Goal: Transaction & Acquisition: Purchase product/service

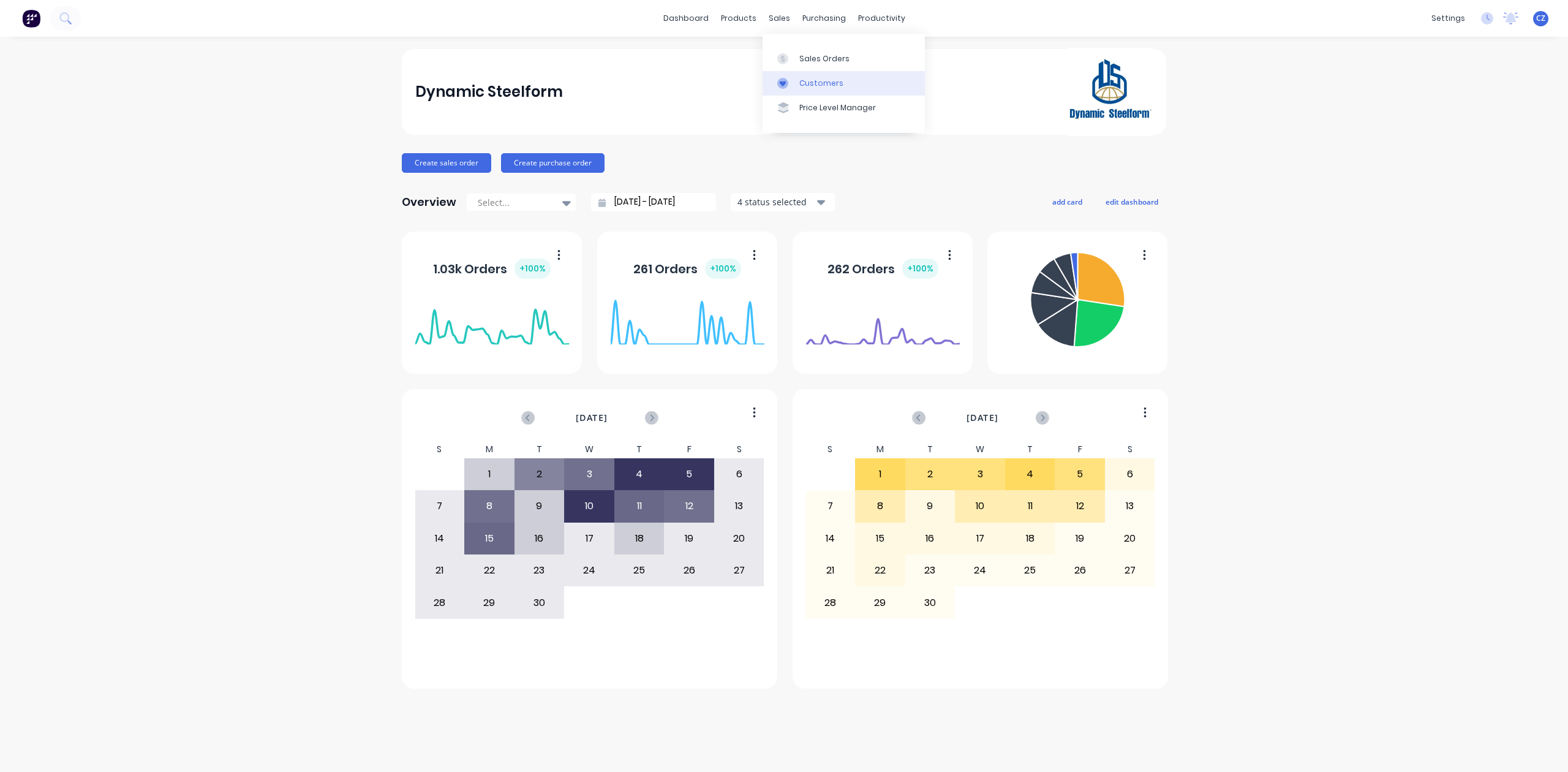
click at [818, 83] on div "Customers" at bounding box center [822, 83] width 44 height 11
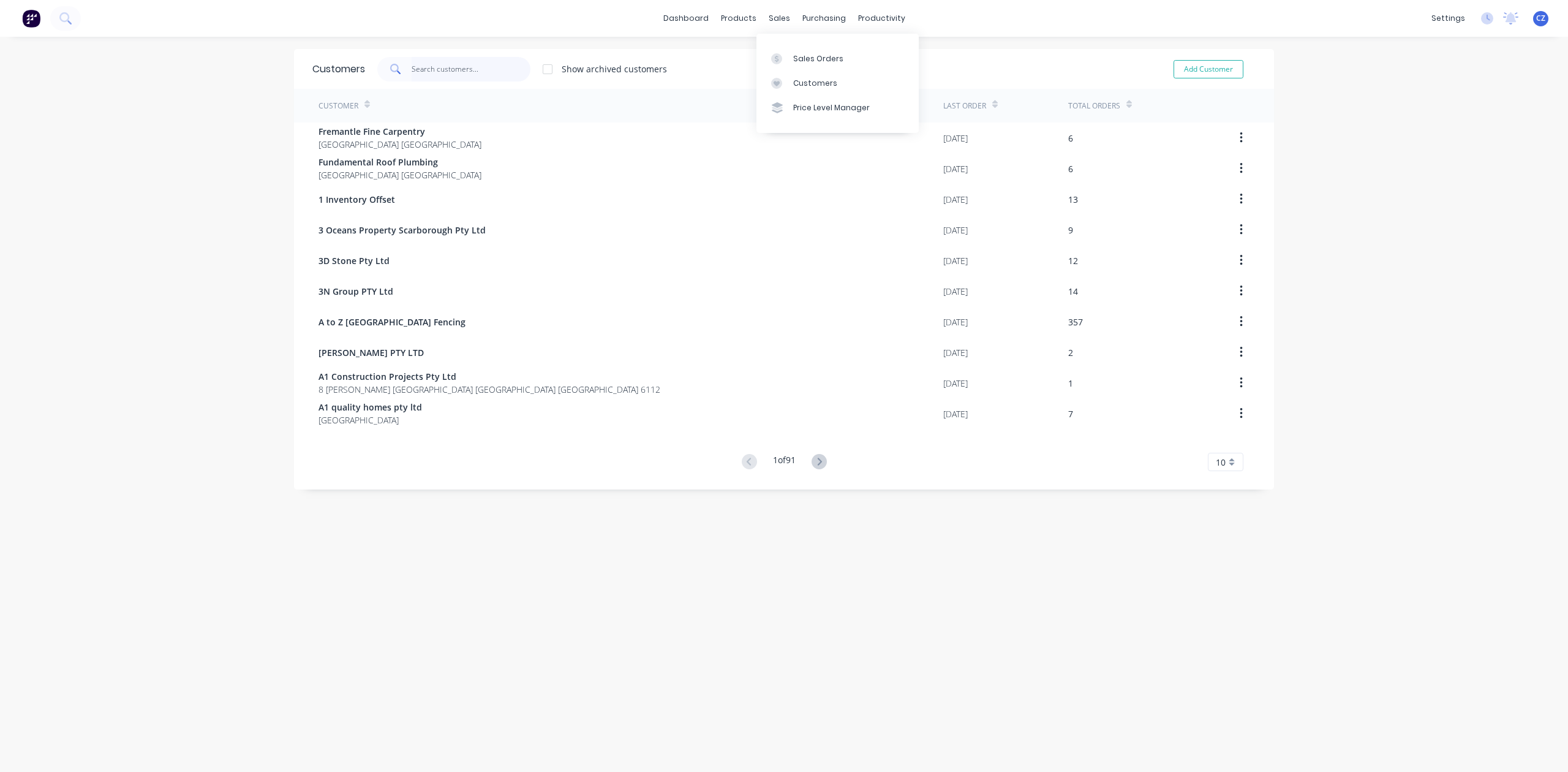
click at [463, 66] on input "text" at bounding box center [471, 69] width 119 height 25
type input "p"
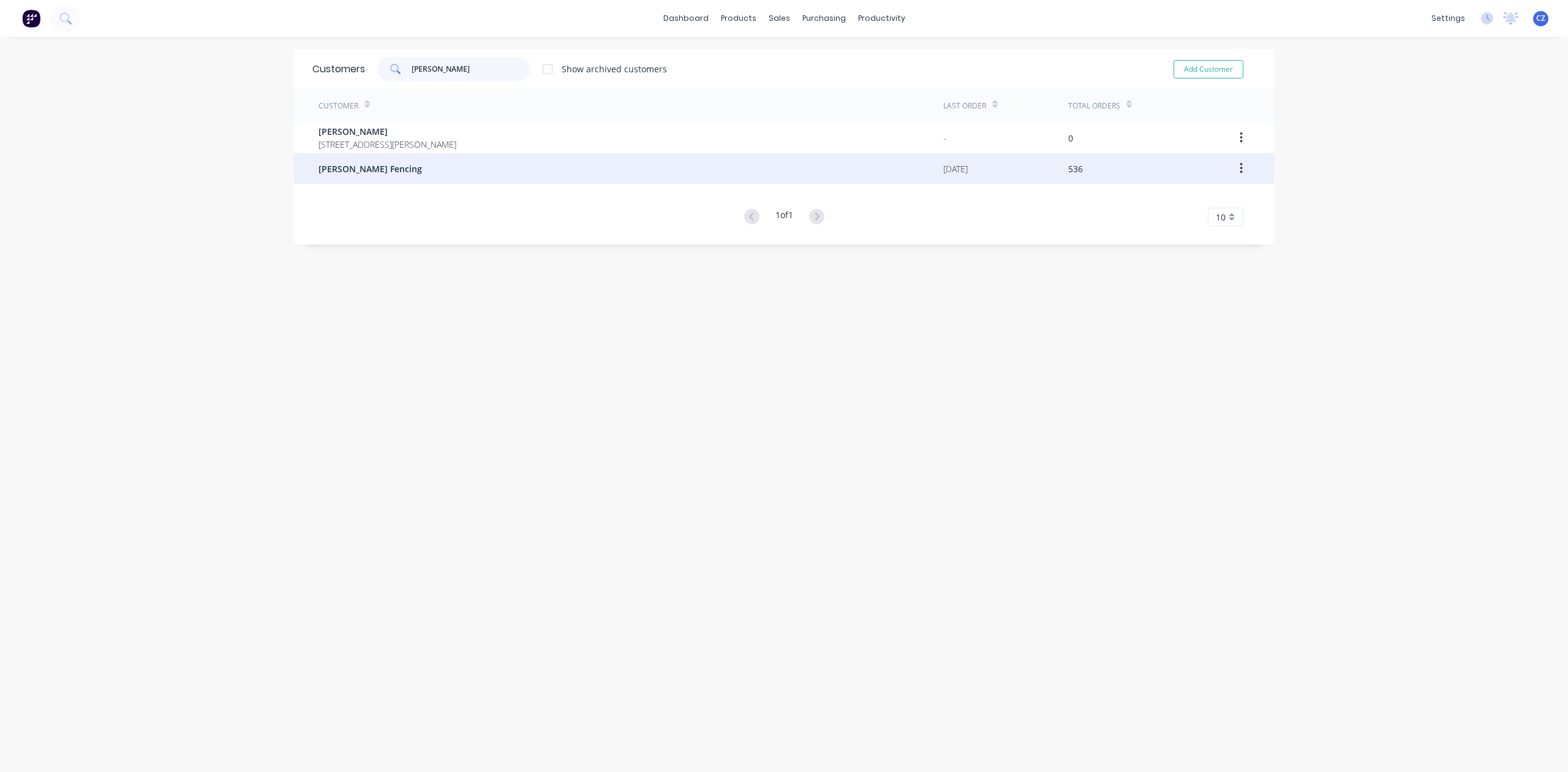
type input "tony"
click at [481, 180] on div "Tony Fencing" at bounding box center [631, 168] width 625 height 31
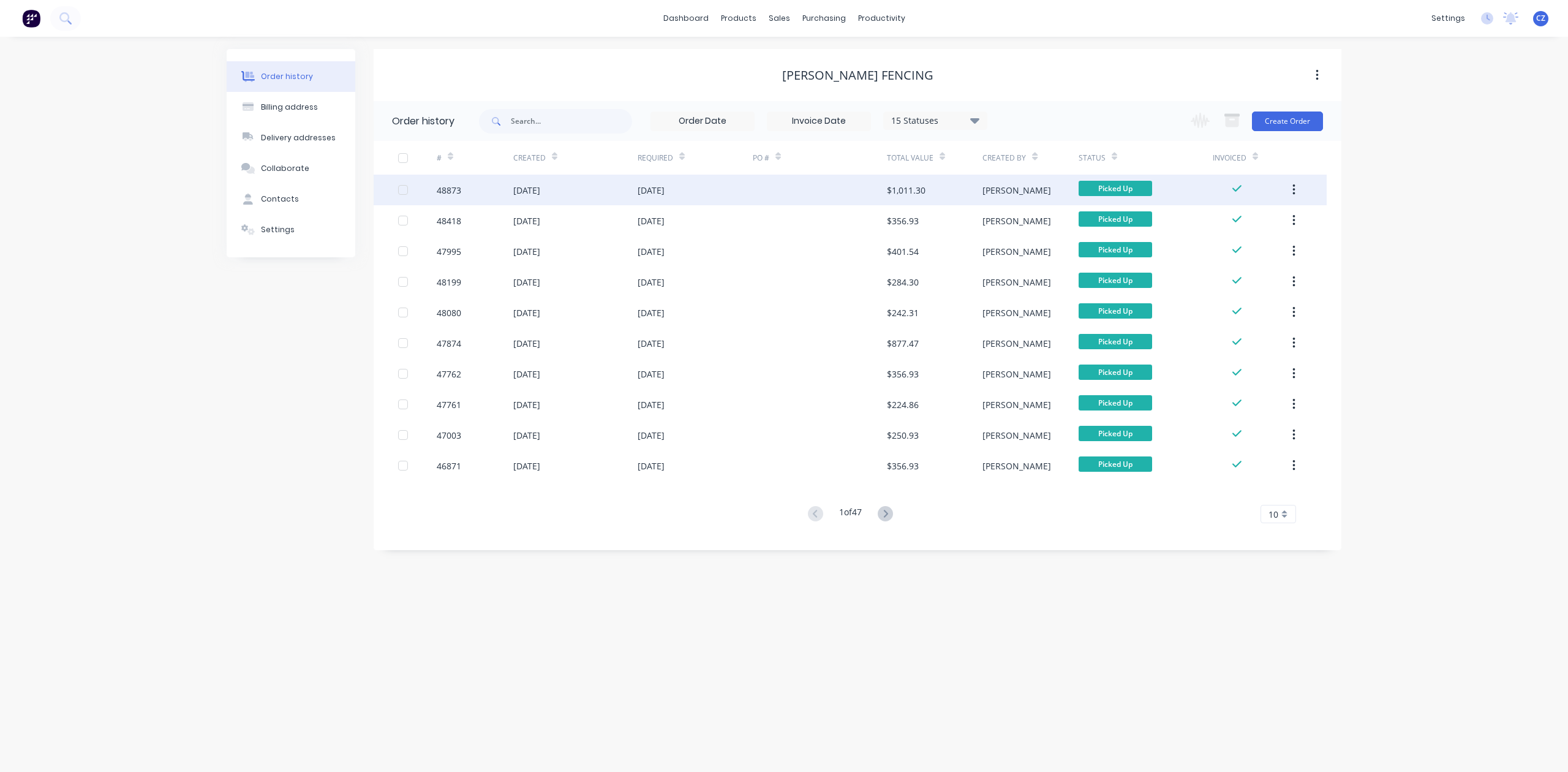
click at [779, 191] on div at bounding box center [820, 190] width 134 height 31
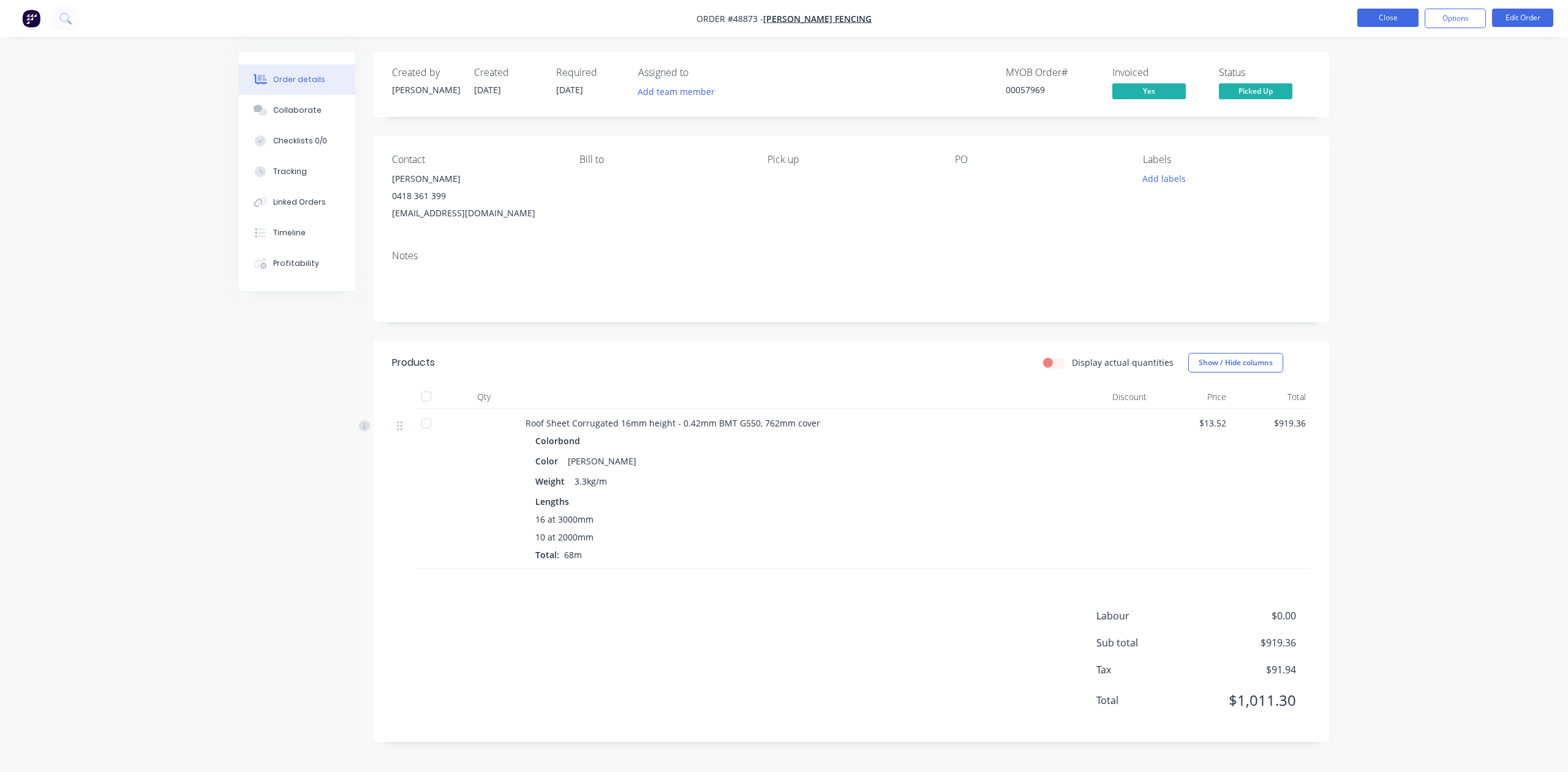
click at [1366, 17] on button "Close" at bounding box center [1388, 18] width 61 height 19
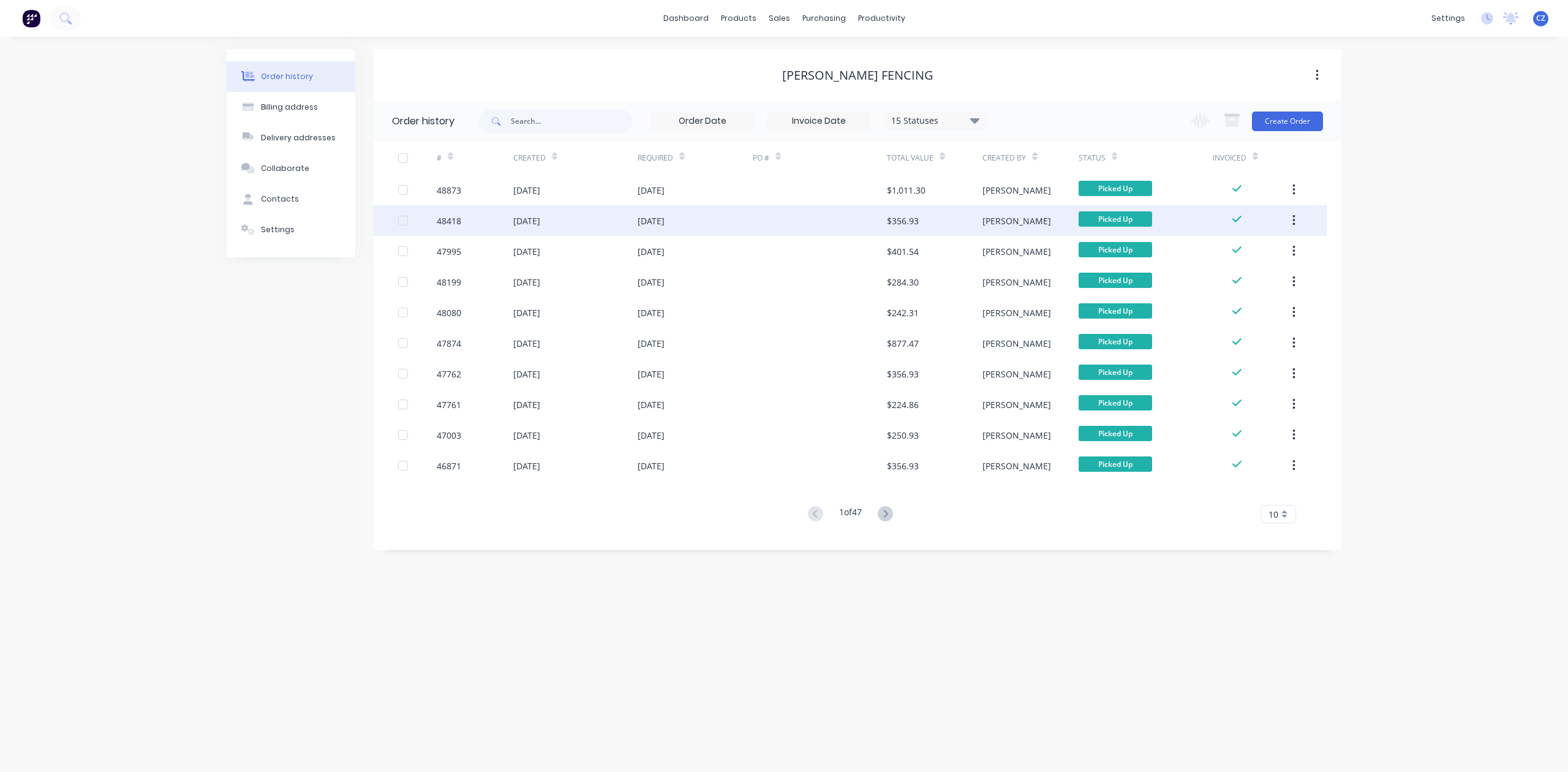
click at [877, 224] on div at bounding box center [820, 220] width 134 height 31
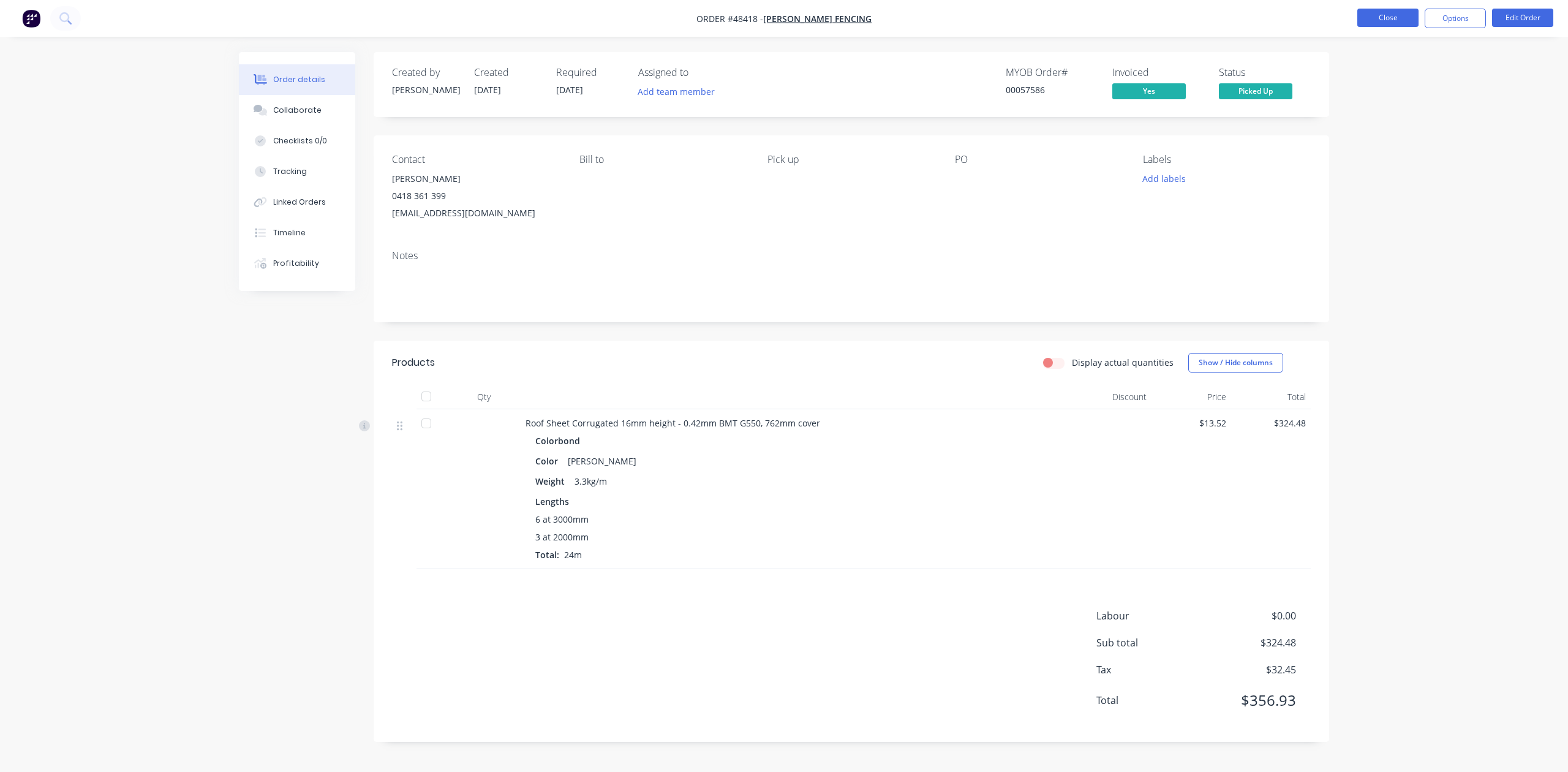
click at [1377, 23] on button "Close" at bounding box center [1388, 18] width 61 height 19
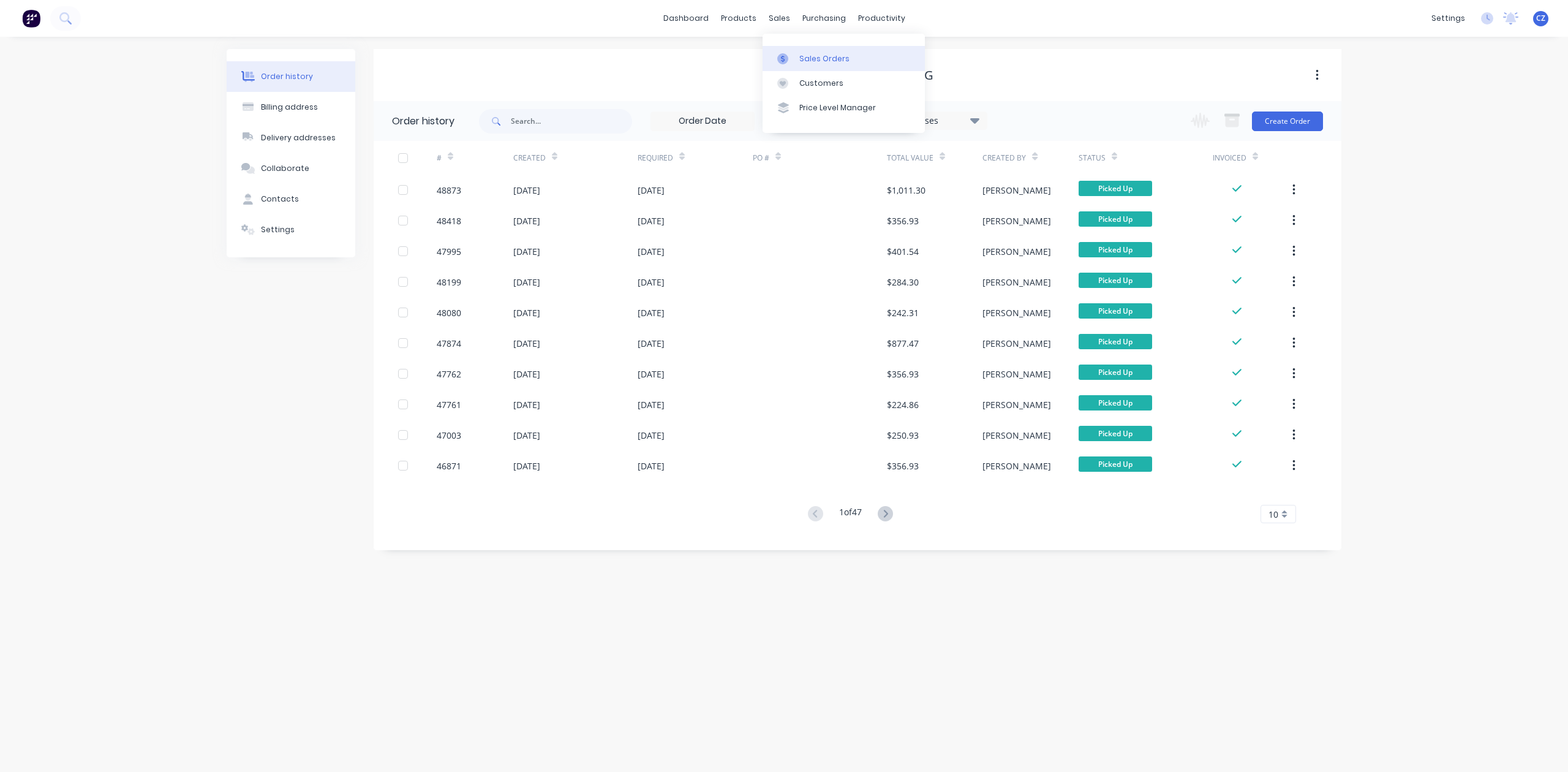
click at [804, 53] on div "Sales Orders" at bounding box center [824, 59] width 50 height 11
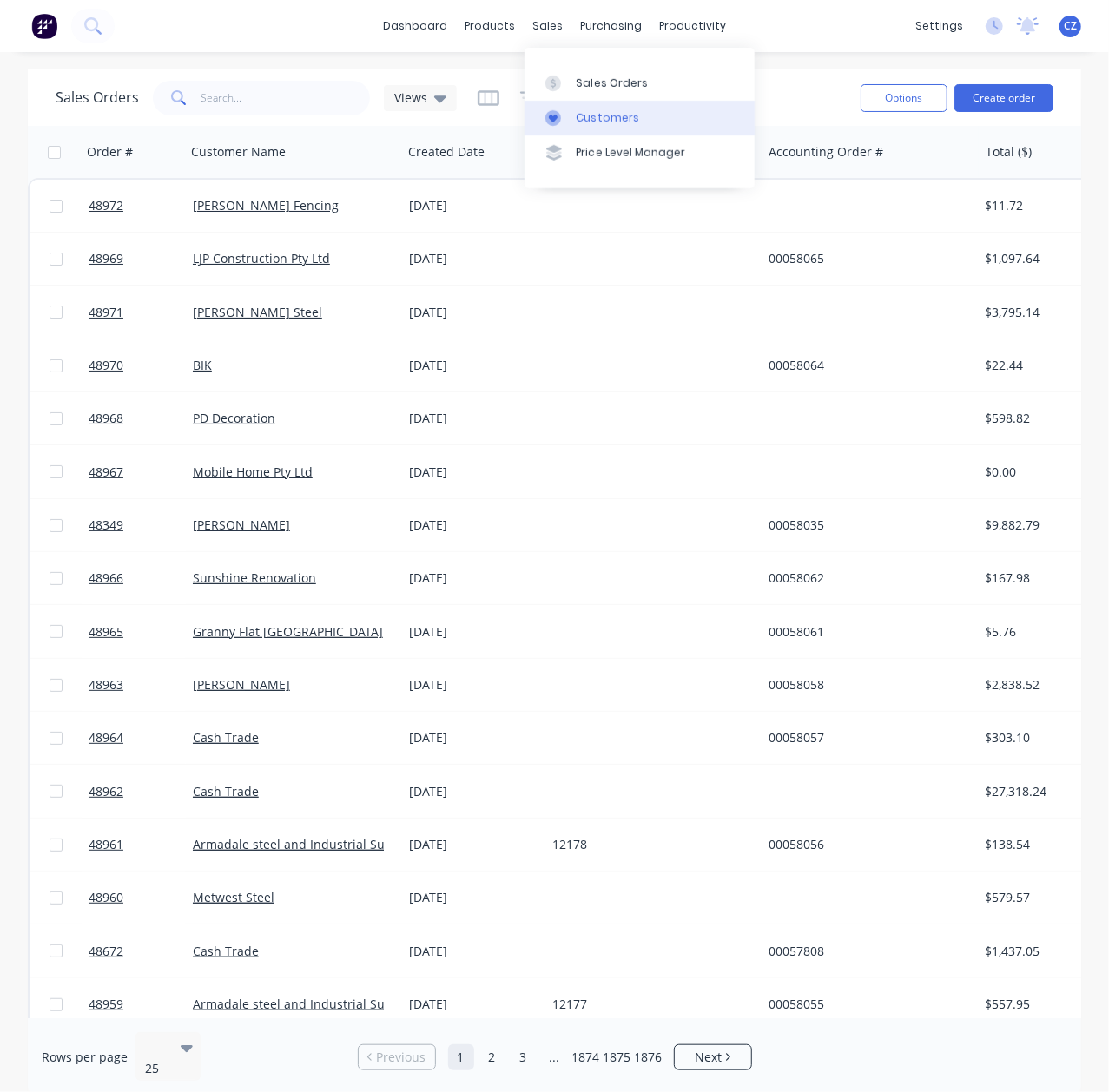
click at [572, 121] on link "Customers" at bounding box center [639, 117] width 230 height 35
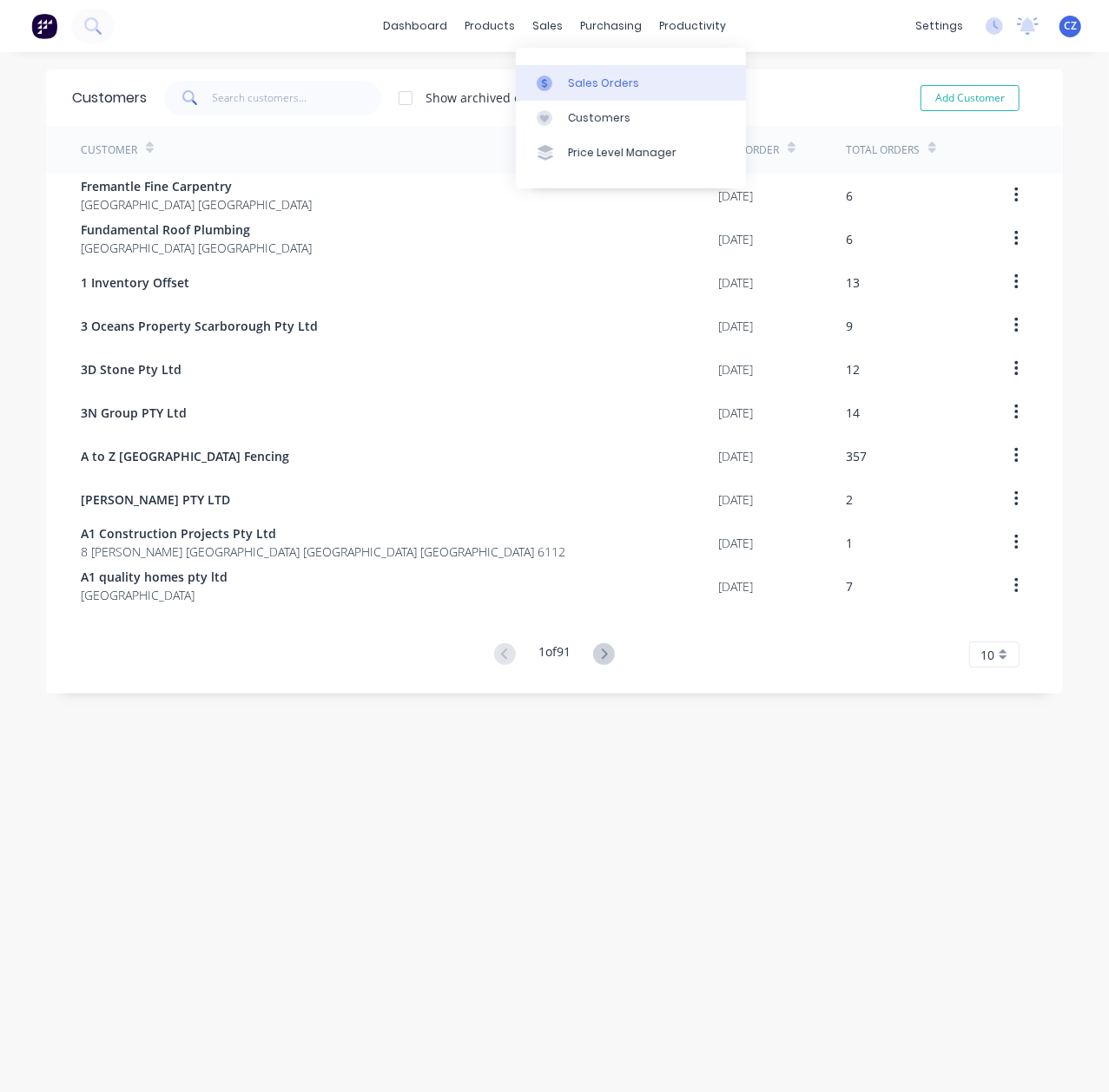
click at [554, 80] on div at bounding box center [550, 83] width 26 height 16
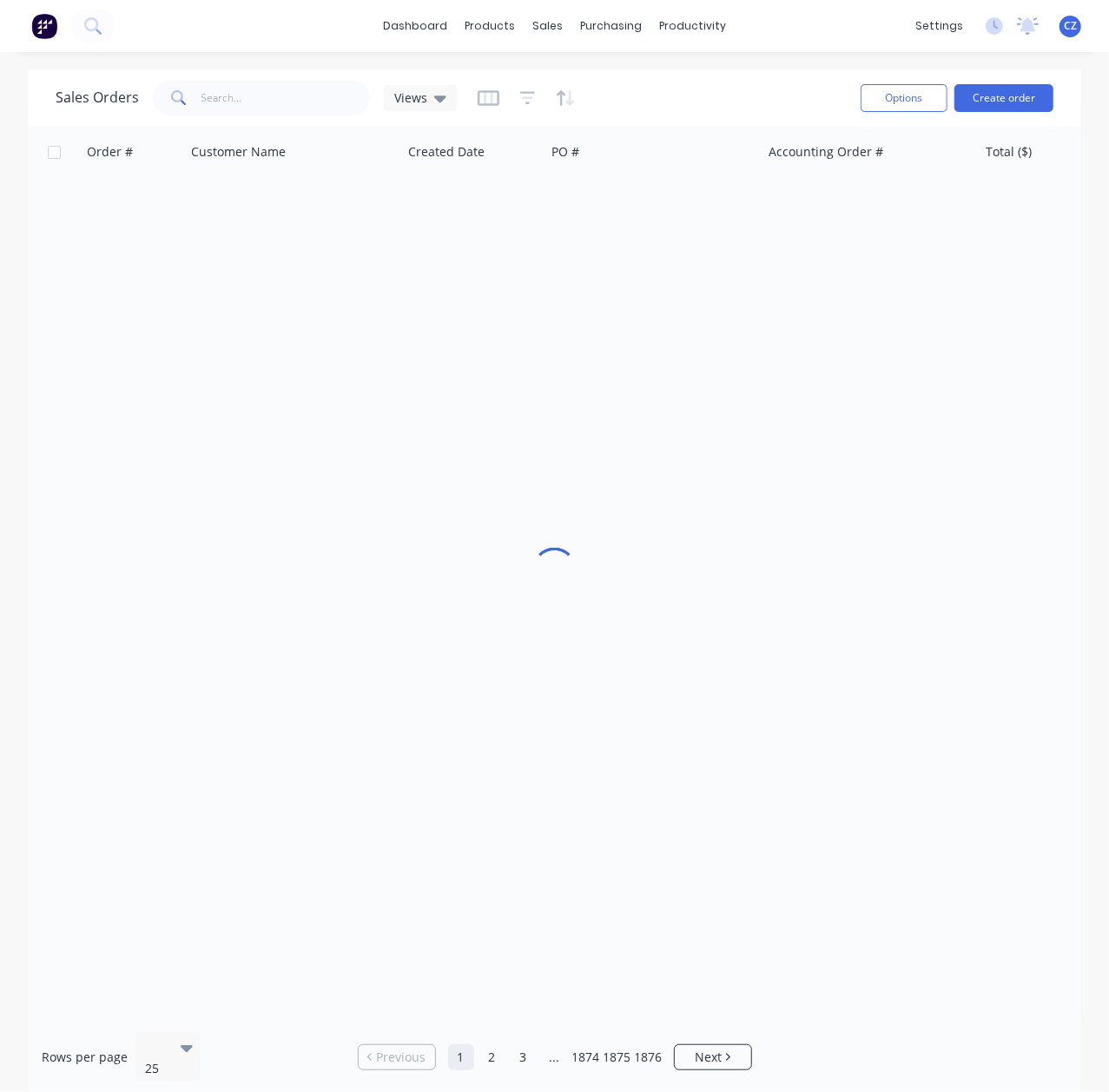
click at [198, 100] on span at bounding box center [177, 97] width 48 height 35
click at [224, 95] on input "text" at bounding box center [286, 97] width 169 height 35
paste input "48958"
type input "48958"
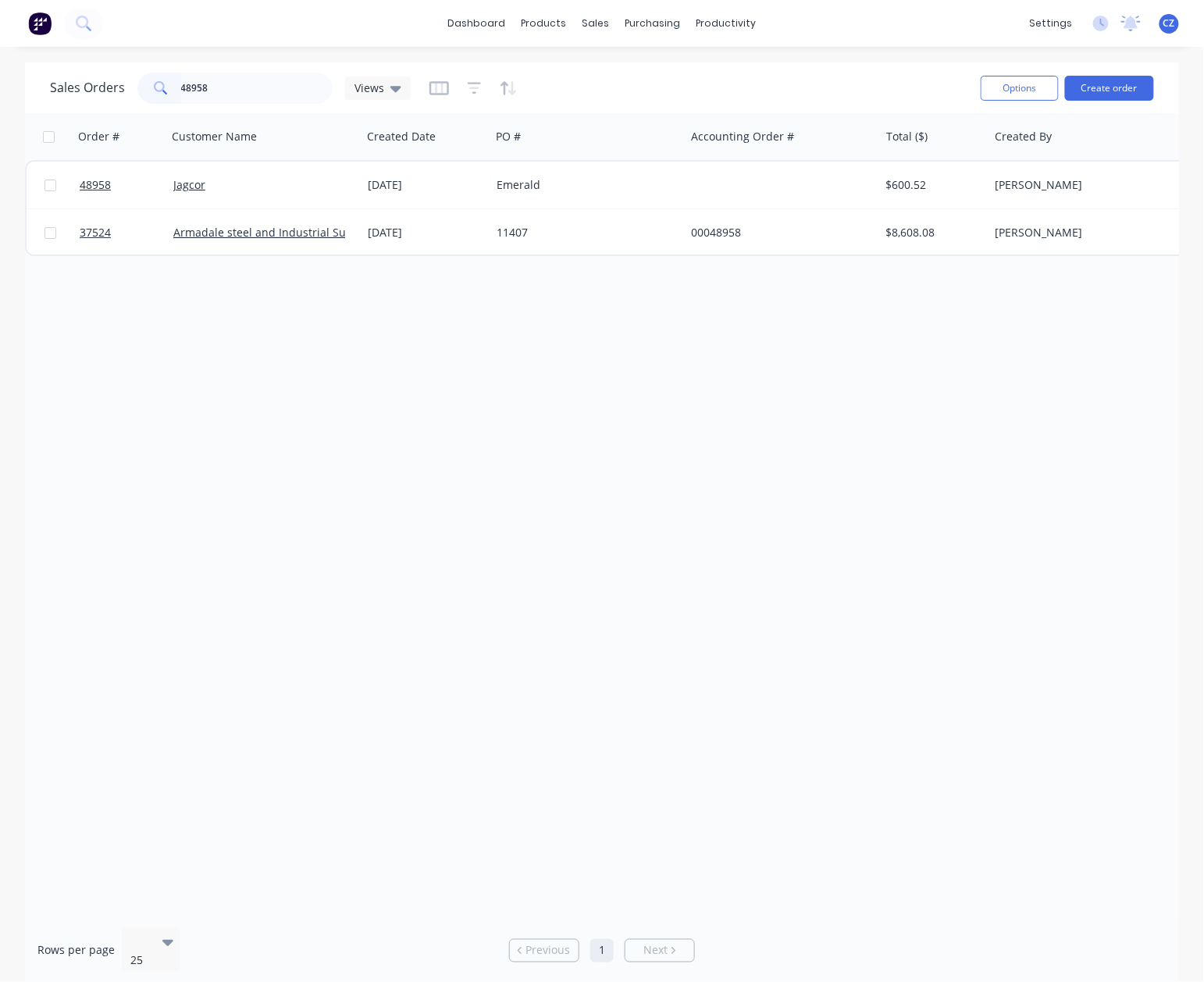
click at [569, 170] on div "Emerald" at bounding box center [587, 185] width 194 height 47
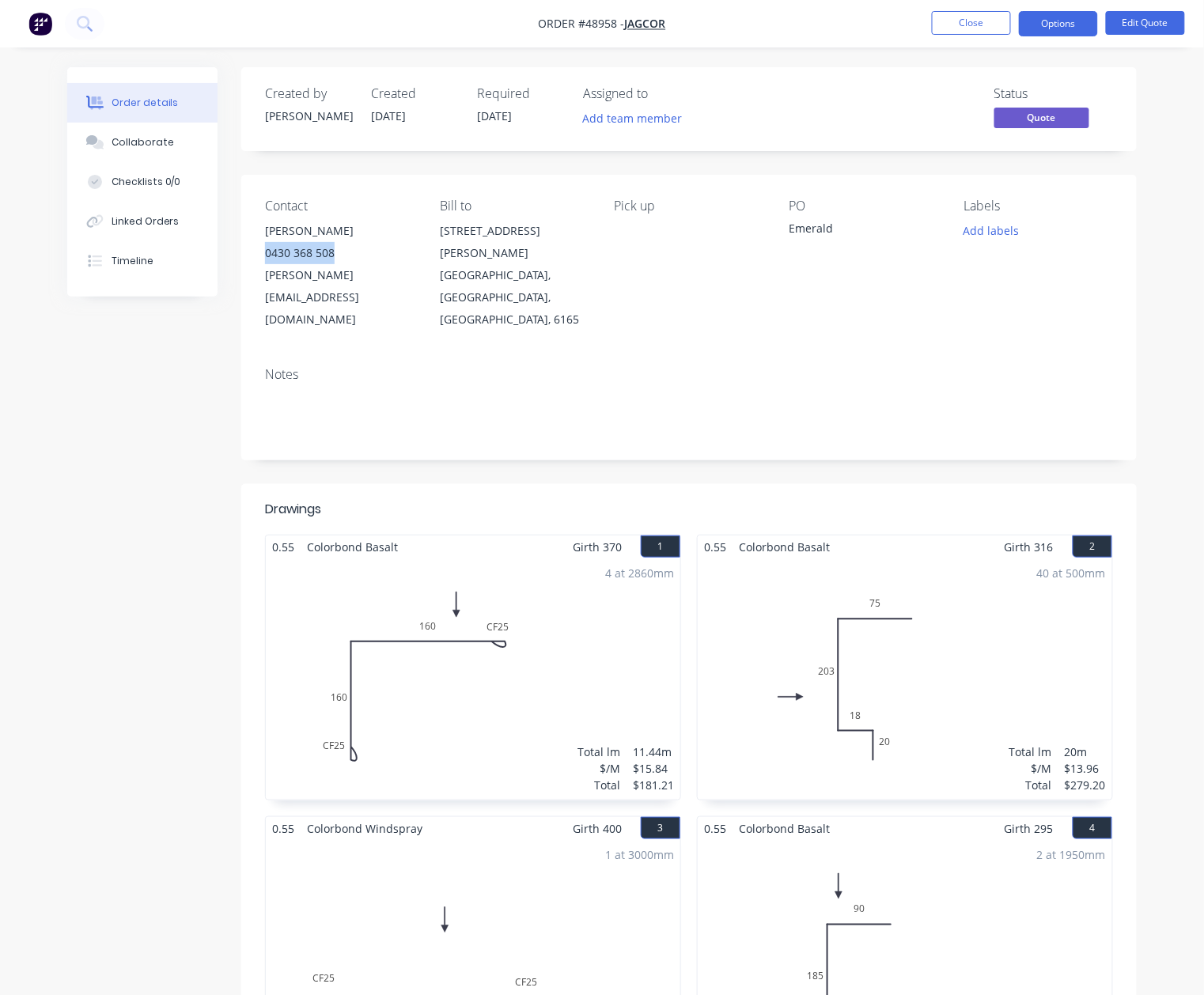
drag, startPoint x: 341, startPoint y: 252, endPoint x: 261, endPoint y: 247, distance: 80.2
click at [261, 247] on div "Contact Rhys Fenwick 0430 368 508 rhys@jagcor.com.au Bill to 15 Hoyle Rd Hope V…" at bounding box center [689, 265] width 895 height 179
copy div "0430 368 508"
click at [365, 354] on div "Notes" at bounding box center [689, 407] width 895 height 106
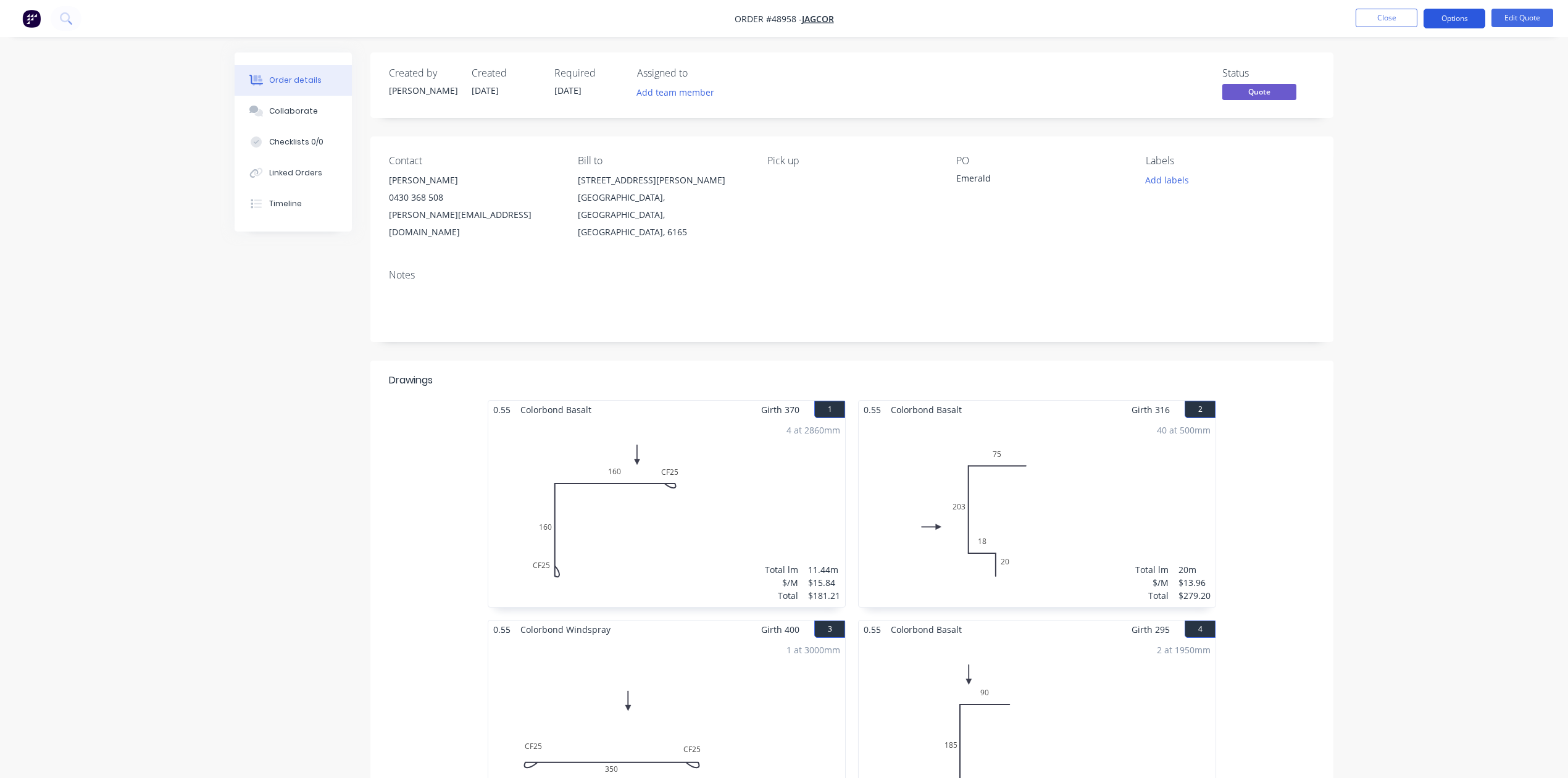
click at [1443, 18] on button "Options" at bounding box center [1454, 18] width 62 height 20
click at [1426, 137] on button "Convert to Order" at bounding box center [1417, 149] width 136 height 25
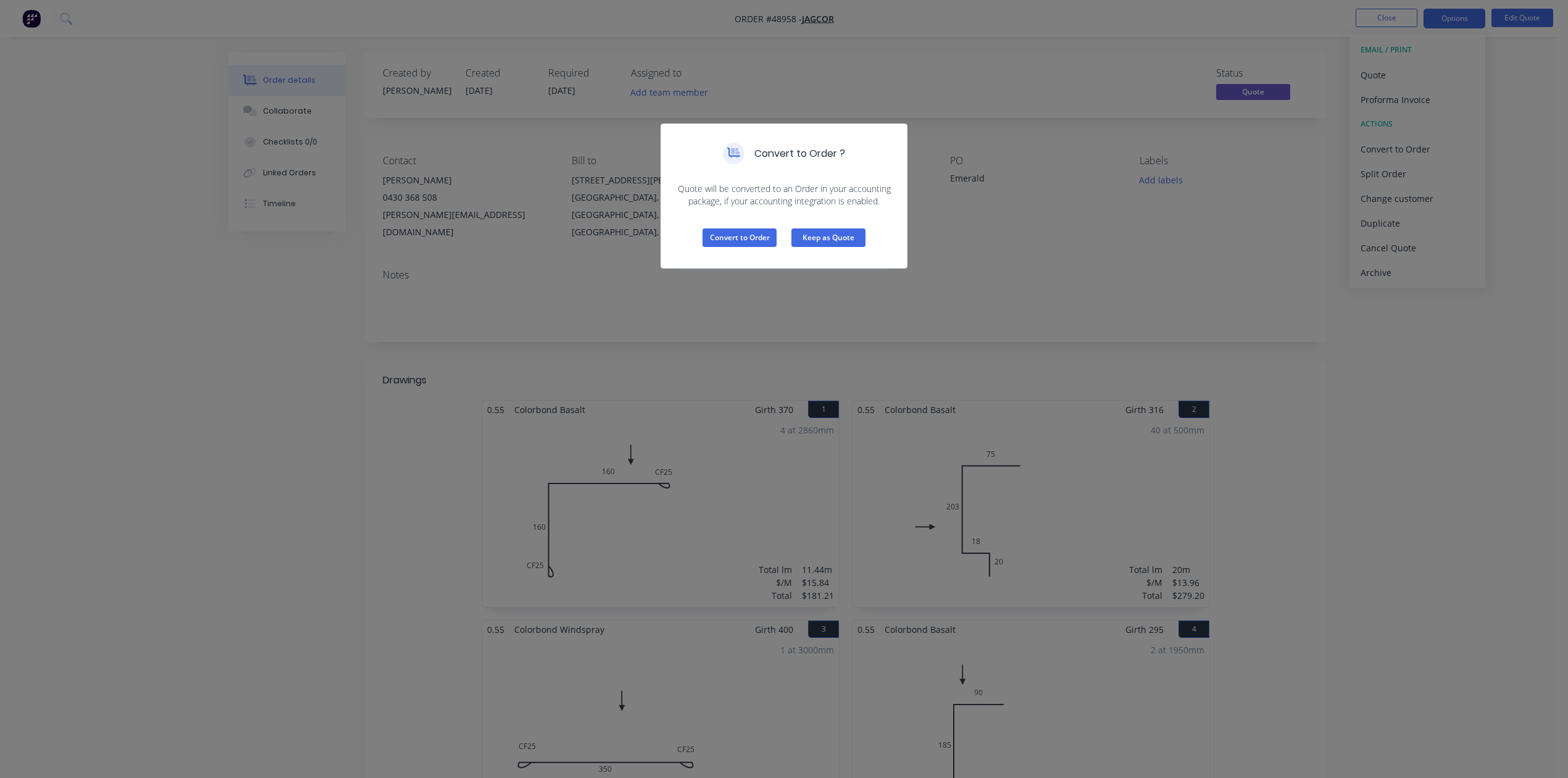
drag, startPoint x: 869, startPoint y: 233, endPoint x: 854, endPoint y: 236, distance: 15.3
click at [858, 236] on div "Convert to Order Keep as Quote" at bounding box center [784, 238] width 246 height 61
click at [854, 235] on button "Keep as Quote" at bounding box center [828, 238] width 74 height 19
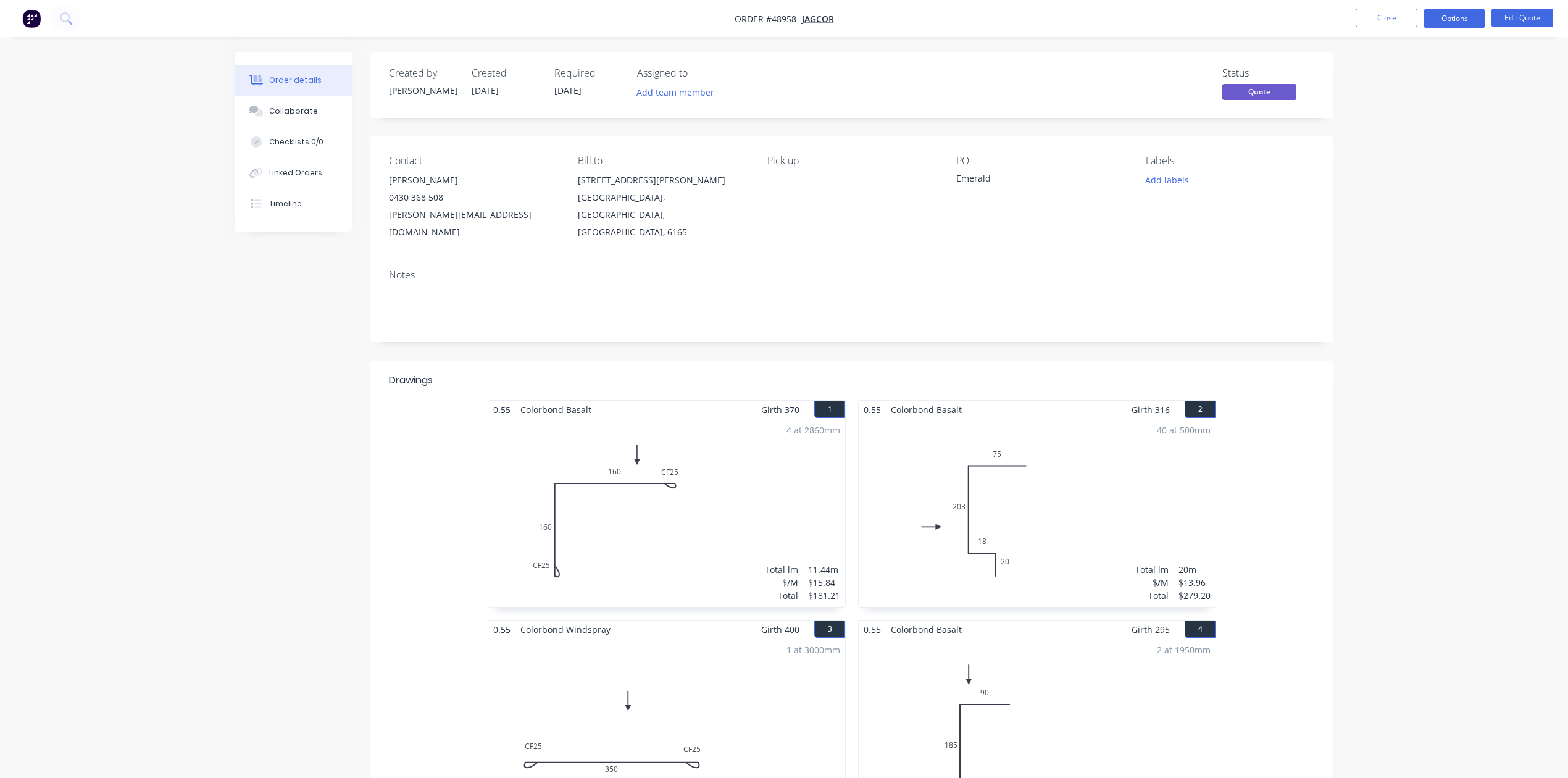
click at [573, 92] on span "[DATE]" at bounding box center [568, 90] width 27 height 11
click at [552, 78] on div "Created by Cathy Created 06/09/25 Required 06/09/25 Assigned to Add team member" at bounding box center [574, 85] width 371 height 36
click at [1522, 12] on button "Edit Quote" at bounding box center [1522, 18] width 62 height 19
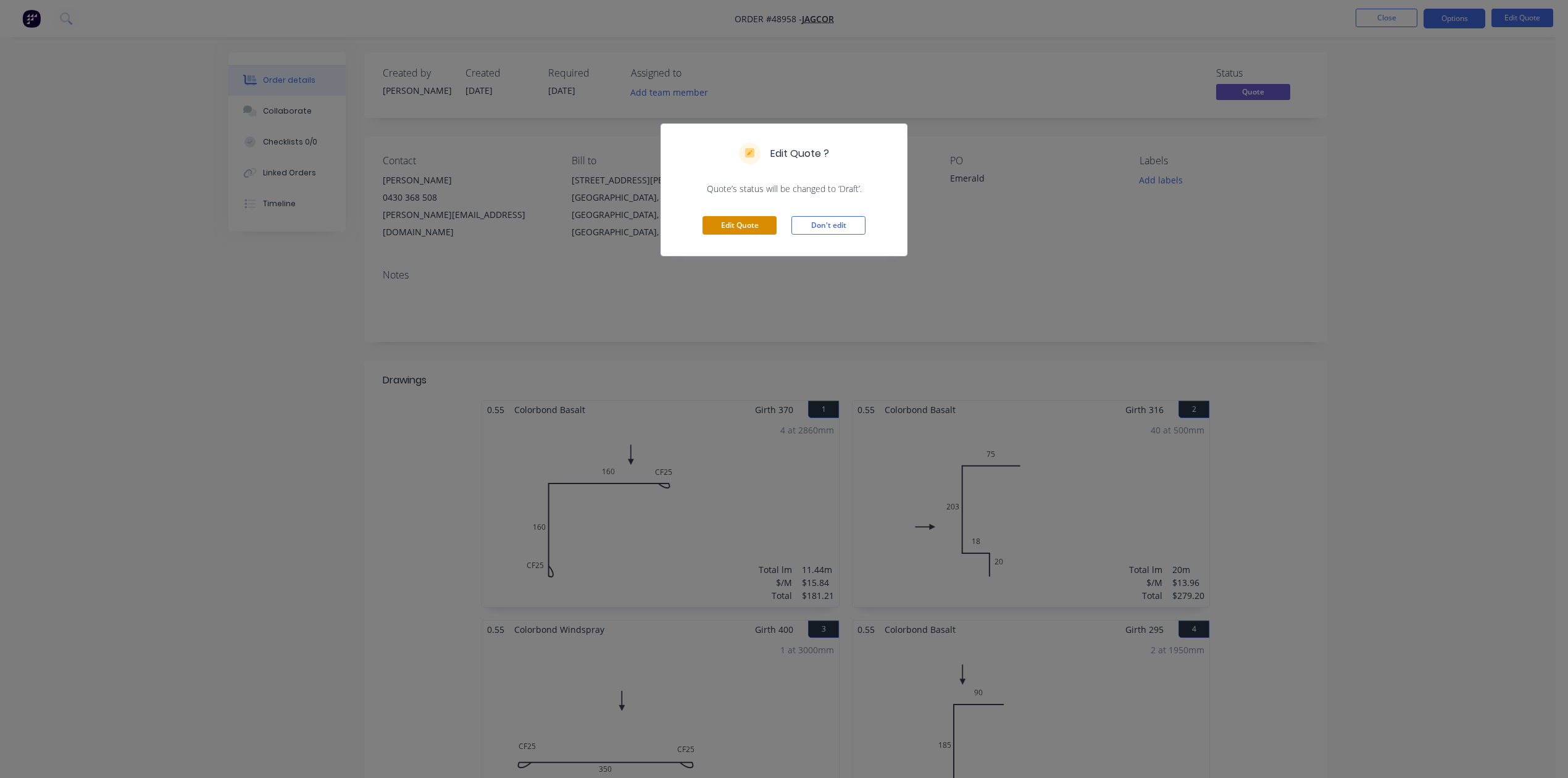
click at [755, 229] on button "Edit Quote" at bounding box center [739, 225] width 74 height 19
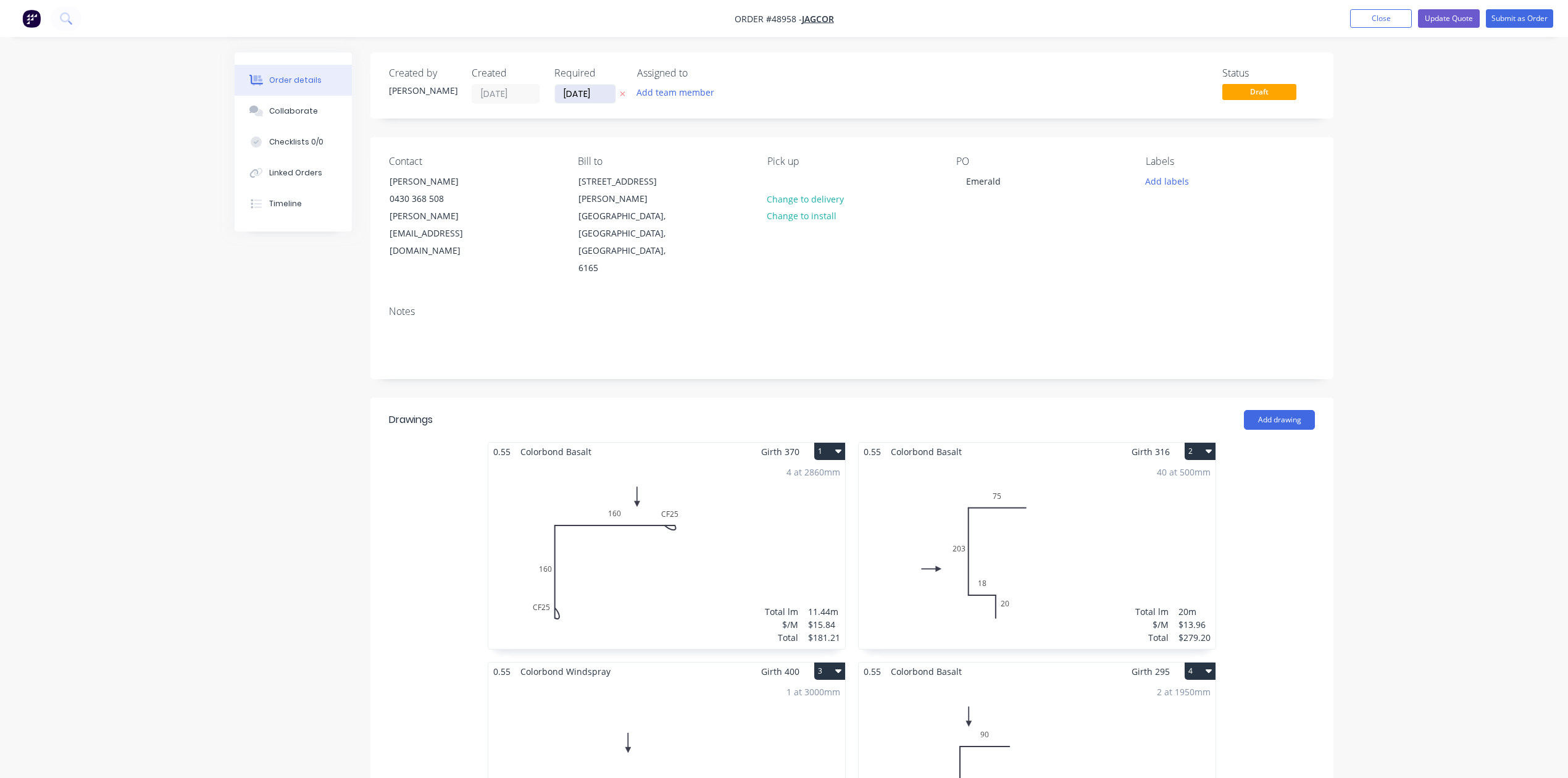
click at [586, 94] on input "[DATE]" at bounding box center [585, 94] width 61 height 19
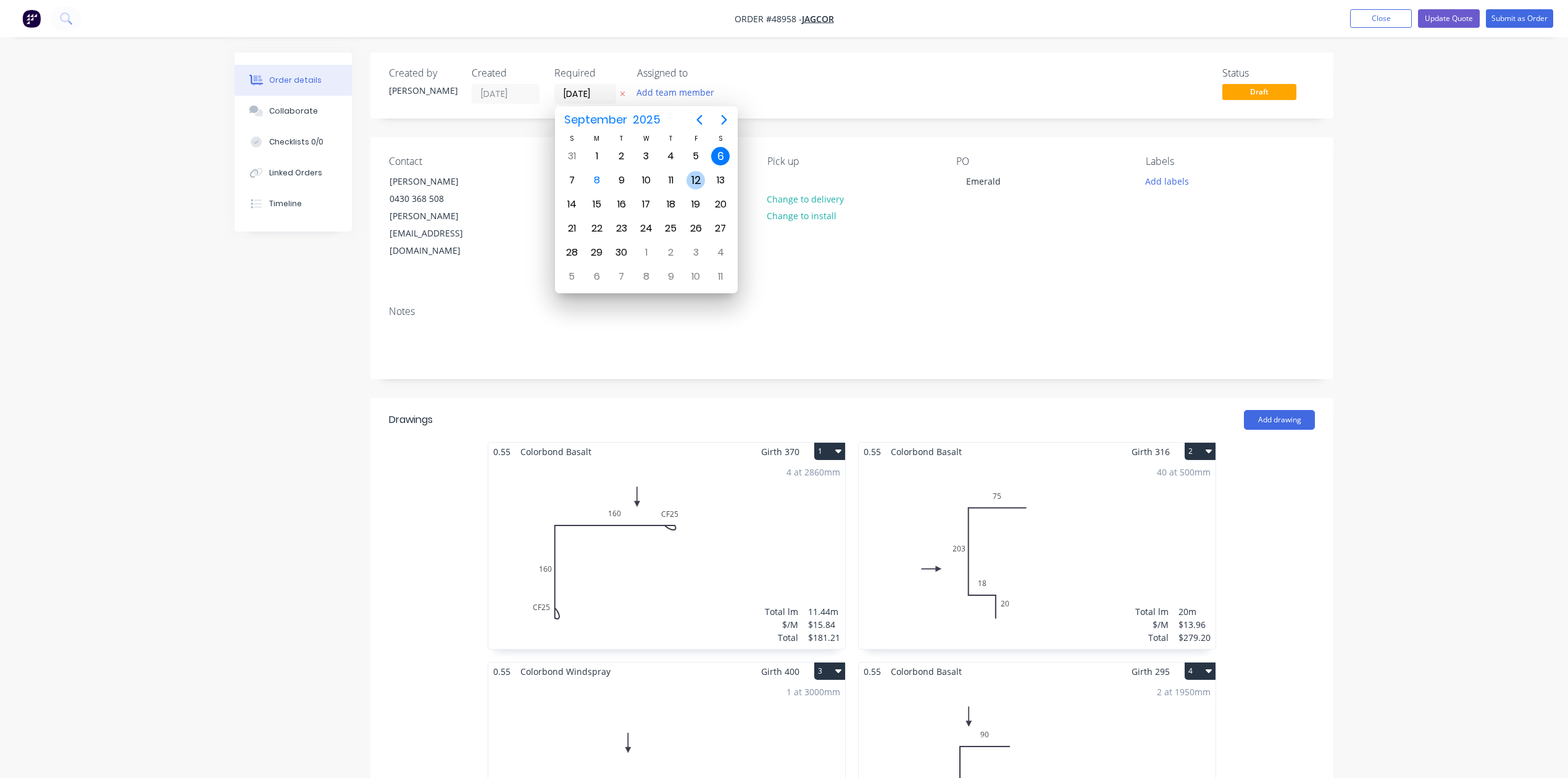
drag, startPoint x: 704, startPoint y: 174, endPoint x: 1187, endPoint y: 133, distance: 484.7
click at [704, 176] on div "12" at bounding box center [696, 180] width 25 height 24
type input "12/09/25"
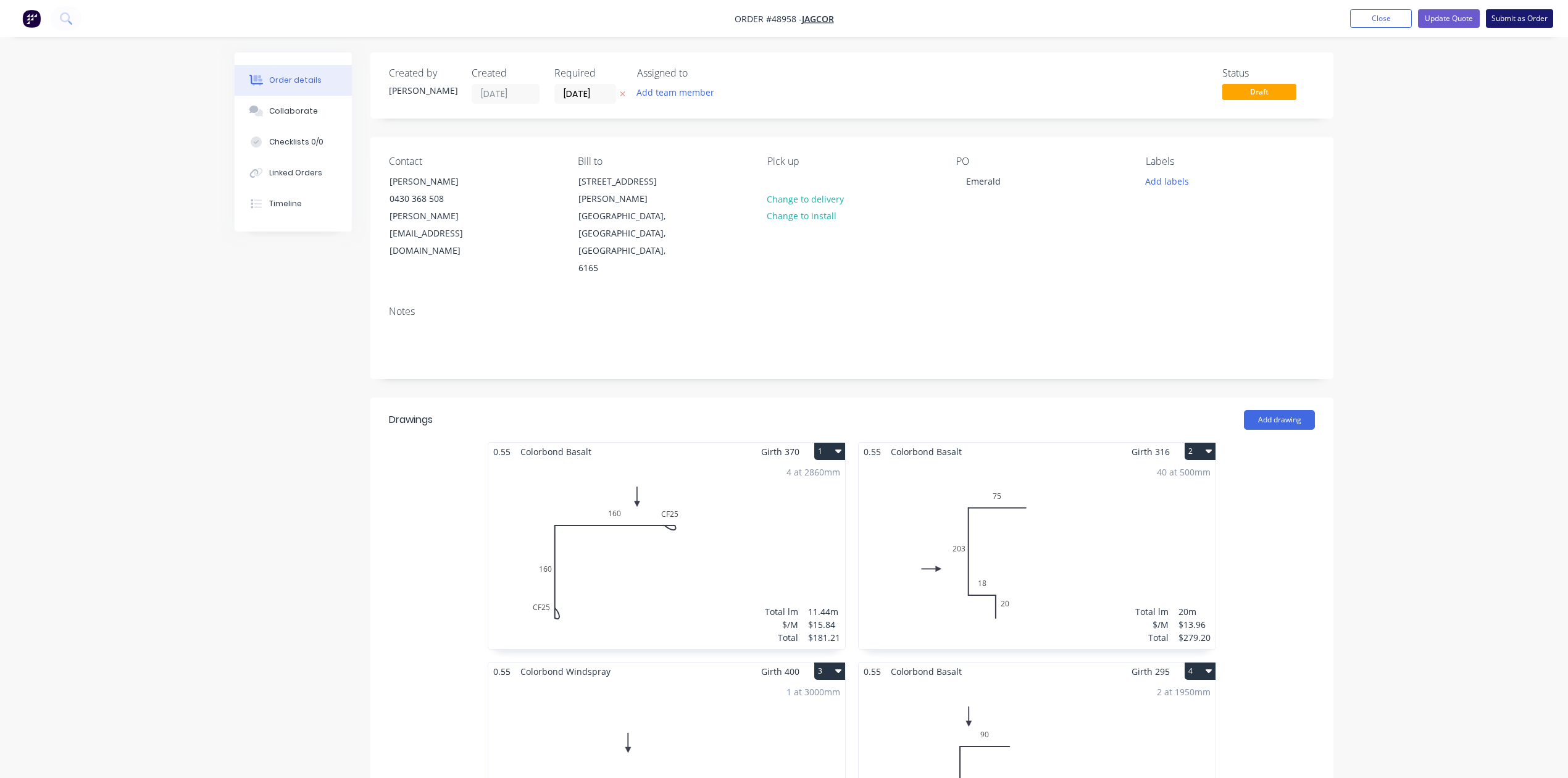
click at [1537, 15] on button "Submit as Order" at bounding box center [1520, 19] width 67 height 19
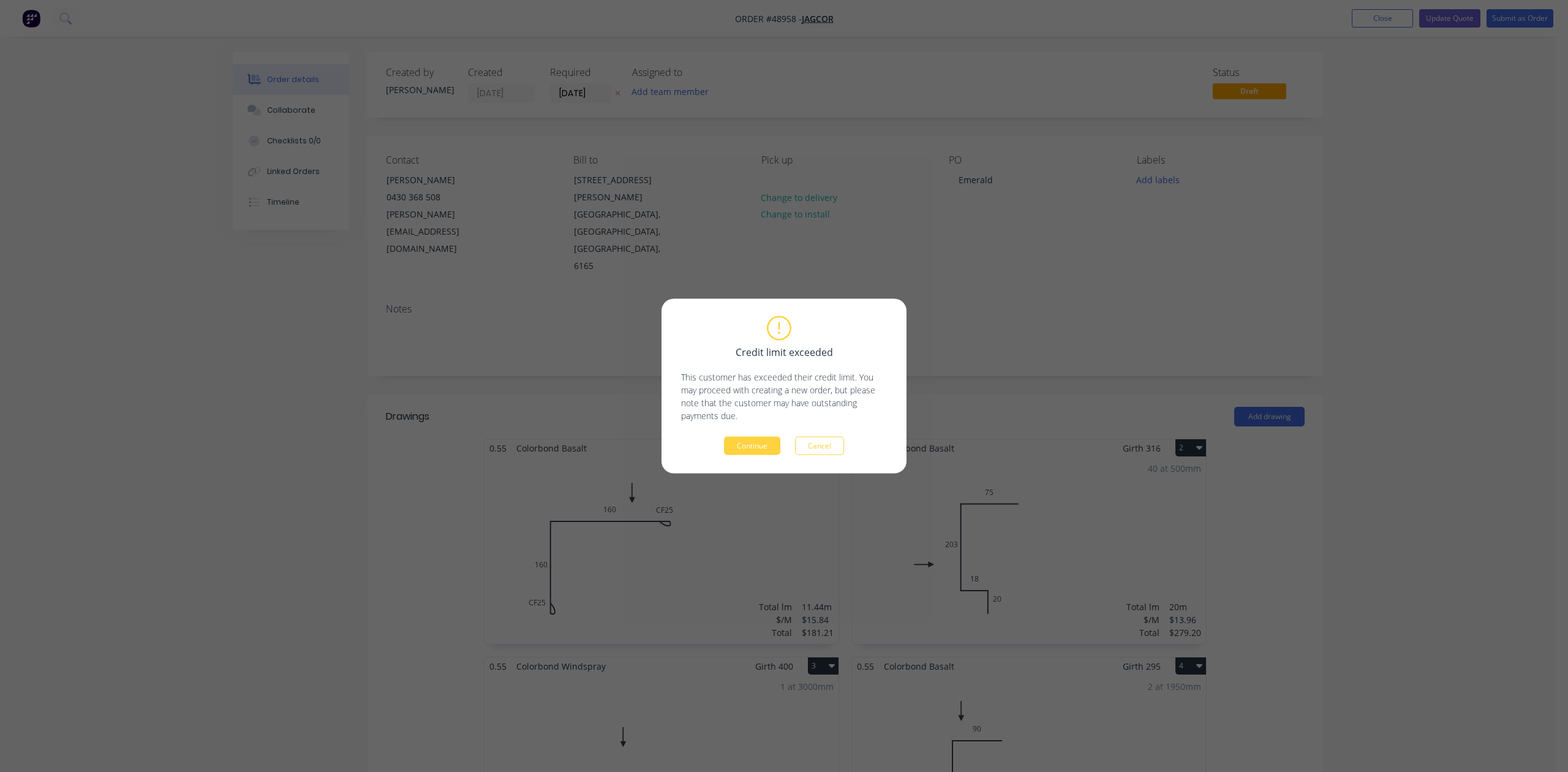
click at [750, 455] on div "Credit limit exceeded This customer has exceeded their credit limit. You may pr…" at bounding box center [784, 387] width 245 height 175
click at [748, 451] on button "Continue" at bounding box center [752, 446] width 56 height 19
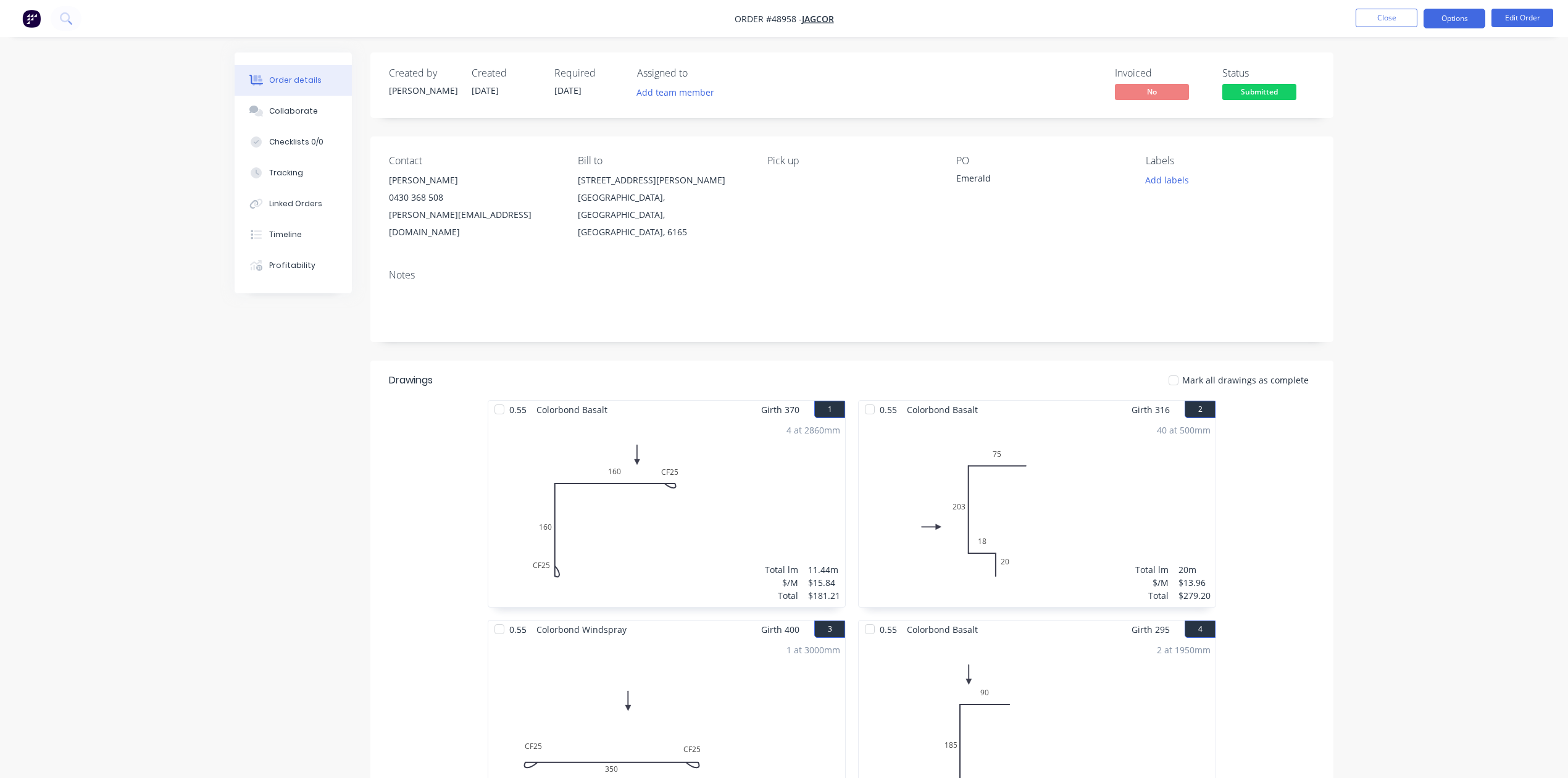
click at [1479, 30] on nav "Order #48958 - Jagcor Close Options Edit Order" at bounding box center [784, 18] width 1568 height 37
click at [1469, 20] on button "Options" at bounding box center [1454, 18] width 62 height 20
click at [1442, 73] on div "Invoice" at bounding box center [1417, 75] width 114 height 18
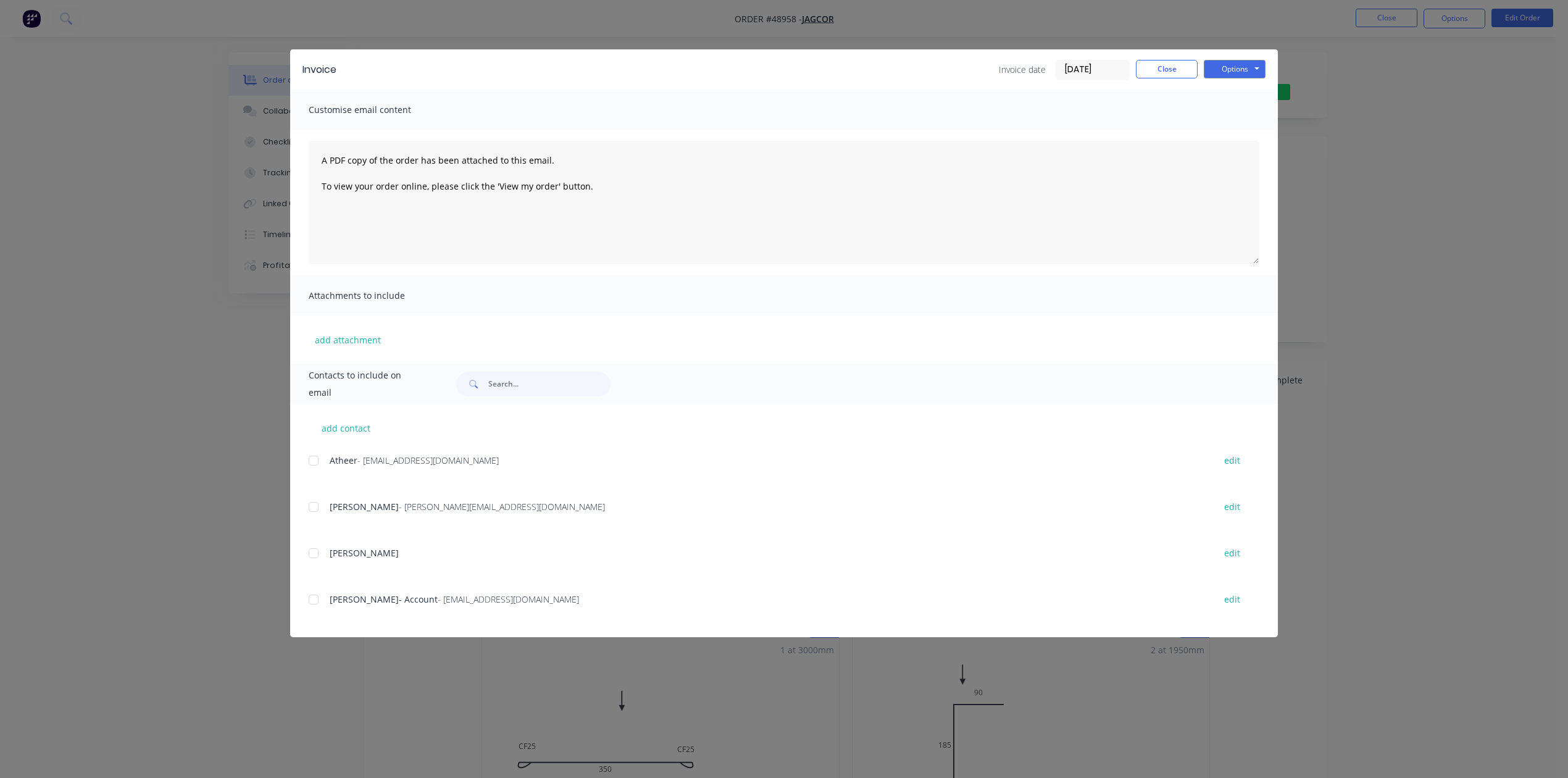
click at [325, 608] on div "Carron Svilicich- Account - accounts@jagcor.com.au edit" at bounding box center [793, 599] width 969 height 17
click at [312, 601] on div at bounding box center [313, 600] width 25 height 25
click at [1227, 57] on div "Invoice Invoice date 08/09/25 Close Options Preview Print Email" at bounding box center [784, 69] width 987 height 40
click at [1225, 71] on button "Options" at bounding box center [1234, 69] width 62 height 19
click at [1224, 130] on button "Email" at bounding box center [1242, 132] width 79 height 20
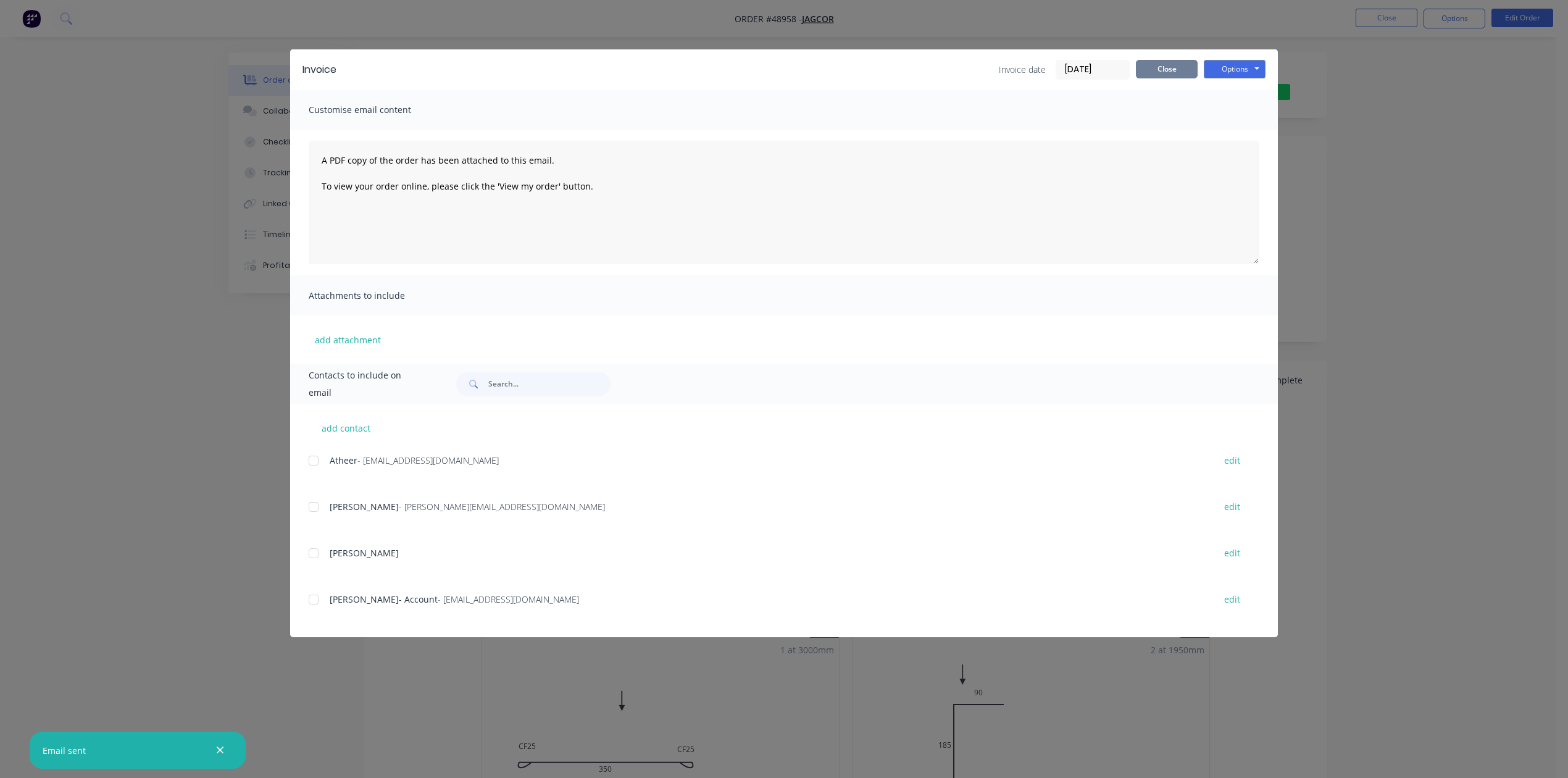
click at [1157, 69] on button "Close" at bounding box center [1167, 69] width 62 height 19
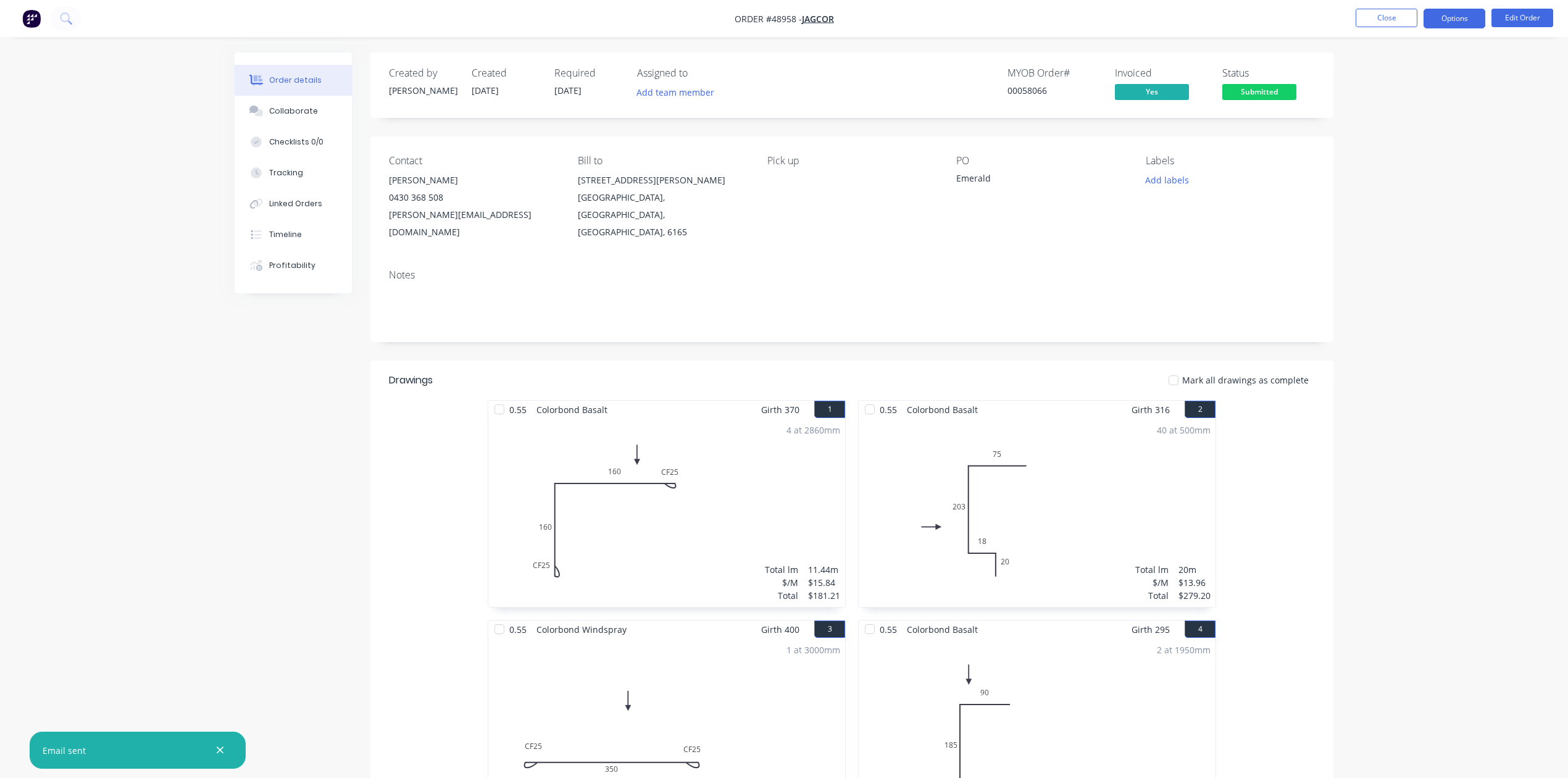
click at [1454, 18] on button "Options" at bounding box center [1454, 18] width 62 height 20
click at [1395, 156] on div "Work Order" at bounding box center [1417, 149] width 114 height 18
click at [1396, 129] on div "Without pricing" at bounding box center [1417, 125] width 114 height 18
click at [1378, 166] on div "Delivery Docket" at bounding box center [1417, 174] width 114 height 18
click at [1389, 130] on div "Without pricing" at bounding box center [1417, 125] width 114 height 18
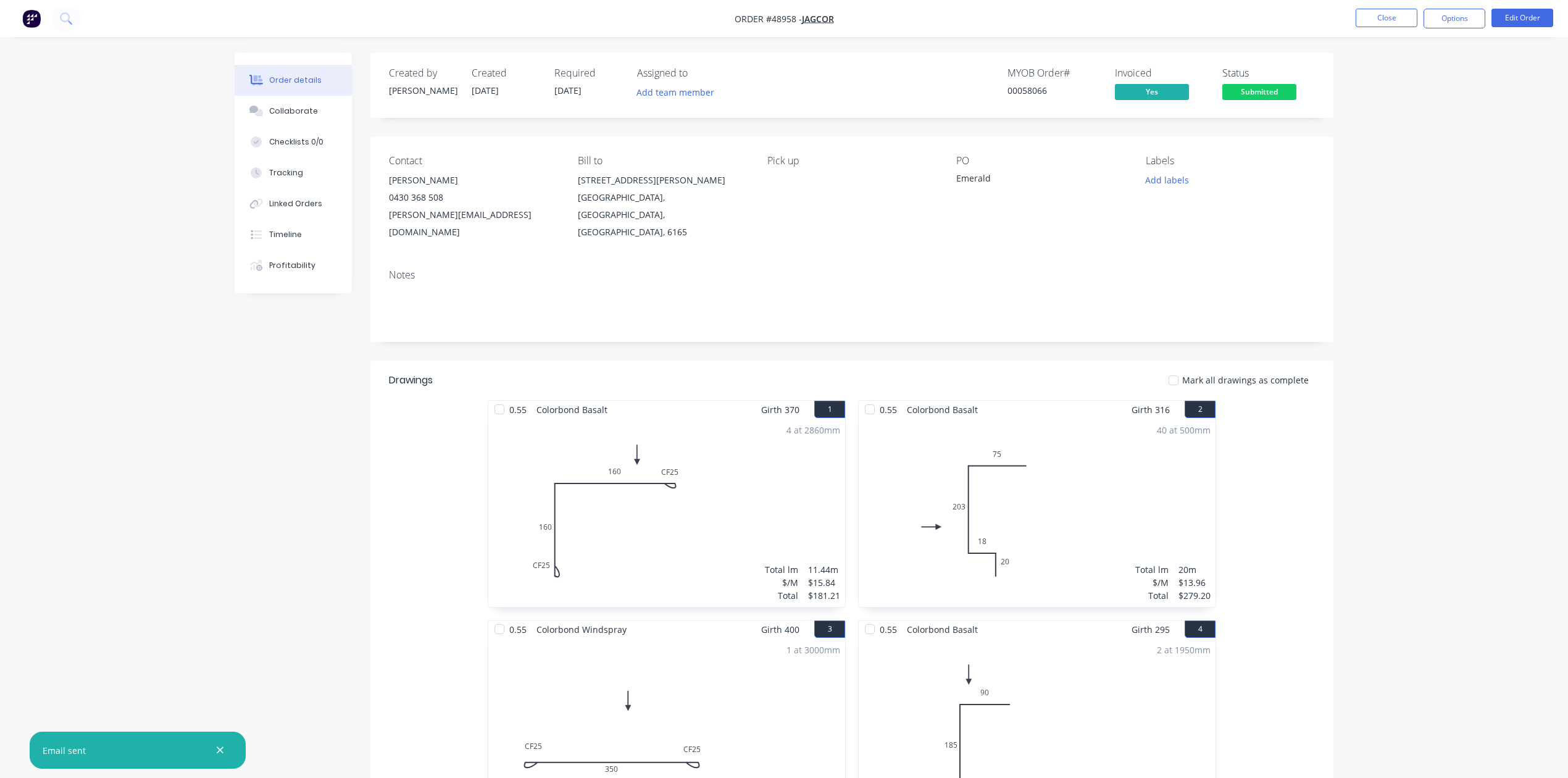
drag, startPoint x: 1285, startPoint y: 95, endPoint x: 1282, endPoint y: 105, distance: 10.4
click at [1285, 95] on span "Submitted" at bounding box center [1259, 92] width 74 height 15
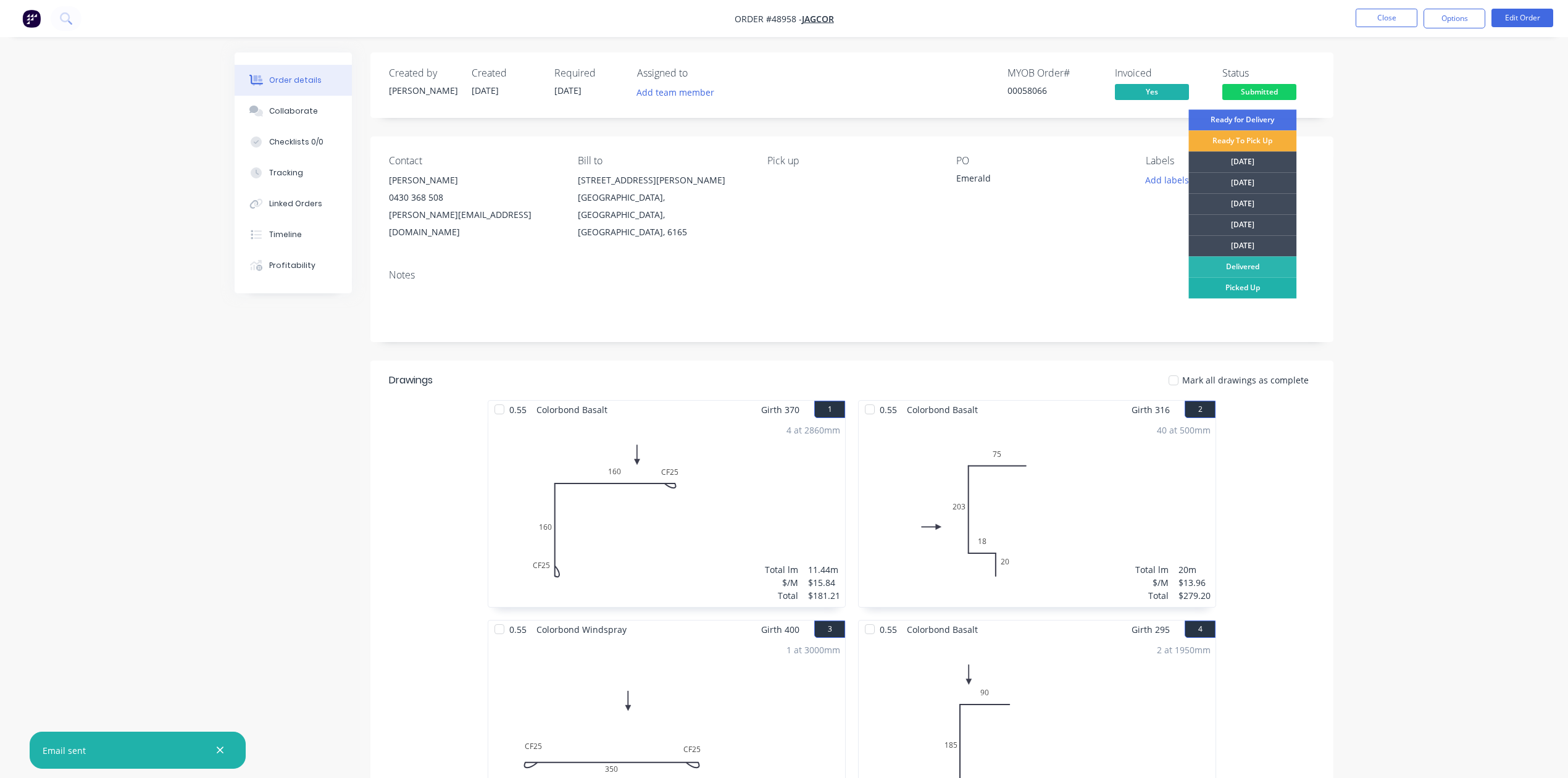
click at [1255, 280] on div "Picked Up" at bounding box center [1242, 287] width 108 height 21
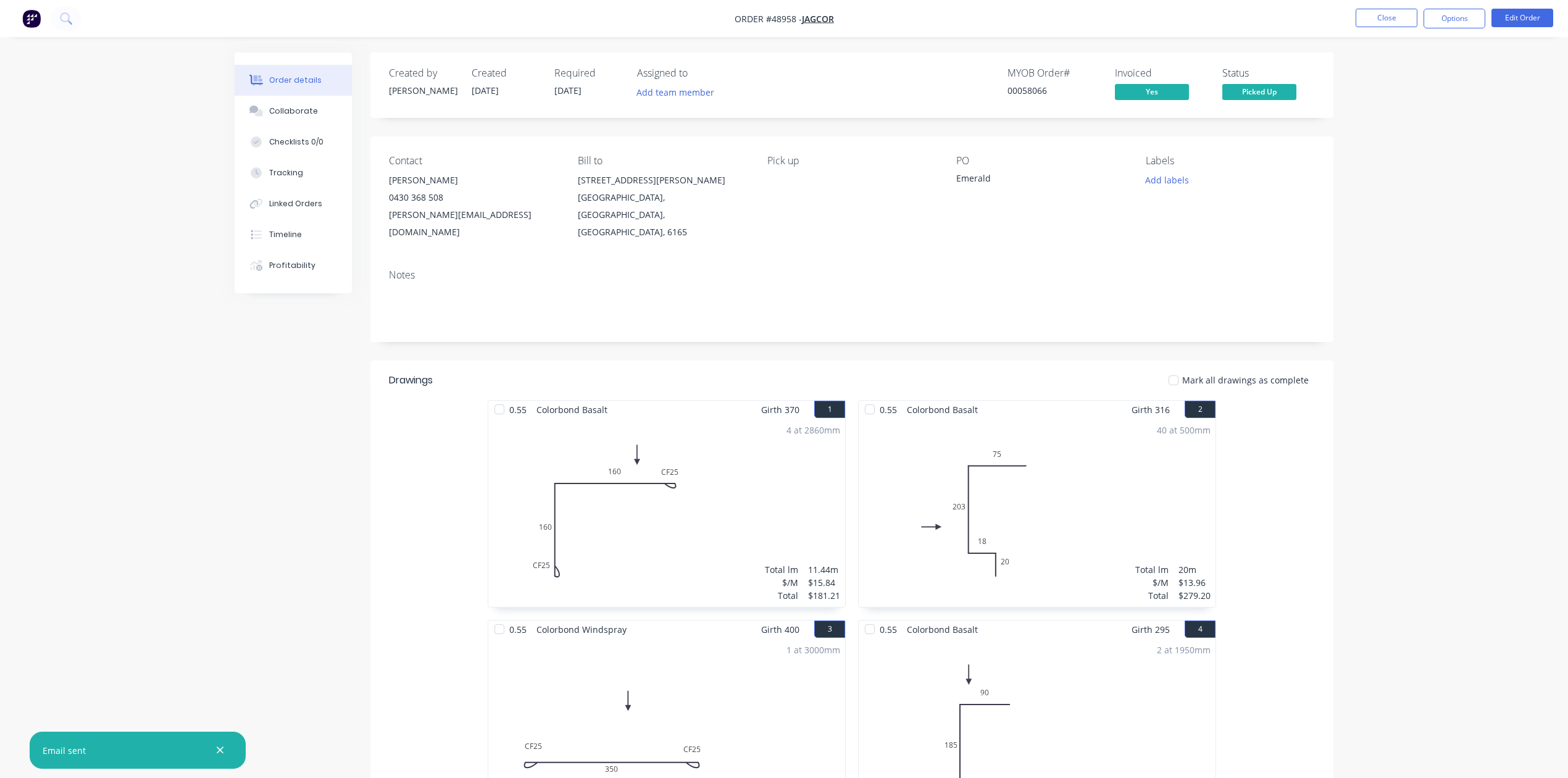
click at [948, 226] on div "Contact Rhys Fenwick 0430 368 508 rhys@jagcor.com.au Bill to 15 Hoyle Rd Hope V…" at bounding box center [852, 198] width 963 height 123
drag, startPoint x: 1393, startPoint y: 21, endPoint x: 1417, endPoint y: 149, distance: 130.2
click at [1417, 149] on div "Order #48958 - Jagcor Close Options Edit Order Order details Collaborate Checkl…" at bounding box center [784, 516] width 1568 height 1032
click at [1271, 98] on span "Picked Up" at bounding box center [1259, 92] width 74 height 15
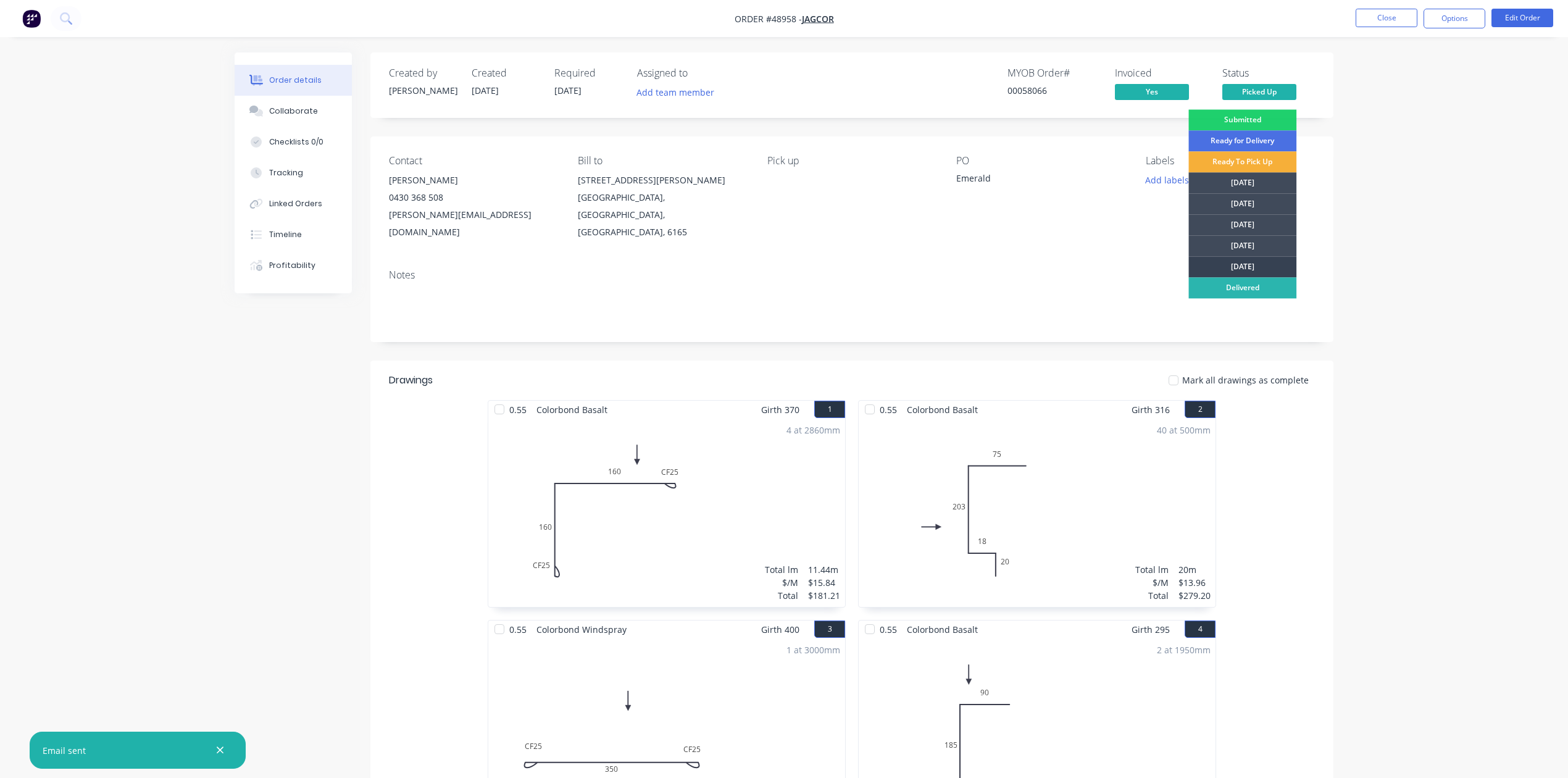
click at [1252, 263] on div "[DATE]" at bounding box center [1242, 267] width 108 height 21
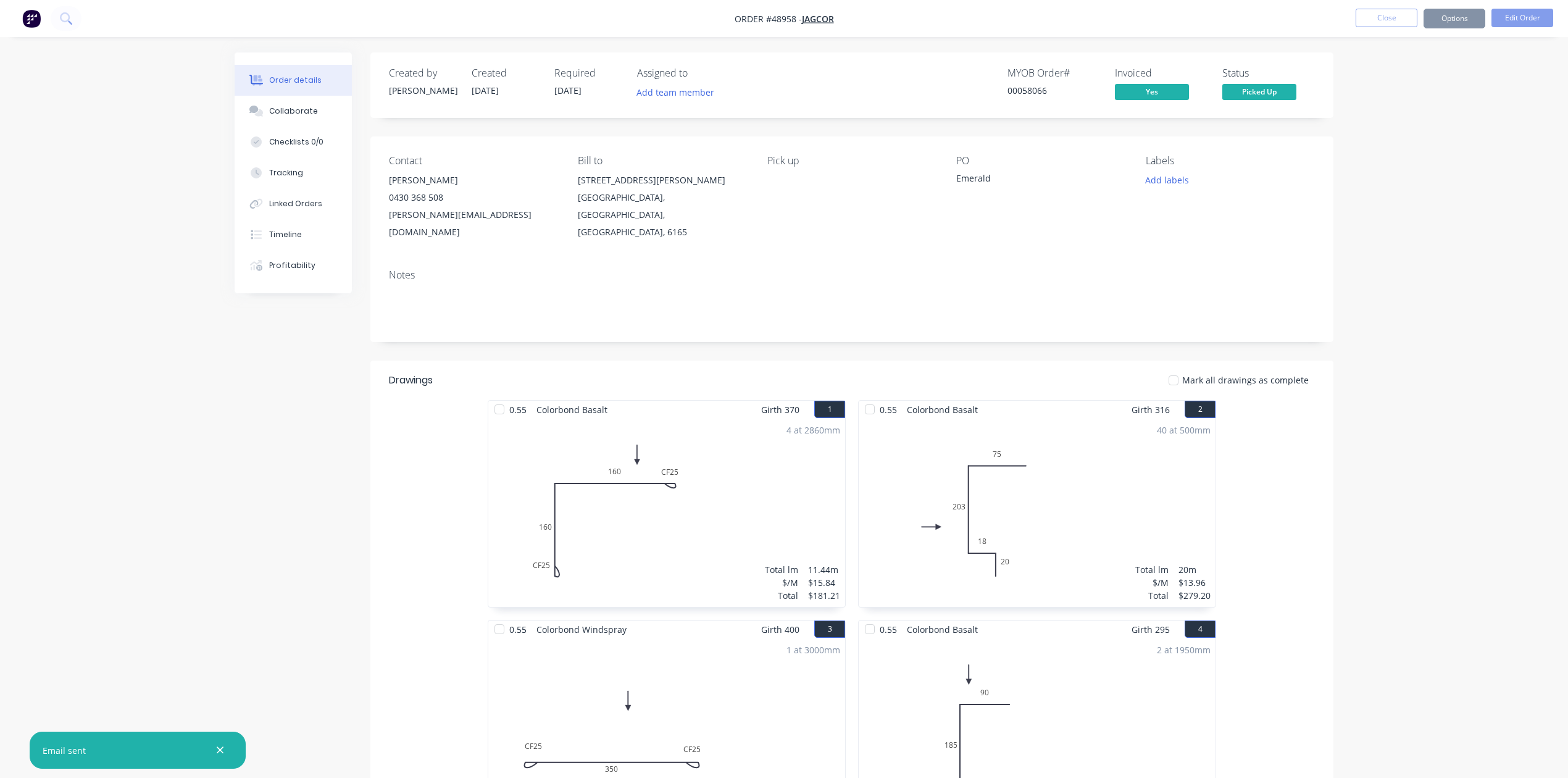
click at [1411, 230] on div "Order details Collaborate Checklists 0/0 Tracking Linked Orders Timeline Profit…" at bounding box center [784, 516] width 1568 height 1032
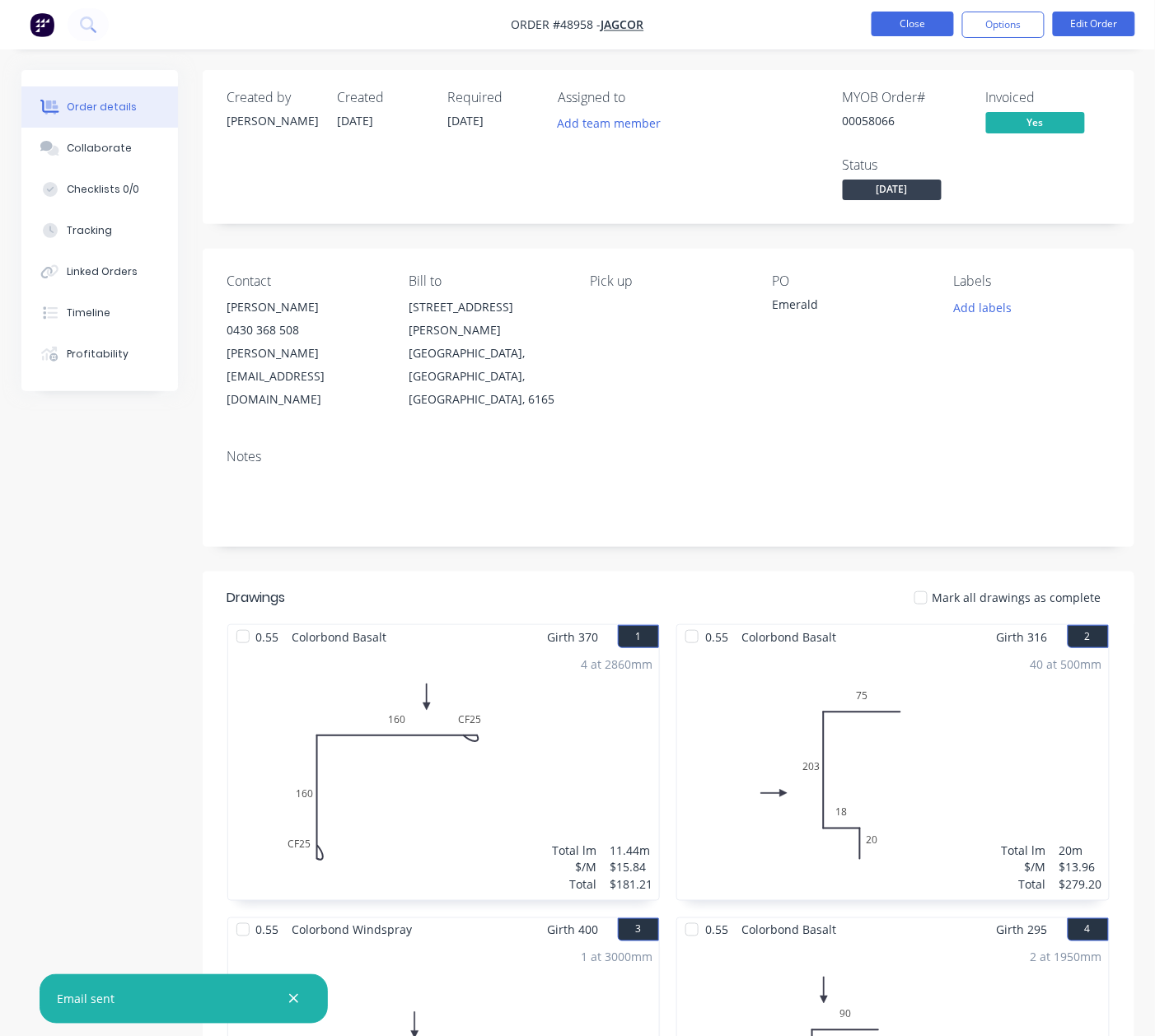
click at [911, 33] on button "Close" at bounding box center [913, 24] width 83 height 25
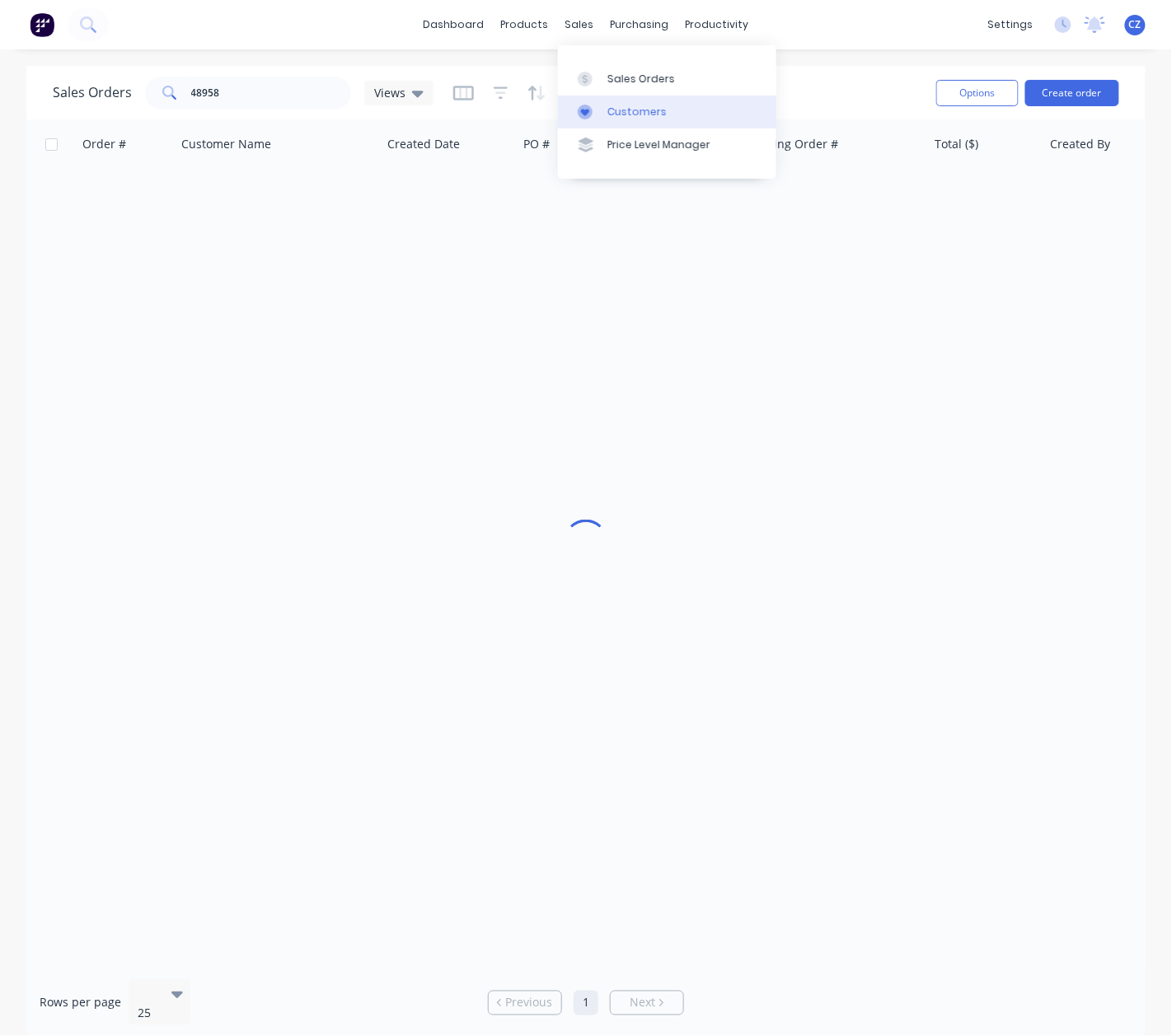
click at [601, 113] on div at bounding box center [590, 112] width 25 height 15
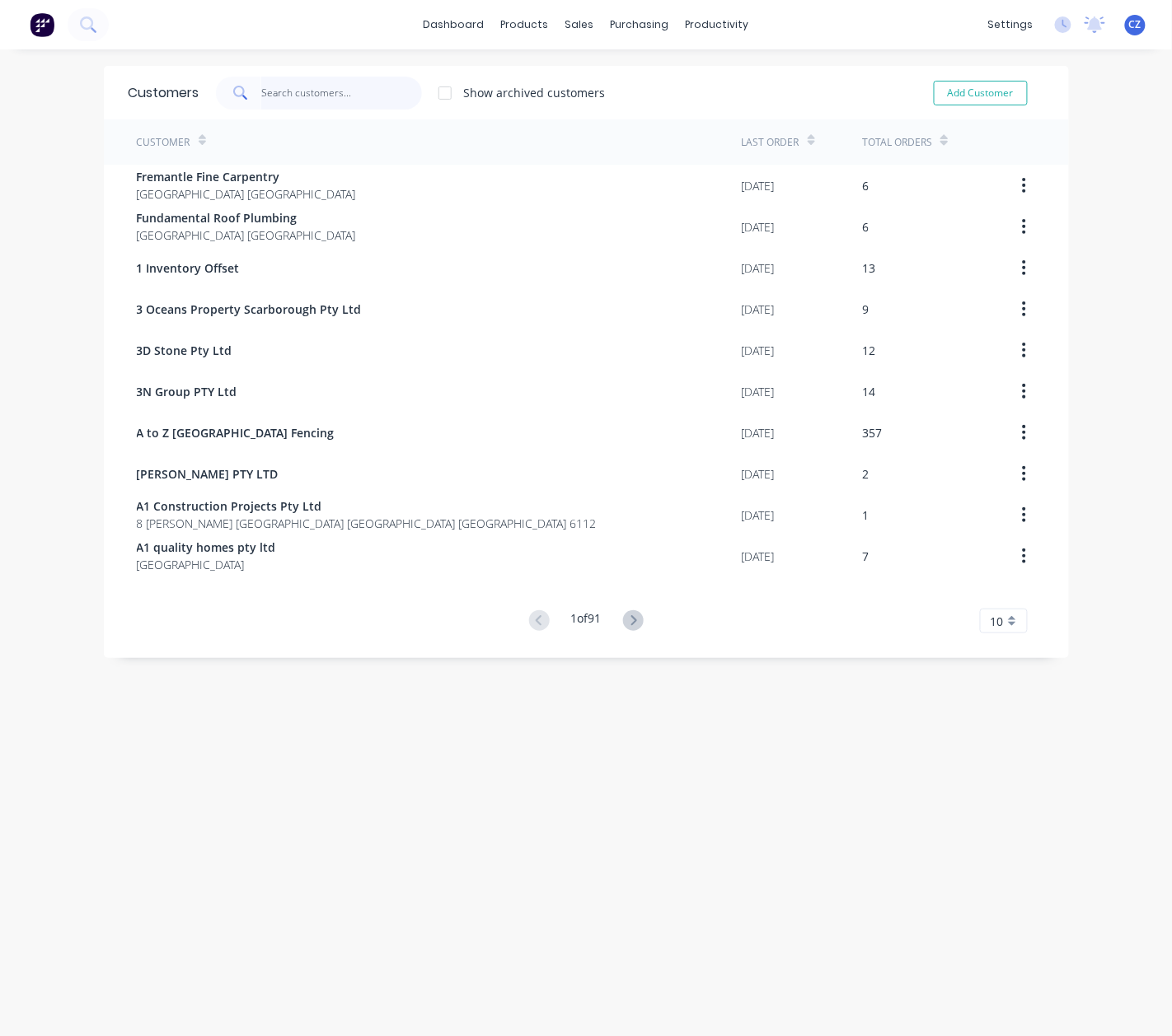
click at [298, 91] on input "text" at bounding box center [341, 92] width 161 height 33
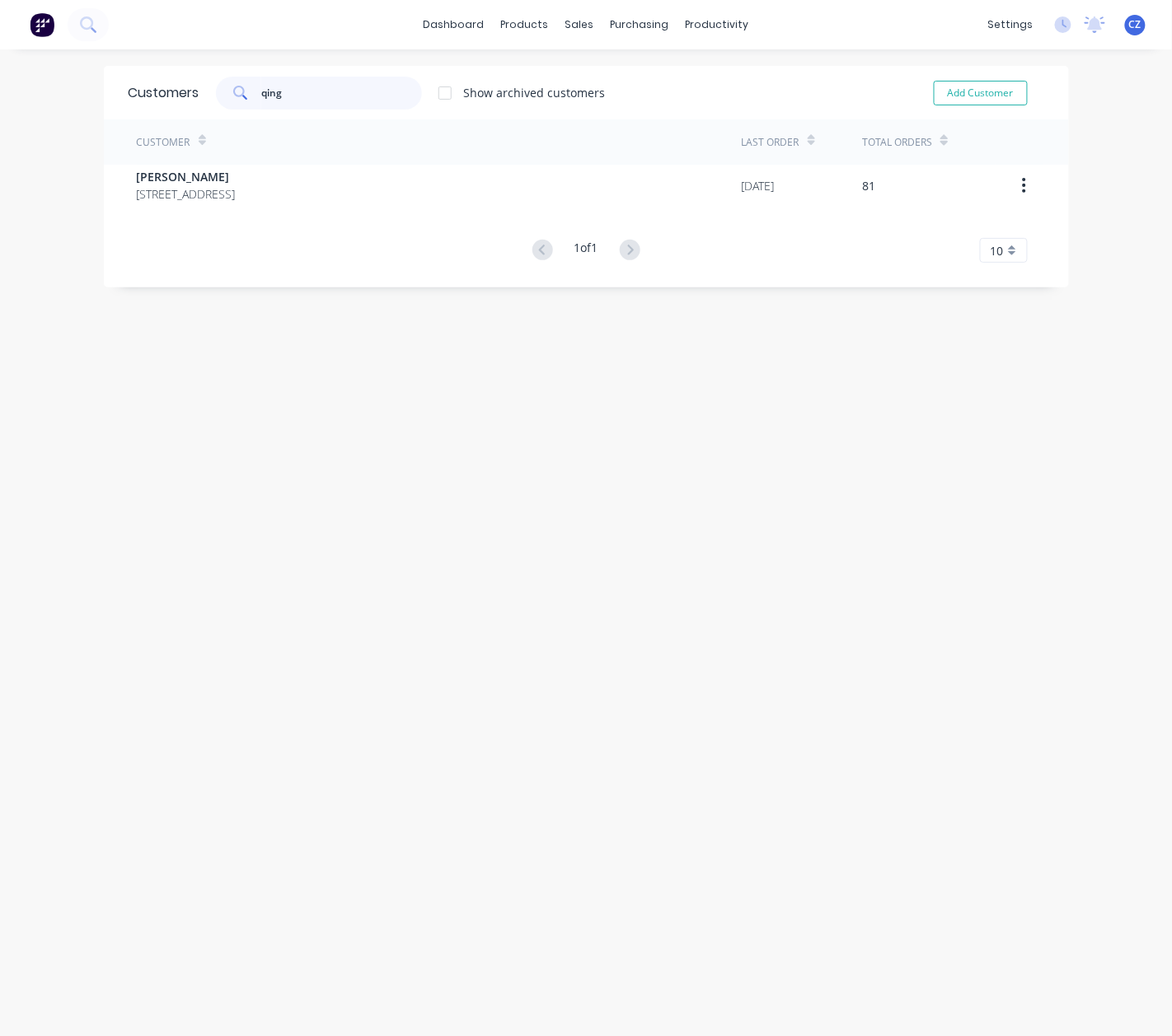
drag, startPoint x: 295, startPoint y: 97, endPoint x: 216, endPoint y: 91, distance: 79.2
click at [216, 91] on div "qing" at bounding box center [318, 92] width 206 height 33
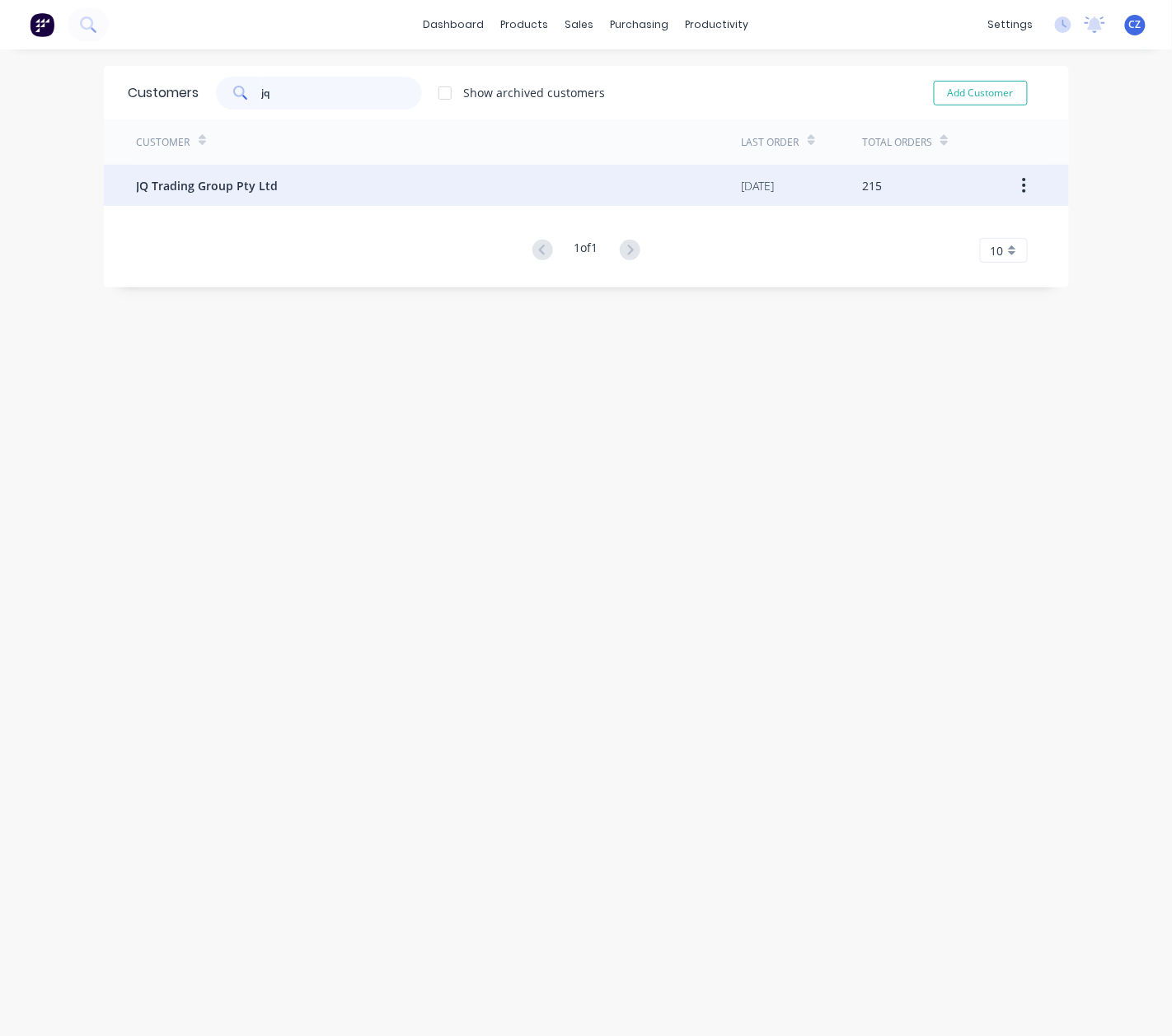
type input "jq"
click at [265, 195] on div "JQ Trading Group Pty Ltd" at bounding box center [439, 186] width 605 height 41
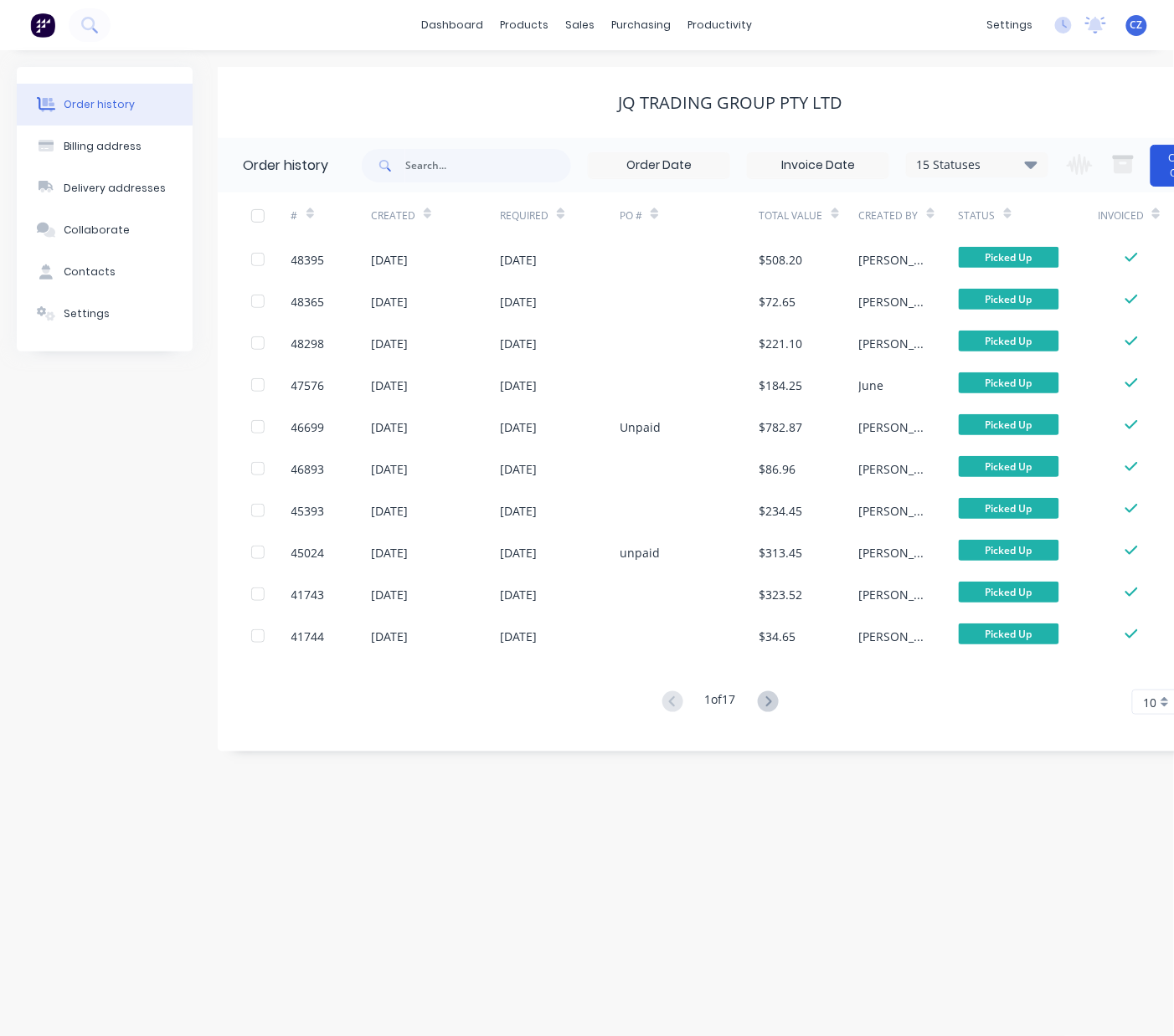
click at [1170, 171] on button "Create Order" at bounding box center [1183, 166] width 67 height 42
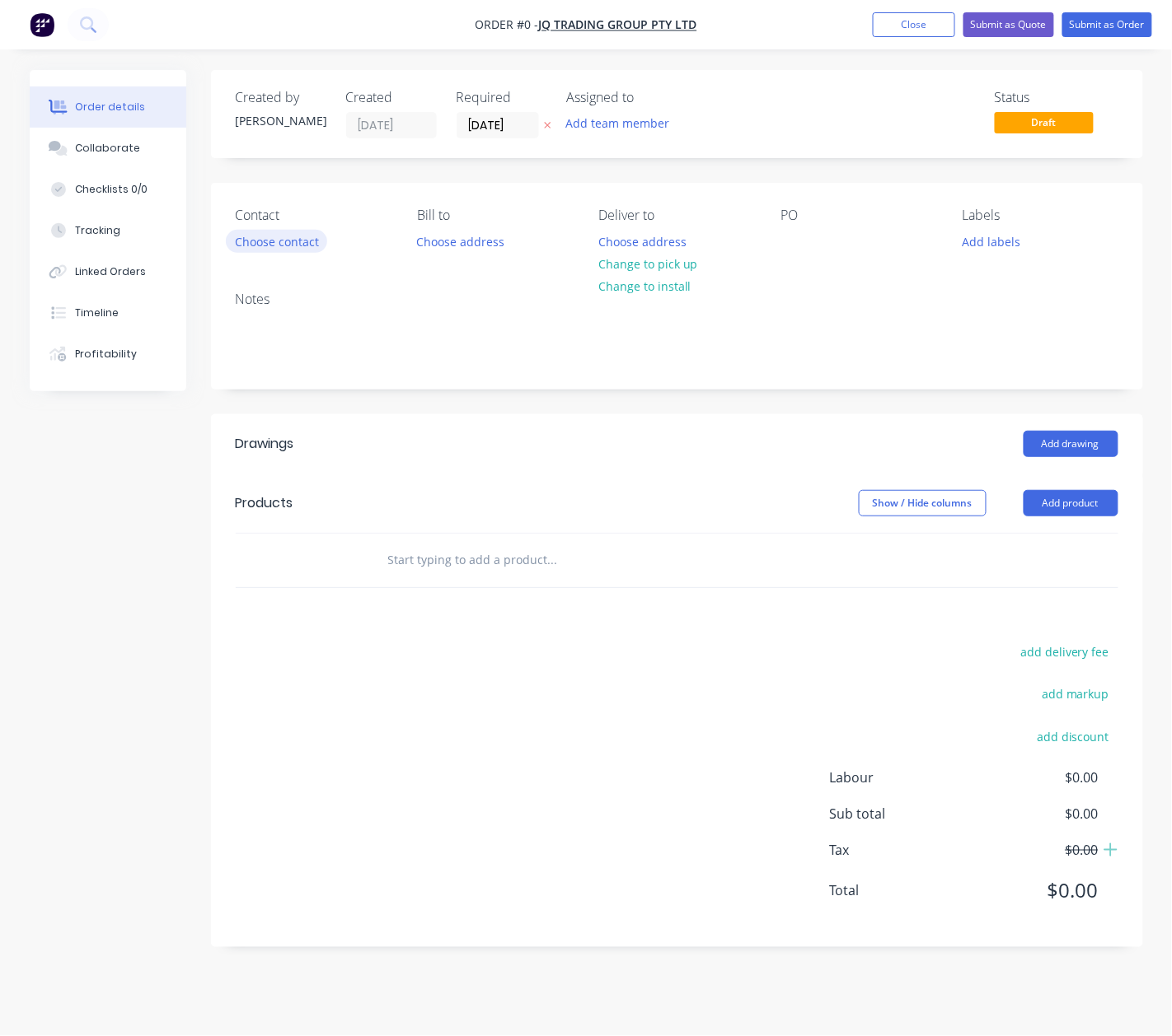
click at [304, 234] on button "Choose contact" at bounding box center [276, 241] width 101 height 22
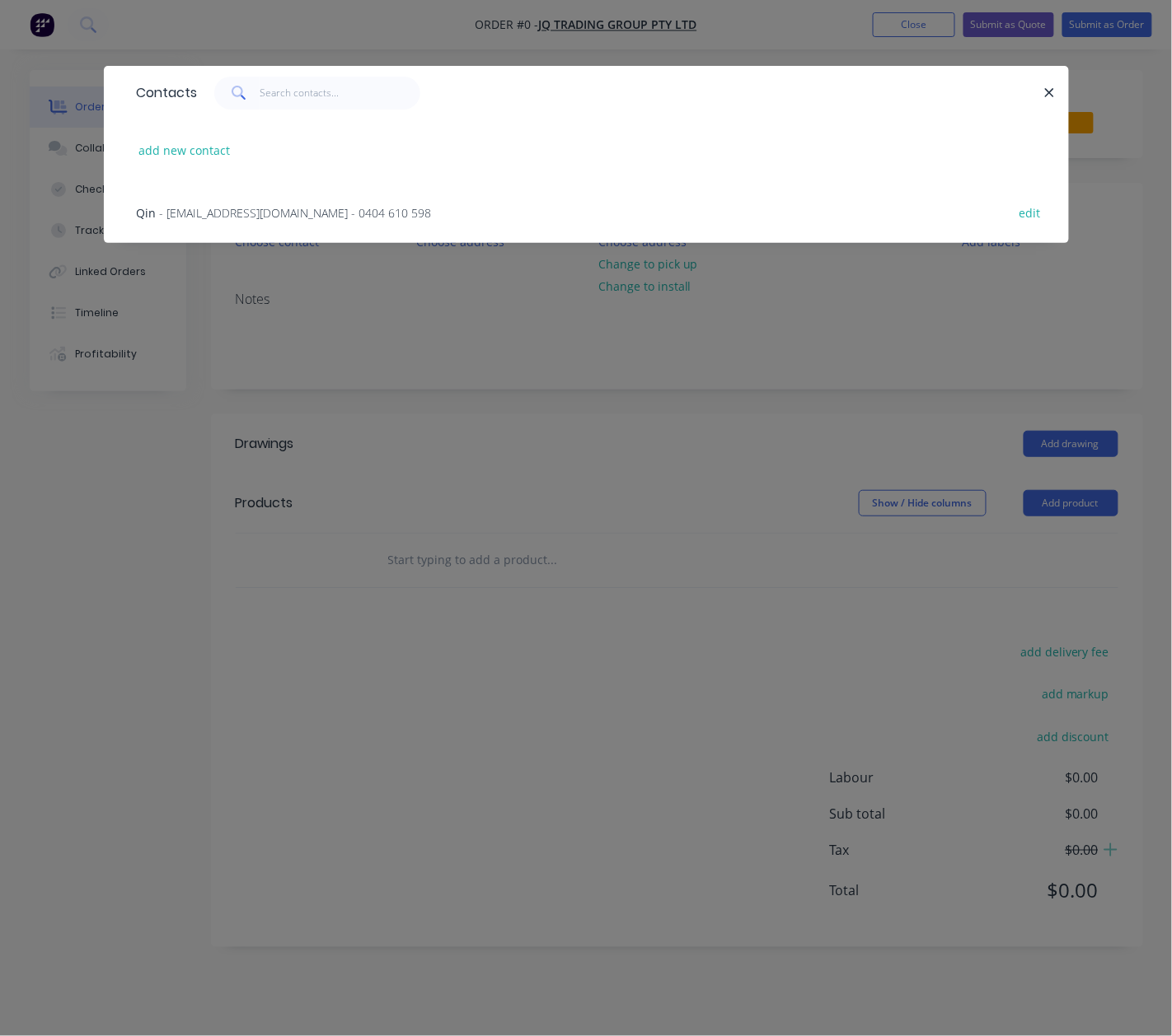
click at [172, 215] on span "- jqtradinggroup@gmail.com - 0404 610 598" at bounding box center [295, 212] width 272 height 15
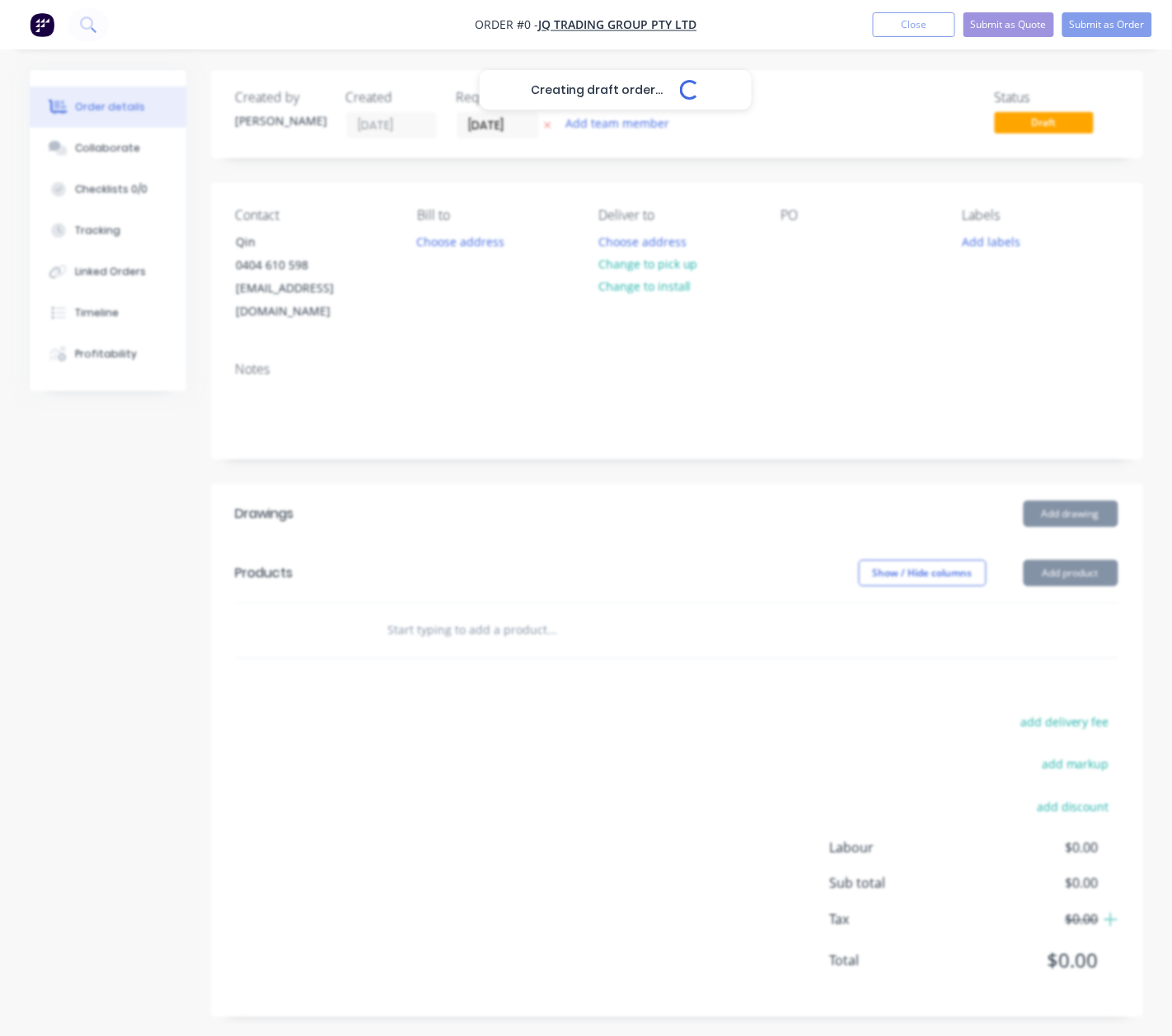
drag, startPoint x: 709, startPoint y: 479, endPoint x: 722, endPoint y: 478, distance: 13.0
click at [709, 479] on div "Creating draft order... Loading..." at bounding box center [615, 588] width 1172 height 1036
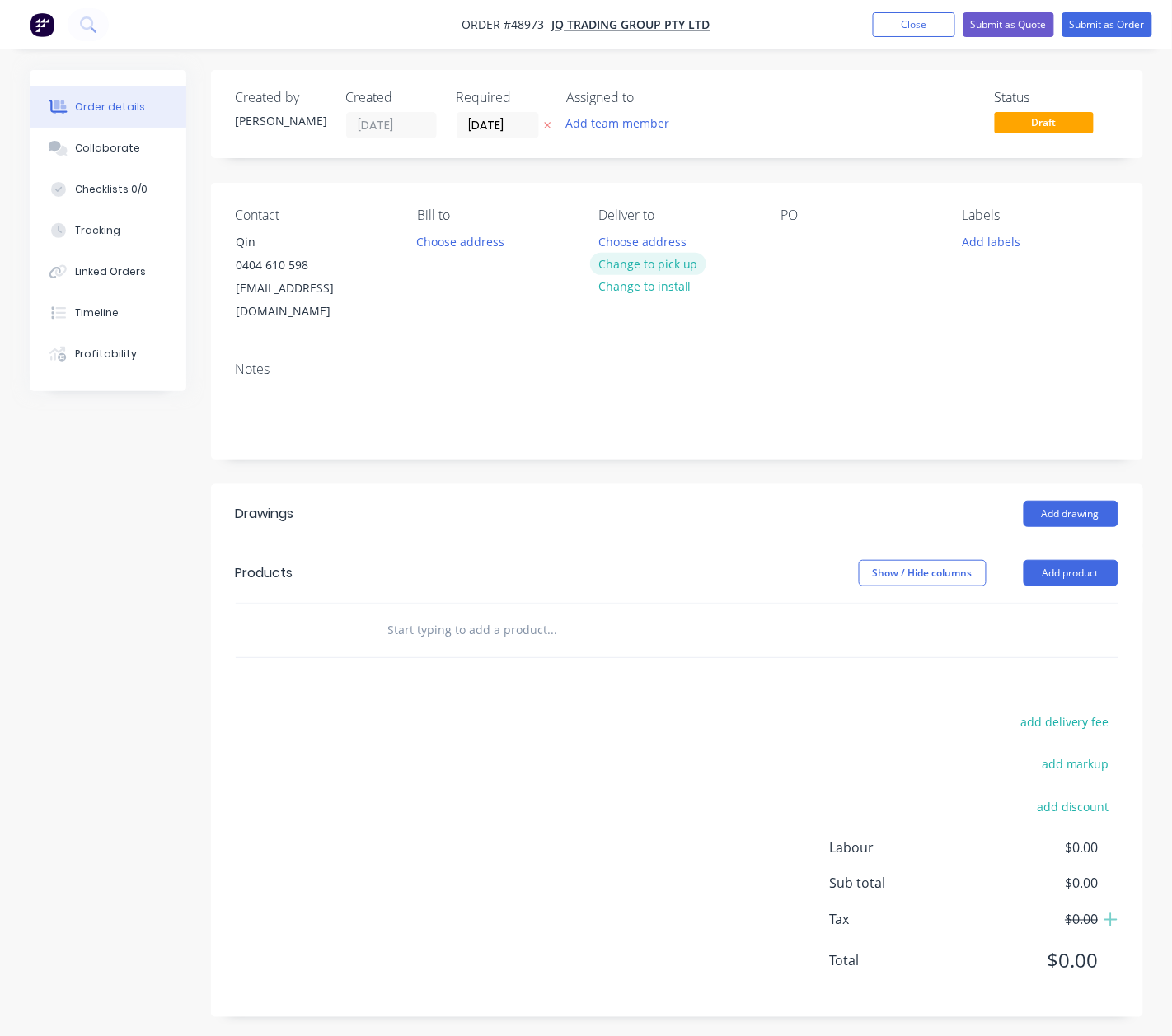
click at [630, 267] on button "Change to pick up" at bounding box center [648, 264] width 117 height 22
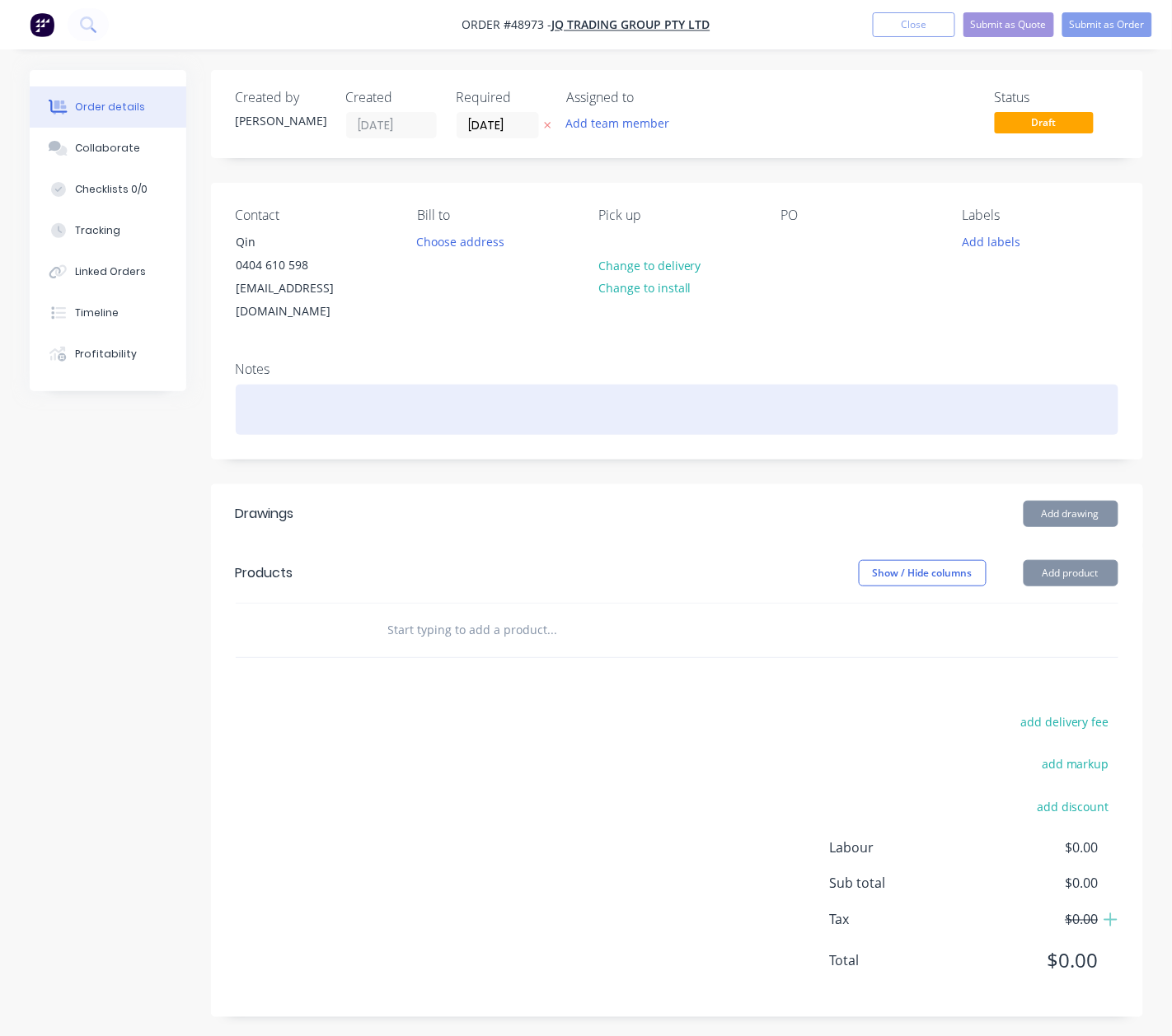
drag, startPoint x: 591, startPoint y: 374, endPoint x: 933, endPoint y: 460, distance: 352.6
click at [594, 385] on div at bounding box center [676, 410] width 883 height 50
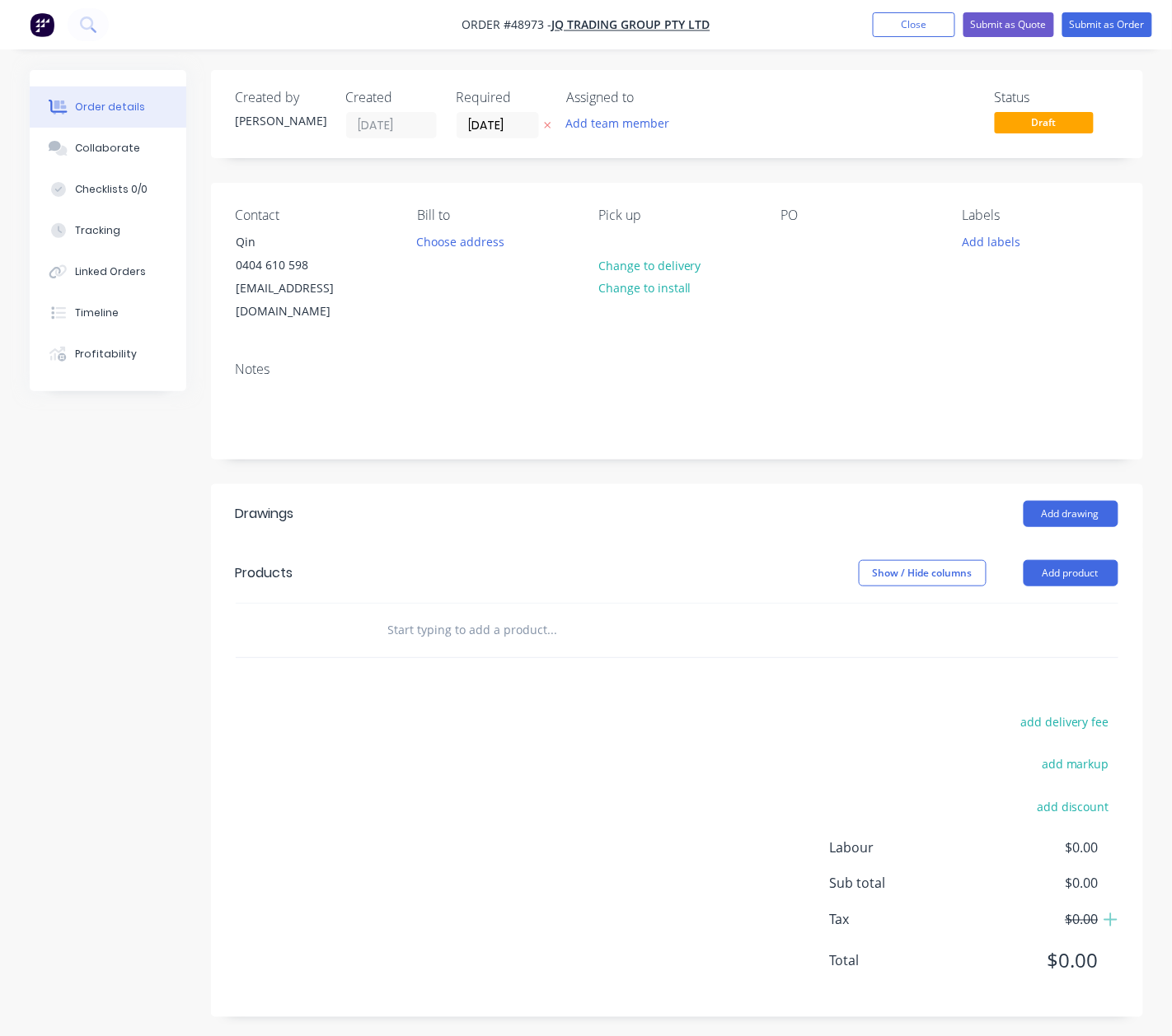
click at [1056, 566] on header "Products Show / Hide columns Add product" at bounding box center [677, 574] width 932 height 59
click at [1055, 560] on button "Add product" at bounding box center [1071, 573] width 95 height 26
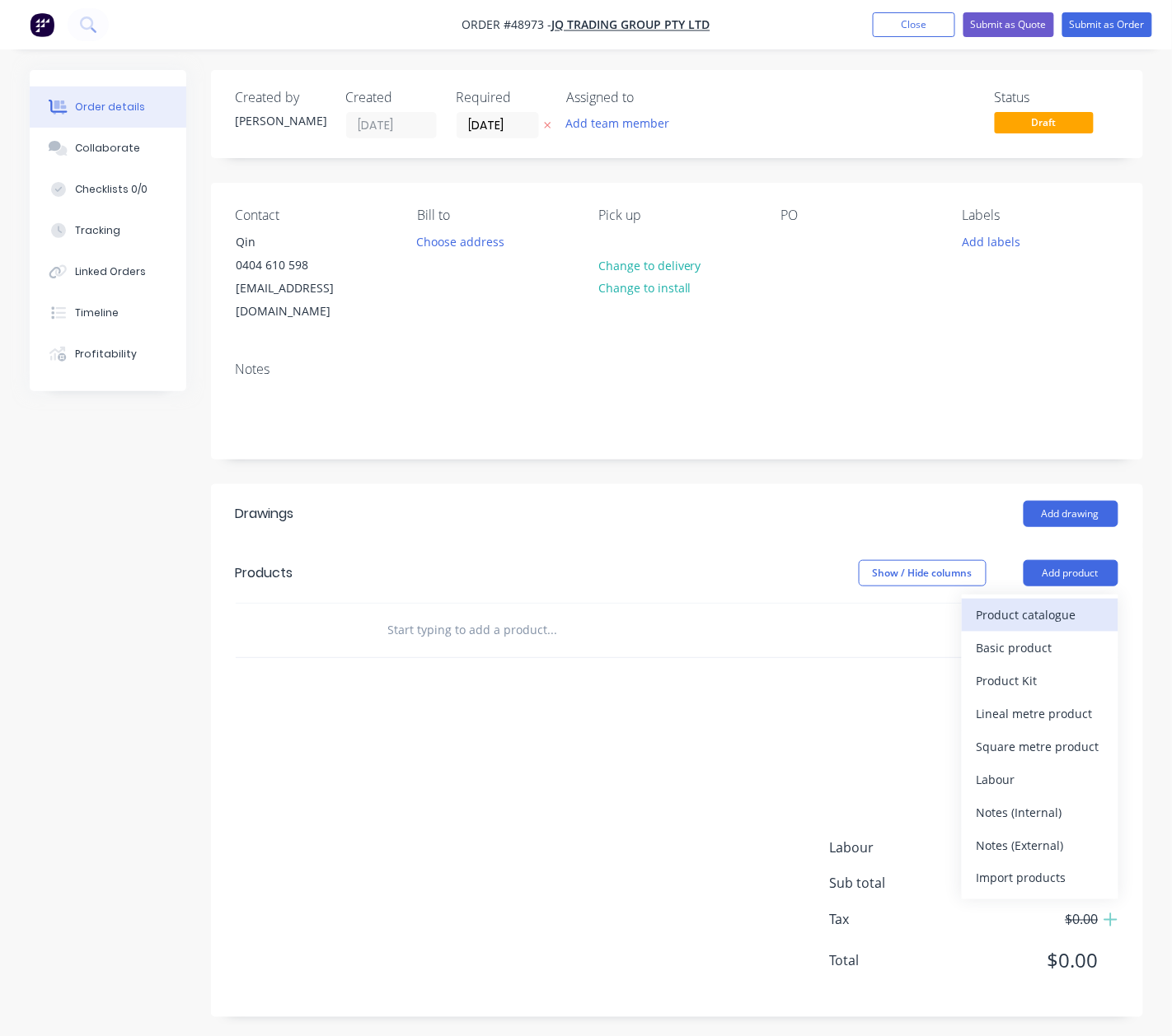
click at [1045, 603] on div "Product catalogue" at bounding box center [1039, 615] width 127 height 24
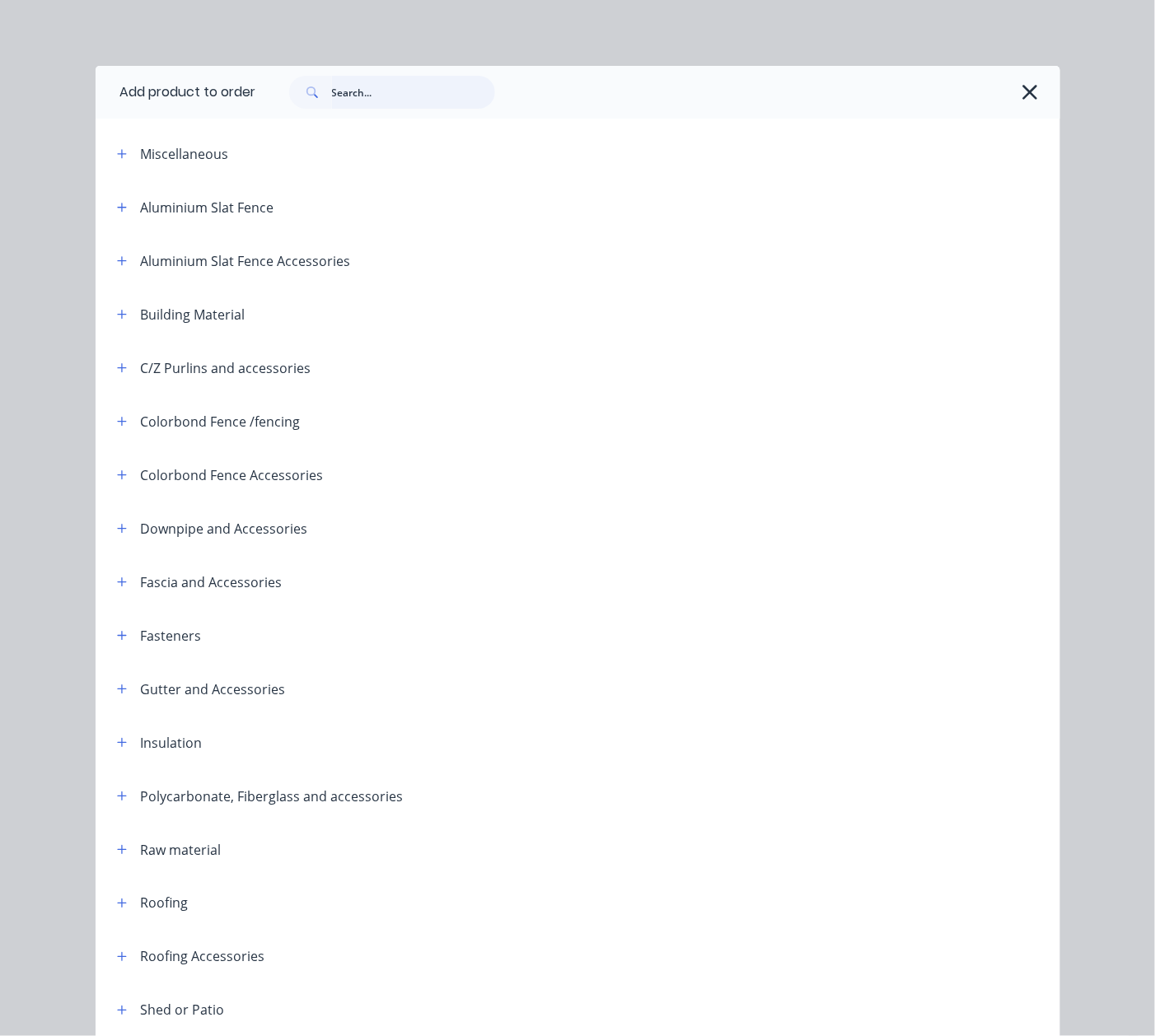
click at [363, 89] on input "text" at bounding box center [414, 92] width 163 height 33
type input "sheet"
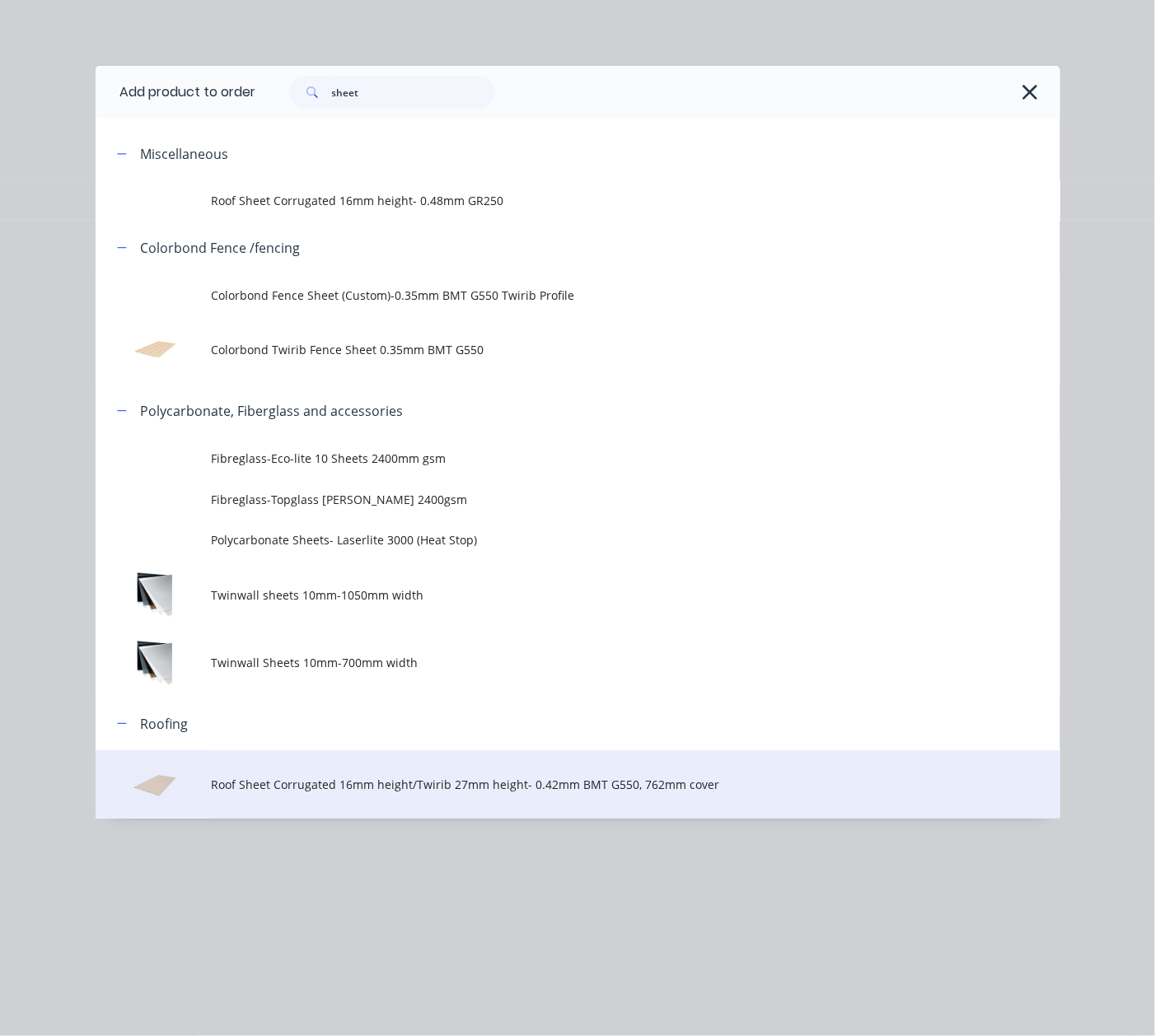
click at [334, 805] on td "Roof Sheet Corrugated 16mm height/Twirib 27mm height- 0.42mm BMT G550, 762mm co…" at bounding box center [634, 785] width 848 height 68
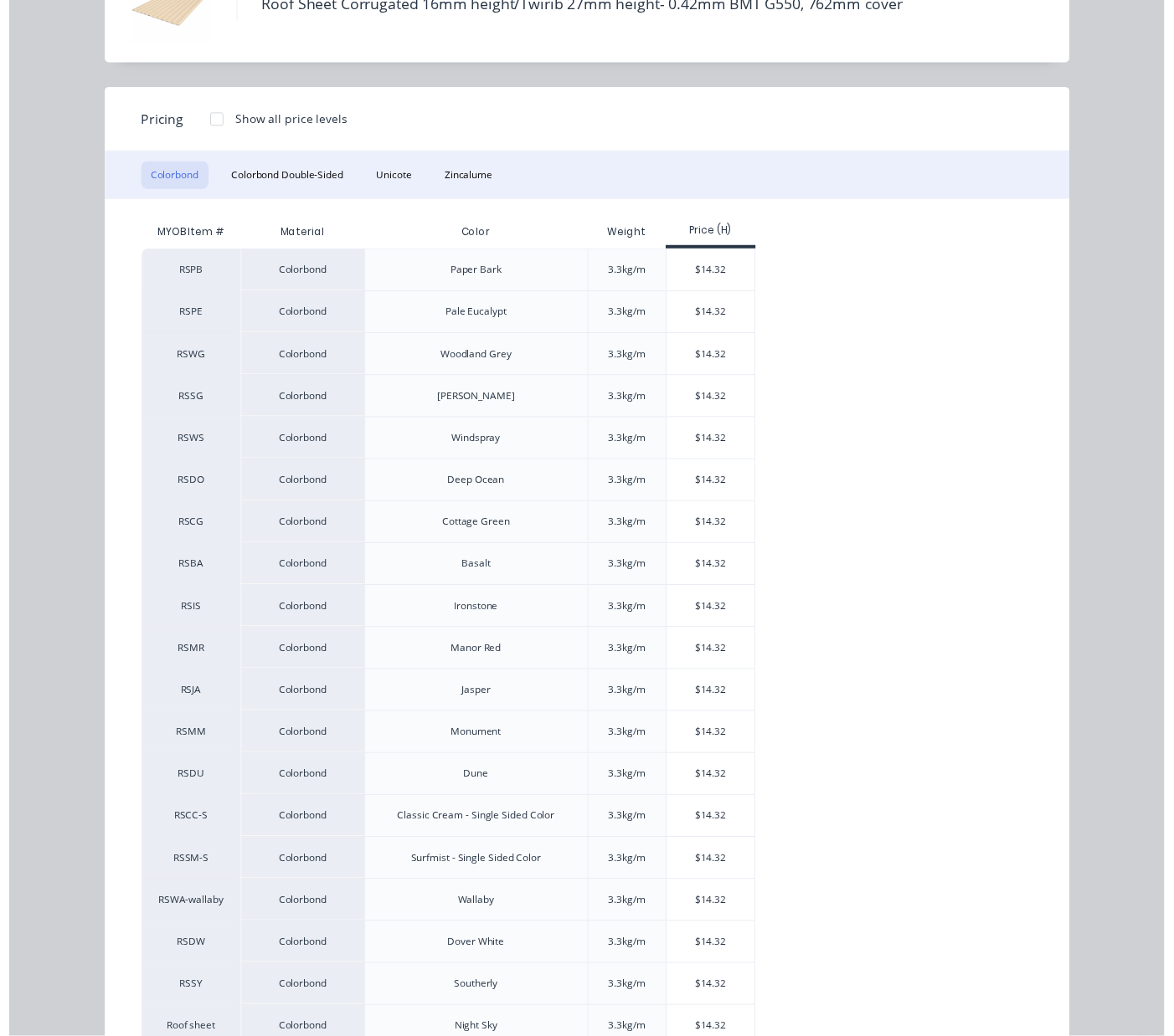
scroll to position [229, 0]
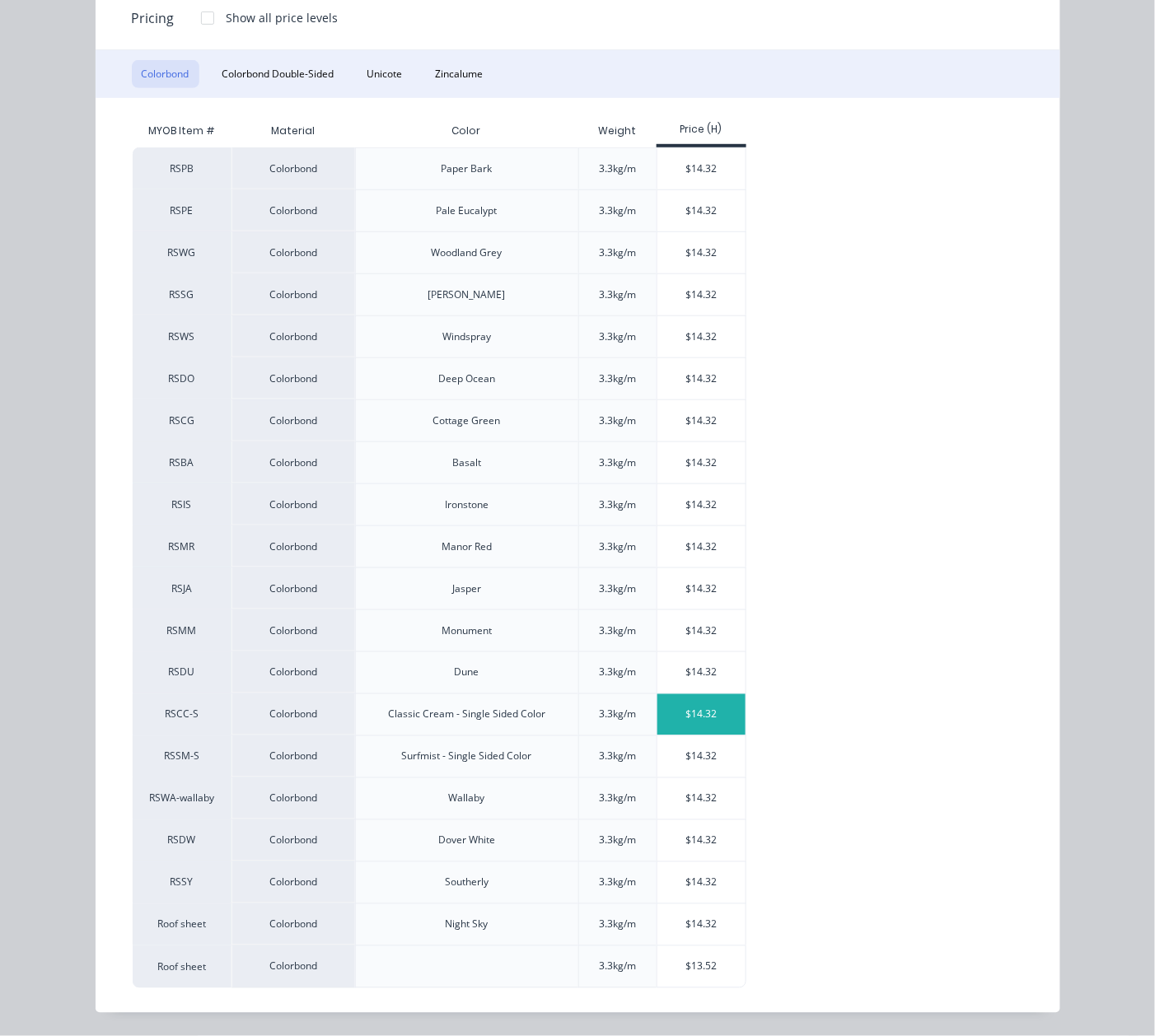
click at [682, 712] on div "$14.32" at bounding box center [701, 716] width 88 height 41
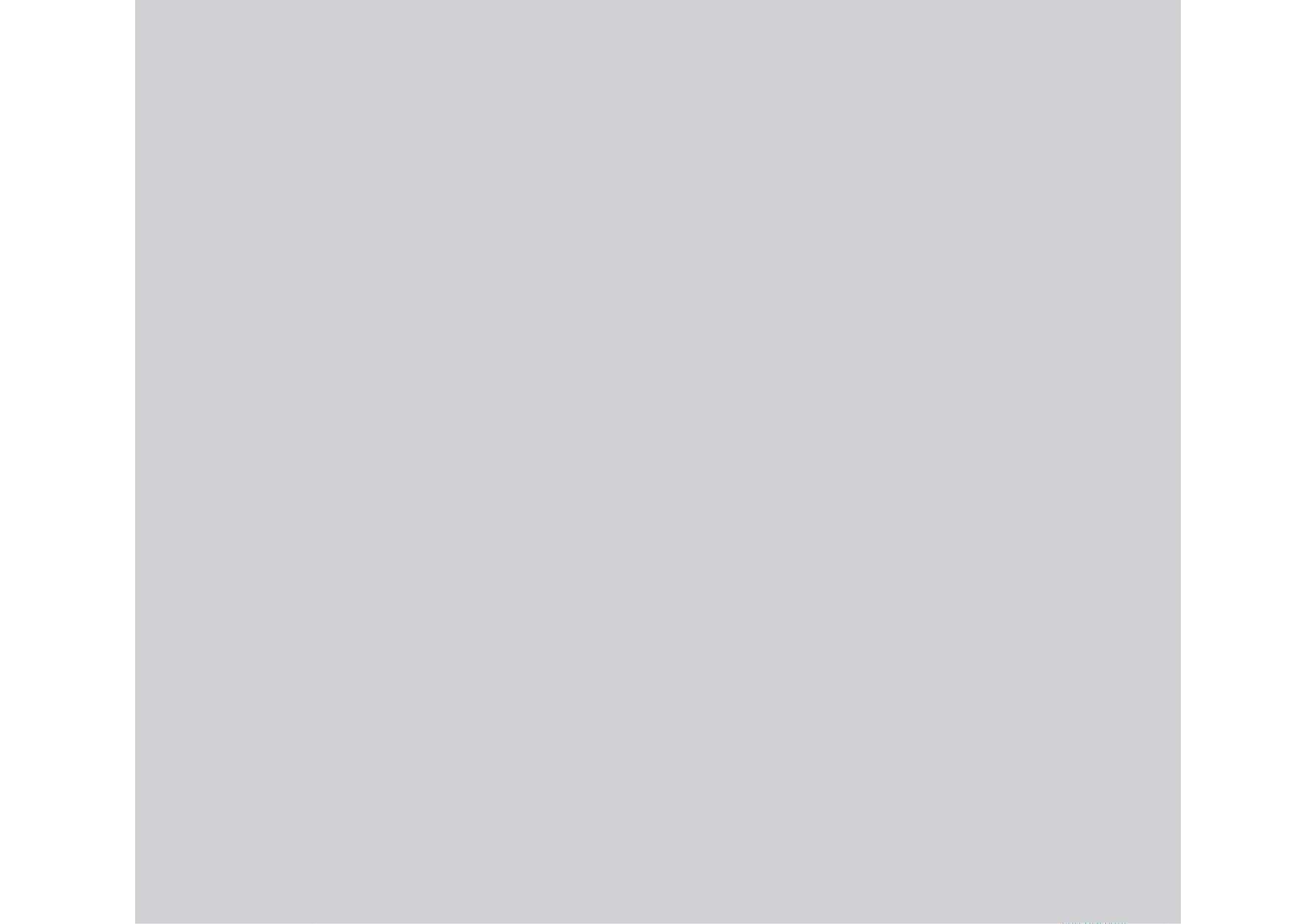
scroll to position [0, 0]
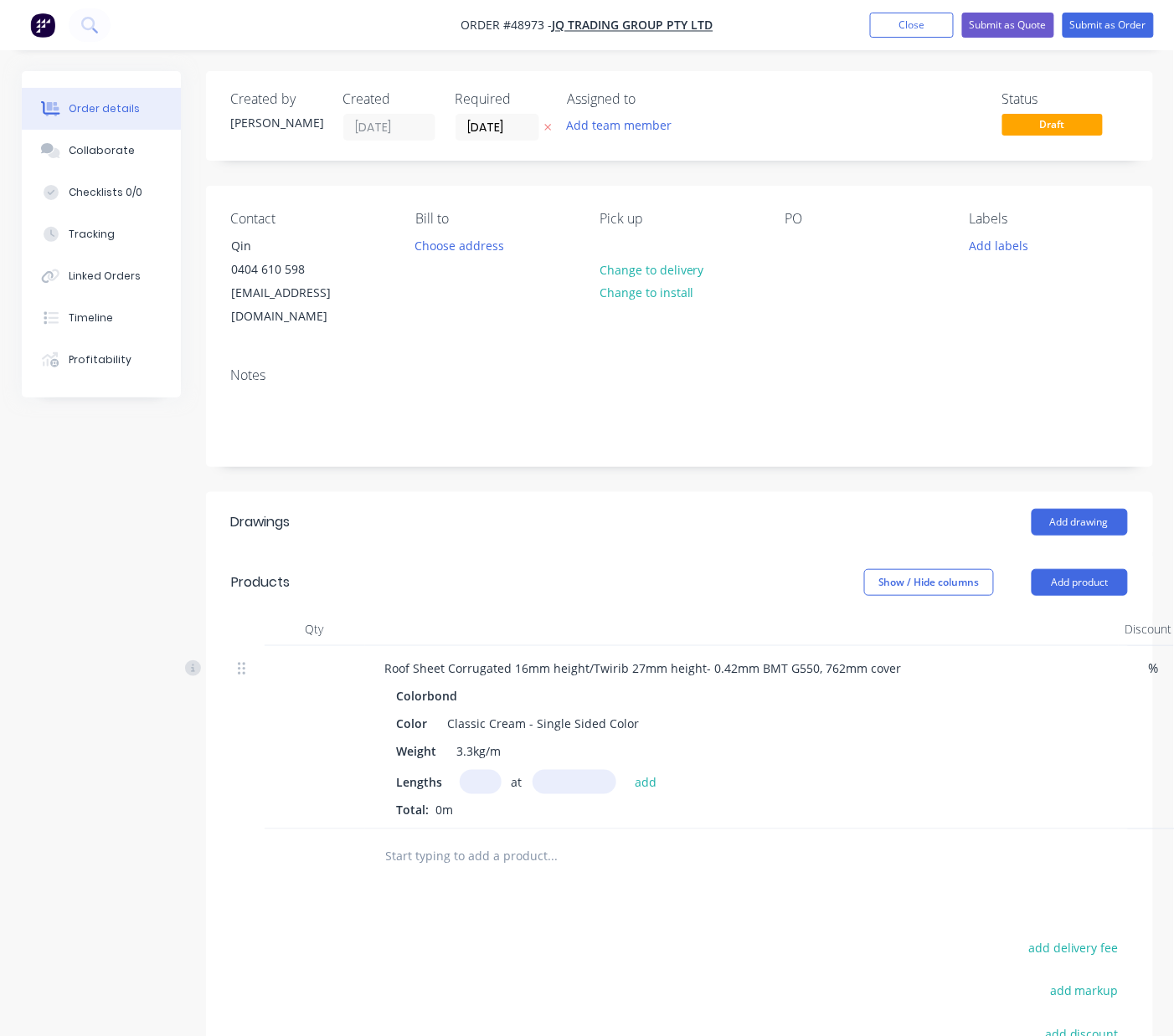
drag, startPoint x: 513, startPoint y: 765, endPoint x: 487, endPoint y: 754, distance: 28.2
click at [504, 770] on div "at add" at bounding box center [563, 782] width 206 height 25
click at [481, 770] on input "text" at bounding box center [481, 782] width 42 height 25
type input "1"
click at [576, 770] on input "text" at bounding box center [575, 782] width 84 height 25
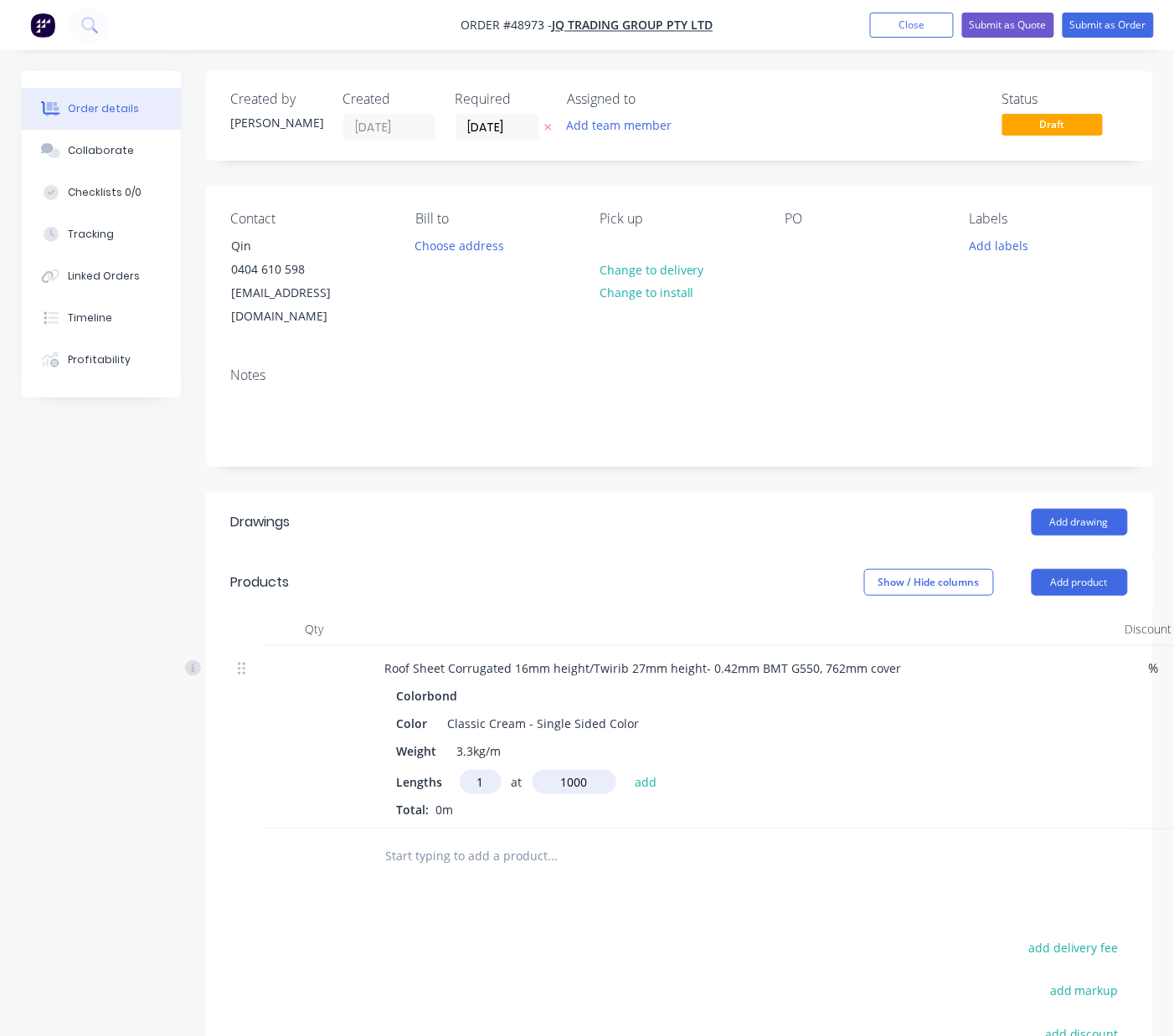
type input "1000"
click at [626, 770] on button "add" at bounding box center [645, 781] width 39 height 23
type input "$14.32"
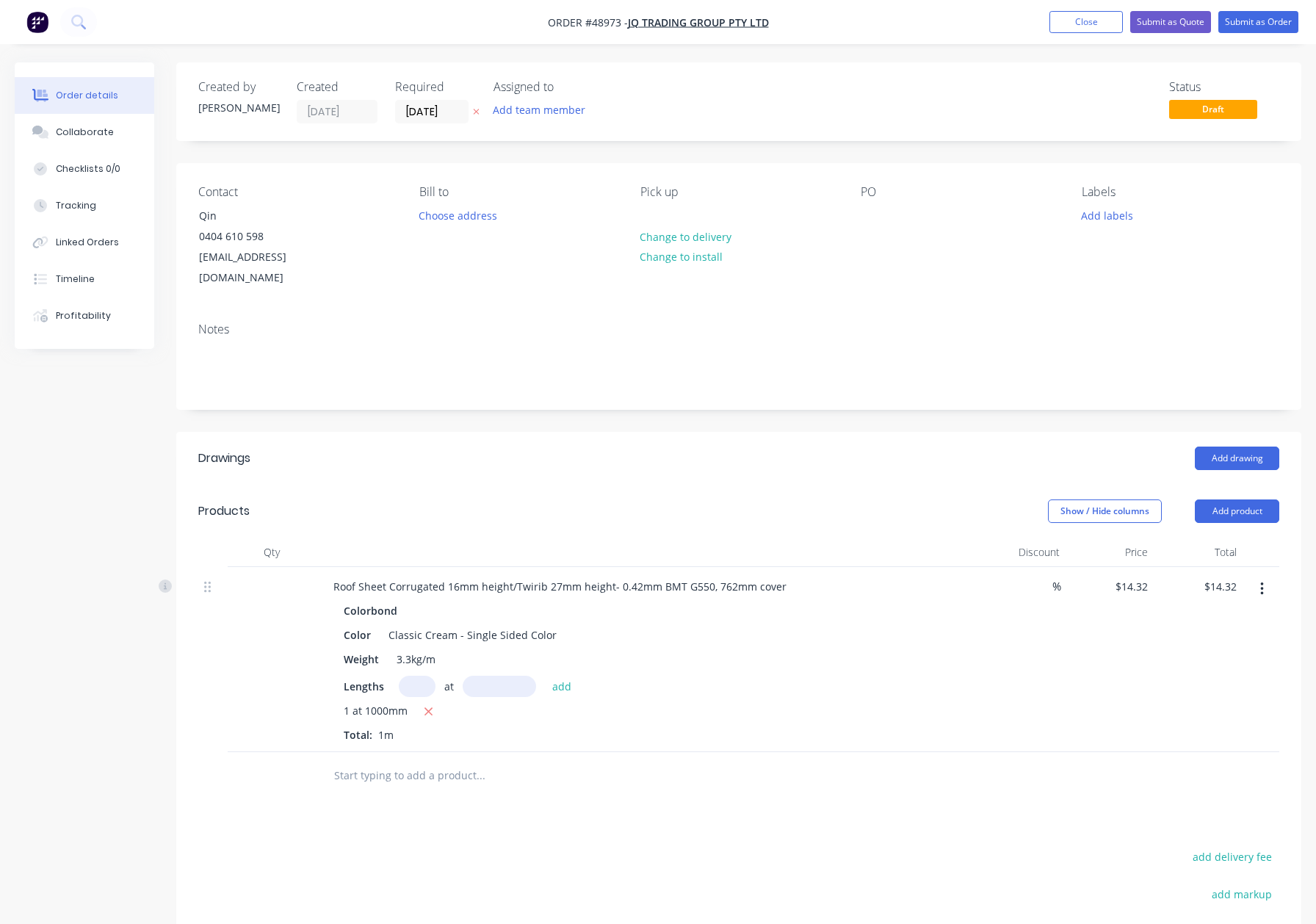
scroll to position [200, 0]
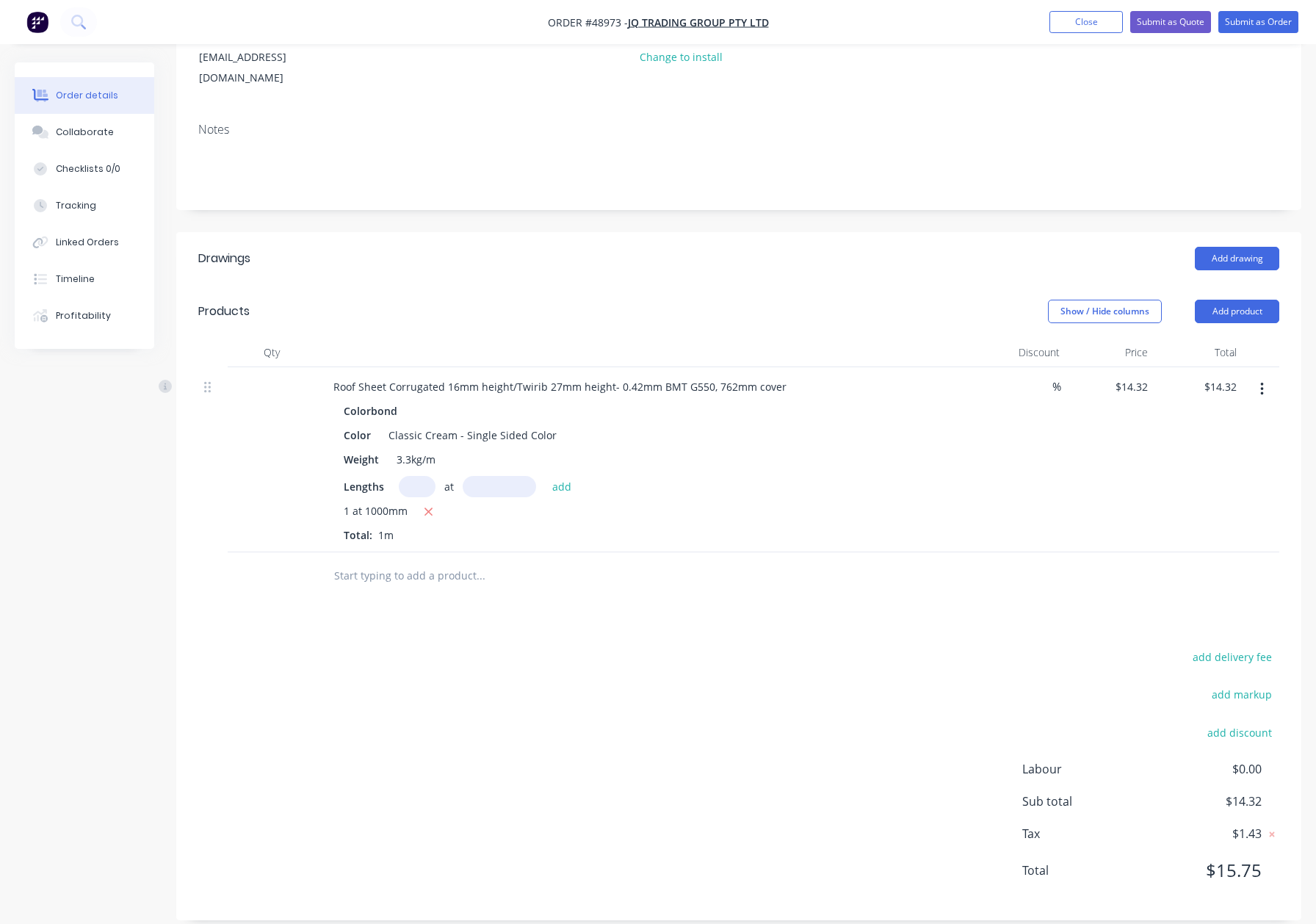
click at [1258, 377] on button "button" at bounding box center [1262, 389] width 34 height 26
click at [1176, 505] on div "Delete" at bounding box center [1210, 516] width 113 height 22
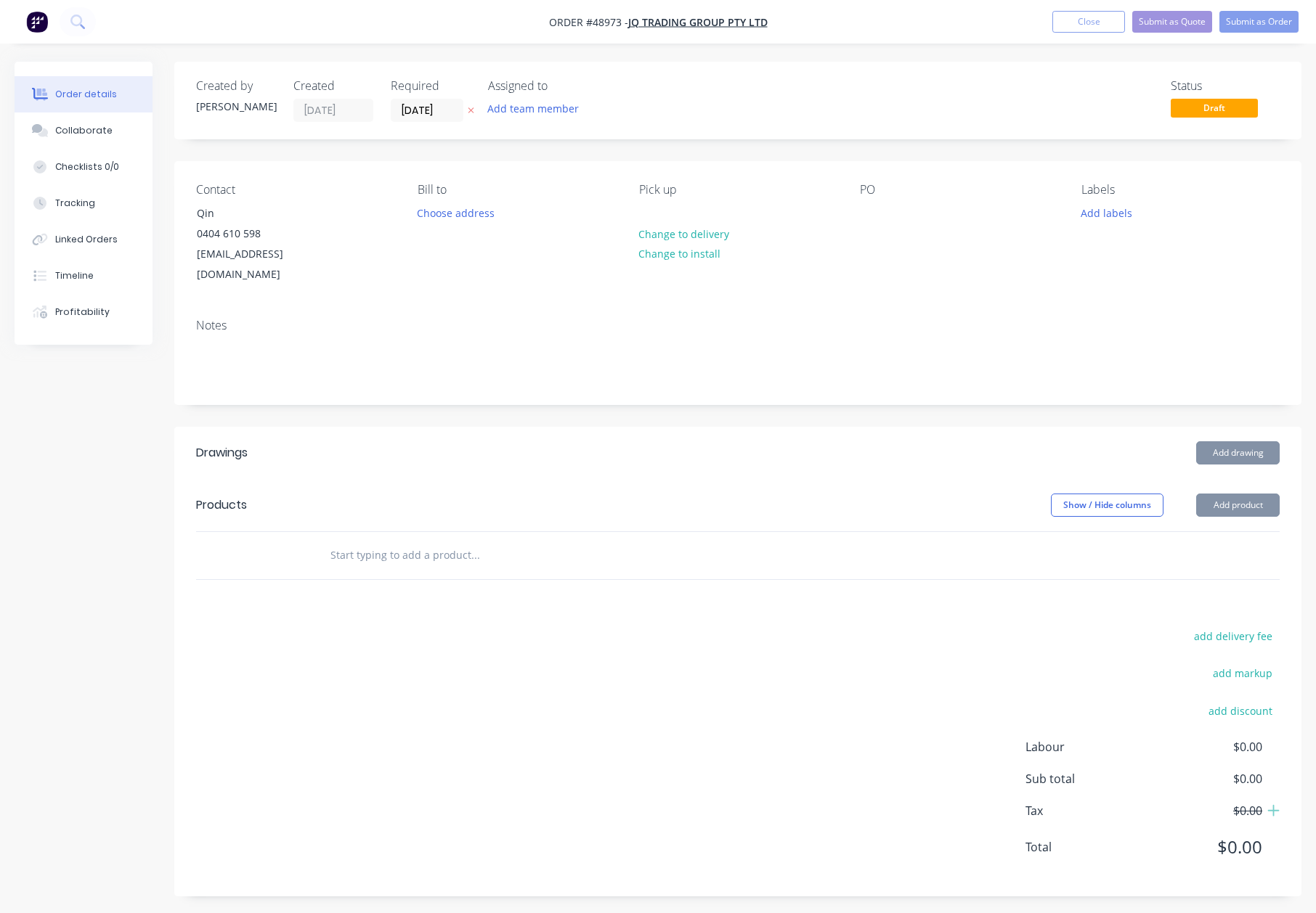
drag, startPoint x: 835, startPoint y: 486, endPoint x: 878, endPoint y: 305, distance: 186.0
click at [835, 494] on div "Show / Hide columns Add product" at bounding box center [853, 505] width 853 height 23
click at [1166, 13] on button "Submit as Quote" at bounding box center [1172, 22] width 80 height 22
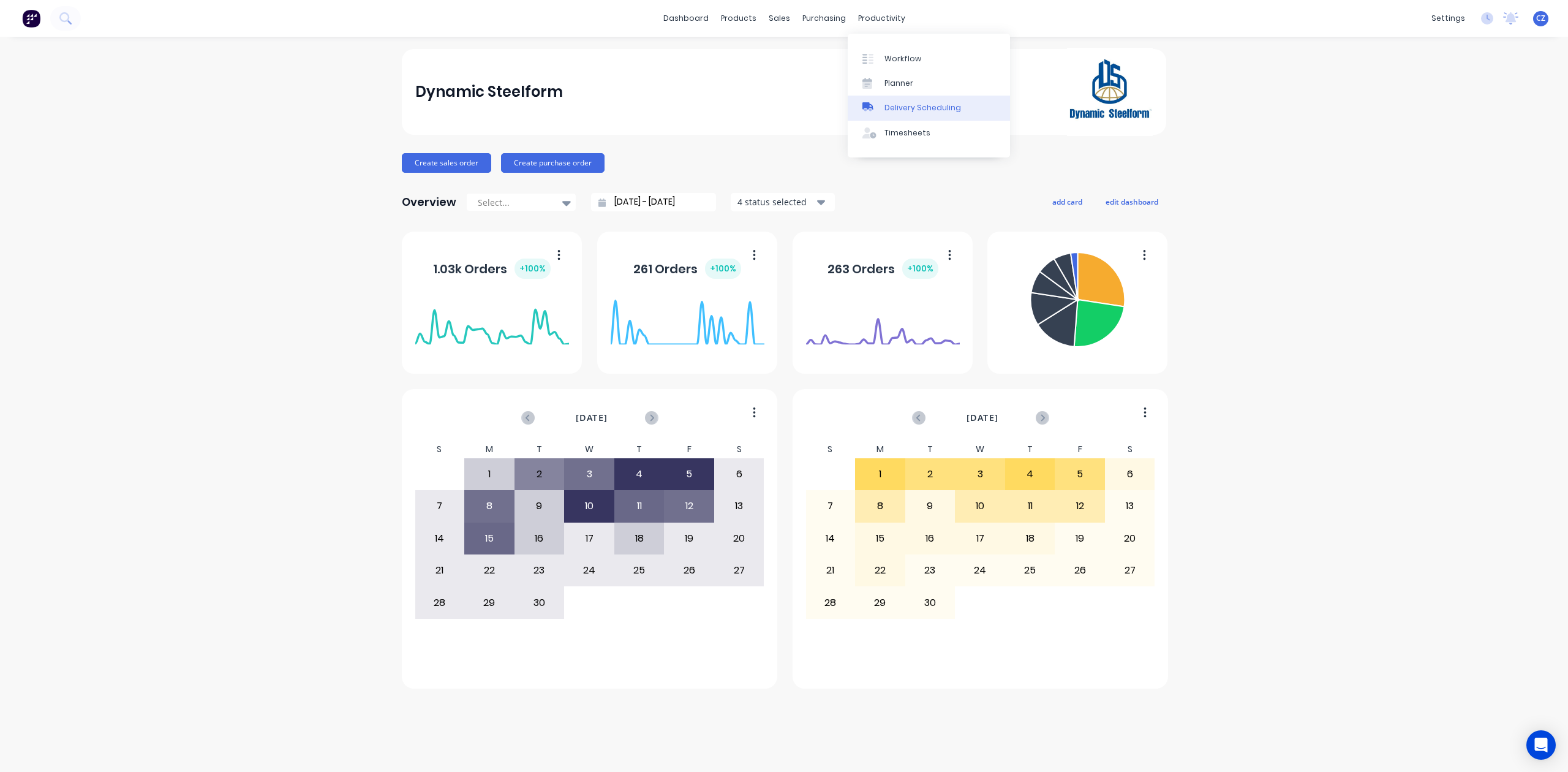
click at [887, 116] on link "Delivery Scheduling" at bounding box center [929, 108] width 162 height 25
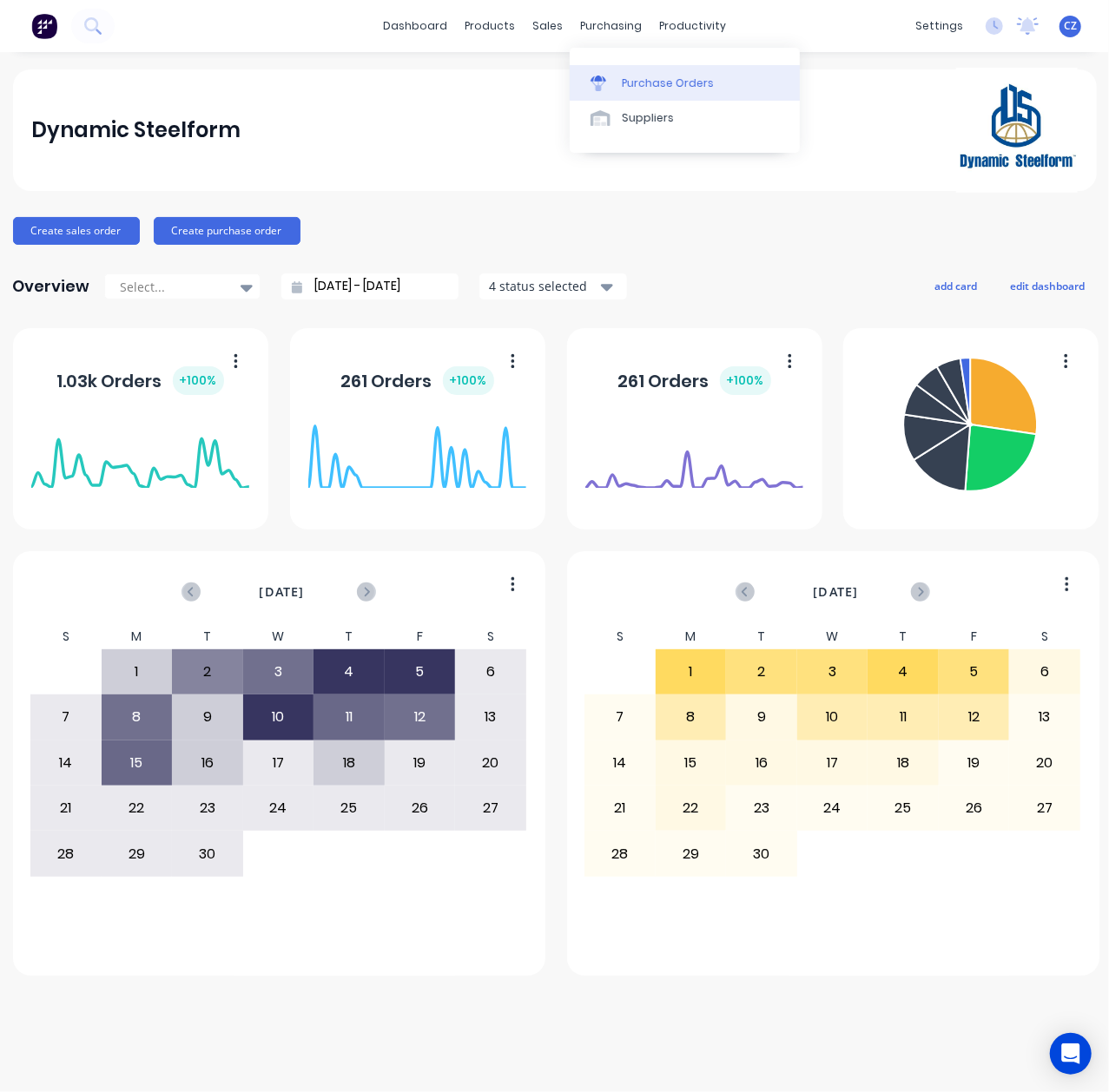
click at [625, 76] on div "Purchase Orders" at bounding box center [667, 83] width 92 height 16
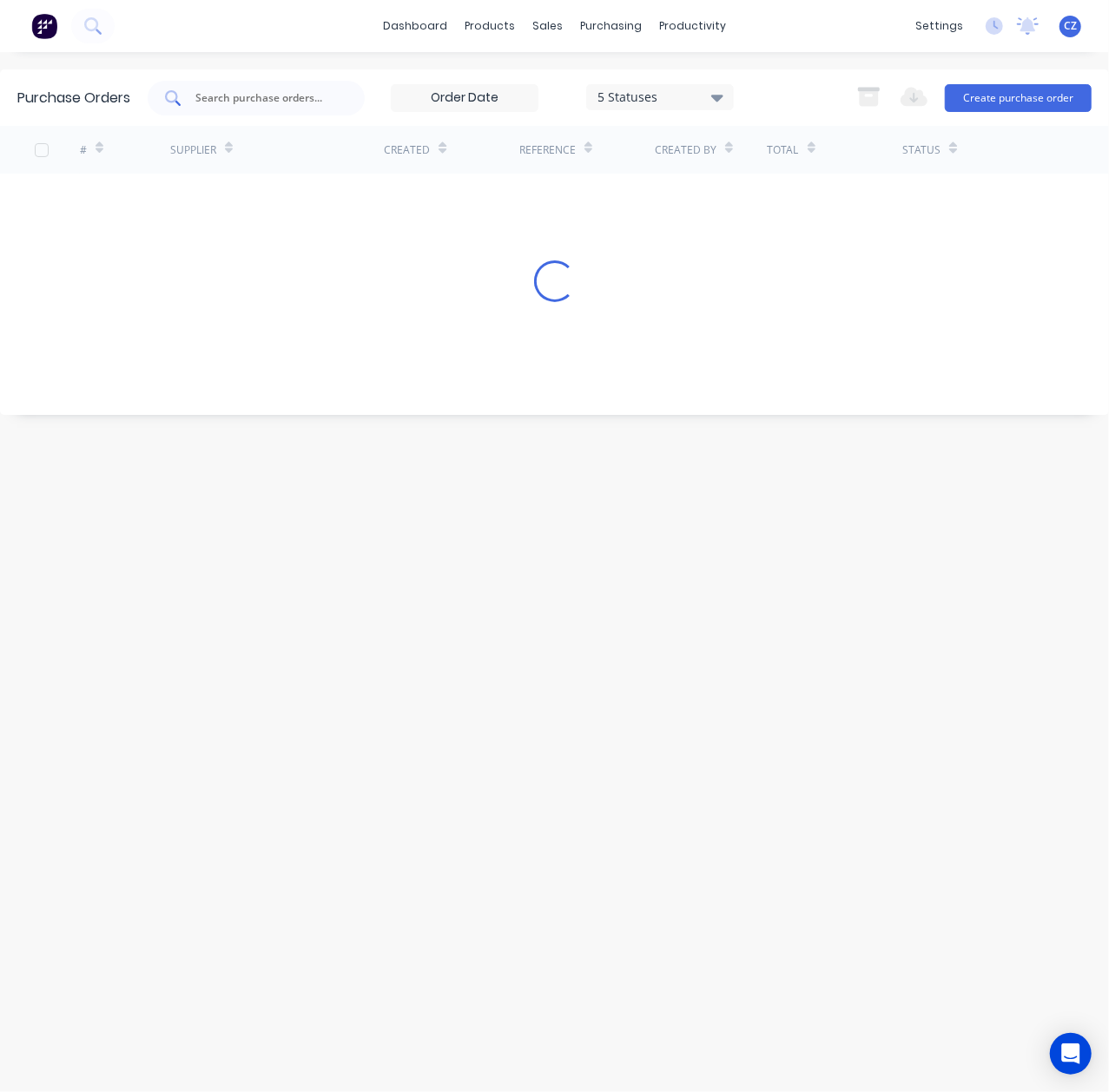
drag, startPoint x: 226, startPoint y: 84, endPoint x: 227, endPoint y: 95, distance: 11.0
click at [227, 92] on div at bounding box center [255, 97] width 217 height 35
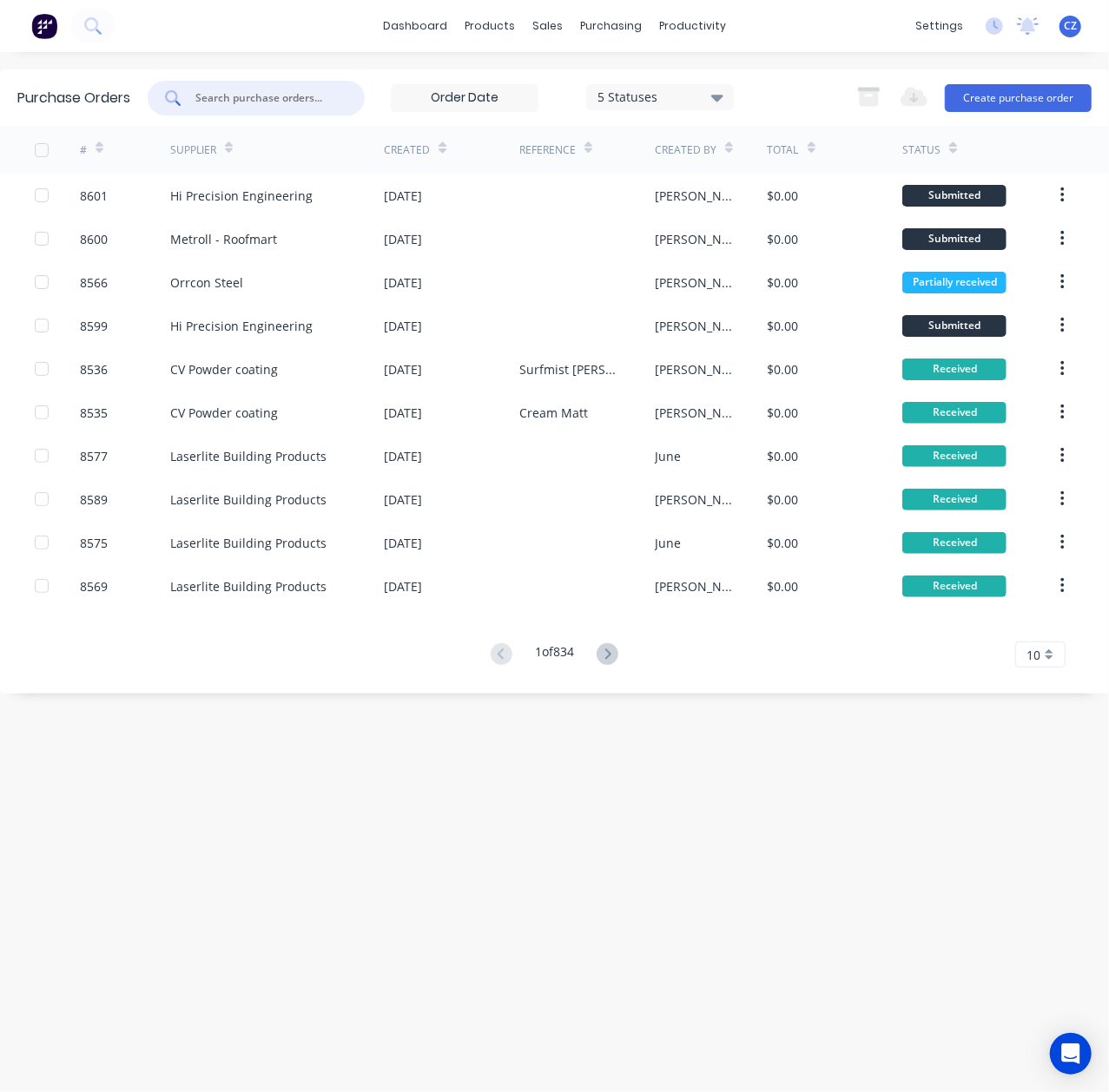
click at [227, 95] on input "text" at bounding box center [266, 98] width 144 height 17
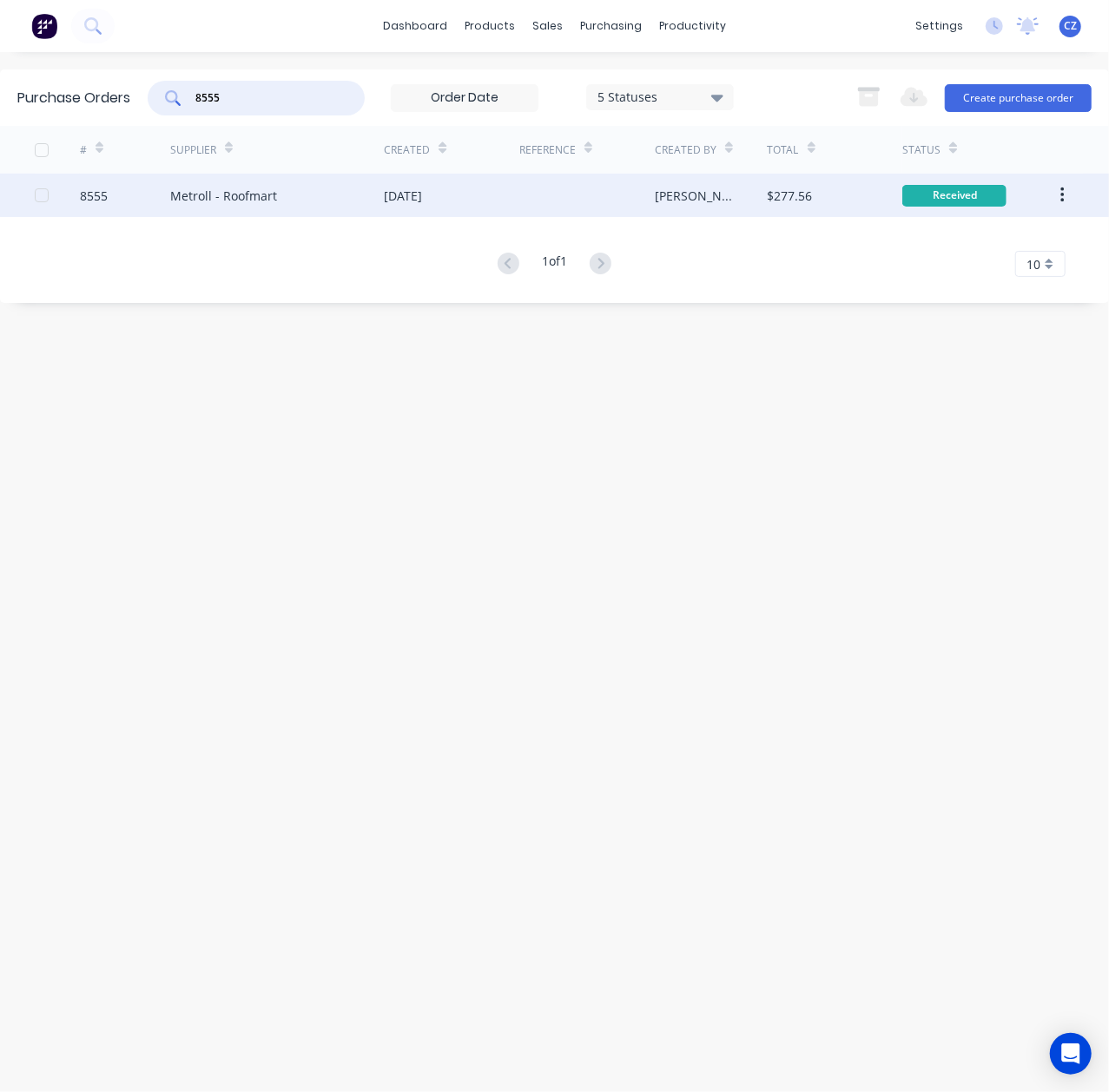
type input "8555"
click at [314, 192] on div "Metroll - Roofmart" at bounding box center [277, 196] width 215 height 44
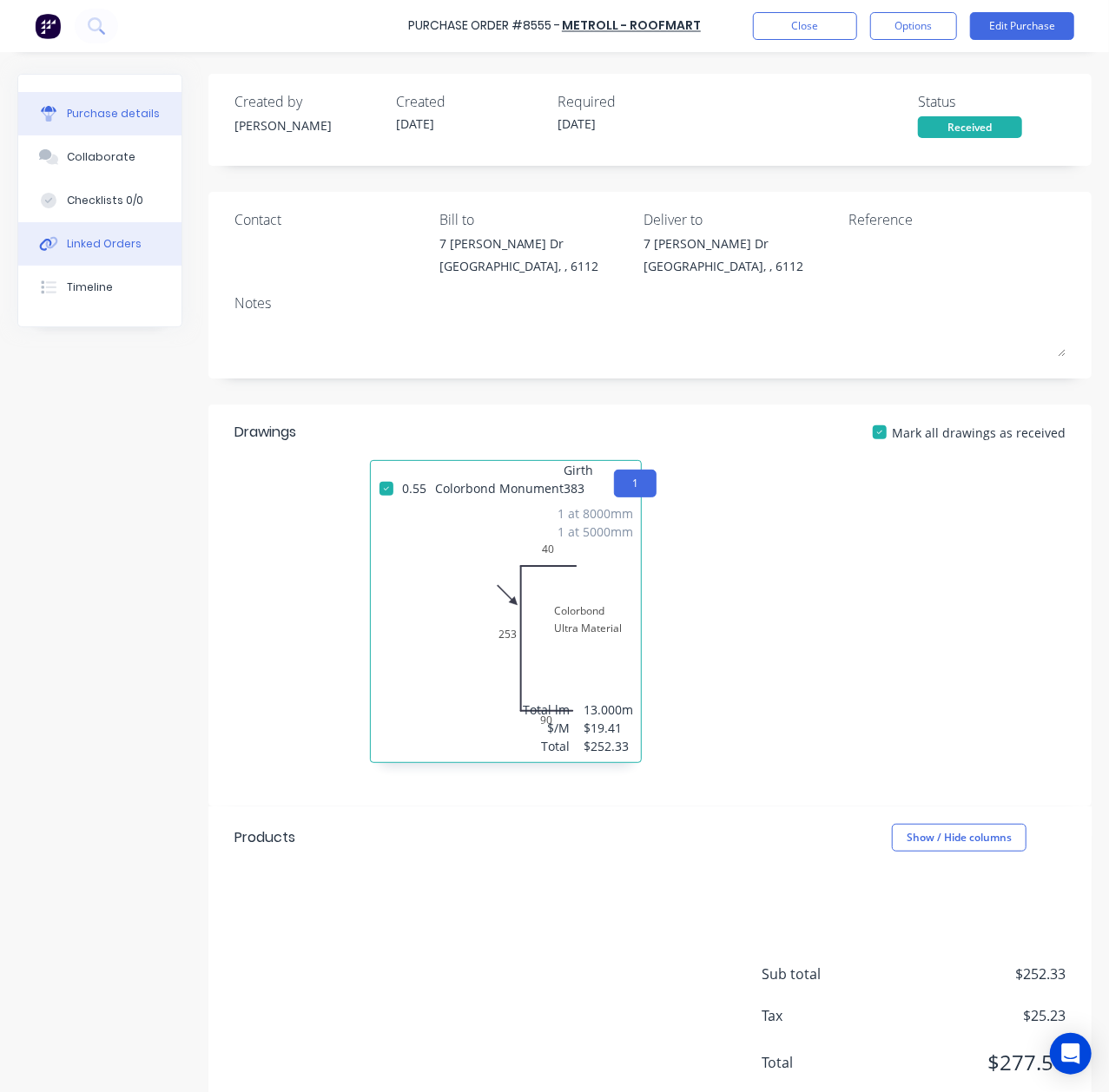
click at [85, 247] on div "Linked Orders" at bounding box center [104, 244] width 75 height 16
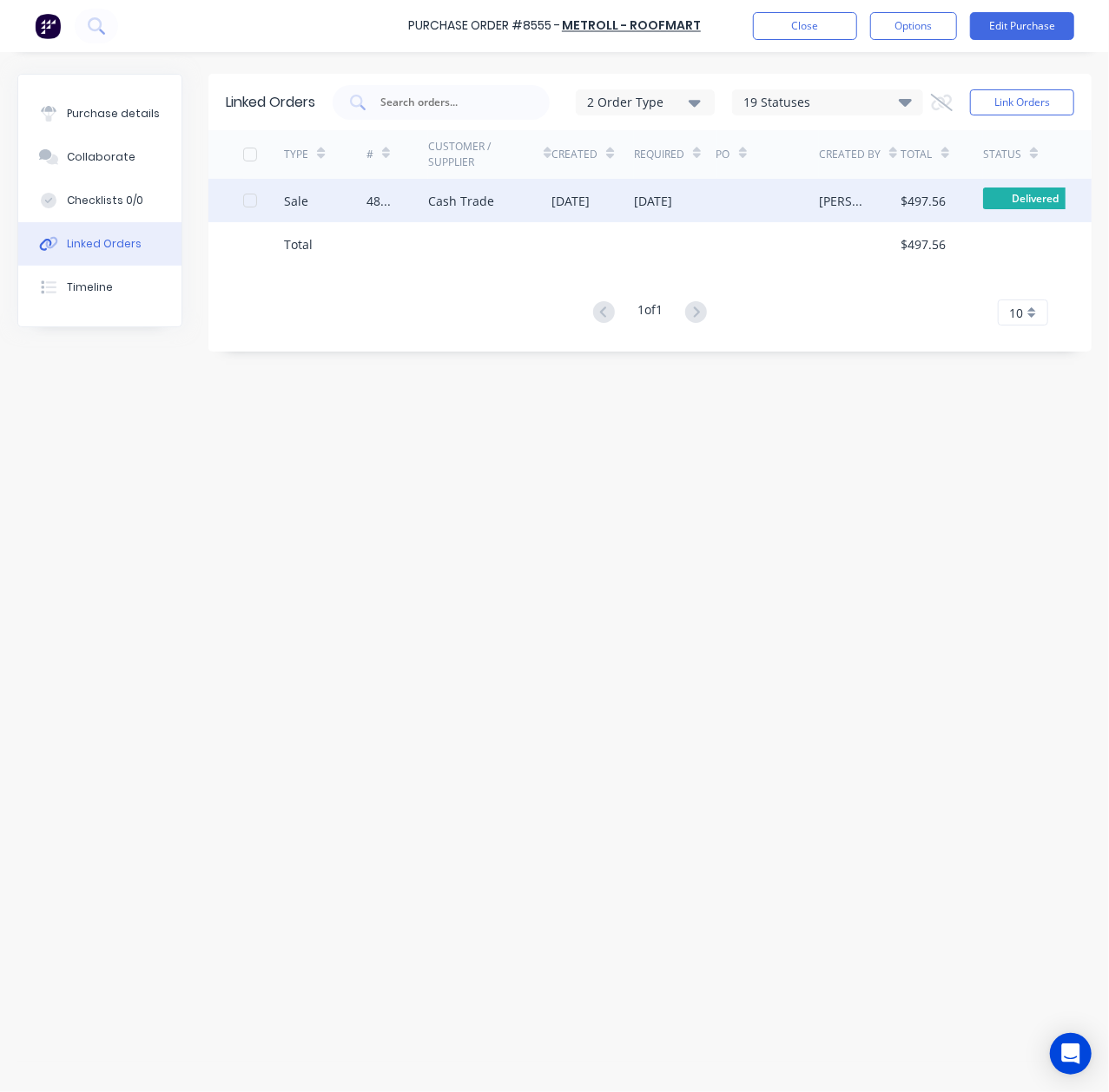
click at [518, 185] on div "Cash Trade" at bounding box center [489, 201] width 123 height 44
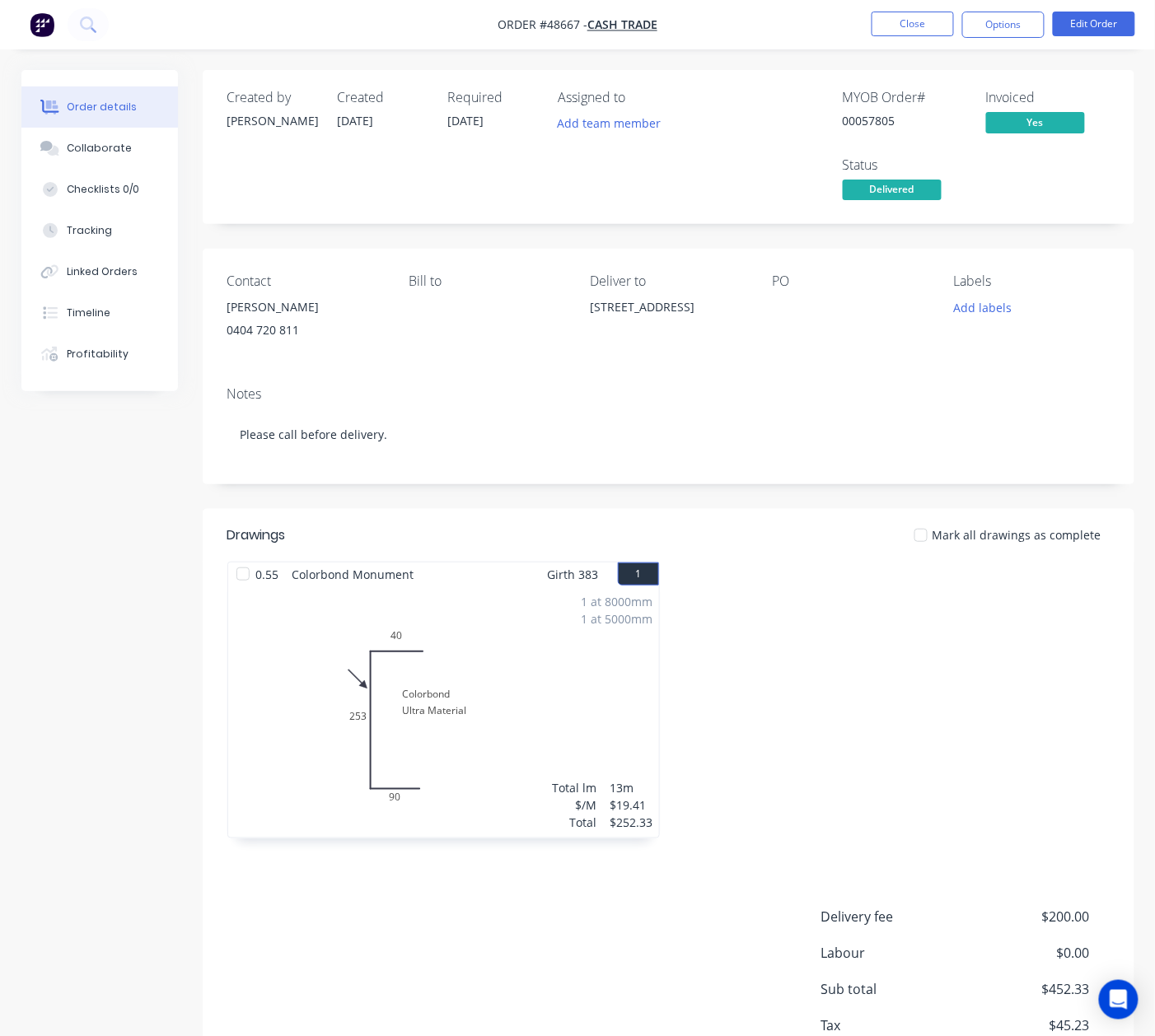
drag, startPoint x: 694, startPoint y: 318, endPoint x: 583, endPoint y: 317, distance: 111.0
click at [583, 317] on div "Contact Steven 0404 720 811 Bill to Deliver to 21 Othello Quays, North Coogee W…" at bounding box center [669, 311] width 932 height 125
click at [688, 319] on div "21 Othello Quays, North Coogee WA 6163" at bounding box center [668, 307] width 155 height 23
drag, startPoint x: 692, startPoint y: 333, endPoint x: 577, endPoint y: 311, distance: 117.1
click at [577, 311] on div "Contact Steven 0404 720 811 Bill to Deliver to 21 Othello Quays, North Coogee W…" at bounding box center [669, 311] width 932 height 125
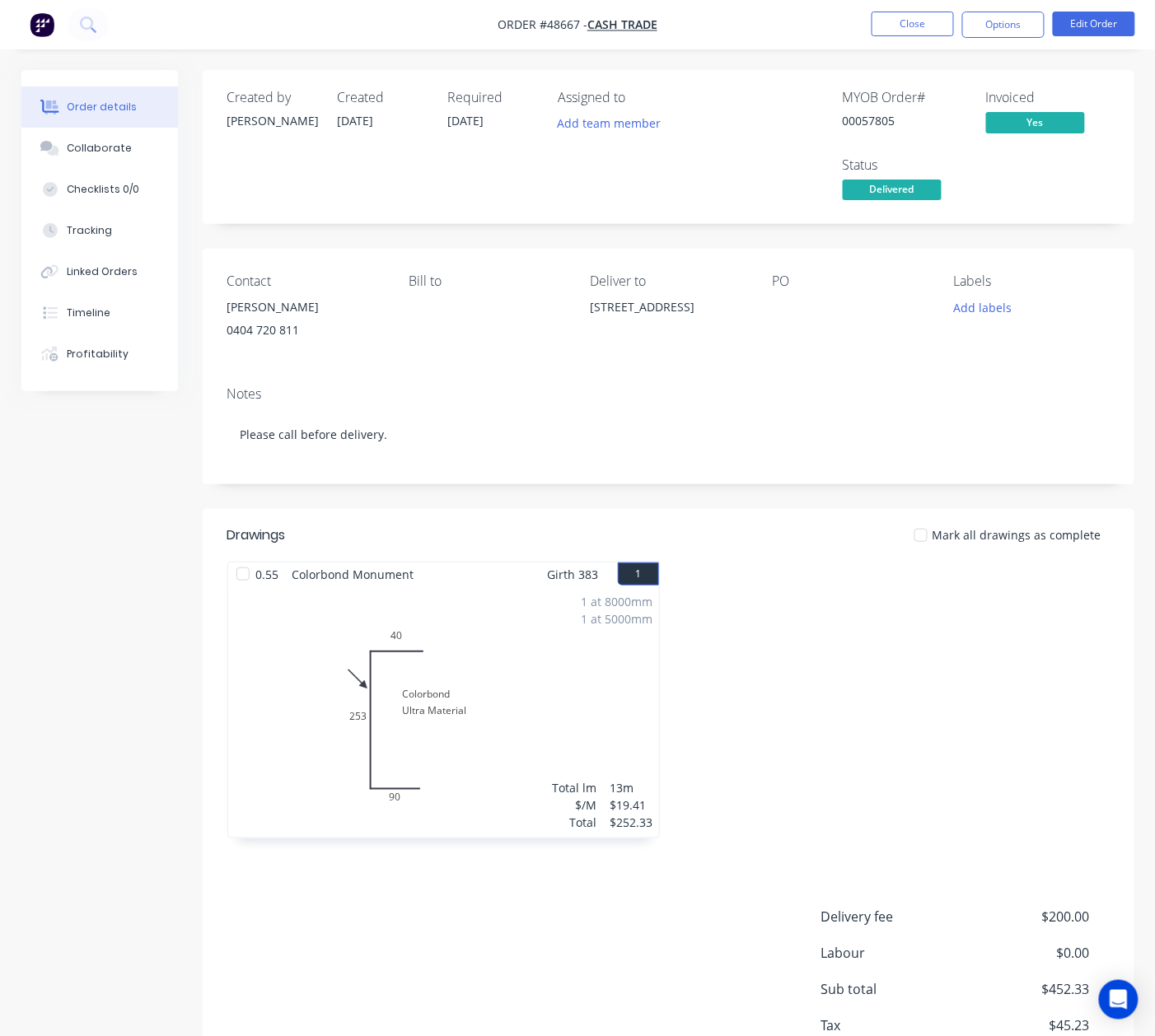
copy div "21 Othello Quays, North Coogee WA 6163"
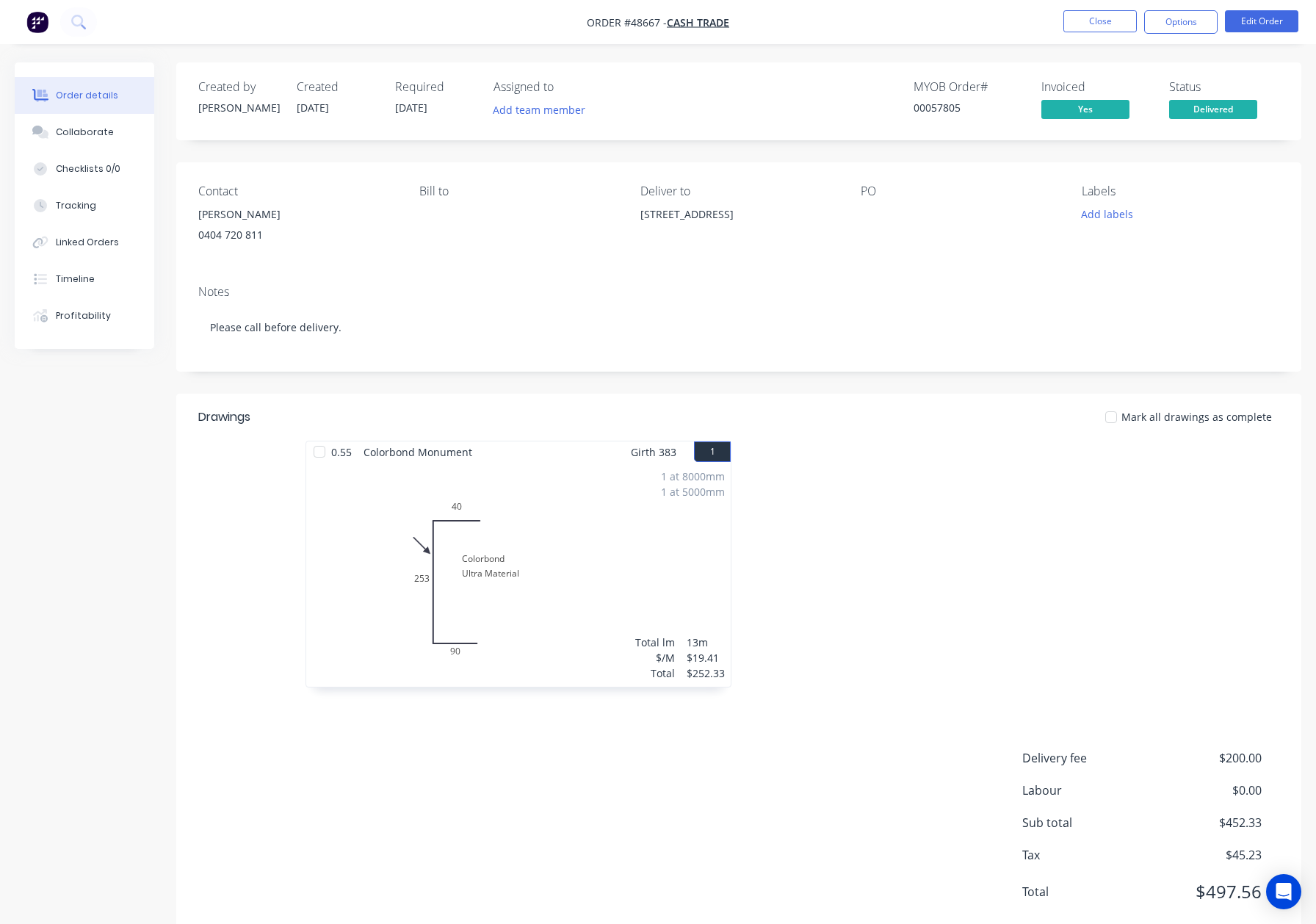
click at [880, 480] on div at bounding box center [959, 572] width 441 height 262
drag, startPoint x: 691, startPoint y: 231, endPoint x: 633, endPoint y: 212, distance: 61.0
click at [636, 212] on div "Contact Steven 0404 720 811 Bill to Deliver to 21 Othello Quays, North Coogee W…" at bounding box center [739, 218] width 1125 height 111
copy div "21 Othello Quays, North Coogee WA 6163"
click at [1082, 22] on button "Close" at bounding box center [1101, 22] width 74 height 22
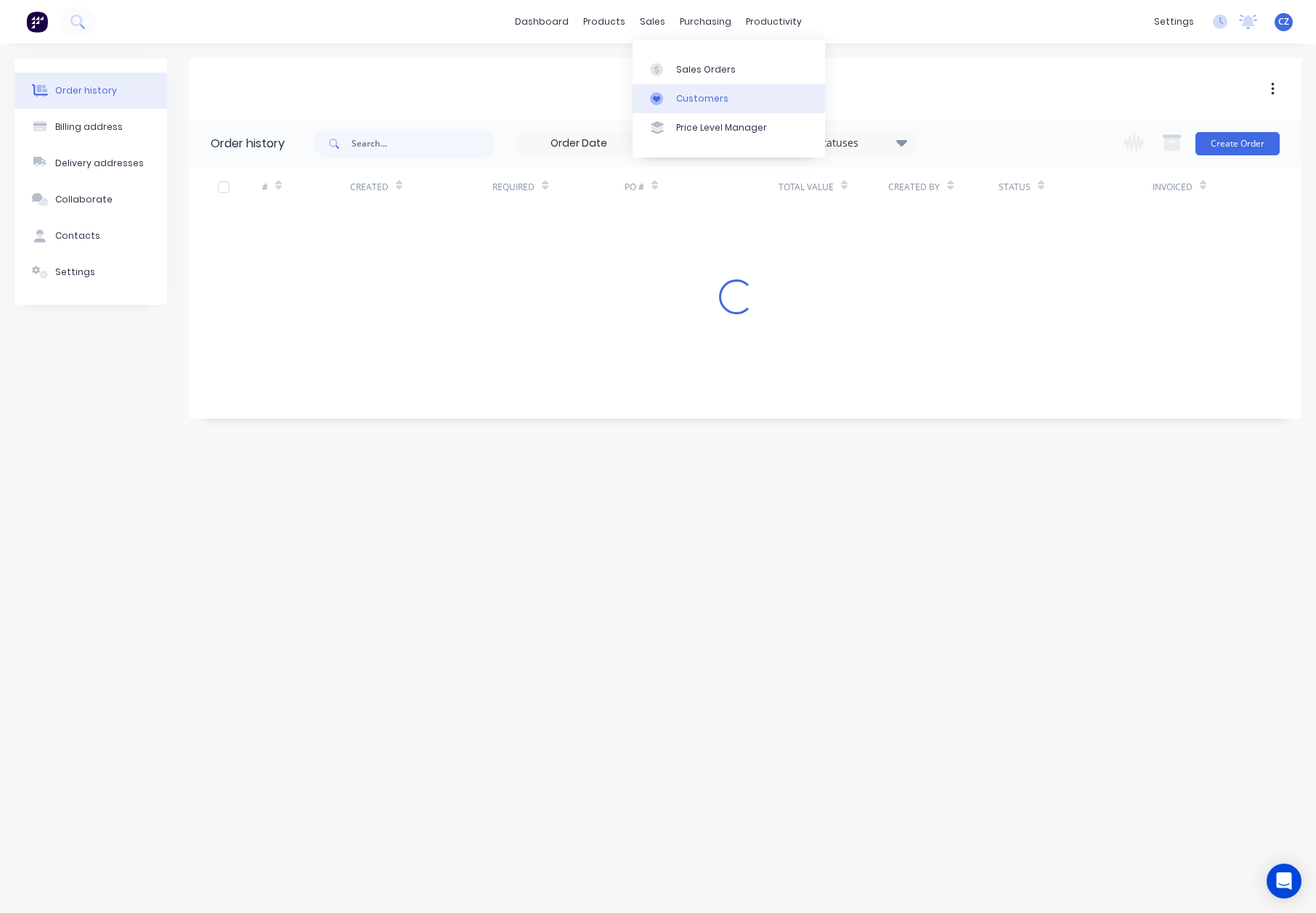
click at [673, 97] on link "Customers" at bounding box center [728, 98] width 192 height 29
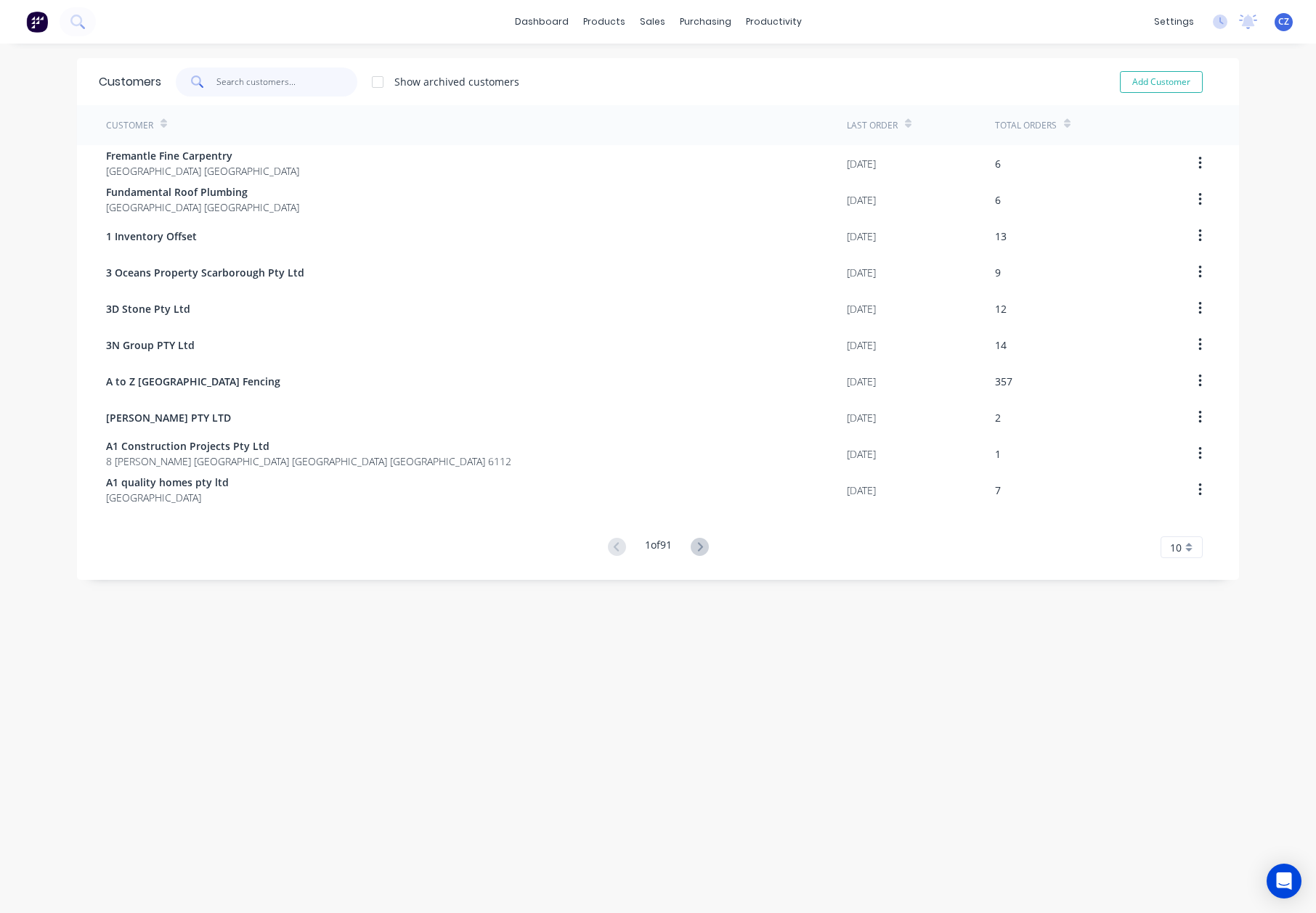
click at [222, 88] on input "text" at bounding box center [286, 81] width 142 height 29
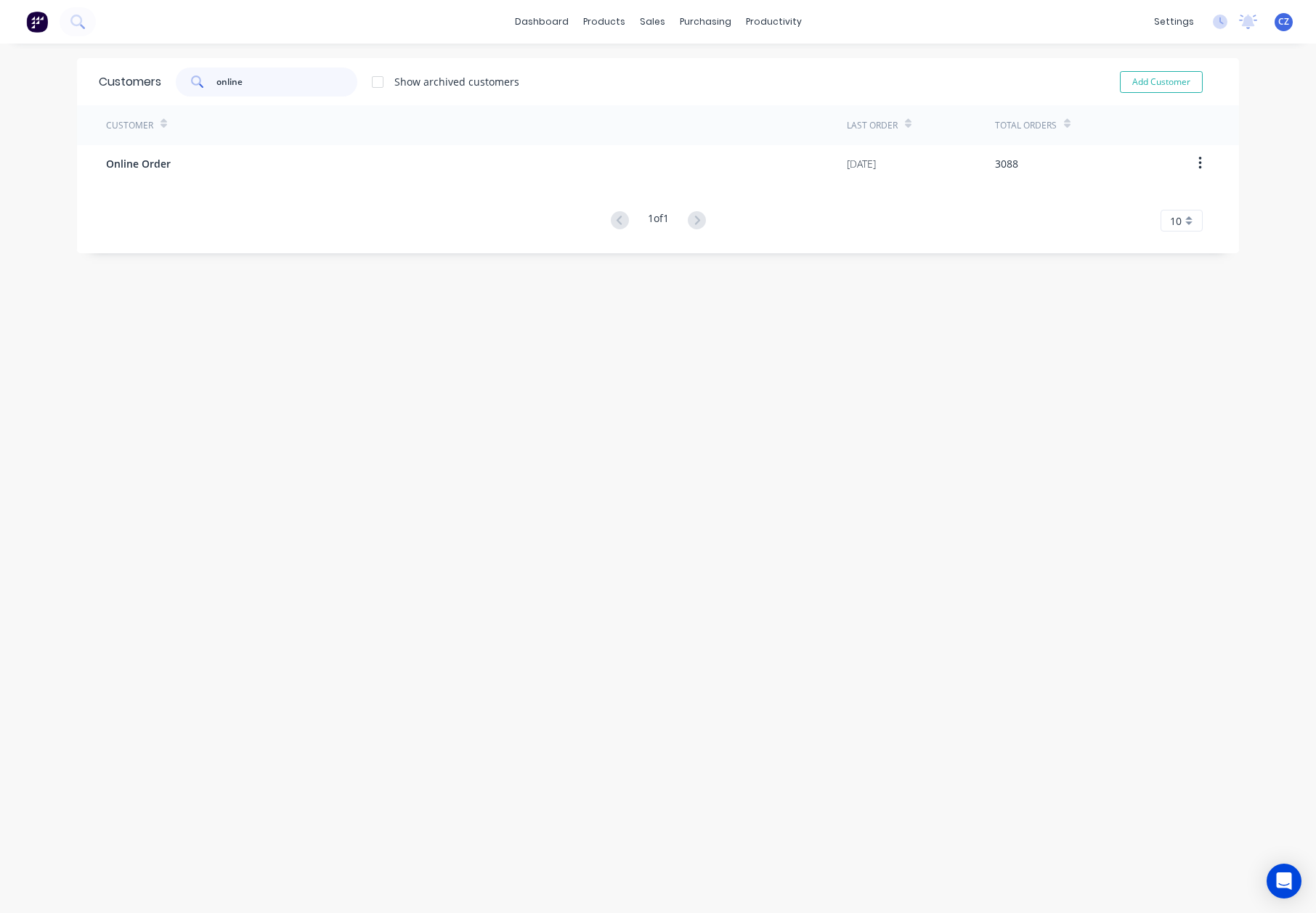
drag, startPoint x: 297, startPoint y: 82, endPoint x: 12, endPoint y: 75, distance: 285.1
click at [12, 75] on div "dashboard products sales purchasing productivity dashboard products Product Cat…" at bounding box center [658, 456] width 1316 height 913
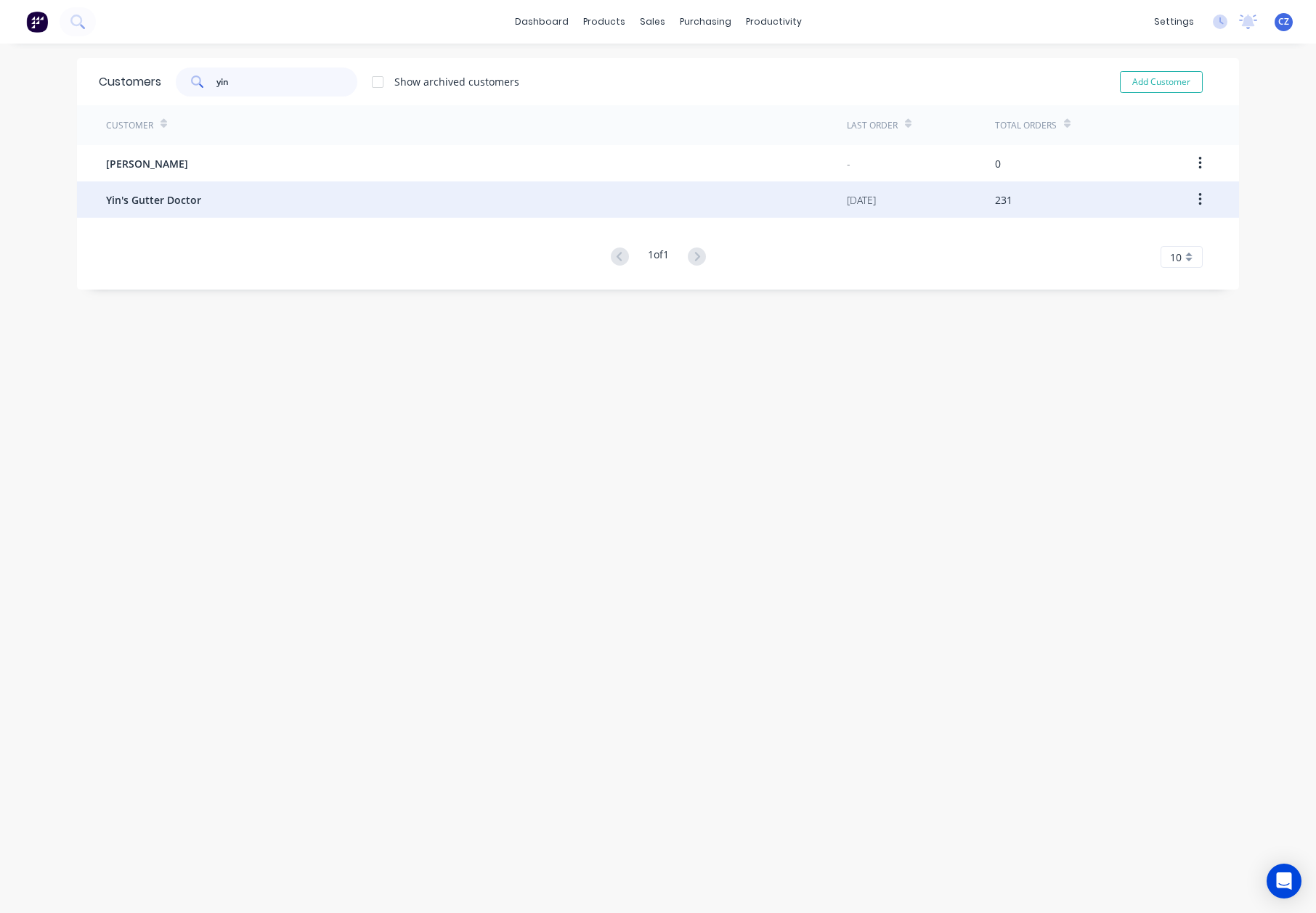
type input "yin"
click at [161, 195] on span "Yin's Gutter Doctor" at bounding box center [154, 199] width 95 height 15
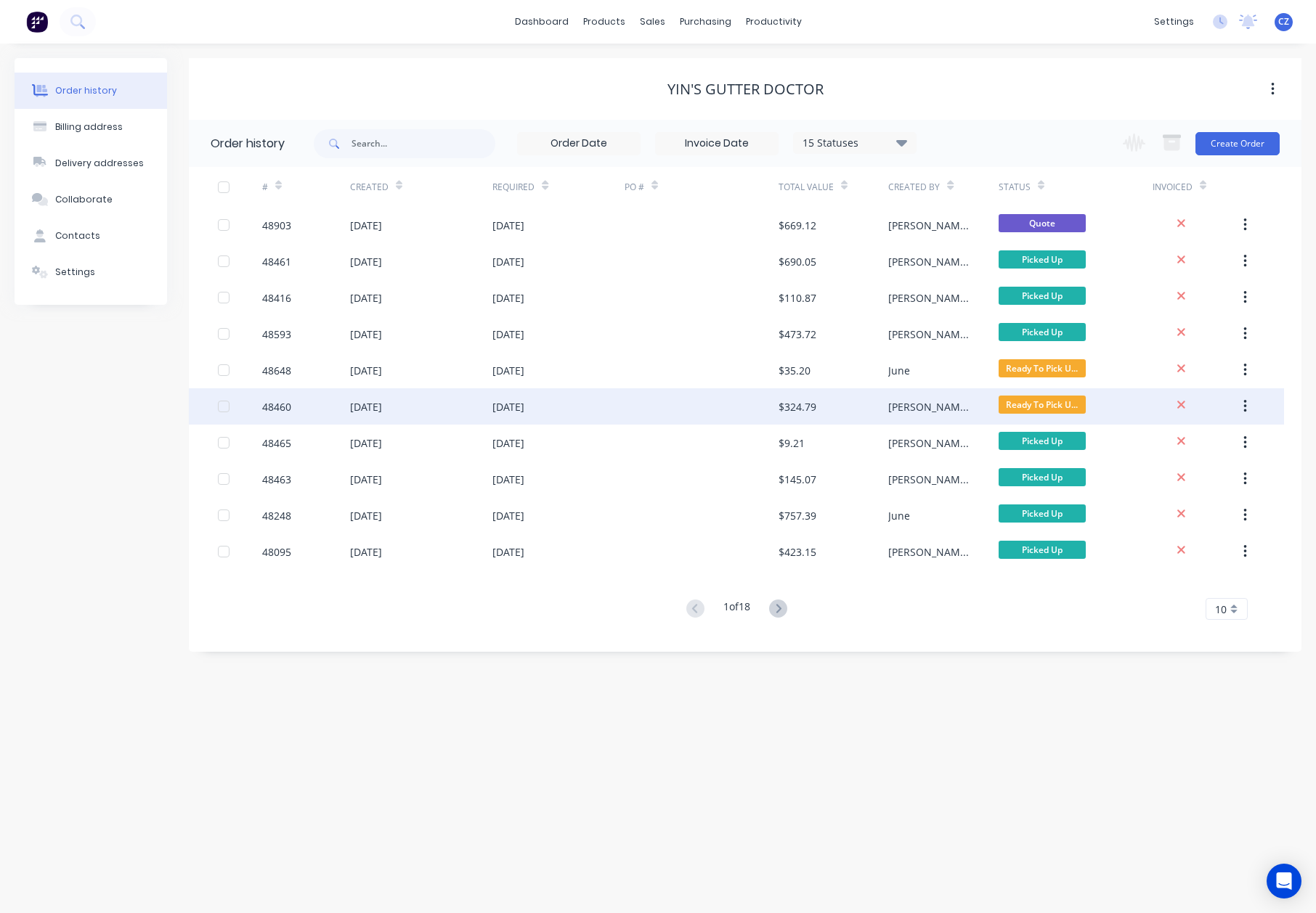
click at [779, 414] on div "$324.79" at bounding box center [833, 407] width 110 height 36
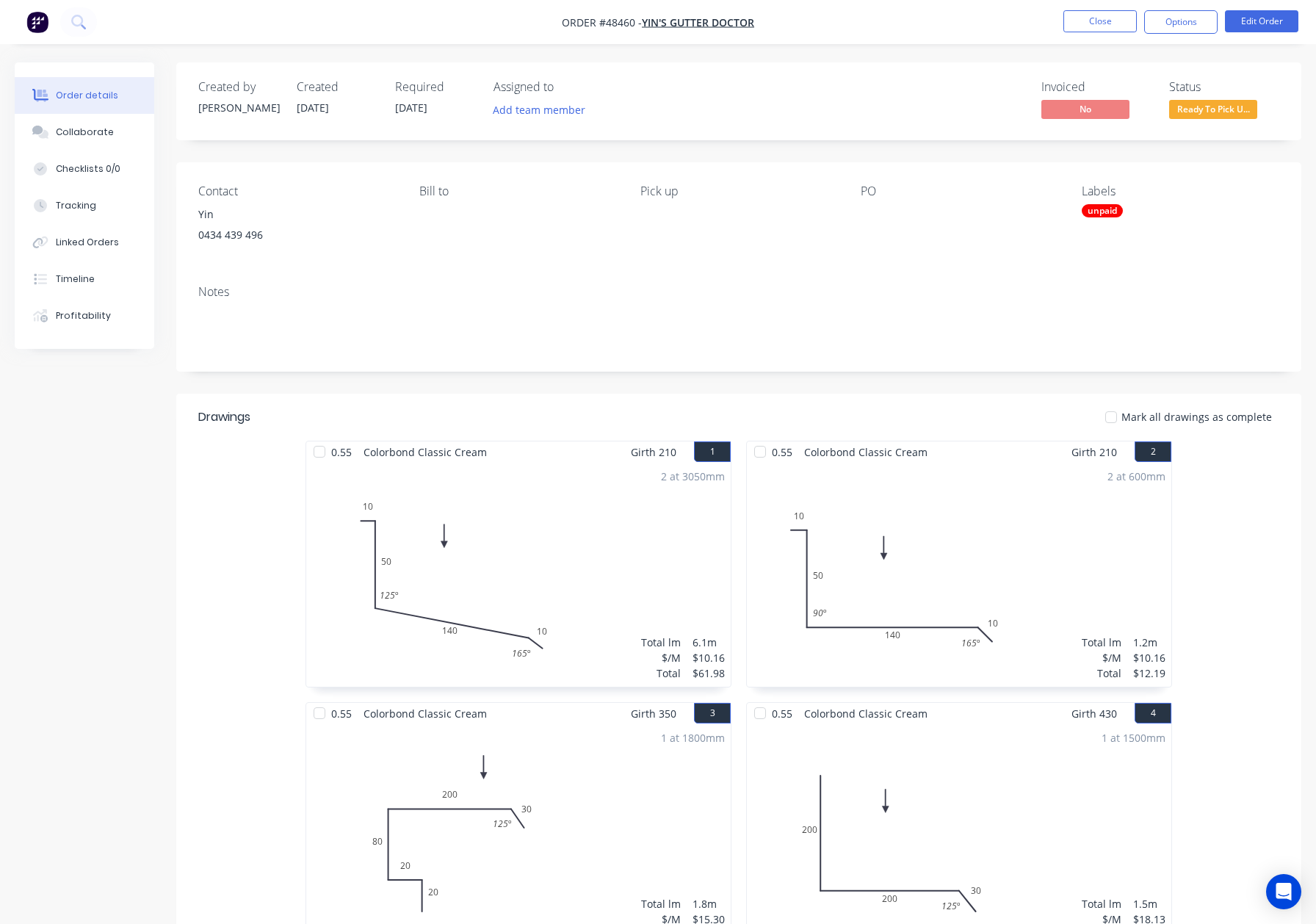
click at [1101, 209] on div "unpaid" at bounding box center [1102, 211] width 41 height 14
click at [1111, 344] on div at bounding box center [1108, 340] width 30 height 30
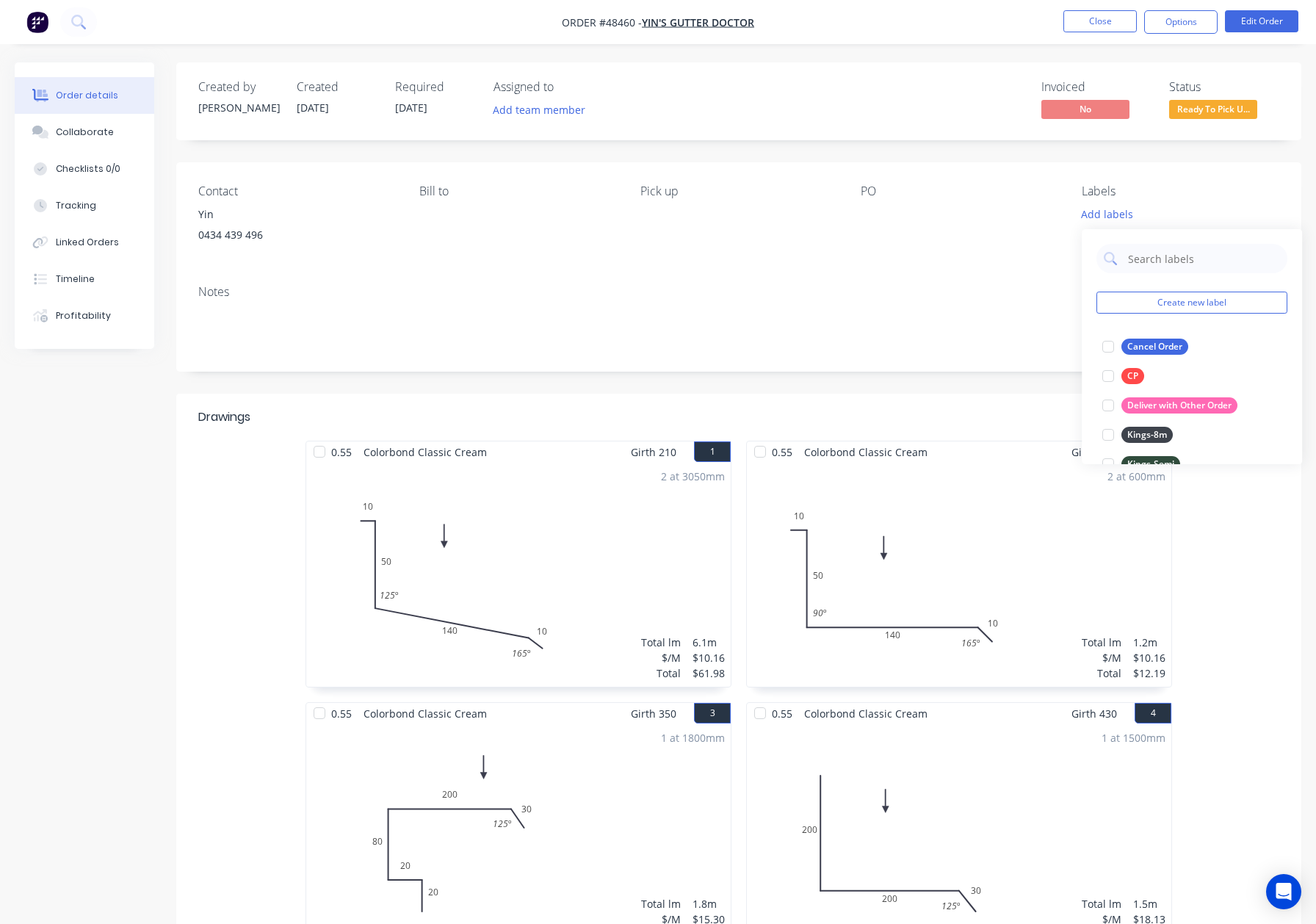
click at [1212, 104] on span "Ready To Pick U..." at bounding box center [1214, 109] width 88 height 18
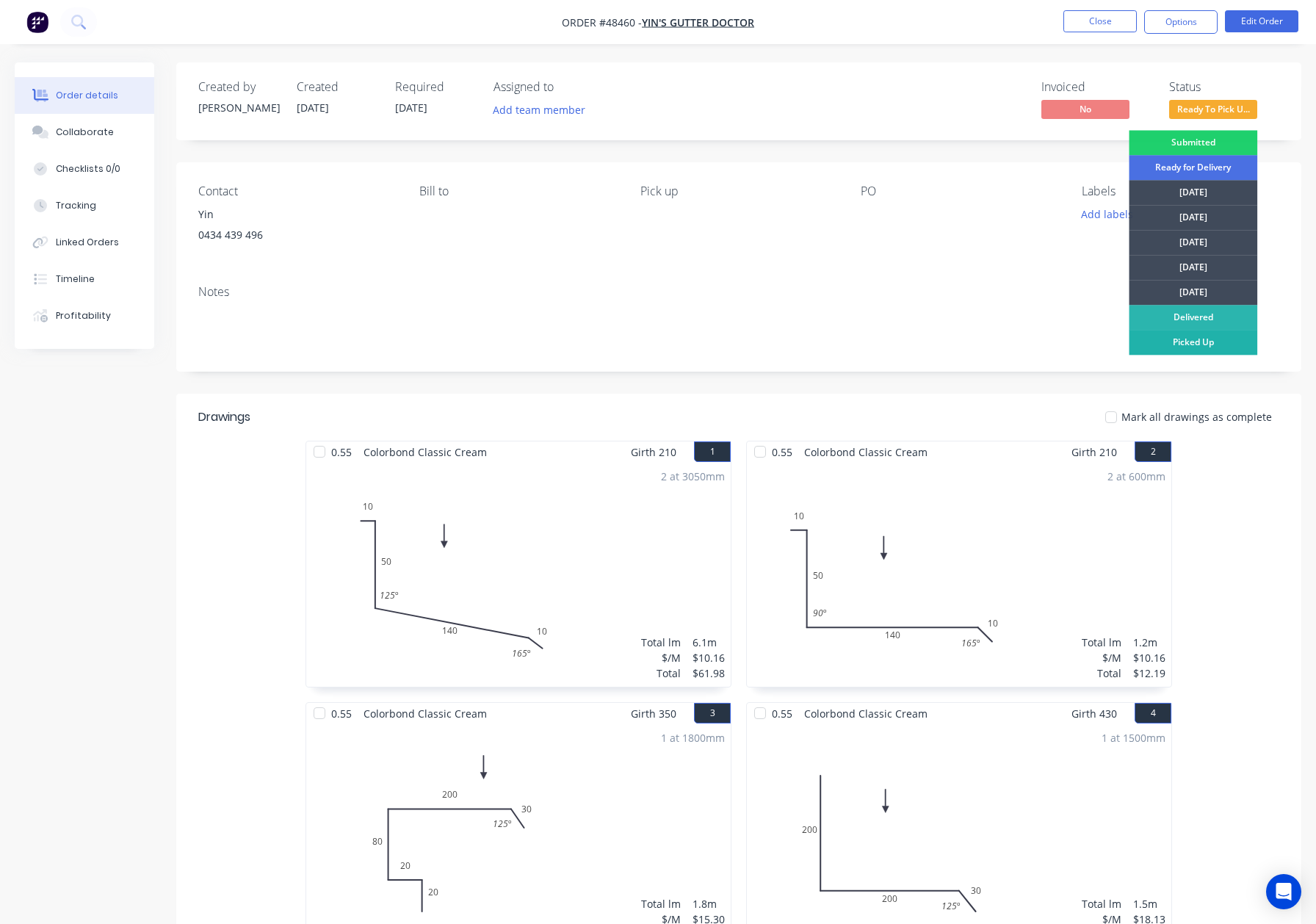
click at [1191, 347] on div "Picked Up" at bounding box center [1193, 342] width 129 height 25
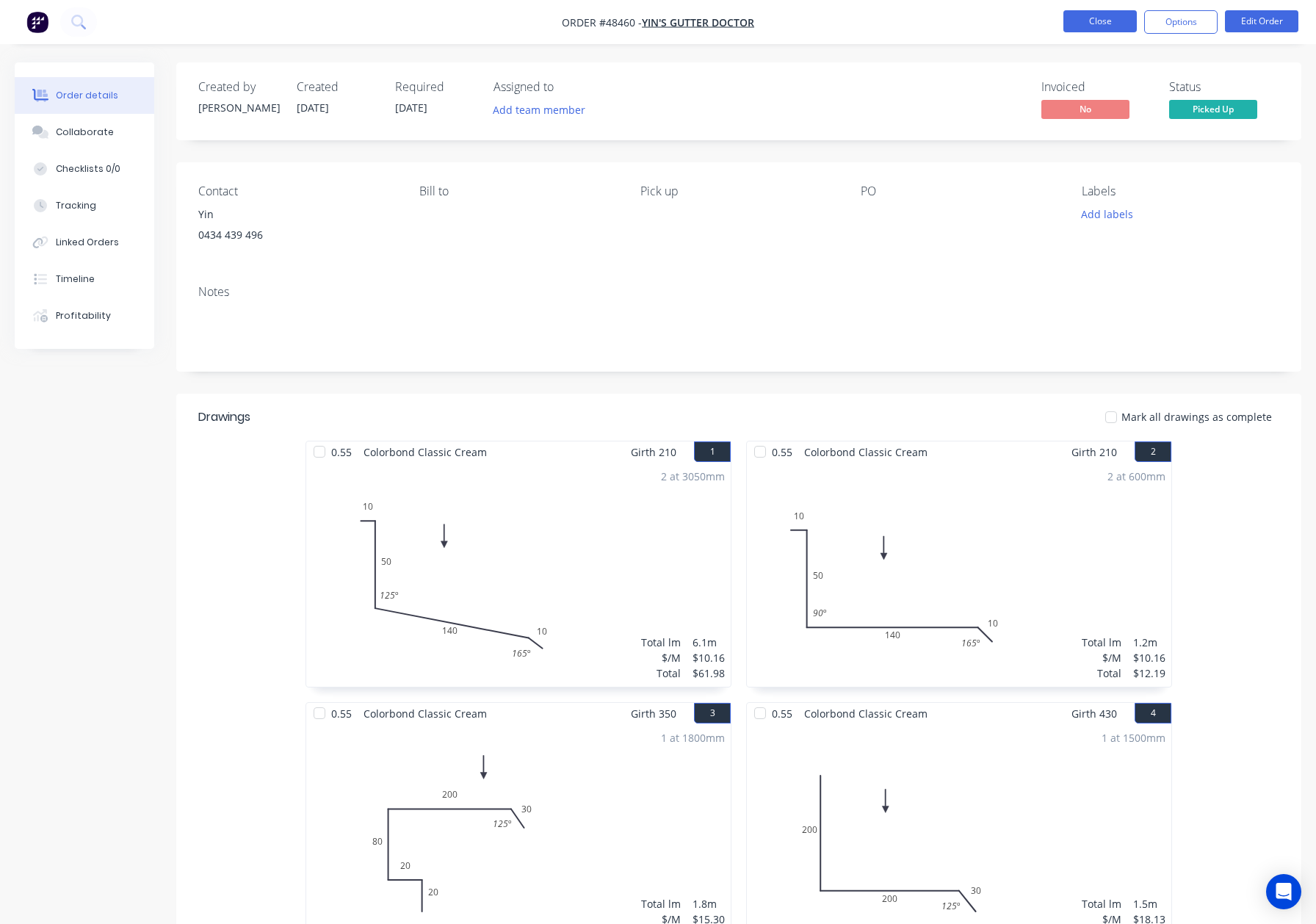
click at [1097, 24] on button "Close" at bounding box center [1101, 22] width 74 height 22
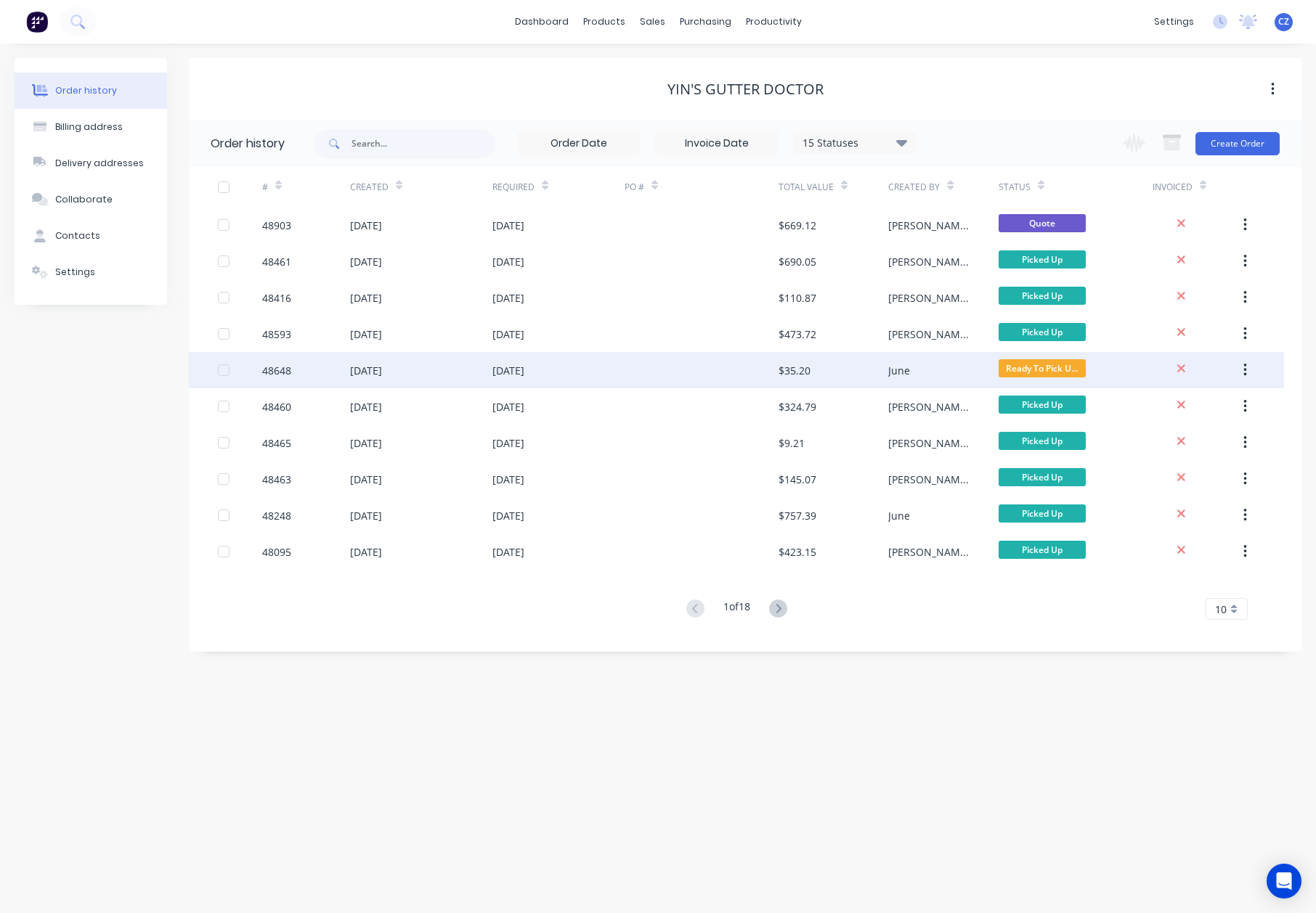
click at [776, 382] on div at bounding box center [701, 370] width 154 height 36
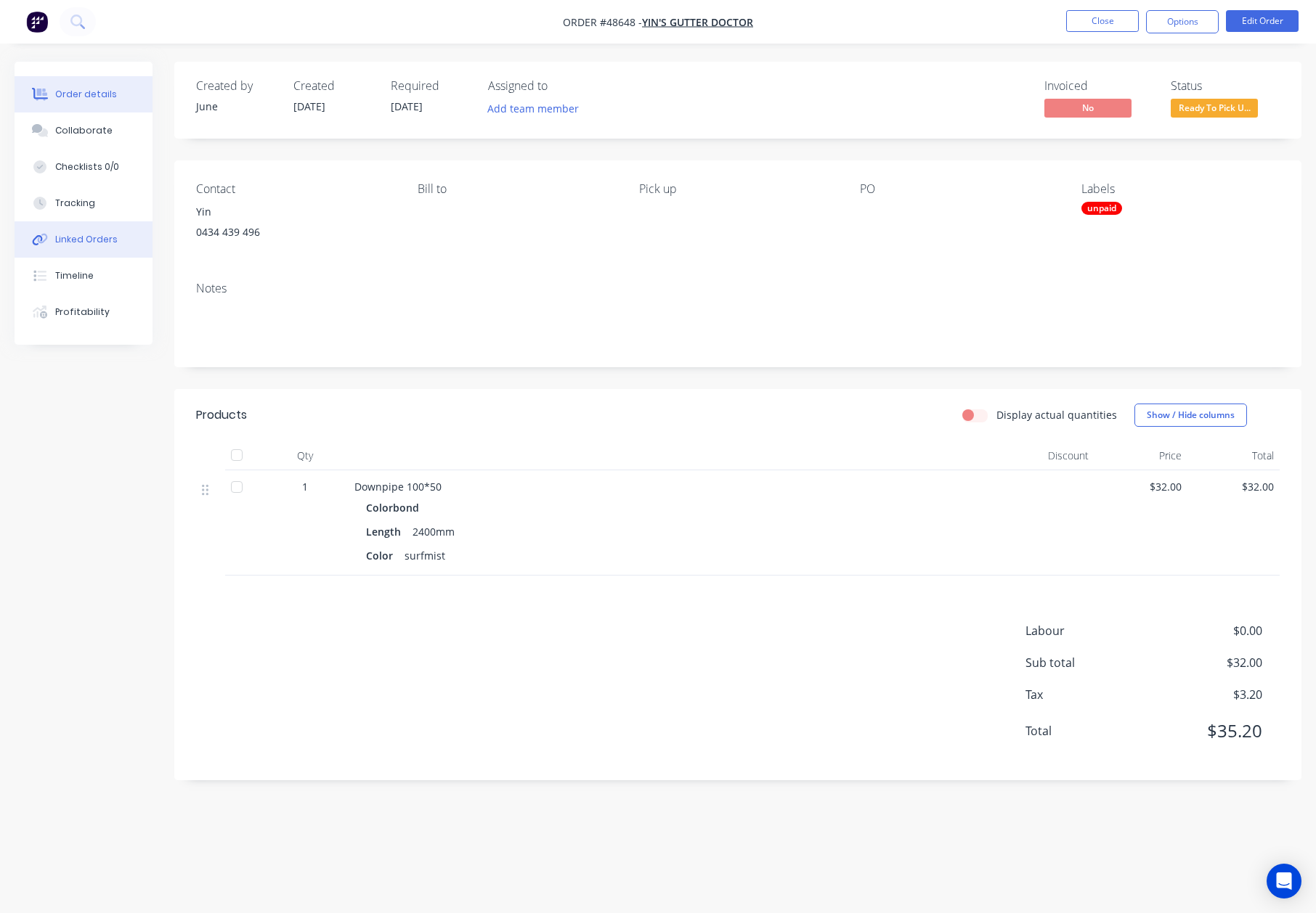
click at [94, 237] on div "Linked Orders" at bounding box center [86, 240] width 63 height 13
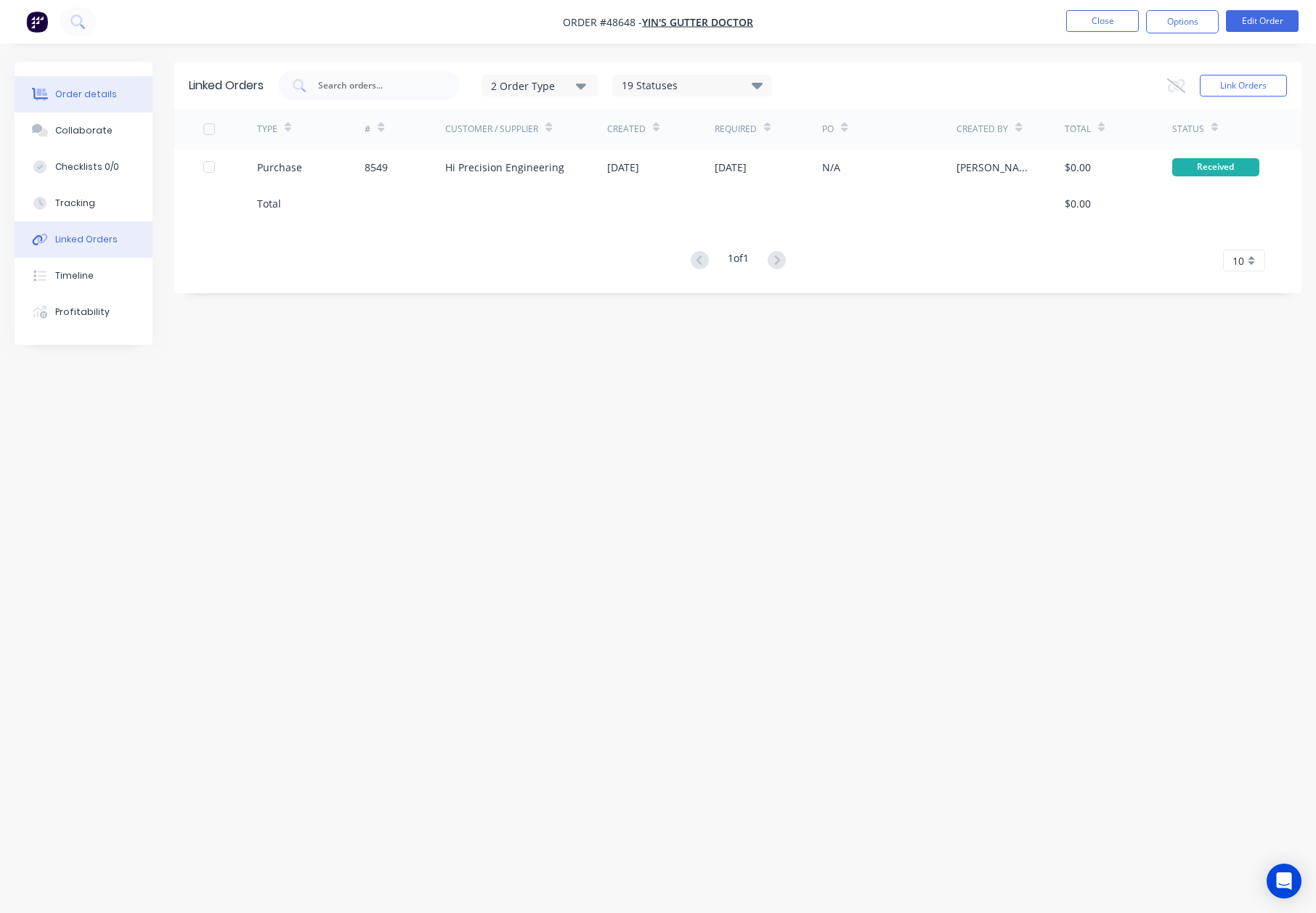
click at [33, 93] on icon at bounding box center [40, 94] width 17 height 13
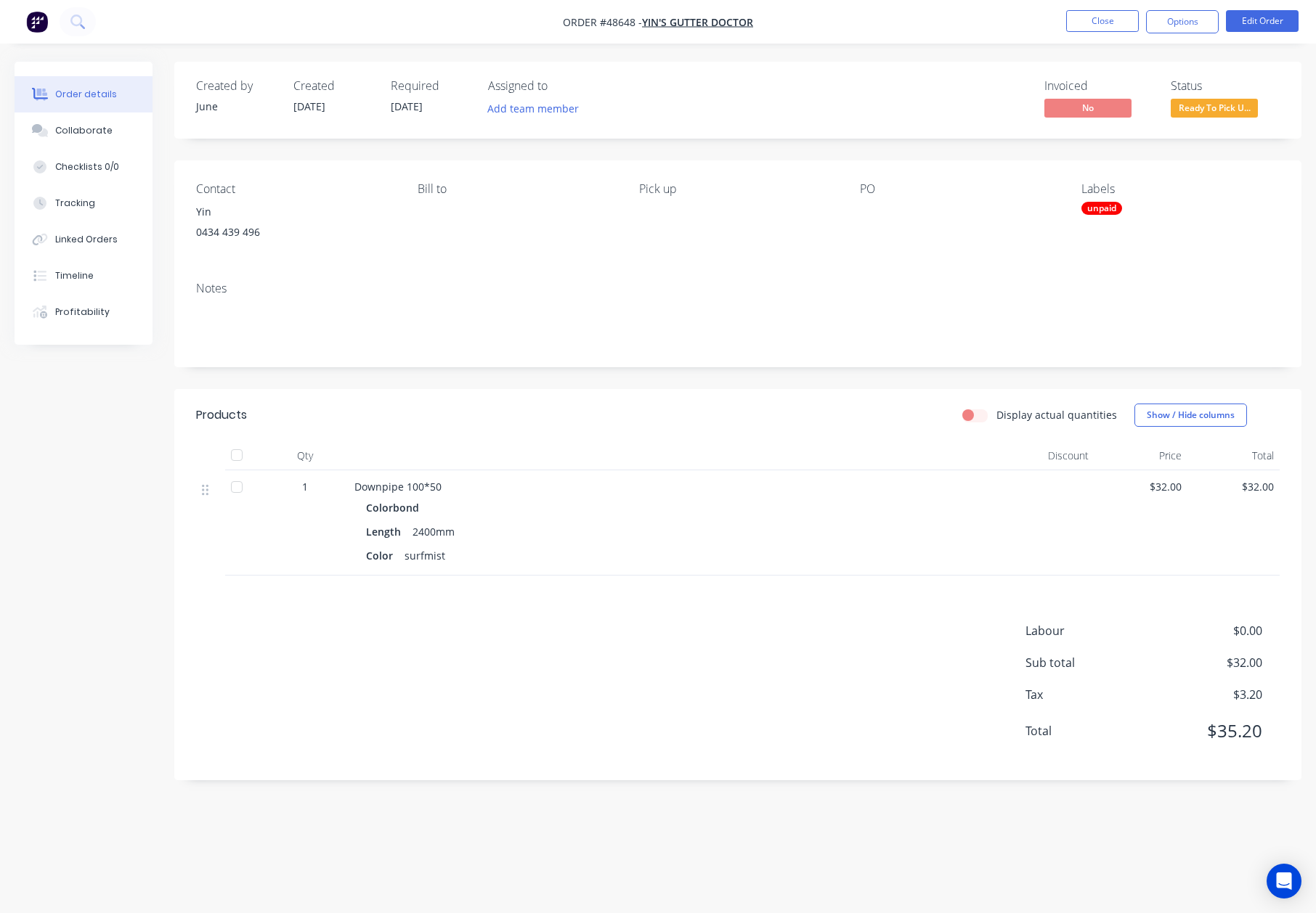
click at [1217, 111] on span "Ready To Pick U..." at bounding box center [1214, 108] width 87 height 18
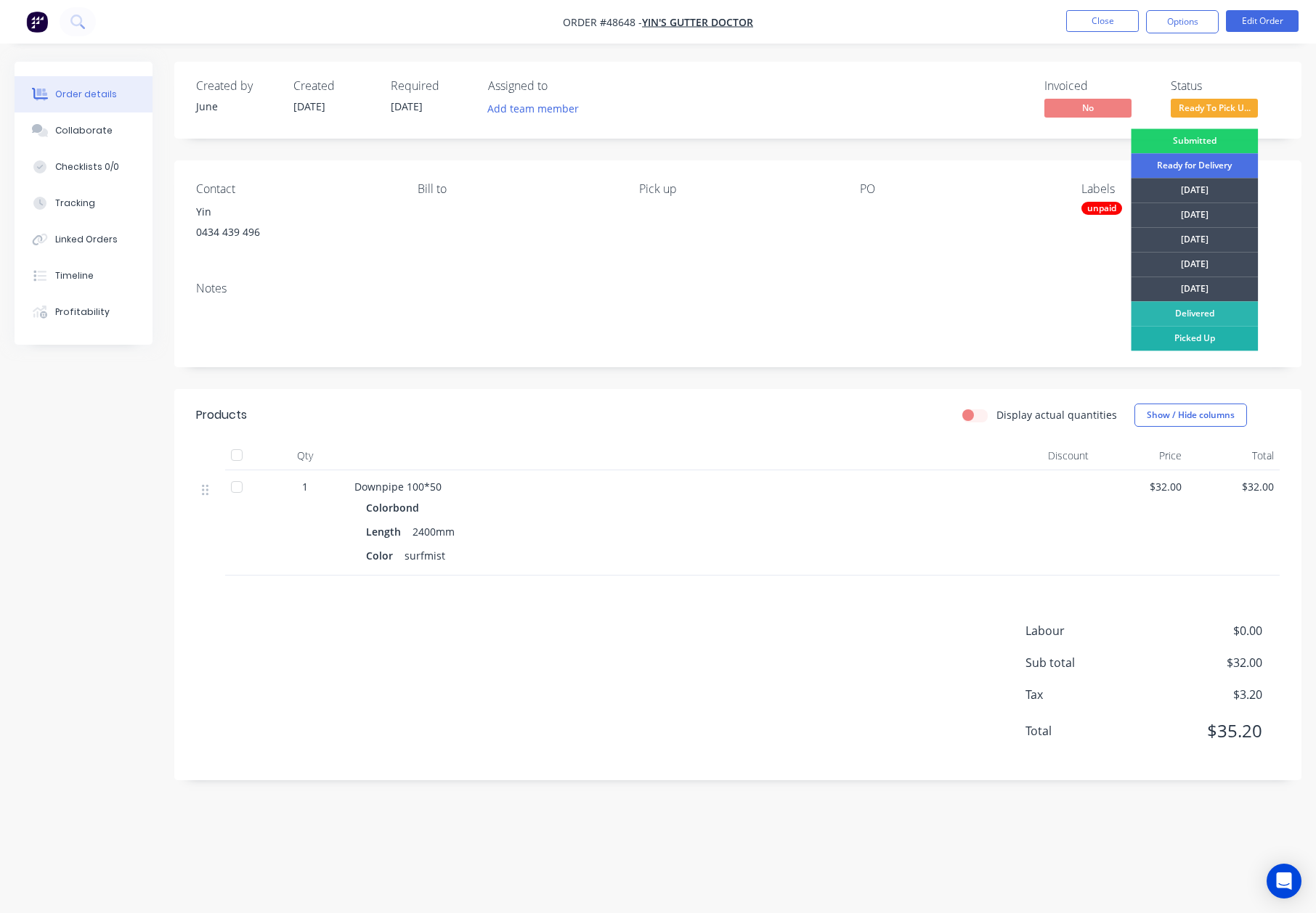
click at [1207, 335] on div "Picked Up" at bounding box center [1194, 338] width 127 height 25
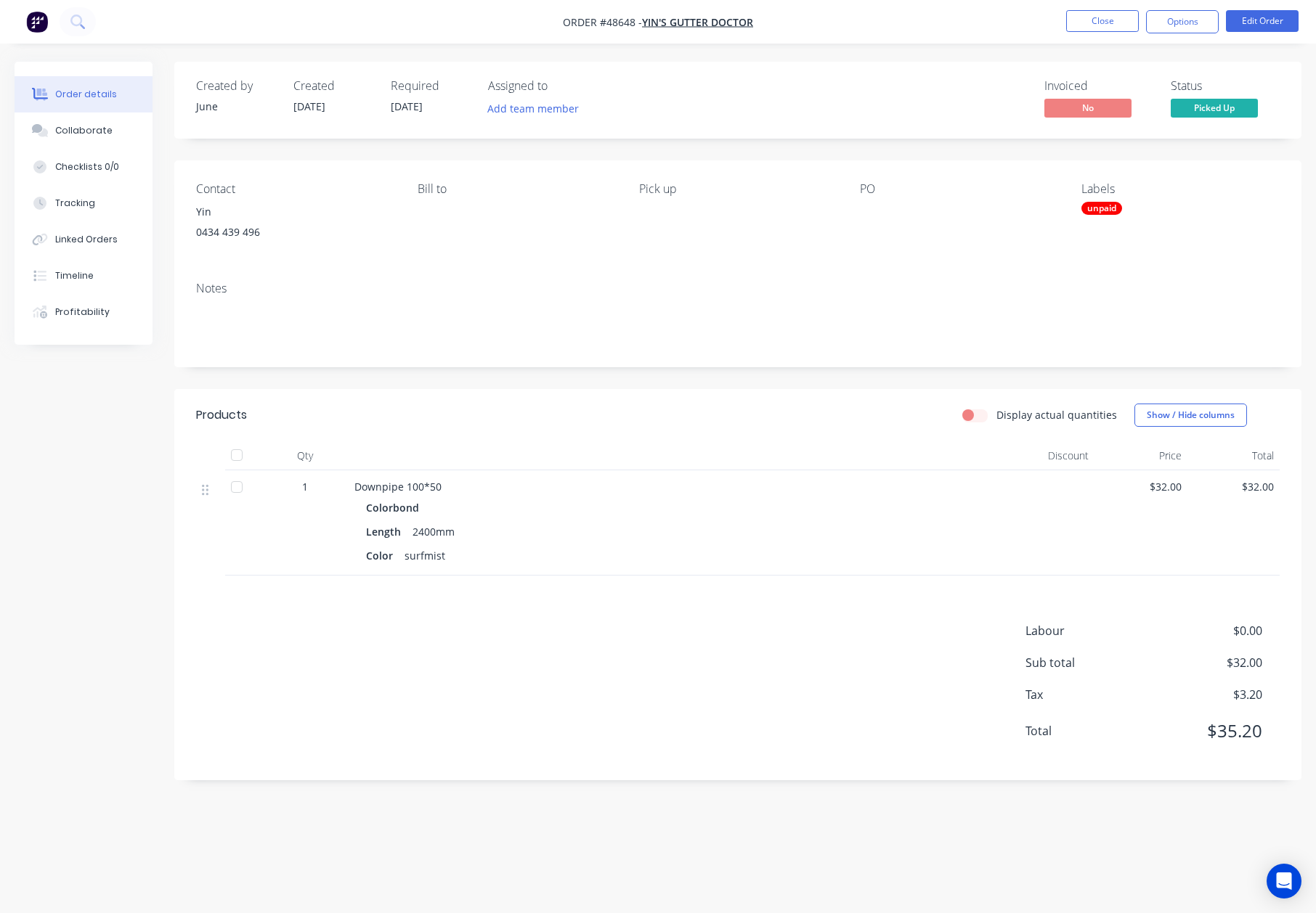
click at [1102, 202] on div "unpaid" at bounding box center [1101, 208] width 40 height 13
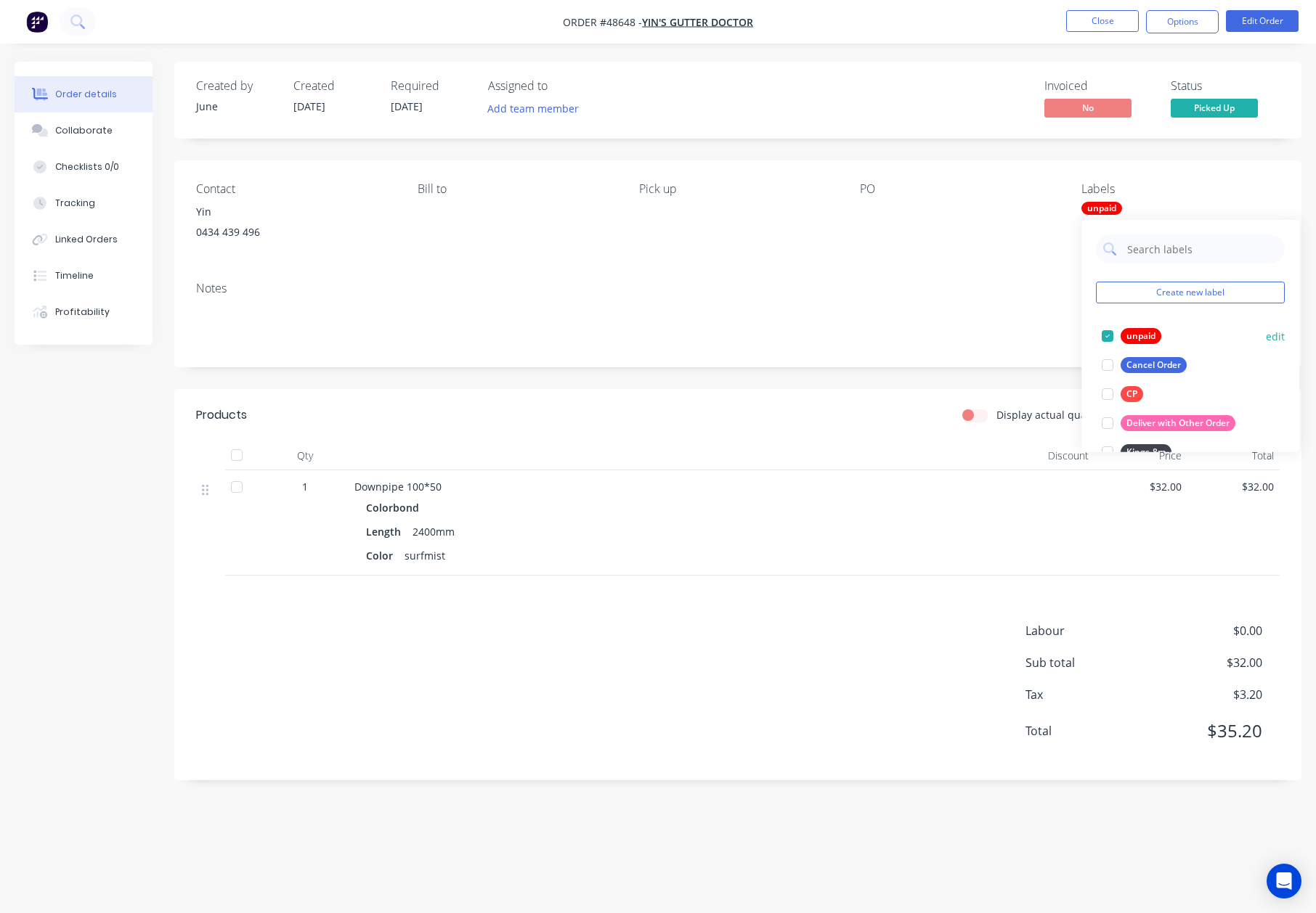
click at [1102, 335] on div at bounding box center [1107, 336] width 29 height 29
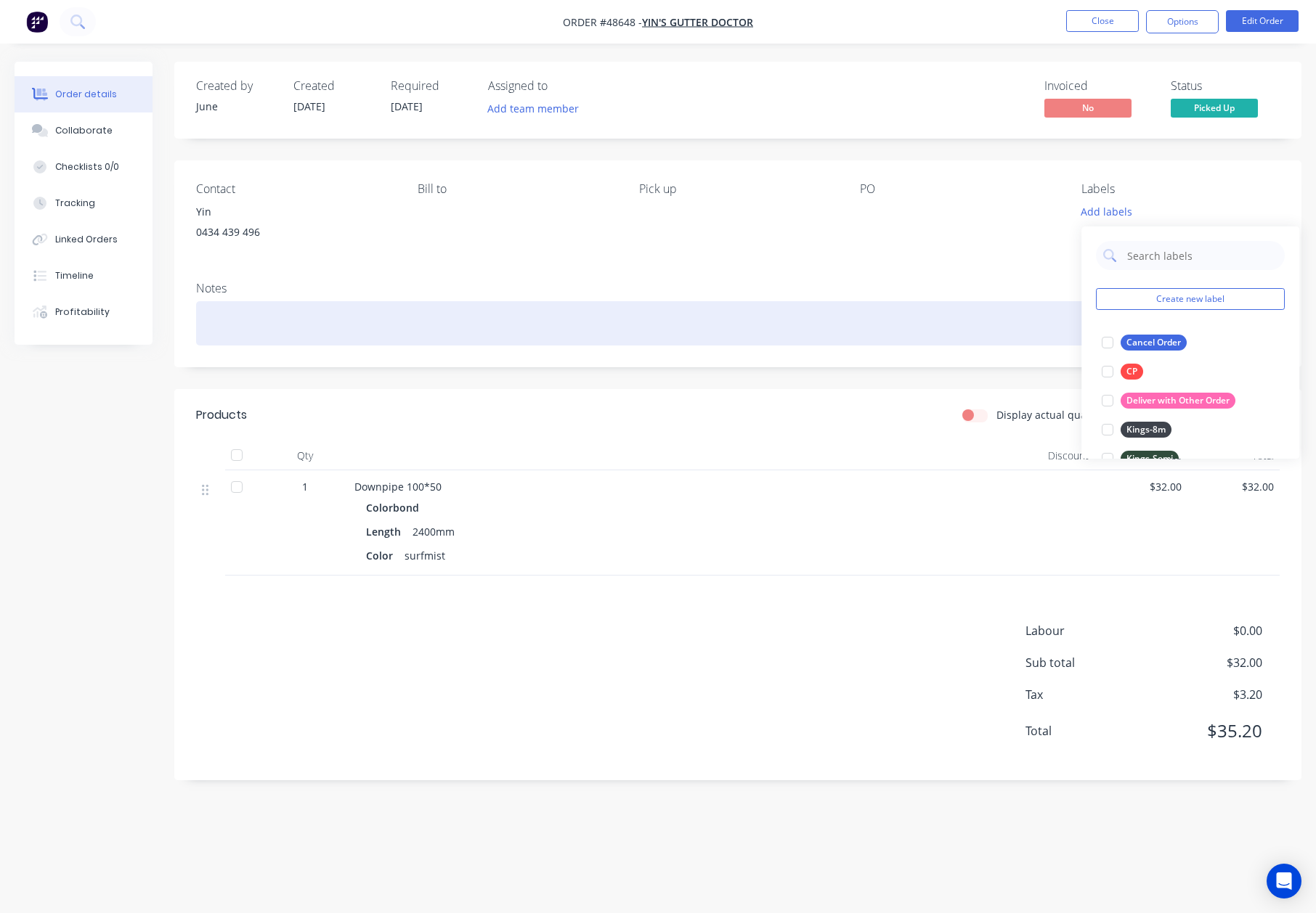
click at [701, 316] on div at bounding box center [738, 324] width 1083 height 44
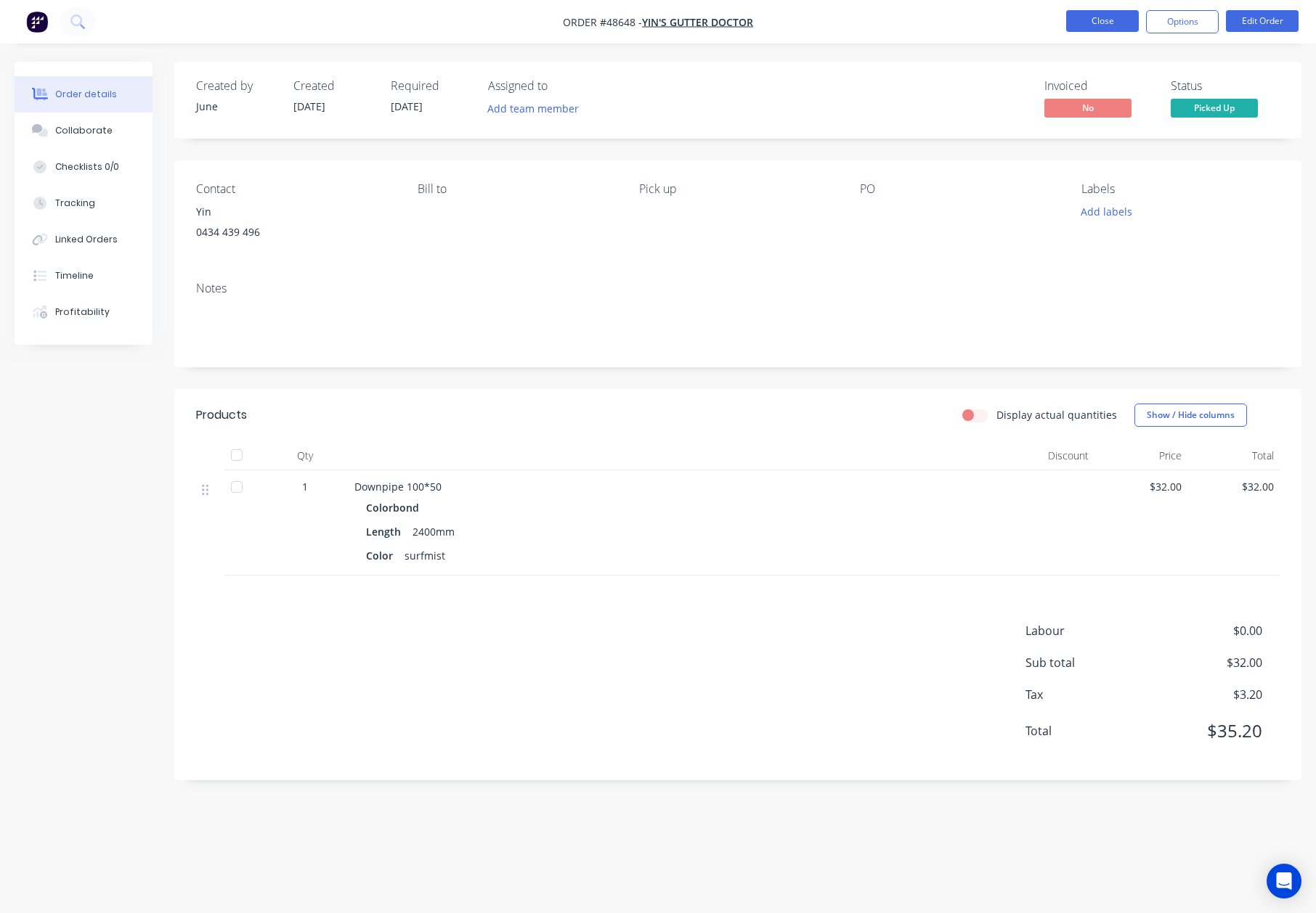
click at [1098, 21] on button "Close" at bounding box center [1102, 21] width 73 height 22
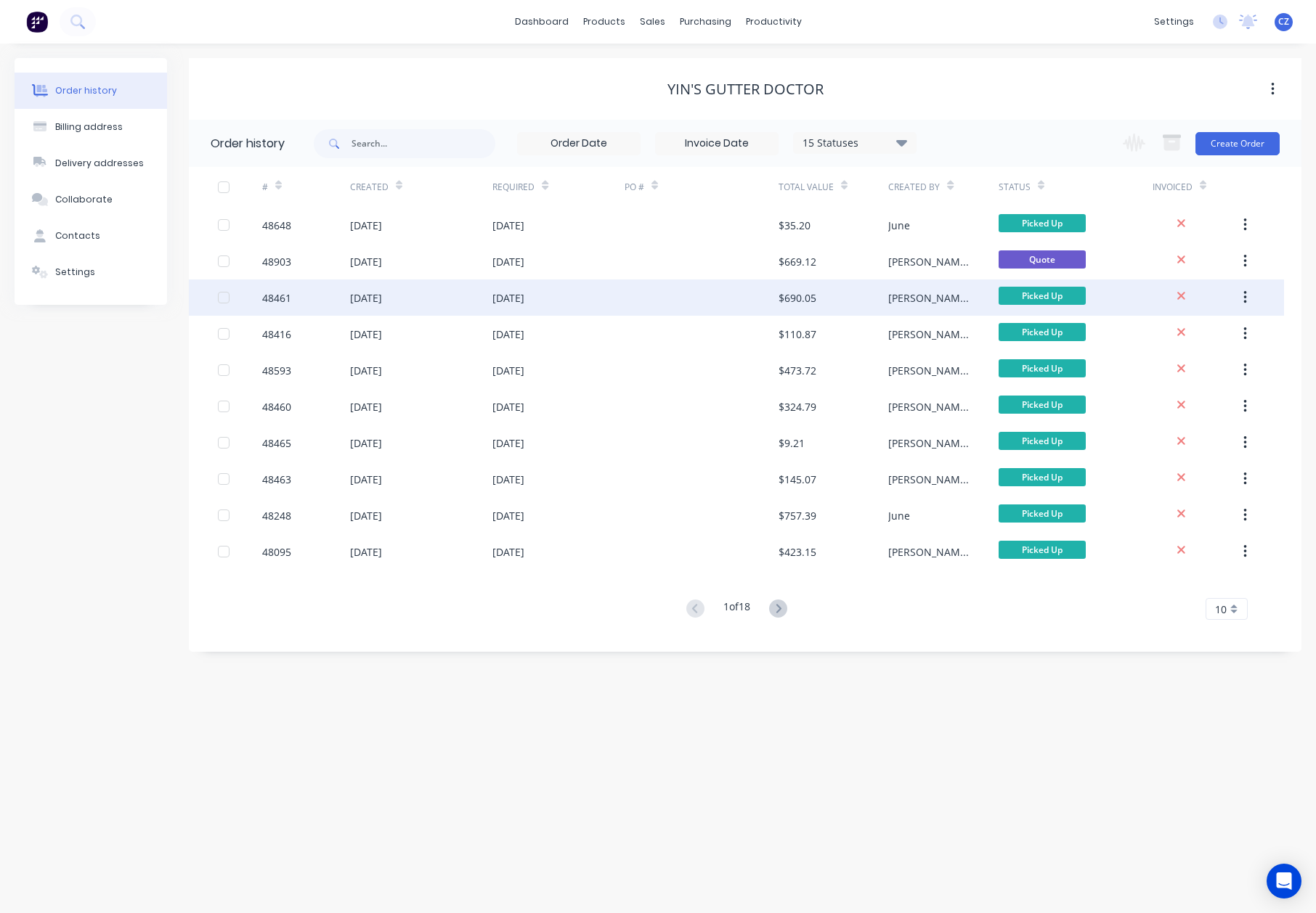
click at [811, 300] on div "$690.05" at bounding box center [798, 297] width 38 height 15
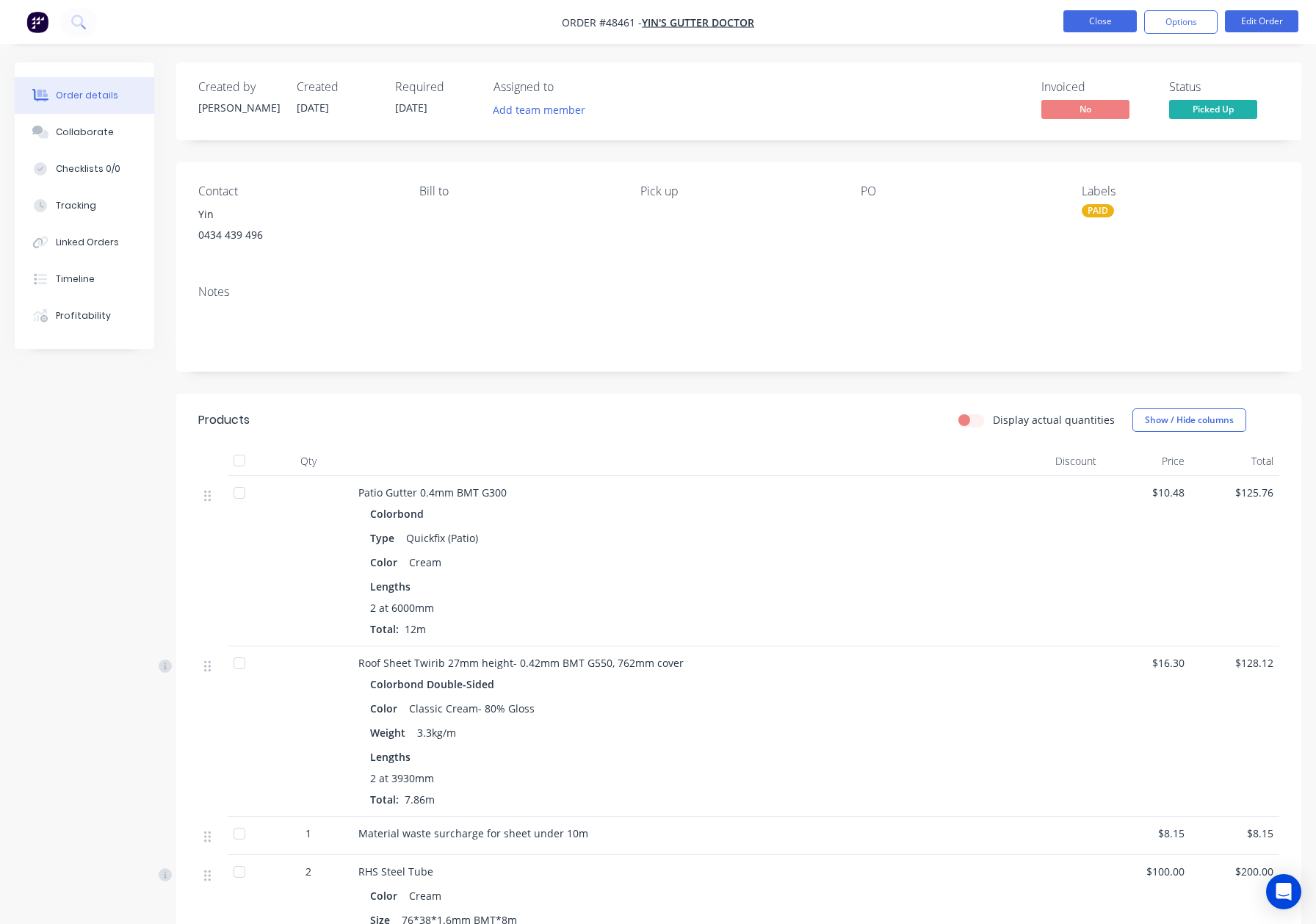
click at [1121, 22] on button "Close" at bounding box center [1101, 22] width 74 height 22
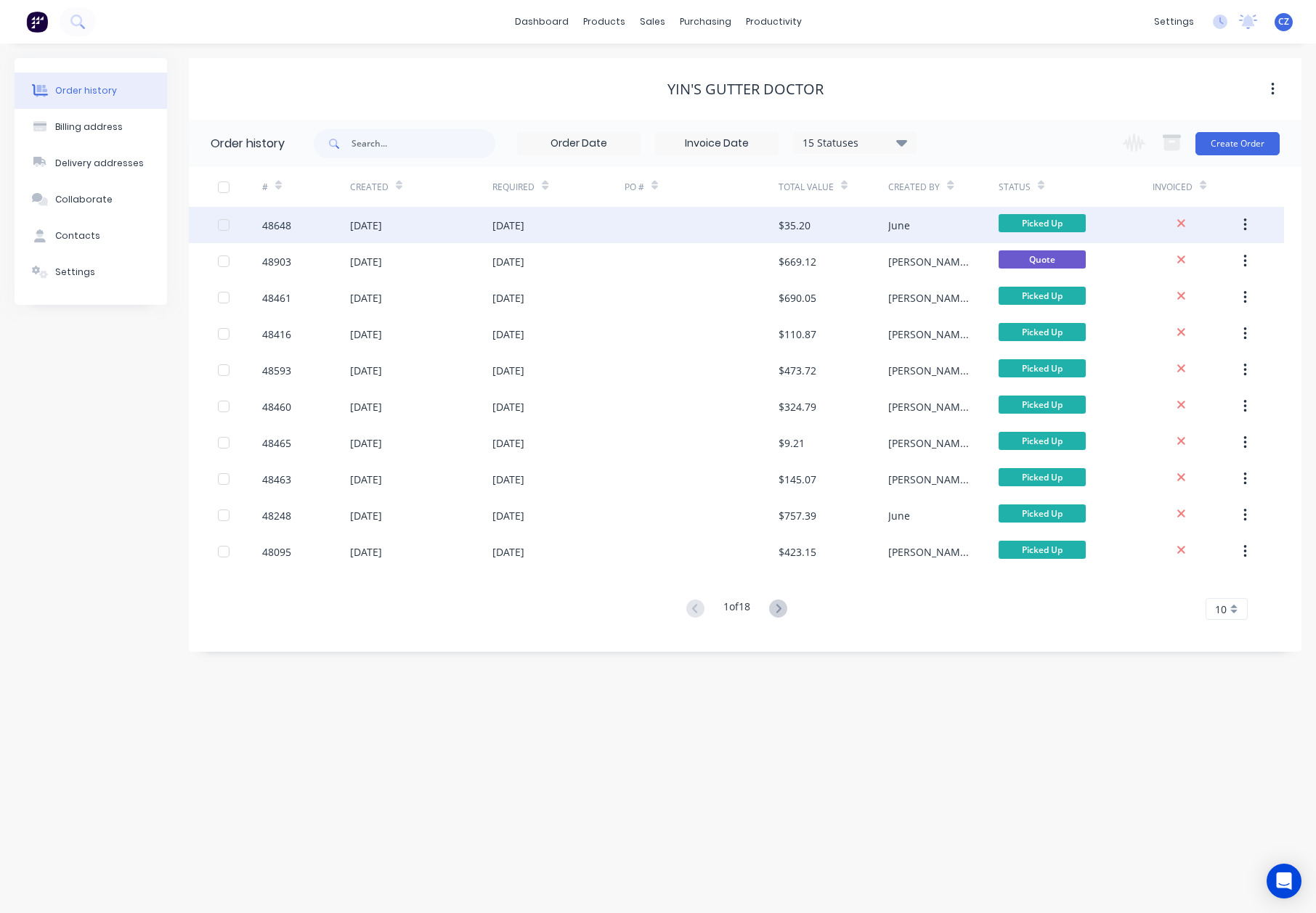
click at [817, 225] on div "$35.20" at bounding box center [833, 225] width 110 height 36
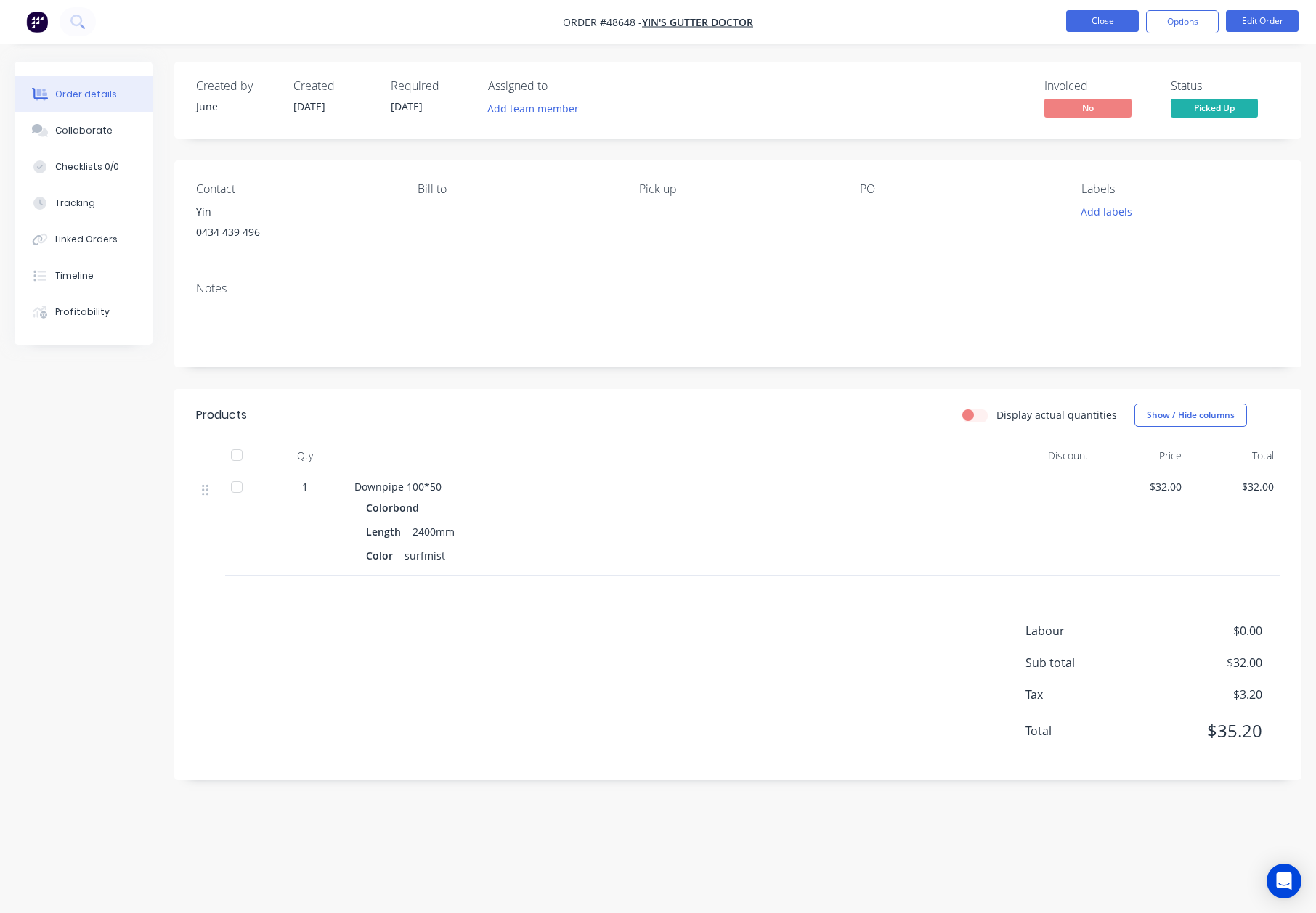
click at [1109, 27] on button "Close" at bounding box center [1102, 21] width 73 height 22
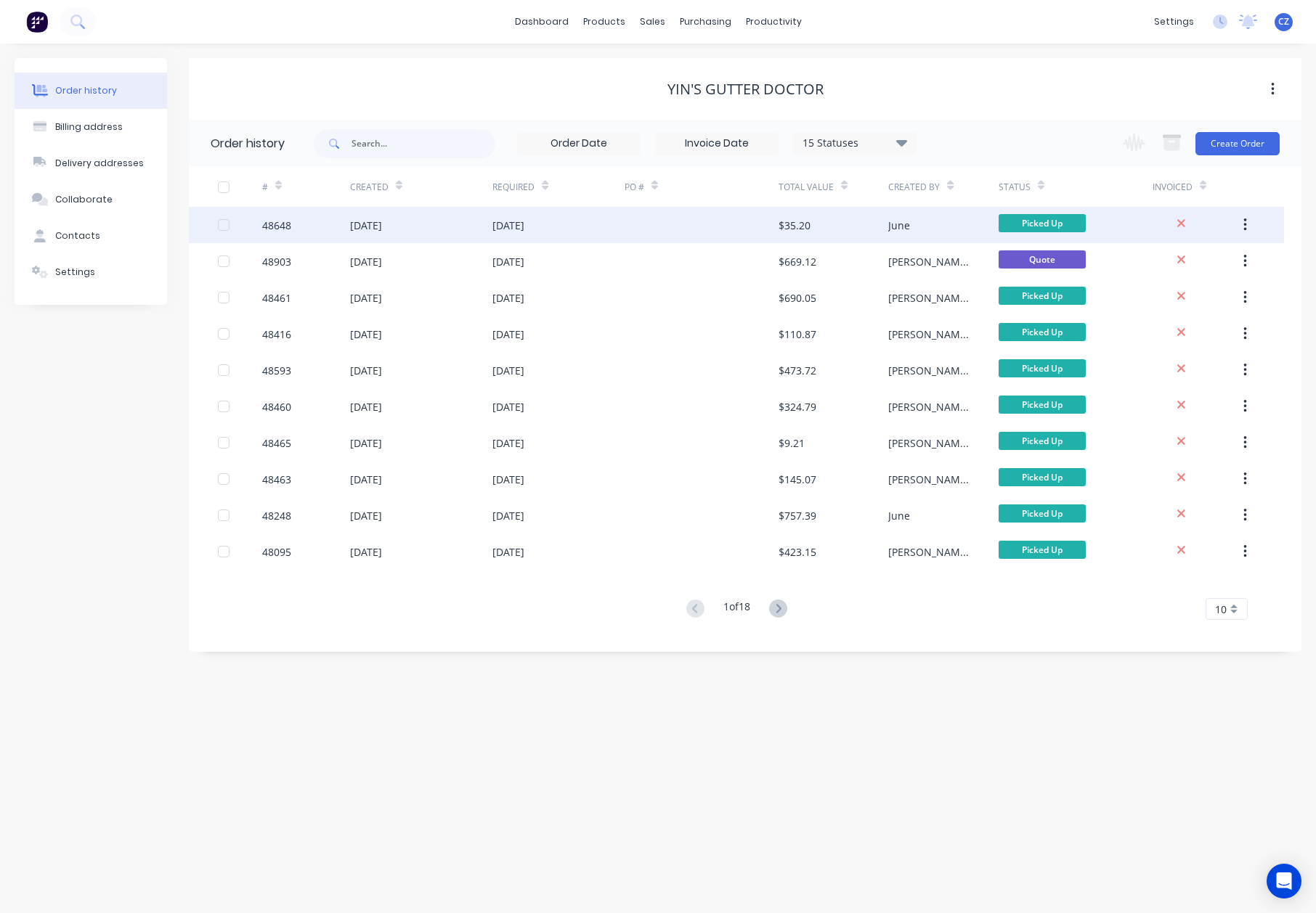
click at [905, 216] on div "June" at bounding box center [942, 225] width 110 height 36
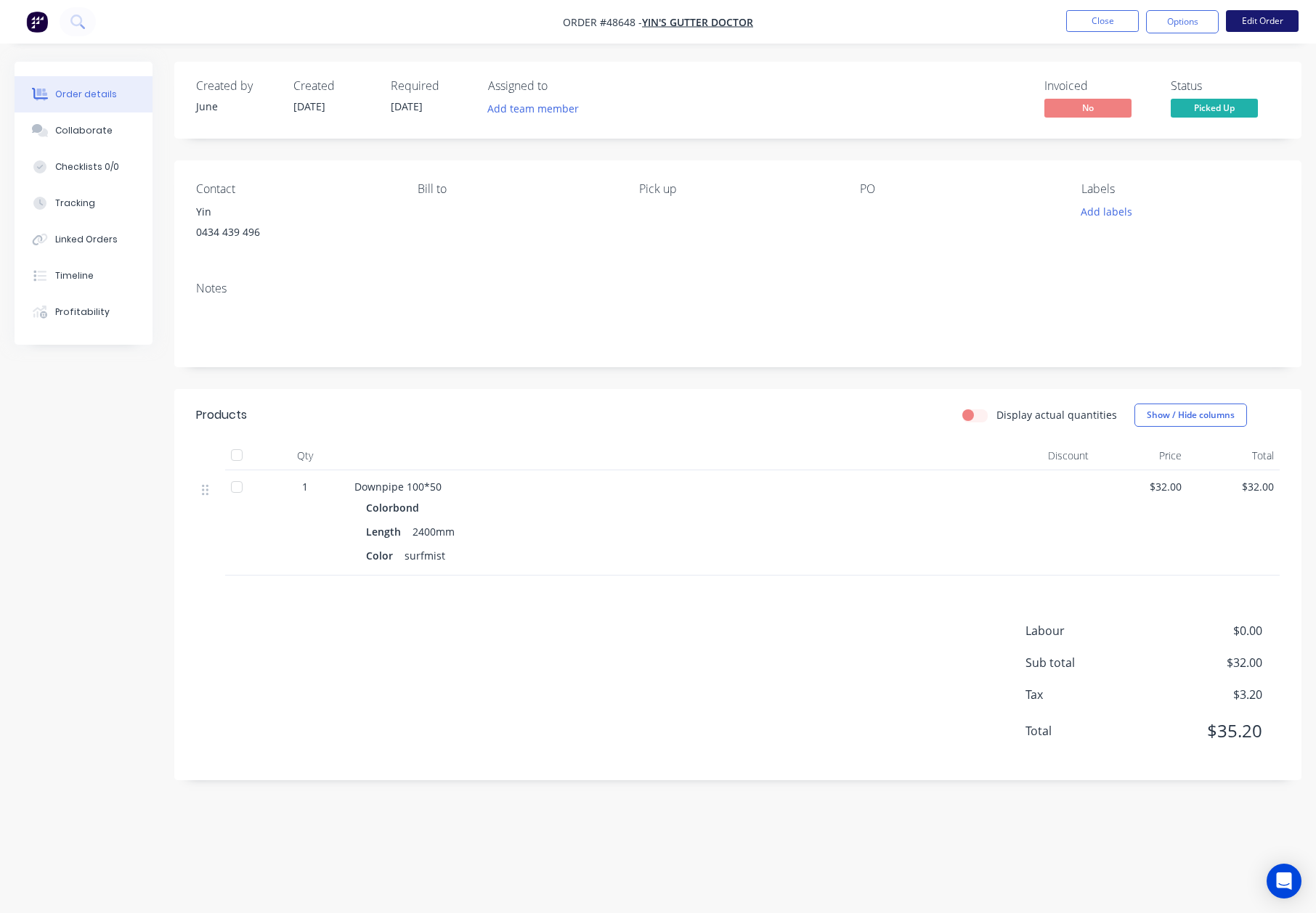
click at [1256, 19] on button "Edit Order" at bounding box center [1262, 21] width 73 height 22
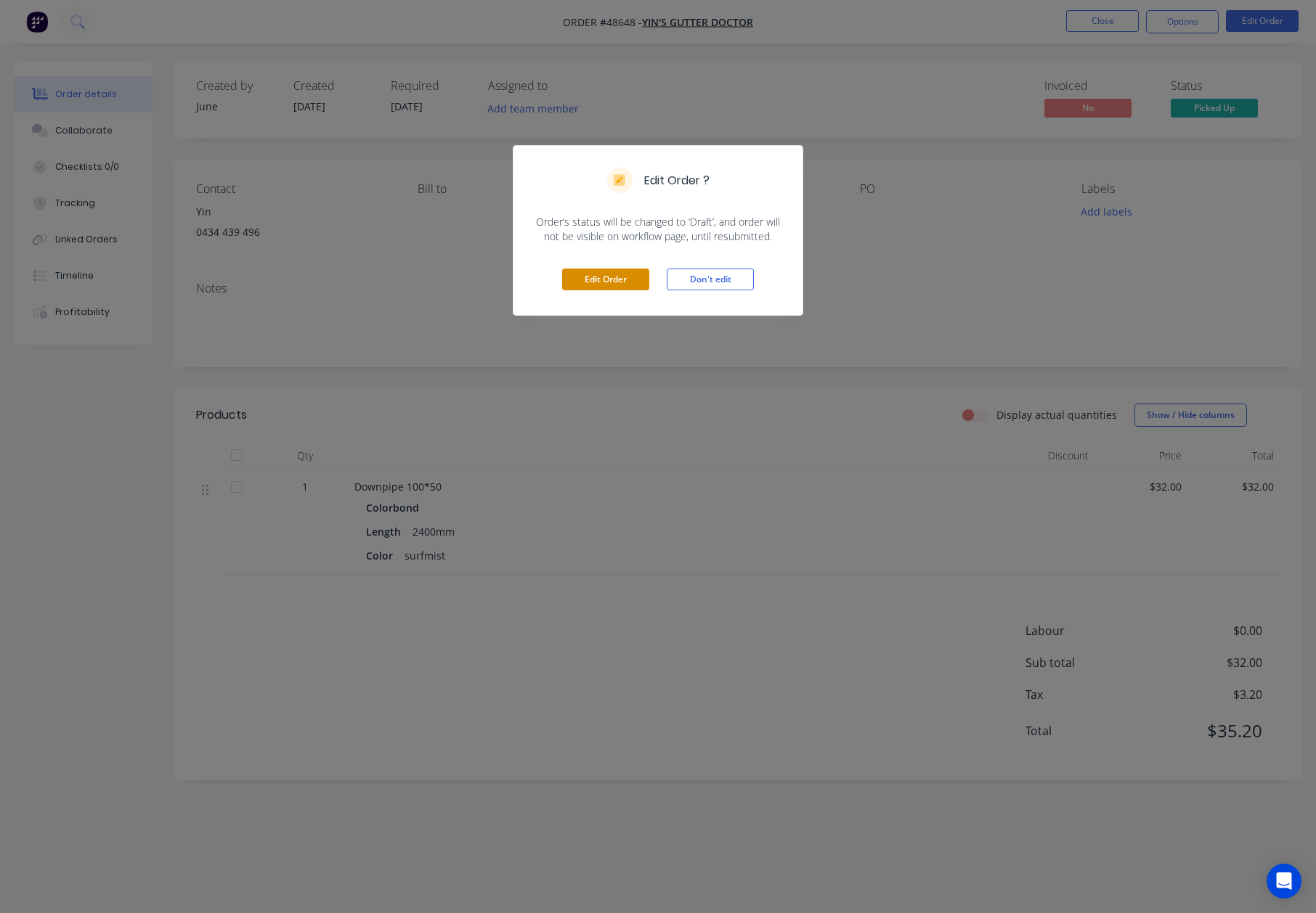
click at [601, 282] on button "Edit Order" at bounding box center [605, 280] width 87 height 22
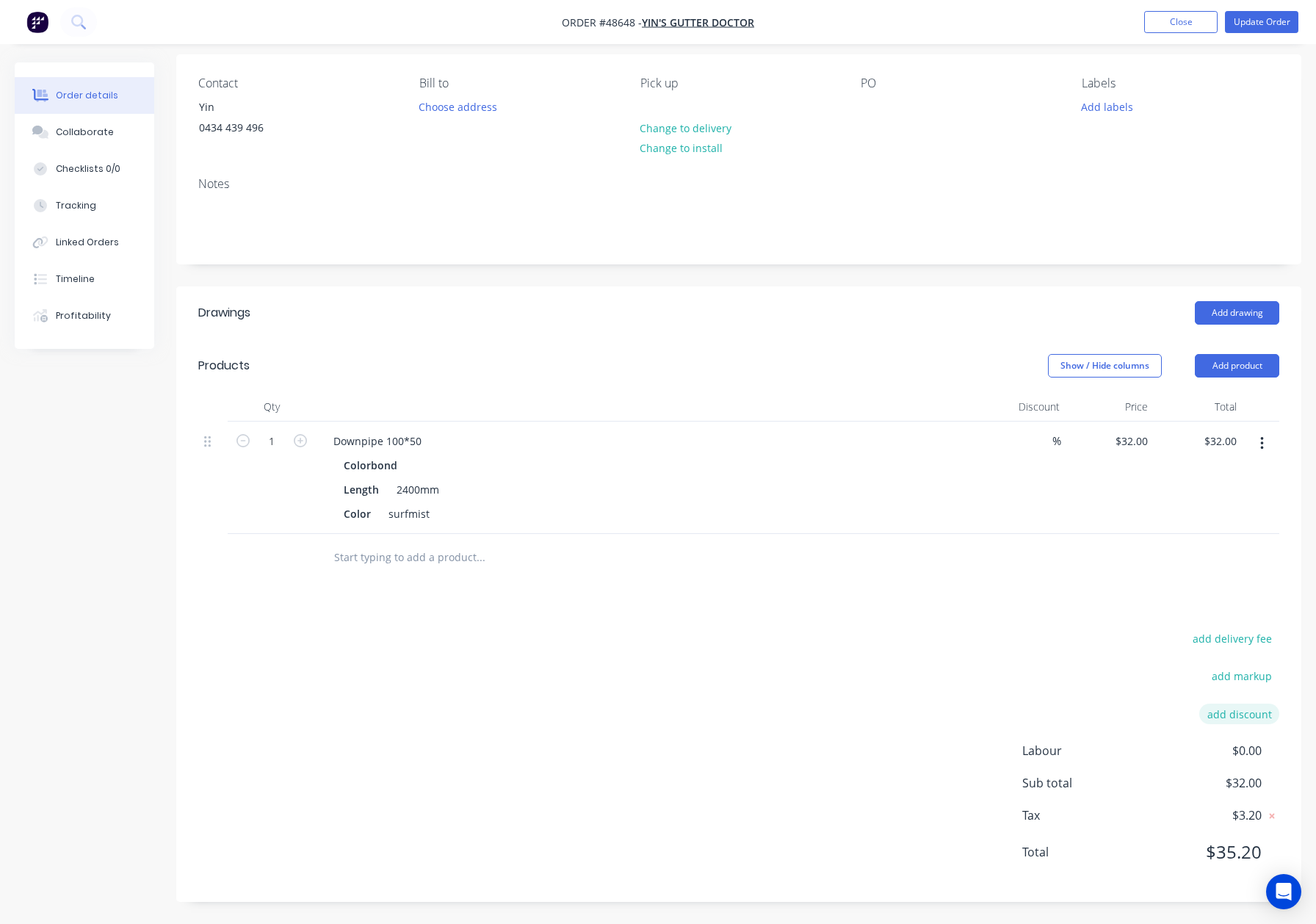
click at [1240, 715] on button "add discount" at bounding box center [1240, 713] width 80 height 20
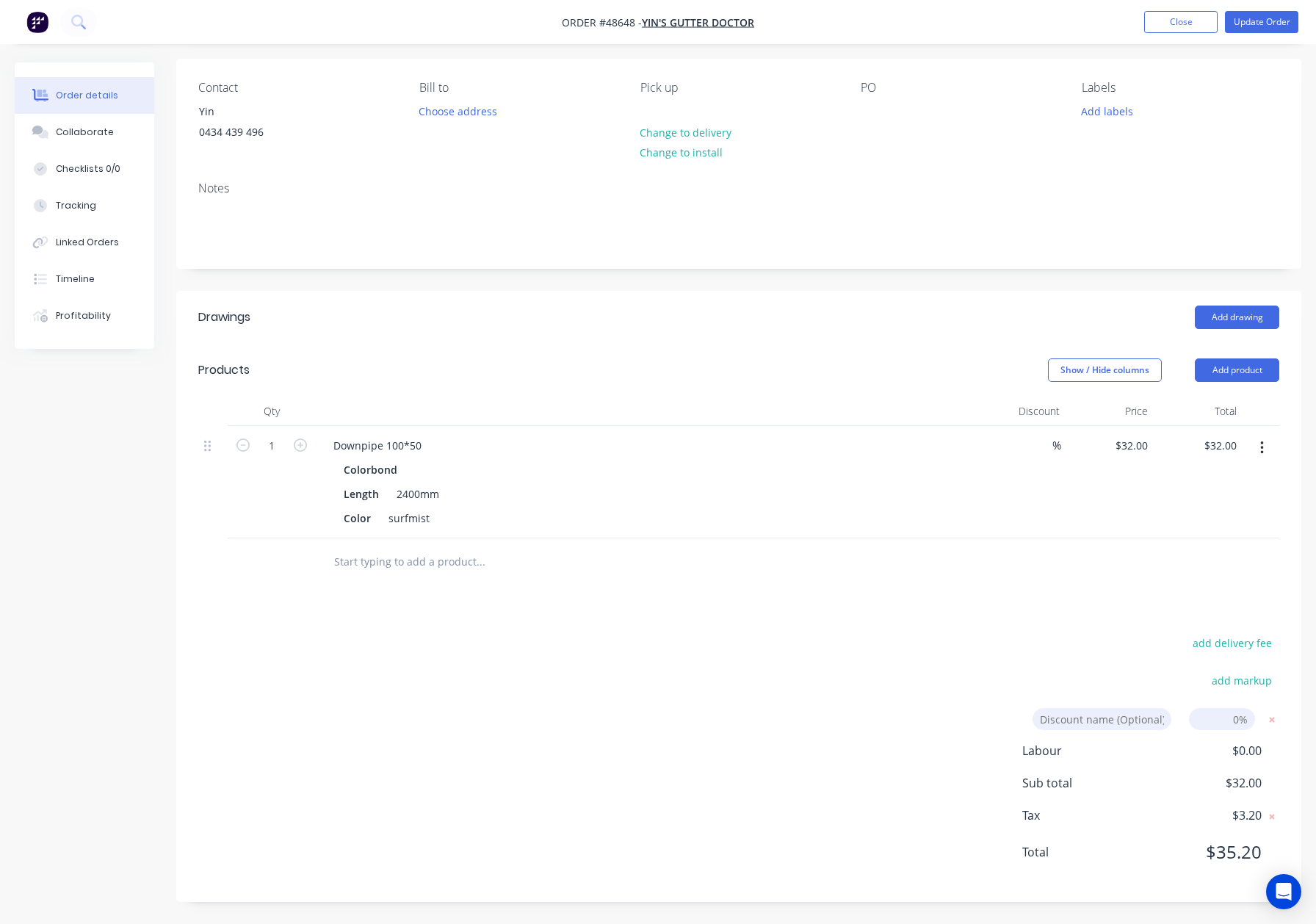
drag, startPoint x: 1240, startPoint y: 715, endPoint x: 1202, endPoint y: 721, distance: 38.5
click at [1202, 721] on input at bounding box center [1222, 720] width 66 height 22
click at [1231, 718] on input at bounding box center [1222, 720] width 66 height 22
type input "7"
click input "submit" at bounding box center [0, 0] width 0 height 0
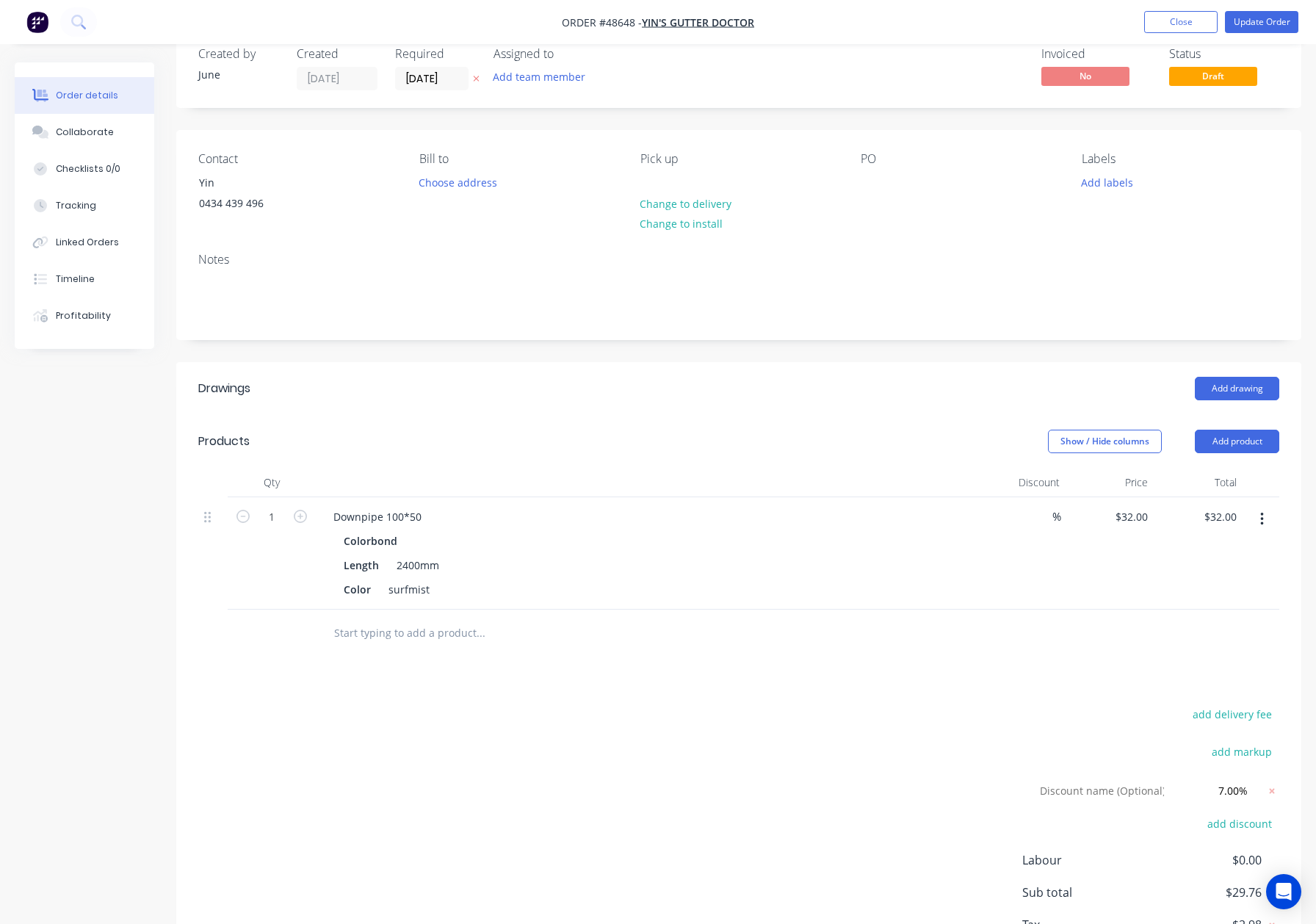
scroll to position [0, 0]
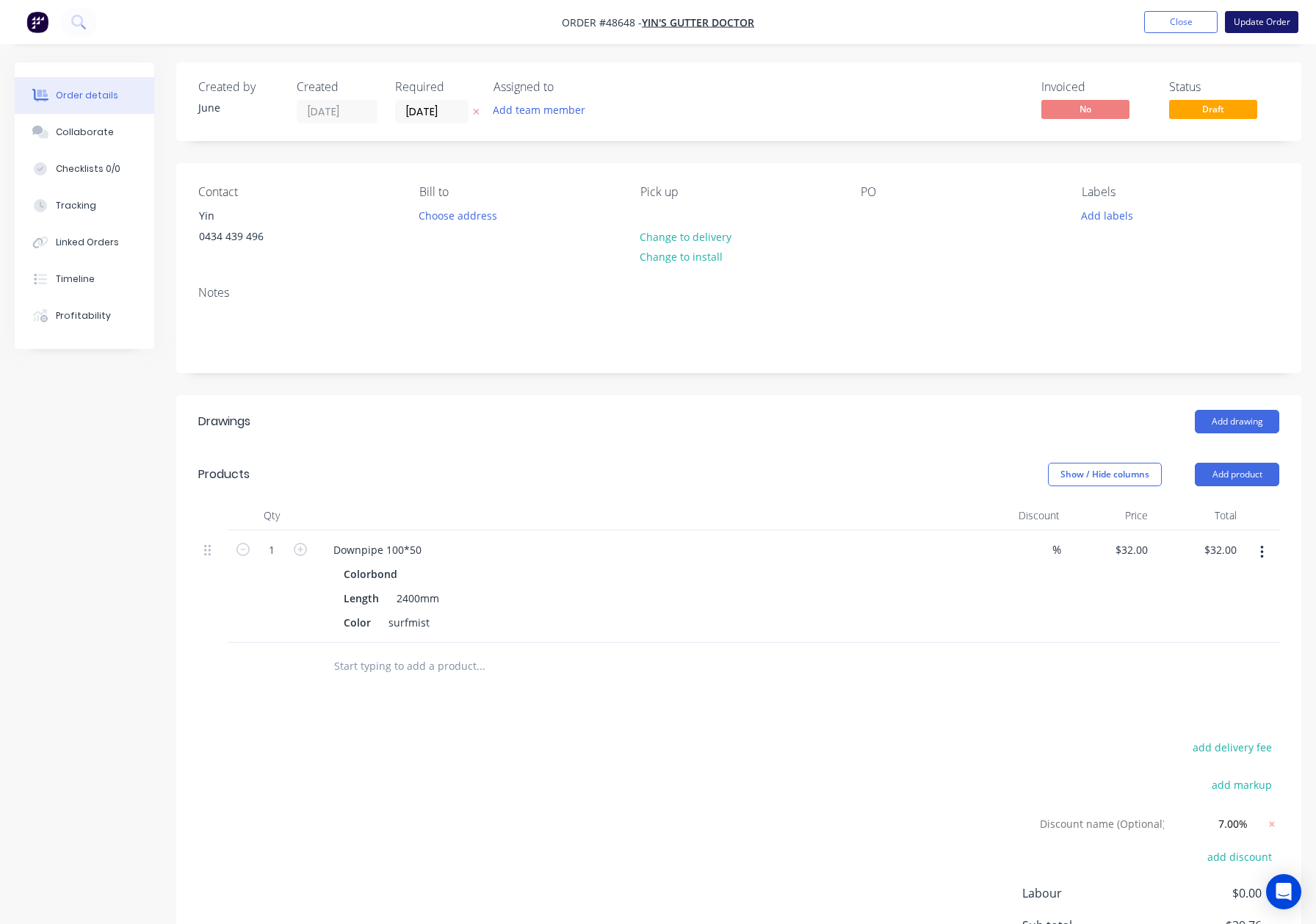
click at [1276, 30] on button "Update Order" at bounding box center [1262, 22] width 74 height 22
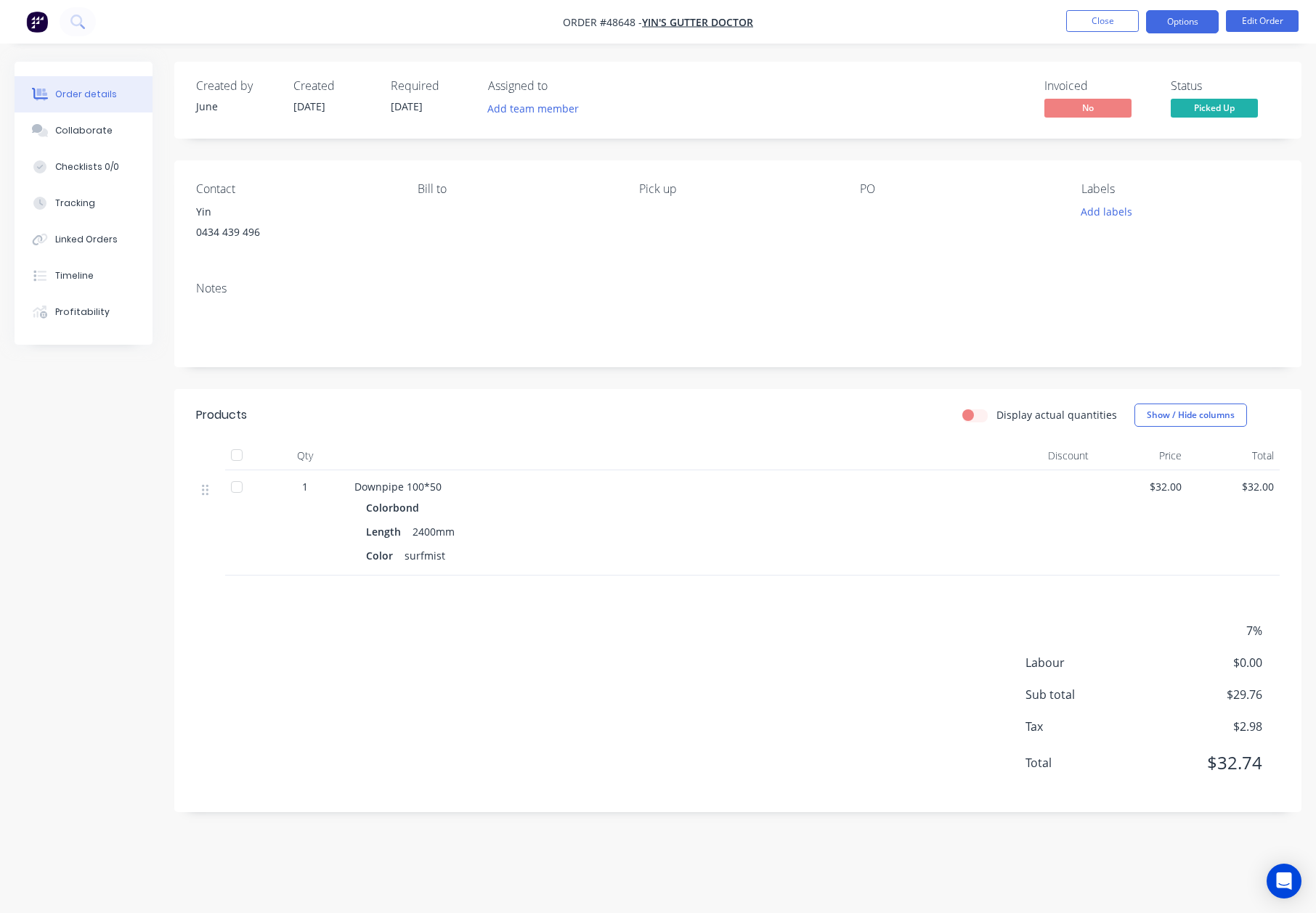
click at [1185, 22] on button "Options" at bounding box center [1182, 21] width 73 height 23
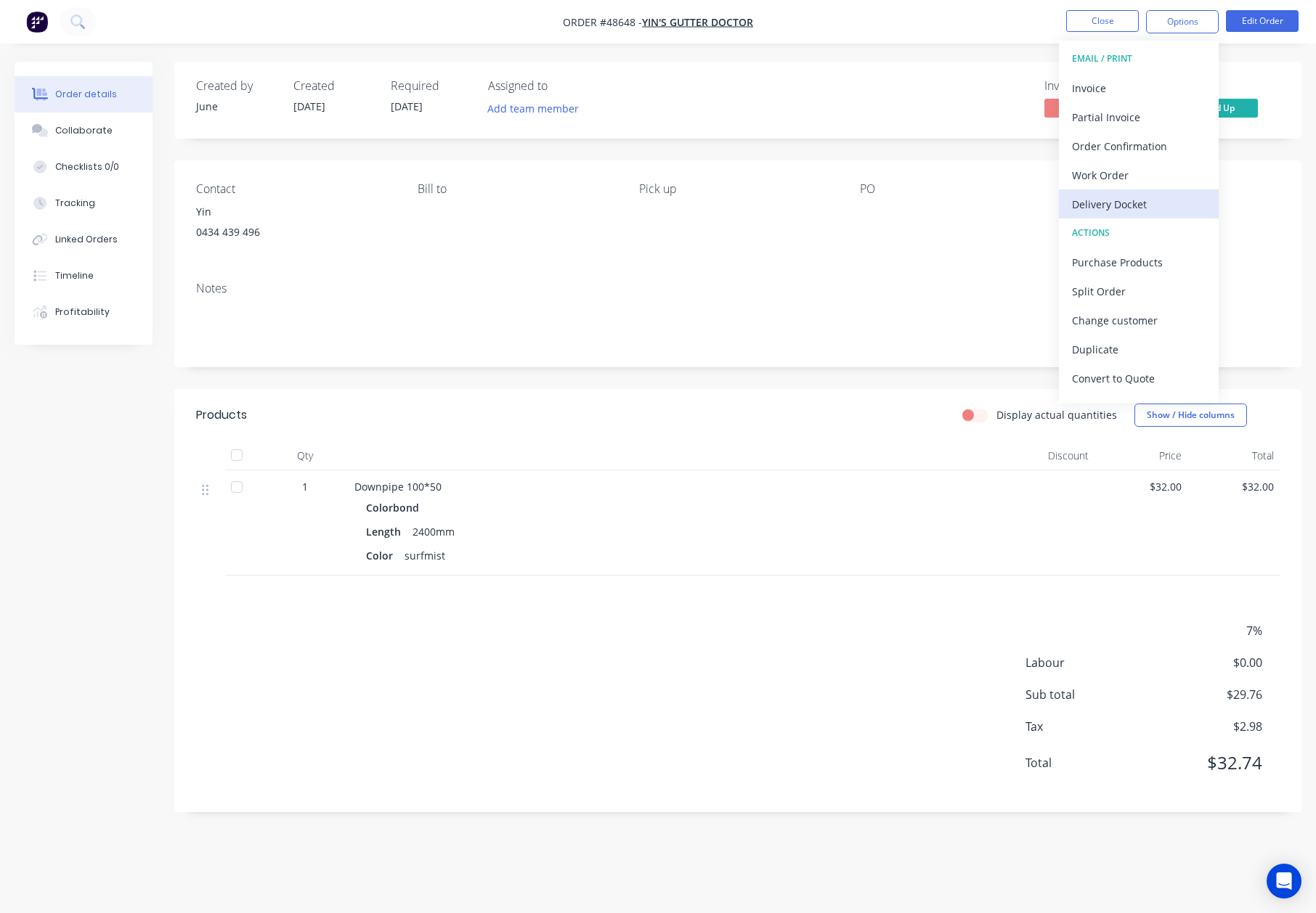
click at [1104, 196] on div "Delivery Docket" at bounding box center [1138, 204] width 134 height 21
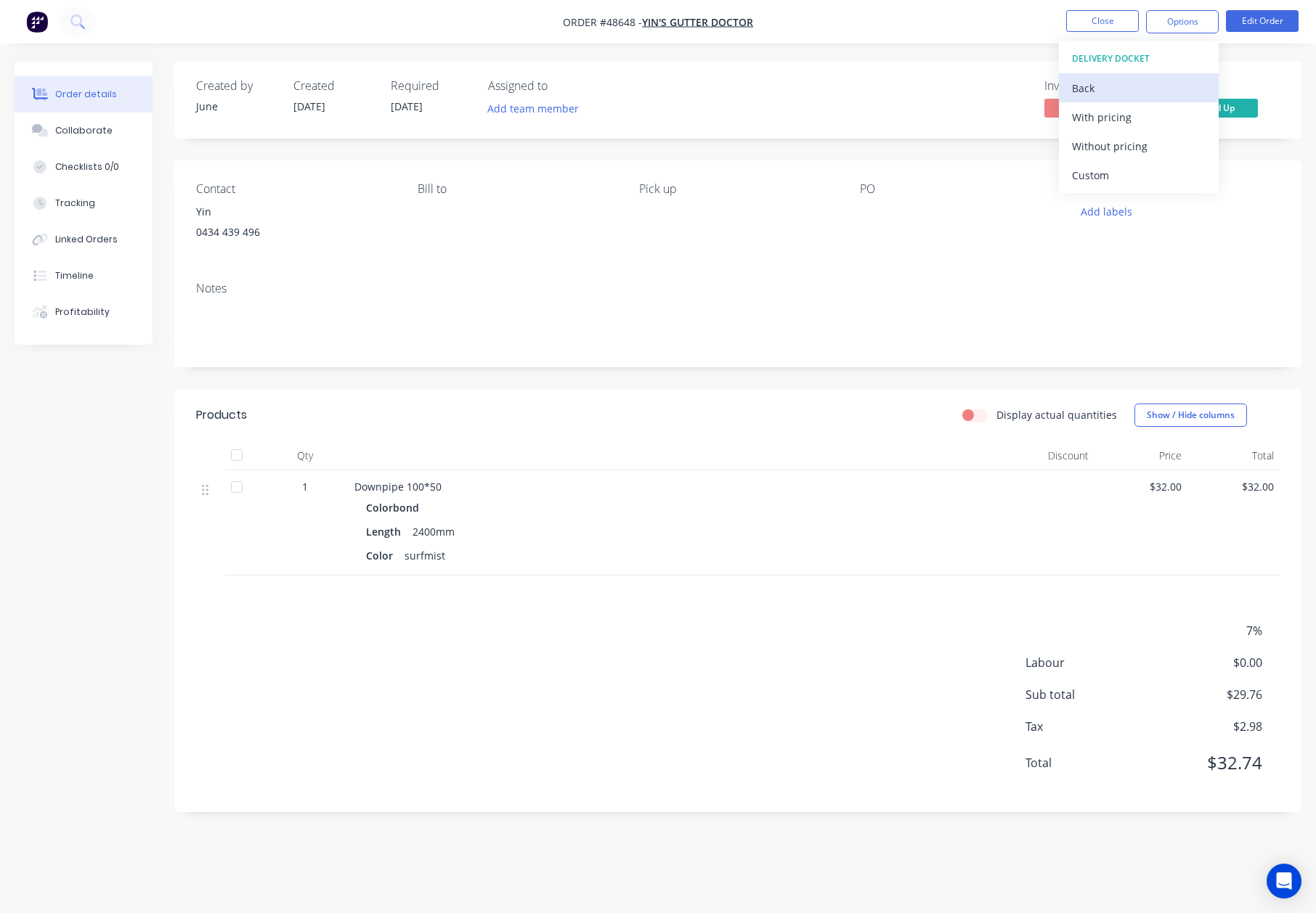
click at [1097, 82] on div "Back" at bounding box center [1138, 88] width 134 height 21
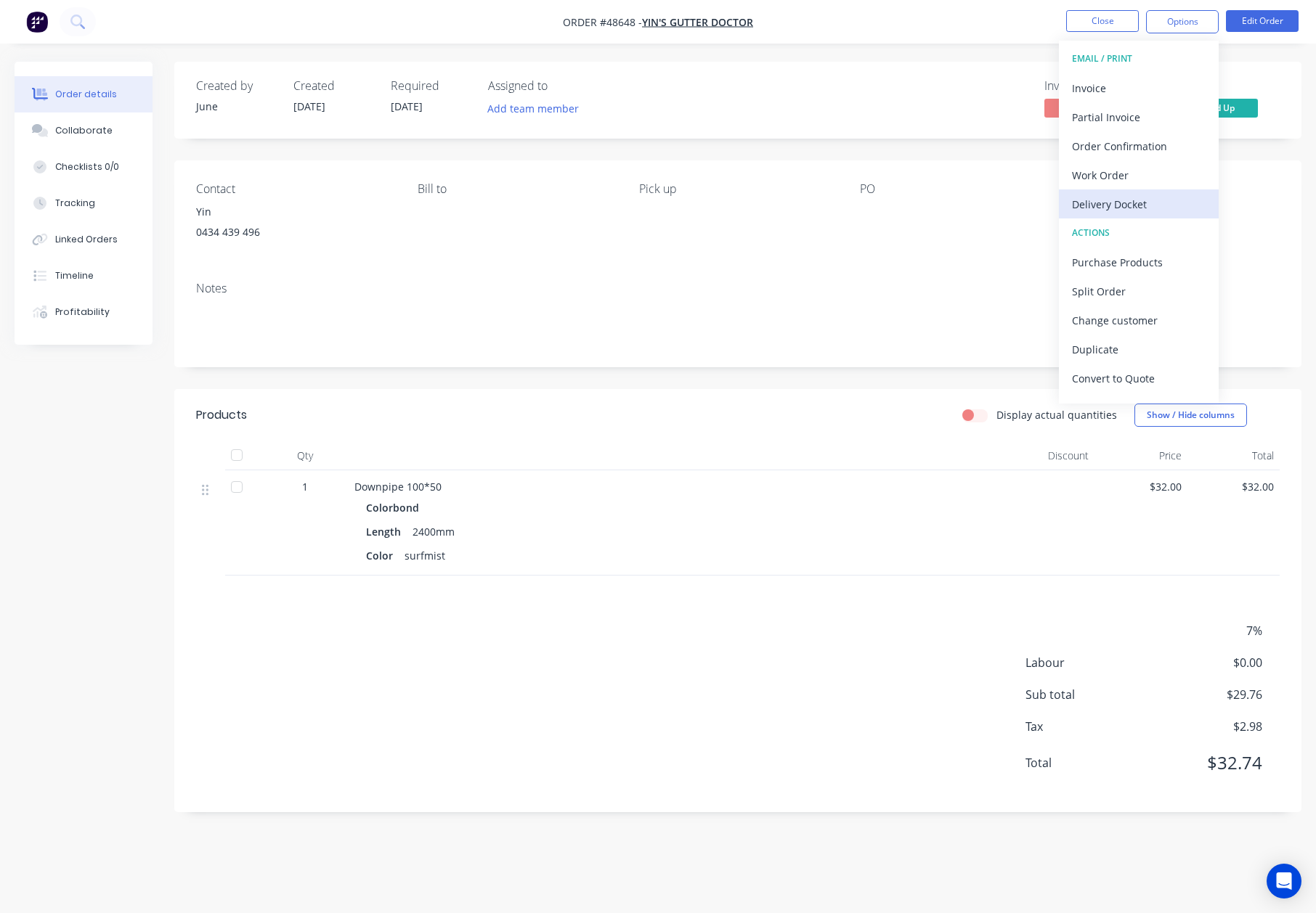
click at [1120, 200] on div "Delivery Docket" at bounding box center [1138, 204] width 134 height 21
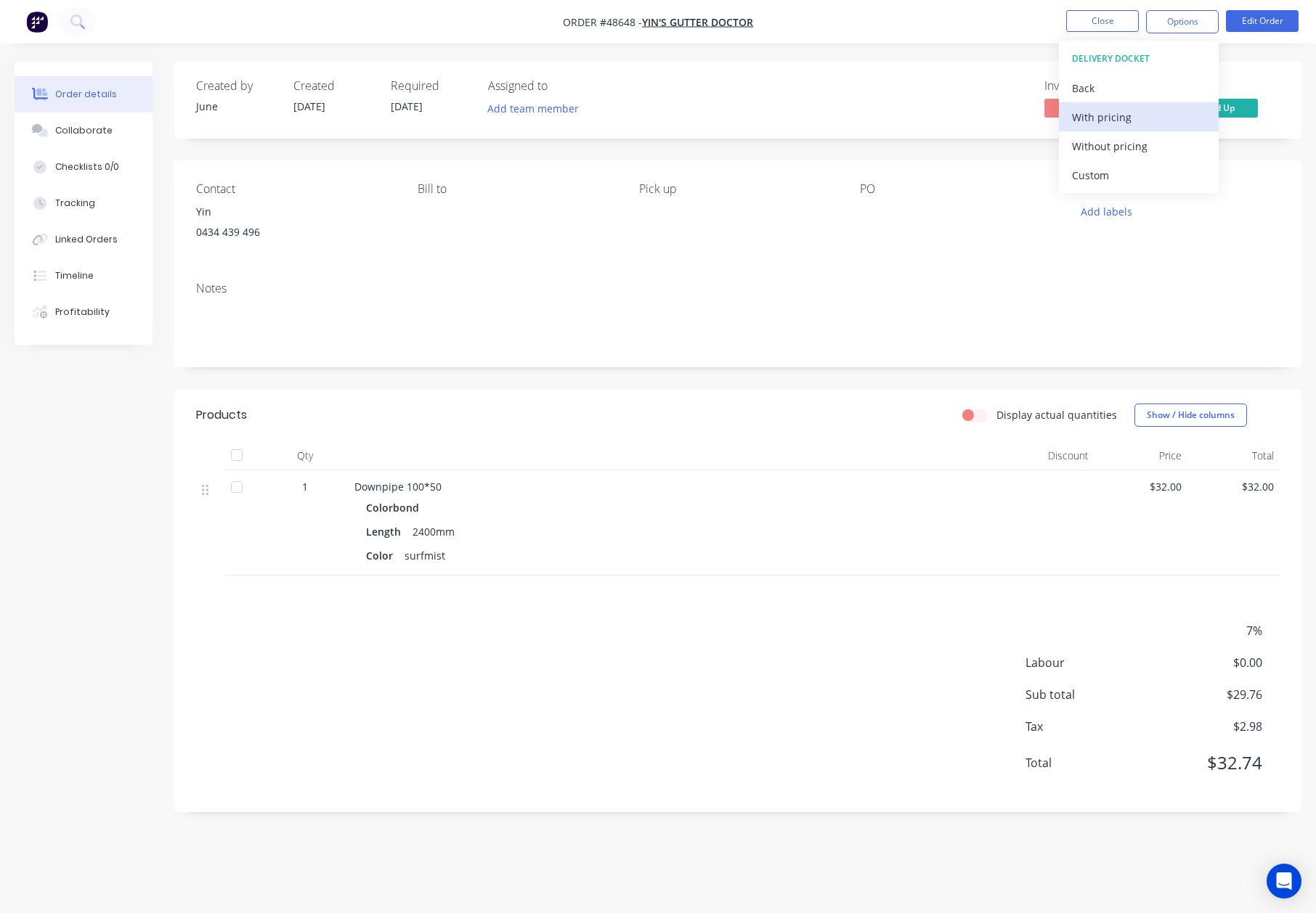
click at [1110, 113] on div "With pricing" at bounding box center [1138, 117] width 134 height 21
drag, startPoint x: 875, startPoint y: 71, endPoint x: 1132, endPoint y: 18, distance: 262.4
click at [881, 71] on div "Created by June Created 29/08/25 Required 03/09/25 Assigned to Add team member …" at bounding box center [738, 100] width 1127 height 77
click at [1133, 15] on button "Close" at bounding box center [1102, 21] width 73 height 22
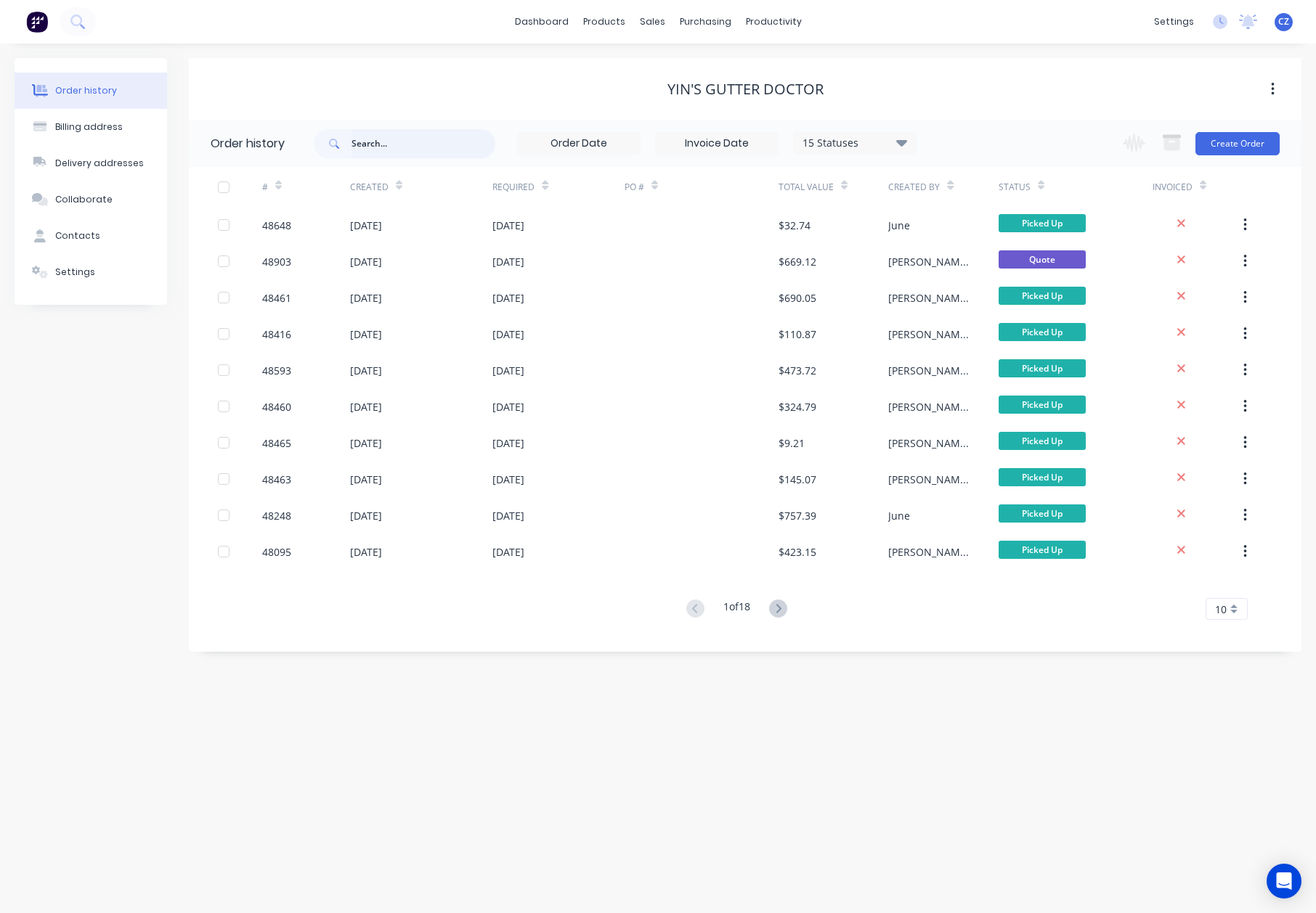
click at [391, 135] on input "text" at bounding box center [423, 143] width 144 height 29
type input "48460"
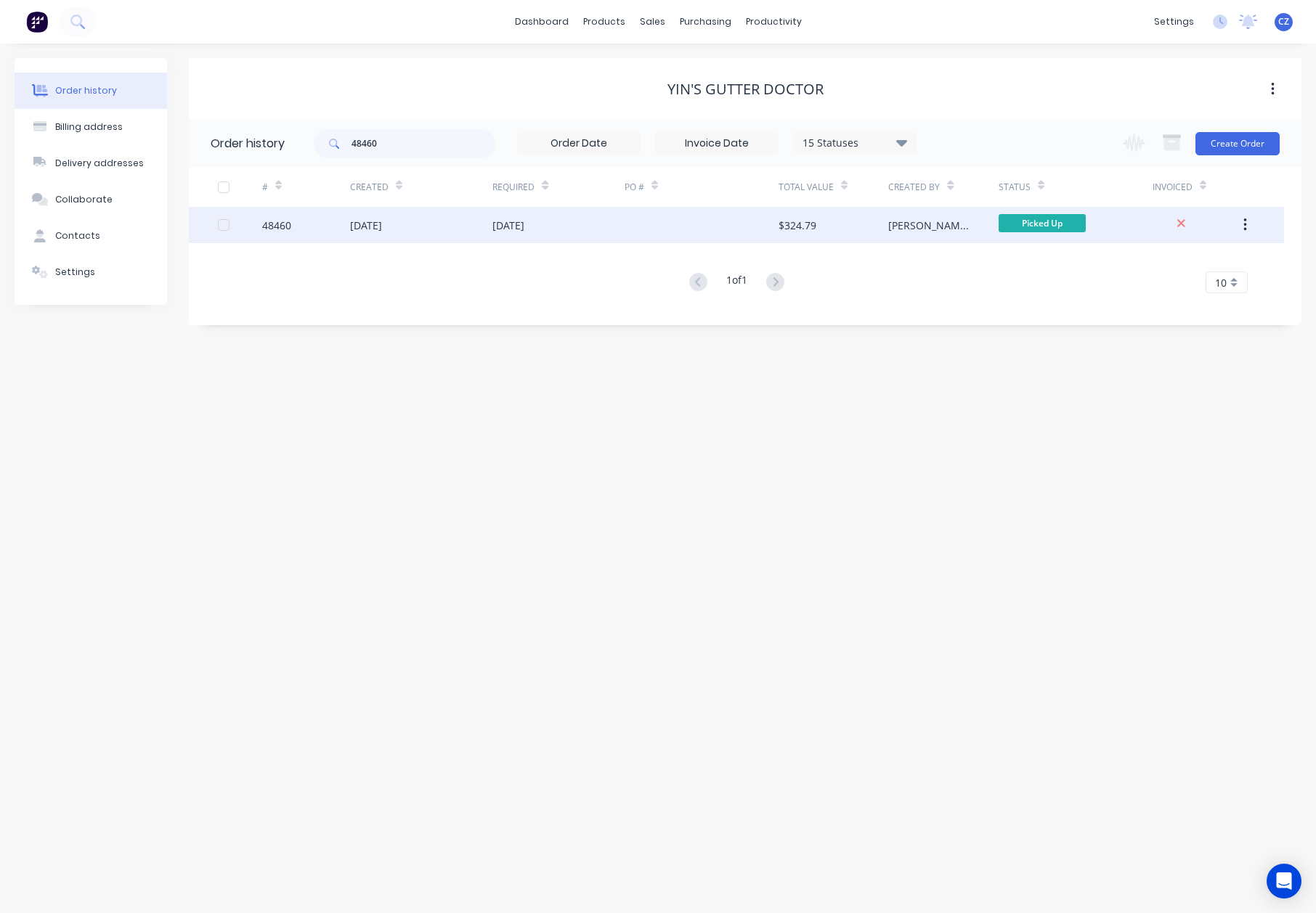
click at [646, 225] on div at bounding box center [701, 225] width 154 height 36
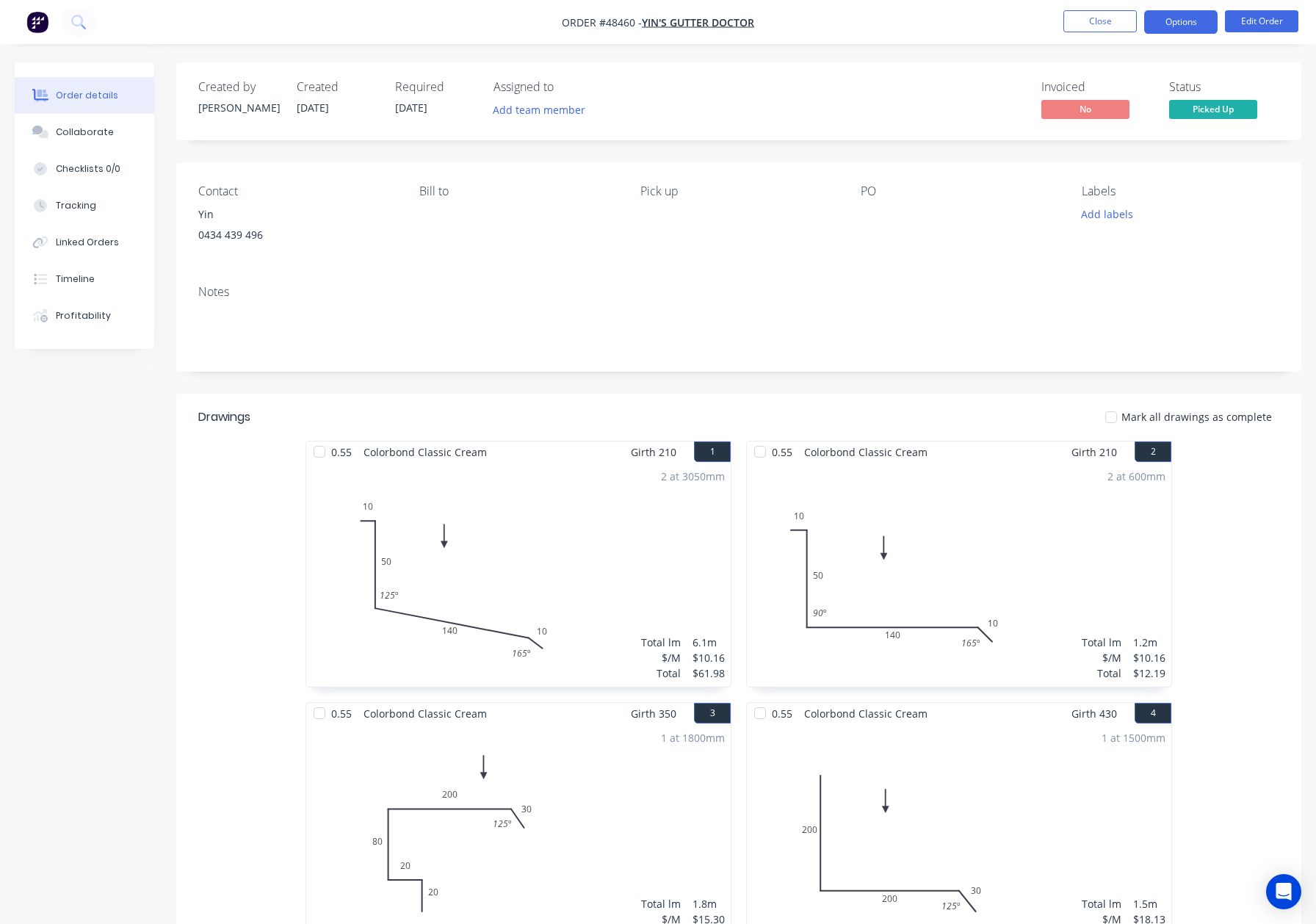
click at [1209, 21] on button "Options" at bounding box center [1182, 22] width 74 height 23
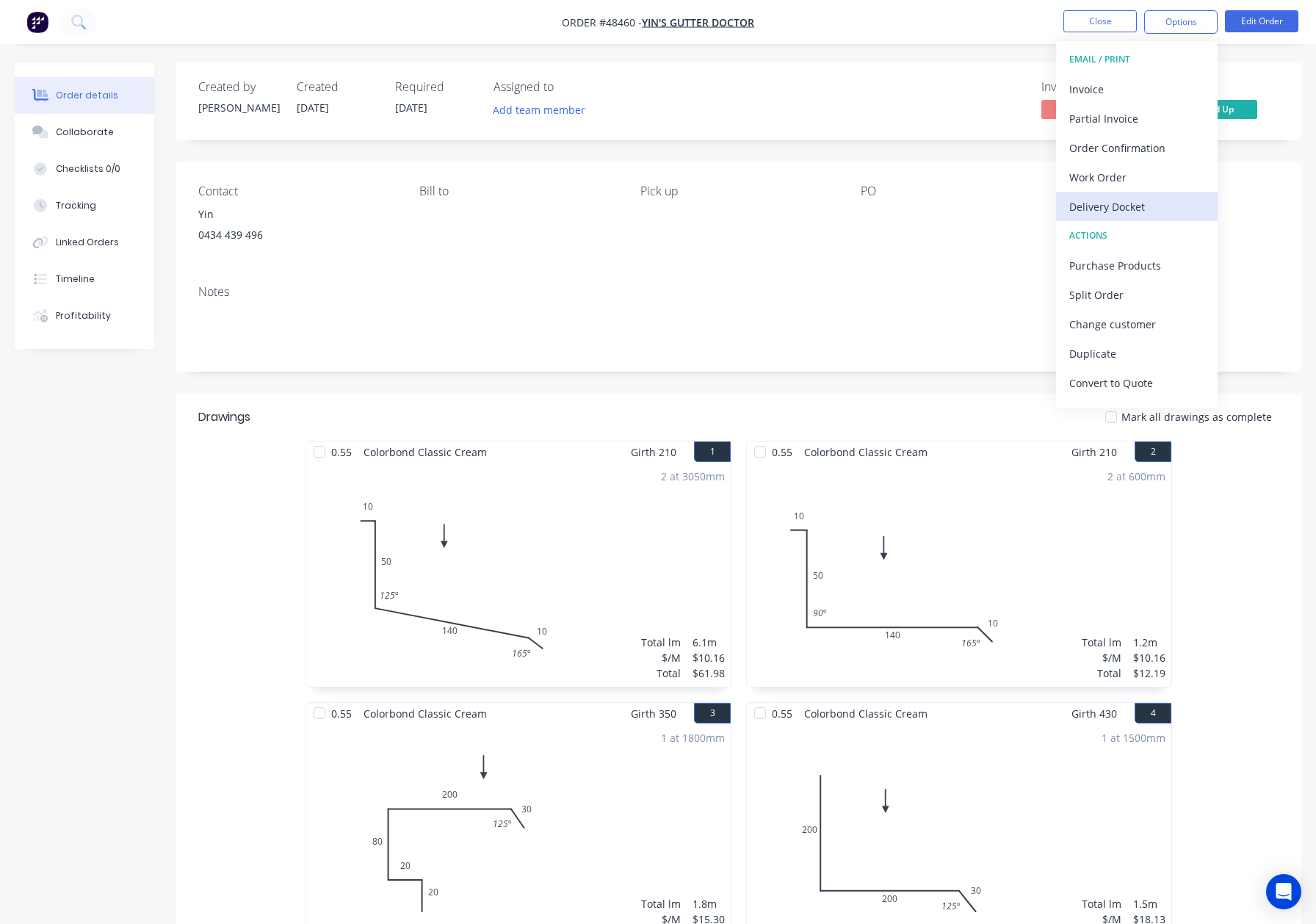
click at [1121, 203] on div "Delivery Docket" at bounding box center [1137, 207] width 135 height 22
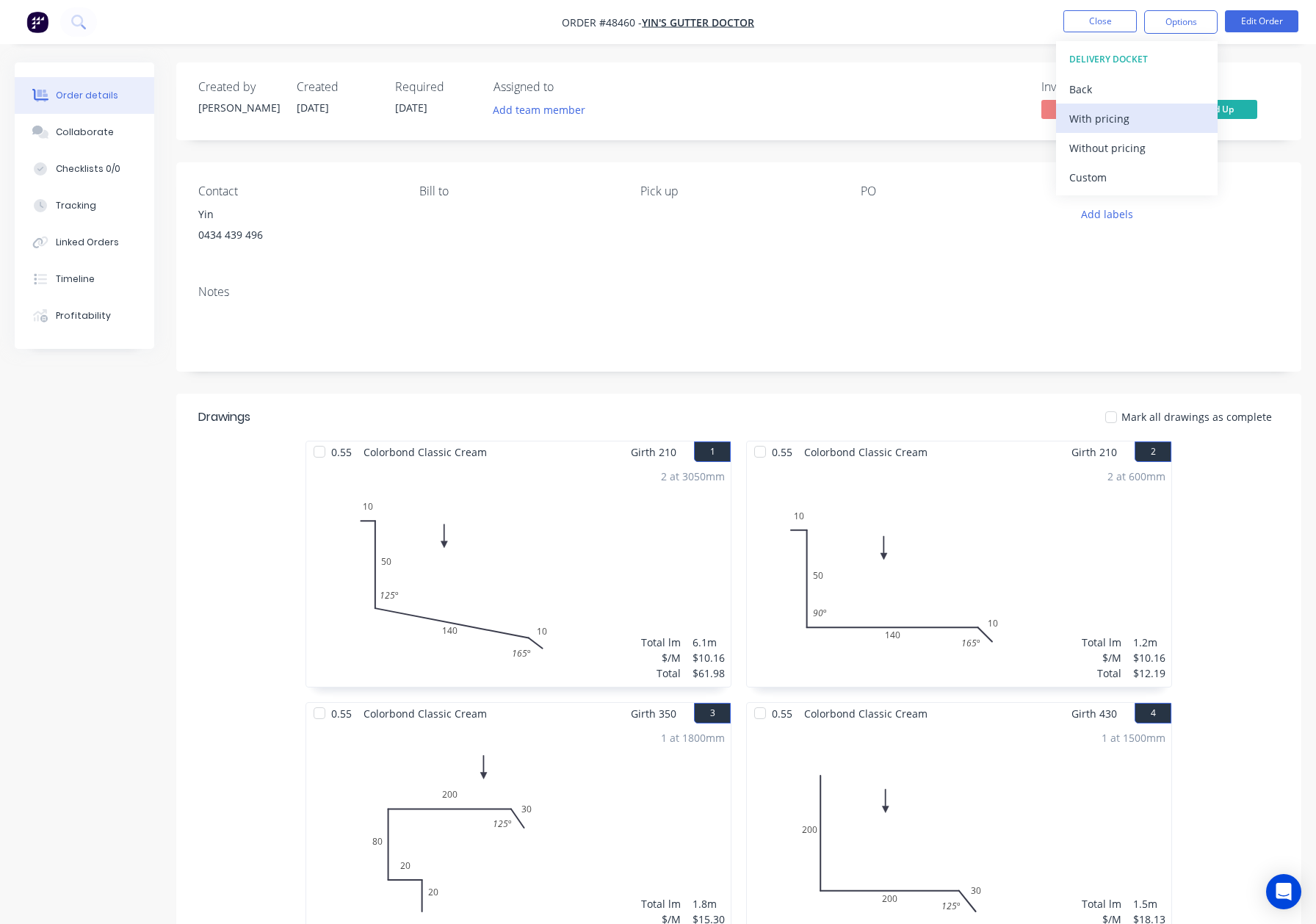
click at [1120, 119] on div "With pricing" at bounding box center [1137, 119] width 135 height 22
click at [835, 194] on div "Pick up" at bounding box center [739, 191] width 198 height 14
click at [1093, 23] on button "Close" at bounding box center [1101, 22] width 74 height 22
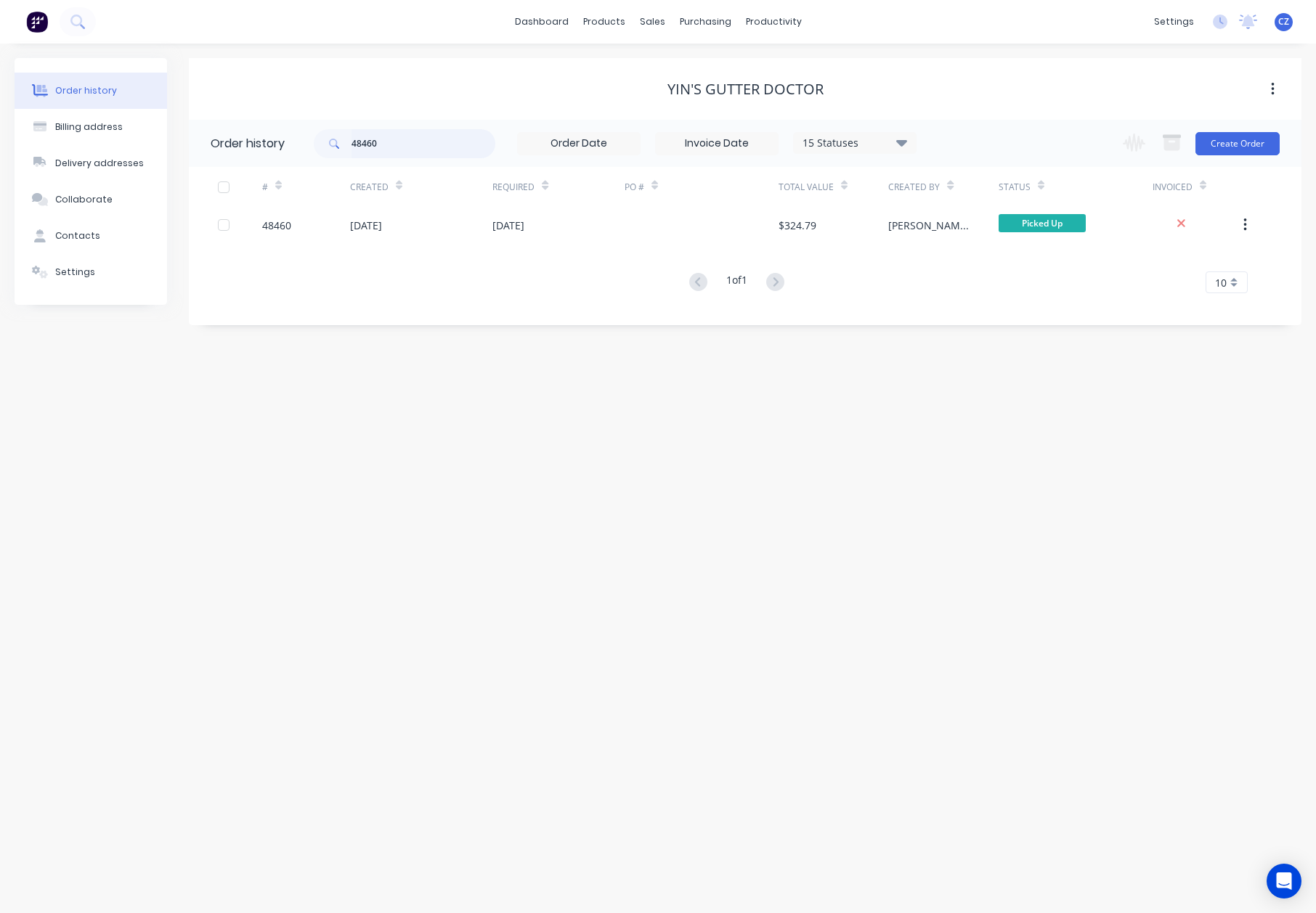
click at [434, 138] on input "48460" at bounding box center [423, 143] width 144 height 29
type input "48461"
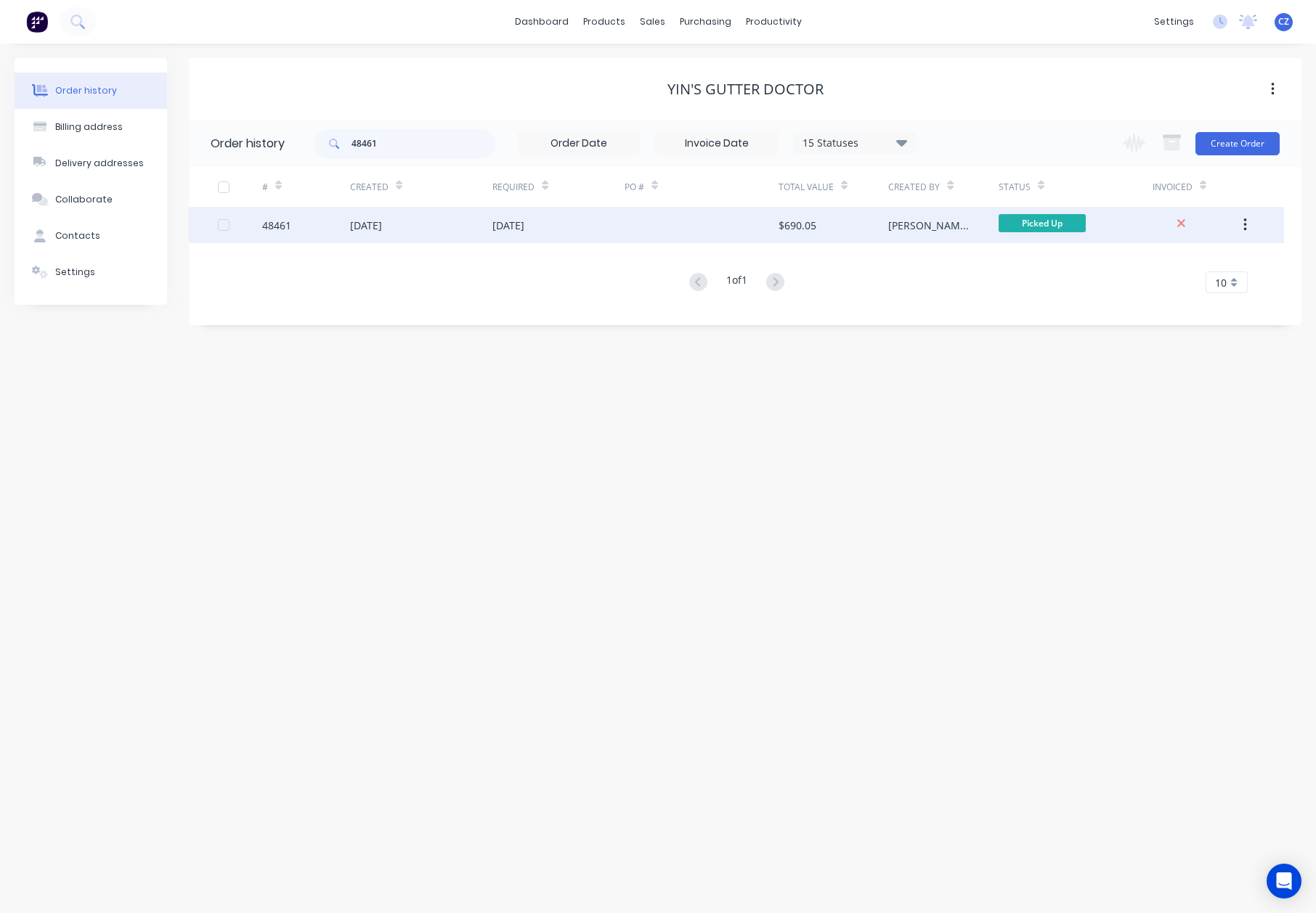
click at [612, 216] on div "02 Sep 2025" at bounding box center [558, 225] width 132 height 36
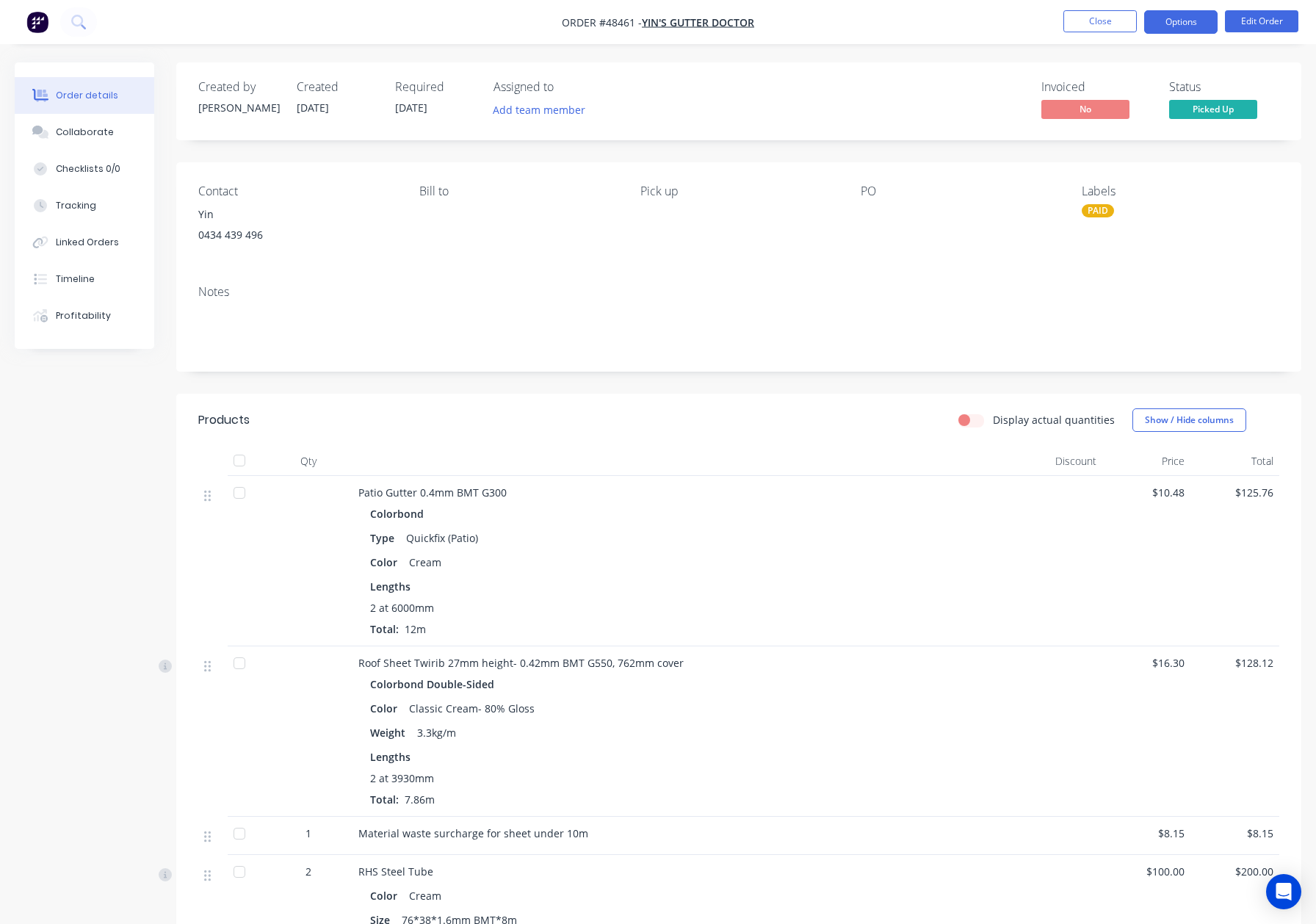
click at [1191, 22] on button "Options" at bounding box center [1182, 22] width 74 height 23
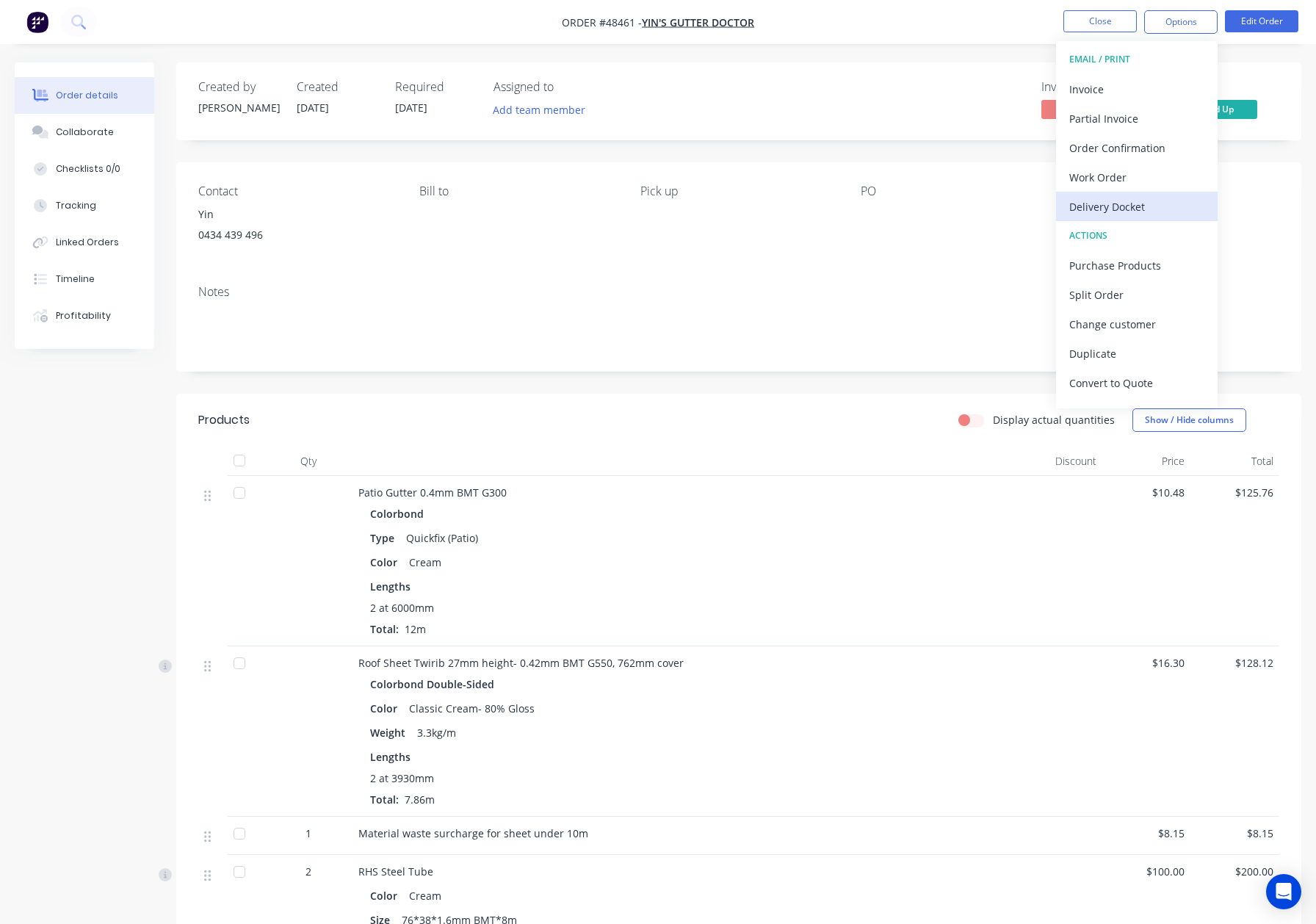
click at [1120, 201] on div "Delivery Docket" at bounding box center [1137, 207] width 135 height 22
click at [1105, 169] on div "Custom" at bounding box center [1137, 177] width 135 height 22
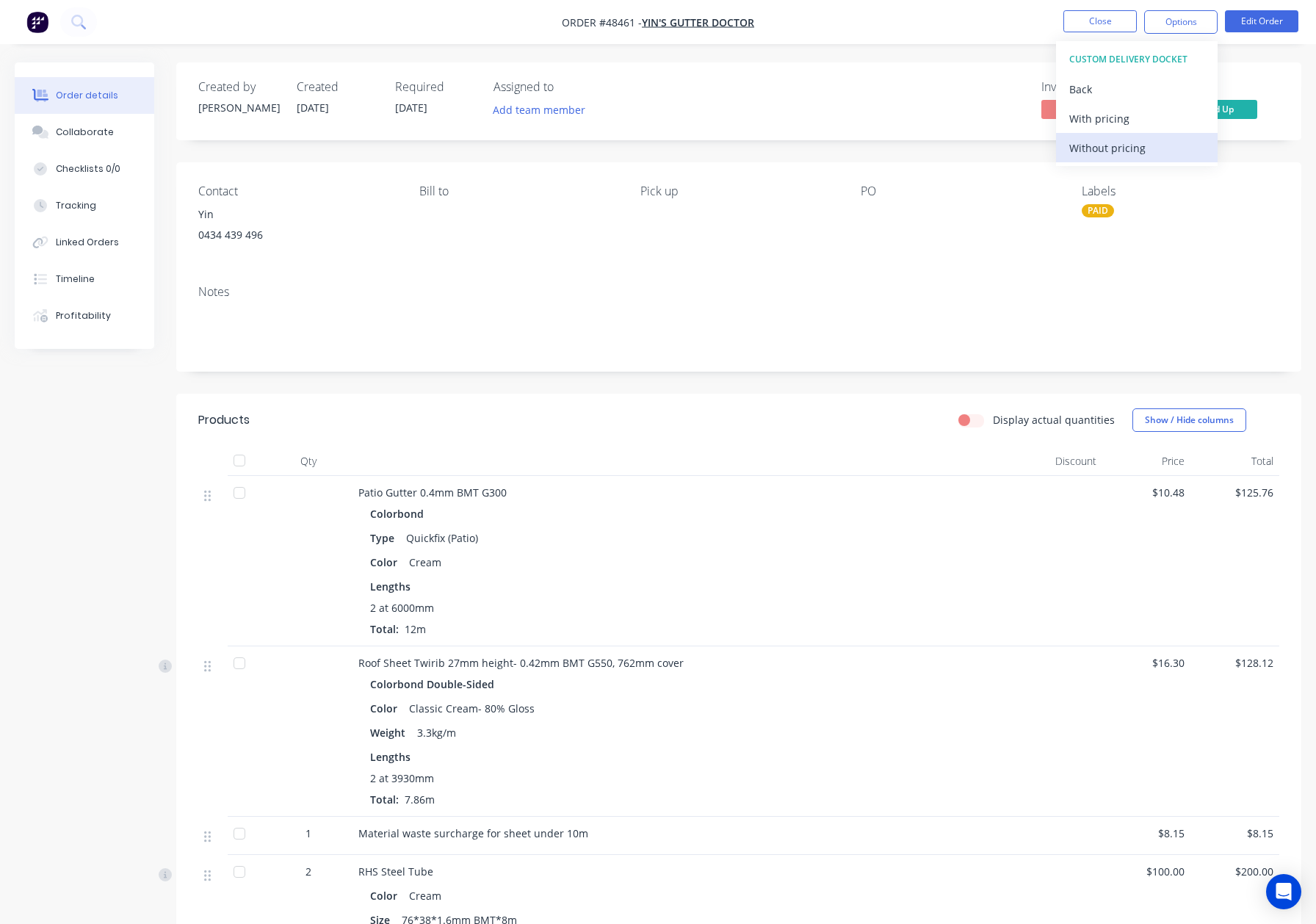
click at [1102, 150] on div "Without pricing" at bounding box center [1137, 148] width 135 height 22
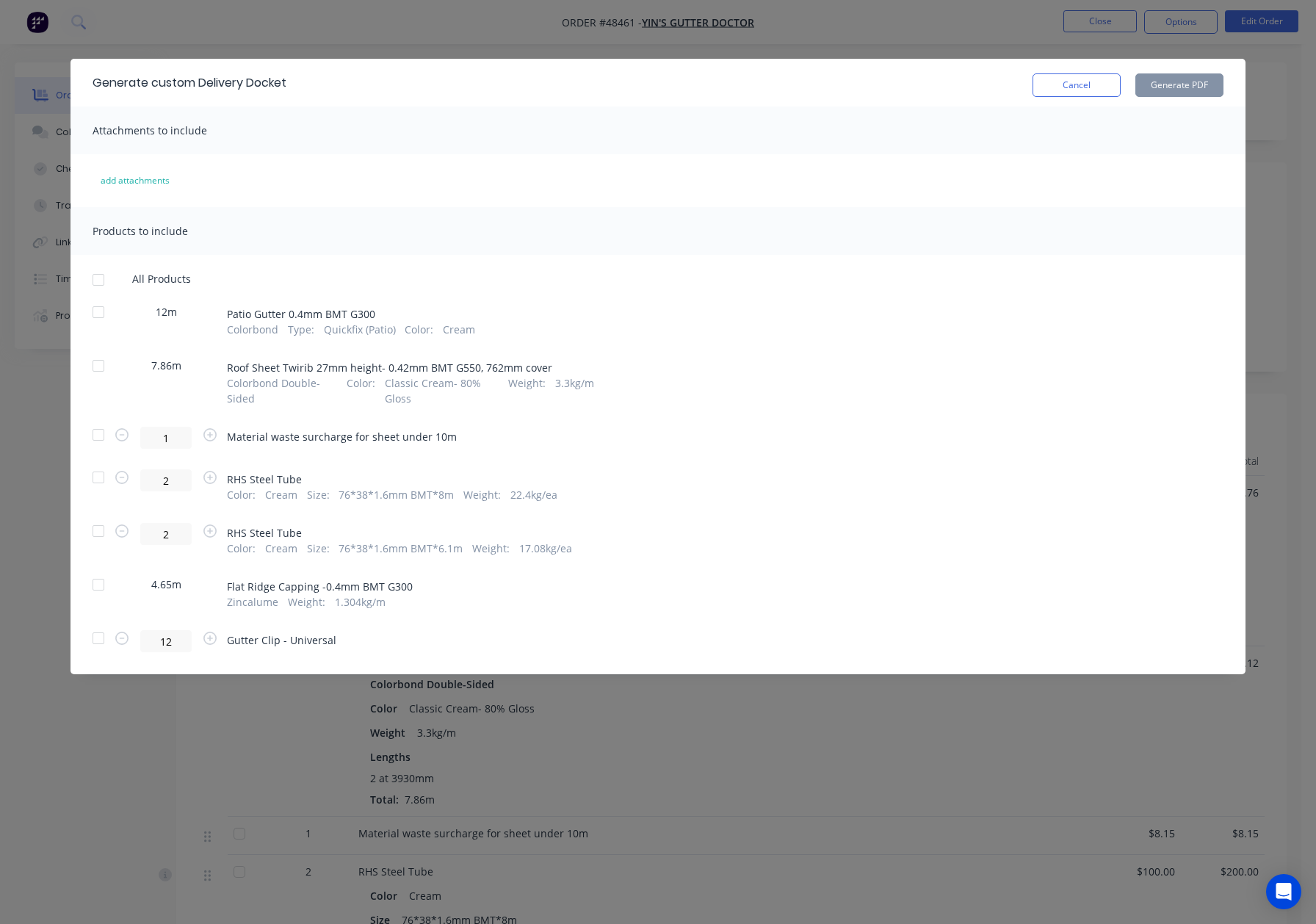
click at [98, 581] on div at bounding box center [98, 585] width 30 height 30
click at [1182, 85] on button "Generate PDF" at bounding box center [1180, 85] width 88 height 23
click at [1050, 101] on div "Generate custom Delivery Docket Cancel Generate PDF" at bounding box center [658, 82] width 1175 height 48
click at [1055, 86] on button "Cancel" at bounding box center [1077, 85] width 88 height 23
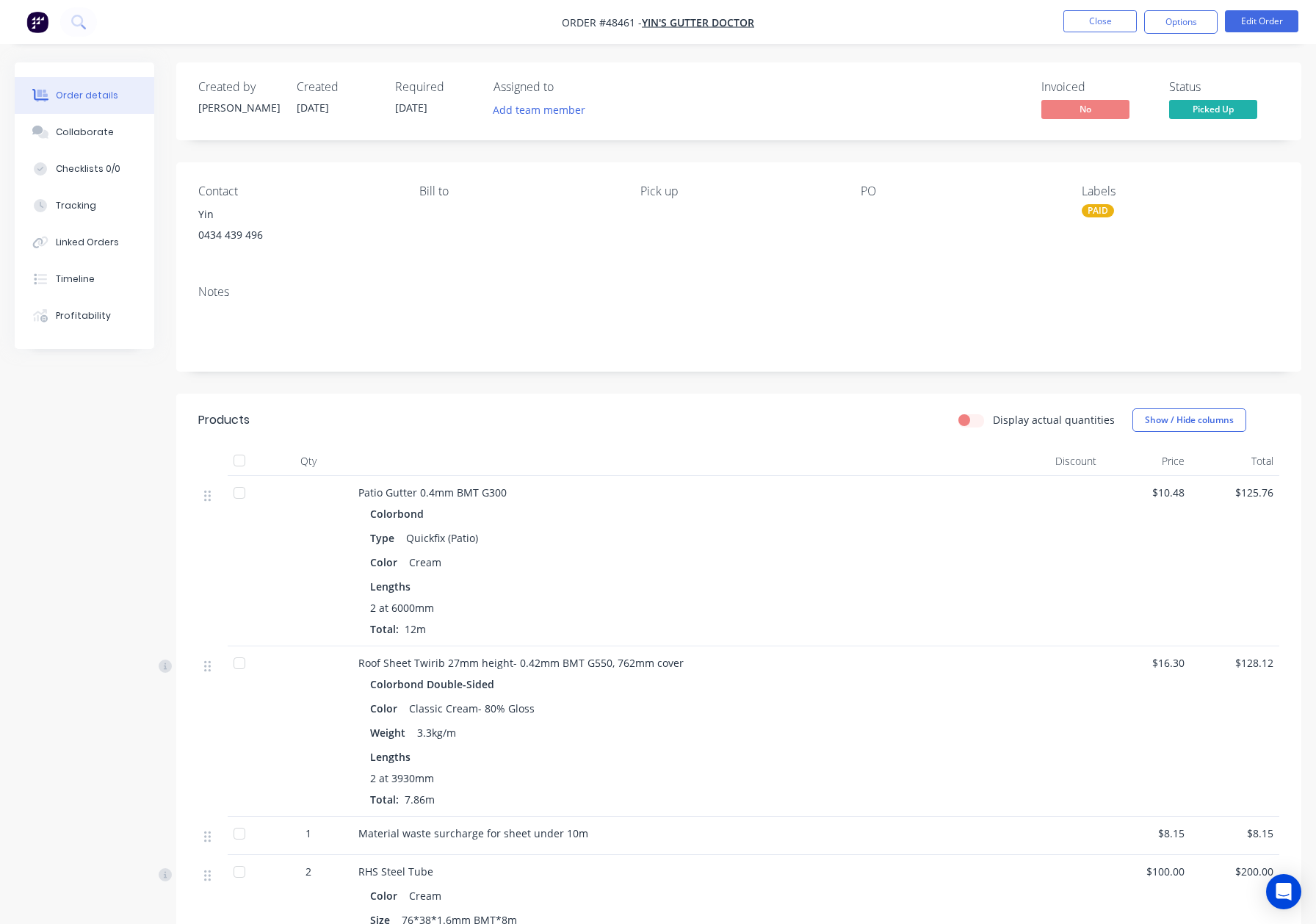
click at [700, 442] on header "Products Display actual quantities Show / Hide columns" at bounding box center [739, 420] width 1125 height 53
click at [77, 273] on div "Timeline" at bounding box center [75, 279] width 39 height 14
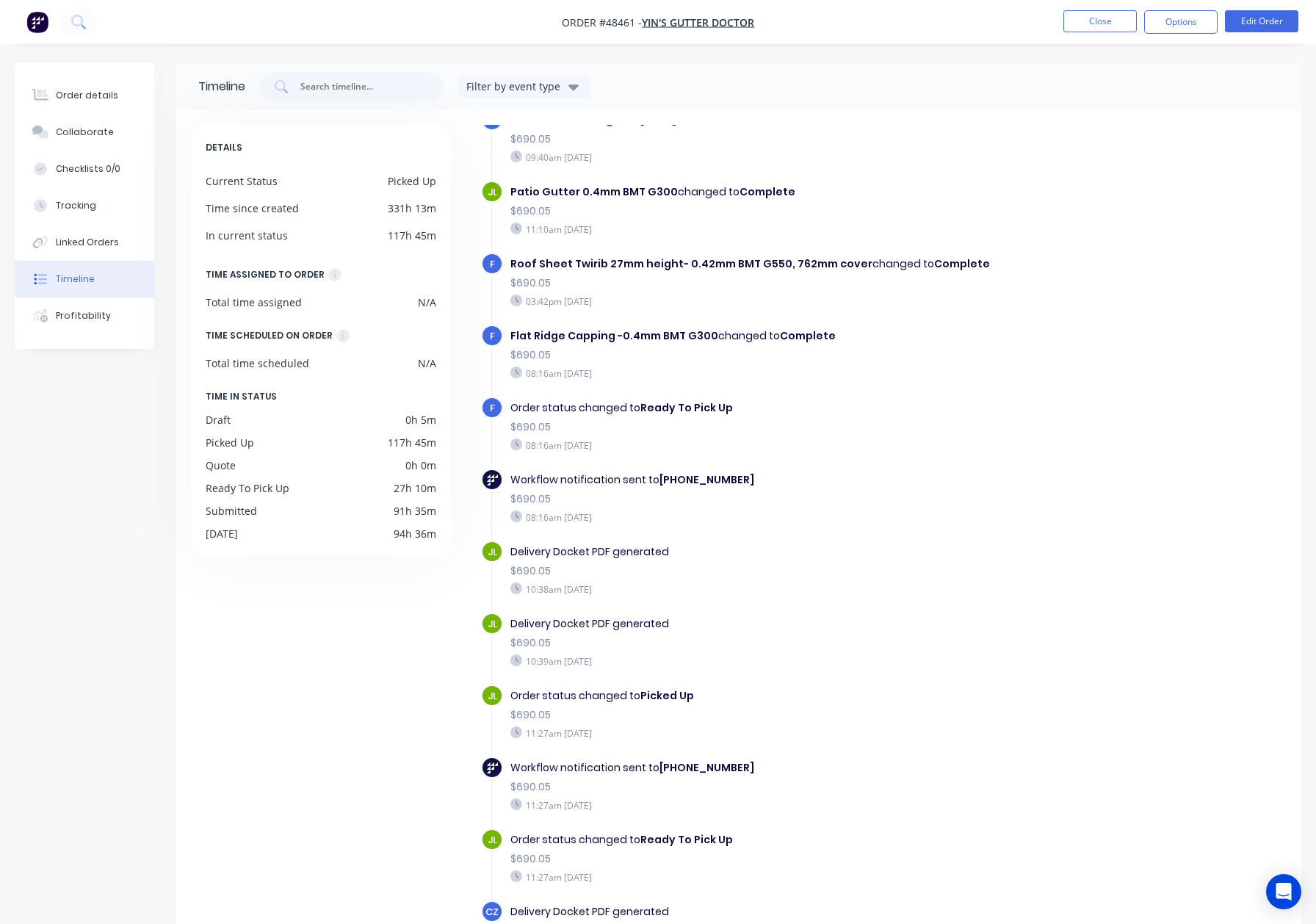
scroll to position [1032, 0]
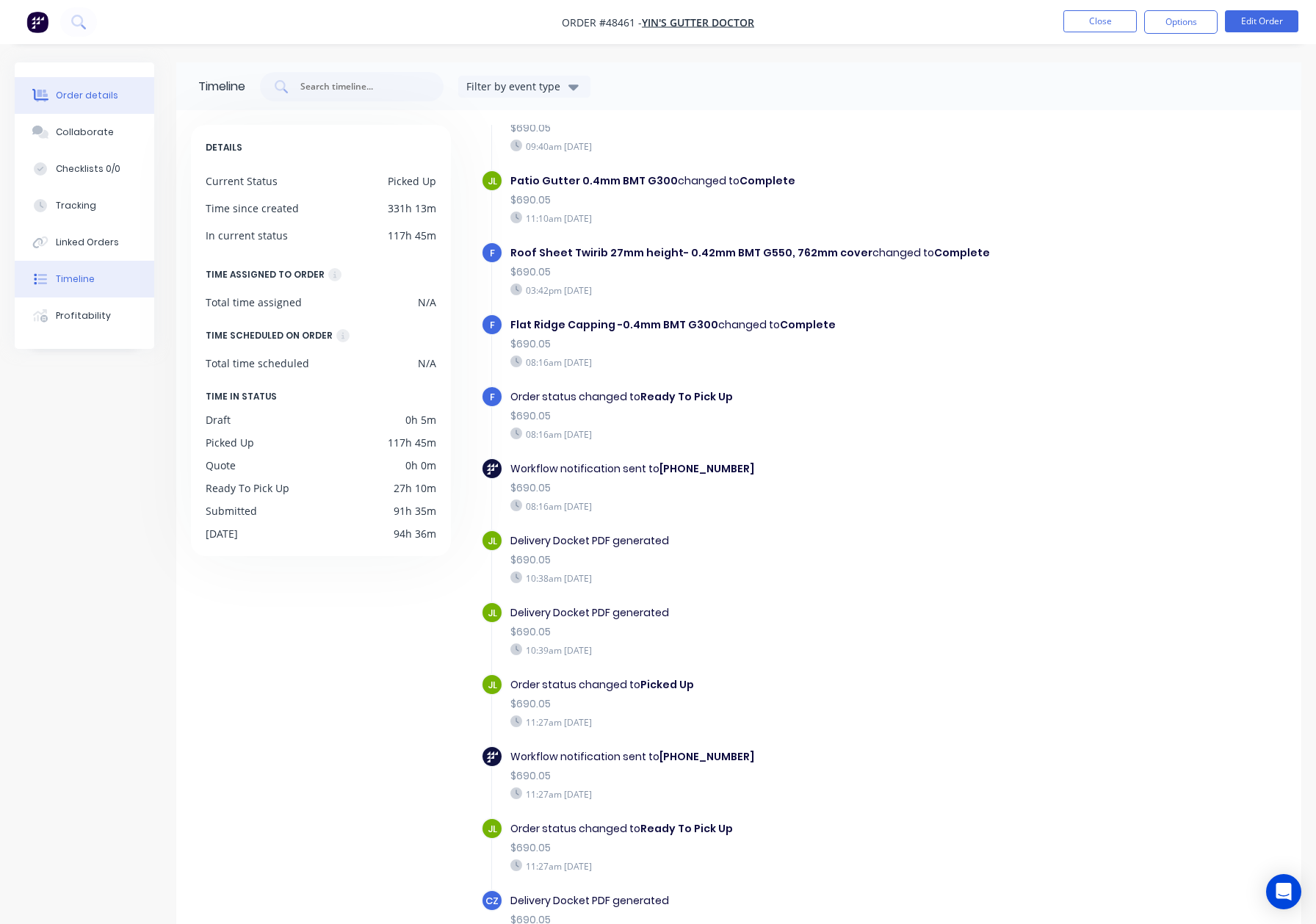
click at [103, 98] on div "Order details" at bounding box center [87, 95] width 62 height 14
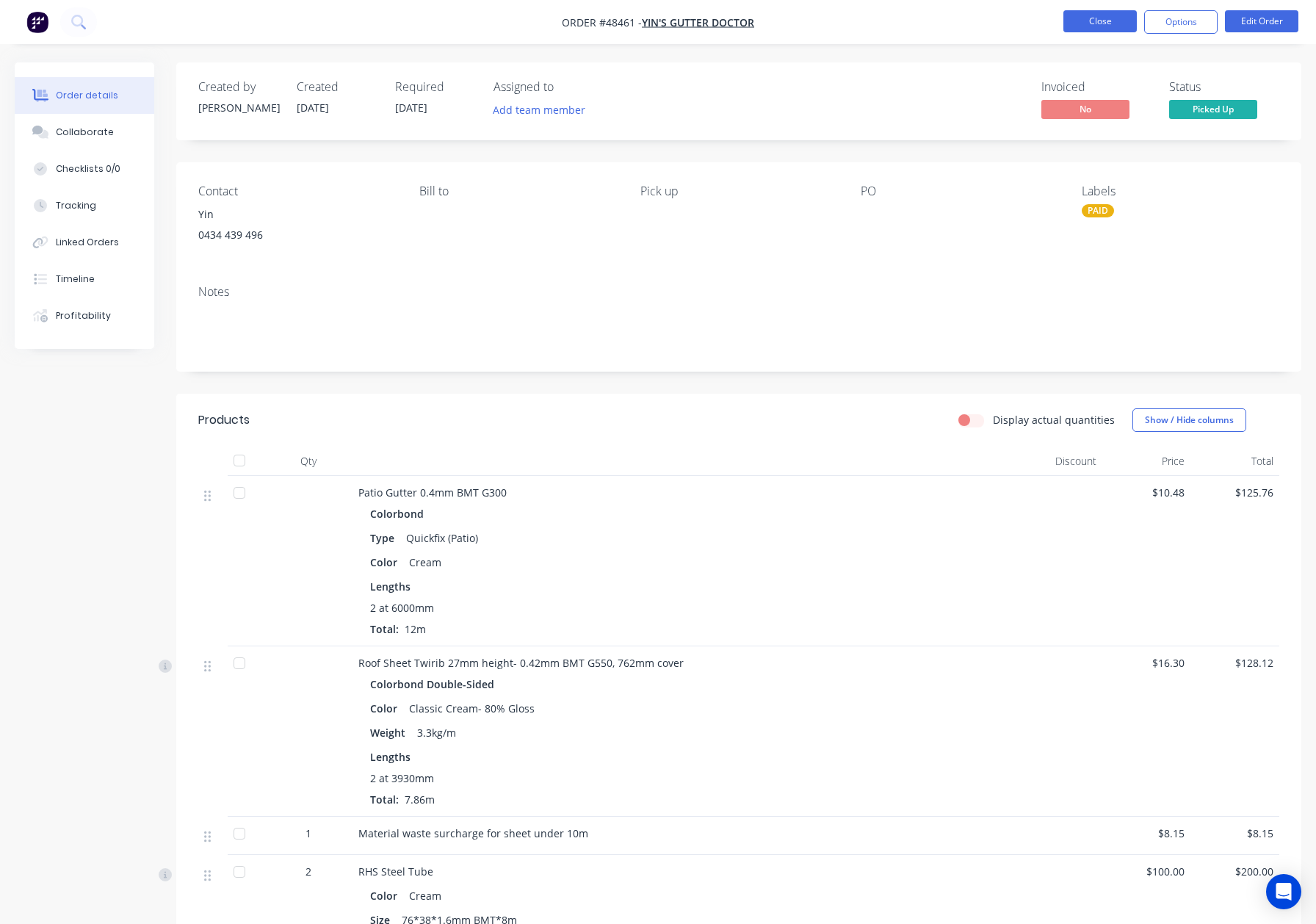
click at [1105, 22] on button "Close" at bounding box center [1101, 22] width 74 height 22
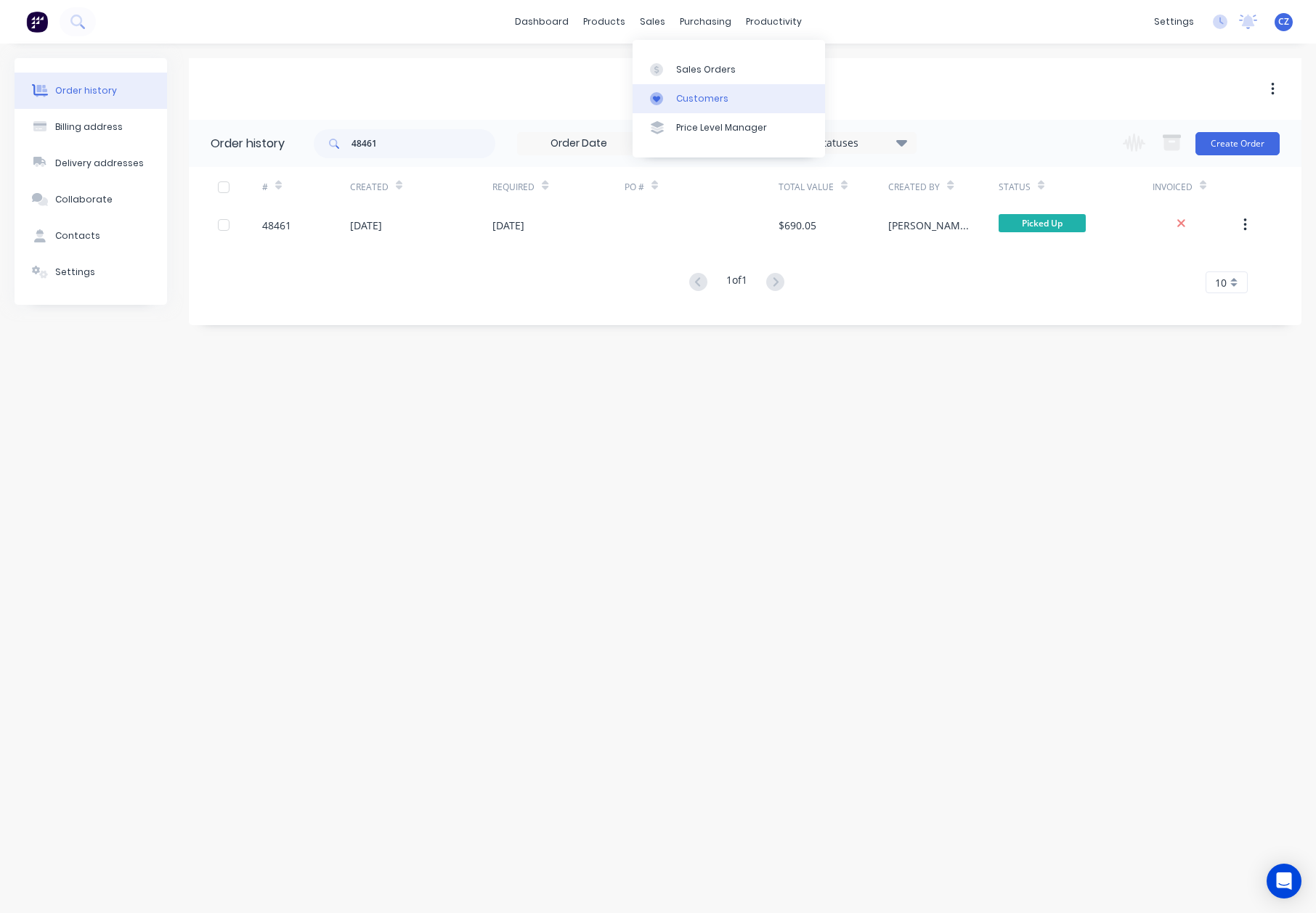
click at [692, 96] on div "Customers" at bounding box center [702, 99] width 52 height 13
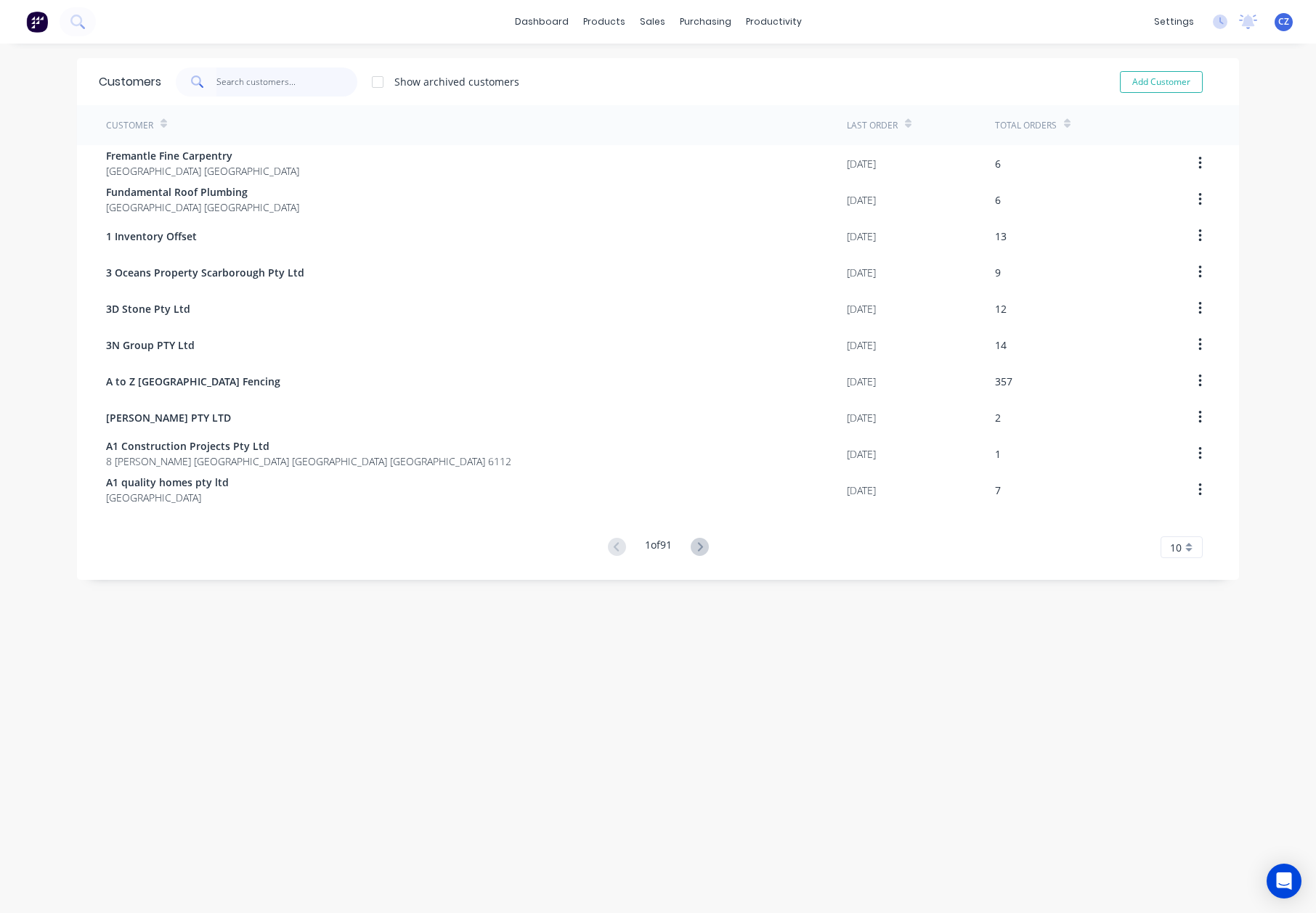
click at [321, 84] on input "text" at bounding box center [286, 81] width 142 height 29
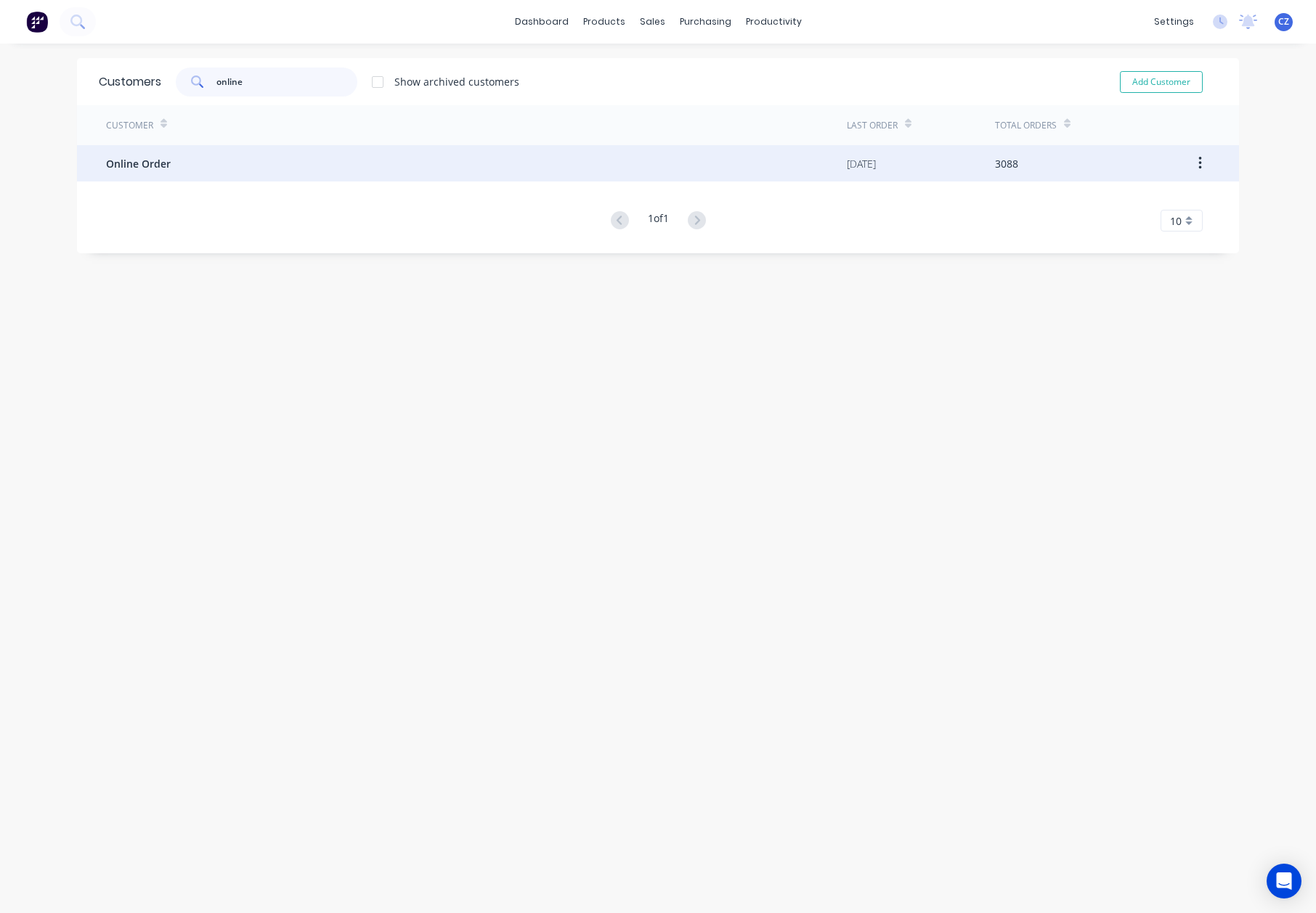
type input "online"
click at [312, 146] on div "Online Order" at bounding box center [476, 164] width 741 height 36
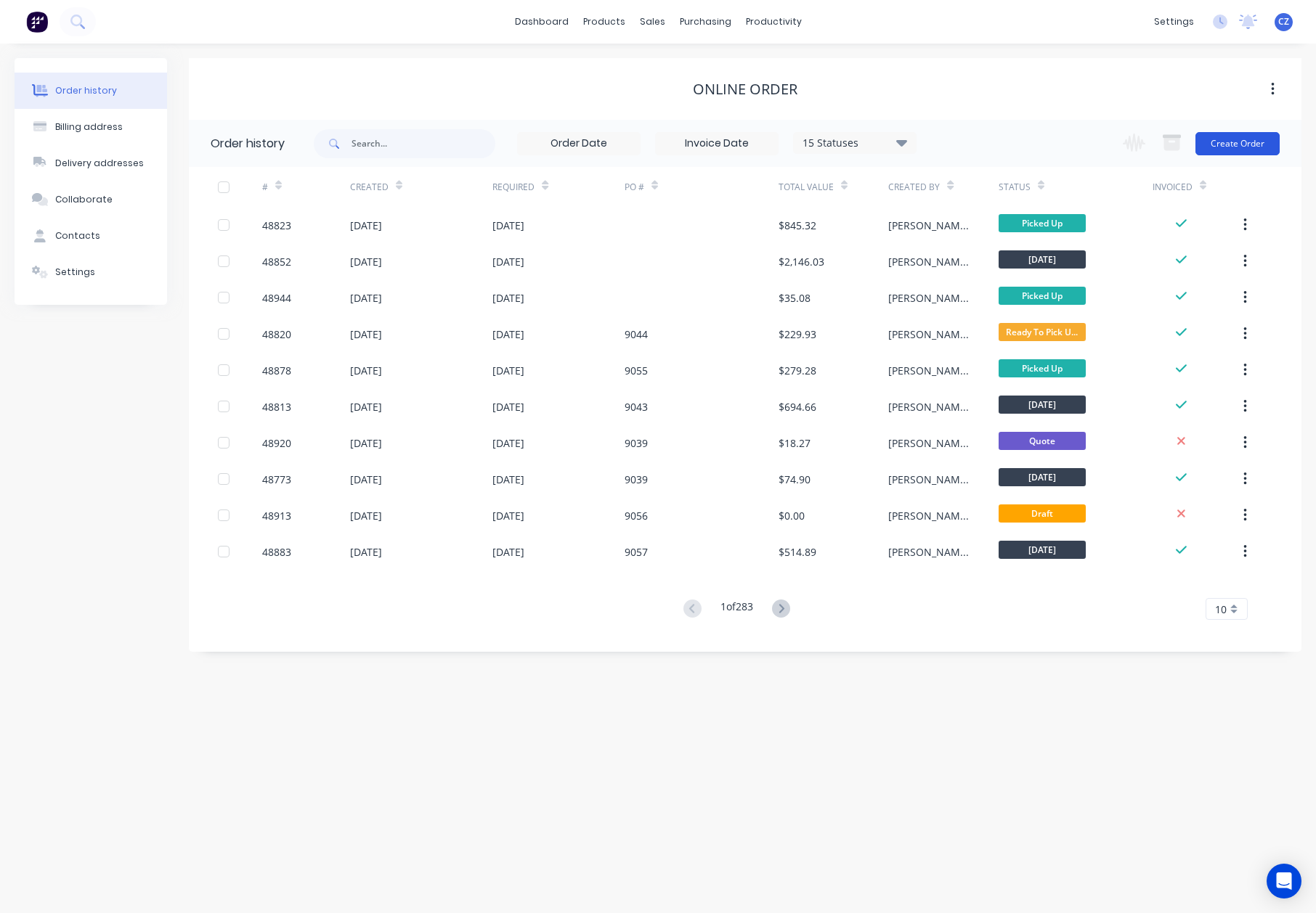
click at [1265, 135] on button "Create Order" at bounding box center [1237, 143] width 84 height 23
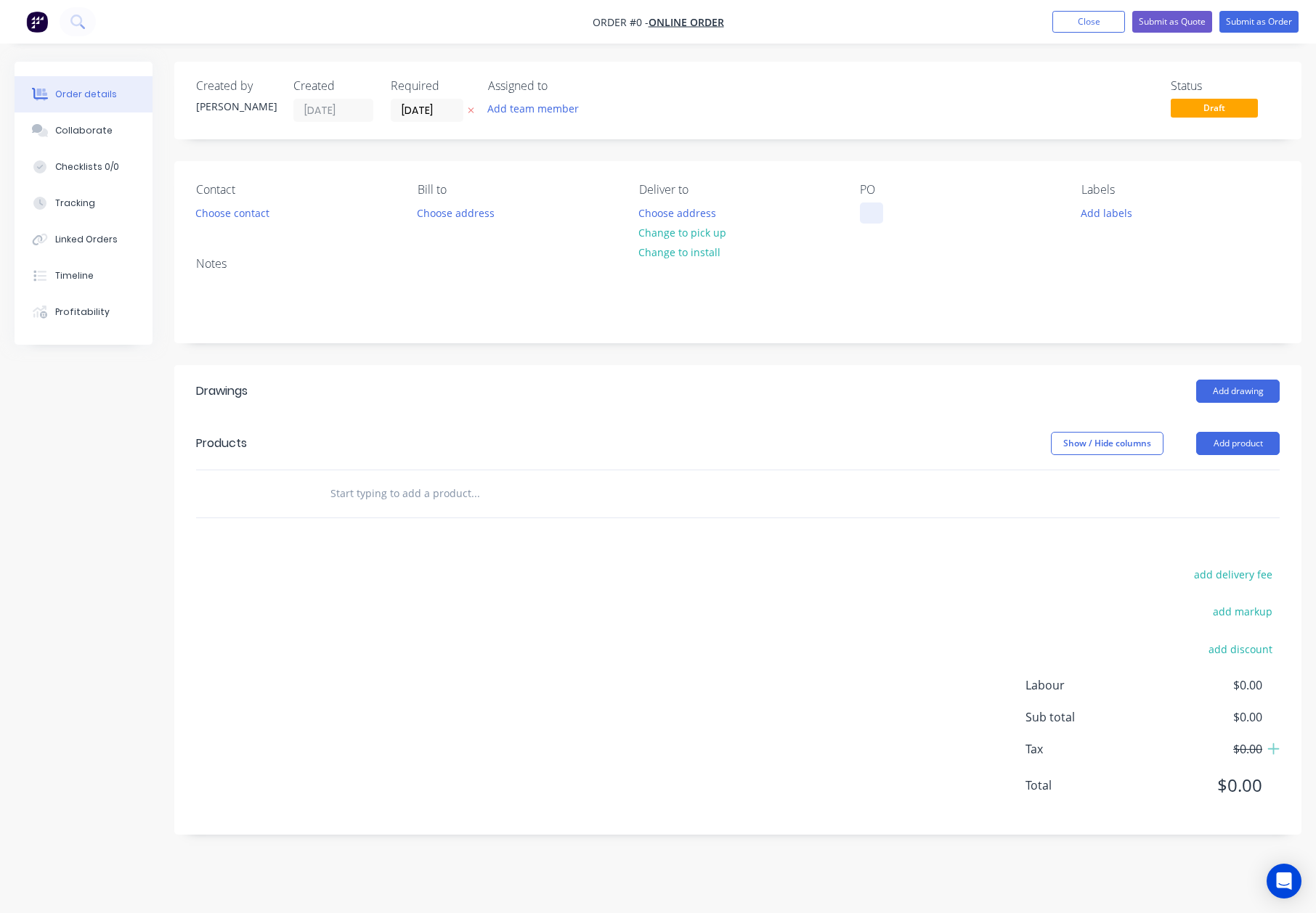
click at [881, 207] on div at bounding box center [871, 213] width 23 height 21
paste div
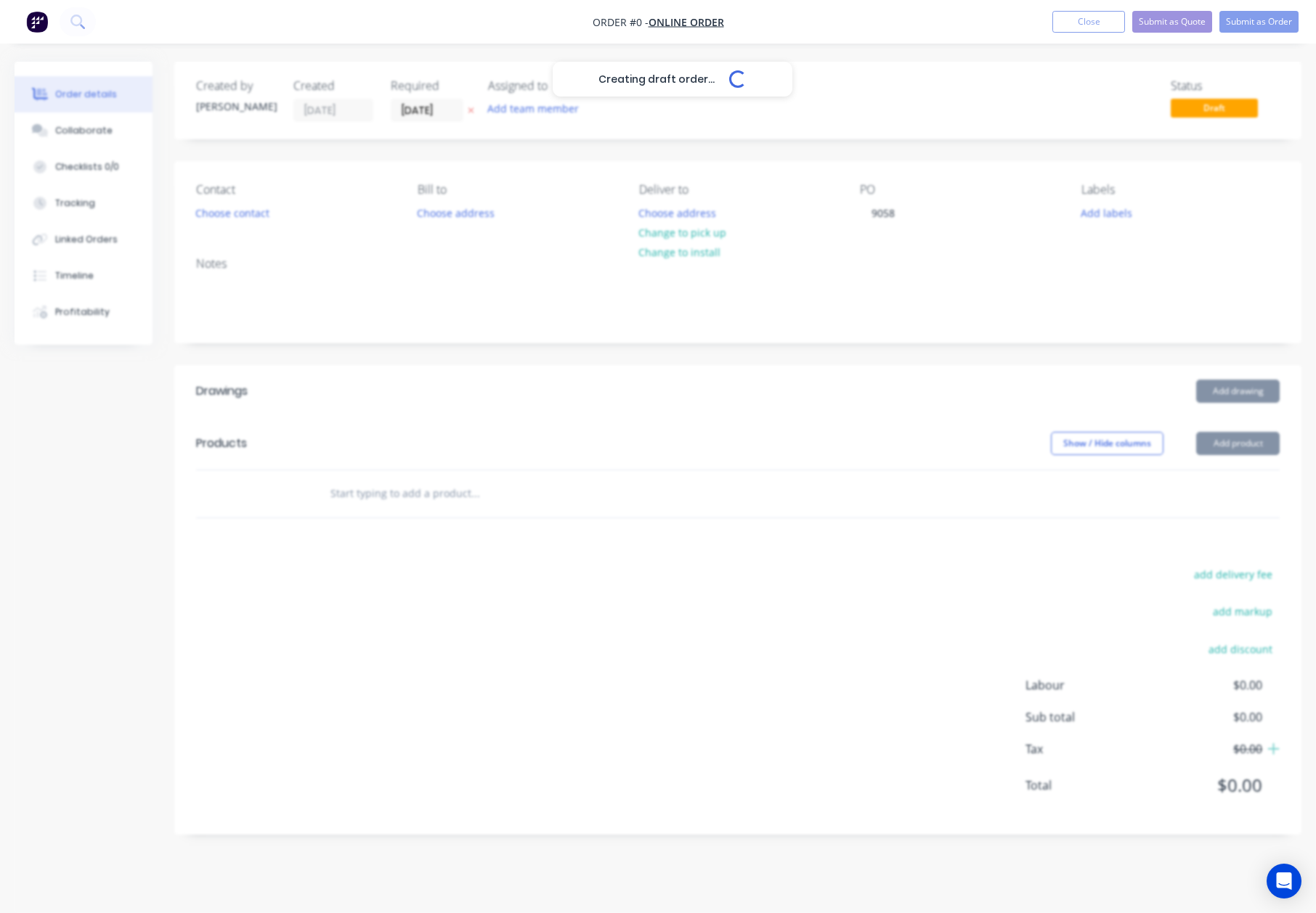
click at [850, 349] on div "Creating draft order... Loading... Order details Collaborate Checklists 0/0 Tra…" at bounding box center [658, 459] width 1316 height 795
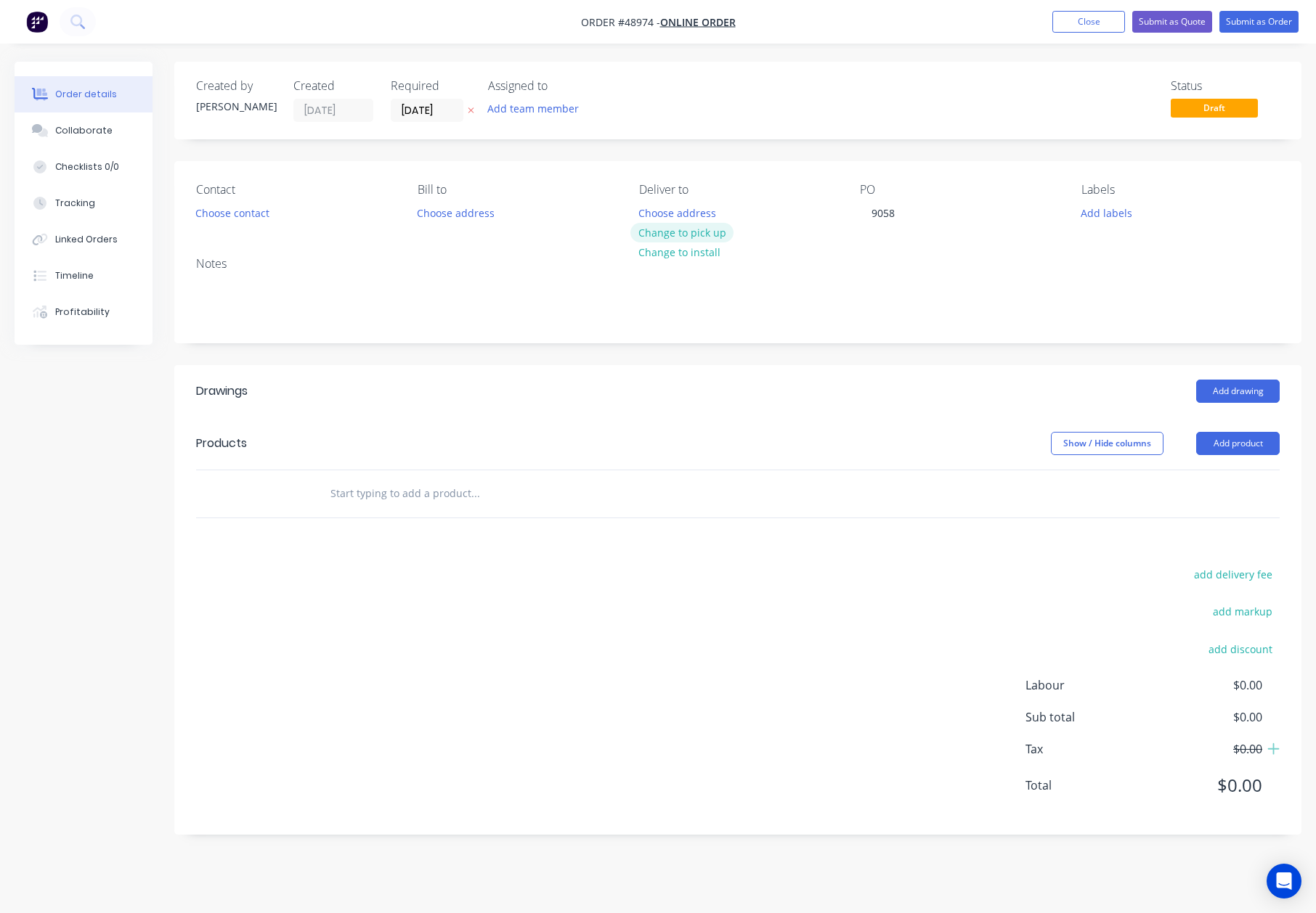
click at [711, 233] on button "Change to pick up" at bounding box center [682, 233] width 103 height 20
click at [207, 209] on button "Choose contact" at bounding box center [233, 212] width 89 height 20
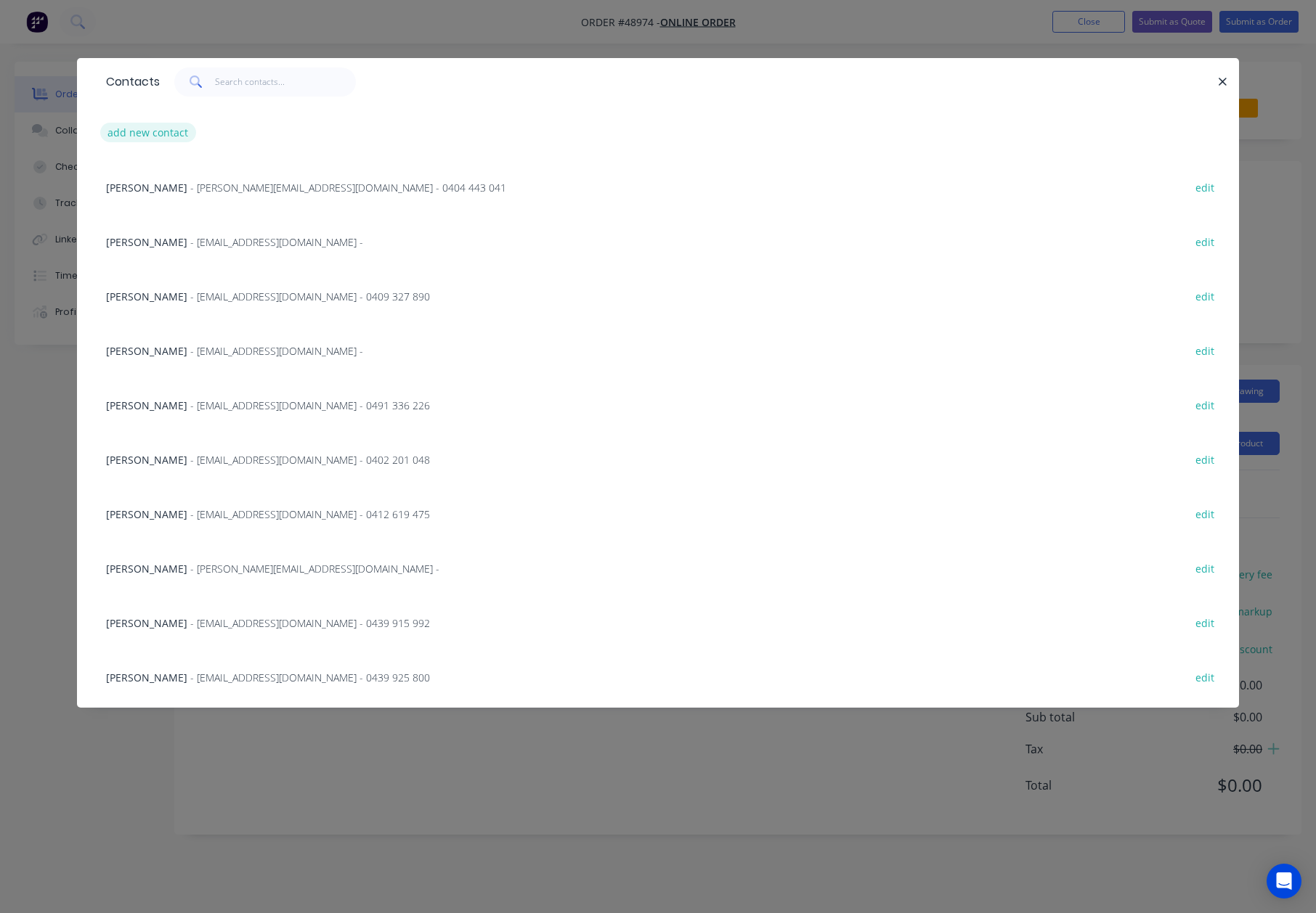
click at [163, 134] on button "add new contact" at bounding box center [148, 132] width 96 height 20
select select "AU"
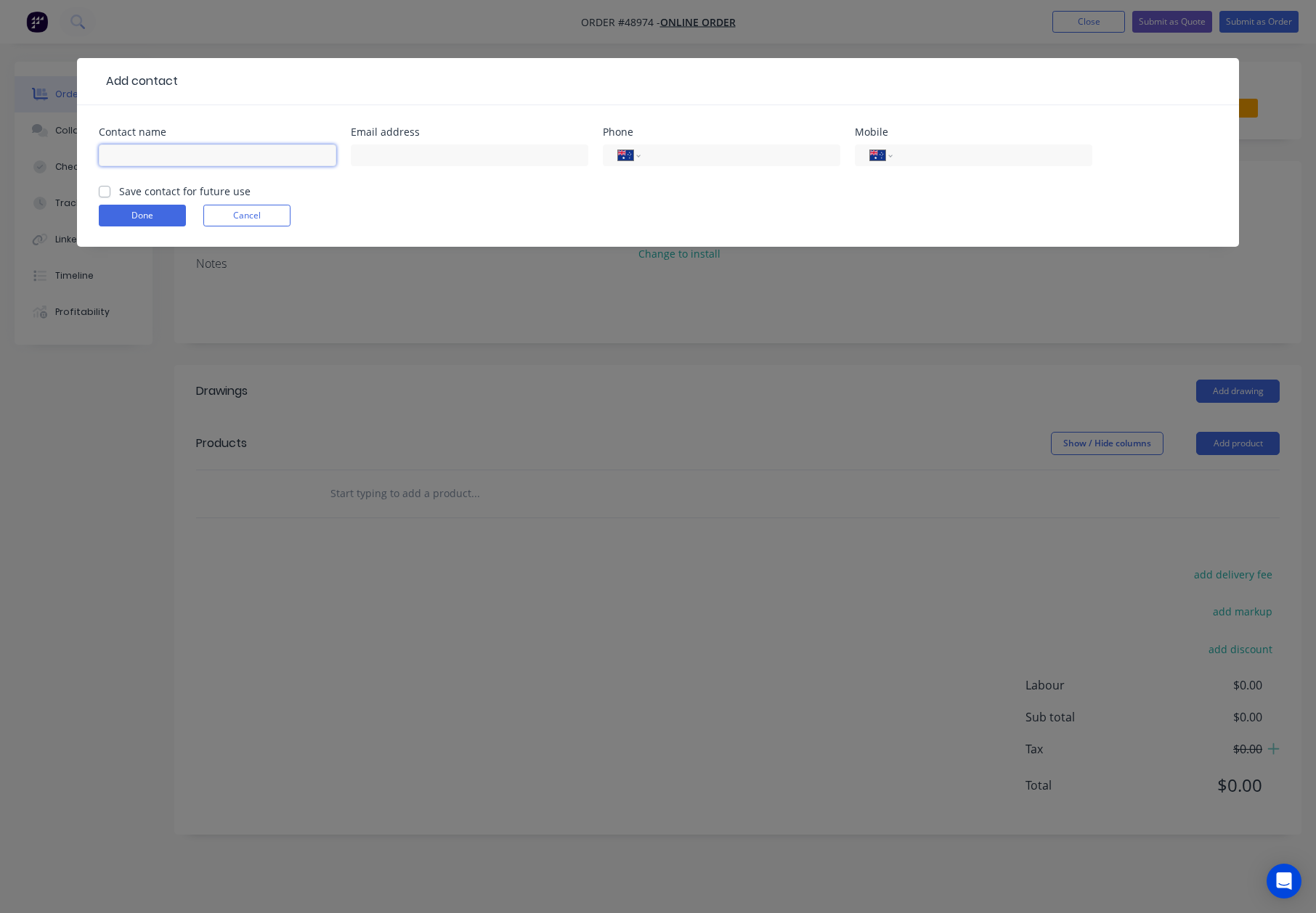
click at [205, 161] on input "text" at bounding box center [218, 156] width 237 height 22
paste input "Kieran Black"
type input "Kieran Black"
click at [356, 184] on form "Contact name Kieran Black Email address Phone International Afghanistan Åland I…" at bounding box center [658, 187] width 1118 height 119
click at [1034, 161] on input "tel" at bounding box center [990, 155] width 174 height 17
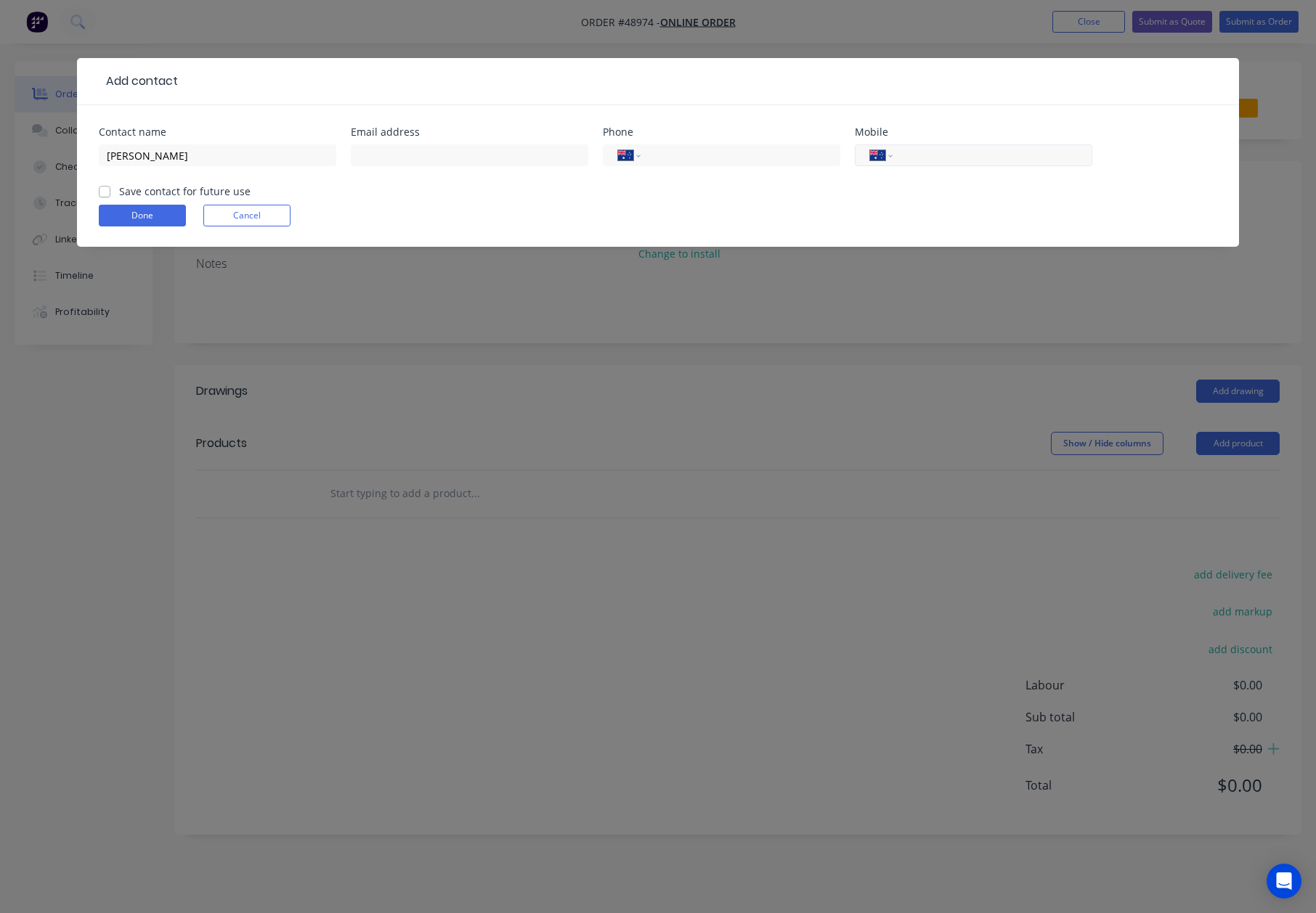
paste input "0414 733 133"
type input "0414 733 133"
click at [992, 207] on div "Done Cancel" at bounding box center [658, 216] width 1118 height 22
click at [480, 165] on input "text" at bounding box center [469, 156] width 237 height 22
paste input "kieran.black85@gmail.com"
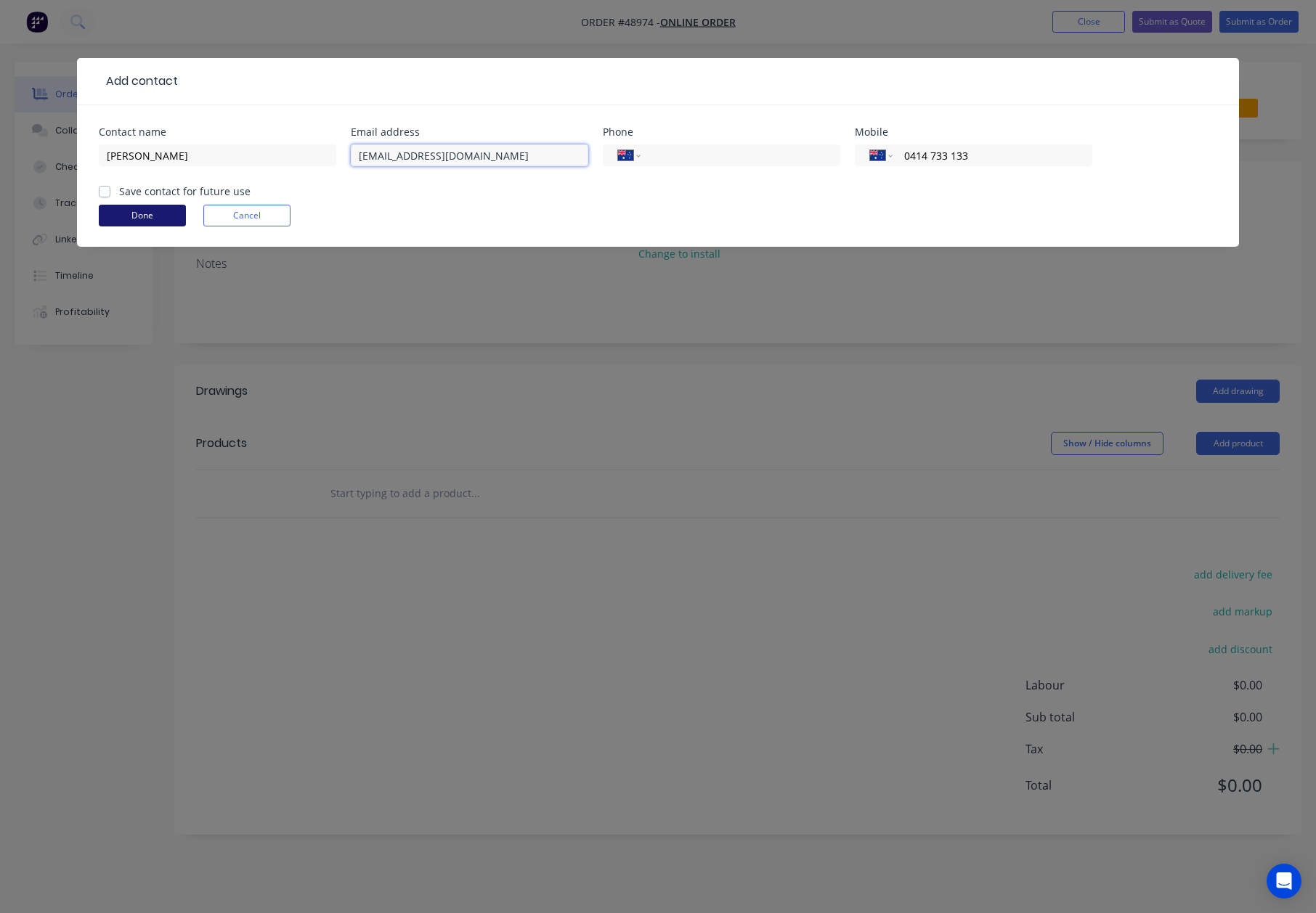
type input "kieran.black85@gmail.com"
click at [128, 218] on button "Done" at bounding box center [142, 216] width 87 height 22
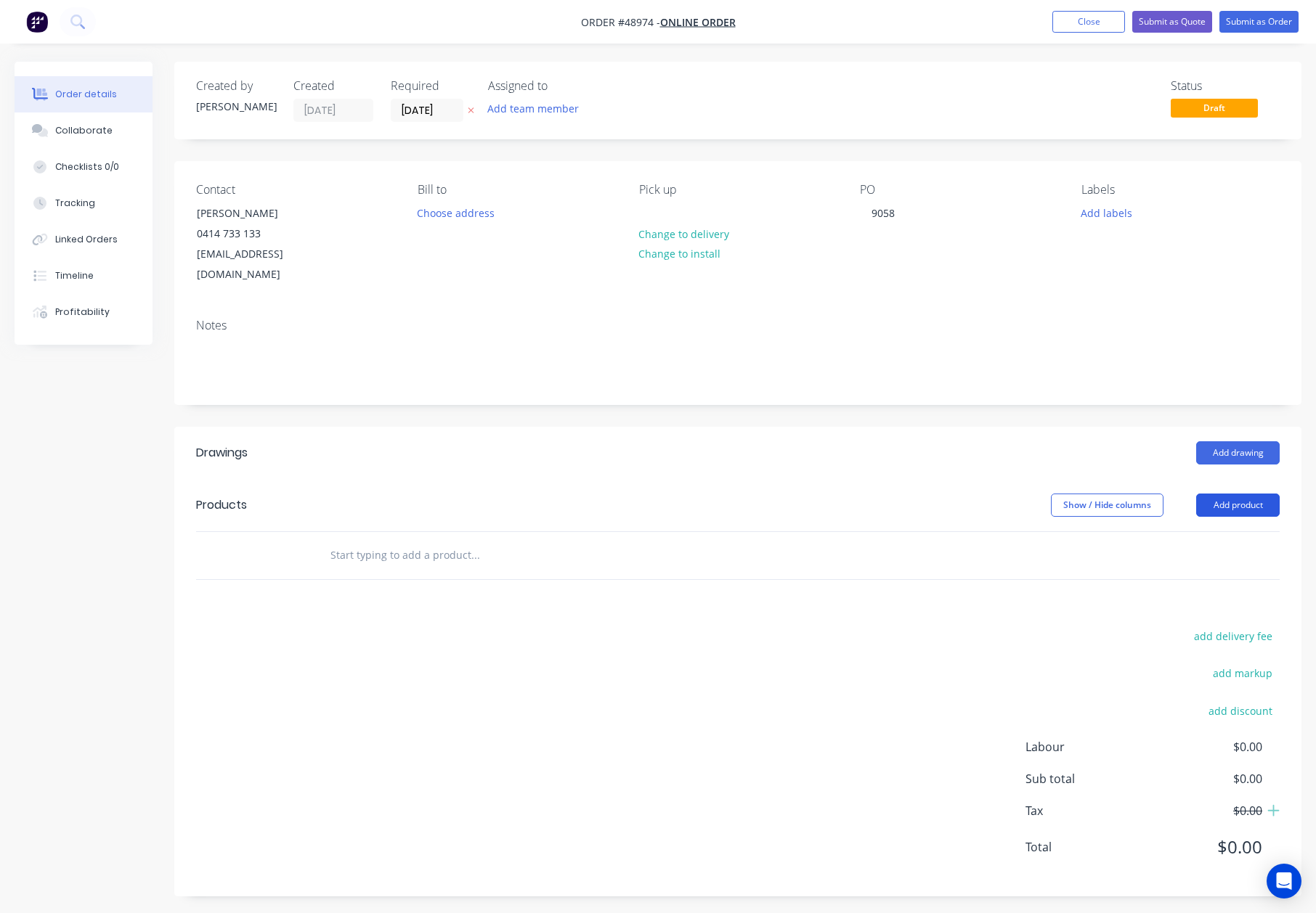
click at [1257, 494] on button "Add product" at bounding box center [1238, 505] width 84 height 23
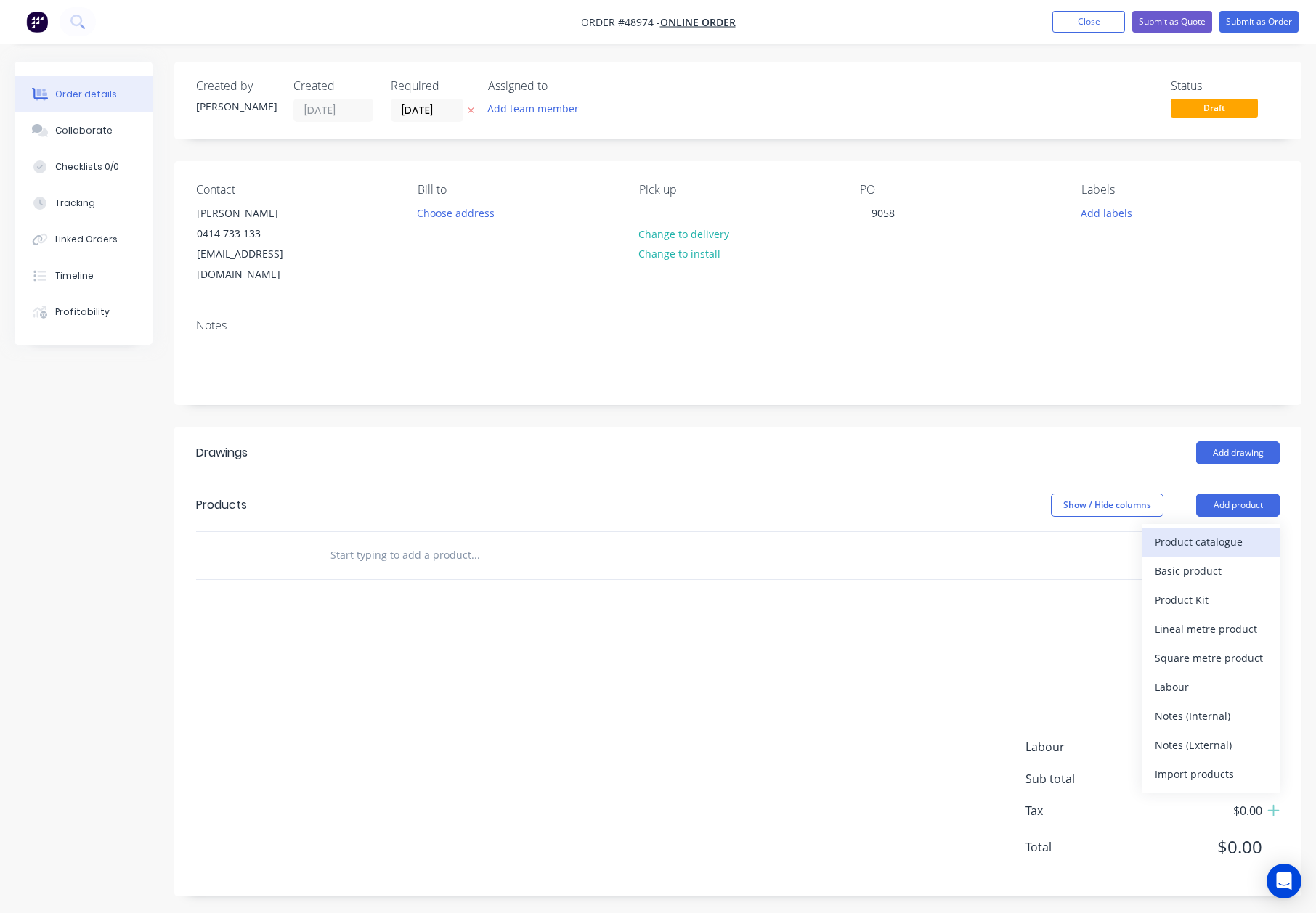
click at [1240, 532] on div "Product catalogue" at bounding box center [1210, 542] width 112 height 21
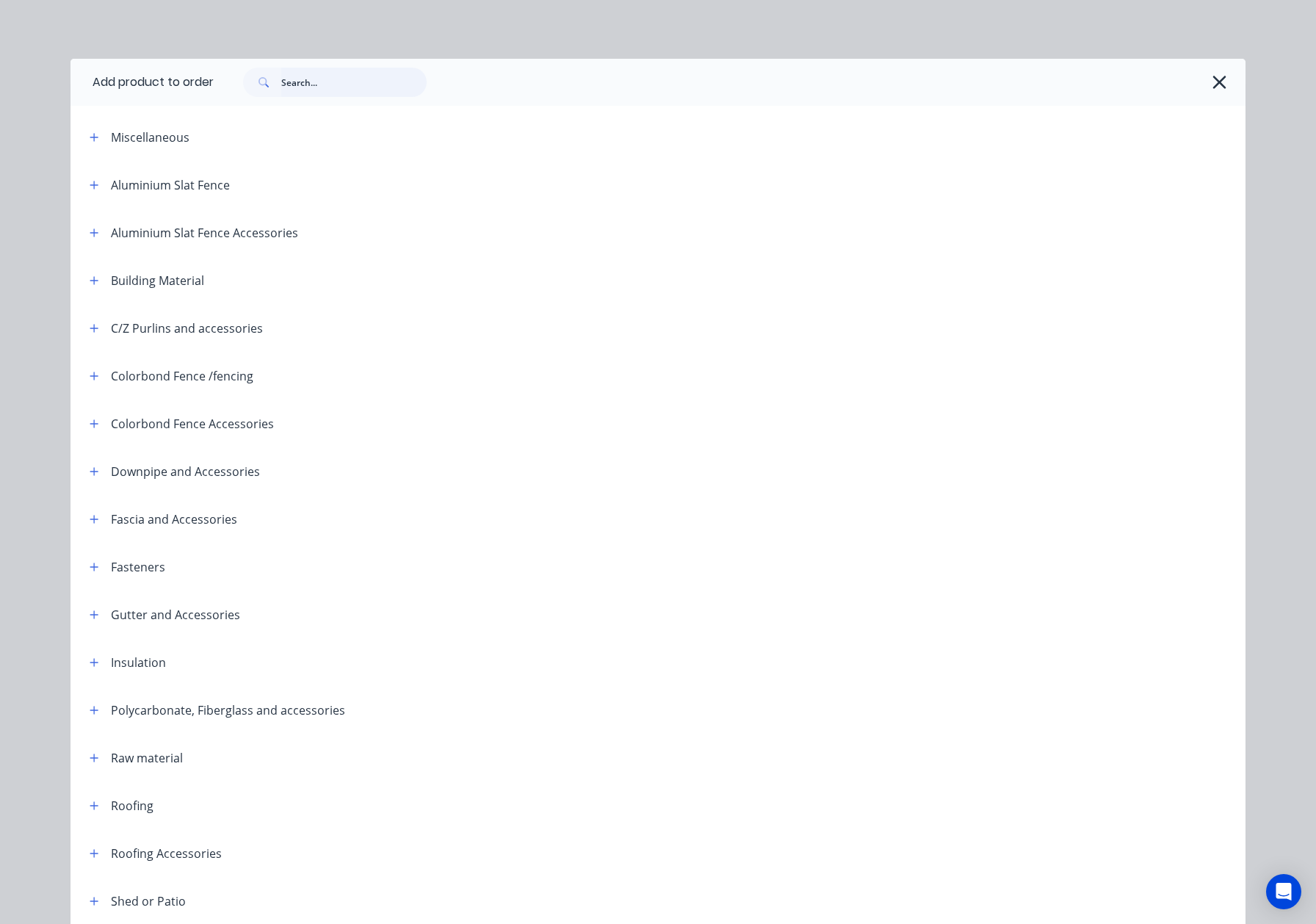
click at [318, 85] on input "text" at bounding box center [354, 82] width 146 height 30
type input "gutter"
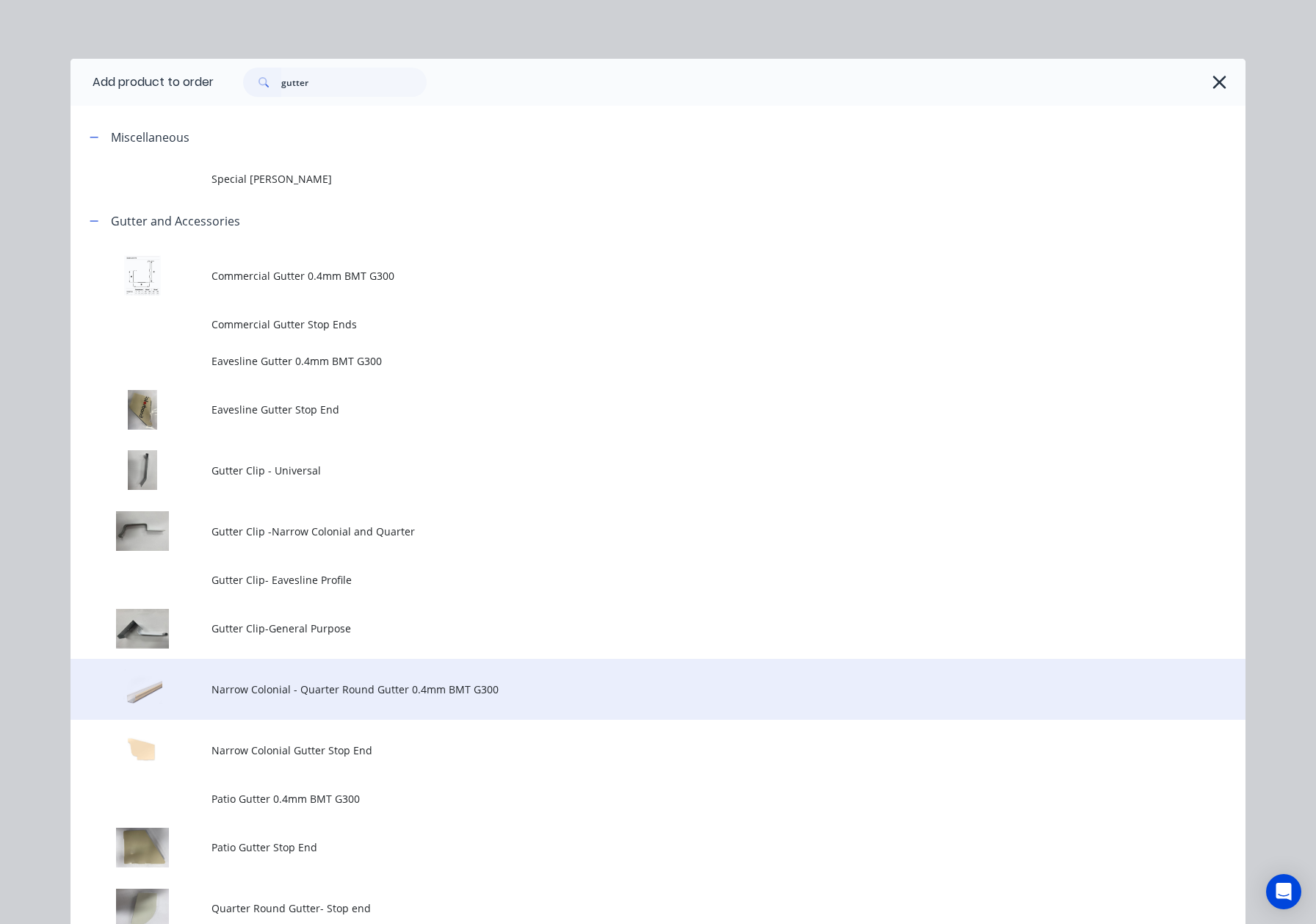
click at [357, 677] on td "Narrow Colonial - Quarter Round Gutter 0.4mm BMT G300" at bounding box center [728, 689] width 1034 height 61
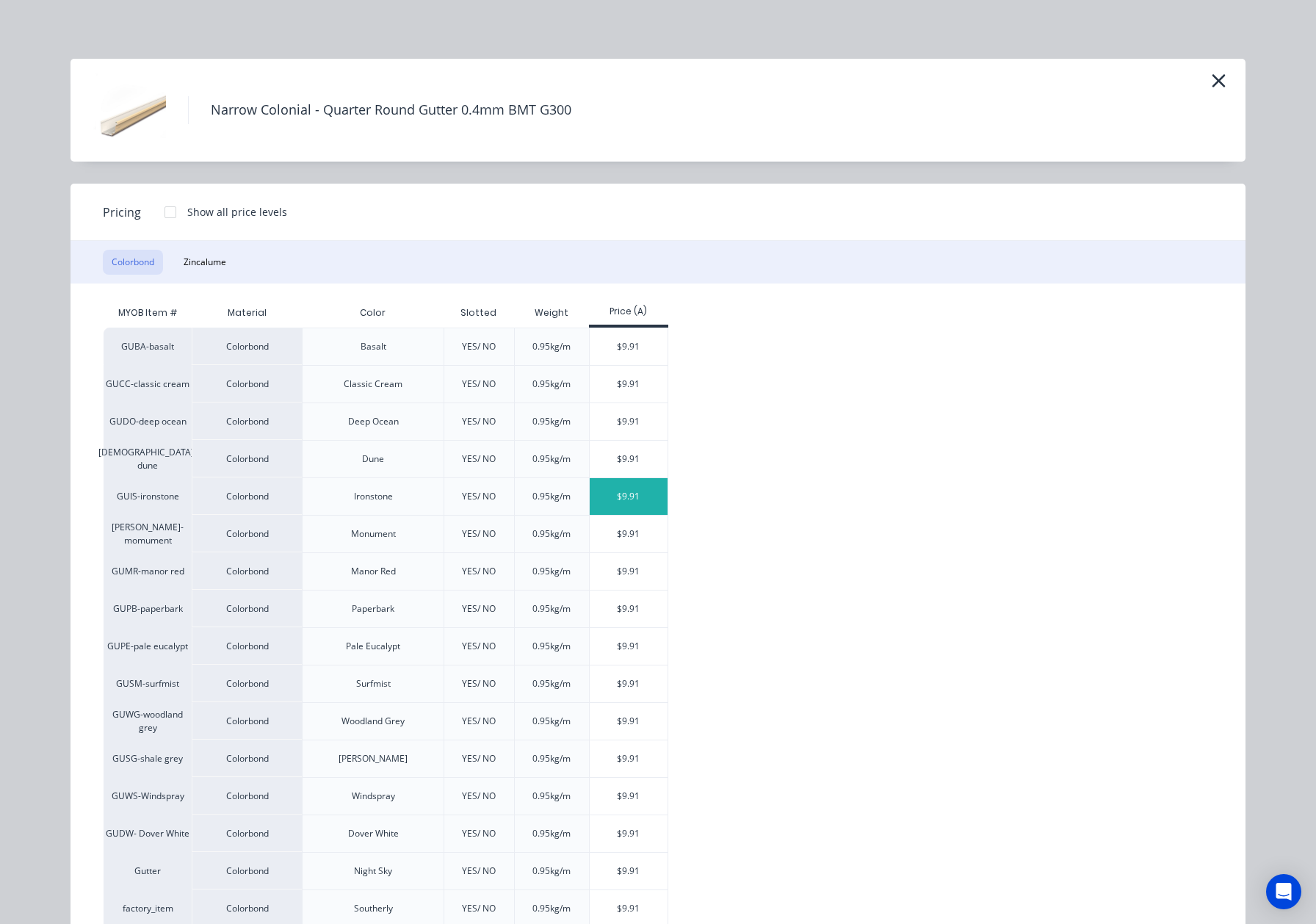
click at [649, 495] on div "$9.91" at bounding box center [629, 496] width 78 height 37
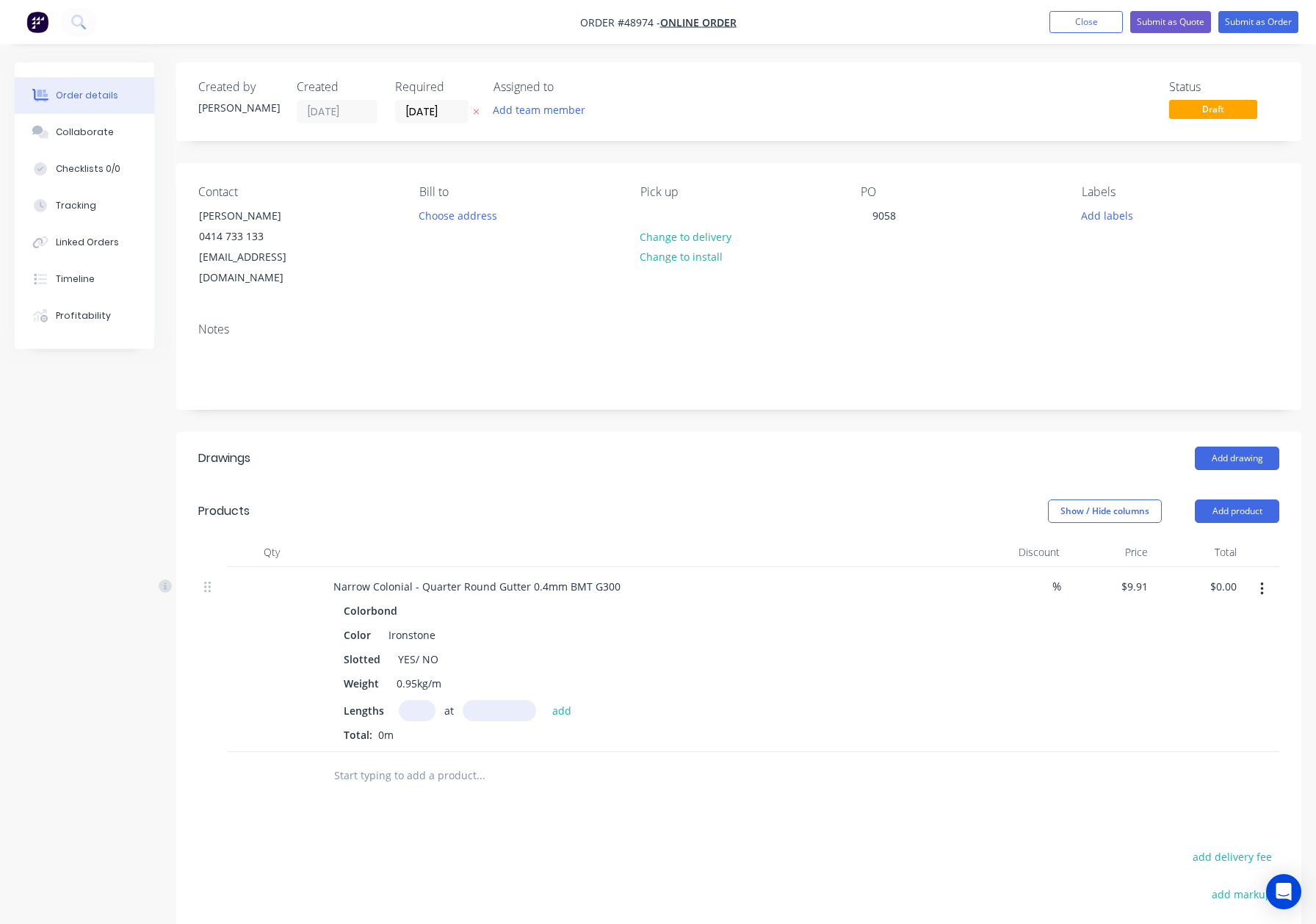
click at [415, 701] on input "text" at bounding box center [417, 711] width 37 height 22
drag, startPoint x: 410, startPoint y: 570, endPoint x: 674, endPoint y: 538, distance: 265.9
click at [496, 576] on div "Narrow Colonial - Quarter Round Gutter 0.4mm BMT G300" at bounding box center [477, 586] width 311 height 22
click at [401, 701] on input "text" at bounding box center [417, 711] width 37 height 22
type input "1"
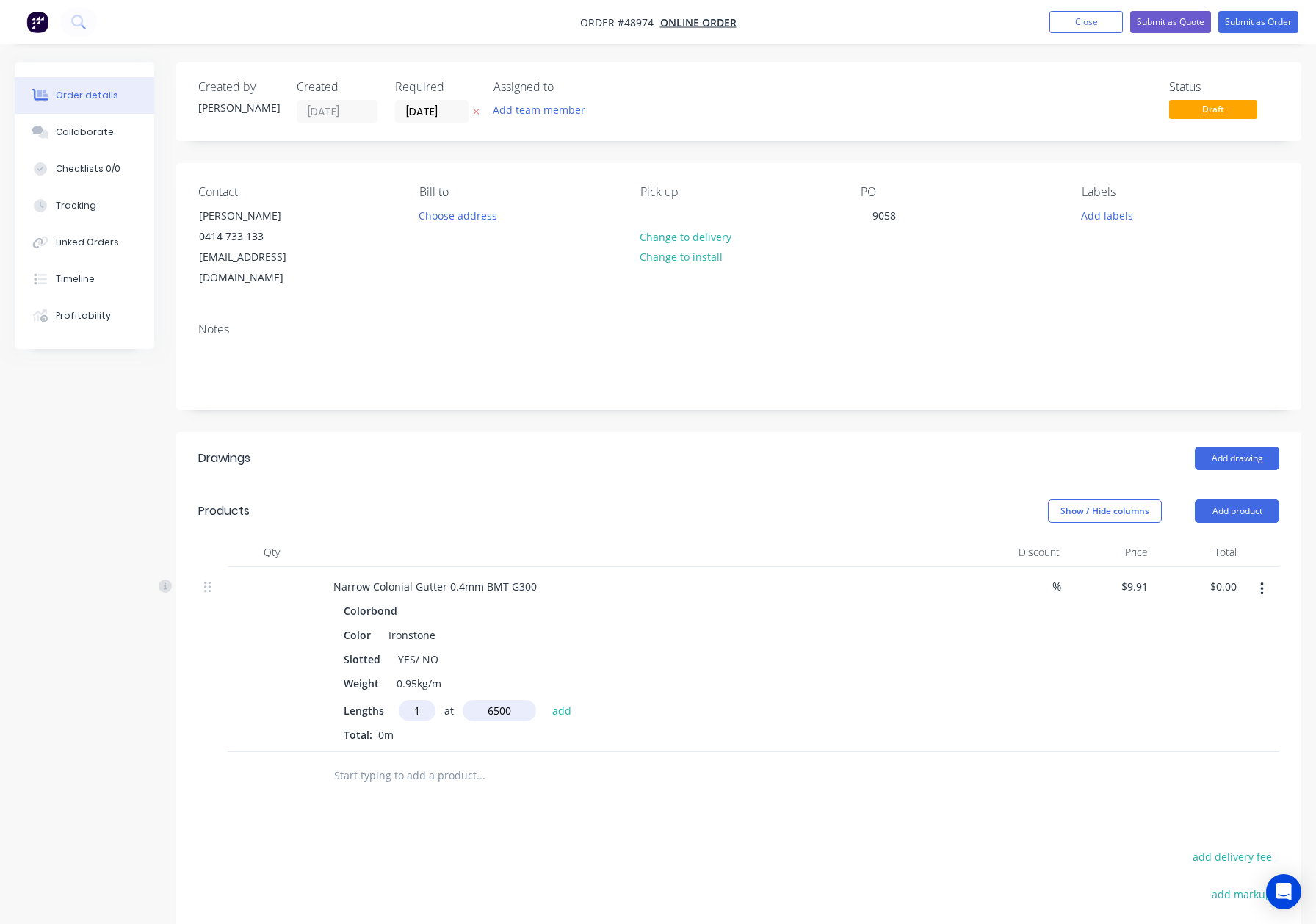
type input "6500"
click at [545, 701] on button "add" at bounding box center [562, 710] width 34 height 20
type input "$64.42"
drag, startPoint x: 419, startPoint y: 641, endPoint x: 548, endPoint y: 637, distance: 129.1
click at [547, 649] on div "Slotted YES/ NO" at bounding box center [643, 659] width 611 height 22
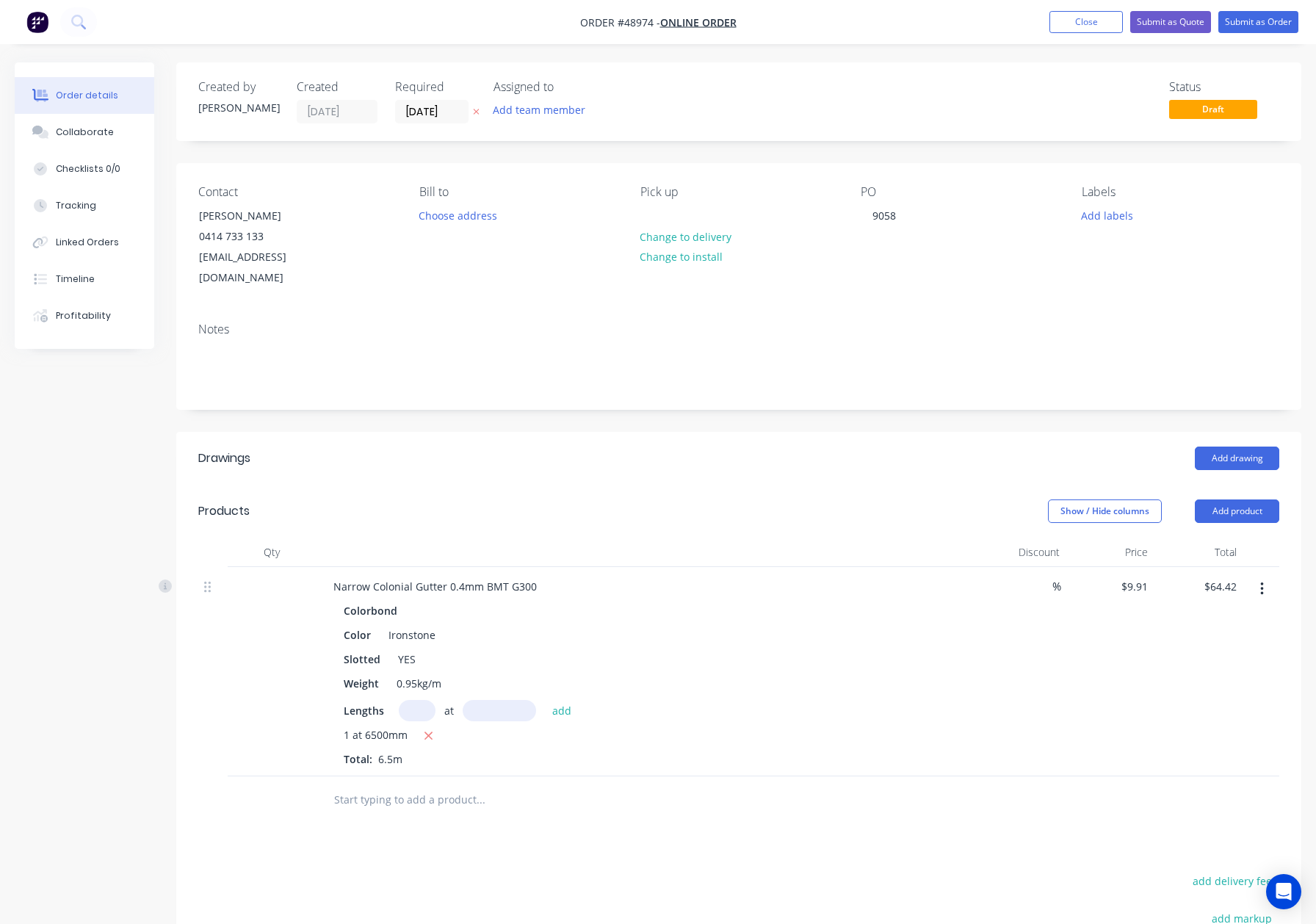
click at [711, 785] on div at bounding box center [542, 800] width 441 height 30
click at [1258, 500] on button "Add product" at bounding box center [1238, 511] width 85 height 23
click at [1226, 538] on div "Product catalogue" at bounding box center [1210, 548] width 113 height 22
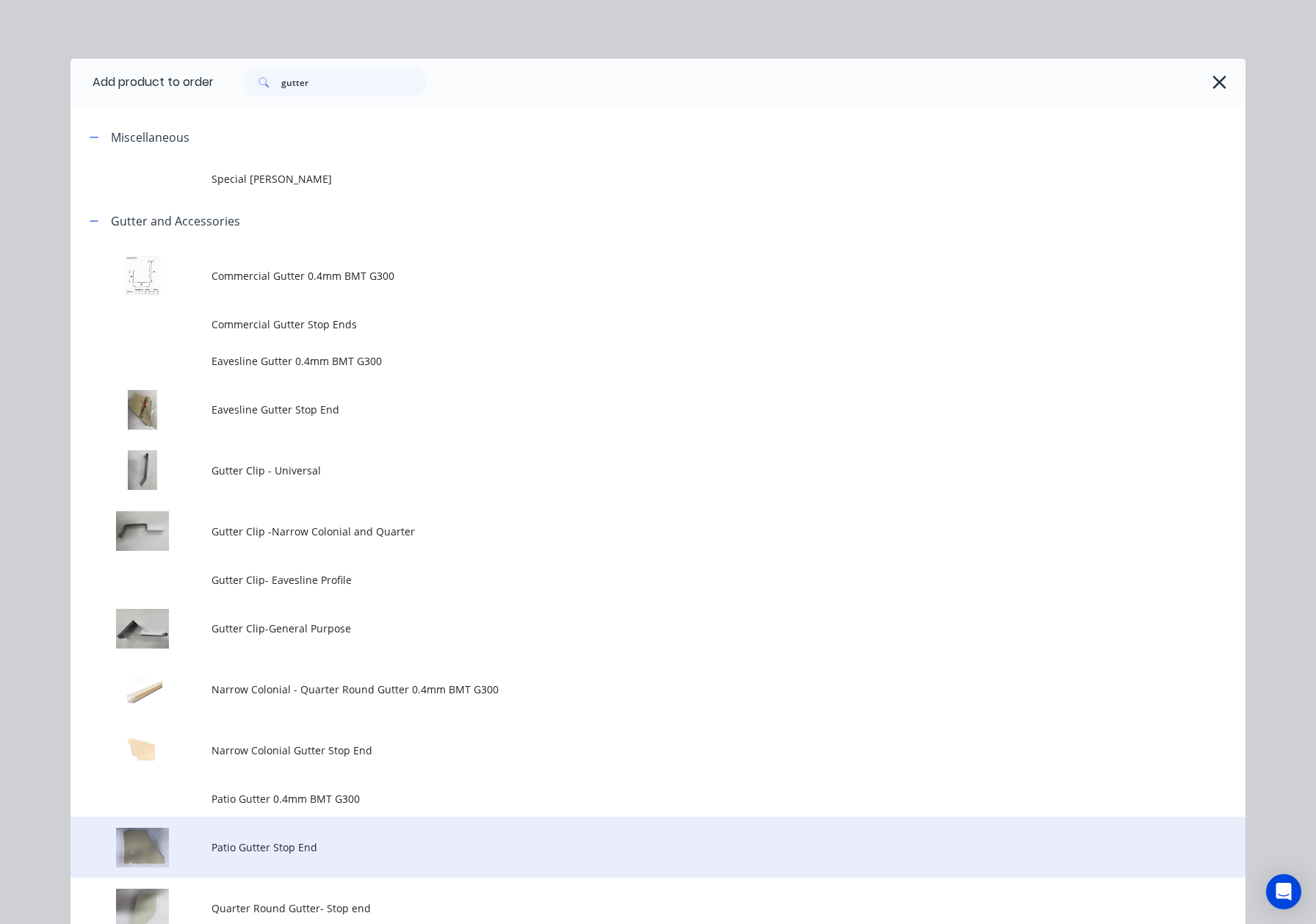
click at [331, 845] on span "Patio Gutter Stop End" at bounding box center [624, 847] width 827 height 15
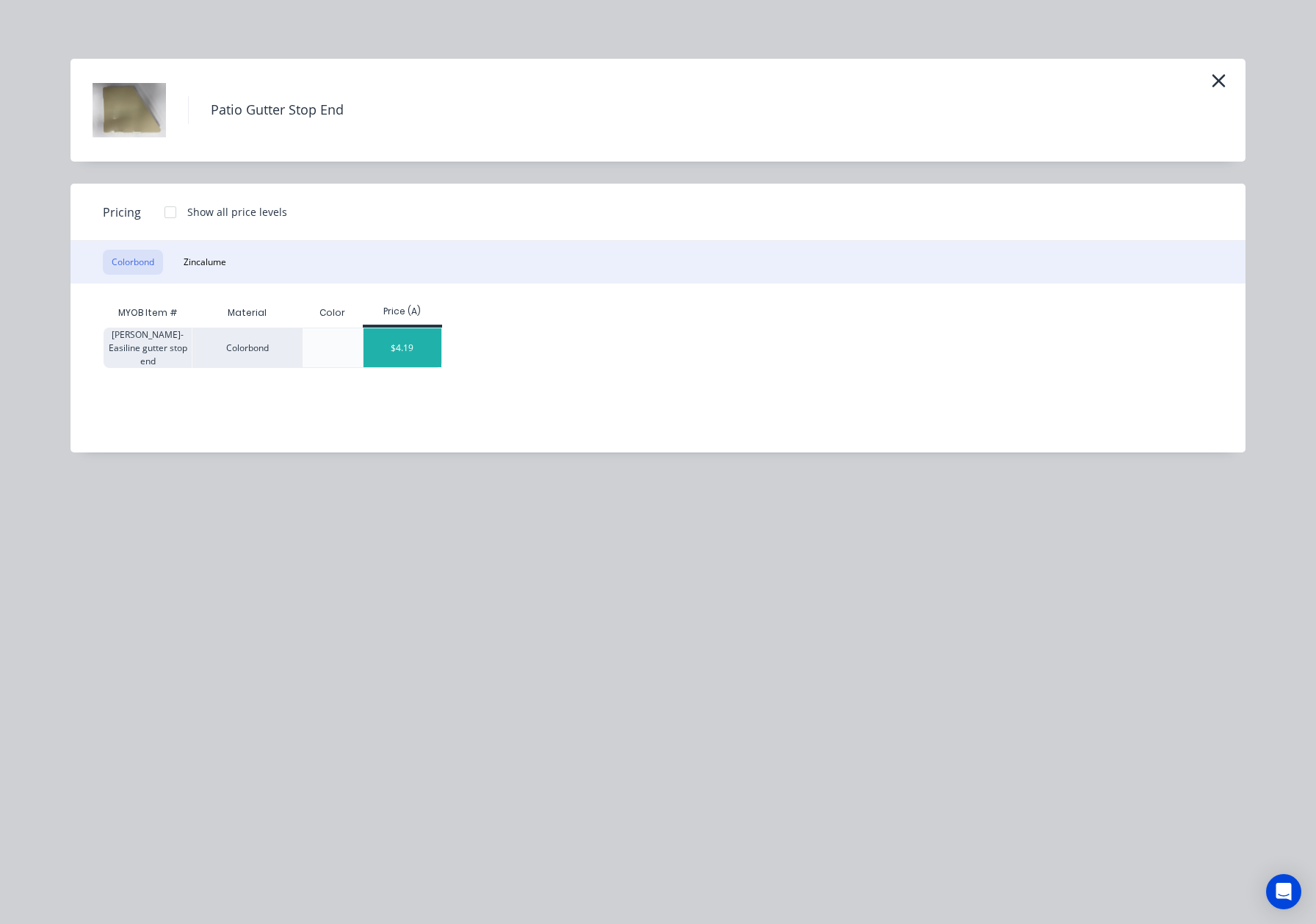
click at [415, 335] on div "$4.19" at bounding box center [403, 348] width 78 height 39
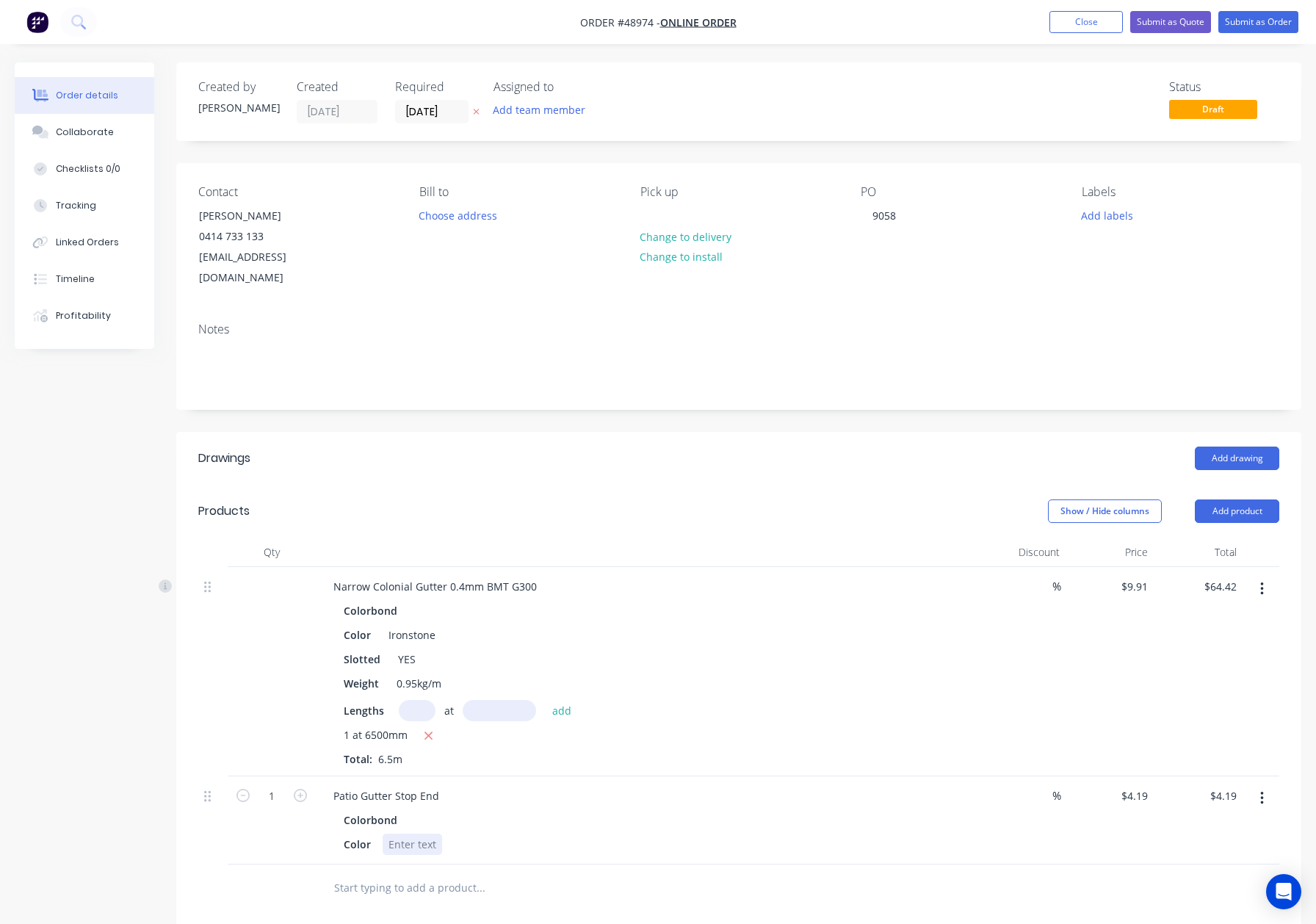
click at [415, 834] on div at bounding box center [412, 845] width 59 height 22
paste div
click at [633, 865] on div at bounding box center [580, 889] width 529 height 48
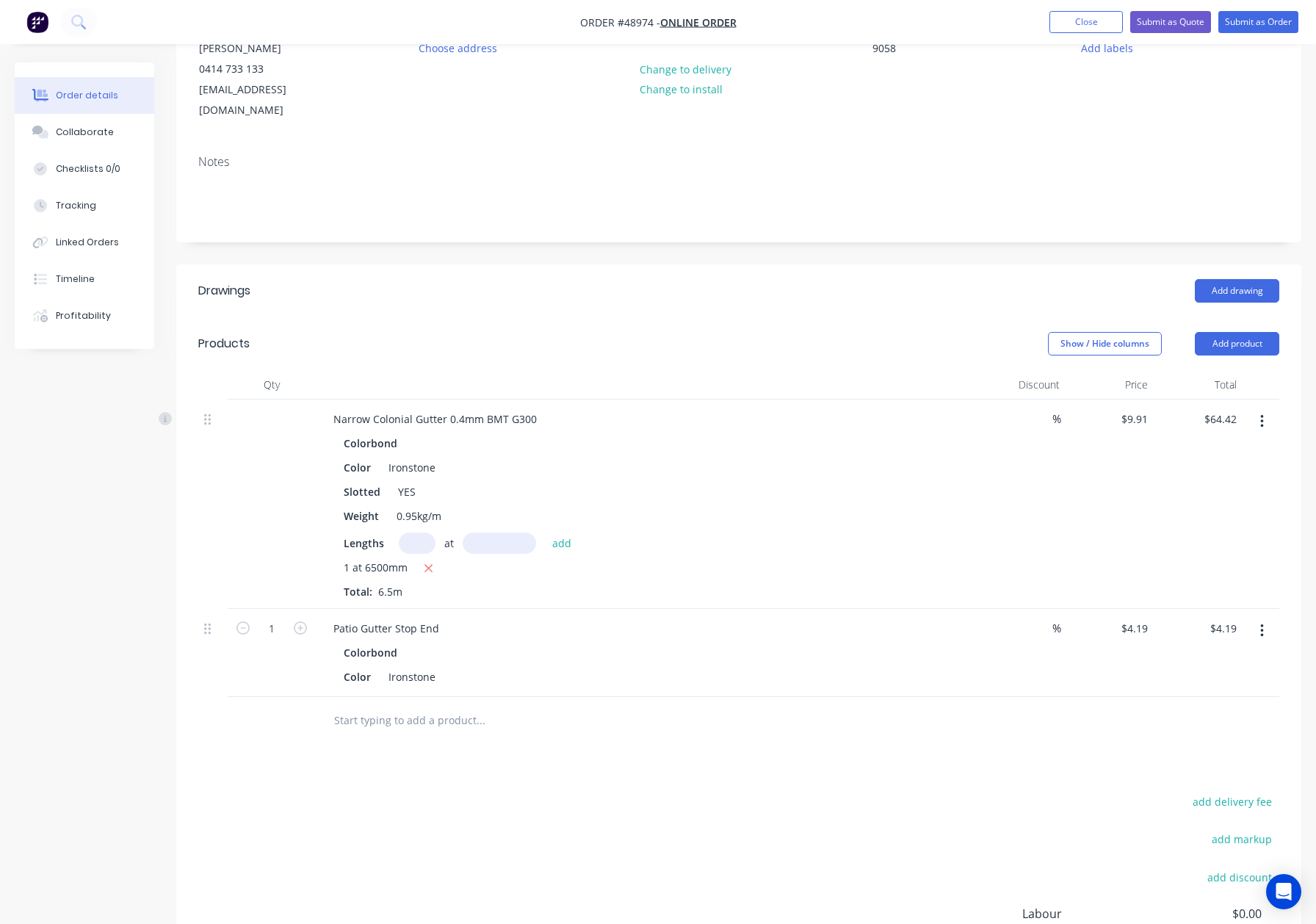
scroll to position [195, 0]
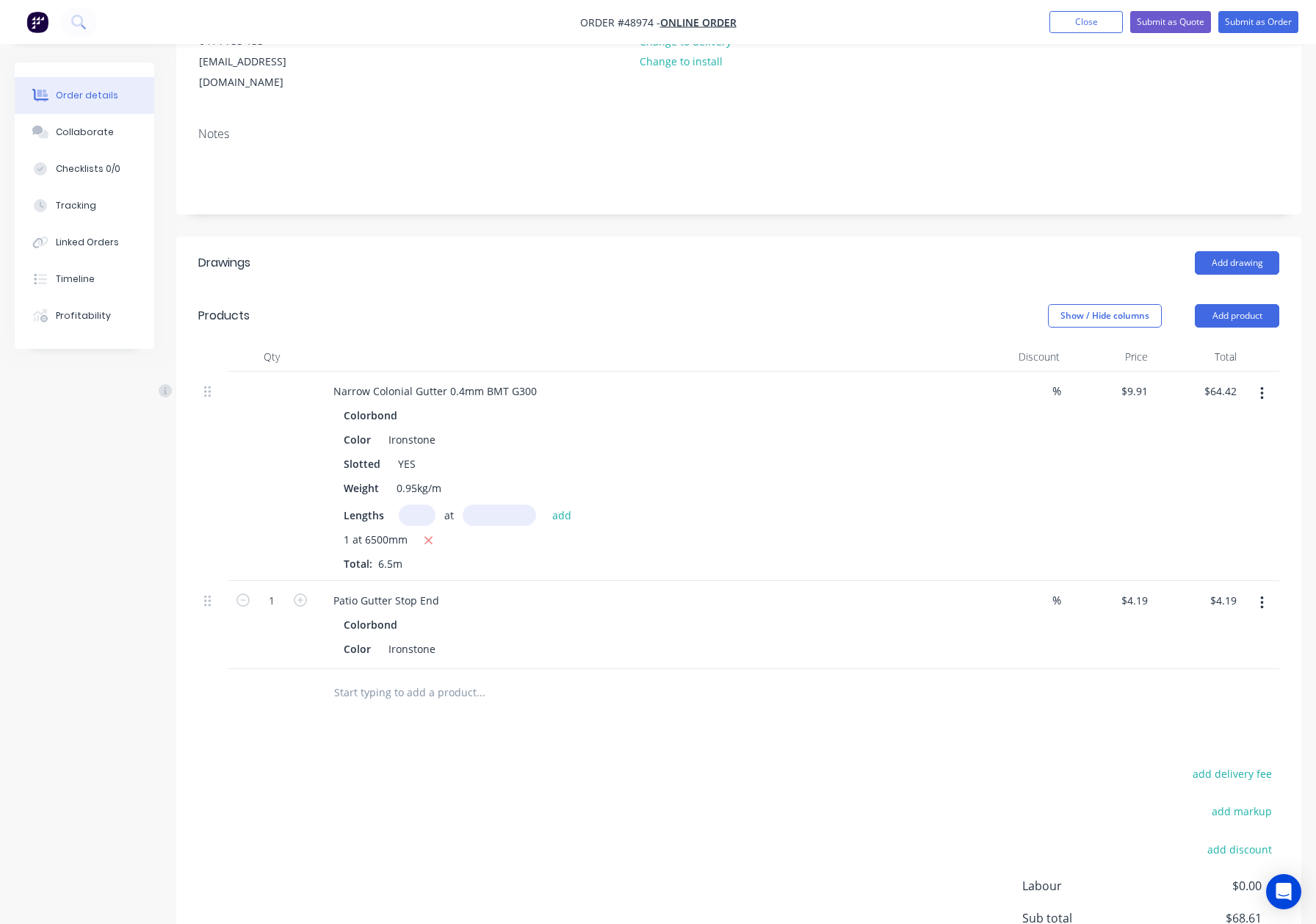
click at [618, 678] on input "text" at bounding box center [480, 693] width 294 height 30
click at [435, 590] on div "Patio Gutter Stop End" at bounding box center [387, 601] width 130 height 22
click at [604, 678] on input "text" at bounding box center [480, 693] width 294 height 30
click at [303, 593] on icon "button" at bounding box center [300, 600] width 14 height 14
type input "2"
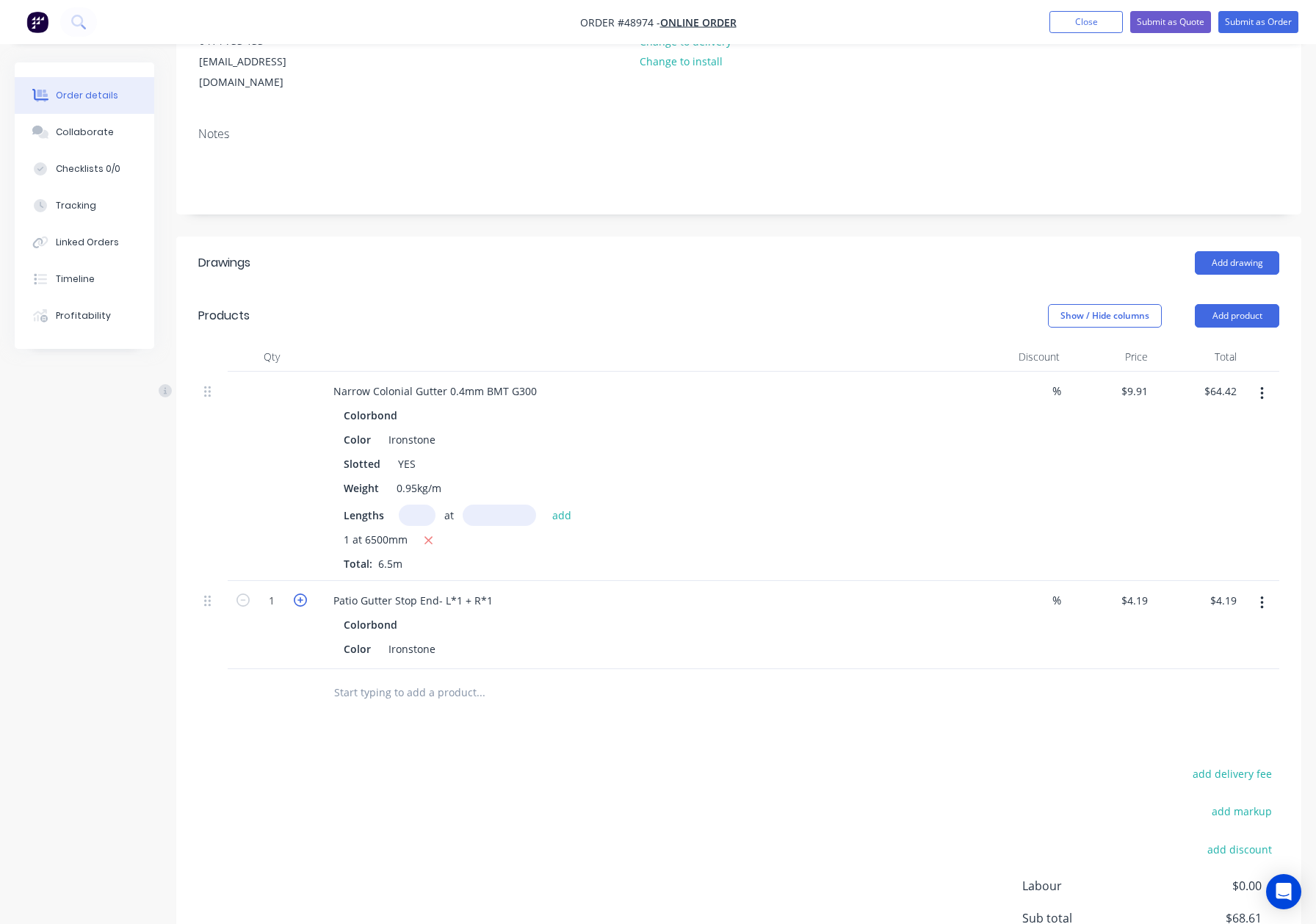
type input "$8.38"
click at [1231, 304] on button "Add product" at bounding box center [1238, 315] width 85 height 23
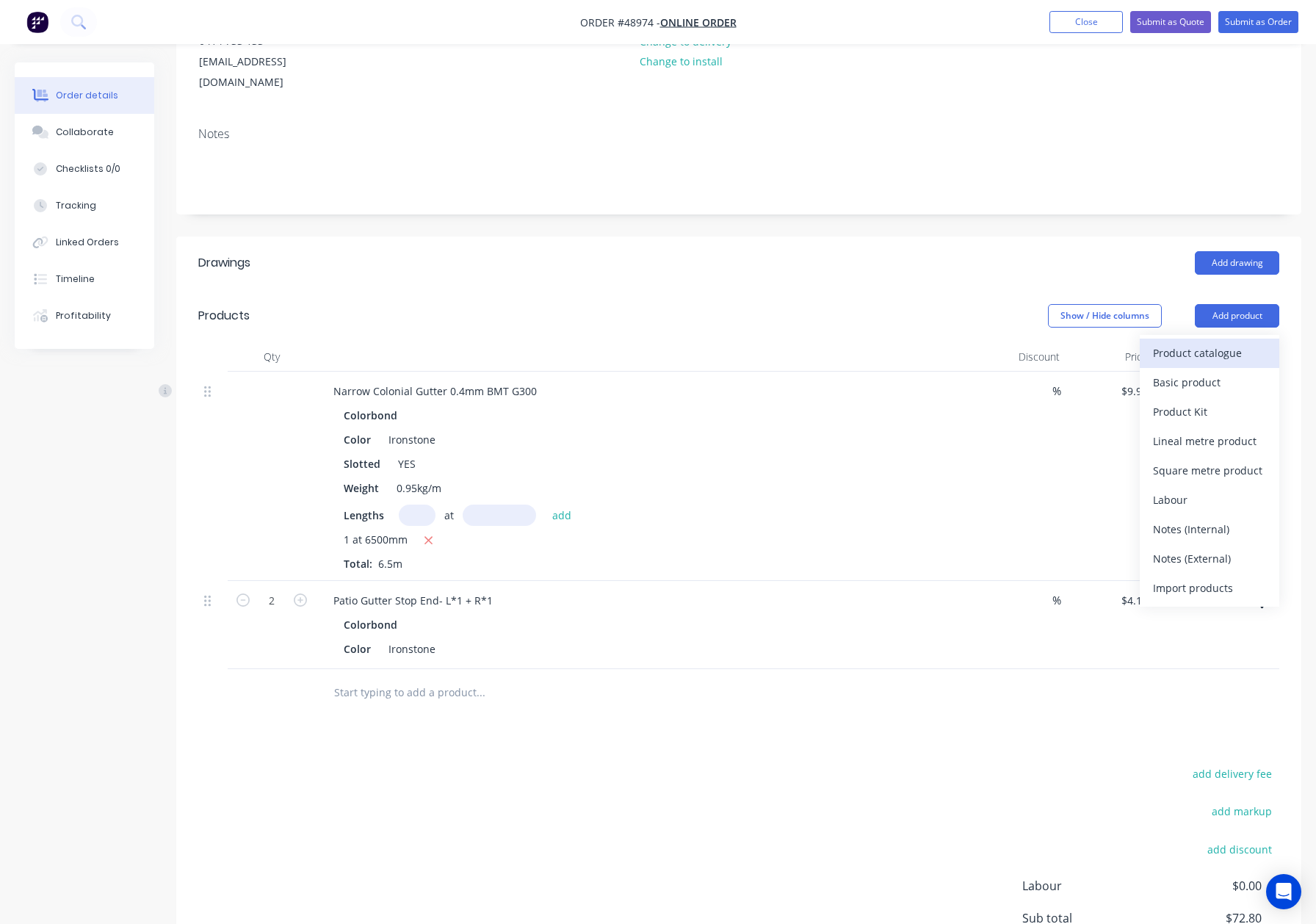
click at [1217, 343] on div "Product catalogue" at bounding box center [1210, 353] width 113 height 22
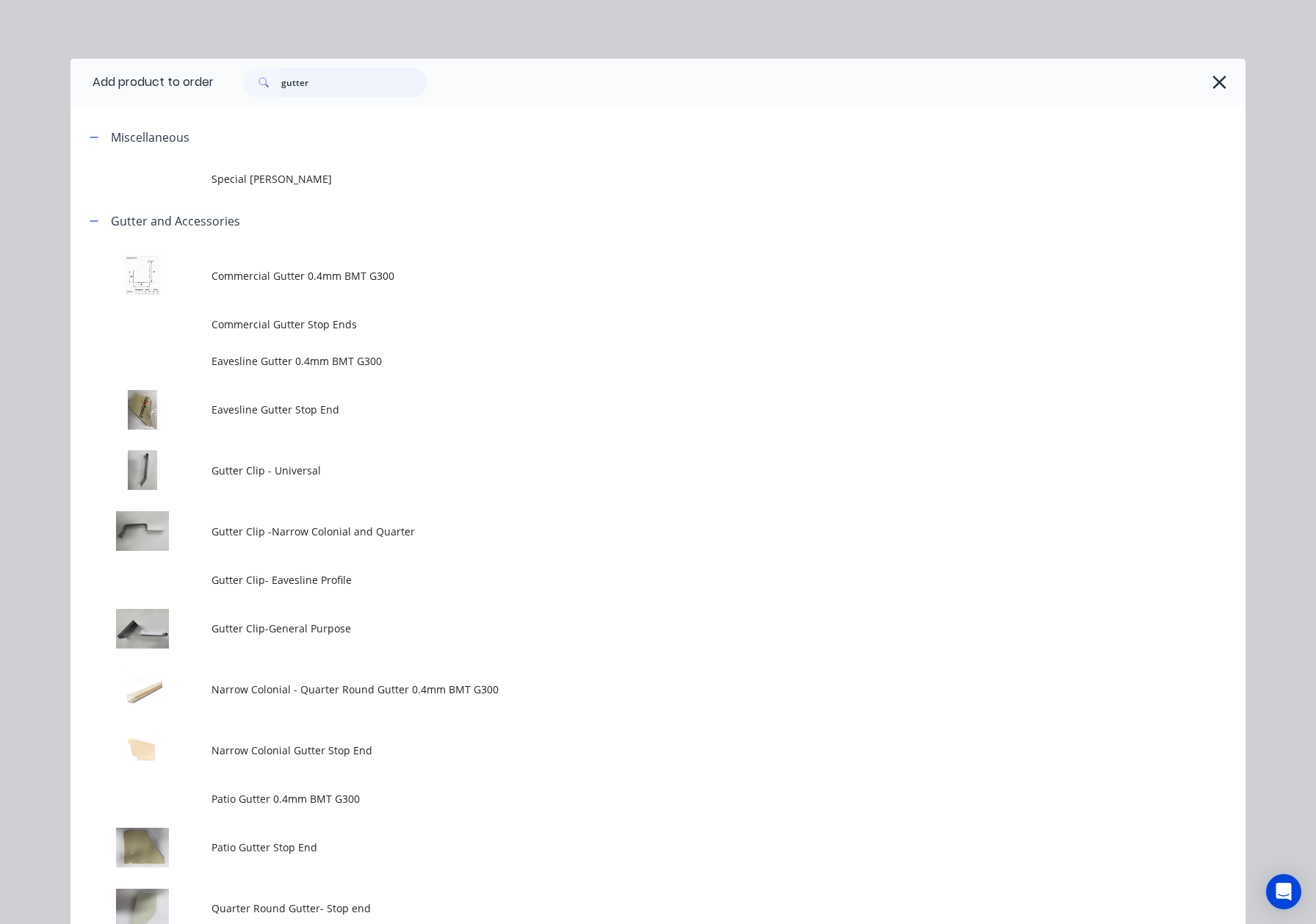
drag, startPoint x: 310, startPoint y: 76, endPoint x: 111, endPoint y: 122, distance: 204.2
click at [111, 122] on div "Add product to order gutter Miscellaneous Special Patio Gutter Gutter and Acces…" at bounding box center [658, 625] width 1175 height 1134
type input "down"
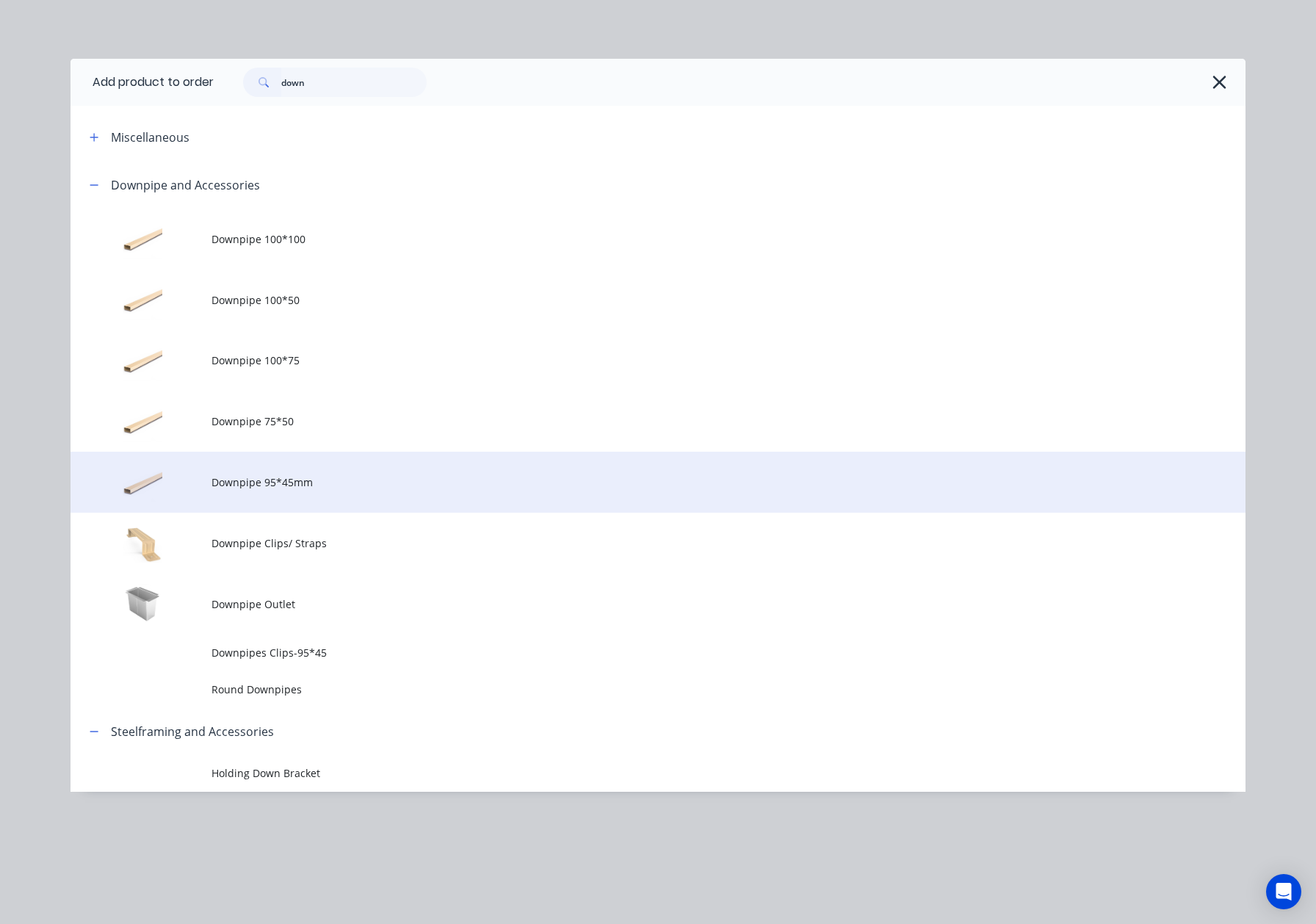
click at [307, 488] on span "Downpipe 95*45mm" at bounding box center [624, 482] width 827 height 15
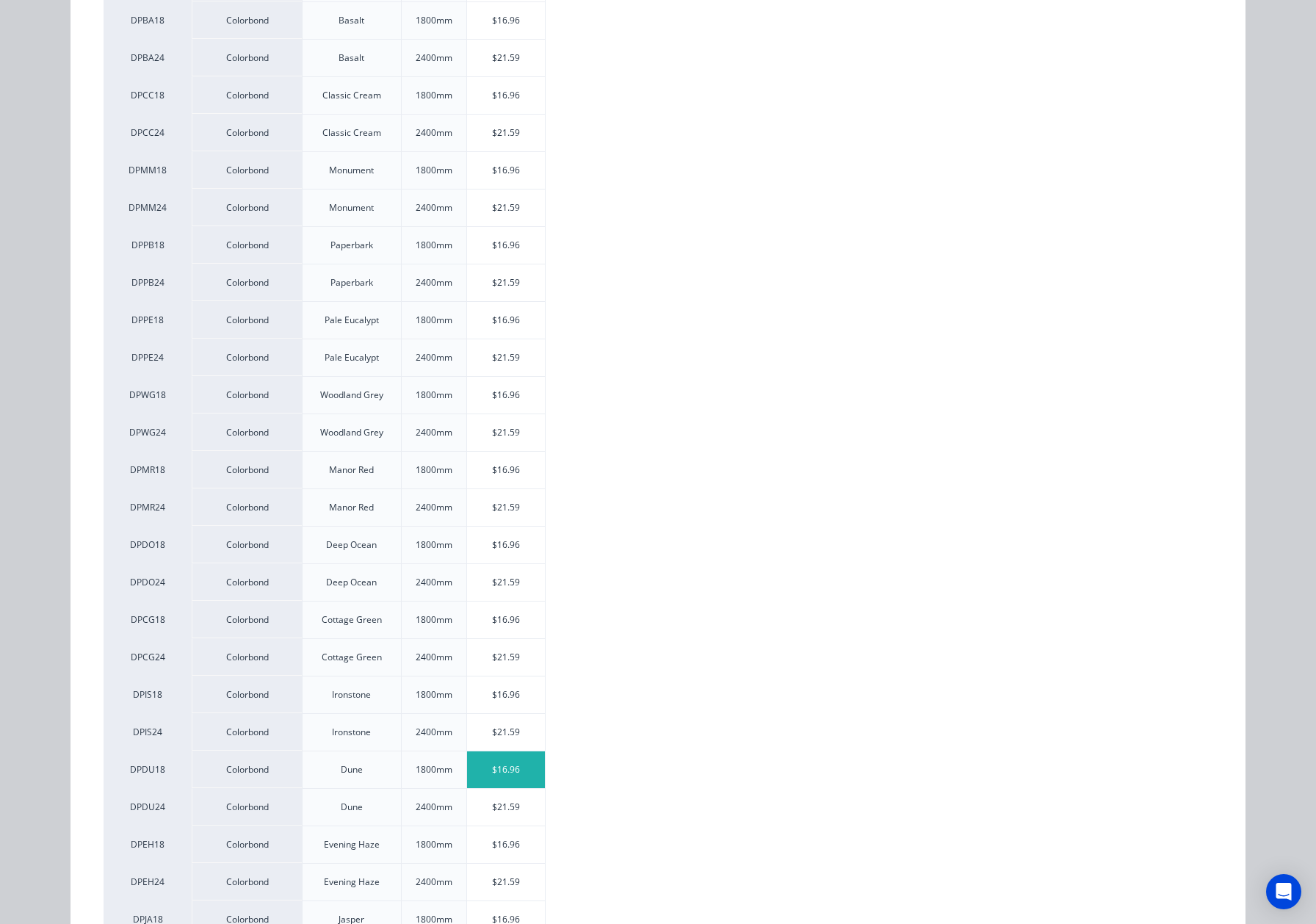
scroll to position [489, 0]
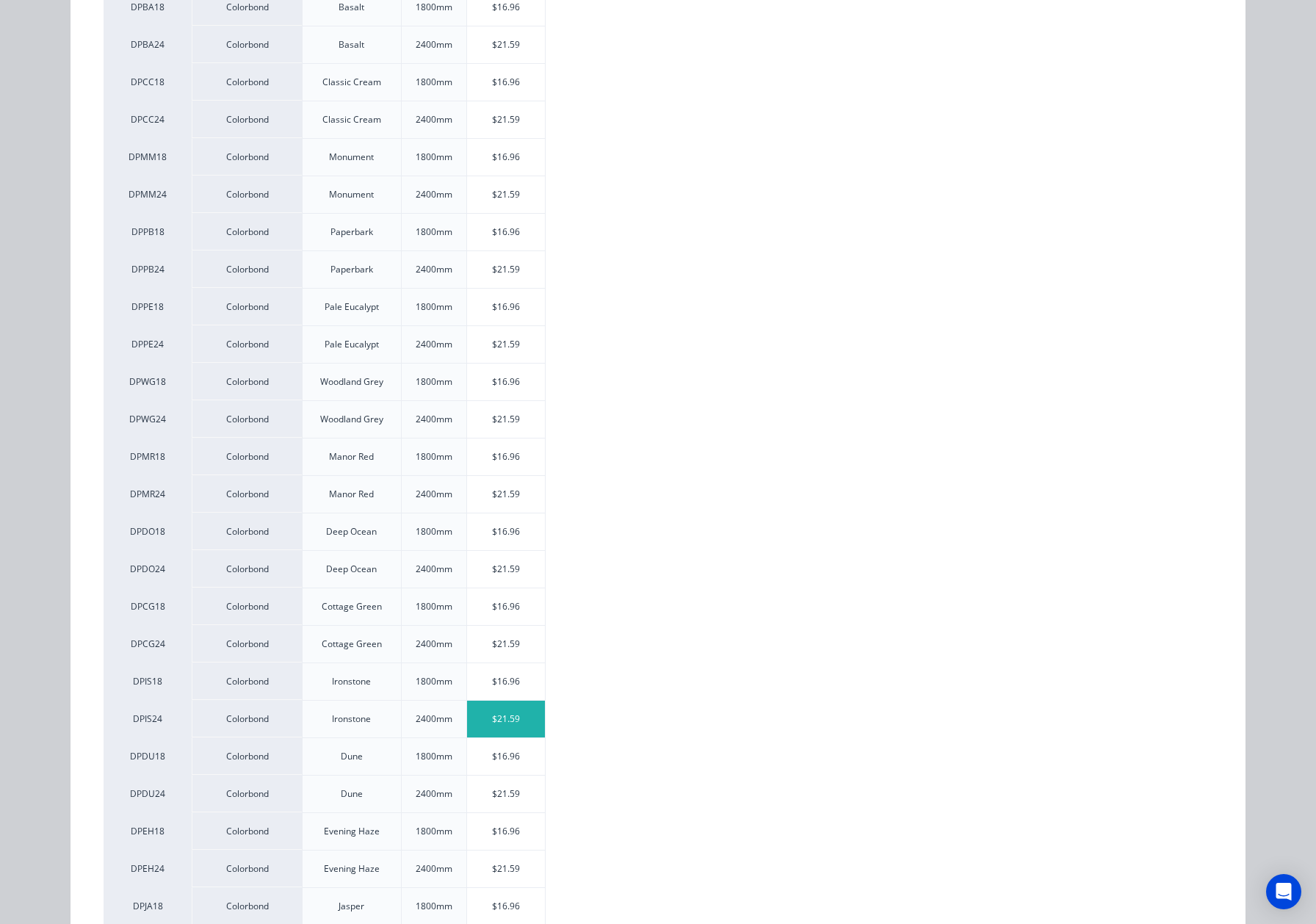
click at [513, 730] on div "$21.59" at bounding box center [507, 719] width 78 height 37
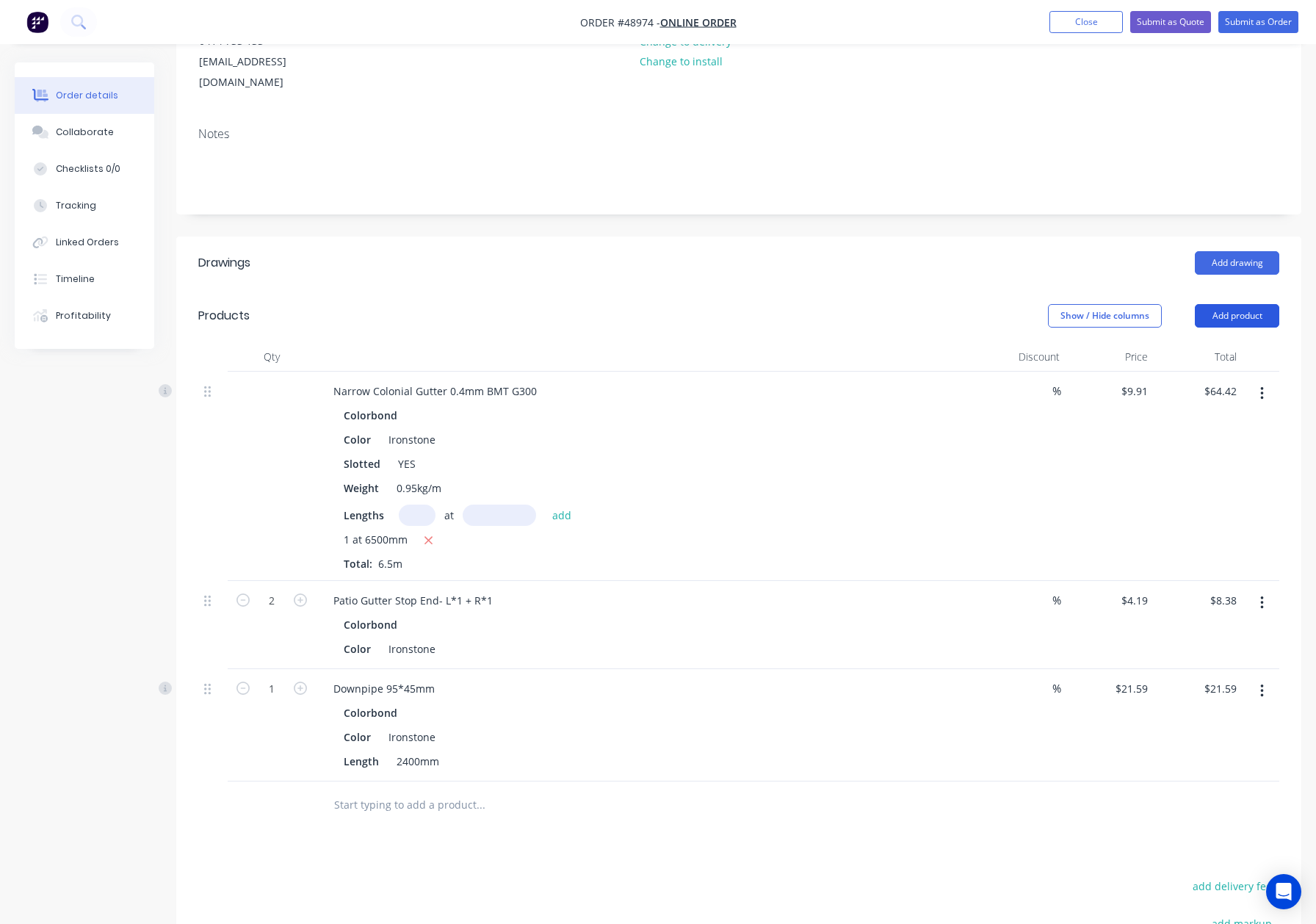
click at [1277, 304] on button "Add product" at bounding box center [1238, 315] width 85 height 23
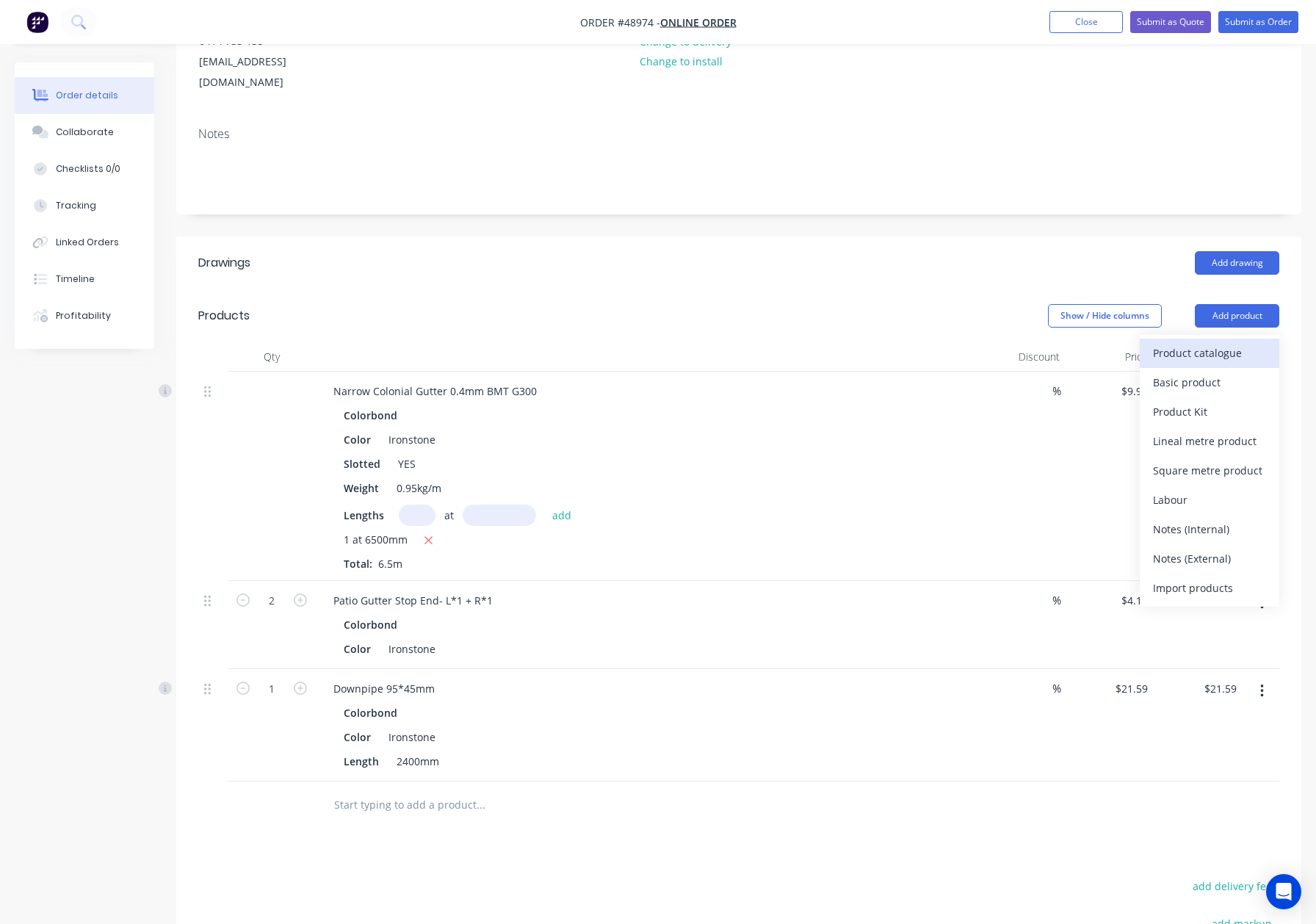
click at [1203, 343] on div "Product catalogue" at bounding box center [1210, 353] width 113 height 22
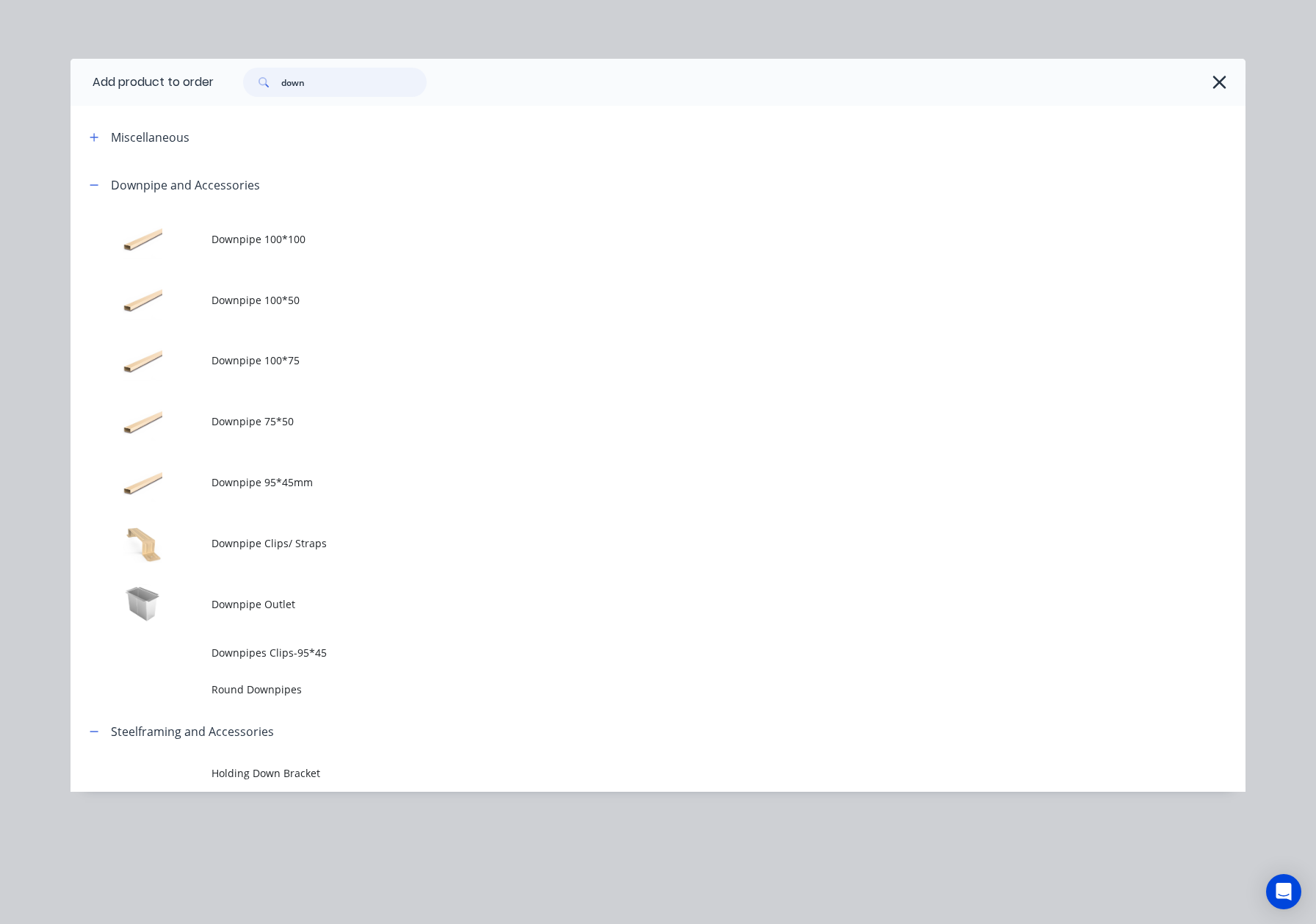
drag, startPoint x: 359, startPoint y: 77, endPoint x: 171, endPoint y: 106, distance: 190.2
click at [183, 102] on header "Add product to order down" at bounding box center [658, 82] width 1175 height 47
type input "down"
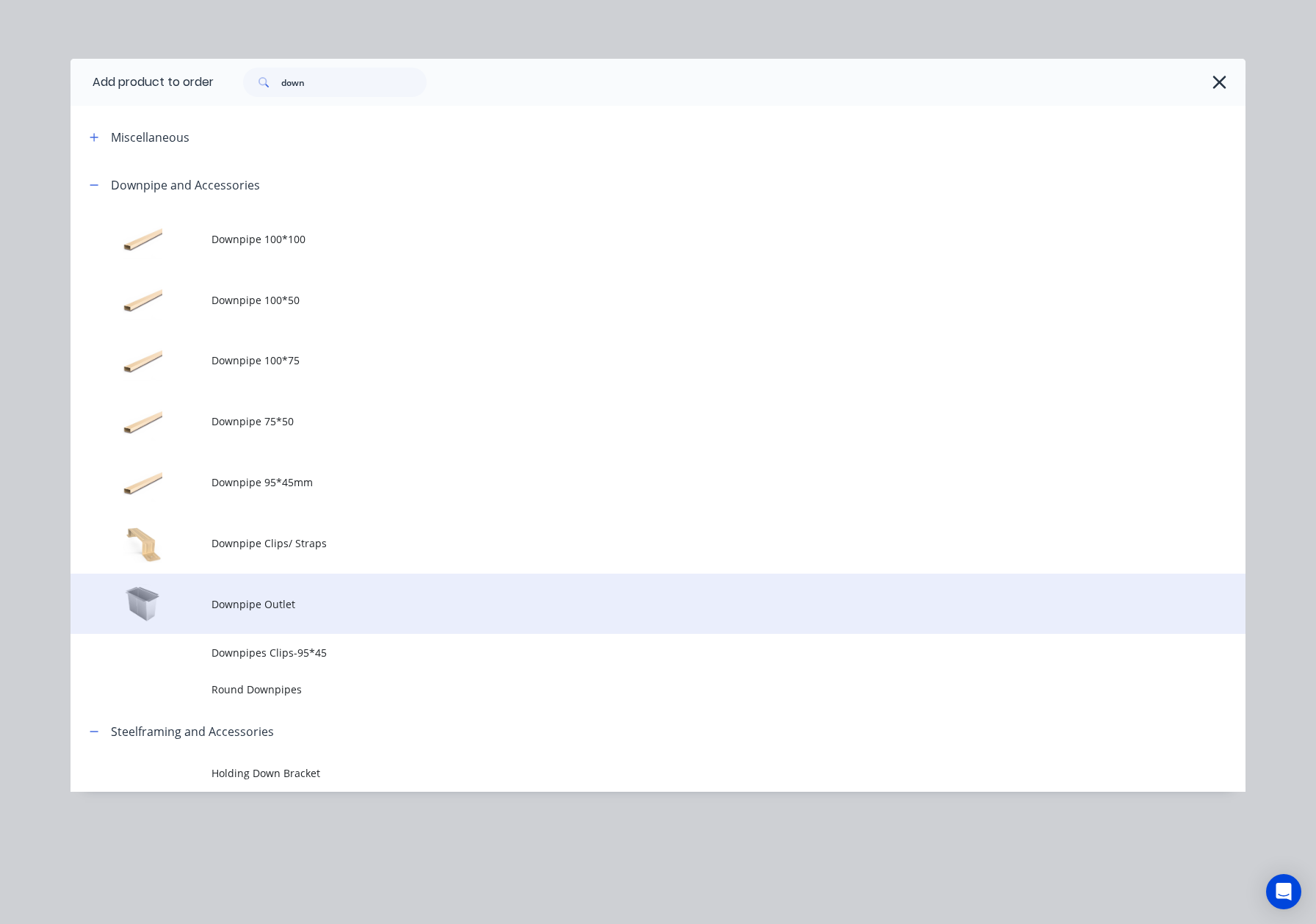
click at [380, 604] on span "Downpipe Outlet" at bounding box center [624, 604] width 827 height 15
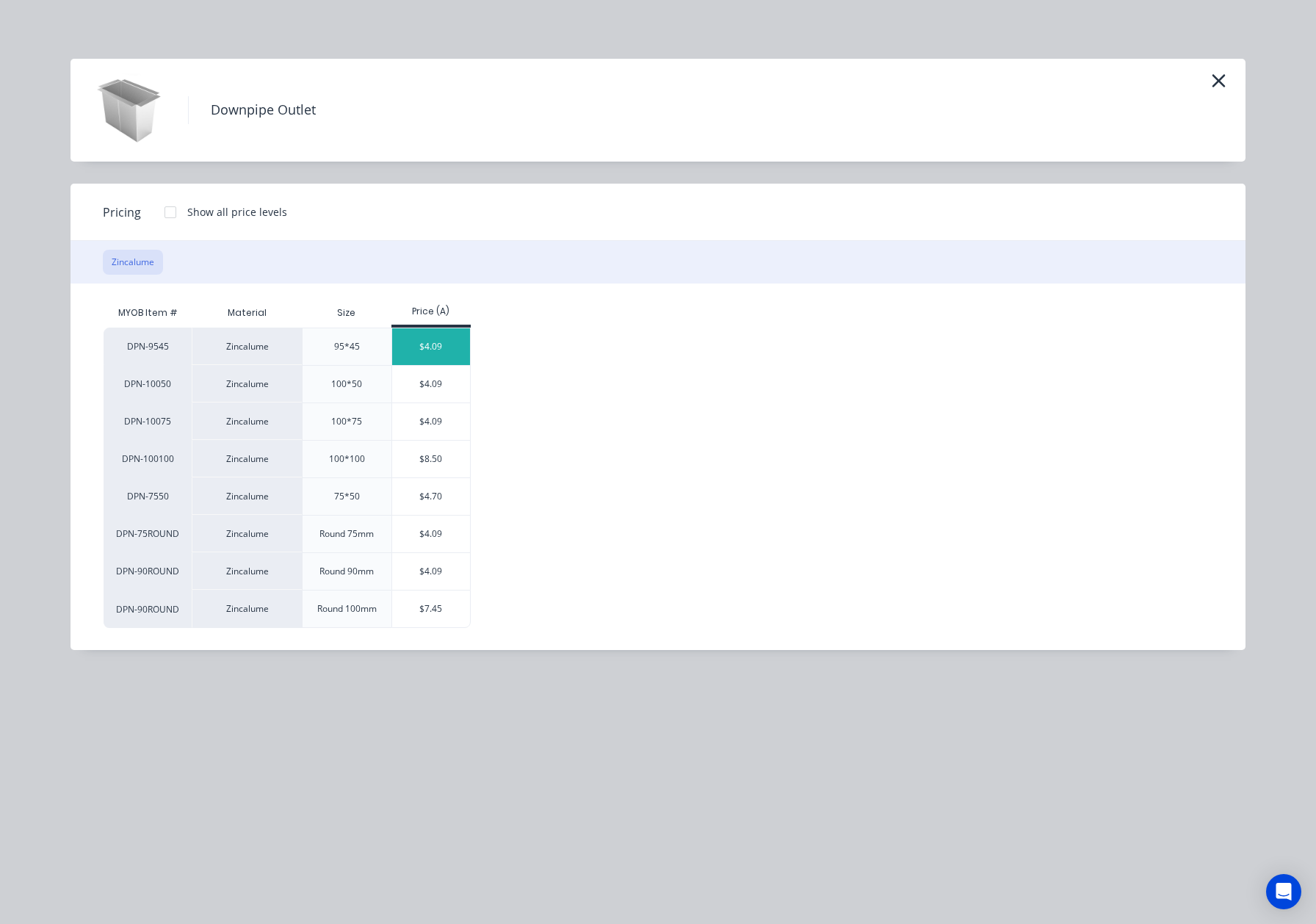
click at [420, 332] on div "$4.09" at bounding box center [431, 347] width 78 height 37
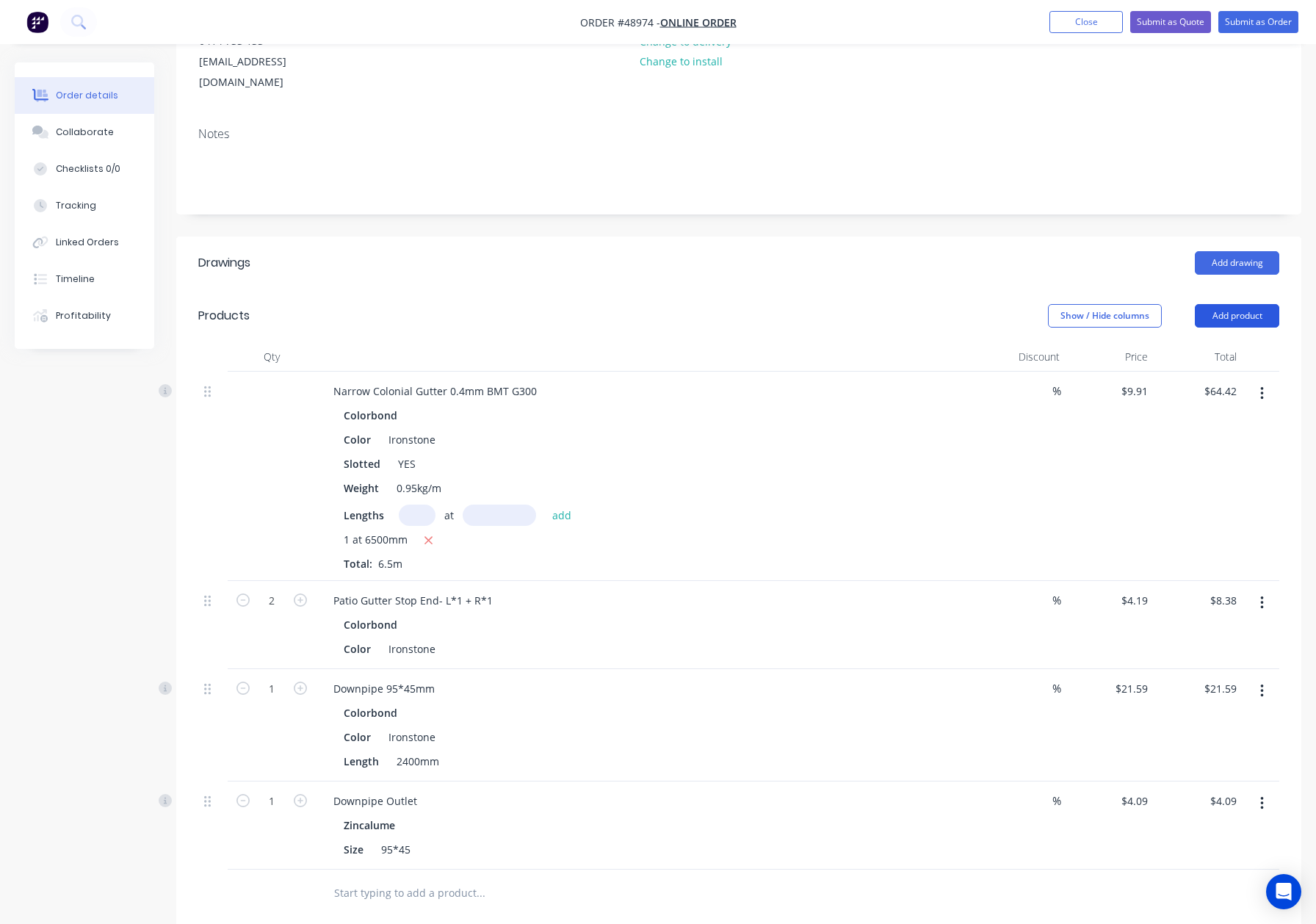
click at [1219, 304] on button "Add product" at bounding box center [1238, 315] width 85 height 23
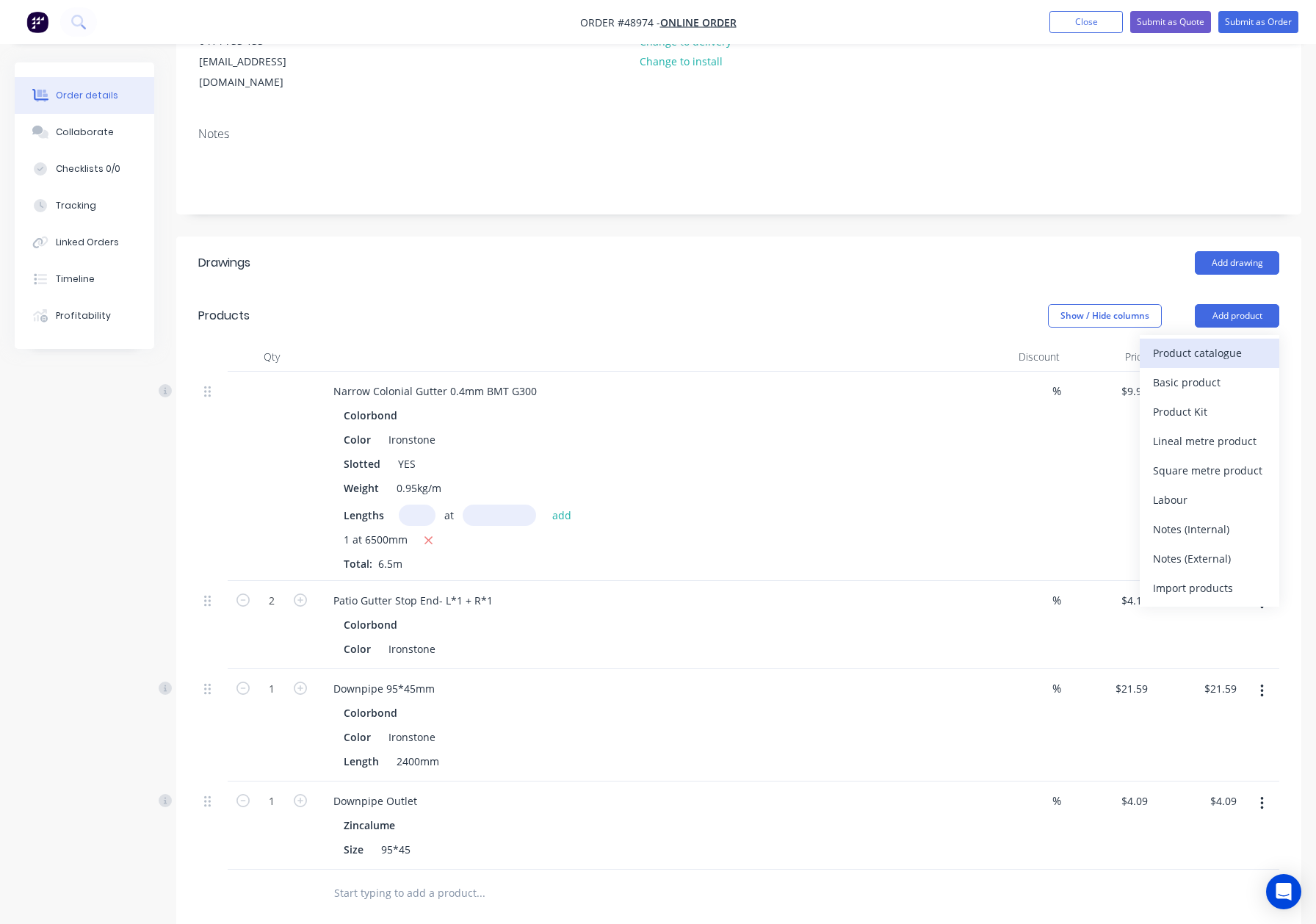
click at [1210, 343] on div "Product catalogue" at bounding box center [1210, 353] width 113 height 22
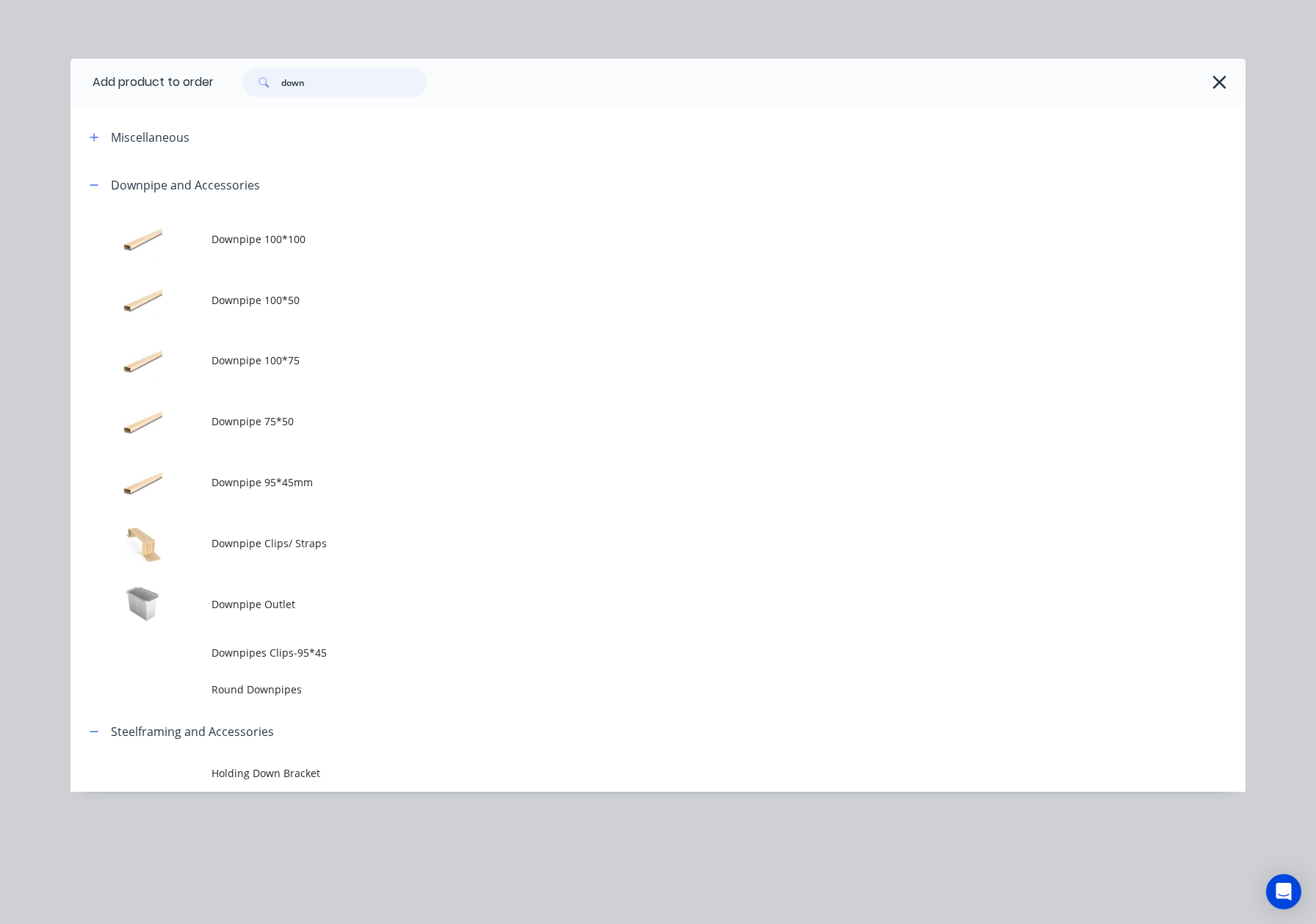
drag, startPoint x: 339, startPoint y: 81, endPoint x: 138, endPoint y: 89, distance: 201.2
click at [138, 88] on header "Add product to order down" at bounding box center [658, 82] width 1175 height 47
type input "gutter"
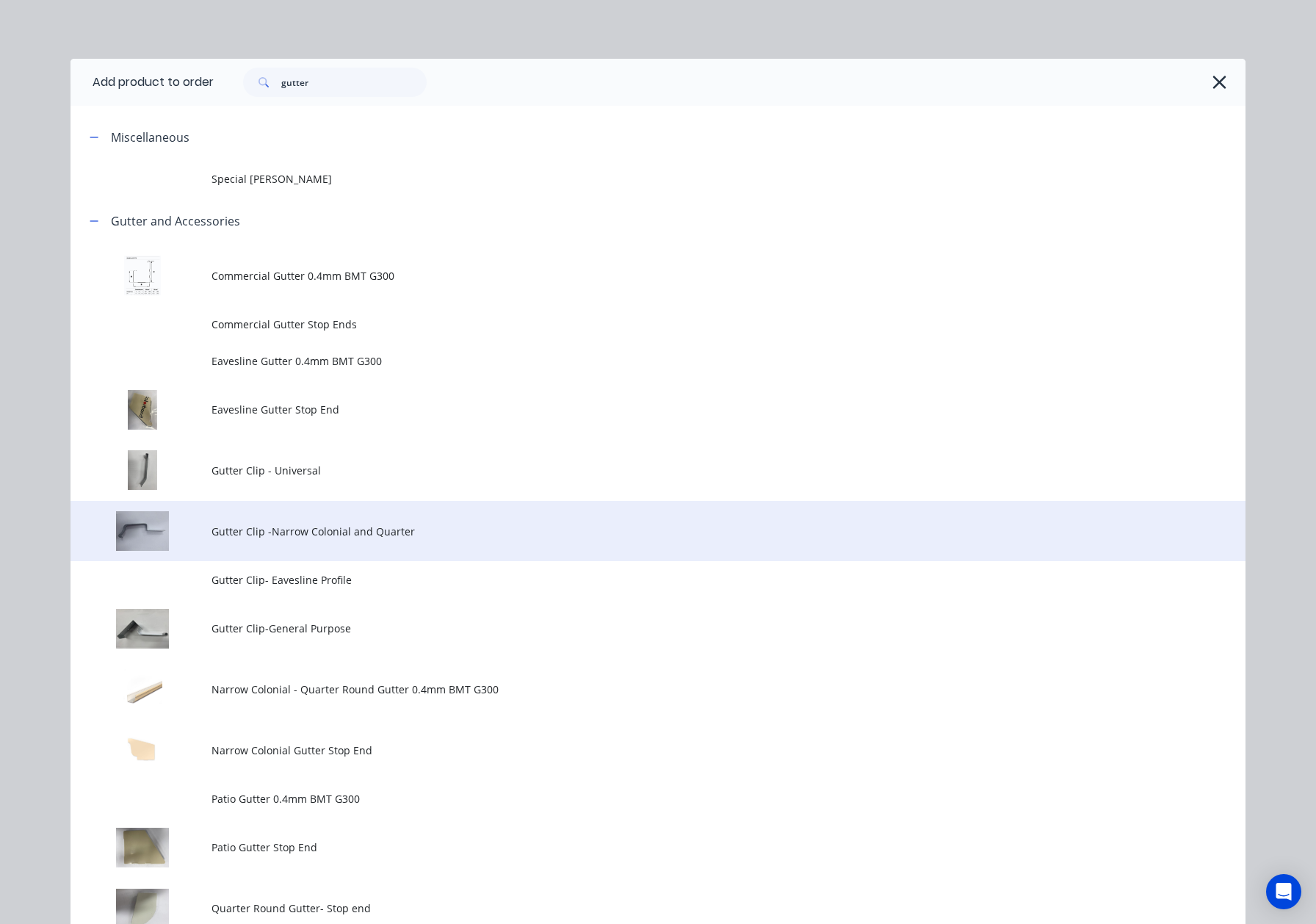
click at [294, 536] on span "Gutter Clip -Narrow Colonial and Quarter" at bounding box center [624, 531] width 827 height 15
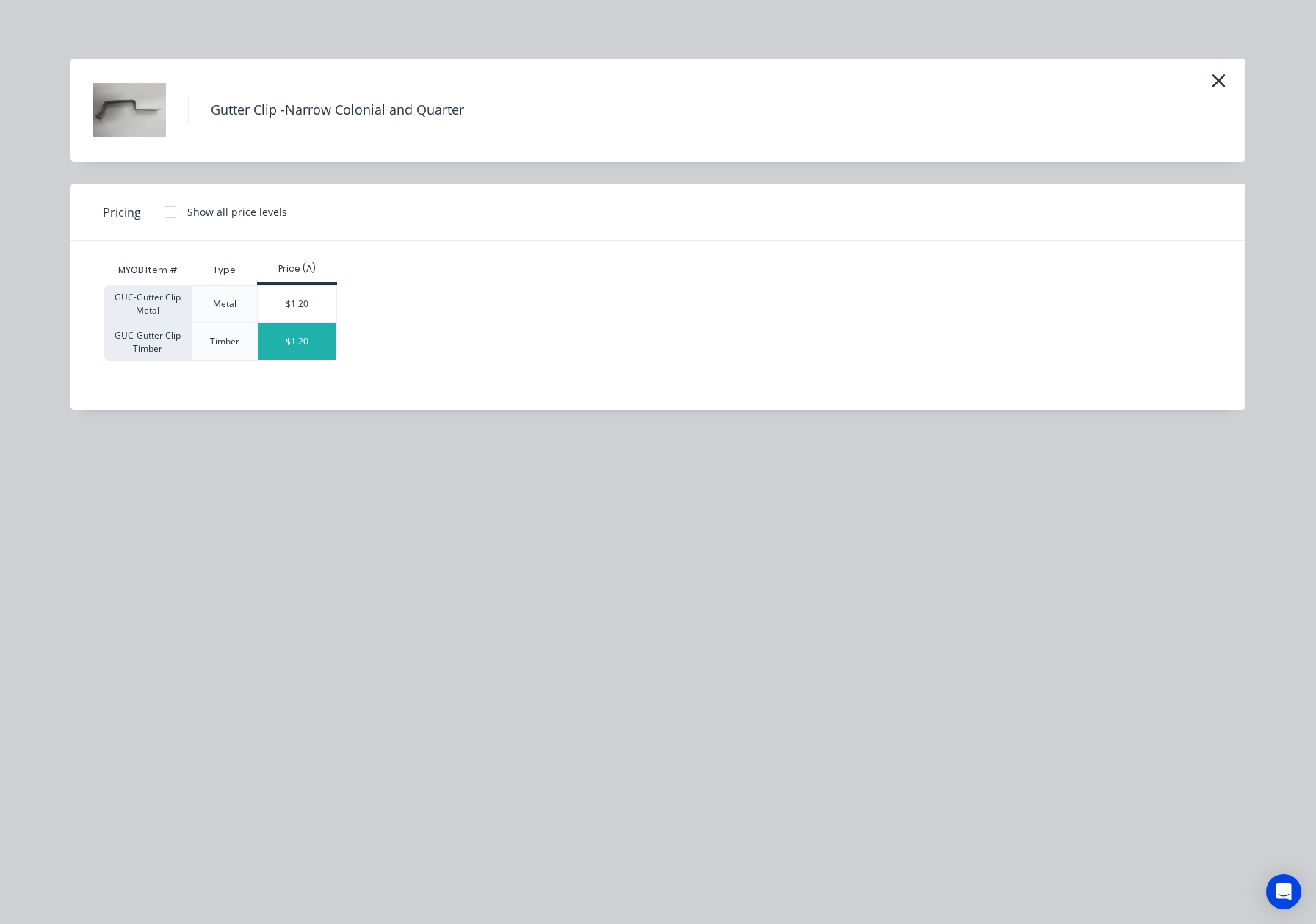
click at [295, 348] on div "$1.20" at bounding box center [297, 342] width 78 height 37
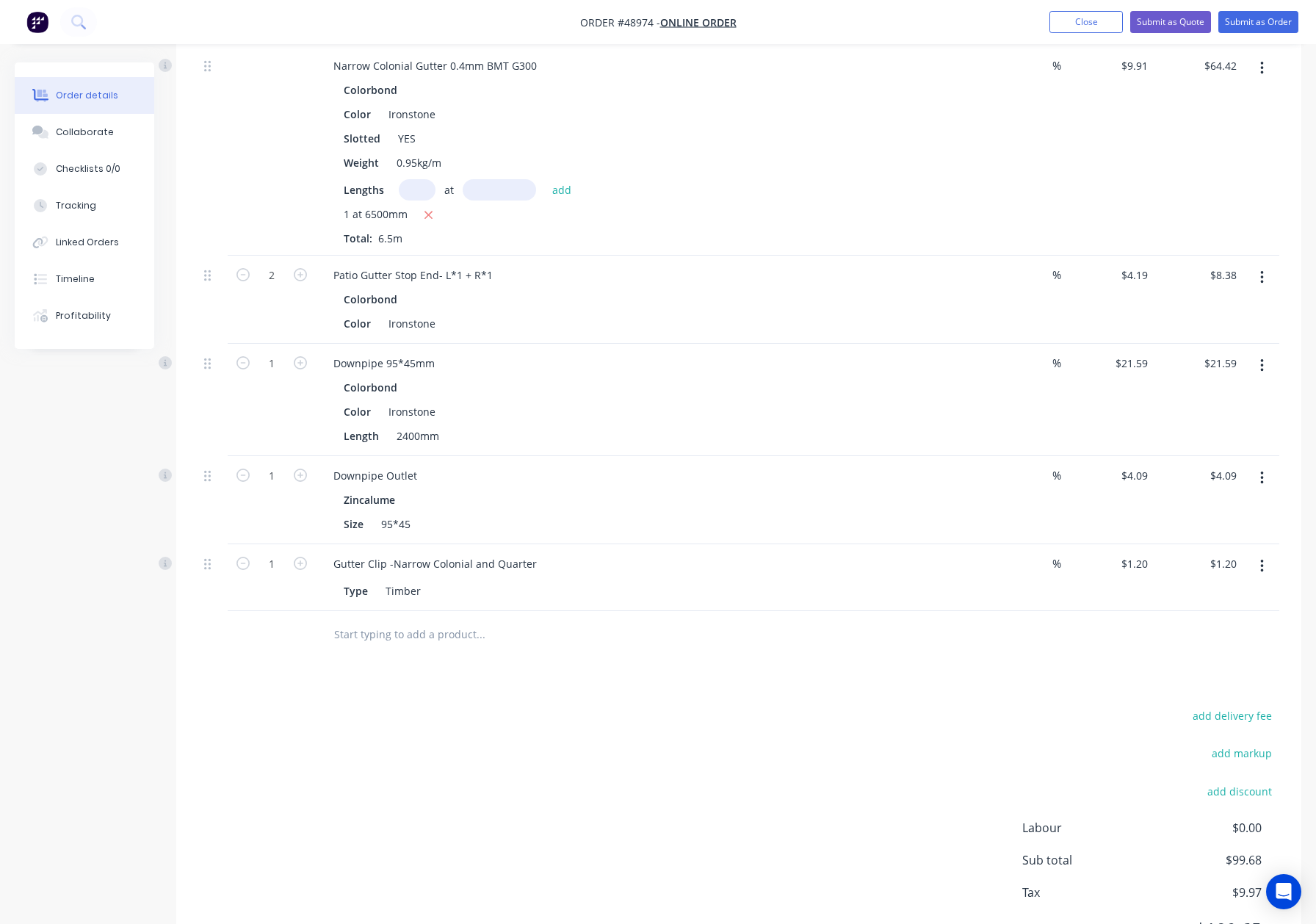
scroll to position [580, 0]
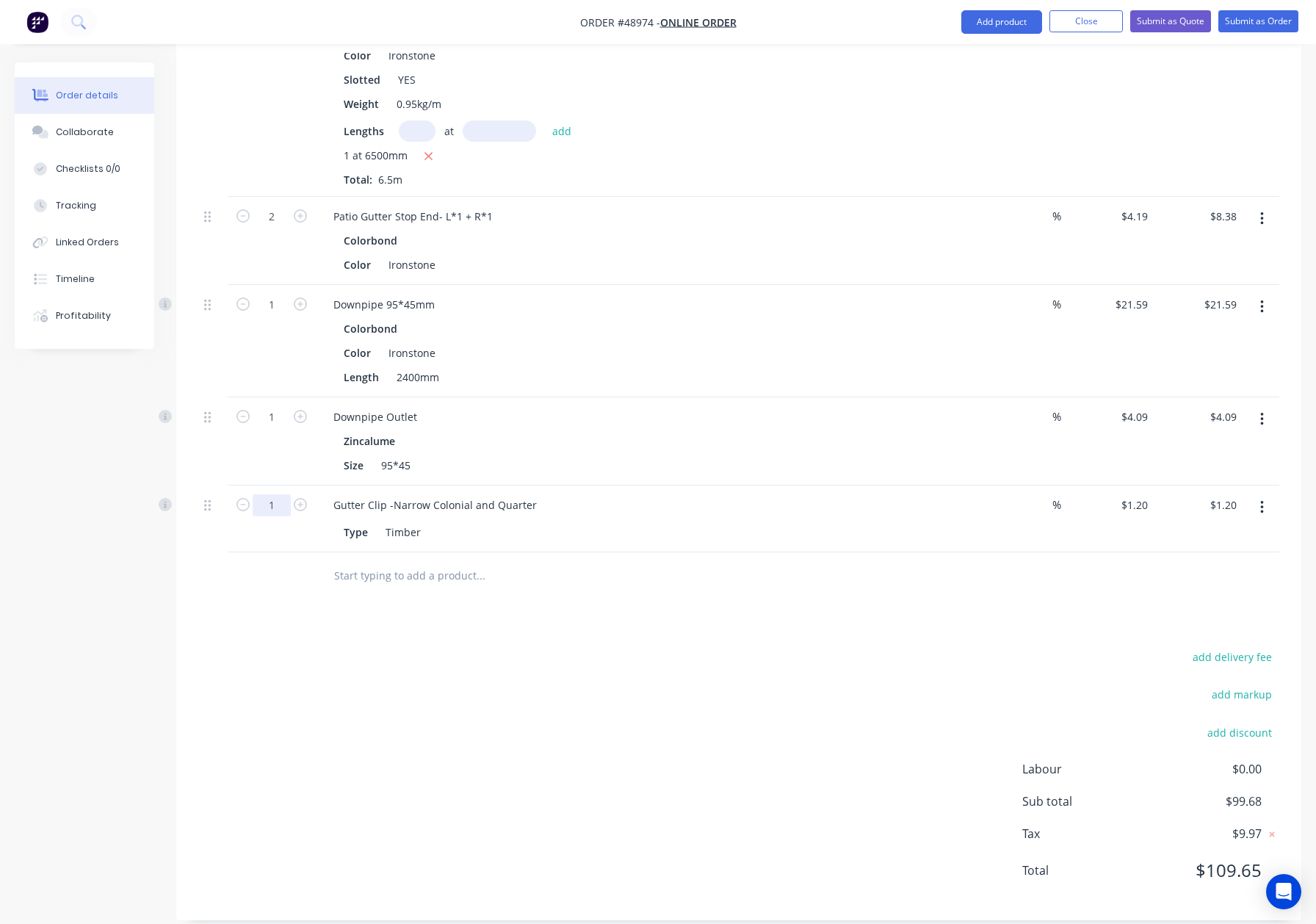
click at [268, 495] on input "1" at bounding box center [272, 506] width 38 height 22
type input "7"
type input "$8.40"
click at [1062, 496] on div "%" at bounding box center [1021, 520] width 89 height 67
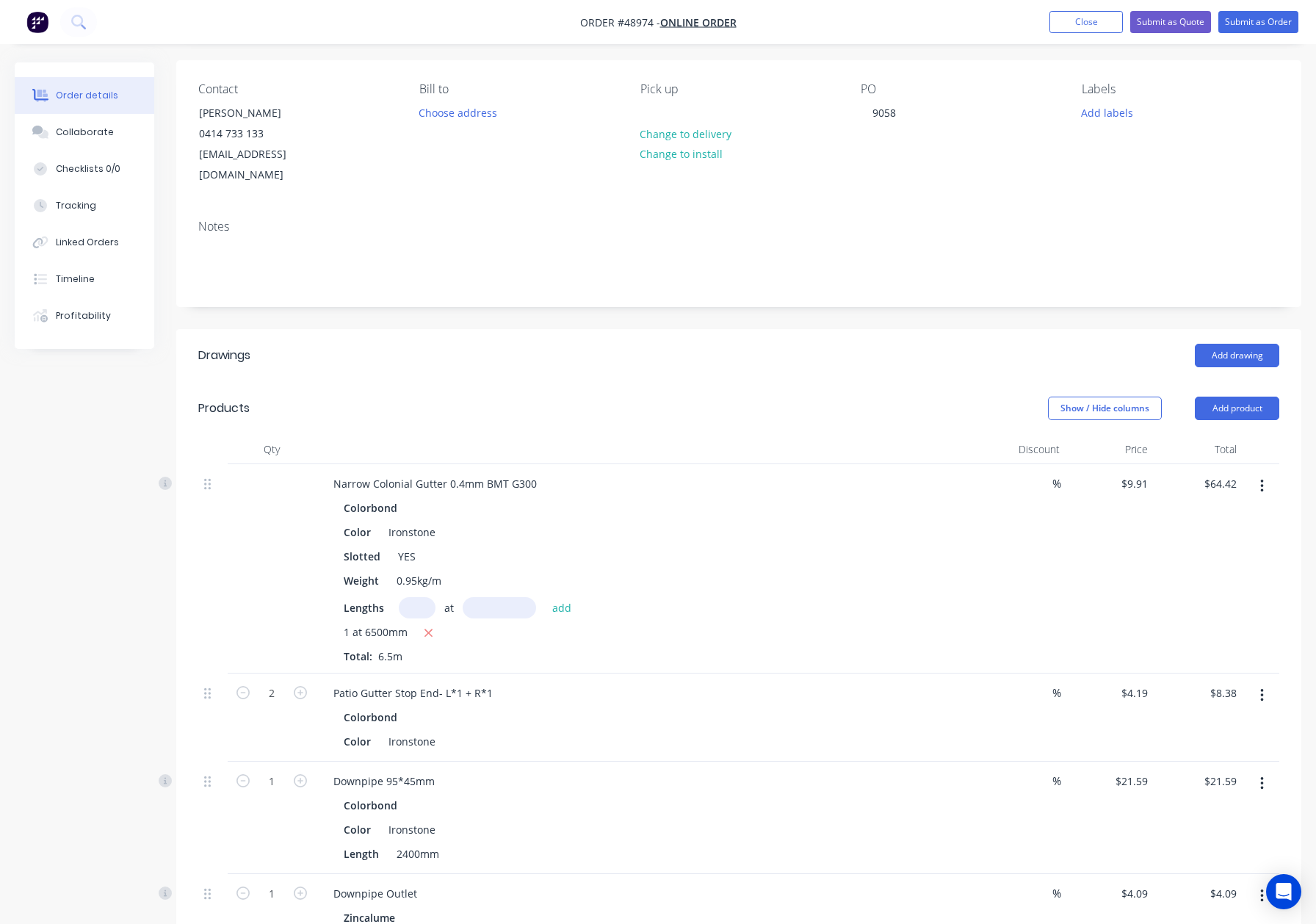
scroll to position [294, 0]
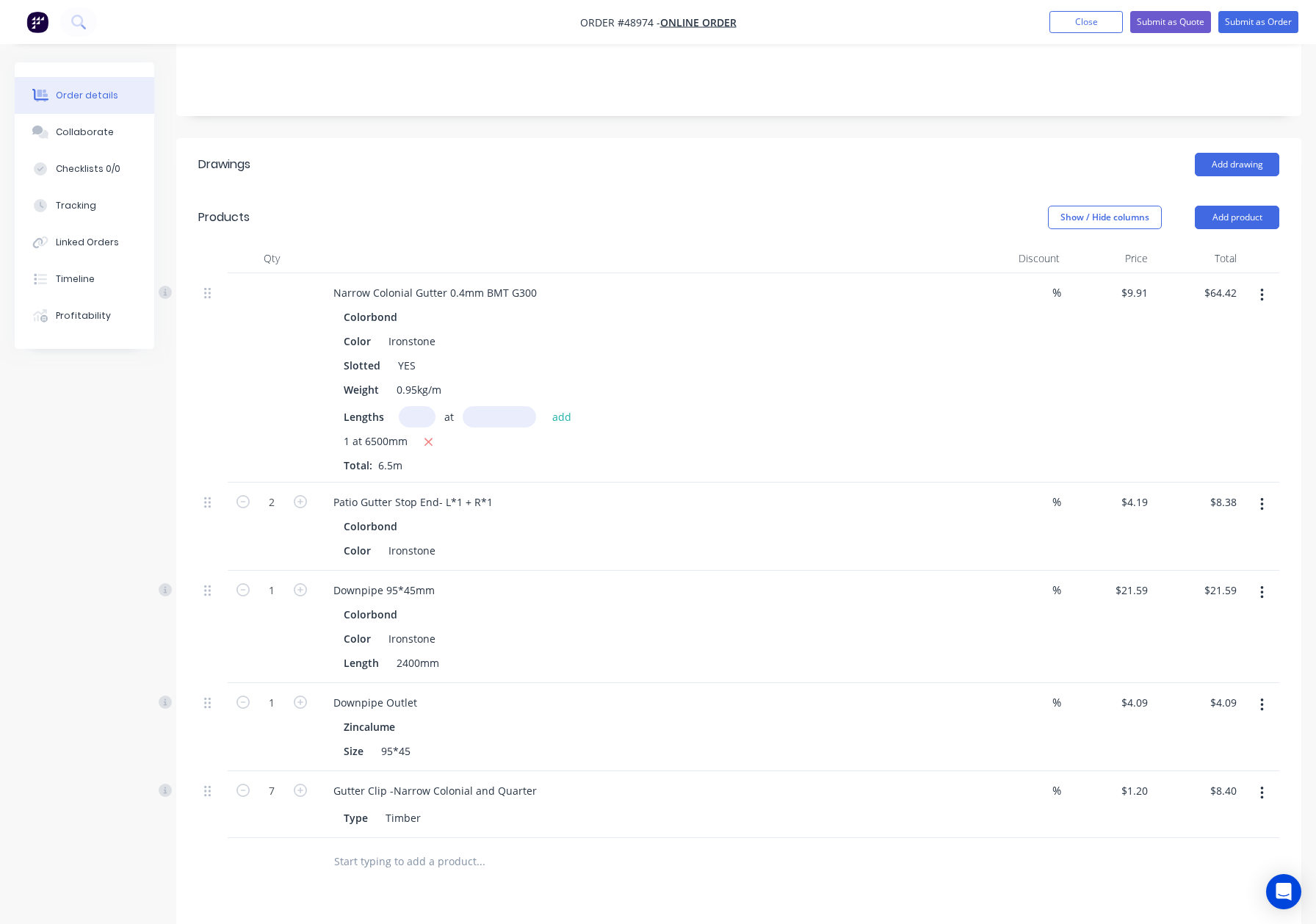
click at [1261, 496] on icon "button" at bounding box center [1262, 504] width 4 height 16
click at [1191, 621] on div "Delete" at bounding box center [1210, 631] width 113 height 22
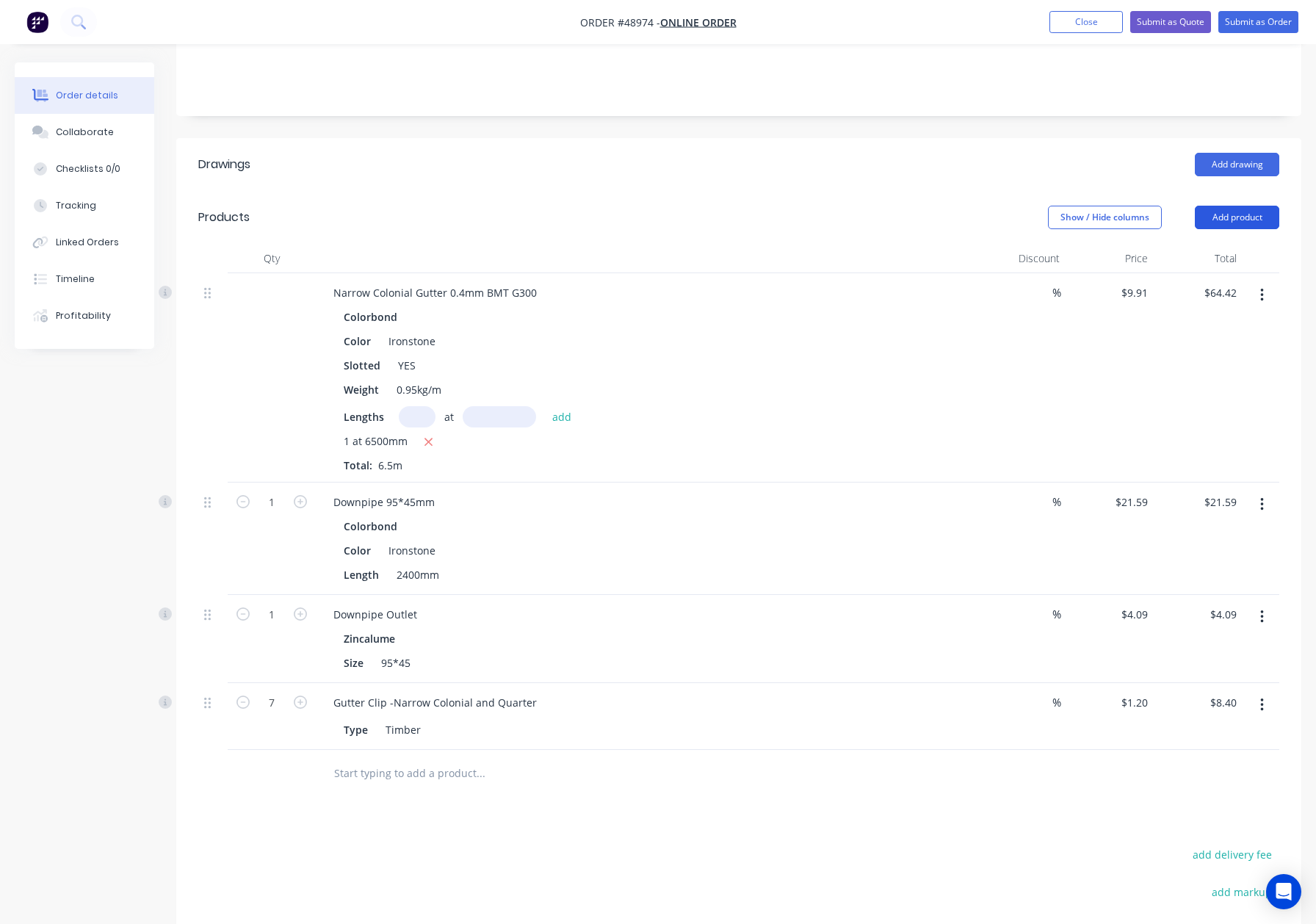
click at [1255, 206] on button "Add product" at bounding box center [1238, 217] width 85 height 23
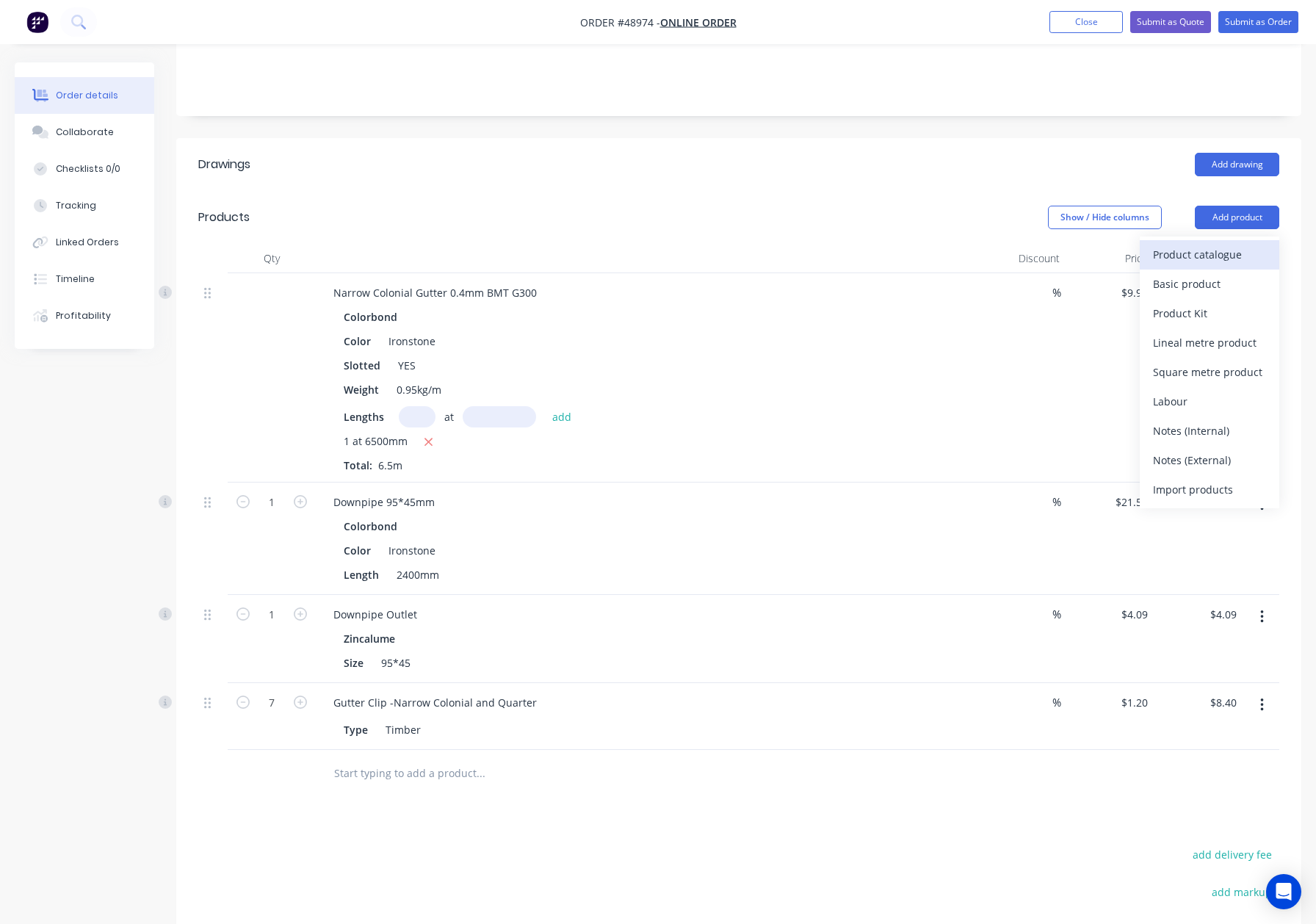
click at [1202, 244] on div "Product catalogue" at bounding box center [1210, 255] width 113 height 22
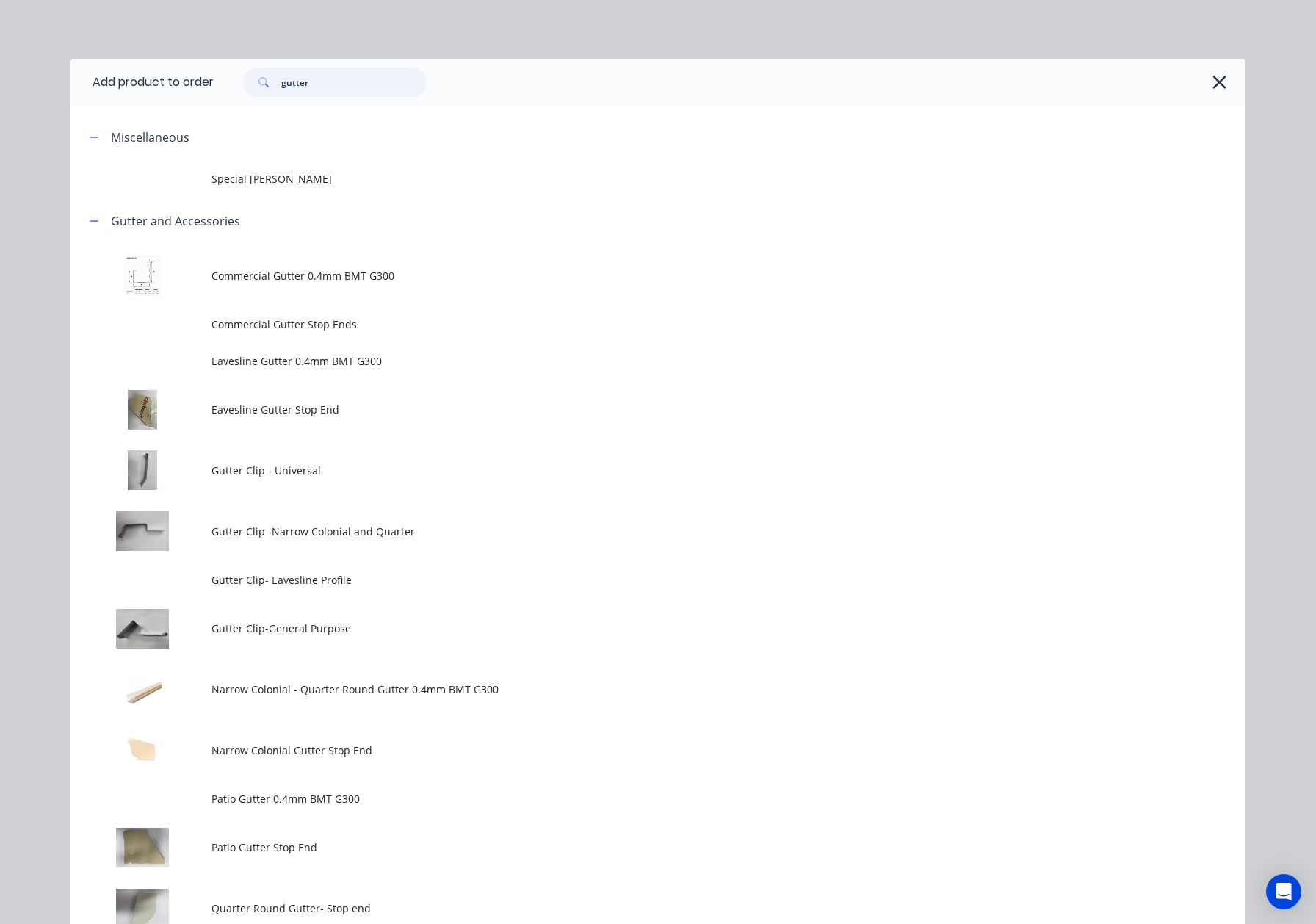
drag, startPoint x: 347, startPoint y: 86, endPoint x: -38, endPoint y: 91, distance: 385.0
click at [0, 91] on html "Order #48974 - Online Order Add product Close Submit as Quote Submit as Order O…" at bounding box center [658, 433] width 1316 height 1455
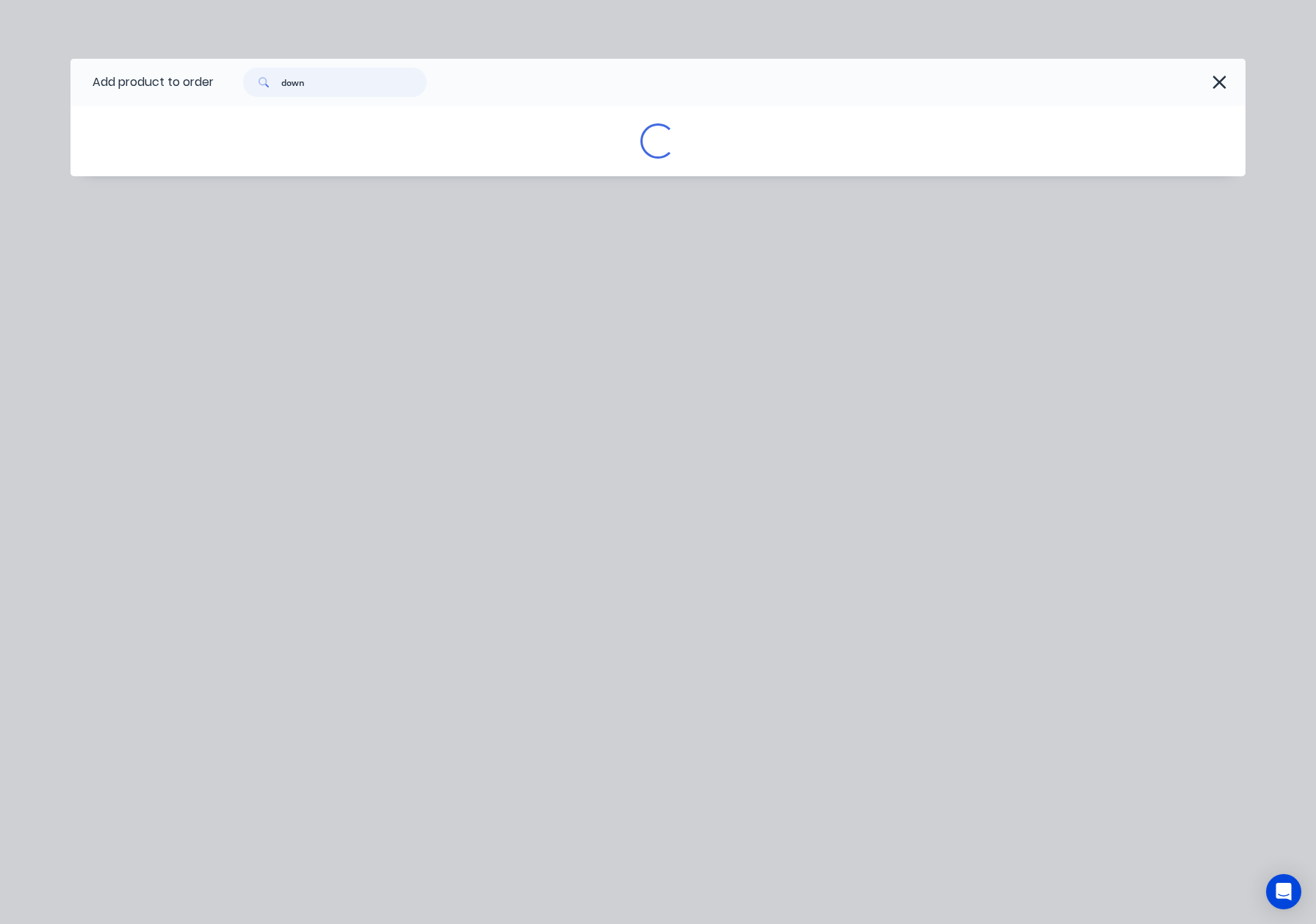
drag, startPoint x: 359, startPoint y: 83, endPoint x: -25, endPoint y: 74, distance: 384.1
click at [0, 74] on html "Order #48974 - Online Order Add product Close Submit as Quote Submit as Order O…" at bounding box center [658, 433] width 1316 height 1455
type input "gutter"
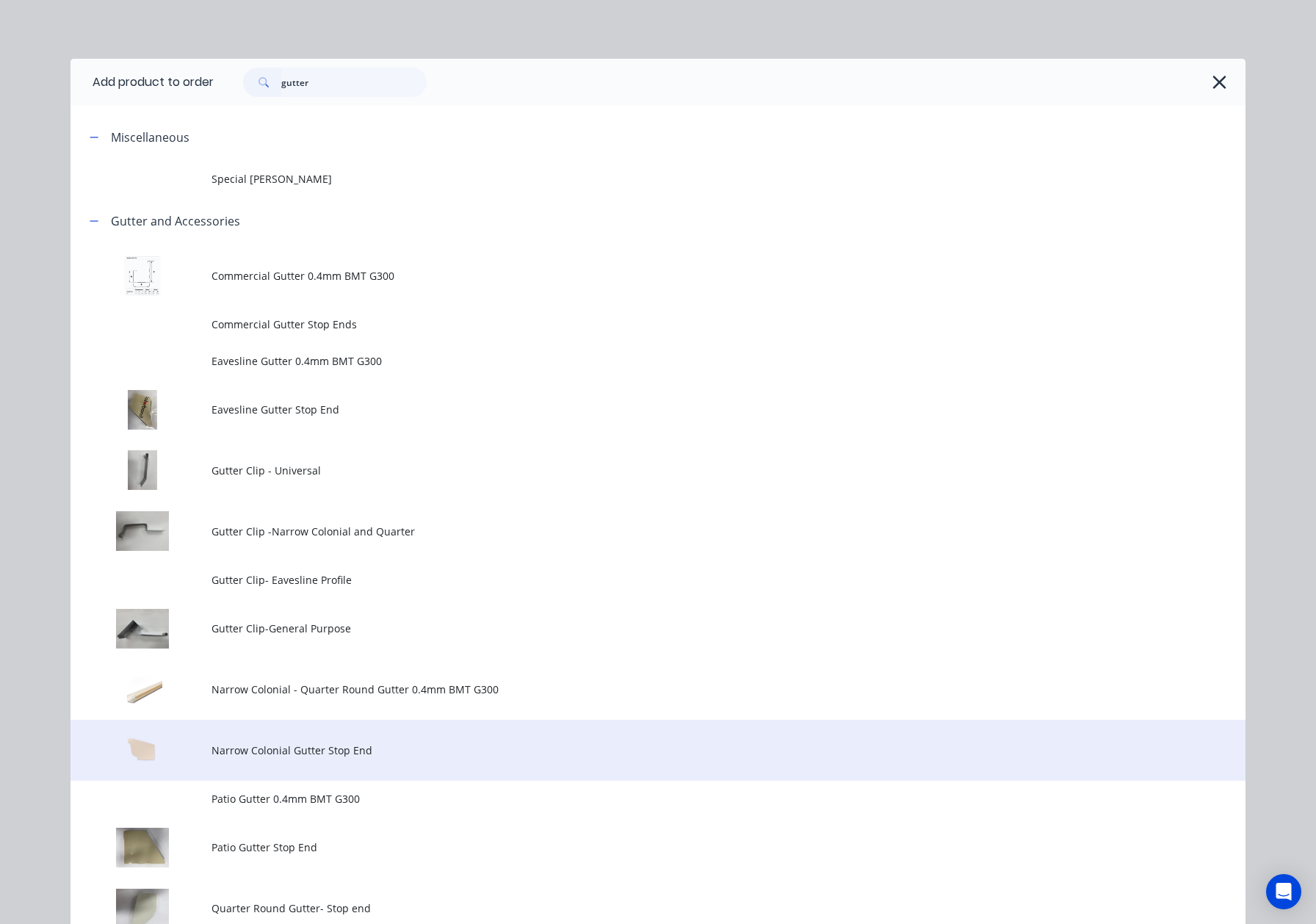
click at [324, 749] on span "Narrow Colonial Gutter Stop End" at bounding box center [624, 750] width 827 height 15
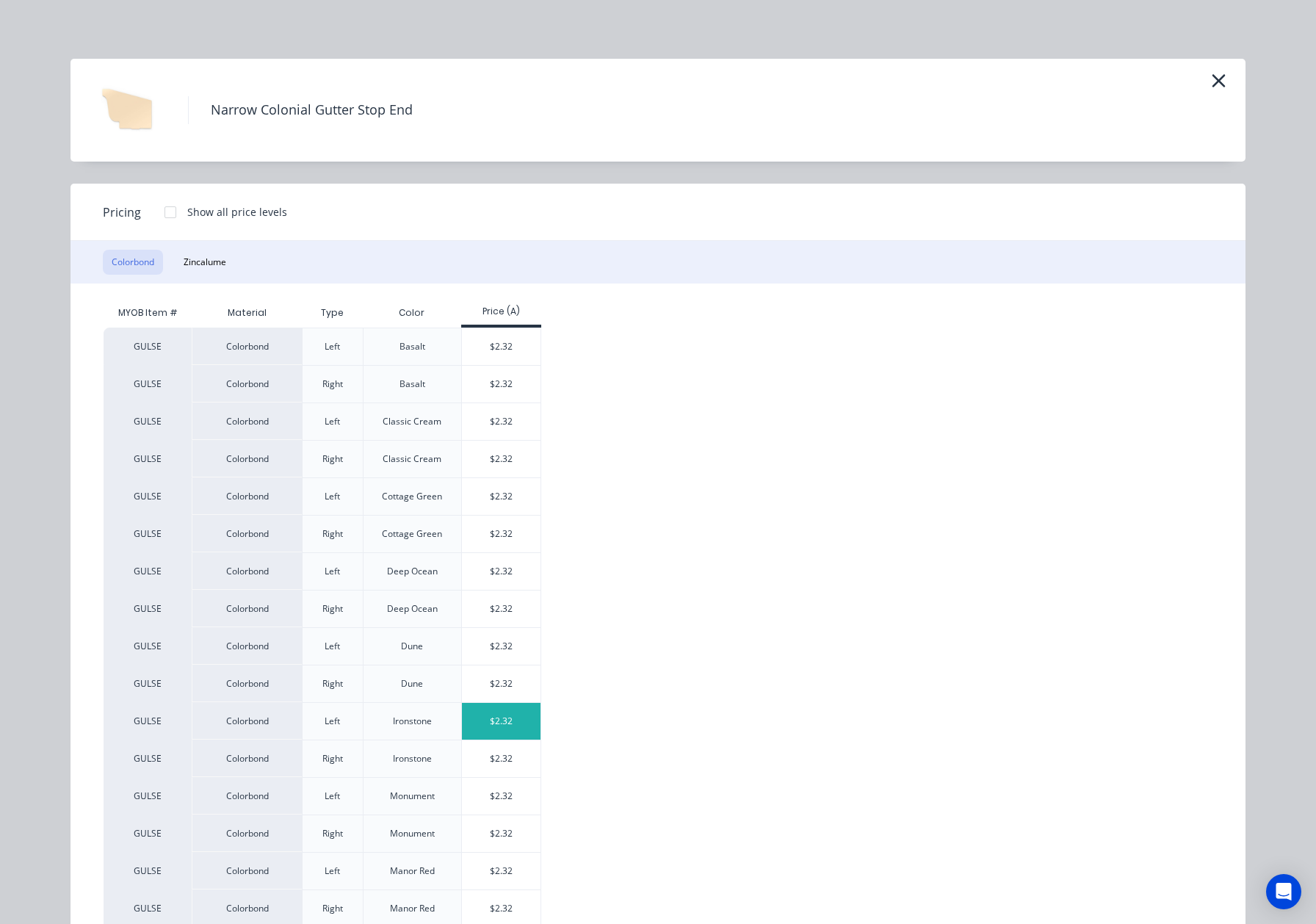
click at [500, 721] on div "$2.32" at bounding box center [501, 721] width 78 height 37
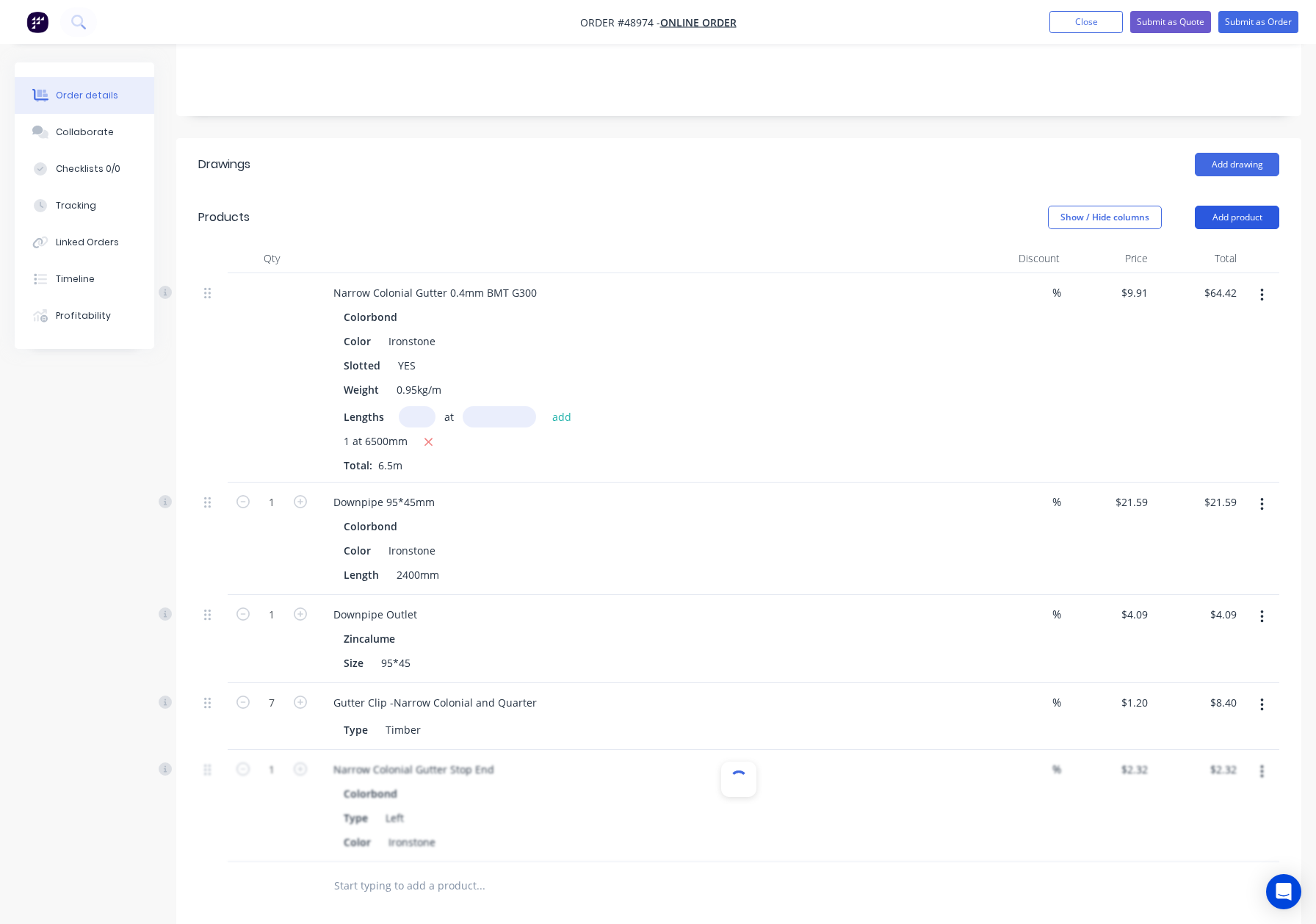
click at [1229, 206] on button "Add product" at bounding box center [1238, 217] width 85 height 23
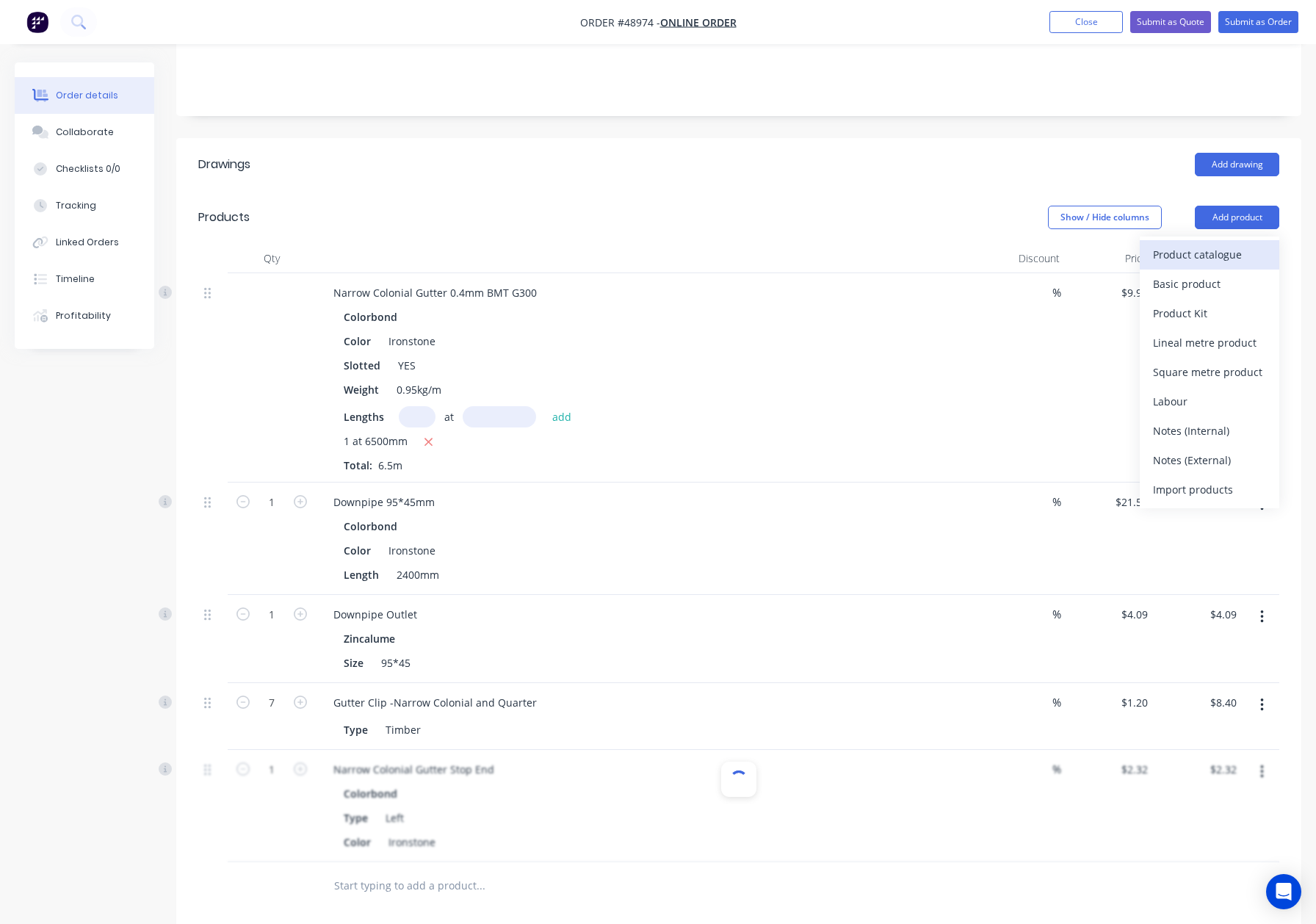
click at [1230, 244] on div "Product catalogue" at bounding box center [1210, 255] width 113 height 22
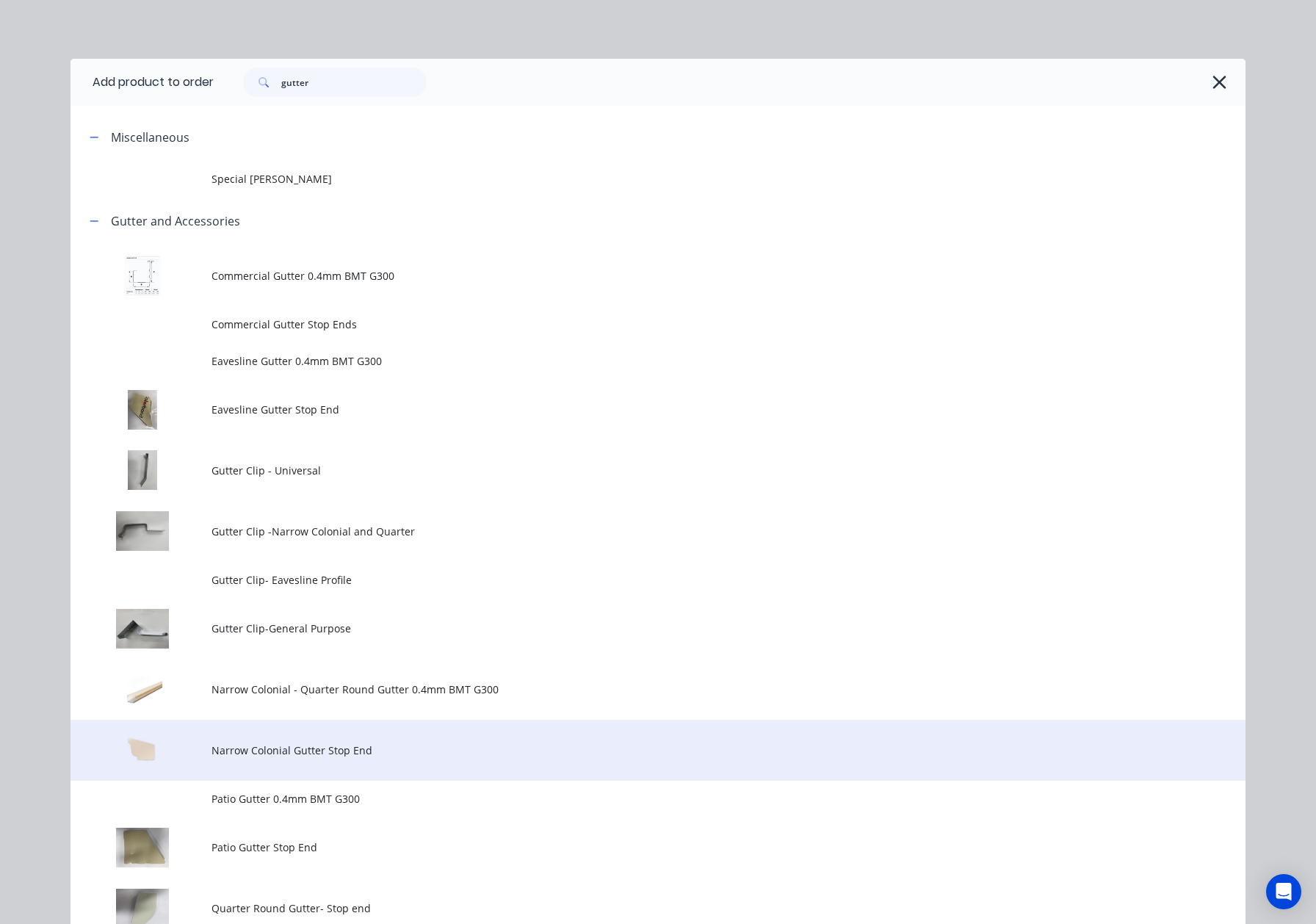
click at [353, 737] on td "Narrow Colonial Gutter Stop End" at bounding box center [728, 750] width 1034 height 61
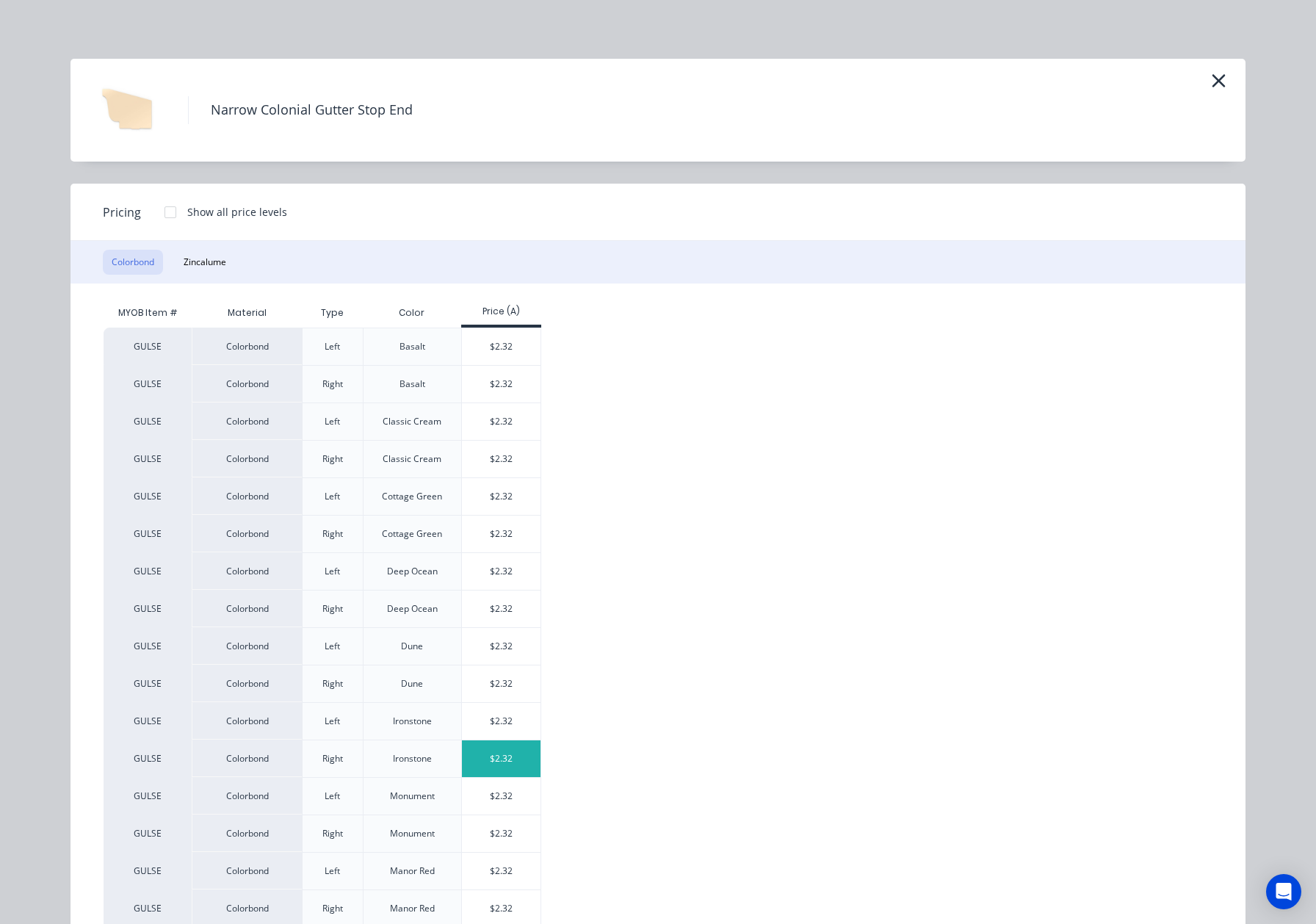
click at [515, 765] on div "$2.32" at bounding box center [501, 759] width 78 height 37
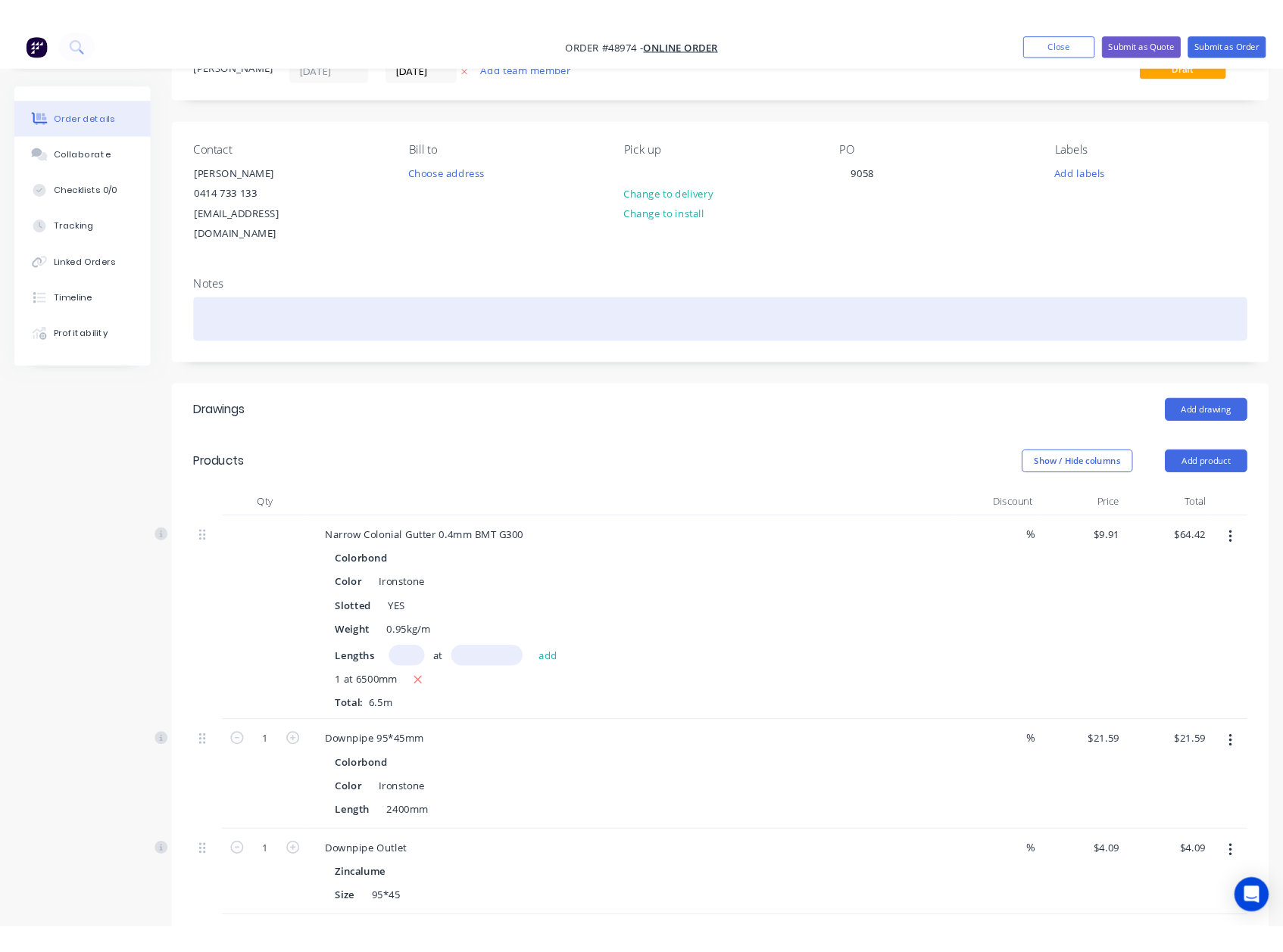
scroll to position [0, 0]
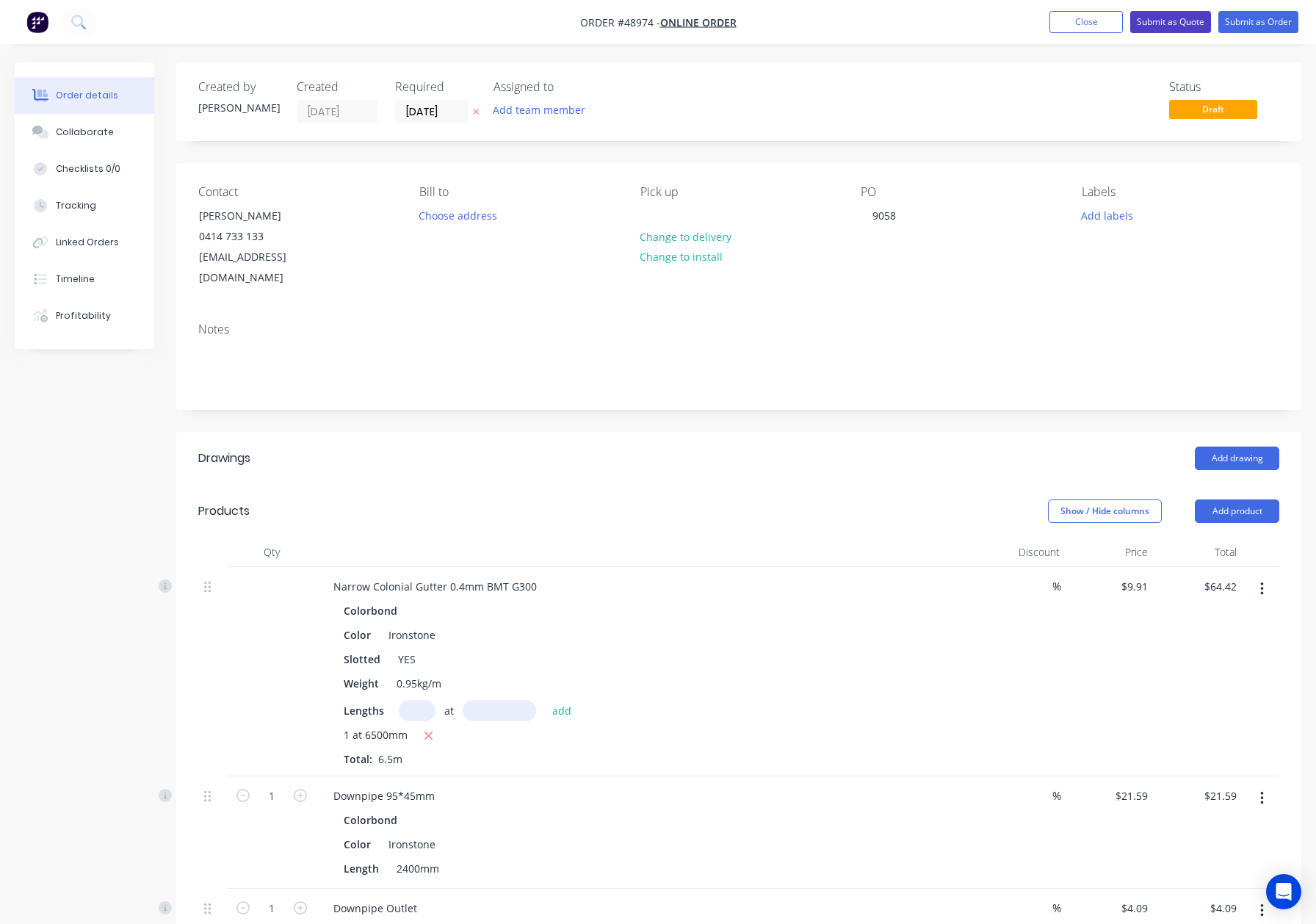
click at [1177, 15] on button "Submit as Quote" at bounding box center [1170, 22] width 81 height 22
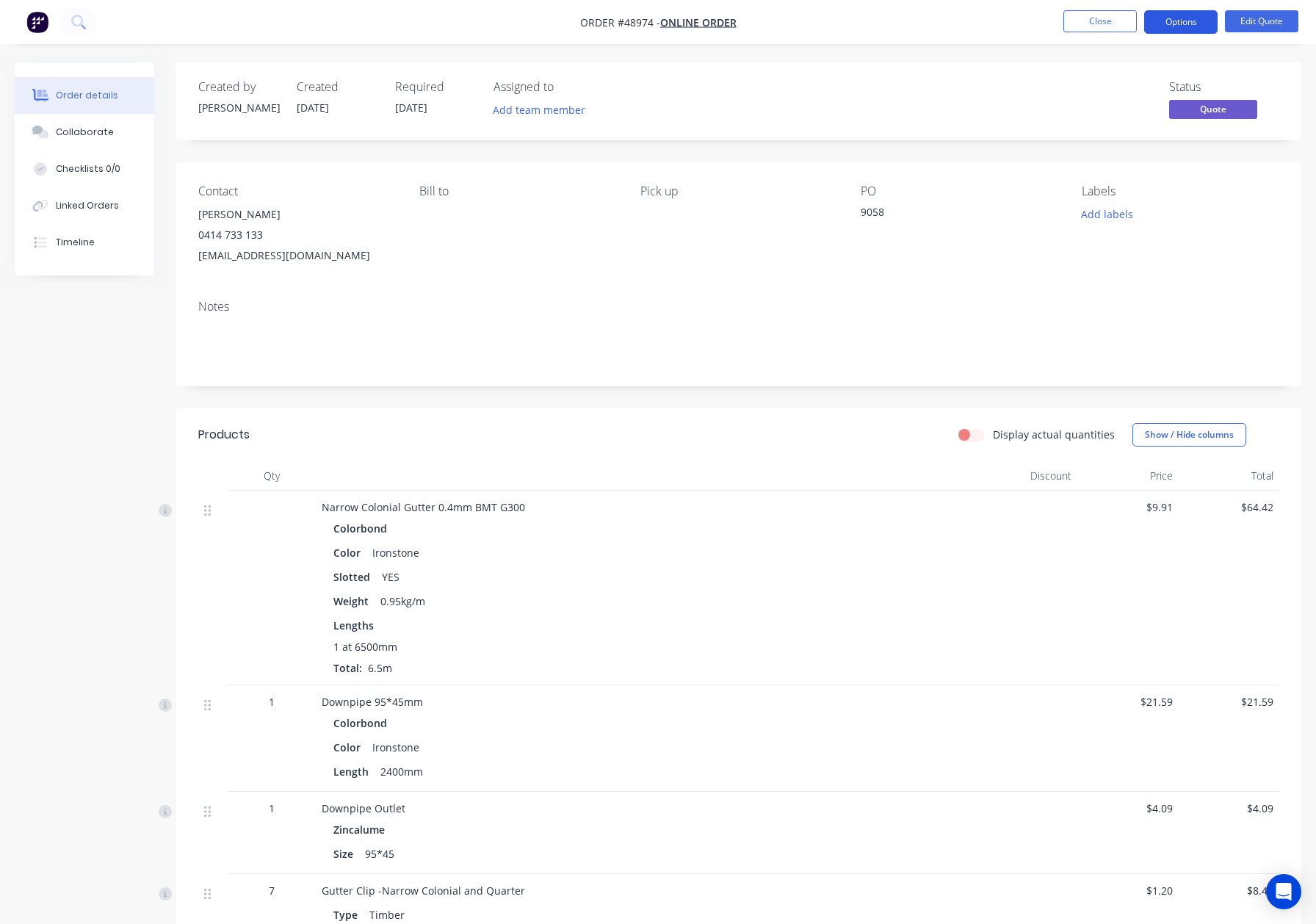
click at [1170, 18] on button "Options" at bounding box center [1182, 22] width 74 height 23
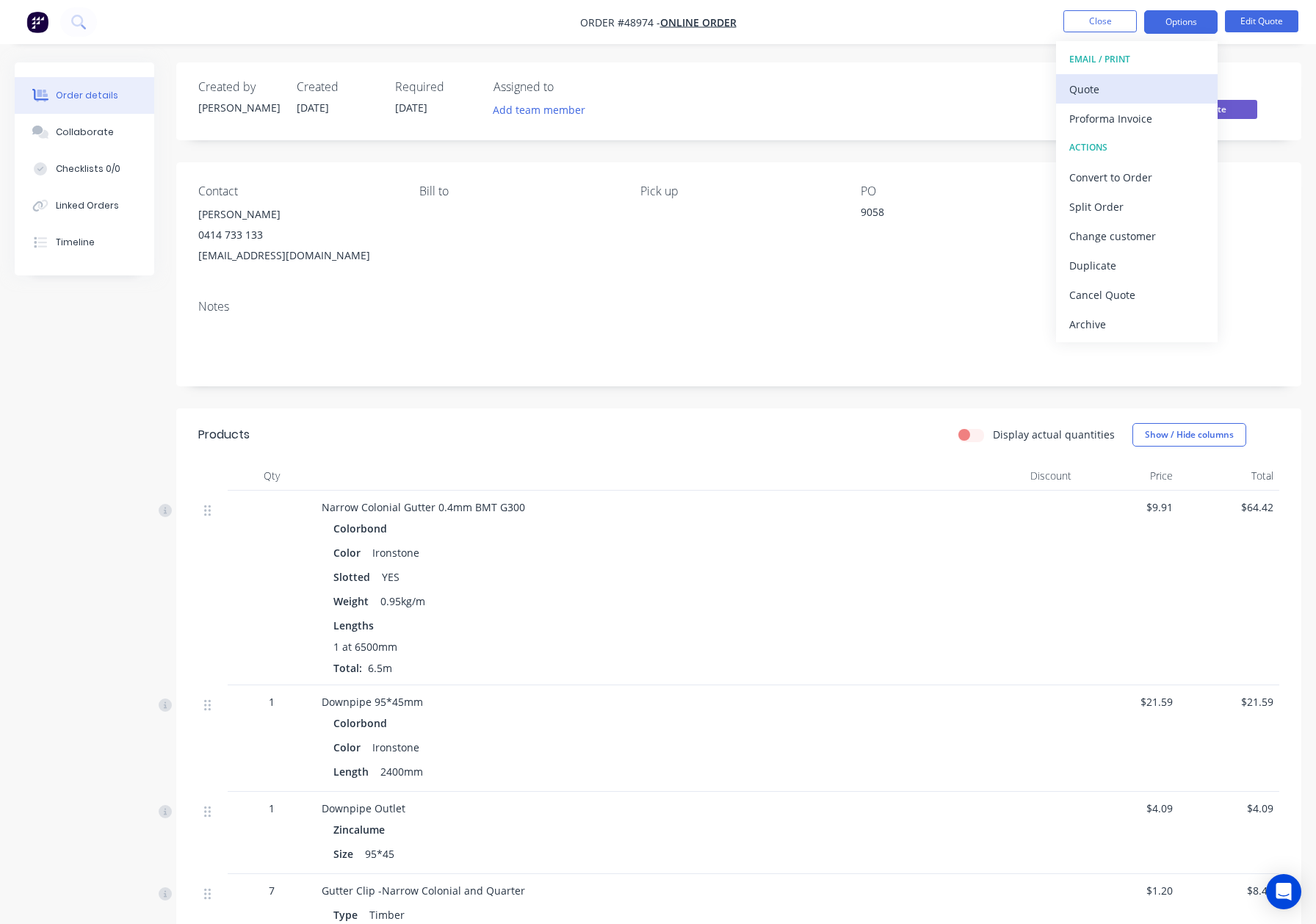
drag, startPoint x: 1152, startPoint y: 67, endPoint x: 1144, endPoint y: 84, distance: 18.8
click at [1145, 84] on div "EMAIL / PRINT Quote Proforma Invoice ACTIONS Convert to Order Split Order Chang…" at bounding box center [1137, 191] width 162 height 301
click at [1144, 86] on div "Quote" at bounding box center [1137, 89] width 135 height 22
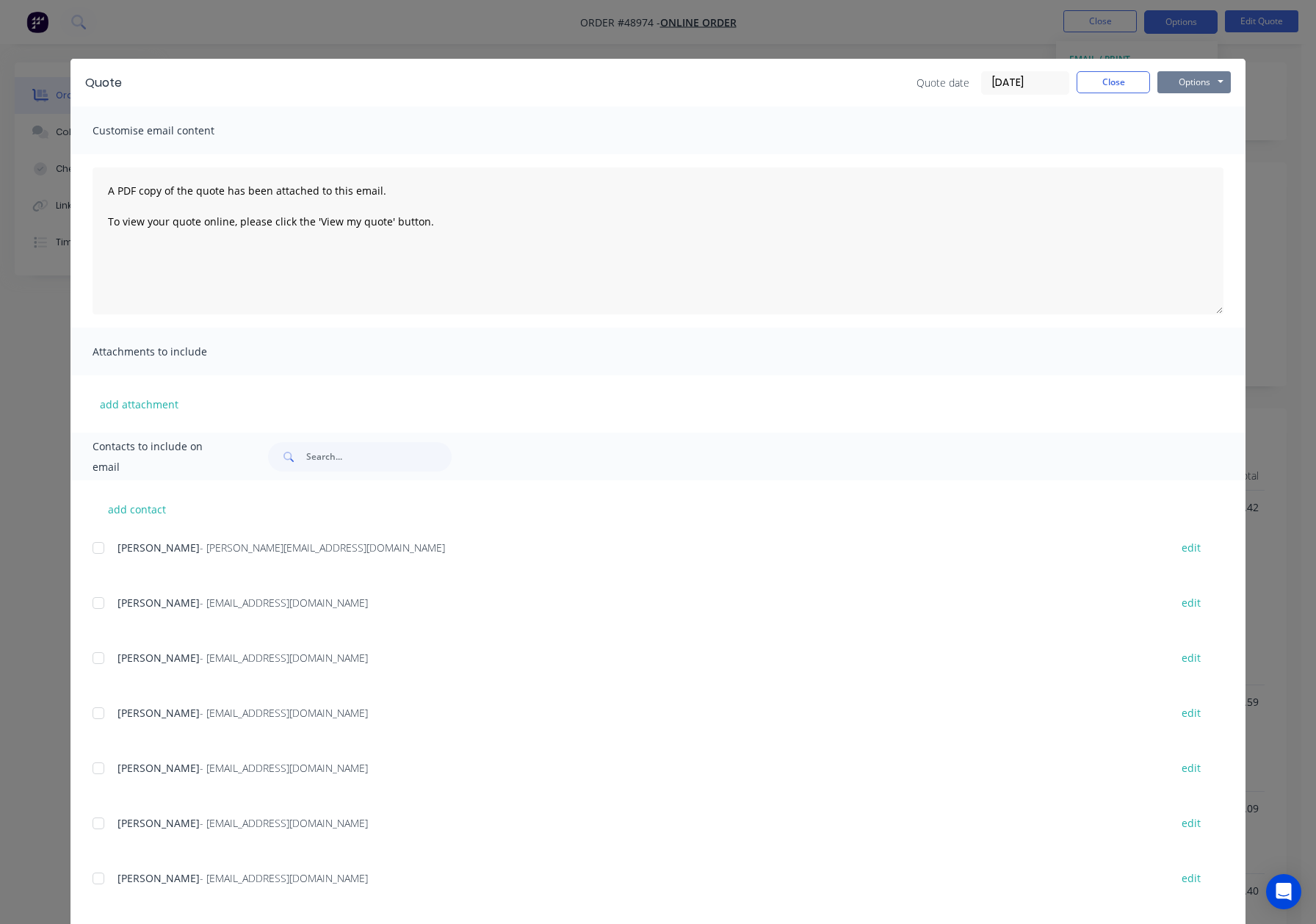
click at [1205, 78] on button "Options" at bounding box center [1194, 82] width 74 height 22
click at [1182, 118] on button "Preview" at bounding box center [1204, 108] width 94 height 24
click at [1117, 85] on button "Close" at bounding box center [1113, 82] width 74 height 22
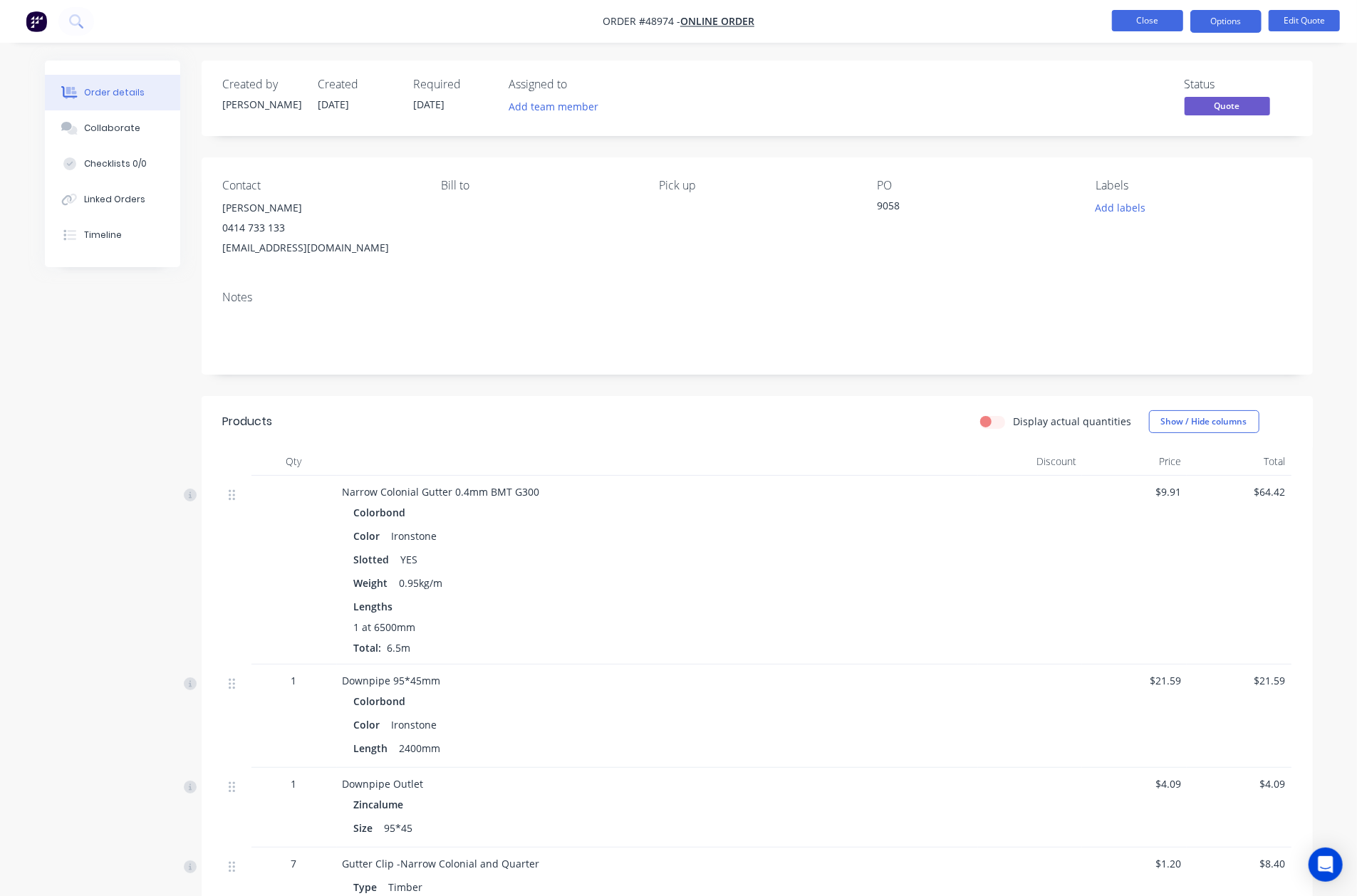
click at [1150, 24] on button "Close" at bounding box center [1147, 21] width 71 height 22
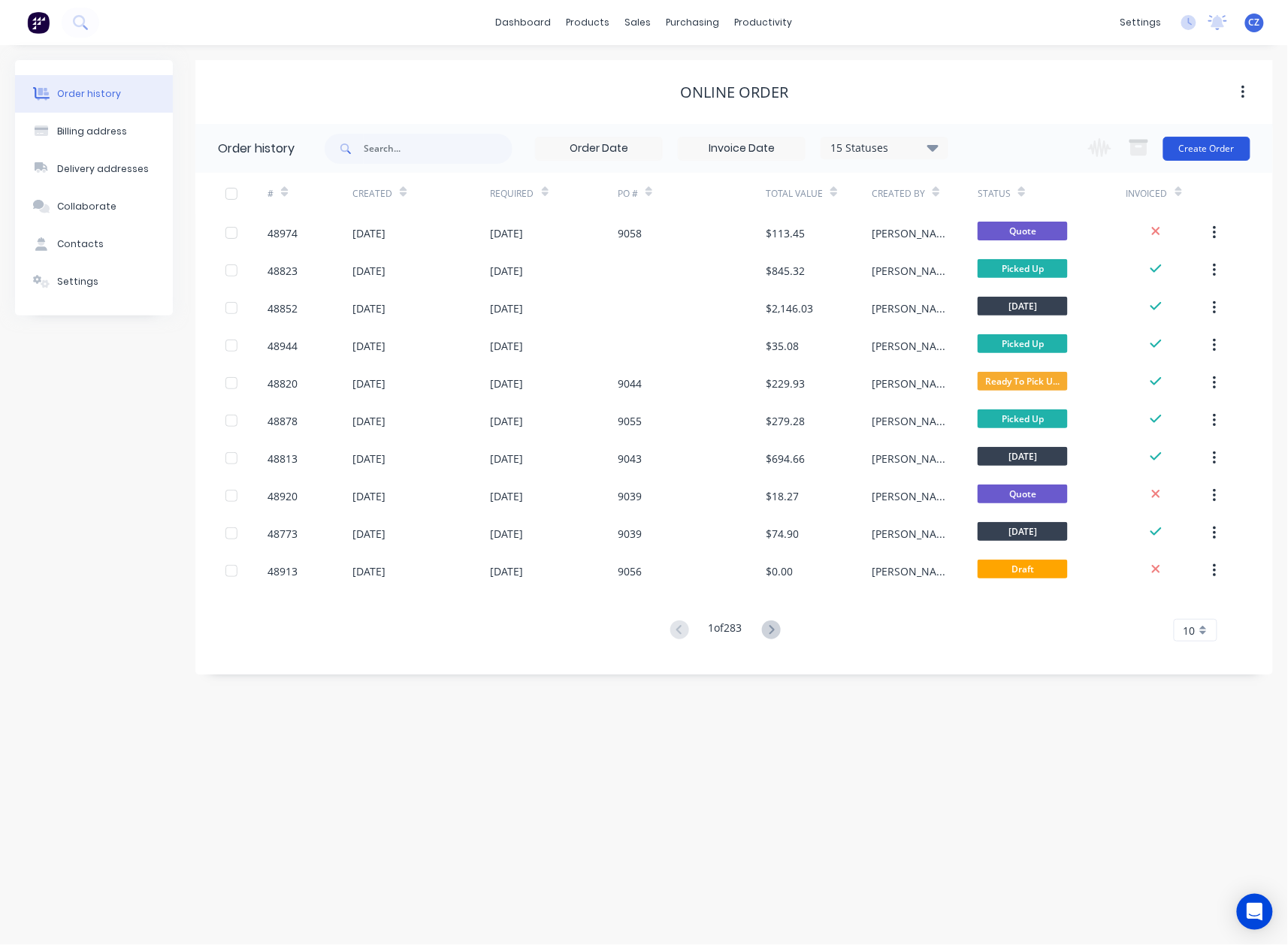
click at [1209, 148] on button "Create Order" at bounding box center [1207, 148] width 87 height 24
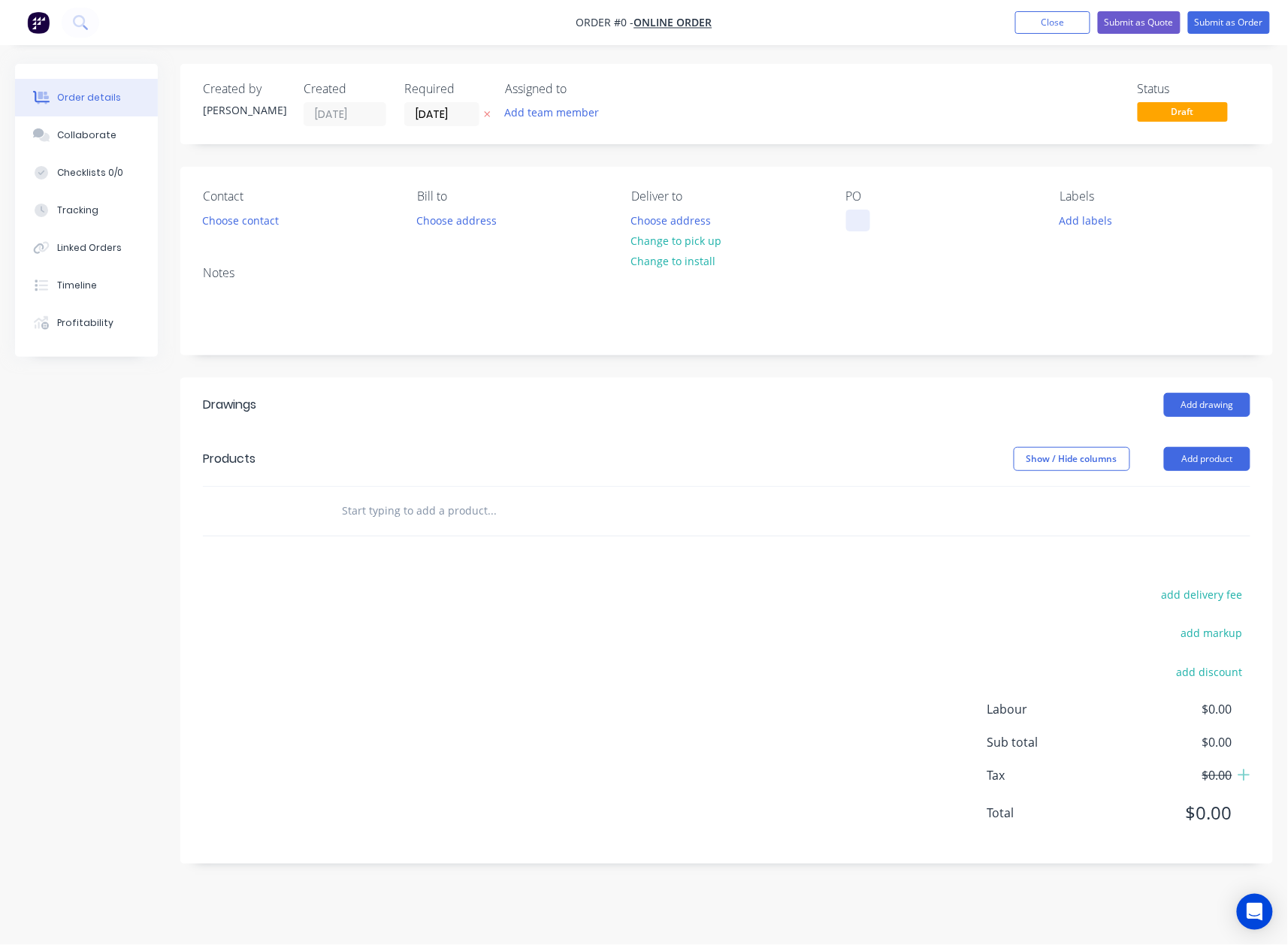
click at [865, 226] on div at bounding box center [857, 220] width 24 height 22
paste div
click at [765, 442] on div "Order details Collaborate Checklists 0/0 Tracking Linked Orders Timeline Profit…" at bounding box center [644, 475] width 1288 height 823
click at [698, 238] on div "Creating draft order... Loading..." at bounding box center [658, 536] width 1288 height 945
click at [695, 251] on button "Change to pick up" at bounding box center [676, 241] width 106 height 20
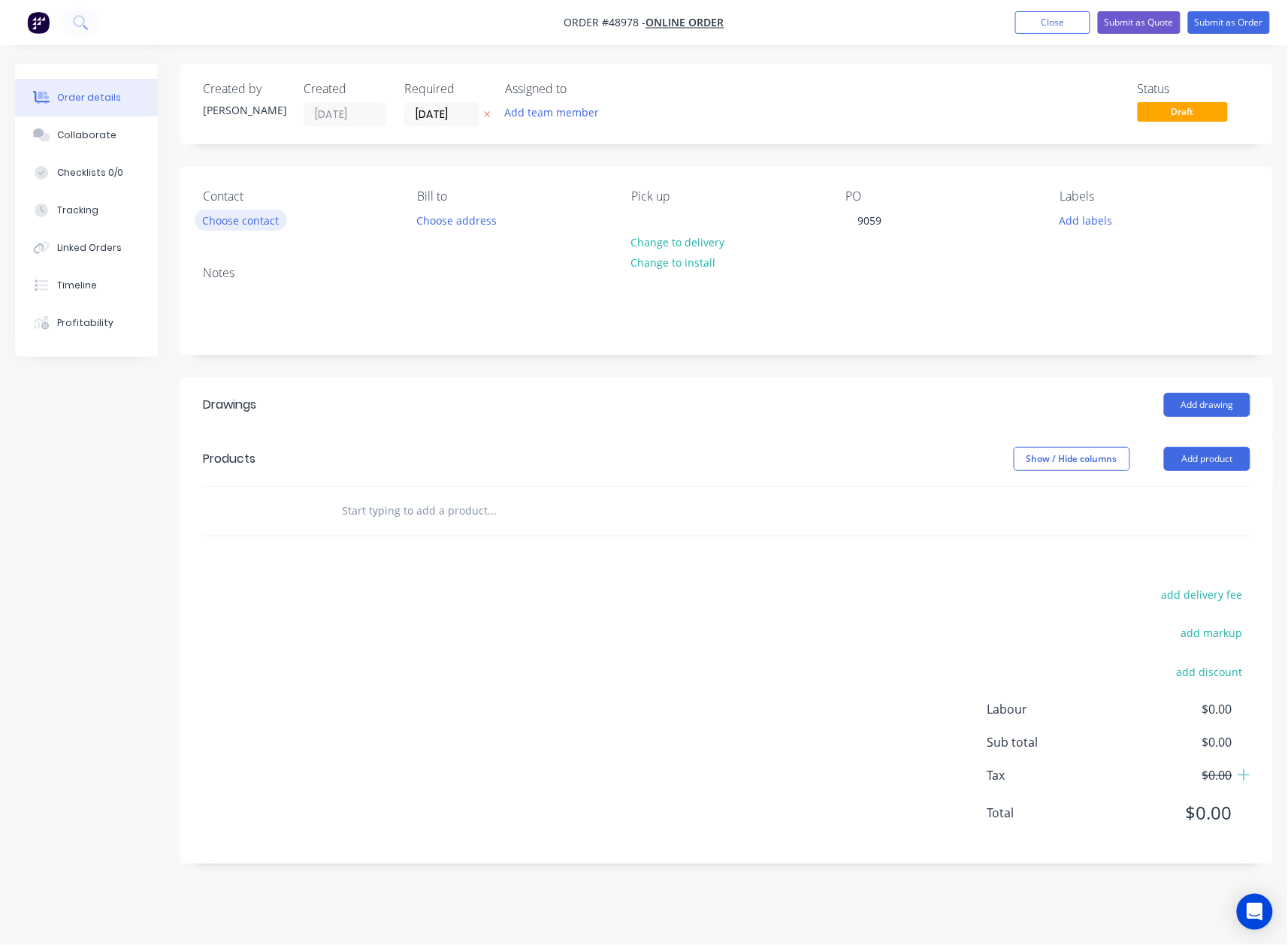
click at [229, 219] on button "Choose contact" at bounding box center [241, 219] width 93 height 20
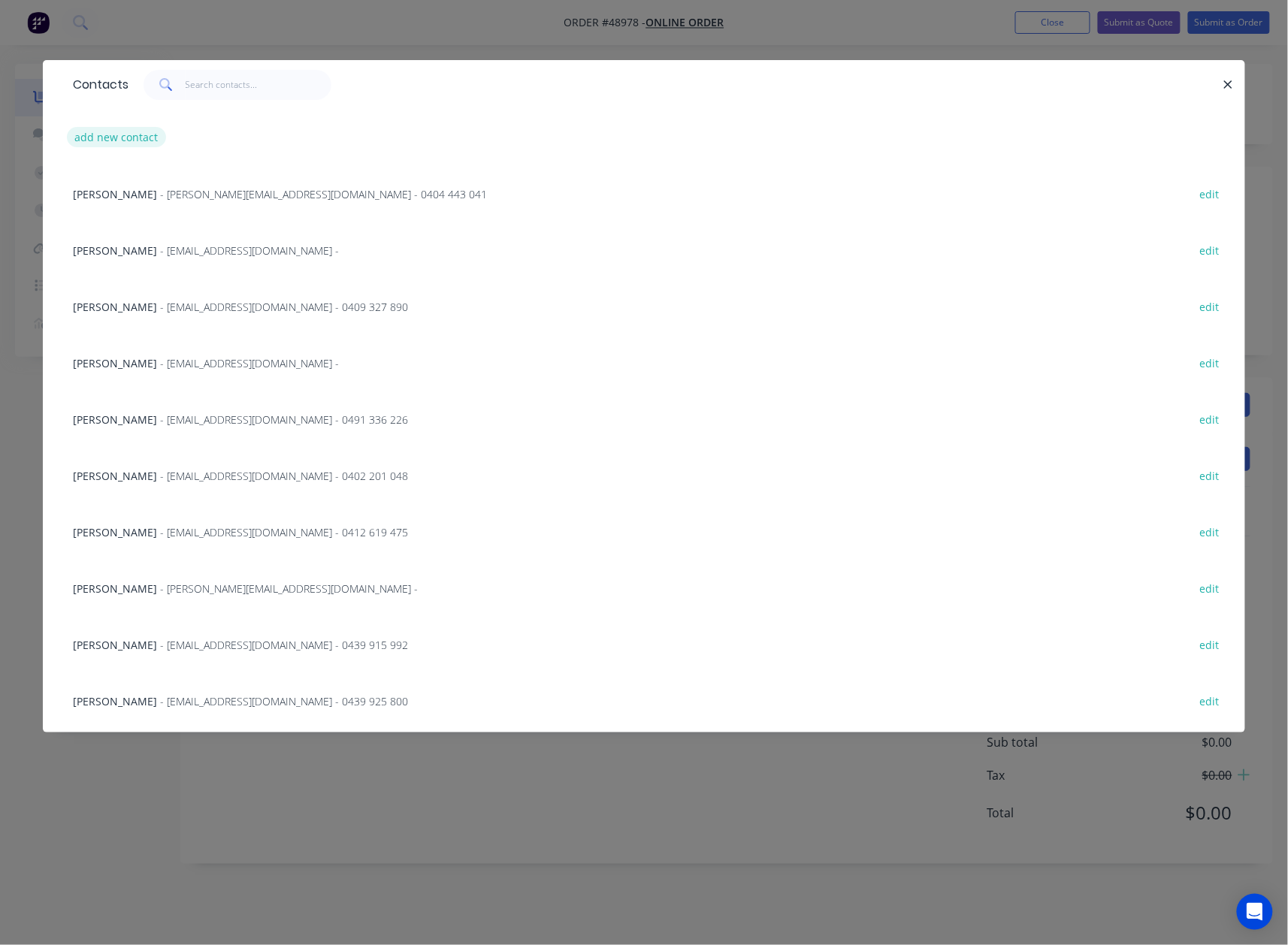
click at [95, 137] on button "add new contact" at bounding box center [116, 137] width 99 height 20
select select "AU"
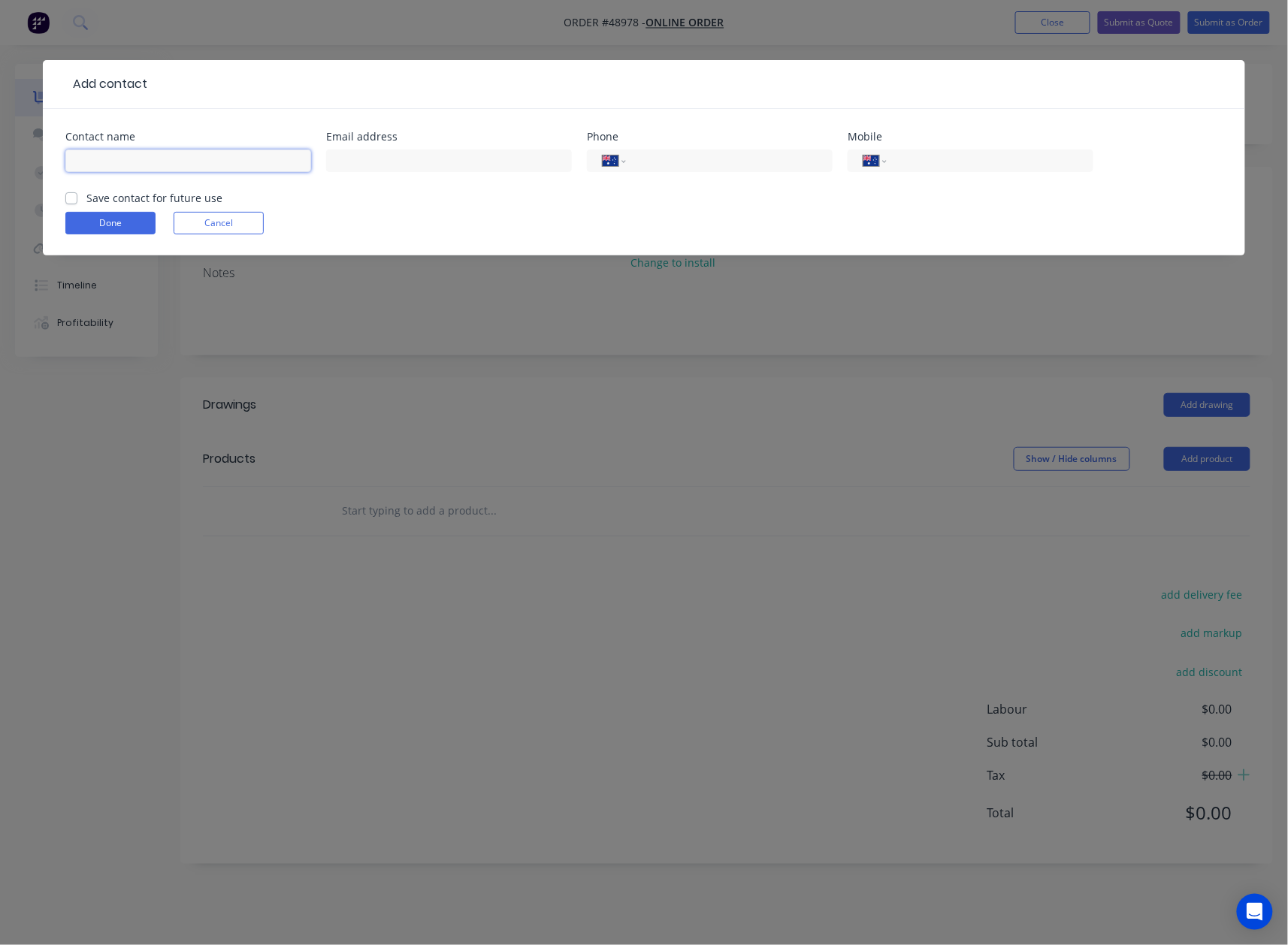
click at [108, 153] on input "text" at bounding box center [188, 161] width 246 height 23
paste input "Glenn Maurer"
type input "Glenn Maurer"
click at [1006, 164] on input "tel" at bounding box center [987, 161] width 180 height 17
paste input "0455 847 862"
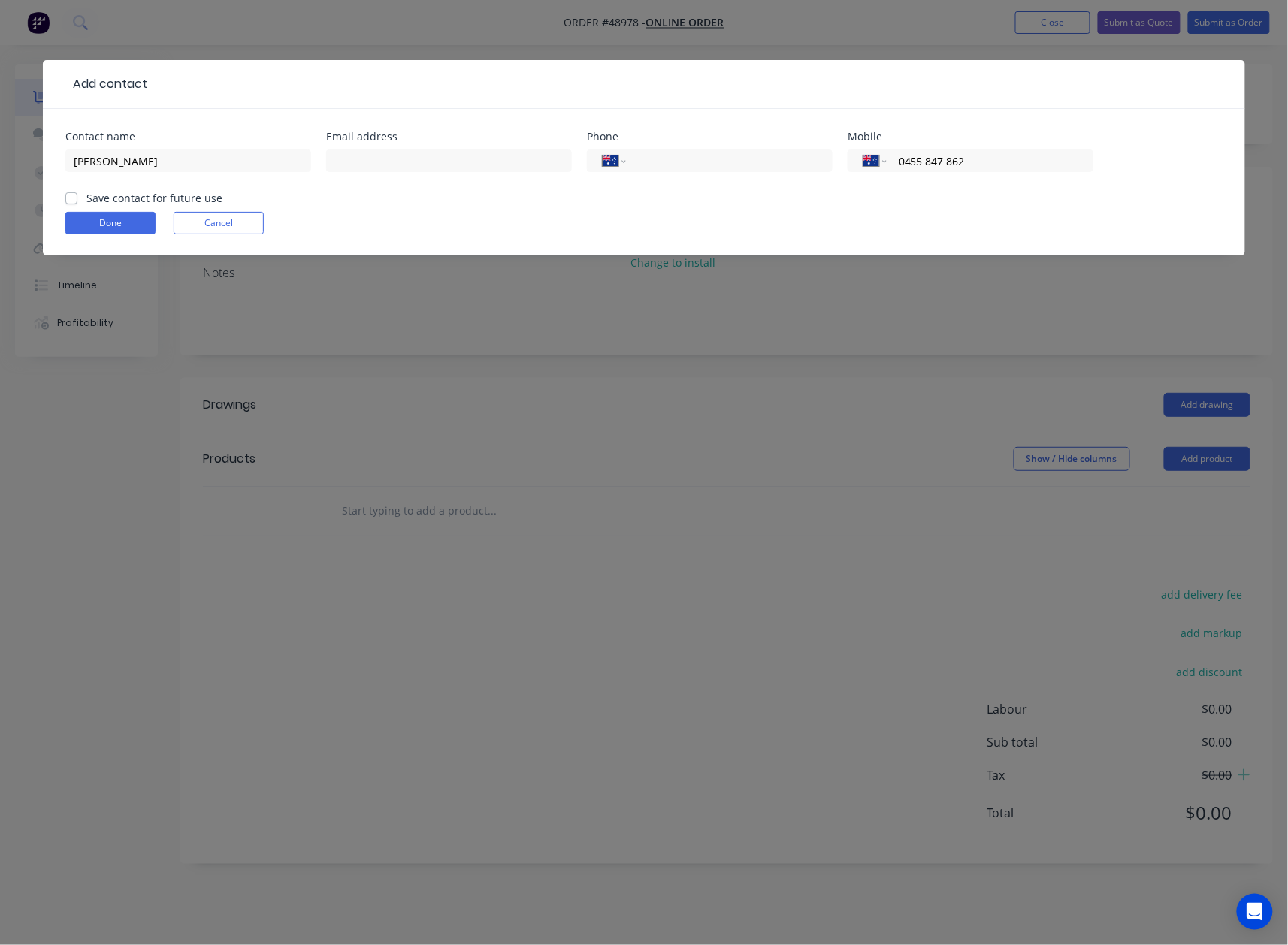
type input "0455 847 862"
click at [896, 205] on form "Contact name Glenn Maurer Email address Phone International Afghanistan Åland I…" at bounding box center [644, 193] width 1157 height 124
click at [418, 157] on input "text" at bounding box center [449, 161] width 246 height 23
paste input "glennmaurer81@gmail.com"
type input "glennmaurer81@gmail.com"
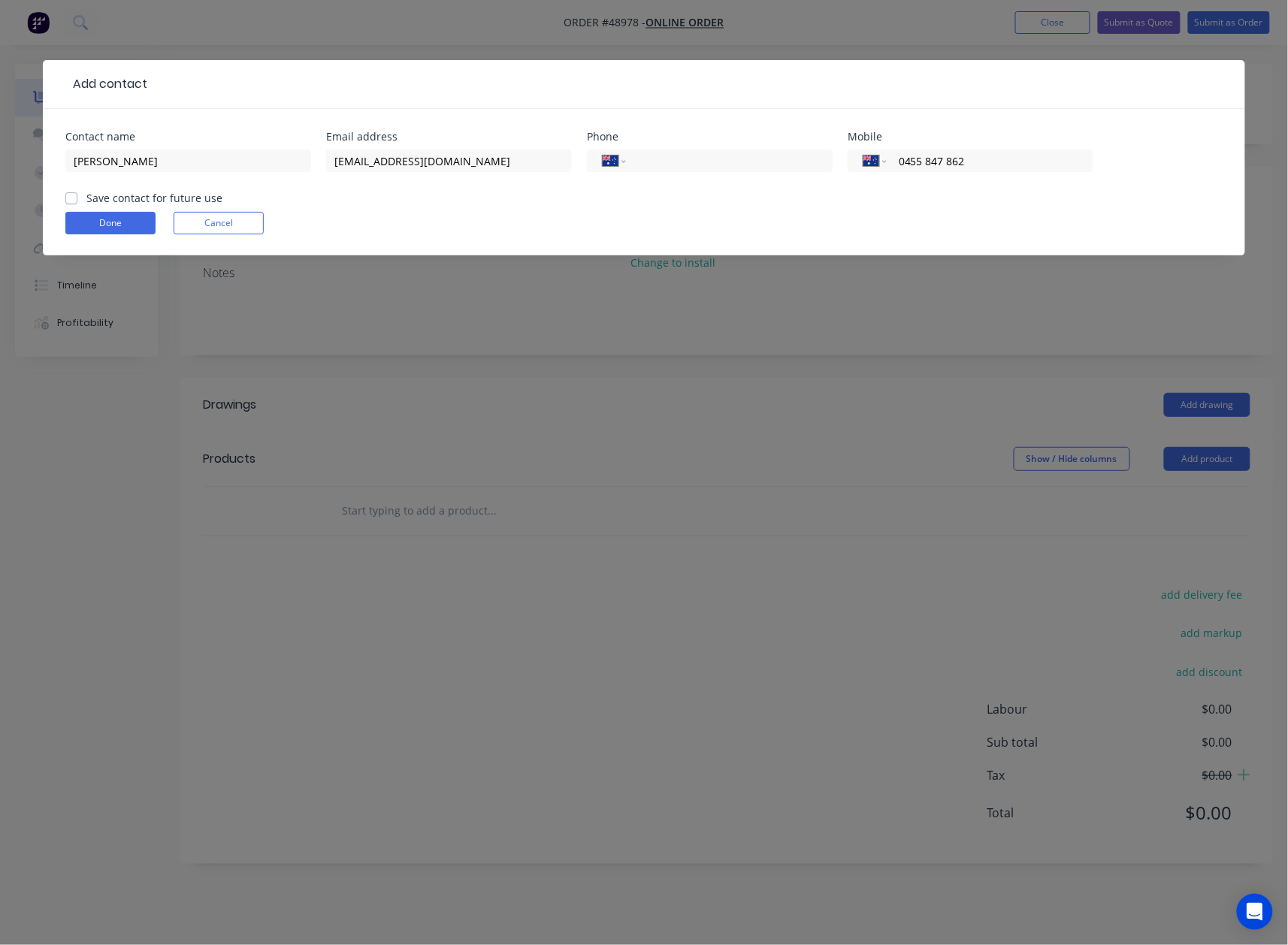
click at [87, 202] on label "Save contact for future use" at bounding box center [155, 197] width 136 height 16
click at [70, 202] on input "Save contact for future use" at bounding box center [71, 197] width 12 height 14
checkbox input "true"
click at [75, 221] on button "Done" at bounding box center [111, 224] width 90 height 23
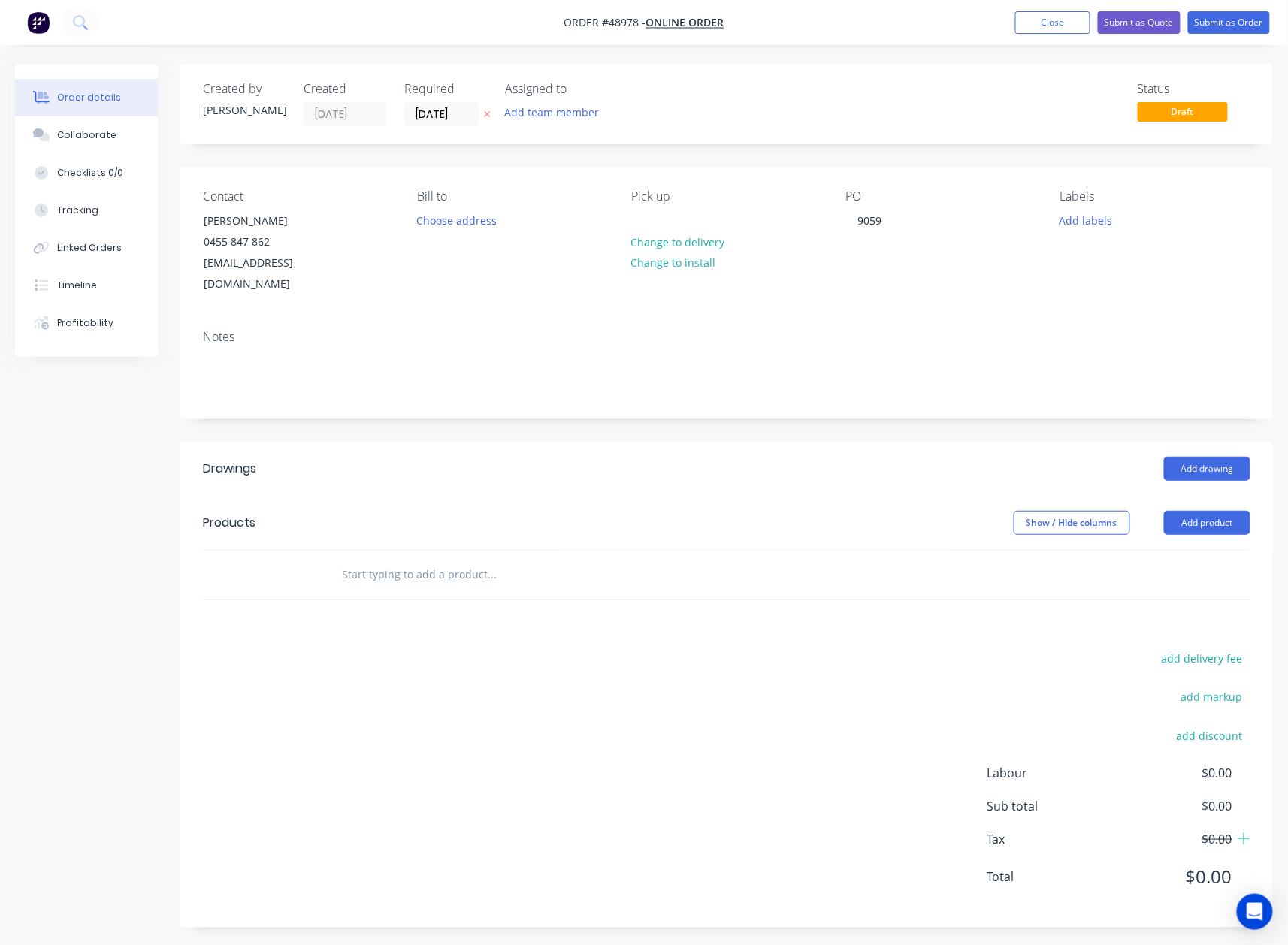
click at [1220, 496] on header "Products Show / Hide columns Add product" at bounding box center [726, 523] width 1092 height 54
click at [1200, 512] on button "Add product" at bounding box center [1207, 522] width 87 height 24
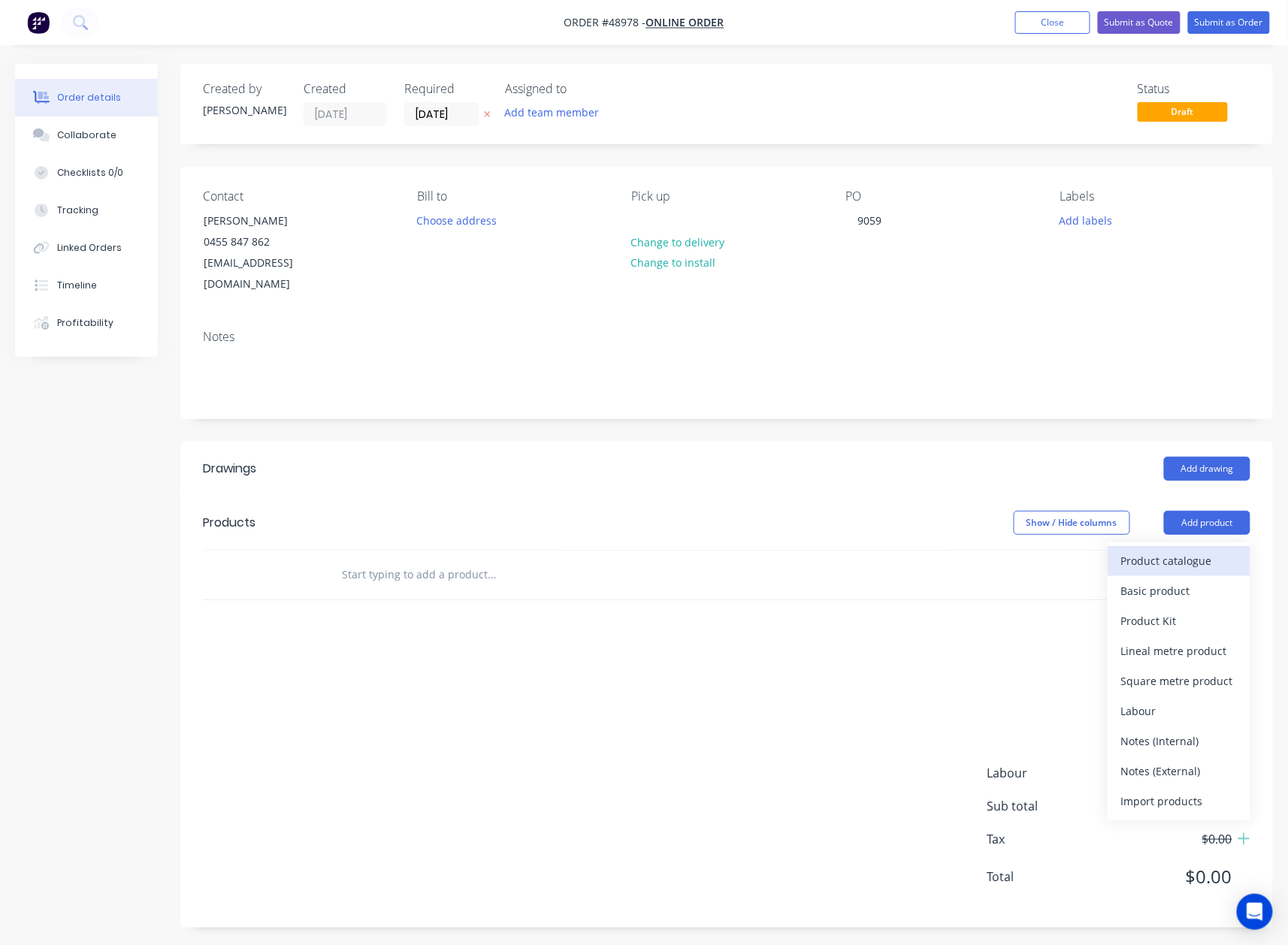
click at [1195, 550] on div "Product catalogue" at bounding box center [1178, 561] width 115 height 22
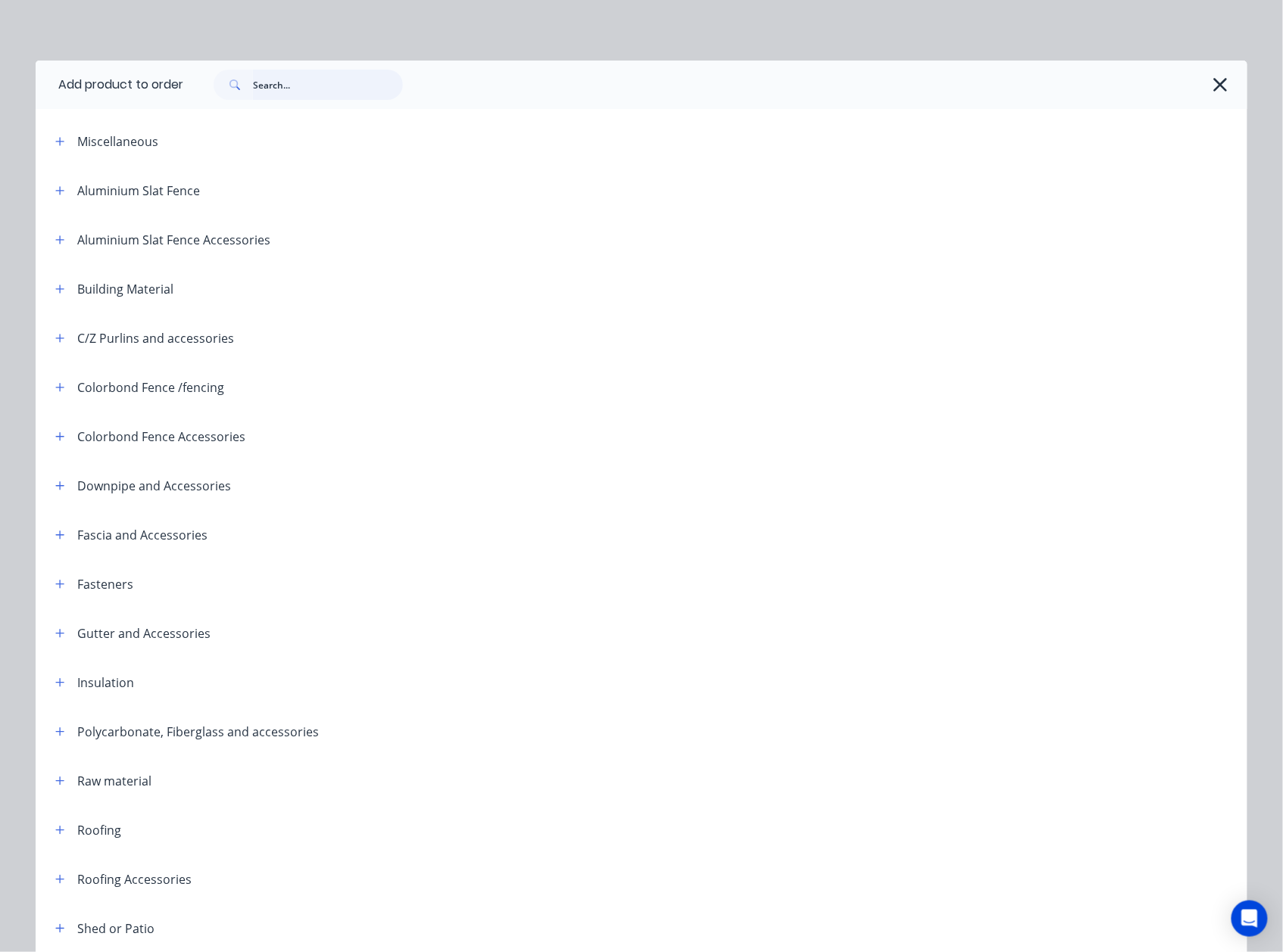
click at [271, 78] on input "text" at bounding box center [328, 84] width 150 height 31
type input "sheet"
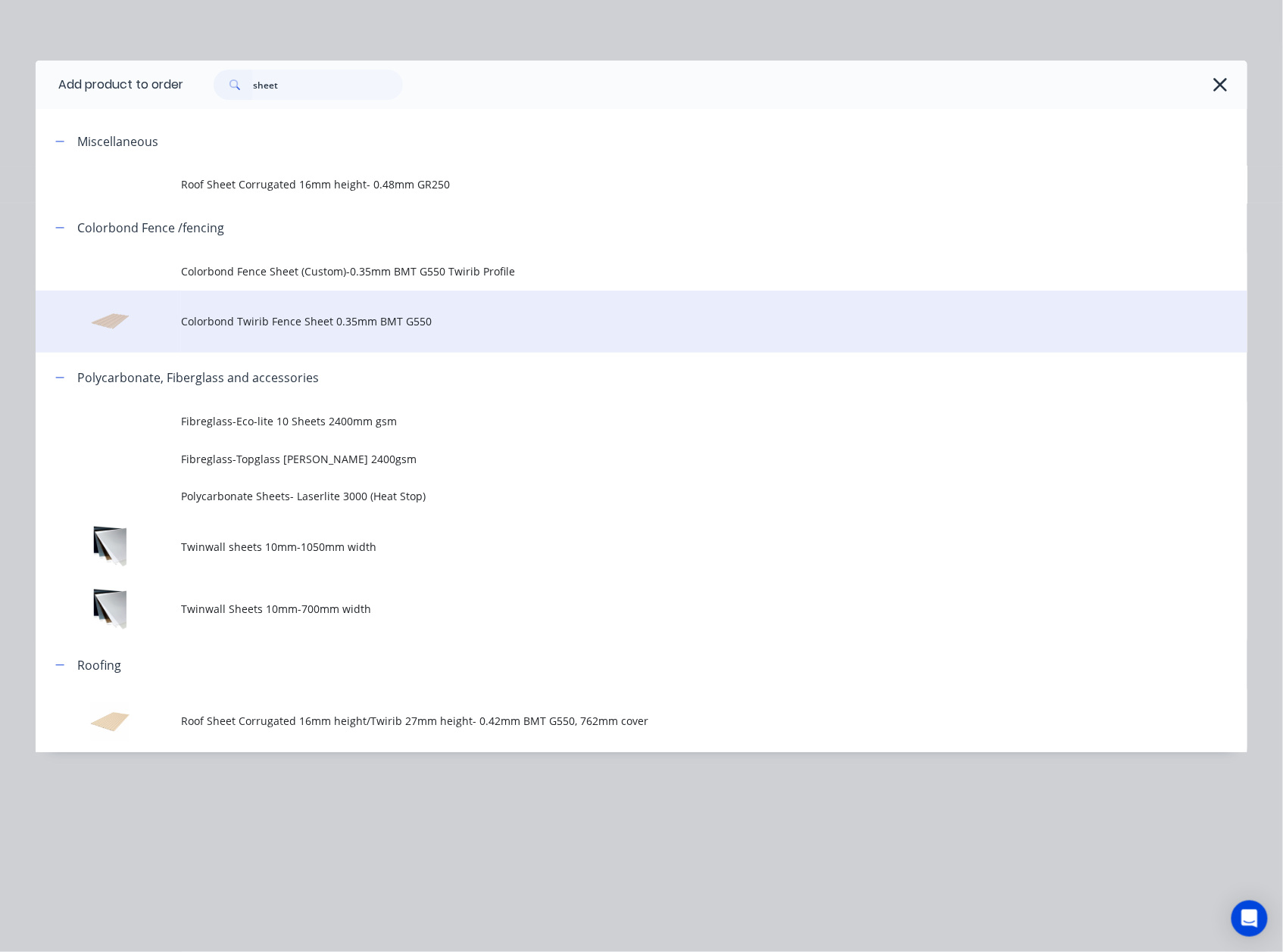
click at [222, 326] on span "Colorbond Twirib Fence Sheet 0.35mm BMT G550" at bounding box center [606, 321] width 852 height 16
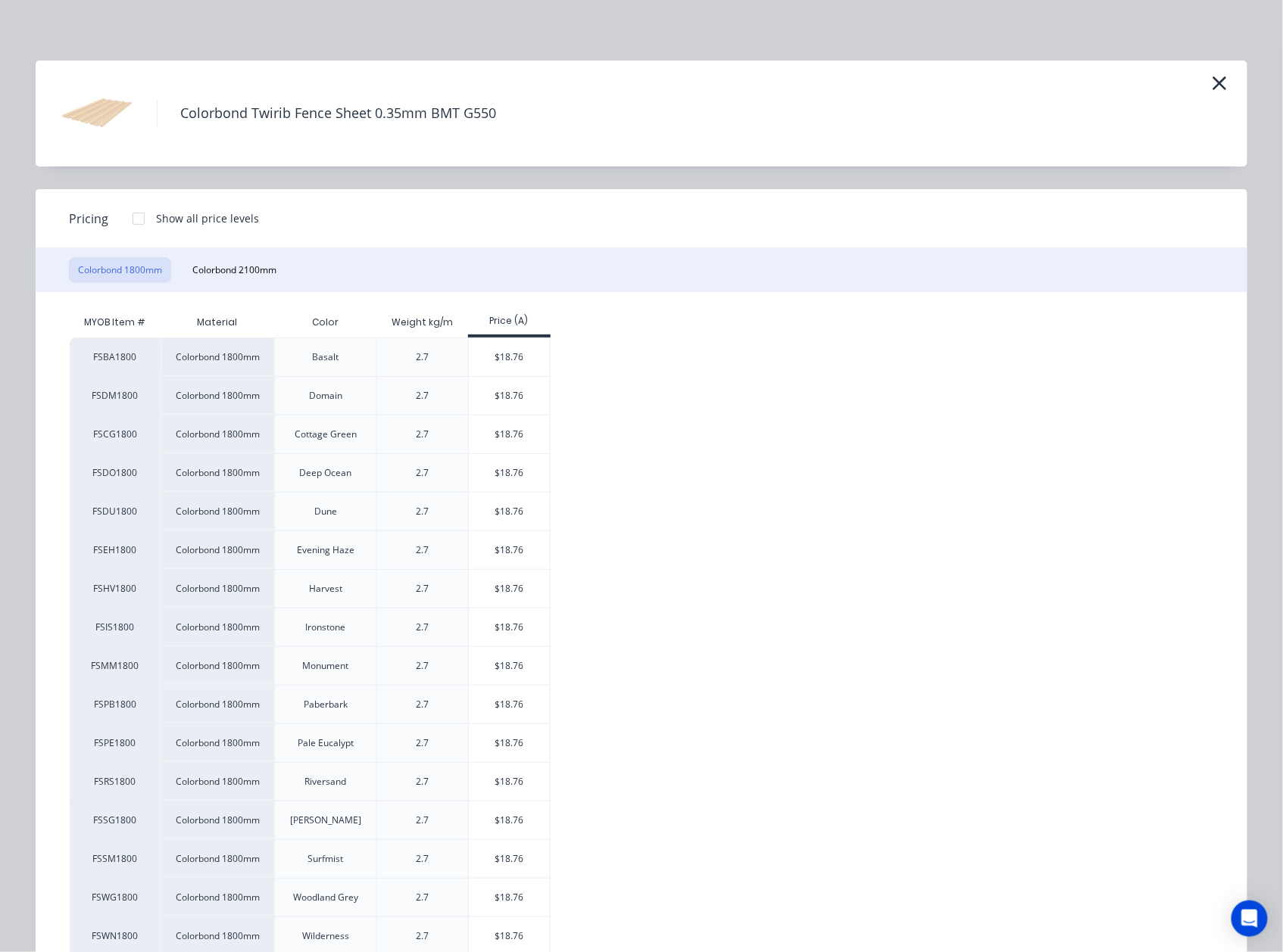
click at [1231, 85] on div "Colorbond Twirib Fence Sheet 0.35mm BMT G550" at bounding box center [641, 113] width 1211 height 106
click at [1213, 77] on icon "button" at bounding box center [1219, 83] width 16 height 21
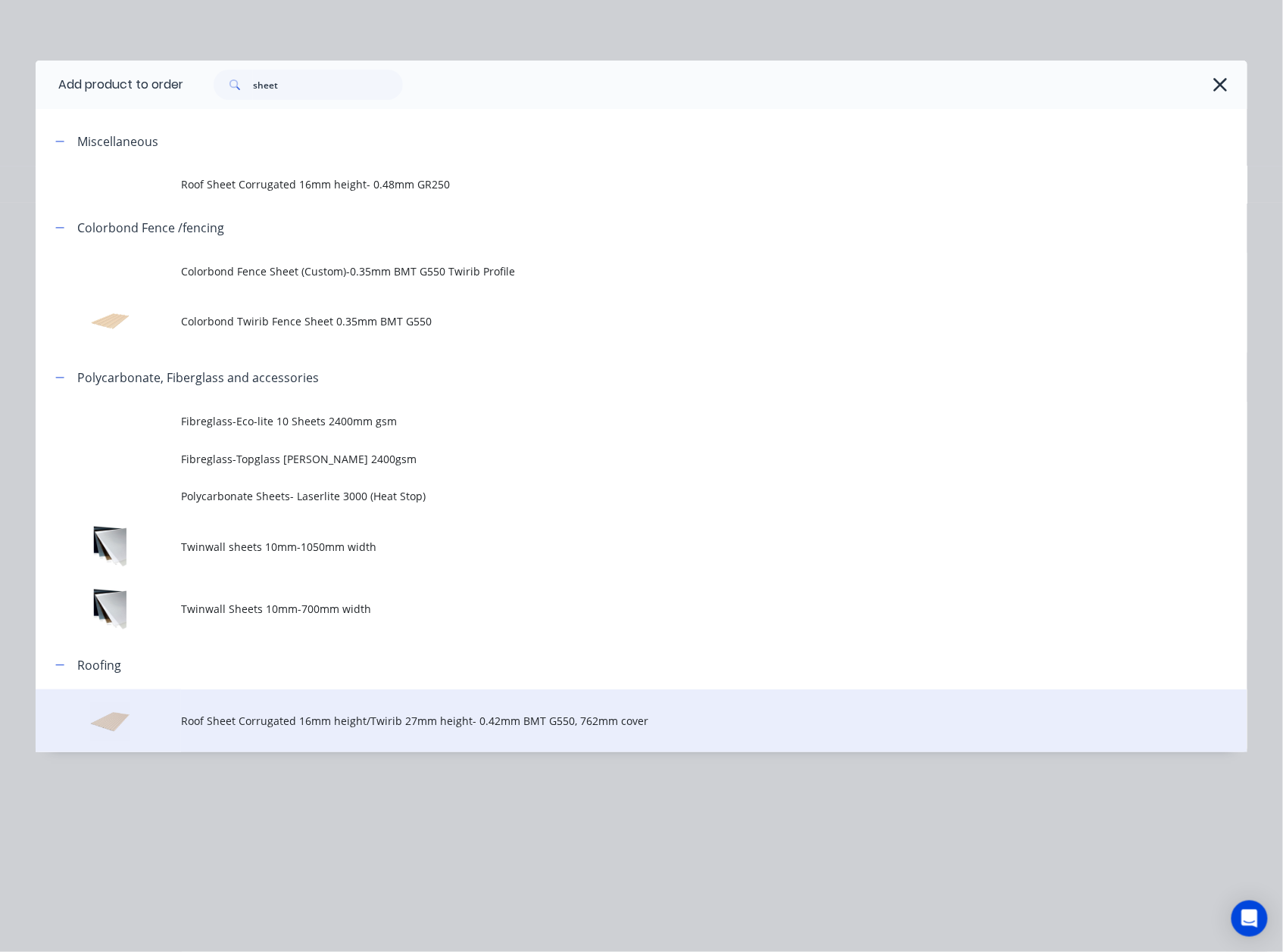
click at [407, 716] on span "Roof Sheet Corrugated 16mm height/Twirib 27mm height- 0.42mm BMT G550, 762mm co…" at bounding box center [606, 720] width 852 height 16
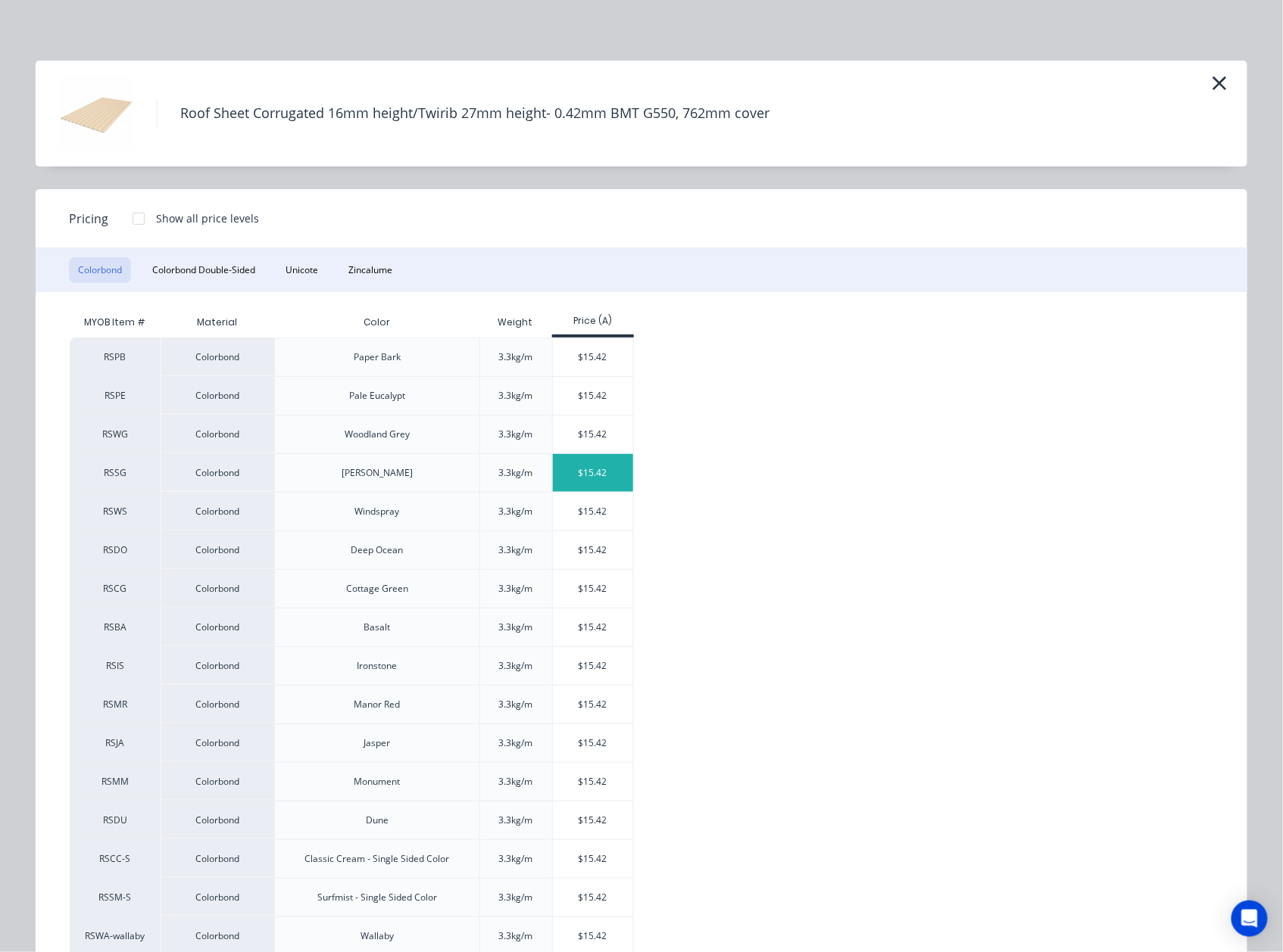
click at [601, 468] on div "$15.42" at bounding box center [593, 474] width 81 height 38
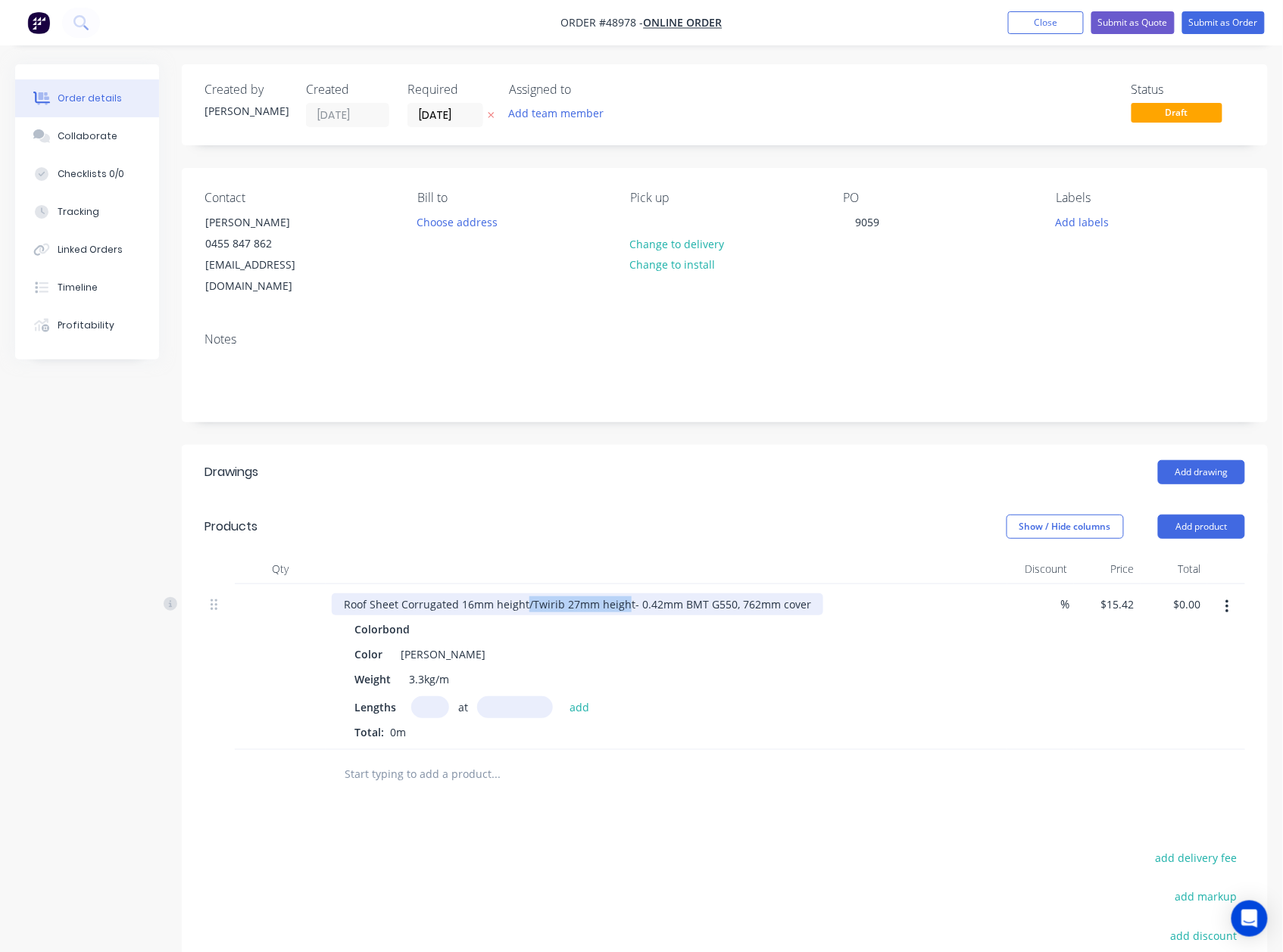
drag, startPoint x: 525, startPoint y: 576, endPoint x: 695, endPoint y: 610, distance: 173.4
click at [625, 593] on div "Roof Sheet Corrugated 16mm height/Twirib 27mm height- 0.42mm BMT G550, 762mm co…" at bounding box center [578, 604] width 492 height 22
click at [416, 696] on input "text" at bounding box center [430, 707] width 38 height 22
type input "12"
type input "7700"
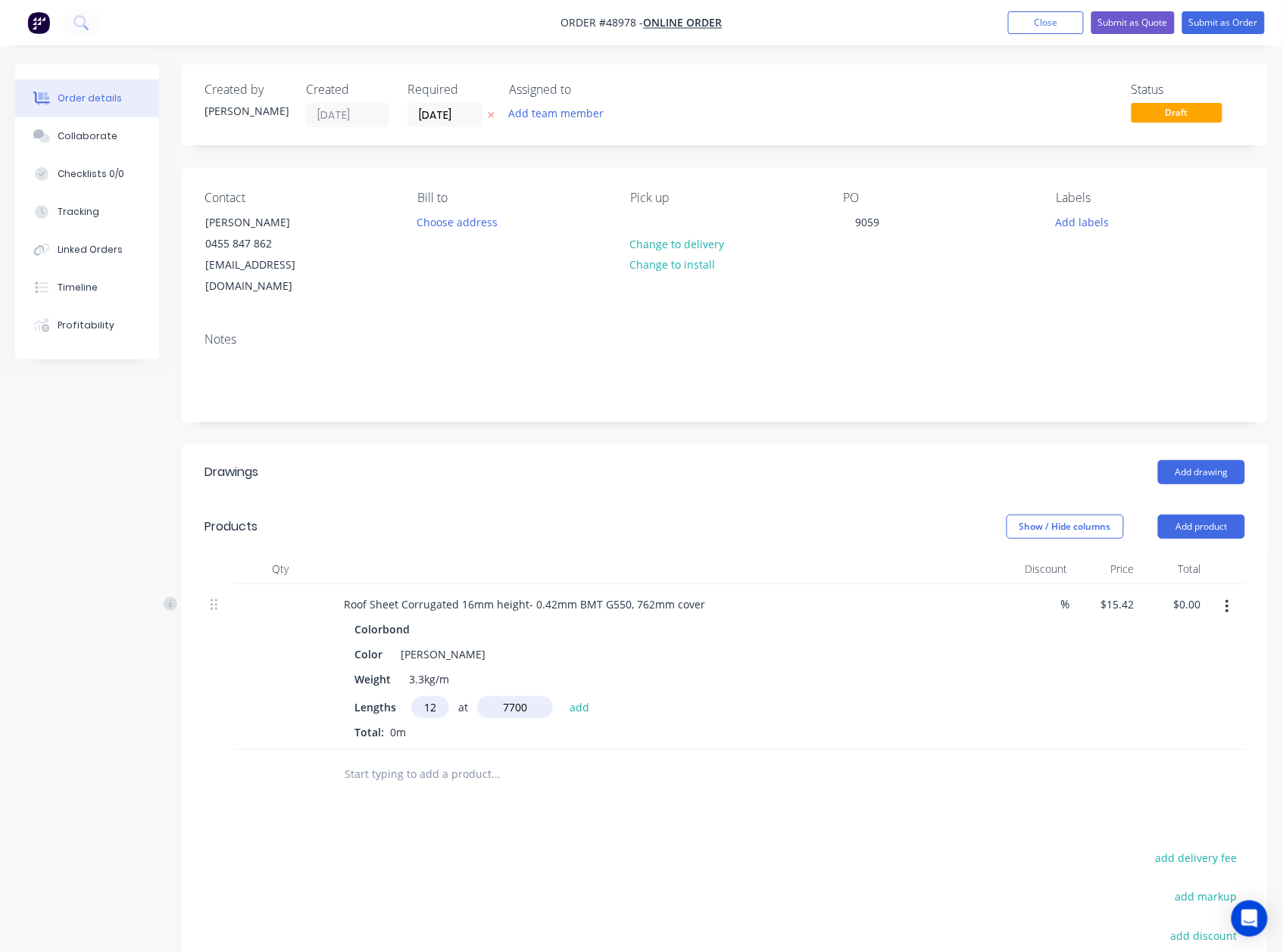
click at [562, 696] on button "add" at bounding box center [579, 706] width 35 height 21
type input "$1,424.81"
type input "3"
type input "0"
type input "3000"
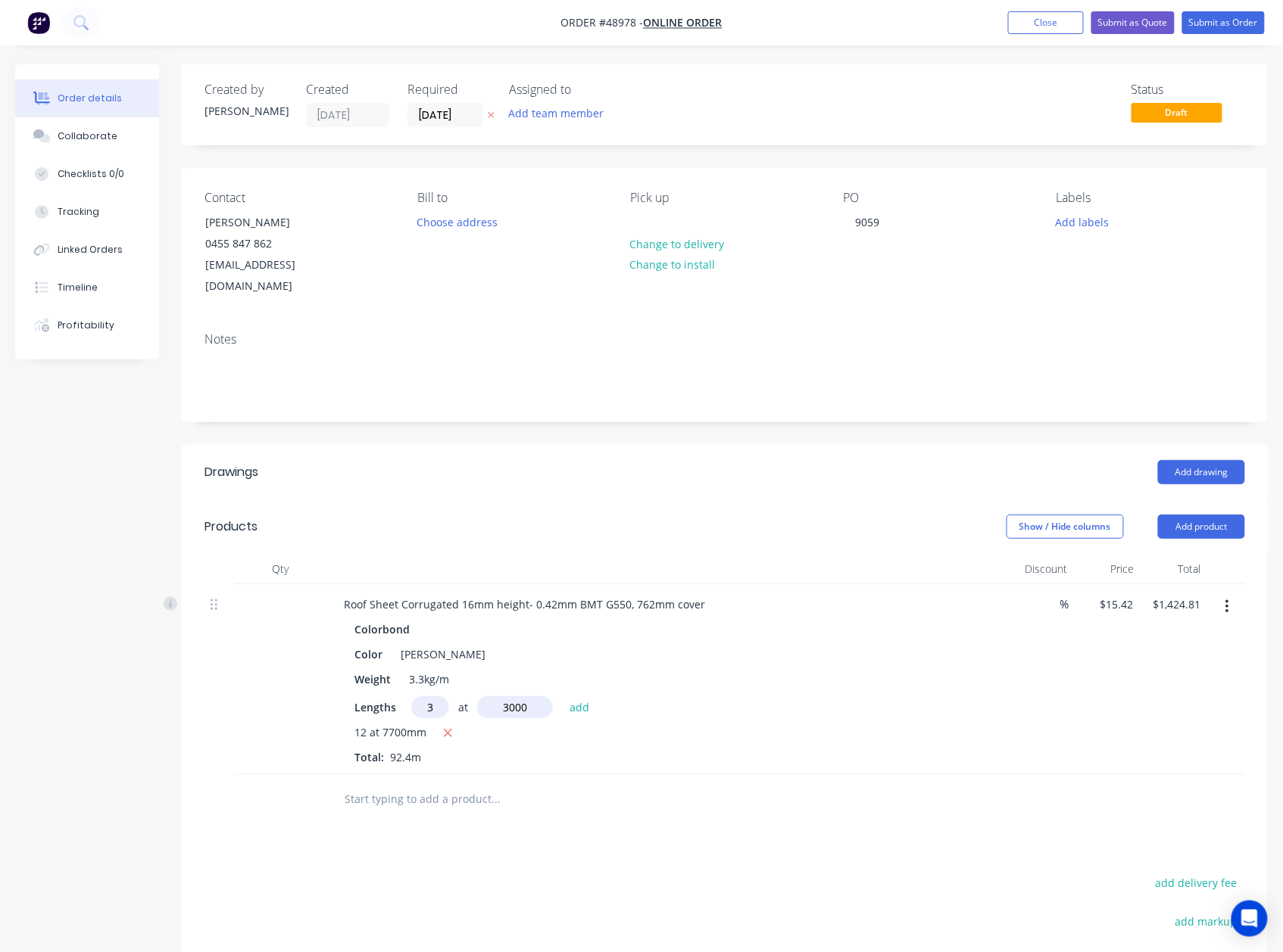
click at [562, 696] on button "add" at bounding box center [579, 706] width 35 height 21
type input "$1,563.59"
click at [1222, 460] on button "Add drawing" at bounding box center [1201, 472] width 87 height 24
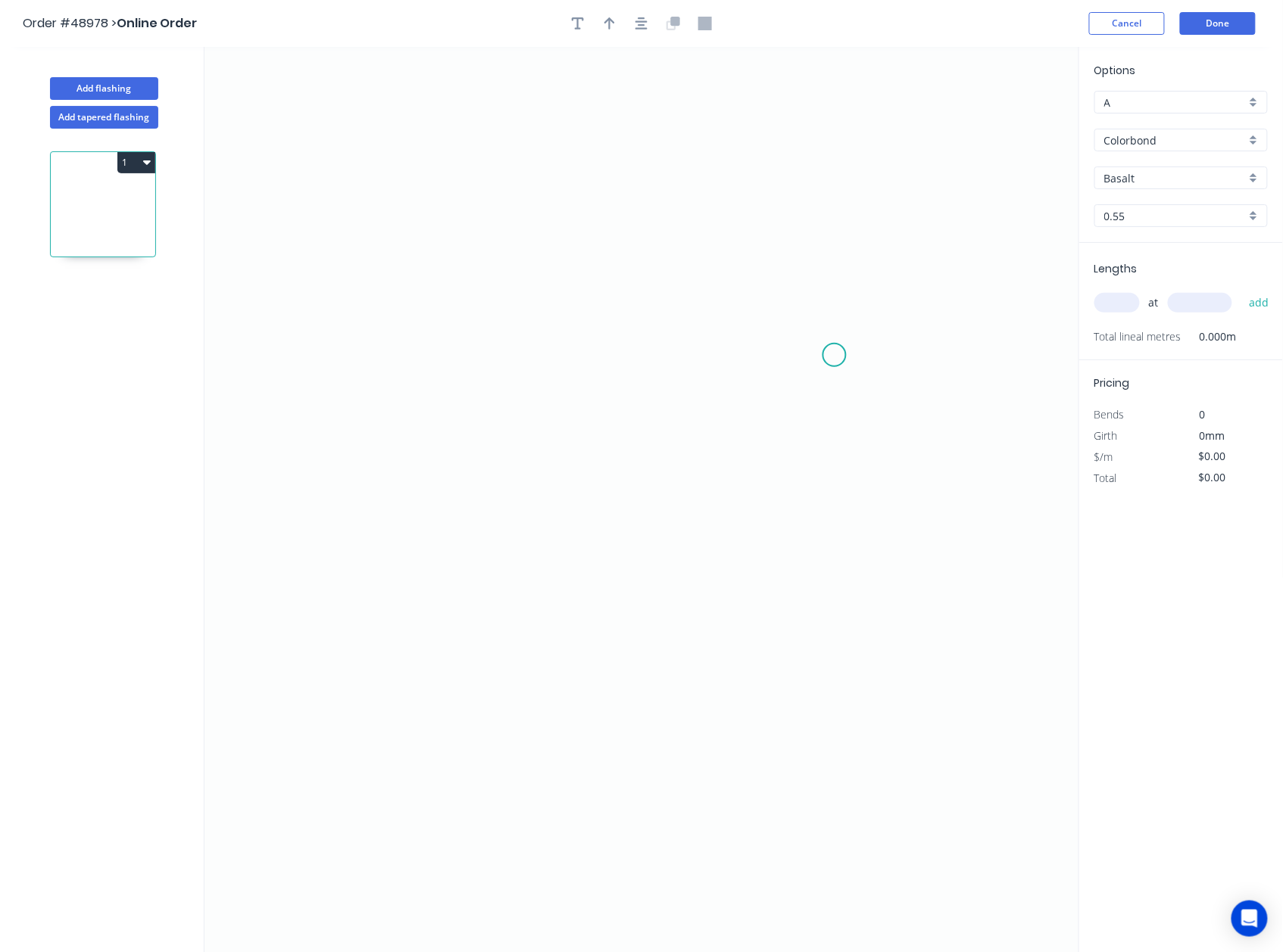
click at [834, 356] on icon "0" at bounding box center [642, 500] width 875 height 906
click at [785, 298] on icon "0" at bounding box center [642, 500] width 875 height 906
click at [353, 297] on icon "0 ?" at bounding box center [642, 500] width 875 height 906
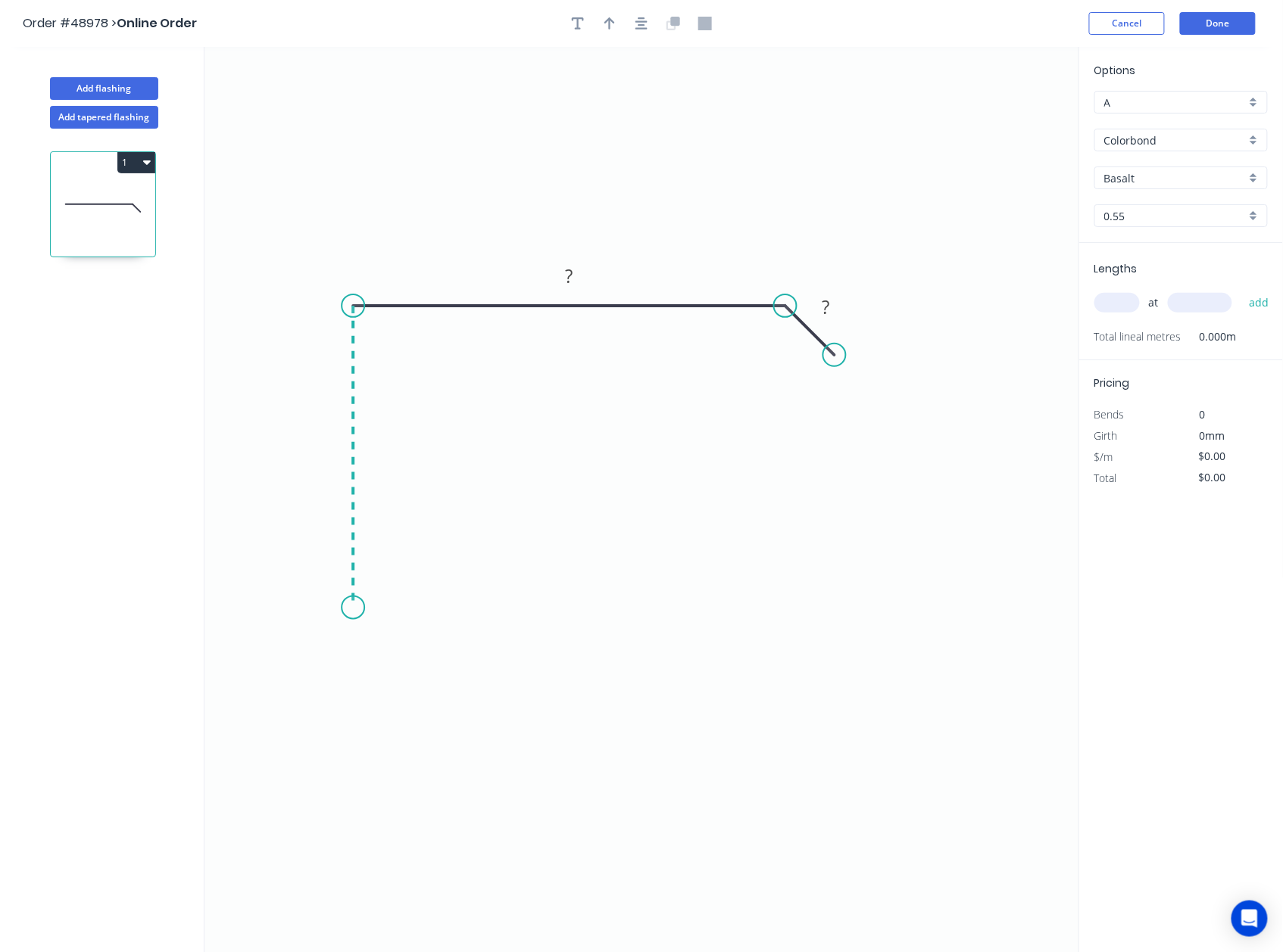
click at [361, 609] on icon "0 ? ?" at bounding box center [642, 500] width 875 height 906
click at [306, 657] on icon "0 ? ? ?" at bounding box center [642, 500] width 875 height 906
click at [347, 639] on tspan "?" at bounding box center [346, 640] width 7 height 25
click at [910, 653] on icon "0 10 80 140 10" at bounding box center [642, 500] width 875 height 906
type input "$10.70"
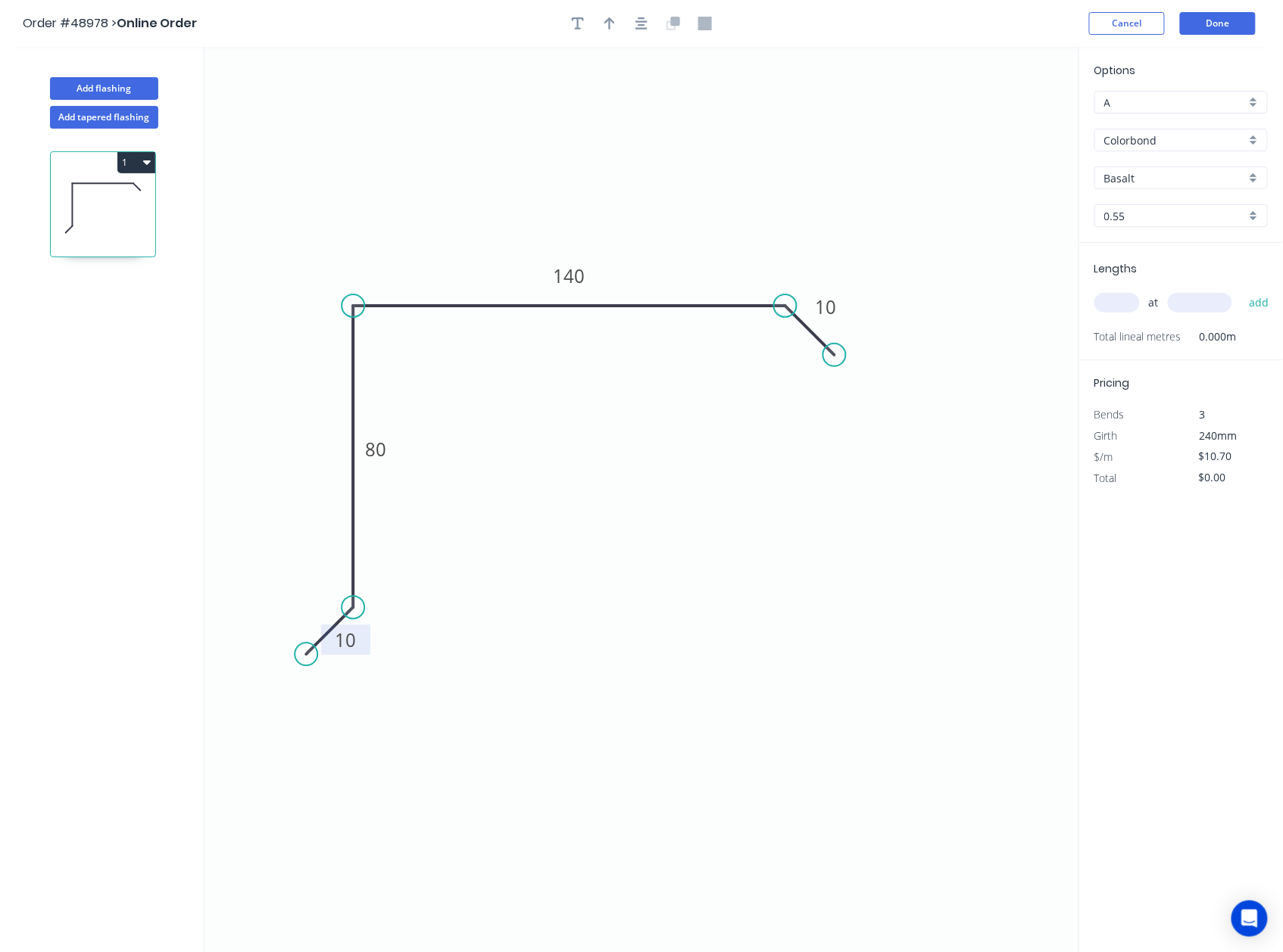
click at [1121, 291] on div "at add" at bounding box center [1182, 302] width 177 height 26
click at [1121, 298] on input "text" at bounding box center [1116, 303] width 45 height 20
type input "4"
type input "4000"
click at [1175, 177] on input "Basalt" at bounding box center [1175, 177] width 142 height 16
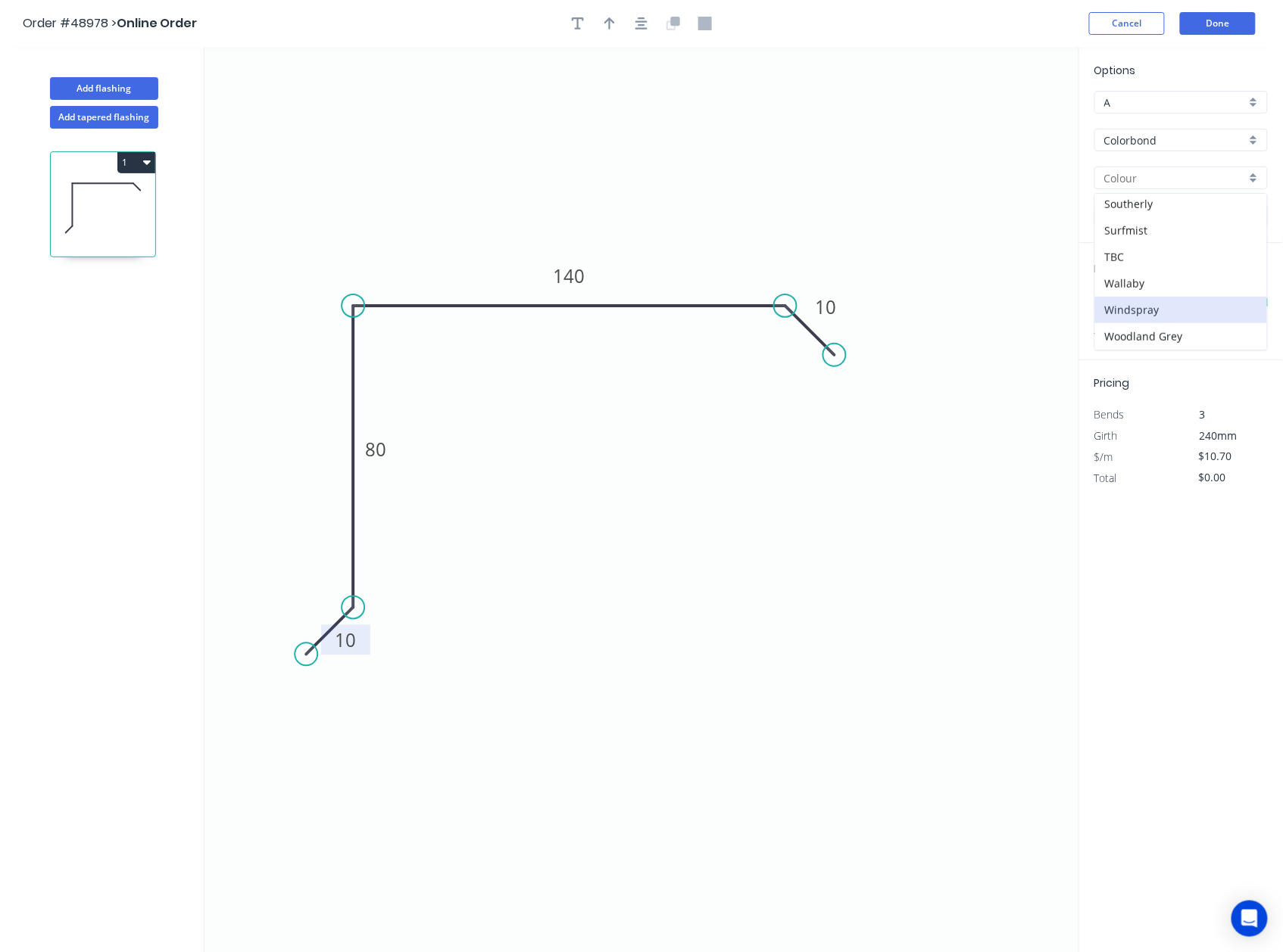
scroll to position [439, 0]
click at [1152, 225] on div "Surfmist" at bounding box center [1181, 230] width 172 height 26
type input "Surfmist"
click at [625, 20] on div at bounding box center [641, 24] width 159 height 23
click at [611, 29] on icon "button" at bounding box center [609, 23] width 11 height 14
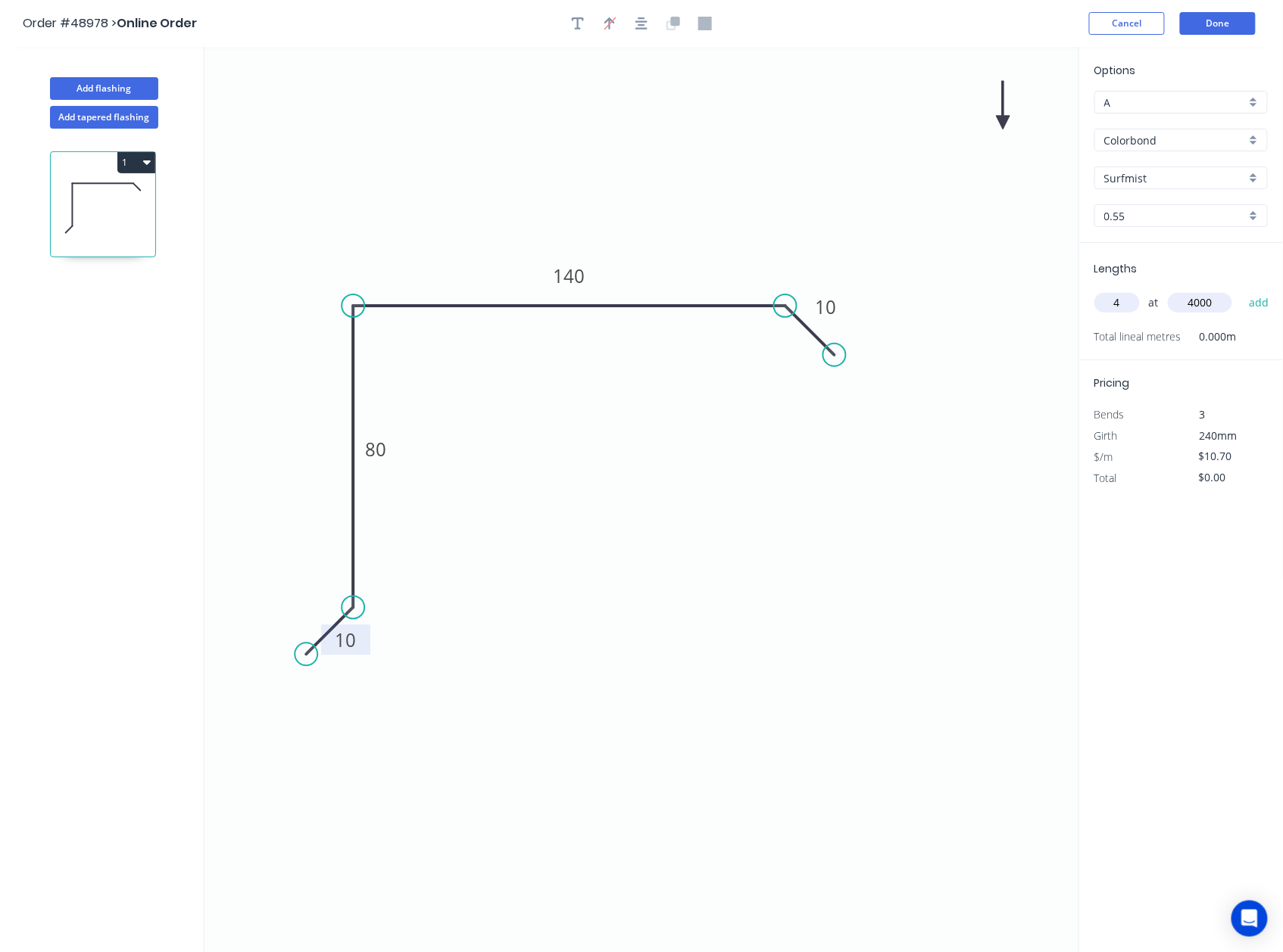
drag, startPoint x: 998, startPoint y: 123, endPoint x: 945, endPoint y: 112, distance: 54.1
click at [746, 143] on icon "0 10 80 140 10" at bounding box center [642, 500] width 875 height 906
drag, startPoint x: 1001, startPoint y: 123, endPoint x: 1139, endPoint y: 268, distance: 200.2
click at [651, 209] on icon at bounding box center [645, 191] width 14 height 49
click at [1263, 297] on button "add" at bounding box center [1258, 302] width 35 height 26
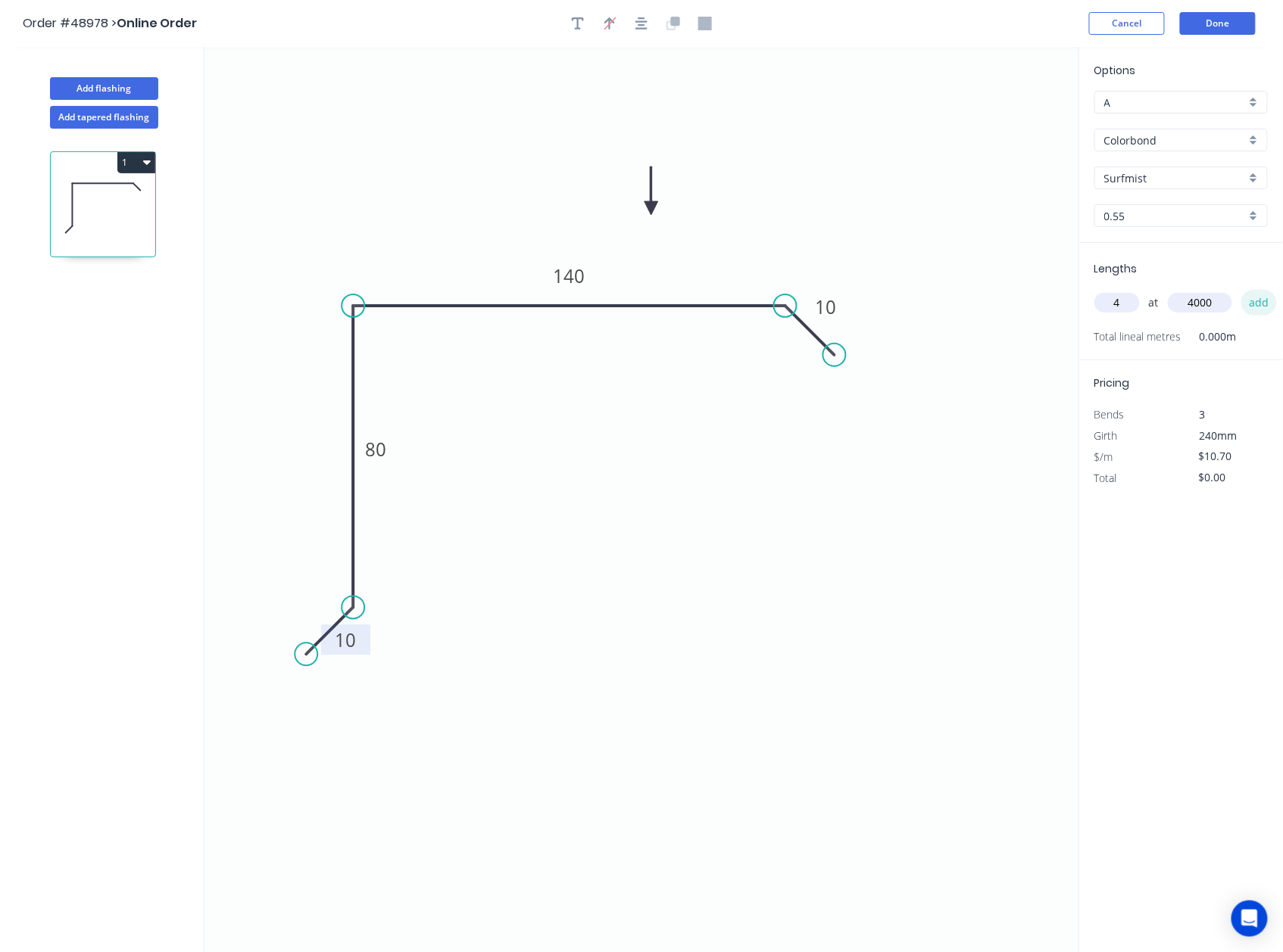
type input "$171.20"
click at [1187, 25] on button "Done" at bounding box center [1218, 24] width 76 height 23
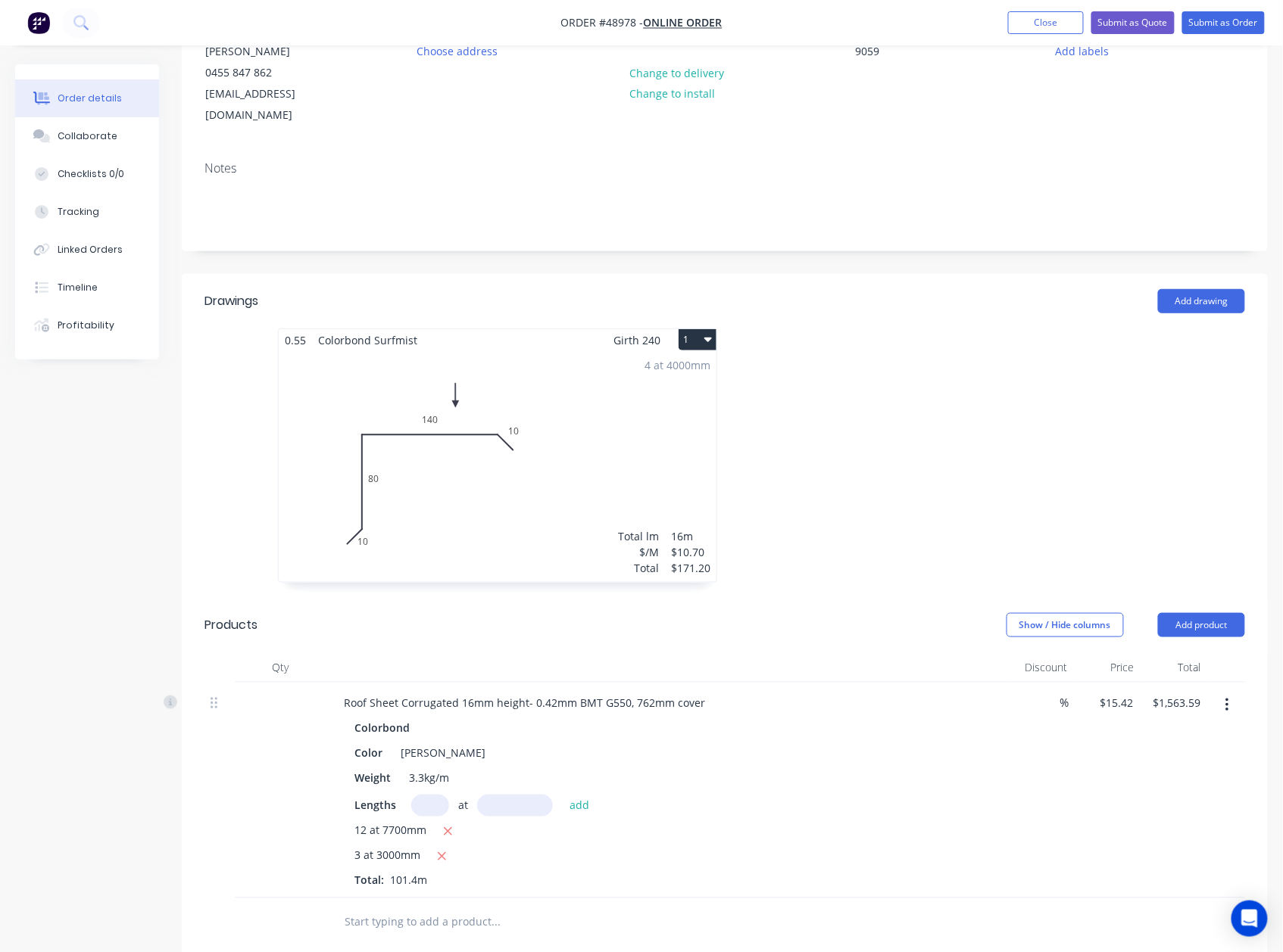
scroll to position [501, 0]
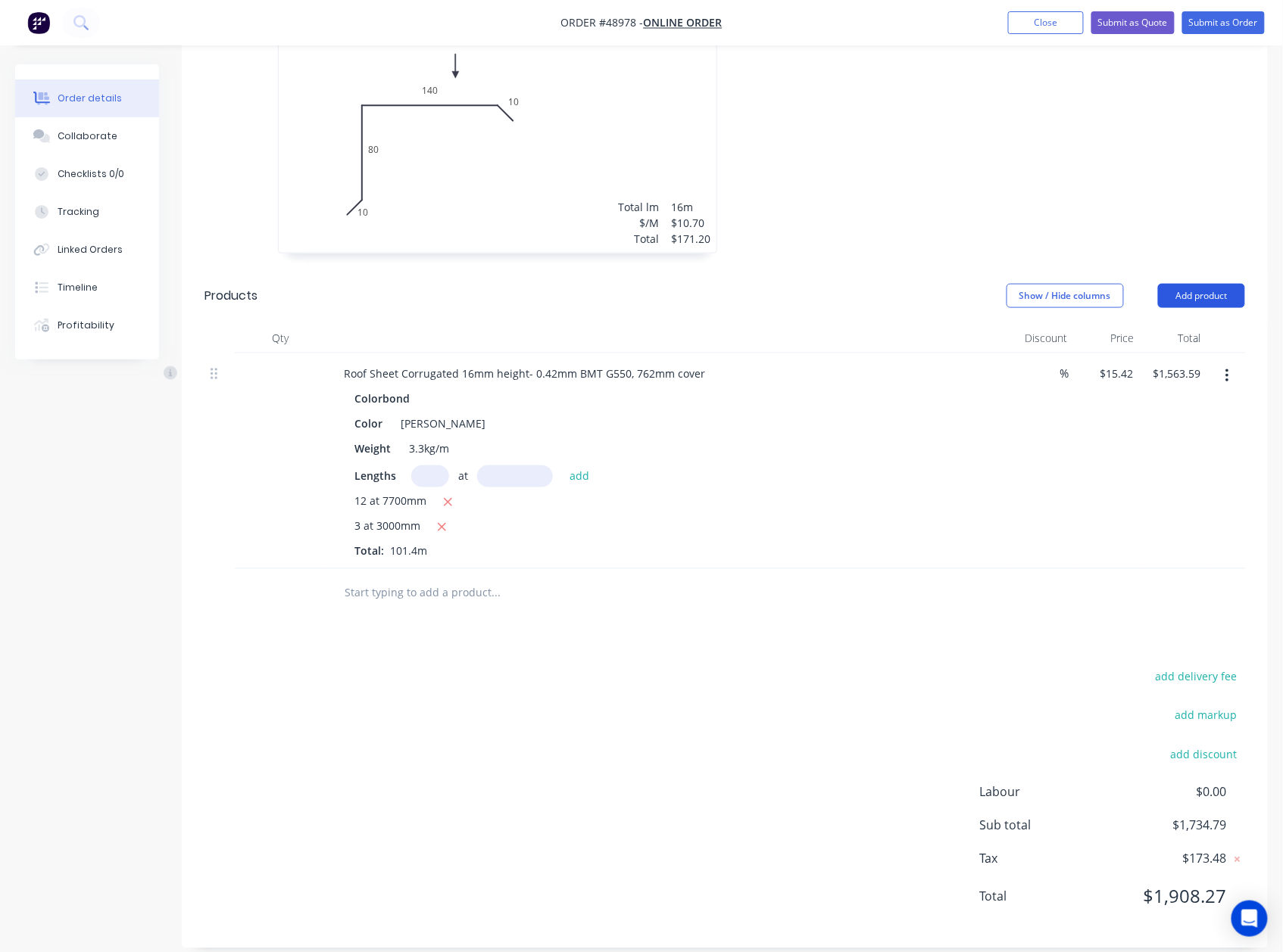
click at [1198, 270] on header "Products Show / Hide columns Add product" at bounding box center [724, 296] width 1086 height 54
click at [1198, 284] on button "Add product" at bounding box center [1201, 295] width 87 height 24
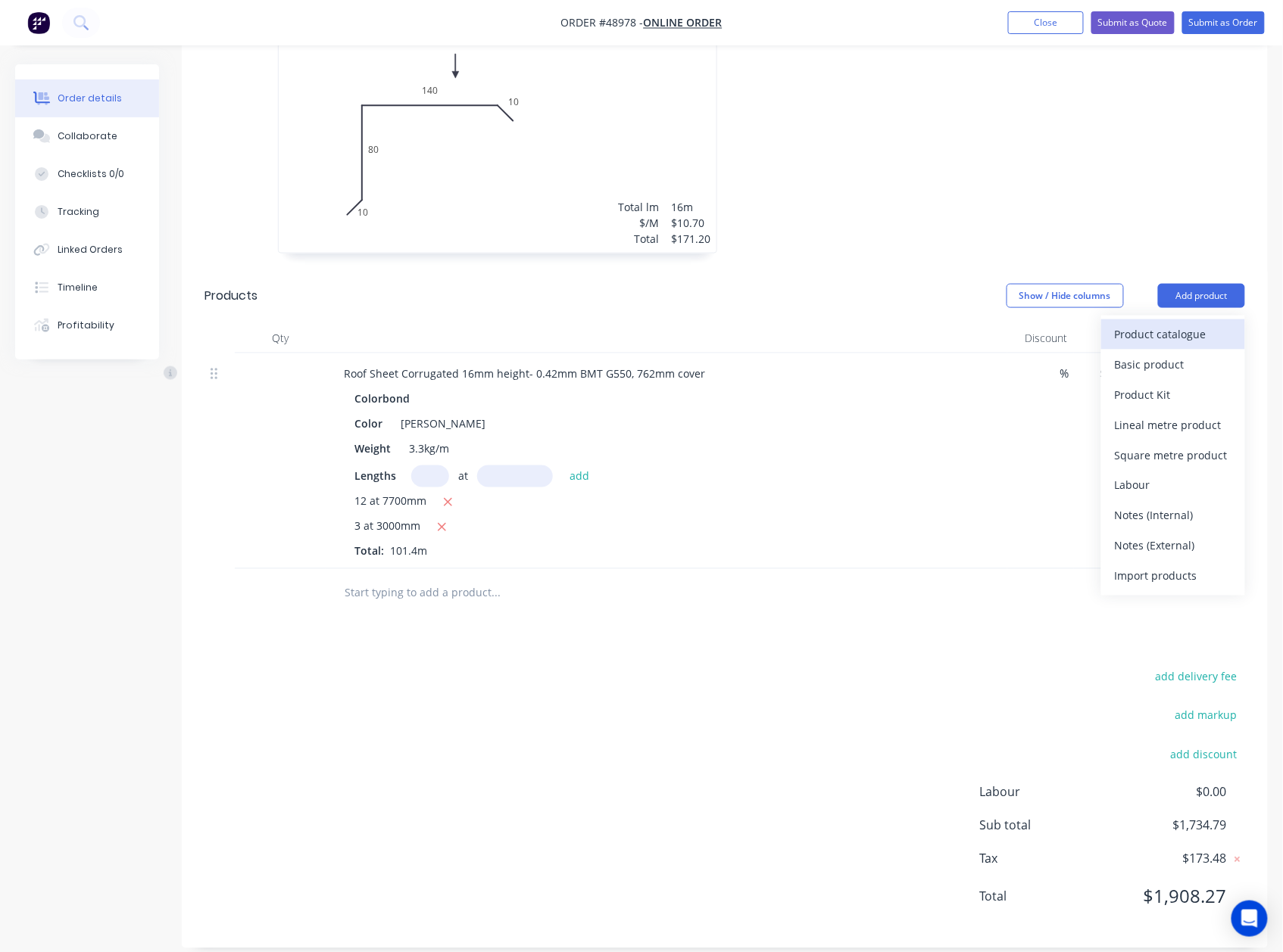
click at [1163, 323] on div "Product catalogue" at bounding box center [1172, 334] width 116 height 22
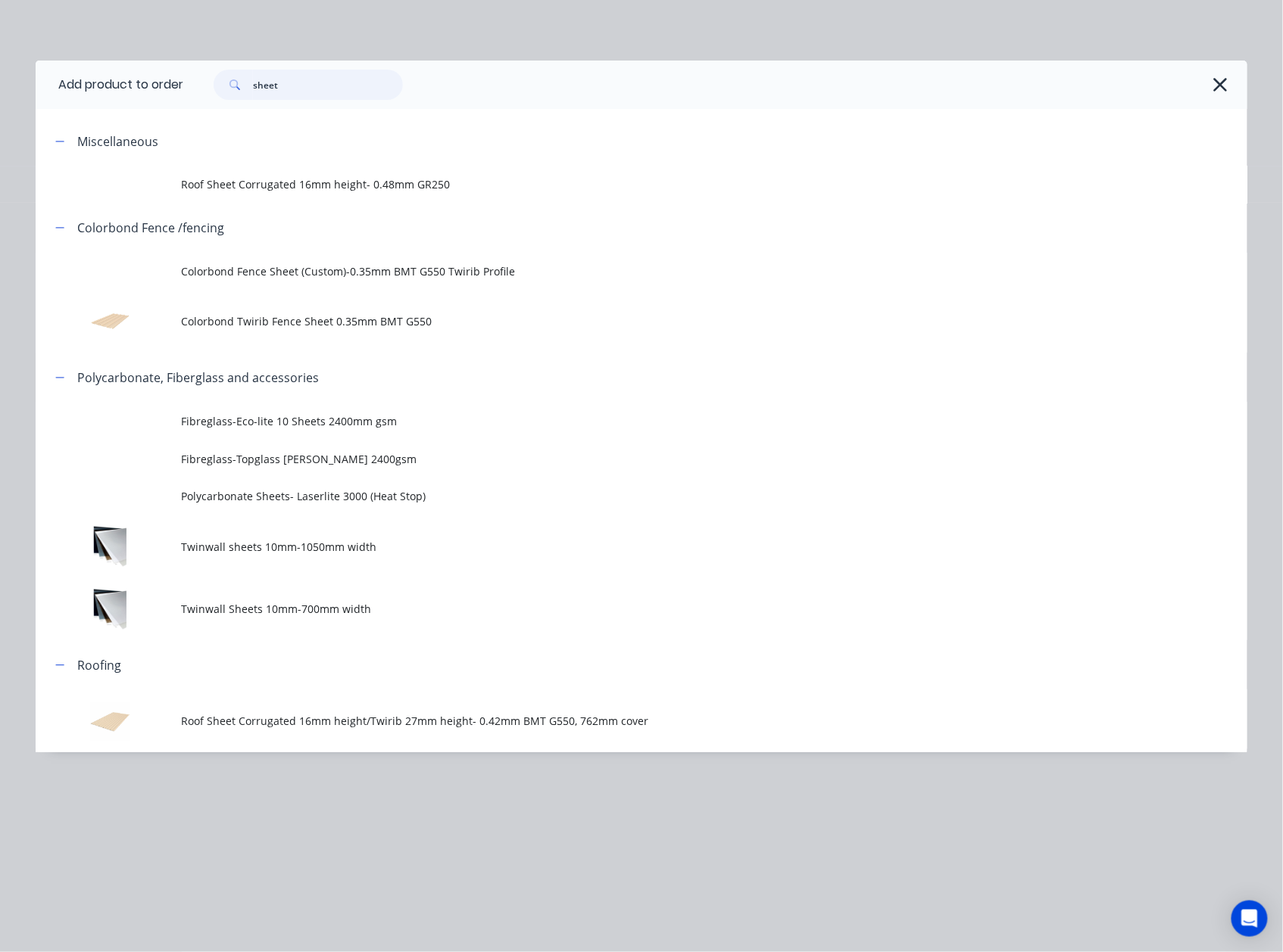
drag, startPoint x: 110, startPoint y: 97, endPoint x: 38, endPoint y: 95, distance: 72.0
click at [40, 96] on header "Add product to order sheet" at bounding box center [641, 84] width 1211 height 49
type input "fascia"
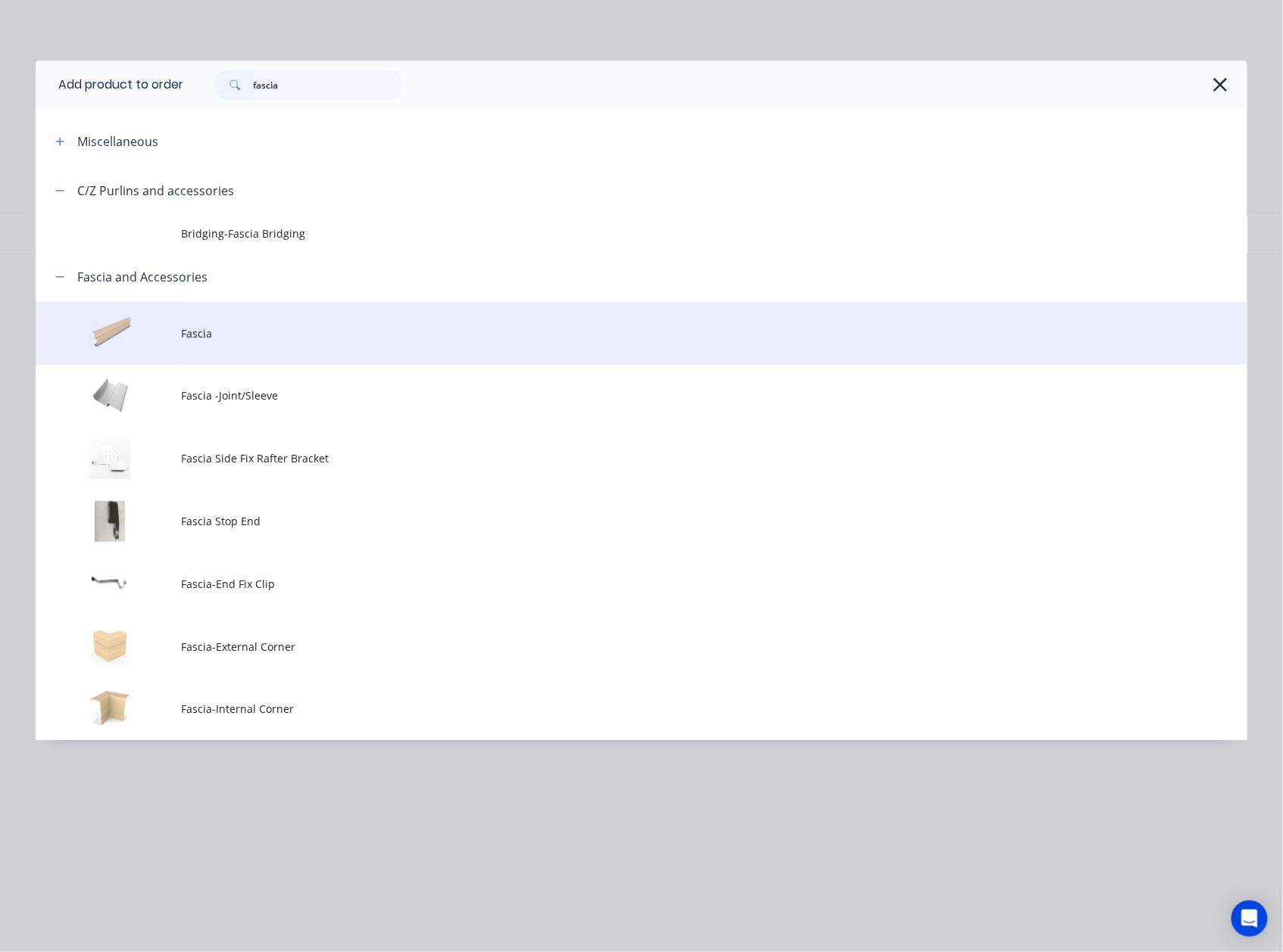
click at [300, 337] on span "Fascia" at bounding box center [606, 333] width 852 height 16
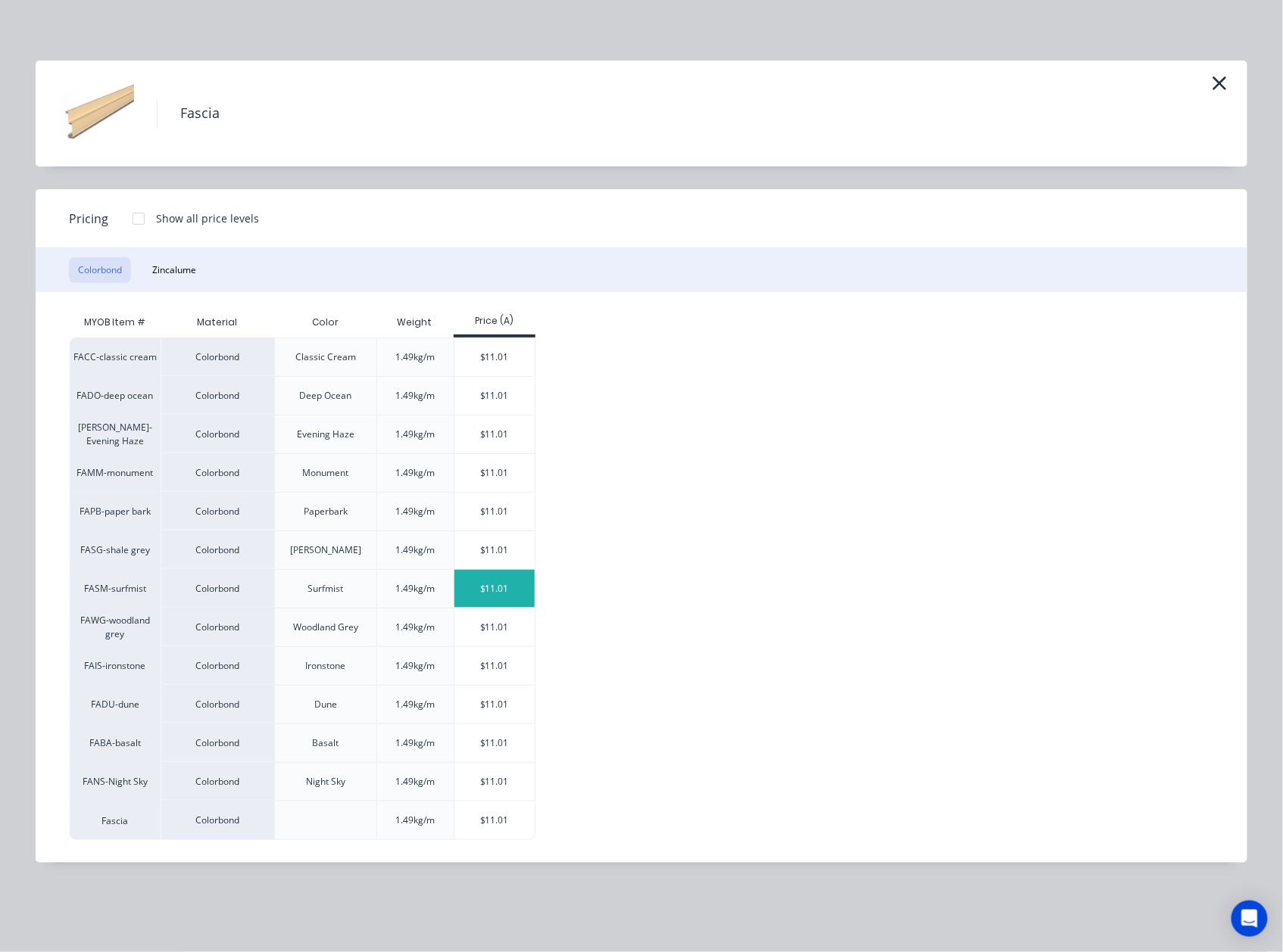
click at [515, 585] on div "$11.01" at bounding box center [495, 589] width 81 height 38
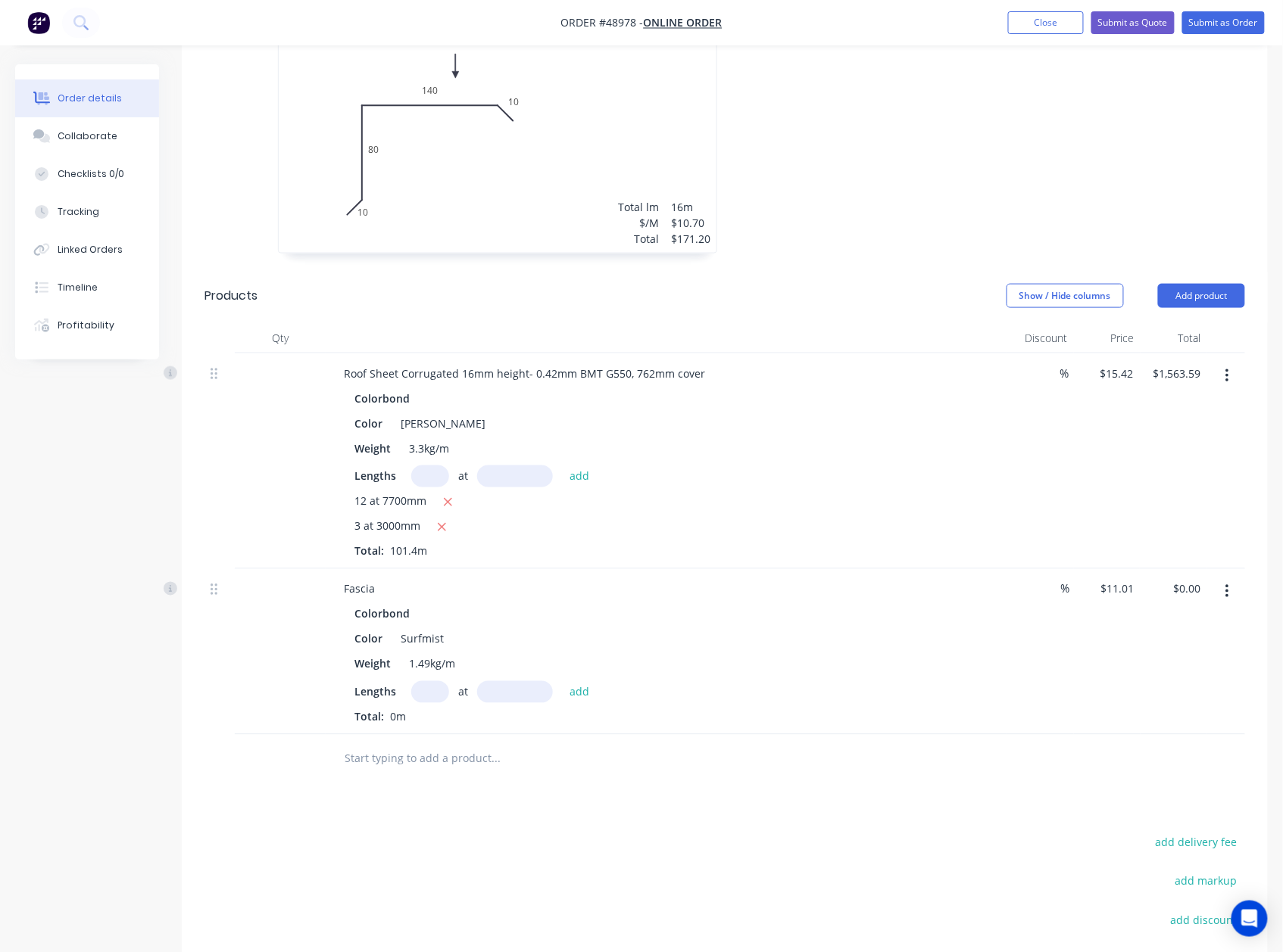
click at [418, 681] on input "text" at bounding box center [430, 692] width 38 height 22
type input "2"
type input "4100"
click at [562, 681] on button "add" at bounding box center [579, 691] width 35 height 21
type input "$90.28"
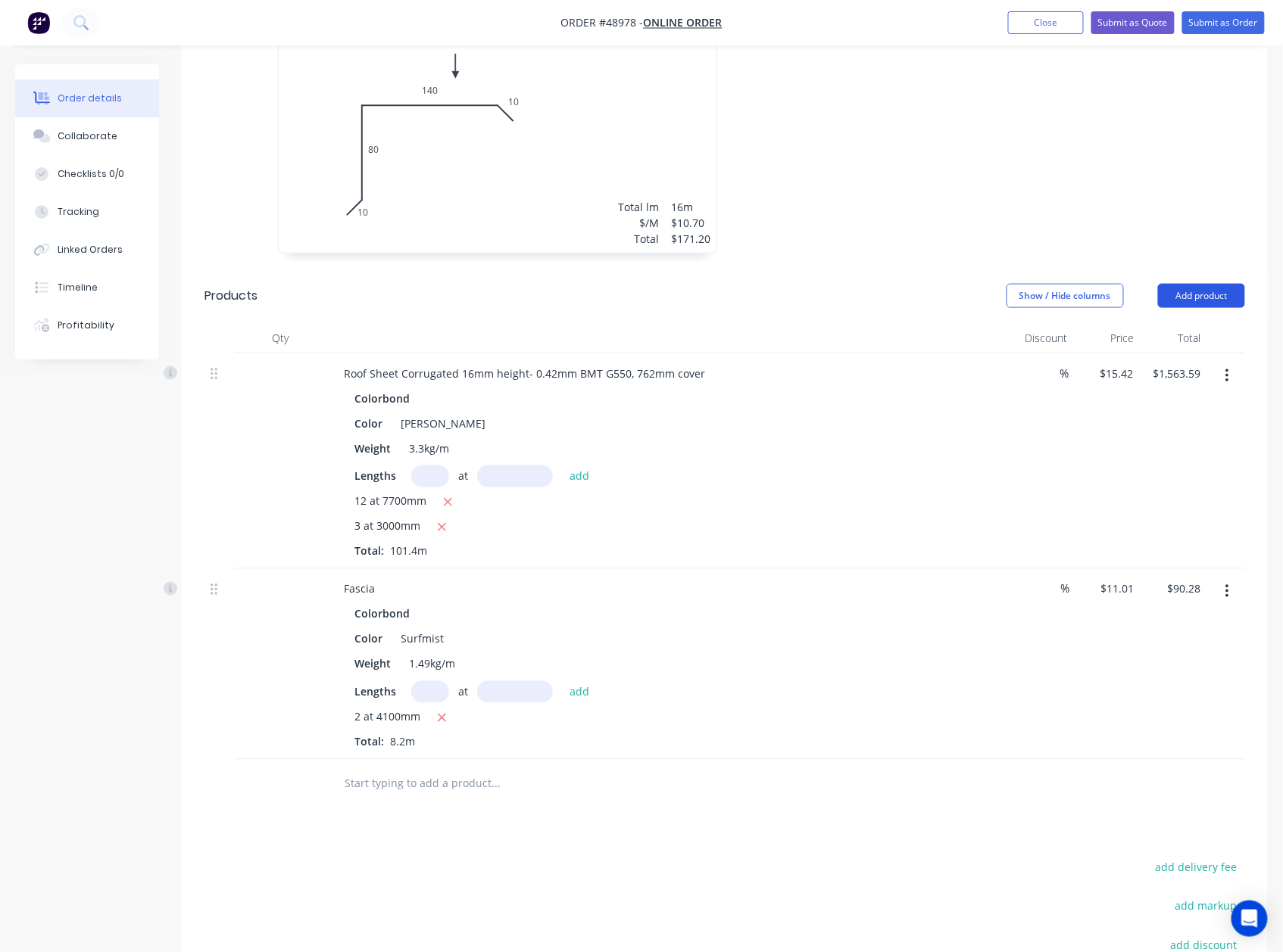
click at [1189, 288] on button "Add product" at bounding box center [1201, 295] width 87 height 24
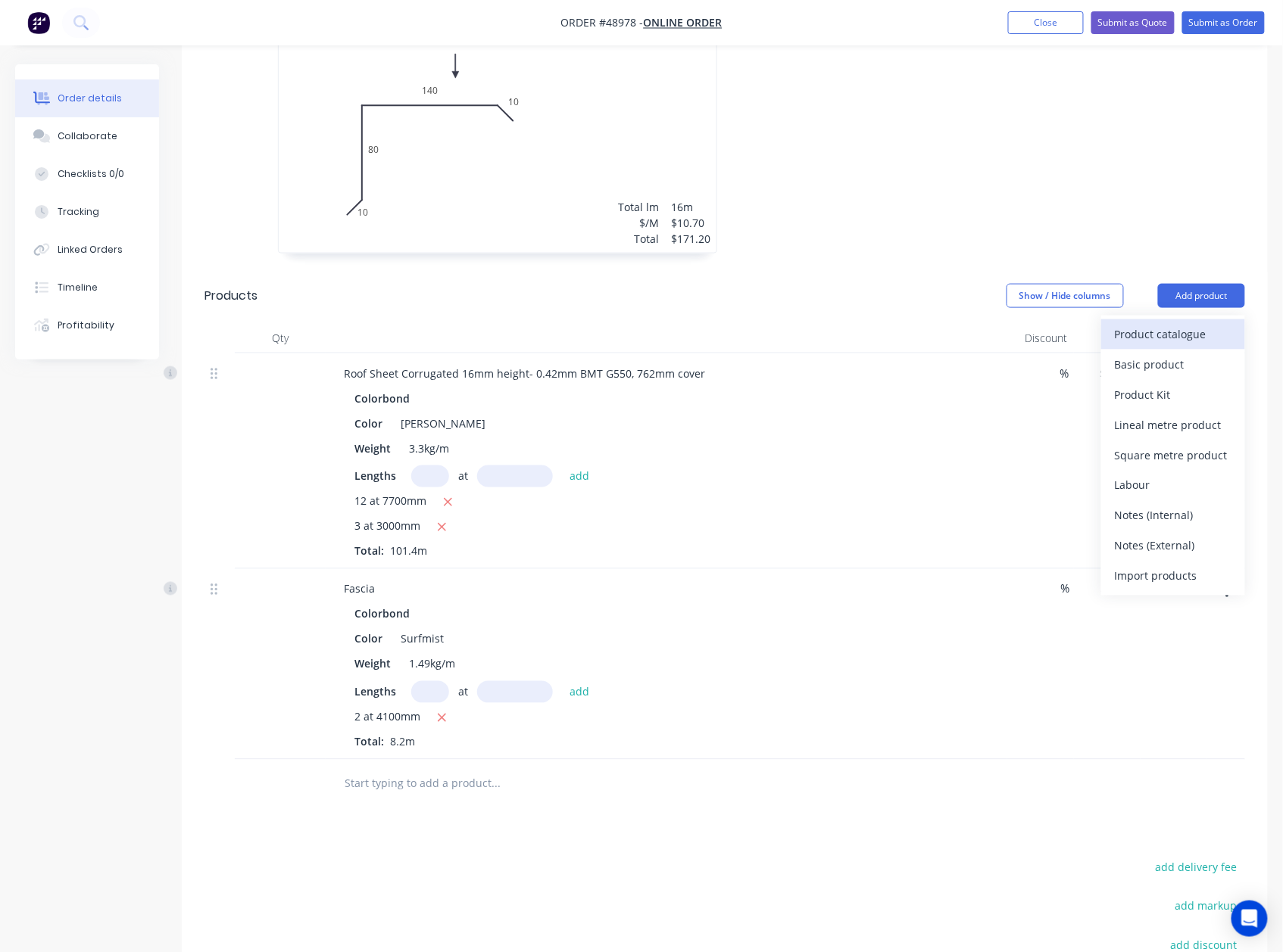
click at [1182, 323] on div "Product catalogue" at bounding box center [1172, 334] width 116 height 22
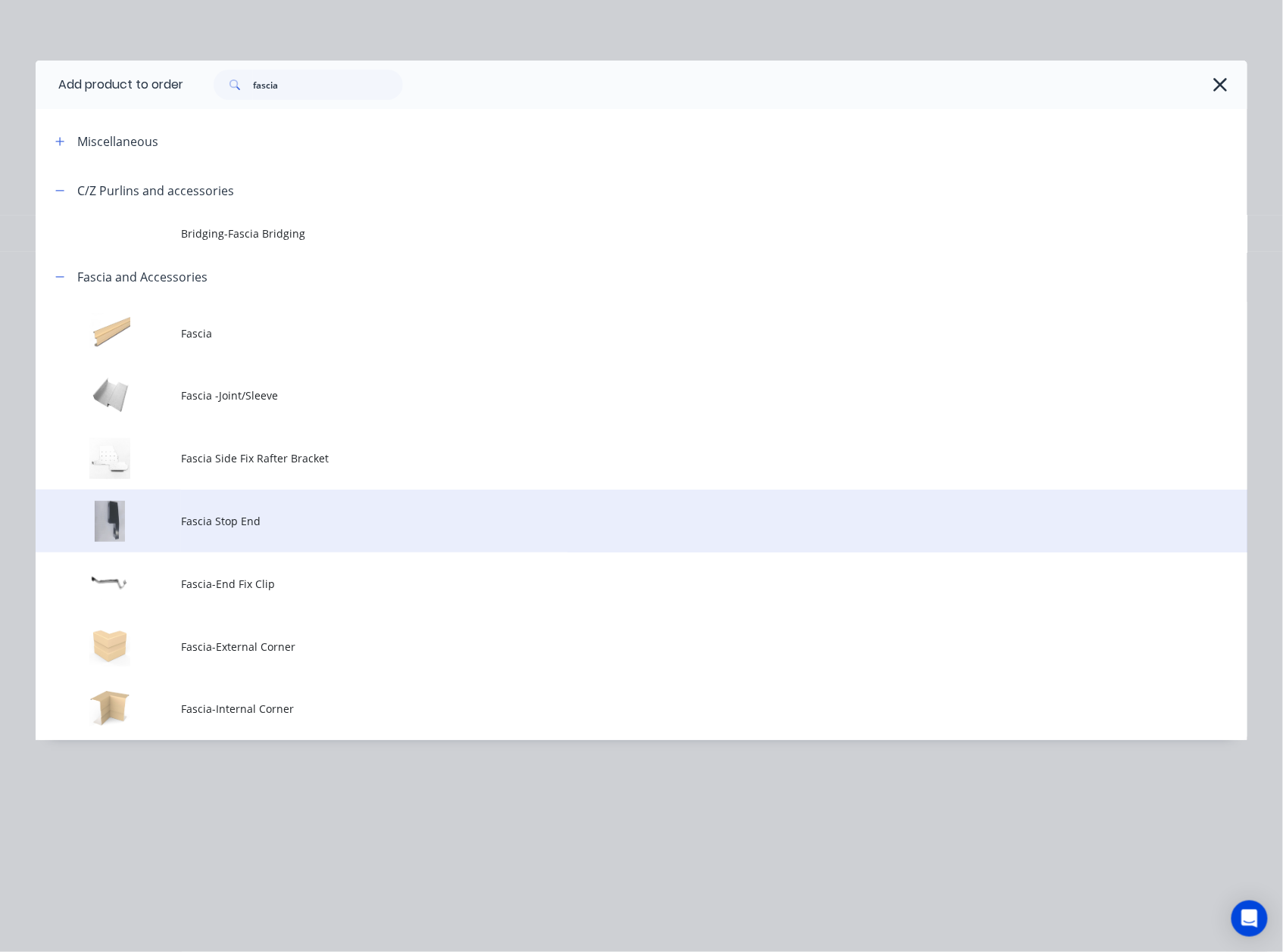
click at [265, 521] on span "Fascia Stop End" at bounding box center [606, 521] width 852 height 16
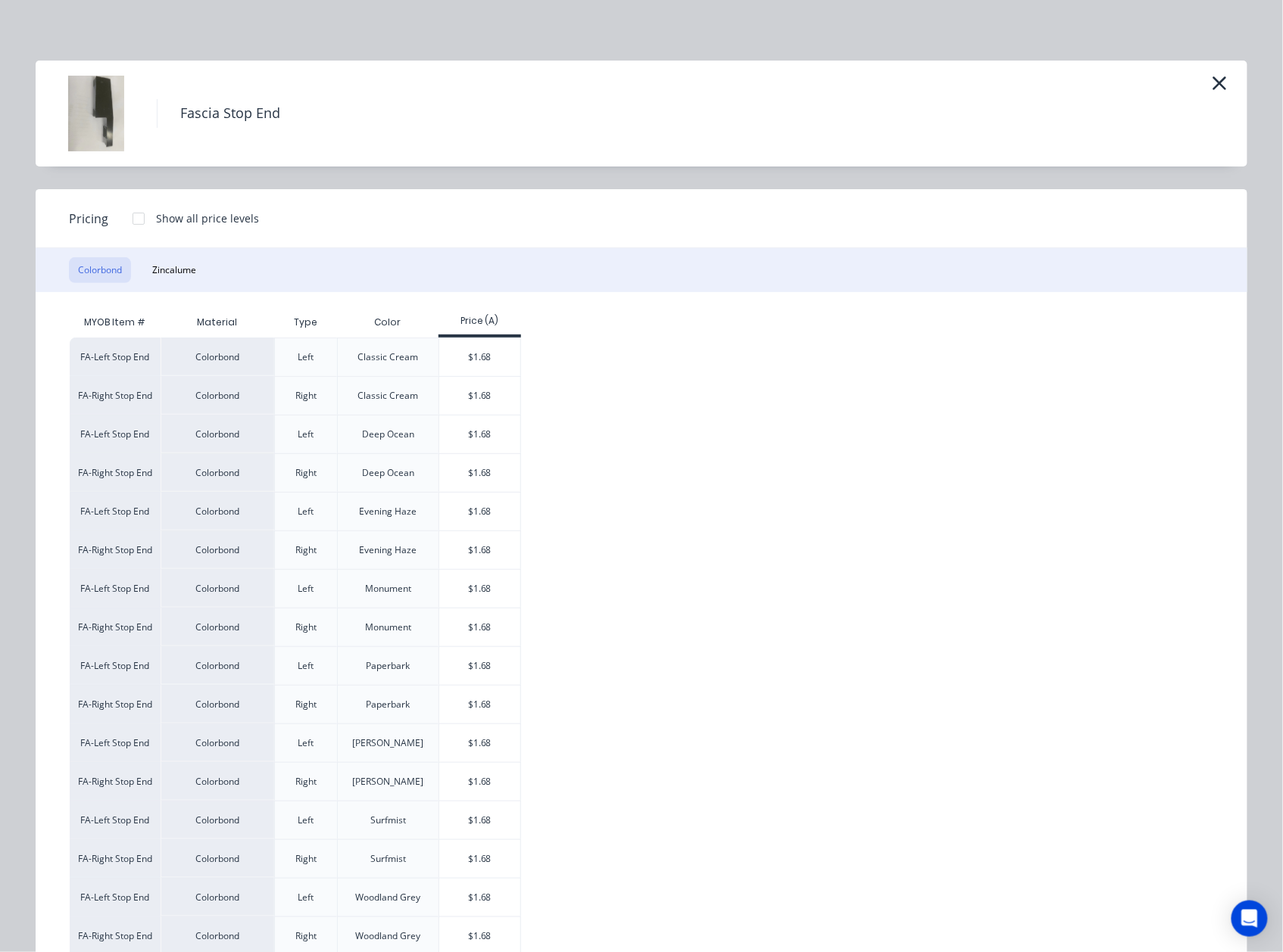
click at [1215, 55] on div "Fascia Stop End Pricing Show all price levels Colorbond Zincalume MYOB Item # M…" at bounding box center [641, 476] width 1283 height 952
click at [1213, 80] on icon "button" at bounding box center [1219, 83] width 14 height 14
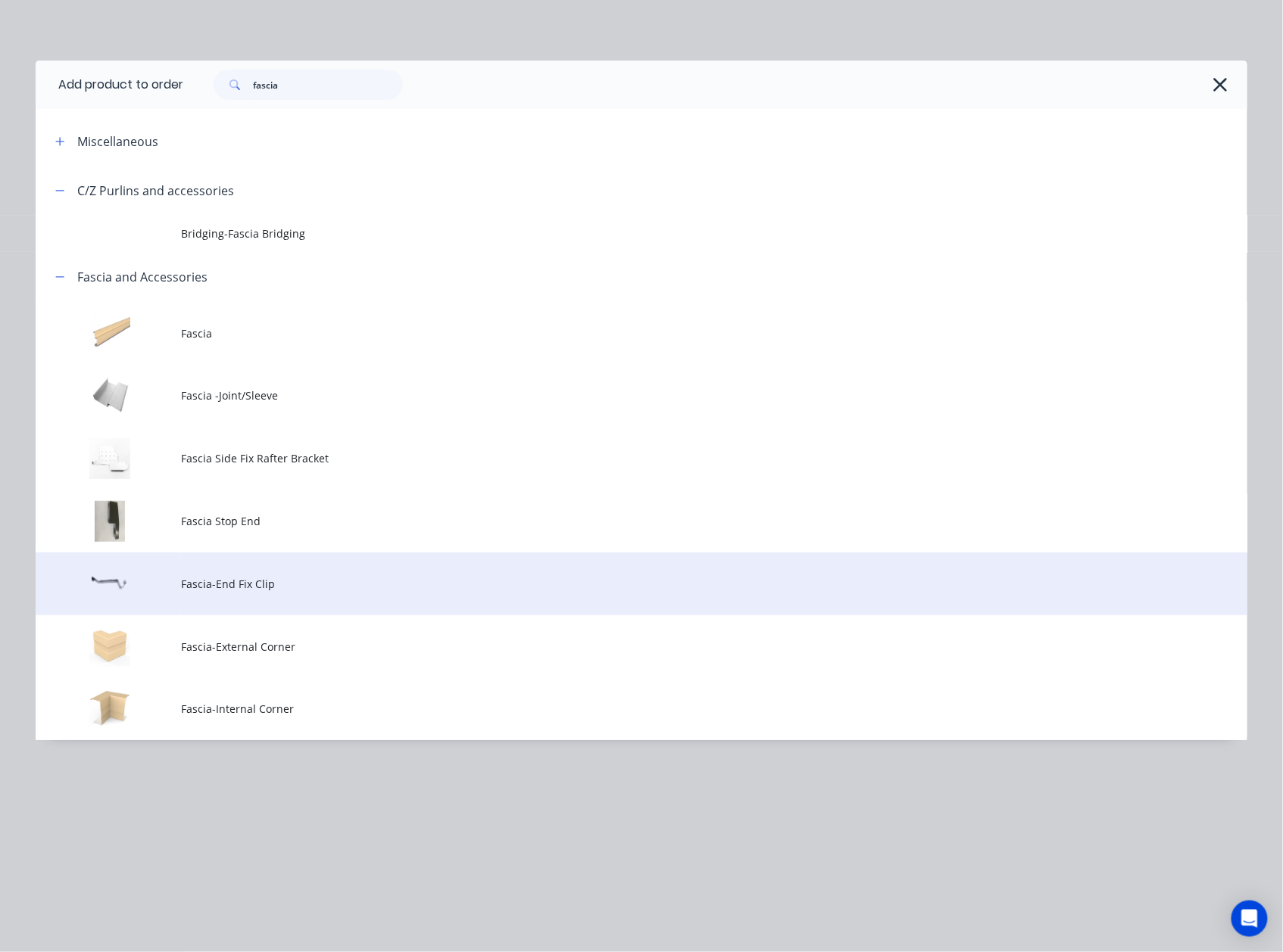
click at [237, 586] on span "Fascia-End Fix Clip" at bounding box center [606, 583] width 852 height 16
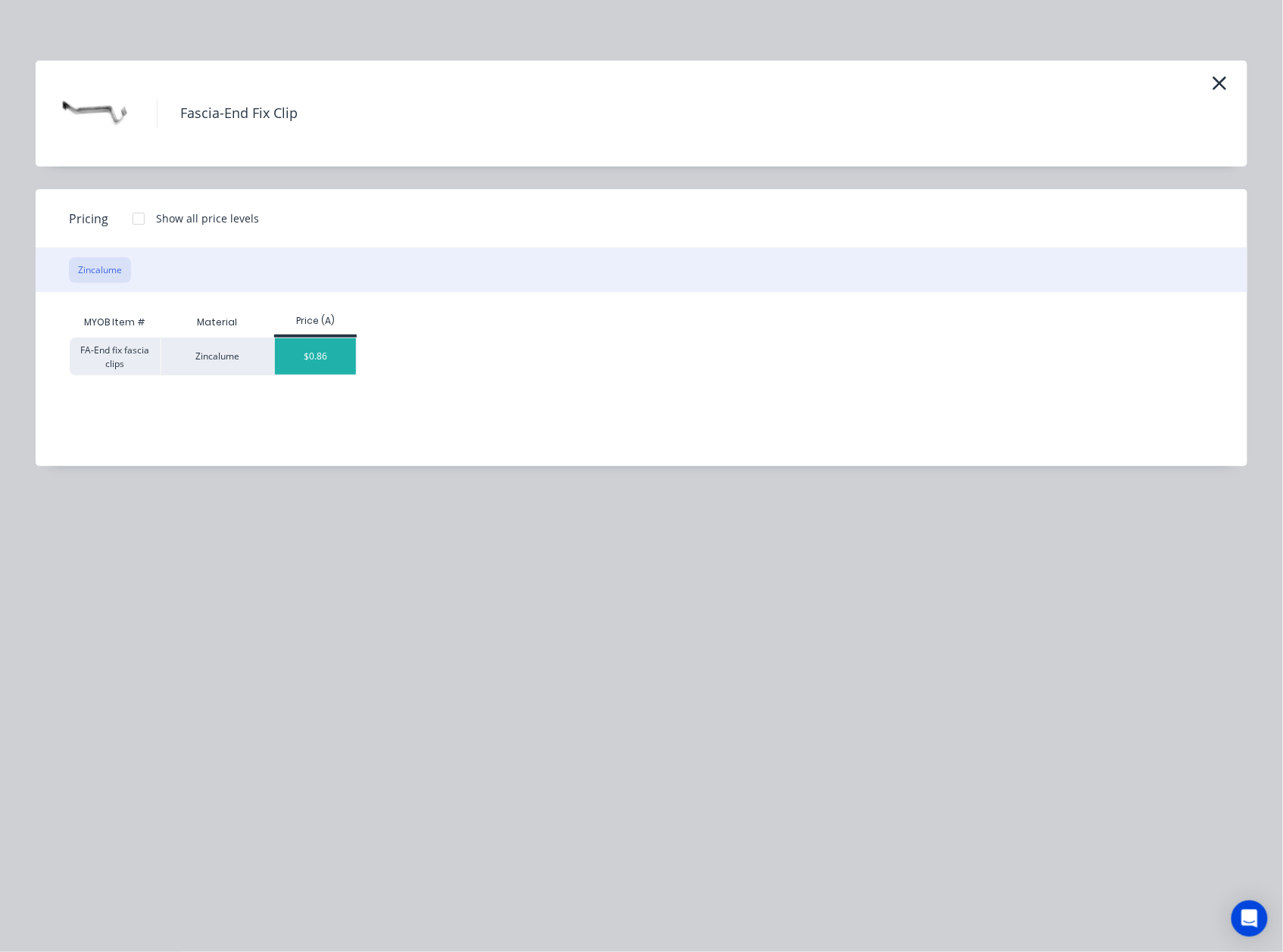
click at [300, 357] on div "$0.86" at bounding box center [315, 356] width 81 height 36
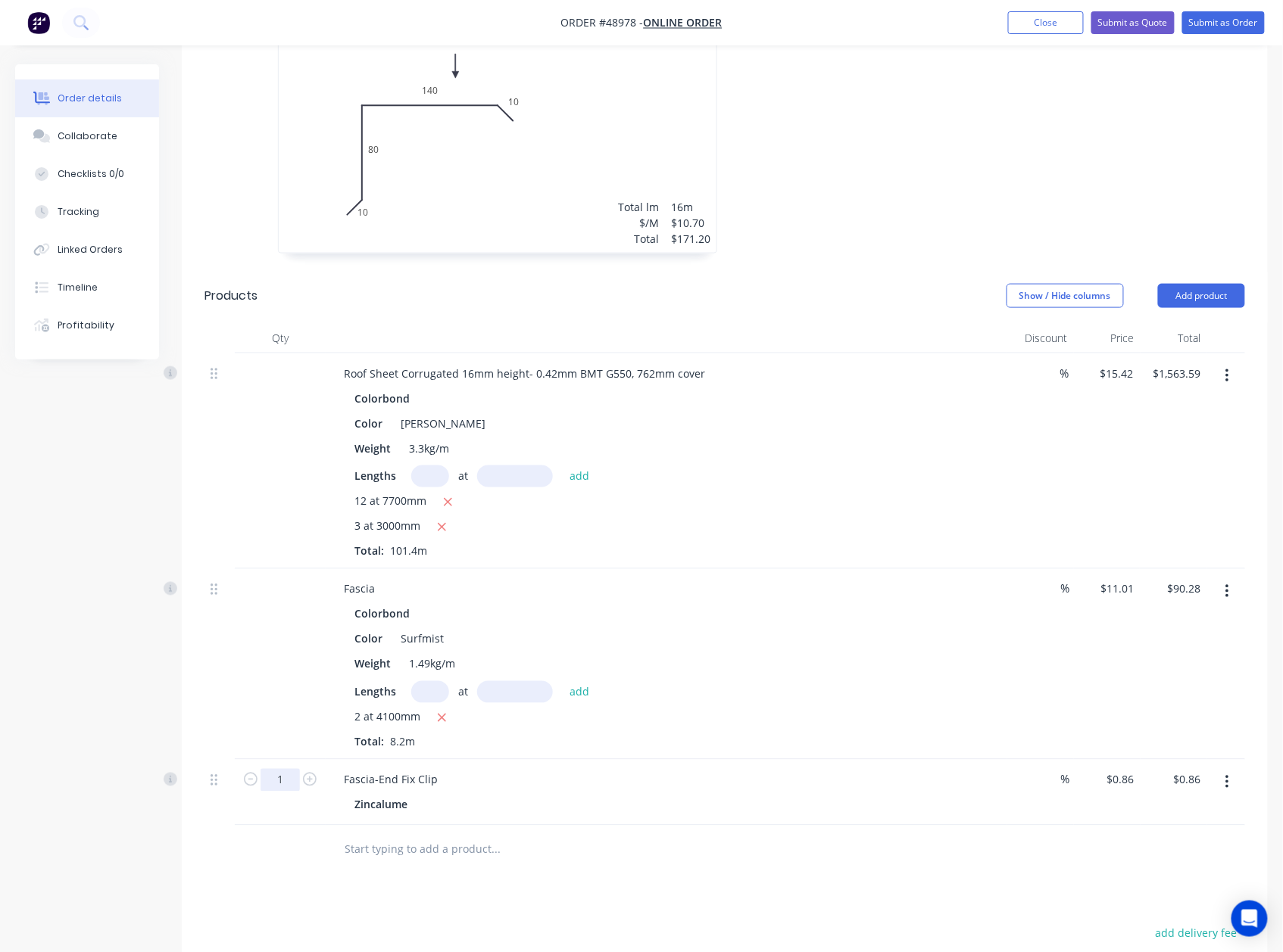
click at [288, 769] on input "1" at bounding box center [281, 780] width 40 height 23
type input "10"
type input "$8.60"
drag, startPoint x: 1228, startPoint y: 279, endPoint x: 1224, endPoint y: 290, distance: 11.7
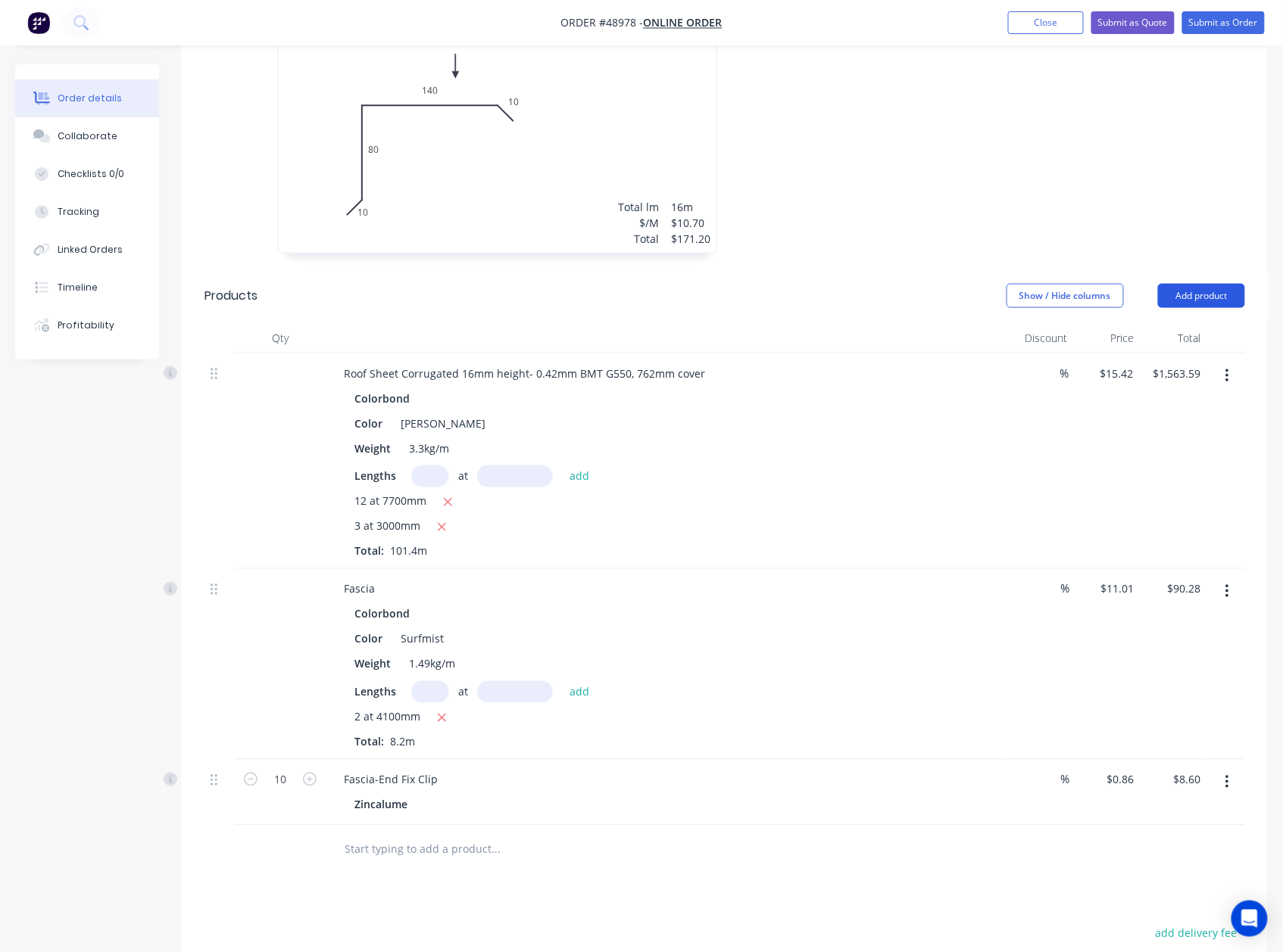
click at [1227, 284] on button "Add product" at bounding box center [1201, 295] width 87 height 24
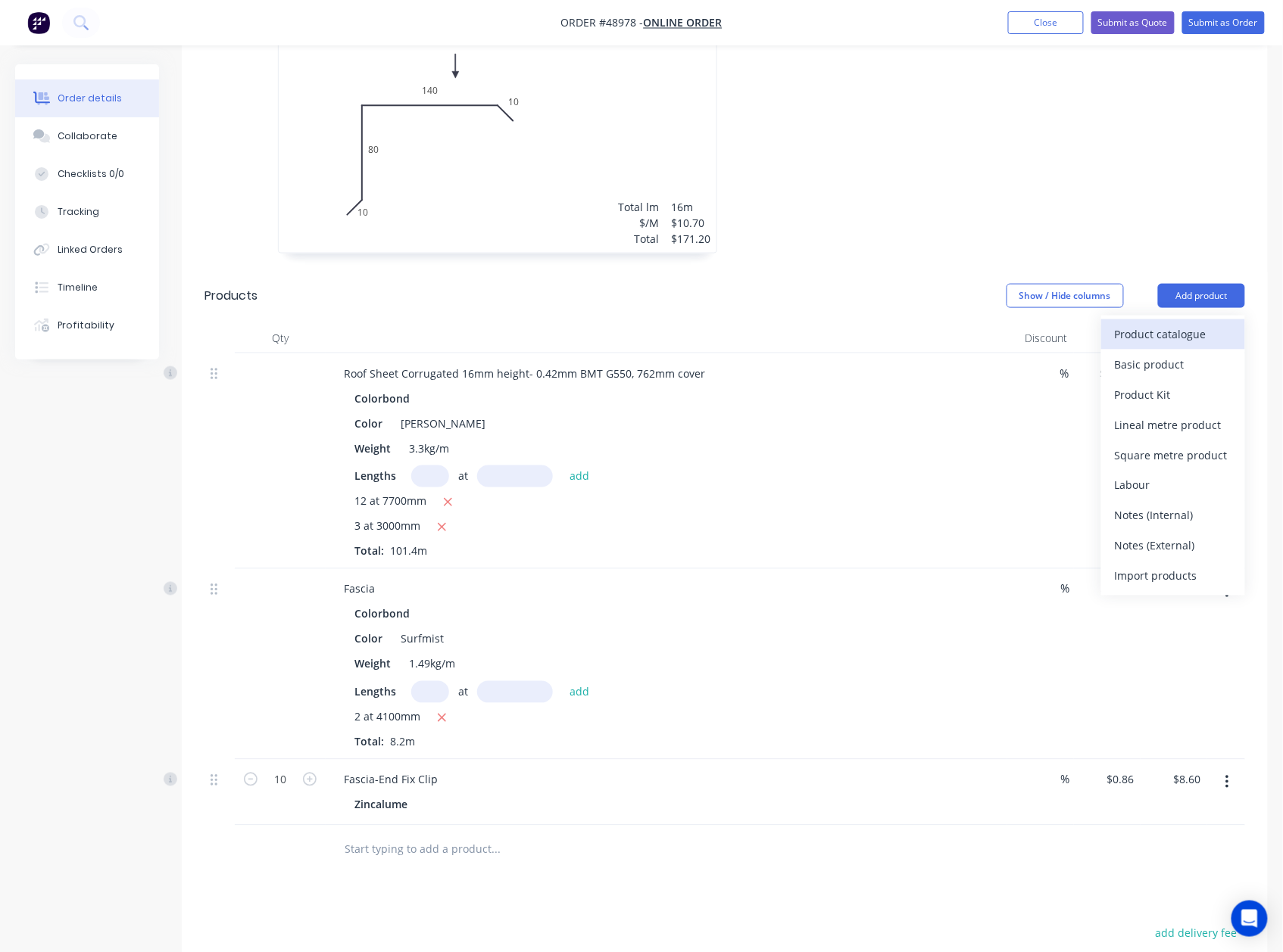
click at [1215, 323] on div "Product catalogue" at bounding box center [1172, 334] width 116 height 22
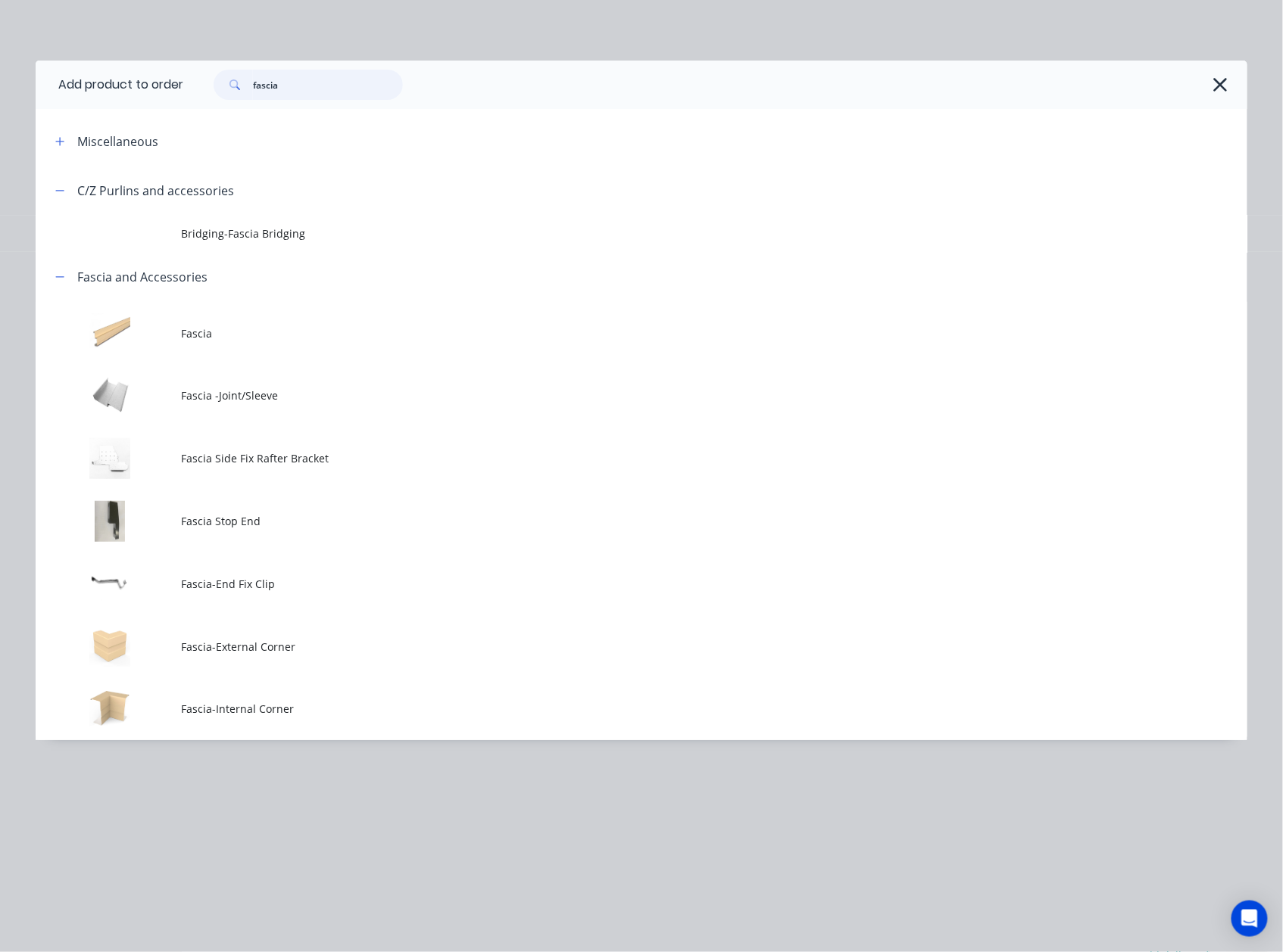
drag, startPoint x: 341, startPoint y: 95, endPoint x: 119, endPoint y: 100, distance: 222.1
click at [119, 100] on header "Add product to order fascia" at bounding box center [641, 84] width 1211 height 49
type input "gutter"
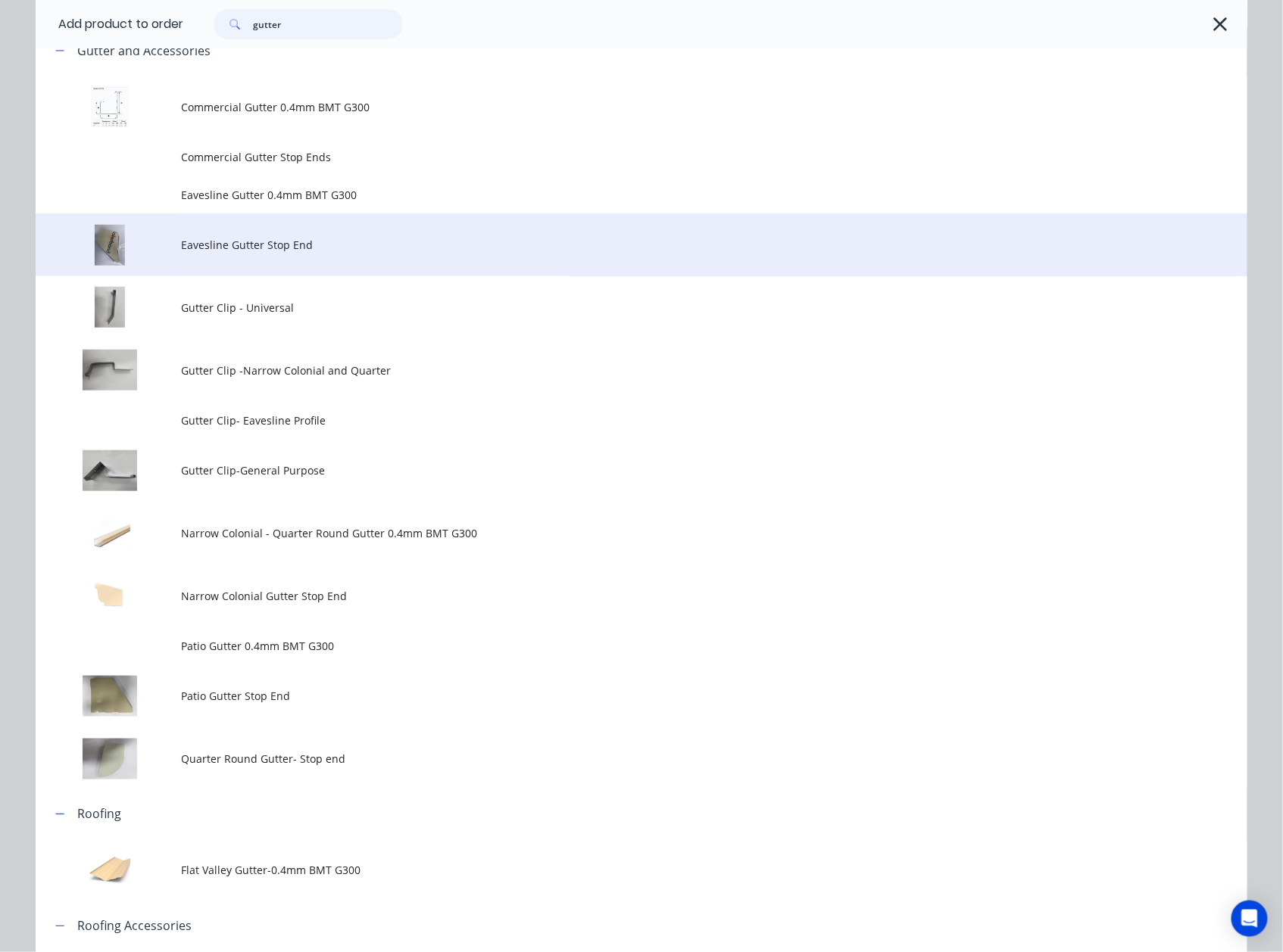
scroll to position [201, 0]
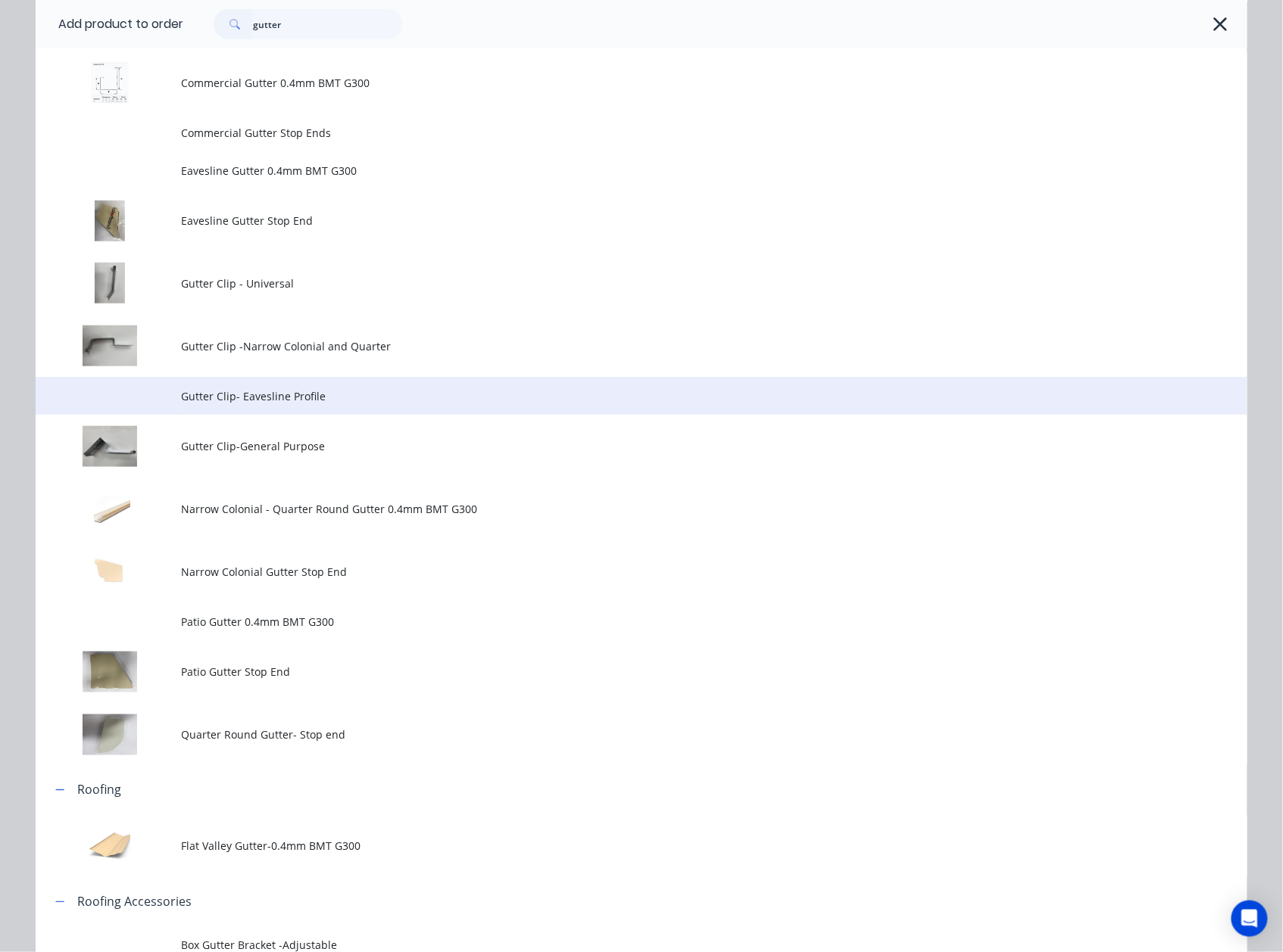
click at [262, 400] on span "Gutter Clip- Eavesline Profile" at bounding box center [606, 396] width 852 height 16
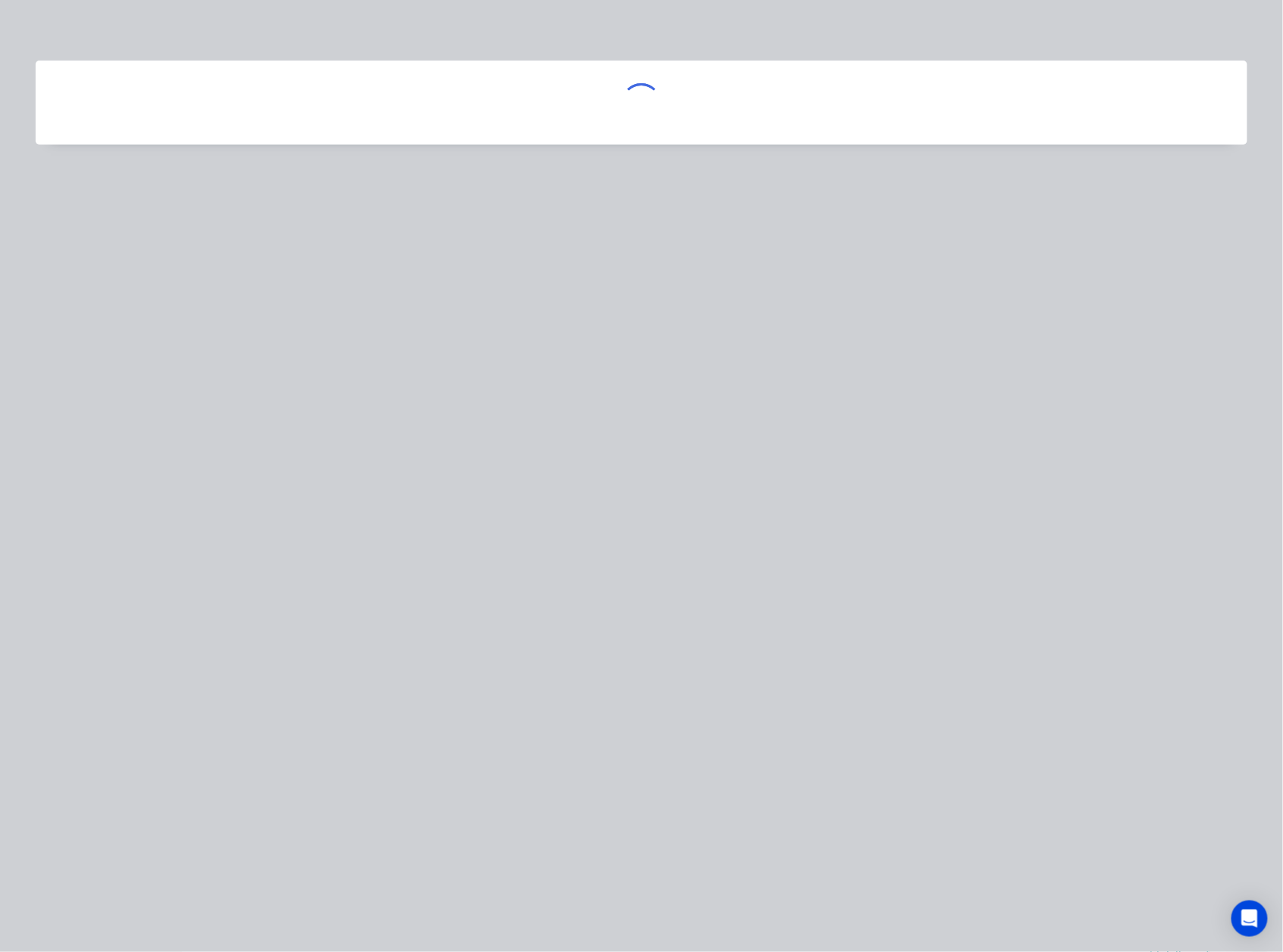
scroll to position [0, 0]
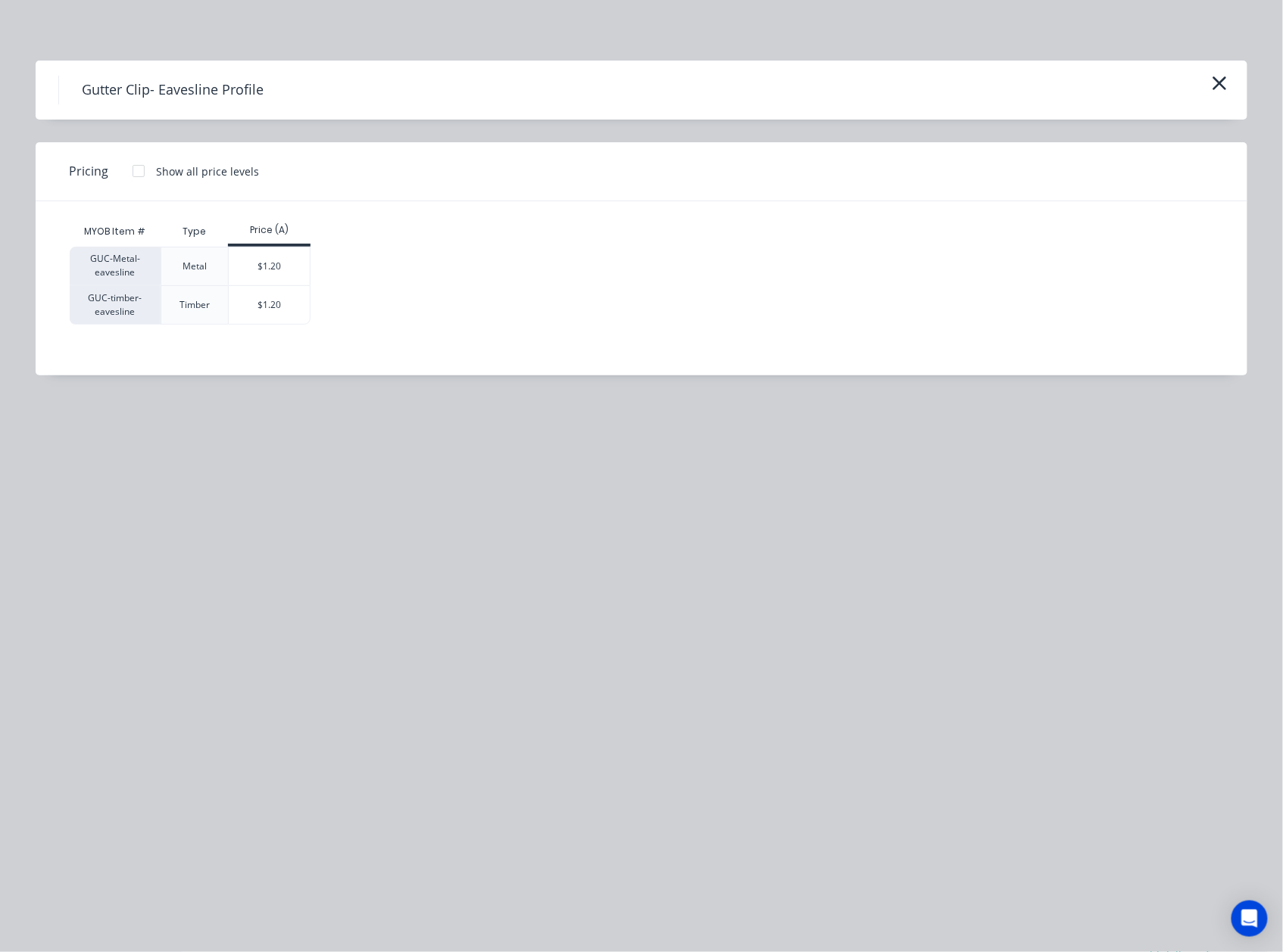
click at [1203, 92] on div "Gutter Clip- Eavesline Profile" at bounding box center [641, 90] width 1166 height 29
click at [1212, 83] on icon "button" at bounding box center [1219, 83] width 16 height 21
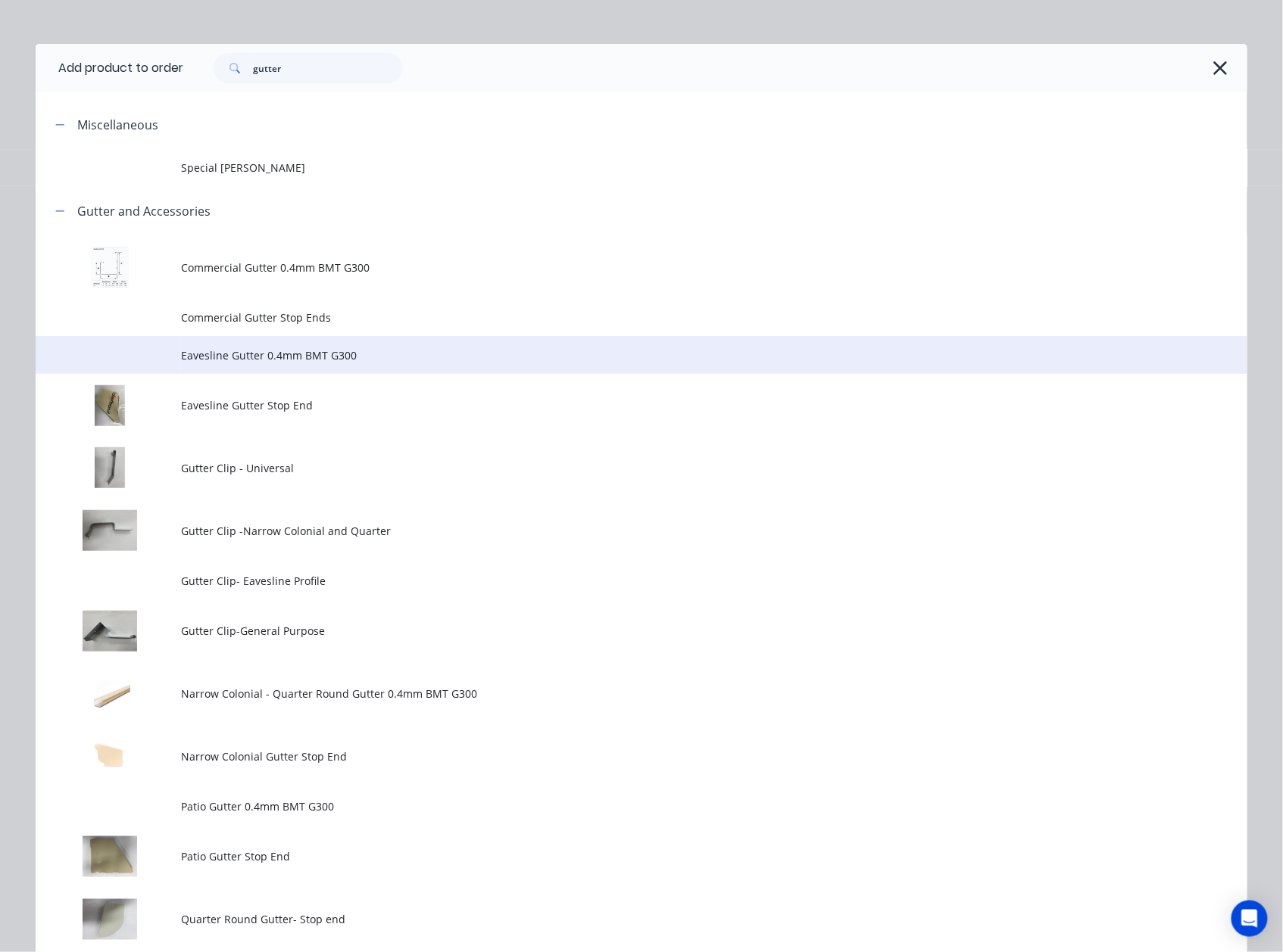
scroll to position [2, 0]
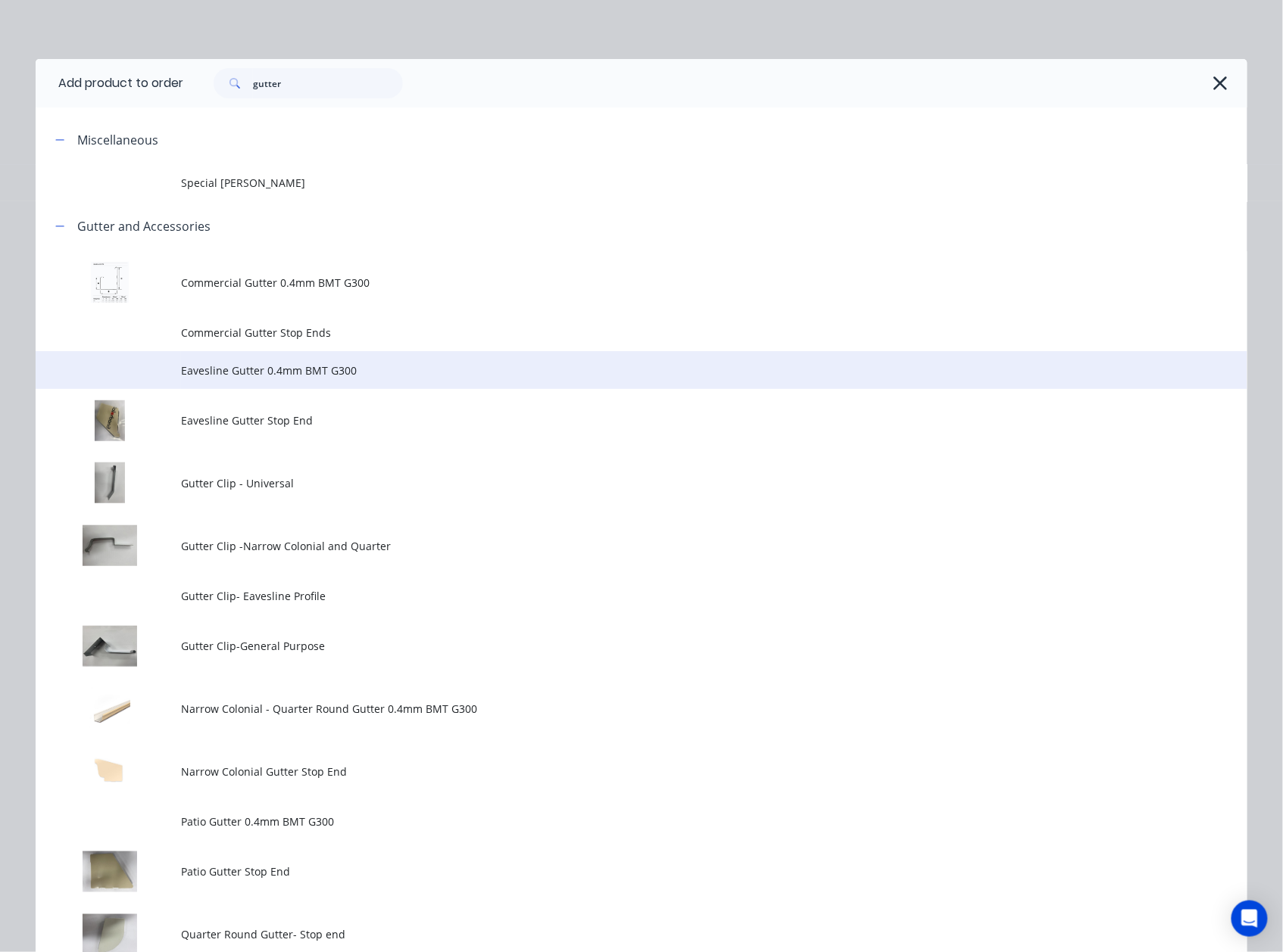
click at [304, 380] on td "Eavesline Gutter 0.4mm BMT G300" at bounding box center [714, 370] width 1066 height 38
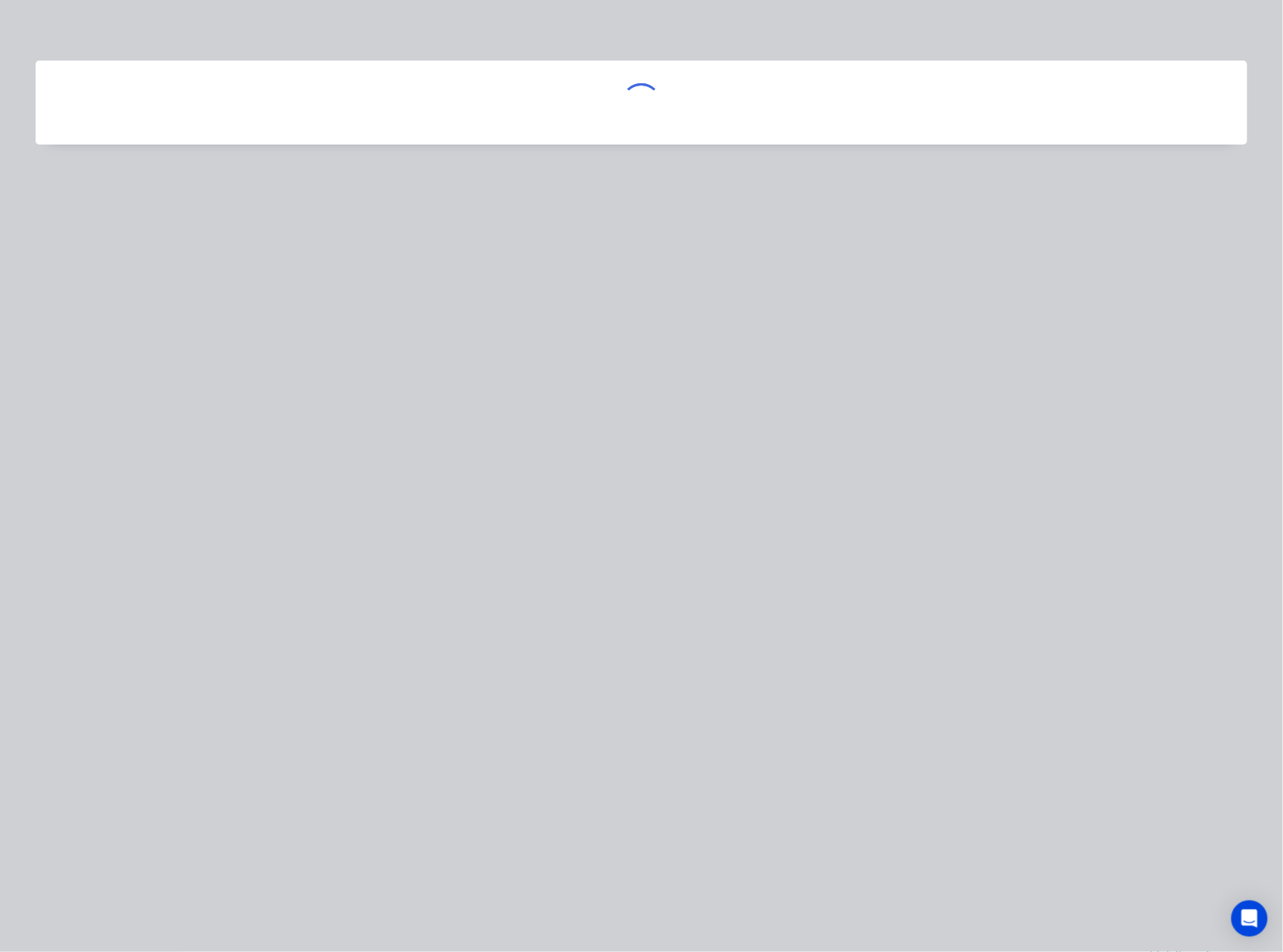
scroll to position [0, 0]
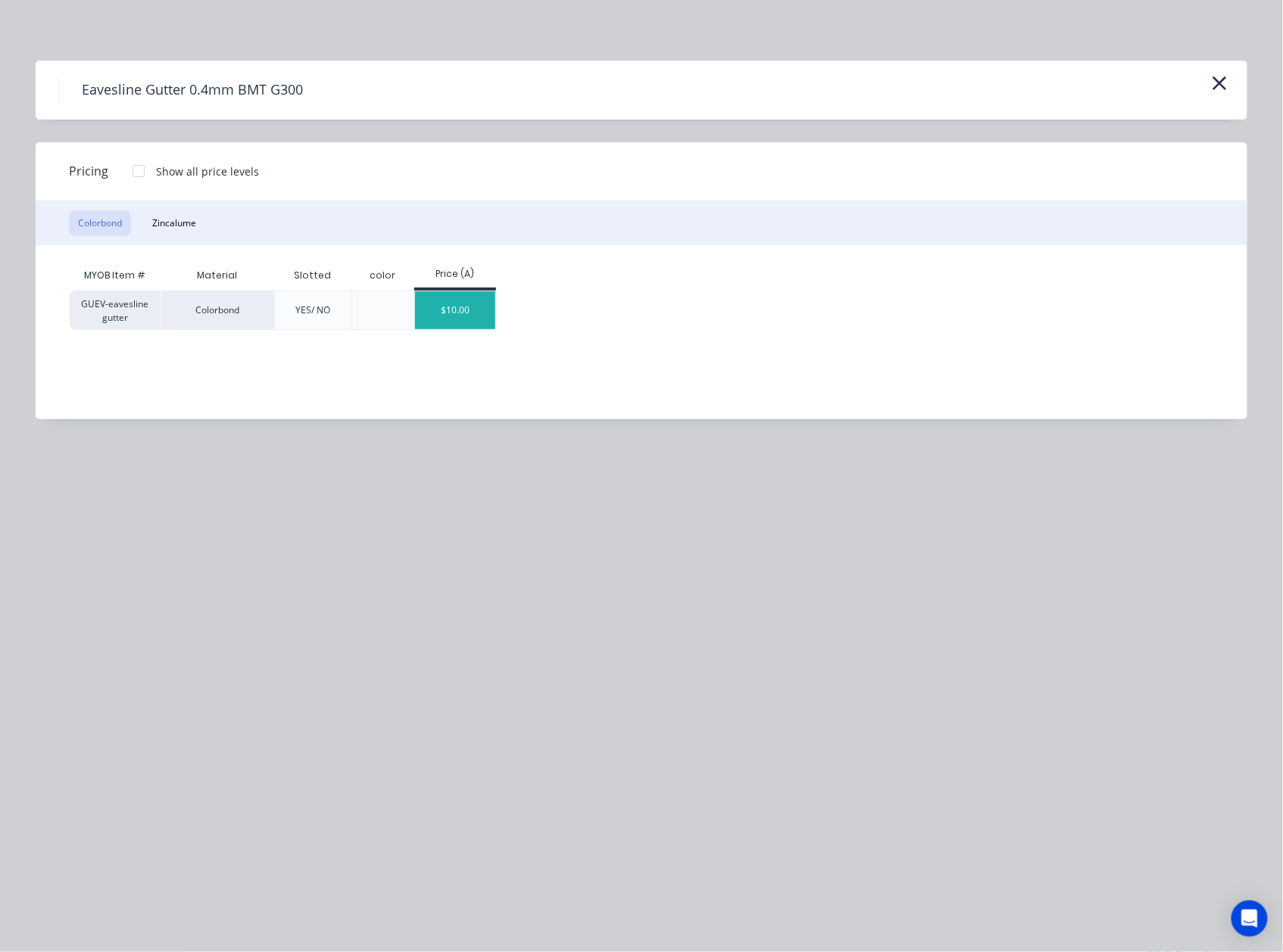
click at [483, 299] on div "$10.00" at bounding box center [455, 310] width 81 height 38
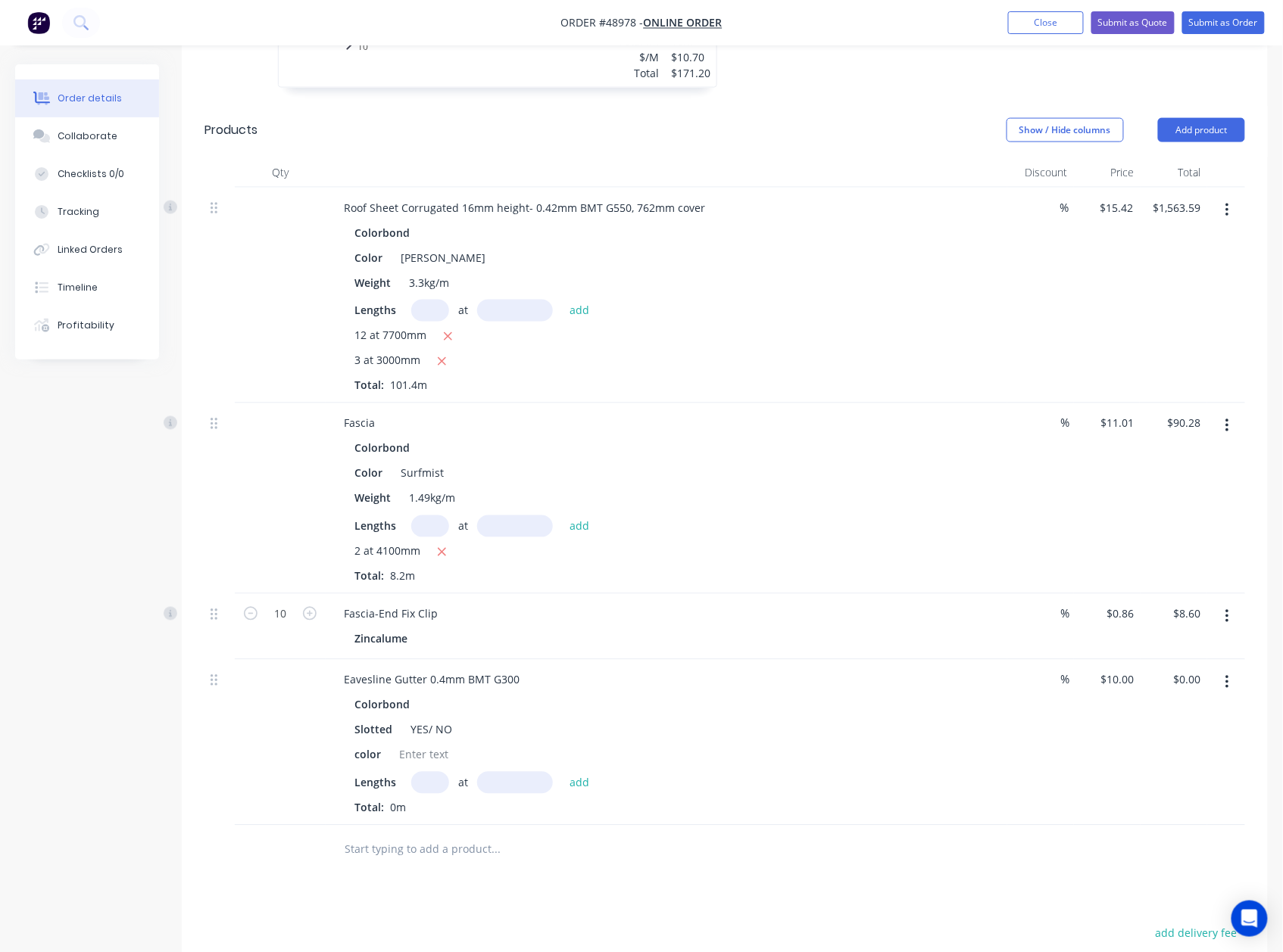
scroll to position [924, 0]
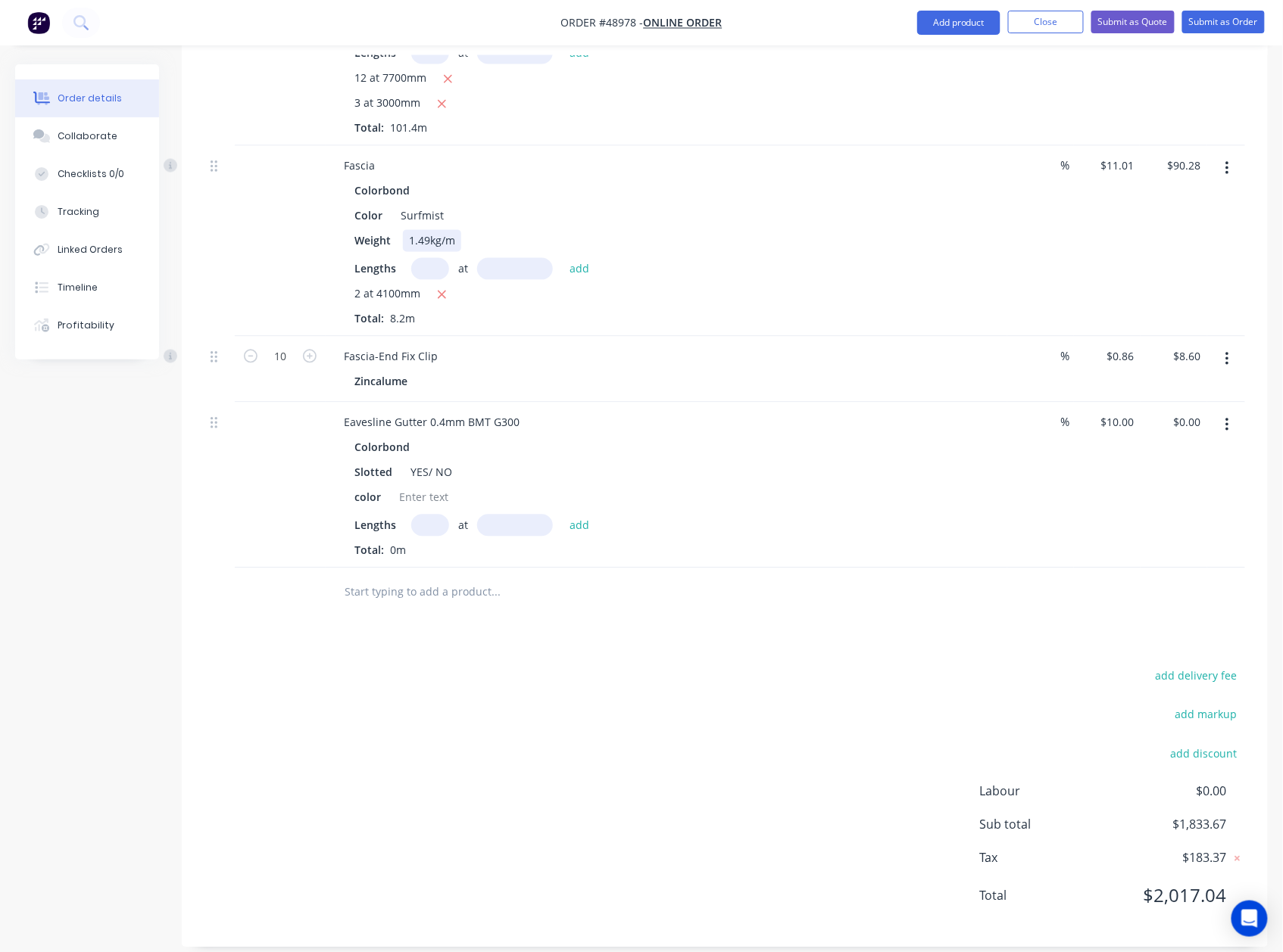
click at [410, 230] on div "1.49kg/m" at bounding box center [432, 241] width 59 height 22
click at [410, 205] on div "Surfmist" at bounding box center [422, 216] width 55 height 22
copy div "Surfmist"
click at [430, 487] on div at bounding box center [423, 497] width 61 height 22
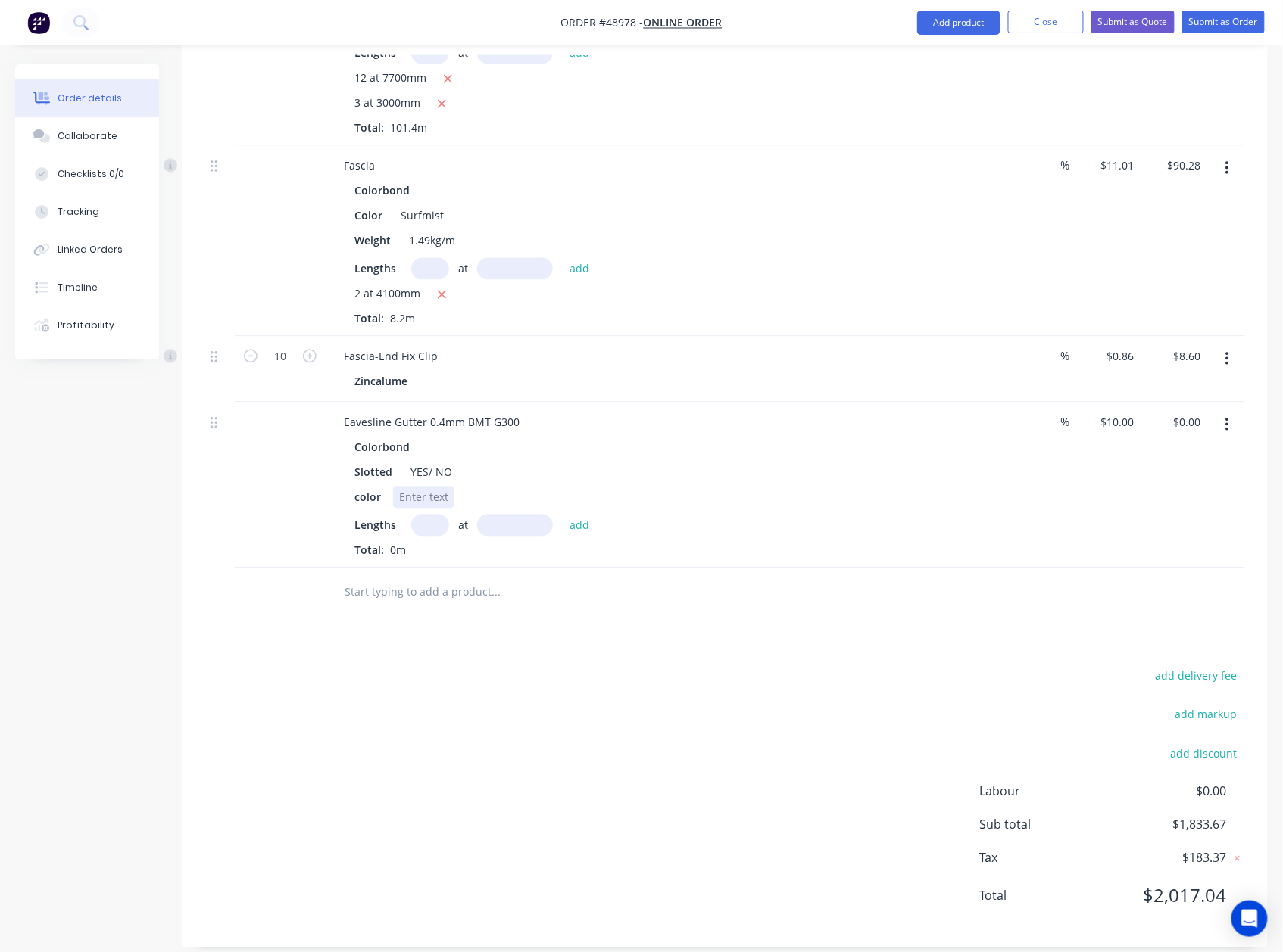
paste div
click at [431, 515] on input "text" at bounding box center [430, 525] width 38 height 22
type input "2"
type input "4100"
click at [562, 515] on button "add" at bounding box center [579, 525] width 35 height 21
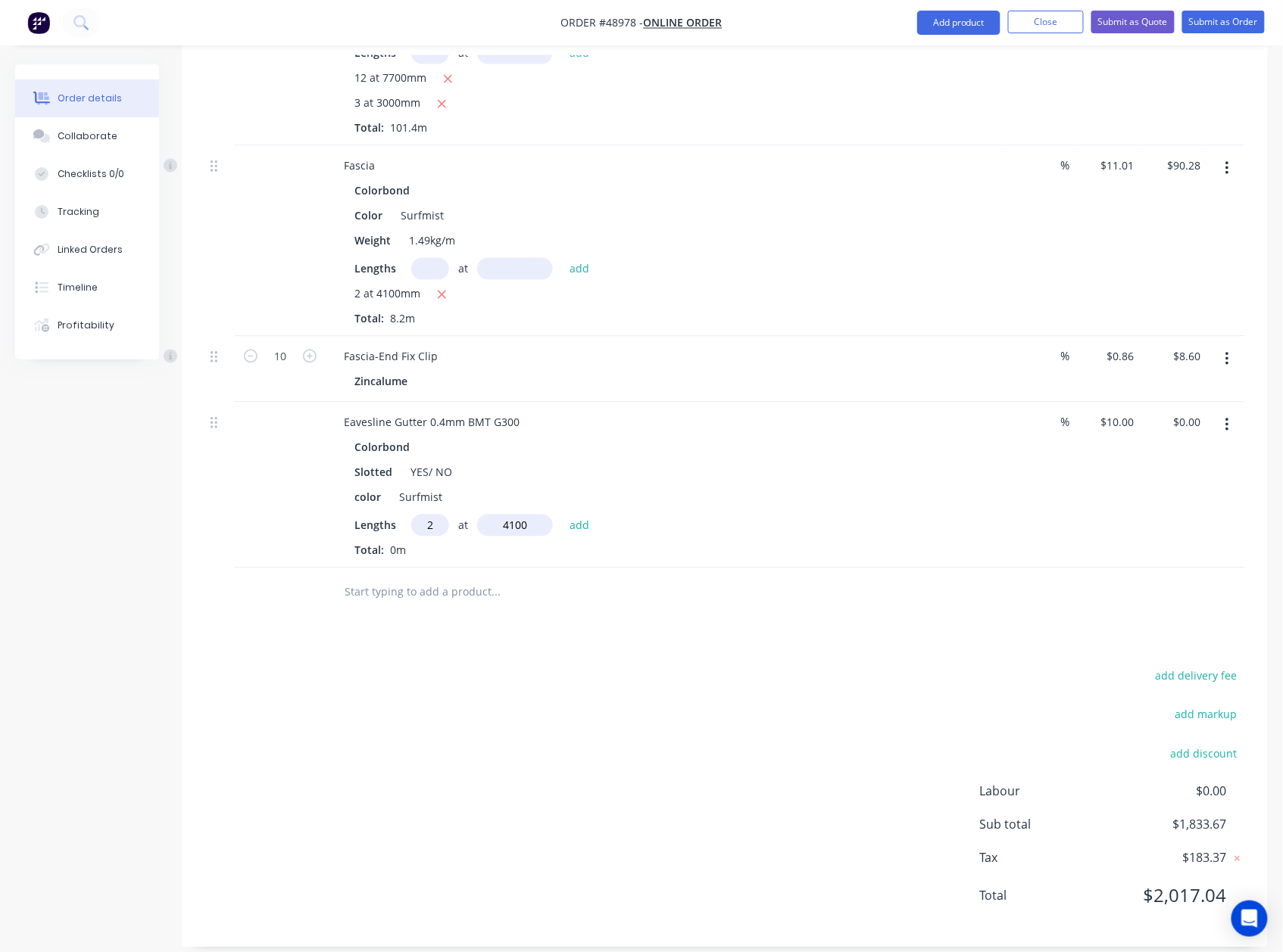
type input "$82.00"
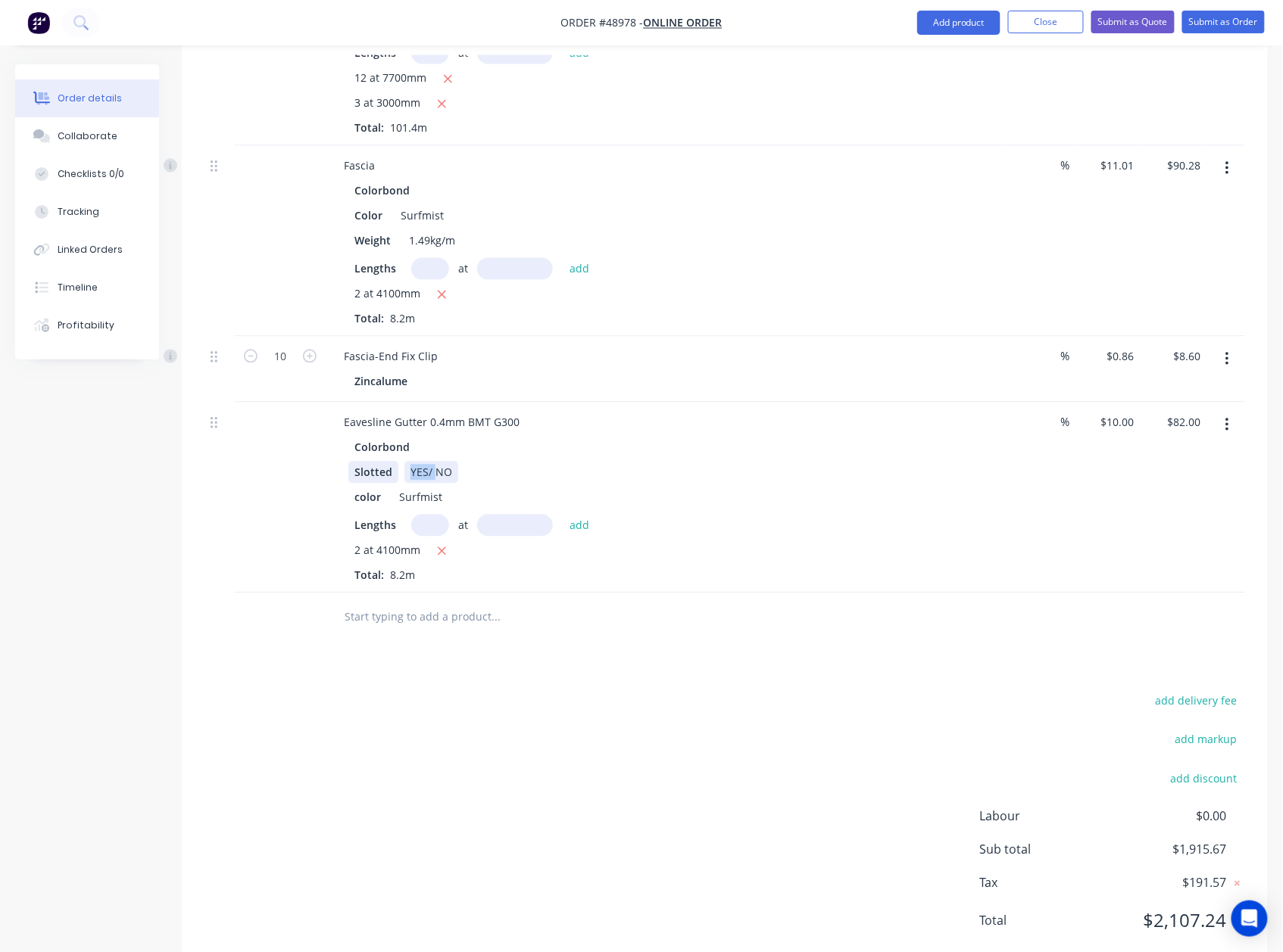
drag, startPoint x: 436, startPoint y: 455, endPoint x: 350, endPoint y: 455, distance: 86.0
click at [350, 462] on div "Slotted YES/ NO" at bounding box center [663, 473] width 630 height 22
click at [721, 643] on div "Drawings Add drawing 0.55 Colorbond Surfmist Girth 240 1 0 10 80 140 10 0 10 80…" at bounding box center [724, 247] width 1086 height 1451
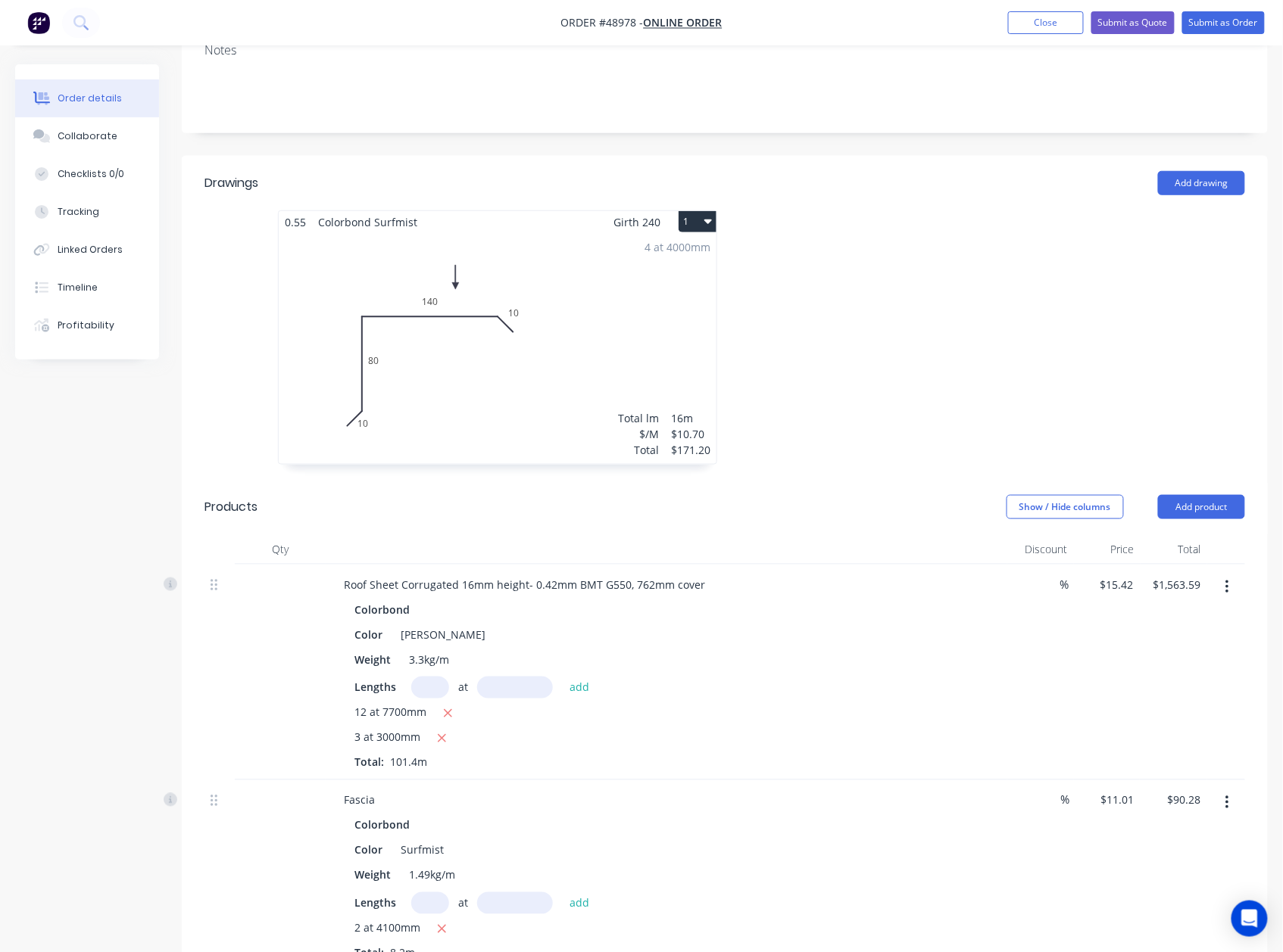
scroll to position [0, 0]
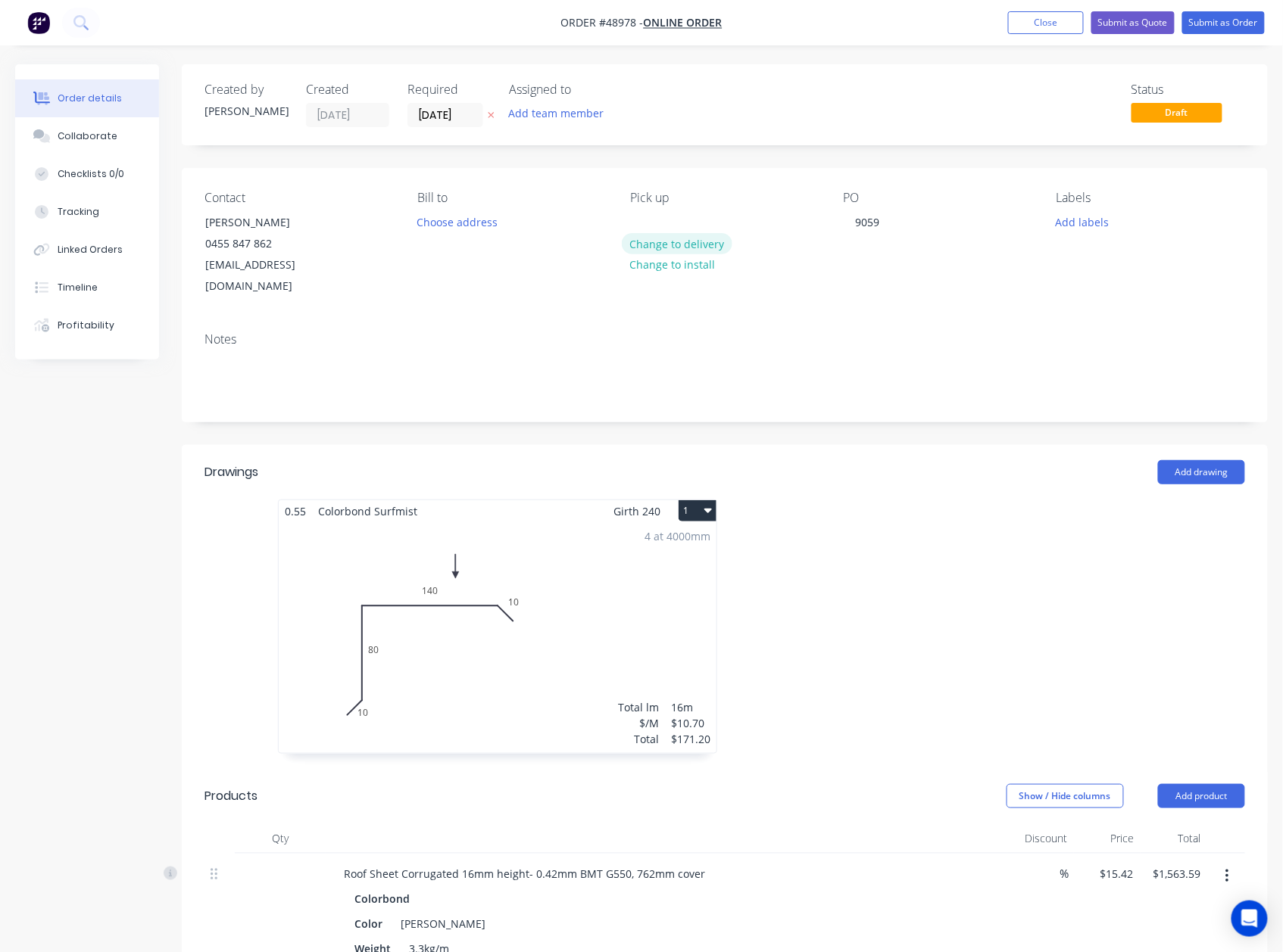
click at [669, 236] on button "Change to delivery" at bounding box center [677, 243] width 111 height 21
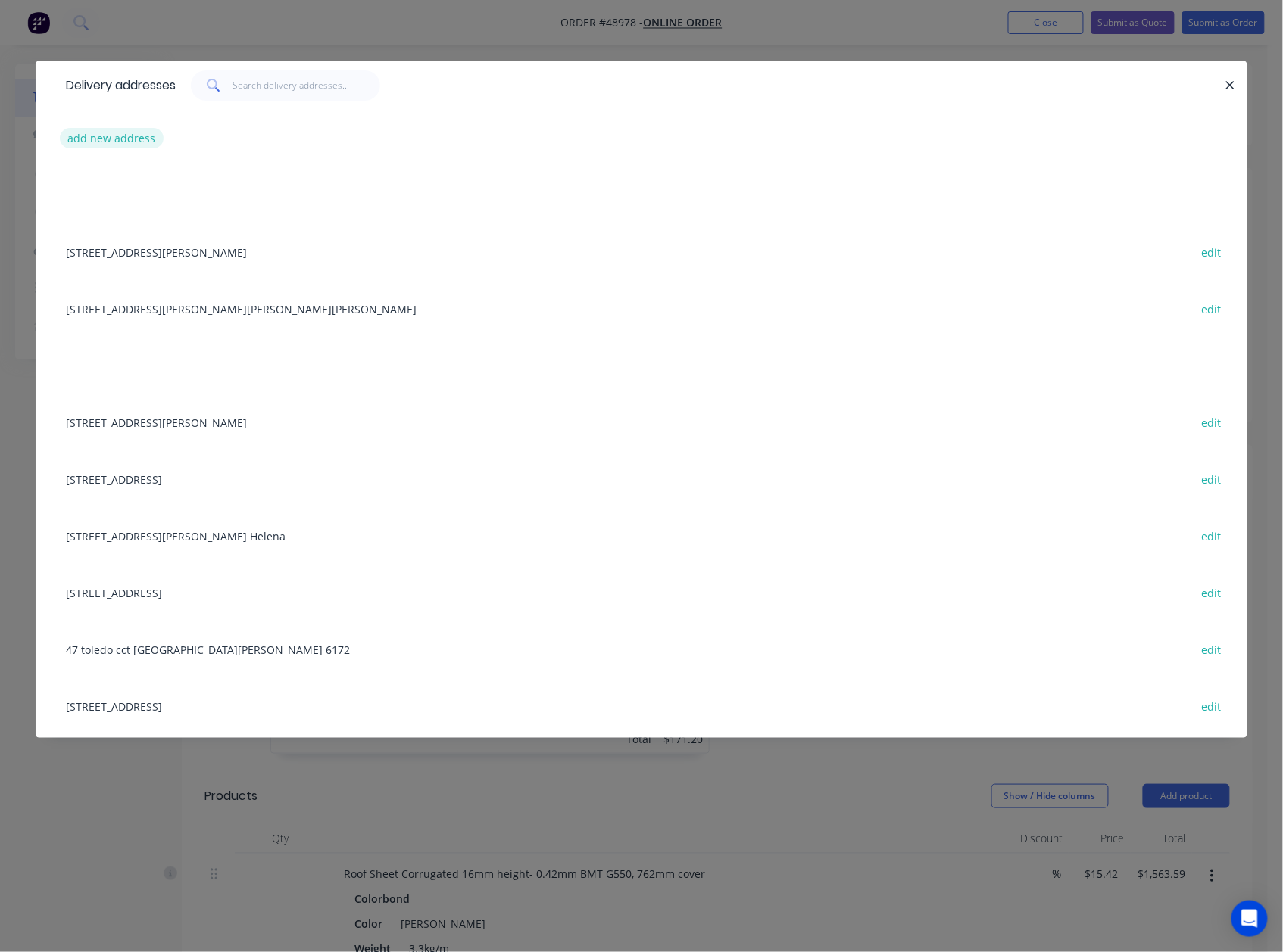
click at [132, 136] on button "add new address" at bounding box center [111, 138] width 104 height 21
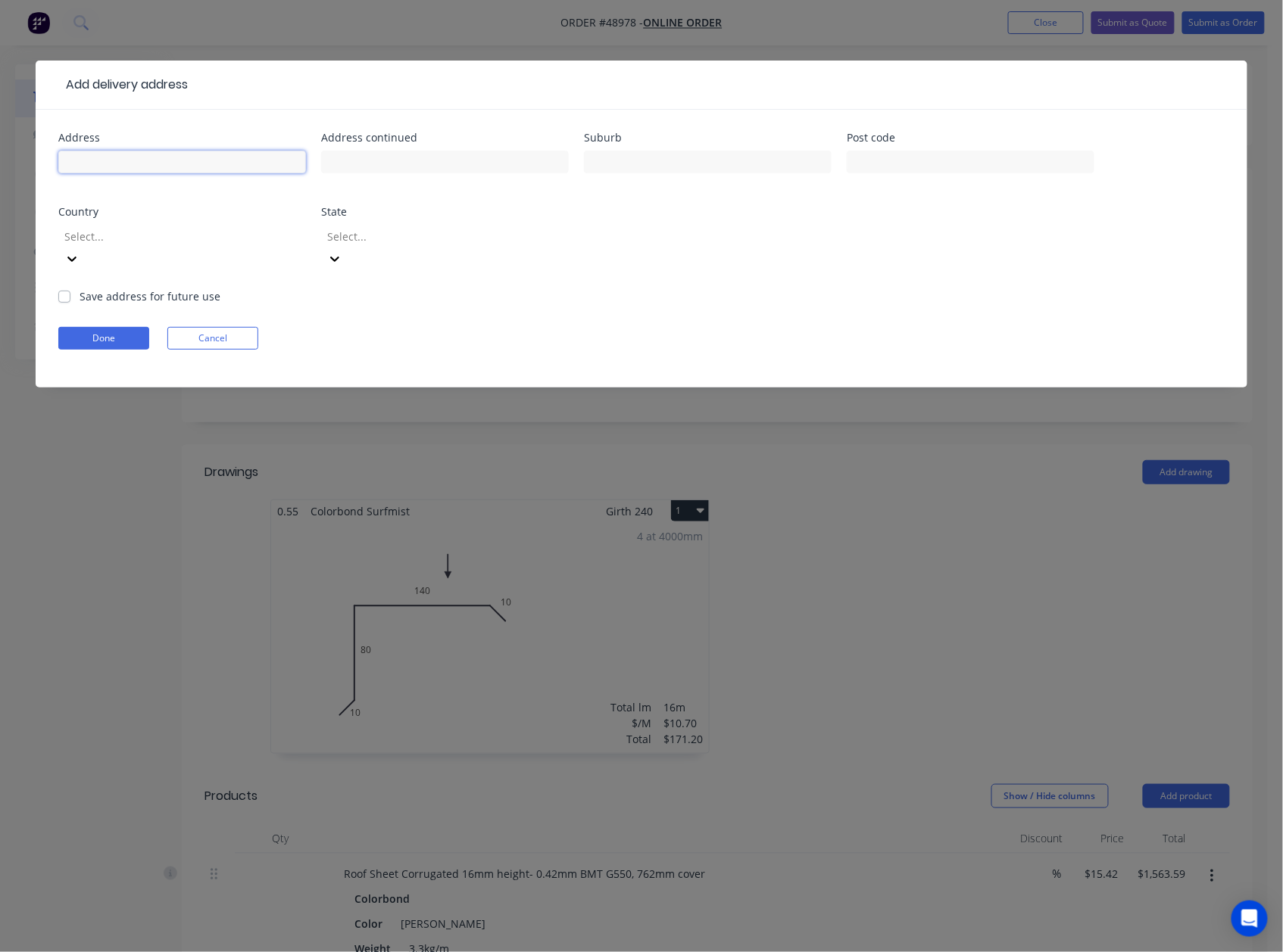
drag, startPoint x: 132, startPoint y: 136, endPoint x: 114, endPoint y: 156, distance: 26.9
click at [114, 156] on input "text" at bounding box center [182, 163] width 248 height 23
paste input "17 Nautical Grove, Beldon WA 6027"
type input "17 Nautical Grove, Beldon WA 6027"
drag, startPoint x: 111, startPoint y: 312, endPoint x: 552, endPoint y: 395, distance: 448.7
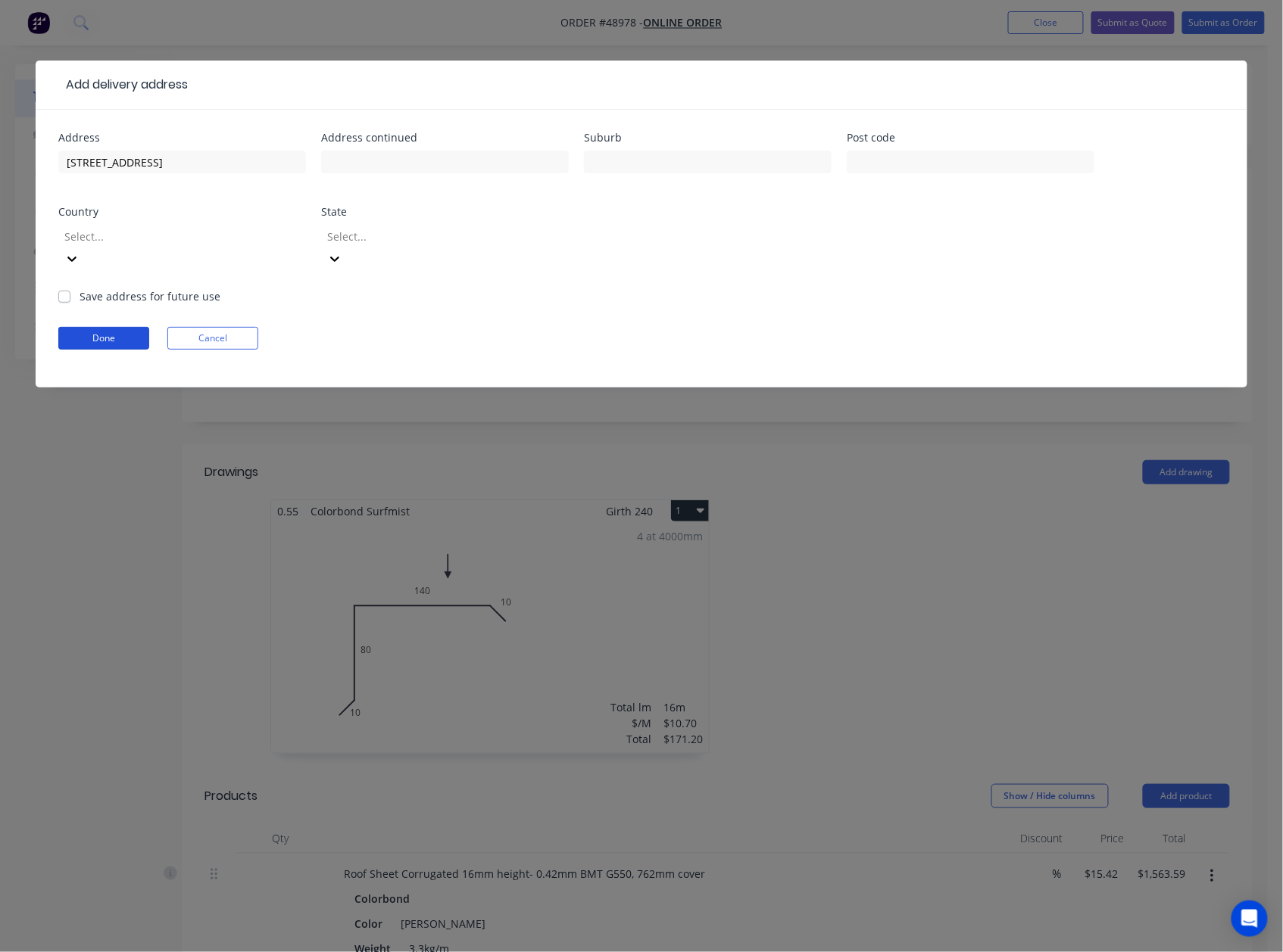
click at [112, 327] on button "Done" at bounding box center [104, 338] width 91 height 23
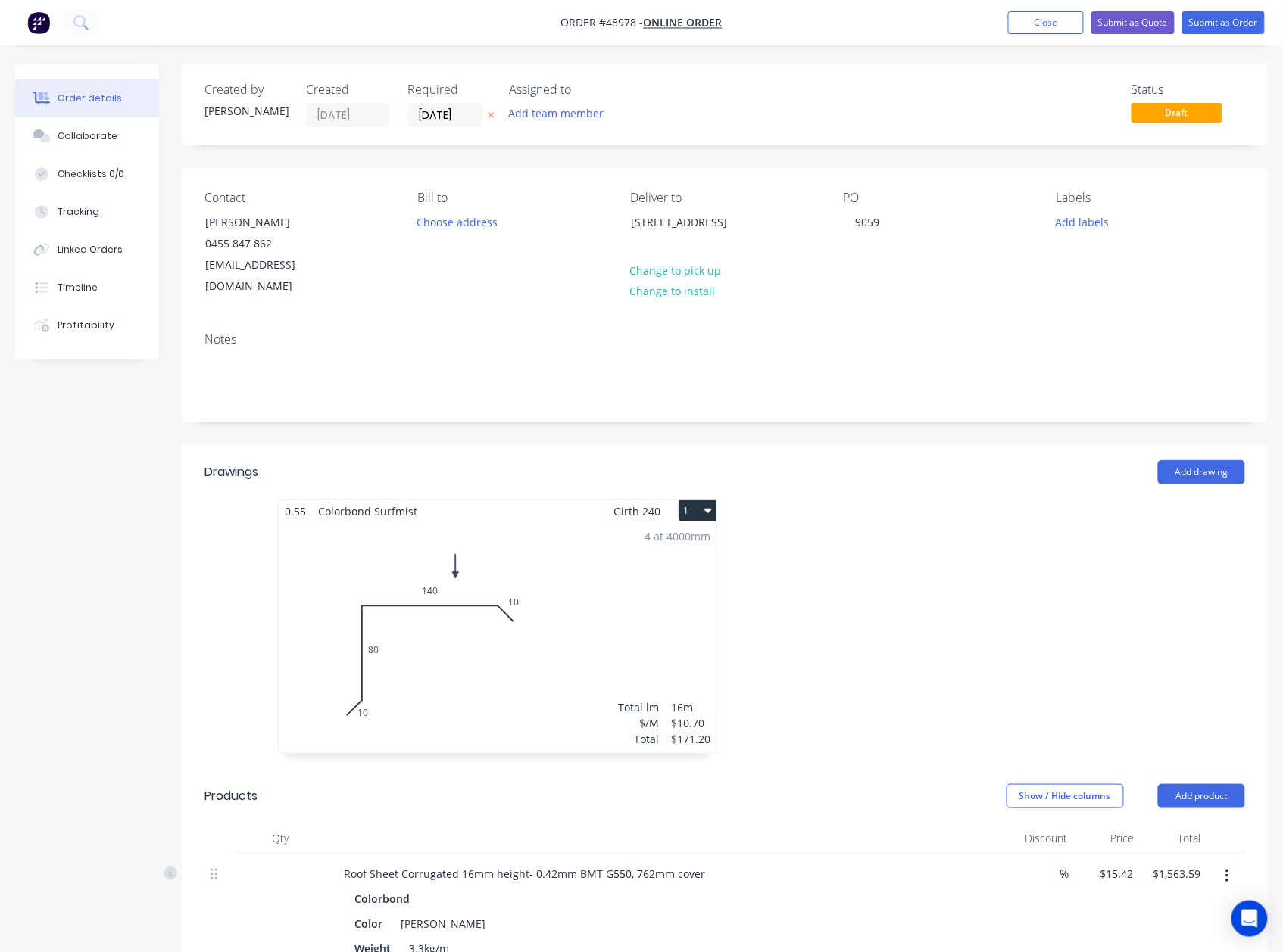
click at [1149, 658] on div at bounding box center [951, 634] width 455 height 270
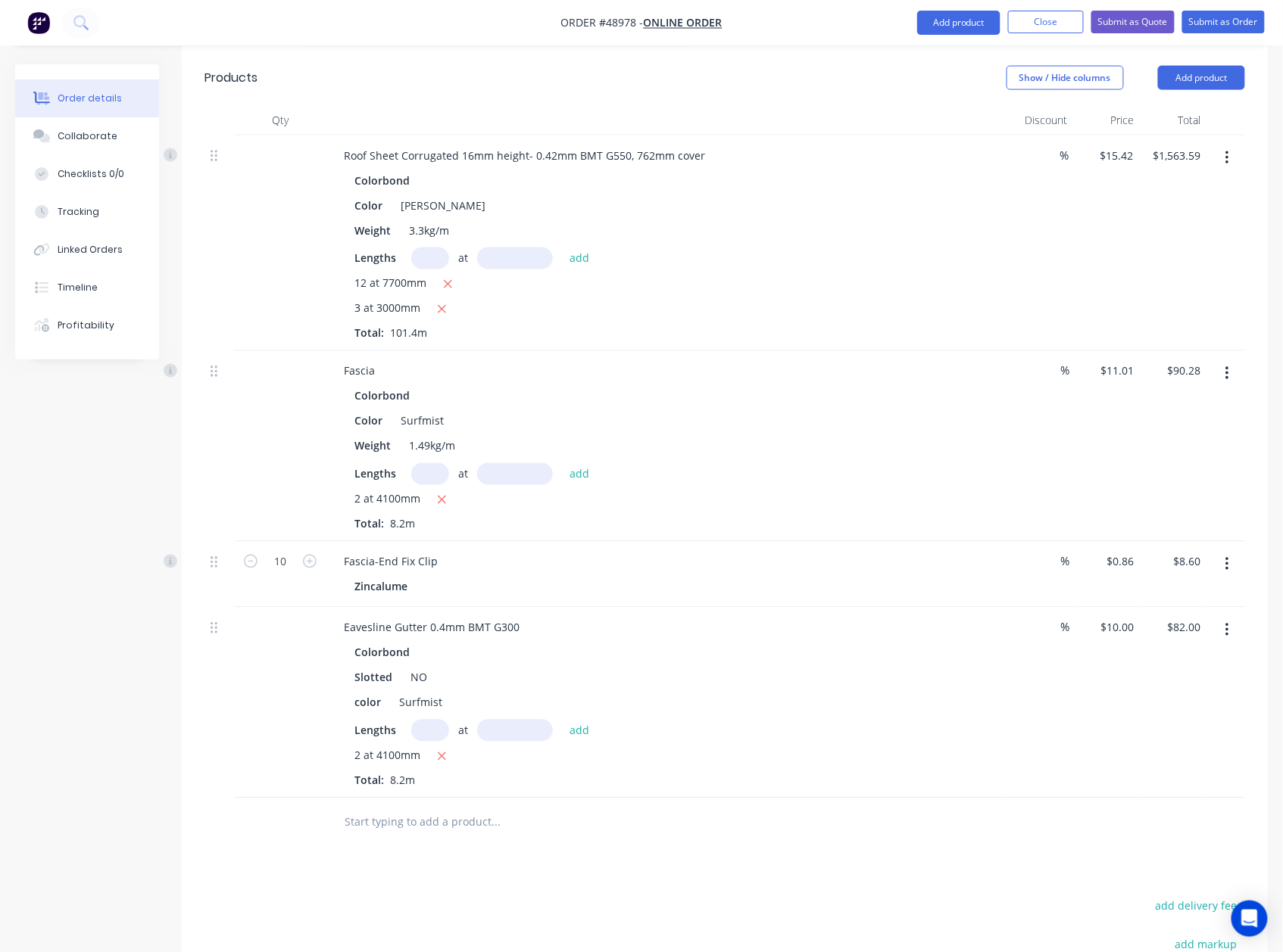
scroll to position [949, 0]
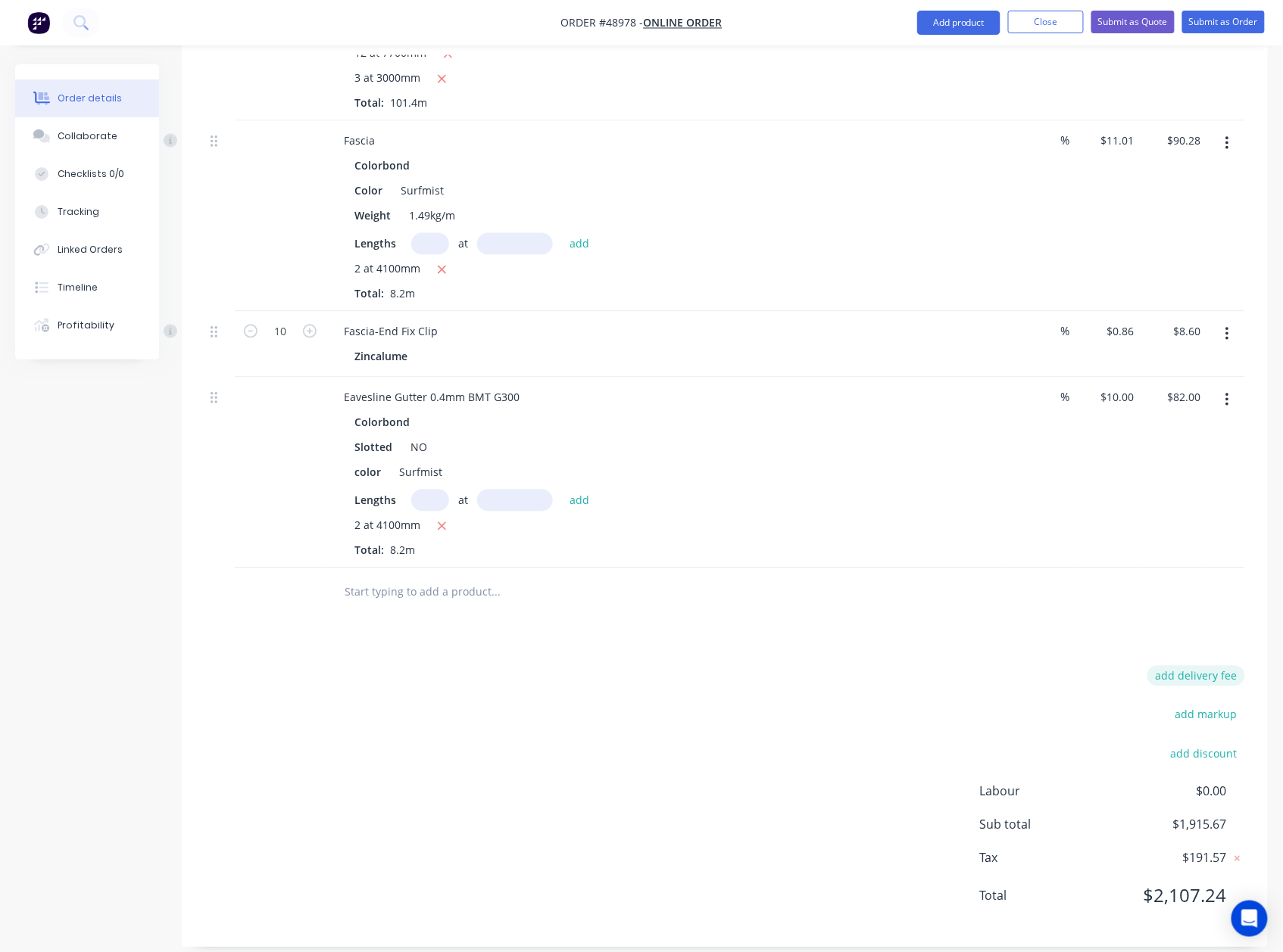
click at [1196, 667] on button "add delivery fee" at bounding box center [1196, 676] width 97 height 21
type input "140"
click input "submit" at bounding box center [0, 0] width 0 height 0
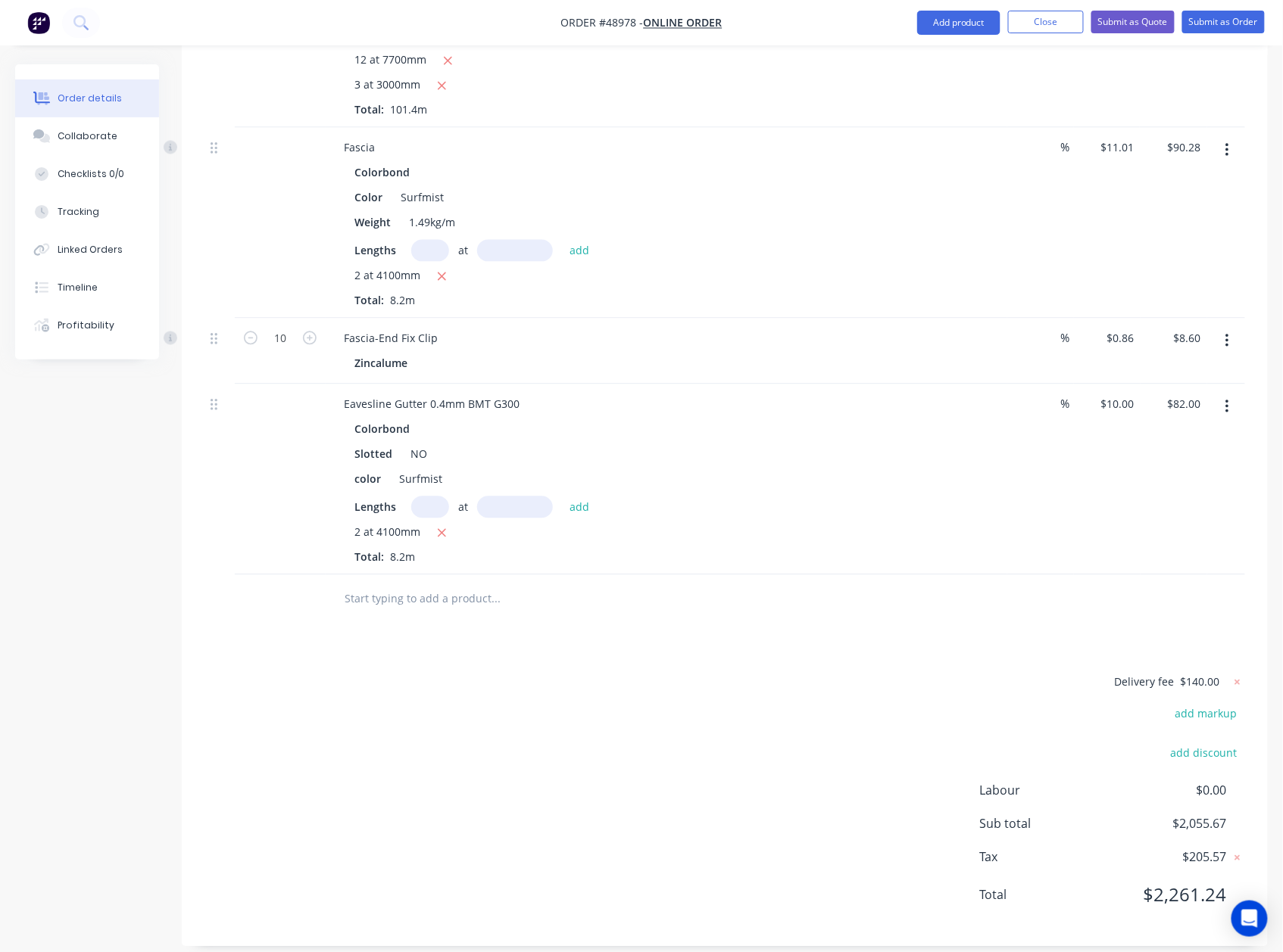
click at [909, 673] on div "Delivery fee $140.00 add markup add discount Labour $0.00 Sub total $2,055.67 T…" at bounding box center [724, 799] width 1040 height 252
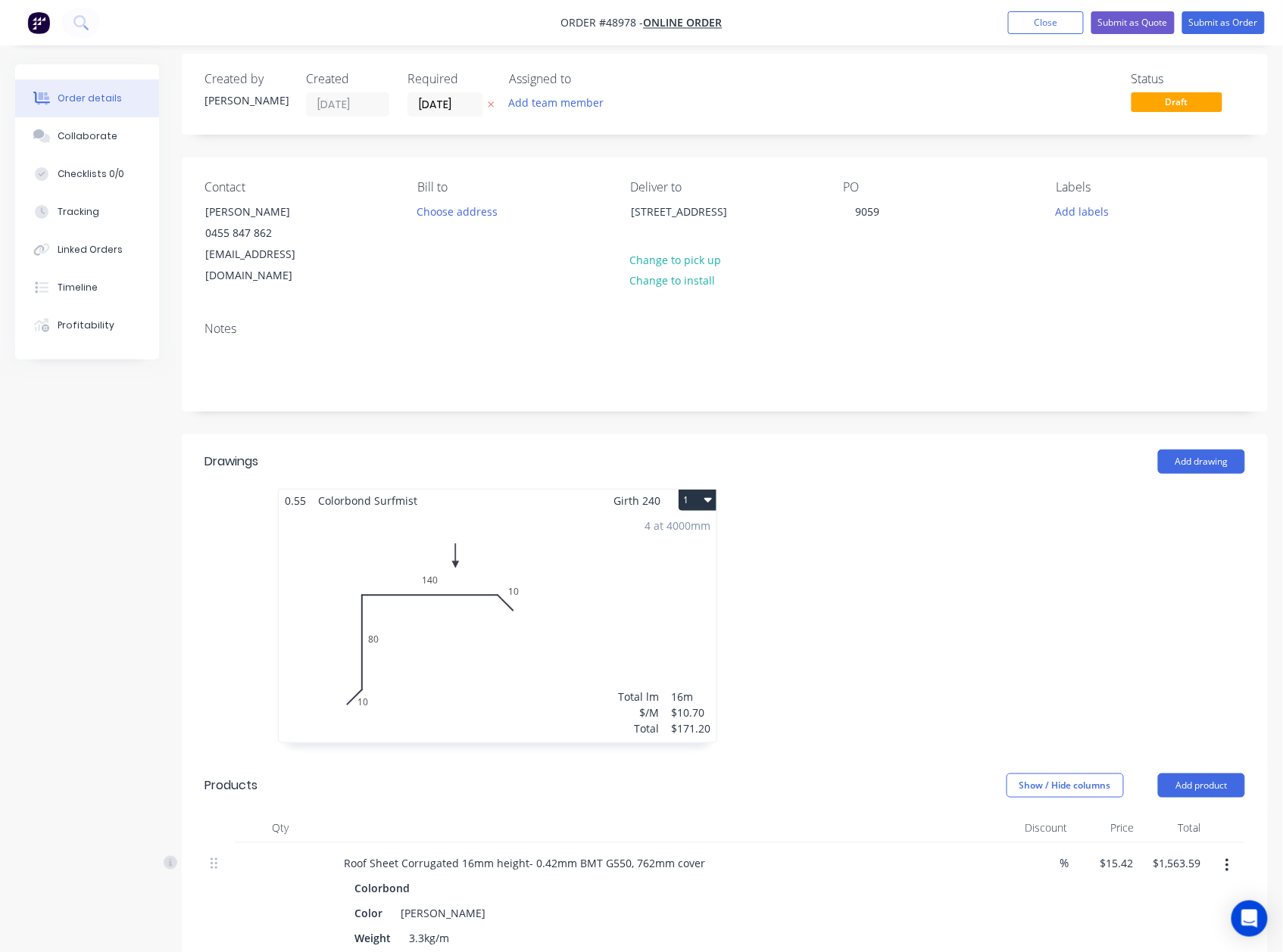
scroll to position [0, 0]
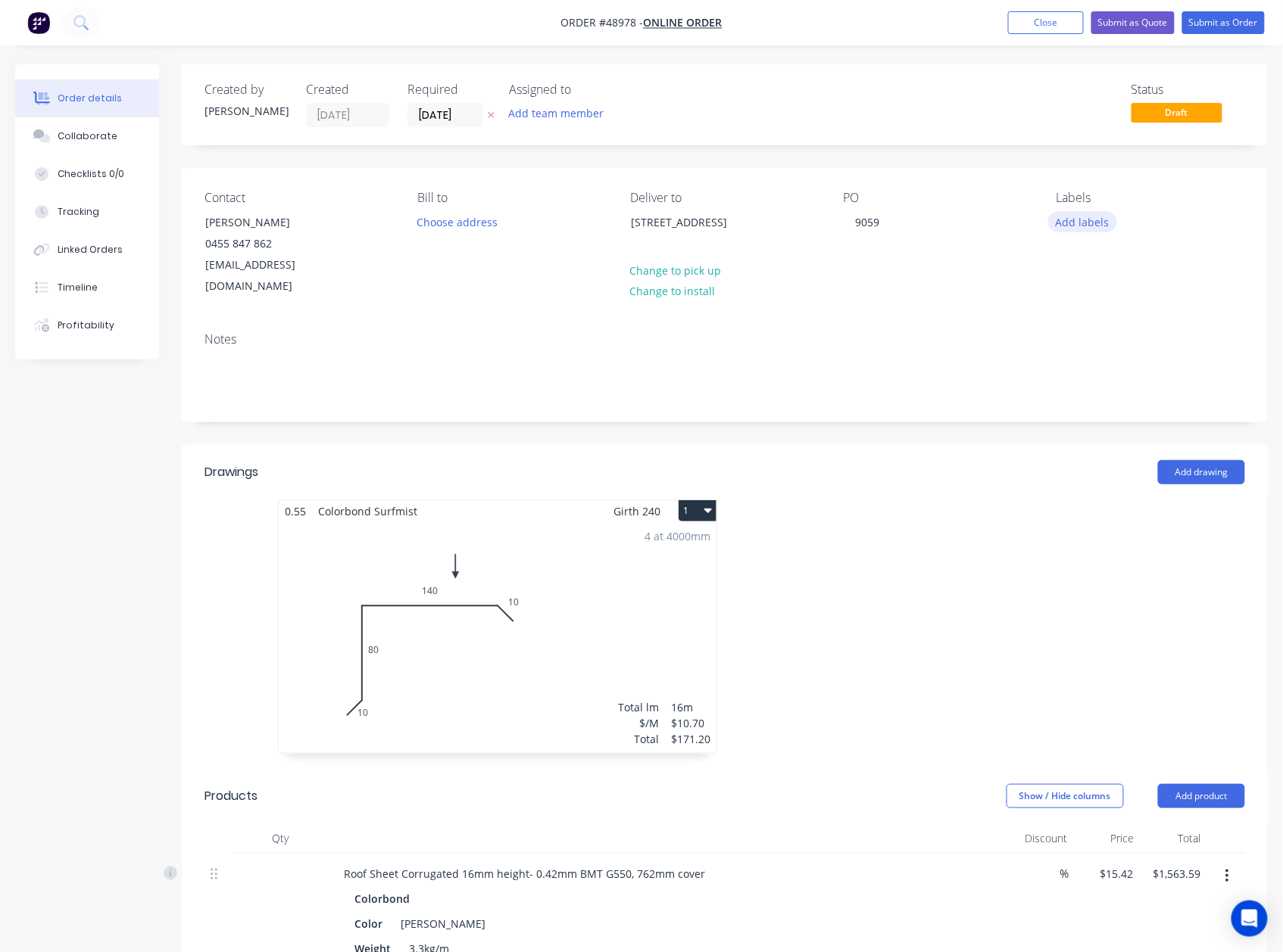
click at [1092, 218] on button "Add labels" at bounding box center [1083, 221] width 69 height 21
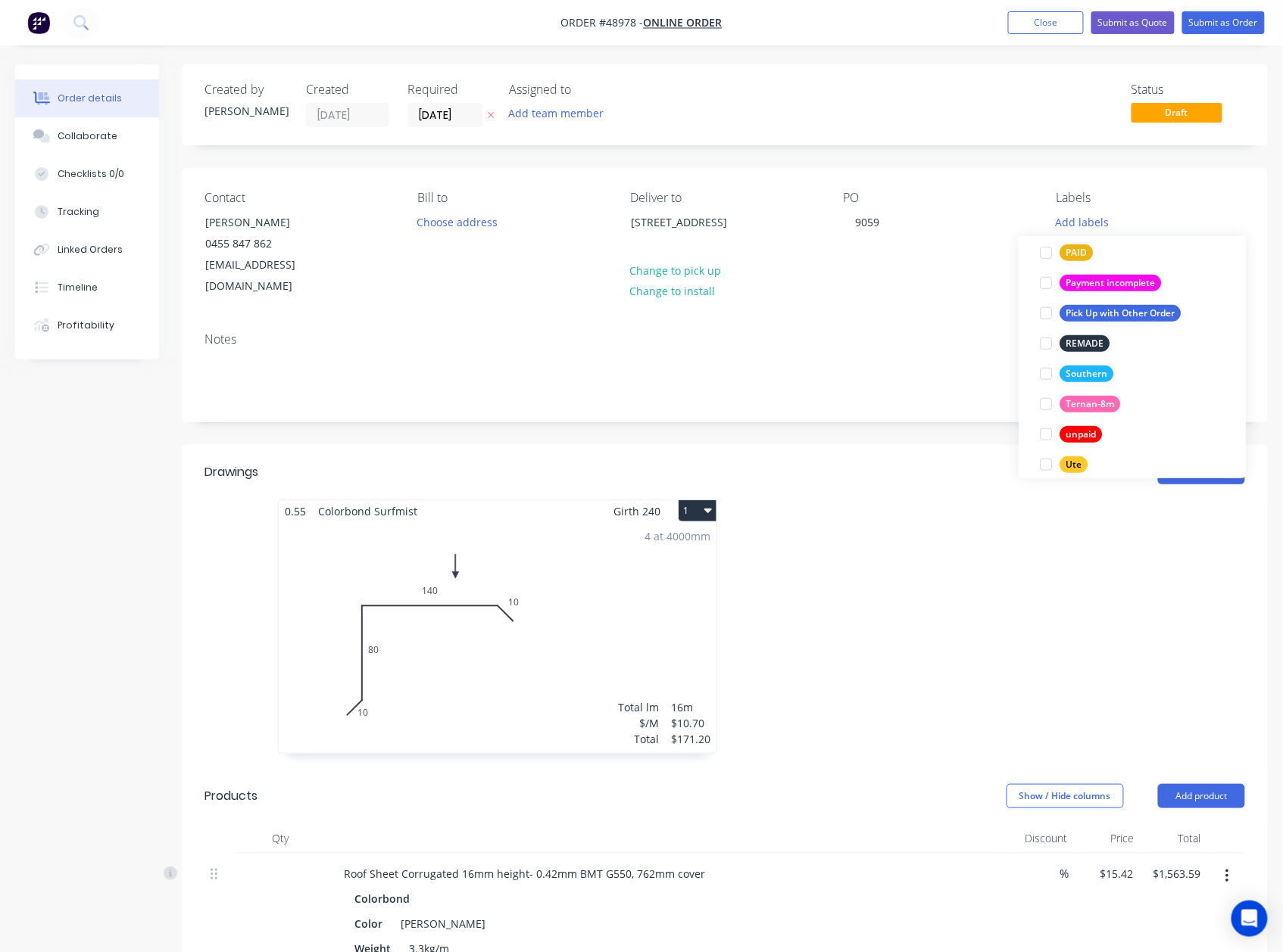
scroll to position [425, 0]
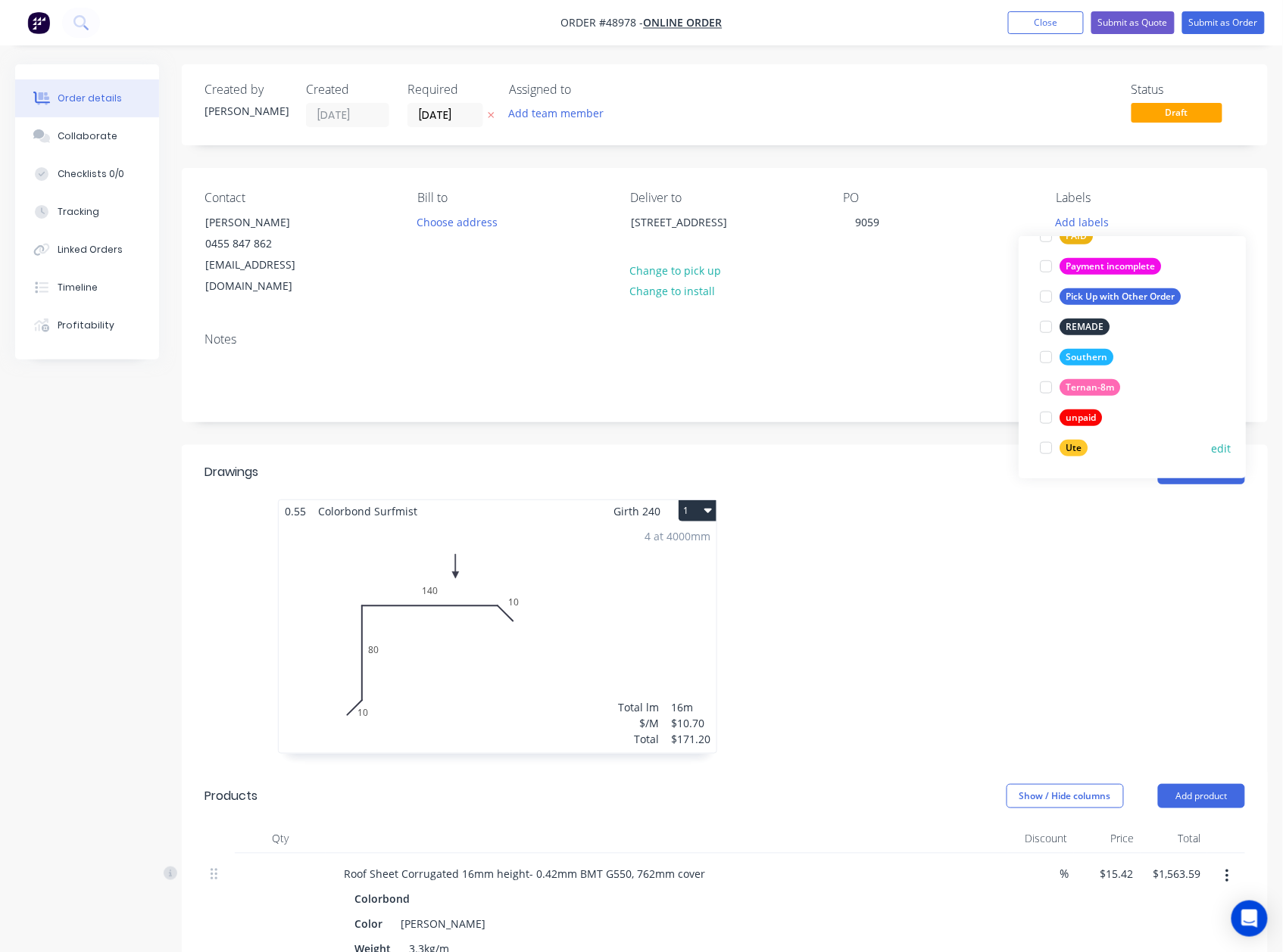
click at [1049, 442] on div at bounding box center [1045, 448] width 31 height 31
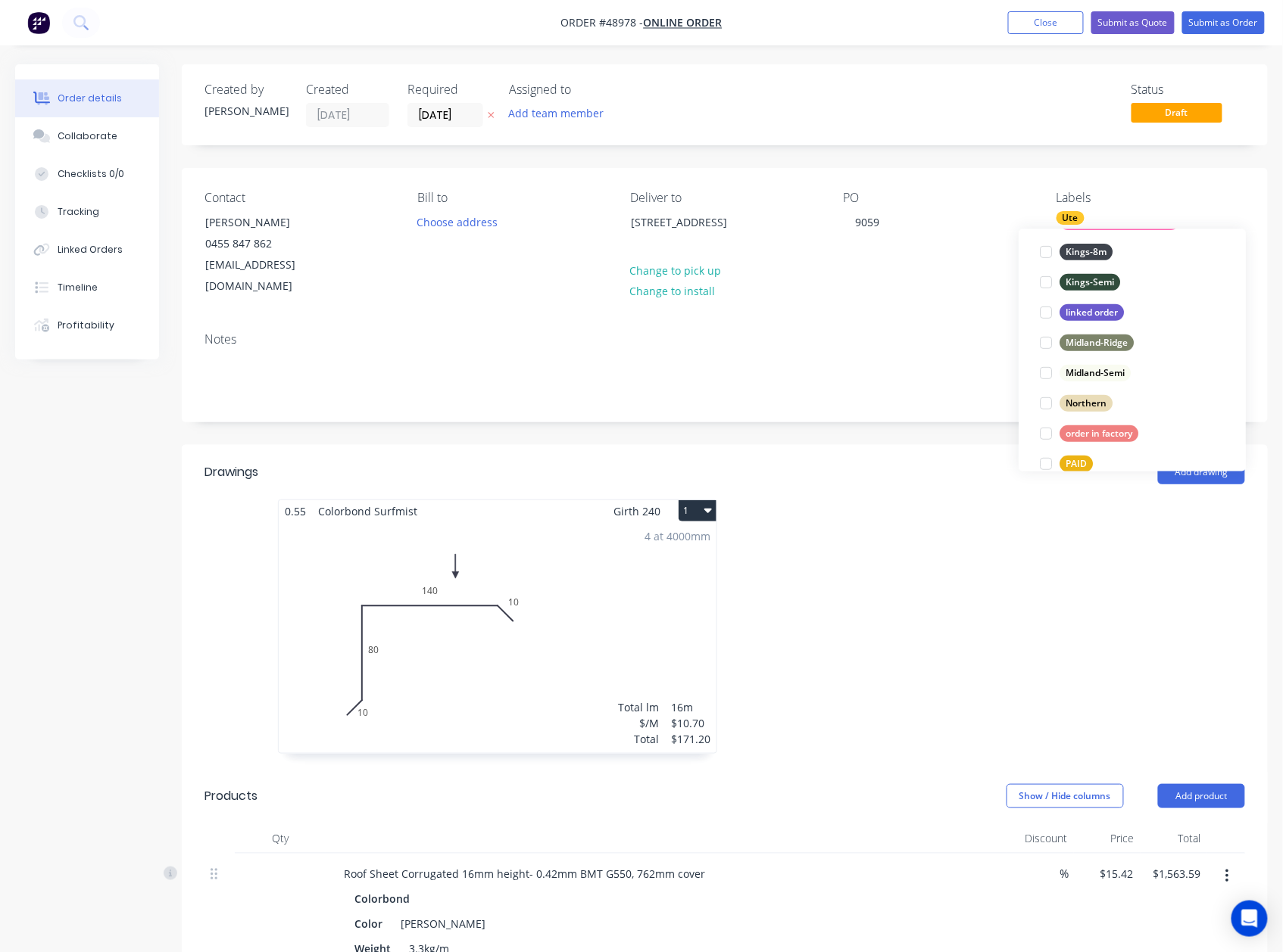
scroll to position [303, 0]
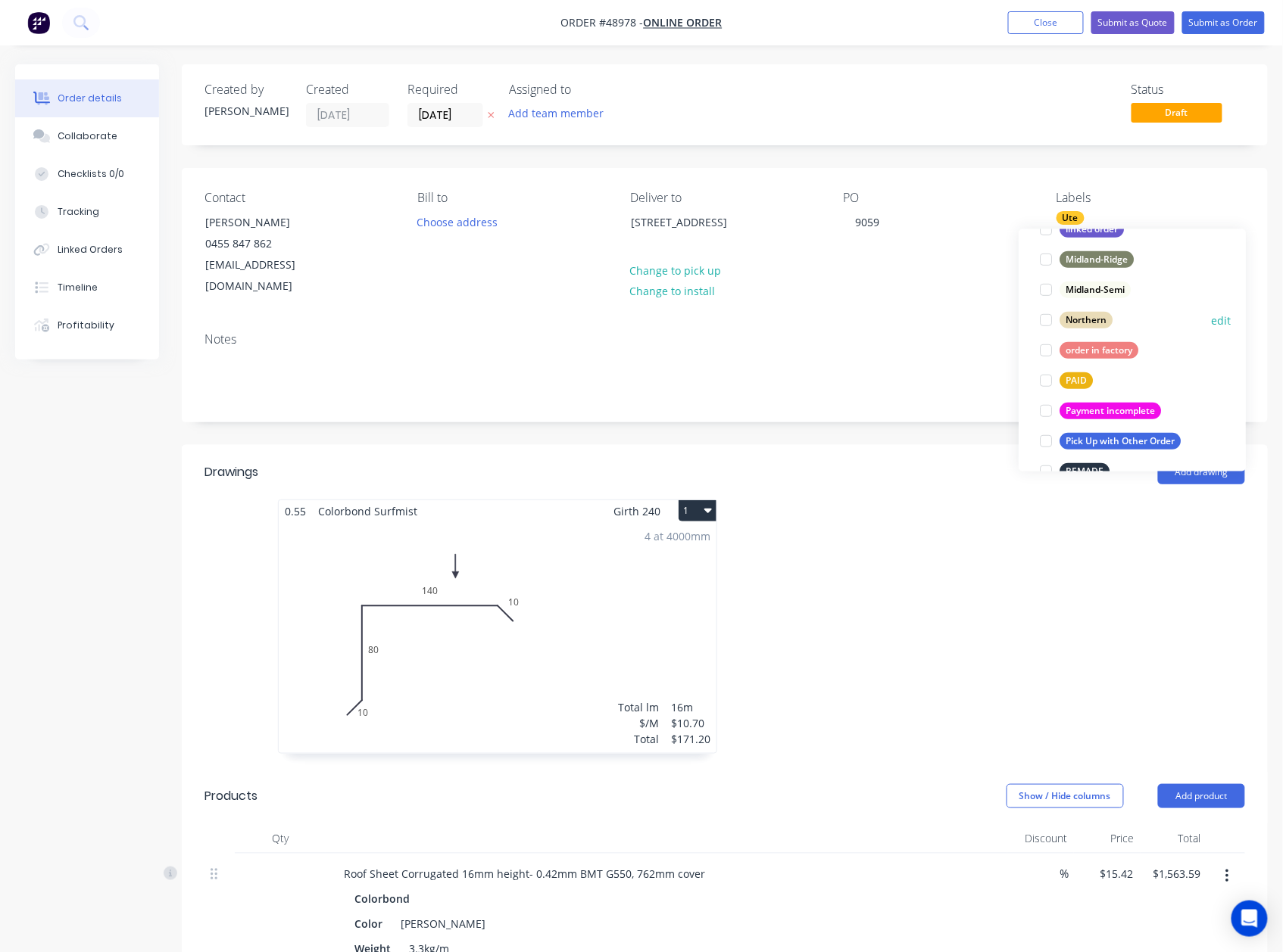
click at [1043, 321] on div at bounding box center [1045, 320] width 31 height 31
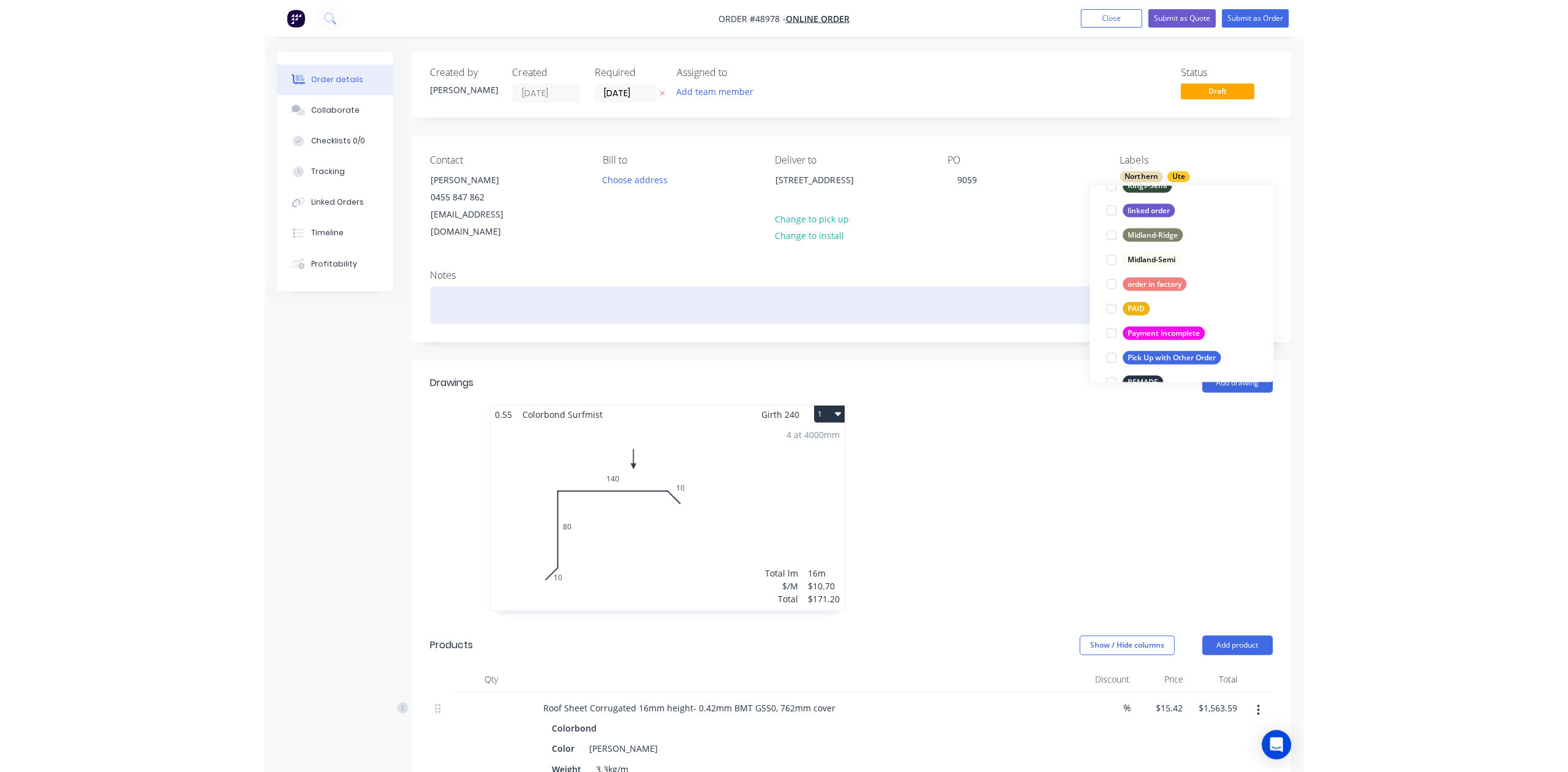
scroll to position [25, 0]
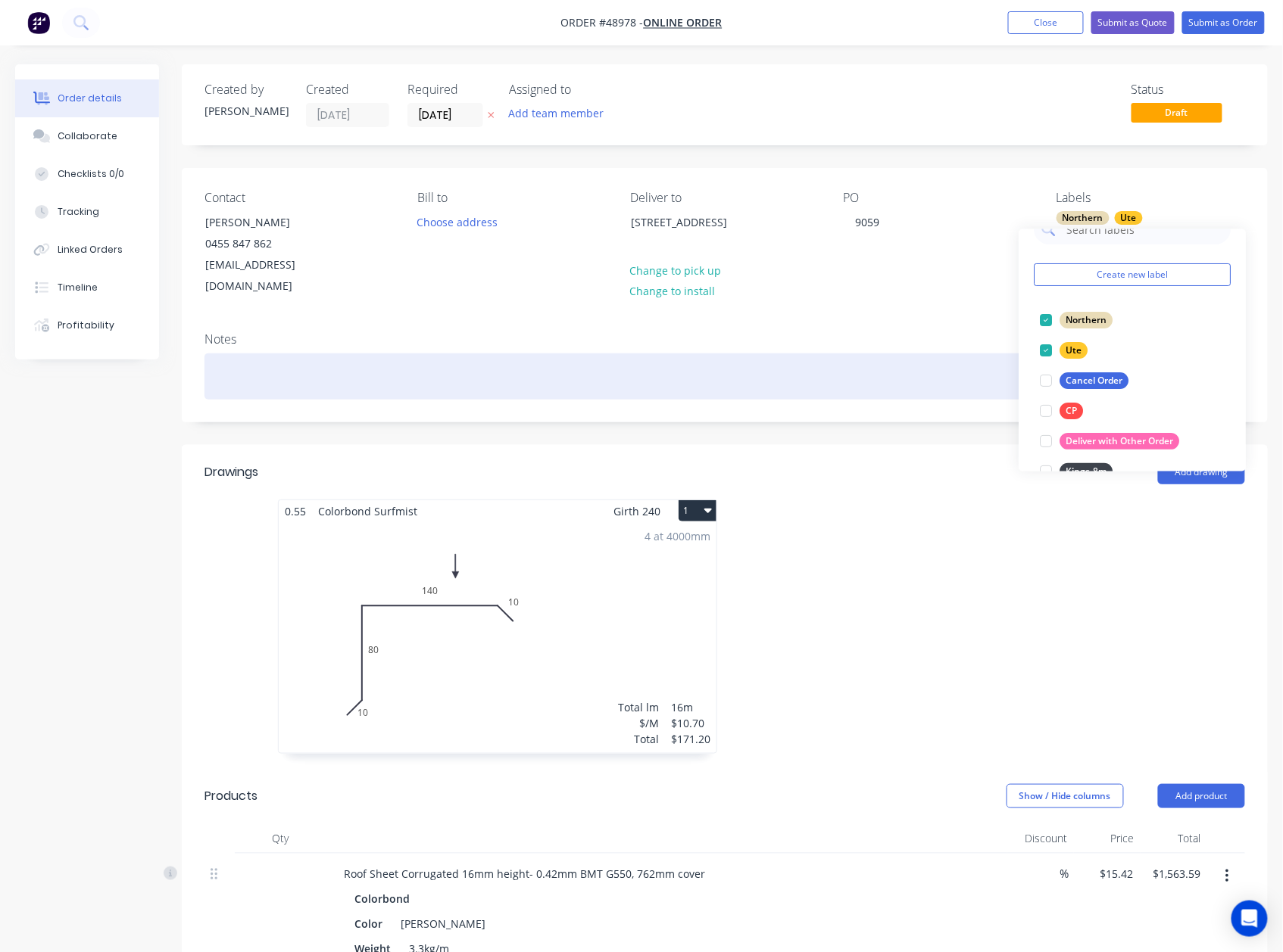
click at [848, 354] on div at bounding box center [724, 377] width 1040 height 46
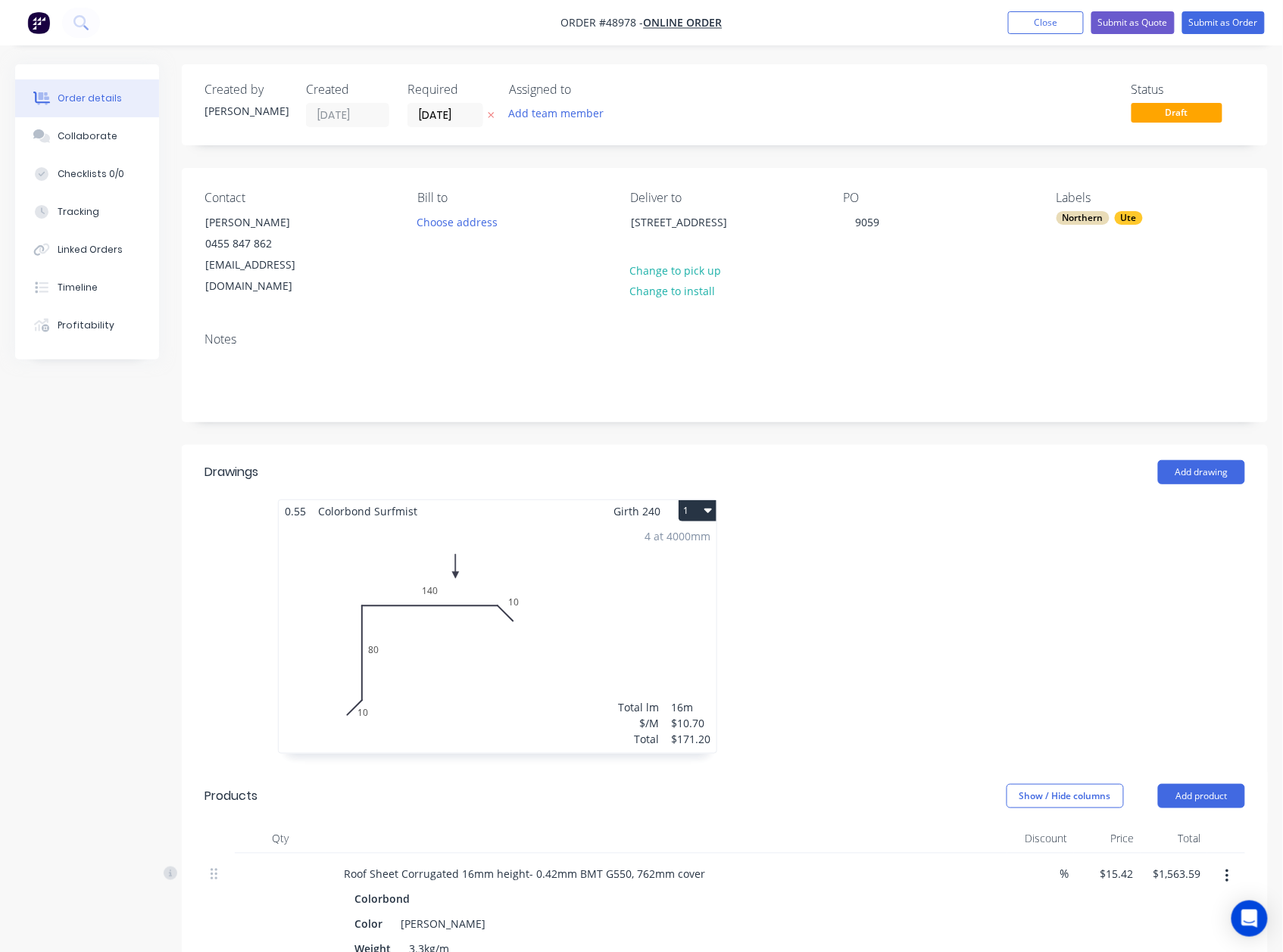
click at [1149, 6] on nav "Order #48978 - Online Order Add product Close Submit as Quote Submit as Order" at bounding box center [641, 22] width 1283 height 45
click at [1139, 13] on button "Submit as Quote" at bounding box center [1132, 23] width 83 height 23
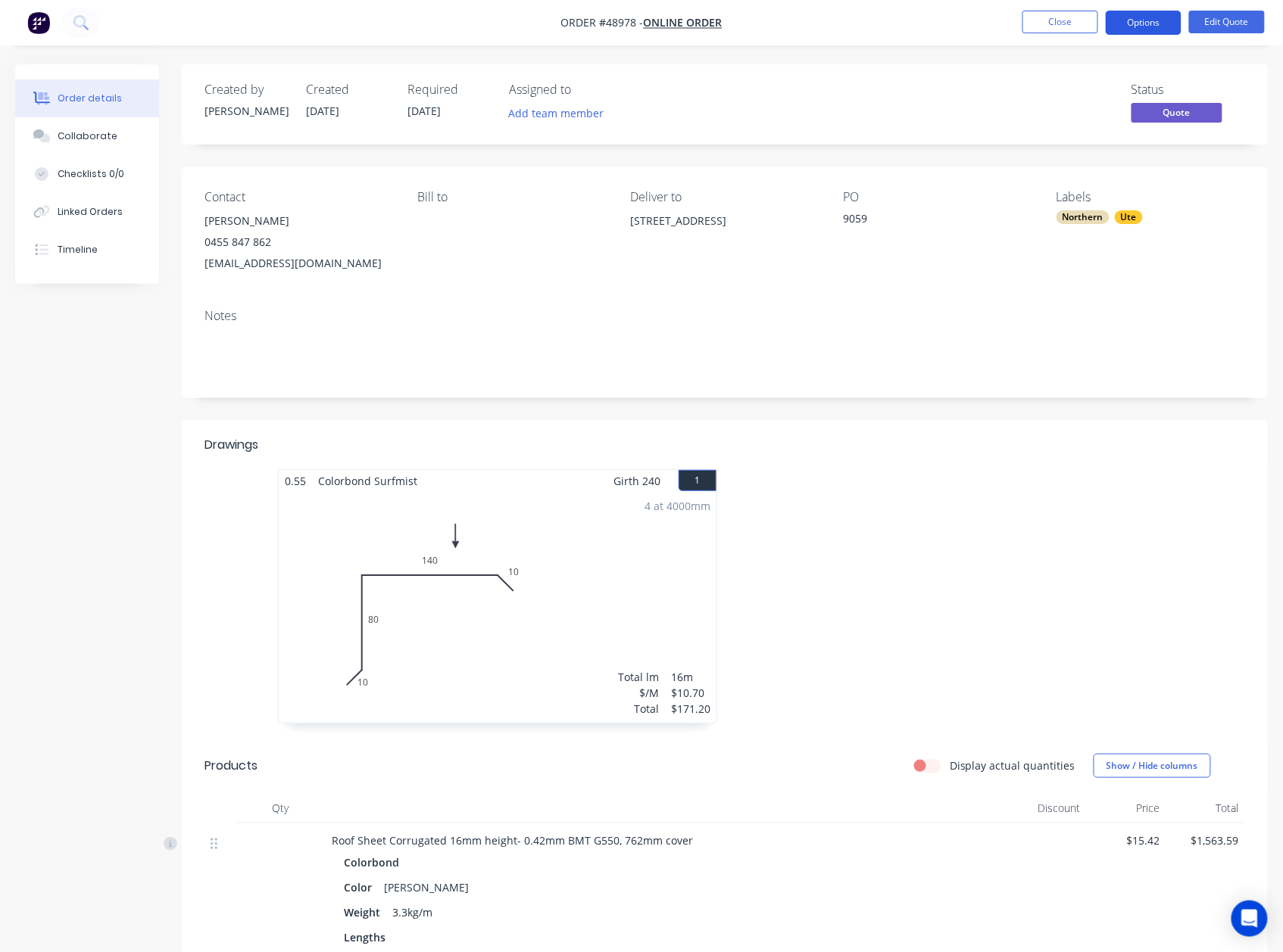
click at [1134, 23] on button "Options" at bounding box center [1144, 22] width 76 height 24
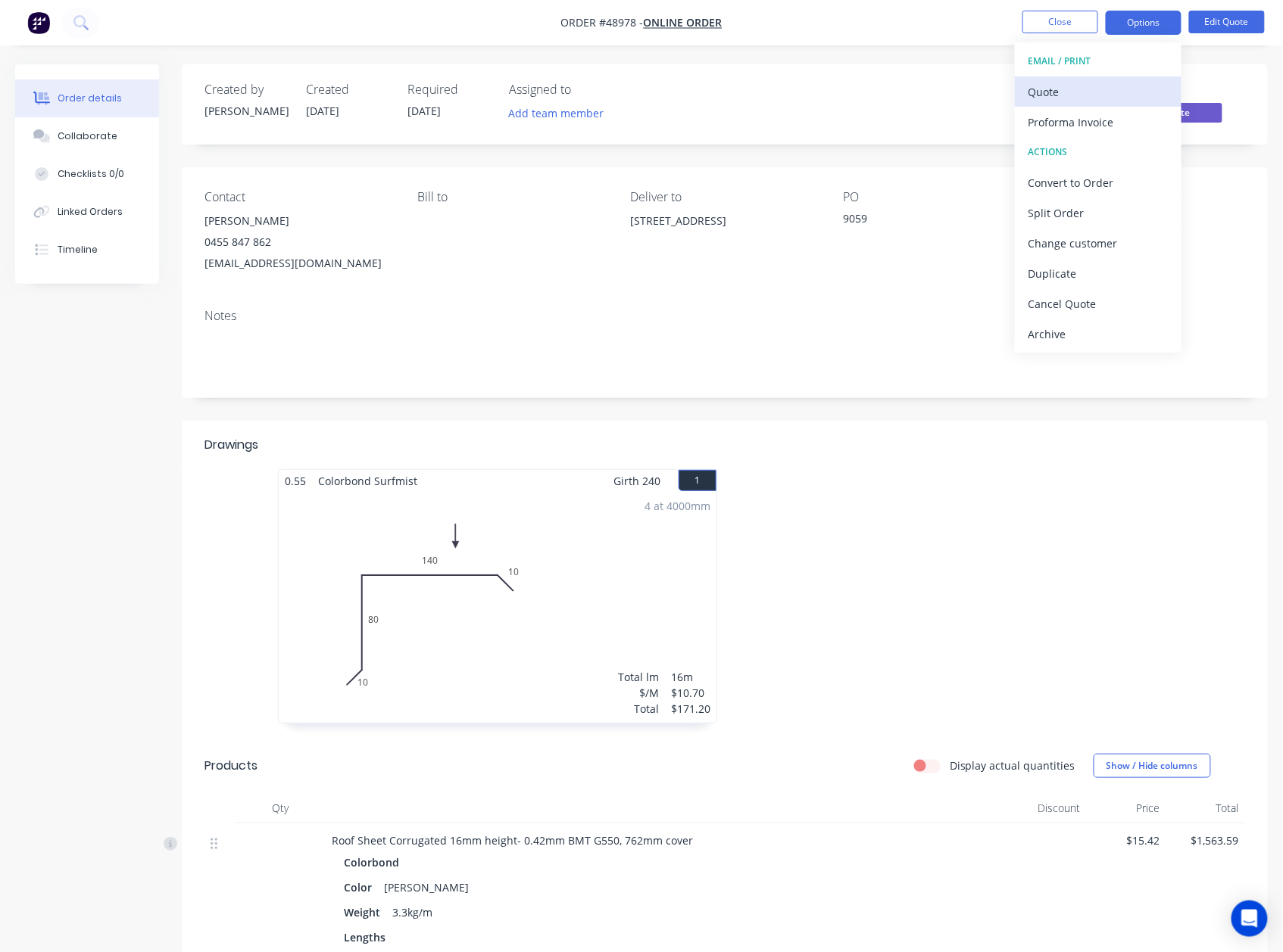
click at [1081, 96] on div "Quote" at bounding box center [1097, 92] width 139 height 22
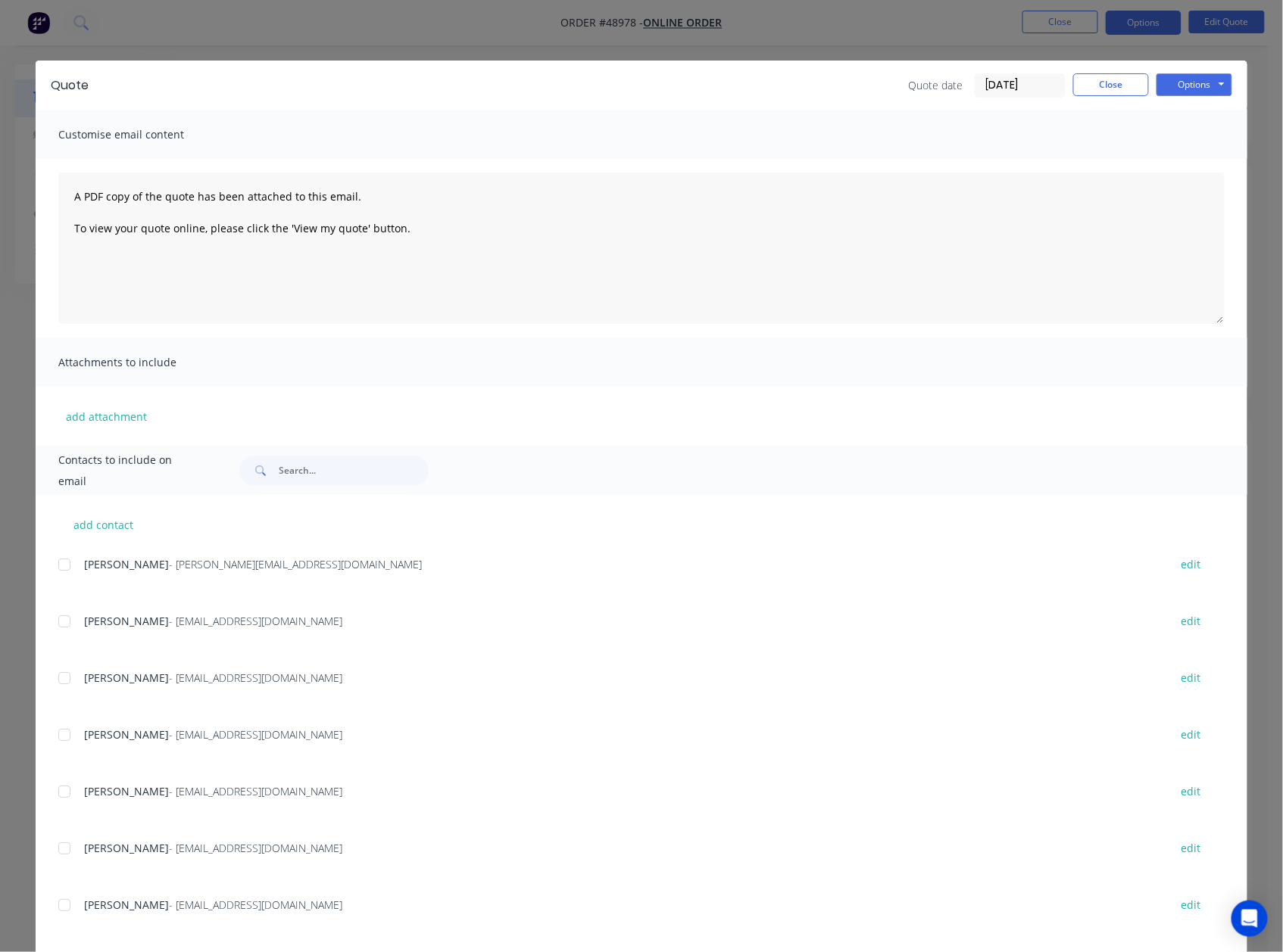
click at [1225, 87] on div "Quote Quote date 08/09/25 Close Options Preview Print Email" at bounding box center [641, 85] width 1211 height 49
click at [1188, 78] on button "Options" at bounding box center [1194, 85] width 76 height 23
click at [1162, 111] on button "Preview" at bounding box center [1204, 111] width 97 height 25
click at [1122, 71] on div "Quote Quote date 08/09/25 Close Options Preview Print Email" at bounding box center [641, 85] width 1211 height 49
click at [1085, 86] on button "Close" at bounding box center [1111, 85] width 76 height 23
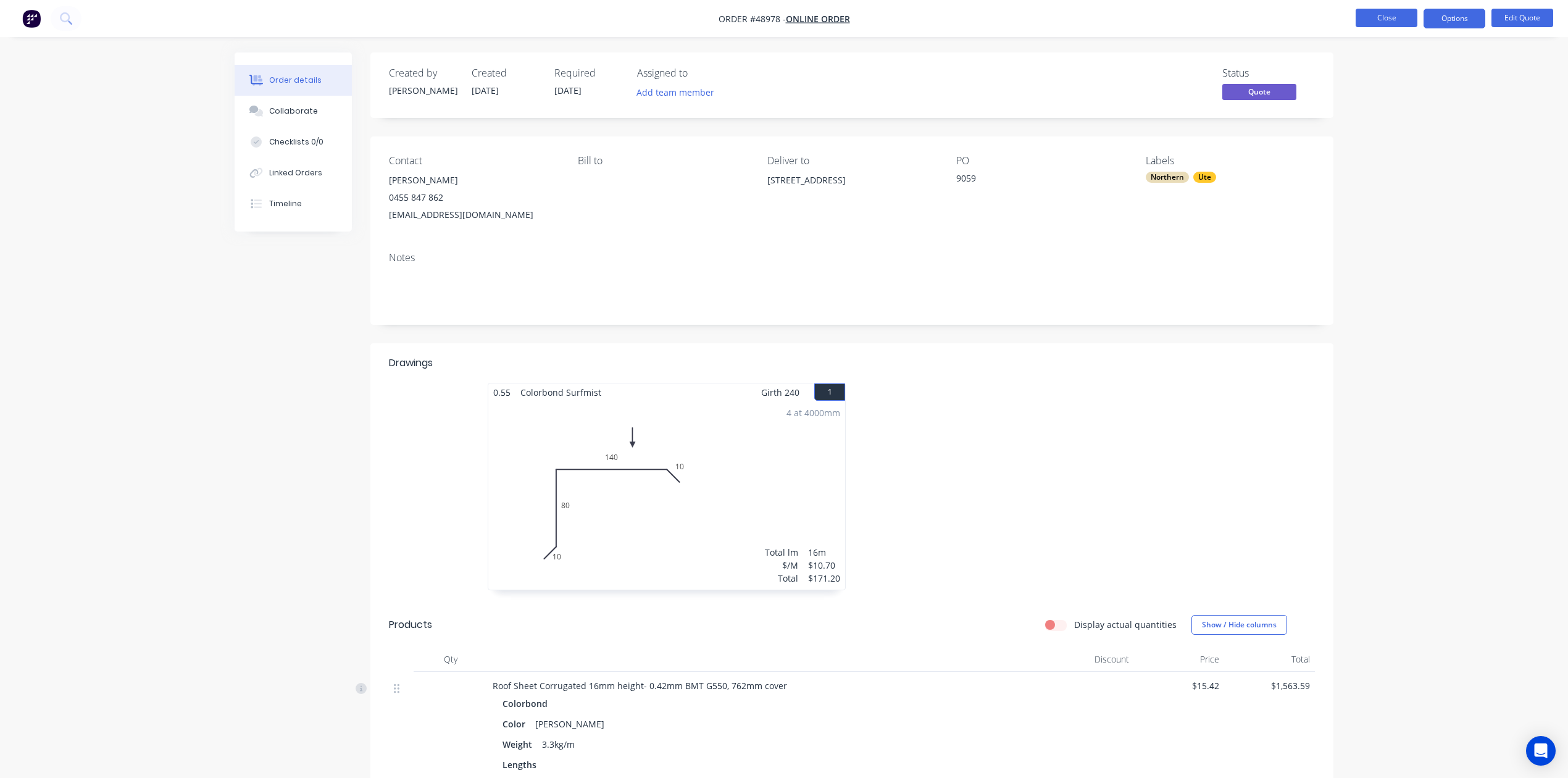
click at [1400, 15] on button "Close" at bounding box center [1386, 18] width 62 height 19
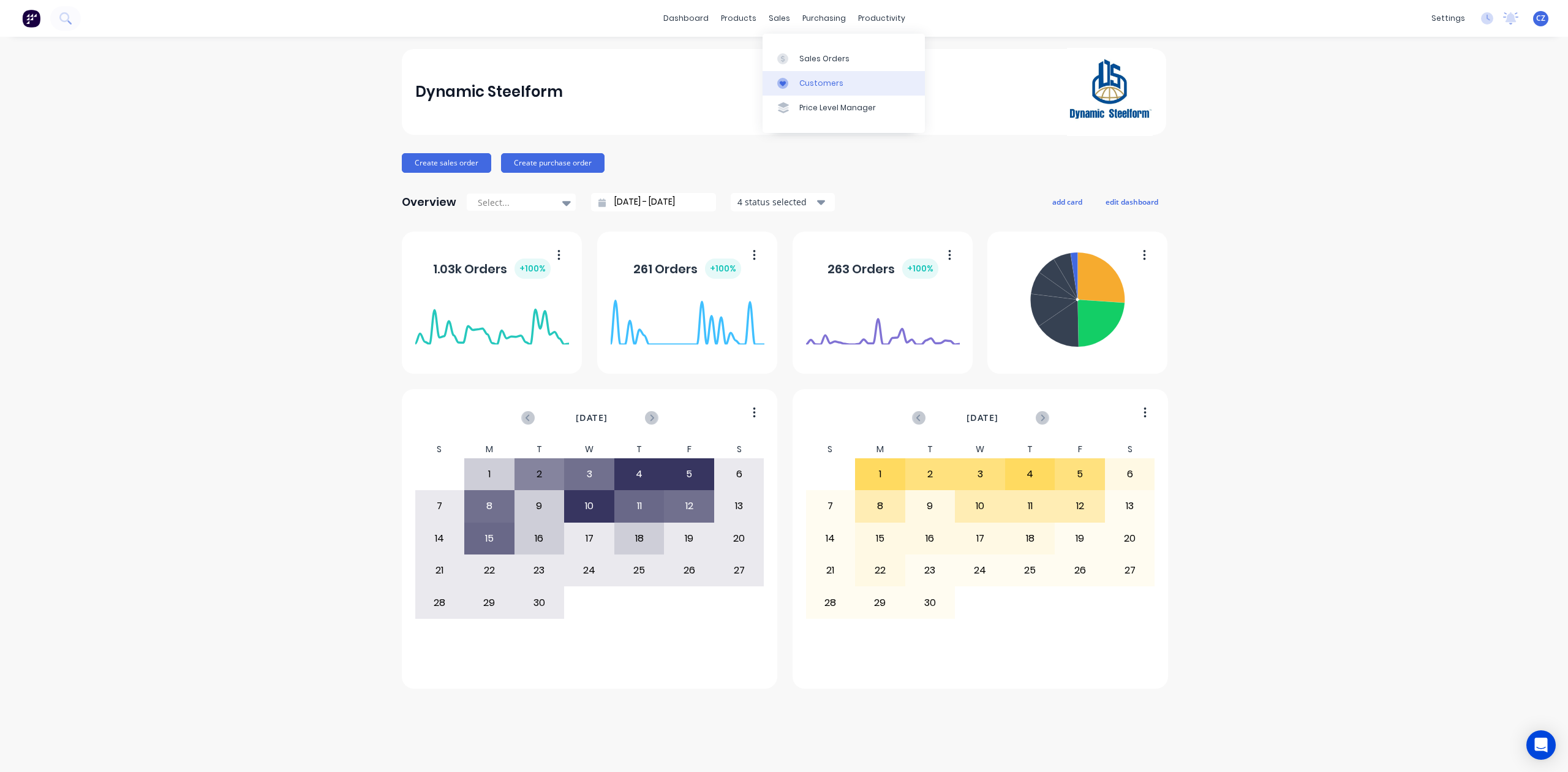
click at [804, 85] on div "Customers" at bounding box center [822, 83] width 44 height 11
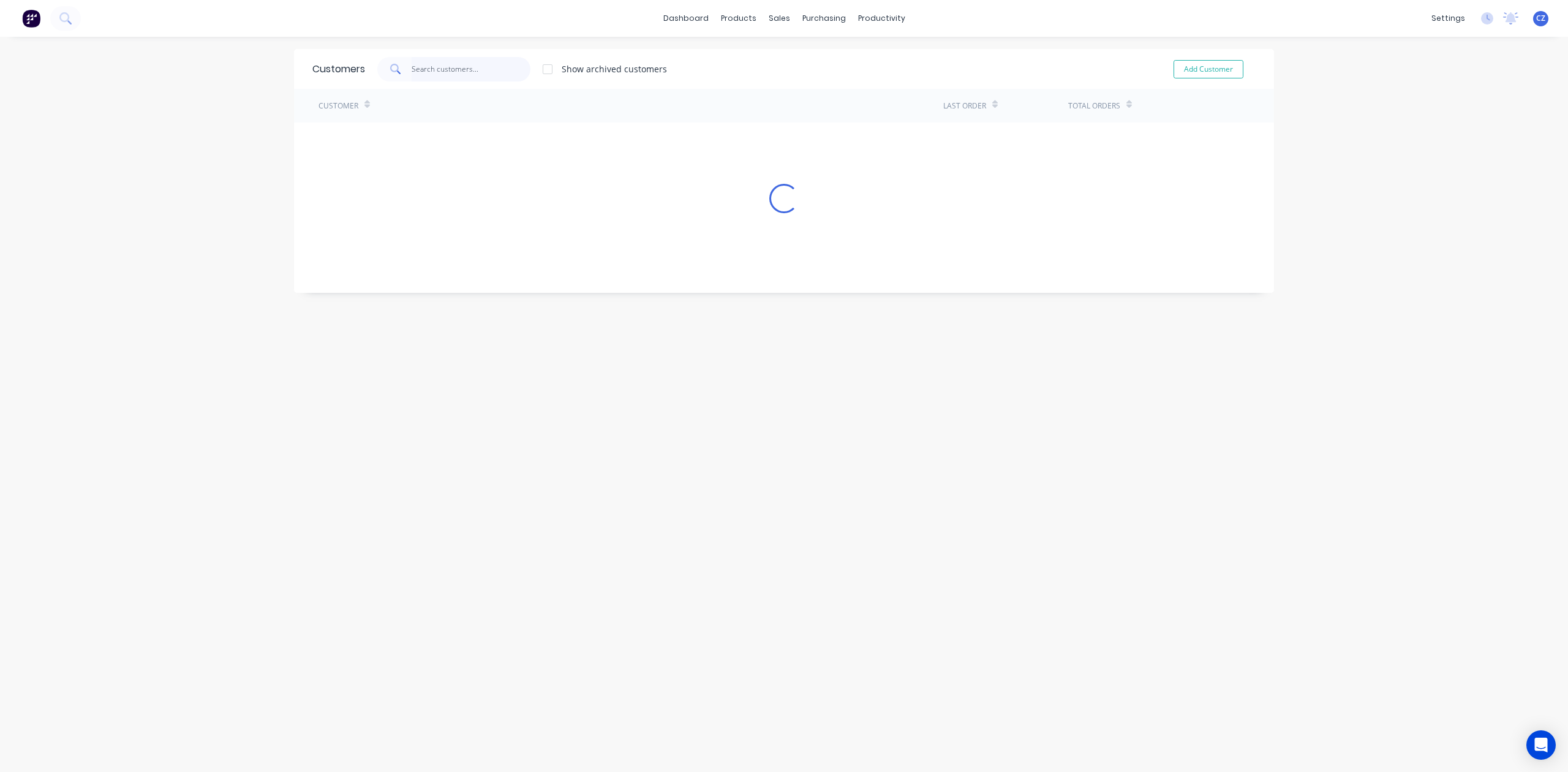
click at [437, 70] on input "text" at bounding box center [471, 69] width 119 height 25
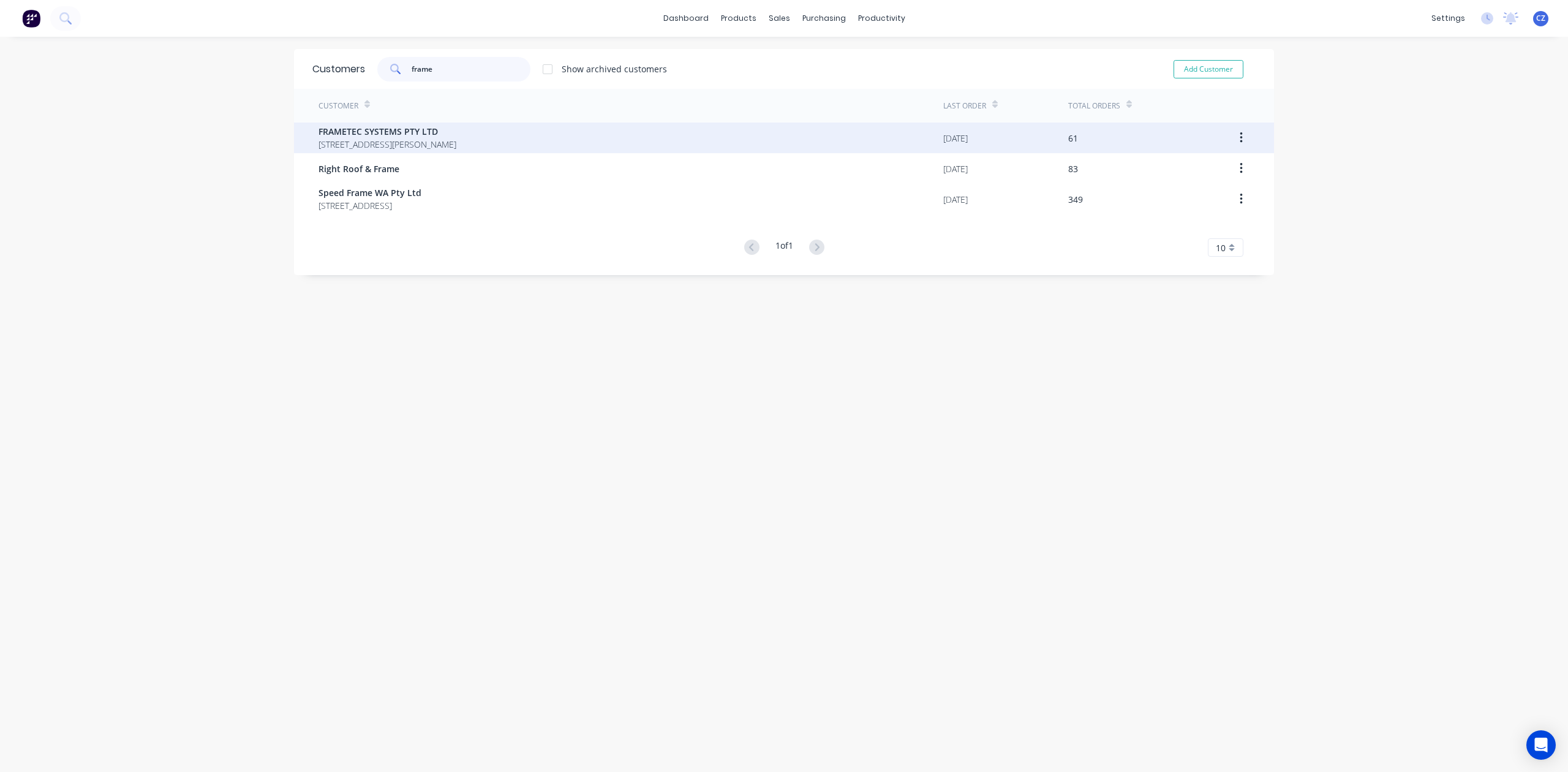
type input "frame"
click at [440, 150] on span "4 Browning Rd, Armadale Western Australia Australia 6112" at bounding box center [387, 144] width 138 height 13
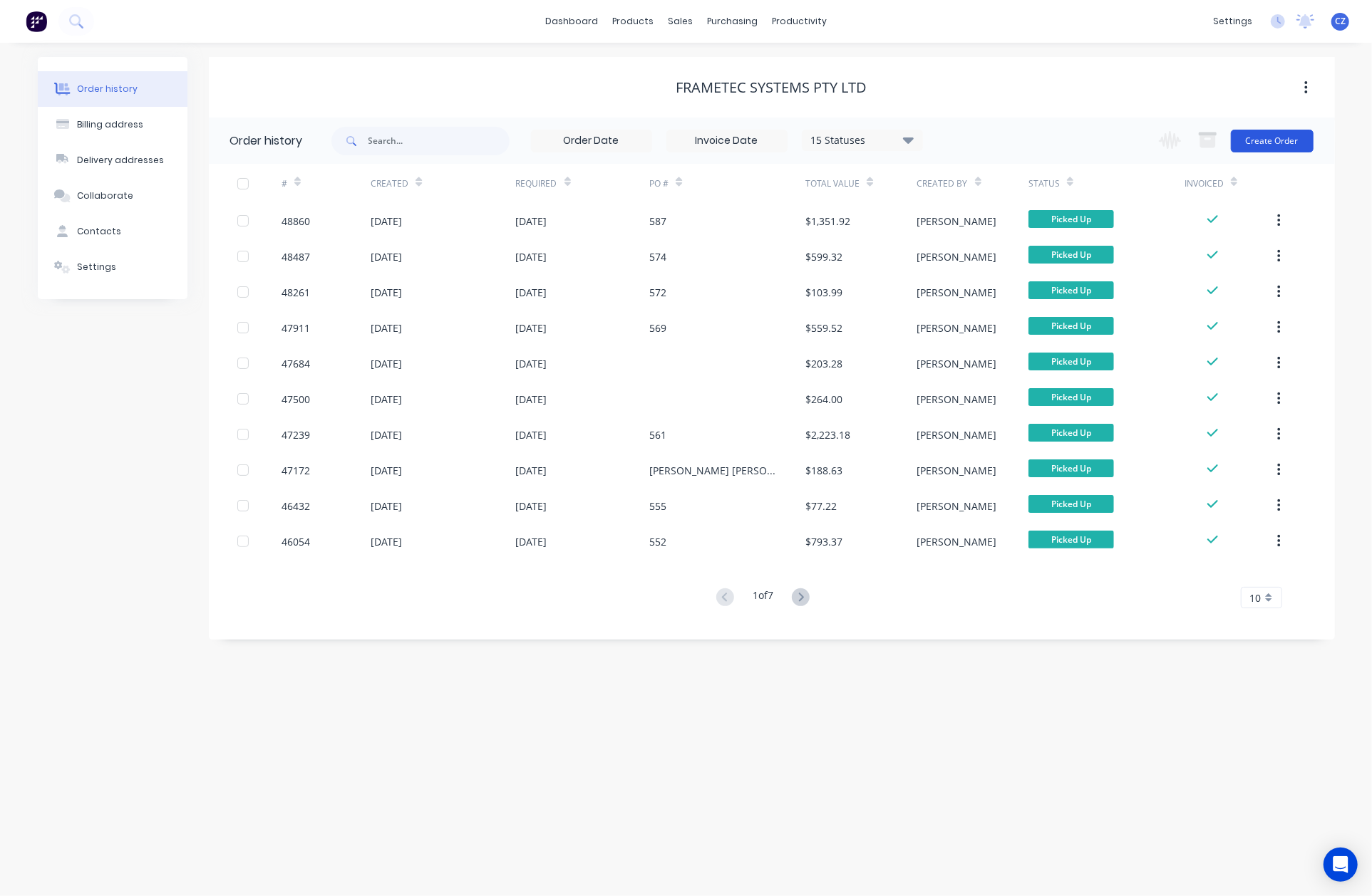
click at [1241, 130] on button "Create Order" at bounding box center [1272, 141] width 82 height 23
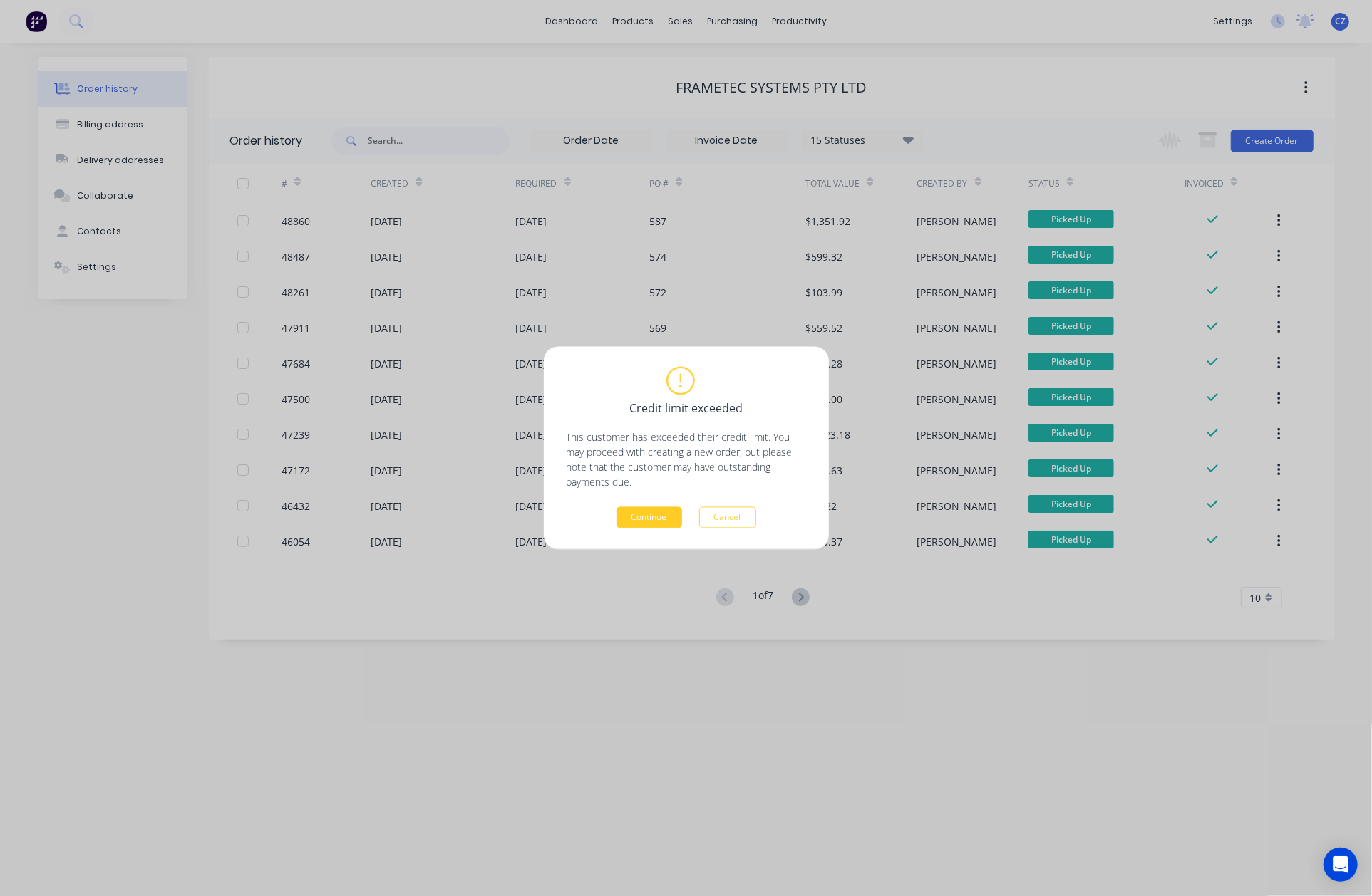
click at [670, 516] on button "Continue" at bounding box center [649, 518] width 65 height 22
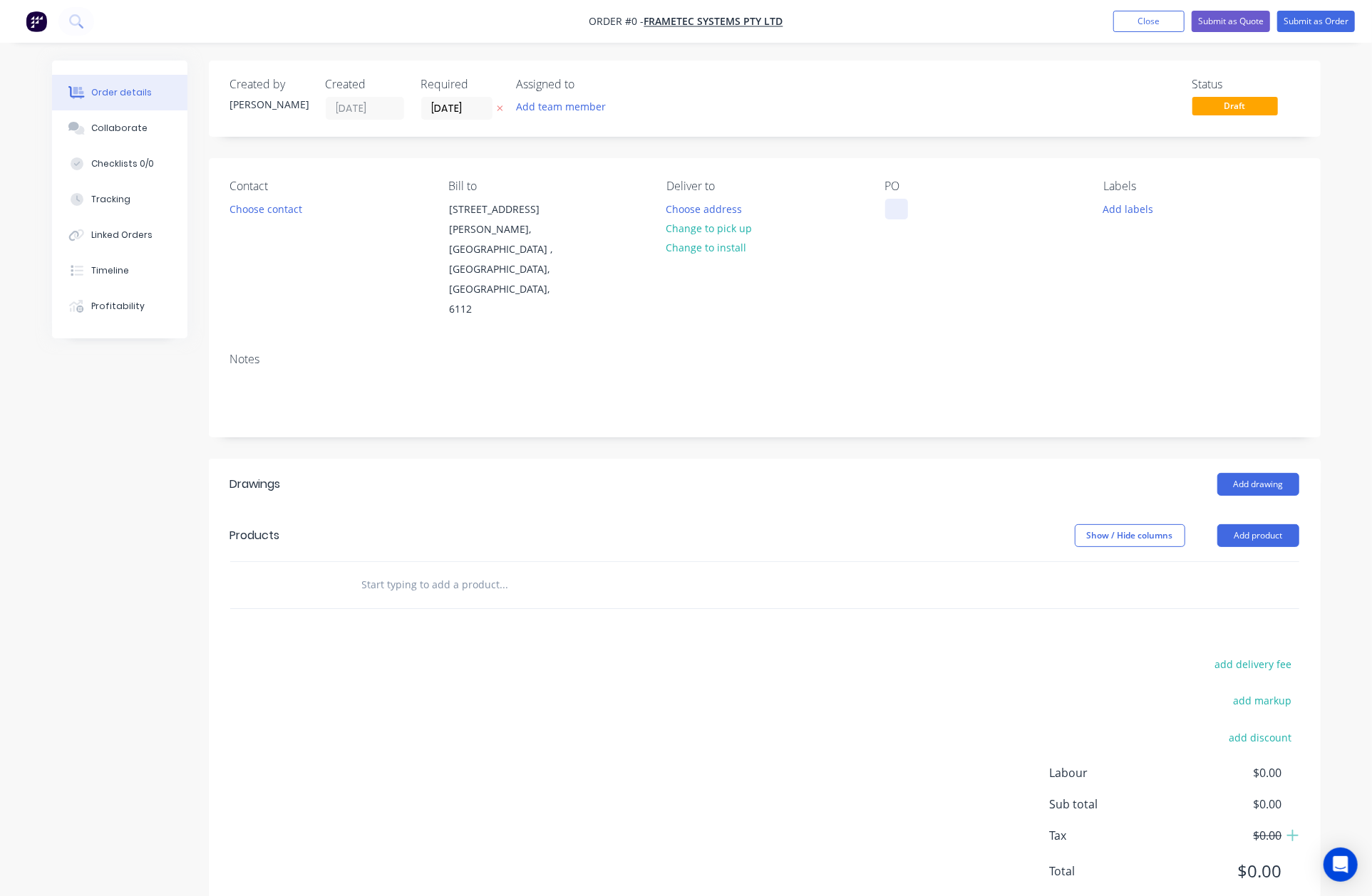
click at [887, 200] on div at bounding box center [896, 209] width 23 height 21
click at [892, 203] on div at bounding box center [896, 209] width 23 height 21
paste div
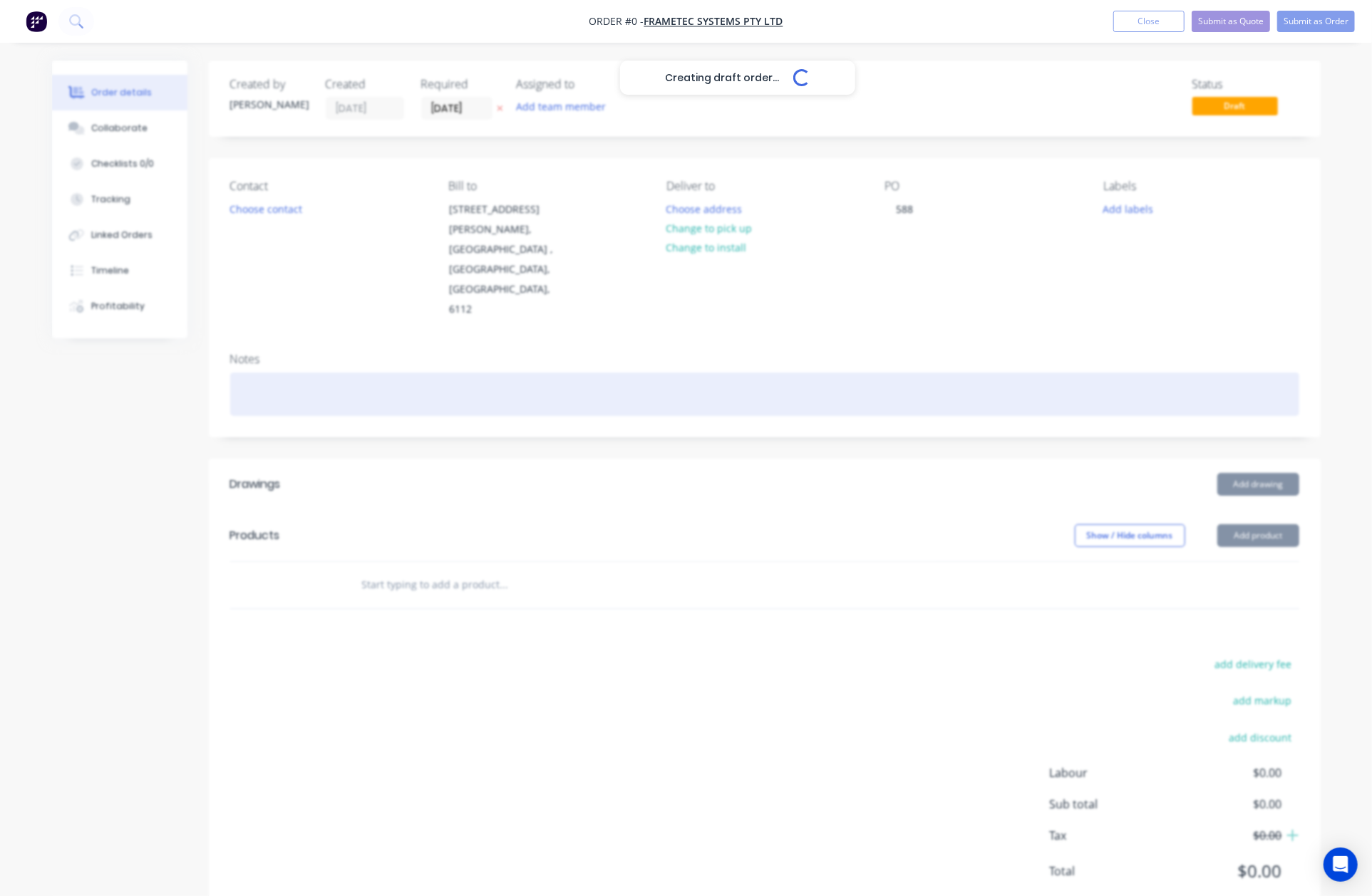
drag, startPoint x: 761, startPoint y: 342, endPoint x: 723, endPoint y: 257, distance: 93.1
click at [761, 341] on div "Creating draft order... Loading... Order details Collaborate Checklists 0/0 Tra…" at bounding box center [686, 501] width 1297 height 880
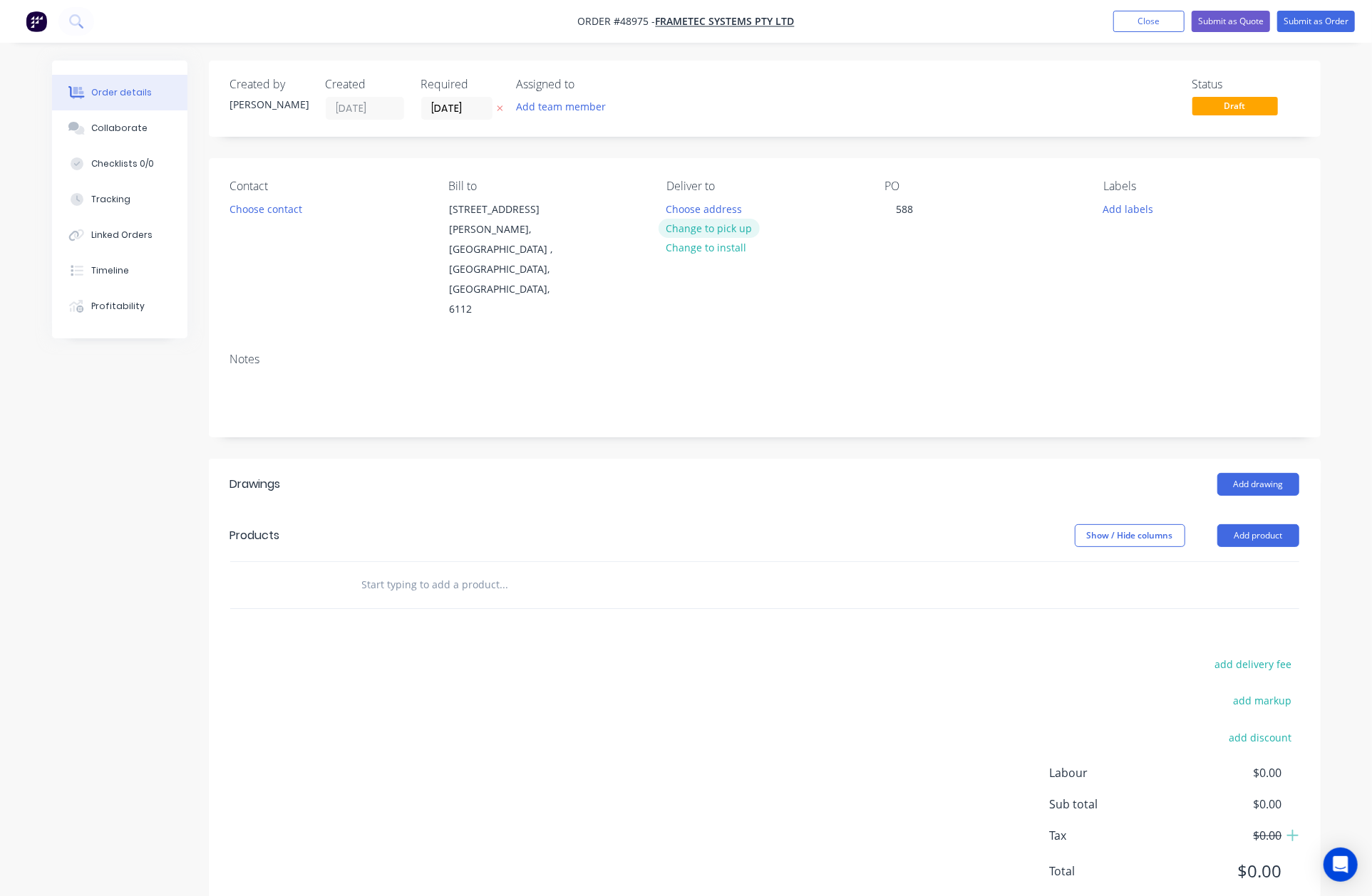
click at [705, 226] on button "Change to pick up" at bounding box center [709, 228] width 101 height 19
click at [265, 208] on button "Choose contact" at bounding box center [265, 208] width 88 height 19
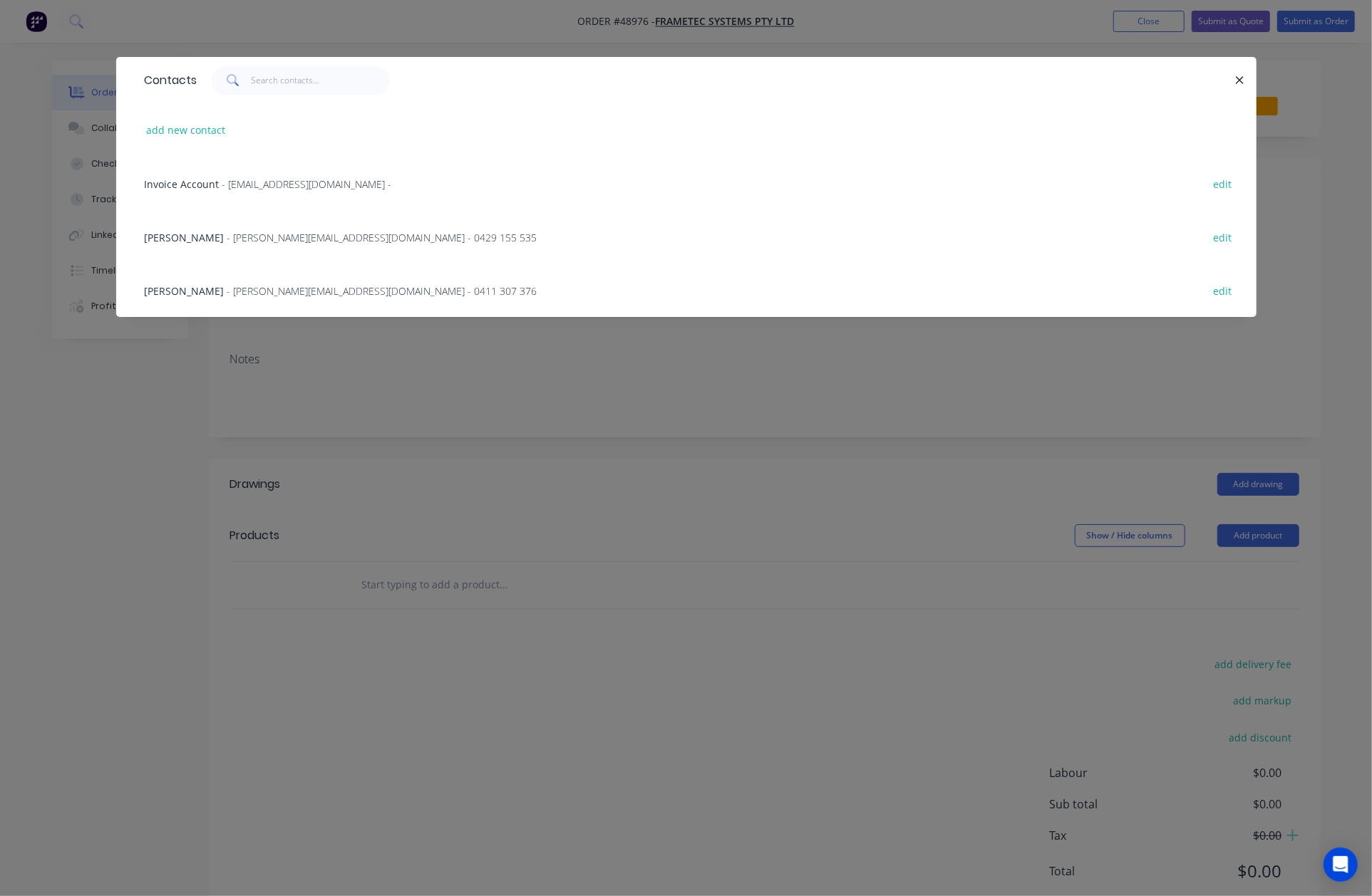
click at [171, 297] on div "Egbert Kampman - egbert@frametec.com.au - 0411 307 376" at bounding box center [341, 290] width 393 height 15
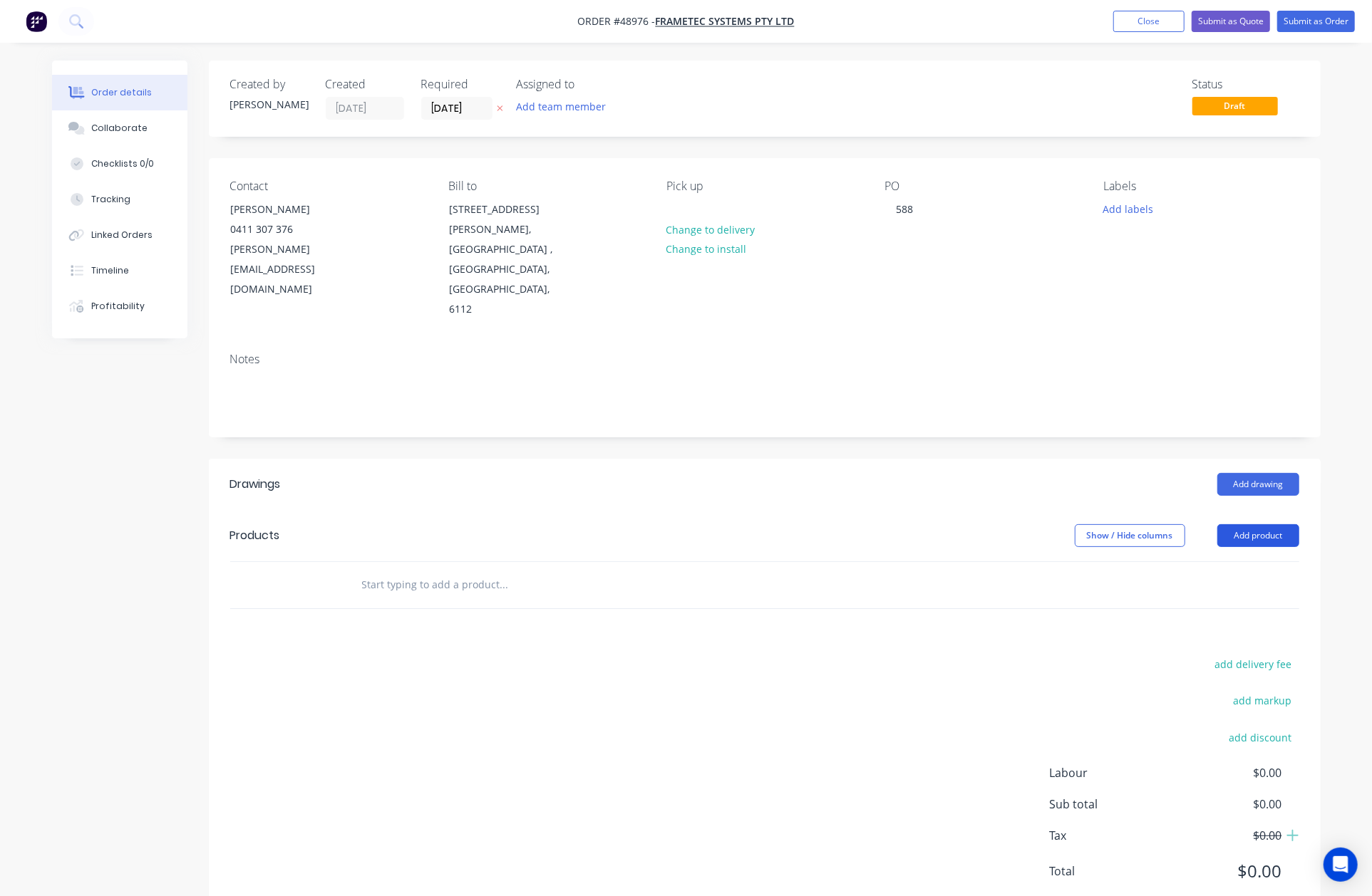
click at [1267, 524] on button "Add product" at bounding box center [1258, 535] width 82 height 23
click at [1234, 561] on div "Product catalogue" at bounding box center [1231, 571] width 109 height 21
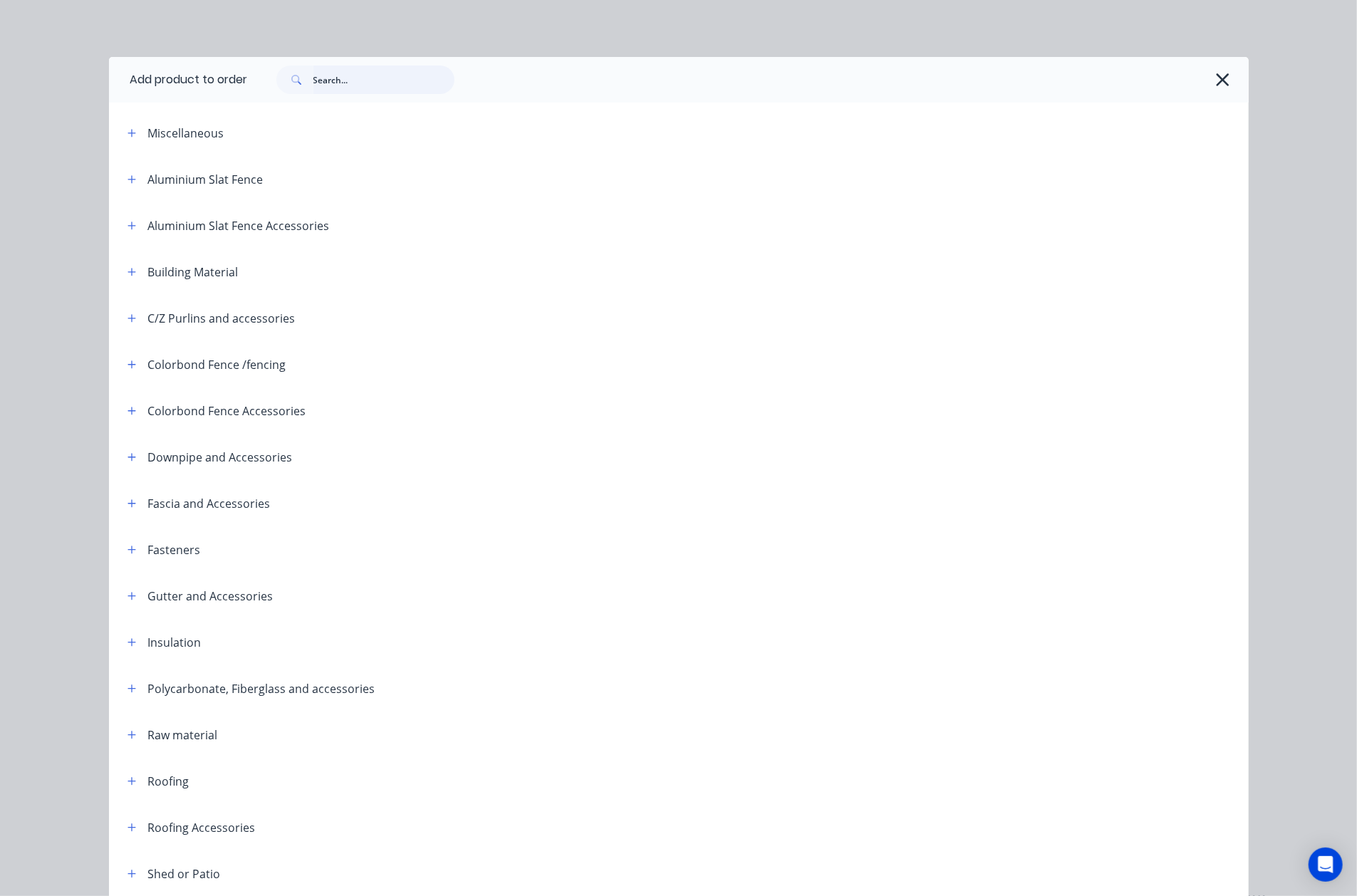
click at [345, 82] on input "text" at bounding box center [384, 79] width 141 height 29
type input "angle"
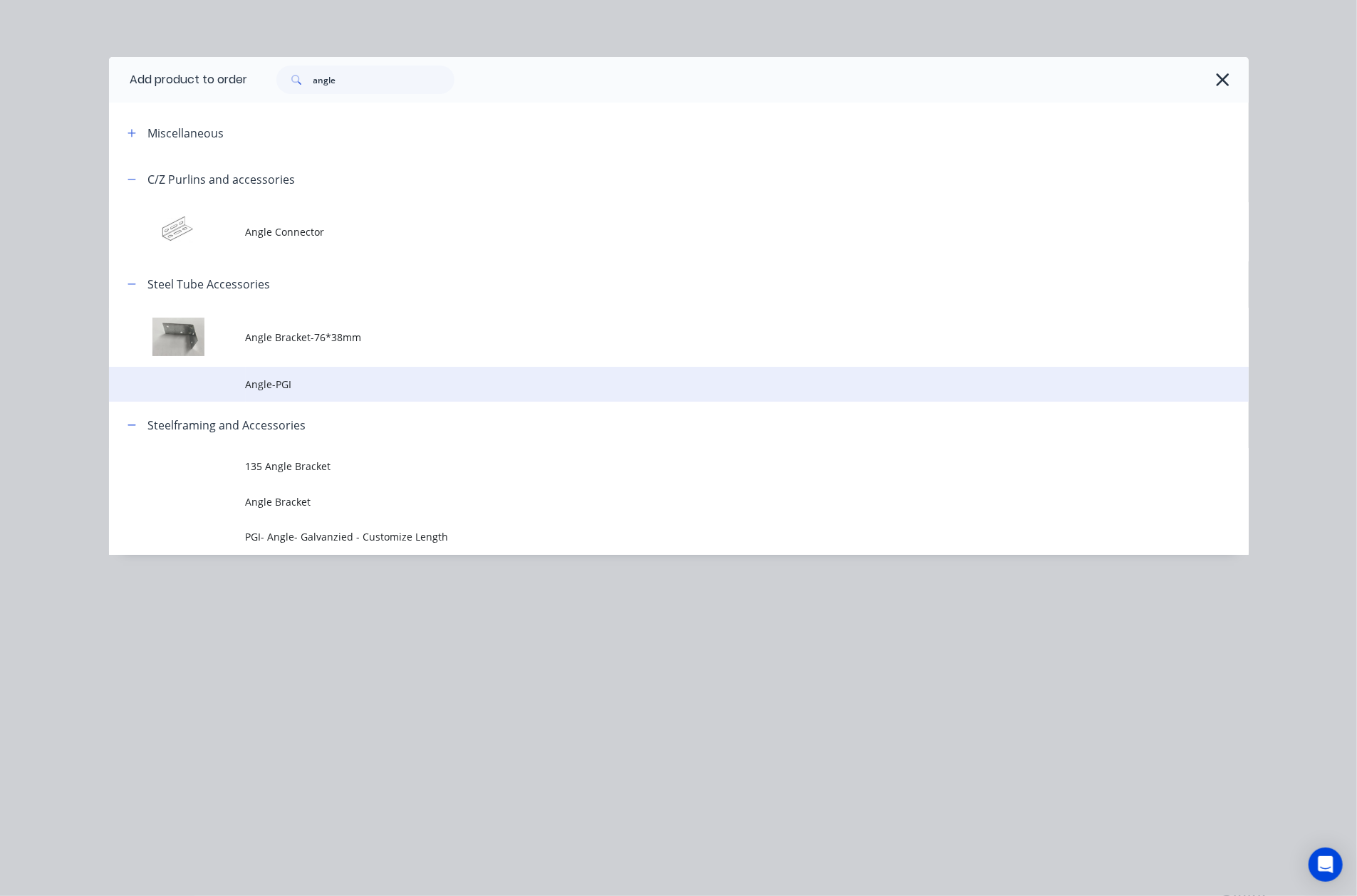
click at [234, 384] on td at bounding box center [177, 385] width 137 height 36
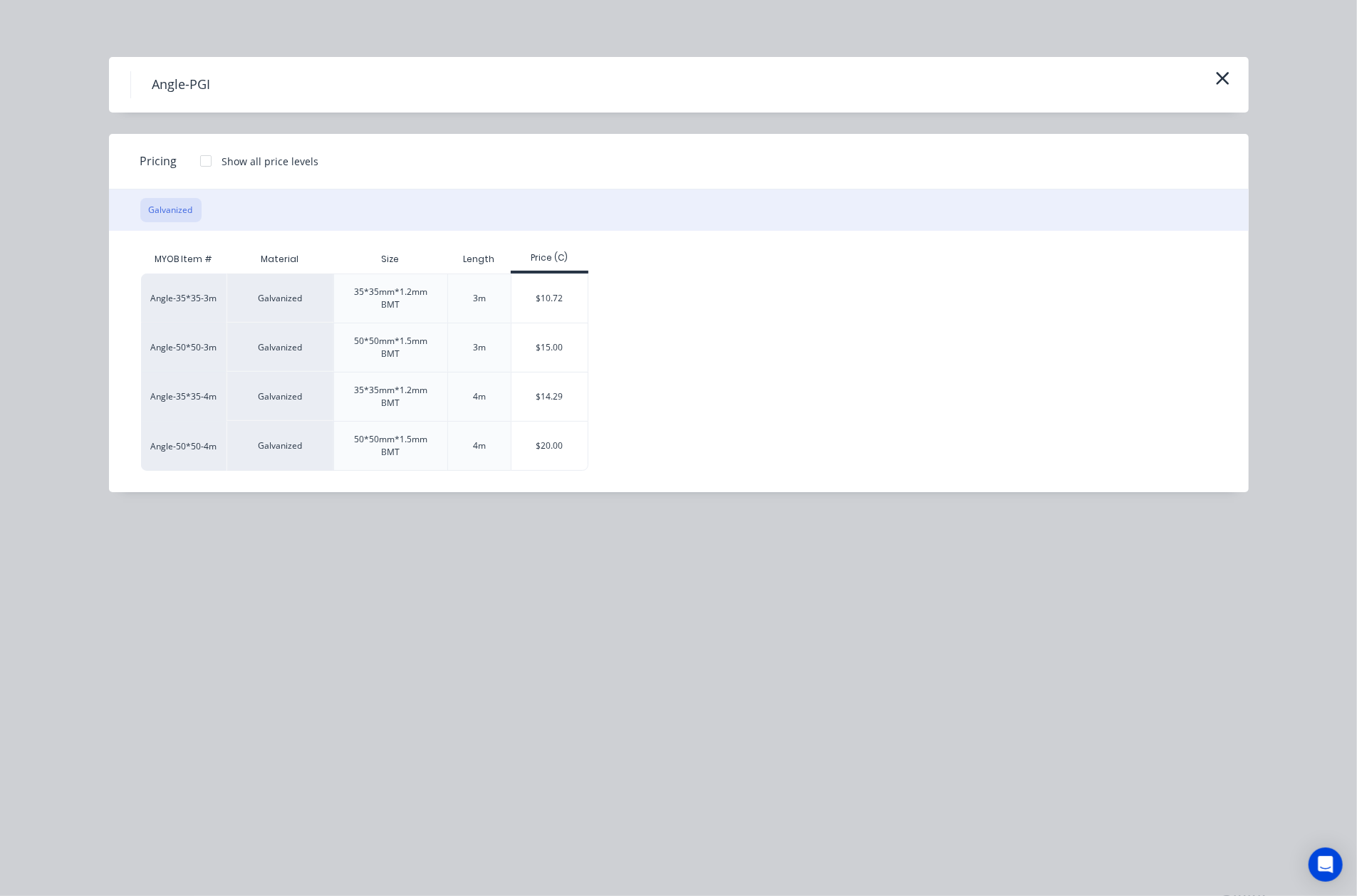
click at [893, 728] on div "Angle-PGI Pricing Show all price levels Galvanized MYOB Item # Material Size Le…" at bounding box center [678, 448] width 1357 height 896
click at [560, 293] on div "$10.72" at bounding box center [550, 298] width 76 height 48
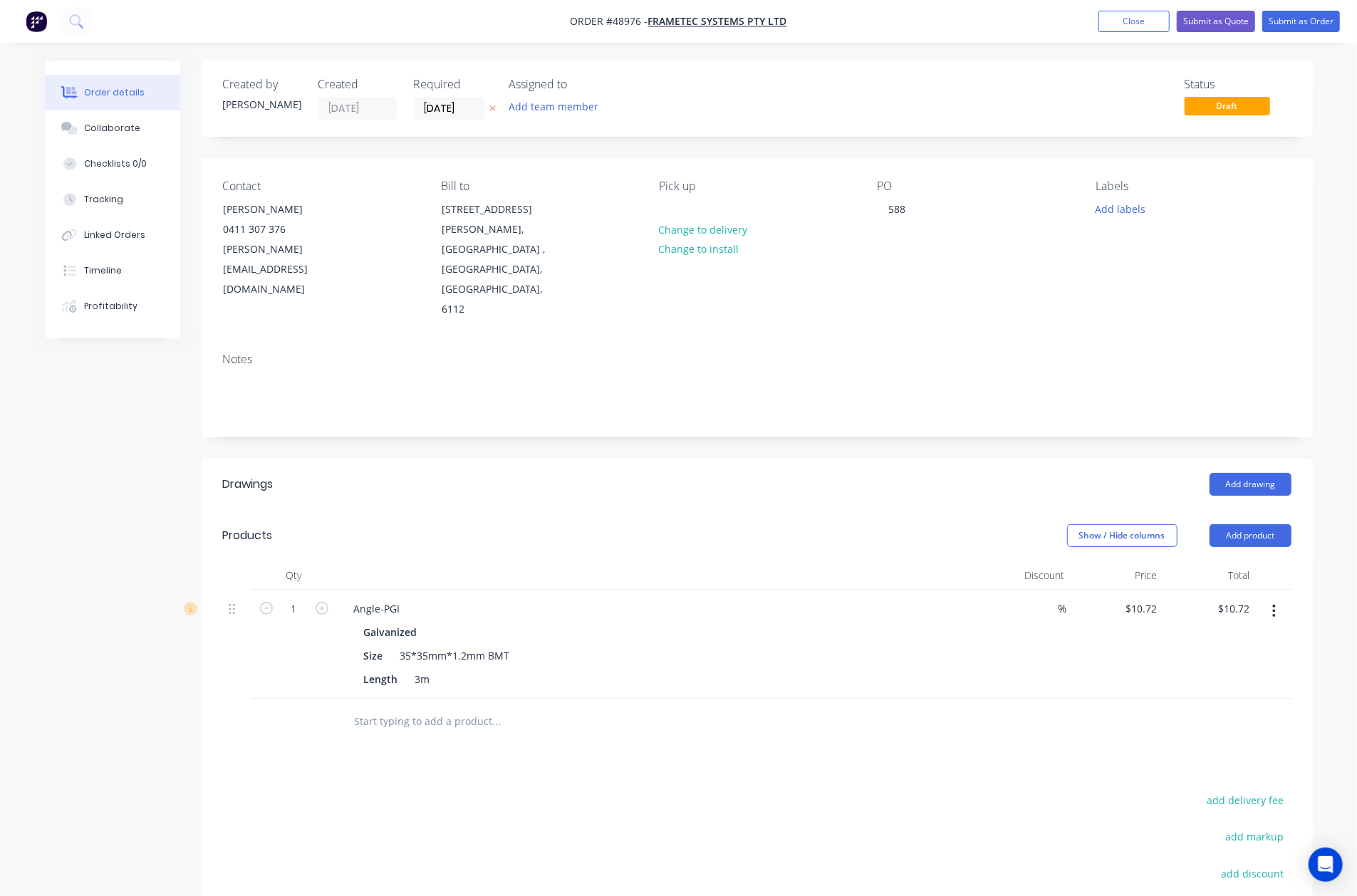
click at [859, 699] on div at bounding box center [757, 722] width 1069 height 47
click at [307, 599] on input "1" at bounding box center [294, 609] width 37 height 22
type input "10"
type input "$107.20"
click at [754, 388] on div "Created by Cathy Created 08/09/25 Required 08/09/25 Assigned to Add team member…" at bounding box center [758, 558] width 1112 height 995
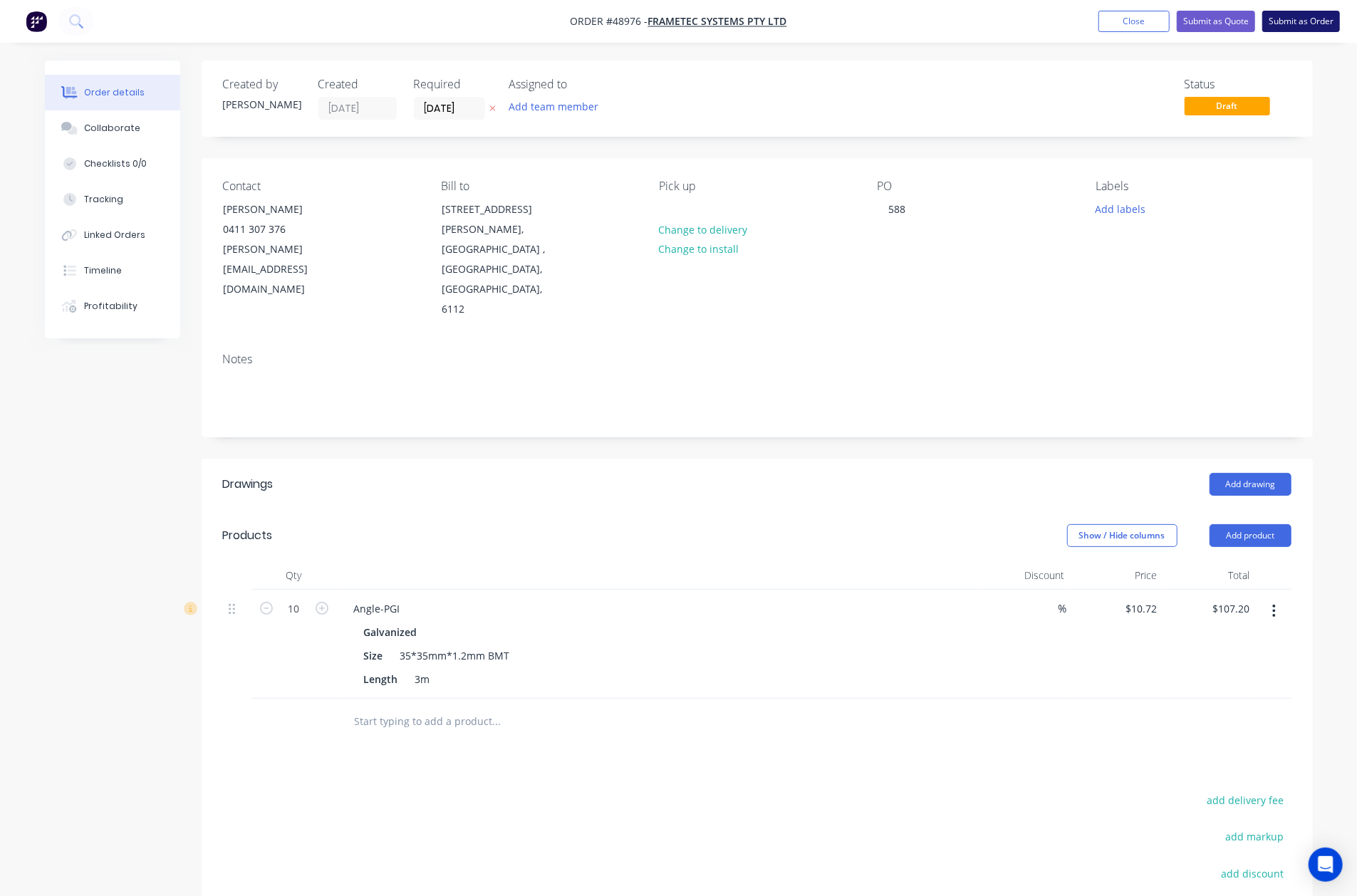
click at [1308, 20] on button "Submit as Order" at bounding box center [1301, 22] width 78 height 22
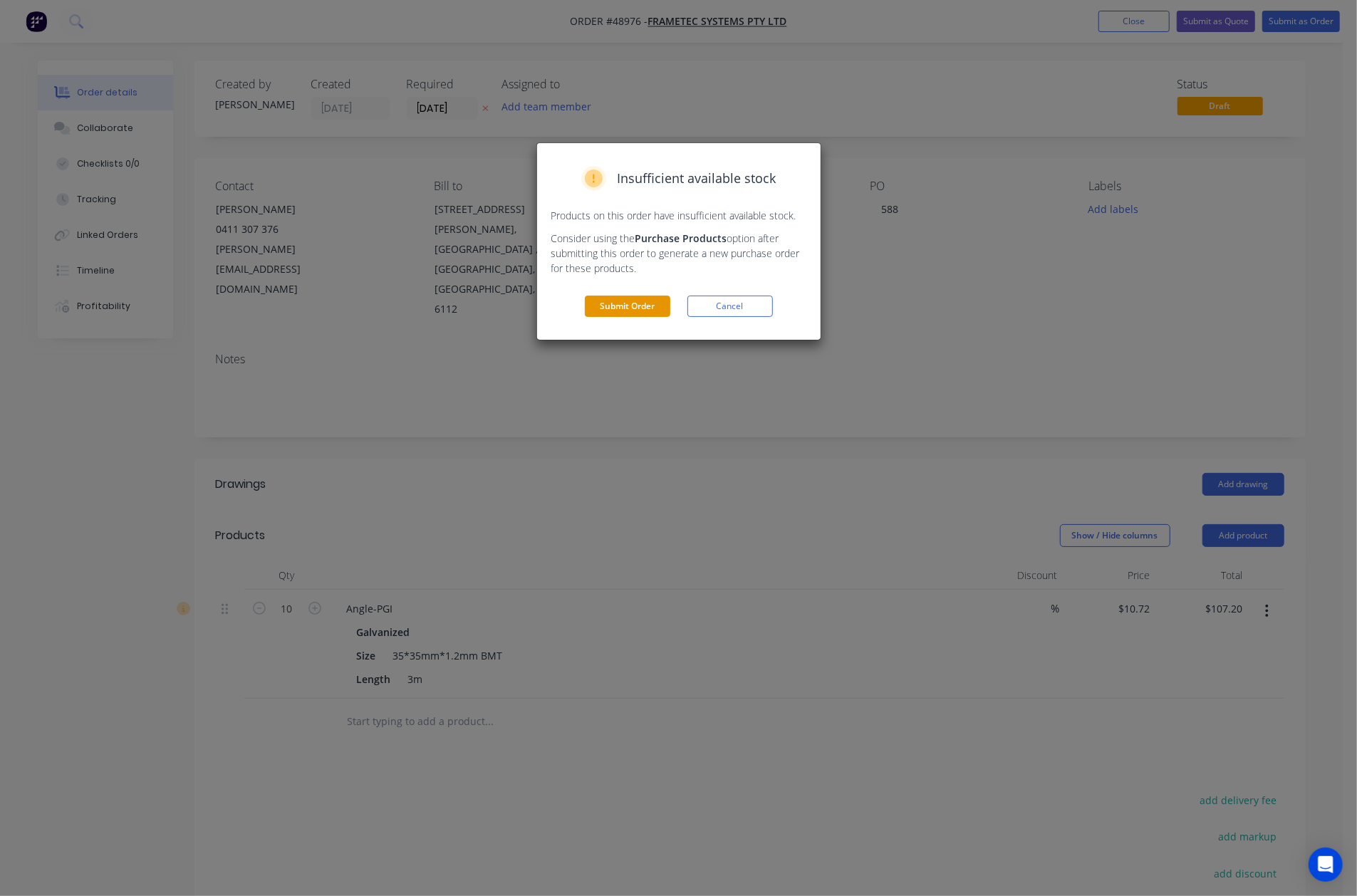
click at [642, 304] on button "Submit Order" at bounding box center [627, 307] width 85 height 22
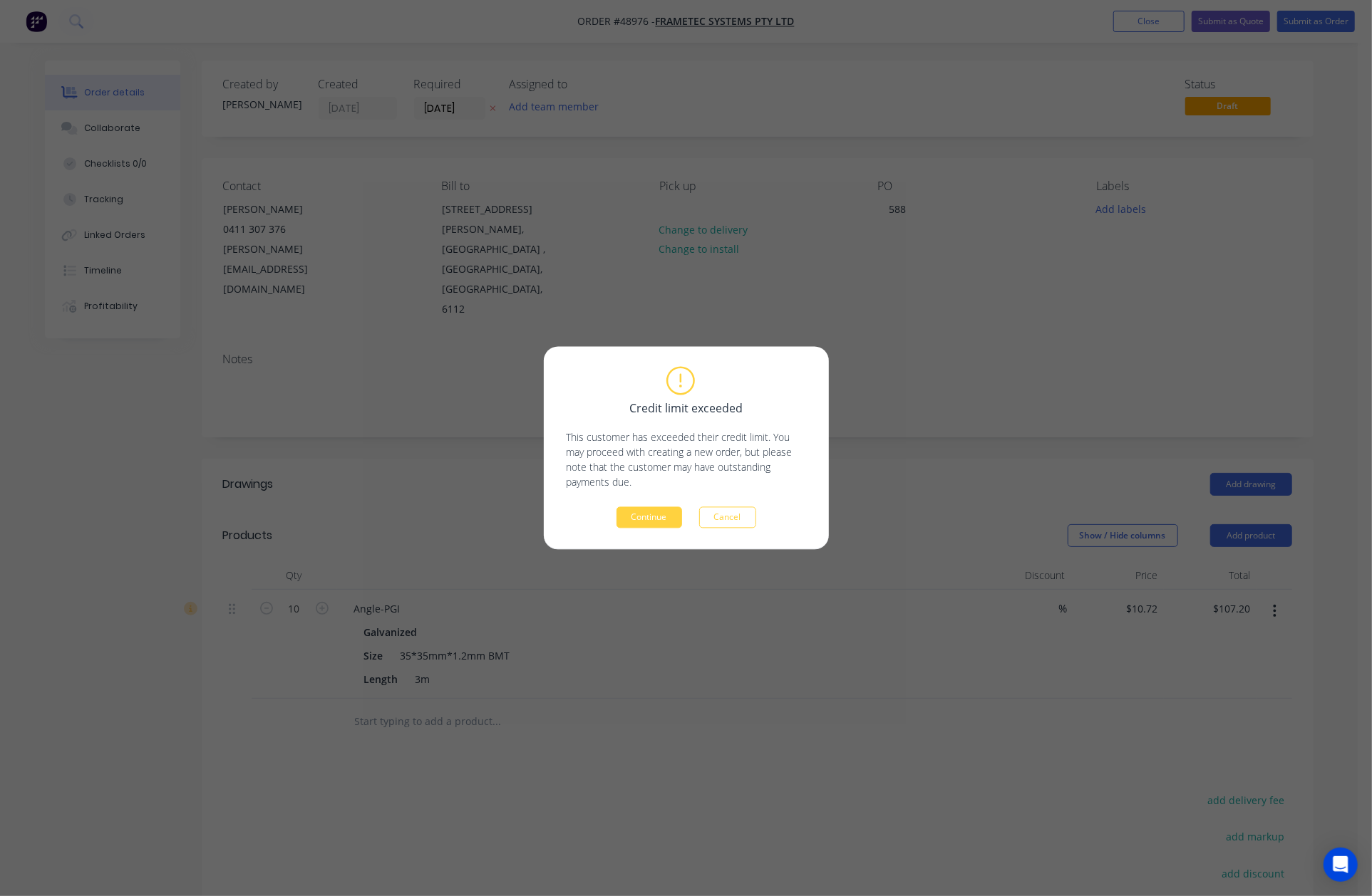
click at [639, 511] on button "Continue" at bounding box center [649, 518] width 65 height 22
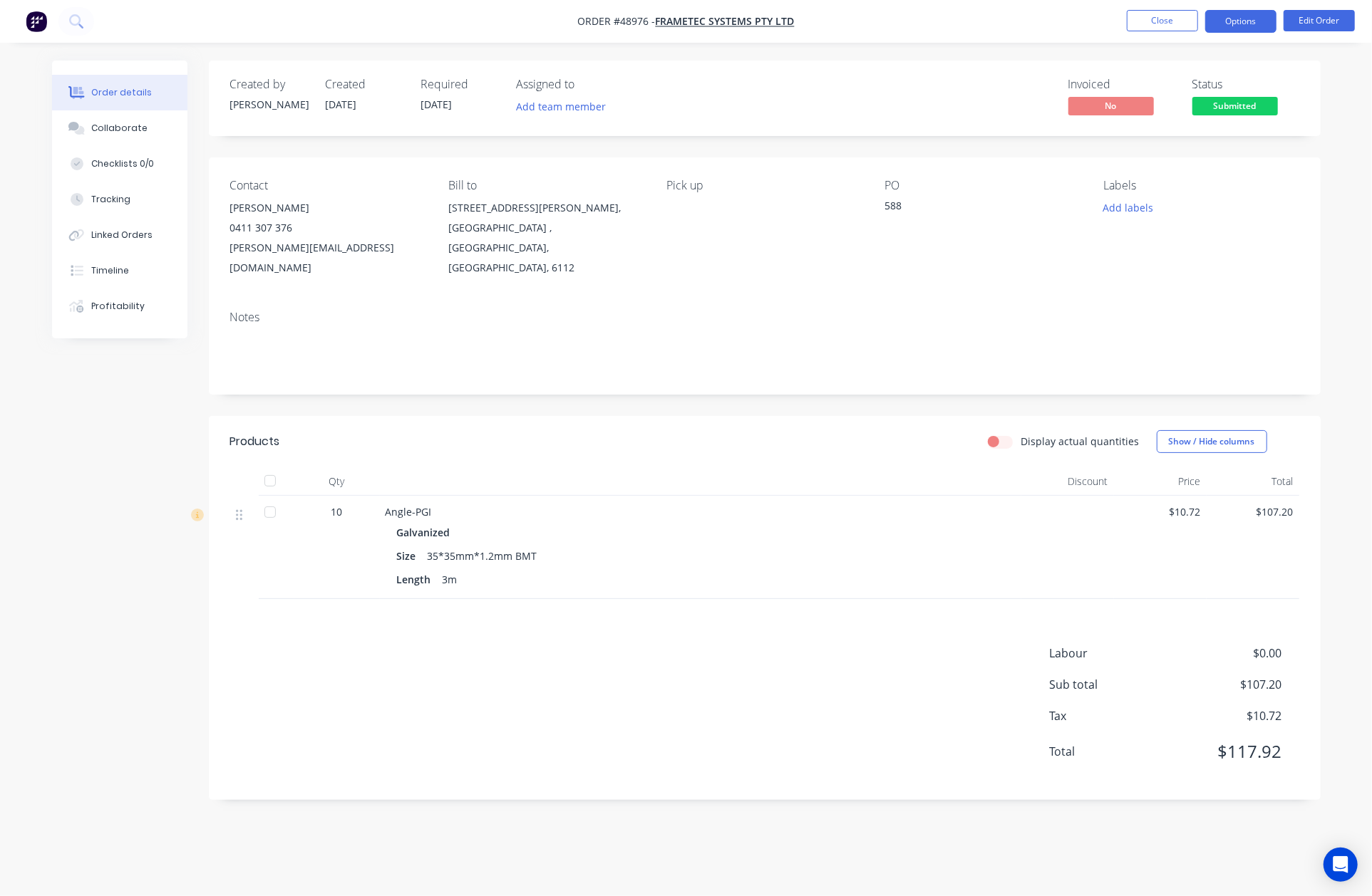
click at [1234, 17] on button "Options" at bounding box center [1241, 21] width 71 height 23
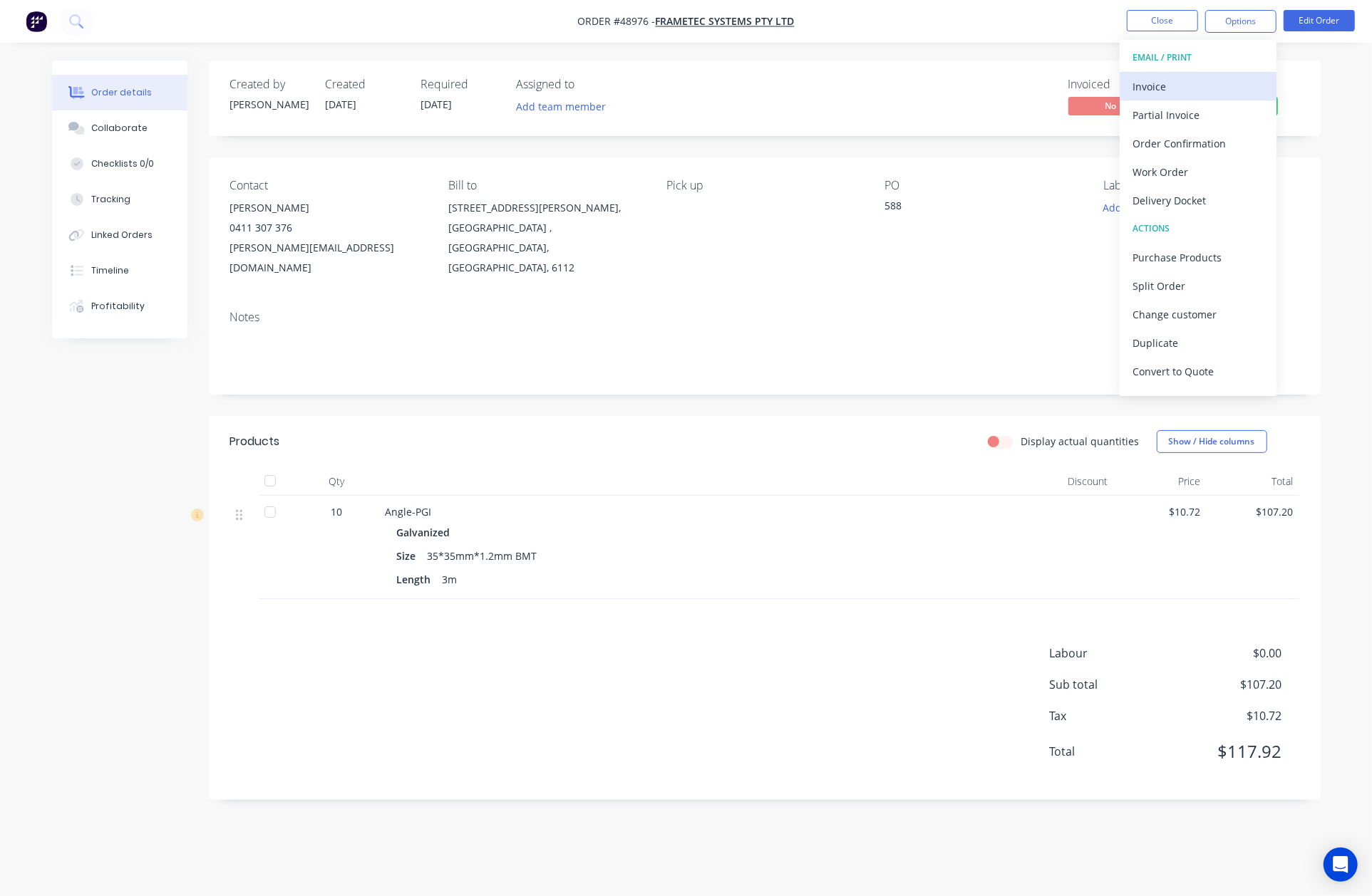
click at [1204, 82] on div "Invoice" at bounding box center [1197, 86] width 131 height 21
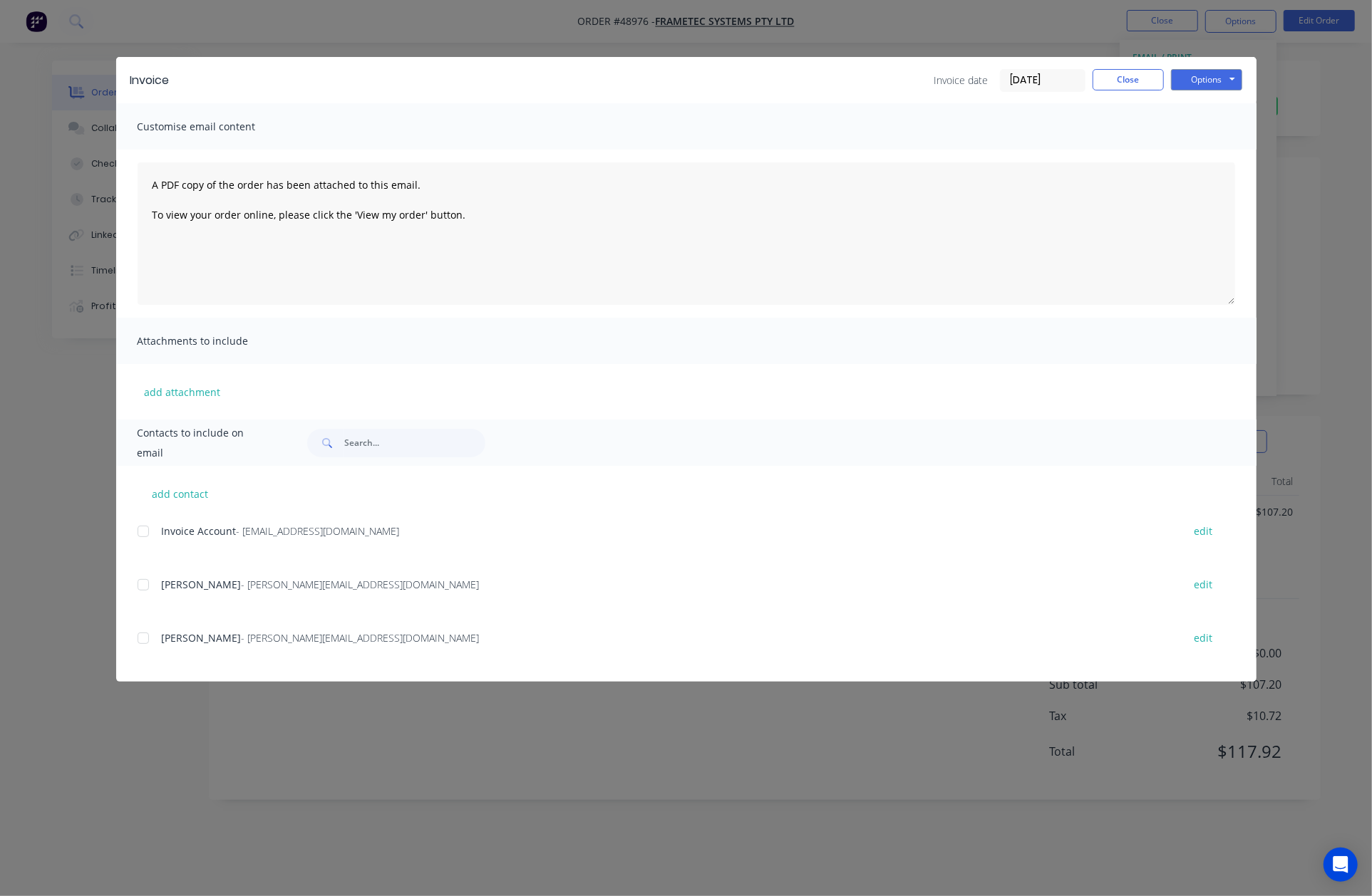
drag, startPoint x: 152, startPoint y: 524, endPoint x: 168, endPoint y: 526, distance: 16.1
click at [152, 526] on div at bounding box center [143, 531] width 29 height 29
click at [1220, 82] on button "Options" at bounding box center [1207, 80] width 71 height 22
click at [1196, 150] on button "Email" at bounding box center [1216, 152] width 91 height 23
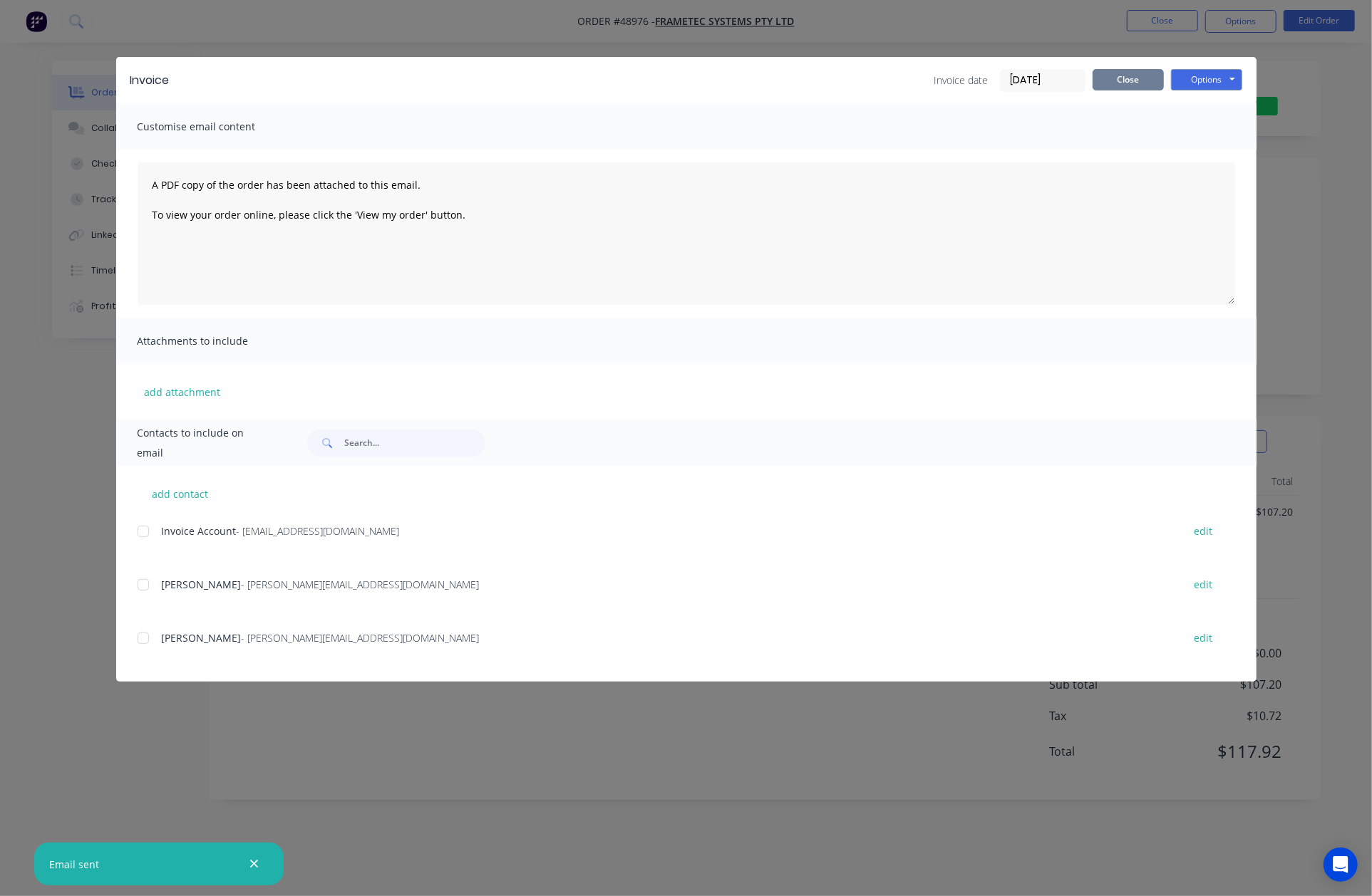
click at [1106, 74] on button "Close" at bounding box center [1128, 80] width 71 height 22
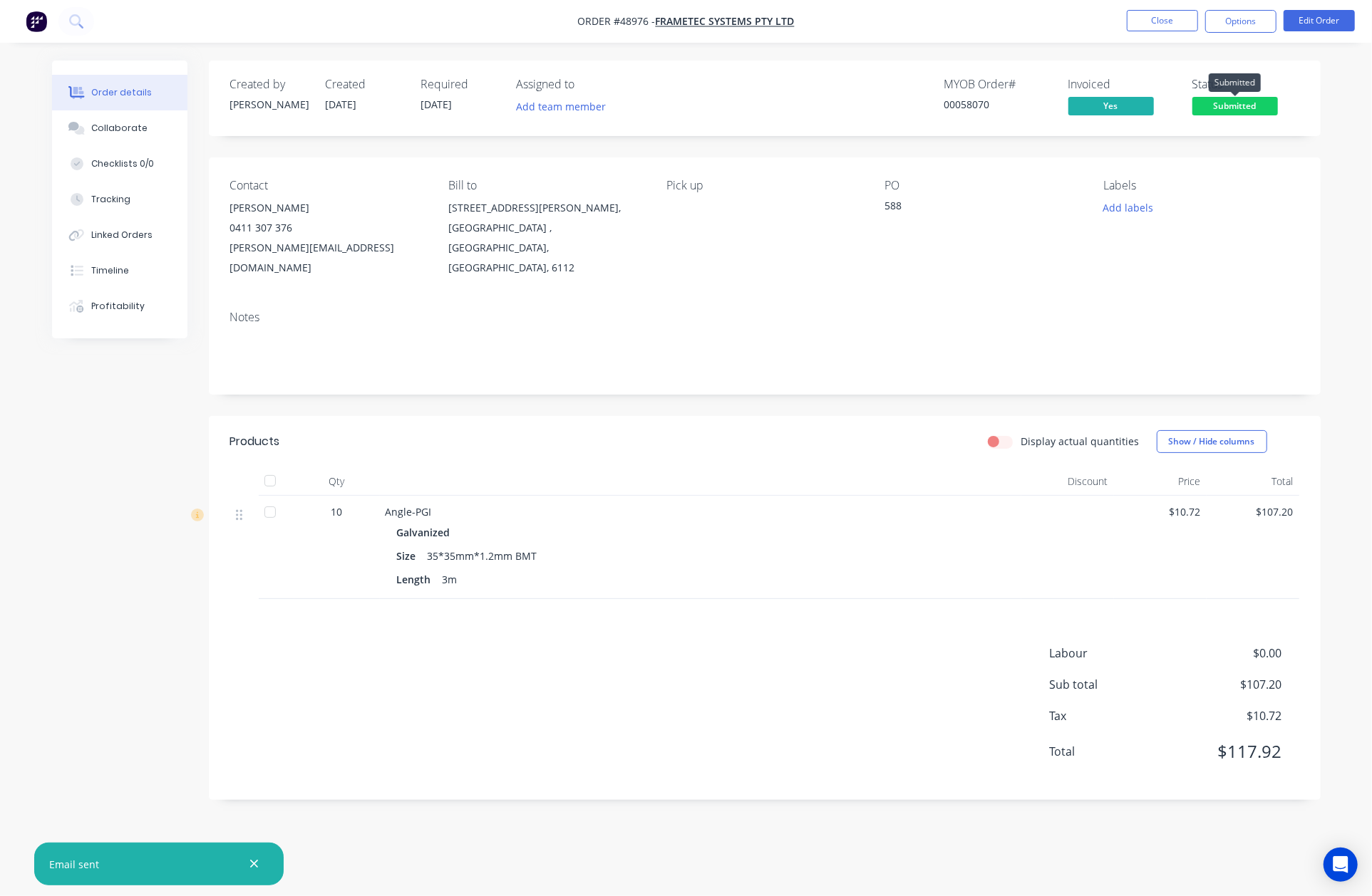
click at [1252, 101] on span "Submitted" at bounding box center [1235, 106] width 85 height 18
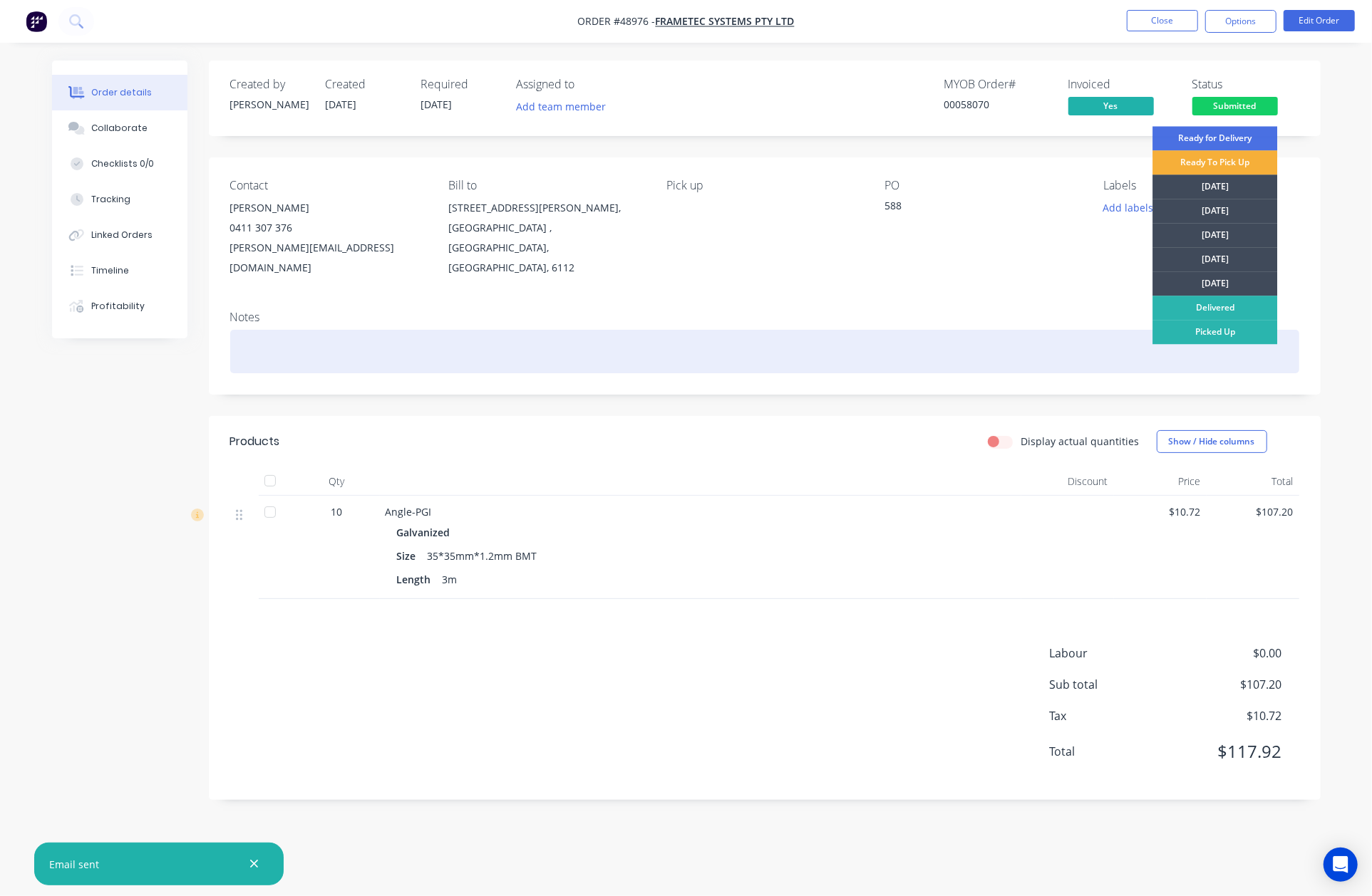
click at [1207, 326] on div "Picked Up" at bounding box center [1214, 332] width 125 height 24
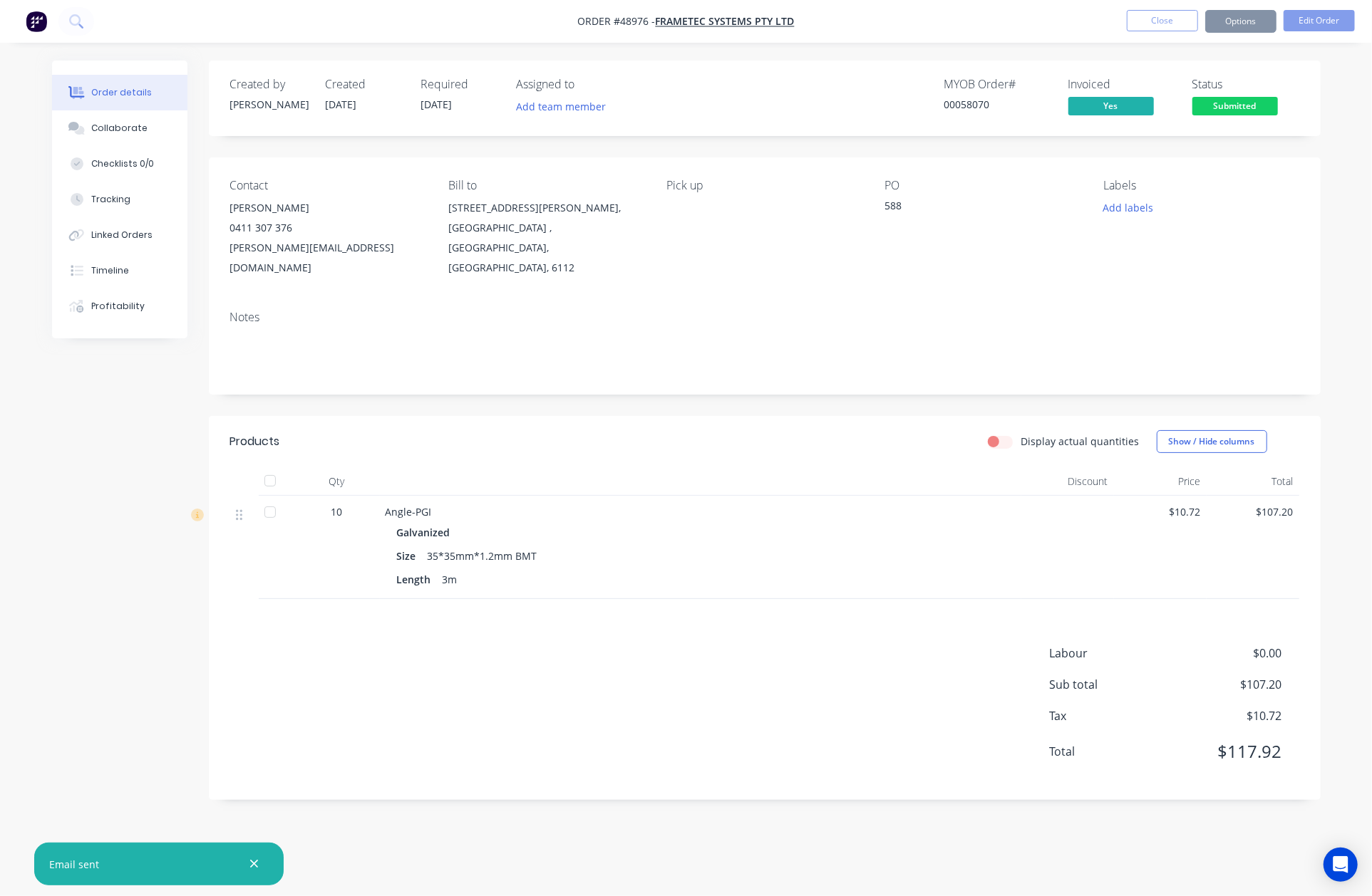
click at [1238, 30] on nav "Order #48976 - FRAMETEC SYSTEMS PTY LTD Close Options Edit Order" at bounding box center [686, 21] width 1372 height 43
click at [1244, 30] on button "Options" at bounding box center [1241, 21] width 71 height 23
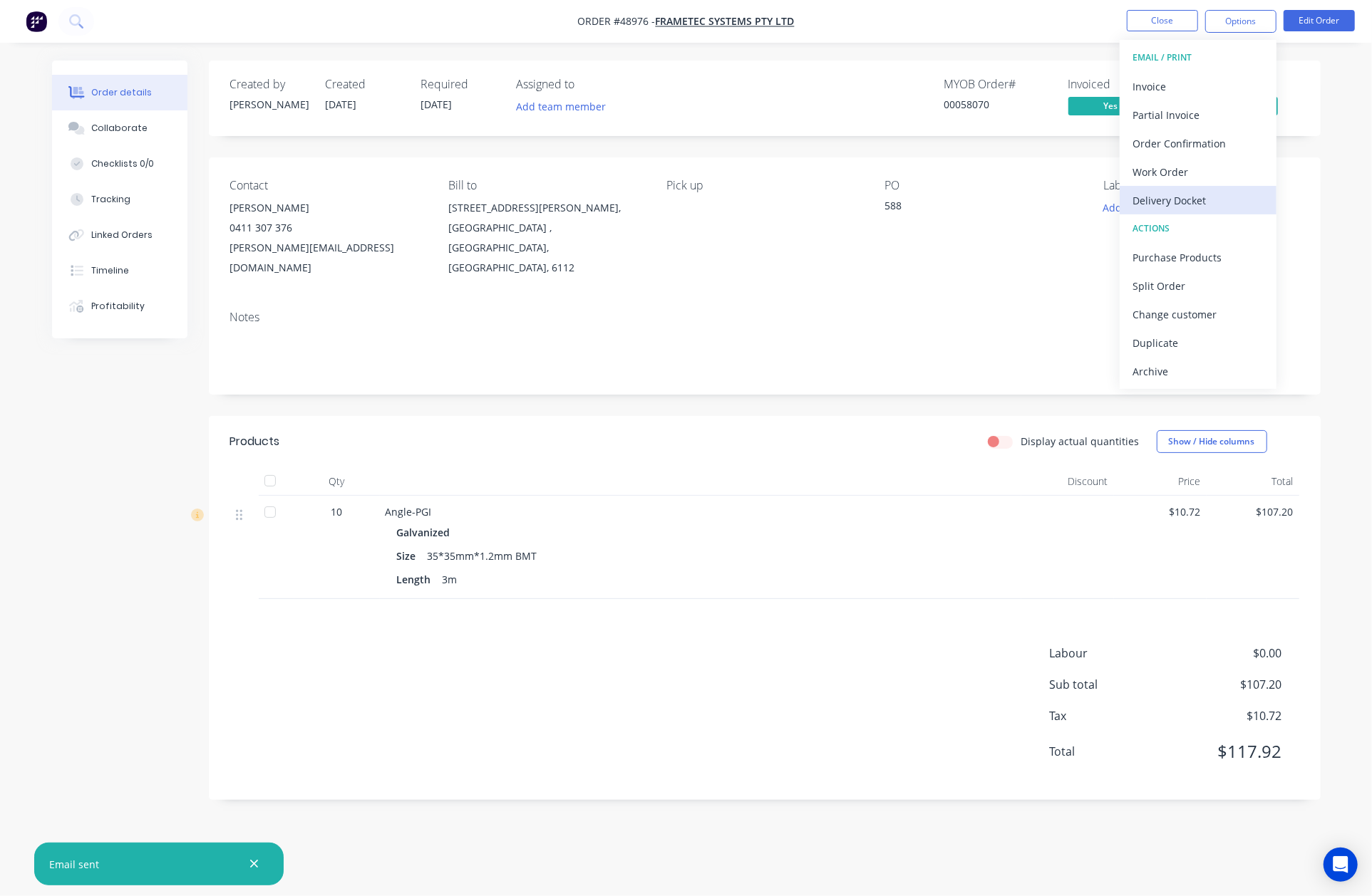
click at [1175, 188] on button "Delivery Docket" at bounding box center [1198, 200] width 157 height 29
click at [1183, 141] on div "Without pricing" at bounding box center [1197, 144] width 131 height 21
click at [936, 168] on div "Contact Egbert Kampman 0411 307 376 egbert@frametec.com.au Bill to 4 Browning R…" at bounding box center [765, 228] width 1112 height 142
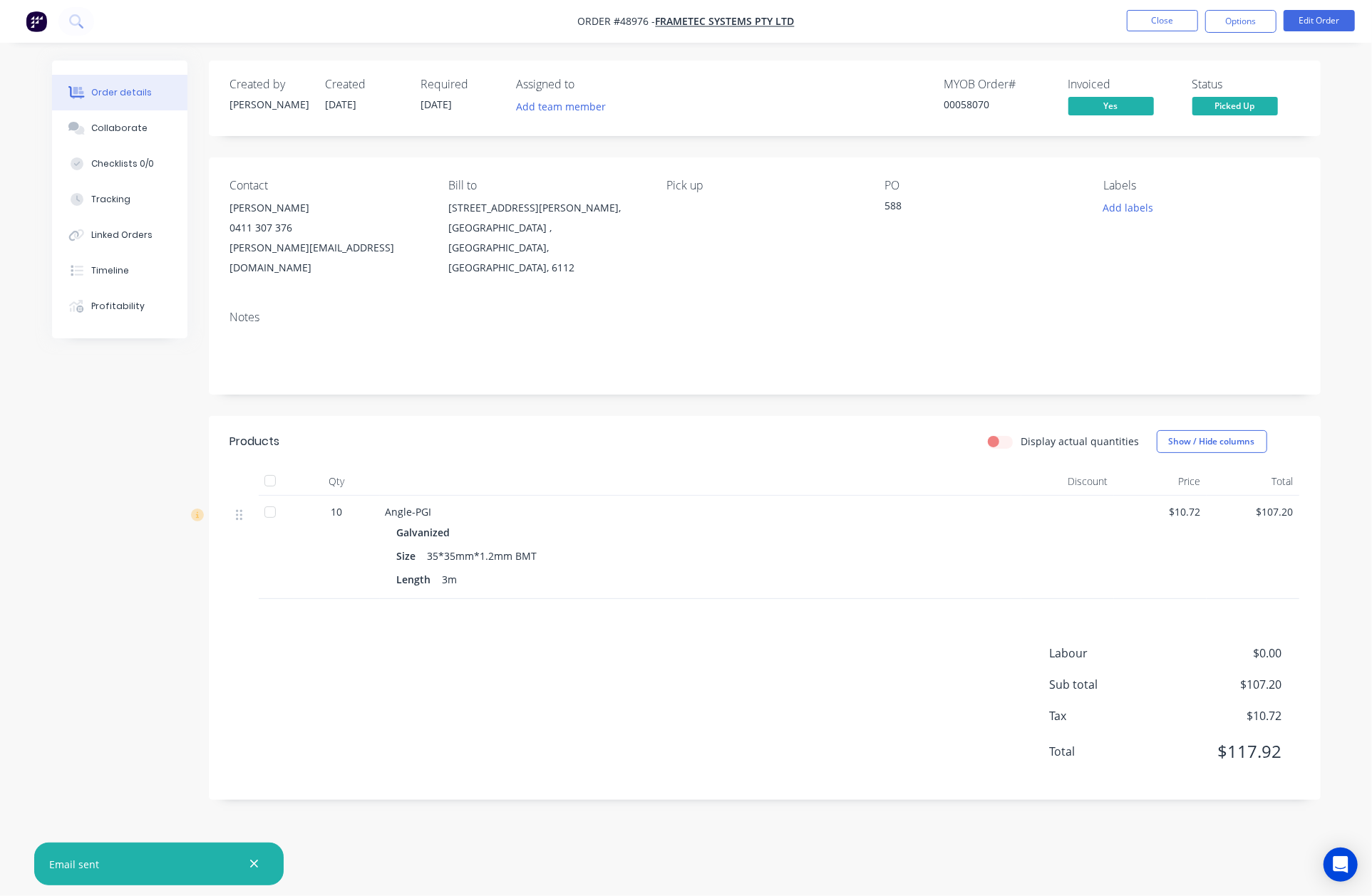
click at [981, 471] on div at bounding box center [700, 481] width 641 height 29
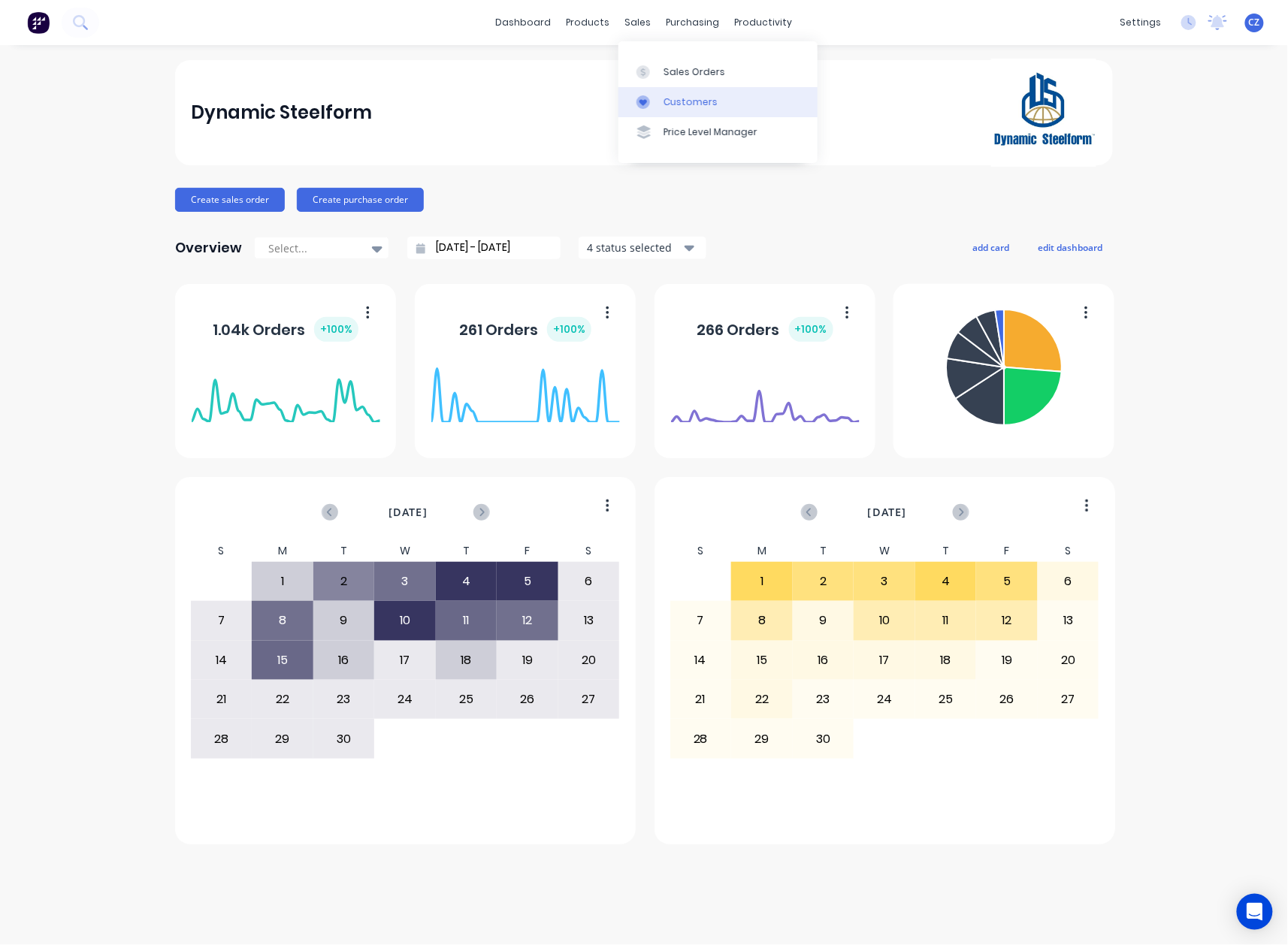
click at [665, 101] on div "Customers" at bounding box center [690, 102] width 54 height 14
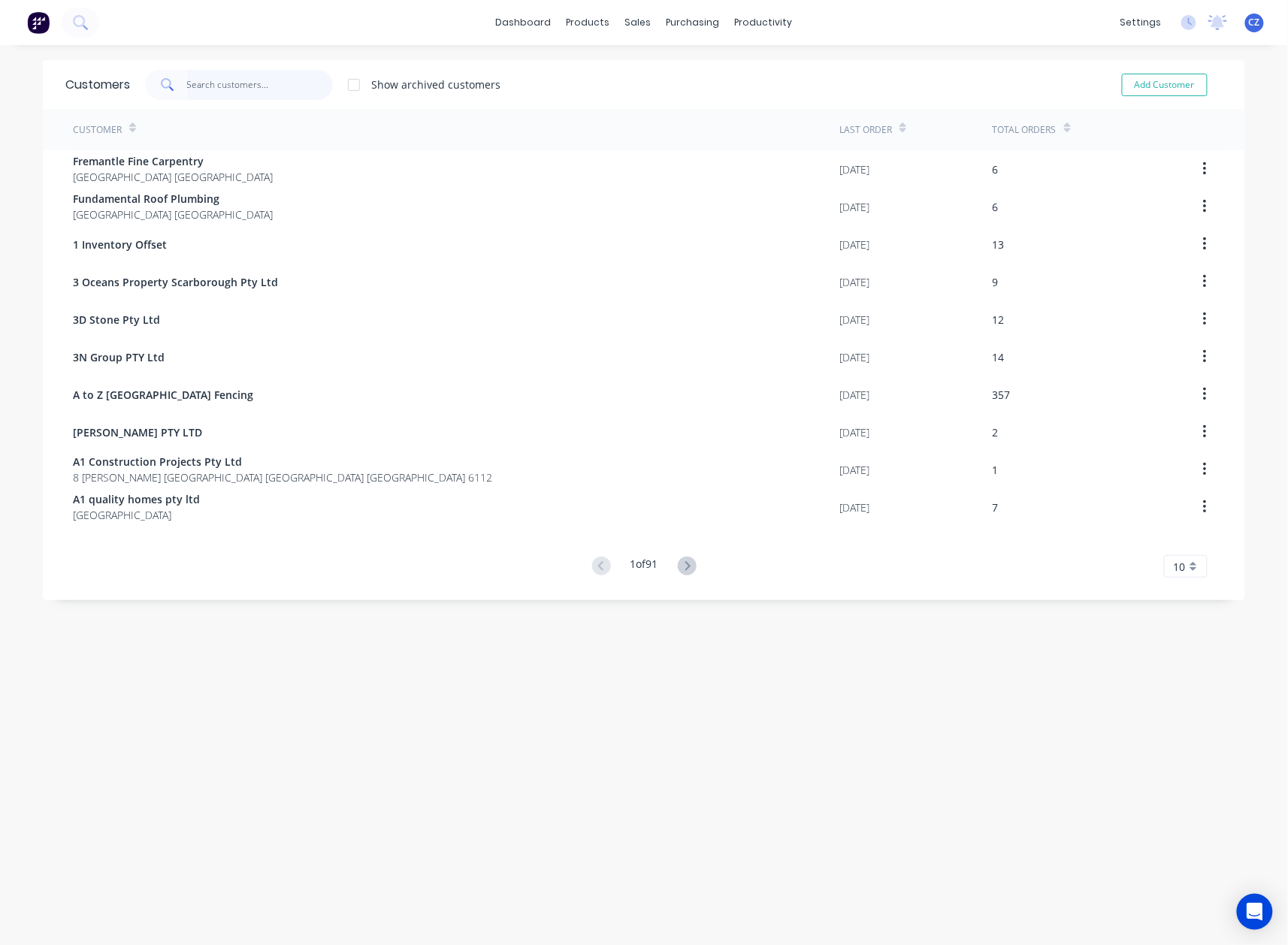
click at [234, 97] on input "text" at bounding box center [260, 84] width 147 height 30
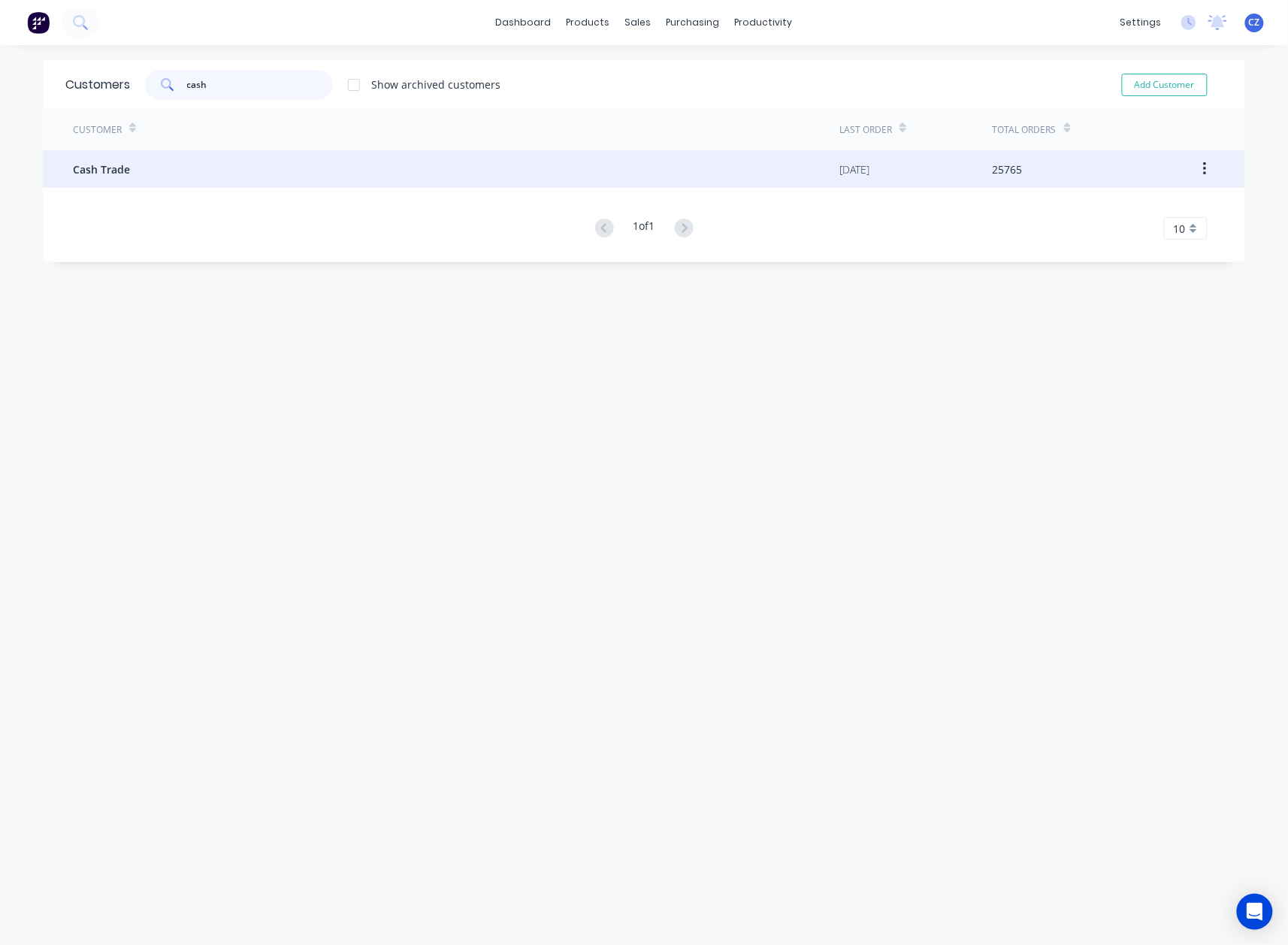
type input "cash"
click at [201, 170] on div "Cash Trade" at bounding box center [456, 170] width 766 height 38
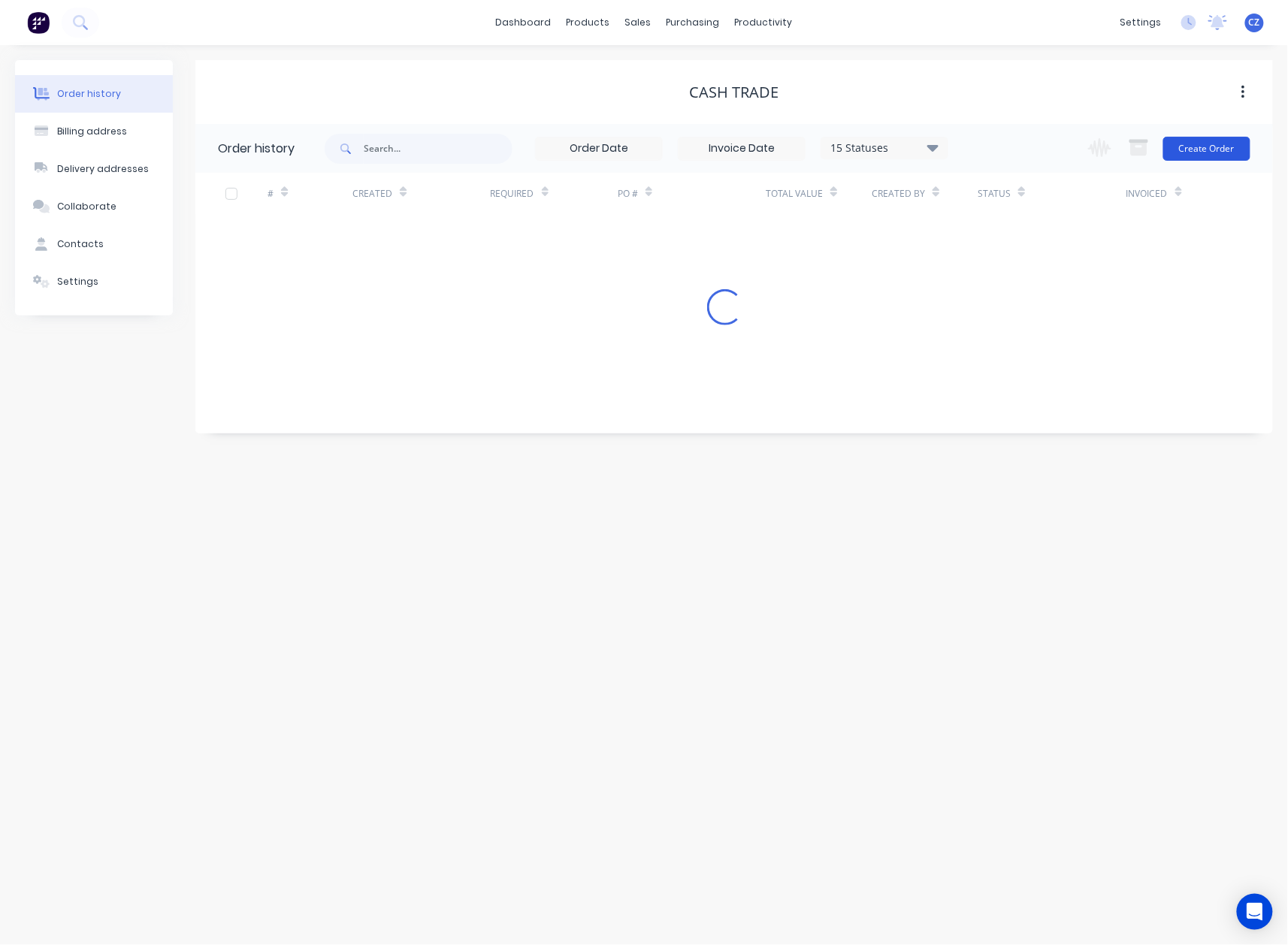
click at [1205, 140] on button "Create Order" at bounding box center [1207, 148] width 87 height 24
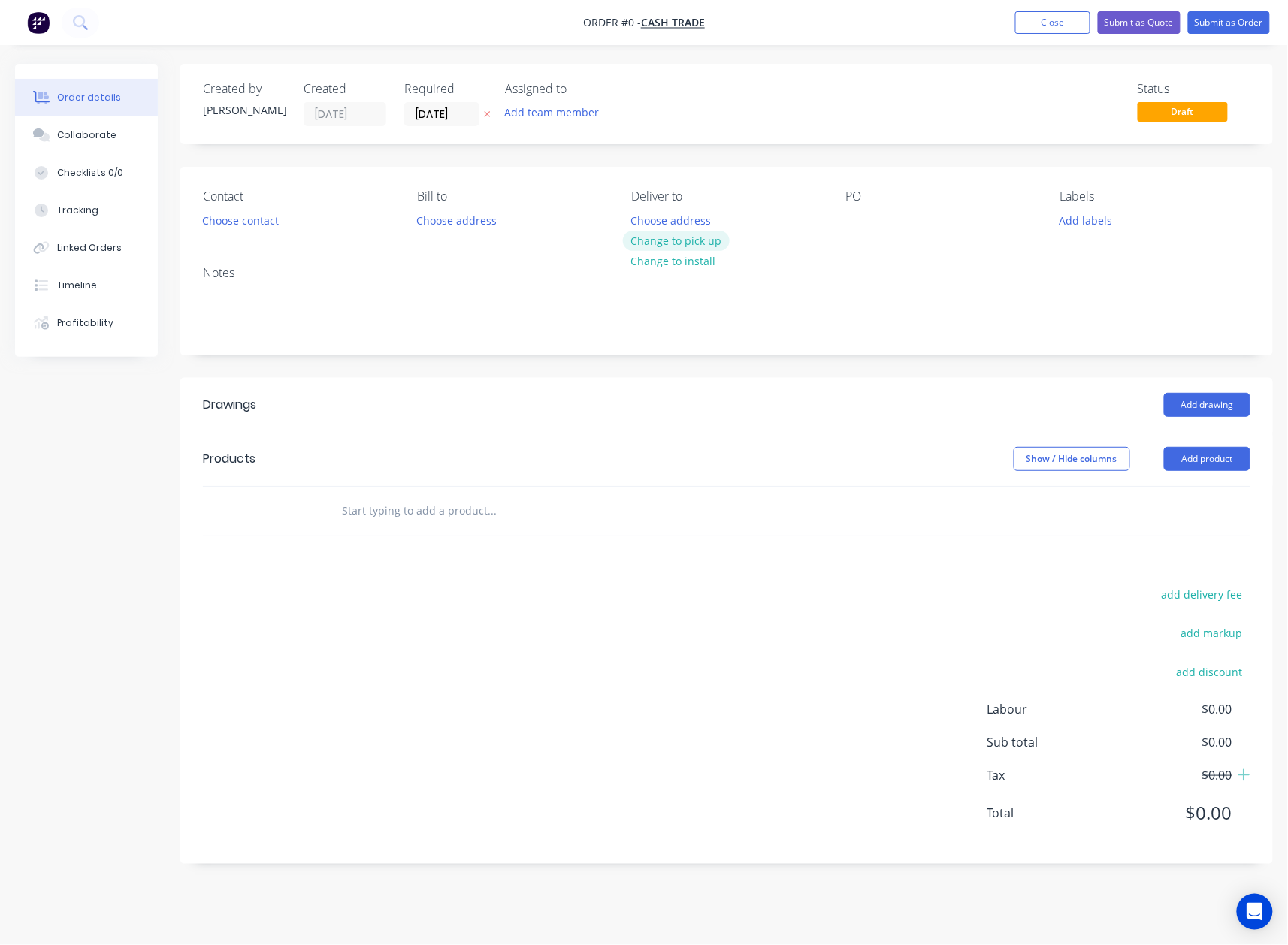
click at [655, 239] on button "Change to pick up" at bounding box center [676, 241] width 106 height 20
click at [635, 566] on div "Drawings Add drawing Products Show / Hide columns Add product add delivery fee …" at bounding box center [726, 622] width 1092 height 486
click at [245, 228] on button "Choose contact" at bounding box center [241, 219] width 93 height 20
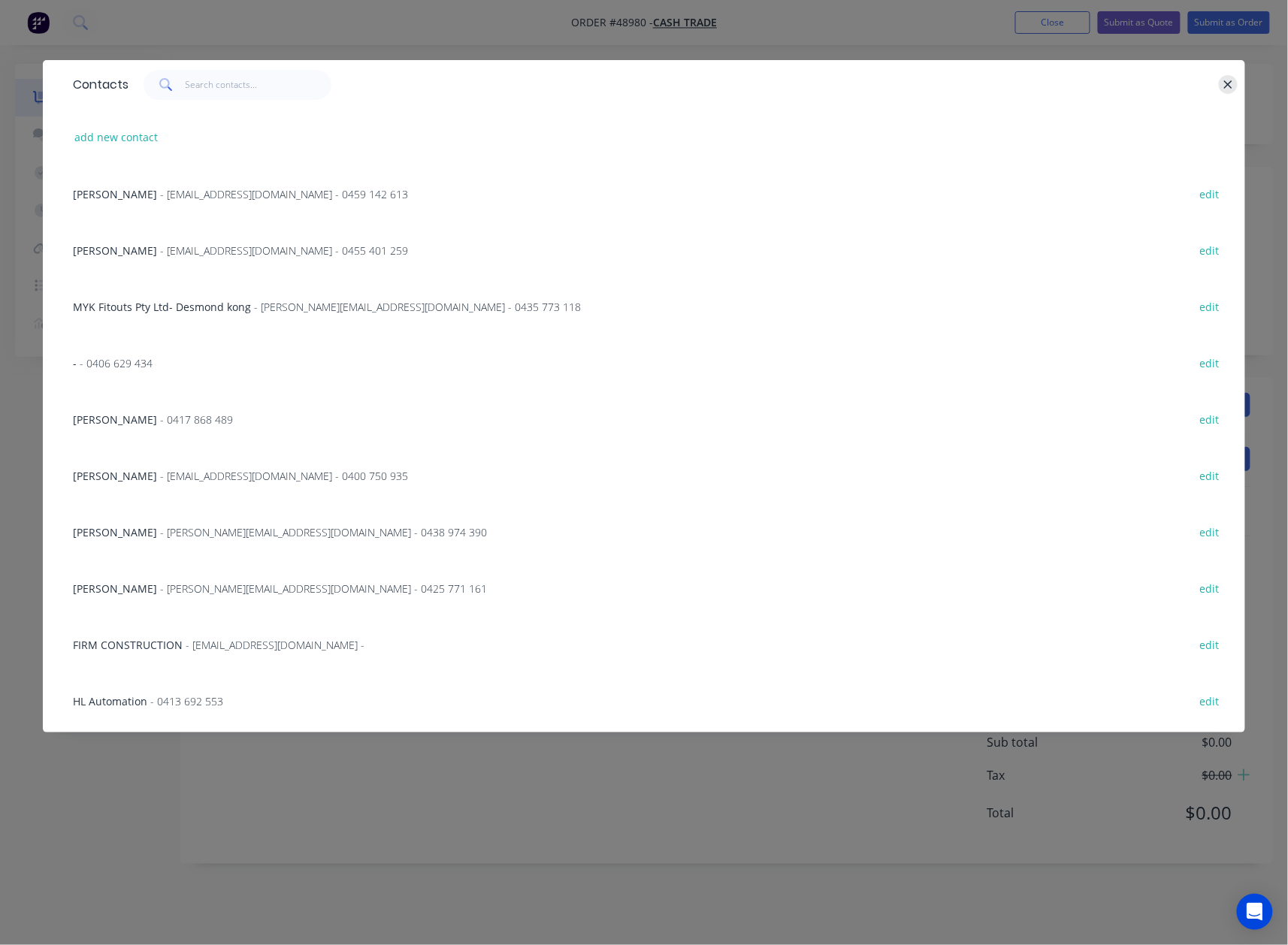
click at [1223, 87] on icon "button" at bounding box center [1228, 84] width 10 height 14
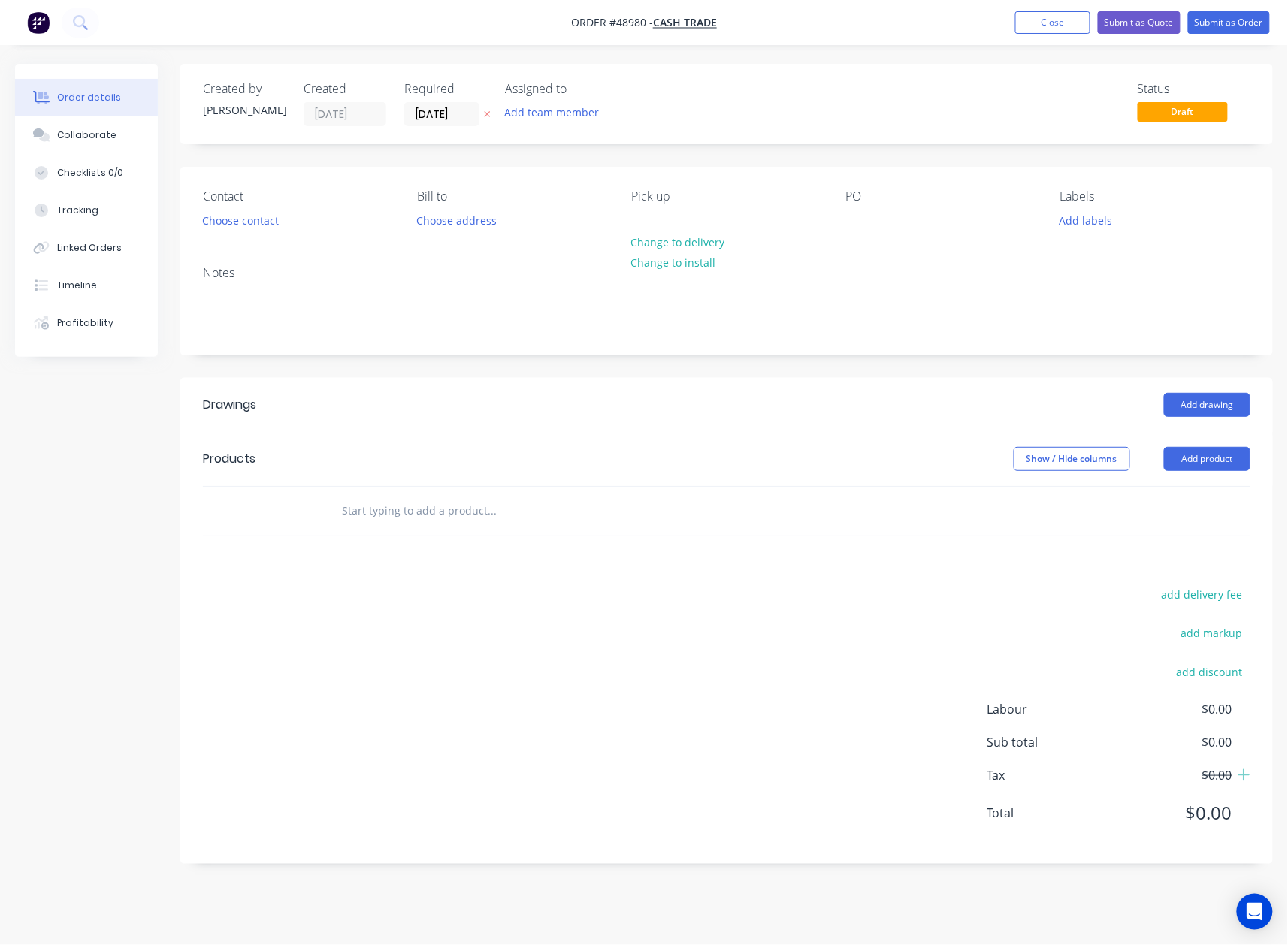
click at [836, 413] on div "Add drawing" at bounding box center [838, 405] width 825 height 24
click at [260, 216] on button "Choose contact" at bounding box center [241, 219] width 93 height 20
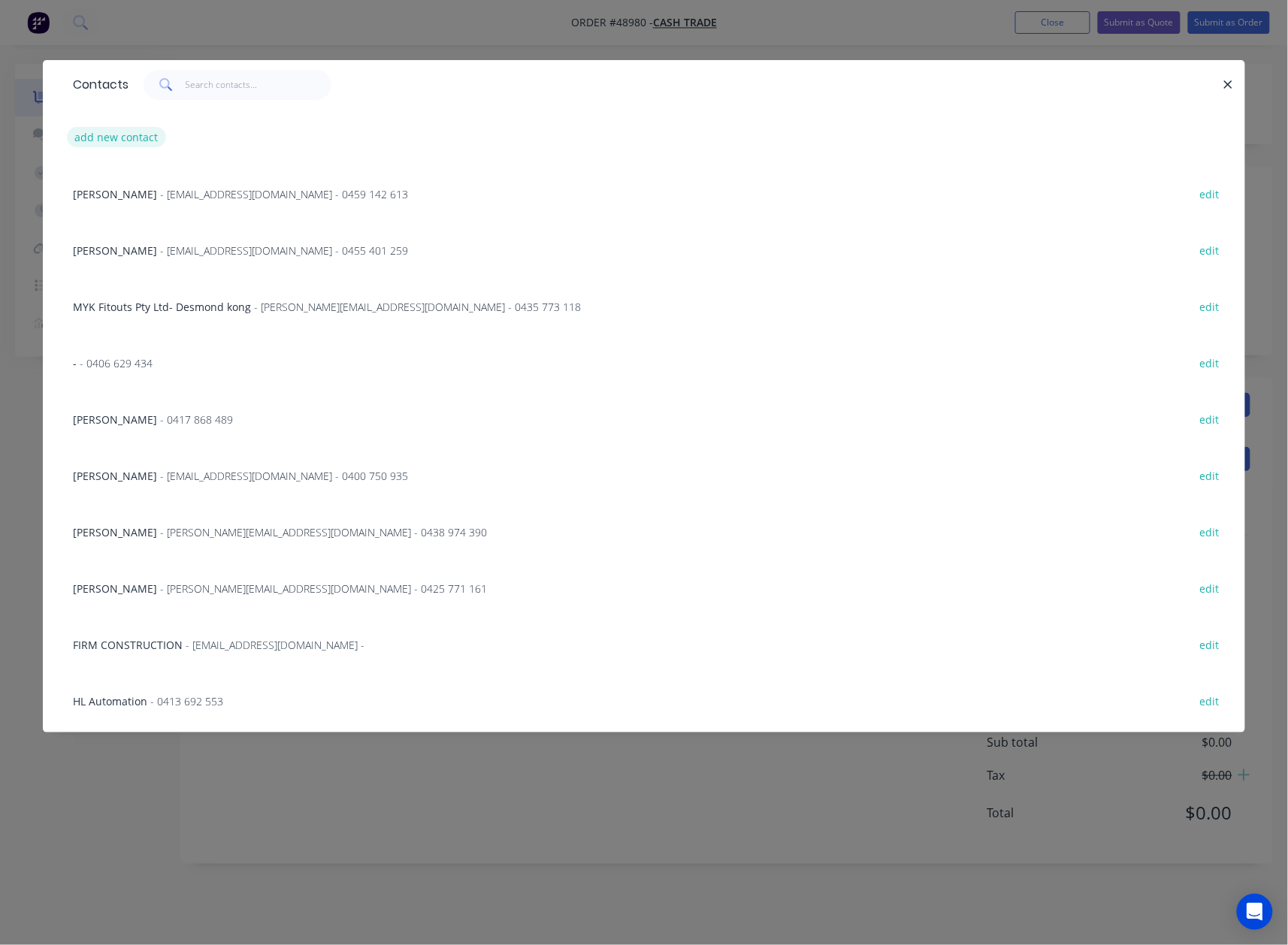
click at [145, 130] on button "add new contact" at bounding box center [116, 137] width 99 height 20
select select "AU"
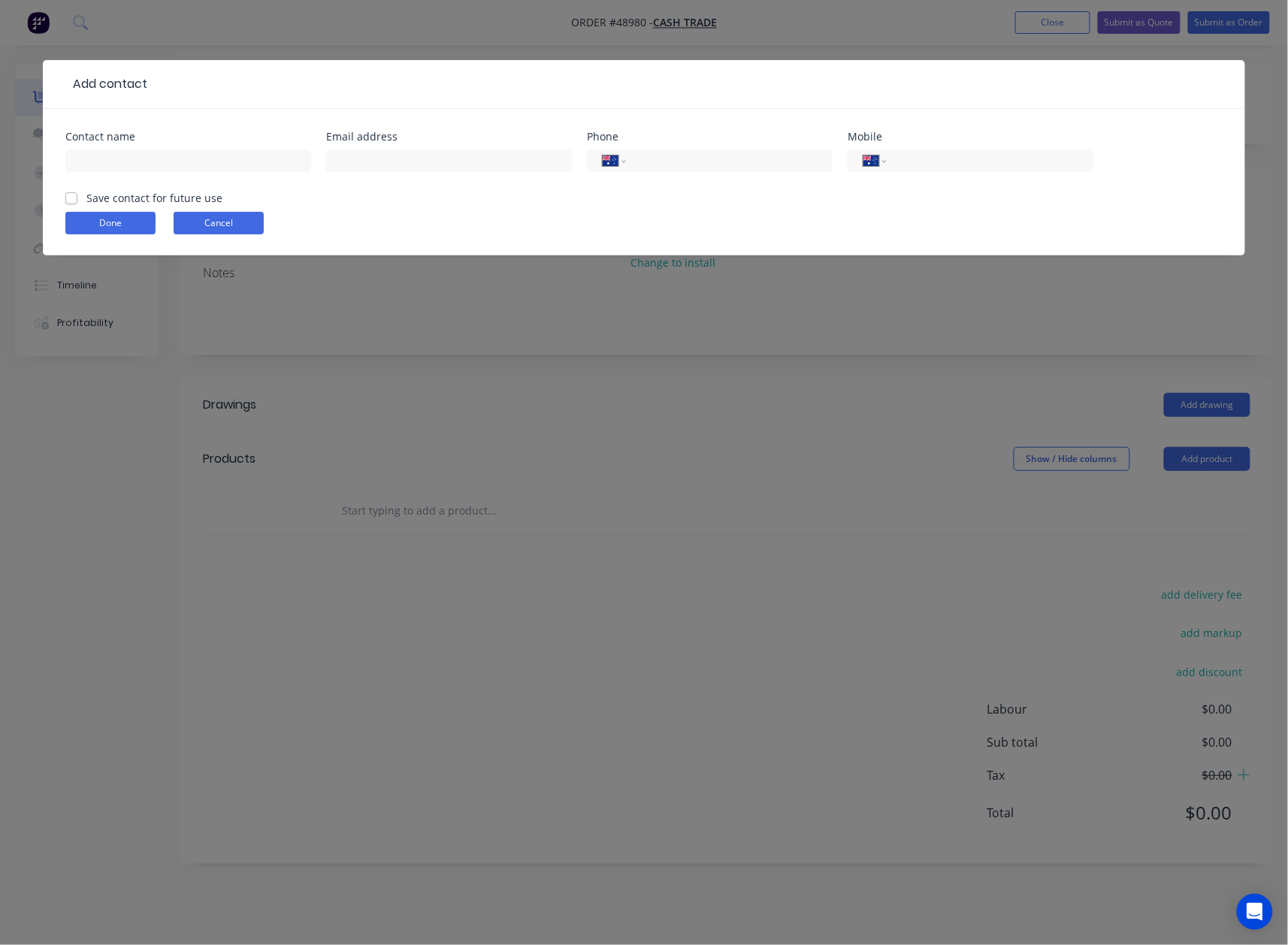
click at [235, 214] on button "Cancel" at bounding box center [219, 224] width 90 height 23
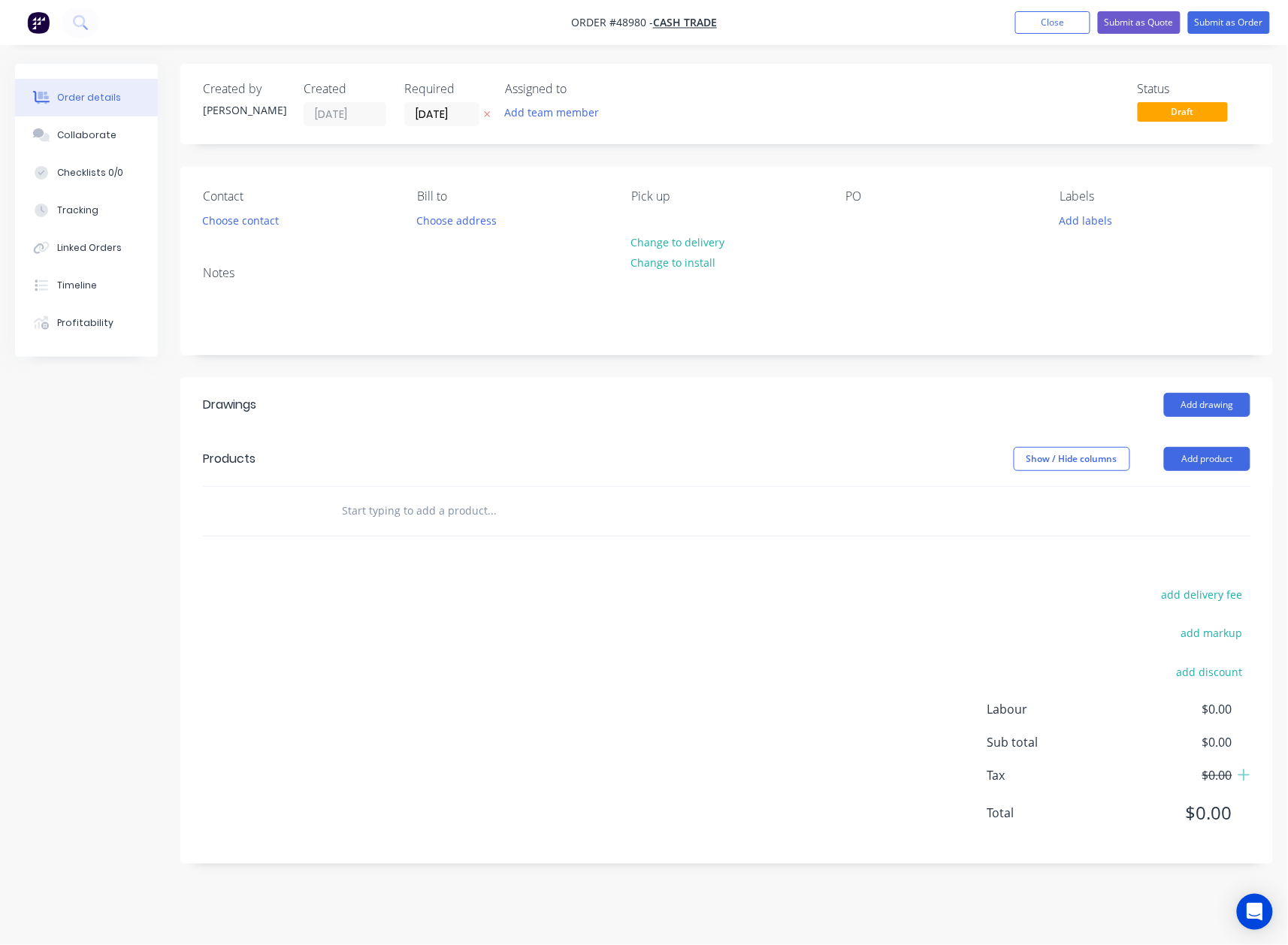
drag, startPoint x: 707, startPoint y: 356, endPoint x: 720, endPoint y: 281, distance: 76.1
click at [710, 353] on div "Created by [PERSON_NAME] Created [DATE] Required [DATE] Assigned to Add team me…" at bounding box center [726, 463] width 1092 height 800
click at [1209, 463] on button "Add product" at bounding box center [1207, 459] width 87 height 24
click at [1193, 401] on button "Add drawing" at bounding box center [1207, 405] width 87 height 24
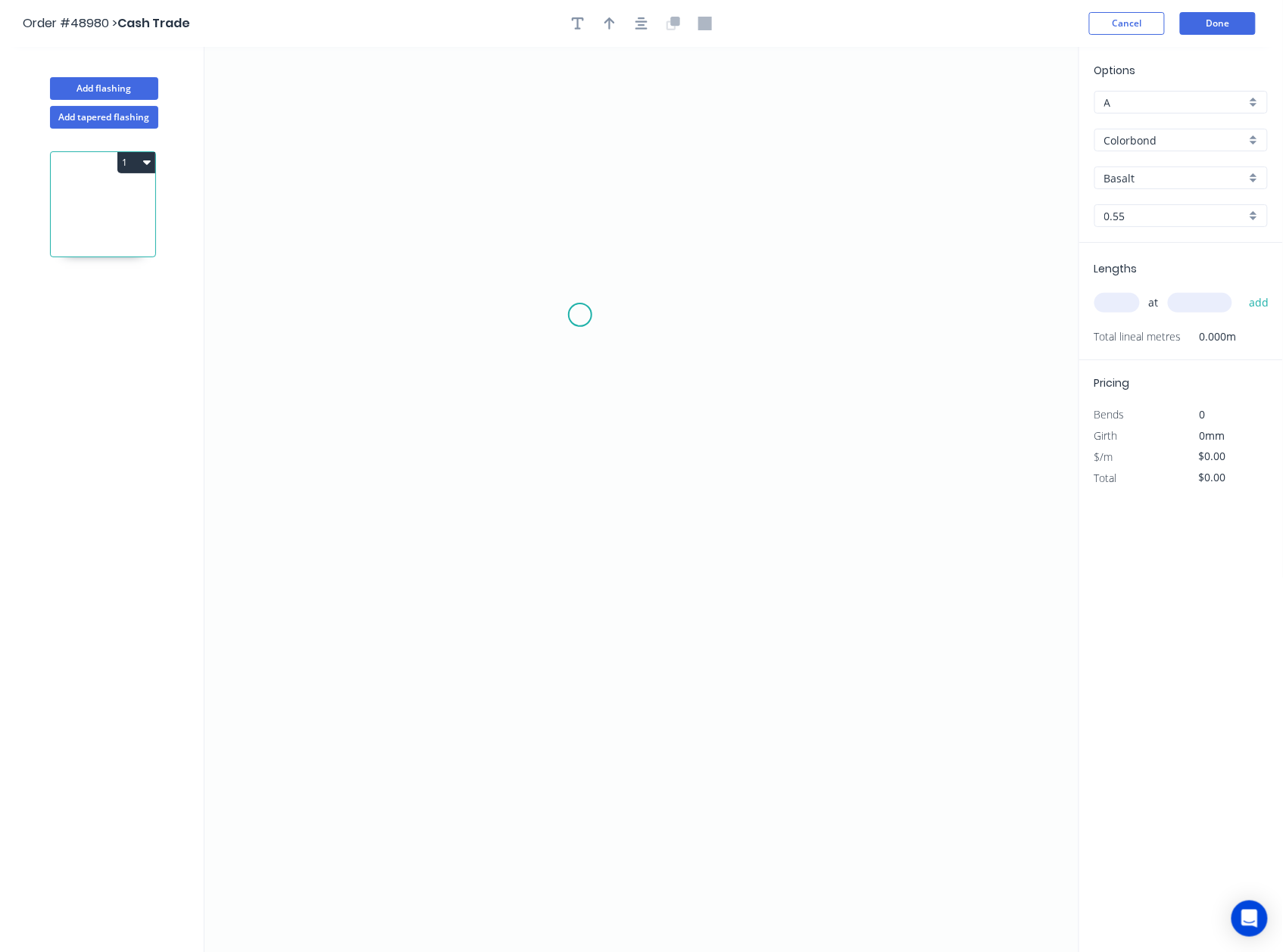
click at [576, 323] on icon "0" at bounding box center [642, 500] width 875 height 906
click at [565, 660] on icon "0" at bounding box center [642, 500] width 875 height 906
click at [691, 669] on icon "0 ?" at bounding box center [642, 500] width 875 height 906
click at [686, 736] on icon "0 ? ?" at bounding box center [642, 500] width 875 height 906
click at [686, 736] on circle at bounding box center [691, 735] width 23 height 23
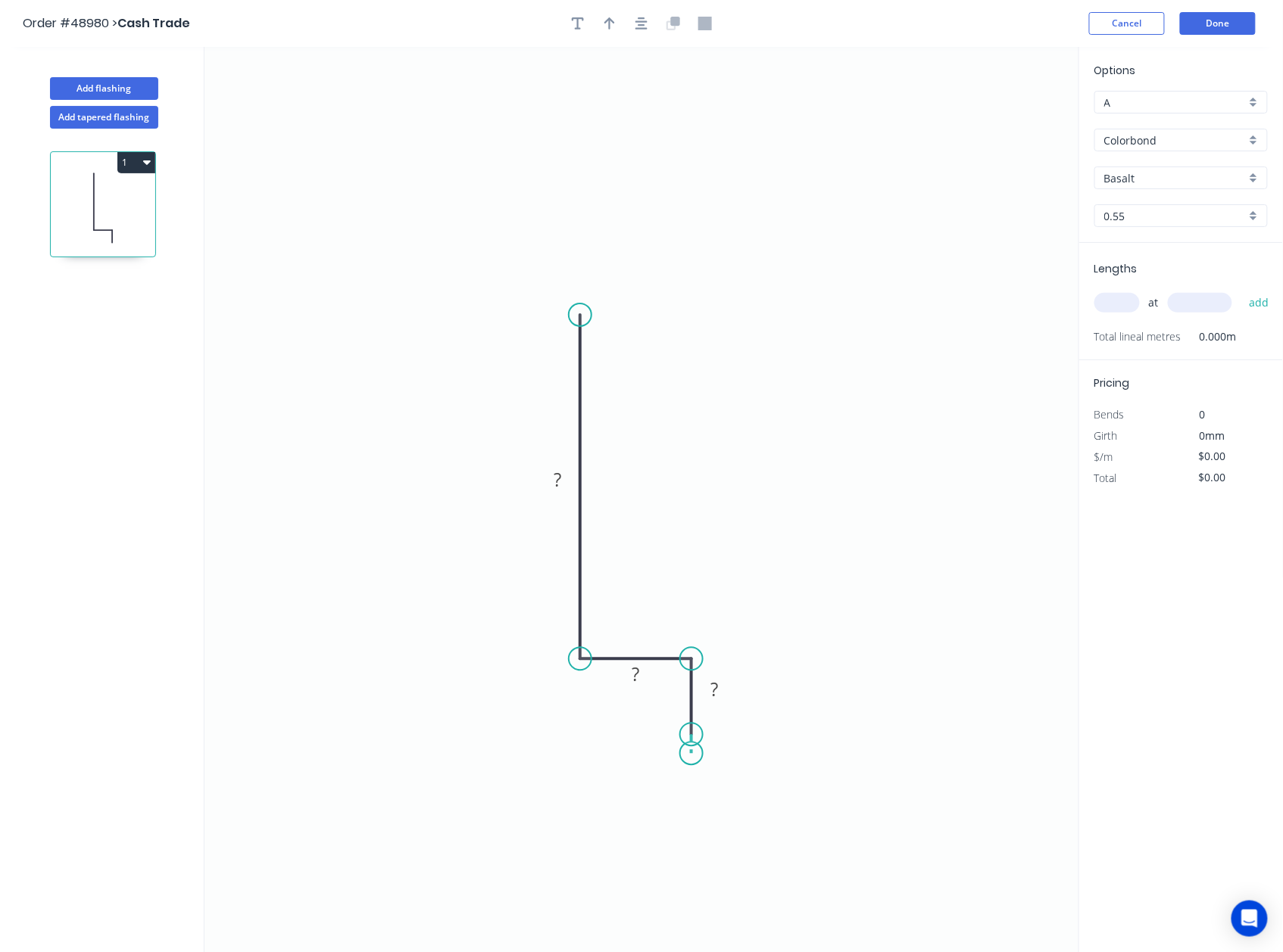
drag, startPoint x: 686, startPoint y: 736, endPoint x: 691, endPoint y: 755, distance: 19.6
click at [691, 755] on icon "0 ? ? ?" at bounding box center [642, 500] width 875 height 906
click at [728, 769] on div "Delete point" at bounding box center [768, 775] width 152 height 31
drag, startPoint x: 691, startPoint y: 737, endPoint x: 701, endPoint y: 738, distance: 10.0
click at [692, 754] on circle at bounding box center [691, 758] width 23 height 23
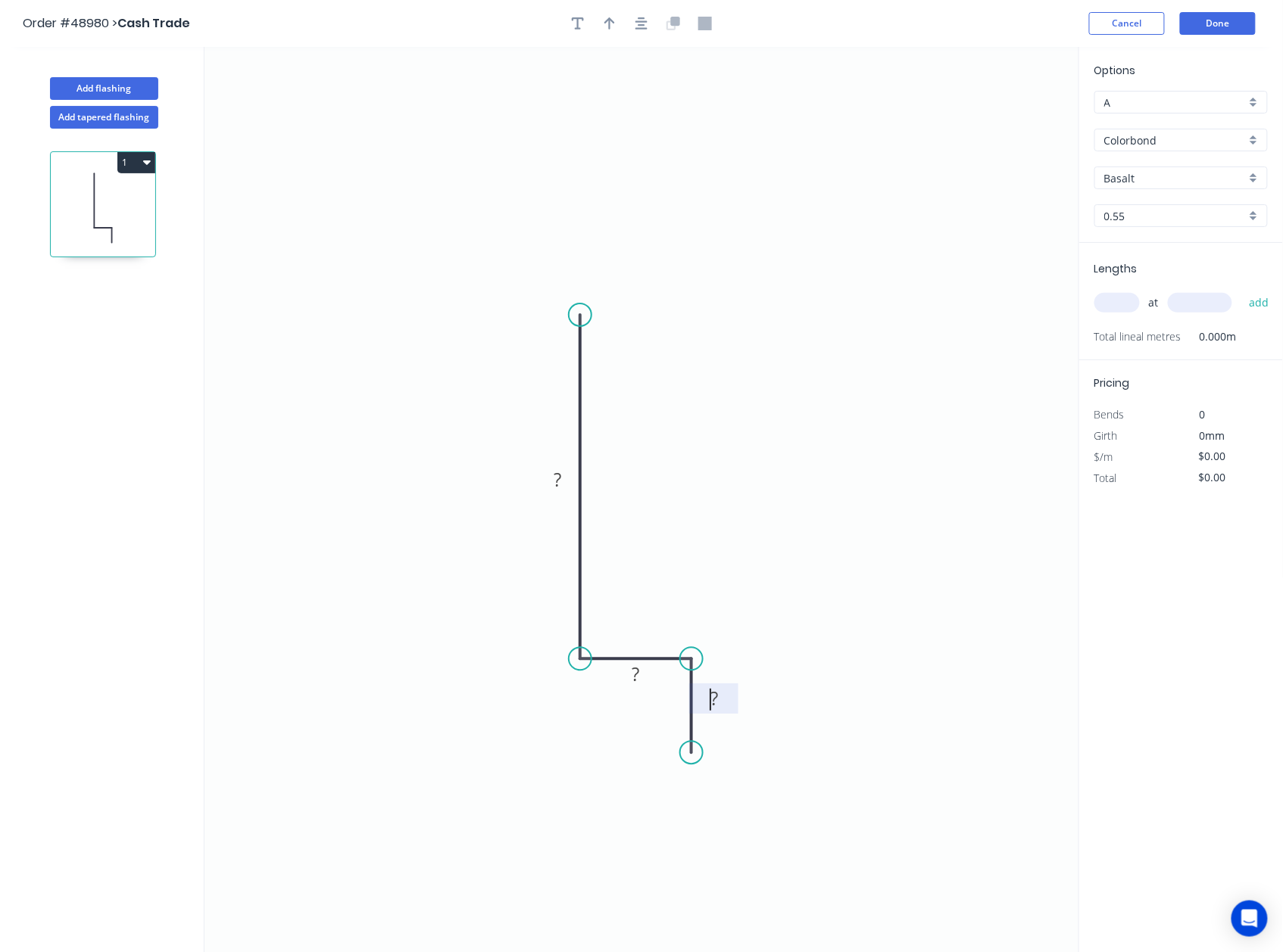
click at [712, 694] on tspan "?" at bounding box center [714, 699] width 7 height 25
drag, startPoint x: 722, startPoint y: 698, endPoint x: 713, endPoint y: 700, distance: 9.2
click at [713, 700] on g "?" at bounding box center [714, 699] width 31 height 25
drag, startPoint x: 719, startPoint y: 700, endPoint x: 700, endPoint y: 698, distance: 19.1
click at [700, 698] on rect at bounding box center [714, 700] width 31 height 21
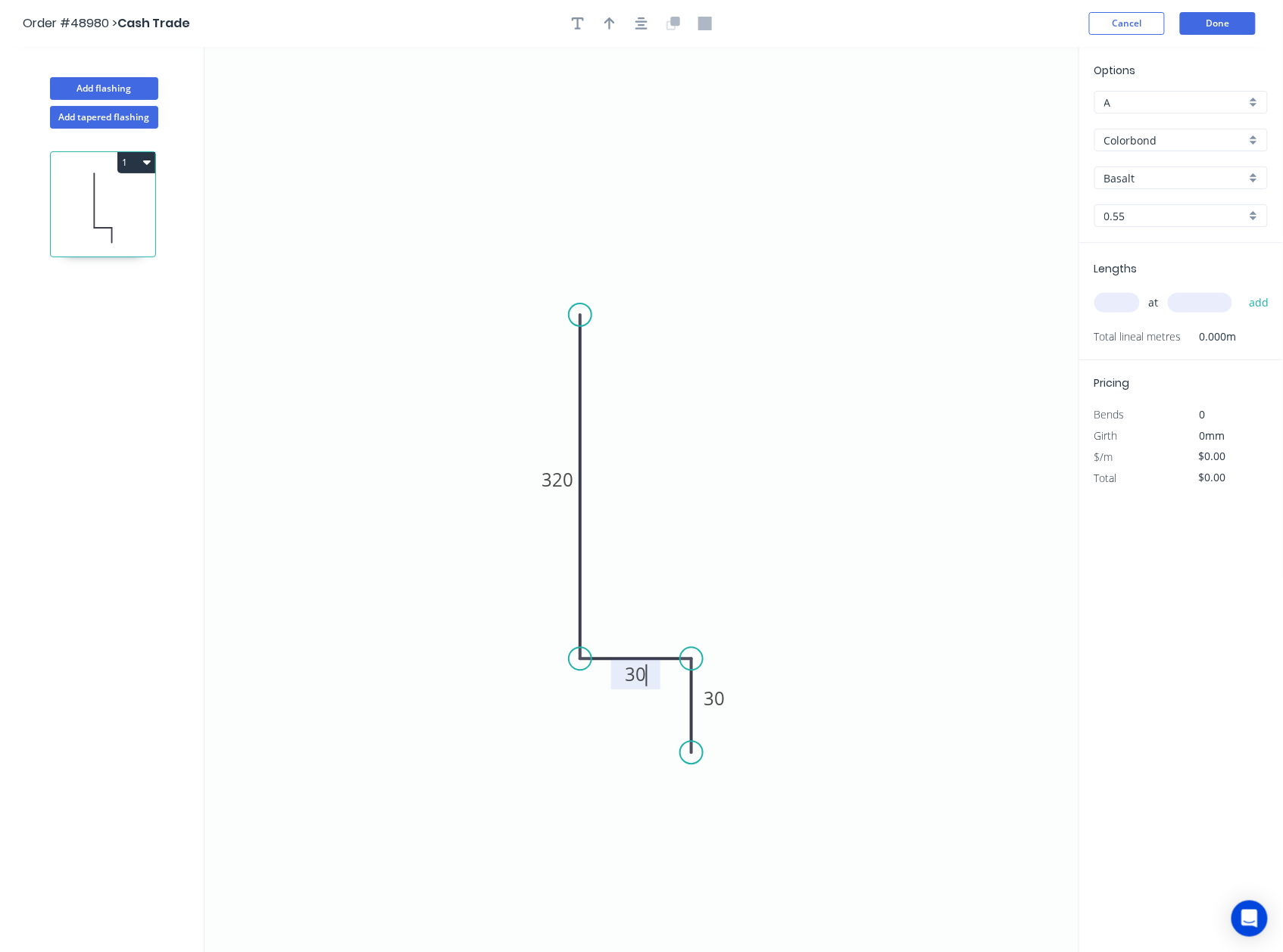
click at [797, 529] on icon "0 320 30 30" at bounding box center [642, 500] width 875 height 906
type input "$15.53"
click at [610, 24] on icon "button" at bounding box center [609, 23] width 11 height 12
drag, startPoint x: 1007, startPoint y: 123, endPoint x: 418, endPoint y: 441, distance: 669.4
click at [418, 441] on icon at bounding box center [417, 422] width 14 height 49
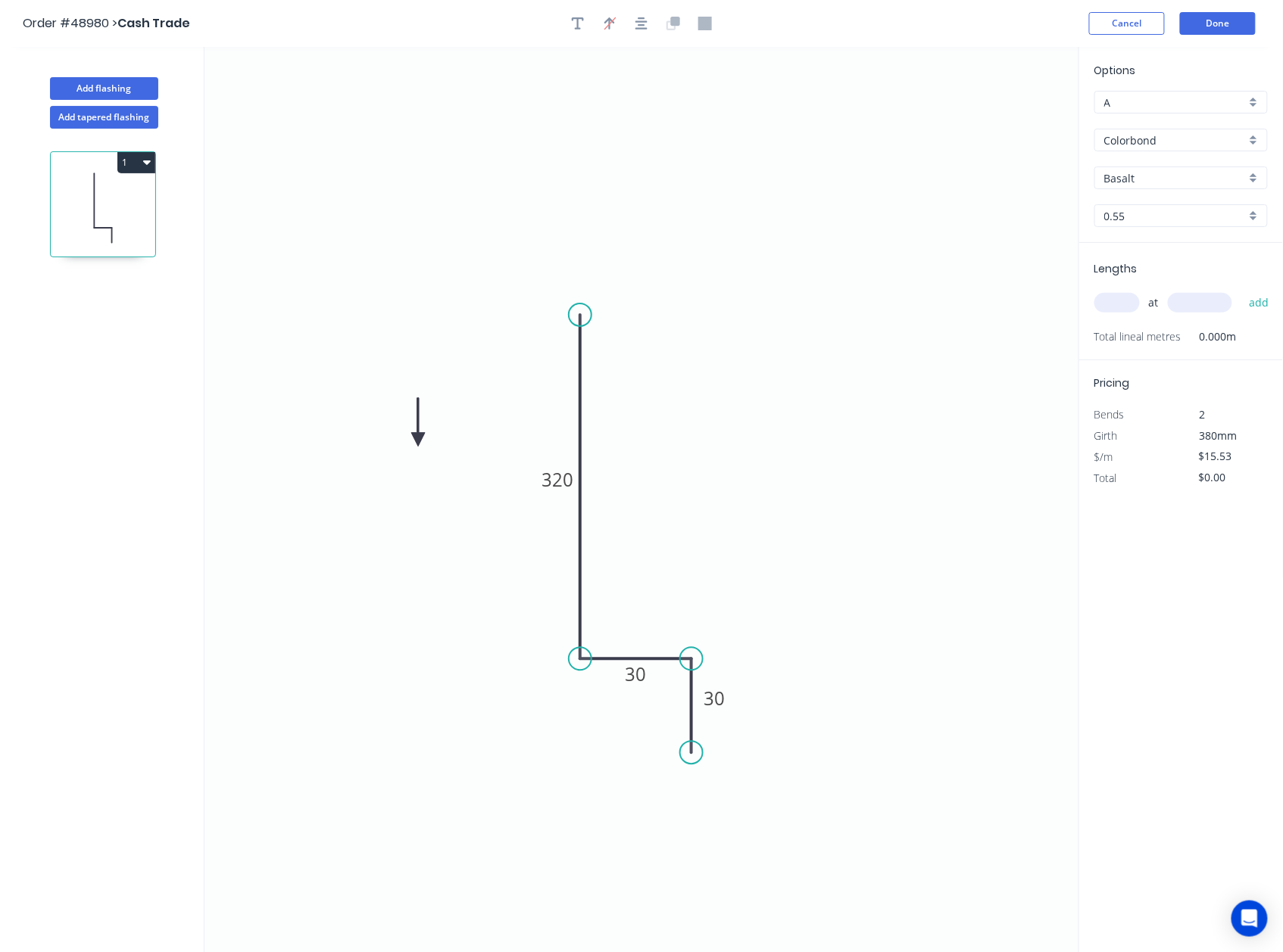
click at [418, 441] on icon at bounding box center [417, 422] width 14 height 49
click at [418, 441] on icon at bounding box center [431, 427] width 44 height 44
click at [418, 441] on icon at bounding box center [435, 440] width 49 height 14
click at [418, 441] on icon at bounding box center [431, 451] width 44 height 44
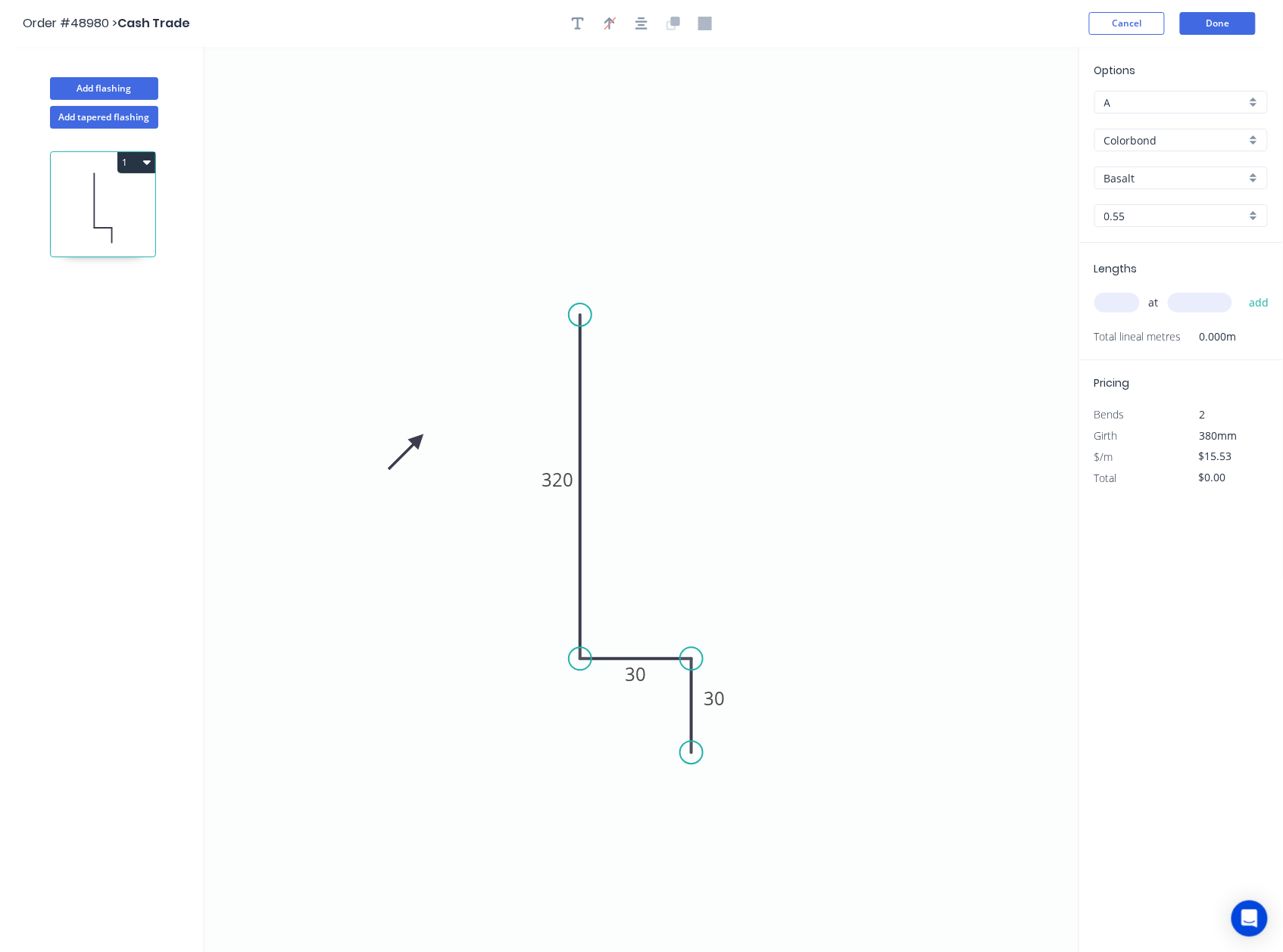
click at [418, 441] on icon at bounding box center [405, 451] width 44 height 44
click at [418, 441] on icon at bounding box center [400, 440] width 49 height 14
drag, startPoint x: 418, startPoint y: 441, endPoint x: 419, endPoint y: 474, distance: 33.0
click at [419, 474] on icon at bounding box center [405, 455] width 44 height 44
click at [419, 474] on icon at bounding box center [407, 460] width 44 height 44
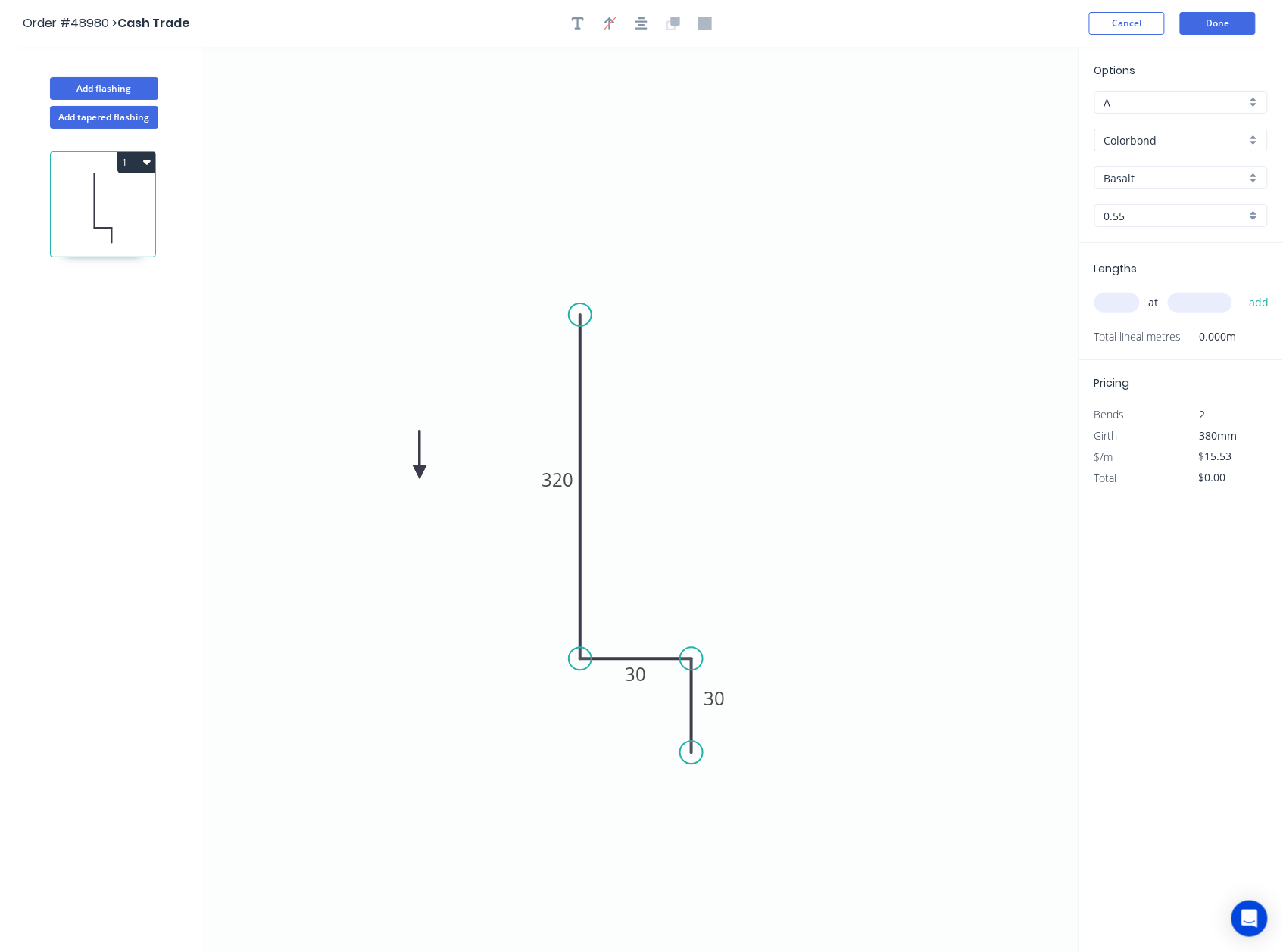
click at [419, 474] on icon at bounding box center [419, 455] width 14 height 49
click at [419, 474] on icon at bounding box center [436, 472] width 49 height 14
click at [419, 474] on icon at bounding box center [432, 484] width 44 height 44
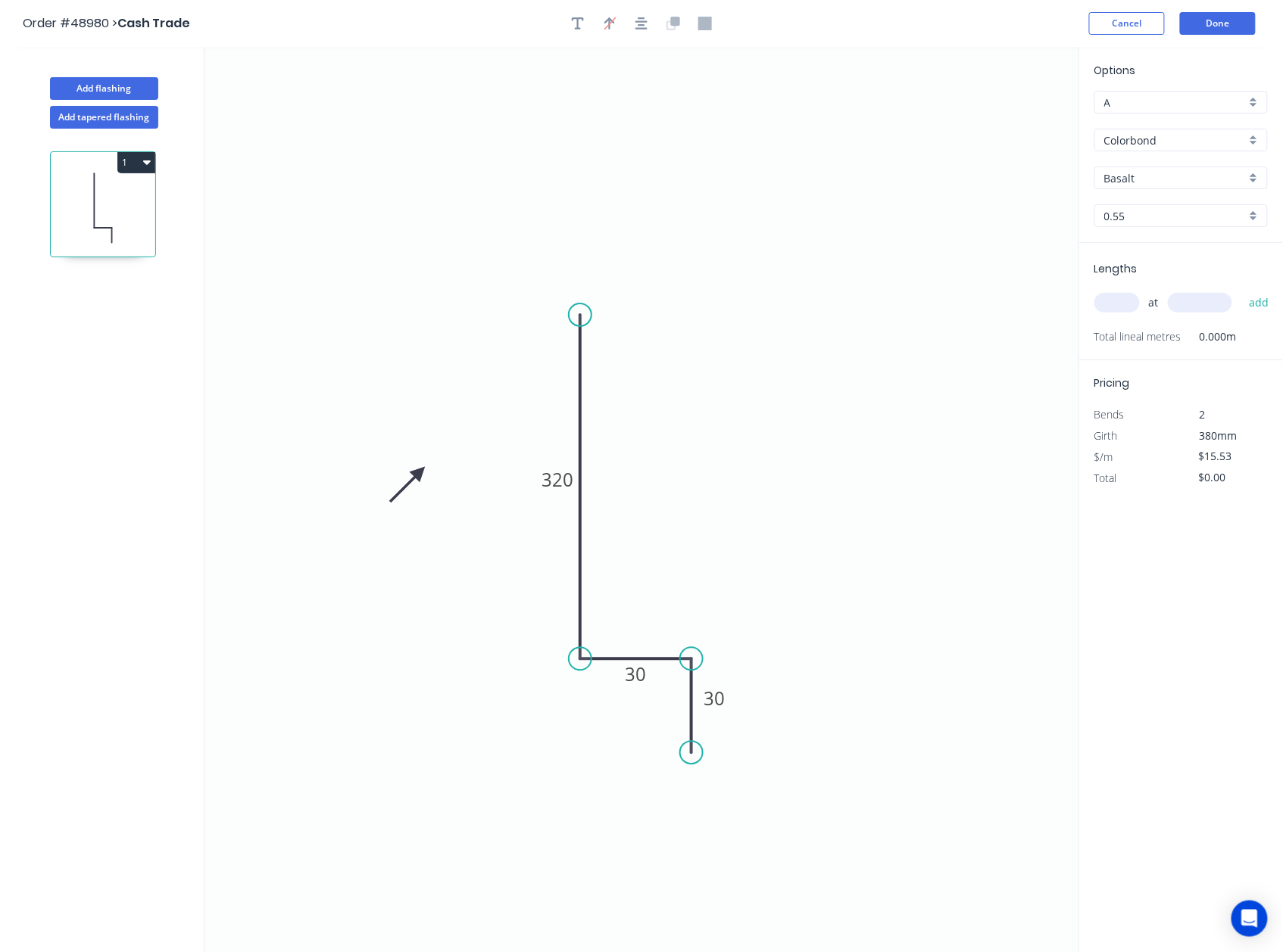
click at [419, 474] on icon at bounding box center [407, 484] width 44 height 44
click at [1118, 306] on input "text" at bounding box center [1116, 303] width 45 height 20
type input "2"
type input "2710"
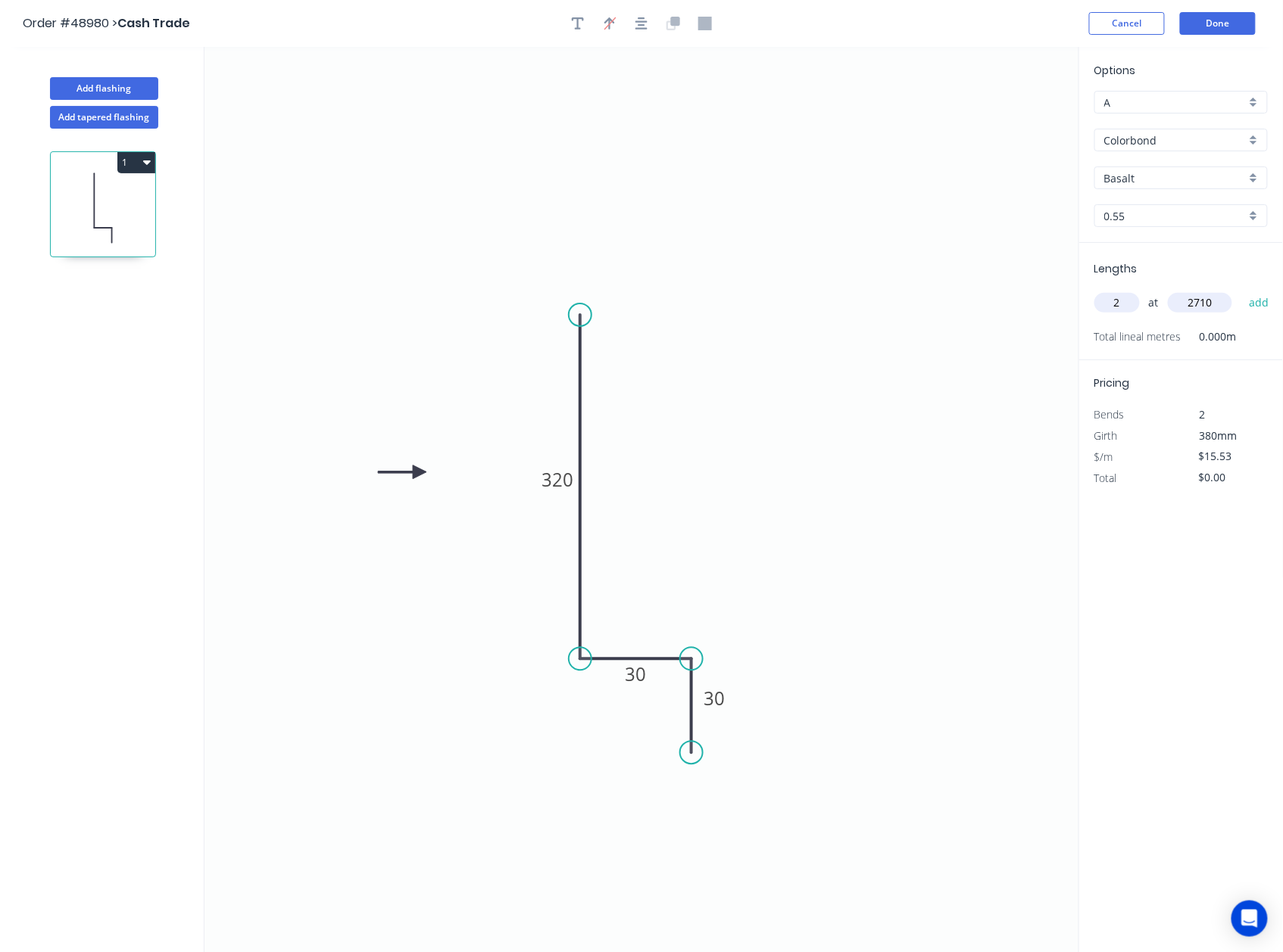
click at [1241, 290] on button "add" at bounding box center [1258, 302] width 35 height 26
type input "$84.17"
click at [1179, 171] on input "Basalt" at bounding box center [1175, 177] width 142 height 16
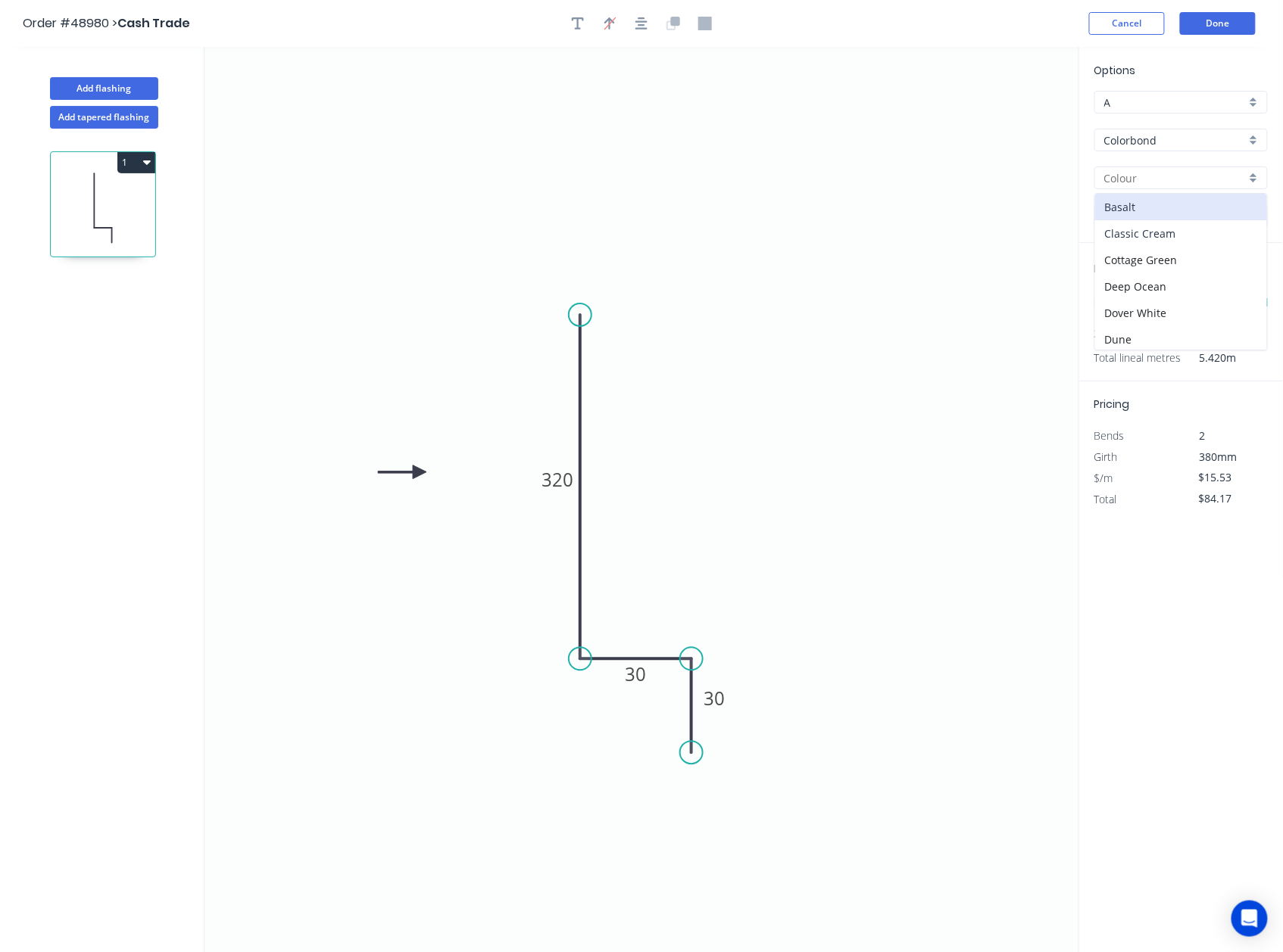
click at [1158, 232] on div "Classic Cream" at bounding box center [1181, 233] width 172 height 26
type input "Classic Cream"
click at [1167, 616] on div "Options A A Colorbond Colorbond Classic Cream Classic Cream 0.55 0.55 Lengths a…" at bounding box center [1181, 500] width 205 height 907
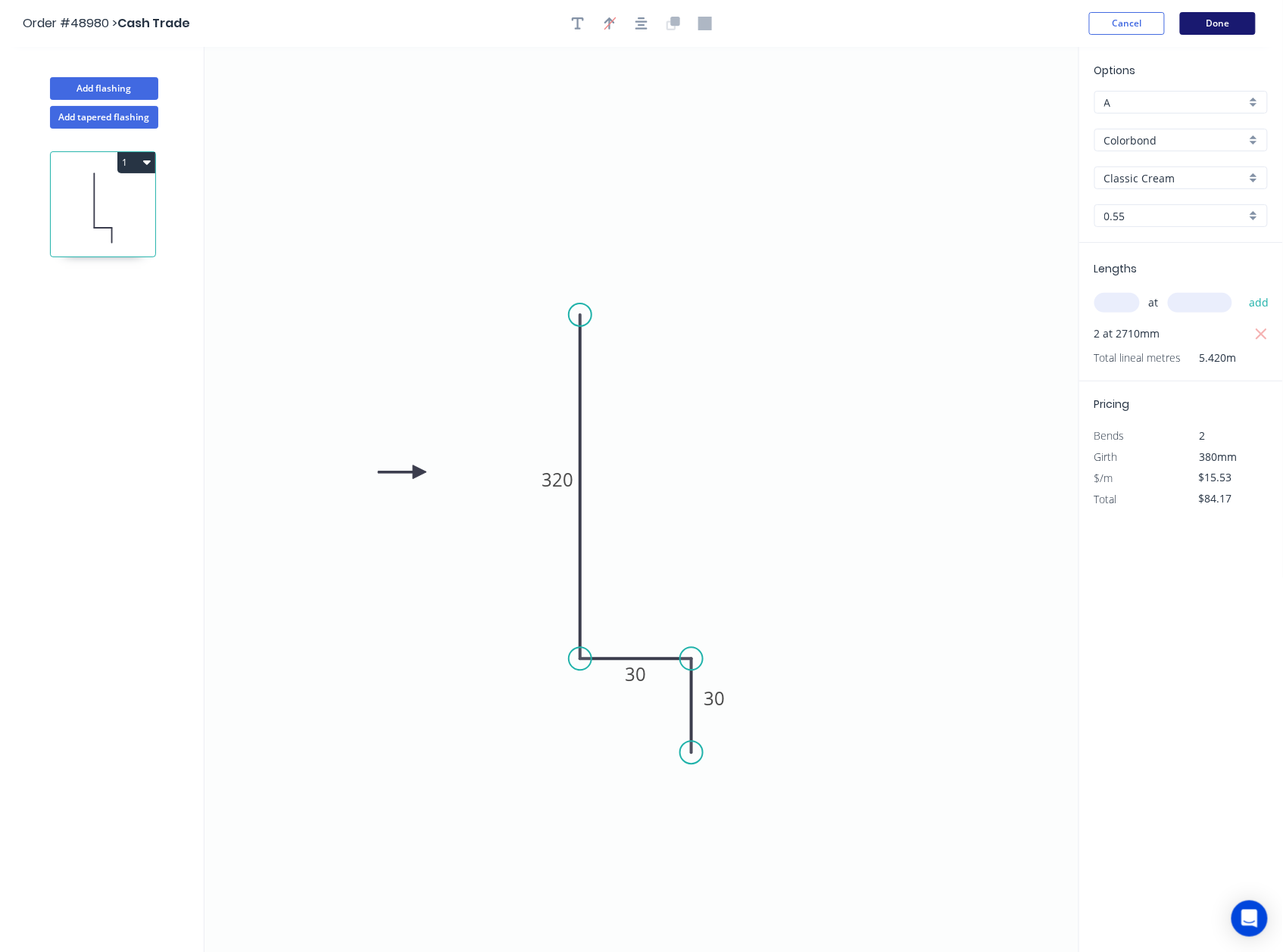
click at [1203, 24] on button "Done" at bounding box center [1218, 24] width 76 height 23
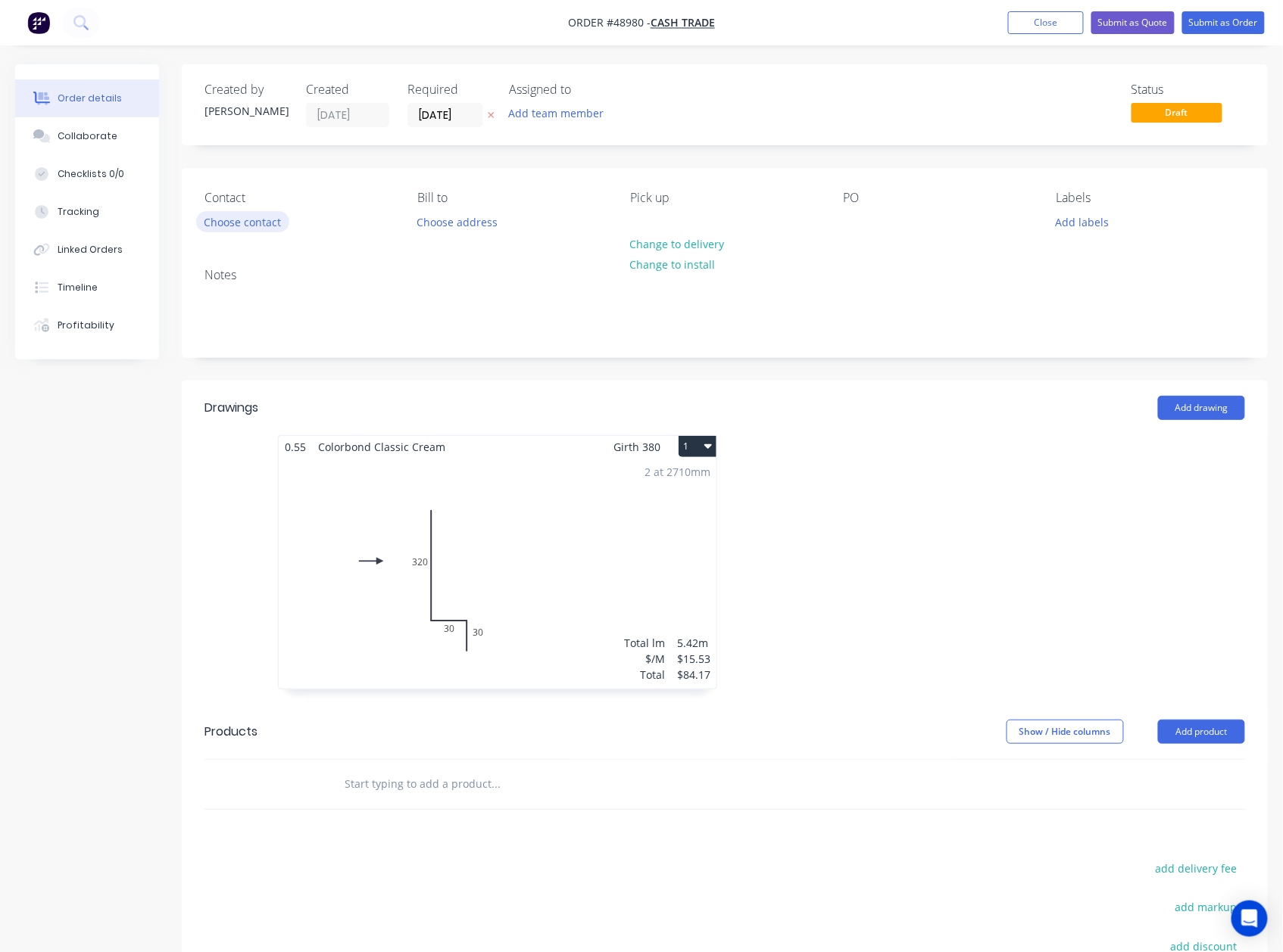
click at [259, 219] on button "Choose contact" at bounding box center [243, 221] width 93 height 21
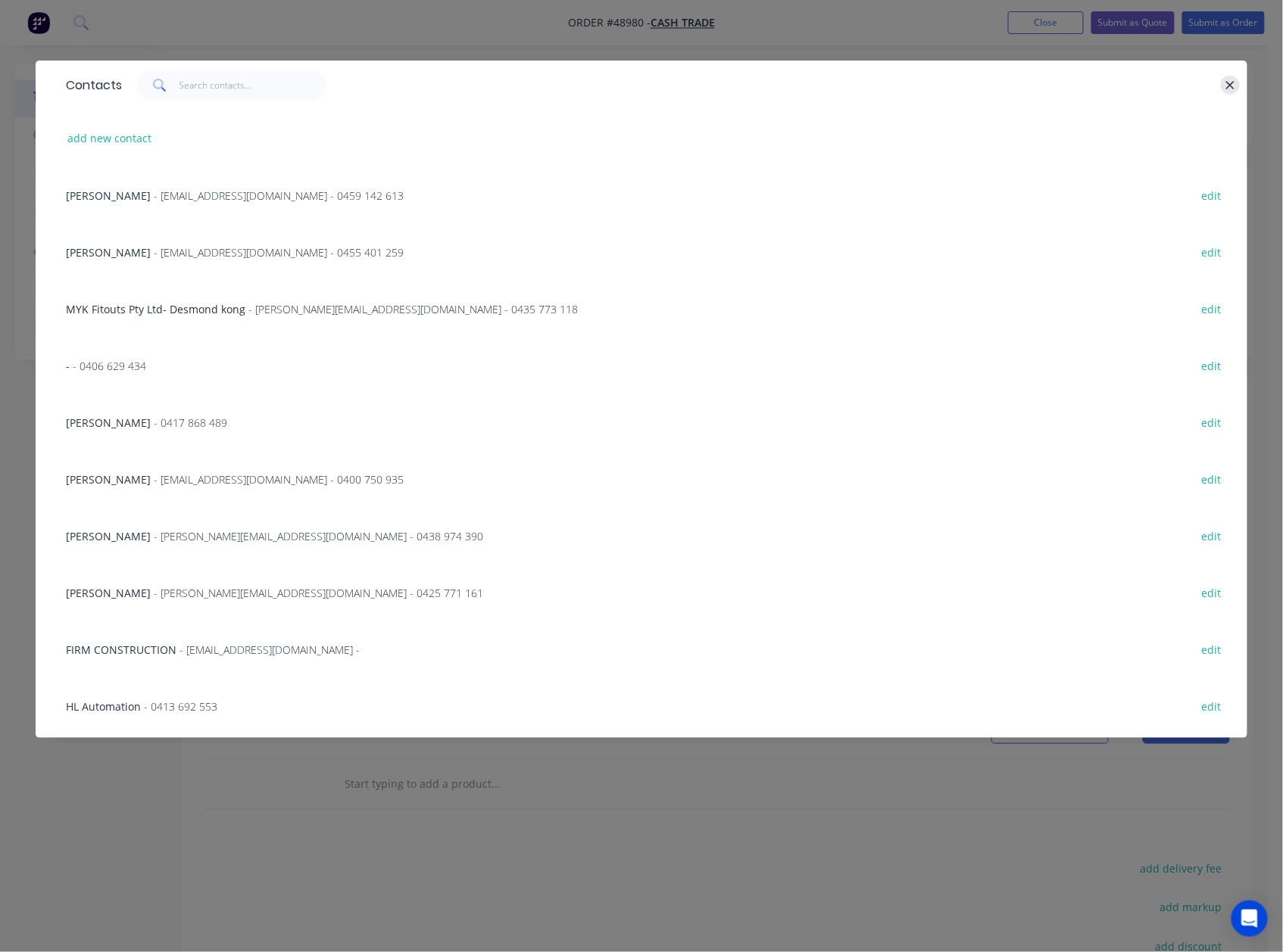
click at [1228, 83] on icon "button" at bounding box center [1230, 85] width 8 height 8
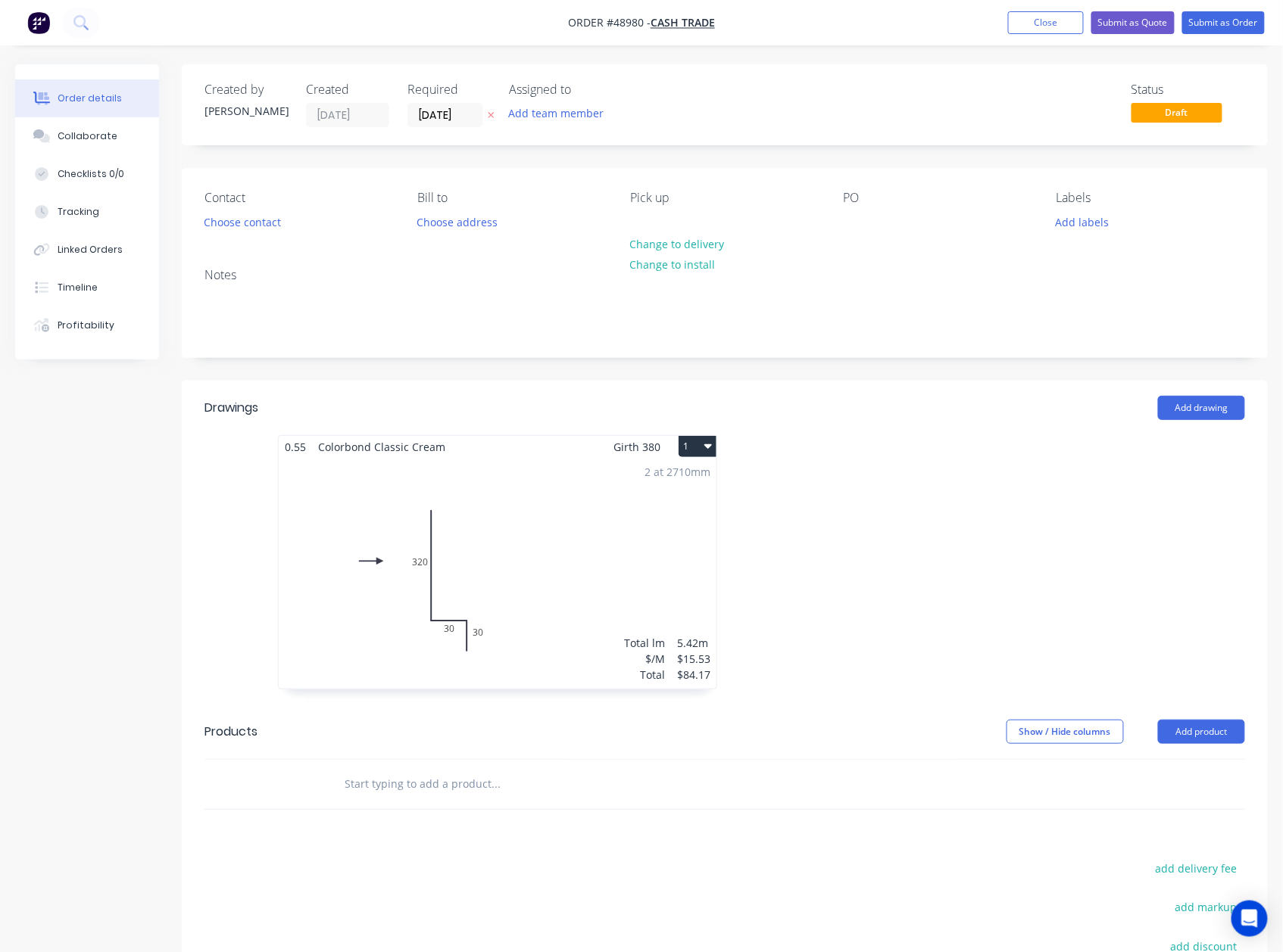
click at [927, 575] on div at bounding box center [951, 570] width 455 height 270
click at [232, 227] on button "Choose contact" at bounding box center [243, 221] width 93 height 21
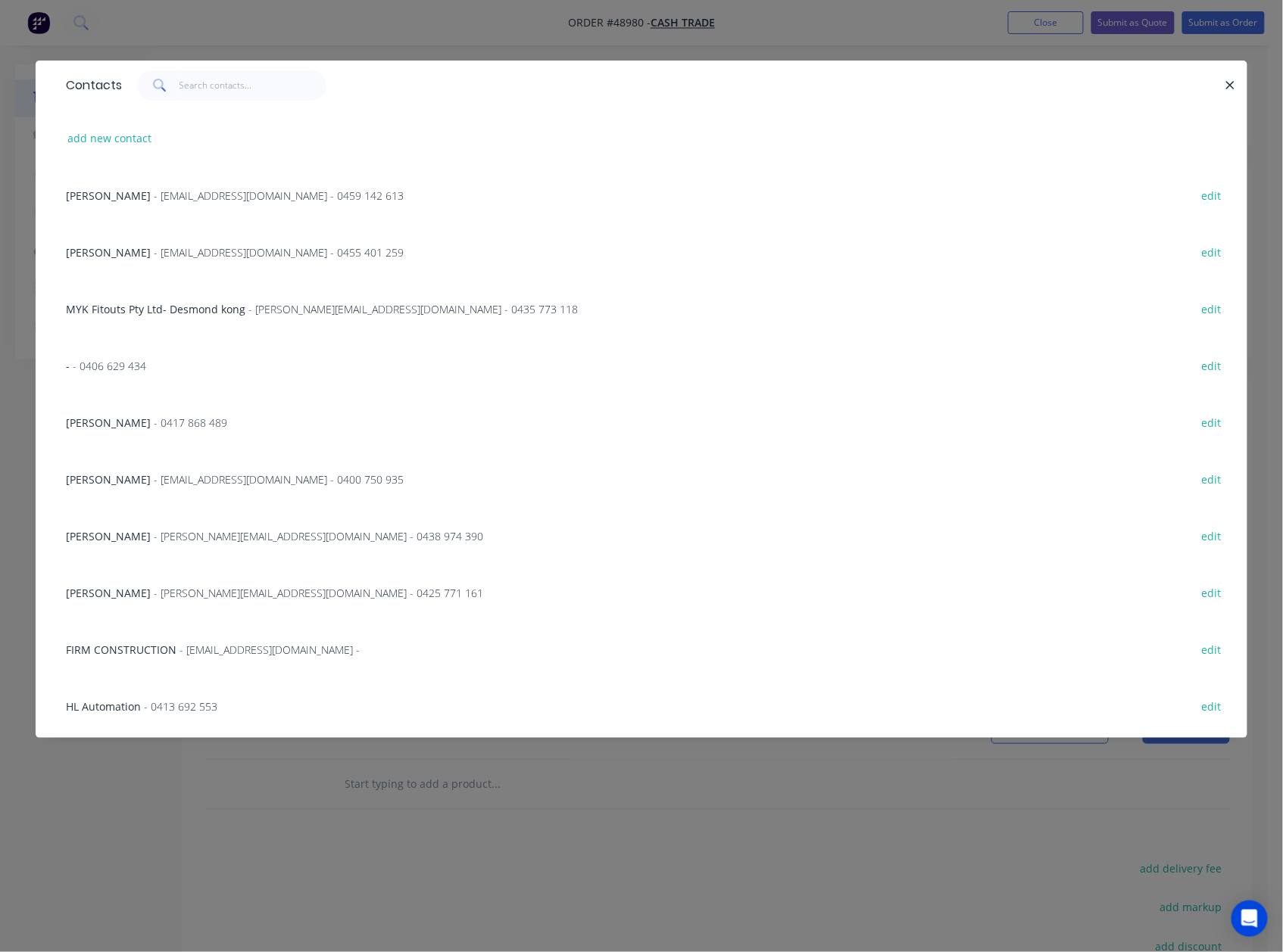
click at [1243, 82] on div "Contacts" at bounding box center [641, 85] width 1211 height 49
click at [1237, 83] on button "button" at bounding box center [1229, 85] width 19 height 19
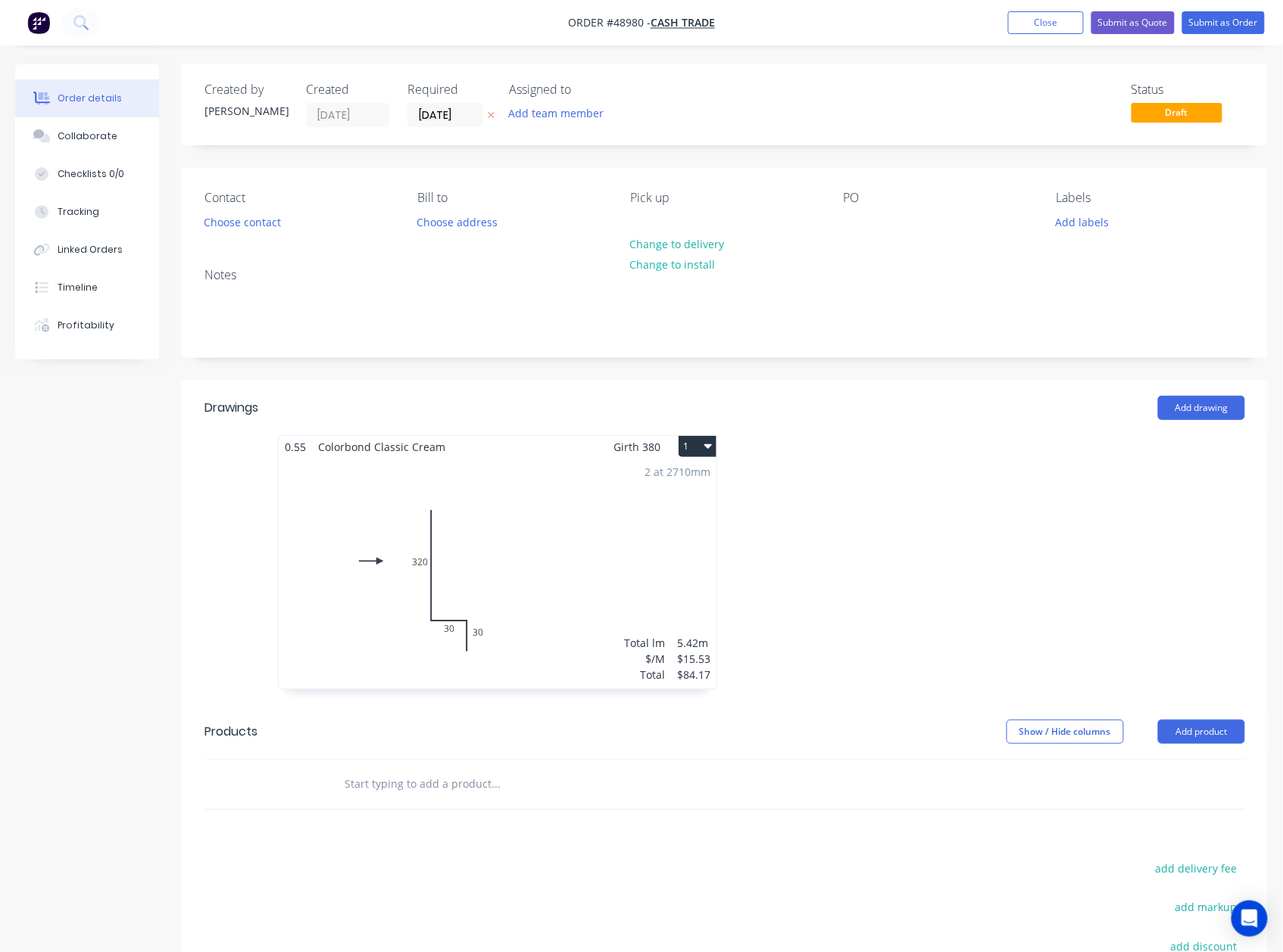
click at [770, 509] on div at bounding box center [951, 570] width 455 height 270
click at [243, 231] on button "Choose contact" at bounding box center [243, 221] width 93 height 21
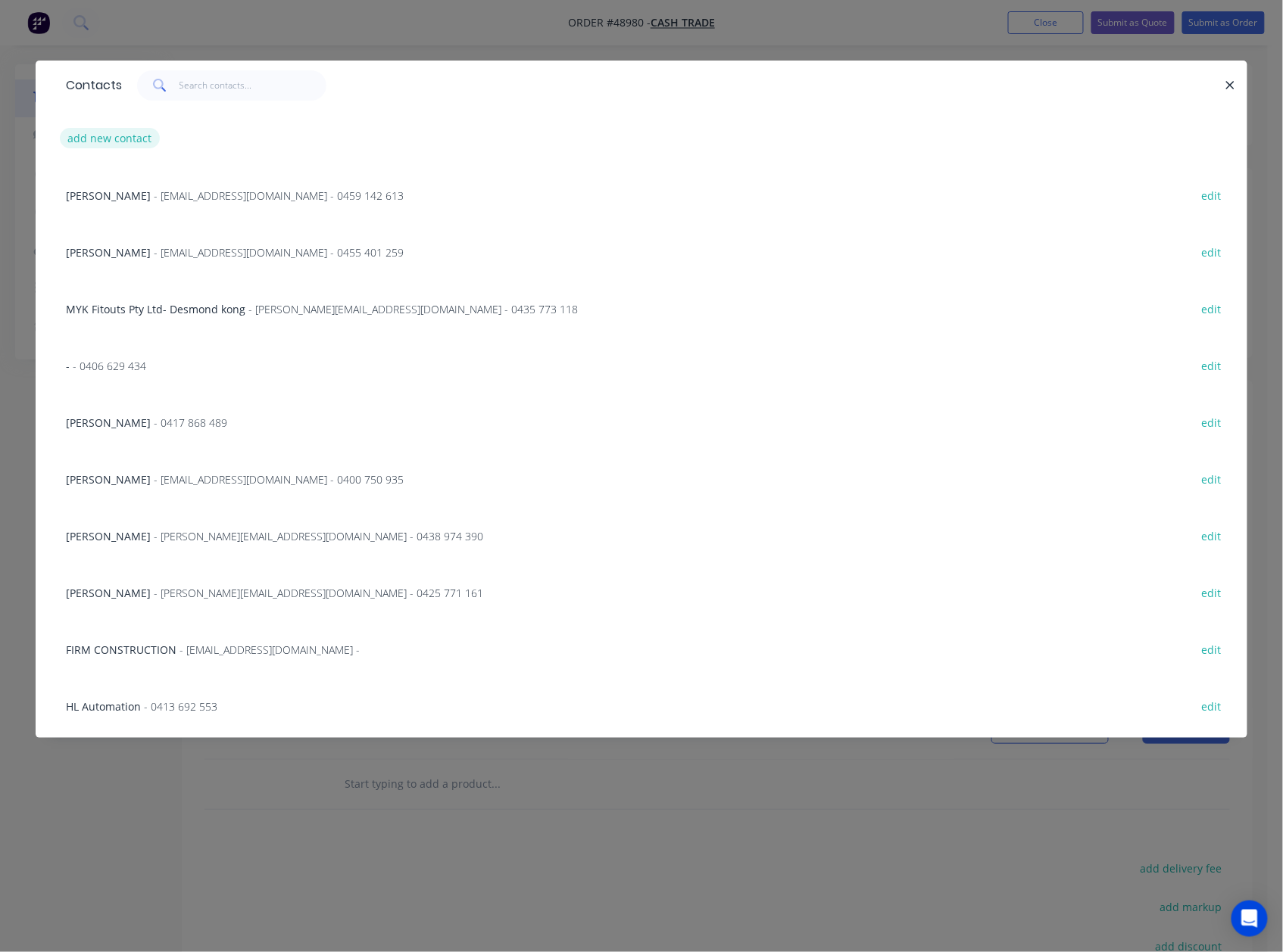
click at [109, 138] on button "add new contact" at bounding box center [109, 138] width 100 height 21
select select "AU"
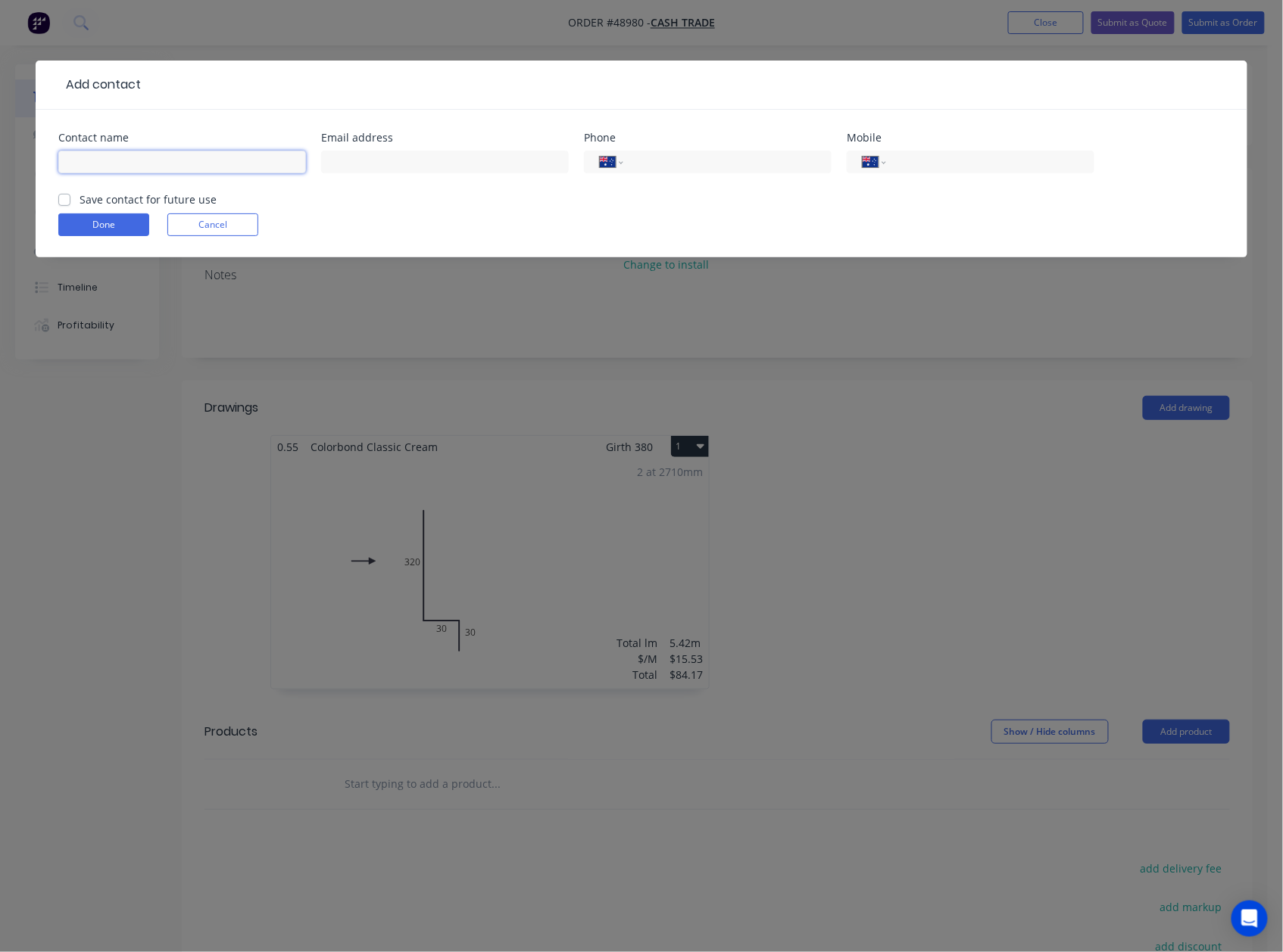
click at [91, 158] on input "text" at bounding box center [182, 163] width 248 height 23
paste input "[PERSON_NAME] 0417 789 311"
type input "[PERSON_NAME] 0417 789 311"
click at [121, 234] on button "Done" at bounding box center [104, 225] width 91 height 23
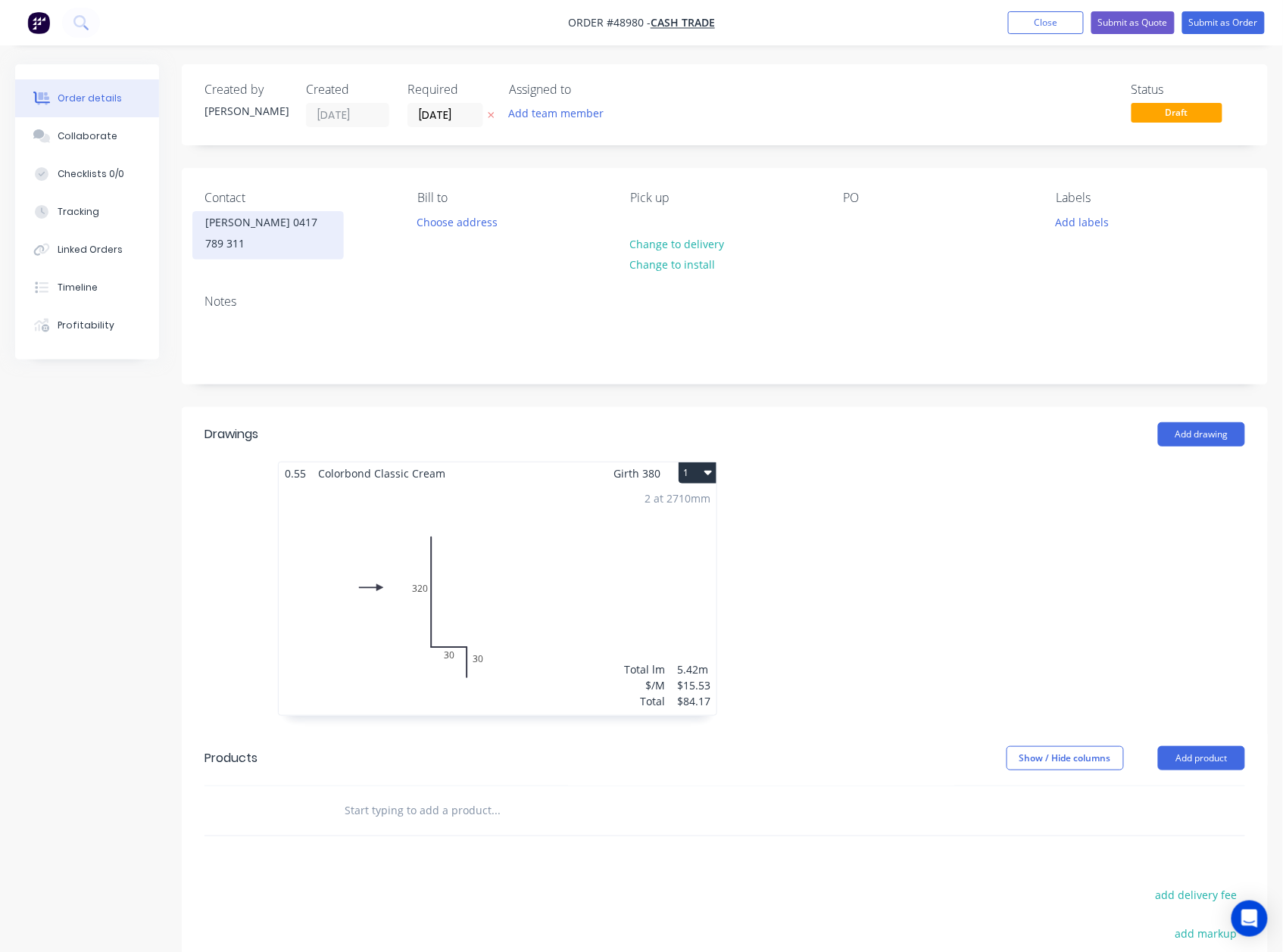
click at [276, 222] on div "[PERSON_NAME] 0417 789 311" at bounding box center [268, 233] width 125 height 42
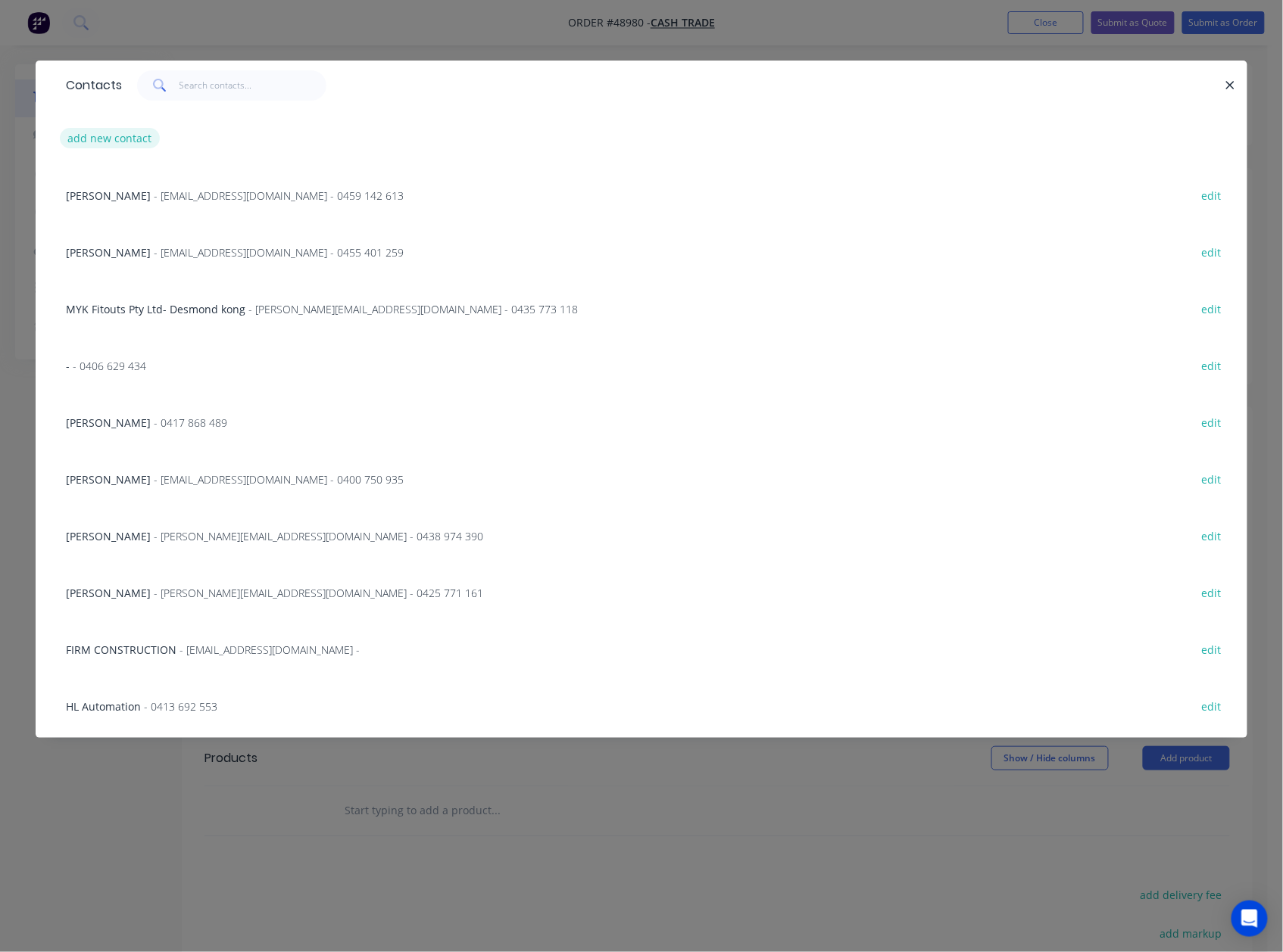
click at [125, 131] on button "add new contact" at bounding box center [109, 138] width 100 height 21
select select "AU"
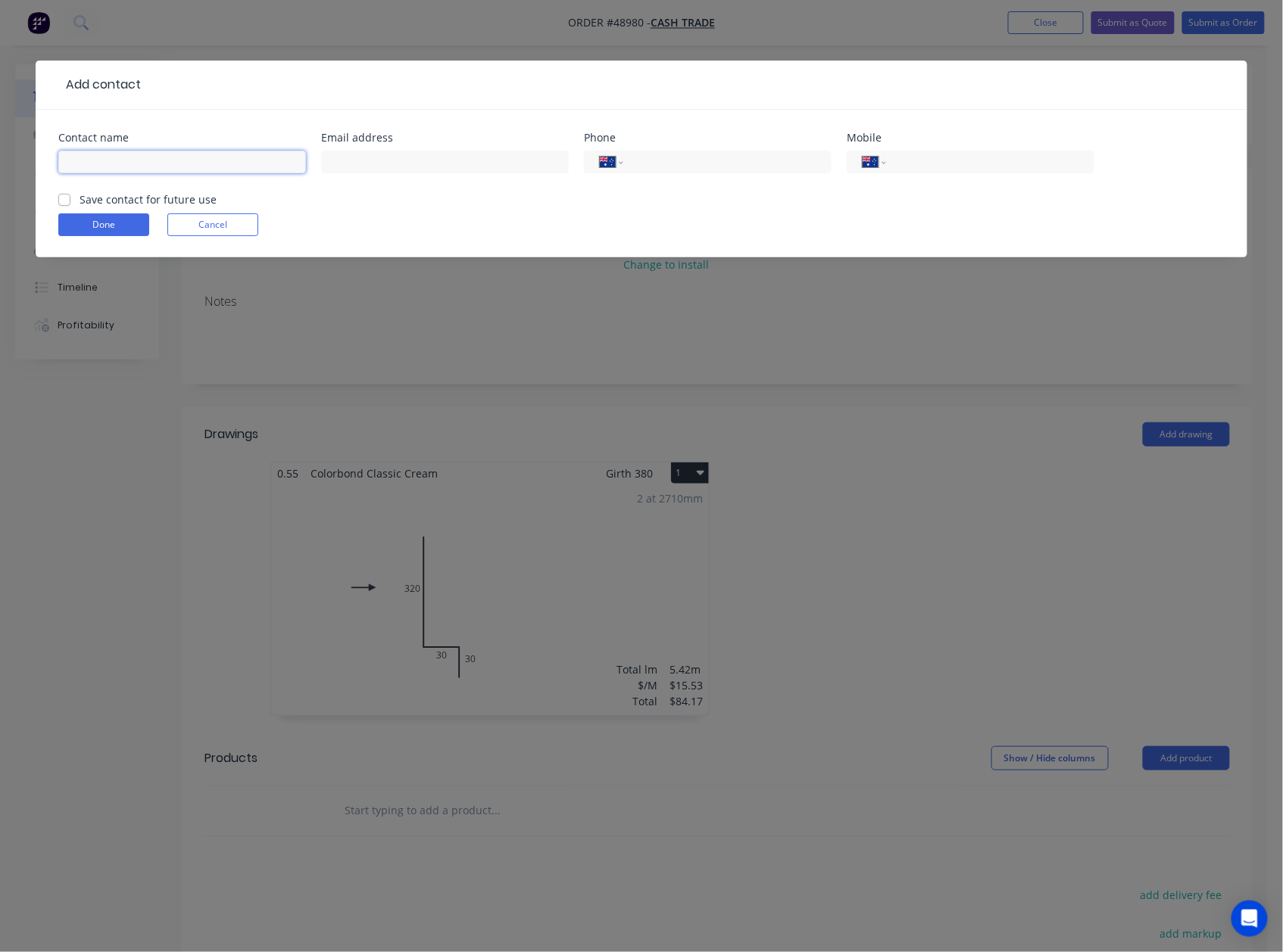
click at [106, 152] on input "text" at bounding box center [182, 163] width 248 height 23
paste input "[PERSON_NAME] 0417 789 311"
drag, startPoint x: 92, startPoint y: 162, endPoint x: 290, endPoint y: 168, distance: 198.1
click at [290, 168] on input "[PERSON_NAME] 0417 789 311" at bounding box center [182, 163] width 248 height 23
type input "[PERSON_NAME]"
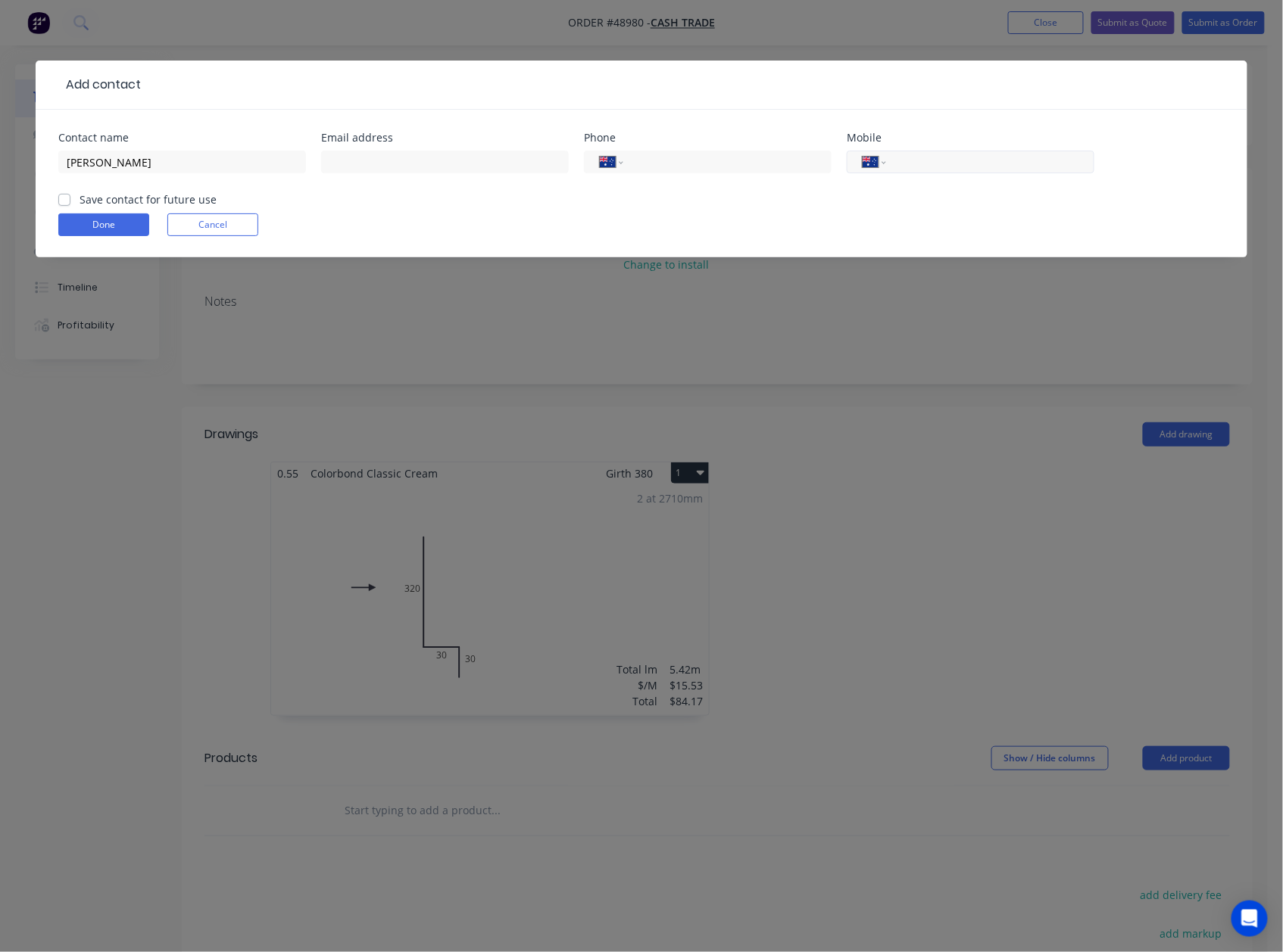
click at [1007, 161] on input "tel" at bounding box center [988, 162] width 182 height 17
paste input "0417 789 311"
type input "0417 789 311"
click at [83, 216] on button "Done" at bounding box center [104, 225] width 91 height 23
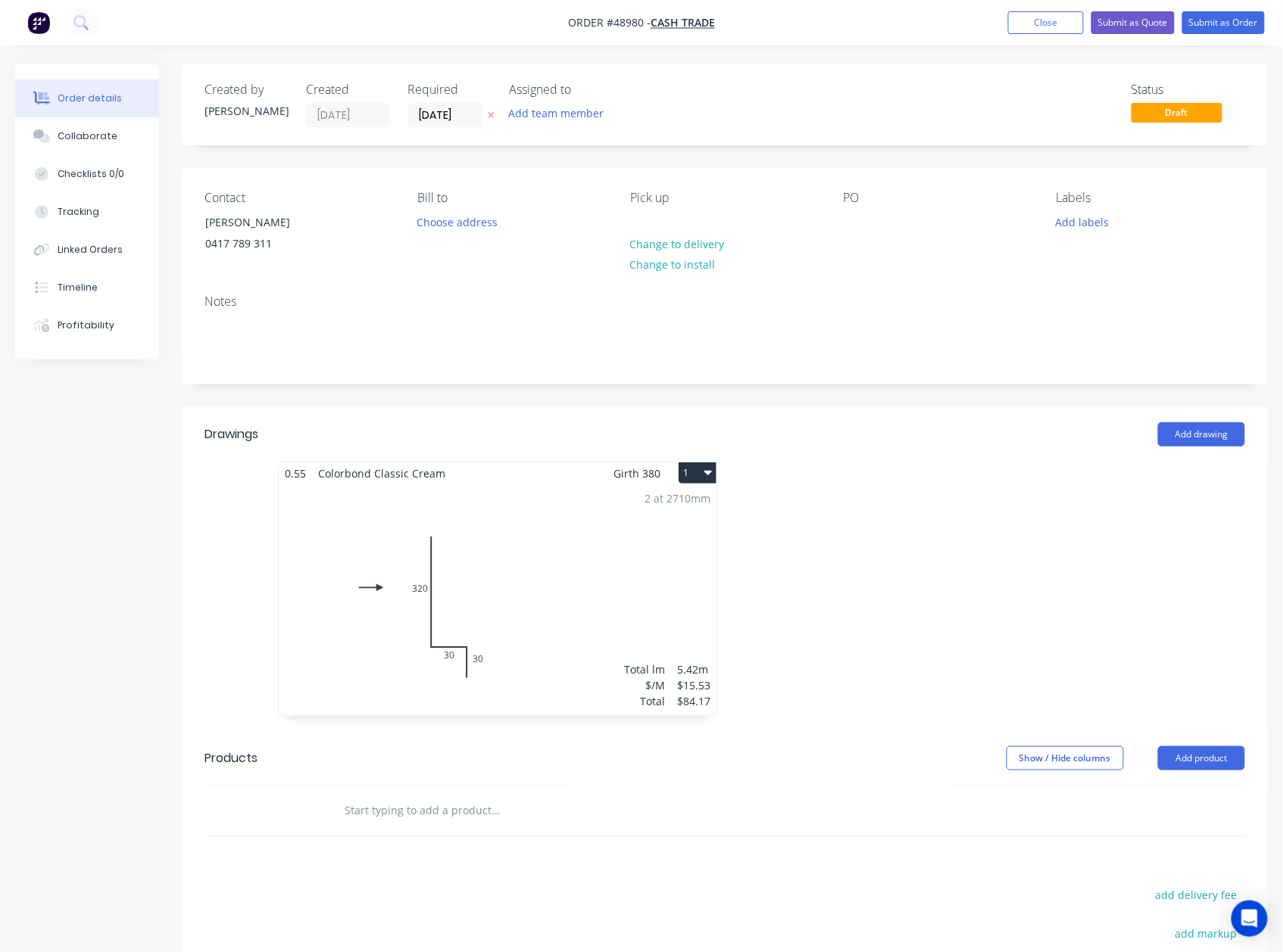
click at [873, 483] on div at bounding box center [951, 596] width 455 height 270
click at [1224, 27] on button "Submit as Order" at bounding box center [1223, 23] width 83 height 23
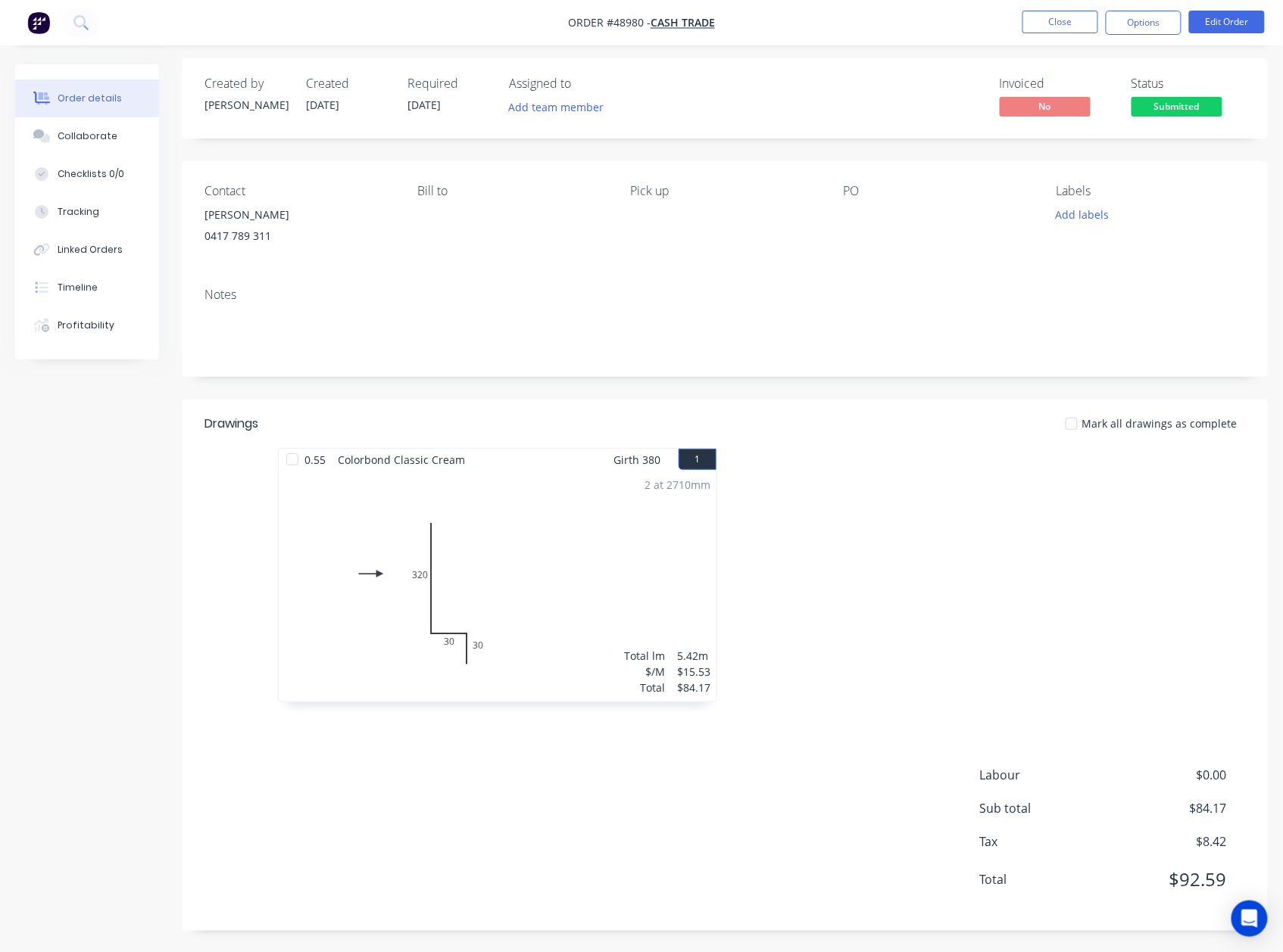
scroll to position [7, 0]
click at [1052, 611] on div at bounding box center [951, 581] width 455 height 270
click at [1145, 11] on button "Options" at bounding box center [1144, 22] width 76 height 24
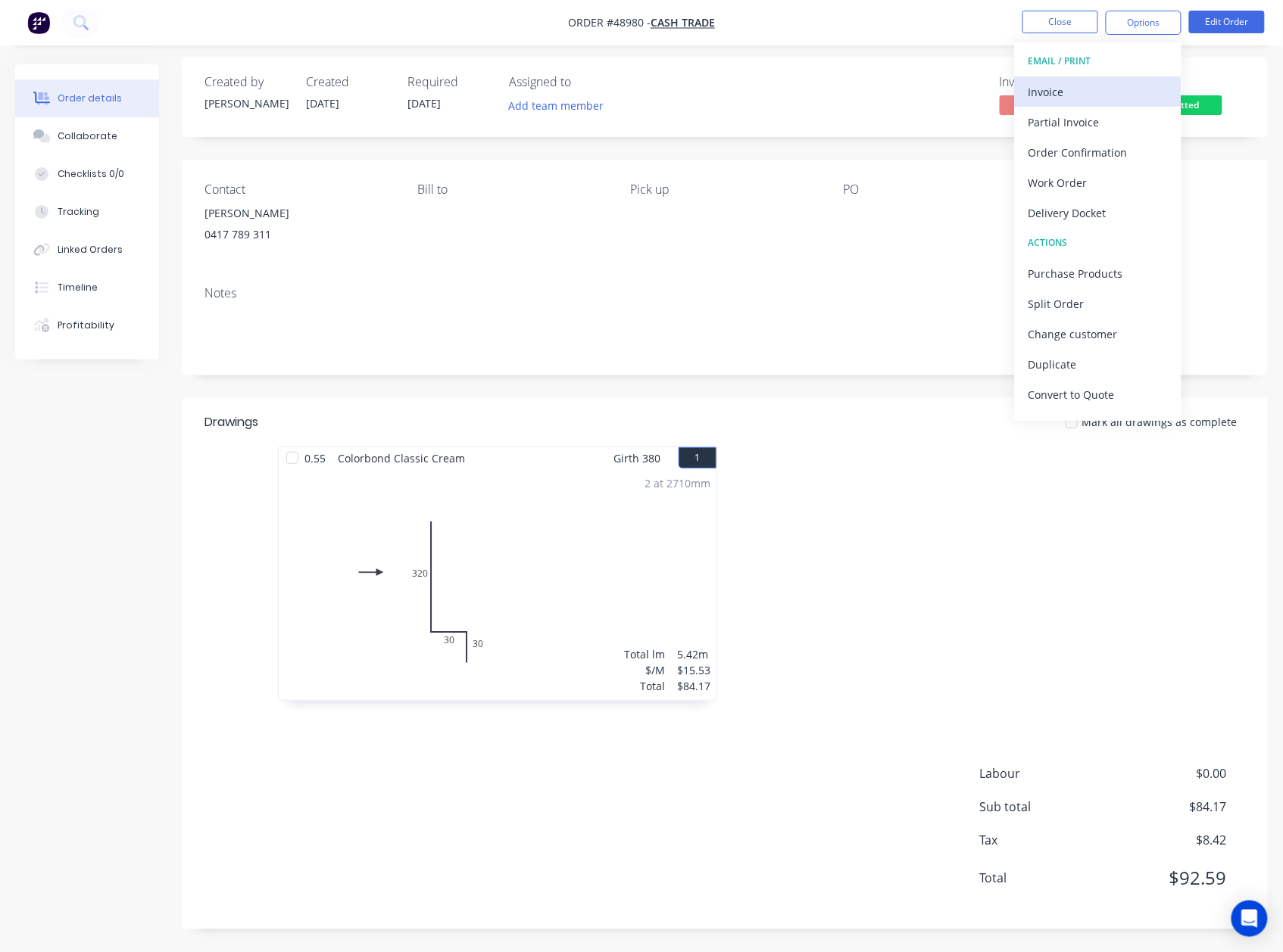
click at [1127, 94] on div "Invoice" at bounding box center [1097, 92] width 139 height 22
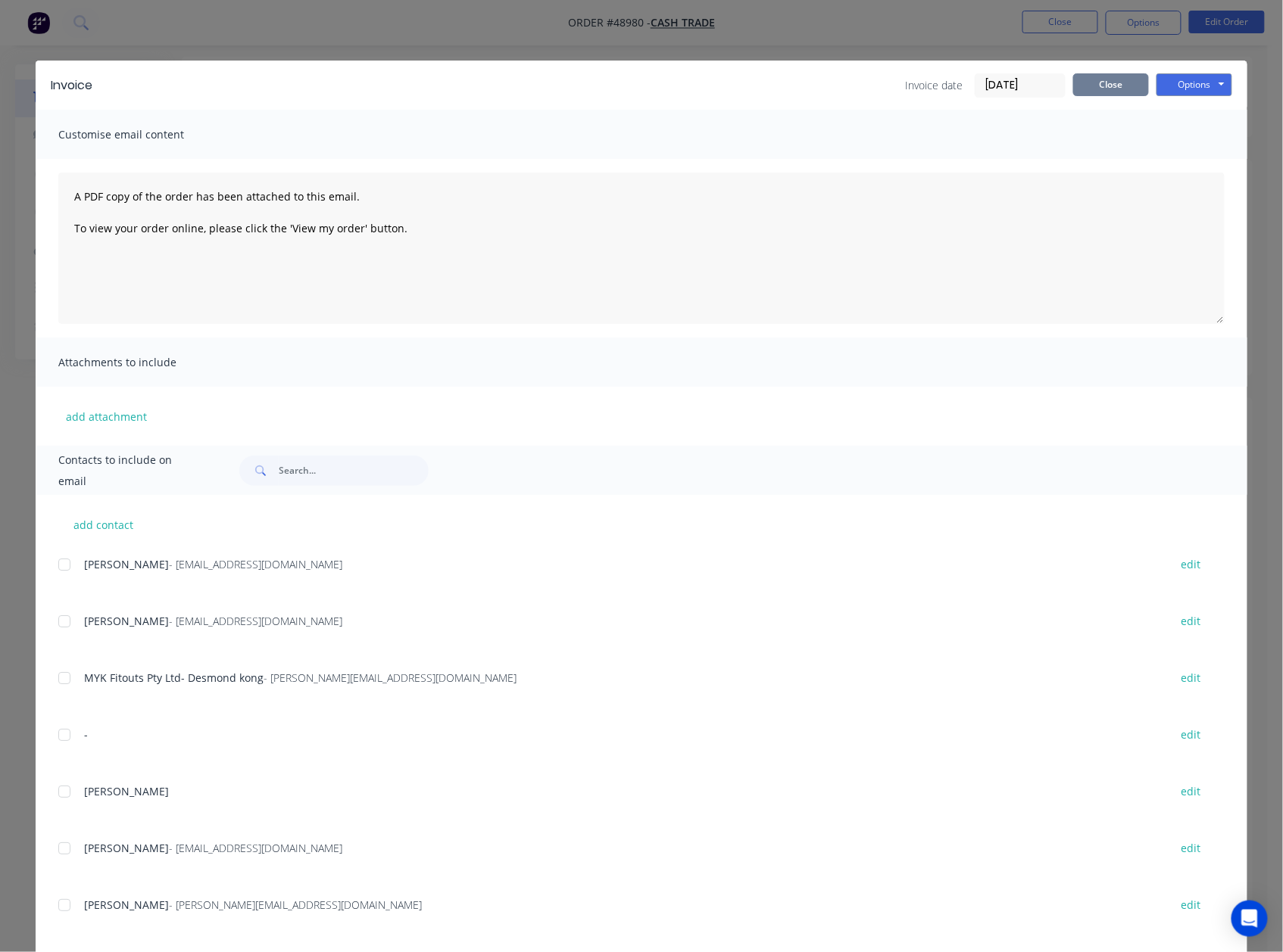
click at [1113, 92] on button "Close" at bounding box center [1111, 85] width 76 height 23
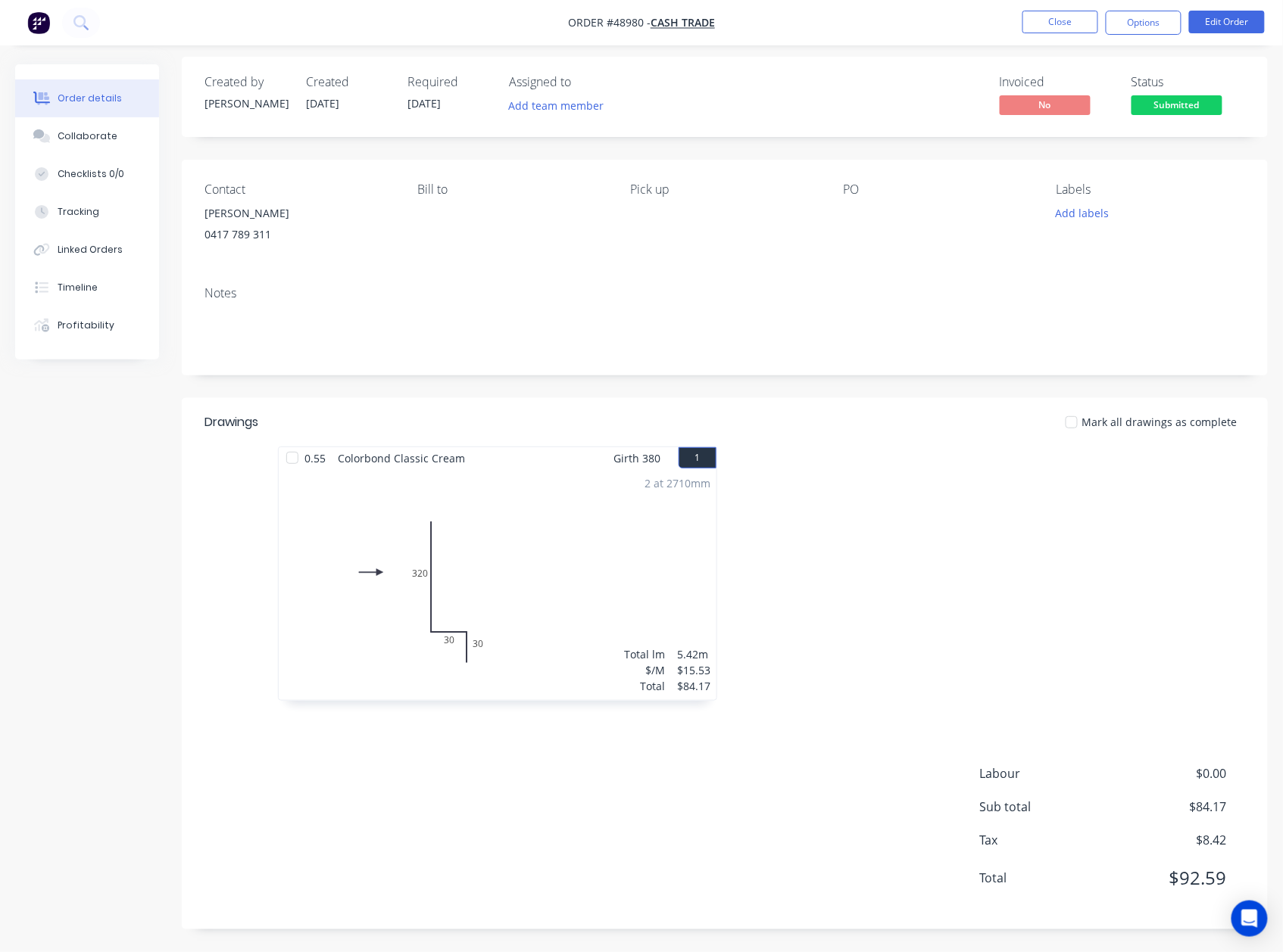
click at [961, 591] on div at bounding box center [951, 581] width 455 height 270
click at [1139, 35] on nav "Order #48980 - Cash Trade Close Options Edit Order" at bounding box center [641, 22] width 1283 height 45
click at [1142, 27] on button "Options" at bounding box center [1144, 22] width 76 height 24
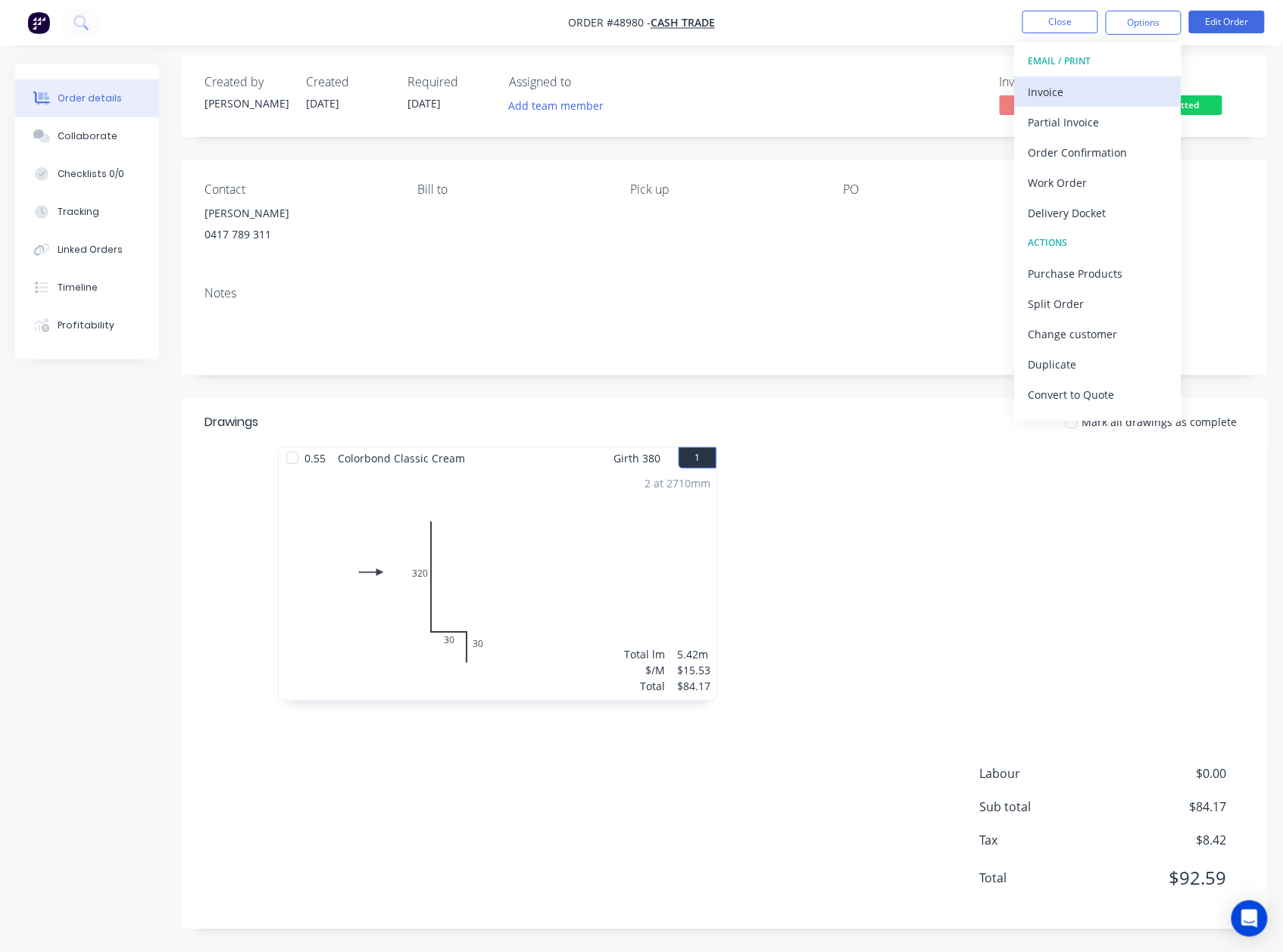
click at [1133, 97] on div "Invoice" at bounding box center [1097, 92] width 139 height 22
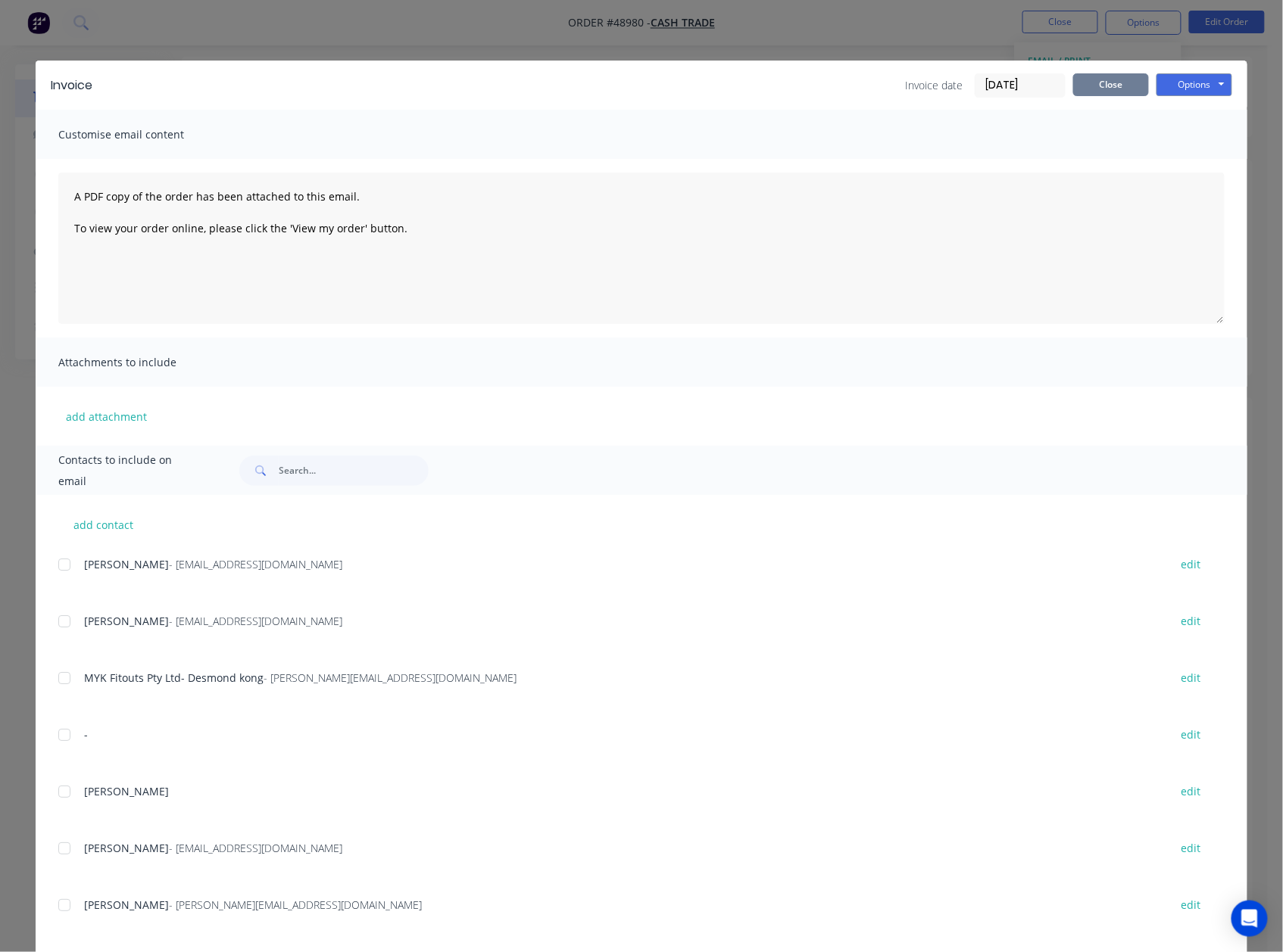
click at [1106, 80] on button "Close" at bounding box center [1111, 85] width 76 height 23
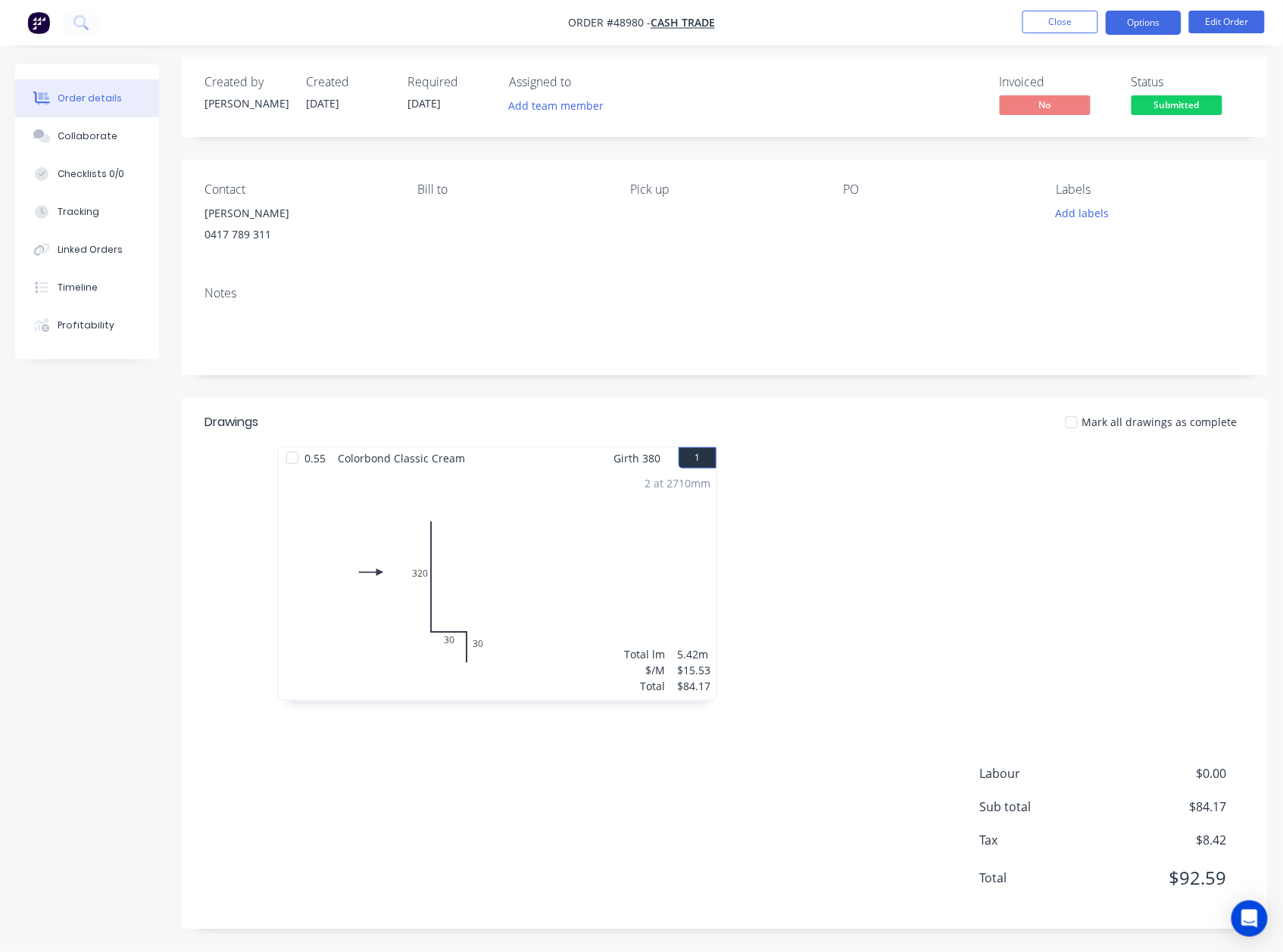
click at [1157, 23] on button "Options" at bounding box center [1144, 22] width 76 height 24
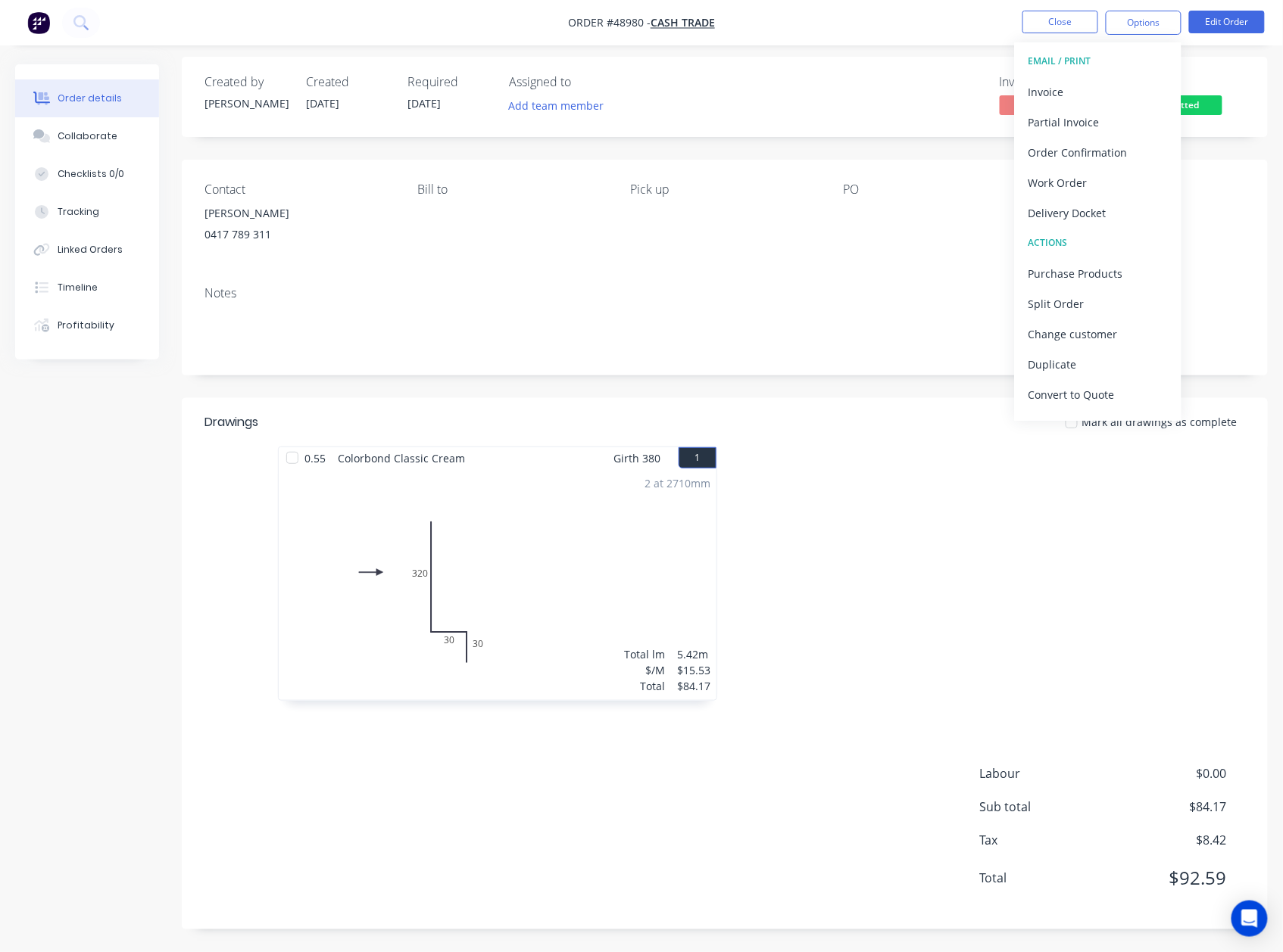
click at [885, 710] on div at bounding box center [951, 581] width 455 height 270
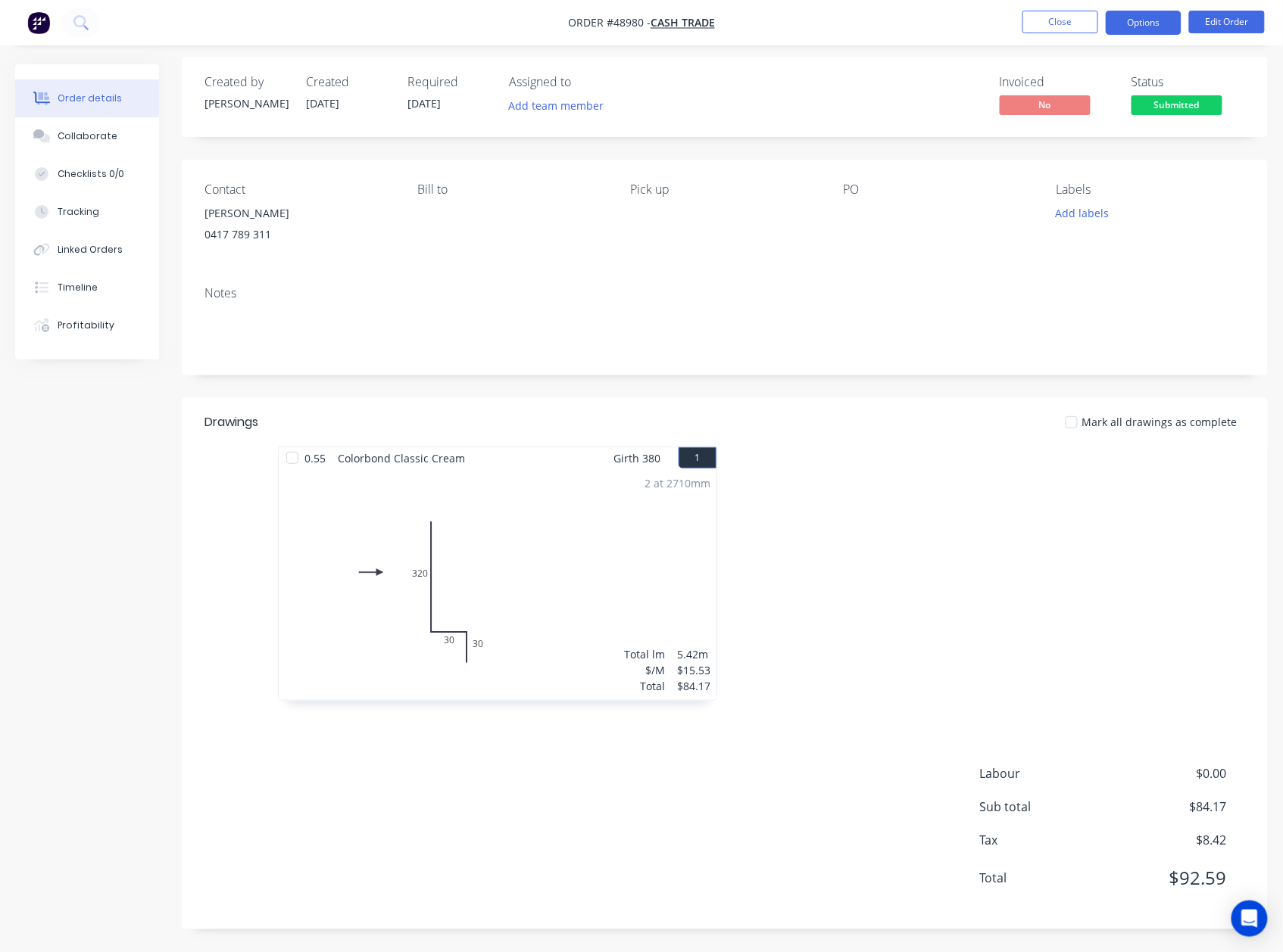
click at [1139, 16] on button "Options" at bounding box center [1144, 22] width 76 height 24
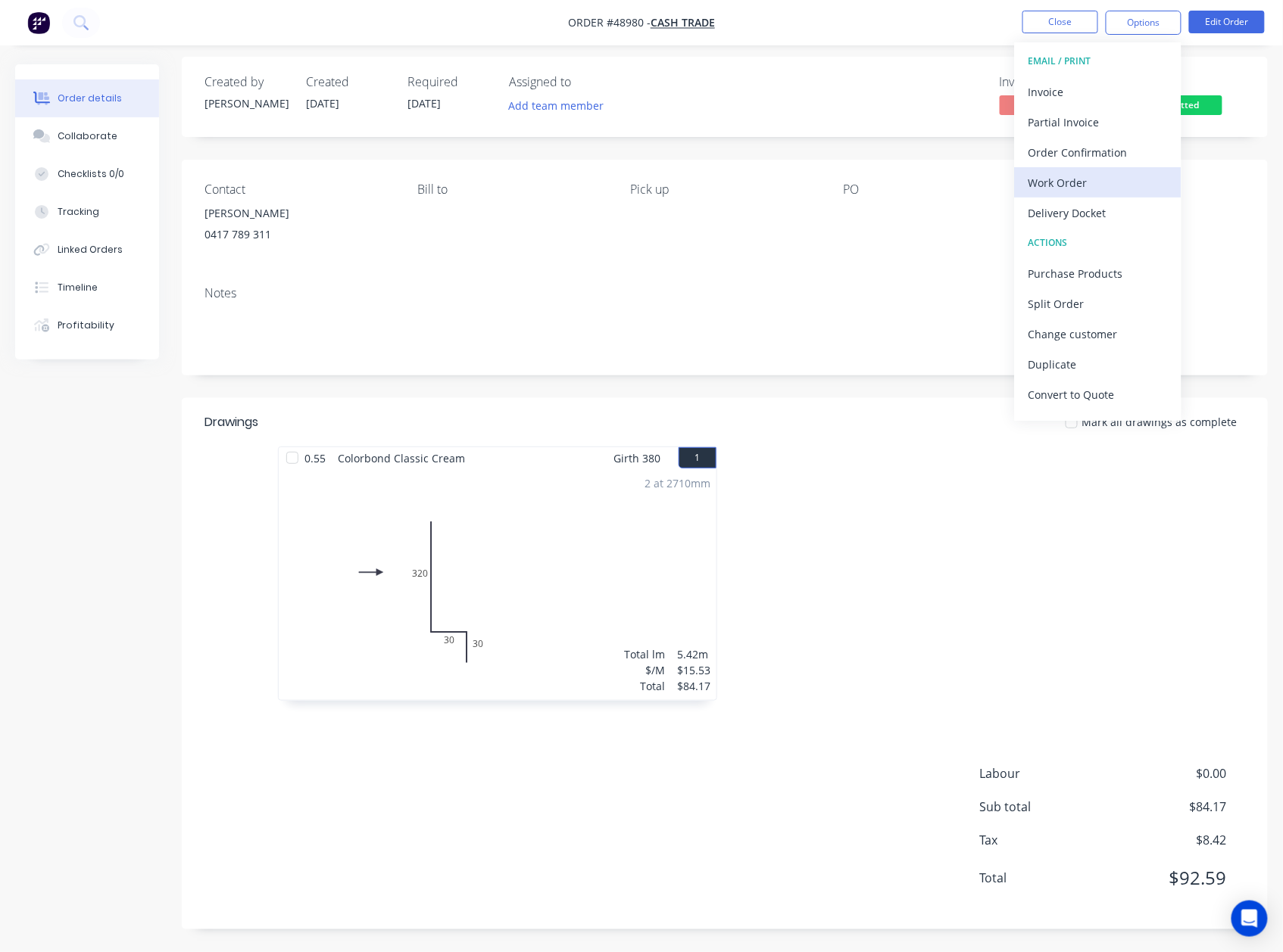
click at [1091, 173] on div "Work Order" at bounding box center [1097, 182] width 139 height 22
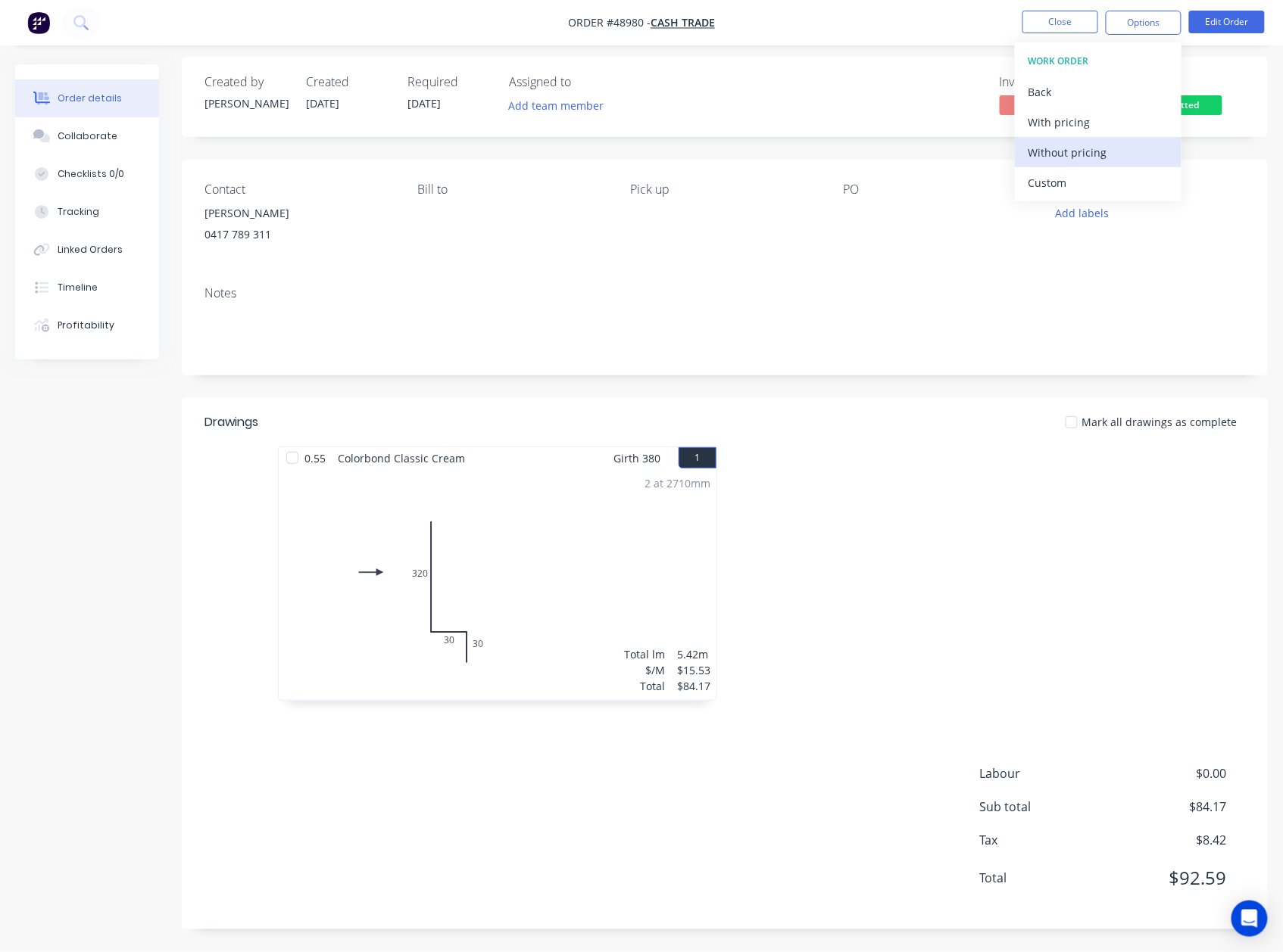
click at [1099, 139] on button "Without pricing" at bounding box center [1098, 152] width 167 height 31
click at [991, 679] on div at bounding box center [951, 581] width 455 height 270
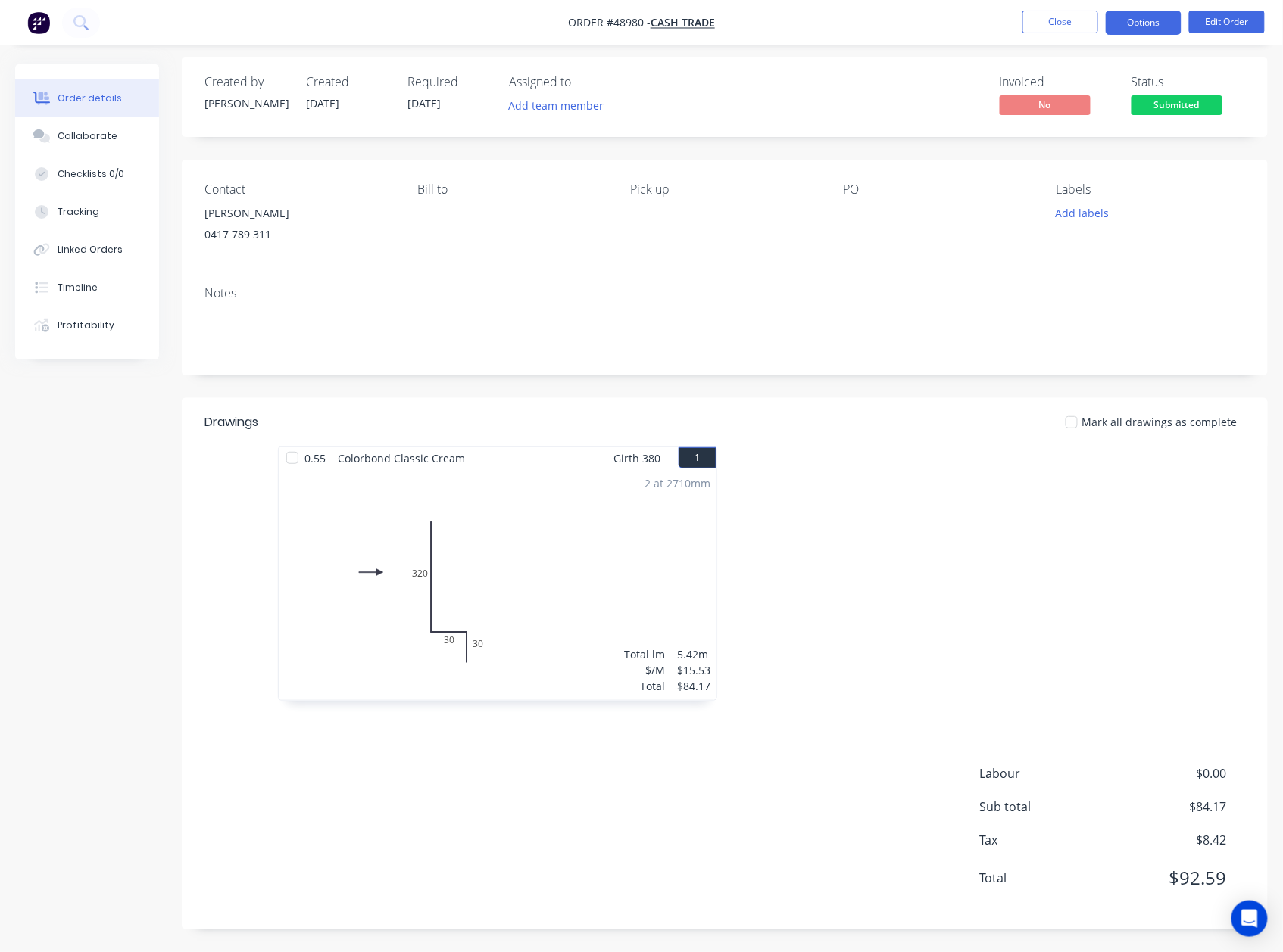
click at [1151, 28] on button "Options" at bounding box center [1144, 22] width 76 height 24
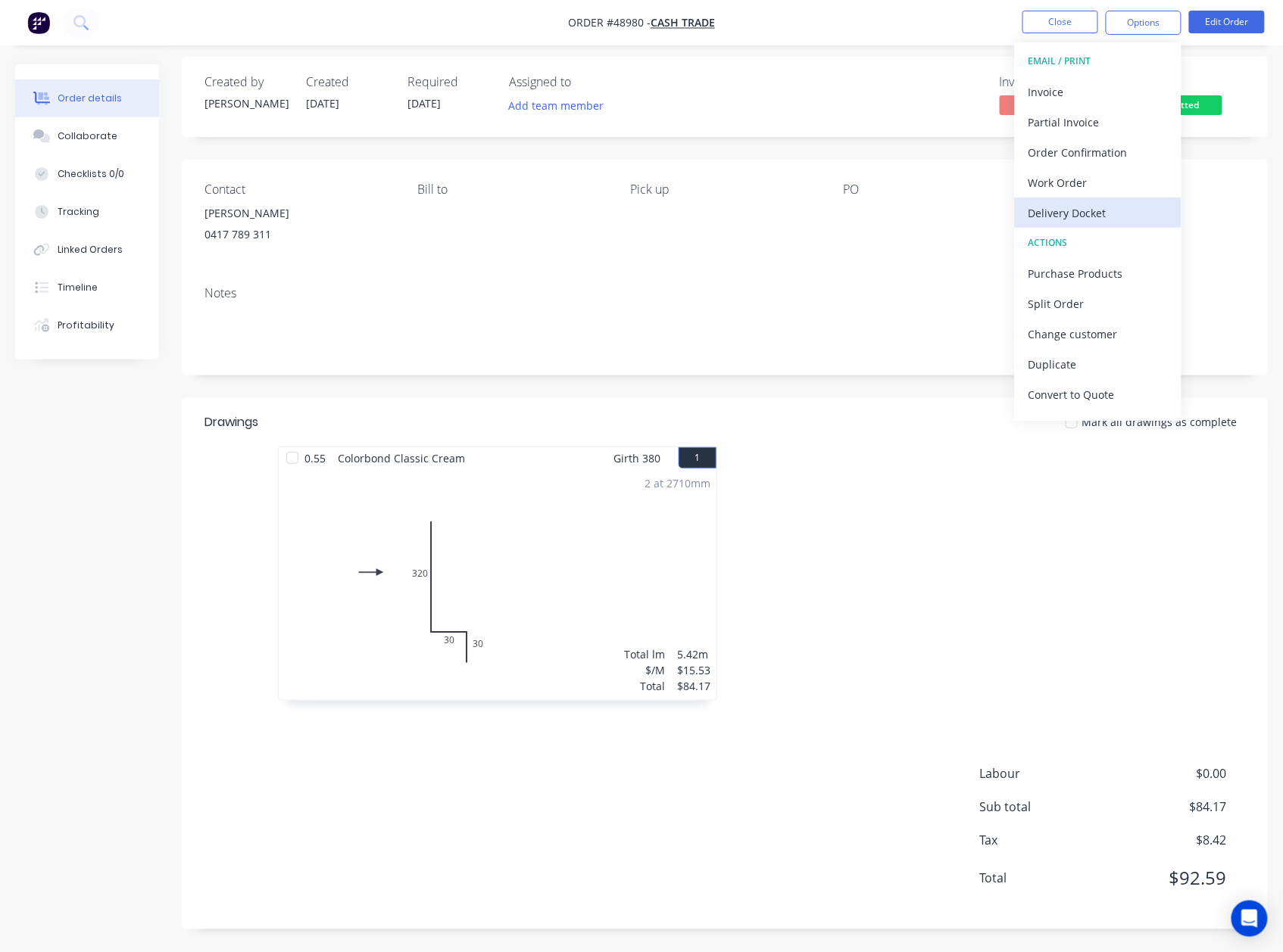
click at [1094, 206] on div "Delivery Docket" at bounding box center [1097, 213] width 139 height 22
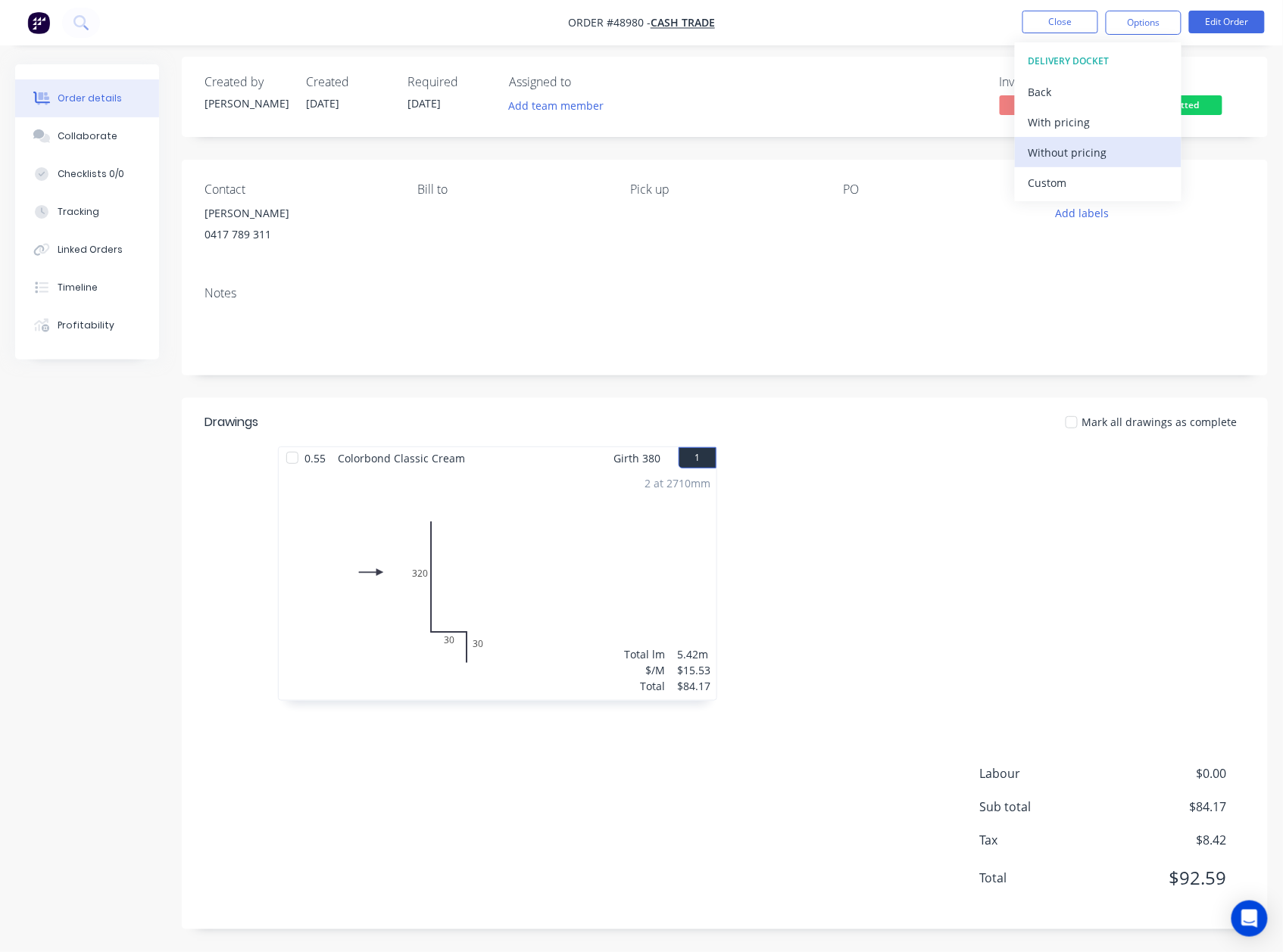
click at [1094, 143] on div "Without pricing" at bounding box center [1097, 153] width 139 height 22
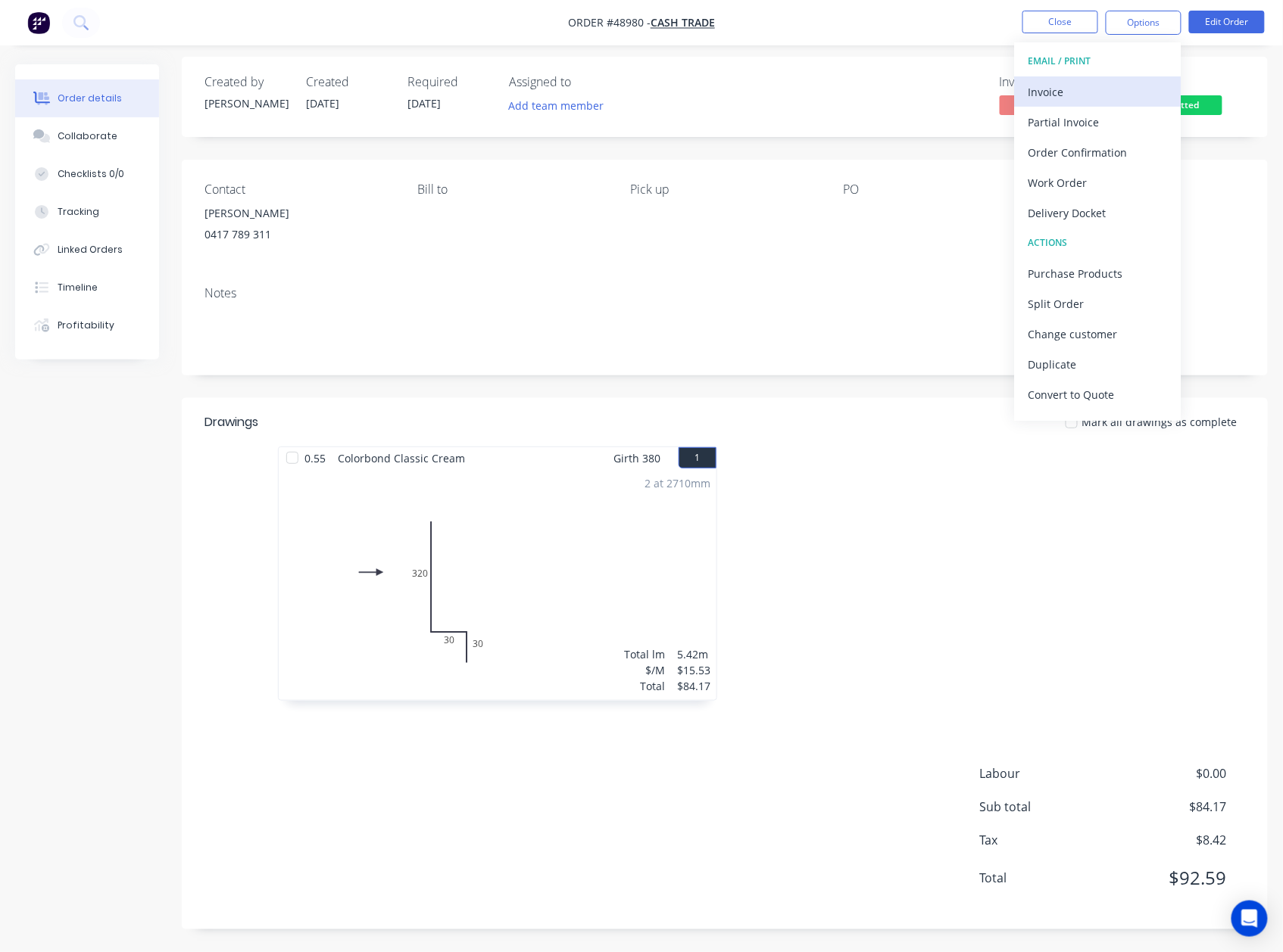
click at [1071, 89] on div "Invoice" at bounding box center [1097, 92] width 139 height 22
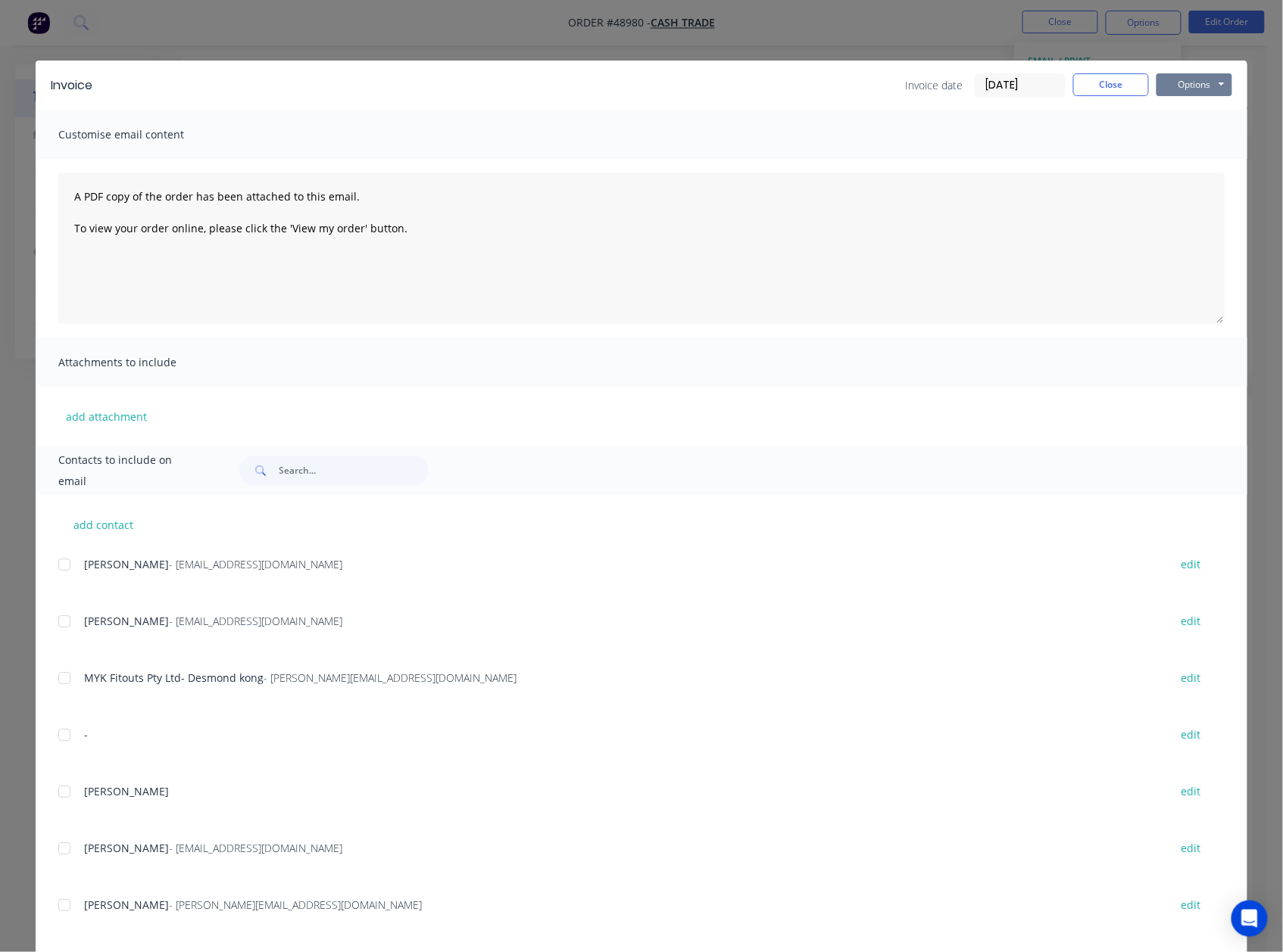
click at [1196, 80] on button "Options" at bounding box center [1194, 85] width 76 height 23
click at [1186, 130] on button "Print" at bounding box center [1204, 136] width 97 height 25
click at [1112, 78] on button "Close" at bounding box center [1111, 85] width 76 height 23
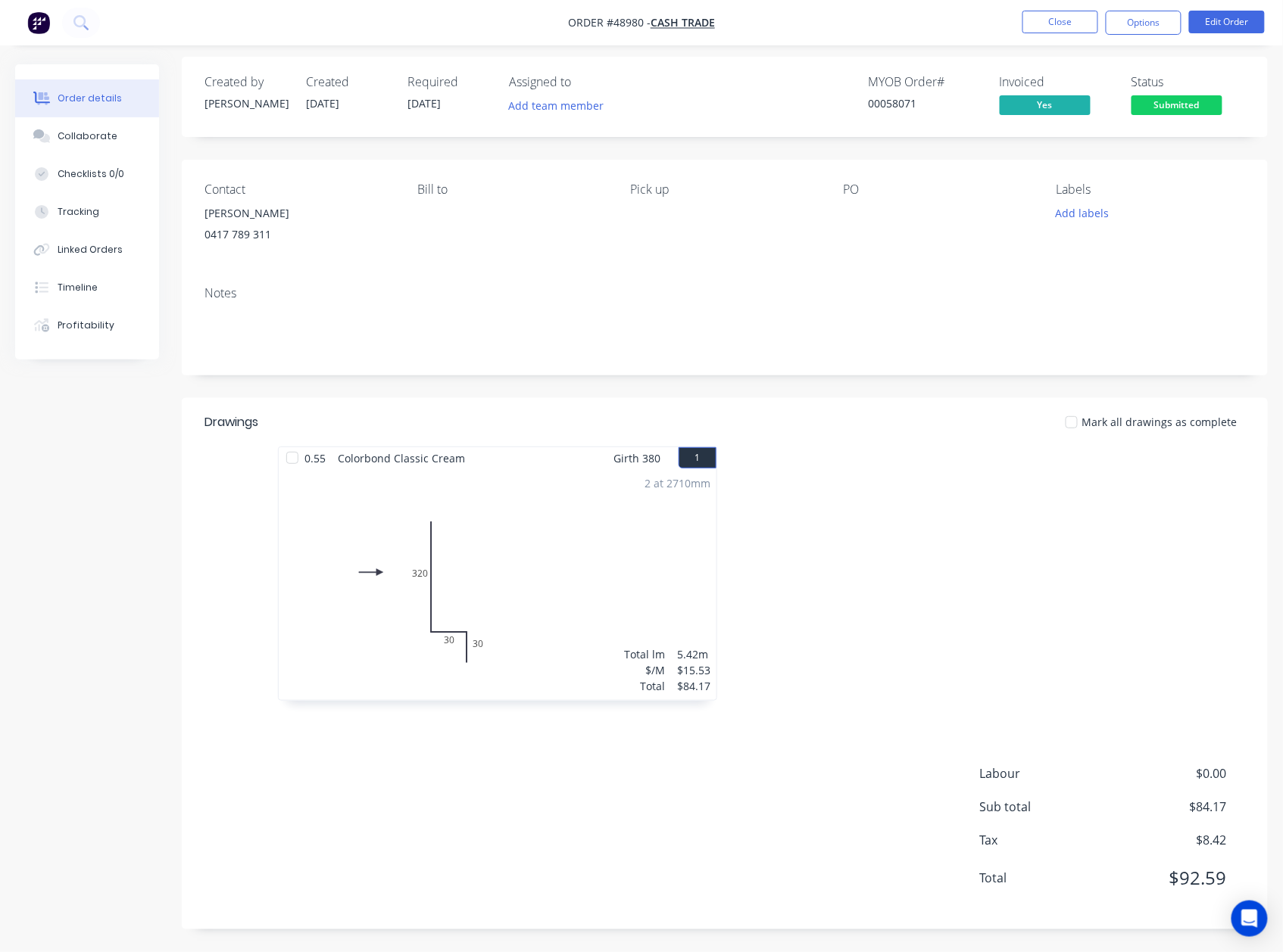
click at [768, 295] on div "Notes" at bounding box center [724, 293] width 1040 height 14
click at [1236, 16] on button "Edit Order" at bounding box center [1227, 22] width 76 height 23
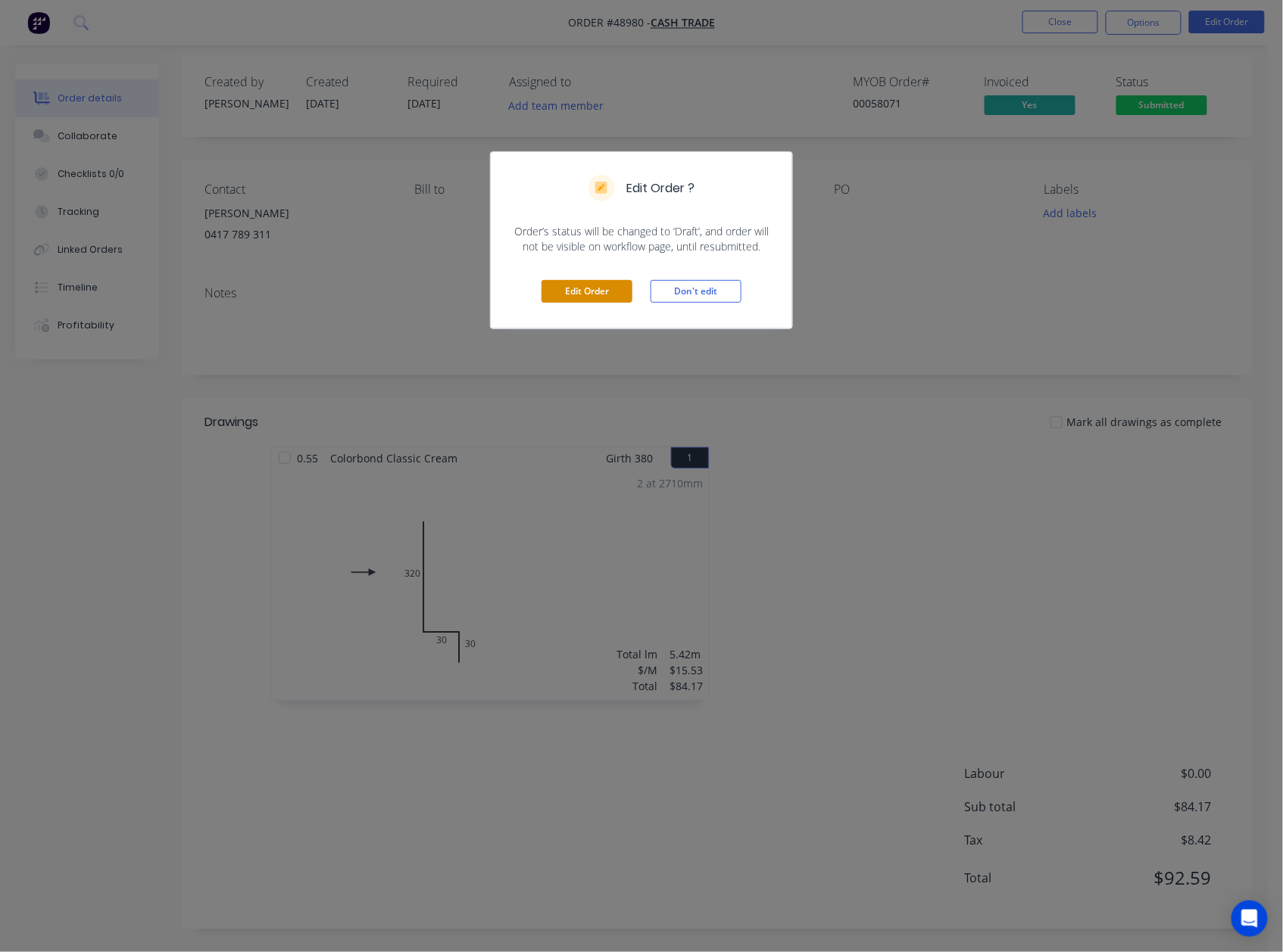
click at [564, 297] on button "Edit Order" at bounding box center [587, 292] width 91 height 23
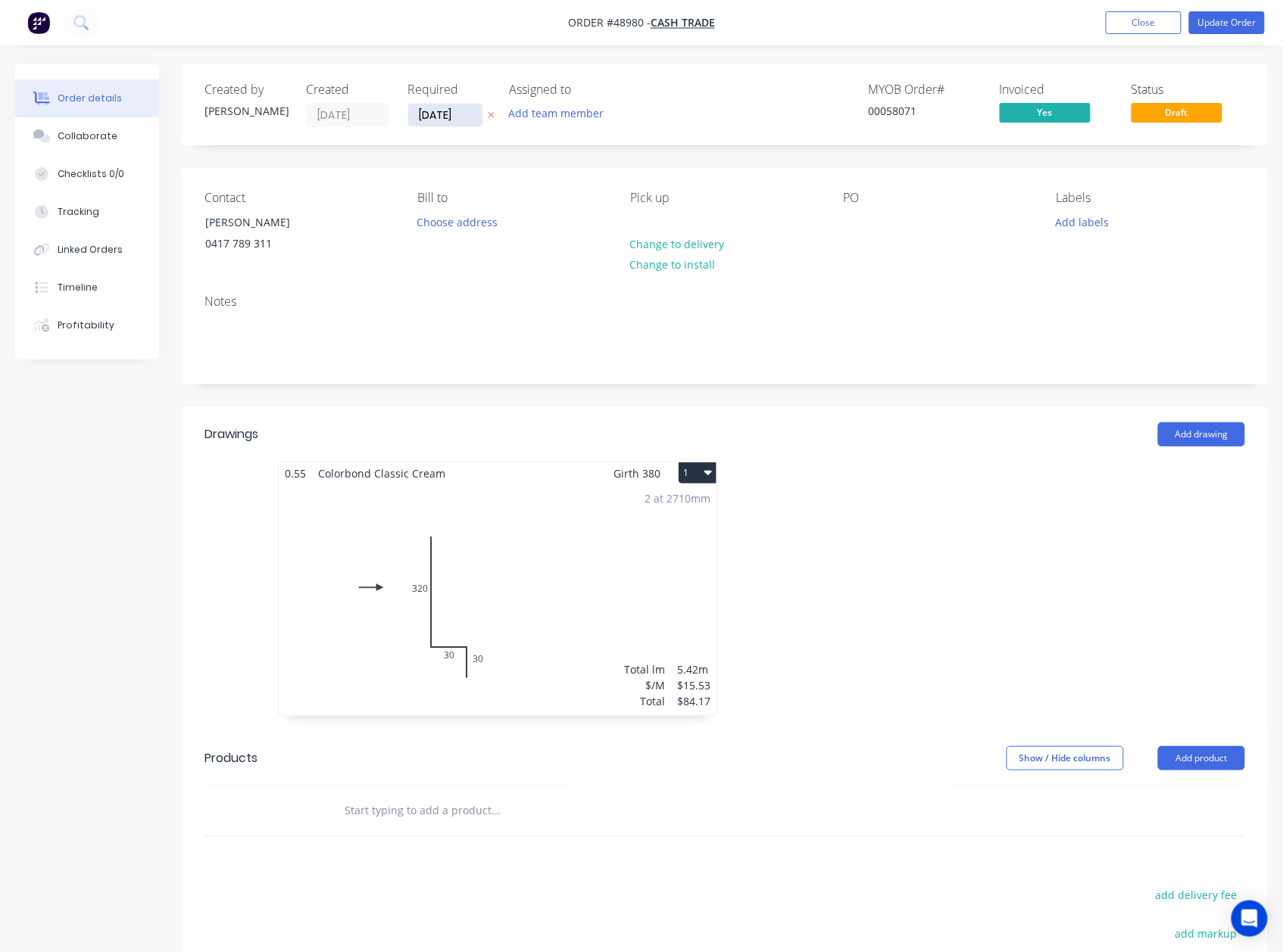
click at [453, 106] on input "[DATE]" at bounding box center [446, 115] width 74 height 23
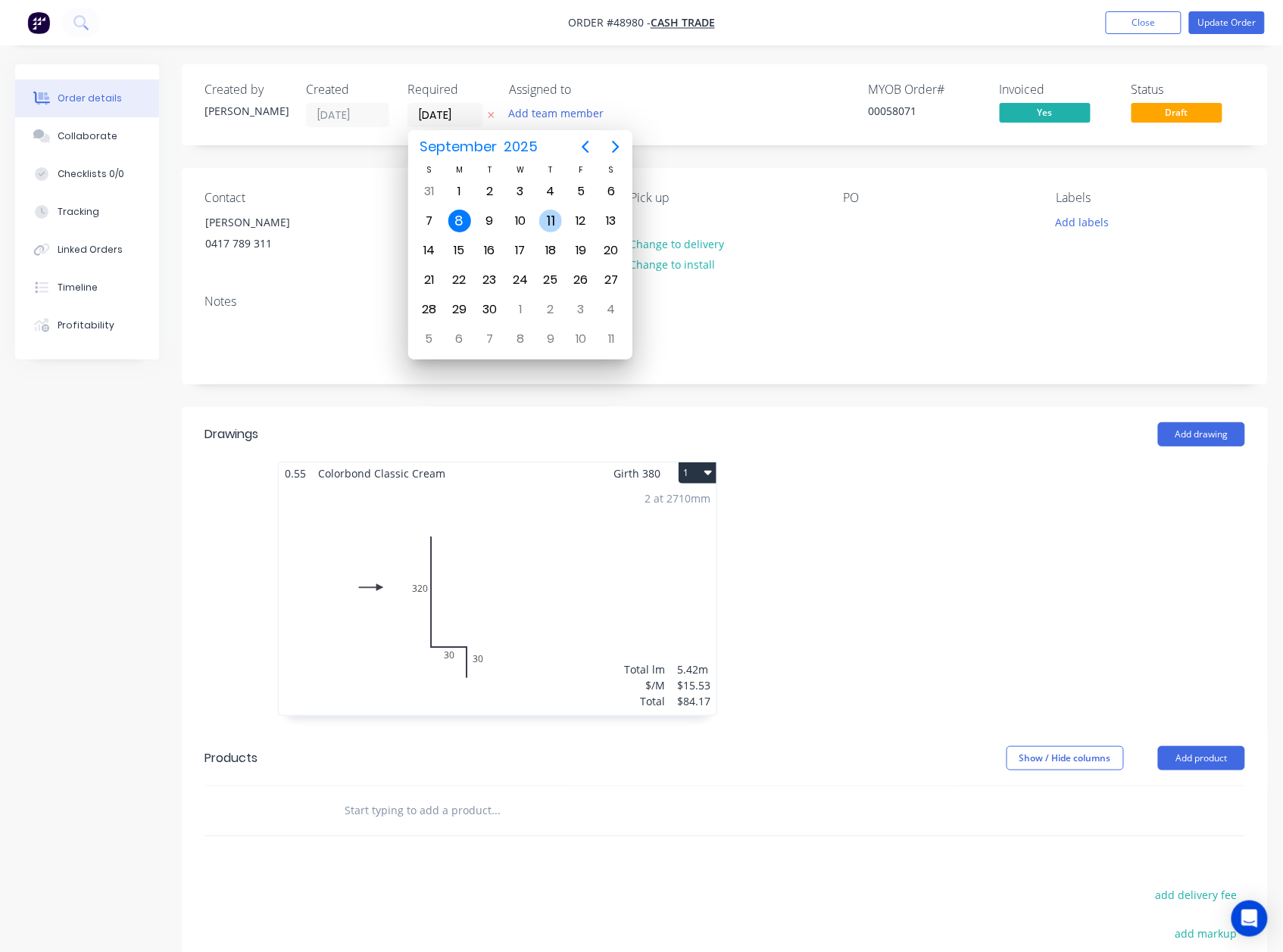
drag, startPoint x: 561, startPoint y: 216, endPoint x: 661, endPoint y: 176, distance: 107.7
click at [560, 216] on div "11" at bounding box center [550, 221] width 31 height 29
type input "[DATE]"
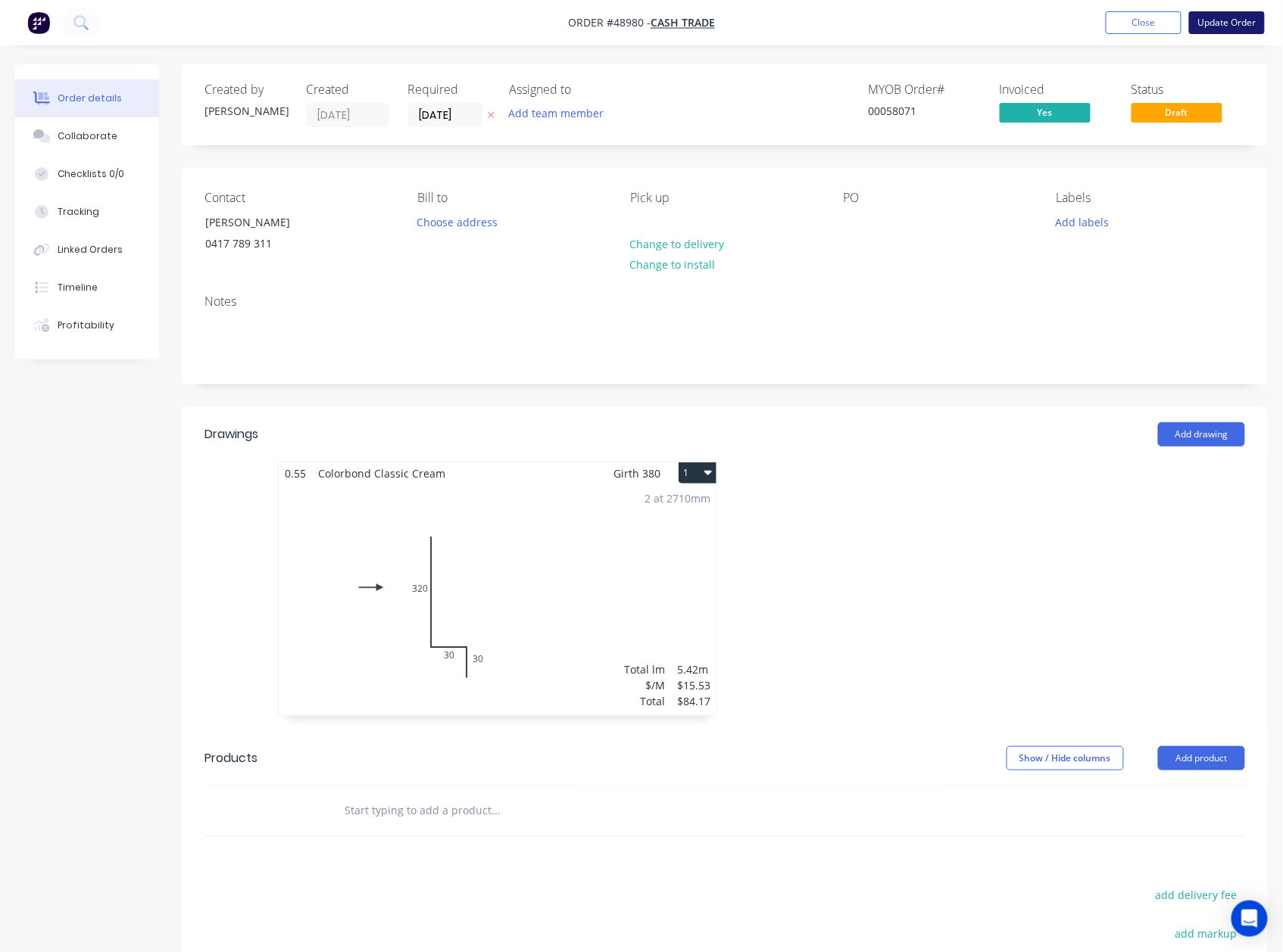
click at [1261, 13] on button "Update Order" at bounding box center [1227, 23] width 76 height 23
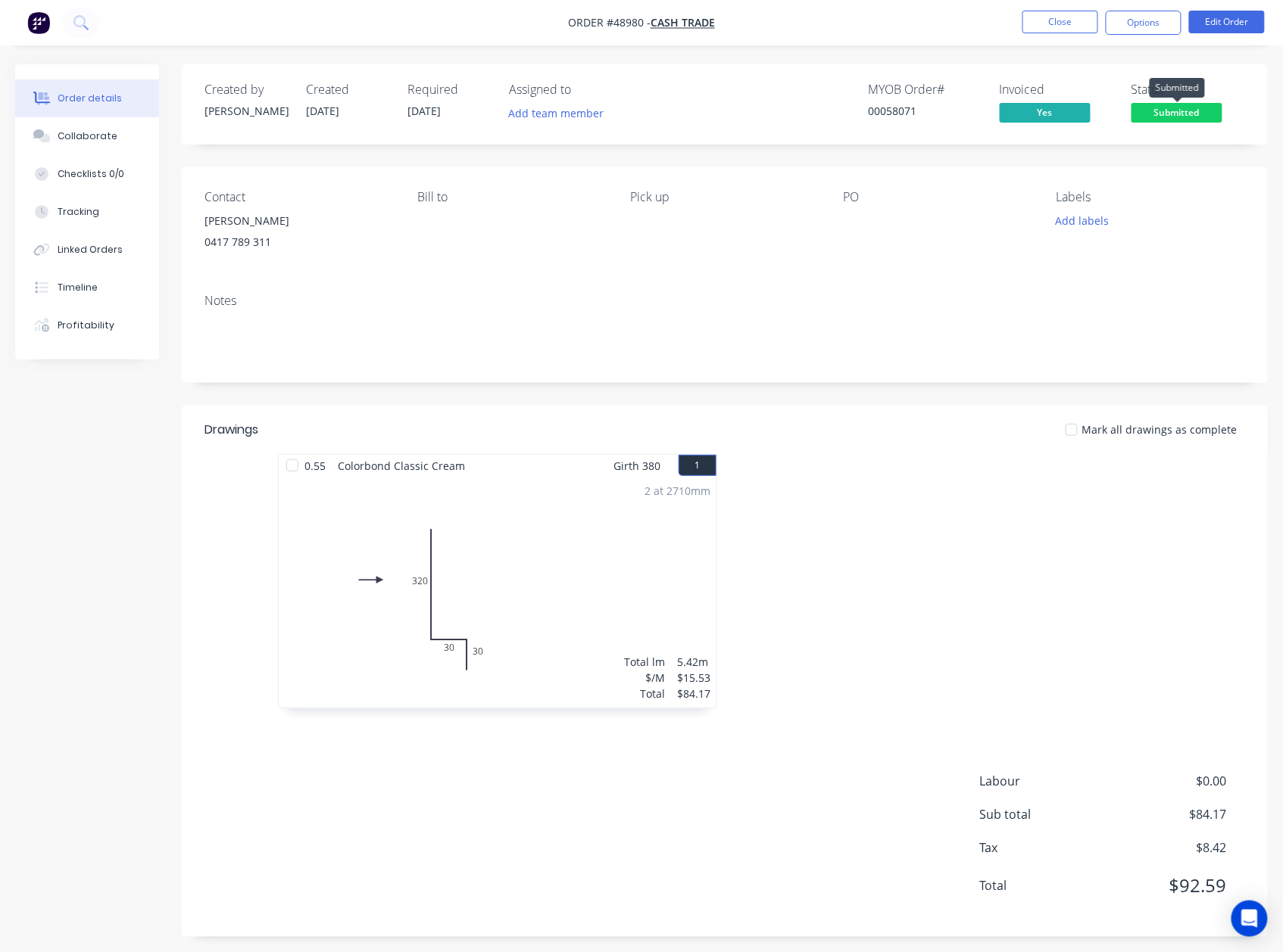
click at [1173, 118] on span "Submitted" at bounding box center [1177, 112] width 91 height 19
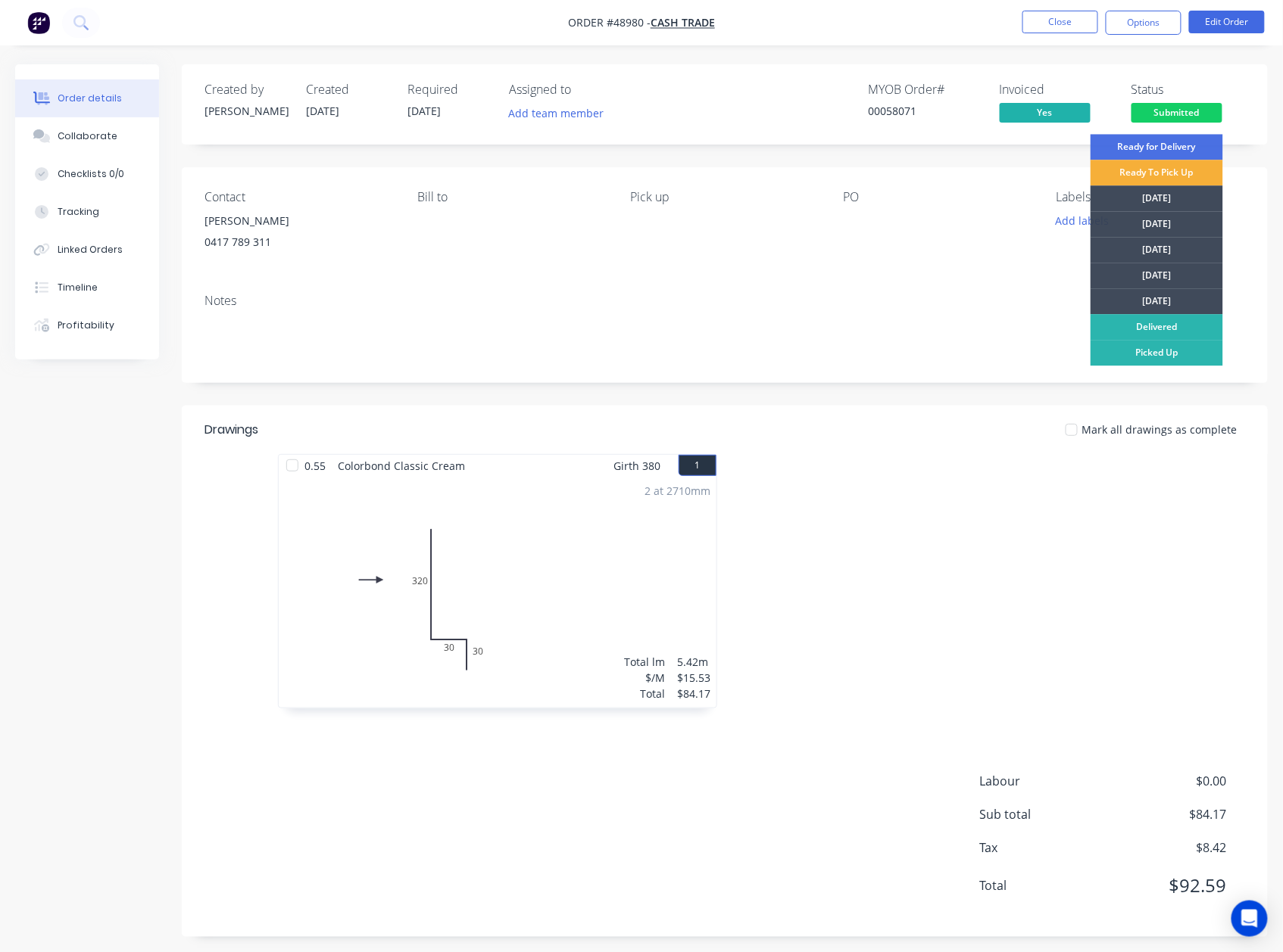
drag, startPoint x: 1116, startPoint y: 268, endPoint x: 1070, endPoint y: 282, distance: 48.1
click at [1117, 268] on div "[DATE]" at bounding box center [1156, 275] width 133 height 26
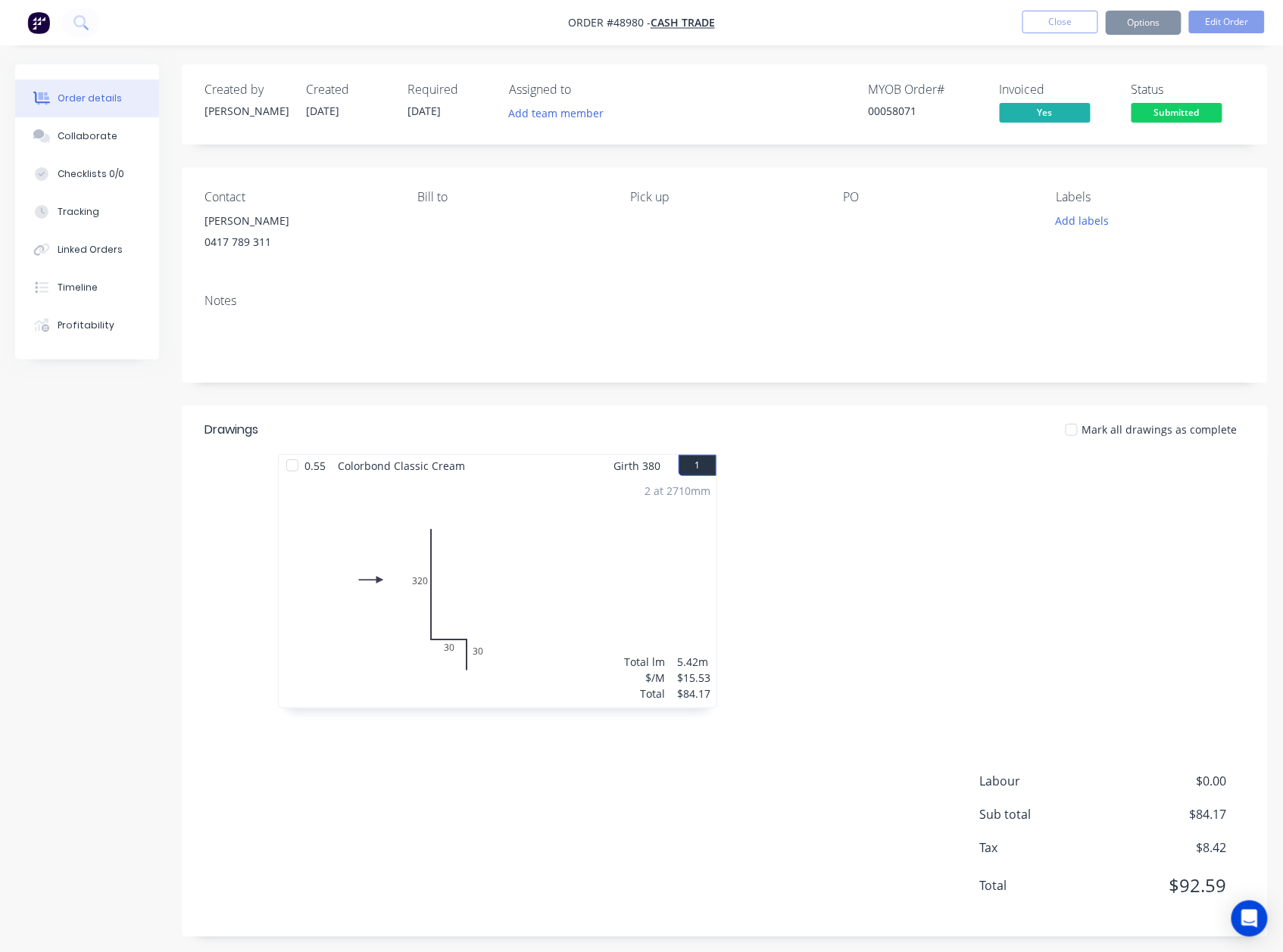
click at [877, 307] on div "Notes" at bounding box center [724, 300] width 1040 height 14
click at [1125, 19] on button "Options" at bounding box center [1144, 22] width 76 height 24
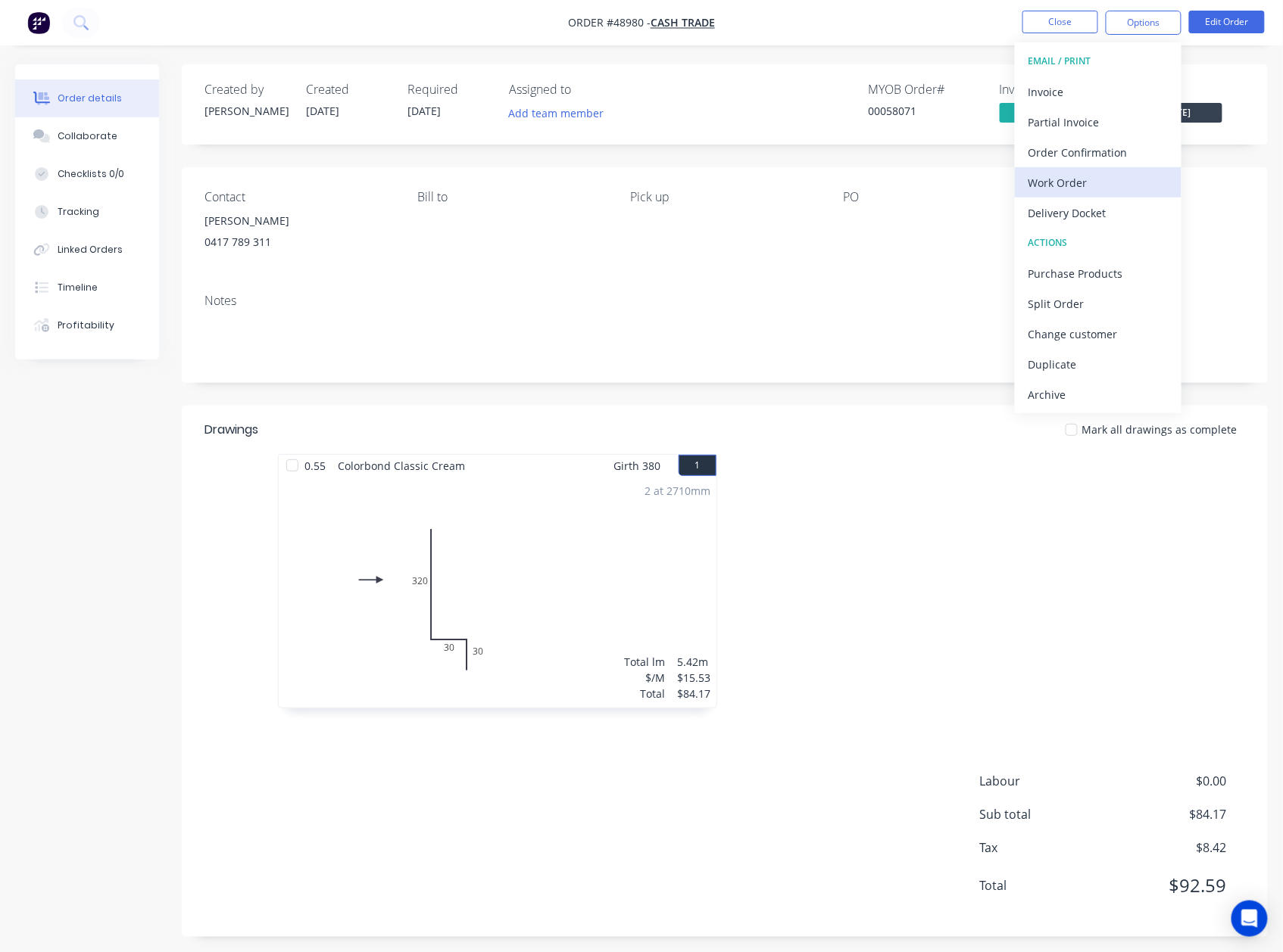
click at [1103, 181] on div "Work Order" at bounding box center [1097, 182] width 139 height 22
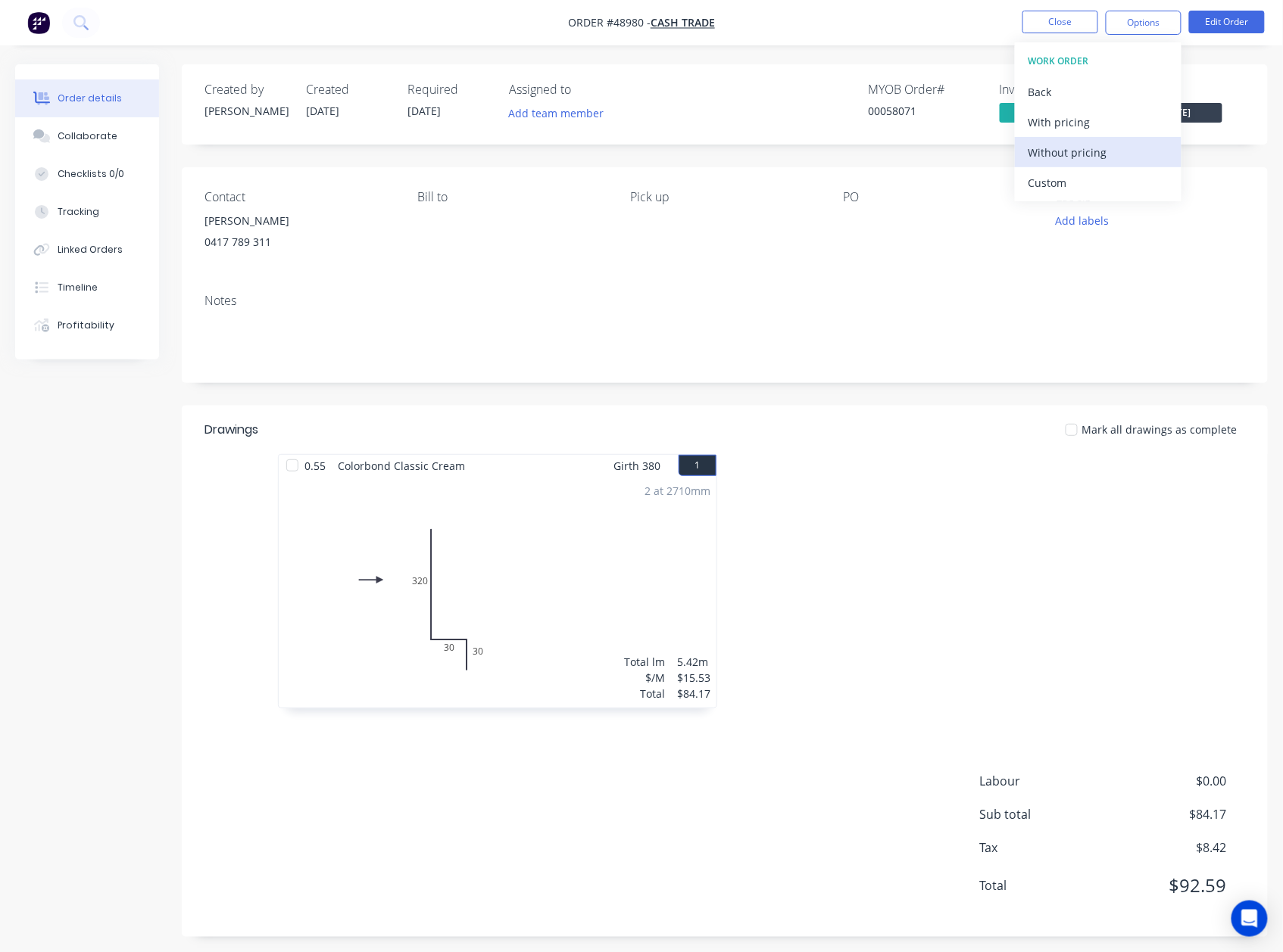
click at [1106, 149] on div "Without pricing" at bounding box center [1097, 153] width 139 height 22
drag, startPoint x: 849, startPoint y: 281, endPoint x: 1007, endPoint y: 91, distance: 247.1
click at [849, 280] on div "Contact [PERSON_NAME] [PHONE_NUMBER] Bill to Pick up PO Labels Add labels Notes" at bounding box center [724, 276] width 1086 height 216
click at [946, 630] on div at bounding box center [951, 589] width 455 height 270
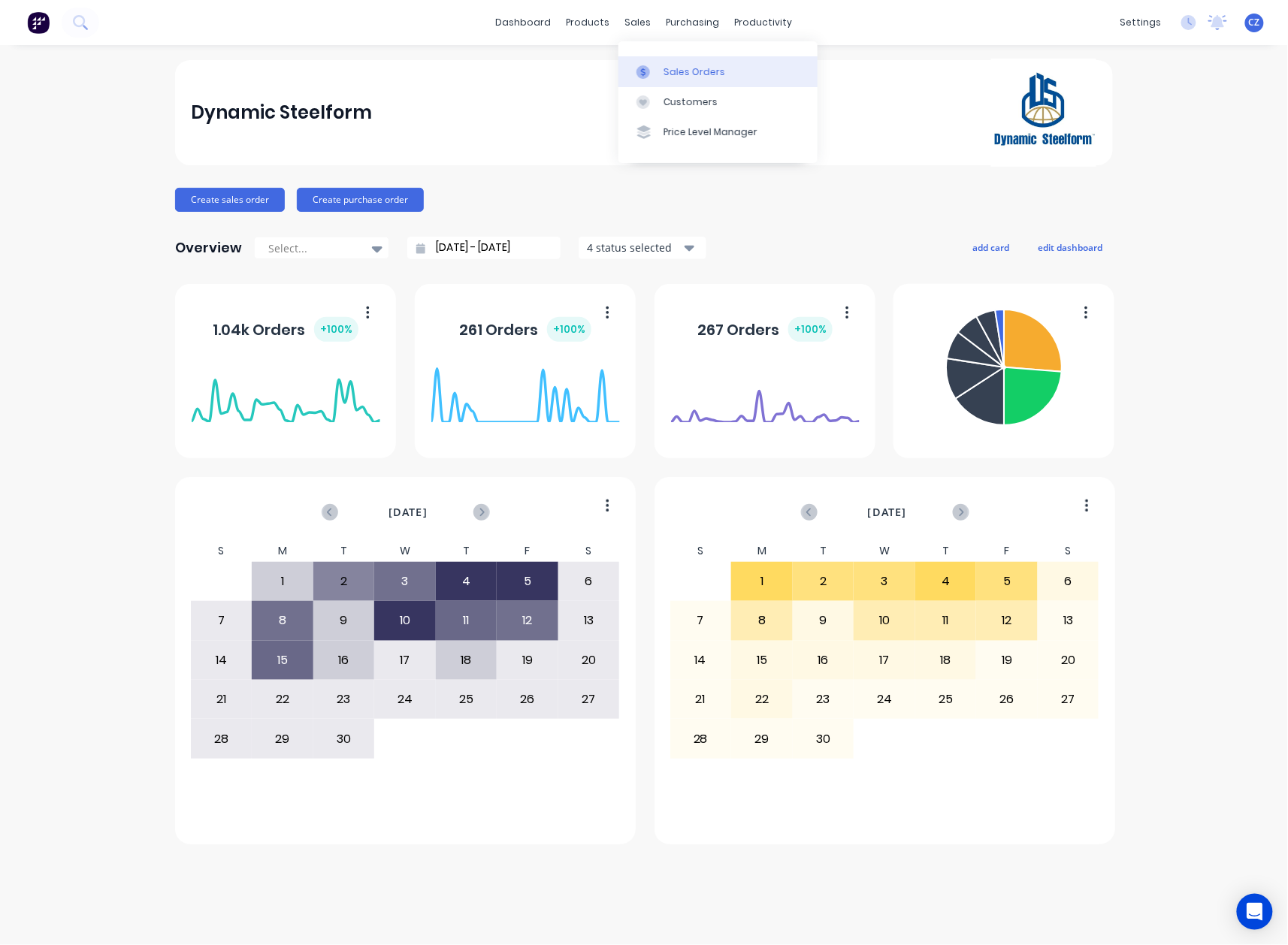
click at [650, 72] on div at bounding box center [648, 72] width 23 height 14
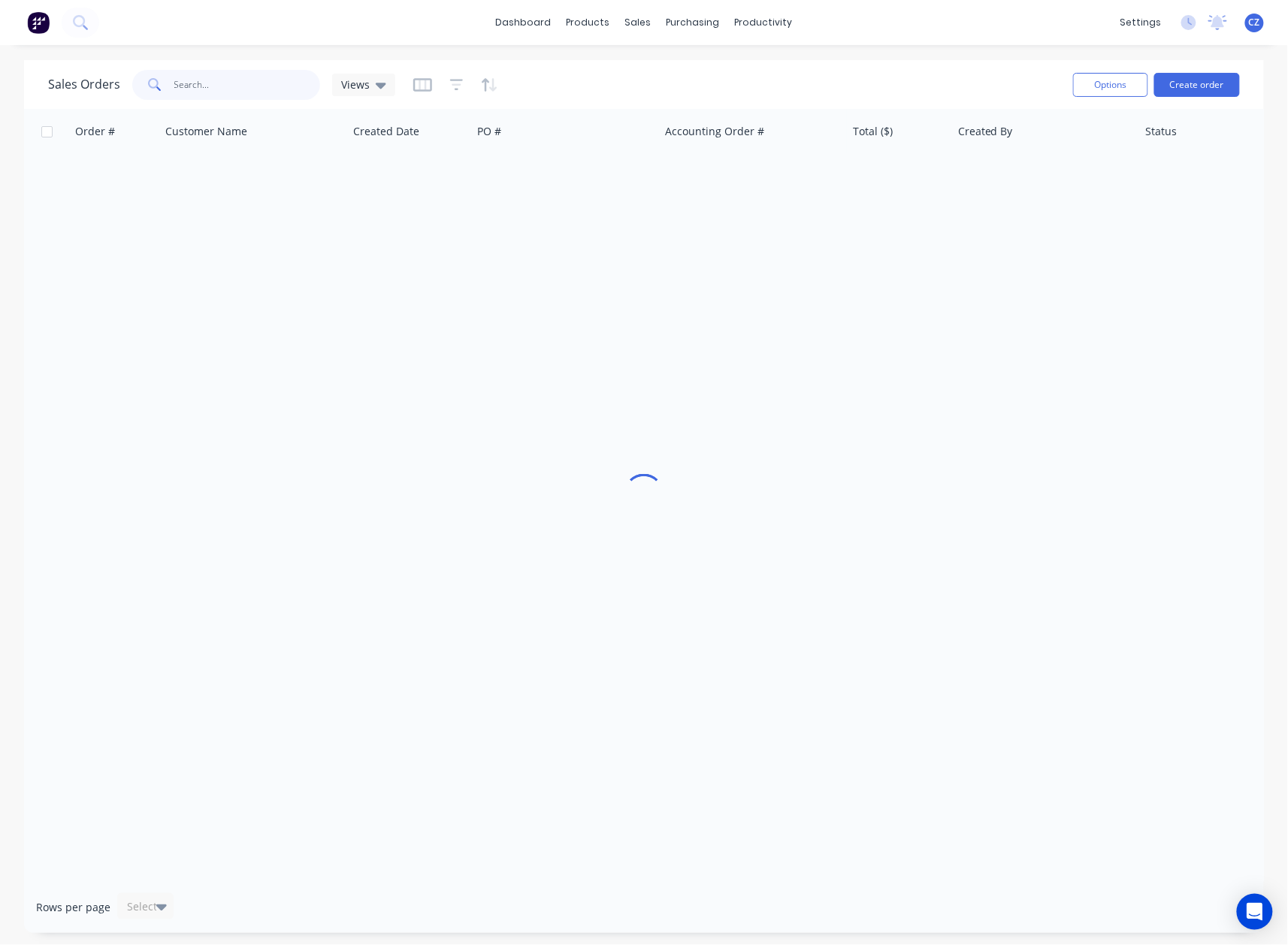
click at [237, 75] on input "text" at bounding box center [247, 84] width 147 height 30
click at [206, 84] on input "417399789" at bounding box center [247, 84] width 147 height 30
click at [261, 77] on input "417311789" at bounding box center [247, 84] width 147 height 30
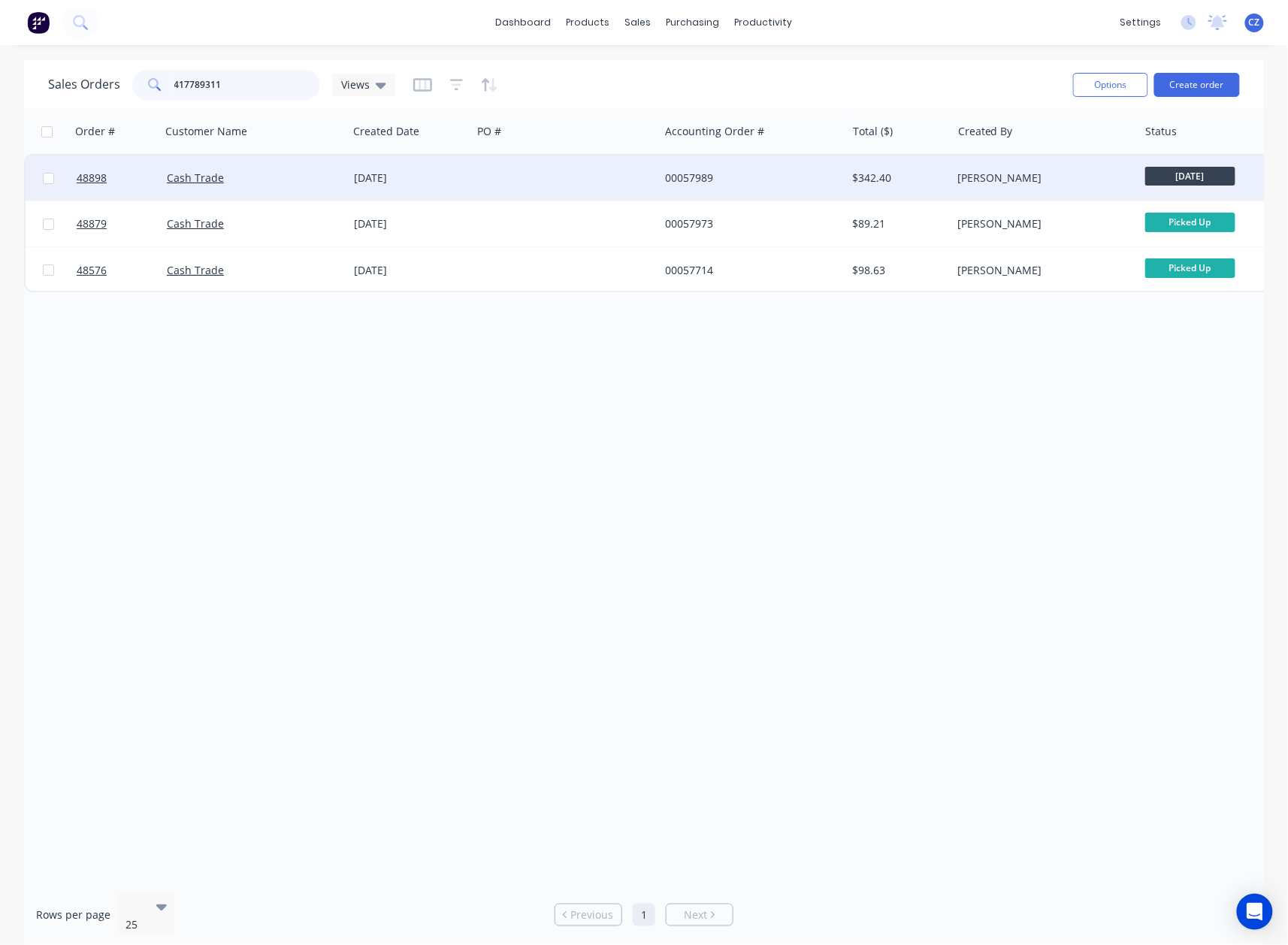
type input "417789311"
click at [659, 174] on div "00057989" at bounding box center [752, 178] width 187 height 45
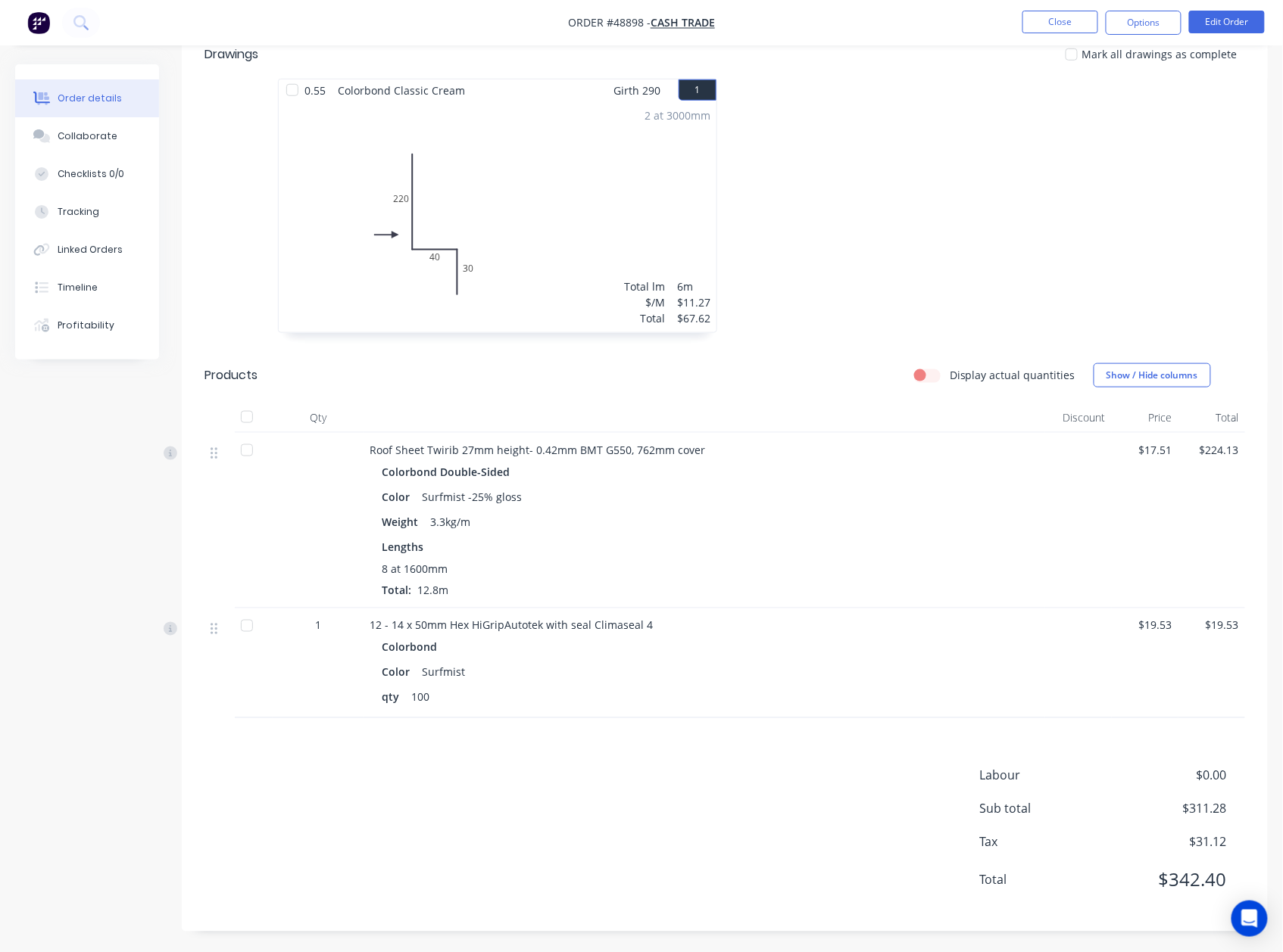
scroll to position [379, 0]
click at [73, 249] on div "Linked Orders" at bounding box center [90, 250] width 65 height 14
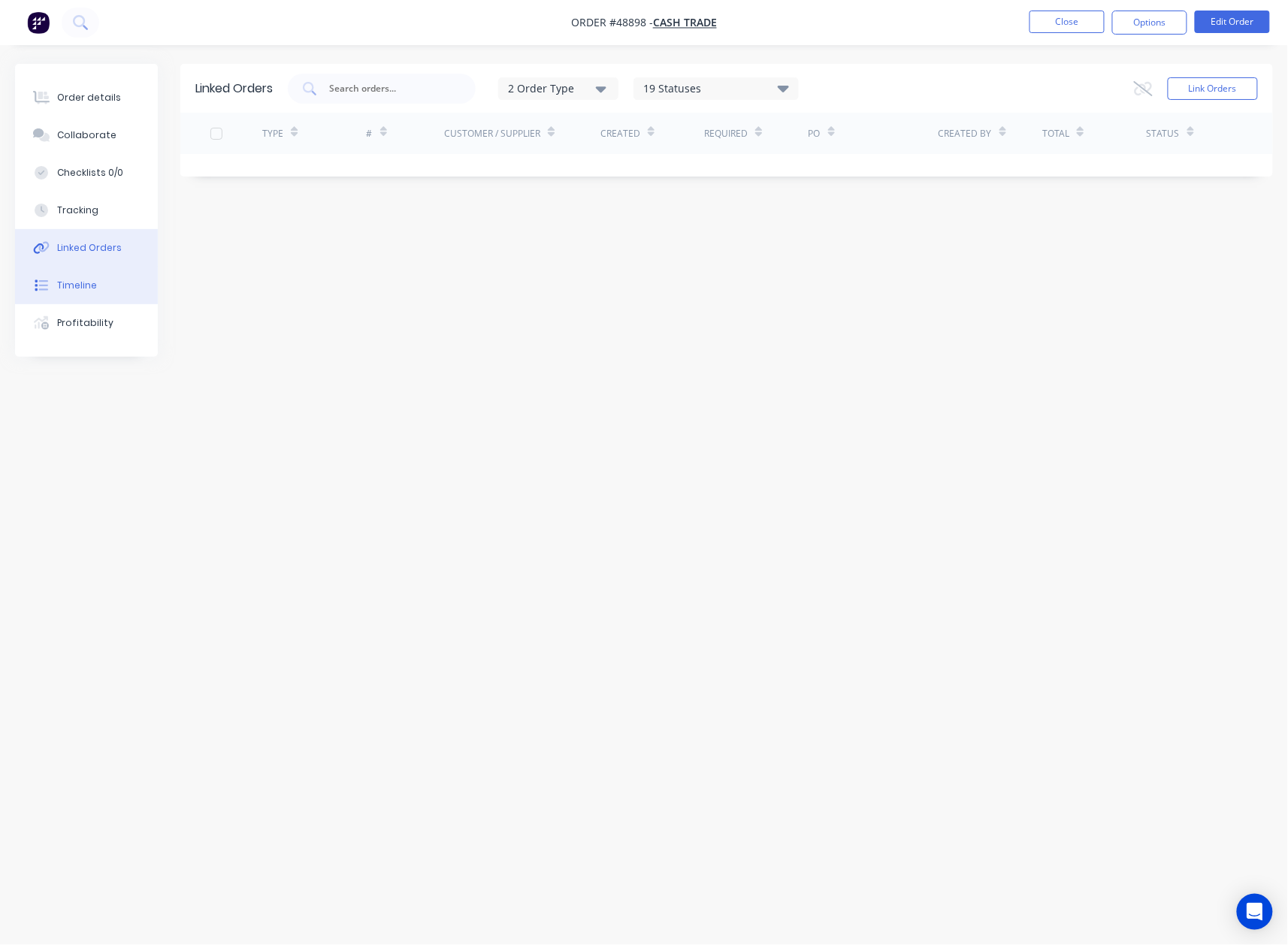
click at [109, 277] on button "Timeline" at bounding box center [86, 286] width 142 height 38
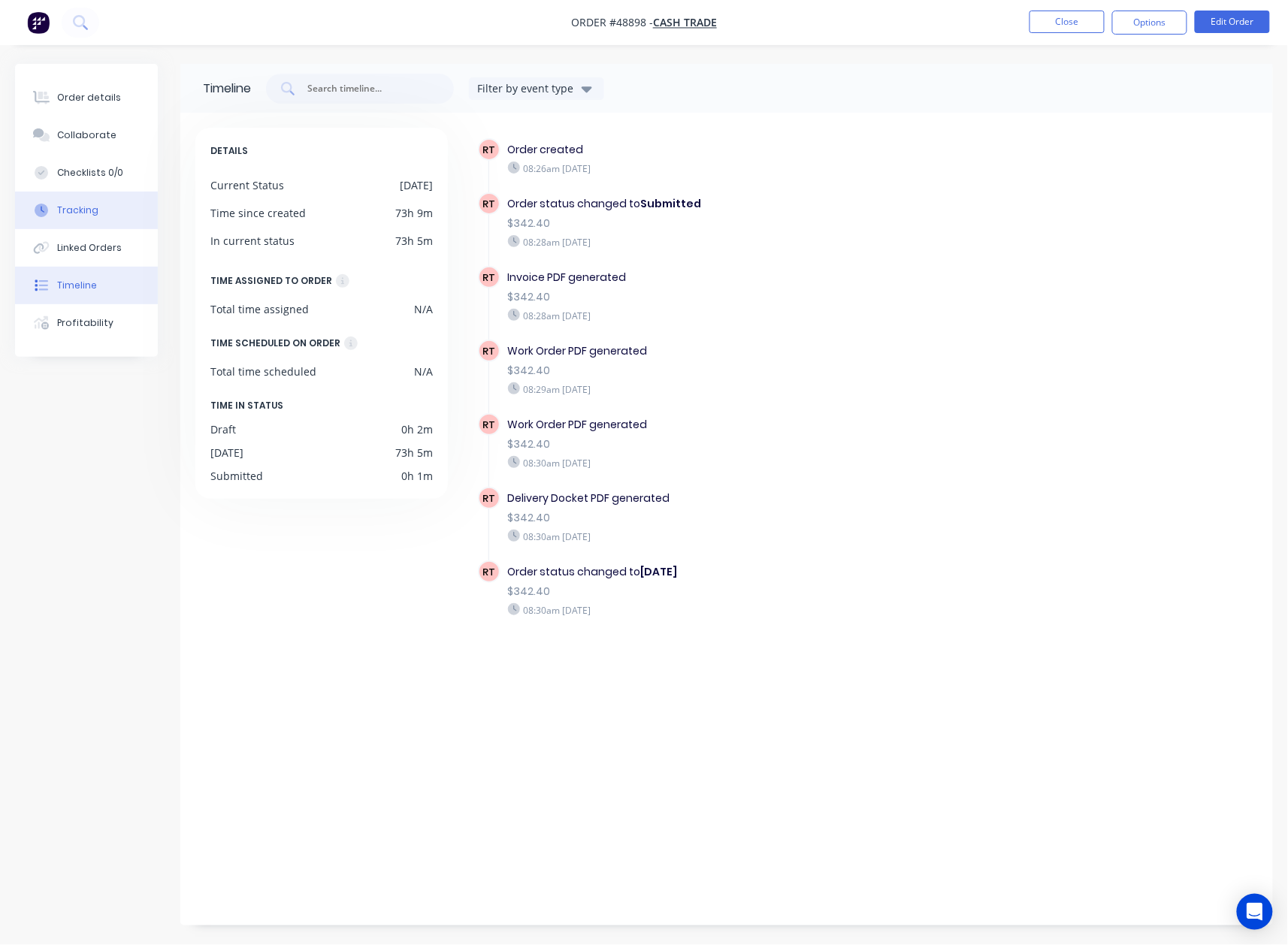
click at [84, 206] on div "Tracking" at bounding box center [78, 210] width 41 height 14
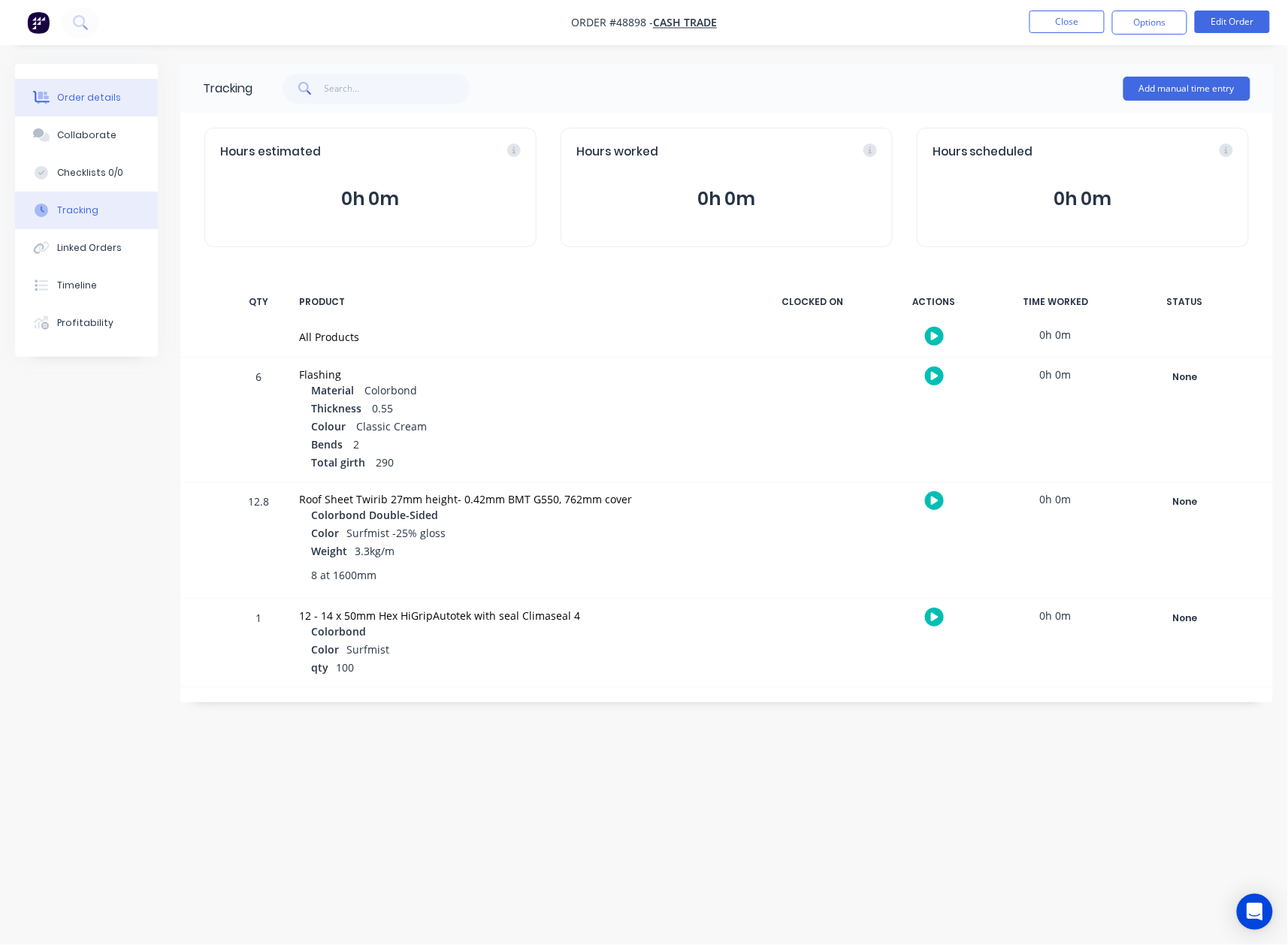
click at [93, 96] on div "Order details" at bounding box center [89, 97] width 64 height 14
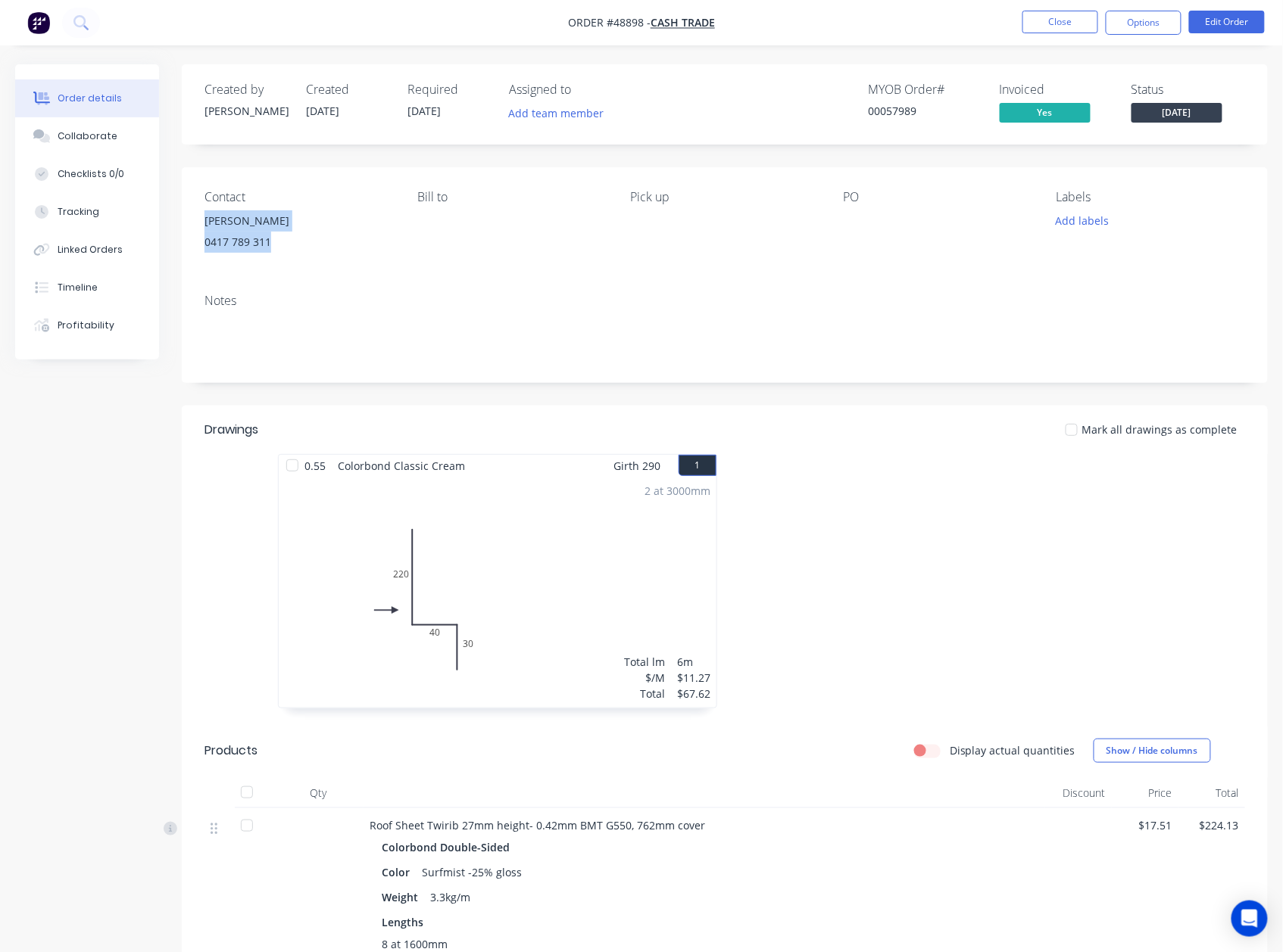
drag, startPoint x: 241, startPoint y: 241, endPoint x: 194, endPoint y: 227, distance: 49.0
click at [194, 227] on div "Contact Gary 0417 789 311 Bill to Pick up PO Labels Add labels" at bounding box center [724, 224] width 1086 height 115
click at [982, 594] on div at bounding box center [951, 589] width 455 height 270
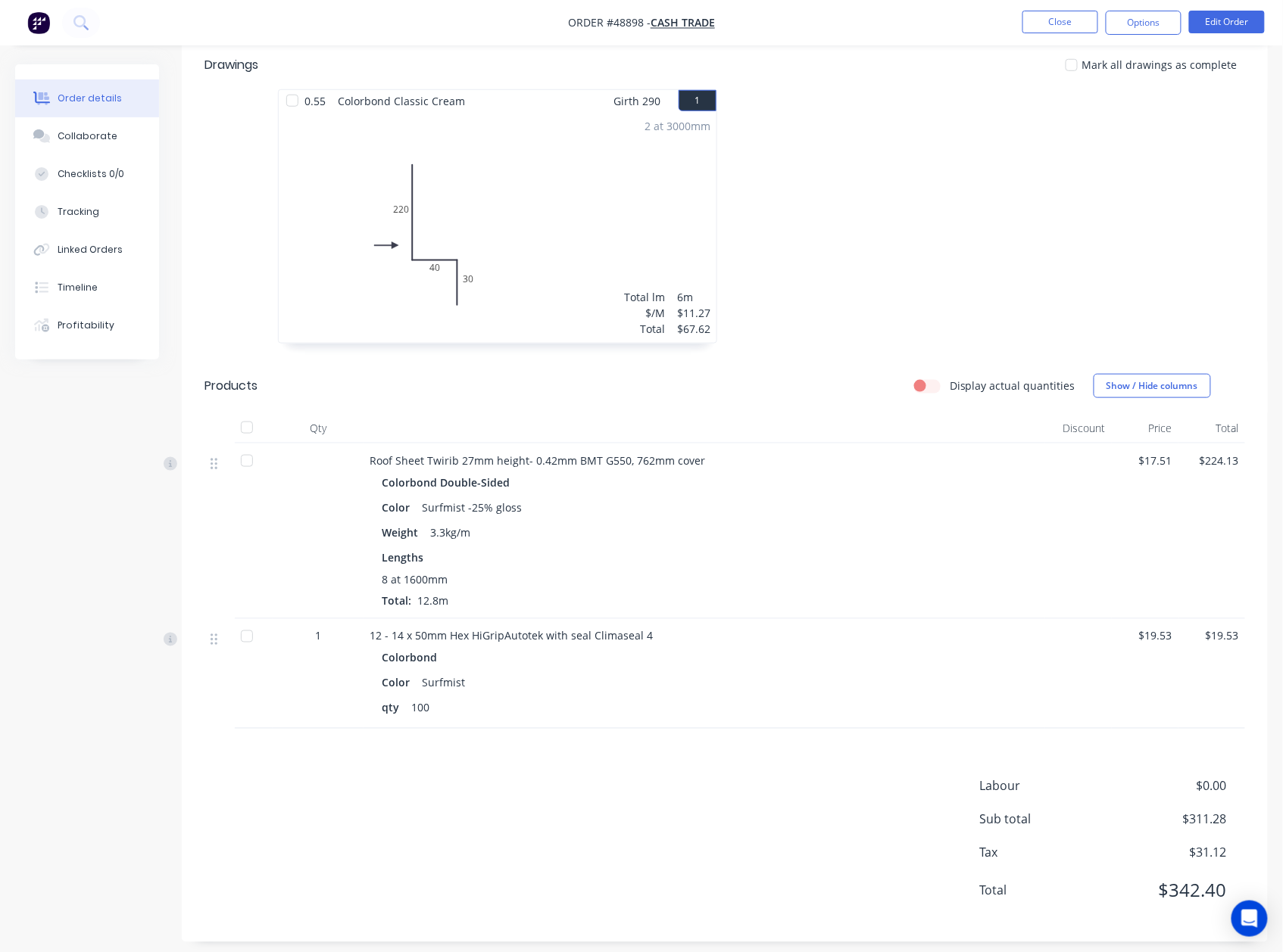
scroll to position [379, 0]
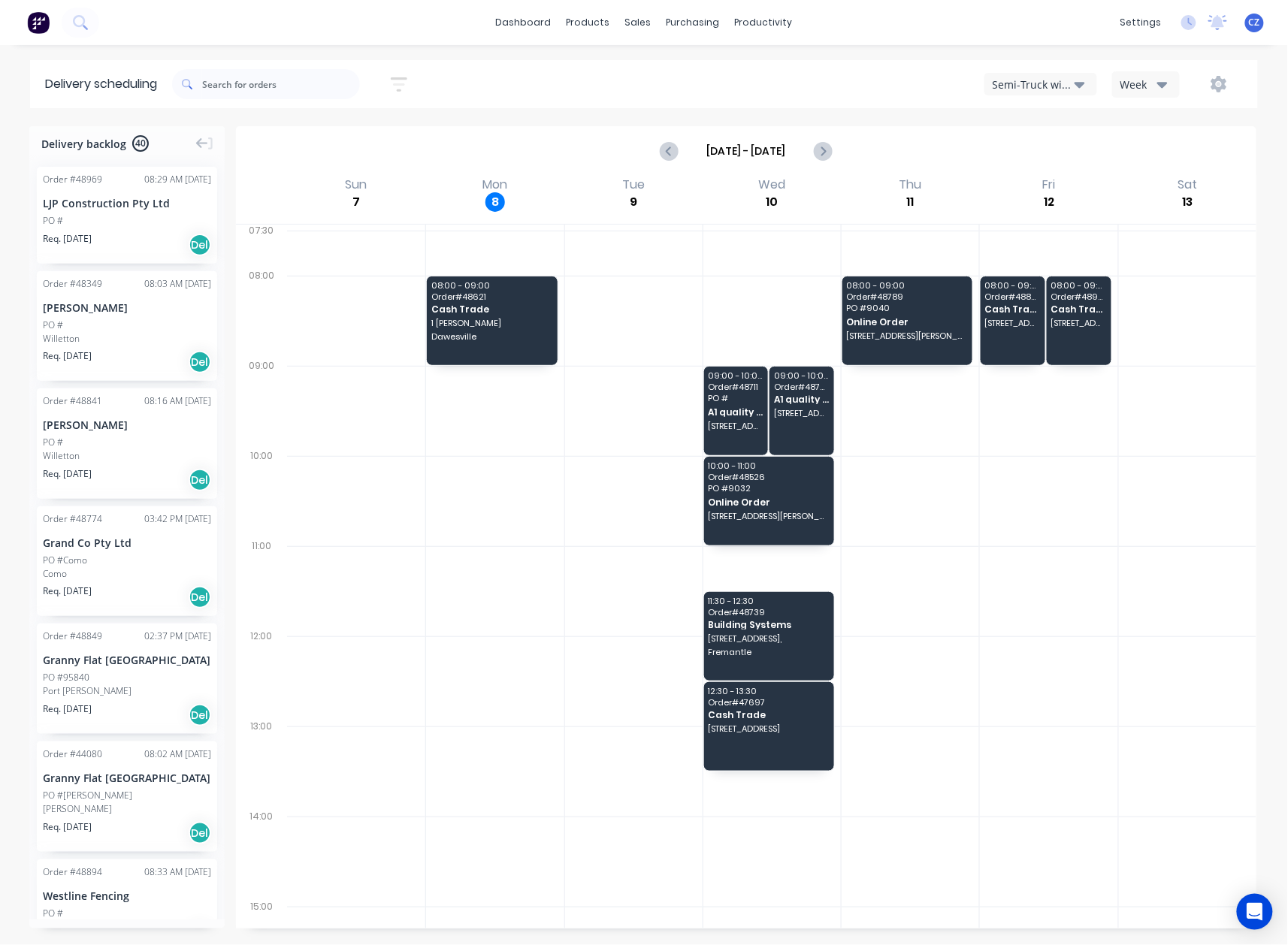
click at [1068, 77] on div "Semi-Truck with Hiab" at bounding box center [1033, 84] width 82 height 16
click at [1050, 183] on div "Utes Delivery" at bounding box center [1060, 183] width 149 height 30
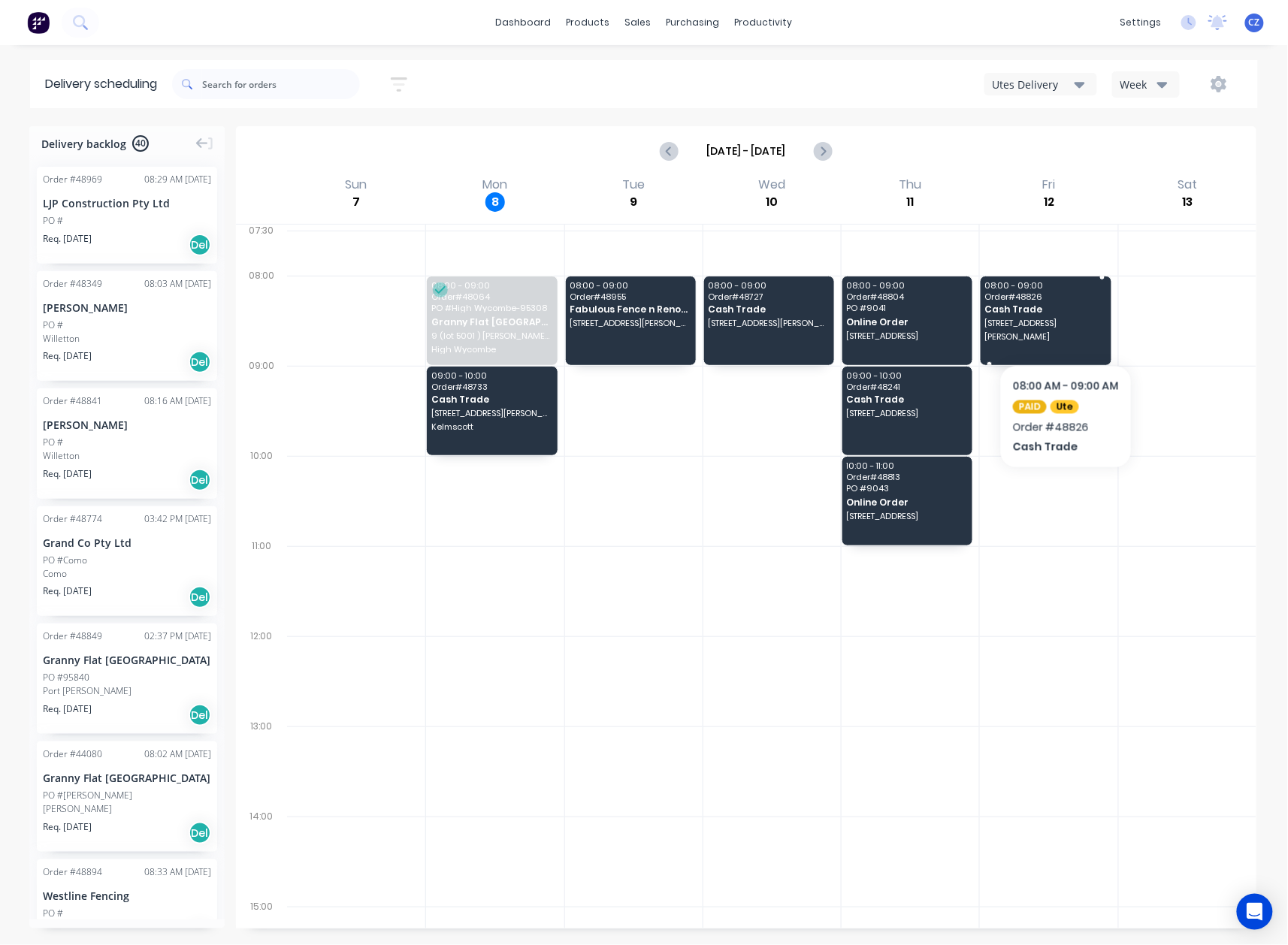
click at [1065, 325] on span "901 South Western Hwy" at bounding box center [1045, 323] width 120 height 9
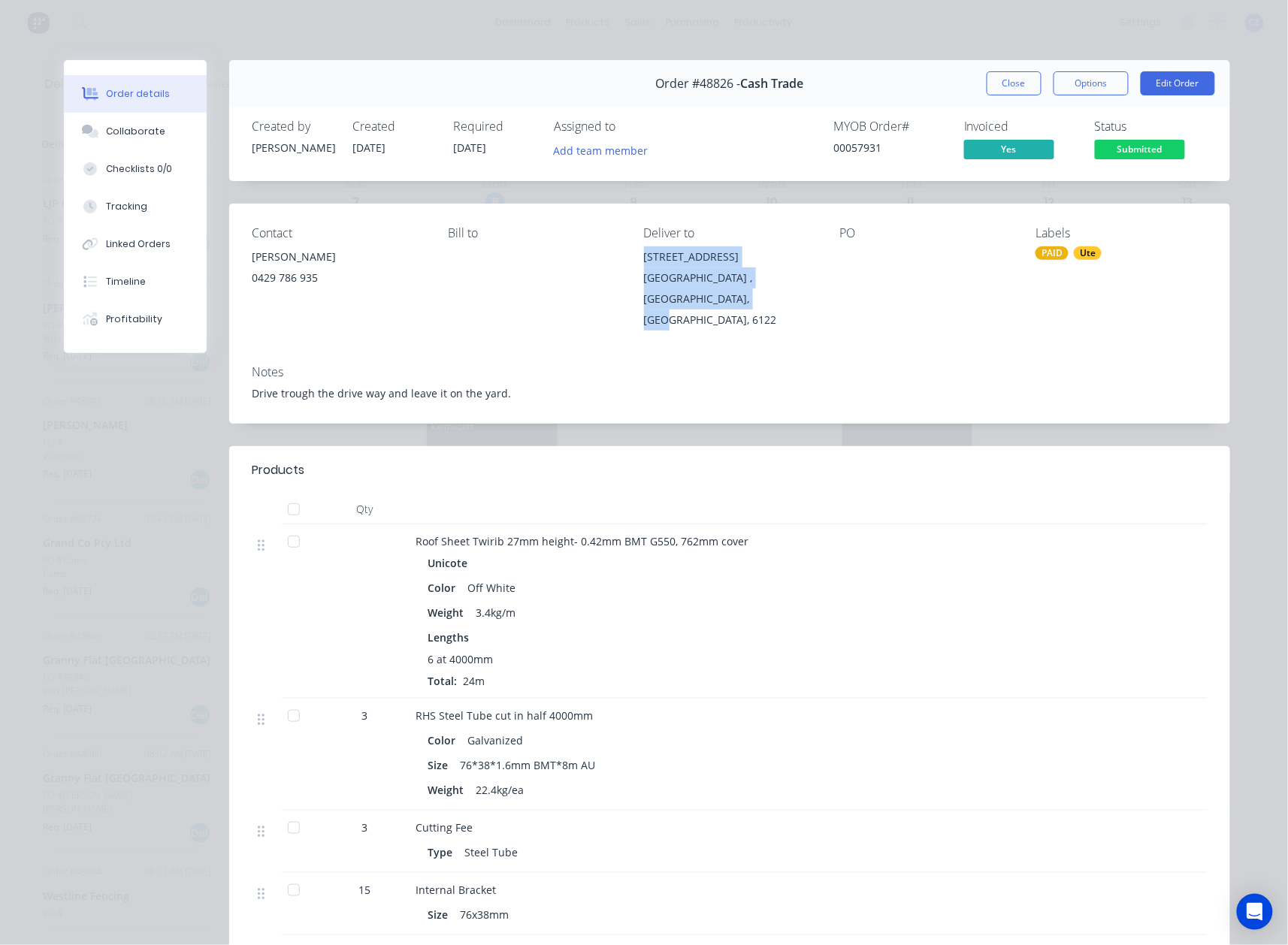
drag, startPoint x: 714, startPoint y: 305, endPoint x: 625, endPoint y: 254, distance: 102.6
click at [625, 254] on div "Contact Mike milton 0429 786 935 Bill to Deliver to 901 South Western Hwy Byfor…" at bounding box center [730, 278] width 1001 height 150
copy div "901 South Western Hwy Byford , Western Australia, Australia, 6122"
click at [1005, 83] on button "Close" at bounding box center [1014, 83] width 55 height 24
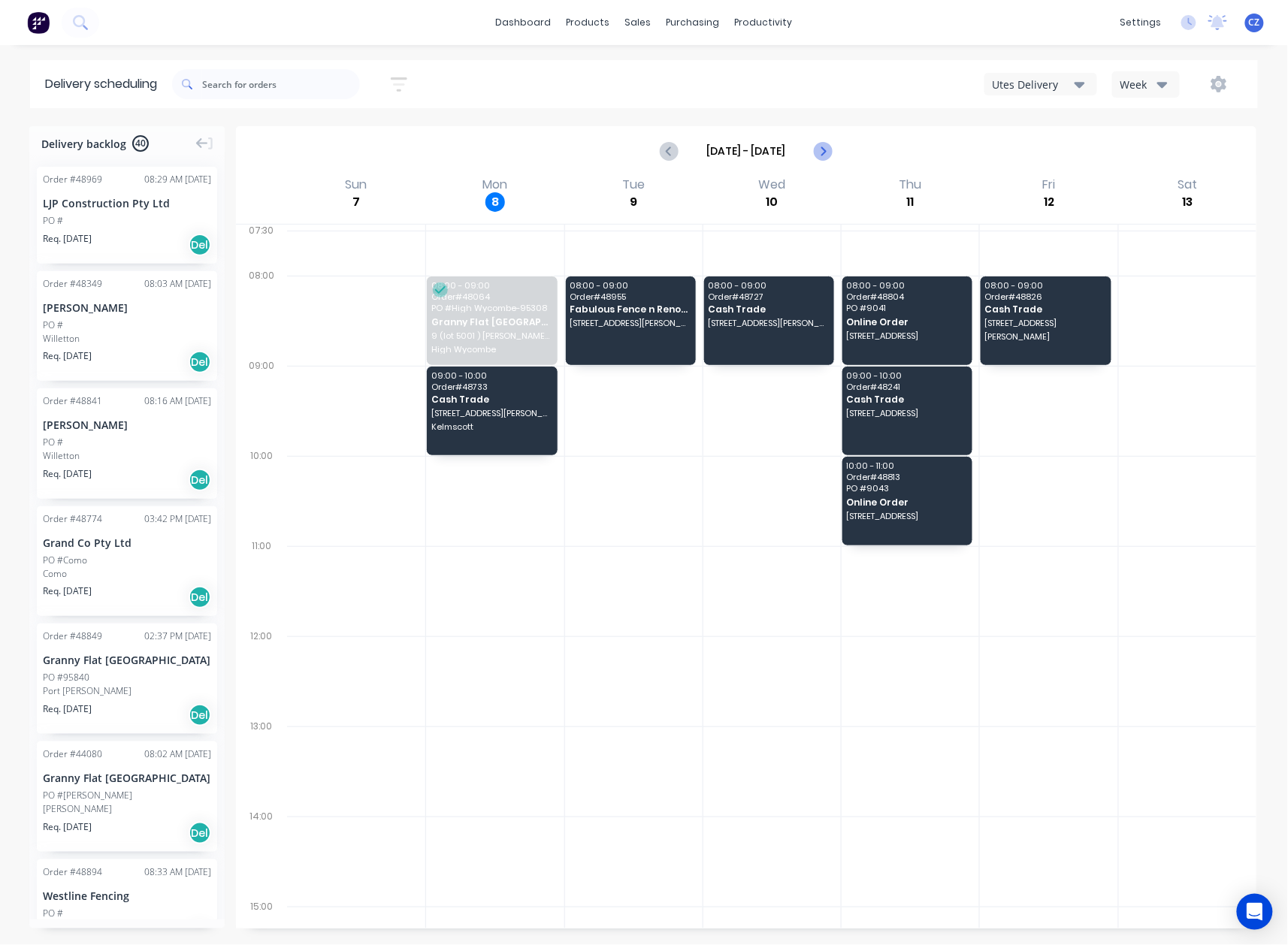
click at [816, 145] on icon "Next page" at bounding box center [823, 151] width 18 height 18
type input "Sep 14 - Sep 20"
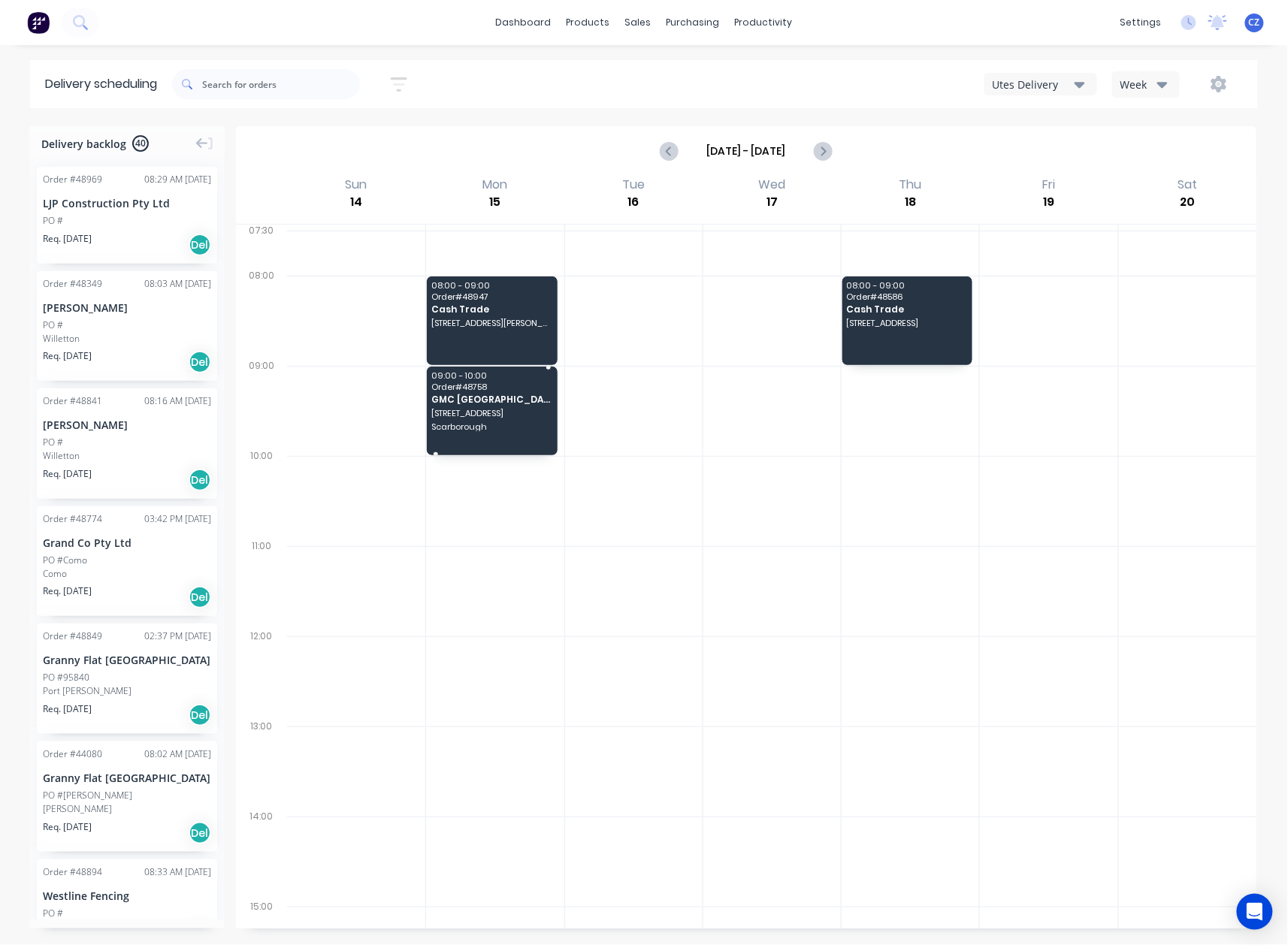
click at [482, 385] on span "Order # 48758" at bounding box center [491, 387] width 120 height 9
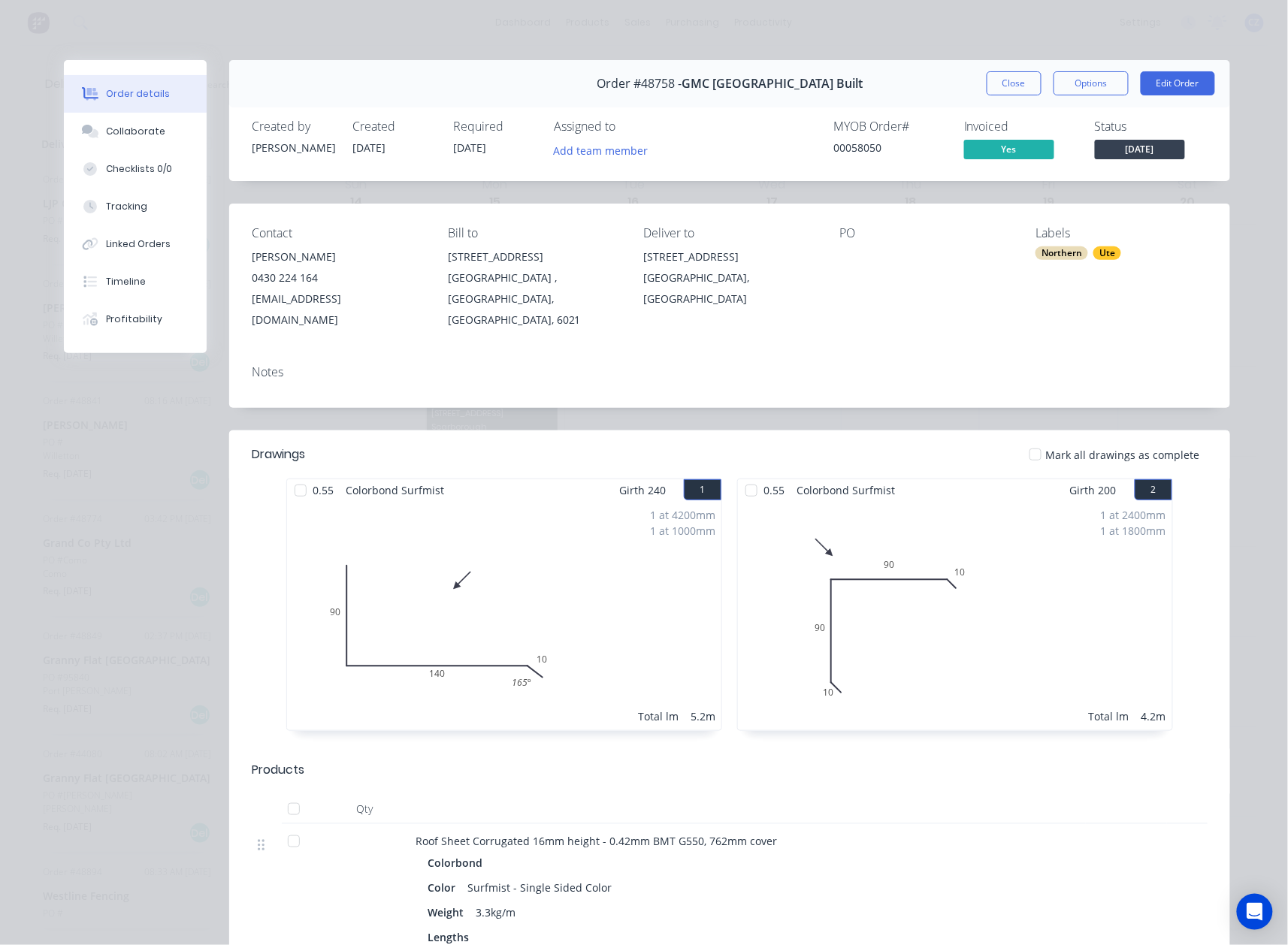
drag, startPoint x: 729, startPoint y: 302, endPoint x: 631, endPoint y: 265, distance: 104.8
click at [631, 265] on div "Contact Gino Carbone 0430 224 164 gcarbonepc@outlook.com Bill to 129 Telford Cr…" at bounding box center [730, 278] width 1001 height 150
copy div "144 Gildercliffe St Scarborough, Western Australia, Australia, 6019"
click at [987, 83] on button "Close" at bounding box center [1014, 83] width 55 height 24
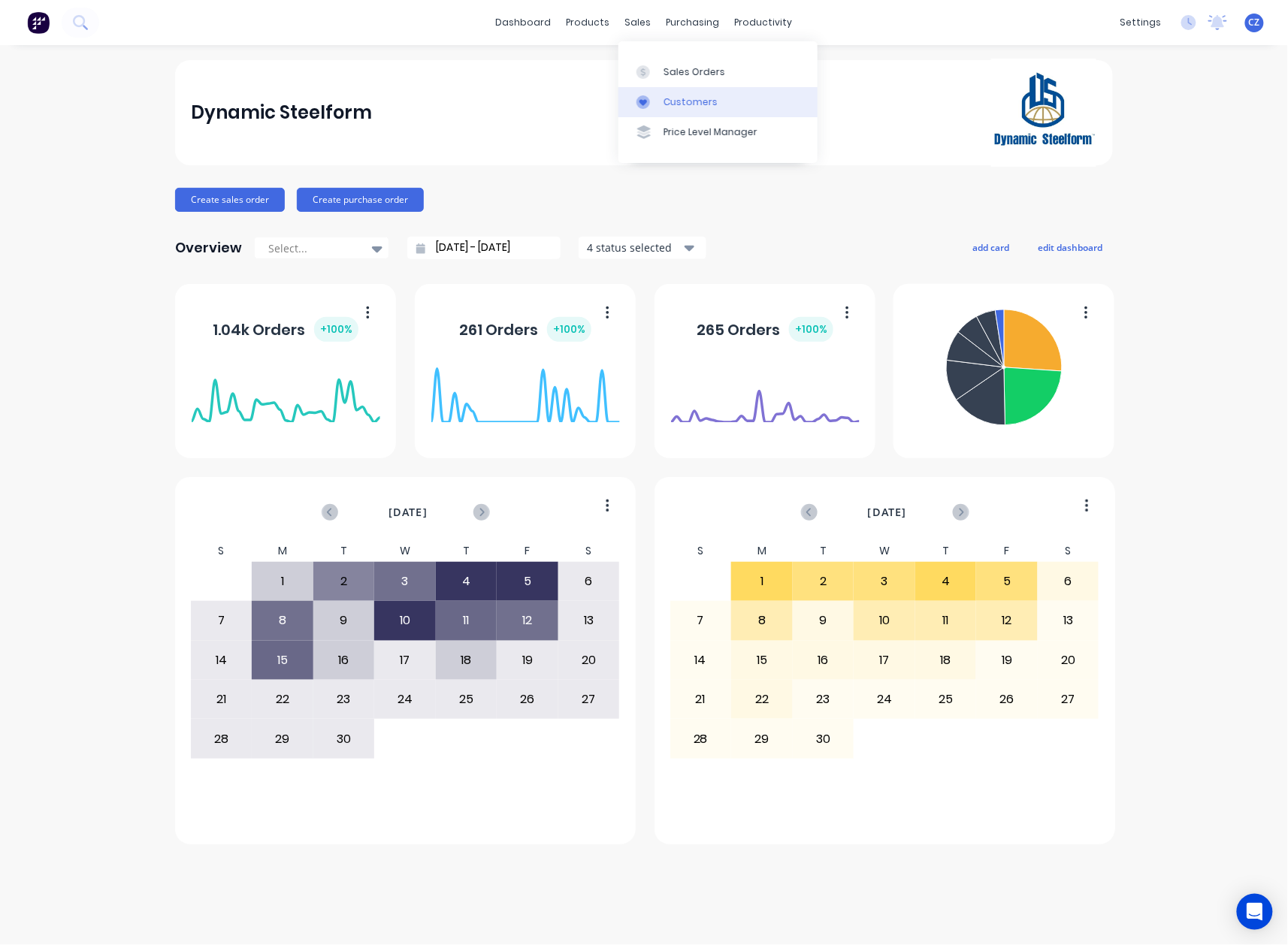
click at [655, 101] on div at bounding box center [648, 102] width 23 height 14
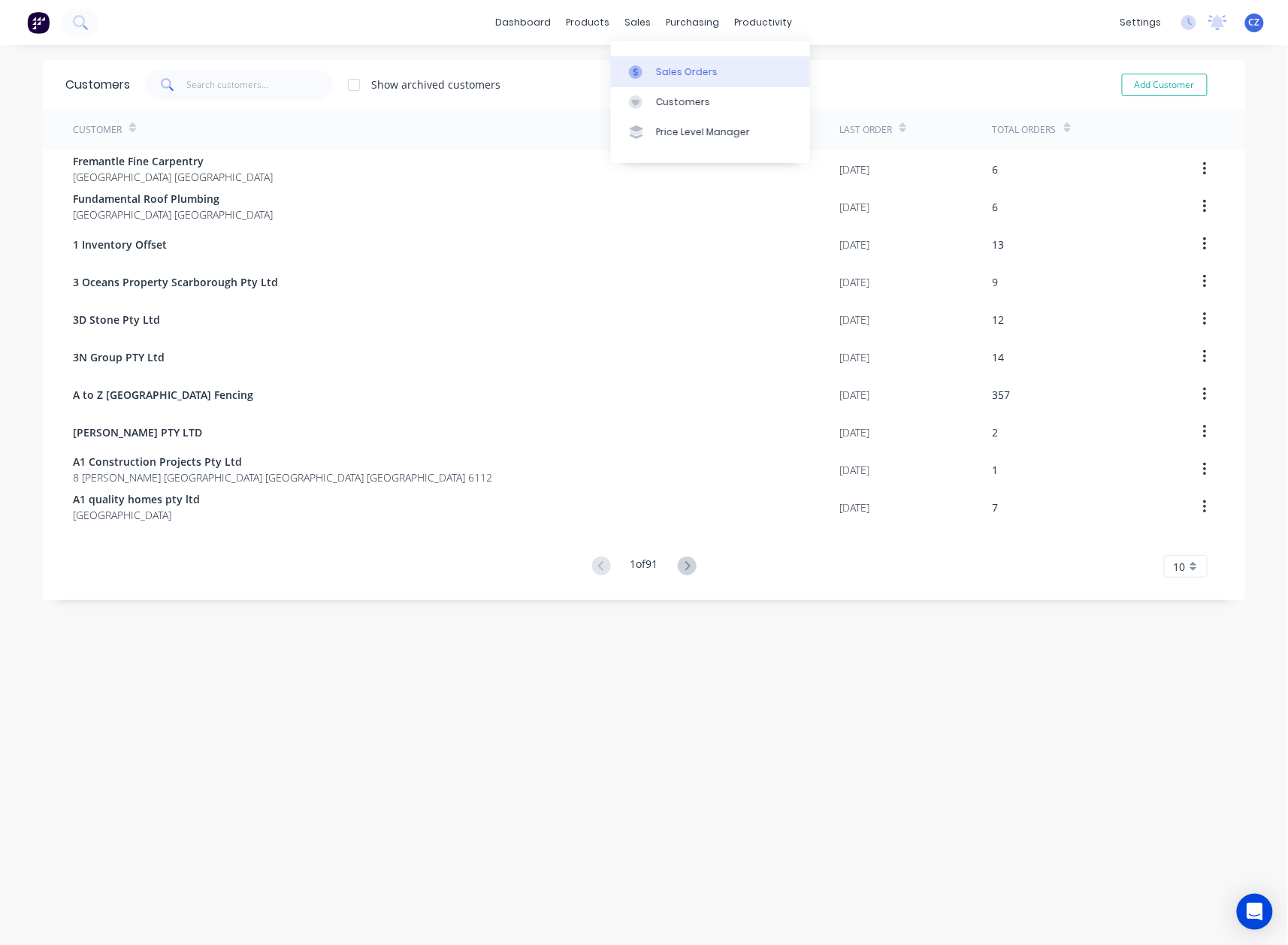
click at [656, 70] on div "Sales Orders" at bounding box center [686, 72] width 61 height 14
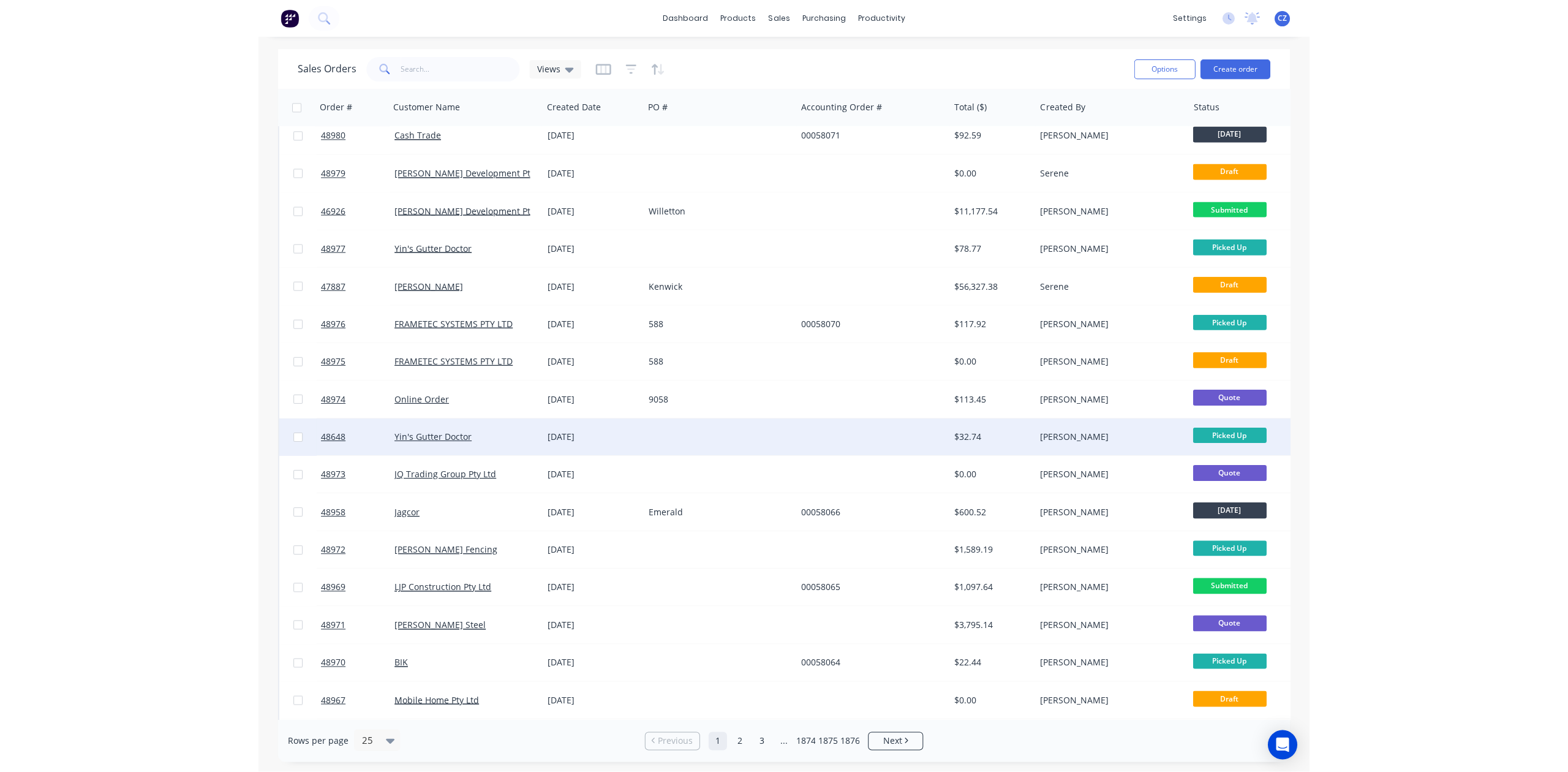
scroll to position [163, 0]
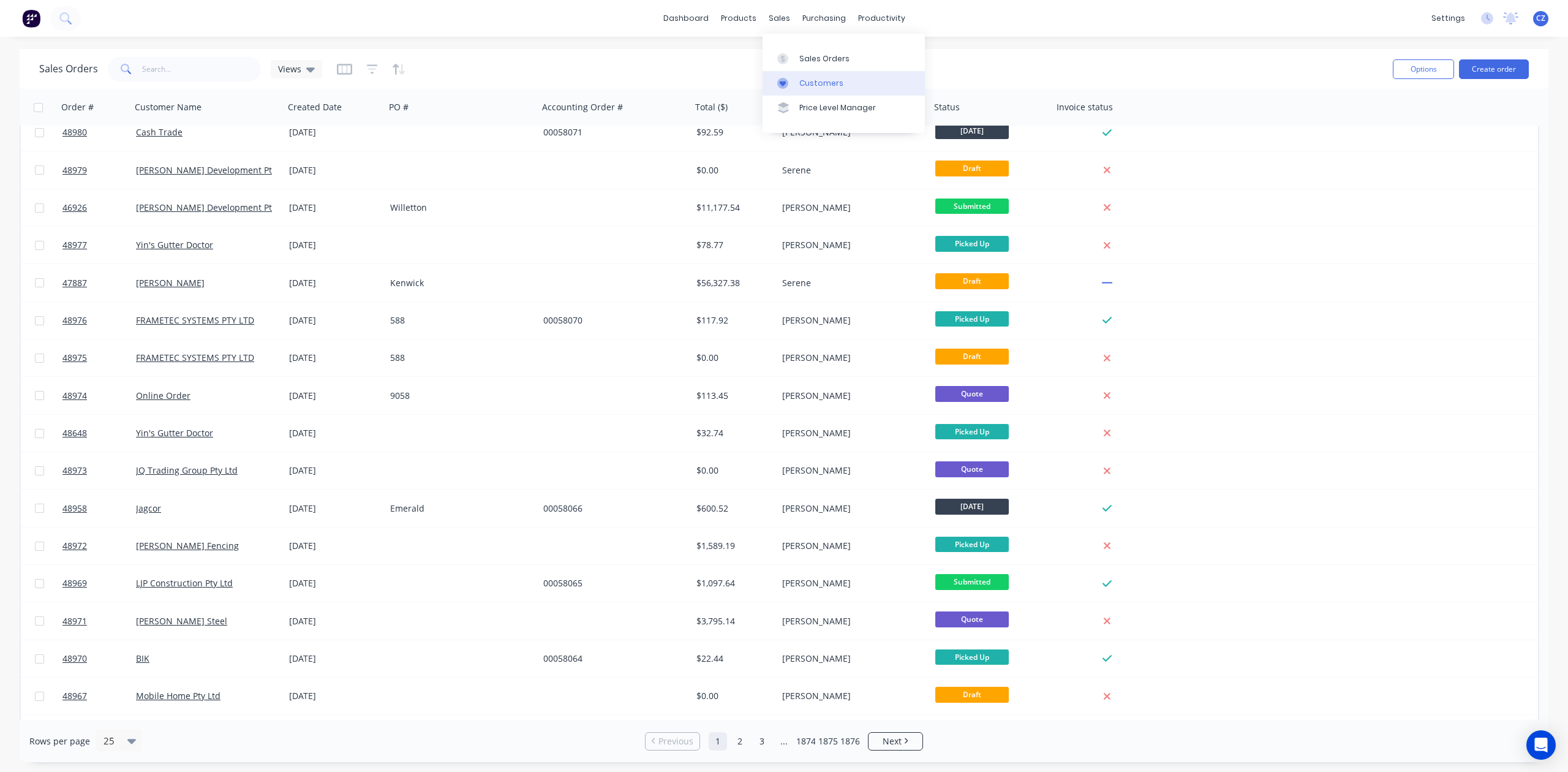
click at [790, 85] on div at bounding box center [787, 83] width 19 height 11
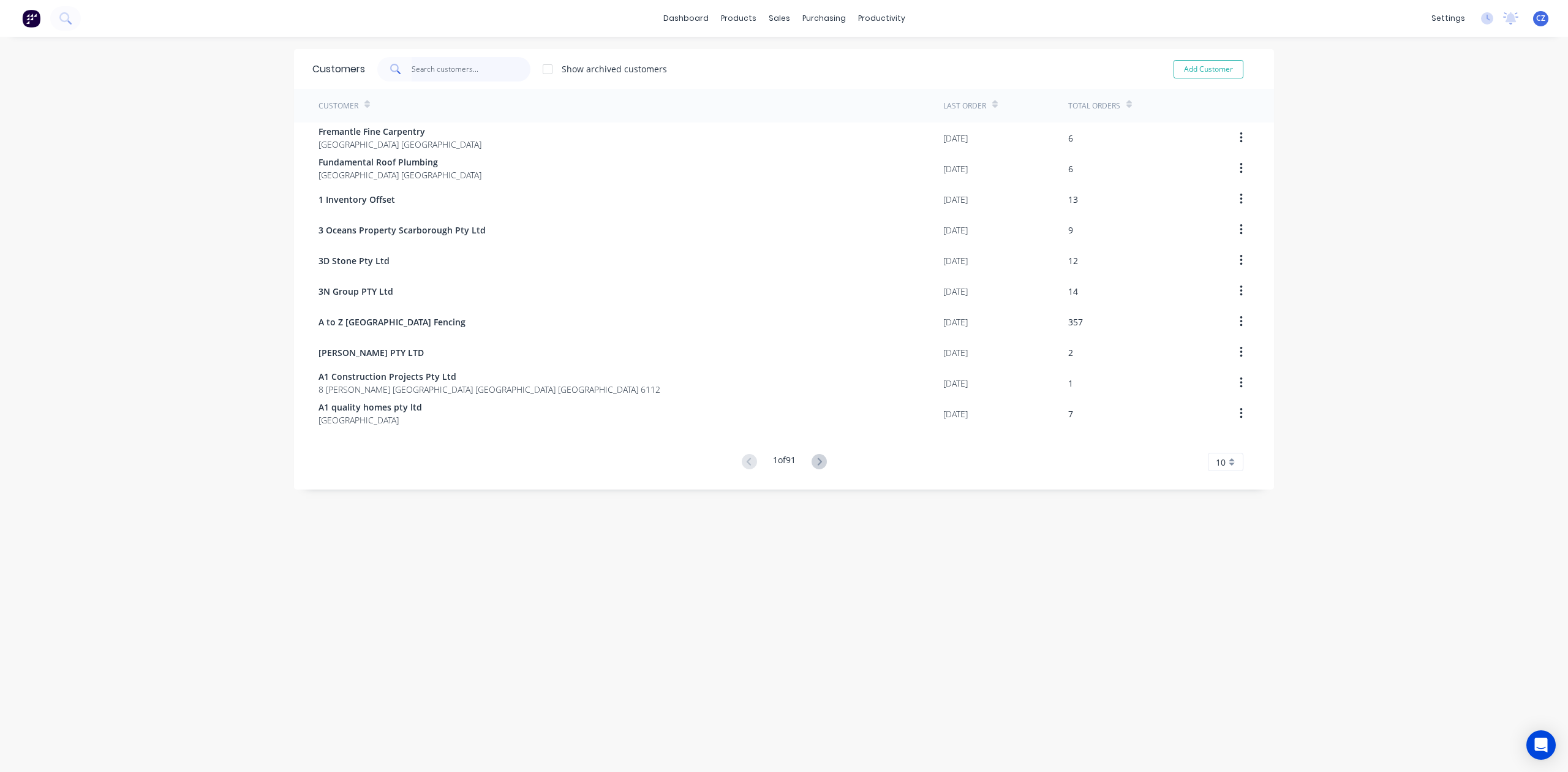
click at [487, 72] on input "text" at bounding box center [471, 69] width 119 height 25
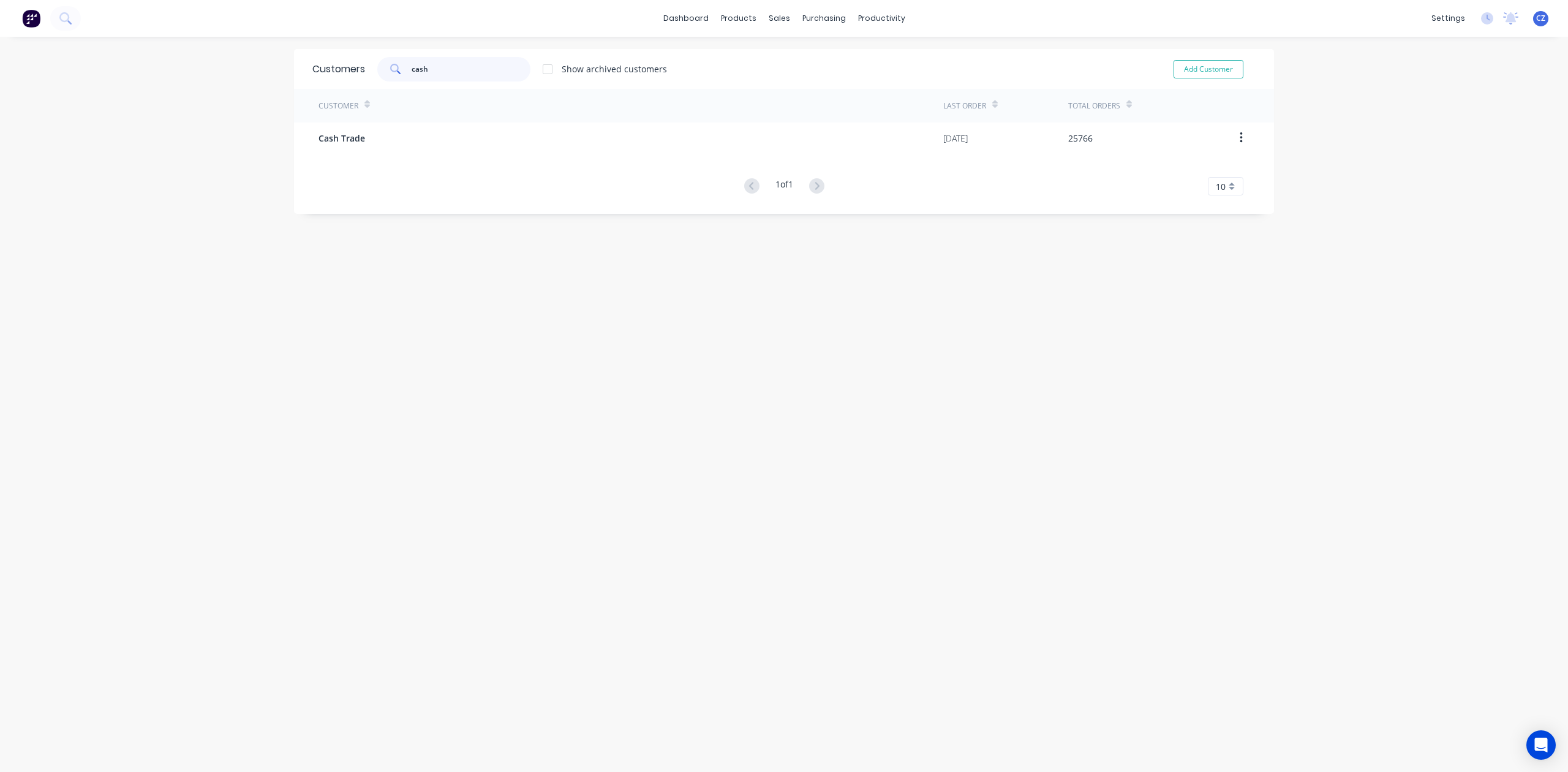
type input "cash"
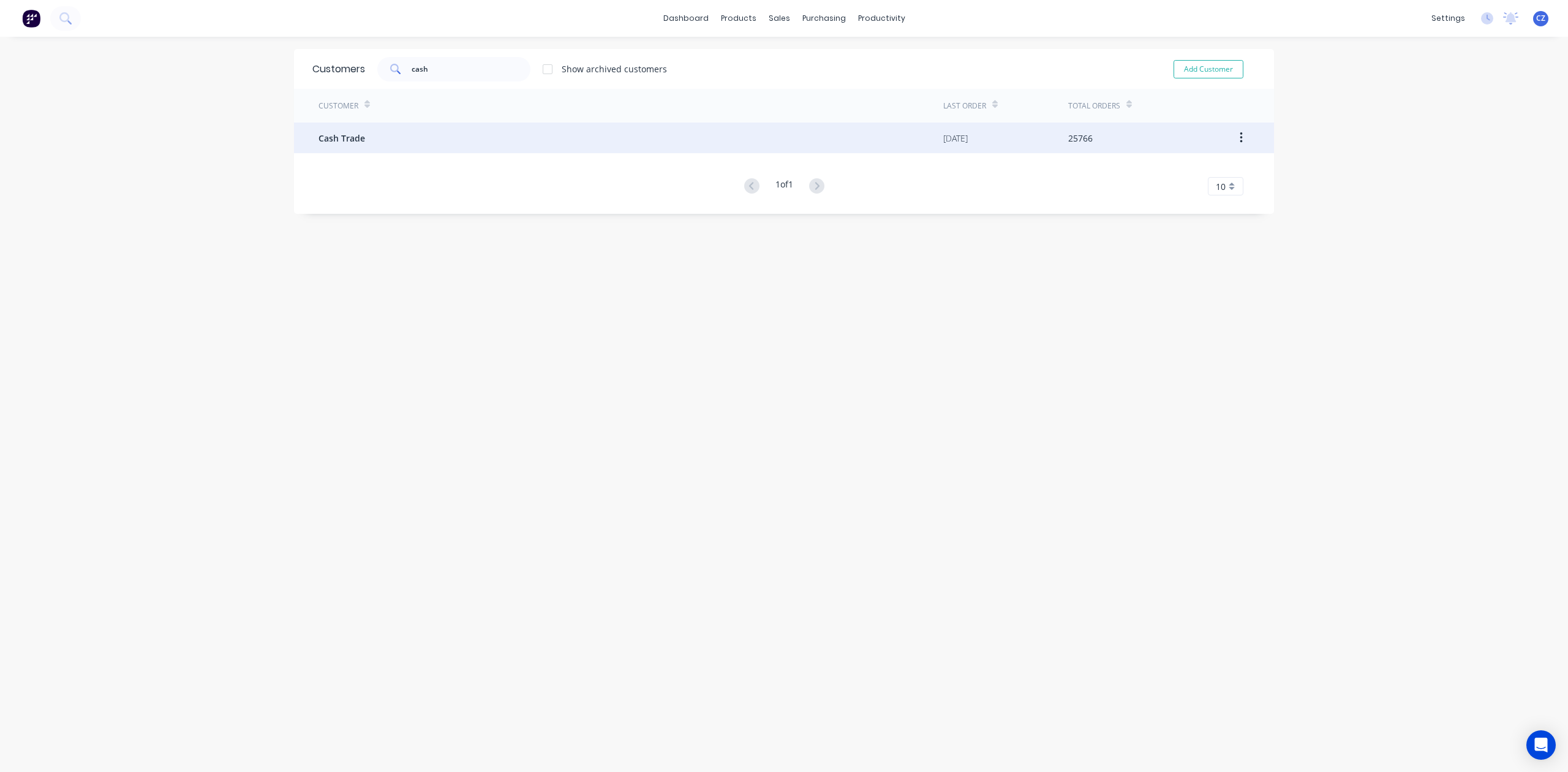
drag, startPoint x: 441, startPoint y: 170, endPoint x: 453, endPoint y: 152, distance: 21.6
click at [442, 170] on div "Customer Last Order Total Orders Cash Trade [DATE] 25766 1 of 1 10 5 10 15 20 2…" at bounding box center [784, 142] width 980 height 107
click at [453, 152] on div "Cash Trade" at bounding box center [631, 138] width 625 height 31
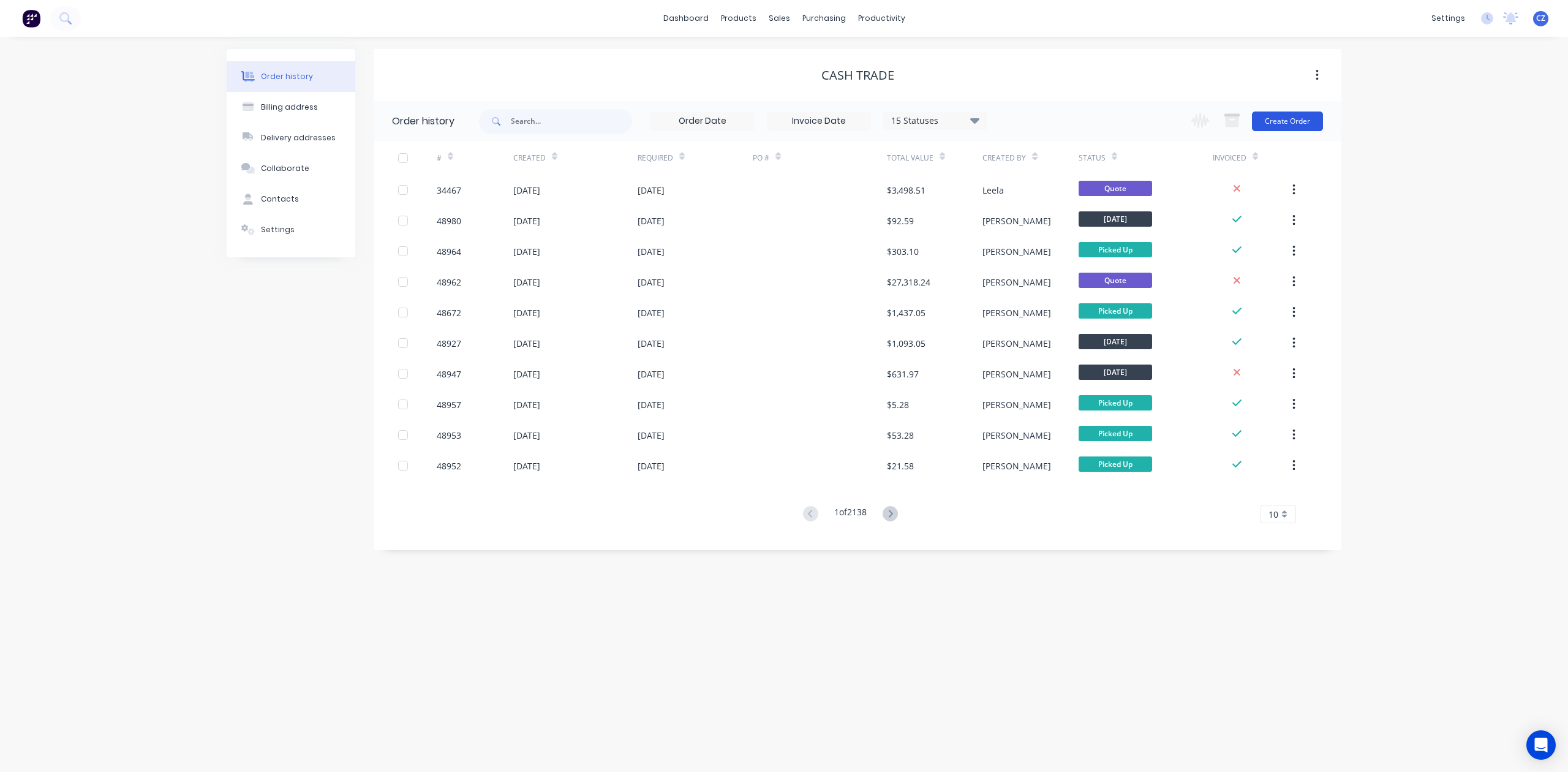
click at [1049, 118] on button "Create Order" at bounding box center [1288, 121] width 71 height 19
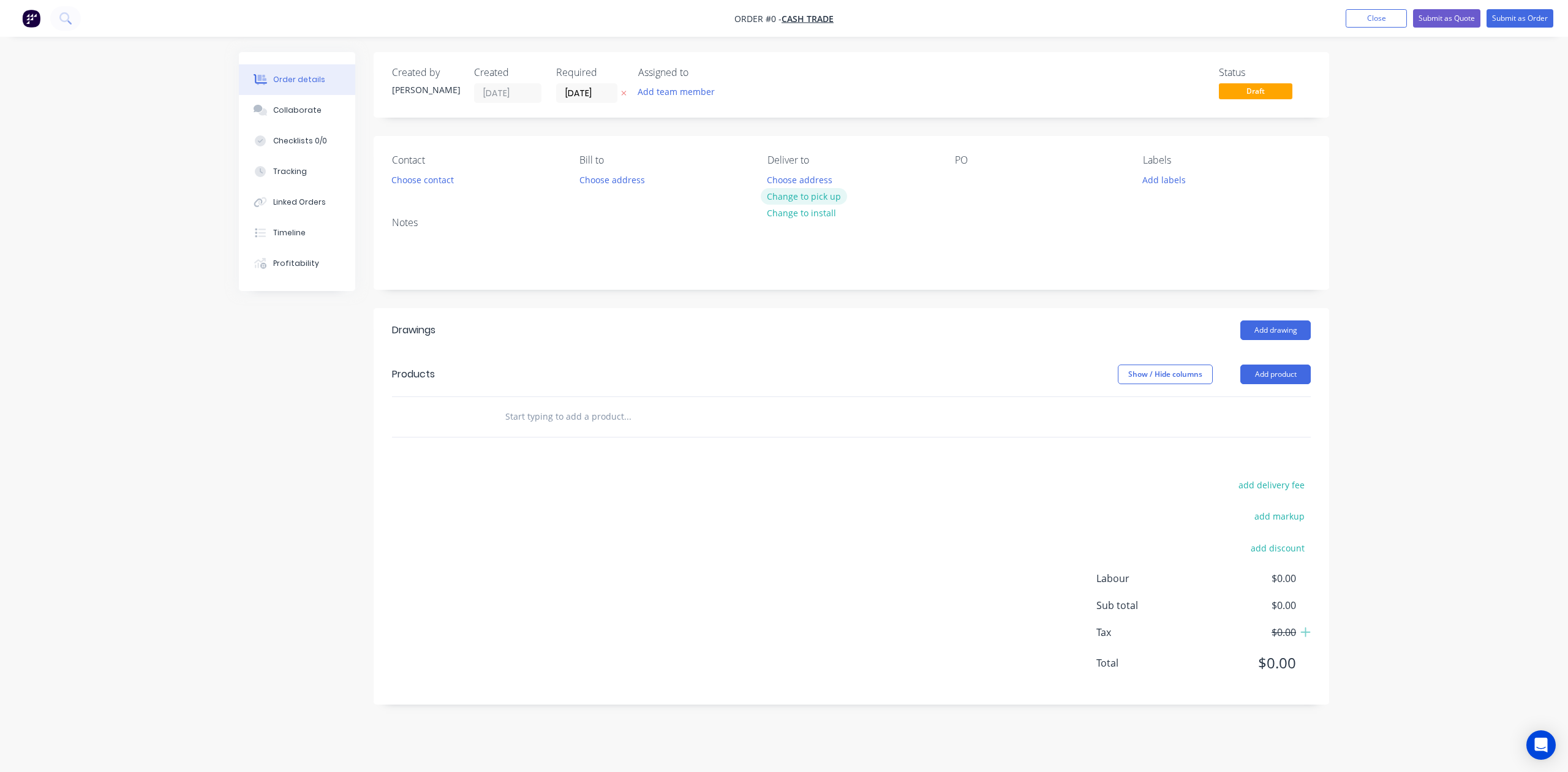
click at [812, 197] on button "Change to pick up" at bounding box center [804, 196] width 87 height 17
click at [1008, 341] on header "Drawings Add drawing" at bounding box center [852, 331] width 956 height 44
click at [1049, 373] on button "Add product" at bounding box center [1276, 374] width 71 height 19
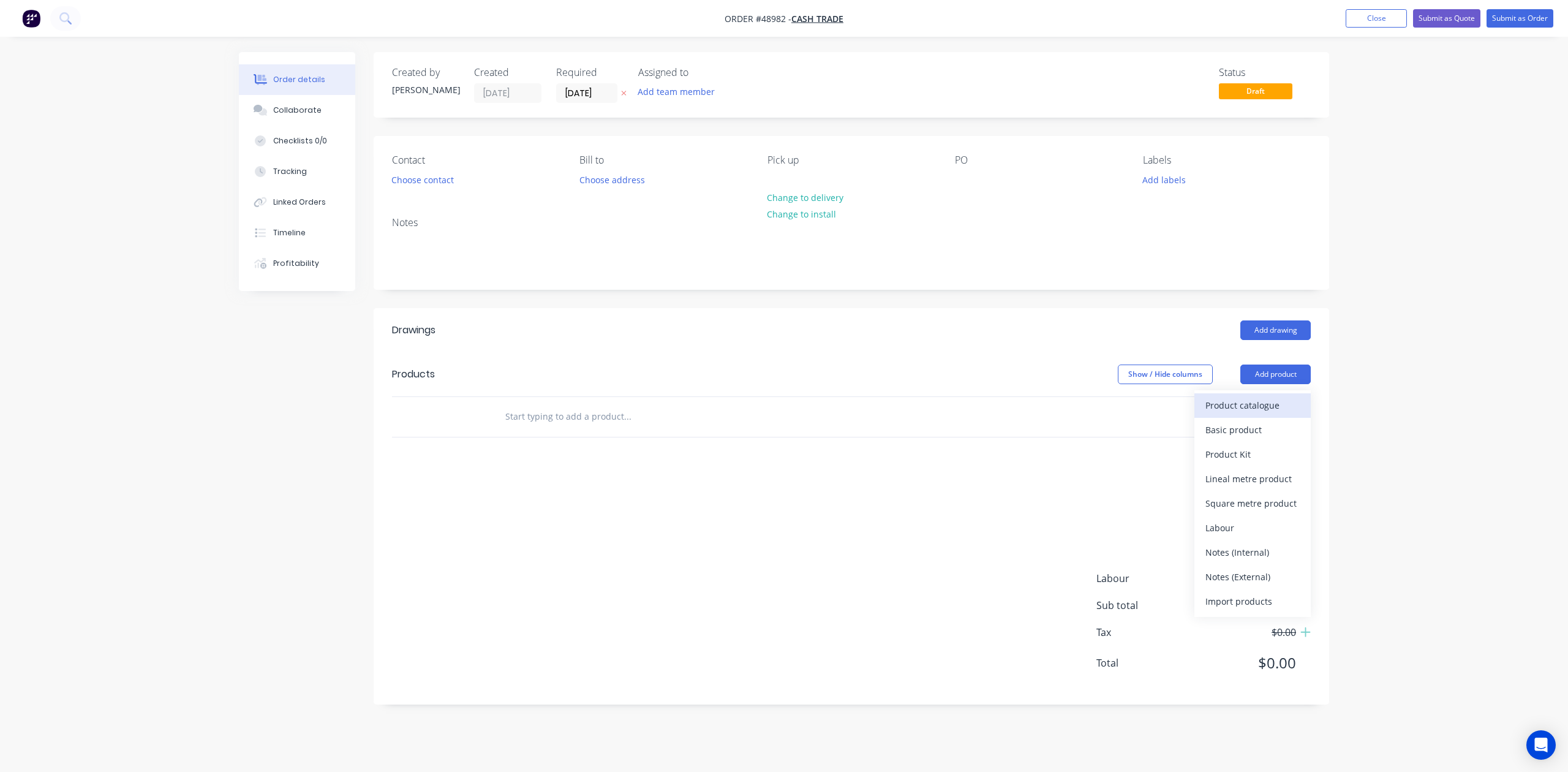
click at [1049, 405] on div "Product catalogue" at bounding box center [1252, 405] width 94 height 18
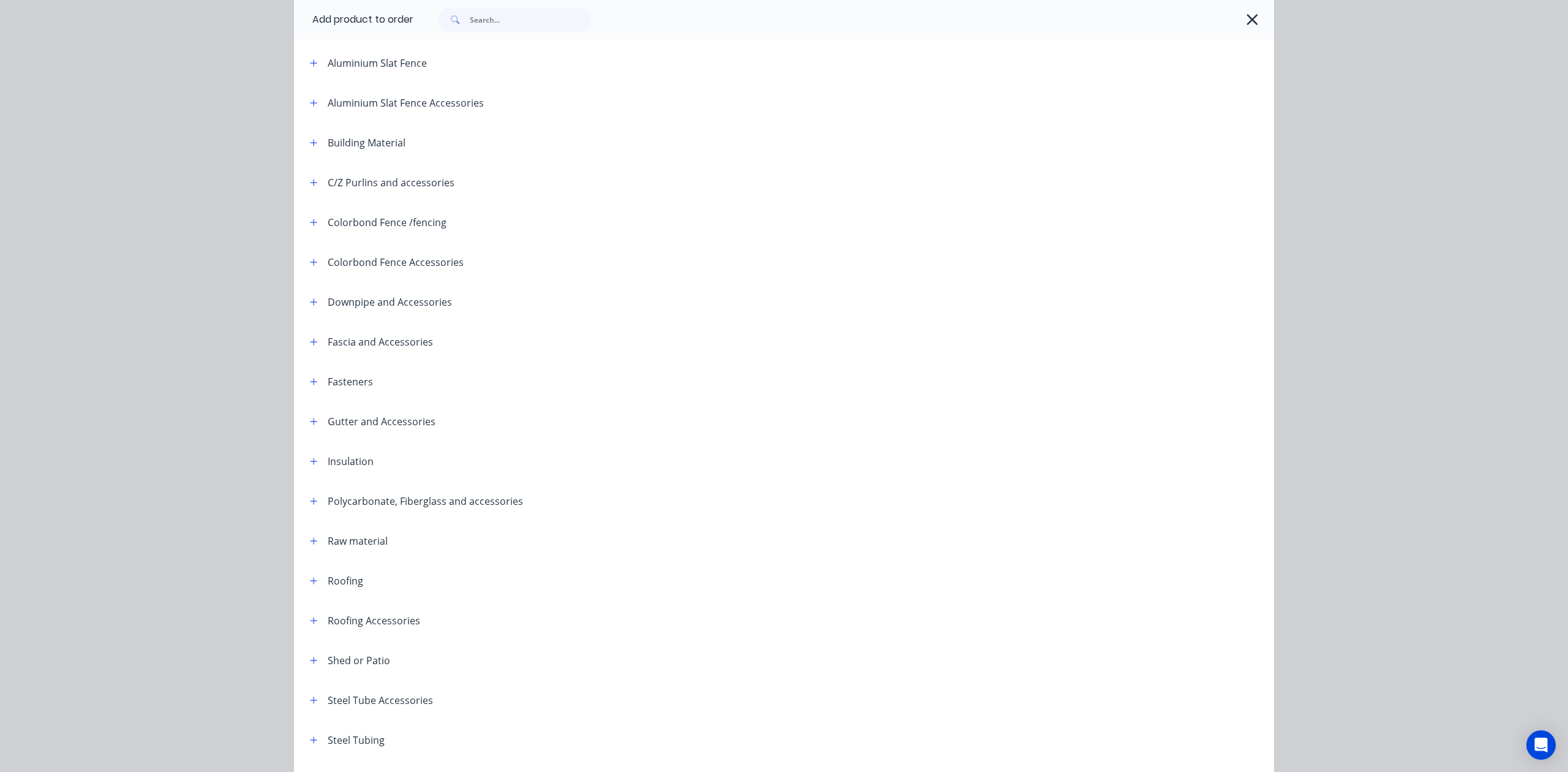
scroll to position [173, 0]
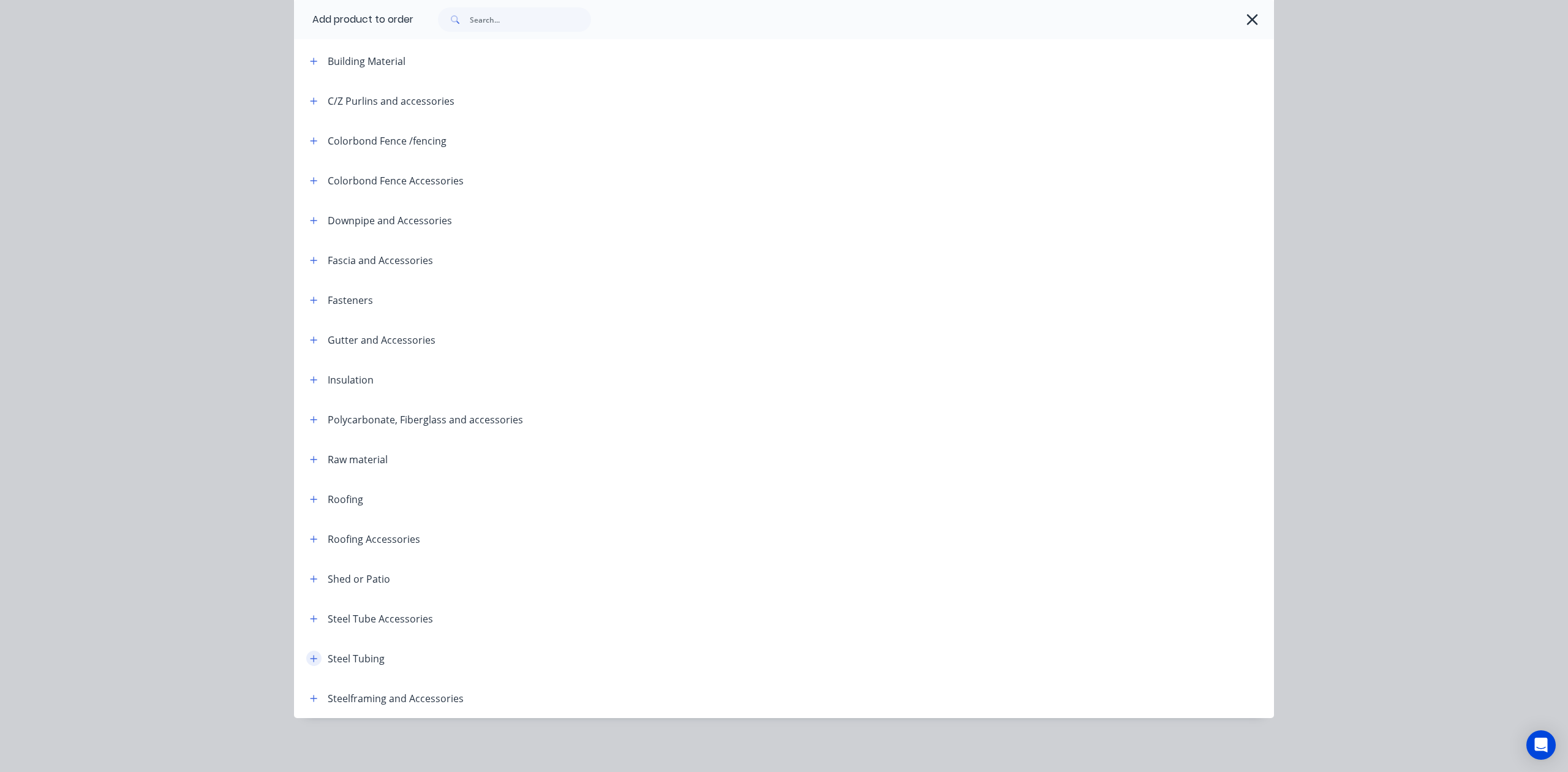
click at [310, 658] on icon "button" at bounding box center [314, 658] width 7 height 7
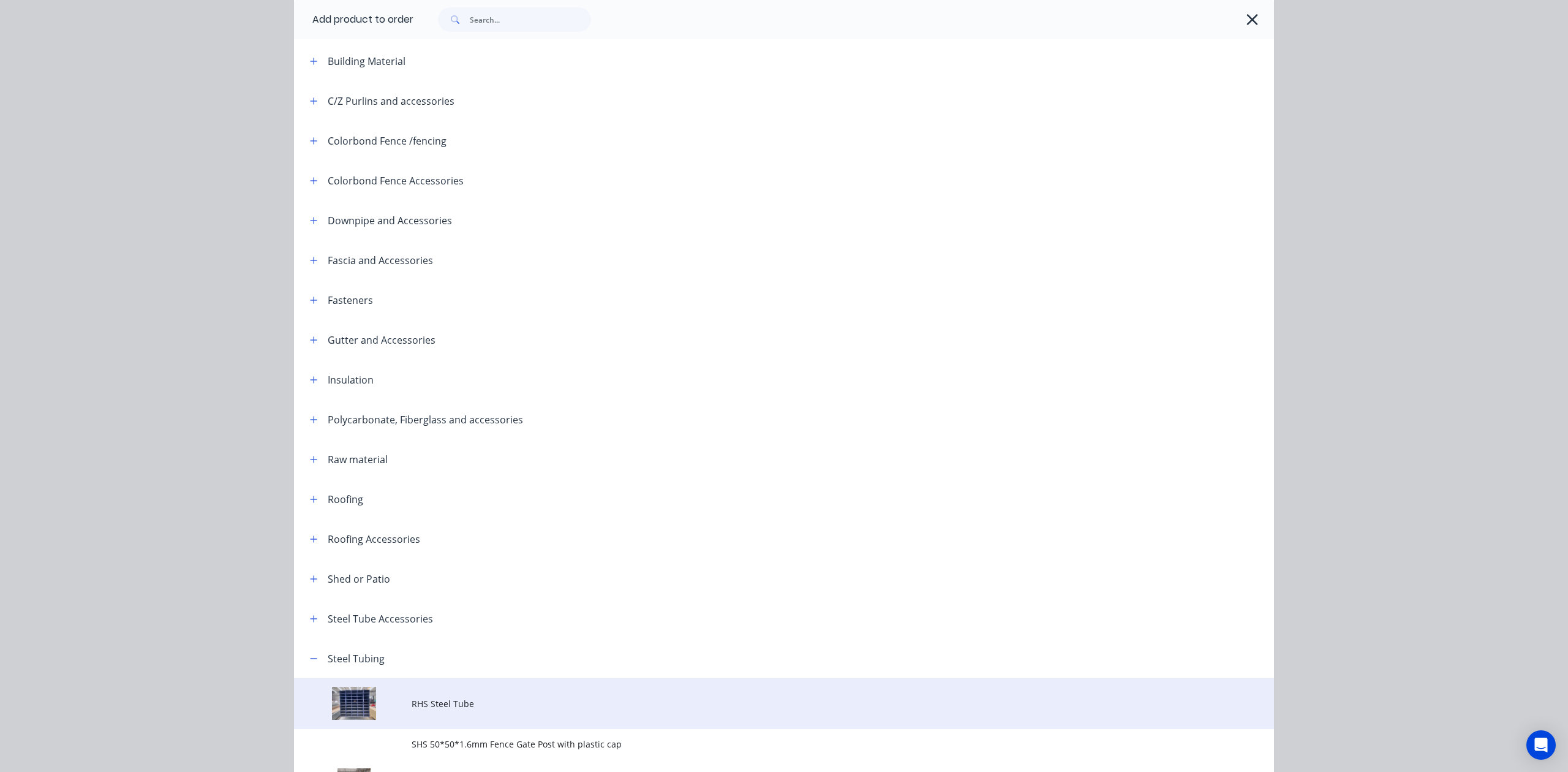
scroll to position [305, 0]
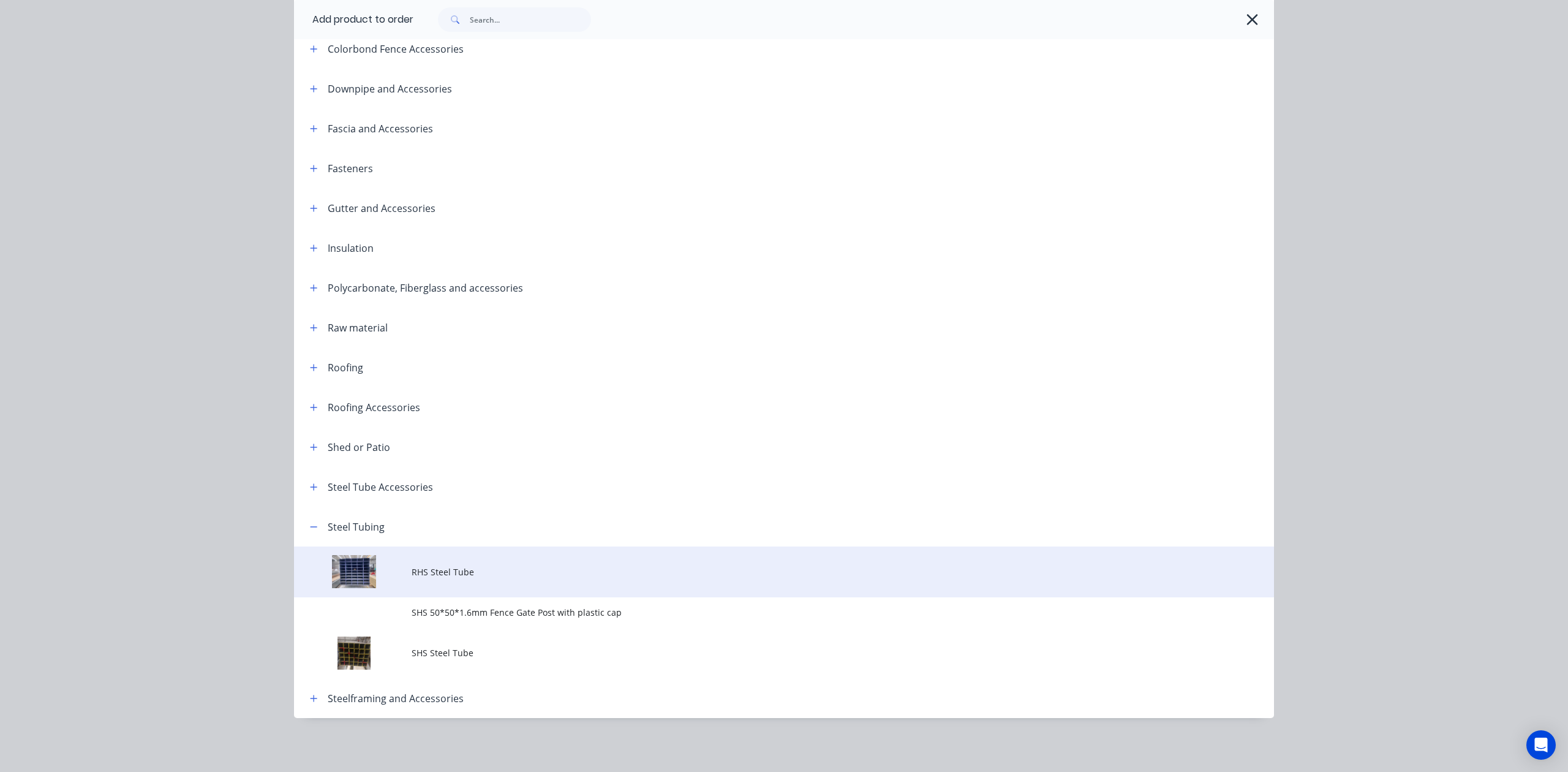
click at [473, 572] on span "RHS Steel Tube" at bounding box center [756, 572] width 690 height 13
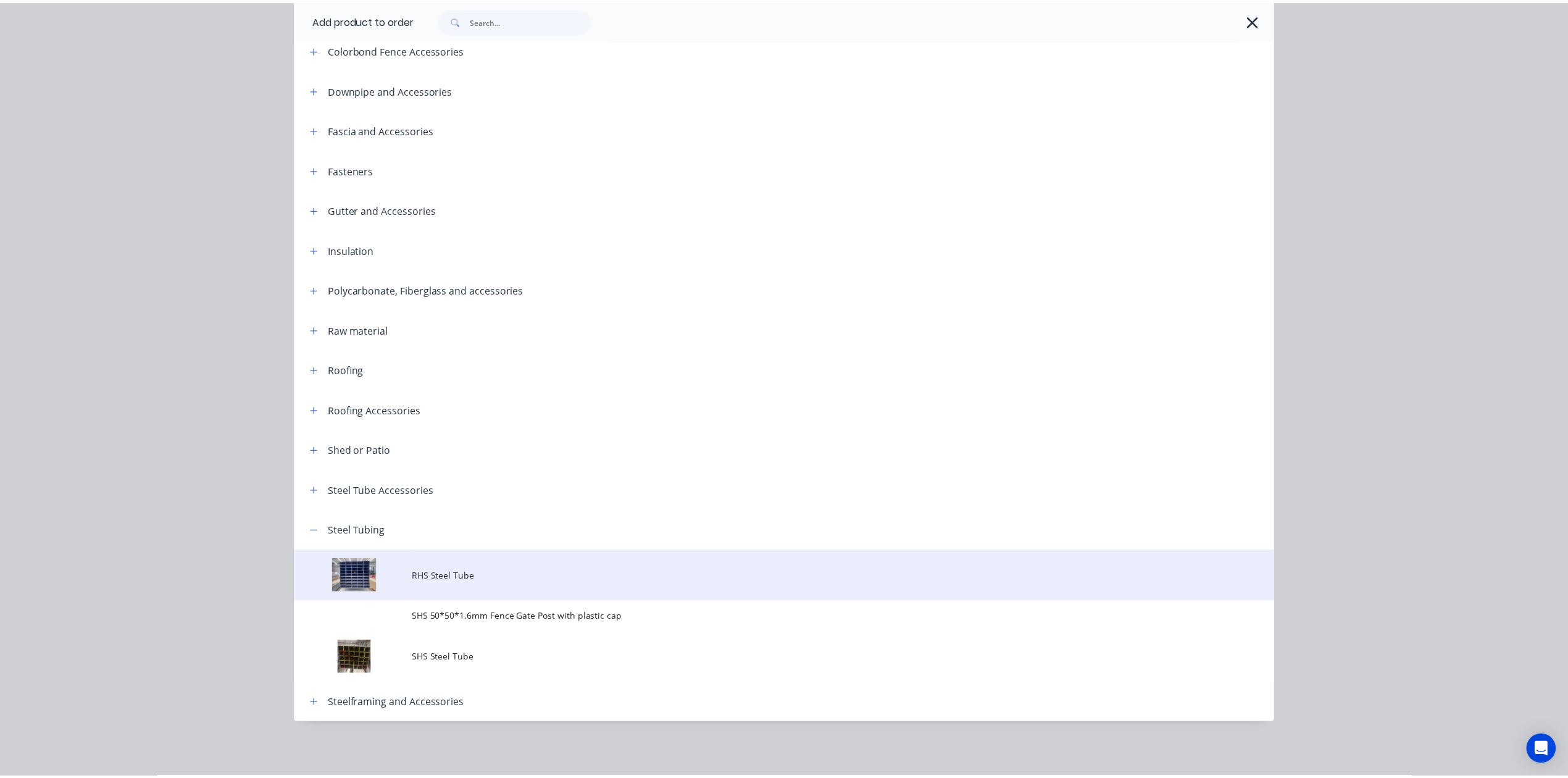
scroll to position [0, 0]
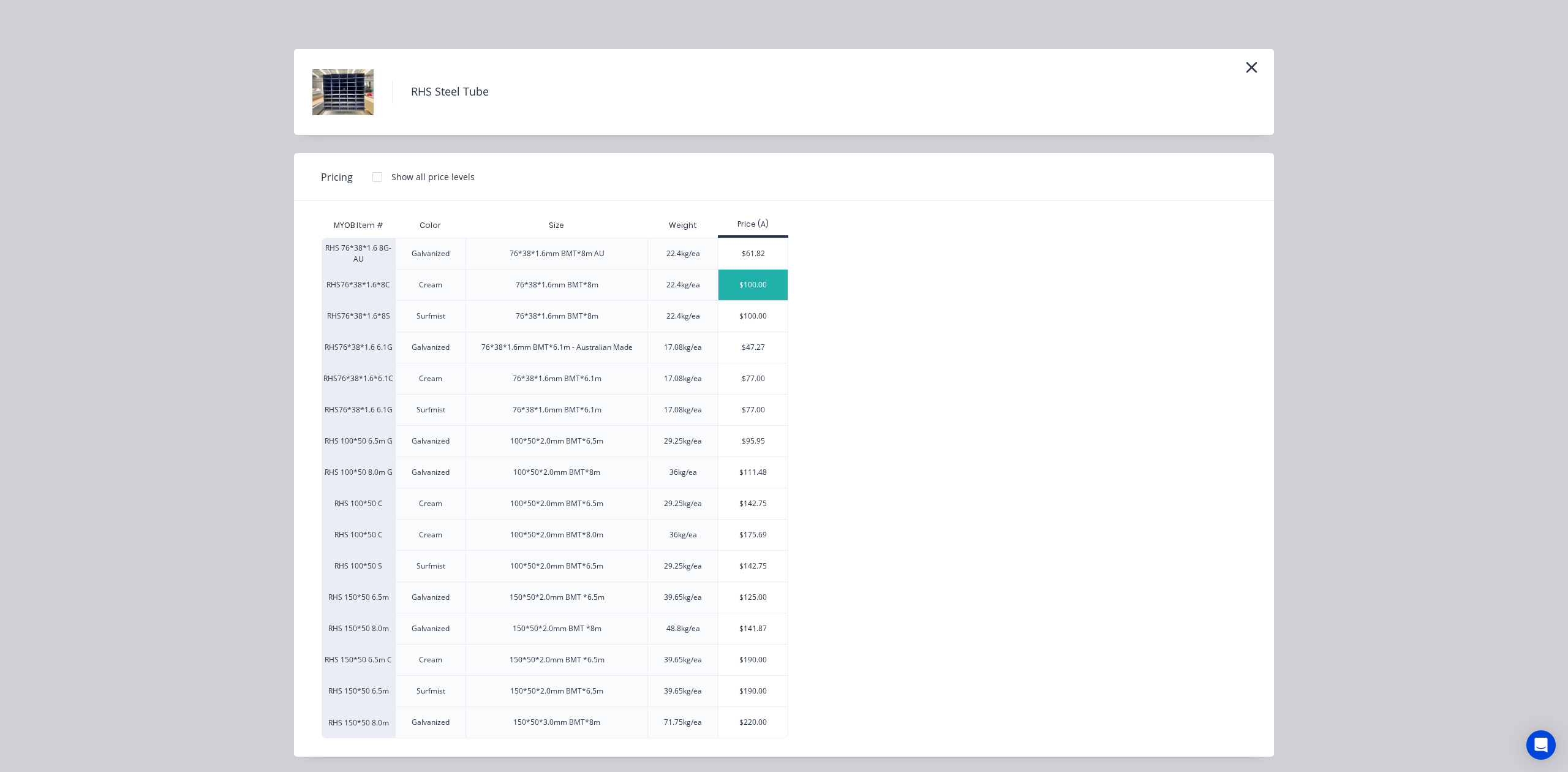
click at [740, 284] on div "$100.00" at bounding box center [753, 285] width 69 height 31
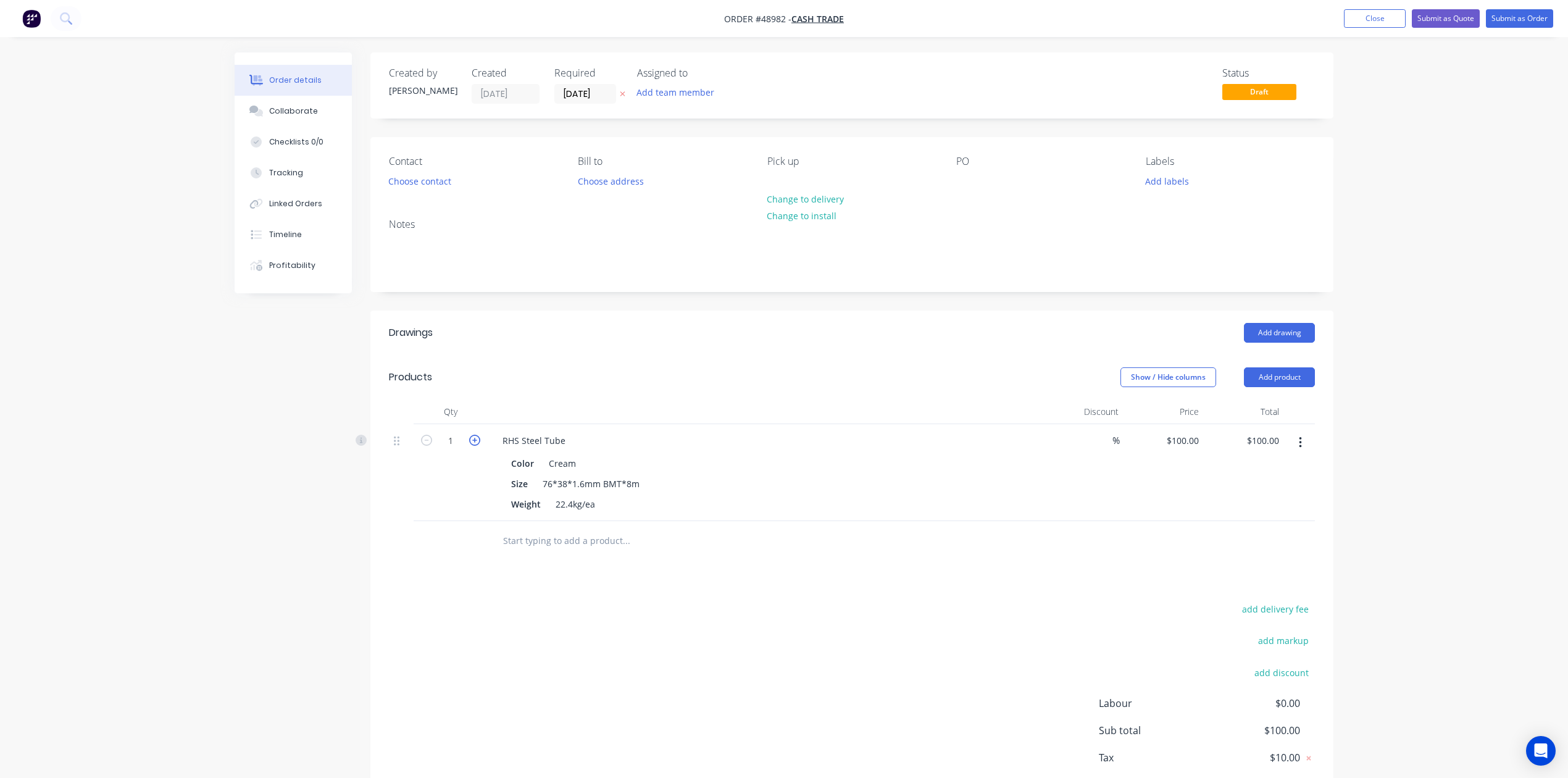
click at [473, 443] on icon "button" at bounding box center [474, 440] width 11 height 11
type input "2"
type input "$200.00"
click at [603, 372] on div "Show / Hide columns Add product" at bounding box center [950, 377] width 729 height 20
click at [1057, 442] on button "button" at bounding box center [1300, 442] width 29 height 22
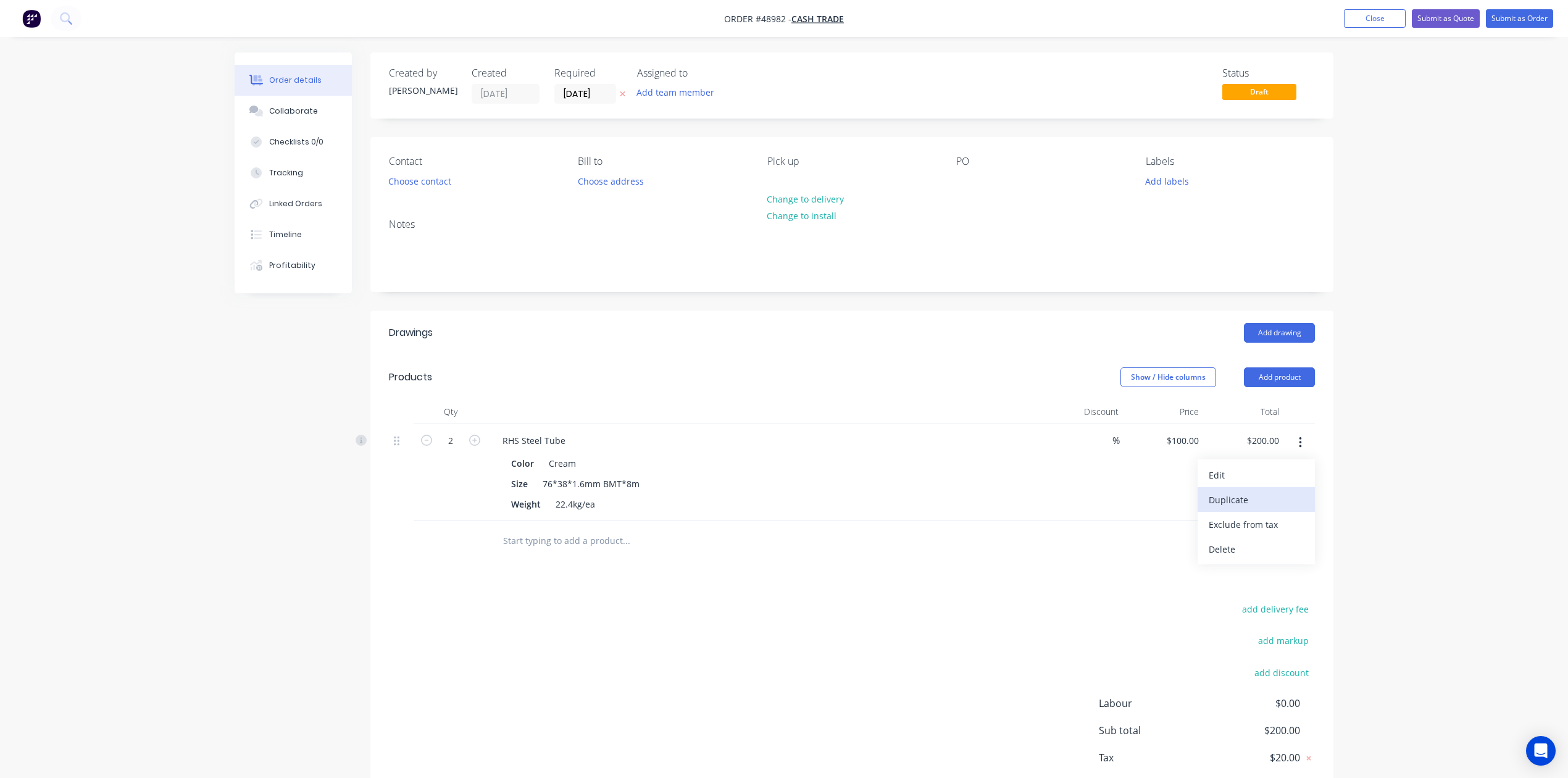
click at [1057, 498] on div "Duplicate" at bounding box center [1256, 500] width 95 height 18
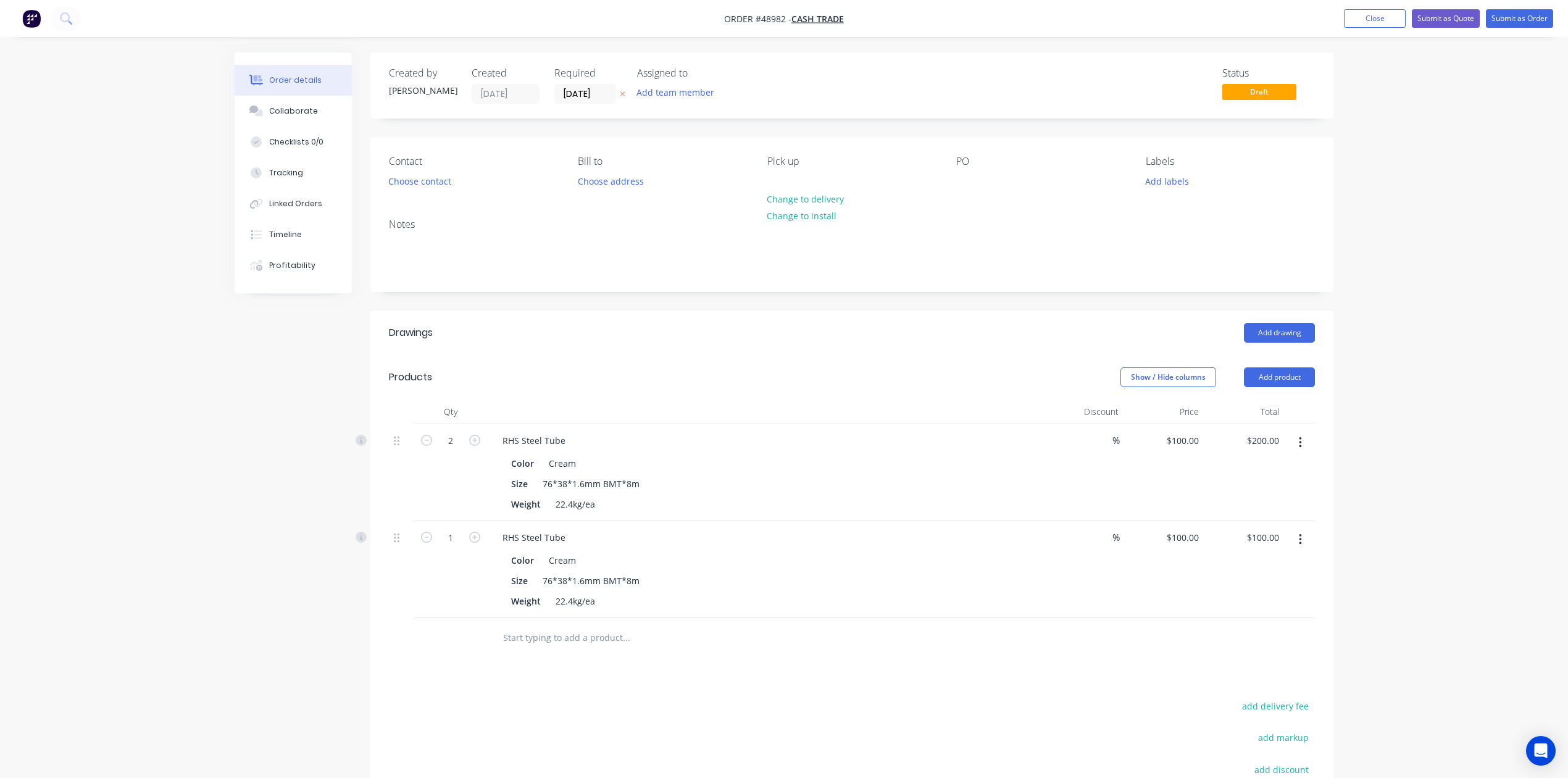
click at [1057, 540] on icon "button" at bounding box center [1300, 540] width 3 height 13
click at [1057, 572] on div "Edit" at bounding box center [1256, 572] width 95 height 18
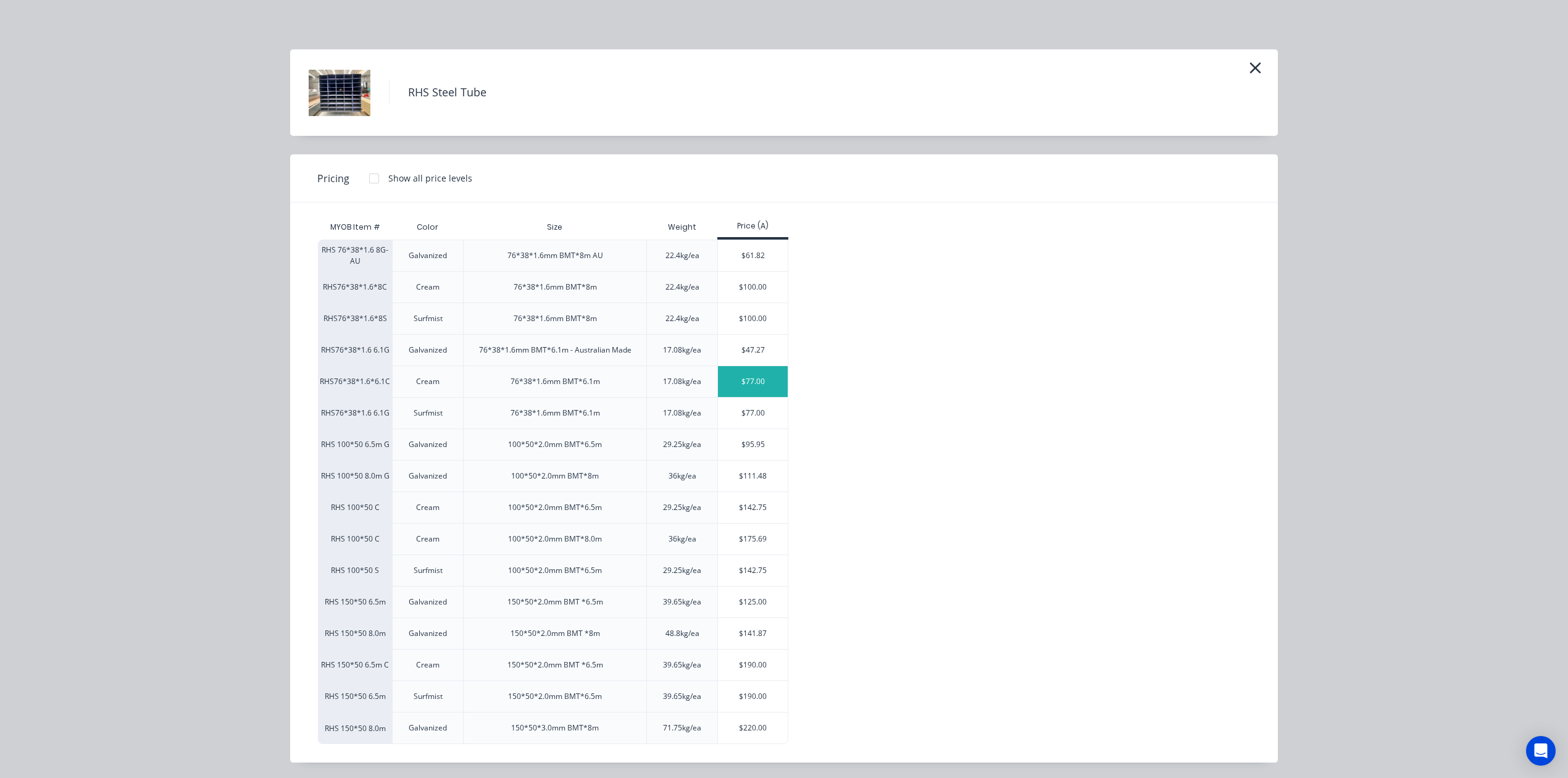
click at [778, 388] on div "$77.00" at bounding box center [753, 382] width 70 height 31
type input "$77.00"
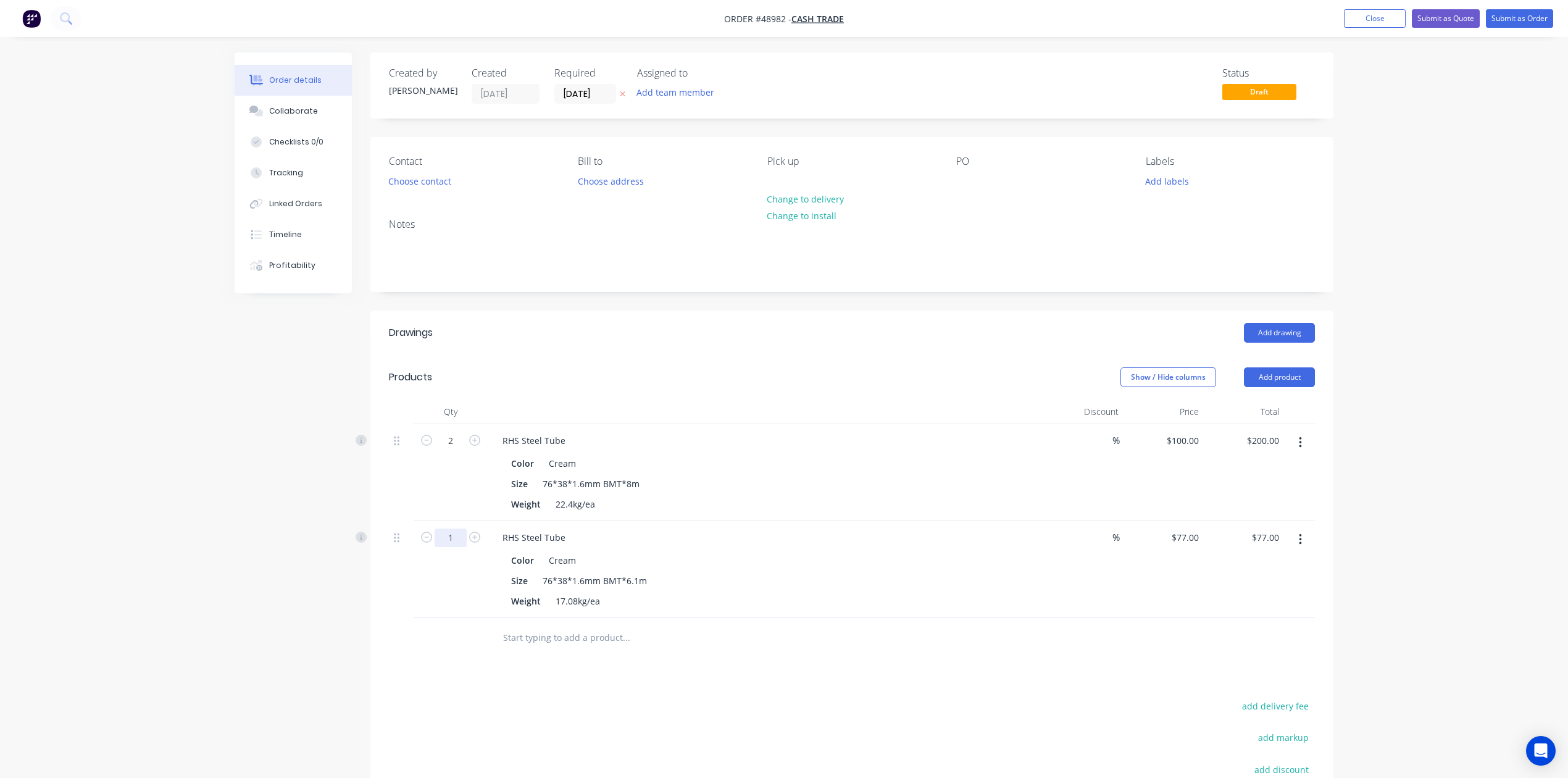
click at [453, 529] on input "1" at bounding box center [451, 538] width 32 height 19
type input "4"
type input "$308.00"
click at [747, 467] on div "Color Cream" at bounding box center [762, 463] width 513 height 18
click at [574, 437] on div "RHS Steel Tube" at bounding box center [765, 440] width 546 height 18
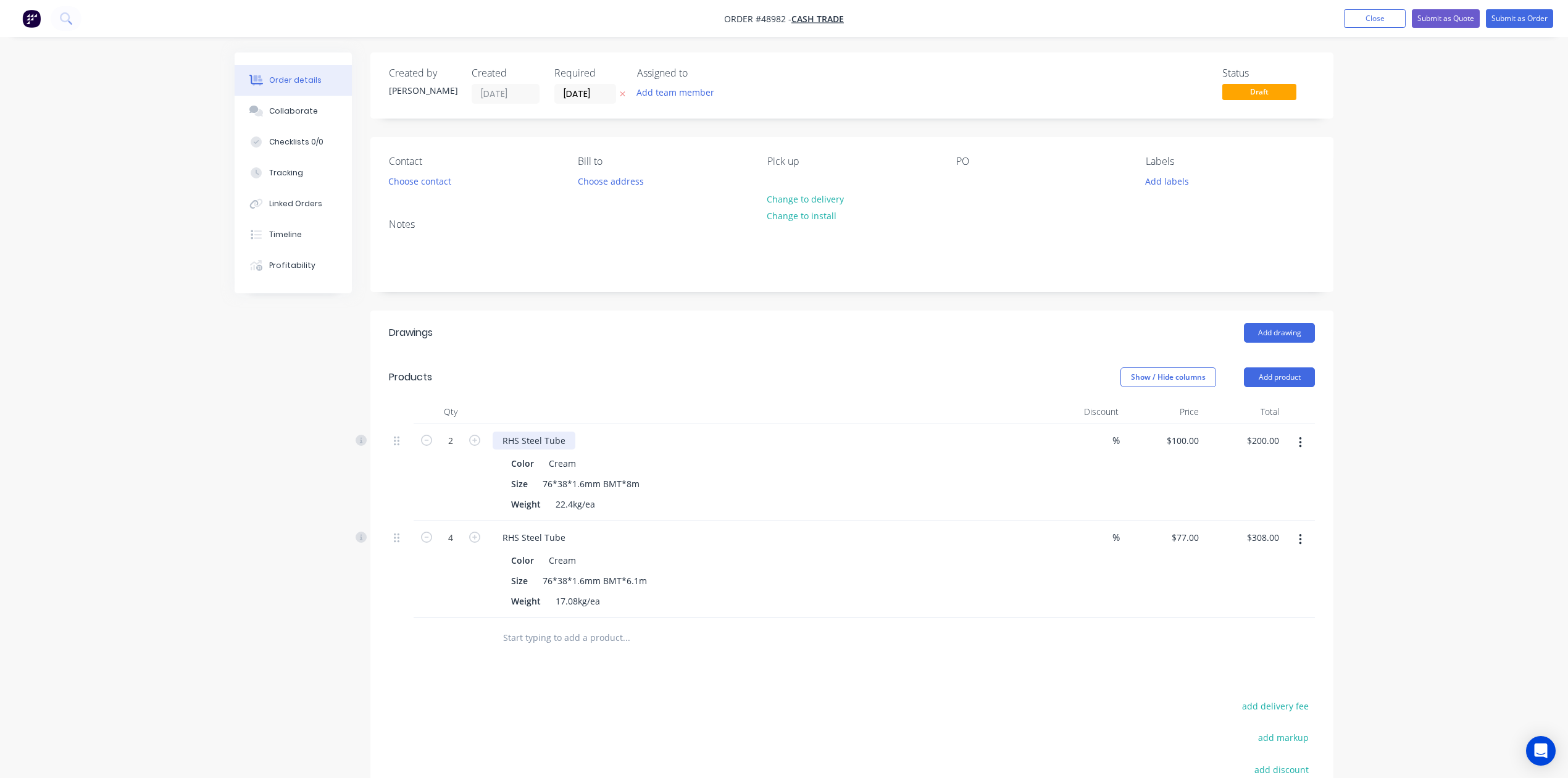
click at [570, 435] on div "RHS Steel Tube" at bounding box center [533, 440] width 83 height 18
click at [822, 409] on div at bounding box center [766, 412] width 556 height 25
click at [671, 435] on div "RHS Steel Tube- cut into 2600 + 2600 + off cut" at bounding box center [596, 440] width 208 height 18
click at [948, 414] on div at bounding box center [766, 412] width 556 height 25
click at [957, 401] on div at bounding box center [766, 412] width 556 height 25
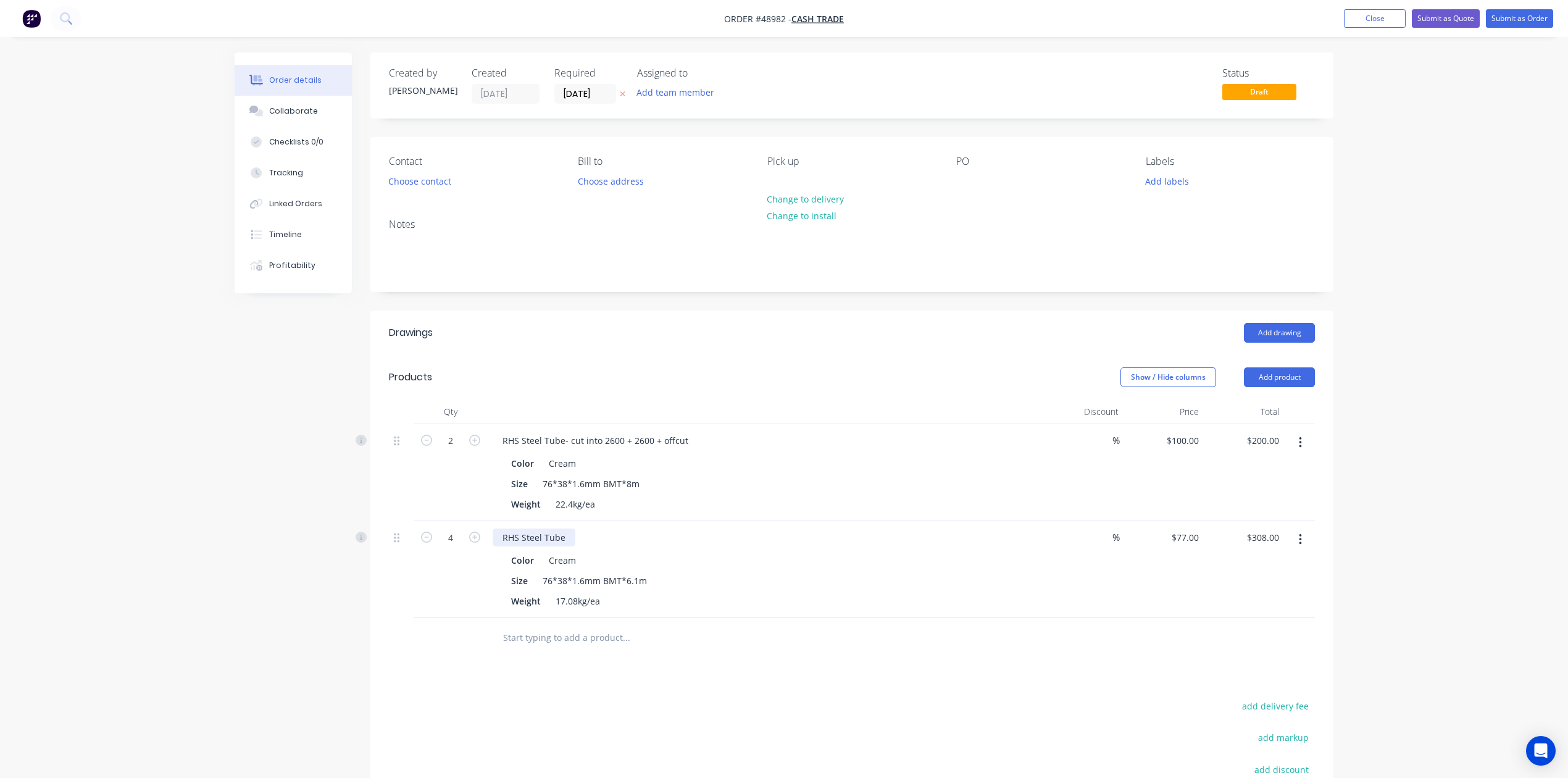
click at [566, 539] on div "RHS Steel Tube" at bounding box center [533, 538] width 83 height 18
click at [1057, 527] on div at bounding box center [1300, 570] width 31 height 97
click at [1057, 536] on icon "button" at bounding box center [1300, 540] width 3 height 11
click at [1057, 593] on div "Duplicate" at bounding box center [1256, 597] width 95 height 18
drag, startPoint x: 421, startPoint y: 529, endPoint x: 426, endPoint y: 534, distance: 7.1
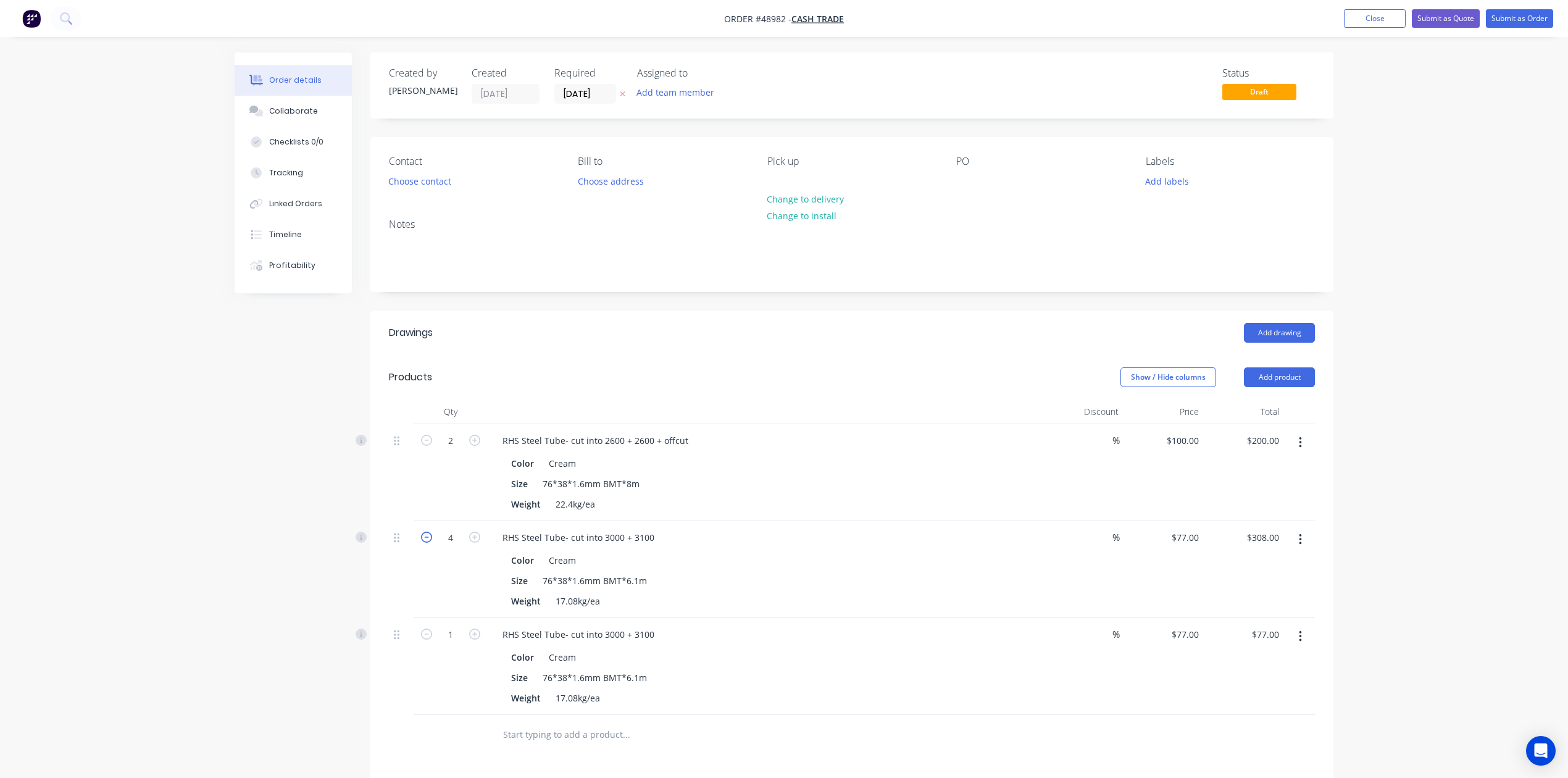
click at [422, 529] on form "4" at bounding box center [450, 537] width 64 height 19
click at [426, 535] on icon "button" at bounding box center [426, 537] width 11 height 11
type input "3"
type input "$231.00"
click at [482, 501] on div "2" at bounding box center [451, 472] width 74 height 97
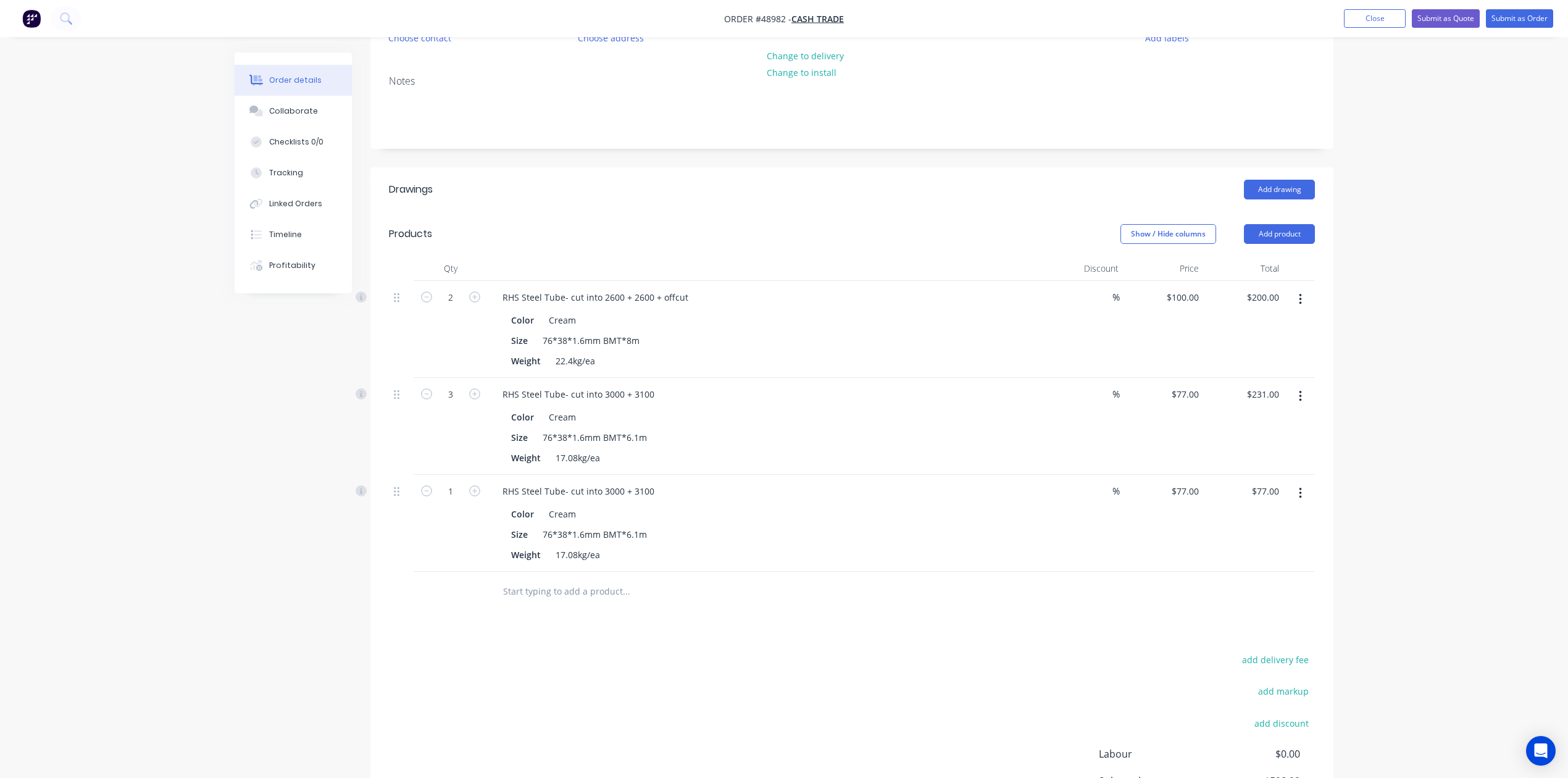
scroll to position [164, 0]
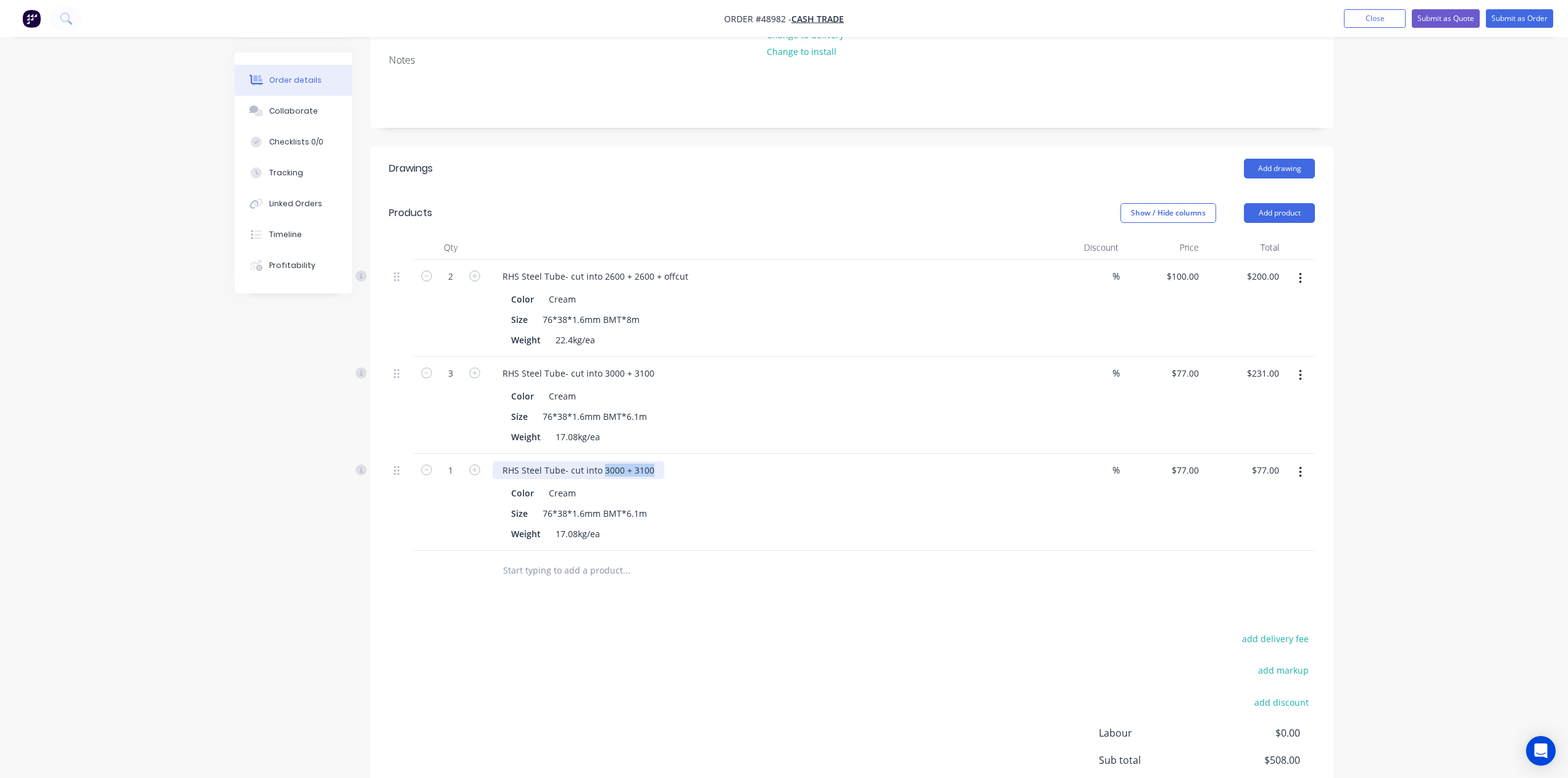
drag, startPoint x: 603, startPoint y: 467, endPoint x: 746, endPoint y: 470, distance: 143.0
click at [736, 470] on div "RHS Steel Tube- cut into 3000 + 3100" at bounding box center [765, 470] width 546 height 18
click at [850, 598] on div "Drawings Add drawing Products Show / Hide columns Add product Qty Discount Pric…" at bounding box center [852, 503] width 963 height 714
click at [804, 520] on div "Size 76*38*1.6mm BMT*6.1m" at bounding box center [762, 514] width 513 height 18
click at [1057, 210] on button "Add product" at bounding box center [1279, 213] width 71 height 20
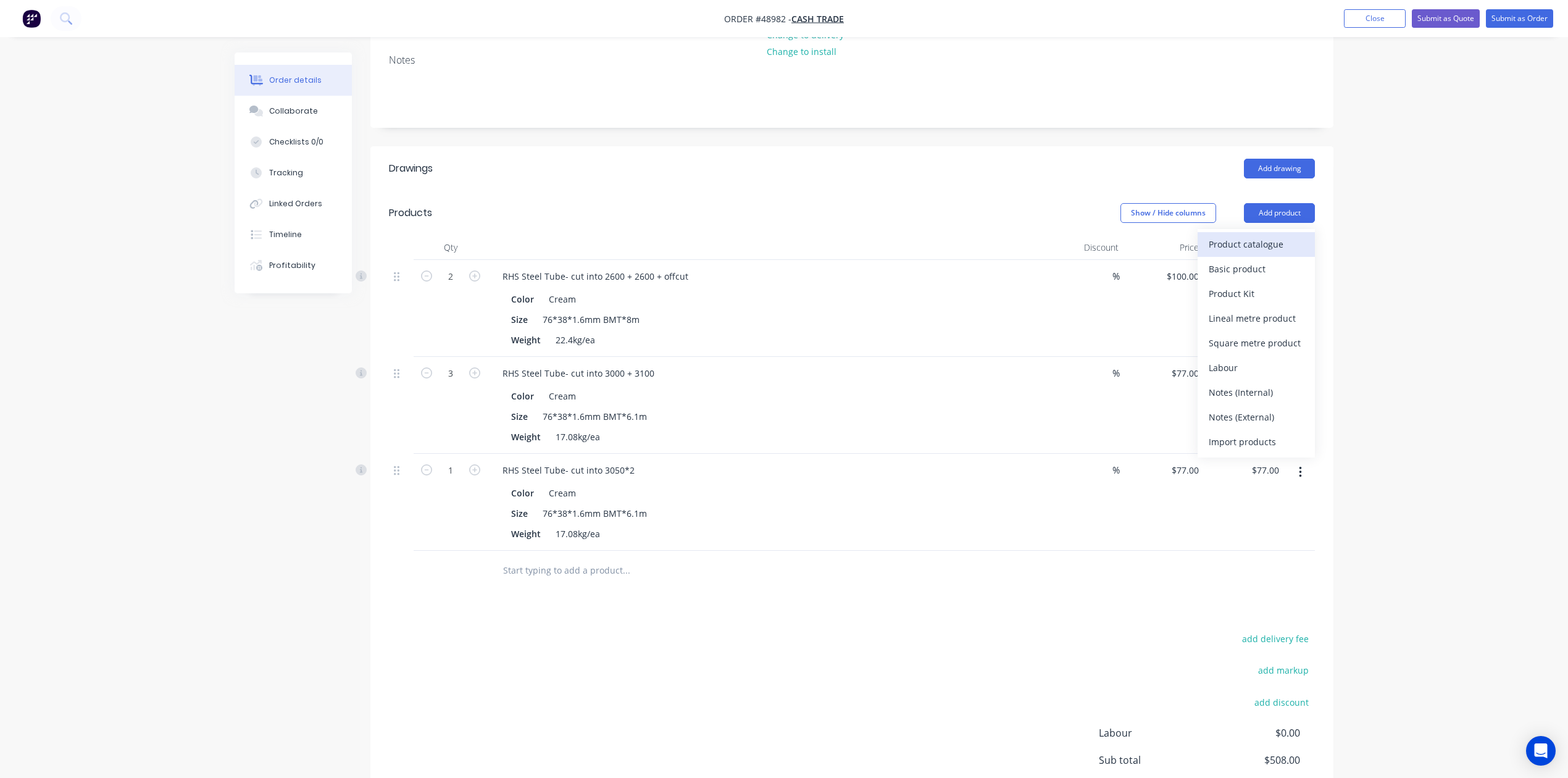
click at [1057, 252] on div "Product catalogue" at bounding box center [1256, 244] width 95 height 18
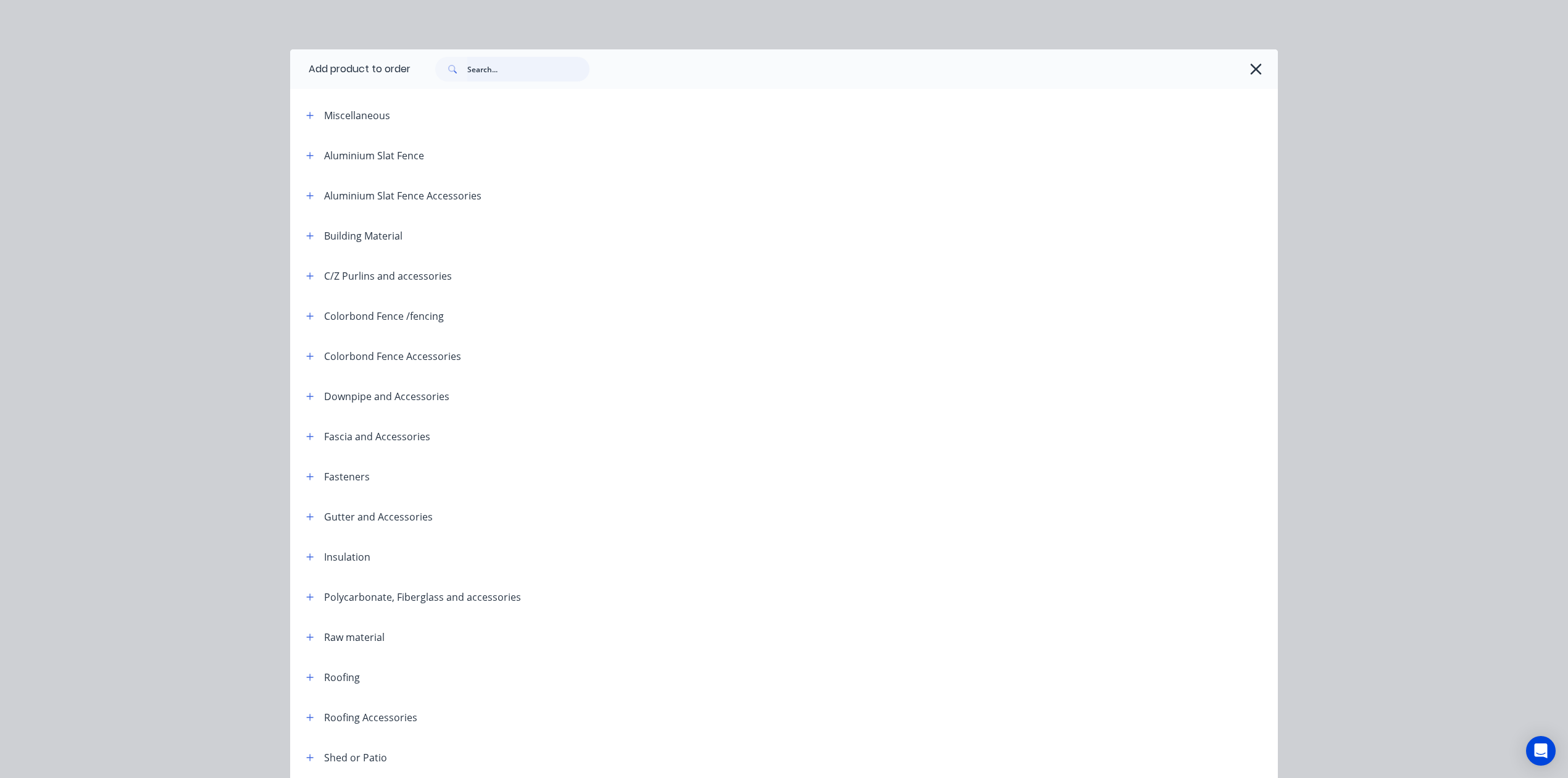
click at [505, 65] on input "text" at bounding box center [529, 69] width 122 height 25
type input "inter"
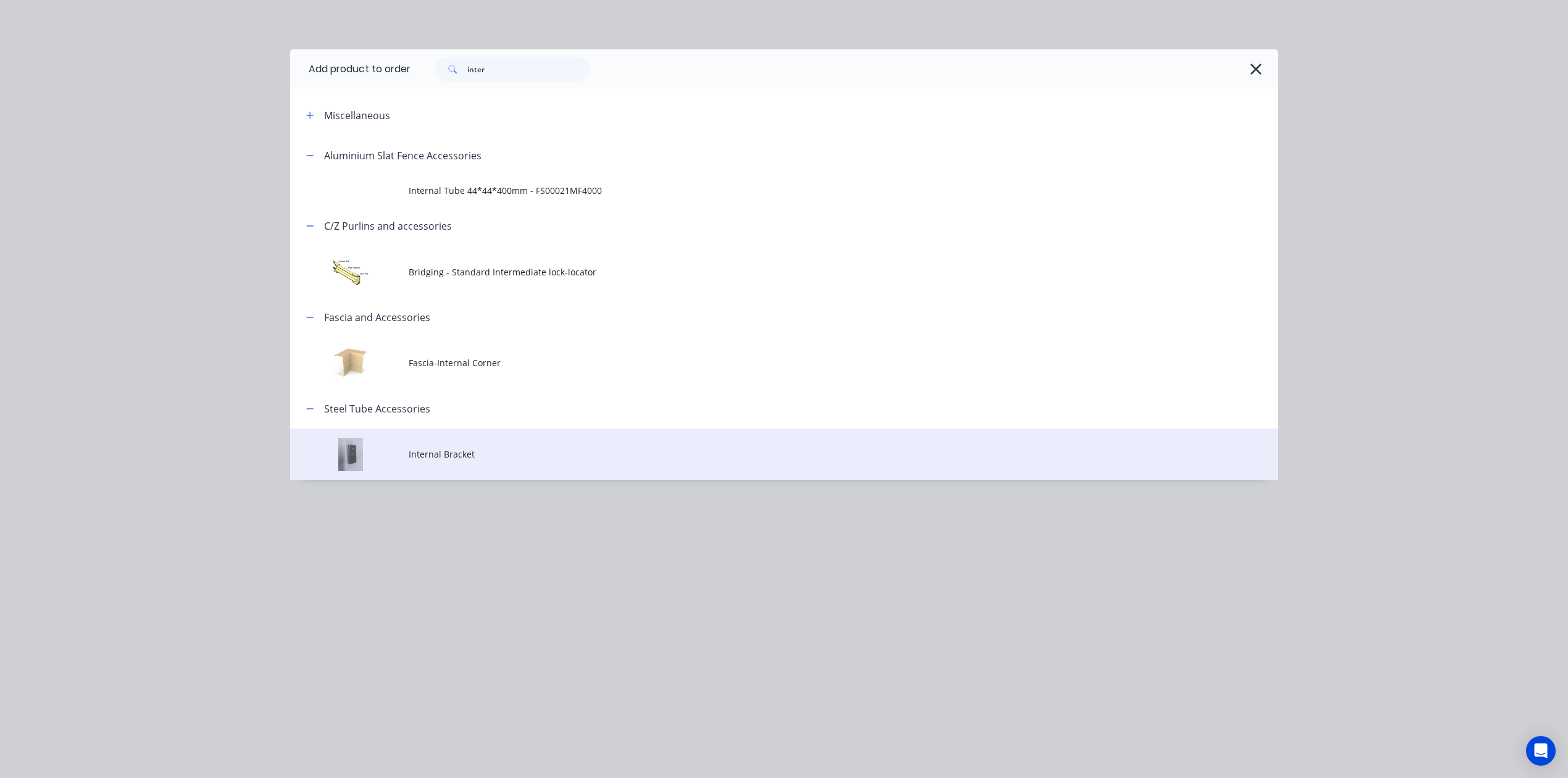
click at [507, 445] on td "Internal Bracket" at bounding box center [843, 454] width 869 height 51
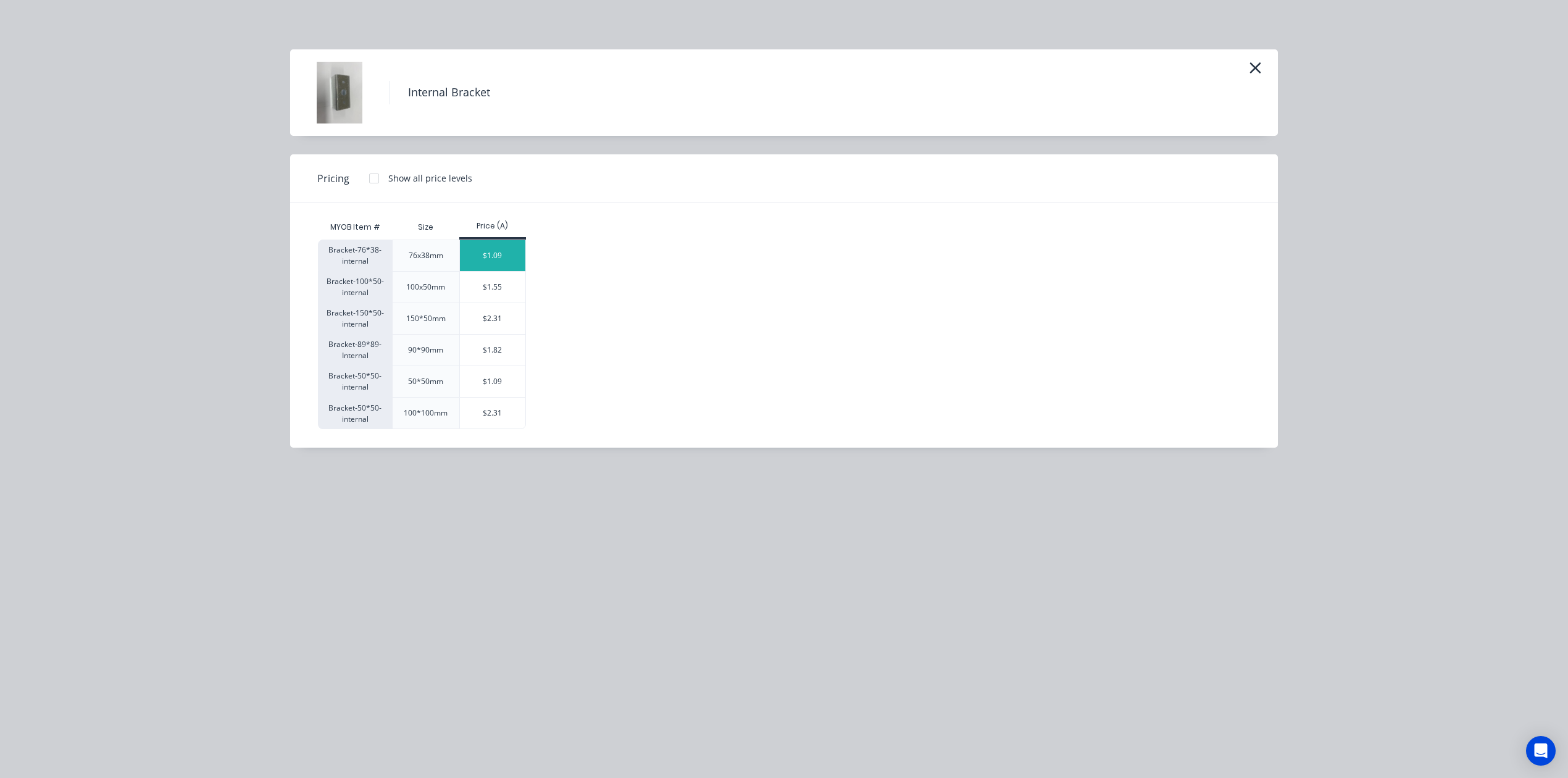
click at [496, 250] on div "$1.09" at bounding box center [493, 256] width 66 height 31
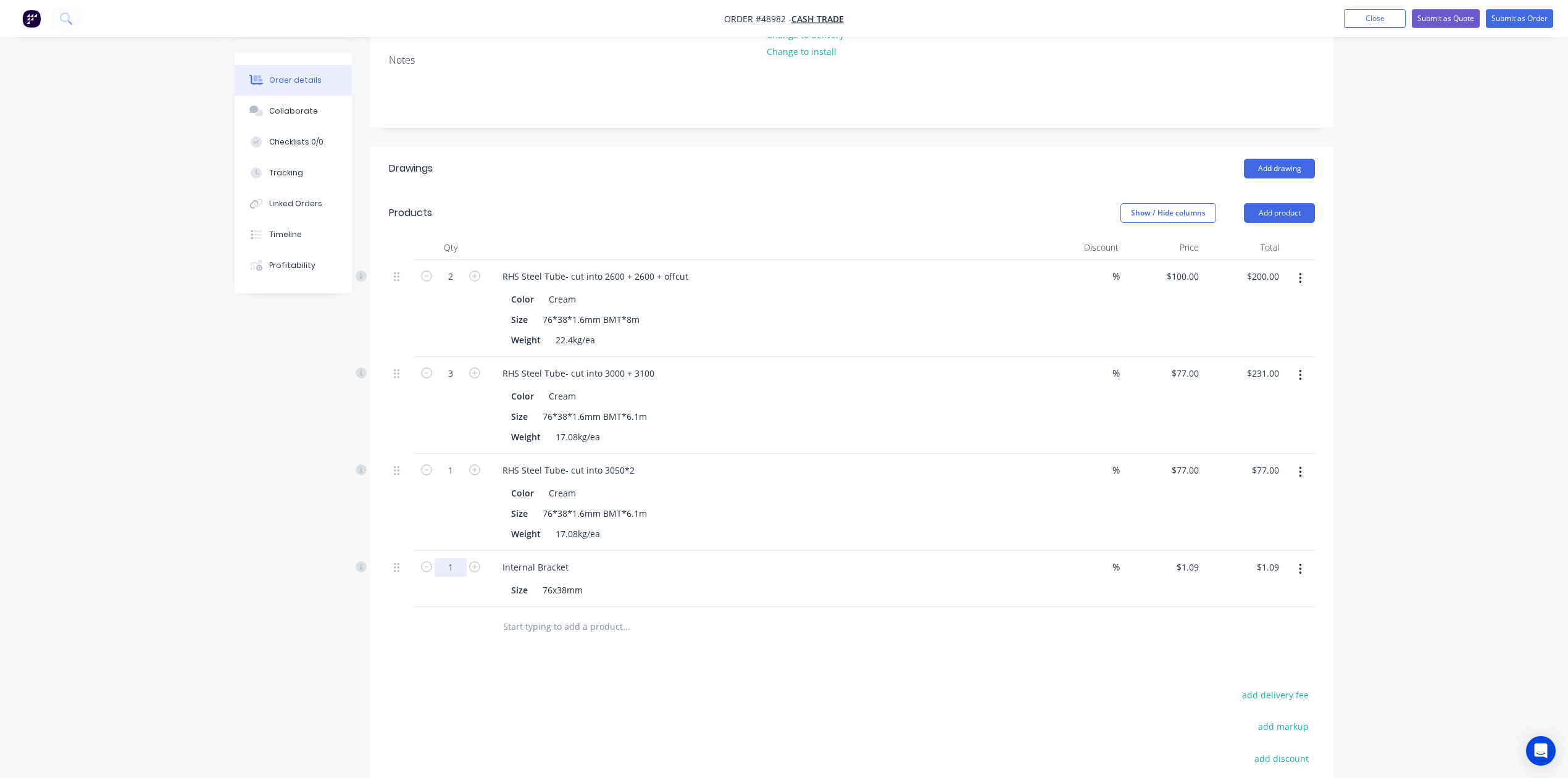
click at [461, 578] on div "1" at bounding box center [451, 579] width 74 height 57
type input "20"
type input "$21.80"
drag, startPoint x: 892, startPoint y: 491, endPoint x: 920, endPoint y: 478, distance: 30.9
click at [892, 491] on div "Color Cream" at bounding box center [762, 493] width 513 height 18
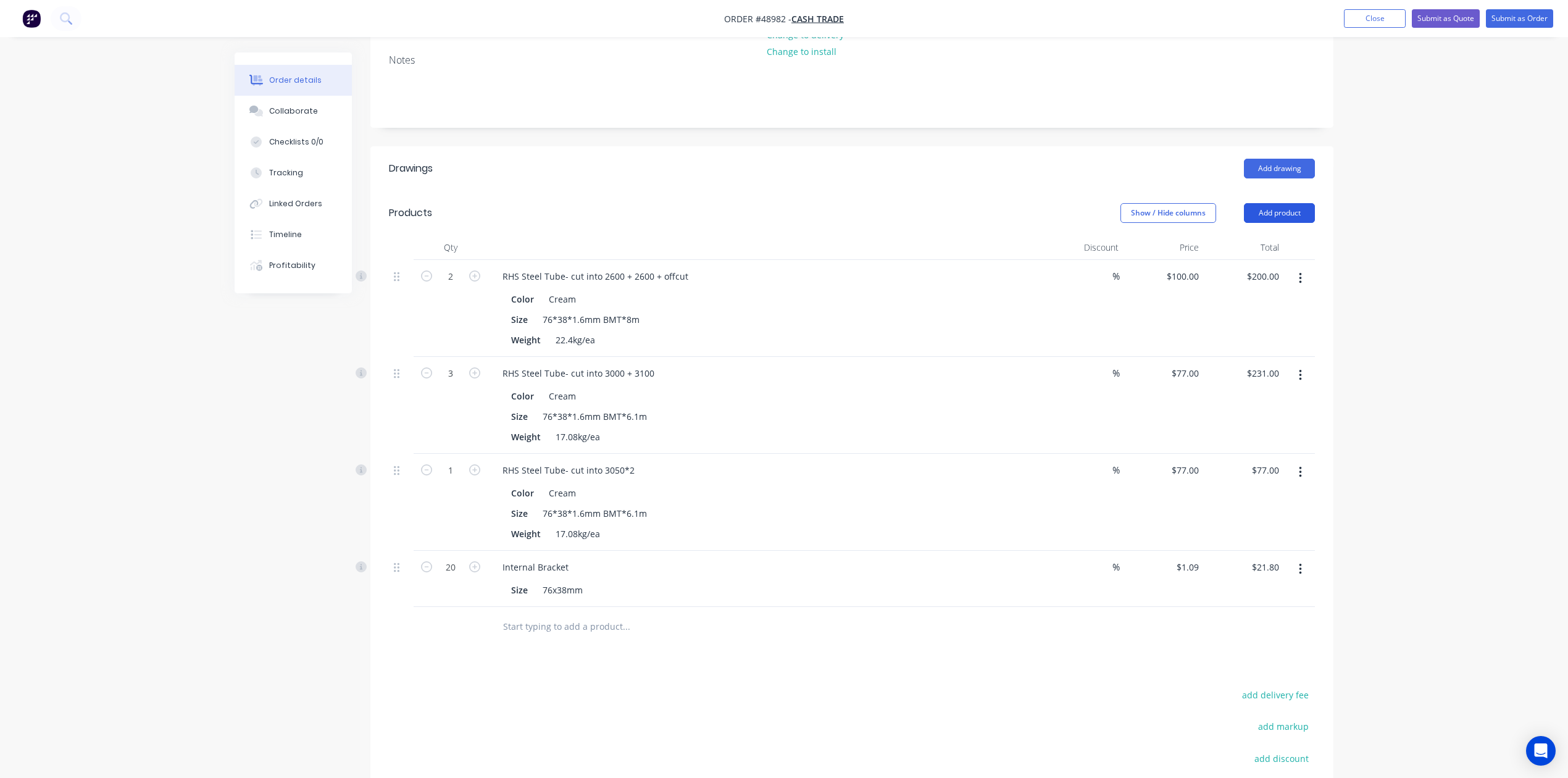
click at [1057, 211] on button "Add product" at bounding box center [1279, 213] width 71 height 20
click at [1057, 245] on div "Product catalogue" at bounding box center [1256, 244] width 95 height 18
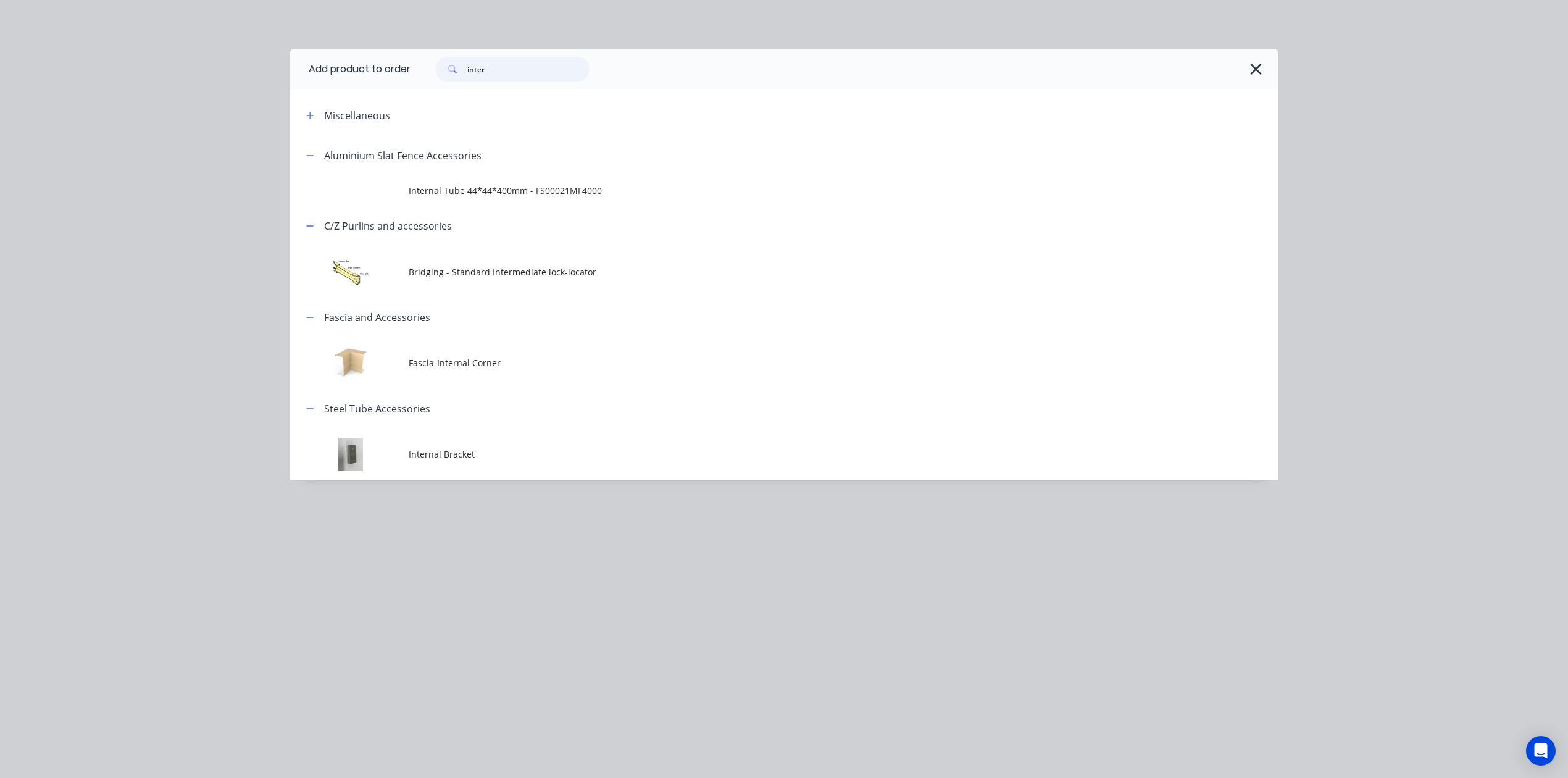
drag, startPoint x: 519, startPoint y: 68, endPoint x: 191, endPoint y: 61, distance: 328.1
click at [196, 59] on div "Add product to order inter Miscellaneous Aluminium Slat Fence Accessories Inter…" at bounding box center [784, 389] width 1568 height 778
type input "cut"
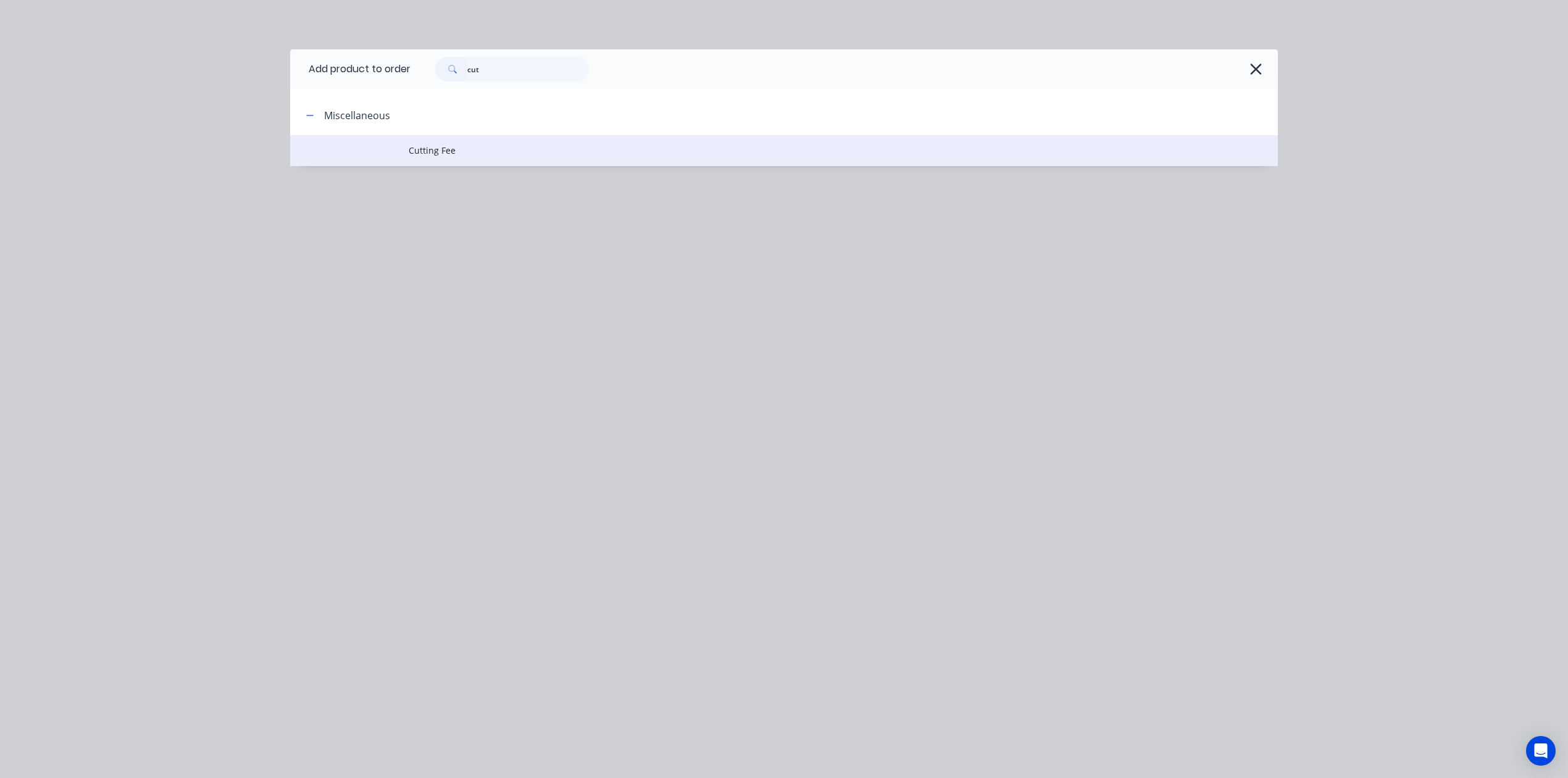
click at [449, 153] on span "Cutting Fee" at bounding box center [755, 150] width 695 height 13
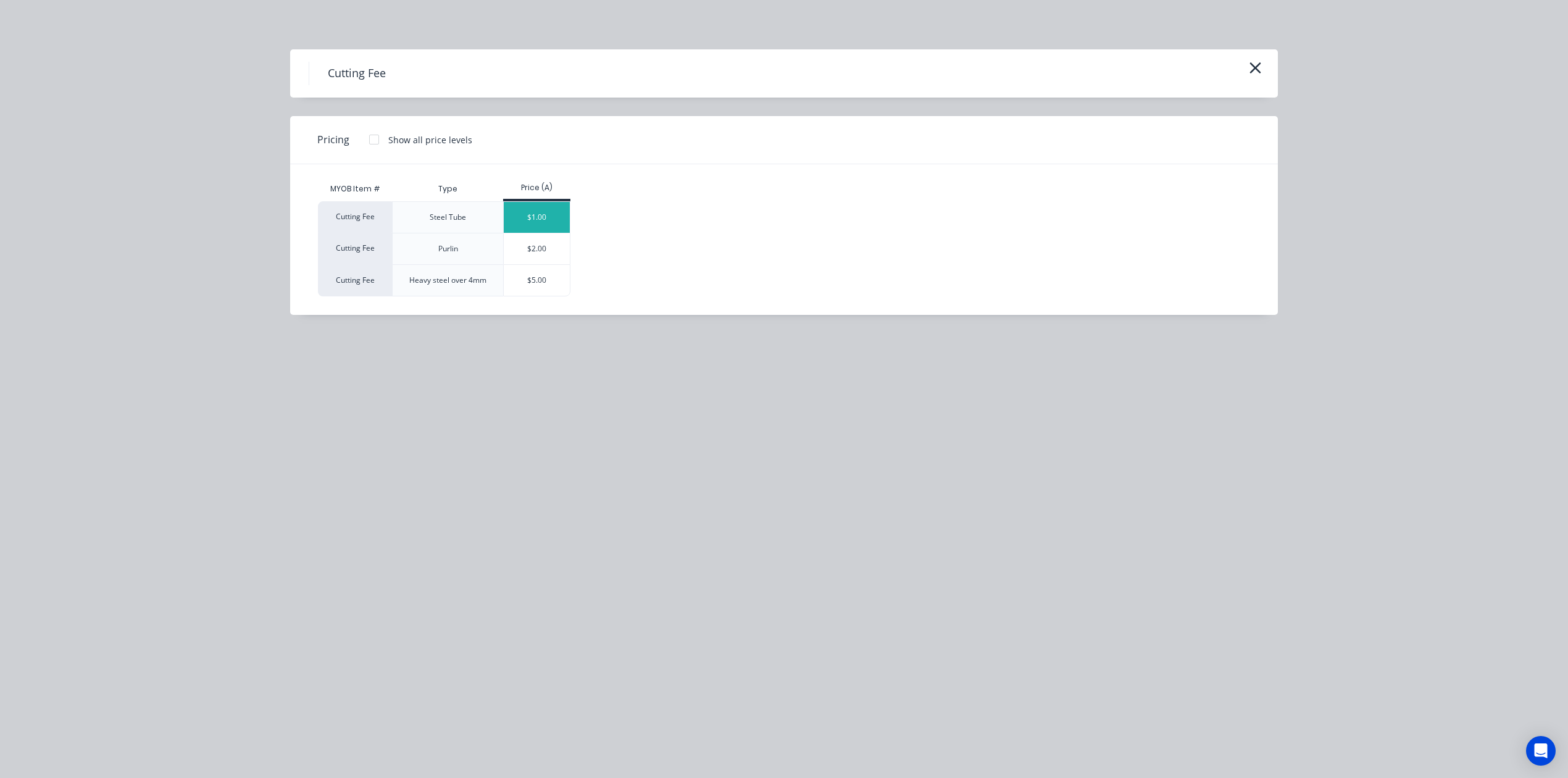
click at [544, 207] on div "$1.00" at bounding box center [537, 217] width 66 height 31
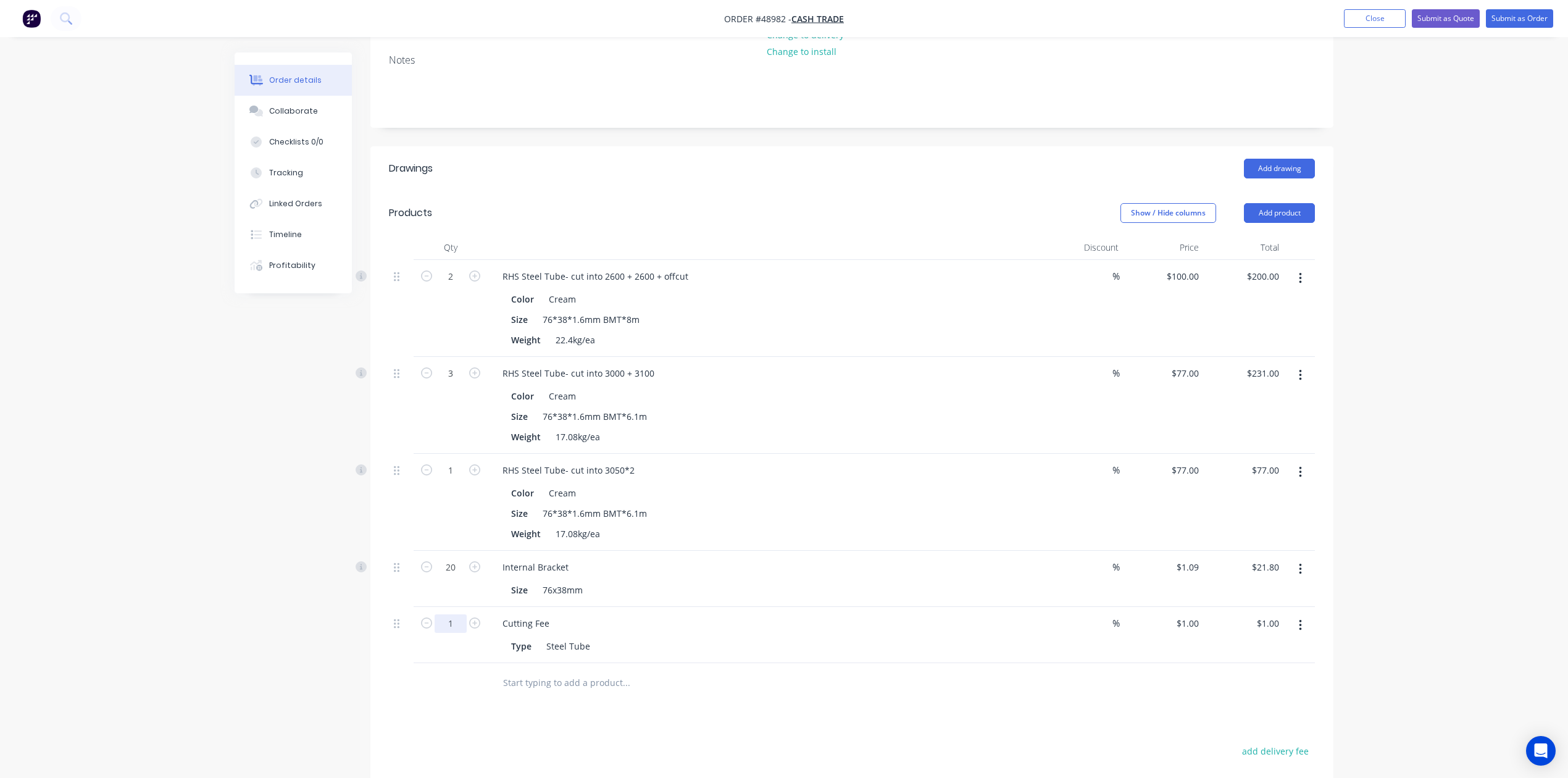
click at [457, 626] on input "1" at bounding box center [451, 624] width 32 height 19
type input "8"
type input "$8.00"
drag, startPoint x: 636, startPoint y: 633, endPoint x: 657, endPoint y: 631, distance: 21.1
click at [641, 631] on div "Cutting Fee" at bounding box center [765, 623] width 546 height 18
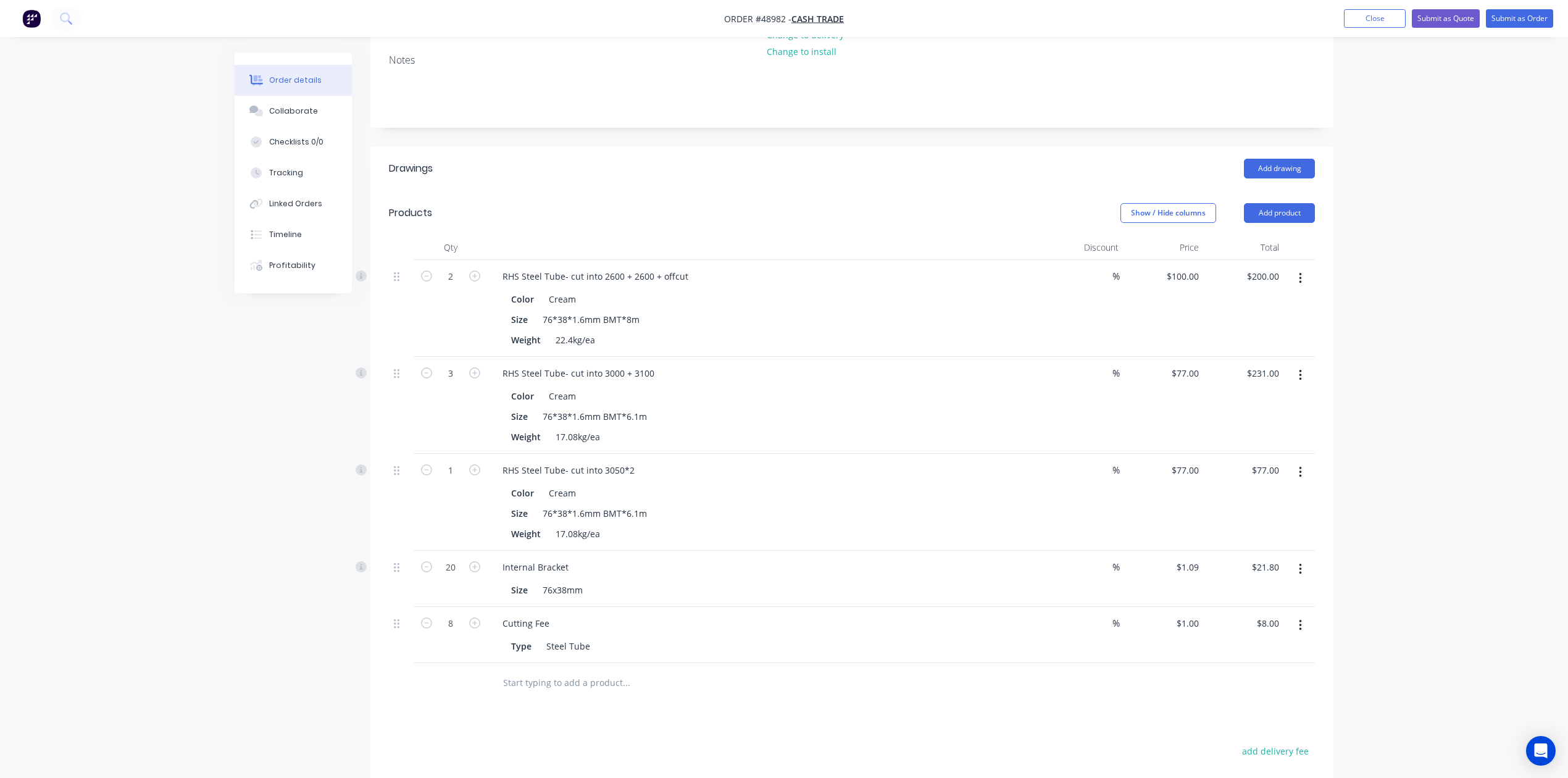
click at [947, 207] on div "Show / Hide columns Add product" at bounding box center [950, 213] width 729 height 20
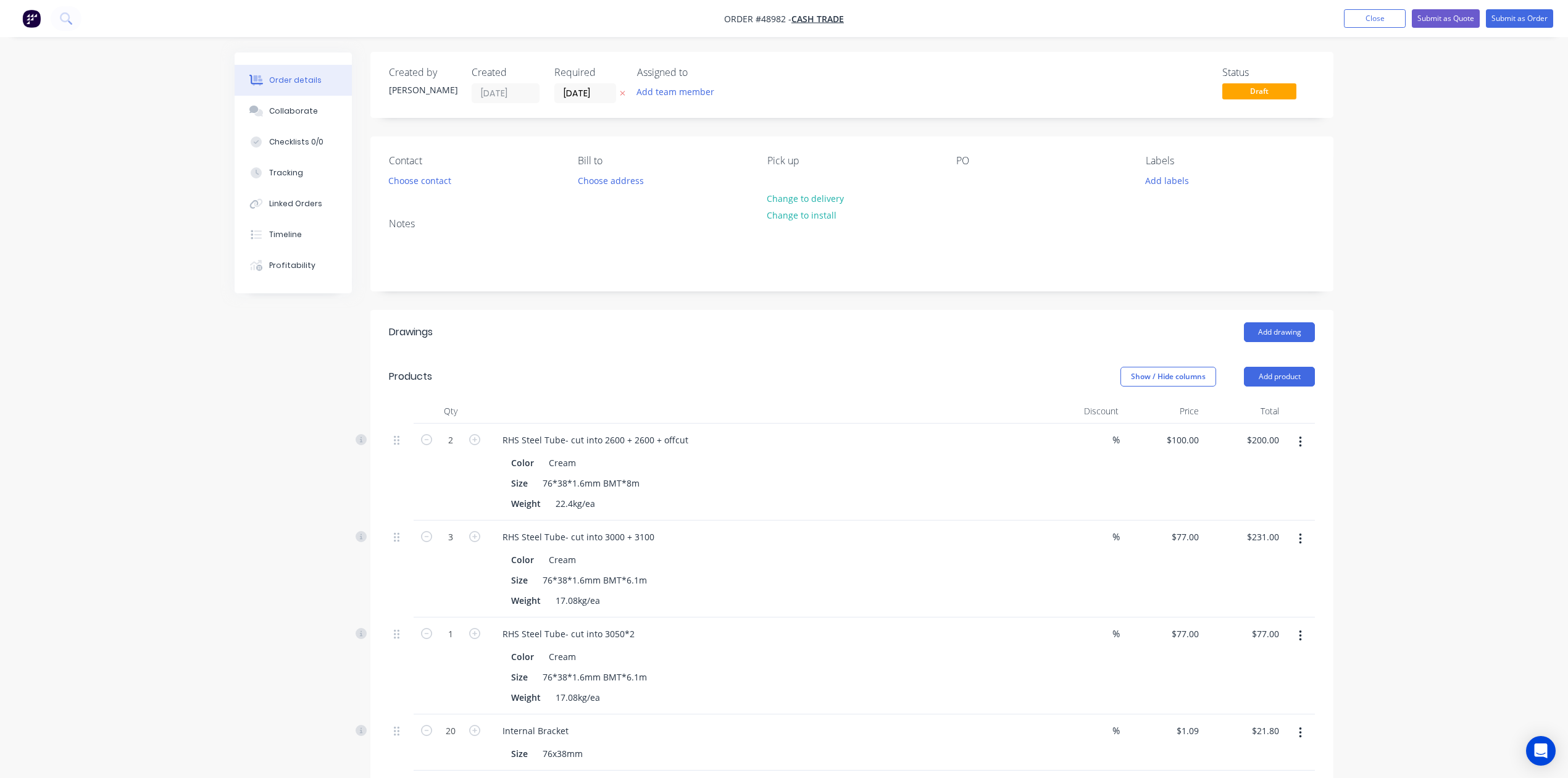
scroll to position [0, 0]
click at [442, 176] on button "Choose contact" at bounding box center [420, 180] width 76 height 17
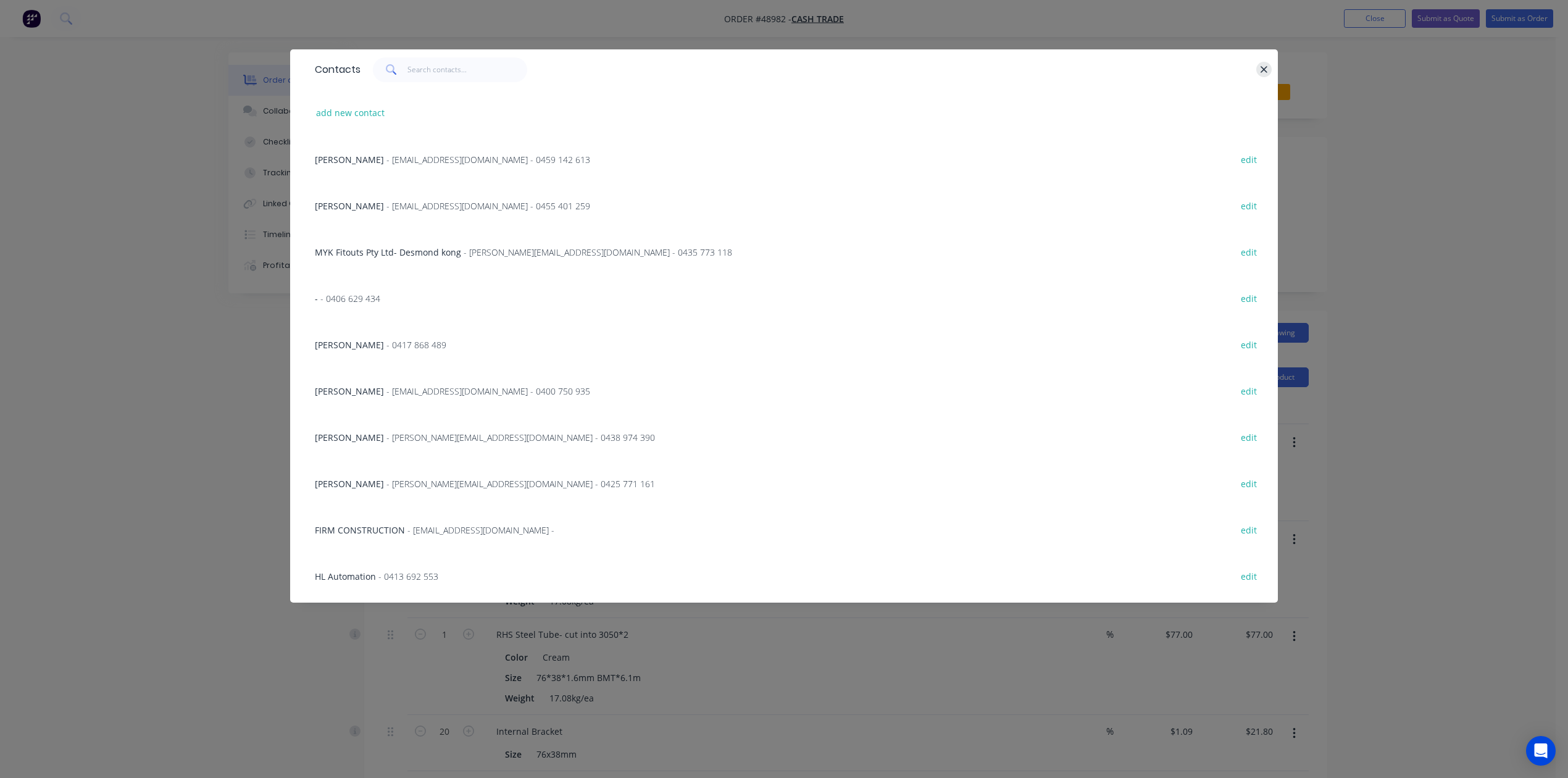
click at [1057, 68] on button "button" at bounding box center [1263, 69] width 15 height 15
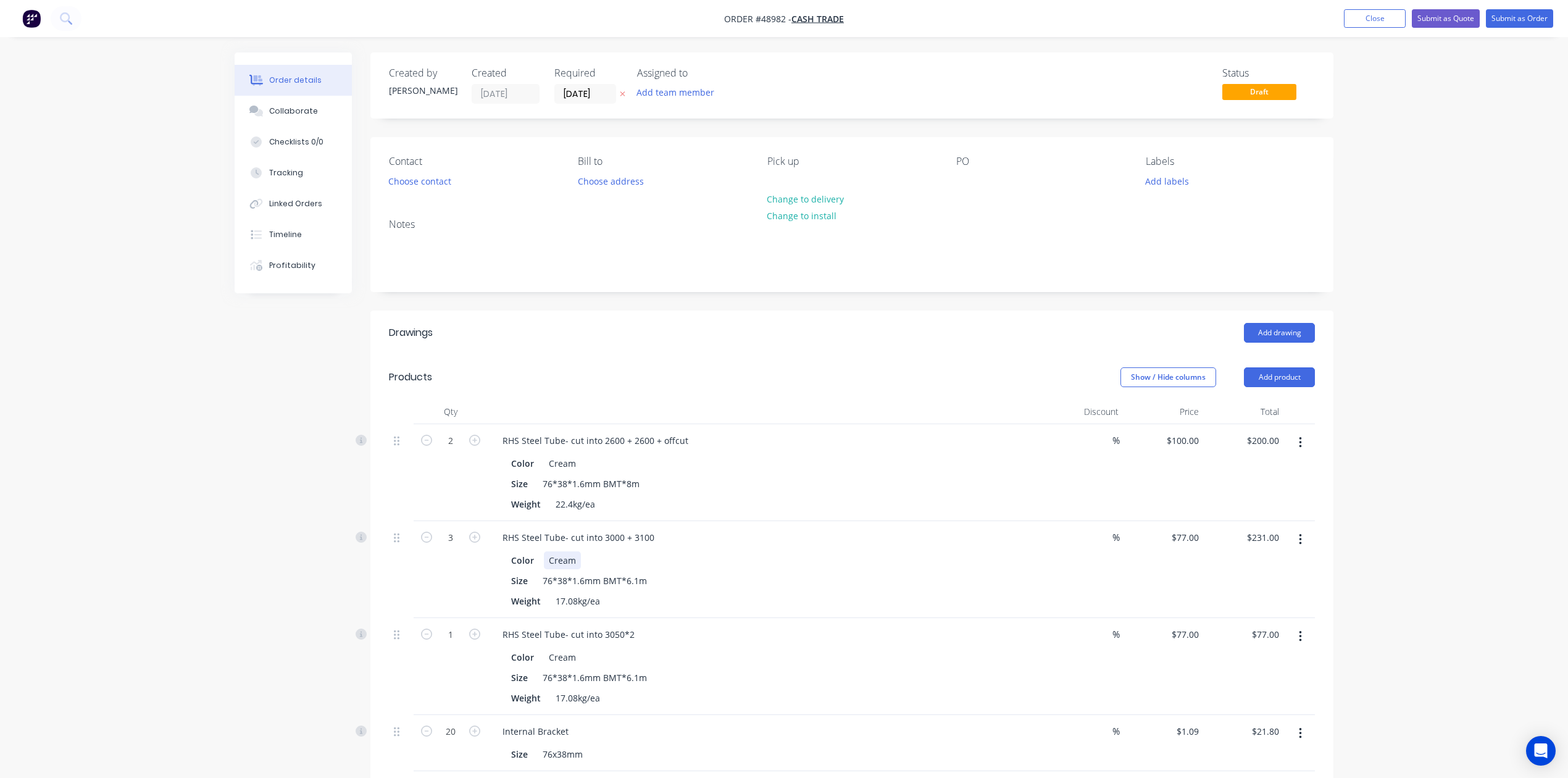
click at [913, 568] on div "Color Cream" at bounding box center [762, 560] width 513 height 18
click at [915, 329] on div "Add drawing" at bounding box center [950, 332] width 729 height 20
click at [1057, 337] on button "Add drawing" at bounding box center [1279, 332] width 71 height 20
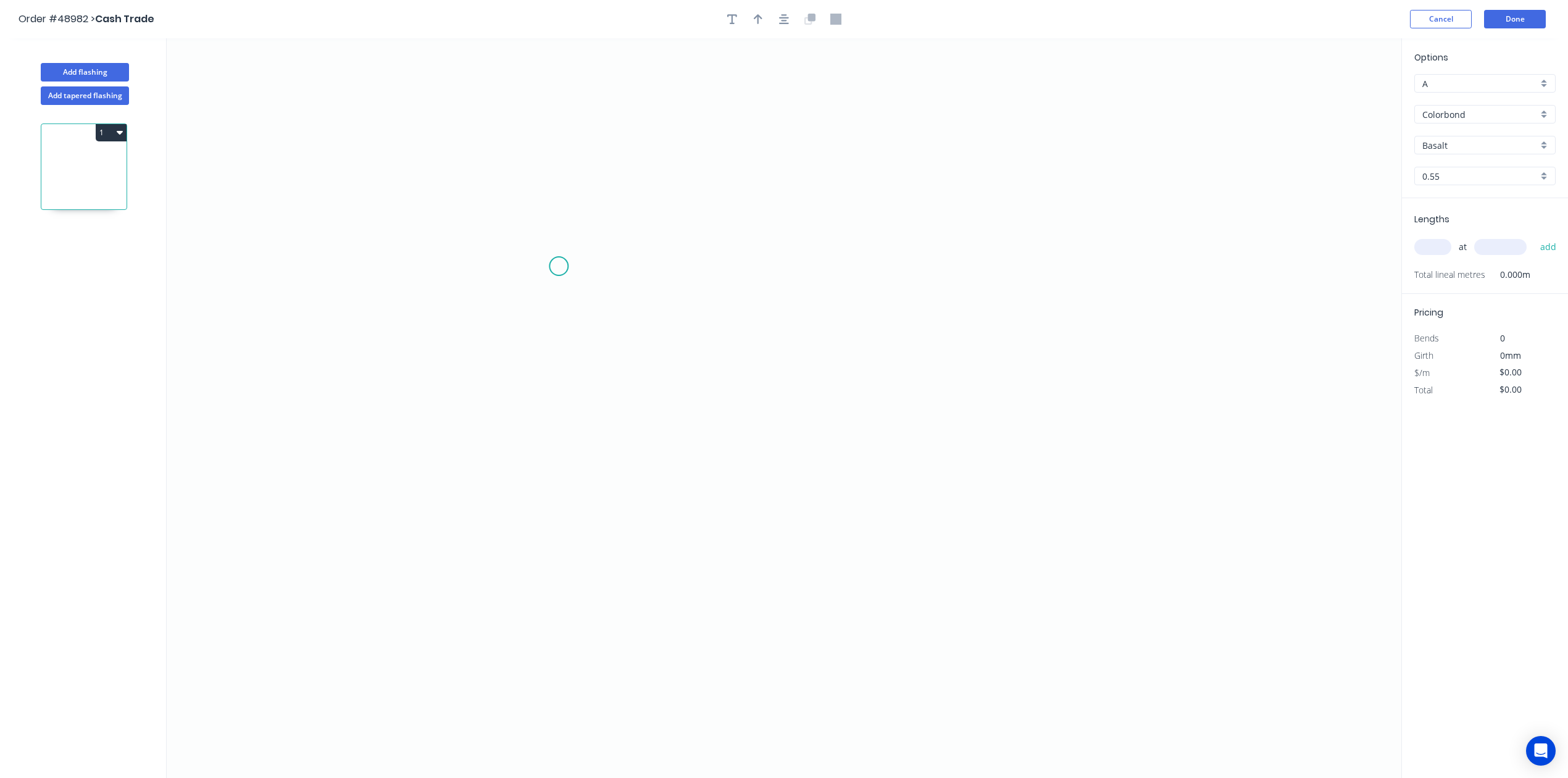
click at [603, 267] on icon "0" at bounding box center [784, 408] width 1234 height 740
click at [594, 510] on icon "0" at bounding box center [784, 408] width 1234 height 740
click at [928, 499] on icon "0 ?" at bounding box center [784, 408] width 1234 height 740
click at [593, 379] on rect at bounding box center [585, 383] width 25 height 17
click at [727, 376] on icon "0 ? ?" at bounding box center [784, 408] width 1234 height 740
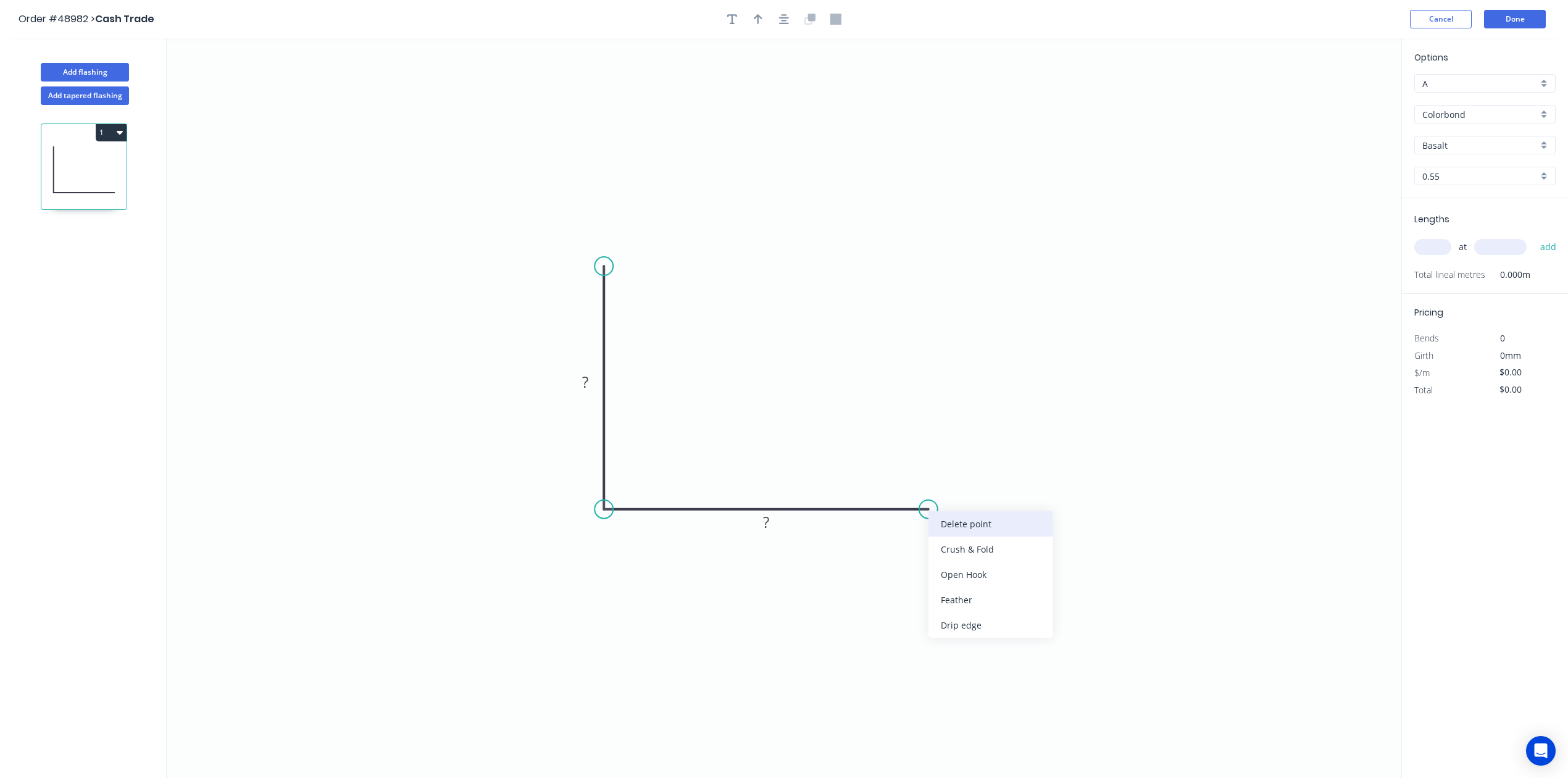
click at [934, 520] on div "Delete point" at bounding box center [990, 524] width 124 height 26
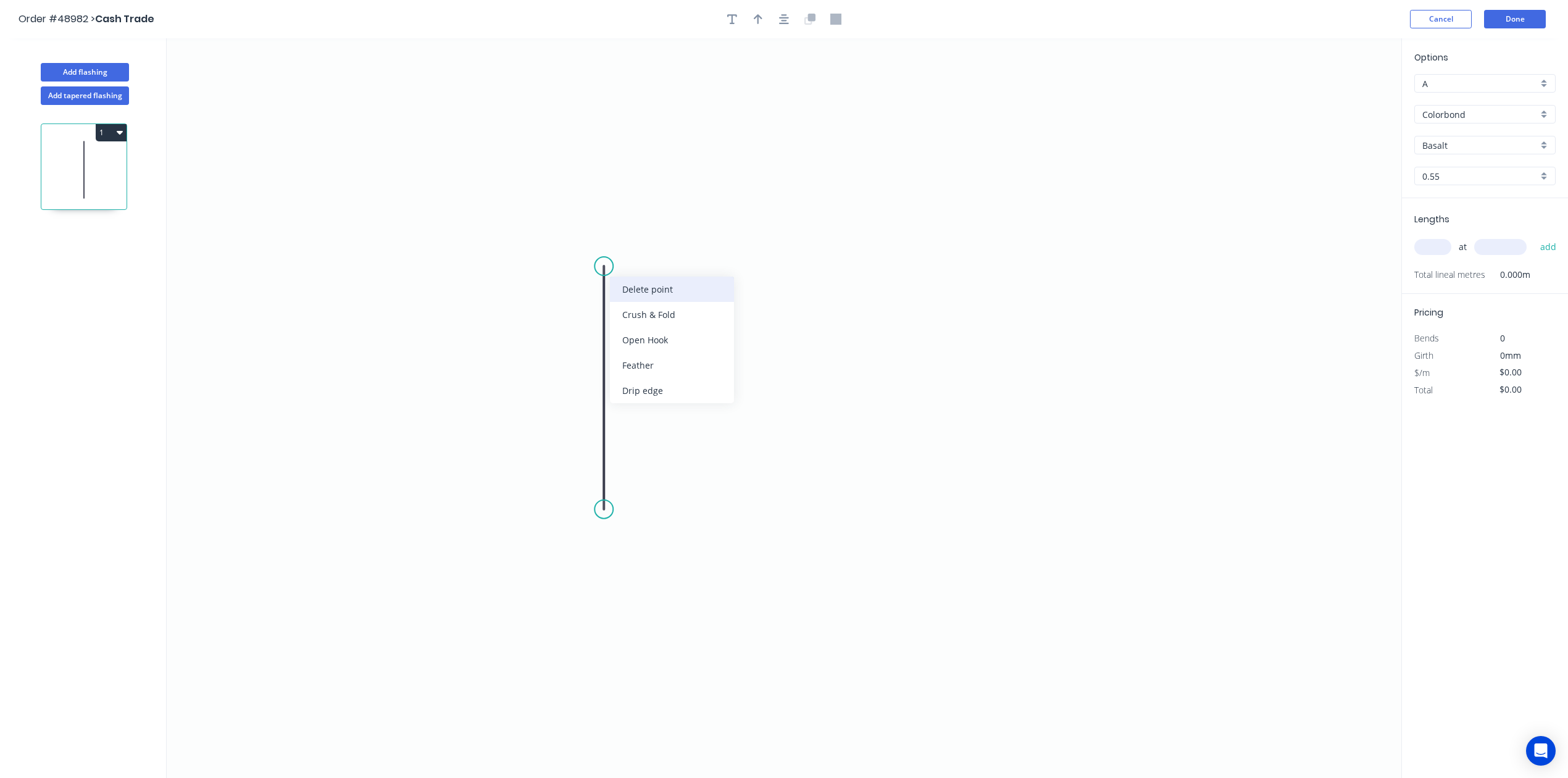
click at [630, 295] on div "Delete point" at bounding box center [672, 289] width 124 height 26
click at [825, 334] on icon "0" at bounding box center [784, 408] width 1234 height 740
click at [873, 300] on icon "0" at bounding box center [784, 408] width 1234 height 740
click at [873, 300] on circle at bounding box center [873, 299] width 19 height 19
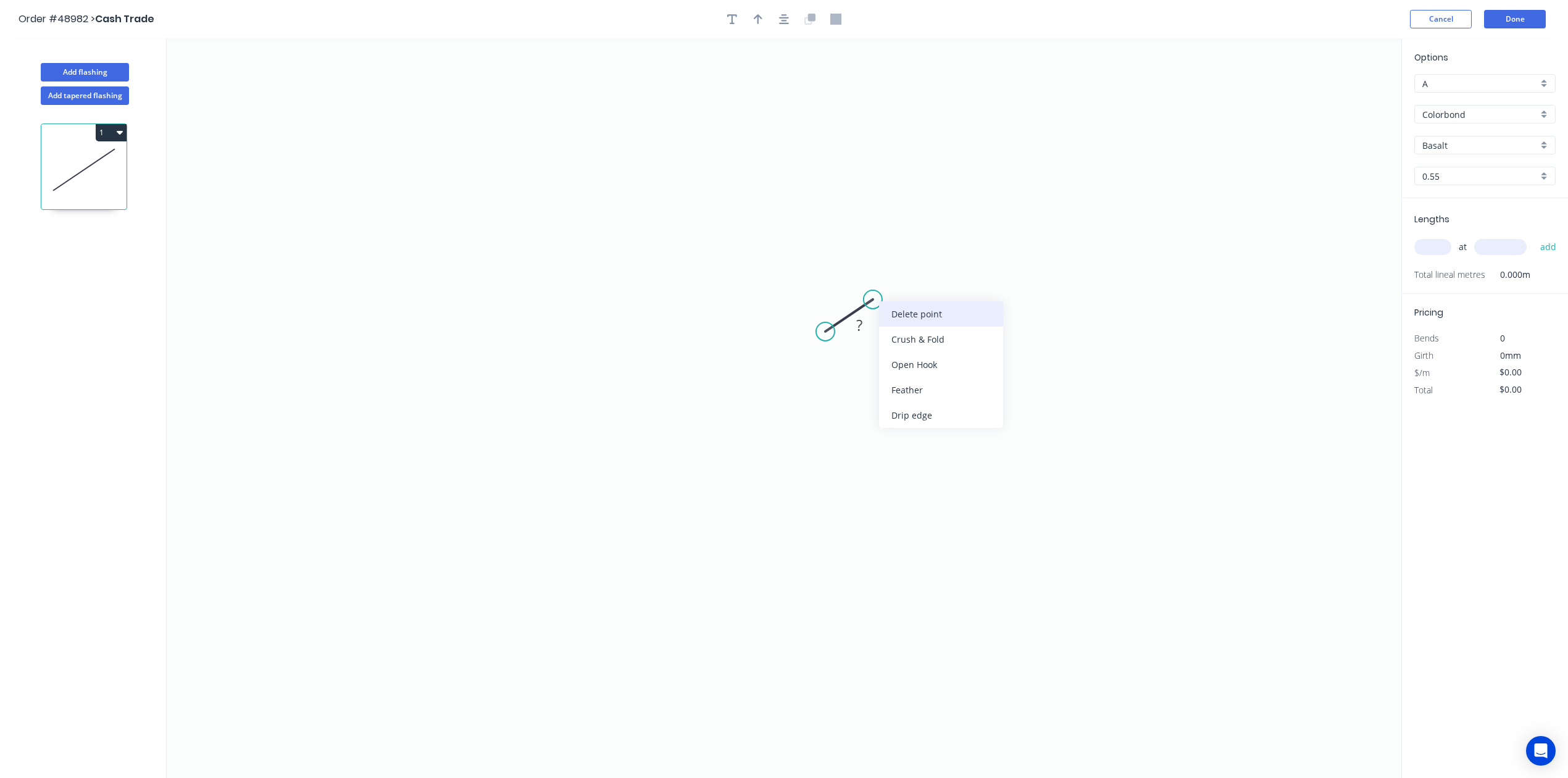
click at [889, 314] on div "Delete point" at bounding box center [941, 314] width 124 height 26
click at [1057, 18] on button "Cancel" at bounding box center [1441, 20] width 62 height 19
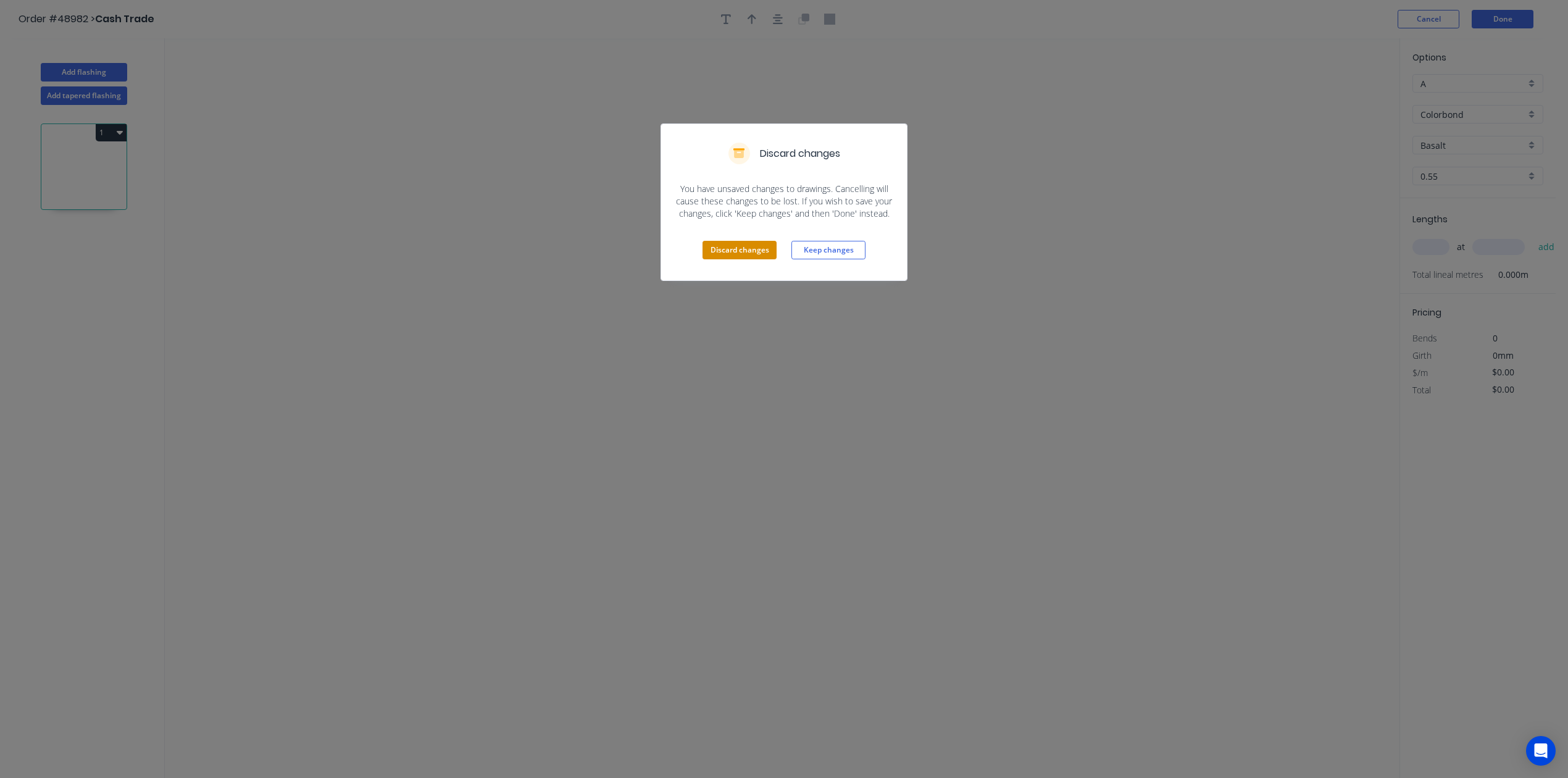
click at [753, 251] on button "Discard changes" at bounding box center [739, 250] width 74 height 19
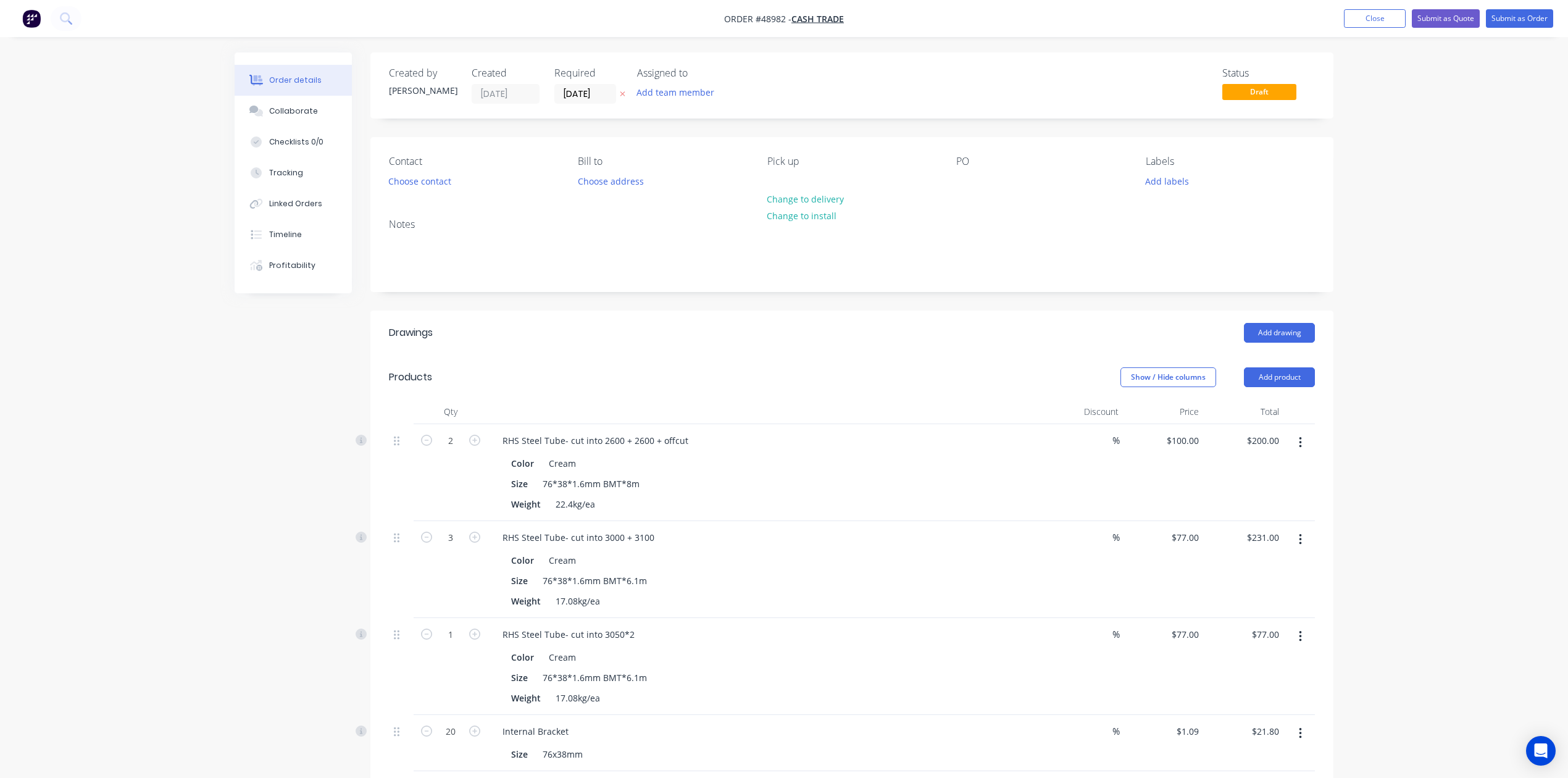
click at [895, 413] on div at bounding box center [766, 412] width 556 height 25
click at [884, 423] on div at bounding box center [766, 412] width 556 height 25
click at [958, 345] on header "Drawings Add drawing" at bounding box center [852, 333] width 963 height 44
click at [1057, 383] on button "Add product" at bounding box center [1279, 377] width 71 height 20
click at [1057, 406] on div "Product catalogue" at bounding box center [1256, 409] width 95 height 18
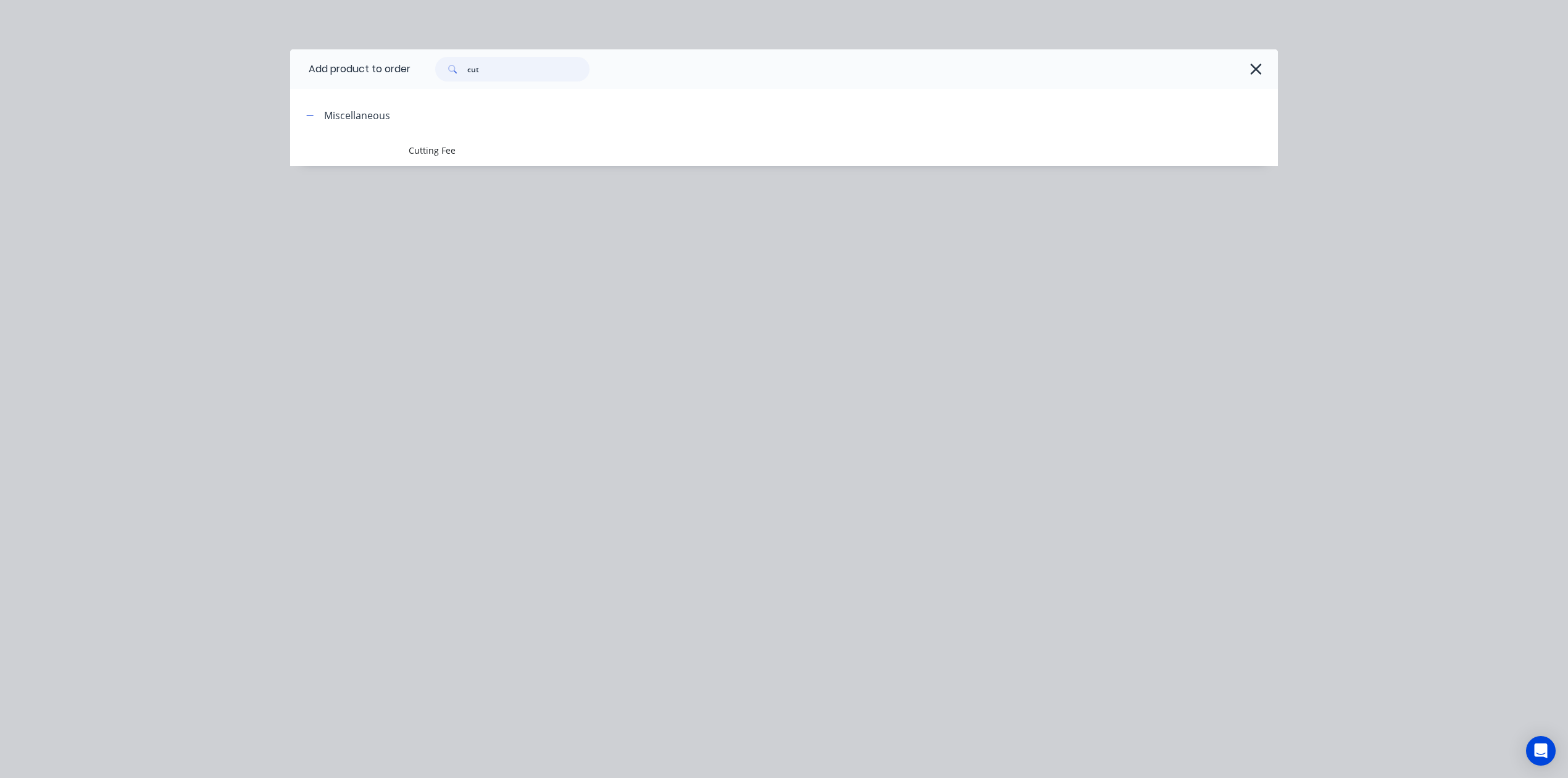
drag, startPoint x: 499, startPoint y: 65, endPoint x: 252, endPoint y: 78, distance: 247.3
click at [252, 78] on div "Add product to order cut Miscellaneous Cutting Fee" at bounding box center [784, 389] width 1568 height 778
type input "c"
type input "sheet"
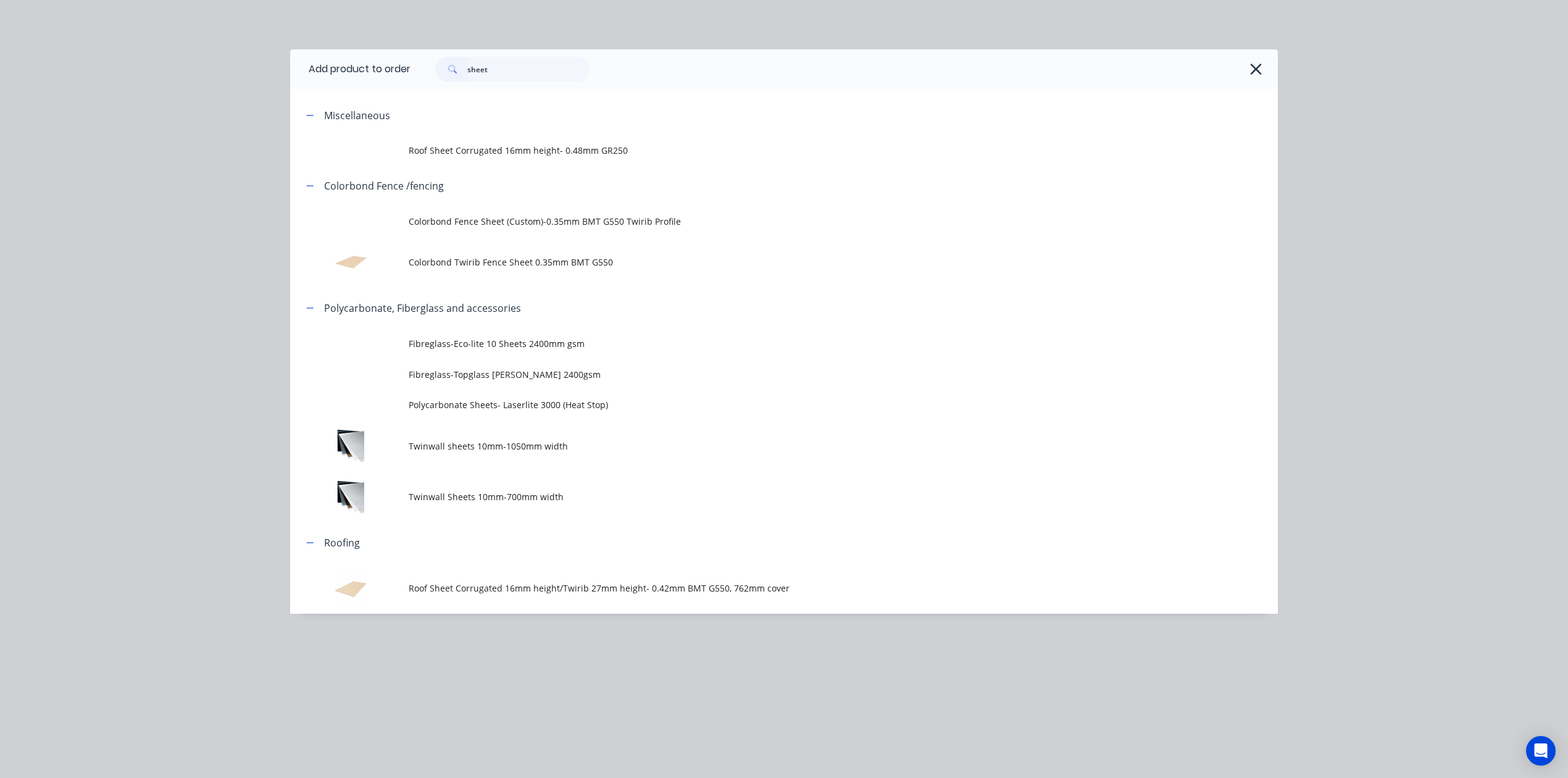
click at [542, 256] on td "Colorbond Twirib Fence Sheet 0.35mm BMT G550" at bounding box center [843, 262] width 869 height 51
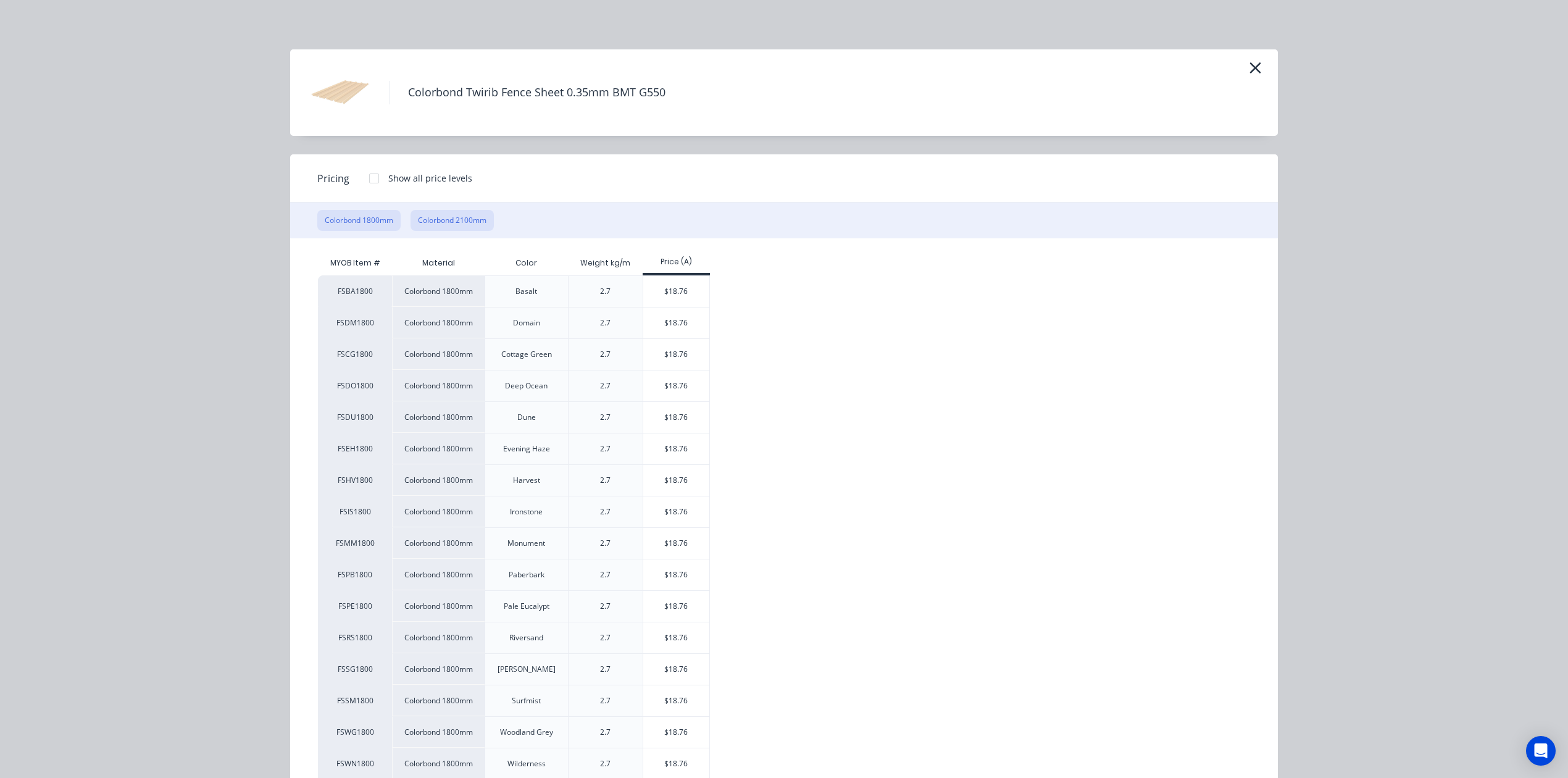
click at [458, 217] on button "Colorbond 2100mm" at bounding box center [452, 220] width 83 height 21
click at [678, 358] on div "$21.90" at bounding box center [676, 355] width 66 height 31
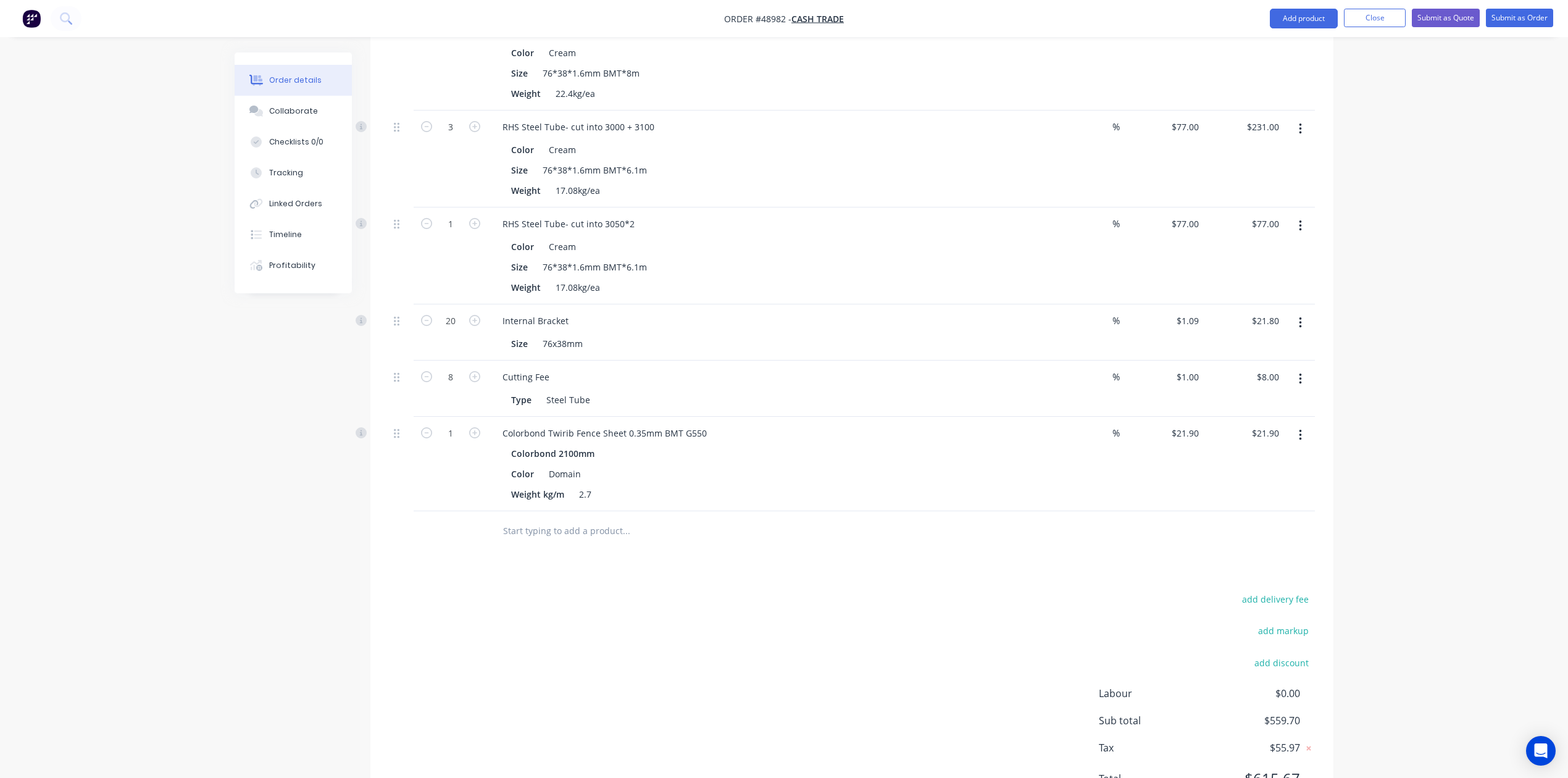
scroll to position [411, 0]
click at [746, 648] on div "add delivery fee add markup add discount Labour $0.00 Sub total $559.70 Tax $55…" at bounding box center [852, 696] width 926 height 211
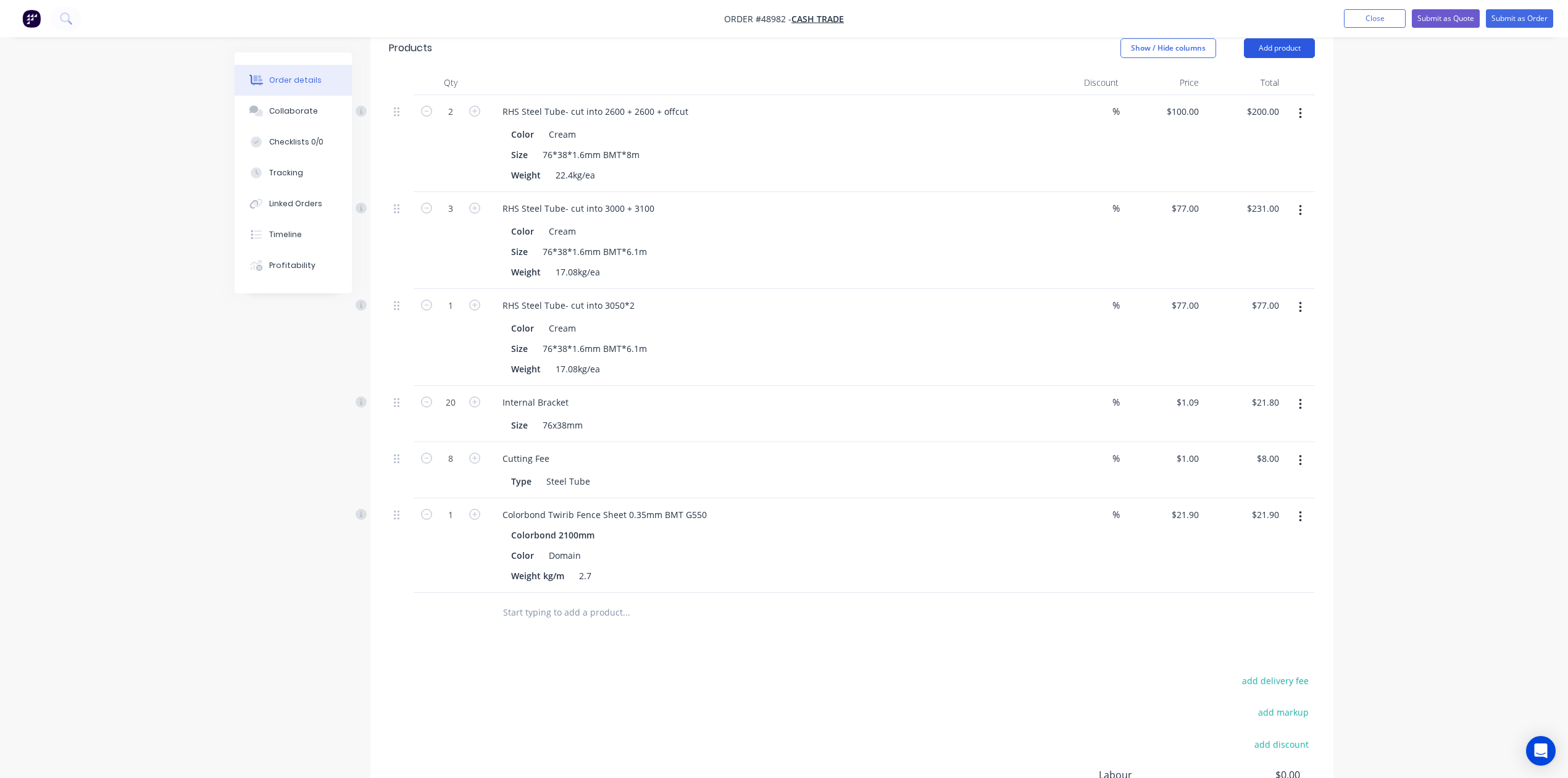
click at [1057, 52] on button "Add product" at bounding box center [1279, 48] width 71 height 20
click at [1057, 87] on div "Product catalogue" at bounding box center [1256, 79] width 95 height 18
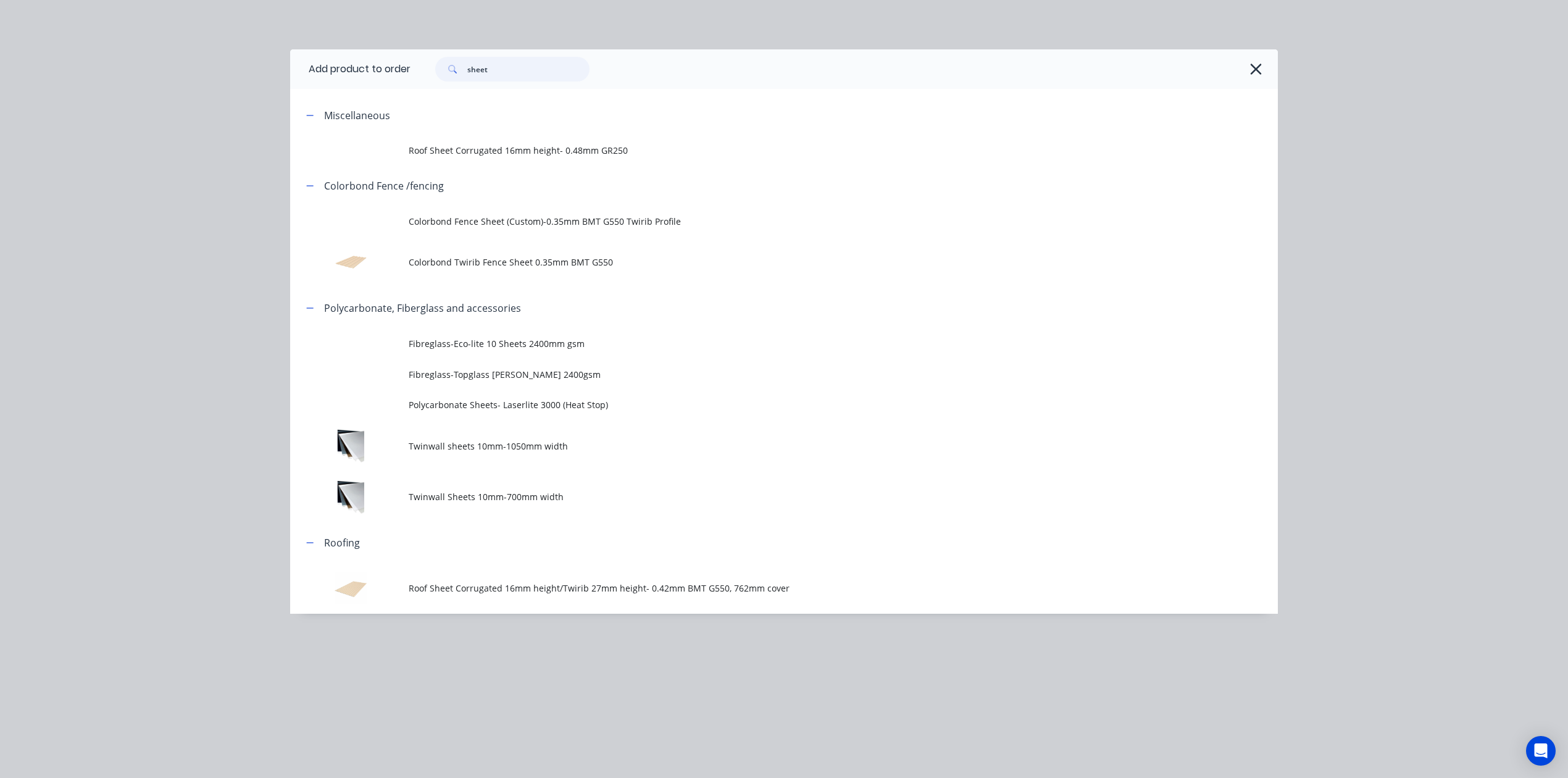
drag, startPoint x: 524, startPoint y: 65, endPoint x: 270, endPoint y: 69, distance: 254.0
click at [270, 69] on div "Add product to order sheet Miscellaneous Roof Sheet Corrugated 16mm height- 0.4…" at bounding box center [784, 389] width 1568 height 778
type input "16"
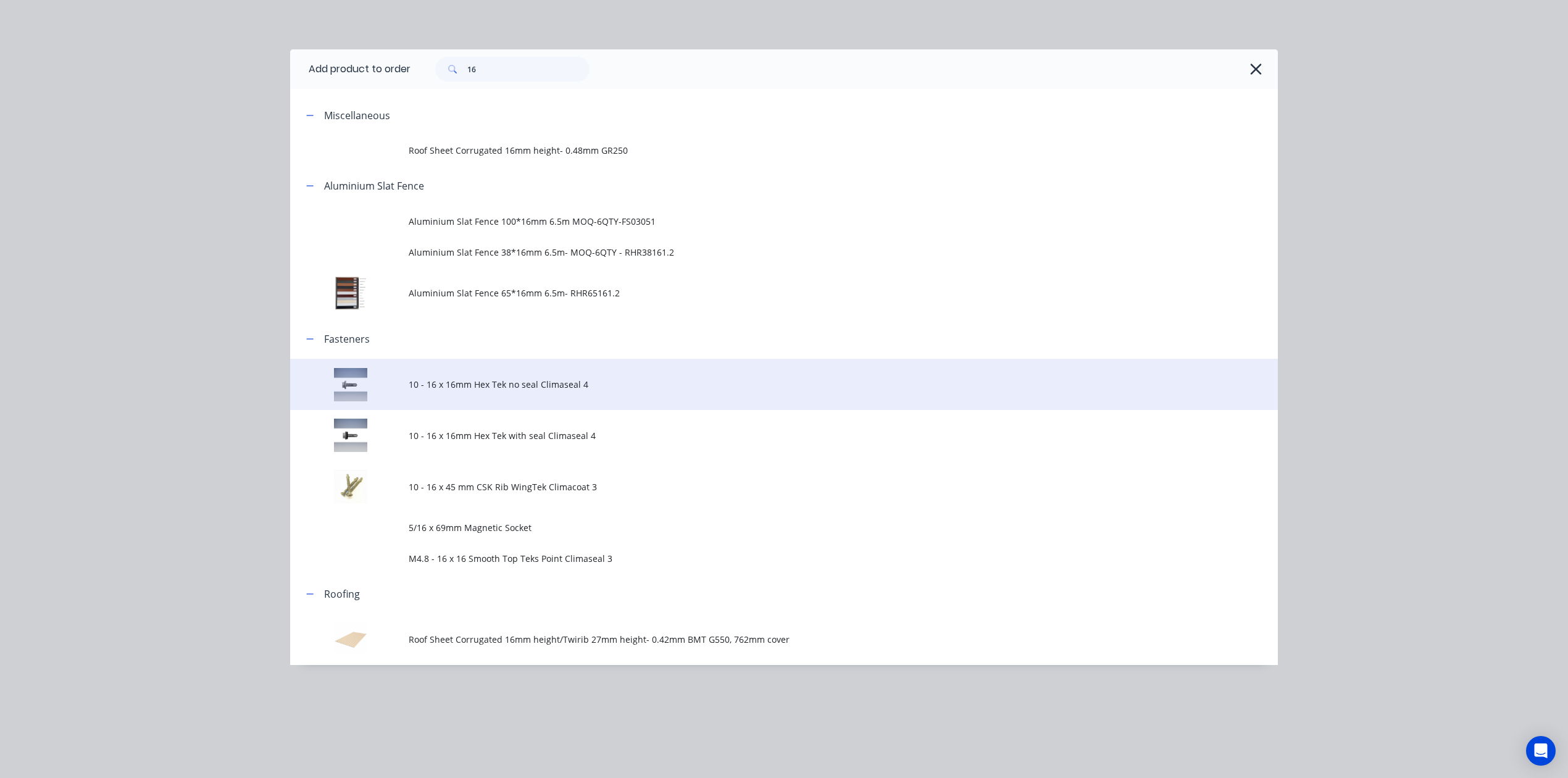
click at [539, 379] on span "10 - 16 x 16mm Hex Tek no seal Climaseal 4" at bounding box center [755, 384] width 695 height 13
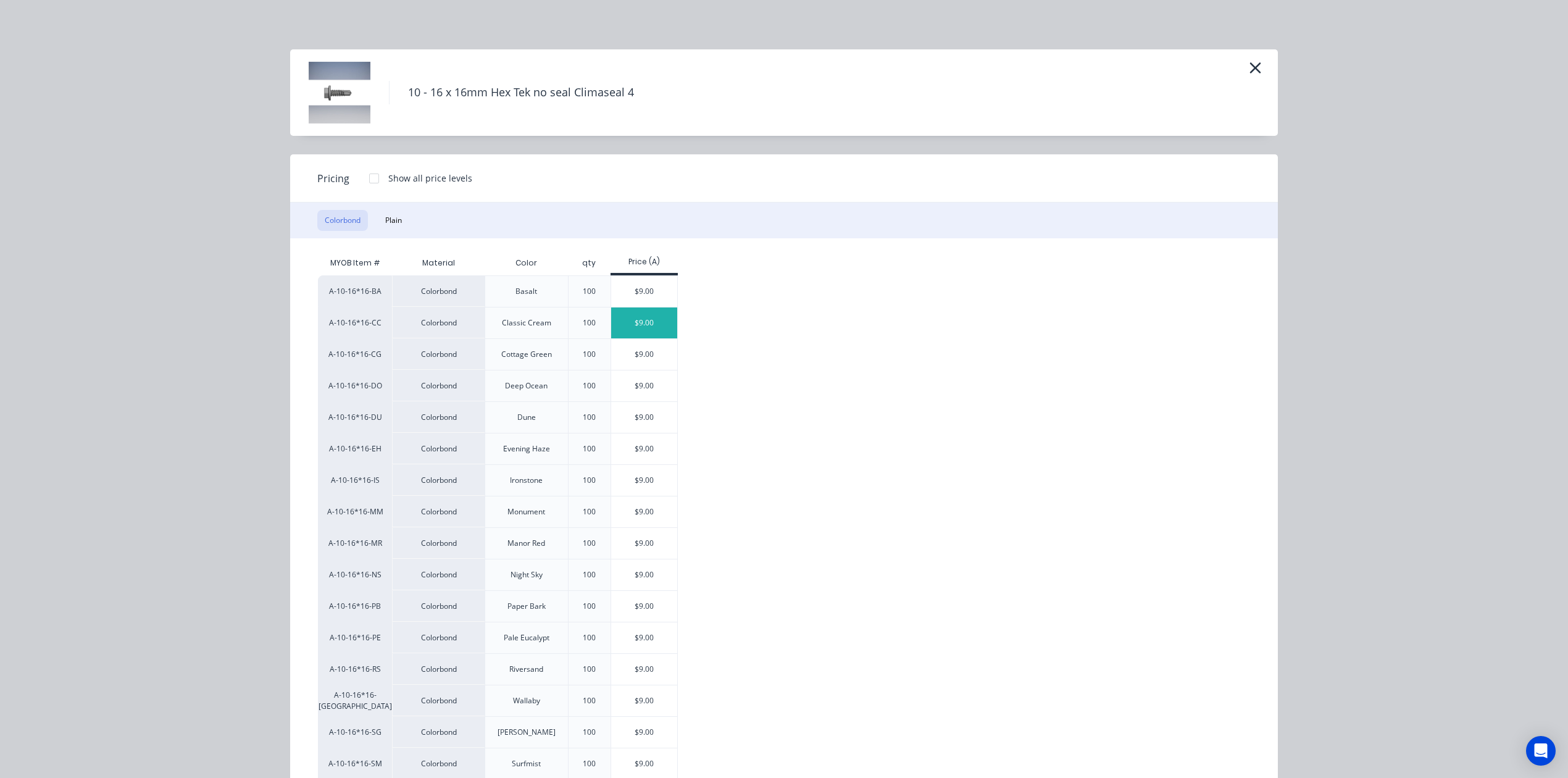
click at [626, 314] on div "$9.00" at bounding box center [644, 323] width 66 height 31
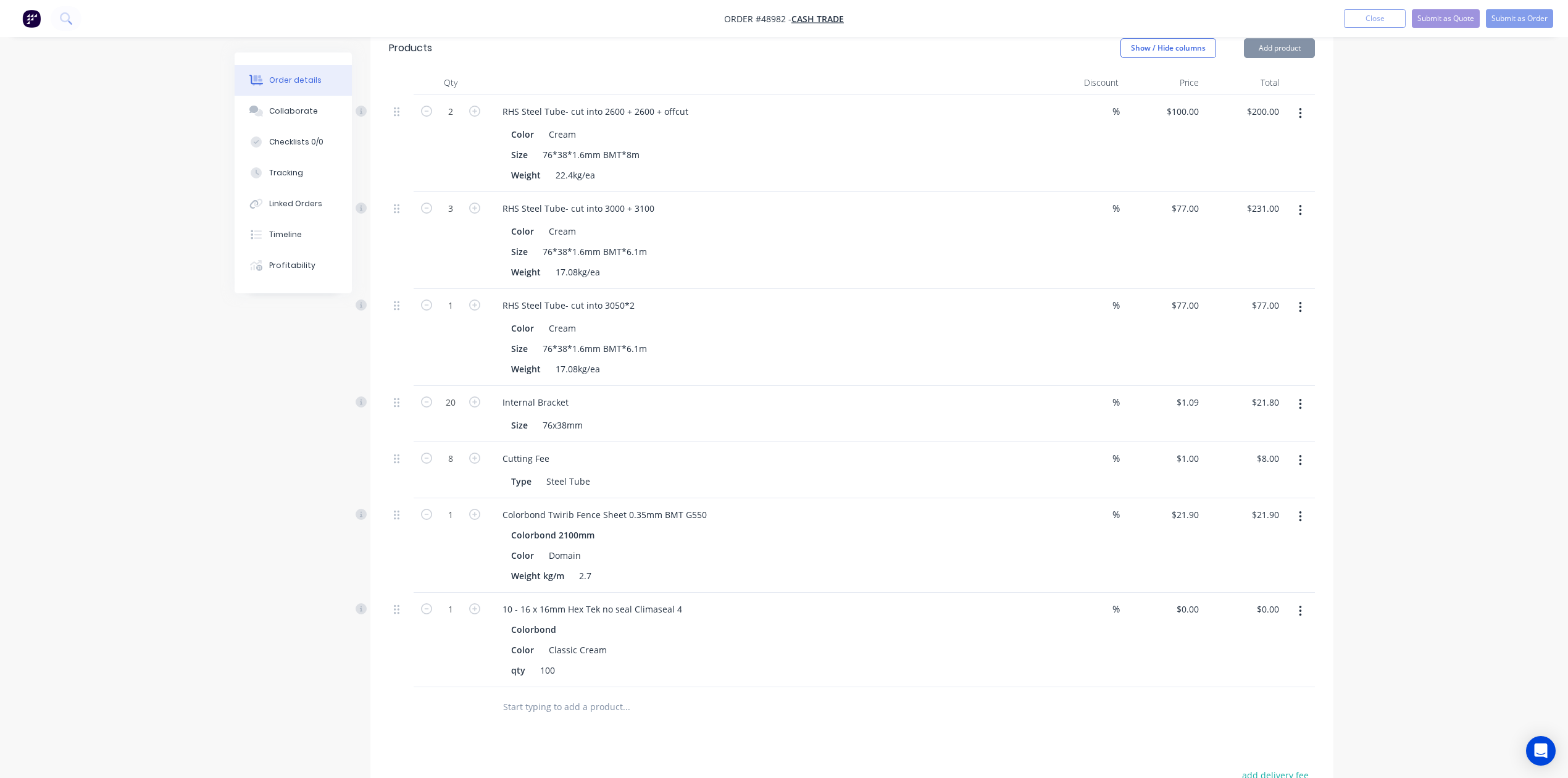
type input "$9.00"
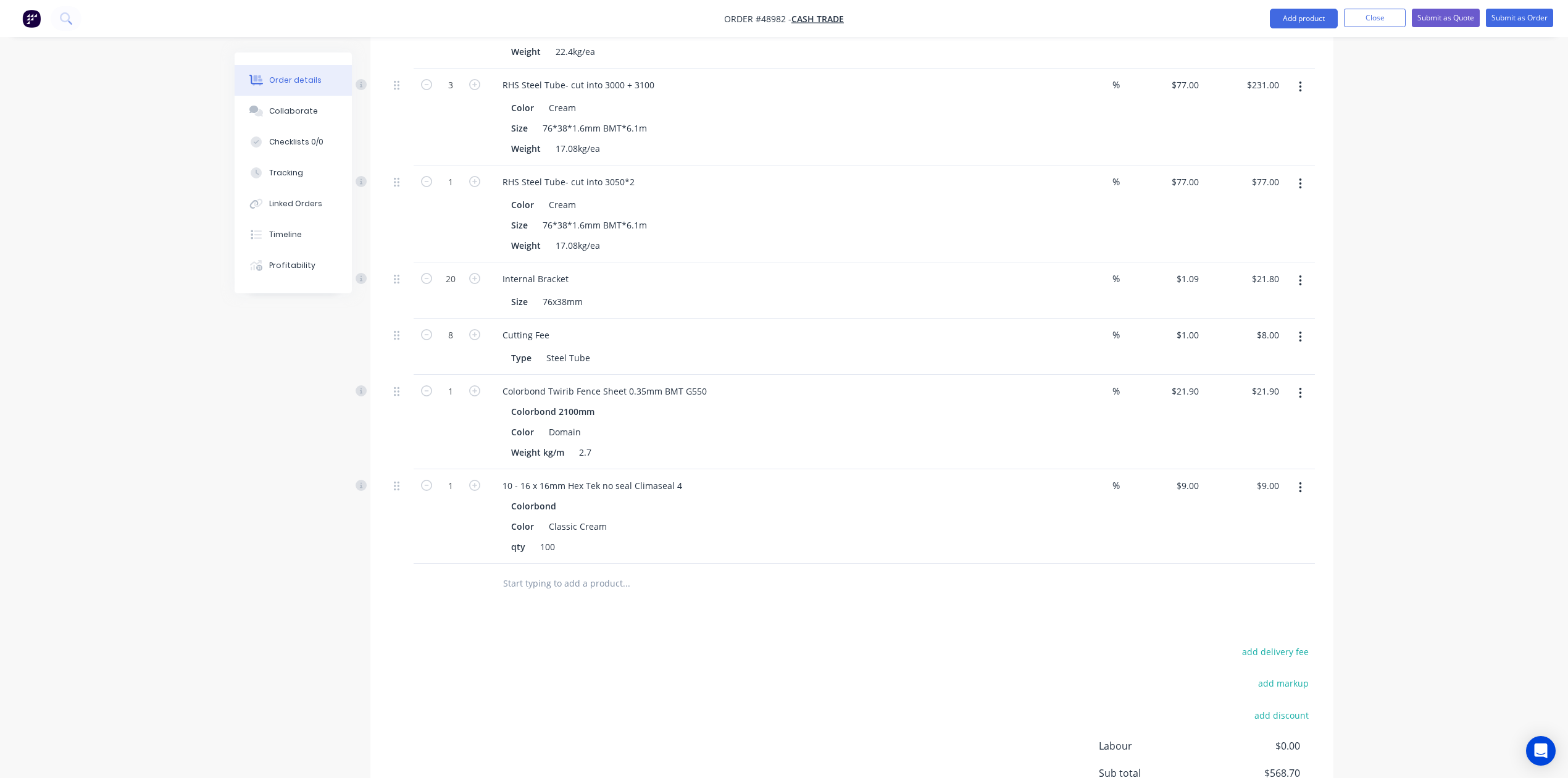
scroll to position [569, 0]
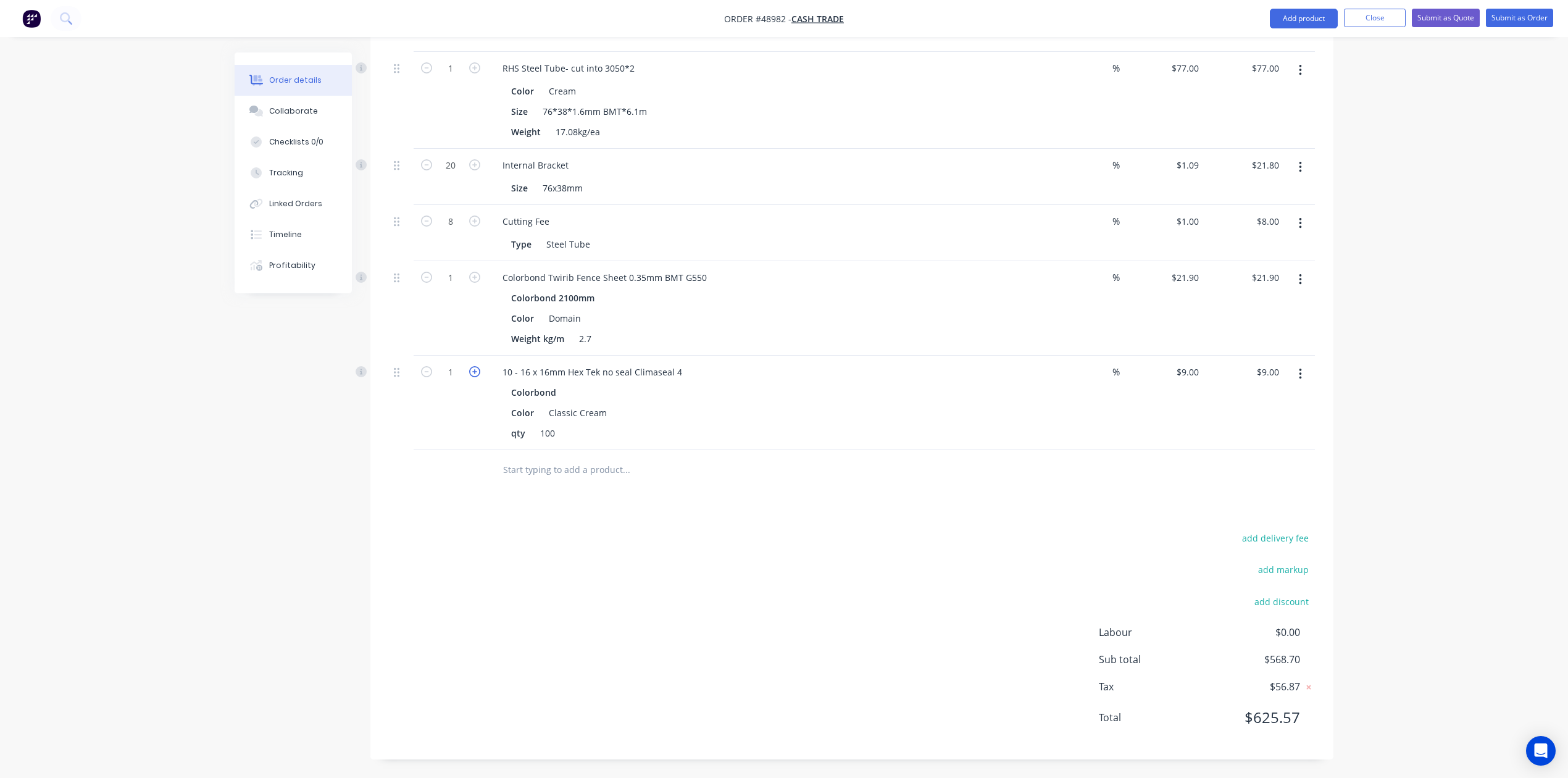
click at [475, 371] on icon "button" at bounding box center [474, 372] width 11 height 11
type input "2"
type input "$18.00"
drag, startPoint x: 641, startPoint y: 564, endPoint x: 897, endPoint y: 532, distance: 258.0
click at [646, 564] on div "add delivery fee add markup add discount Labour $0.00 Sub total $577.70 Tax $57…" at bounding box center [852, 635] width 926 height 211
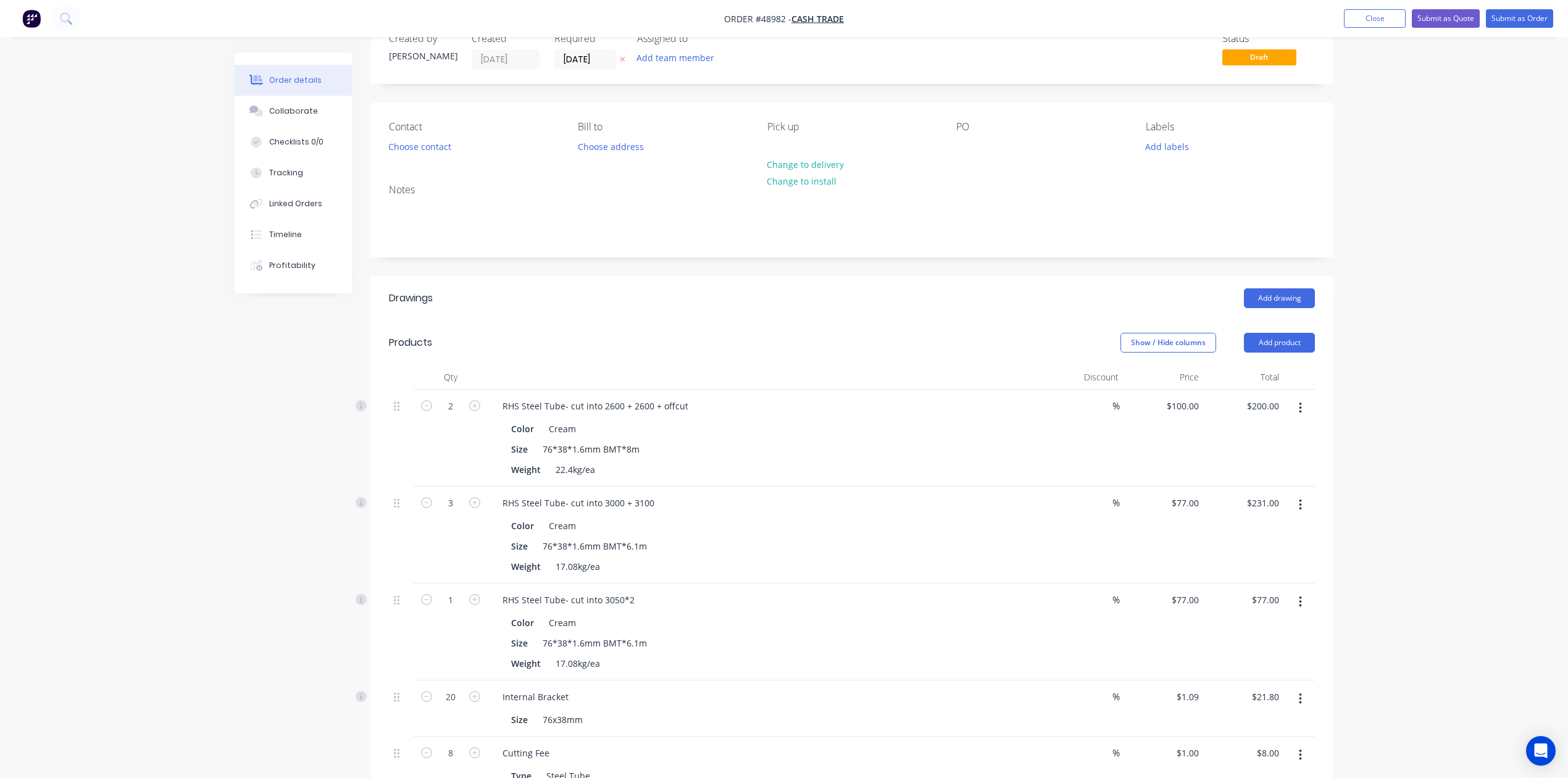
scroll to position [0, 0]
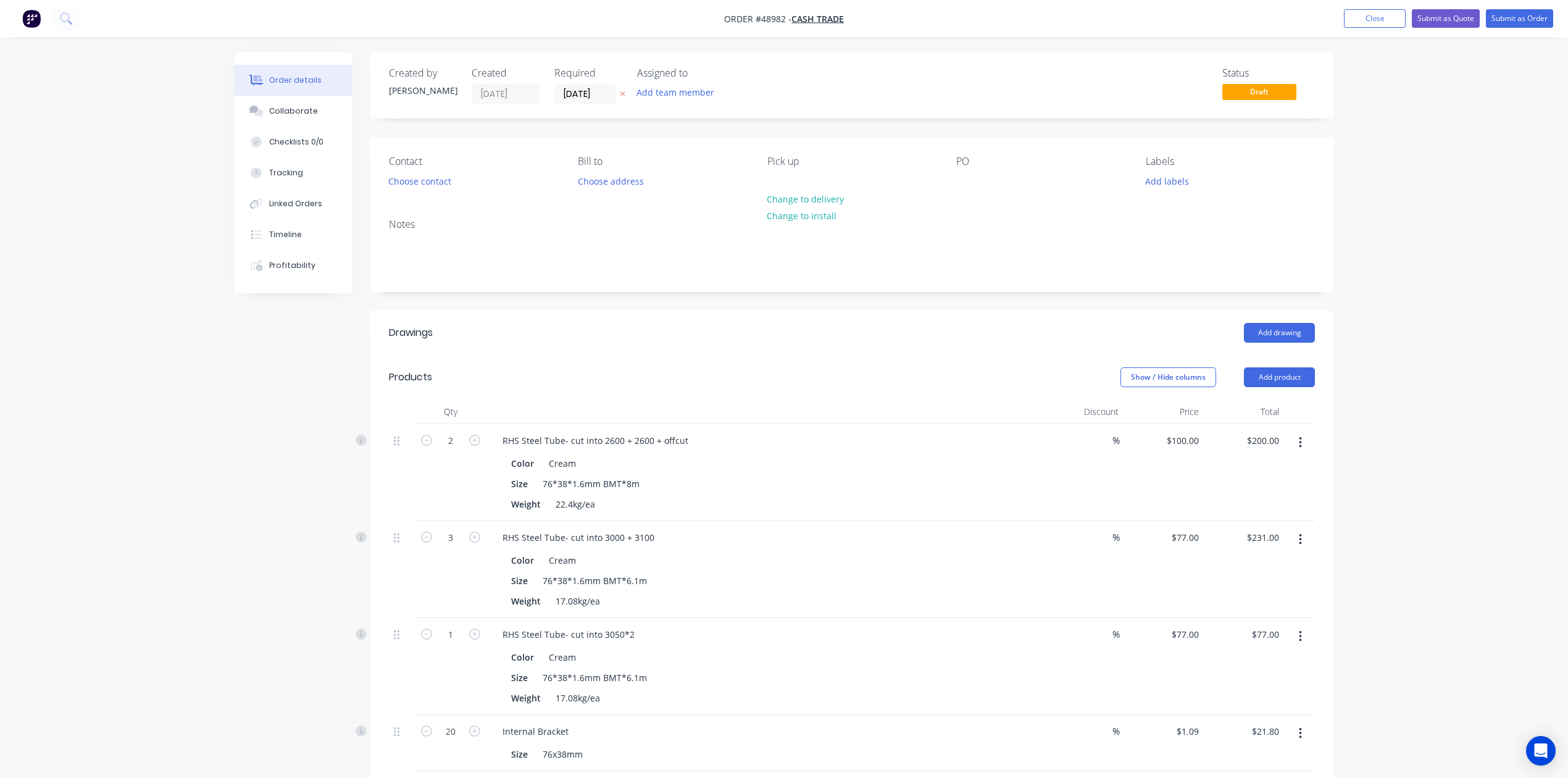
click at [1057, 5] on nav "Order #48982 - Cash Trade Add product Close Submit as Quote Submit as Order" at bounding box center [784, 18] width 1568 height 37
click at [1057, 13] on button "Submit as Quote" at bounding box center [1446, 19] width 68 height 19
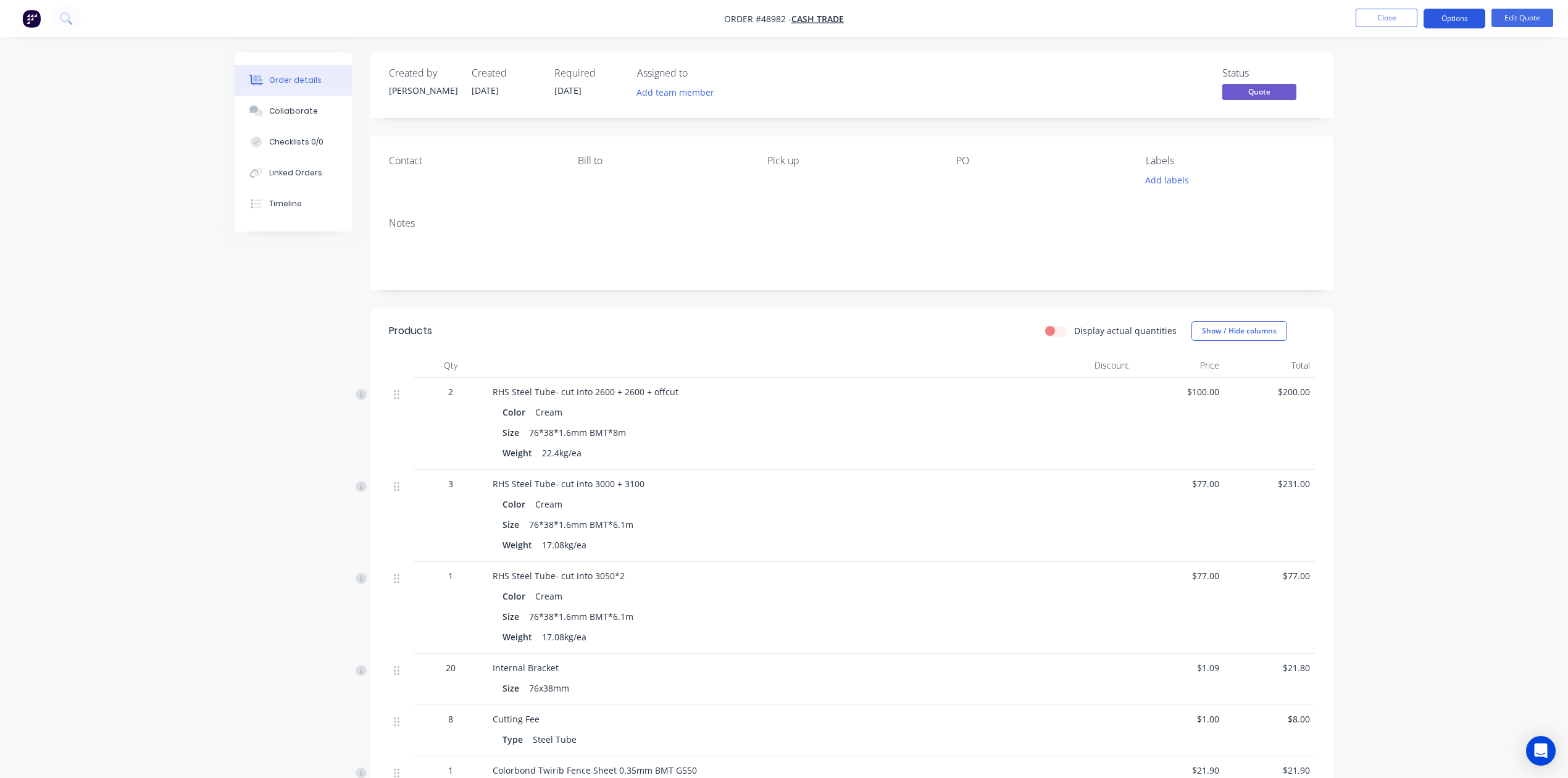
click at [1057, 16] on button "Options" at bounding box center [1454, 18] width 62 height 20
click at [1057, 66] on div "Quote" at bounding box center [1417, 75] width 114 height 18
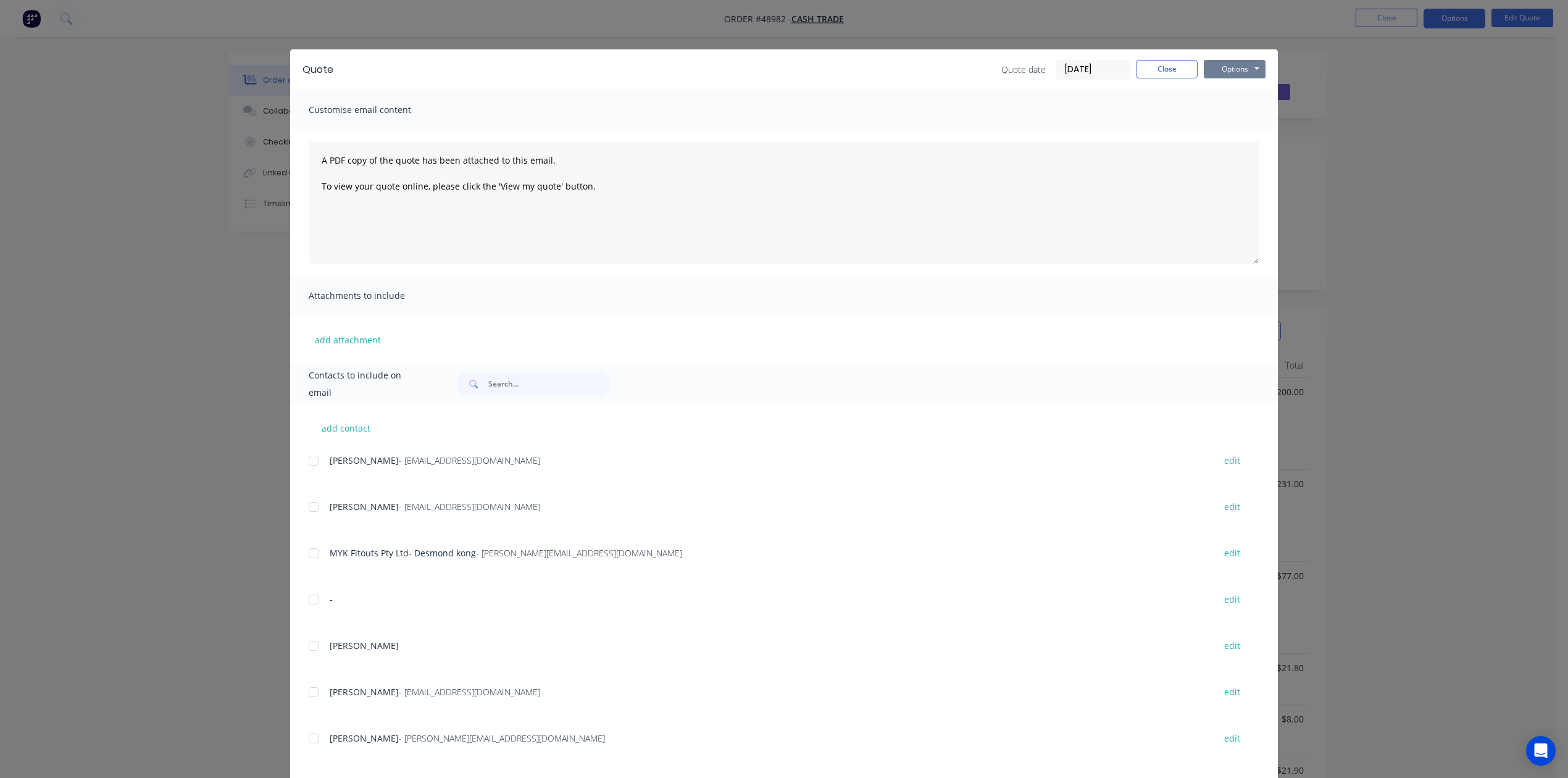
click at [1057, 61] on button "Options" at bounding box center [1234, 69] width 62 height 19
click at [1057, 106] on button "Print" at bounding box center [1242, 111] width 79 height 20
drag, startPoint x: 1163, startPoint y: 57, endPoint x: 1117, endPoint y: 166, distance: 118.3
click at [1057, 58] on div "Quote Quote date 08/09/25 Close Options Preview Print Email" at bounding box center [784, 69] width 987 height 40
click at [1057, 72] on button "Close" at bounding box center [1167, 69] width 62 height 19
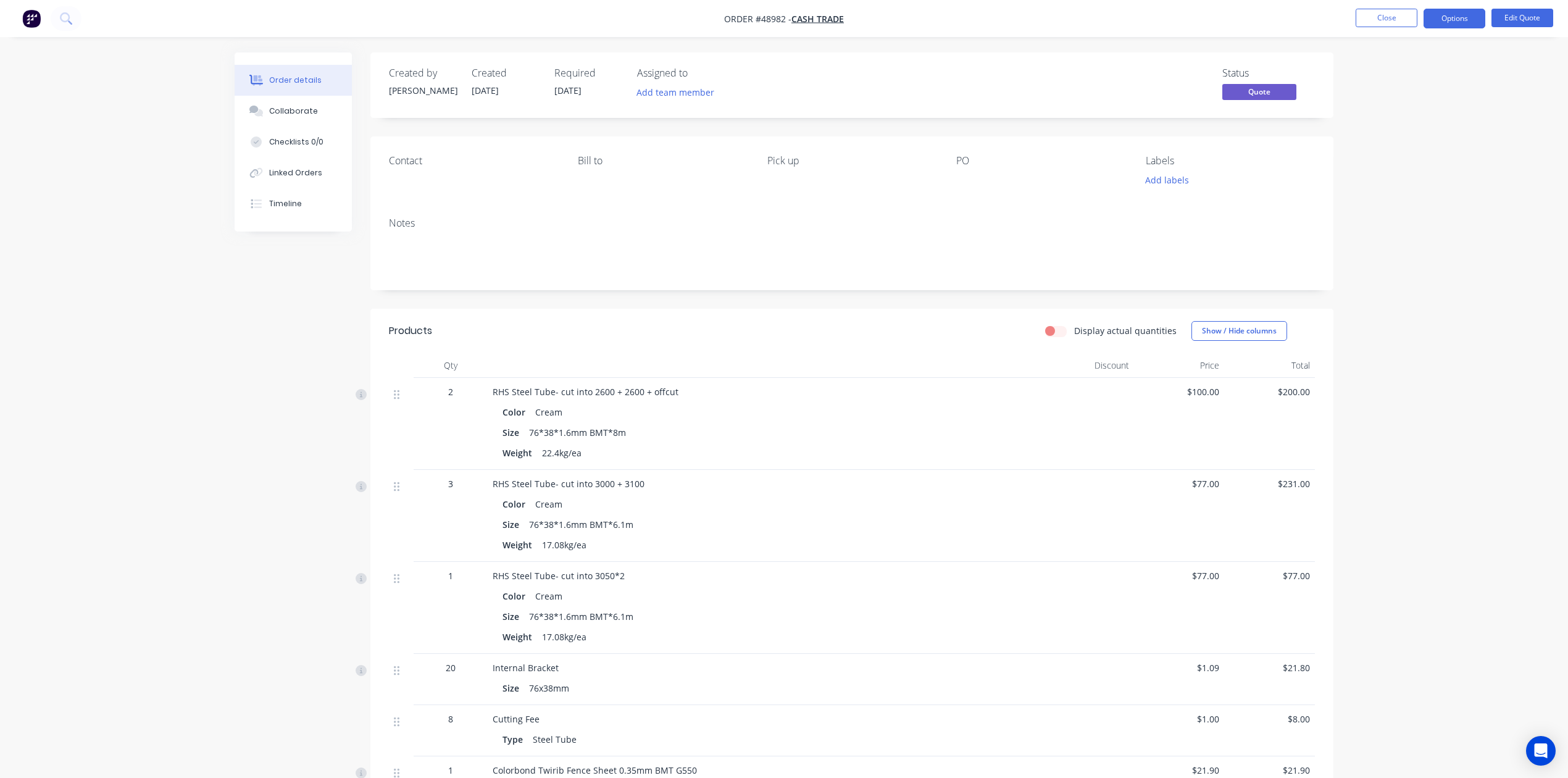
click at [955, 393] on div "RHS Steel Tube- cut into 2600 + 2600 + offcut" at bounding box center [765, 392] width 546 height 13
click at [1057, 28] on nav "Order #48982 - Cash Trade Close Options Edit Quote" at bounding box center [784, 18] width 1568 height 37
click at [1057, 21] on button "Options" at bounding box center [1454, 18] width 62 height 20
click at [1057, 141] on div "Convert to Order" at bounding box center [1417, 149] width 114 height 18
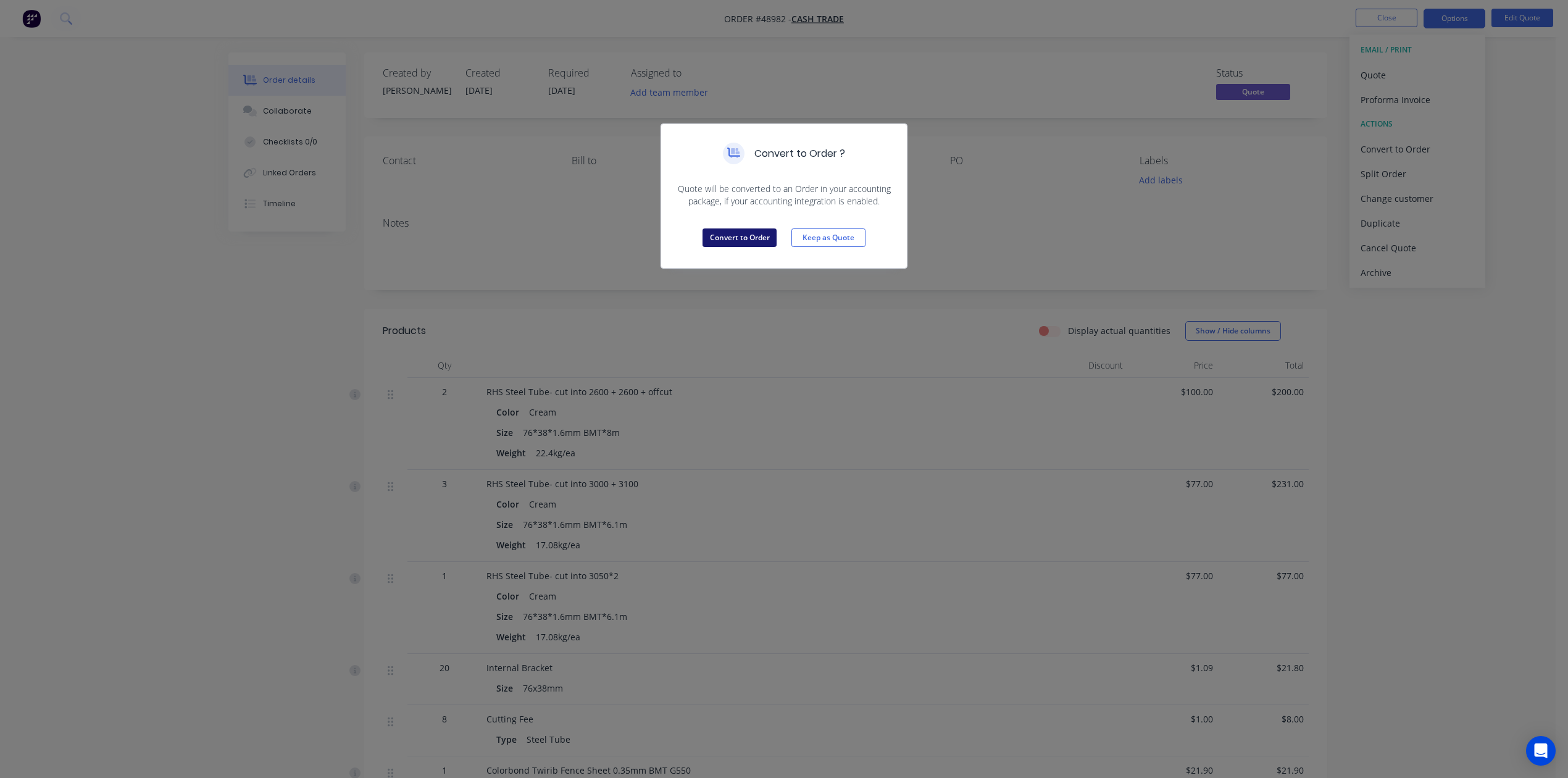
click at [729, 246] on button "Convert to Order" at bounding box center [739, 238] width 74 height 19
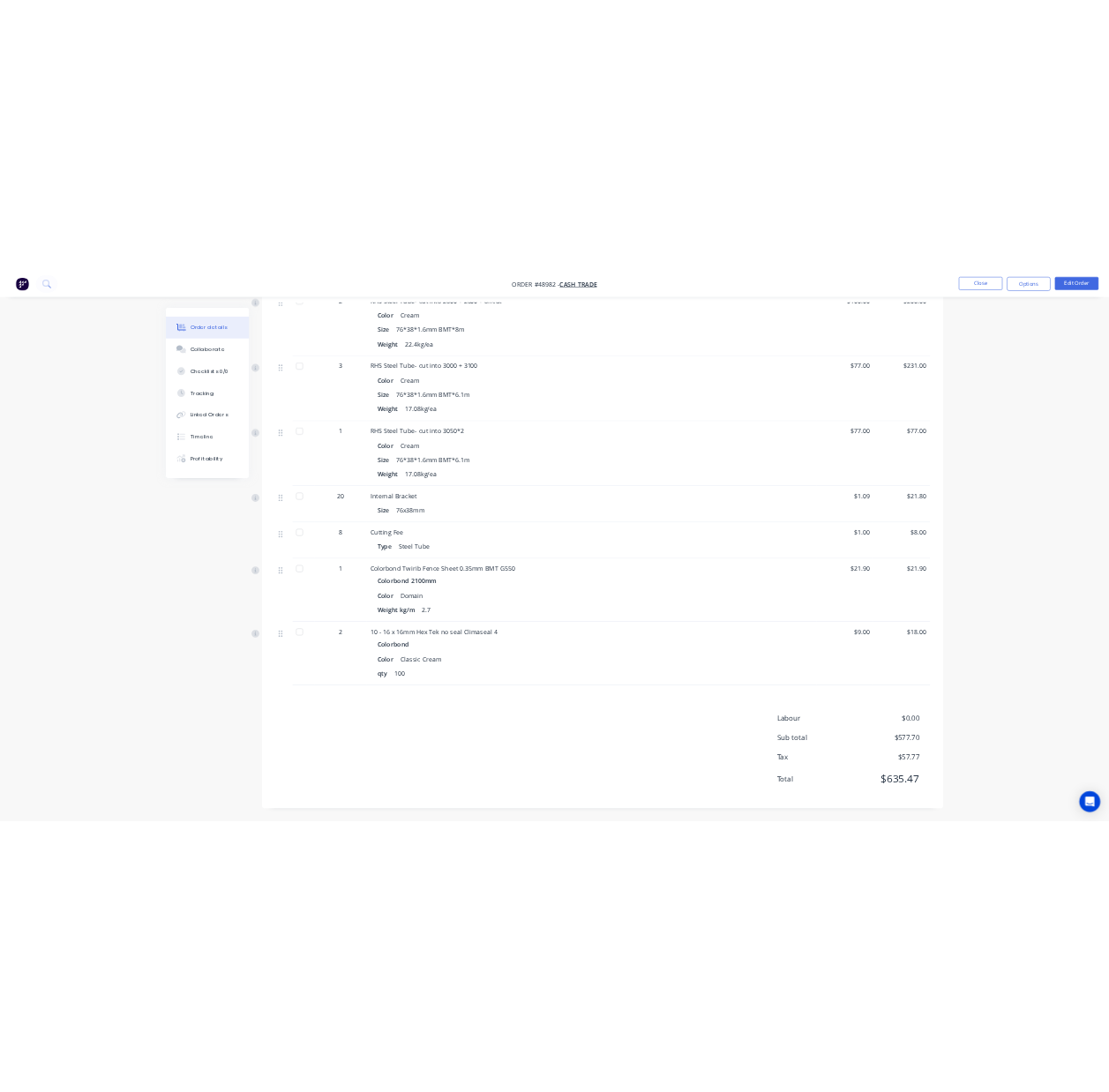
scroll to position [33, 0]
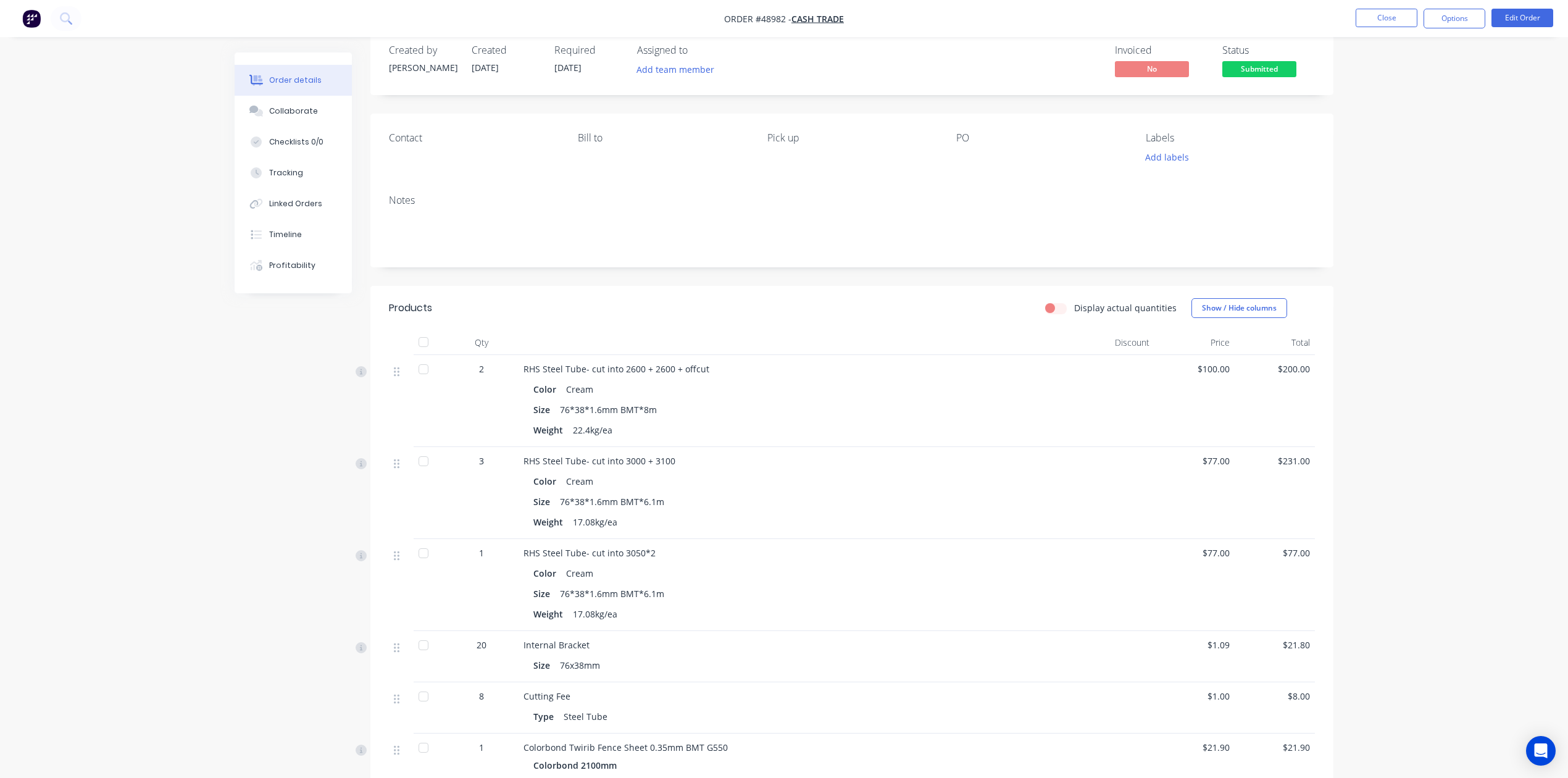
drag, startPoint x: 1427, startPoint y: 36, endPoint x: 1433, endPoint y: 20, distance: 17.1
click at [1057, 30] on nav "Order #48982 - Cash Trade Close Options Edit Order" at bounding box center [784, 18] width 1568 height 37
click at [1057, 20] on button "Options" at bounding box center [1454, 18] width 62 height 20
click at [1057, 77] on div "Invoice" at bounding box center [1417, 75] width 114 height 18
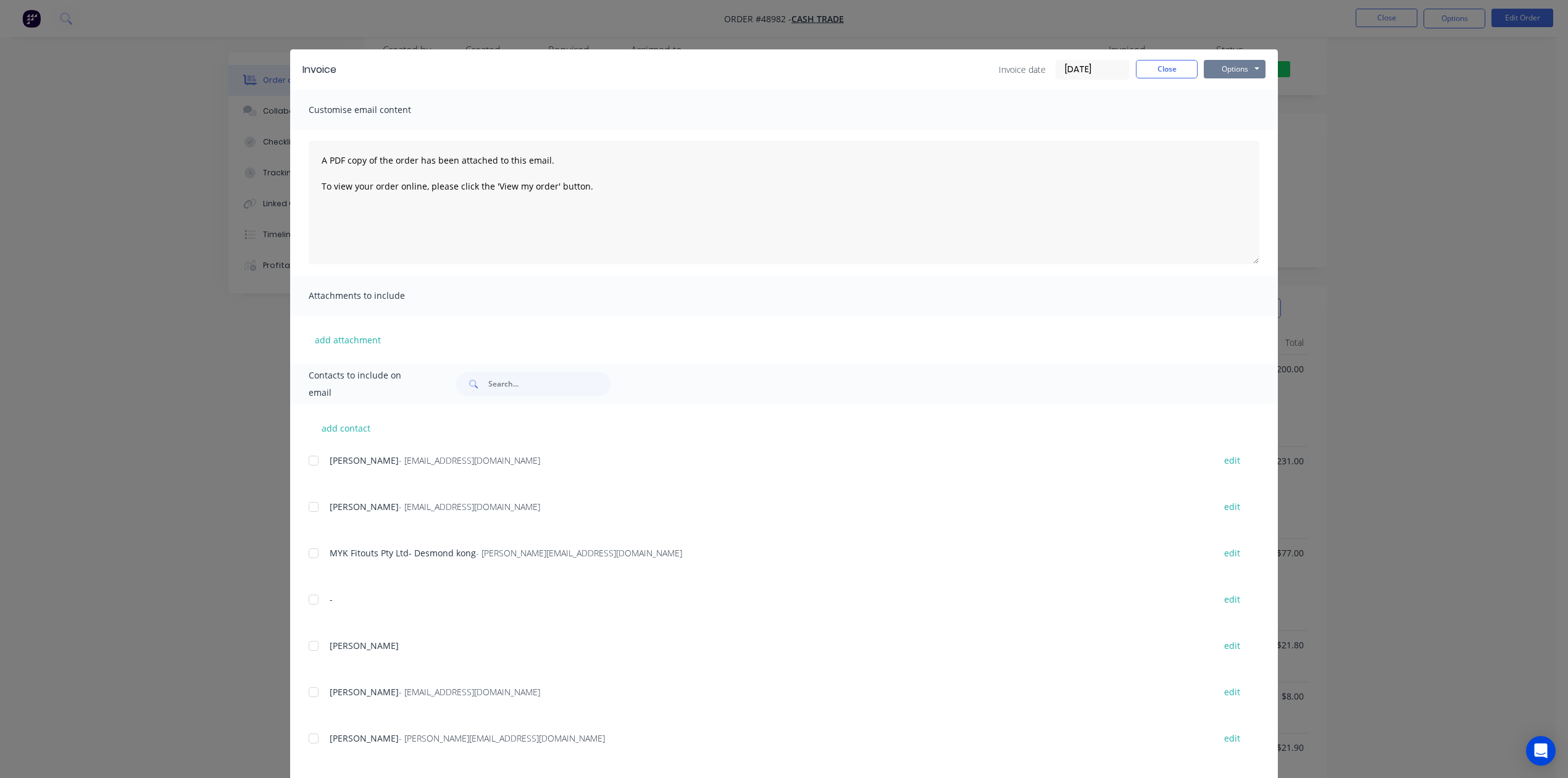
click at [1057, 60] on button "Options" at bounding box center [1234, 69] width 62 height 19
click at [1057, 108] on button "Print" at bounding box center [1242, 111] width 79 height 20
click at [1057, 87] on div "Invoice Invoice date 08/09/25 Close Options Preview Print Email" at bounding box center [784, 69] width 987 height 40
click at [1057, 83] on div "Invoice Invoice date 08/09/25 Close Options Preview Print Email" at bounding box center [784, 69] width 987 height 40
click at [1057, 73] on button "Close" at bounding box center [1167, 69] width 62 height 19
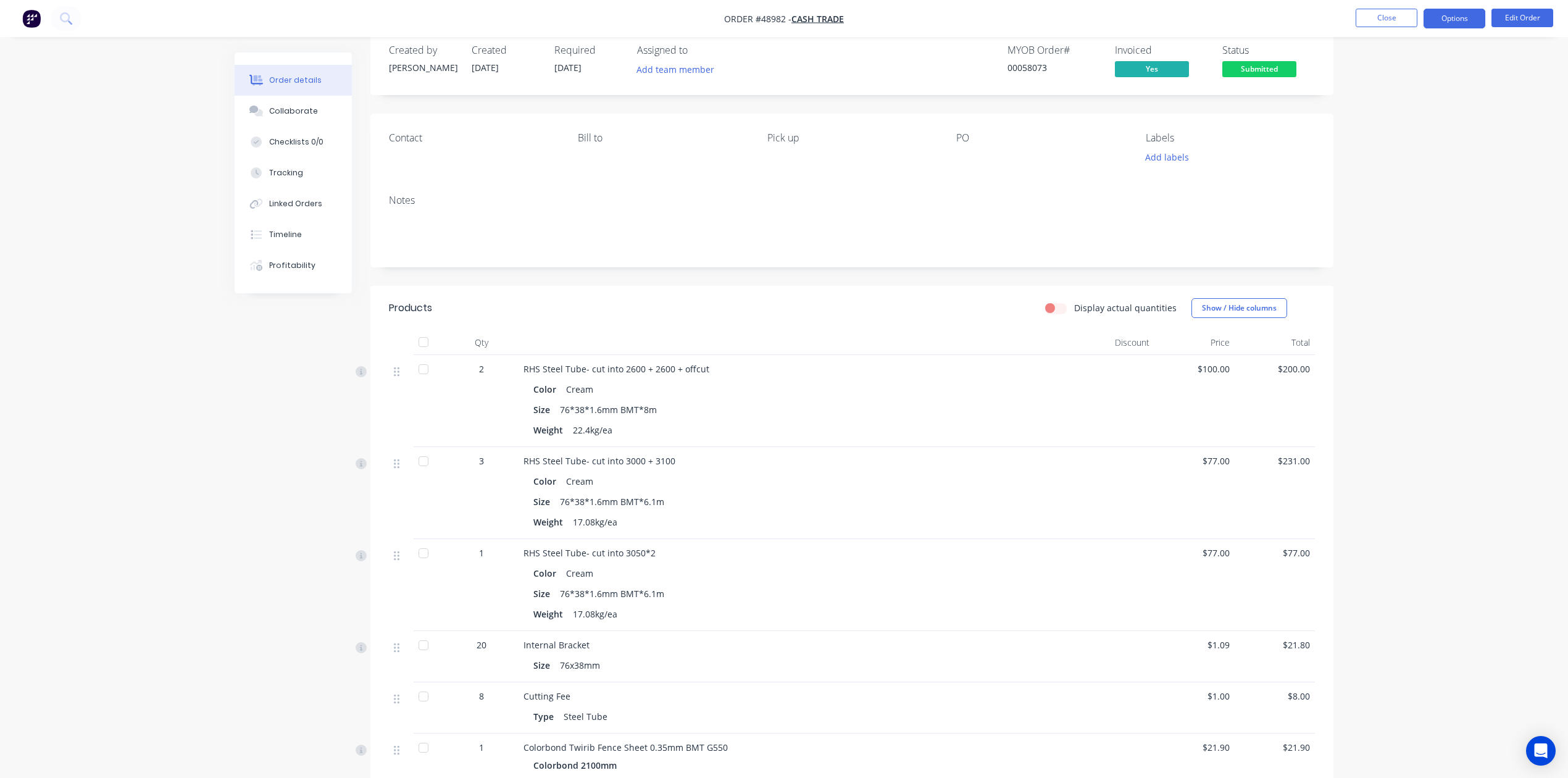
click at [1057, 26] on button "Options" at bounding box center [1454, 18] width 62 height 20
click at [1057, 169] on div "Delivery Docket" at bounding box center [1417, 174] width 114 height 18
click at [1057, 127] on div "Without pricing" at bounding box center [1417, 125] width 114 height 18
click at [1057, 73] on span "Submitted" at bounding box center [1259, 69] width 74 height 15
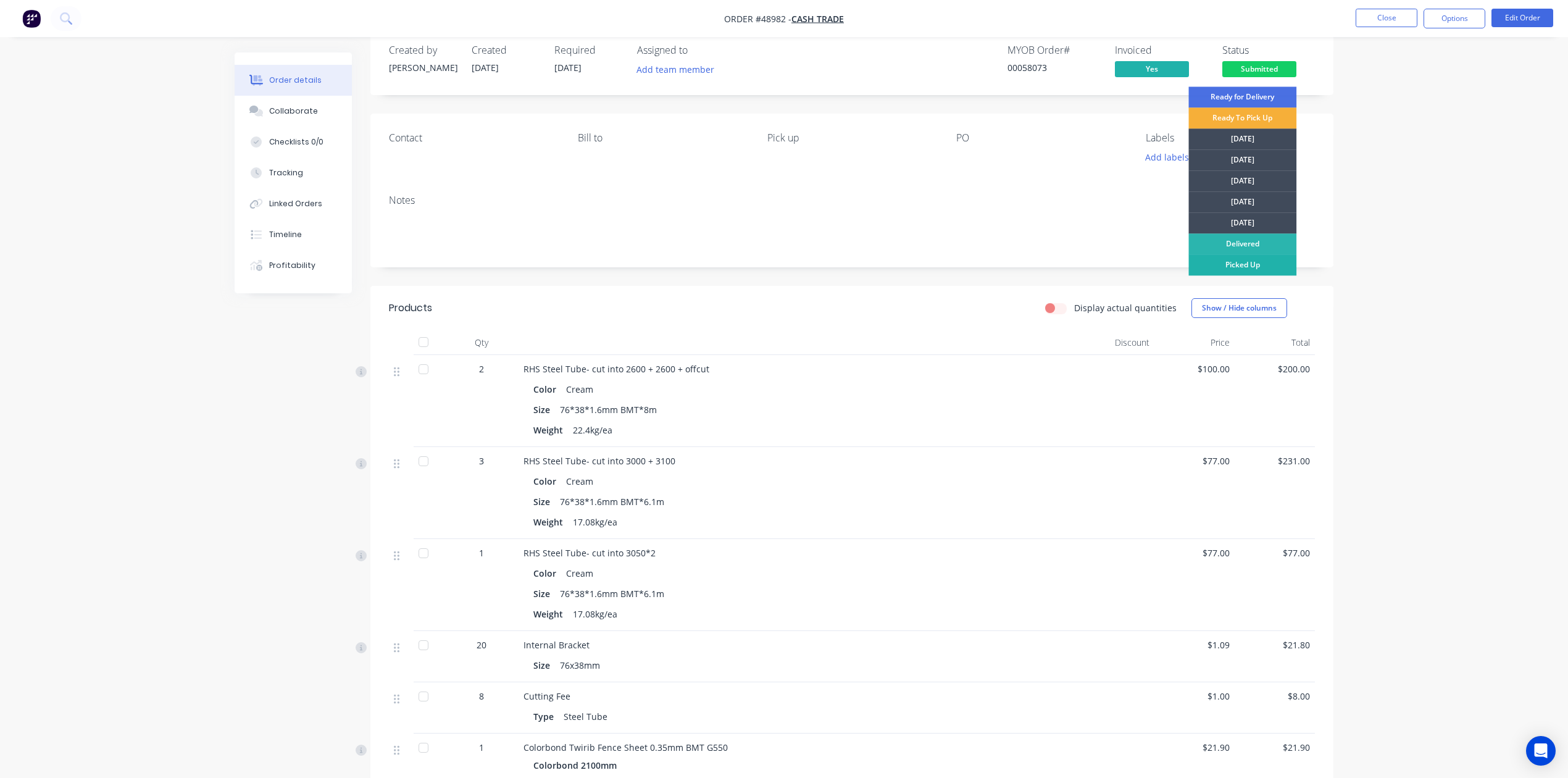
click at [1057, 265] on div "Picked Up" at bounding box center [1242, 264] width 108 height 21
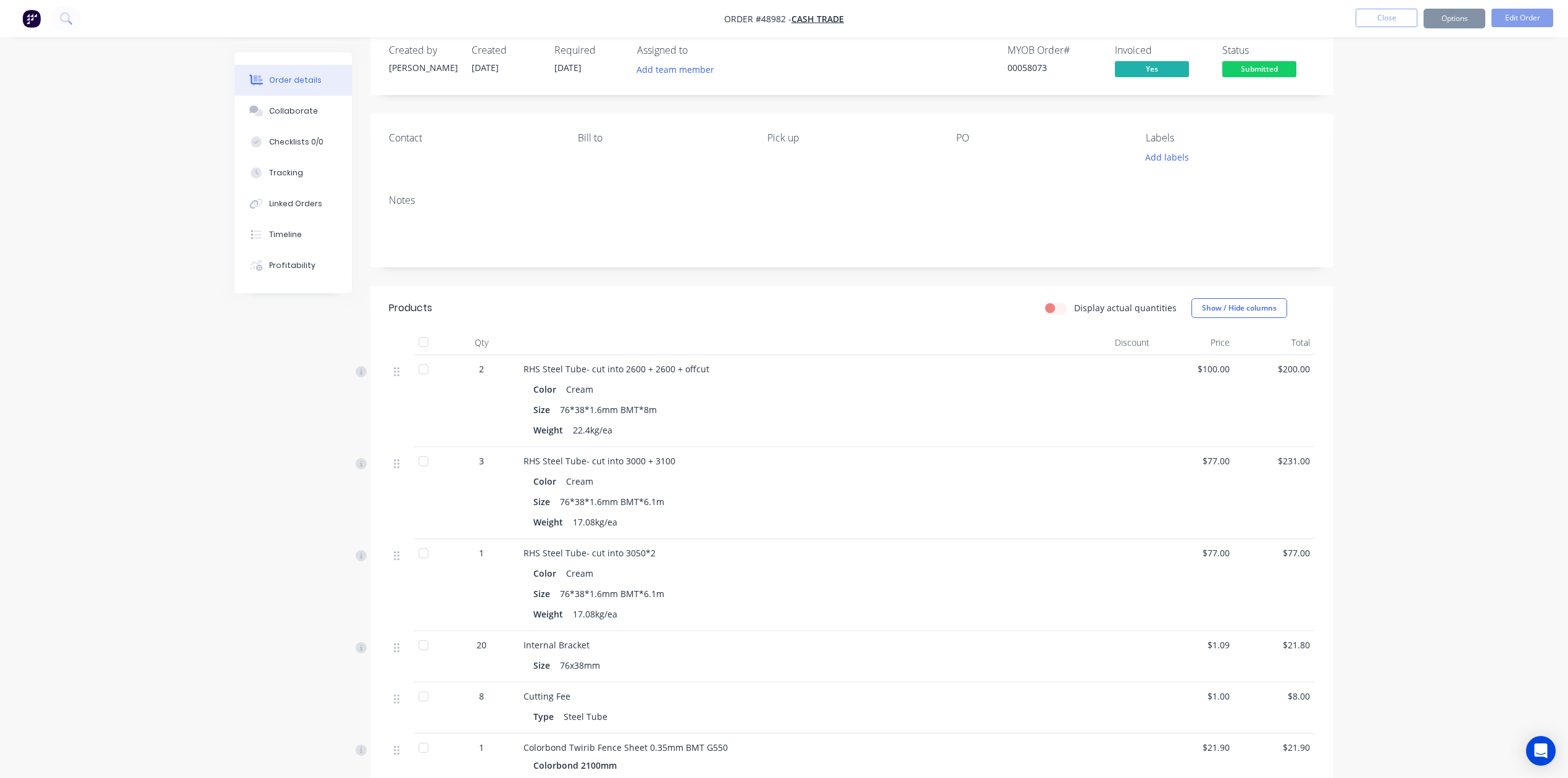
click at [724, 279] on div "Created by Cathy Created 08/09/25 Required 08/09/25 Assigned to Add team member…" at bounding box center [852, 558] width 963 height 1057
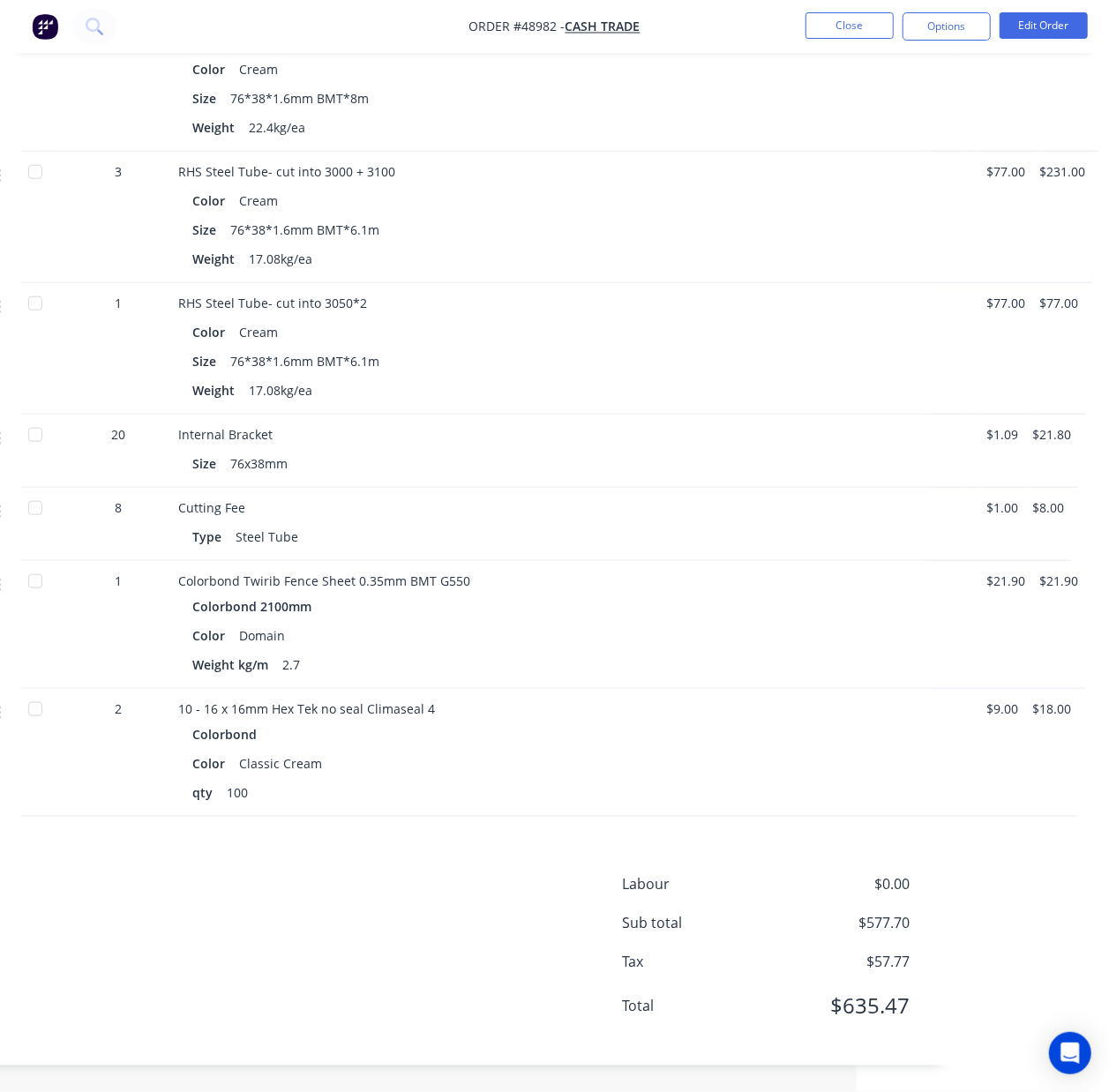
scroll to position [595, 252]
click at [286, 635] on div "Domain" at bounding box center [261, 635] width 60 height 26
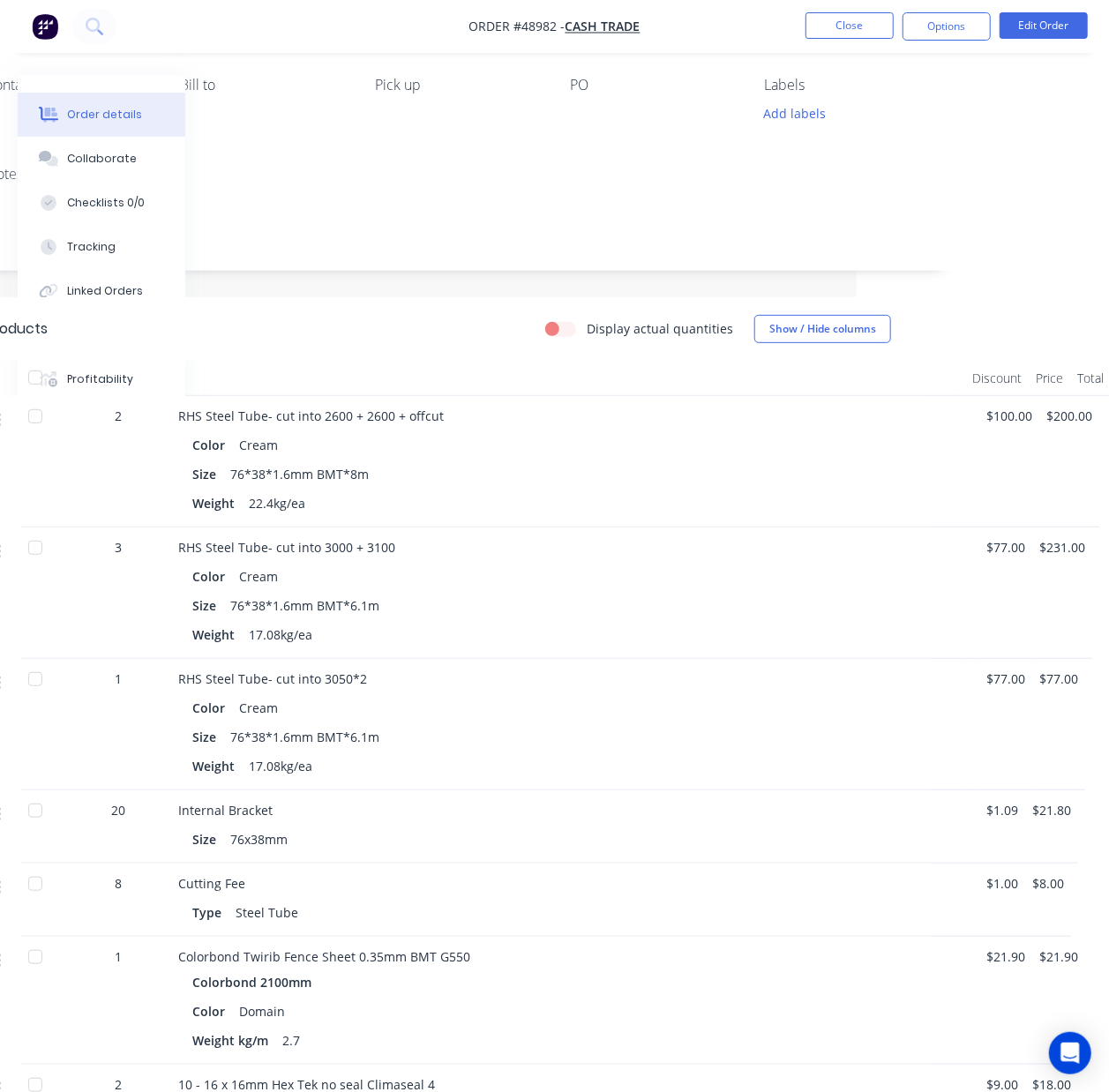
scroll to position [0, 252]
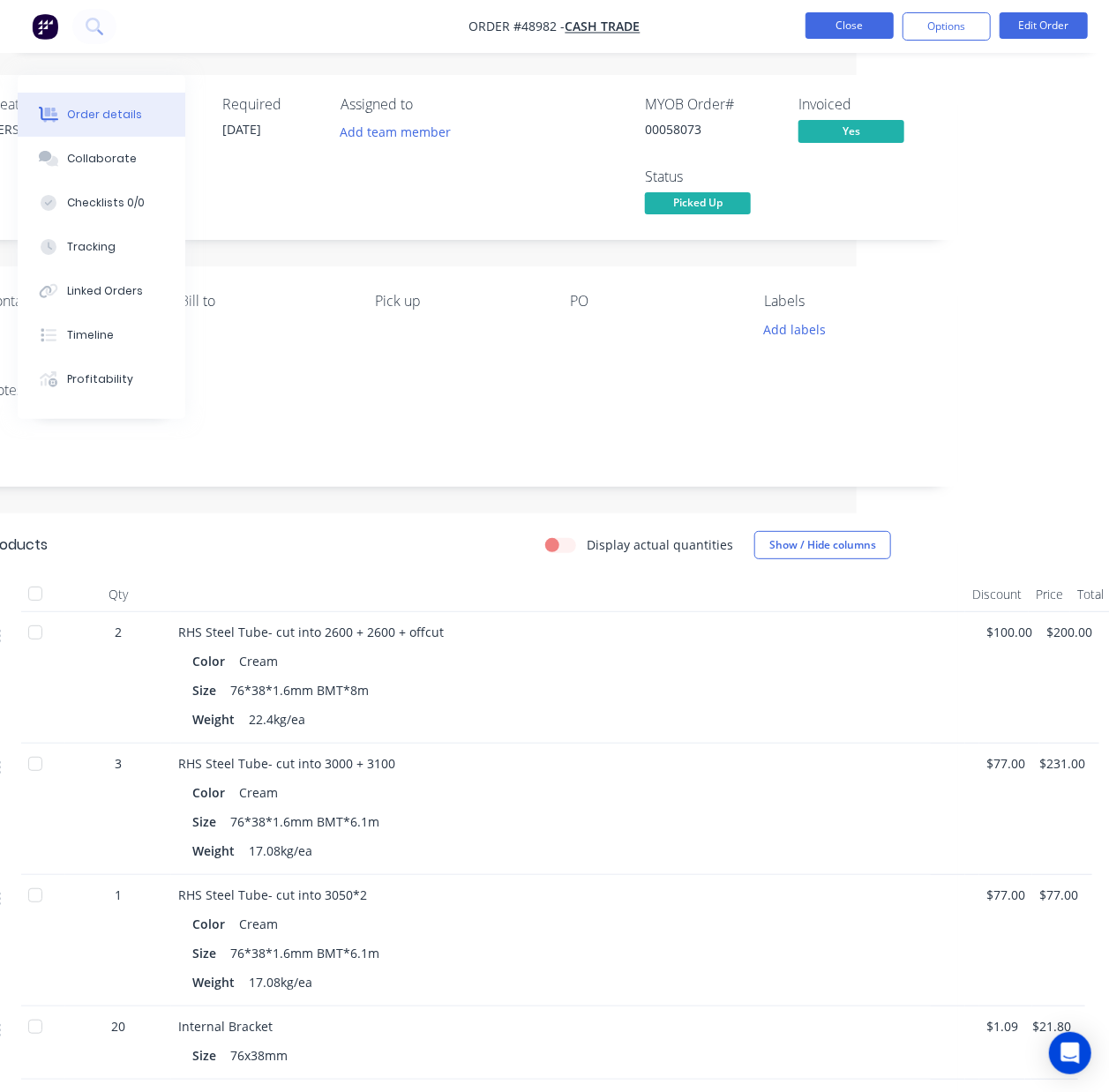
click at [833, 34] on button "Close" at bounding box center [850, 26] width 88 height 27
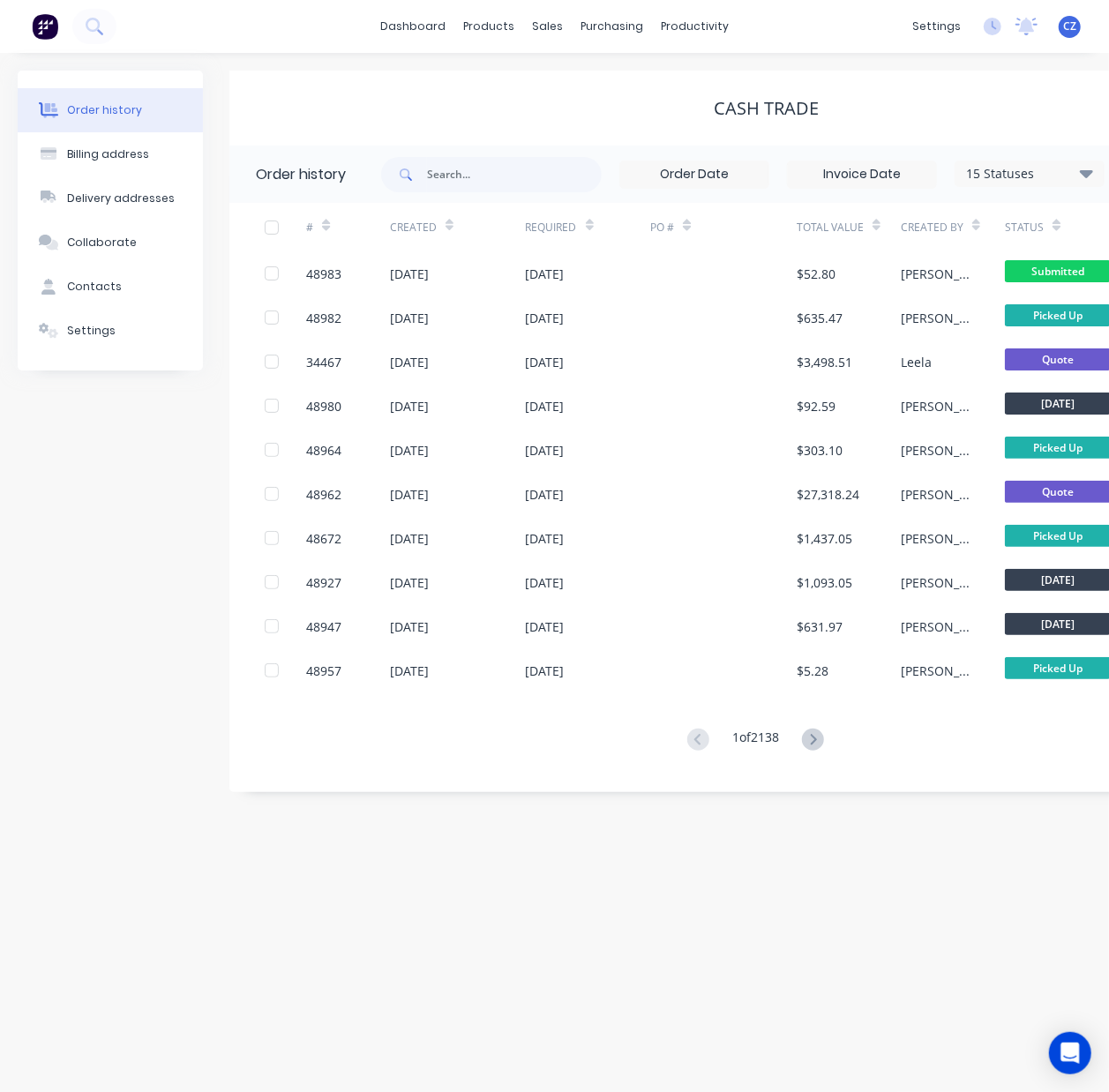
click at [1, 392] on div "Order history Billing address Delivery addresses Collaborate Contacts Settings …" at bounding box center [554, 572] width 1109 height 1039
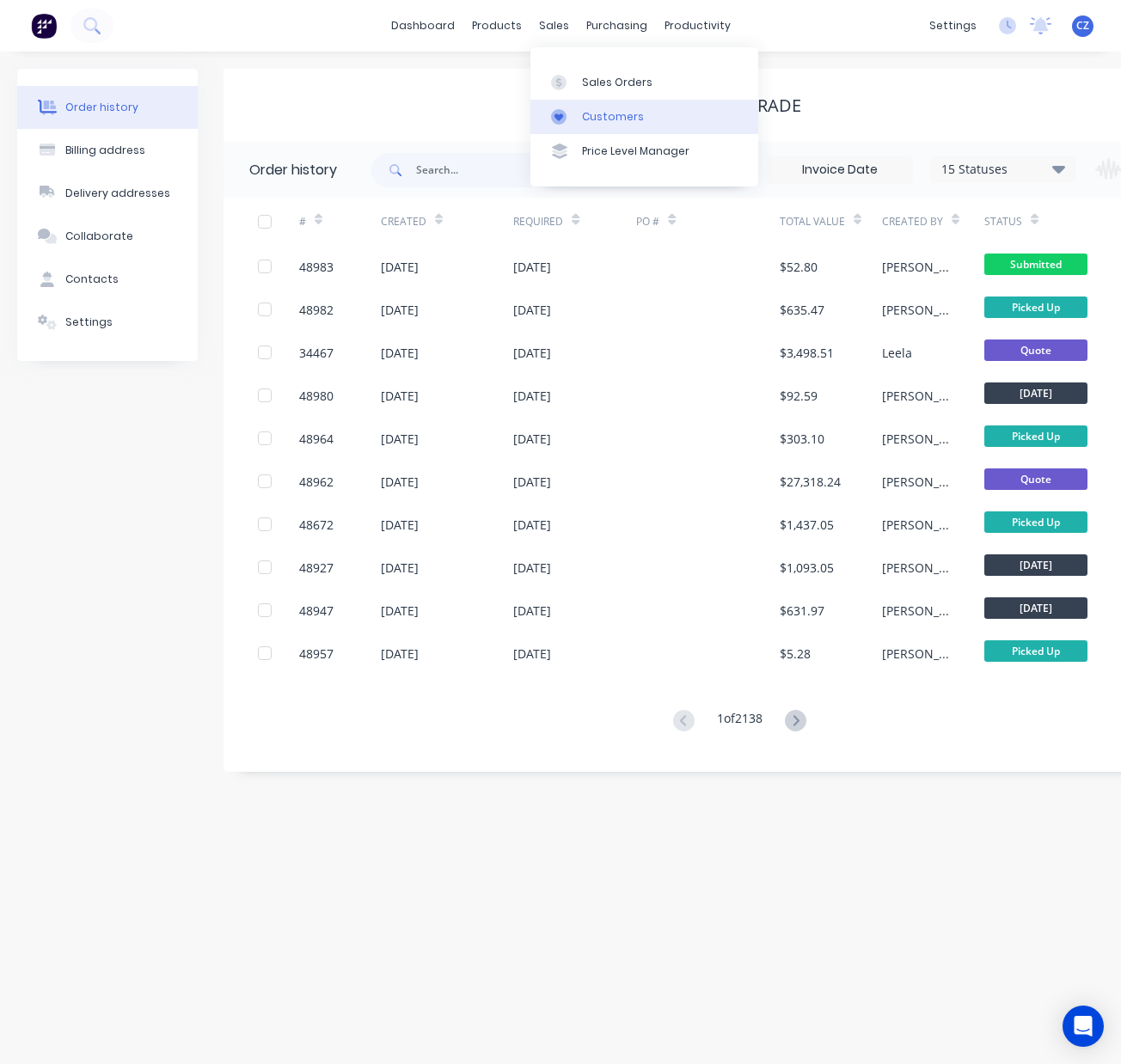
click at [574, 119] on div at bounding box center [564, 117] width 26 height 16
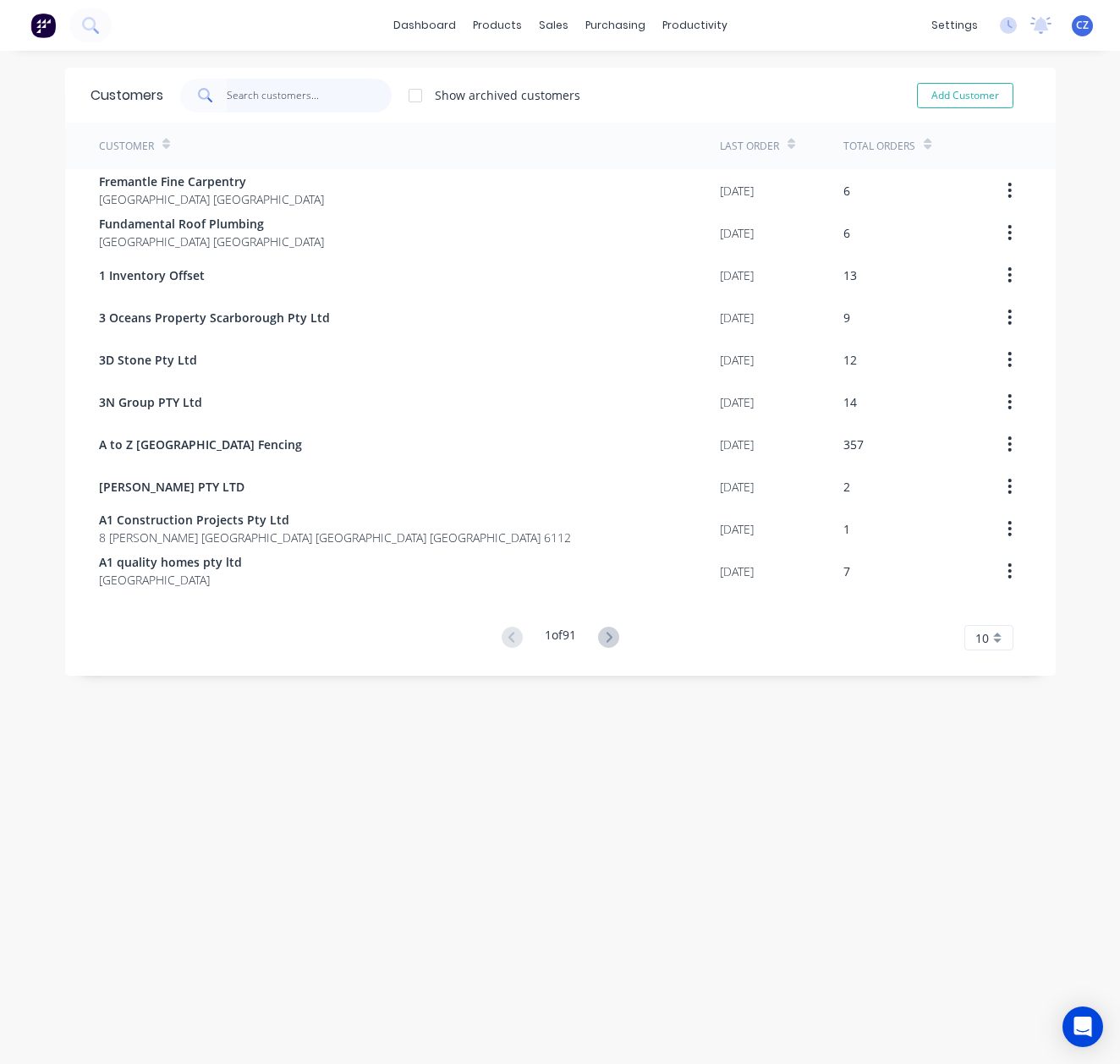
click at [289, 81] on input "text" at bounding box center [309, 95] width 165 height 34
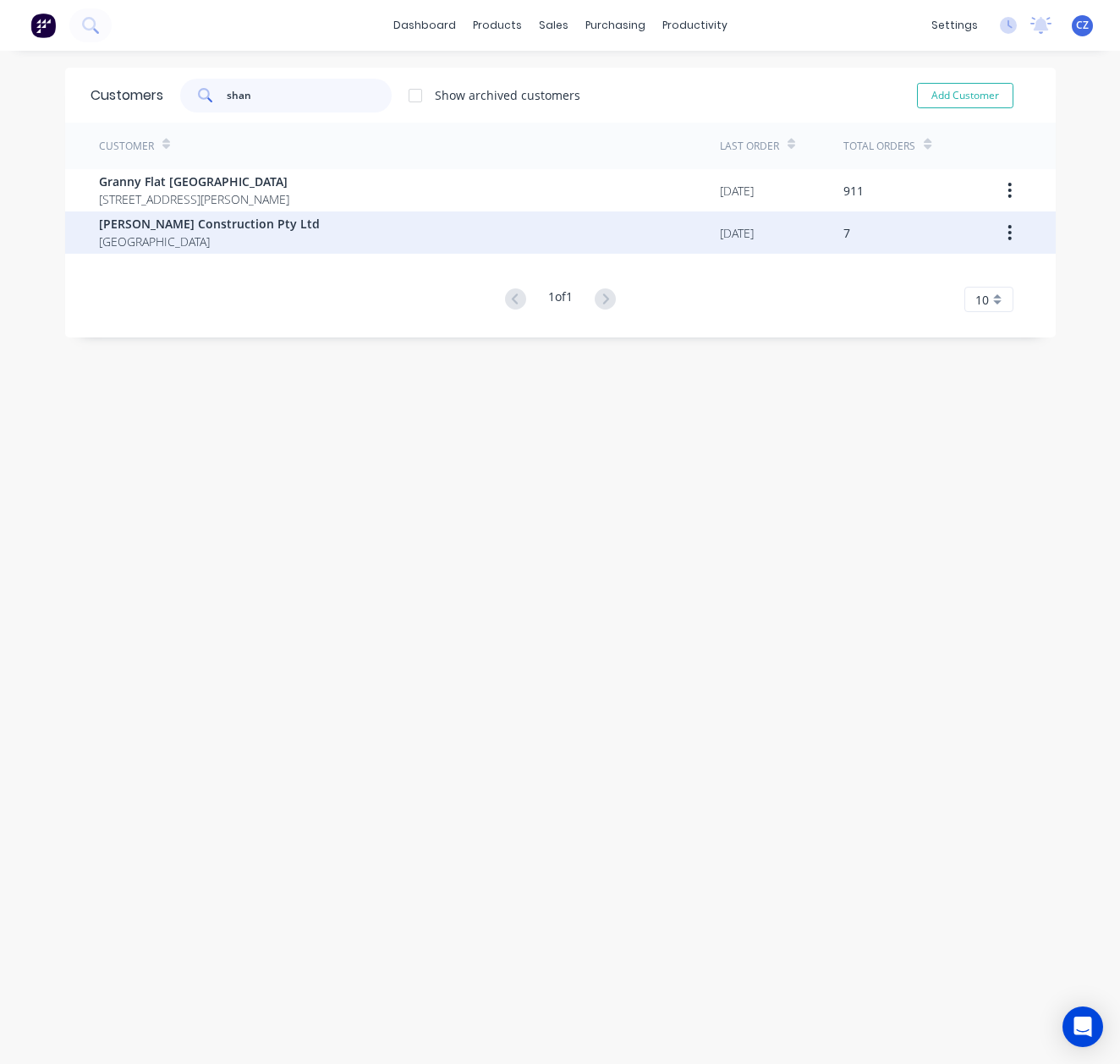
type input "shan"
click at [279, 227] on div "Shan Lin Construction Pty Ltd Australia" at bounding box center [409, 232] width 621 height 42
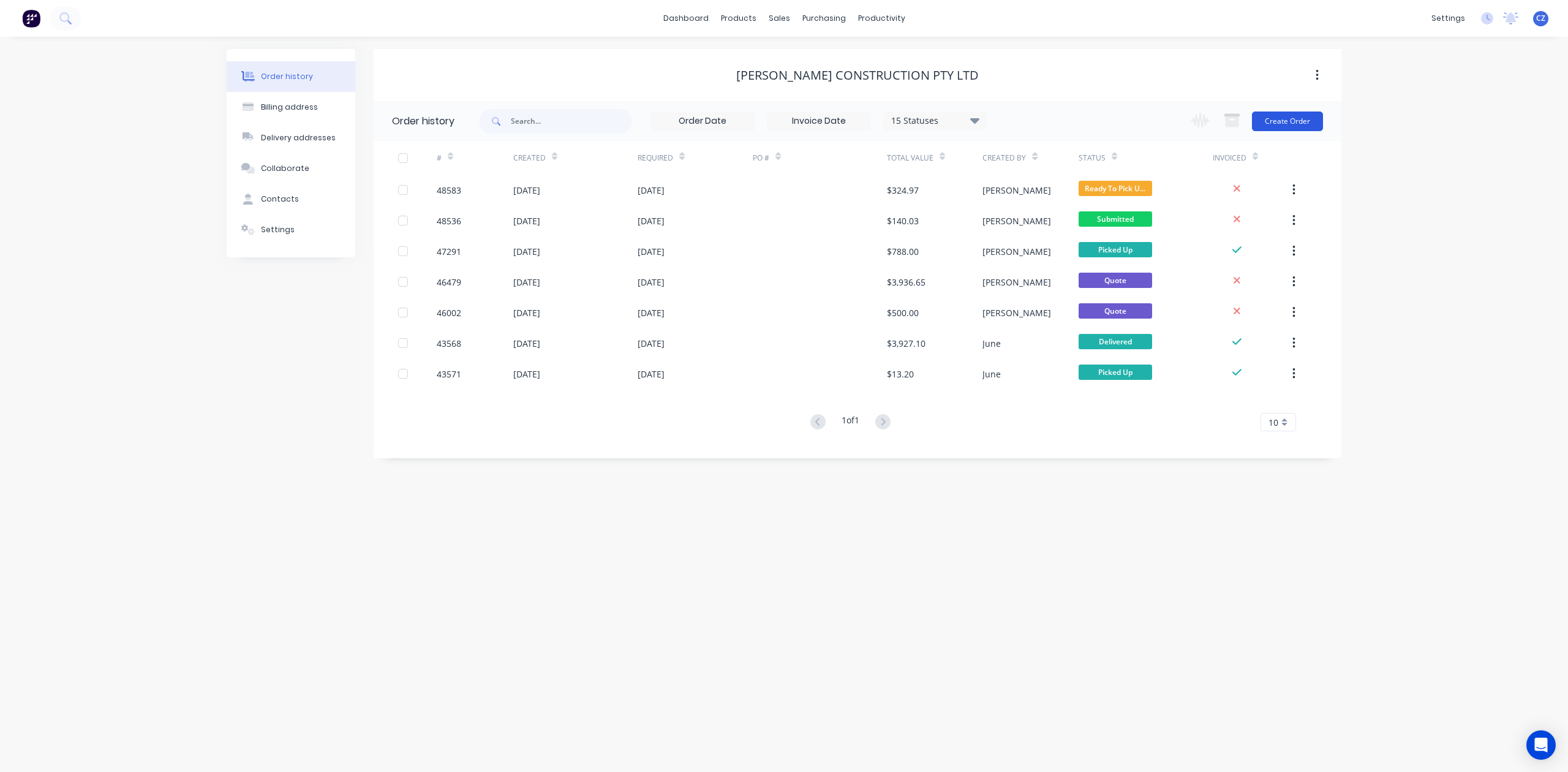
click at [1049, 119] on button "Create Order" at bounding box center [1288, 121] width 71 height 19
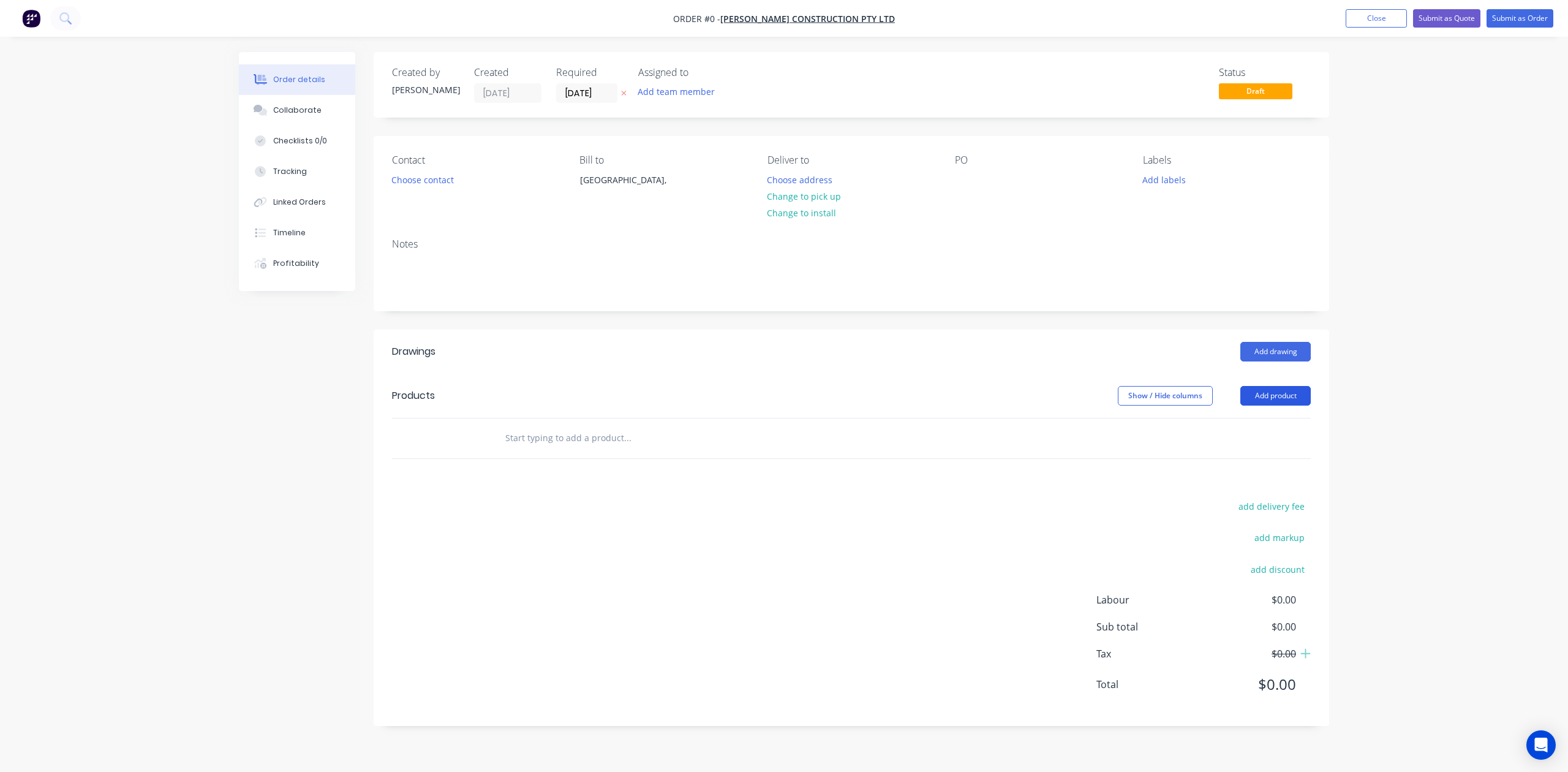
click at [1049, 392] on button "Add product" at bounding box center [1276, 395] width 71 height 19
click at [1049, 422] on div "Product catalogue" at bounding box center [1252, 427] width 94 height 18
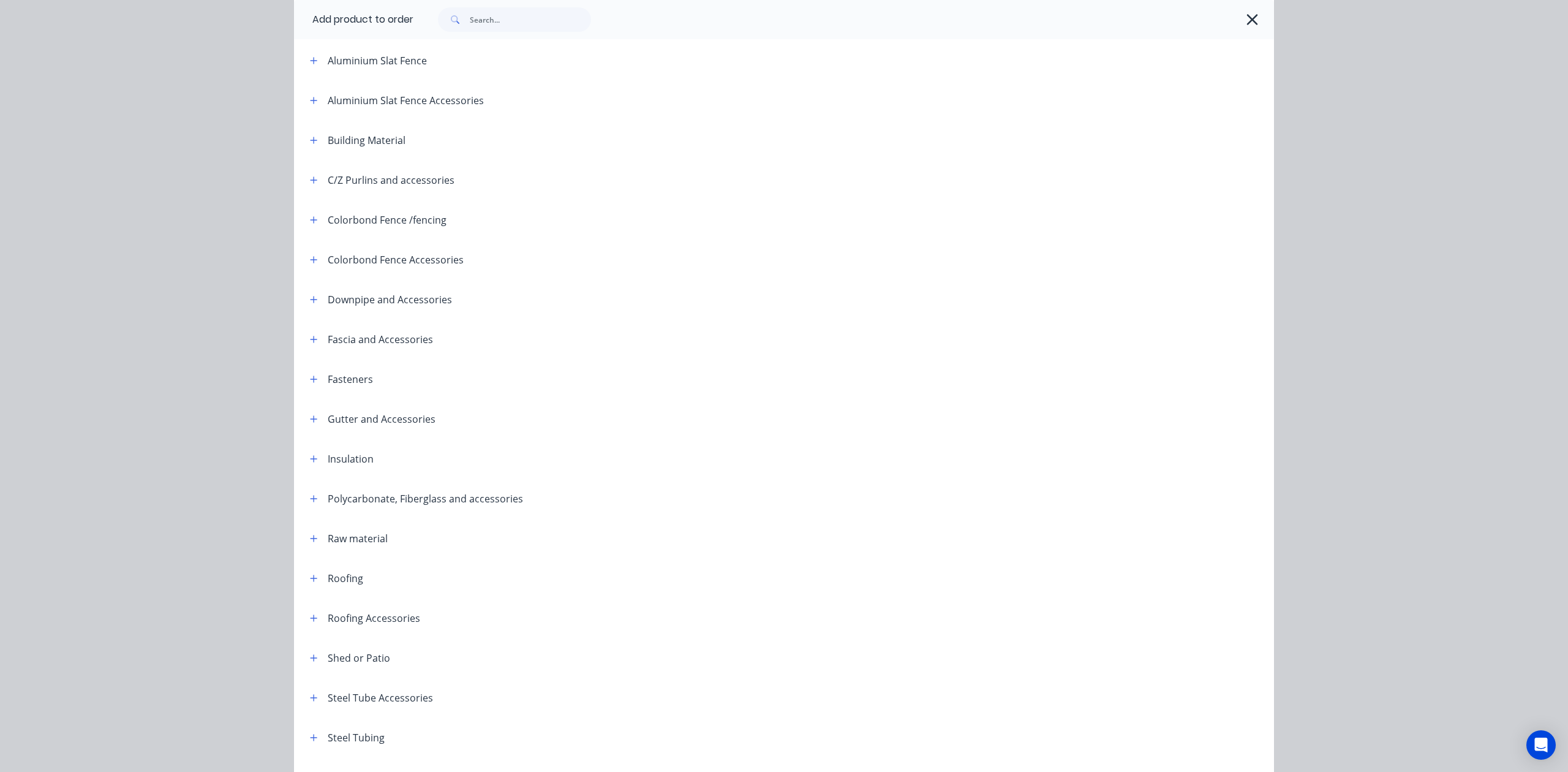
scroll to position [173, 0]
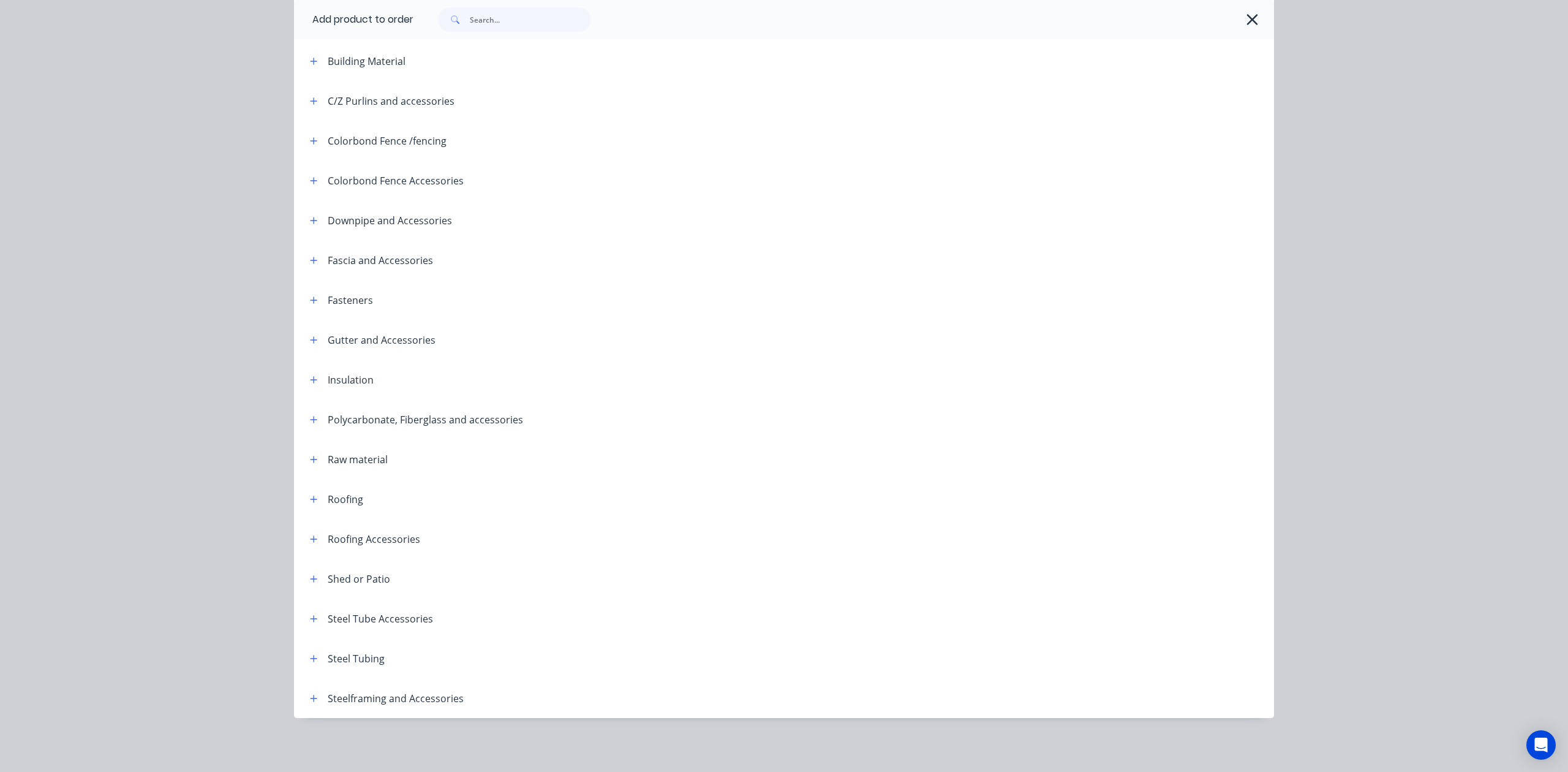
drag, startPoint x: 306, startPoint y: 669, endPoint x: 306, endPoint y: 660, distance: 9.0
click at [306, 667] on header "Steel Tubing" at bounding box center [784, 658] width 980 height 40
click at [310, 660] on icon "button" at bounding box center [313, 658] width 7 height 9
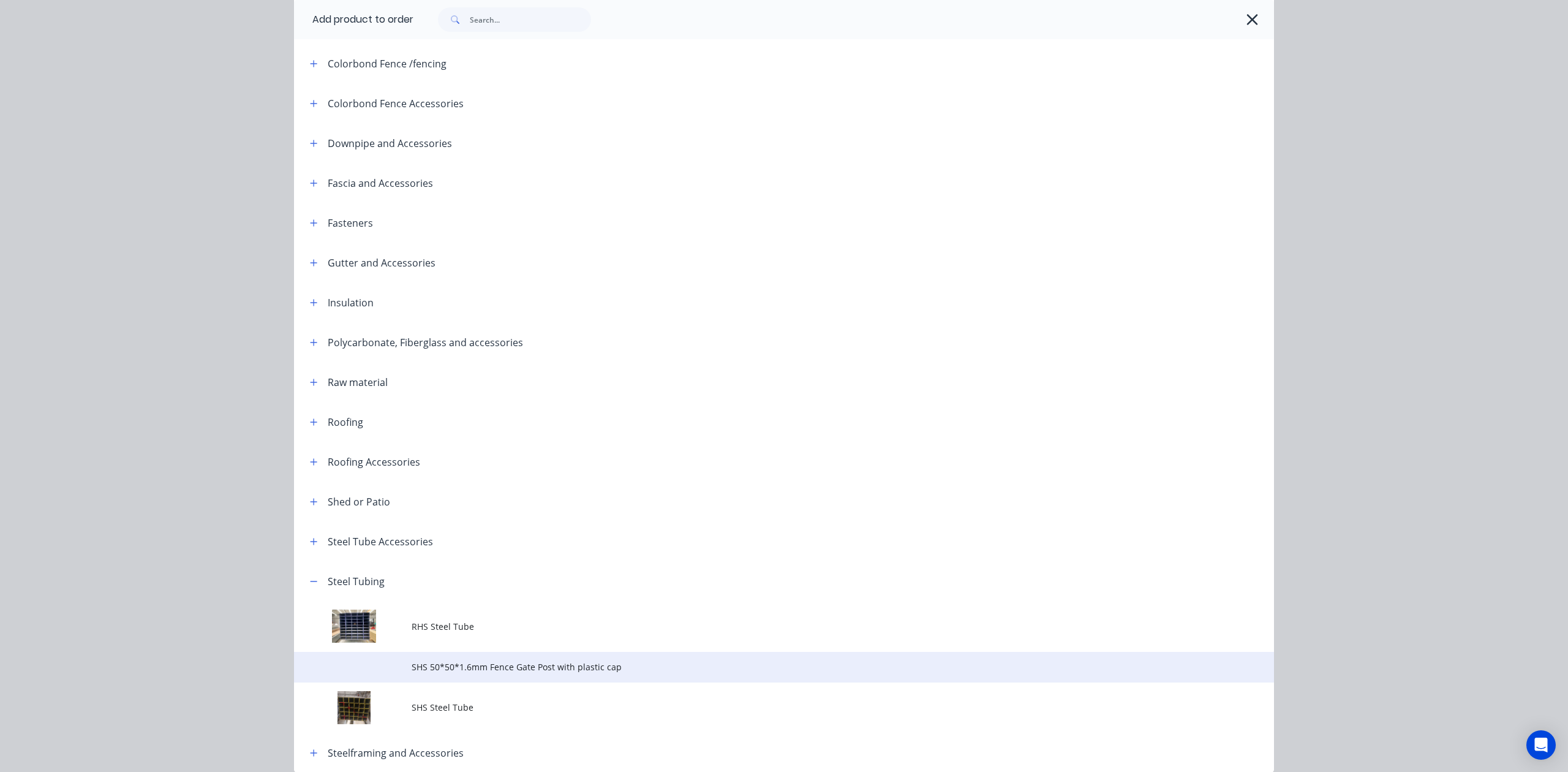
scroll to position [305, 0]
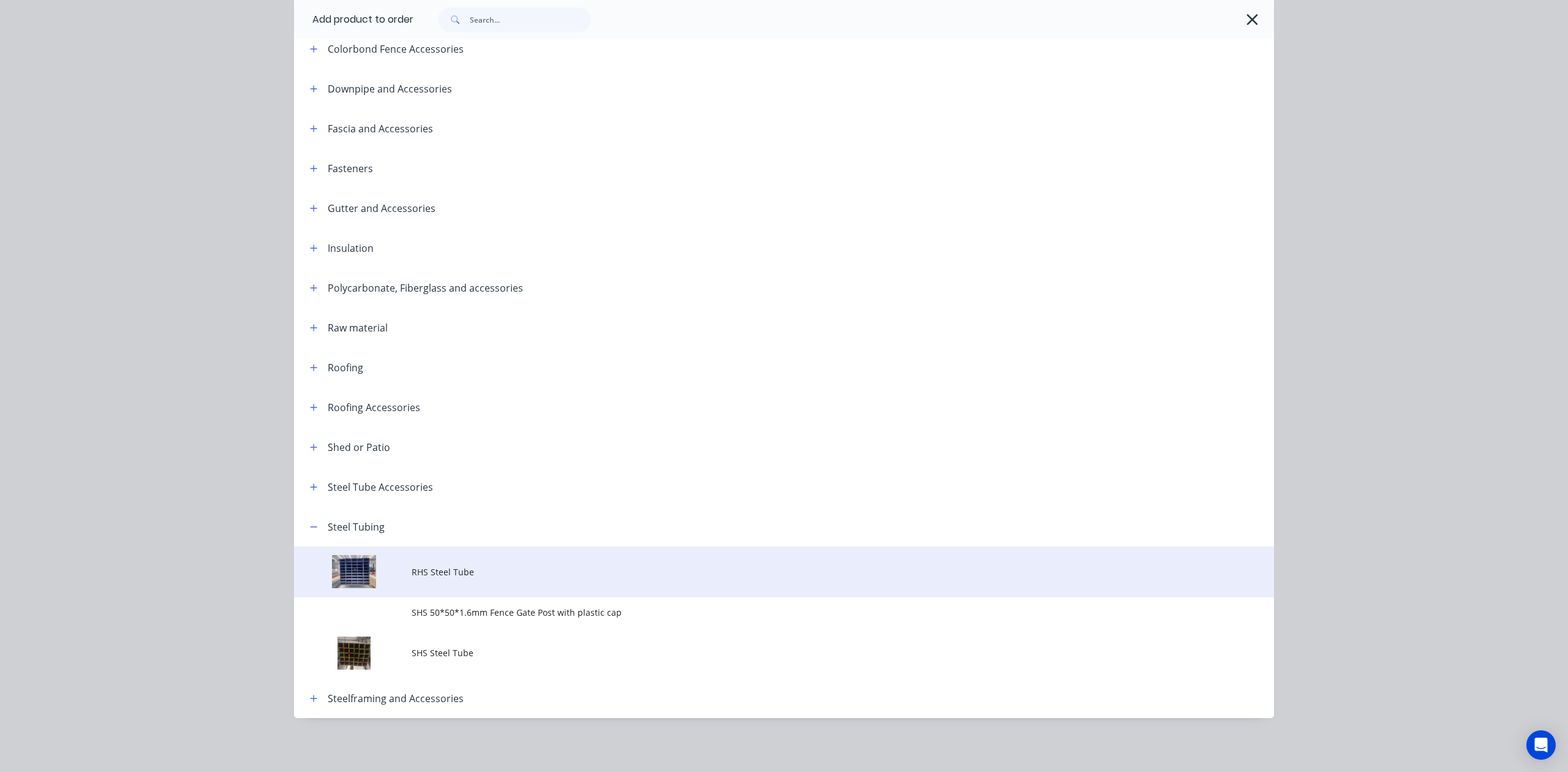
click at [476, 582] on td "RHS Steel Tube" at bounding box center [843, 572] width 862 height 51
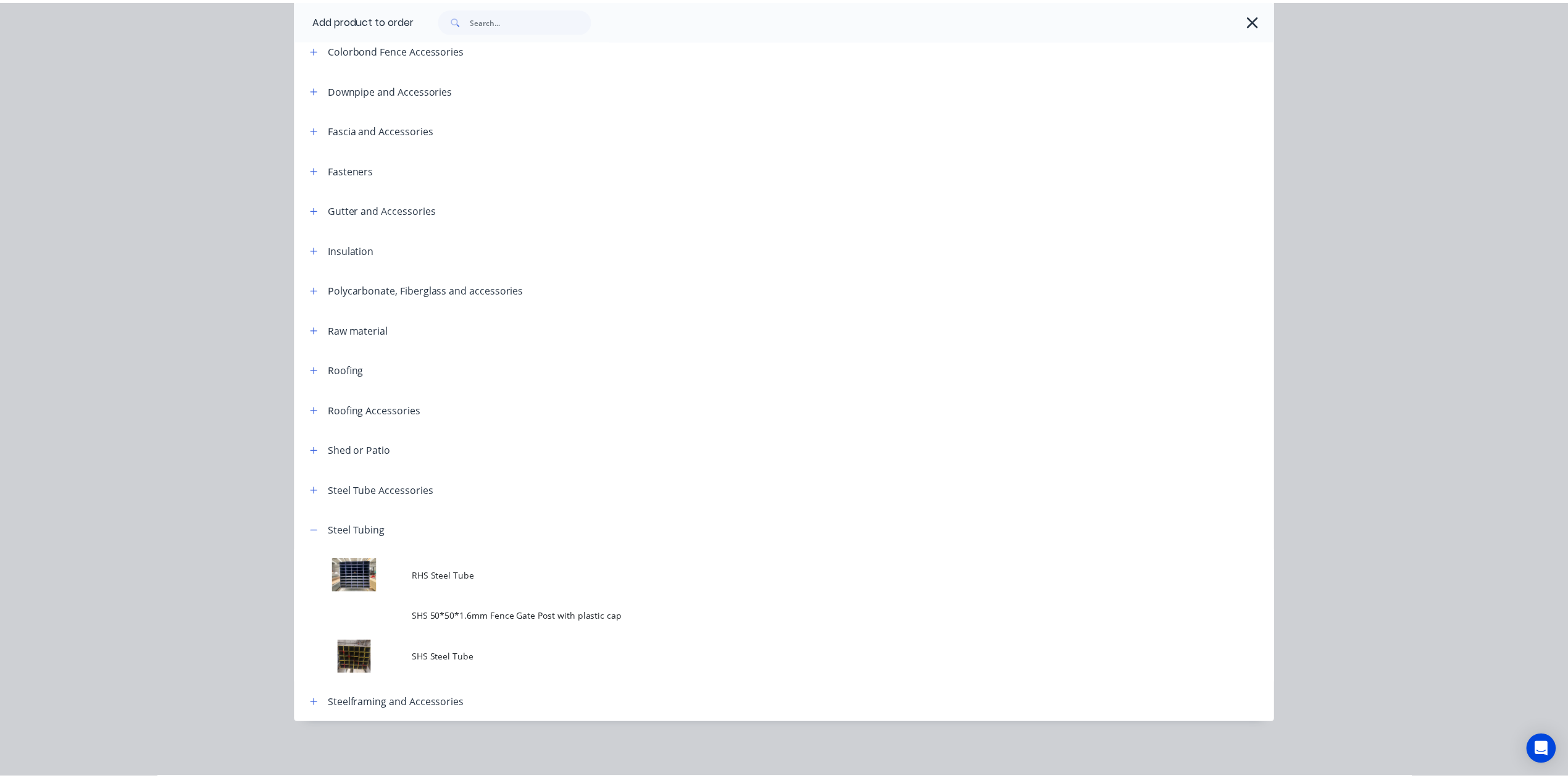
scroll to position [0, 0]
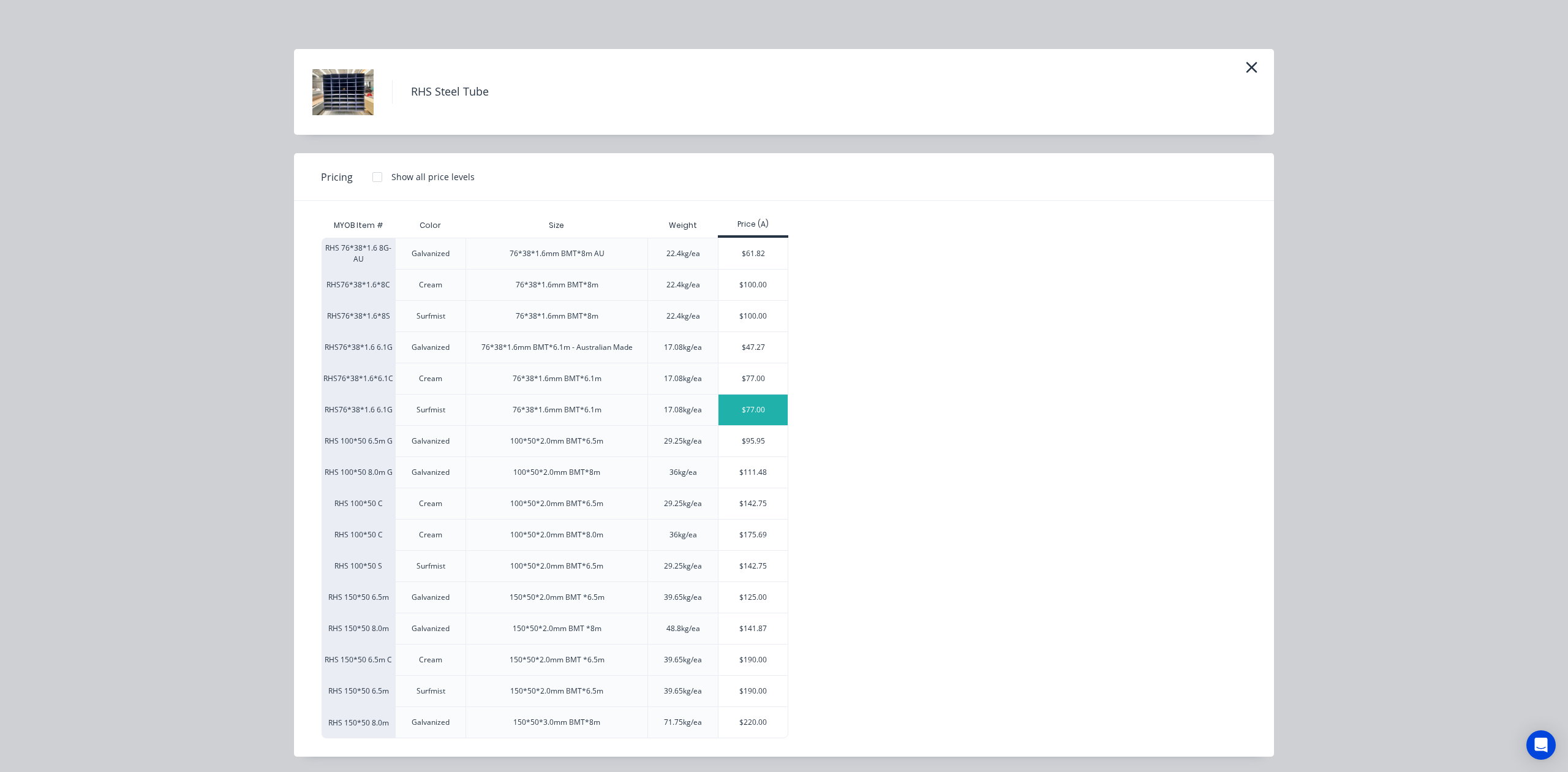
click at [753, 422] on div "$77.00" at bounding box center [753, 410] width 69 height 31
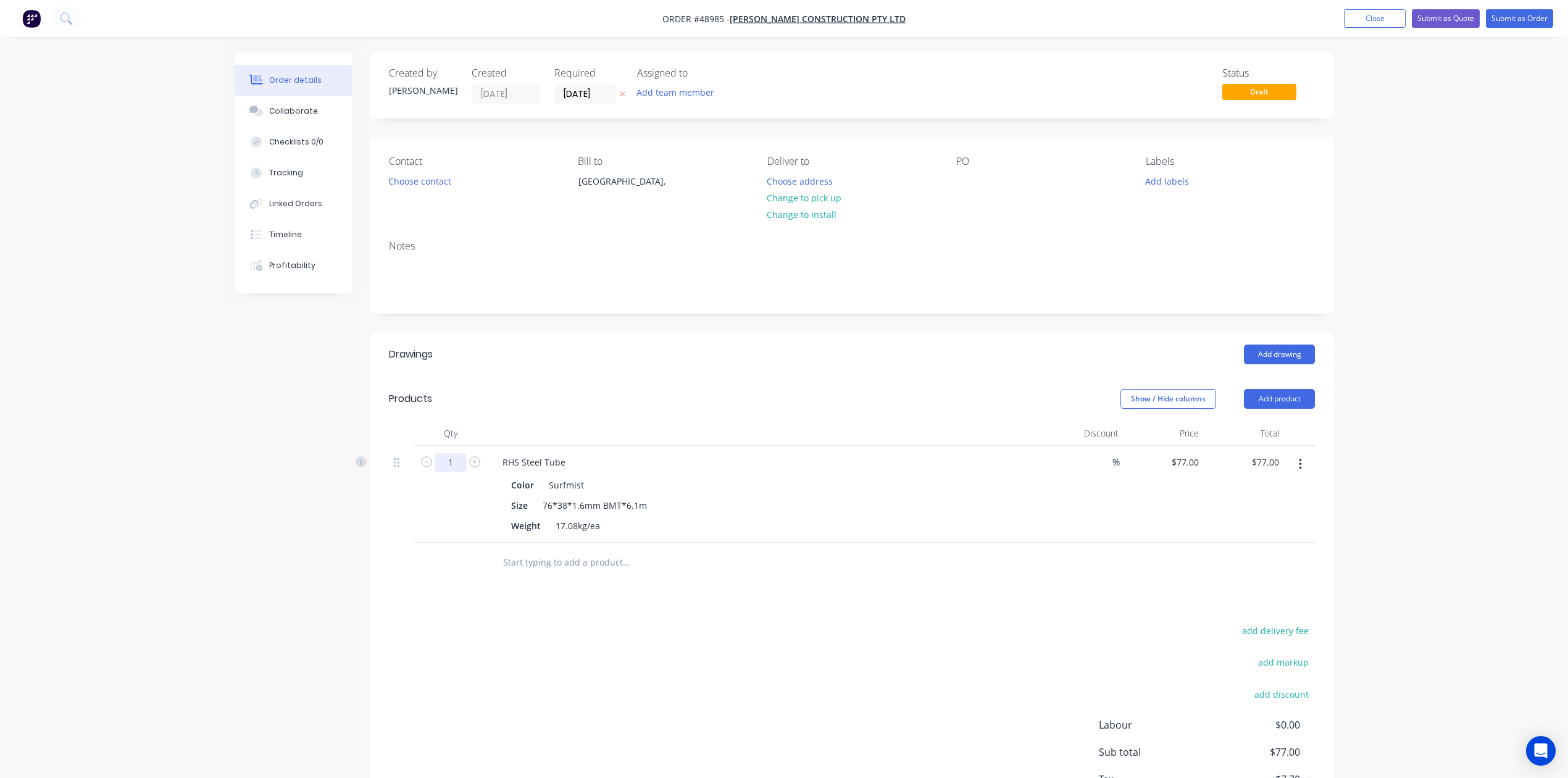
click at [460, 461] on input "1" at bounding box center [451, 463] width 32 height 19
type input "4"
type input "$308.00"
click at [524, 377] on header "Products Show / Hide columns Add product" at bounding box center [852, 399] width 963 height 44
click at [1057, 469] on icon "button" at bounding box center [1300, 464] width 3 height 11
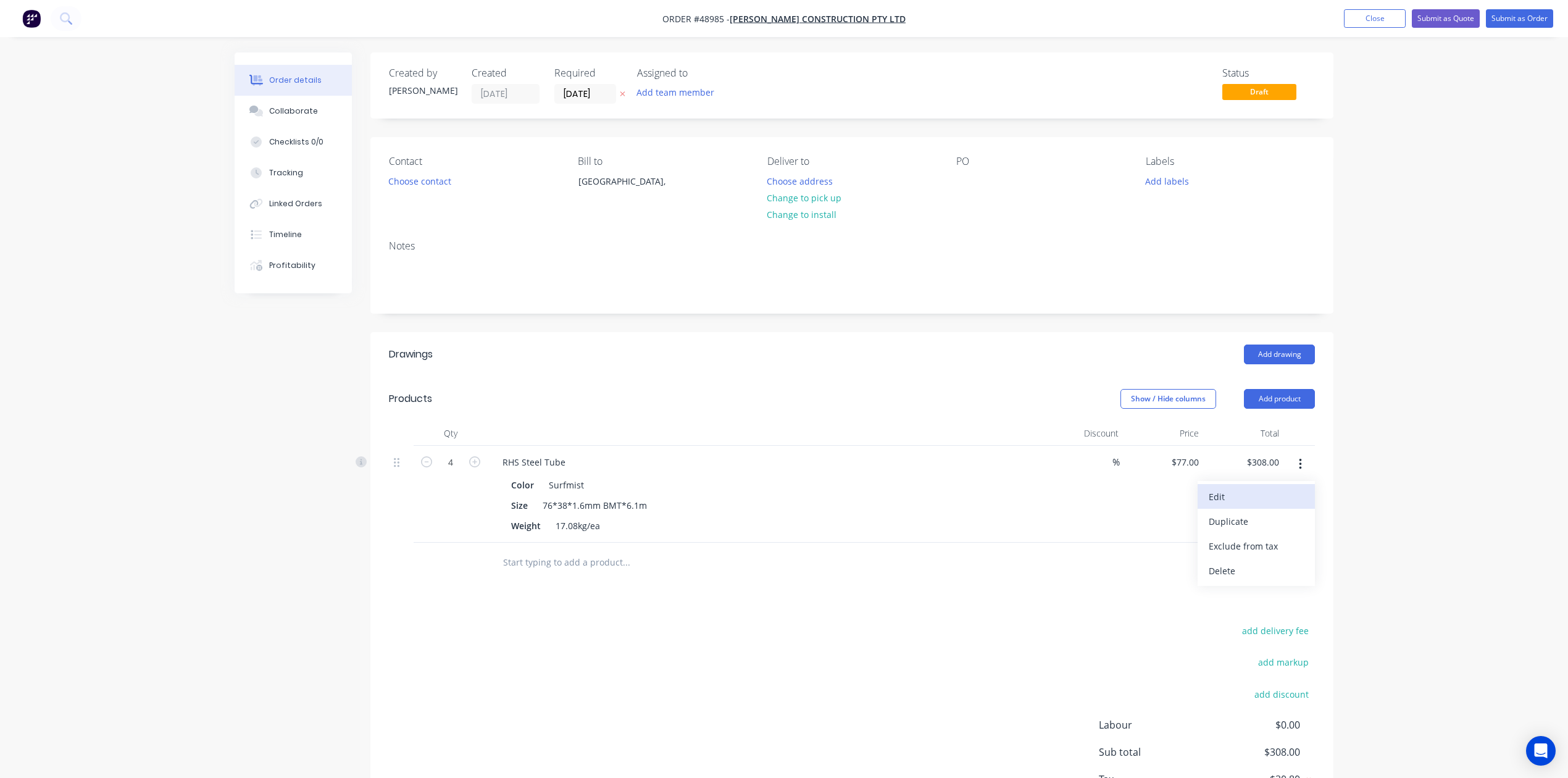
click at [1057, 495] on div "Edit" at bounding box center [1256, 497] width 95 height 18
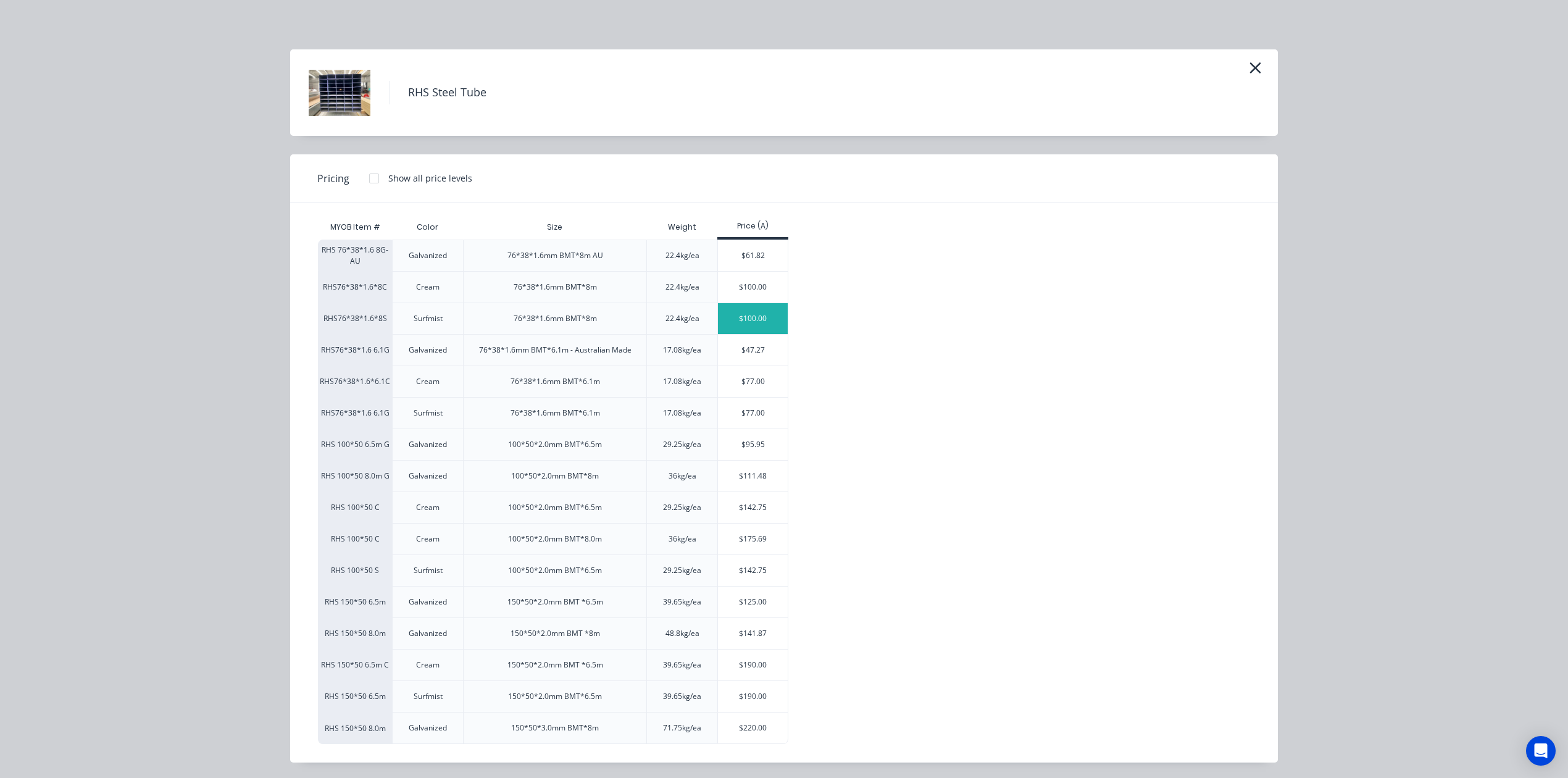
click at [763, 314] on div "$100.00" at bounding box center [753, 319] width 70 height 31
type input "$100.00"
type input "$400.00"
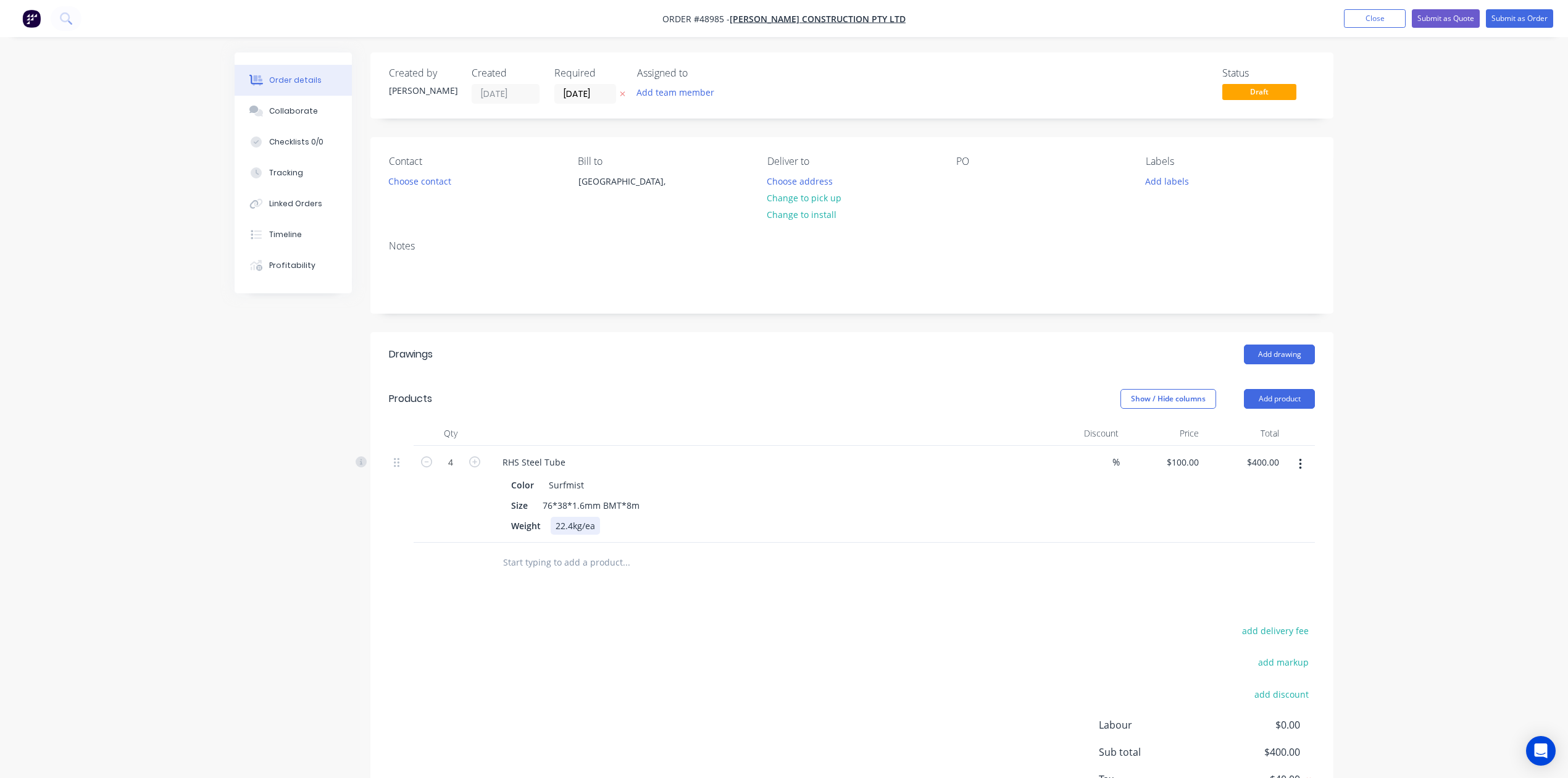
click at [708, 520] on div "Weight 22.4kg/ea" at bounding box center [762, 526] width 513 height 18
click at [833, 184] on button "Choose address" at bounding box center [800, 180] width 79 height 17
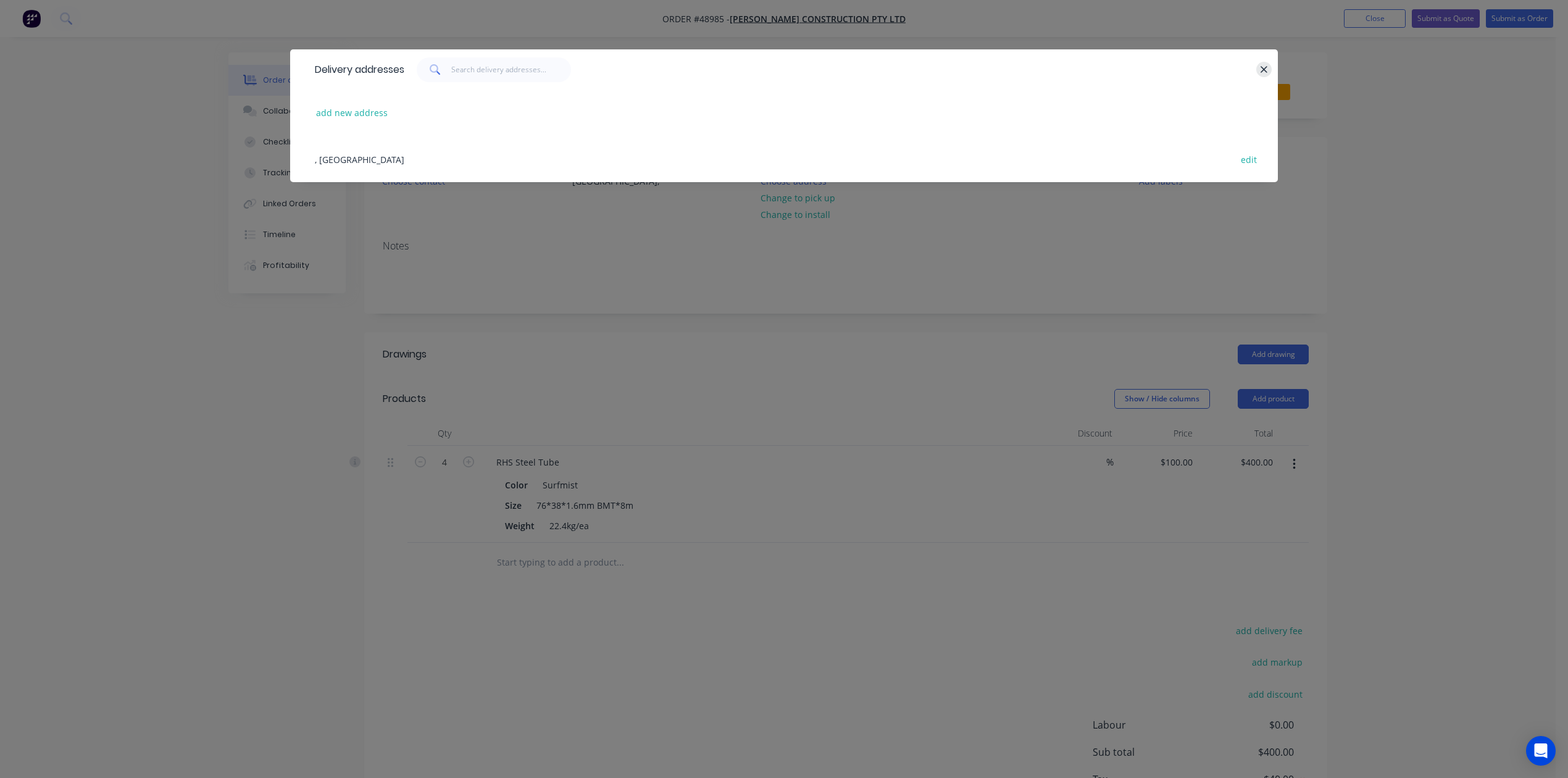
click at [1057, 69] on button "button" at bounding box center [1263, 69] width 15 height 15
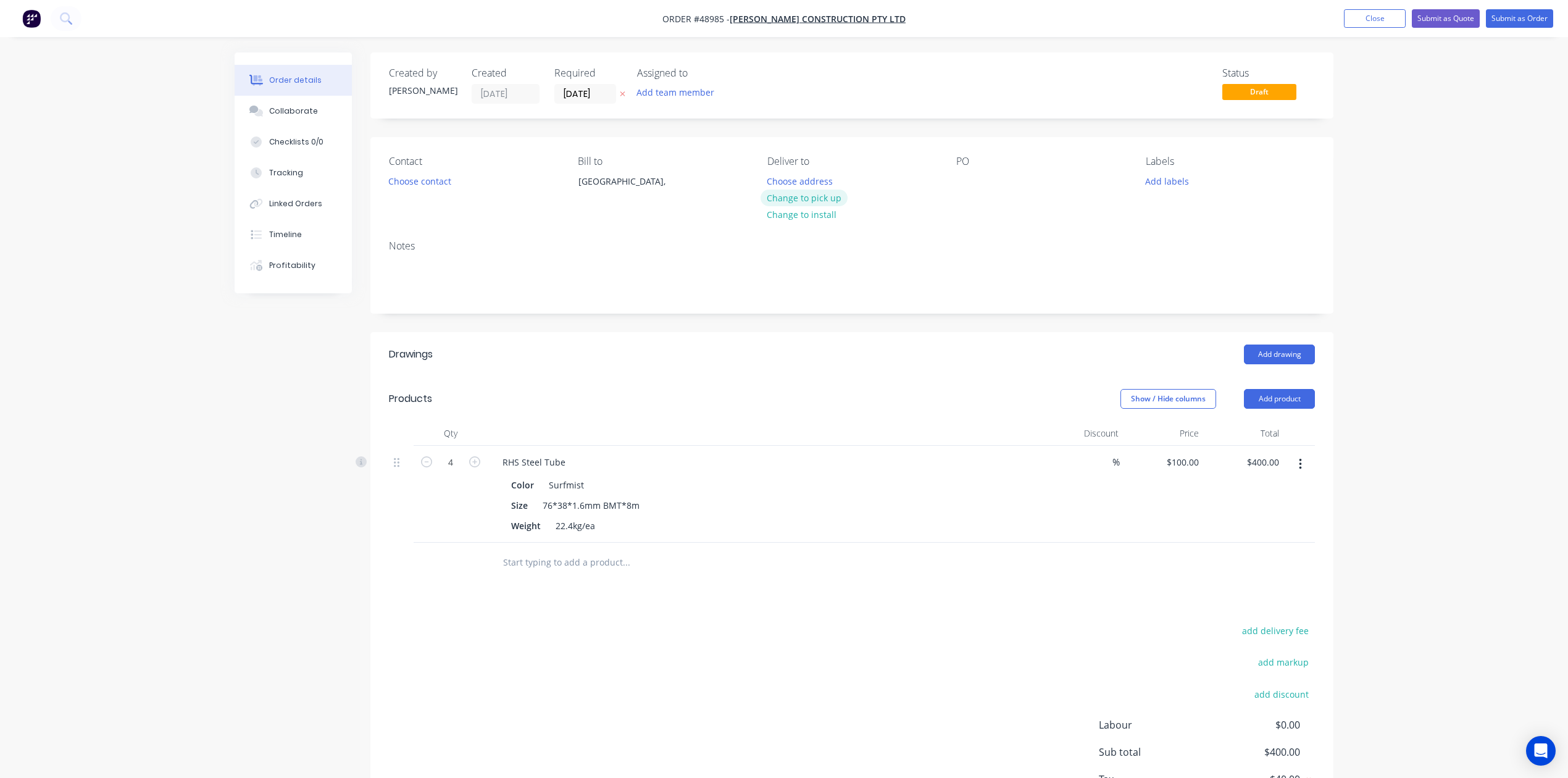
click at [801, 201] on button "Change to pick up" at bounding box center [805, 198] width 87 height 17
drag, startPoint x: 442, startPoint y: 194, endPoint x: 431, endPoint y: 184, distance: 14.9
click at [441, 194] on div "Contact Choose contact" at bounding box center [473, 184] width 169 height 57
click at [418, 176] on button "Choose contact" at bounding box center [420, 180] width 76 height 17
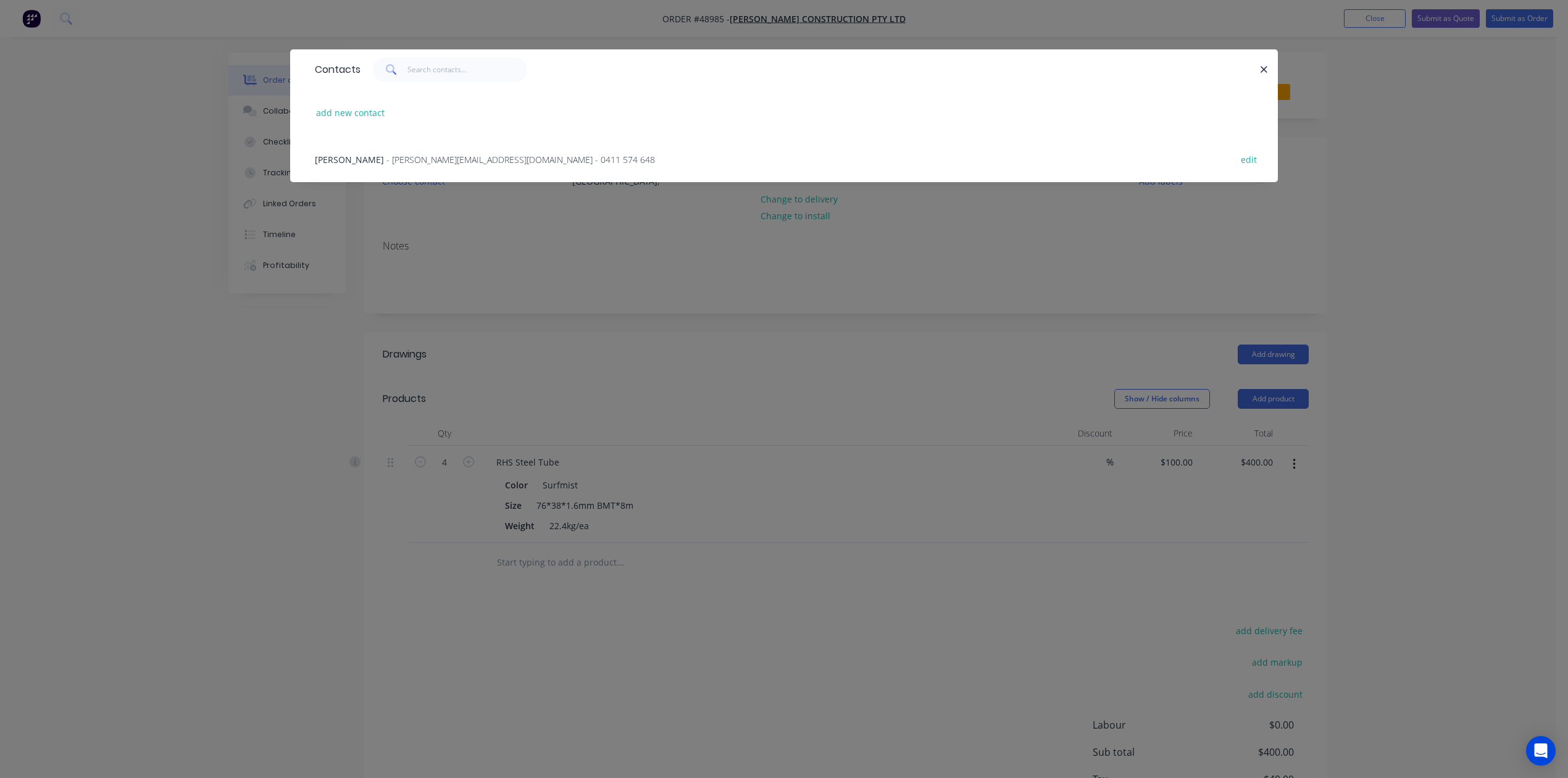
click at [334, 160] on span "Huang" at bounding box center [349, 159] width 69 height 11
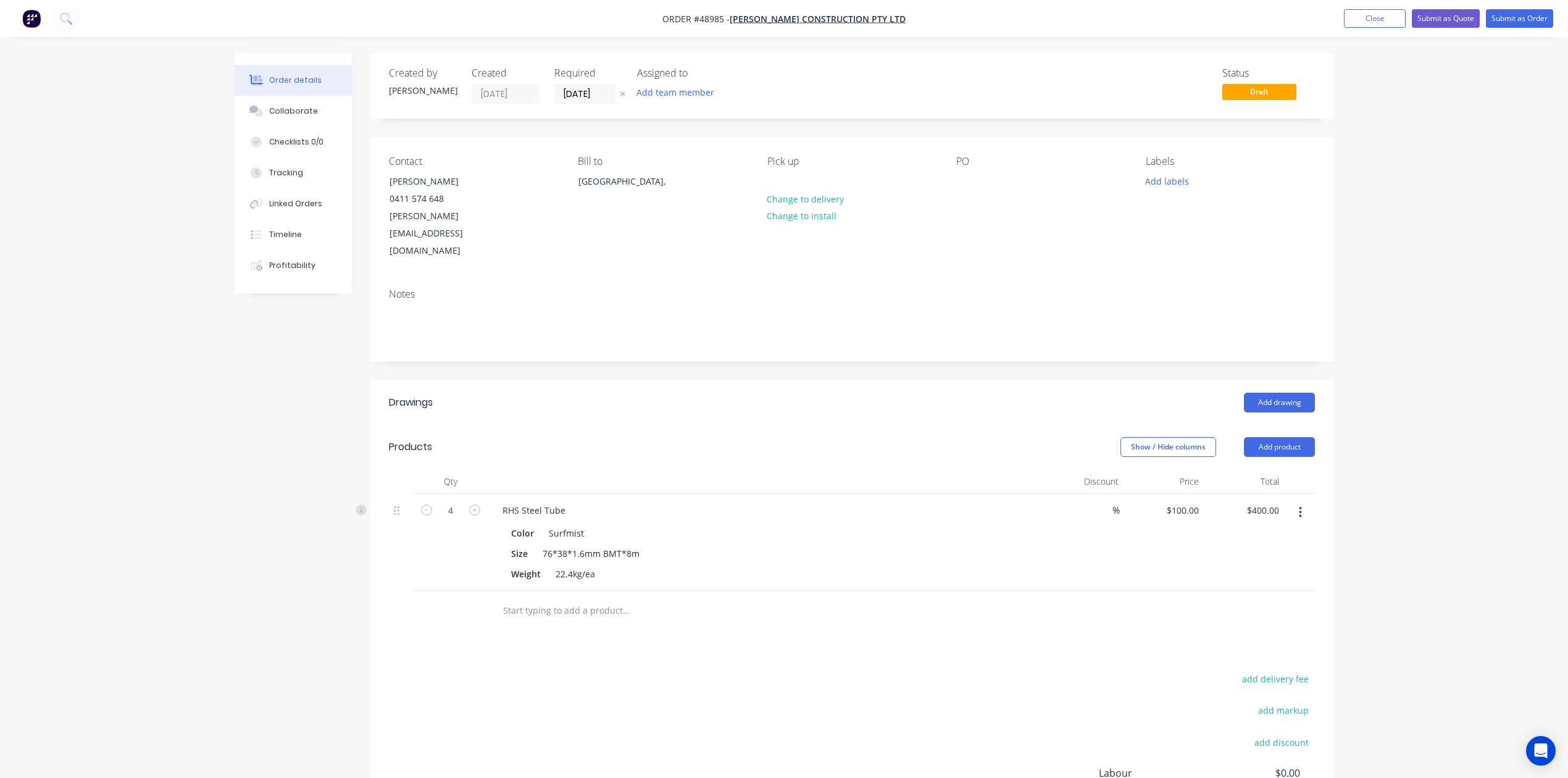
drag, startPoint x: 811, startPoint y: 482, endPoint x: 1183, endPoint y: 362, distance: 390.9
click at [816, 501] on div "RHS Steel Tube" at bounding box center [765, 510] width 546 height 18
click at [1057, 437] on button "Add product" at bounding box center [1279, 447] width 71 height 20
click at [1057, 466] on button "Product catalogue" at bounding box center [1256, 479] width 117 height 25
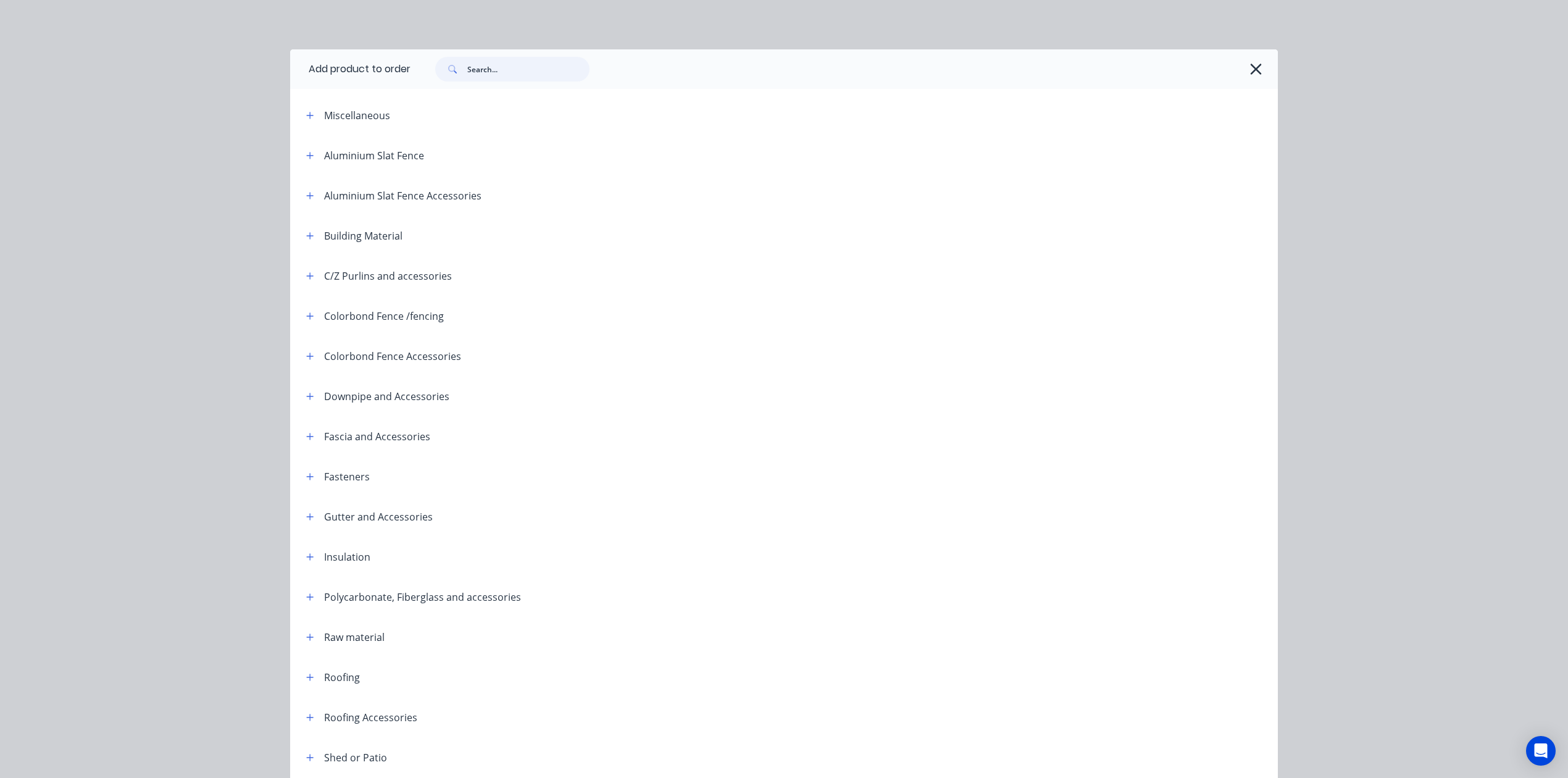
click at [509, 74] on input "text" at bounding box center [529, 69] width 122 height 25
type input "rivet"
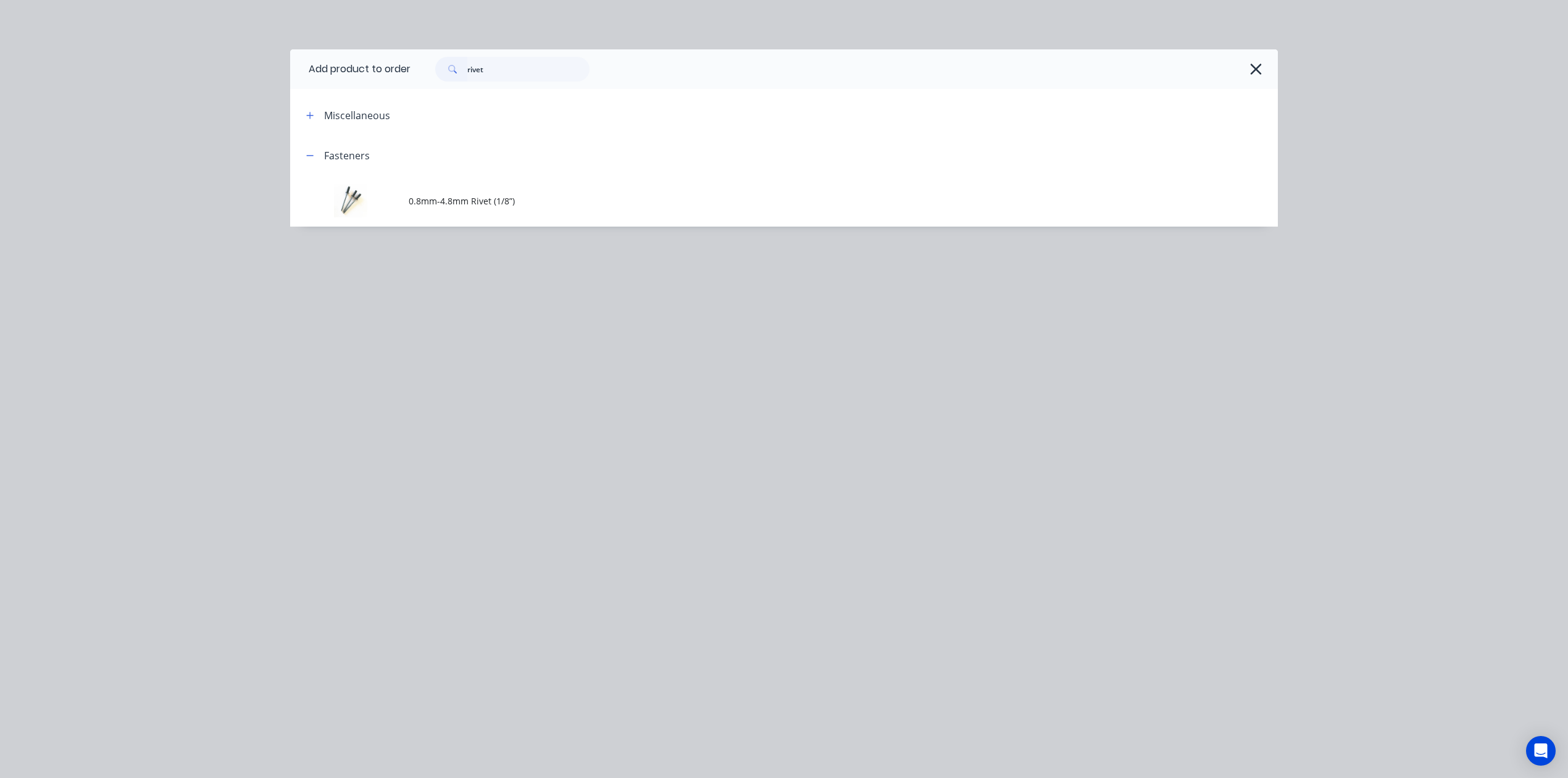
drag, startPoint x: 334, startPoint y: 127, endPoint x: 364, endPoint y: 162, distance: 46.1
click at [336, 129] on header "Miscellaneous" at bounding box center [784, 115] width 987 height 40
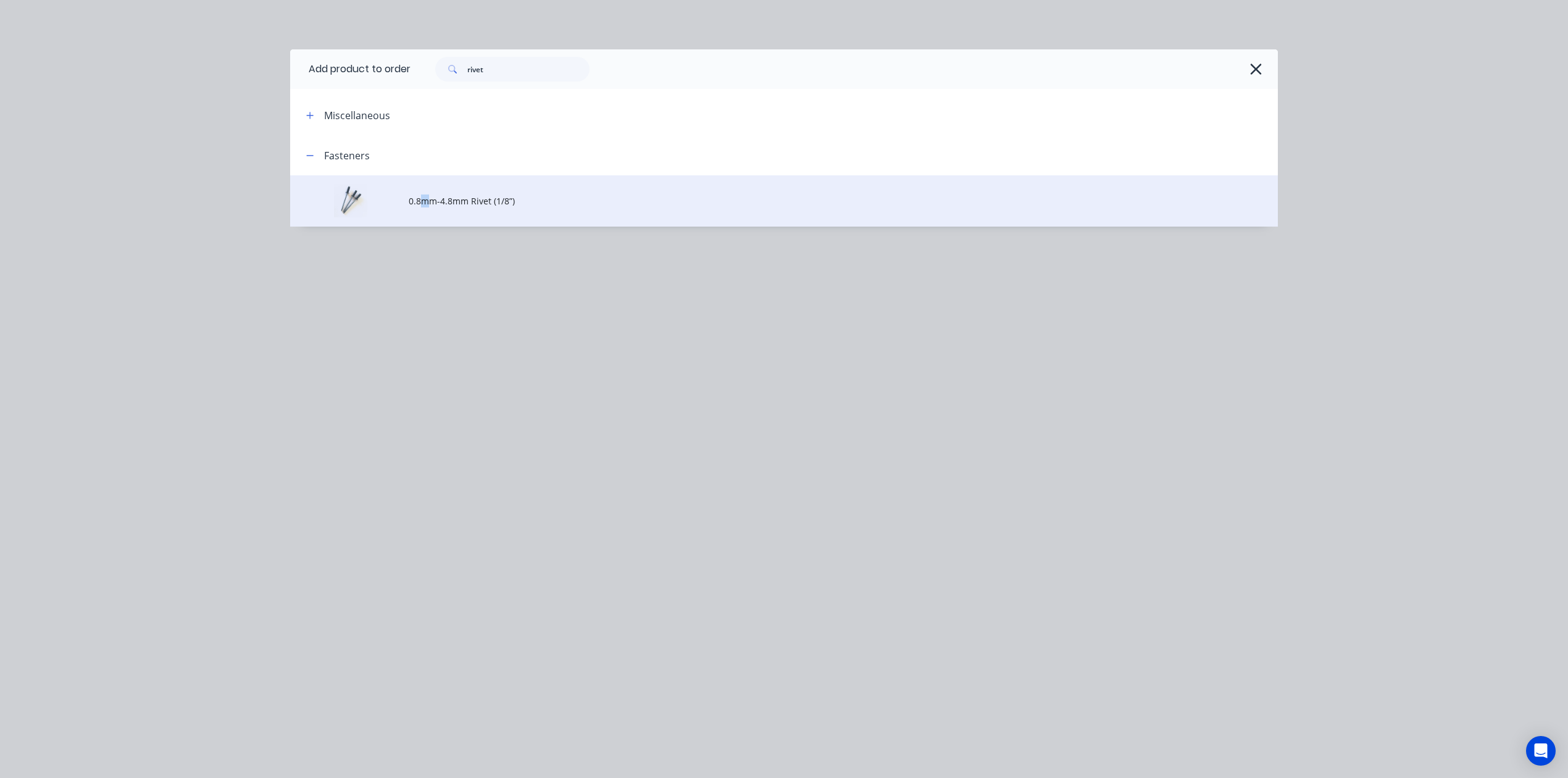
drag, startPoint x: 426, startPoint y: 193, endPoint x: 527, endPoint y: 262, distance: 122.3
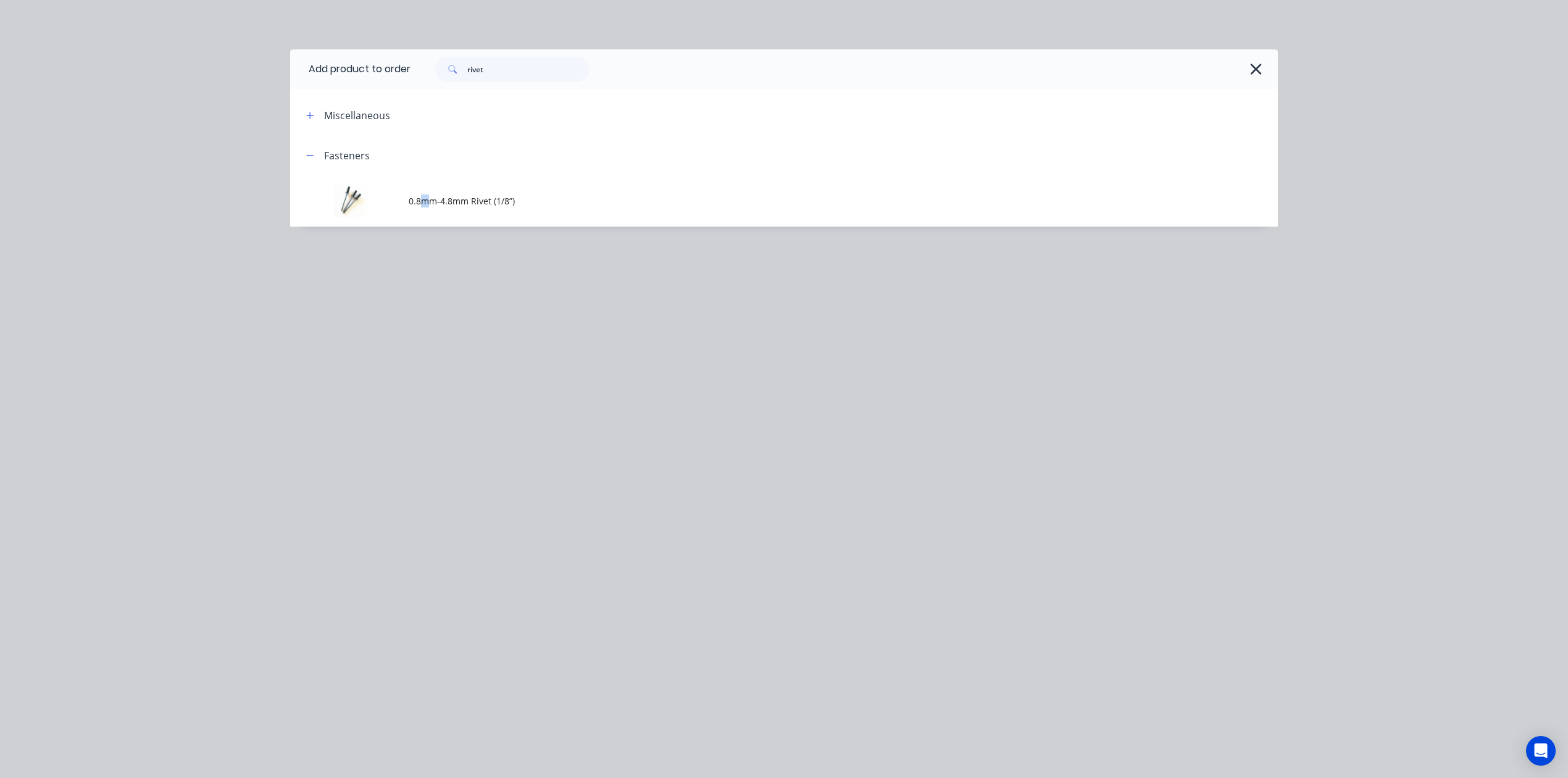
click at [427, 193] on td "0.8mm-4.8mm Rivet (1/8”)" at bounding box center [843, 201] width 869 height 51
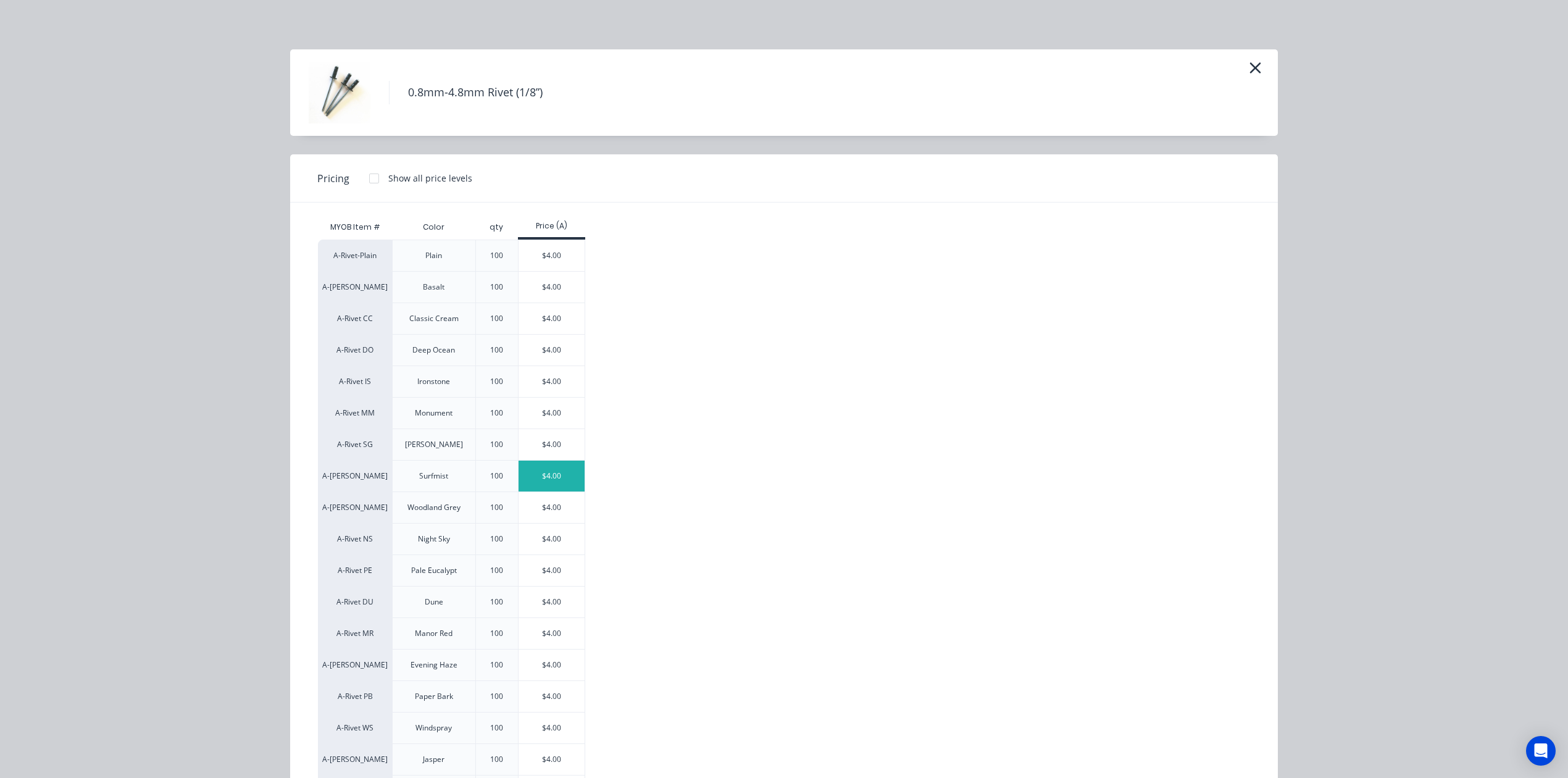
click at [556, 474] on div "$4.00" at bounding box center [552, 476] width 66 height 31
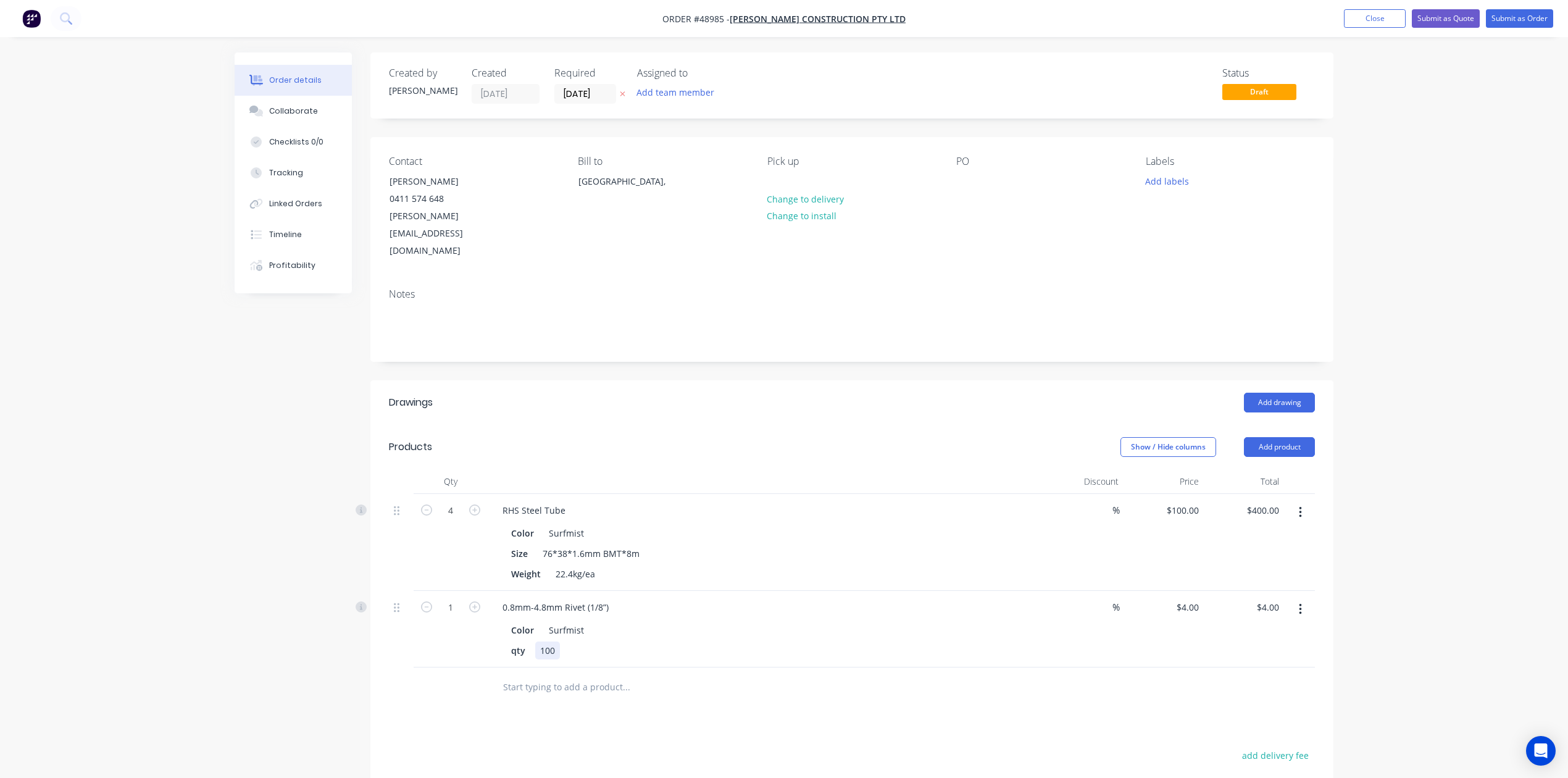
click at [685, 631] on div "0.8mm-4.8mm Rivet (1/8”) Color Surfmist qty 100" at bounding box center [766, 629] width 556 height 77
click at [1057, 598] on button "button" at bounding box center [1300, 609] width 29 height 22
click at [1057, 633] on div "Edit" at bounding box center [1256, 642] width 95 height 18
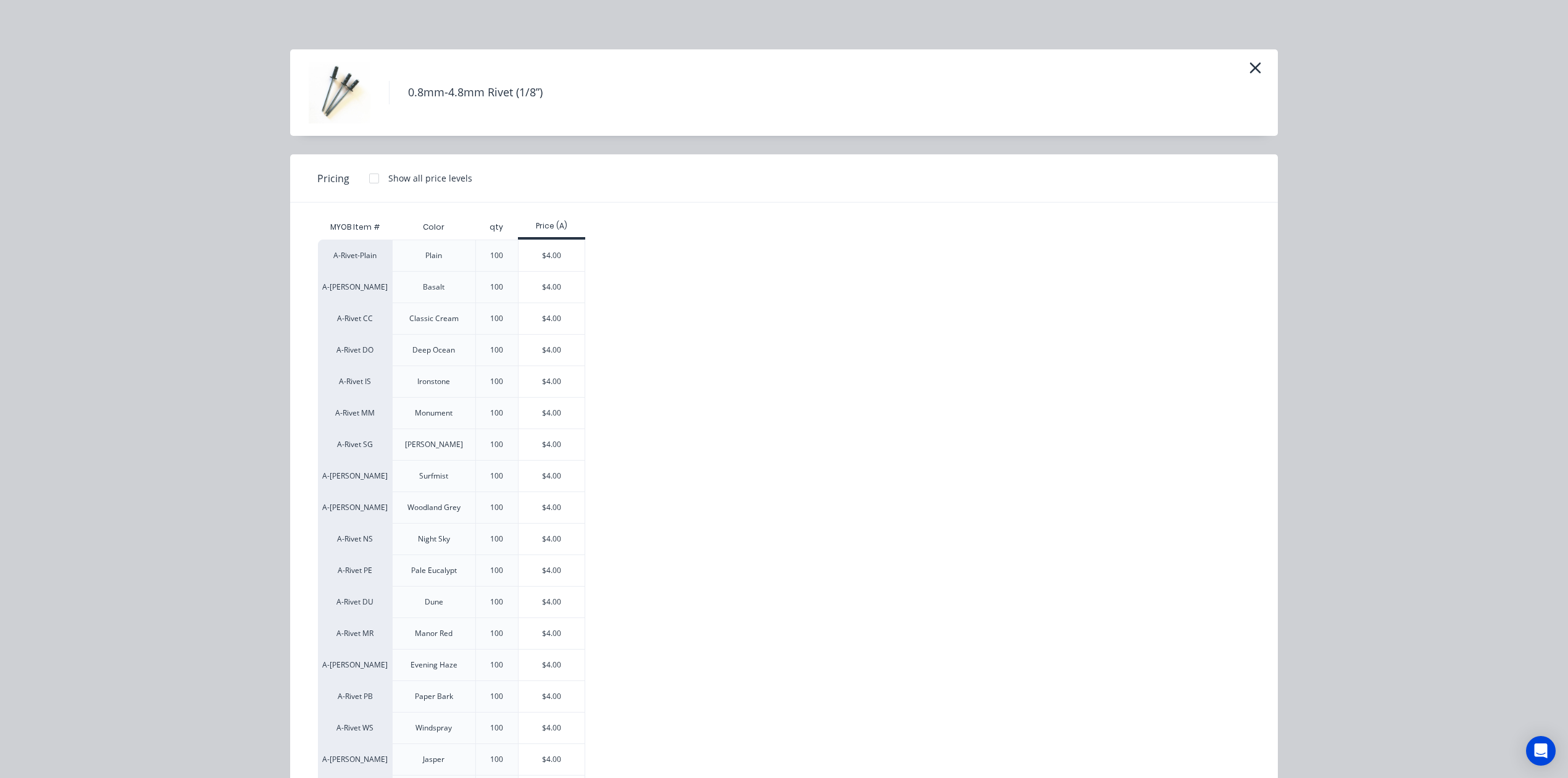
scroll to position [164, 0]
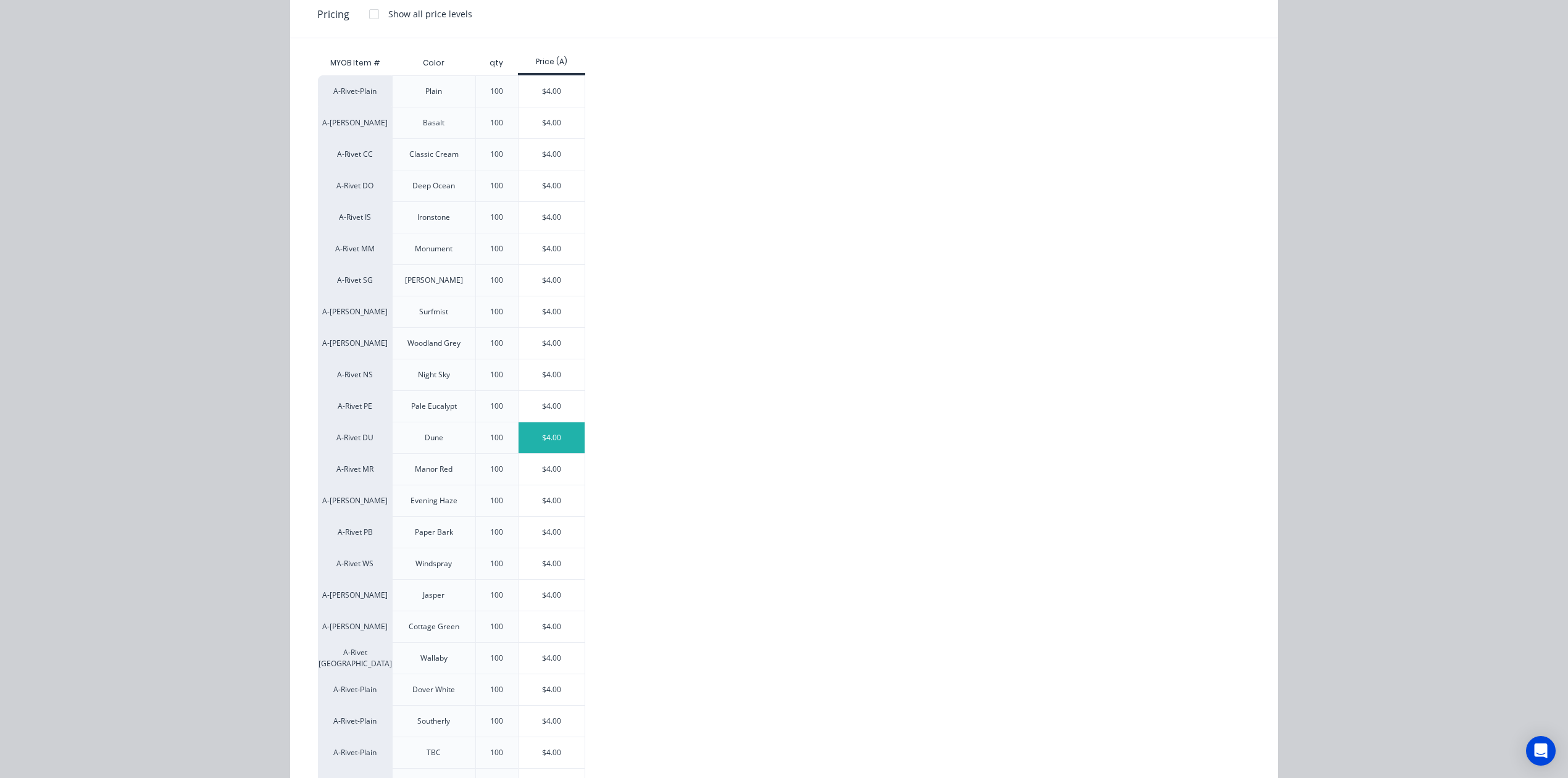
click at [553, 439] on div "$4.00" at bounding box center [552, 438] width 66 height 31
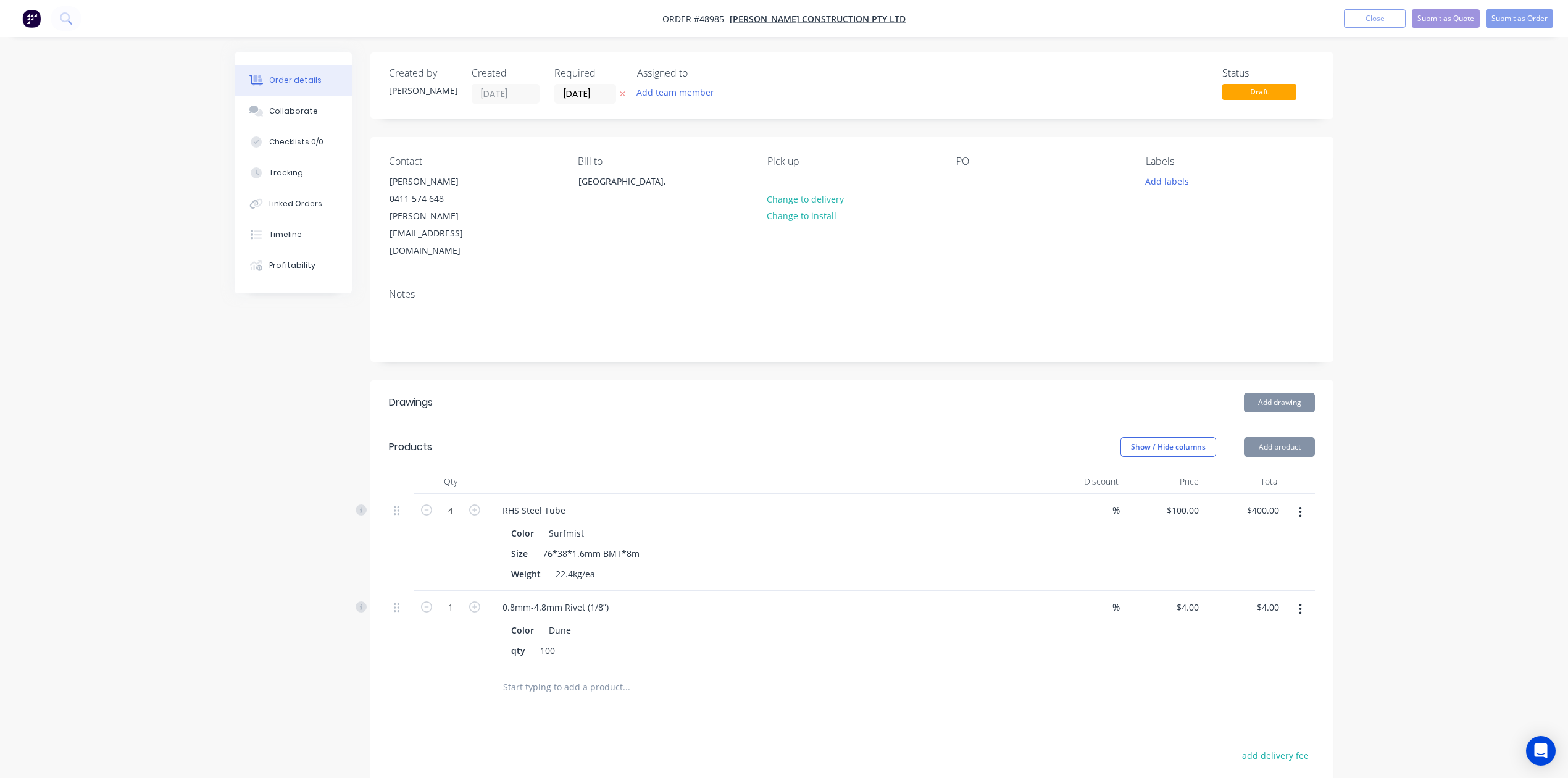
click at [905, 675] on div at bounding box center [710, 687] width 435 height 25
click at [811, 384] on header "Drawings Add drawing" at bounding box center [852, 402] width 963 height 44
click at [1057, 437] on button "Add product" at bounding box center [1279, 447] width 71 height 20
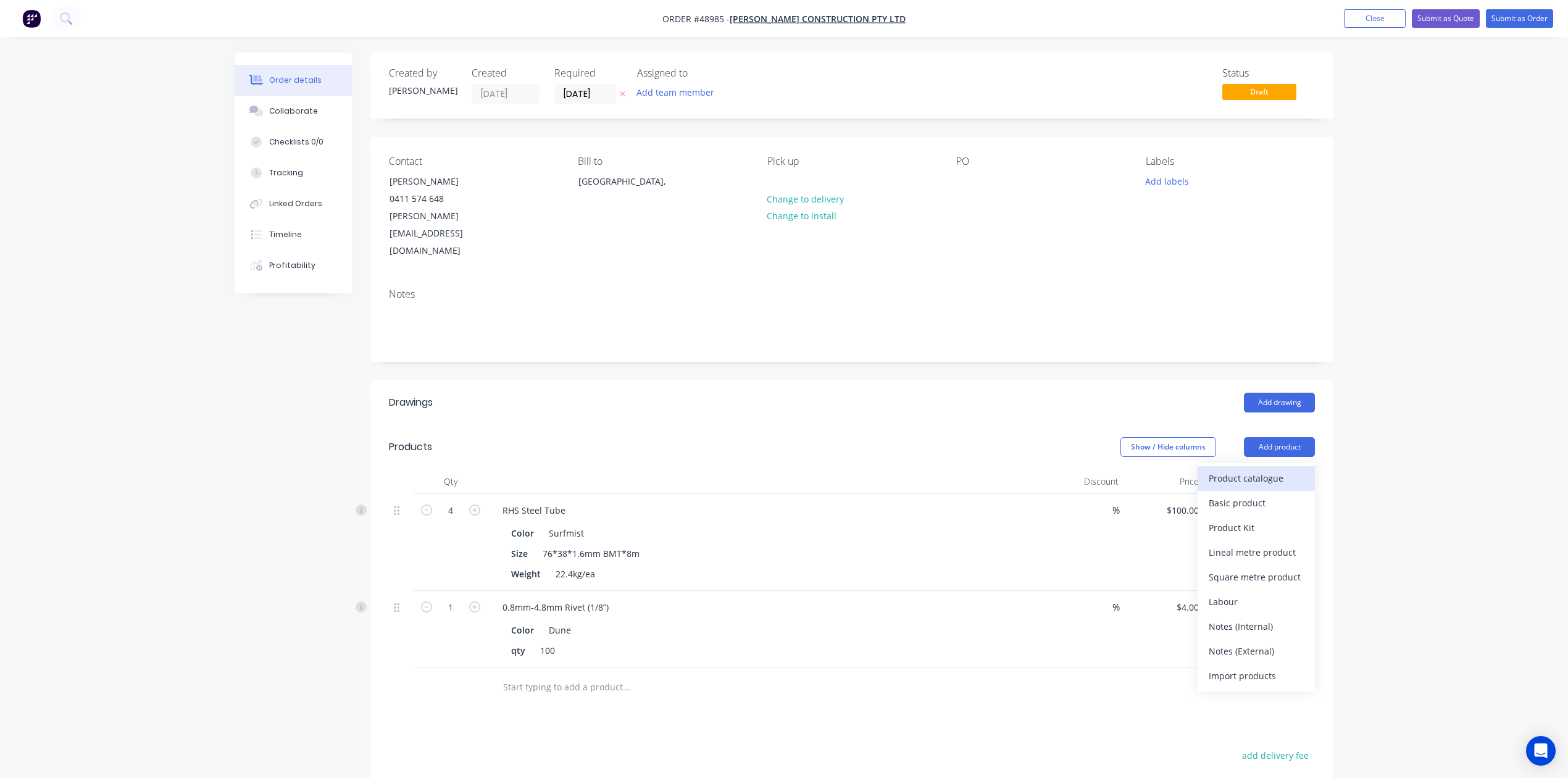
click at [1057, 469] on div "Product catalogue" at bounding box center [1256, 478] width 95 height 18
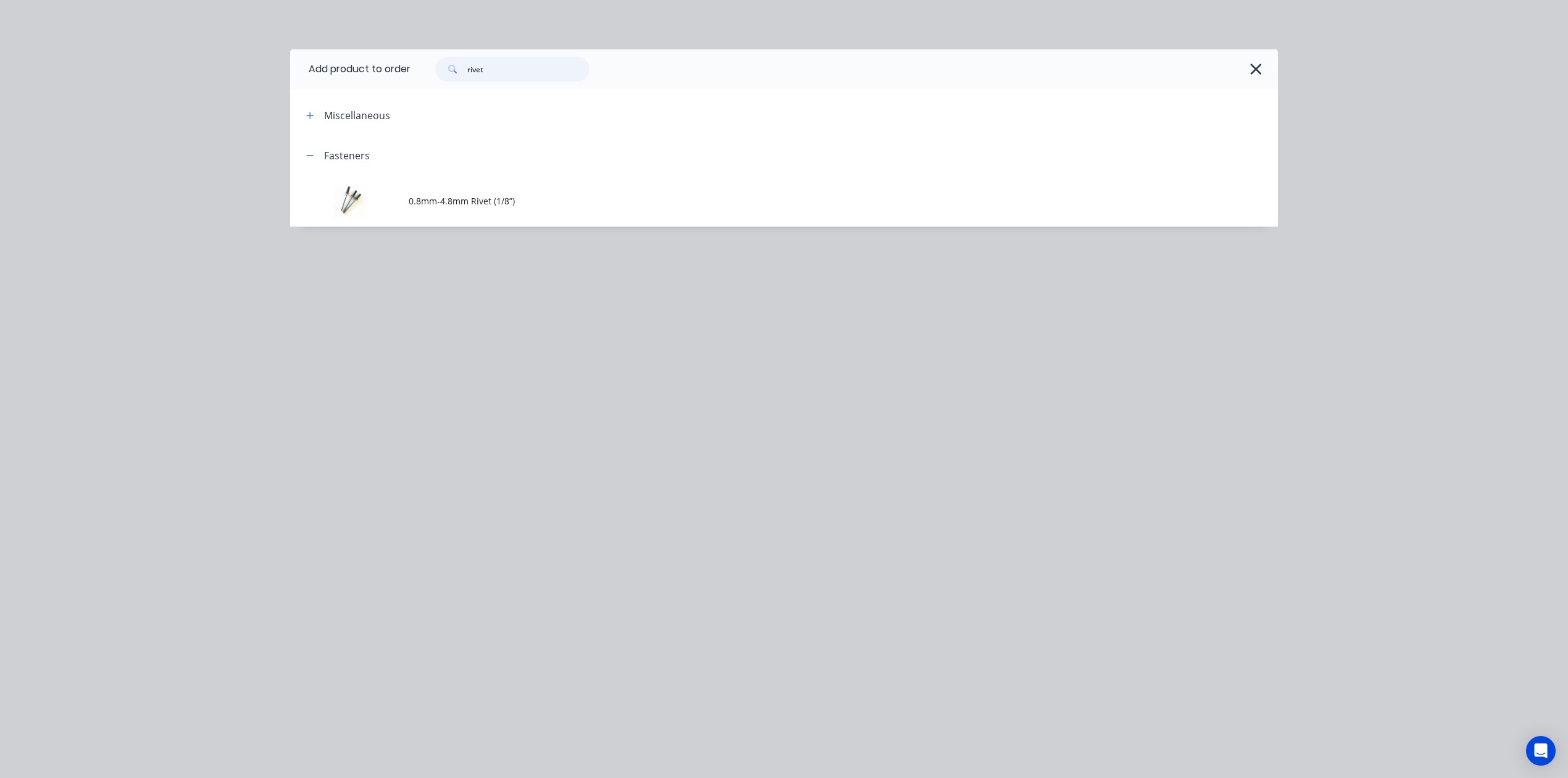
drag, startPoint x: 375, startPoint y: 81, endPoint x: 368, endPoint y: 81, distance: 7.0
click at [368, 81] on header "Add product to order rivet" at bounding box center [784, 69] width 987 height 40
type input "20"
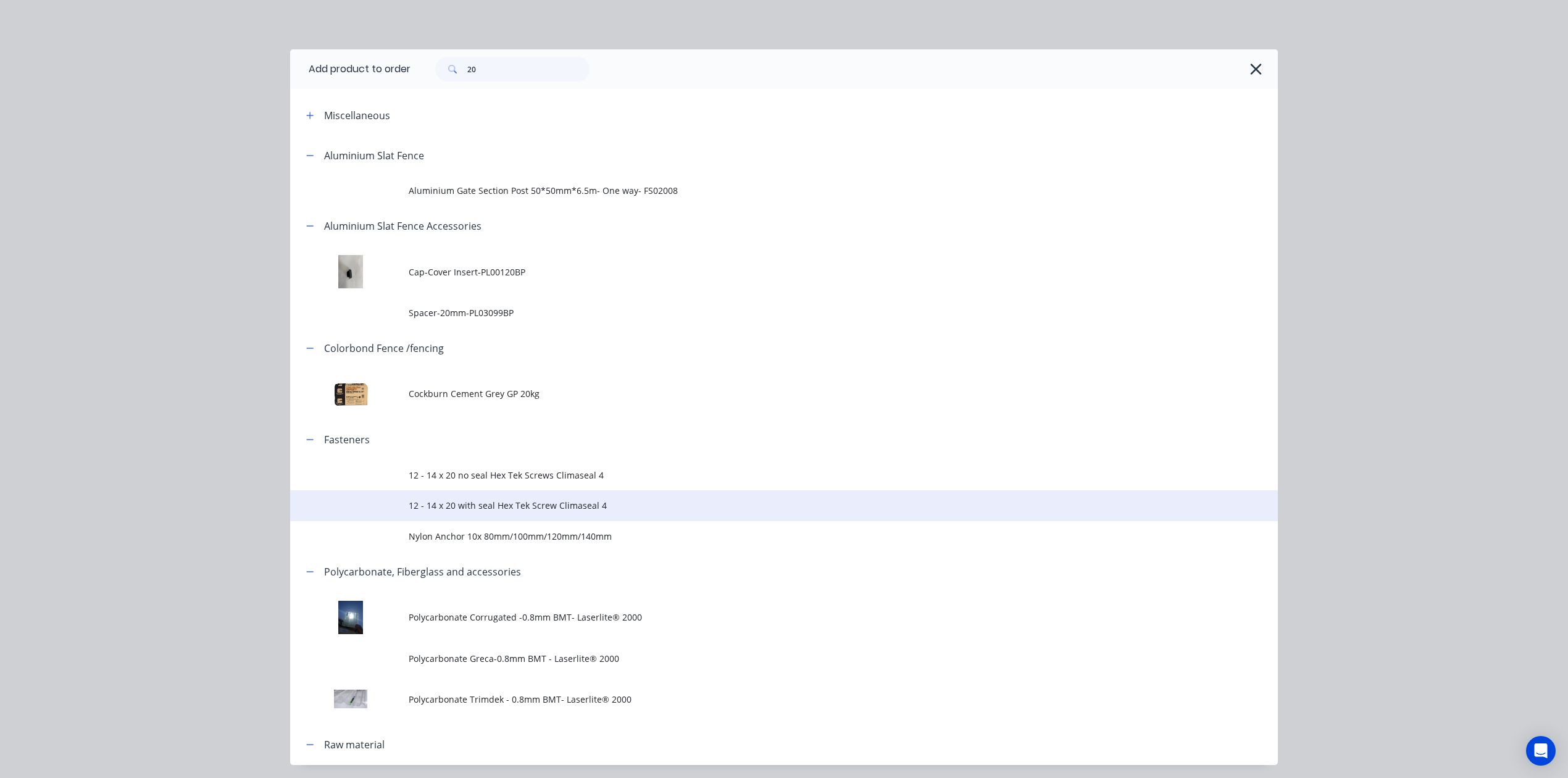
click at [505, 504] on span "12 - 14 x 20 with seal Hex Tek Screw Climaseal 4" at bounding box center [755, 505] width 695 height 13
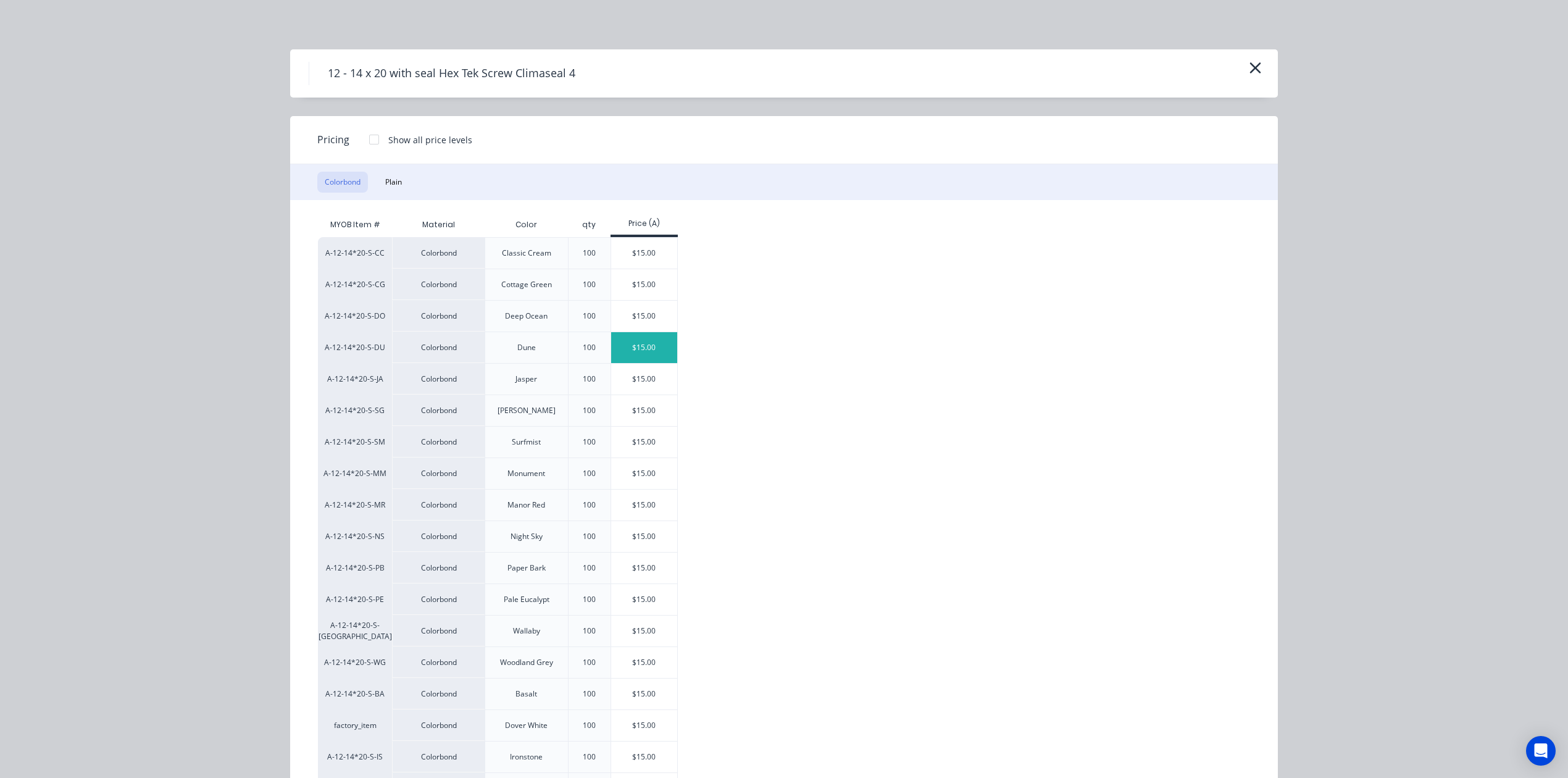
click at [630, 351] on div "$15.00" at bounding box center [644, 348] width 66 height 31
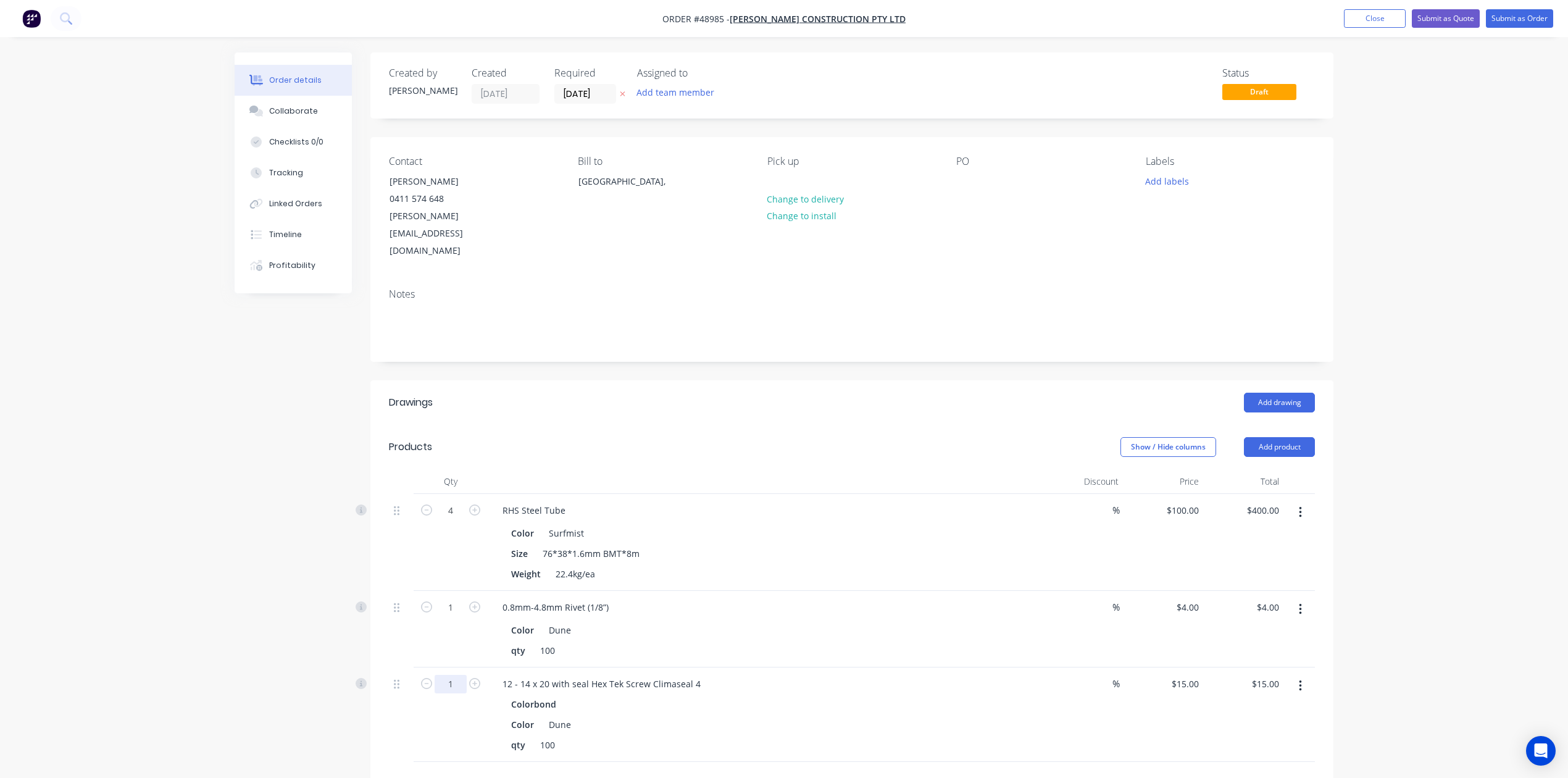
click at [459, 675] on input "1" at bounding box center [451, 684] width 32 height 19
type input "5"
type input "$75.00"
click at [800, 437] on div "Show / Hide columns Add product" at bounding box center [950, 447] width 729 height 20
click at [477, 602] on icon "button" at bounding box center [474, 607] width 11 height 11
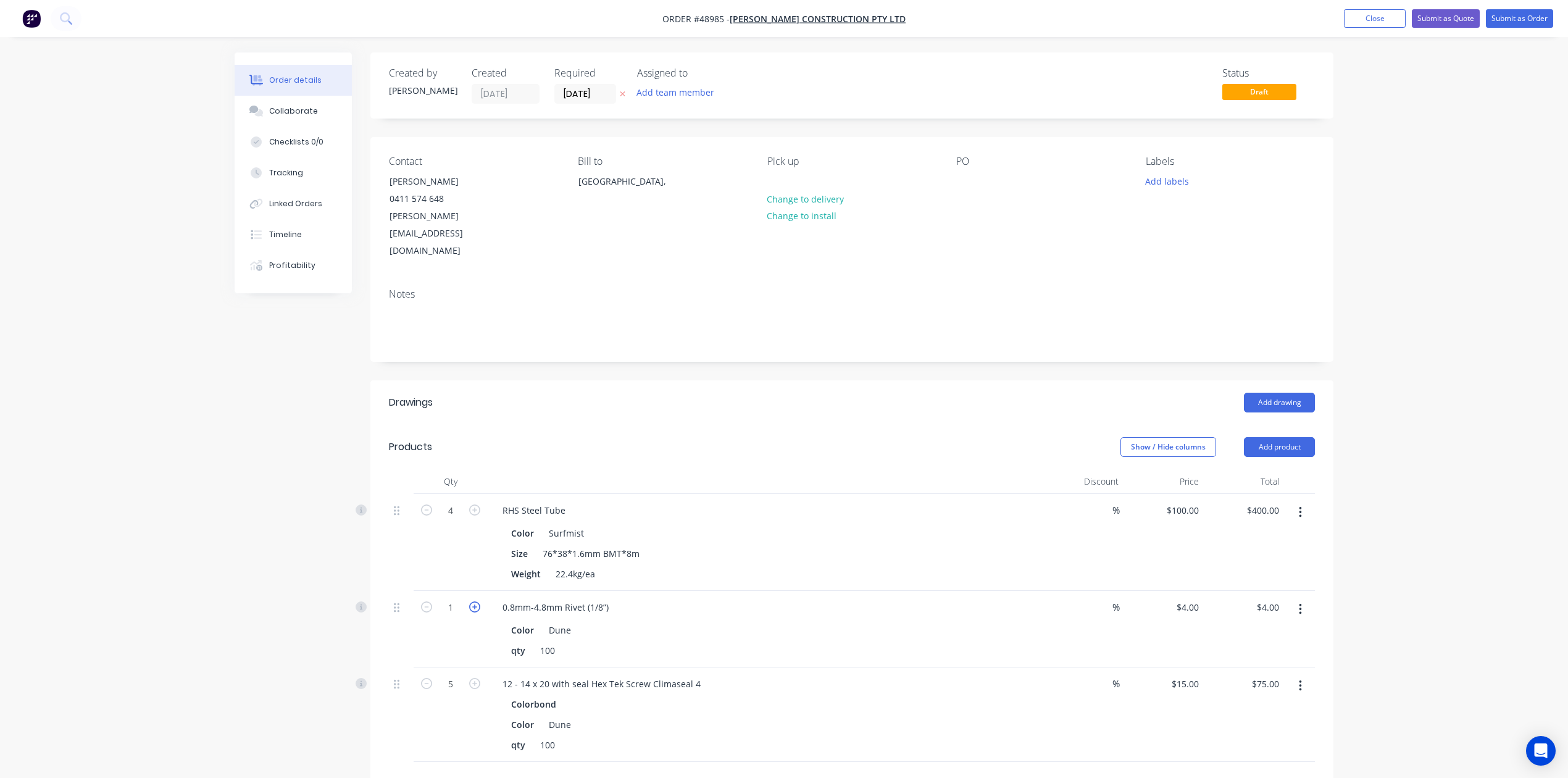
type input "2"
type input "$8.00"
click at [1035, 544] on div "Color Surfmist Size 76*38*1.6mm BMT*8m Weight 22.4kg/ea" at bounding box center [765, 552] width 546 height 61
click at [859, 437] on div "Show / Hide columns Add product" at bounding box center [950, 447] width 729 height 20
click at [1057, 437] on button "Add product" at bounding box center [1279, 447] width 71 height 20
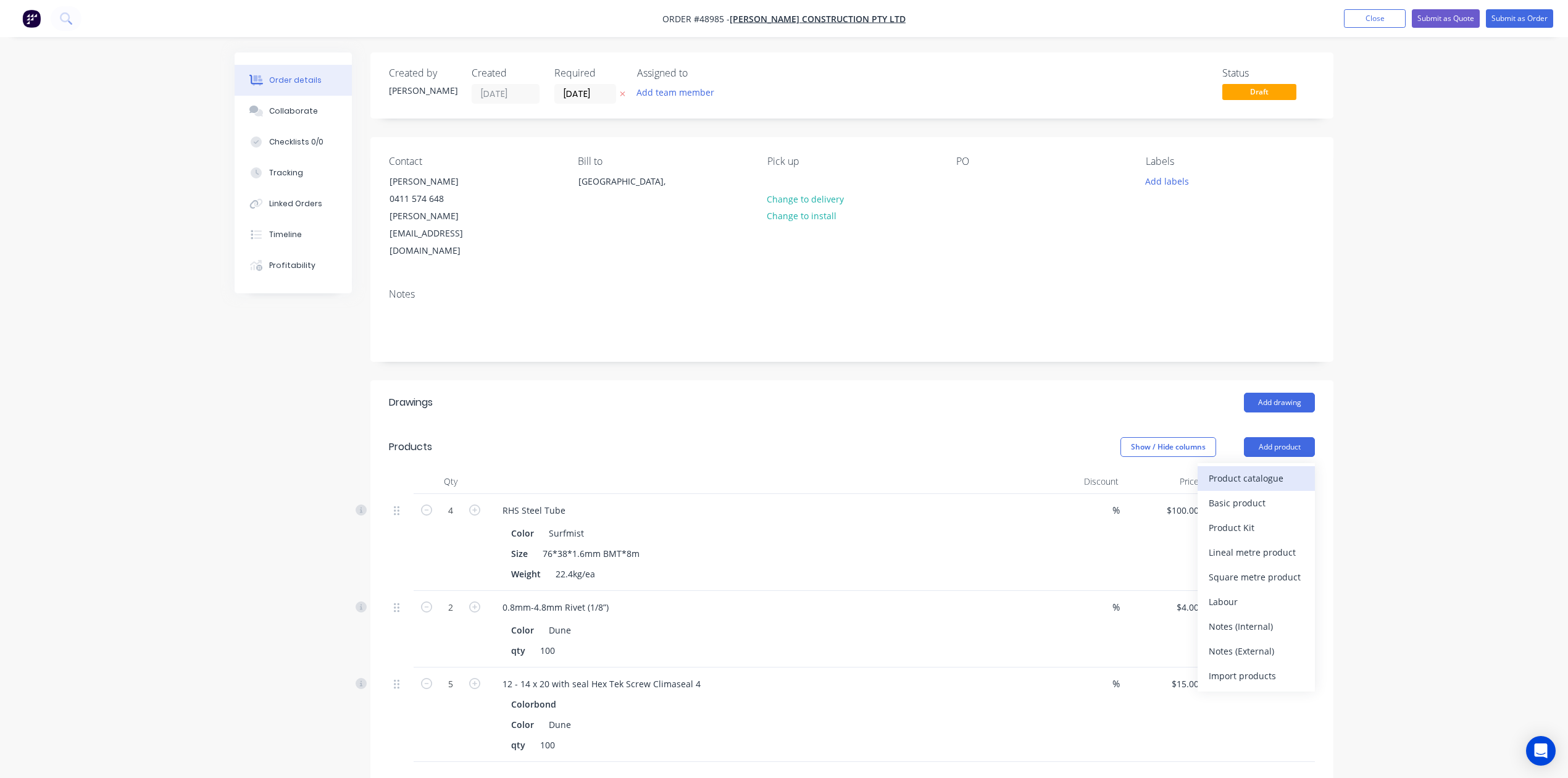
click at [1057, 469] on div "Product catalogue" at bounding box center [1256, 478] width 95 height 18
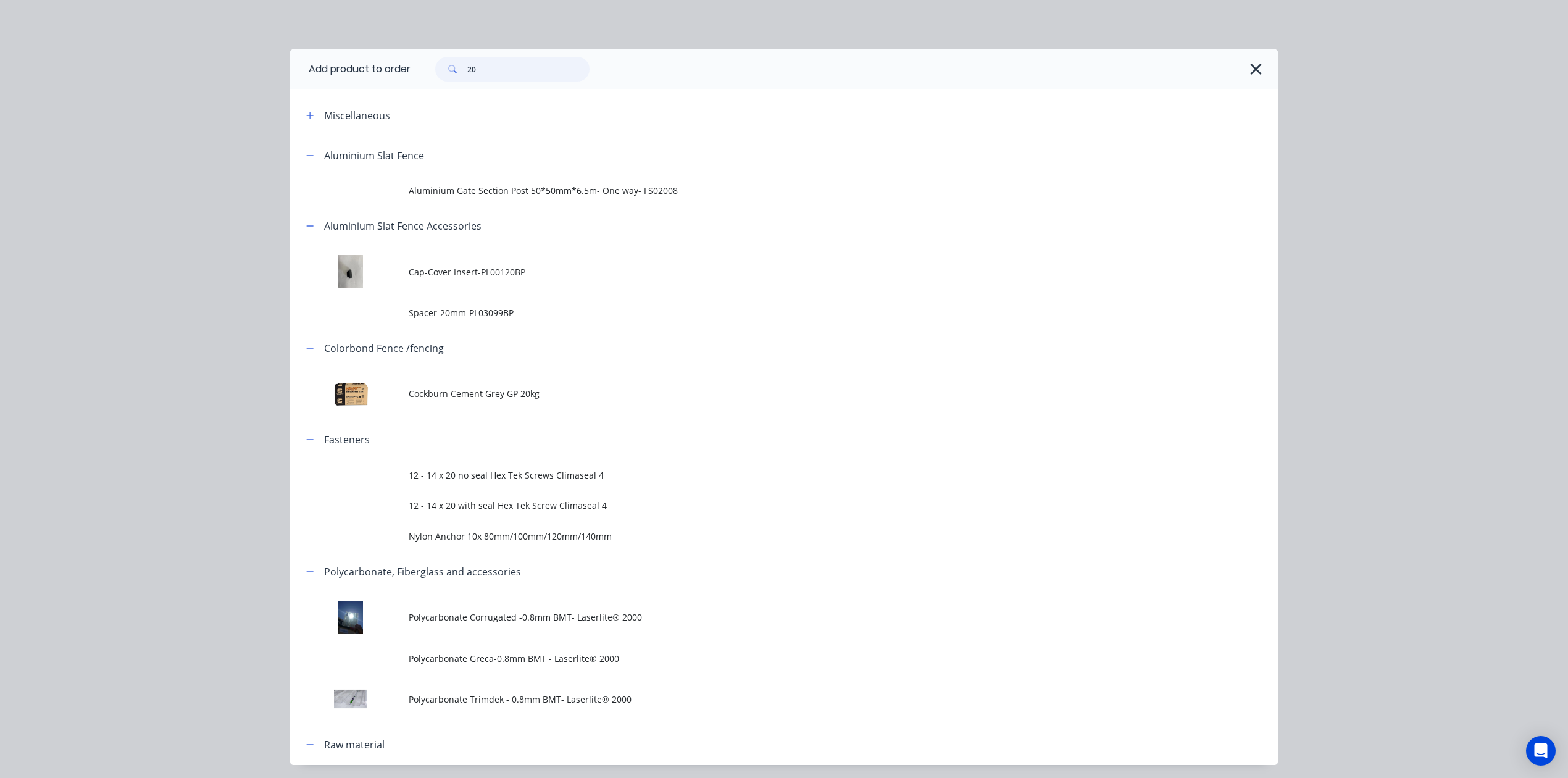
drag, startPoint x: 488, startPoint y: 68, endPoint x: 386, endPoint y: 75, distance: 102.2
click at [386, 75] on header "Add product to order 20" at bounding box center [784, 69] width 987 height 40
click at [1057, 63] on icon "button" at bounding box center [1255, 69] width 13 height 17
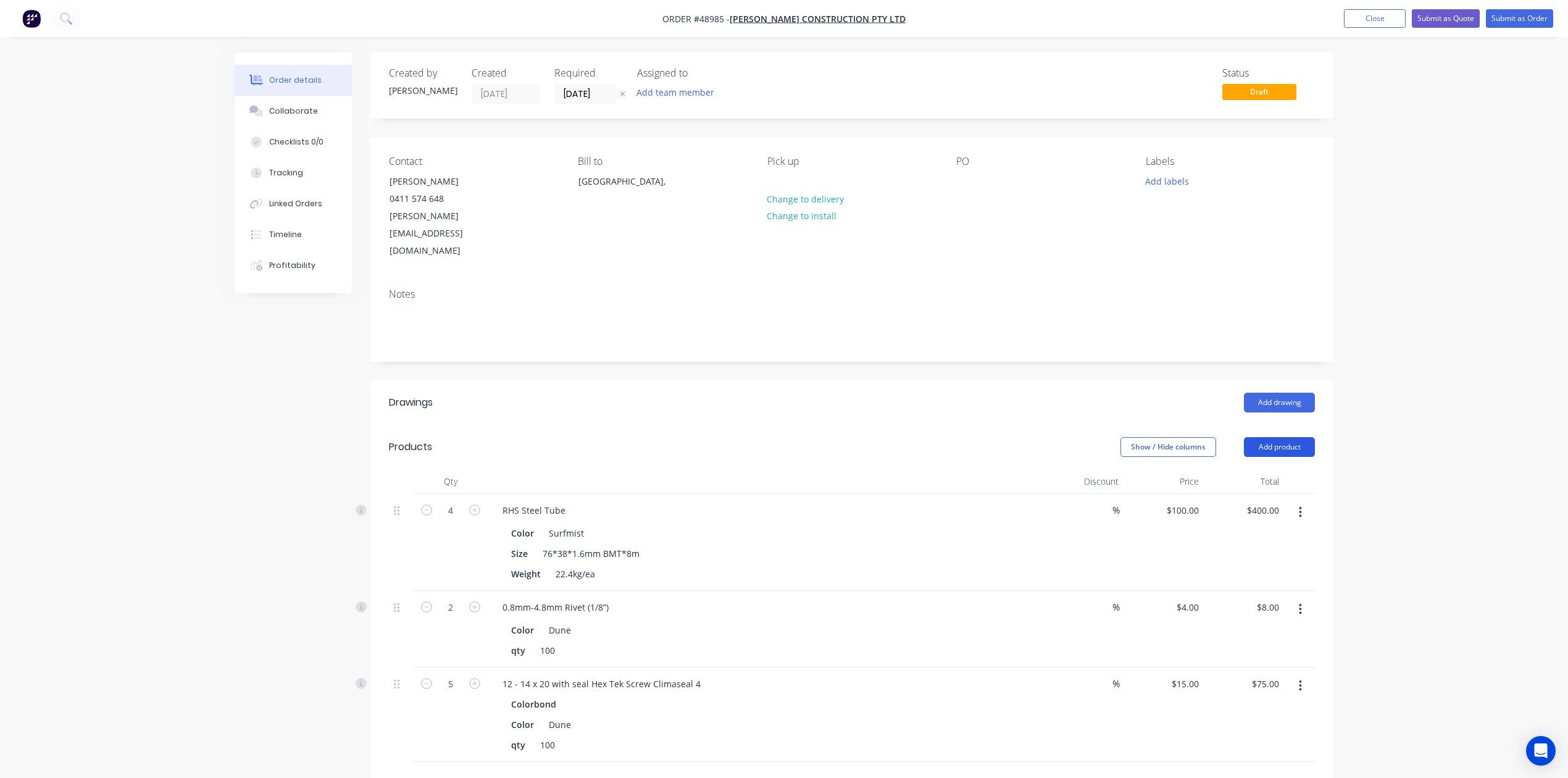
click at [1057, 437] on button "Add product" at bounding box center [1279, 447] width 71 height 20
click at [1057, 469] on div "Product catalogue" at bounding box center [1256, 478] width 95 height 18
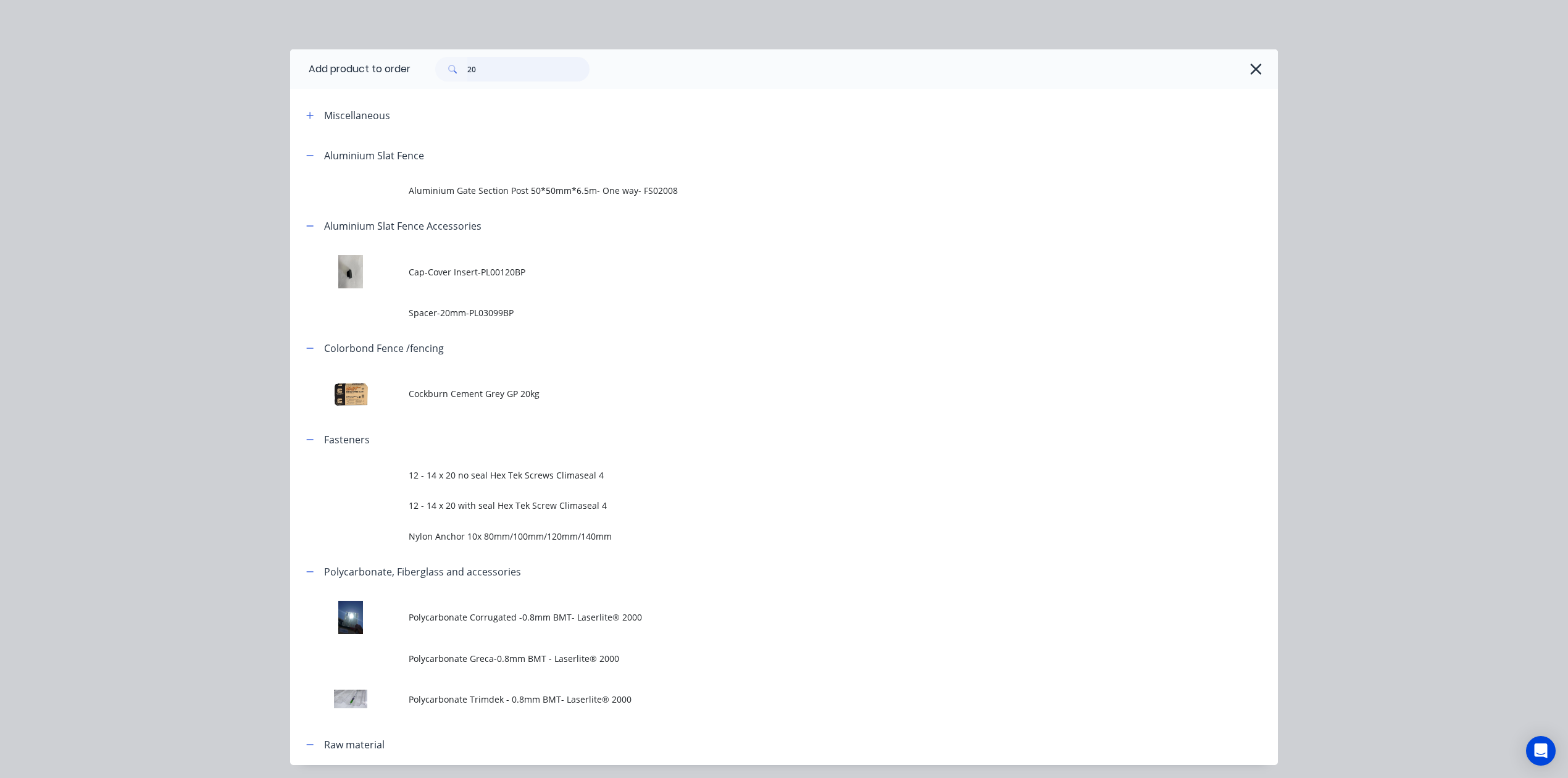
drag, startPoint x: 501, startPoint y: 59, endPoint x: 287, endPoint y: 42, distance: 214.7
click at [287, 42] on div "Add product to order 20 Miscellaneous Aluminium Slat Fence Aluminium Gate Secti…" at bounding box center [784, 389] width 1568 height 778
type input "rafter"
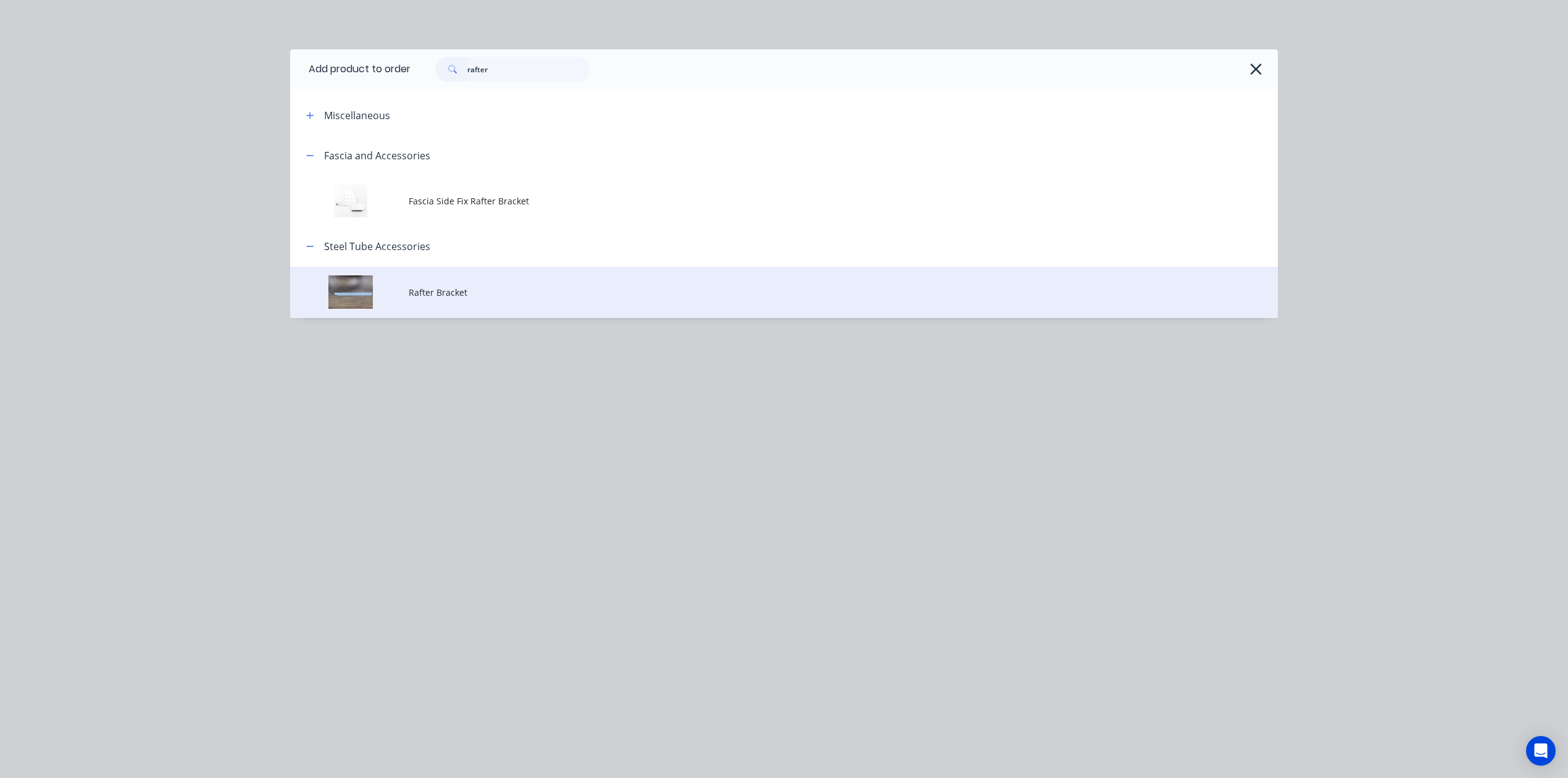
click at [517, 289] on span "Rafter Bracket" at bounding box center [755, 292] width 695 height 13
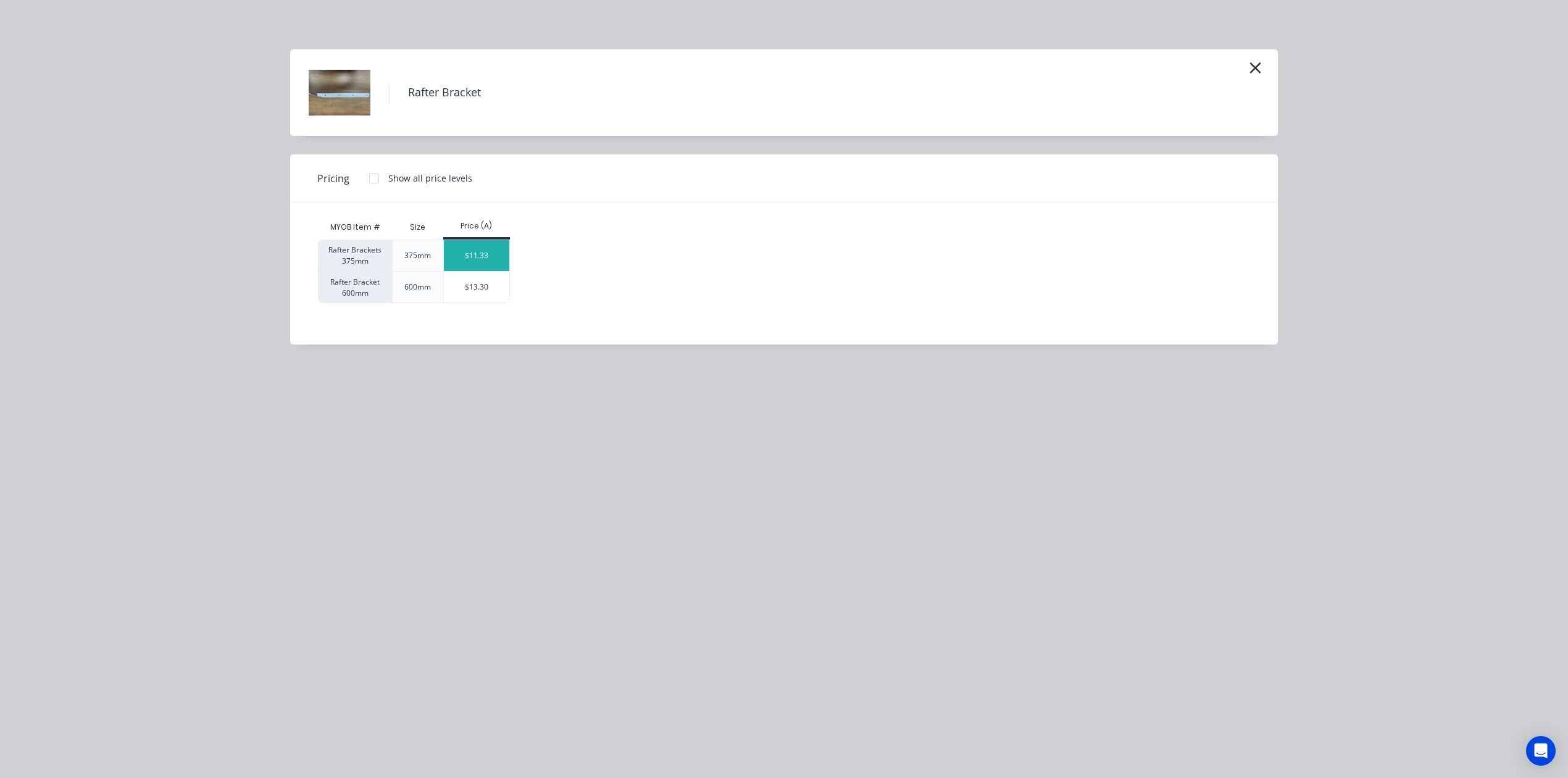
click at [457, 258] on div "$11.33" at bounding box center [477, 256] width 66 height 31
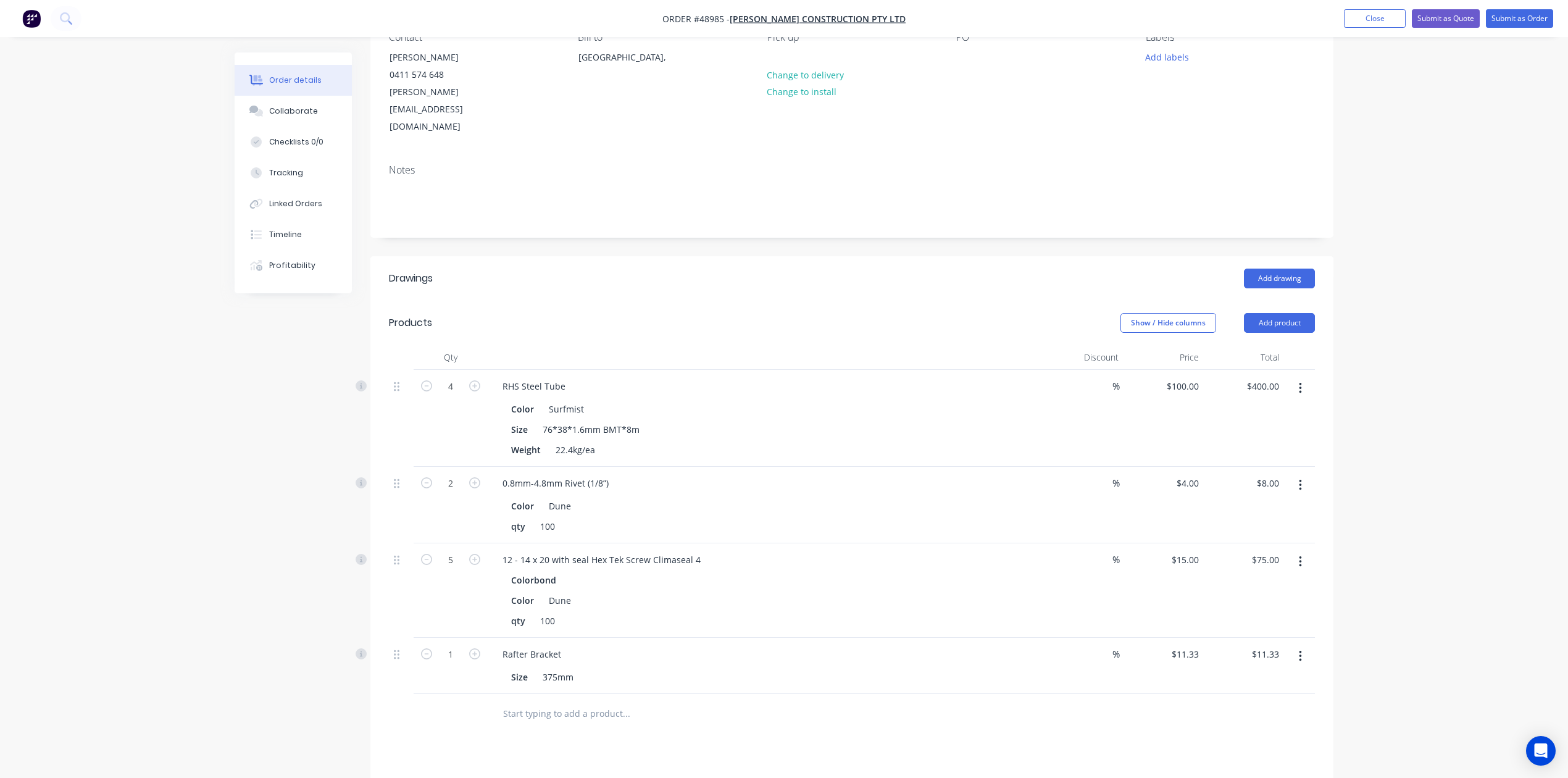
scroll to position [336, 0]
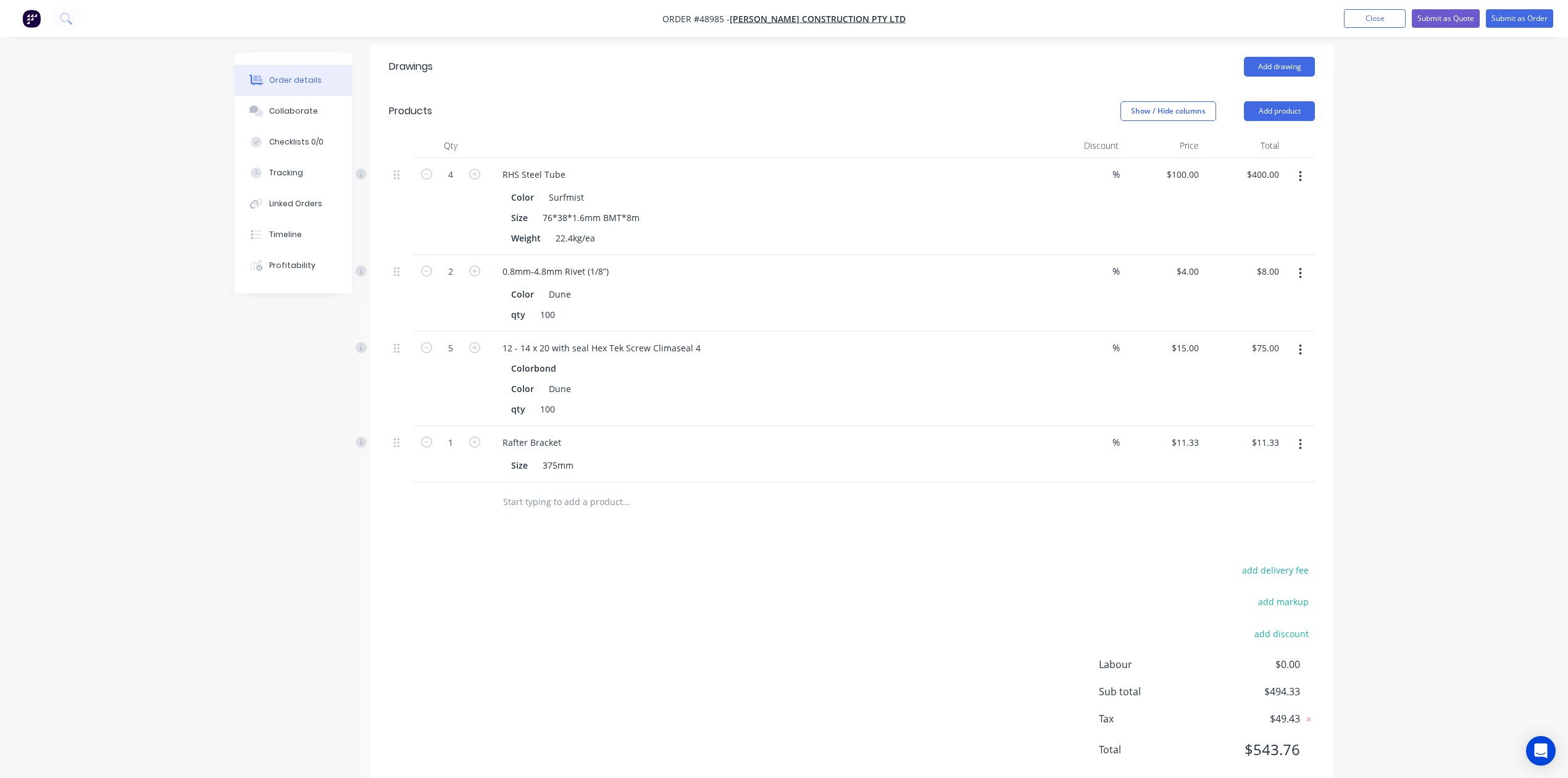
click at [801, 584] on div "add delivery fee add markup add discount Labour $0.00 Sub total $494.33 Tax $49…" at bounding box center [852, 668] width 926 height 211
click at [458, 433] on input "1" at bounding box center [451, 443] width 32 height 19
type input "8"
type input "$90.64"
click at [830, 483] on div at bounding box center [710, 503] width 445 height 40
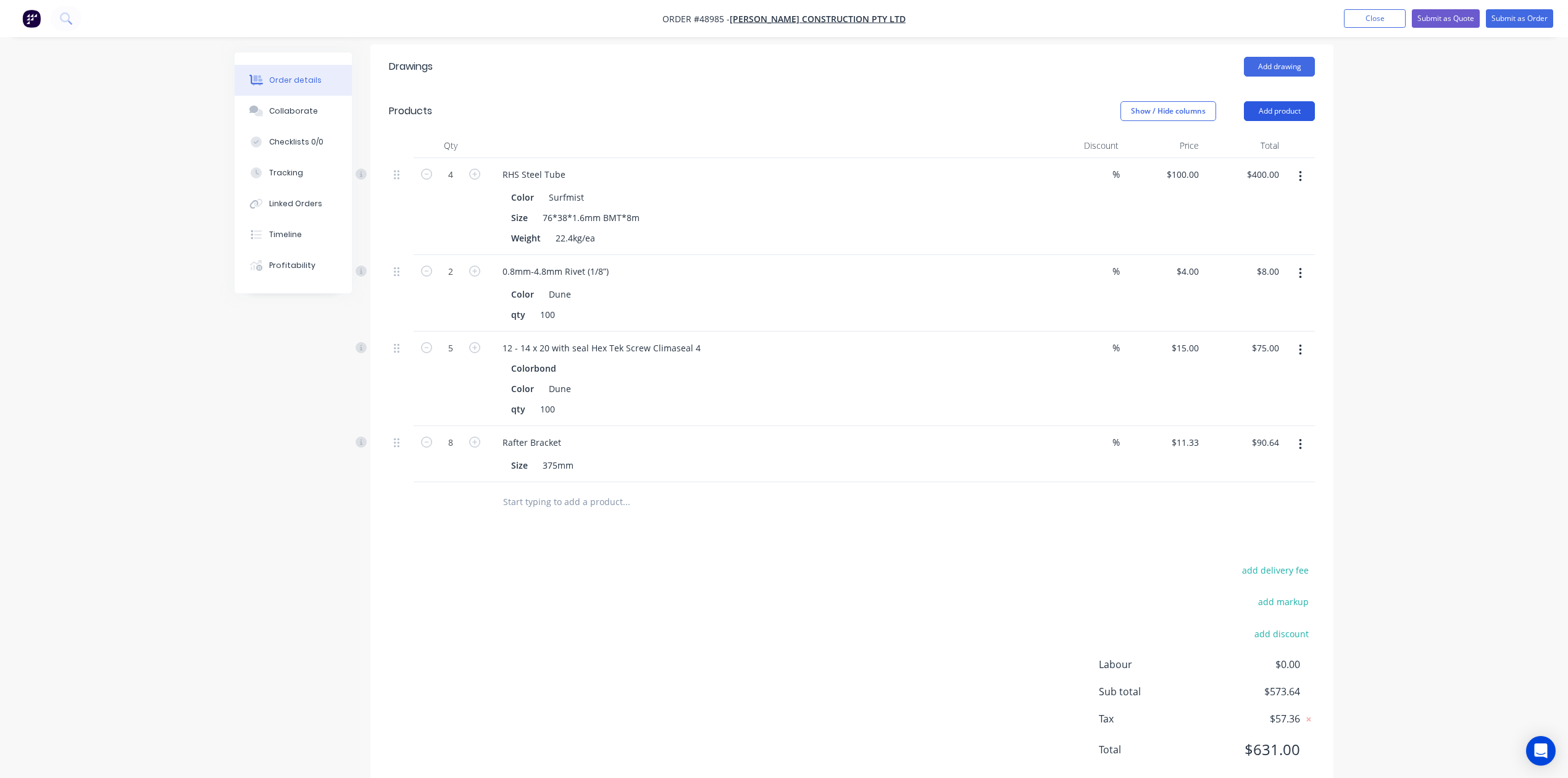
click at [1057, 101] on button "Add product" at bounding box center [1279, 110] width 71 height 20
click at [1057, 133] on div "Product catalogue" at bounding box center [1256, 142] width 95 height 18
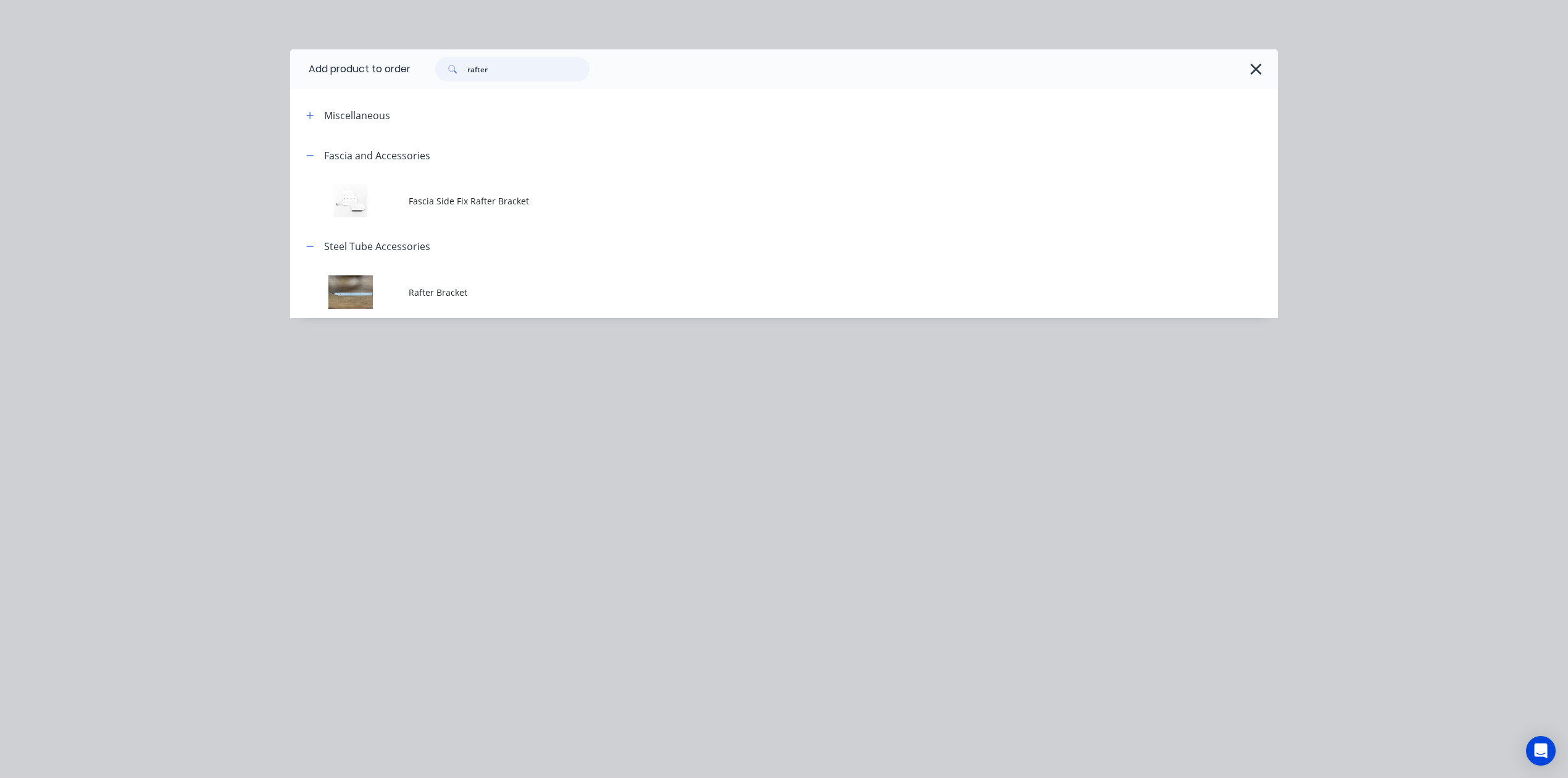
drag, startPoint x: 553, startPoint y: 62, endPoint x: 398, endPoint y: 68, distance: 155.1
click at [398, 68] on header "Add product to order rafter" at bounding box center [784, 69] width 987 height 40
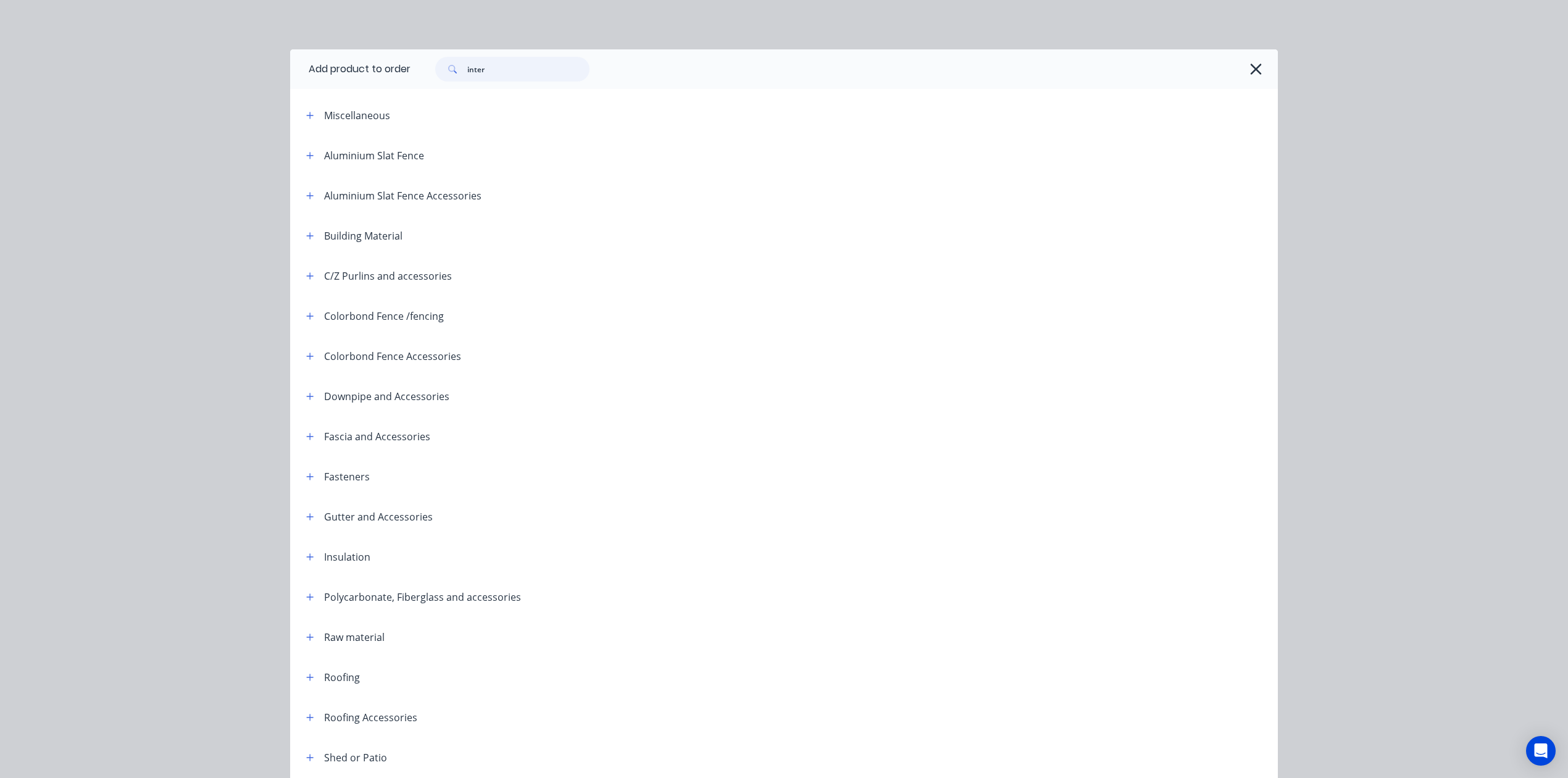
type input "inter"
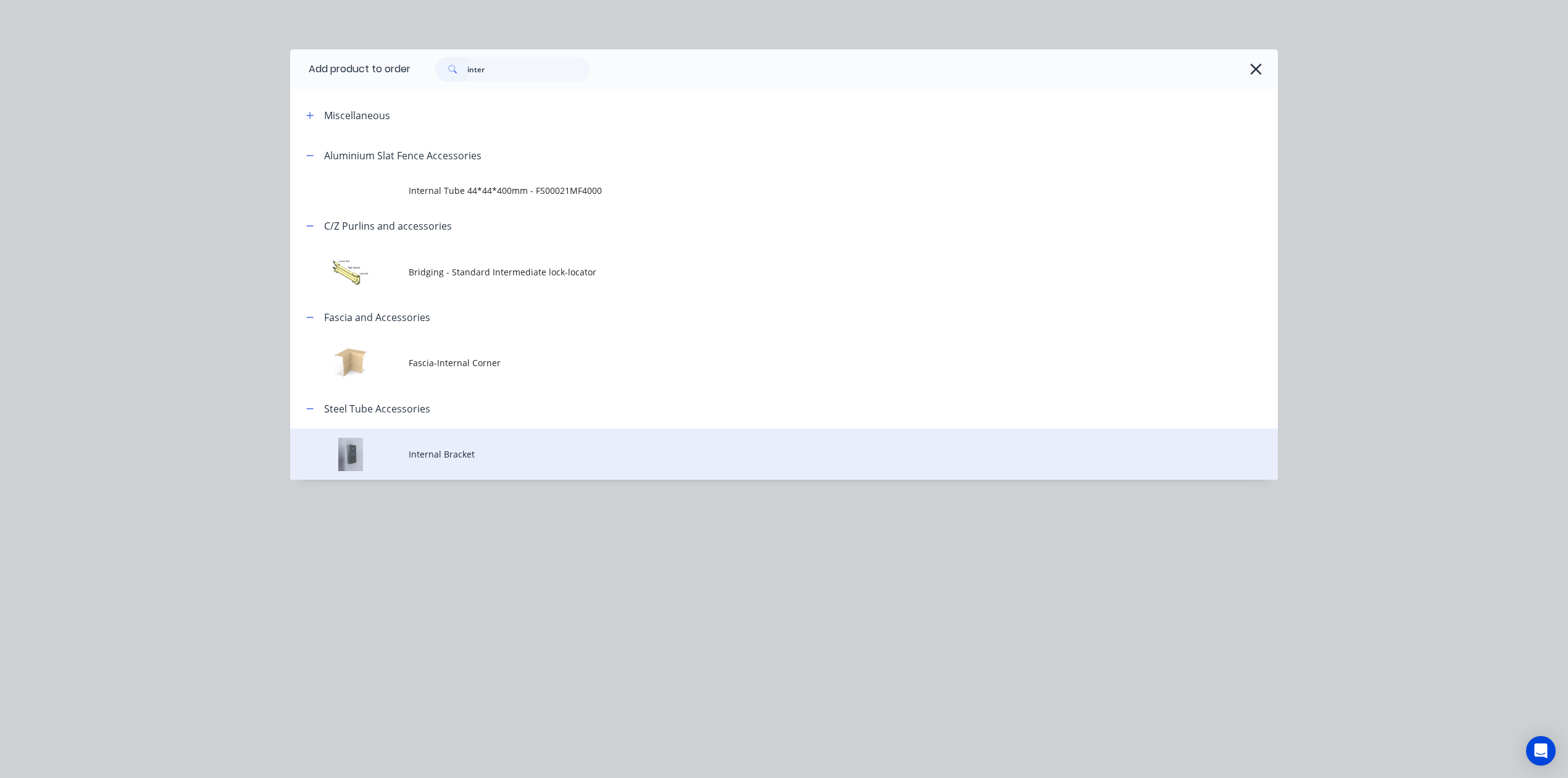
click at [572, 450] on span "Internal Bracket" at bounding box center [755, 454] width 695 height 13
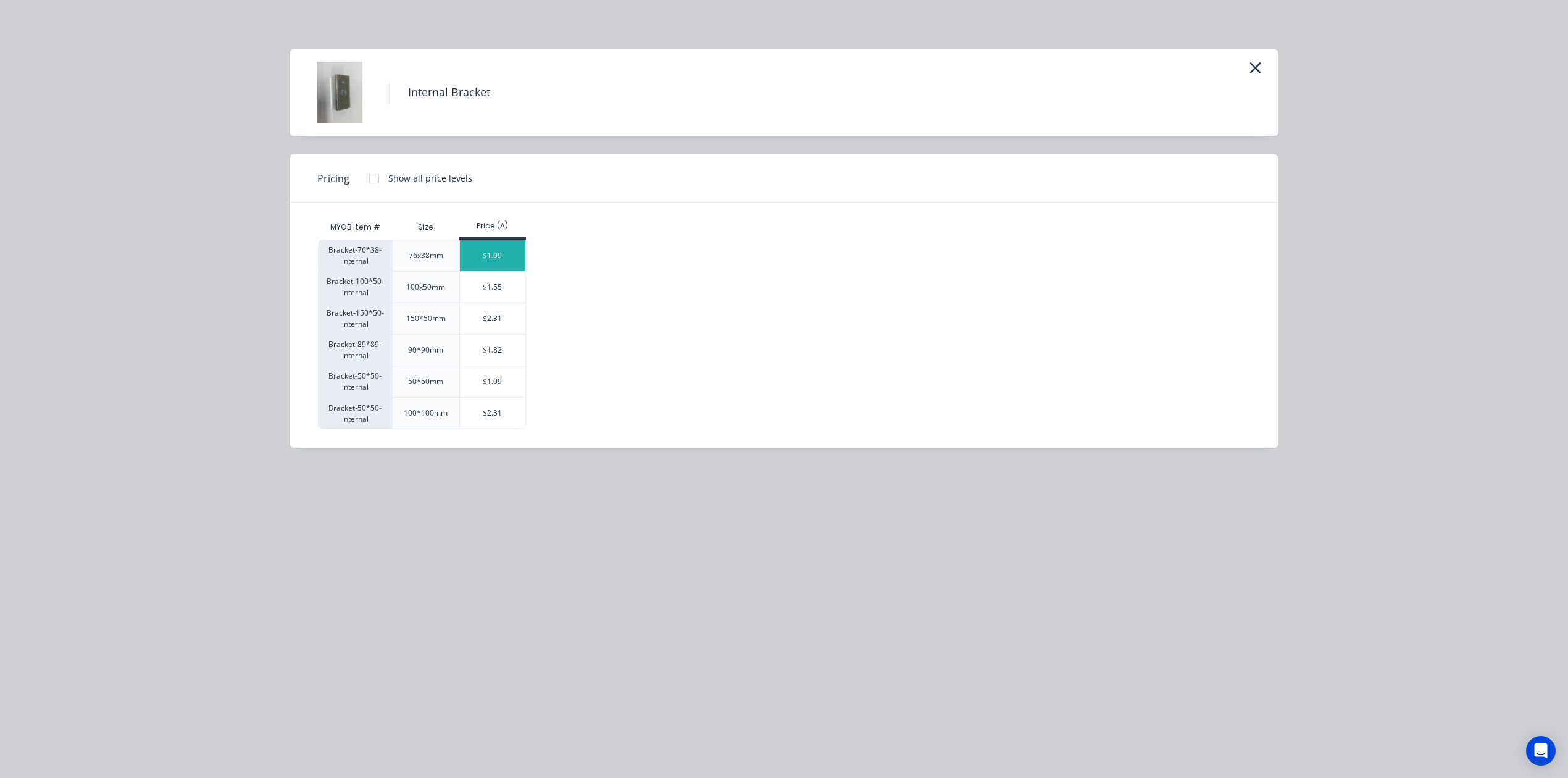
click at [514, 257] on div "$1.09" at bounding box center [493, 256] width 66 height 31
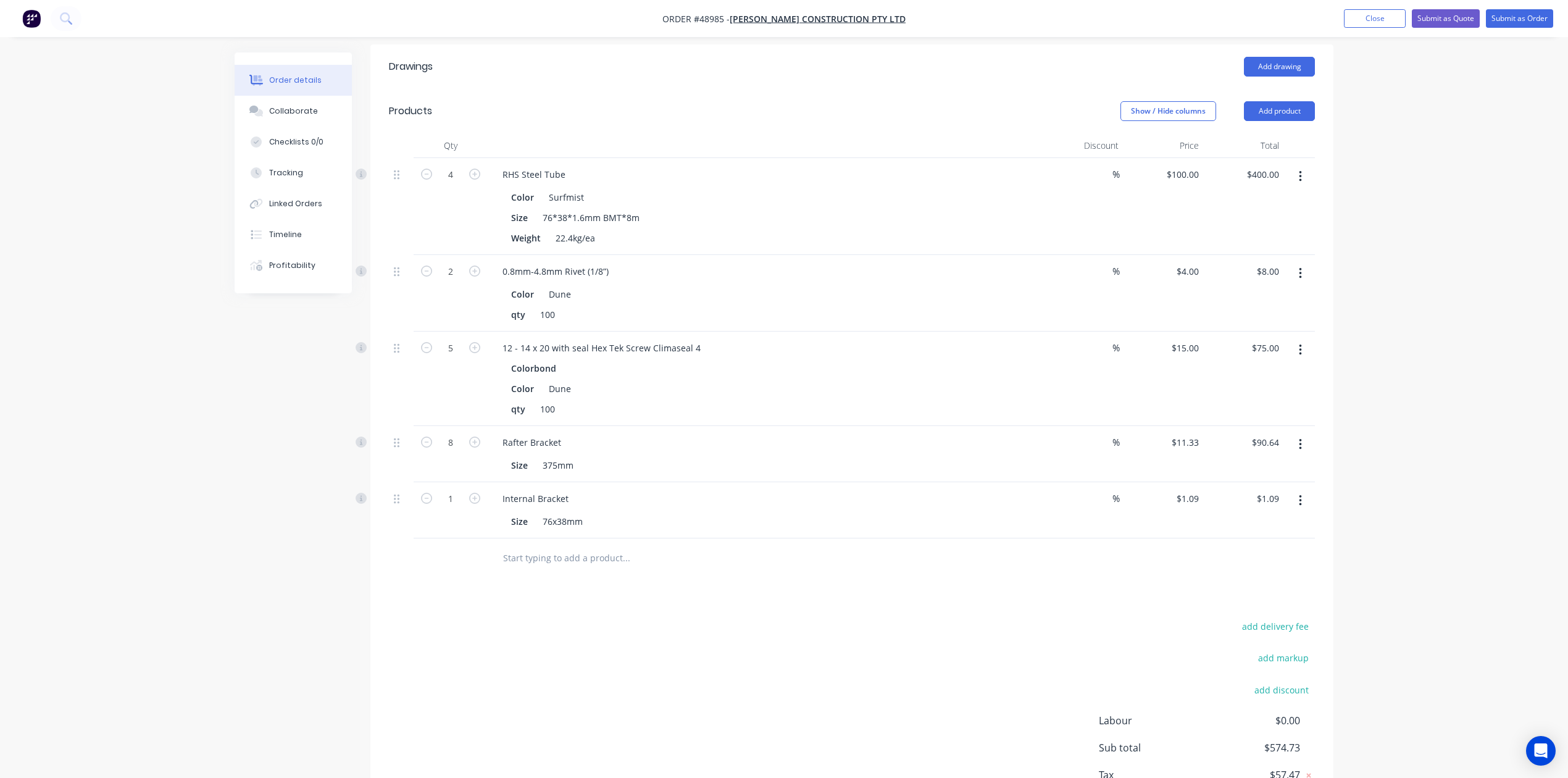
drag, startPoint x: 613, startPoint y: 664, endPoint x: 609, endPoint y: 660, distance: 5.7
click at [611, 663] on div "add delivery fee add markup add discount Labour $0.00 Sub total $574.73 Tax $57…" at bounding box center [852, 724] width 926 height 211
click at [455, 490] on input "1" at bounding box center [451, 499] width 32 height 19
type input "16"
type input "$17.44"
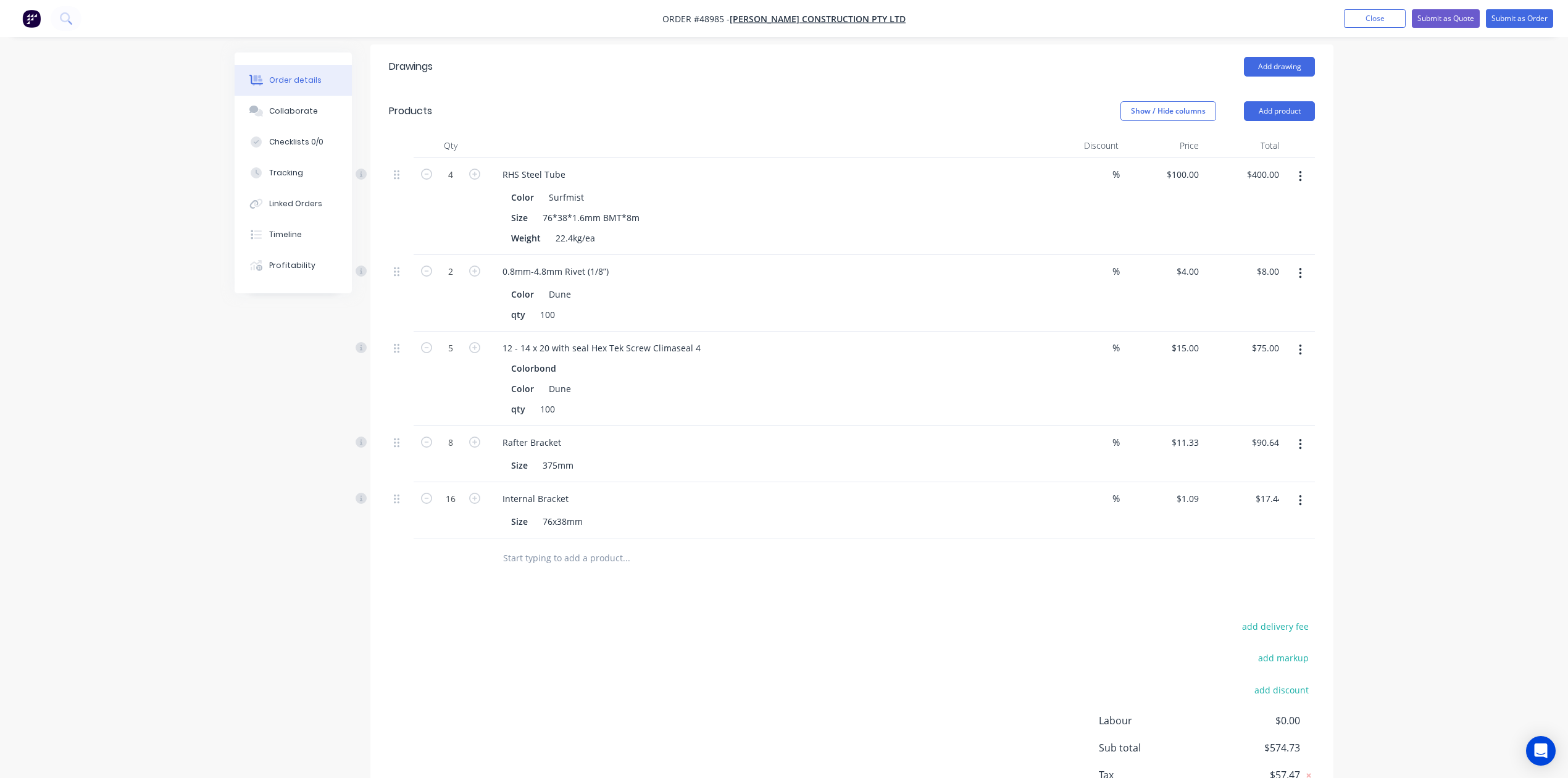
click at [971, 557] on div "Drawings Add drawing Products Show / Hide columns Add product Qty Discount Pric…" at bounding box center [852, 446] width 963 height 804
click at [460, 490] on input "16" at bounding box center [451, 499] width 32 height 19
type input "40"
type input "$43.60"
click at [1023, 538] on div at bounding box center [852, 559] width 926 height 40
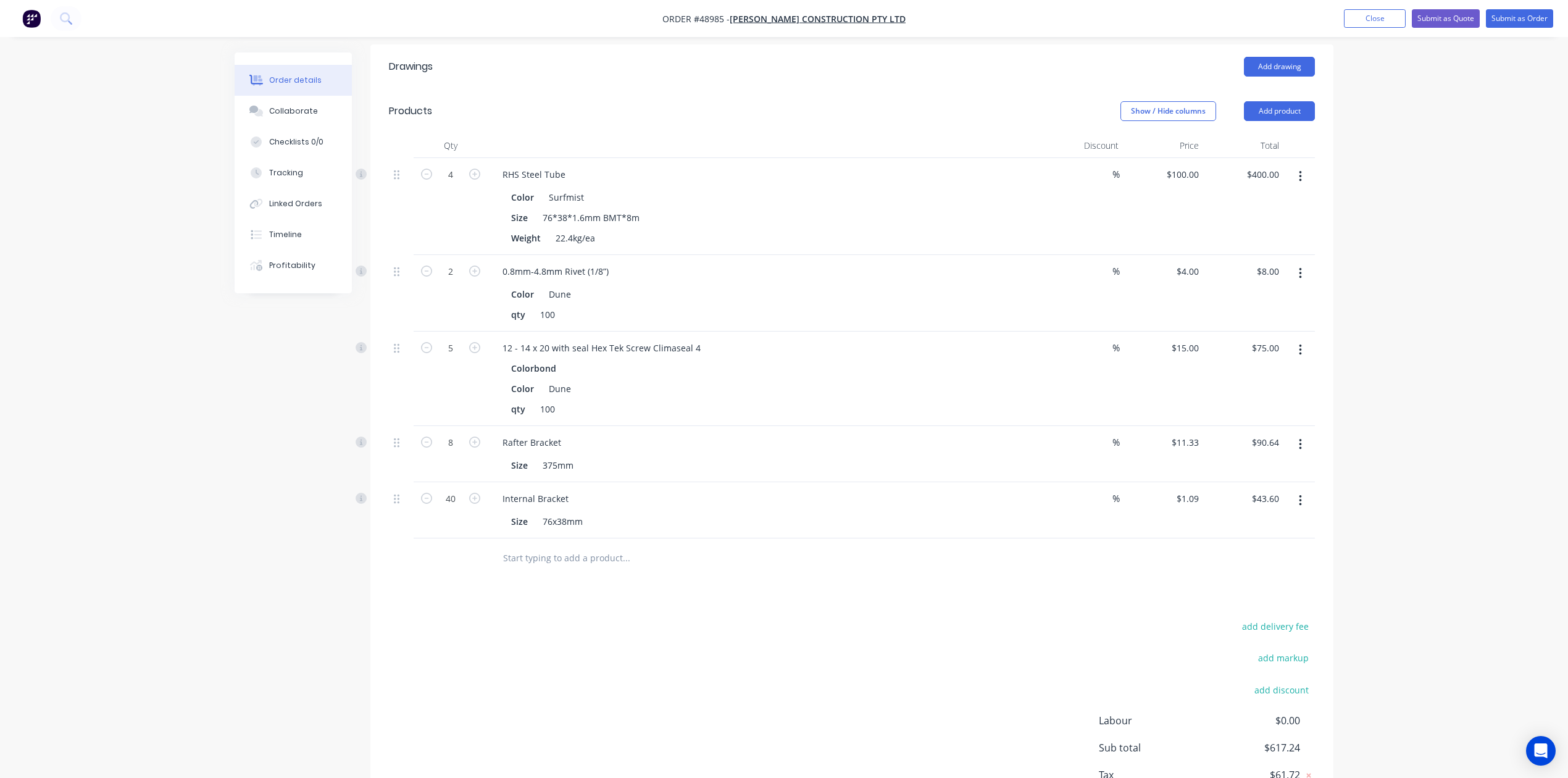
click at [915, 618] on div "add delivery fee add markup add discount Labour $0.00 Sub total $617.24 Tax $61…" at bounding box center [852, 724] width 926 height 211
click at [1057, 101] on button "Add product" at bounding box center [1279, 110] width 71 height 20
click at [1057, 133] on div "Product catalogue" at bounding box center [1256, 142] width 95 height 18
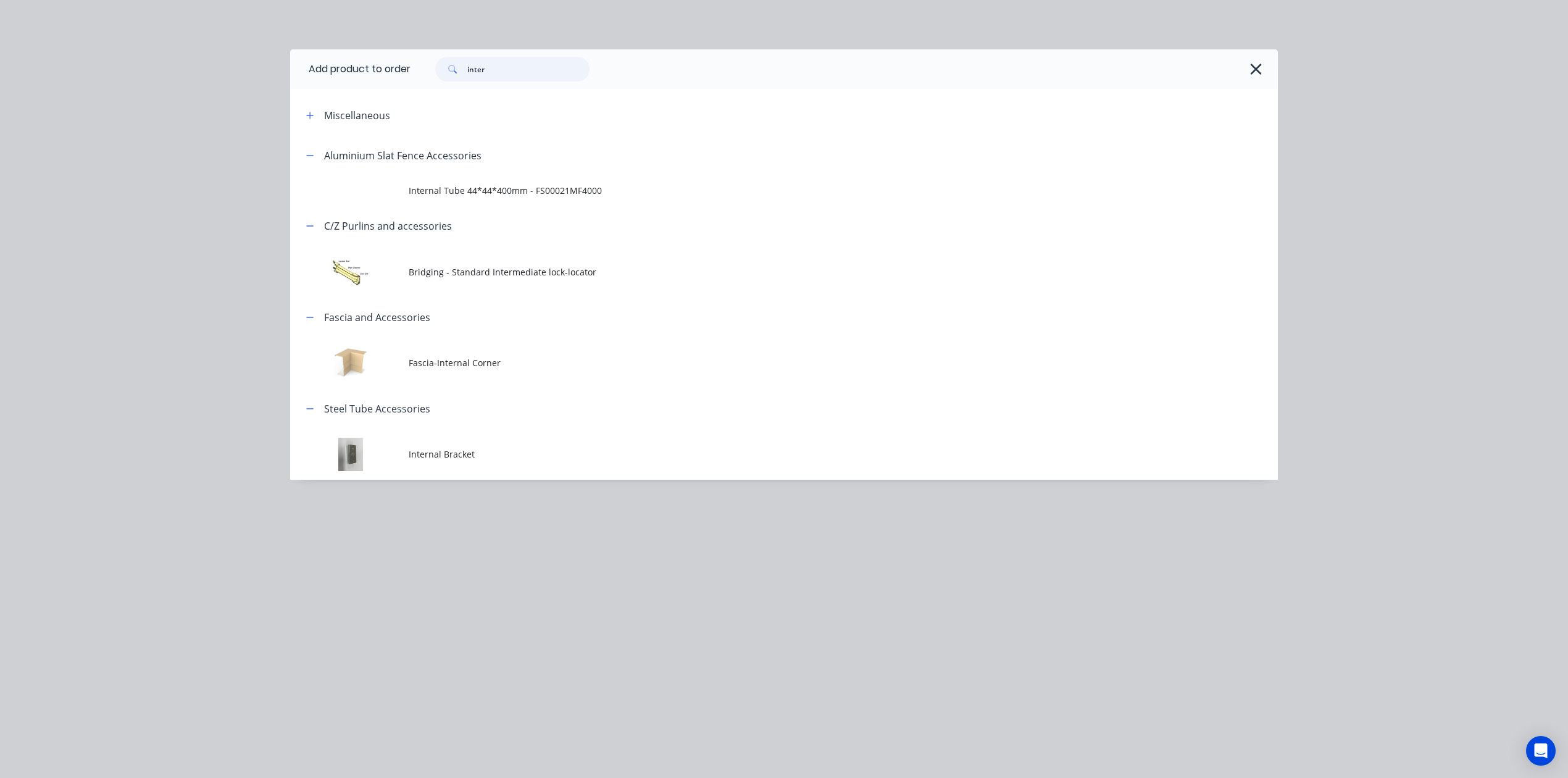
drag, startPoint x: 531, startPoint y: 71, endPoint x: 351, endPoint y: 69, distance: 180.0
click at [351, 69] on header "Add product to order inter" at bounding box center [784, 69] width 987 height 40
type input "6"
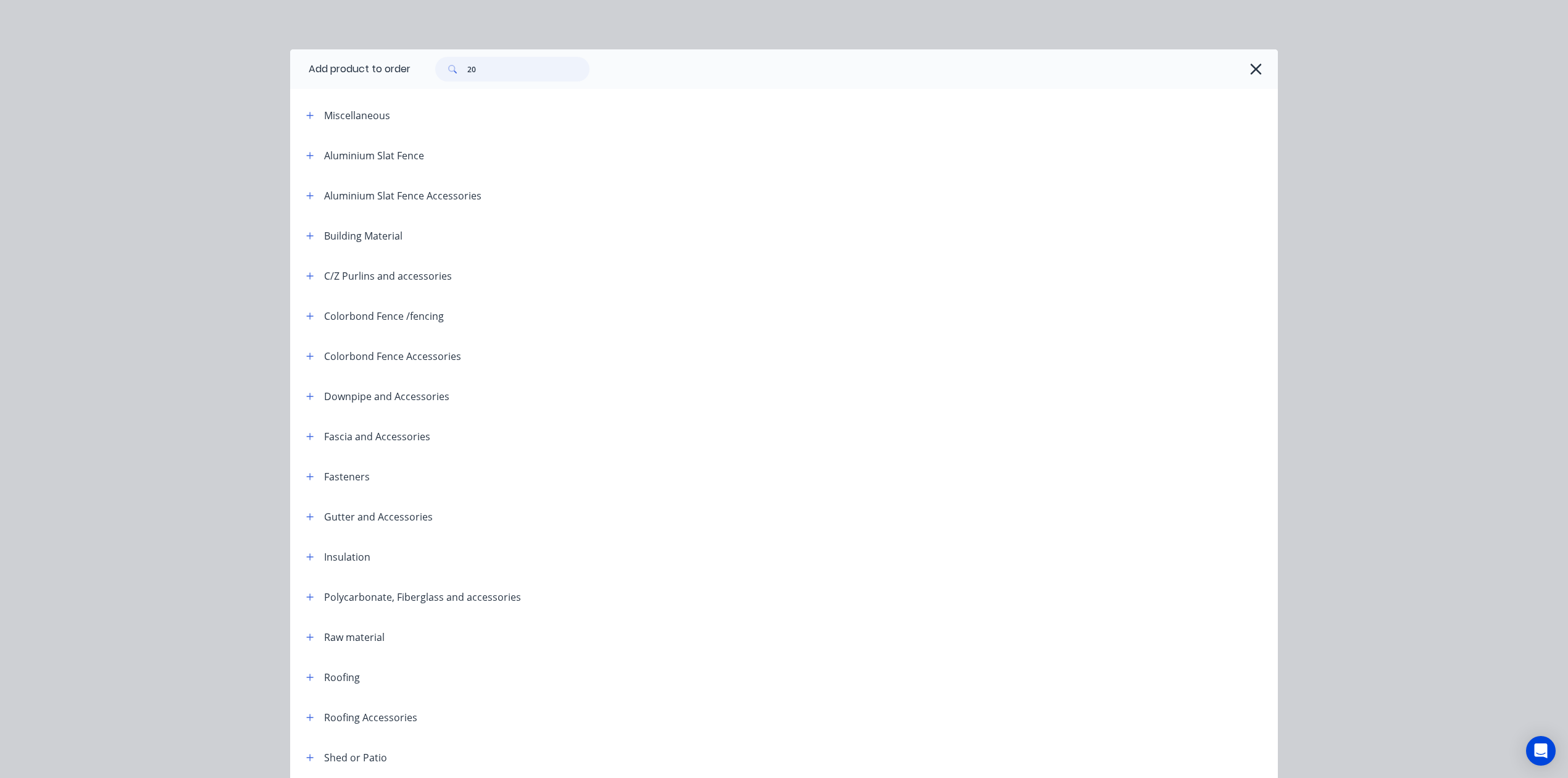
type input "20"
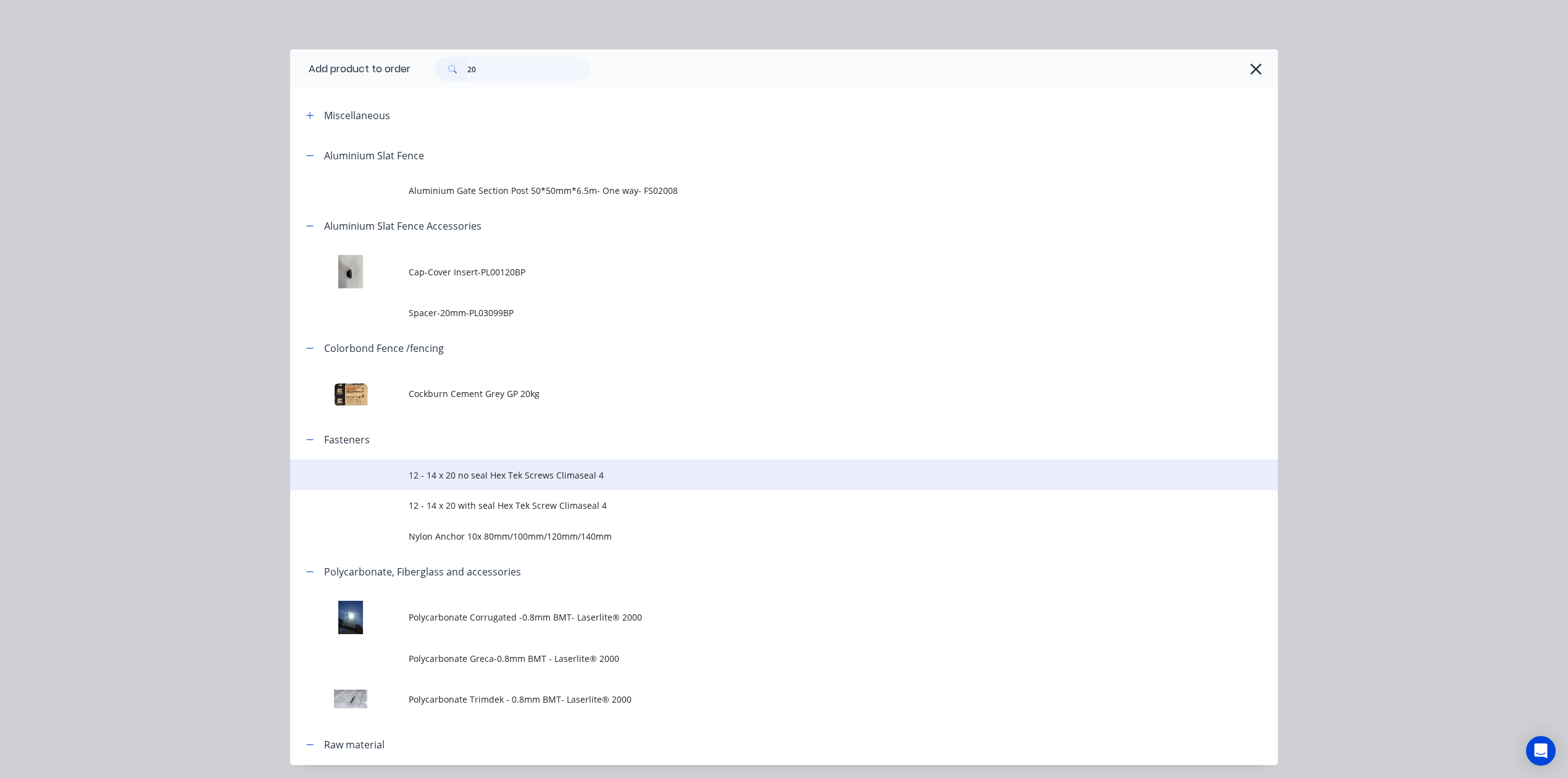
click at [578, 472] on span "12 - 14 x 20 no seal Hex Tek Screws Climaseal 4" at bounding box center [755, 475] width 695 height 13
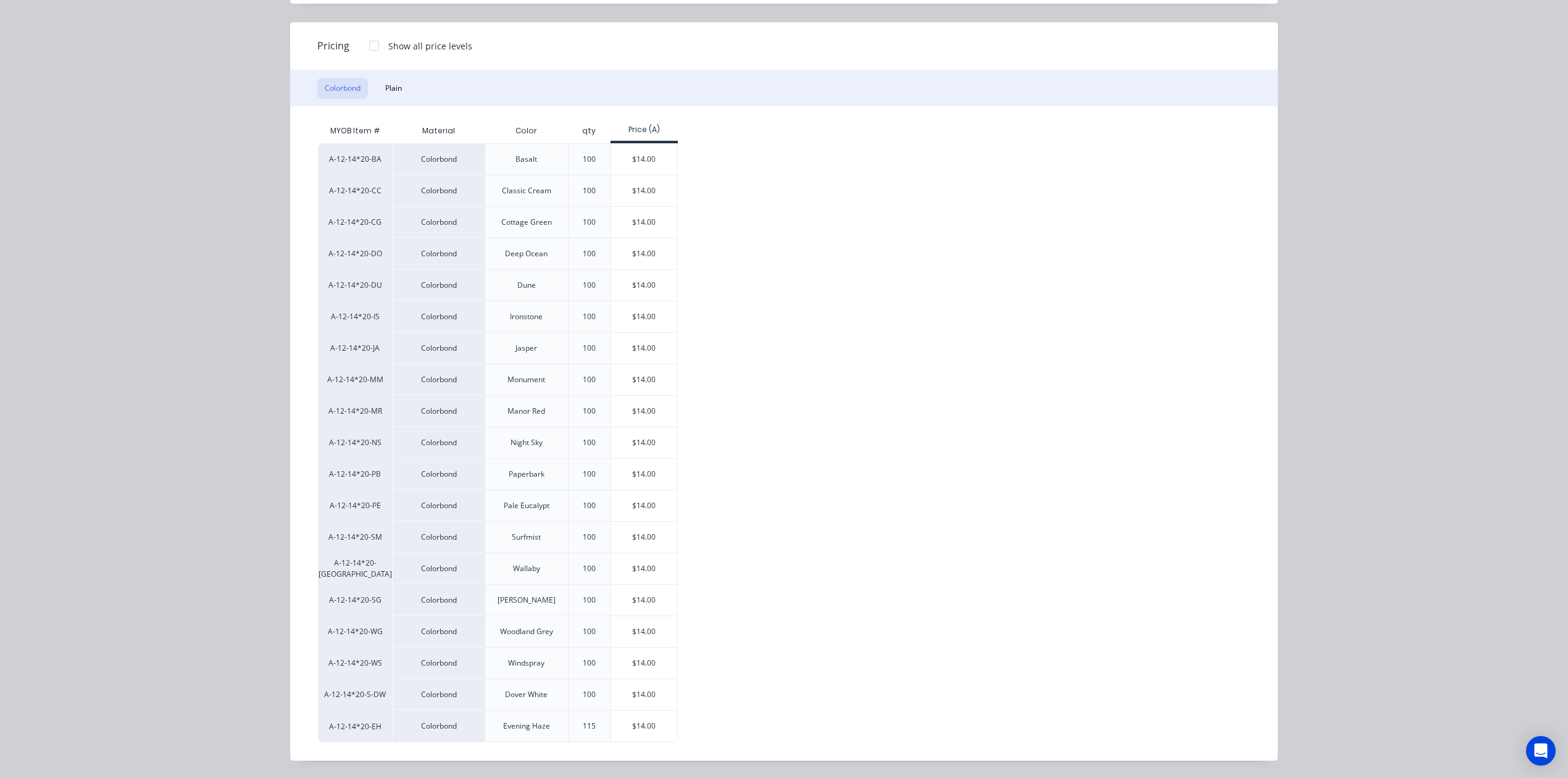
scroll to position [97, 0]
click at [648, 537] on div "$14.00" at bounding box center [644, 537] width 66 height 31
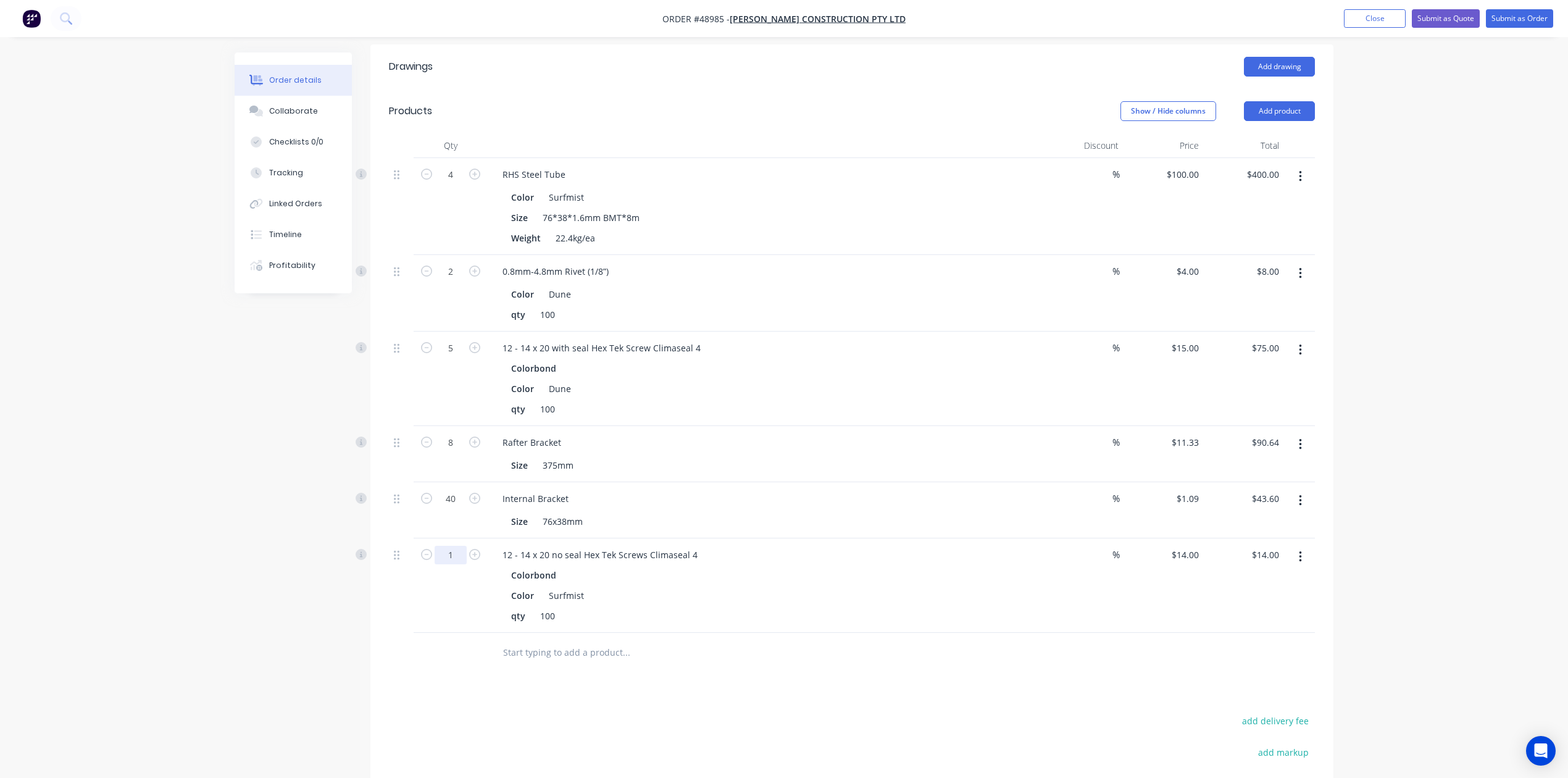
click at [454, 546] on input "1" at bounding box center [451, 555] width 32 height 19
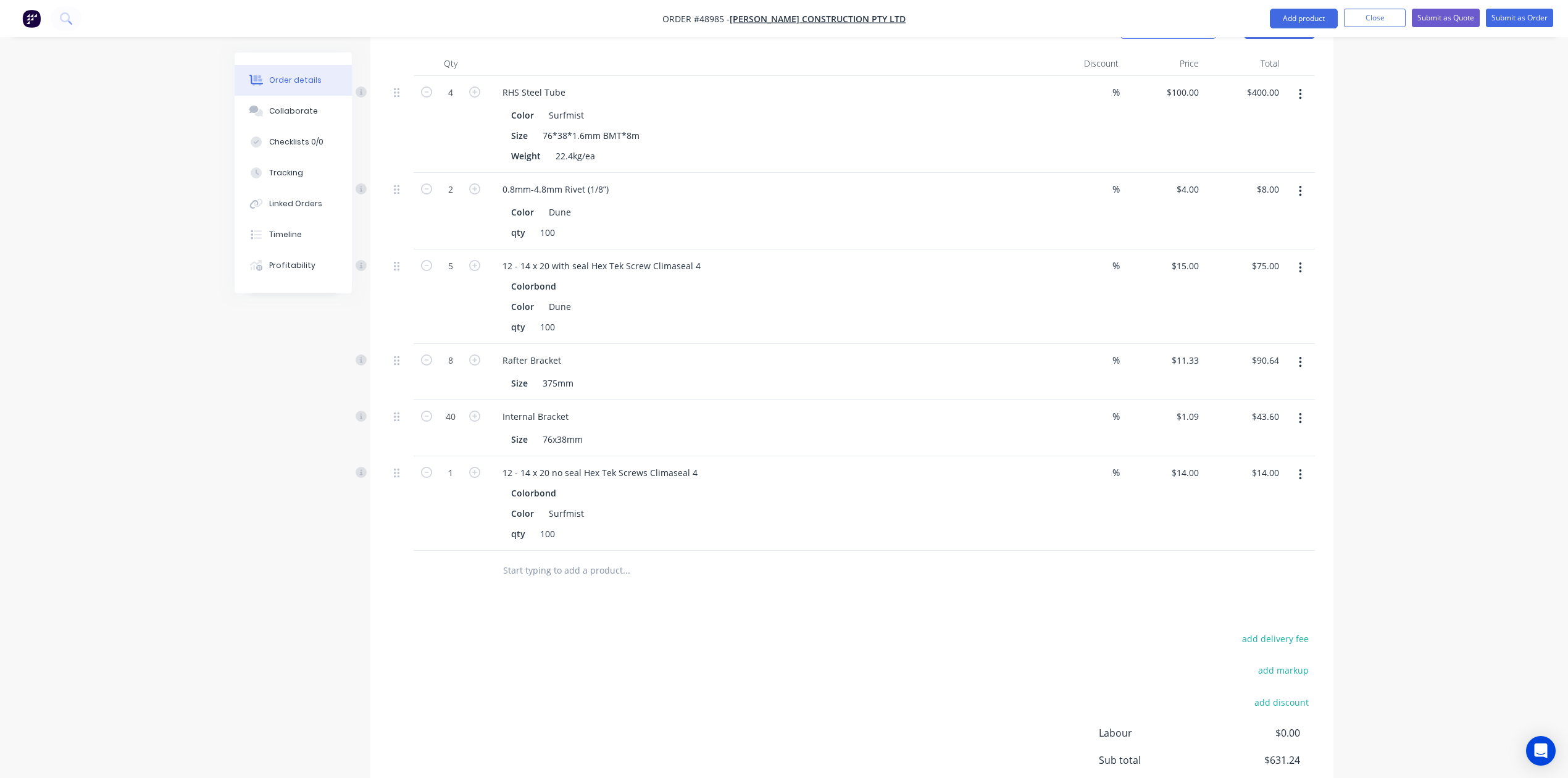
click at [887, 579] on div "Drawings Add drawing Products Show / Hide columns Add product Qty Discount Pric…" at bounding box center [852, 411] width 963 height 898
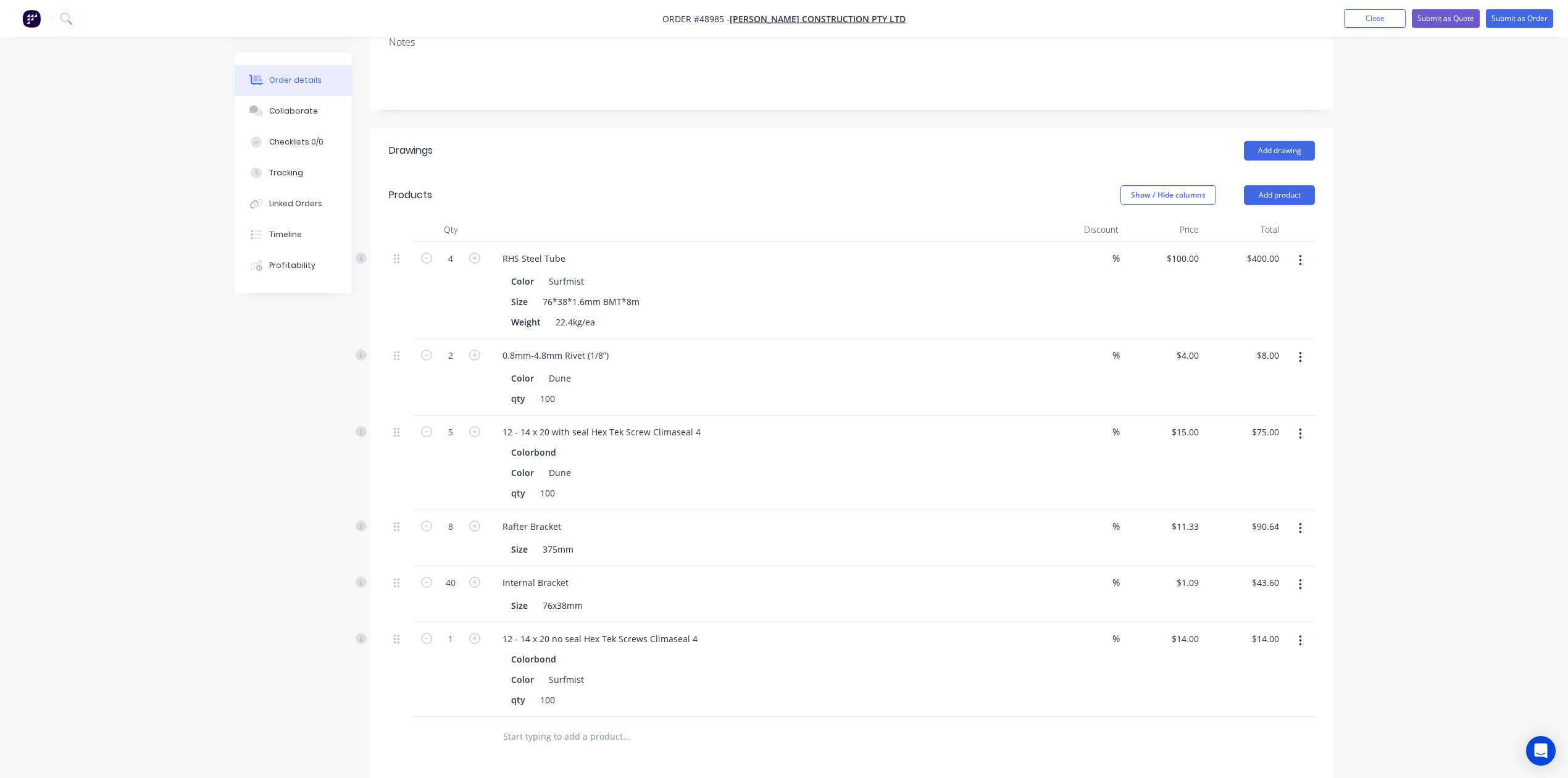
scroll to position [6, 0]
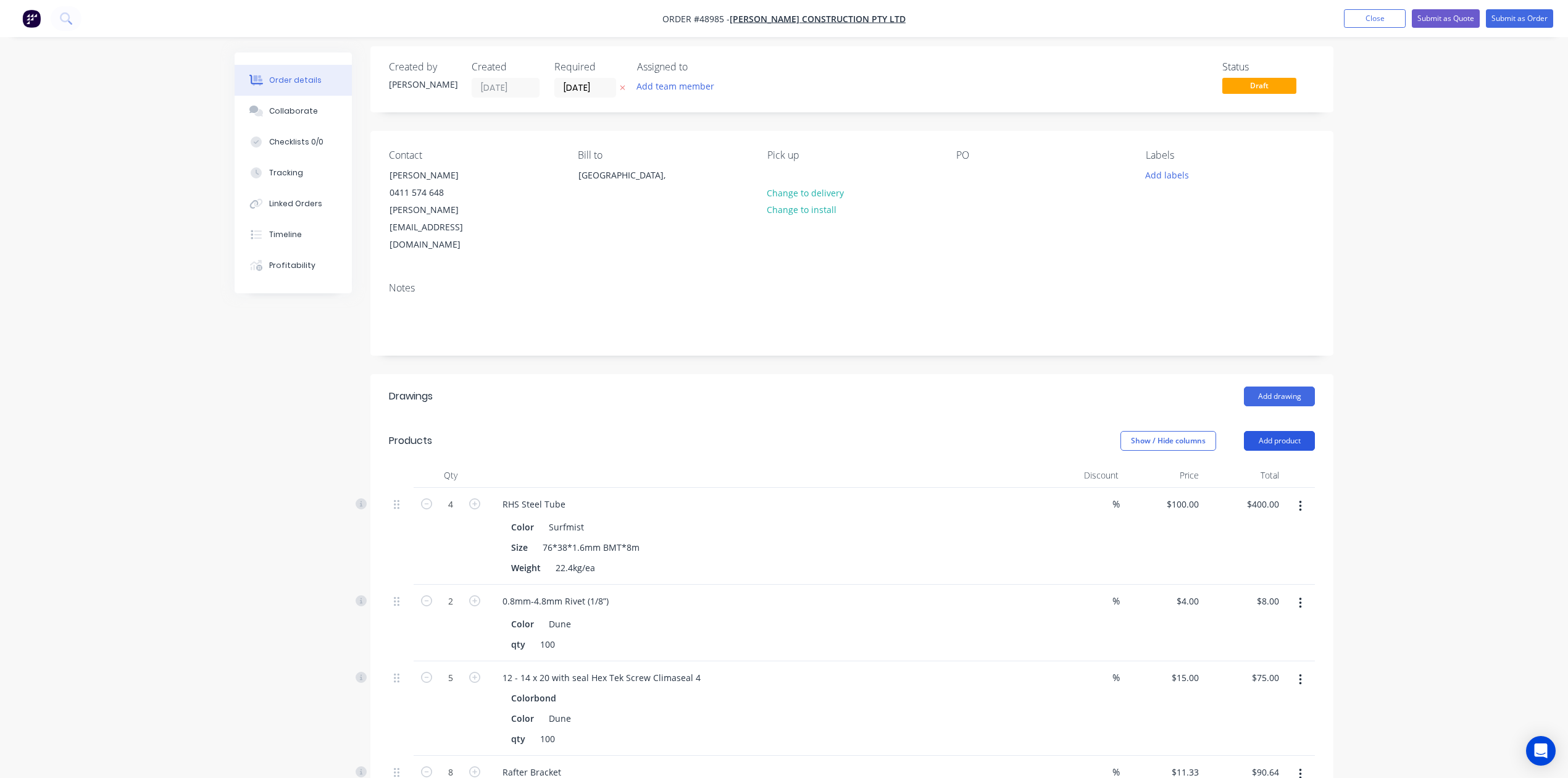
click at [1057, 431] on button "Add product" at bounding box center [1279, 441] width 71 height 20
click at [1057, 463] on div "Product catalogue" at bounding box center [1256, 472] width 95 height 18
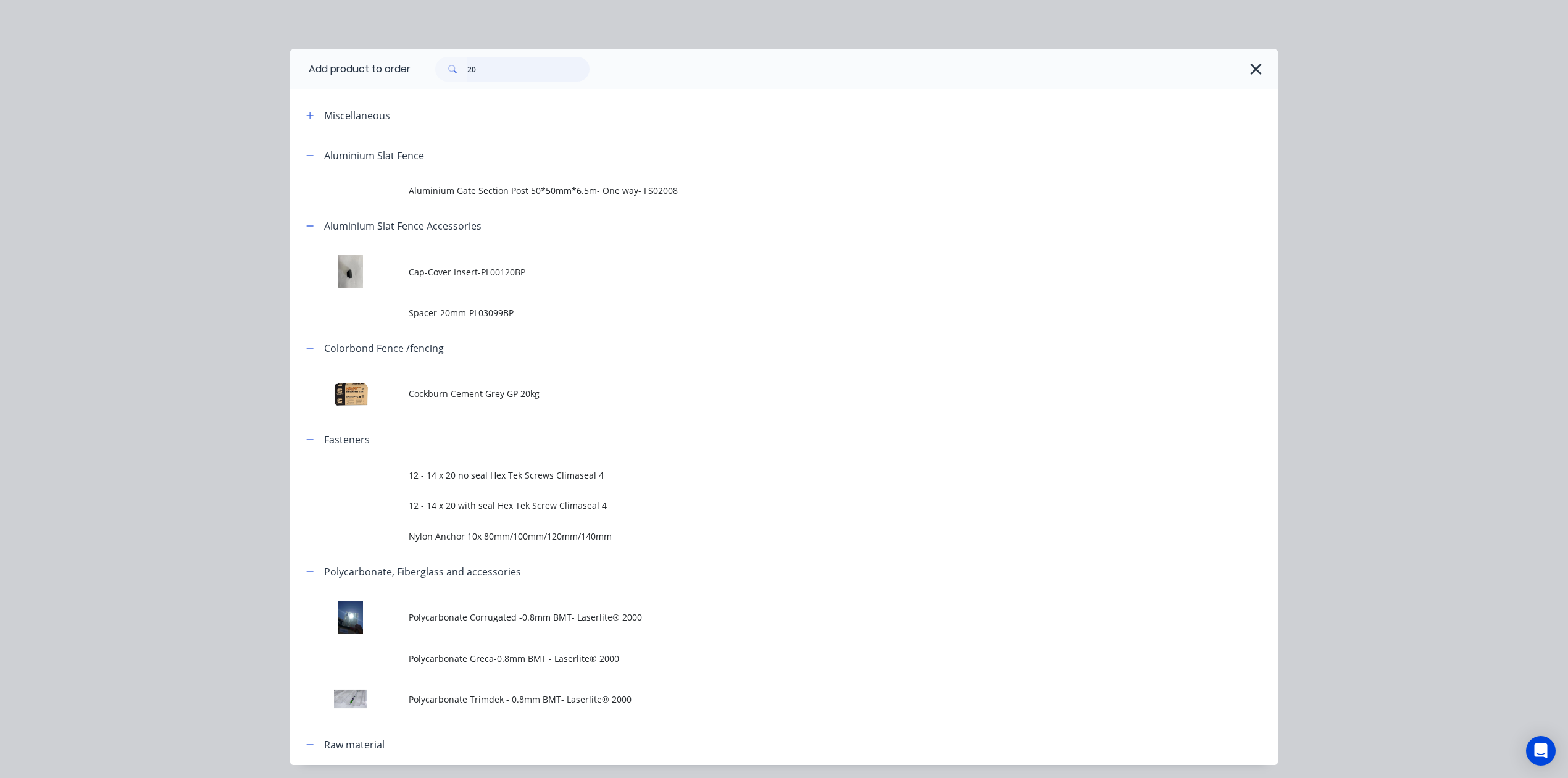
drag, startPoint x: 469, startPoint y: 77, endPoint x: 324, endPoint y: 71, distance: 145.1
click at [324, 71] on header "Add product to order 20" at bounding box center [784, 69] width 987 height 40
type input "conc"
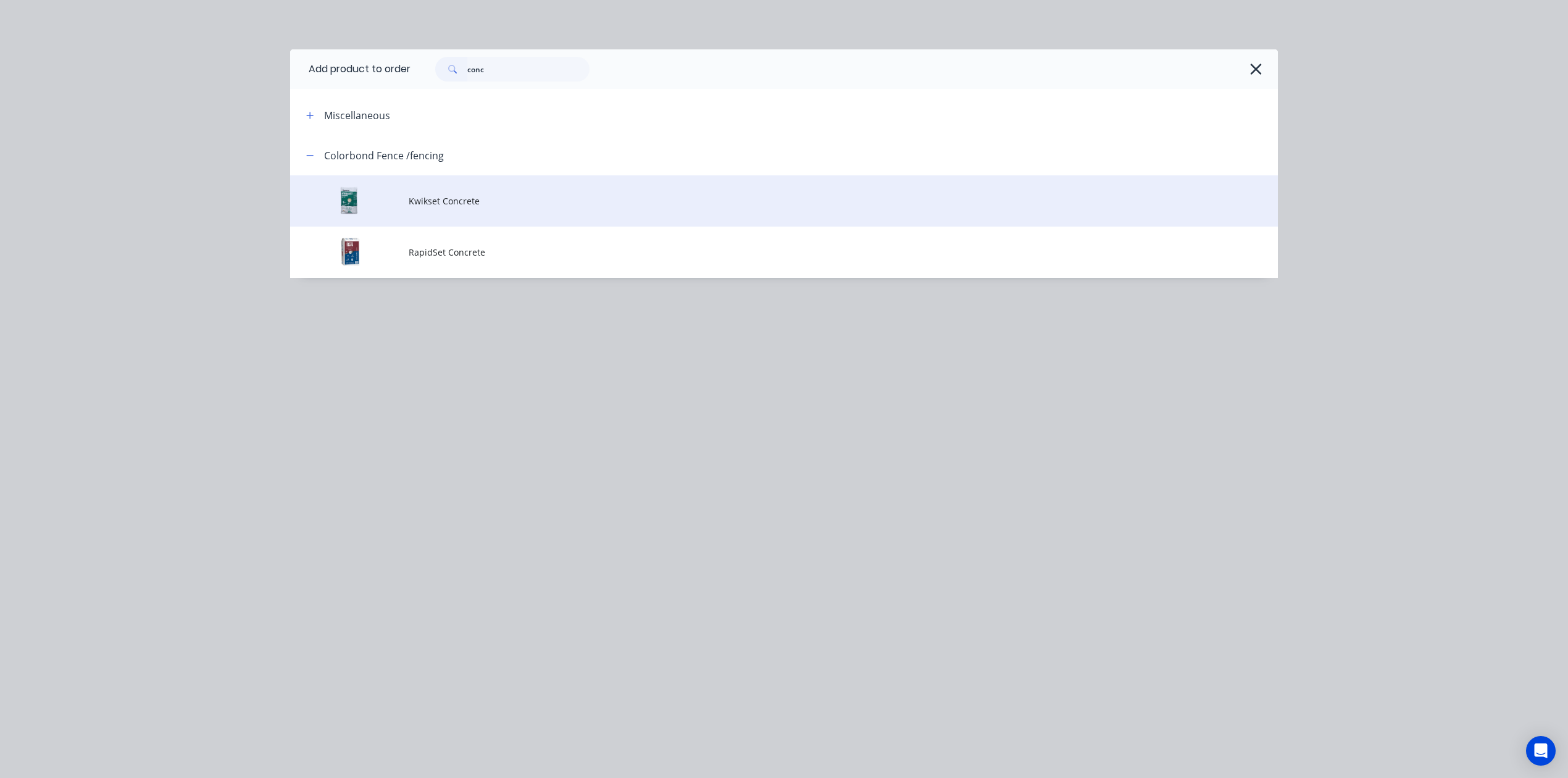
click at [484, 206] on span "Kwikset Concrete" at bounding box center [755, 201] width 695 height 13
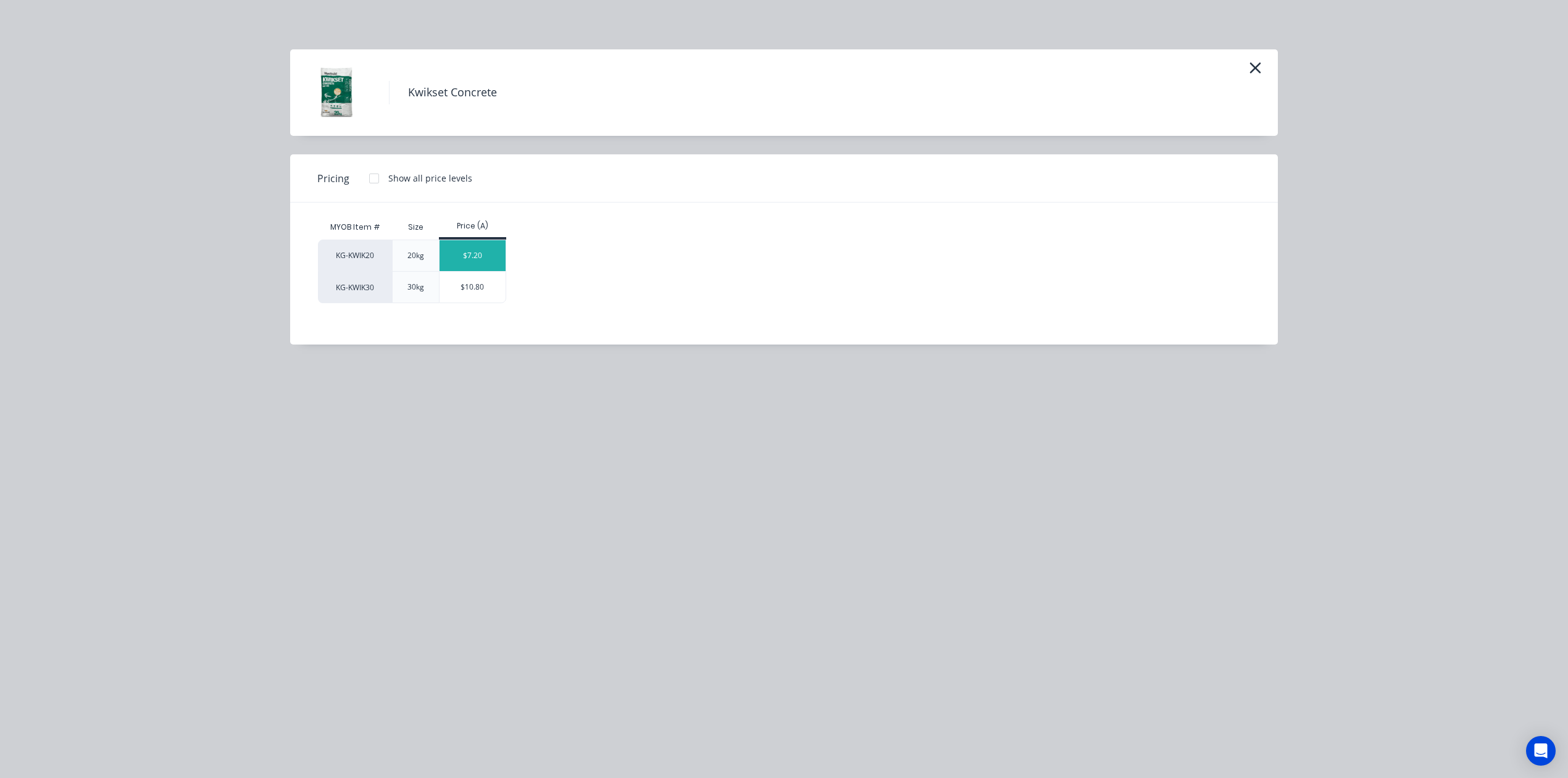
click at [457, 266] on div "$7.20" at bounding box center [472, 256] width 66 height 31
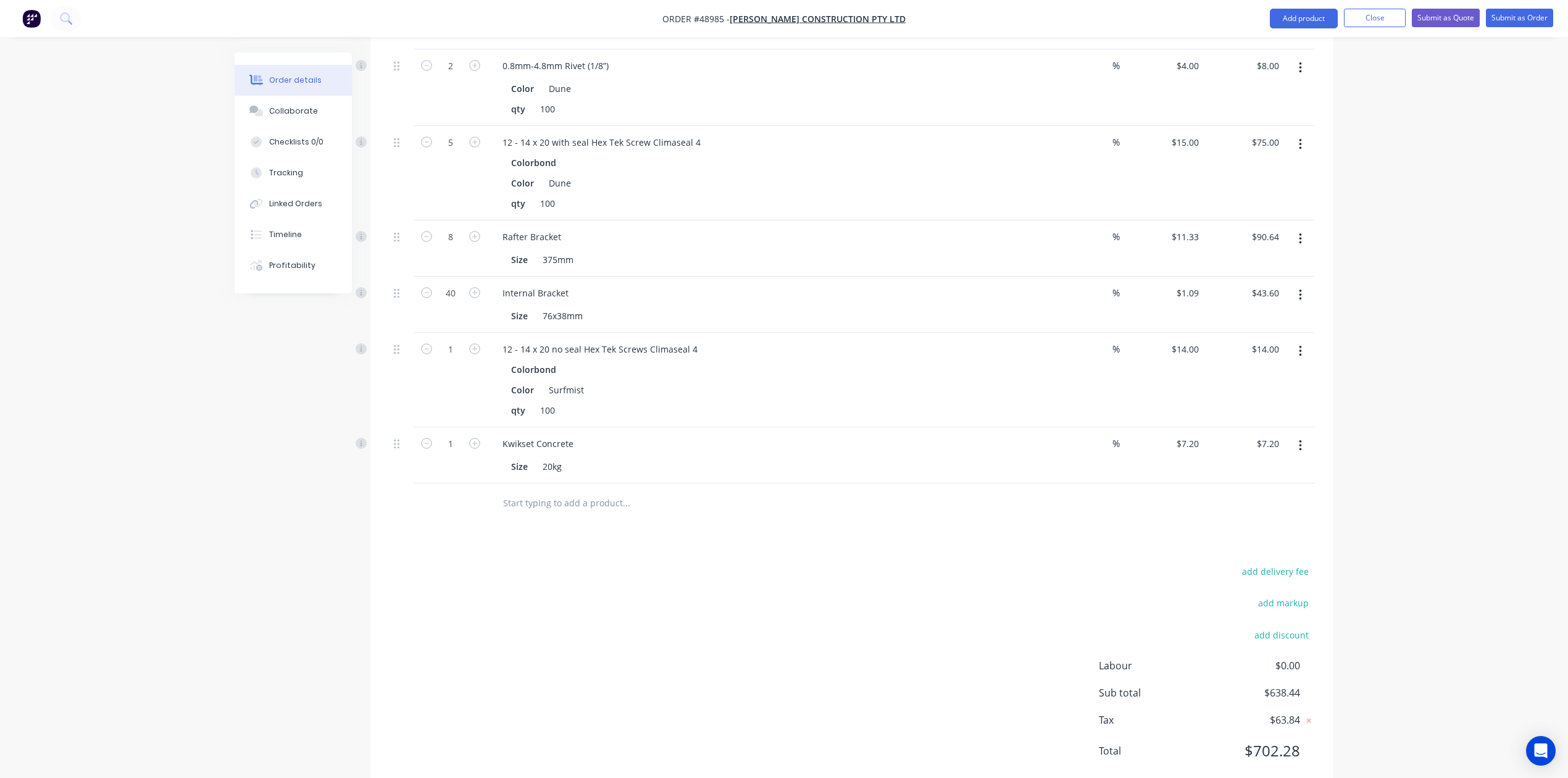
scroll to position [544, 0]
click at [473, 436] on icon "button" at bounding box center [474, 441] width 11 height 11
type input "2"
type input "$14.40"
click at [473, 436] on icon "button" at bounding box center [474, 441] width 11 height 11
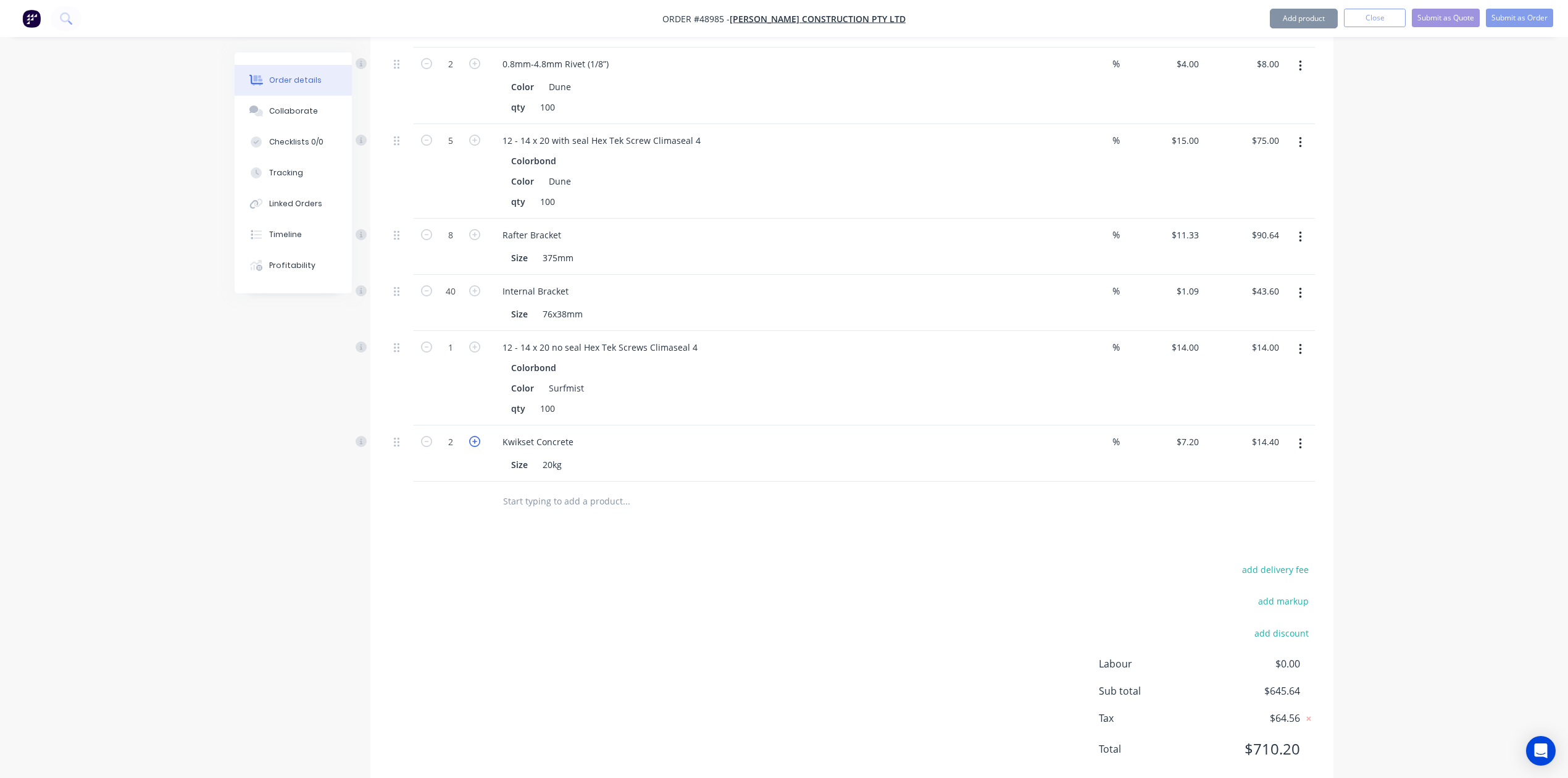
type input "3"
type input "$21.60"
click at [469, 482] on div at bounding box center [451, 502] width 74 height 40
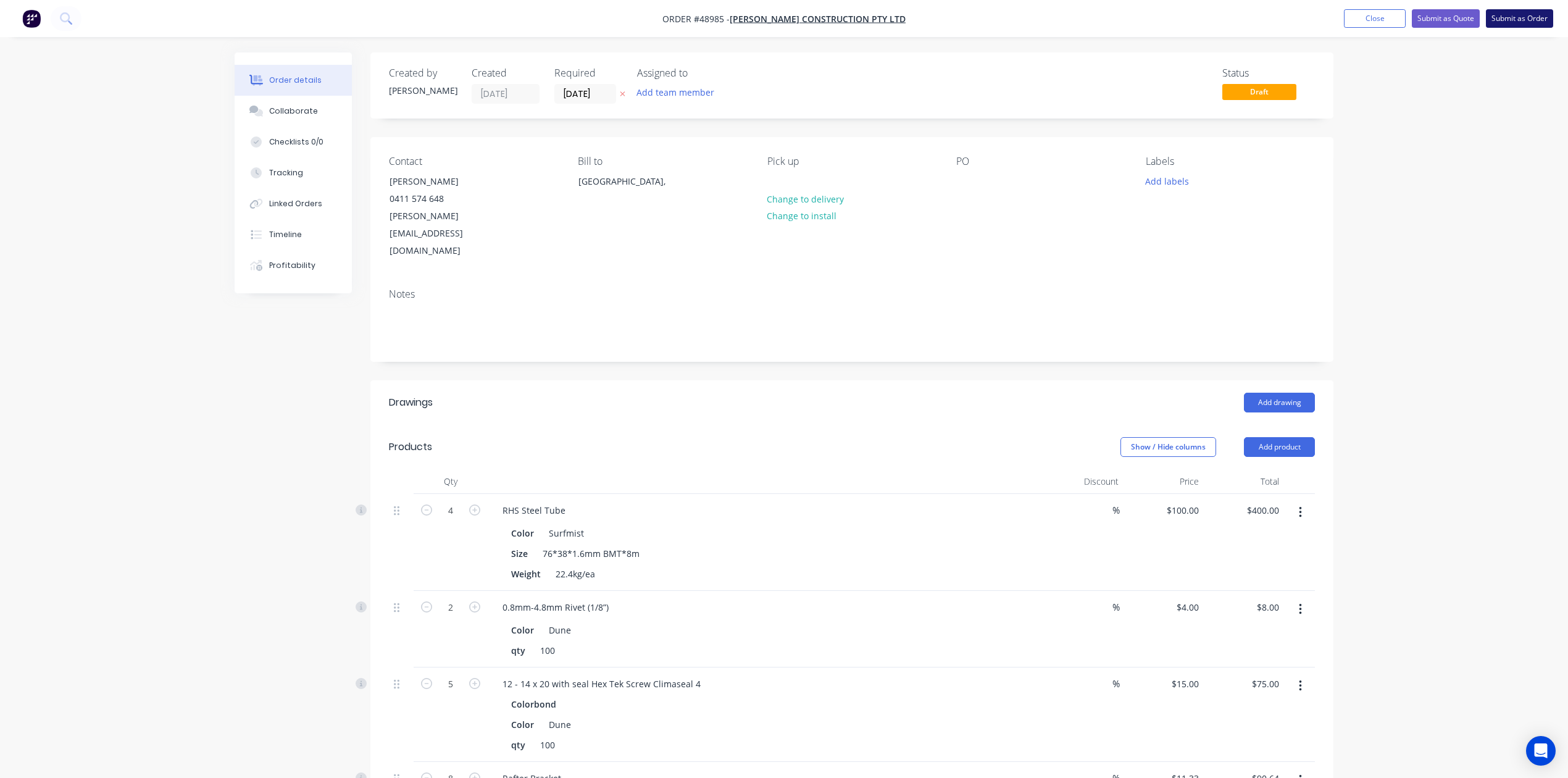
click at [1057, 15] on button "Submit as Order" at bounding box center [1520, 19] width 67 height 19
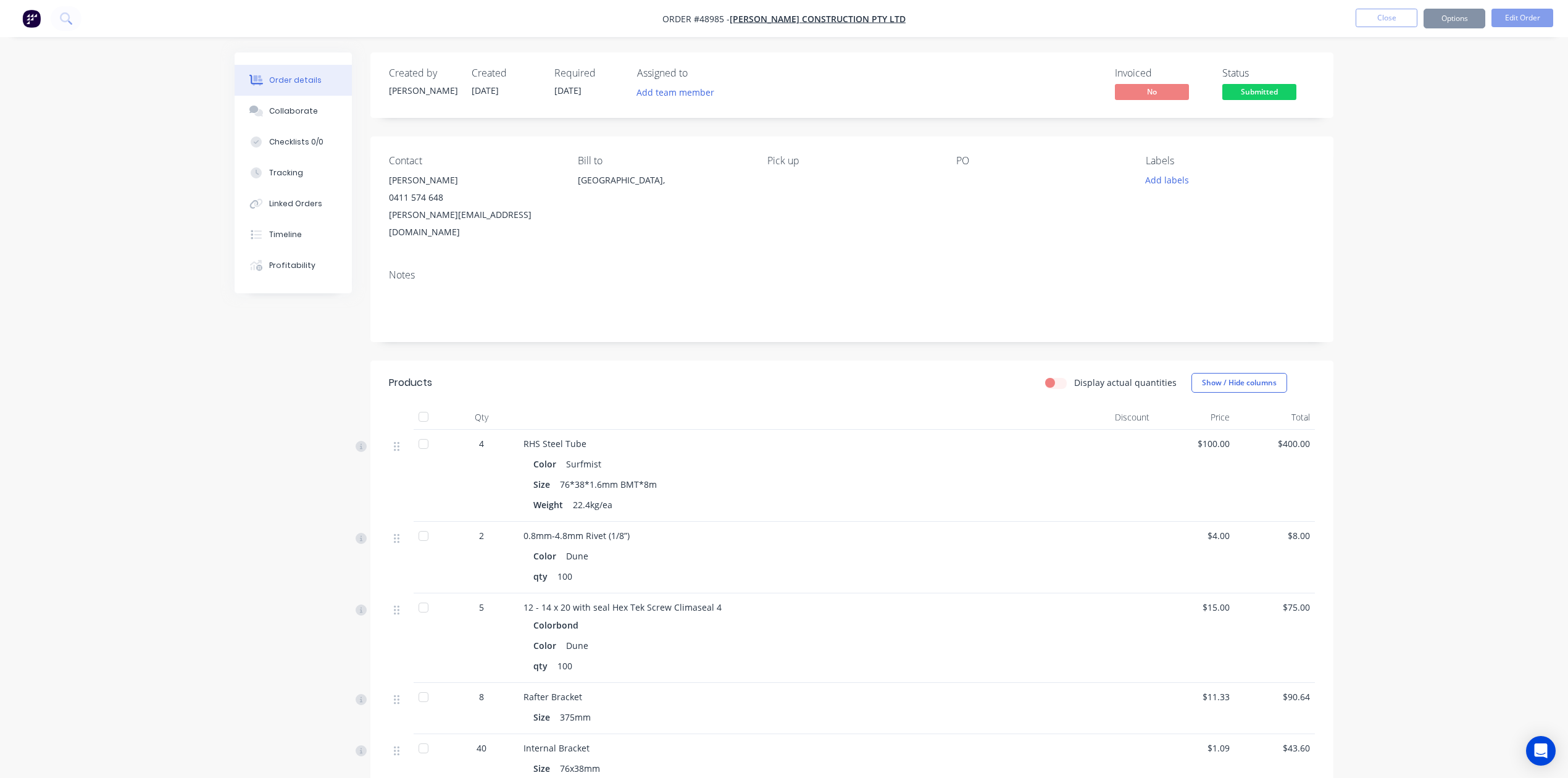
click at [1057, 26] on button "Options" at bounding box center [1454, 18] width 62 height 20
click at [1057, 74] on div "Invoice" at bounding box center [1417, 75] width 114 height 18
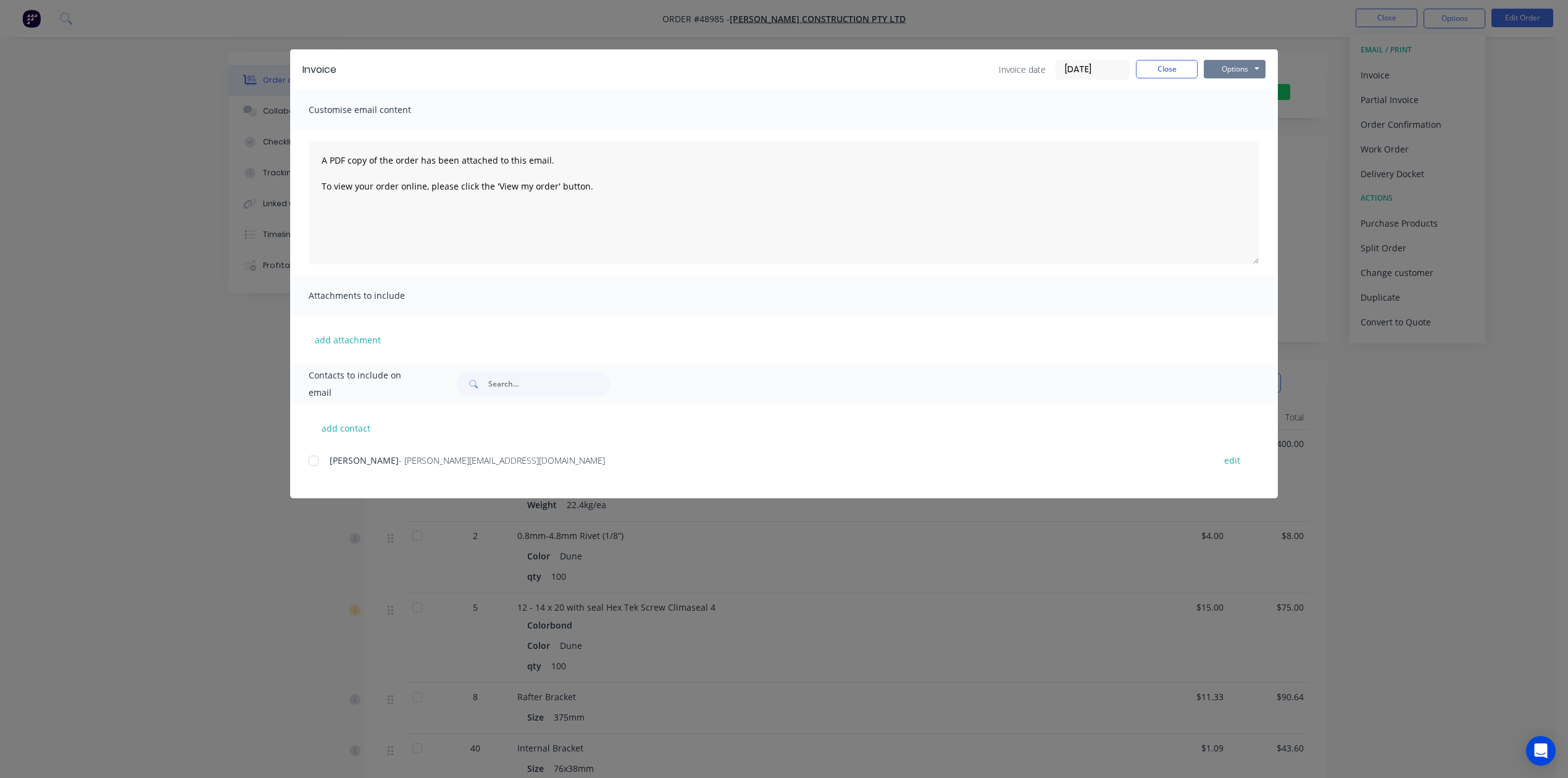
click at [1057, 67] on button "Options" at bounding box center [1234, 69] width 62 height 19
click at [1057, 116] on button "Print" at bounding box center [1242, 111] width 79 height 20
click at [1057, 71] on button "Close" at bounding box center [1167, 69] width 62 height 19
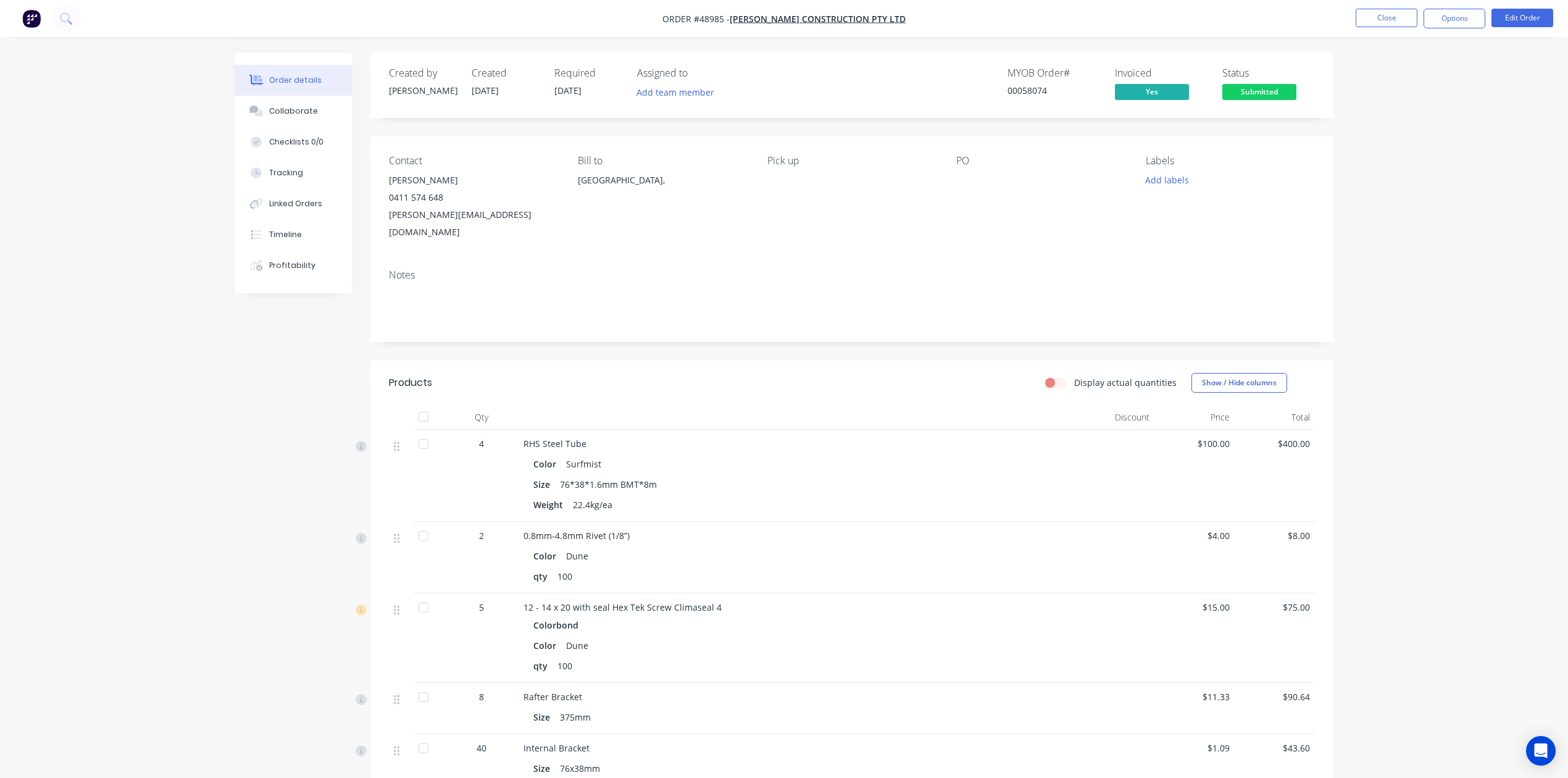
drag, startPoint x: 957, startPoint y: 374, endPoint x: 1218, endPoint y: 236, distance: 295.2
click at [959, 373] on div "Display actual quantities Show / Hide columns" at bounding box center [950, 382] width 729 height 20
click at [1057, 20] on button "Options" at bounding box center [1454, 18] width 62 height 20
click at [1057, 176] on div "Delivery Docket" at bounding box center [1417, 174] width 114 height 18
click at [1057, 134] on button "Without pricing" at bounding box center [1417, 124] width 136 height 25
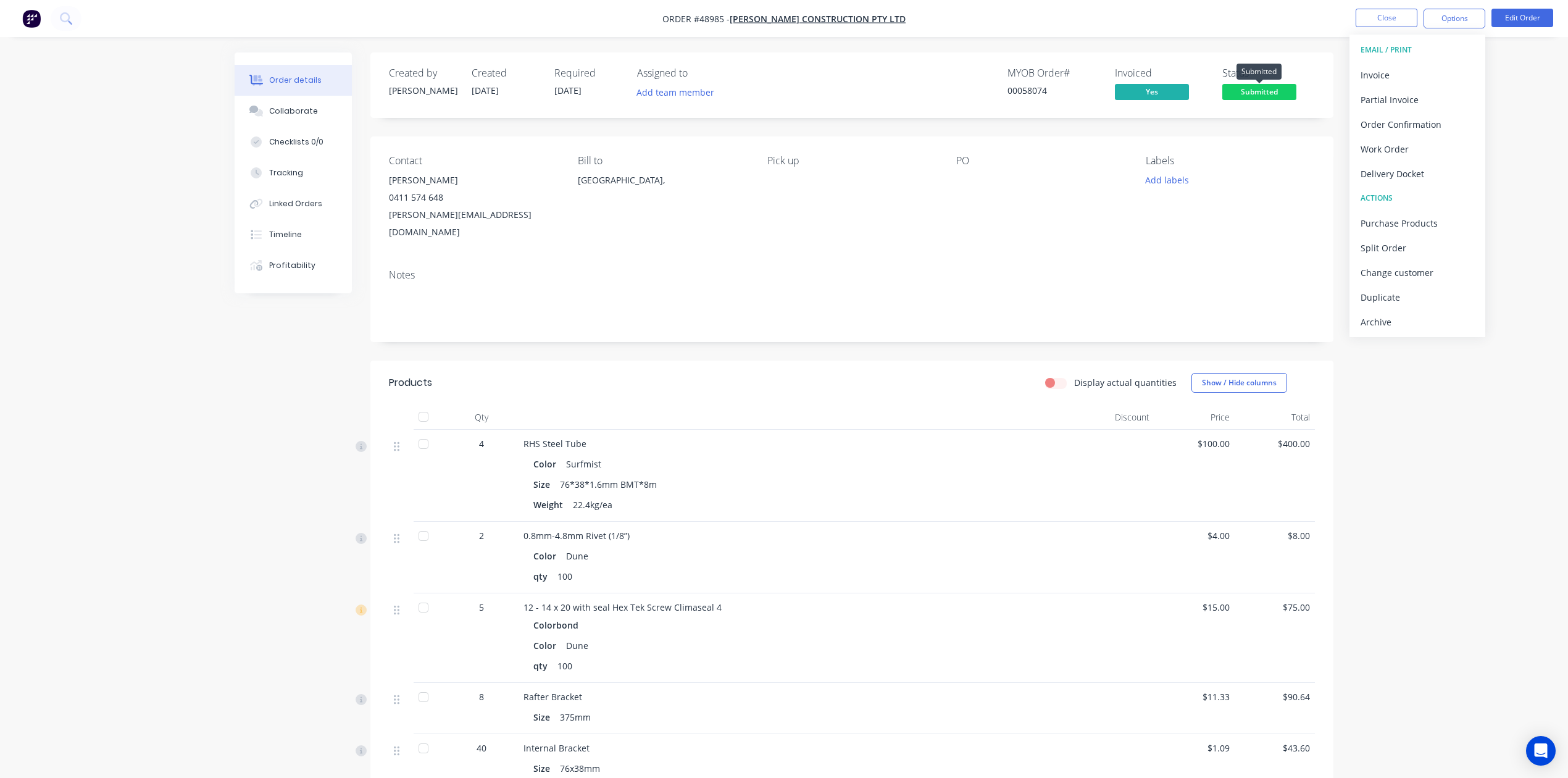
drag, startPoint x: 1245, startPoint y: 86, endPoint x: 1257, endPoint y: 108, distance: 25.1
click at [1057, 85] on span "Submitted" at bounding box center [1259, 92] width 74 height 15
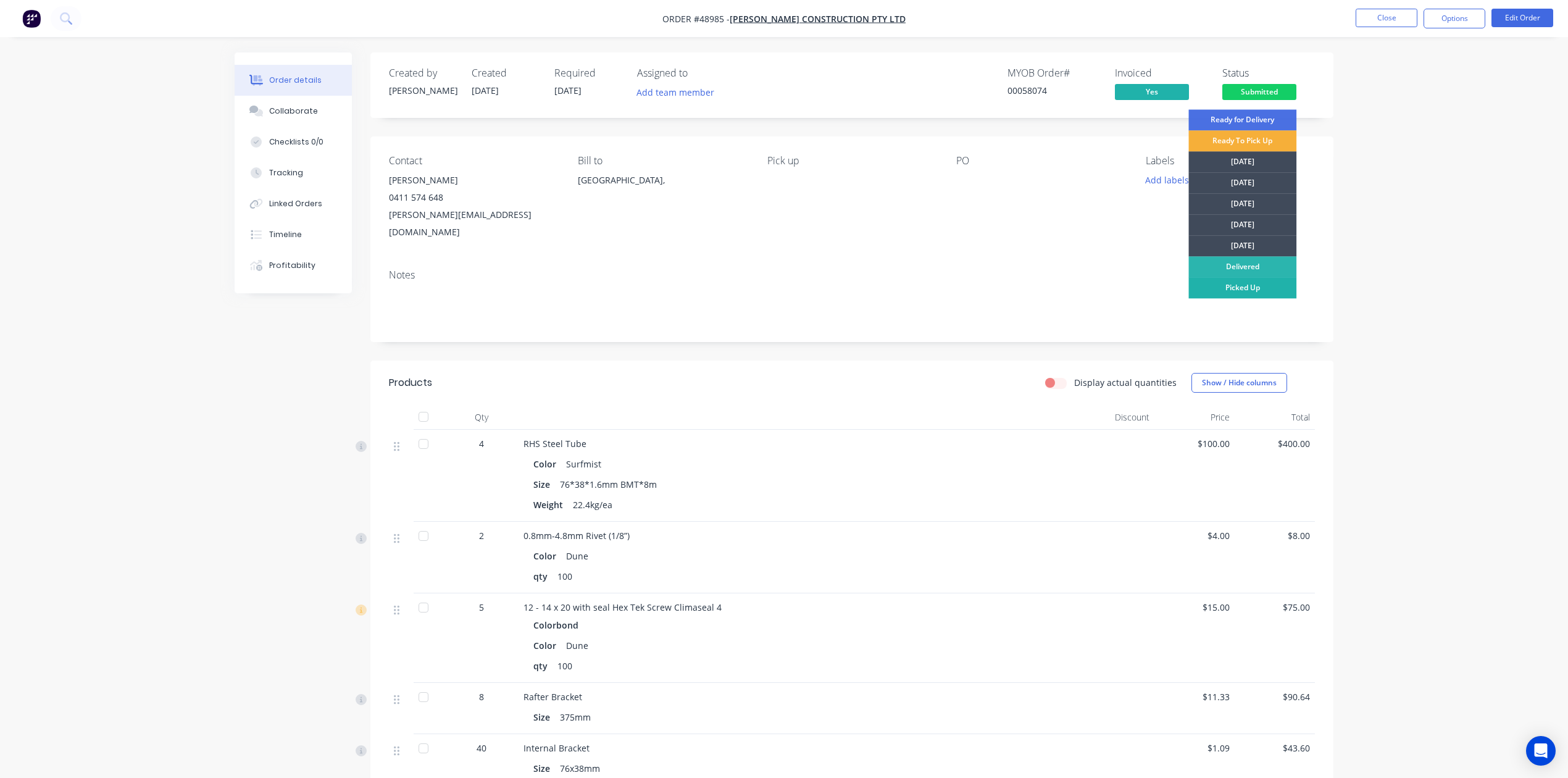
click at [1057, 283] on div "Picked Up" at bounding box center [1242, 287] width 108 height 21
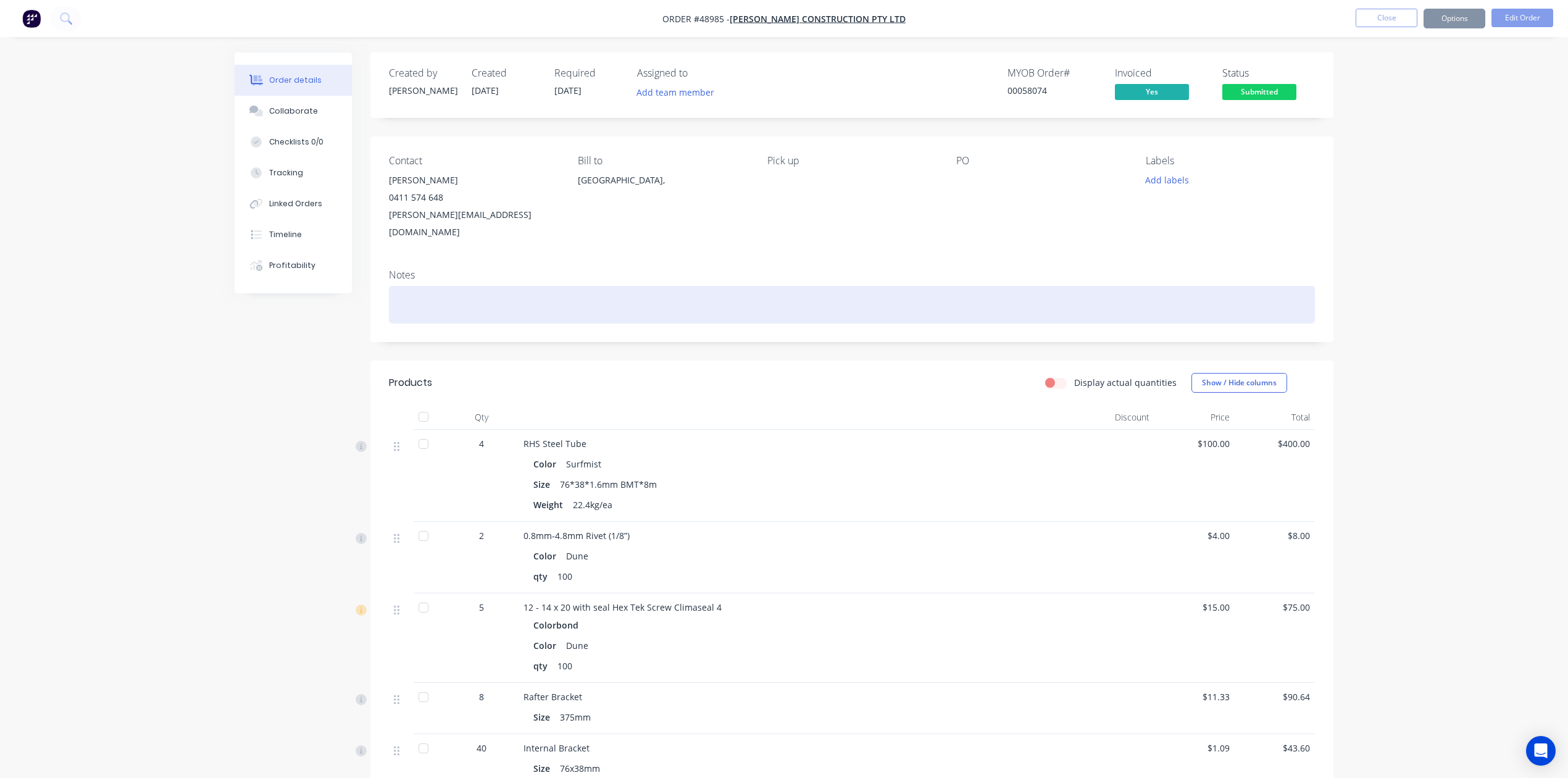
click at [884, 286] on div at bounding box center [852, 305] width 926 height 38
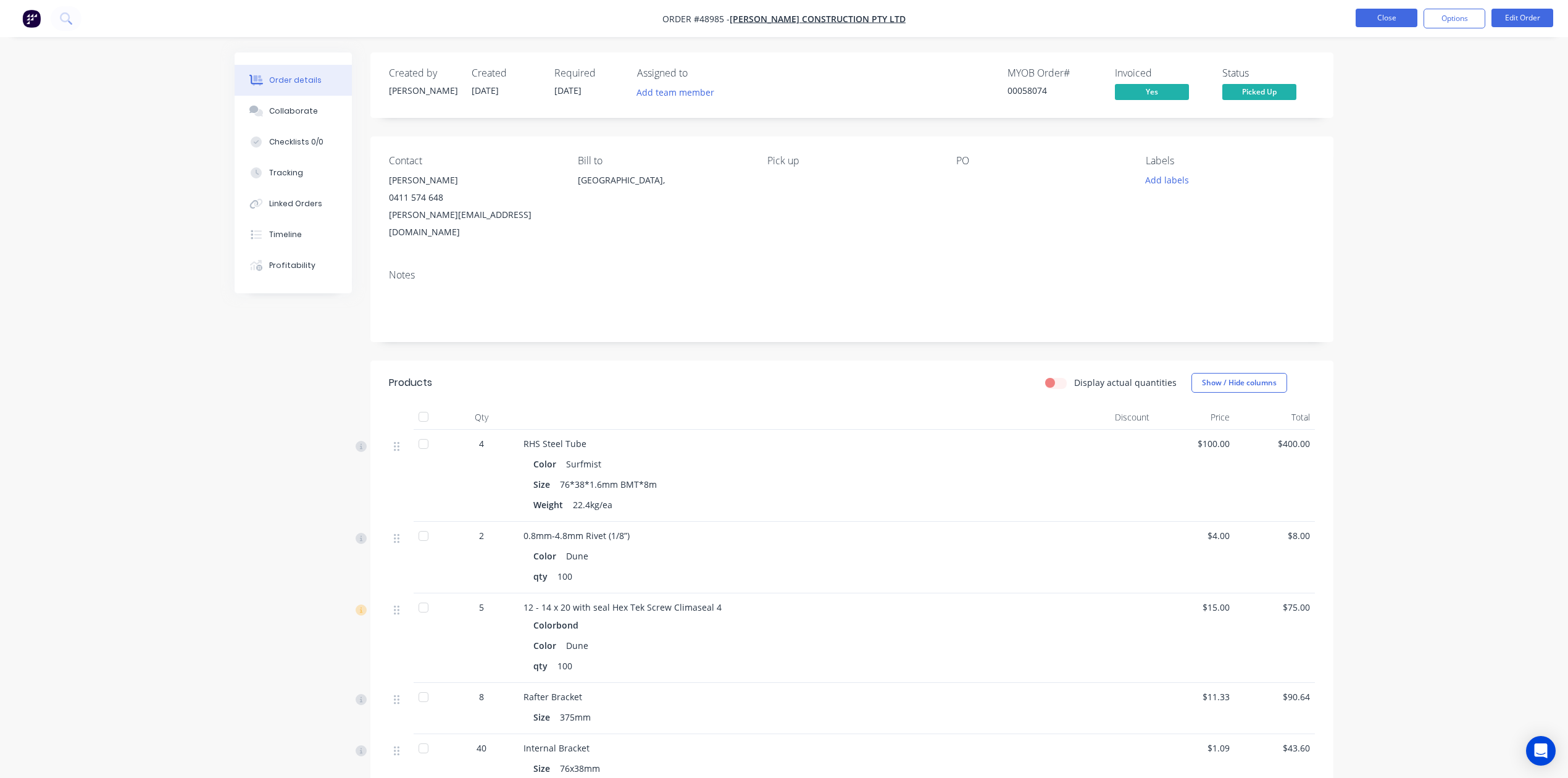
click at [1057, 27] on button "Close" at bounding box center [1386, 18] width 62 height 19
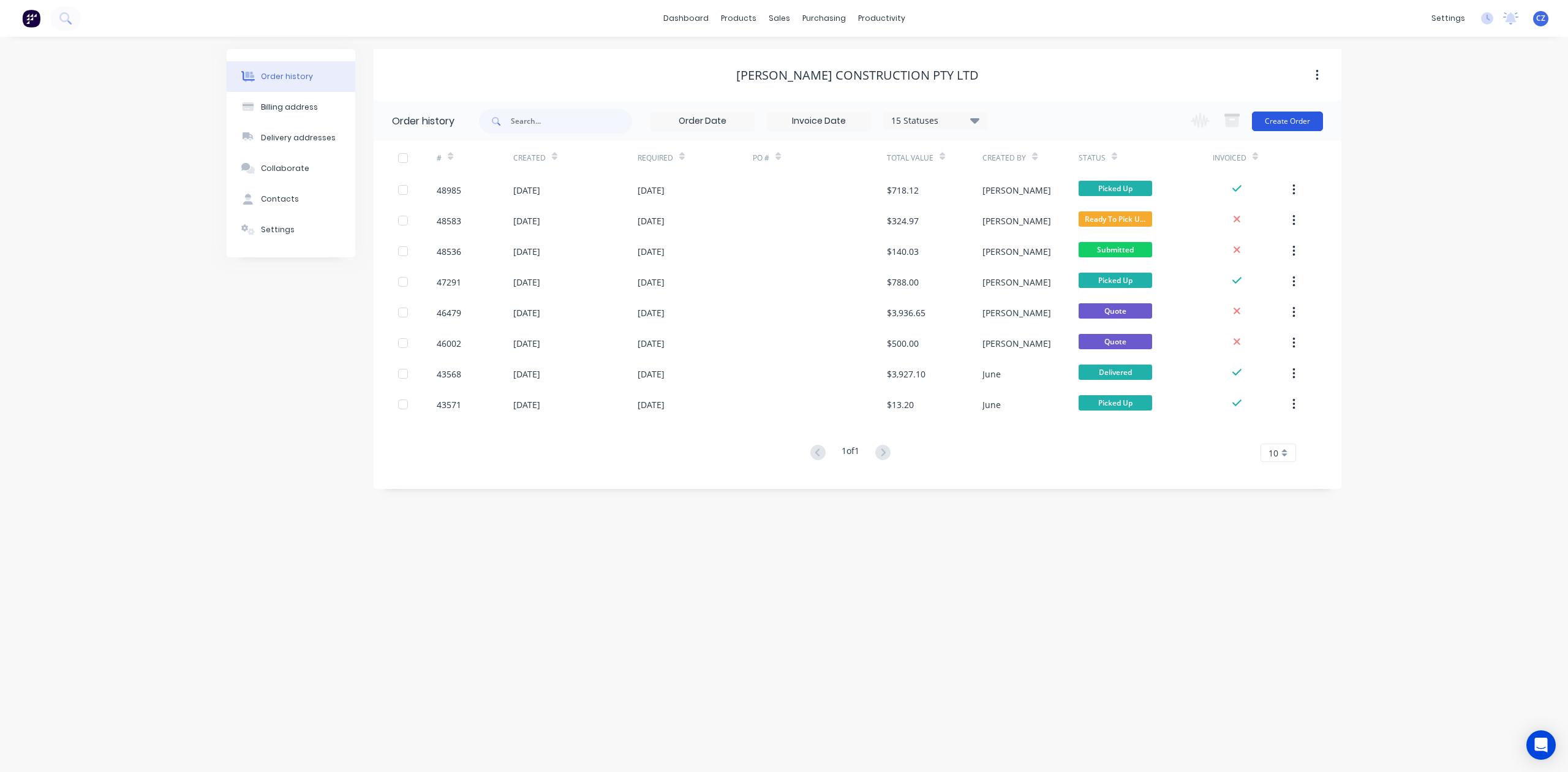
click at [1049, 116] on button "Create Order" at bounding box center [1288, 121] width 71 height 19
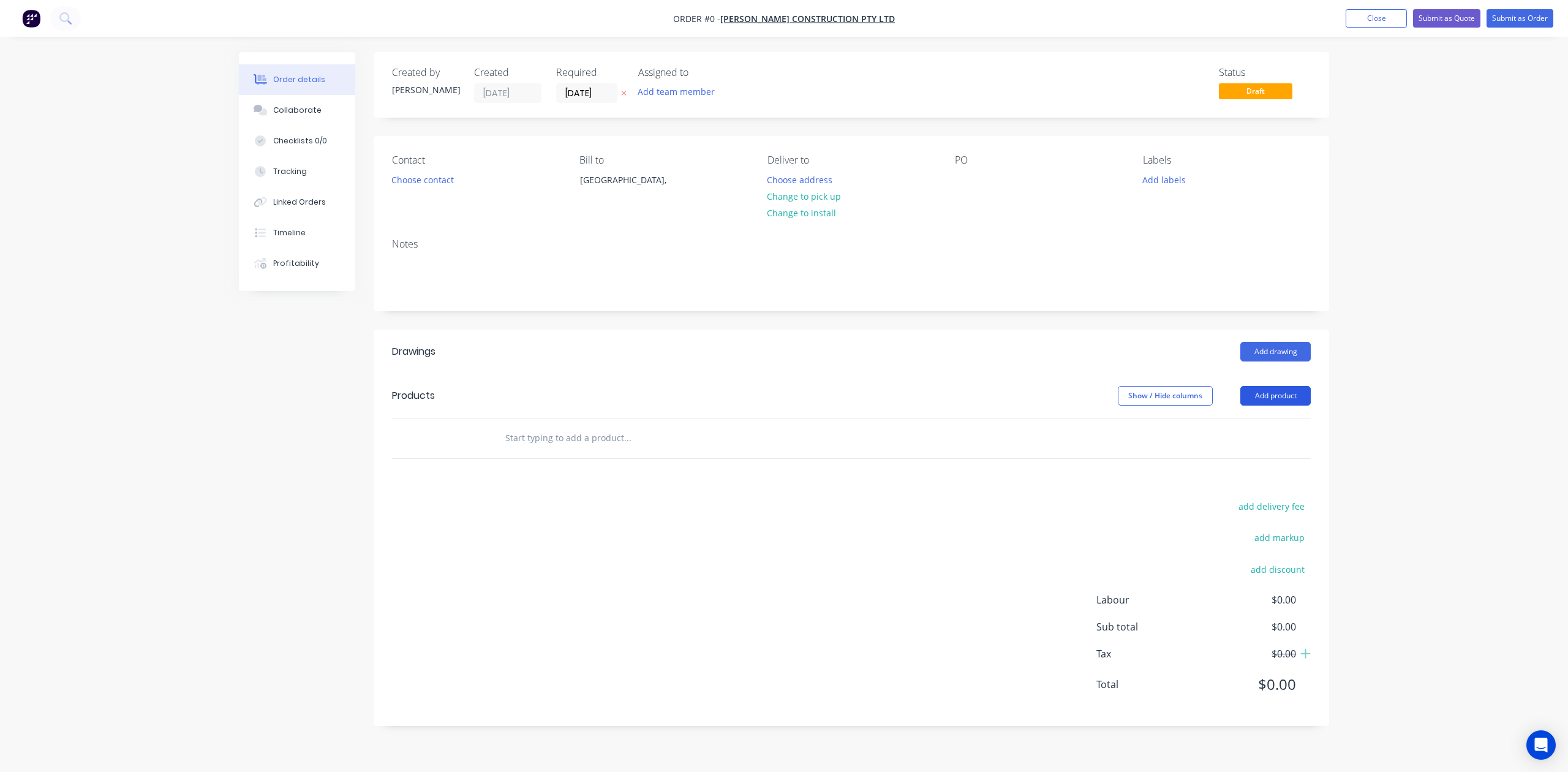
click at [1049, 395] on button "Add product" at bounding box center [1276, 395] width 71 height 19
click at [1049, 425] on div "Product catalogue" at bounding box center [1252, 427] width 94 height 18
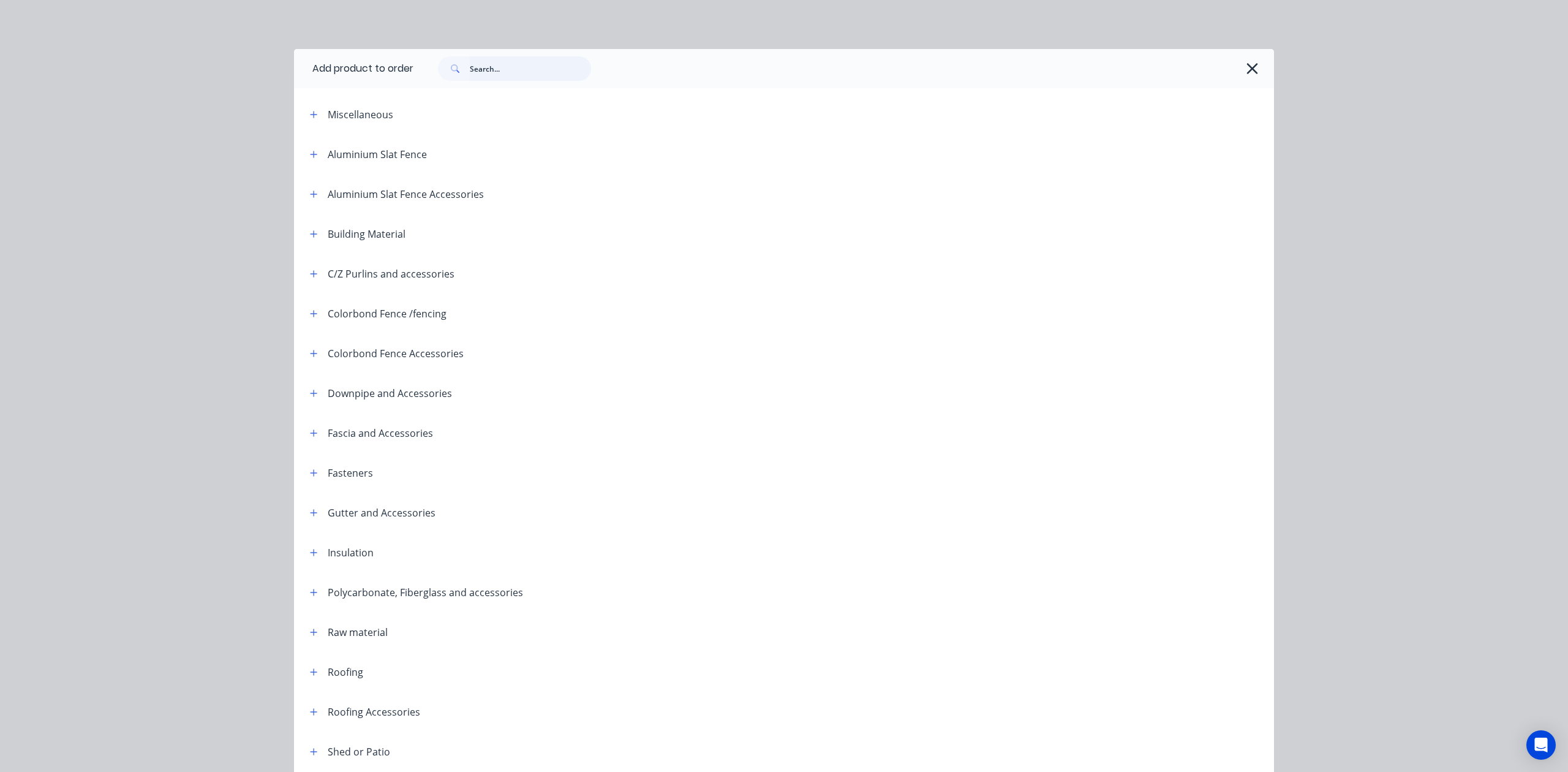
click at [577, 64] on input "text" at bounding box center [531, 68] width 121 height 25
type input "o"
type input "touch"
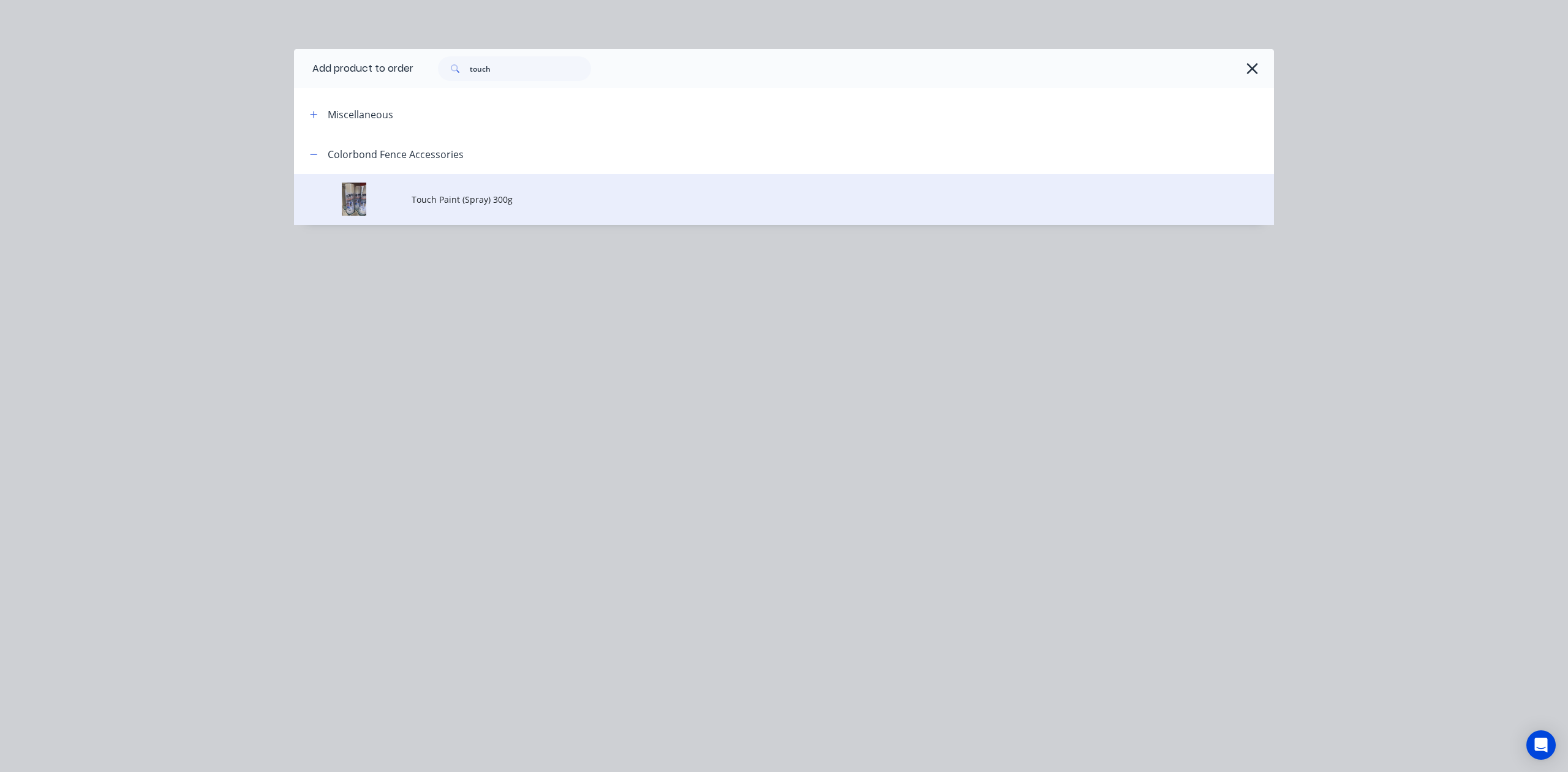
click at [499, 195] on span "Touch Paint (Spray) 300g" at bounding box center [756, 199] width 690 height 13
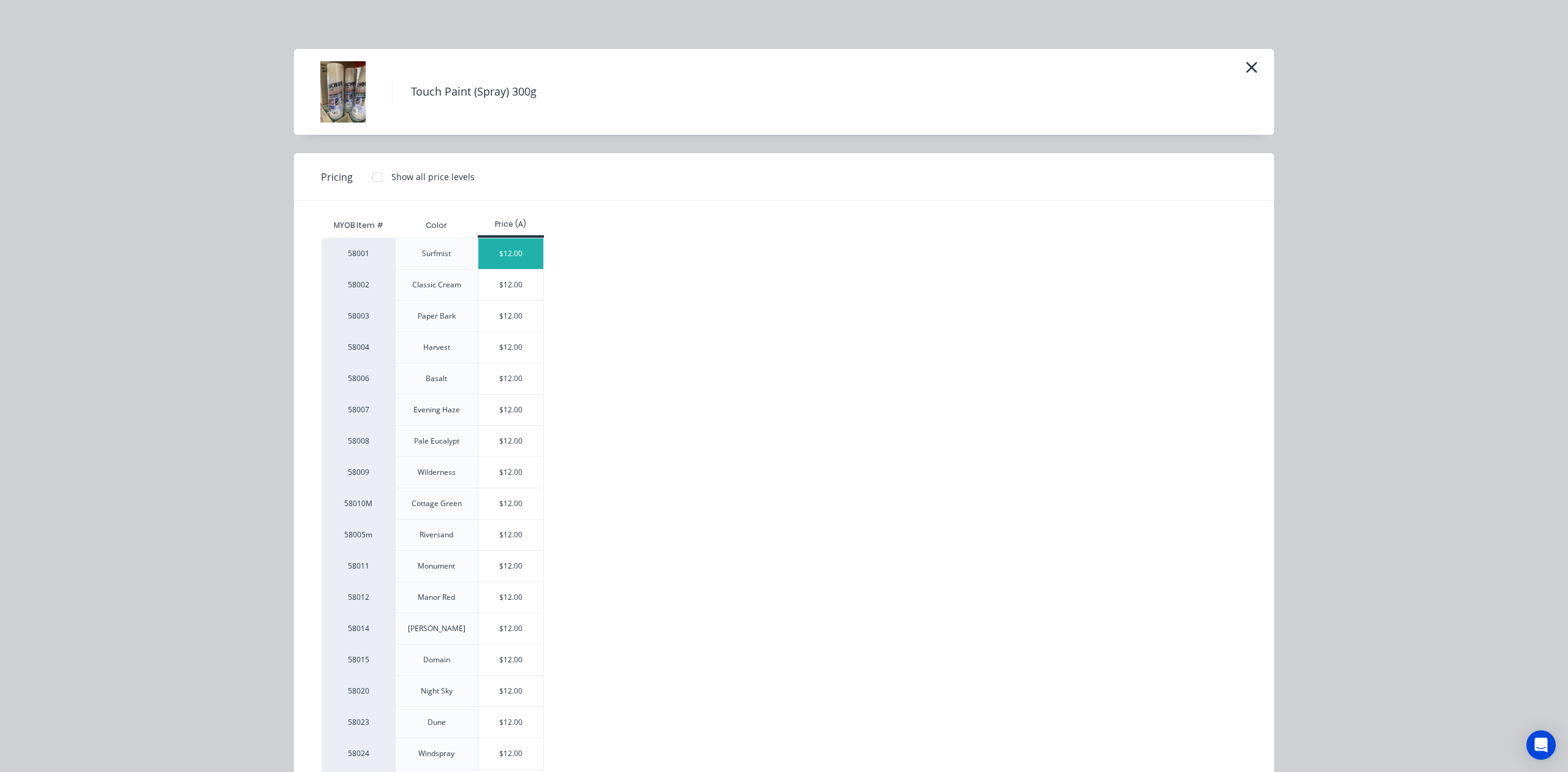
click at [523, 249] on div "$12.00" at bounding box center [511, 254] width 65 height 31
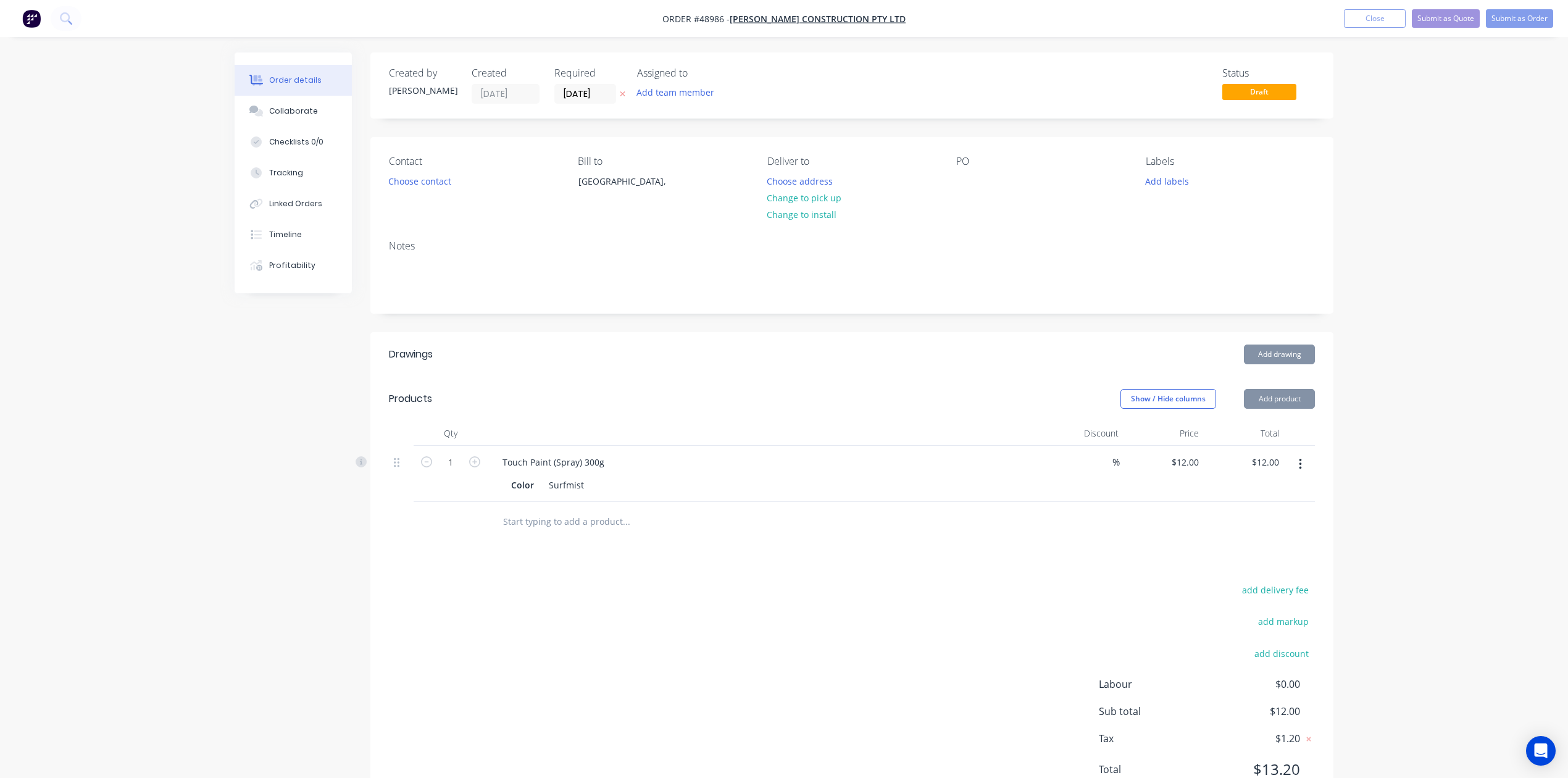
click at [1006, 369] on header "Drawings Add drawing" at bounding box center [852, 355] width 963 height 44
click at [1057, 400] on button "Add product" at bounding box center [1279, 398] width 71 height 20
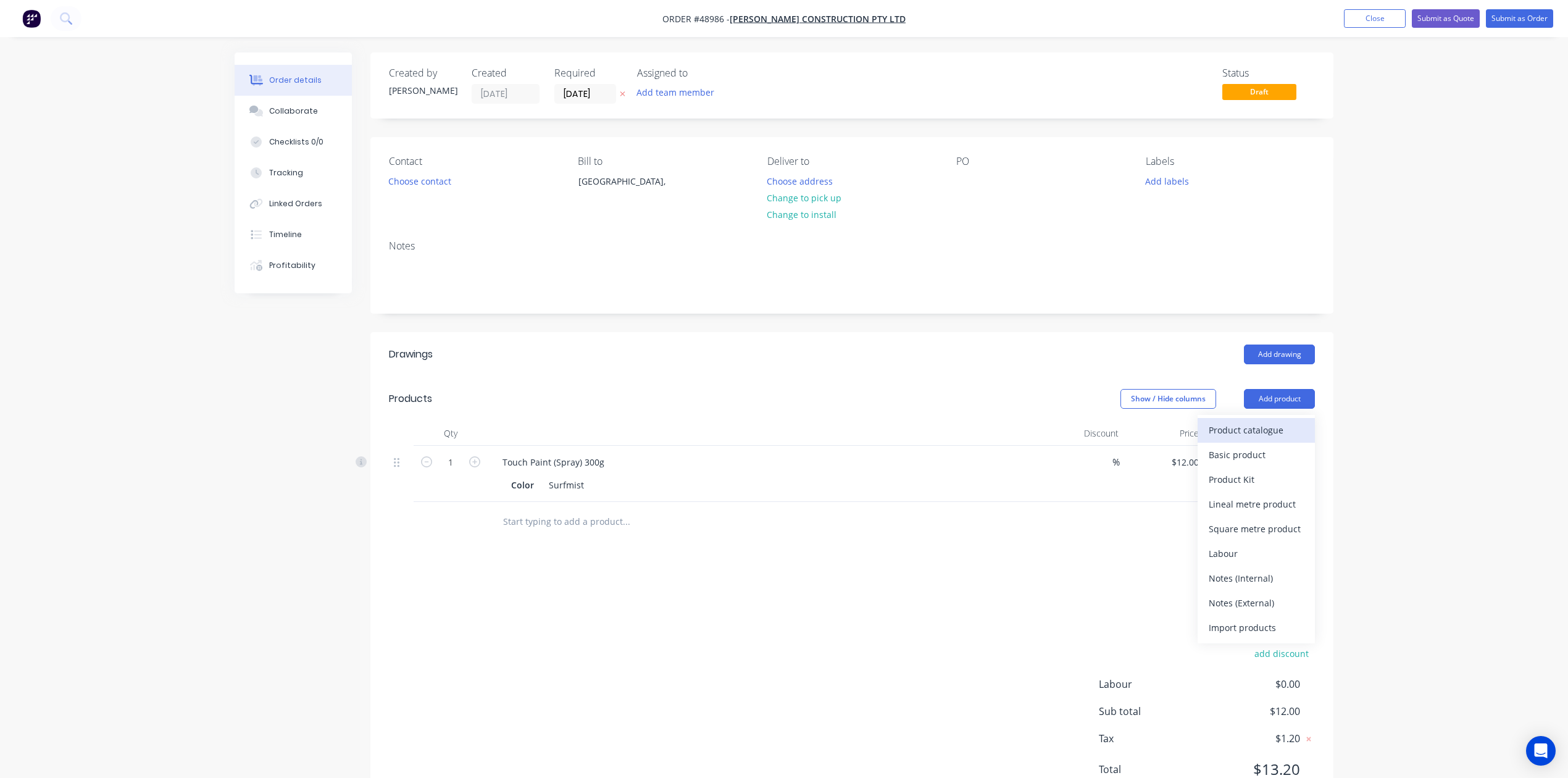
click at [1057, 430] on div "Product catalogue" at bounding box center [1256, 430] width 95 height 18
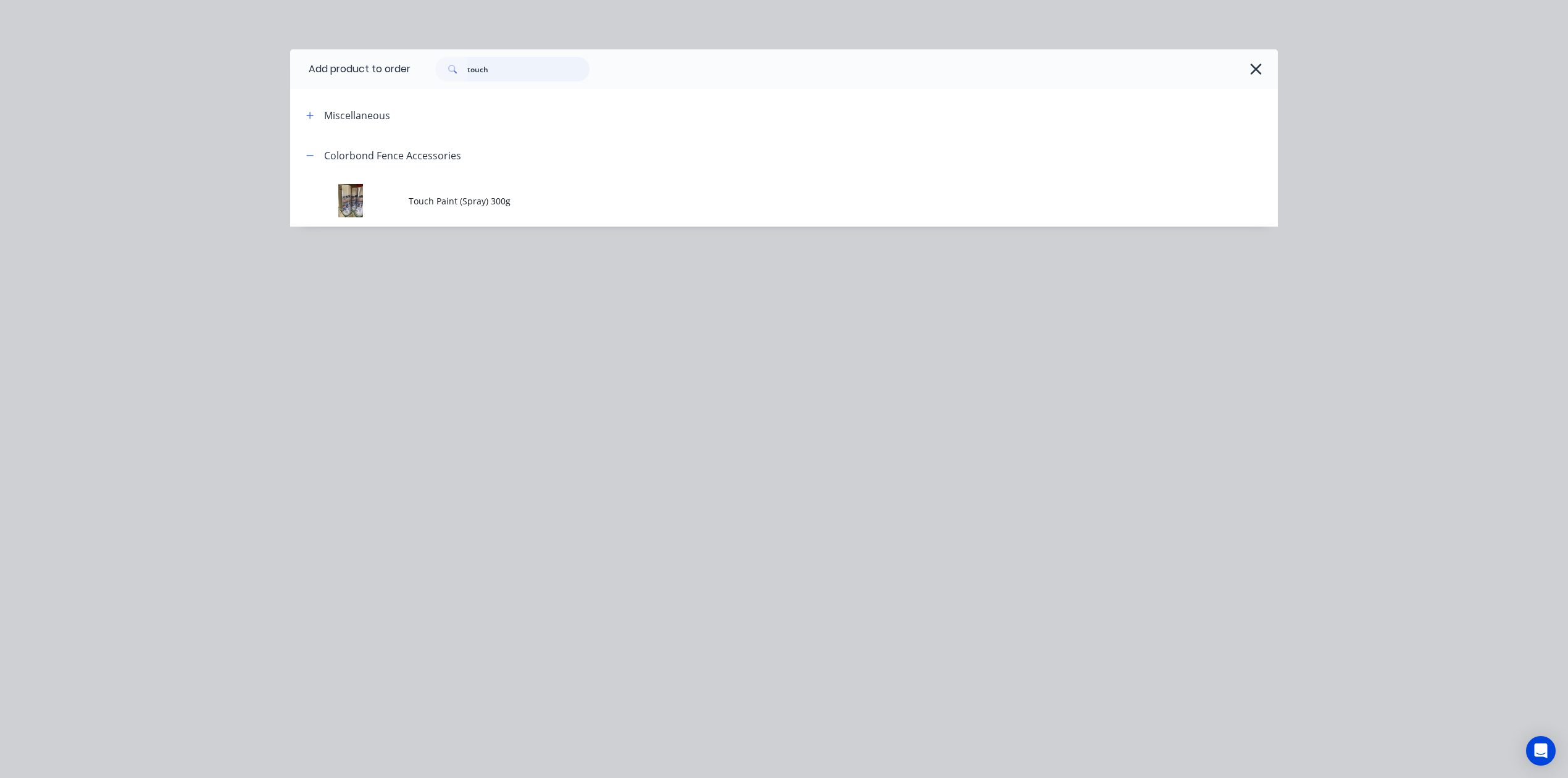
drag, startPoint x: 491, startPoint y: 73, endPoint x: 384, endPoint y: 78, distance: 107.1
click at [386, 77] on header "Add product to order touch" at bounding box center [784, 69] width 987 height 40
type input "con"
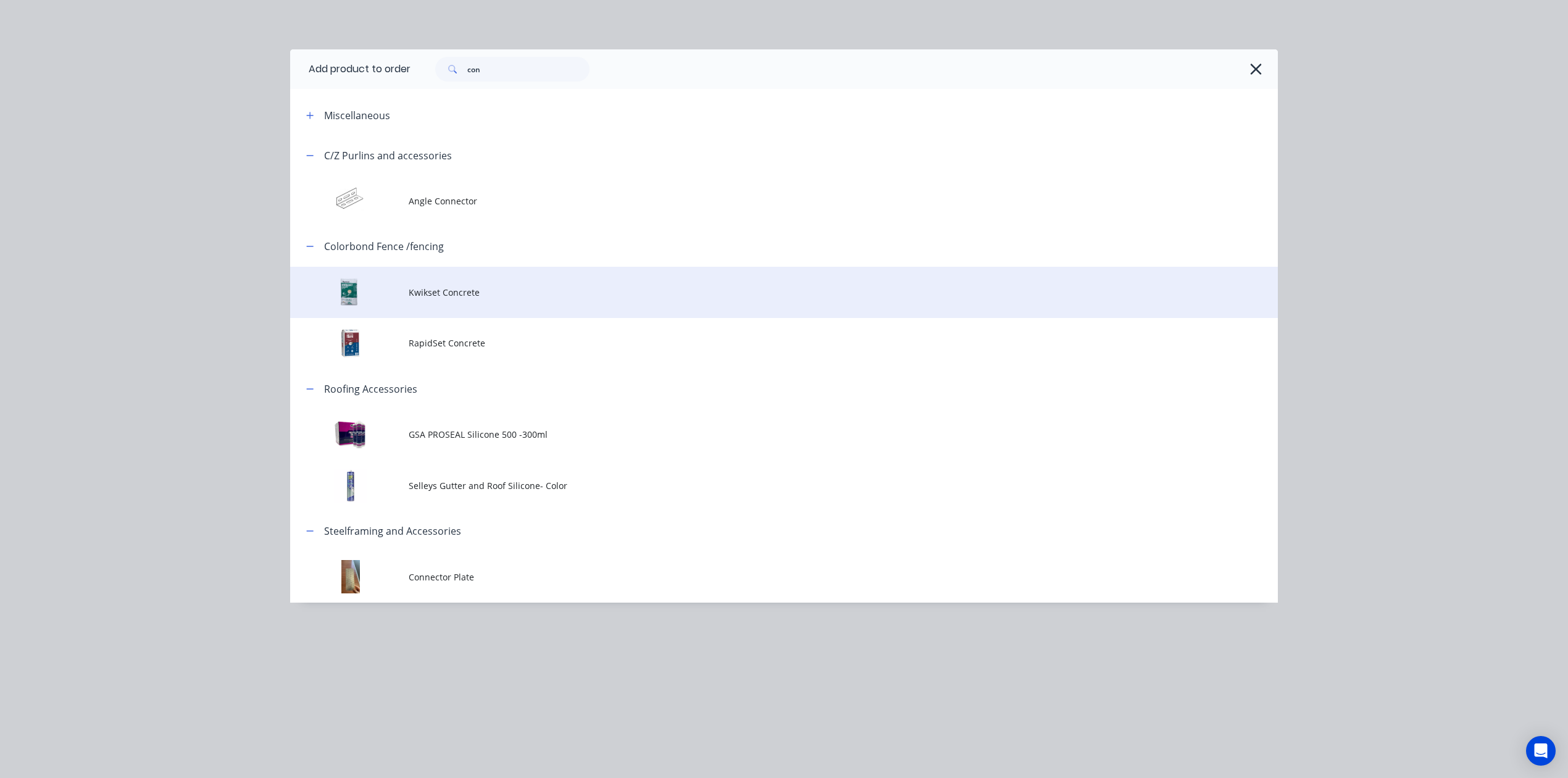
click at [431, 270] on td "Kwikset Concrete" at bounding box center [843, 292] width 869 height 51
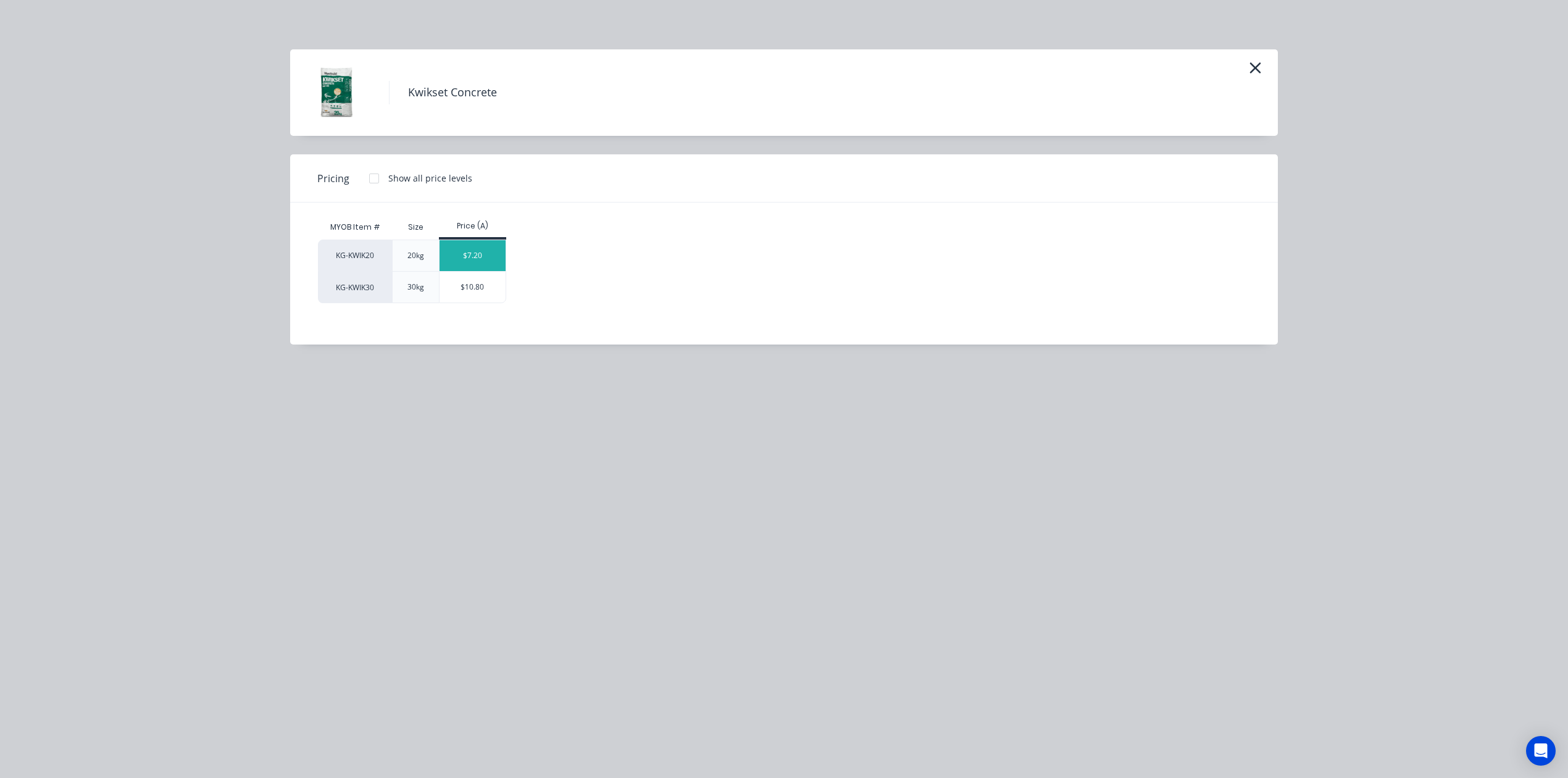
click at [500, 244] on div "$7.20" at bounding box center [472, 256] width 66 height 31
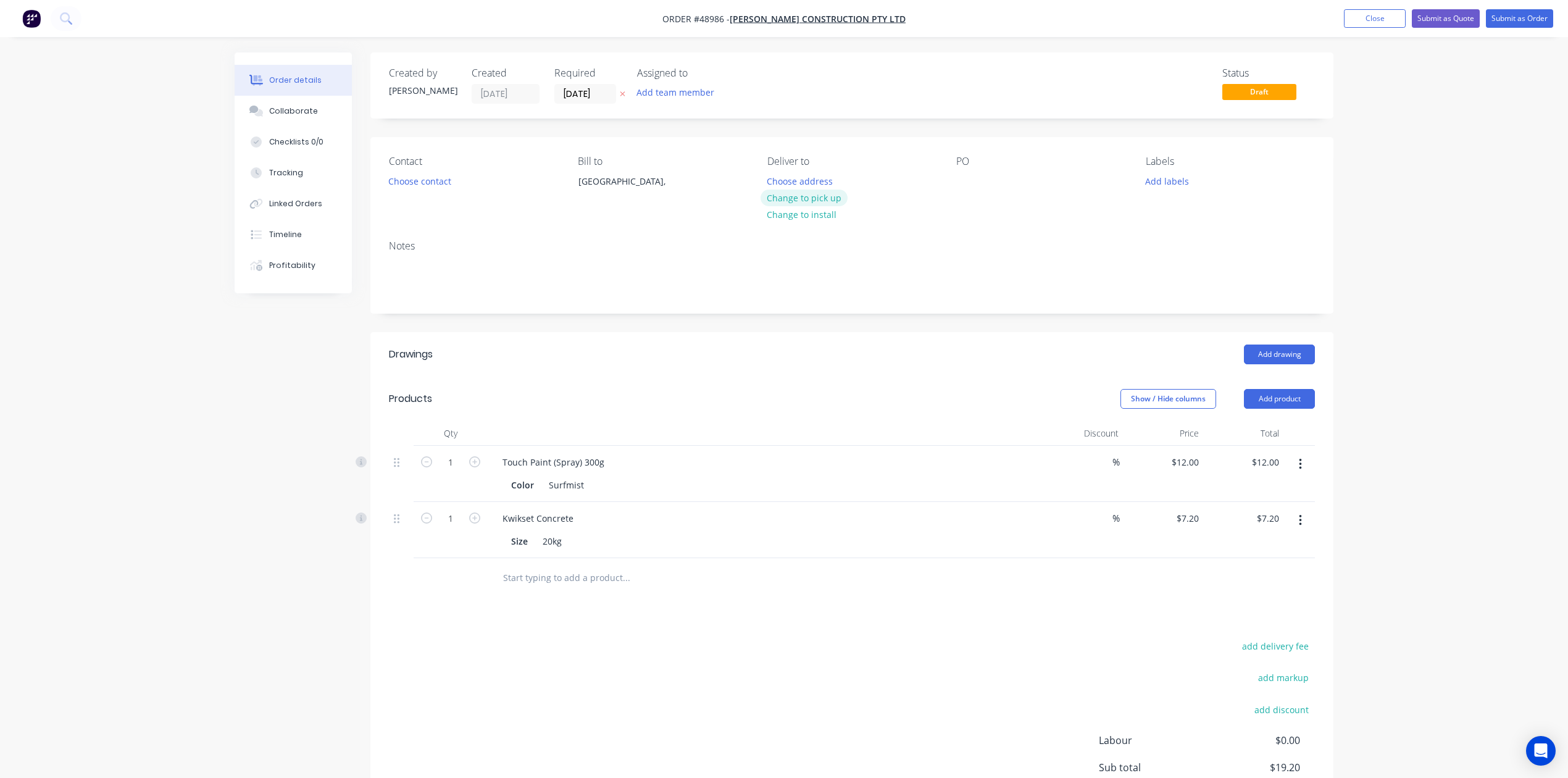
click at [788, 199] on button "Change to pick up" at bounding box center [805, 198] width 87 height 17
click at [428, 179] on button "Choose contact" at bounding box center [420, 180] width 76 height 17
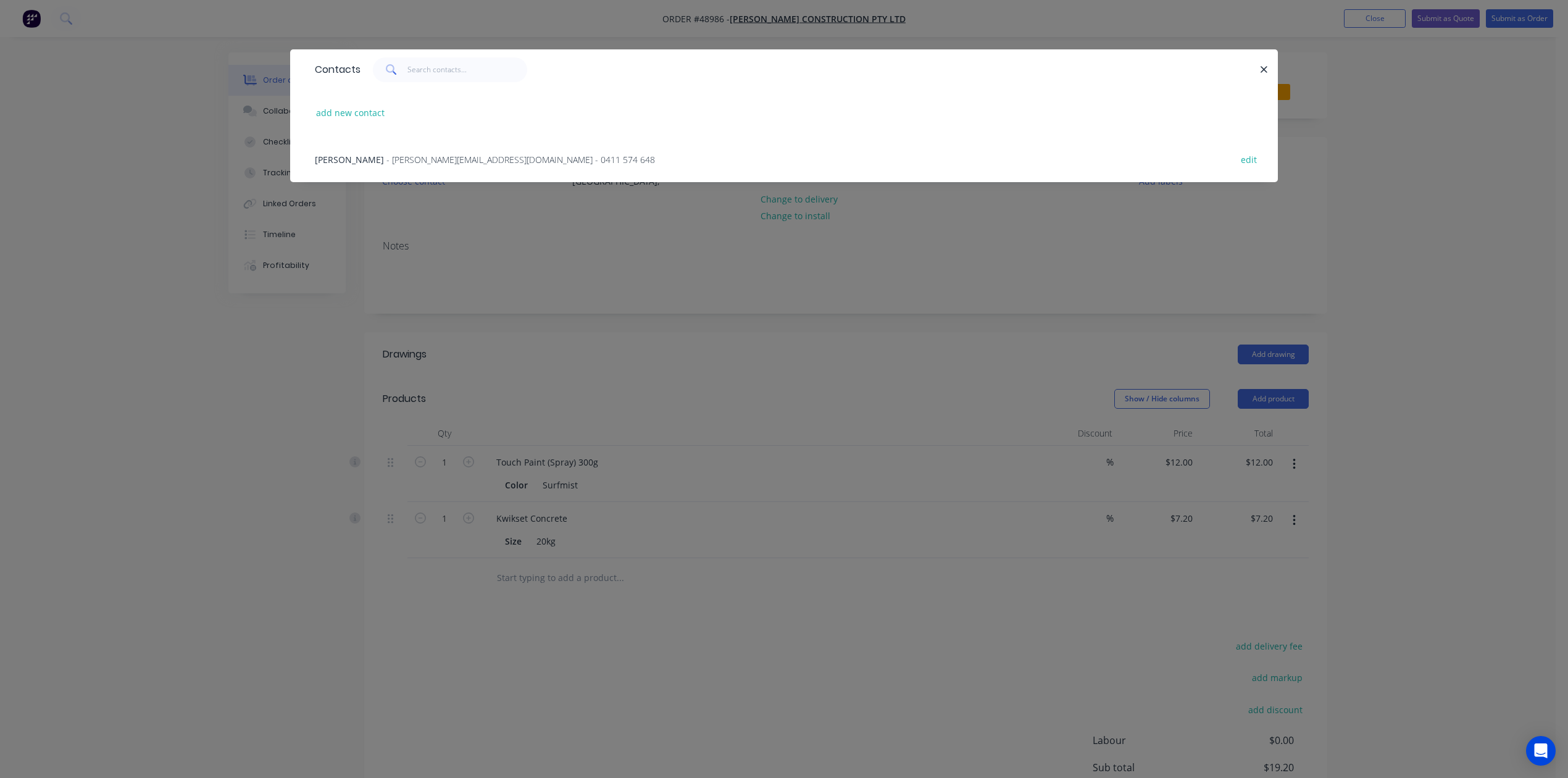
drag, startPoint x: 381, startPoint y: 153, endPoint x: 385, endPoint y: 163, distance: 10.8
click at [386, 154] on span "- huang.shanlin@hotmail.com - 0411 574 648" at bounding box center [520, 159] width 268 height 11
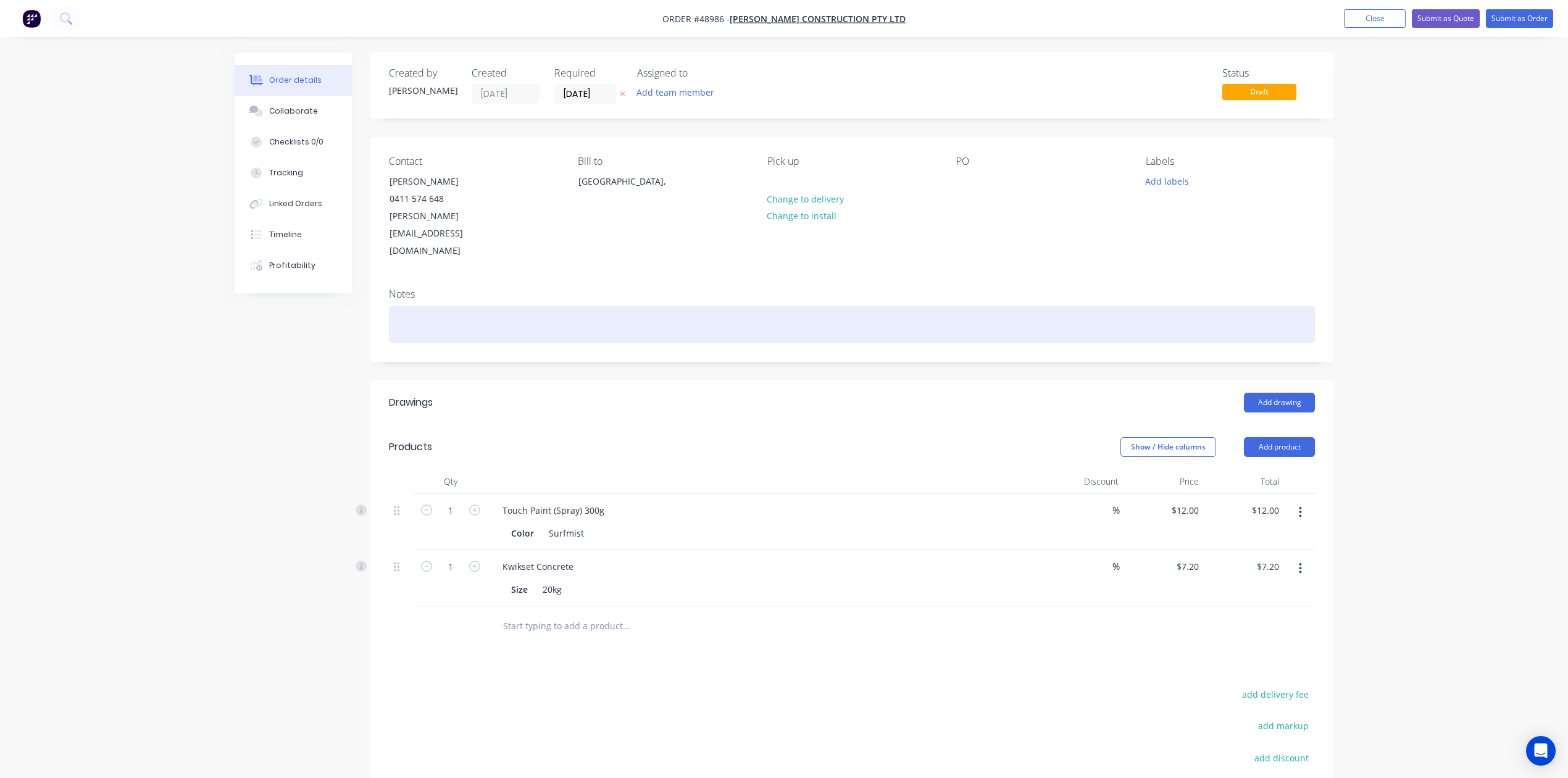
drag, startPoint x: 548, startPoint y: 307, endPoint x: 587, endPoint y: 297, distance: 40.3
click at [566, 306] on div at bounding box center [852, 324] width 926 height 38
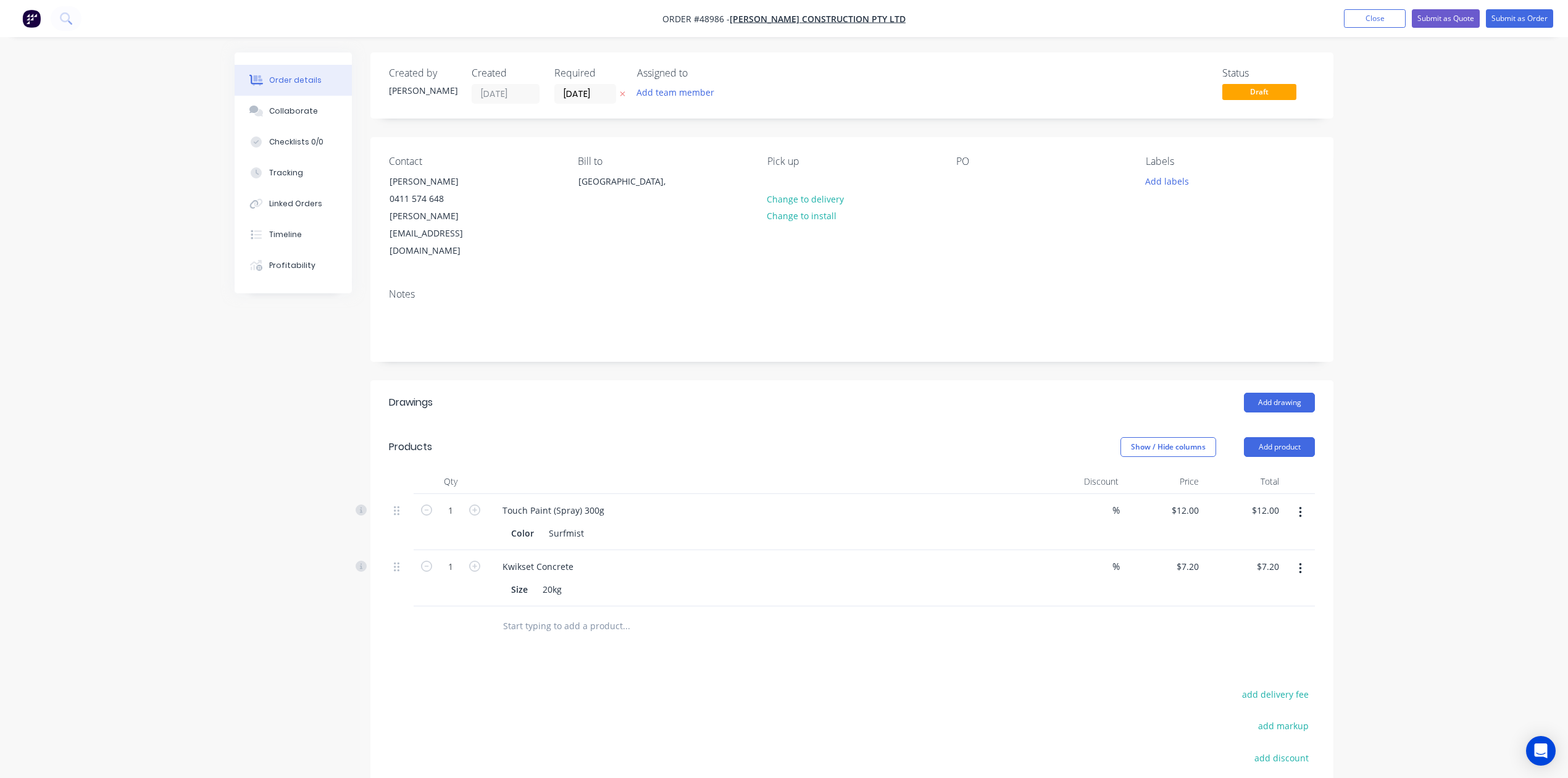
click at [1057, 31] on nav "Order #48986 - Shan Lin Construction Pty Ltd Add product Close Submit as Quote …" at bounding box center [784, 18] width 1568 height 37
click at [1057, 22] on button "Submit as Order" at bounding box center [1520, 19] width 67 height 19
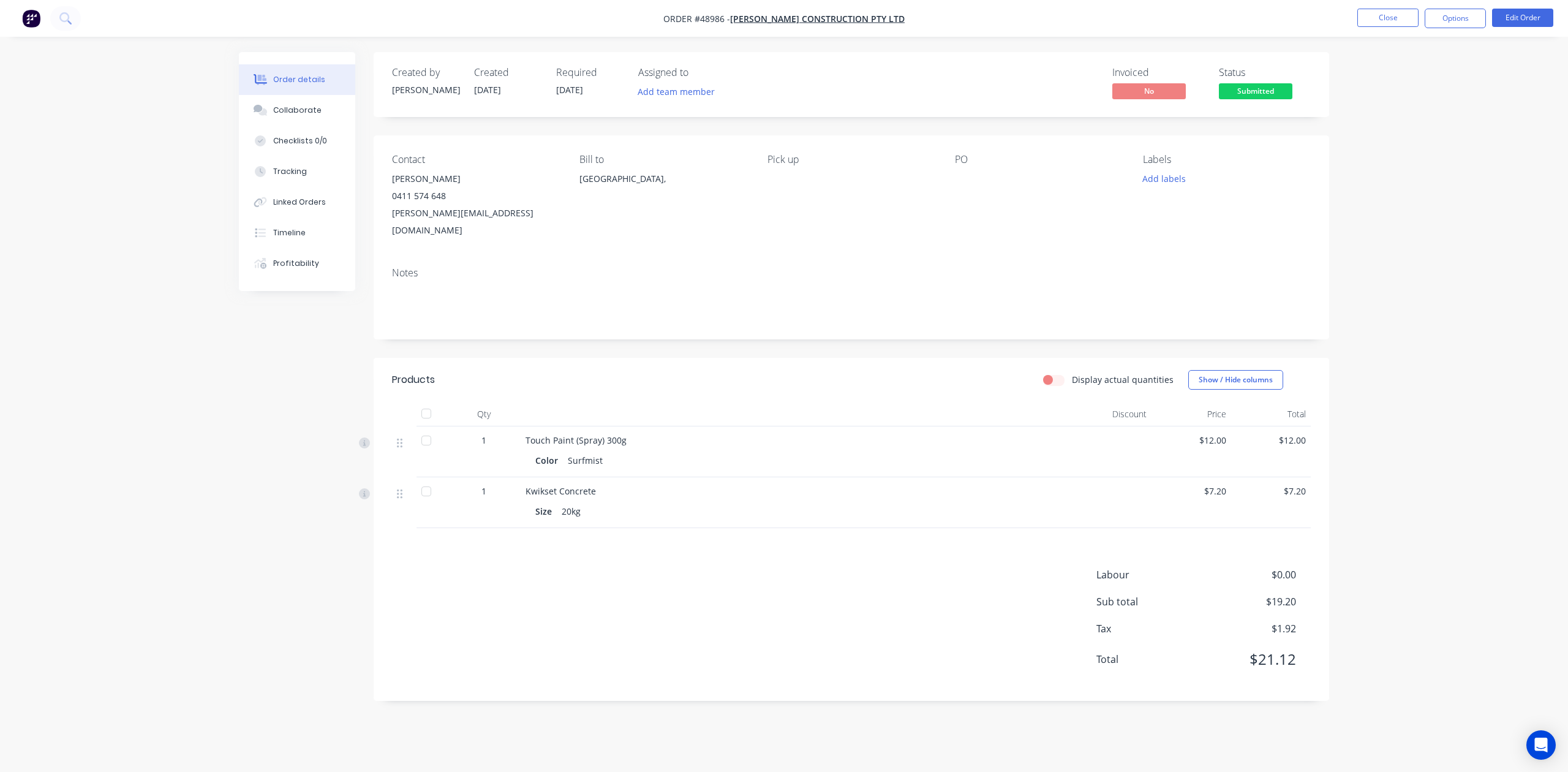
click at [1049, 9] on ul "Close Options Edit Order" at bounding box center [1456, 18] width 226 height 19
click at [1049, 16] on button "Options" at bounding box center [1455, 18] width 61 height 19
click at [1049, 75] on div "Invoice" at bounding box center [1418, 74] width 113 height 18
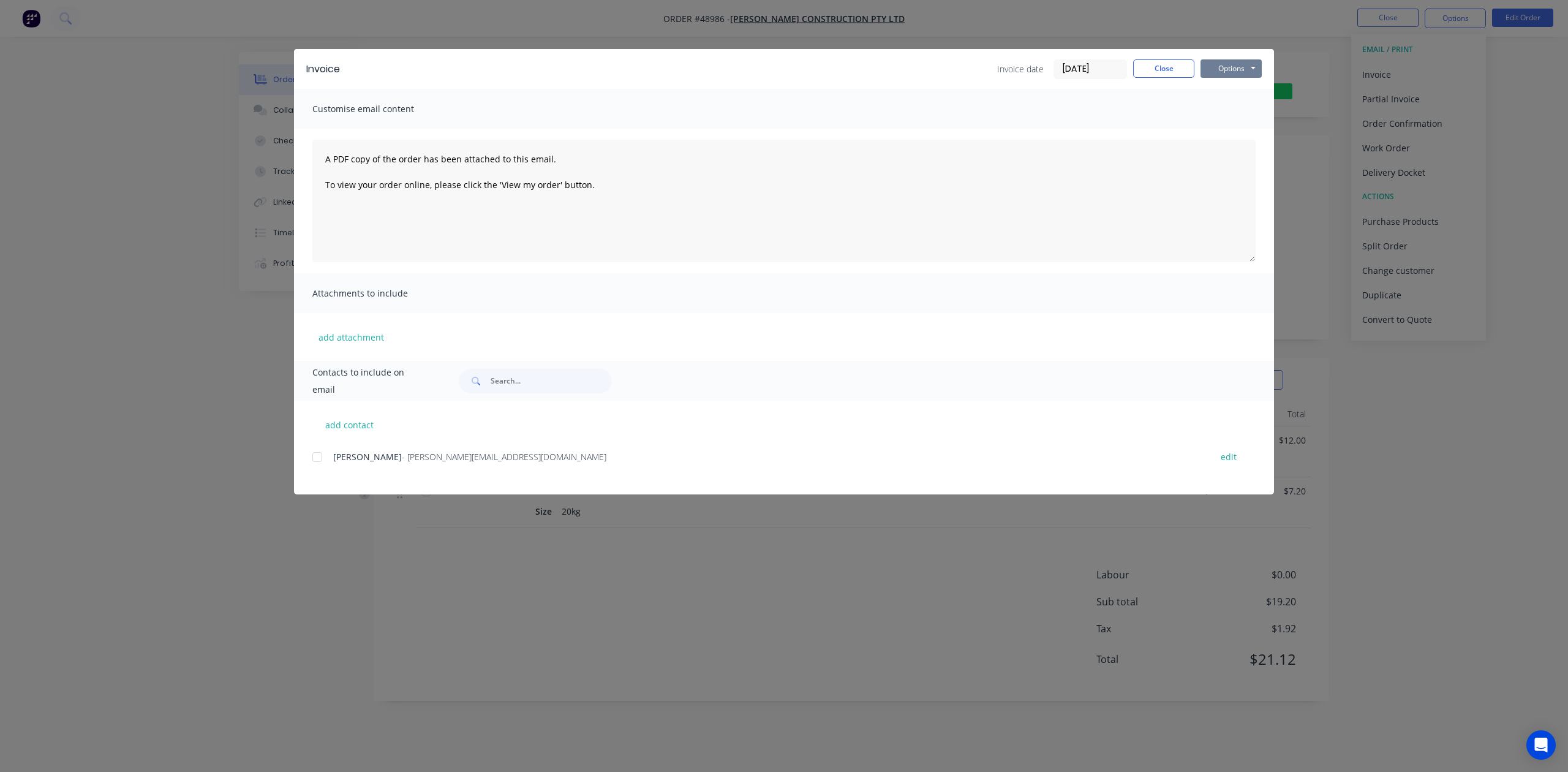
click at [1049, 67] on button "Options" at bounding box center [1232, 69] width 61 height 19
drag, startPoint x: 1220, startPoint y: 122, endPoint x: 1224, endPoint y: 116, distance: 7.2
click at [1049, 116] on div "Preview Print Email" at bounding box center [1240, 110] width 78 height 61
click at [1049, 116] on button "Print" at bounding box center [1240, 110] width 78 height 20
click at [1049, 56] on div "Invoice Invoice date 08/09/25 Close Options Preview Print Email" at bounding box center [784, 69] width 980 height 40
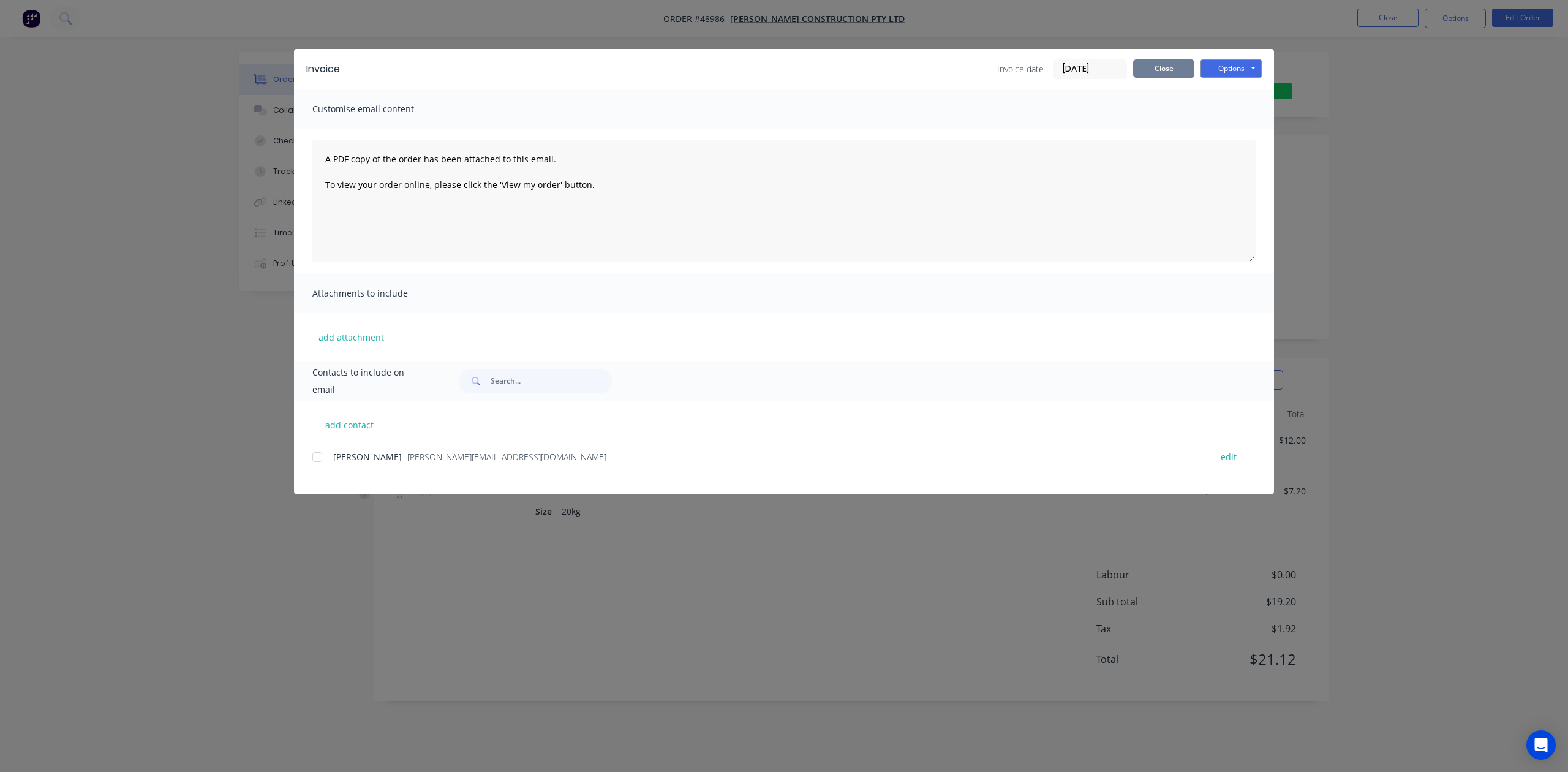
click at [1049, 67] on button "Close" at bounding box center [1164, 69] width 61 height 19
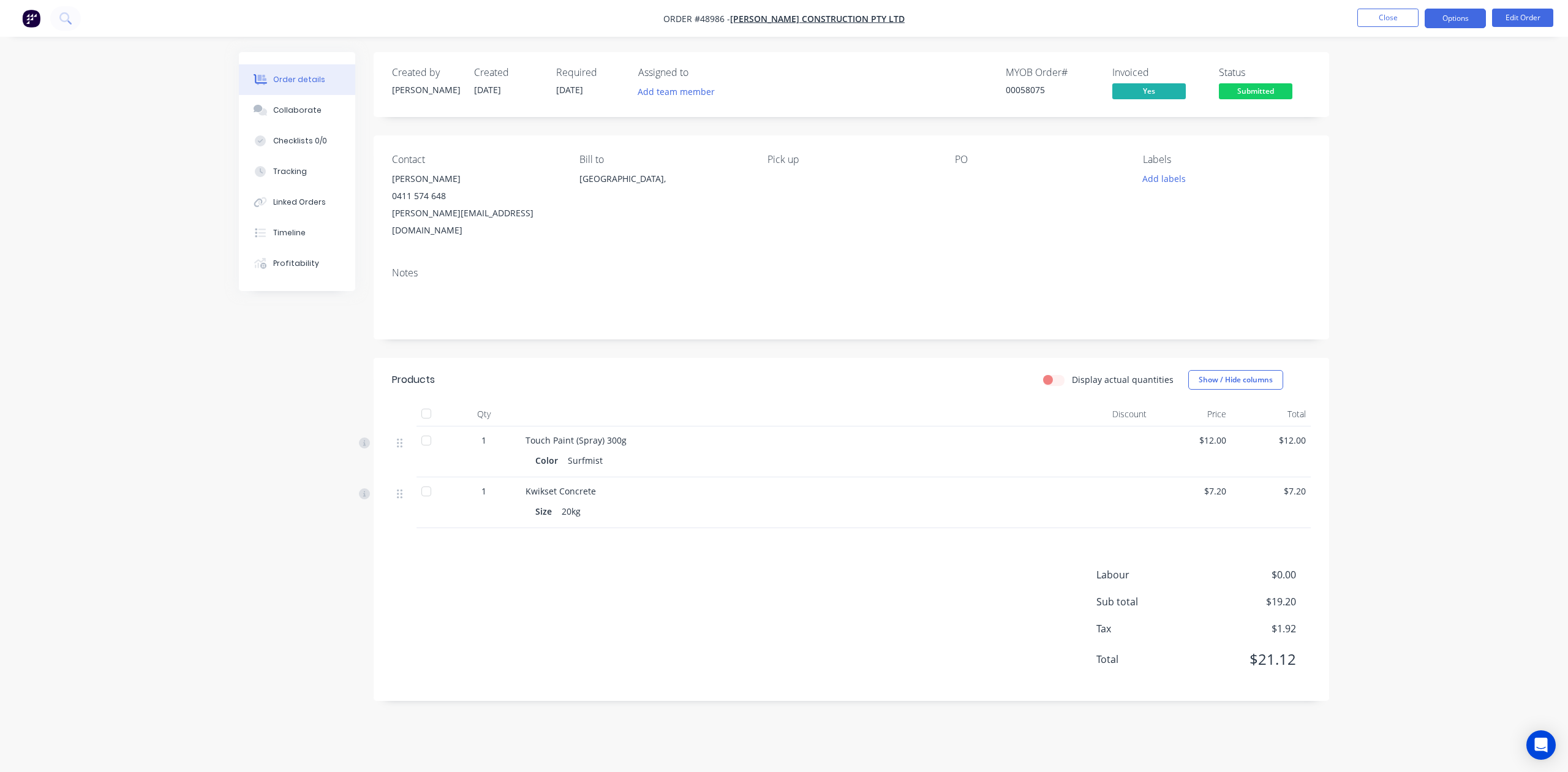
click at [1049, 17] on button "Options" at bounding box center [1455, 18] width 61 height 19
click at [1049, 173] on div "Delivery Docket" at bounding box center [1418, 172] width 113 height 18
drag, startPoint x: 1396, startPoint y: 162, endPoint x: 1405, endPoint y: 122, distance: 41.0
click at [1049, 122] on div "DELIVERY DOCKET Back With pricing Without pricing Custom" at bounding box center [1418, 98] width 135 height 129
click at [1049, 122] on div "Without pricing" at bounding box center [1418, 124] width 113 height 18
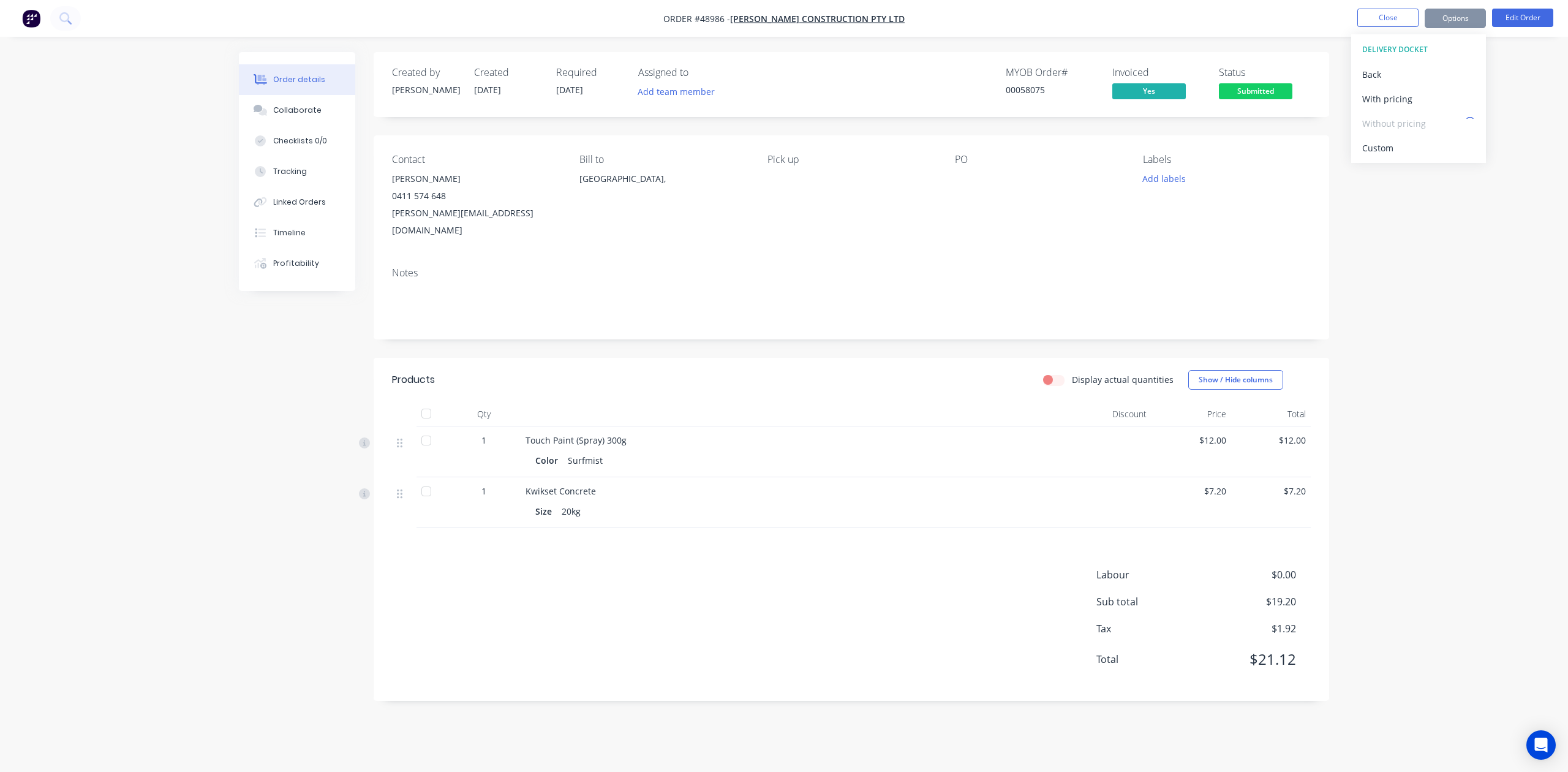
click at [1049, 96] on span "Submitted" at bounding box center [1256, 91] width 73 height 15
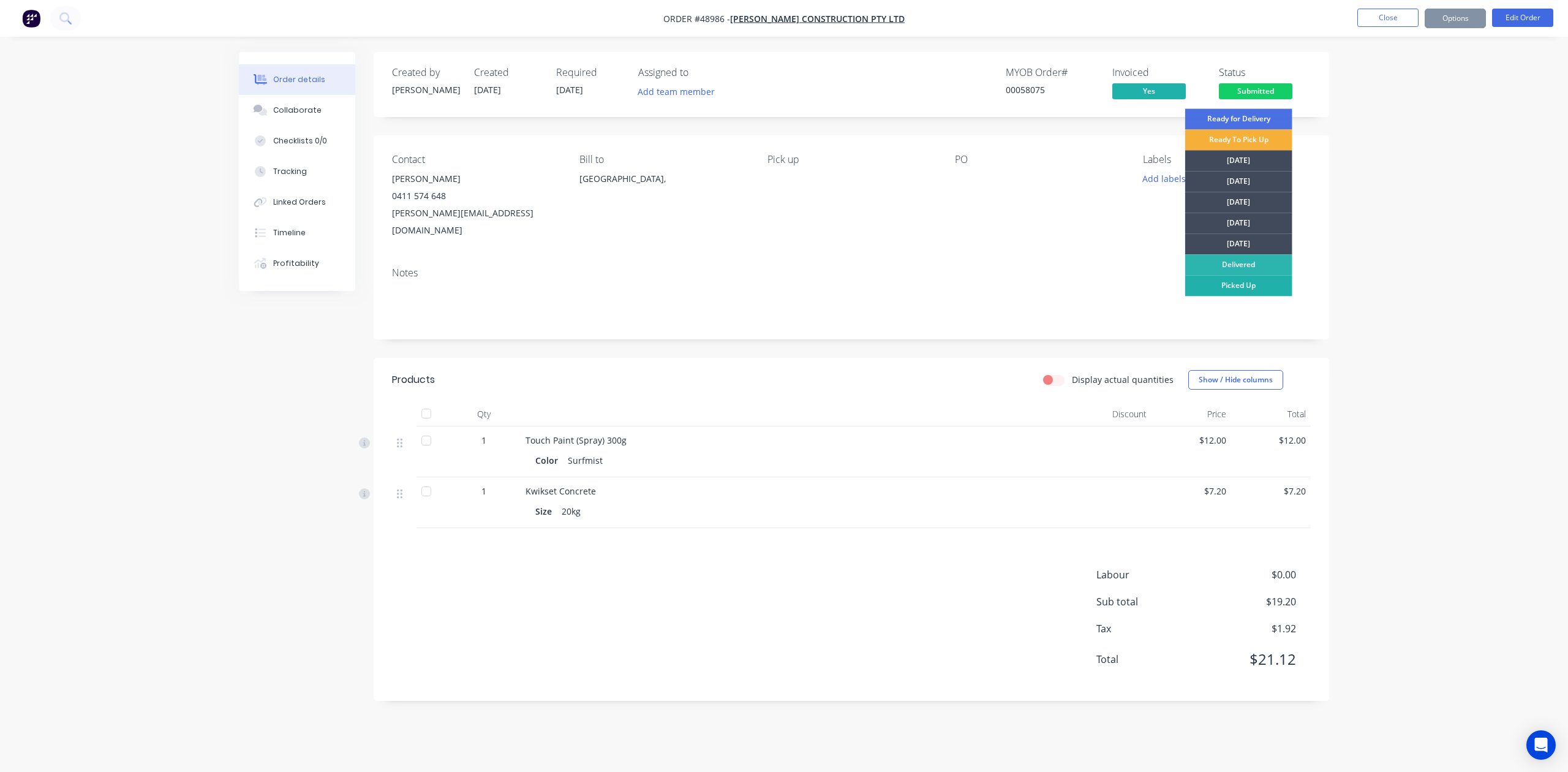
click at [1049, 286] on div "Picked Up" at bounding box center [1239, 285] width 107 height 21
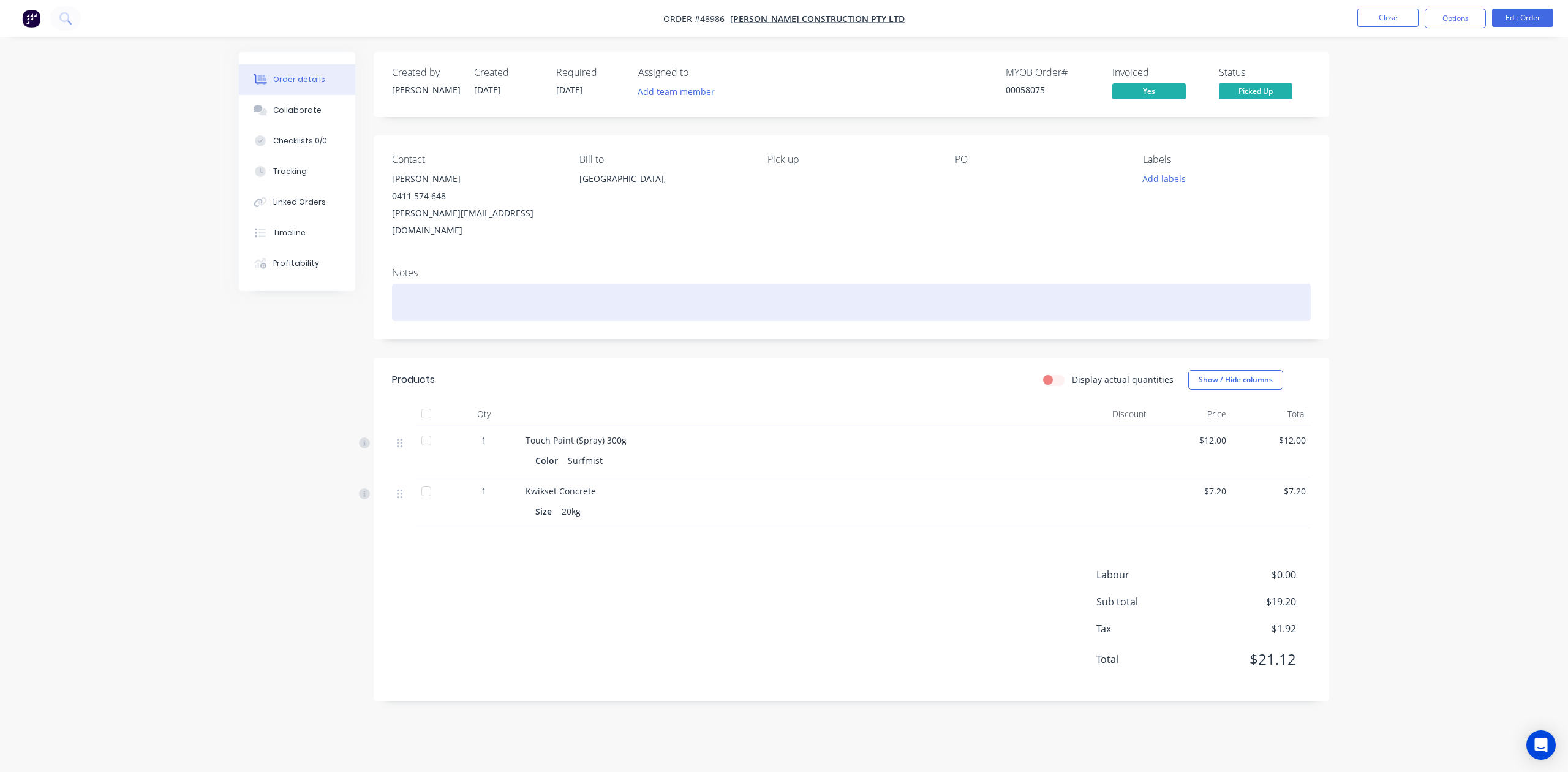
drag, startPoint x: 1119, startPoint y: 263, endPoint x: 1121, endPoint y: 285, distance: 22.1
click at [1049, 283] on div "Notes" at bounding box center [852, 298] width 956 height 82
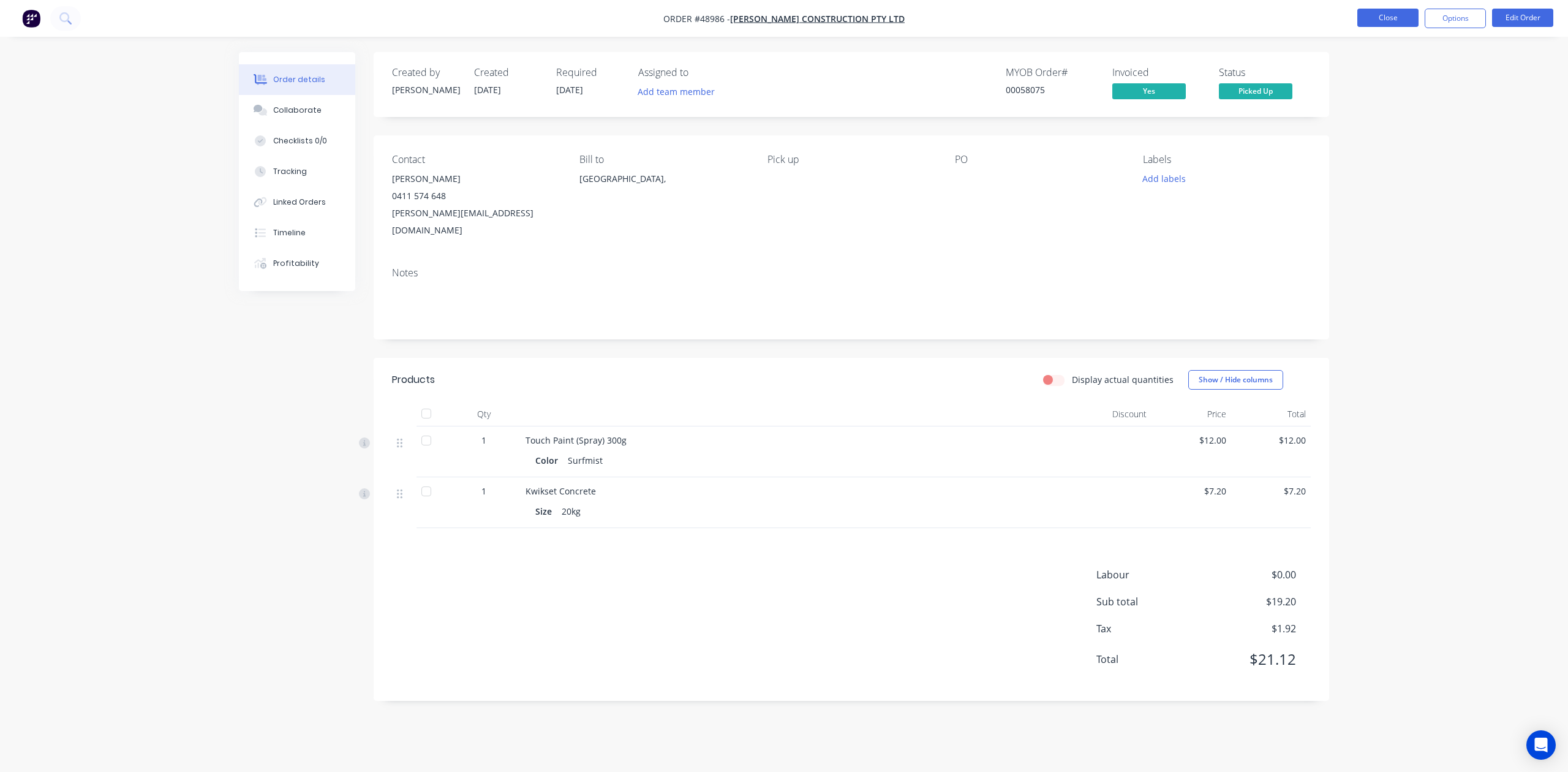
click at [1049, 22] on button "Close" at bounding box center [1388, 18] width 61 height 19
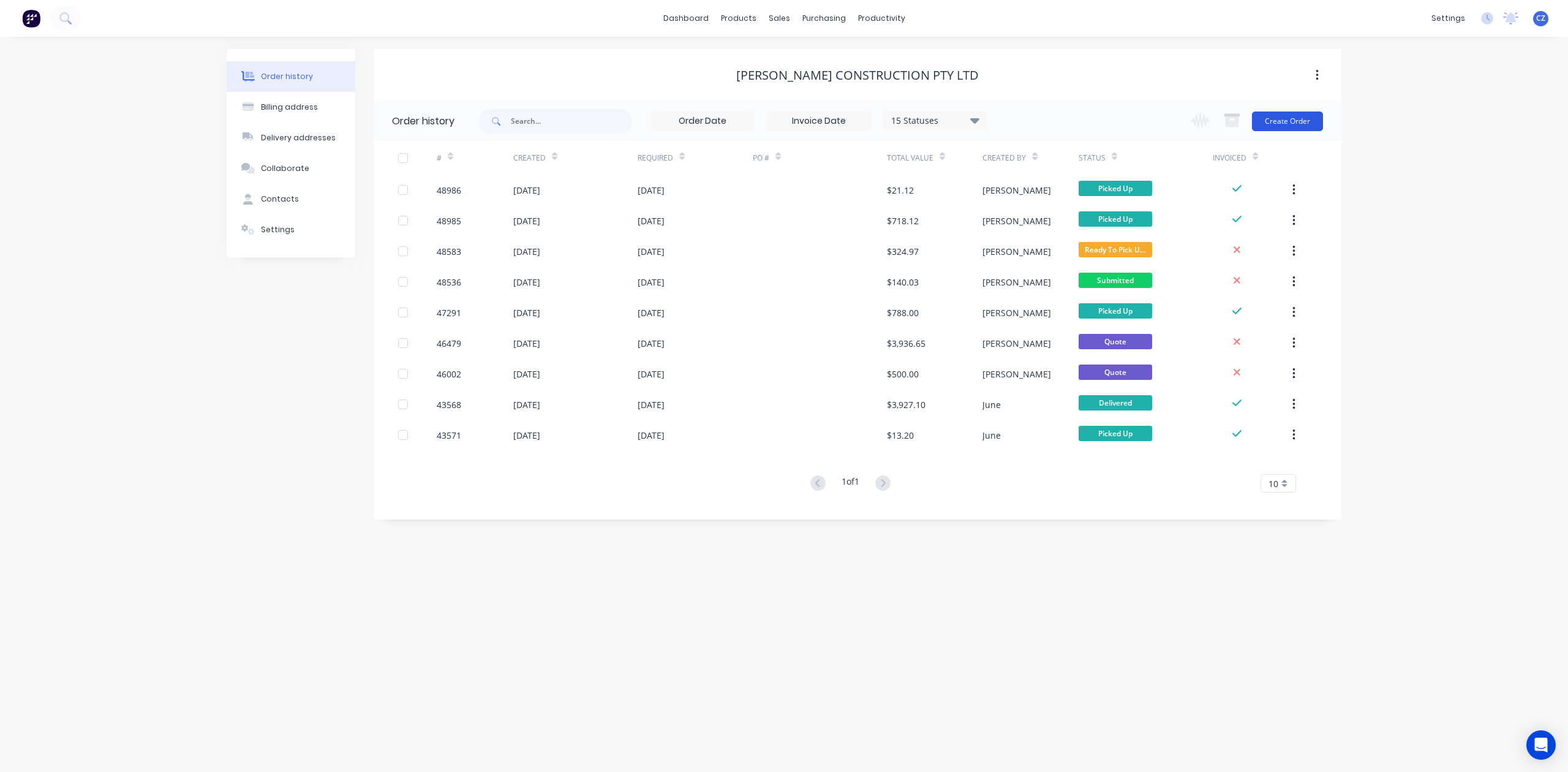
click at [1049, 120] on button "Create Order" at bounding box center [1288, 121] width 71 height 19
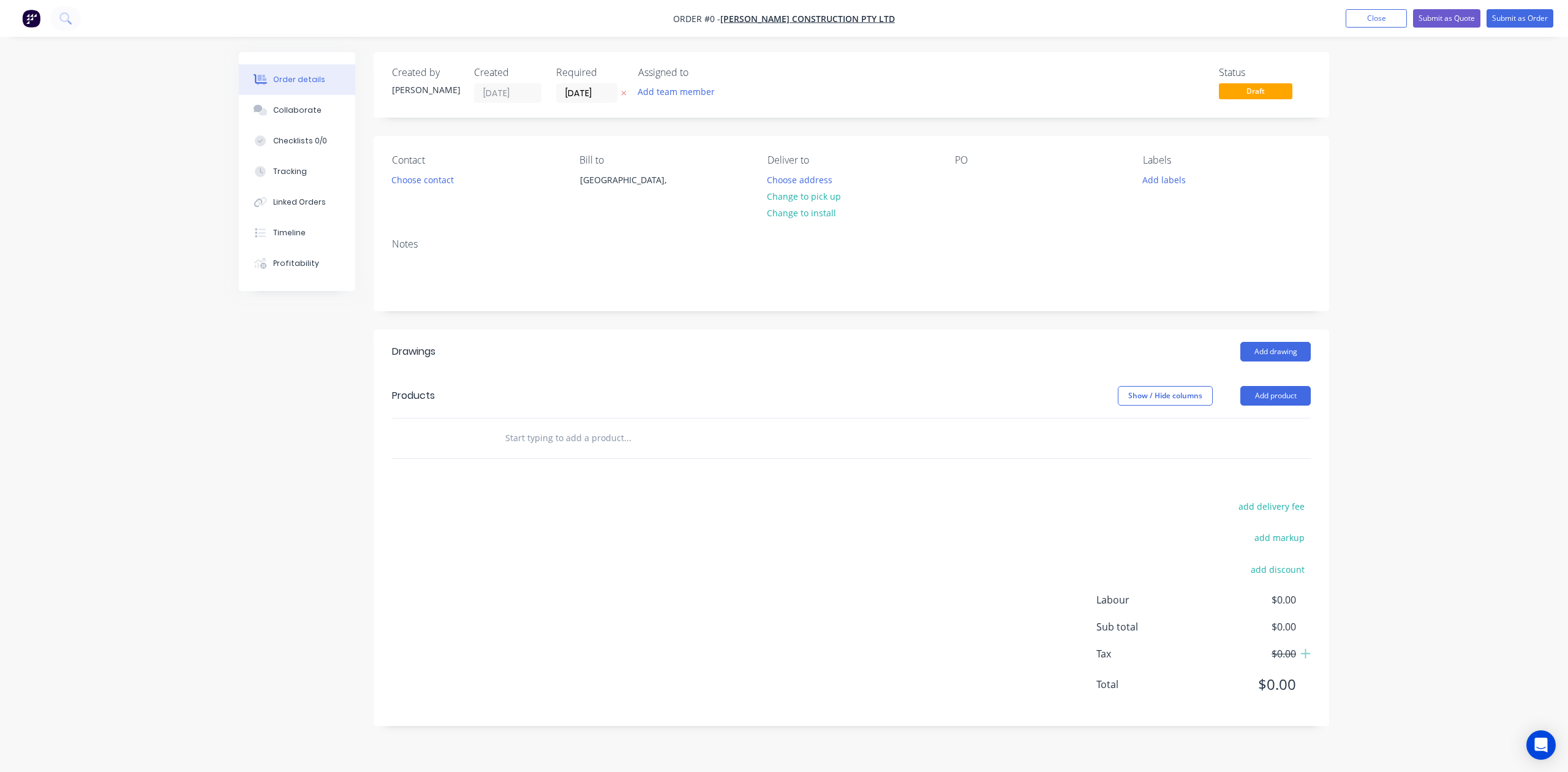
drag, startPoint x: 1233, startPoint y: 393, endPoint x: 1261, endPoint y: 397, distance: 28.3
click at [1049, 393] on div "Show / Hide columns" at bounding box center [1180, 395] width 123 height 19
click at [1049, 403] on button "Add product" at bounding box center [1276, 395] width 71 height 19
click at [1049, 429] on div "Product catalogue" at bounding box center [1252, 427] width 94 height 18
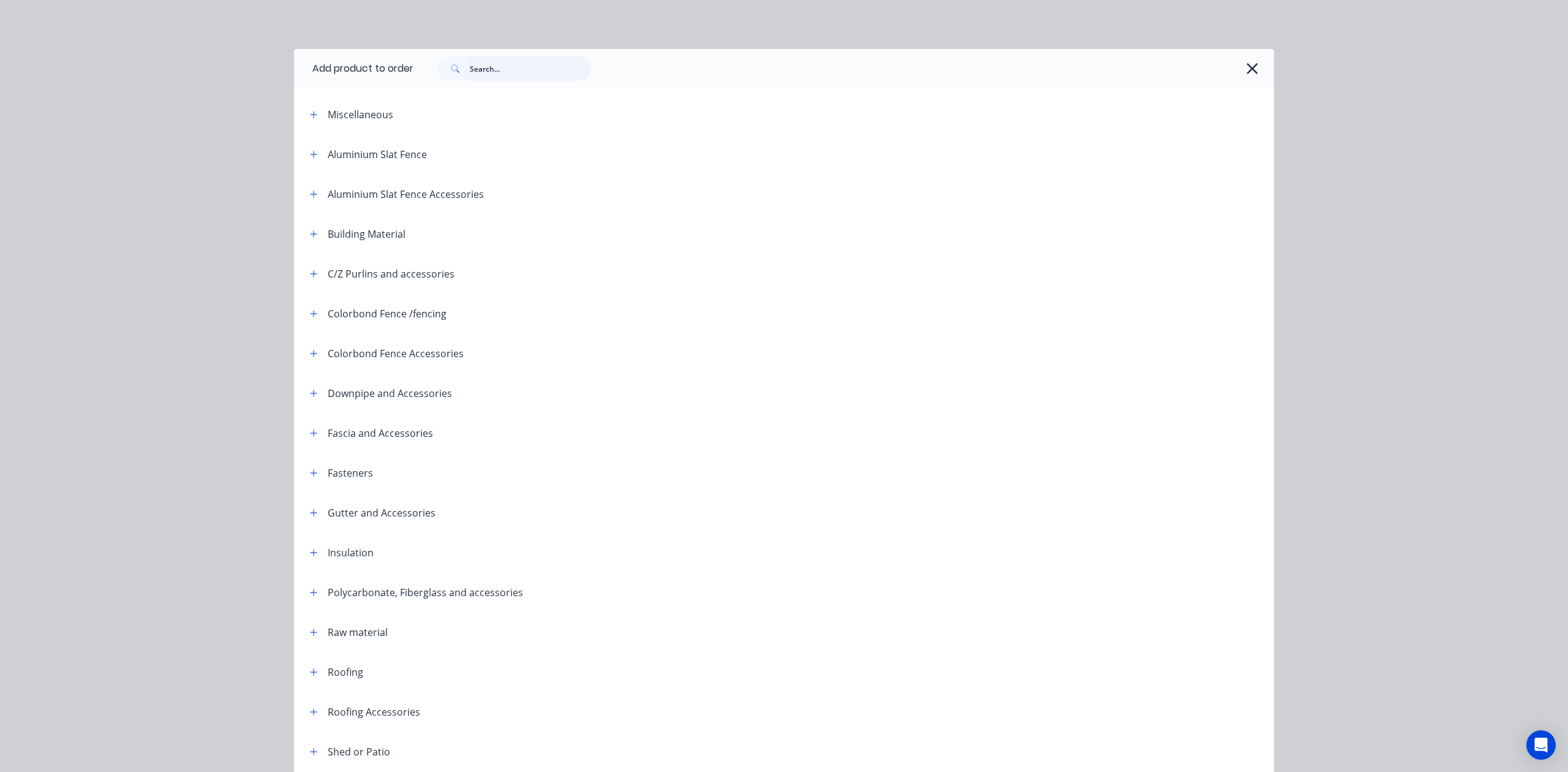
click at [532, 75] on input "text" at bounding box center [531, 68] width 121 height 25
type input "cap"
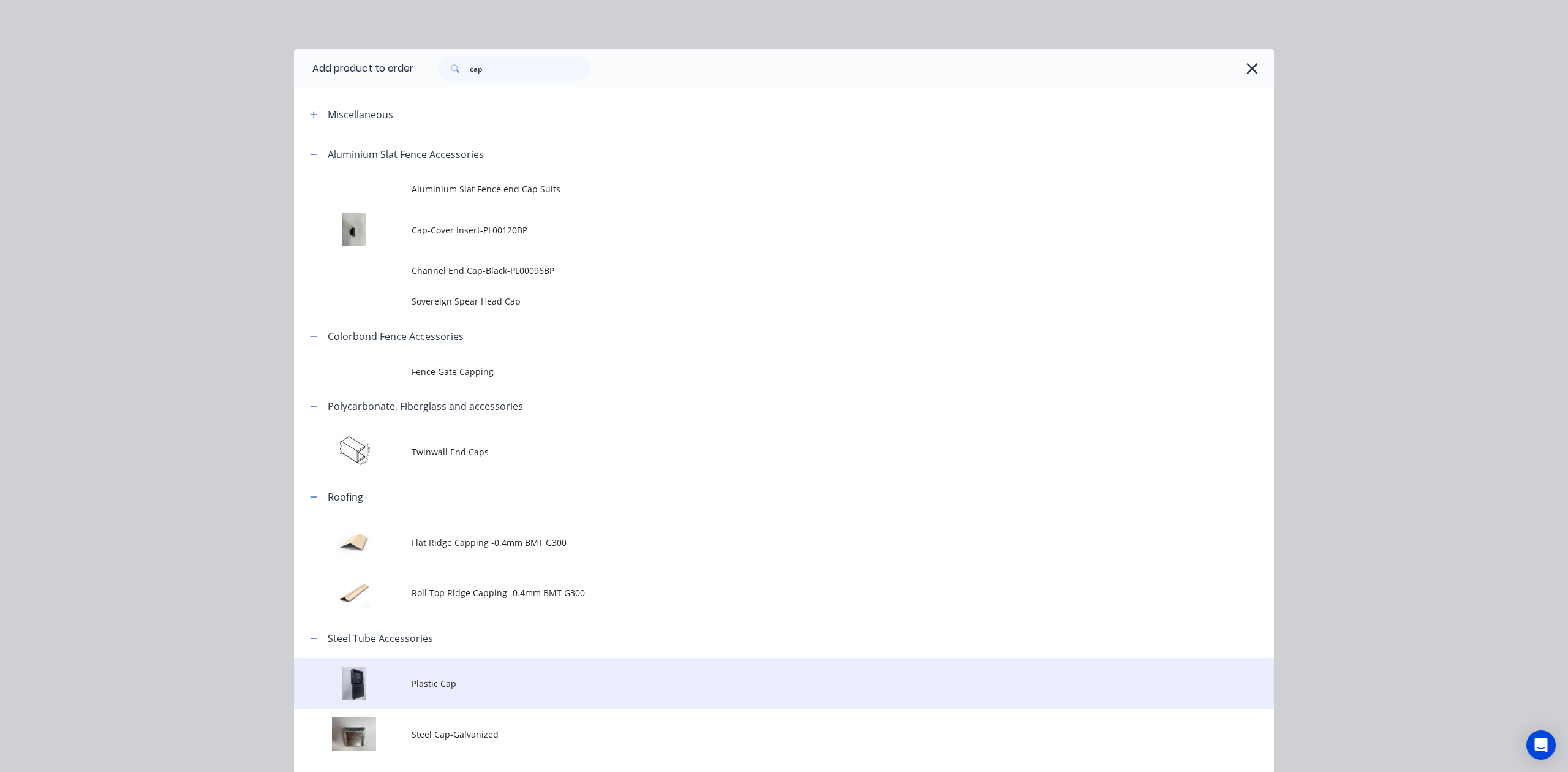
click at [440, 689] on span "Plastic Cap" at bounding box center [756, 683] width 690 height 13
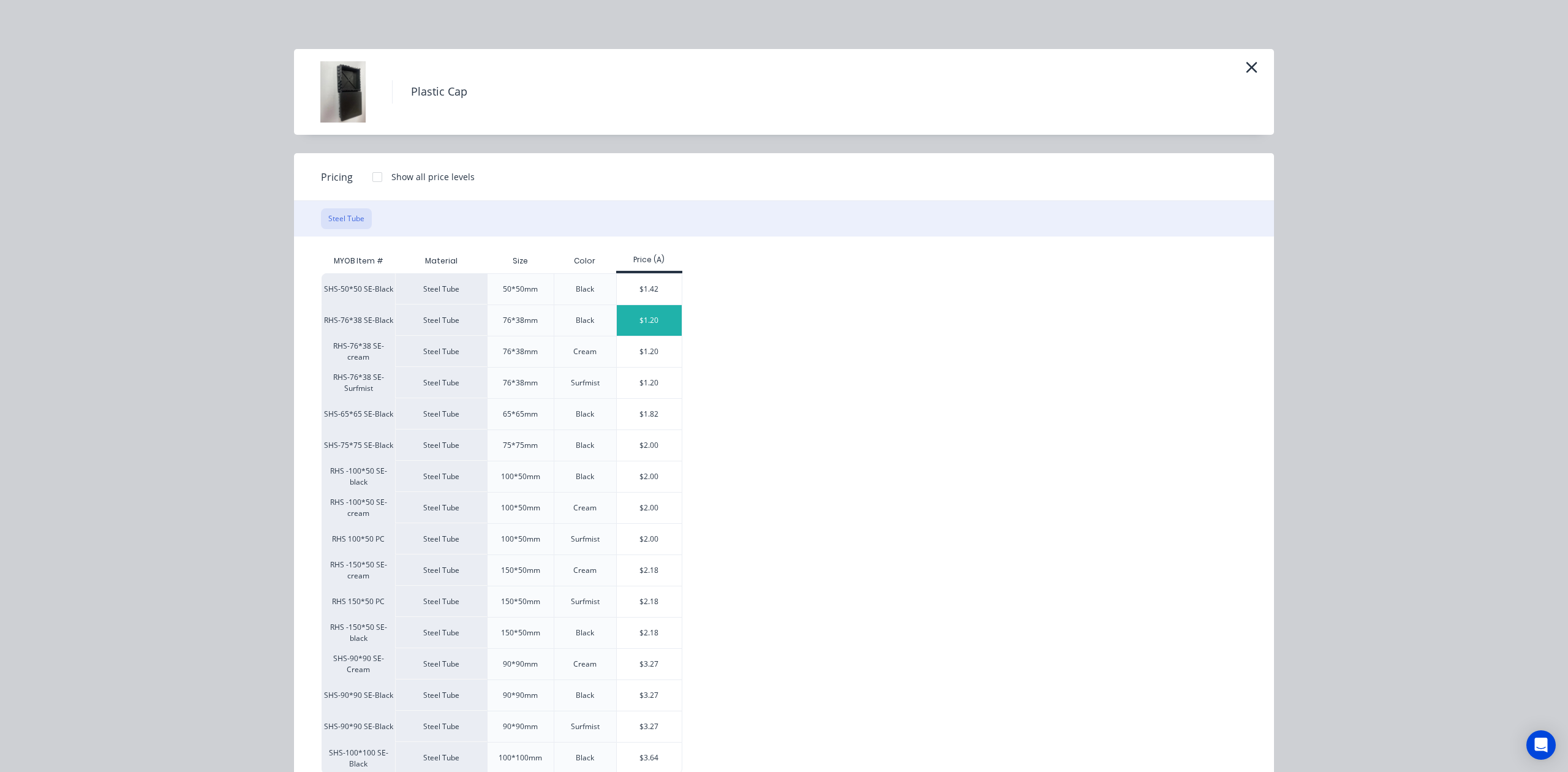
click at [652, 329] on div "$1.20" at bounding box center [649, 321] width 65 height 31
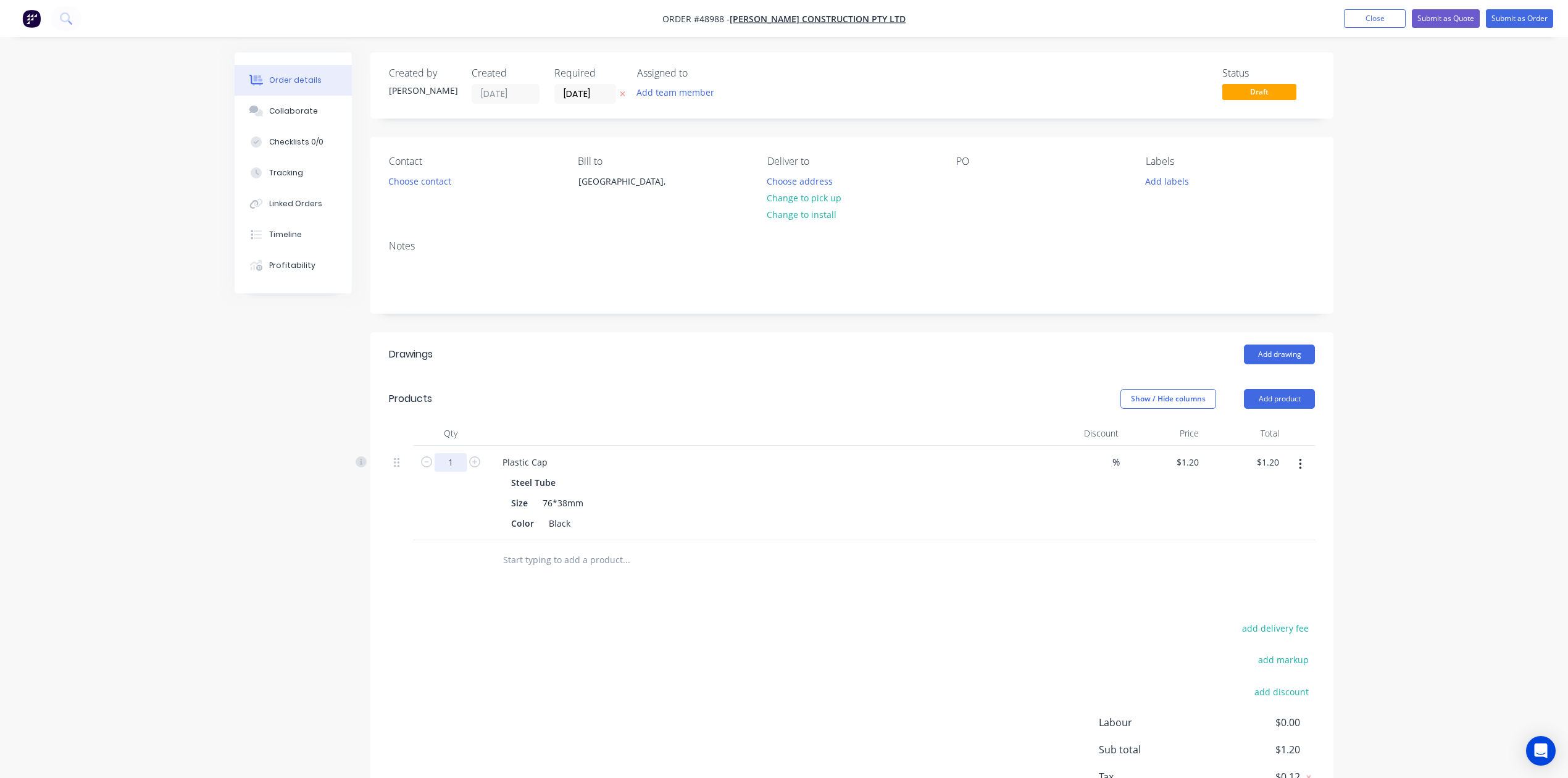
click at [455, 462] on input "1" at bounding box center [451, 463] width 32 height 19
type input "6"
type input "$7.20"
drag, startPoint x: 672, startPoint y: 388, endPoint x: 693, endPoint y: 386, distance: 21.1
click at [675, 388] on header "Products Show / Hide columns Add product" at bounding box center [852, 399] width 963 height 44
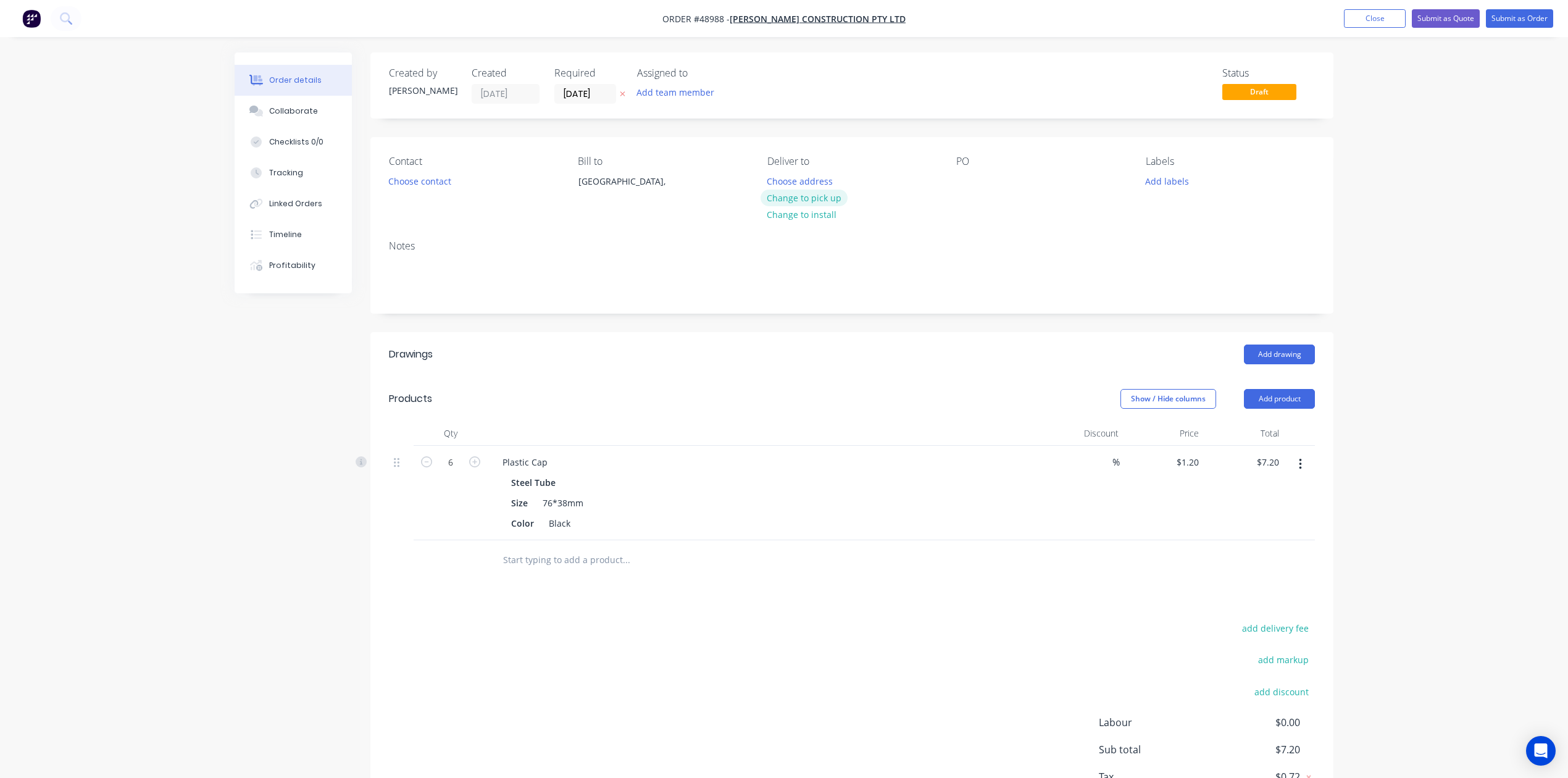
click at [790, 198] on button "Change to pick up" at bounding box center [805, 198] width 87 height 17
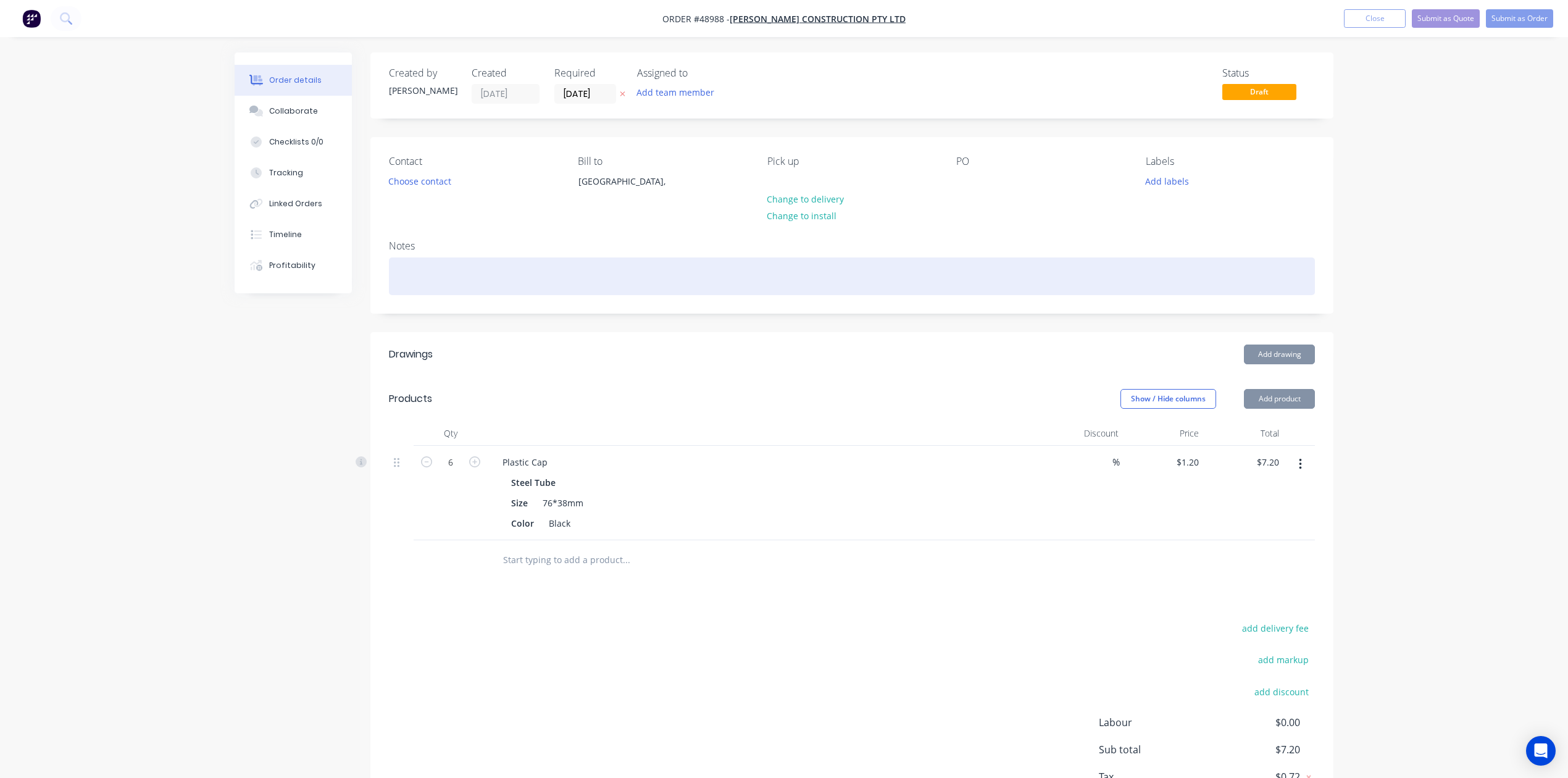
click at [784, 289] on div at bounding box center [852, 277] width 926 height 38
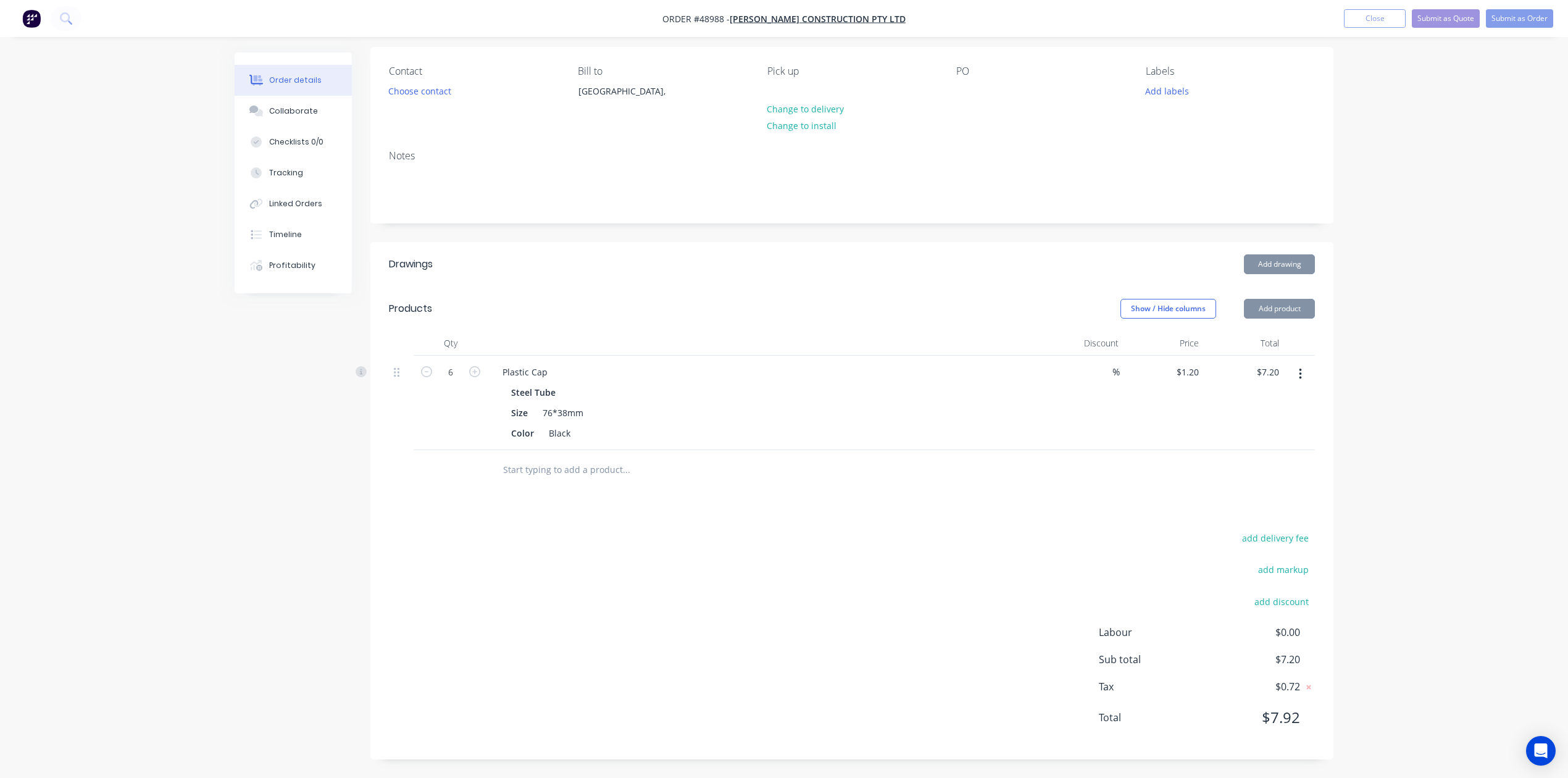
click at [1057, 462] on div "Order details Collaborate Checklists 0/0 Tracking Linked Orders Timeline Profit…" at bounding box center [784, 344] width 1568 height 868
click at [1057, 483] on div "Order details Collaborate Checklists 0/0 Tracking Linked Orders Timeline Profit…" at bounding box center [784, 344] width 1568 height 868
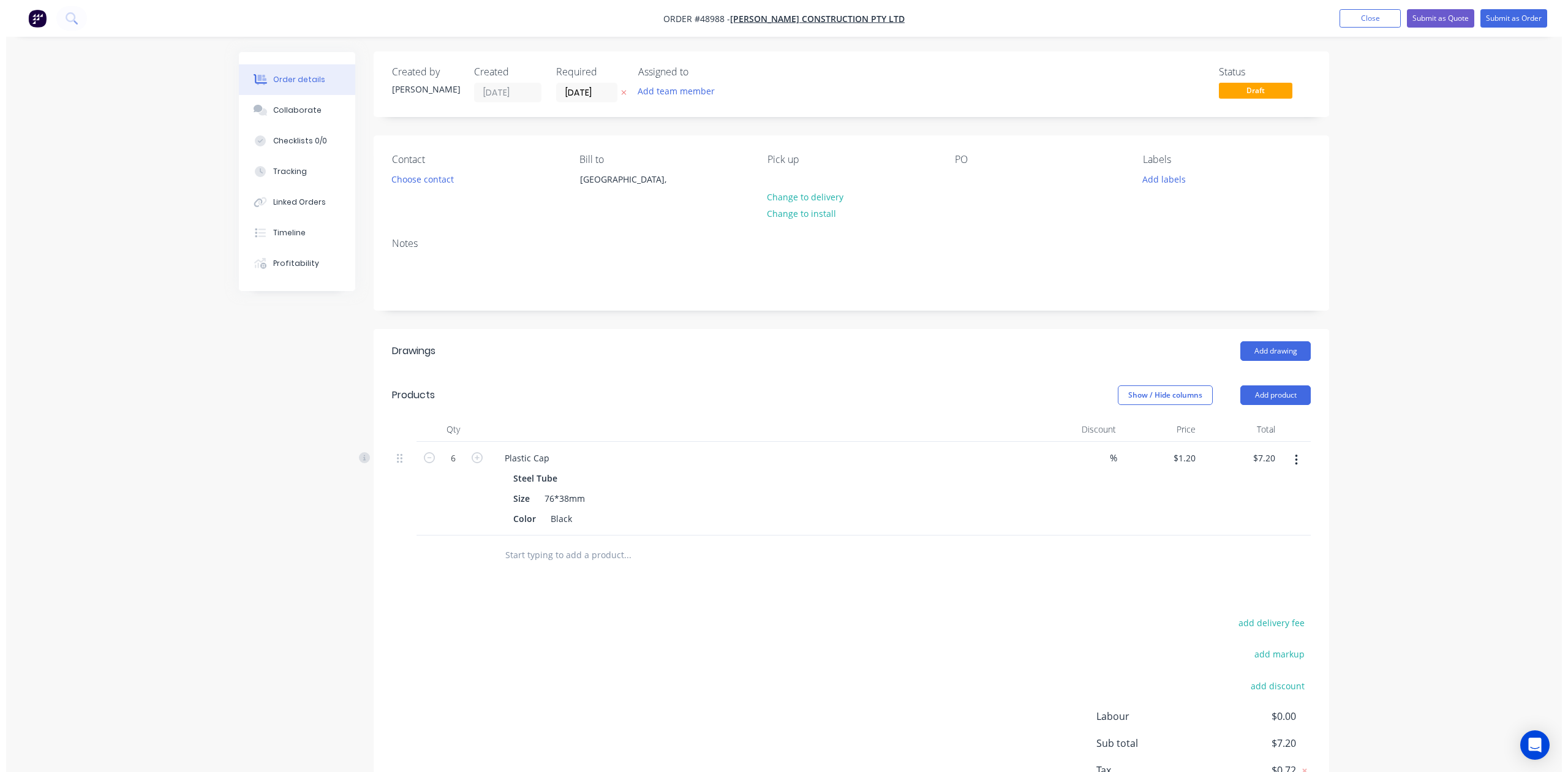
scroll to position [0, 0]
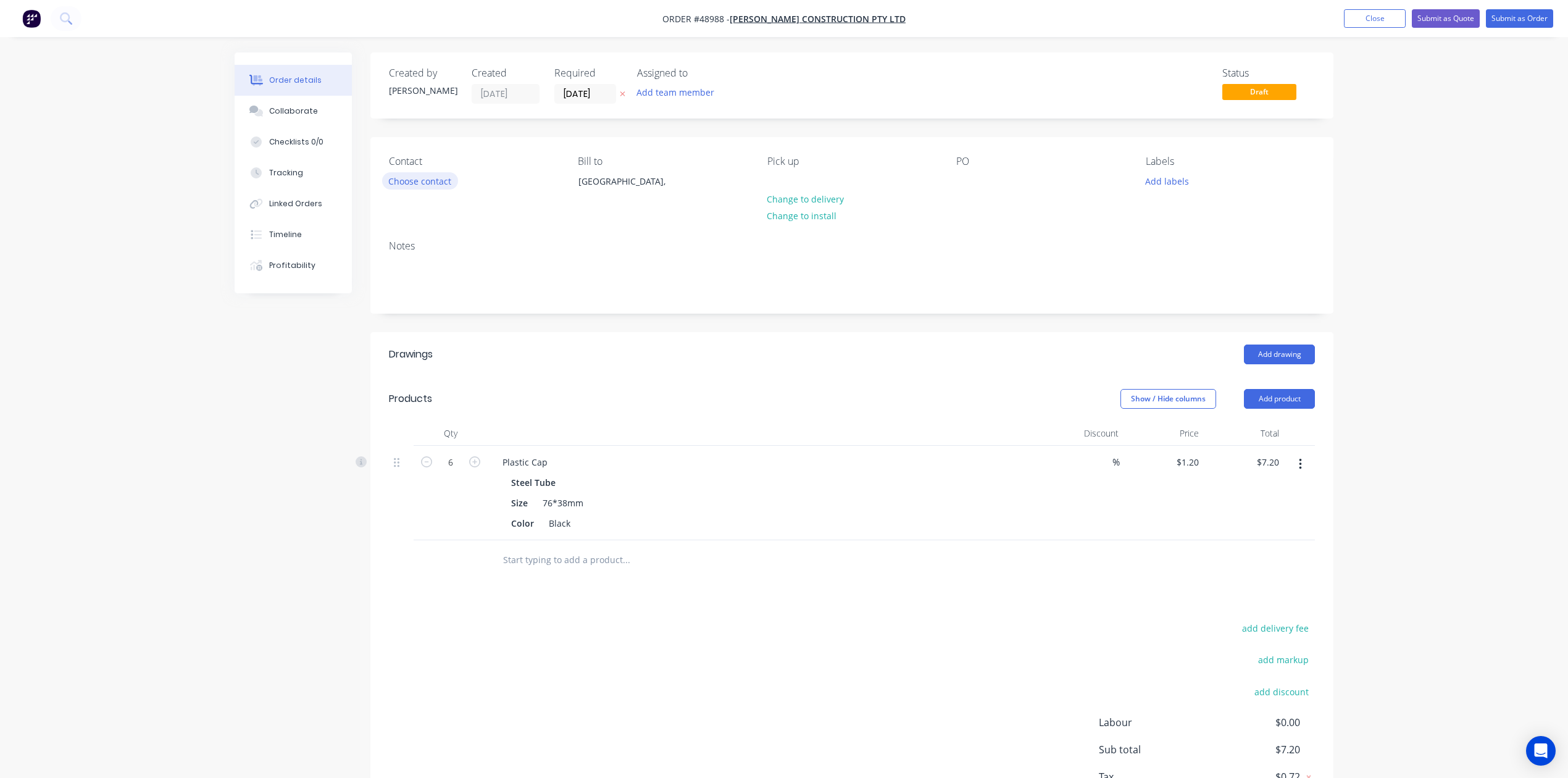
click at [436, 180] on button "Choose contact" at bounding box center [420, 180] width 76 height 17
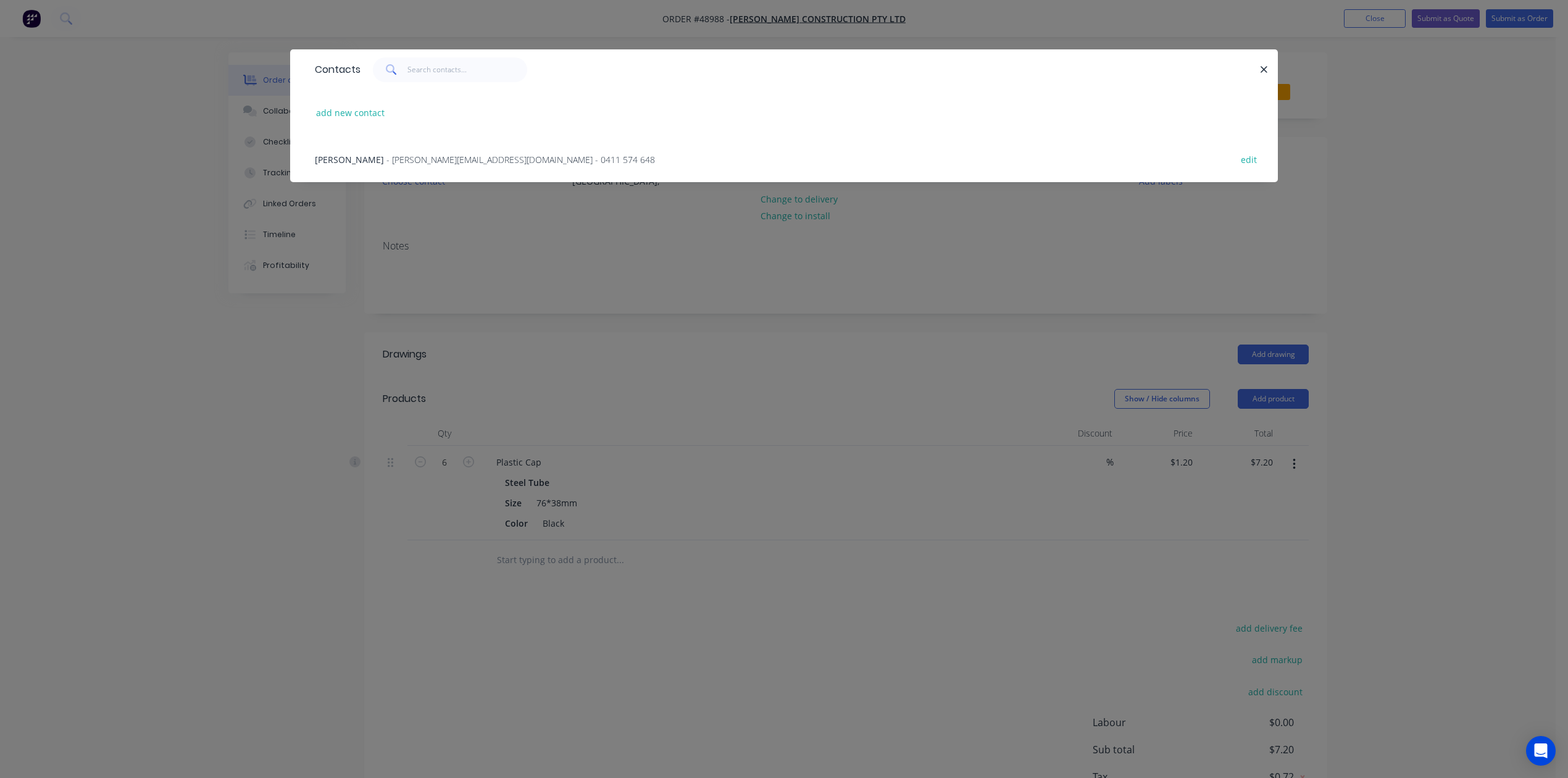
click at [386, 163] on span "- huang.shanlin@hotmail.com - 0411 574 648" at bounding box center [520, 159] width 268 height 11
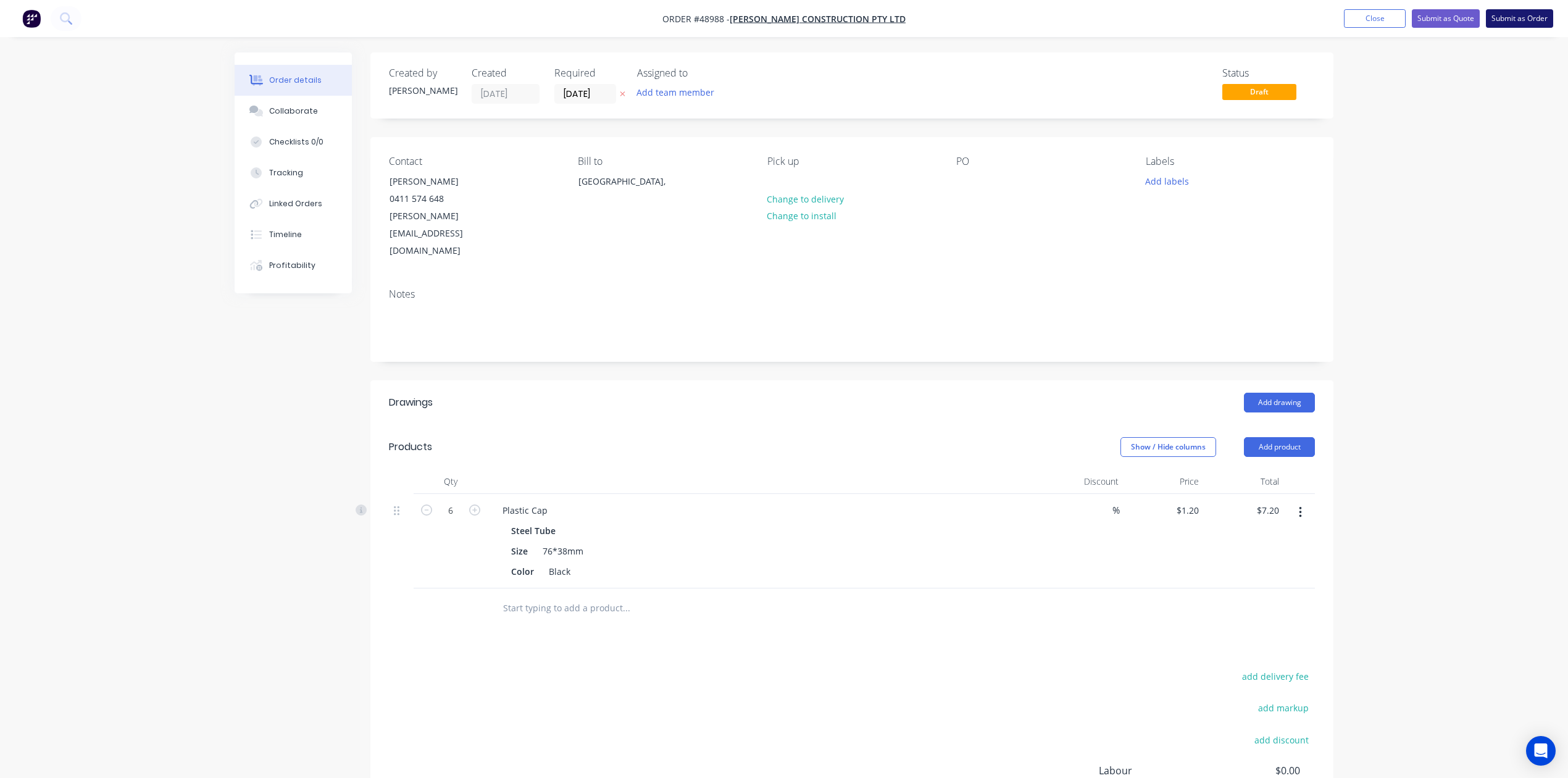
click at [1057, 18] on button "Submit as Order" at bounding box center [1520, 19] width 67 height 19
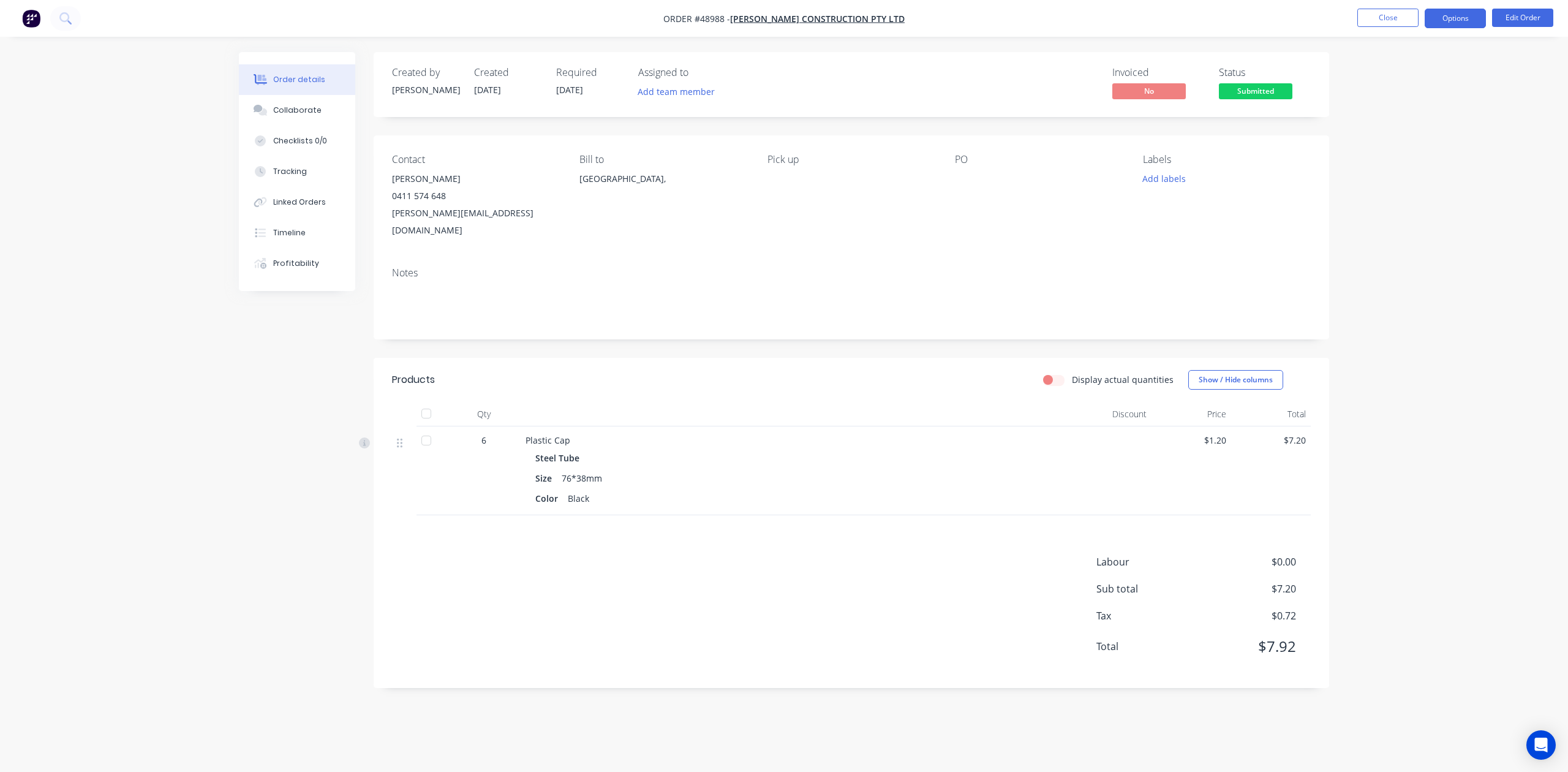
click at [1049, 17] on button "Options" at bounding box center [1455, 18] width 61 height 19
click at [1049, 70] on div "Invoice" at bounding box center [1418, 74] width 113 height 18
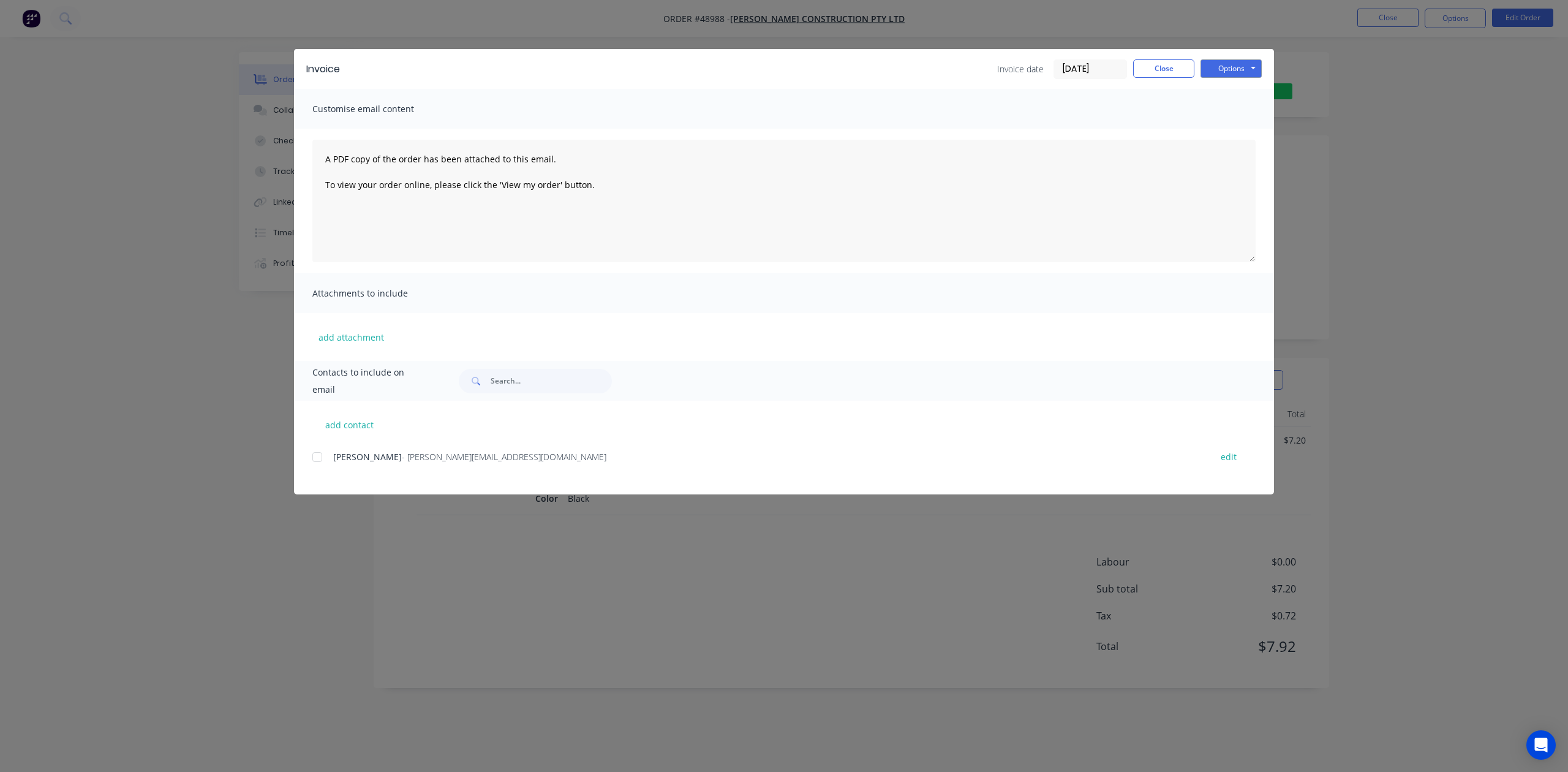
click at [316, 444] on div "add contact Huang - huang.shanlin@hotmail.com edit" at bounding box center [784, 447] width 980 height 93
click at [1049, 69] on button "Options" at bounding box center [1232, 69] width 61 height 19
click at [1049, 120] on button "Print" at bounding box center [1240, 110] width 78 height 20
click at [1049, 69] on button "Close" at bounding box center [1164, 69] width 61 height 19
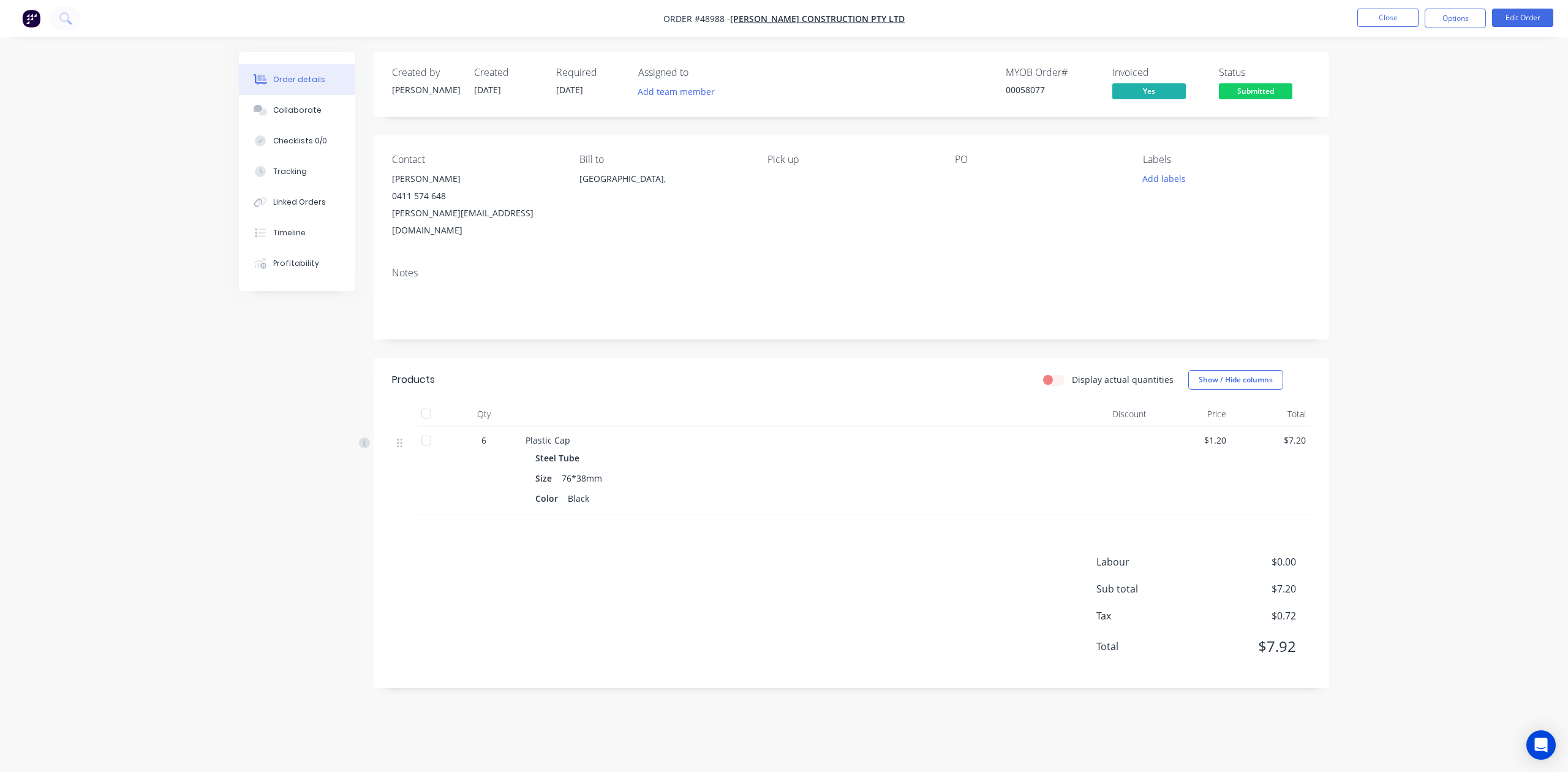
drag, startPoint x: 1240, startPoint y: 71, endPoint x: 1241, endPoint y: 78, distance: 7.1
click at [1049, 75] on div "Status" at bounding box center [1265, 72] width 92 height 11
click at [1049, 83] on div "Status Submitted" at bounding box center [1265, 84] width 92 height 35
click at [1049, 93] on span "Submitted" at bounding box center [1256, 91] width 73 height 15
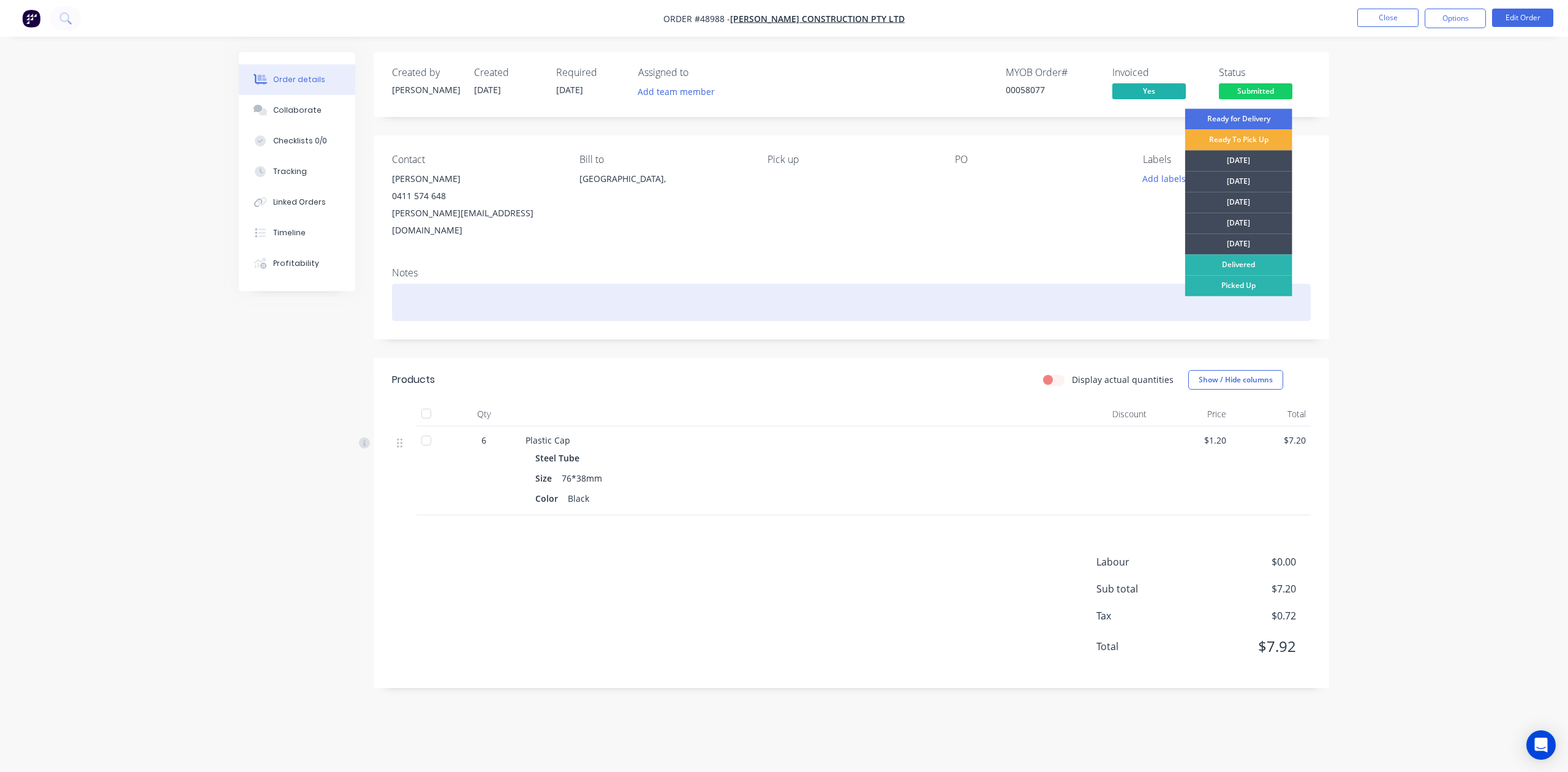
click at [1049, 284] on div "Picked Up" at bounding box center [1239, 285] width 107 height 21
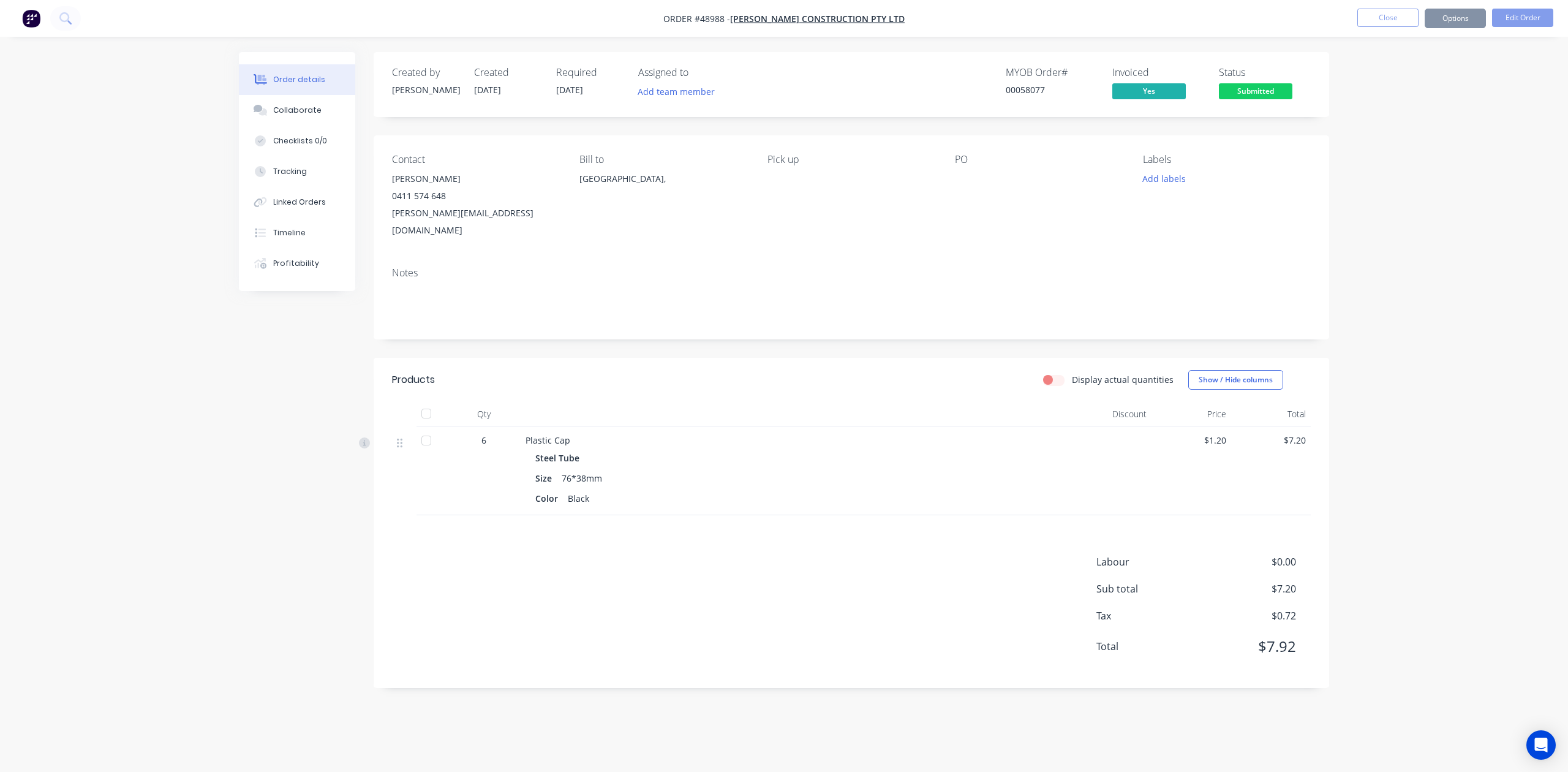
click at [800, 231] on div "Contact Huang 0411 574 648 huang.shanlin@hotmail.com Bill to Australia, Pick up…" at bounding box center [852, 196] width 956 height 122
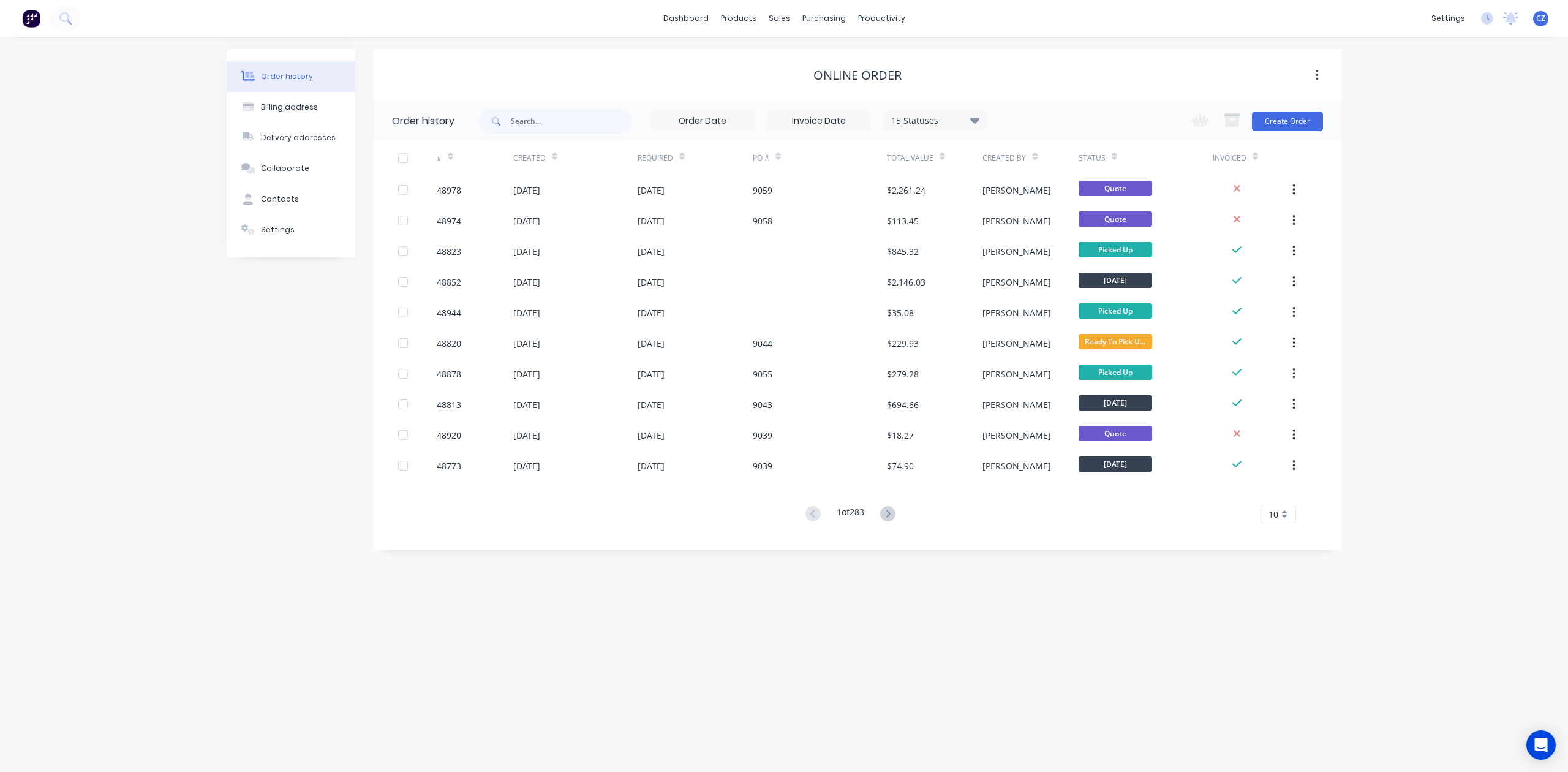
click at [798, 53] on div "Online Order" at bounding box center [858, 75] width 968 height 52
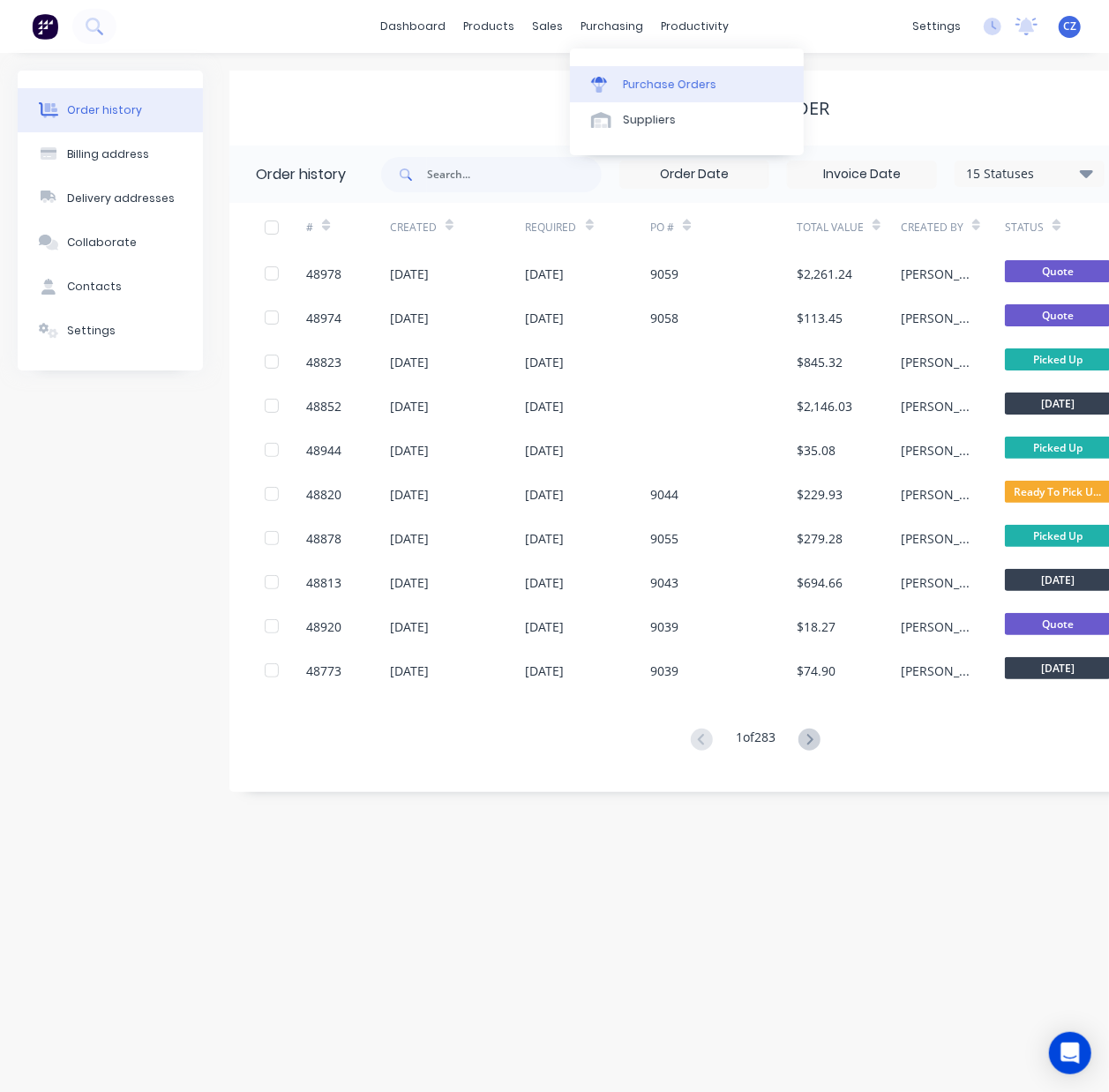
click at [628, 89] on div "Purchase Orders" at bounding box center [669, 85] width 93 height 16
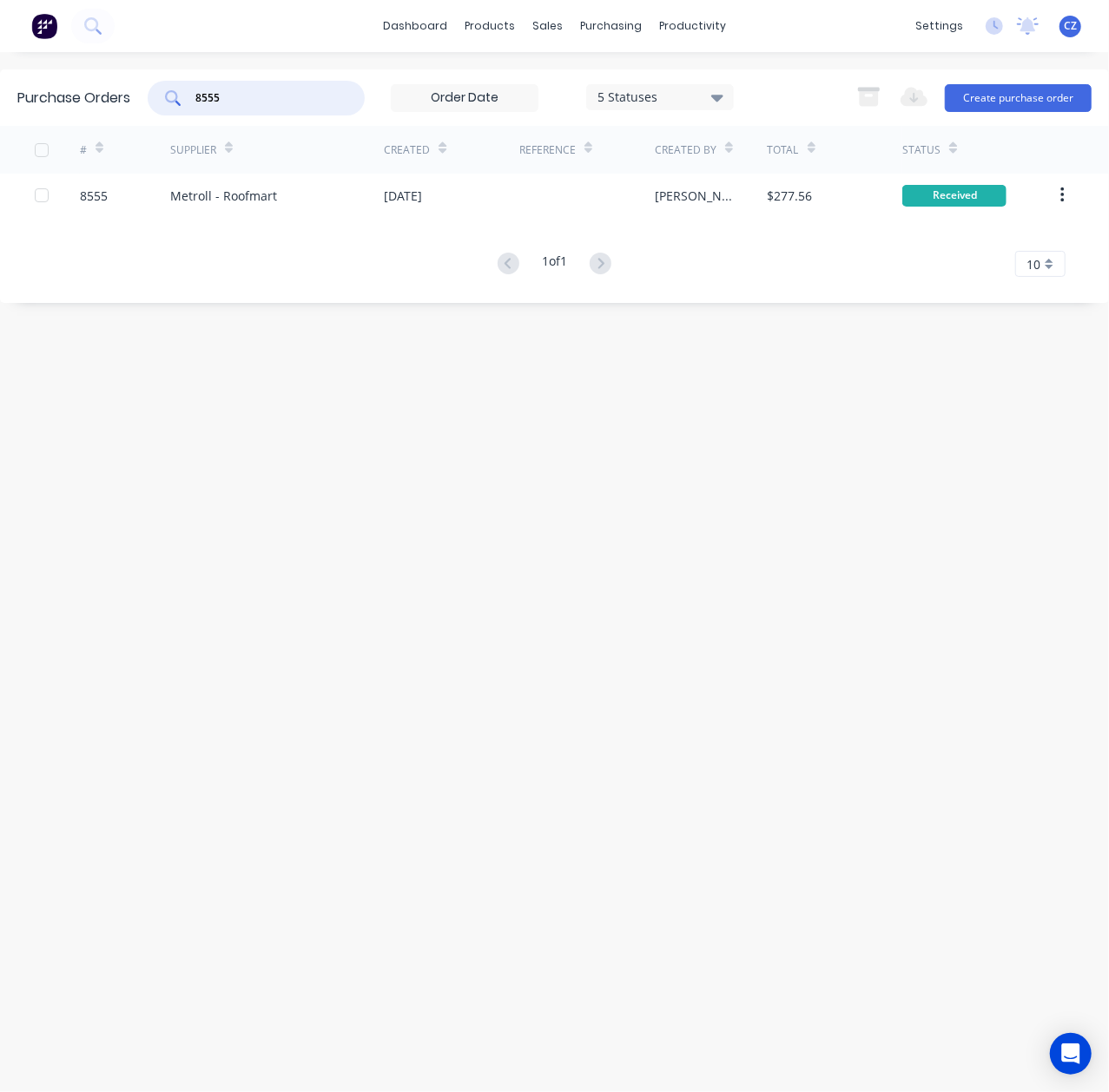
drag, startPoint x: 281, startPoint y: 91, endPoint x: 290, endPoint y: 105, distance: 16.6
click at [282, 90] on input "8555" at bounding box center [266, 98] width 144 height 17
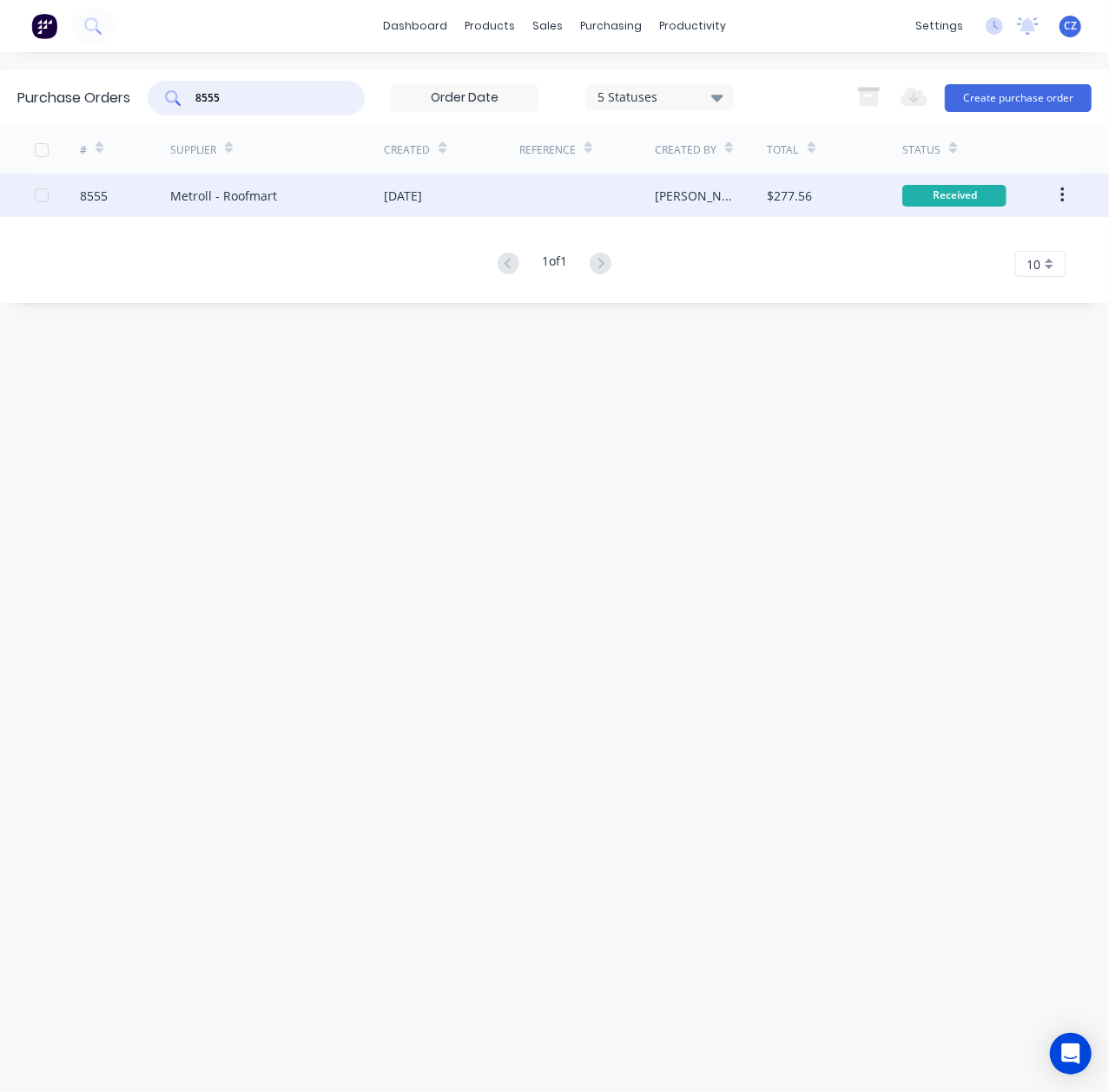
click at [295, 183] on div "Metroll - Roofmart" at bounding box center [277, 196] width 215 height 44
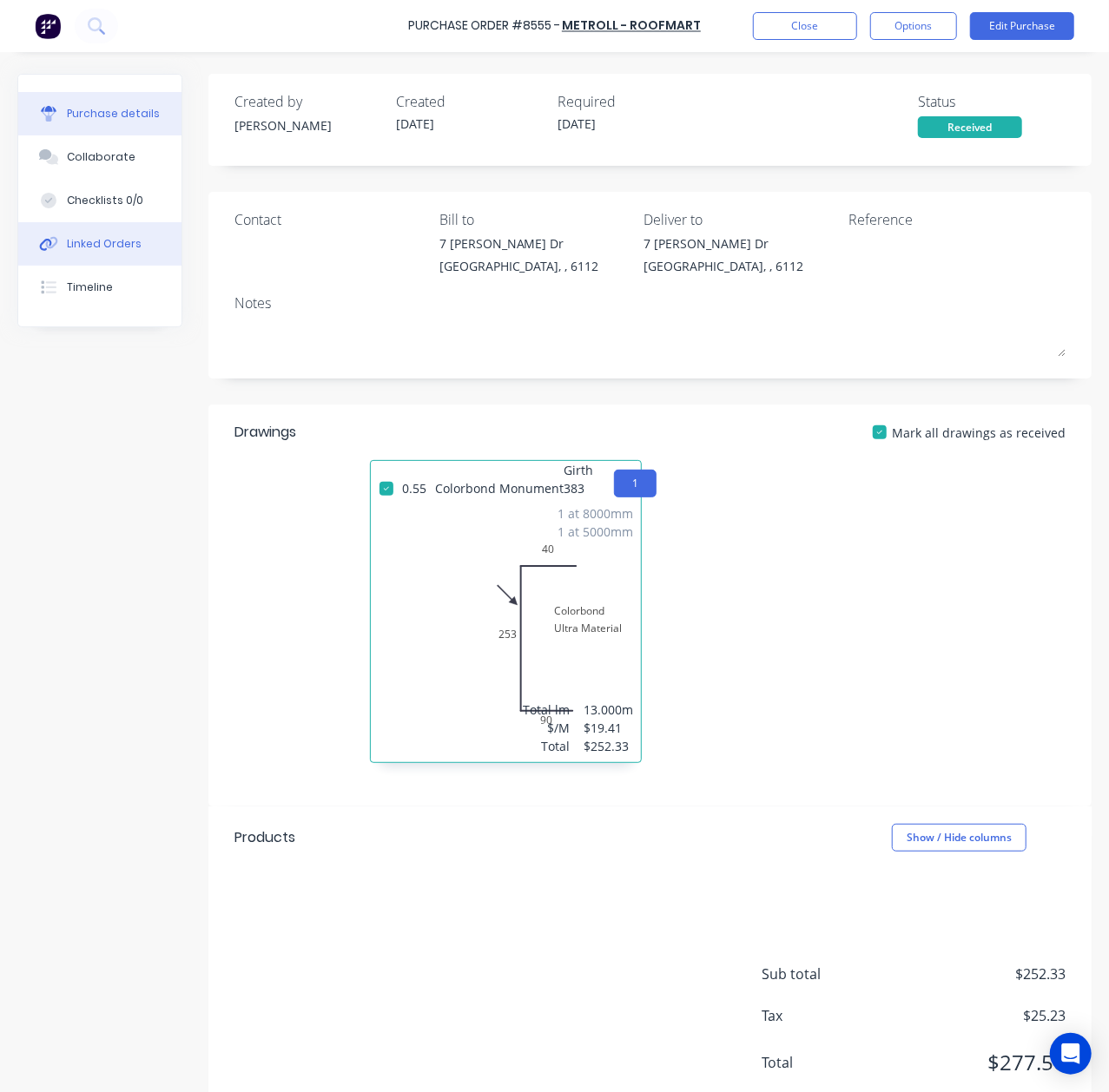
click at [62, 244] on button "Linked Orders" at bounding box center [99, 244] width 164 height 44
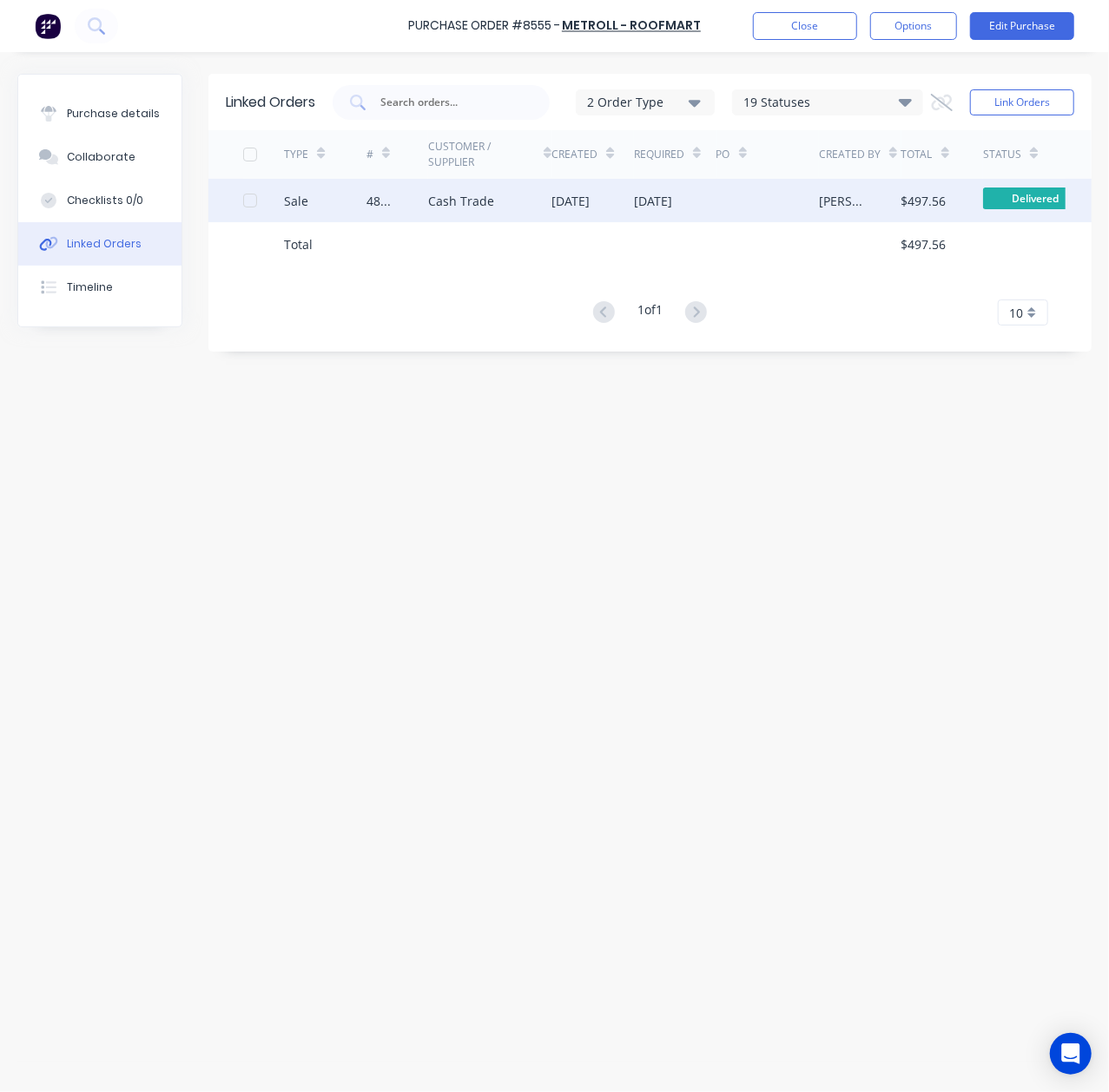
click at [477, 198] on div "Cash Trade" at bounding box center [461, 201] width 66 height 18
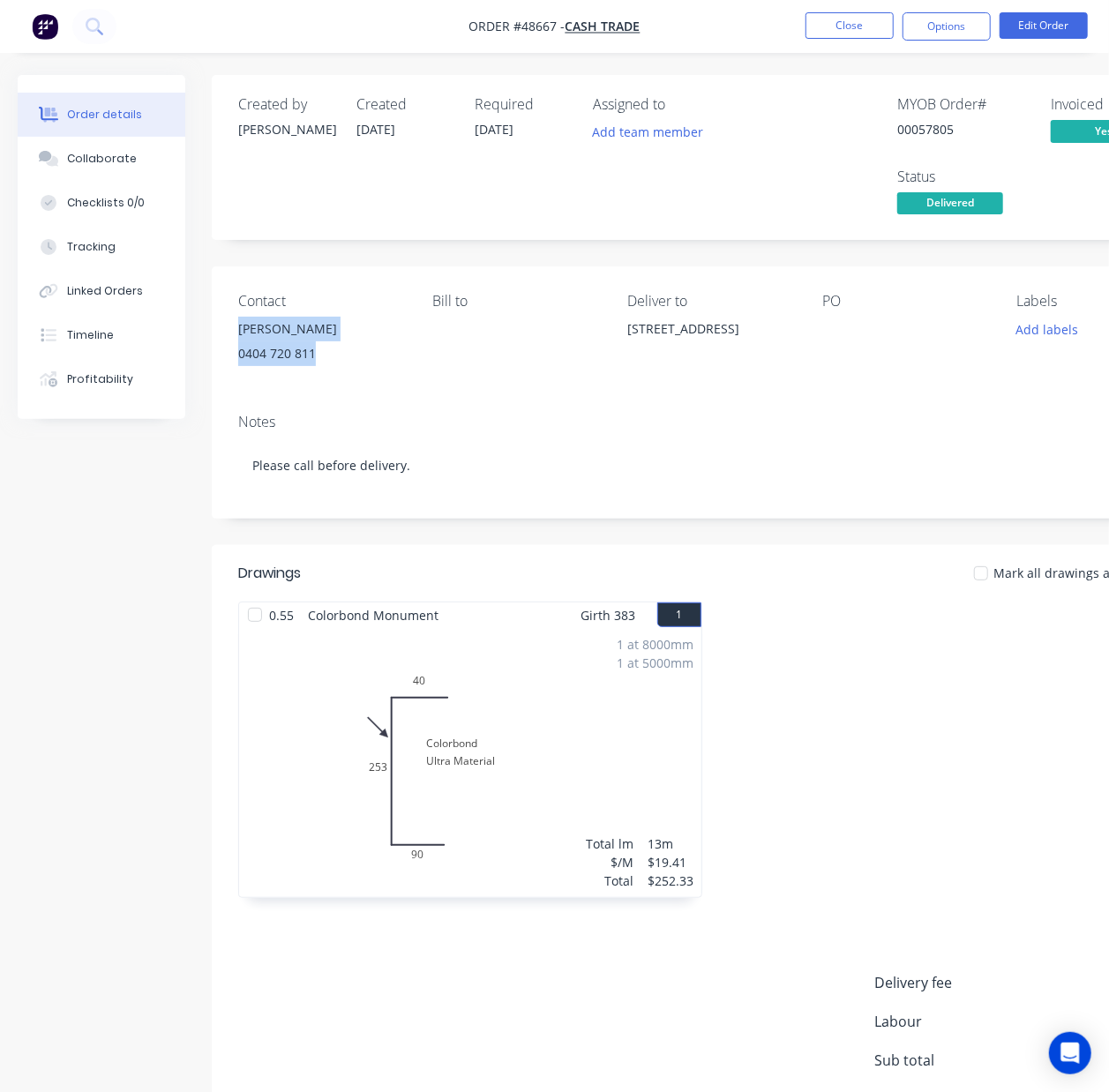
drag, startPoint x: 340, startPoint y: 357, endPoint x: 219, endPoint y: 338, distance: 122.5
click at [219, 338] on div "Contact [PERSON_NAME] [PHONE_NUMBER] Bill to Deliver to [STREET_ADDRESS] PO Lab…" at bounding box center [710, 333] width 998 height 134
copy div "[PERSON_NAME] 0404 720 811"
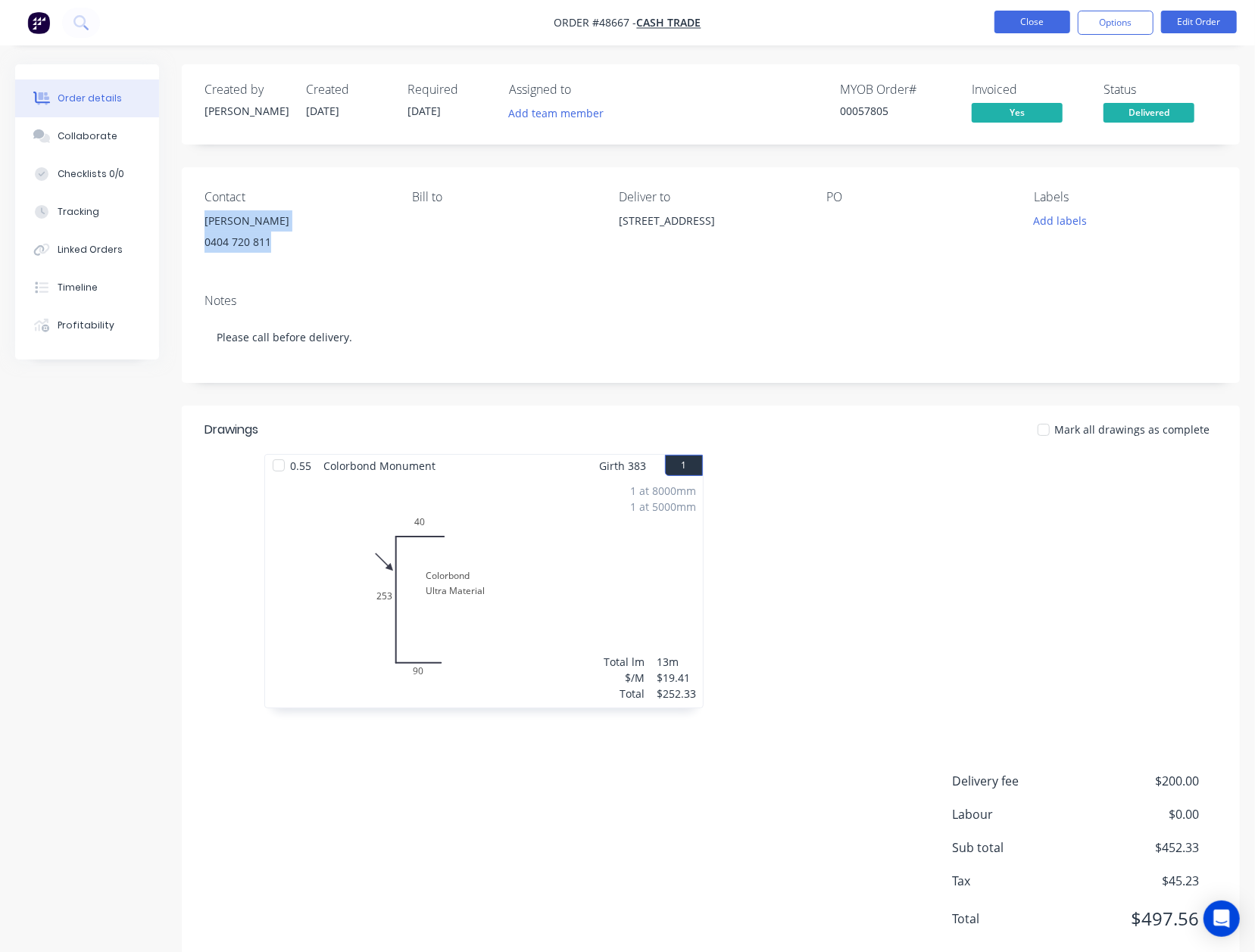
click at [987, 31] on button "Close" at bounding box center [1032, 22] width 76 height 23
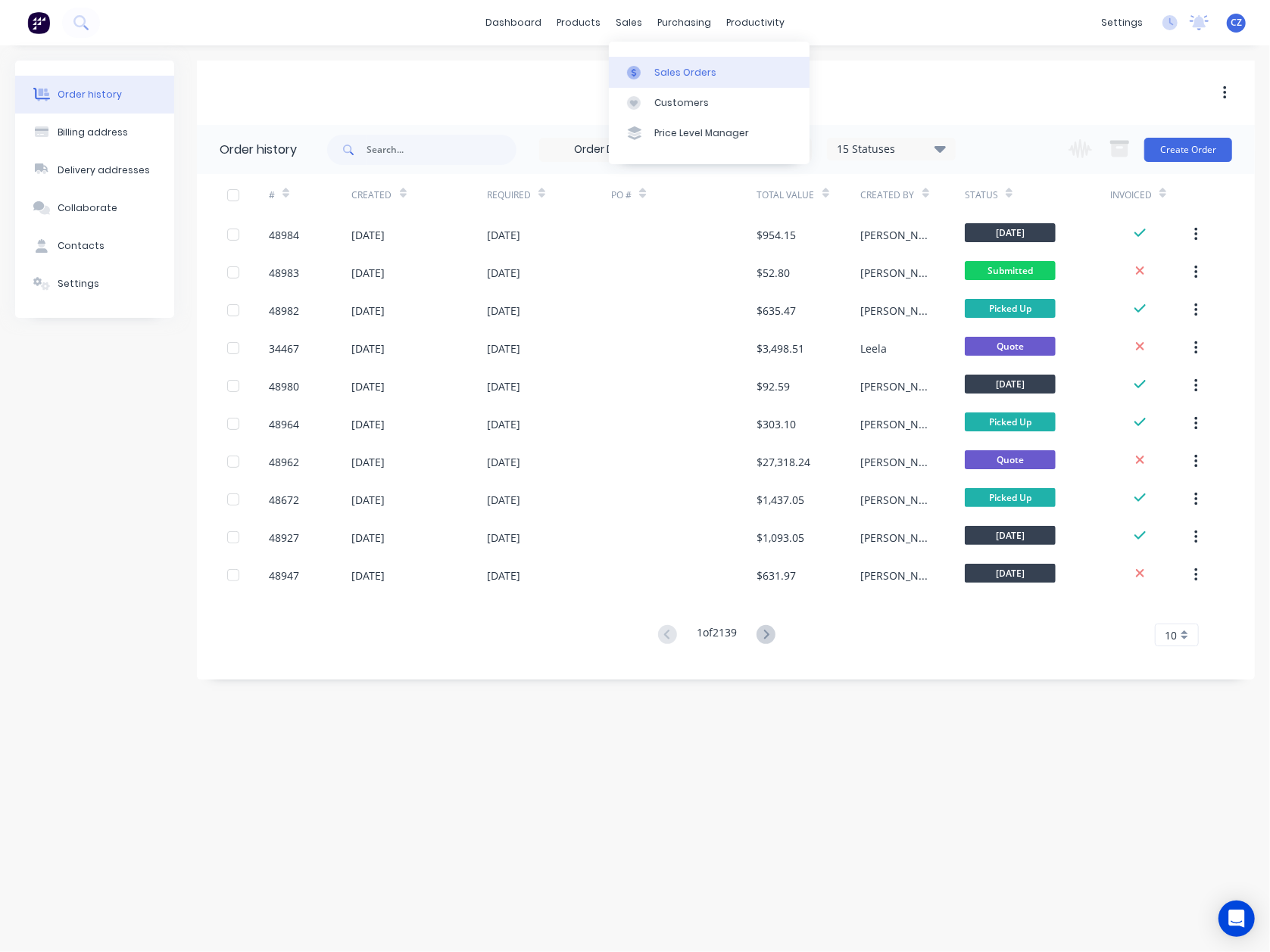
click at [644, 68] on div at bounding box center [639, 73] width 23 height 14
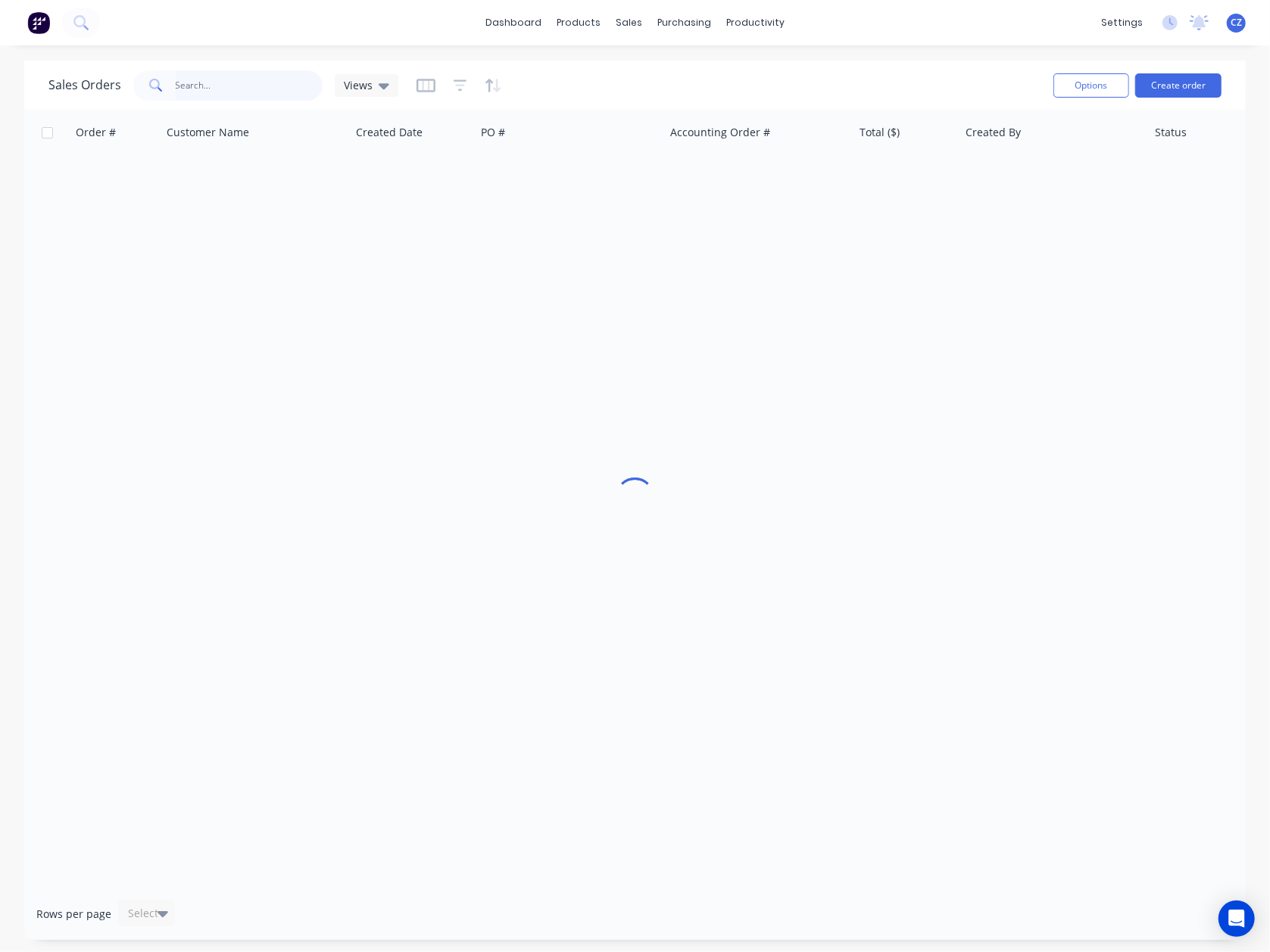
click at [237, 80] on input "text" at bounding box center [249, 85] width 148 height 31
paste input "422551083"
type input "422551083"
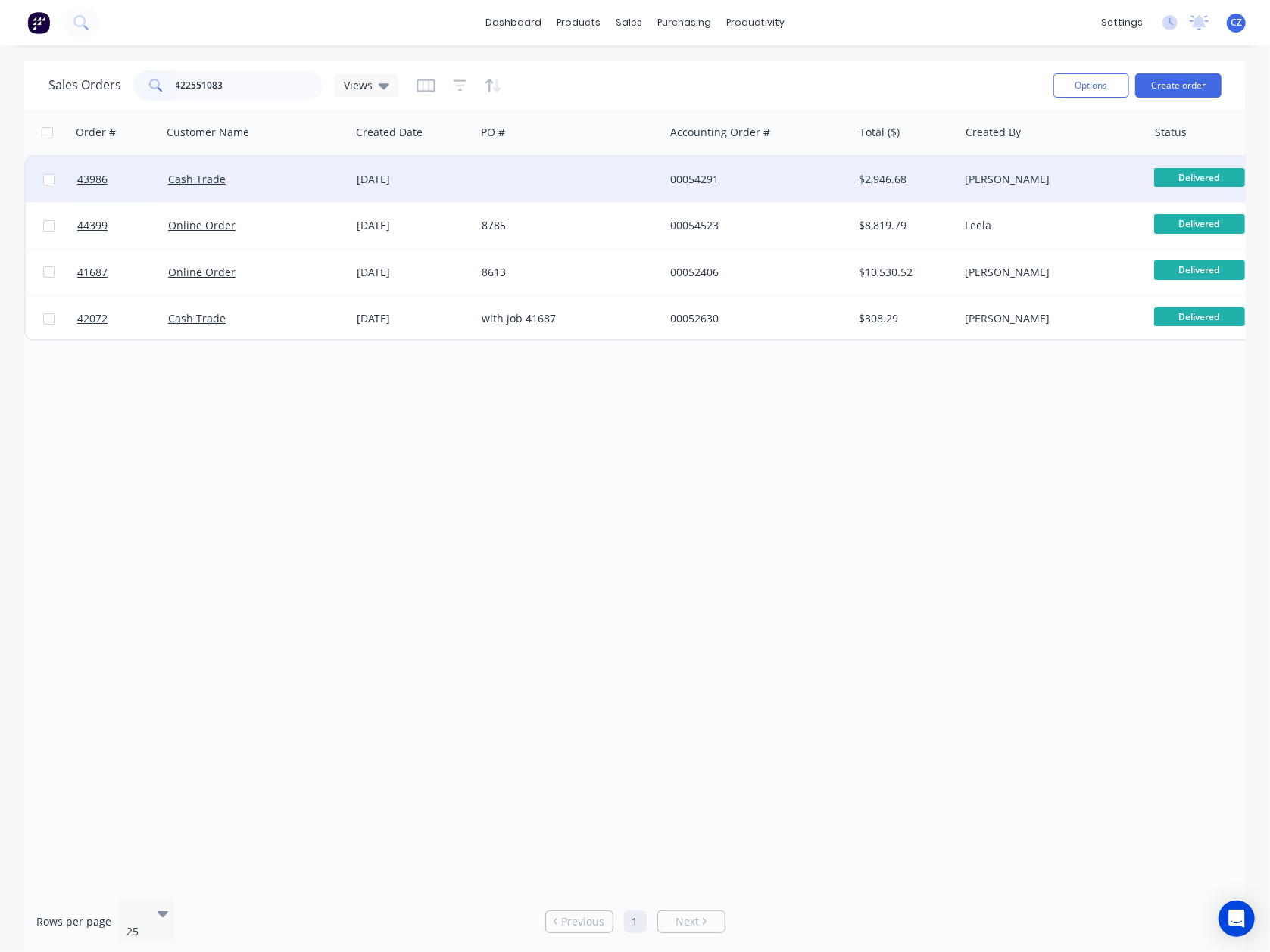
click at [519, 182] on div at bounding box center [569, 179] width 188 height 45
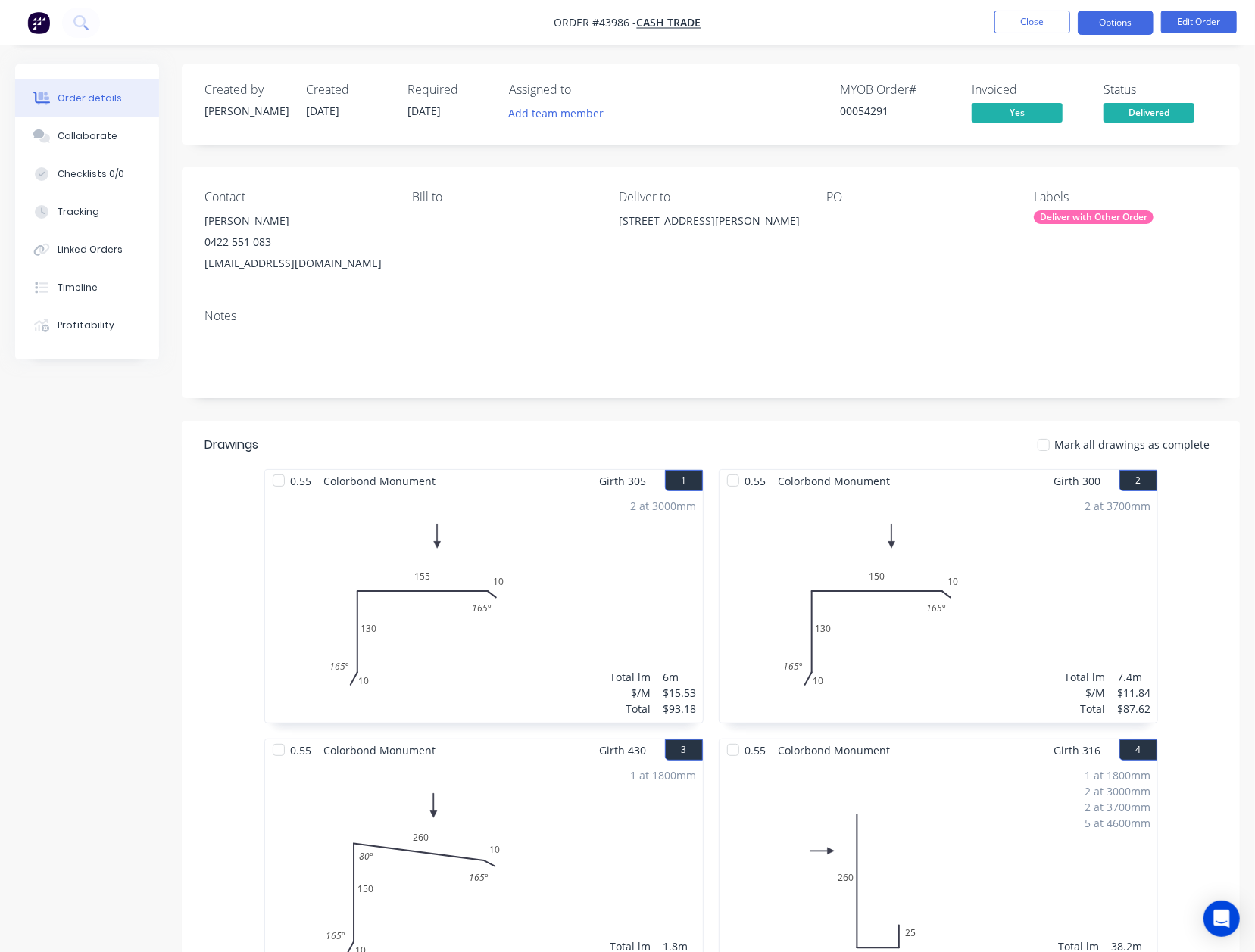
drag, startPoint x: 1109, startPoint y: 22, endPoint x: 1110, endPoint y: 40, distance: 18.0
click at [987, 23] on button "Options" at bounding box center [1116, 22] width 76 height 24
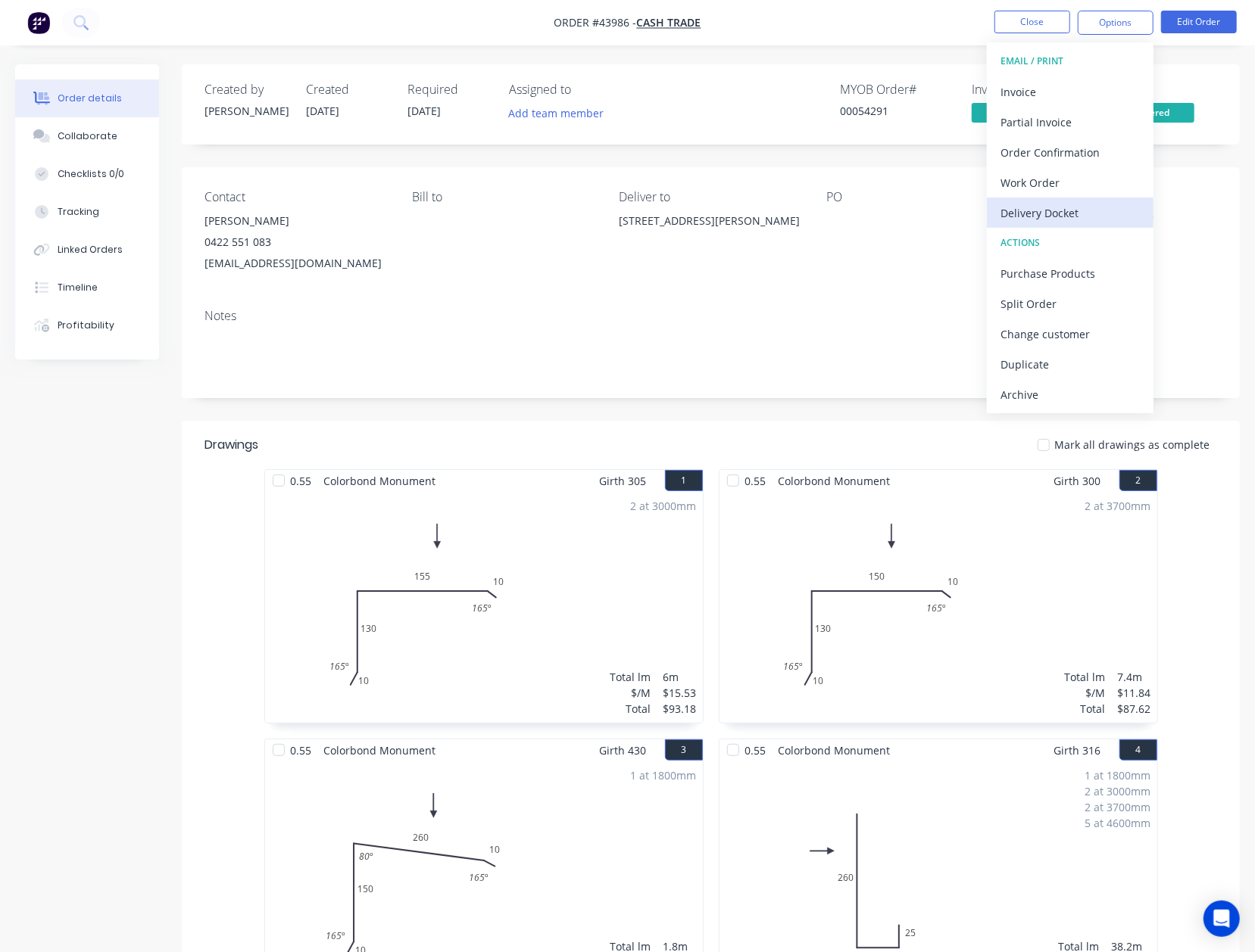
click at [987, 198] on button "Delivery Docket" at bounding box center [1070, 213] width 167 height 31
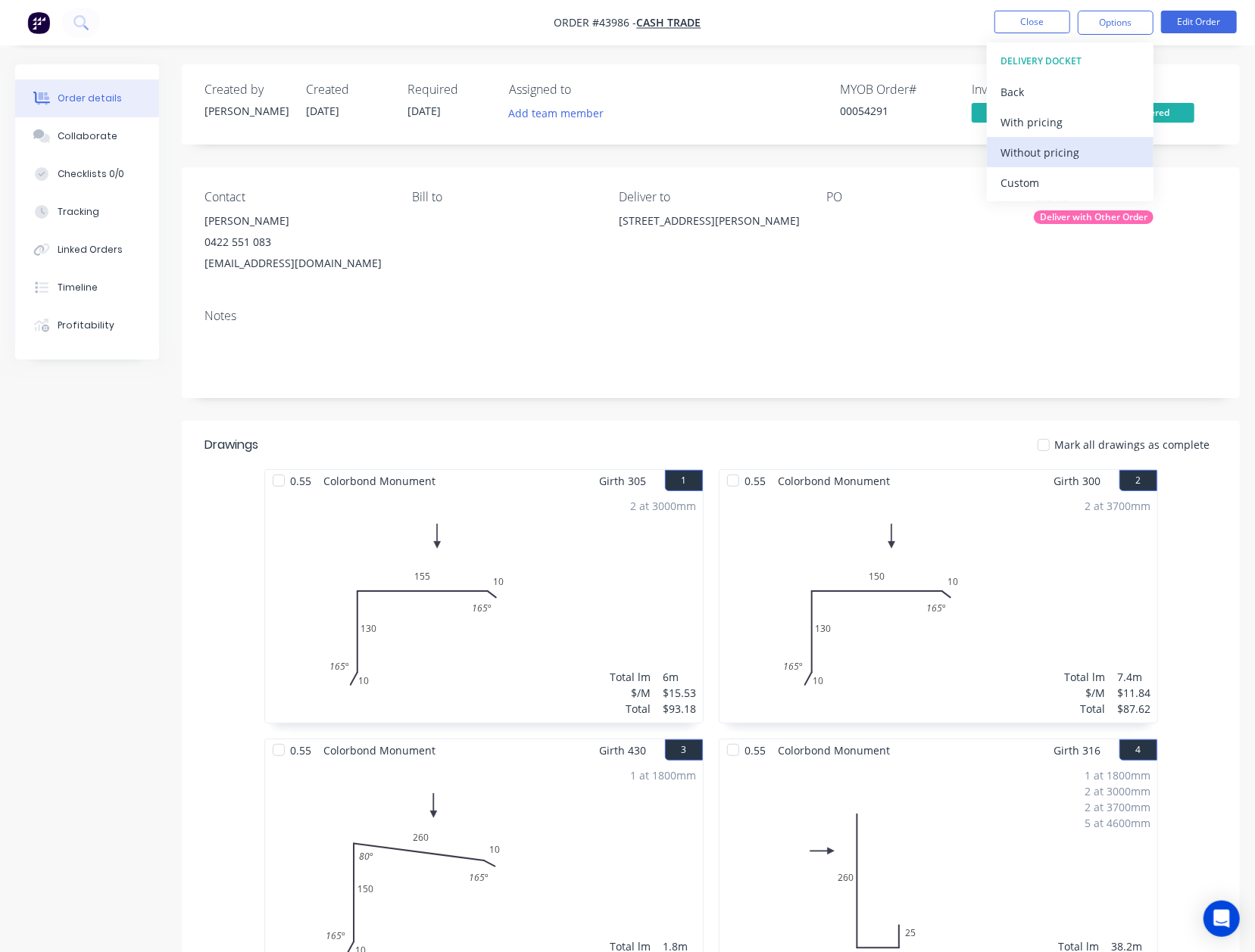
click at [987, 150] on div "Without pricing" at bounding box center [1069, 153] width 139 height 22
click at [789, 243] on div "56 Liberte Cres, Baskerville WA 6083" at bounding box center [711, 234] width 183 height 49
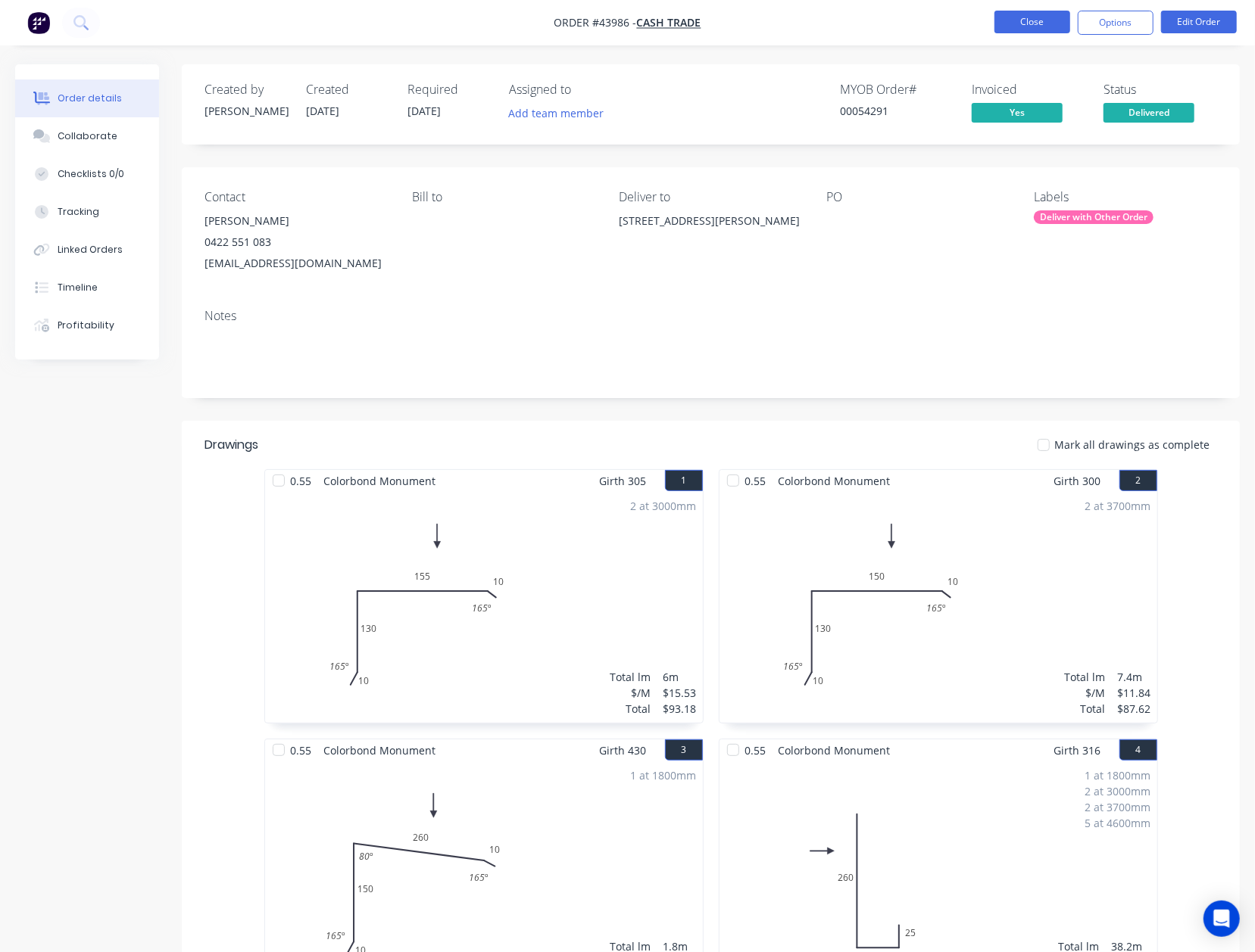
click at [987, 13] on button "Close" at bounding box center [1032, 22] width 76 height 23
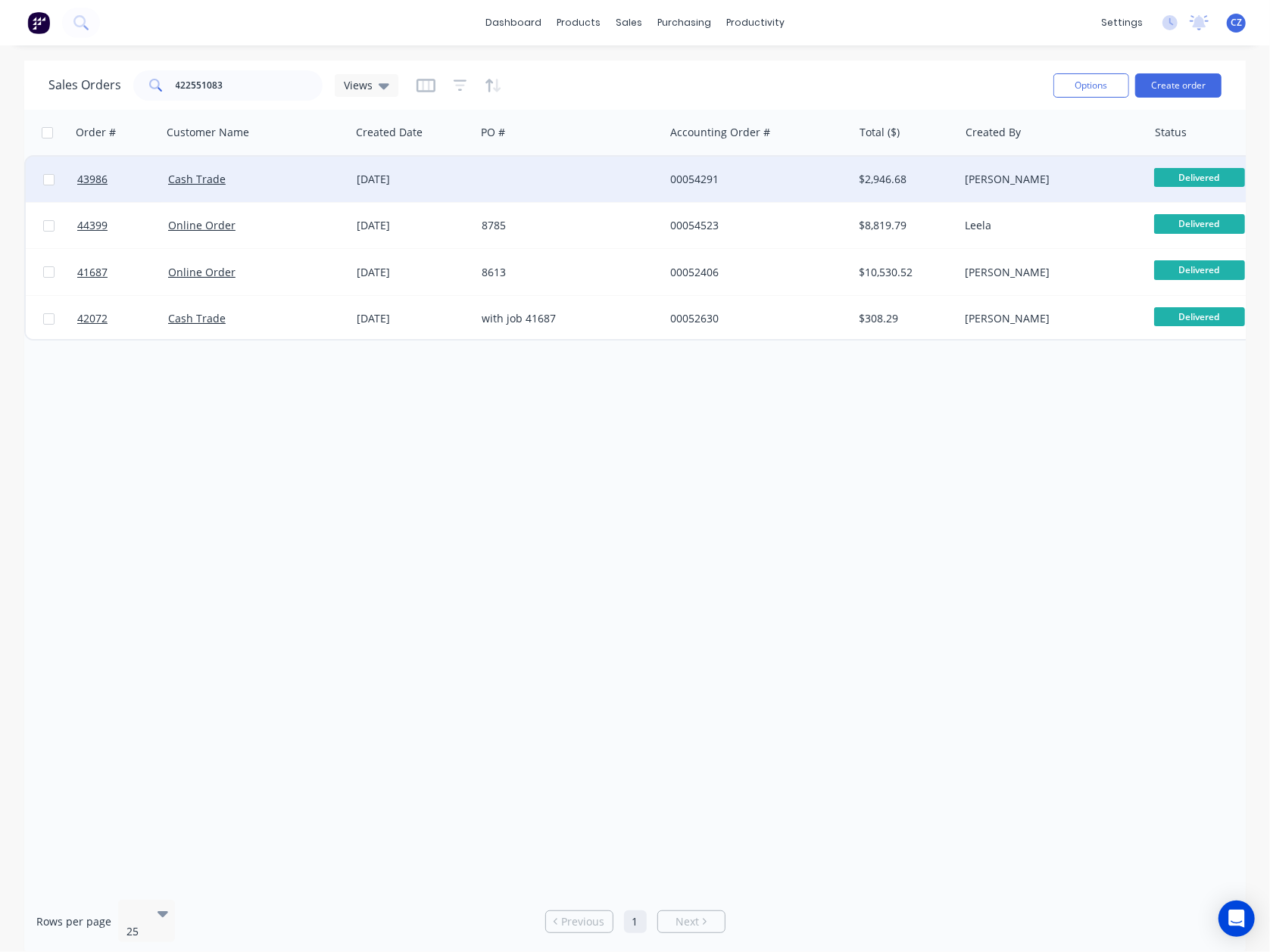
click at [636, 172] on div at bounding box center [569, 179] width 188 height 45
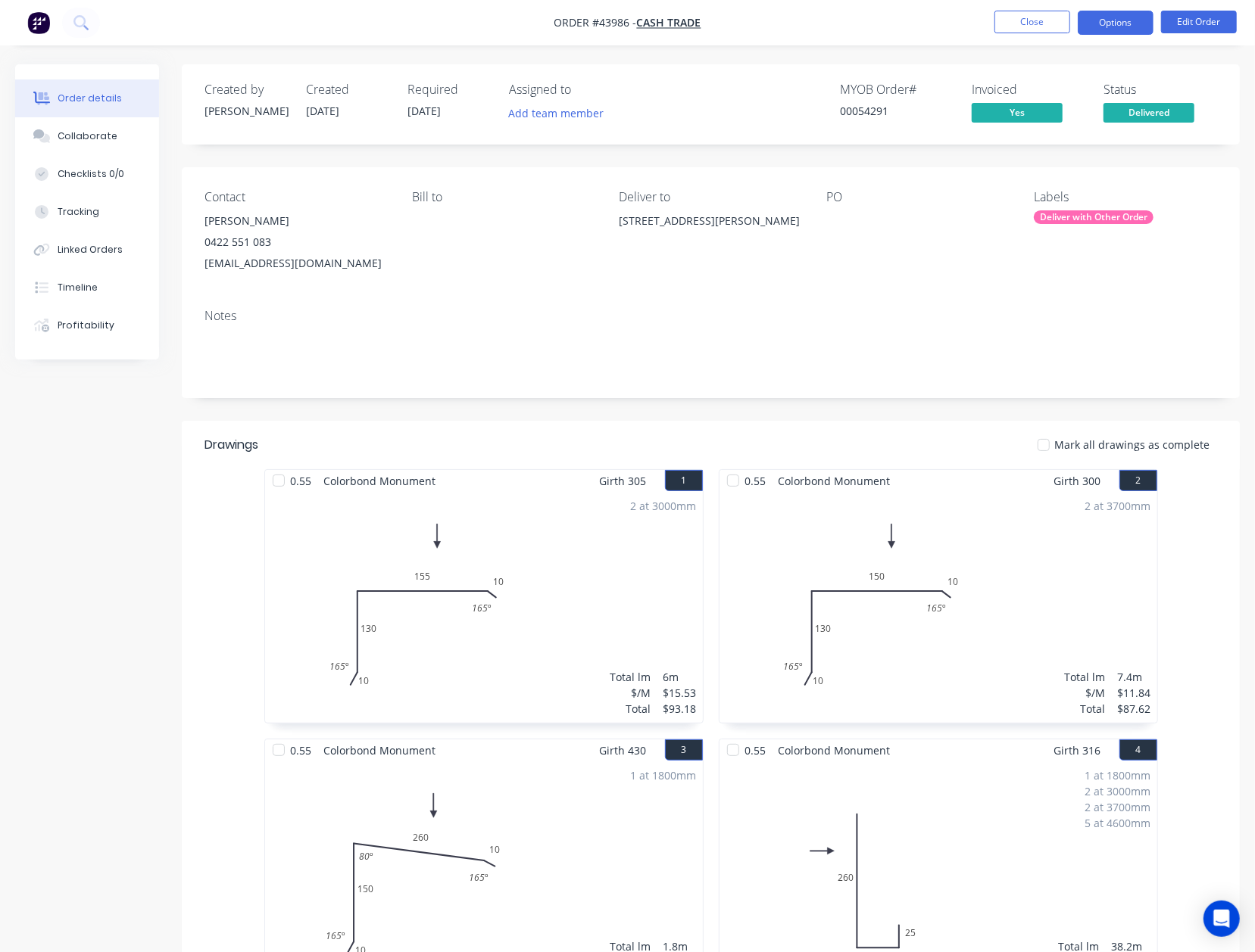
click at [987, 33] on button "Options" at bounding box center [1116, 22] width 76 height 24
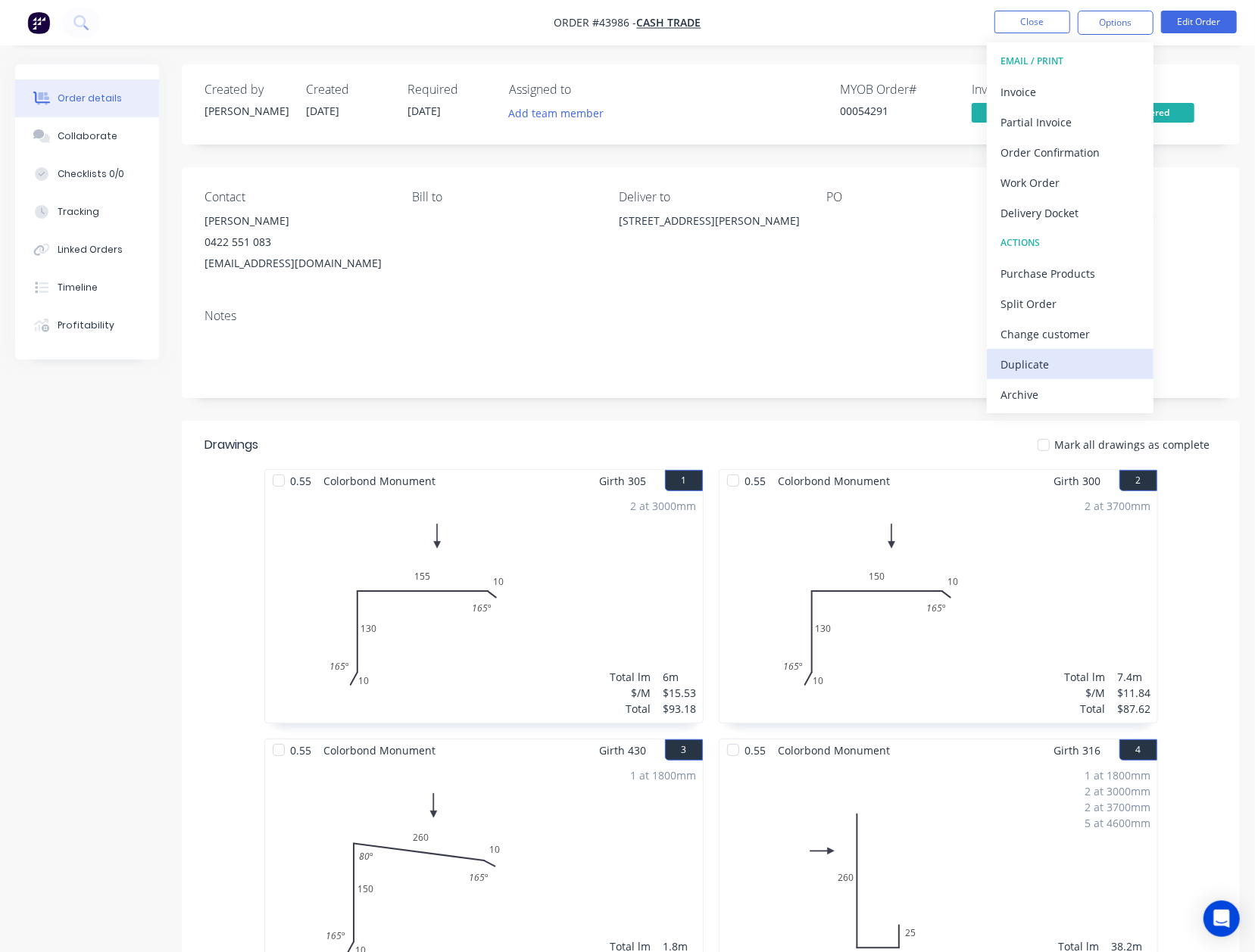
click at [987, 370] on div "Duplicate" at bounding box center [1069, 365] width 139 height 22
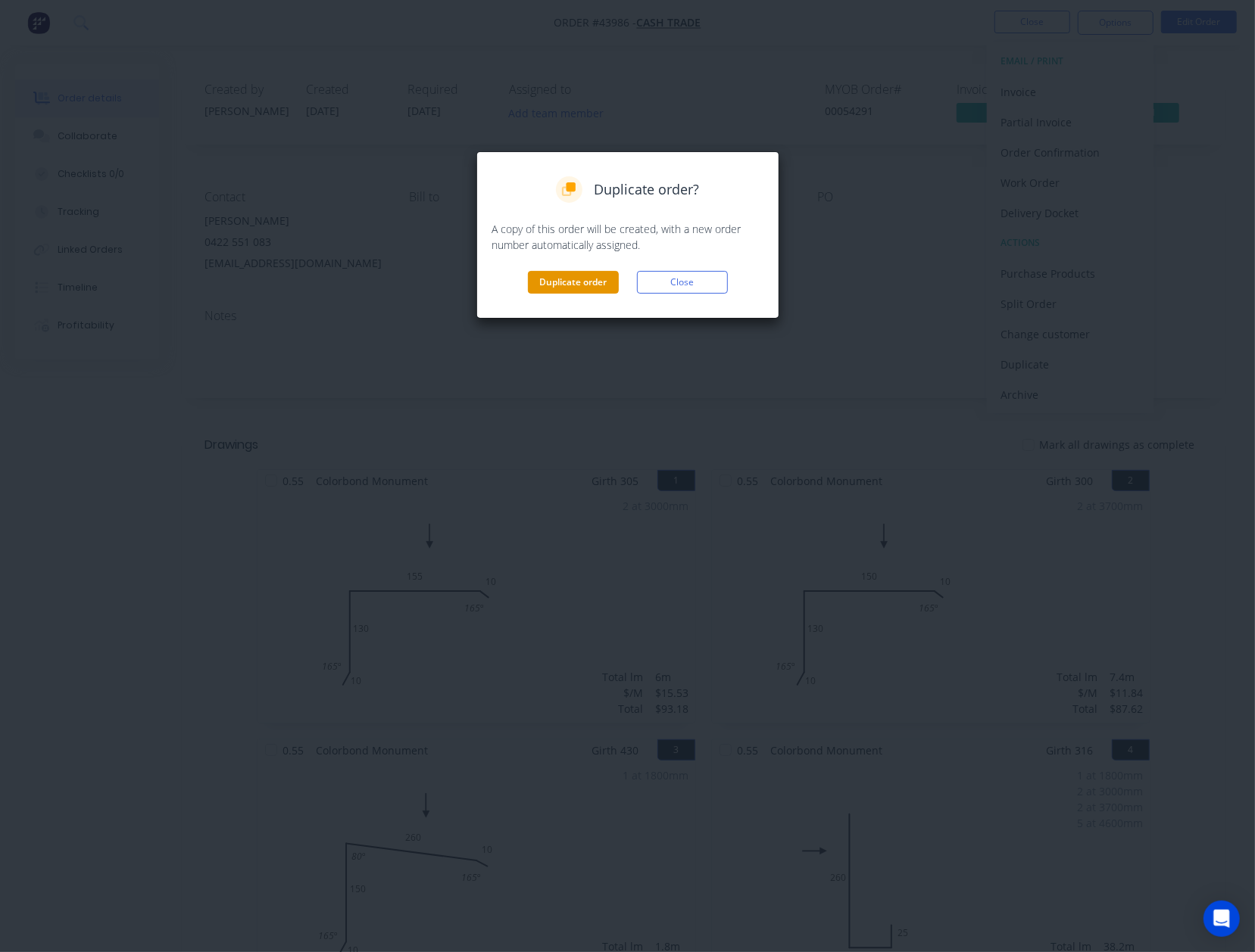
click at [571, 276] on button "Duplicate order" at bounding box center [573, 283] width 91 height 23
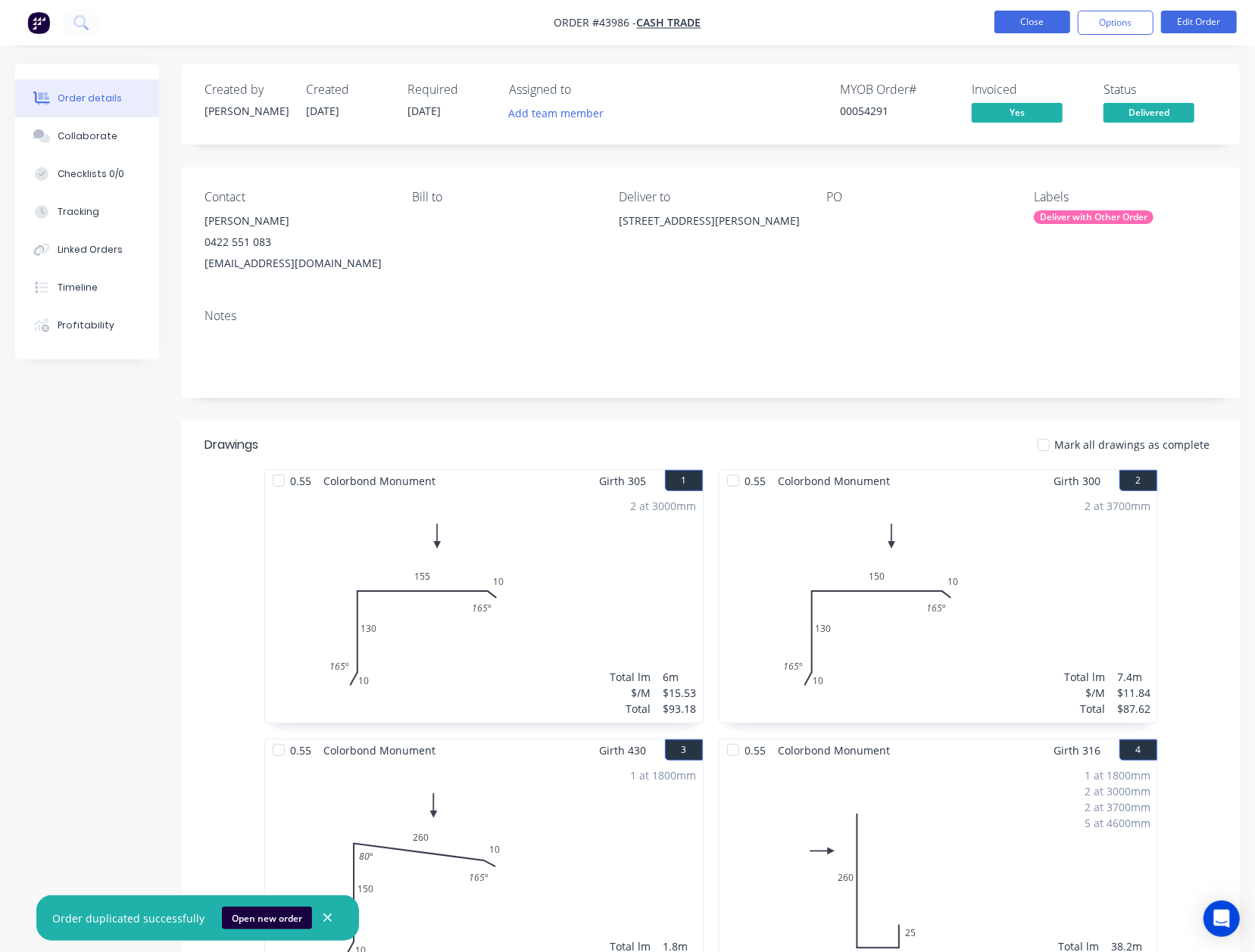
click at [987, 24] on button "Close" at bounding box center [1032, 22] width 76 height 23
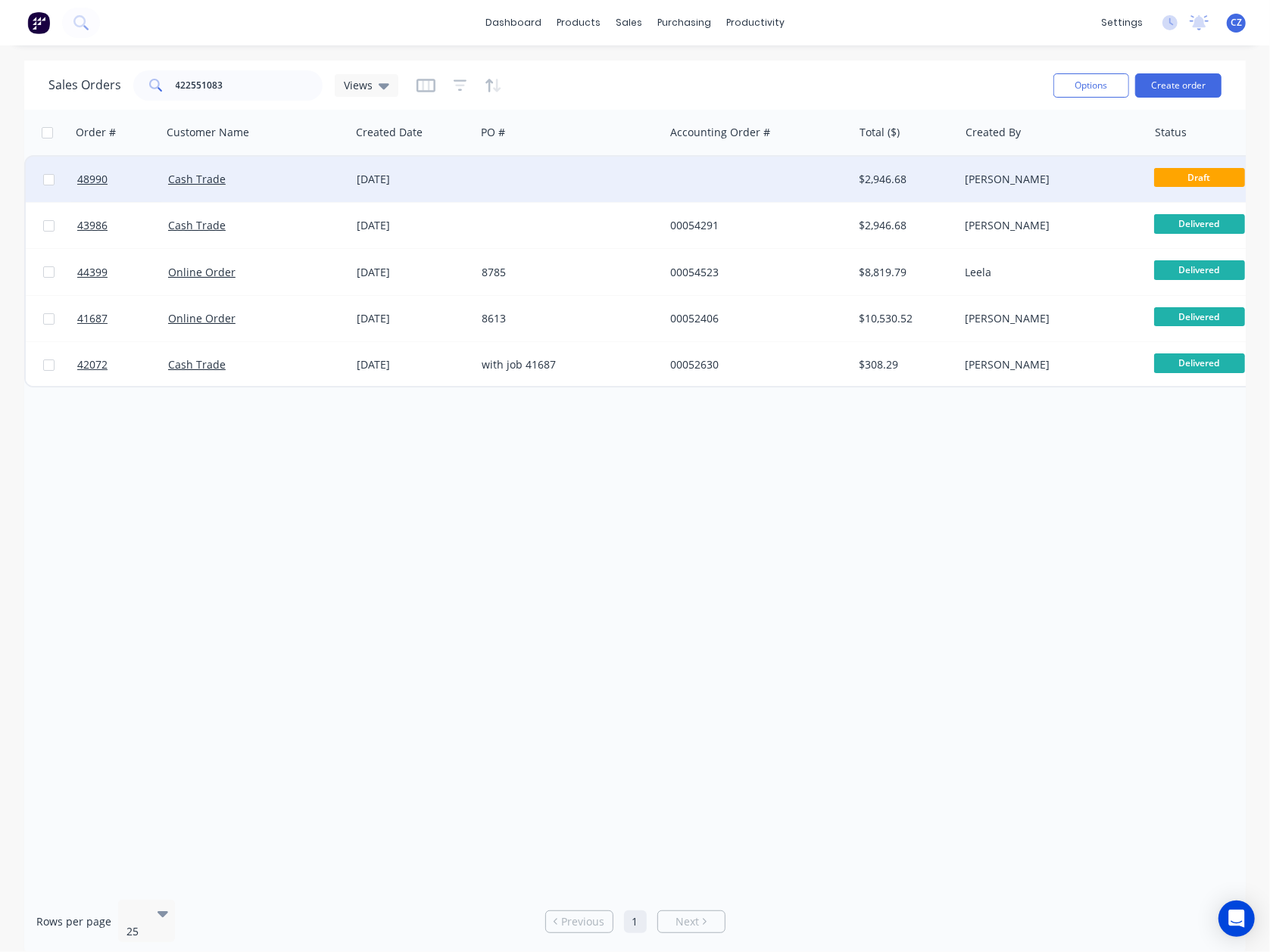
click at [655, 176] on div at bounding box center [569, 179] width 188 height 45
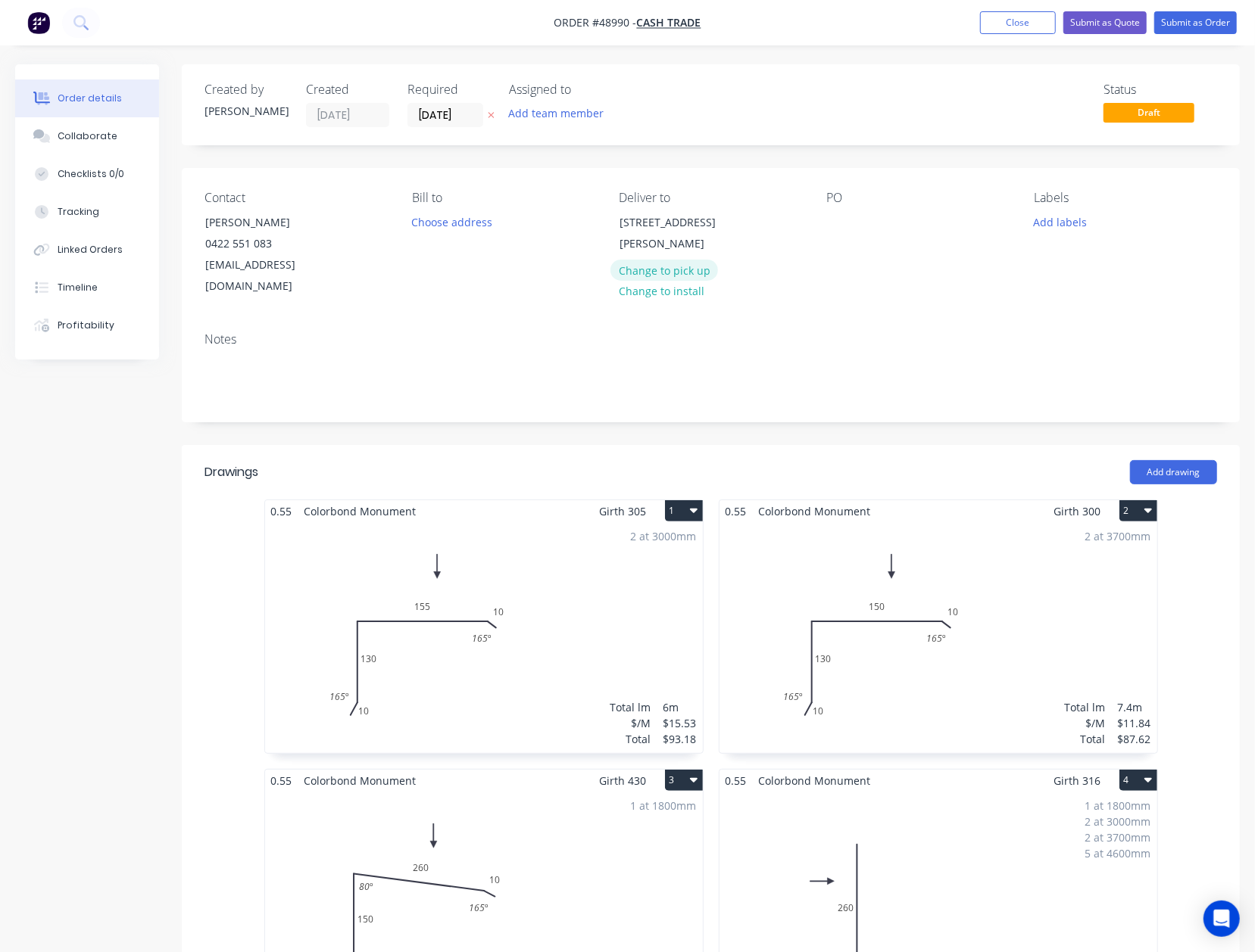
click at [686, 276] on button "Change to pick up" at bounding box center [664, 270] width 107 height 21
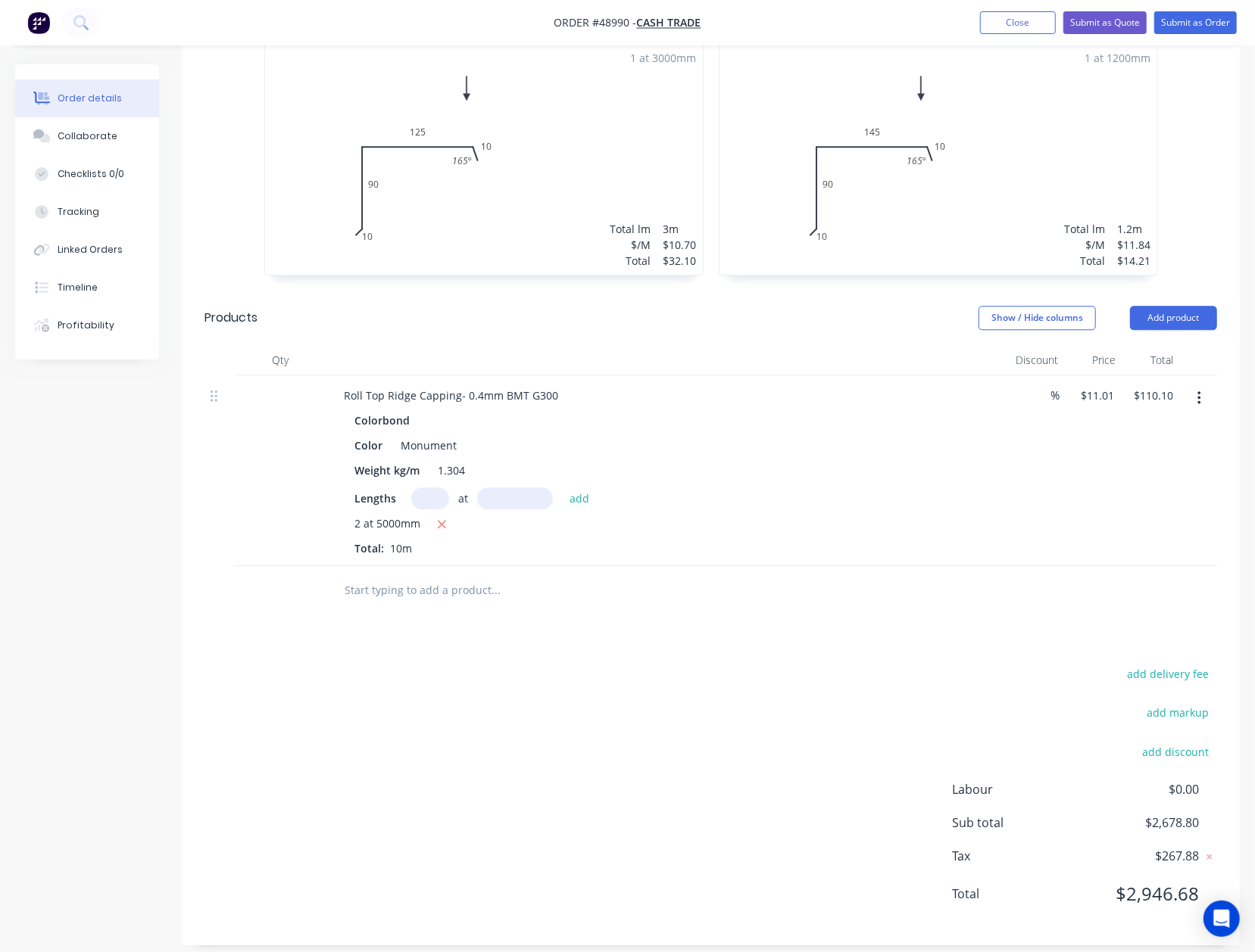
scroll to position [2366, 0]
click at [987, 389] on icon "button" at bounding box center [1199, 398] width 4 height 16
click at [987, 517] on div "Delete" at bounding box center [1144, 528] width 116 height 22
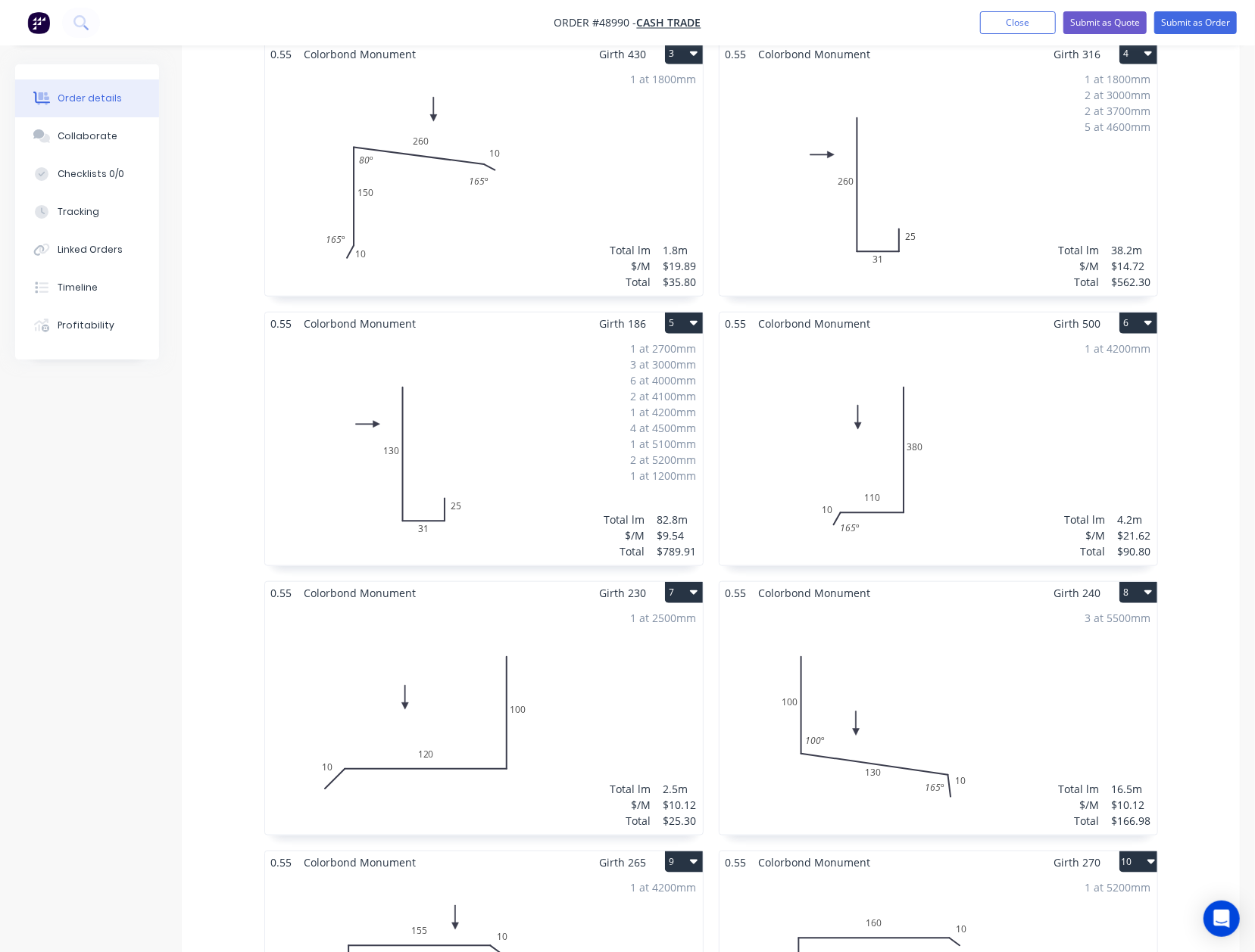
scroll to position [127, 0]
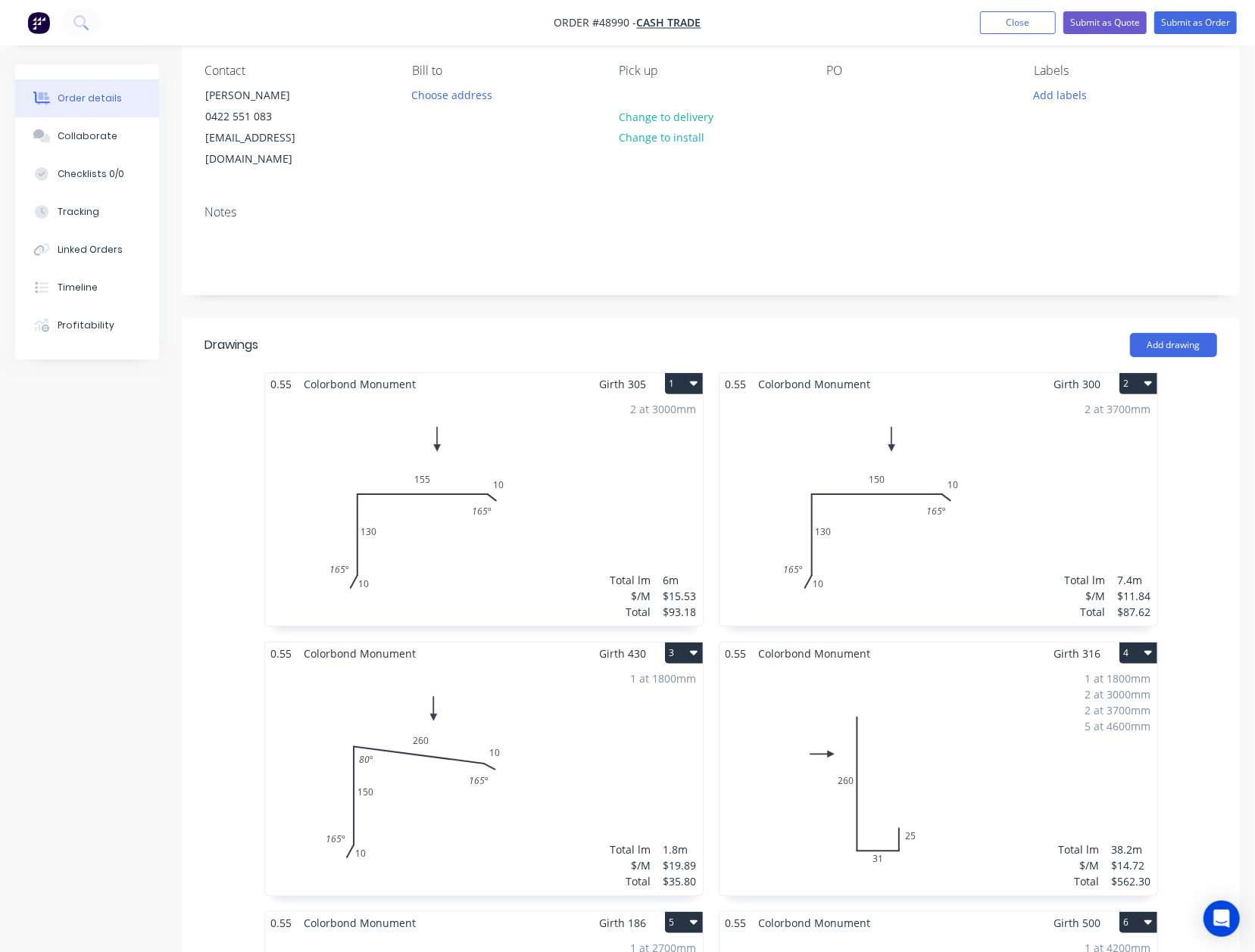
click at [575, 498] on div "2 at 3000mm Total lm $/M Total 6m $15.53 $93.18" at bounding box center [484, 511] width 437 height 231
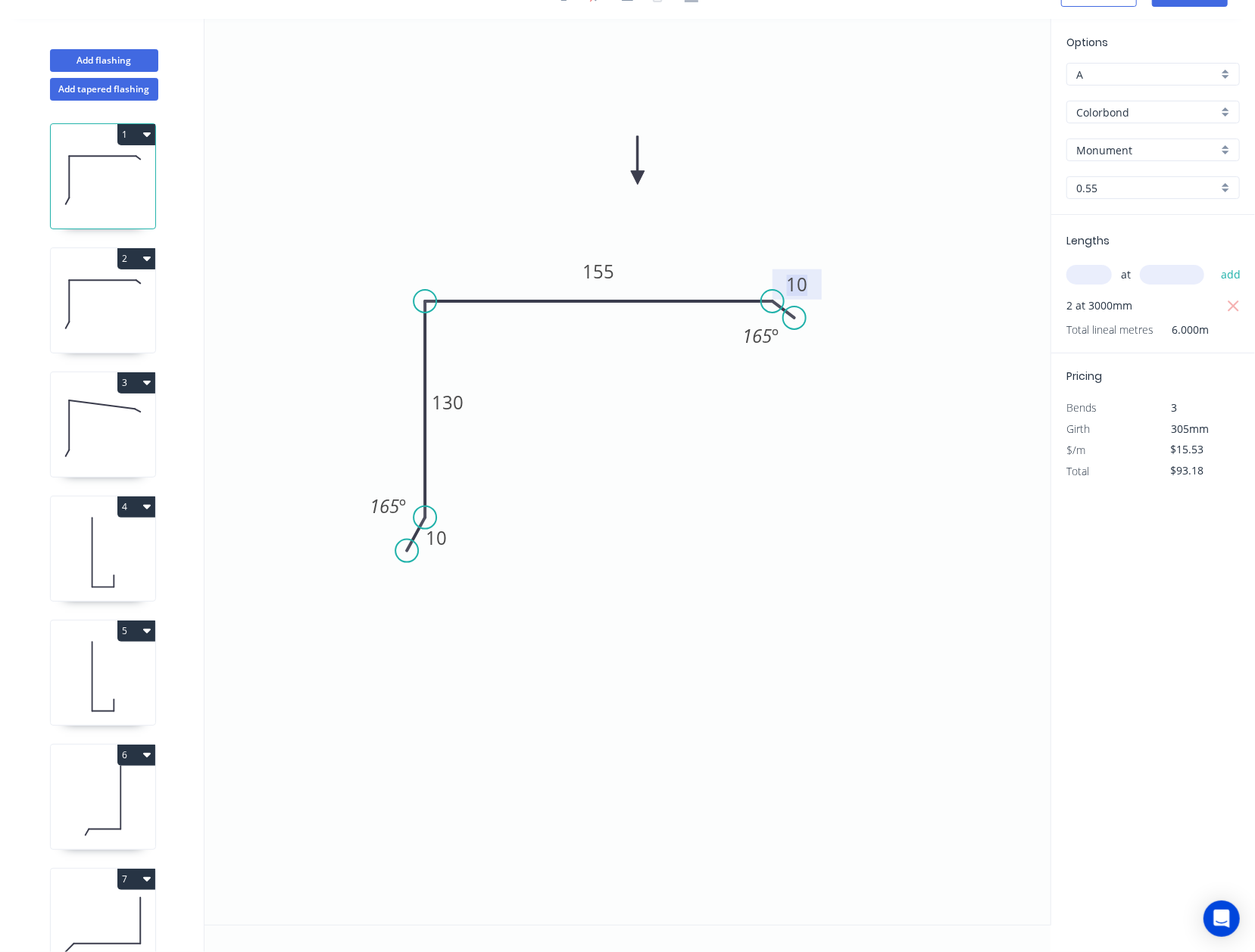
click at [804, 288] on tspan "10" at bounding box center [797, 284] width 21 height 25
type input "$11.84"
type input "$71.04"
drag, startPoint x: 409, startPoint y: 551, endPoint x: 506, endPoint y: 498, distance: 110.5
click at [506, 498] on circle at bounding box center [506, 498] width 23 height 23
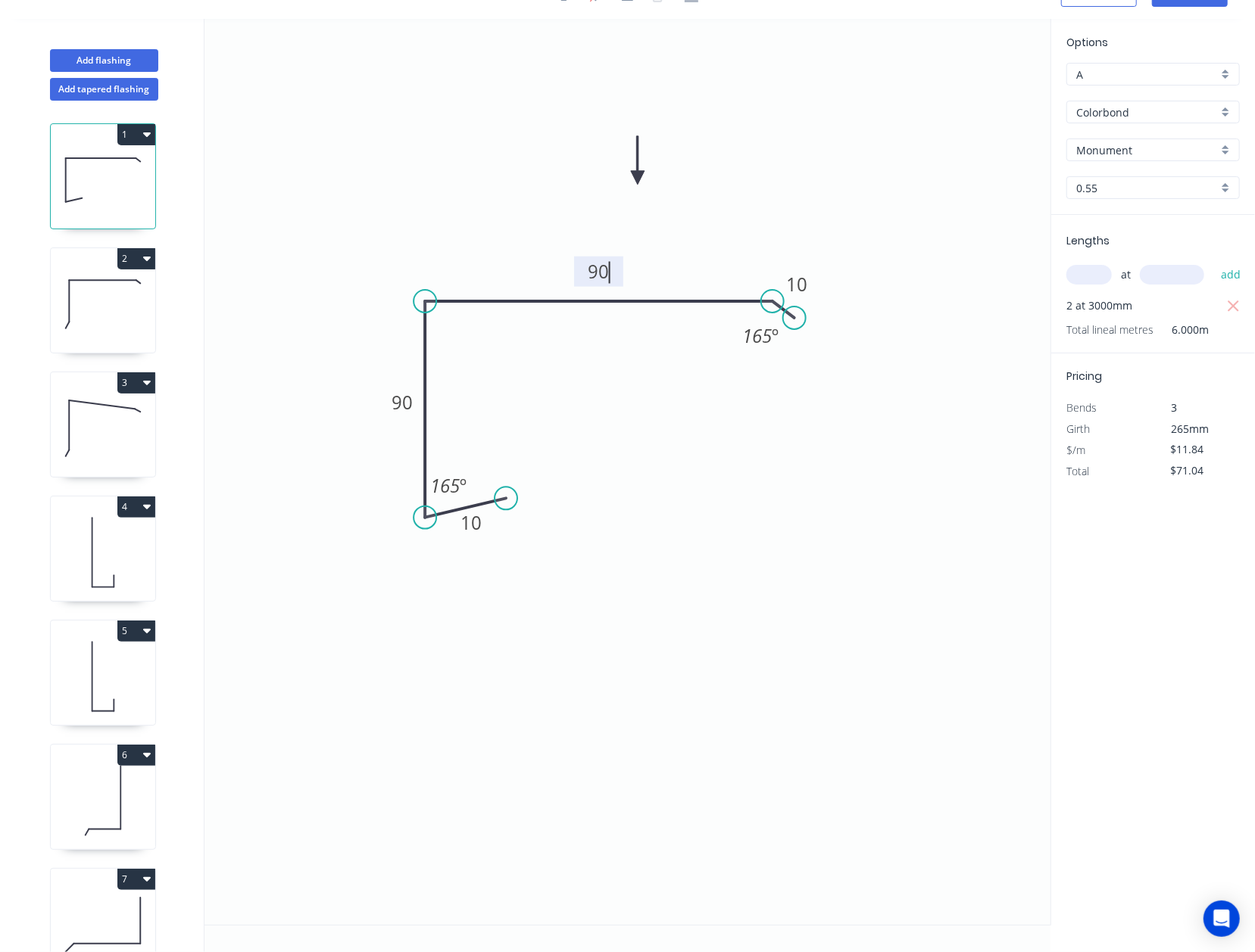
type input "$10.12"
type input "$60.72"
drag, startPoint x: 418, startPoint y: 516, endPoint x: 430, endPoint y: 616, distance: 100.7
click at [430, 616] on circle at bounding box center [425, 609] width 23 height 23
drag, startPoint x: 516, startPoint y: 567, endPoint x: 491, endPoint y: 601, distance: 42.2
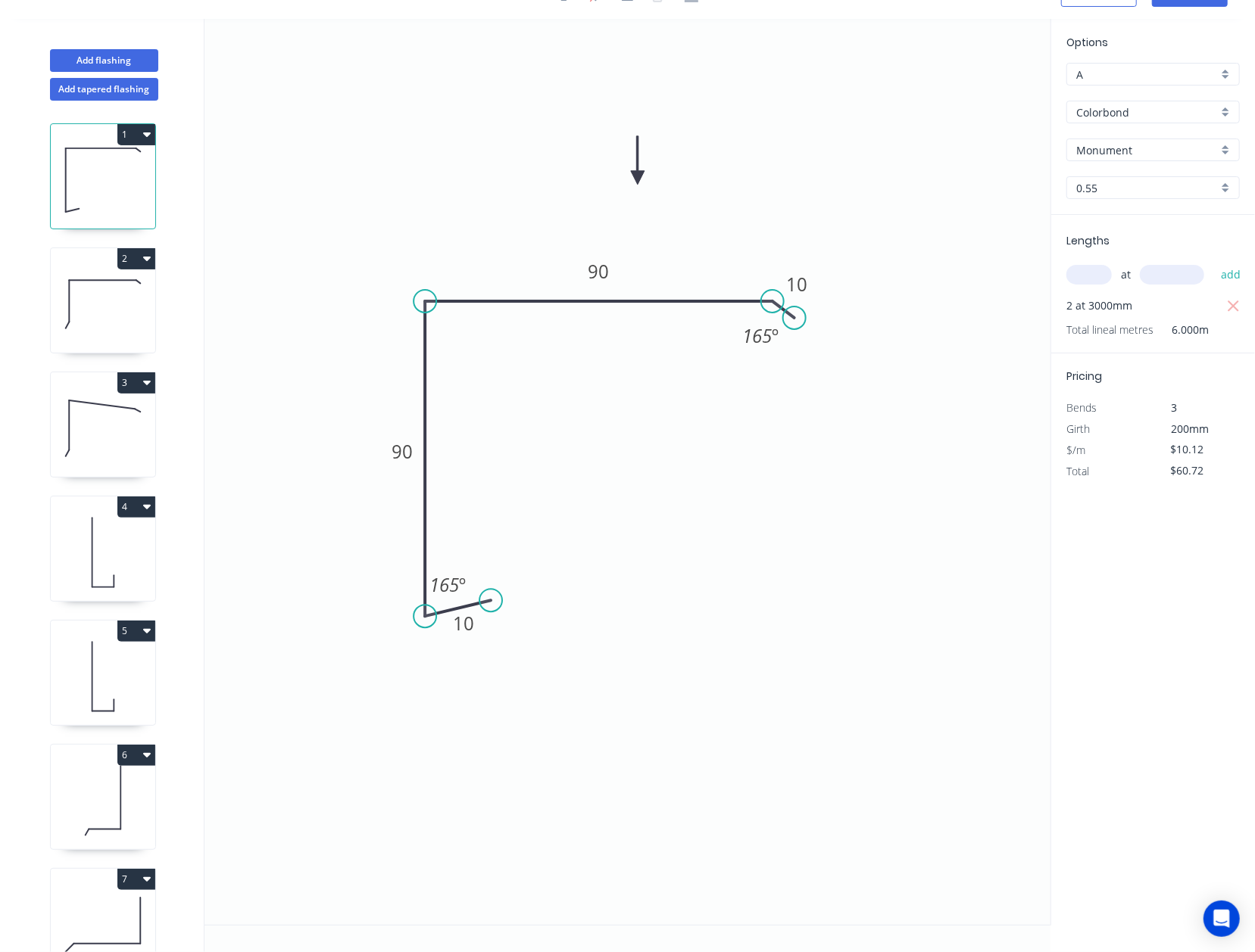
click at [491, 601] on circle at bounding box center [491, 601] width 23 height 23
click at [457, 576] on tspan "165" at bounding box center [445, 585] width 30 height 25
drag, startPoint x: 643, startPoint y: 584, endPoint x: 1264, endPoint y: 249, distance: 705.6
click at [646, 584] on icon "0 10 90 90 10 165 º 65 º" at bounding box center [627, 472] width 846 height 906
click at [987, 158] on div "Monument" at bounding box center [1153, 150] width 173 height 23
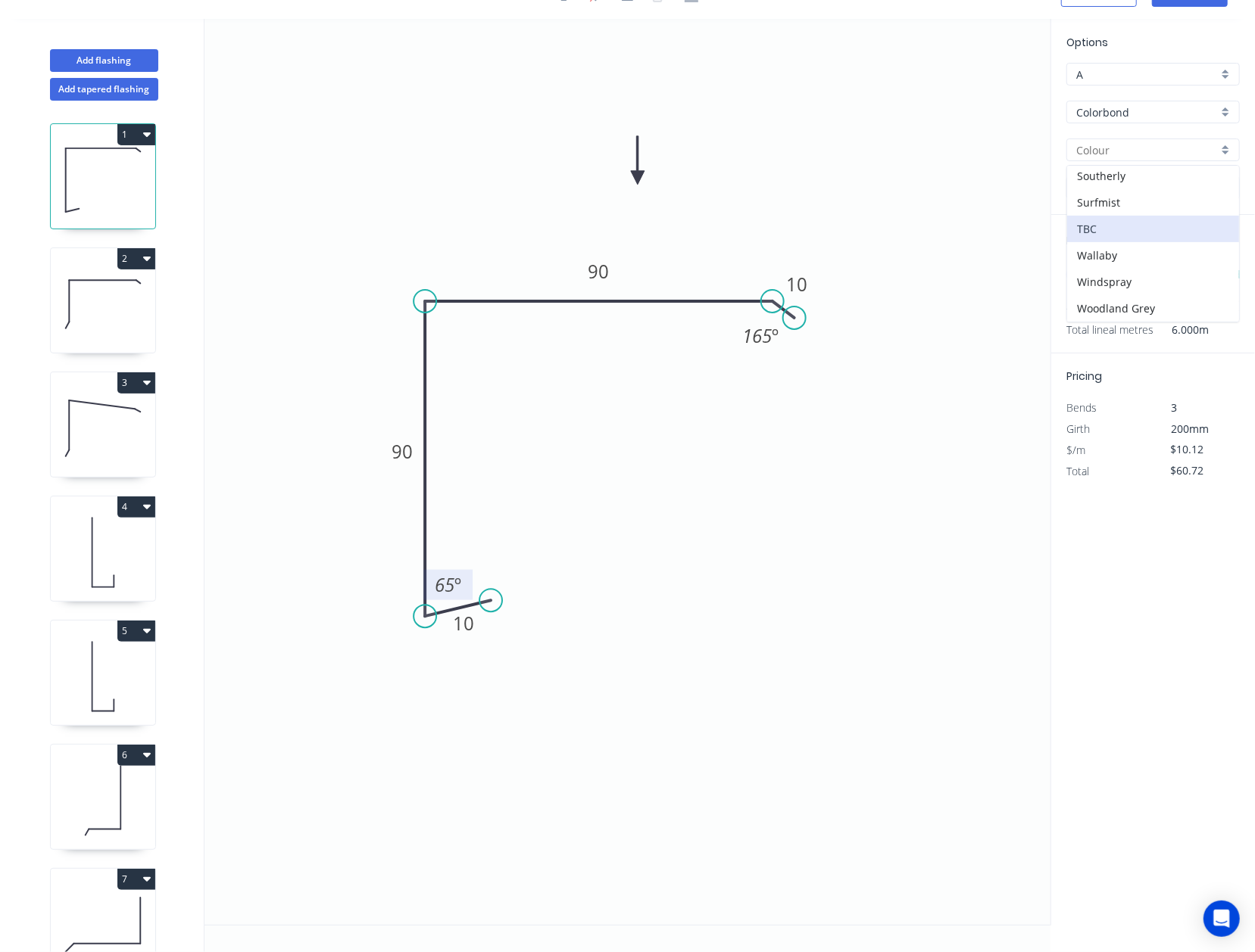
scroll to position [439, 0]
click at [987, 243] on div "Wallaby" at bounding box center [1153, 256] width 172 height 26
type input "Wallaby"
click at [987, 258] on div "at add" at bounding box center [1154, 275] width 177 height 41
click at [987, 280] on input "text" at bounding box center [1088, 275] width 45 height 20
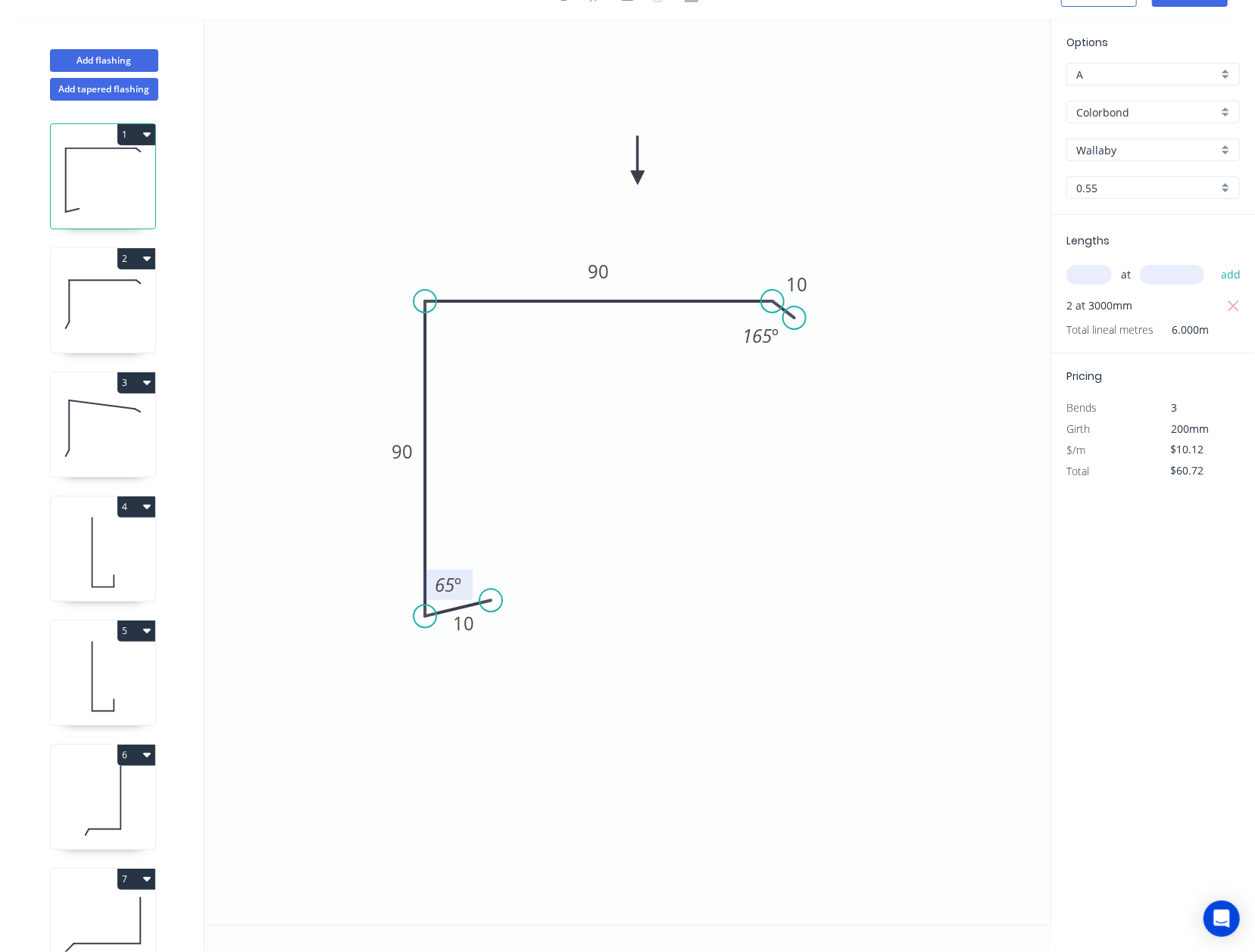
click at [987, 308] on icon "button" at bounding box center [1234, 307] width 14 height 18
type input "$0.00"
click at [987, 273] on input "text" at bounding box center [1088, 275] width 45 height 20
type input "5"
type input "2800"
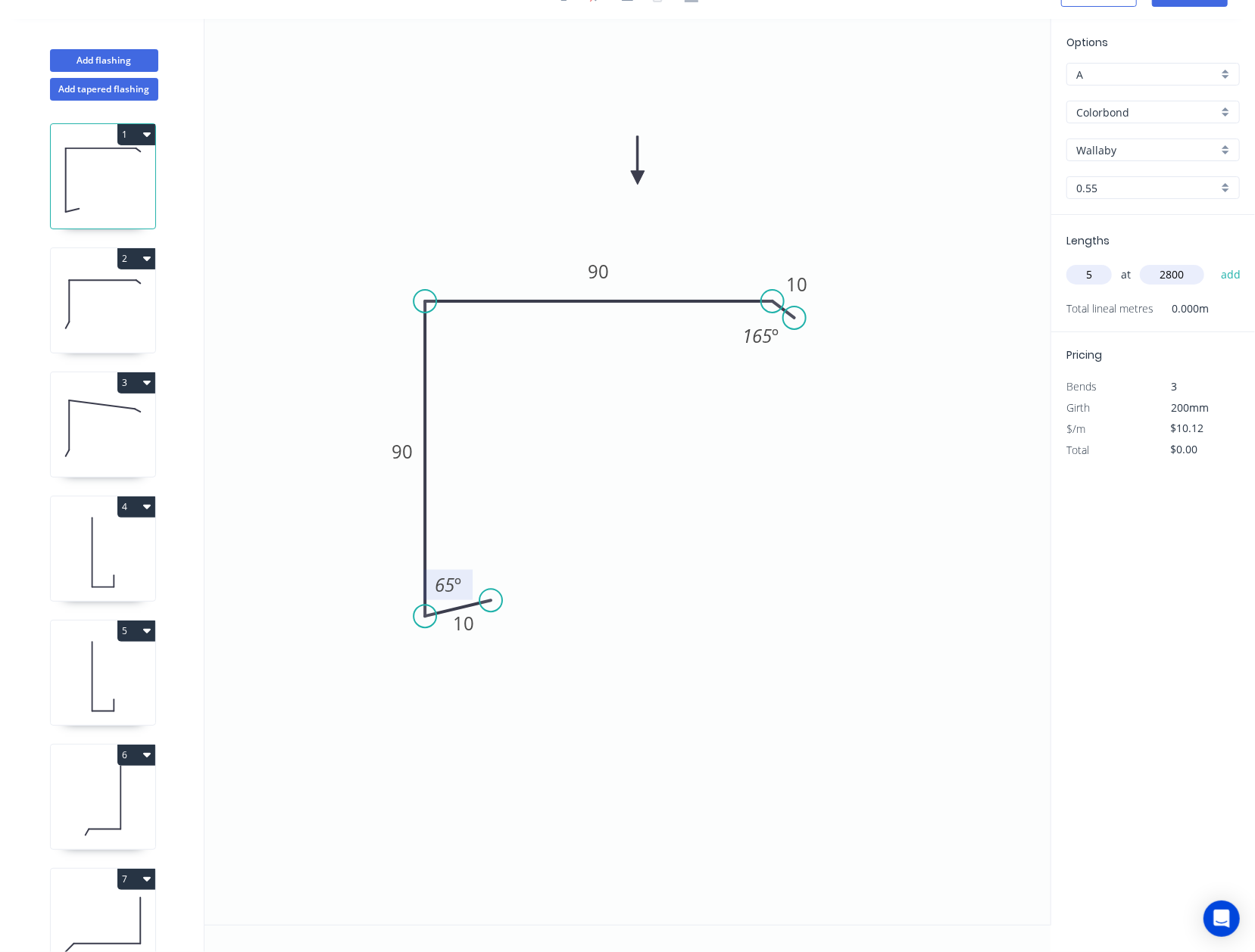
click at [987, 262] on button "add" at bounding box center [1230, 275] width 35 height 26
type input "$141.68"
type input "1"
type input "3300"
click at [987, 262] on button "add" at bounding box center [1230, 275] width 35 height 26
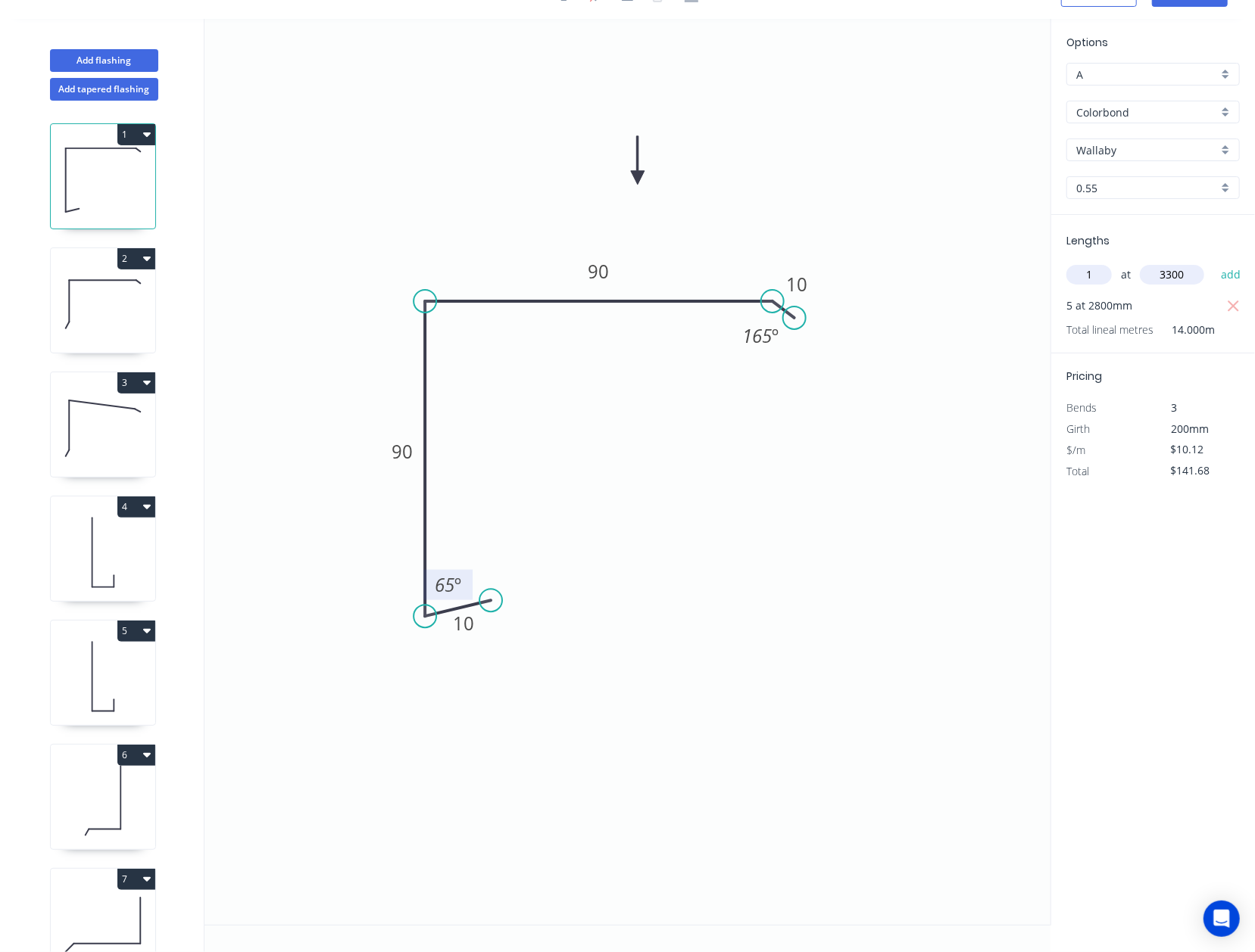
type input "$175.08"
type input "1"
type input "3000"
click at [987, 262] on button "add" at bounding box center [1230, 275] width 35 height 26
type input "$205.44"
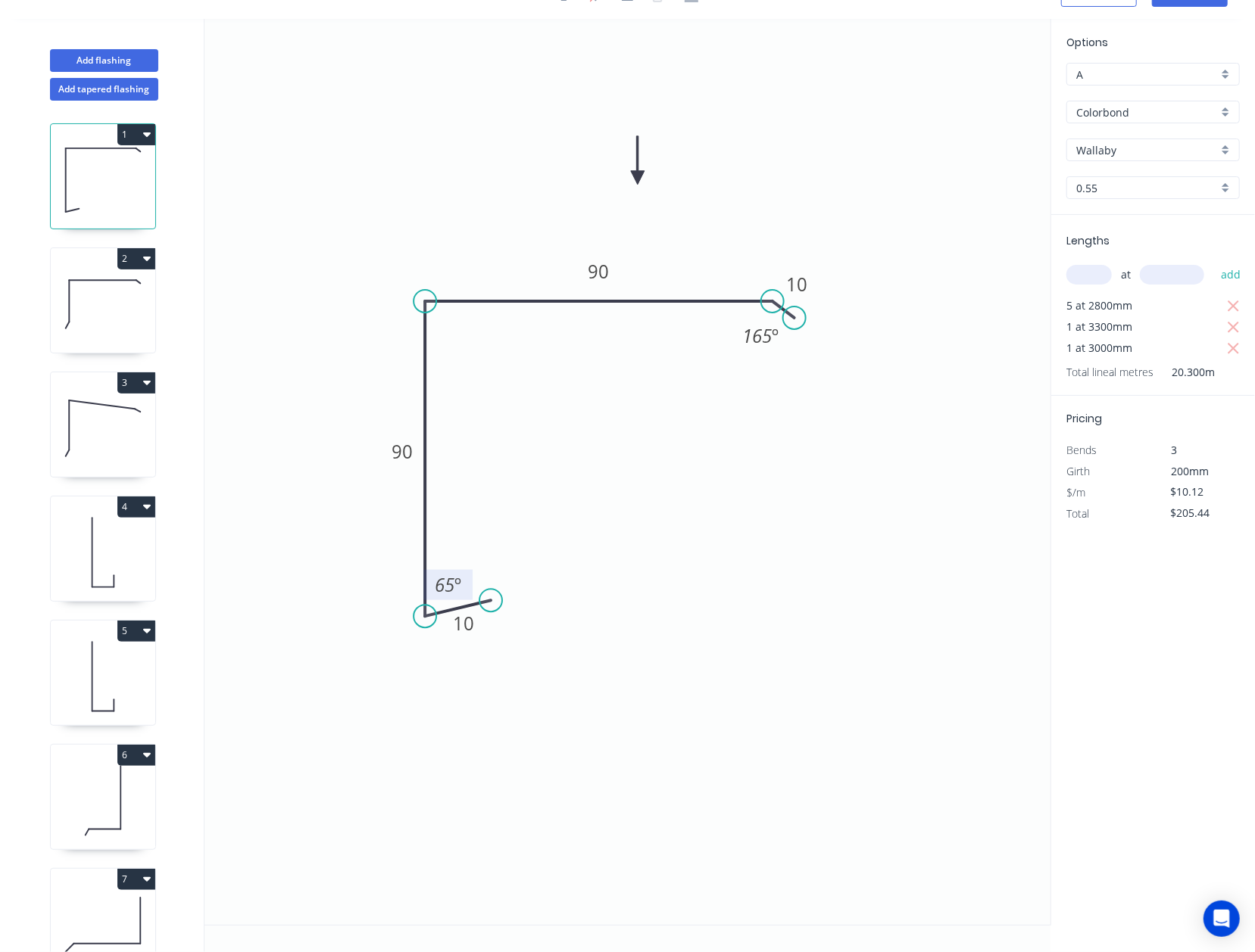
click at [86, 291] on icon at bounding box center [102, 304] width 105 height 97
type input "$11.84"
type input "$87.62"
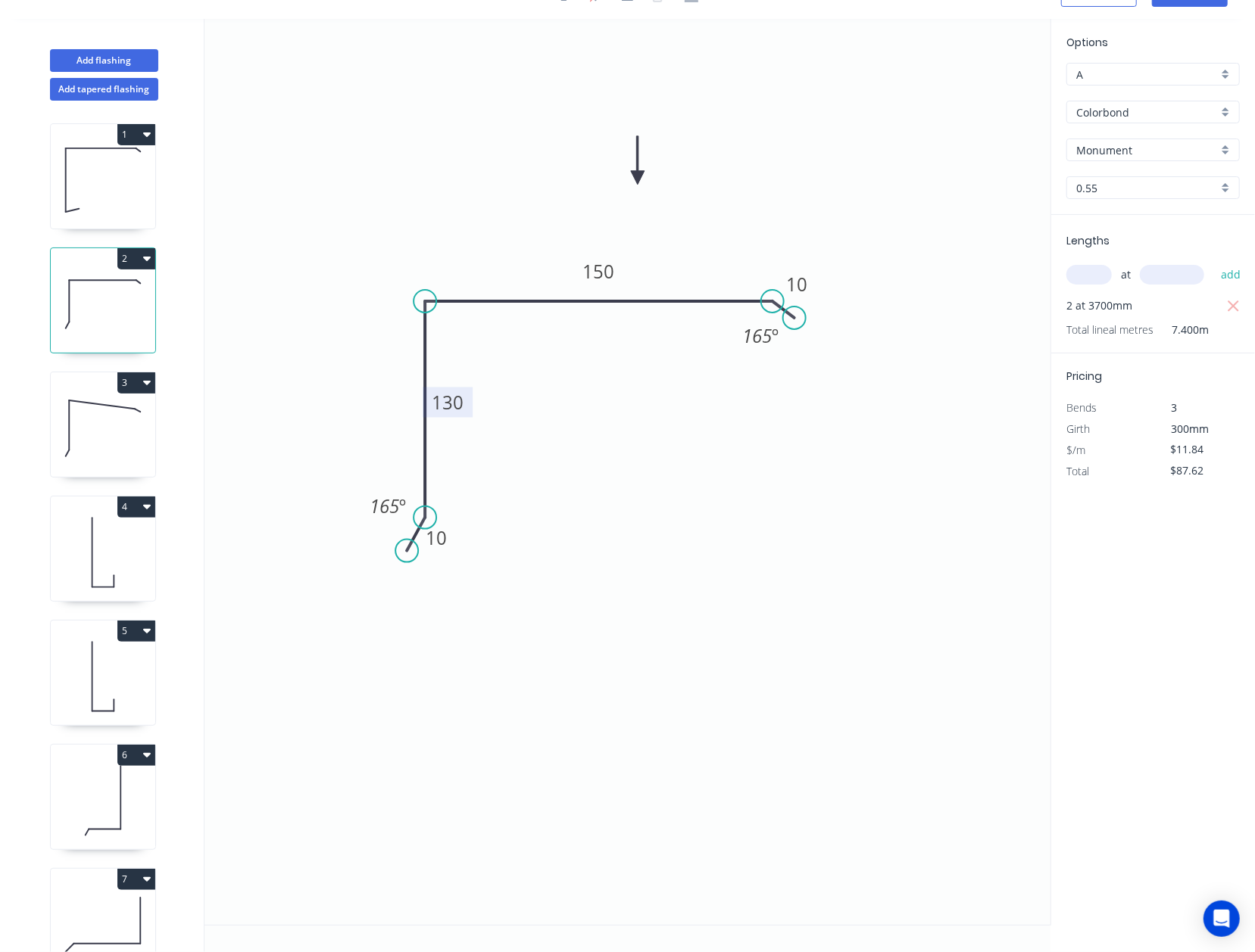
click at [452, 401] on tspan "130" at bounding box center [447, 403] width 32 height 25
click at [701, 558] on icon "0 10 90 90 10 165 º 165 º" at bounding box center [627, 472] width 846 height 906
type input "$10.12"
type input "$74.89"
drag, startPoint x: 800, startPoint y: 317, endPoint x: 800, endPoint y: 270, distance: 47.0
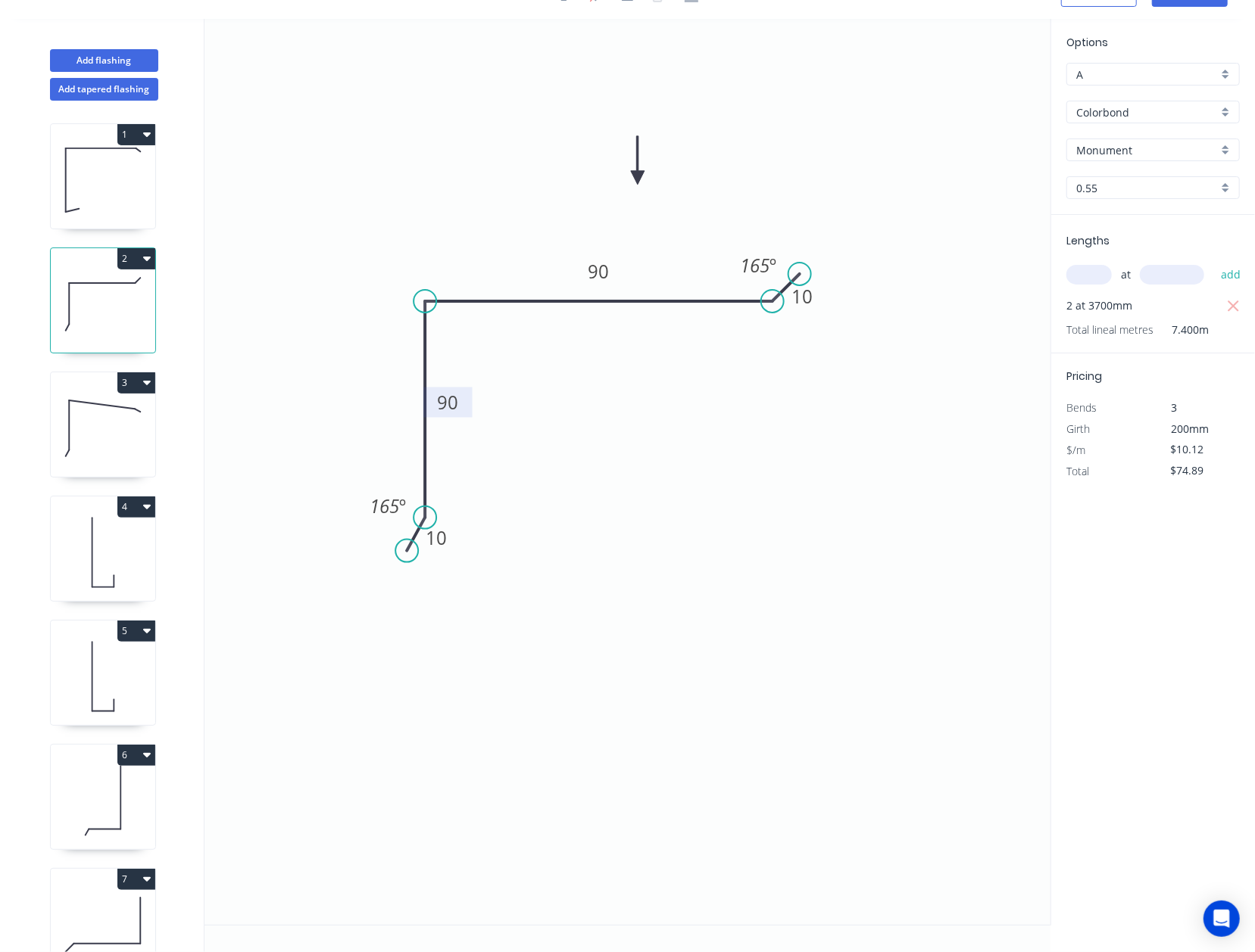
click at [800, 270] on circle at bounding box center [800, 274] width 23 height 23
click at [987, 276] on input "text" at bounding box center [1088, 275] width 45 height 20
click at [987, 143] on input "Monument" at bounding box center [1147, 150] width 142 height 16
click at [987, 262] on div "Wallaby" at bounding box center [1153, 256] width 172 height 26
type input "Wallaby"
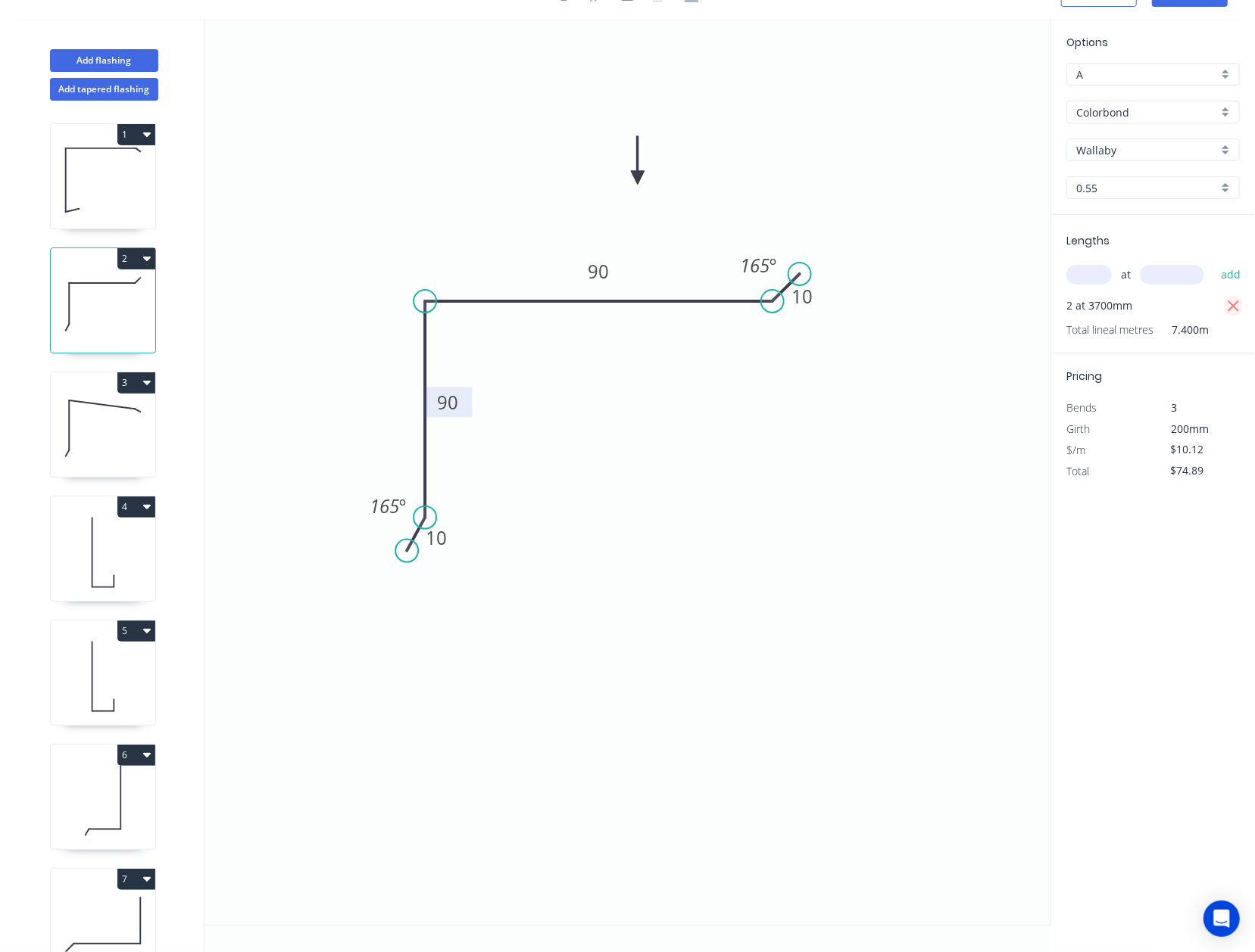
click at [987, 300] on icon "button" at bounding box center [1234, 306] width 12 height 12
type input "$0.00"
click at [987, 276] on input "text" at bounding box center [1088, 275] width 45 height 20
type input "2"
type input "3700"
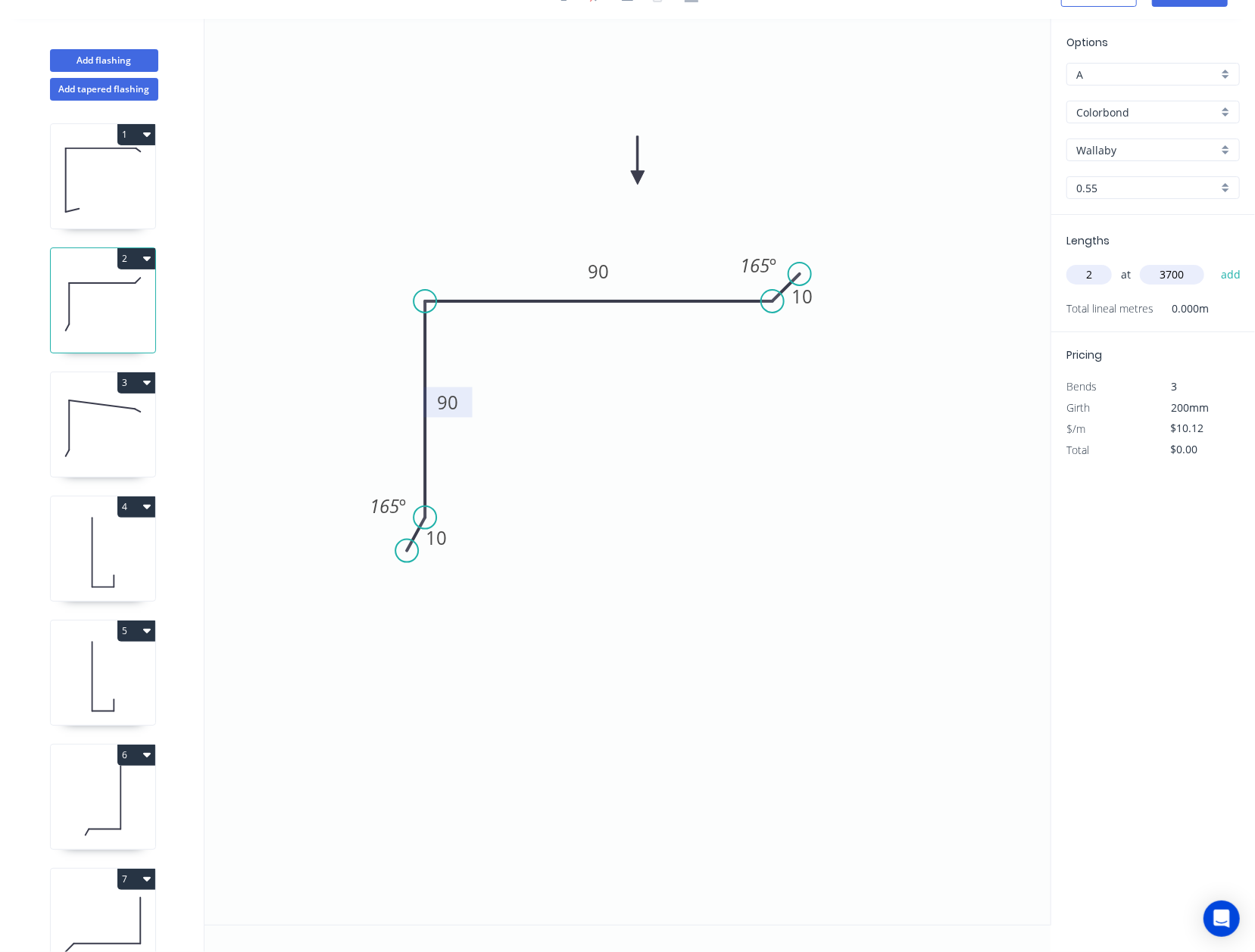
click at [987, 262] on button "add" at bounding box center [1230, 275] width 35 height 26
type input "$74.89"
type input "1"
type input "330"
click at [987, 262] on button "add" at bounding box center [1230, 275] width 35 height 26
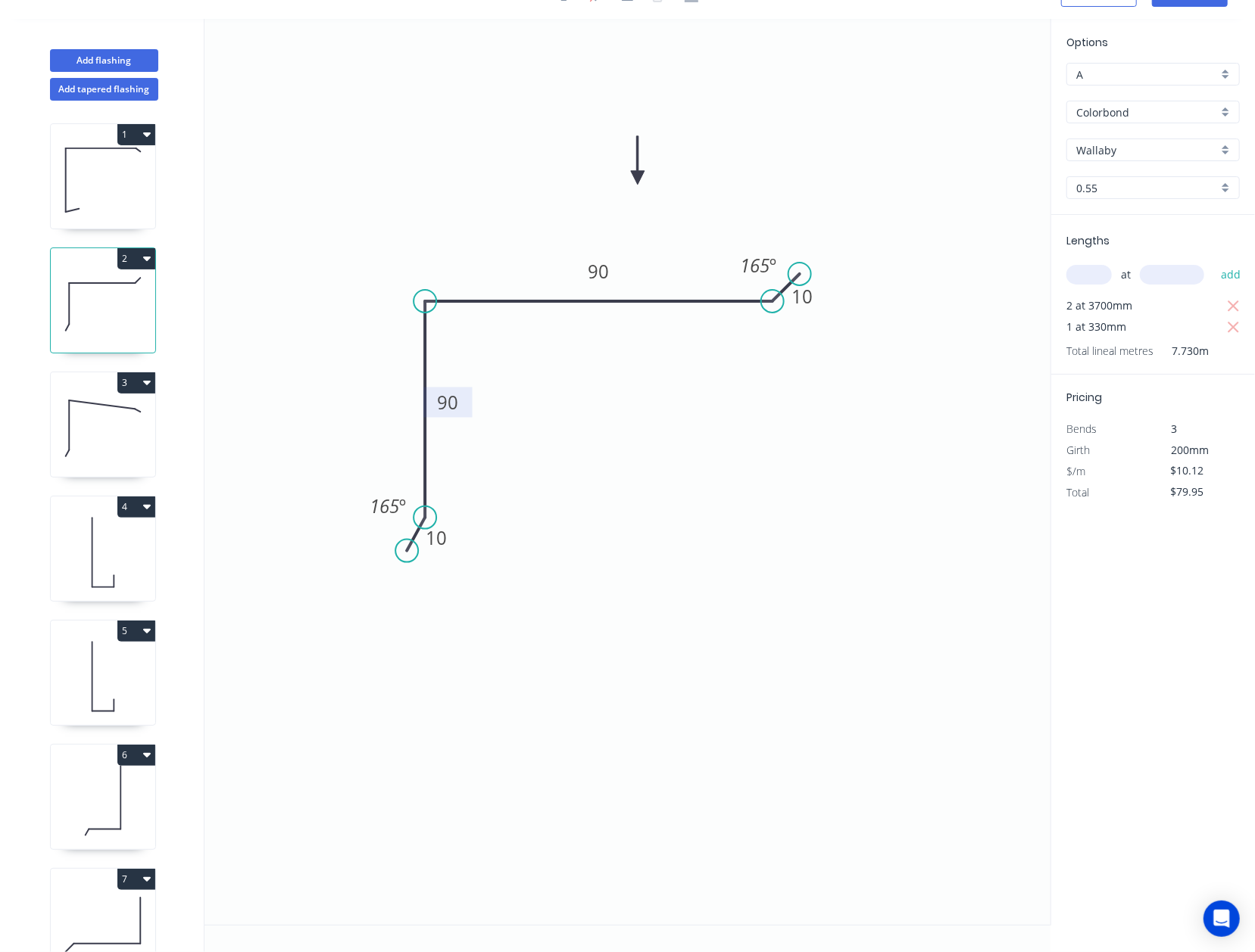
drag, startPoint x: 1230, startPoint y: 324, endPoint x: 1081, endPoint y: 297, distance: 151.4
click at [987, 324] on icon "button" at bounding box center [1234, 328] width 12 height 12
type input "$74.89"
click at [987, 279] on input "text" at bounding box center [1088, 275] width 45 height 20
type input "1"
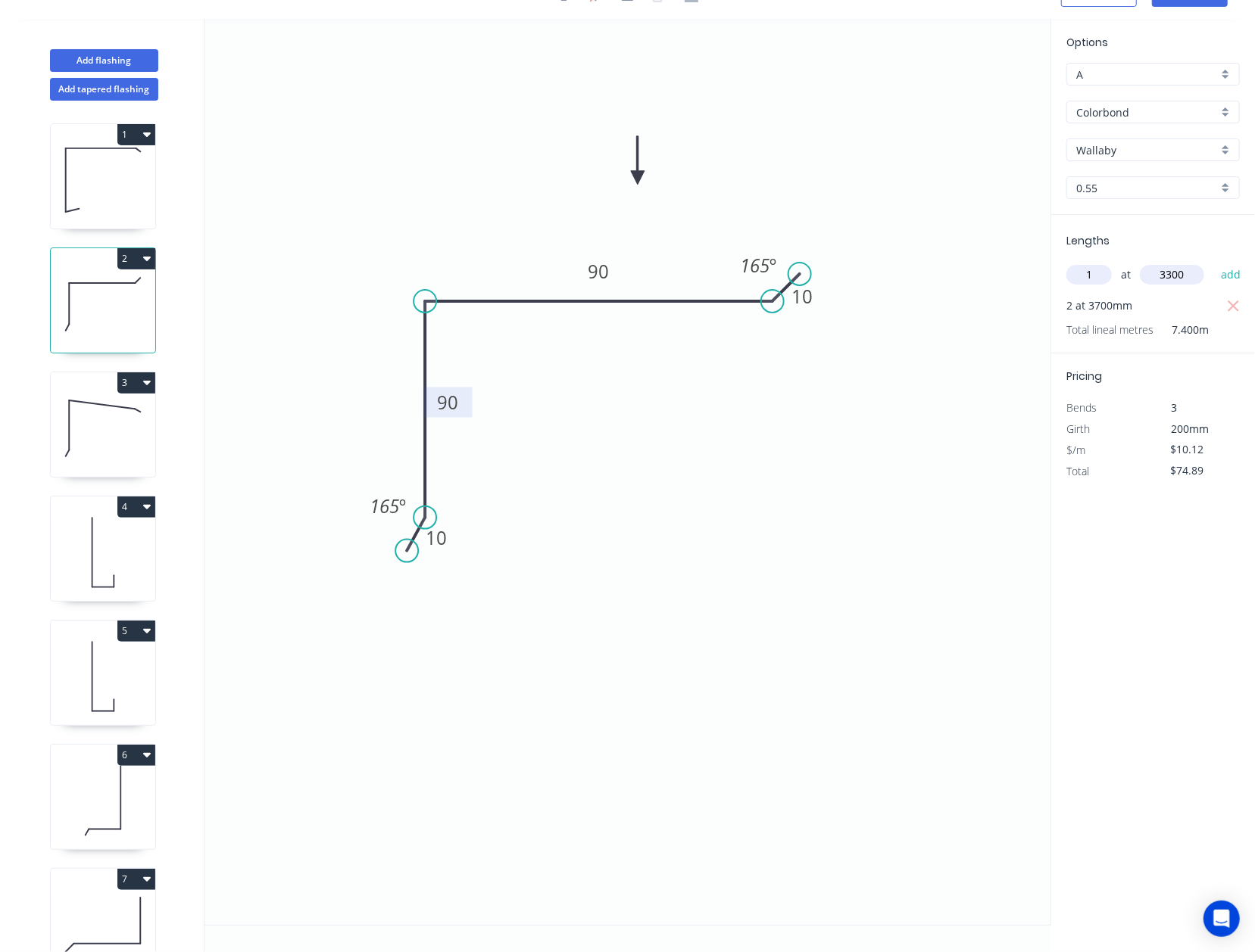
type input "3300"
click at [987, 262] on button "add" at bounding box center [1230, 275] width 35 height 26
type input "$108.28"
type input "8"
type input "2800"
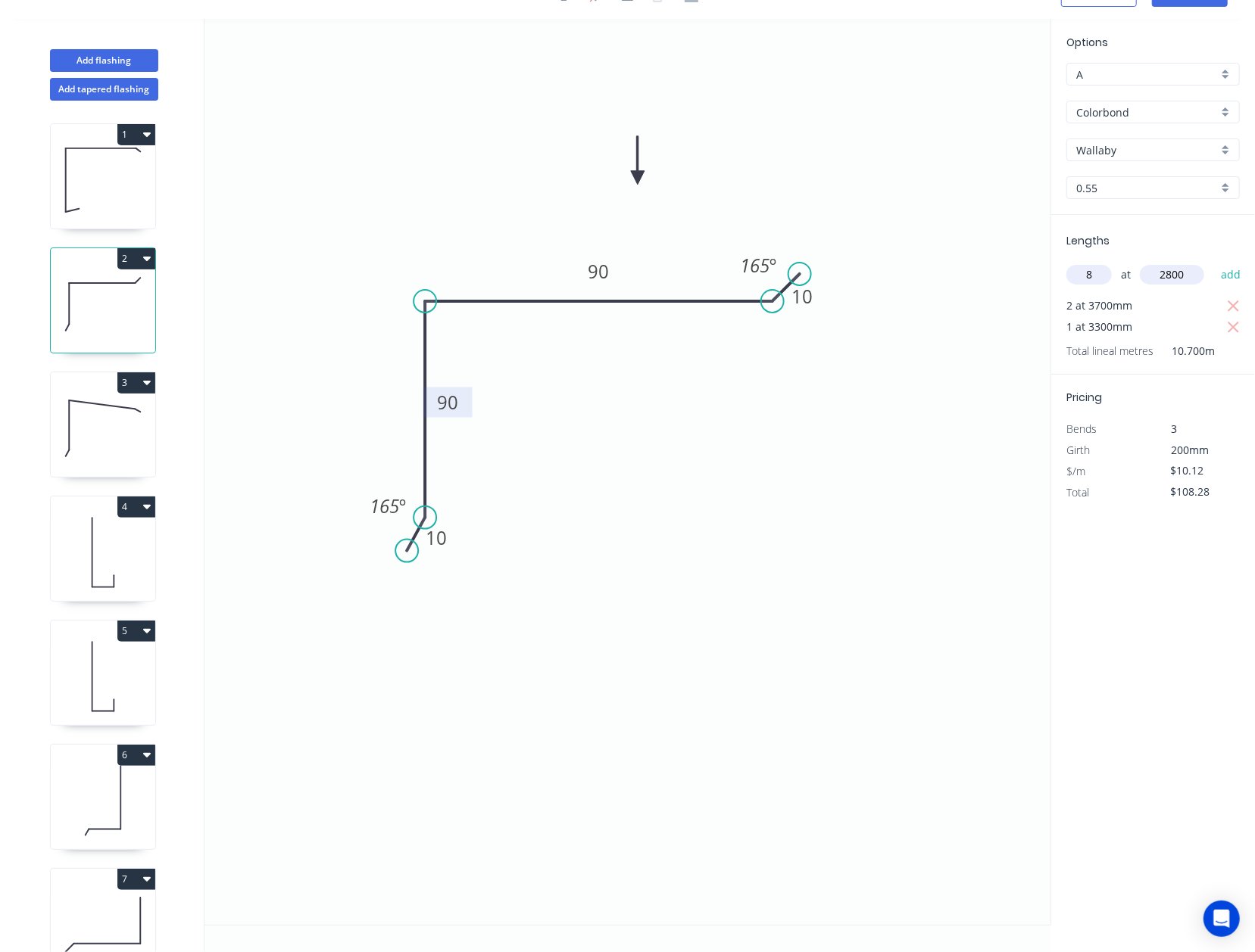
click at [987, 262] on button "add" at bounding box center [1230, 275] width 35 height 26
click at [921, 601] on icon "0 10 90 90 10 165 º 165 º" at bounding box center [627, 472] width 846 height 906
click at [101, 180] on icon at bounding box center [102, 180] width 105 height 97
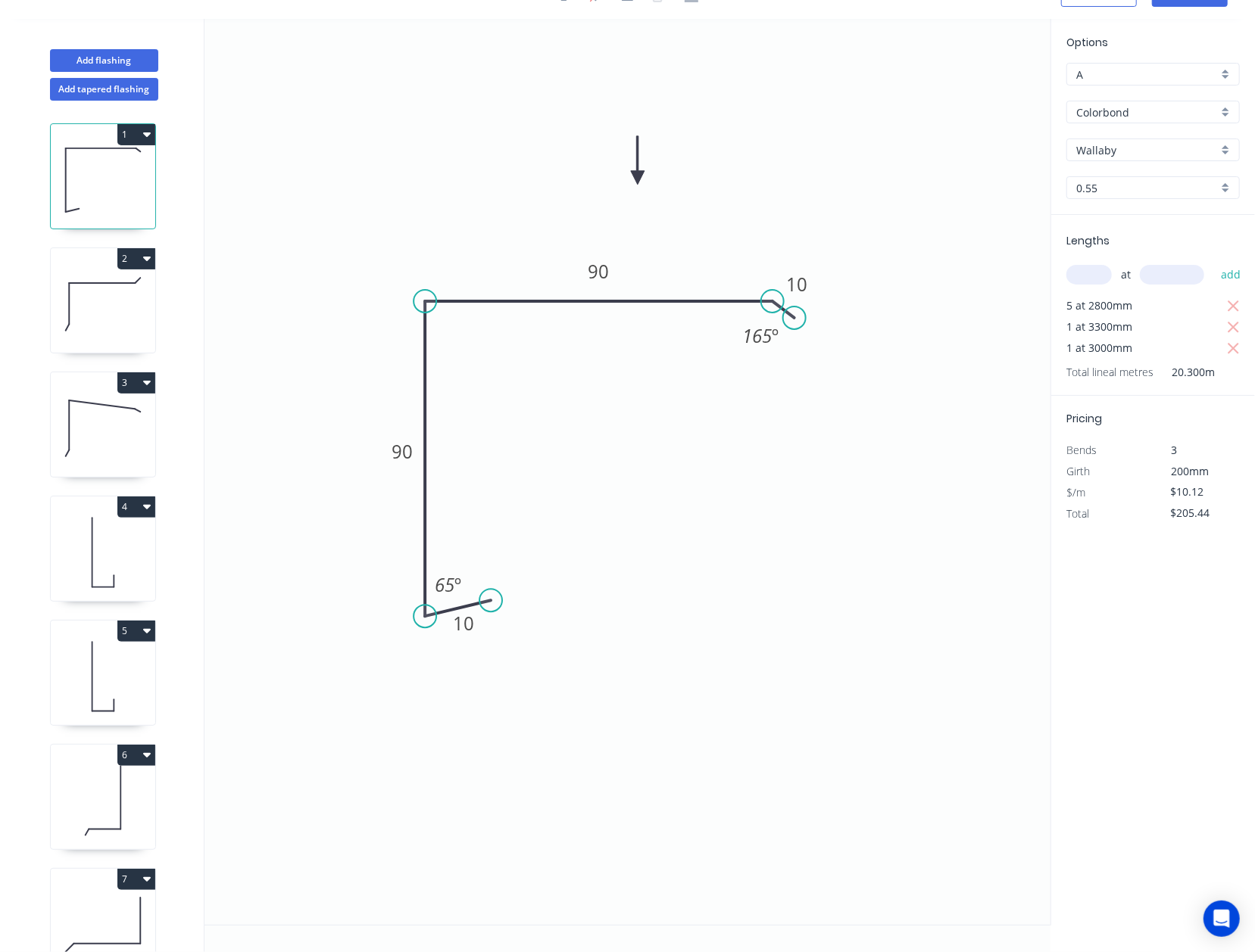
click at [80, 304] on icon at bounding box center [102, 304] width 105 height 97
type input "$334.97"
click at [76, 436] on icon at bounding box center [102, 428] width 105 height 97
type input "$19.89"
type input "$35.80"
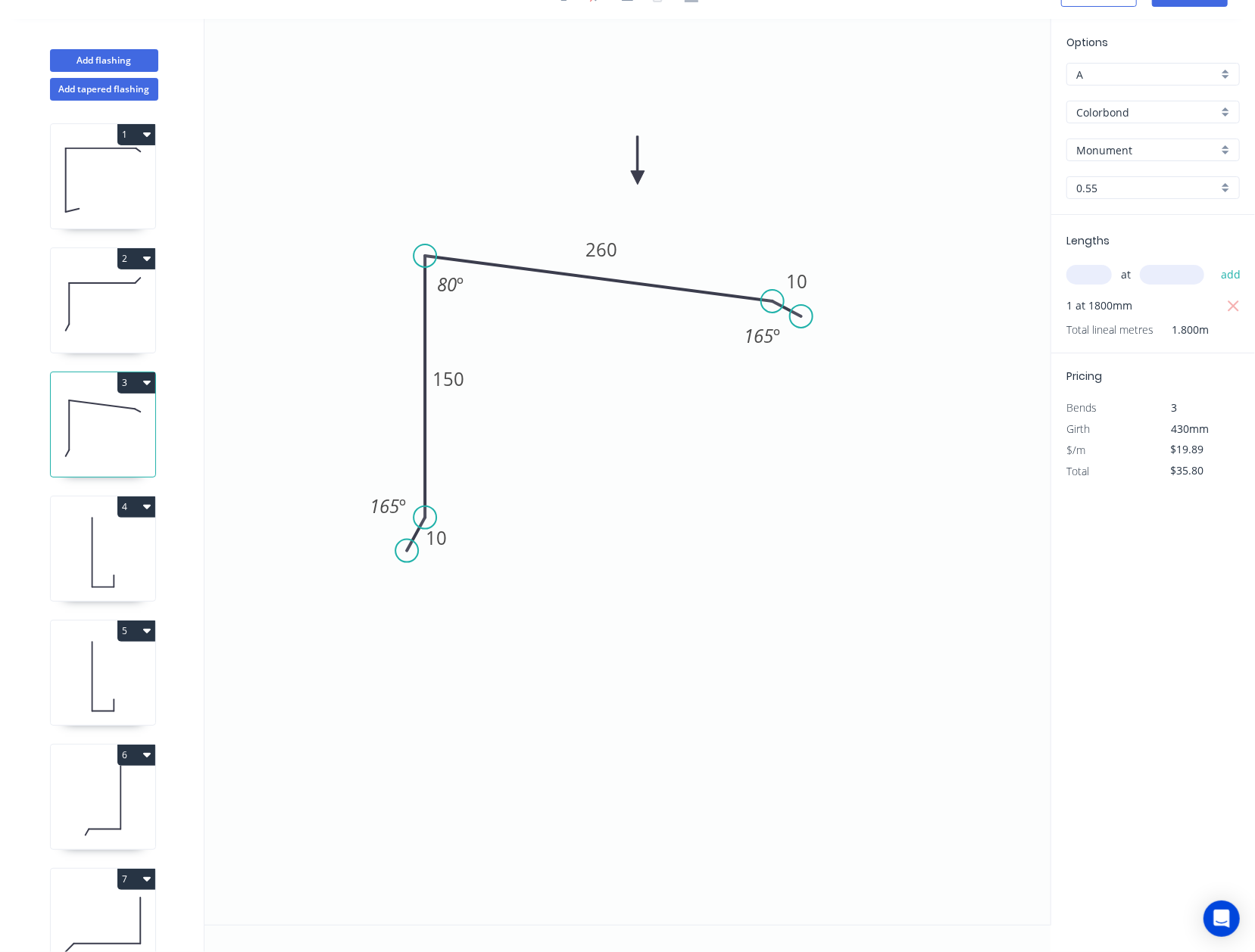
drag, startPoint x: 138, startPoint y: 380, endPoint x: 810, endPoint y: 485, distance: 680.2
click at [810, 485] on icon "0 10 150 260 10 165 º 80 º 165 º" at bounding box center [627, 472] width 846 height 906
click at [118, 375] on button "3" at bounding box center [136, 383] width 38 height 21
click at [104, 444] on div "Delete" at bounding box center [83, 450] width 116 height 22
type input "$0.00"
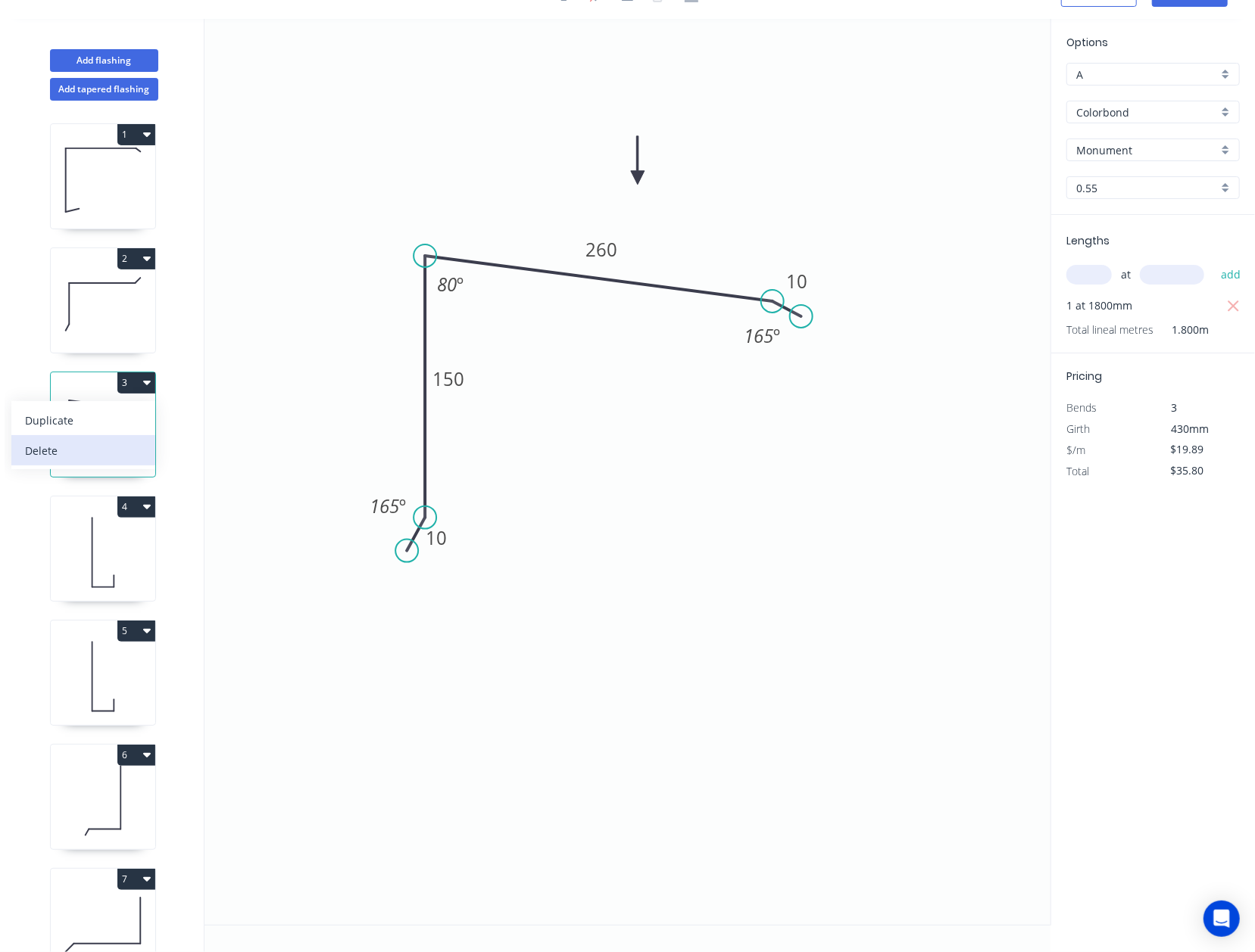
type input "$0.00"
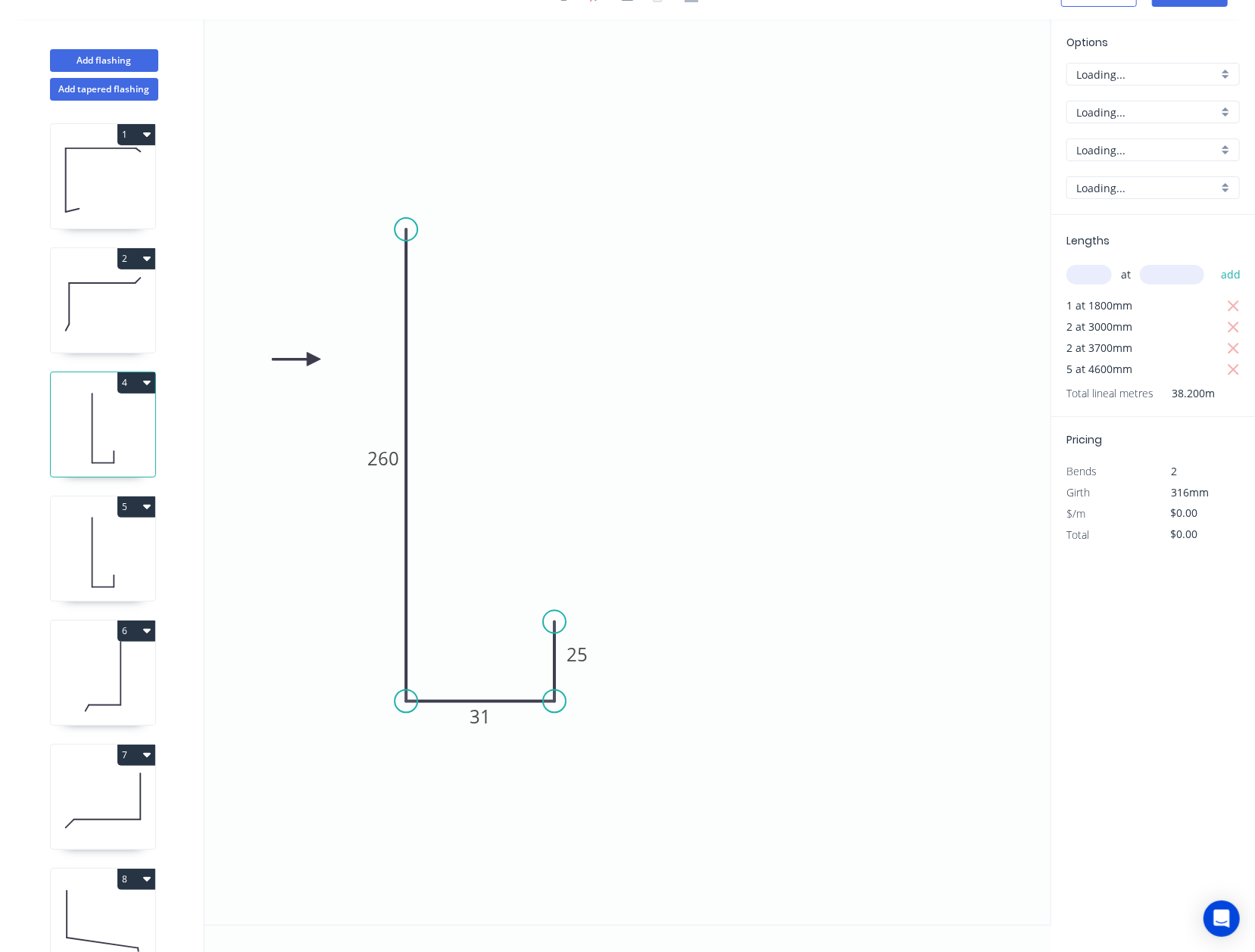
type input "$14.72"
type input "$562.30"
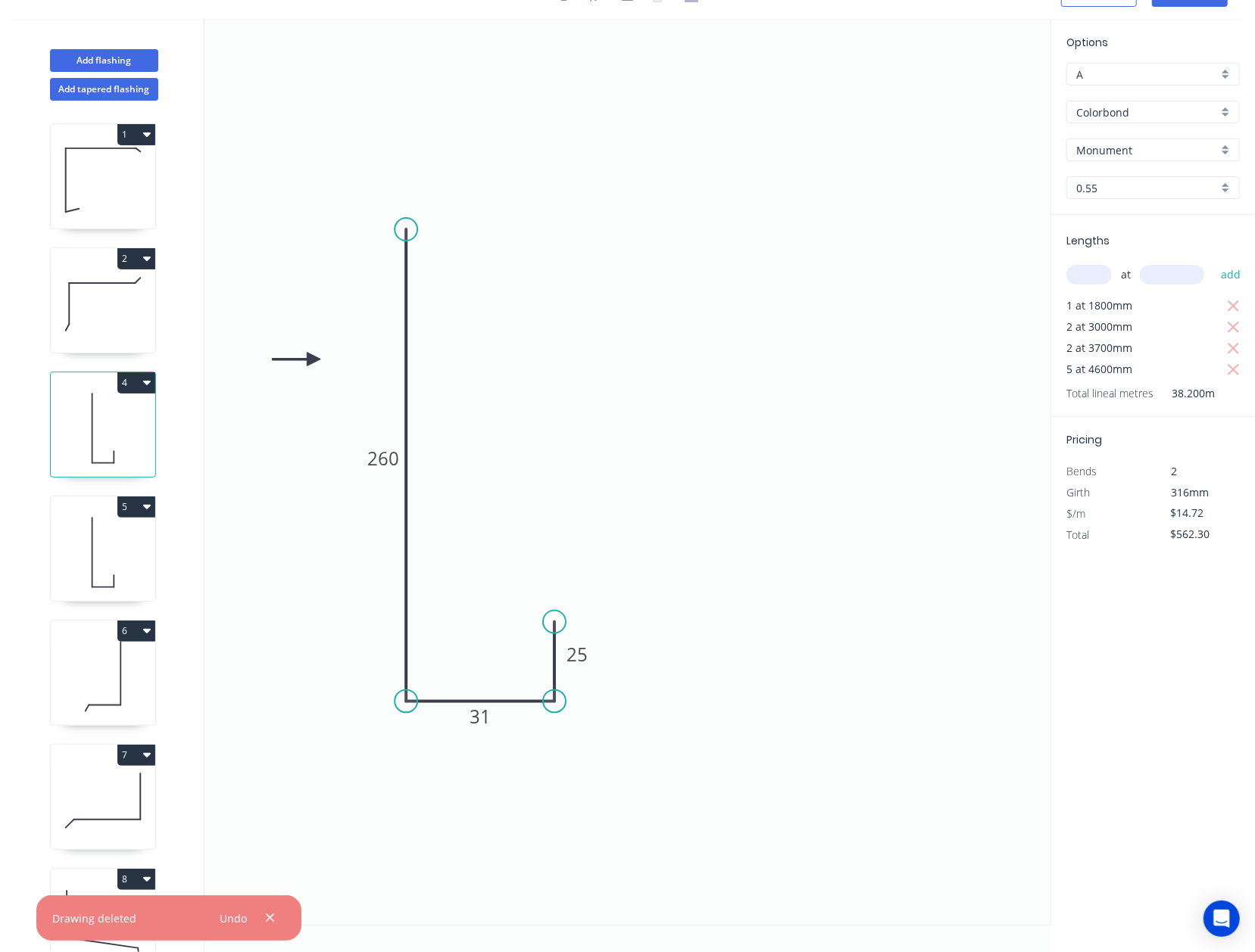
click at [131, 389] on button "4" at bounding box center [136, 383] width 38 height 21
click at [114, 455] on div "Delete" at bounding box center [83, 450] width 116 height 22
type input "$0.00"
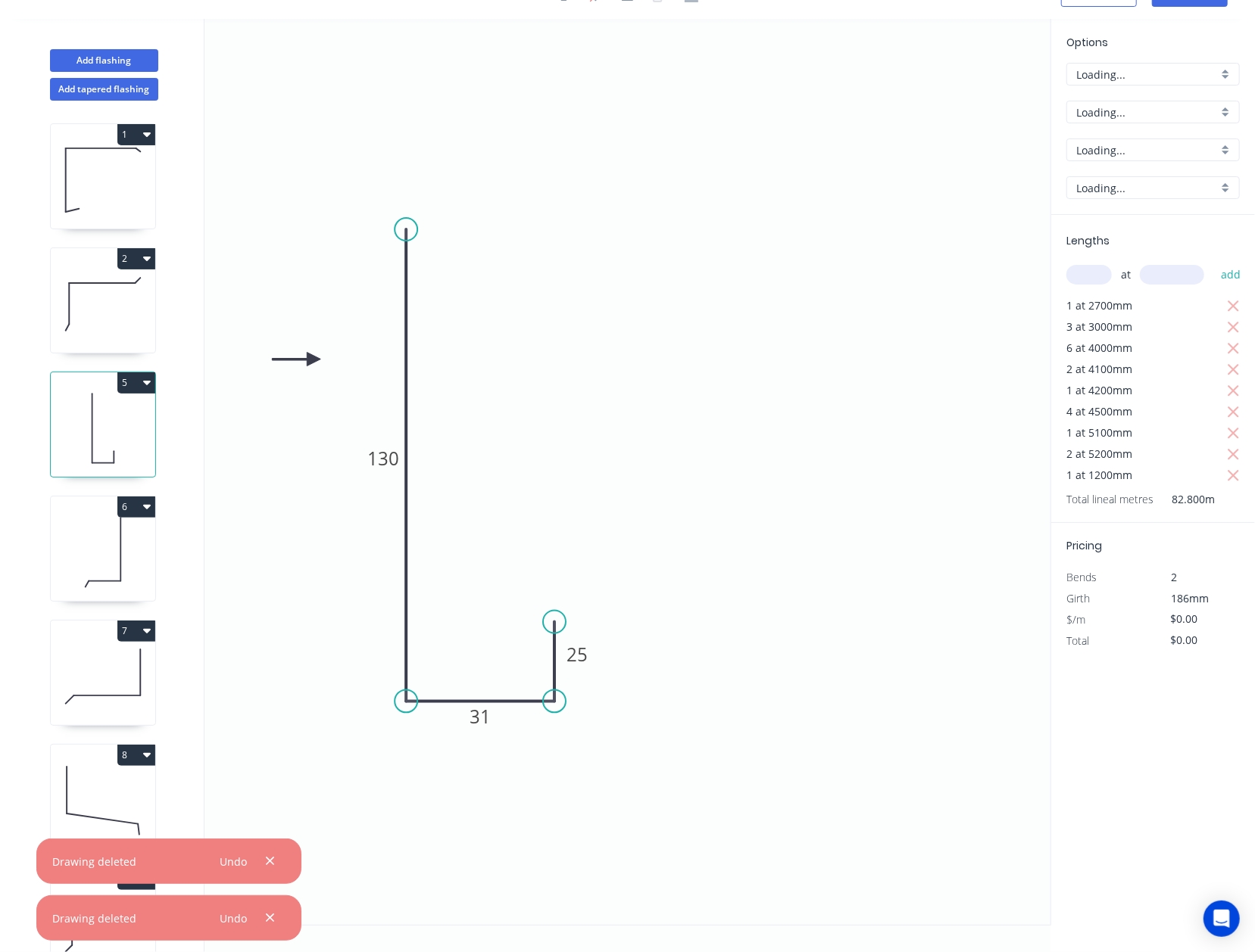
type input "$9.54"
type input "$789.91"
click at [132, 388] on button "5" at bounding box center [136, 383] width 38 height 21
drag, startPoint x: 129, startPoint y: 446, endPoint x: 143, endPoint y: 394, distance: 53.9
click at [129, 446] on div "Delete" at bounding box center [83, 450] width 116 height 22
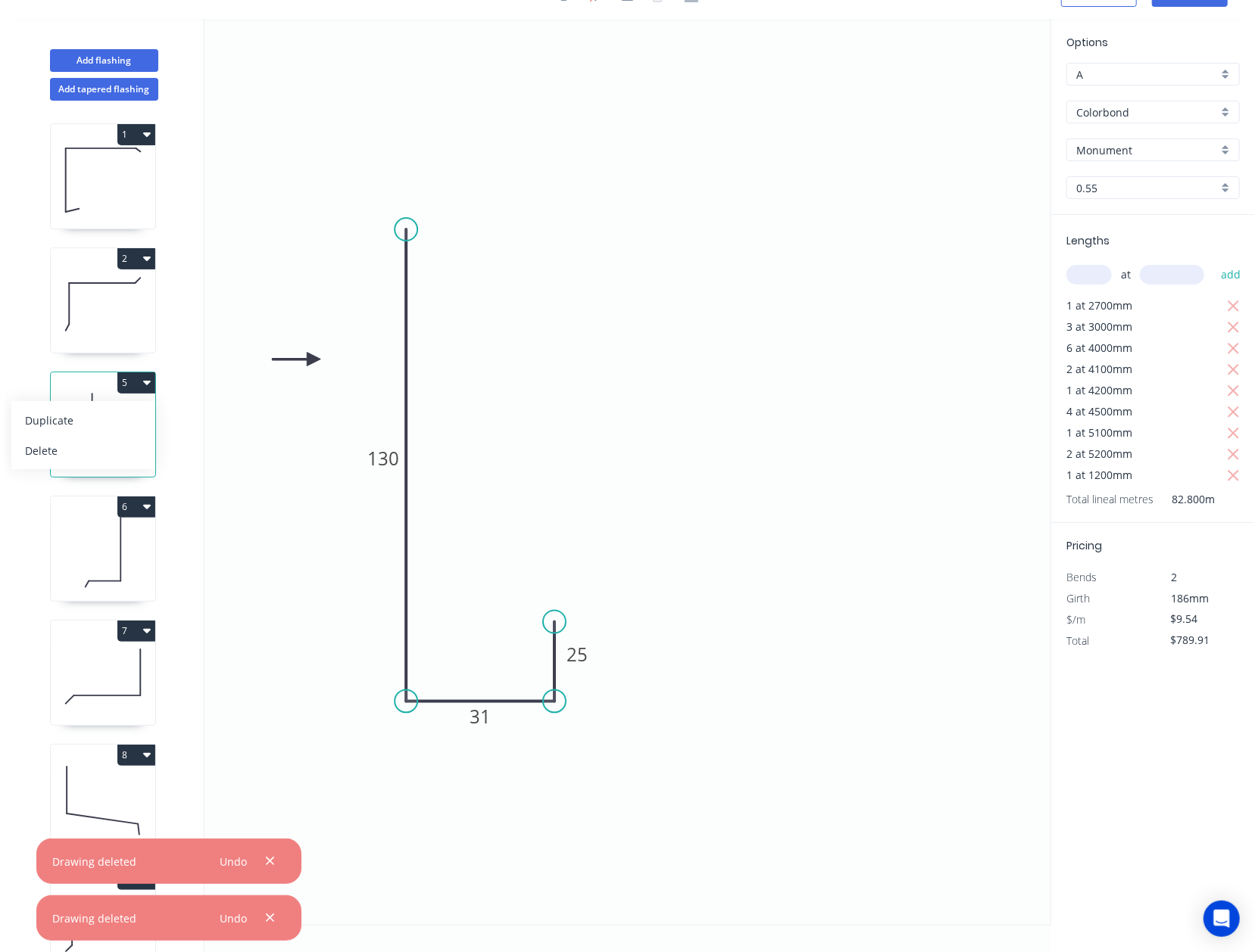
type input "$0.00"
type input "$21.62"
type input "$90.80"
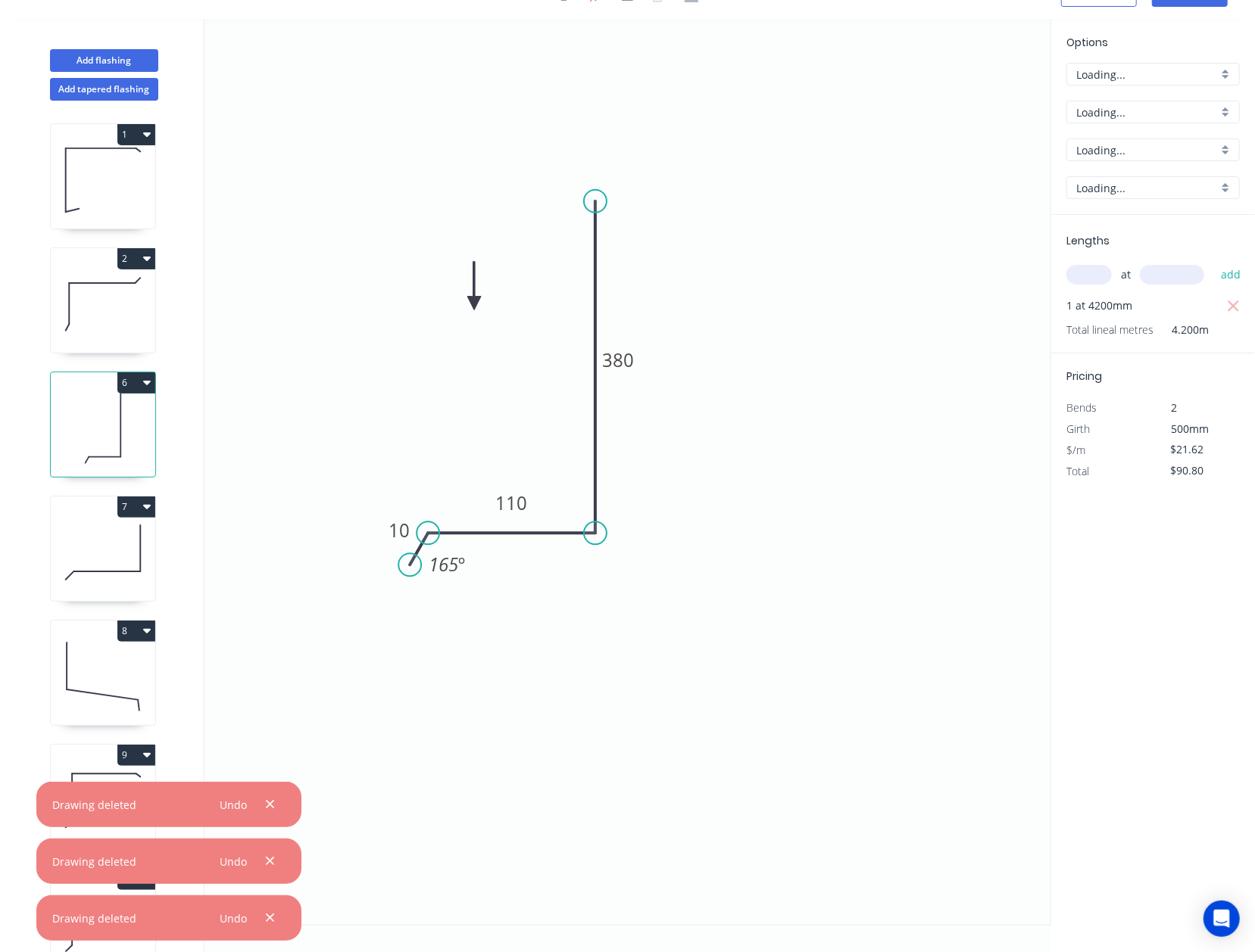
click at [141, 391] on button "6" at bounding box center [136, 383] width 38 height 21
click at [123, 451] on div "Delete" at bounding box center [83, 450] width 116 height 22
type input "$0.00"
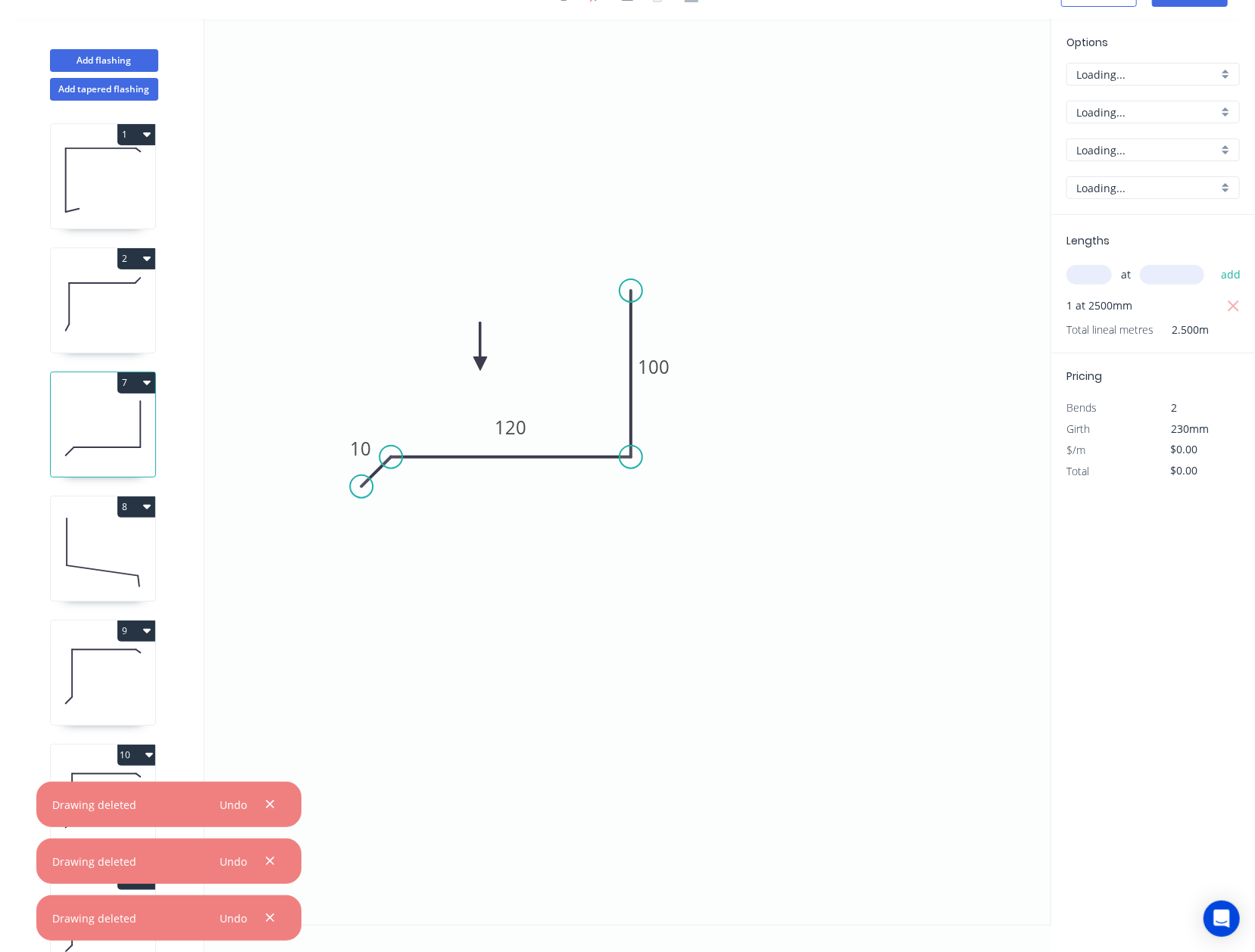
type input "$10.12"
type input "$25.30"
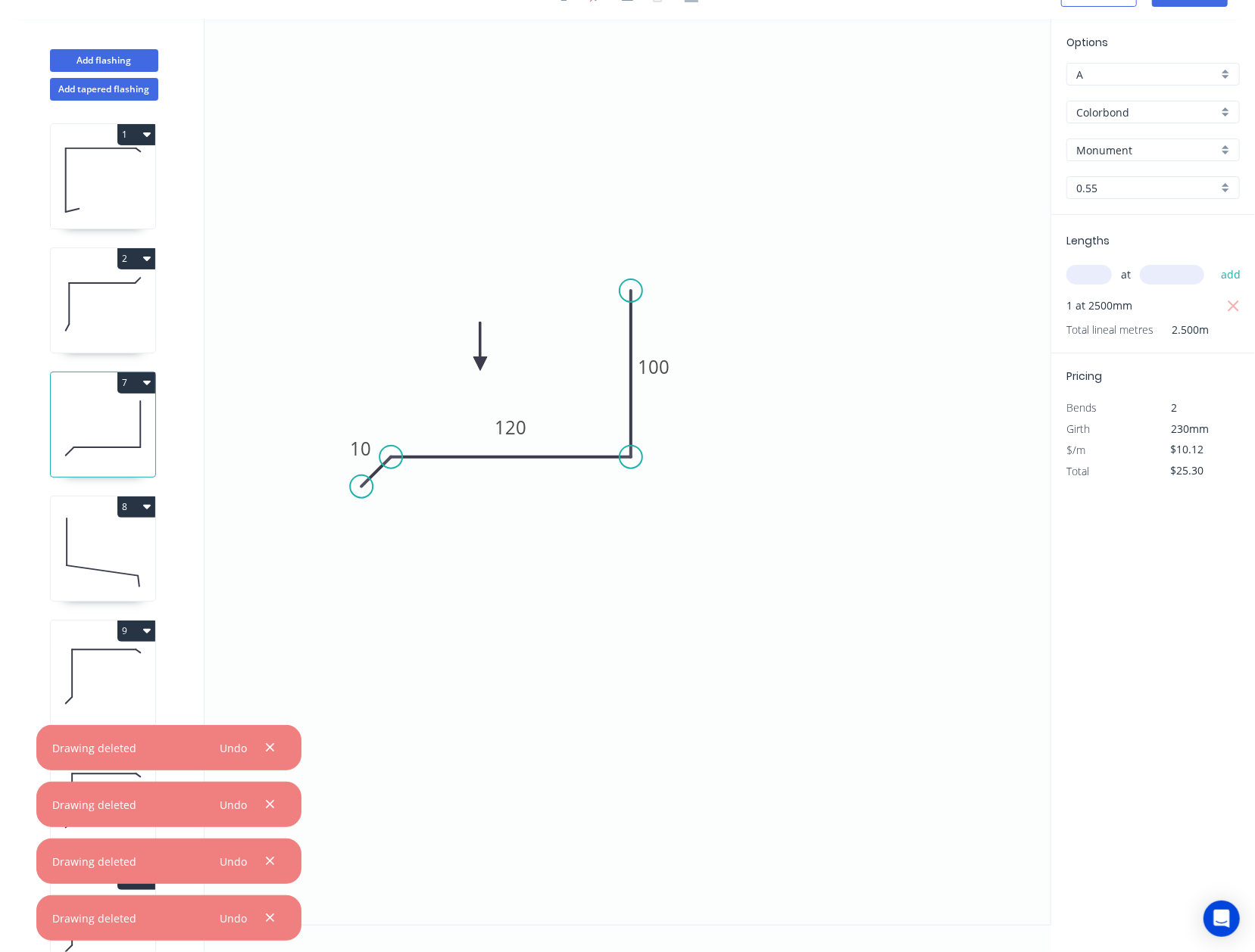
click at [141, 382] on button "7" at bounding box center [136, 383] width 38 height 21
click at [113, 455] on div "Delete" at bounding box center [83, 450] width 116 height 22
type input "$0.00"
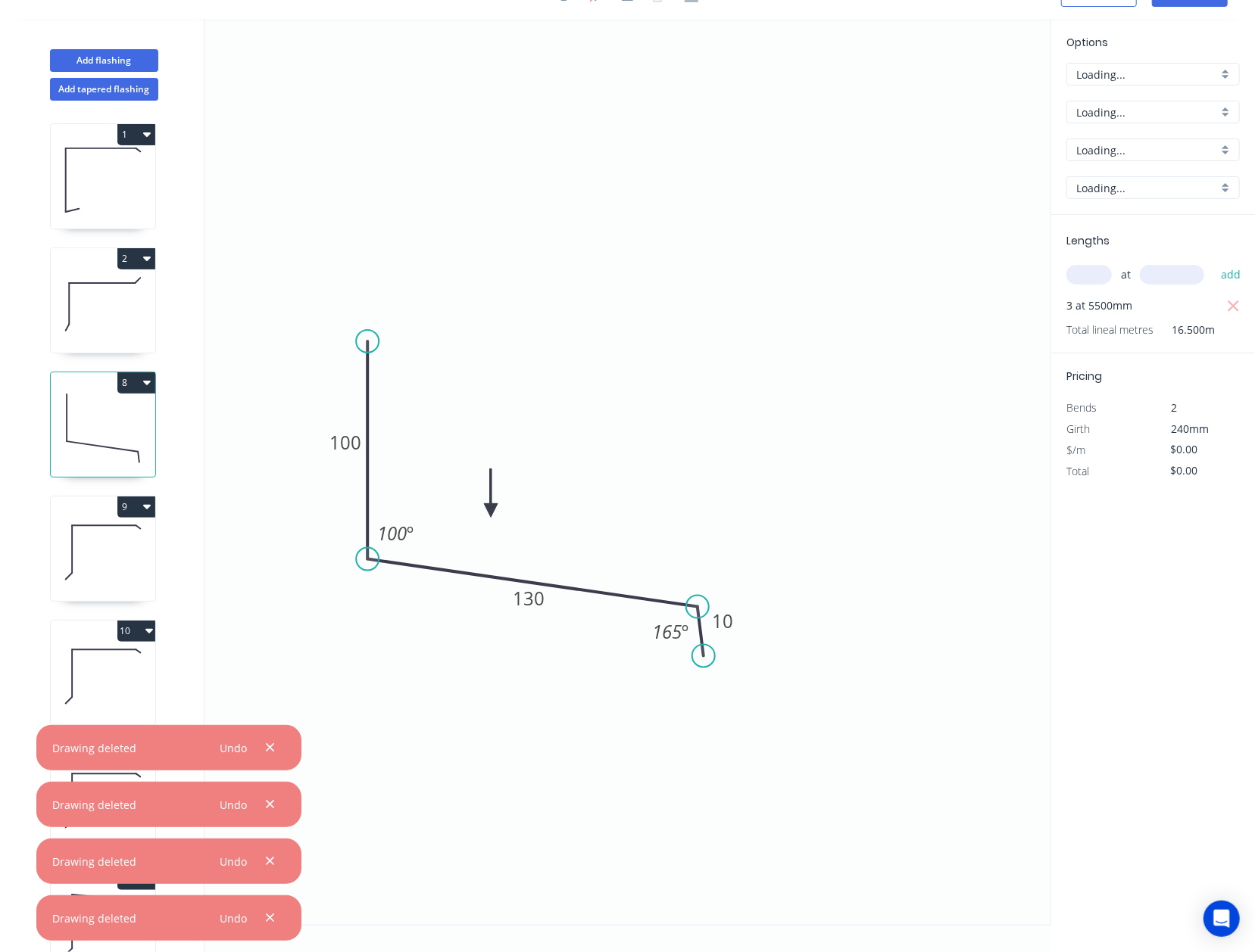
type input "$10.12"
type input "$166.98"
click at [138, 383] on button "8" at bounding box center [136, 383] width 38 height 21
drag, startPoint x: 118, startPoint y: 455, endPoint x: 141, endPoint y: 400, distance: 59.6
click at [116, 453] on div "Delete" at bounding box center [83, 450] width 116 height 22
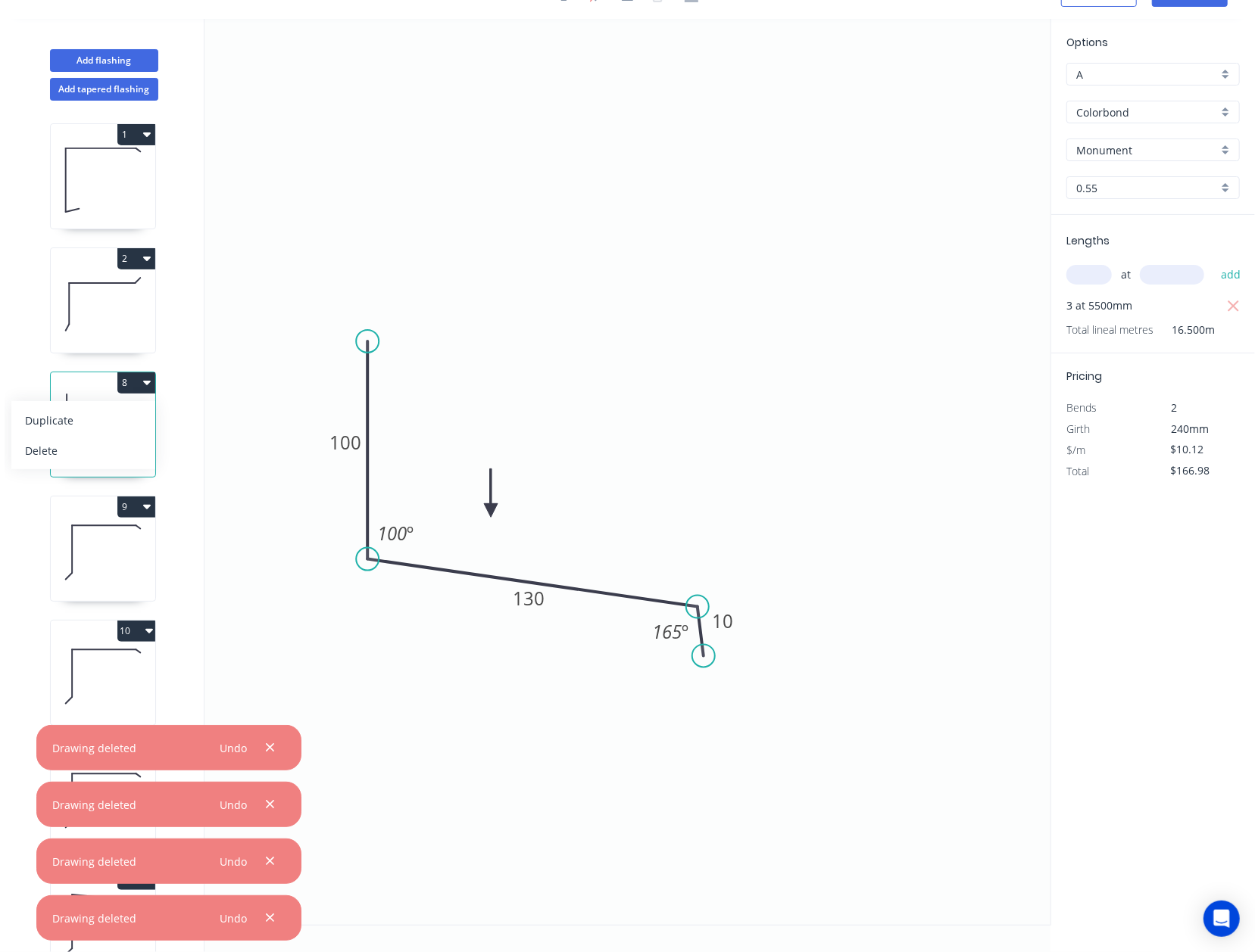
type input "$0.00"
type input "$11.84"
type input "$49.73"
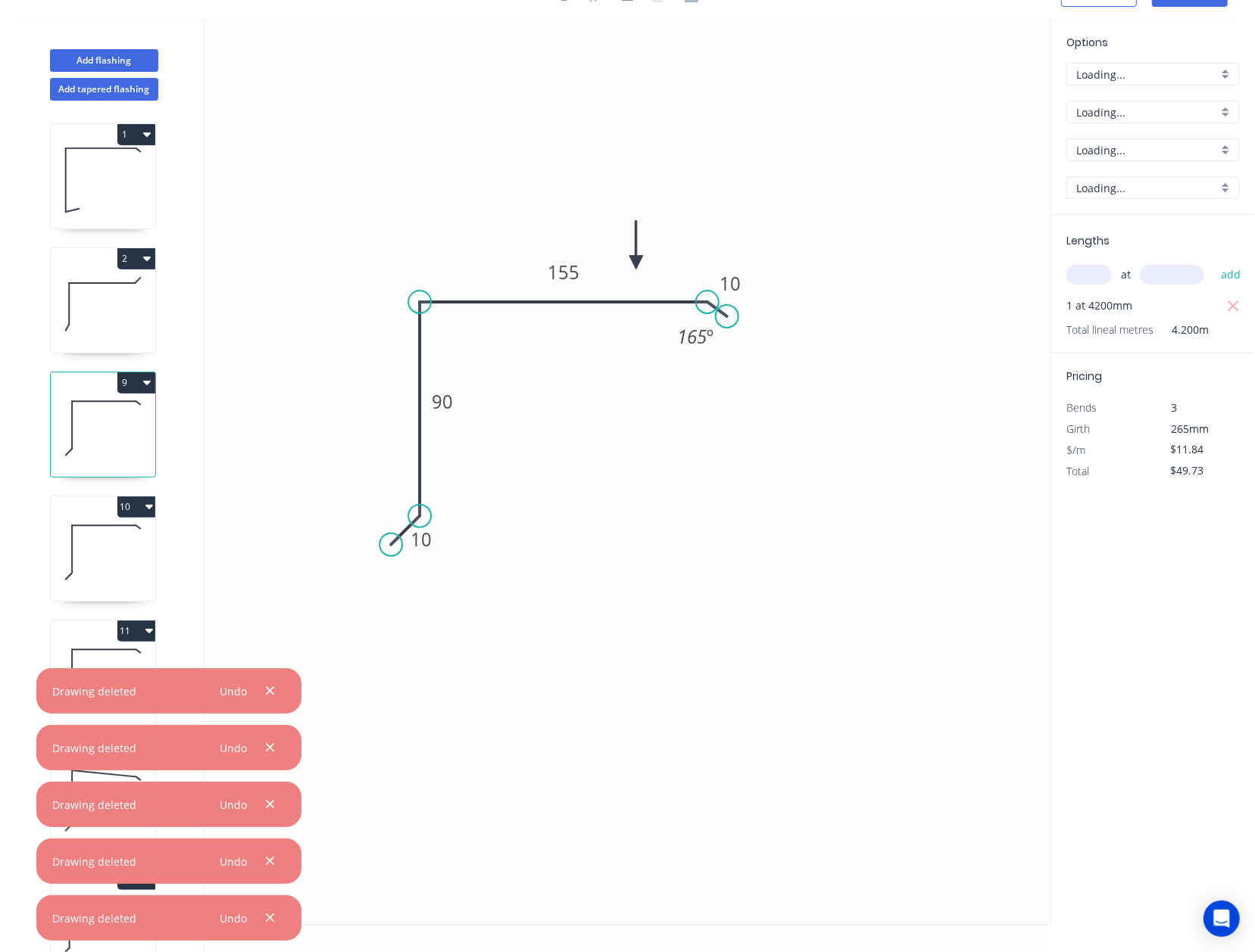
click at [147, 384] on icon "button" at bounding box center [146, 384] width 7 height 5
drag, startPoint x: 123, startPoint y: 453, endPoint x: 129, endPoint y: 382, distance: 71.3
click at [123, 452] on div "Delete" at bounding box center [83, 450] width 116 height 22
type input "$0.00"
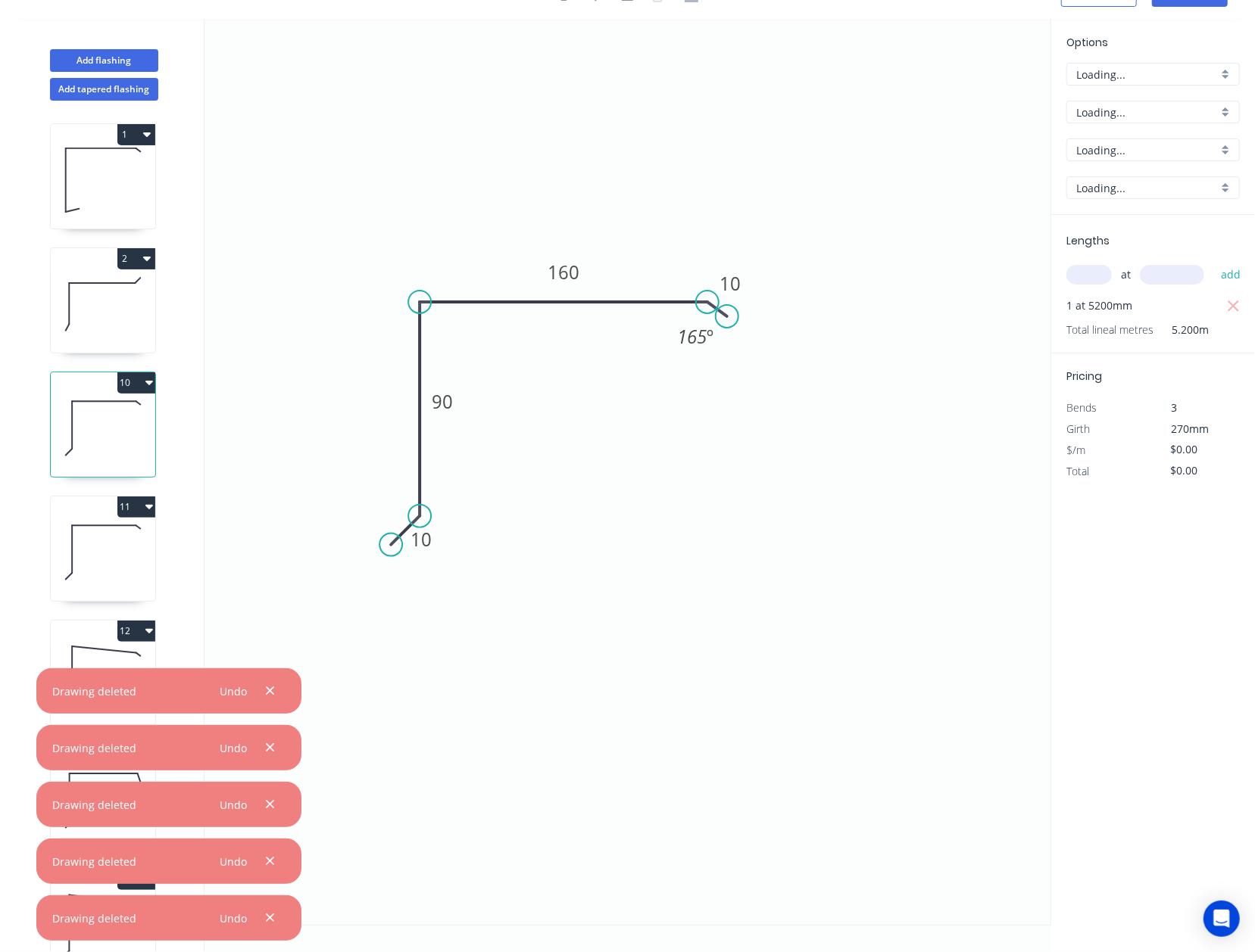
type input "$11.84"
type input "$61.57"
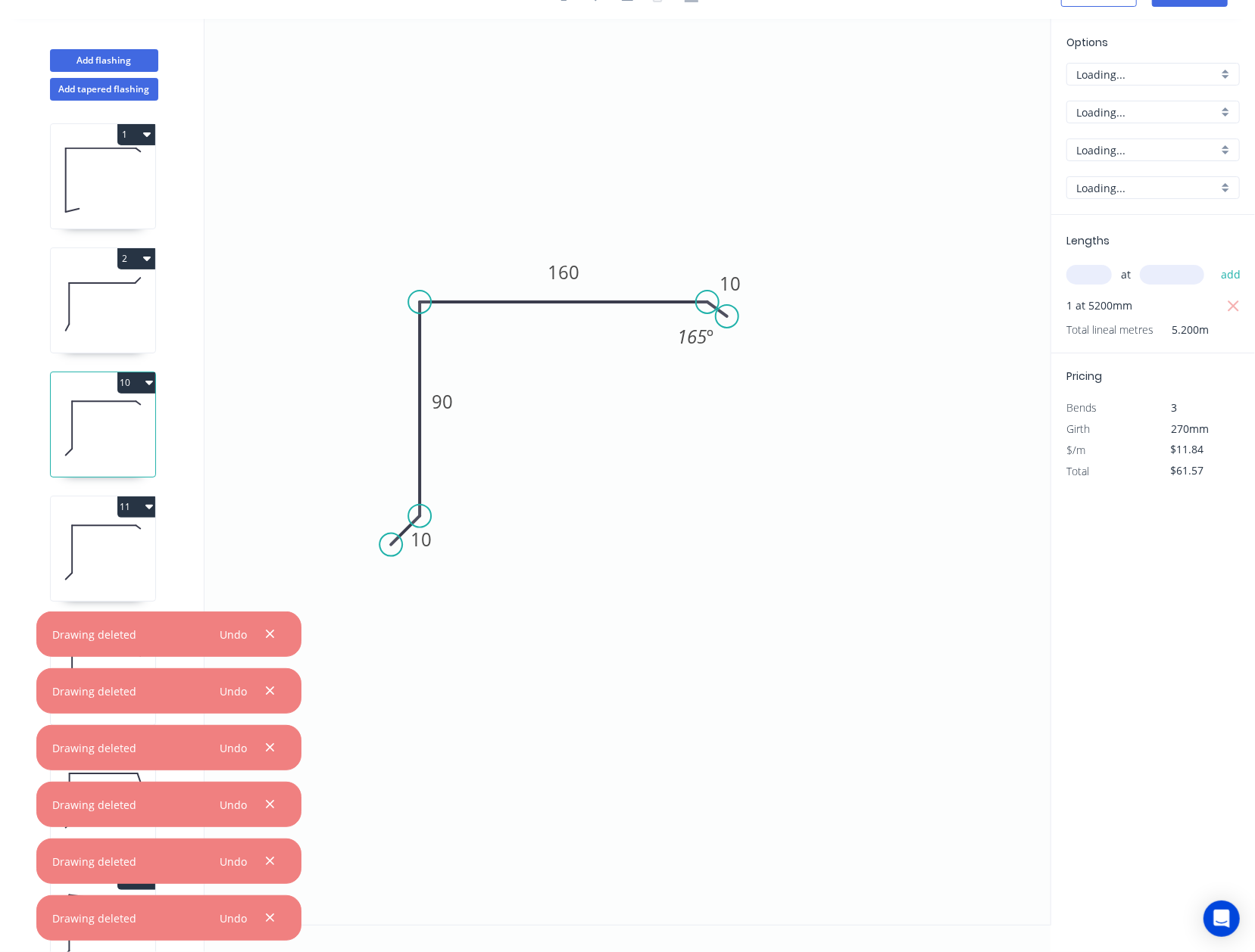
click at [129, 374] on button "10" at bounding box center [136, 383] width 38 height 21
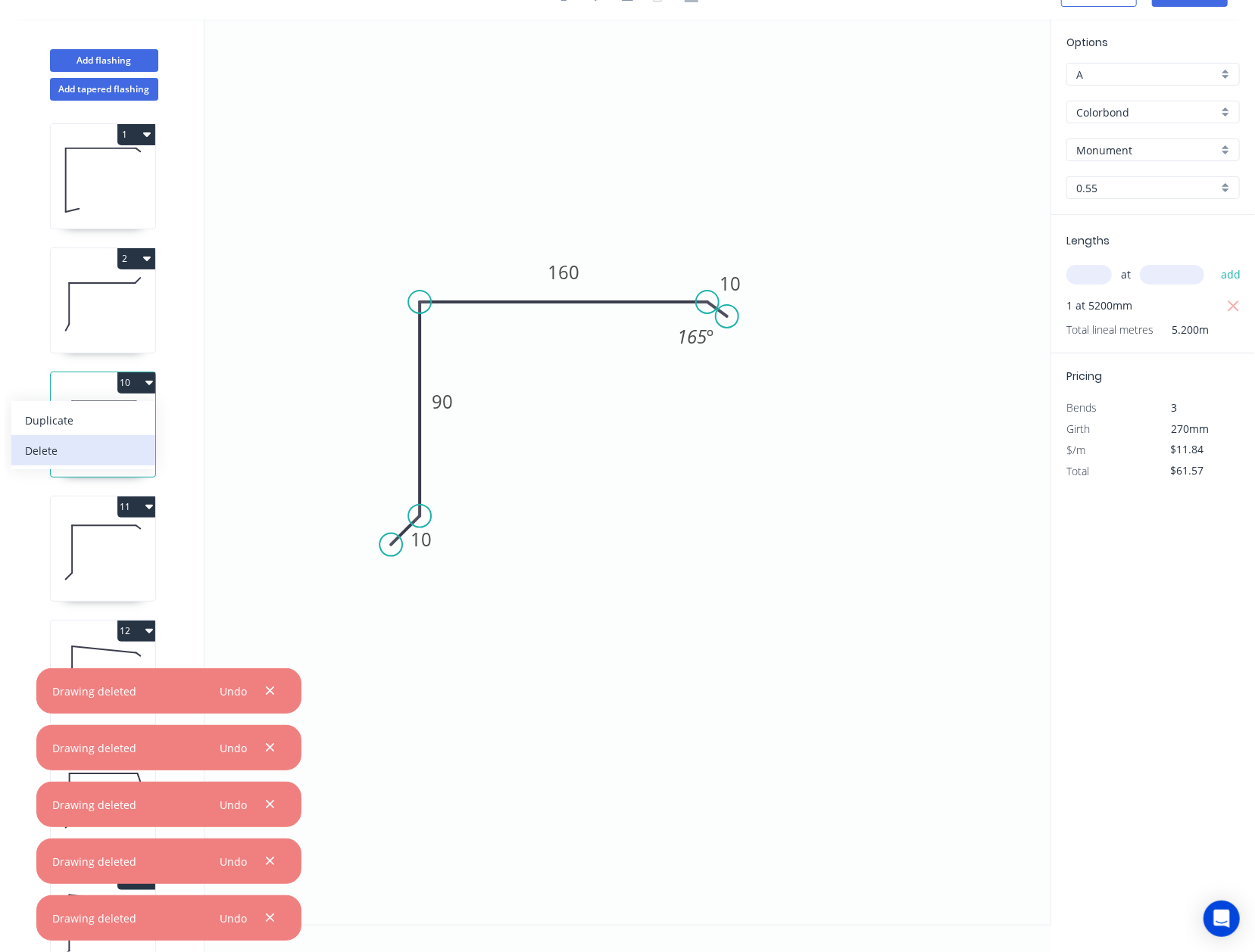
drag, startPoint x: 119, startPoint y: 448, endPoint x: 124, endPoint y: 384, distance: 64.2
click at [118, 448] on div "Delete" at bounding box center [83, 450] width 116 height 22
type input "$0.00"
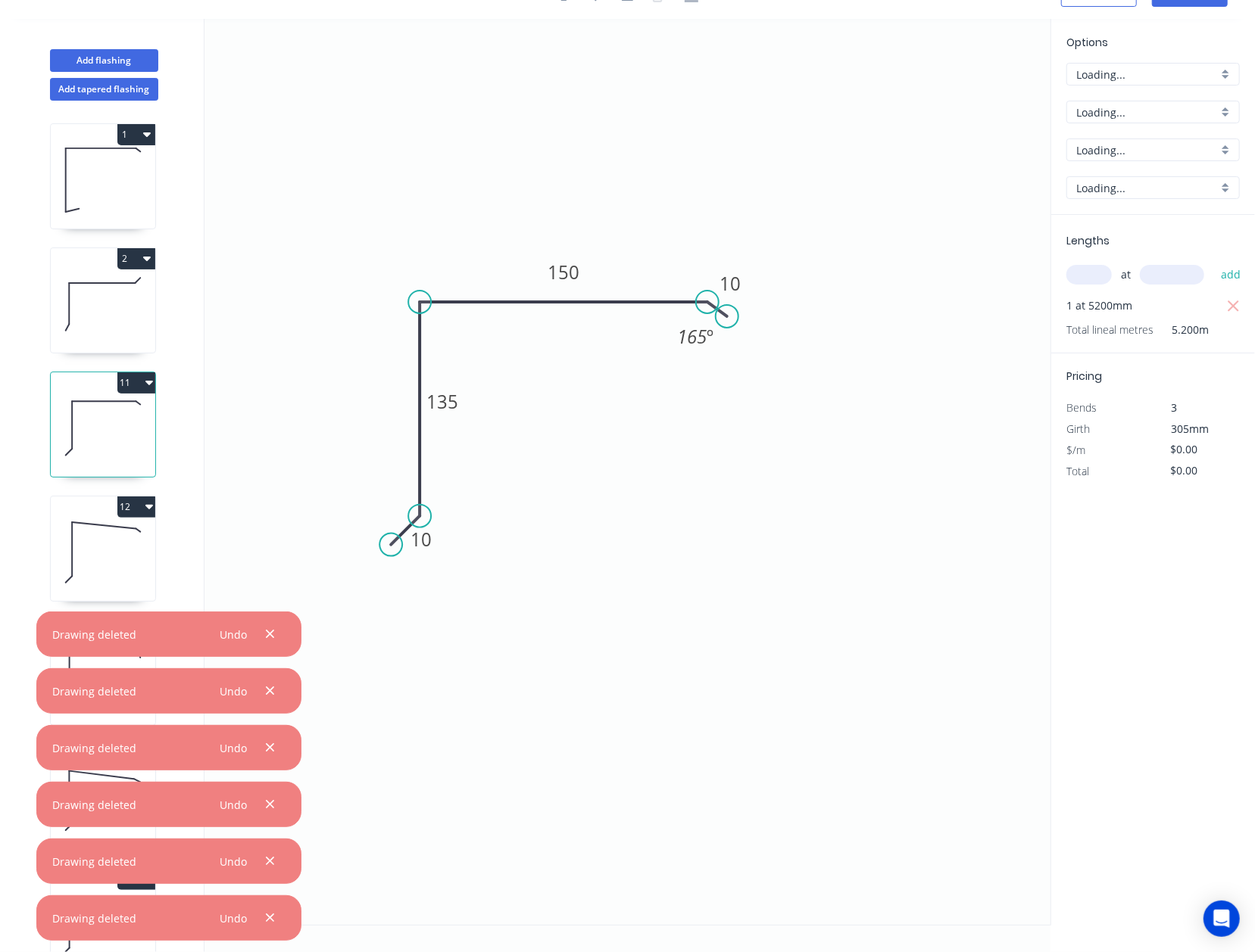
type input "$15.53"
type input "$80.76"
click at [124, 377] on button "11" at bounding box center [136, 383] width 38 height 21
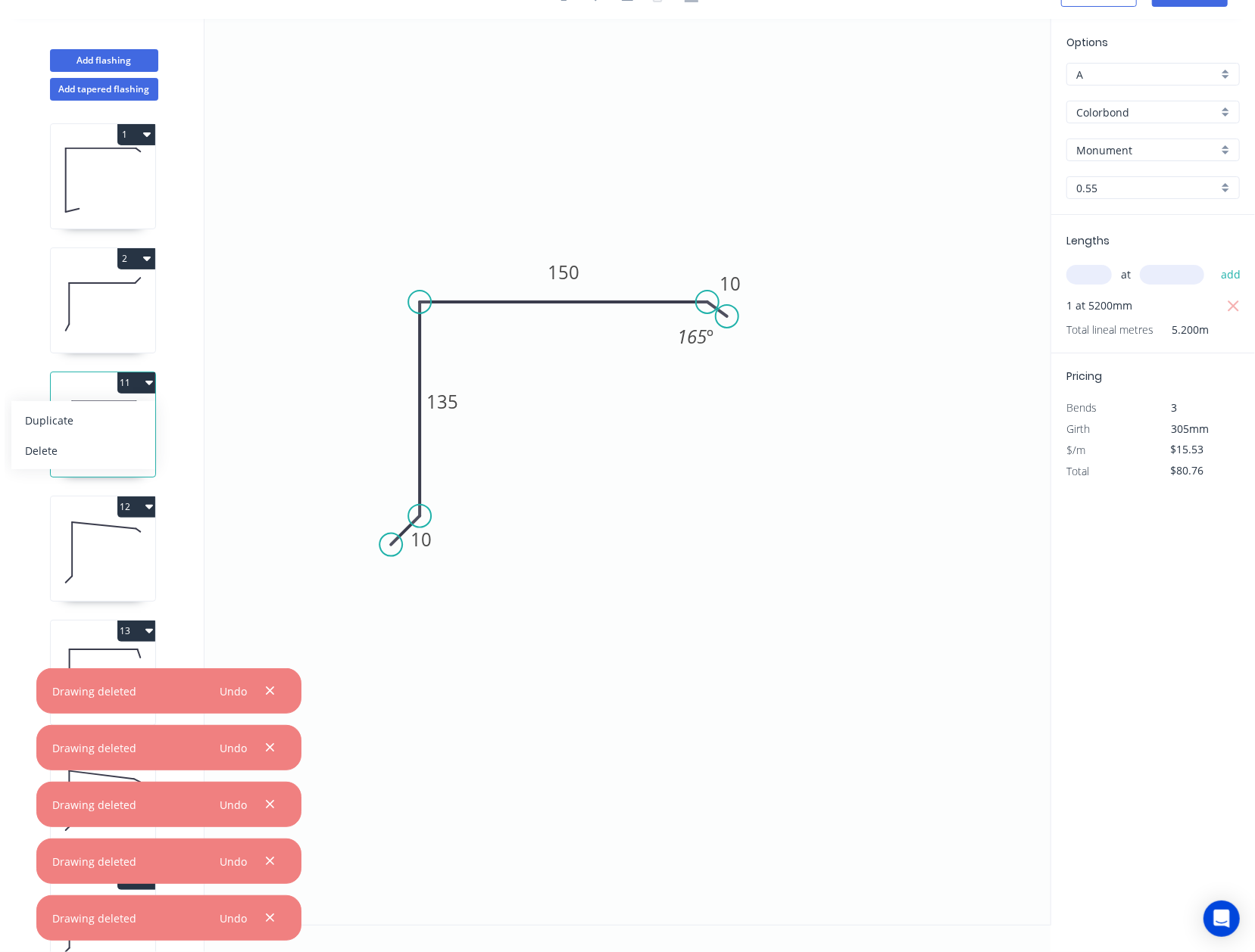
click at [113, 455] on div "Delete" at bounding box center [83, 450] width 116 height 22
type input "$0.00"
type input "$16.10"
type input "$103.04"
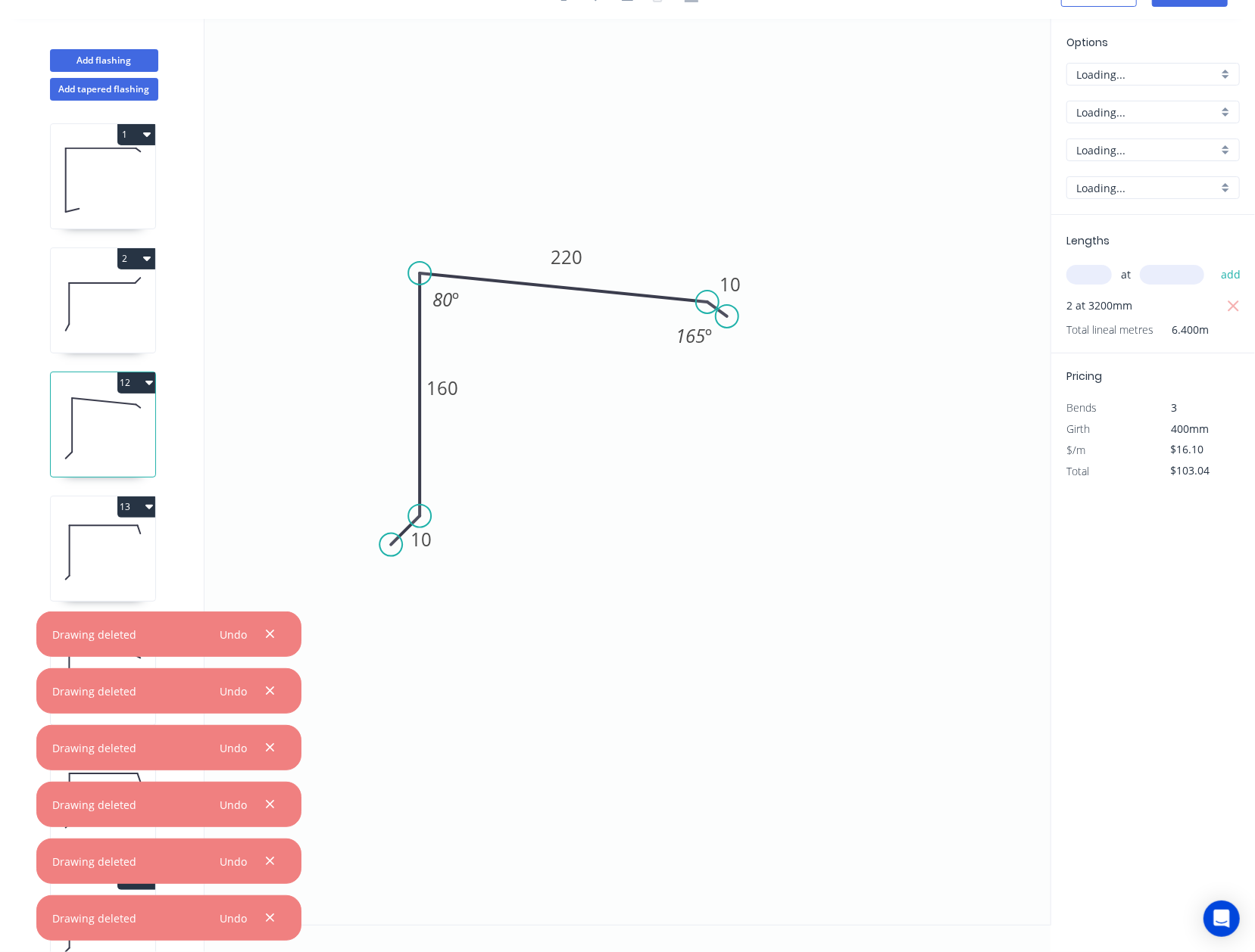
click at [143, 384] on button "12" at bounding box center [136, 383] width 38 height 21
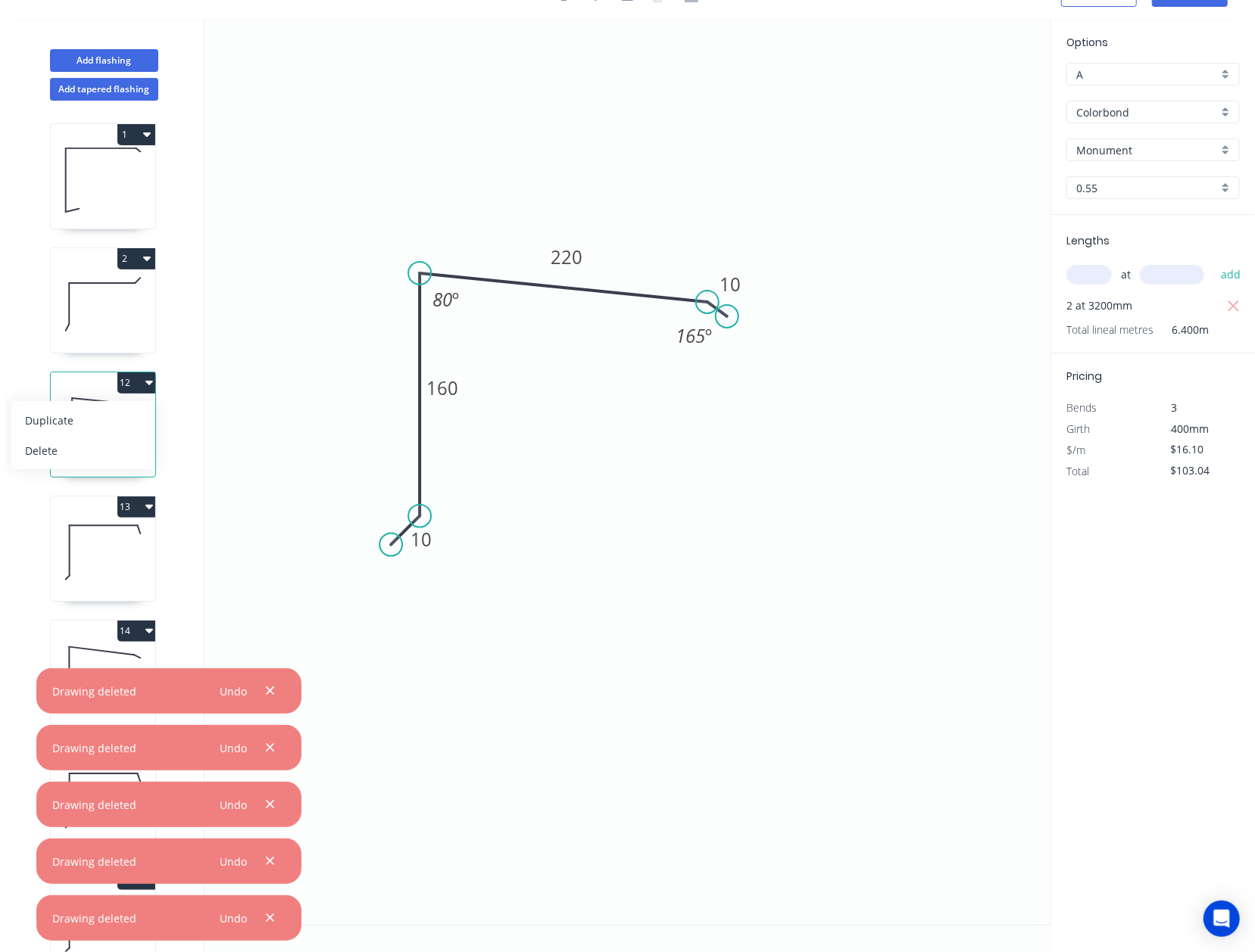
drag, startPoint x: 118, startPoint y: 449, endPoint x: 120, endPoint y: 424, distance: 25.1
click at [116, 446] on div "Delete" at bounding box center [83, 450] width 116 height 22
type input "$0.00"
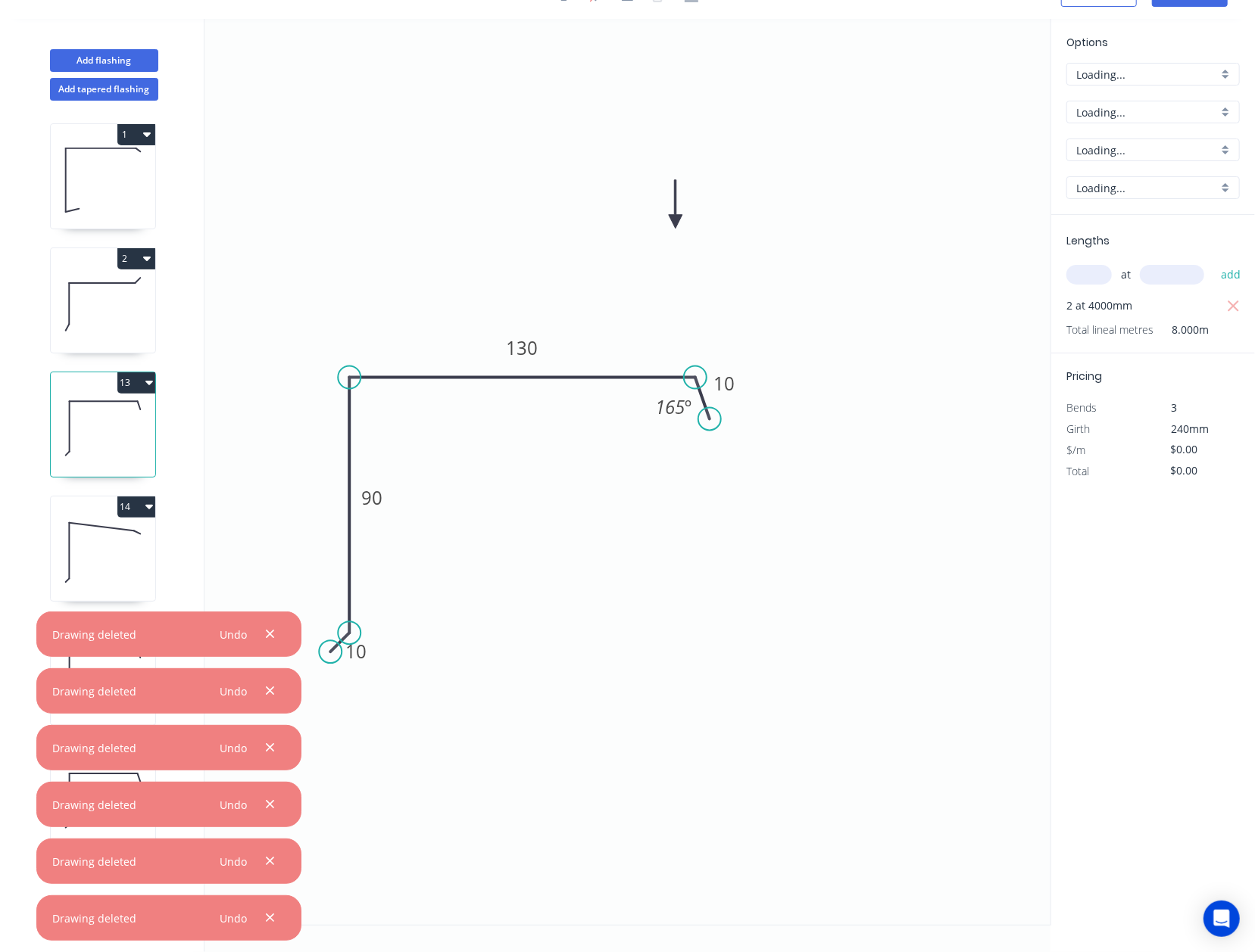
type input "$10.70"
type input "$85.60"
click at [138, 382] on button "13" at bounding box center [136, 383] width 38 height 21
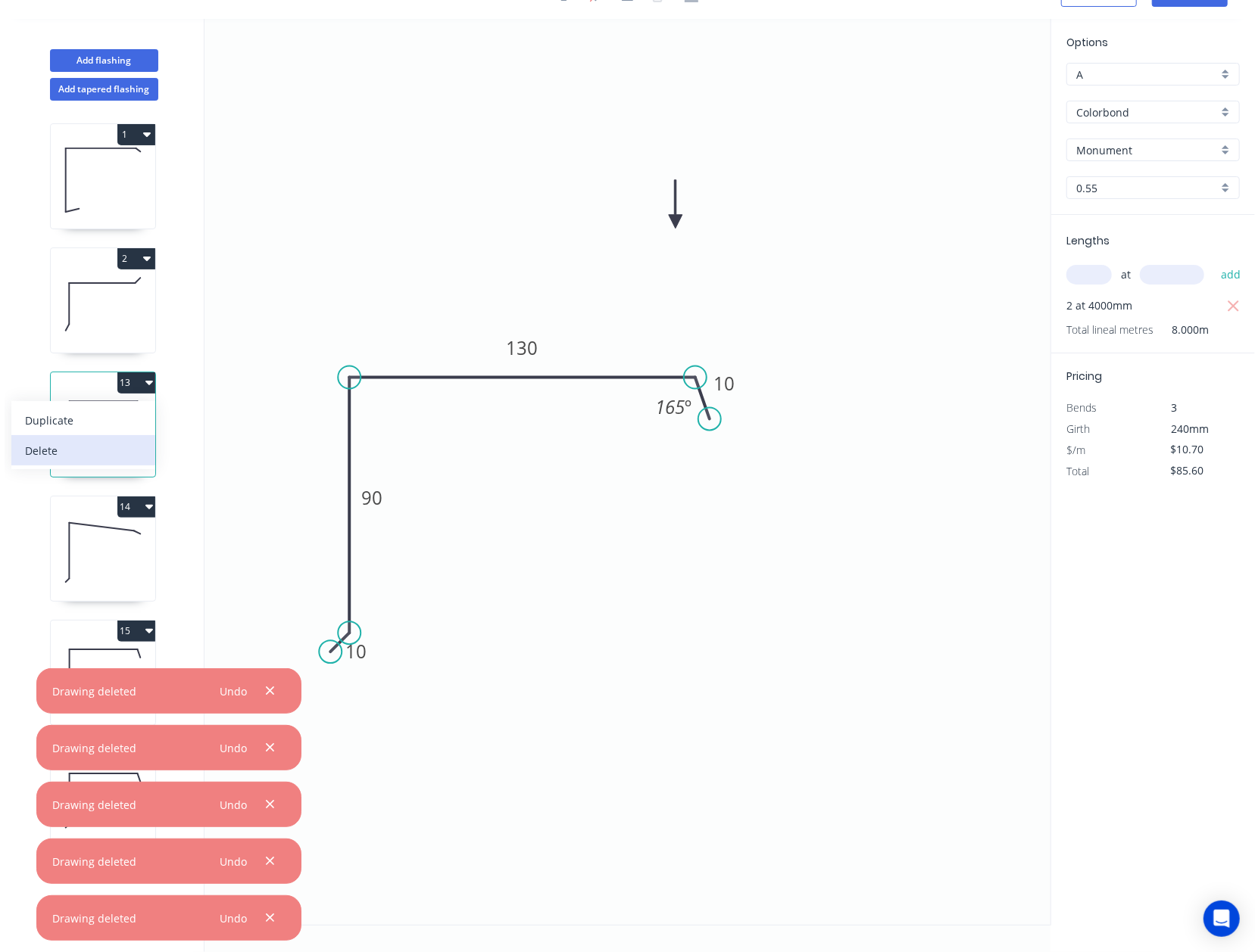
drag, startPoint x: 106, startPoint y: 448, endPoint x: 118, endPoint y: 371, distance: 77.9
click at [105, 448] on div "Delete" at bounding box center [83, 450] width 116 height 22
type input "$0.00"
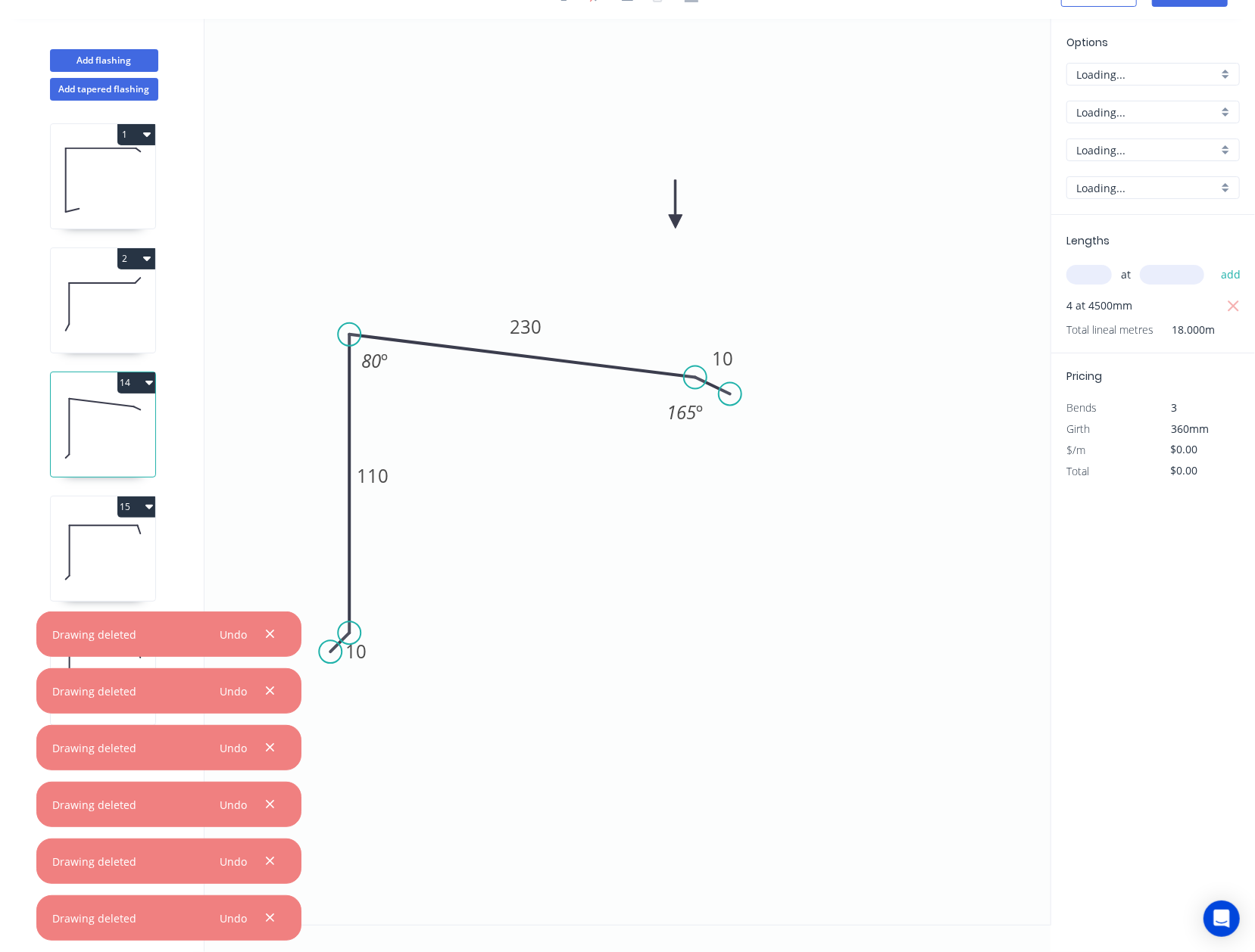
type input "$16.10"
type input "$289.80"
click at [118, 382] on button "14" at bounding box center [136, 383] width 38 height 21
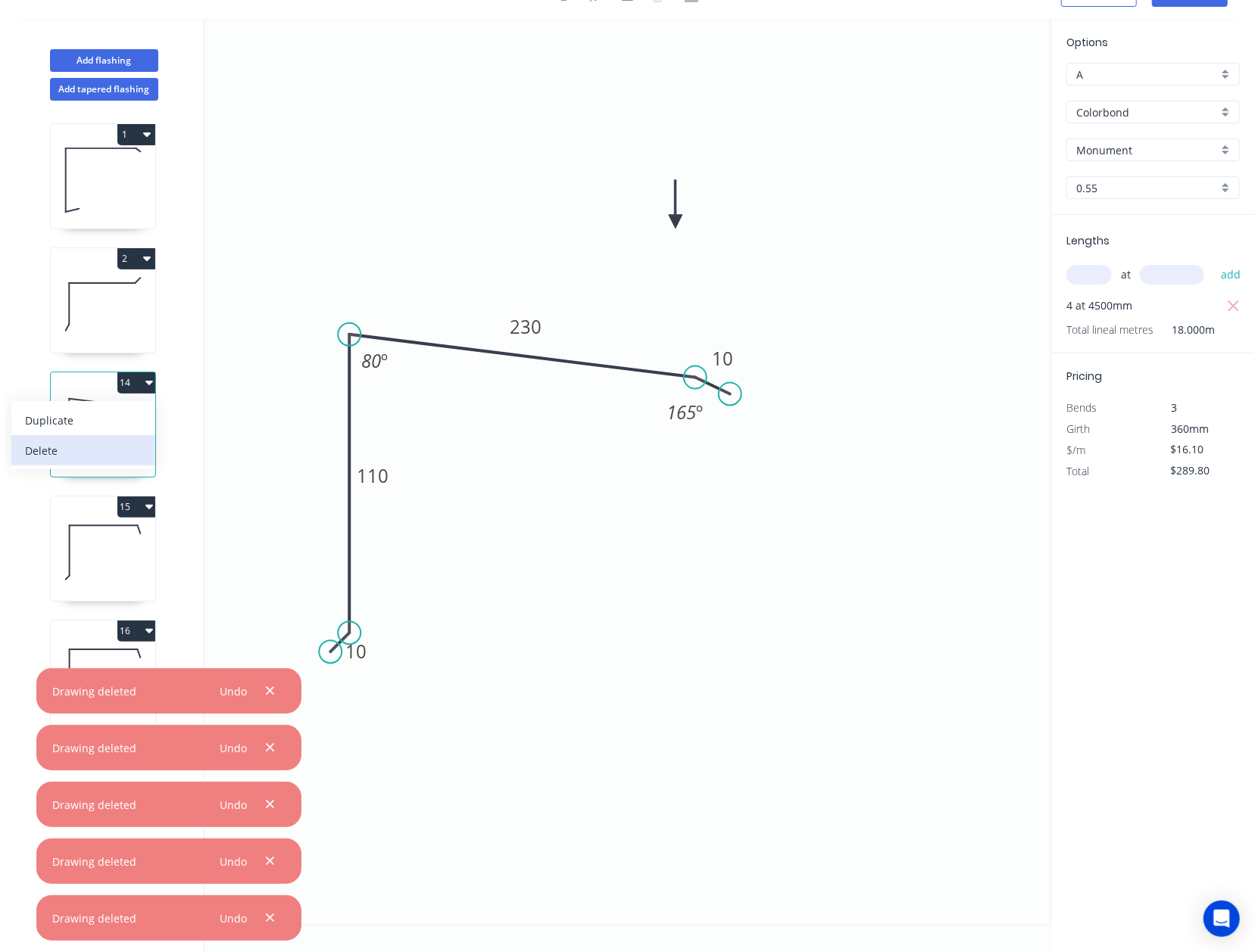
click at [80, 446] on div "Delete" at bounding box center [83, 450] width 116 height 22
type input "$0.00"
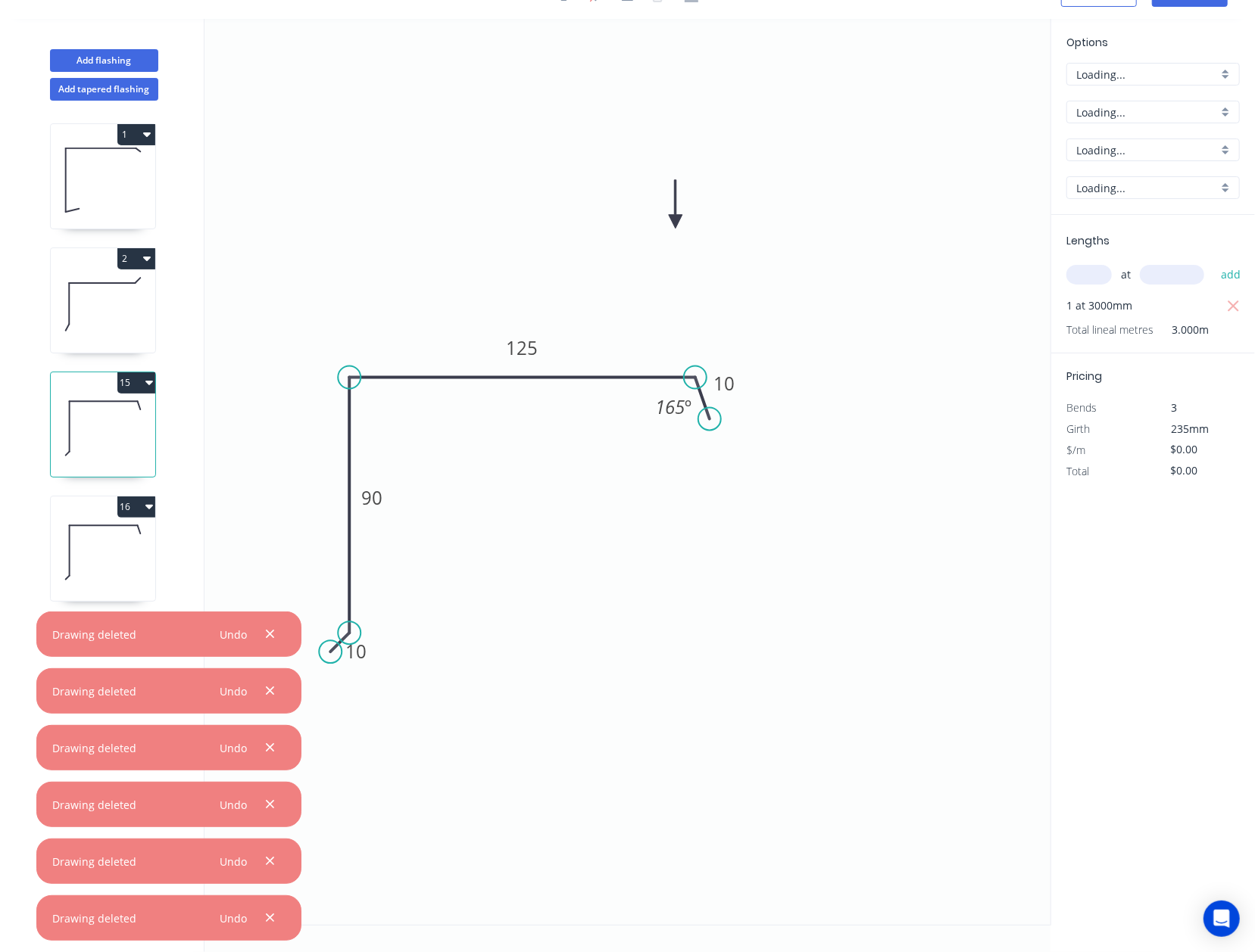
type input "$10.70"
type input "$32.10"
click at [124, 392] on button "15" at bounding box center [136, 383] width 38 height 21
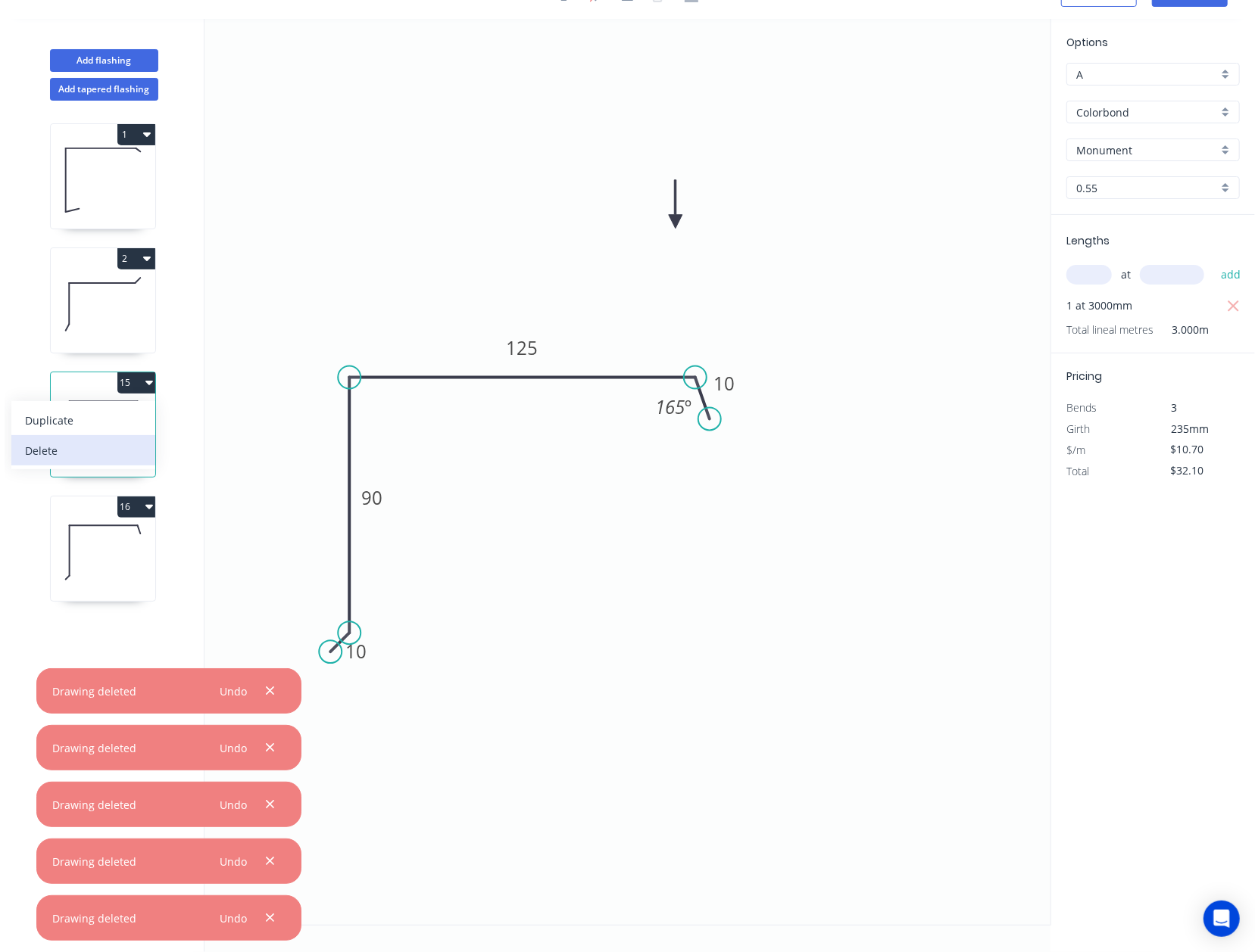
click at [119, 457] on div "Delete" at bounding box center [83, 450] width 116 height 22
type input "$0.00"
type input "$11.84"
type input "$14.21"
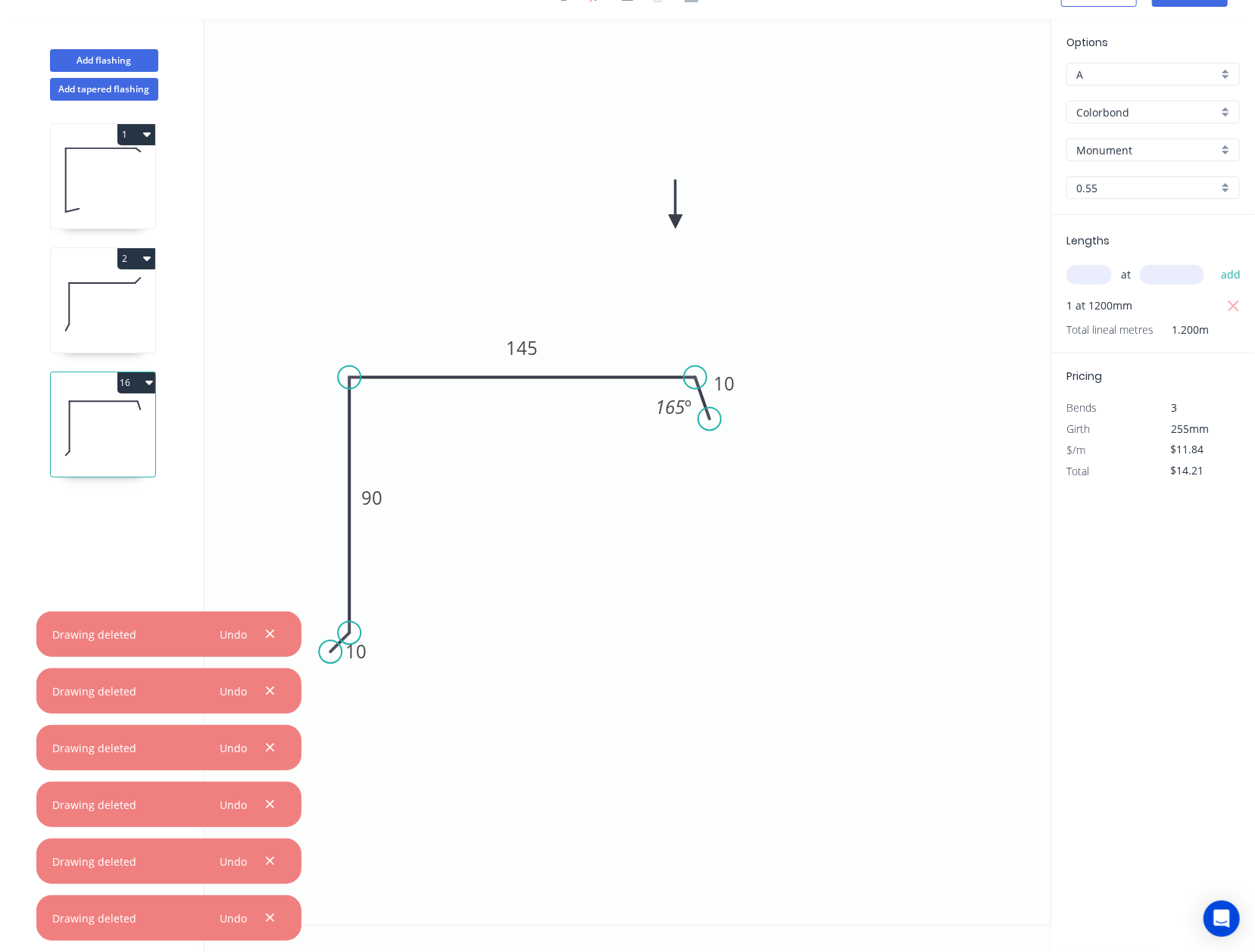
click at [145, 380] on icon "button" at bounding box center [149, 382] width 7 height 12
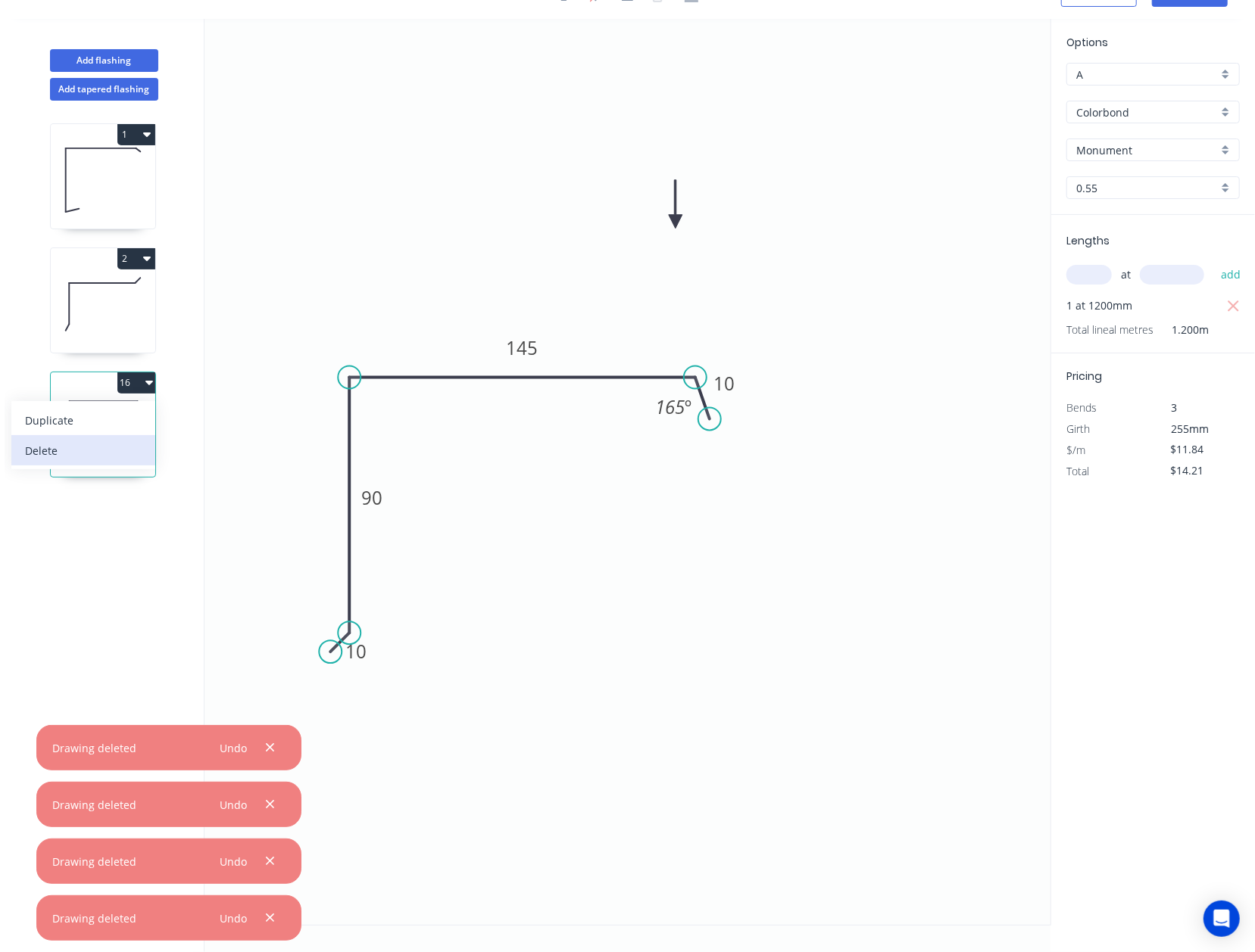
drag, startPoint x: 134, startPoint y: 436, endPoint x: 129, endPoint y: 442, distance: 7.8
click at [129, 442] on button "Delete" at bounding box center [83, 450] width 144 height 31
type input "$10.12"
type input "$334.97"
type input "Wallaby"
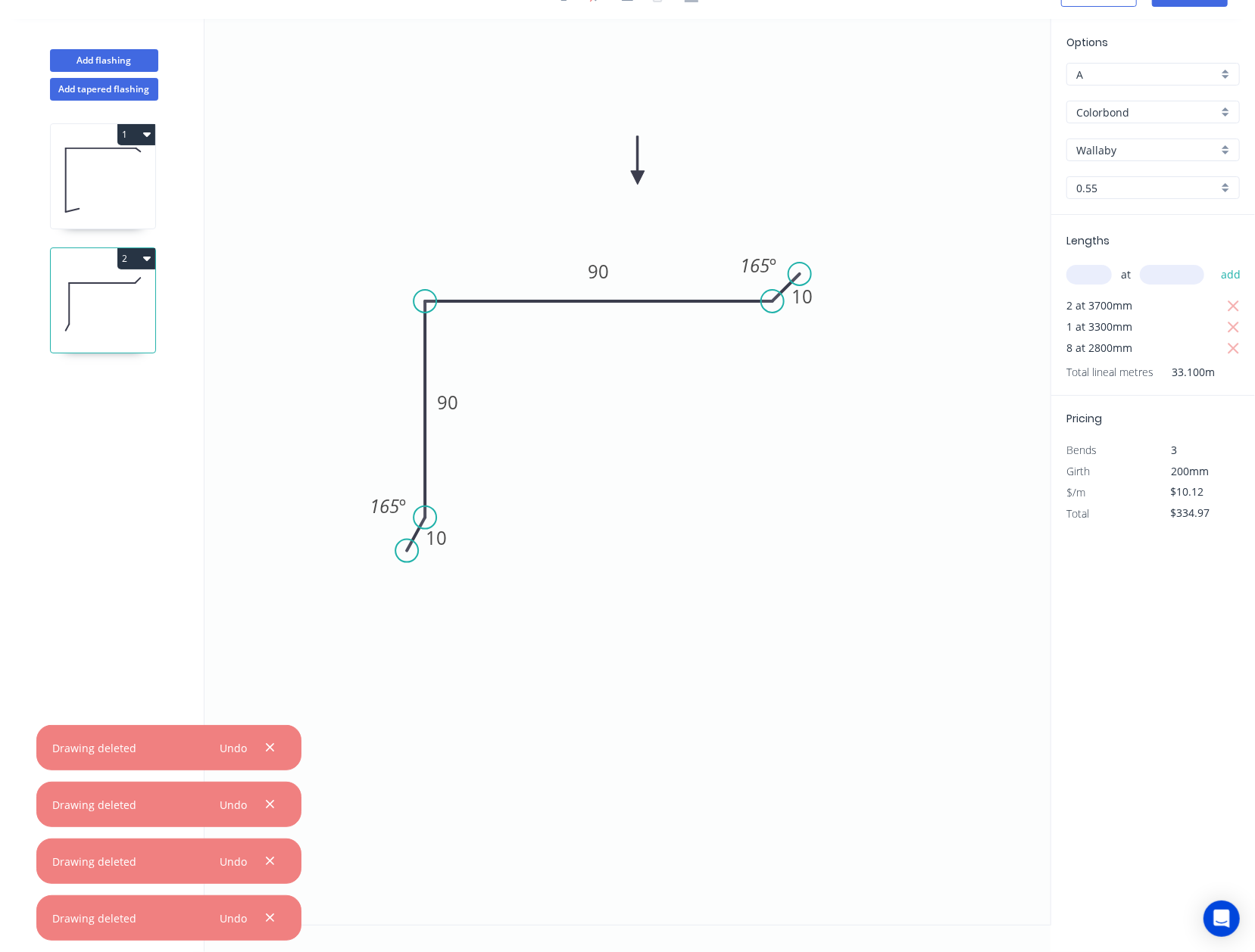
drag, startPoint x: 103, startPoint y: 492, endPoint x: 123, endPoint y: 236, distance: 256.8
click at [104, 483] on div "1 2" at bounding box center [104, 526] width 199 height 851
click at [122, 231] on div "1 2" at bounding box center [104, 526] width 199 height 851
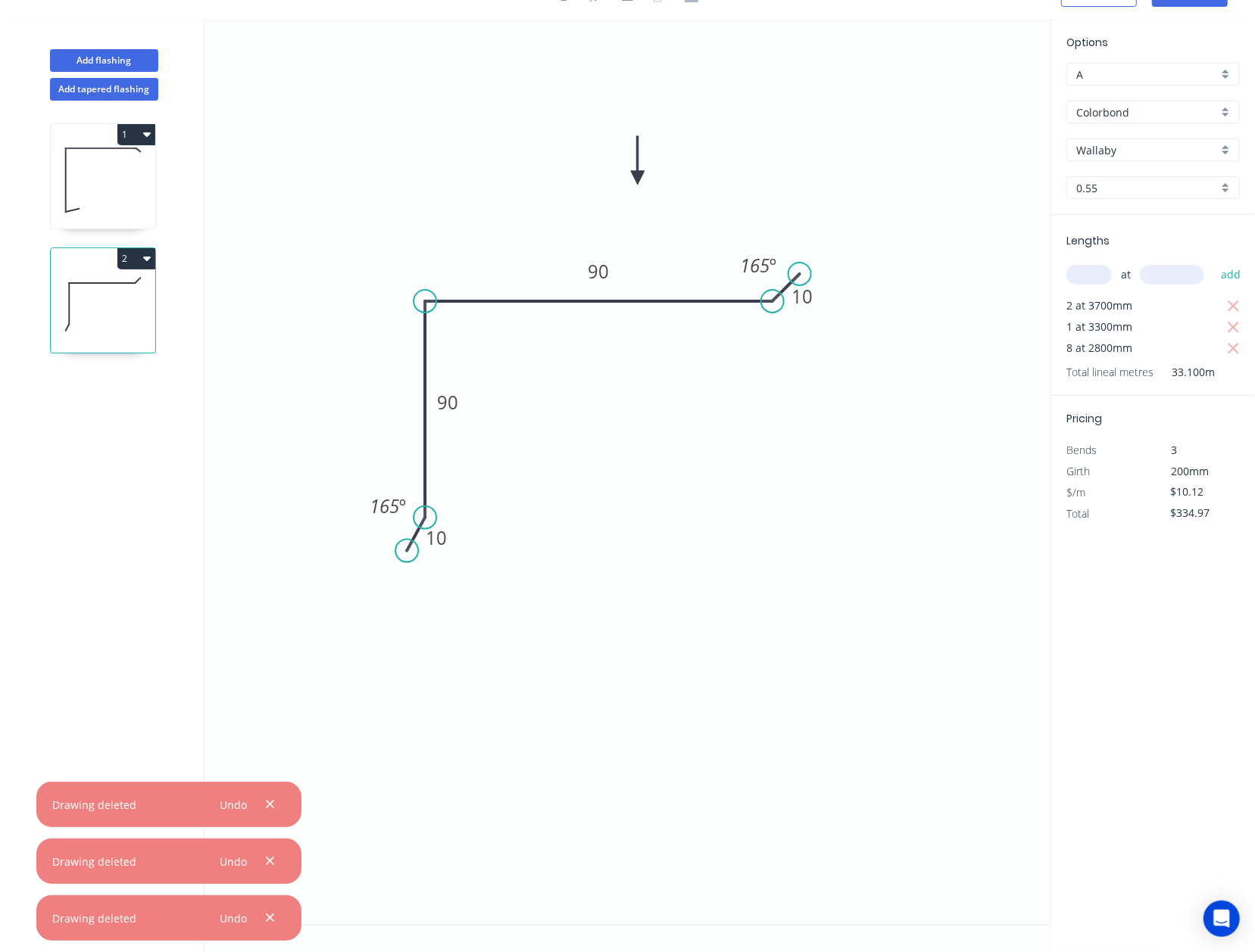
scroll to position [0, 0]
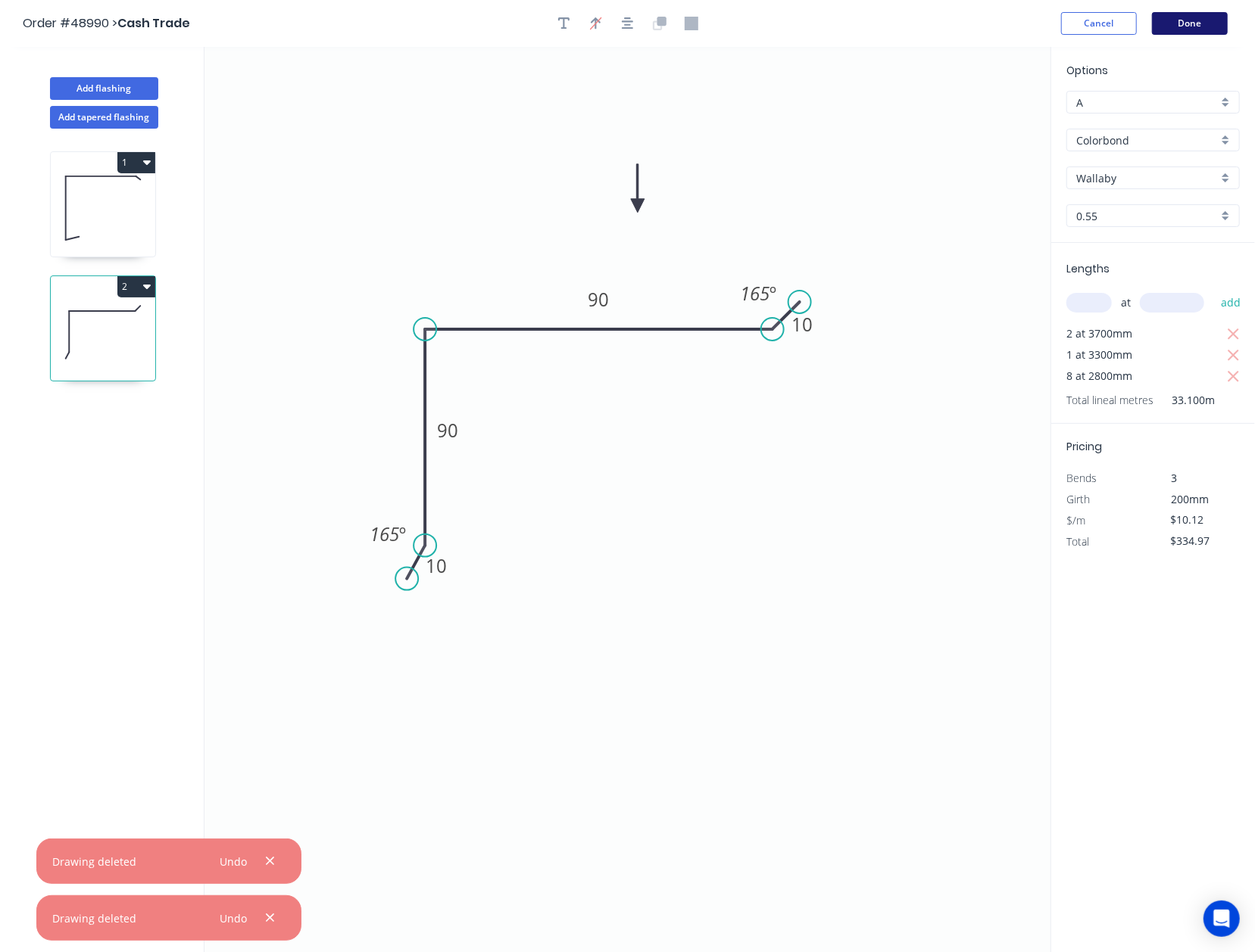
click at [987, 31] on button "Done" at bounding box center [1190, 24] width 76 height 23
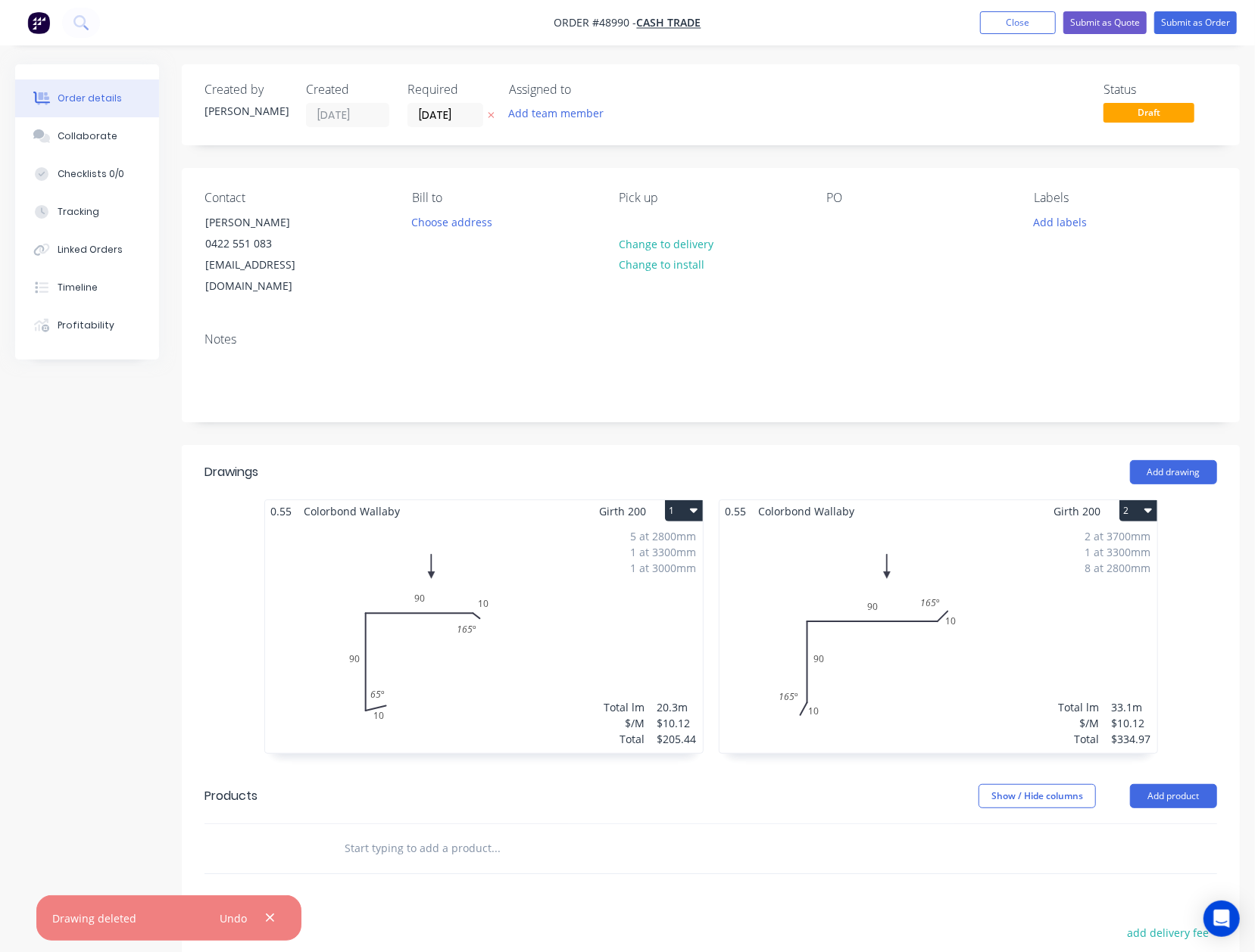
click at [597, 380] on div "Notes" at bounding box center [710, 370] width 1058 height 101
click at [987, 20] on button "Submit as Quote" at bounding box center [1104, 23] width 83 height 23
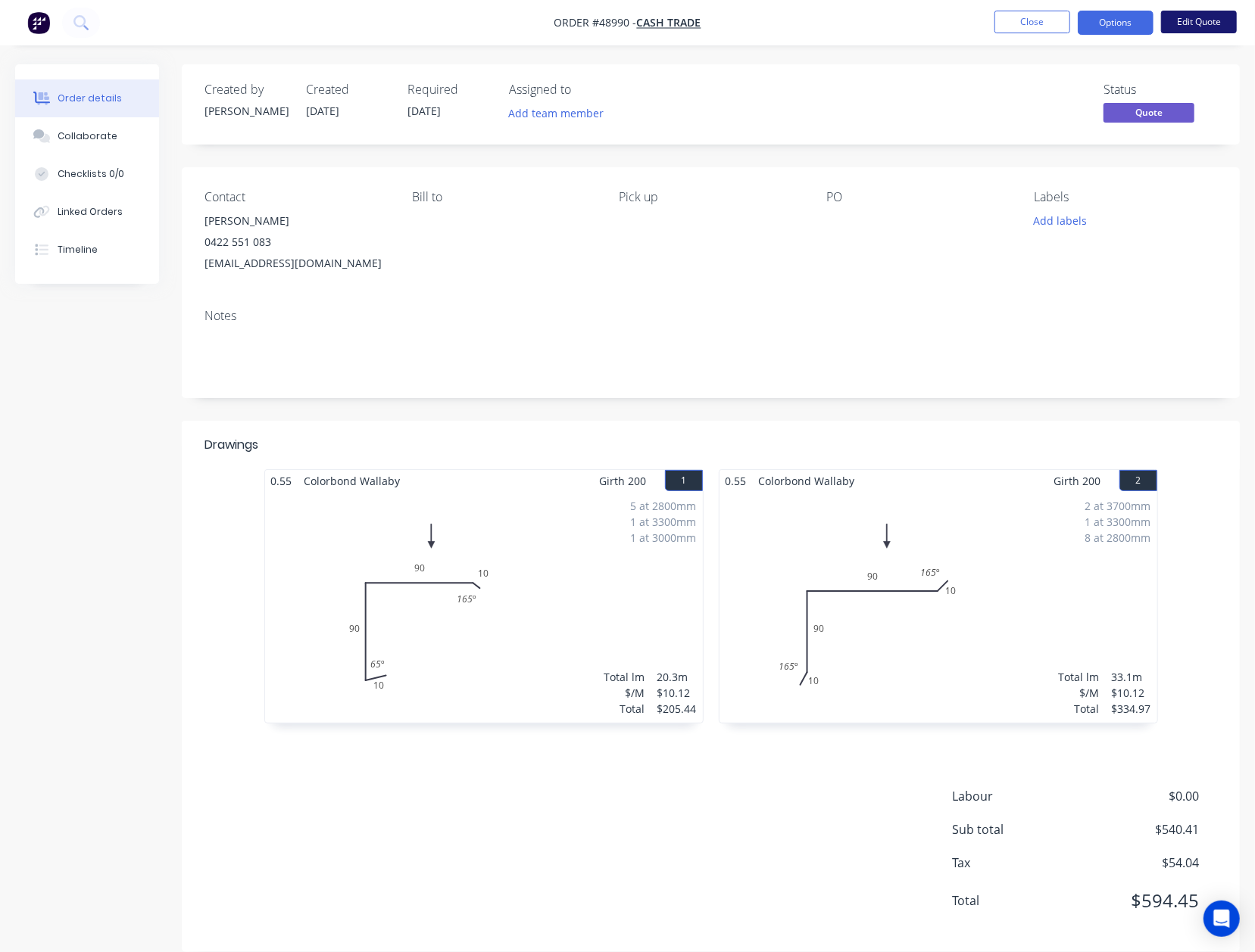
click at [987, 15] on button "Edit Quote" at bounding box center [1199, 22] width 76 height 23
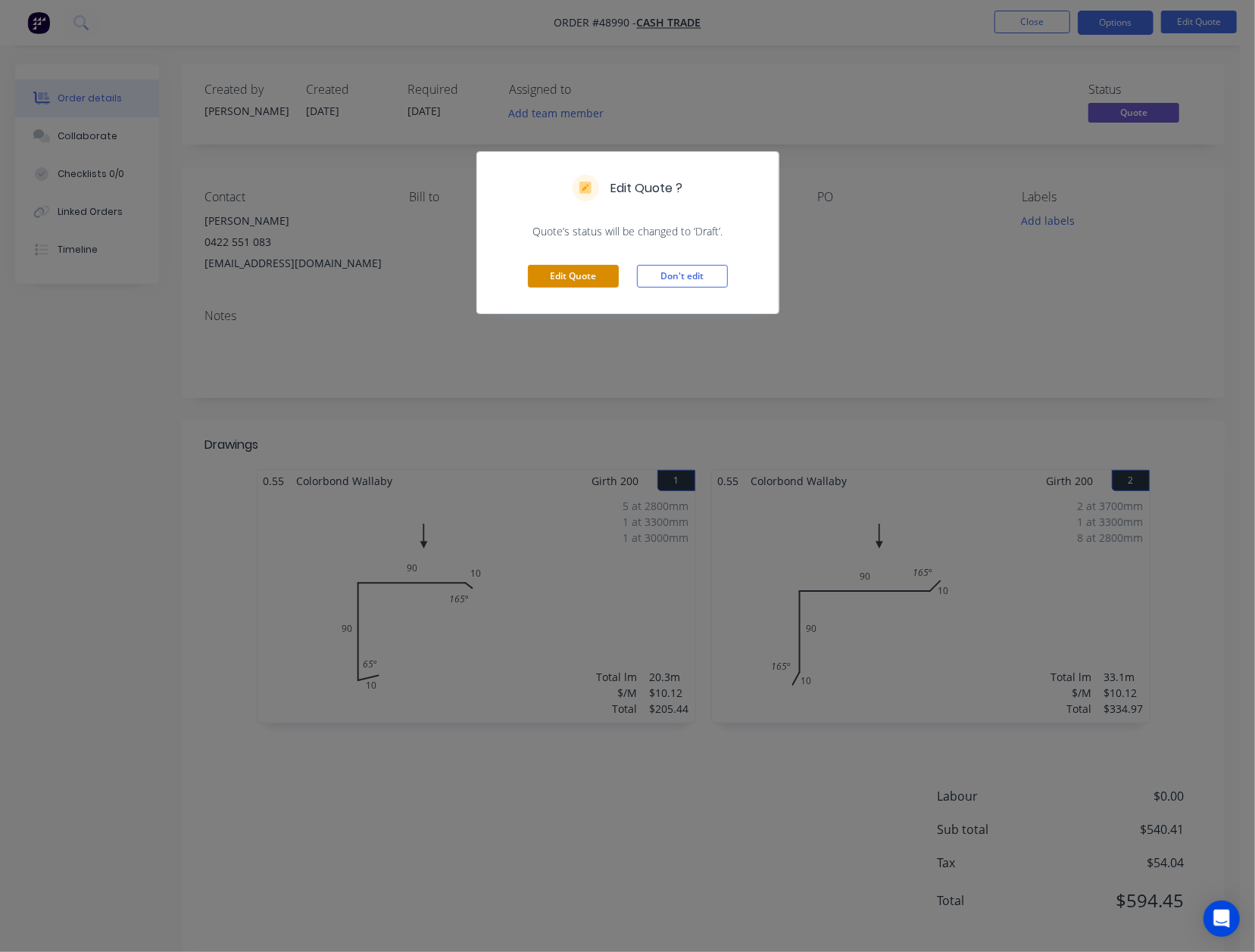
click at [602, 272] on button "Edit Quote" at bounding box center [573, 276] width 91 height 23
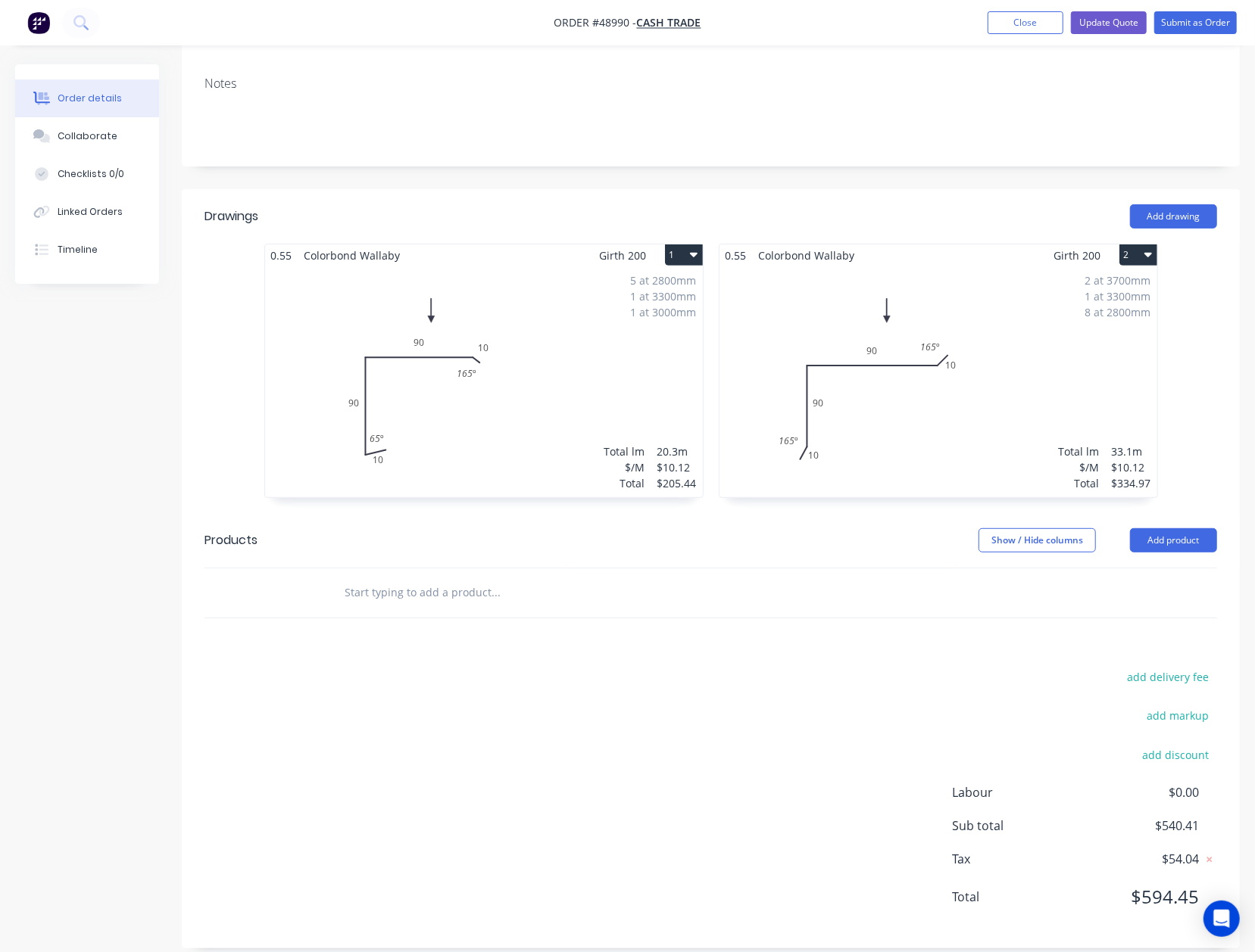
click at [987, 295] on div "2 at 3700mm 1 at 3300mm 8 at 2800mm Total lm $/M Total 33.1m $10.12 $334.97" at bounding box center [938, 382] width 437 height 231
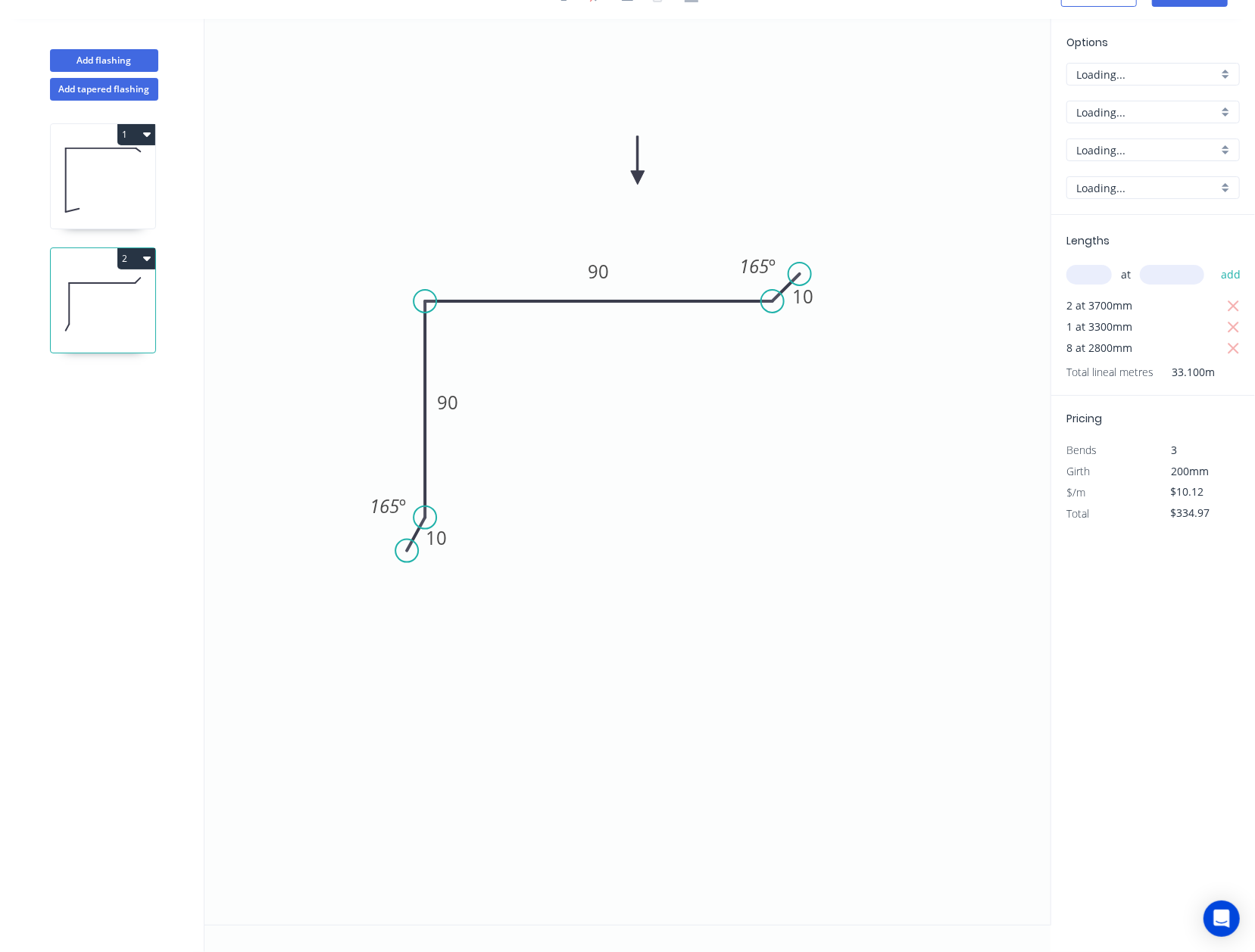
scroll to position [29, 0]
click at [130, 61] on button "Add flashing" at bounding box center [104, 61] width 108 height 23
type input "$0.00"
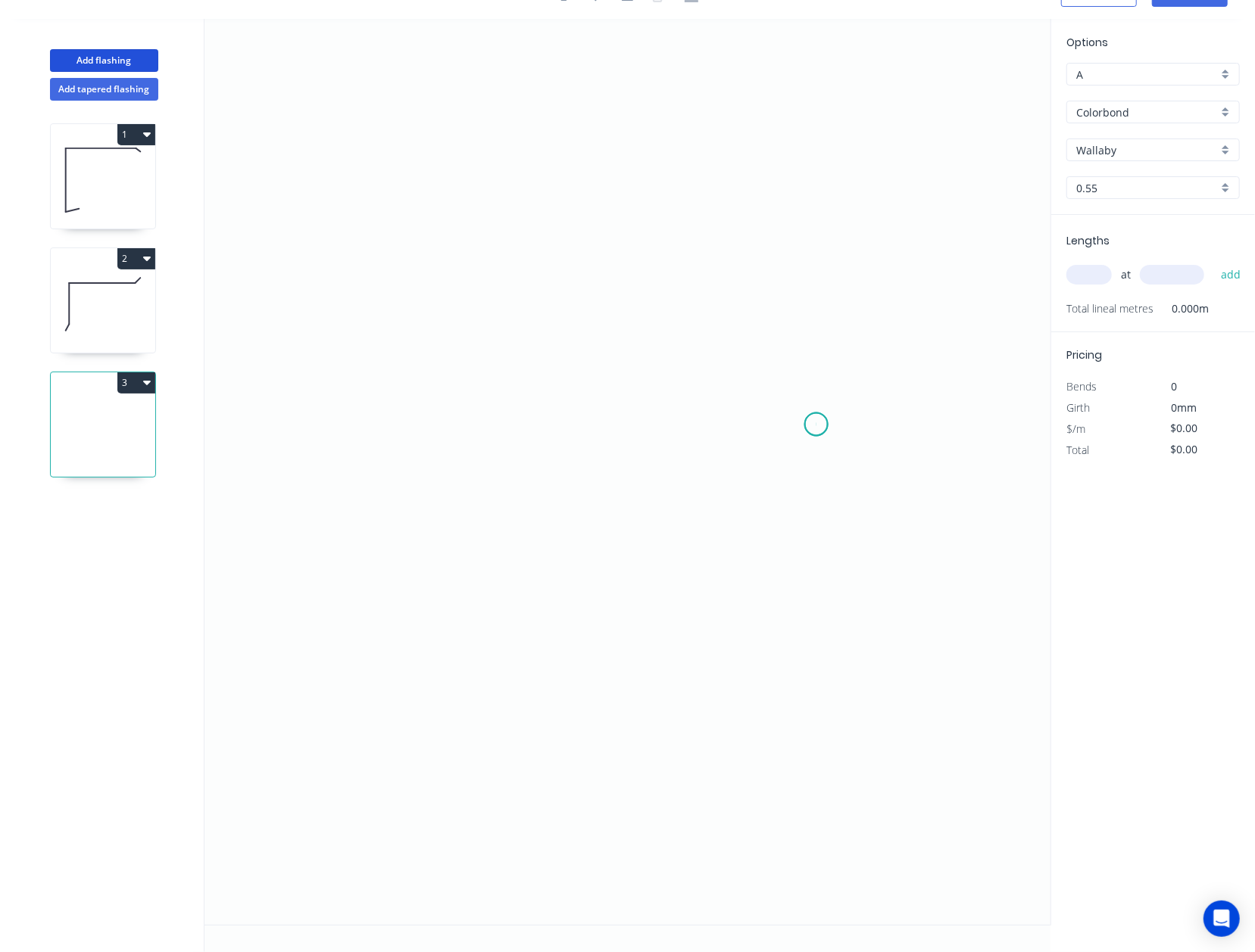
drag, startPoint x: 816, startPoint y: 424, endPoint x: 795, endPoint y: 385, distance: 44.3
click at [809, 413] on icon "0" at bounding box center [627, 472] width 846 height 906
click at [795, 385] on icon "0 ?" at bounding box center [627, 472] width 846 height 906
click at [367, 370] on icon "0 ? ? ? º" at bounding box center [627, 472] width 846 height 906
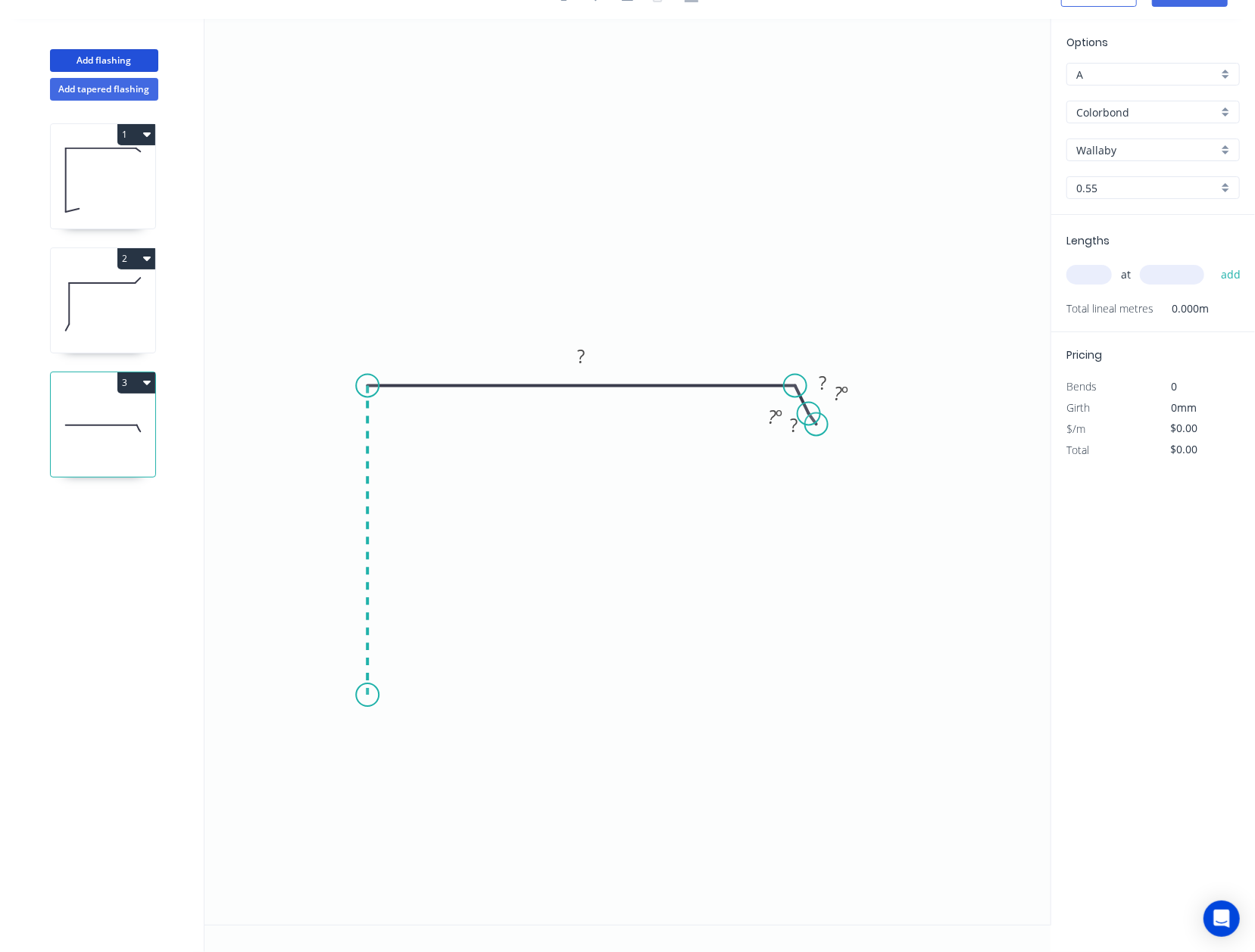
click at [365, 704] on icon "0 ? ? ? ? º ? º" at bounding box center [627, 472] width 846 height 906
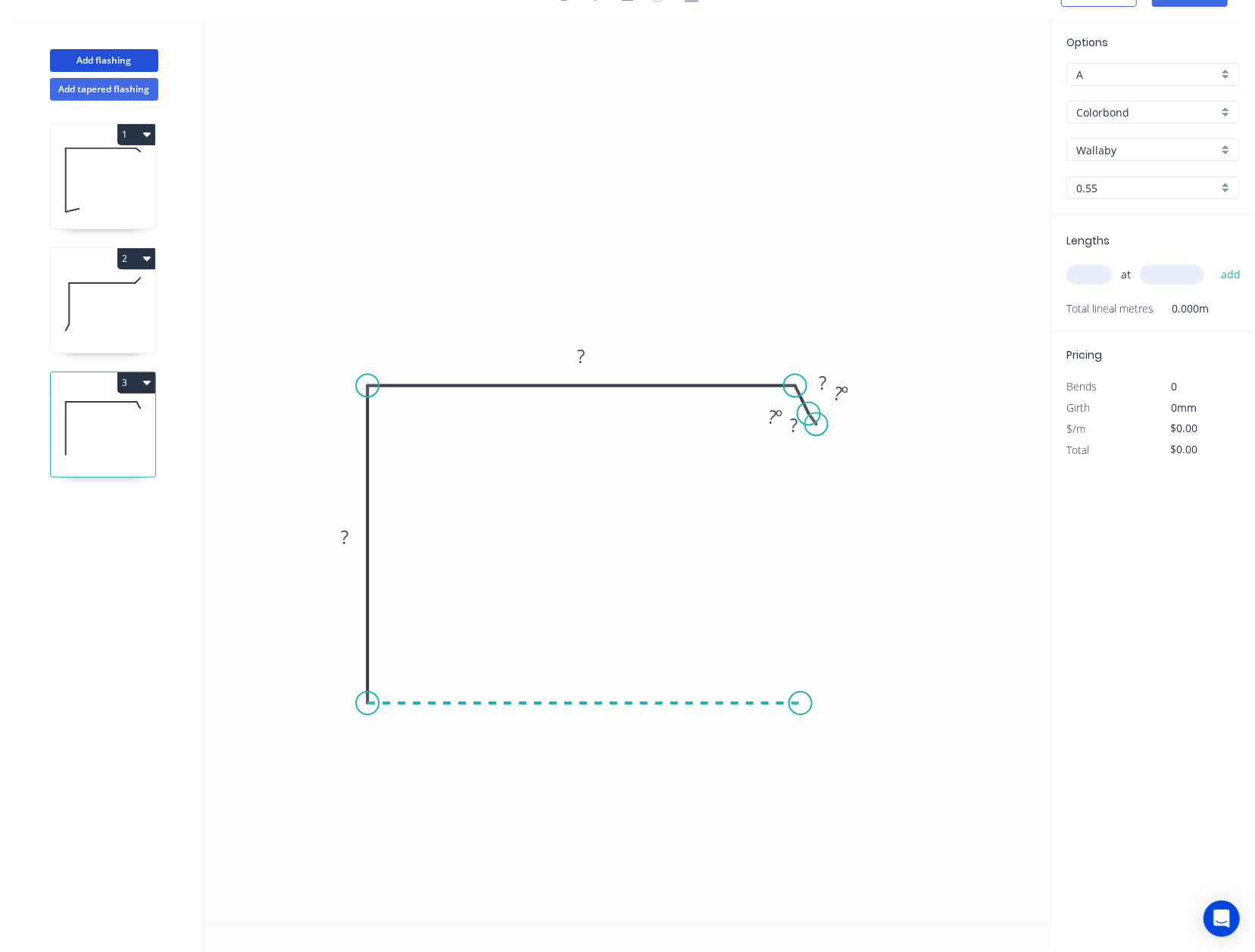
click at [800, 710] on icon "0 ? ? ? ? ? º ? º" at bounding box center [627, 472] width 846 height 906
click at [830, 673] on icon "0 ? ? ? ? ? ? º ? º" at bounding box center [627, 472] width 846 height 906
click at [830, 673] on circle at bounding box center [830, 674] width 23 height 23
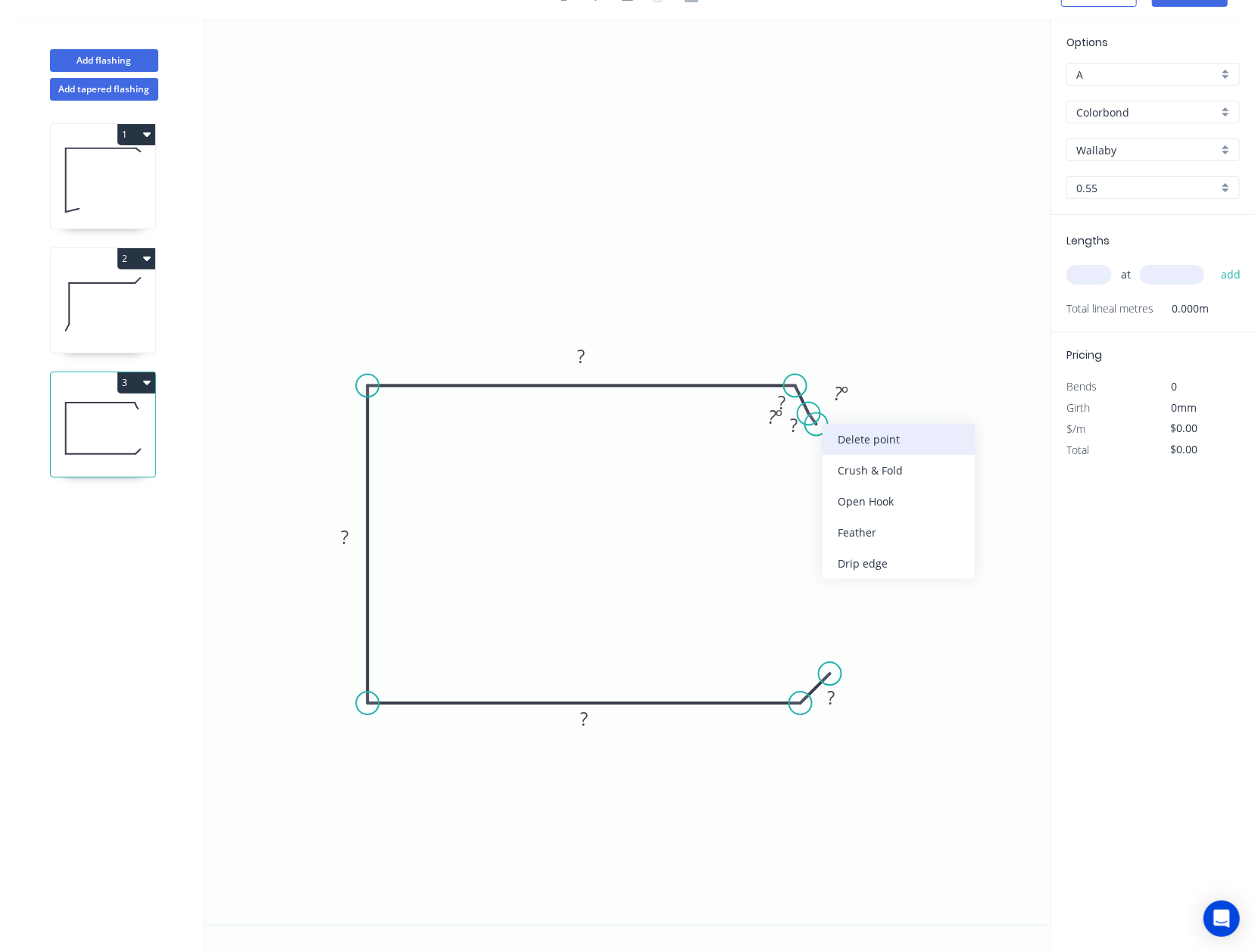
click at [833, 436] on div "Delete point" at bounding box center [899, 440] width 152 height 31
drag, startPoint x: 806, startPoint y: 417, endPoint x: 828, endPoint y: 412, distance: 22.6
click at [828, 412] on circle at bounding box center [828, 412] width 23 height 23
click at [828, 382] on tspan "?" at bounding box center [825, 375] width 7 height 25
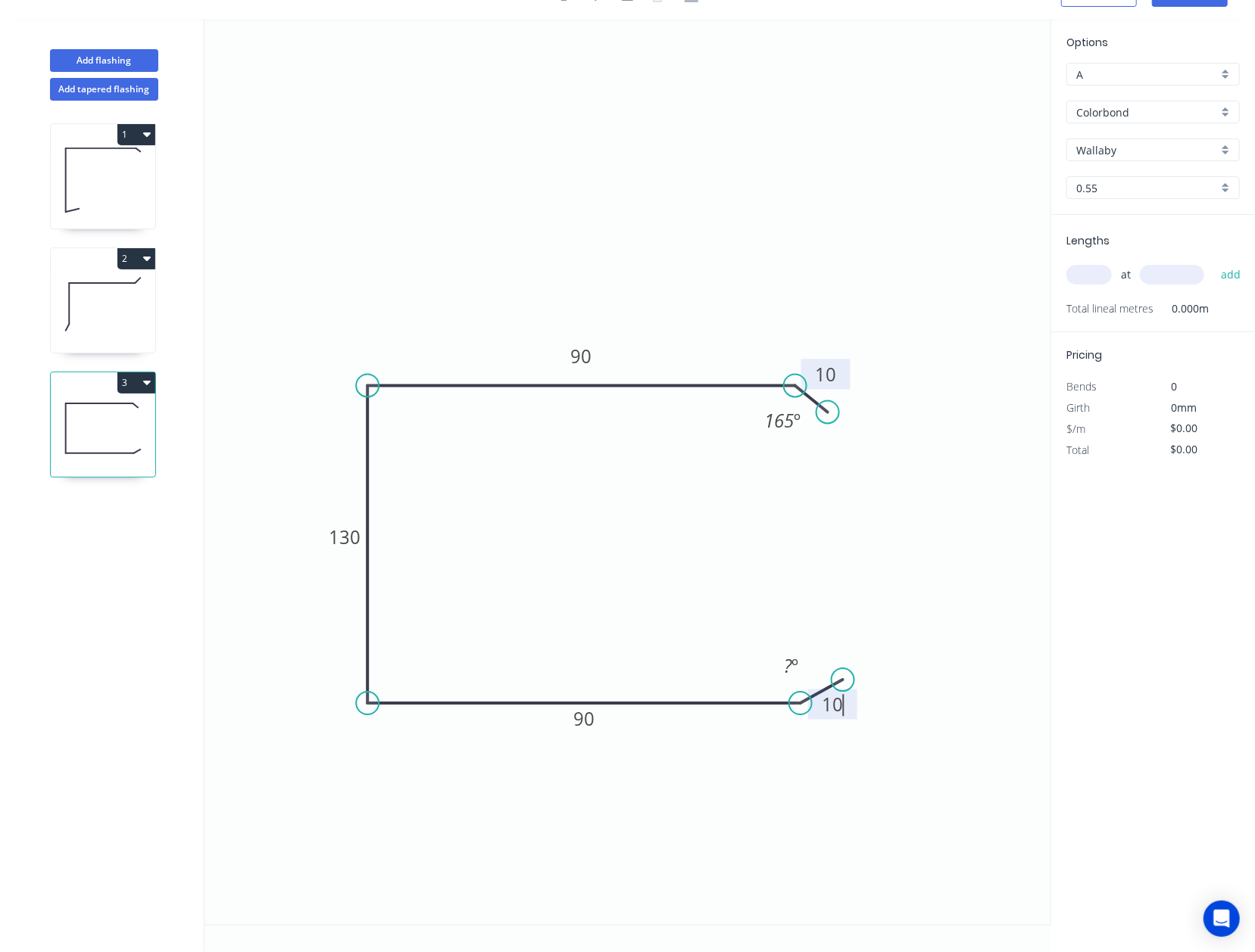
drag, startPoint x: 828, startPoint y: 673, endPoint x: 842, endPoint y: 680, distance: 15.7
click at [842, 680] on circle at bounding box center [843, 680] width 23 height 23
type input "$16.10"
click at [798, 667] on rect at bounding box center [790, 667] width 31 height 21
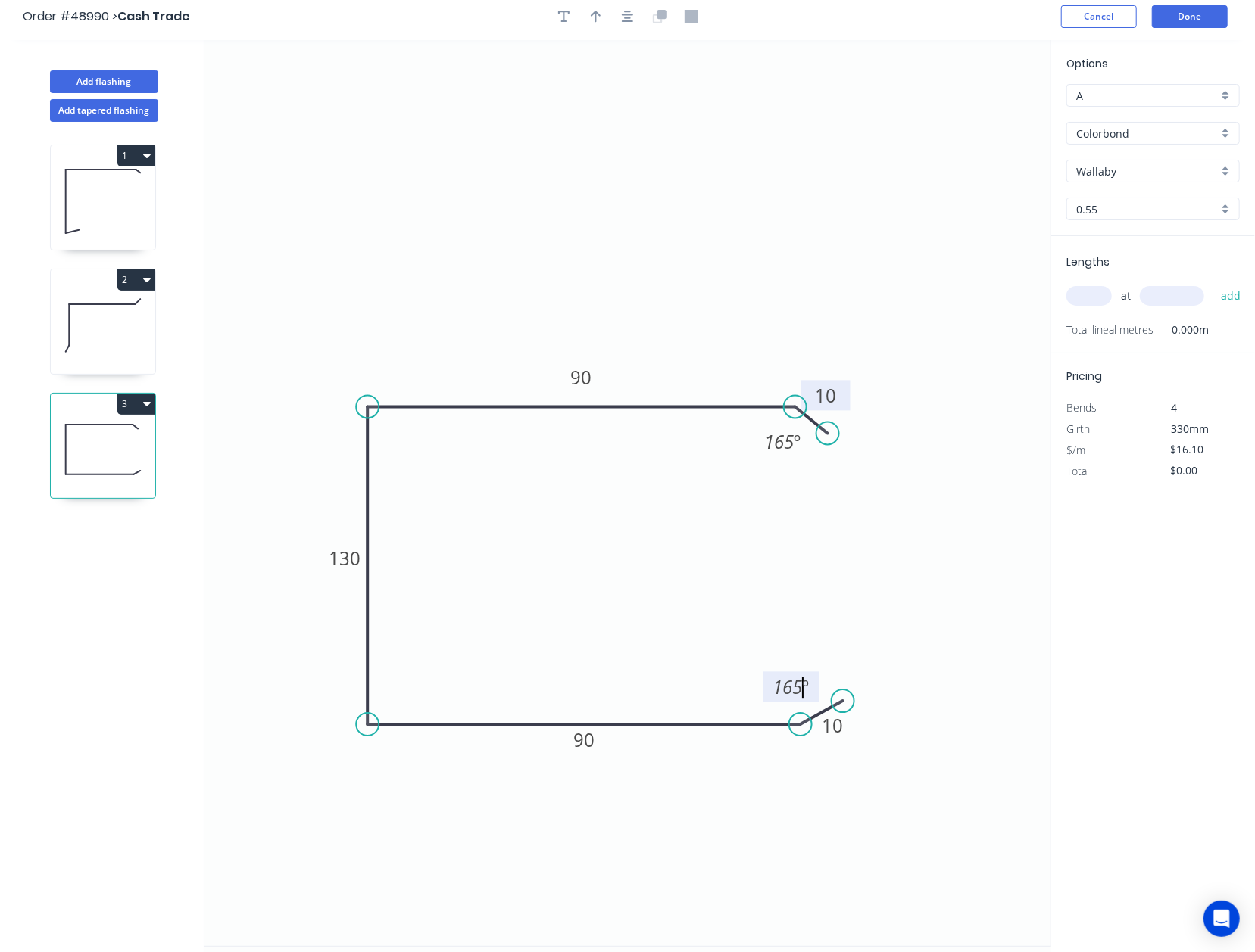
scroll to position [0, 0]
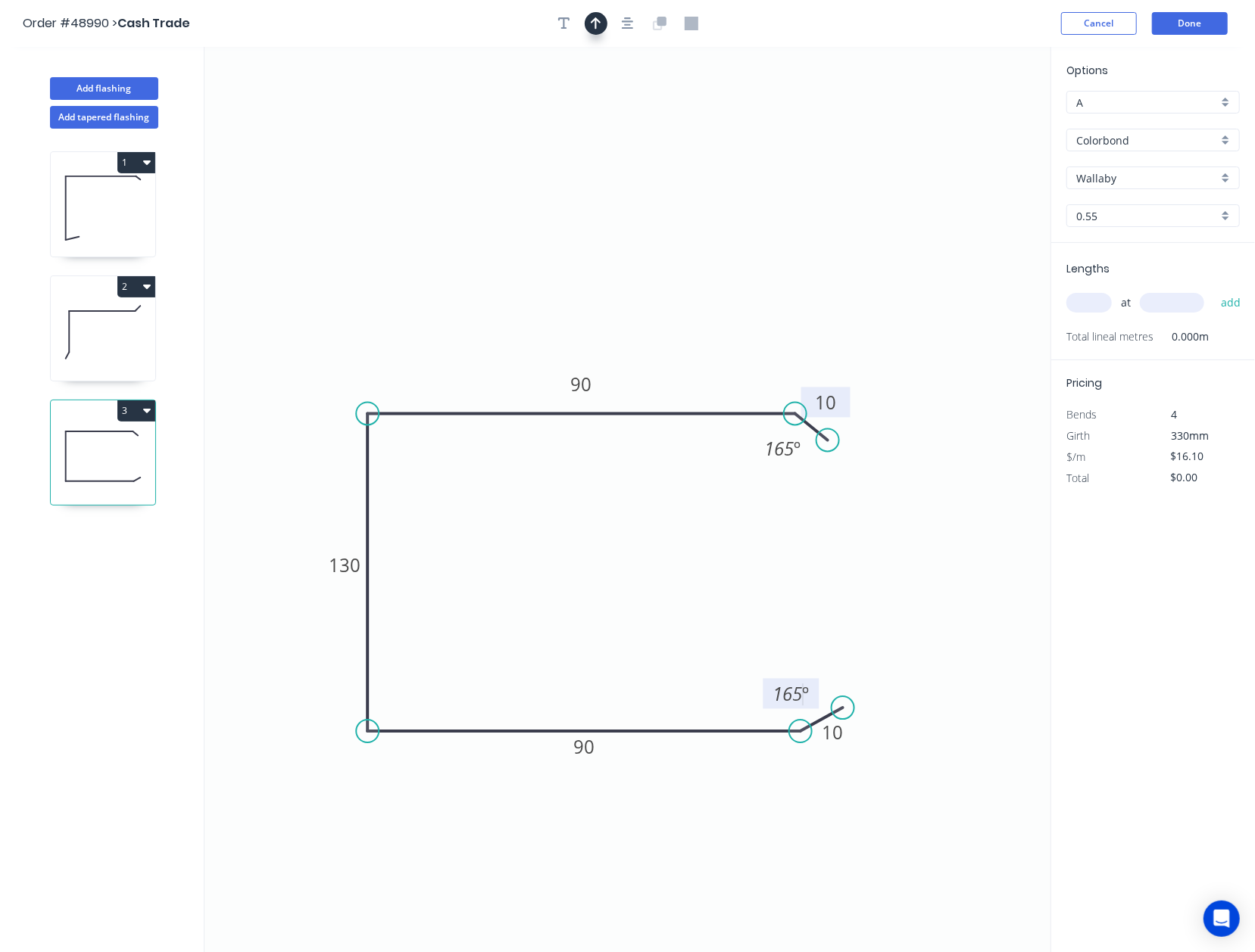
click at [597, 20] on header "Order #48990 > Cash Trade Cancel Done" at bounding box center [627, 23] width 1255 height 47
click at [597, 26] on icon "button" at bounding box center [596, 23] width 11 height 14
drag, startPoint x: 974, startPoint y: 127, endPoint x: 491, endPoint y: 300, distance: 513.0
click at [451, 313] on icon at bounding box center [443, 295] width 14 height 49
click at [987, 183] on input "Wallaby" at bounding box center [1147, 177] width 142 height 16
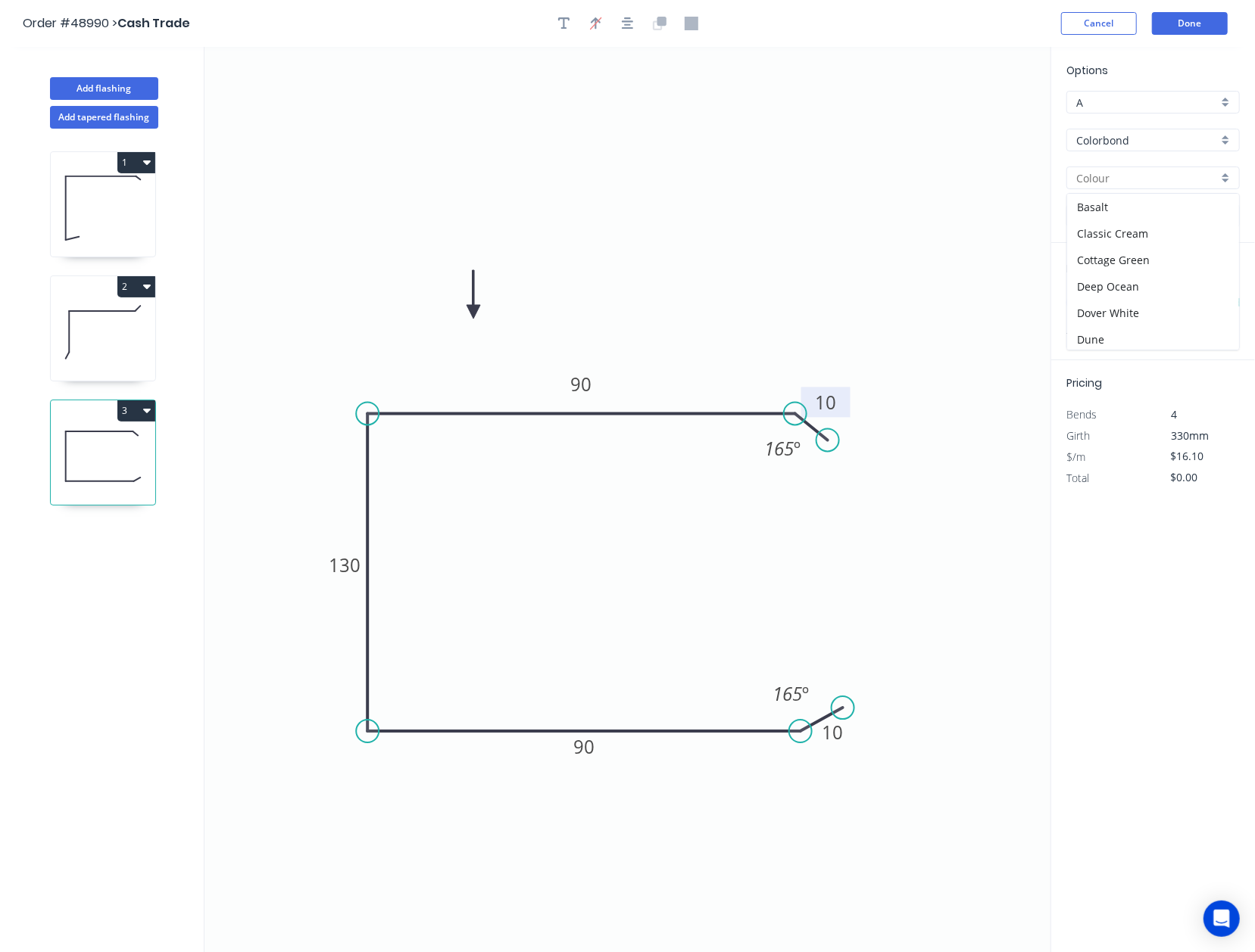
click at [987, 183] on input "text" at bounding box center [1147, 177] width 142 height 16
type input "Wallaby"
click at [987, 180] on input "Wallaby" at bounding box center [1147, 177] width 142 height 16
click at [987, 183] on input "text" at bounding box center [1147, 177] width 142 height 16
type input "Wallaby"
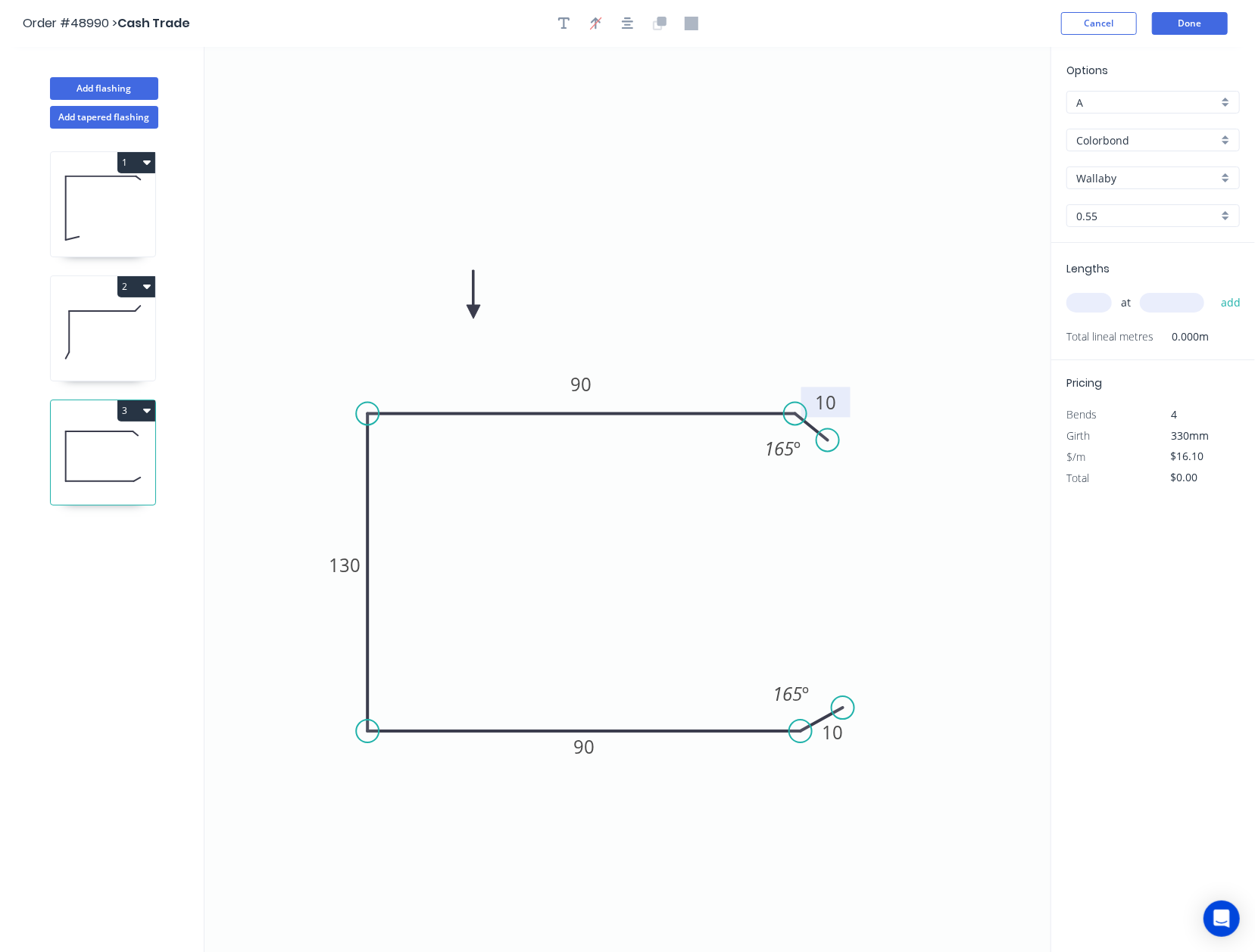
click at [987, 306] on input "text" at bounding box center [1088, 303] width 45 height 20
type input "2"
type input "3100"
click at [987, 290] on button "add" at bounding box center [1230, 302] width 35 height 26
type input "$99.82"
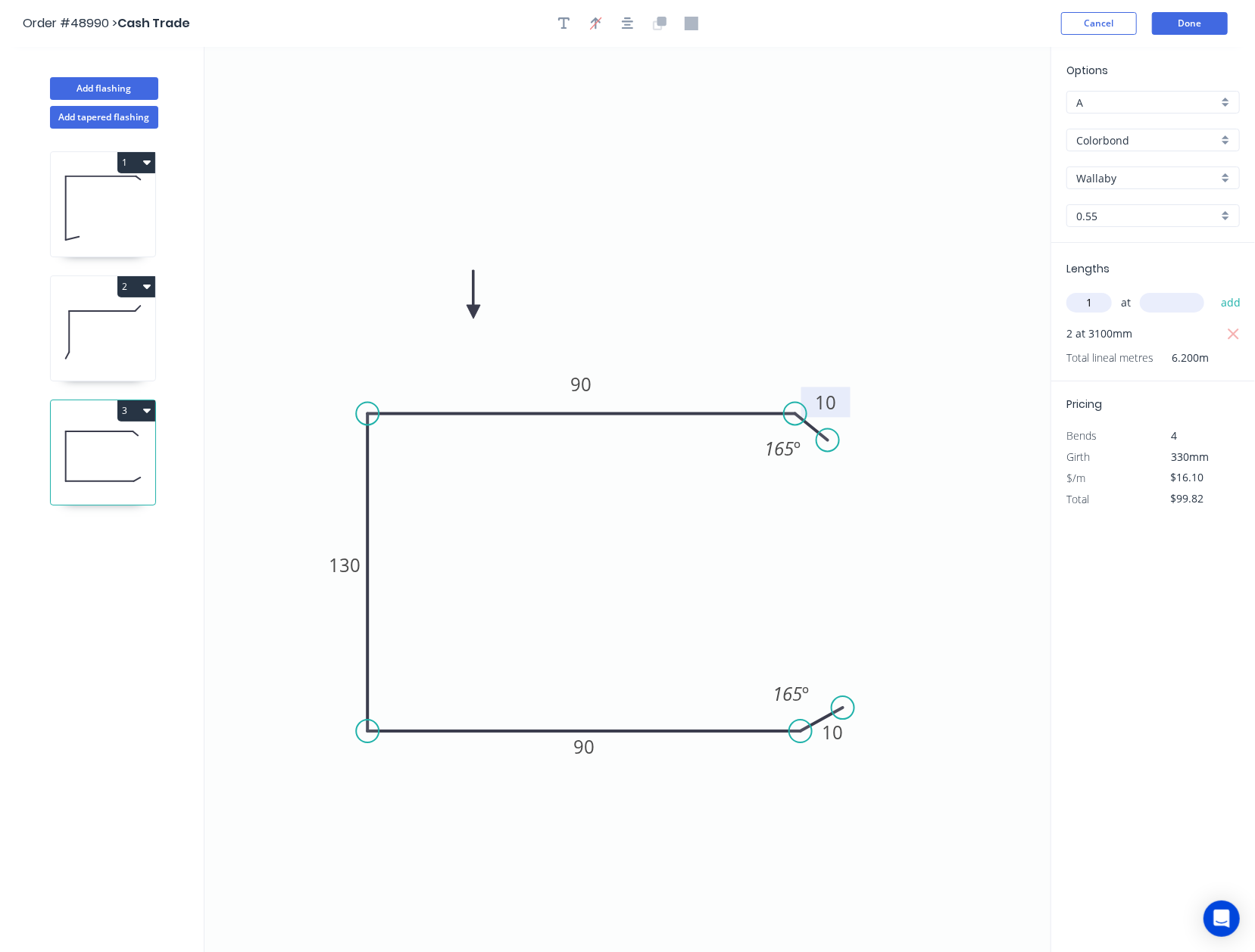
type input "1"
type input "2800"
click at [987, 290] on button "add" at bounding box center [1230, 302] width 35 height 26
type input "$144.90"
type input "4"
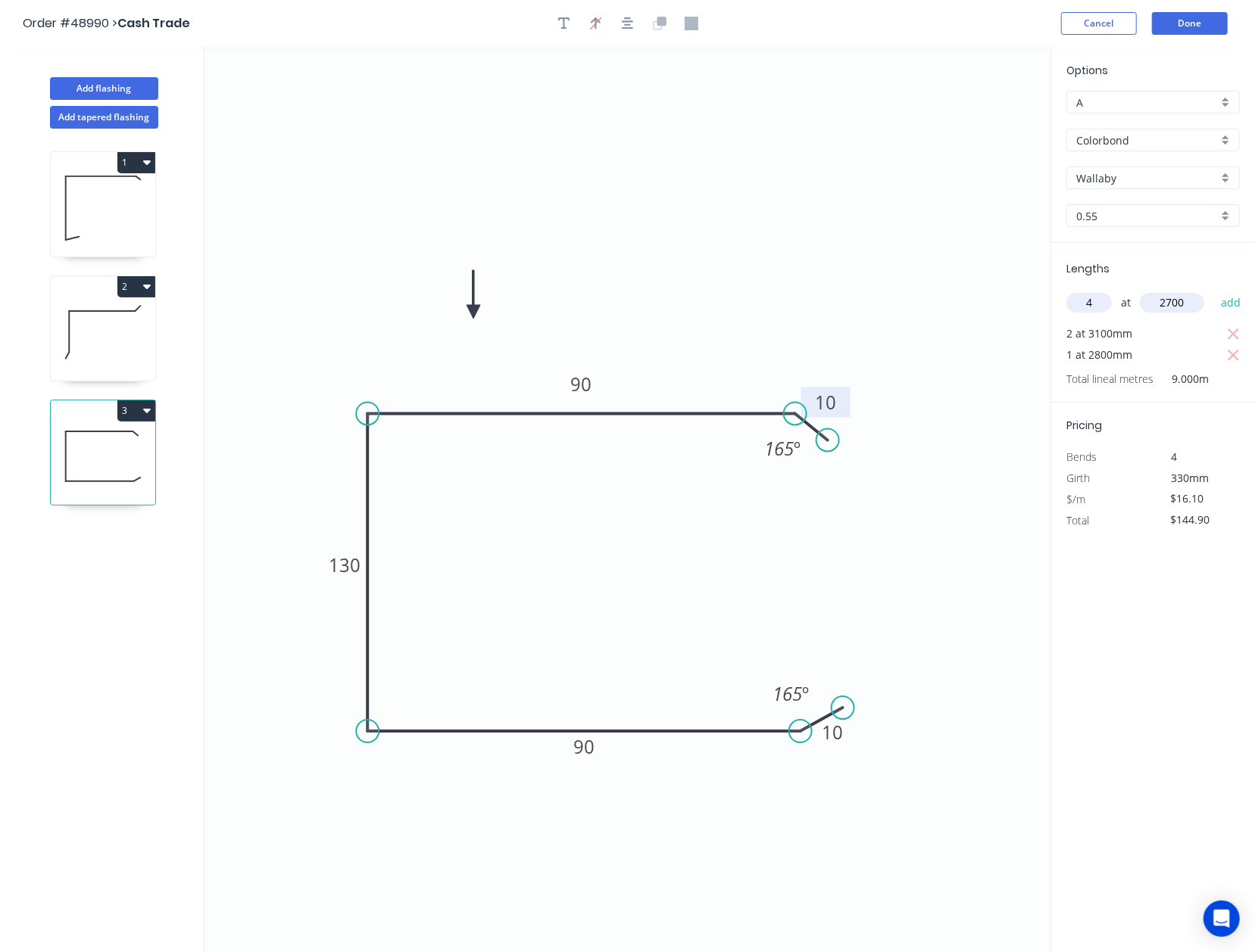
type input "2700"
click at [987, 290] on button "add" at bounding box center [1230, 302] width 35 height 26
type input "$318.78"
type input "2"
type input "1"
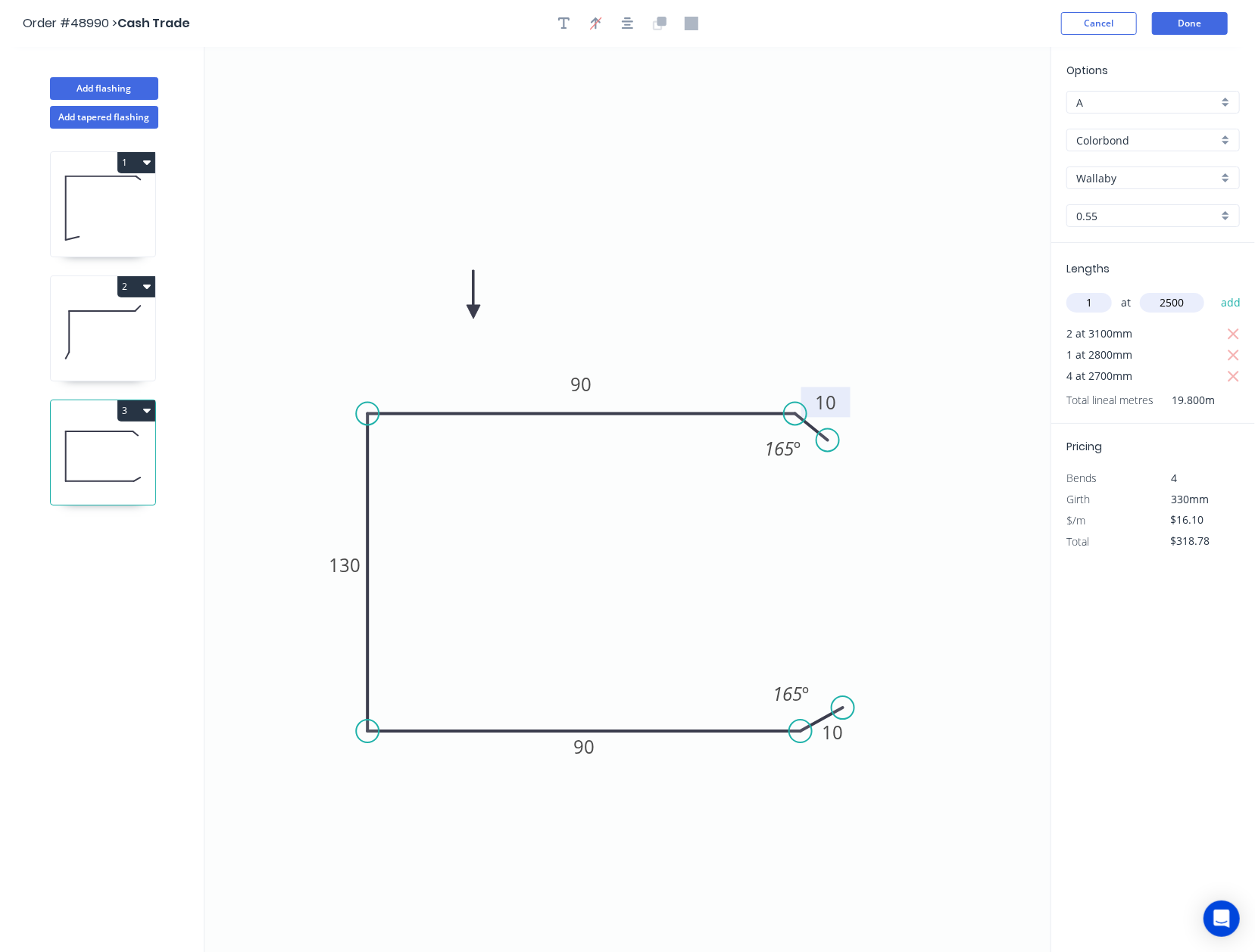
type input "2500"
click at [987, 290] on button "add" at bounding box center [1230, 302] width 35 height 26
type input "$359.03"
type input "1"
type input "1700"
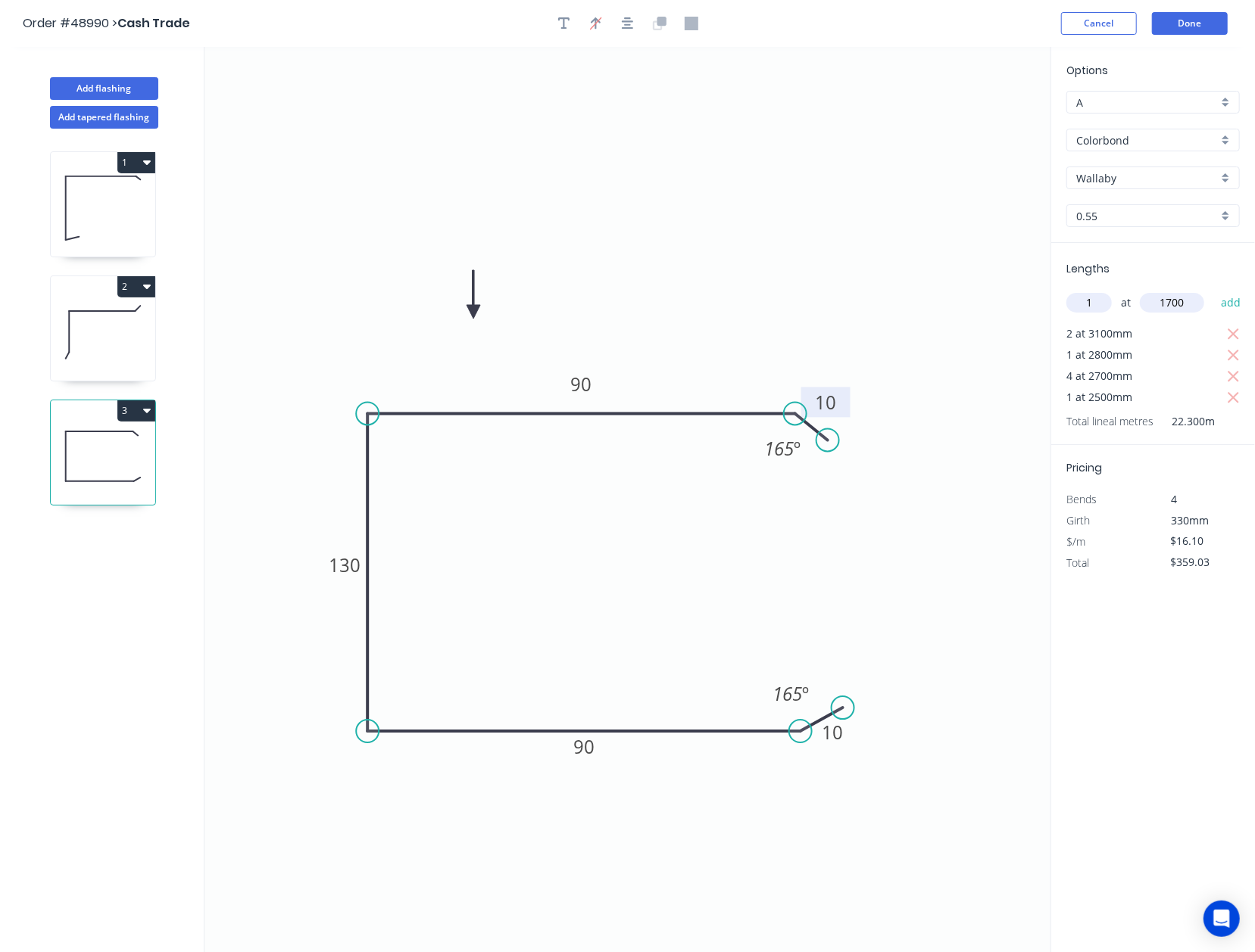
click at [987, 290] on button "add" at bounding box center [1230, 302] width 35 height 26
click at [134, 409] on button "3" at bounding box center [136, 411] width 38 height 21
click at [134, 449] on div "Duplicate" at bounding box center [83, 448] width 116 height 22
type input "$0.00"
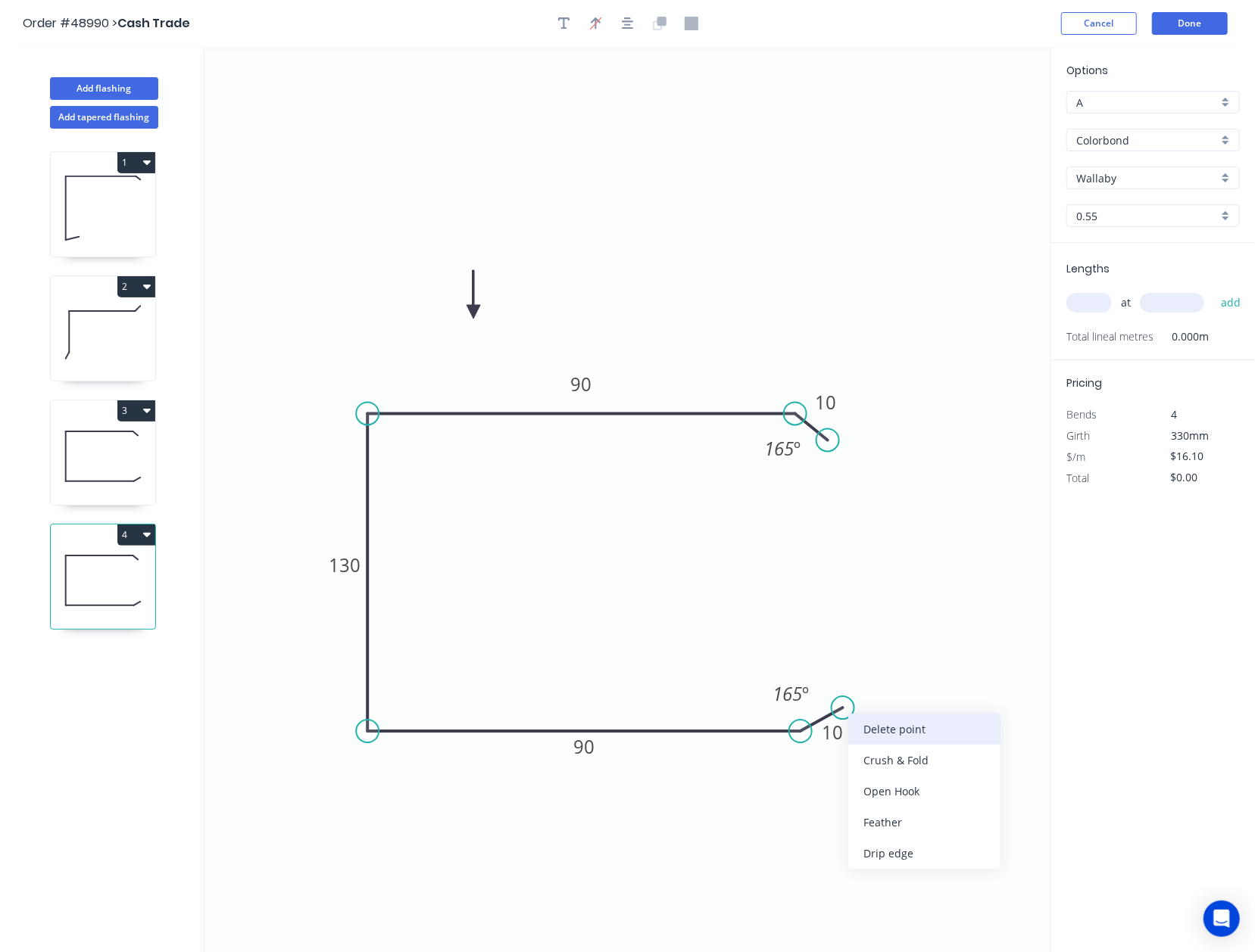
click at [863, 733] on div "Delete point" at bounding box center [924, 729] width 152 height 31
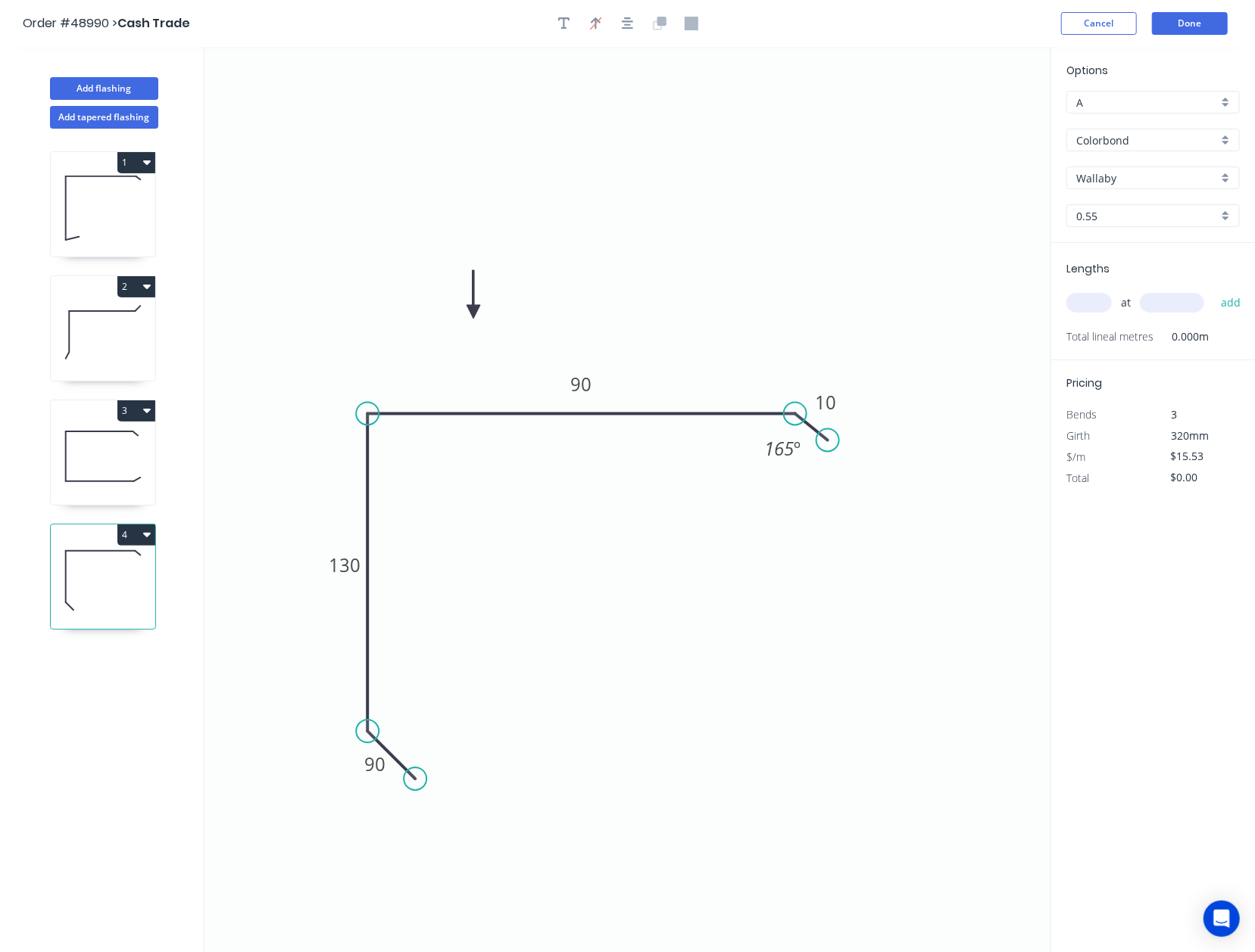
drag, startPoint x: 724, startPoint y: 743, endPoint x: 415, endPoint y: 786, distance: 312.0
click at [415, 786] on circle at bounding box center [415, 780] width 23 height 23
click at [385, 761] on tspan "90" at bounding box center [375, 764] width 21 height 25
drag, startPoint x: 397, startPoint y: 783, endPoint x: 400, endPoint y: 743, distance: 40.1
click at [395, 782] on circle at bounding box center [395, 782] width 23 height 23
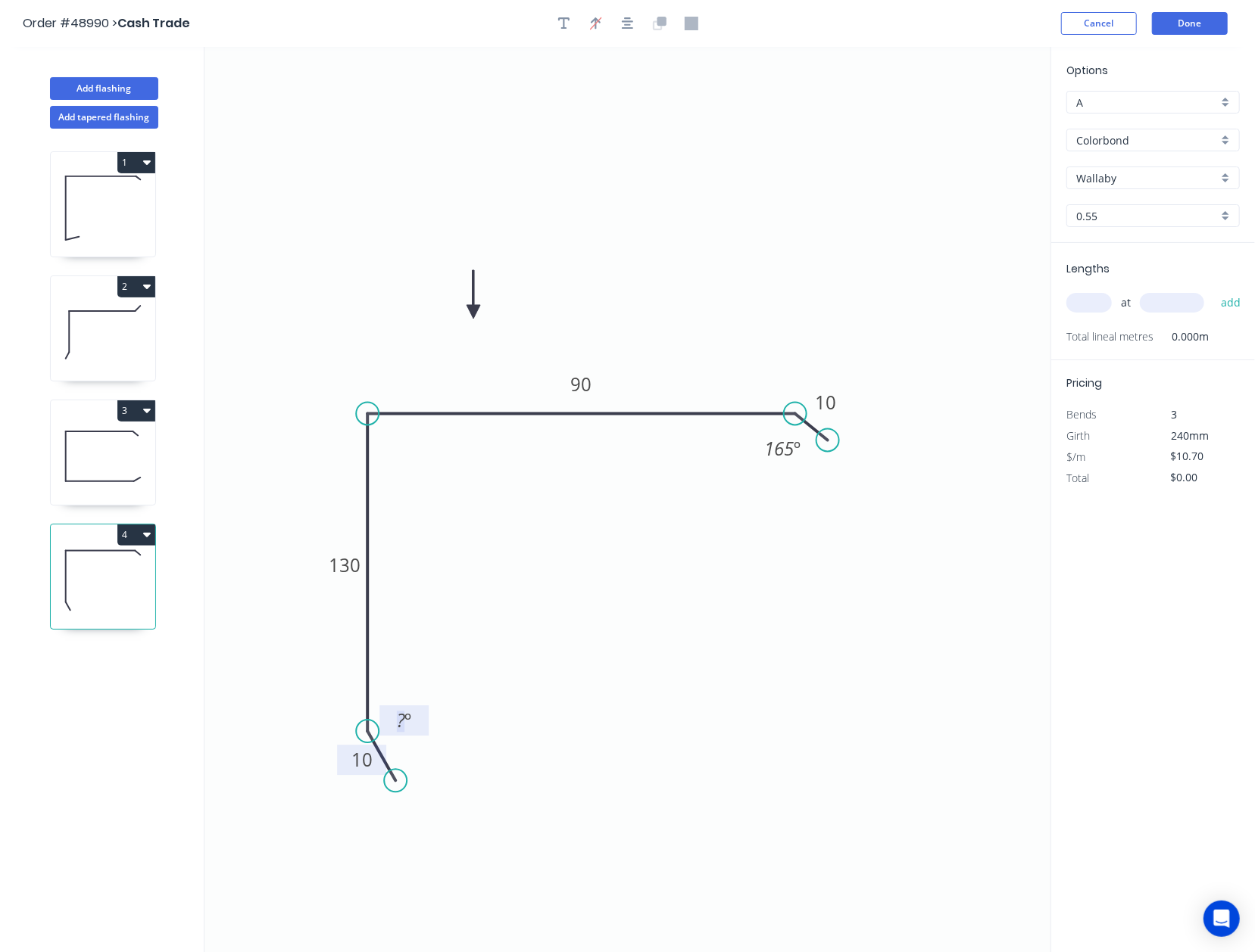
click at [404, 728] on tspan "º" at bounding box center [408, 721] width 7 height 25
click at [856, 468] on div "Delete point" at bounding box center [909, 465] width 152 height 31
type input "$0.00"
click at [987, 306] on input "text" at bounding box center [1088, 303] width 45 height 20
type input "2"
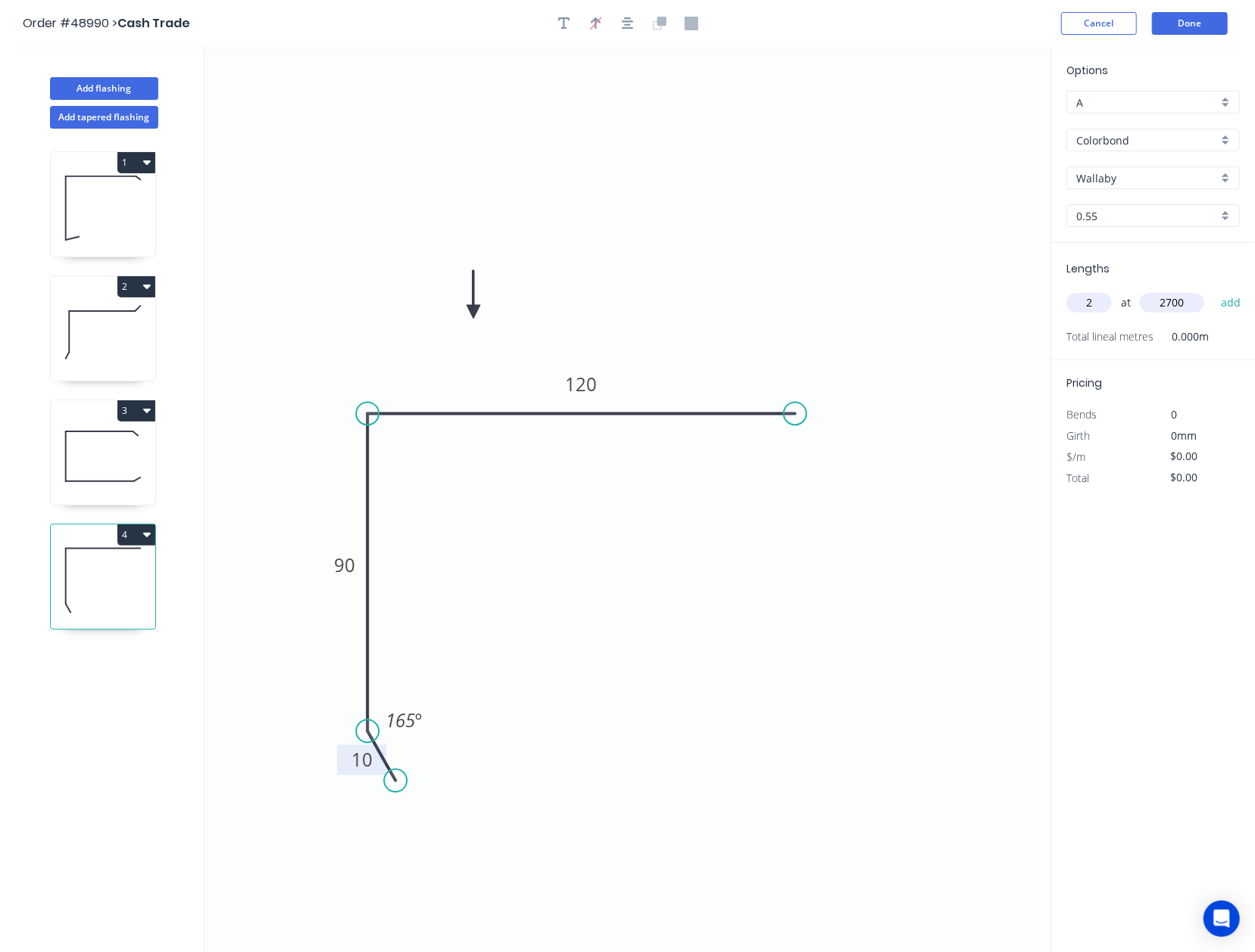
type input "2700"
click at [987, 290] on button "add" at bounding box center [1230, 302] width 35 height 26
click at [840, 634] on icon "0 10 90 120 165 º" at bounding box center [627, 500] width 846 height 906
click at [112, 89] on button "Add flashing" at bounding box center [104, 89] width 108 height 23
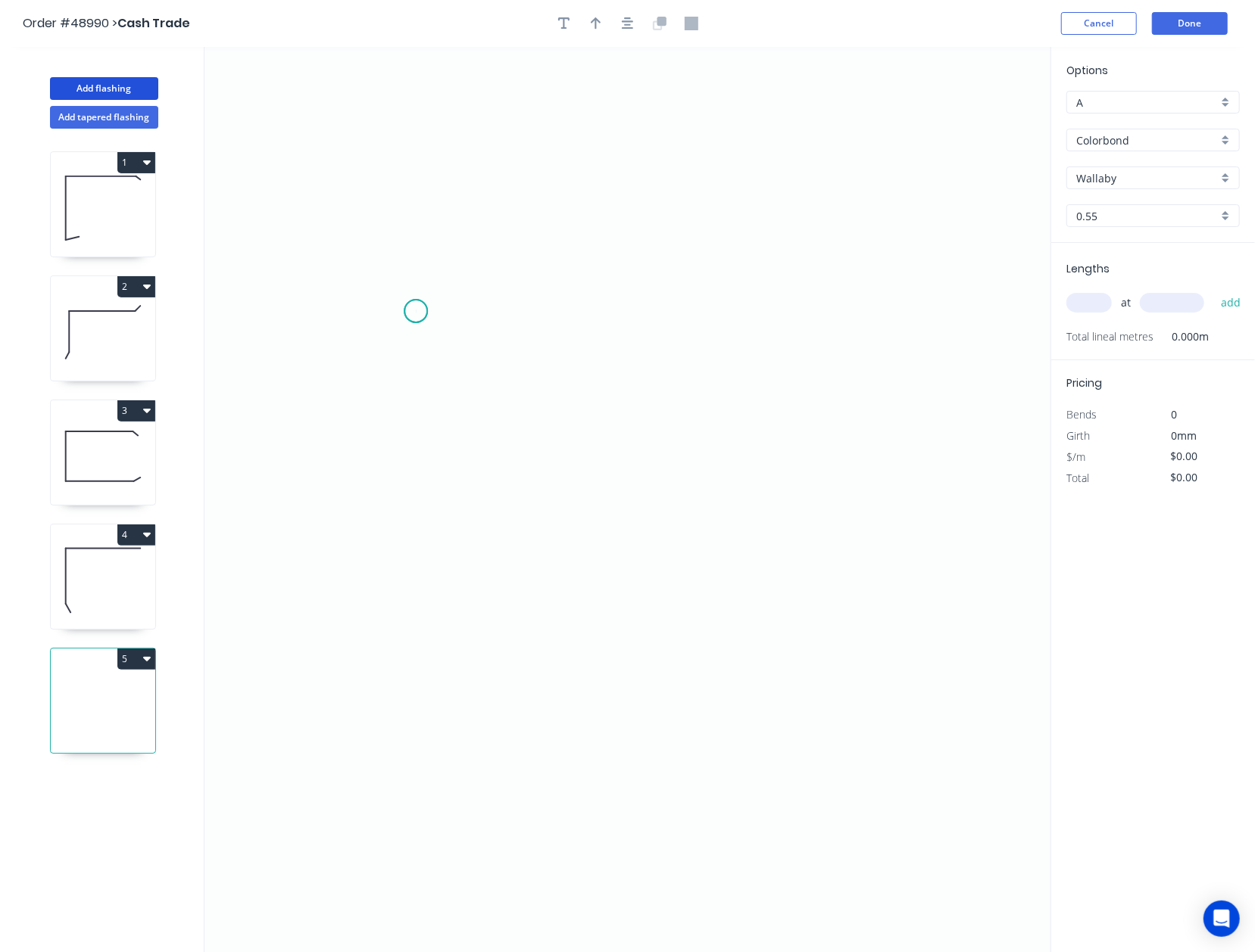
click at [416, 312] on icon "0" at bounding box center [627, 500] width 846 height 906
click at [606, 262] on icon "0" at bounding box center [627, 500] width 846 height 906
click at [611, 640] on icon "0 ?" at bounding box center [627, 500] width 846 height 906
click at [649, 694] on icon "0 ? ? ? º" at bounding box center [627, 500] width 846 height 906
click at [649, 694] on circle at bounding box center [650, 693] width 23 height 23
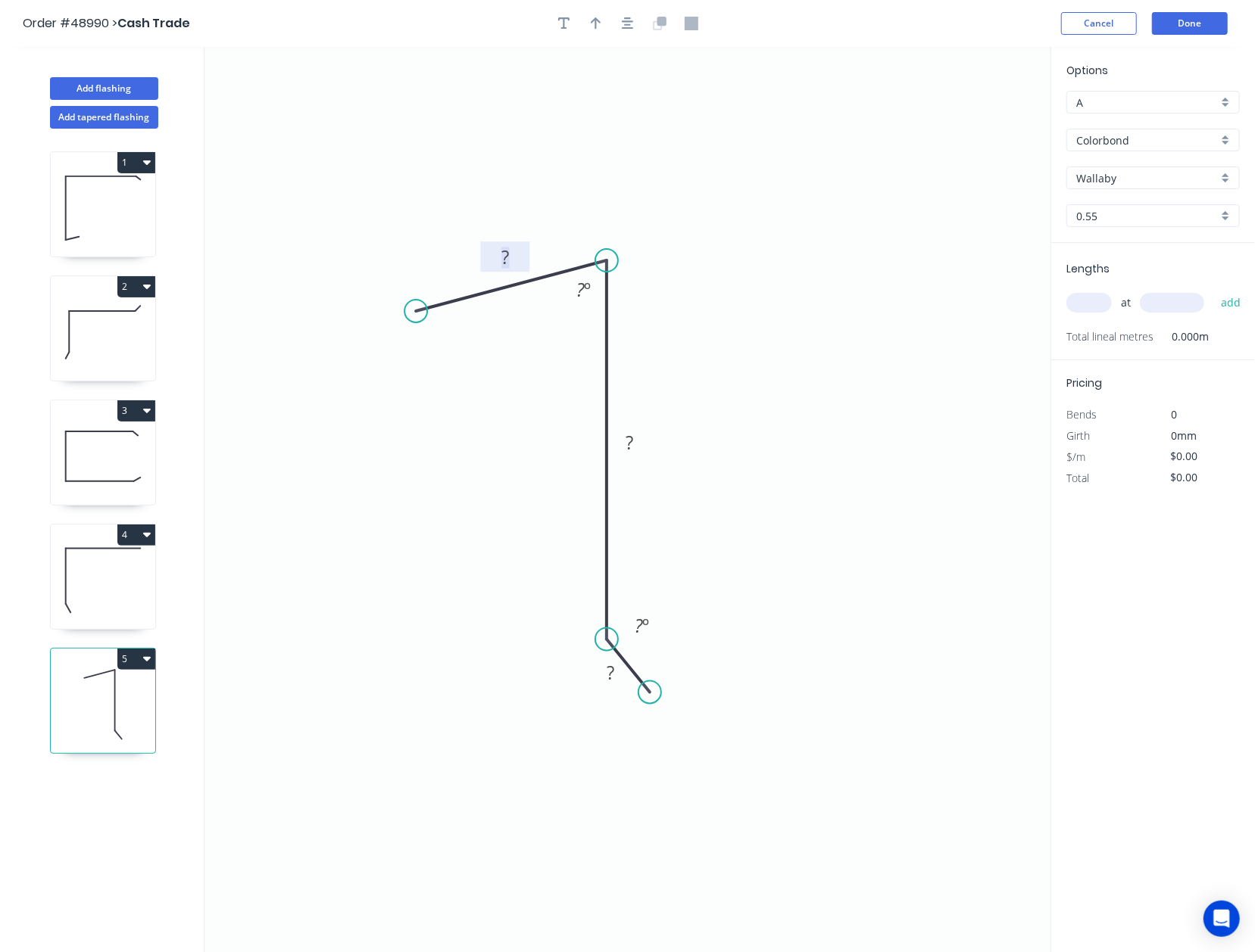
click at [501, 258] on tspan "?" at bounding box center [504, 257] width 7 height 25
click at [781, 132] on icon "0 30 50 10 80 º 165 º" at bounding box center [627, 500] width 846 height 906
type input "$7.83"
click at [593, 19] on icon "button" at bounding box center [596, 23] width 11 height 14
drag, startPoint x: 972, startPoint y: 115, endPoint x: 417, endPoint y: 537, distance: 697.2
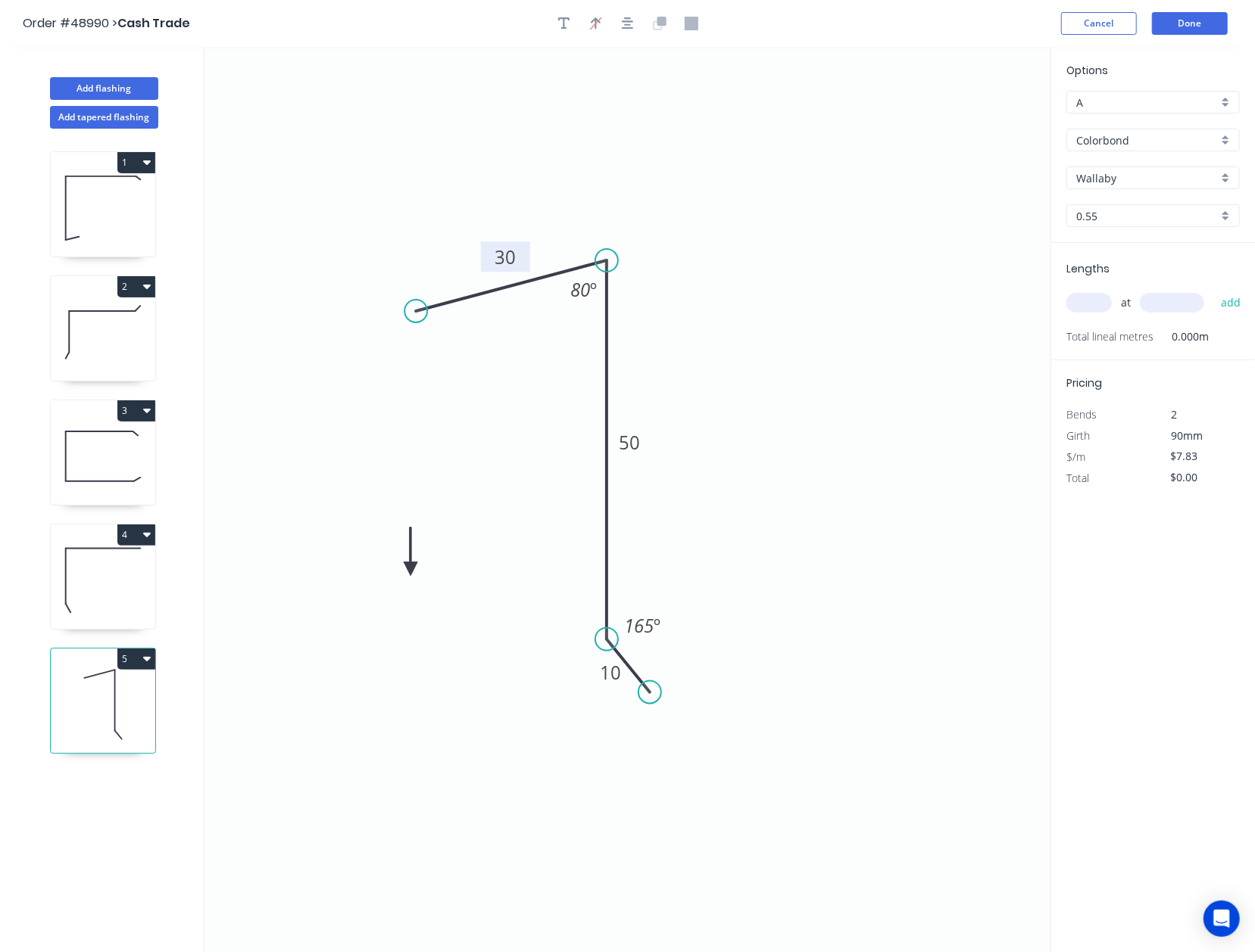
click at [417, 537] on icon at bounding box center [410, 552] width 14 height 49
click at [417, 537] on icon at bounding box center [416, 518] width 14 height 49
click at [416, 537] on icon at bounding box center [416, 518] width 14 height 49
click at [416, 537] on icon at bounding box center [433, 535] width 49 height 14
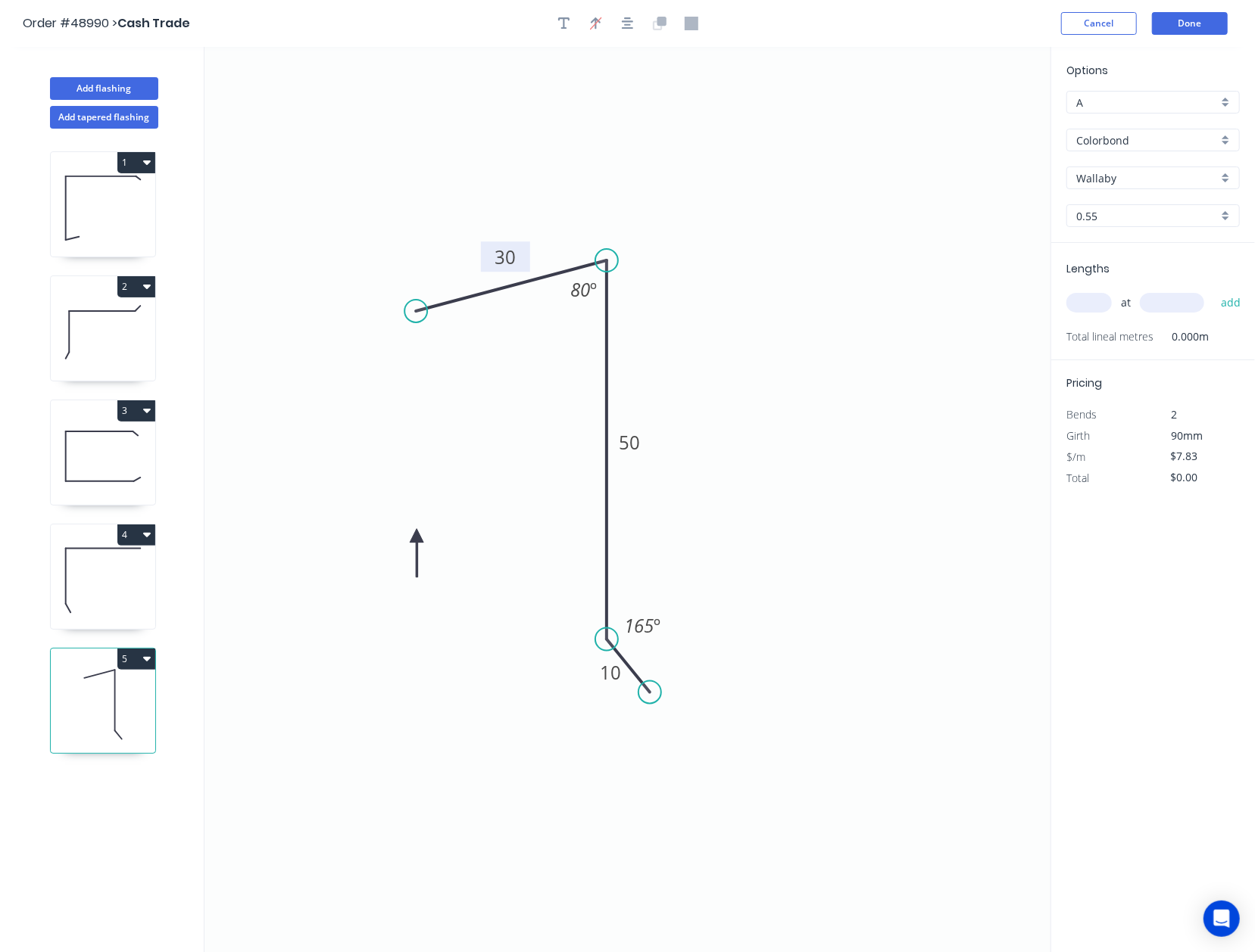
click at [416, 537] on icon at bounding box center [416, 553] width 14 height 49
drag, startPoint x: 1073, startPoint y: 295, endPoint x: 1088, endPoint y: 298, distance: 15.3
click at [987, 295] on input "text" at bounding box center [1088, 303] width 45 height 20
click at [987, 298] on input "text" at bounding box center [1088, 303] width 45 height 20
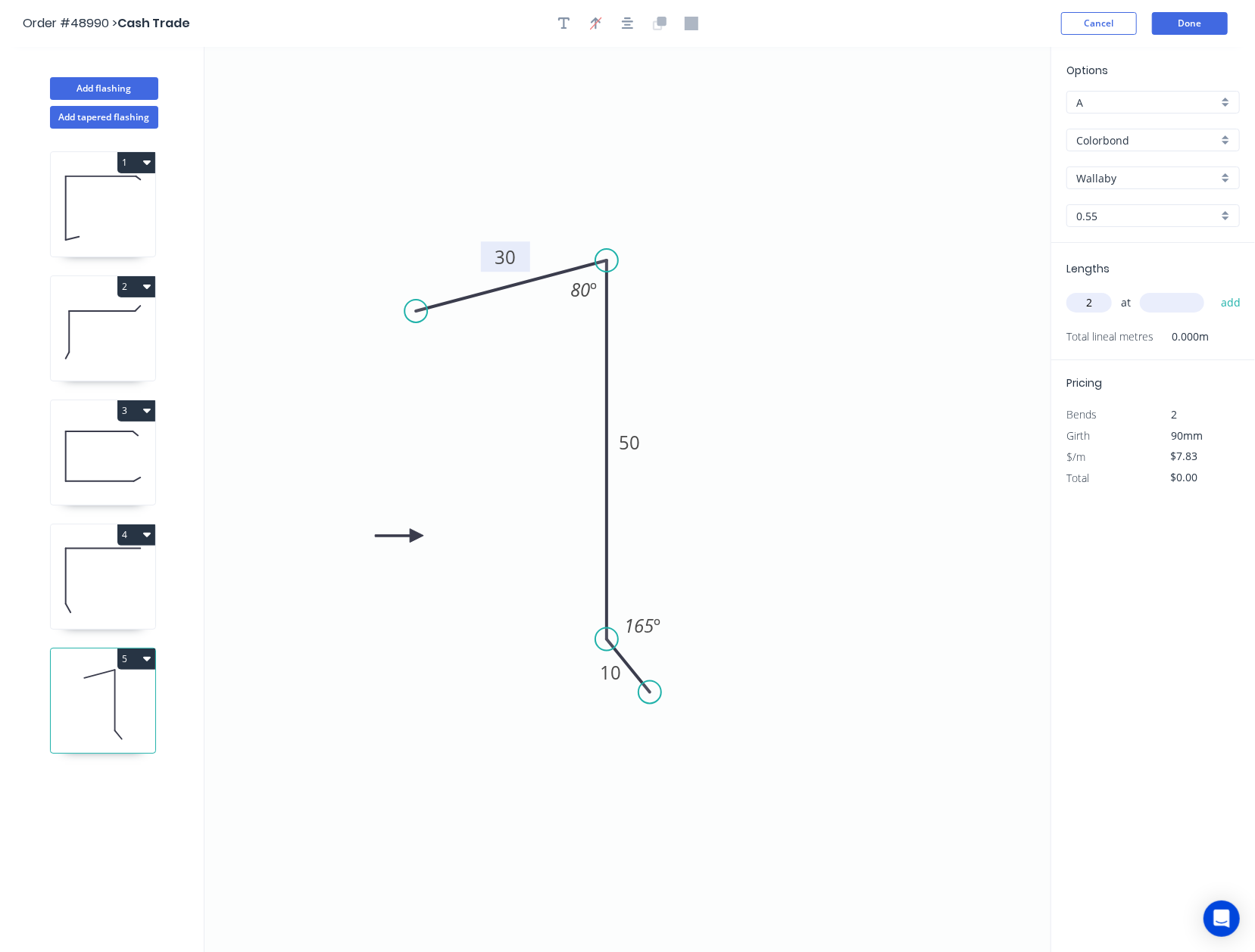
type input "2"
type input "3800"
click at [987, 290] on button "add" at bounding box center [1230, 302] width 35 height 26
click at [139, 655] on button "5" at bounding box center [136, 659] width 38 height 21
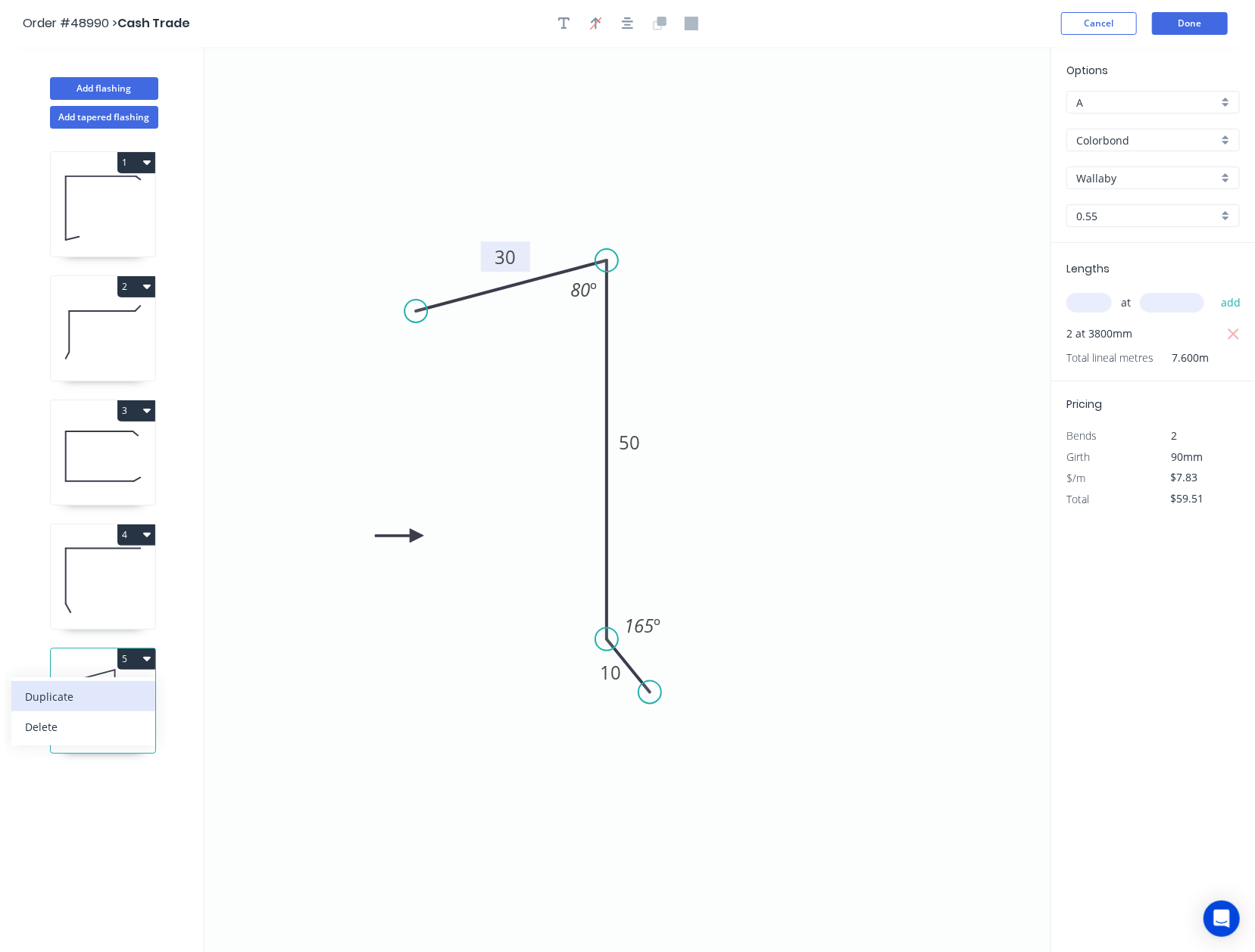
drag, startPoint x: 111, startPoint y: 687, endPoint x: 129, endPoint y: 676, distance: 21.1
click at [113, 685] on button "Duplicate" at bounding box center [83, 696] width 144 height 31
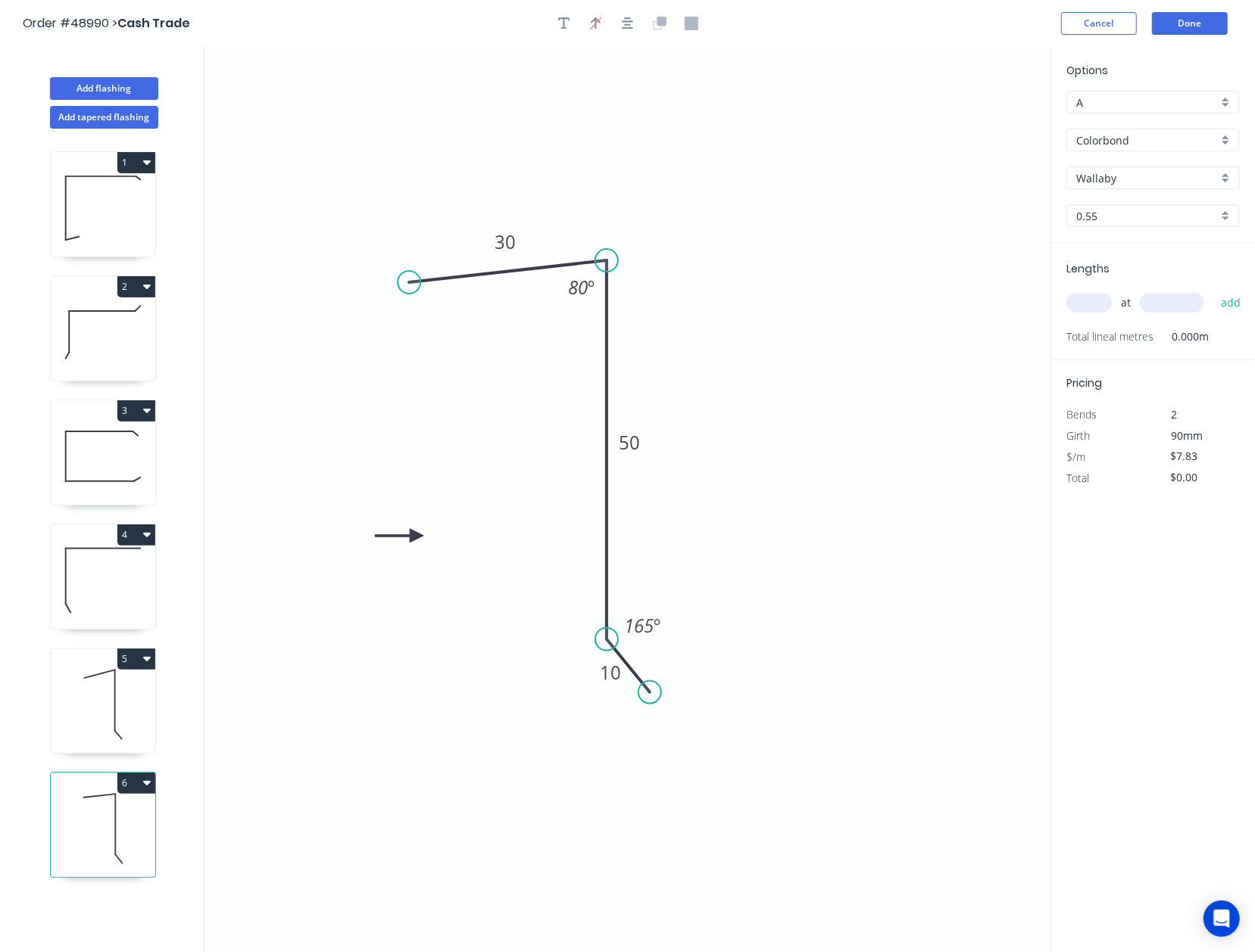
drag, startPoint x: 412, startPoint y: 303, endPoint x: 409, endPoint y: 283, distance: 20.2
click at [409, 283] on circle at bounding box center [409, 283] width 23 height 23
drag, startPoint x: 119, startPoint y: 704, endPoint x: 172, endPoint y: 642, distance: 81.6
click at [119, 703] on icon at bounding box center [102, 705] width 105 height 97
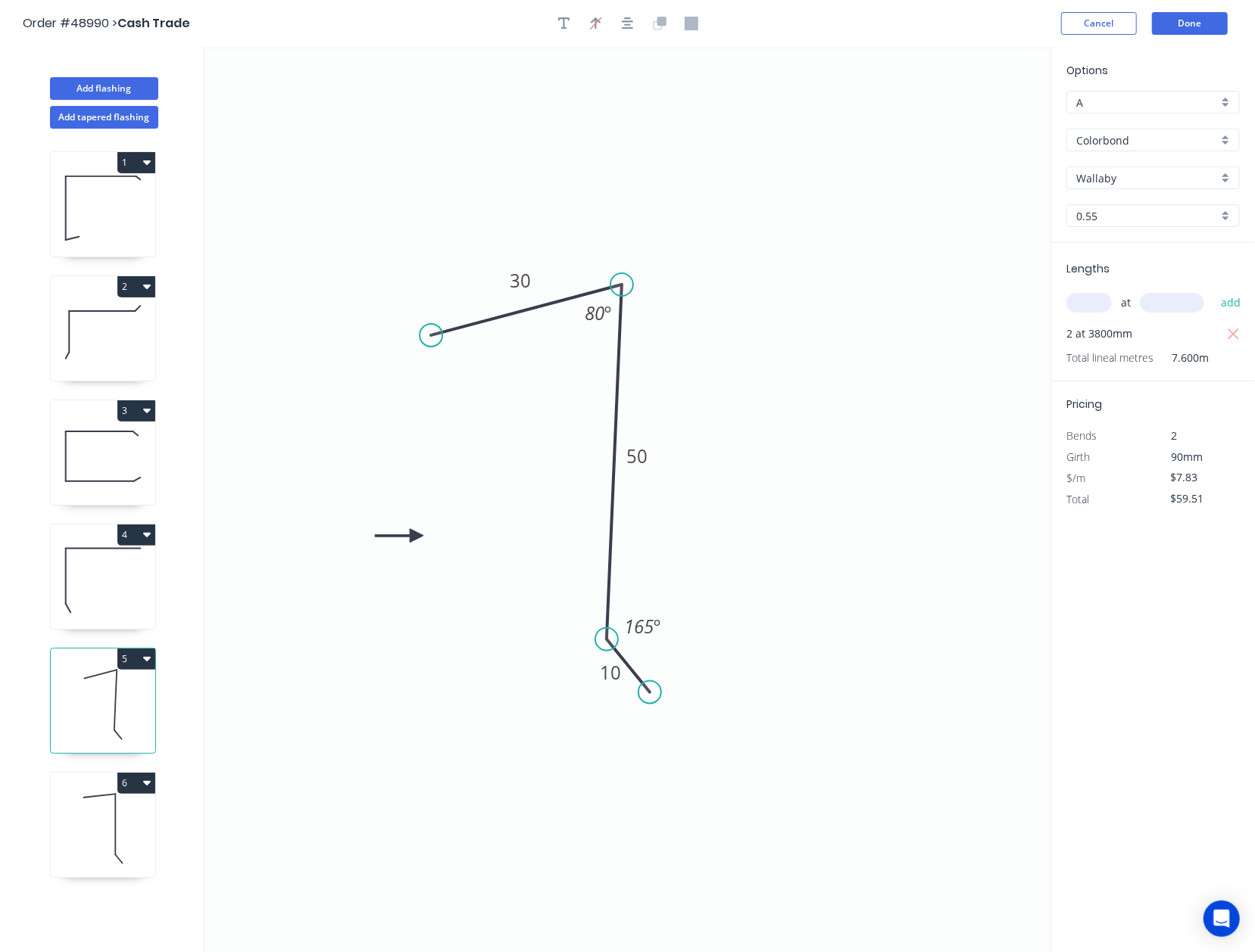
drag, startPoint x: 427, startPoint y: 309, endPoint x: 440, endPoint y: 333, distance: 27.3
click at [440, 333] on icon "0 30 50 10 80 º 165 º" at bounding box center [627, 500] width 846 height 906
drag, startPoint x: 425, startPoint y: 331, endPoint x: 415, endPoint y: 306, distance: 26.9
click at [415, 306] on circle at bounding box center [415, 305] width 23 height 23
click at [83, 807] on icon at bounding box center [102, 828] width 105 height 97
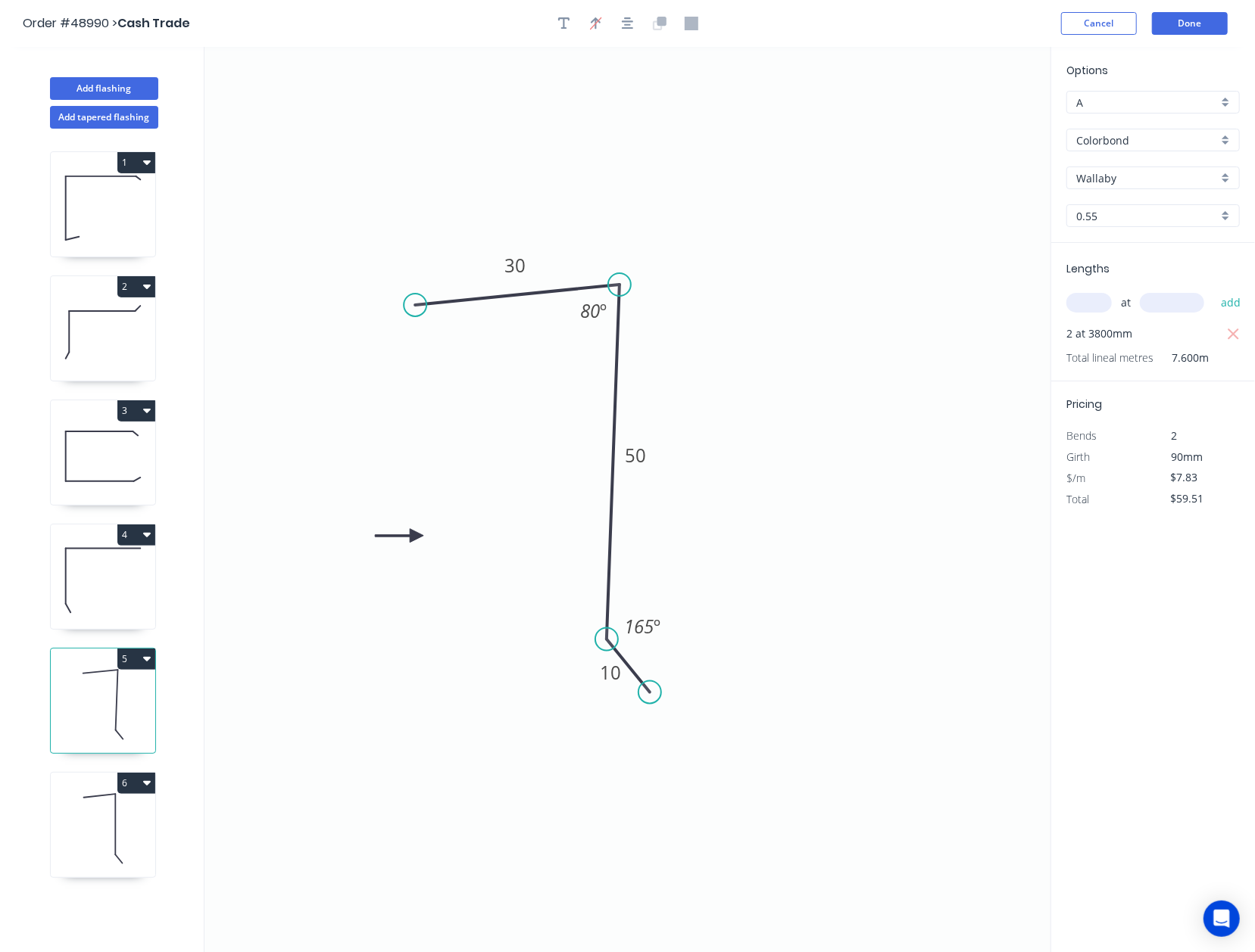
type input "$0.00"
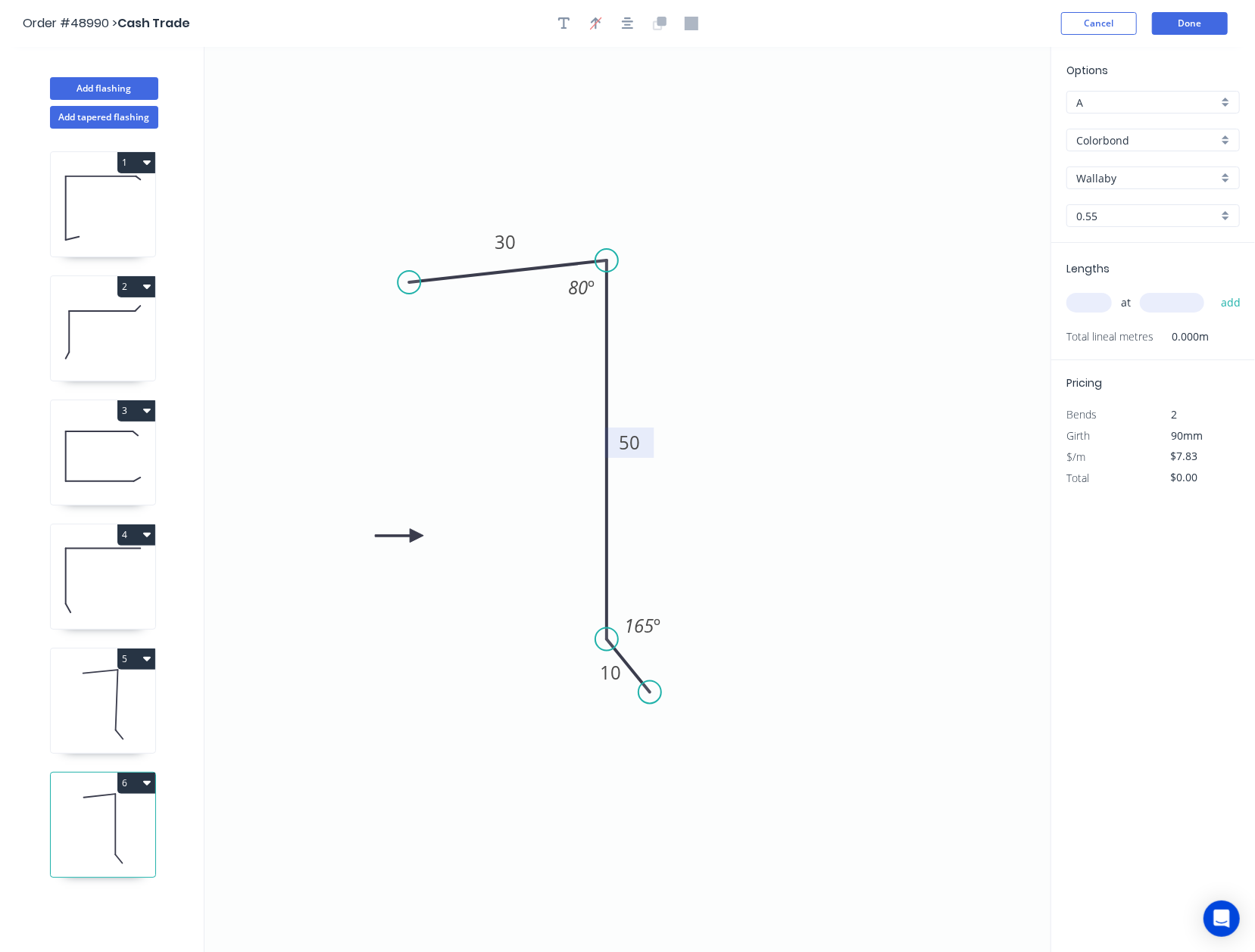
click at [649, 448] on rect at bounding box center [630, 442] width 50 height 31
click at [627, 435] on tspan "50" at bounding box center [630, 442] width 21 height 25
click at [851, 597] on icon "0 30 60 10 80 º 165 º" at bounding box center [627, 500] width 846 height 906
click at [987, 313] on div "at add" at bounding box center [1154, 302] width 177 height 26
click at [987, 299] on input "text" at bounding box center [1088, 303] width 45 height 20
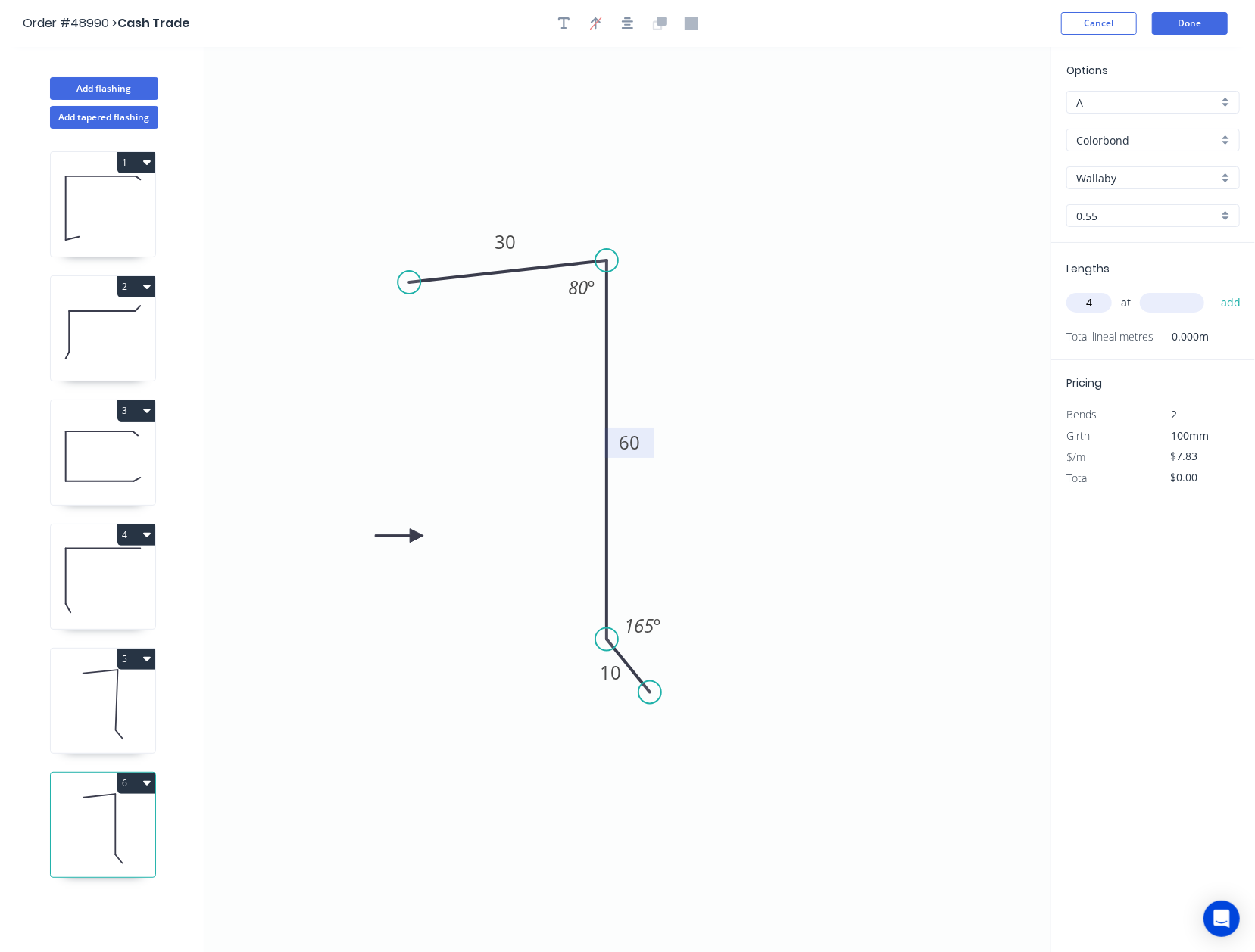
type input "4"
type input "4200"
click at [987, 290] on button "add" at bounding box center [1230, 302] width 35 height 26
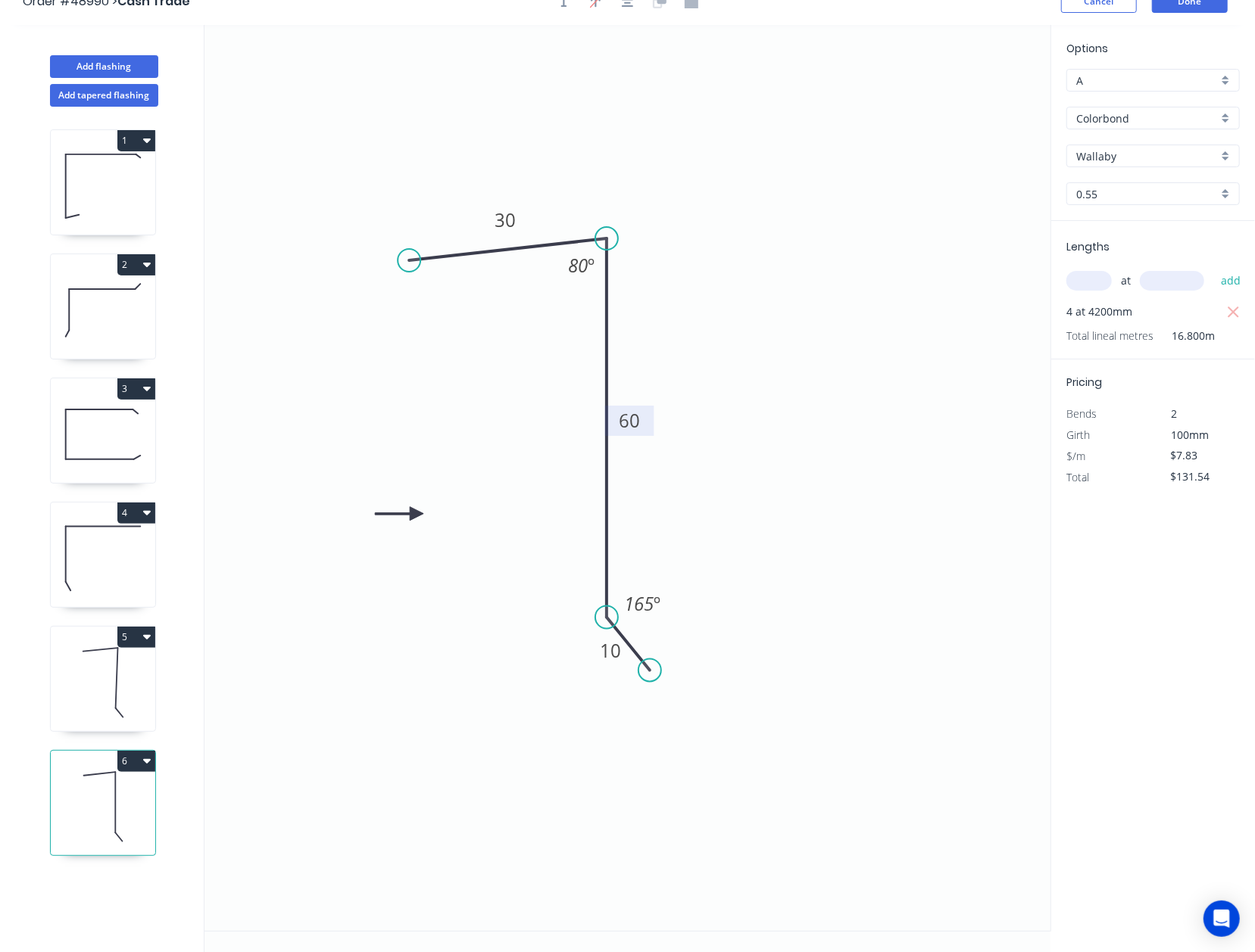
scroll to position [29, 0]
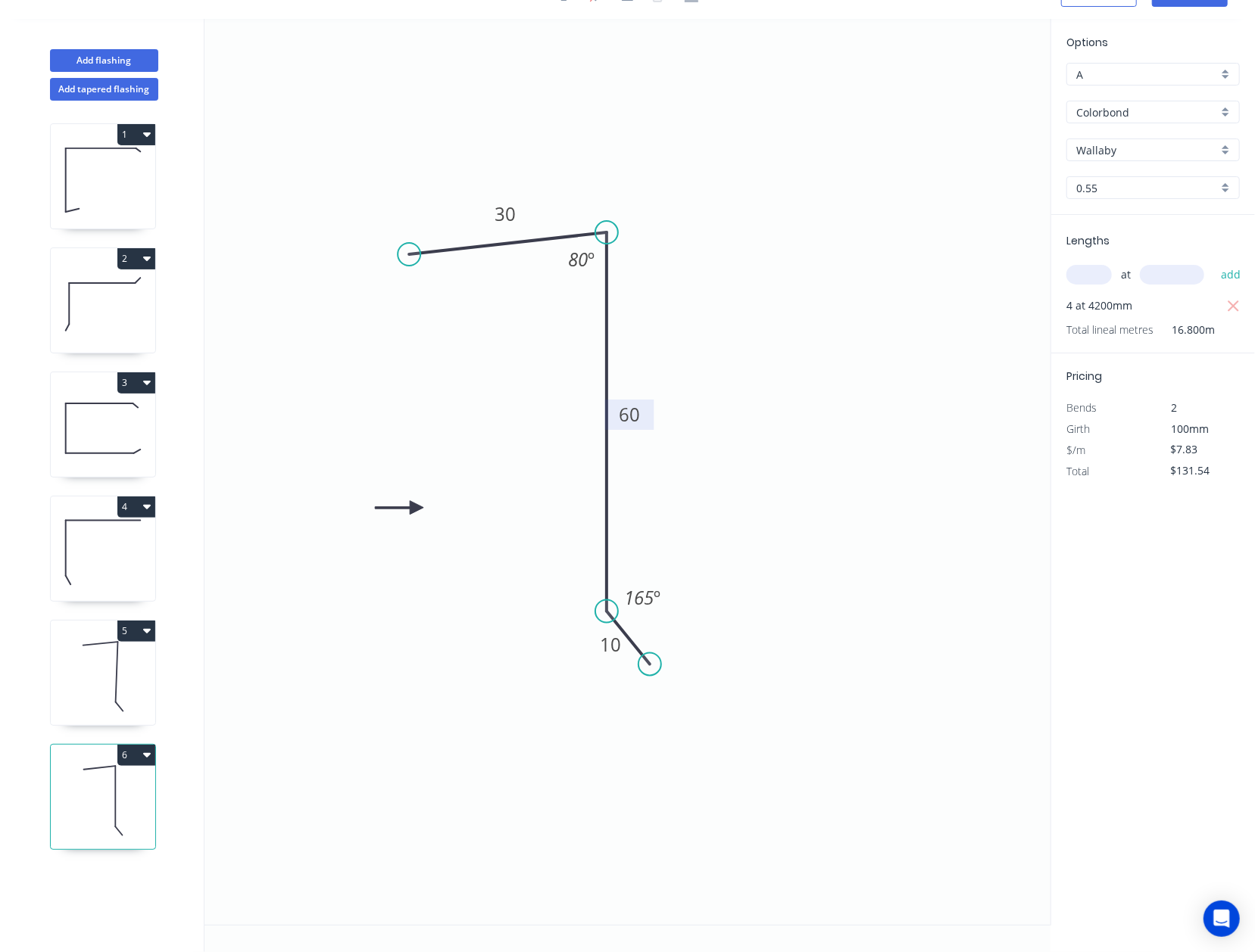
click at [145, 763] on button "6" at bounding box center [136, 756] width 38 height 21
click at [121, 791] on div "Duplicate" at bounding box center [83, 793] width 116 height 22
type input "$0.00"
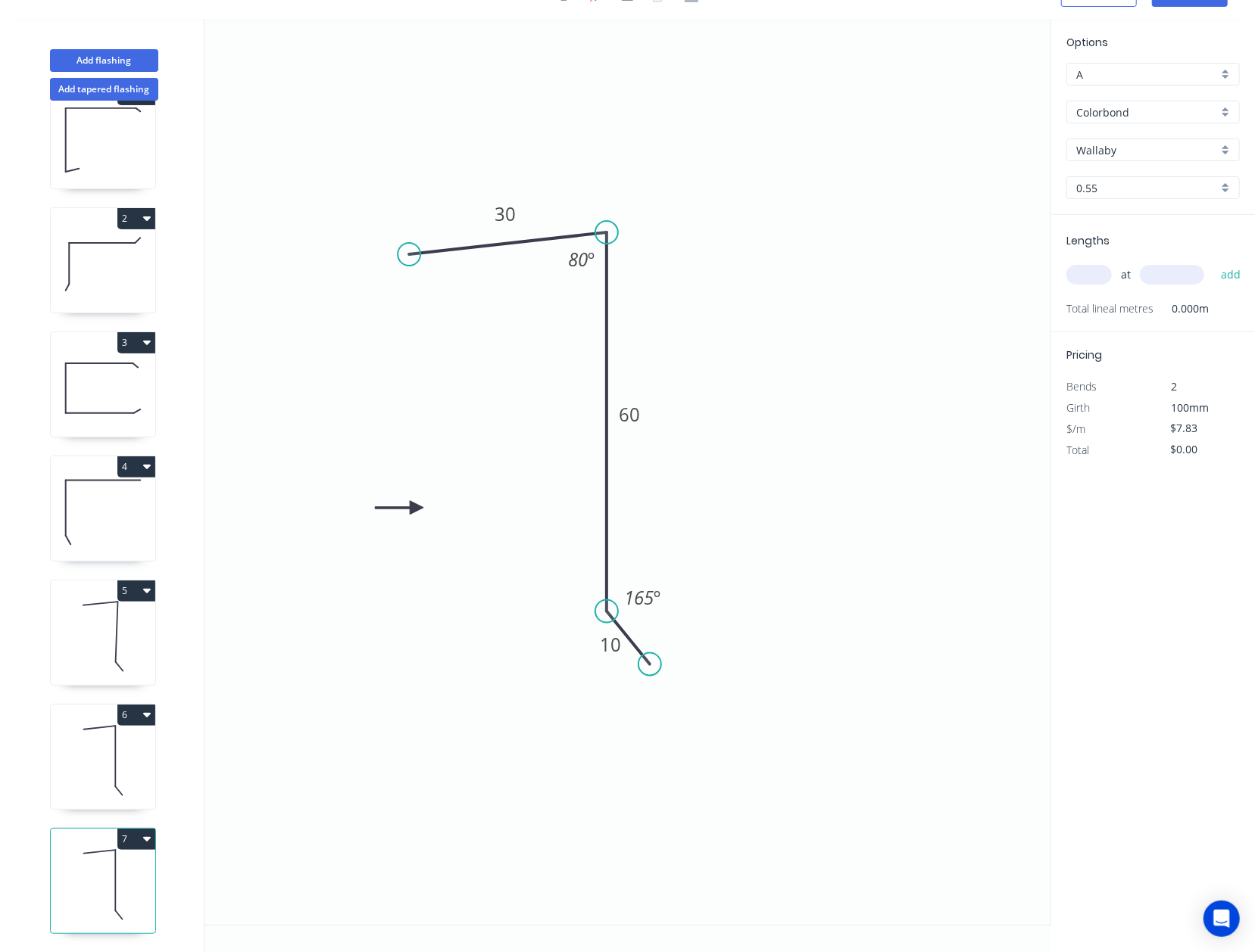
scroll to position [55, 0]
click at [913, 213] on icon "0 30 60 10 80 º 165 º" at bounding box center [627, 472] width 846 height 906
click at [630, 419] on tspan "60" at bounding box center [630, 414] width 21 height 25
type input "$8.74"
click at [987, 266] on input "text" at bounding box center [1088, 275] width 45 height 20
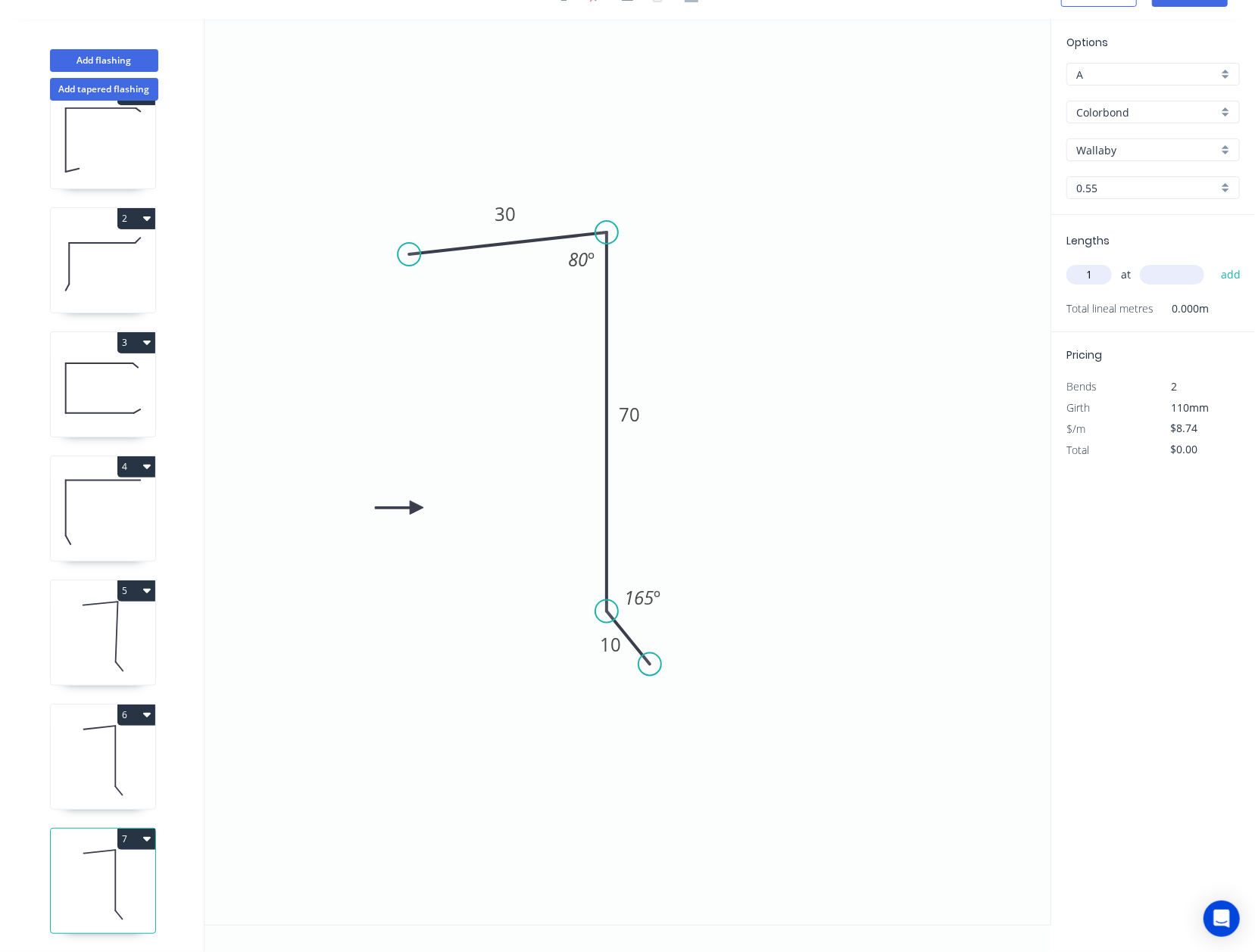
type input "1"
type input "4600"
click at [987, 262] on button "add" at bounding box center [1230, 275] width 35 height 26
click at [158, 824] on div "1 2 3 4 5 6 7" at bounding box center [104, 526] width 199 height 851
click at [144, 832] on icon "button" at bounding box center [146, 838] width 7 height 12
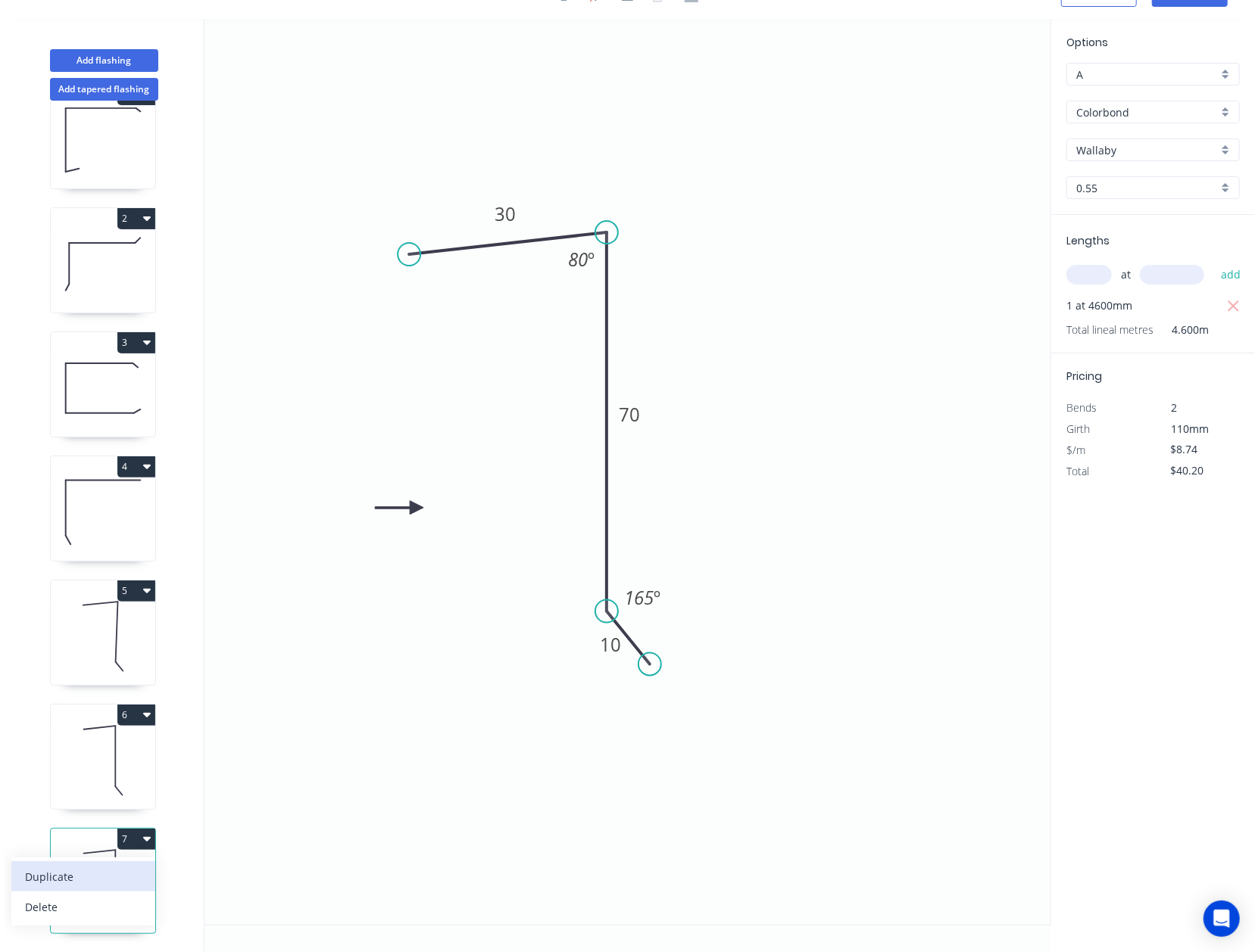
click at [111, 866] on div "Duplicate" at bounding box center [83, 877] width 116 height 22
type input "$0.00"
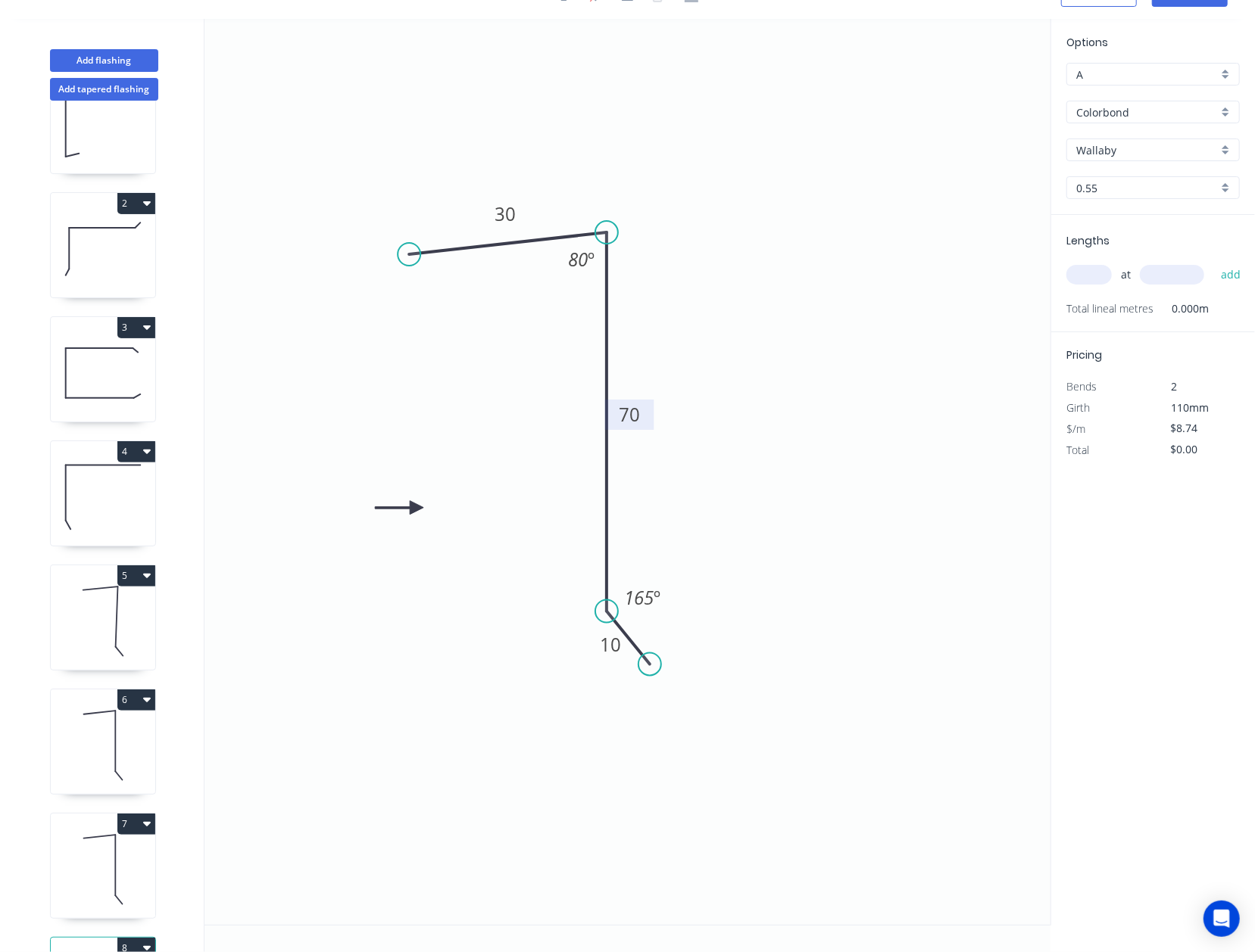
click at [636, 408] on tspan "70" at bounding box center [630, 414] width 21 height 25
click at [987, 271] on input "text" at bounding box center [1088, 275] width 45 height 20
type input "$7.83"
type input "3"
type input "4500"
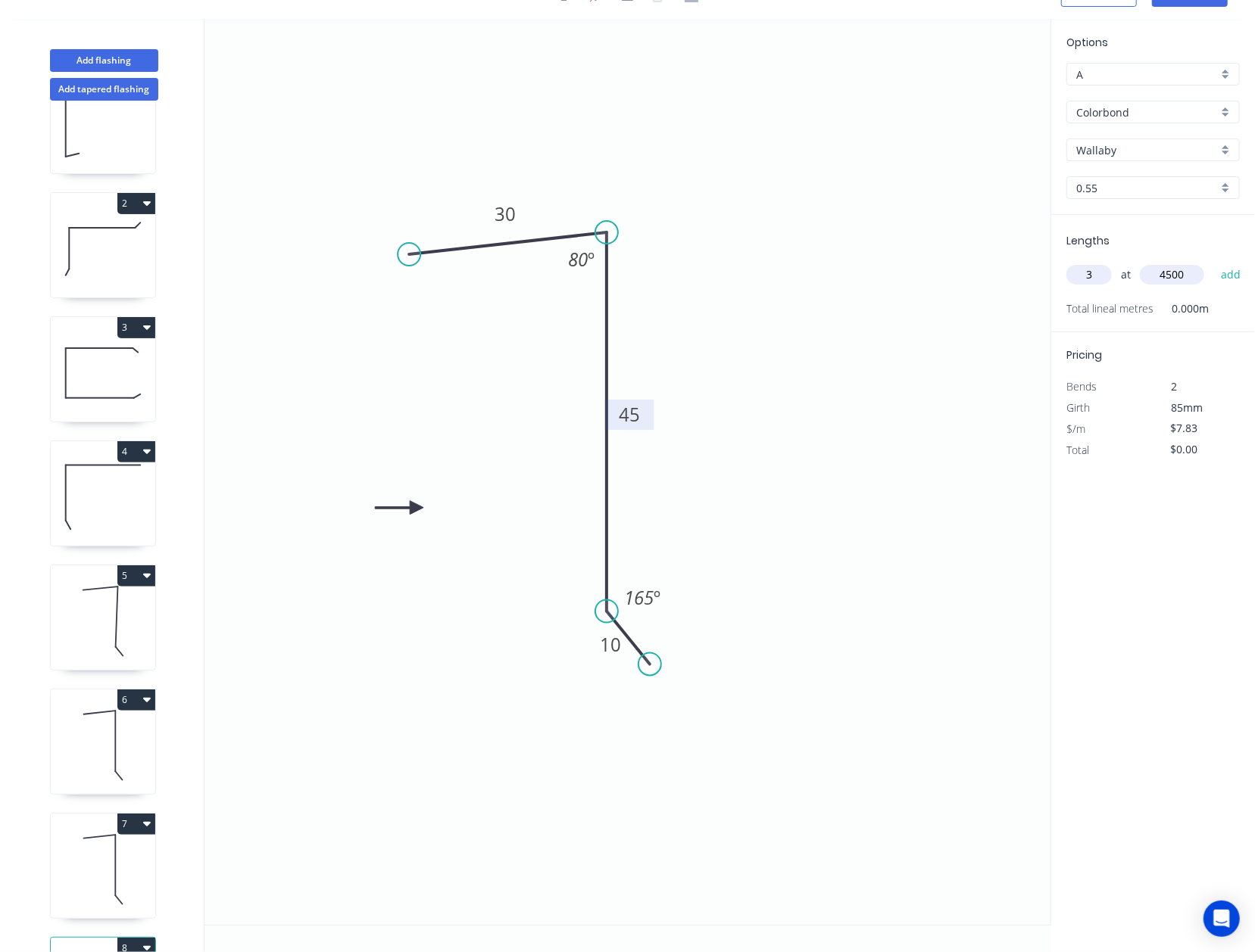
click at [987, 262] on button "add" at bounding box center [1230, 275] width 35 height 26
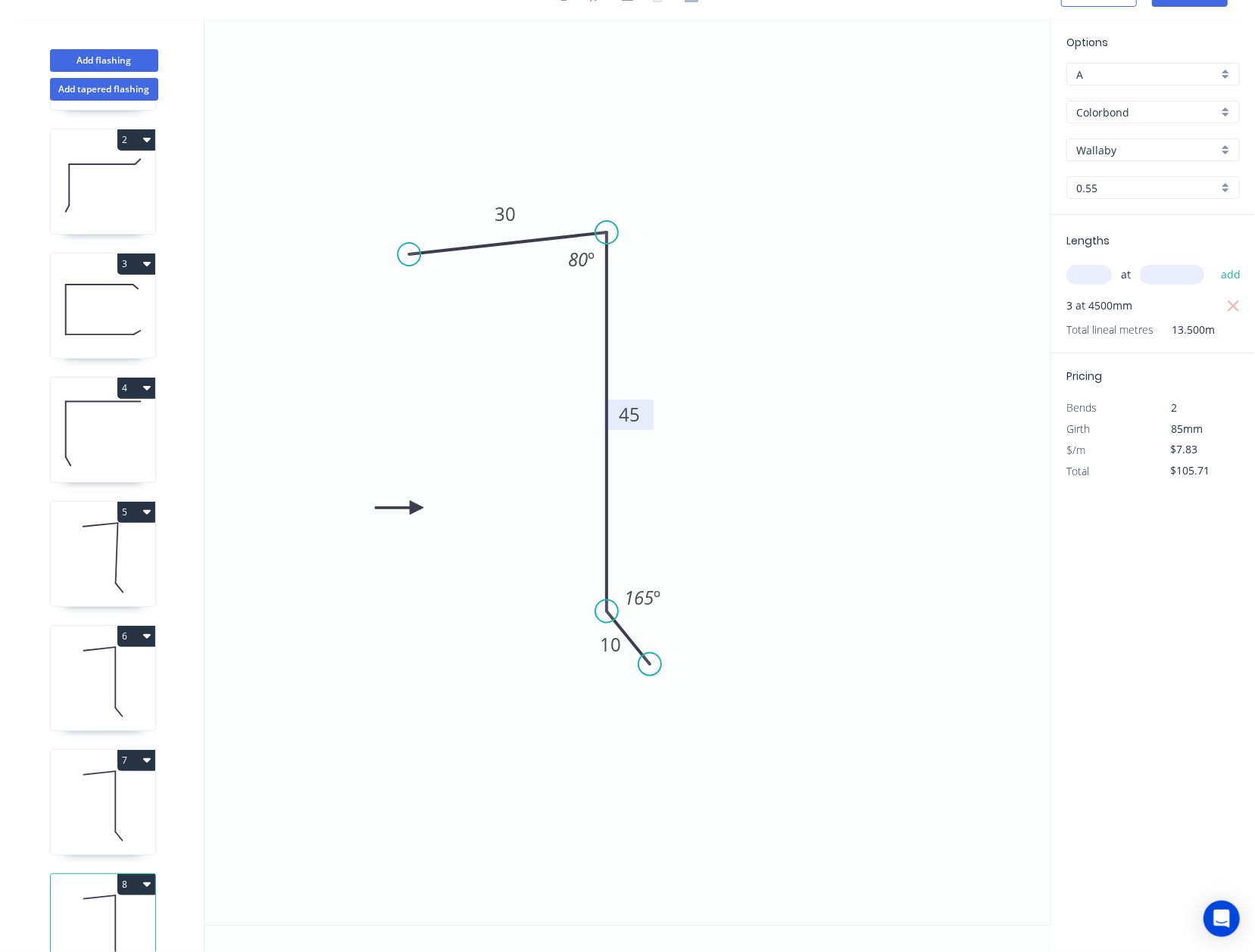
scroll to position [179, 0]
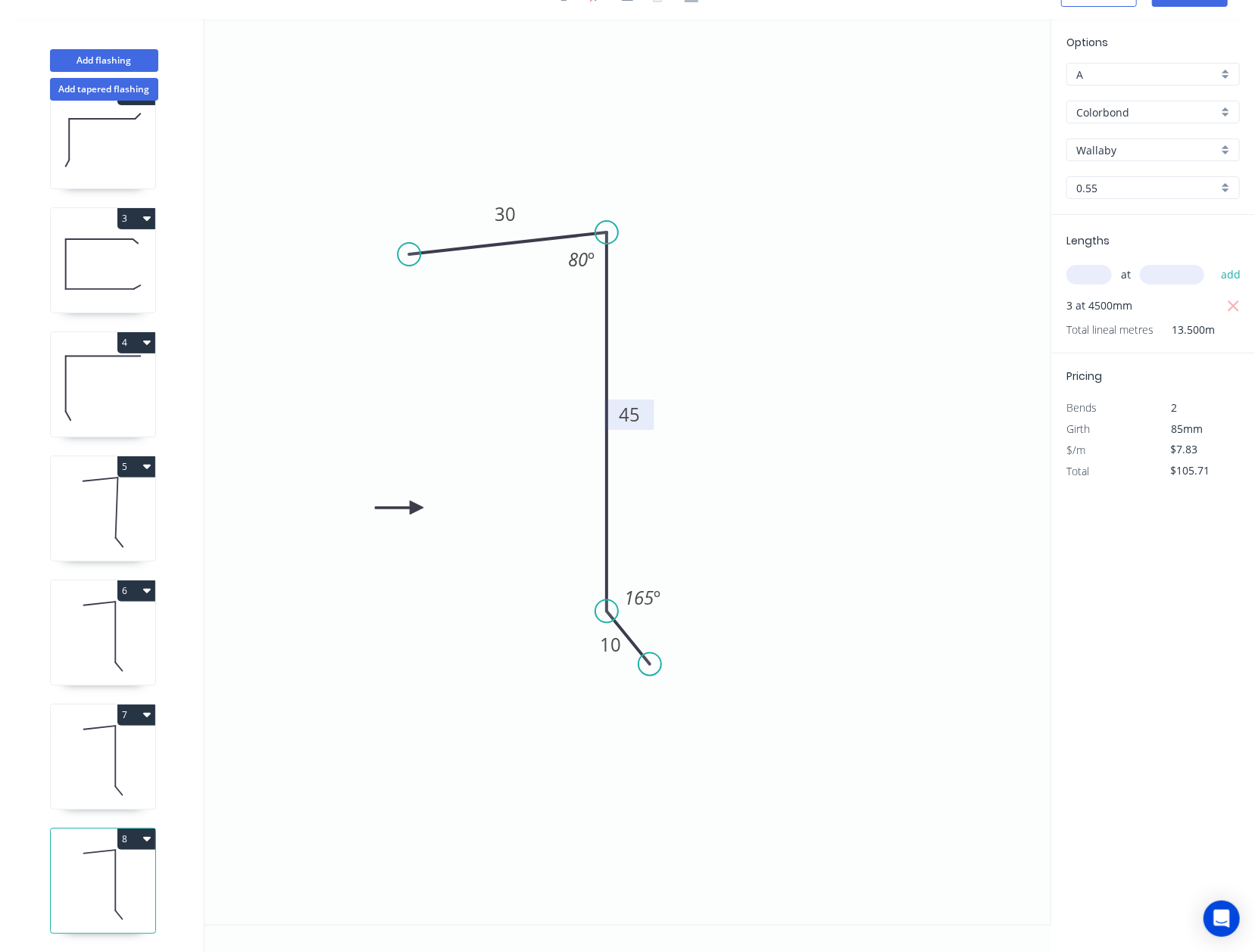
click at [124, 829] on button "8" at bounding box center [136, 840] width 38 height 21
click at [111, 866] on div "Duplicate" at bounding box center [83, 877] width 116 height 22
type input "$0.00"
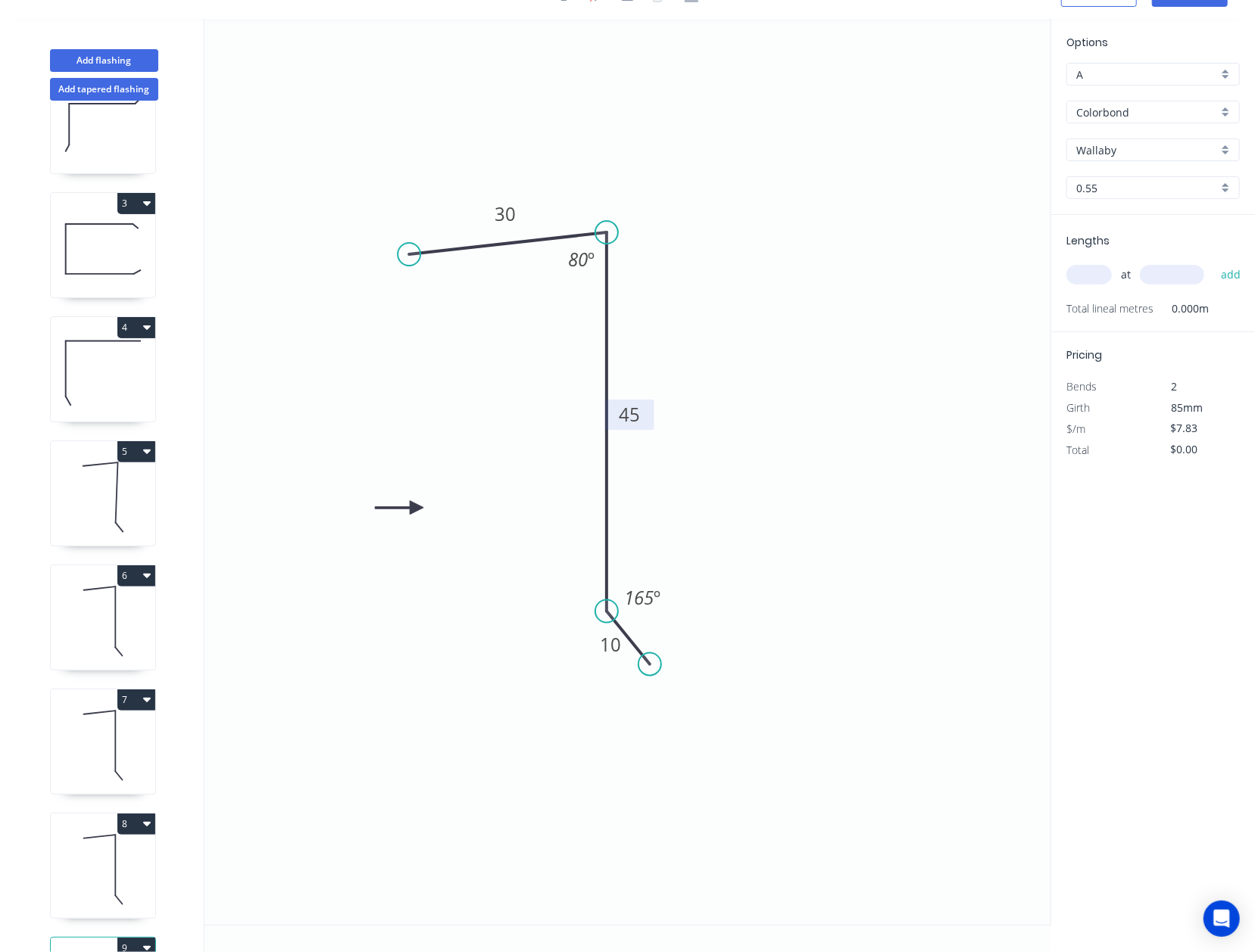
click at [642, 412] on rect at bounding box center [629, 416] width 31 height 21
click at [987, 277] on input "text" at bounding box center [1088, 275] width 45 height 20
type input "$8.74"
type input "1"
type input "4000"
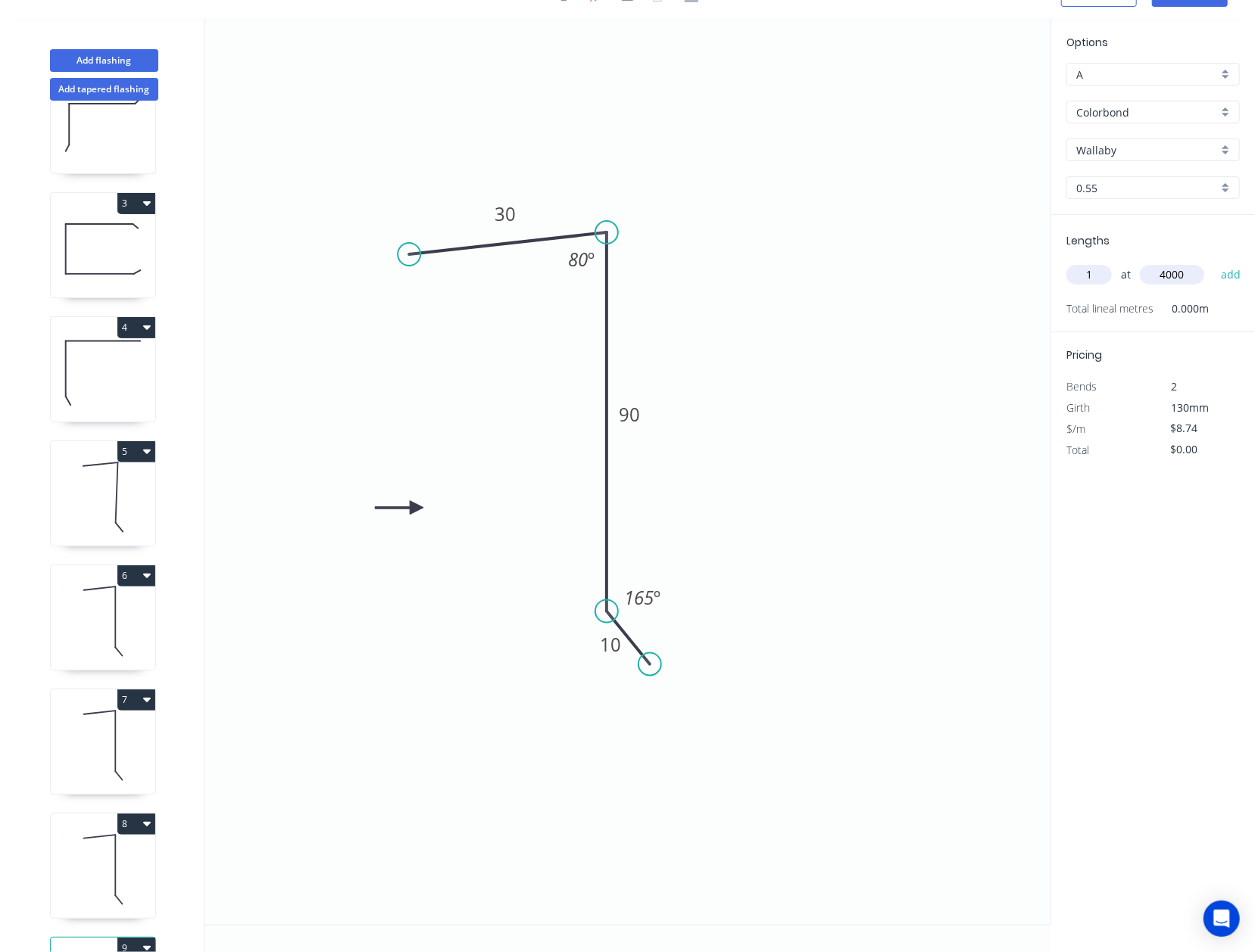
click at [987, 262] on button "add" at bounding box center [1230, 275] width 35 height 26
type input "$34.96"
type input "1"
type input "3"
type input "3500"
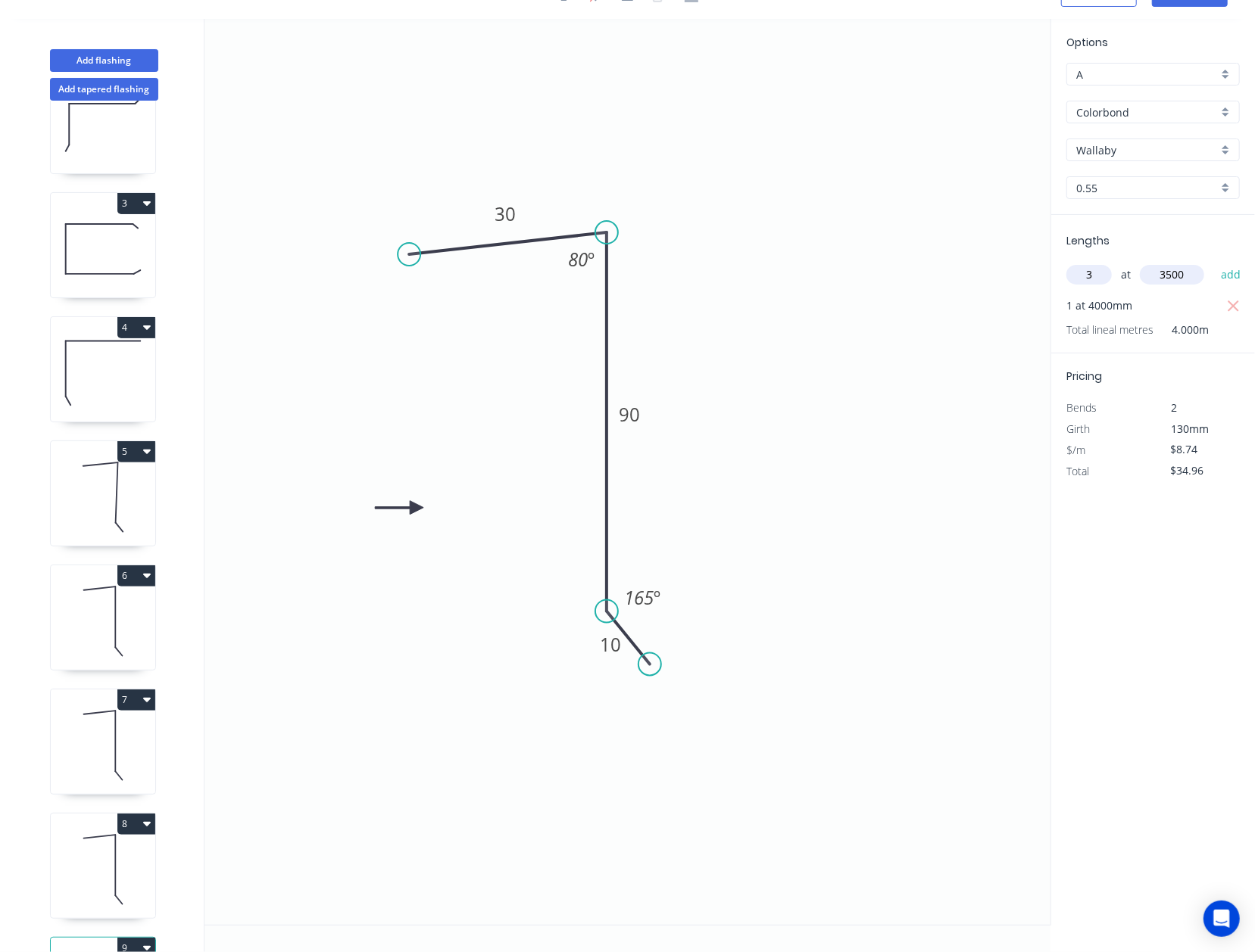
click at [987, 262] on button "add" at bounding box center [1230, 275] width 35 height 26
type input "$126.73"
type input "1"
type input "1500"
click at [987, 262] on button "add" at bounding box center [1230, 275] width 35 height 26
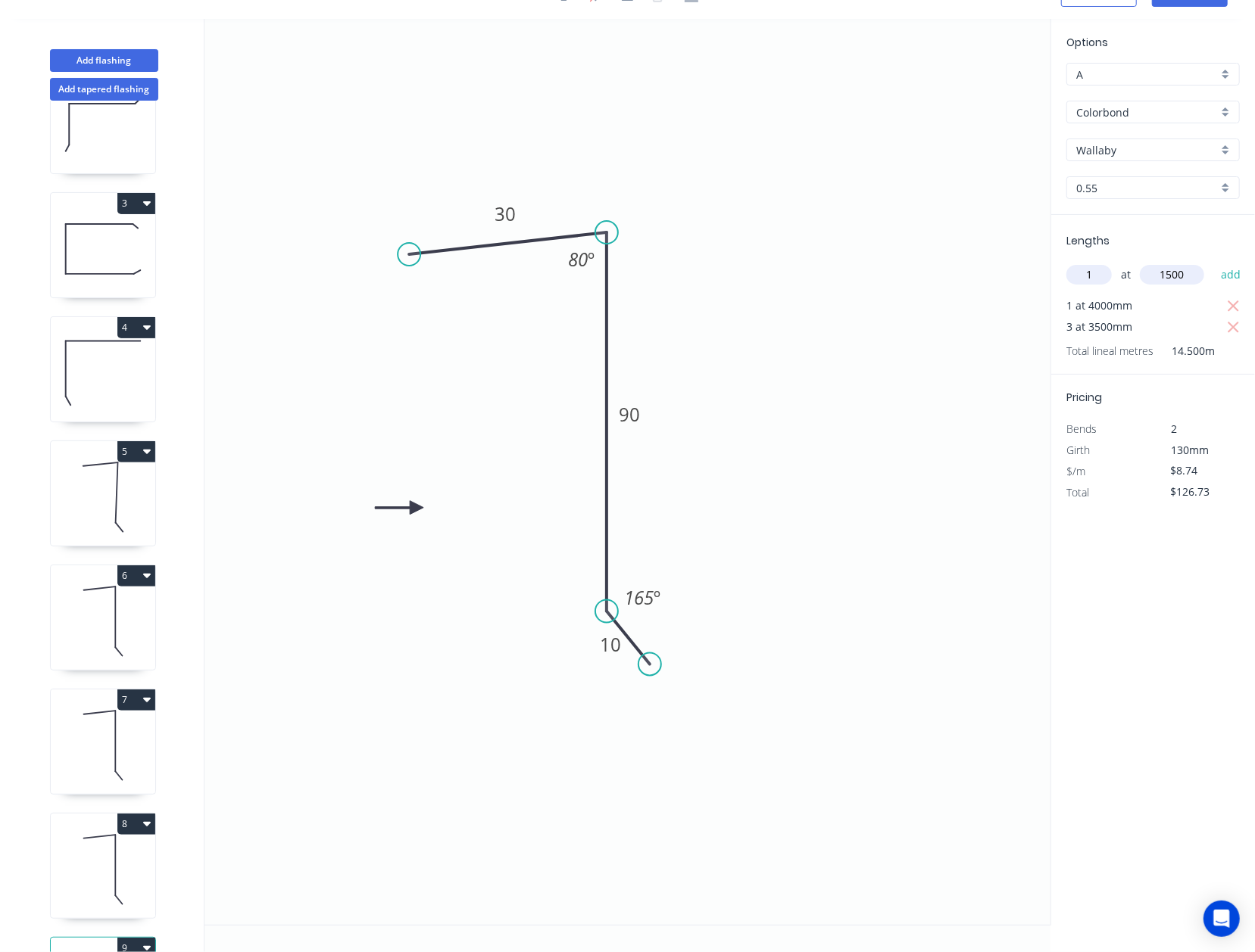
type input "$139.84"
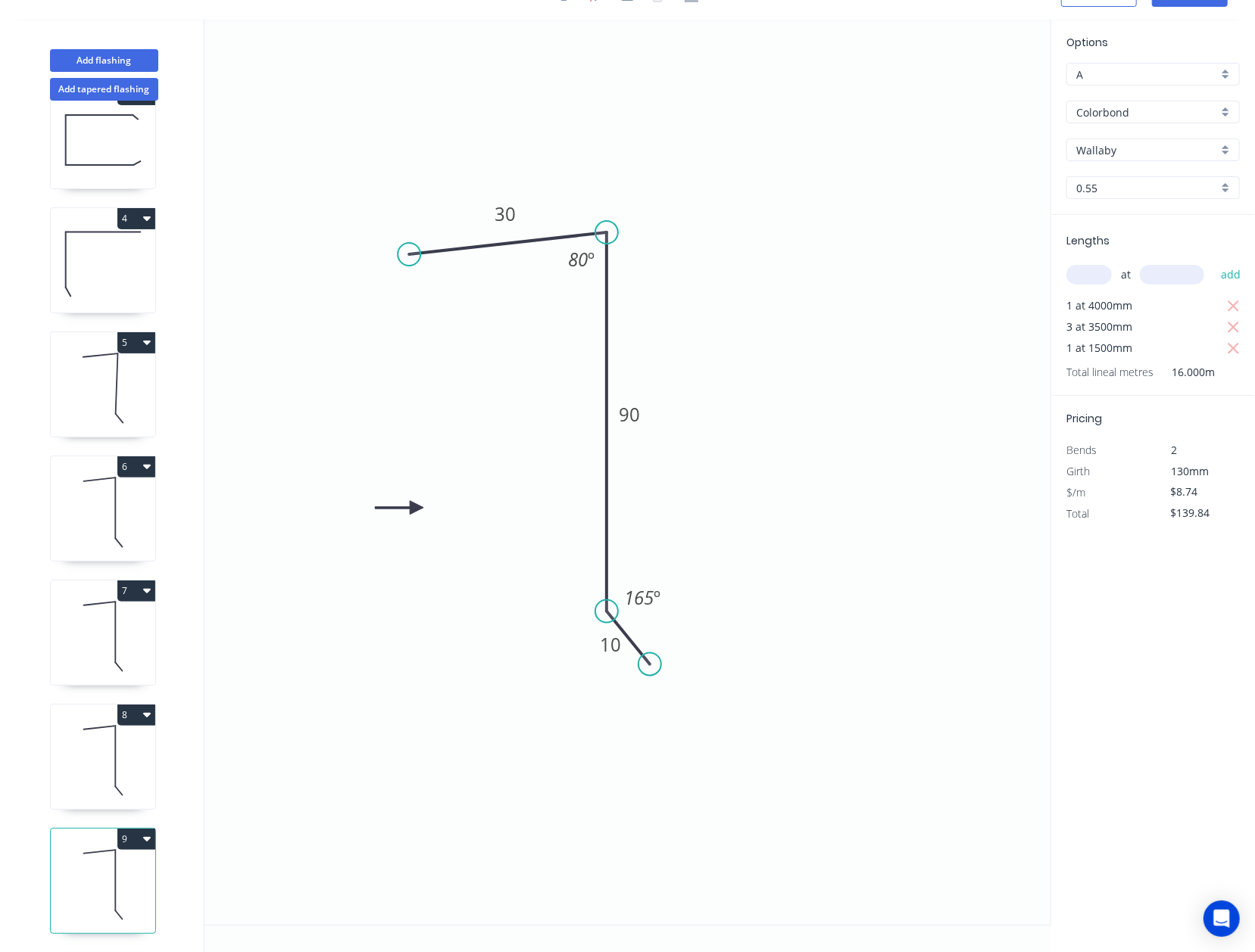
scroll to position [304, 0]
drag, startPoint x: 415, startPoint y: 249, endPoint x: 410, endPoint y: 225, distance: 24.5
click at [410, 225] on circle at bounding box center [411, 233] width 23 height 23
click at [562, 257] on rect at bounding box center [580, 258] width 50 height 31
click at [576, 258] on tspan "80" at bounding box center [576, 257] width 20 height 25
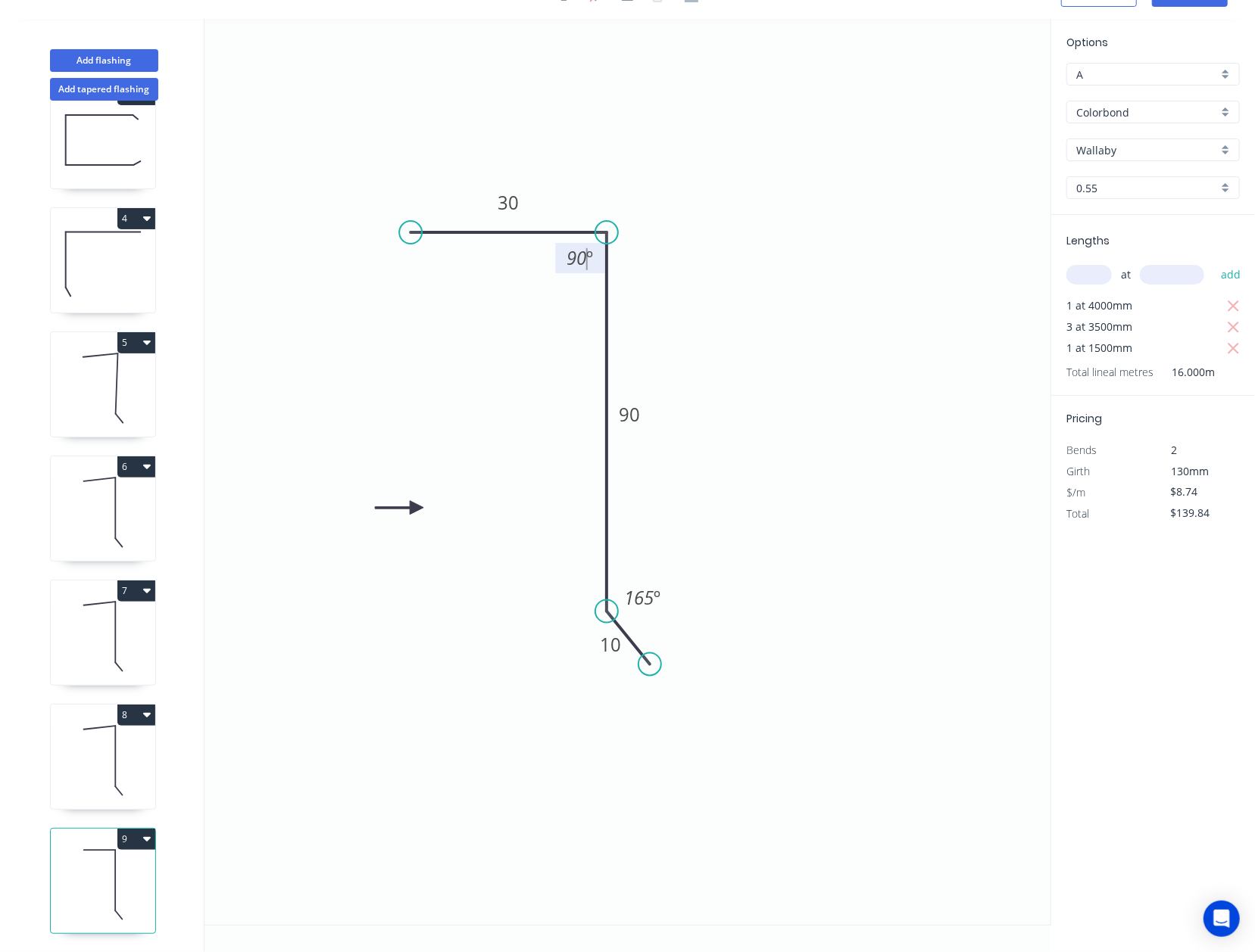
click at [350, 382] on icon "0 30 90 10 90 º 165 º" at bounding box center [627, 472] width 846 height 906
click at [143, 829] on button "9" at bounding box center [136, 840] width 38 height 21
click at [131, 841] on icon at bounding box center [102, 884] width 105 height 97
click at [114, 760] on icon at bounding box center [102, 761] width 105 height 97
type input "$7.83"
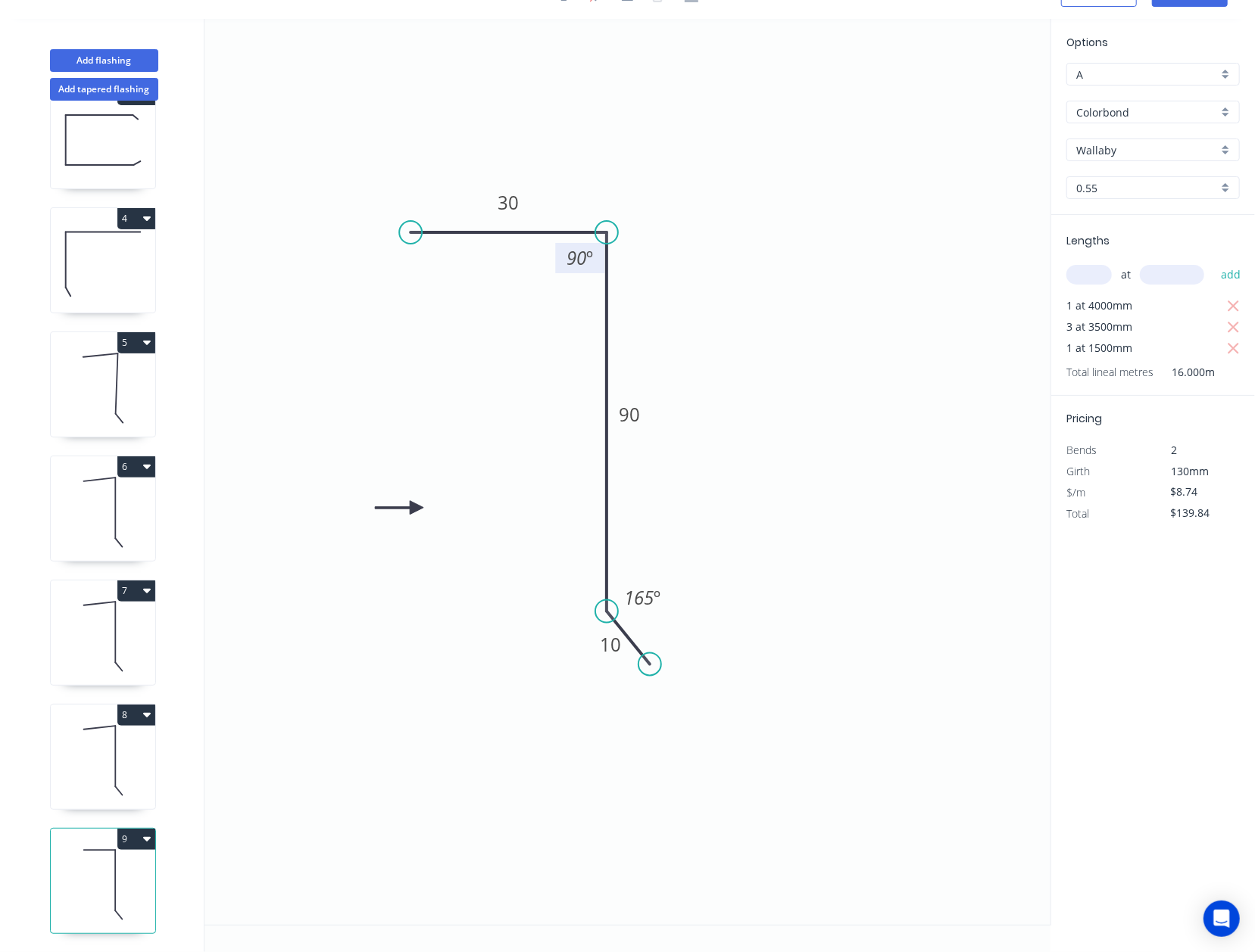
type input "$105.71"
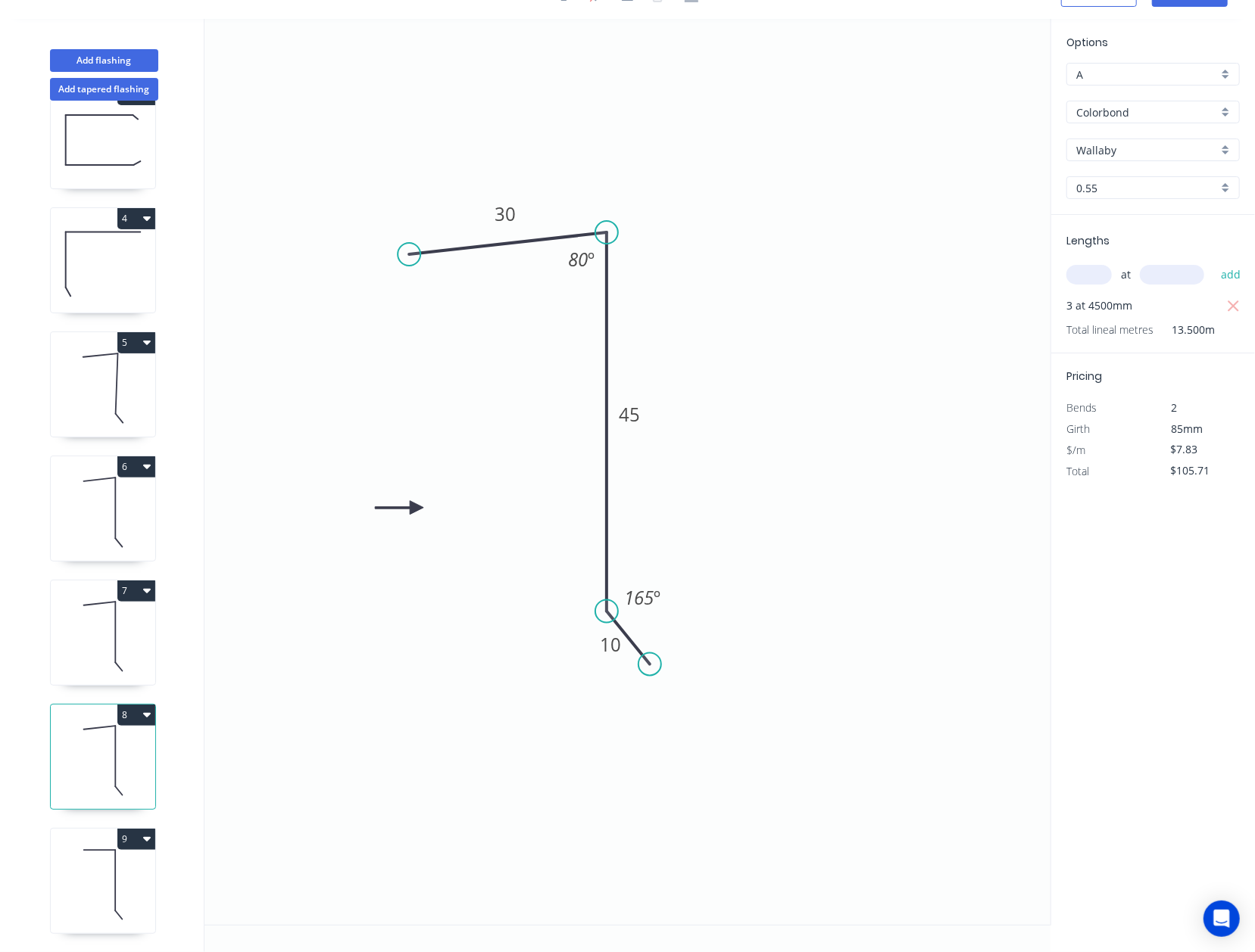
click at [120, 839] on icon at bounding box center [102, 884] width 105 height 97
type input "$8.74"
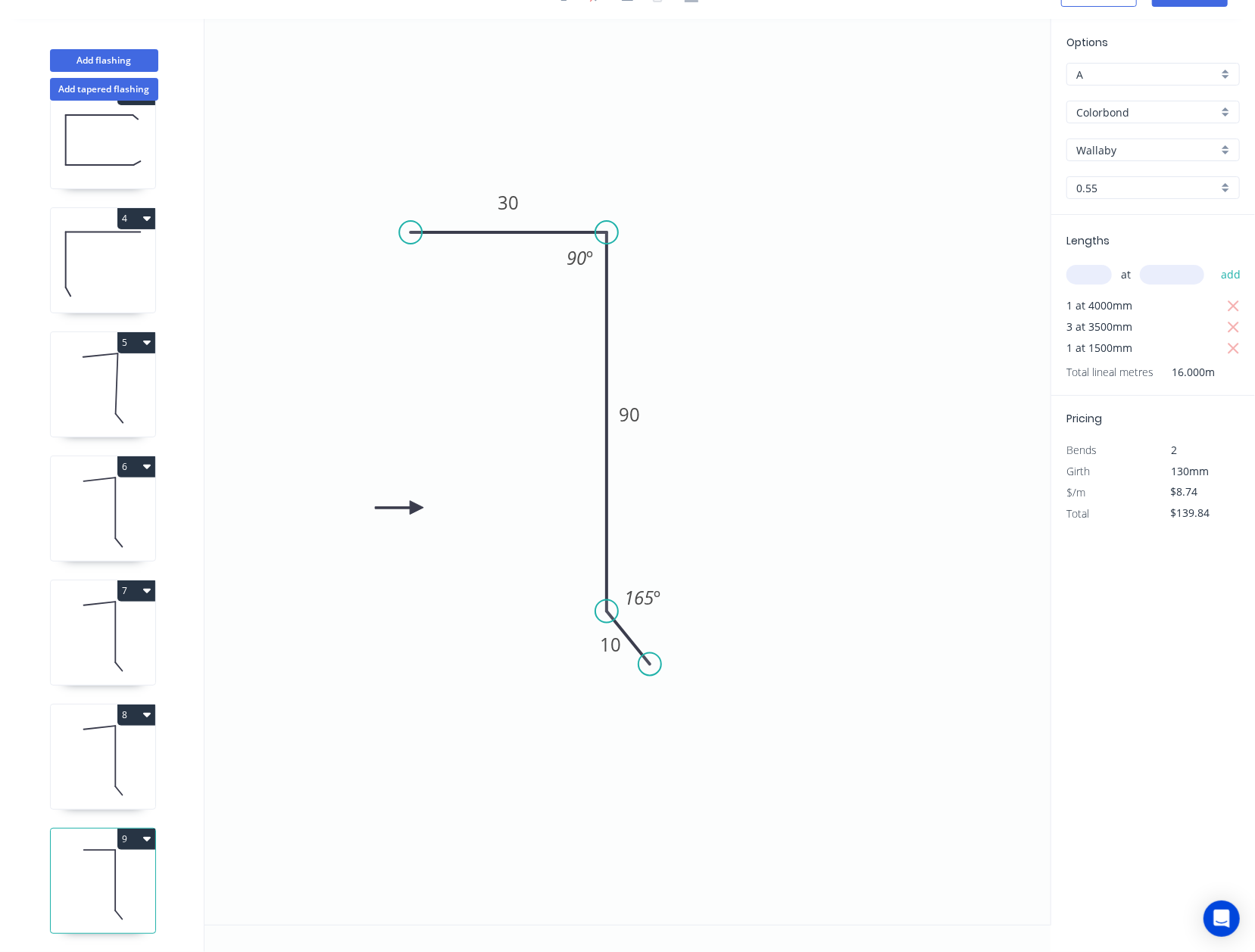
click at [143, 832] on icon "button" at bounding box center [146, 838] width 7 height 12
click at [112, 861] on button "Duplicate" at bounding box center [83, 876] width 144 height 31
type input "$0.00"
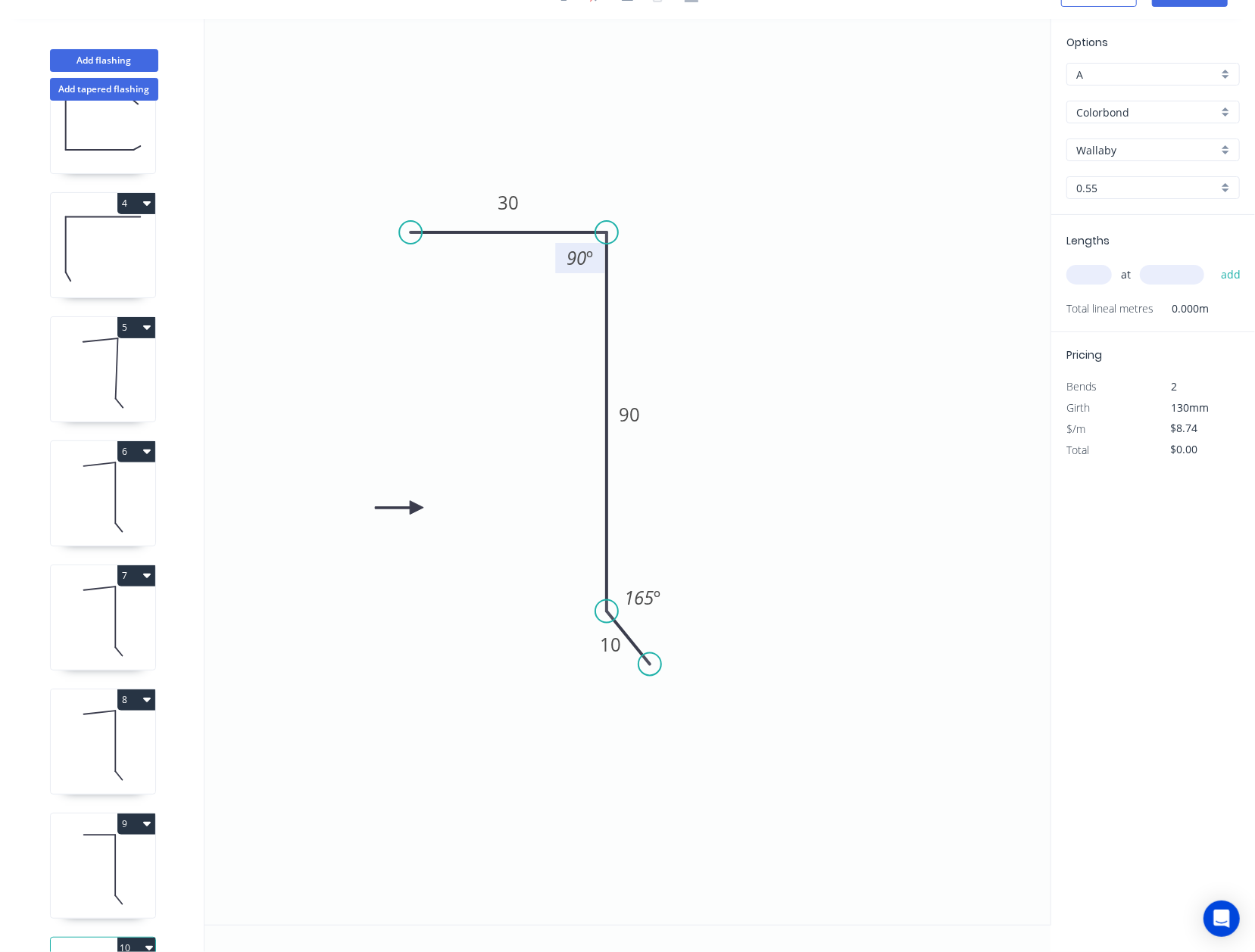
click at [575, 263] on tspan "90" at bounding box center [576, 257] width 20 height 25
drag, startPoint x: 409, startPoint y: 232, endPoint x: 416, endPoint y: 204, distance: 28.9
click at [416, 204] on circle at bounding box center [416, 205] width 23 height 23
click at [637, 415] on tspan "90" at bounding box center [630, 414] width 21 height 25
click at [950, 473] on icon "0 30 65 10 100 º 165 º" at bounding box center [627, 472] width 846 height 906
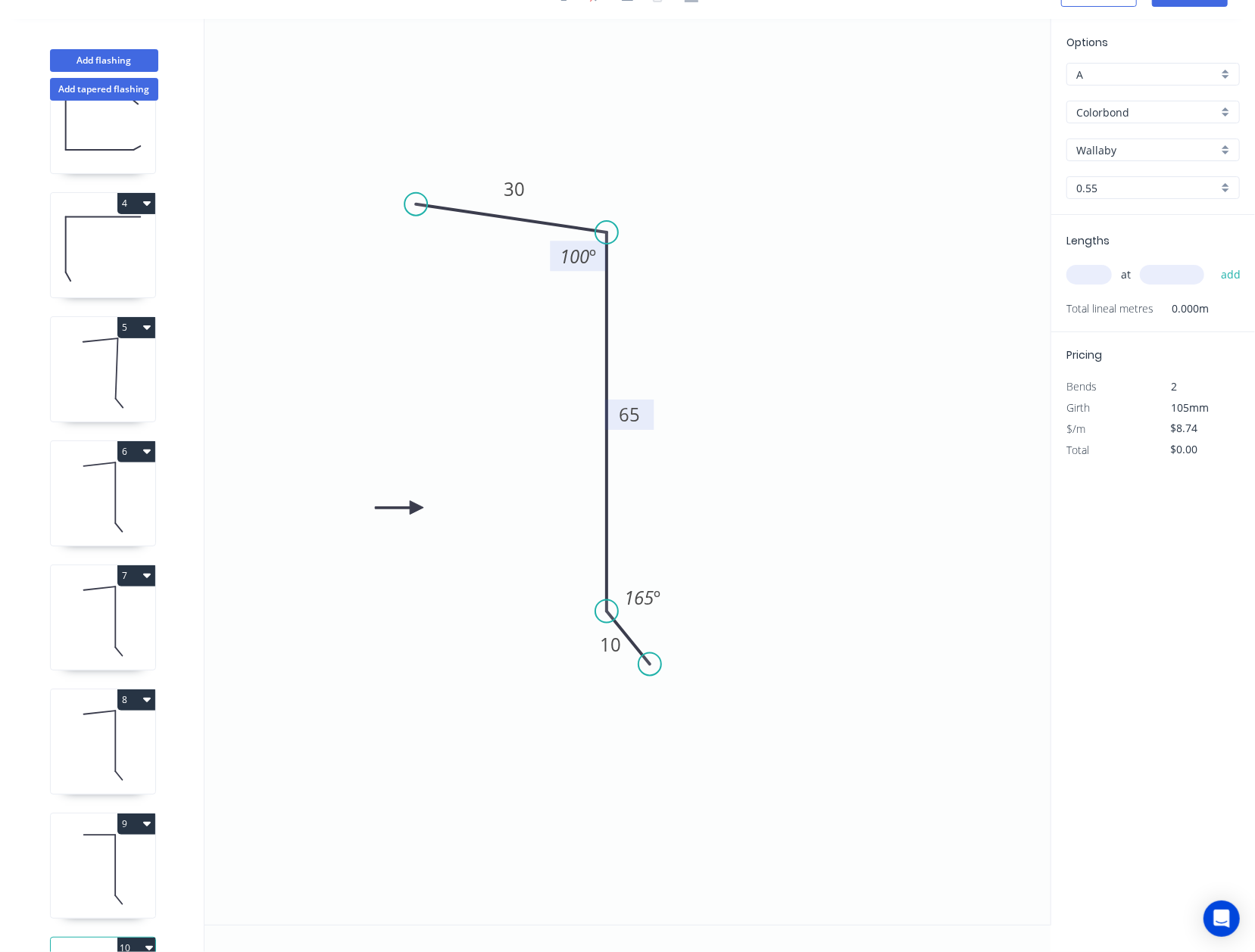
click at [987, 267] on input "text" at bounding box center [1088, 275] width 45 height 20
type input "4"
type input "4200"
click at [987, 262] on button "add" at bounding box center [1230, 275] width 35 height 26
type input "$146.83"
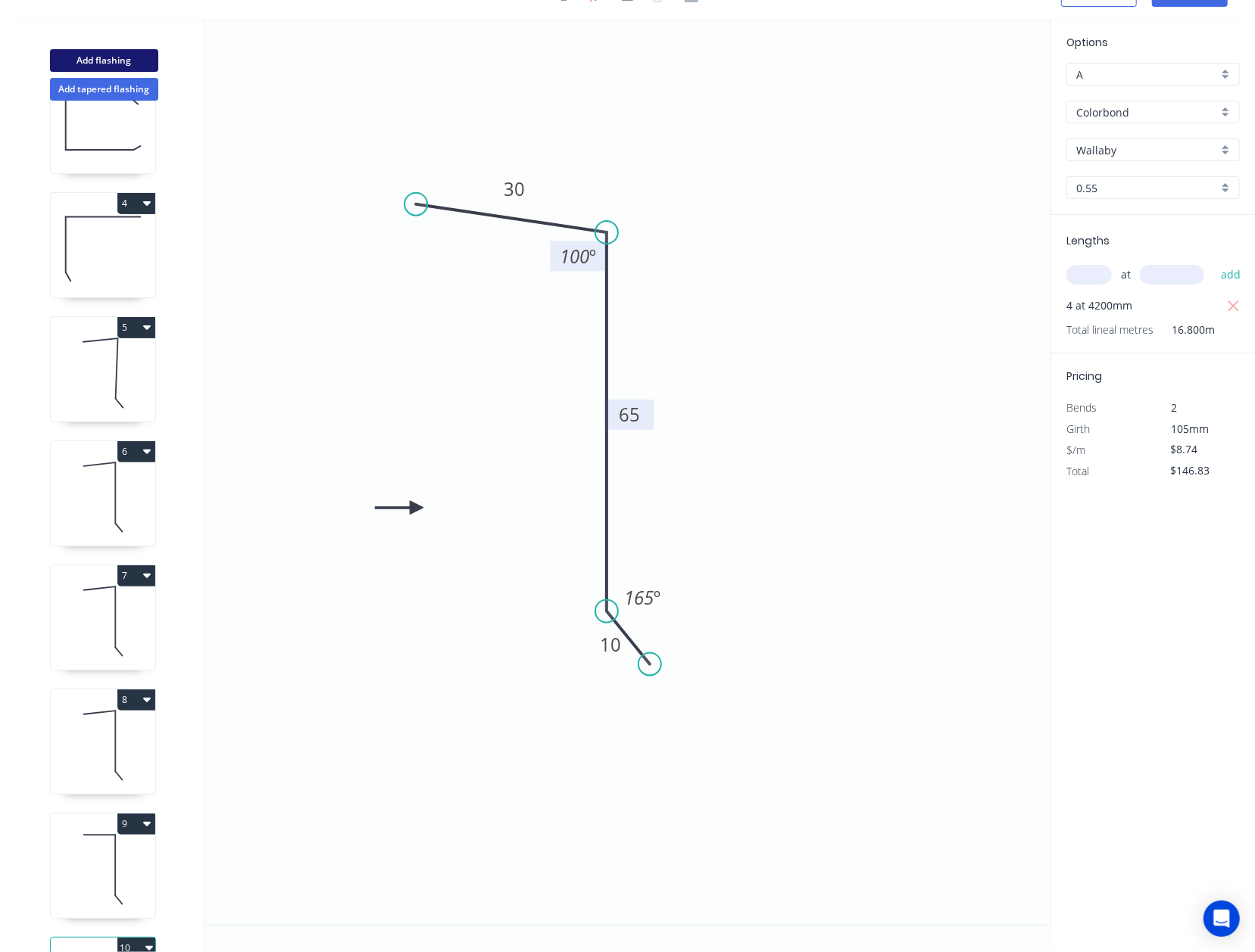
click at [134, 55] on button "Add flashing" at bounding box center [104, 61] width 108 height 23
type input "$0.00"
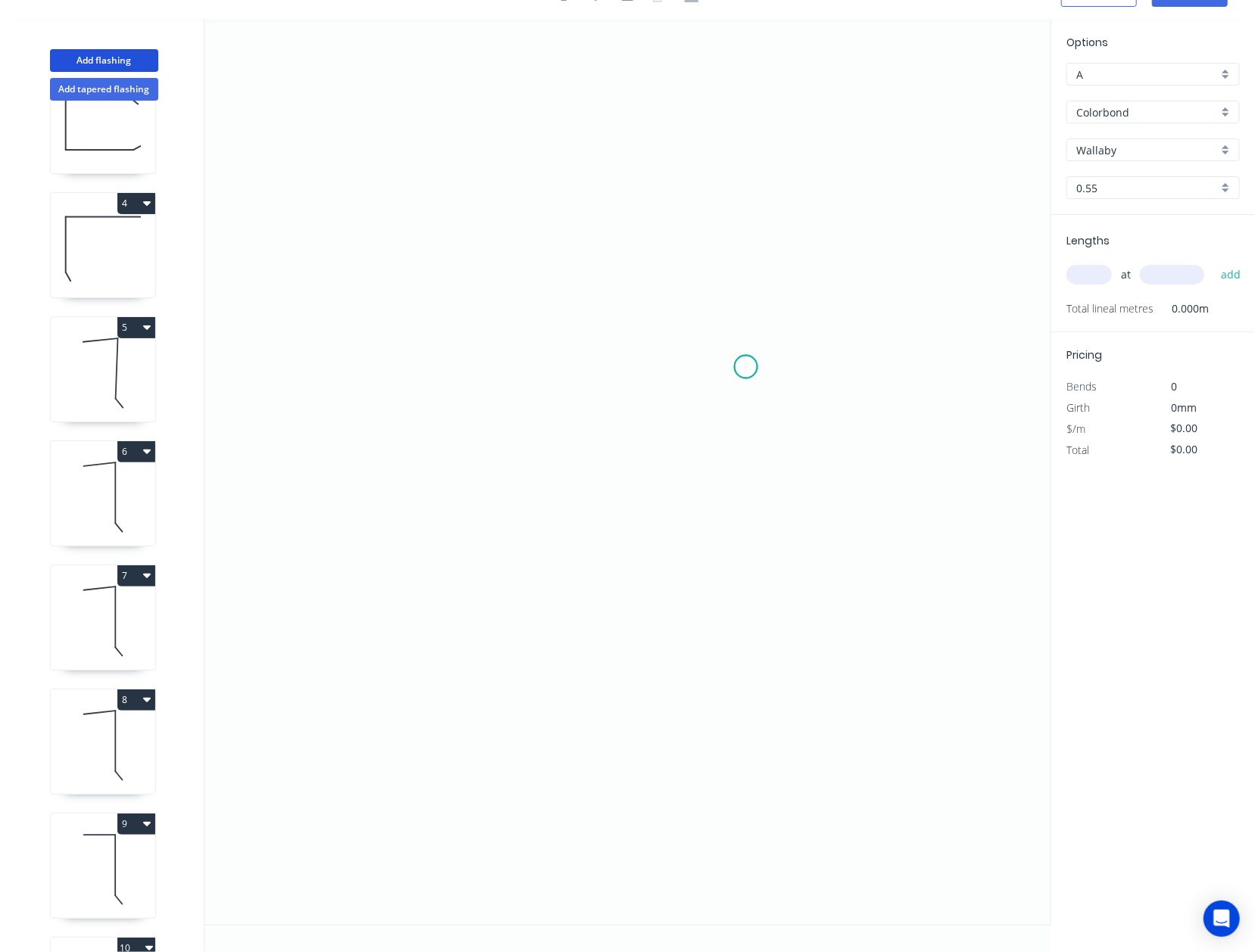
click at [746, 366] on icon "0" at bounding box center [627, 472] width 846 height 906
click at [696, 342] on icon "0" at bounding box center [627, 472] width 846 height 906
click at [437, 322] on icon "0 ?" at bounding box center [627, 472] width 846 height 906
click at [436, 637] on icon "0 ? ? ? º" at bounding box center [627, 472] width 846 height 906
click at [410, 646] on icon "0 ? ? ? ? º" at bounding box center [627, 472] width 846 height 906
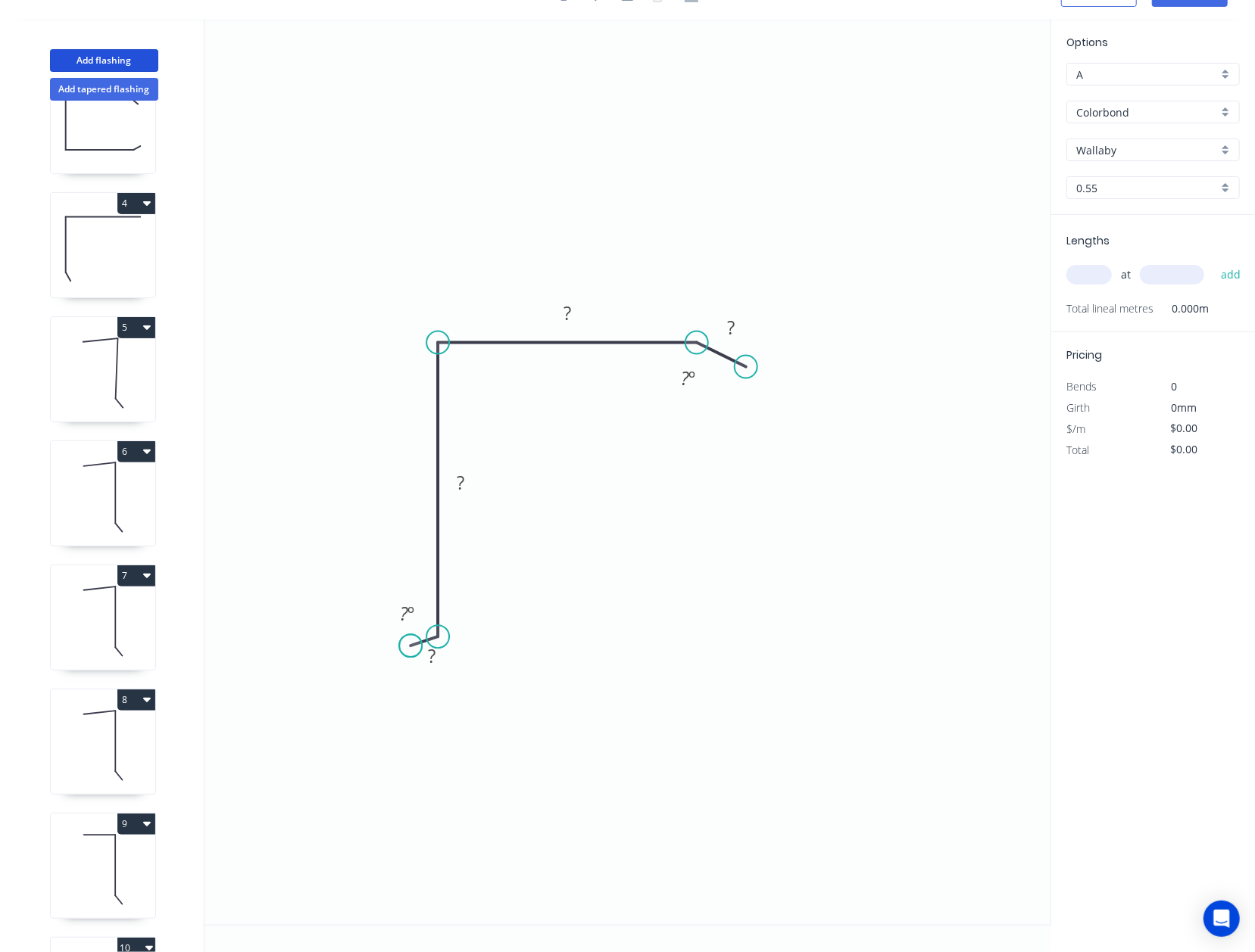
click at [410, 646] on circle at bounding box center [411, 646] width 23 height 23
click at [432, 653] on tspan "?" at bounding box center [431, 656] width 7 height 25
drag, startPoint x: 446, startPoint y: 345, endPoint x: 464, endPoint y: 309, distance: 40.2
click at [464, 309] on icon "0 10 160 ? ? ? º ? º 165 º" at bounding box center [627, 472] width 846 height 906
click at [469, 336] on tspan "º" at bounding box center [467, 337] width 7 height 25
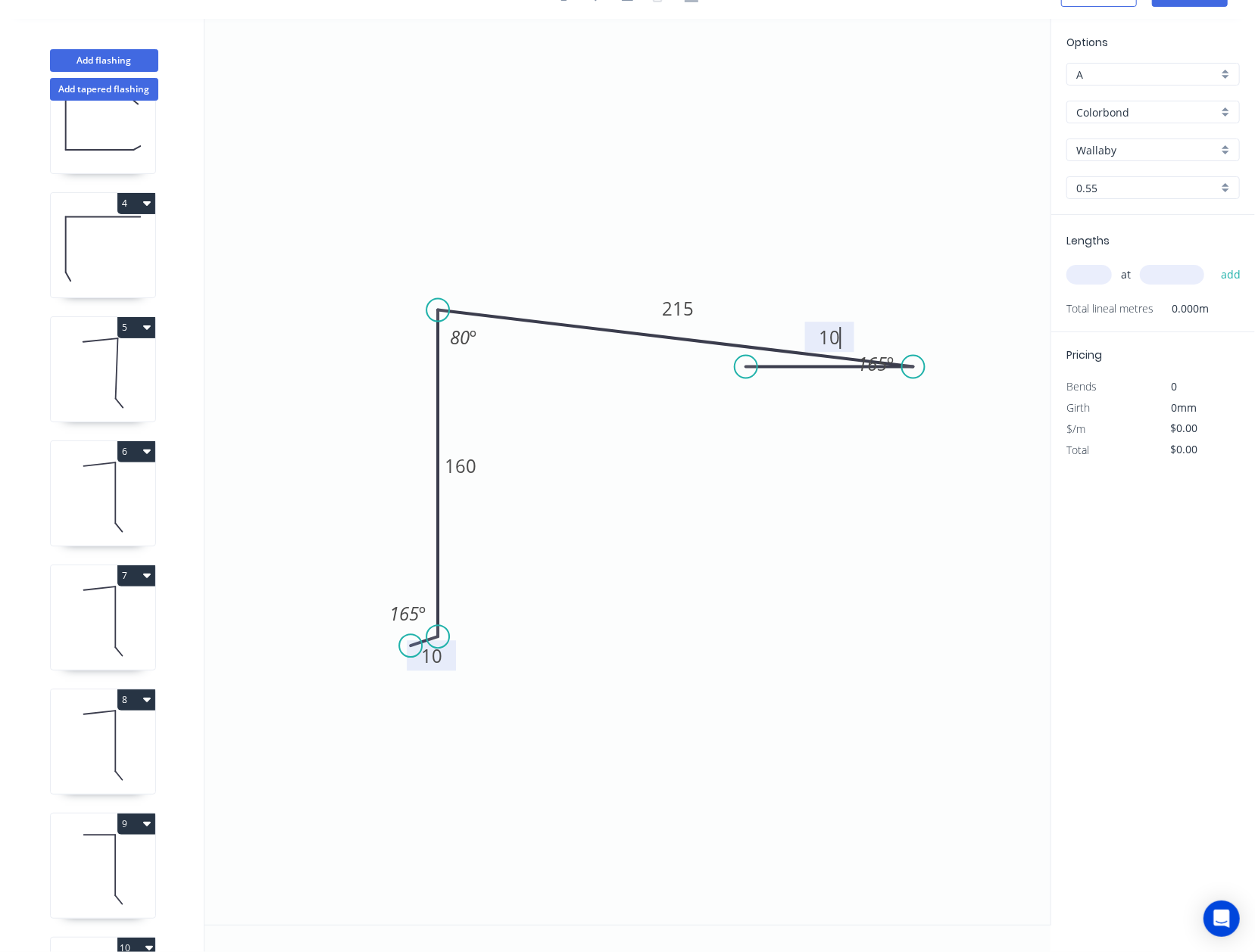
drag, startPoint x: 707, startPoint y: 345, endPoint x: 913, endPoint y: 373, distance: 207.9
click at [913, 373] on circle at bounding box center [913, 367] width 23 height 23
type input "$16.10"
drag, startPoint x: 746, startPoint y: 359, endPoint x: 945, endPoint y: 419, distance: 207.8
click at [945, 419] on circle at bounding box center [945, 421] width 23 height 23
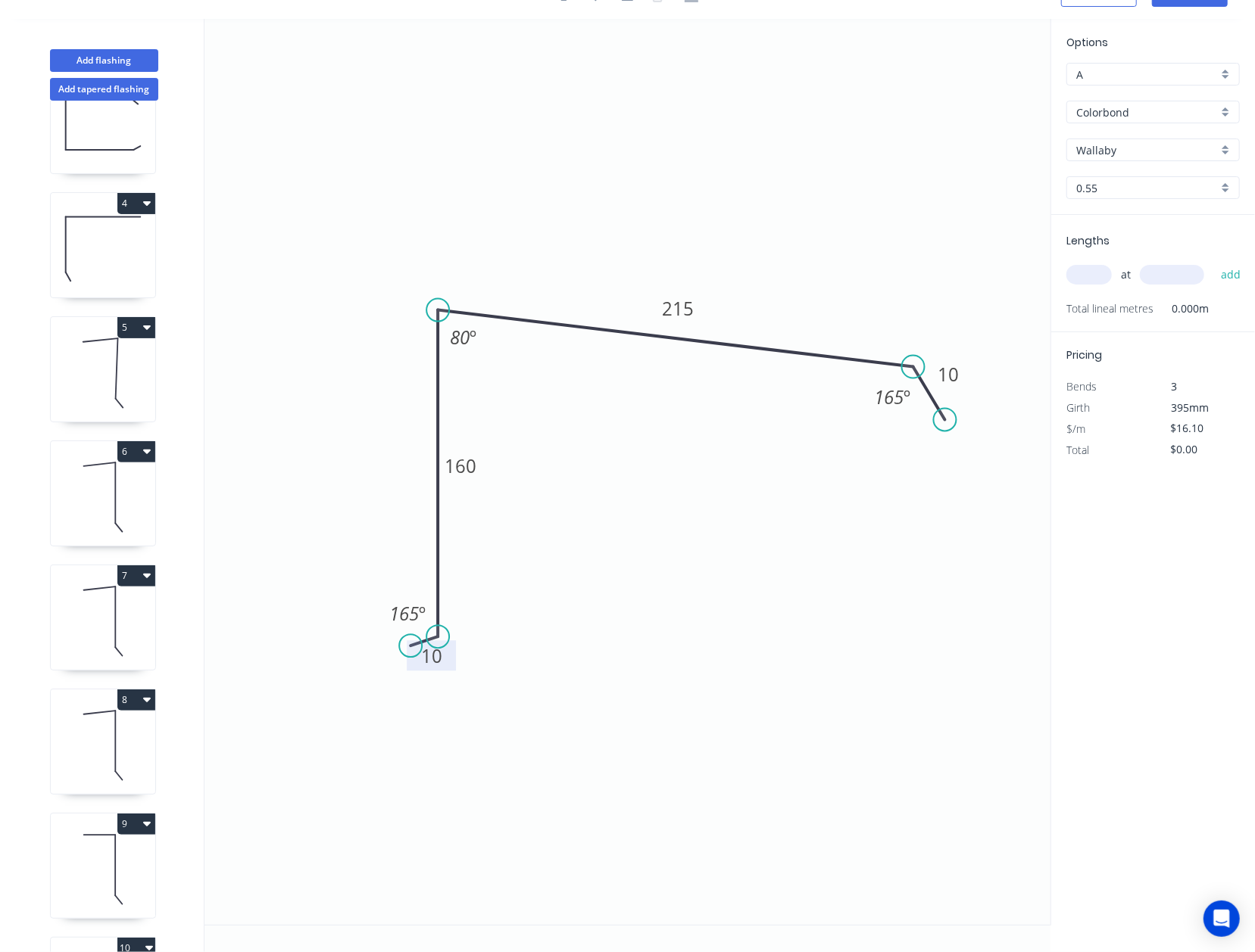
click at [898, 448] on icon "0 10 160 215 10 165 º 80 º 165 º" at bounding box center [627, 472] width 846 height 906
click at [987, 274] on input "text" at bounding box center [1088, 275] width 45 height 20
type input "1"
click at [987, 279] on div "1 at add" at bounding box center [1154, 275] width 177 height 26
click at [987, 272] on input "text" at bounding box center [1172, 275] width 64 height 20
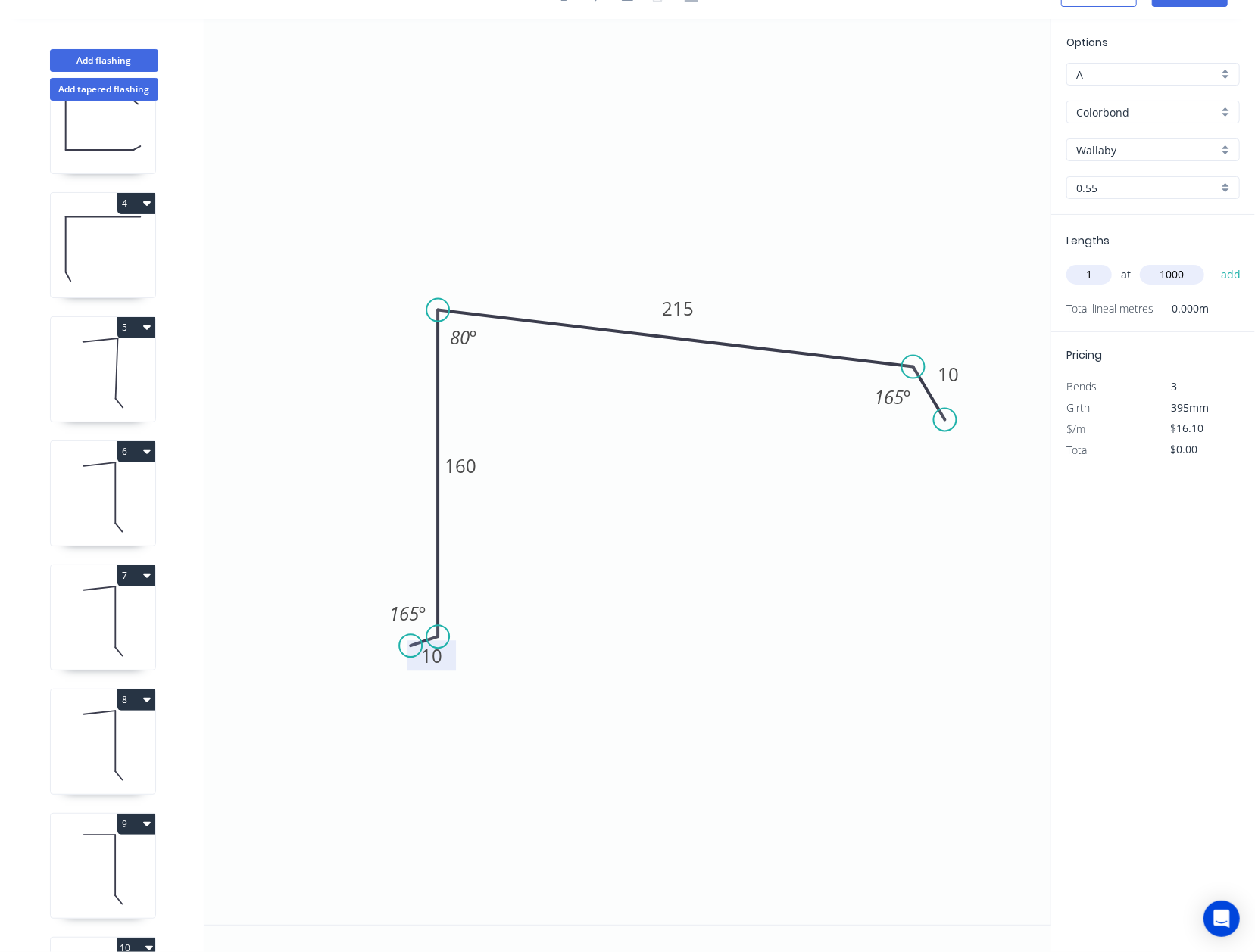
type input "1000"
click at [987, 262] on button "add" at bounding box center [1230, 275] width 35 height 26
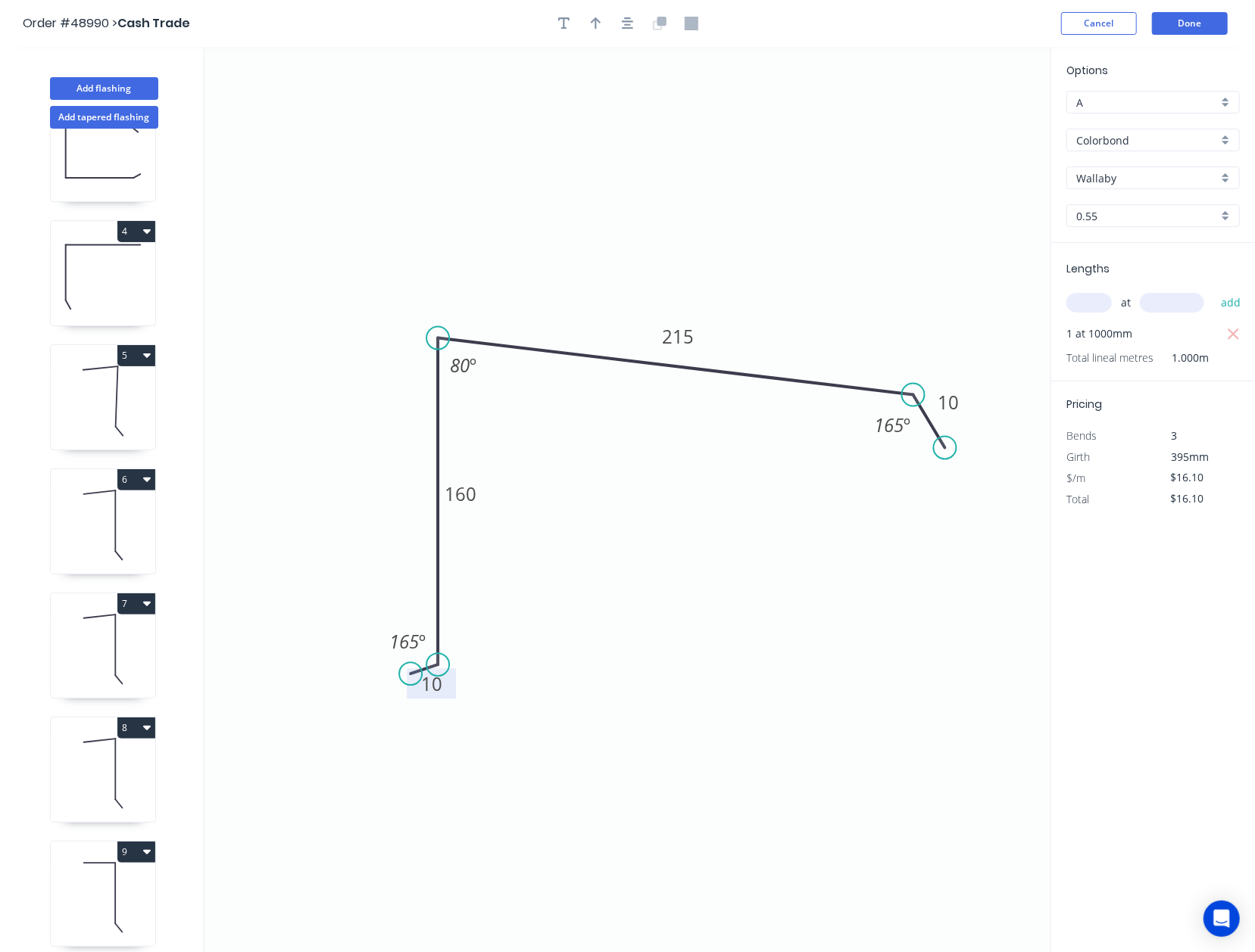
click at [603, 37] on header "Order #48990 > Cash Trade Cancel Done" at bounding box center [627, 23] width 1255 height 47
click at [592, 33] on button "button" at bounding box center [596, 24] width 23 height 23
drag, startPoint x: 975, startPoint y: 119, endPoint x: 585, endPoint y: 257, distance: 413.7
click at [586, 237] on icon at bounding box center [580, 212] width 14 height 49
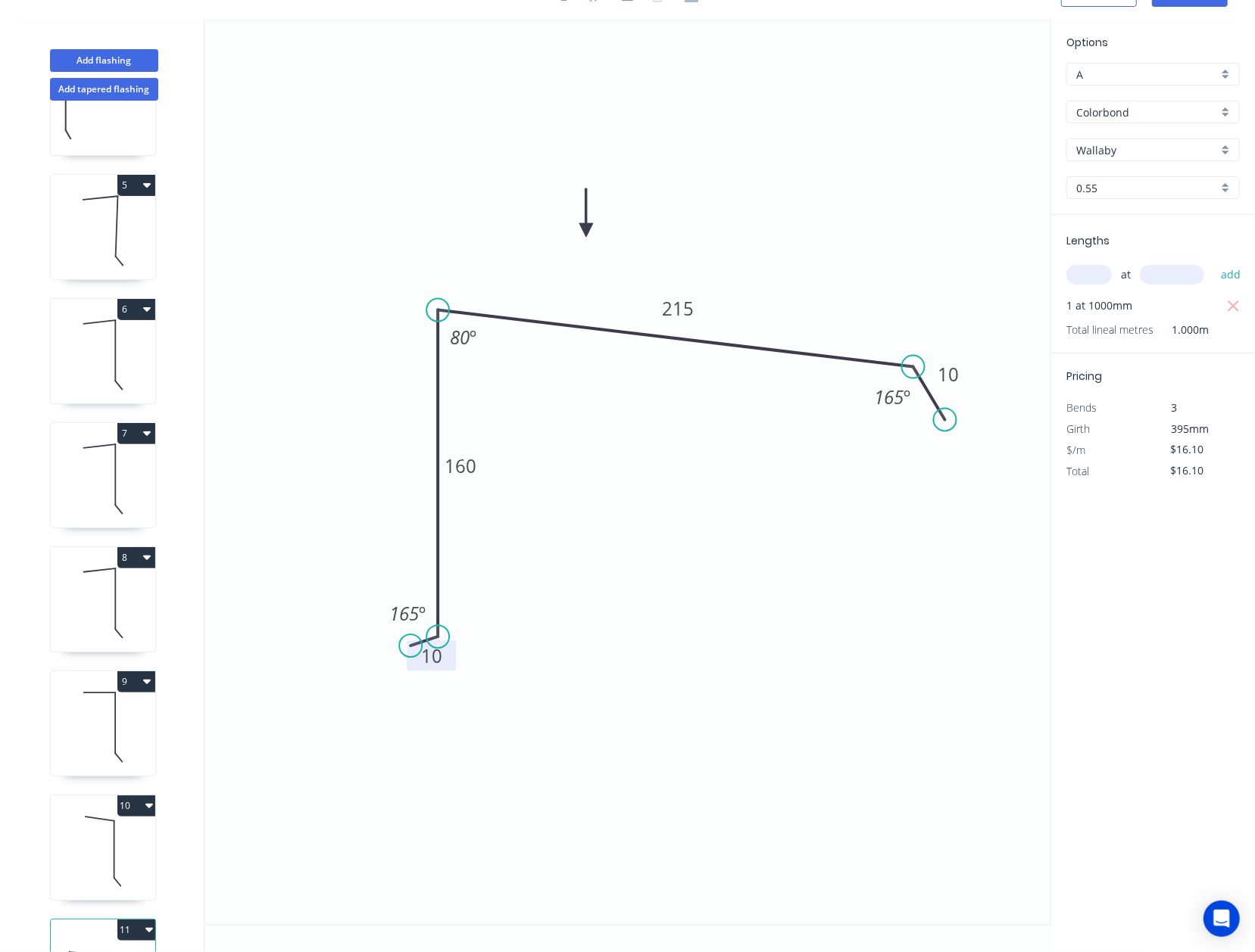
scroll to position [552, 0]
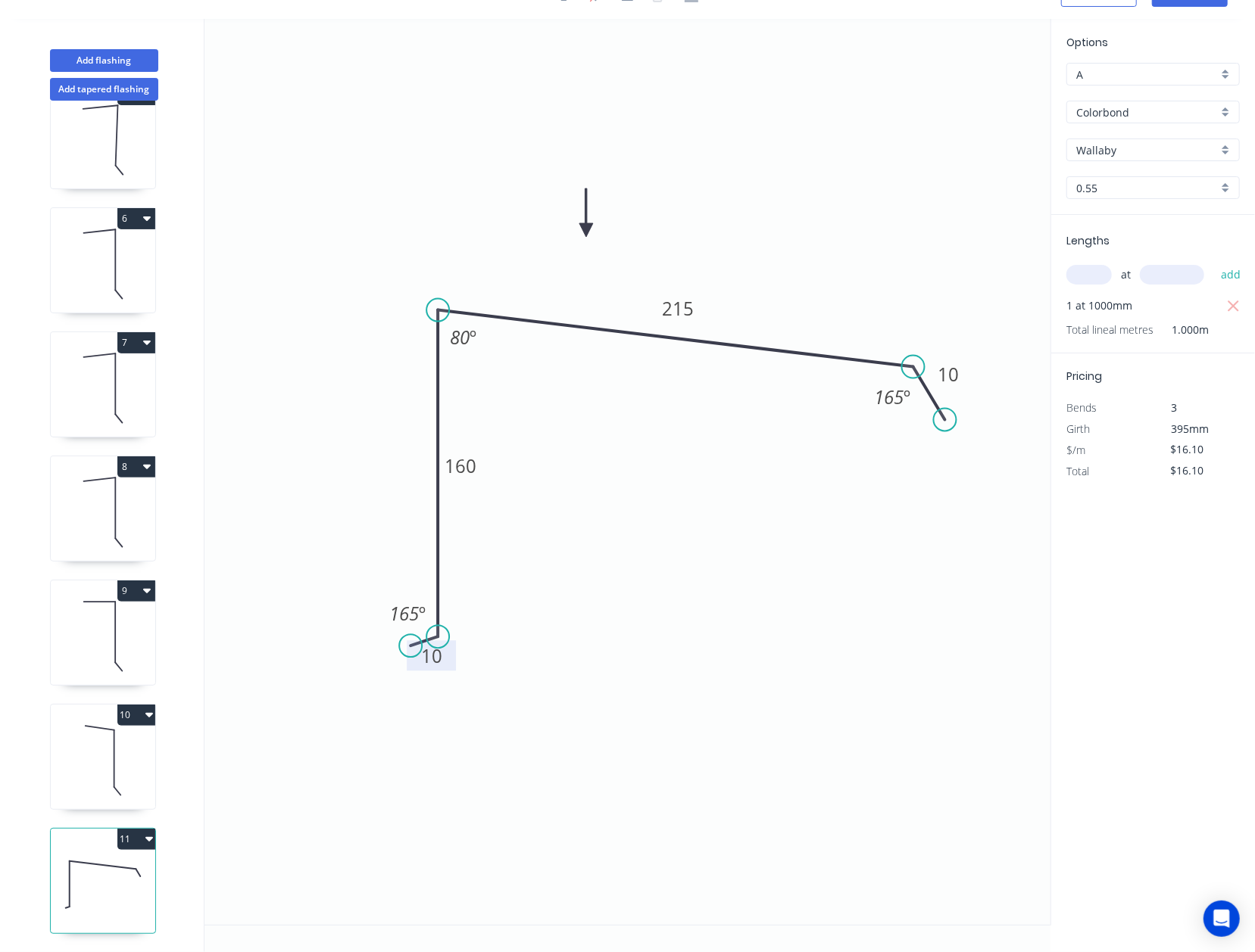
click at [136, 829] on button "11" at bounding box center [136, 840] width 38 height 21
click at [100, 866] on div "Duplicate" at bounding box center [83, 877] width 116 height 22
click at [114, 734] on icon at bounding box center [102, 761] width 105 height 97
click at [137, 866] on icon at bounding box center [102, 884] width 105 height 97
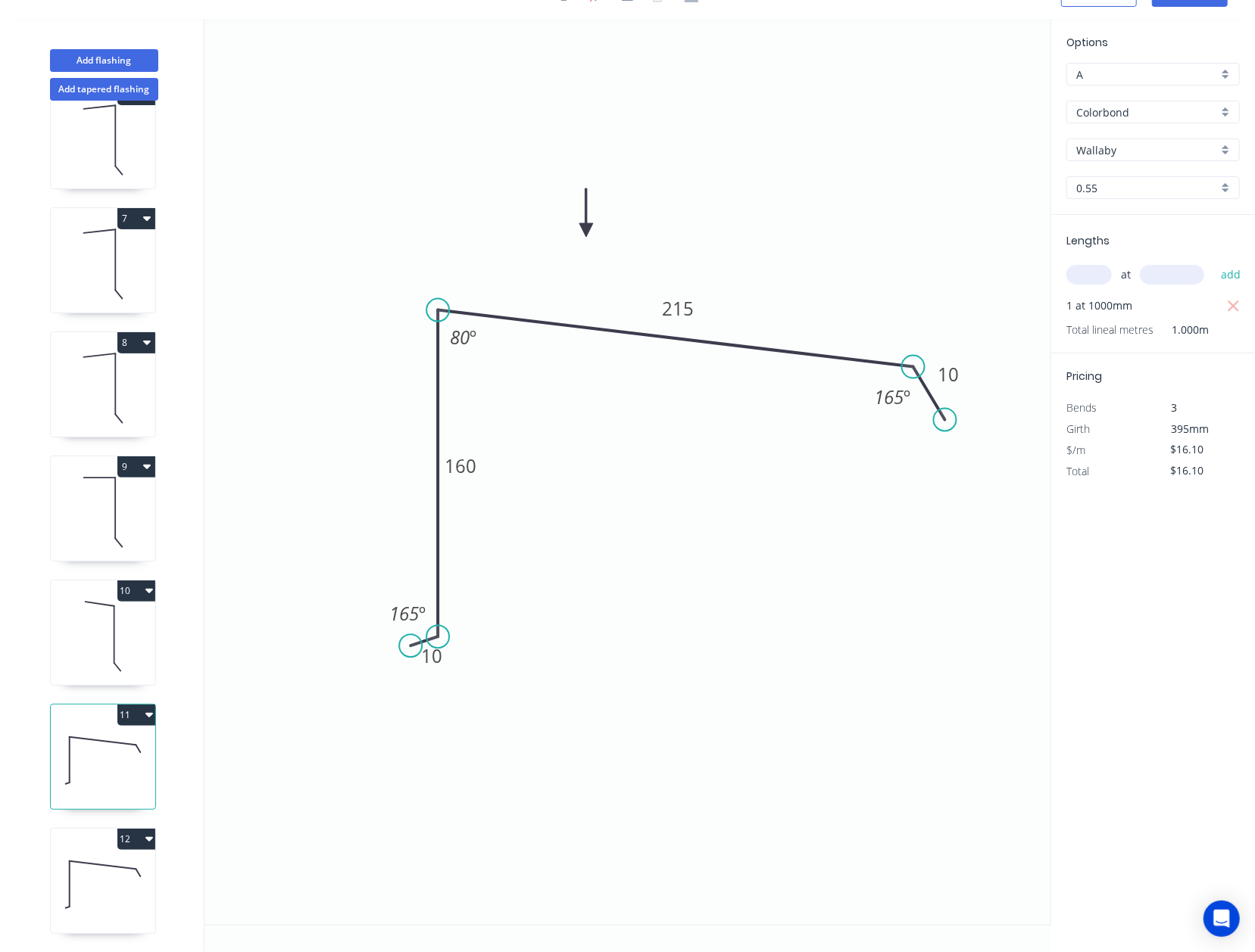
type input "$0.00"
click at [689, 307] on tspan "215" at bounding box center [678, 309] width 32 height 25
click at [987, 276] on input "text" at bounding box center [1088, 275] width 45 height 20
type input "$15.53"
click at [987, 262] on button "add" at bounding box center [1230, 275] width 35 height 26
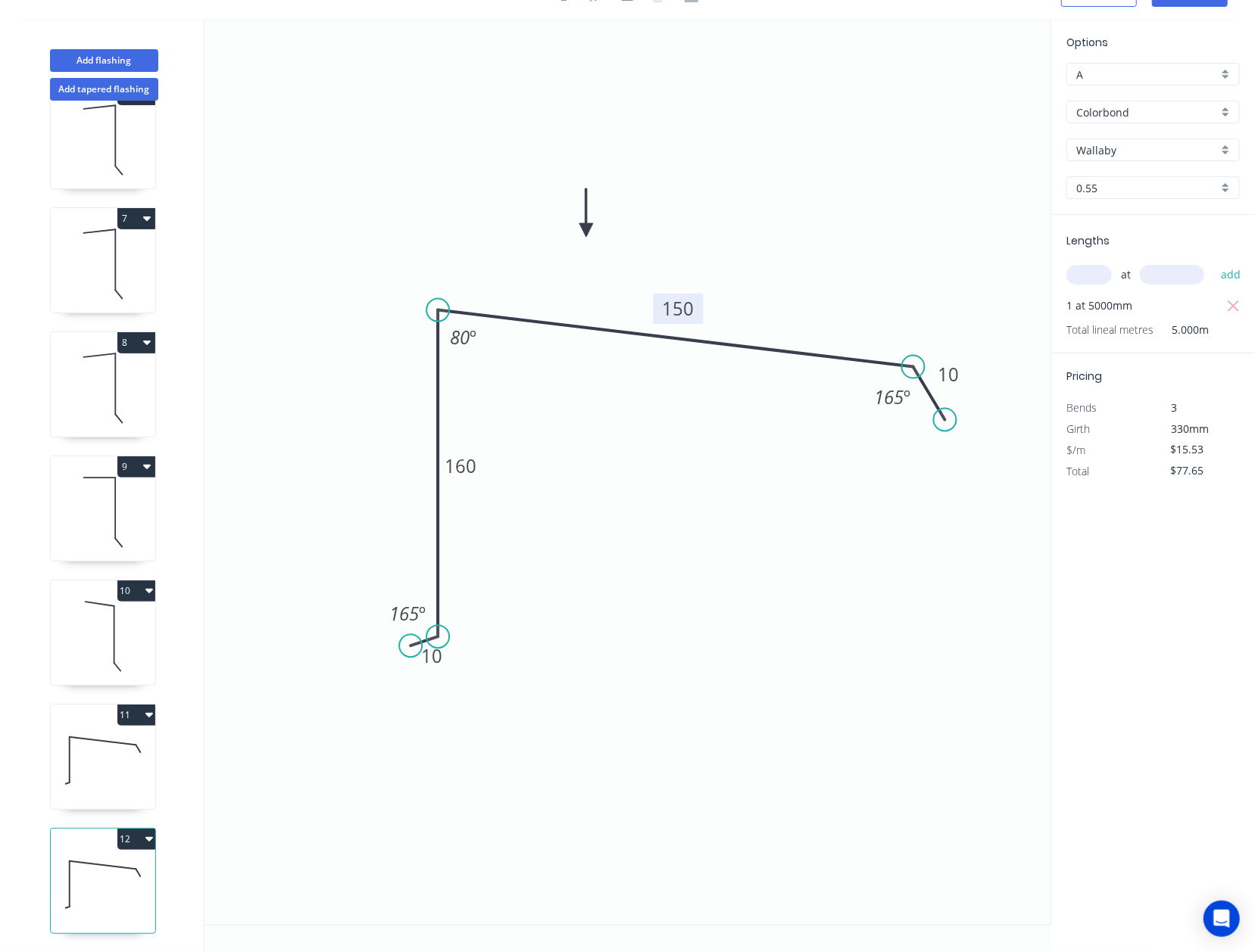
click at [987, 146] on input "Wallaby" at bounding box center [1147, 150] width 142 height 16
click at [987, 177] on div "Monument" at bounding box center [1153, 167] width 172 height 26
click at [113, 776] on icon at bounding box center [102, 761] width 105 height 97
click at [987, 139] on div "Wallaby" at bounding box center [1153, 150] width 173 height 23
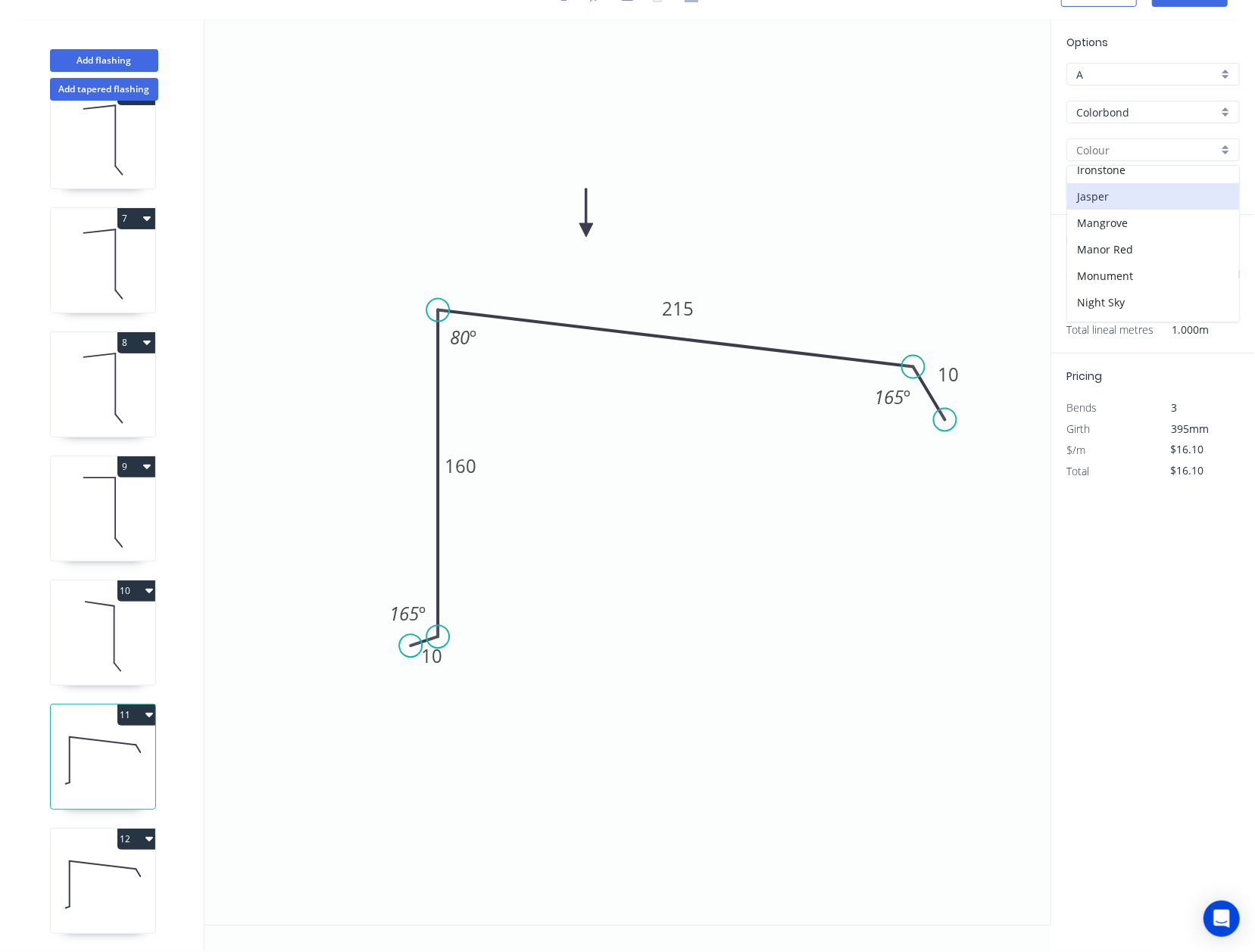
scroll to position [201, 0]
click at [987, 271] on div "Monument" at bounding box center [1153, 269] width 172 height 26
click at [134, 846] on icon at bounding box center [102, 884] width 105 height 97
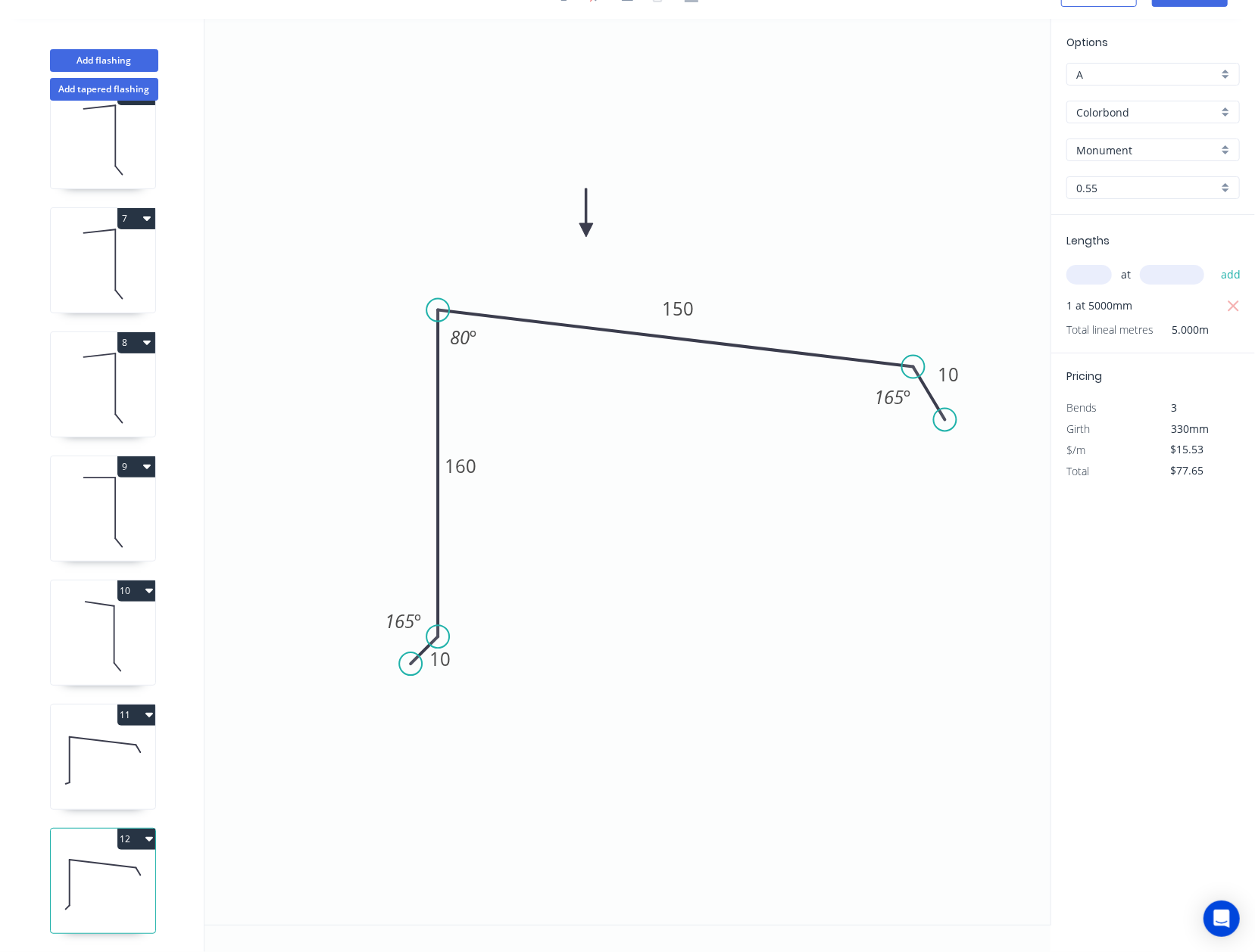
drag, startPoint x: 412, startPoint y: 643, endPoint x: 410, endPoint y: 663, distance: 20.1
click at [410, 663] on circle at bounding box center [411, 664] width 23 height 23
click at [82, 49] on button "Add flashing" at bounding box center [104, 61] width 108 height 23
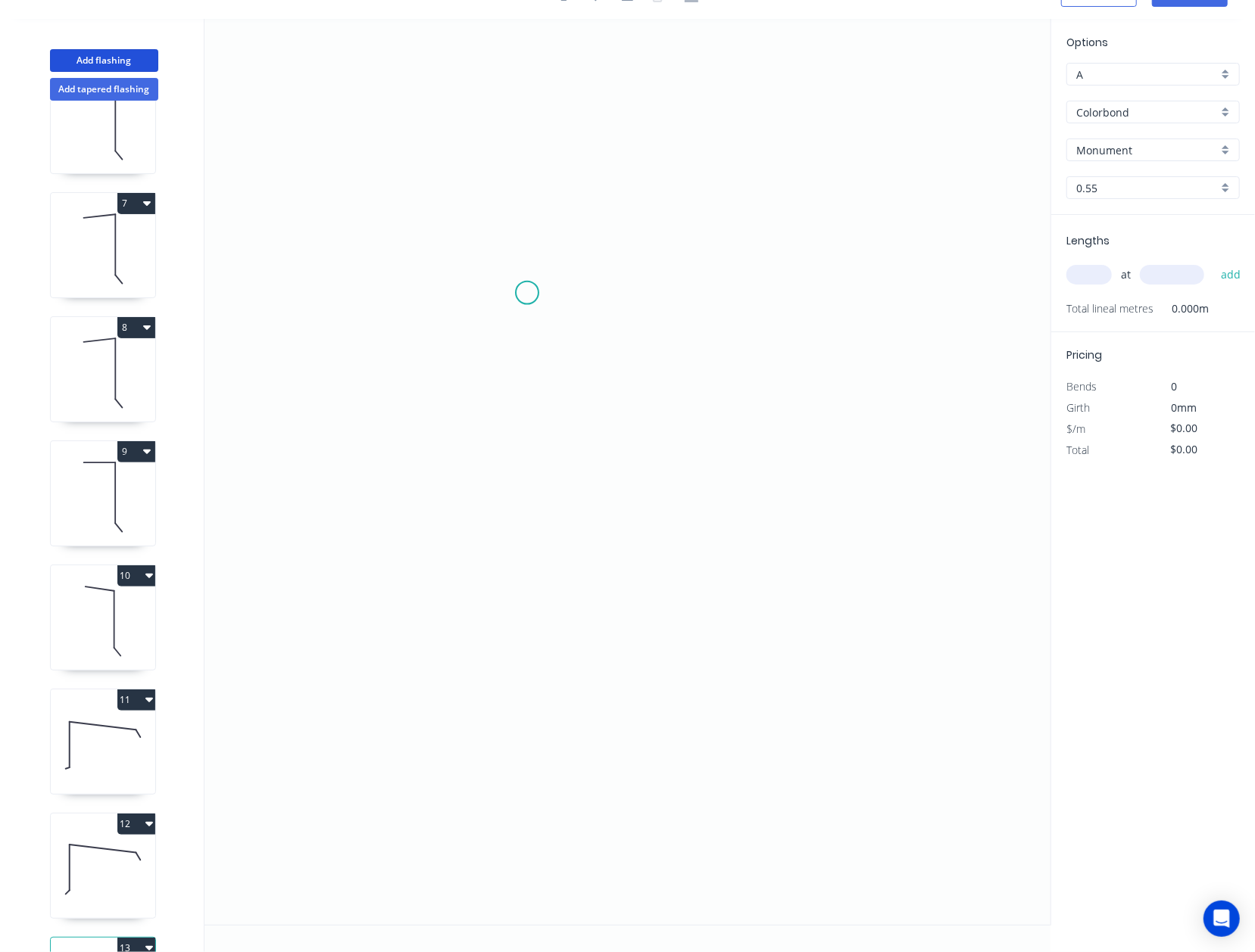
click at [528, 291] on icon "0" at bounding box center [627, 472] width 846 height 906
click at [525, 763] on icon "0" at bounding box center [627, 472] width 846 height 906
click at [682, 761] on icon "0 ?" at bounding box center [627, 472] width 846 height 906
click at [687, 691] on icon "0 ? ?" at bounding box center [627, 472] width 846 height 906
click at [687, 692] on circle at bounding box center [682, 691] width 23 height 23
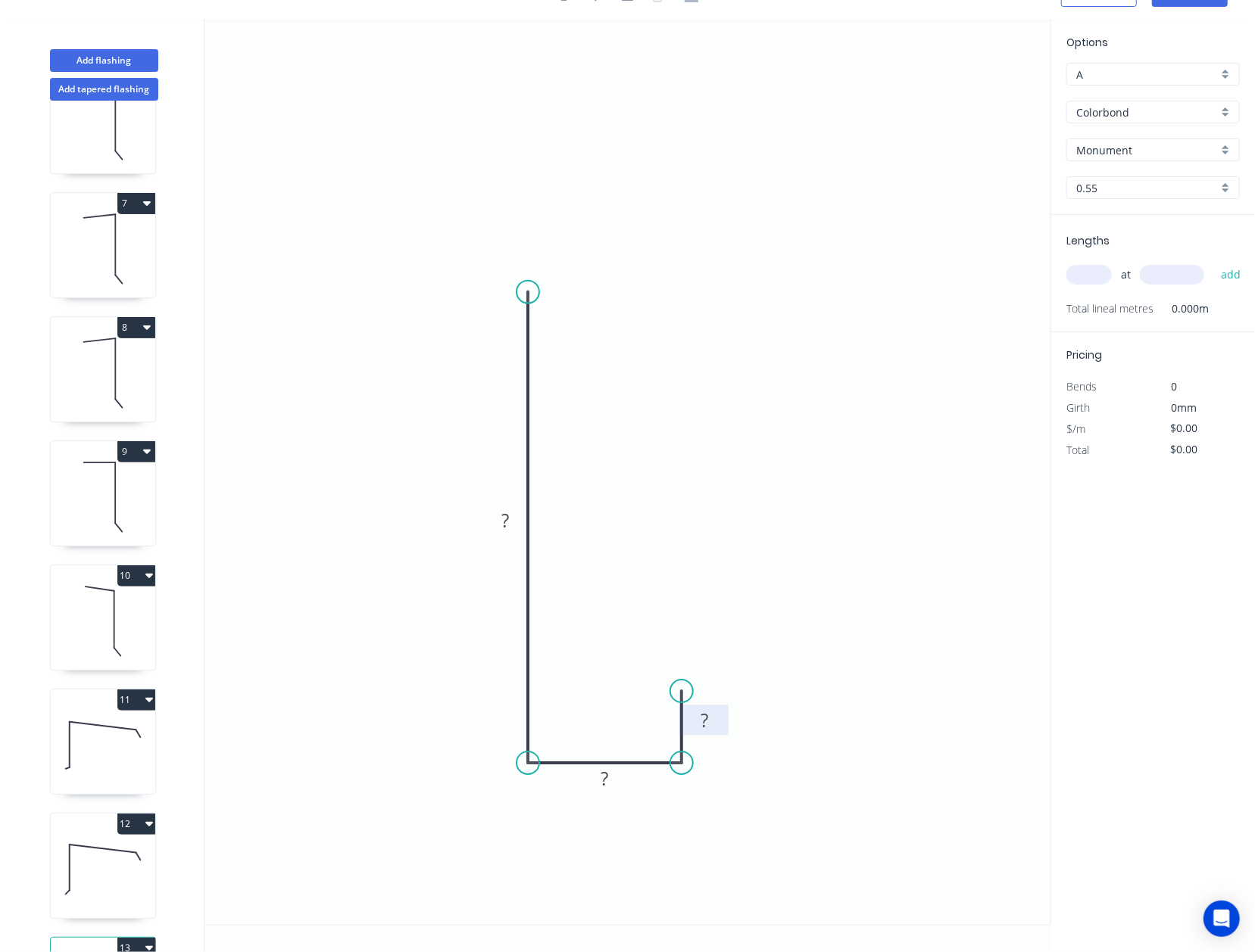
click at [718, 722] on rect at bounding box center [704, 722] width 31 height 21
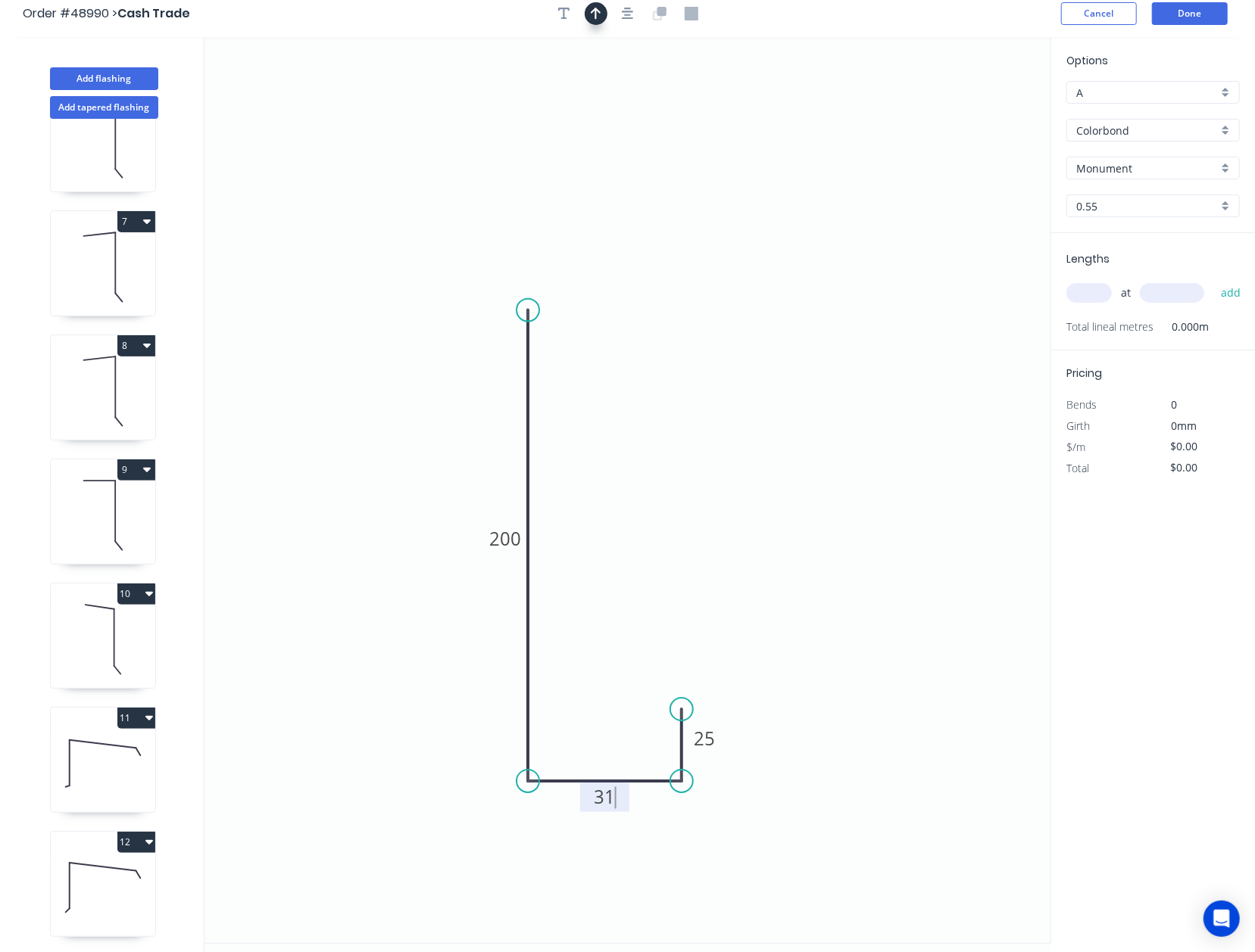
scroll to position [0, 0]
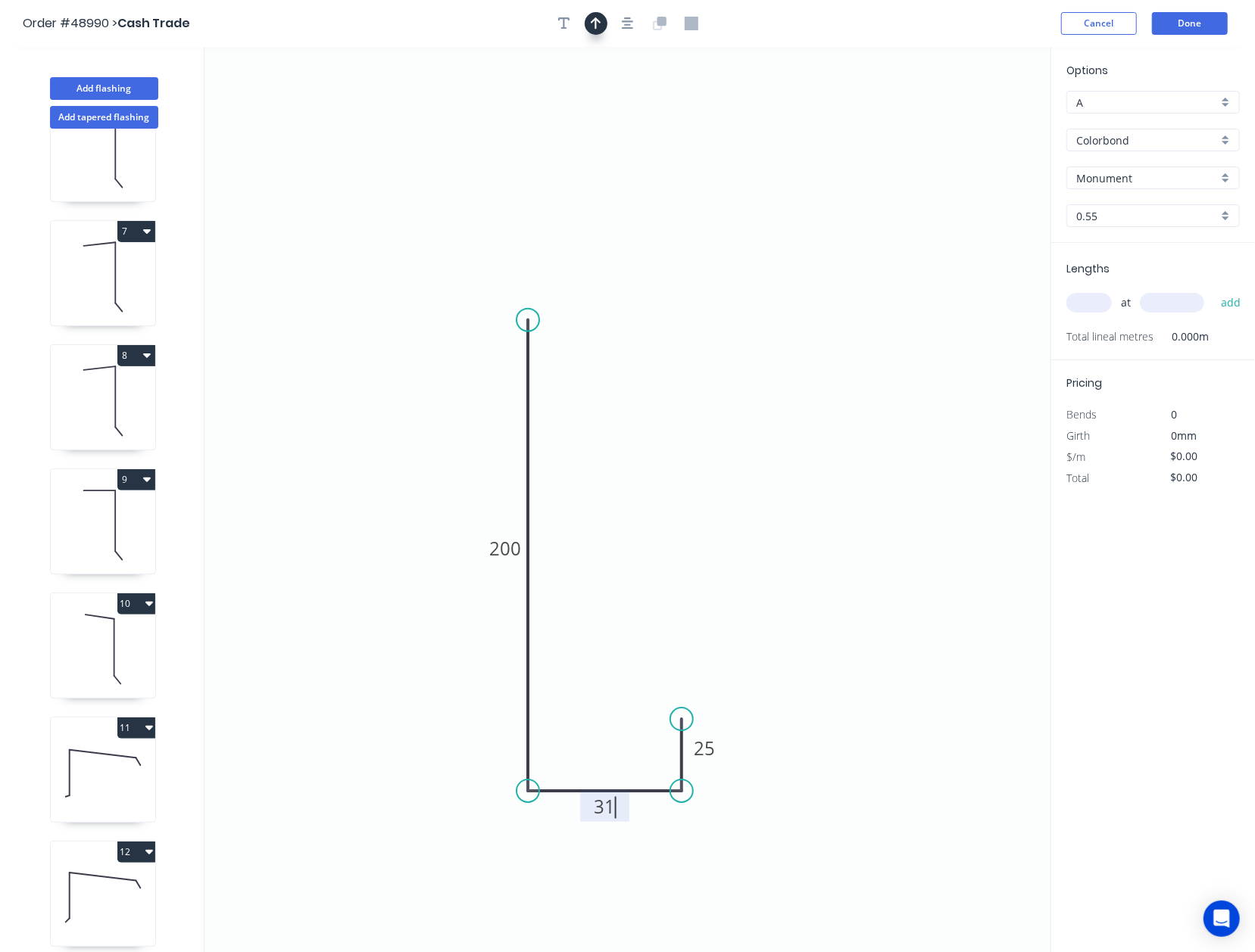
click at [595, 25] on icon "button" at bounding box center [596, 23] width 11 height 12
drag, startPoint x: 974, startPoint y: 121, endPoint x: 356, endPoint y: 583, distance: 771.6
click at [356, 583] on icon at bounding box center [356, 564] width 14 height 49
click at [357, 583] on icon at bounding box center [356, 564] width 14 height 49
click at [357, 583] on icon at bounding box center [368, 569] width 44 height 44
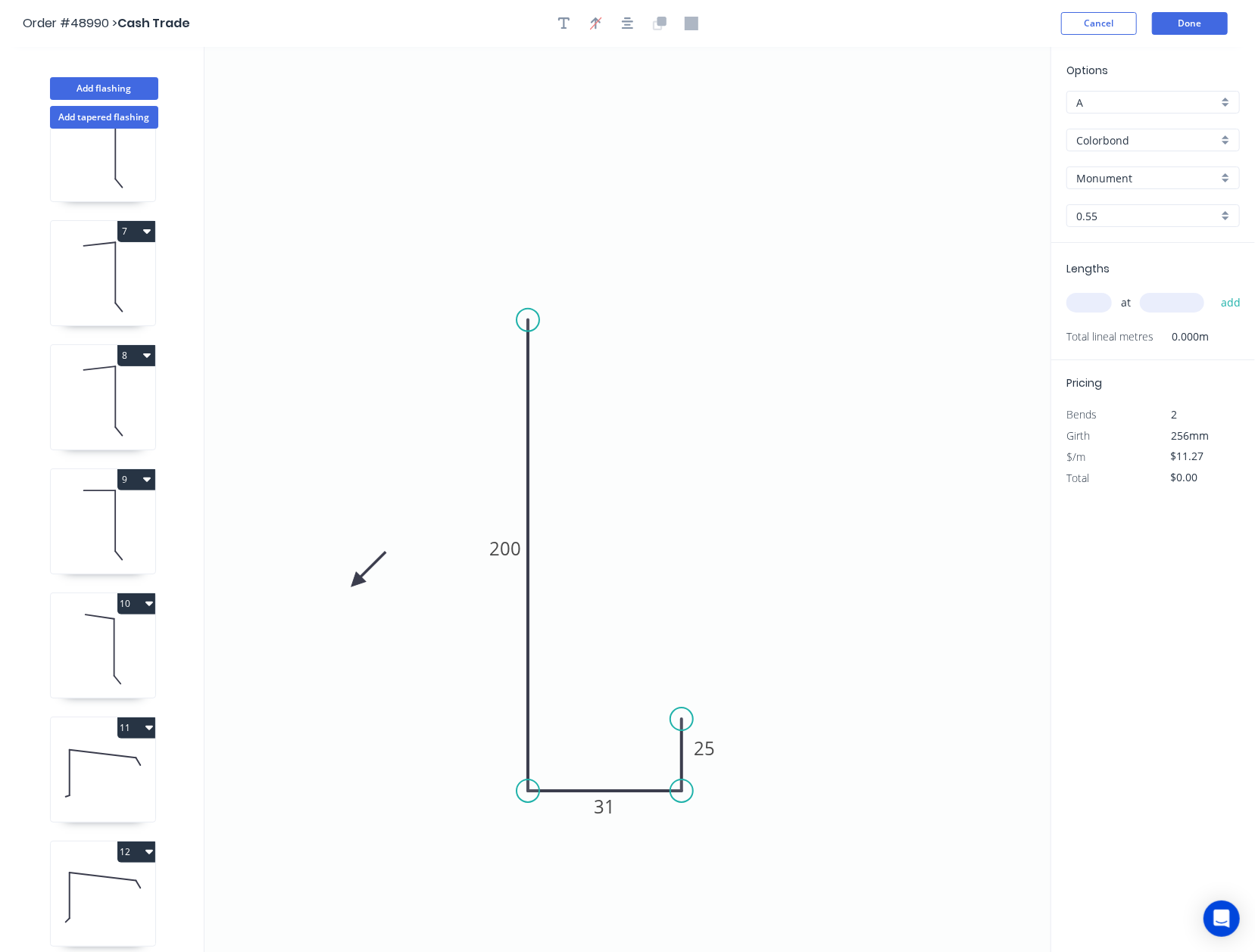
click at [357, 583] on icon at bounding box center [368, 569] width 44 height 44
click at [357, 583] on icon at bounding box center [368, 594] width 44 height 44
click at [357, 583] on icon at bounding box center [356, 599] width 14 height 49
click at [987, 310] on input "text" at bounding box center [1088, 303] width 45 height 20
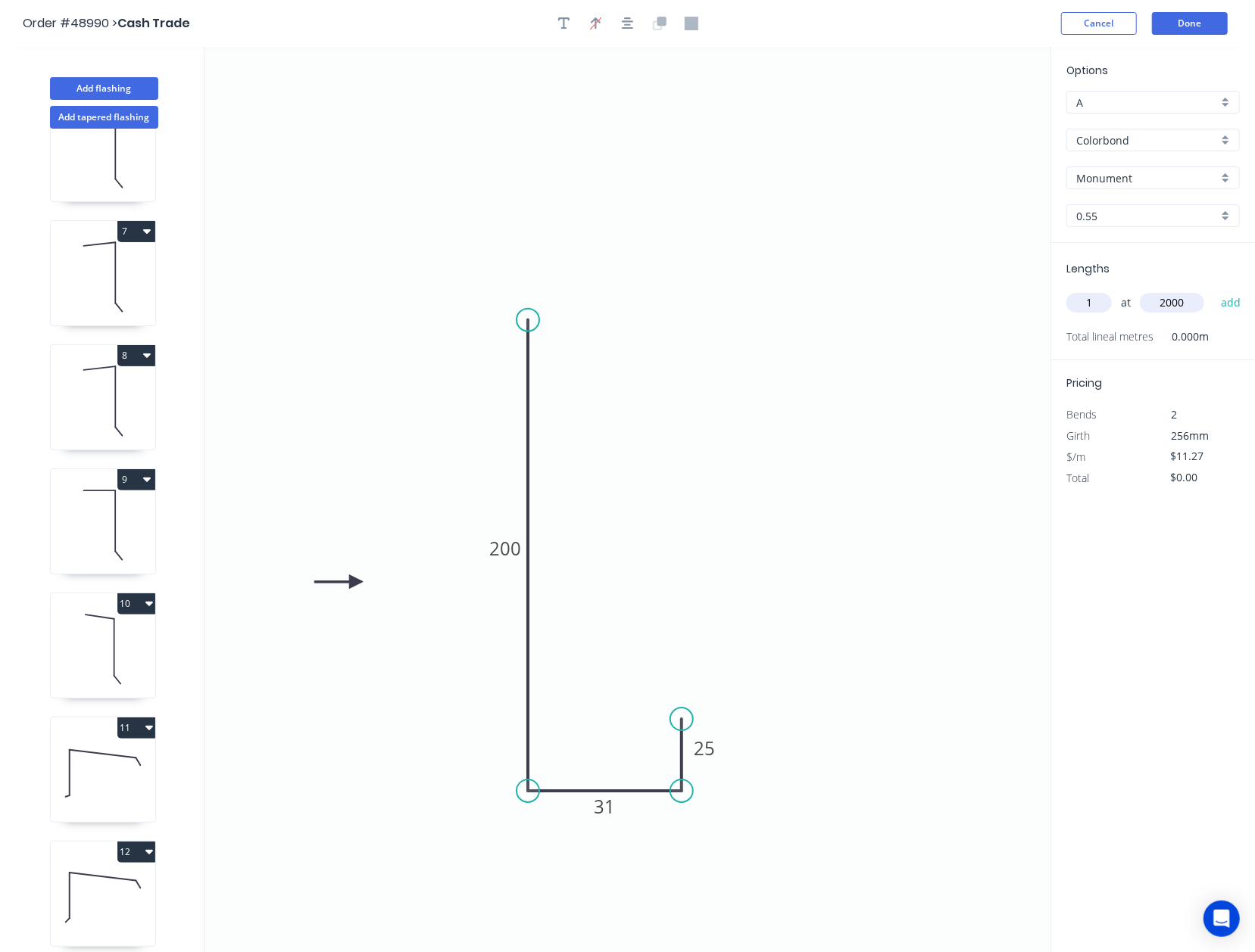
click at [987, 290] on button "add" at bounding box center [1230, 302] width 35 height 26
click at [987, 36] on header "Order #48990 > Cash Trade Cancel Done" at bounding box center [627, 23] width 1255 height 47
click at [987, 23] on button "Done" at bounding box center [1190, 24] width 76 height 23
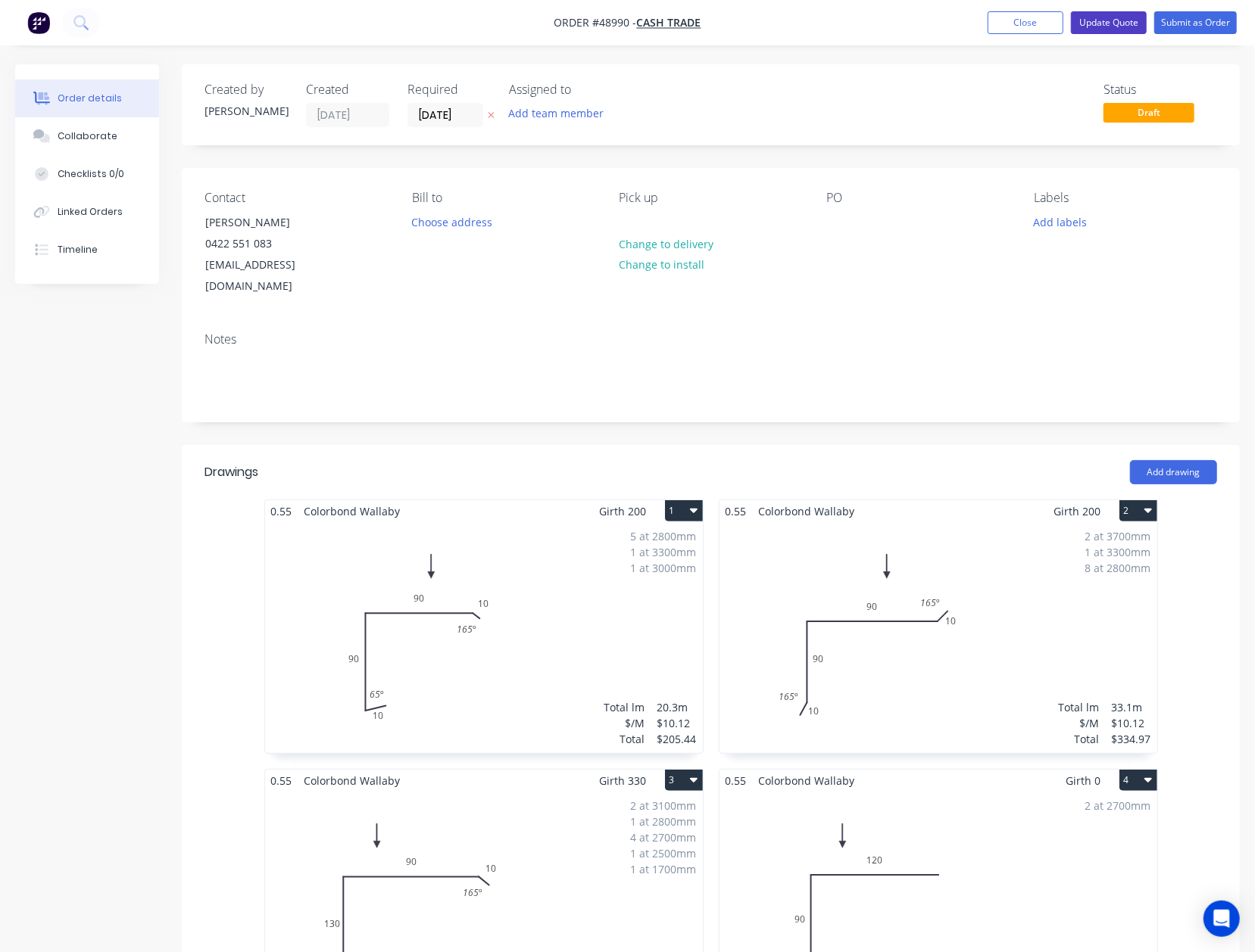
click at [987, 22] on button "Update Quote" at bounding box center [1109, 23] width 76 height 23
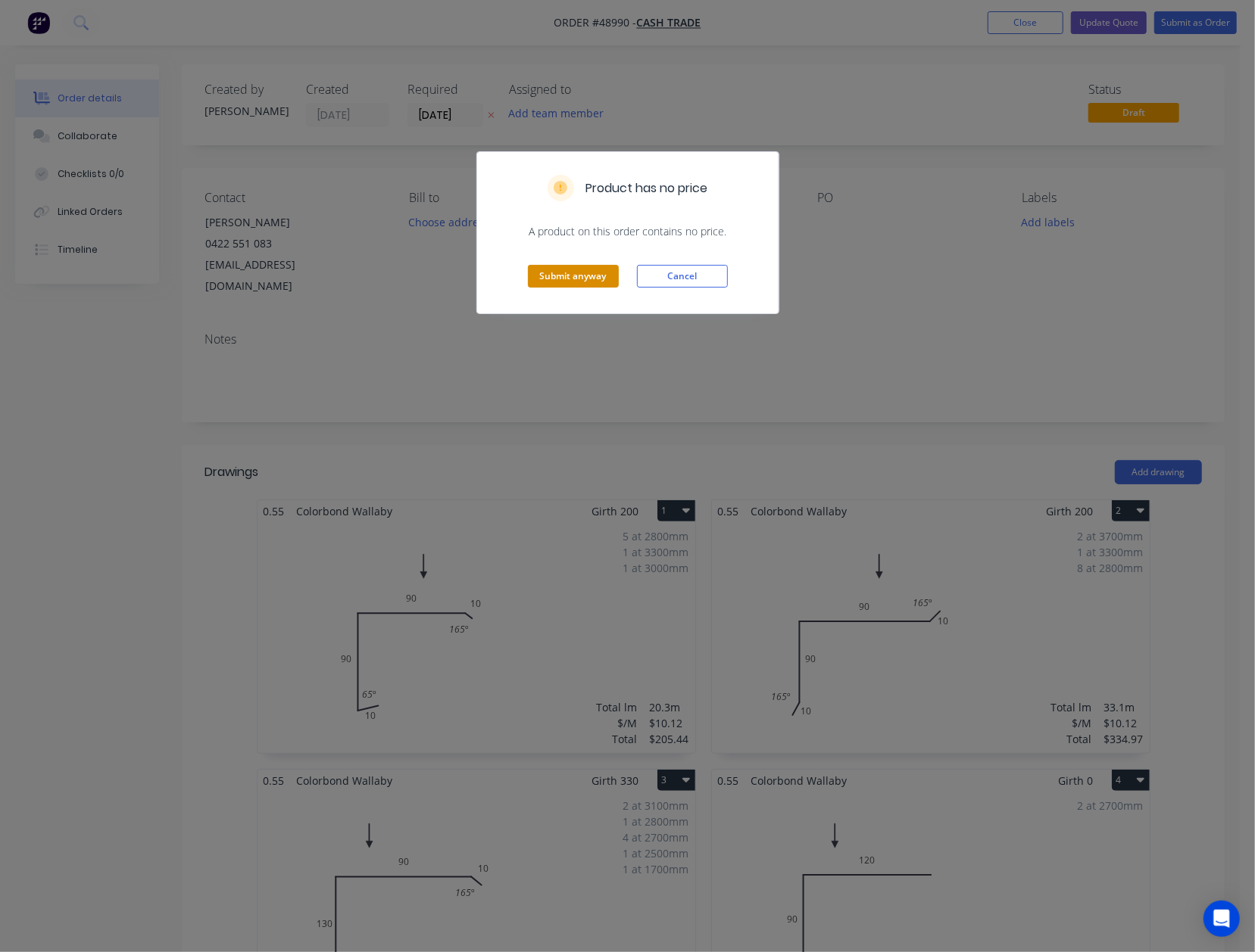
click at [586, 285] on button "Submit anyway" at bounding box center [573, 276] width 91 height 23
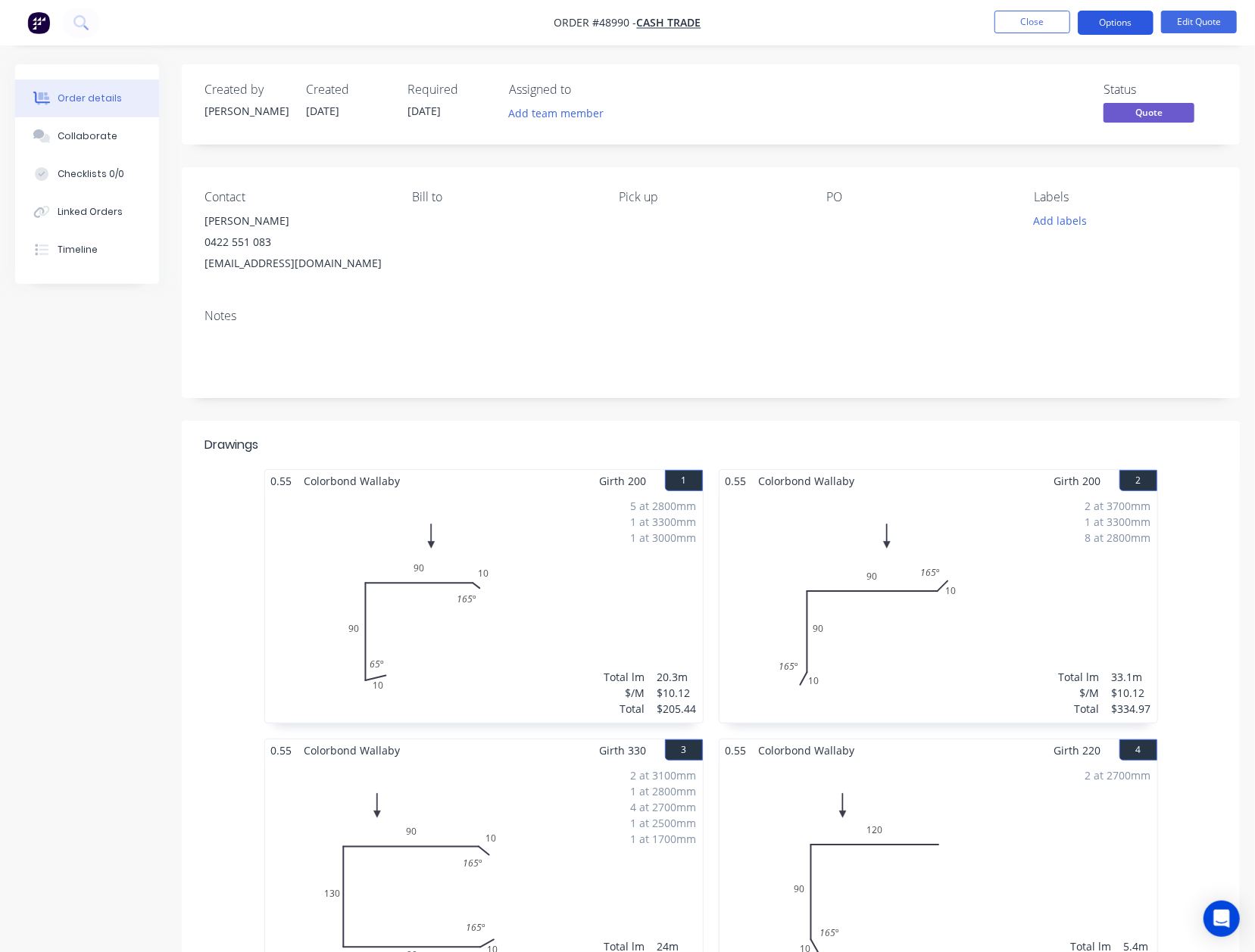
drag, startPoint x: 1118, startPoint y: 34, endPoint x: 1117, endPoint y: 25, distance: 9.1
click at [987, 25] on button "Options" at bounding box center [1116, 22] width 76 height 24
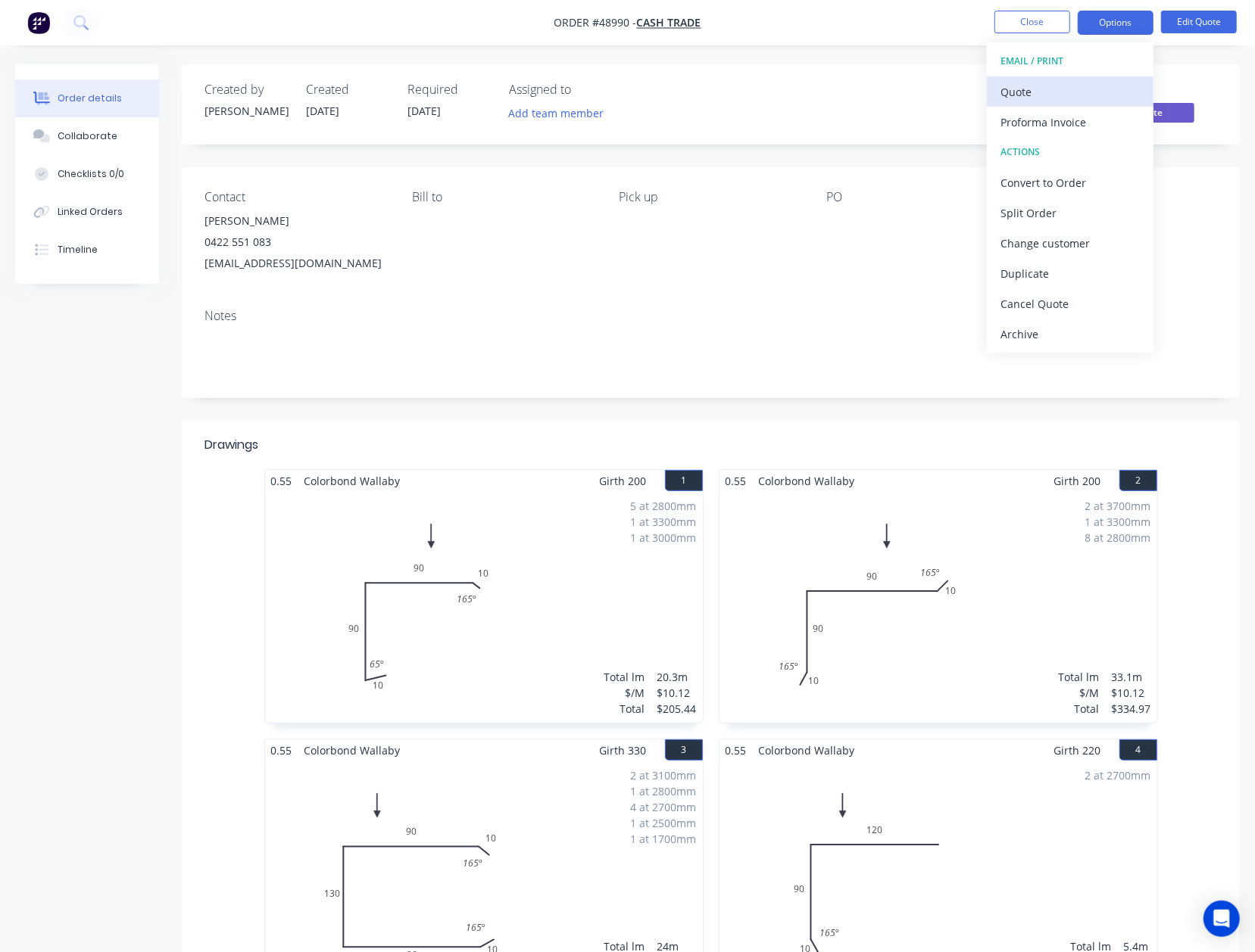
click at [987, 87] on div "Quote" at bounding box center [1069, 92] width 139 height 22
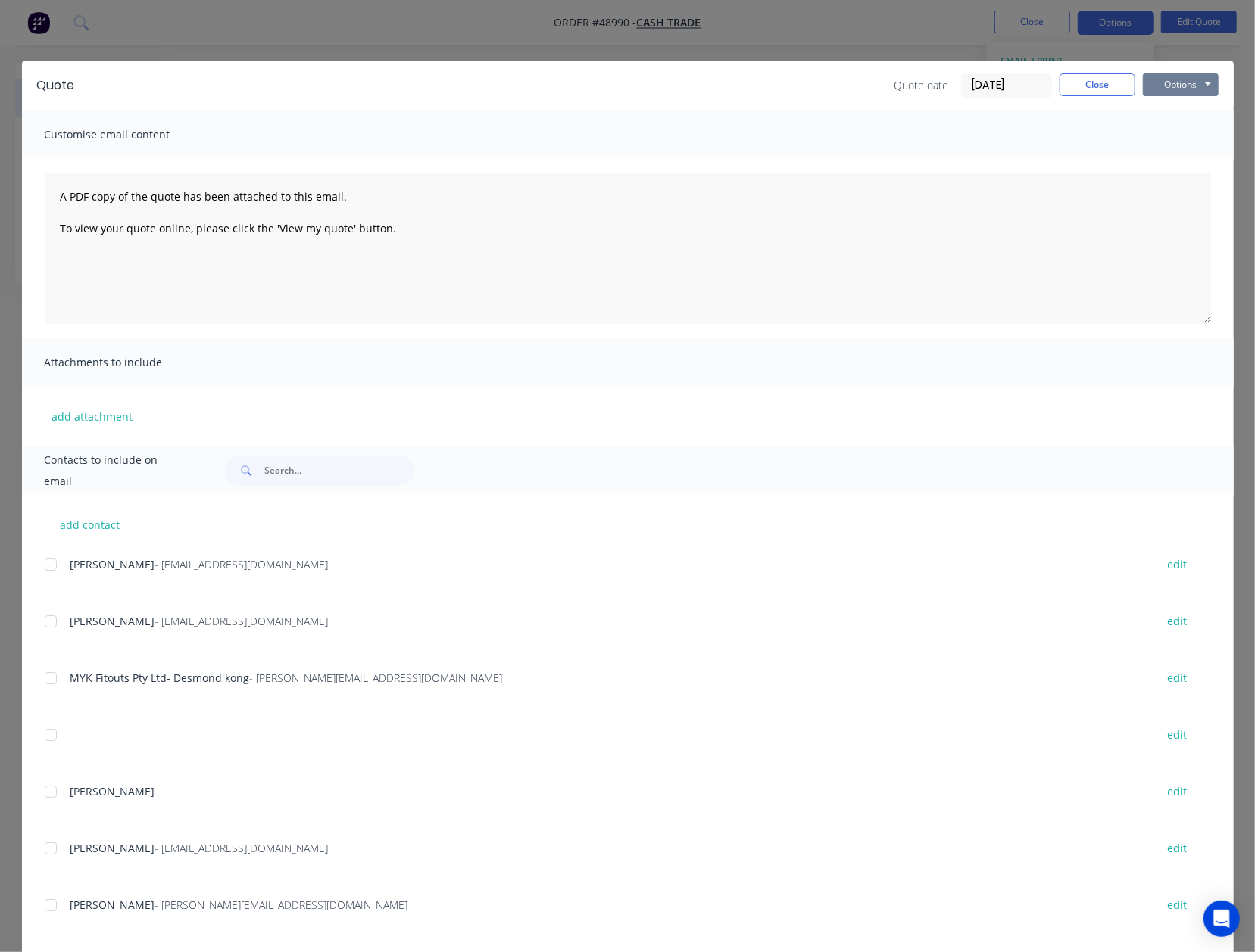
click at [987, 86] on button "Options" at bounding box center [1181, 85] width 76 height 23
click at [987, 115] on button "Preview" at bounding box center [1191, 111] width 97 height 25
click at [987, 88] on button "Close" at bounding box center [1097, 85] width 76 height 23
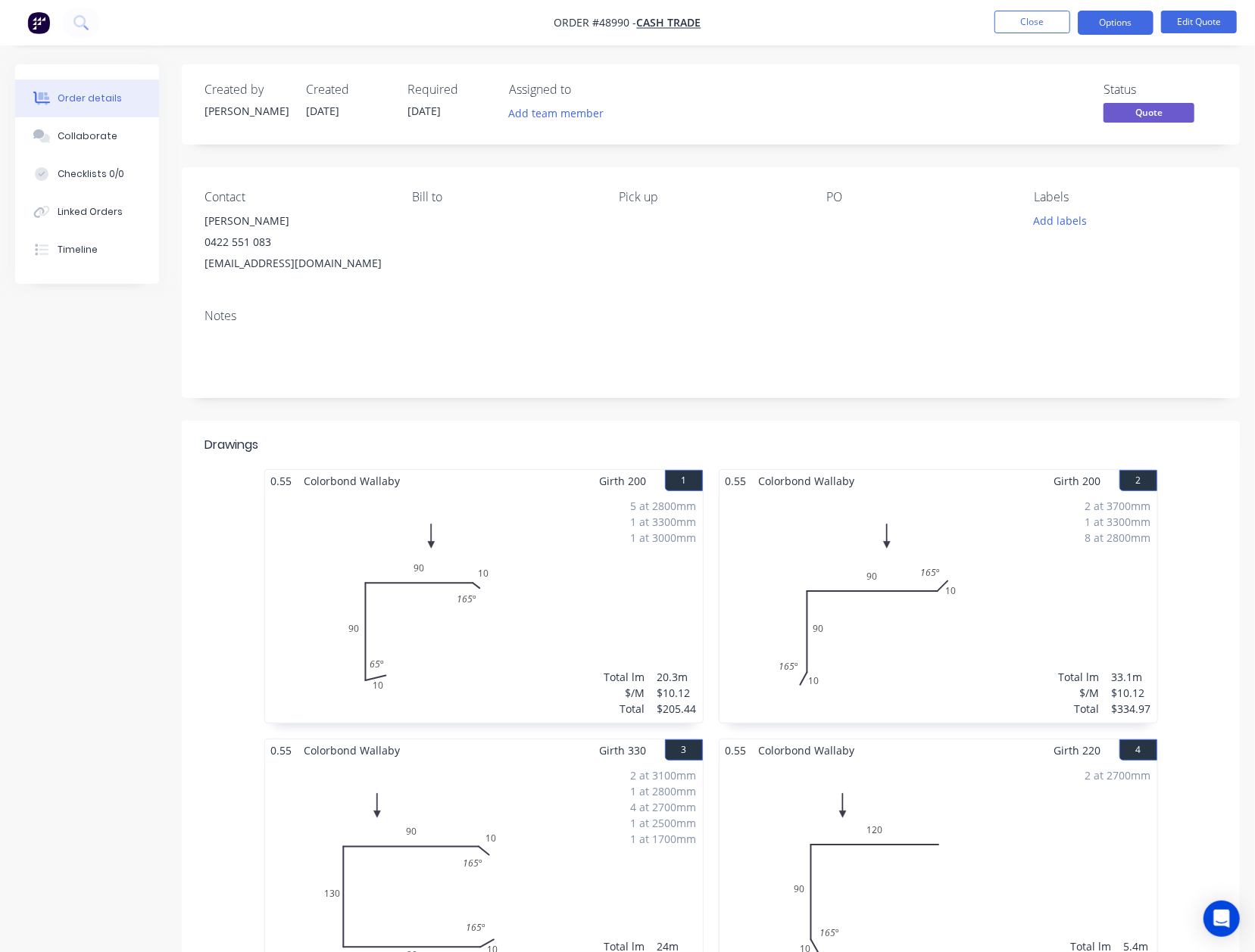
click at [597, 440] on div at bounding box center [818, 445] width 797 height 18
click at [987, 12] on button "Options" at bounding box center [1116, 22] width 76 height 24
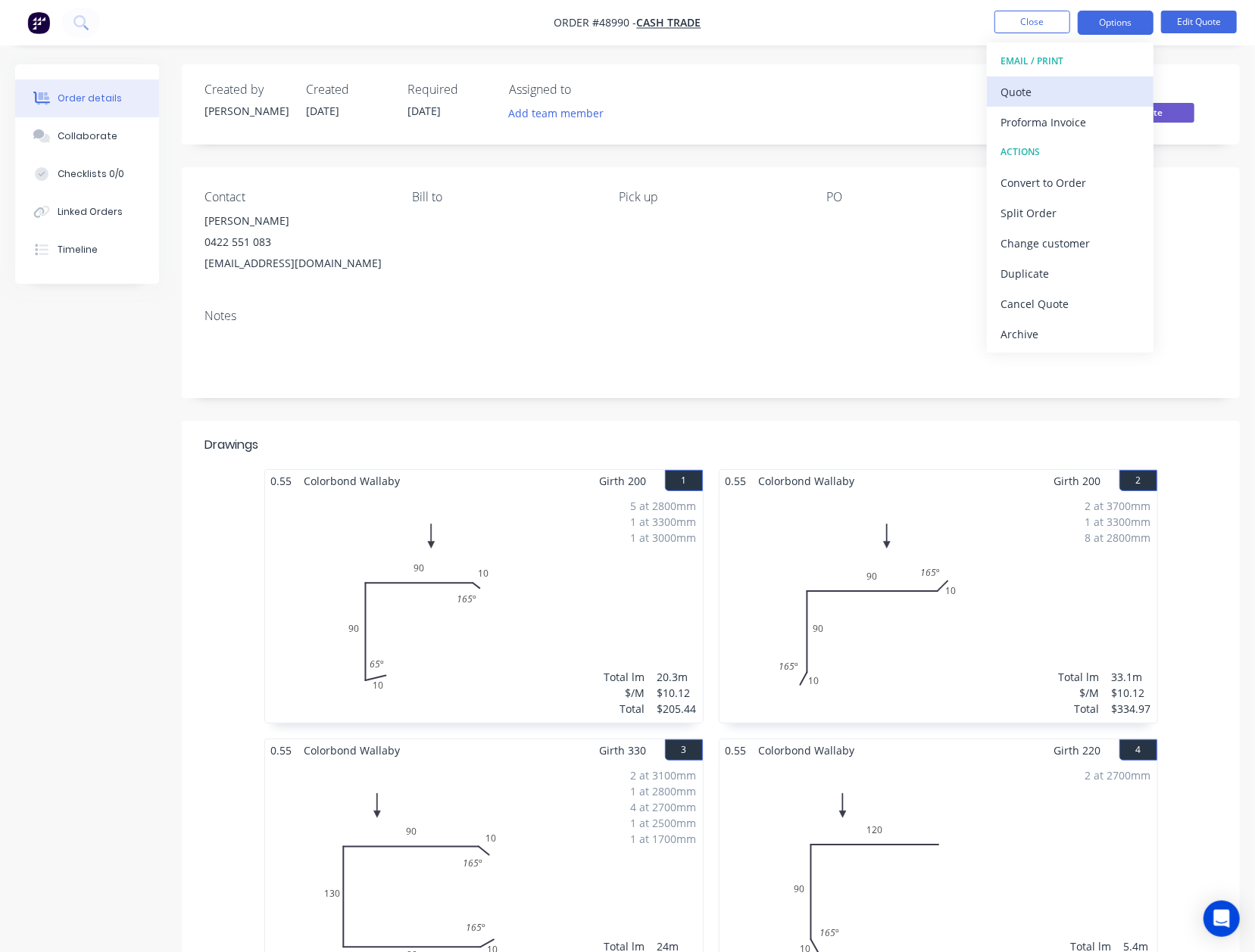
click at [987, 94] on div "Quote" at bounding box center [1069, 92] width 139 height 22
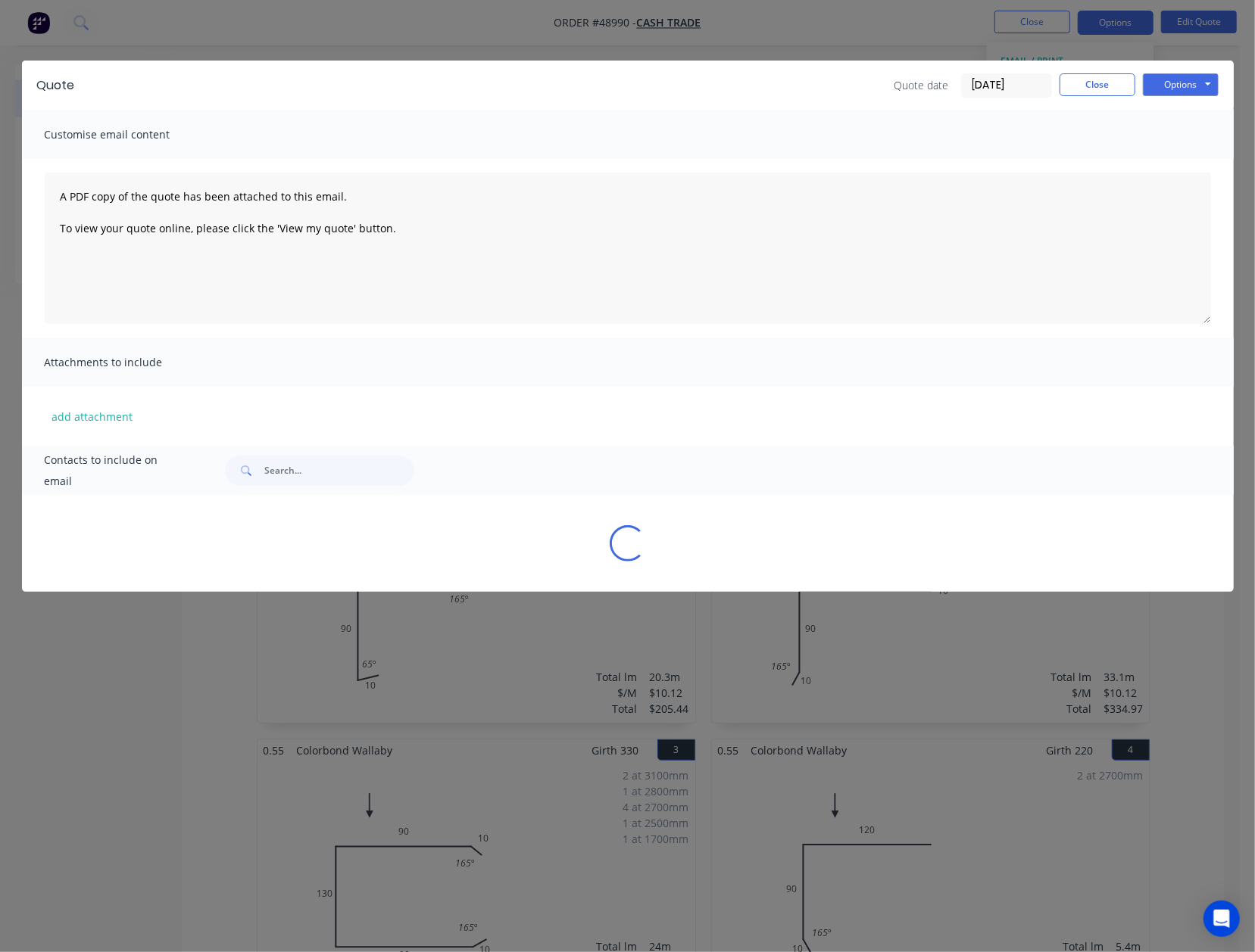
click at [987, 74] on div "Quote Quote date 08/09/25 Close Options Preview Print Email" at bounding box center [628, 85] width 1211 height 49
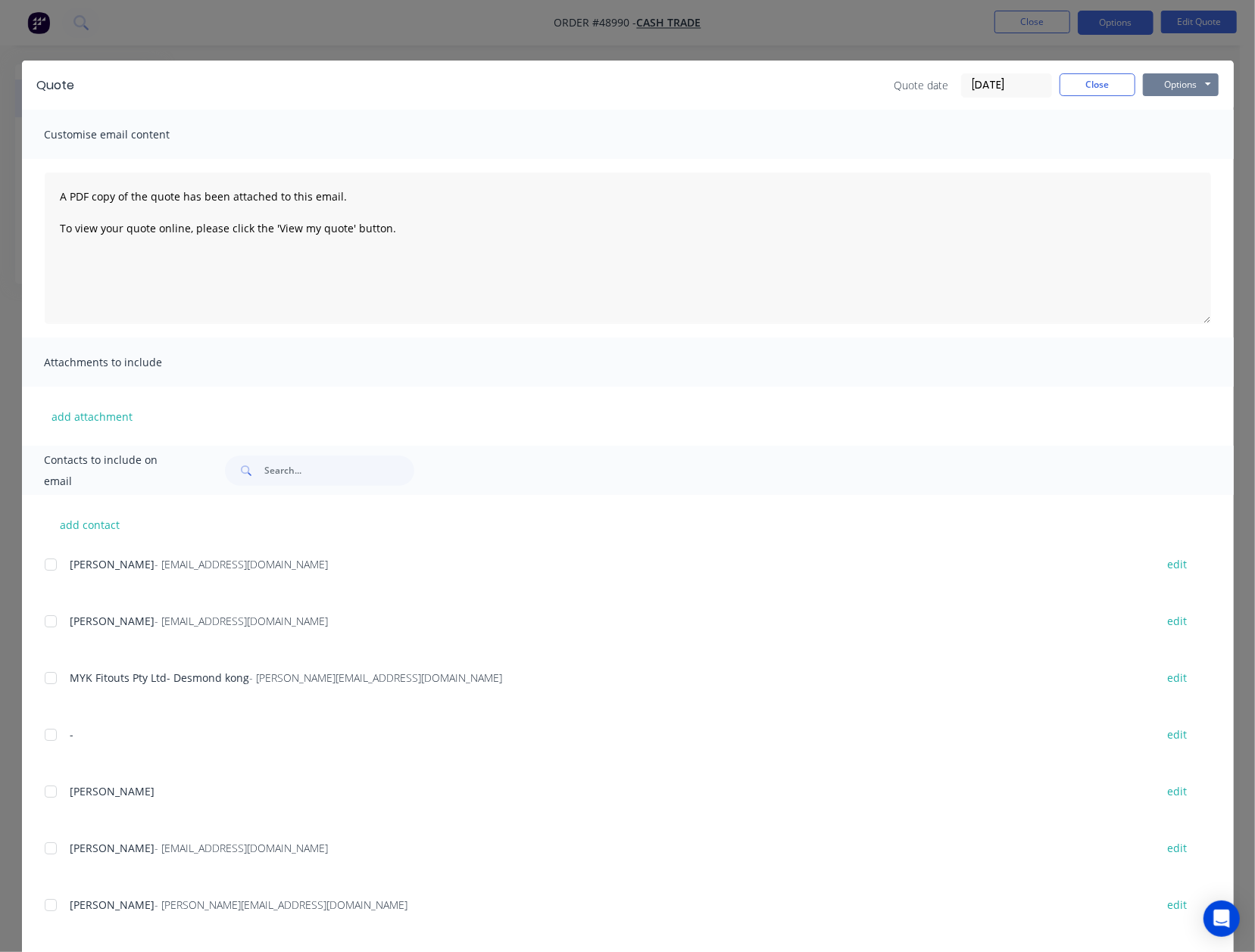
click at [987, 92] on button "Options" at bounding box center [1181, 85] width 76 height 23
click at [987, 107] on button "Preview" at bounding box center [1191, 111] width 97 height 25
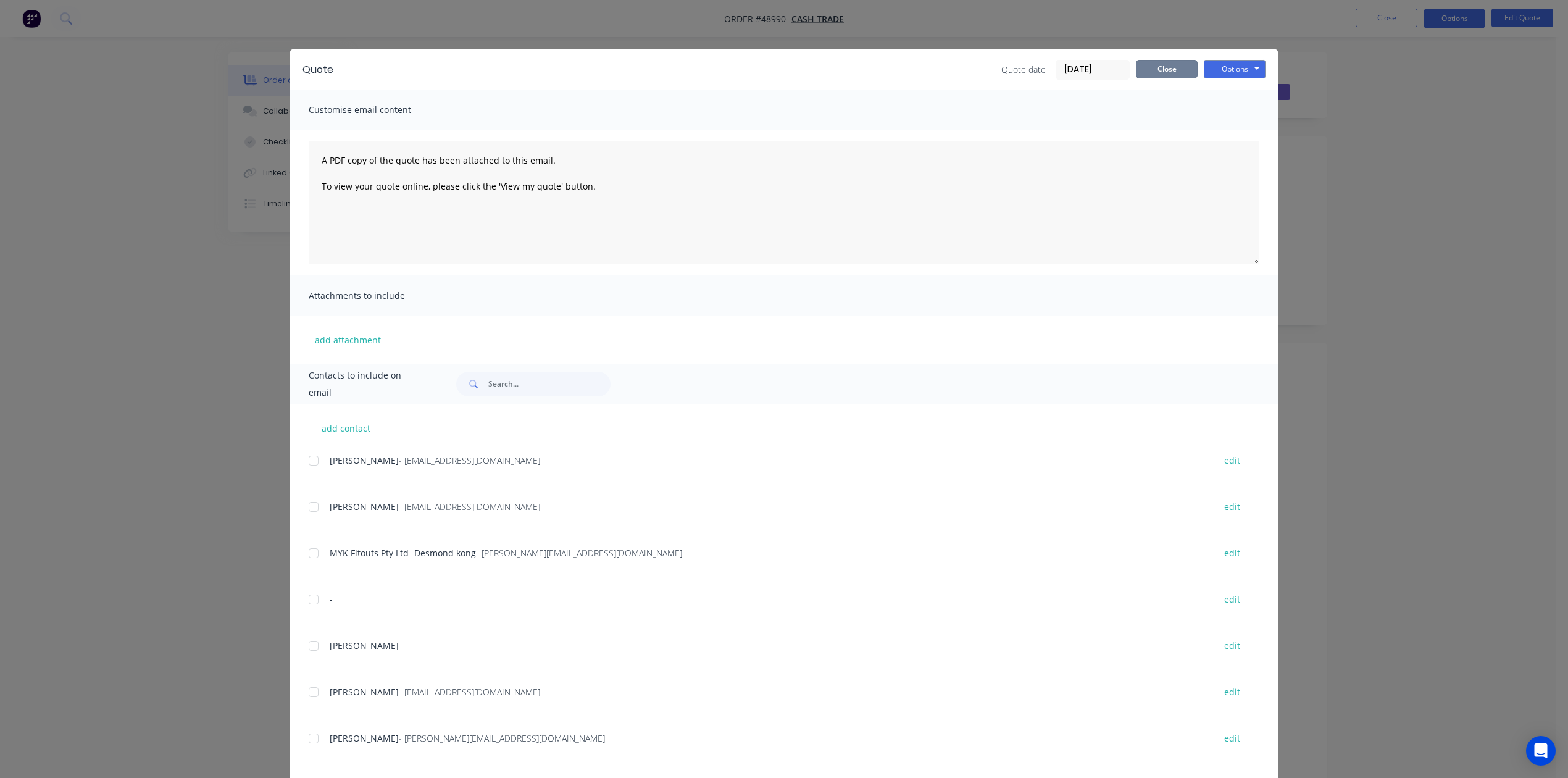
drag, startPoint x: 1144, startPoint y: 72, endPoint x: 1127, endPoint y: 79, distance: 18.4
click at [805, 70] on button "Close" at bounding box center [1167, 69] width 62 height 19
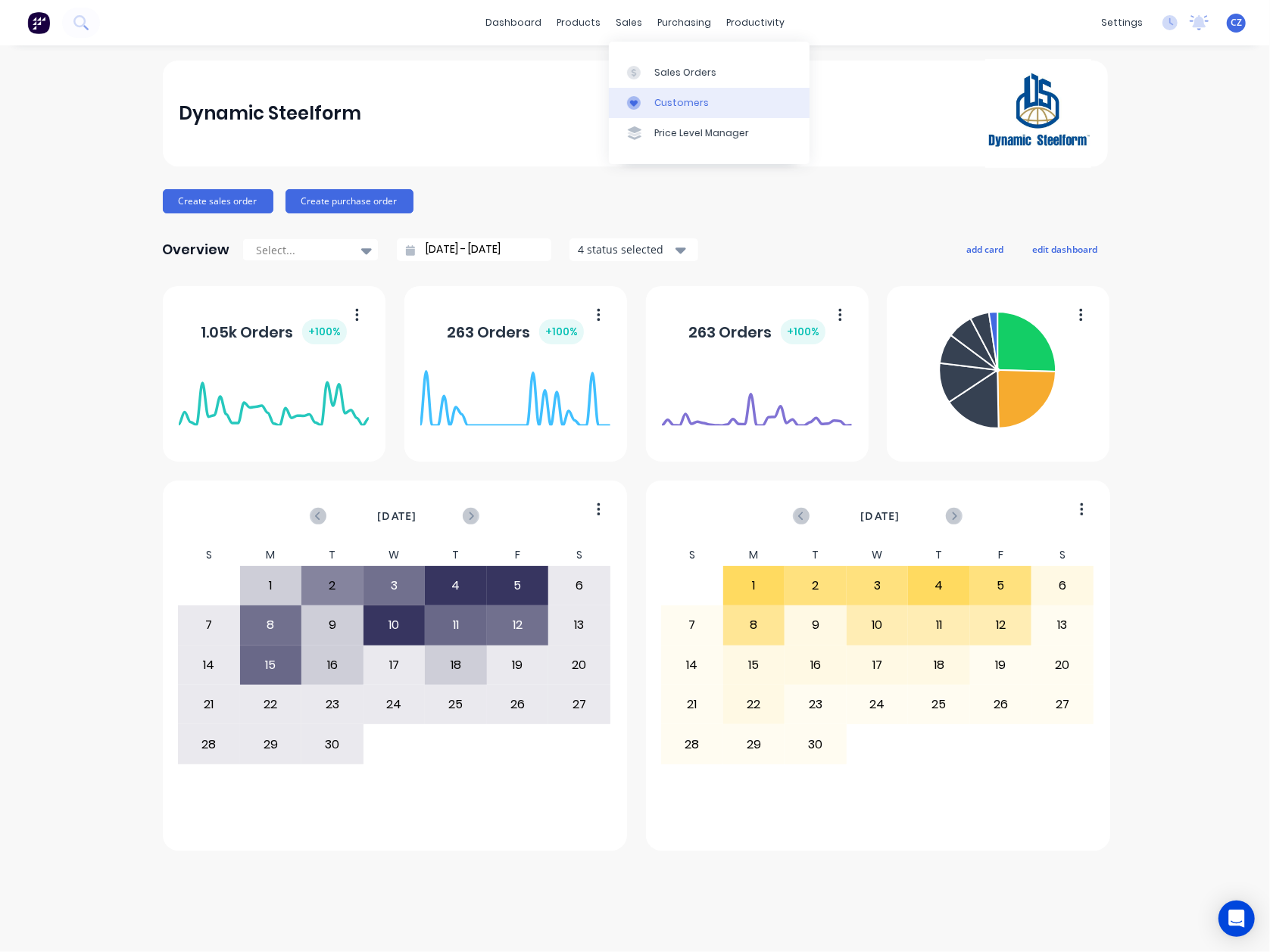
click at [649, 107] on link "Customers" at bounding box center [709, 102] width 201 height 31
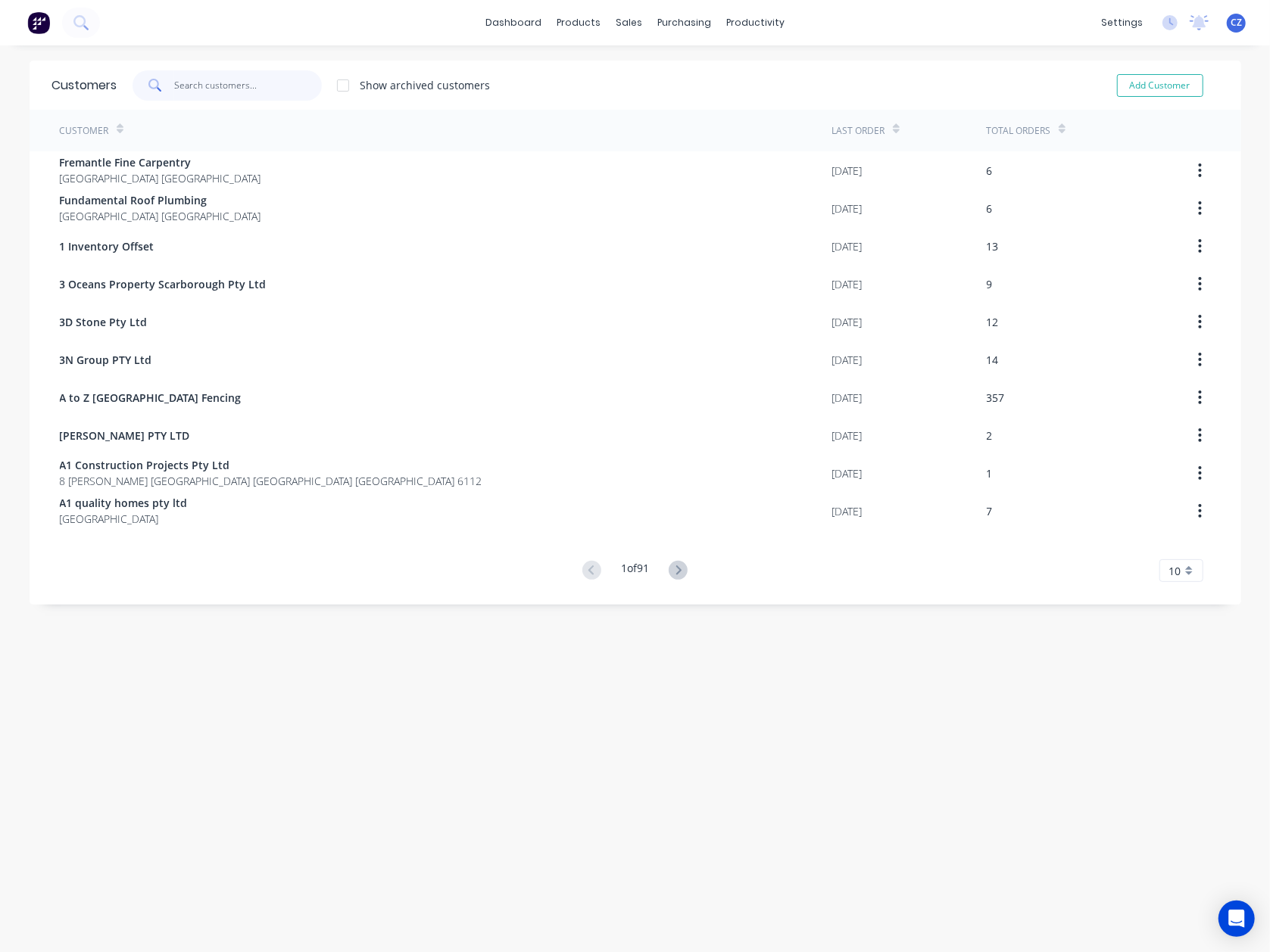
click at [234, 87] on input "text" at bounding box center [248, 85] width 148 height 31
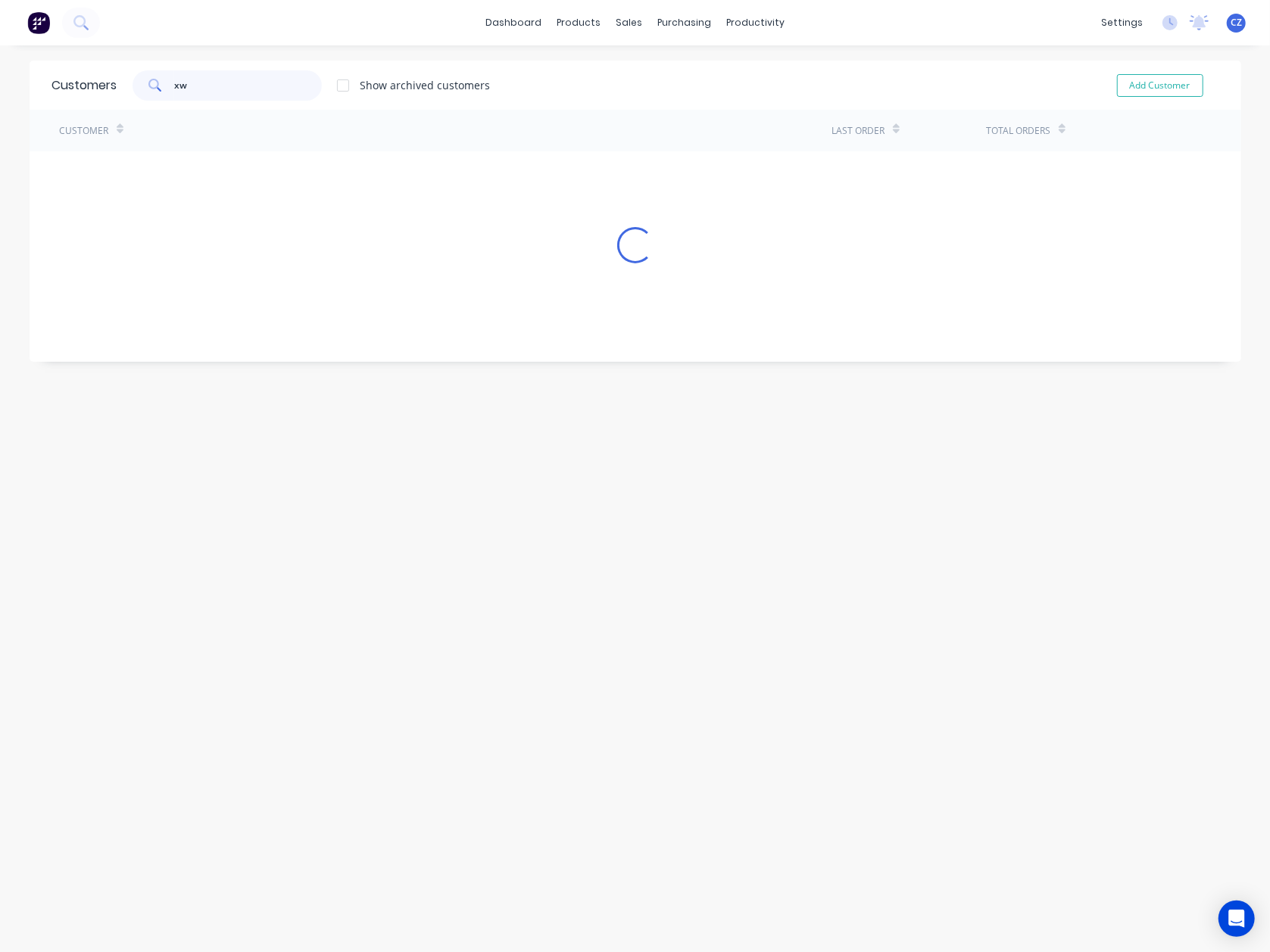
type input "x"
type input "xwh"
drag, startPoint x: 163, startPoint y: 98, endPoint x: -172, endPoint y: 125, distance: 336.1
click at [0, 125] on html "dashboard products sales purchasing productivity dashboard products Product Cat…" at bounding box center [635, 476] width 1270 height 952
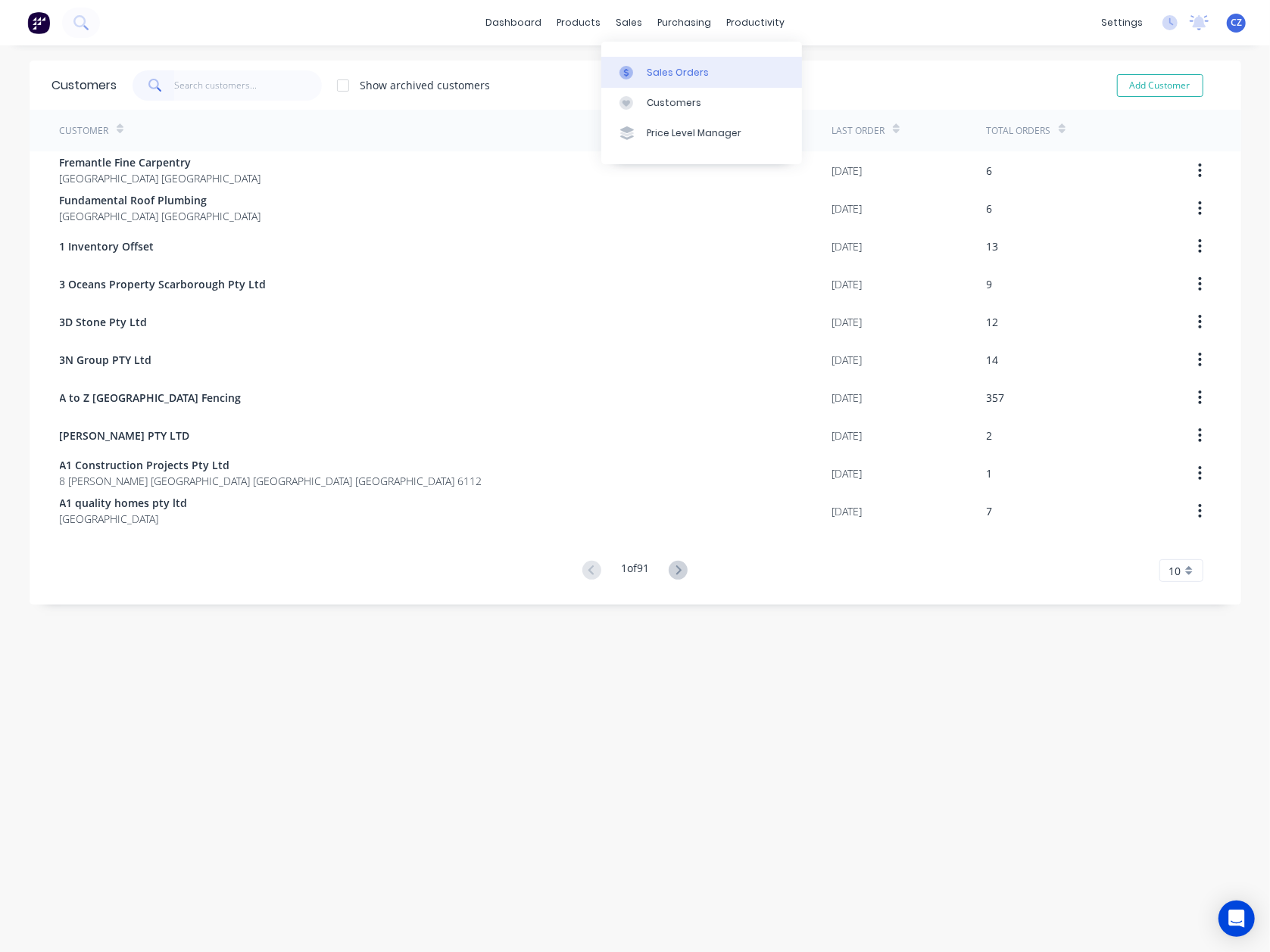
click at [630, 73] on icon at bounding box center [626, 73] width 14 height 14
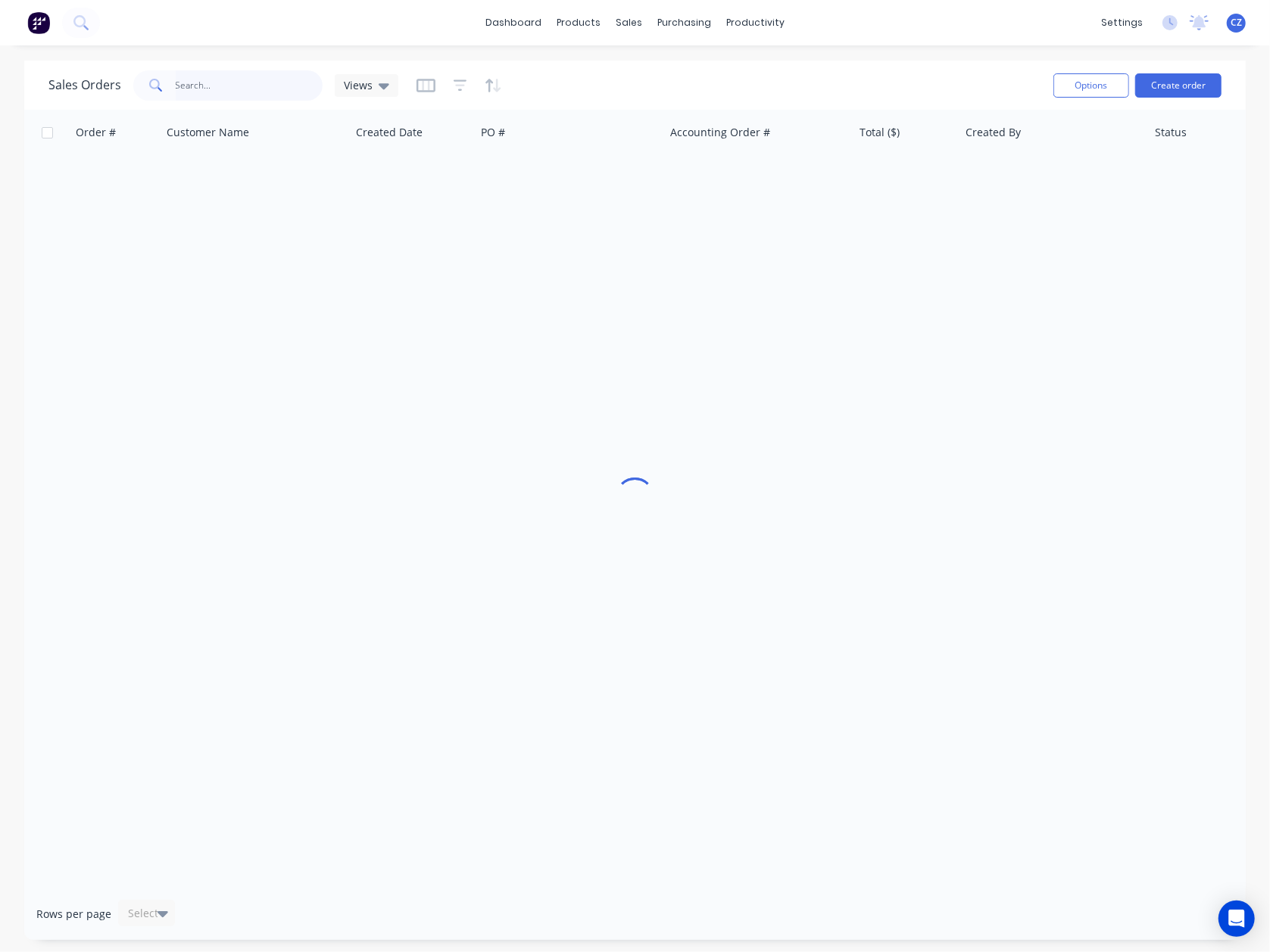
drag, startPoint x: 225, startPoint y: 89, endPoint x: 234, endPoint y: 88, distance: 9.1
click at [234, 88] on input "text" at bounding box center [249, 85] width 148 height 31
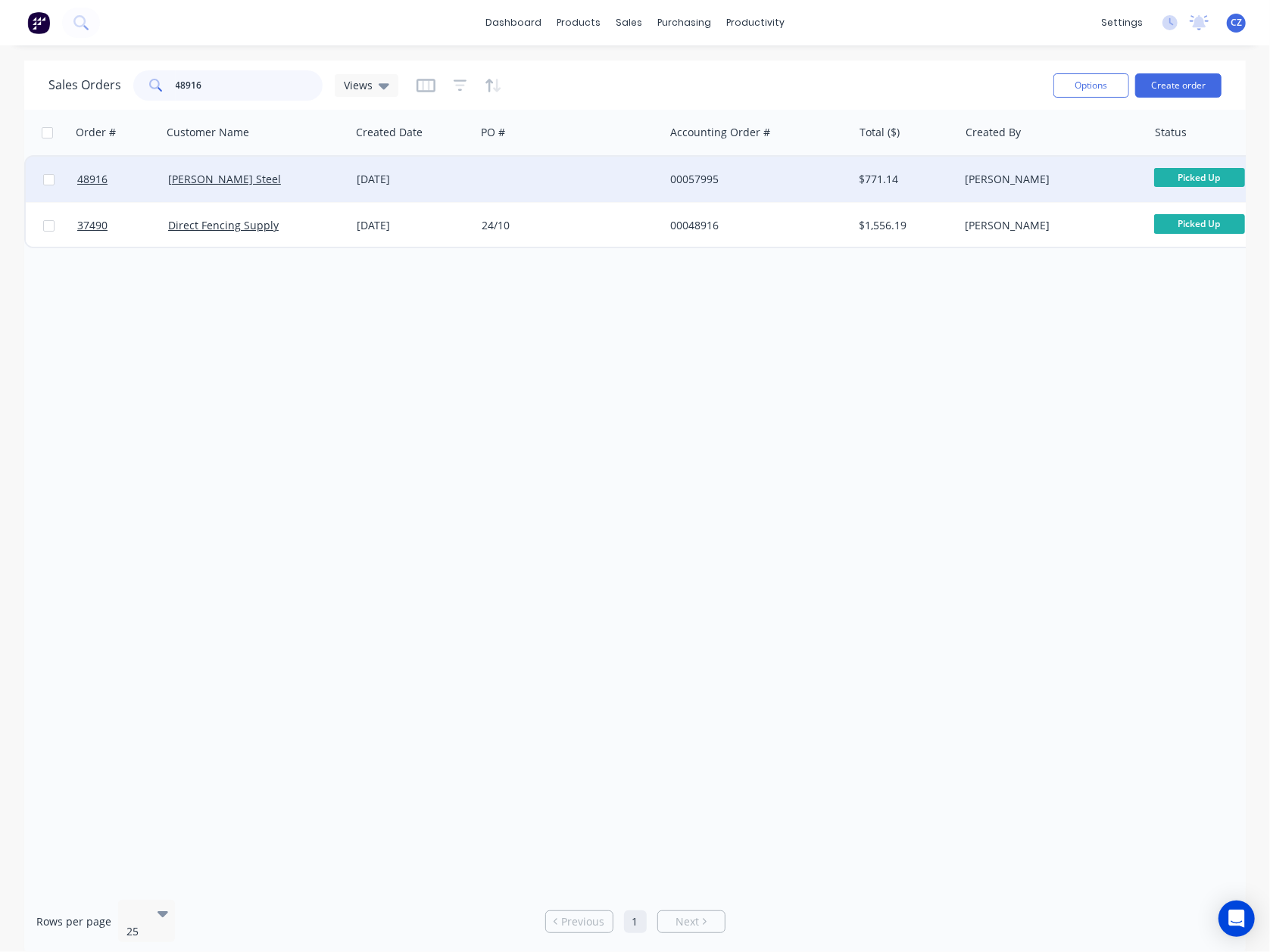
type input "48916"
click at [509, 173] on div at bounding box center [569, 179] width 188 height 45
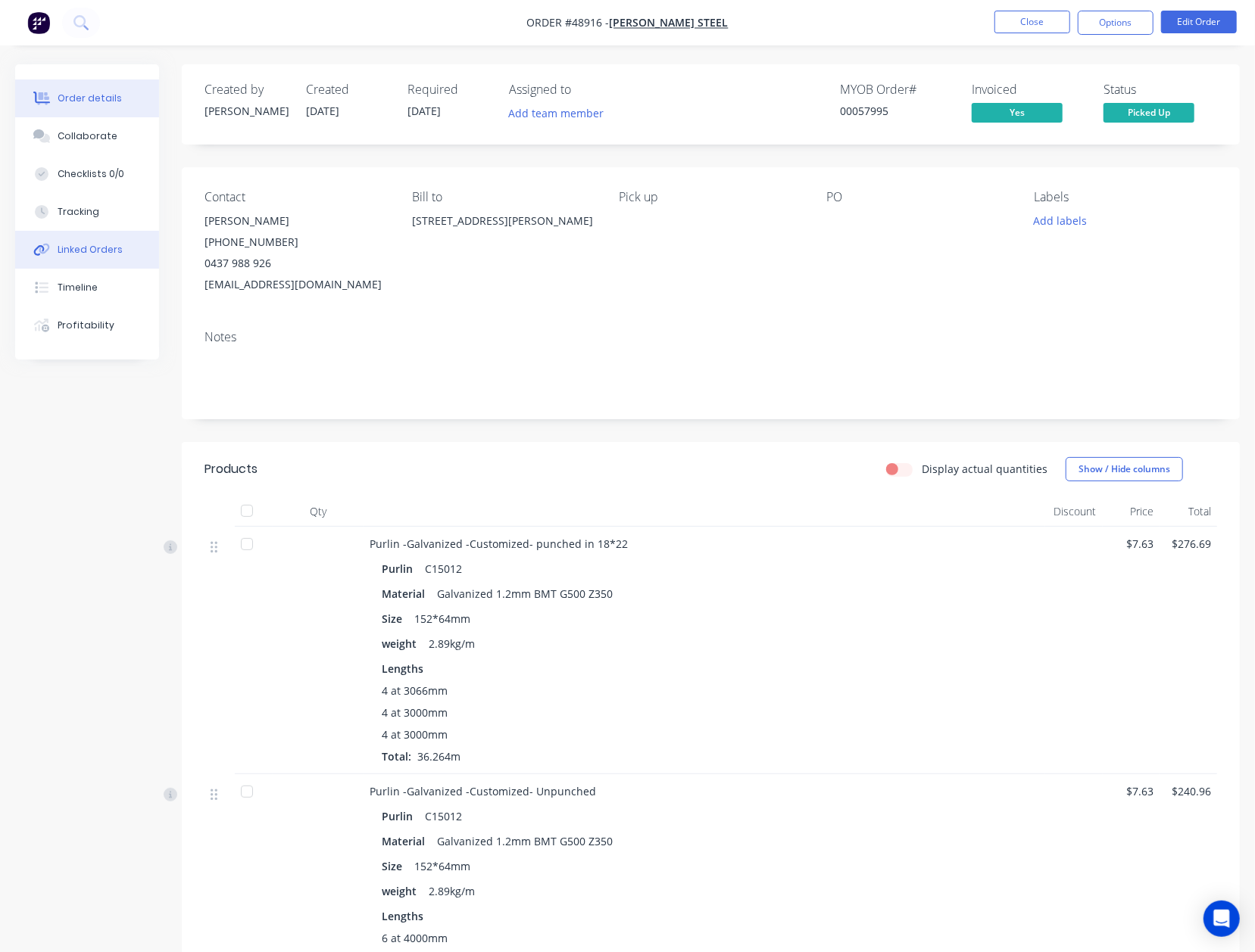
click at [83, 243] on div "Linked Orders" at bounding box center [90, 250] width 65 height 14
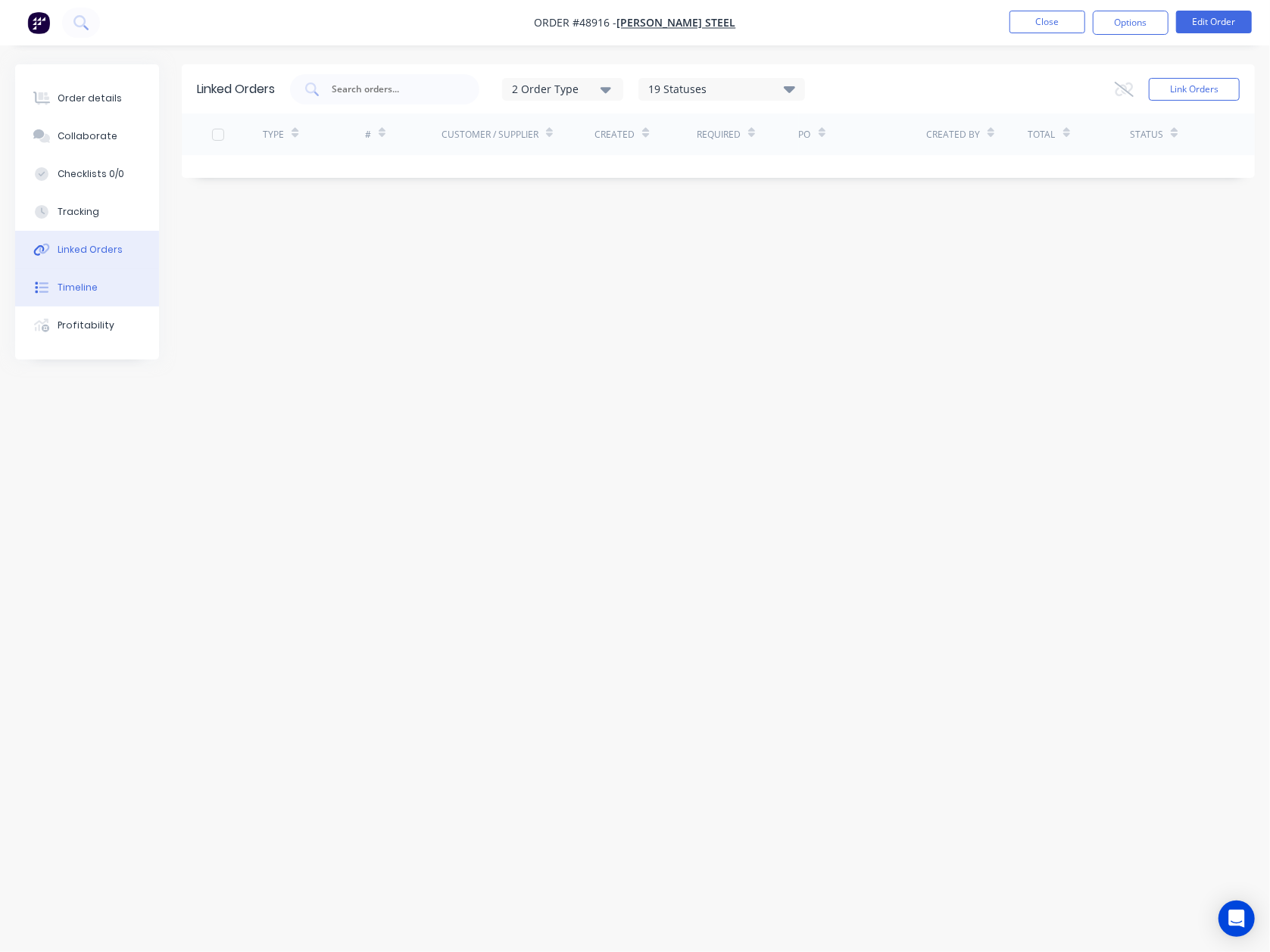
click at [82, 283] on div "Timeline" at bounding box center [78, 287] width 40 height 14
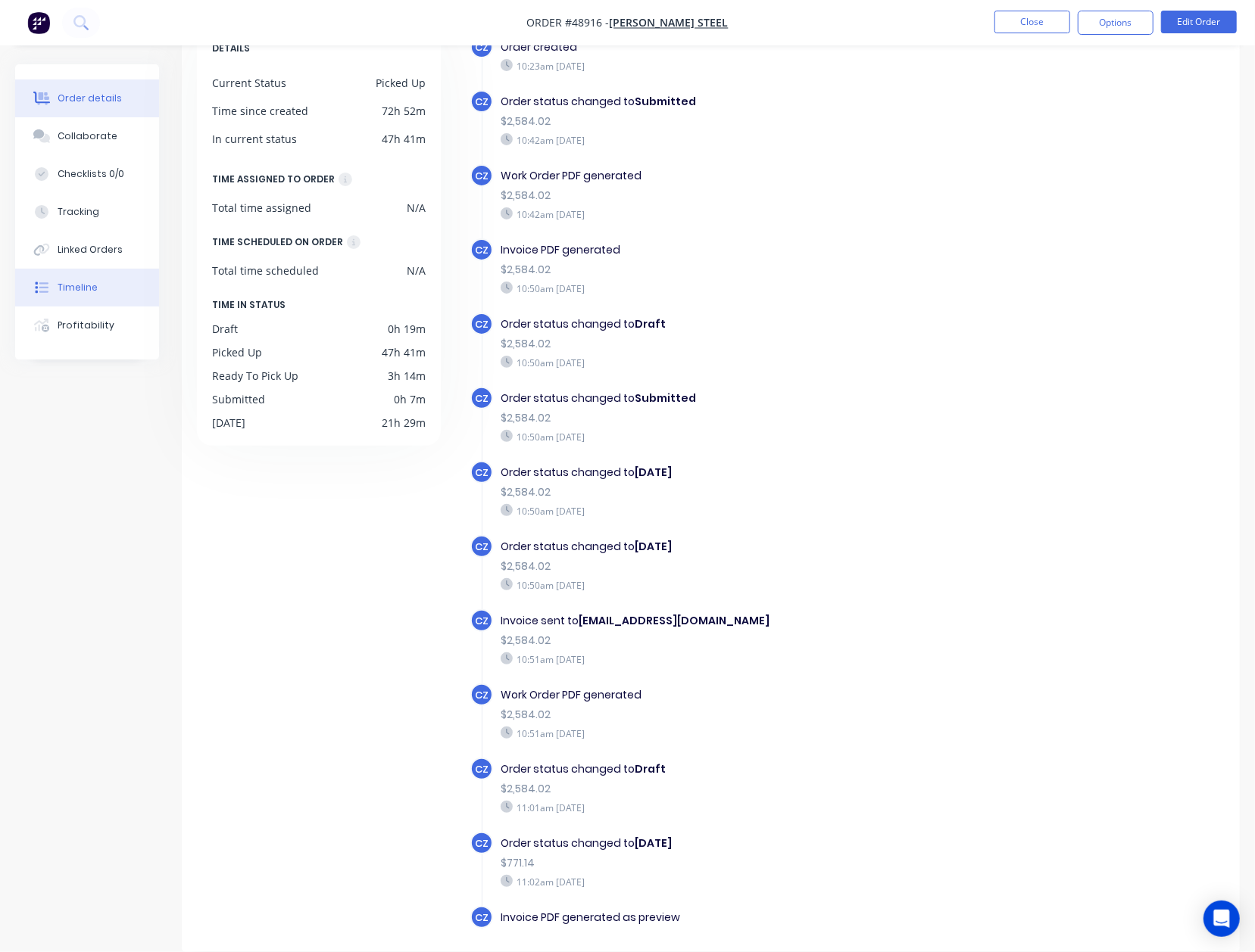
click at [87, 94] on div "Order details" at bounding box center [90, 98] width 64 height 14
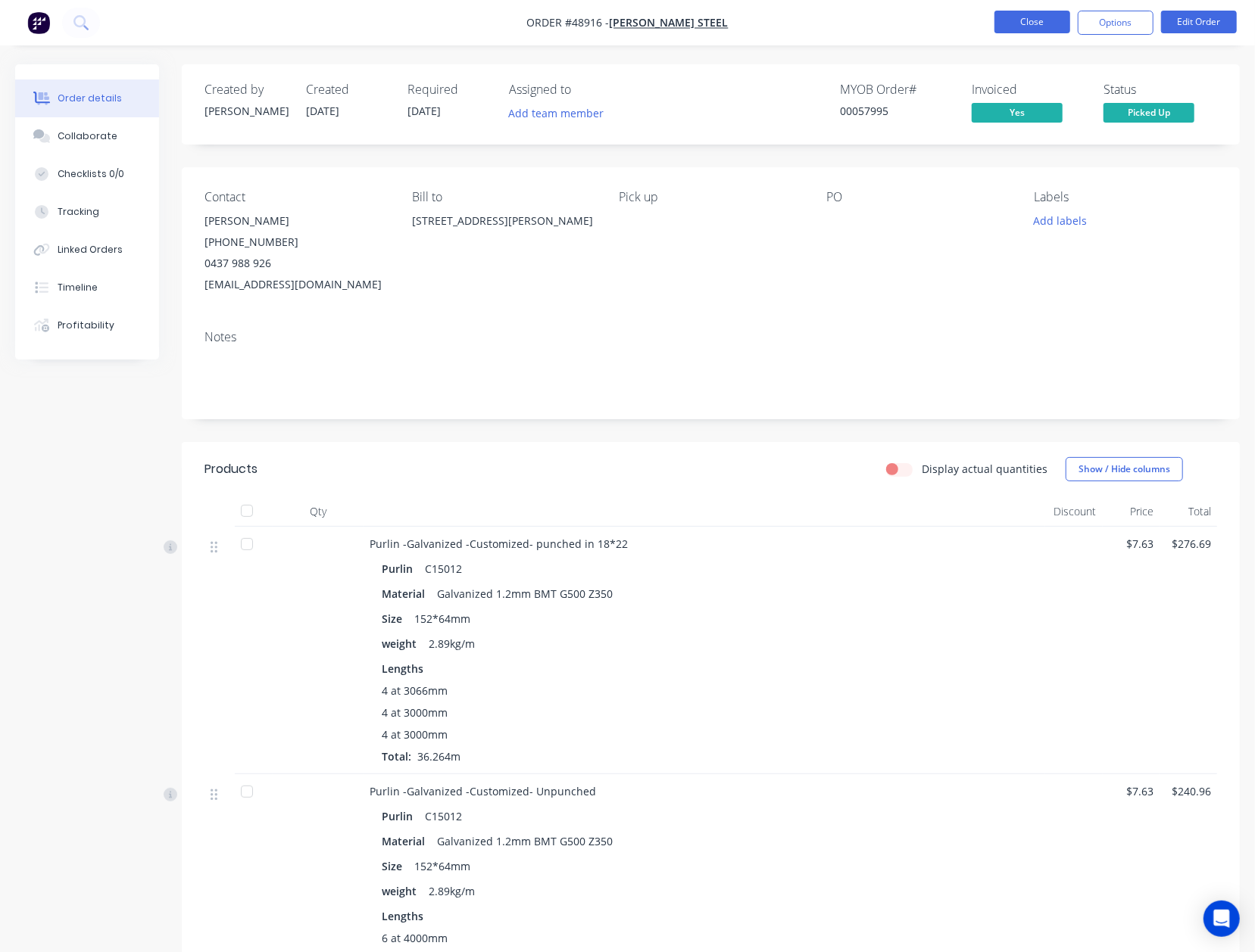
click at [1026, 23] on button "Close" at bounding box center [1032, 22] width 76 height 23
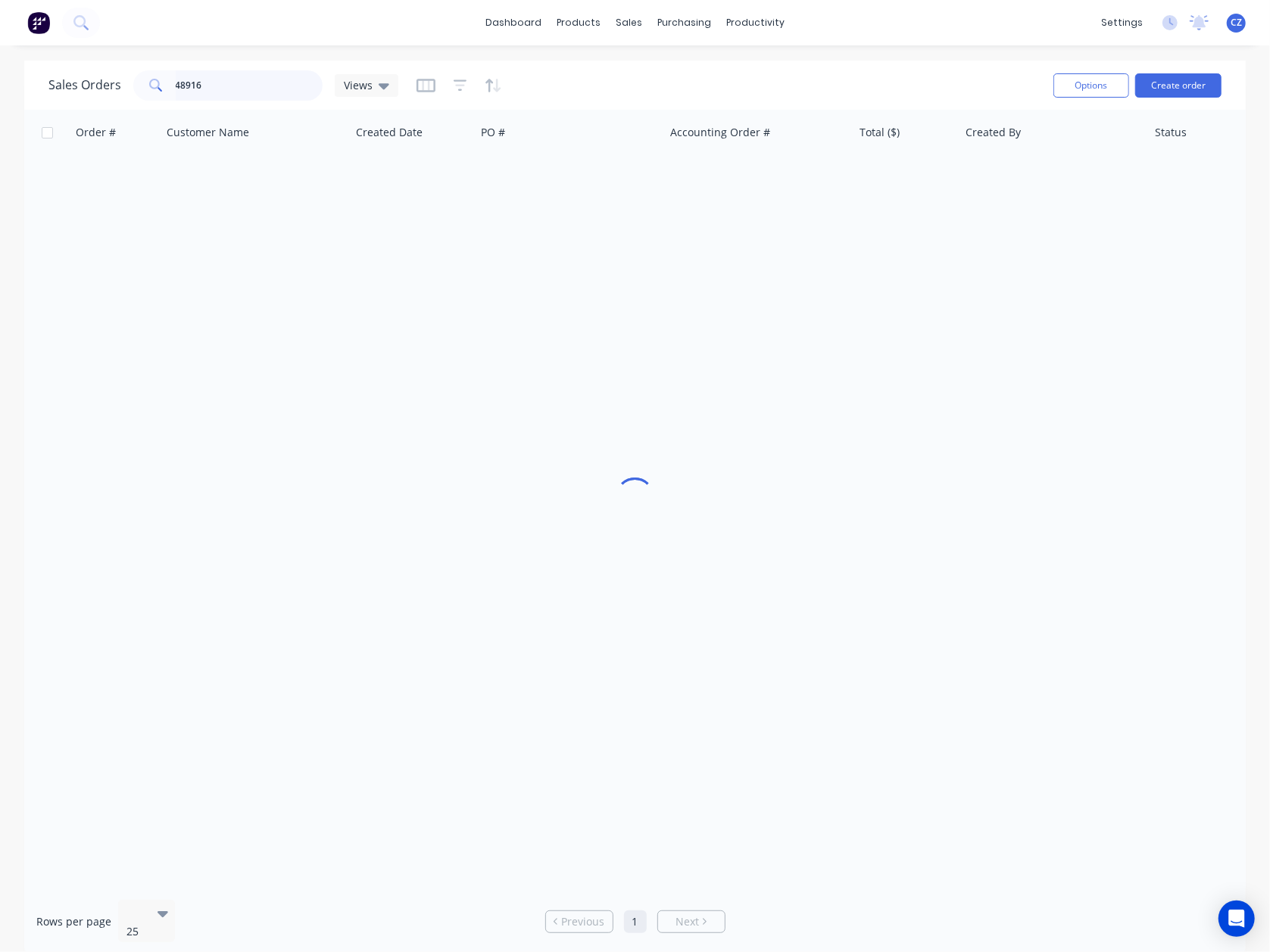
click at [243, 89] on input "48916" at bounding box center [249, 85] width 148 height 31
type input "48955"
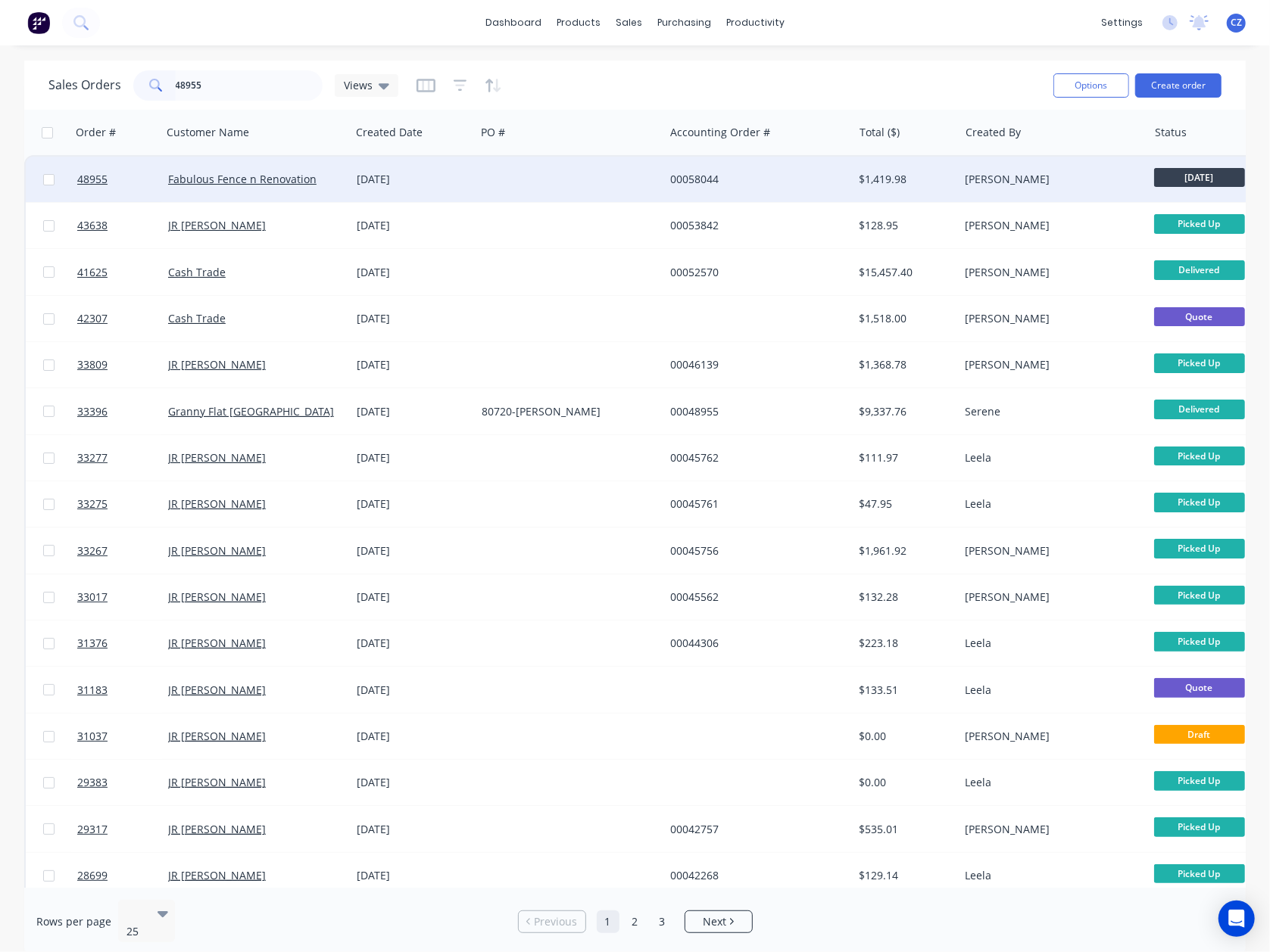
click at [597, 179] on div at bounding box center [569, 179] width 188 height 45
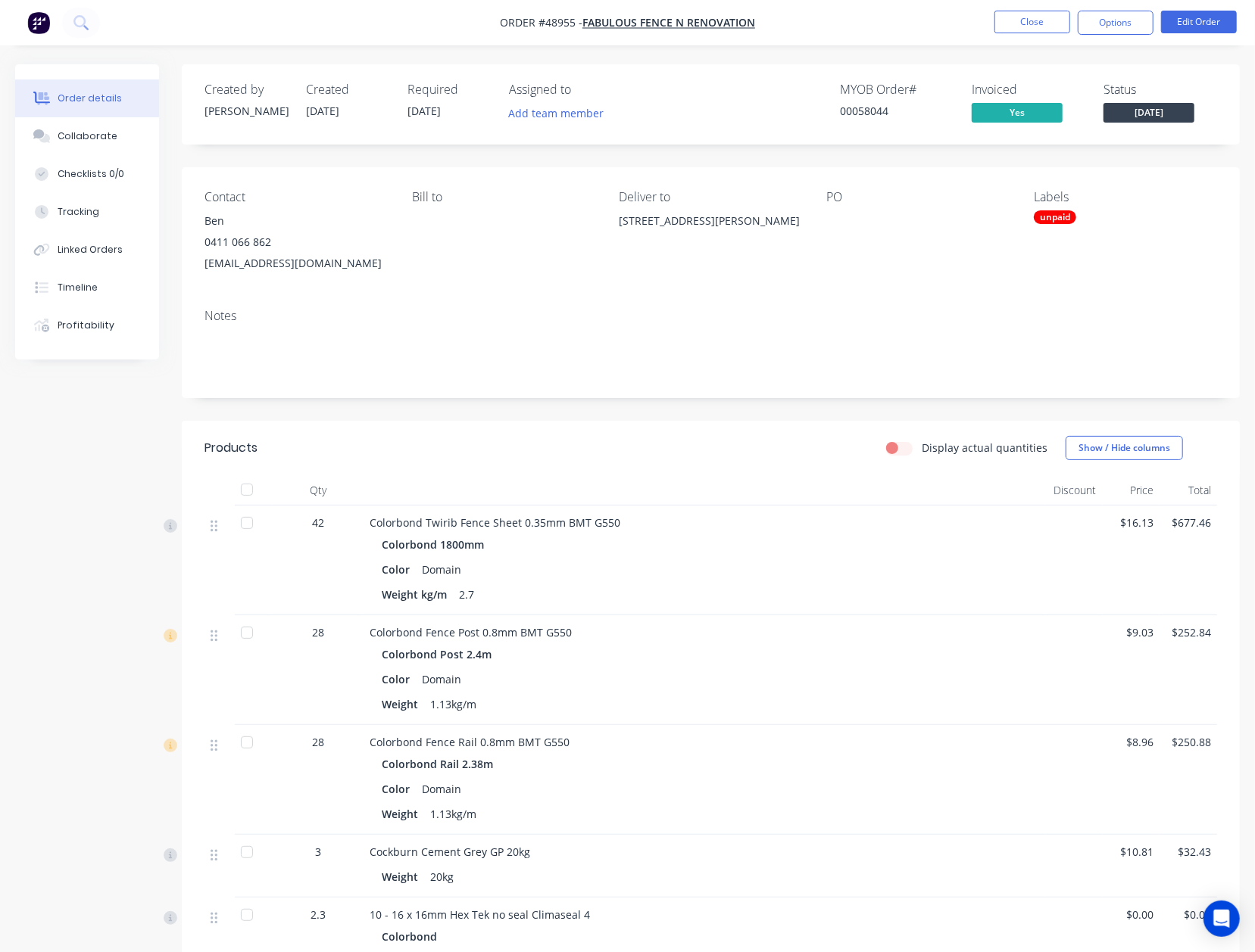
click at [709, 471] on header "Products Display actual quantities Show / Hide columns" at bounding box center [710, 448] width 1058 height 54
click at [1062, 28] on button "Close" at bounding box center [1032, 22] width 76 height 23
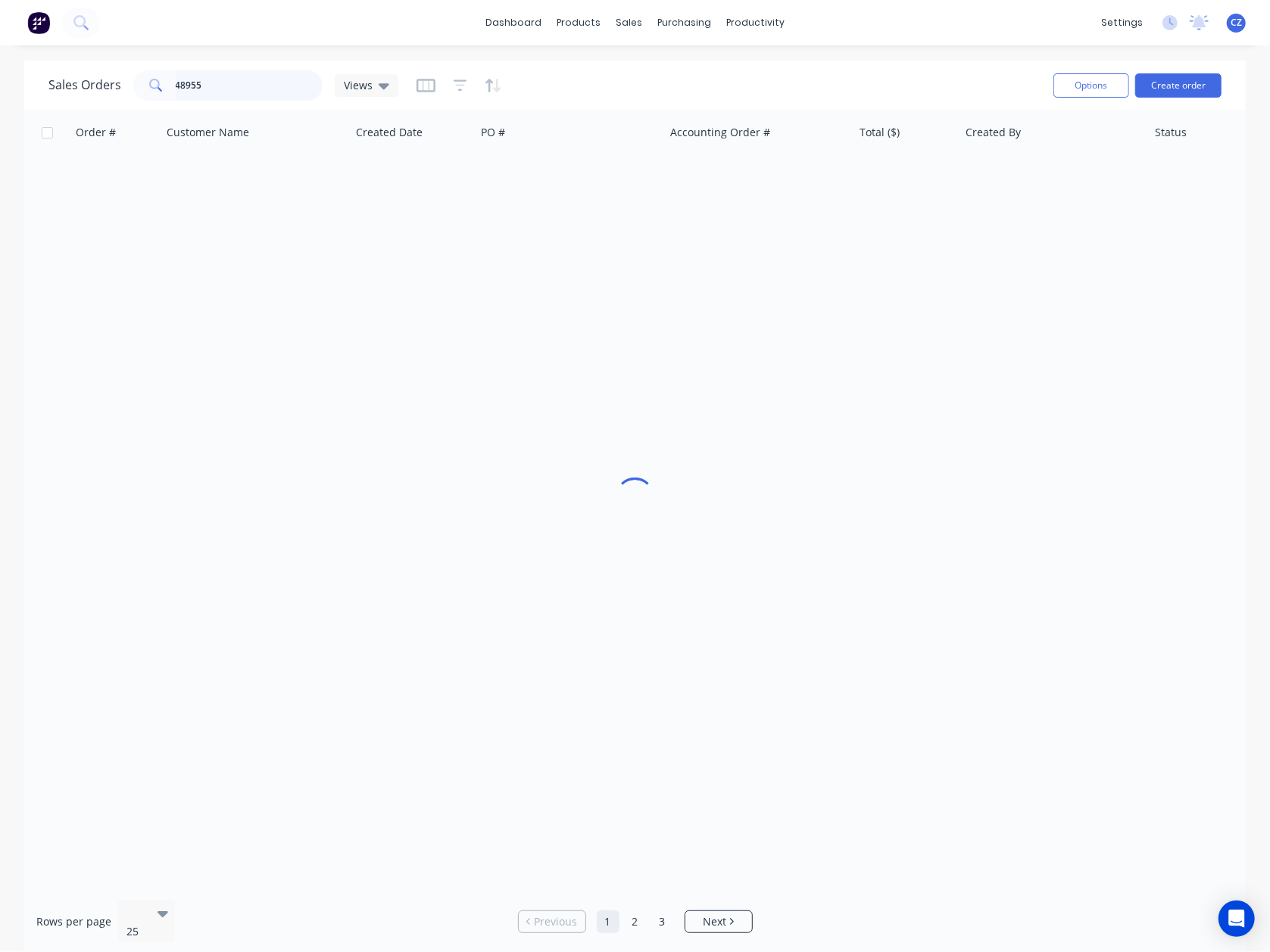
drag, startPoint x: 271, startPoint y: 85, endPoint x: -116, endPoint y: 106, distance: 387.6
click at [0, 106] on html "dashboard products sales purchasing productivity dashboard products Product Cat…" at bounding box center [635, 476] width 1270 height 952
type input "48722"
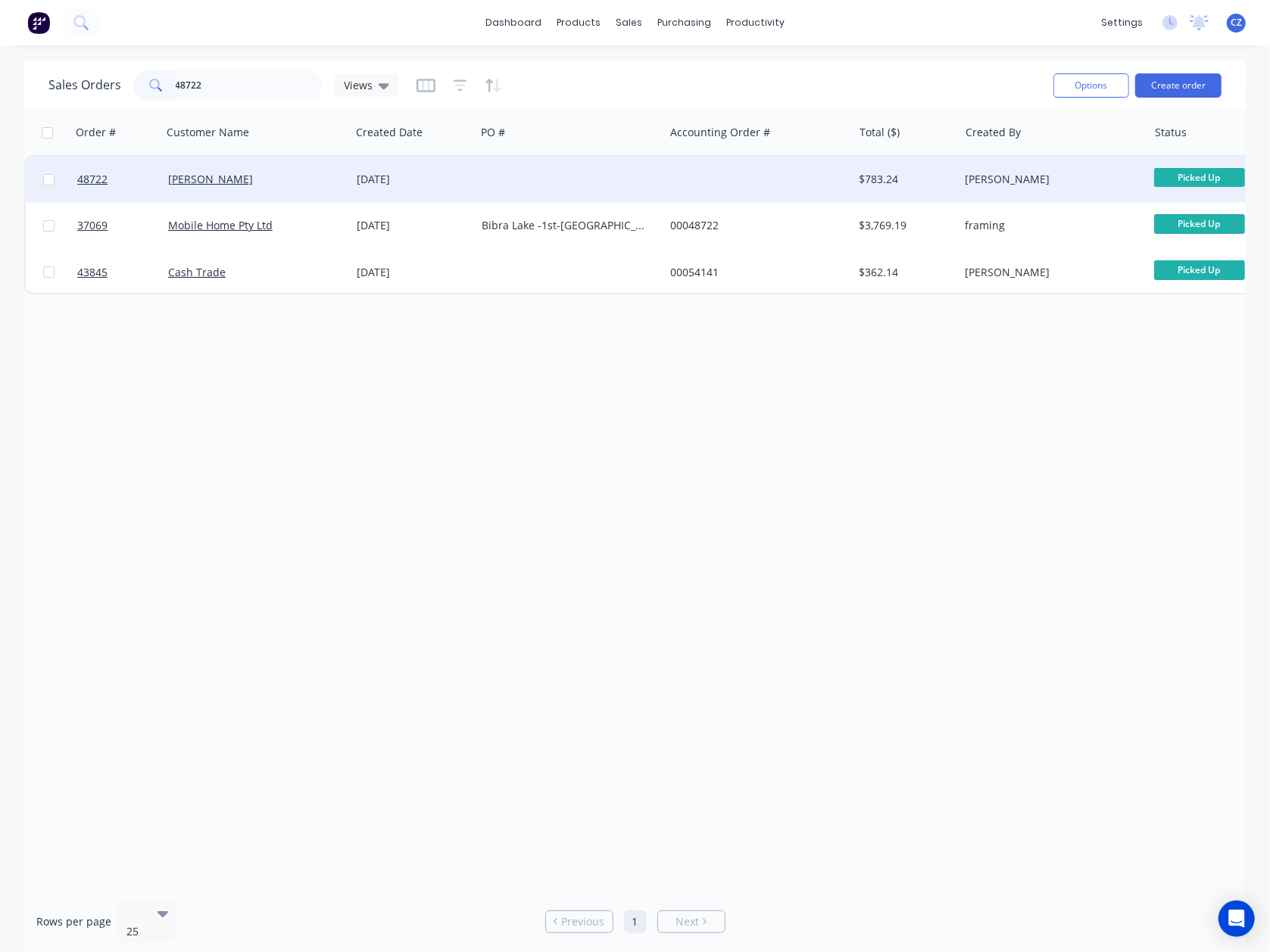
click at [547, 180] on div at bounding box center [569, 179] width 188 height 45
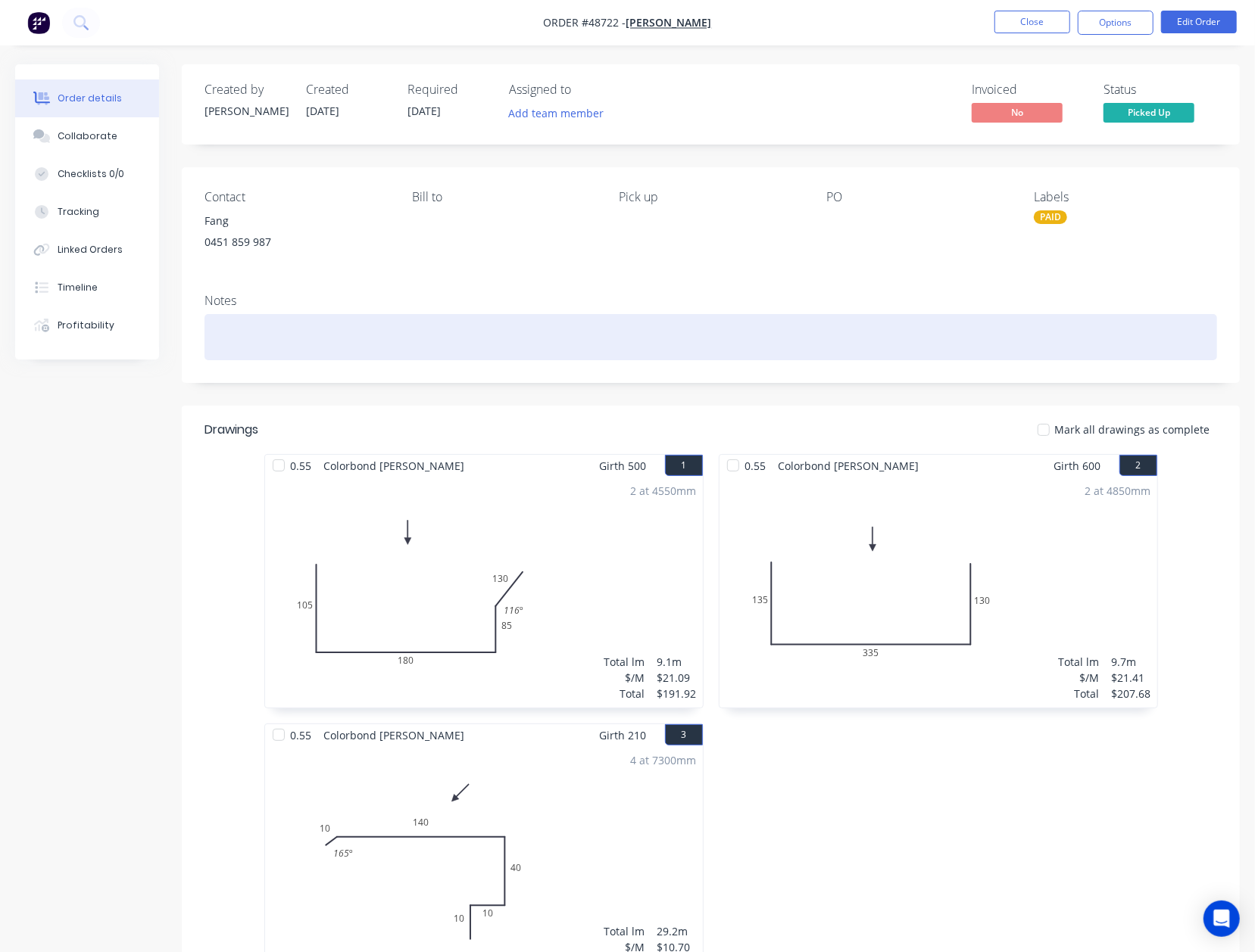
click at [748, 324] on div at bounding box center [710, 337] width 1012 height 46
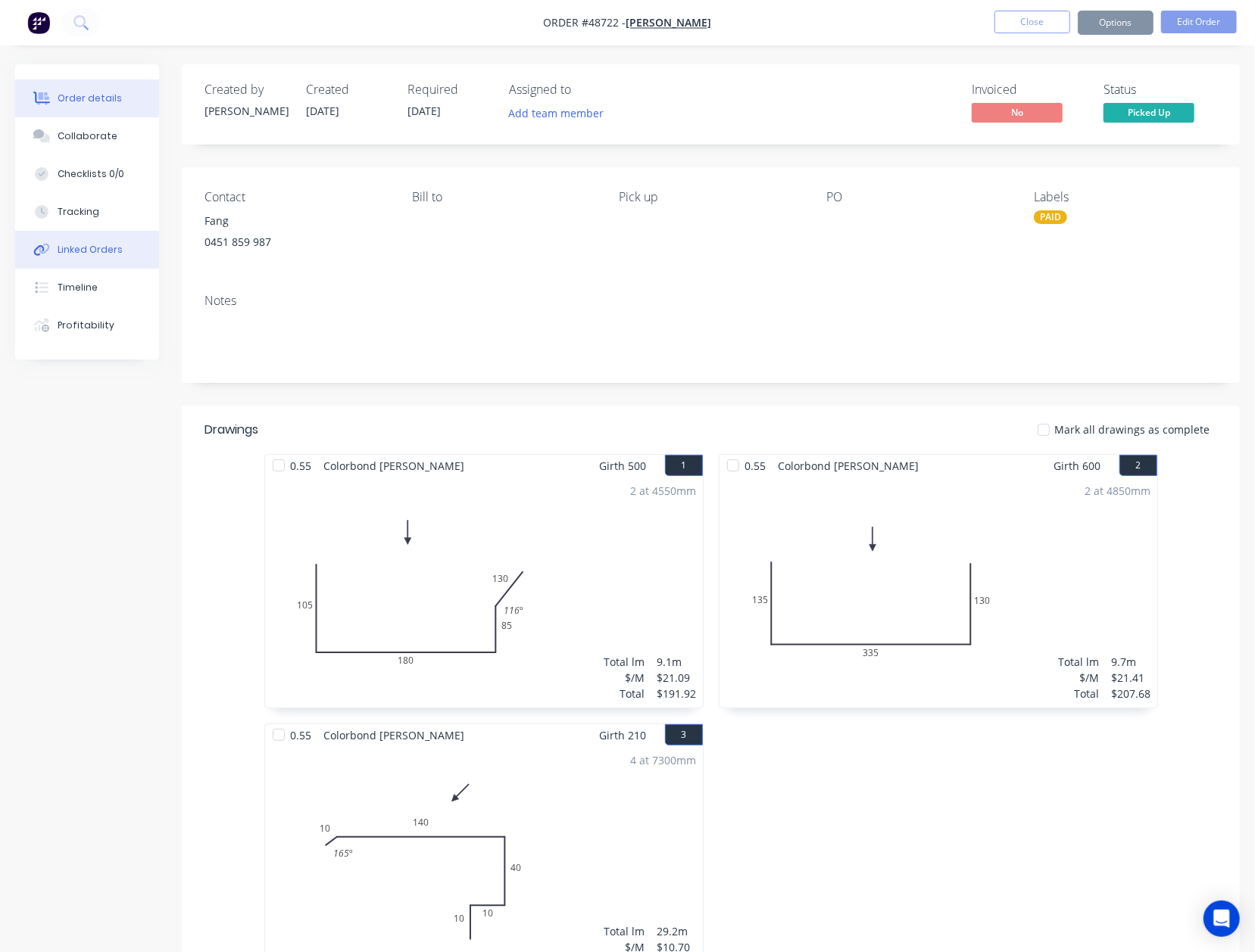
click at [116, 253] on div "Linked Orders" at bounding box center [90, 250] width 65 height 14
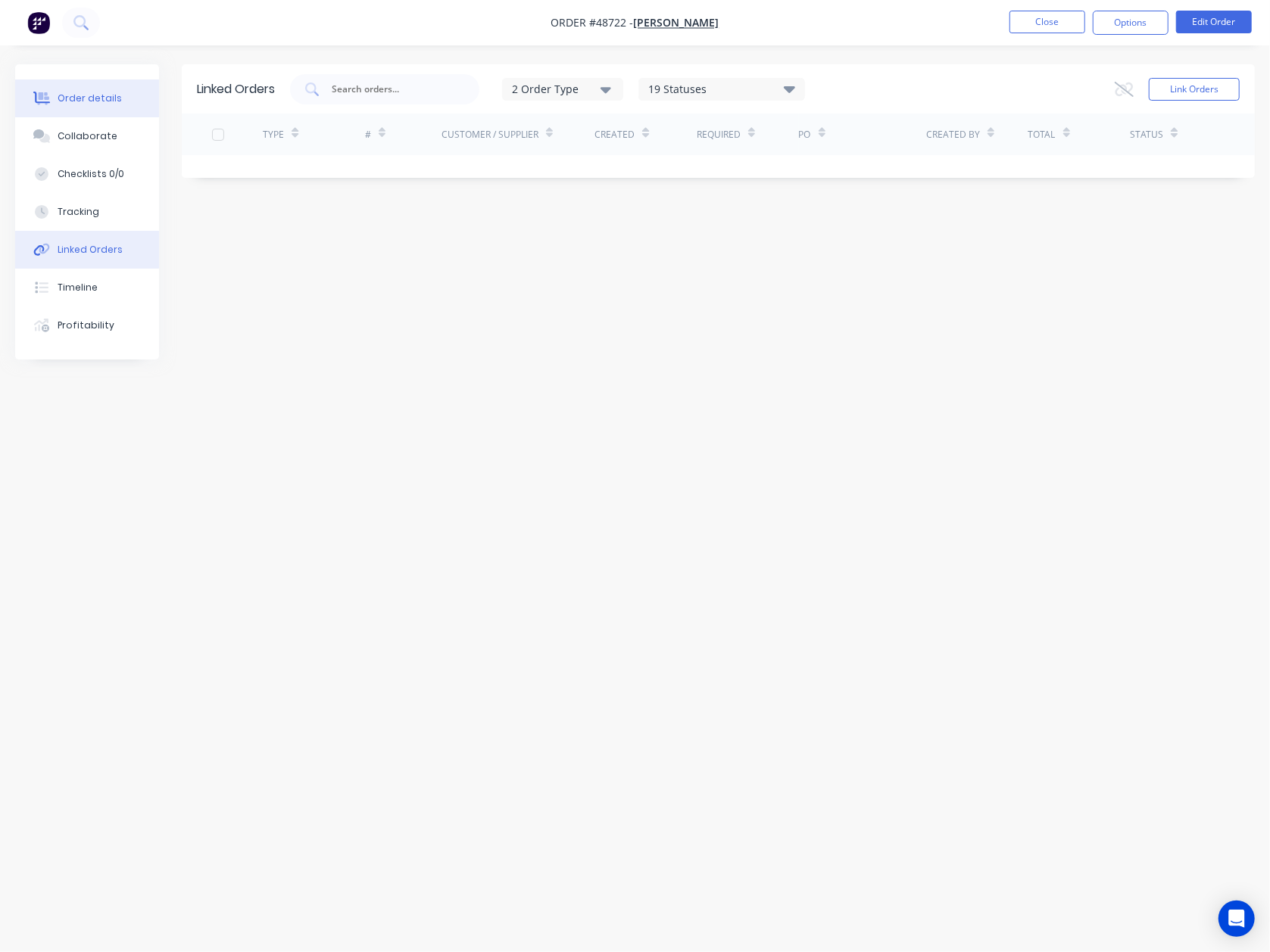
click at [114, 89] on button "Order details" at bounding box center [87, 98] width 144 height 38
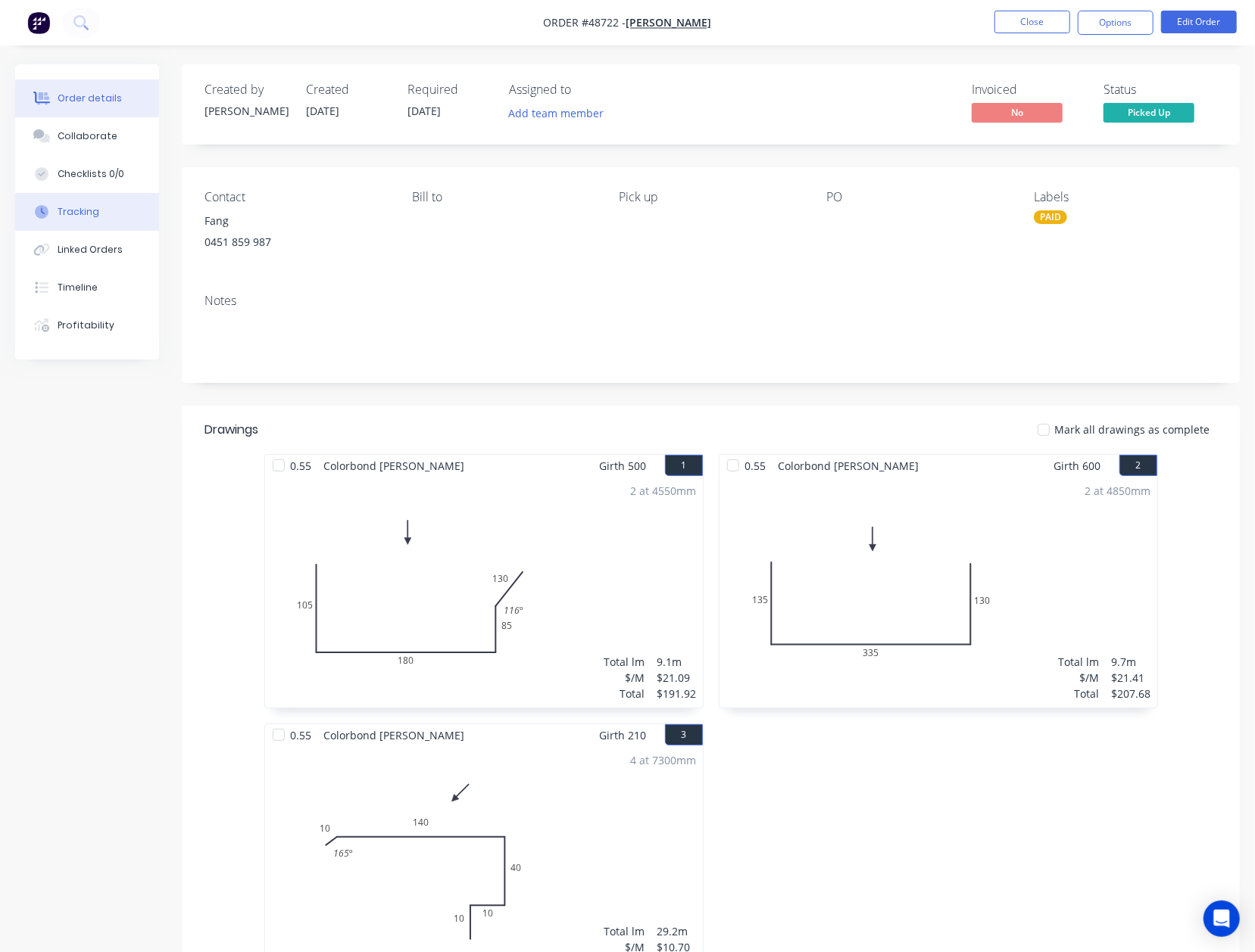
click at [64, 204] on button "Tracking" at bounding box center [87, 212] width 144 height 38
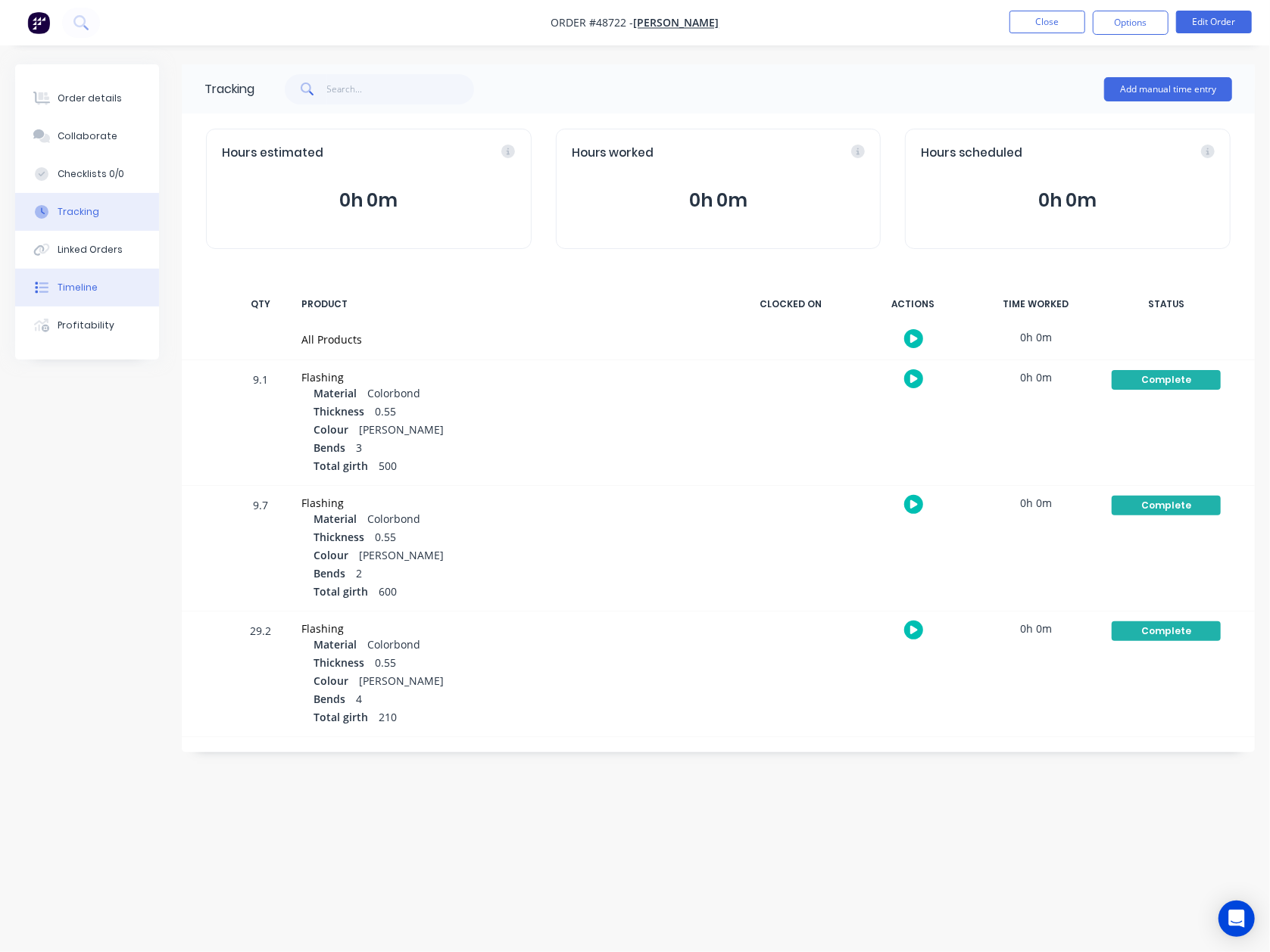
click at [116, 290] on button "Timeline" at bounding box center [87, 288] width 144 height 38
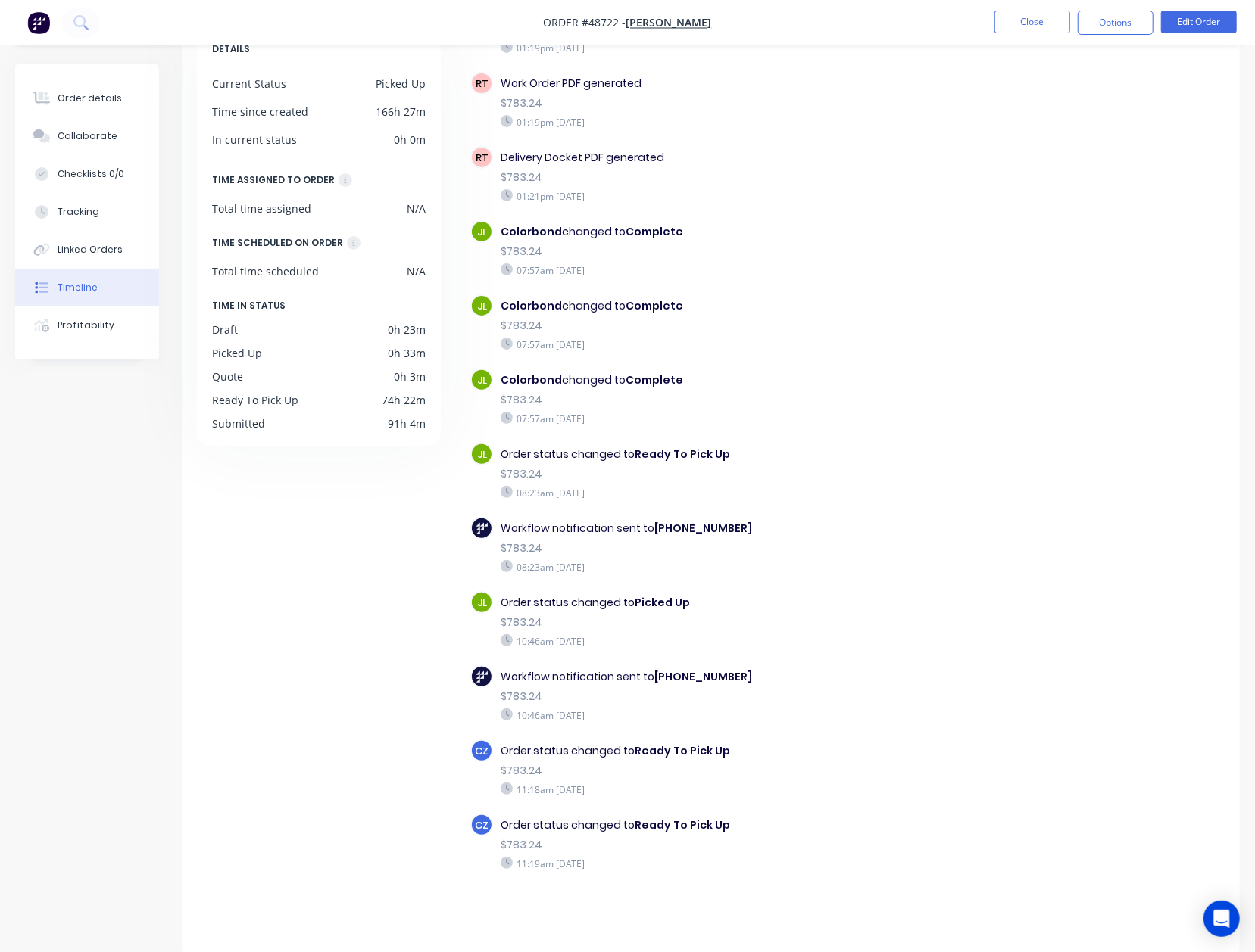
scroll to position [104, 0]
click at [865, 860] on div "11:19am [DATE]" at bounding box center [734, 863] width 465 height 14
click at [1051, 7] on nav "Order #48722 - [PERSON_NAME] Close Options Edit Order" at bounding box center [627, 22] width 1255 height 45
click at [1048, 14] on button "Close" at bounding box center [1032, 22] width 76 height 23
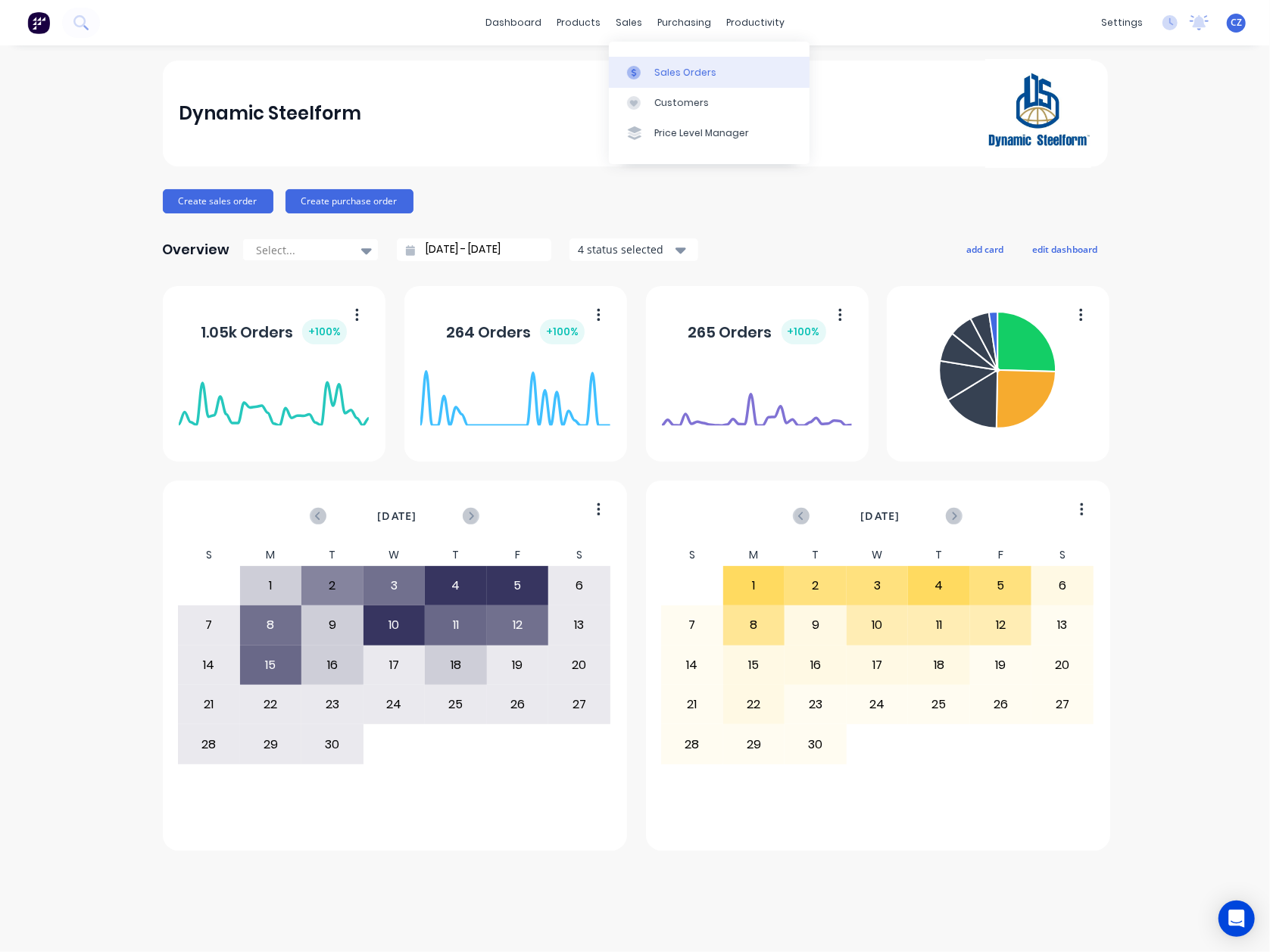
click at [658, 68] on div "Sales Orders" at bounding box center [685, 73] width 62 height 14
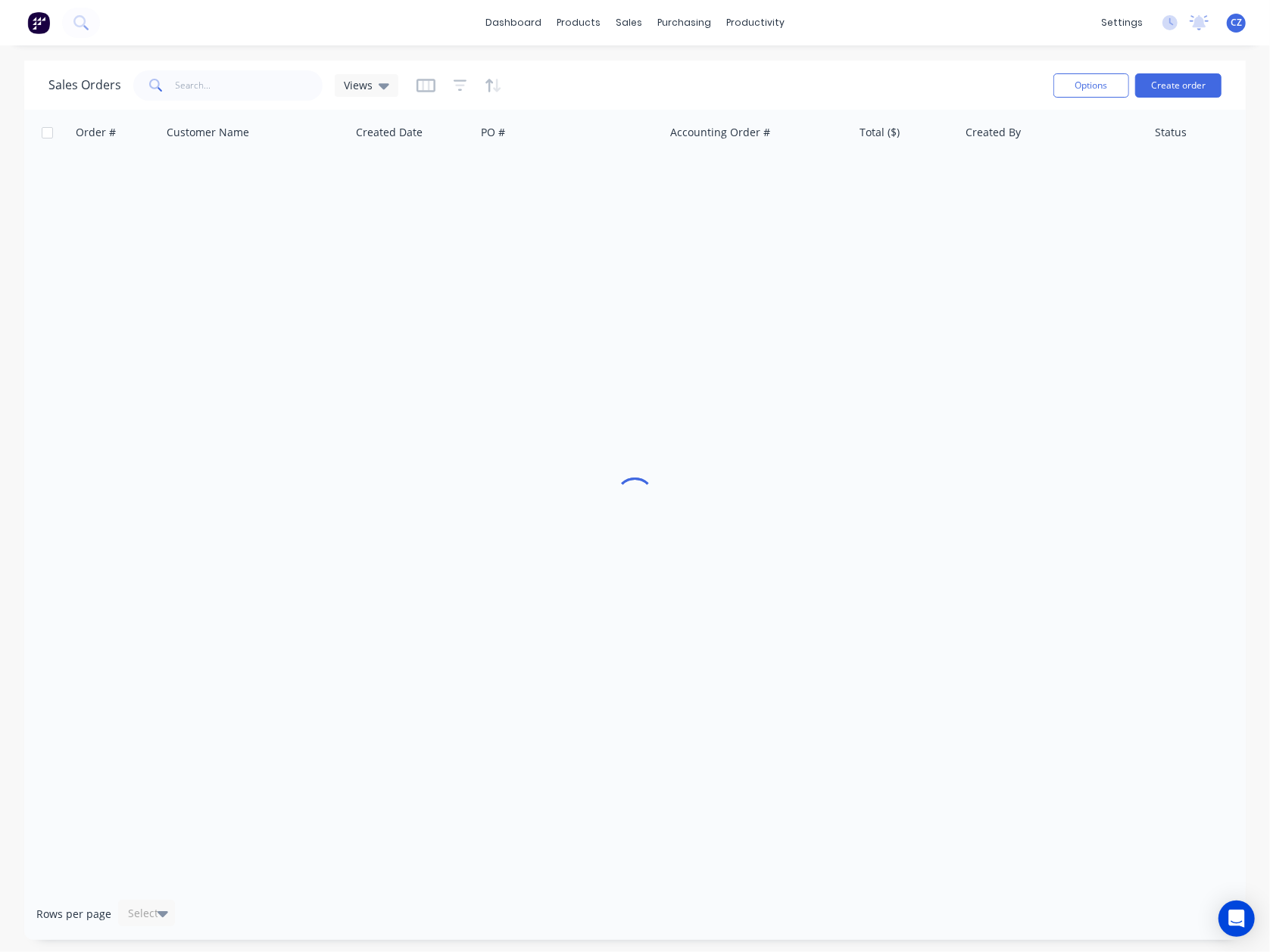
click at [238, 68] on div "Sales Orders Views" at bounding box center [545, 85] width 993 height 37
click at [237, 86] on input "text" at bounding box center [249, 85] width 148 height 31
click at [249, 91] on input "406333875" at bounding box center [249, 85] width 148 height 31
type input "406333875"
click at [649, 95] on link "Customers" at bounding box center [709, 102] width 201 height 31
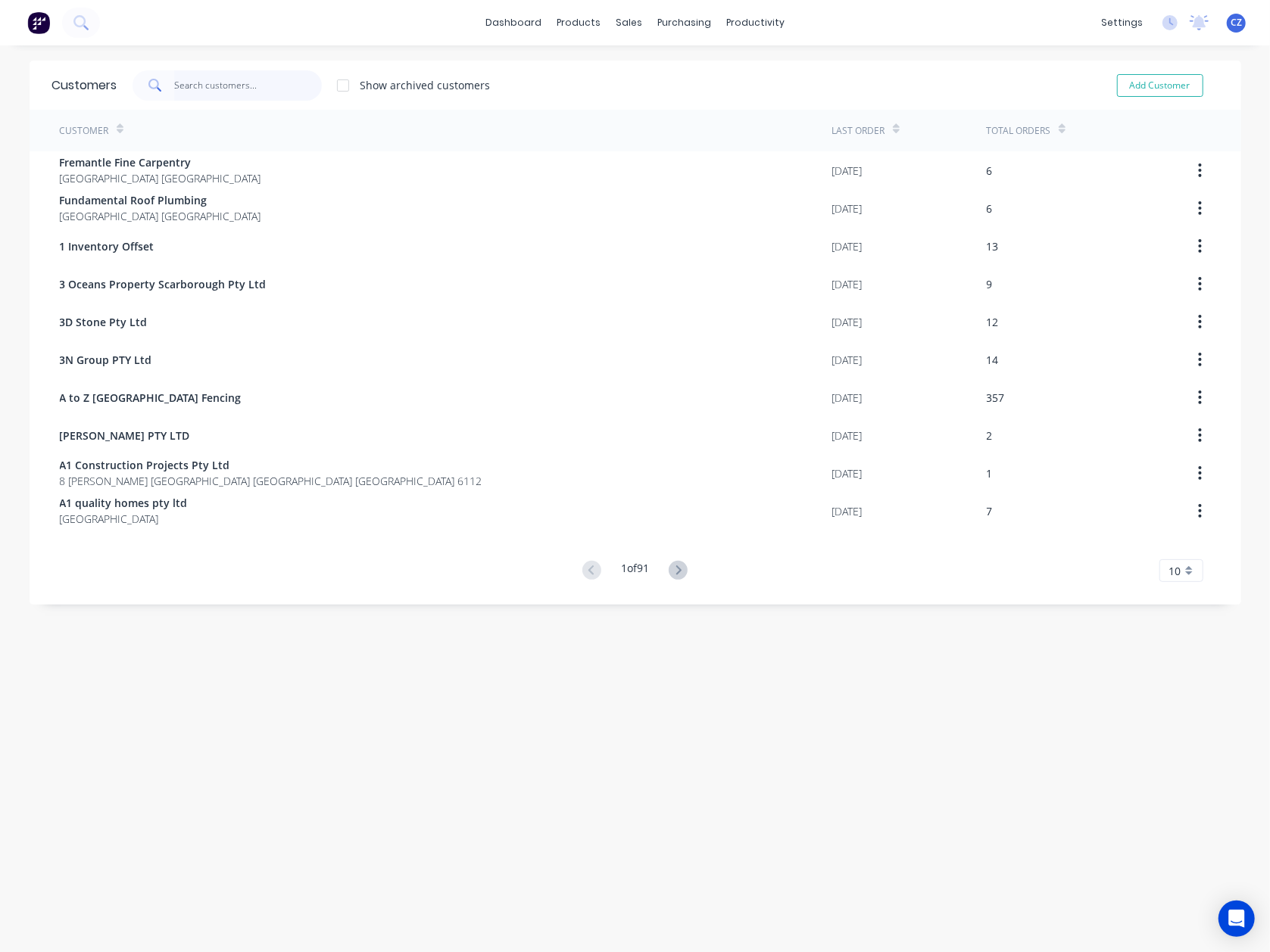
click at [243, 83] on input "text" at bounding box center [248, 85] width 148 height 31
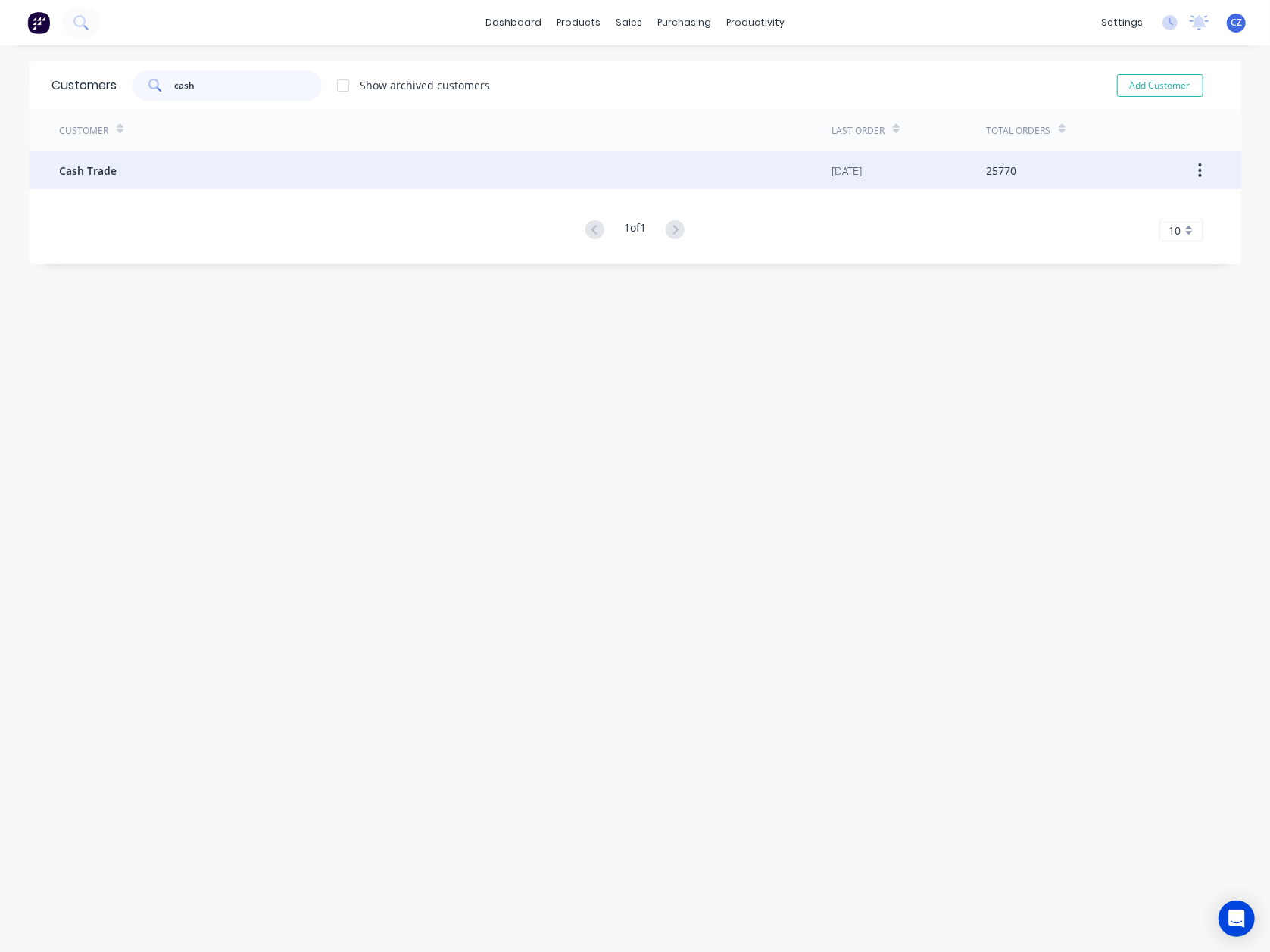
type input "cash"
click at [236, 188] on div "Cash Trade" at bounding box center [446, 171] width 772 height 38
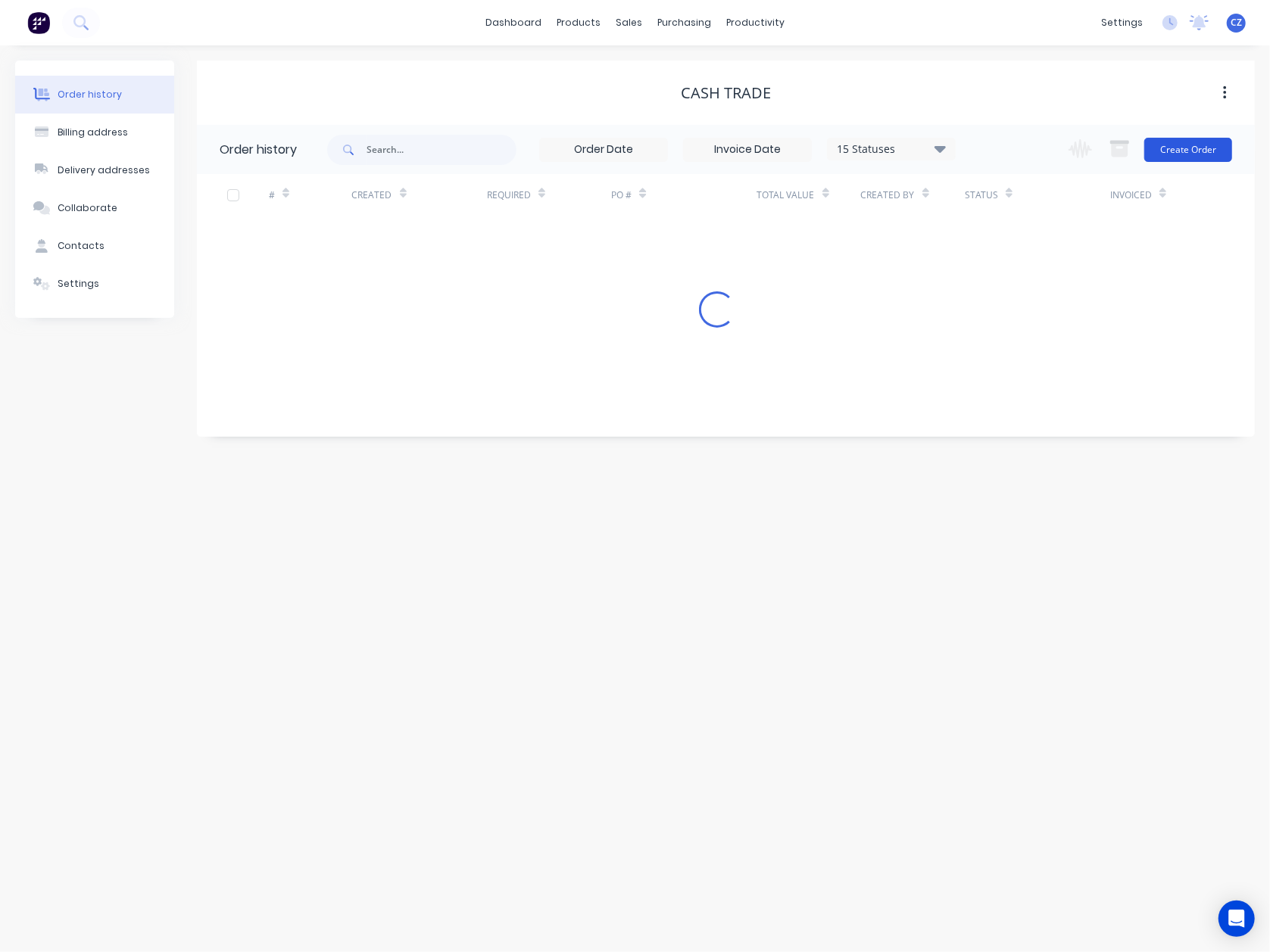
click at [1184, 158] on button "Create Order" at bounding box center [1188, 149] width 87 height 24
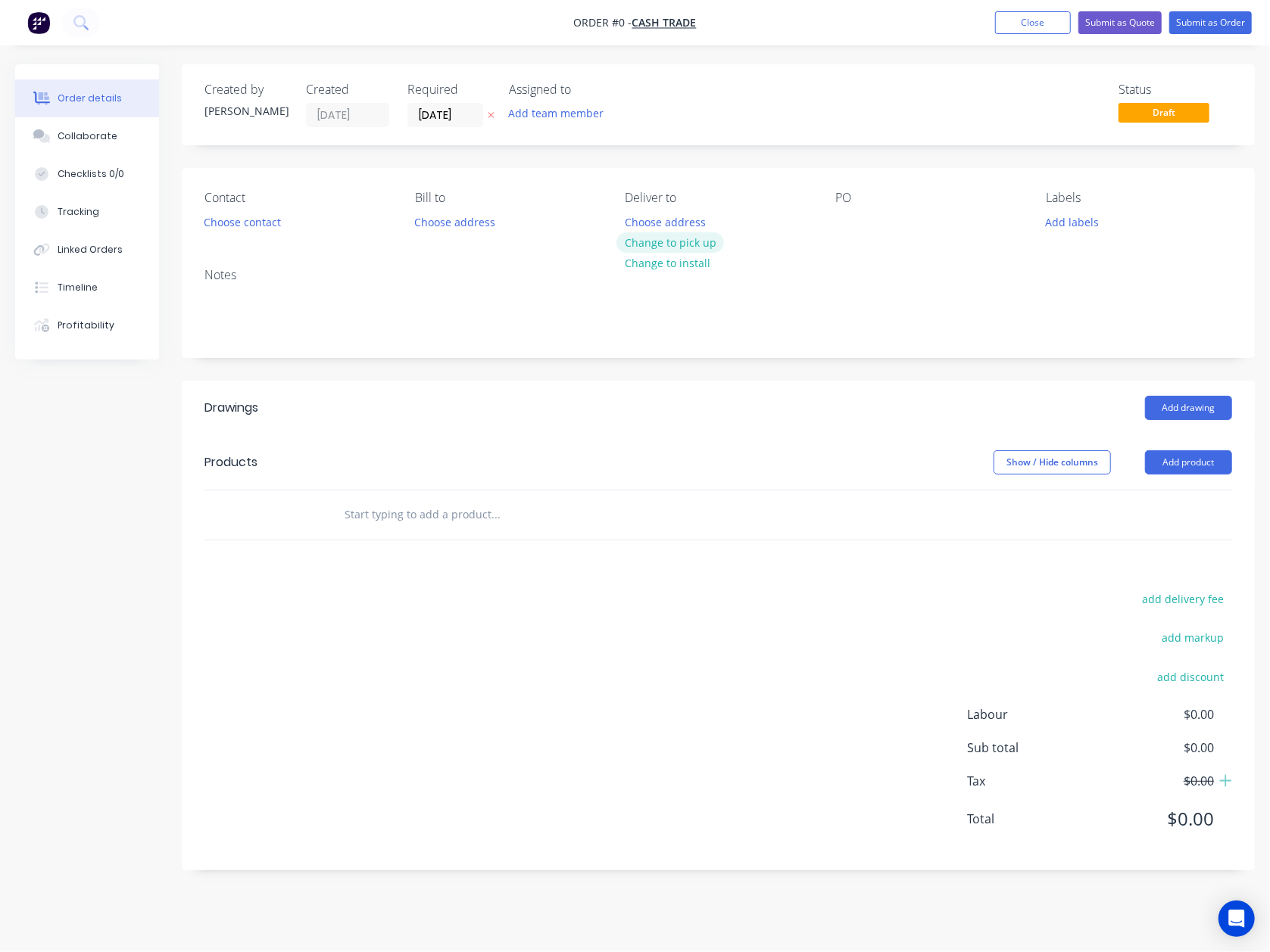
click at [689, 240] on button "Change to pick up" at bounding box center [670, 243] width 107 height 21
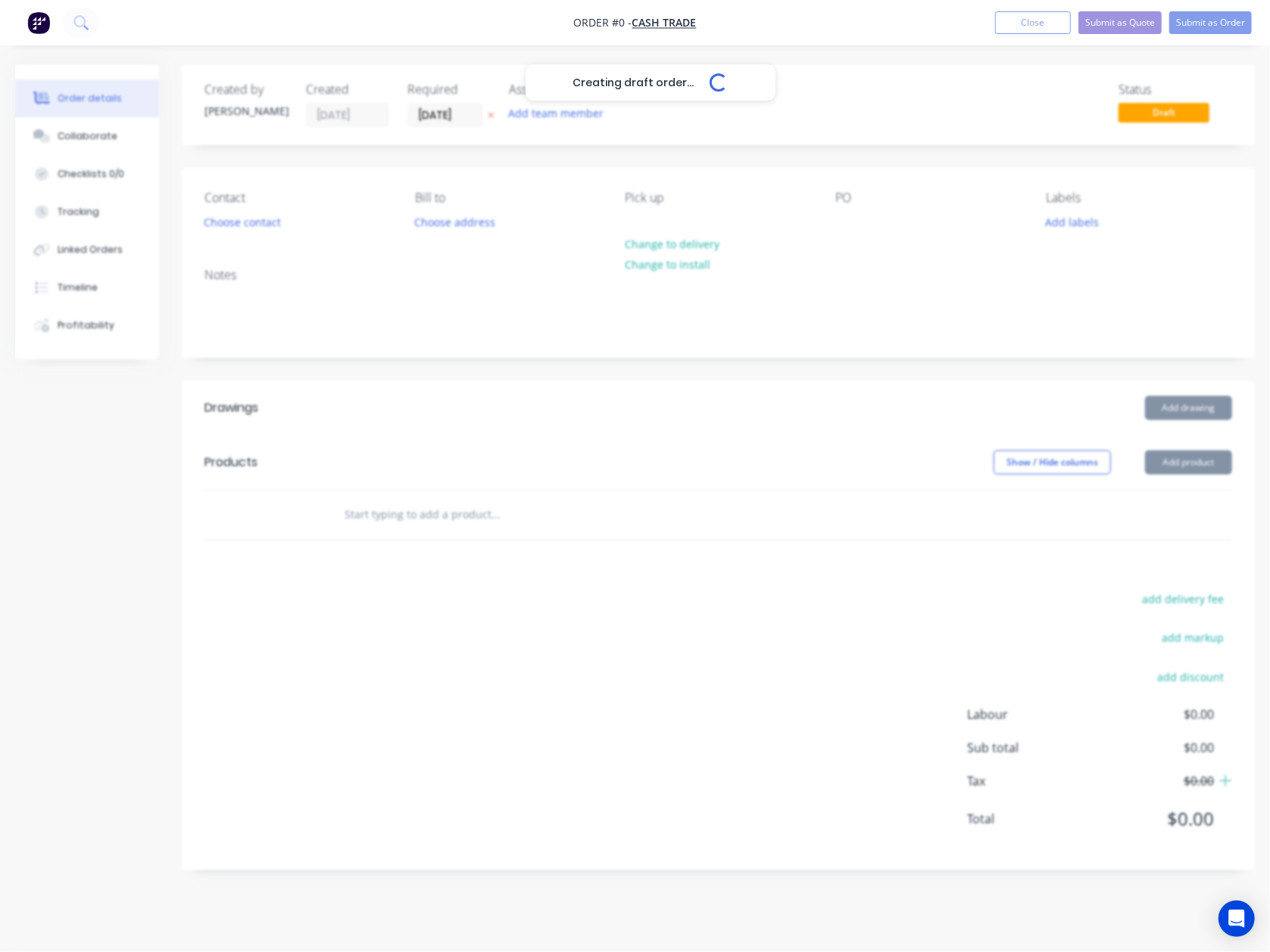
click at [231, 227] on div "Creating draft order... Loading..." at bounding box center [649, 540] width 1270 height 952
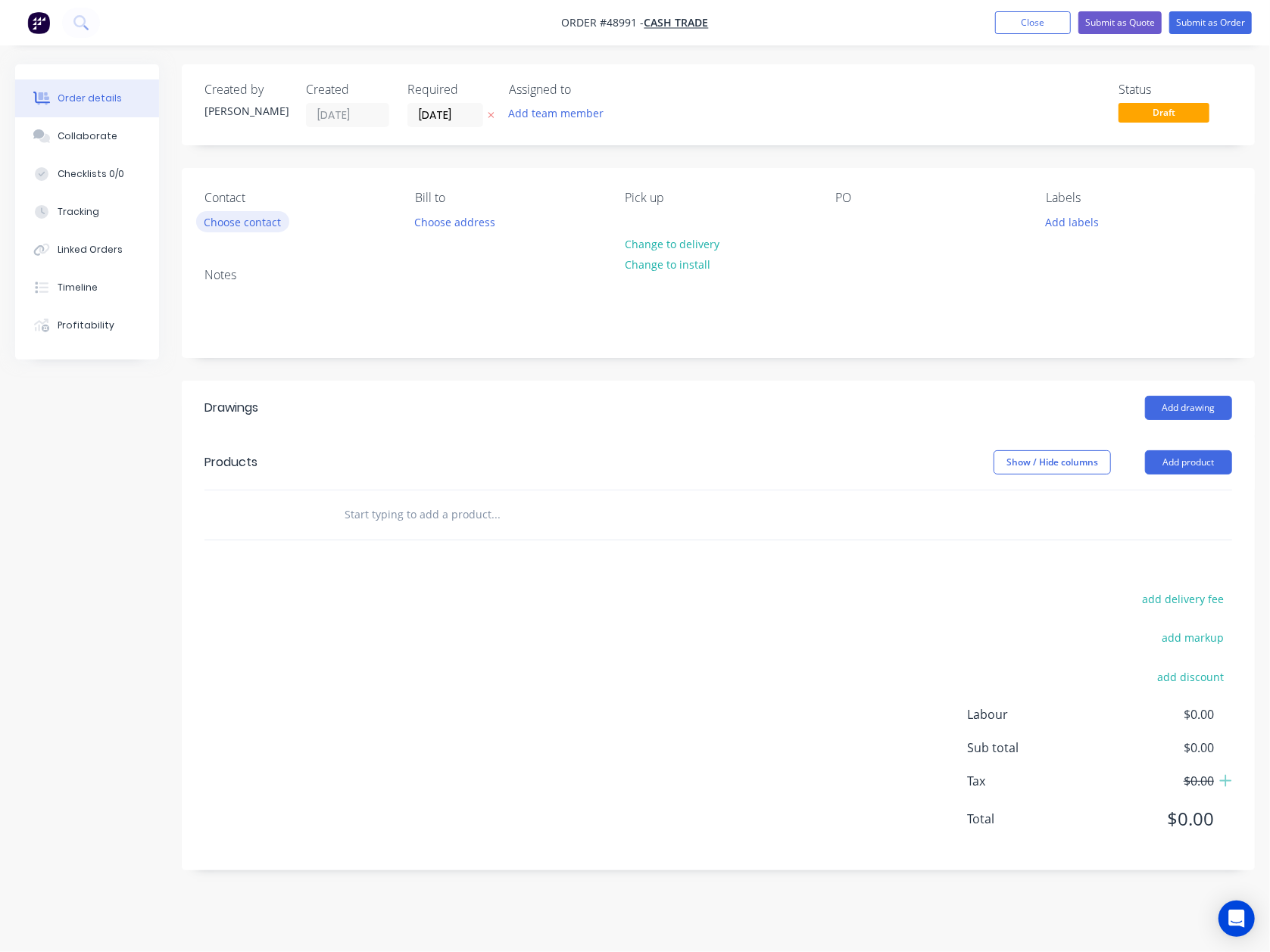
click at [253, 223] on button "Choose contact" at bounding box center [243, 221] width 93 height 21
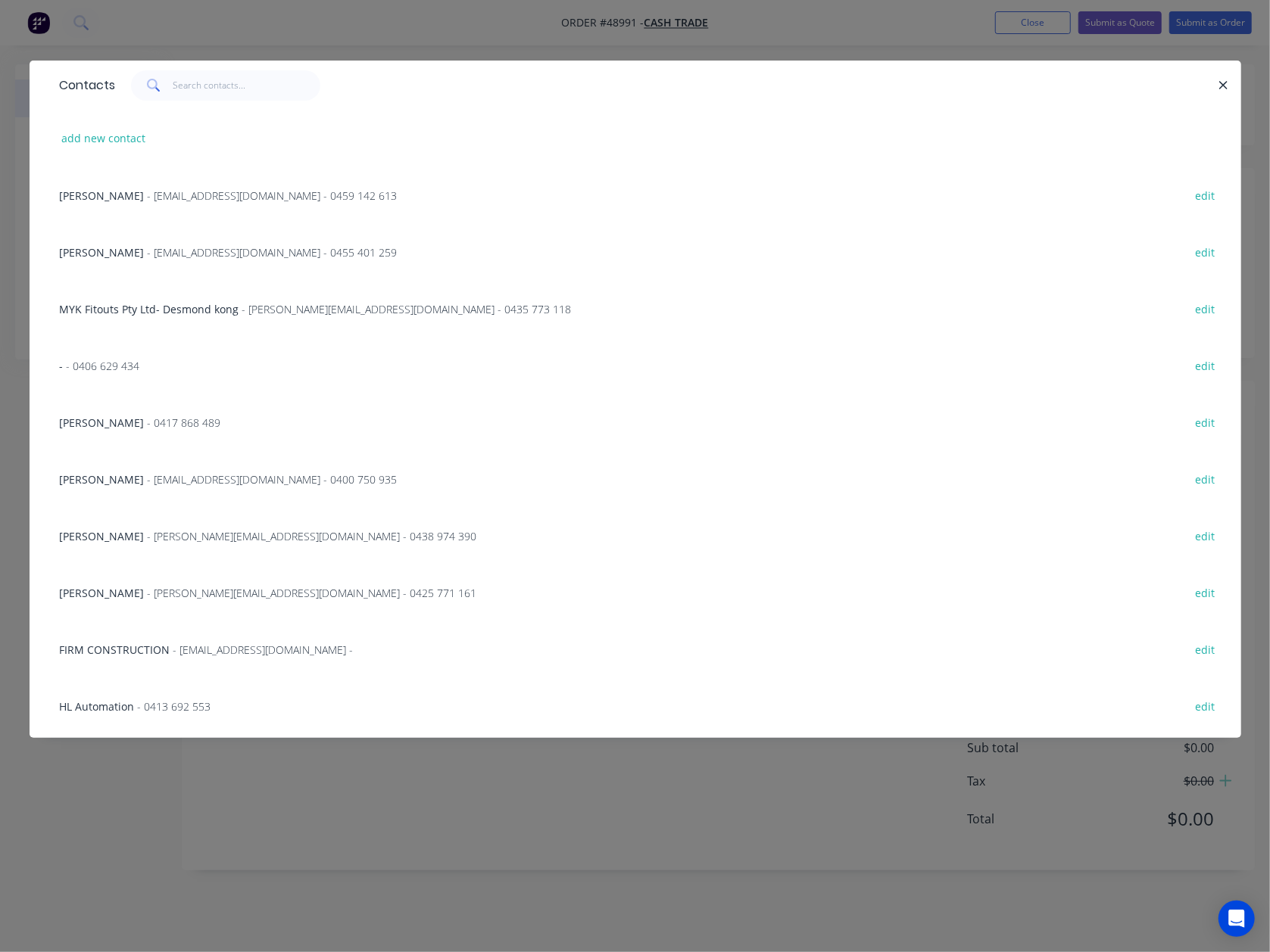
click at [110, 125] on div "add new contact" at bounding box center [635, 138] width 1166 height 57
click at [106, 140] on button "add new contact" at bounding box center [103, 138] width 100 height 21
select select "AU"
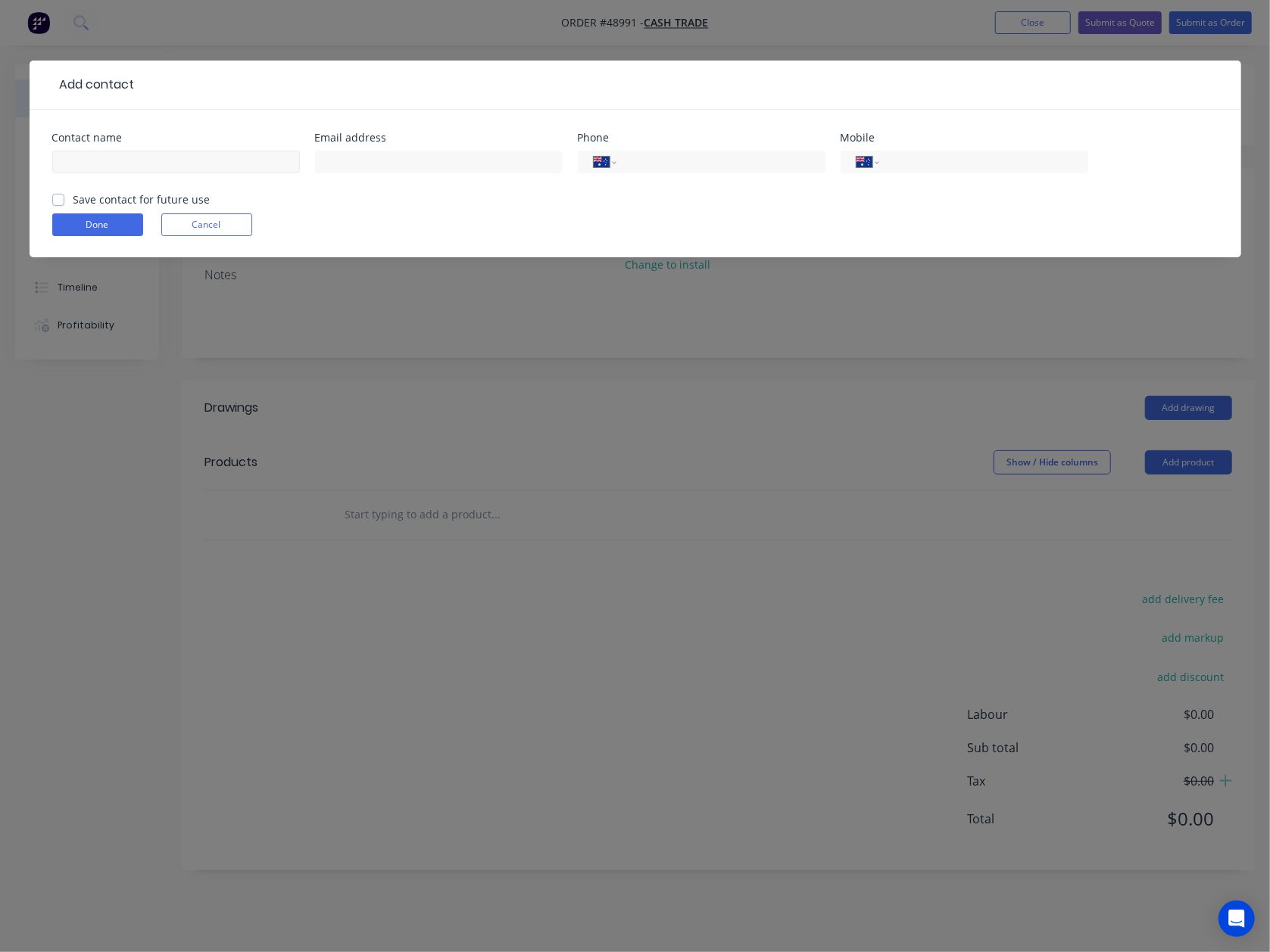
click at [121, 159] on div "Contact name" at bounding box center [176, 163] width 248 height 59
click at [124, 162] on input "text" at bounding box center [176, 163] width 248 height 23
type input "Sang"
click at [968, 172] on div "International [GEOGRAPHIC_DATA] [GEOGRAPHIC_DATA] [GEOGRAPHIC_DATA] [GEOGRAPHIC…" at bounding box center [965, 163] width 248 height 23
click at [979, 152] on div "International [GEOGRAPHIC_DATA] [GEOGRAPHIC_DATA] [GEOGRAPHIC_DATA] [GEOGRAPHIC…" at bounding box center [965, 163] width 248 height 23
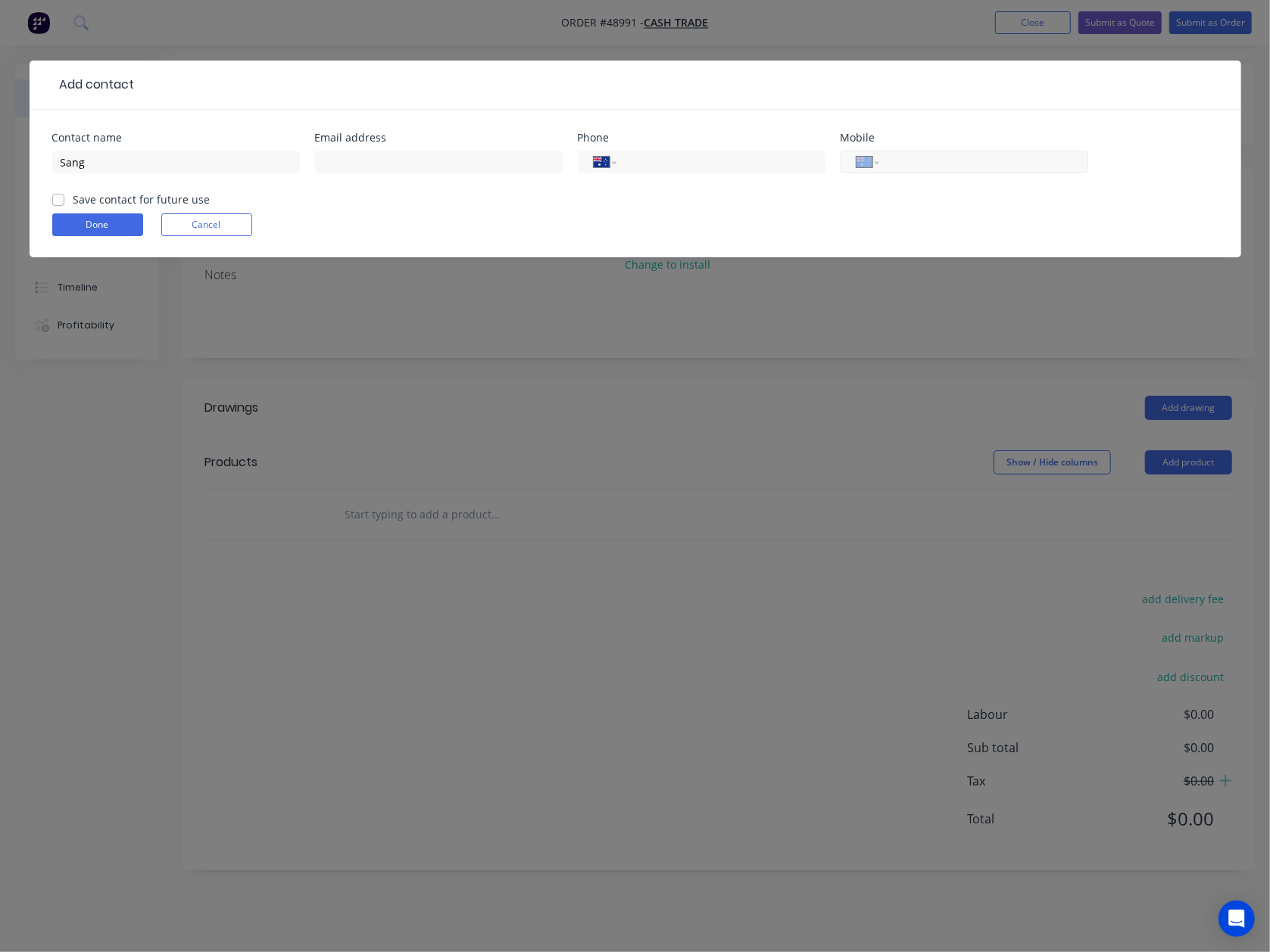
drag, startPoint x: 979, startPoint y: 152, endPoint x: 979, endPoint y: 167, distance: 15.0
click at [979, 167] on div "International [GEOGRAPHIC_DATA] [GEOGRAPHIC_DATA] [GEOGRAPHIC_DATA] [GEOGRAPHIC…" at bounding box center [965, 163] width 248 height 23
click at [979, 167] on input "tel" at bounding box center [980, 162] width 182 height 17
drag, startPoint x: 895, startPoint y: 156, endPoint x: 850, endPoint y: 154, distance: 45.0
click at [850, 154] on div "International [GEOGRAPHIC_DATA] [GEOGRAPHIC_DATA] [GEOGRAPHIC_DATA] [GEOGRAPHIC…" at bounding box center [965, 163] width 248 height 23
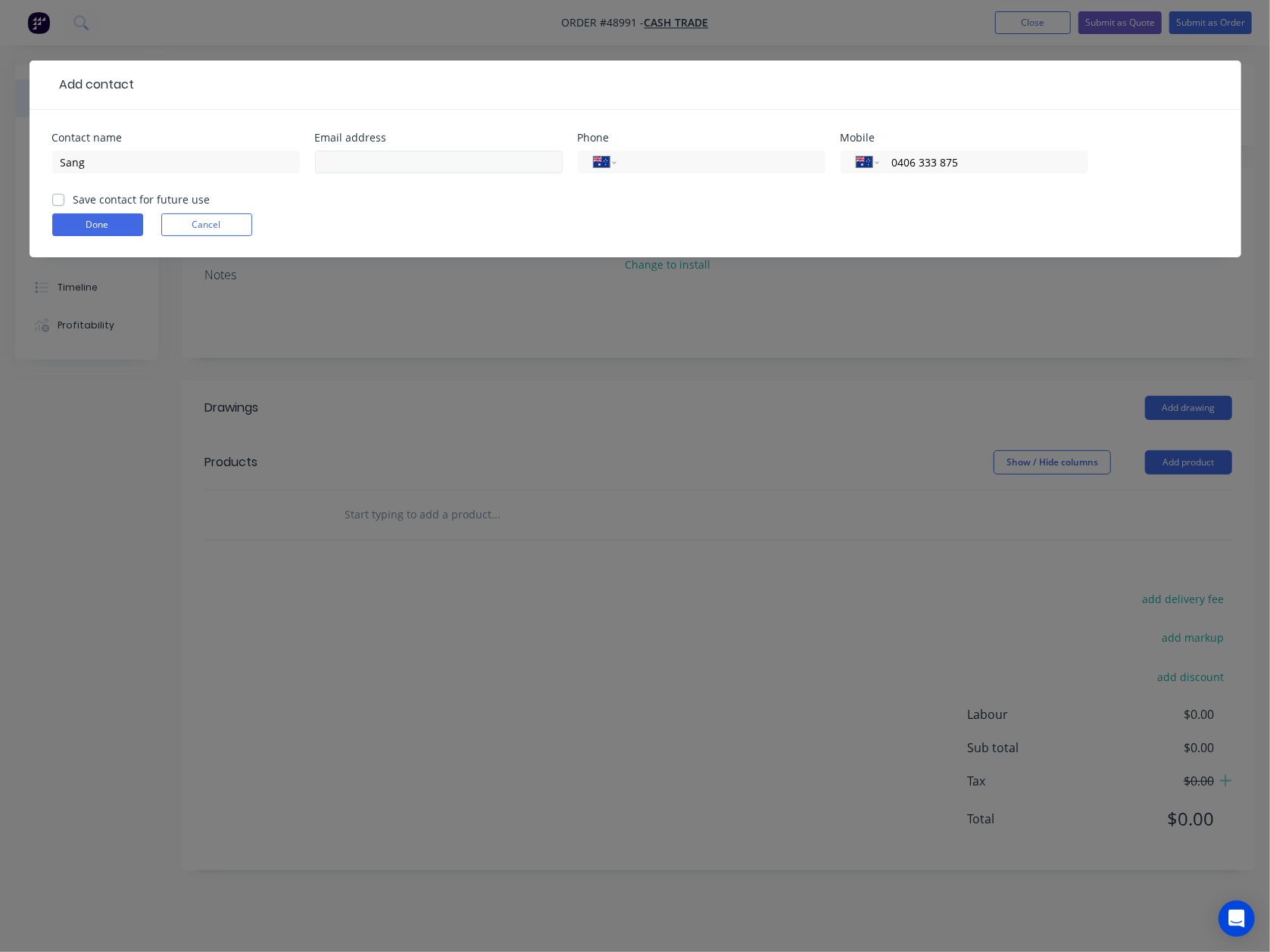
type input "0406 333 875"
click at [352, 159] on input "text" at bounding box center [439, 163] width 248 height 23
type input "F"
type input "[EMAIL_ADDRESS][DOMAIN_NAME]"
drag, startPoint x: 127, startPoint y: 163, endPoint x: -14, endPoint y: 152, distance: 141.4
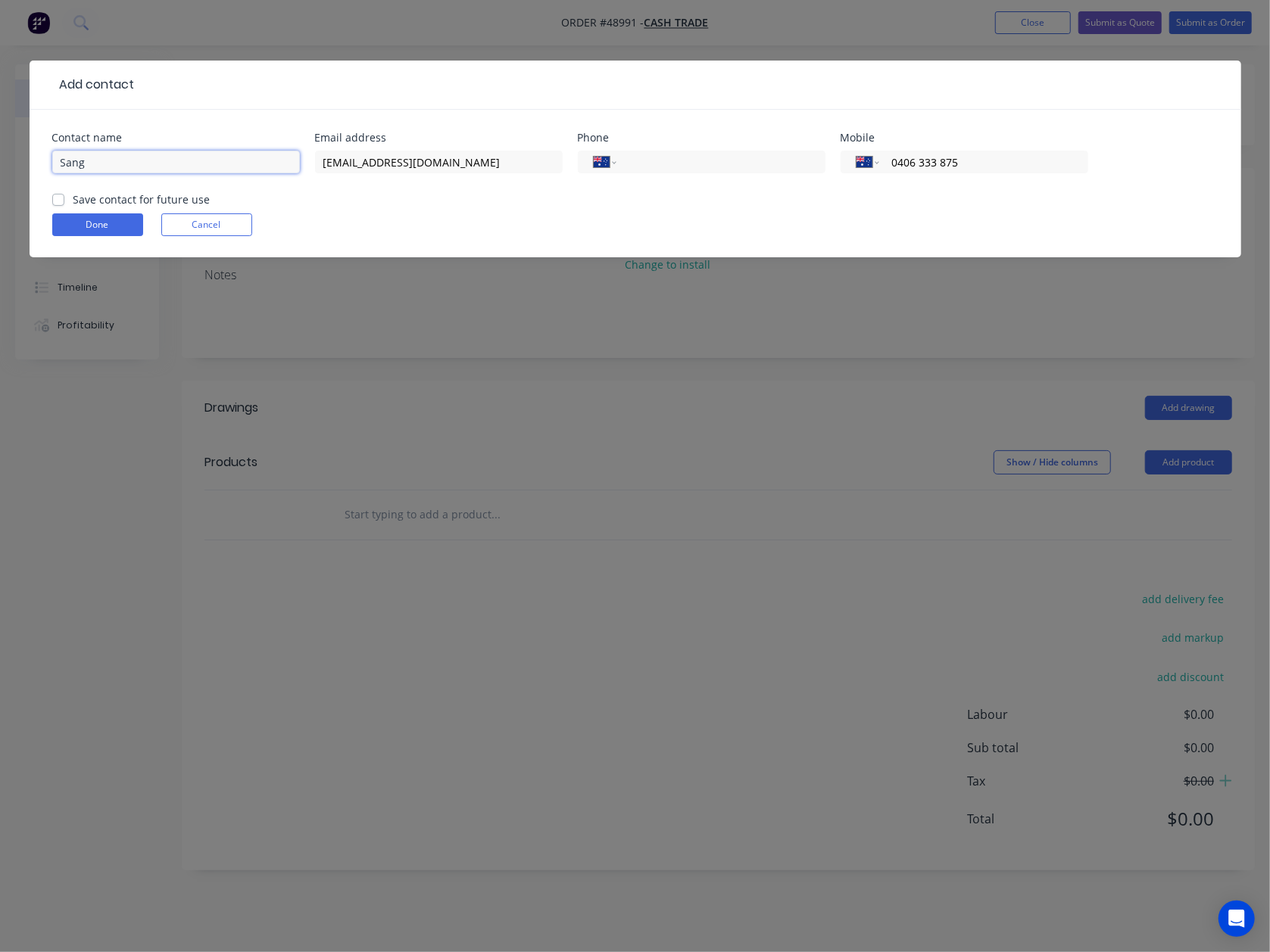
click at [0, 152] on html "Order #48991 - Cash Trade Add product Close Submit as Quote Submit as Order Ord…" at bounding box center [635, 476] width 1270 height 952
type input "Fang"
click at [112, 219] on button "Done" at bounding box center [97, 225] width 91 height 23
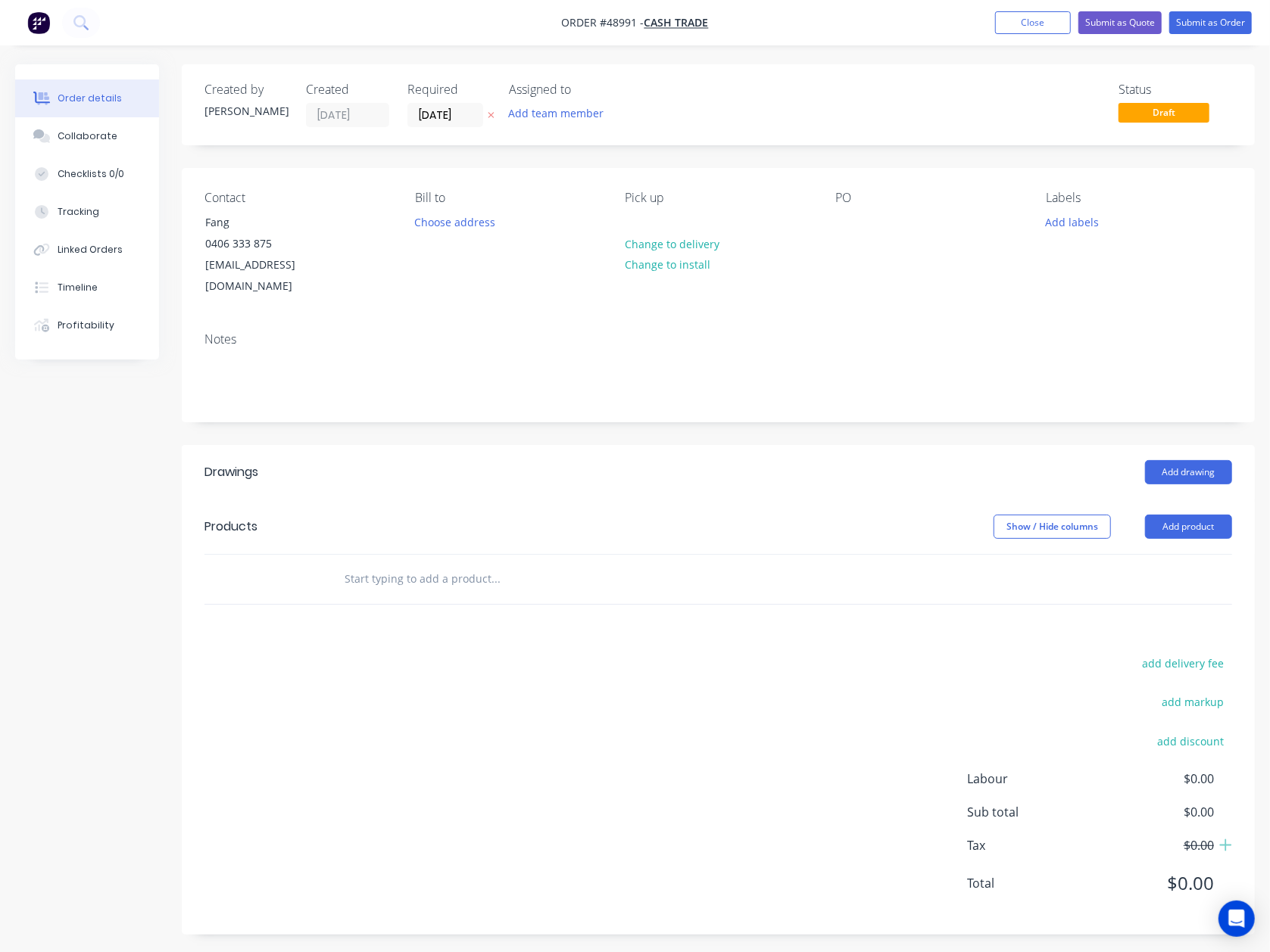
click at [621, 445] on header "Drawings Add drawing" at bounding box center [718, 473] width 1073 height 54
click at [1188, 516] on button "Add product" at bounding box center [1189, 526] width 87 height 24
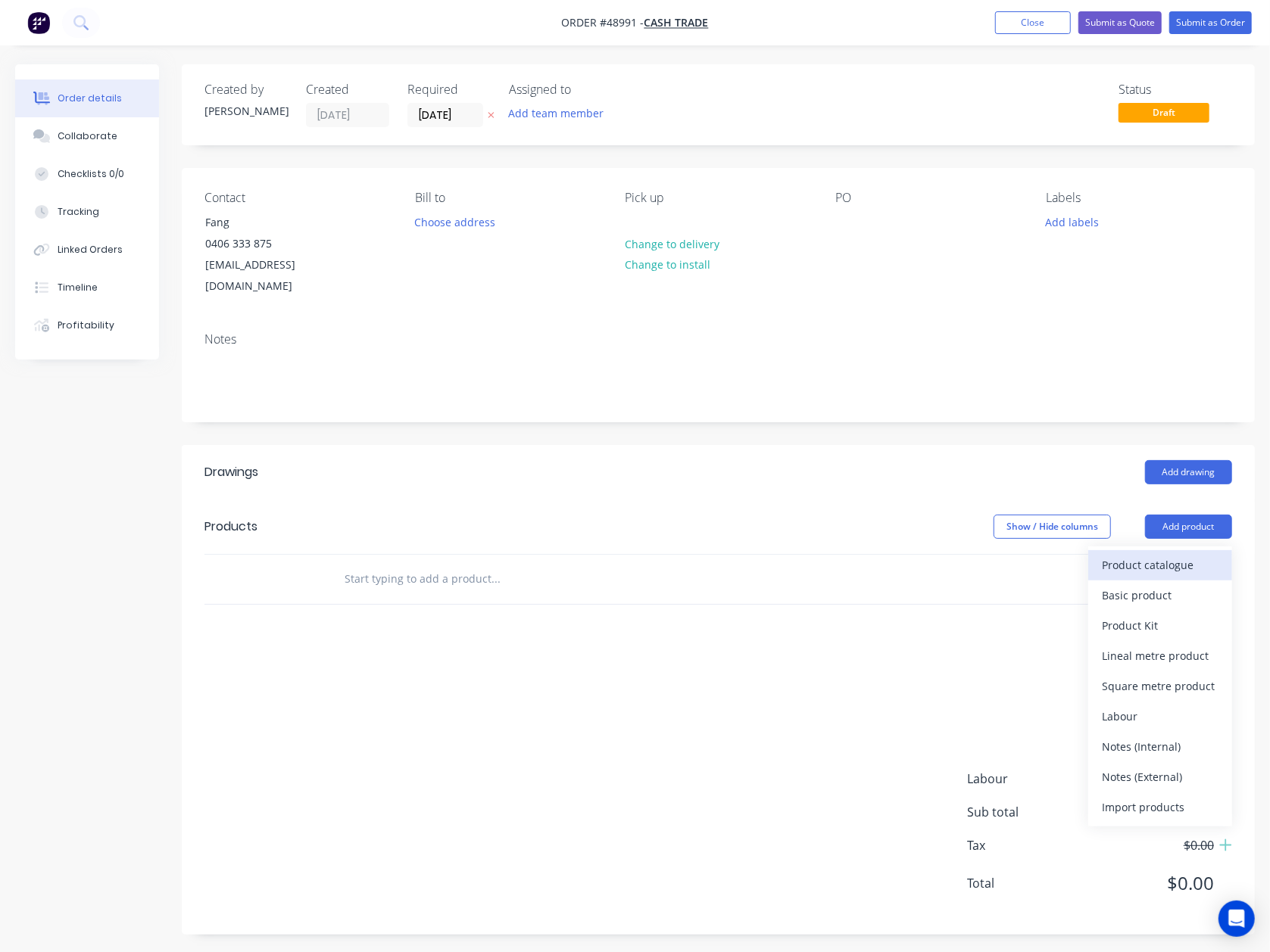
click at [1173, 554] on div "Product catalogue" at bounding box center [1159, 565] width 116 height 22
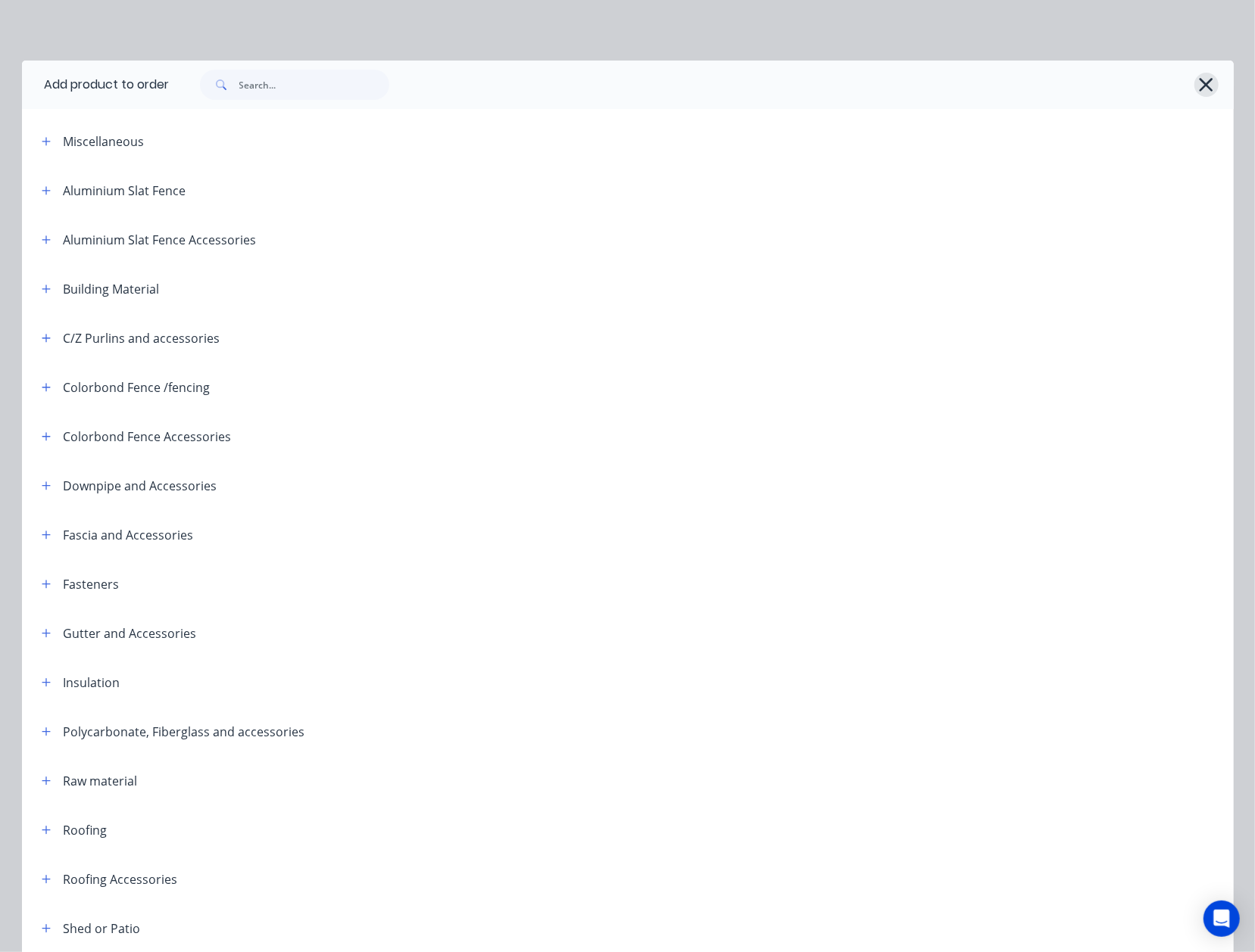
click at [1200, 89] on icon "button" at bounding box center [1206, 85] width 14 height 14
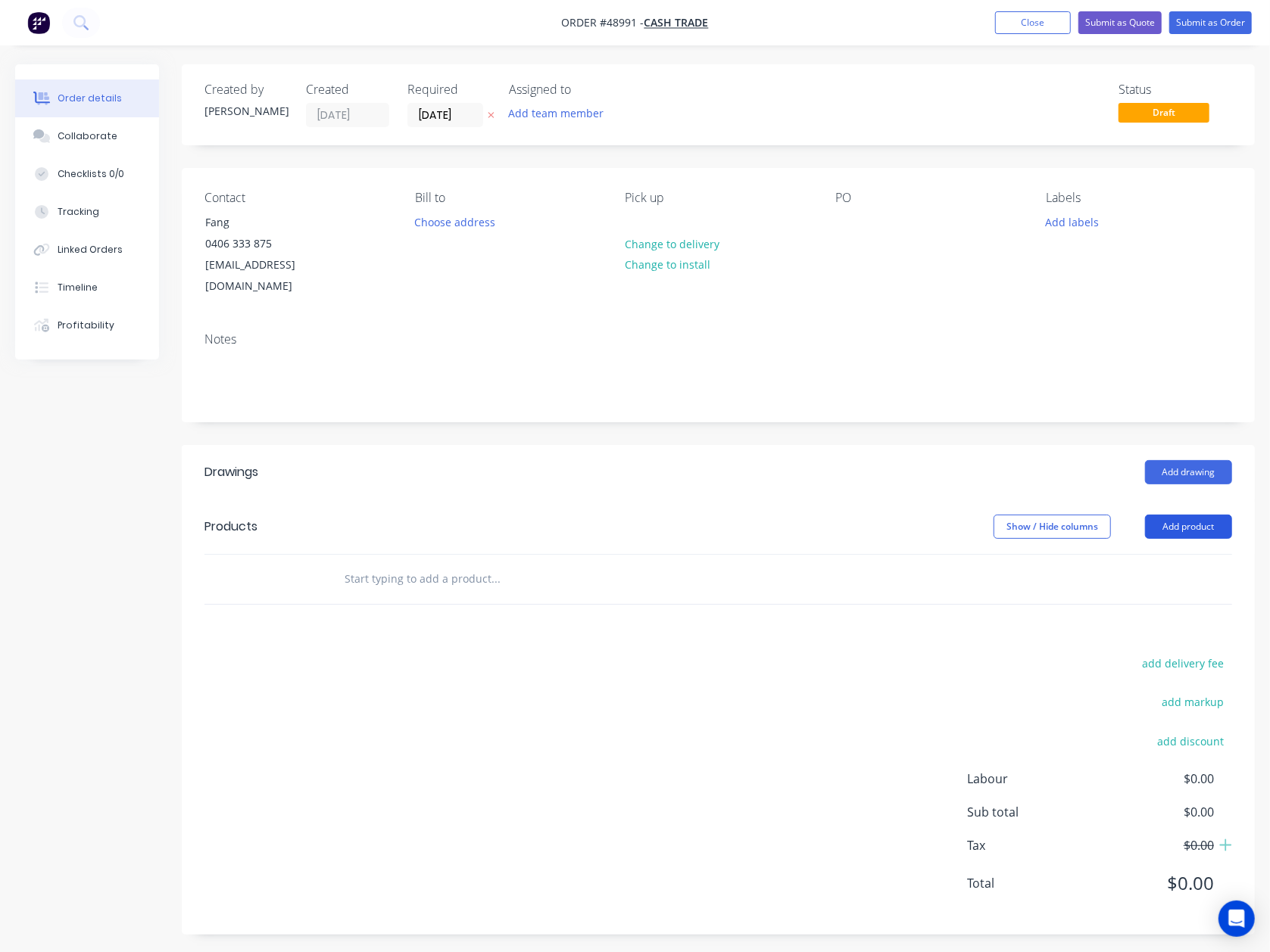
click at [1203, 515] on button "Add product" at bounding box center [1189, 526] width 87 height 24
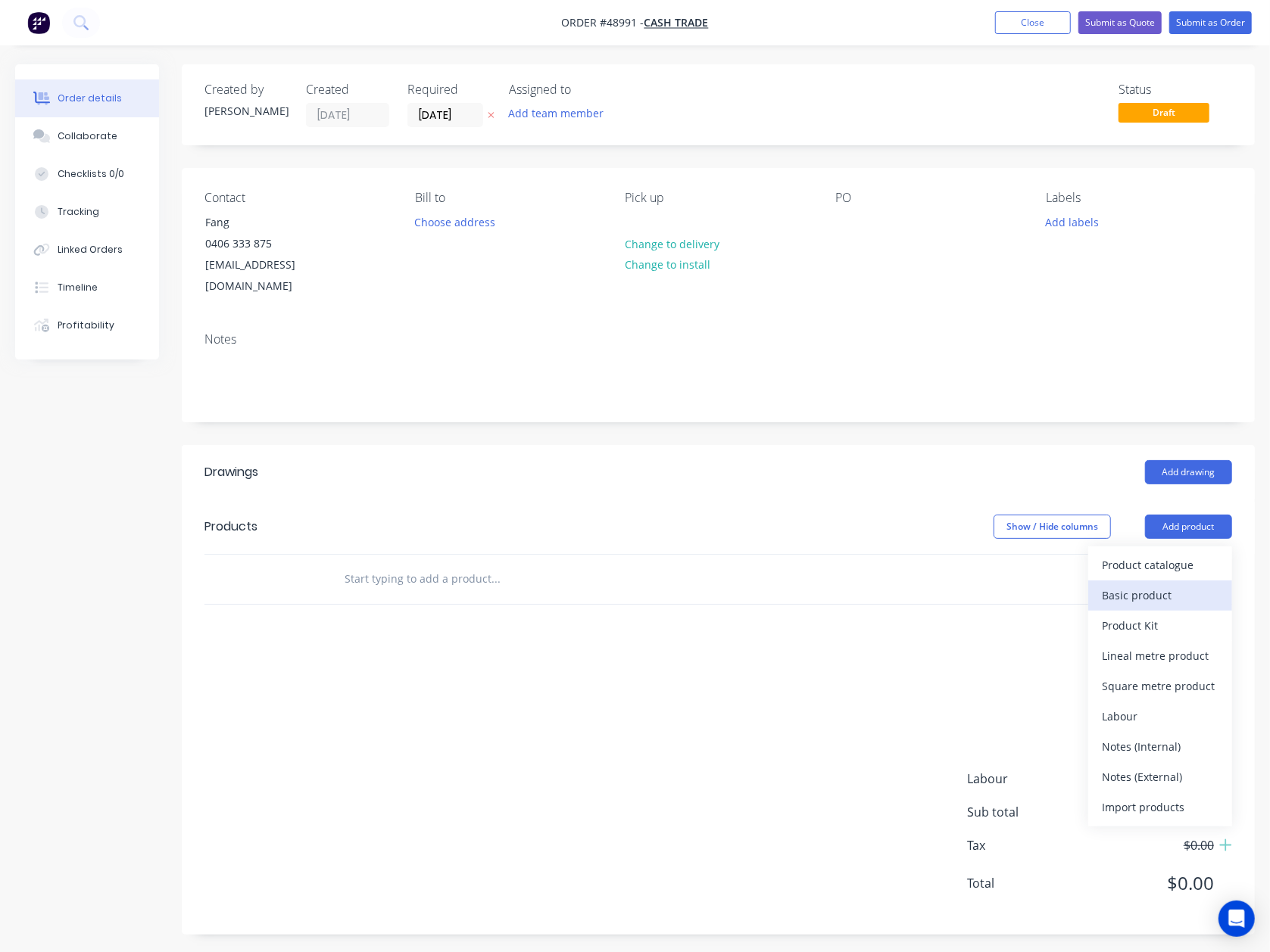
click at [1173, 584] on div "Basic product" at bounding box center [1159, 595] width 116 height 22
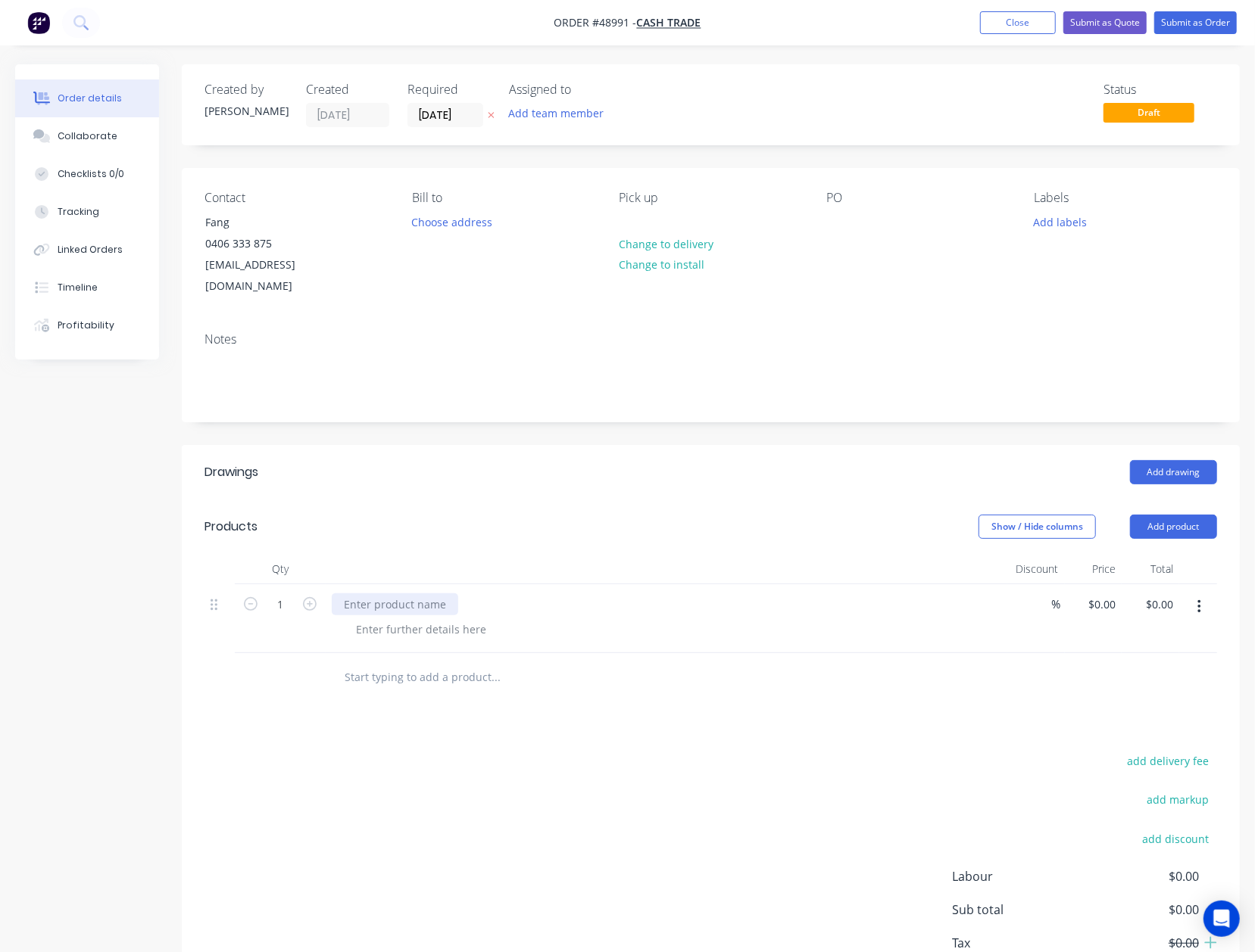
click at [428, 593] on div at bounding box center [394, 604] width 126 height 22
click at [1108, 595] on div "0 0" at bounding box center [1112, 604] width 17 height 22
type input "$420.00"
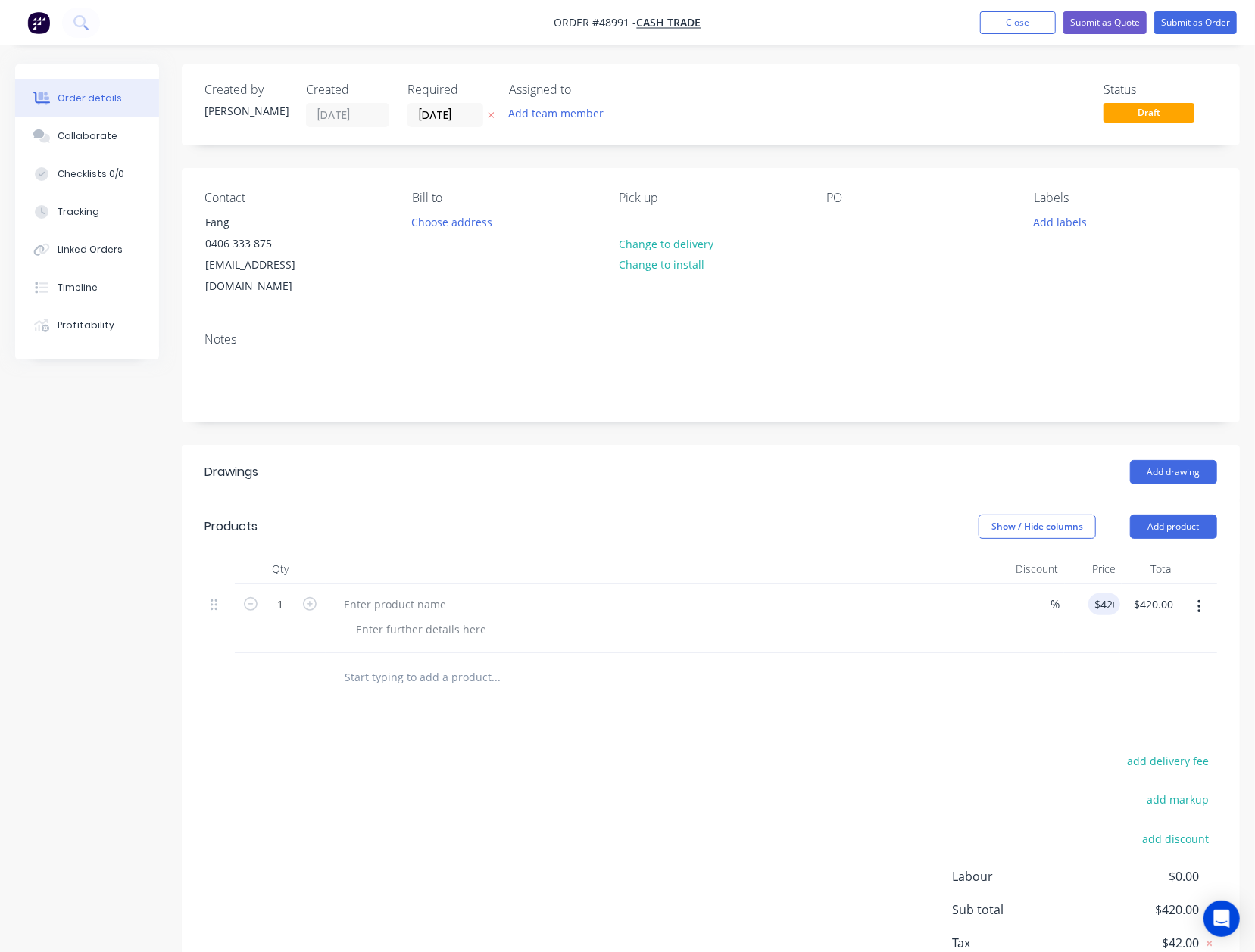
click at [557, 460] on div "Add drawing" at bounding box center [818, 472] width 797 height 24
click at [428, 584] on div at bounding box center [667, 619] width 682 height 69
click at [419, 593] on div at bounding box center [394, 604] width 126 height 22
click at [370, 593] on div at bounding box center [394, 604] width 126 height 22
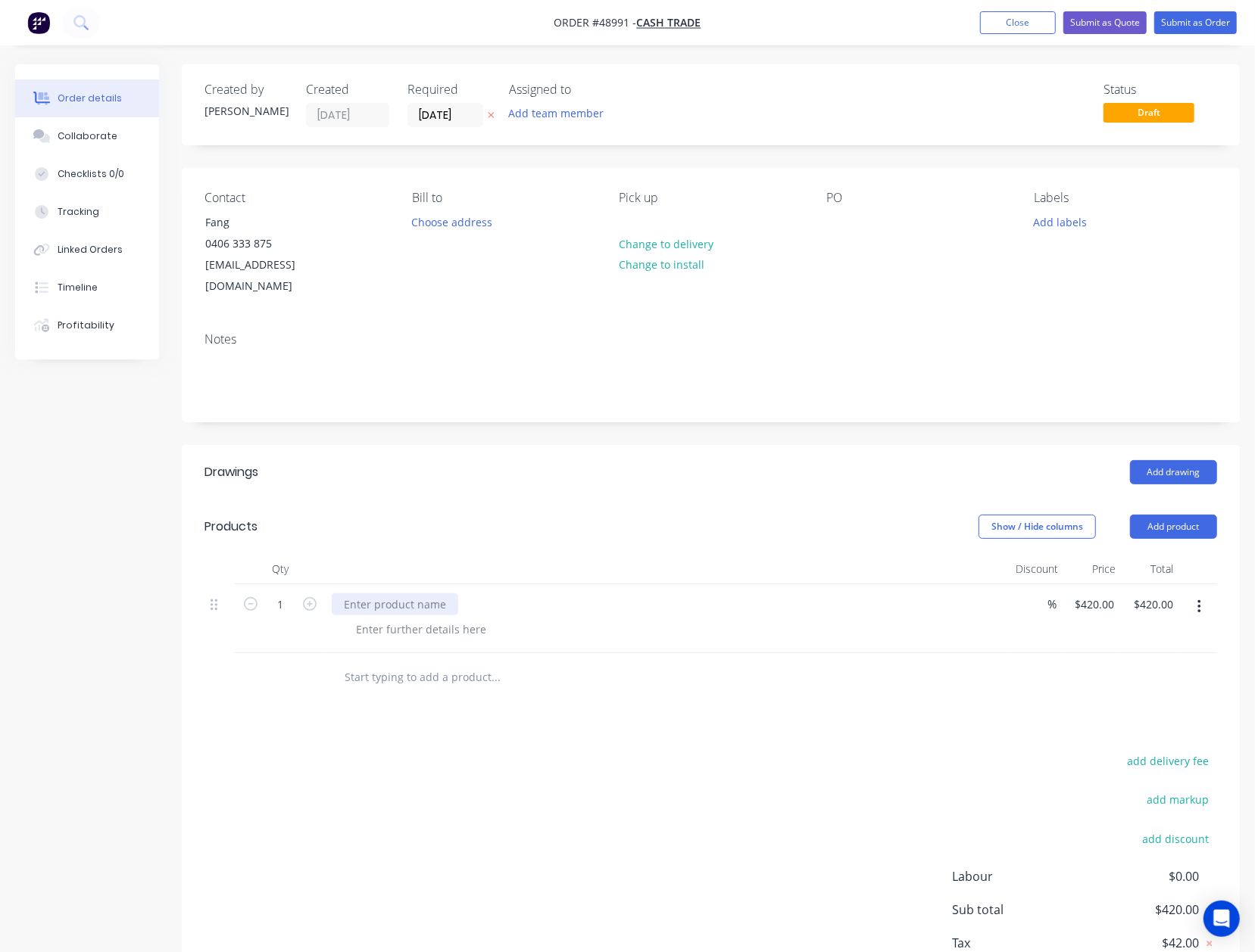
click at [370, 593] on div at bounding box center [394, 604] width 126 height 22
click at [377, 619] on div at bounding box center [421, 629] width 154 height 22
click at [460, 619] on div at bounding box center [421, 629] width 154 height 22
click at [441, 593] on div "Colourbond fence kit Height 2100, Total Width 1000" at bounding box center [474, 604] width 285 height 22
click at [422, 619] on div at bounding box center [421, 629] width 154 height 22
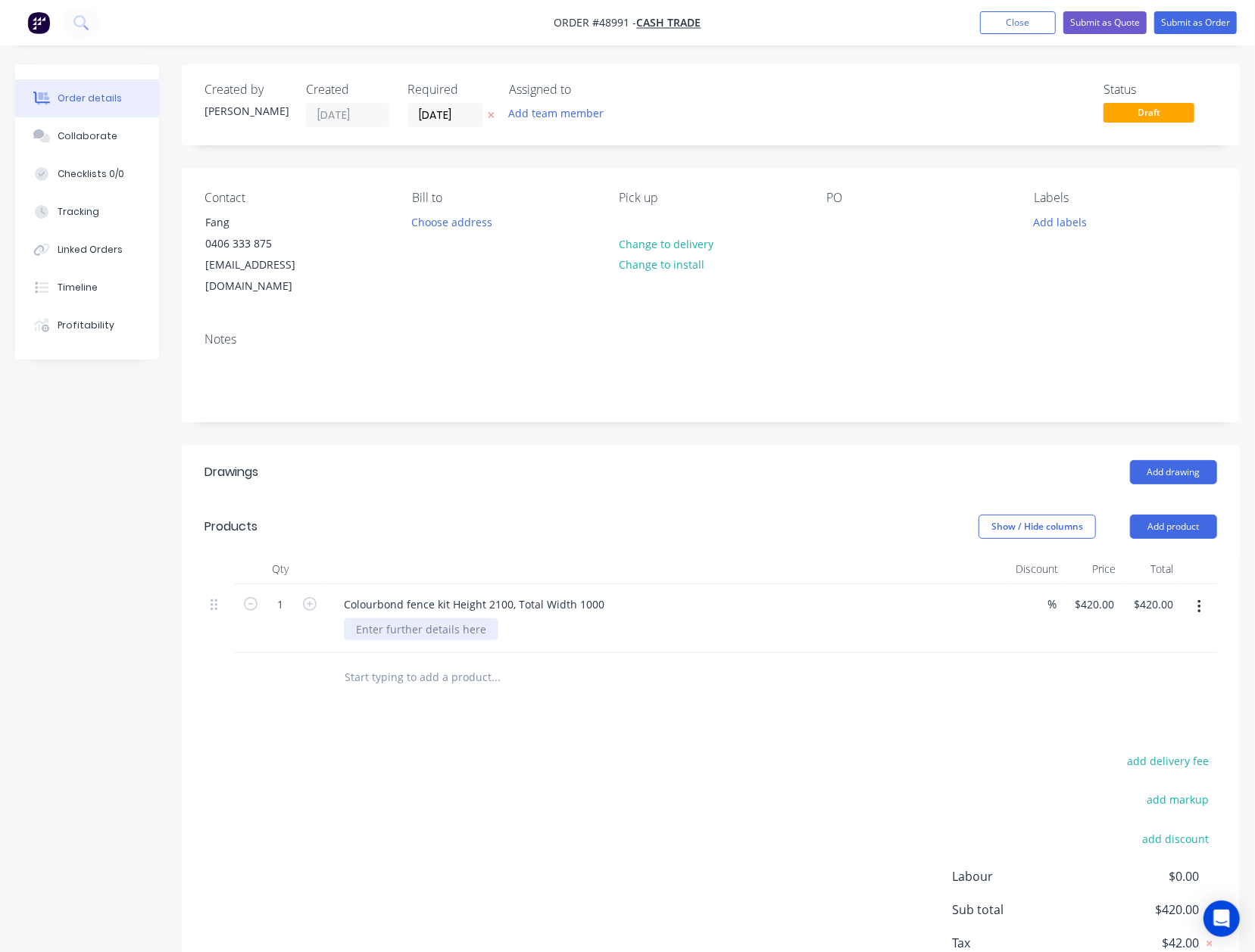
click at [422, 619] on div at bounding box center [421, 629] width 154 height 22
click at [955, 683] on div at bounding box center [710, 678] width 1012 height 49
click at [1182, 515] on button "Add product" at bounding box center [1173, 526] width 87 height 24
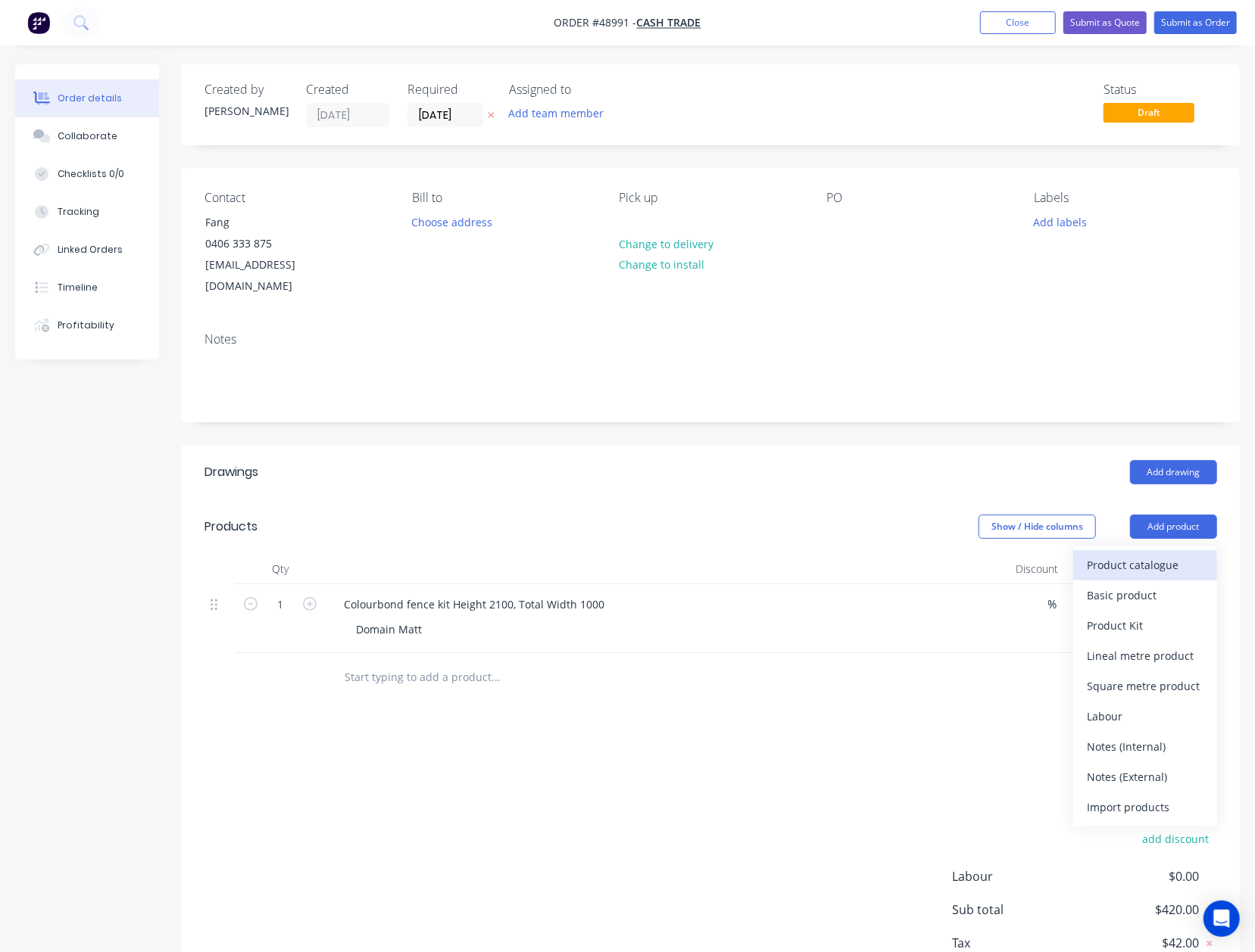
click at [1168, 554] on div "Product catalogue" at bounding box center [1144, 565] width 116 height 22
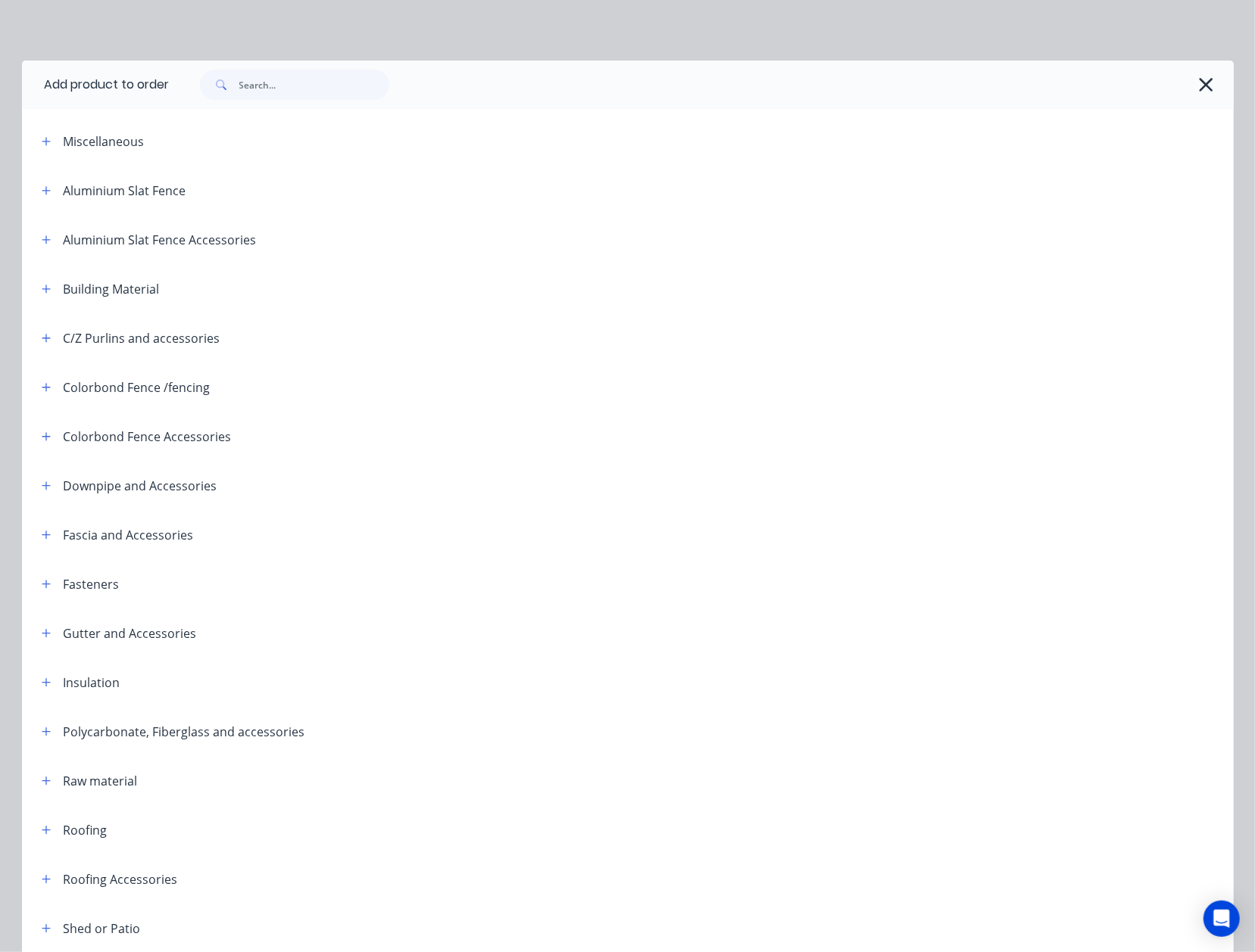
drag, startPoint x: 322, startPoint y: 152, endPoint x: 328, endPoint y: 125, distance: 27.7
click at [324, 148] on header "Miscellaneous" at bounding box center [628, 141] width 1211 height 49
click at [317, 106] on div at bounding box center [701, 84] width 1064 height 49
drag, startPoint x: 326, startPoint y: 85, endPoint x: 304, endPoint y: 79, distance: 22.8
click at [314, 88] on input "text" at bounding box center [314, 84] width 150 height 31
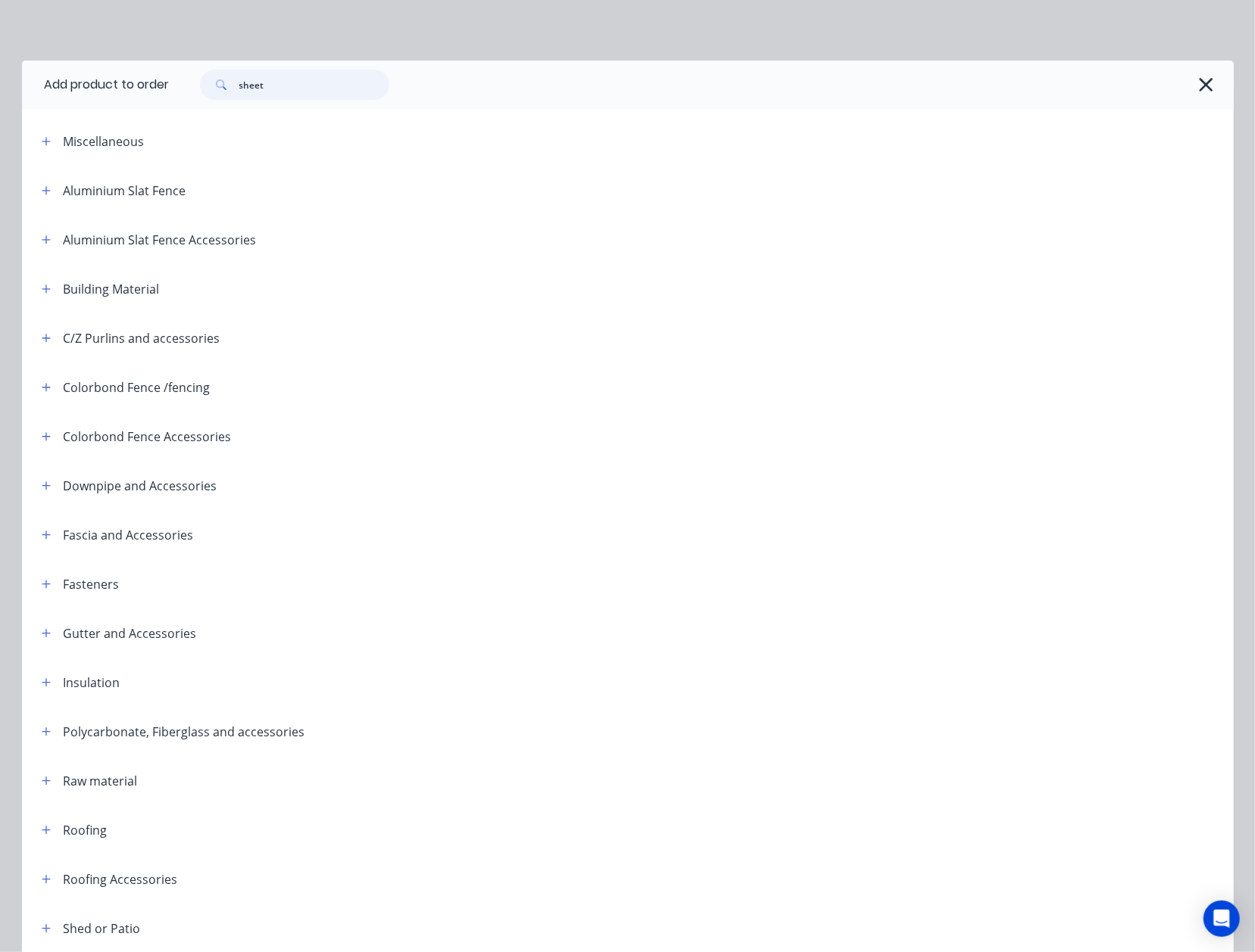
type input "sheet"
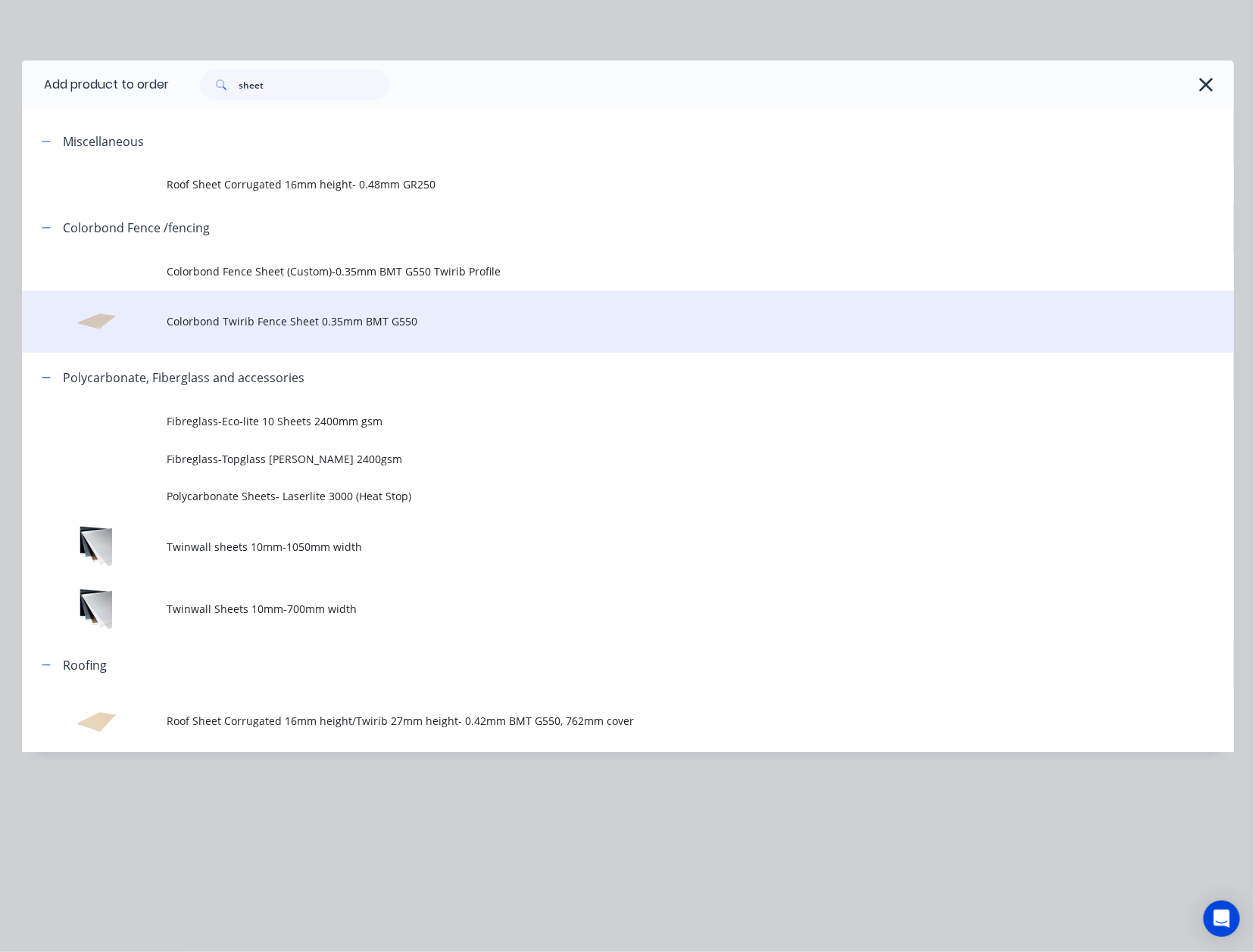
click at [327, 343] on td "Colorbond Twirib Fence Sheet 0.35mm BMT G550" at bounding box center [701, 322] width 1066 height 63
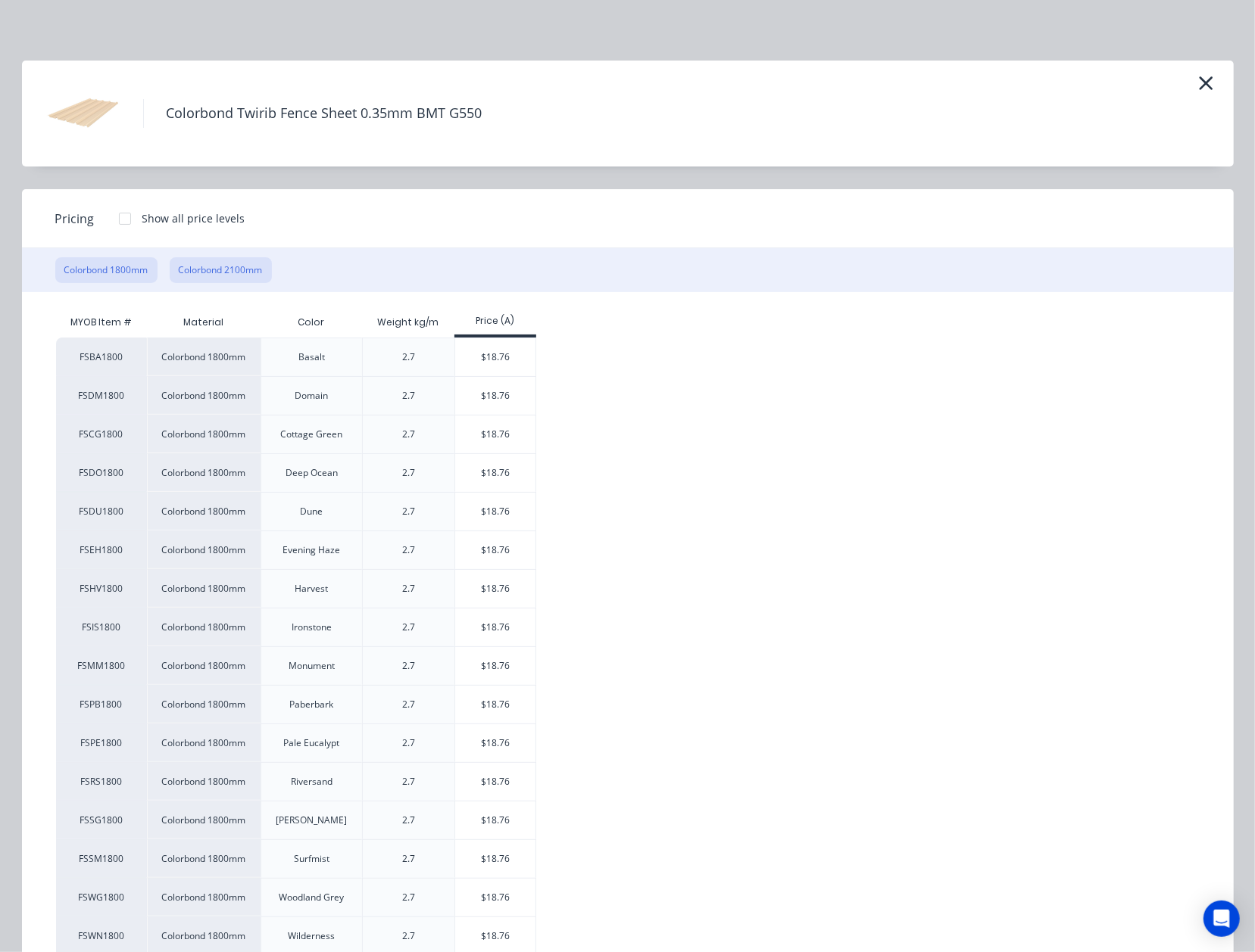
click at [237, 271] on button "Colorbond 2100mm" at bounding box center [221, 270] width 102 height 26
click at [492, 437] on div "$21.90" at bounding box center [496, 435] width 81 height 38
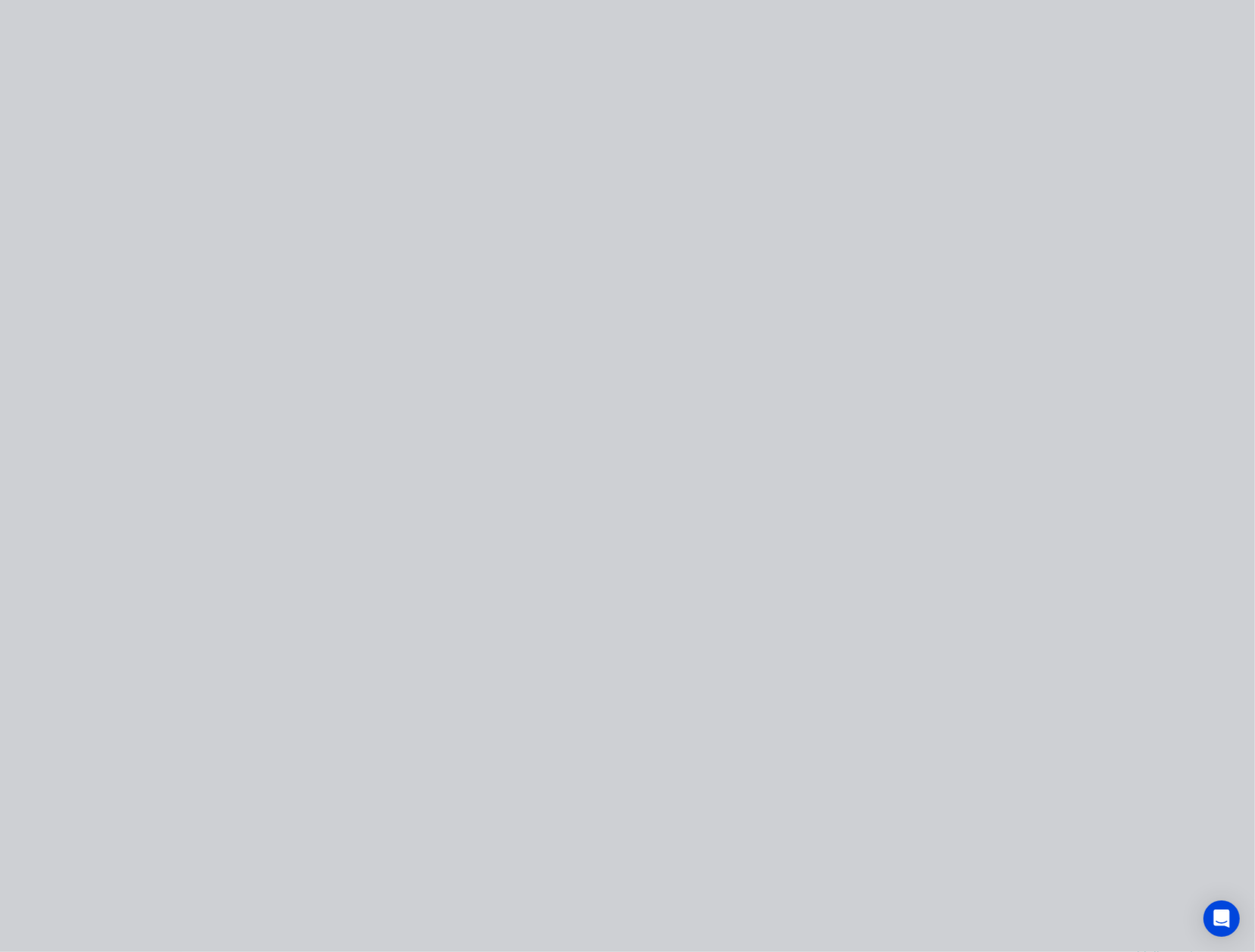
type input "$21.90"
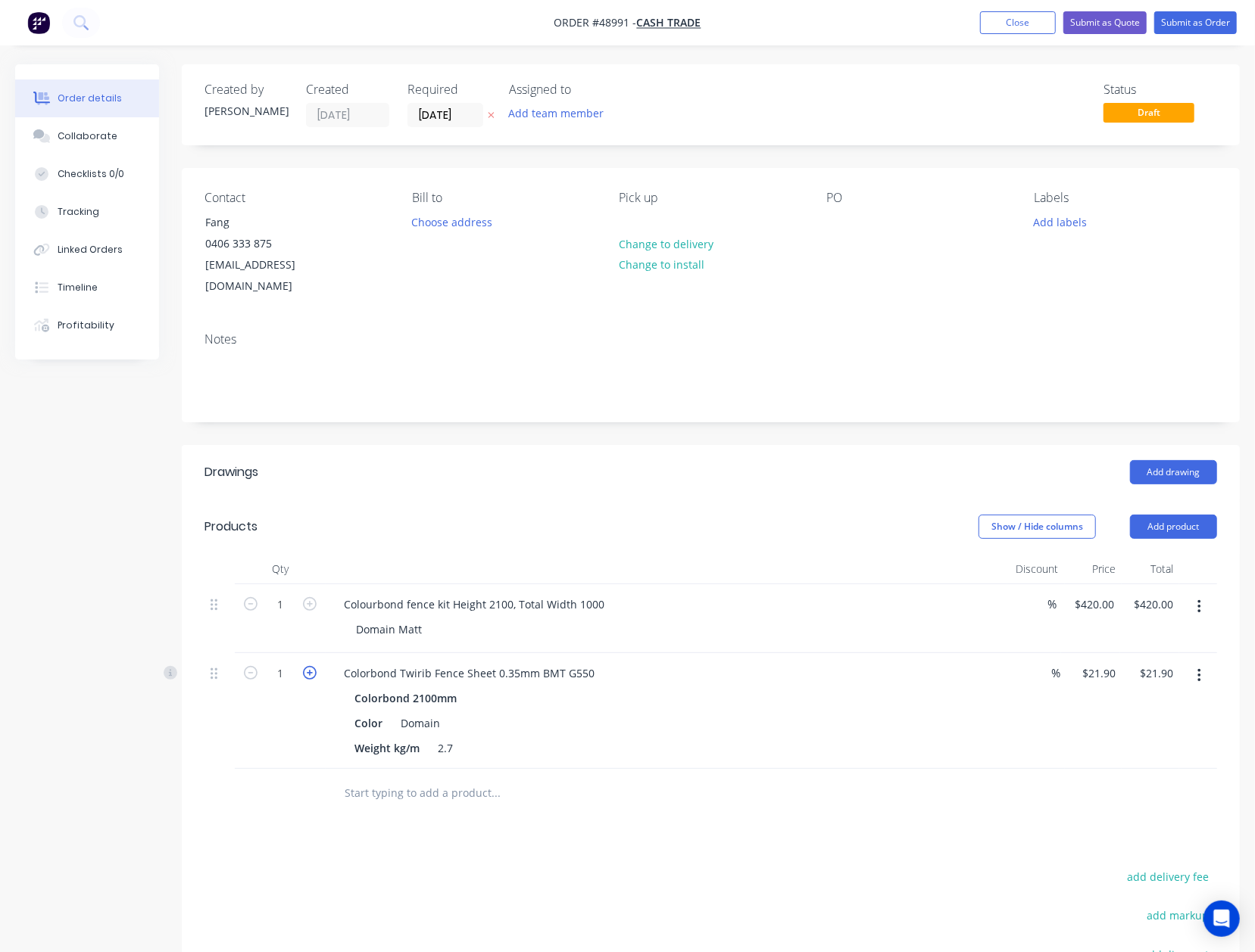
drag, startPoint x: 313, startPoint y: 656, endPoint x: 510, endPoint y: 479, distance: 264.8
click at [315, 667] on icon "button" at bounding box center [309, 673] width 14 height 14
type input "2"
type input "$43.80"
drag, startPoint x: 651, startPoint y: 397, endPoint x: 849, endPoint y: 435, distance: 201.6
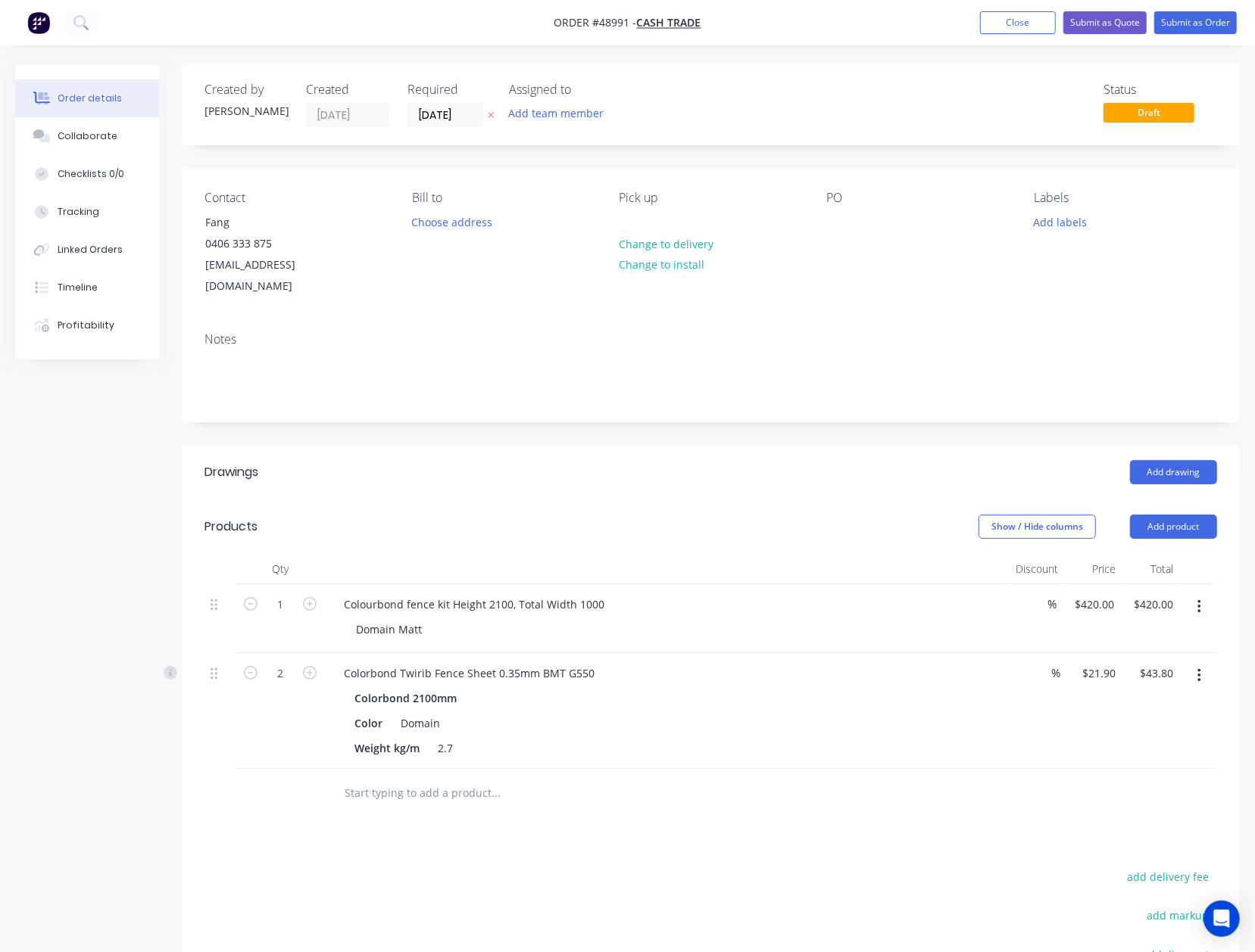
click at [656, 397] on div "Notes" at bounding box center [710, 370] width 1058 height 101
click at [1172, 515] on button "Add product" at bounding box center [1173, 526] width 87 height 24
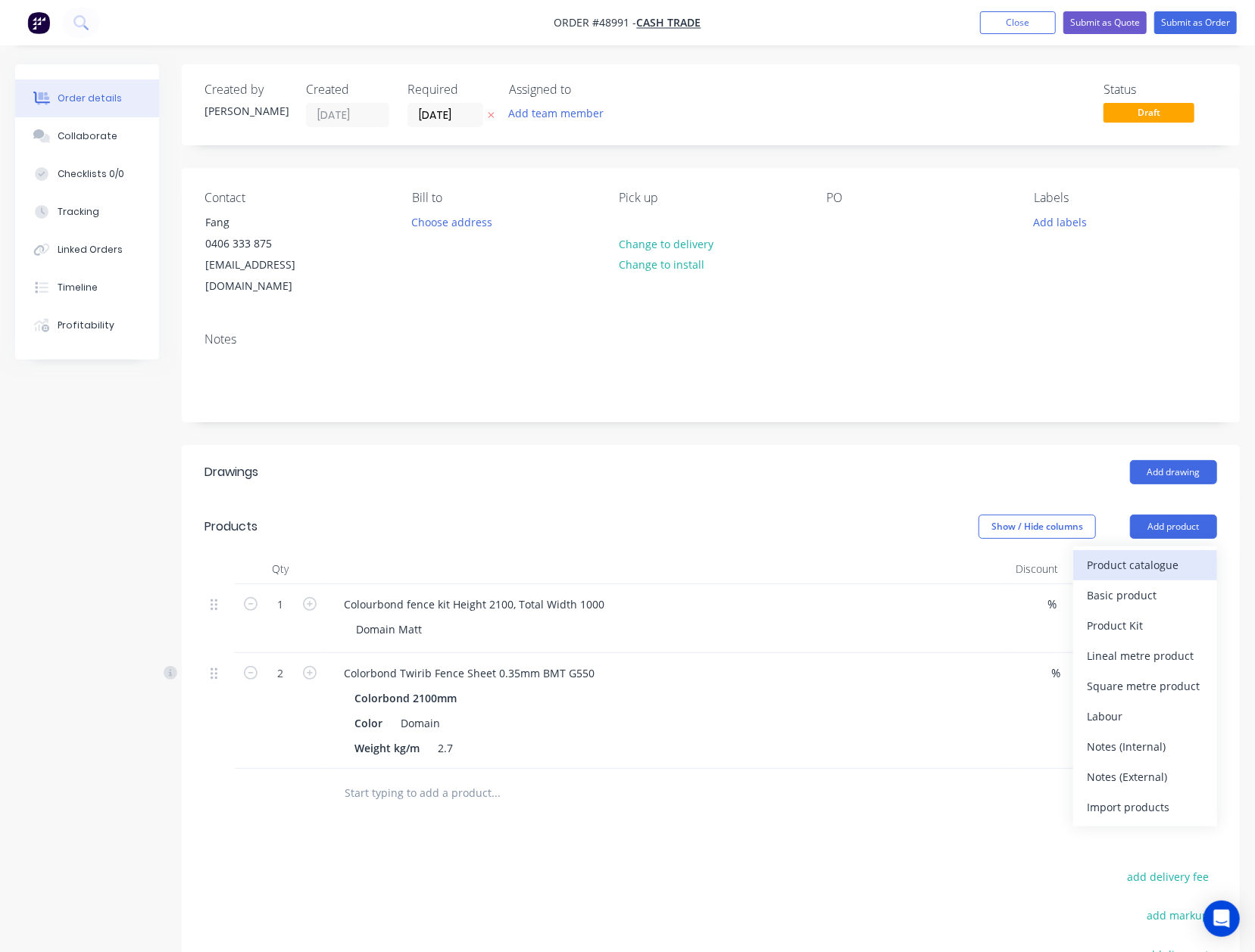
click at [1152, 554] on div "Product catalogue" at bounding box center [1144, 565] width 116 height 22
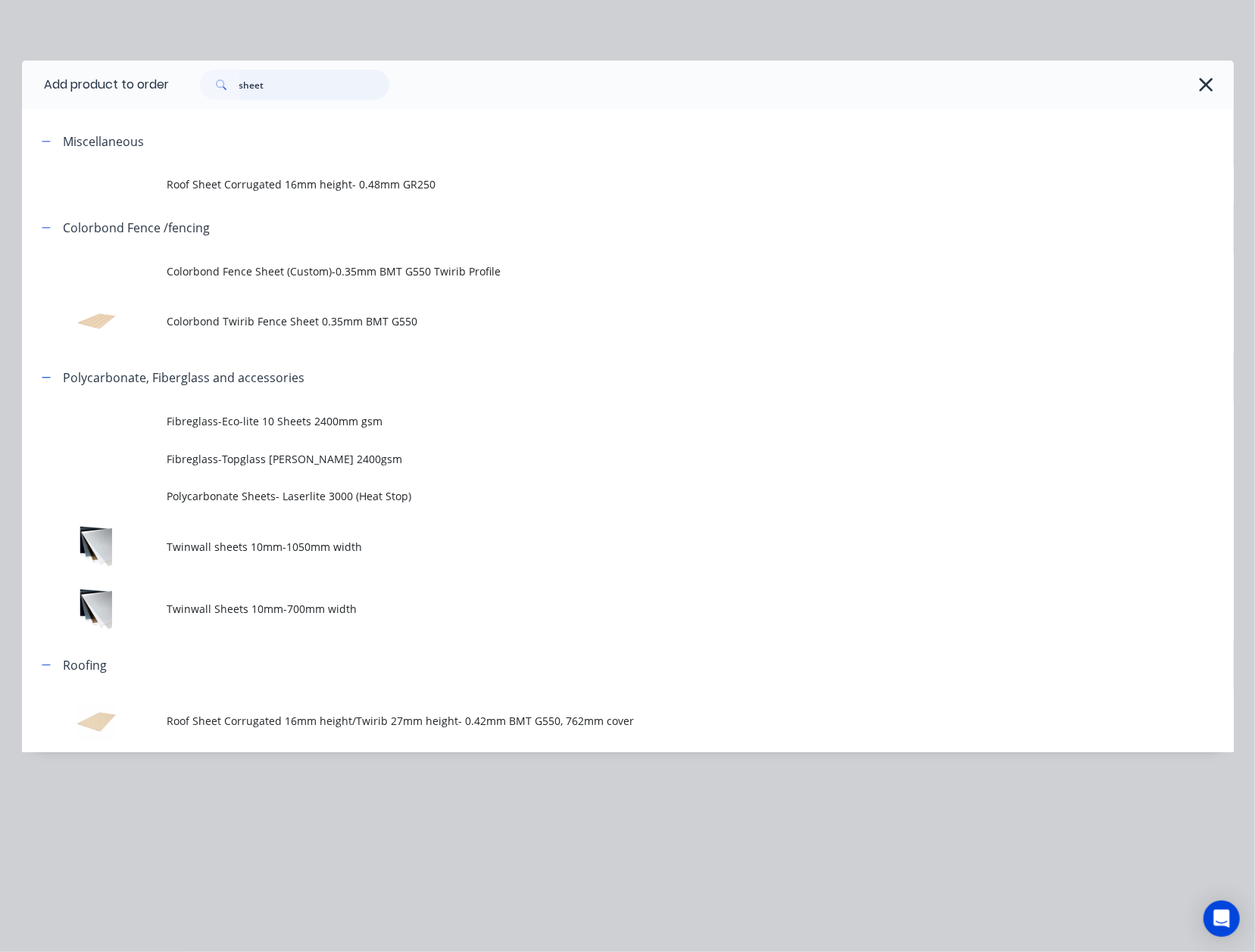
drag, startPoint x: 353, startPoint y: 83, endPoint x: 170, endPoint y: 91, distance: 183.2
click at [170, 91] on header "Add product to order sheet" at bounding box center [628, 84] width 1211 height 49
type input "post"
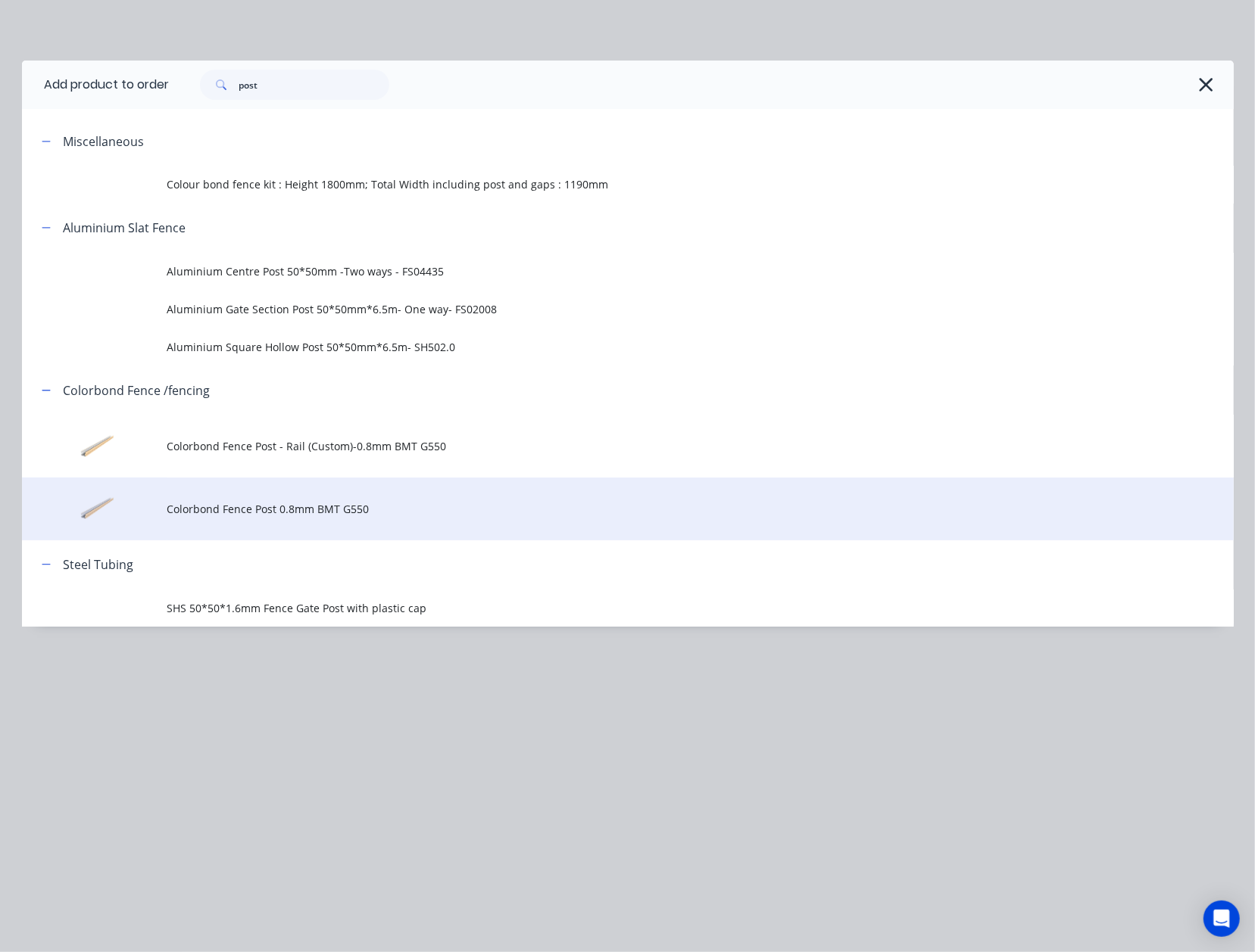
drag, startPoint x: 312, startPoint y: 498, endPoint x: 408, endPoint y: 301, distance: 219.1
click at [313, 498] on td "Colorbond Fence Post 0.8mm BMT G550" at bounding box center [701, 509] width 1066 height 63
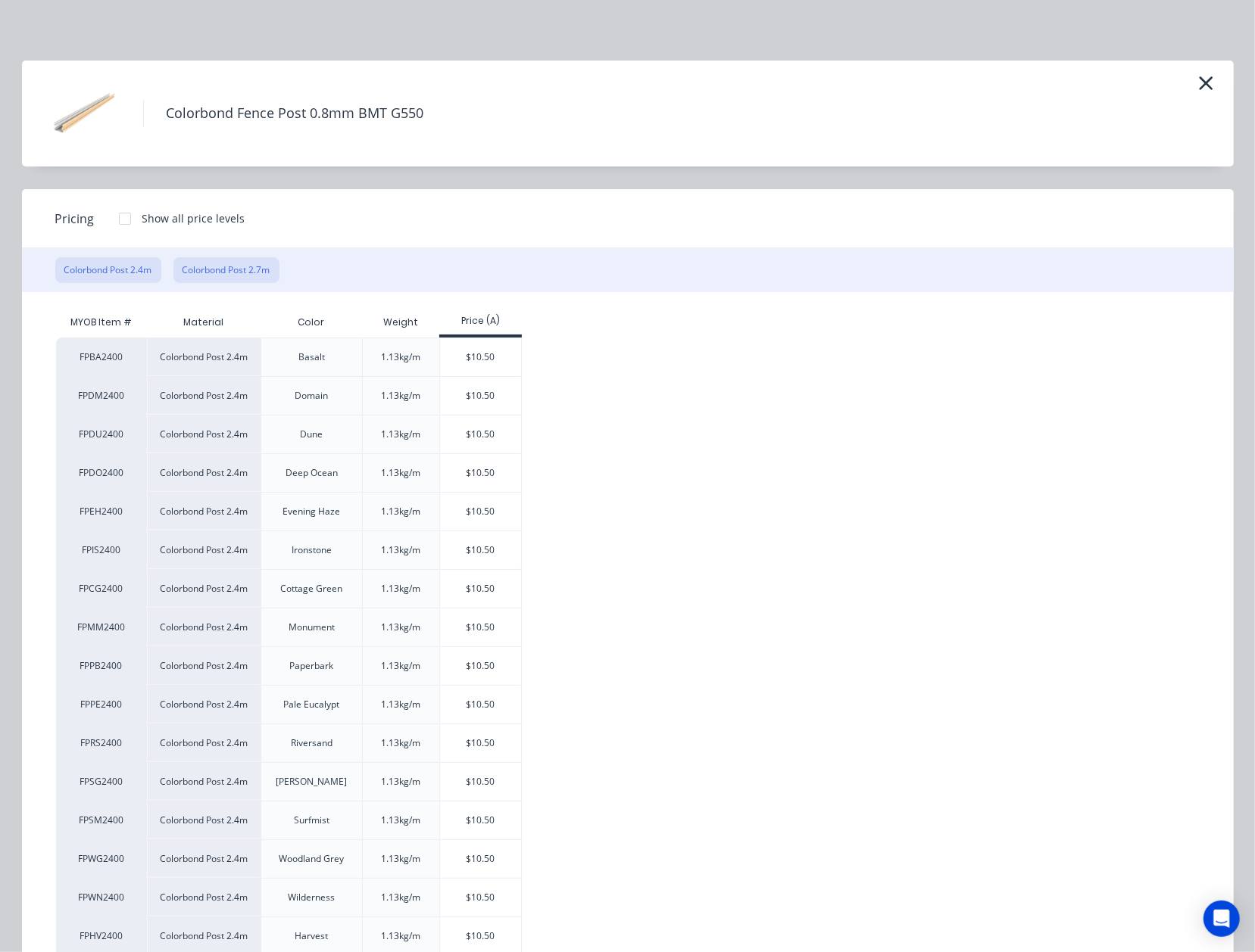
click at [249, 273] on button "Colorbond Post 2.7m" at bounding box center [226, 270] width 106 height 26
click at [480, 436] on div "$11.81" at bounding box center [480, 435] width 81 height 38
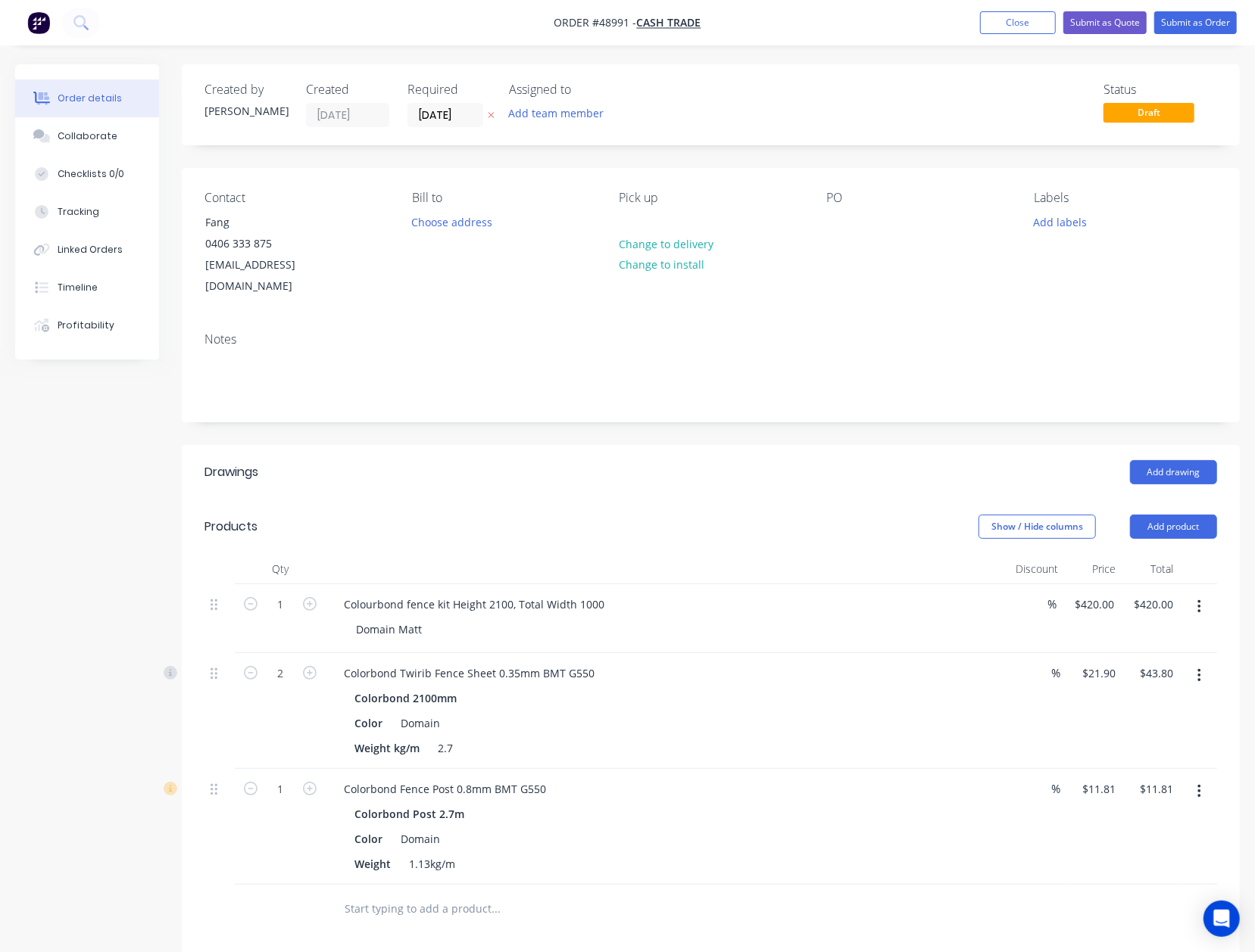
click at [300, 780] on button "button" at bounding box center [309, 787] width 20 height 16
type input "2"
type input "$23.62"
drag, startPoint x: 974, startPoint y: 462, endPoint x: 995, endPoint y: 455, distance: 22.1
click at [985, 460] on div "Add drawing" at bounding box center [818, 472] width 797 height 24
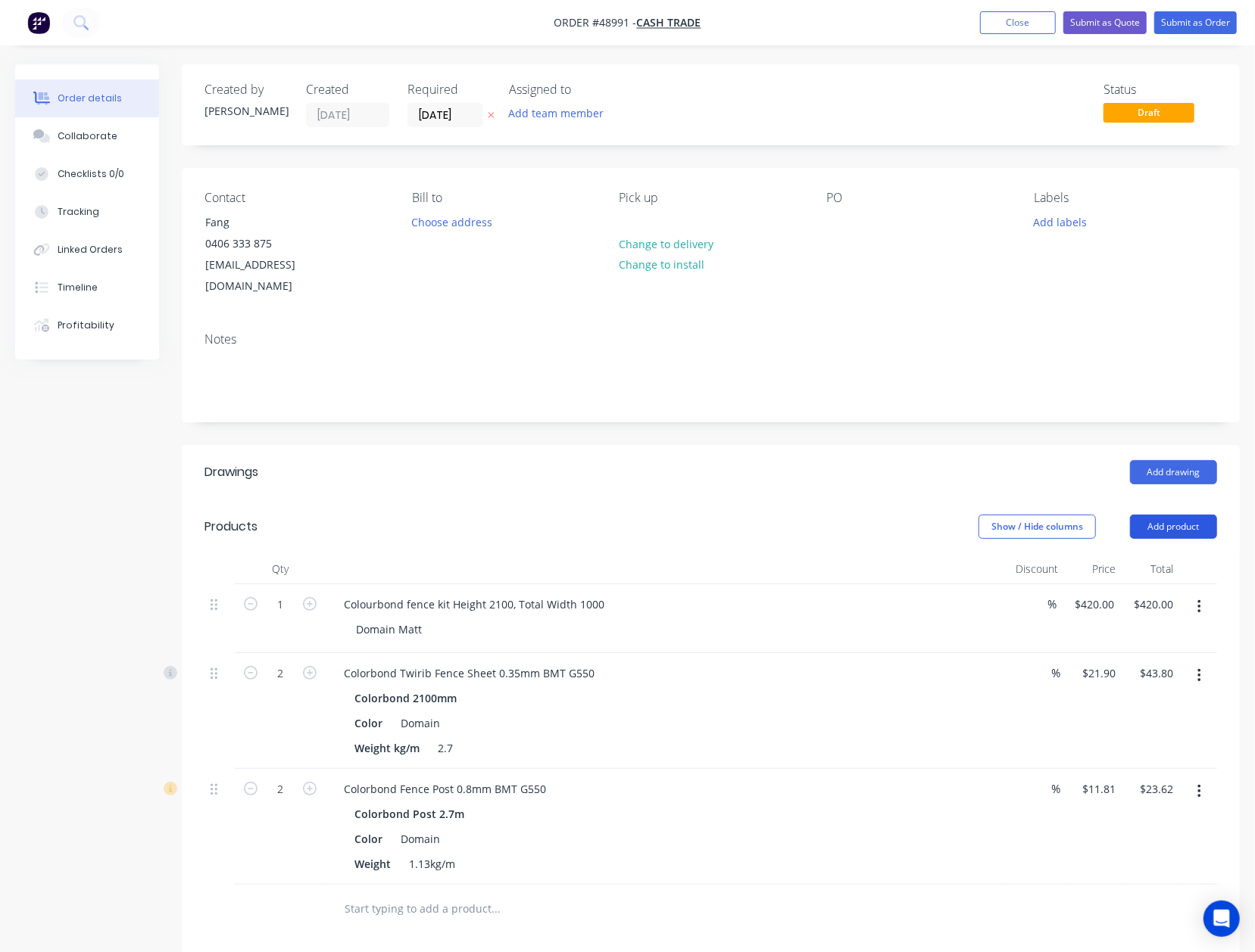
drag, startPoint x: 1188, startPoint y: 500, endPoint x: 1182, endPoint y: 512, distance: 13.4
click at [1188, 515] on button "Add product" at bounding box center [1173, 526] width 87 height 24
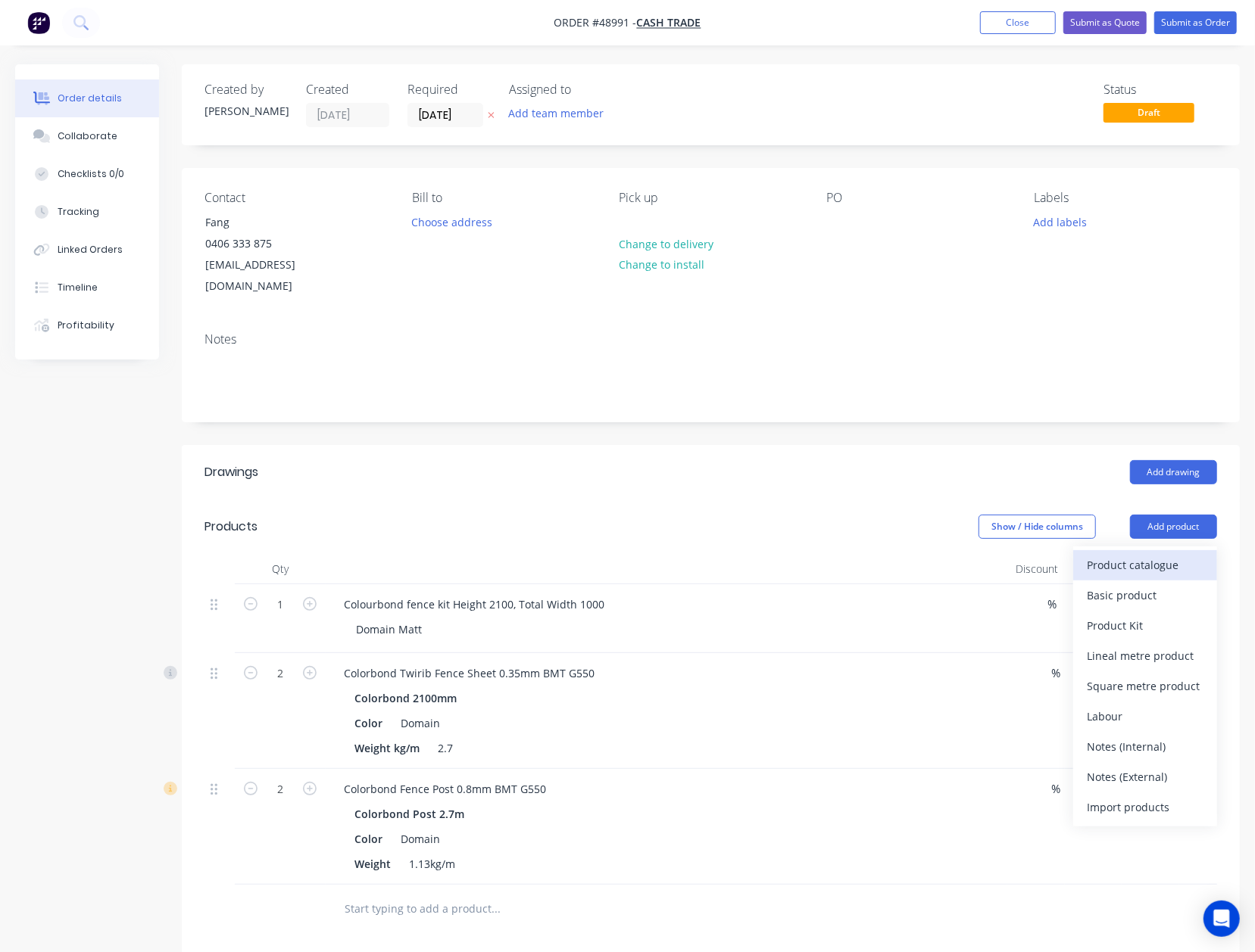
click at [1168, 554] on div "Product catalogue" at bounding box center [1144, 565] width 116 height 22
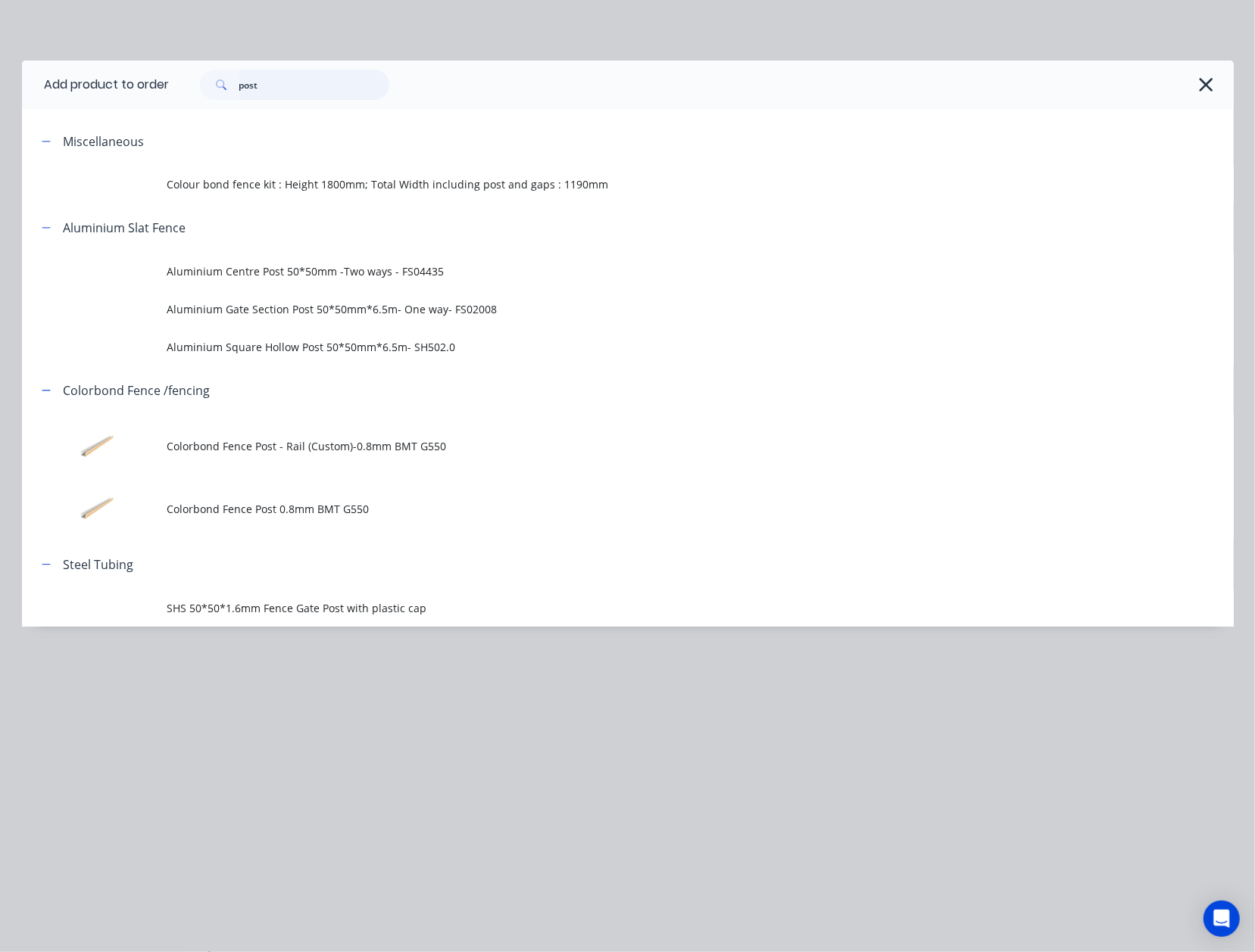
click at [32, 85] on header "Add product to order post" at bounding box center [628, 84] width 1211 height 49
type input "rail"
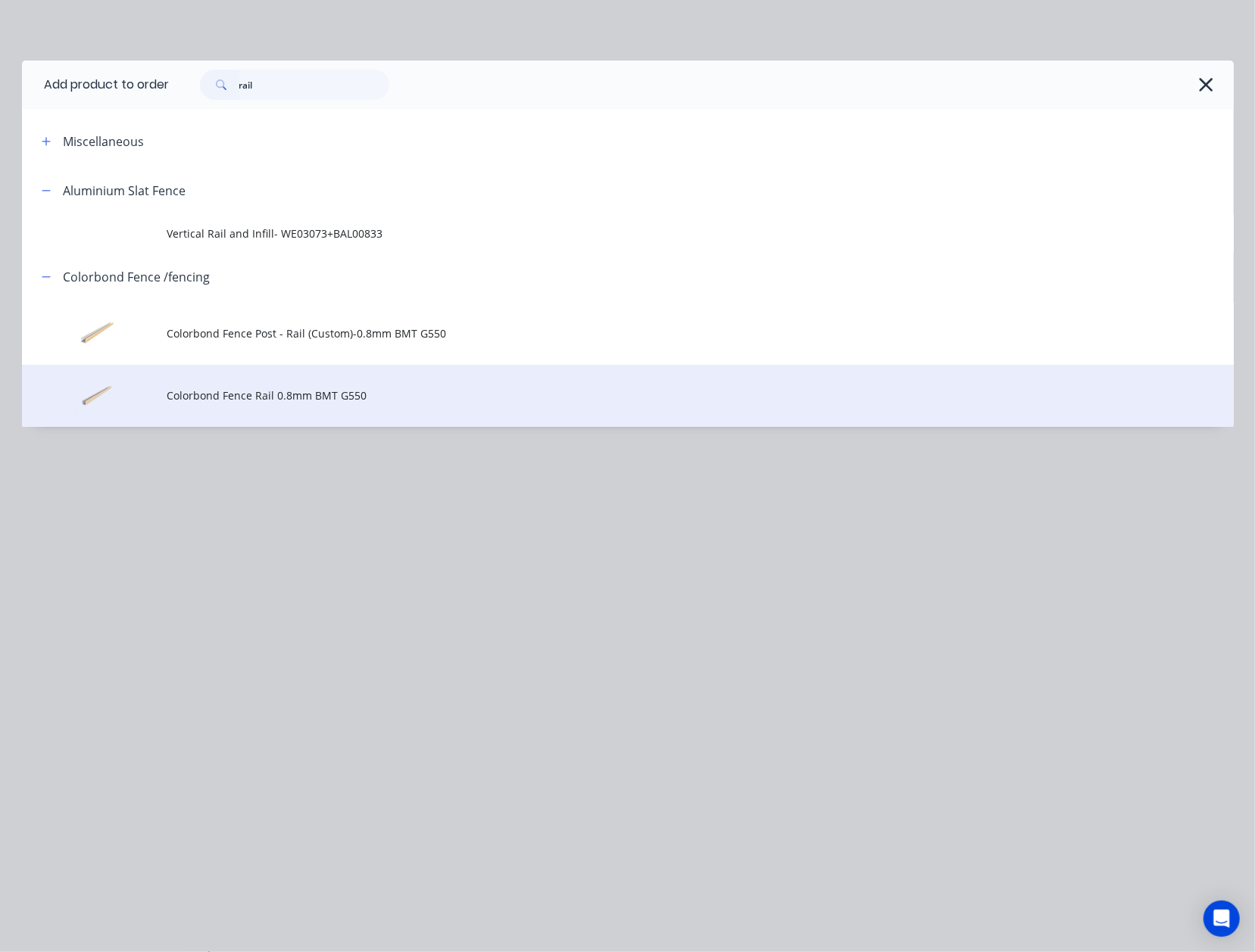
click at [291, 403] on span "Colorbond Fence Rail 0.8mm BMT G550" at bounding box center [593, 395] width 852 height 16
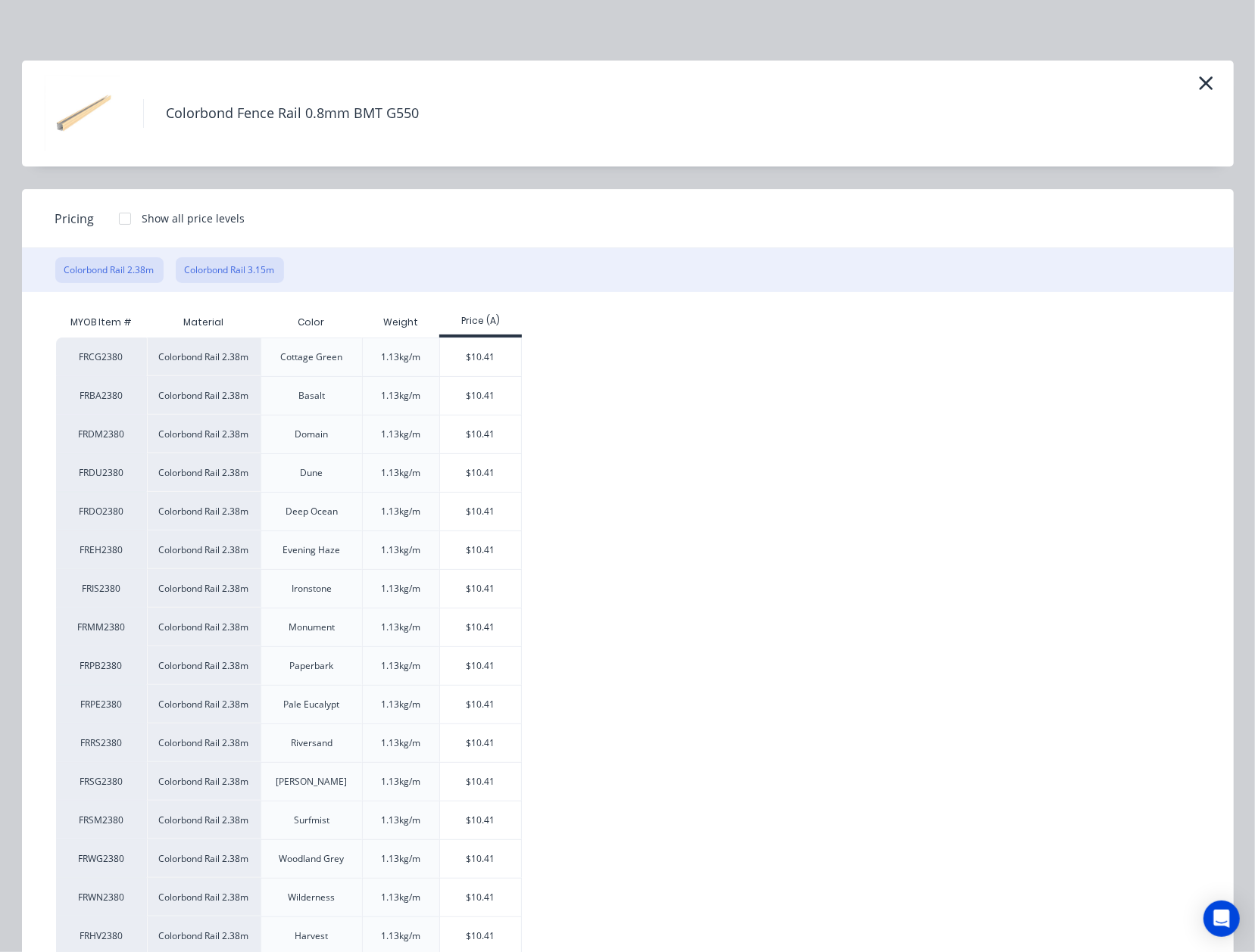
click at [236, 274] on button "Colorbond Rail 3.15m" at bounding box center [229, 270] width 108 height 26
click at [86, 265] on button "Colorbond Rail 2.38m" at bounding box center [109, 270] width 108 height 26
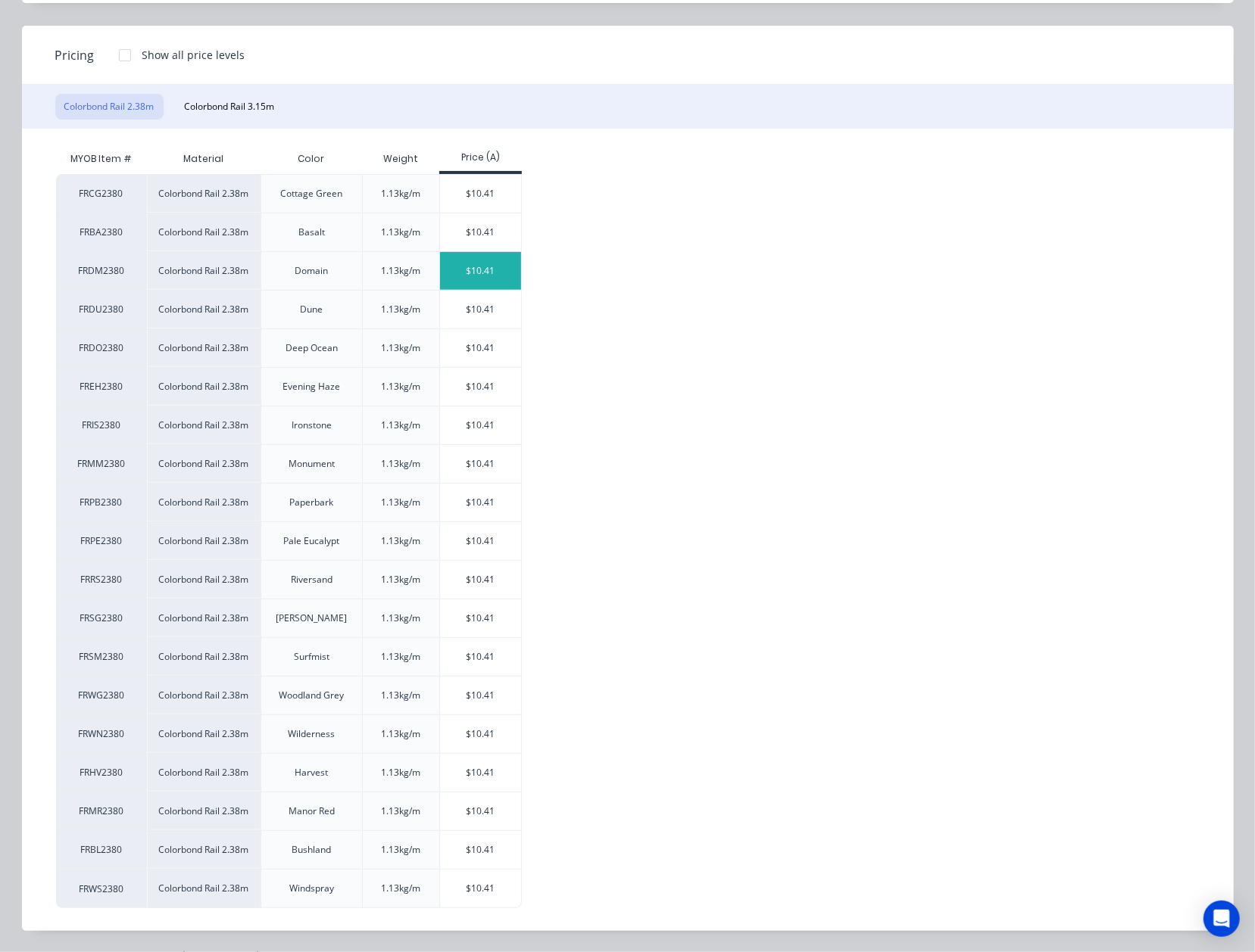
scroll to position [167, 0]
click at [473, 271] on div "$10.41" at bounding box center [480, 271] width 81 height 38
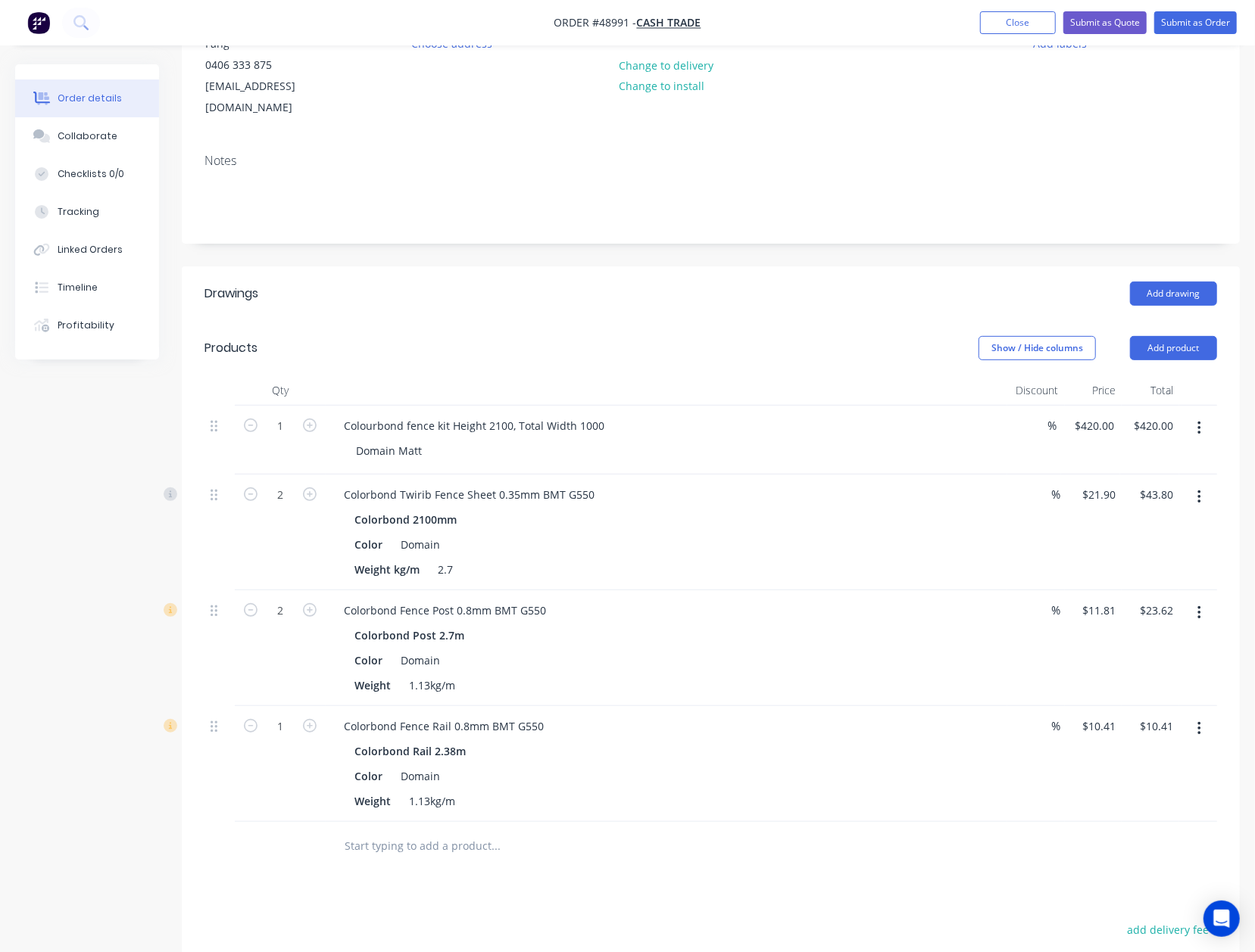
scroll to position [431, 0]
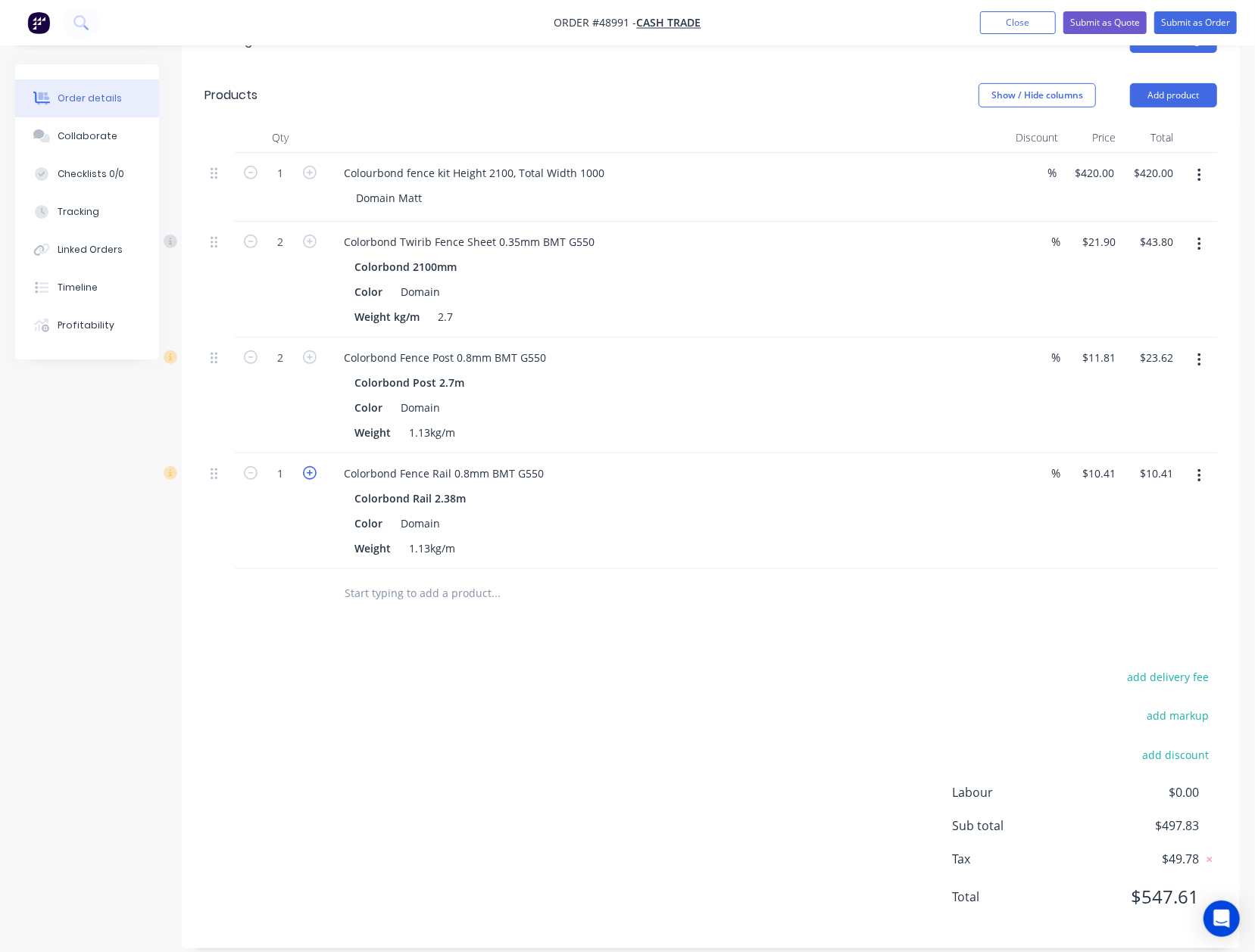
click at [310, 466] on icon "button" at bounding box center [309, 473] width 14 height 14
type input "2"
type input "$20.82"
click at [237, 569] on div at bounding box center [280, 594] width 91 height 49
click at [1205, 463] on button "button" at bounding box center [1199, 476] width 35 height 27
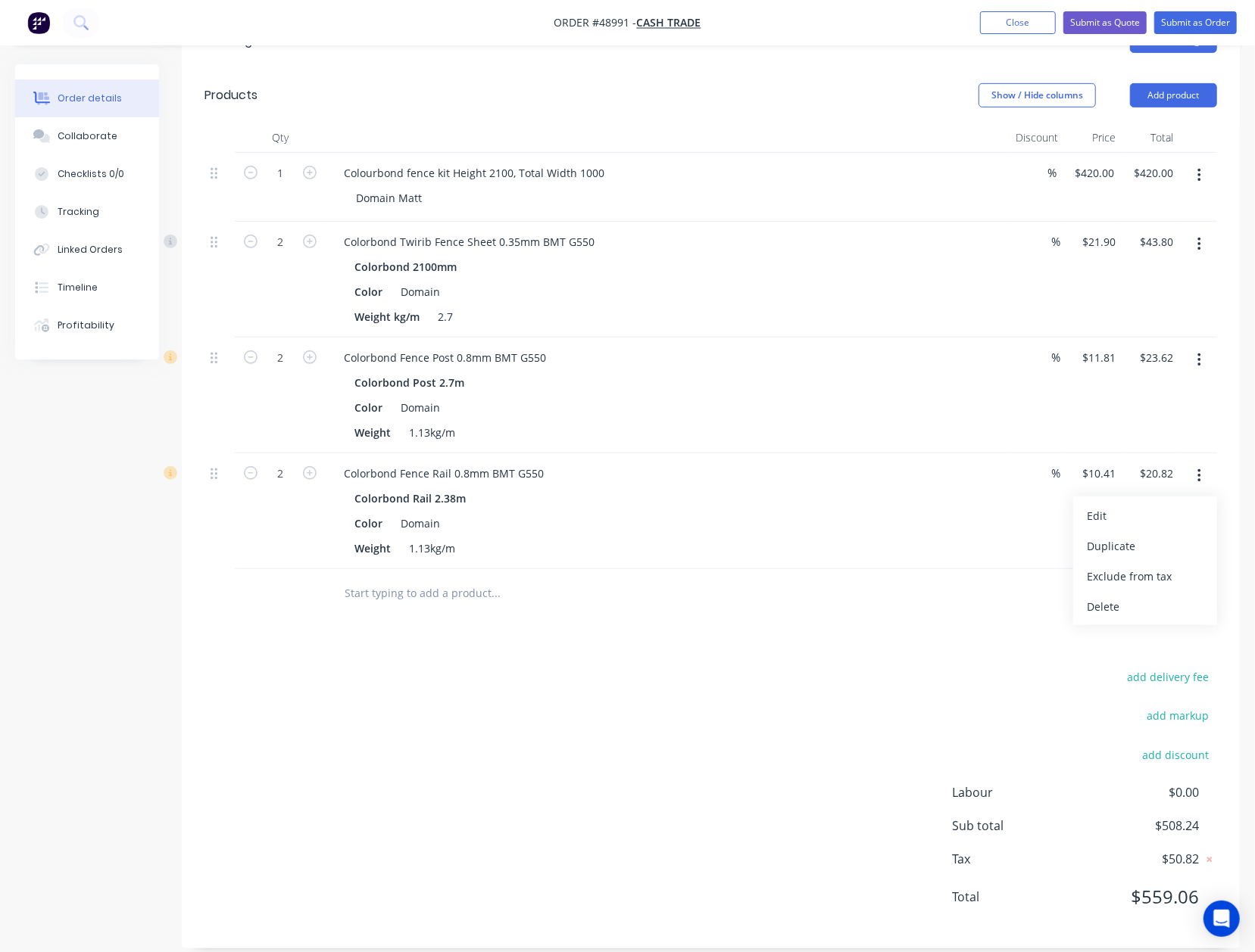
click at [455, 588] on input "text" at bounding box center [495, 593] width 303 height 31
click at [243, 466] on icon "button" at bounding box center [250, 473] width 14 height 14
type input "1"
type input "$10.41"
drag, startPoint x: 397, startPoint y: 657, endPoint x: 483, endPoint y: 703, distance: 97.5
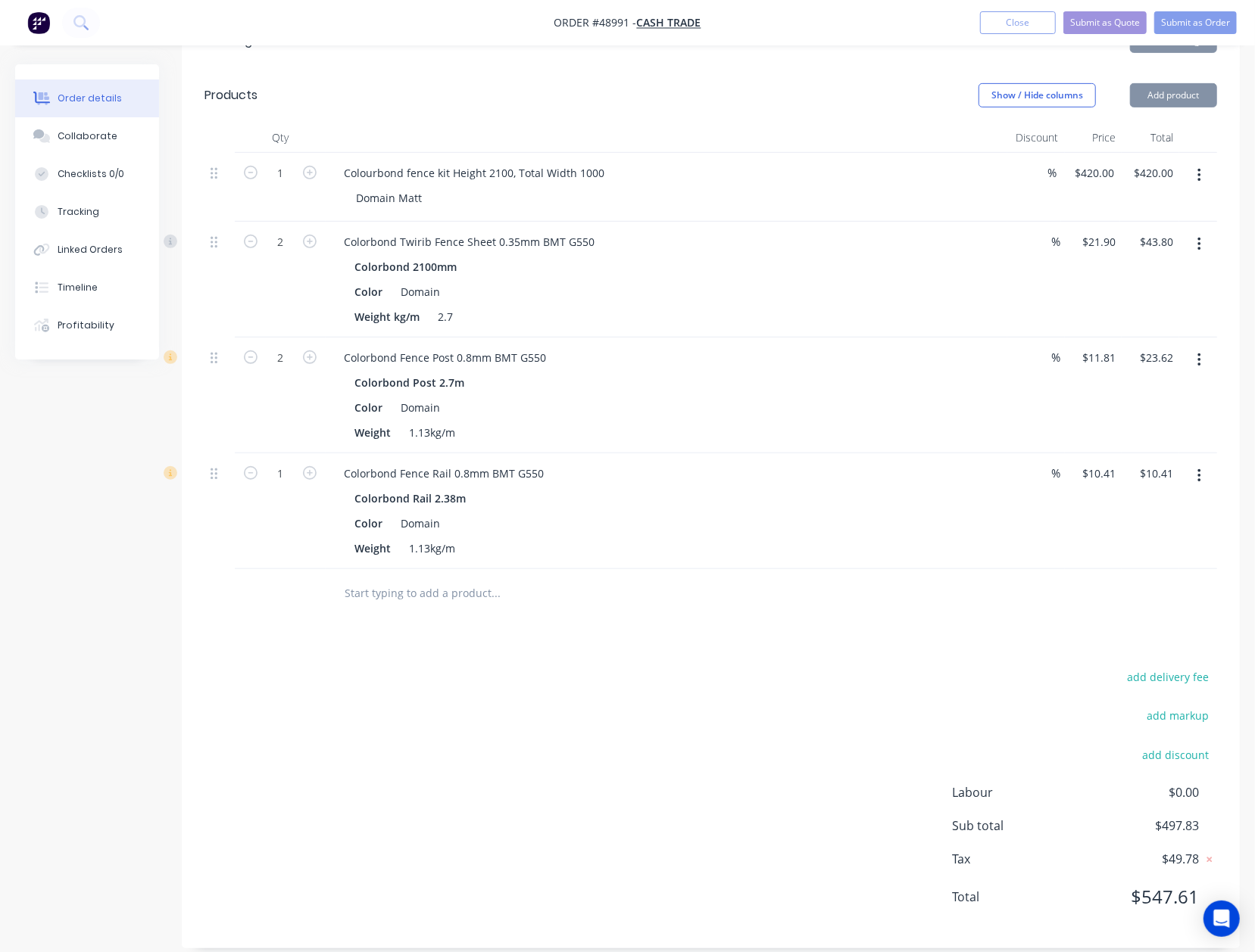
click at [397, 667] on div "add delivery fee add markup add discount Labour $0.00 Sub total $497.83 Tax $49…" at bounding box center [710, 796] width 1012 height 259
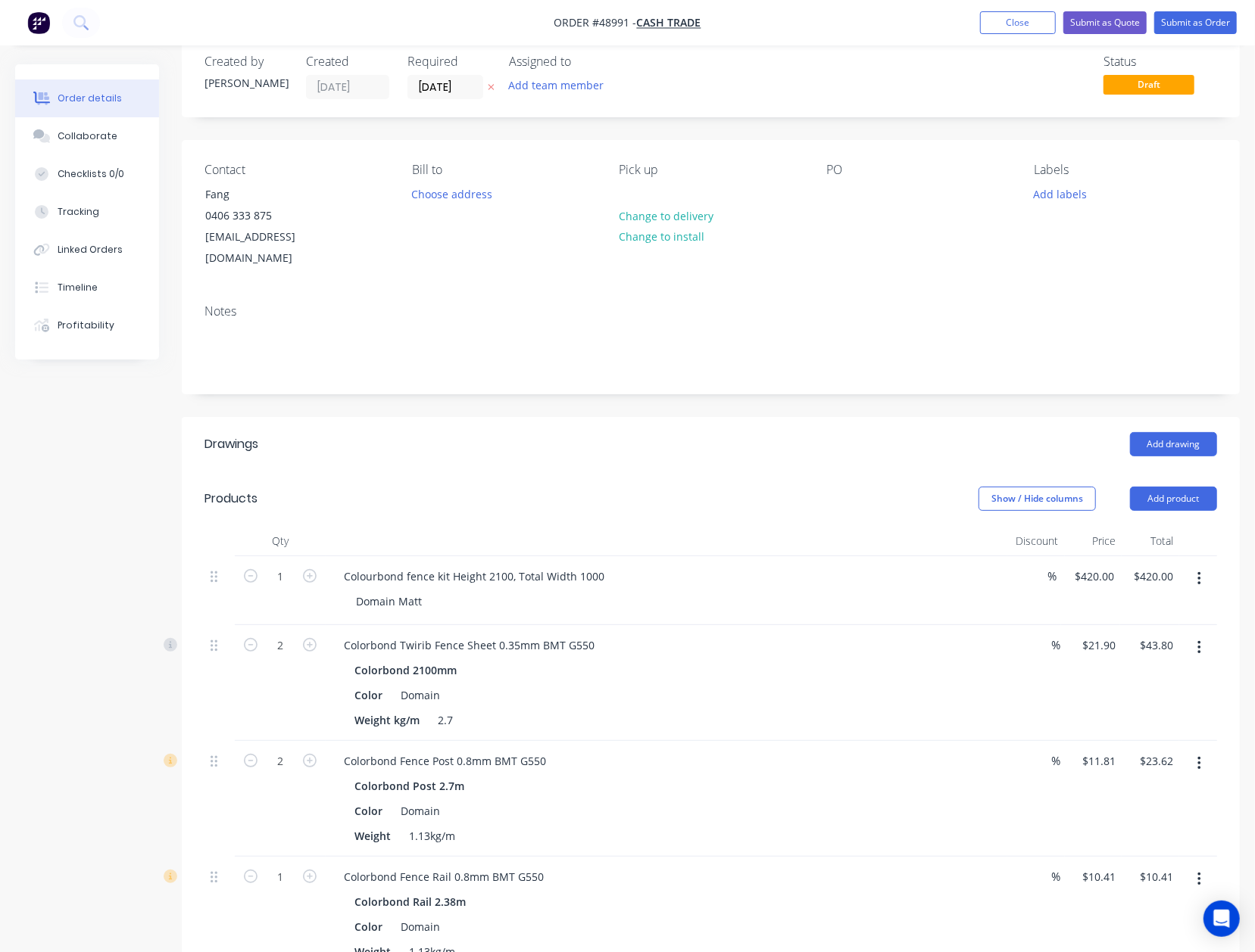
scroll to position [230, 0]
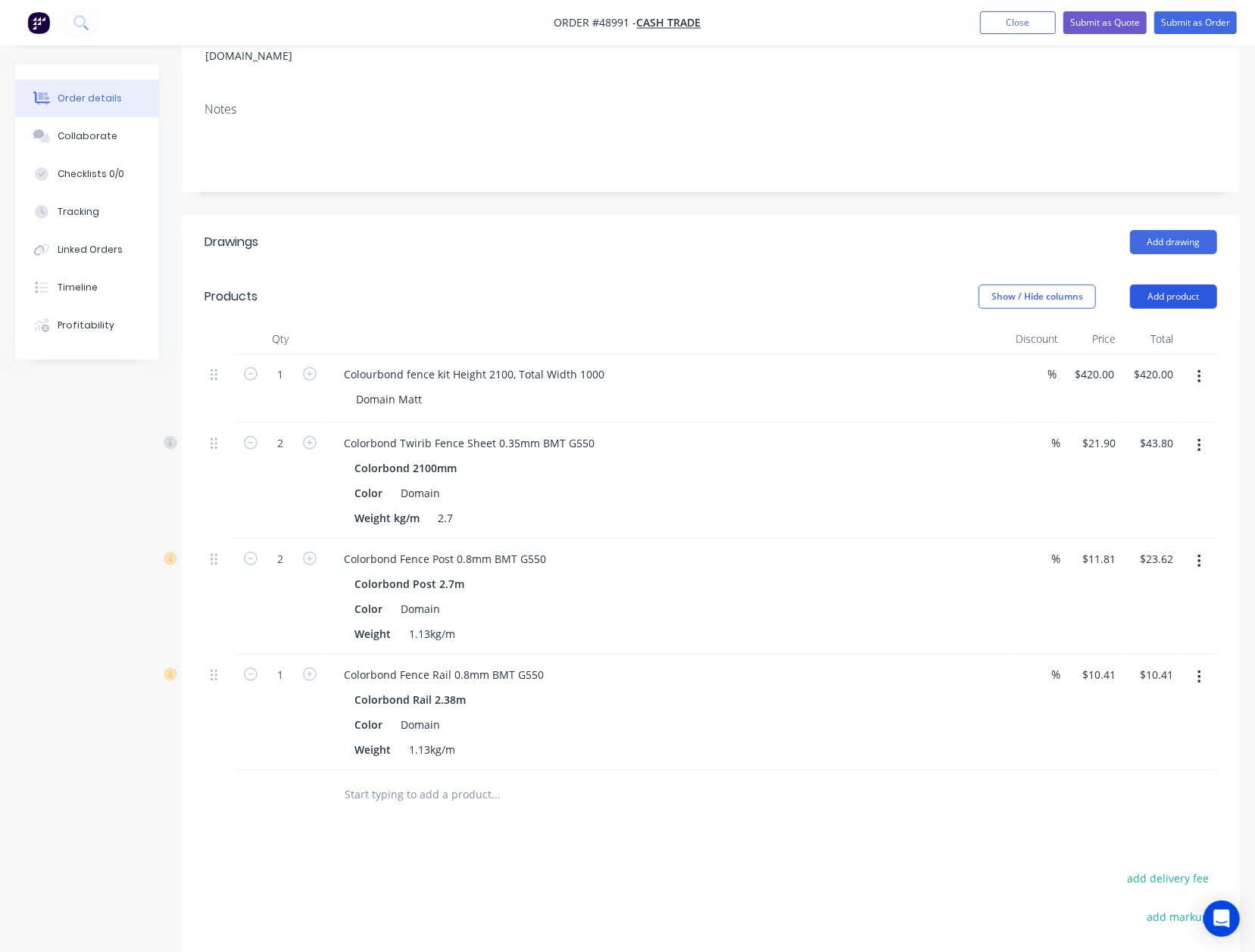
click at [1187, 285] on button "Add product" at bounding box center [1173, 296] width 87 height 24
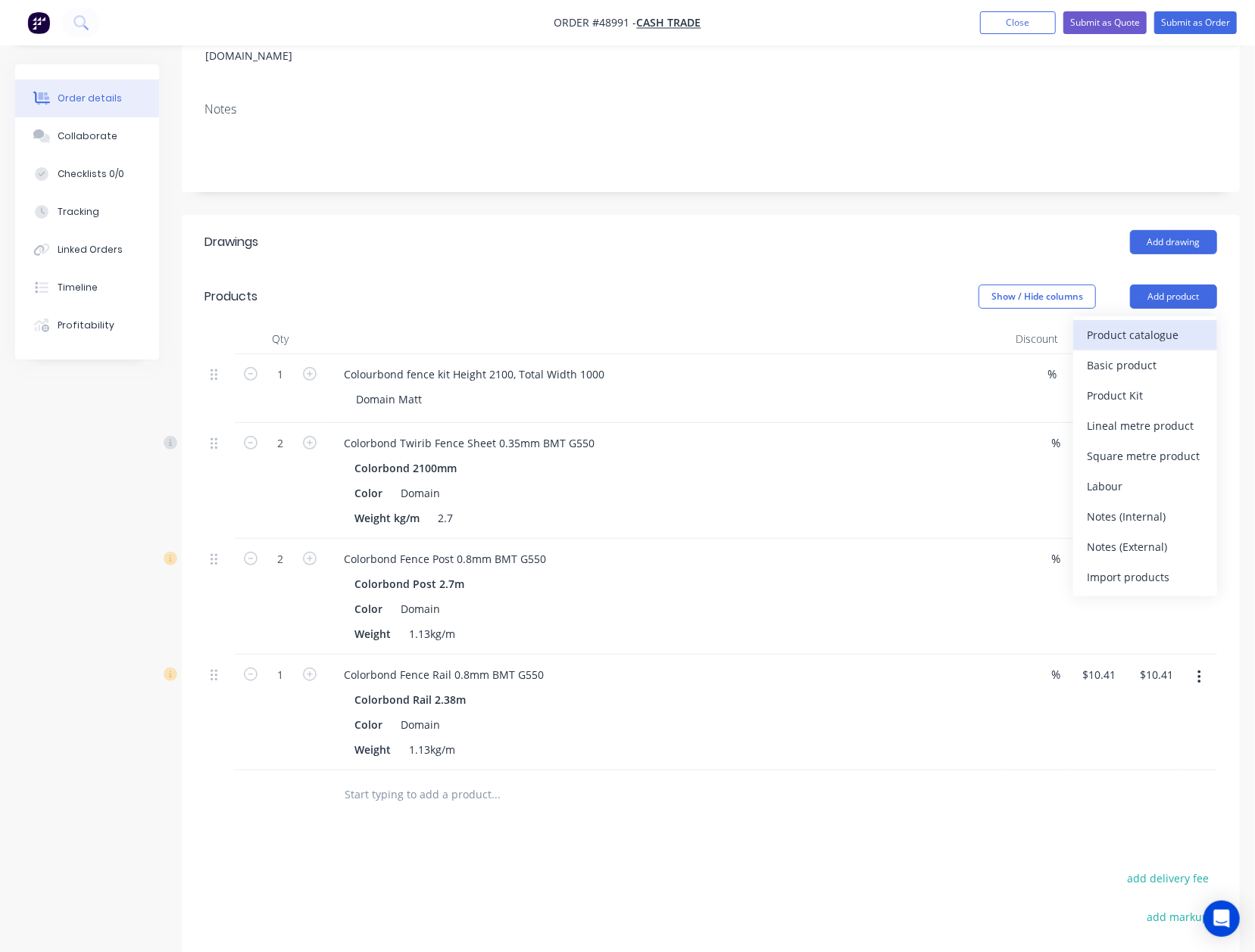
click at [1149, 324] on div "Product catalogue" at bounding box center [1144, 335] width 116 height 22
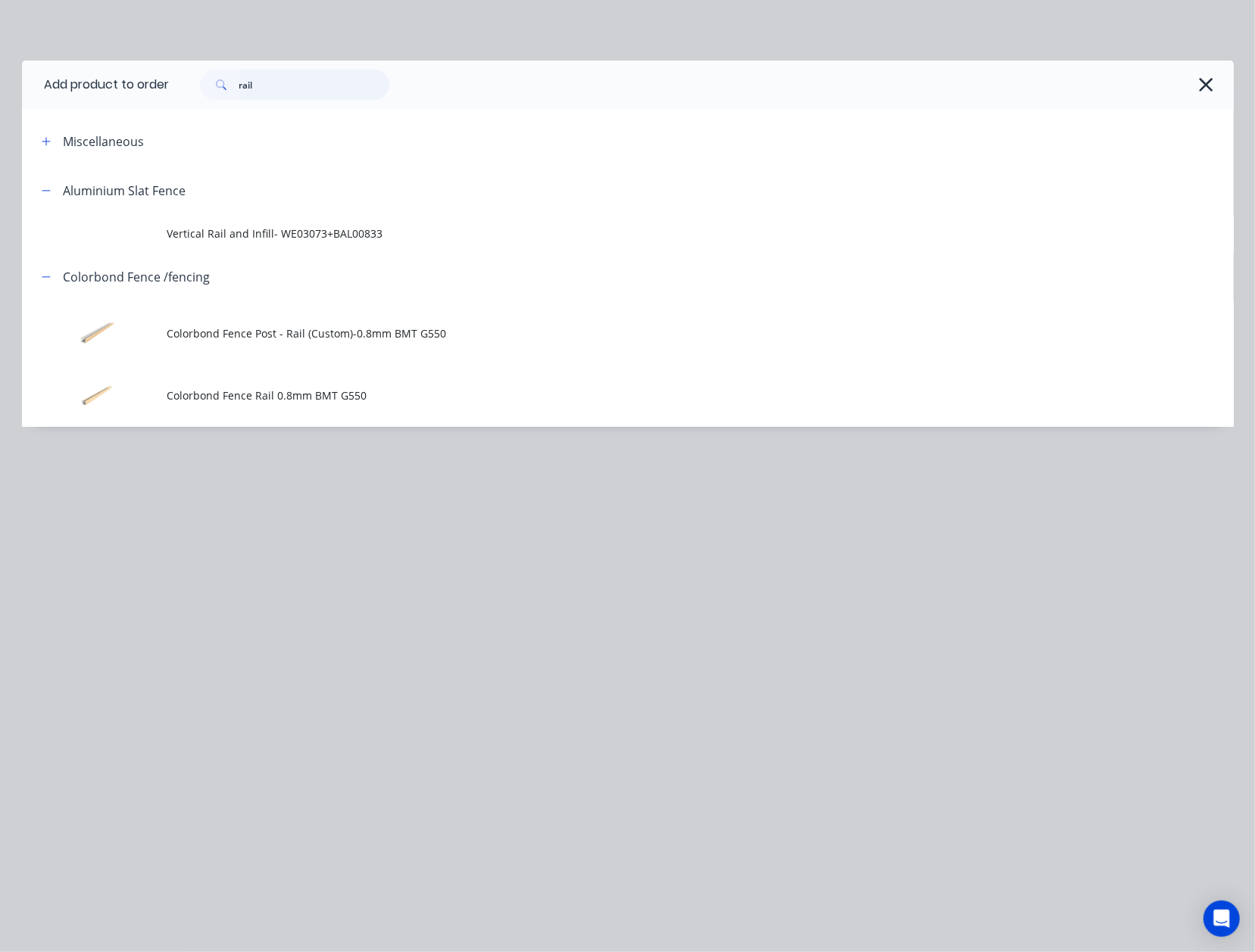
click at [59, 87] on header "Add product to order rail" at bounding box center [628, 84] width 1211 height 49
type input "post"
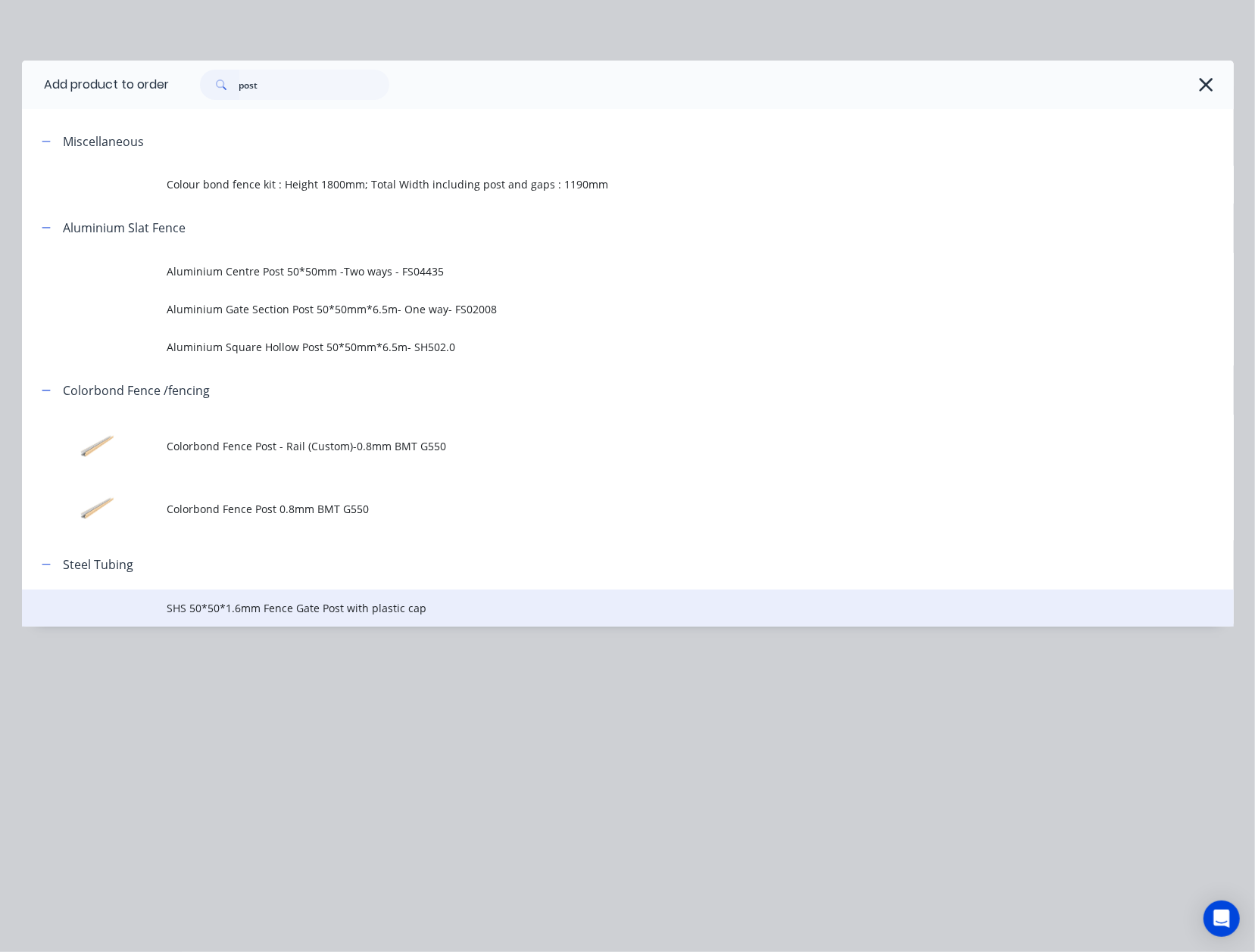
click at [370, 606] on span "SHS 50*50*1.6mm Fence Gate Post with plastic cap" at bounding box center [593, 608] width 852 height 16
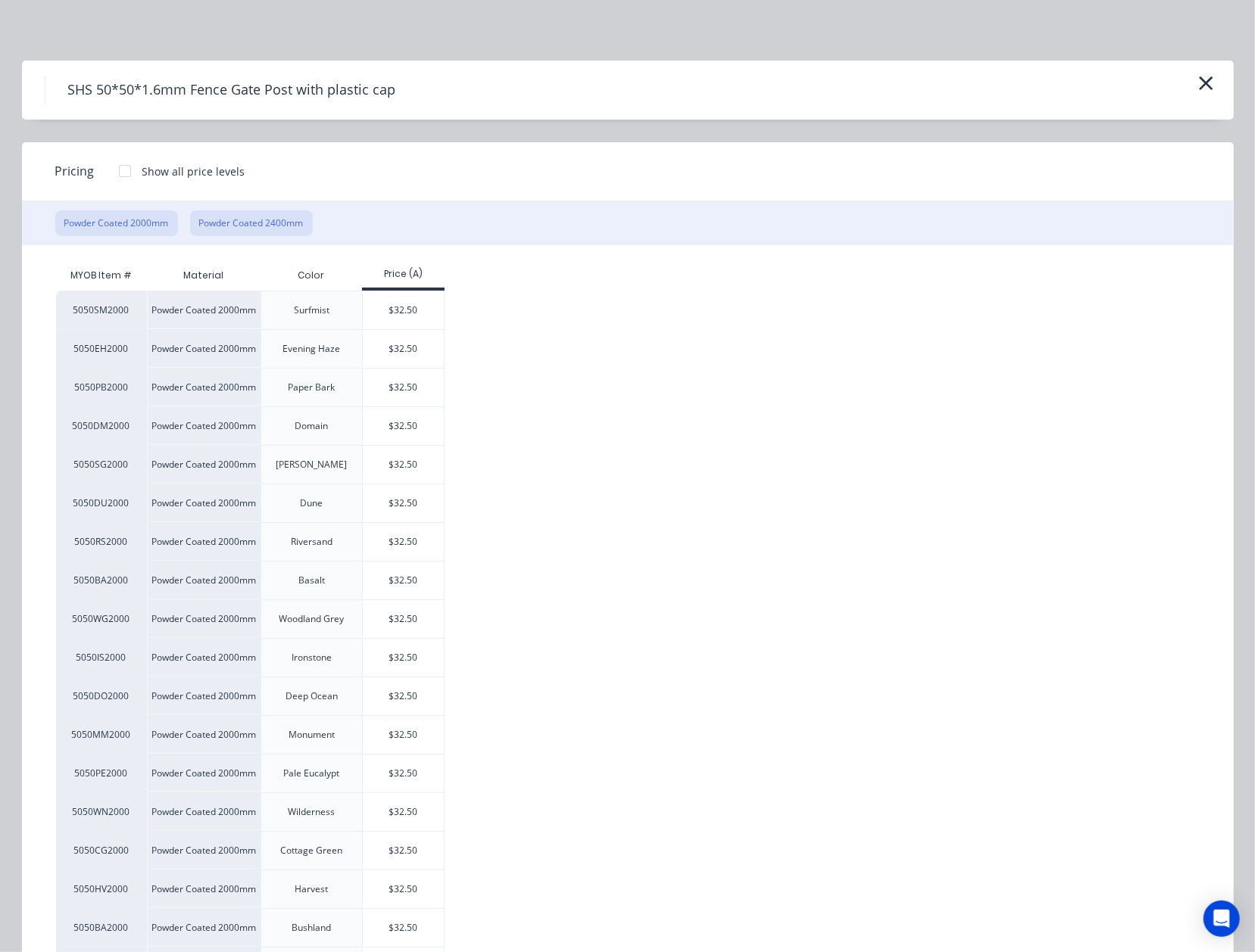
click at [285, 219] on button "Powder Coated 2400mm" at bounding box center [251, 223] width 123 height 26
click at [386, 421] on div "$37.00" at bounding box center [403, 427] width 81 height 38
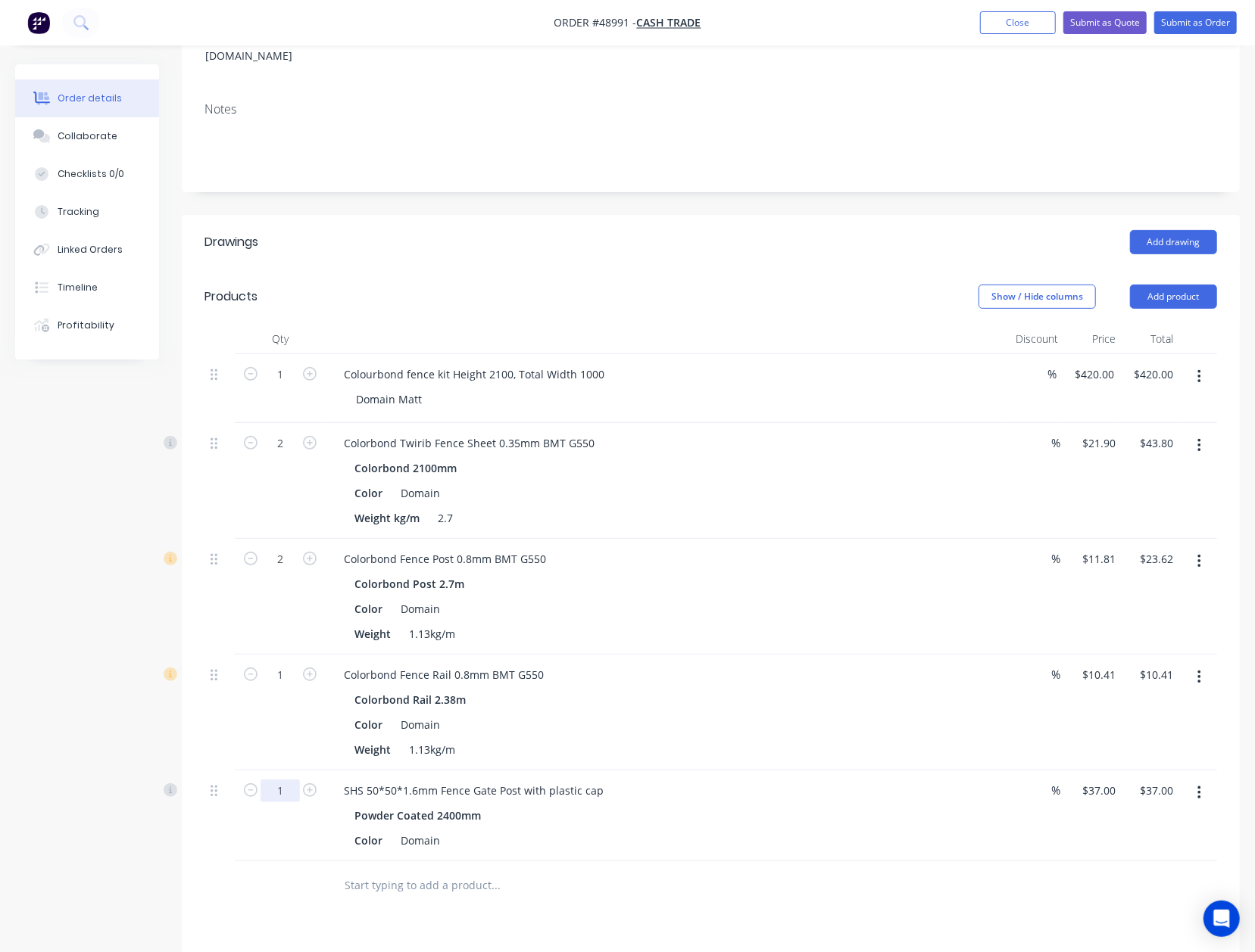
click at [277, 780] on input "1" at bounding box center [281, 791] width 40 height 23
type input "2"
type input "37"
type input "$74.00"
click at [1085, 771] on div "37 $37.00" at bounding box center [1093, 816] width 58 height 91
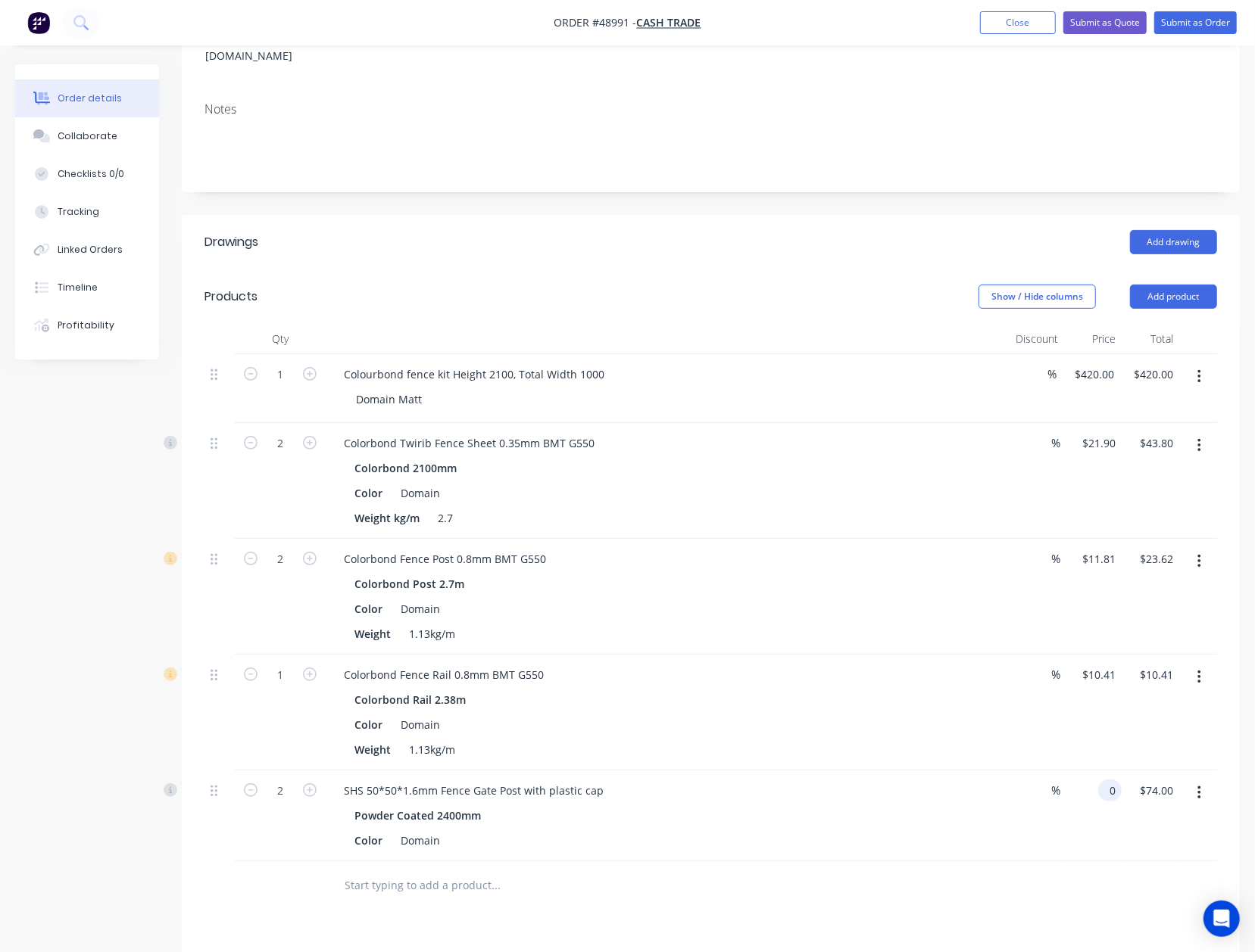
type input "$0.00"
click at [867, 780] on div "SHS 50*50*1.6mm Fence Gate Post with plastic cap" at bounding box center [666, 790] width 669 height 22
drag, startPoint x: 1196, startPoint y: 281, endPoint x: 1186, endPoint y: 282, distance: 10.0
click at [1195, 285] on button "Add product" at bounding box center [1173, 296] width 87 height 24
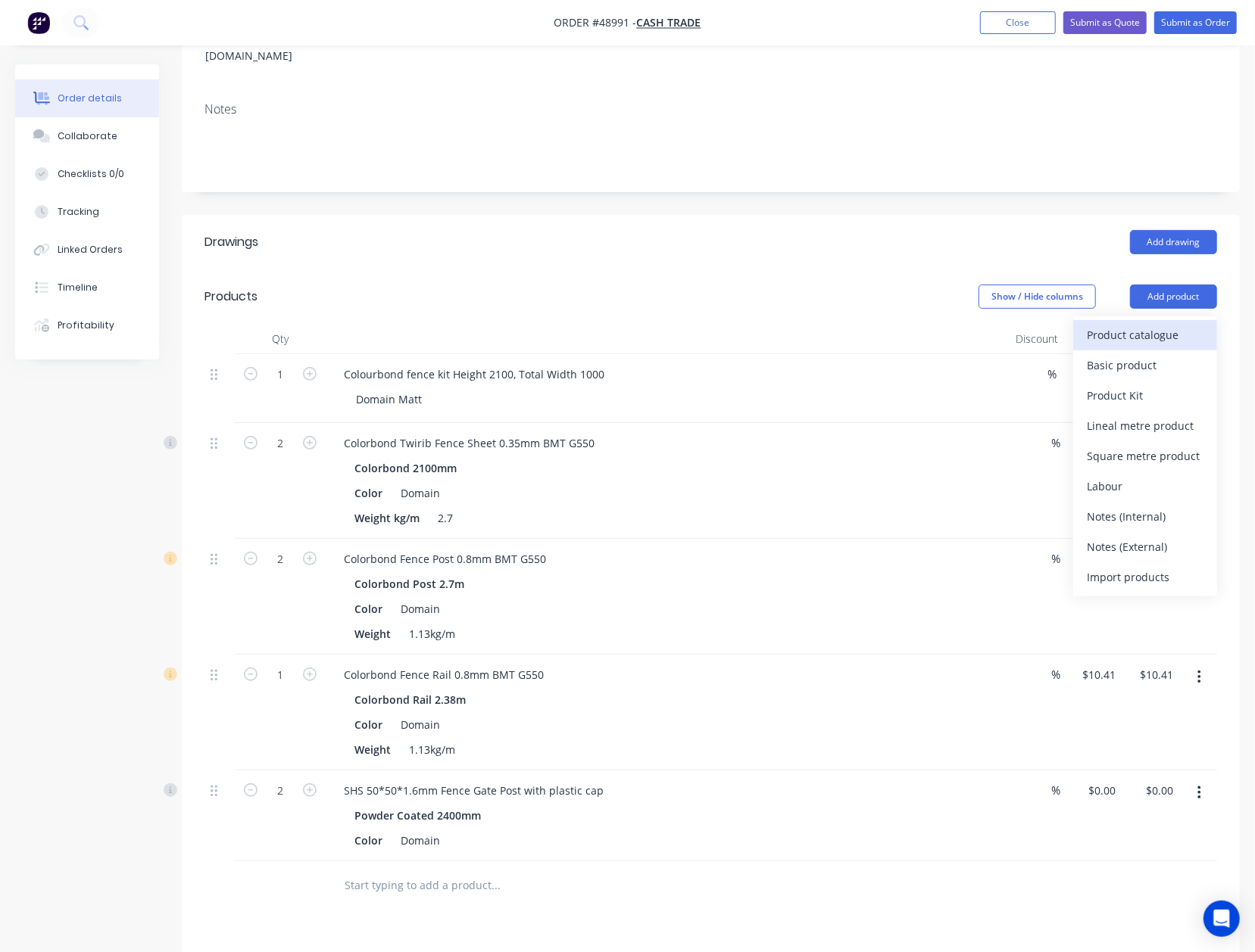
click at [1139, 324] on div "Product catalogue" at bounding box center [1144, 335] width 116 height 22
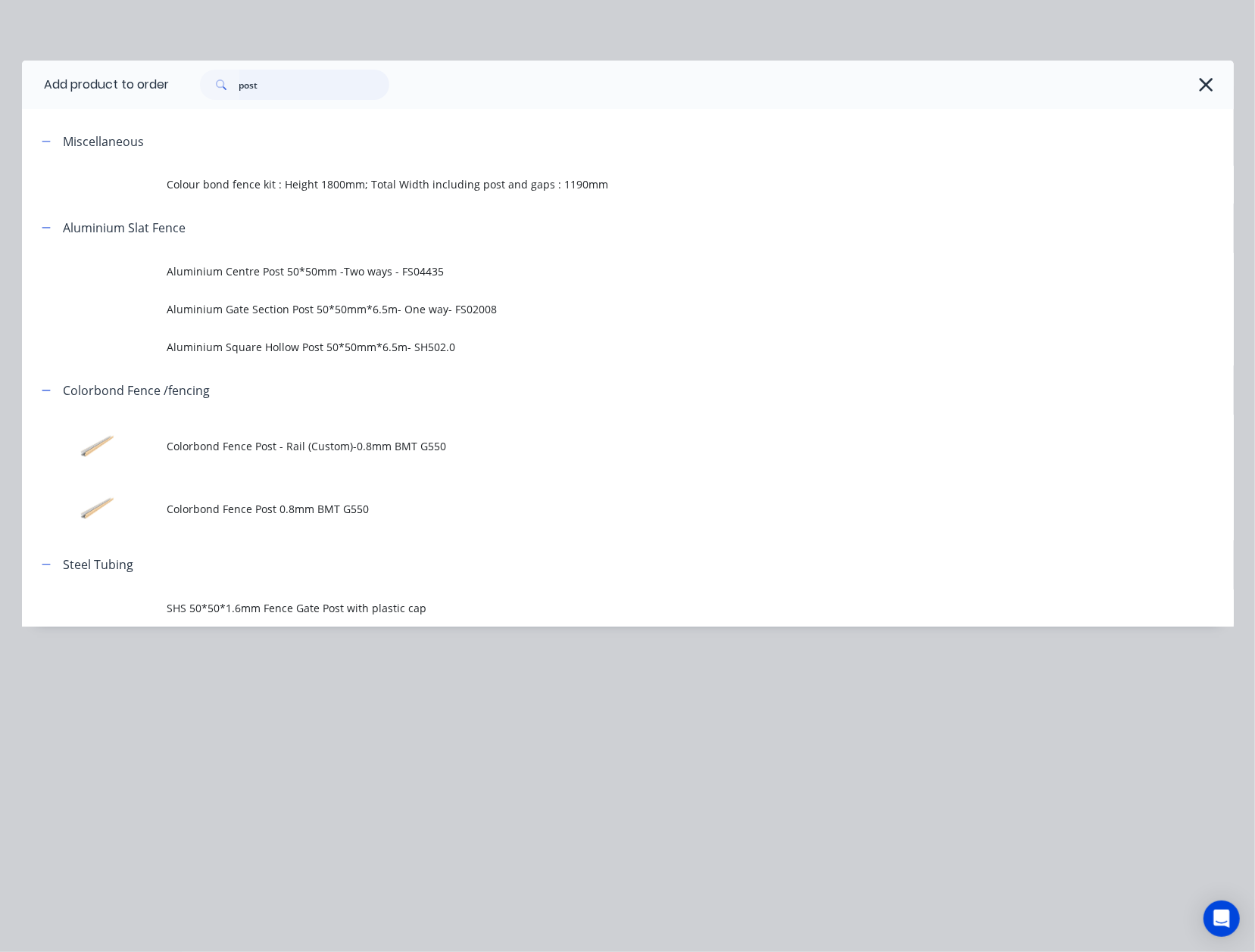
drag, startPoint x: 274, startPoint y: 73, endPoint x: -3, endPoint y: 113, distance: 279.9
click at [0, 113] on html "Order #48991 - Cash Trade Add product Close Submit as Quote Submit as Order Ord…" at bounding box center [627, 527] width 1255 height 1515
type input "r"
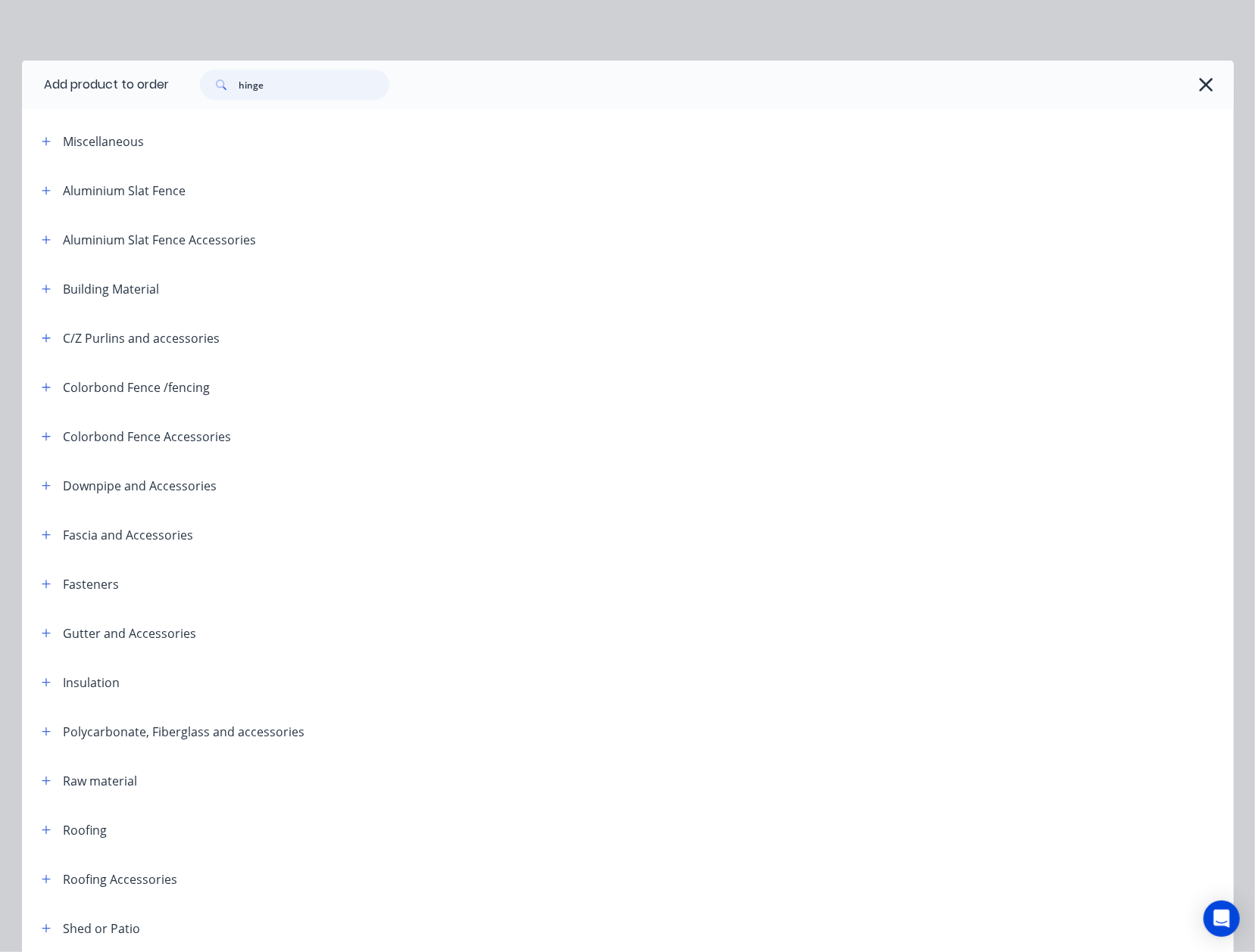
type input "hinge"
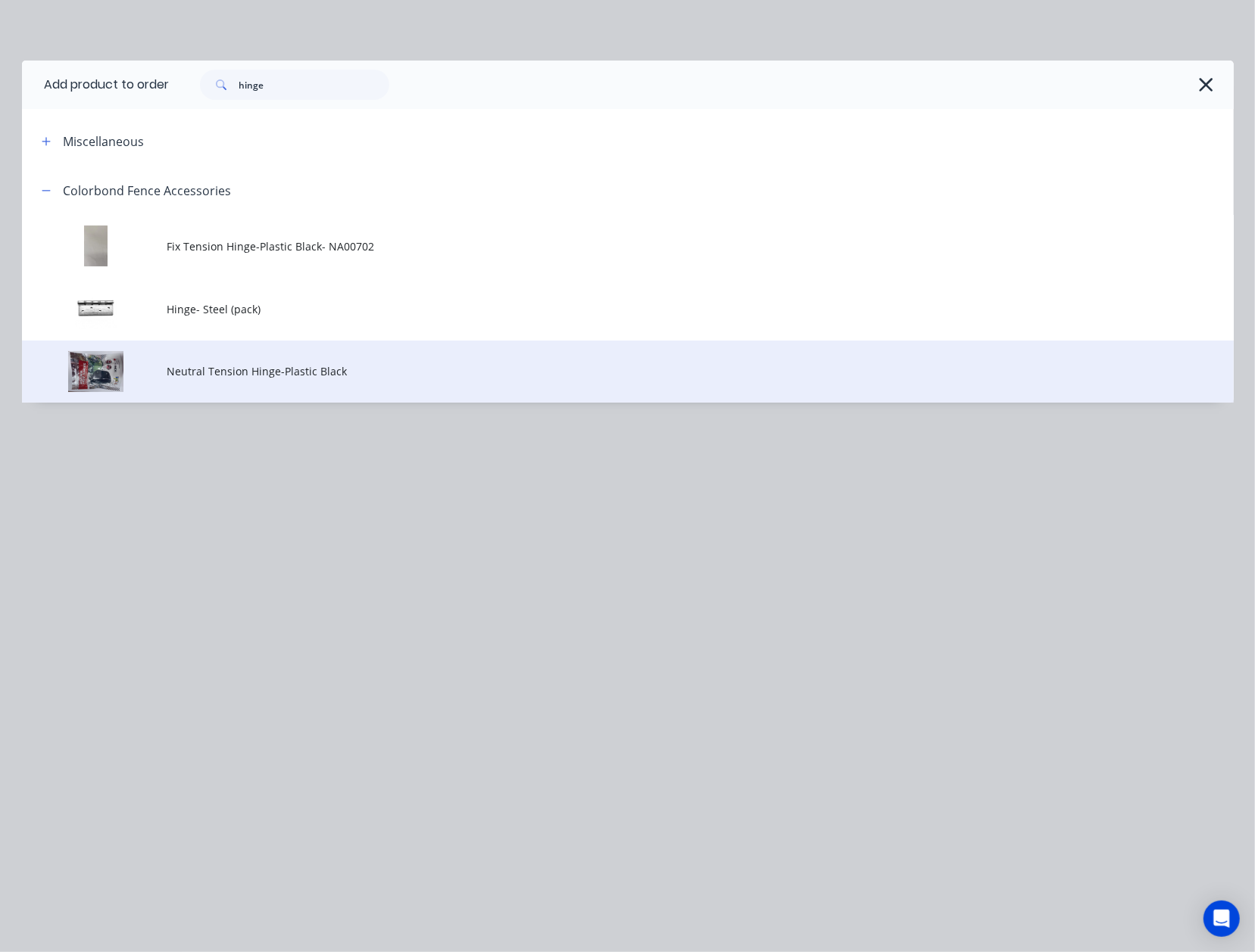
click at [243, 345] on td "Neutral Tension Hinge-Plastic Black" at bounding box center [701, 372] width 1066 height 63
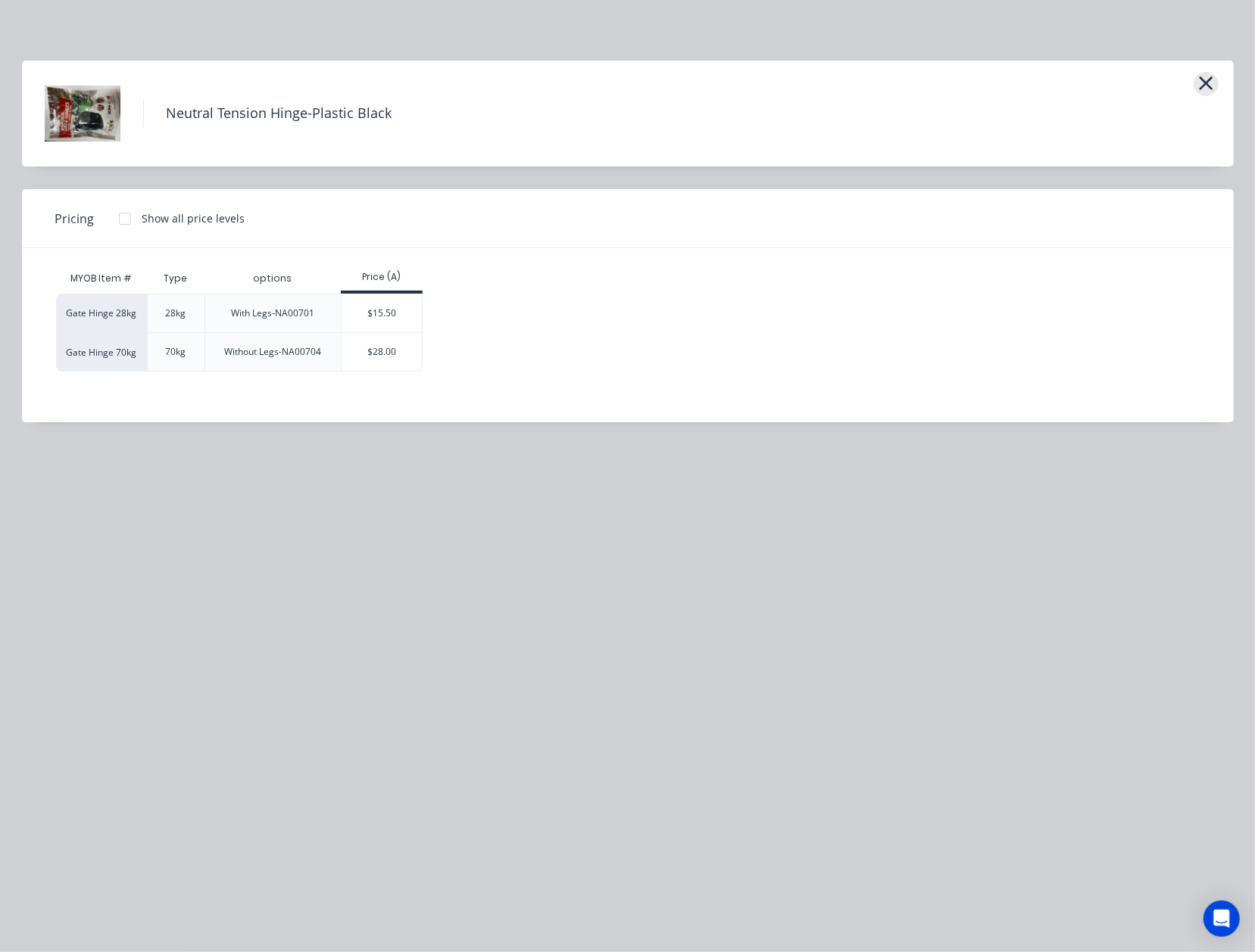
drag, startPoint x: 1191, startPoint y: 92, endPoint x: 1203, endPoint y: 80, distance: 17.0
click at [1191, 91] on div "Neutral Tension Hinge-Plastic Black" at bounding box center [627, 114] width 1166 height 76
click at [1205, 79] on icon "button" at bounding box center [1205, 83] width 16 height 21
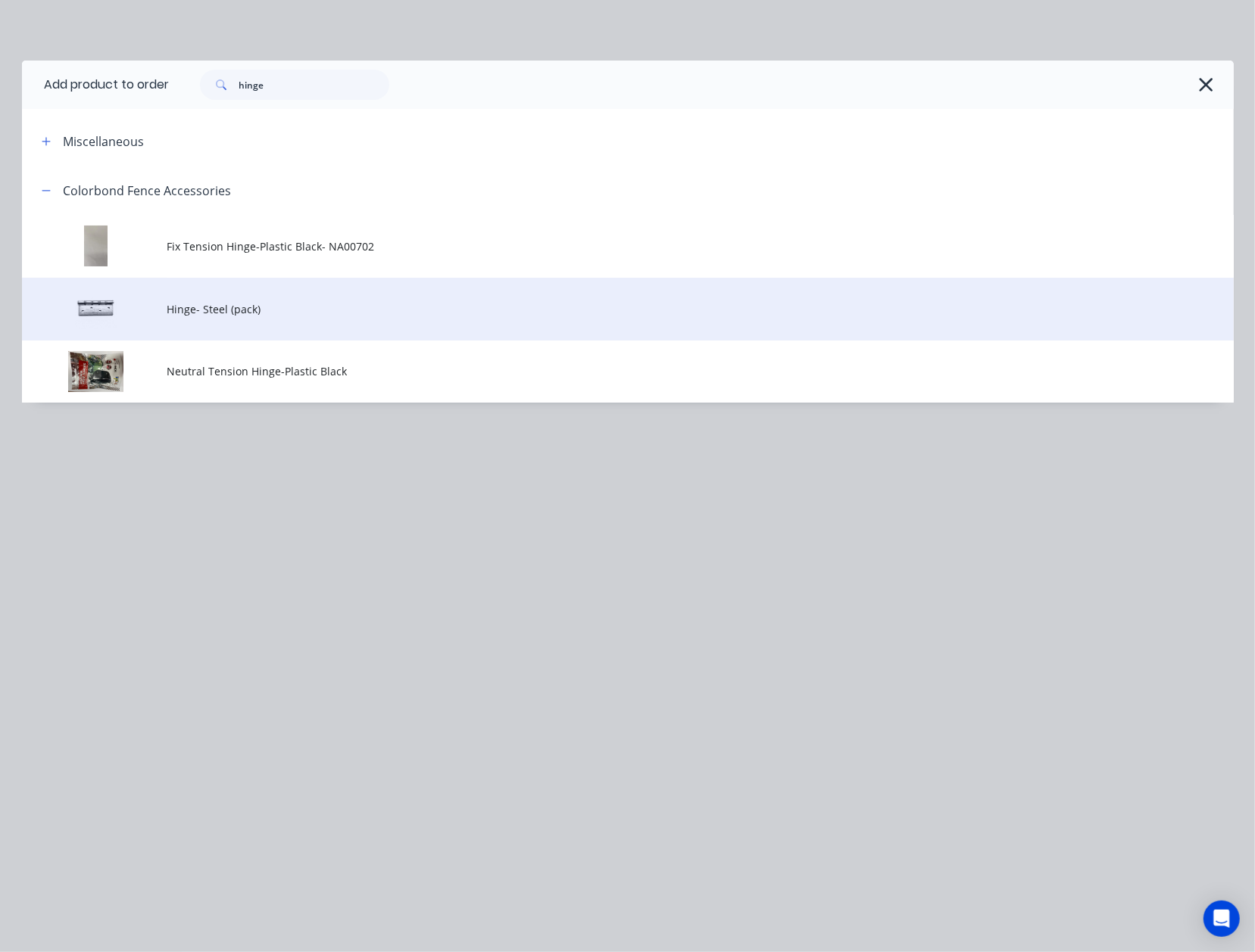
click at [234, 299] on td "Hinge- Steel (pack)" at bounding box center [701, 309] width 1066 height 63
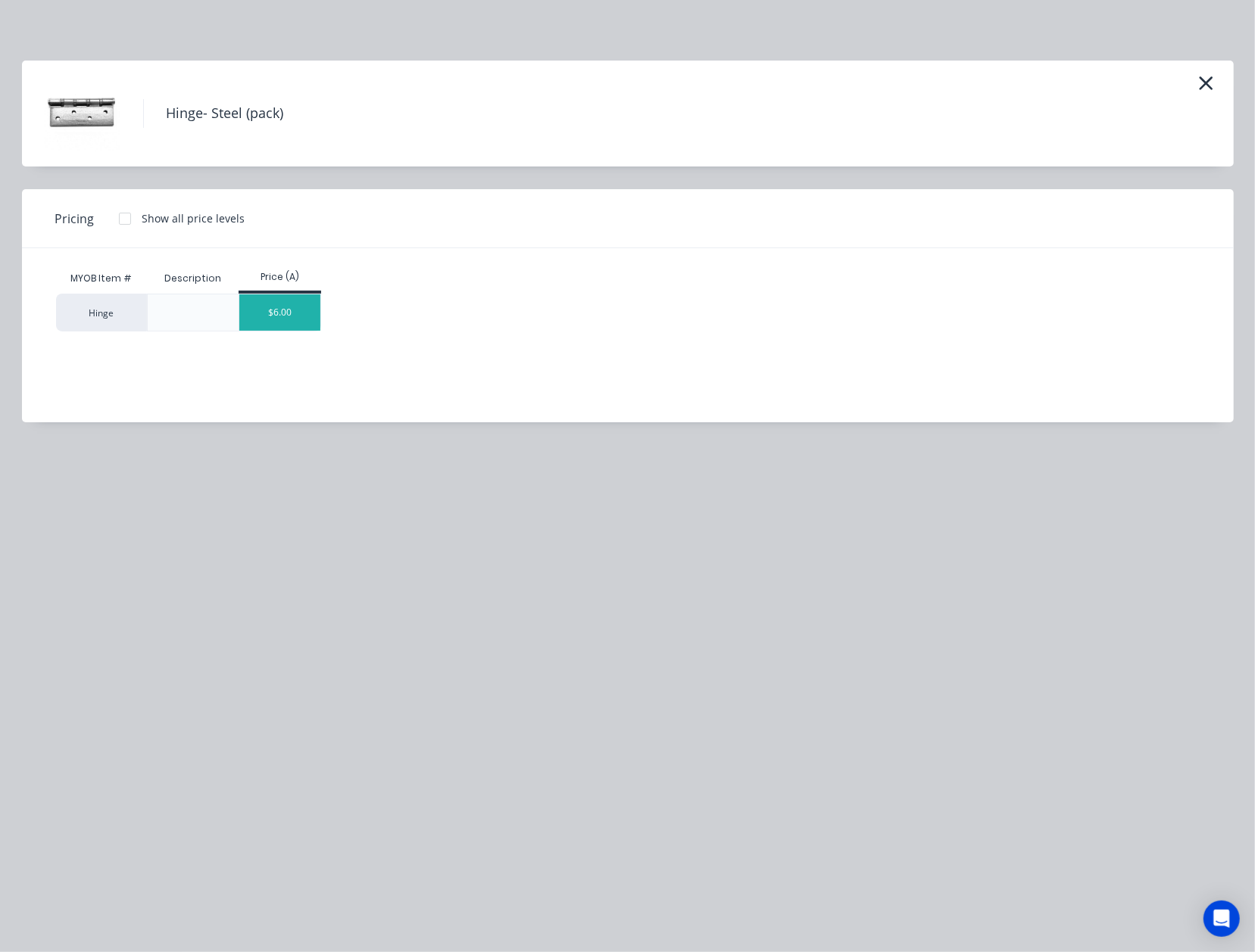
click at [306, 310] on div "$6.00" at bounding box center [280, 313] width 81 height 36
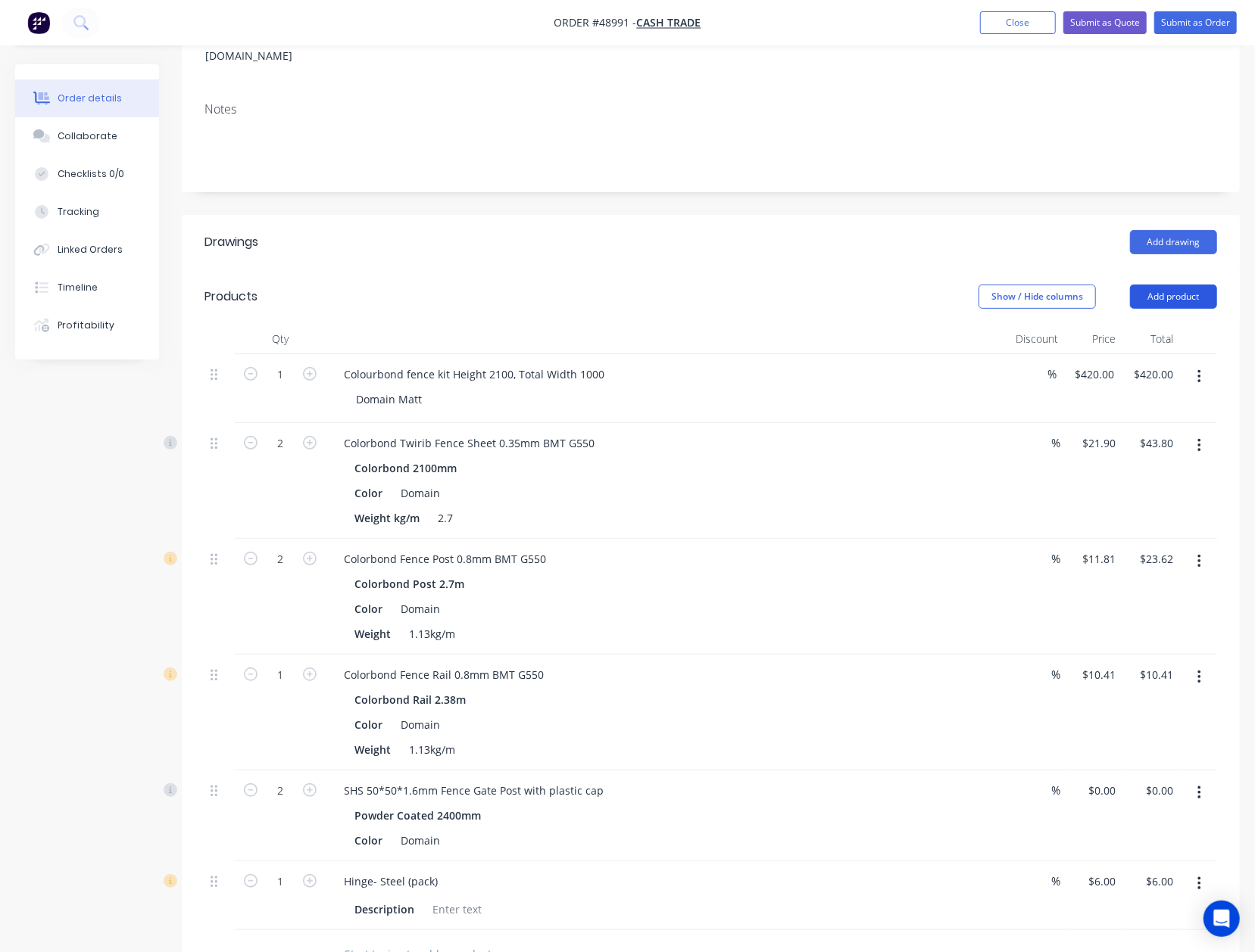
click at [1173, 285] on button "Add product" at bounding box center [1173, 296] width 87 height 24
click at [1139, 324] on div "Product catalogue" at bounding box center [1144, 335] width 116 height 22
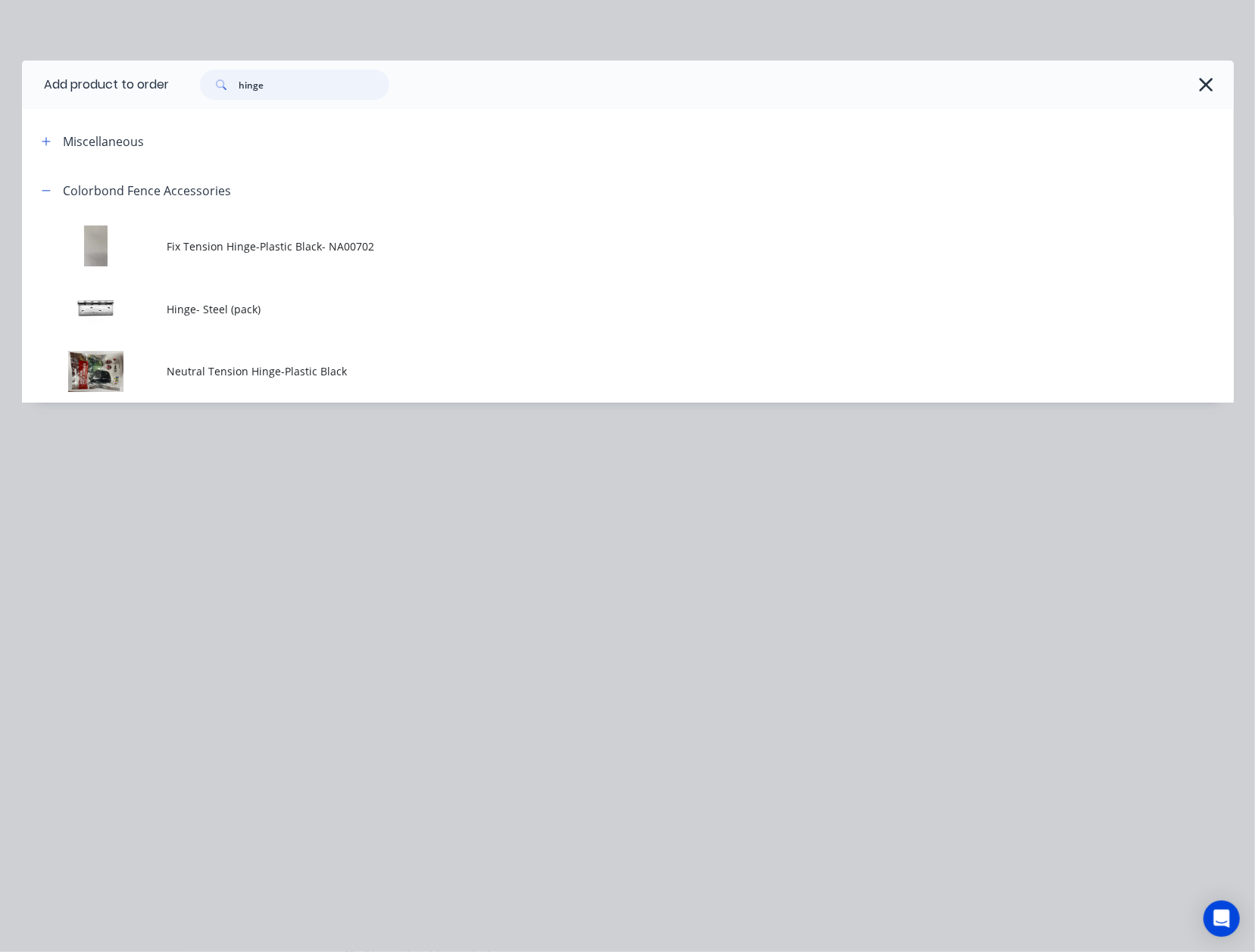
drag, startPoint x: 330, startPoint y: 80, endPoint x: 92, endPoint y: 78, distance: 238.0
click at [106, 78] on header "Add product to order hinge" at bounding box center [628, 84] width 1211 height 49
type input "latch"
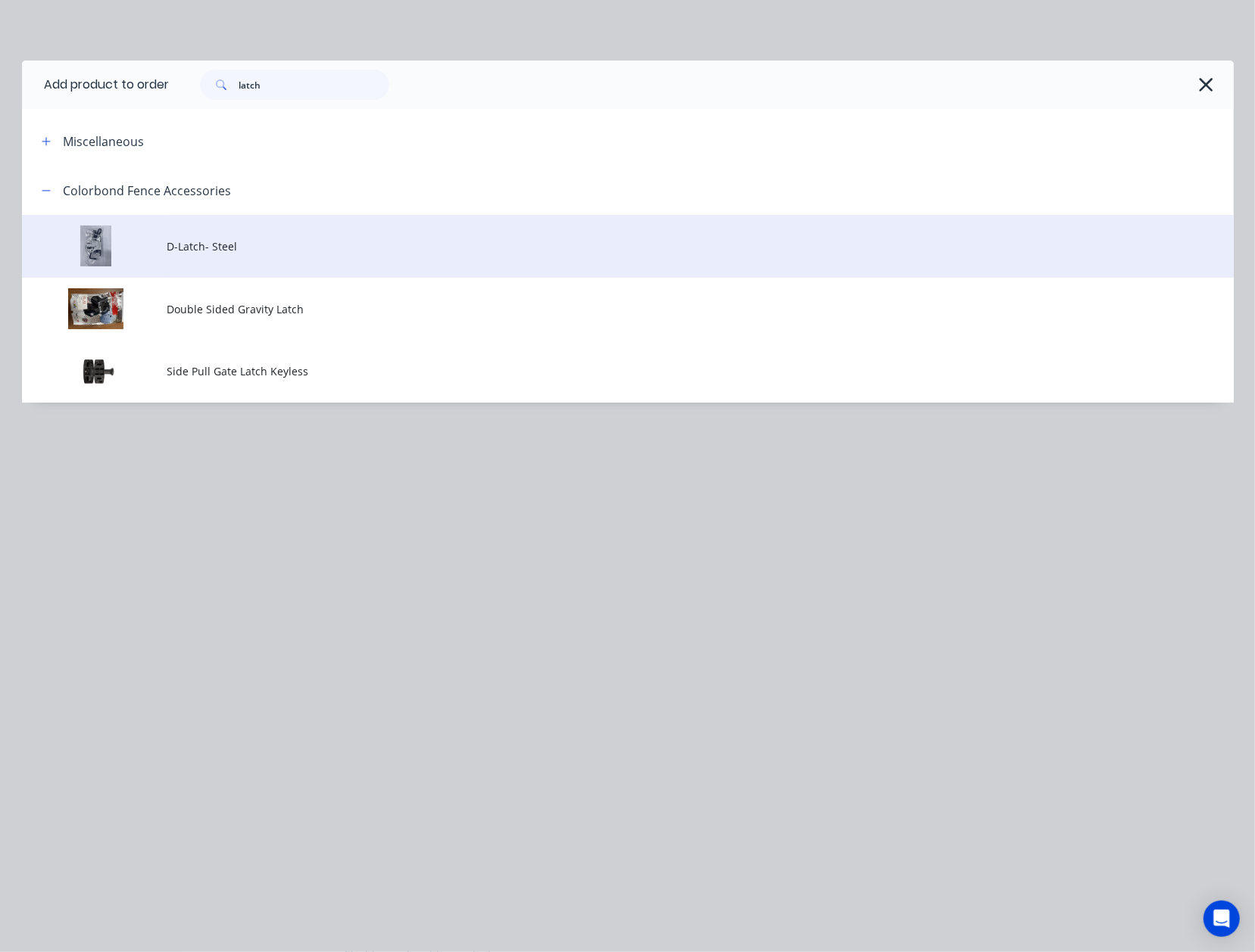
click at [276, 262] on td "D-Latch- Steel" at bounding box center [701, 247] width 1066 height 63
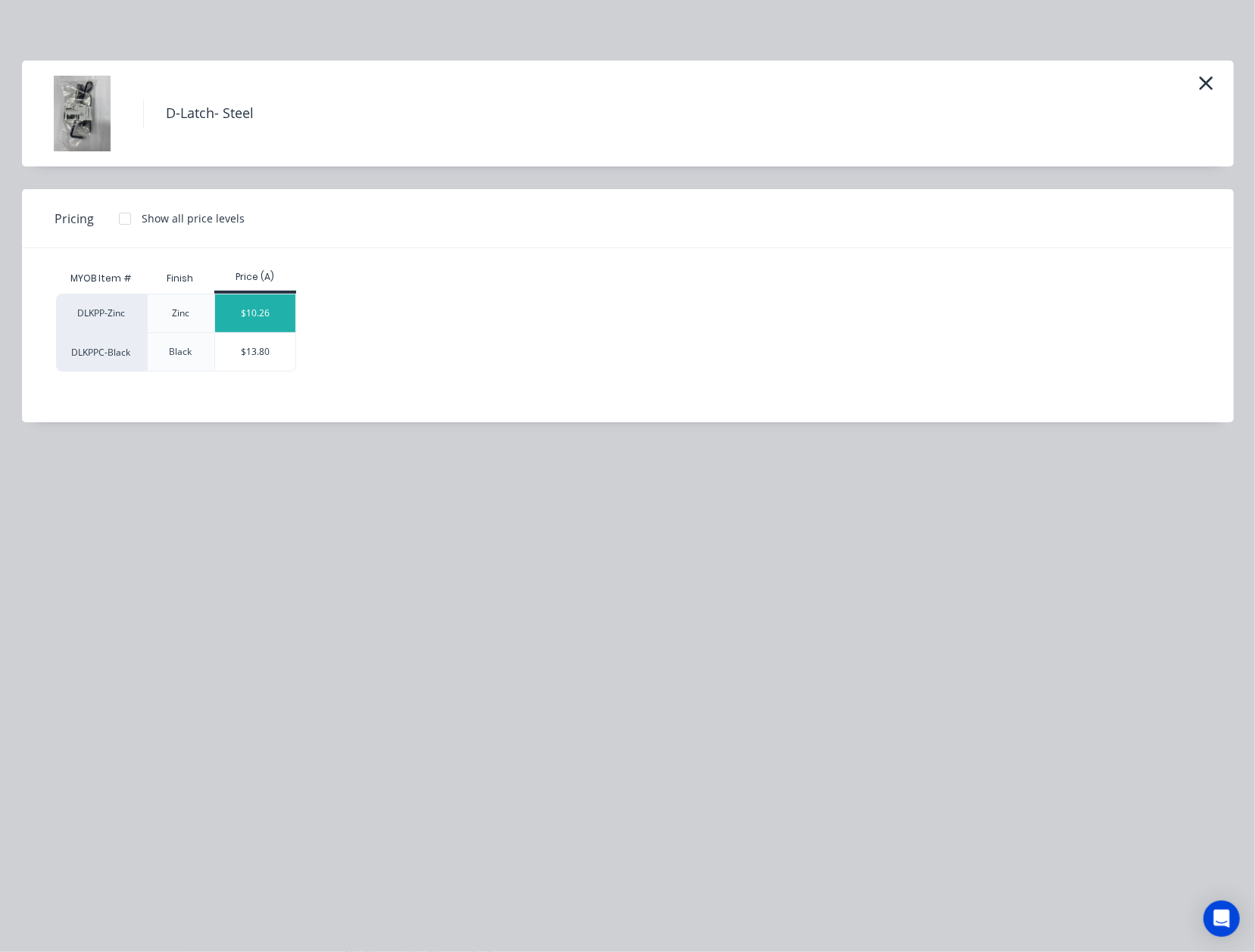
click at [294, 328] on div "$10.26" at bounding box center [256, 313] width 81 height 38
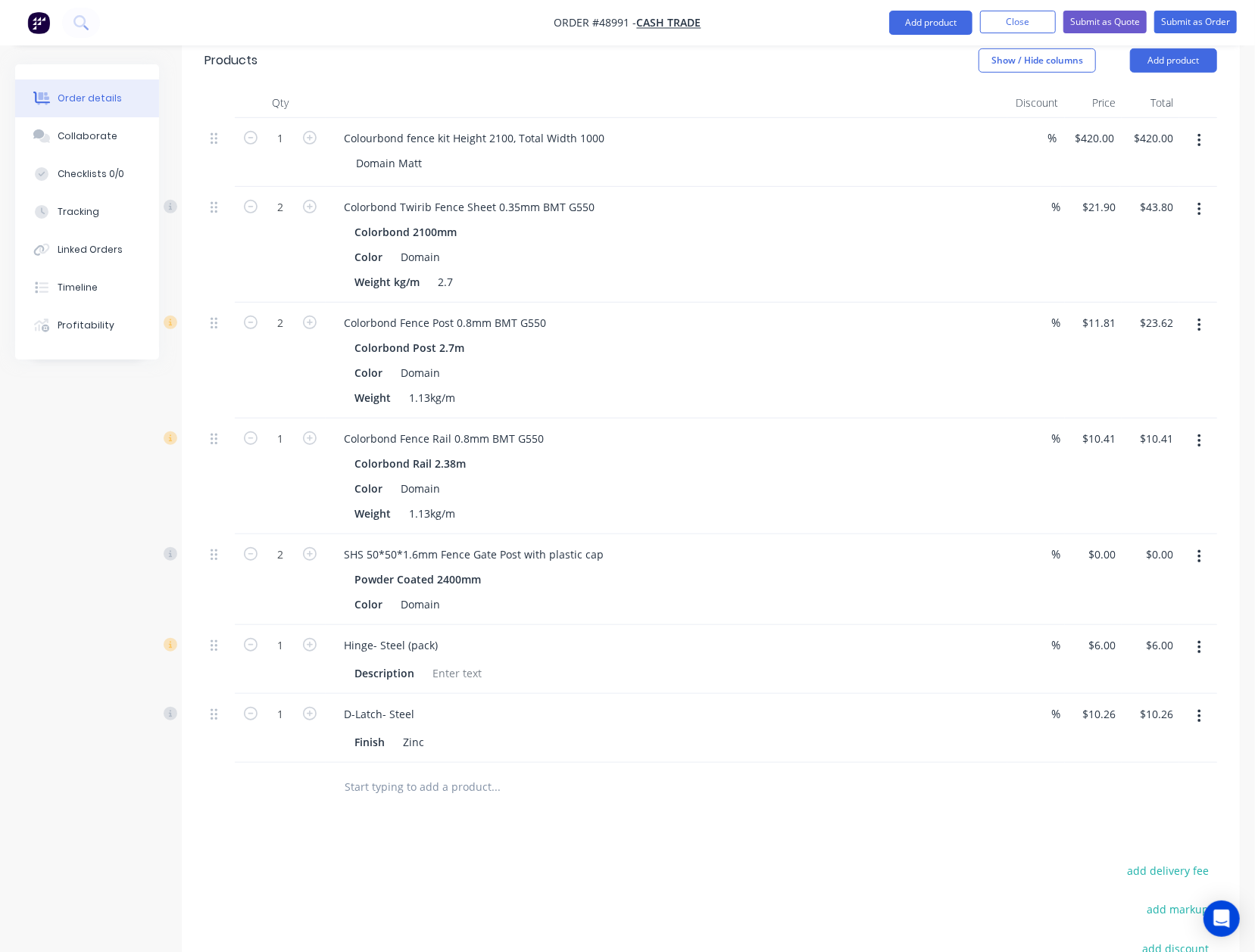
scroll to position [661, 0]
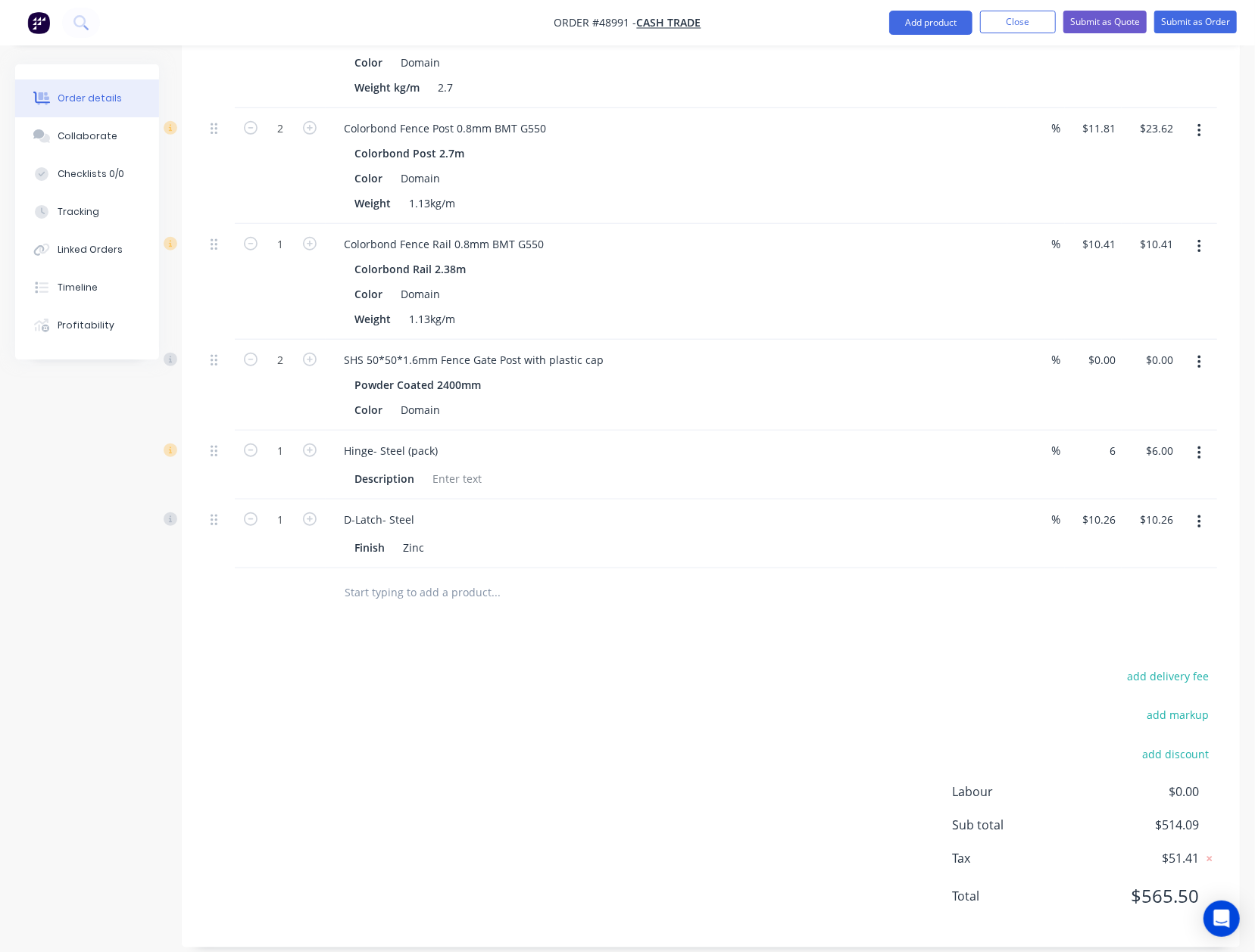
click at [1093, 431] on div "6 $6.00" at bounding box center [1093, 465] width 58 height 69
type input "$6.00"
click at [1111, 509] on input "10.26" at bounding box center [1102, 520] width 41 height 22
type input "$0.00"
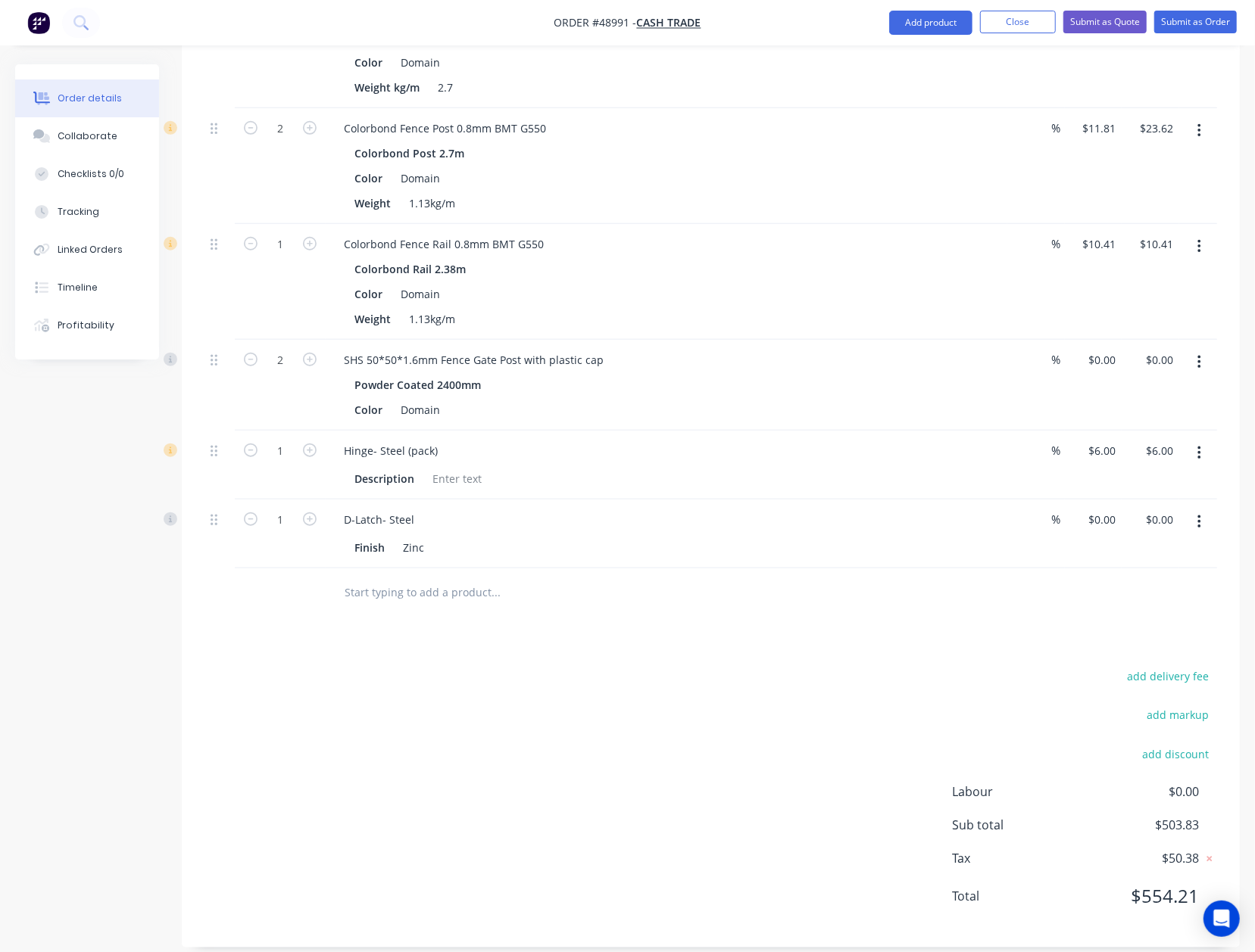
click at [1026, 588] on div at bounding box center [710, 593] width 1012 height 49
click at [1109, 440] on input "06" at bounding box center [1104, 450] width 35 height 22
type input "$0.00"
click at [291, 636] on div "Drawings Add drawing Products Show / Hide columns Add product Qty Discount Pric…" at bounding box center [710, 365] width 1058 height 1163
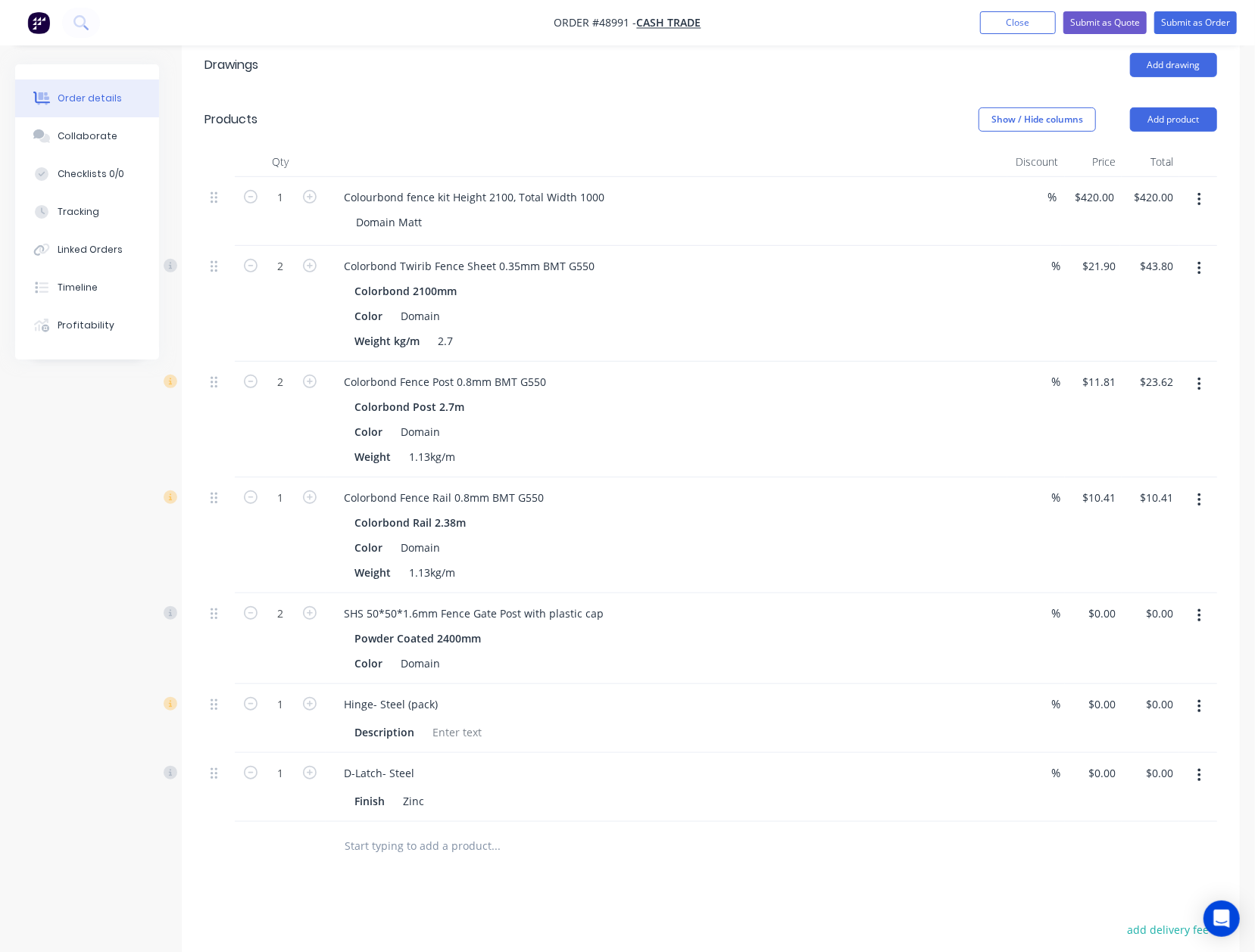
scroll to position [55, 0]
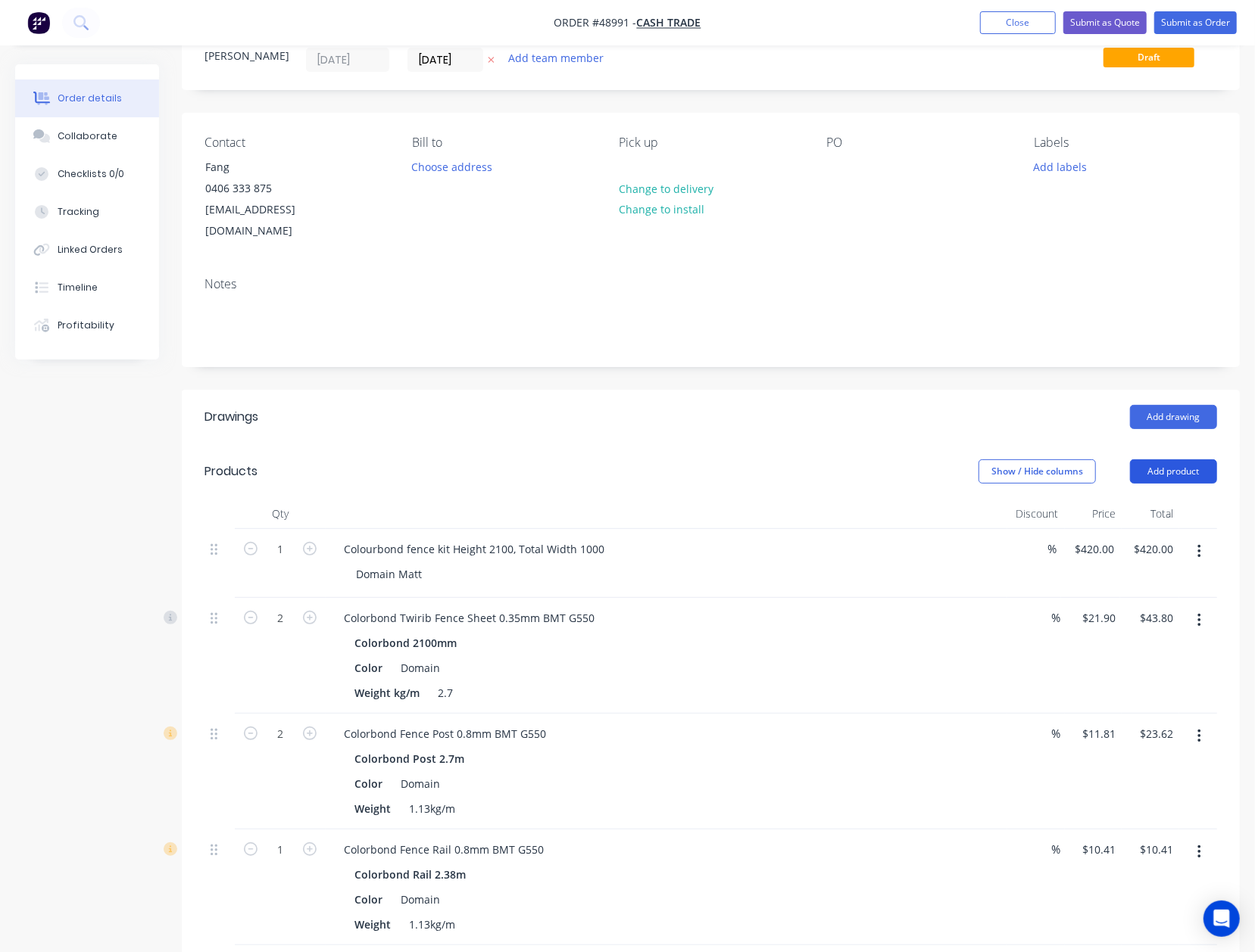
click at [1161, 460] on button "Add product" at bounding box center [1173, 471] width 87 height 24
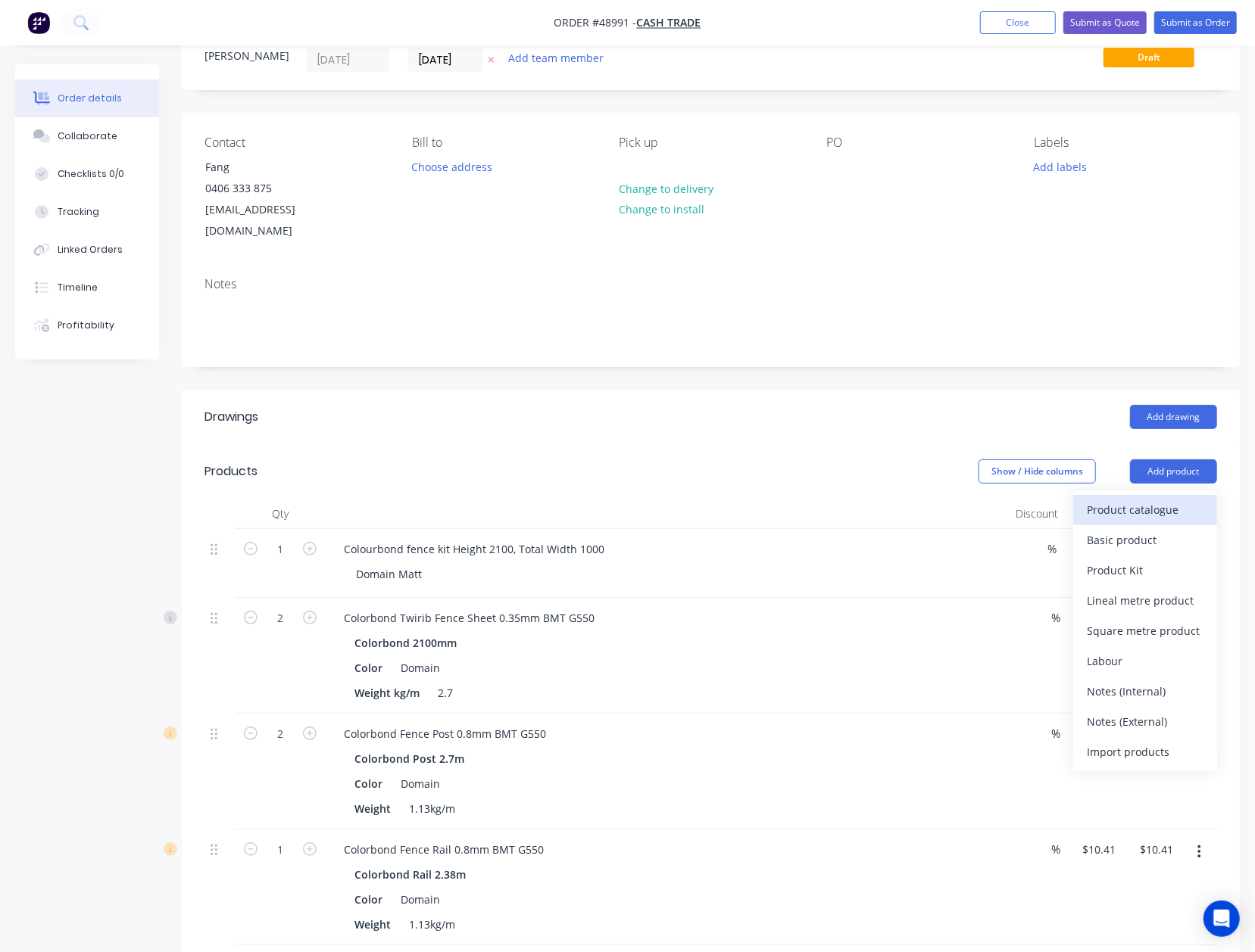
click at [1151, 500] on div "Product catalogue" at bounding box center [1144, 510] width 116 height 22
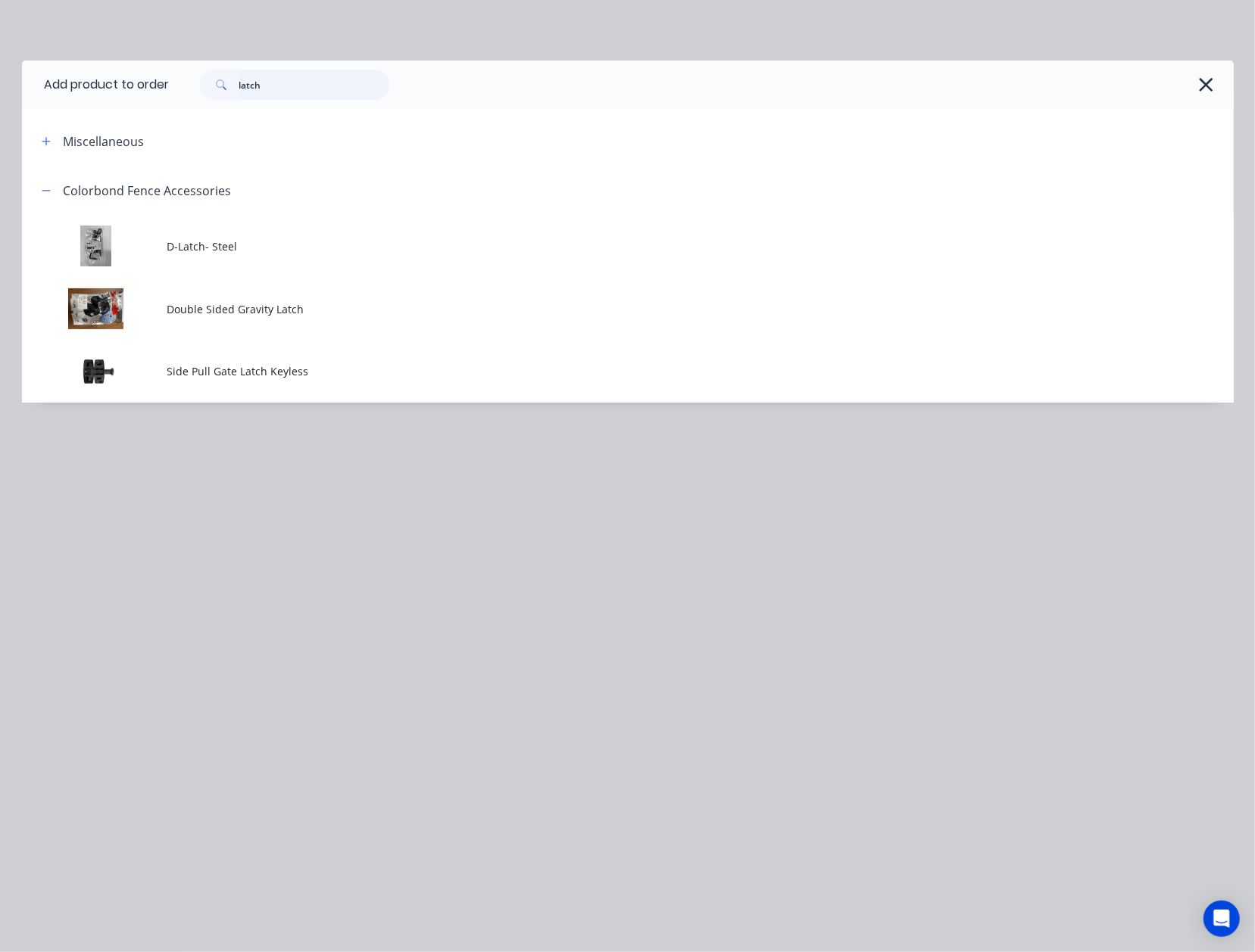
drag, startPoint x: 295, startPoint y: 92, endPoint x: 54, endPoint y: 96, distance: 241.0
click at [54, 97] on header "Add product to order latch" at bounding box center [628, 84] width 1211 height 49
type input "16"
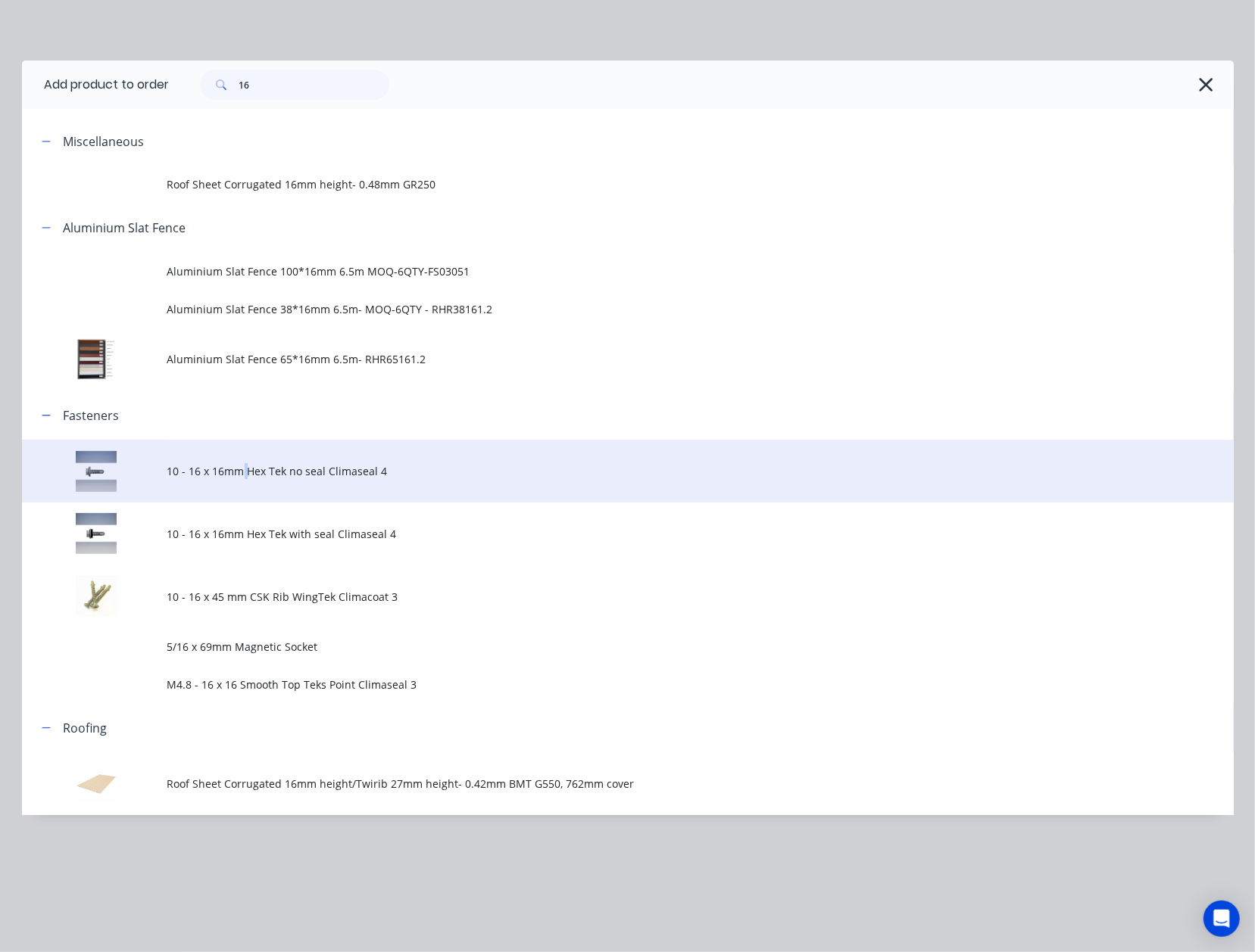
click at [246, 482] on td "10 - 16 x 16mm Hex Tek no seal Climaseal 4" at bounding box center [701, 471] width 1066 height 63
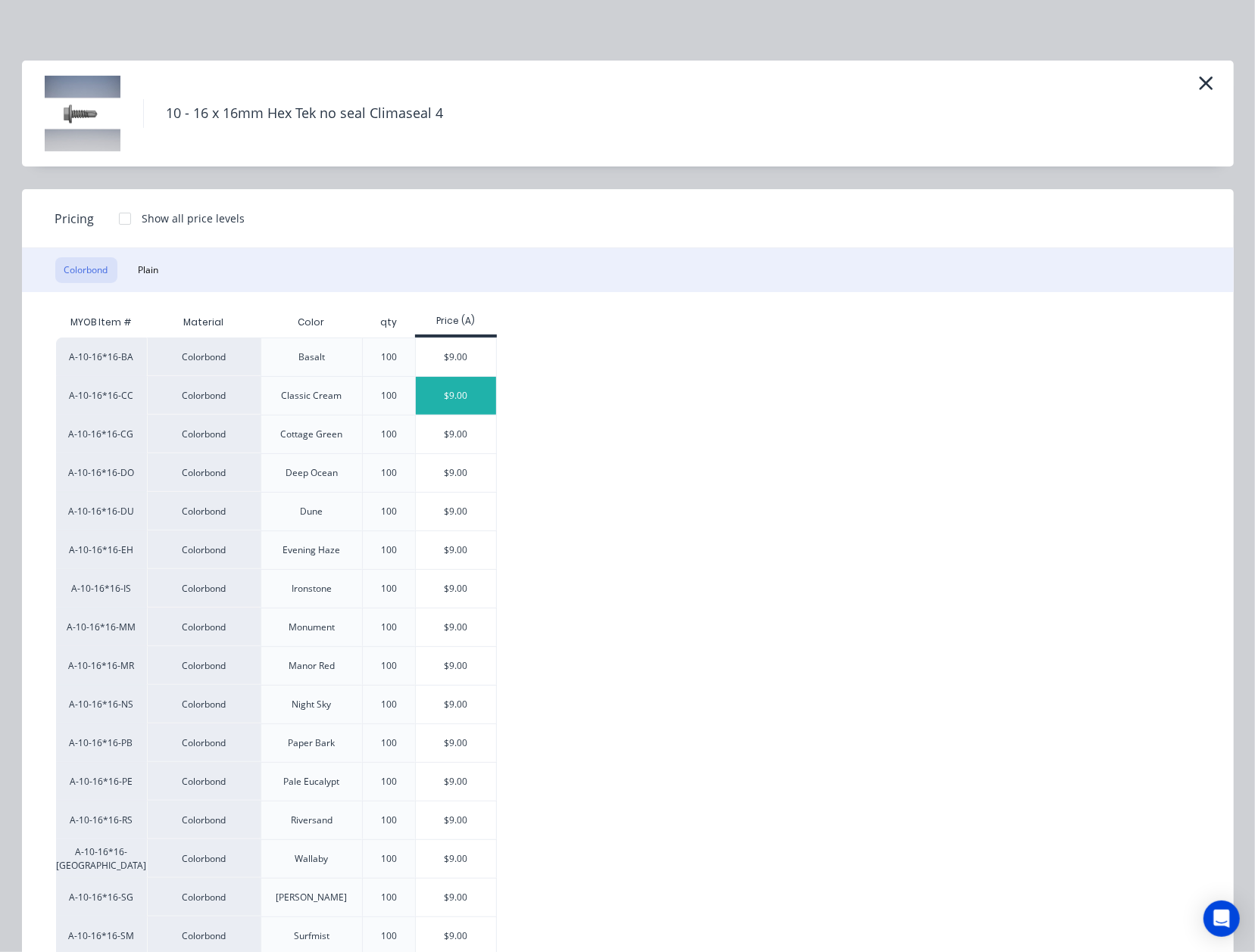
click at [459, 394] on div "$9.00" at bounding box center [456, 396] width 81 height 38
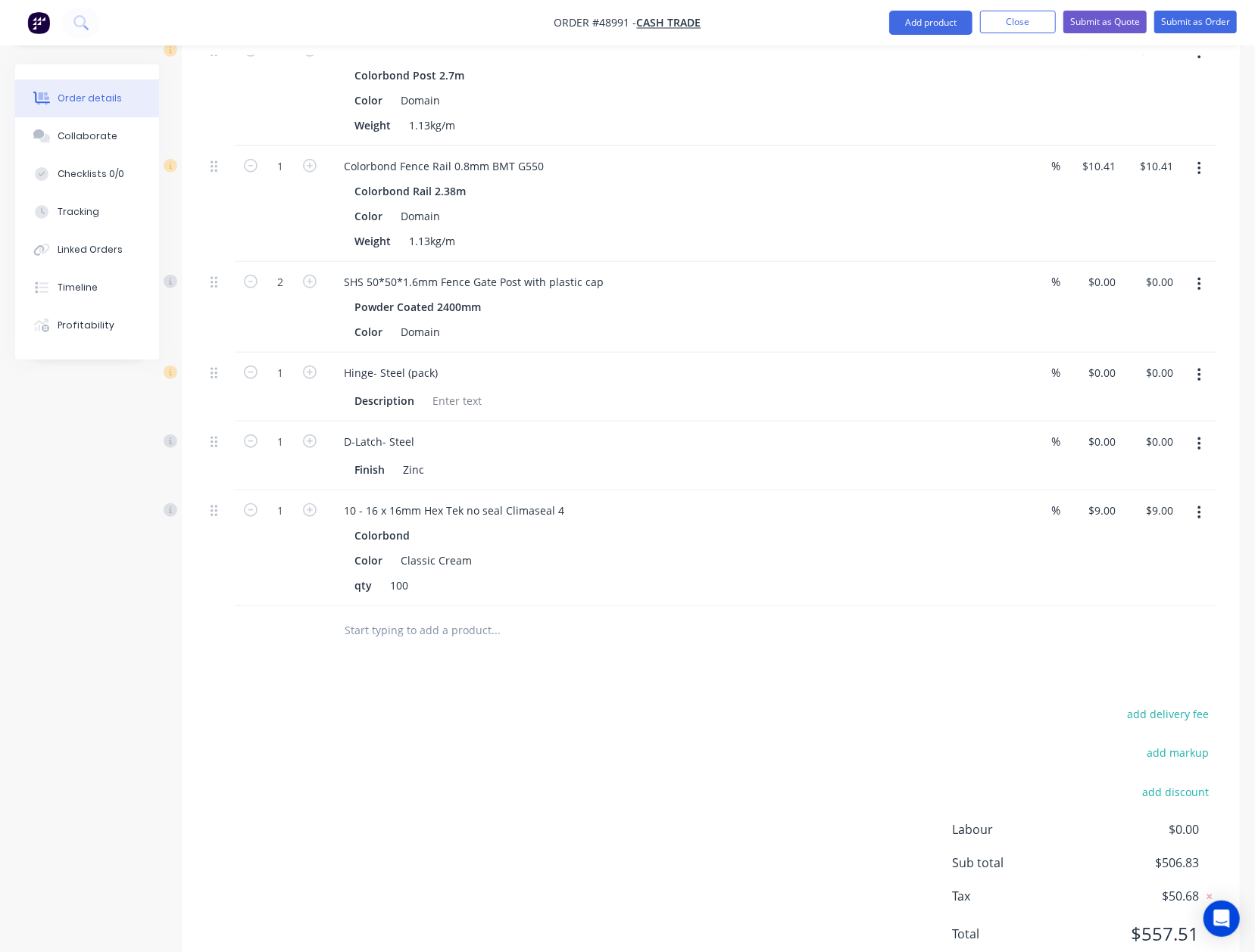
scroll to position [761, 0]
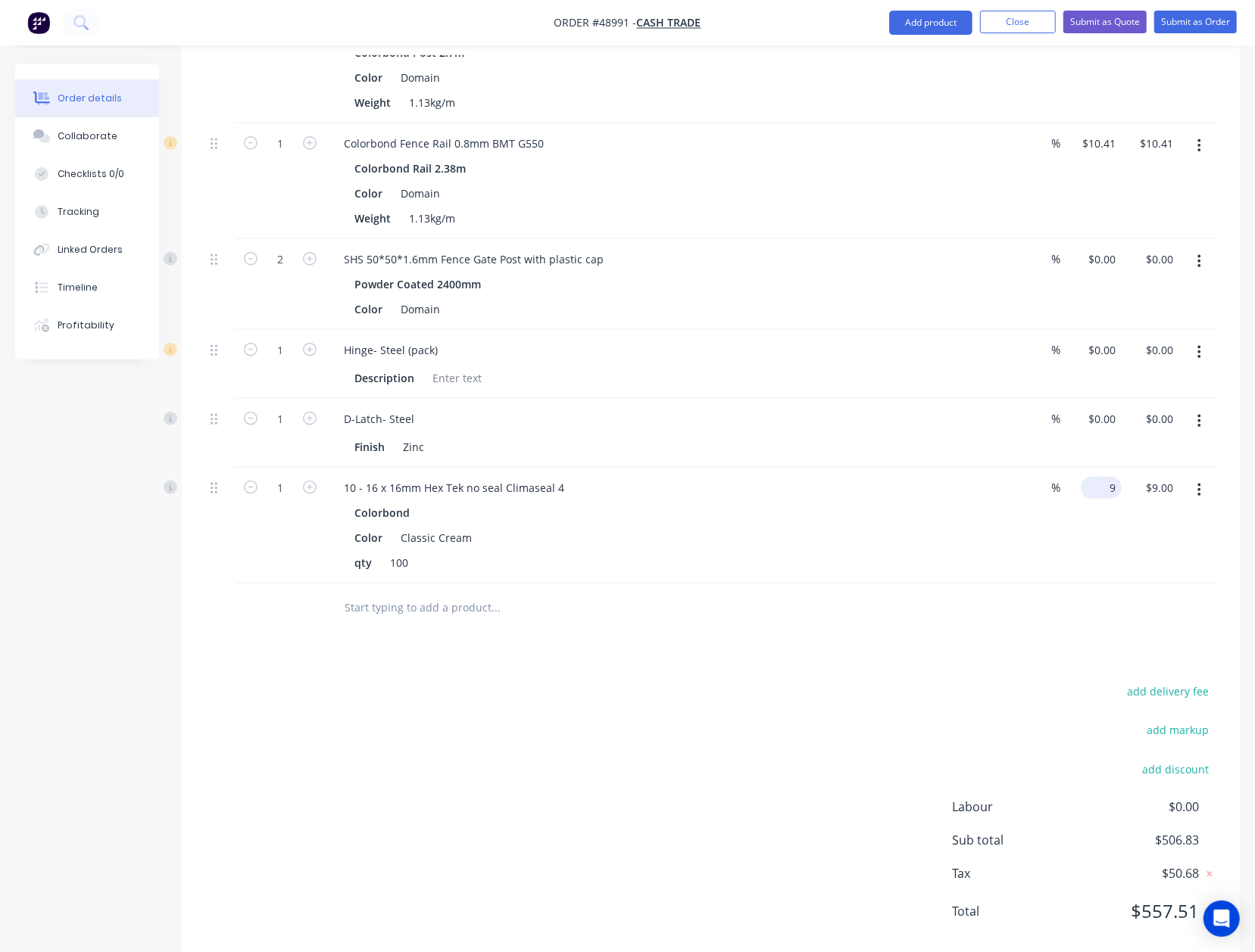
click at [1099, 477] on div "9 $9.00" at bounding box center [1102, 488] width 41 height 22
type input "."
type input "$0.00"
click at [762, 740] on div "add delivery fee add markup add discount Labour $0.00 Sub total $506.83 Tax $50…" at bounding box center [710, 811] width 1012 height 259
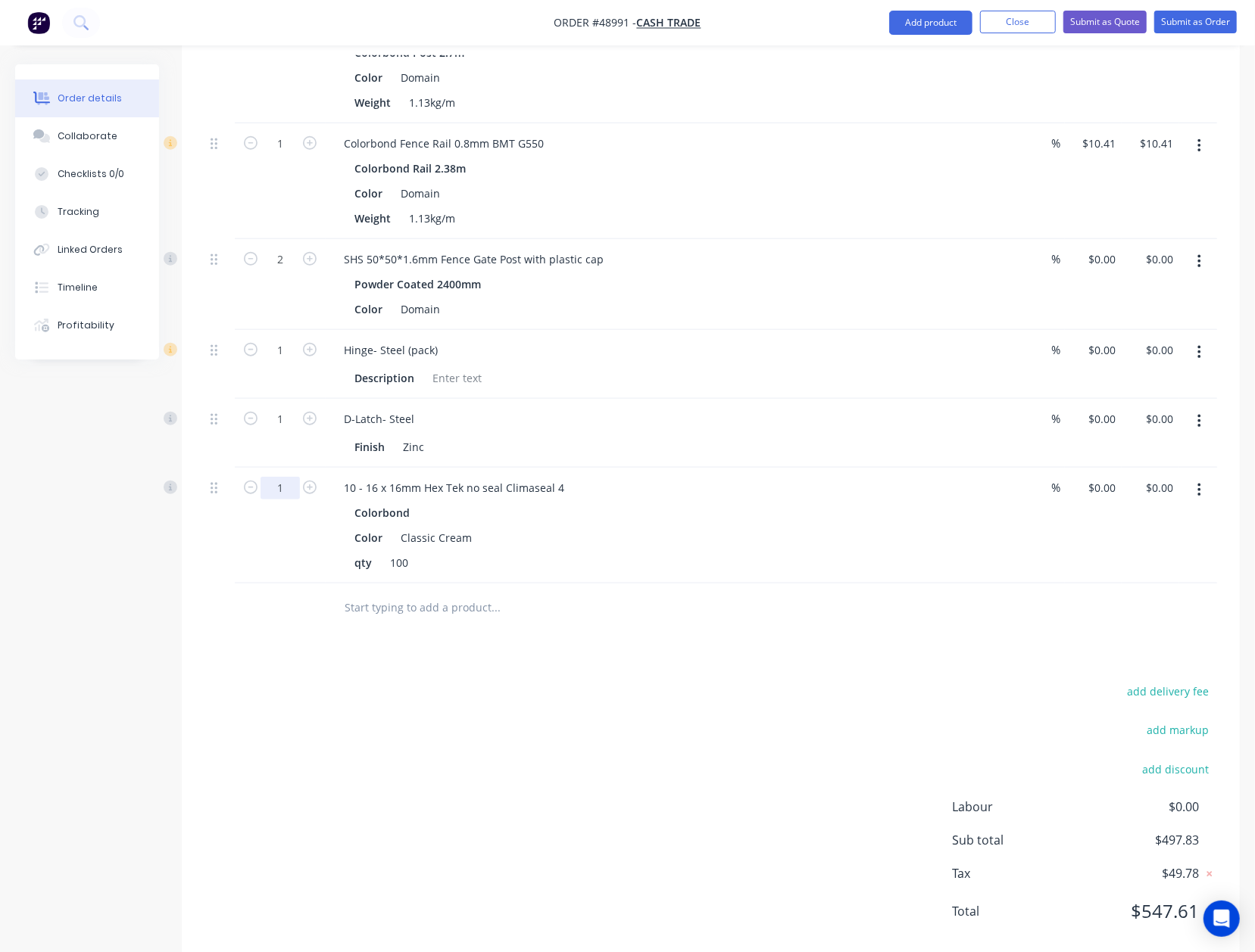
click at [297, 477] on input "1" at bounding box center [281, 488] width 40 height 23
type input "0.12"
click at [622, 615] on div "Drawings Add drawing Products Show / Hide columns Add product Qty Discount Pric…" at bounding box center [710, 323] width 1058 height 1280
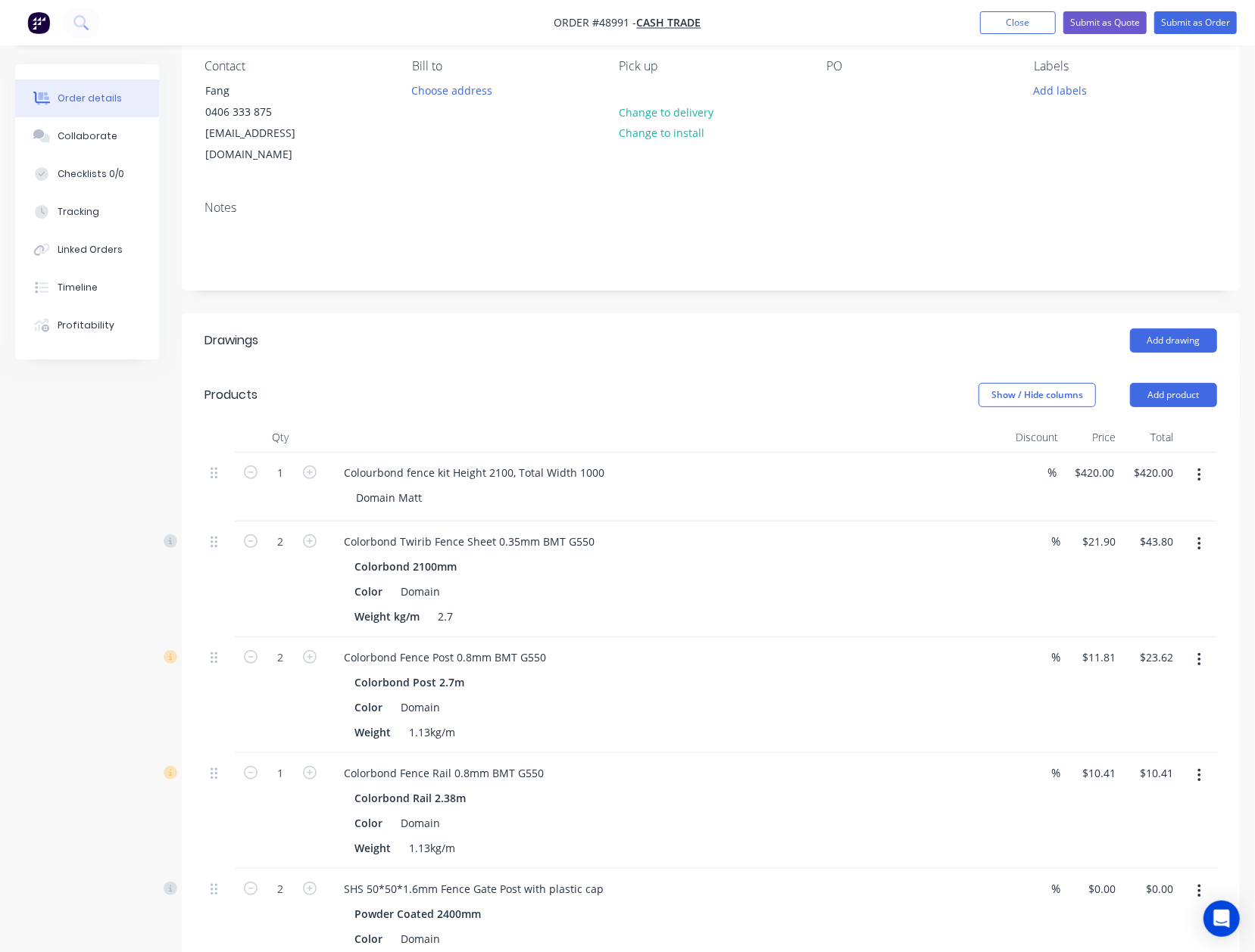
scroll to position [0, 0]
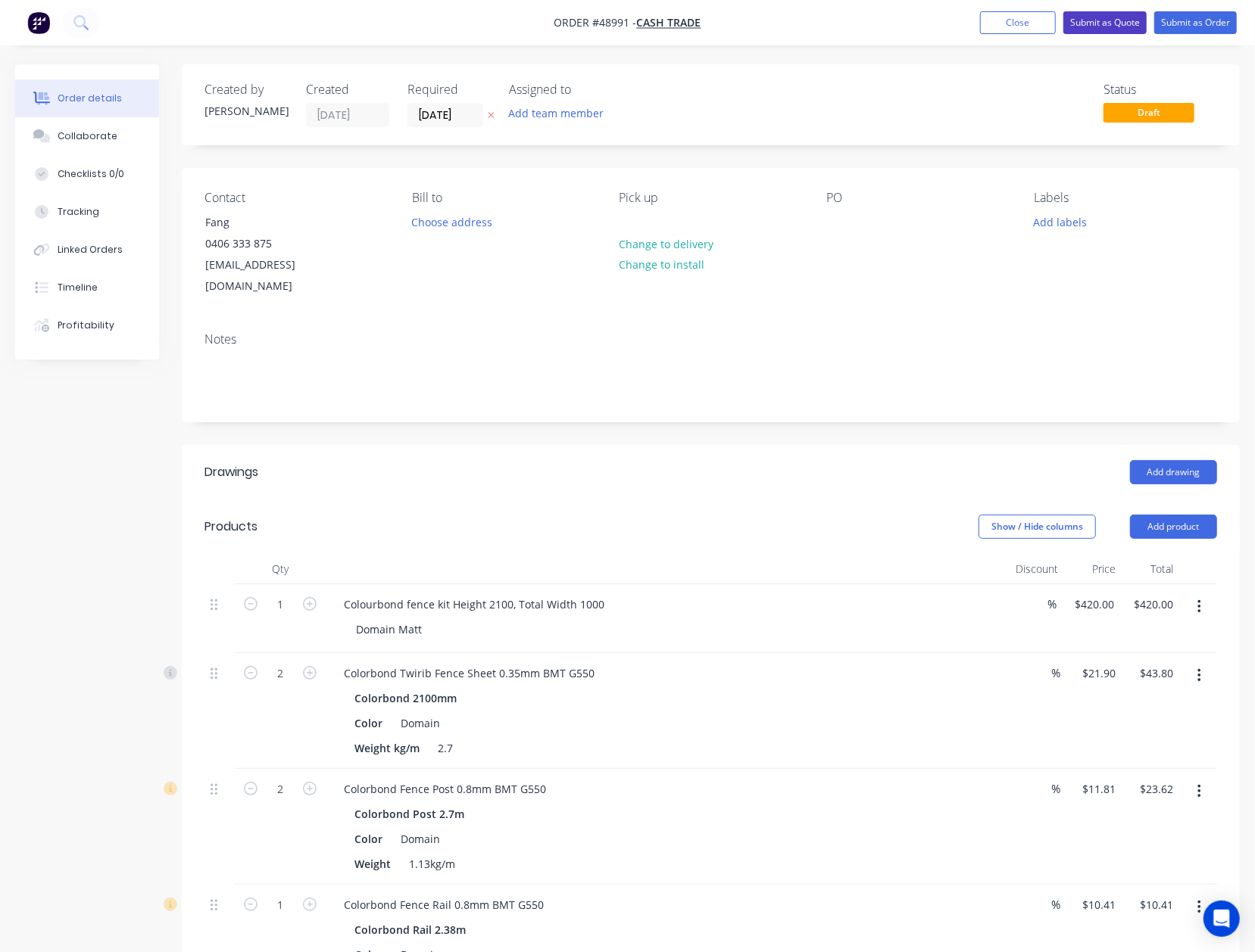
click at [1103, 32] on button "Submit as Quote" at bounding box center [1104, 23] width 83 height 23
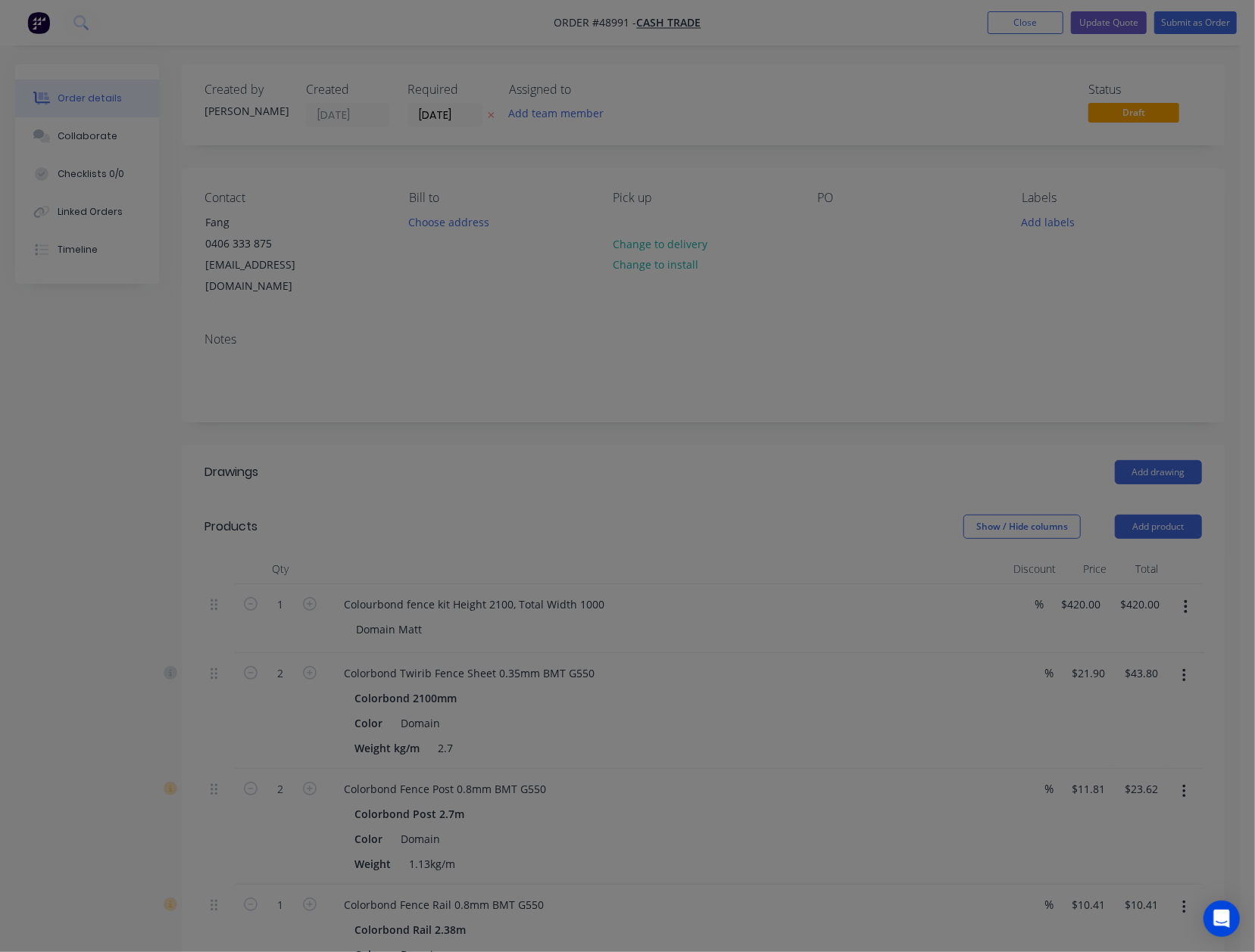
click at [1104, 18] on div "Product has no price A product on this order contains no price. Submit anyway C…" at bounding box center [627, 476] width 1255 height 952
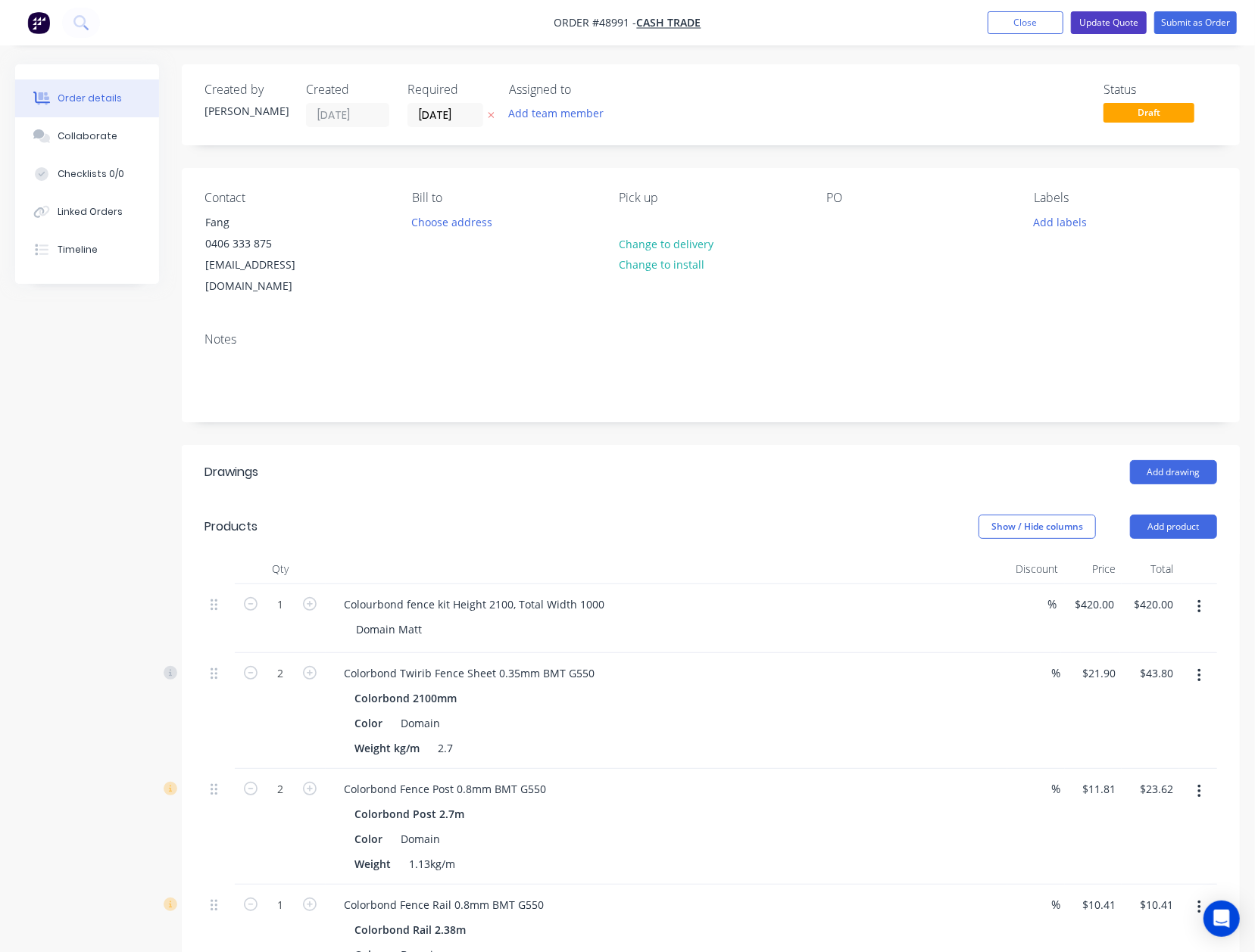
click at [1110, 18] on button "Update Quote" at bounding box center [1109, 23] width 76 height 23
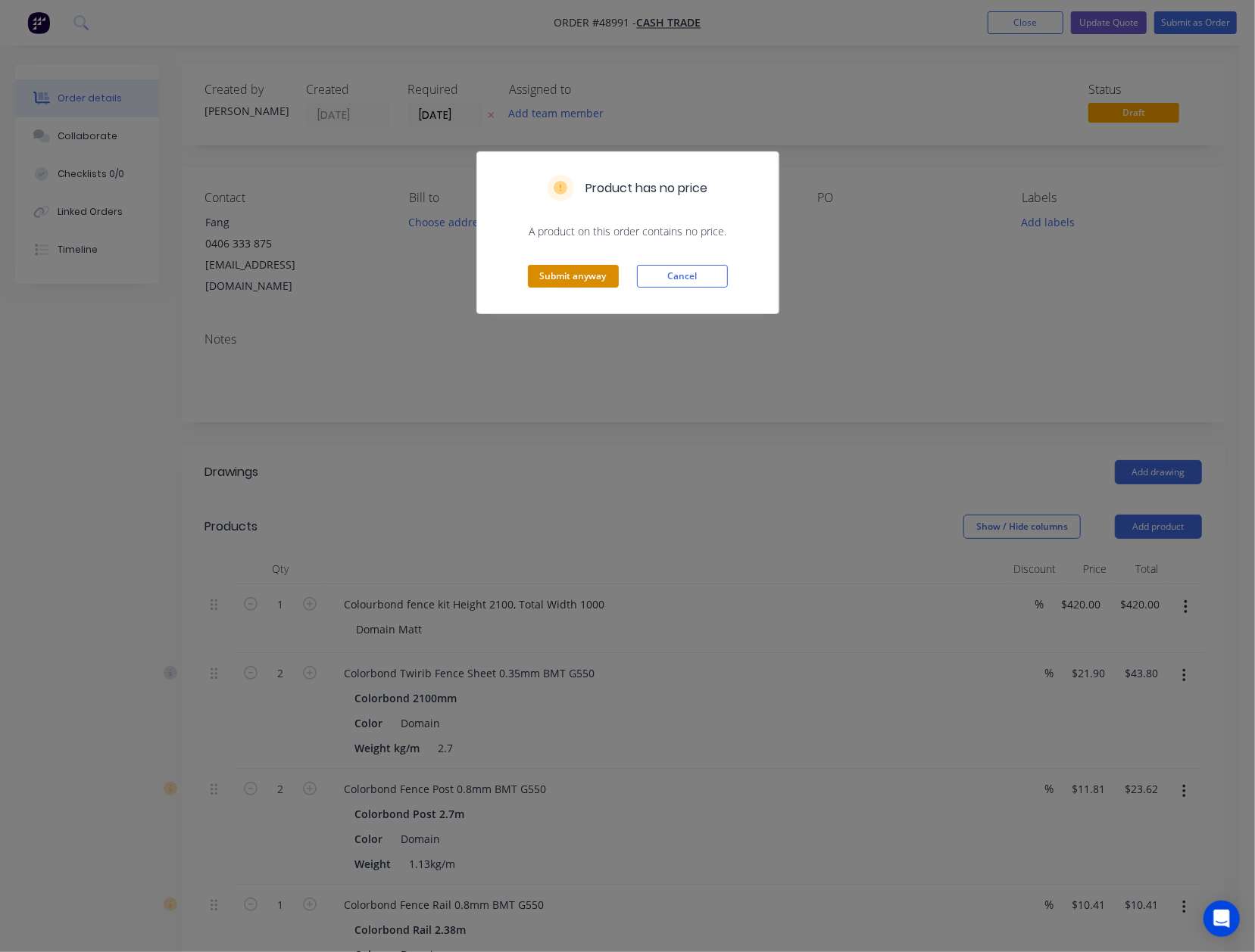
click at [577, 286] on button "Submit anyway" at bounding box center [573, 276] width 91 height 23
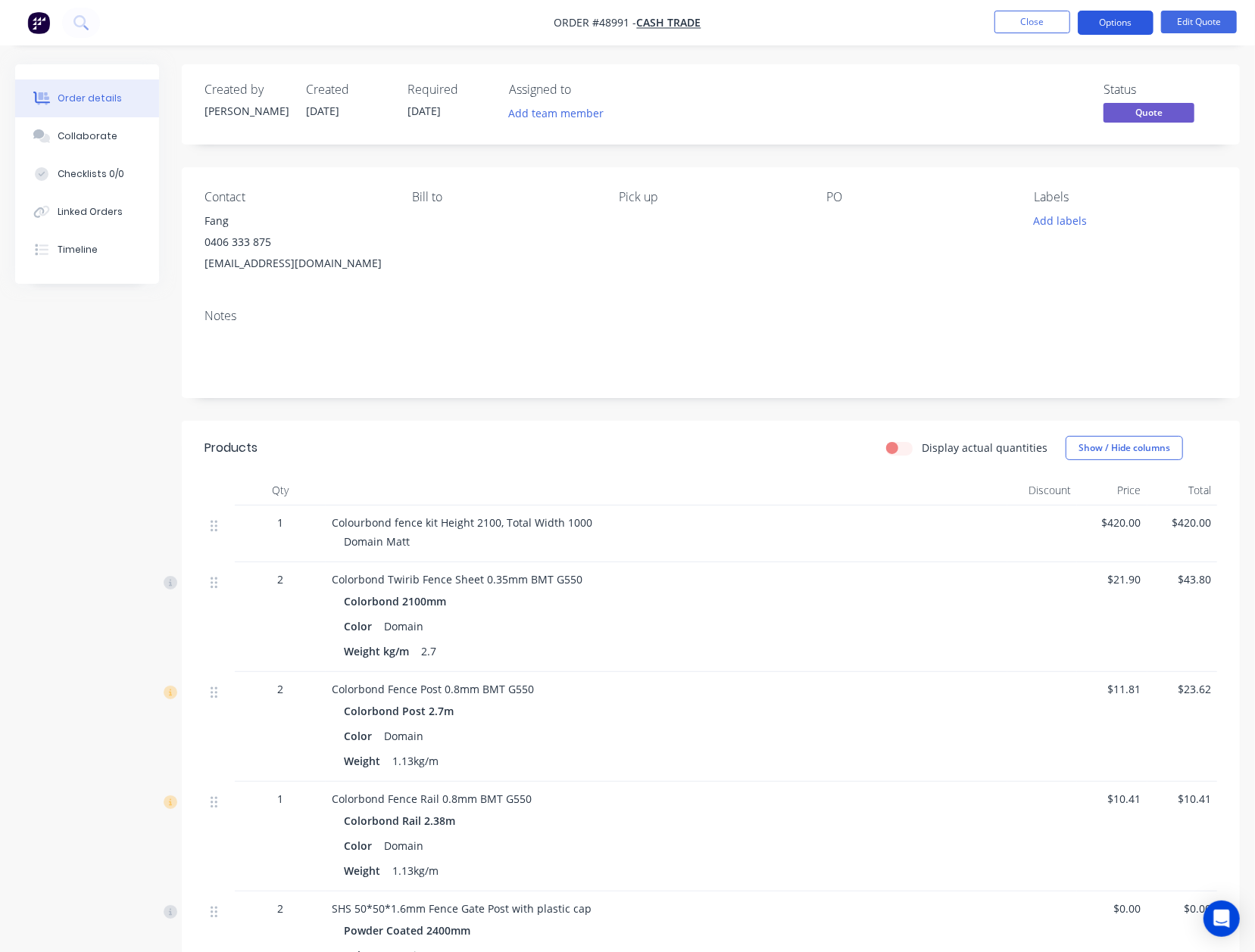
click at [1130, 21] on button "Options" at bounding box center [1116, 22] width 76 height 24
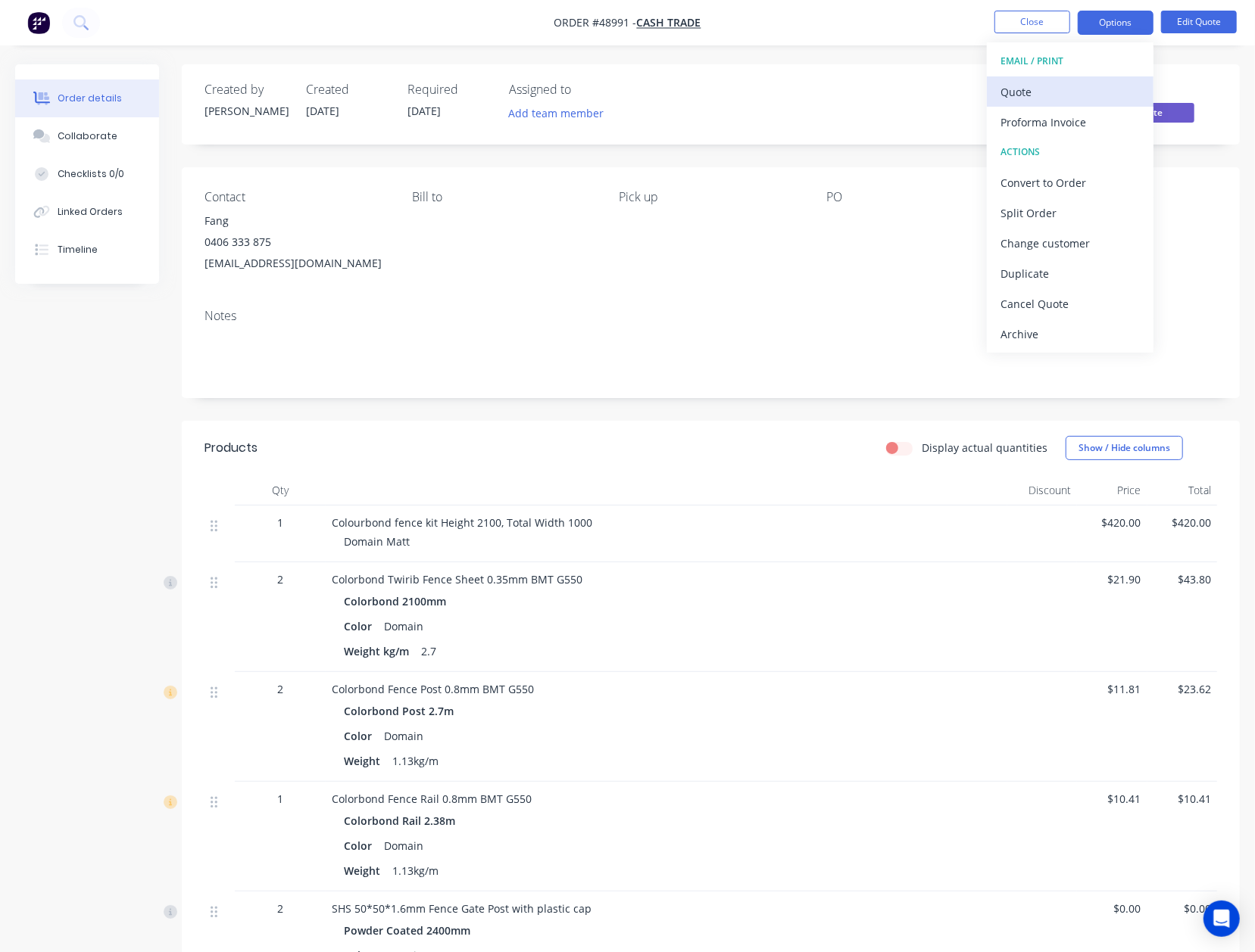
click at [1052, 88] on div "Quote" at bounding box center [1069, 92] width 139 height 22
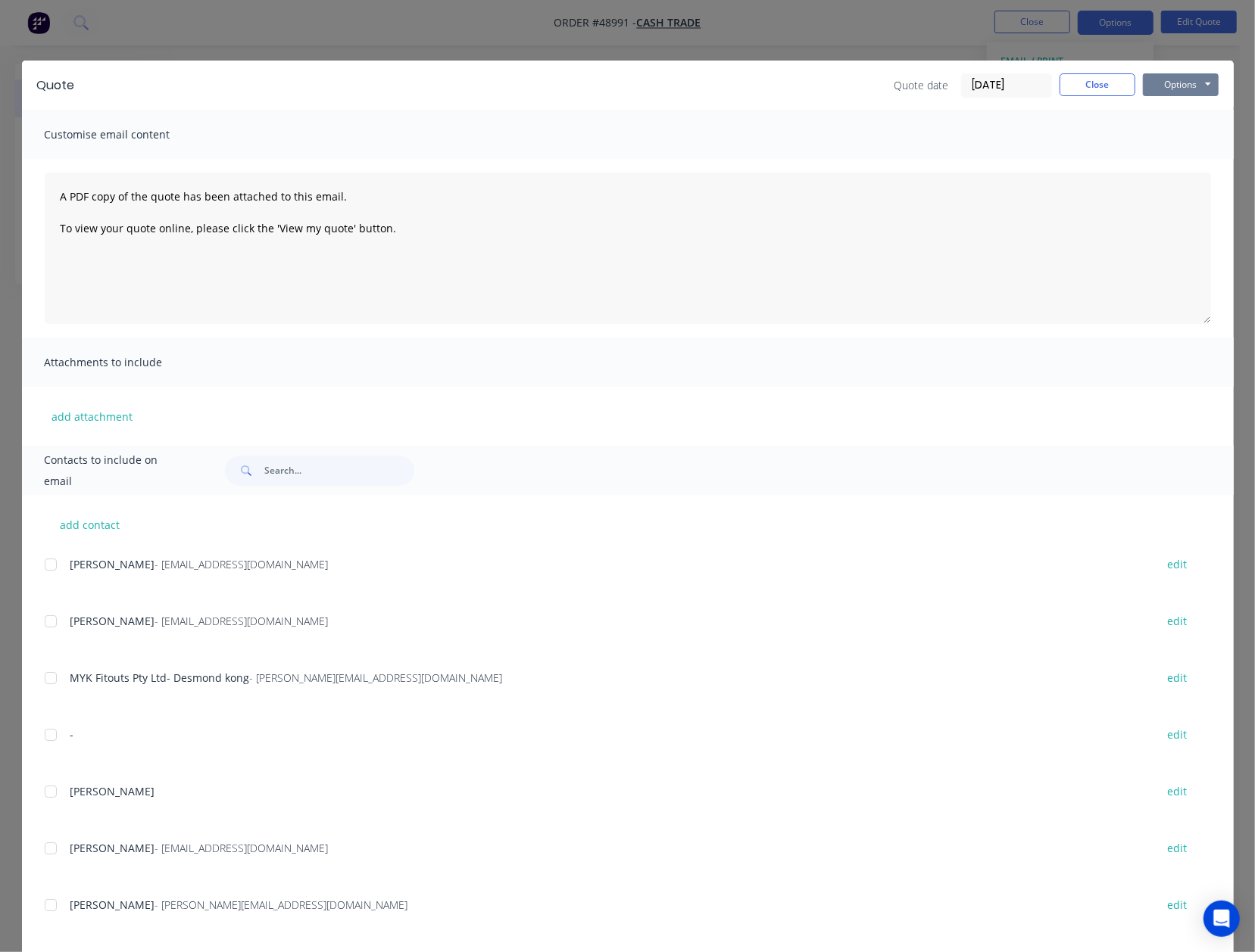
click at [1188, 79] on button "Options" at bounding box center [1181, 85] width 76 height 23
click at [1176, 125] on button "Print" at bounding box center [1191, 136] width 97 height 25
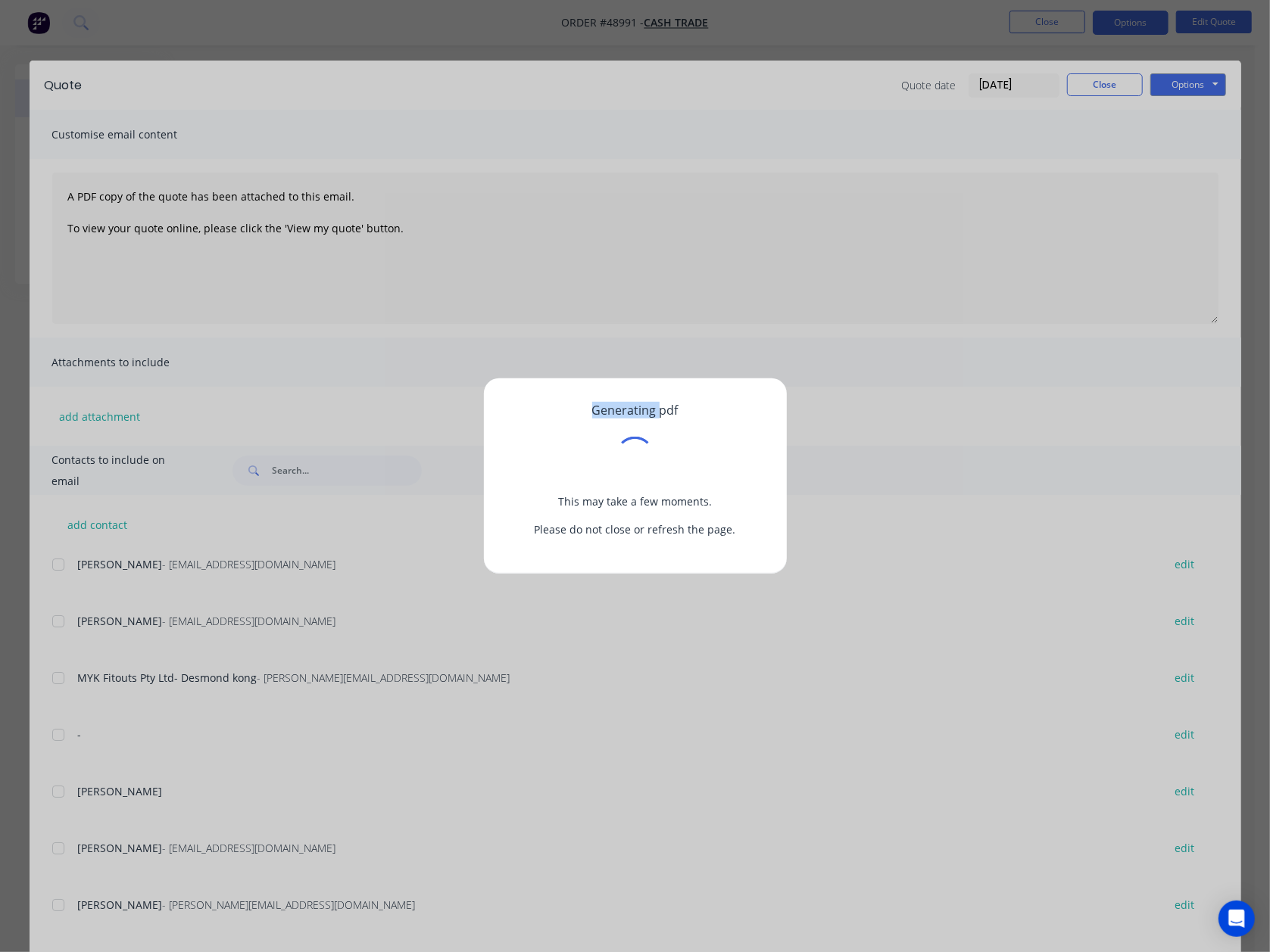
click at [1176, 125] on div "Generating pdf This may take a few moments. Please do not close or refresh the …" at bounding box center [635, 476] width 1270 height 952
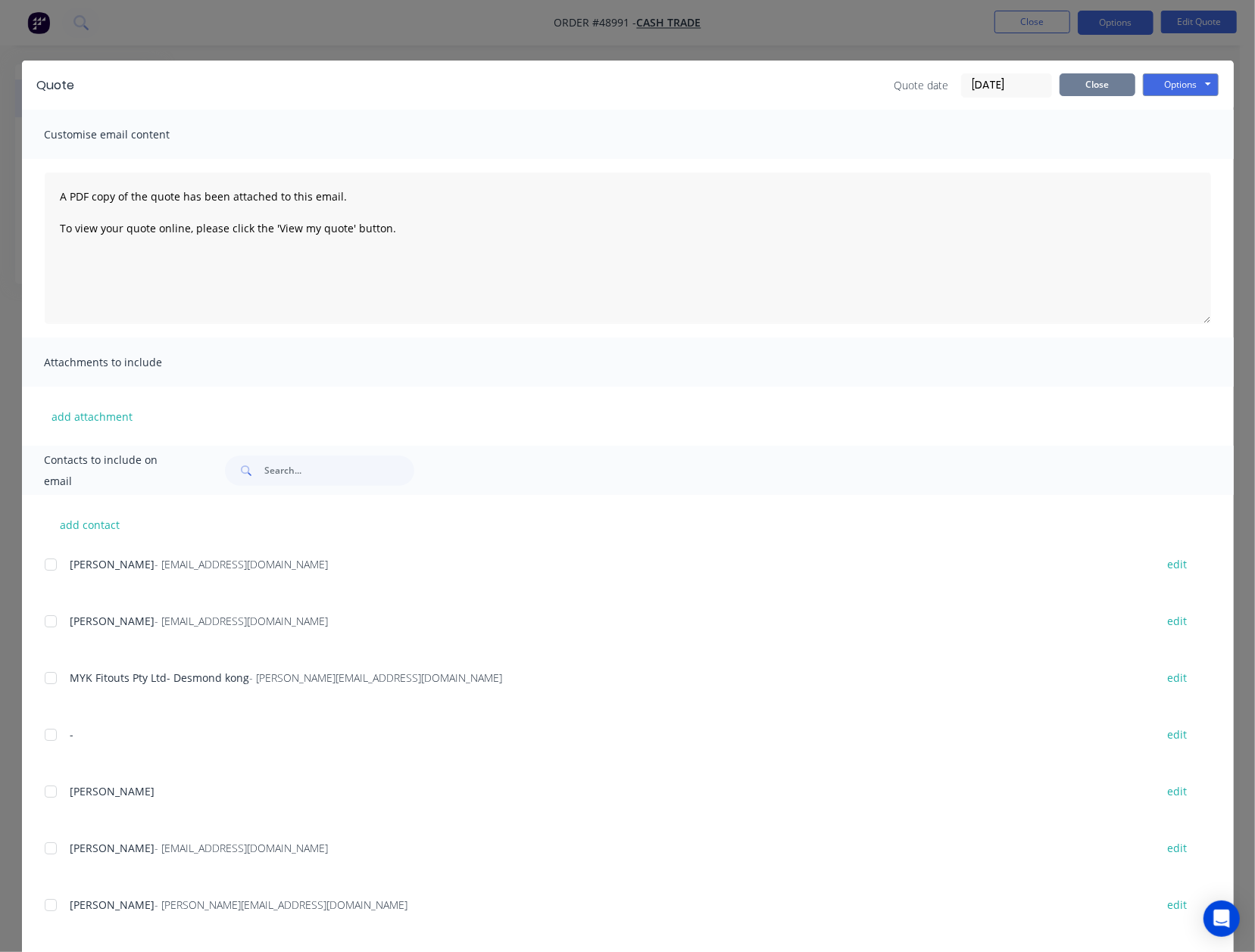
click at [1066, 78] on button "Close" at bounding box center [1097, 85] width 76 height 23
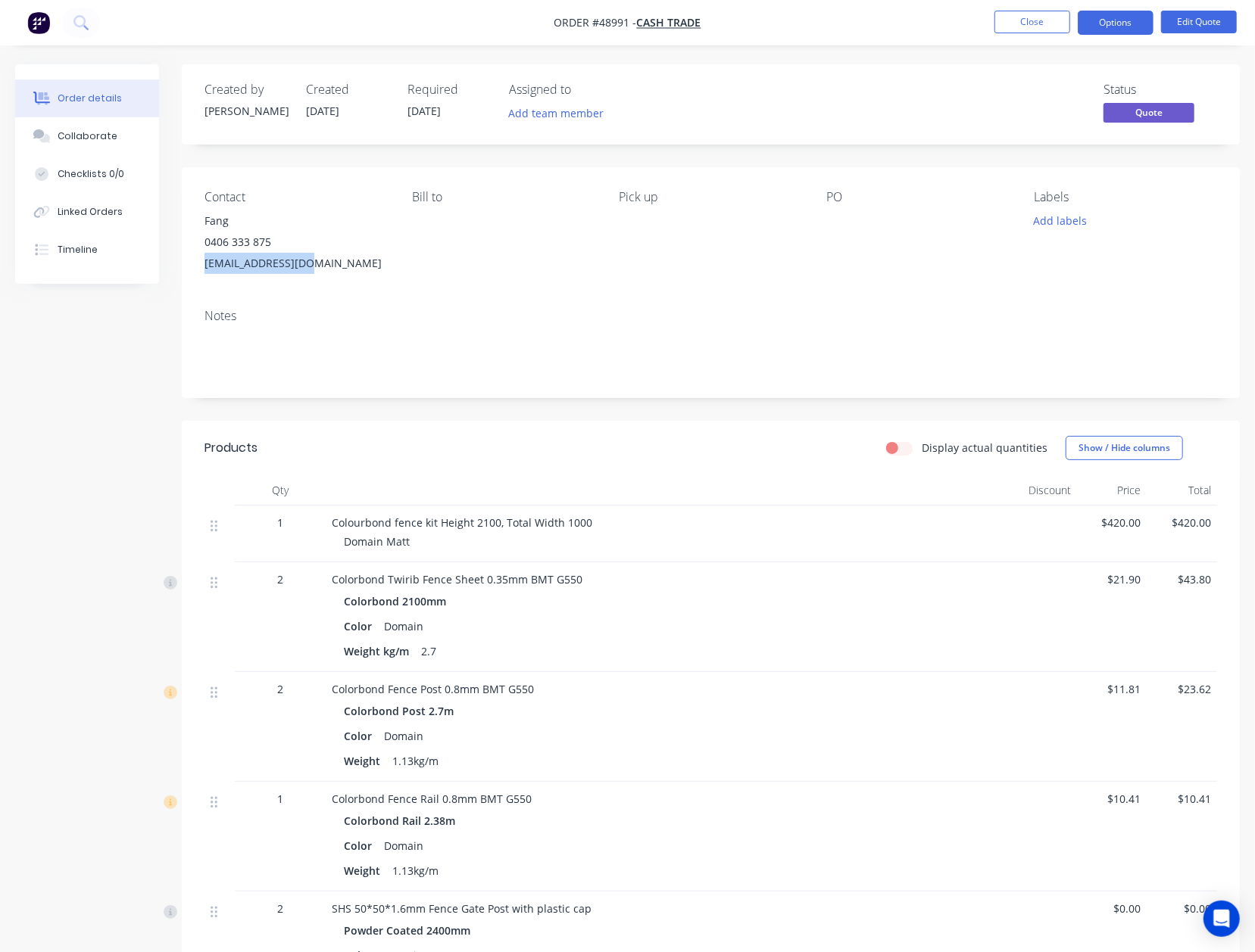
drag, startPoint x: 313, startPoint y: 262, endPoint x: 201, endPoint y: 271, distance: 112.4
click at [201, 271] on div "Contact Fang 0406 333 875 fangx620@gmail.com Bill to Pick up PO Labels Add labe…" at bounding box center [710, 232] width 1058 height 130
copy div "fangx620@gmail.com"
click at [821, 473] on header "Products Display actual quantities Show / Hide columns" at bounding box center [710, 448] width 1058 height 54
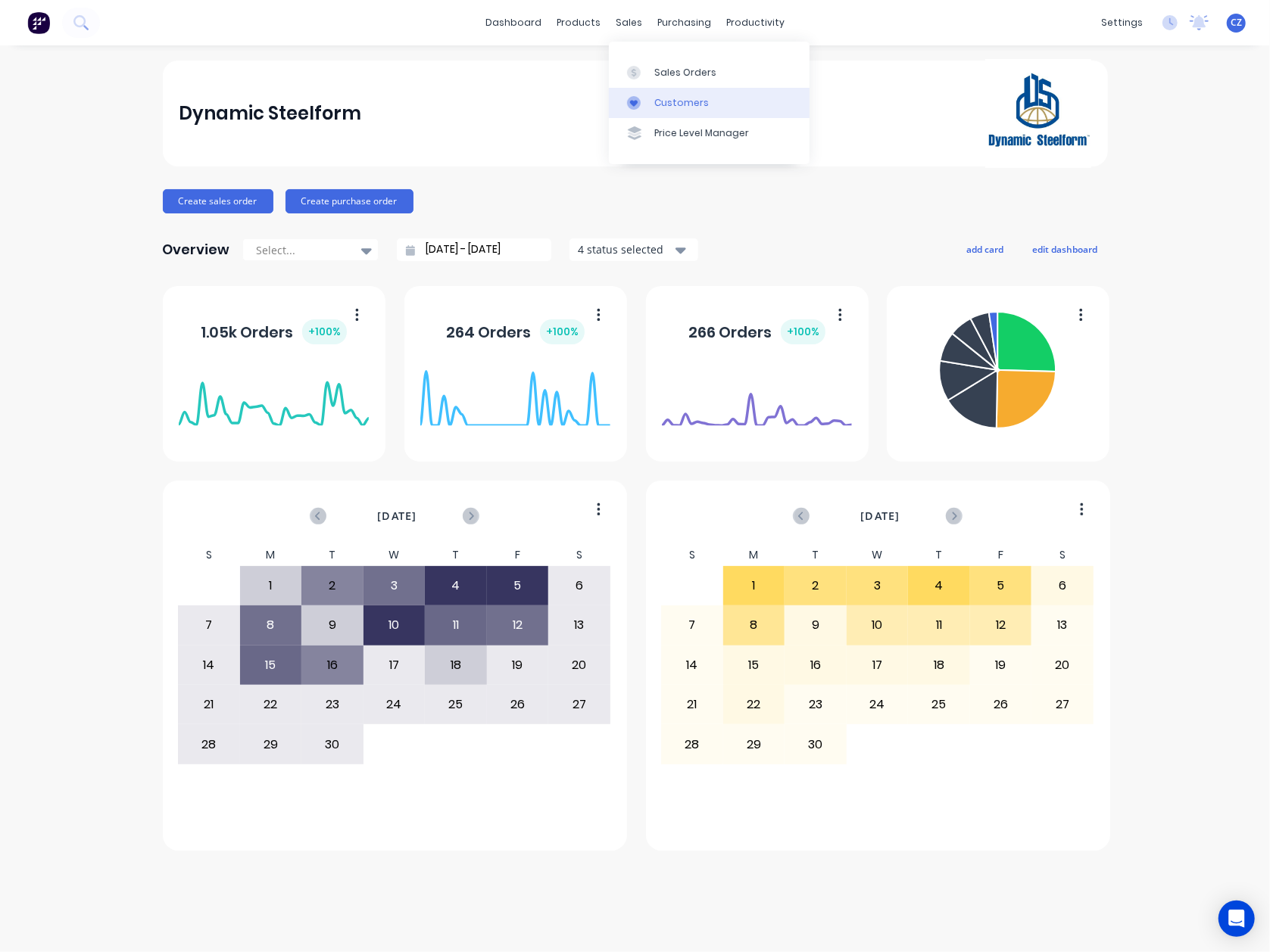
click at [635, 92] on link "Customers" at bounding box center [709, 102] width 201 height 31
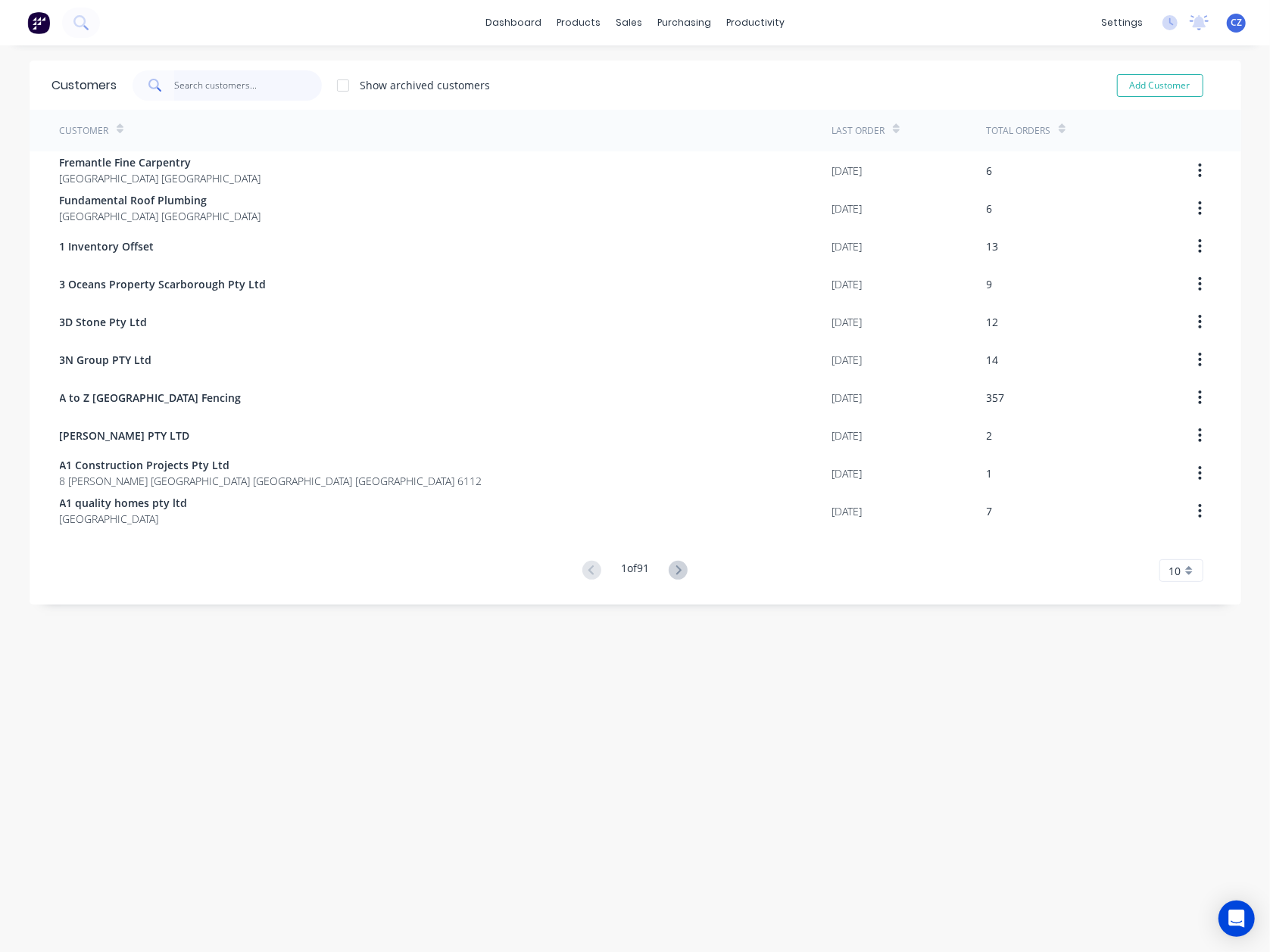
click at [214, 87] on input "text" at bounding box center [248, 85] width 148 height 31
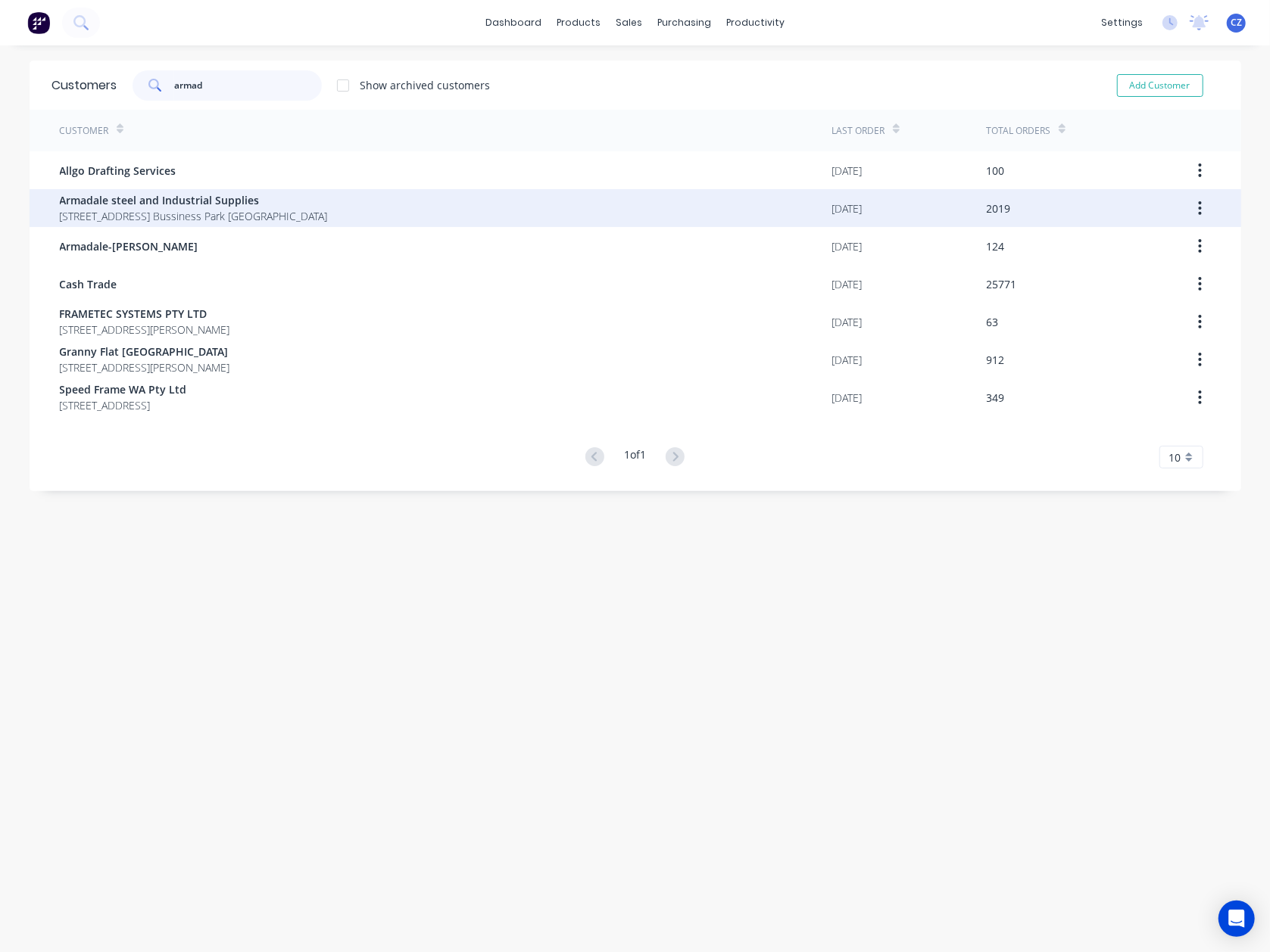
type input "armad"
click at [267, 192] on span "Armadale steel and Industrial Supplies" at bounding box center [193, 200] width 268 height 16
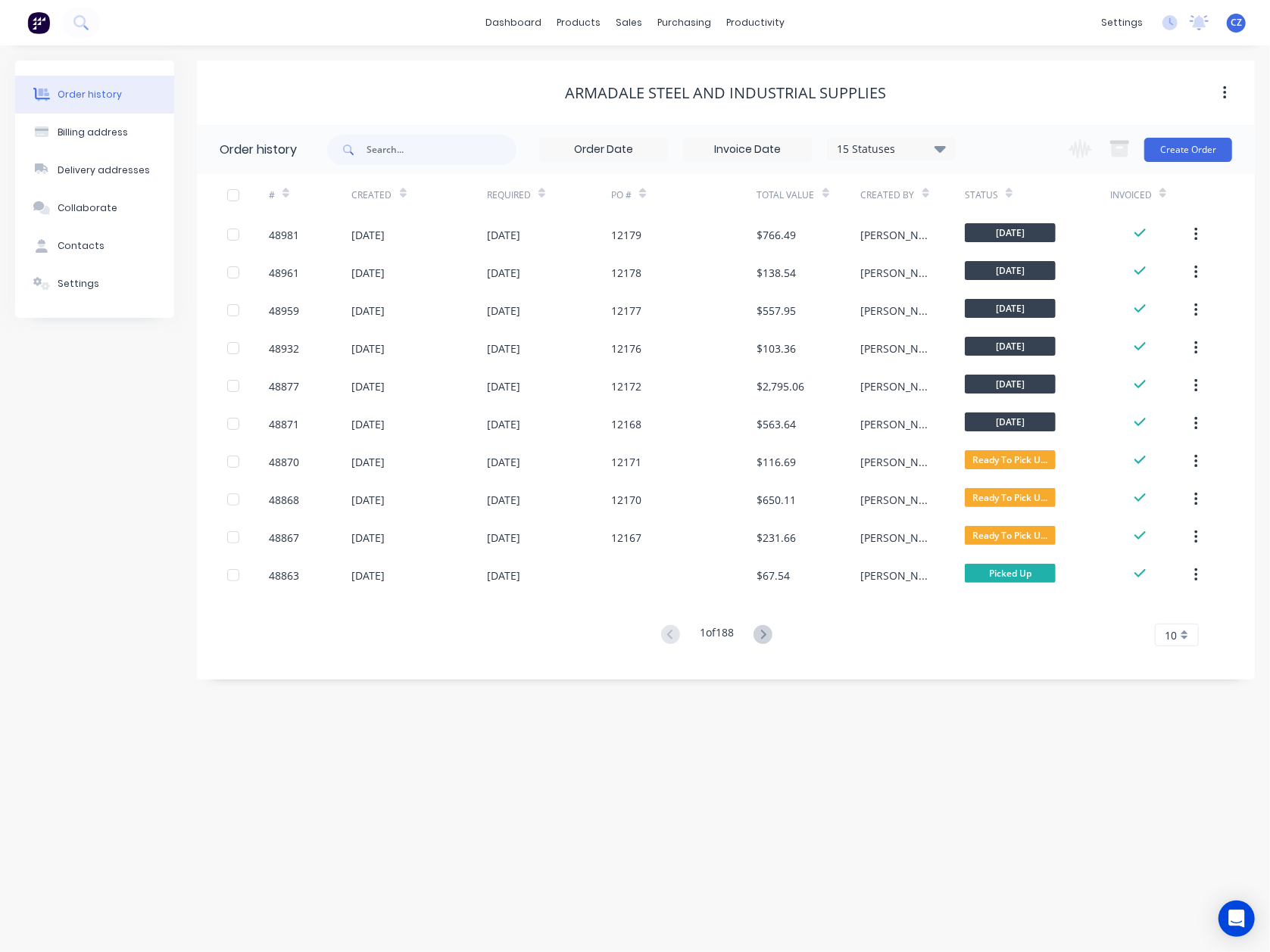
click at [1201, 165] on div "Change order status Submitted Ready for Delivery Ready To Pick Up [DATE] [DATE]…" at bounding box center [1145, 149] width 172 height 49
click at [1204, 152] on button "Create Order" at bounding box center [1188, 149] width 87 height 24
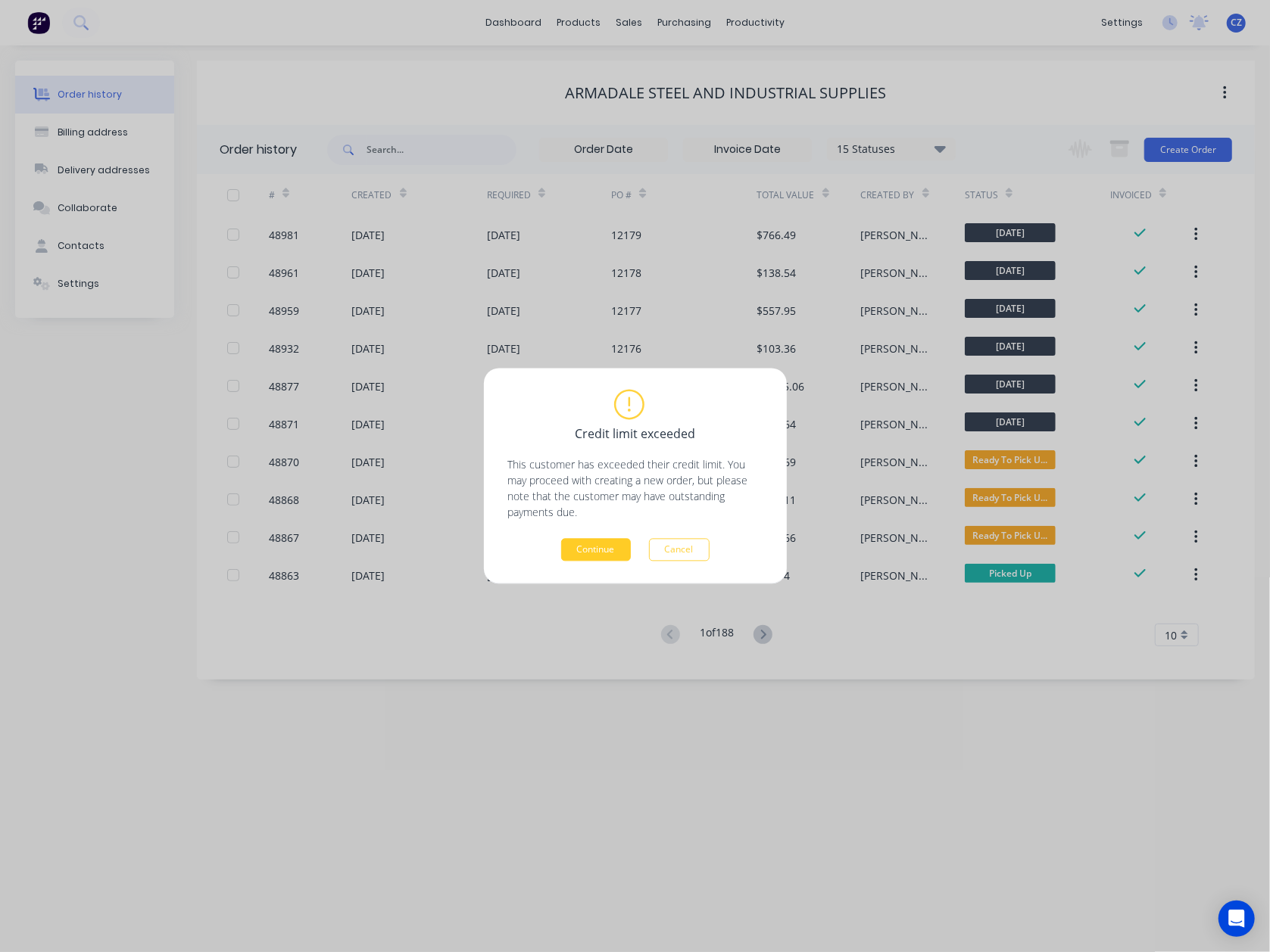
click at [616, 558] on button "Continue" at bounding box center [596, 550] width 69 height 23
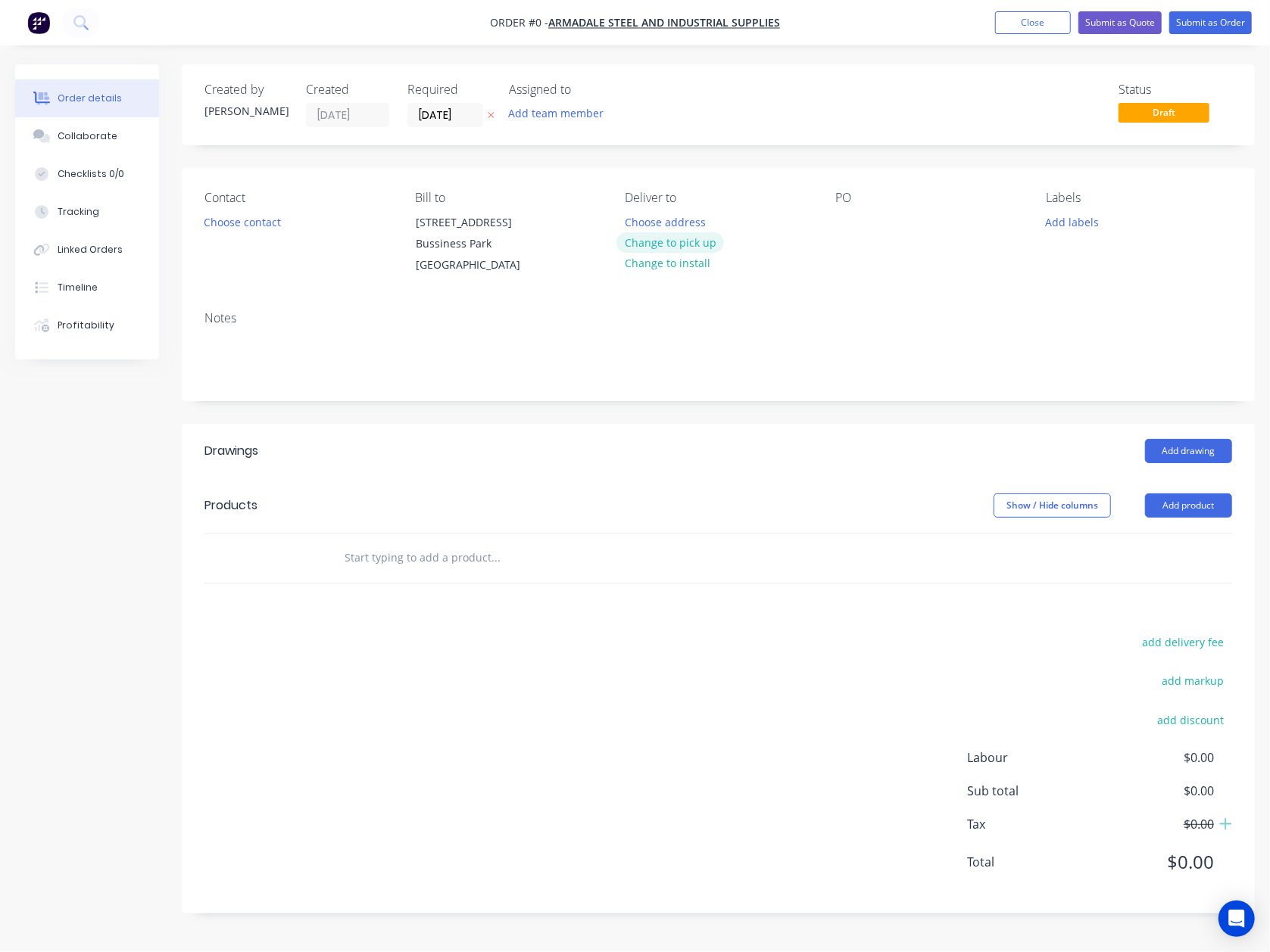
click at [679, 243] on button "Change to pick up" at bounding box center [670, 243] width 107 height 21
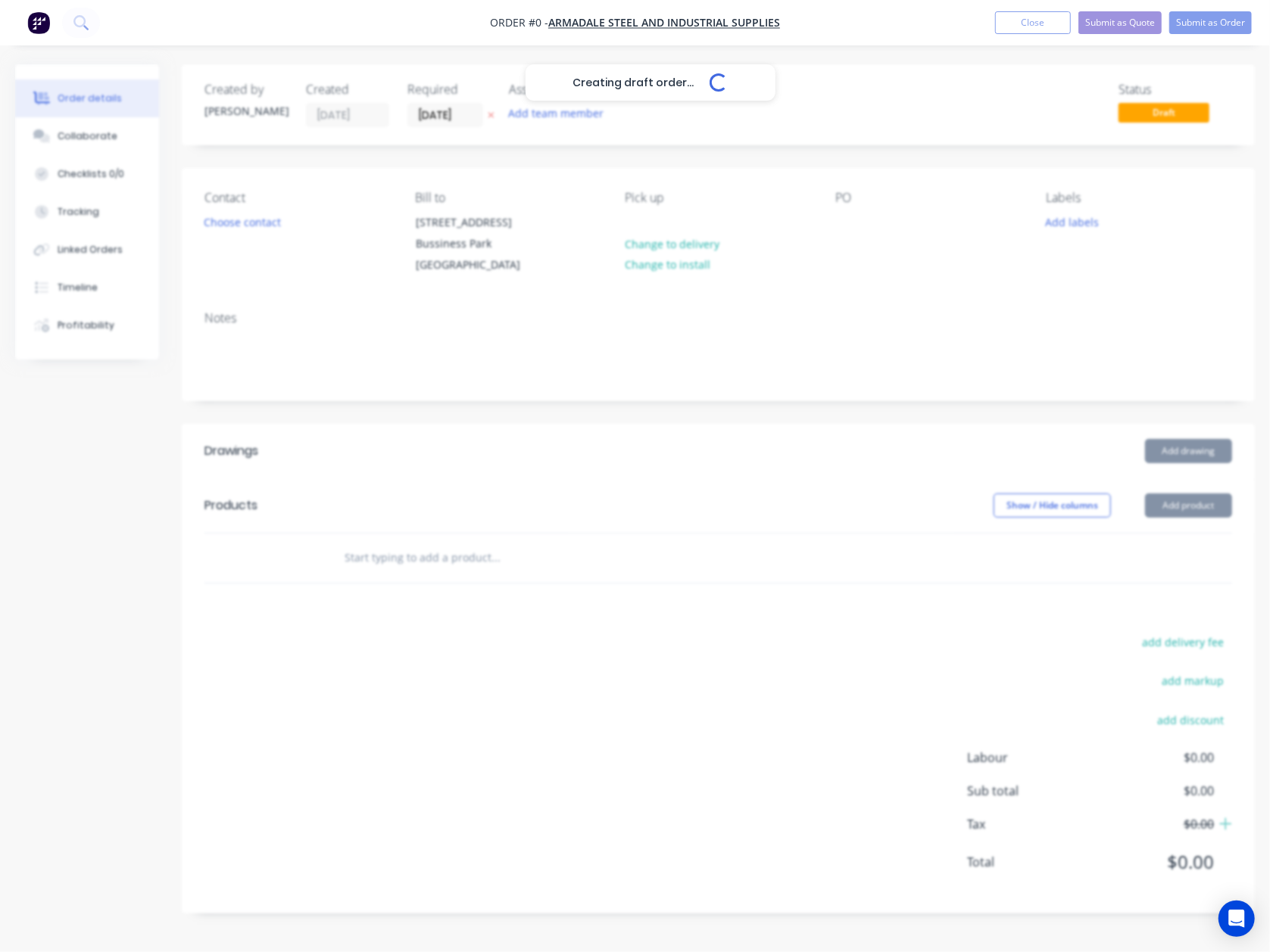
click at [613, 409] on div "Creating draft order... Loading..." at bounding box center [649, 540] width 1270 height 952
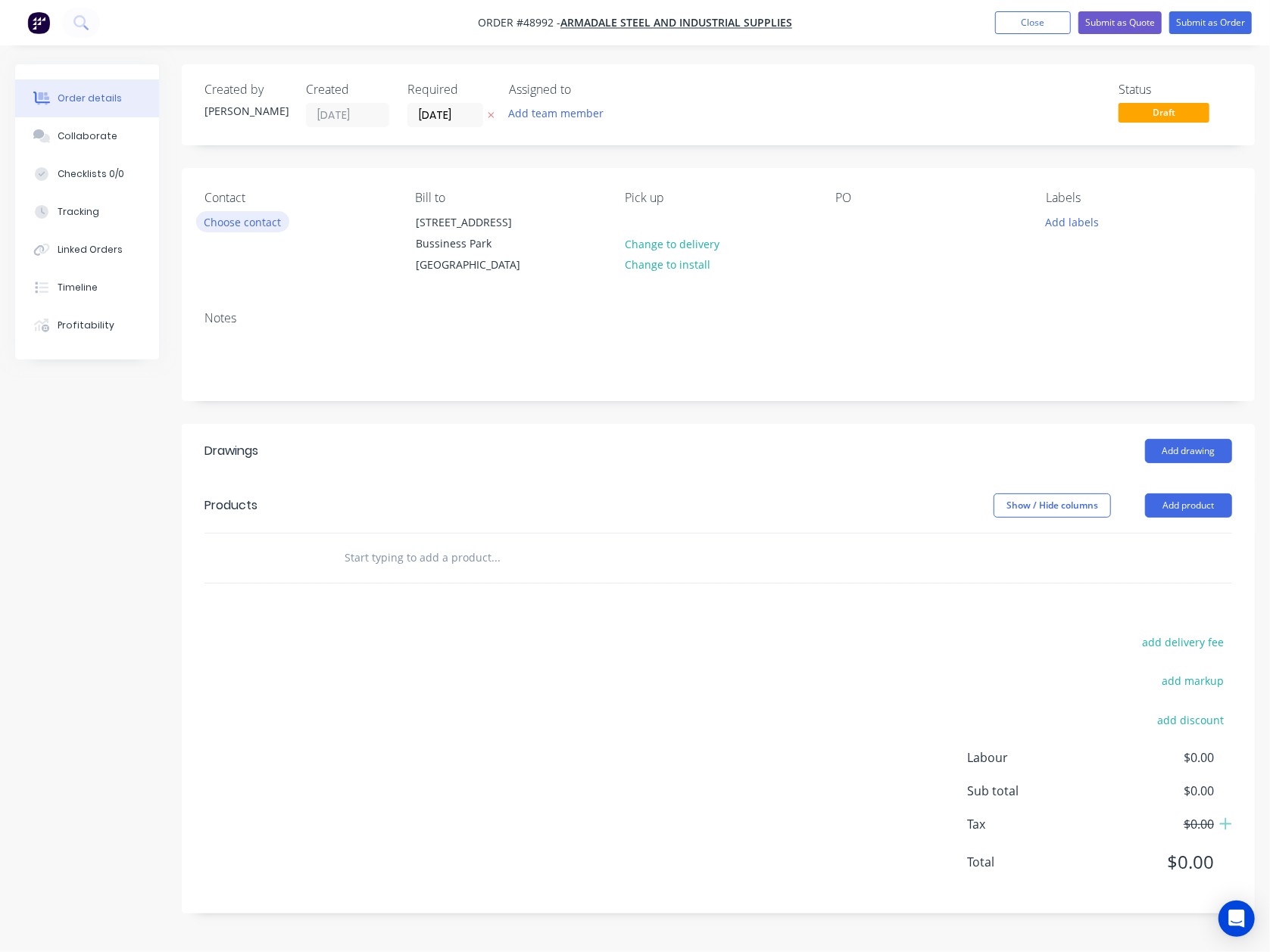
click at [241, 216] on button "Choose contact" at bounding box center [243, 221] width 93 height 21
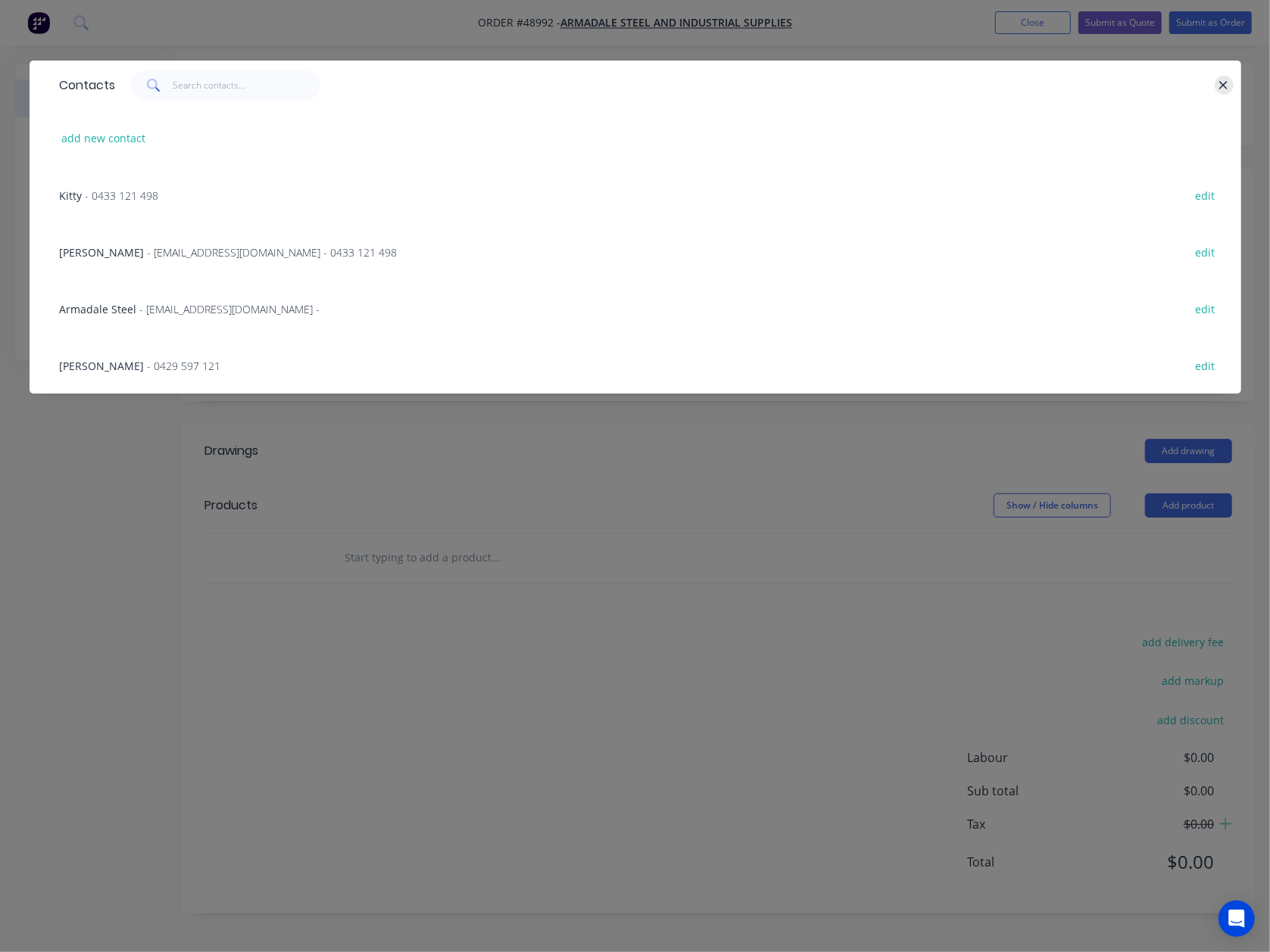
click at [1230, 82] on button "button" at bounding box center [1224, 85] width 19 height 19
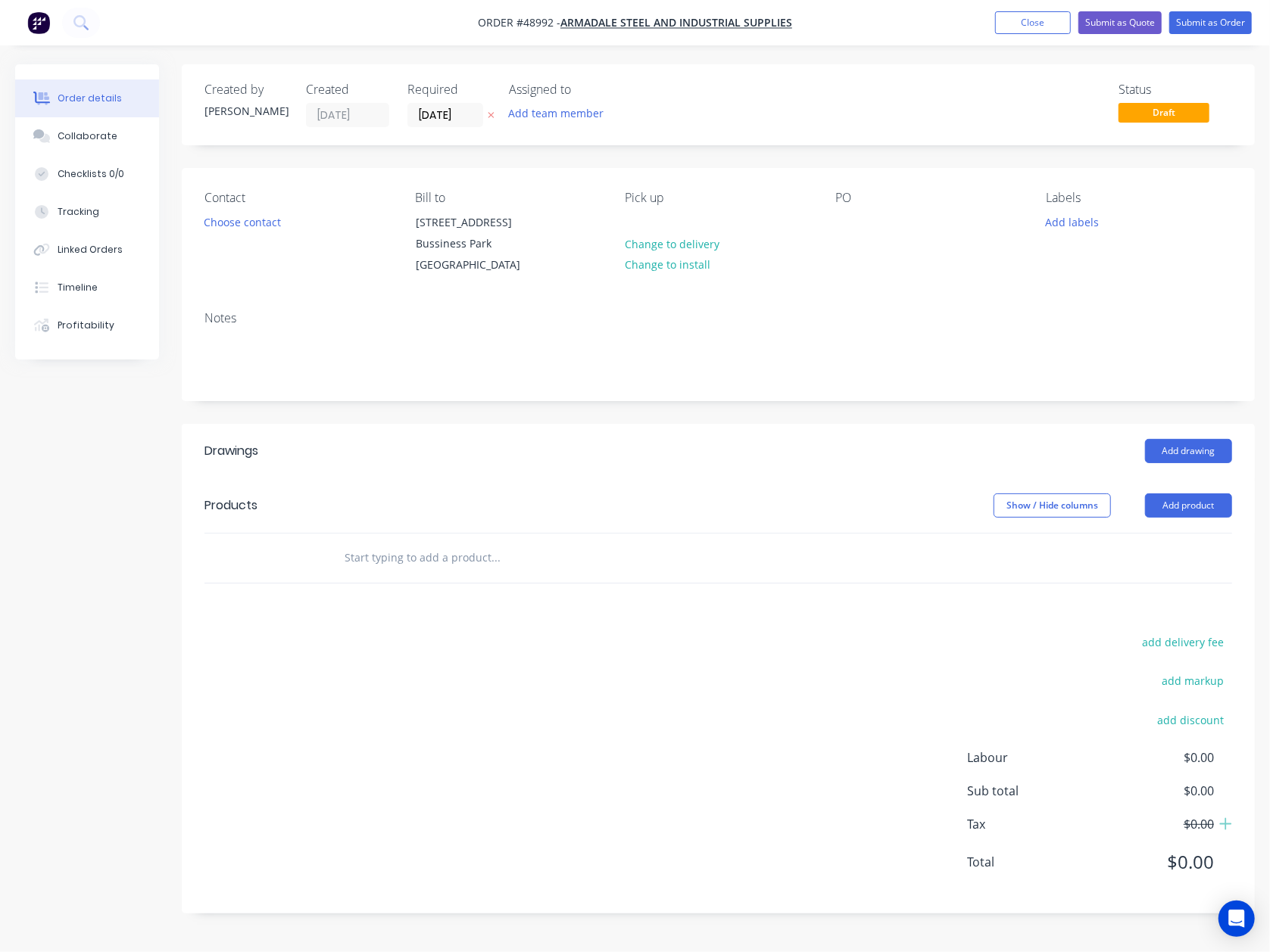
click at [250, 209] on div "Contact Choose contact" at bounding box center [298, 233] width 186 height 86
click at [253, 209] on div "Contact Choose contact" at bounding box center [298, 233] width 186 height 86
click at [255, 216] on button "Choose contact" at bounding box center [243, 221] width 93 height 21
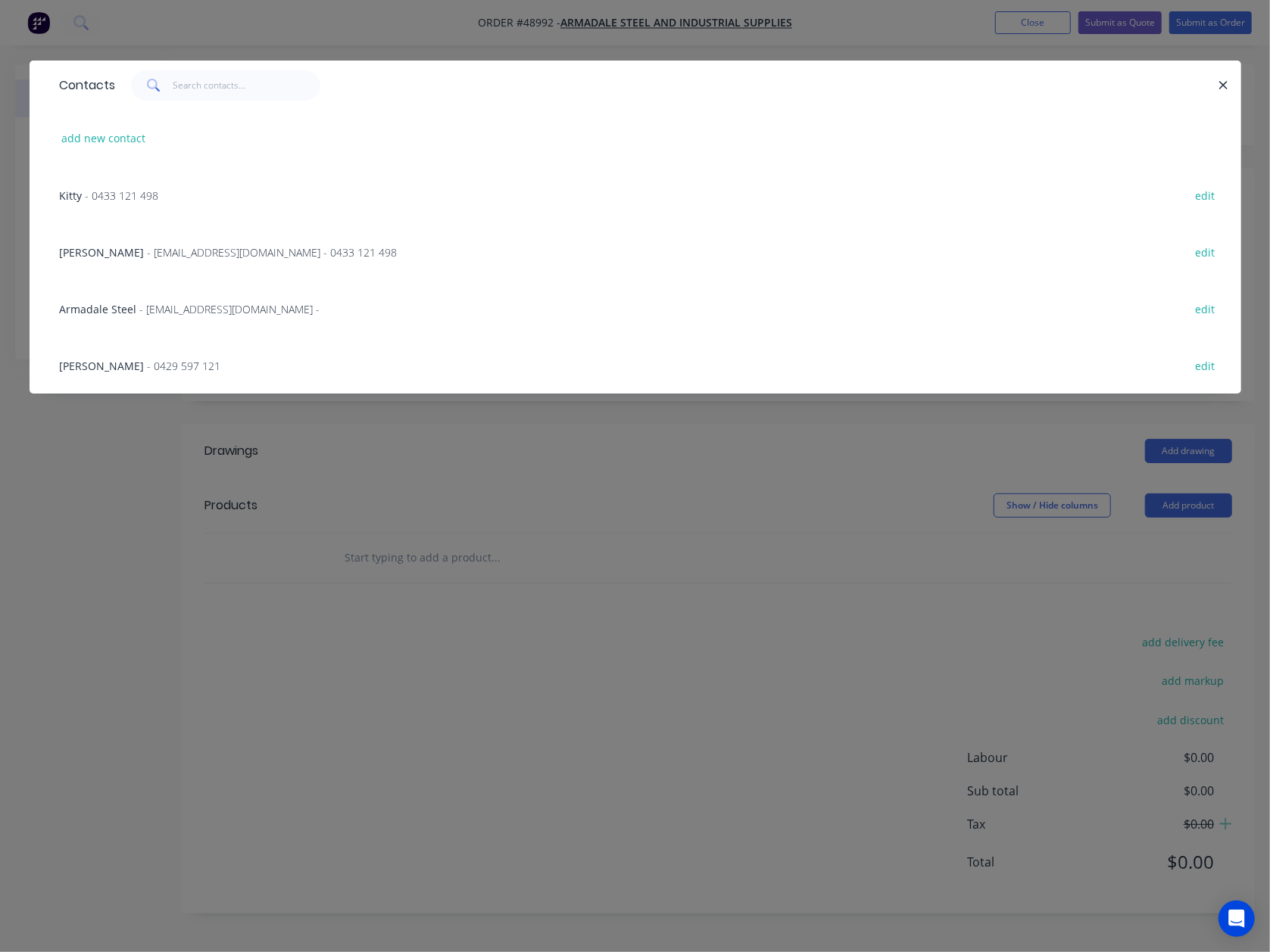
click at [306, 299] on div "Armadale Steel - [EMAIL_ADDRESS][DOMAIN_NAME] - edit" at bounding box center [635, 309] width 1166 height 57
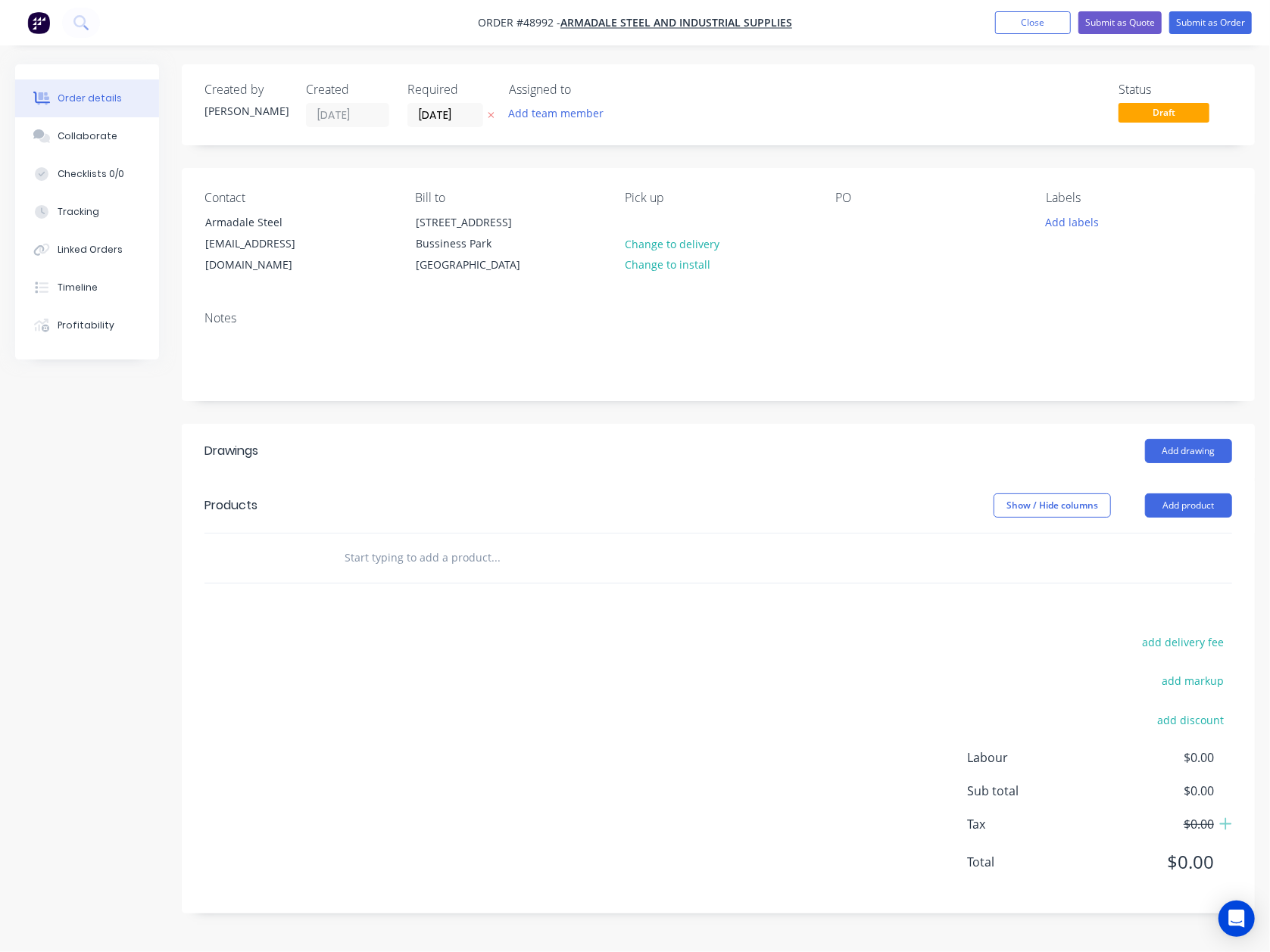
drag, startPoint x: 540, startPoint y: 415, endPoint x: 1027, endPoint y: 501, distance: 494.5
click at [542, 415] on div "Created by [PERSON_NAME] Created [DATE] Required [DATE] Assigned to Add team me…" at bounding box center [718, 489] width 1073 height 850
click at [1193, 507] on button "Add product" at bounding box center [1189, 505] width 87 height 24
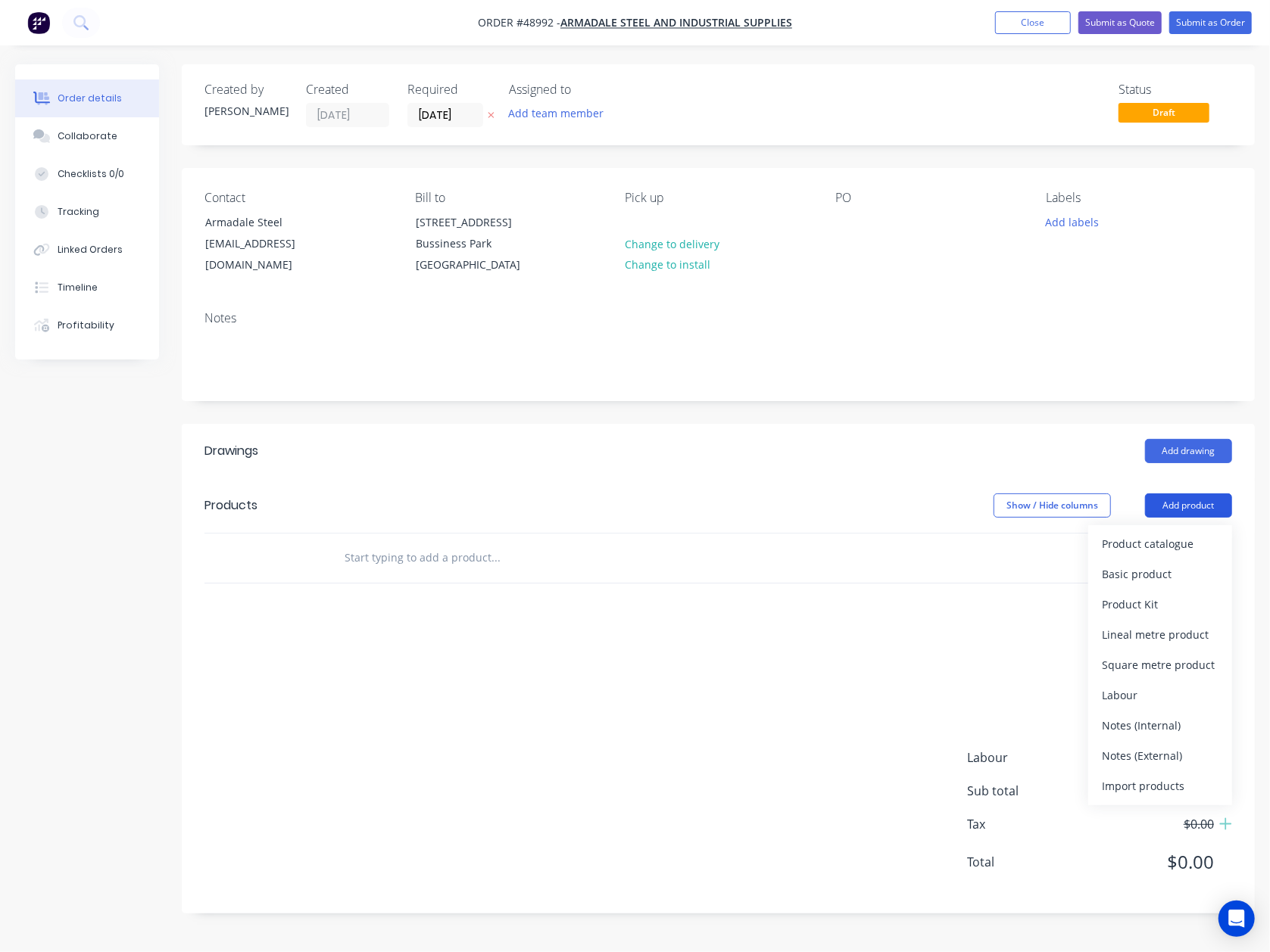
click at [1177, 558] on button "Product catalogue" at bounding box center [1160, 544] width 144 height 31
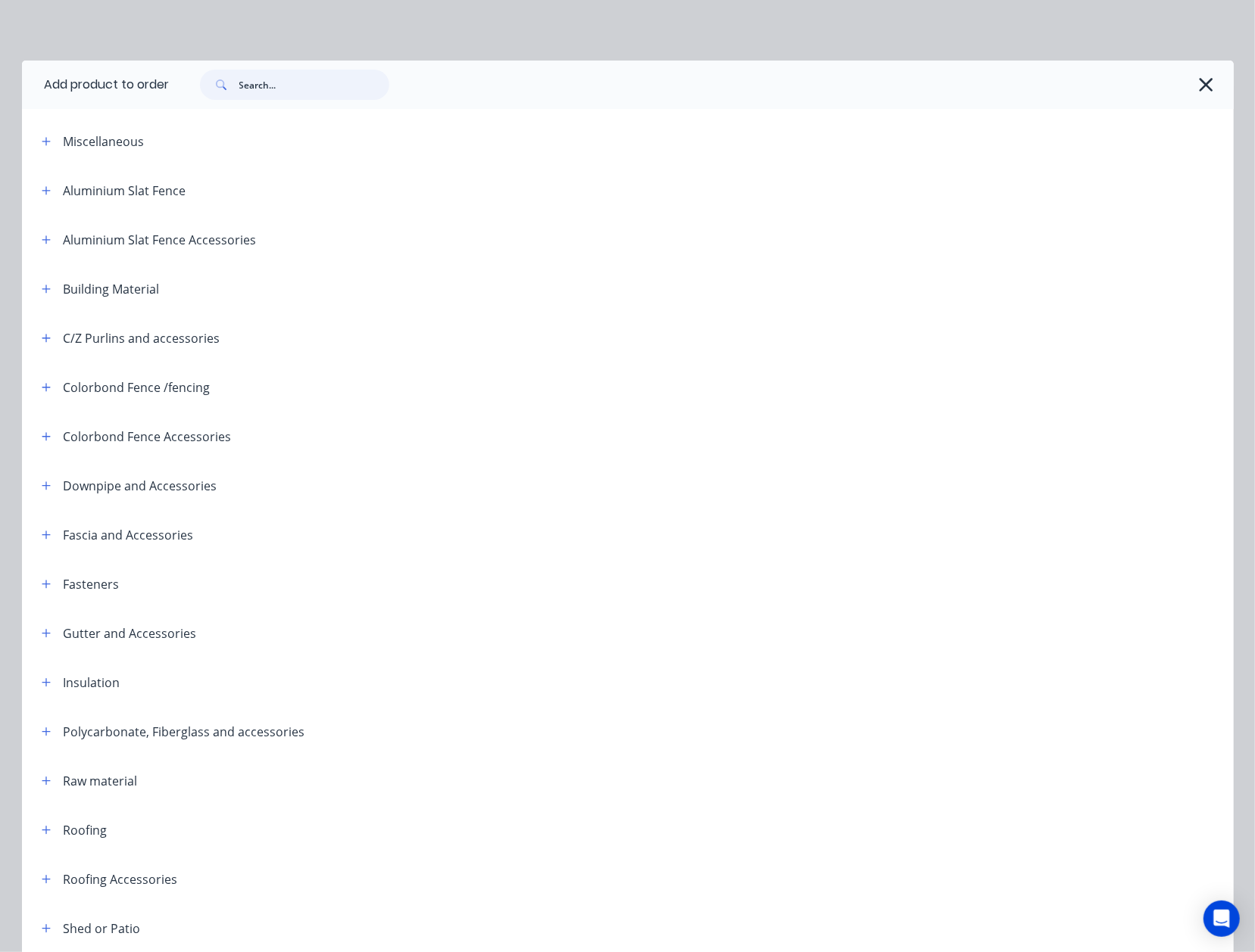
click at [292, 87] on input "text" at bounding box center [314, 84] width 150 height 31
type input "capping"
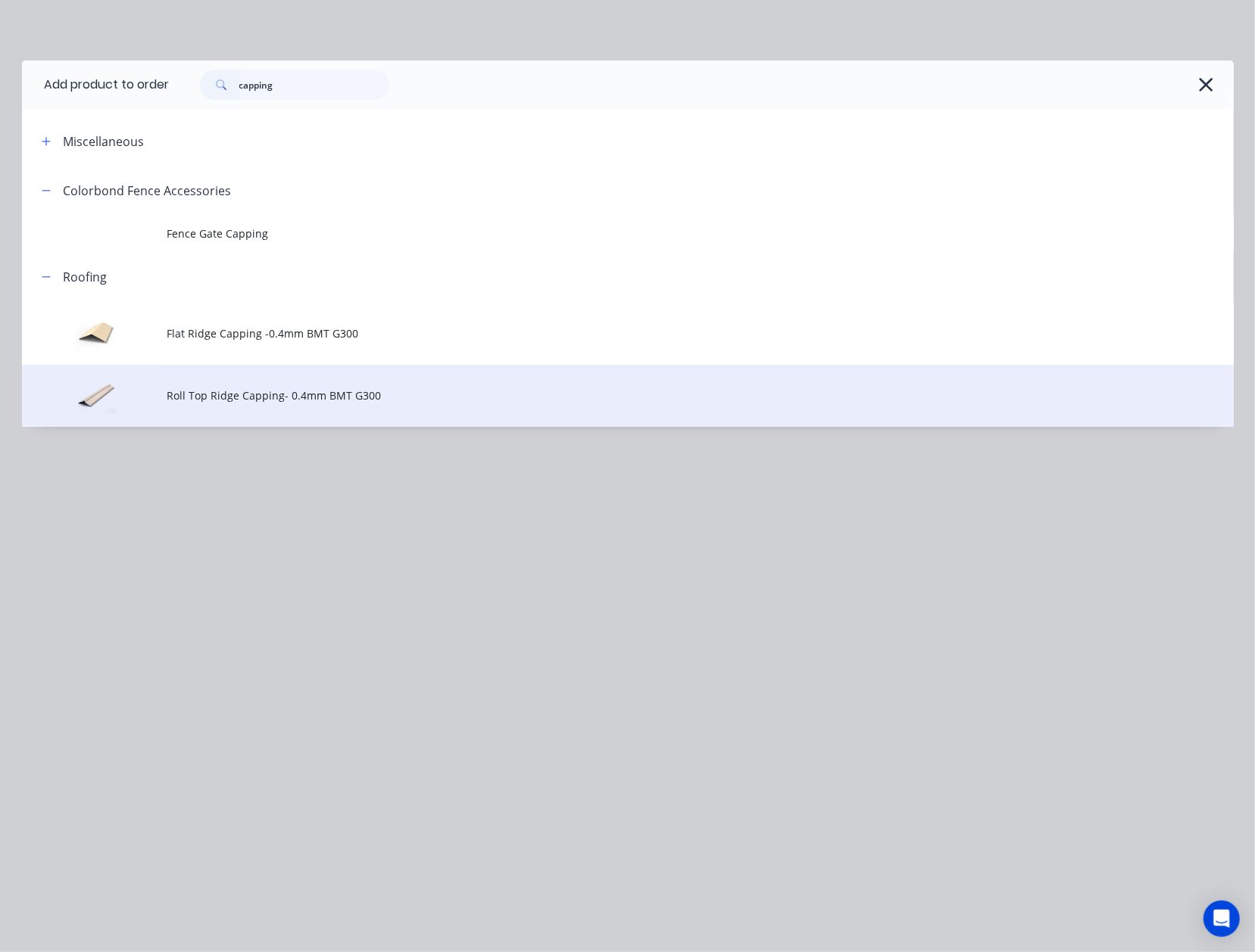
click at [328, 403] on span "Roll Top Ridge Capping- 0.4mm BMT G300" at bounding box center [593, 395] width 852 height 16
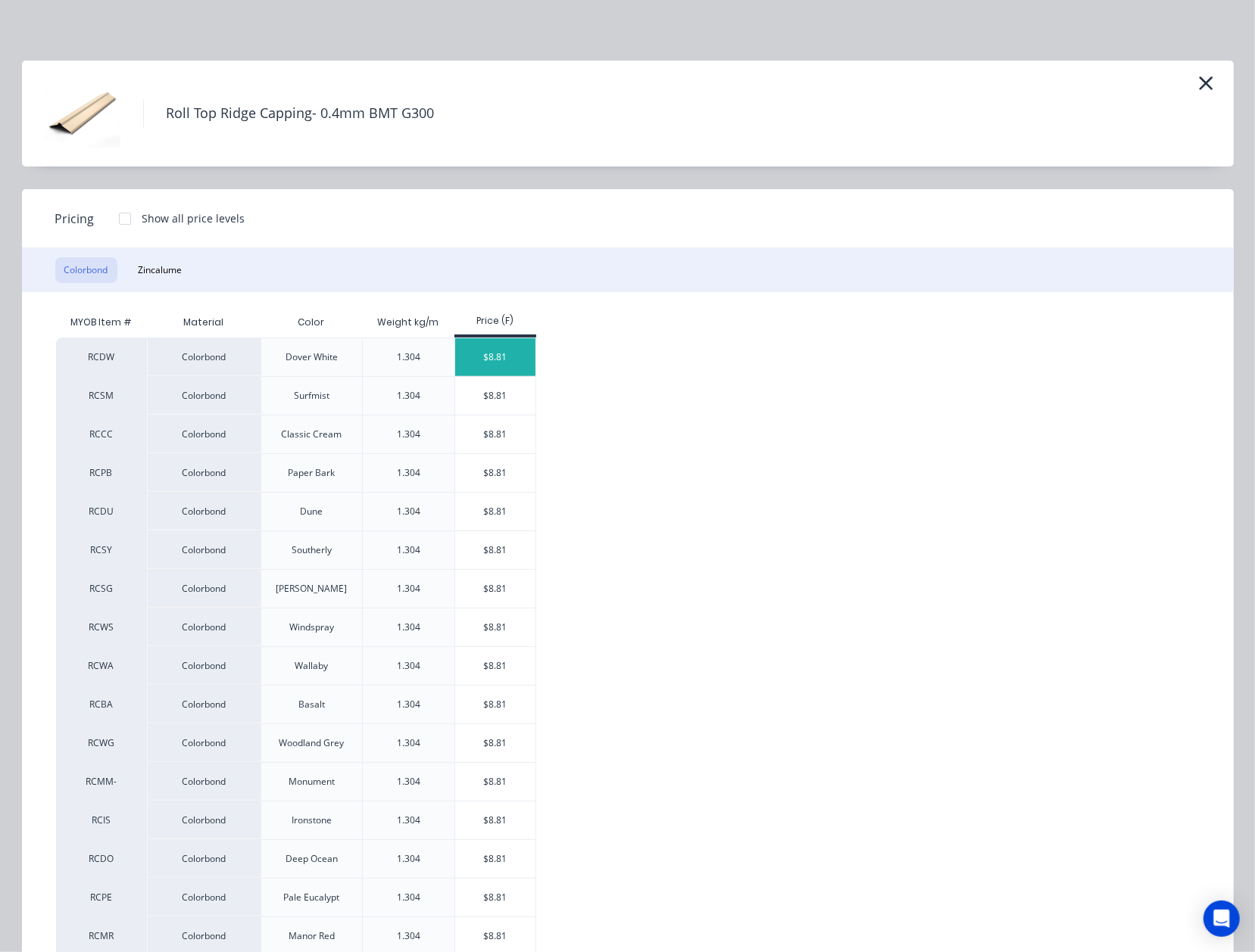
click at [515, 352] on div "$8.81" at bounding box center [496, 357] width 81 height 38
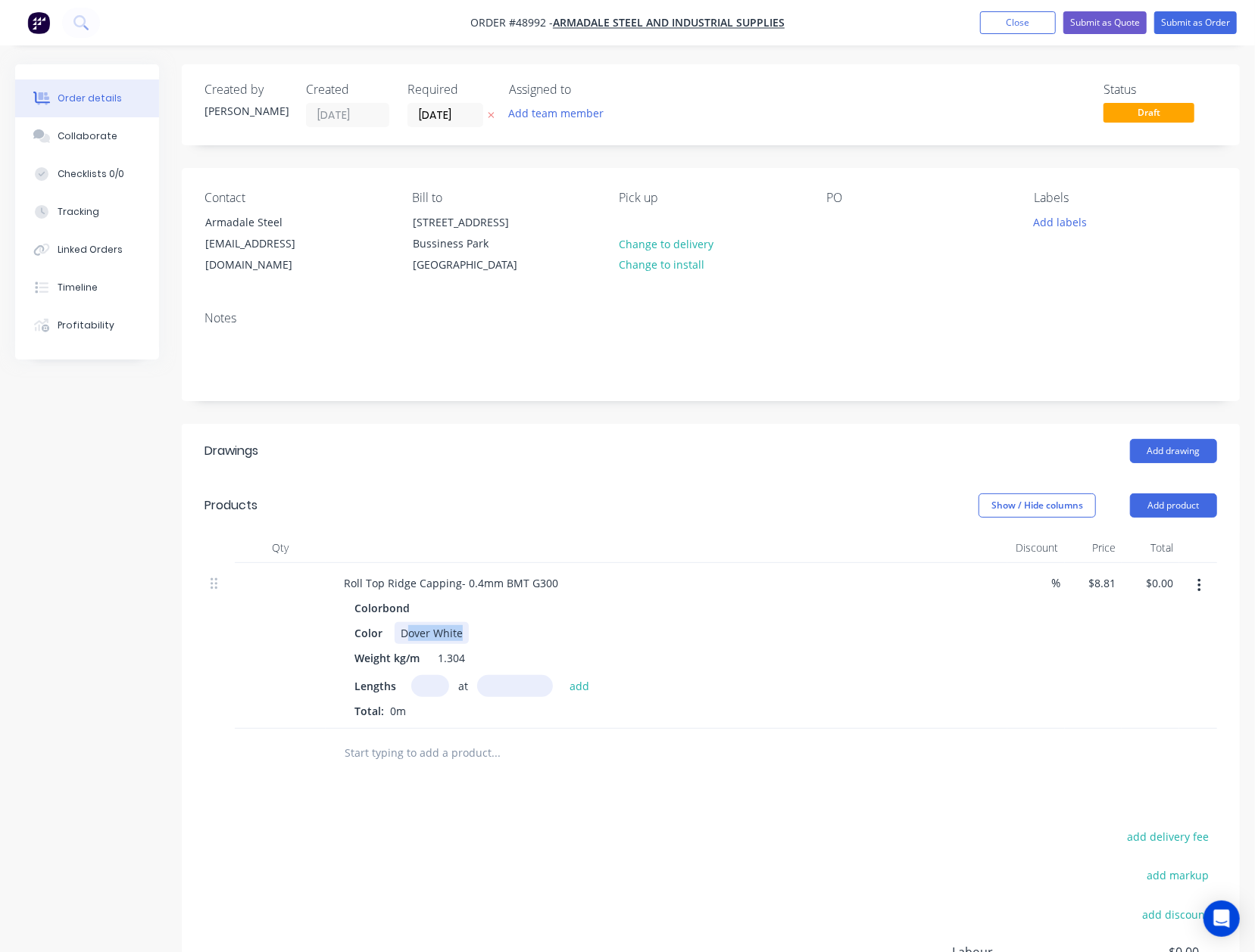
drag, startPoint x: 404, startPoint y: 631, endPoint x: 559, endPoint y: 630, distance: 155.0
click at [559, 630] on div "Color Dover White" at bounding box center [663, 633] width 630 height 22
click at [990, 531] on header "Products Show / Hide columns Add product" at bounding box center [710, 506] width 1058 height 54
click at [427, 680] on input "text" at bounding box center [430, 686] width 38 height 22
type input "1"
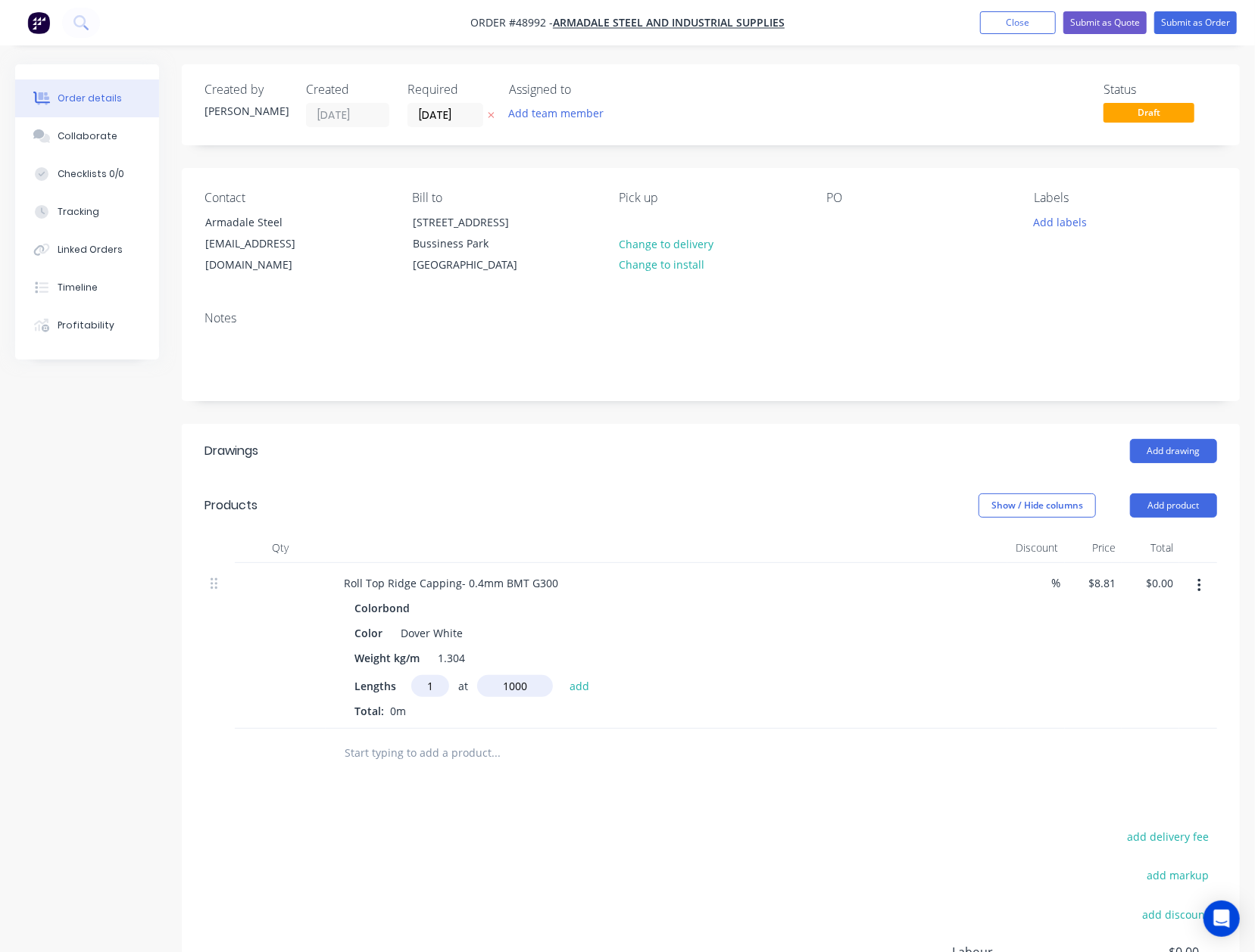
type input "1000"
click at [562, 676] on button "add" at bounding box center [579, 686] width 35 height 21
type input "$8.81"
drag, startPoint x: 399, startPoint y: 638, endPoint x: 528, endPoint y: 634, distance: 129.1
click at [528, 634] on div "Color Dover White" at bounding box center [663, 633] width 630 height 22
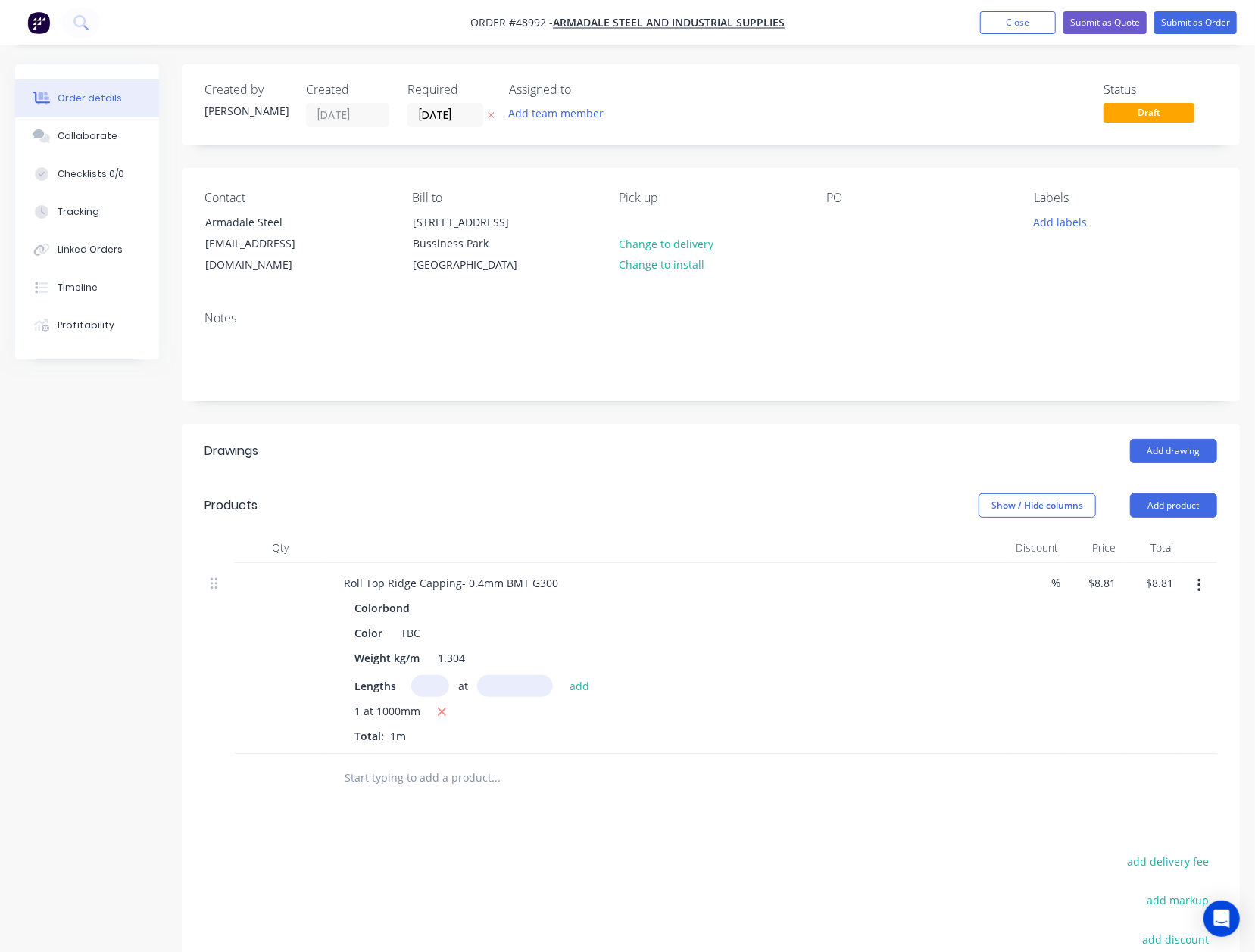
click at [706, 598] on div "Colorbond" at bounding box center [666, 608] width 624 height 22
drag, startPoint x: 1133, startPoint y: 500, endPoint x: 1149, endPoint y: 507, distance: 17.5
click at [1136, 502] on button "Add product" at bounding box center [1173, 505] width 87 height 24
click at [1162, 533] on button "Product catalogue" at bounding box center [1144, 544] width 144 height 31
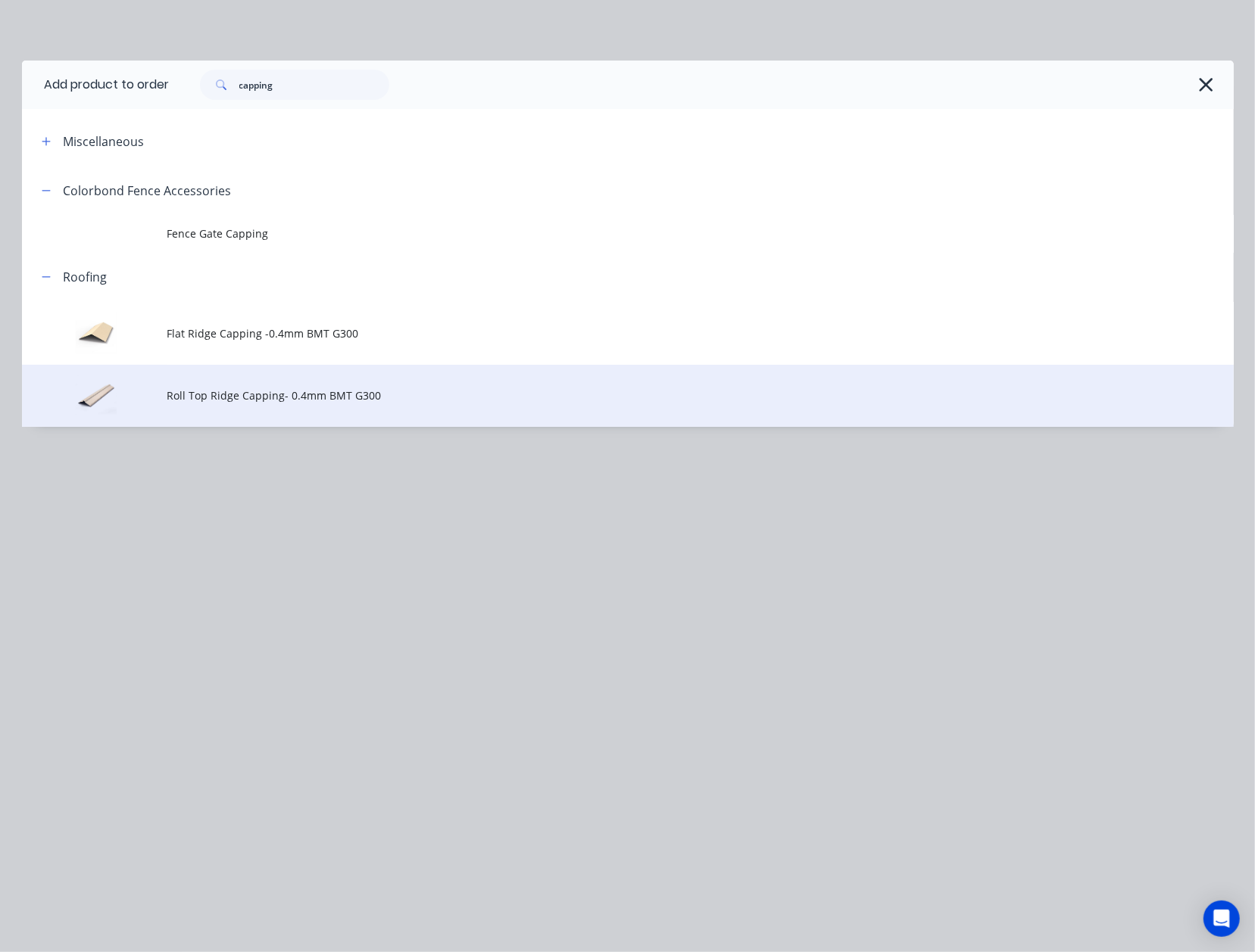
click at [245, 374] on td "Roll Top Ridge Capping- 0.4mm BMT G300" at bounding box center [701, 396] width 1066 height 63
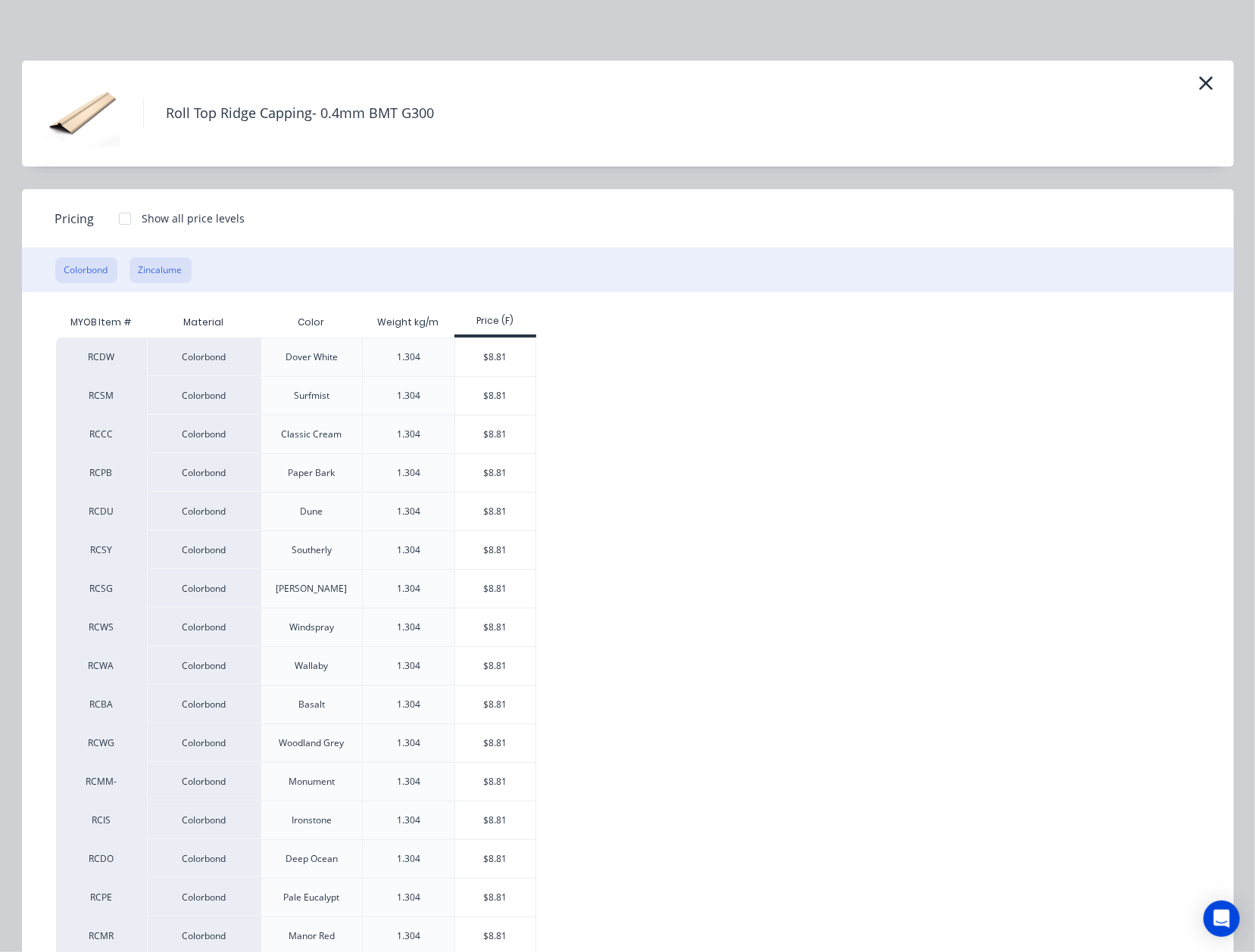
click at [130, 276] on button "Zincalume" at bounding box center [160, 270] width 62 height 26
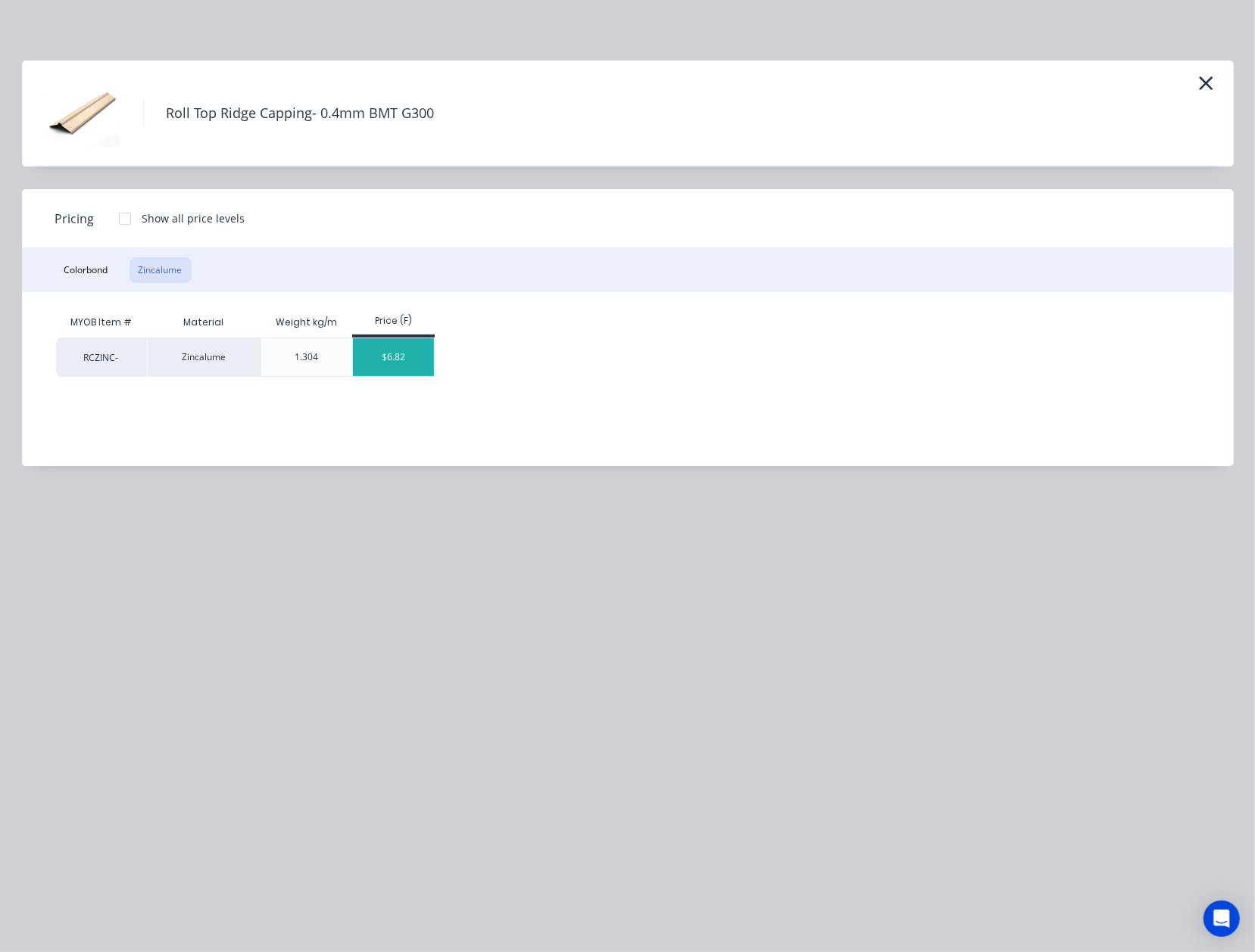
click at [392, 355] on div "$6.82" at bounding box center [394, 357] width 81 height 38
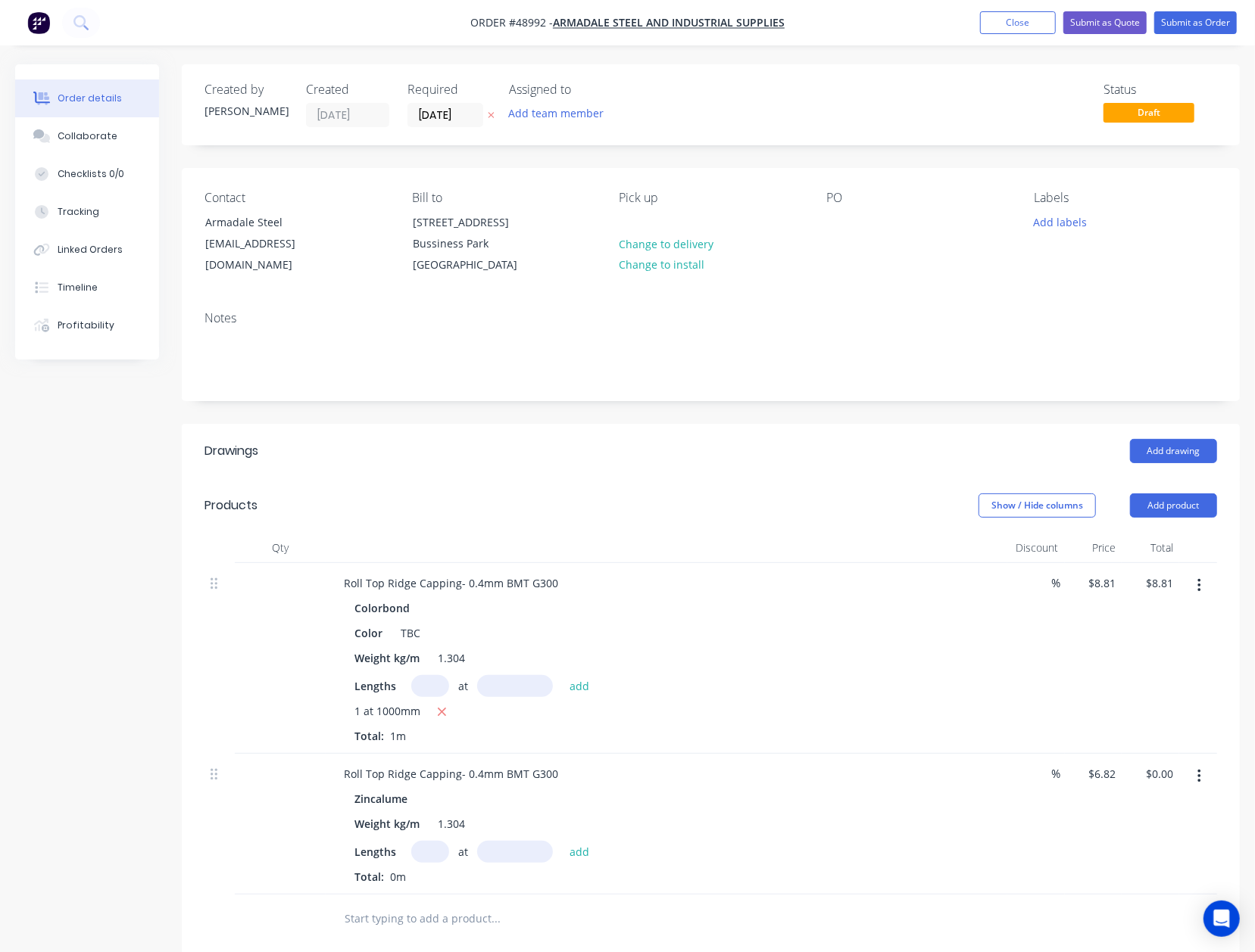
click at [419, 841] on div "Zincalume Weight kg/m 1.304 Lengths at add Total: 0m" at bounding box center [666, 836] width 669 height 97
click at [422, 843] on input "text" at bounding box center [430, 852] width 38 height 22
type input "1"
type input "1000"
click at [562, 841] on button "add" at bounding box center [579, 851] width 35 height 21
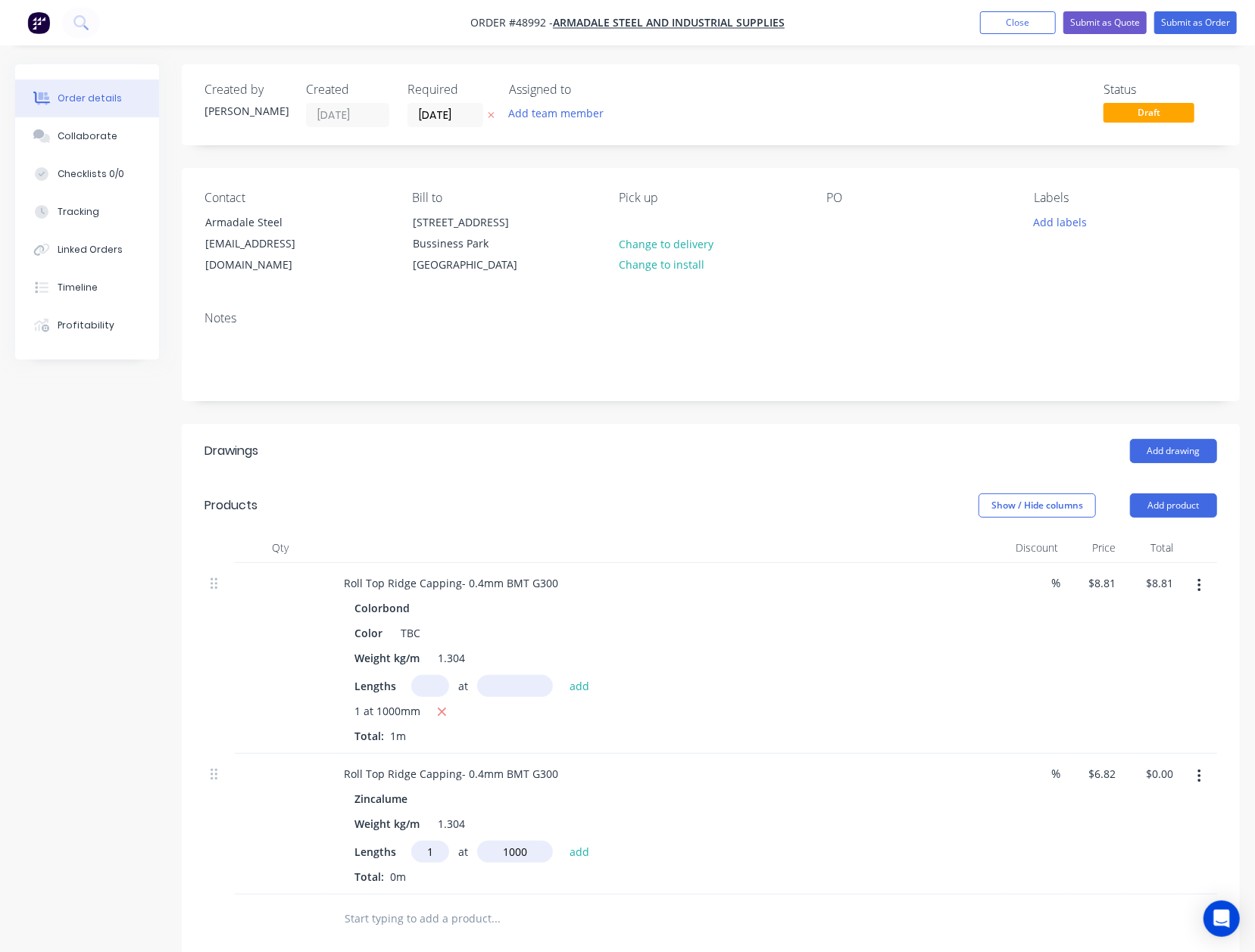
type input "$6.82"
click at [1185, 516] on button "Add product" at bounding box center [1173, 505] width 87 height 24
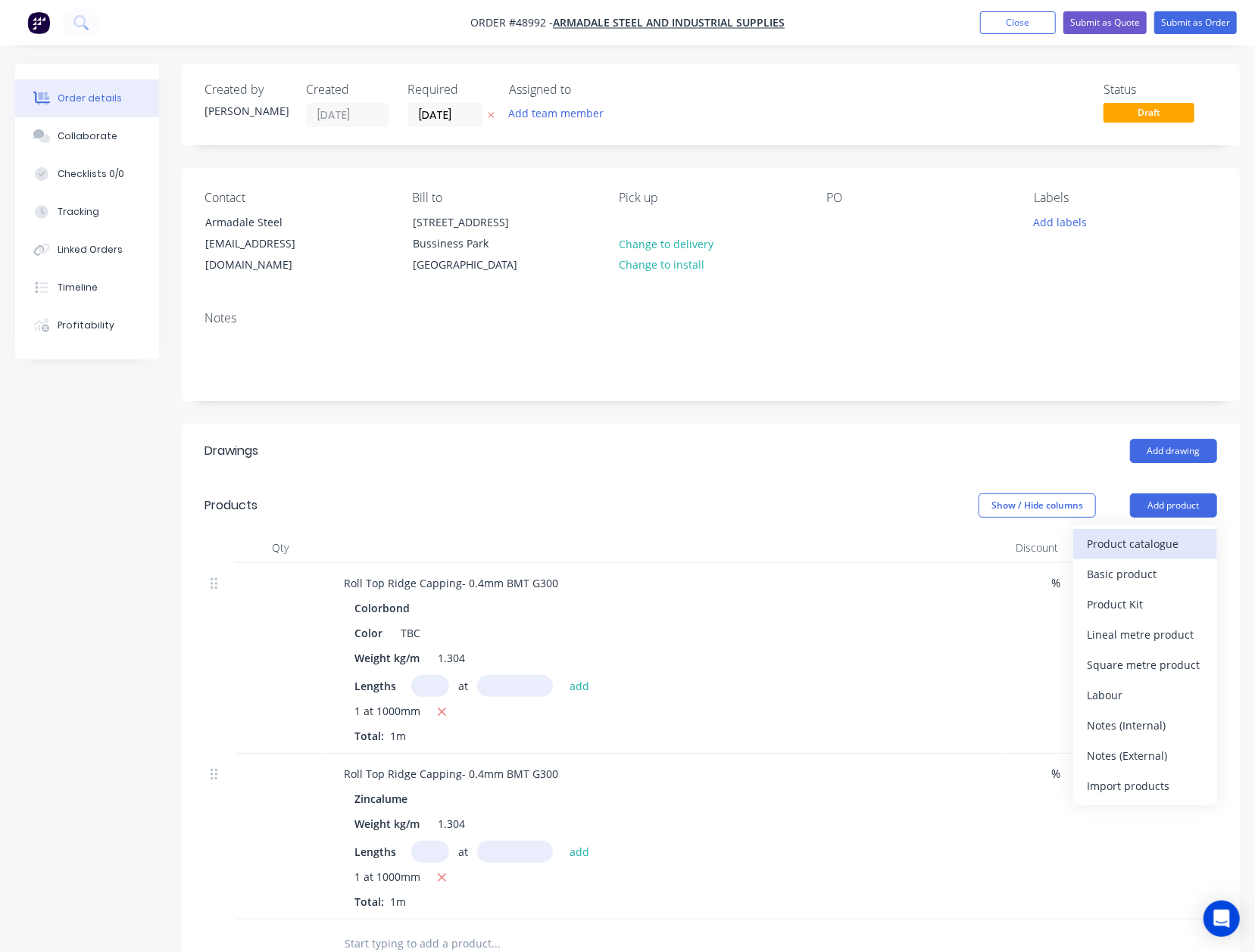
click at [1171, 540] on div "Product catalogue" at bounding box center [1144, 544] width 116 height 22
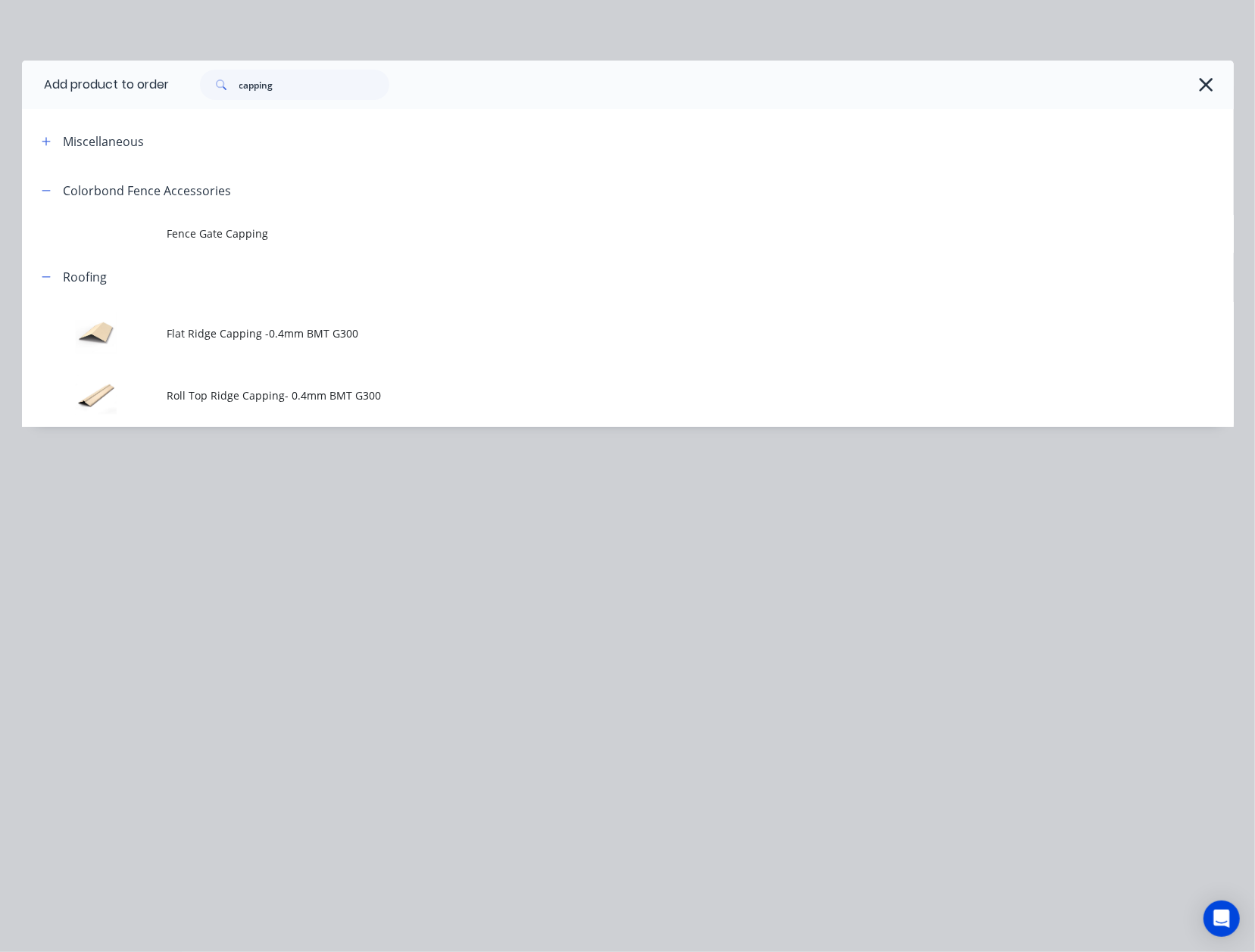
drag, startPoint x: 289, startPoint y: 349, endPoint x: 300, endPoint y: 322, distance: 29.2
click at [288, 349] on td "Flat Ridge Capping -0.4mm BMT G300" at bounding box center [701, 333] width 1066 height 63
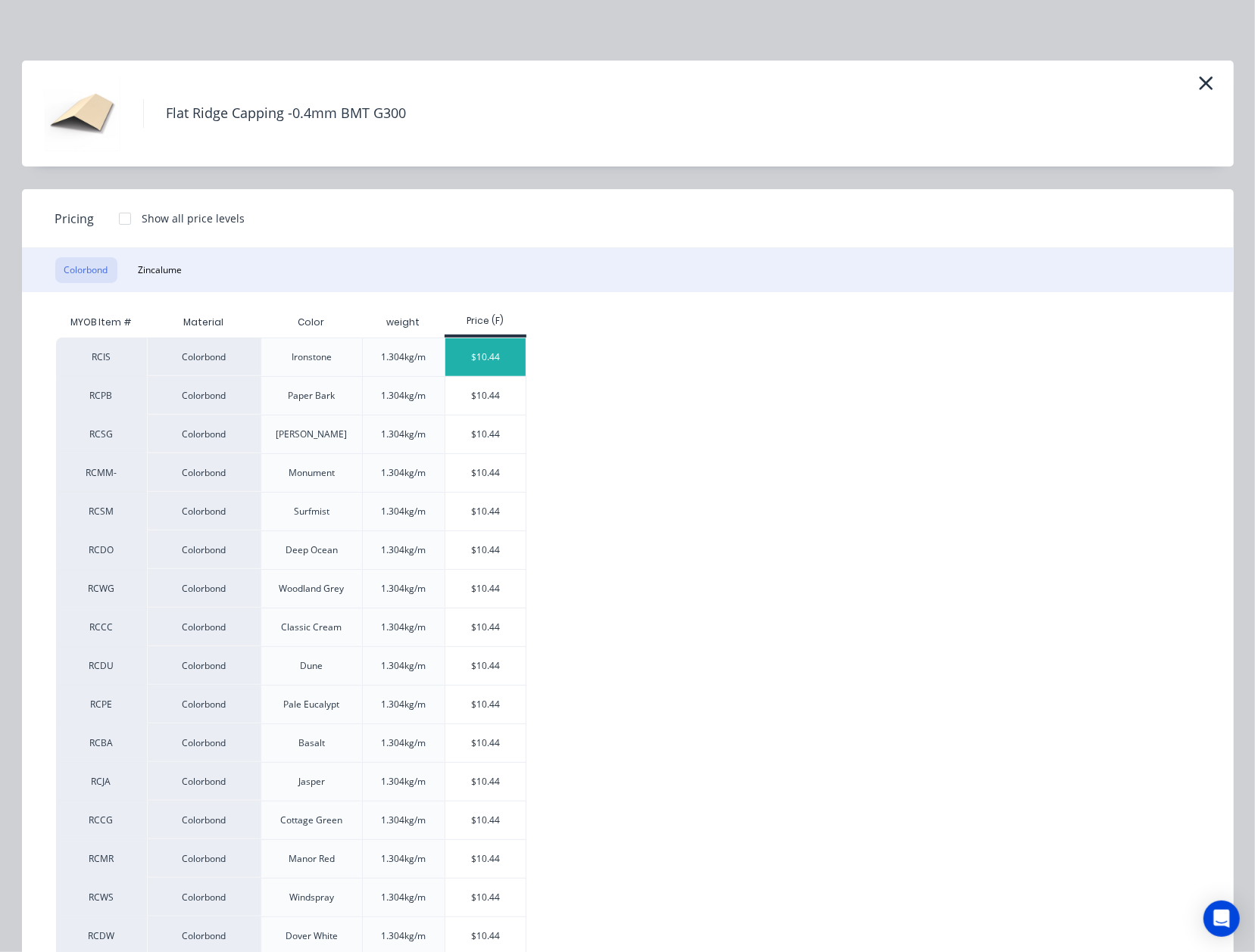
click at [470, 356] on div "$10.44" at bounding box center [486, 357] width 81 height 38
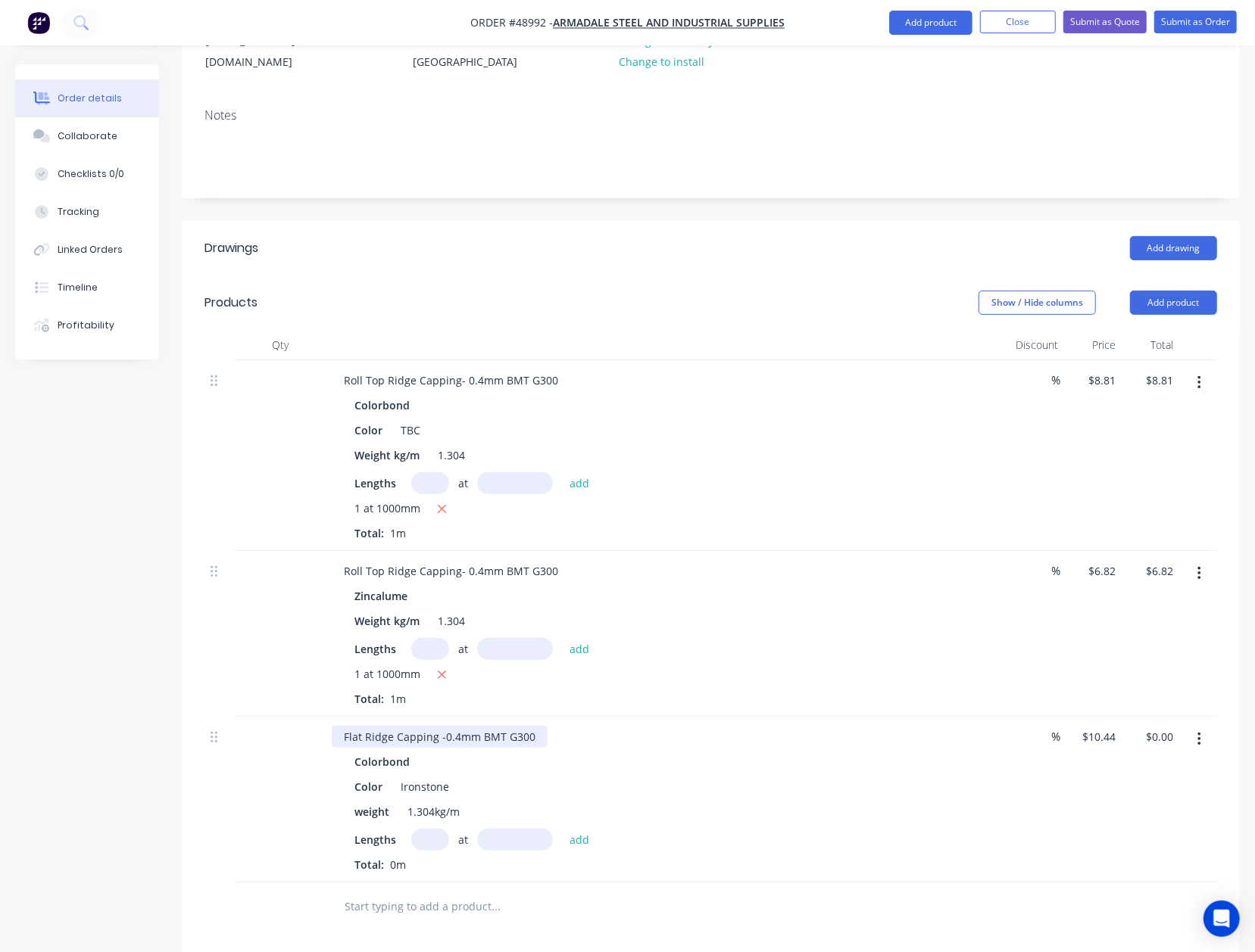
scroll to position [504, 0]
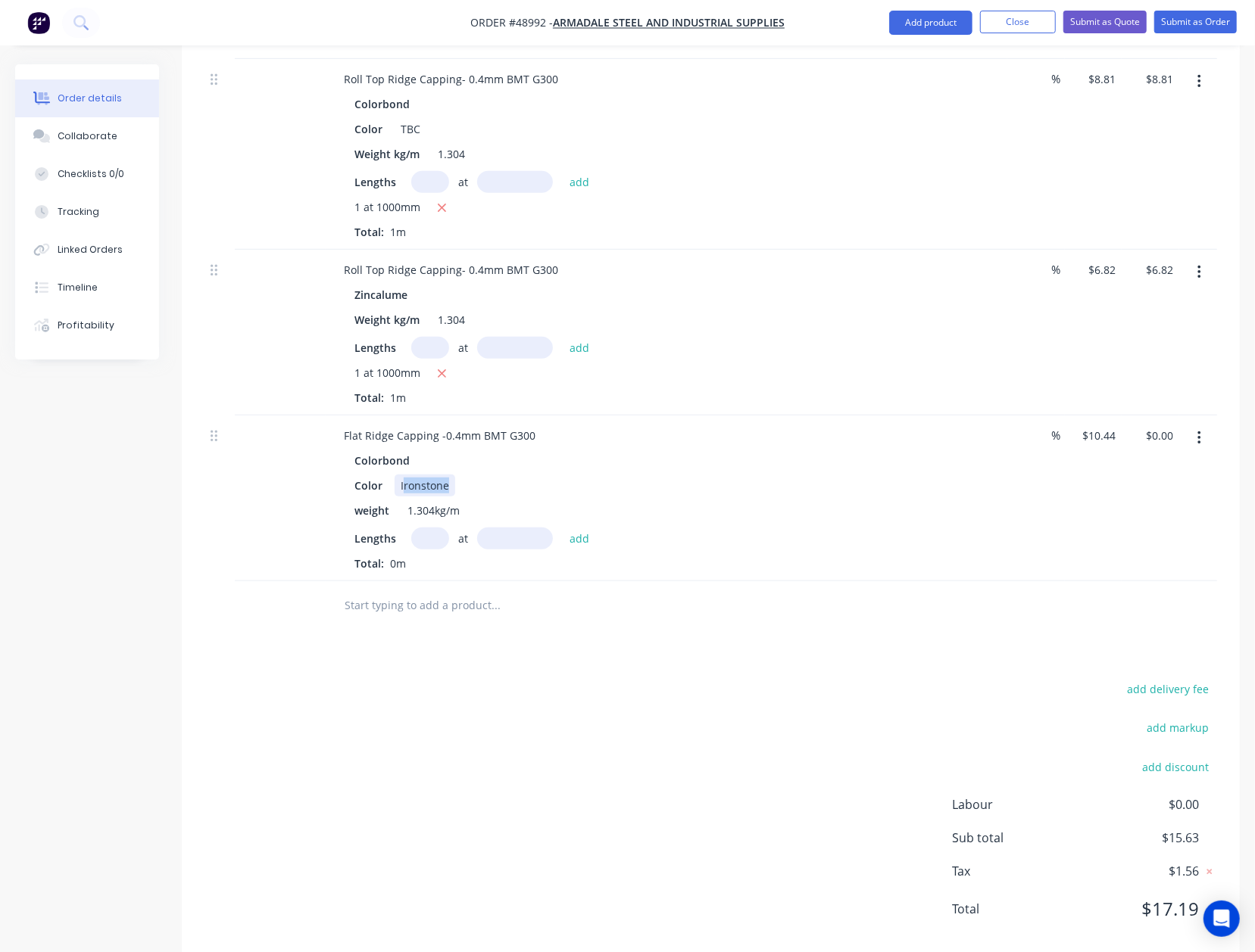
drag, startPoint x: 401, startPoint y: 478, endPoint x: 512, endPoint y: 482, distance: 111.1
click at [512, 482] on div "Color Ironstone" at bounding box center [663, 485] width 630 height 22
click at [615, 643] on div "Drawings Add drawing Products Show / Hide columns Add product Qty Discount Pric…" at bounding box center [710, 441] width 1058 height 1041
click at [436, 538] on input "text" at bounding box center [430, 539] width 38 height 22
type input "1"
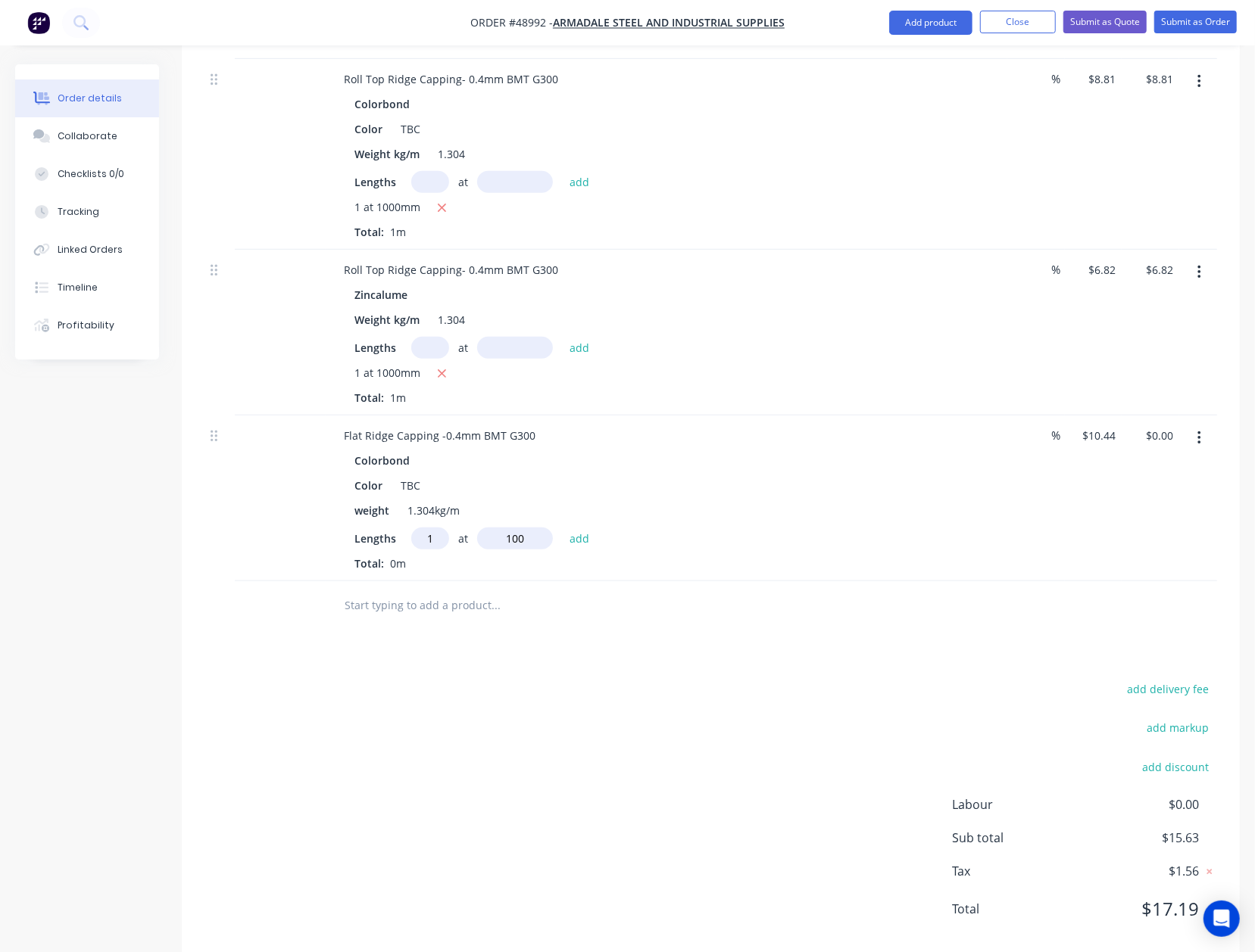
type input "100"
click at [562, 528] on button "add" at bounding box center [579, 538] width 35 height 21
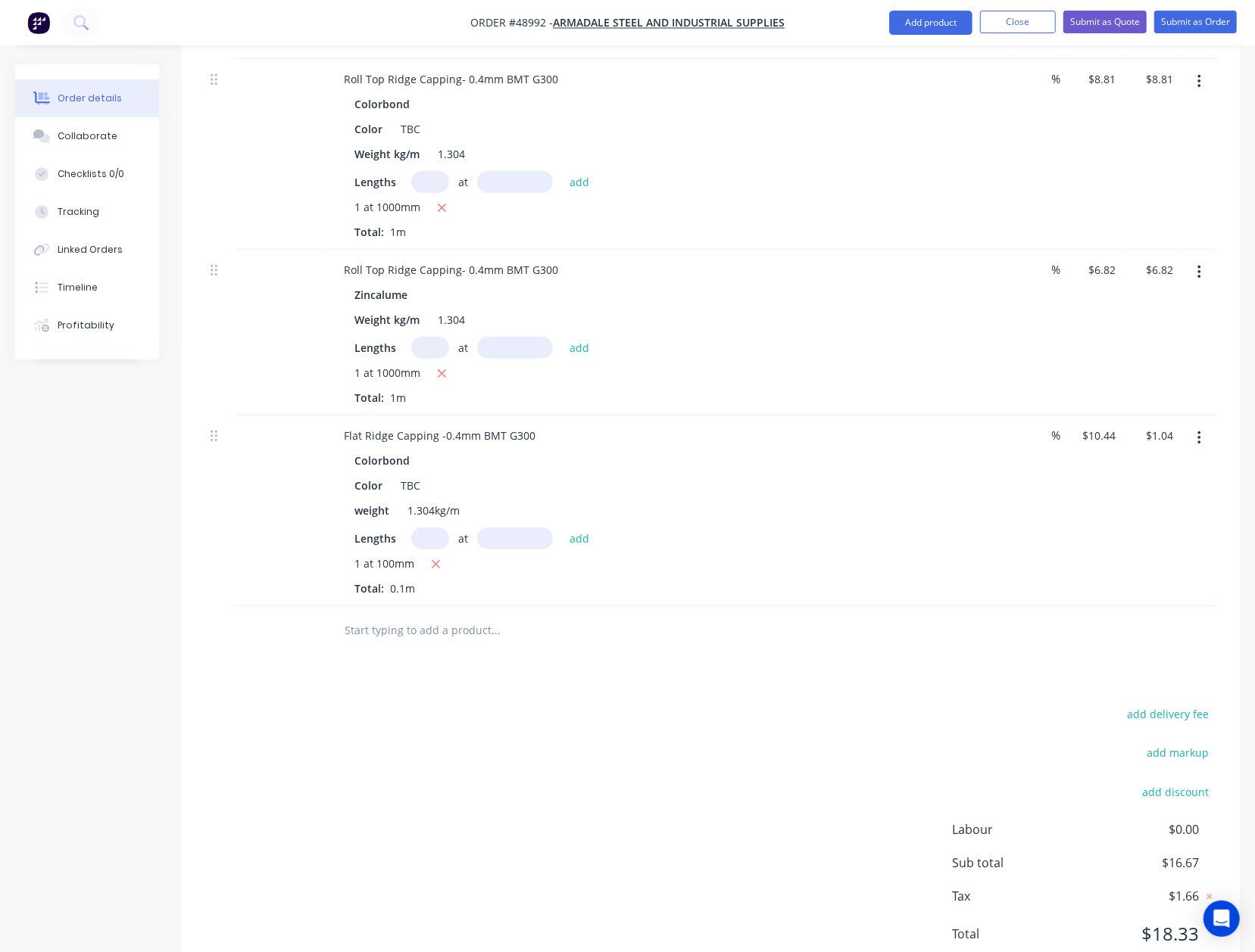
drag, startPoint x: 440, startPoint y: 560, endPoint x: 440, endPoint y: 547, distance: 13.0
click at [440, 561] on button "button" at bounding box center [436, 565] width 19 height 19
type input "$0.00"
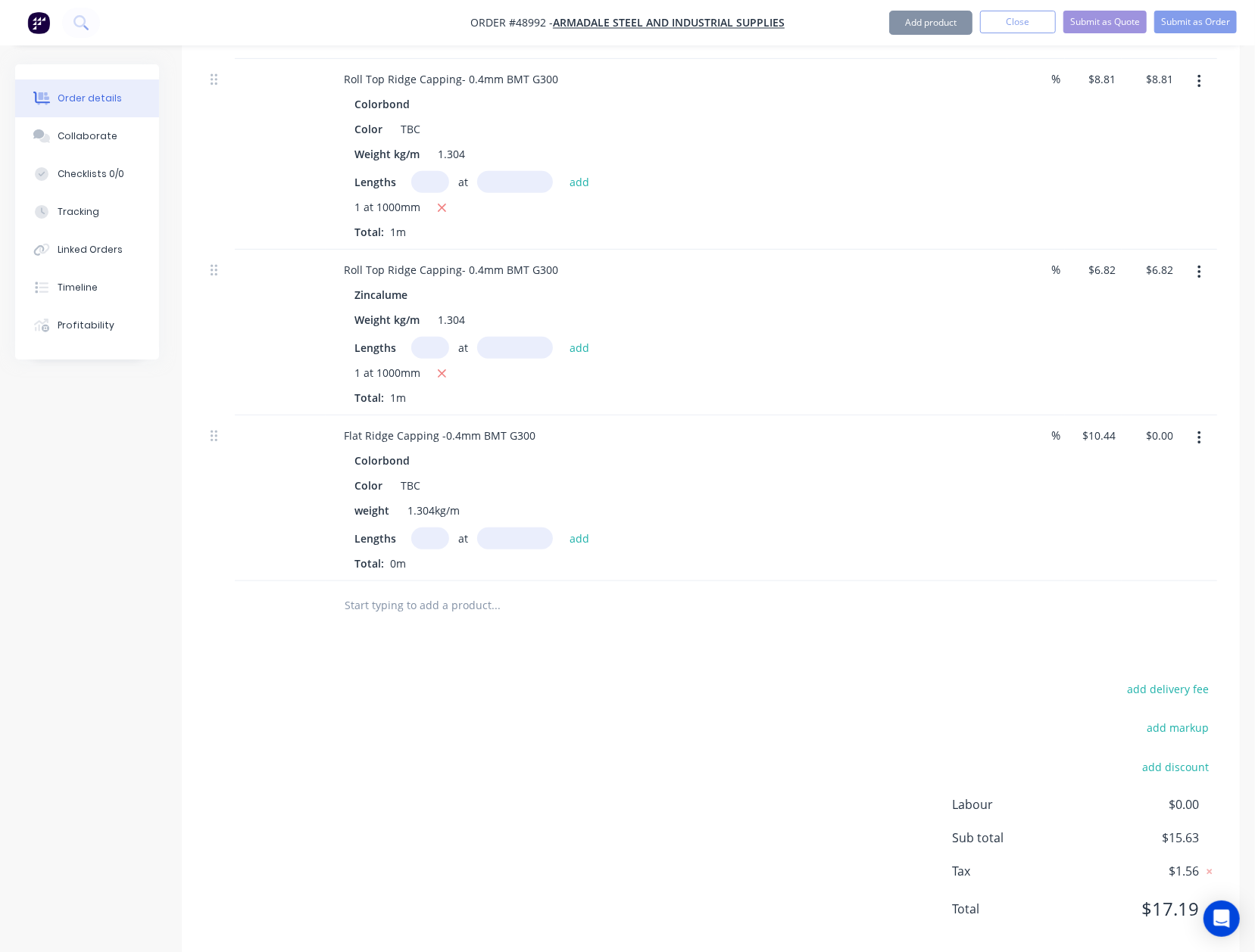
click at [436, 544] on input "text" at bounding box center [430, 539] width 38 height 22
type input "1"
type input "1000"
click at [562, 528] on button "add" at bounding box center [579, 538] width 35 height 21
type input "$10.44"
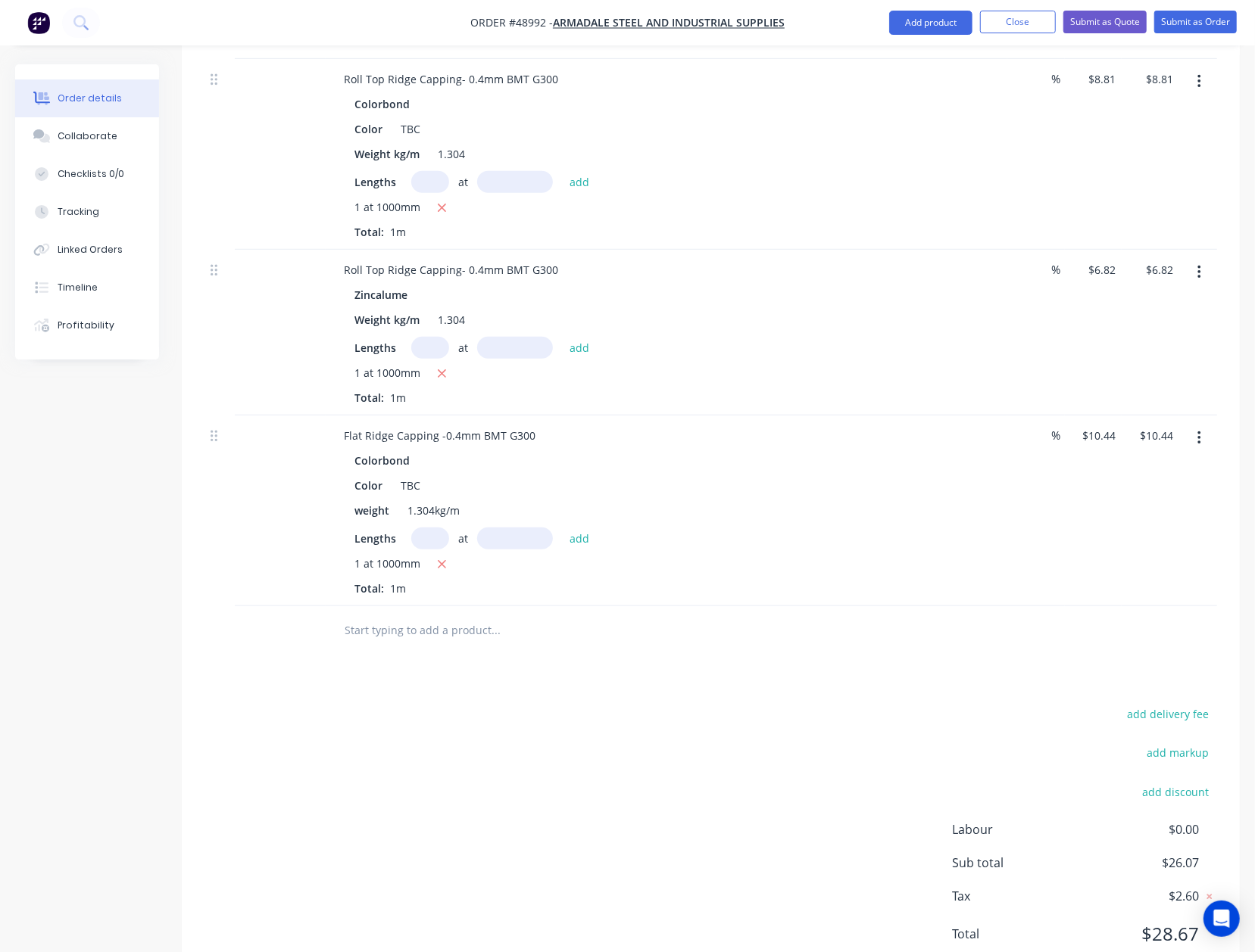
click at [1209, 437] on button "button" at bounding box center [1199, 438] width 35 height 27
click at [1167, 506] on div "Duplicate" at bounding box center [1144, 508] width 116 height 22
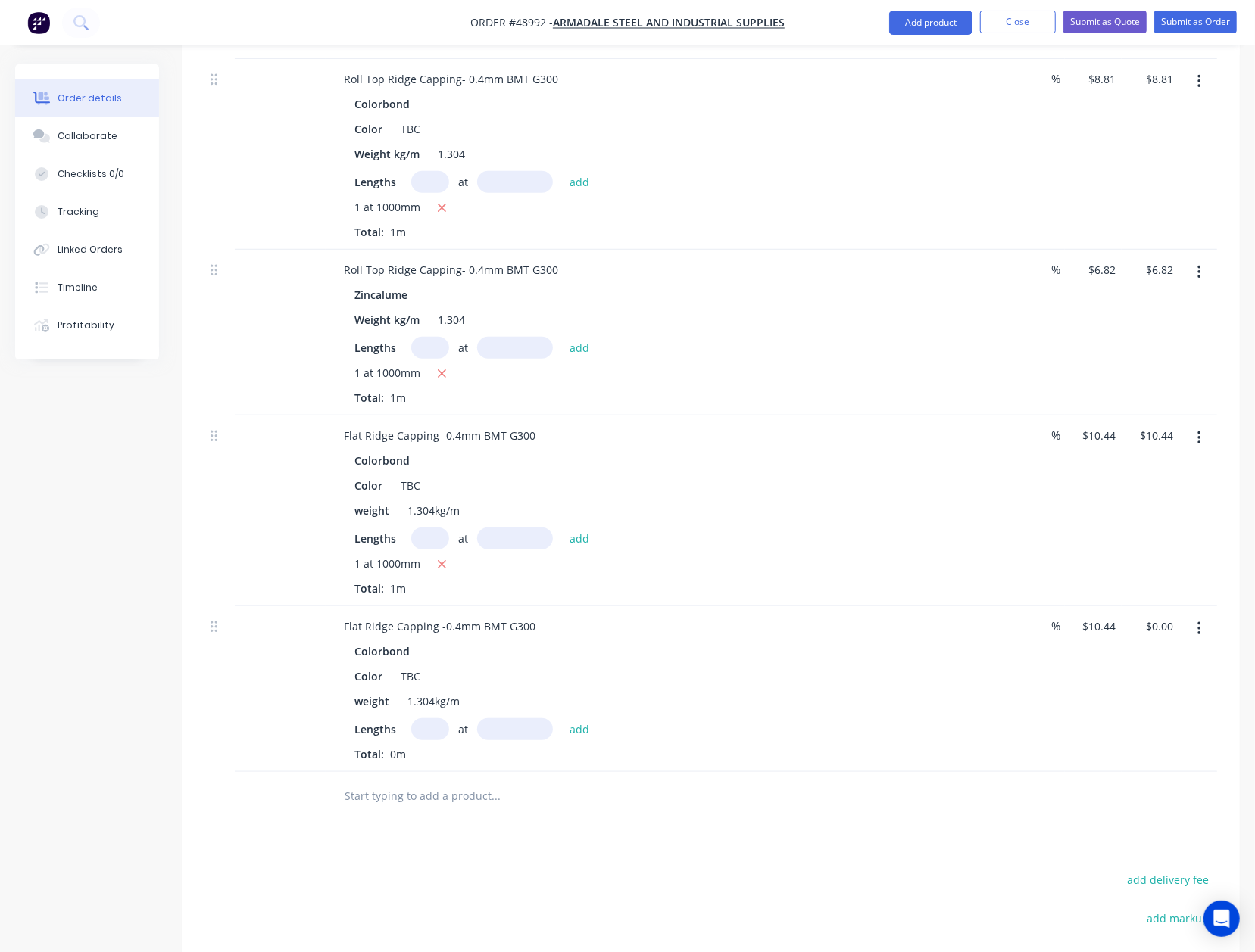
click at [1198, 634] on icon "button" at bounding box center [1199, 629] width 4 height 16
click at [1173, 676] on div "Edit" at bounding box center [1144, 668] width 116 height 22
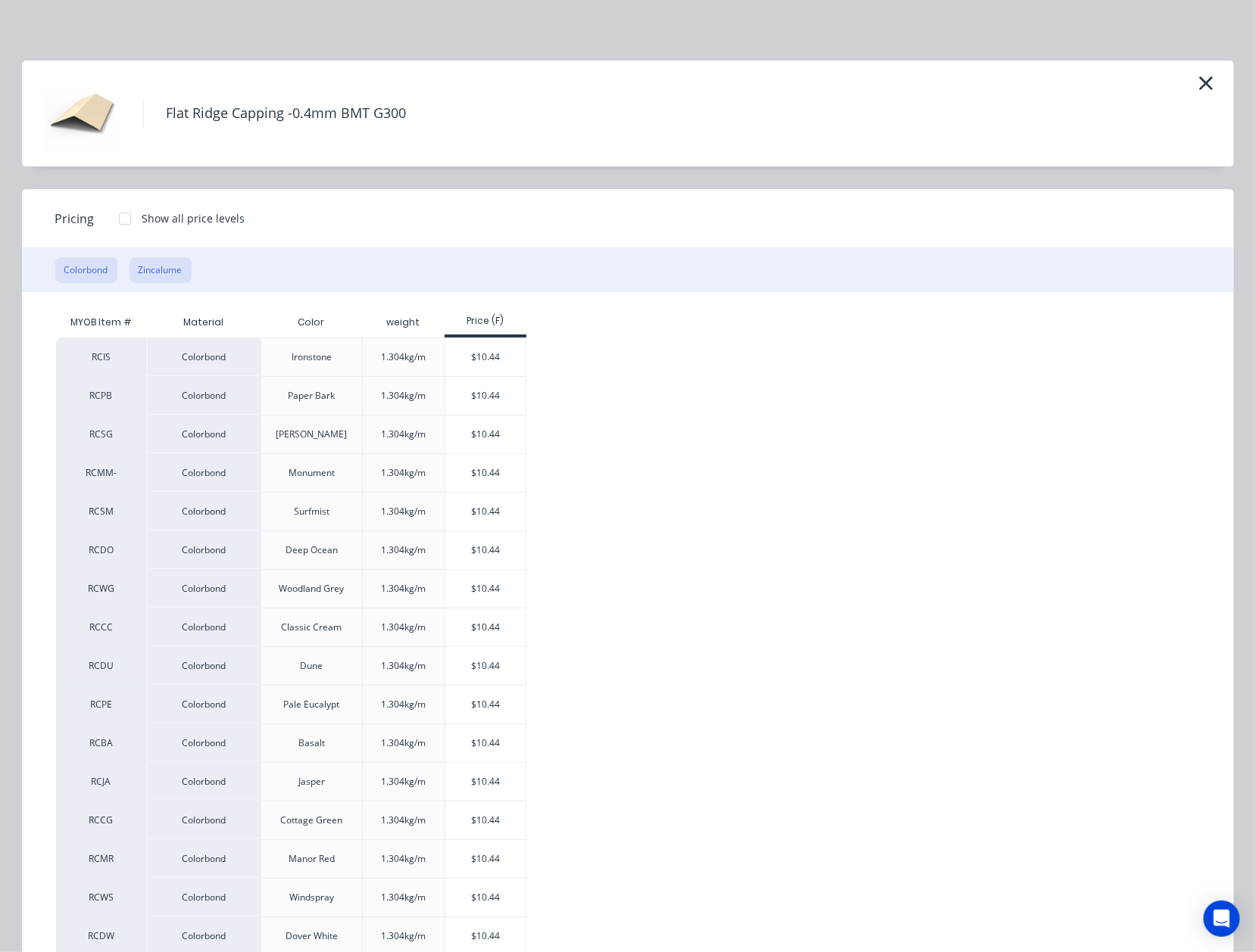
click at [165, 272] on button "Zincalume" at bounding box center [160, 270] width 62 height 26
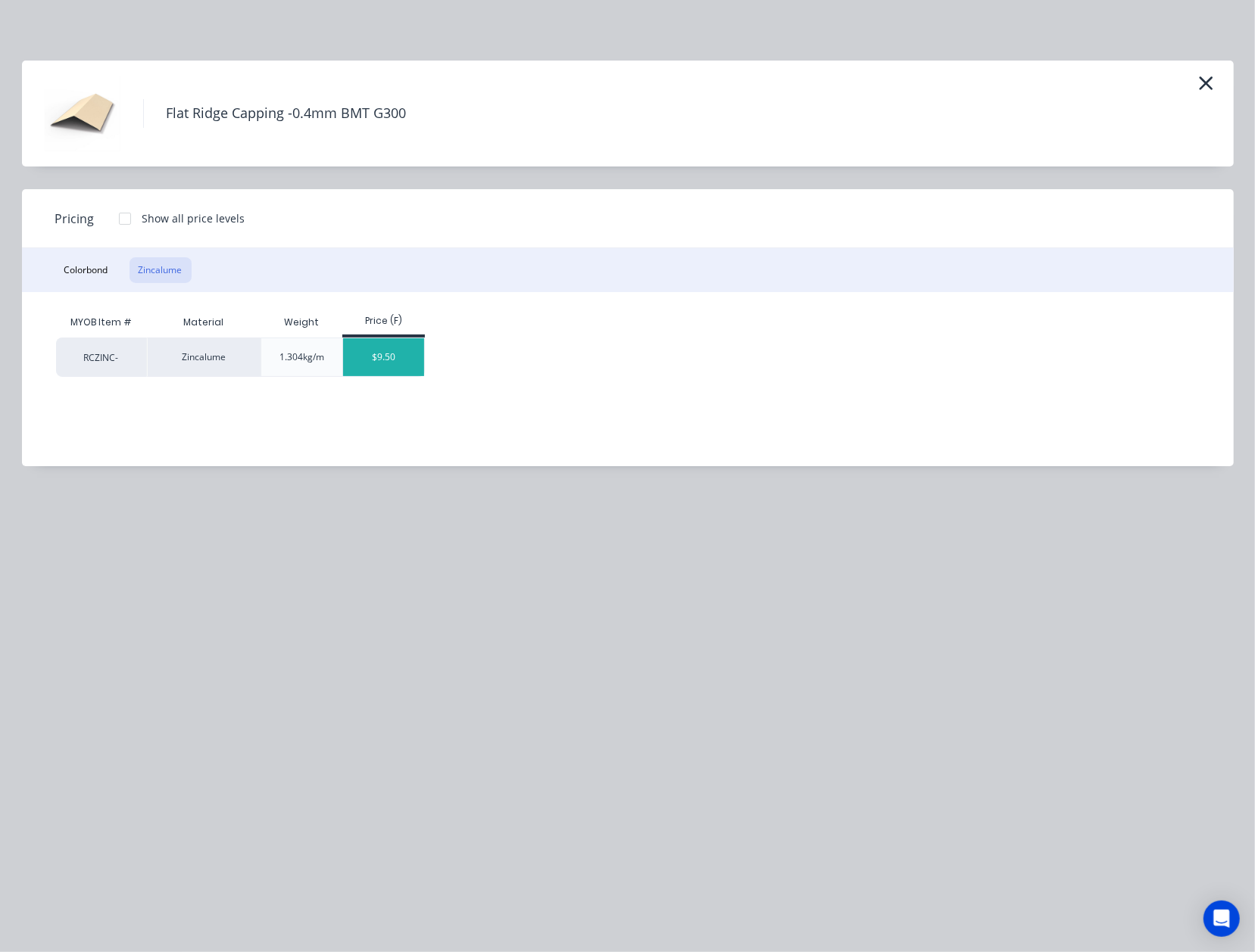
click at [389, 359] on div "$9.50" at bounding box center [384, 357] width 81 height 38
type input "$9.50"
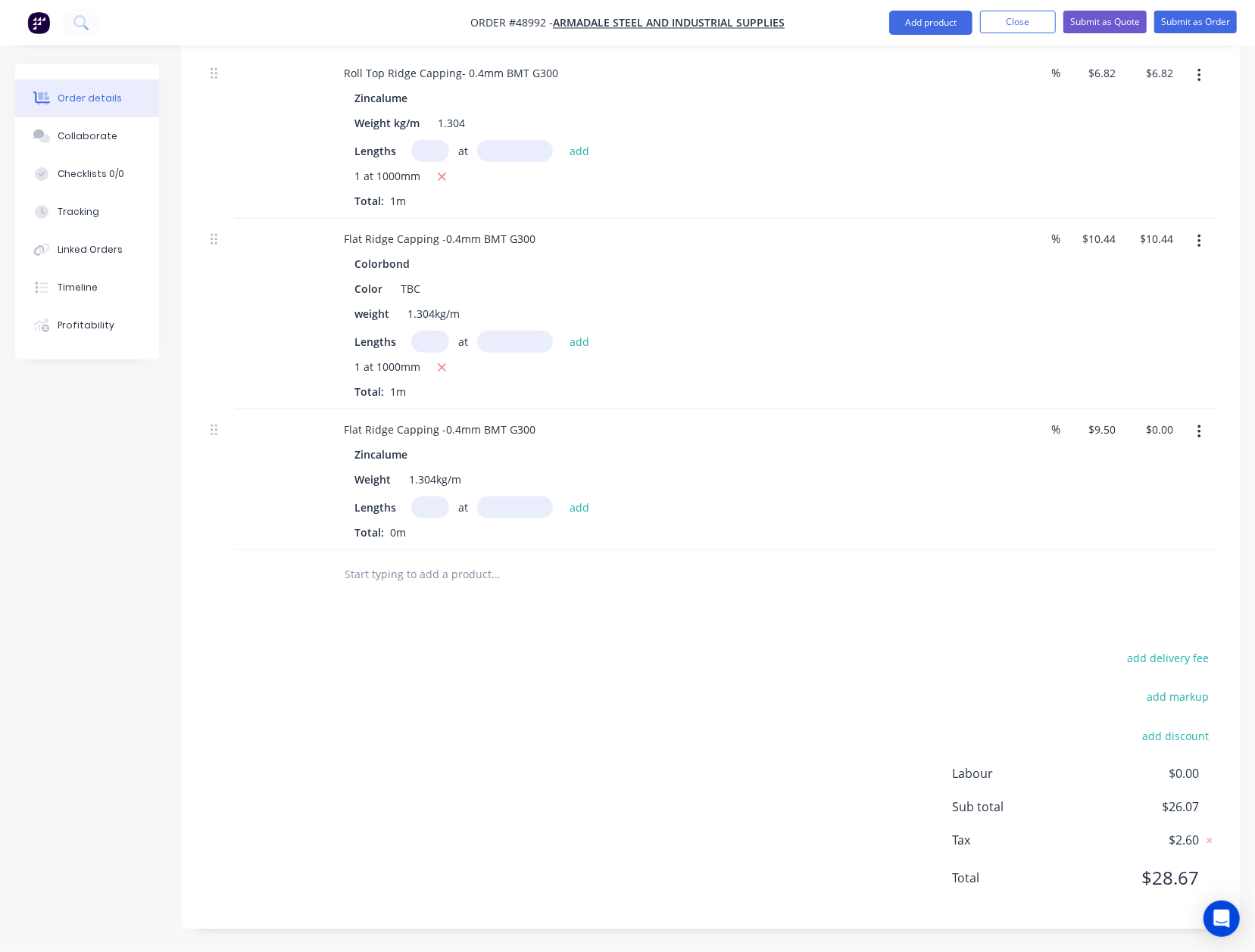
scroll to position [704, 0]
click at [442, 512] on input "text" at bounding box center [430, 507] width 38 height 22
type input "1"
type input "1000"
click at [562, 497] on button "add" at bounding box center [579, 507] width 35 height 21
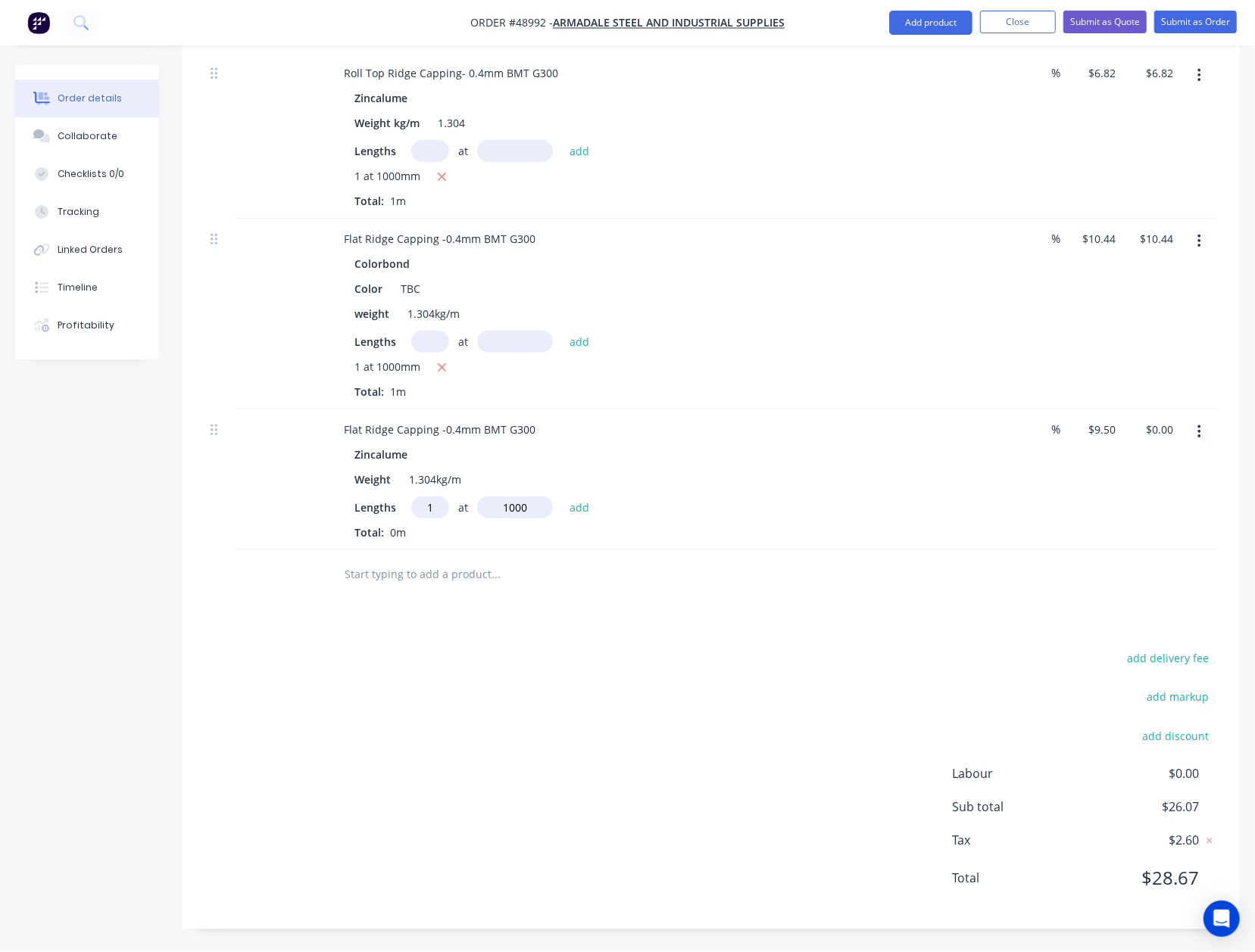
type input "$9.50"
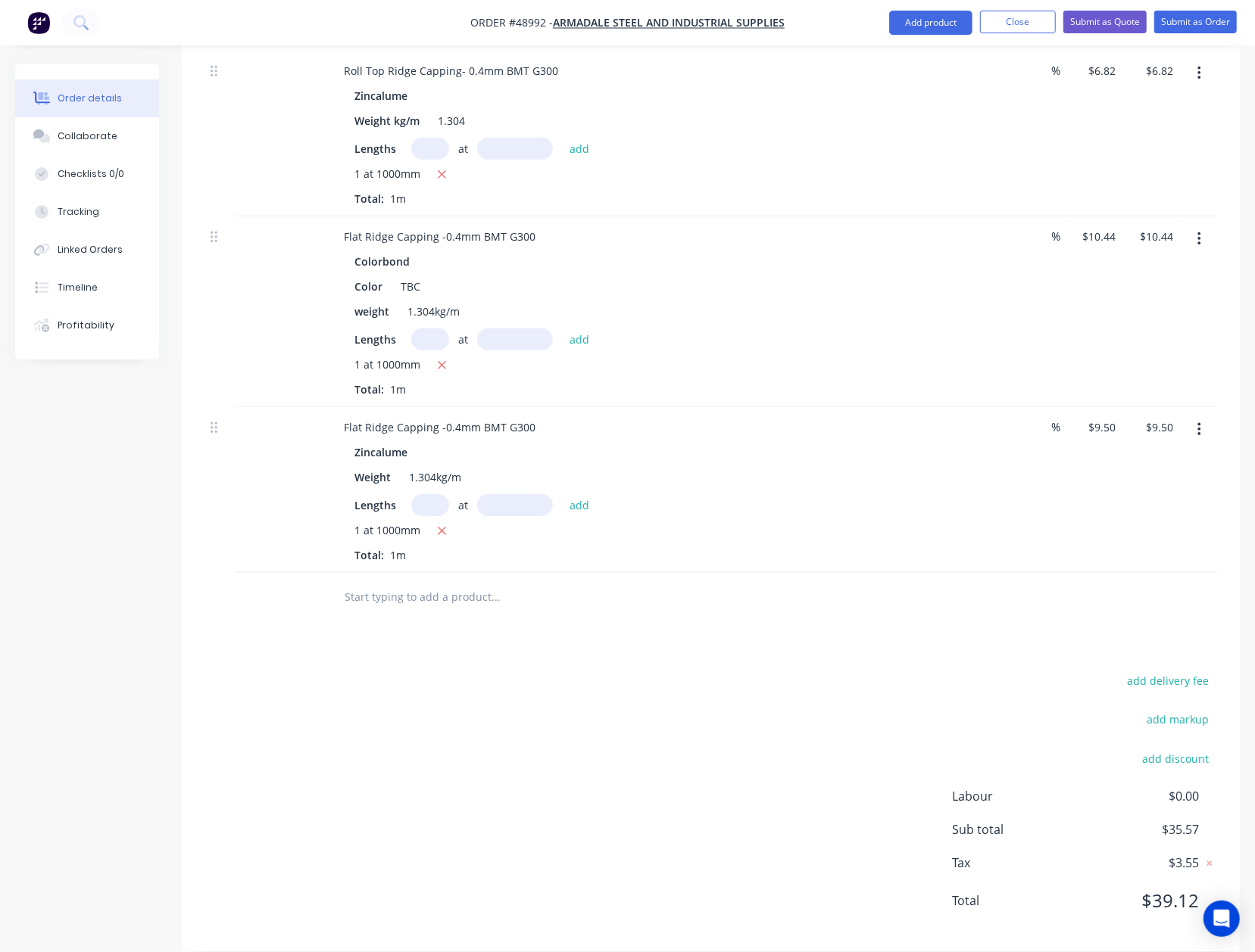
scroll to position [728, 0]
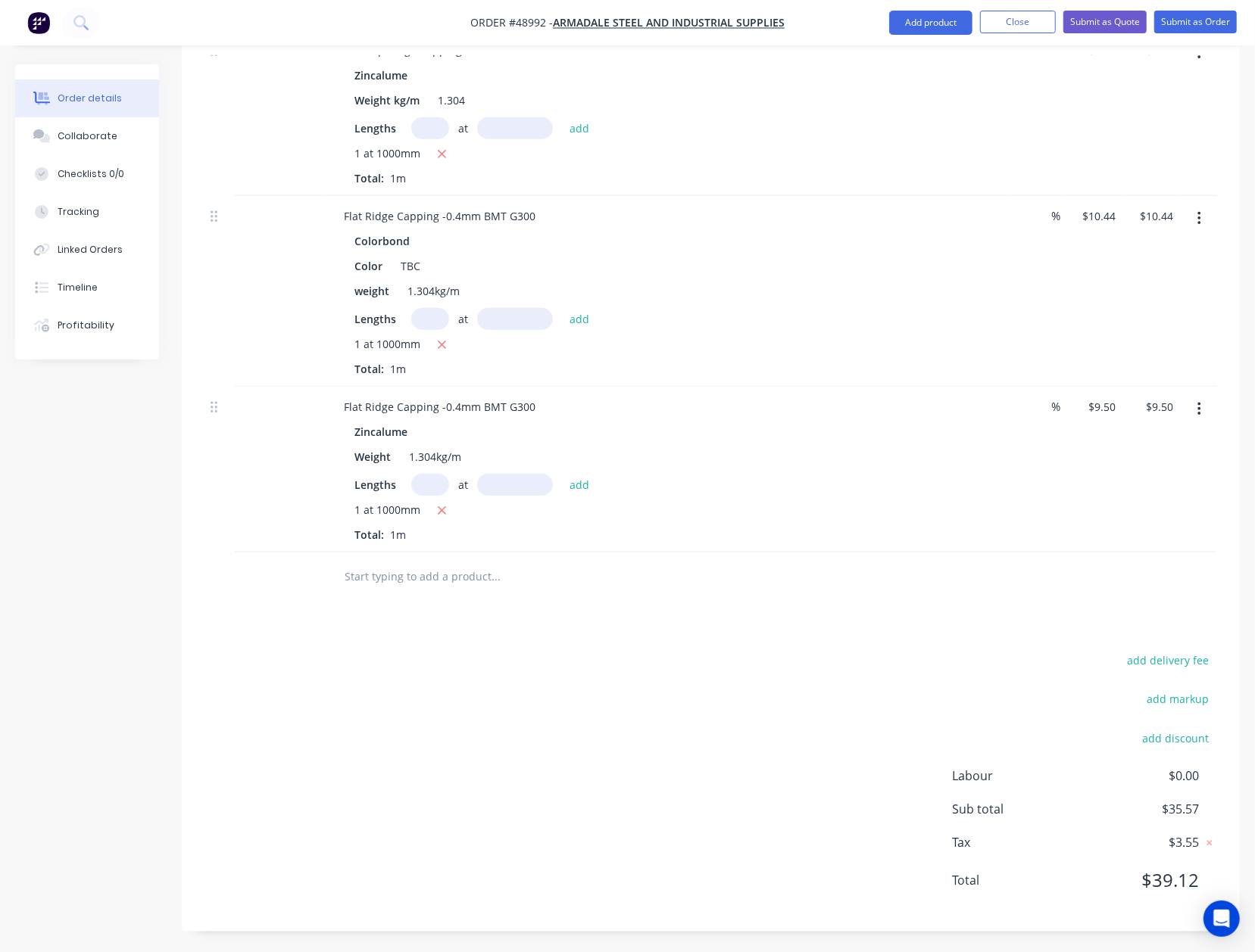
click at [628, 600] on div at bounding box center [598, 577] width 545 height 49
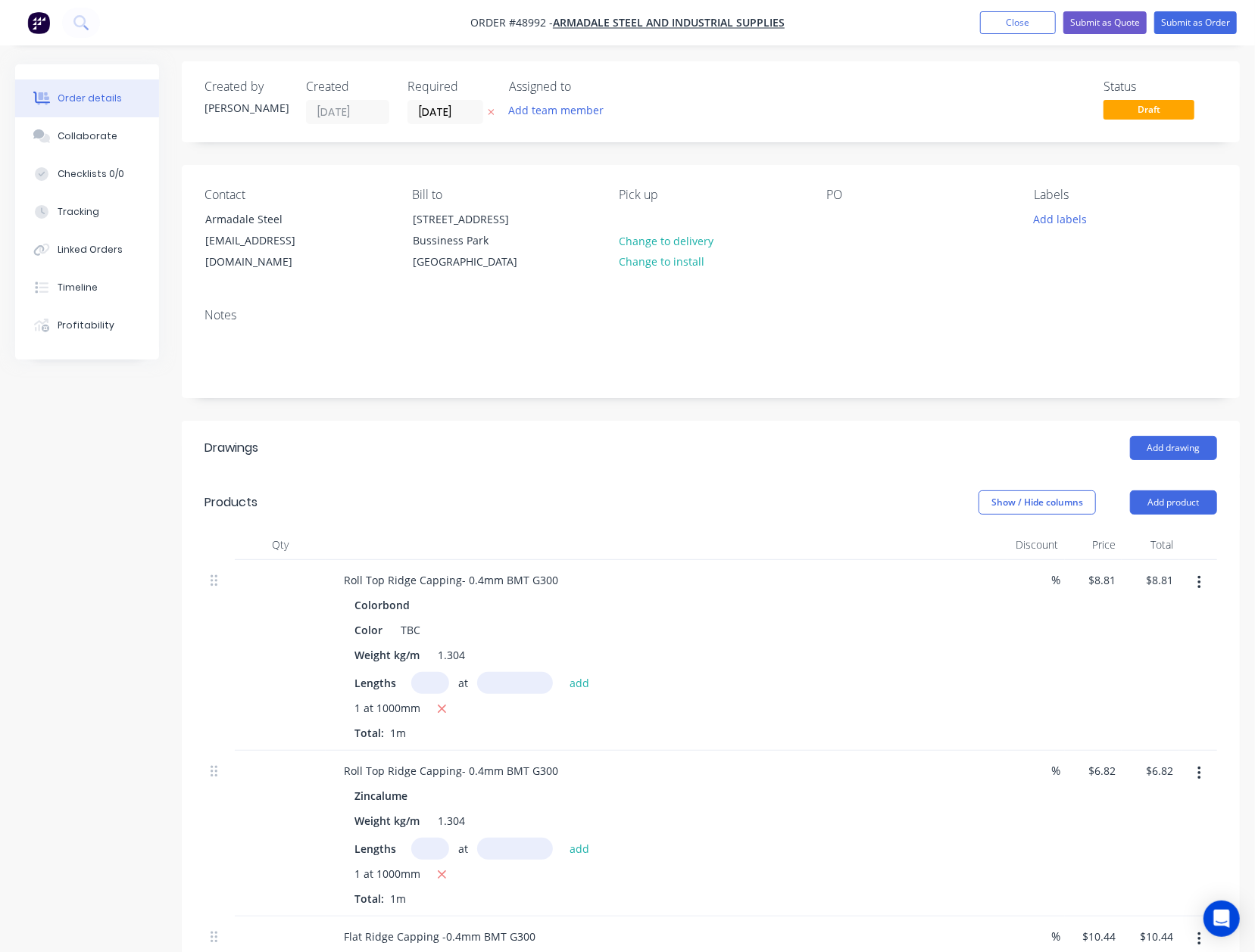
scroll to position [0, 0]
click at [1125, 6] on nav "Order #48992 - Armadale steel and Industrial Supplies Add product Close Submit …" at bounding box center [627, 22] width 1255 height 45
click at [1125, 27] on button "Submit as Quote" at bounding box center [1104, 23] width 83 height 23
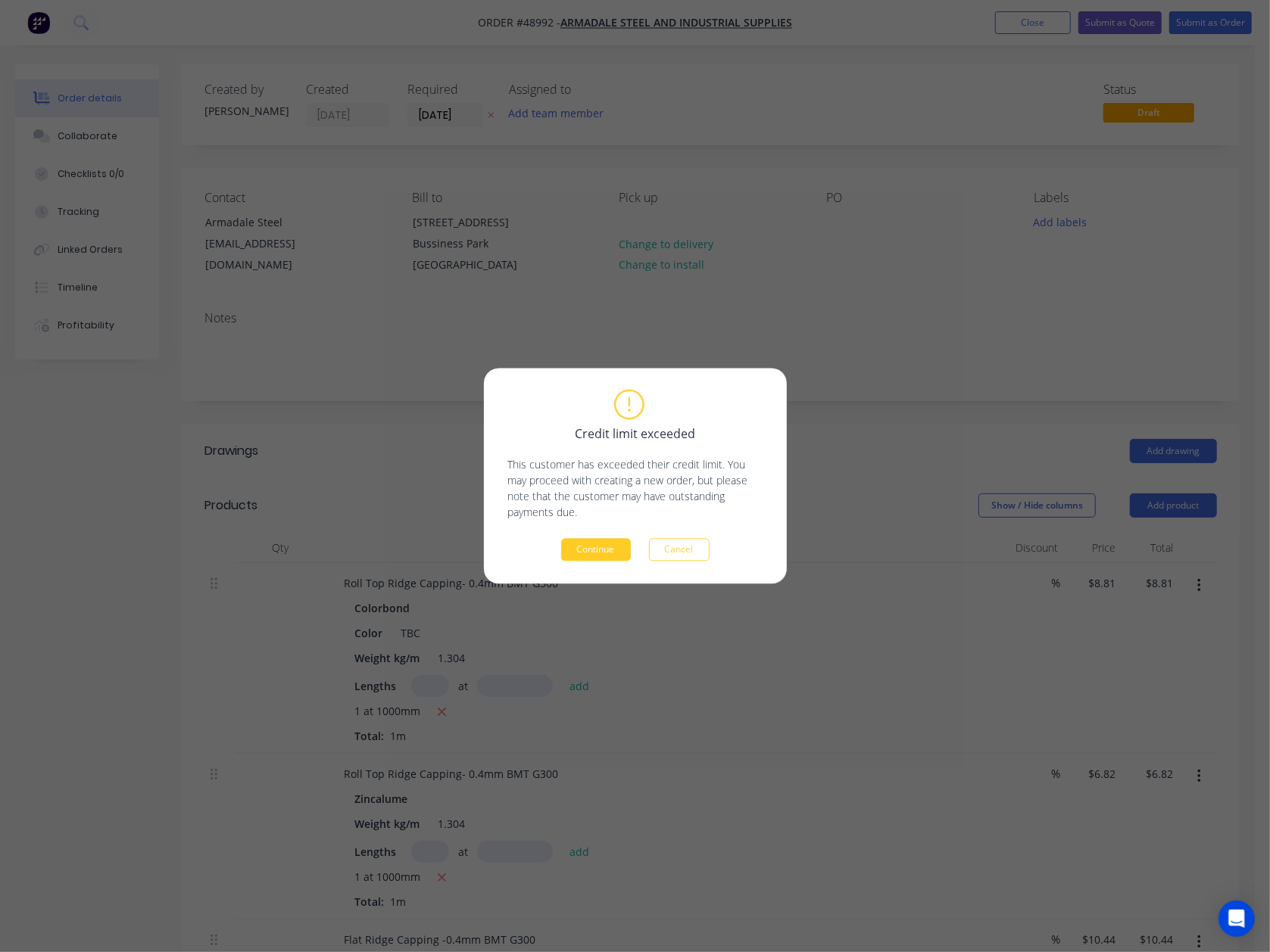
click at [613, 549] on button "Continue" at bounding box center [596, 550] width 69 height 23
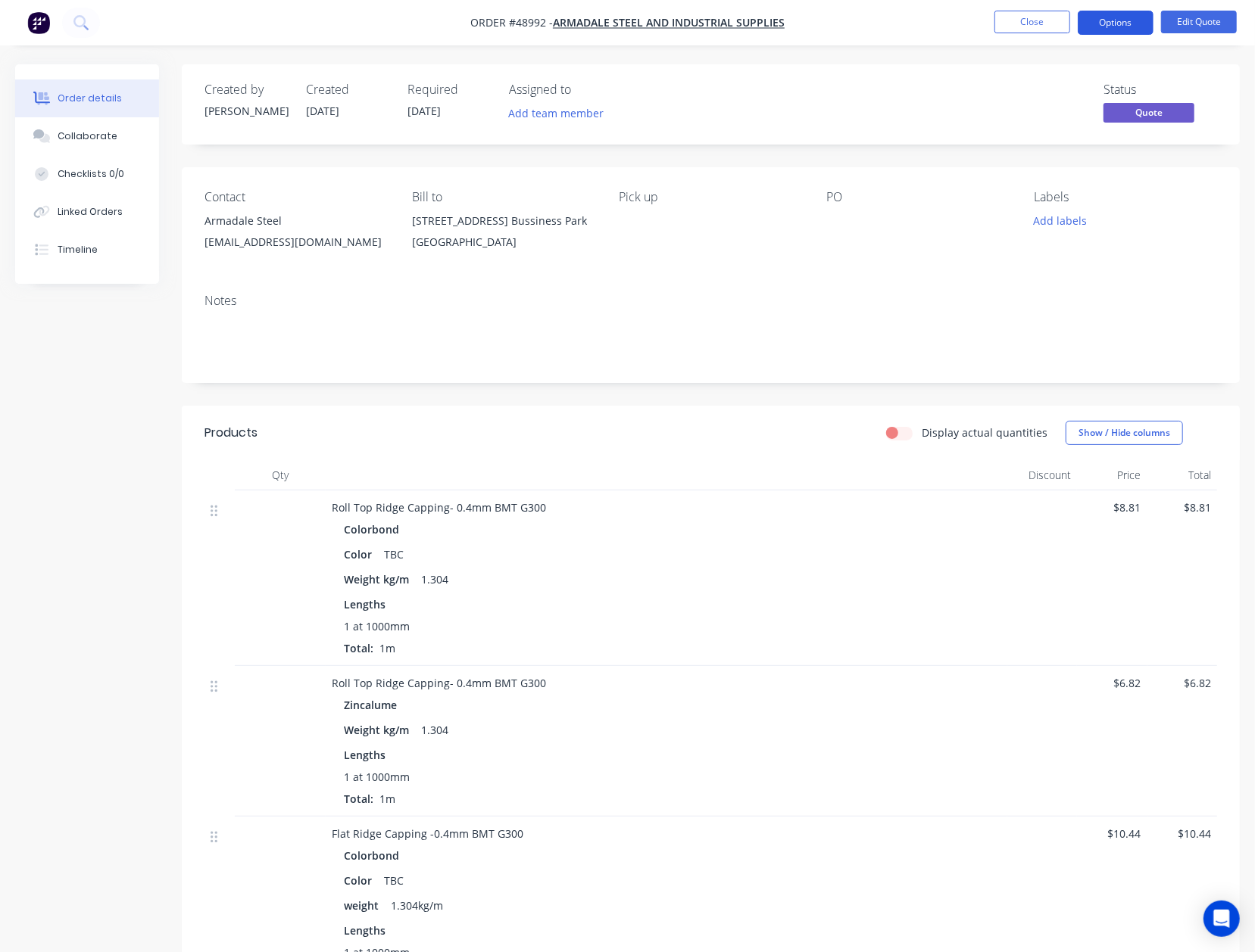
click at [1136, 20] on button "Options" at bounding box center [1116, 22] width 76 height 24
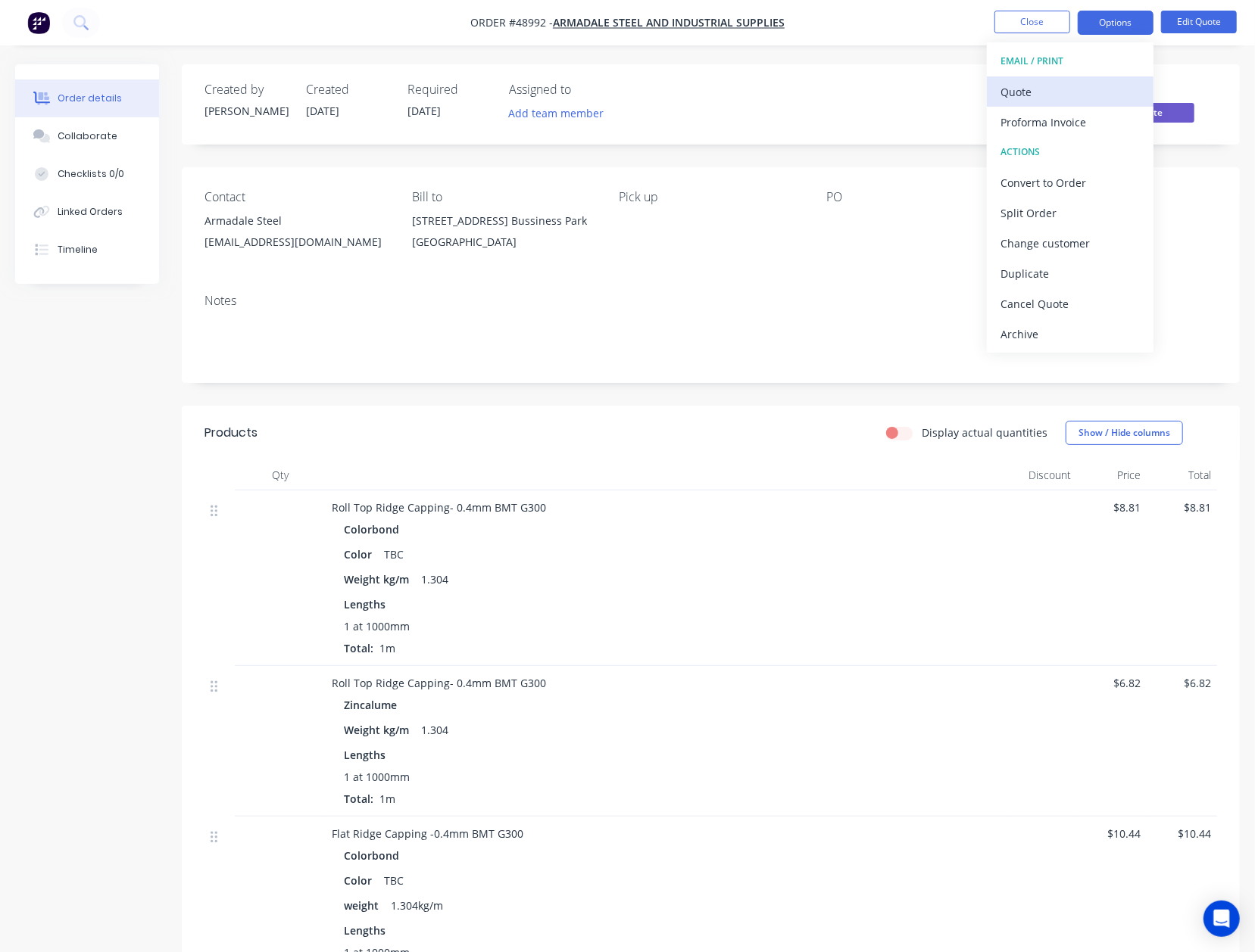
click at [1083, 106] on button "Quote" at bounding box center [1070, 92] width 167 height 31
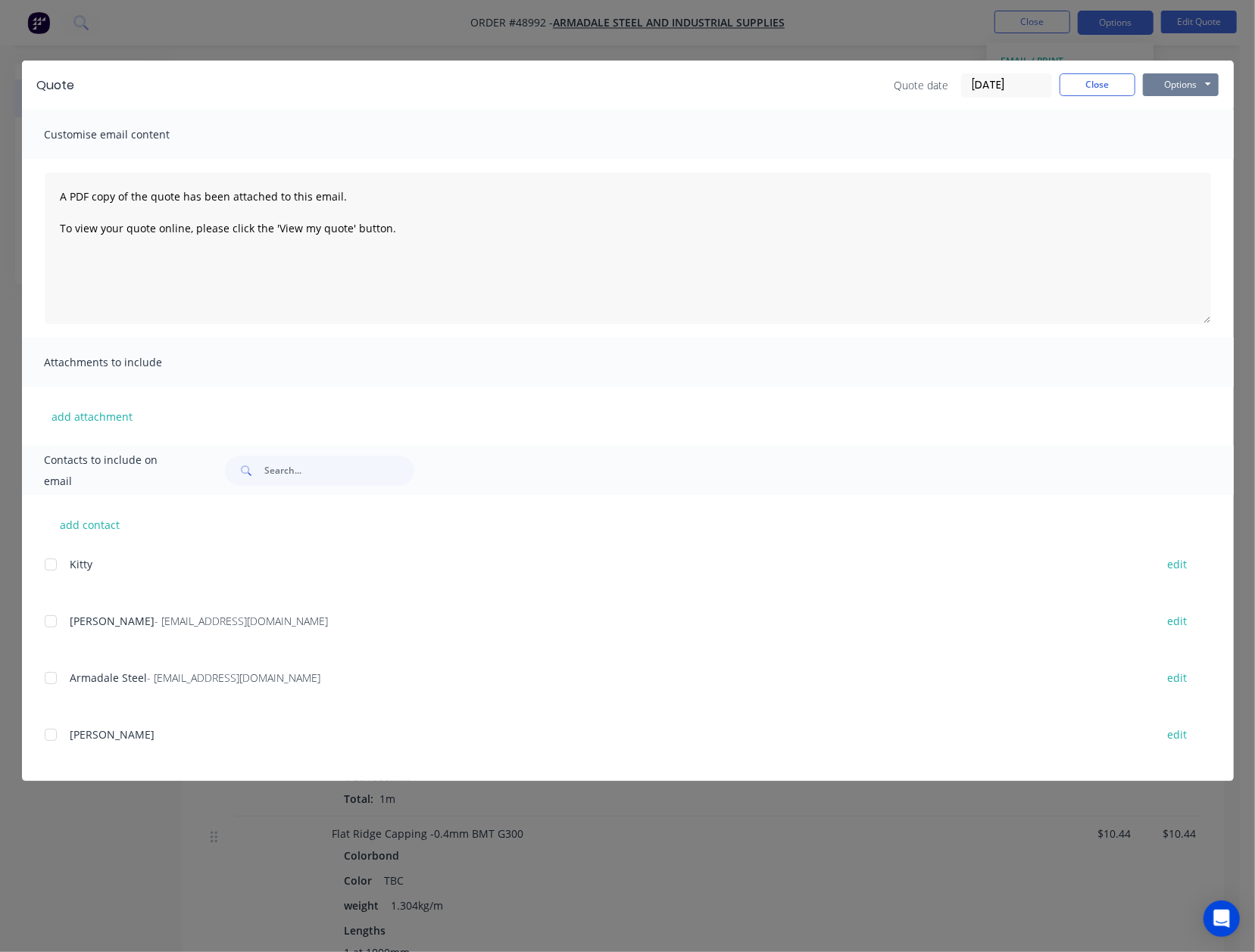
click at [1172, 82] on button "Options" at bounding box center [1181, 85] width 76 height 23
click at [1176, 109] on button "Preview" at bounding box center [1191, 111] width 97 height 25
click at [1121, 92] on button "Close" at bounding box center [1097, 85] width 76 height 23
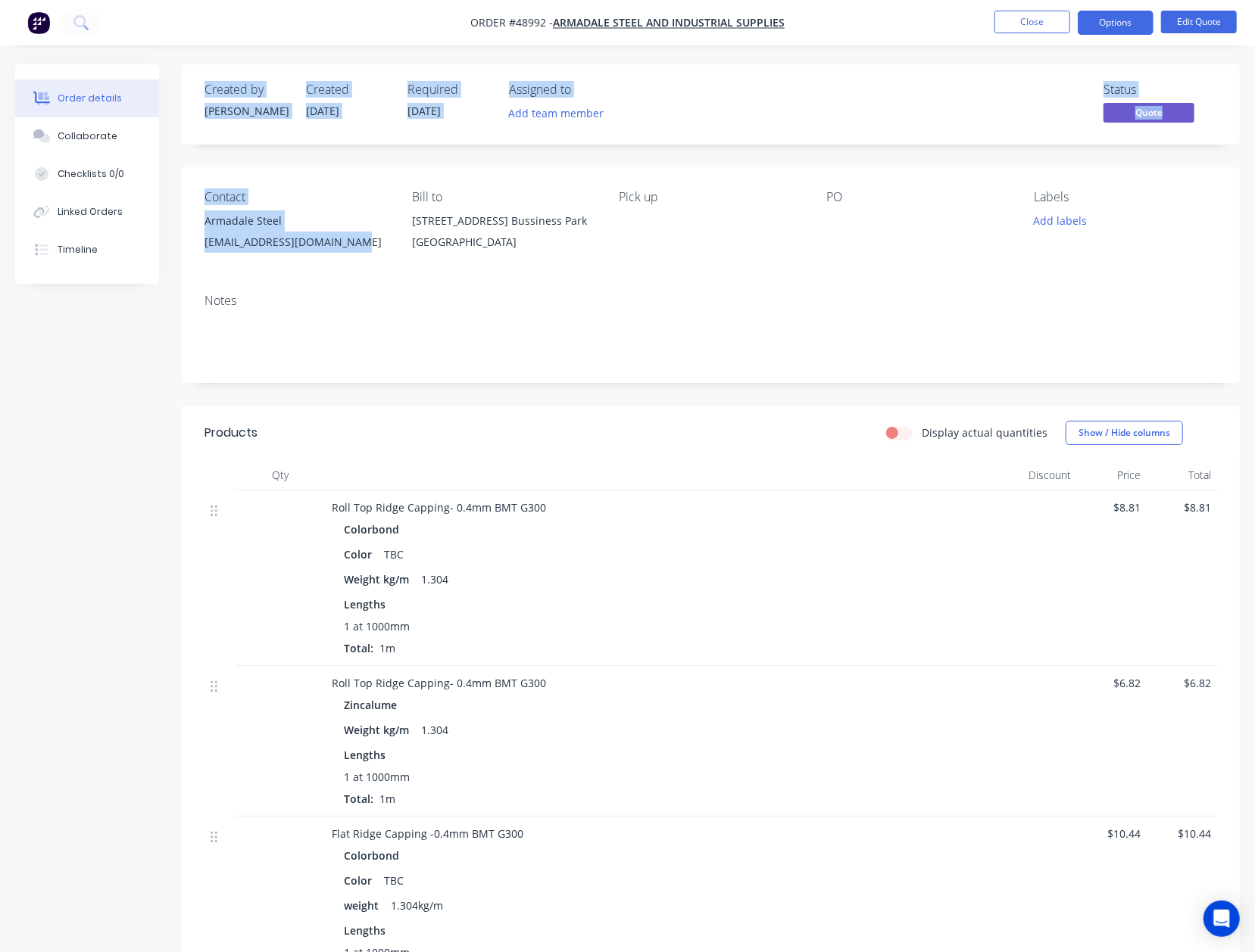
drag, startPoint x: 356, startPoint y: 243, endPoint x: 177, endPoint y: 246, distance: 179.0
click at [177, 246] on div "Order details Collaborate Checklists 0/0 Linked Orders Timeline Order details C…" at bounding box center [627, 722] width 1255 height 1315
click at [343, 272] on div "Contact Armadale Steel [EMAIL_ADDRESS][DOMAIN_NAME] Bill to [STREET_ADDRESS] Bu…" at bounding box center [710, 224] width 1058 height 115
drag, startPoint x: 354, startPoint y: 245, endPoint x: 201, endPoint y: 247, distance: 153.0
click at [201, 247] on div "Contact Armadale Steel [EMAIL_ADDRESS][DOMAIN_NAME] Bill to [STREET_ADDRESS] Bu…" at bounding box center [710, 224] width 1058 height 115
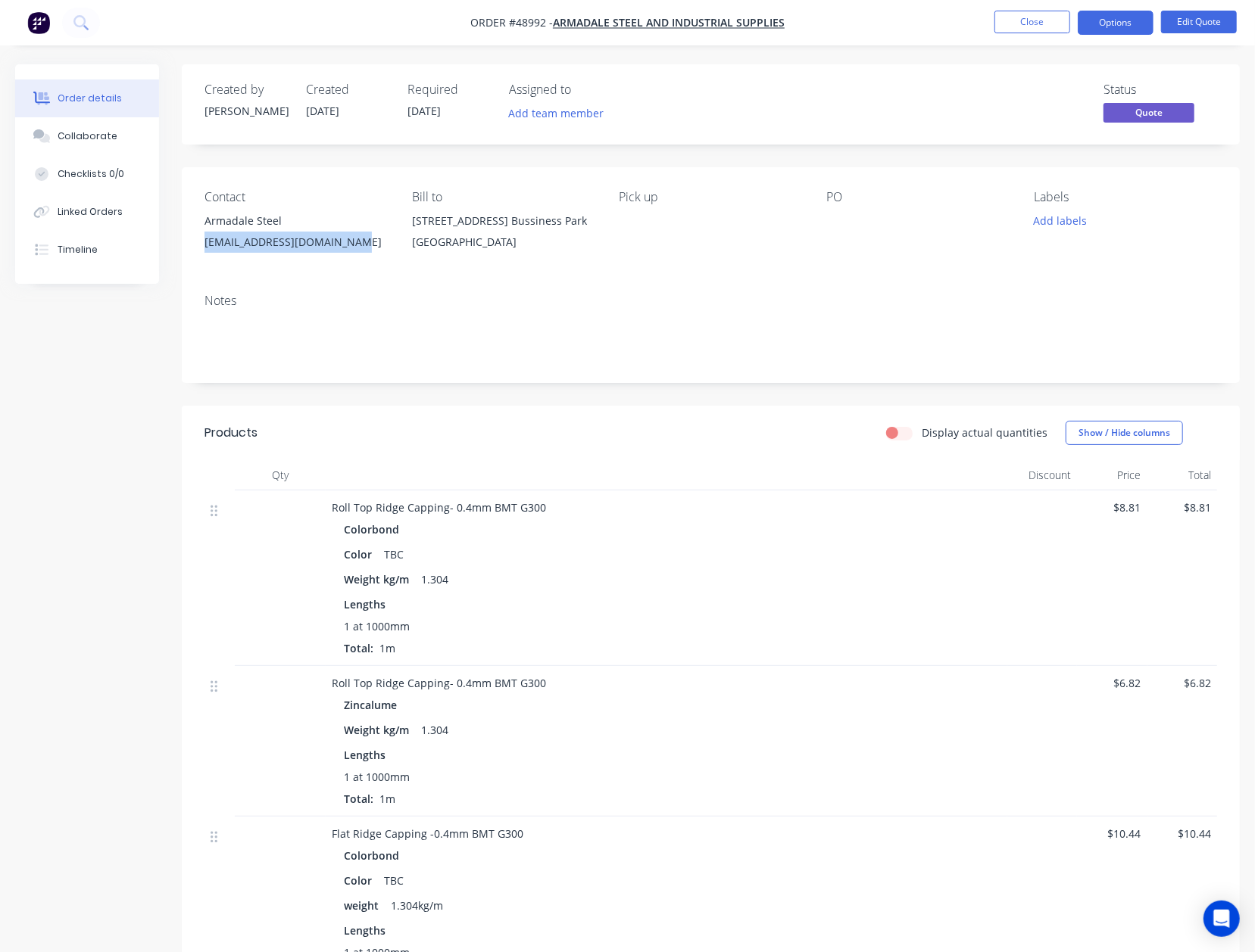
copy div "[EMAIL_ADDRESS][DOMAIN_NAME]"
click at [1016, 11] on button "Close" at bounding box center [1032, 22] width 76 height 23
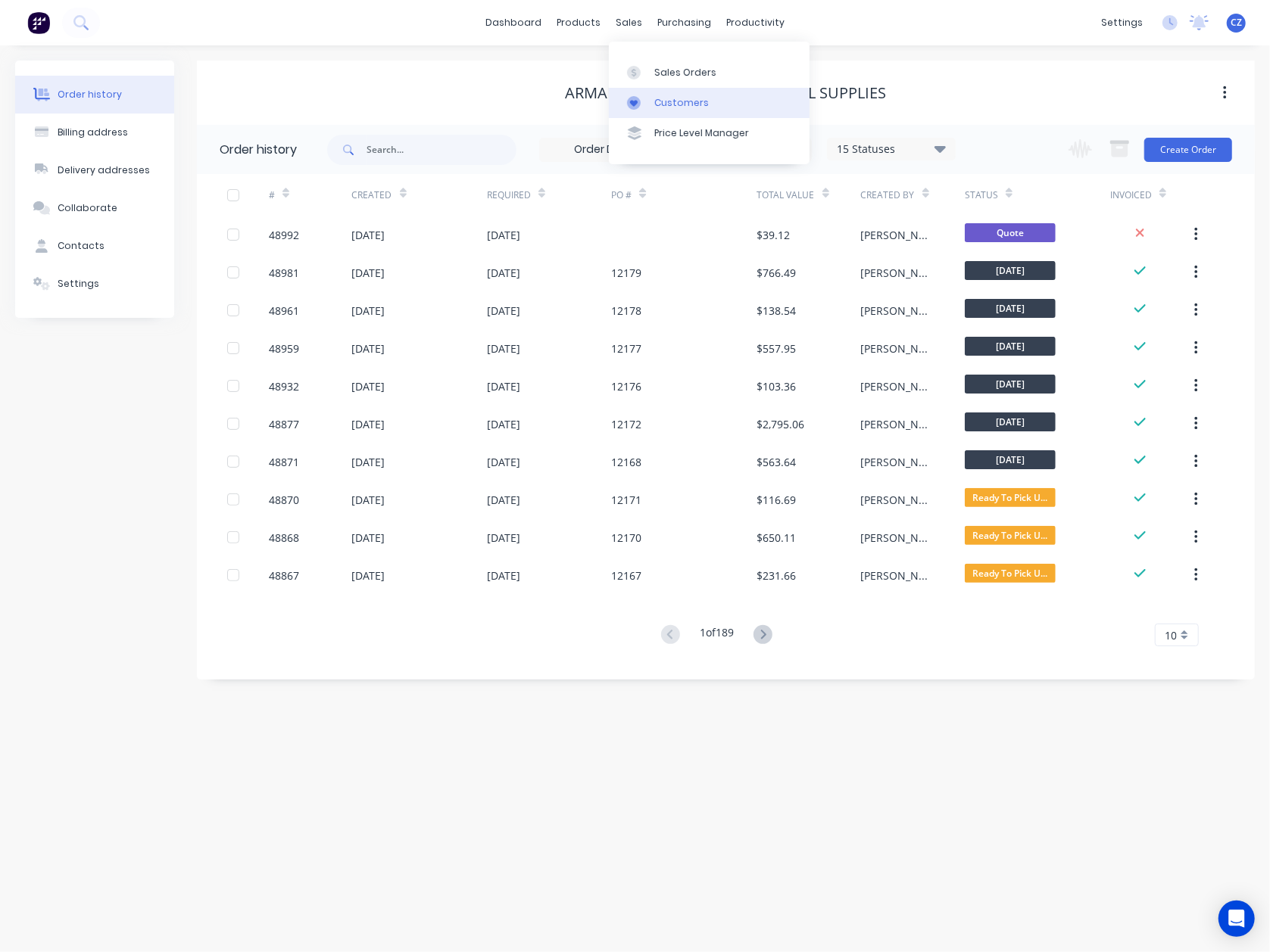
click at [649, 115] on link "Customers" at bounding box center [709, 102] width 201 height 31
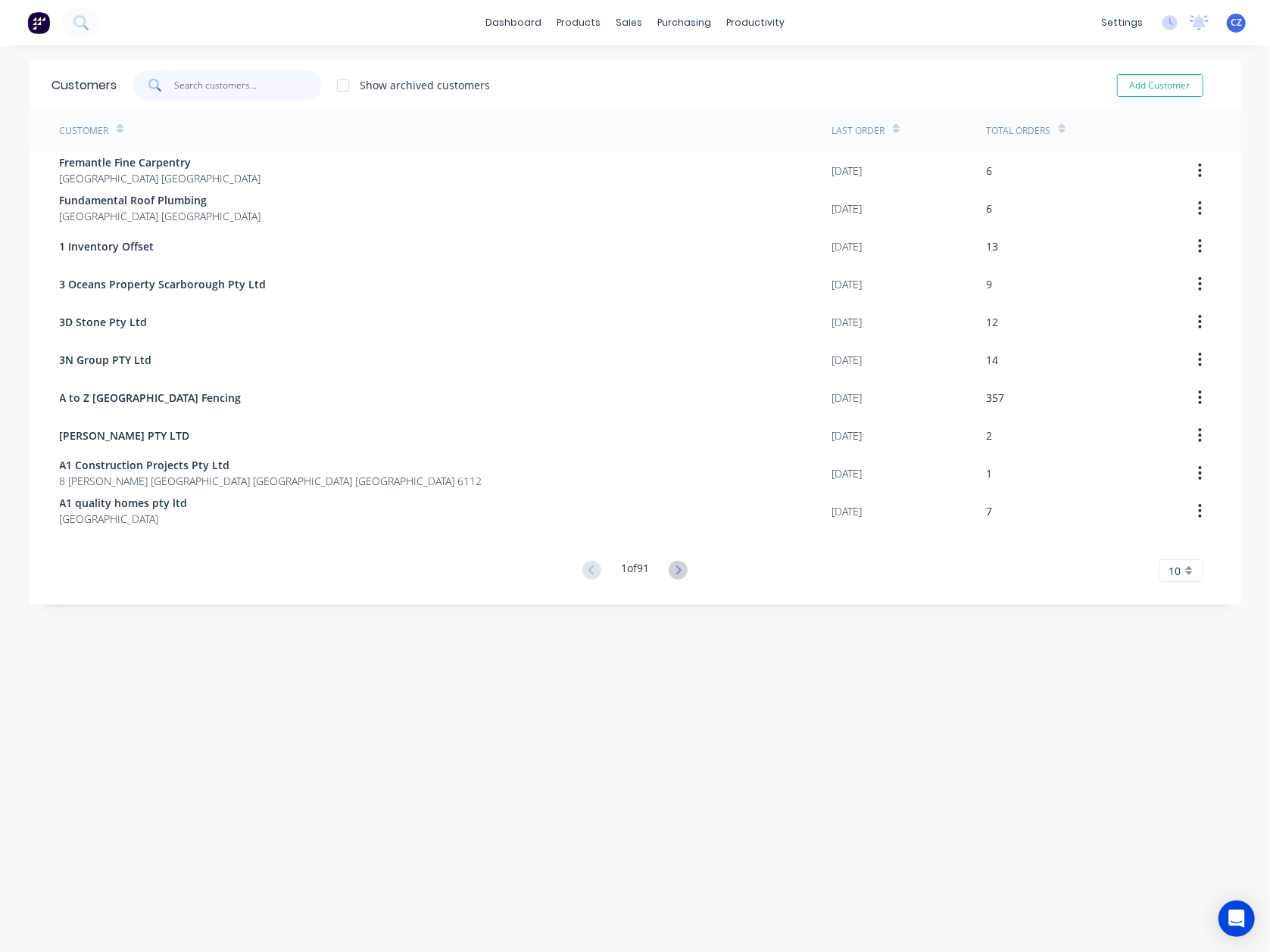
click at [267, 83] on input "text" at bounding box center [248, 85] width 148 height 31
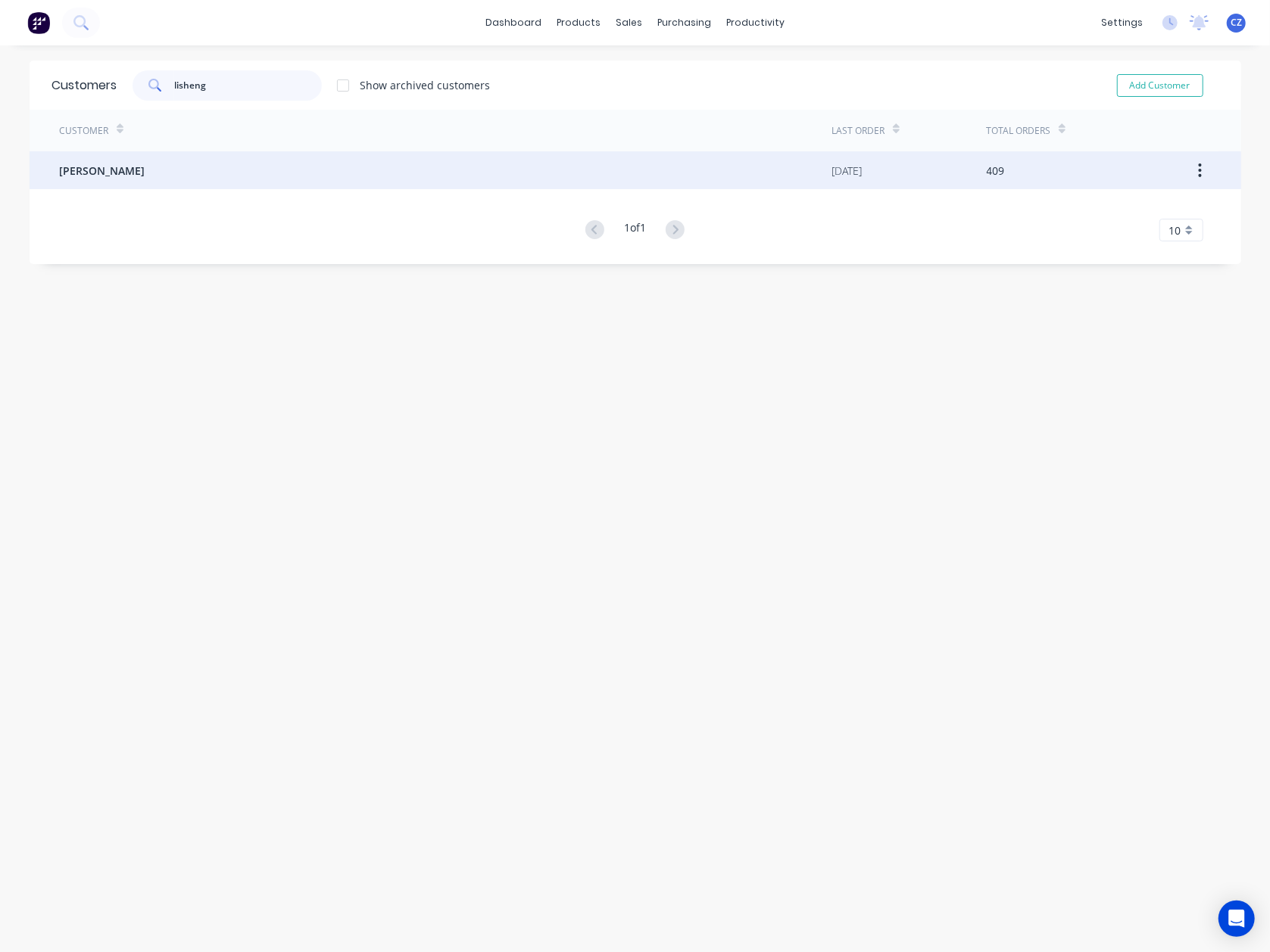
type input "lisheng"
click at [201, 161] on div "[PERSON_NAME]" at bounding box center [446, 171] width 772 height 38
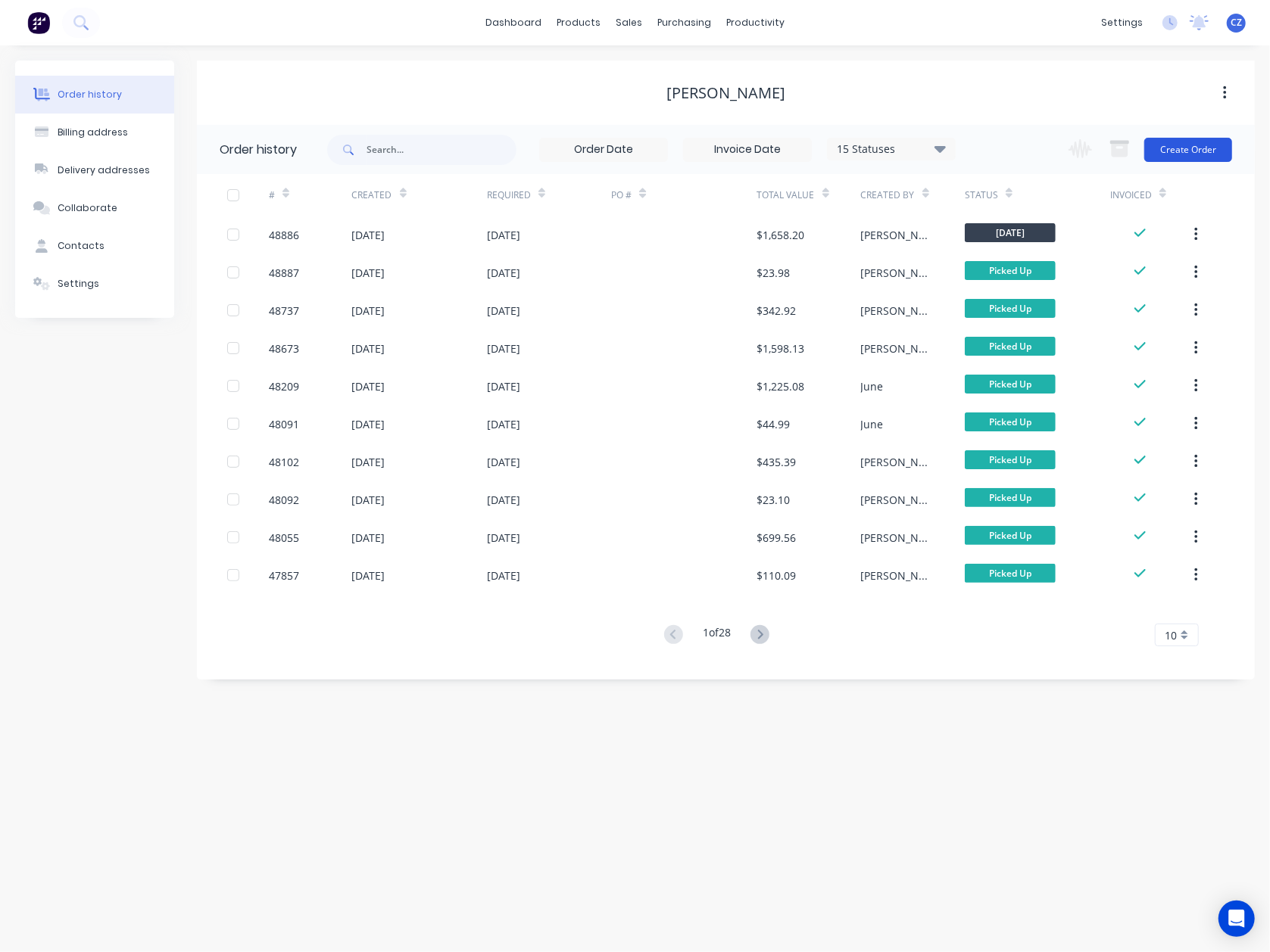
drag, startPoint x: 1191, startPoint y: 171, endPoint x: 1198, endPoint y: 153, distance: 19.3
click at [1191, 170] on div "Change order status Submitted Ready for Delivery Ready To Pick Up [DATE] [DATE]…" at bounding box center [1145, 149] width 172 height 49
click at [1198, 153] on button "Create Order" at bounding box center [1188, 149] width 87 height 24
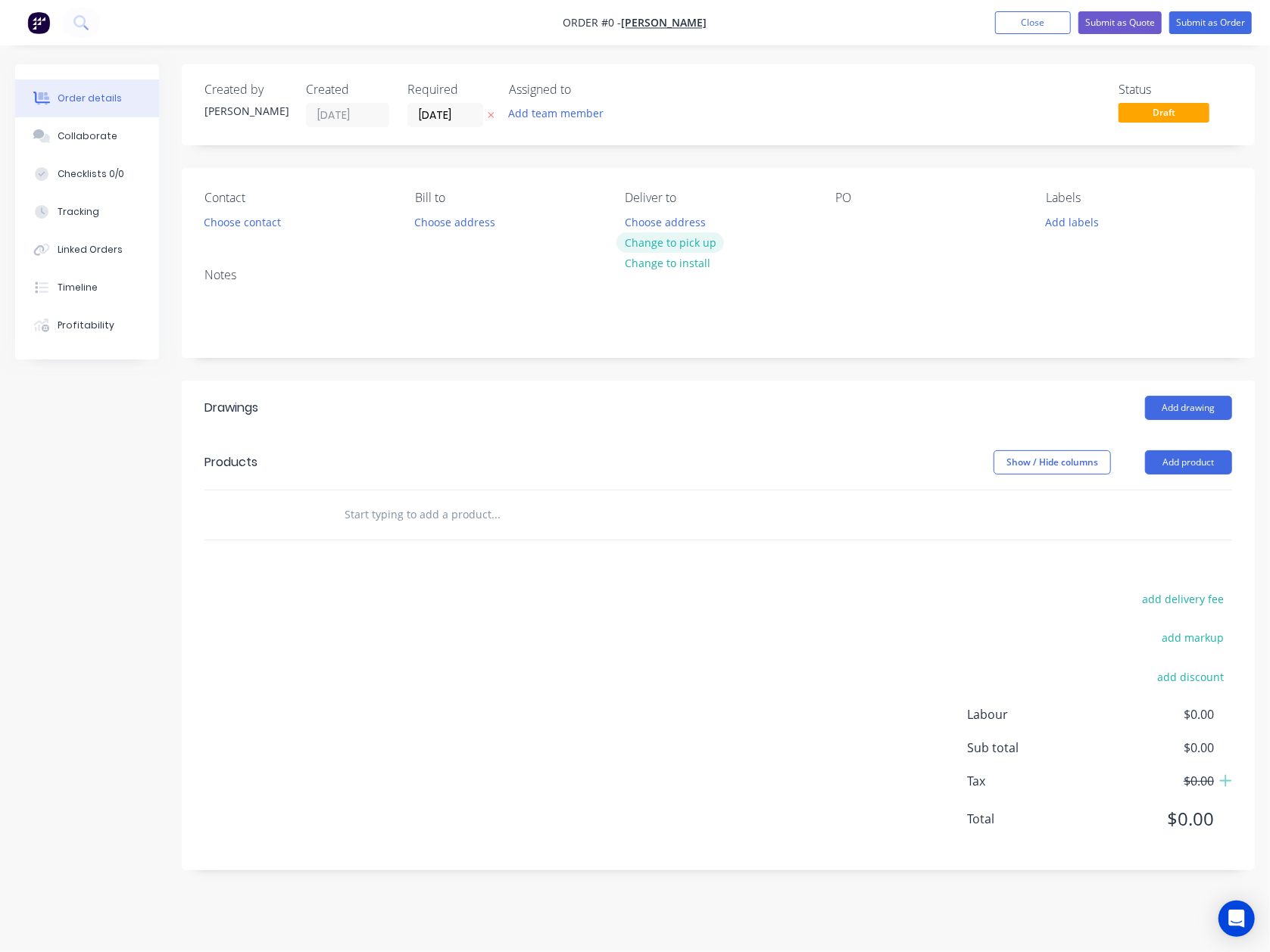
click at [633, 243] on button "Change to pick up" at bounding box center [670, 243] width 107 height 21
click at [1201, 471] on button "Add product" at bounding box center [1189, 462] width 87 height 24
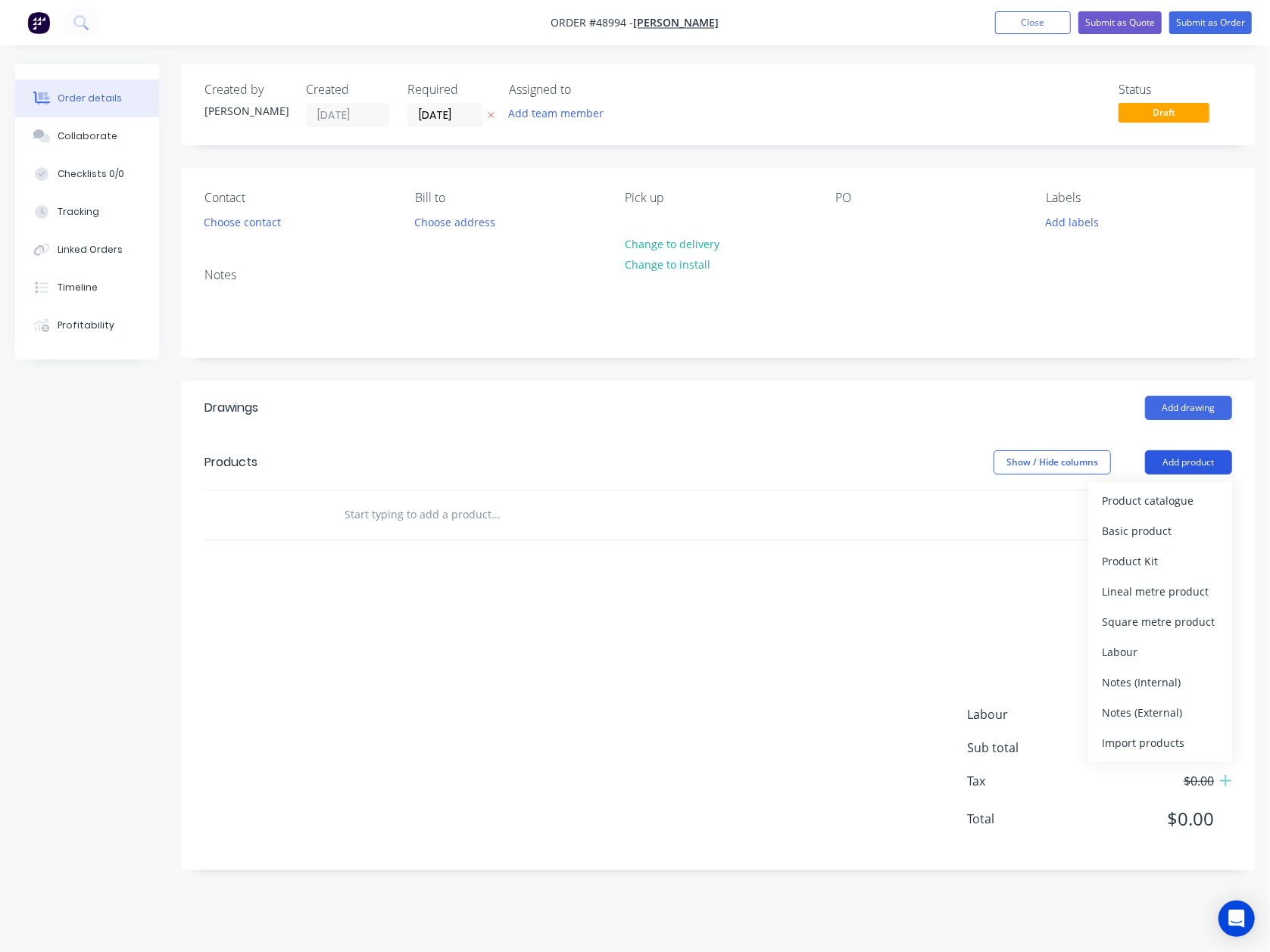
click at [1182, 457] on button "Add product" at bounding box center [1189, 462] width 87 height 24
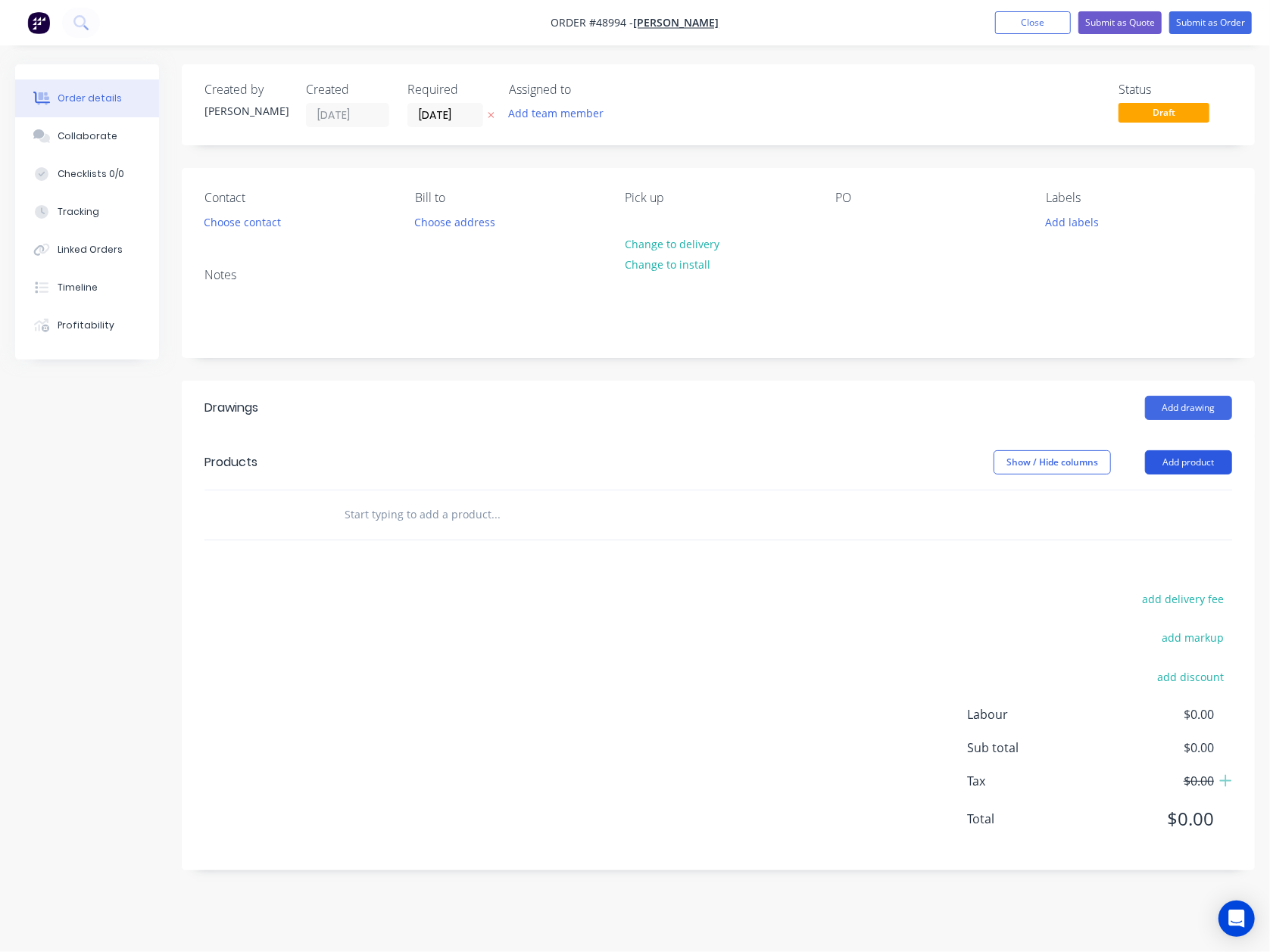
click at [1182, 474] on button "Add product" at bounding box center [1189, 462] width 87 height 24
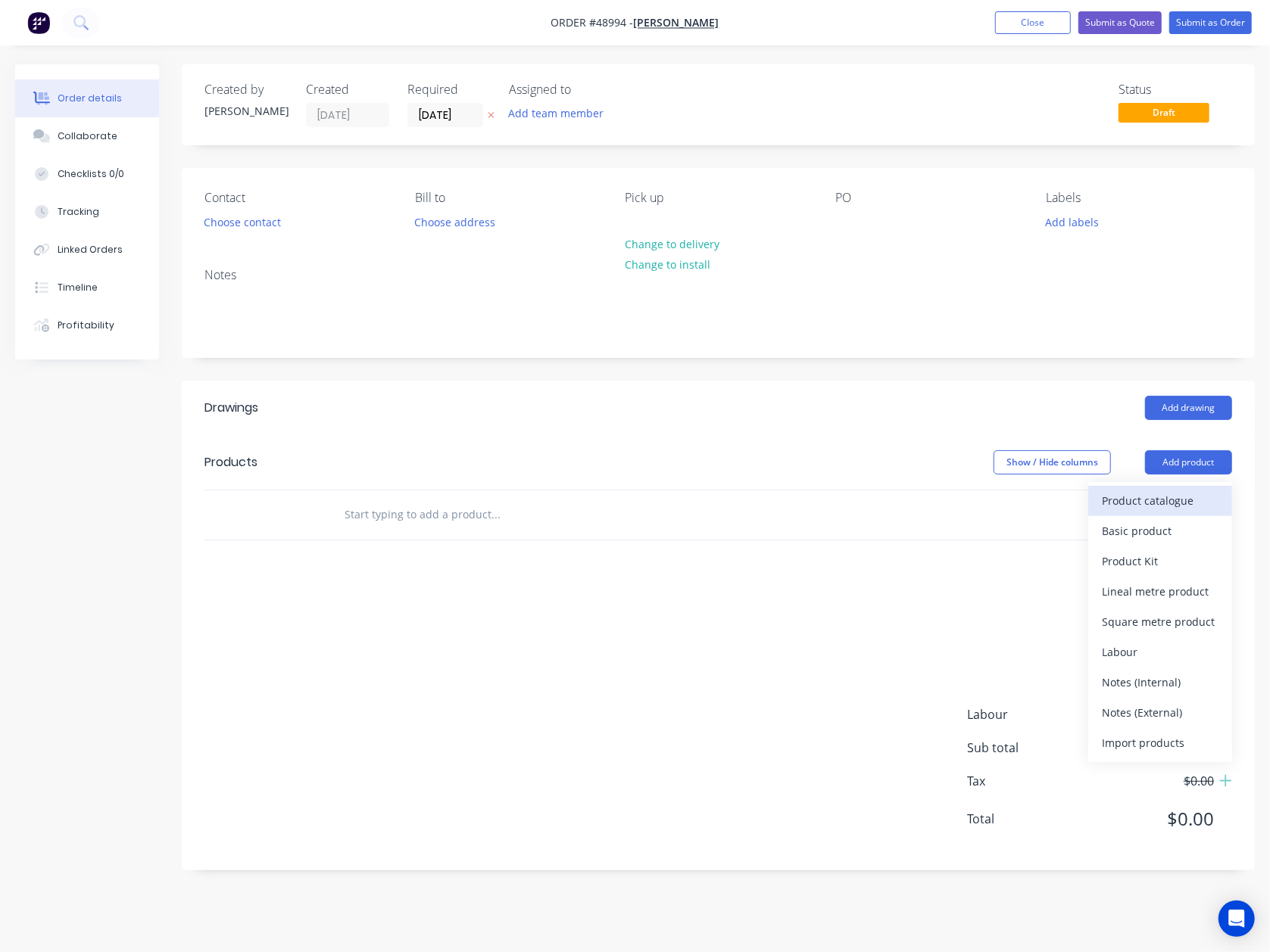
click at [1175, 498] on div "Product catalogue" at bounding box center [1159, 501] width 116 height 22
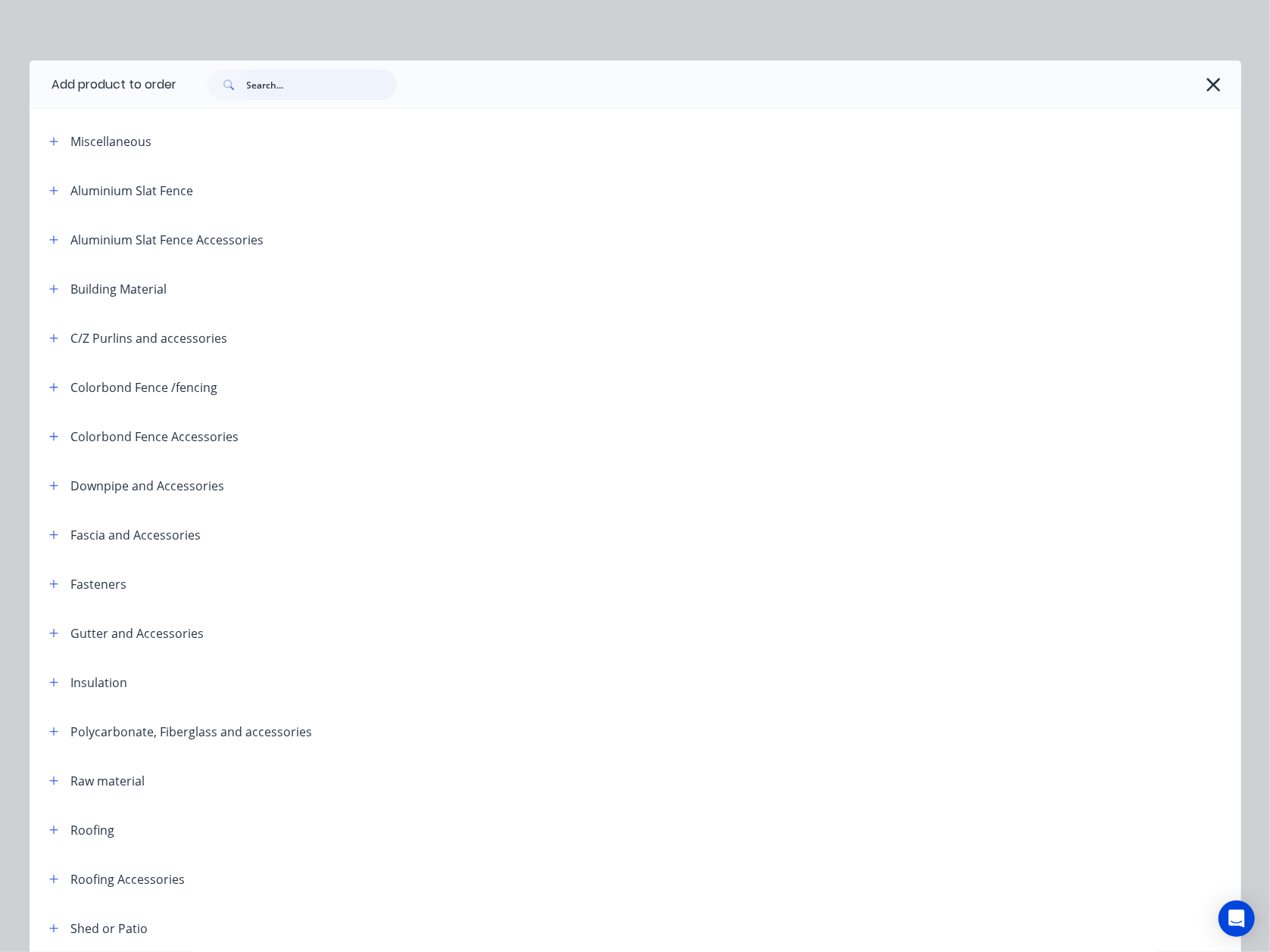
click at [270, 91] on input "text" at bounding box center [322, 84] width 150 height 31
type input "sheet"
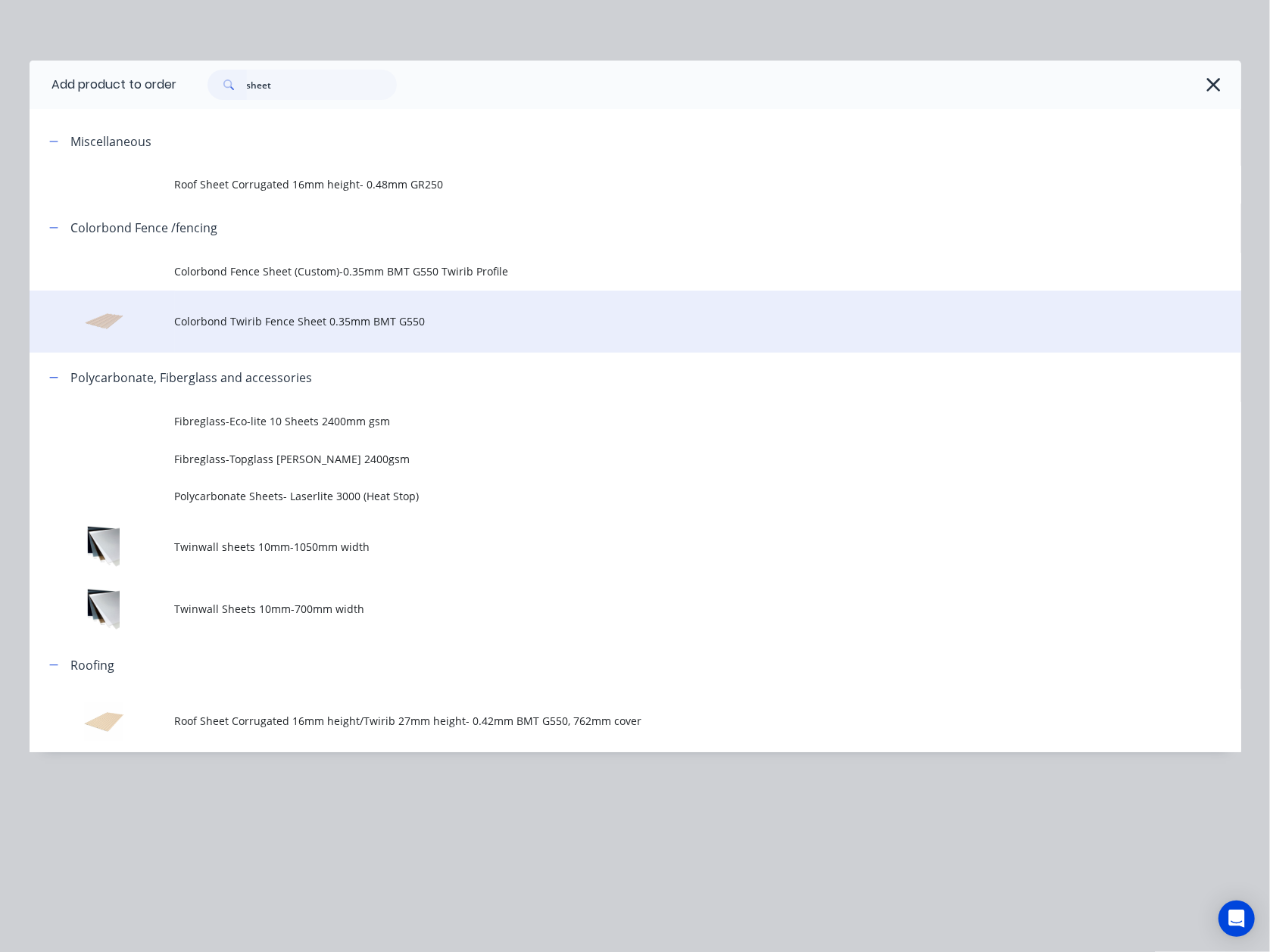
click at [417, 332] on td "Colorbond Twirib Fence Sheet 0.35mm BMT G550" at bounding box center [708, 322] width 1066 height 63
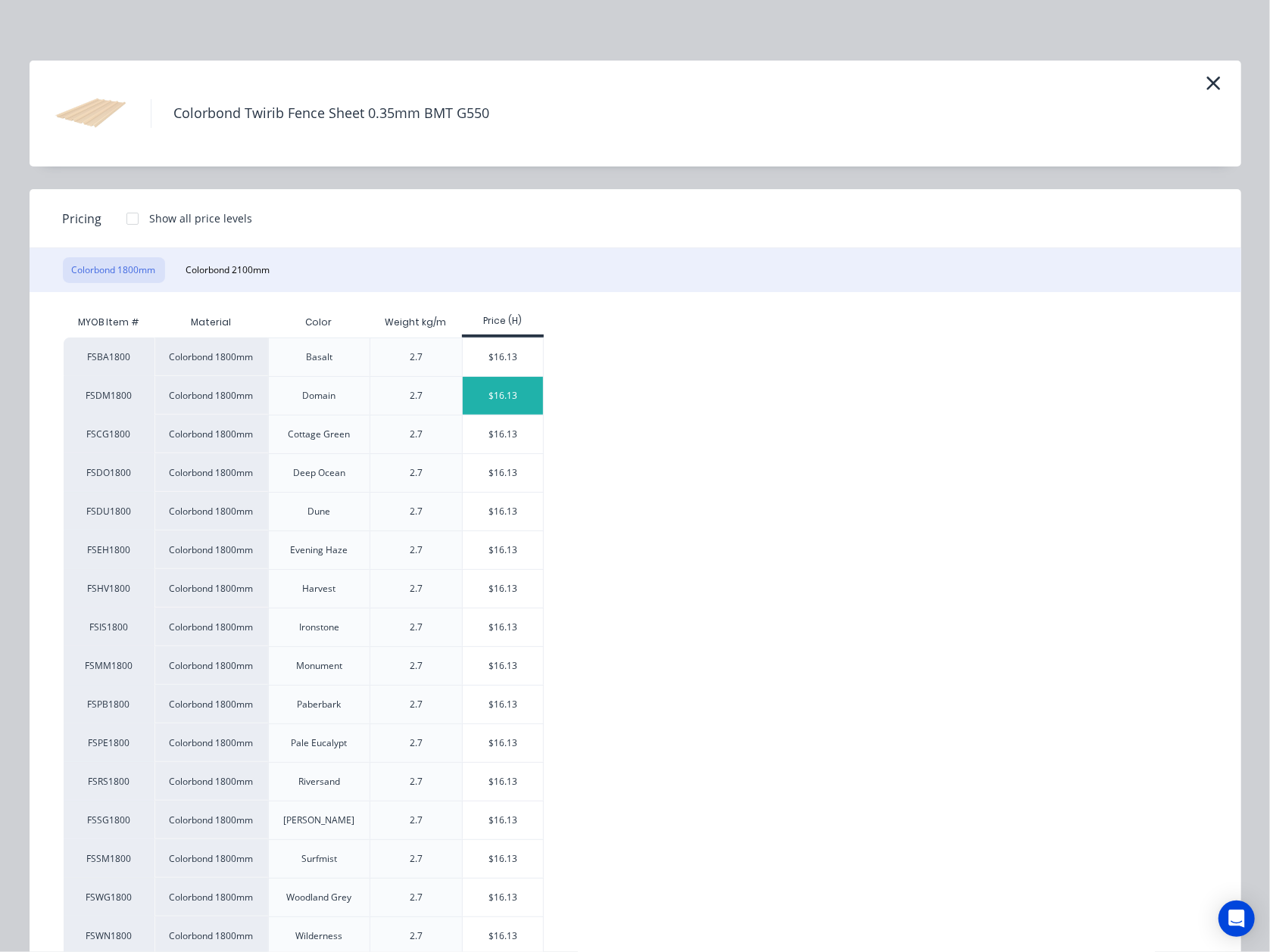
click at [501, 395] on div "$16.13" at bounding box center [503, 396] width 81 height 38
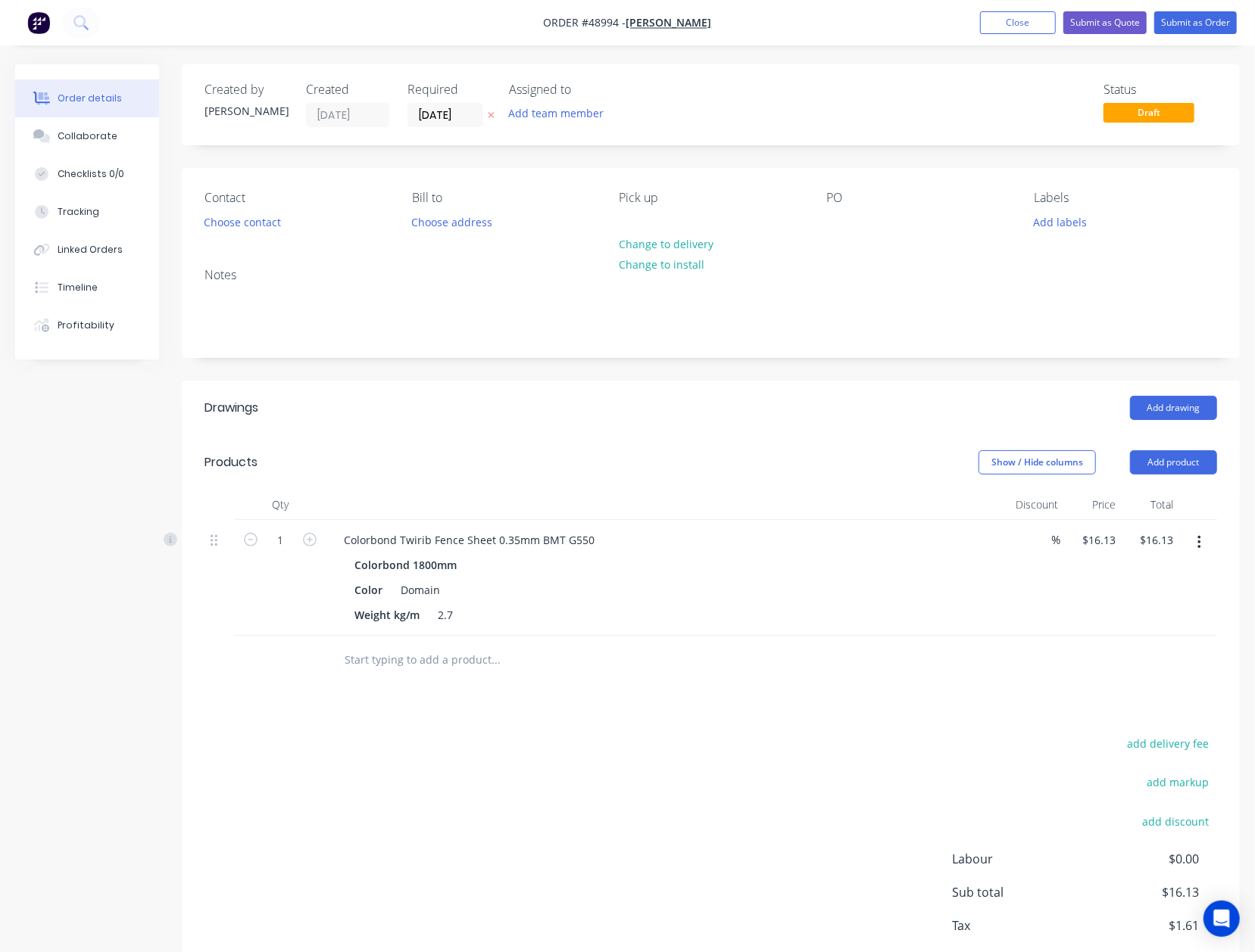
click at [264, 233] on div "Contact Choose contact" at bounding box center [296, 211] width 183 height 42
click at [241, 221] on button "Choose contact" at bounding box center [243, 221] width 93 height 21
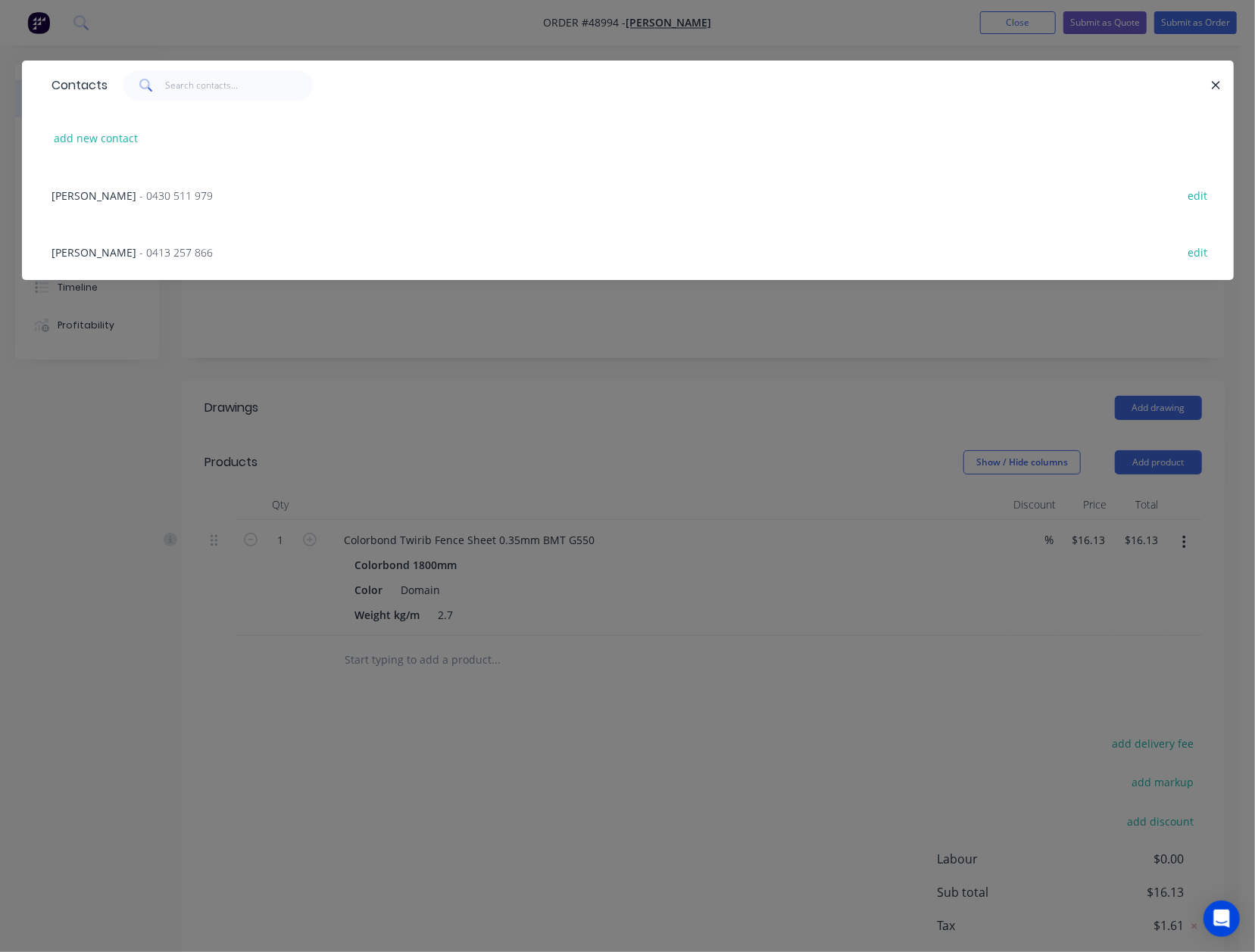
click at [189, 196] on span "- 0430 511 979" at bounding box center [177, 195] width 73 height 14
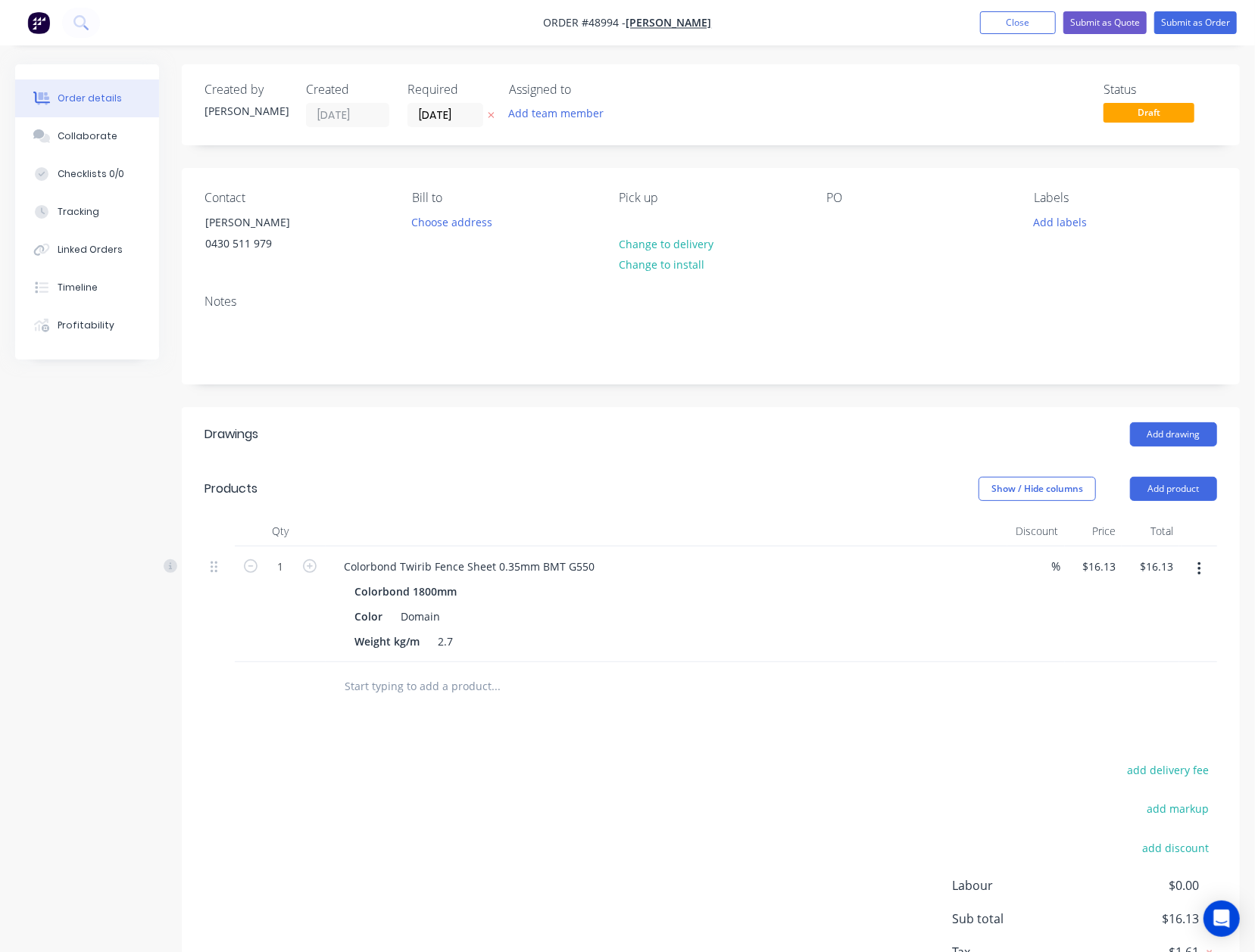
click at [678, 413] on header "Drawings Add drawing" at bounding box center [710, 435] width 1058 height 54
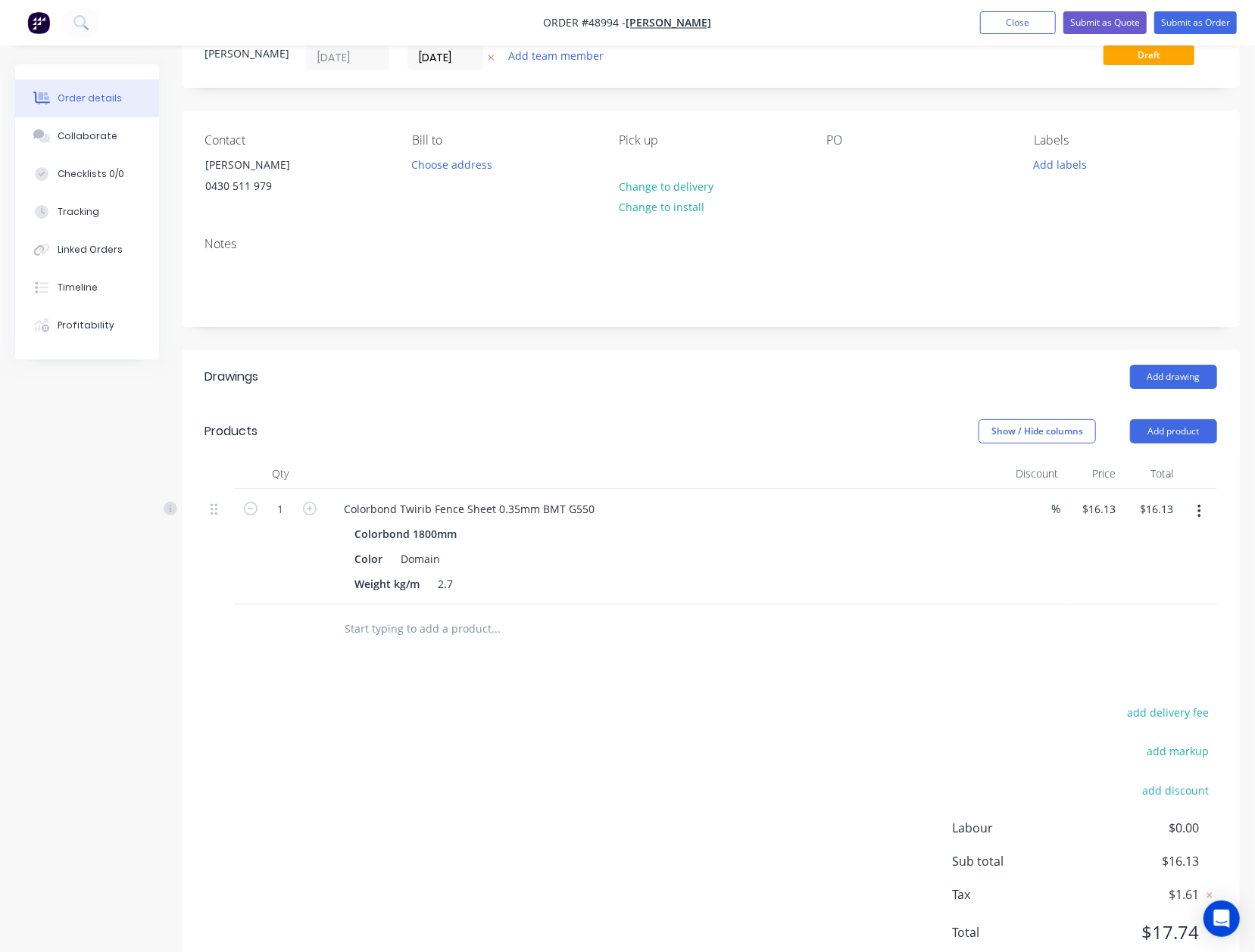
scroll to position [113, 0]
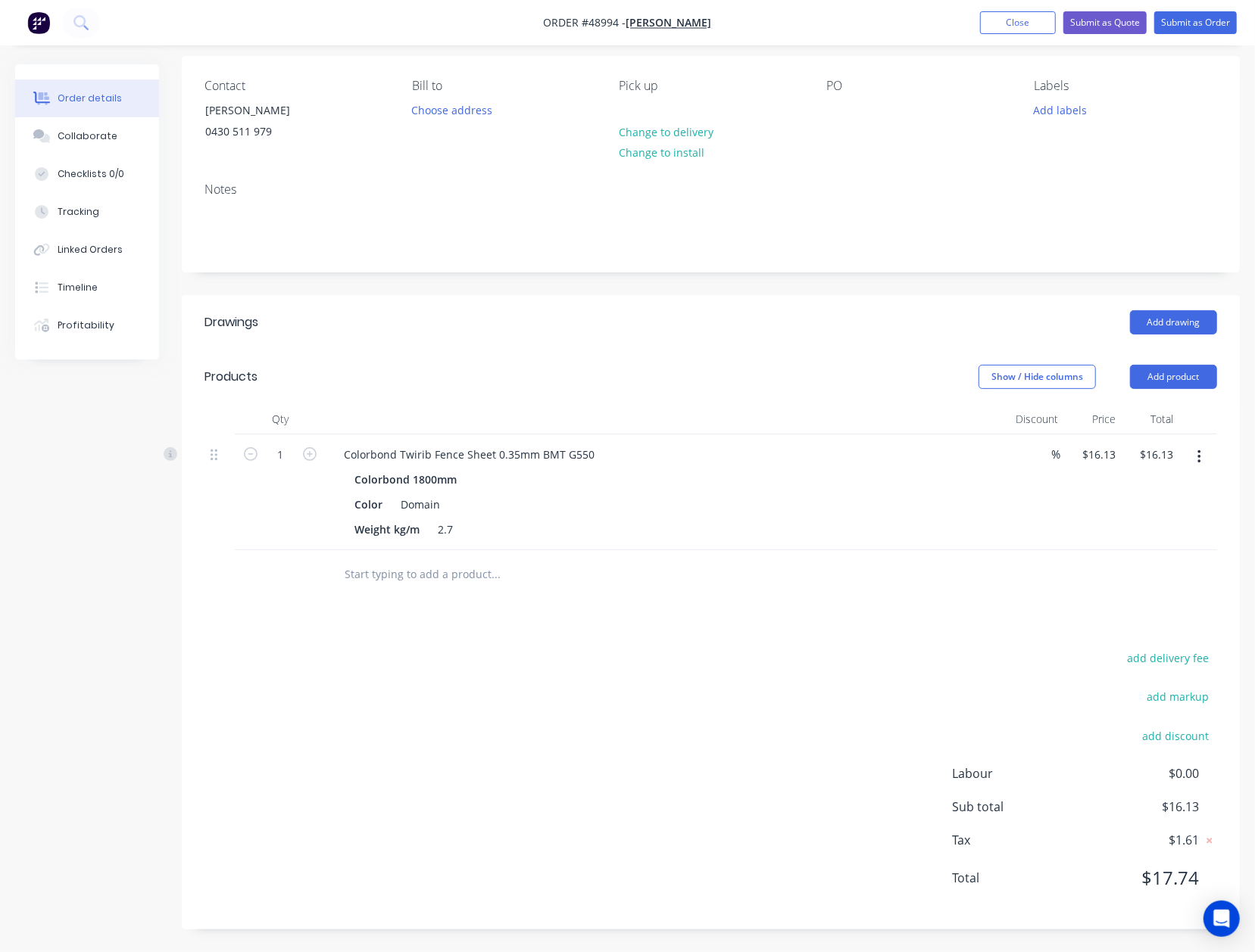
click at [819, 603] on div "Drawings Add drawing Products Show / Hide columns Add product Qty Discount Pric…" at bounding box center [710, 612] width 1058 height 634
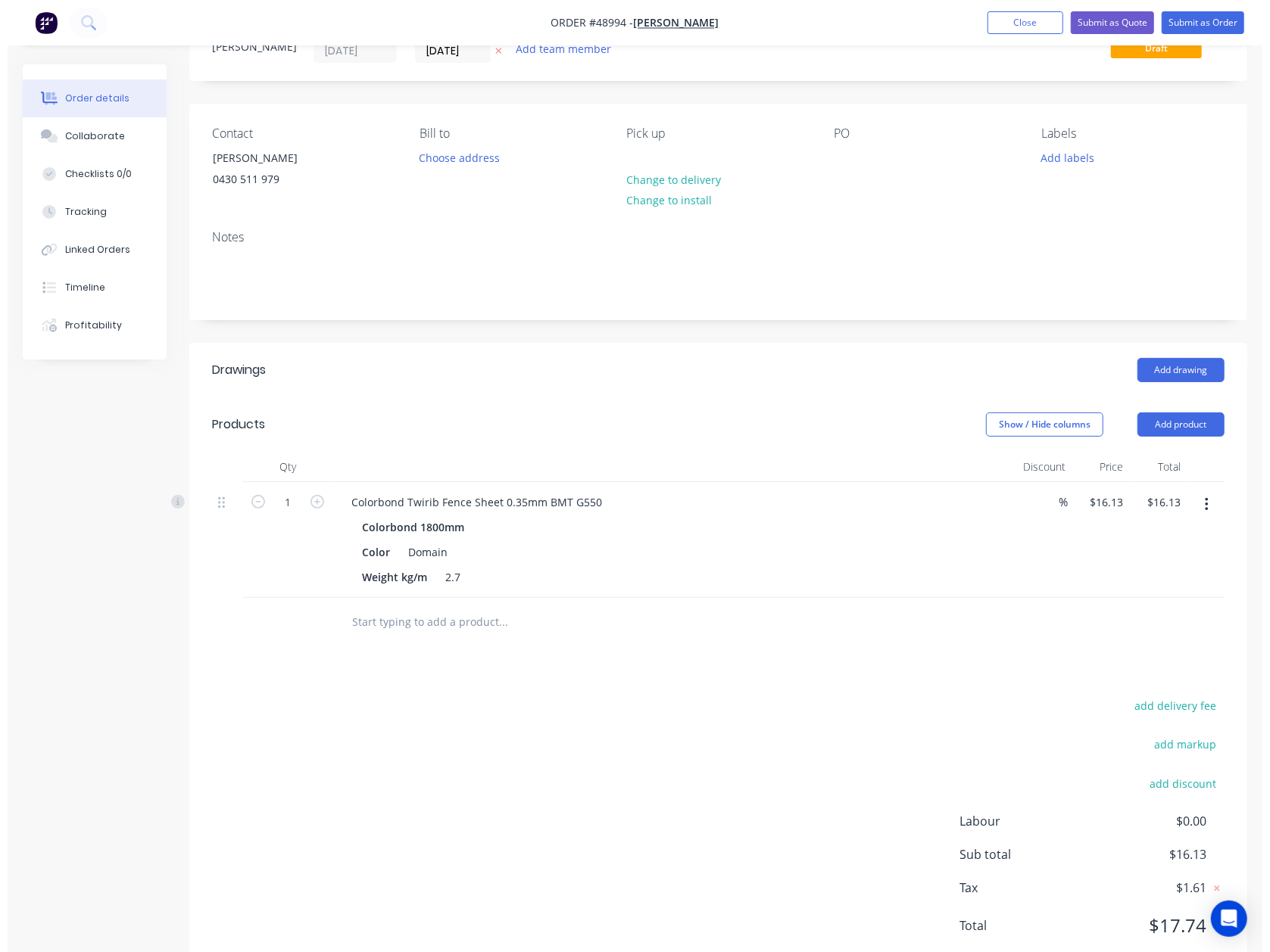
scroll to position [0, 0]
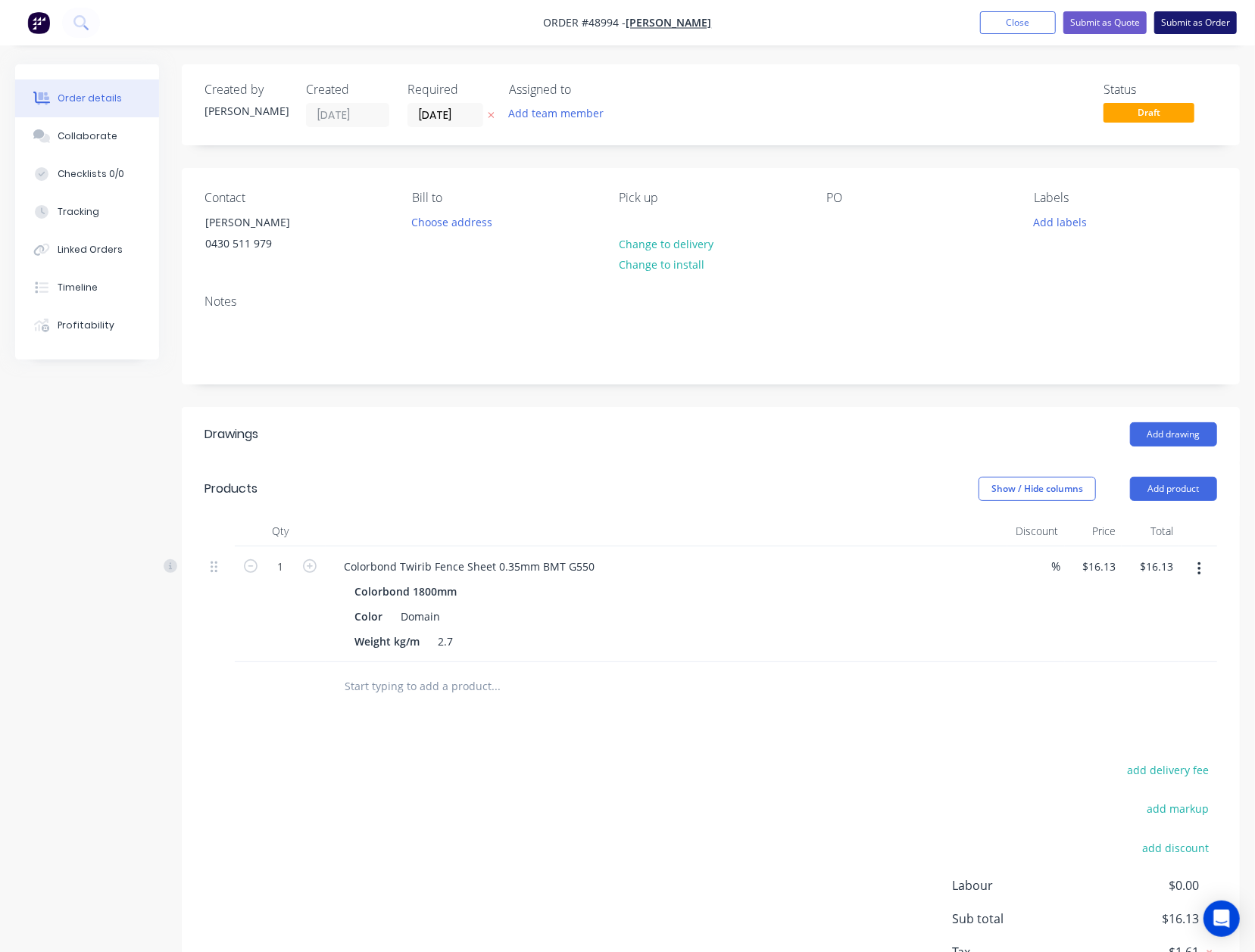
click at [1204, 20] on button "Submit as Order" at bounding box center [1196, 23] width 83 height 23
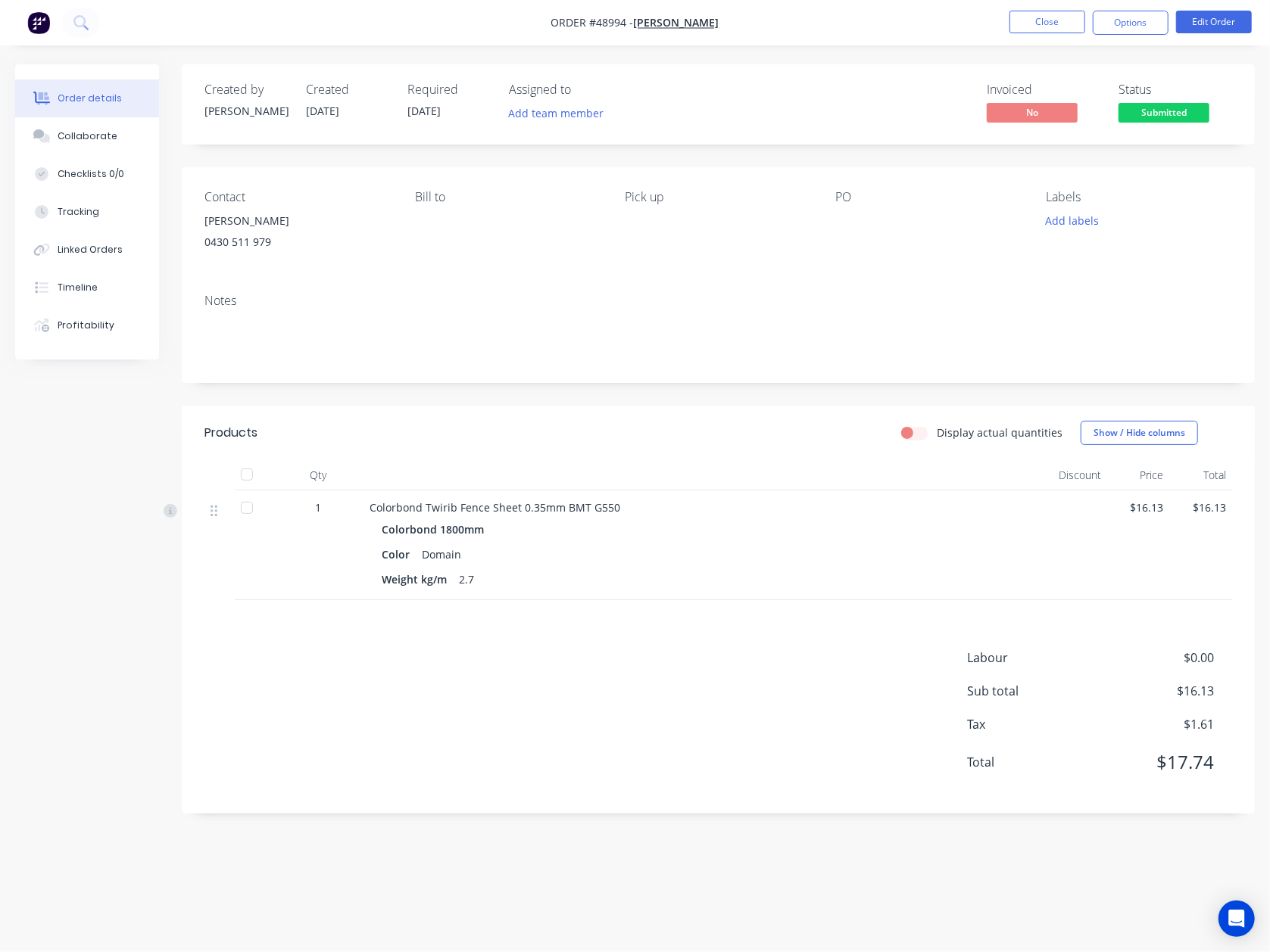
drag, startPoint x: 1131, startPoint y: 36, endPoint x: 1117, endPoint y: 43, distance: 15.7
click at [1130, 36] on nav "Order #48994 - [PERSON_NAME] Close Options Edit Order" at bounding box center [635, 22] width 1270 height 45
drag, startPoint x: 1127, startPoint y: 26, endPoint x: 1127, endPoint y: 38, distance: 12.0
click at [1127, 27] on button "Options" at bounding box center [1131, 22] width 76 height 24
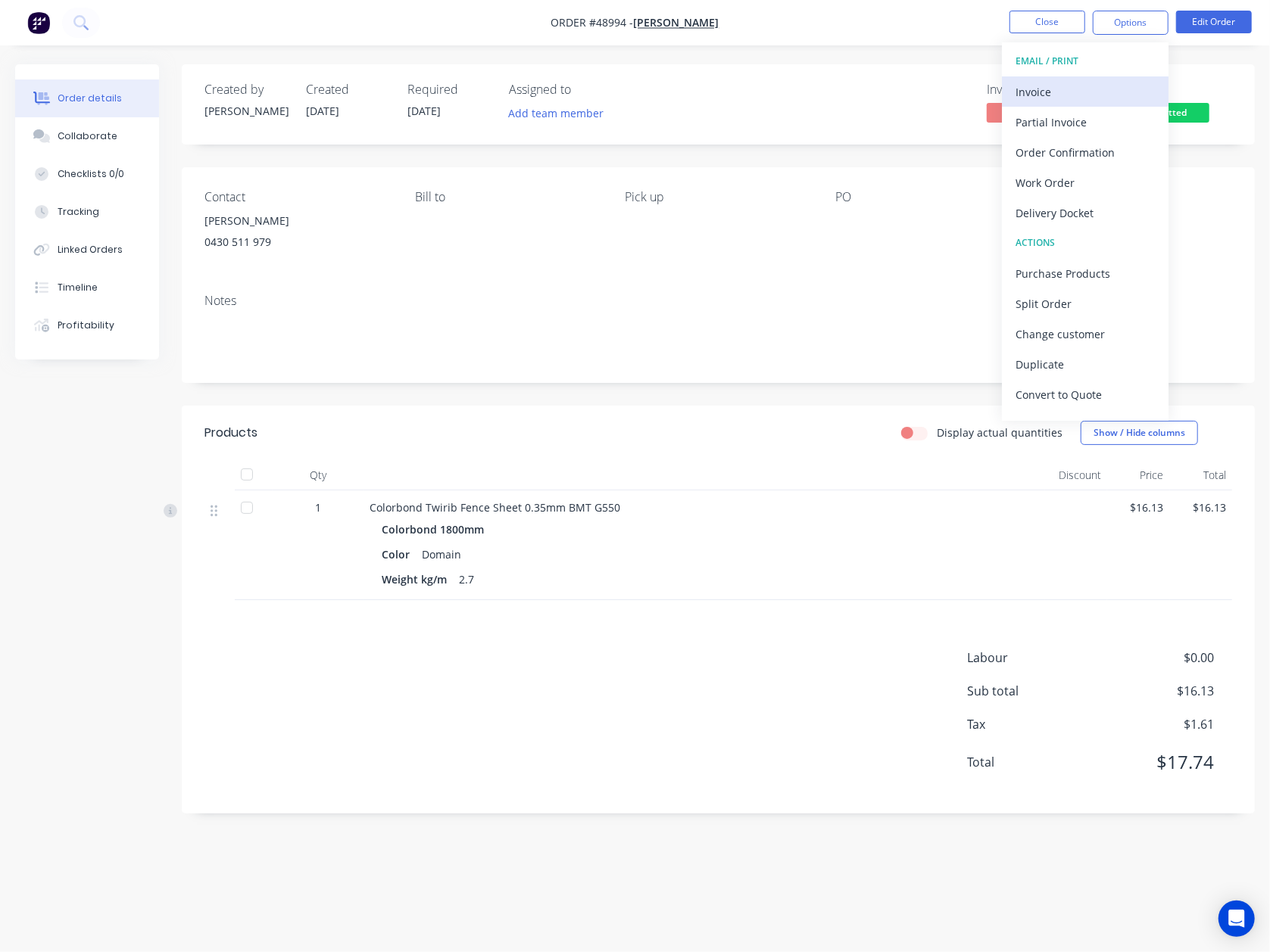
click at [1063, 97] on div "Invoice" at bounding box center [1085, 92] width 139 height 22
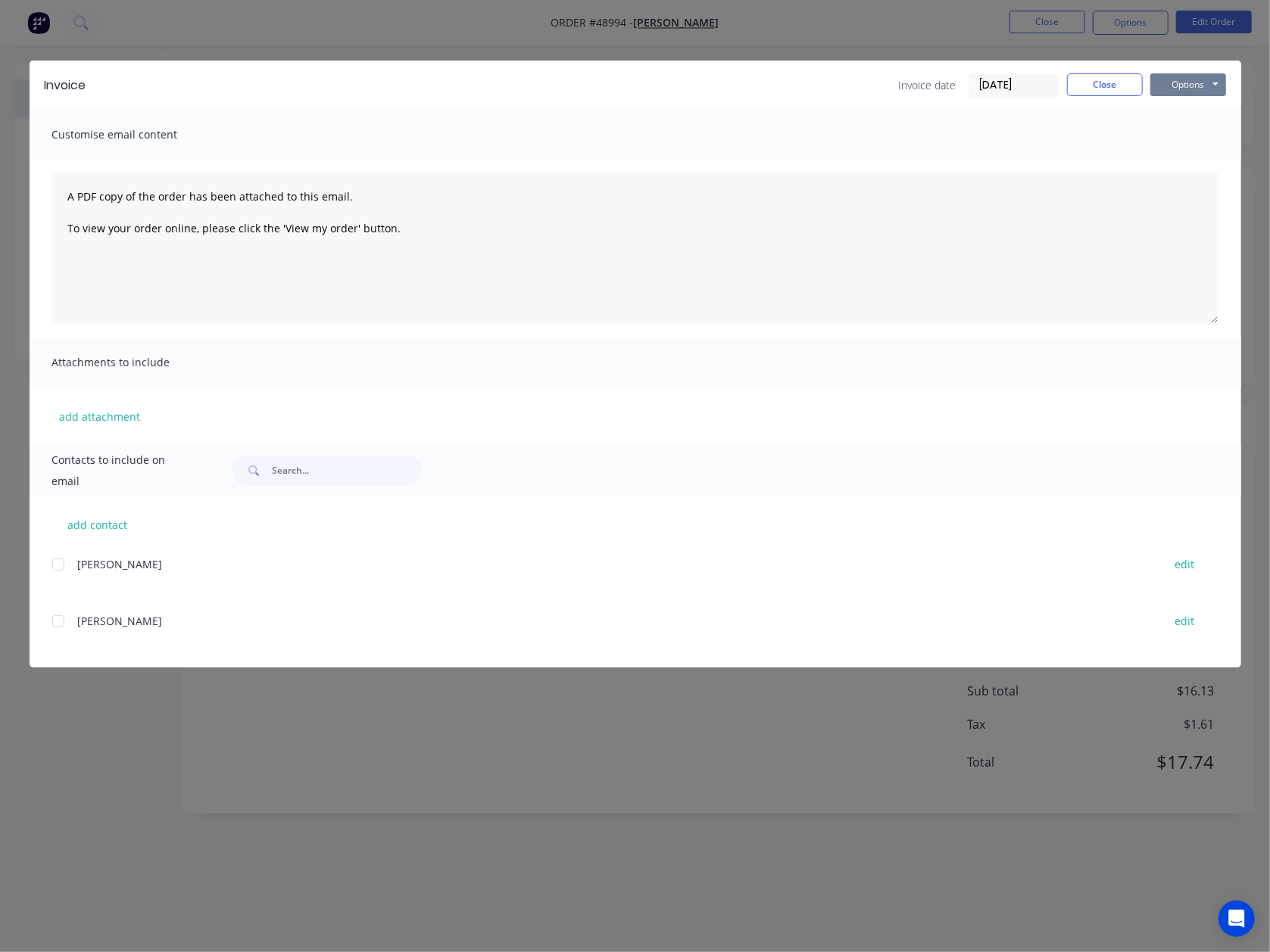
click at [1189, 86] on button "Options" at bounding box center [1188, 85] width 76 height 23
click at [1178, 136] on button "Print" at bounding box center [1198, 136] width 97 height 25
drag, startPoint x: 1117, startPoint y: 85, endPoint x: 1115, endPoint y: 11, distance: 74.0
click at [1116, 85] on button "Close" at bounding box center [1105, 85] width 76 height 23
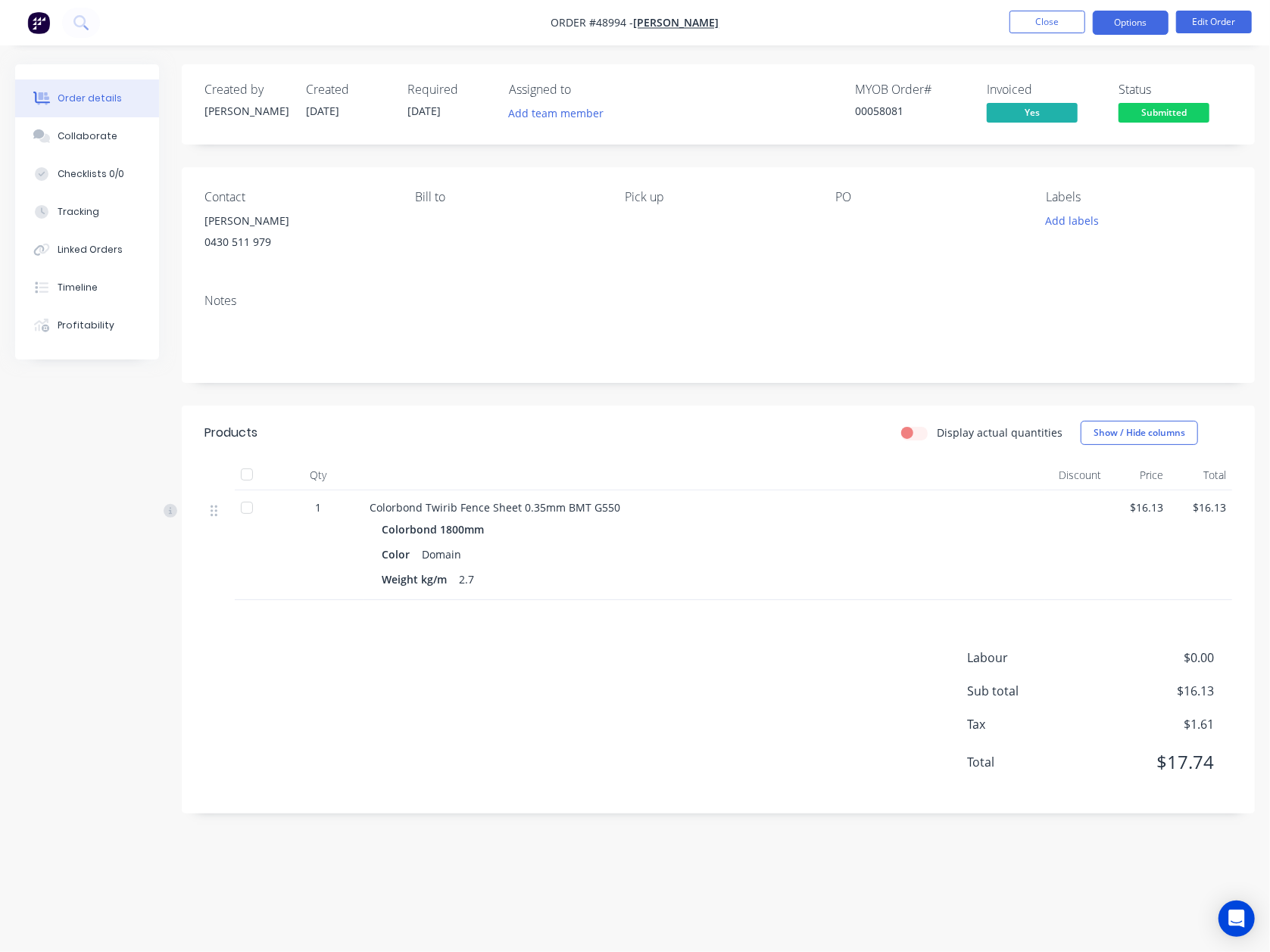
click at [1115, 11] on button "Options" at bounding box center [1131, 22] width 76 height 24
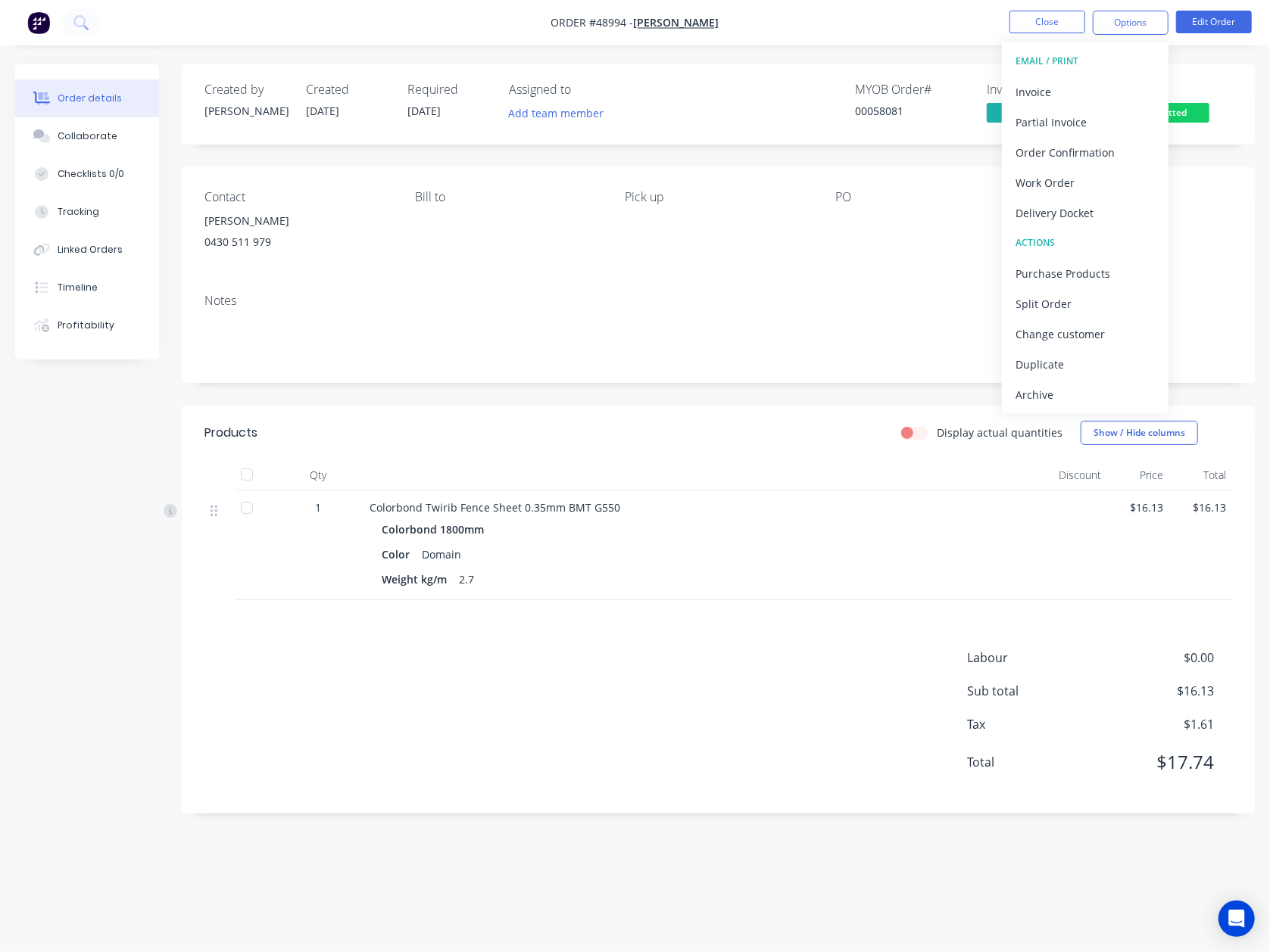
click at [1098, 204] on button "Delivery Docket" at bounding box center [1085, 213] width 167 height 31
click at [1097, 164] on button "Without pricing" at bounding box center [1085, 152] width 167 height 31
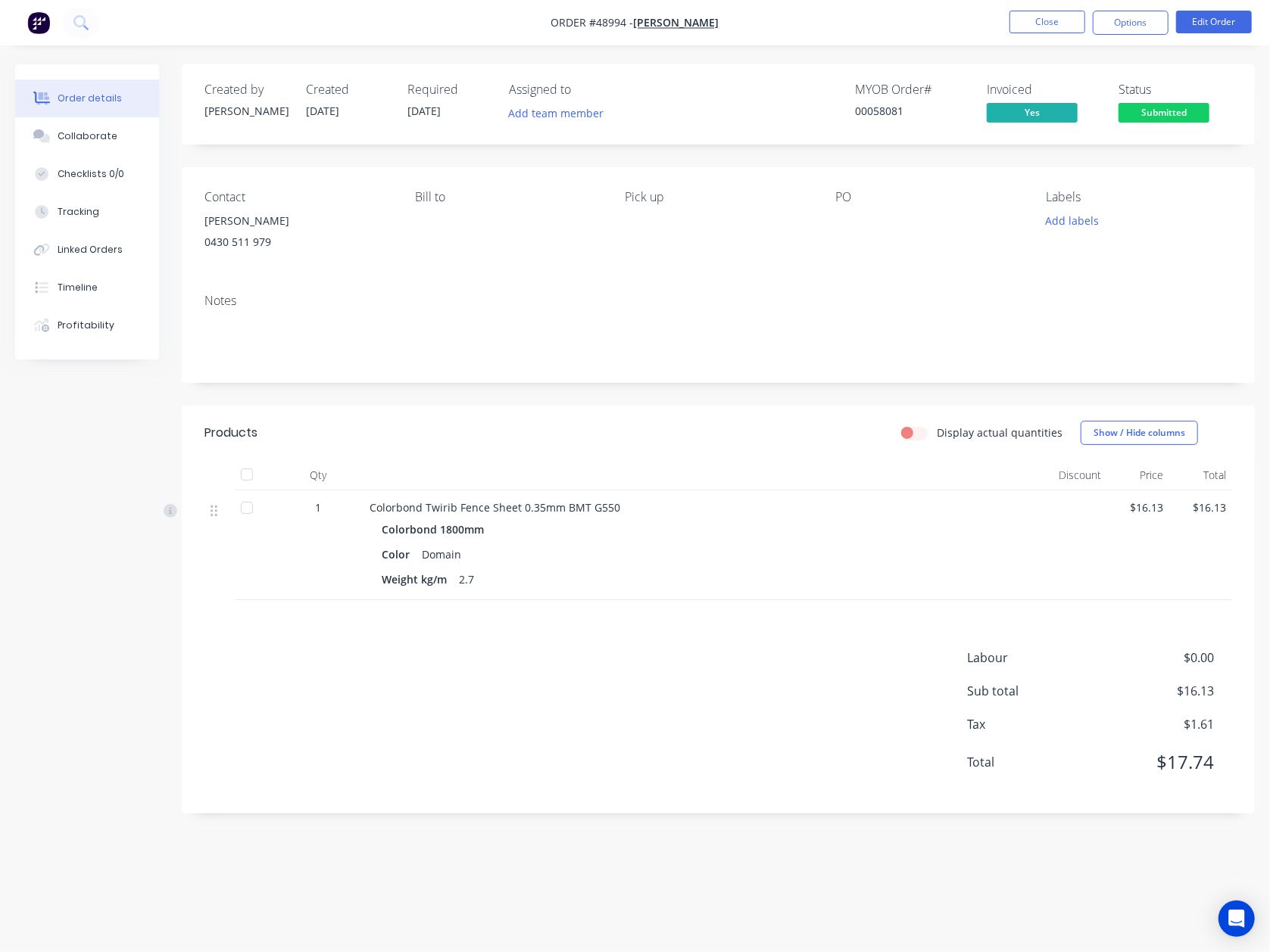
drag, startPoint x: 1206, startPoint y: 96, endPoint x: 1201, endPoint y: 101, distance: 7.1
click at [1204, 97] on div "Status Submitted" at bounding box center [1175, 104] width 114 height 44
drag, startPoint x: 1197, startPoint y: 106, endPoint x: 1197, endPoint y: 127, distance: 21.0
click at [1197, 109] on span "Submitted" at bounding box center [1164, 112] width 91 height 19
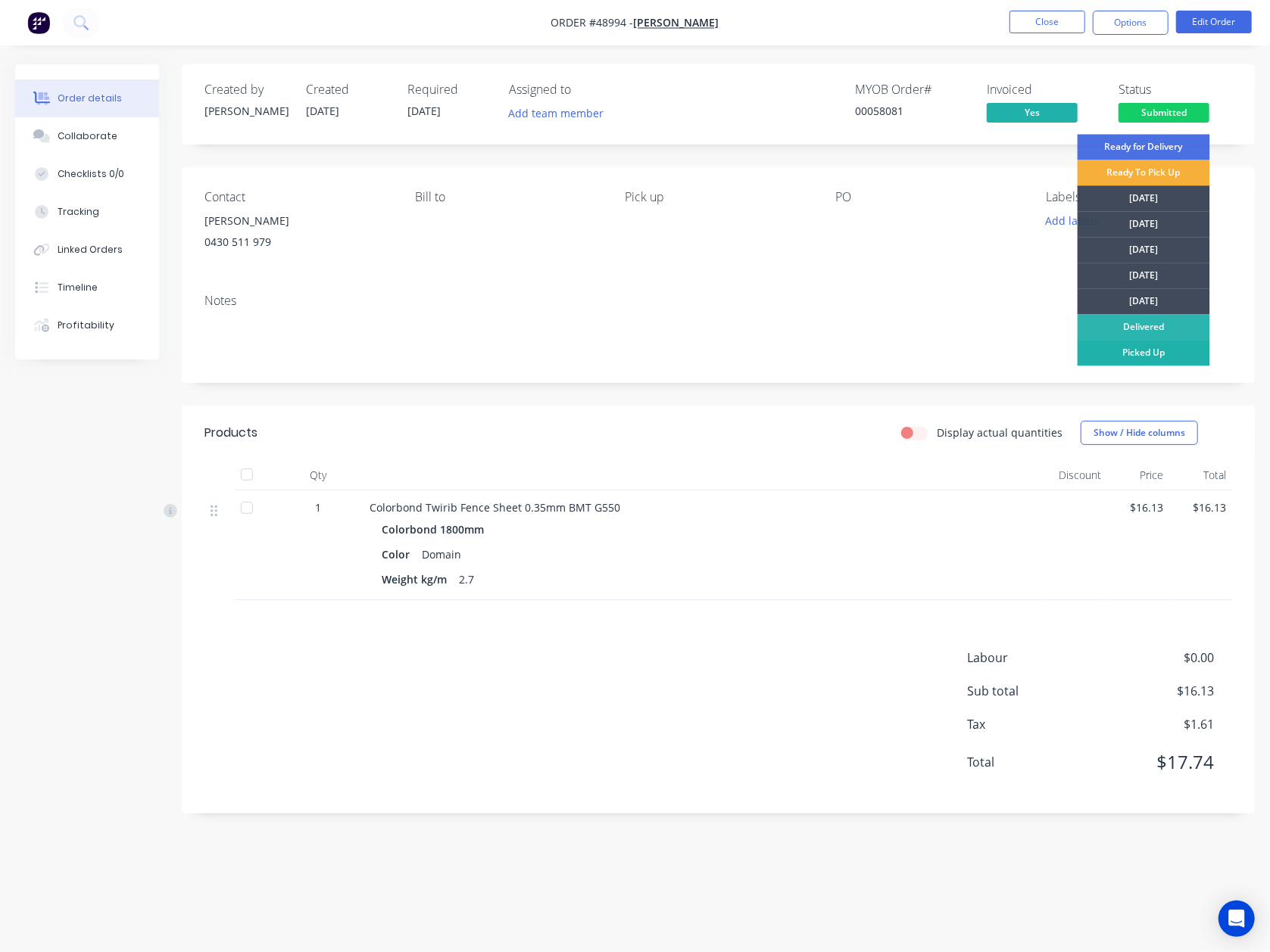
click at [1161, 362] on div "Picked Up" at bounding box center [1144, 352] width 133 height 26
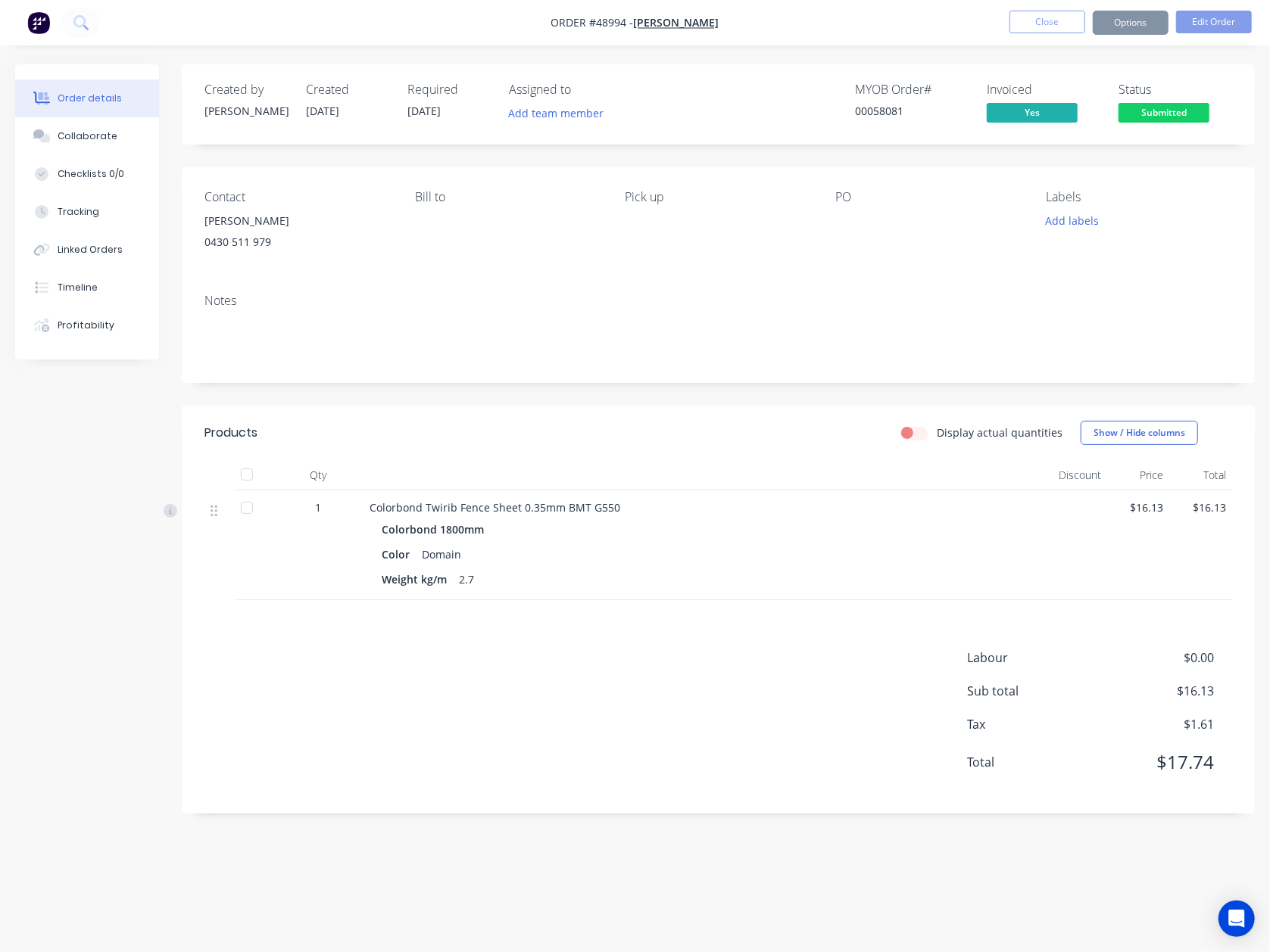
click at [1168, 106] on span "Submitted" at bounding box center [1164, 112] width 91 height 19
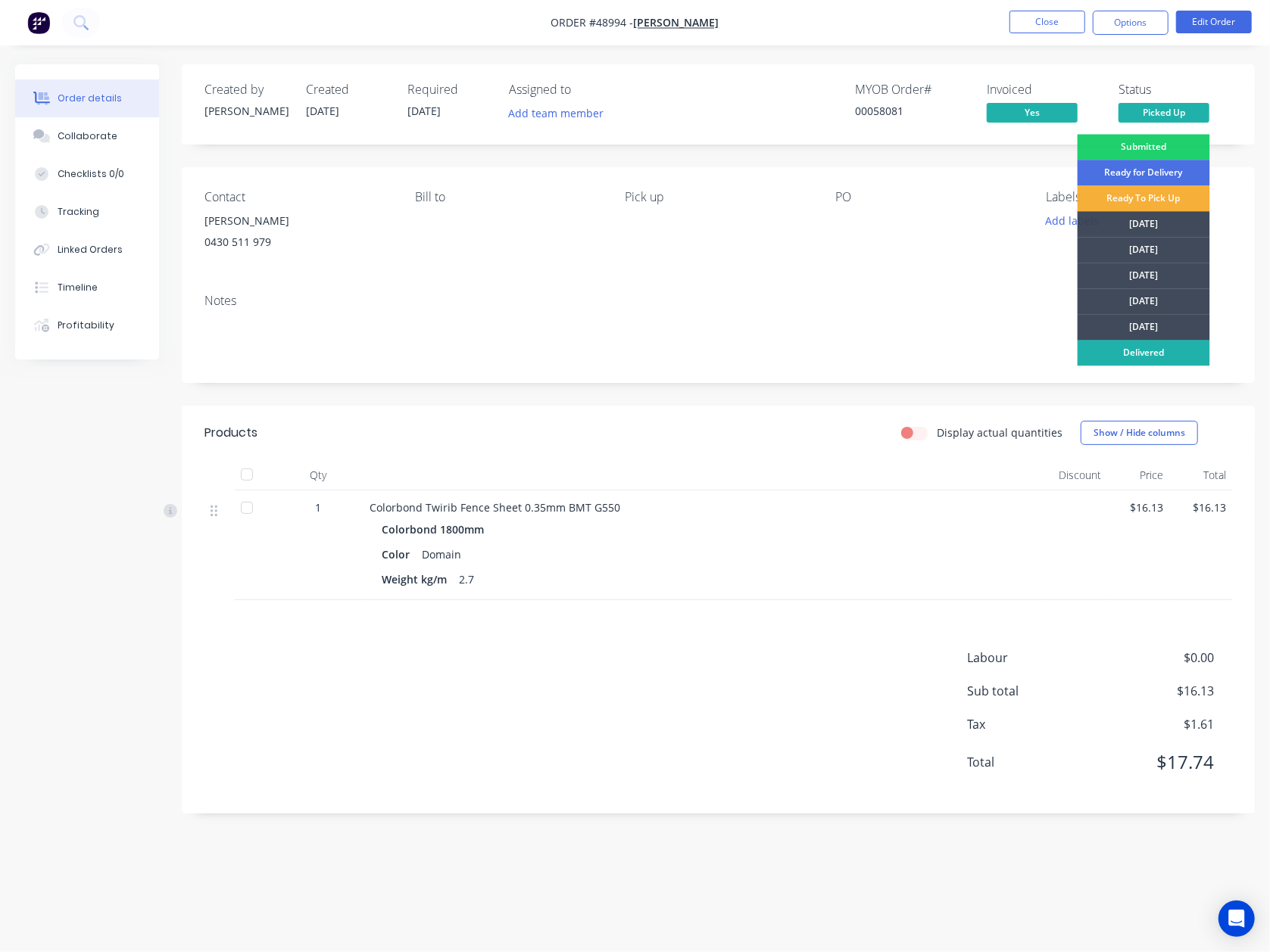
click at [1157, 344] on div "Delivered" at bounding box center [1144, 352] width 133 height 26
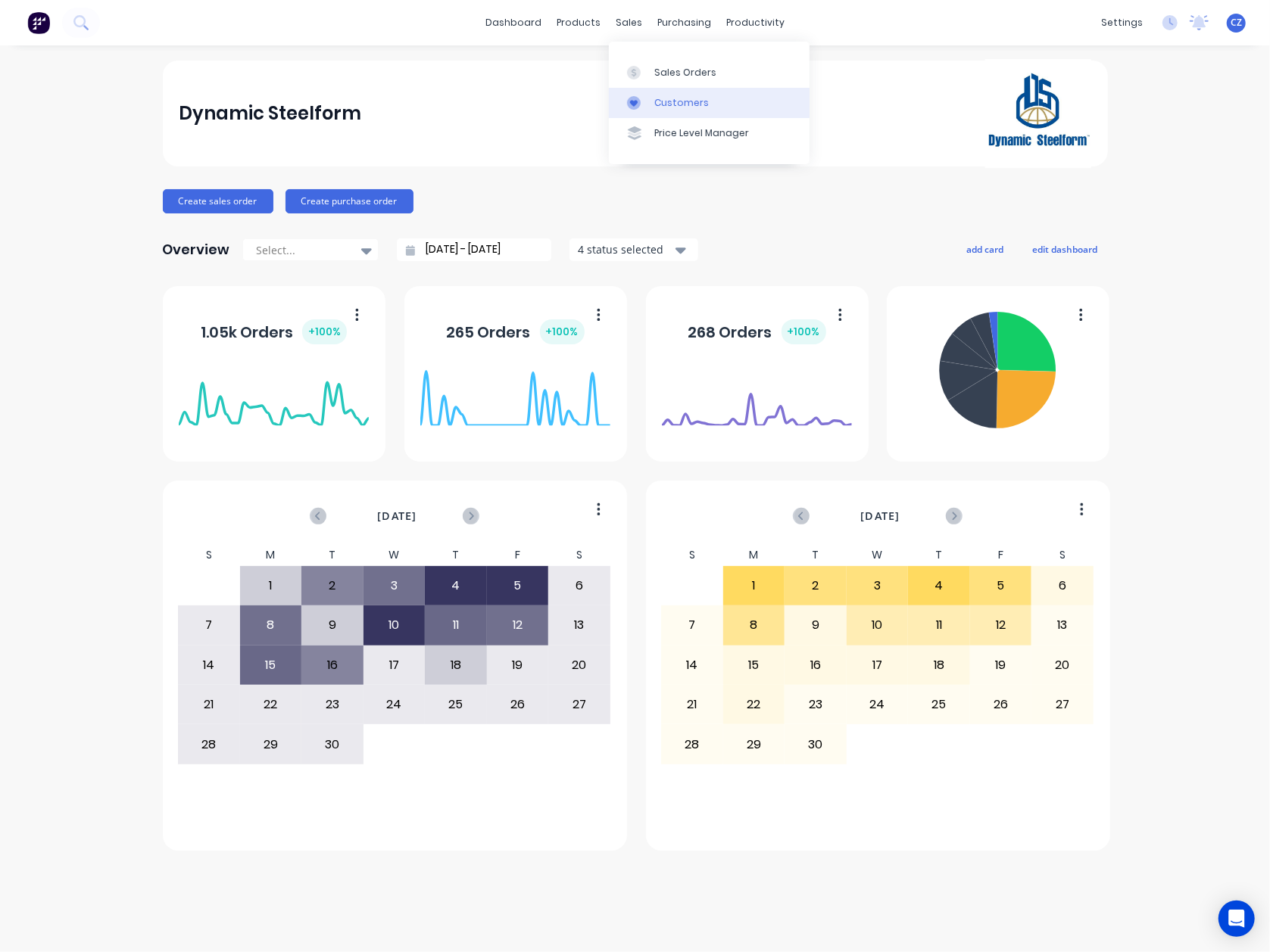
click at [649, 111] on link "Customers" at bounding box center [709, 102] width 201 height 31
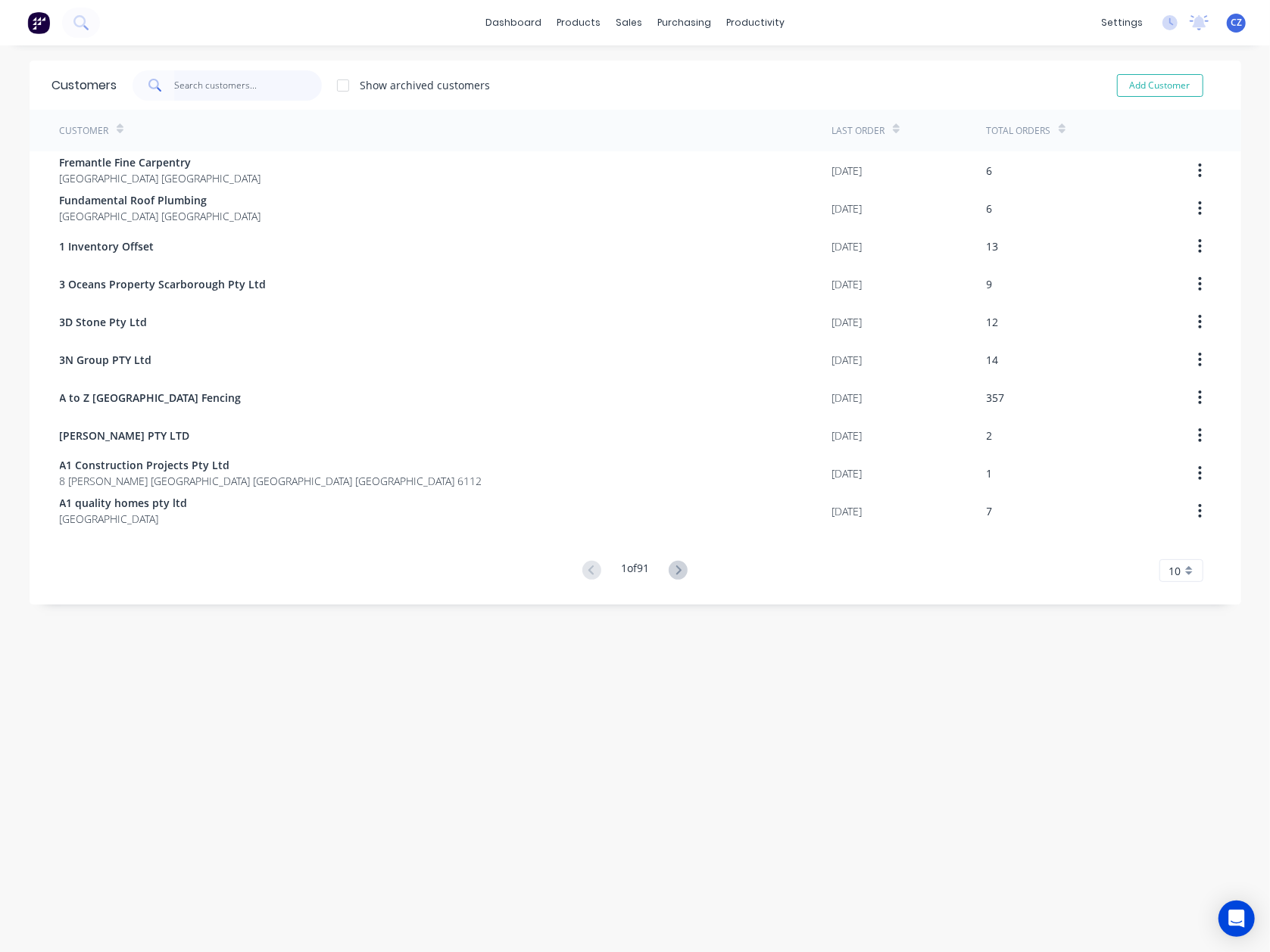
click at [201, 85] on input "text" at bounding box center [248, 85] width 148 height 31
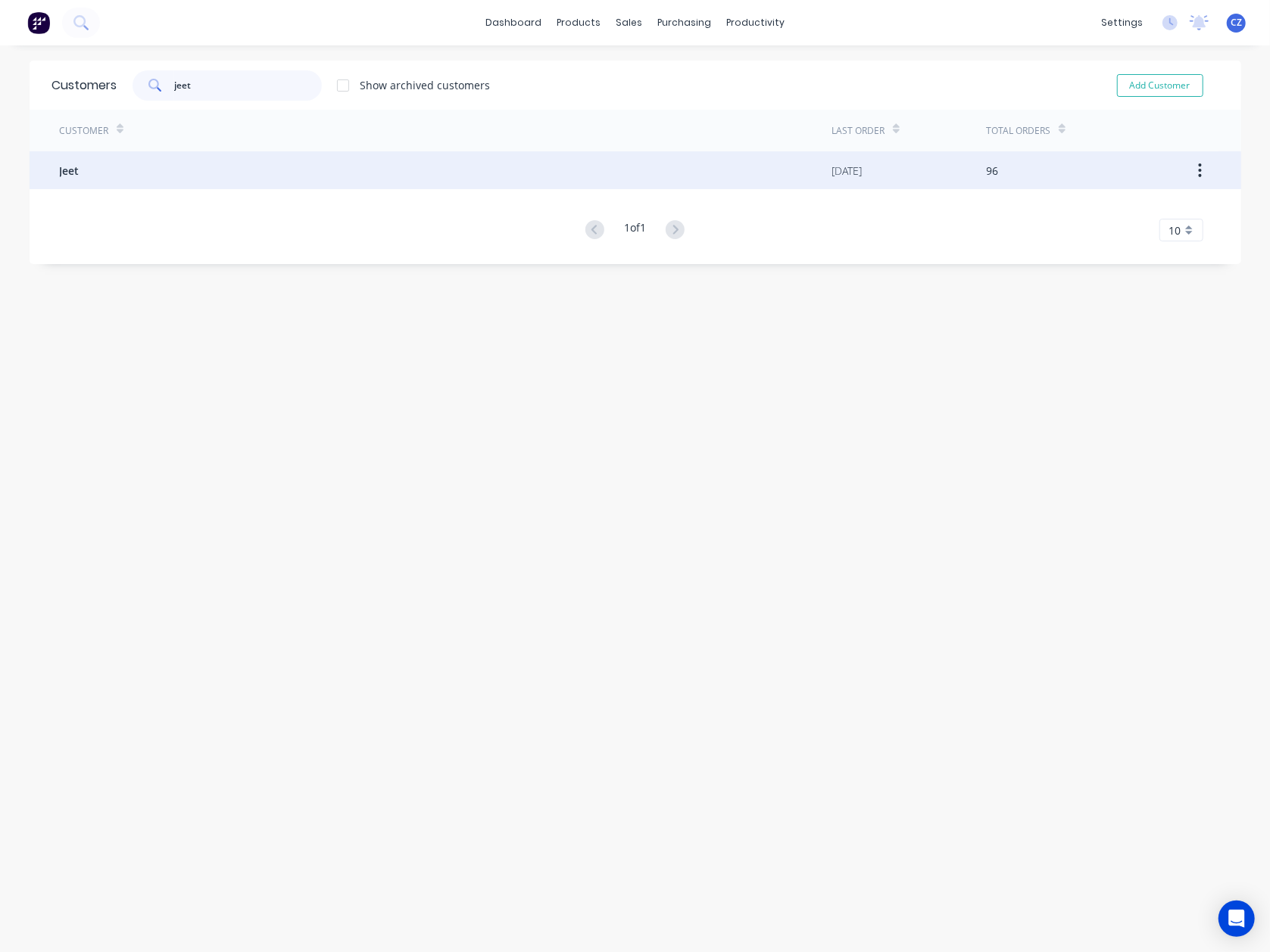
type input "jeet"
click at [191, 156] on div "Jeet" at bounding box center [446, 171] width 772 height 38
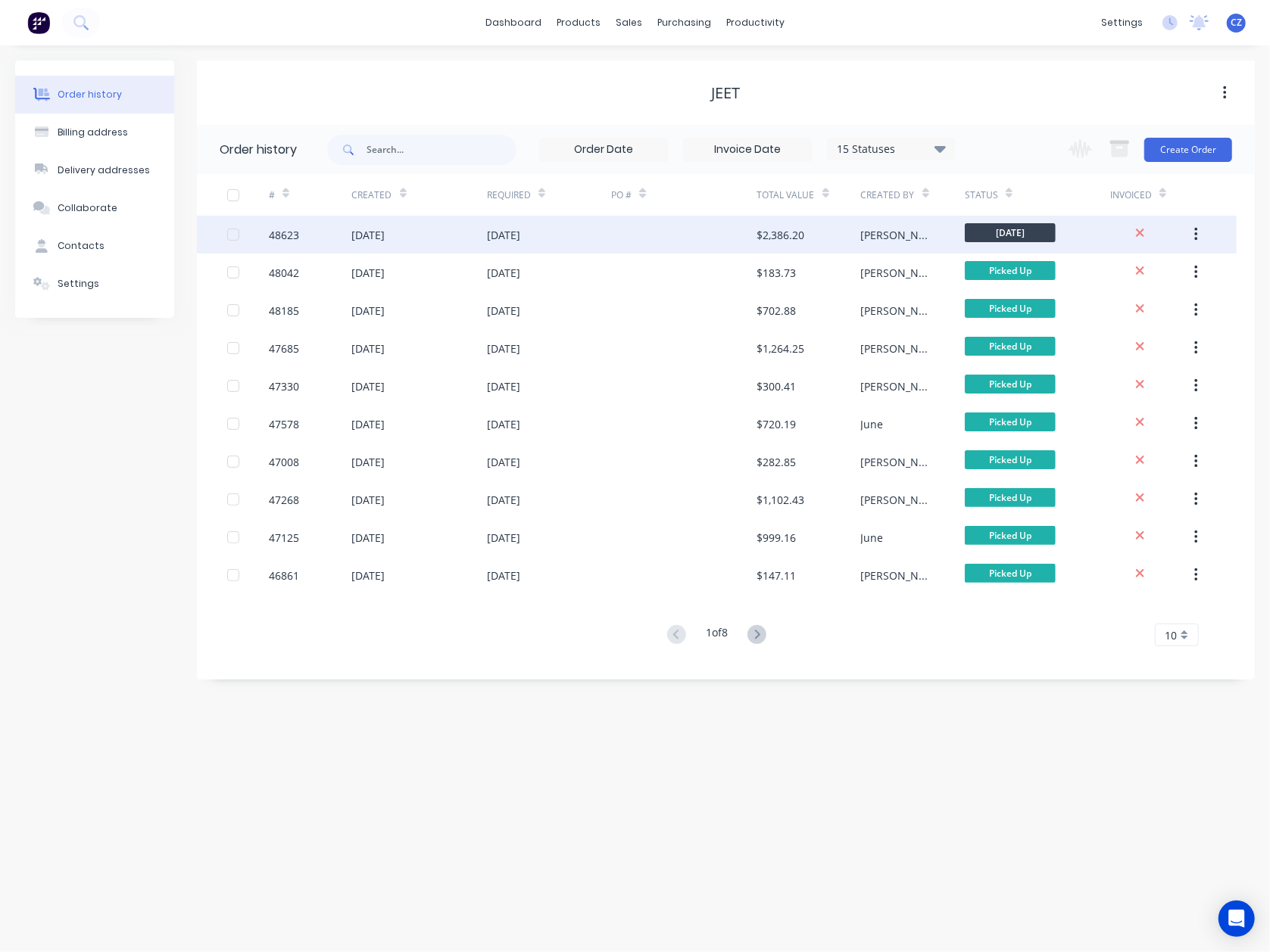
click at [627, 234] on div at bounding box center [684, 235] width 145 height 38
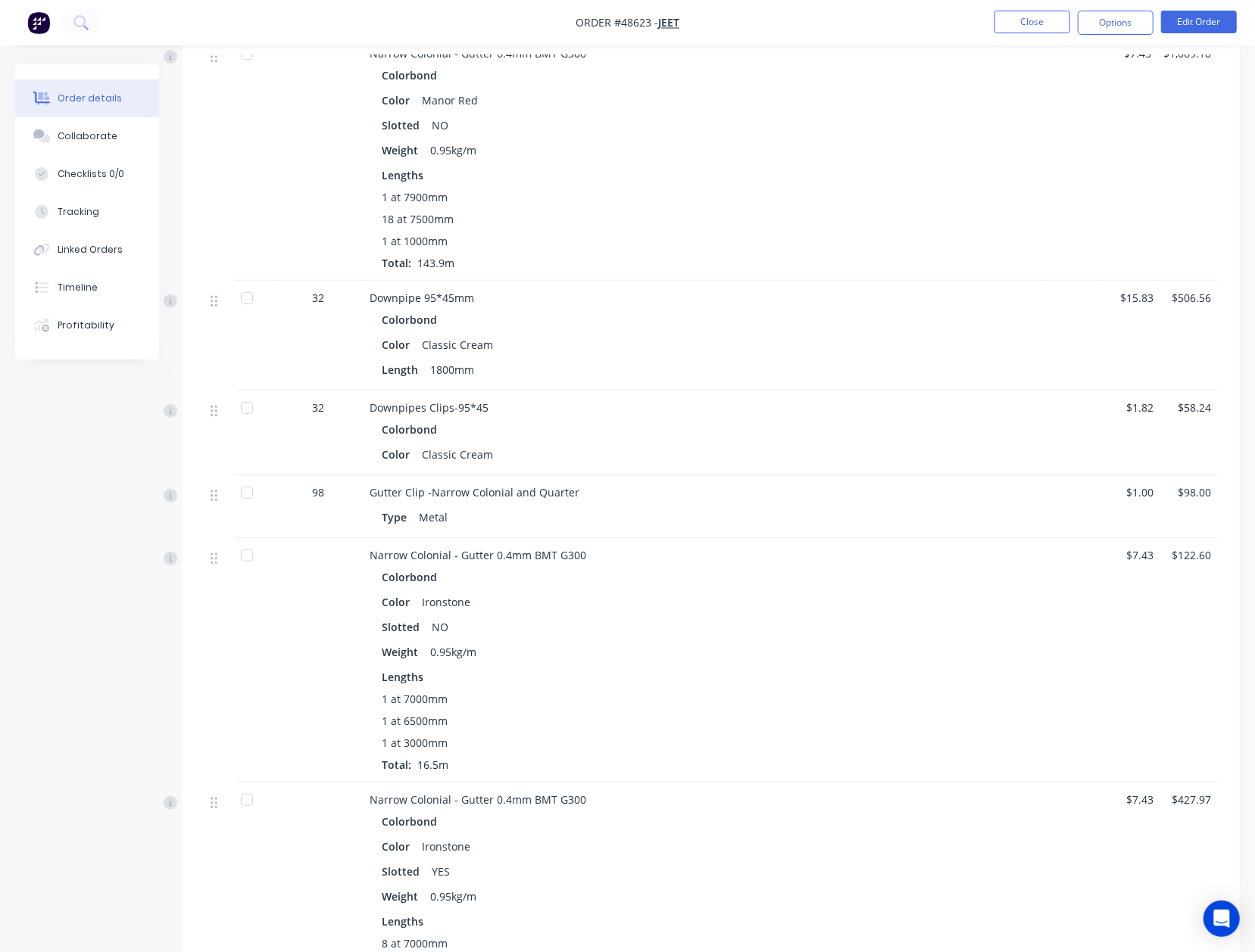
scroll to position [236, 0]
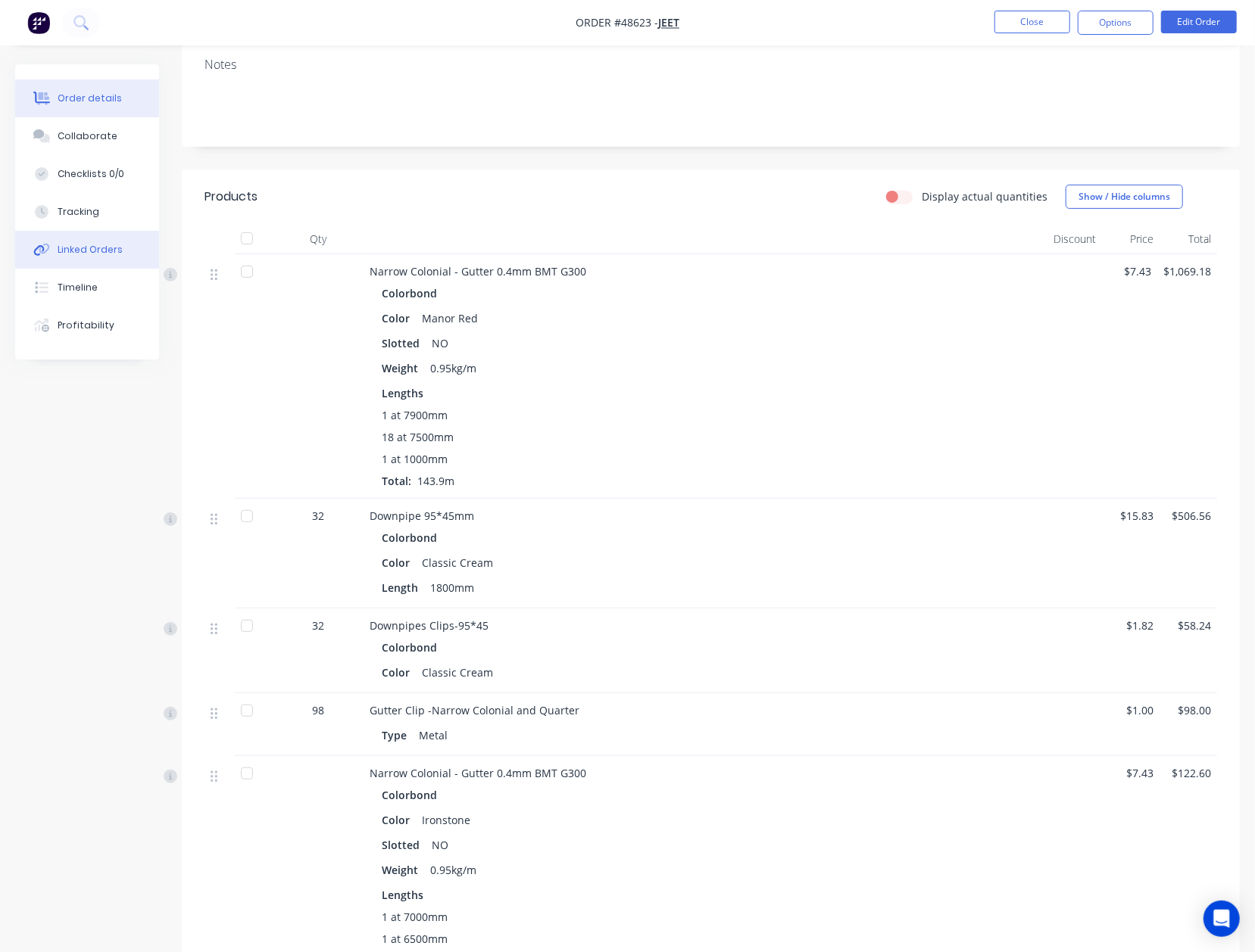
click at [77, 264] on button "Linked Orders" at bounding box center [87, 250] width 144 height 38
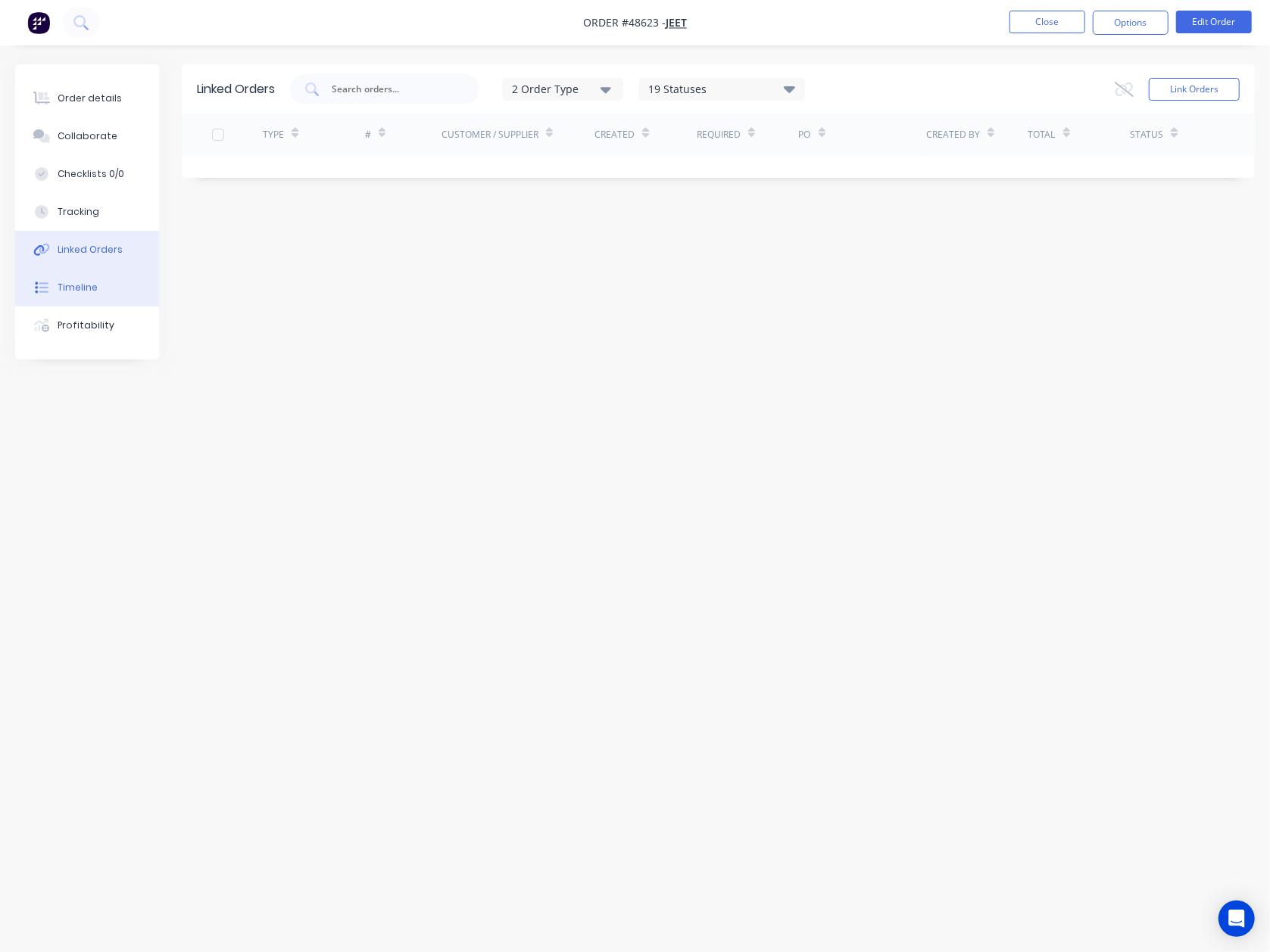
click at [68, 285] on div "Timeline" at bounding box center [78, 287] width 40 height 14
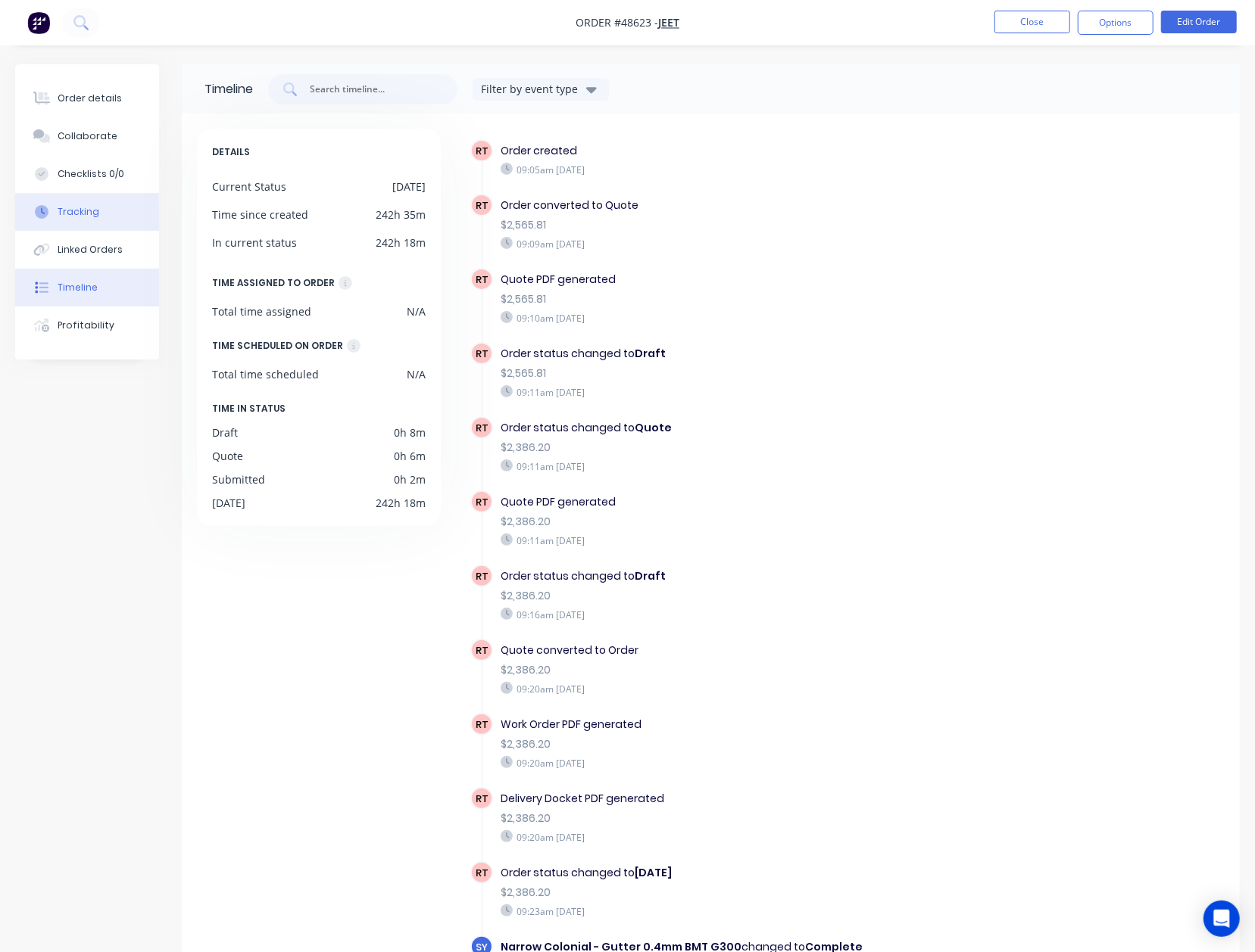
click at [78, 207] on div "Tracking" at bounding box center [78, 212] width 41 height 14
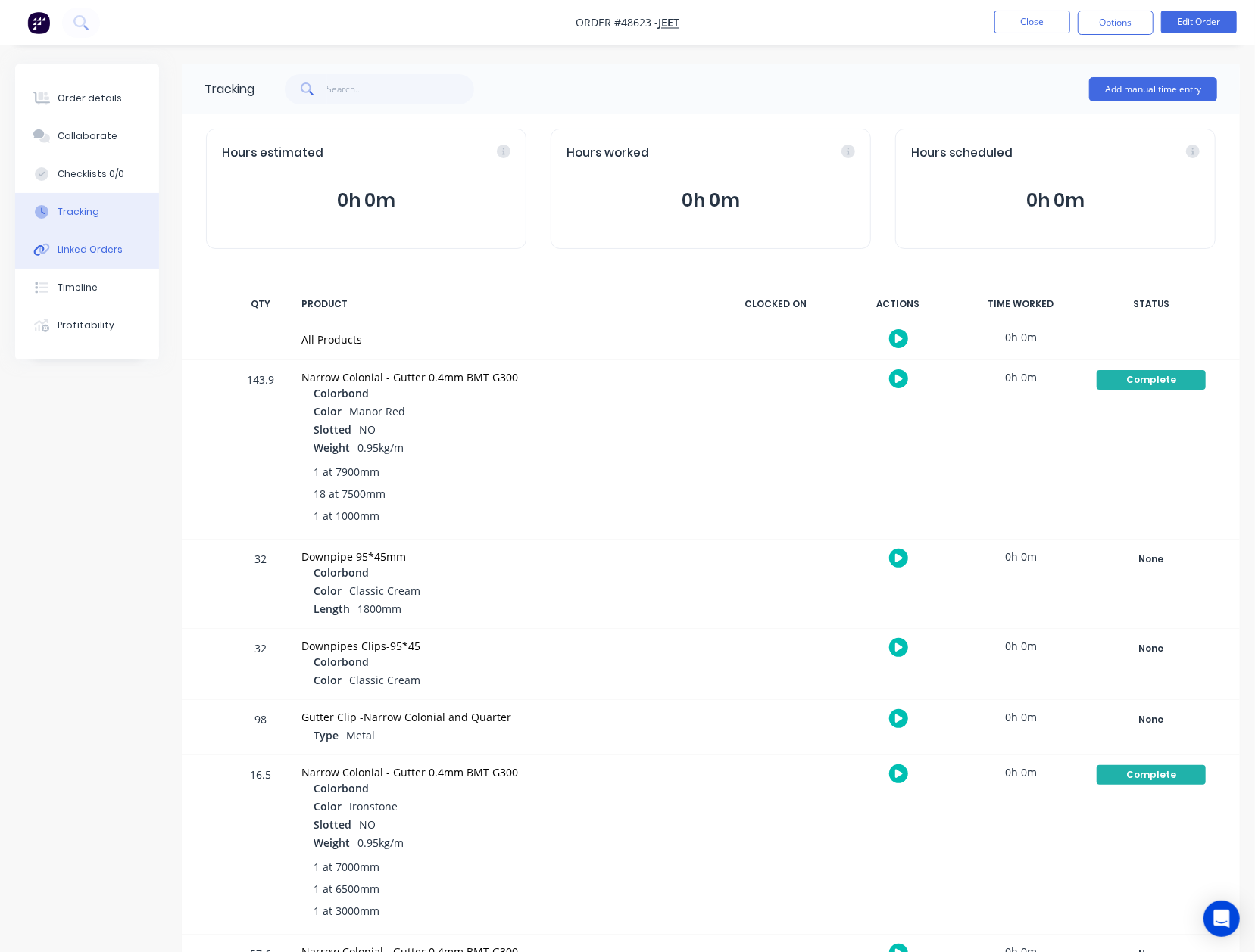
click at [67, 252] on div "Linked Orders" at bounding box center [90, 250] width 65 height 14
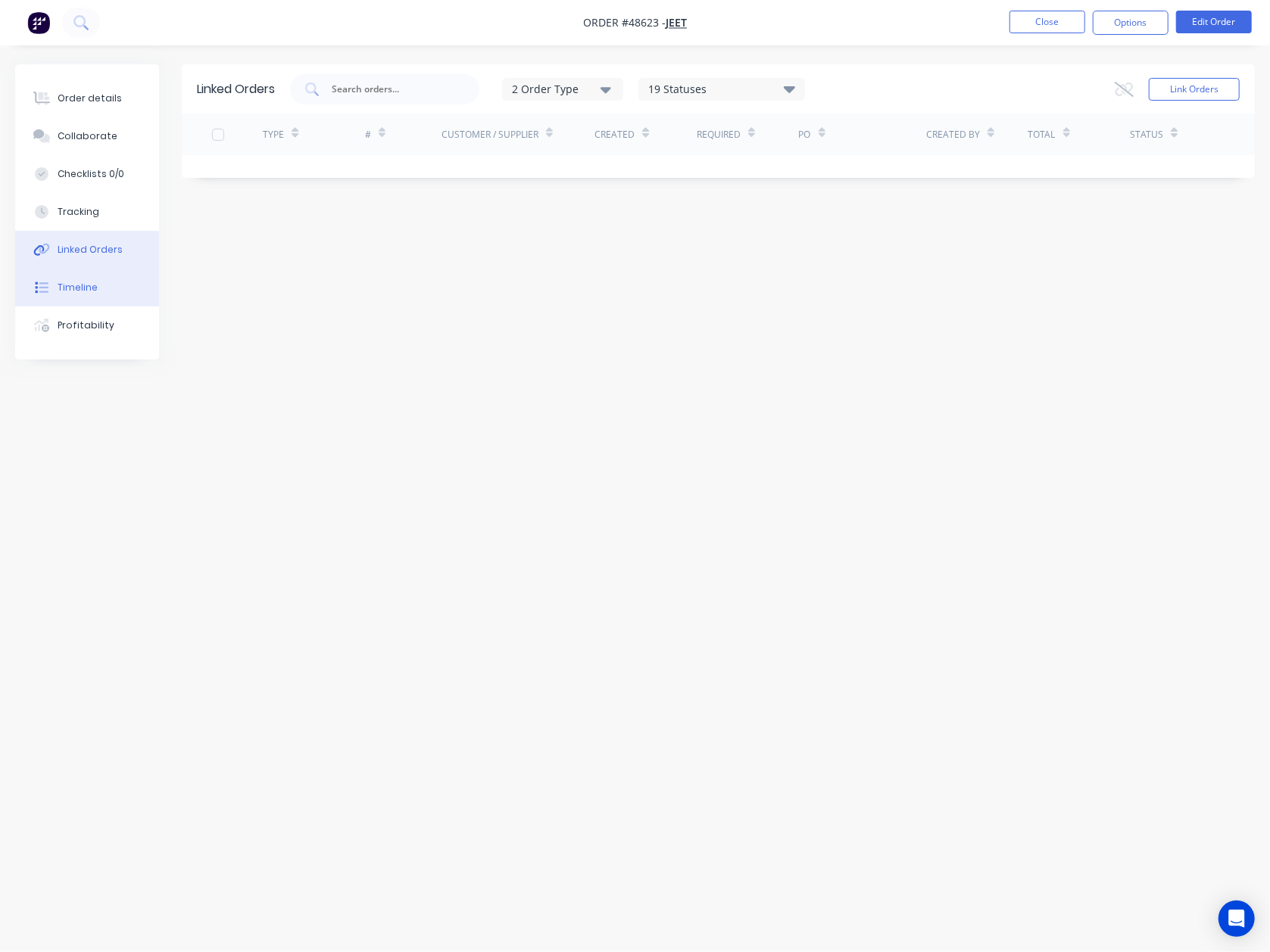
click at [78, 289] on div "Timeline" at bounding box center [78, 287] width 40 height 14
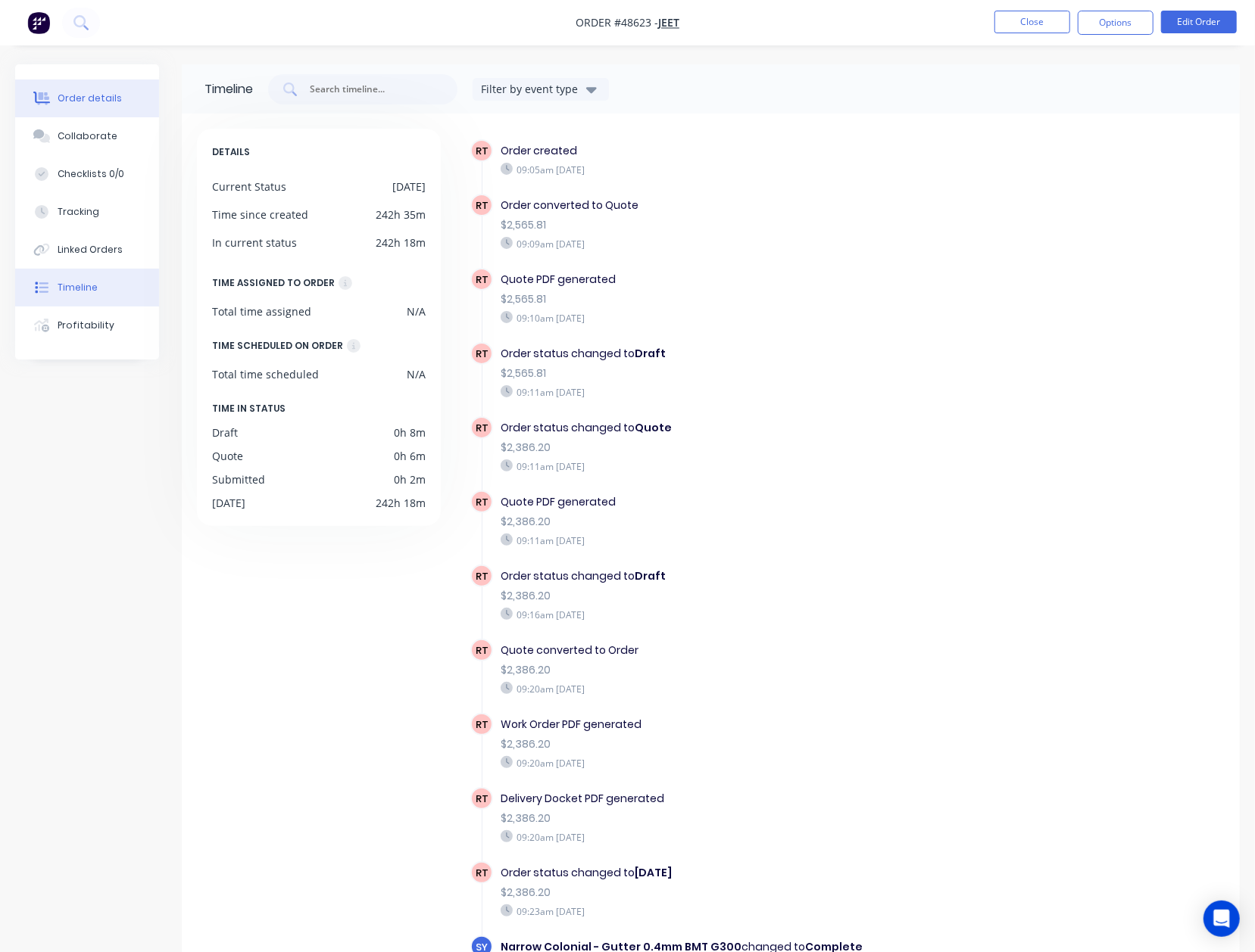
click at [87, 80] on button "Order details" at bounding box center [87, 98] width 144 height 38
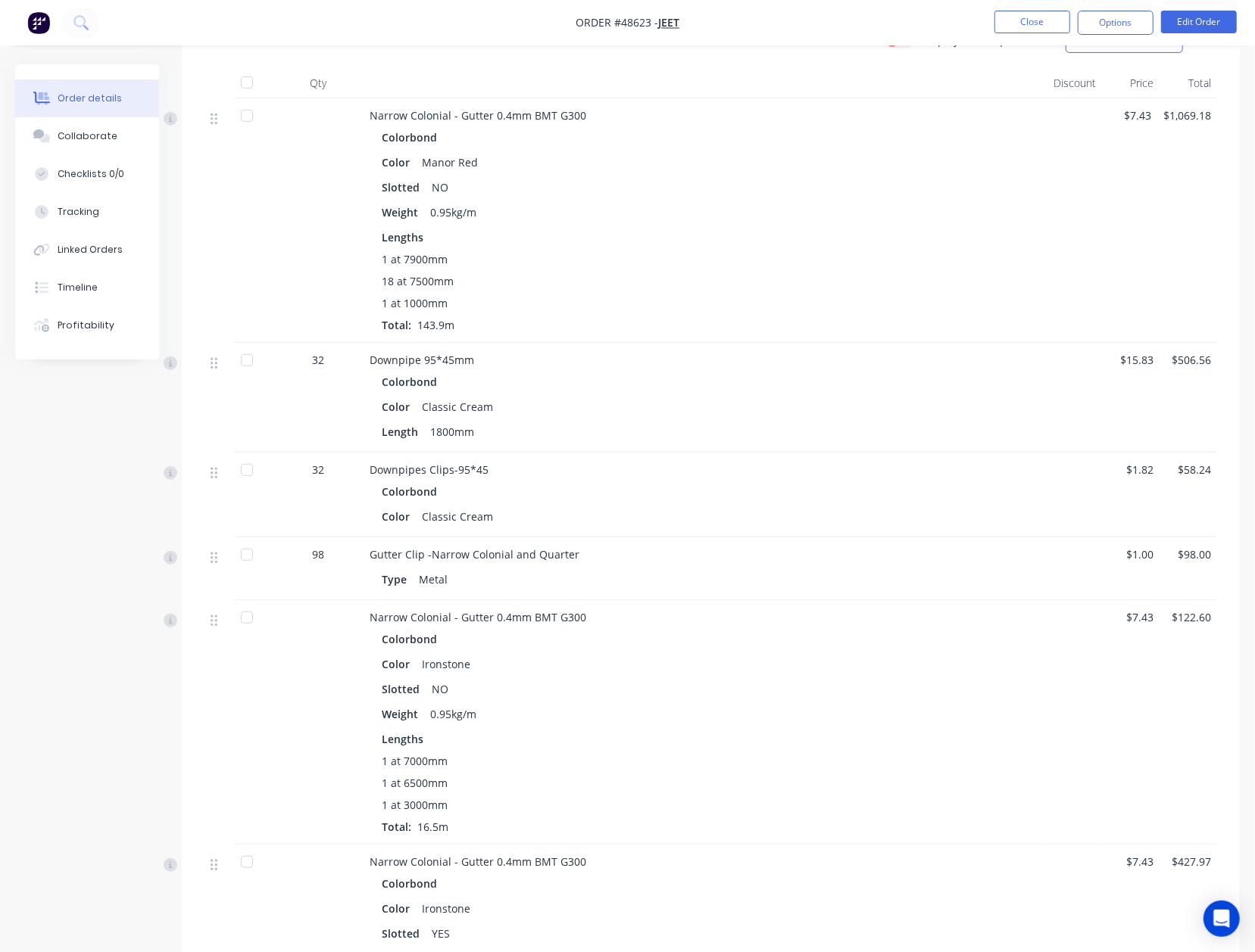
scroll to position [403, 0]
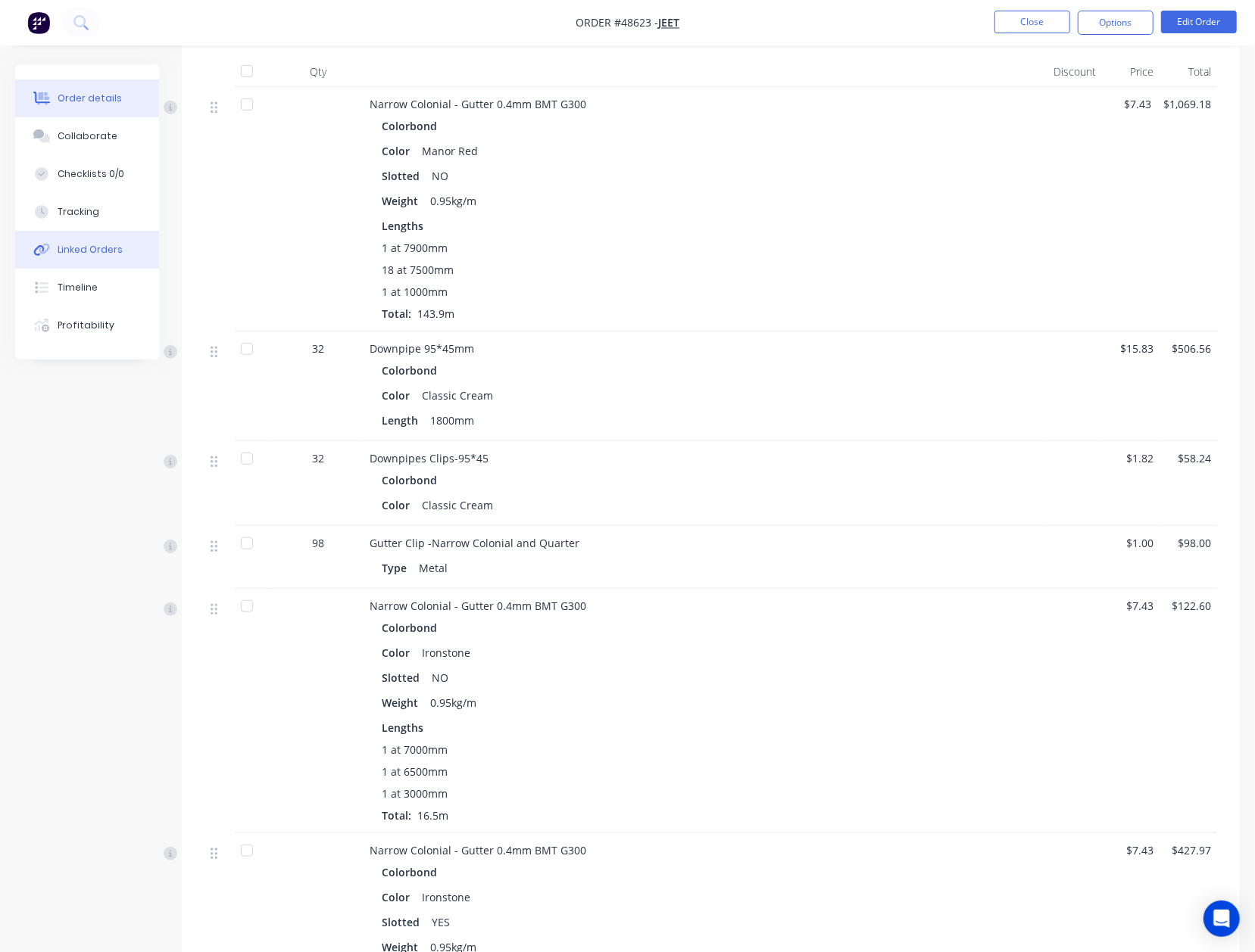
click at [74, 243] on div "Linked Orders" at bounding box center [90, 250] width 65 height 14
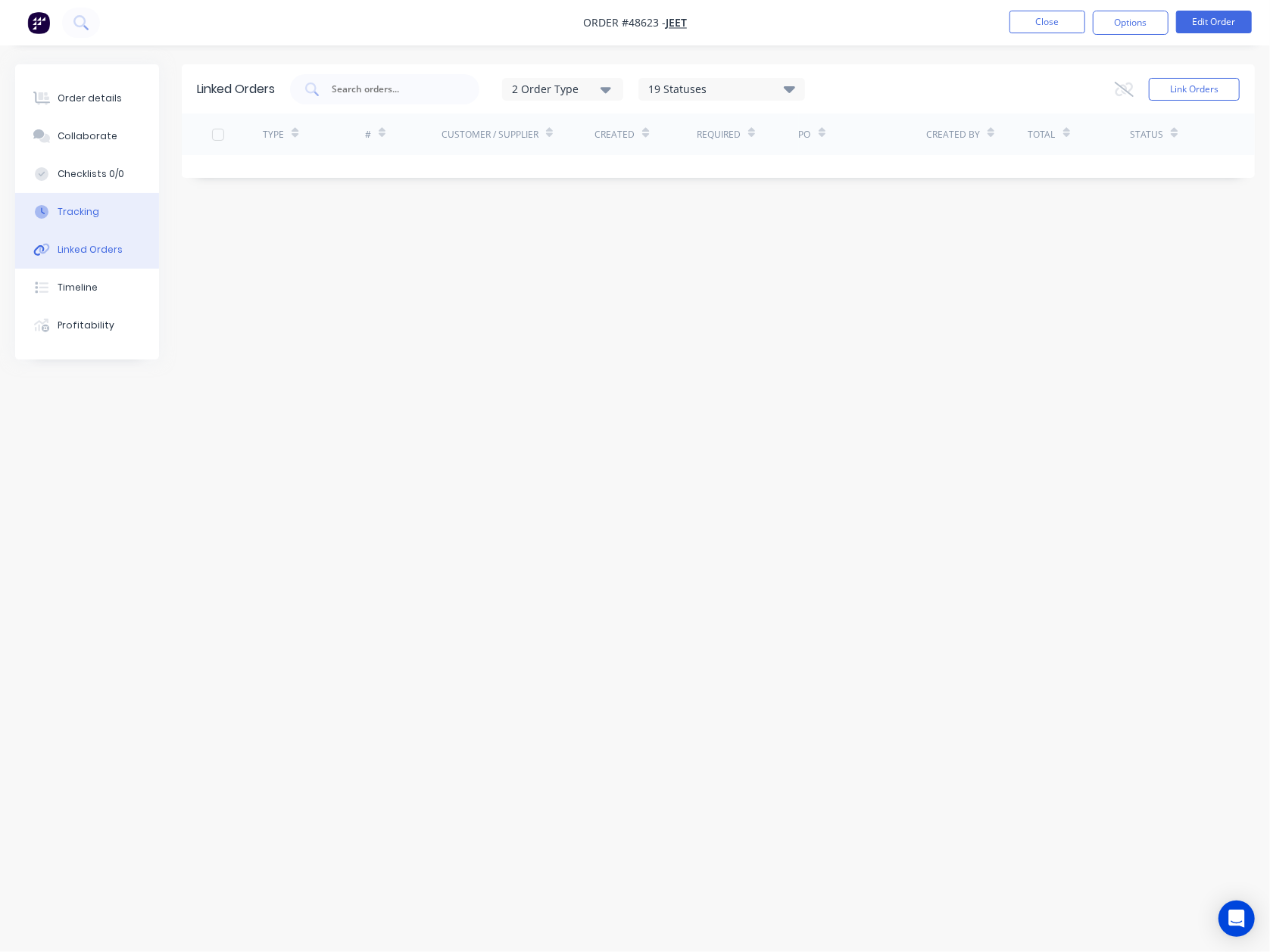
click at [59, 229] on button "Tracking" at bounding box center [87, 212] width 144 height 38
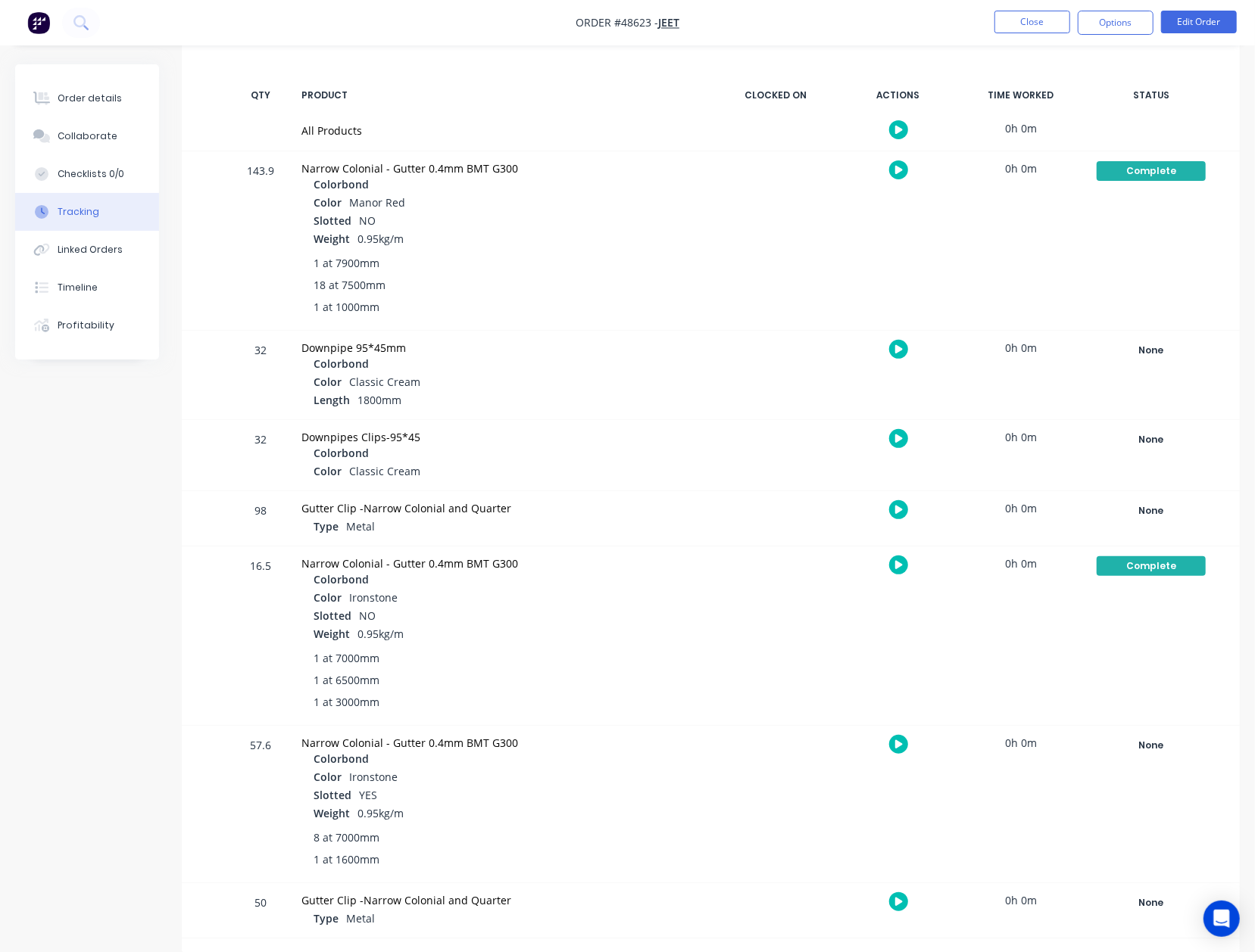
scroll to position [210, 0]
click at [584, 823] on div "8 at 7000mm 1 at 1600mm" at bounding box center [501, 848] width 399 height 50
click at [64, 86] on button "Order details" at bounding box center [87, 98] width 144 height 38
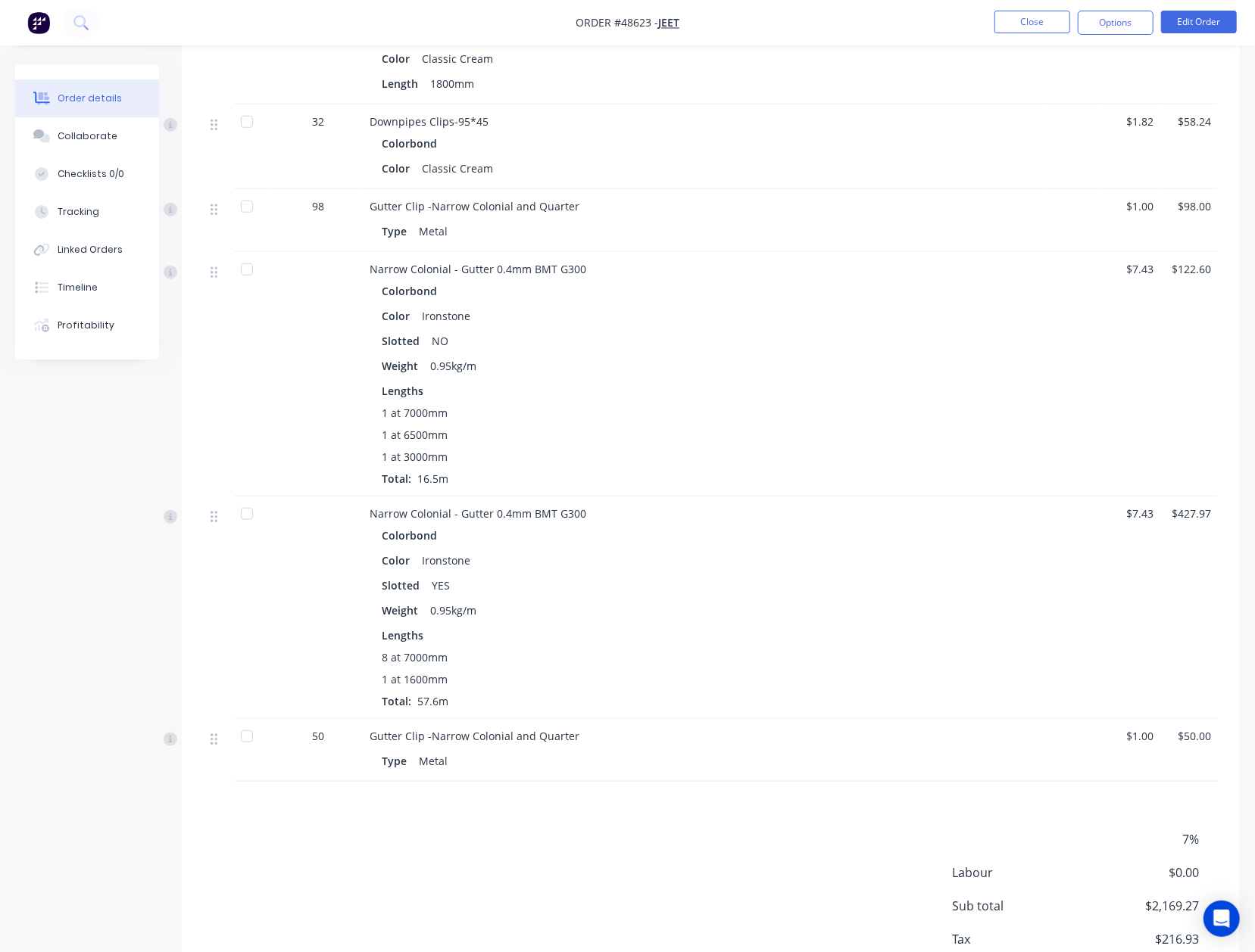
scroll to position [841, 0]
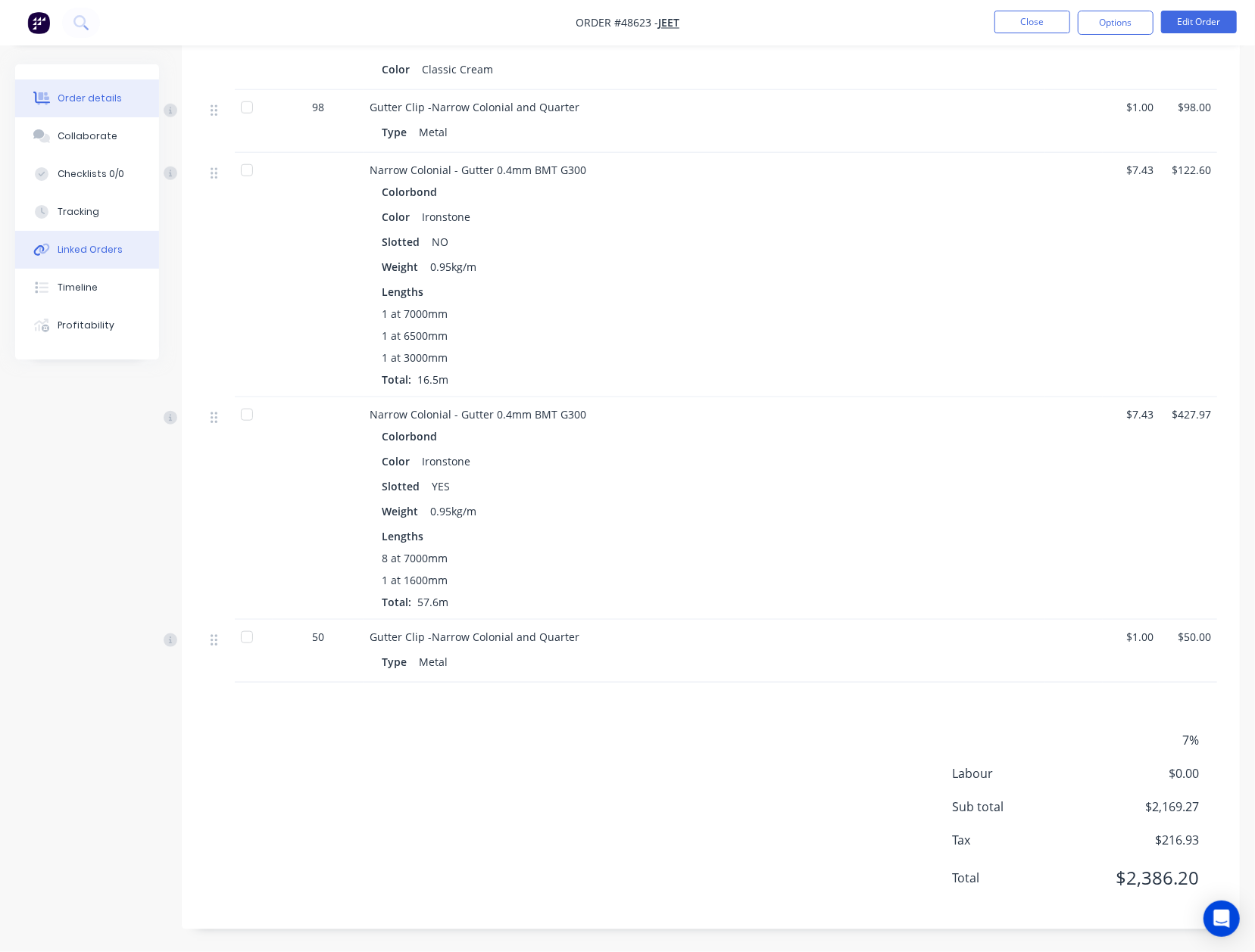
click at [67, 250] on div "Linked Orders" at bounding box center [90, 250] width 65 height 14
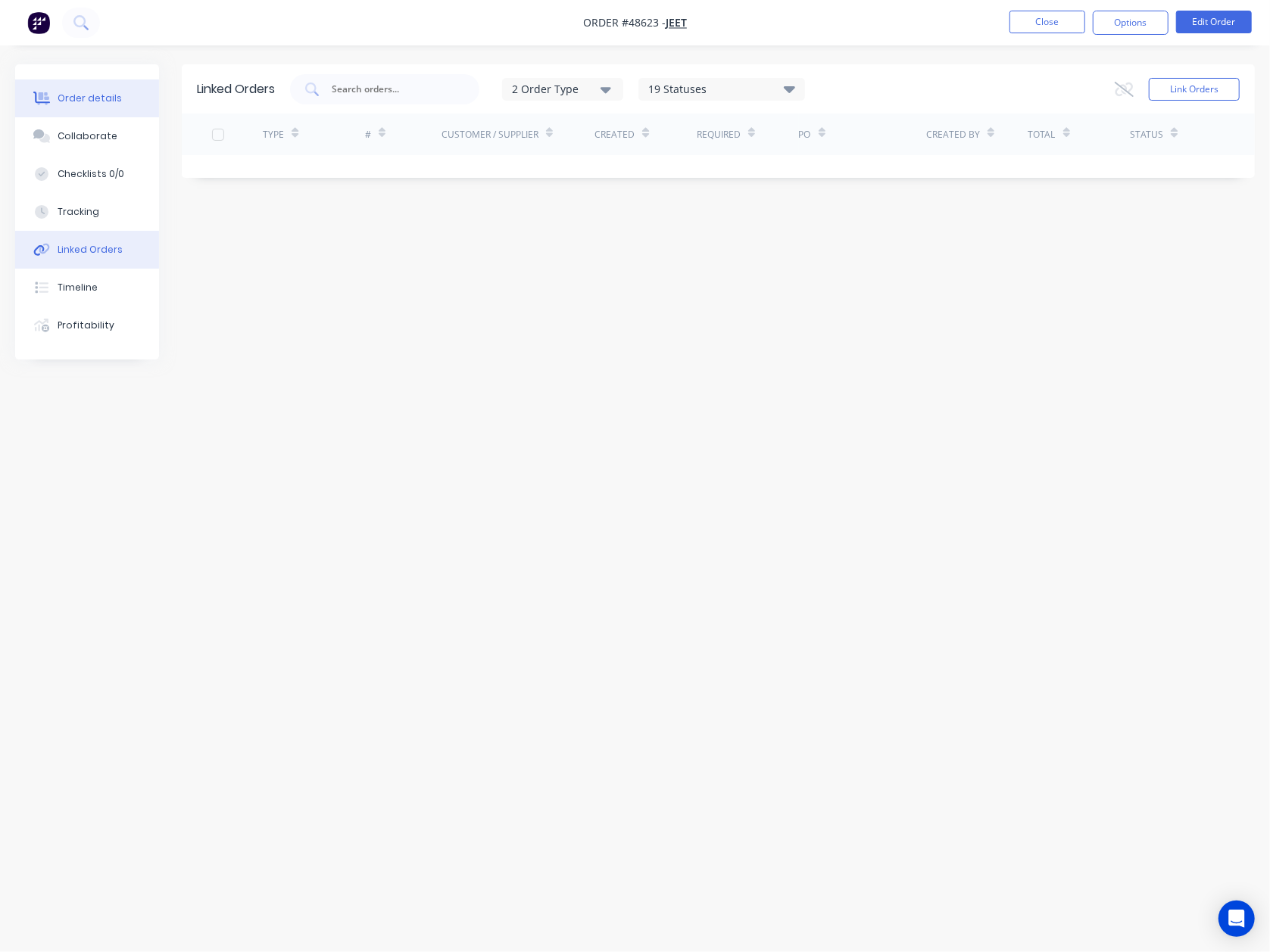
click at [95, 97] on div "Order details" at bounding box center [90, 98] width 64 height 14
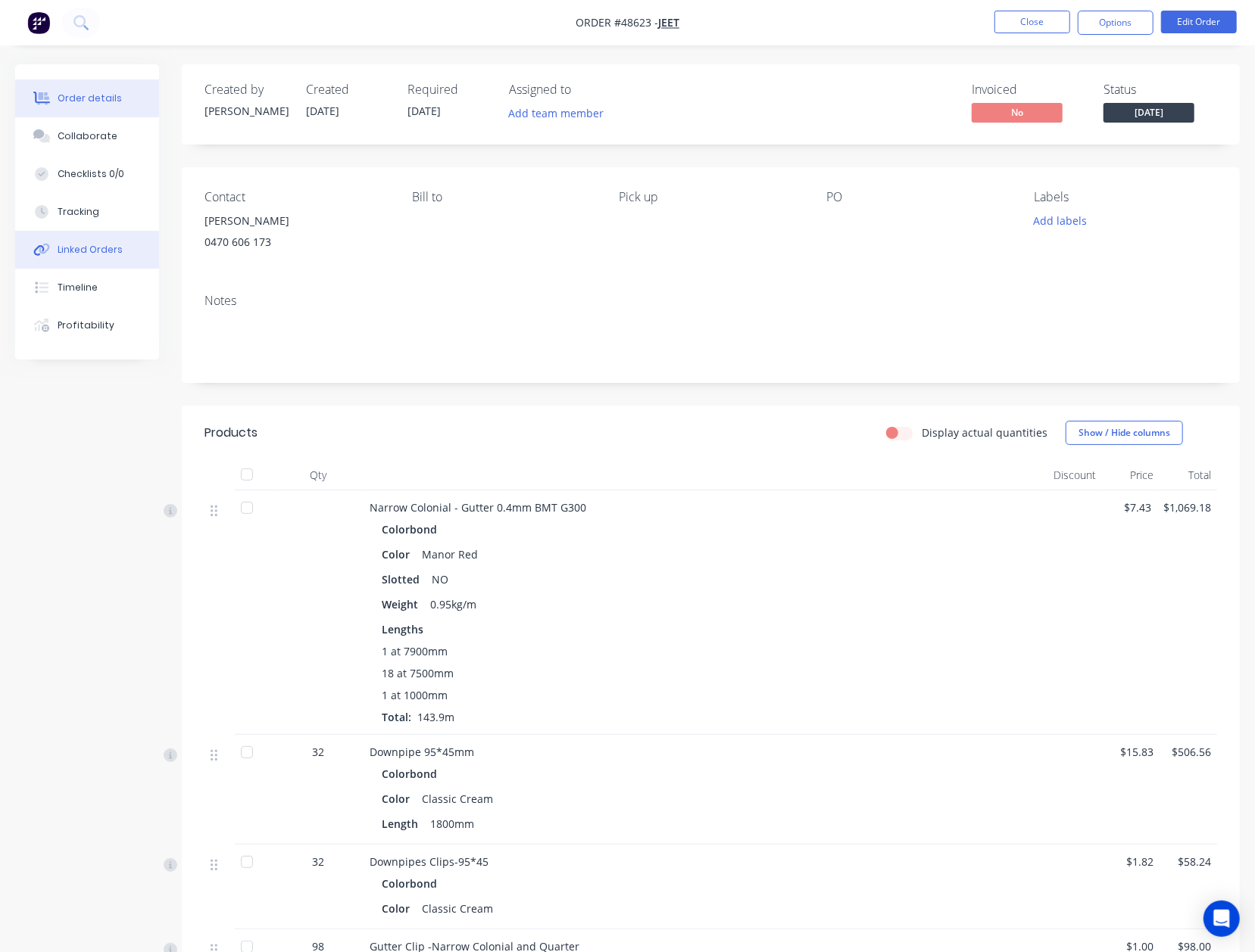
click at [101, 250] on div "Linked Orders" at bounding box center [90, 250] width 65 height 14
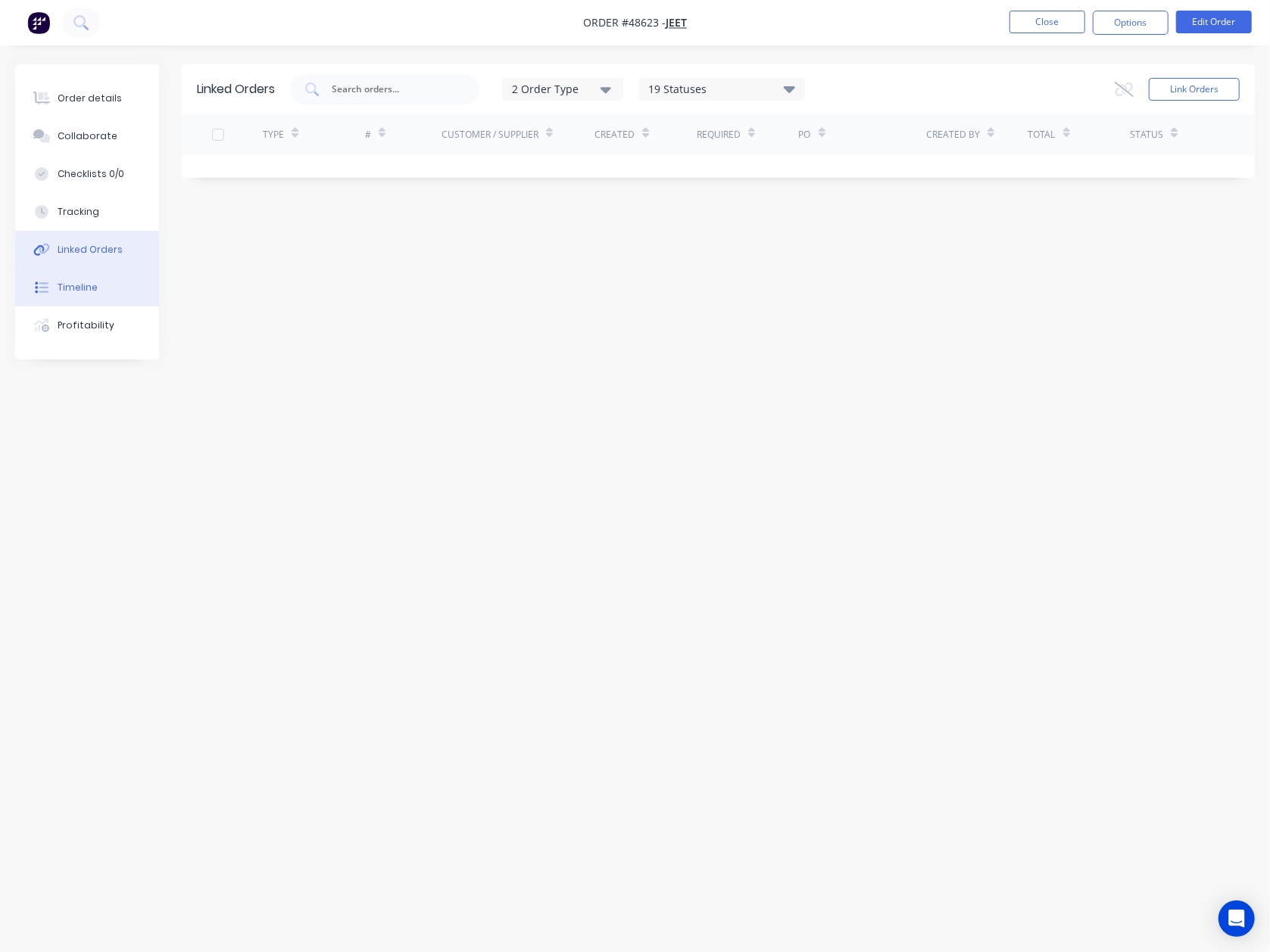
click at [97, 273] on button "Timeline" at bounding box center [87, 288] width 144 height 38
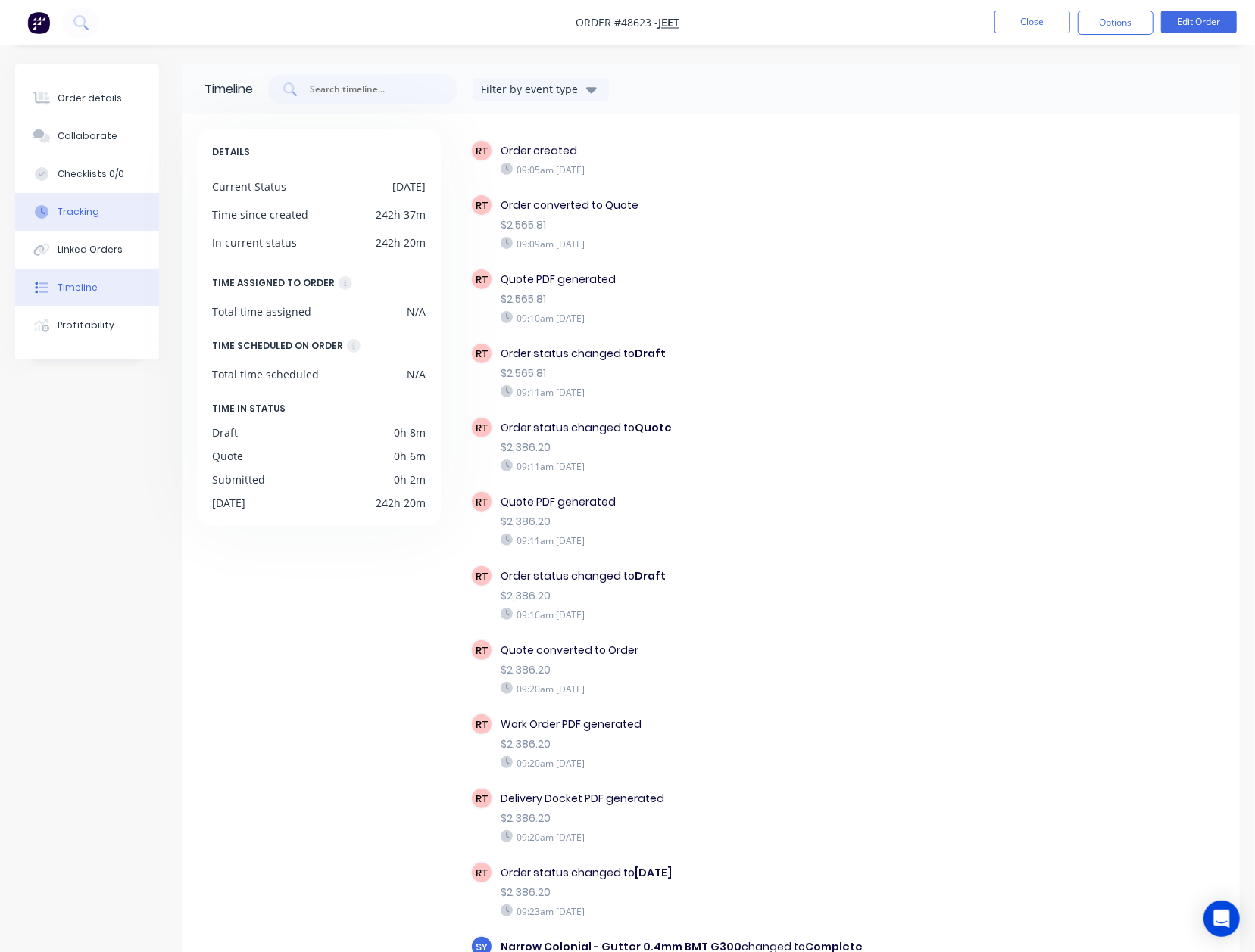
click at [100, 207] on button "Tracking" at bounding box center [87, 212] width 144 height 38
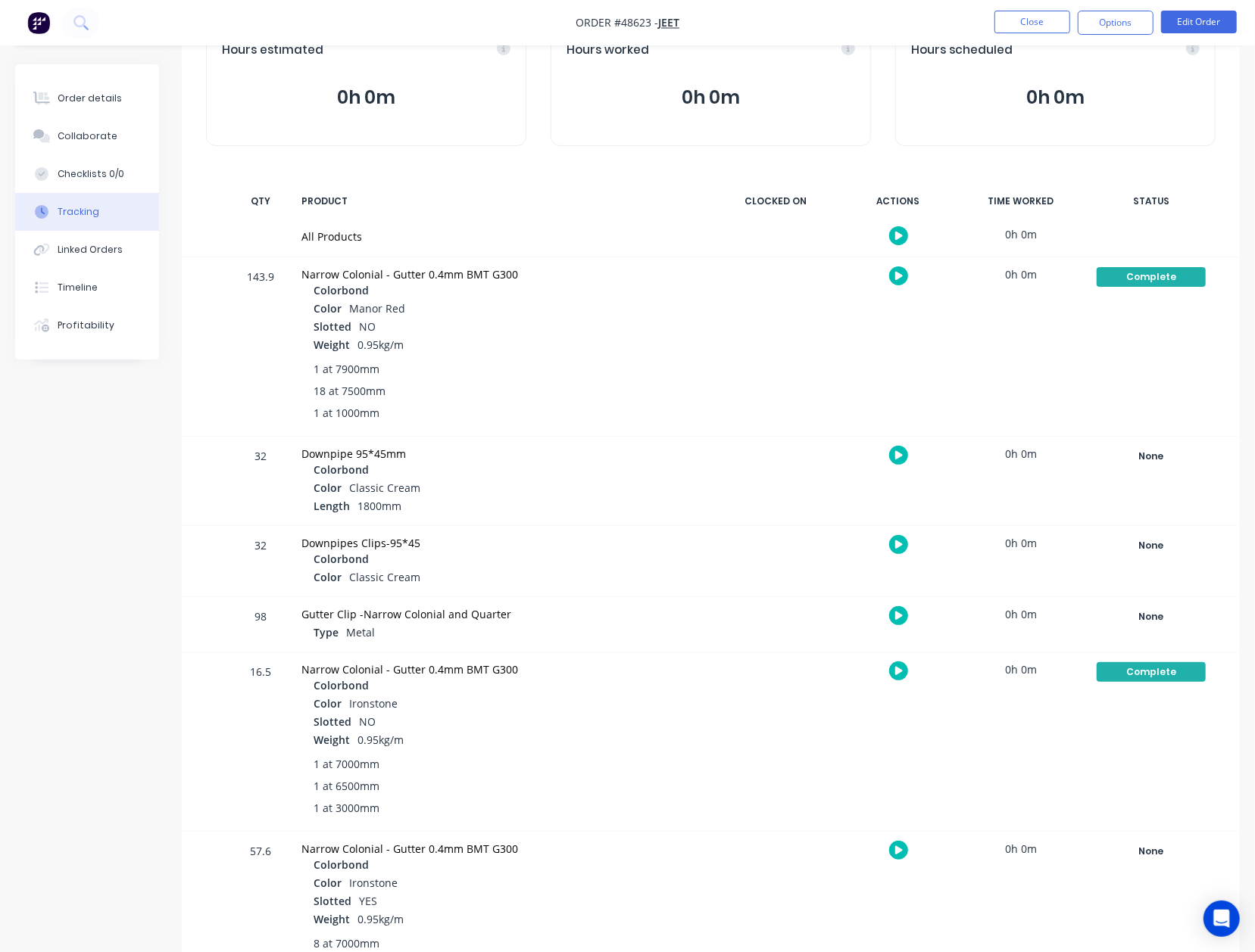
scroll to position [210, 0]
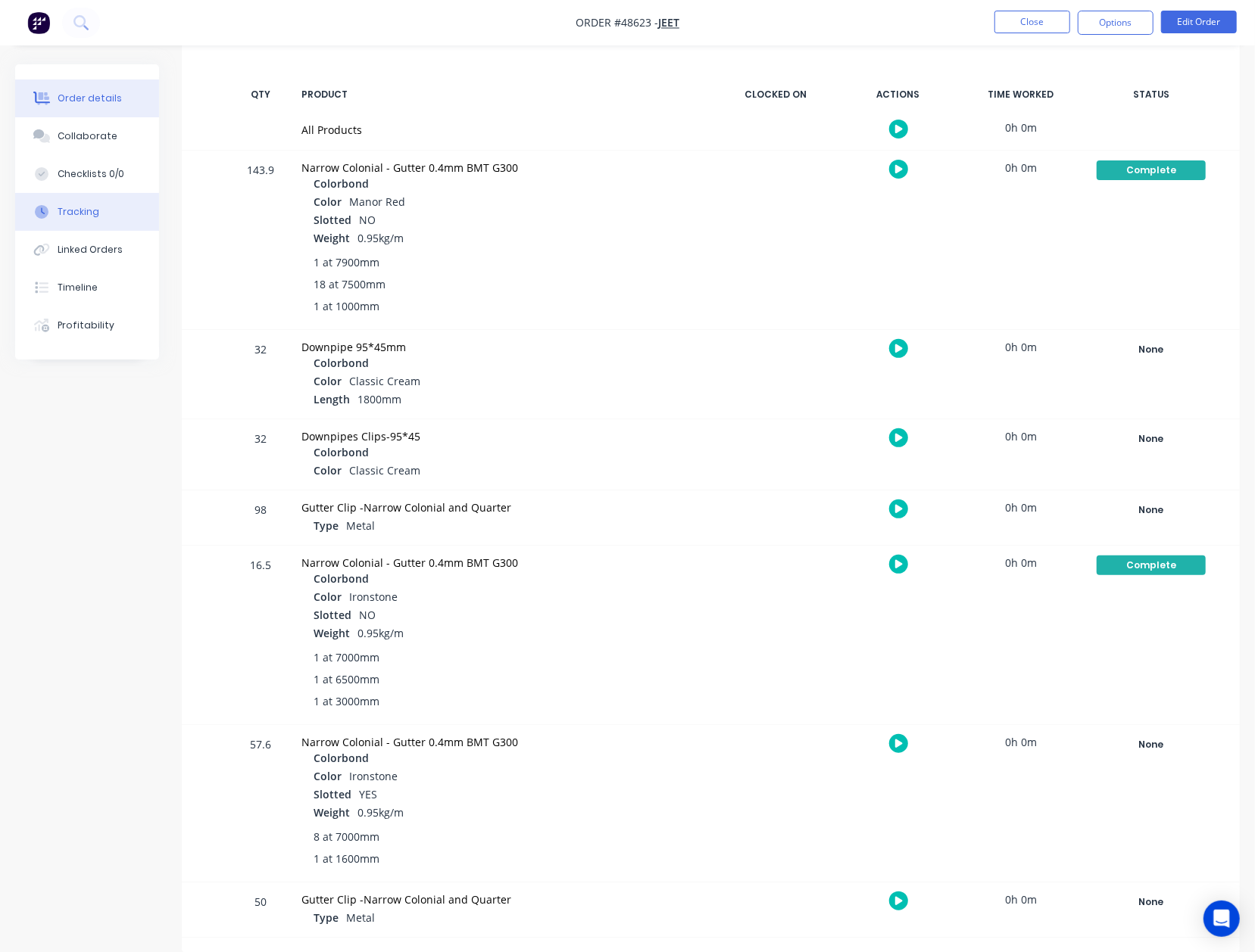
click at [97, 94] on div "Order details" at bounding box center [90, 98] width 64 height 14
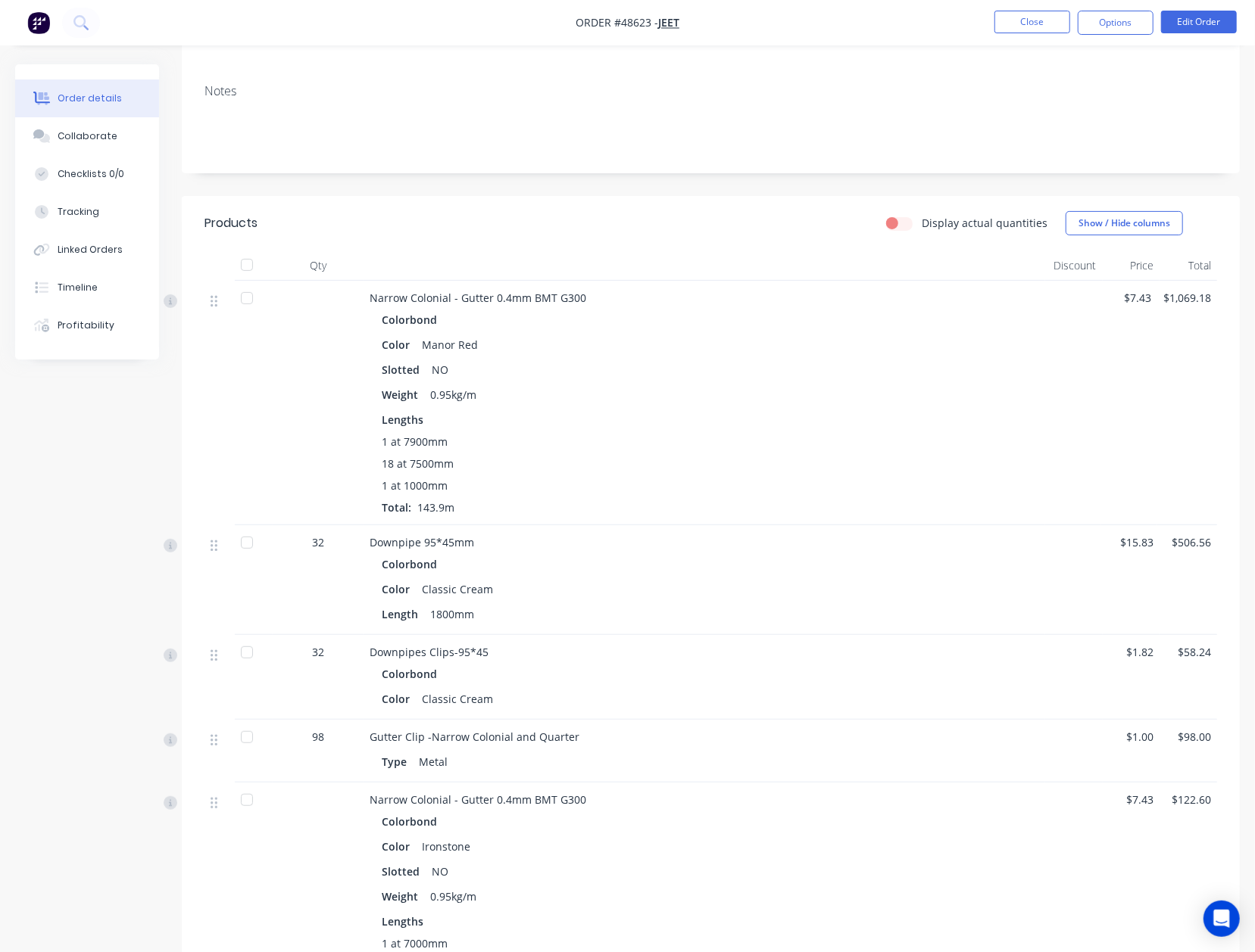
click at [837, 640] on div "Downpipes Clips-95*45 Colorbond Color Classic Cream" at bounding box center [704, 677] width 682 height 85
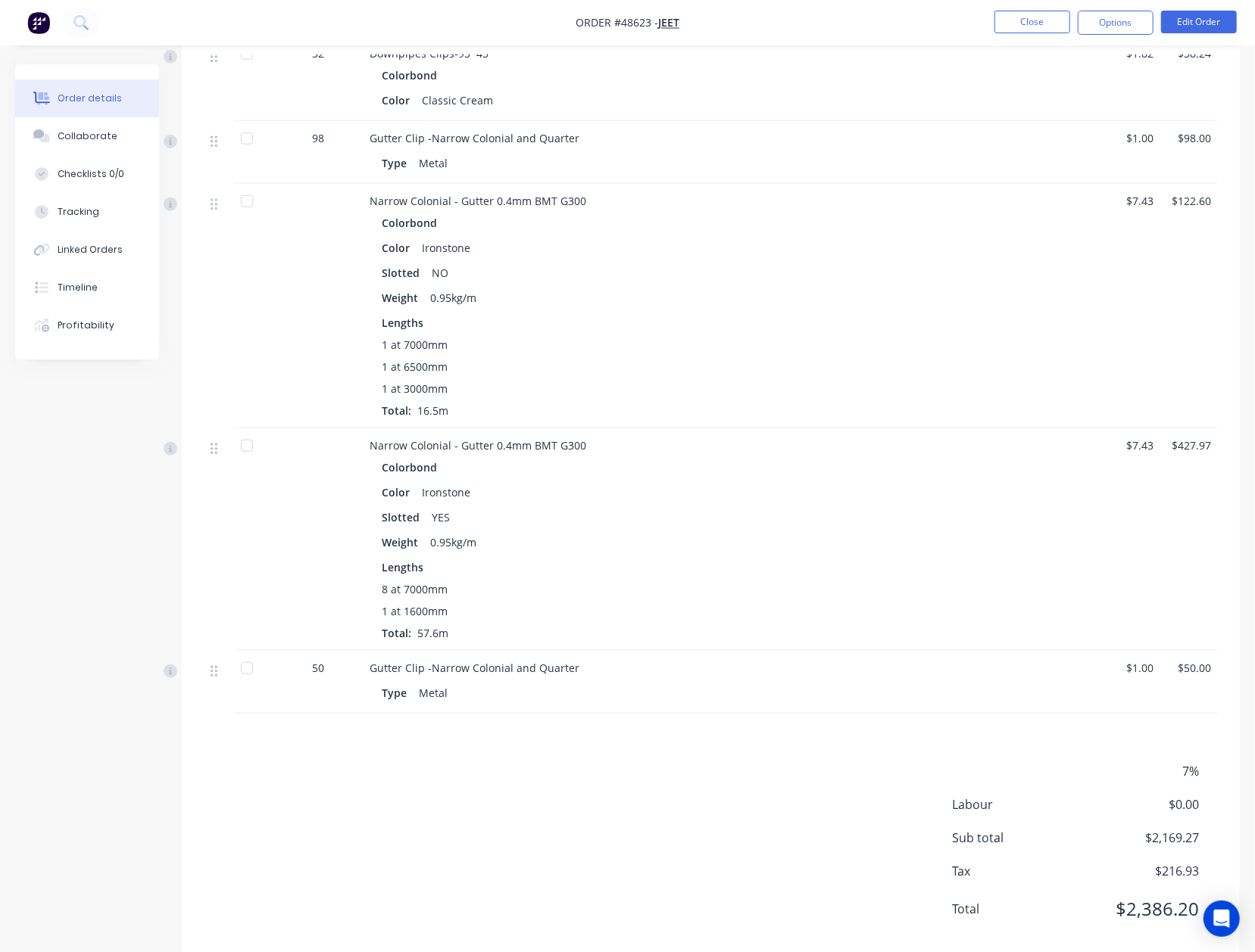
scroll to position [841, 0]
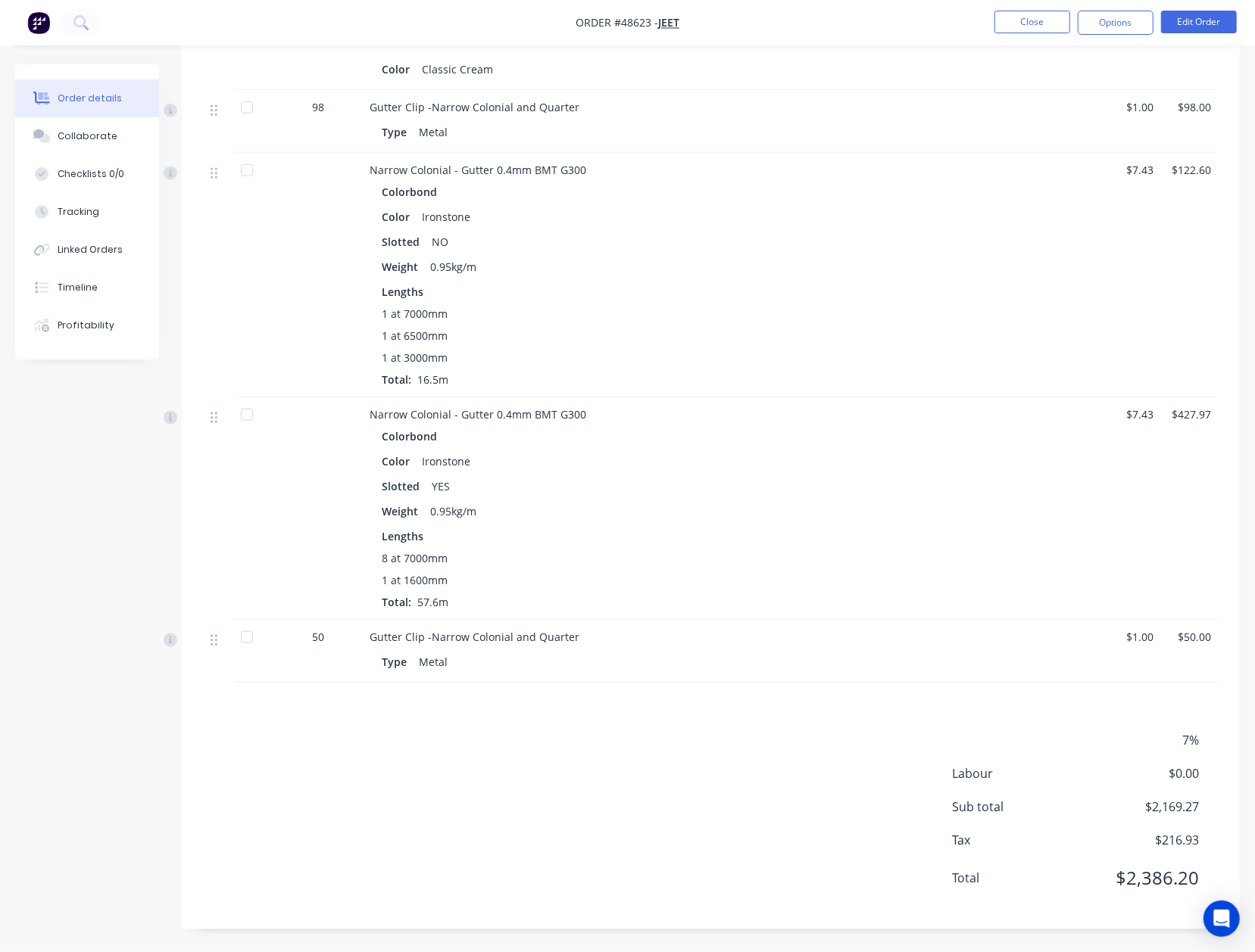
click at [646, 806] on div "7% Labour $0.00 Sub total $2,169.27 Tax $216.93 Total $2,386.20" at bounding box center [710, 818] width 1012 height 176
click at [676, 761] on div "7% Labour $0.00 Sub total $2,169.27 Tax $216.93 Total $2,386.20" at bounding box center [710, 818] width 1012 height 176
click at [73, 250] on div "Linked Orders" at bounding box center [90, 250] width 65 height 14
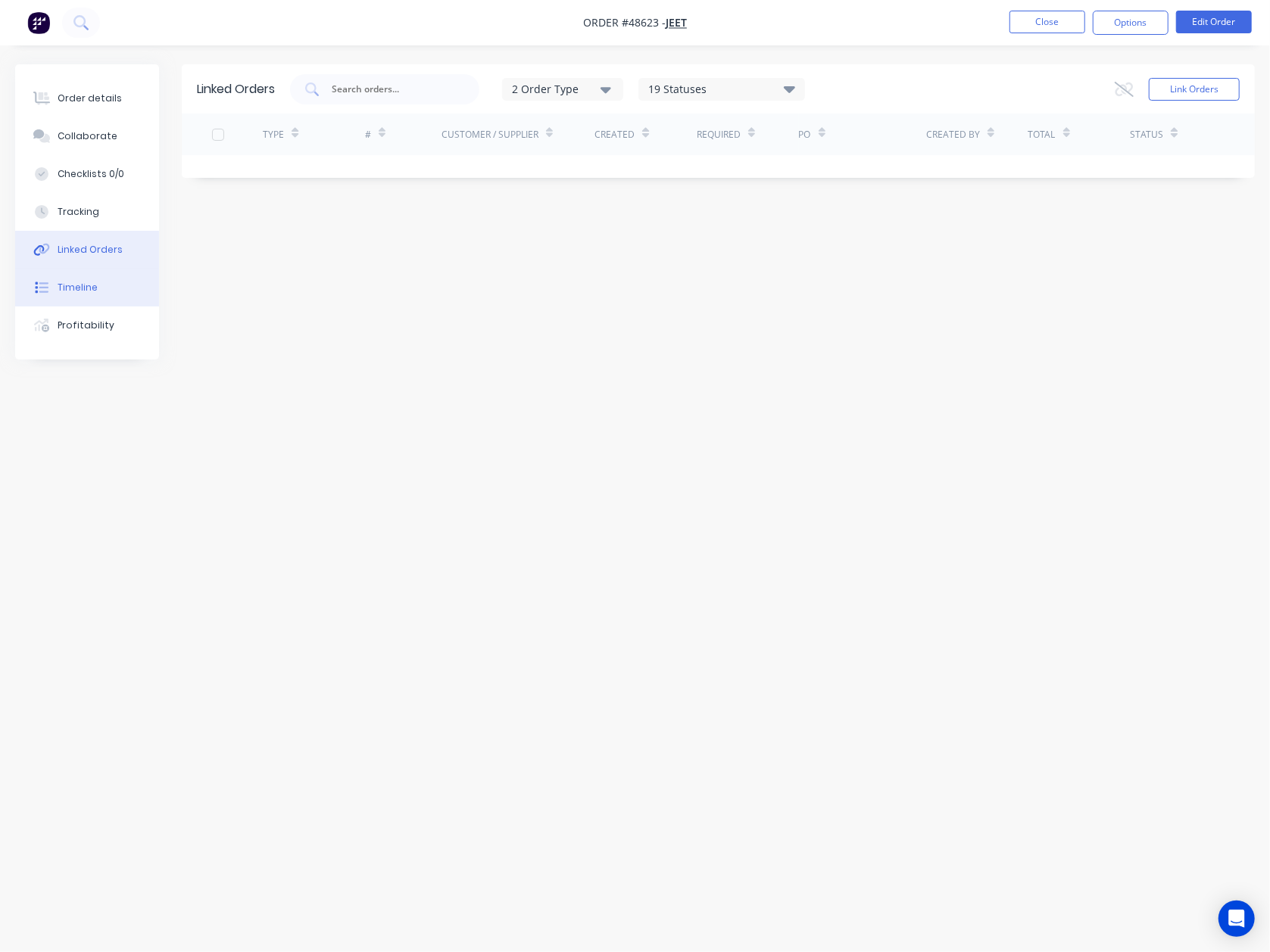
click at [68, 285] on div "Timeline" at bounding box center [78, 287] width 40 height 14
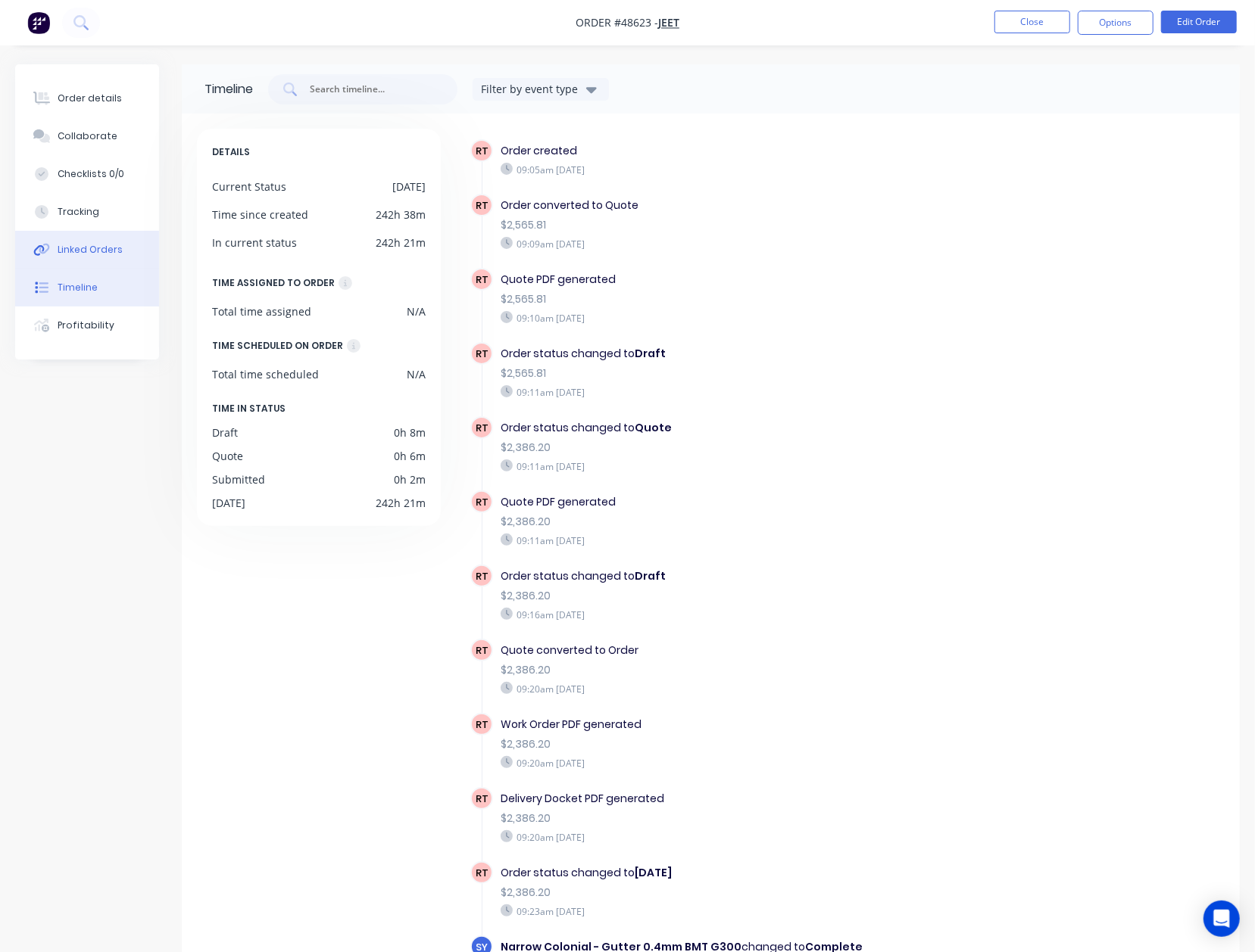
click at [76, 252] on div "Linked Orders" at bounding box center [90, 250] width 65 height 14
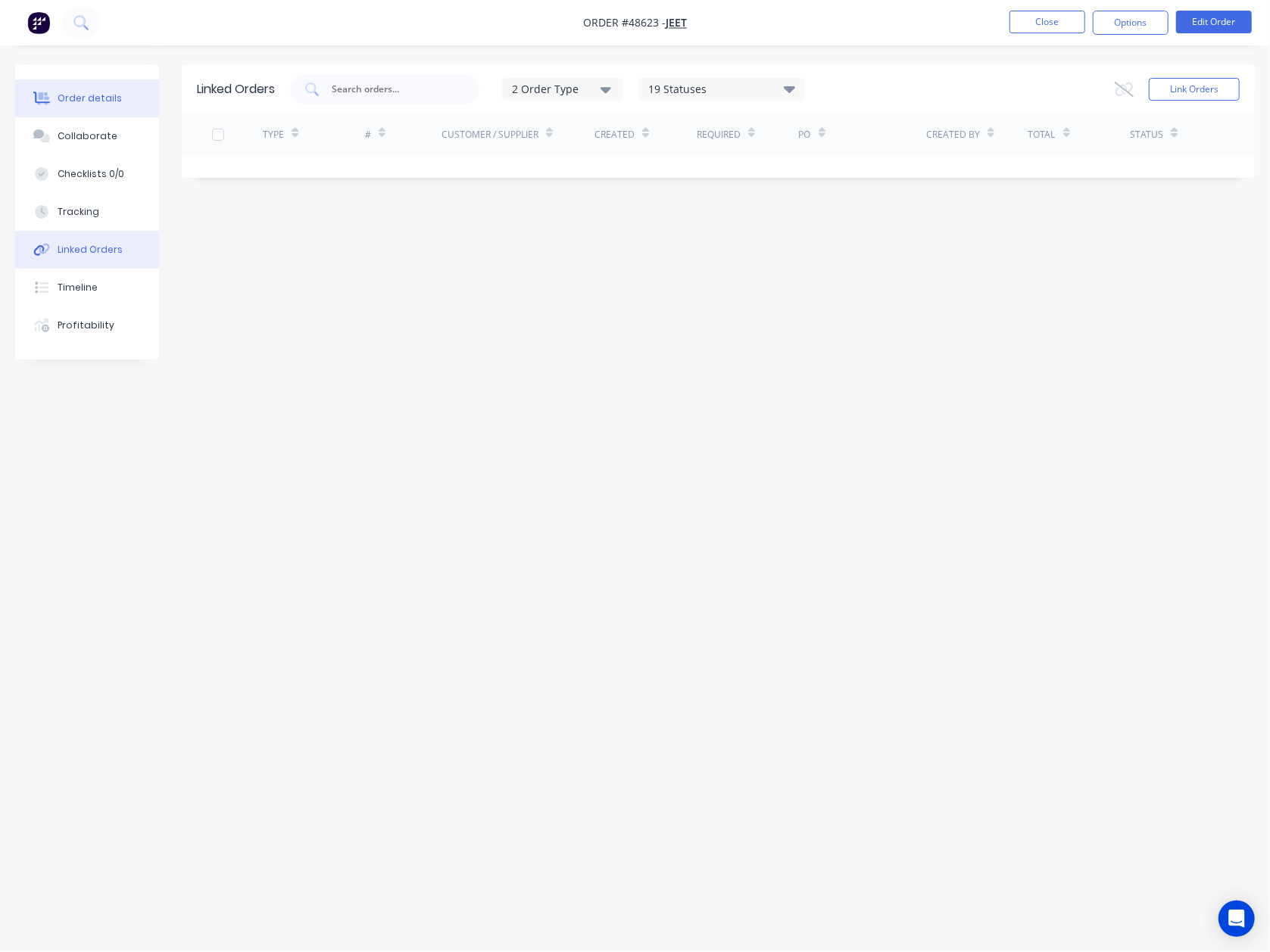
click at [78, 94] on div "Order details" at bounding box center [90, 98] width 64 height 14
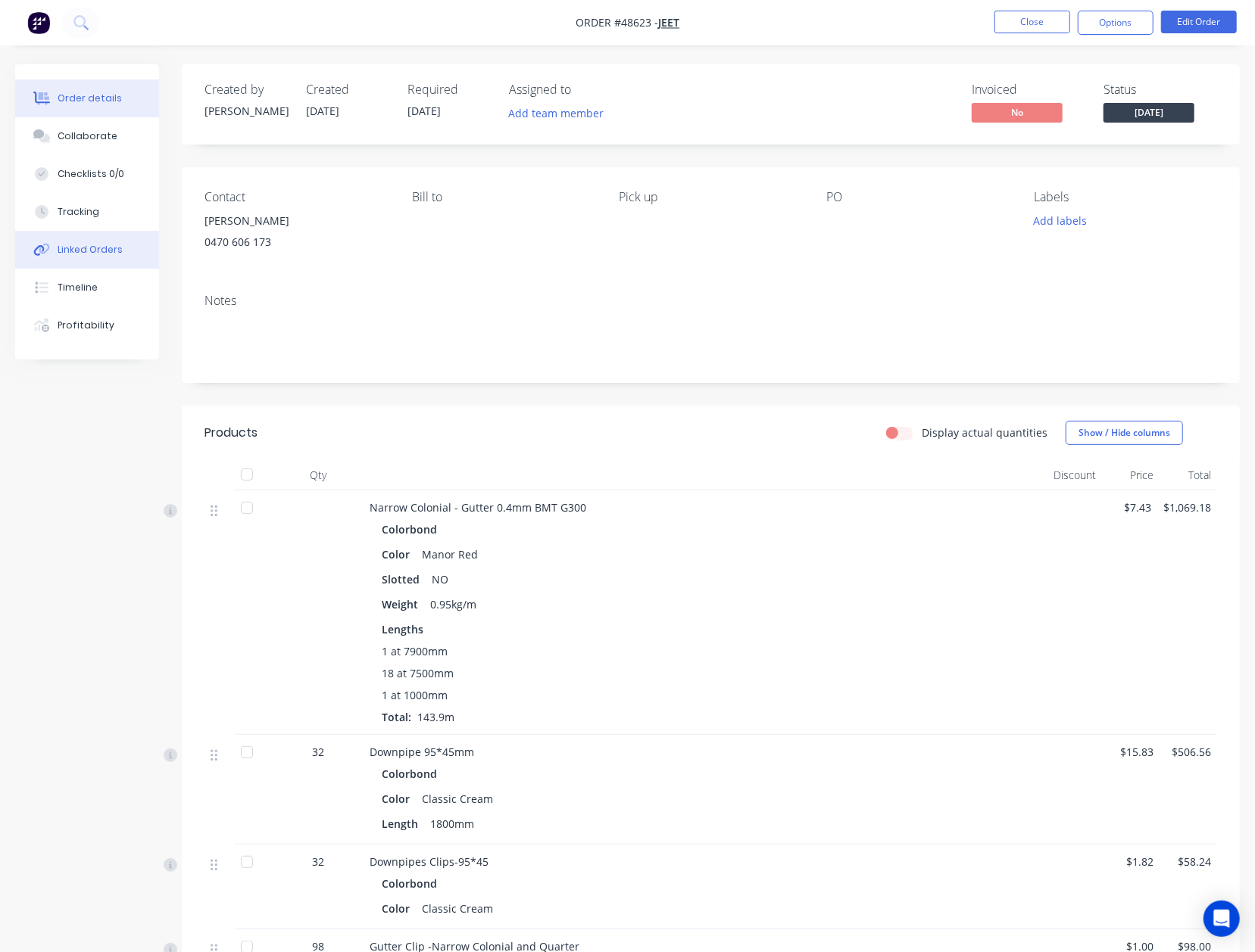
click at [95, 248] on div "Linked Orders" at bounding box center [90, 250] width 65 height 14
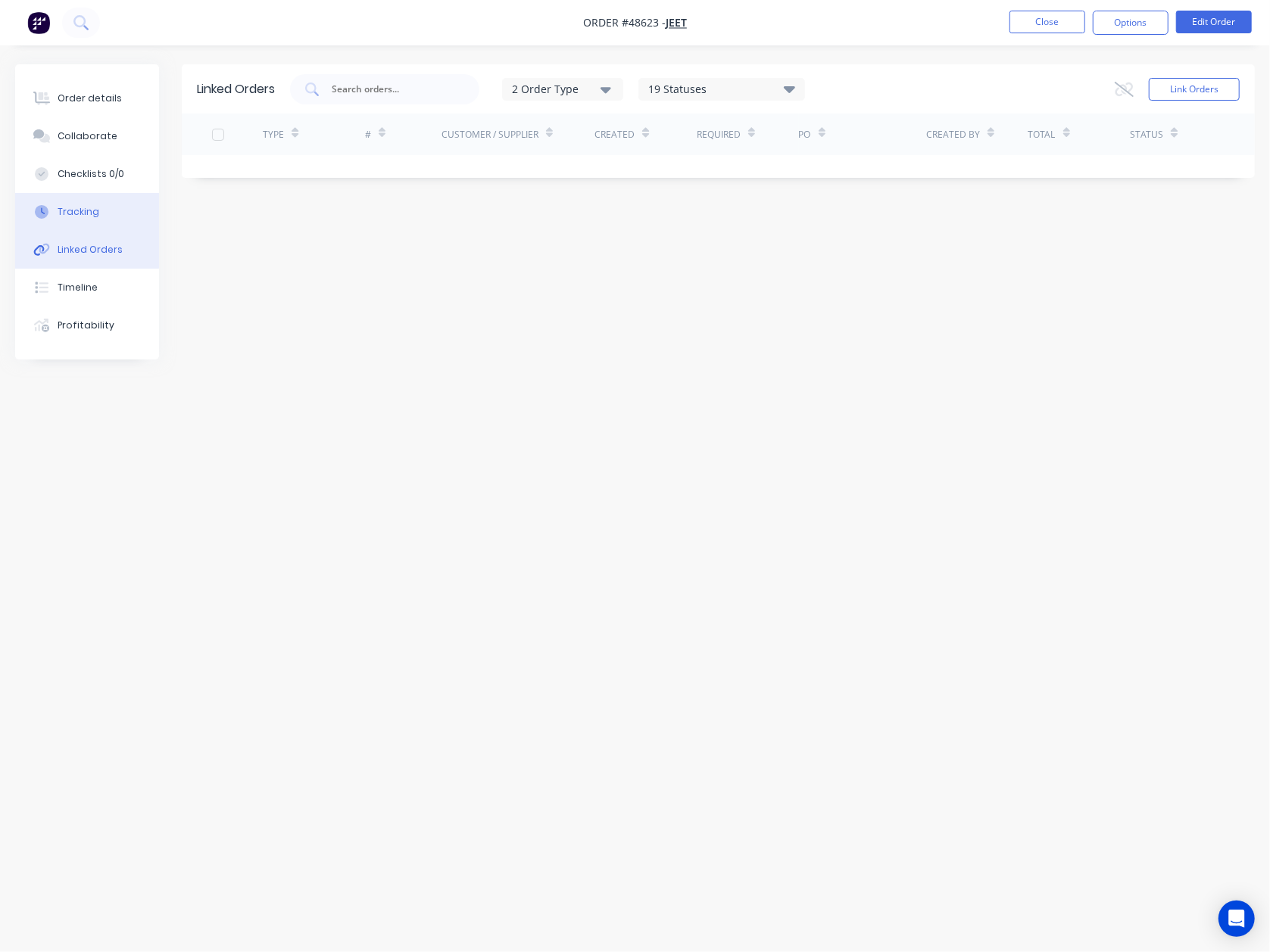
click at [98, 218] on button "Tracking" at bounding box center [87, 212] width 144 height 38
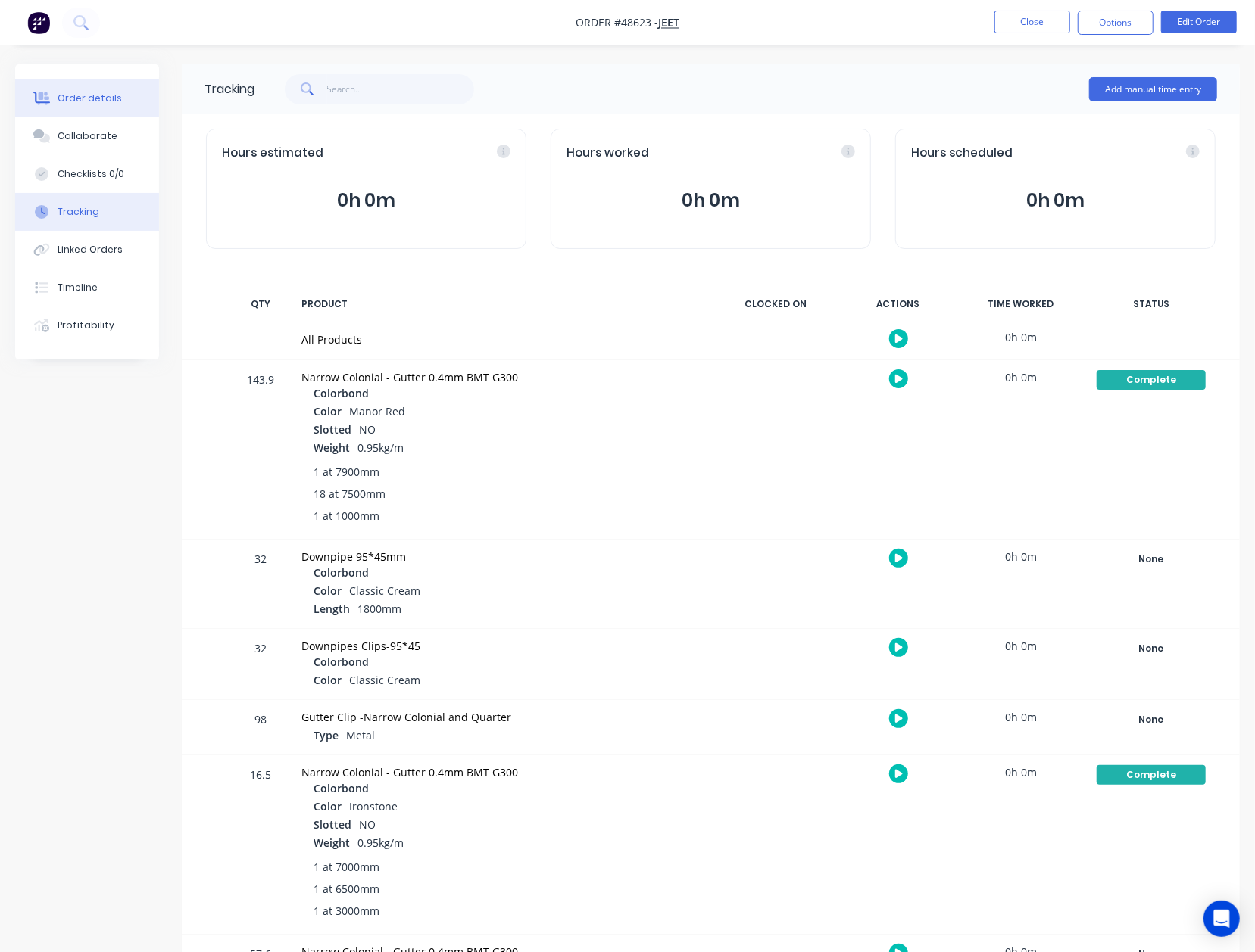
click at [60, 97] on div "Order details" at bounding box center [90, 98] width 64 height 14
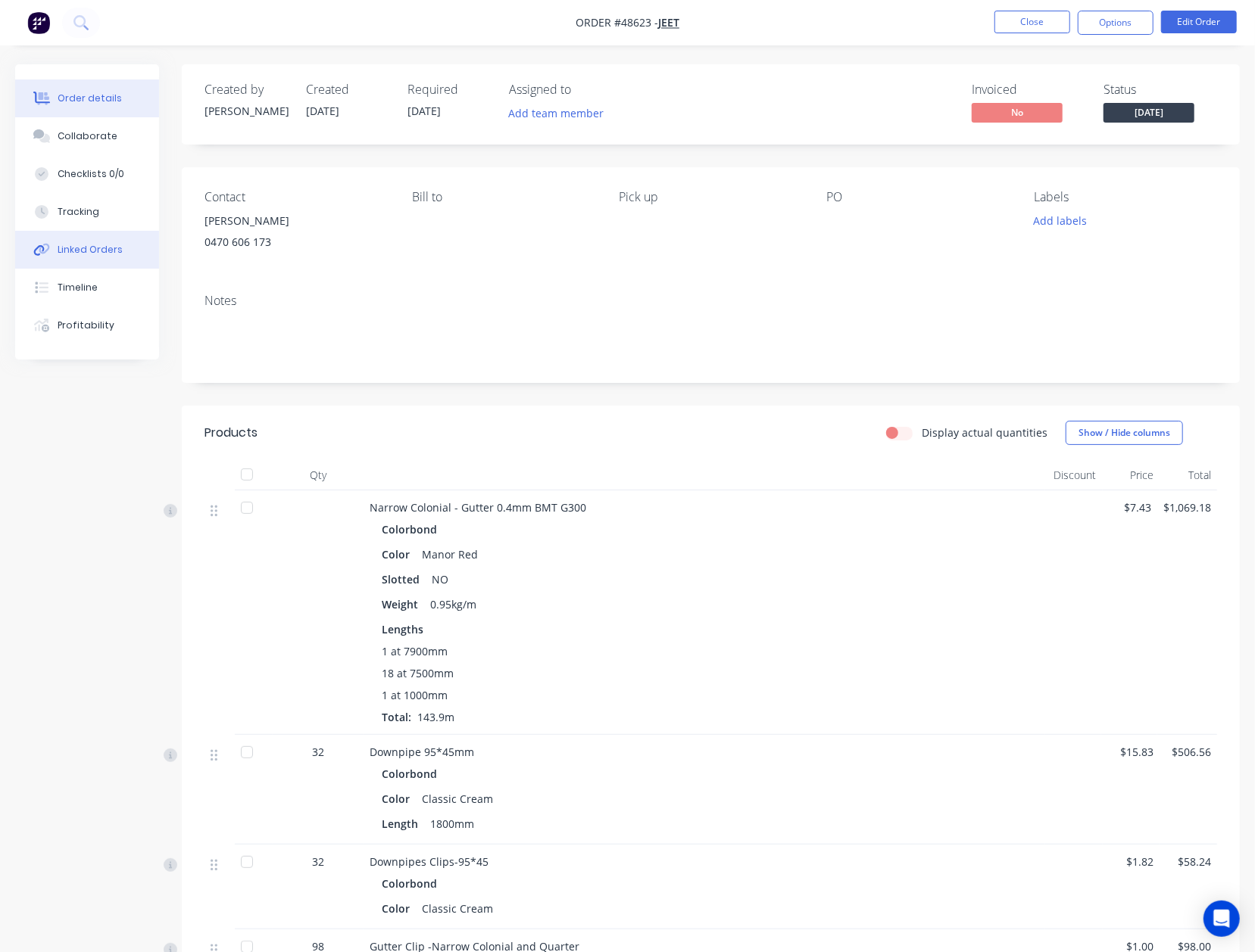
click at [94, 252] on div "Linked Orders" at bounding box center [90, 250] width 65 height 14
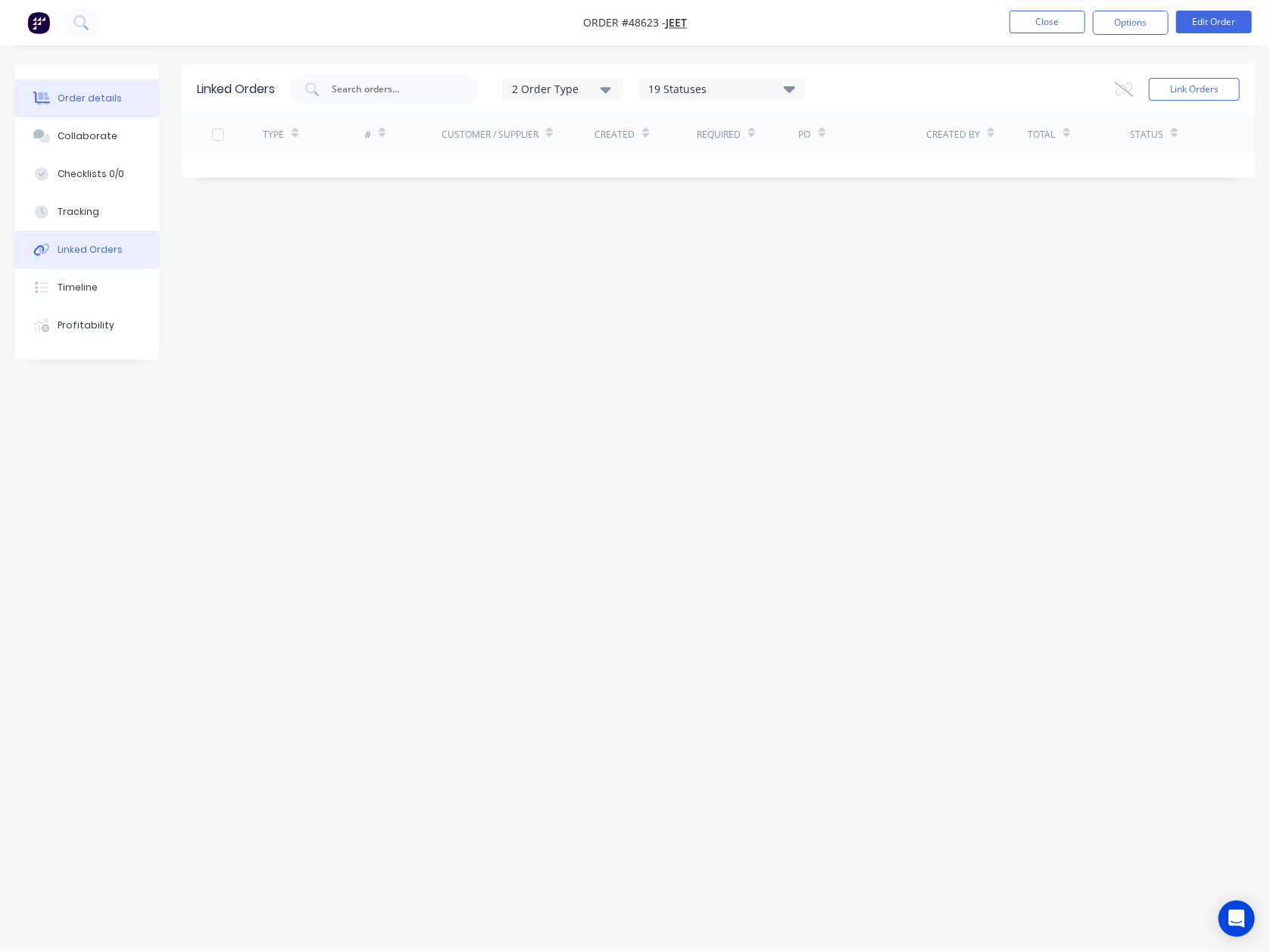
click at [73, 98] on div "Order details" at bounding box center [90, 98] width 64 height 14
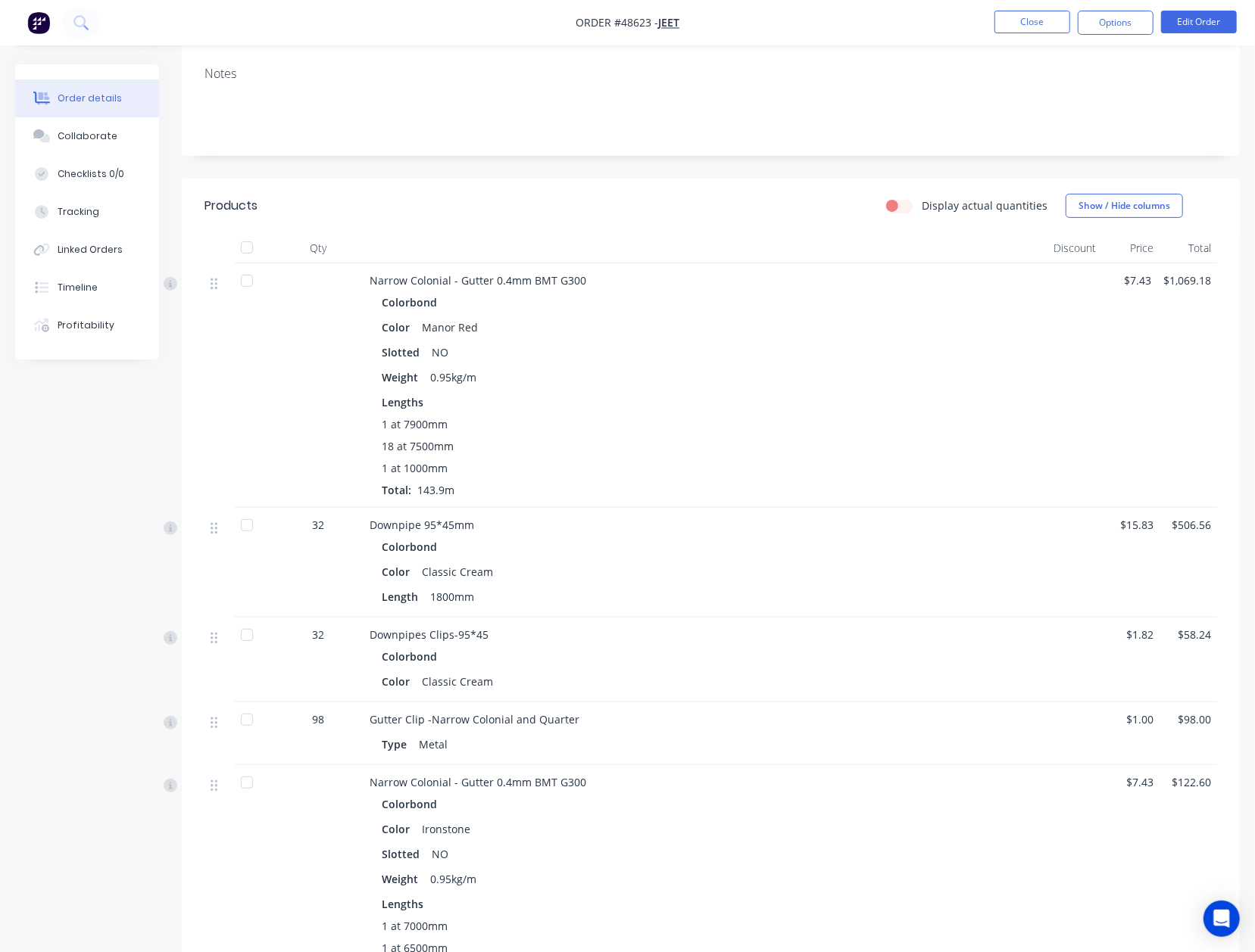
scroll to position [34, 0]
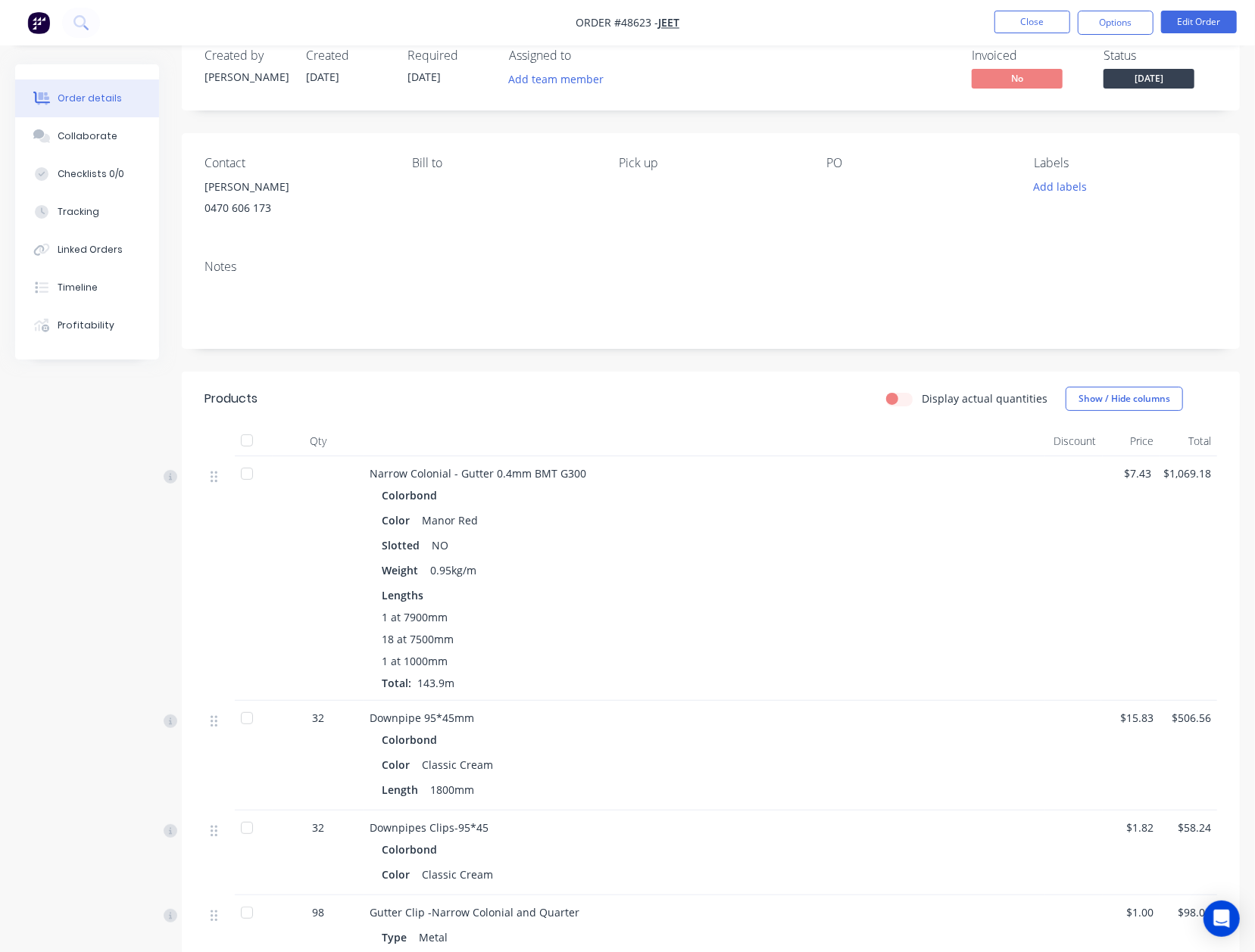
click at [725, 475] on div "Narrow Colonial - Gutter 0.4mm BMT G300" at bounding box center [704, 473] width 669 height 16
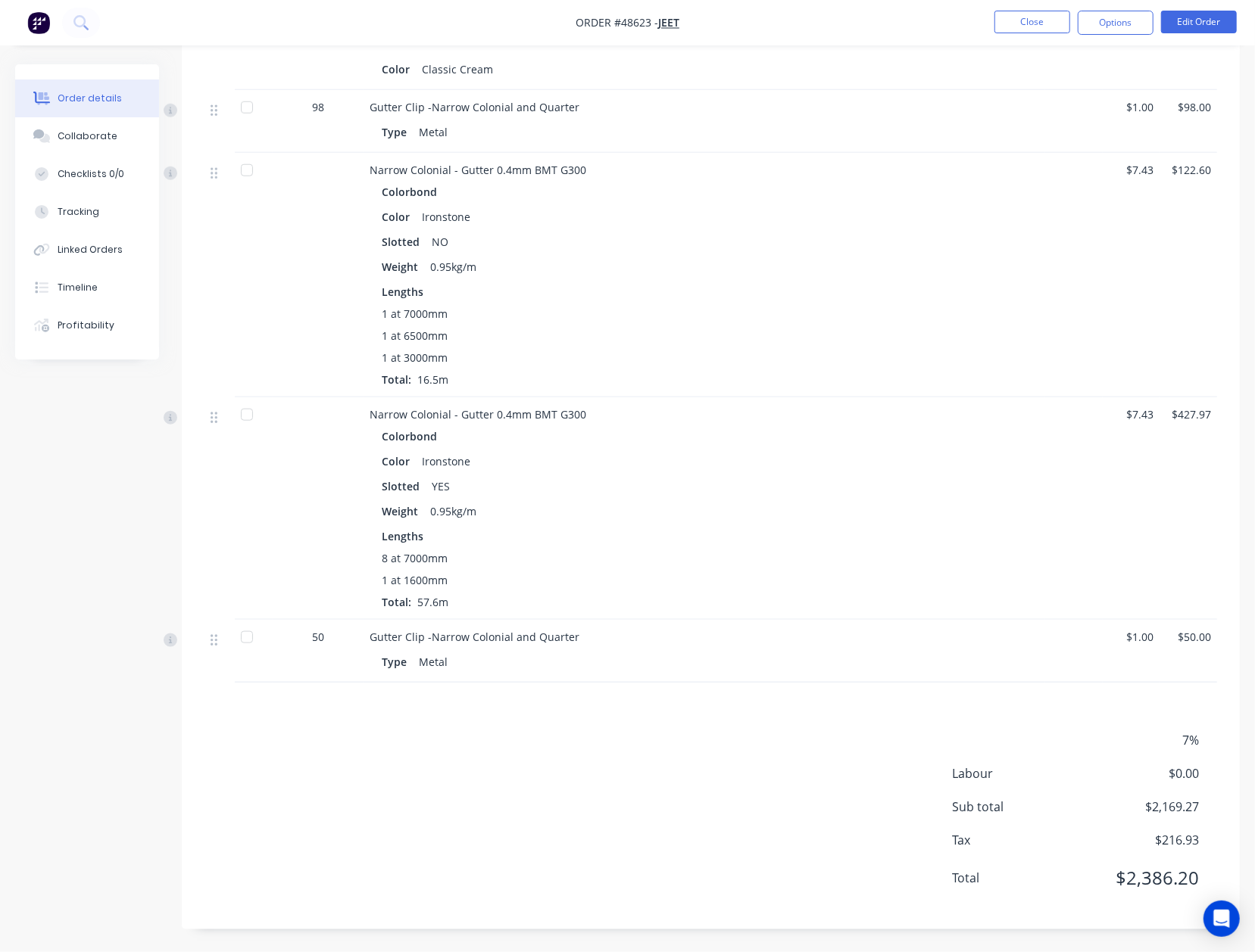
scroll to position [841, 0]
click at [492, 669] on div "Type Metal" at bounding box center [705, 662] width 645 height 22
click at [718, 779] on div "7% Labour $0.00 Sub total $2,169.27 Tax $216.93 Total $2,386.20" at bounding box center [710, 818] width 1012 height 176
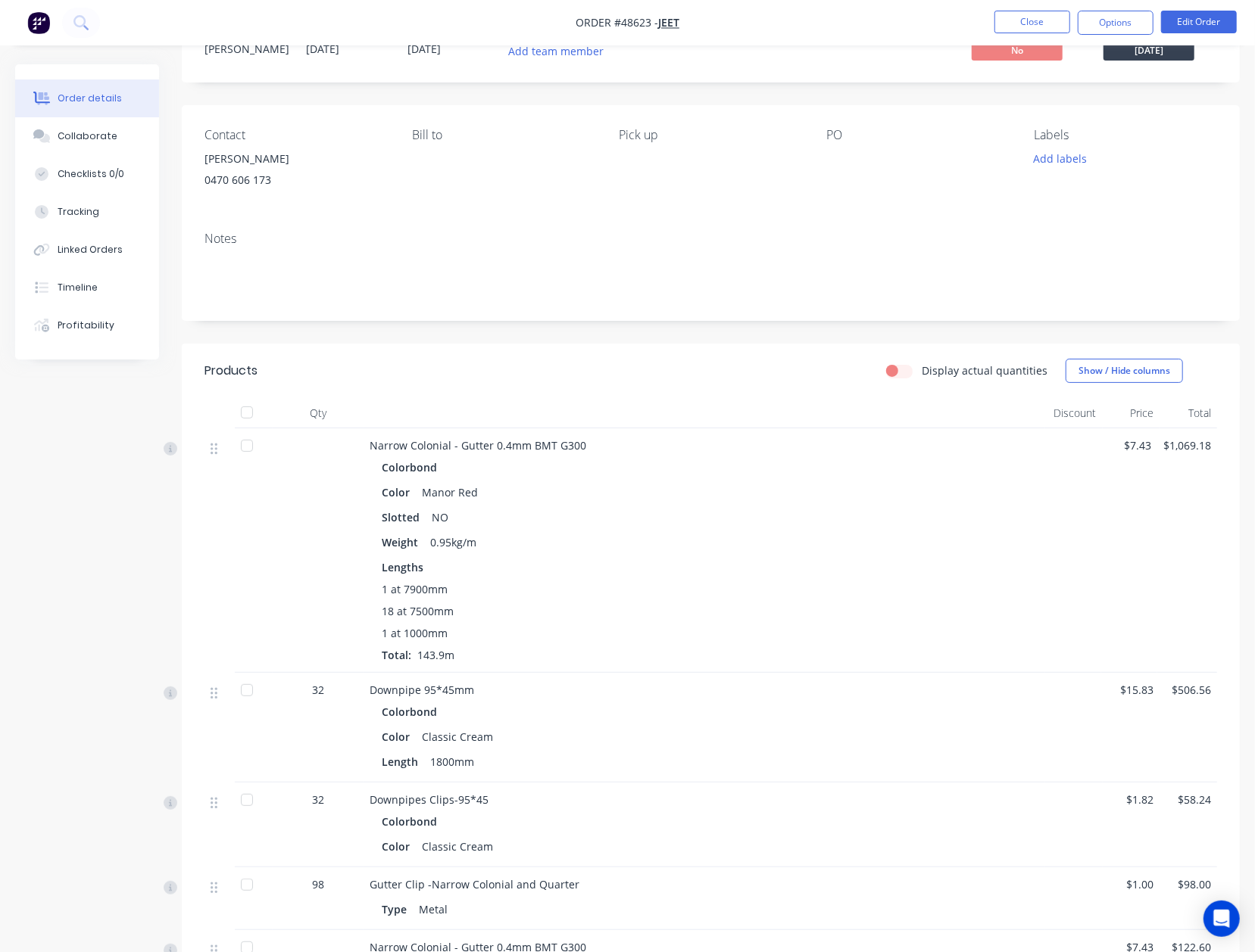
scroll to position [0, 0]
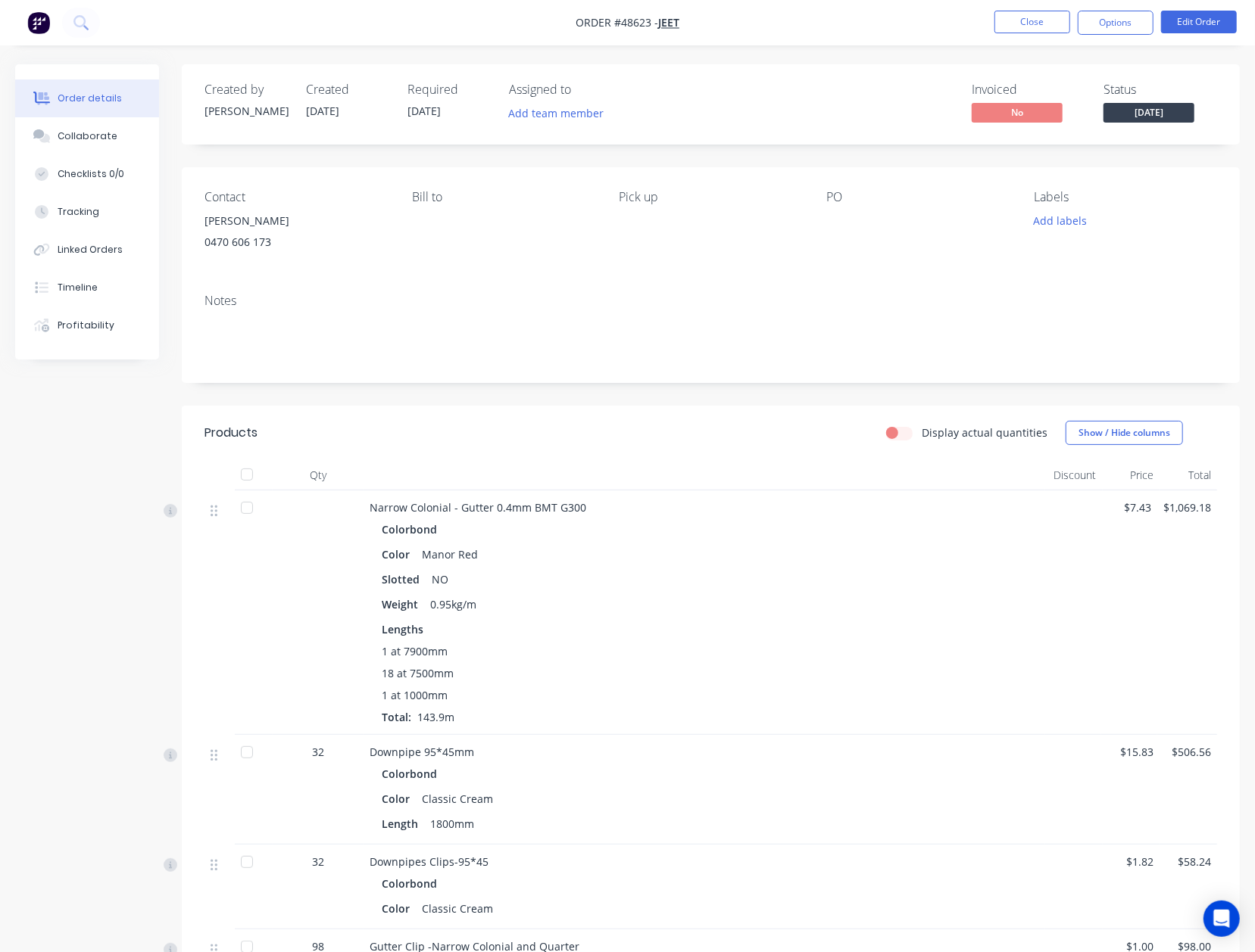
click at [779, 551] on div "Color Manor Red" at bounding box center [705, 554] width 645 height 22
click at [782, 515] on div "Narrow Colonial - Gutter 0.4mm BMT G300" at bounding box center [704, 507] width 669 height 16
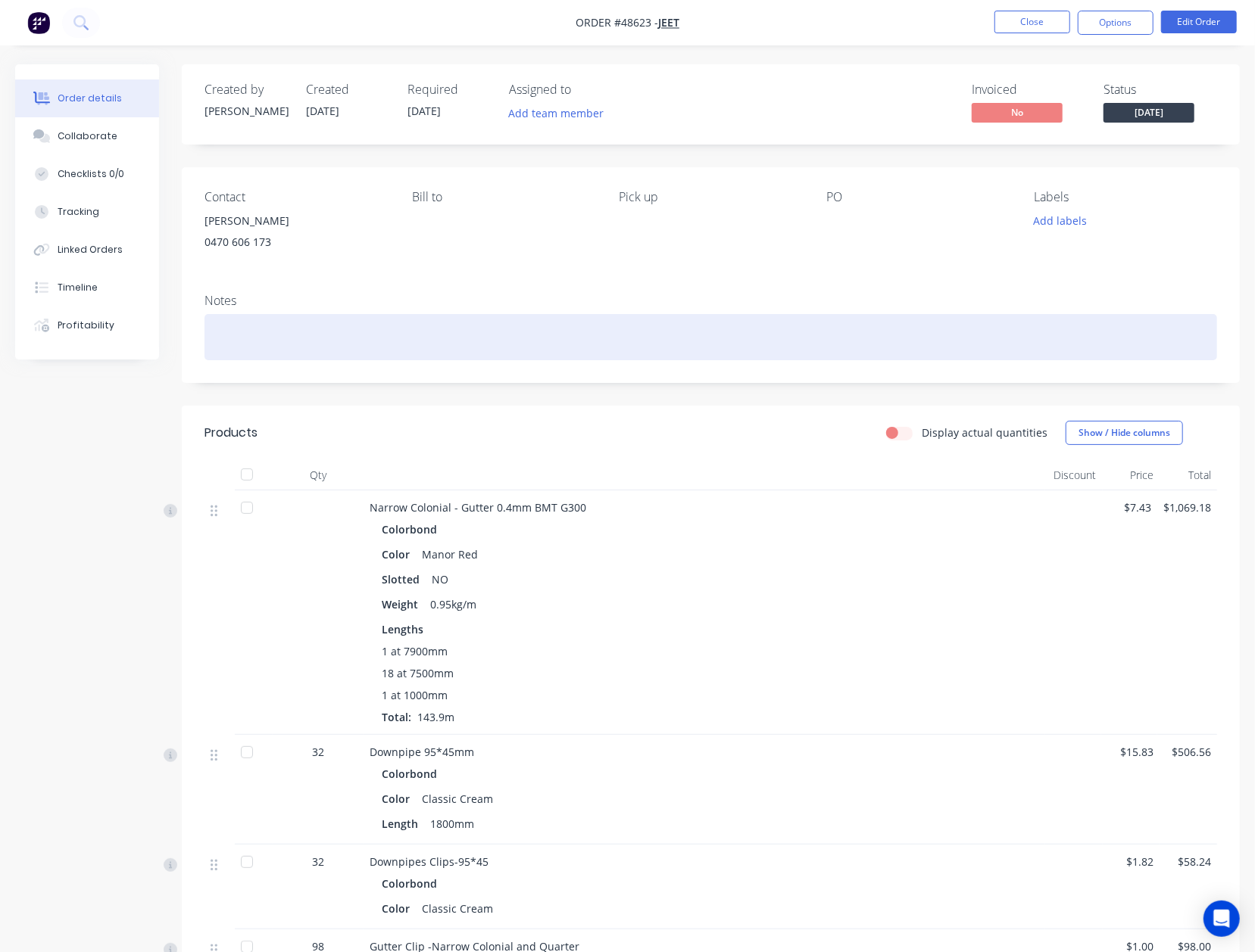
click at [707, 341] on div at bounding box center [710, 337] width 1012 height 46
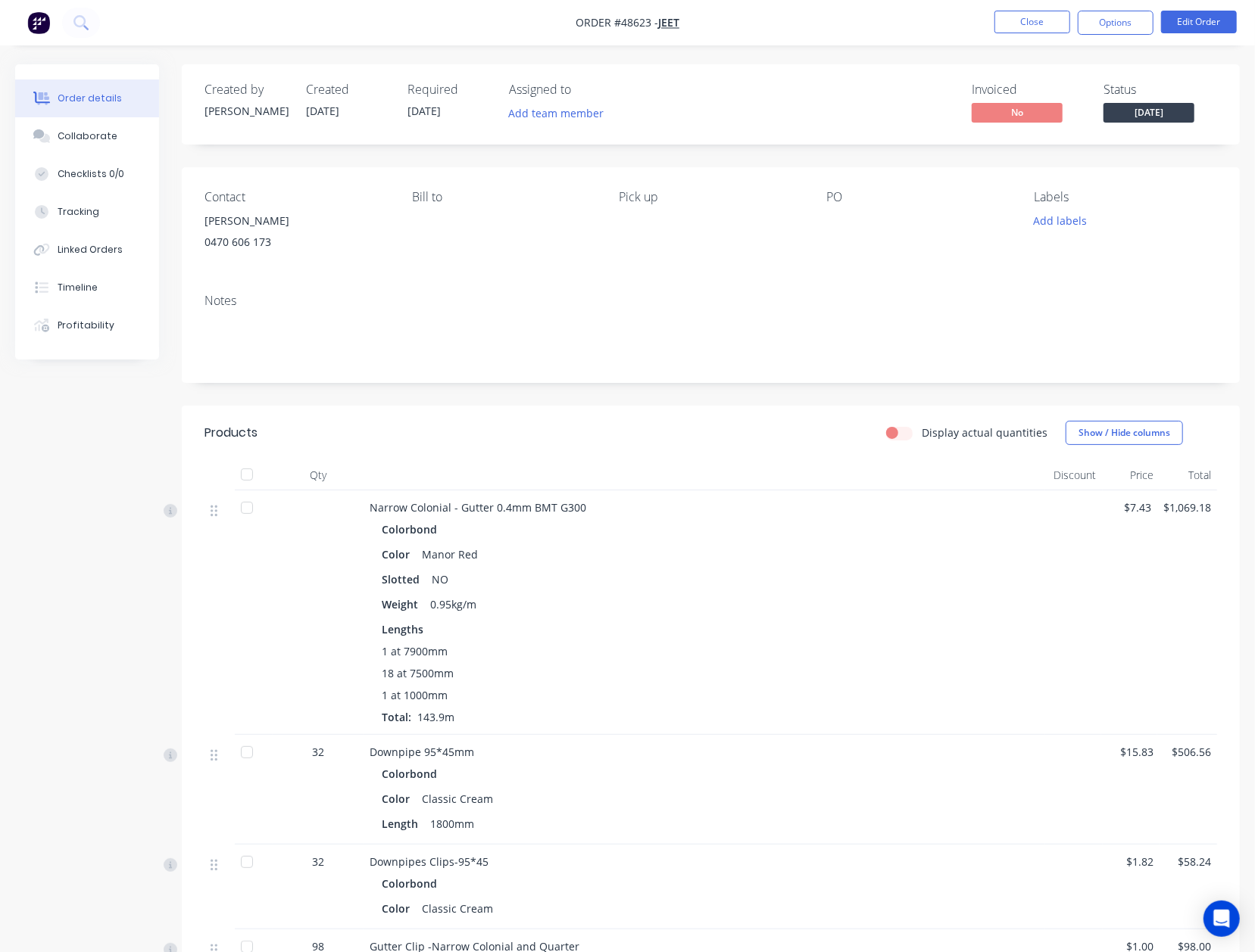
click at [692, 739] on div "Downpipe 95*45mm Colorbond Color Classic Cream Length 1800mm" at bounding box center [704, 789] width 682 height 110
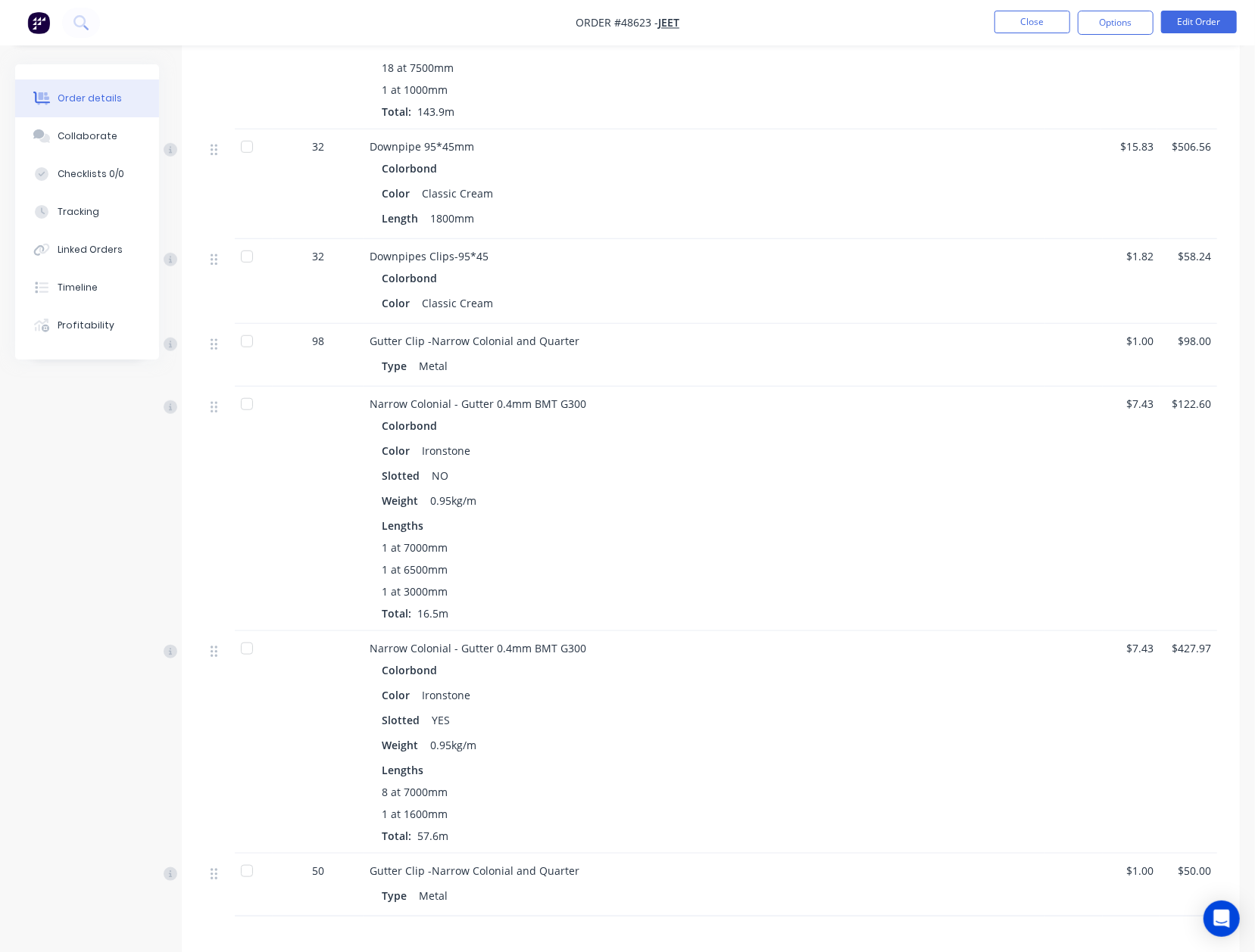
scroll to position [201, 0]
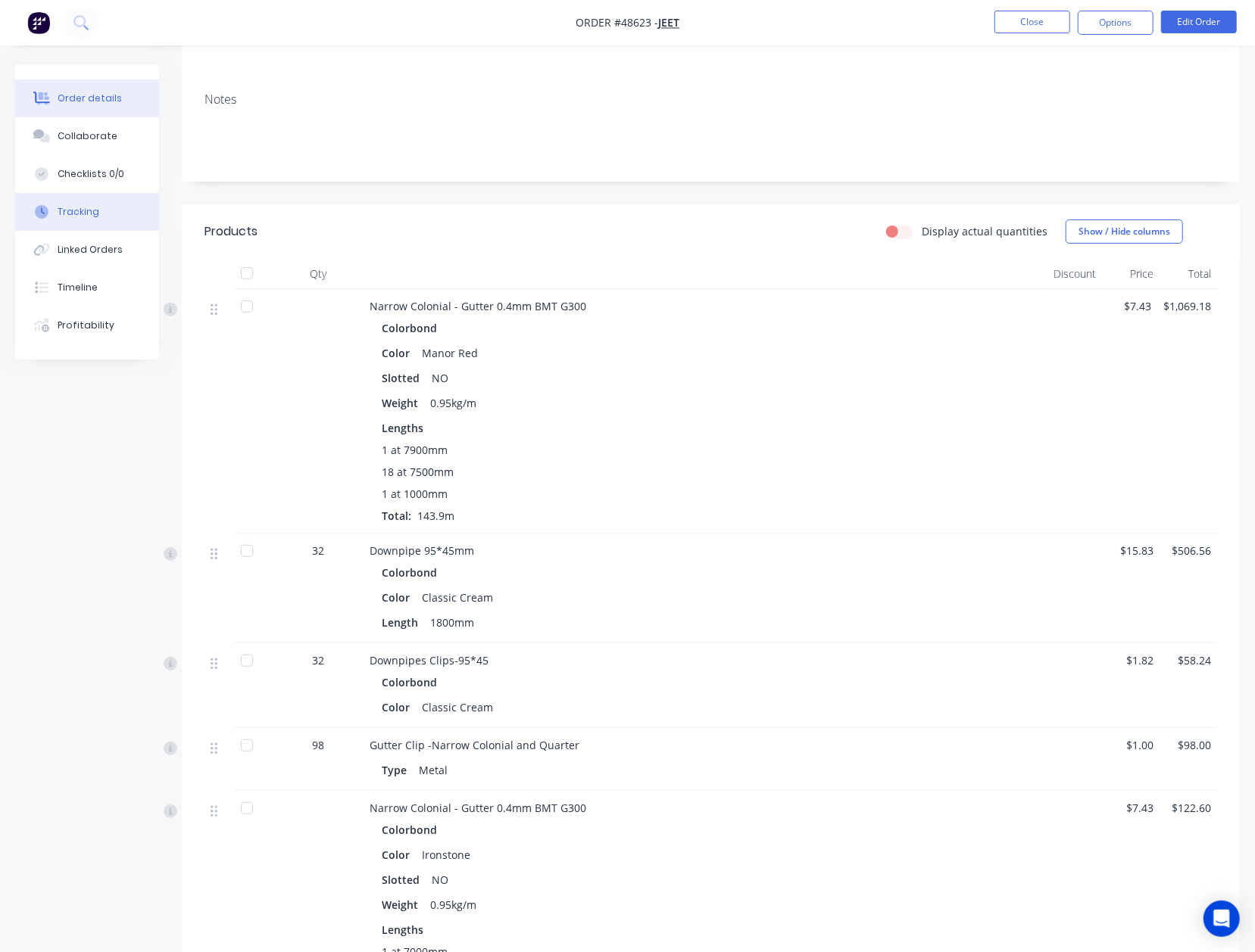
click at [83, 205] on div "Tracking" at bounding box center [78, 212] width 41 height 14
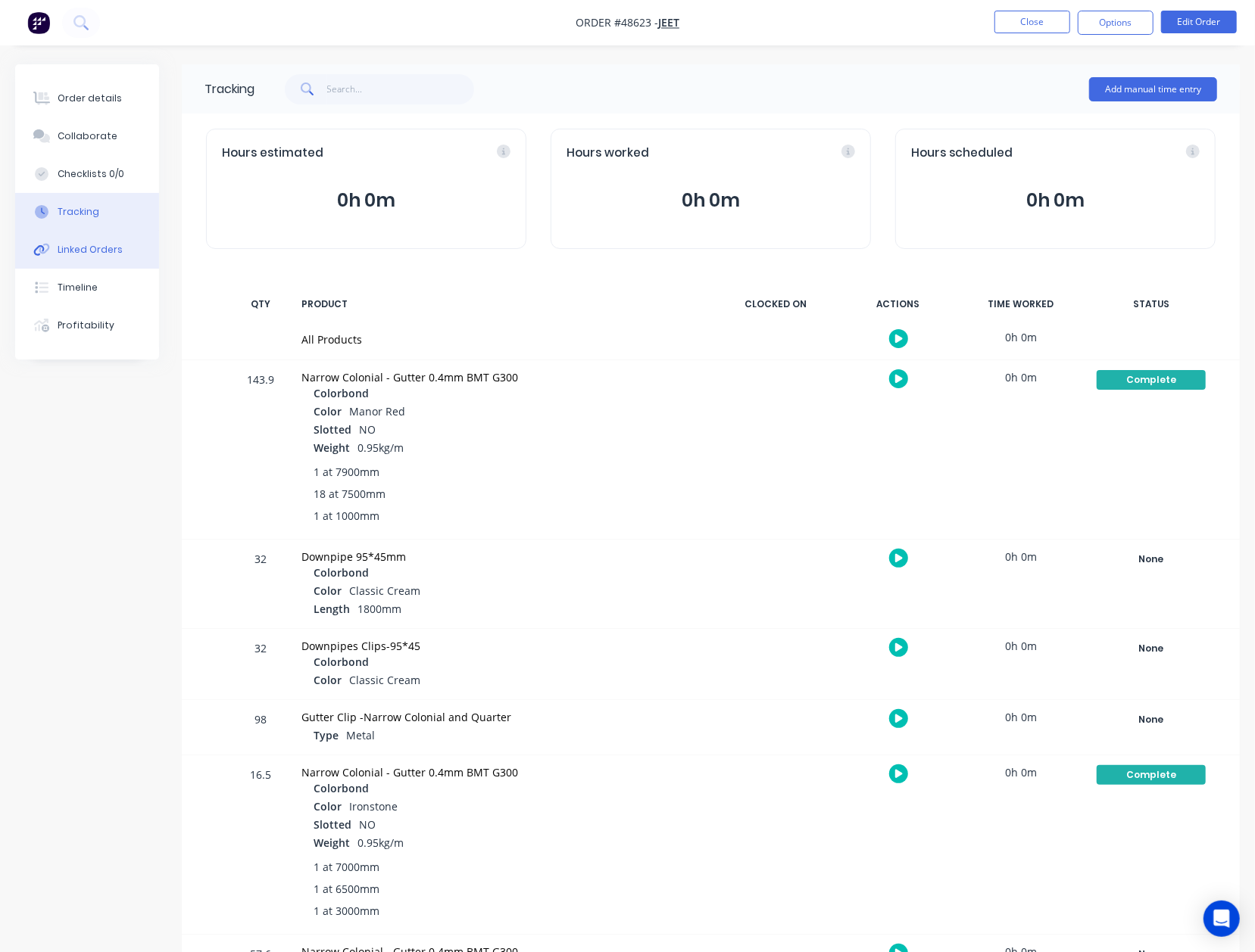
click at [91, 262] on button "Linked Orders" at bounding box center [87, 250] width 144 height 38
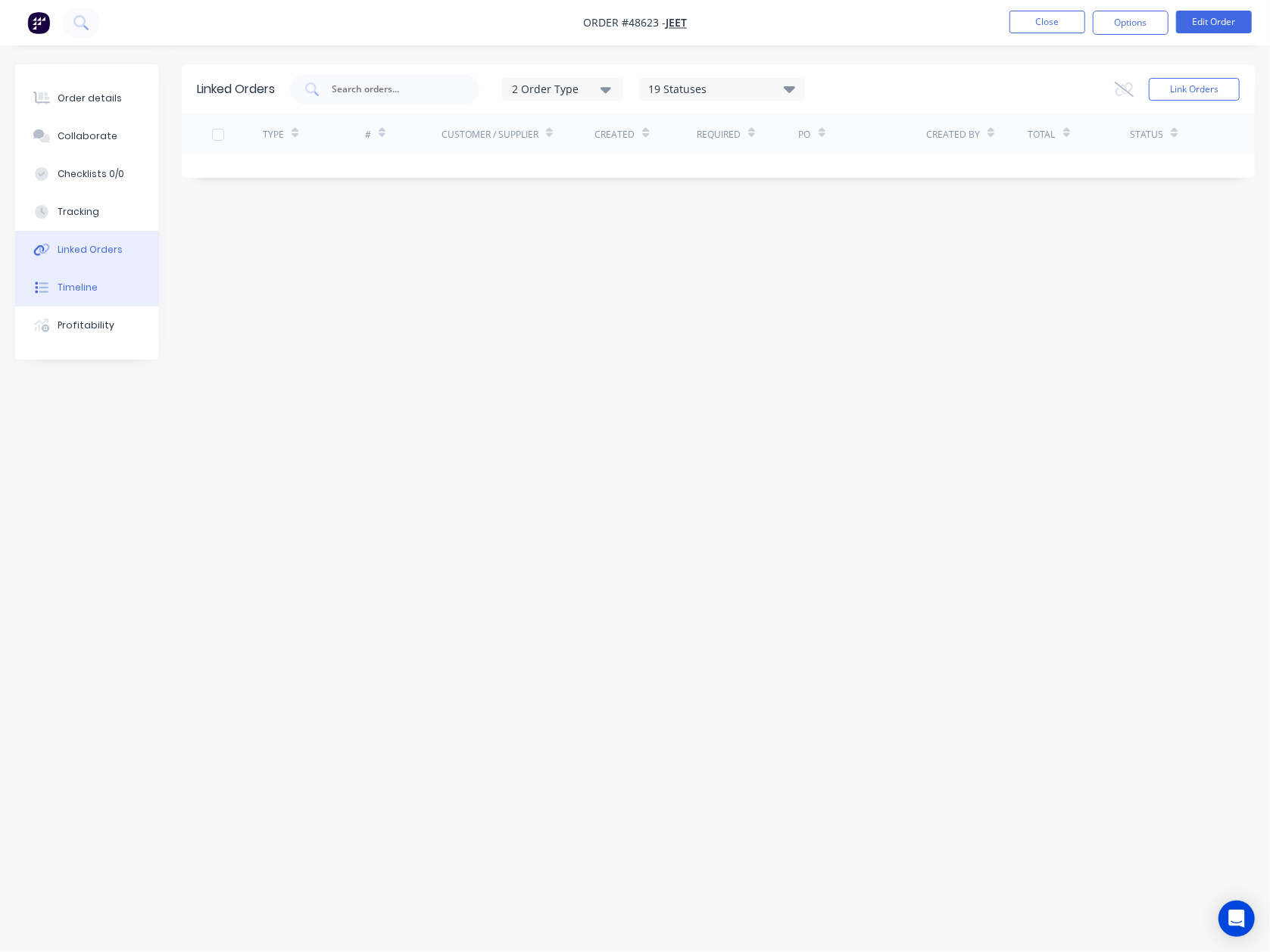
click at [70, 280] on div "Timeline" at bounding box center [78, 287] width 40 height 14
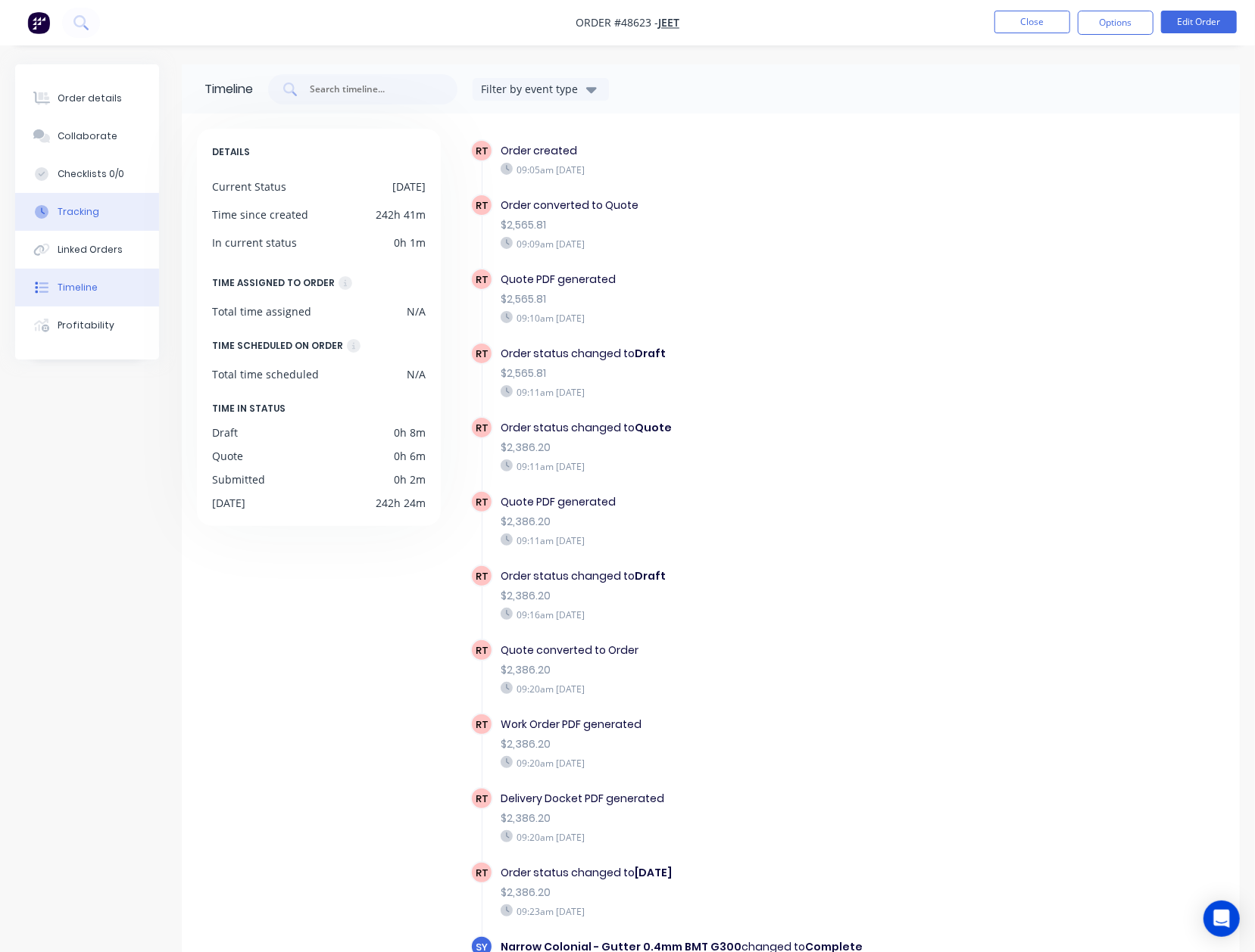
click at [89, 216] on div "Tracking" at bounding box center [78, 212] width 41 height 14
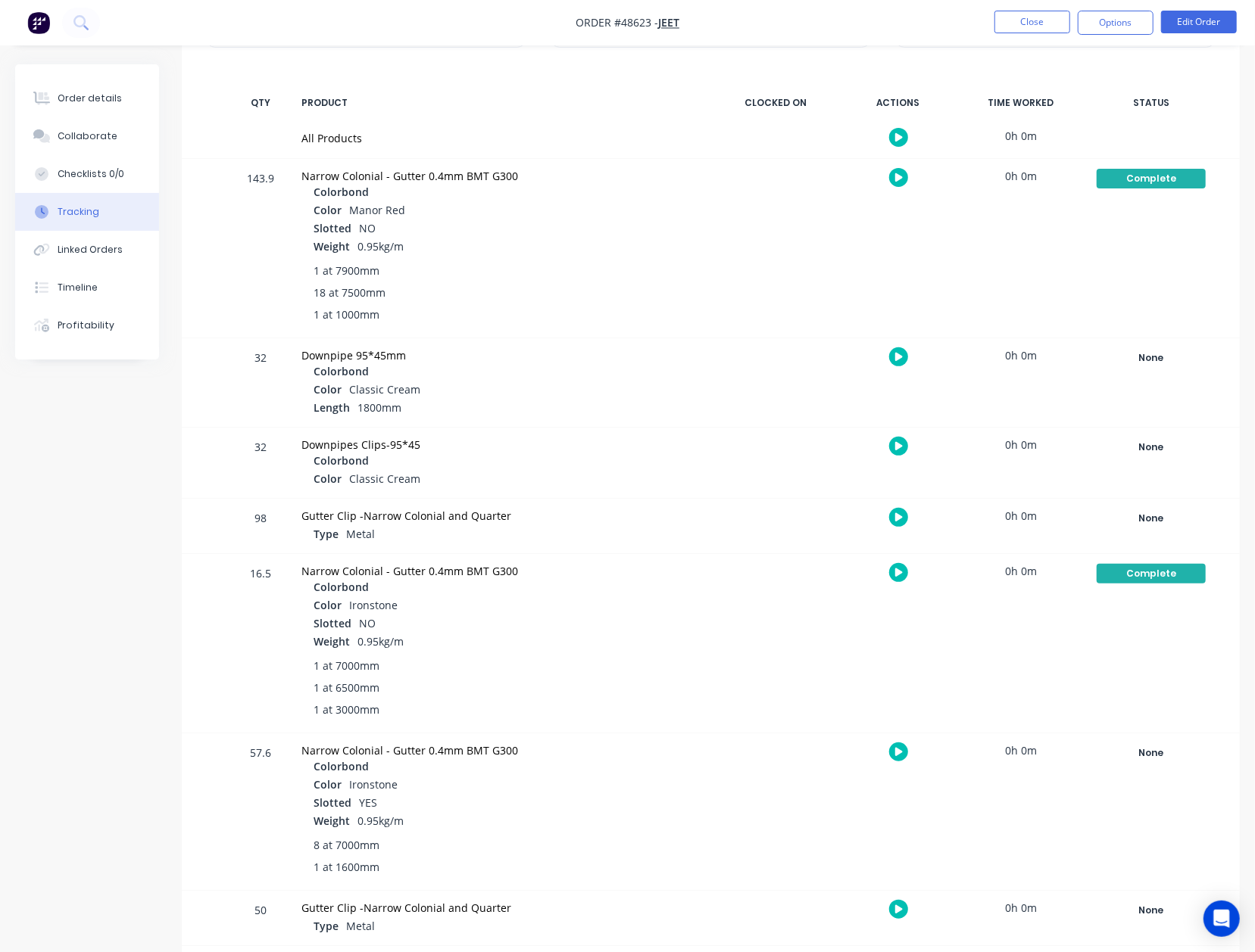
scroll to position [210, 0]
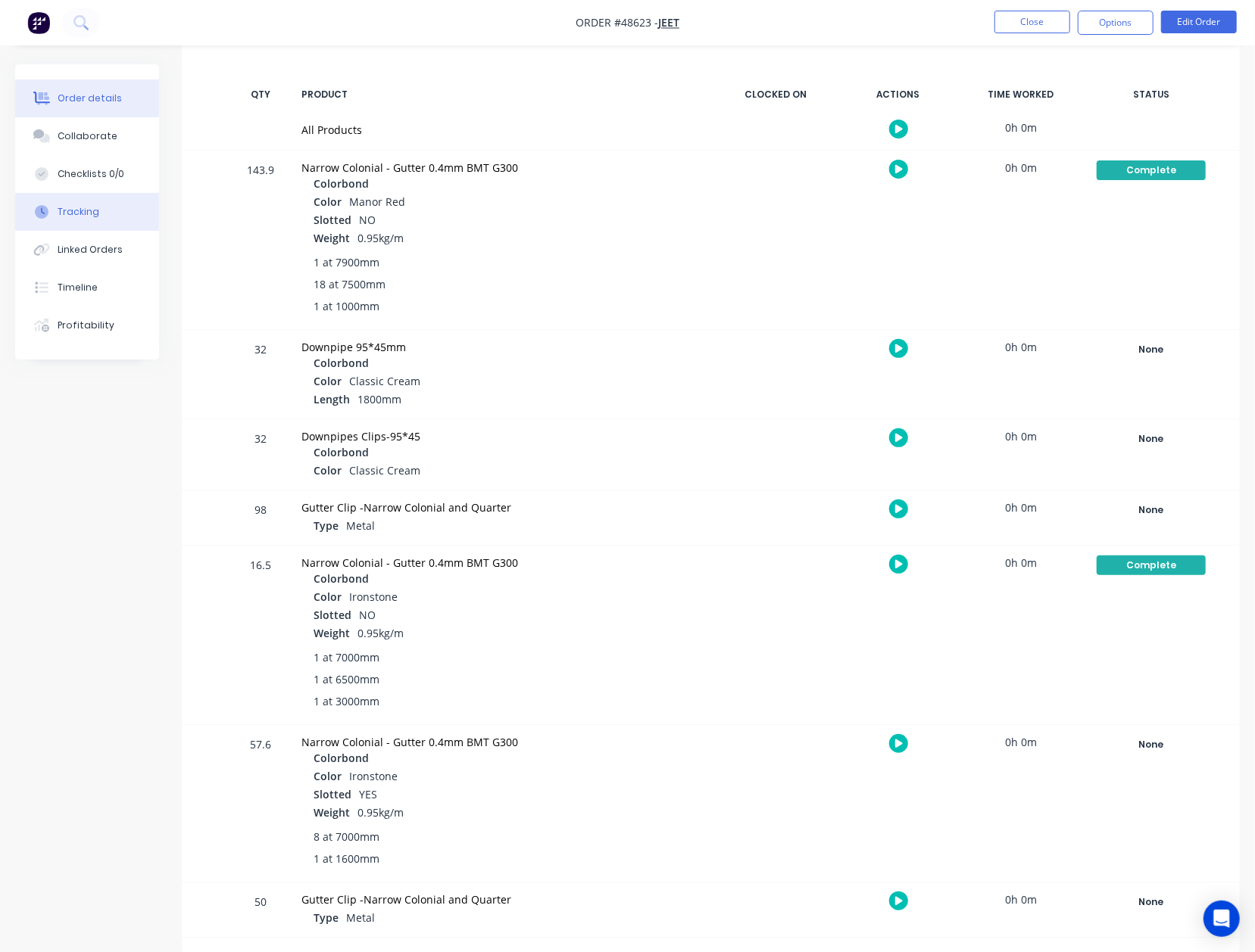
click at [70, 101] on div "Order details" at bounding box center [90, 98] width 64 height 14
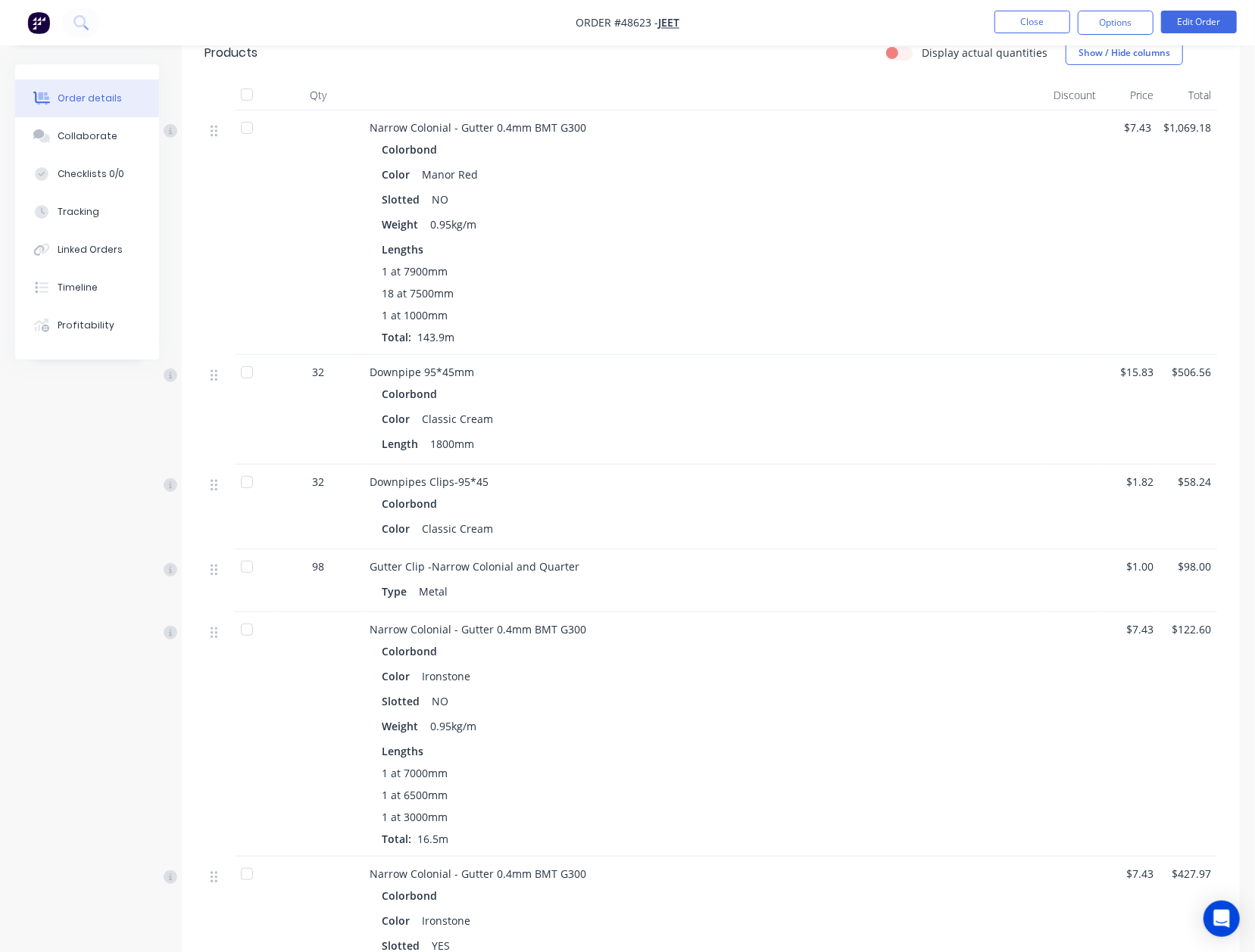
scroll to position [337, 0]
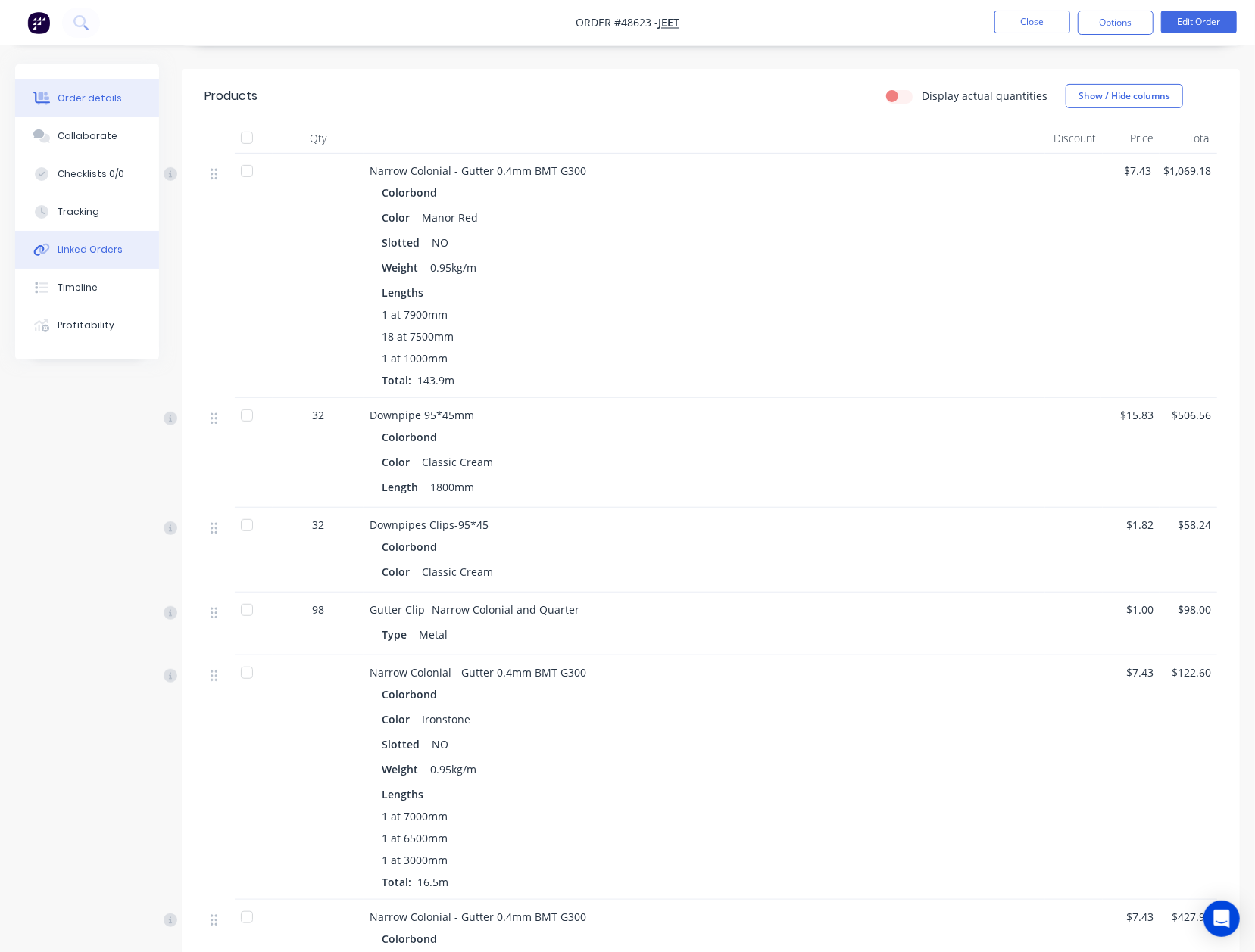
click at [116, 261] on button "Linked Orders" at bounding box center [87, 250] width 144 height 38
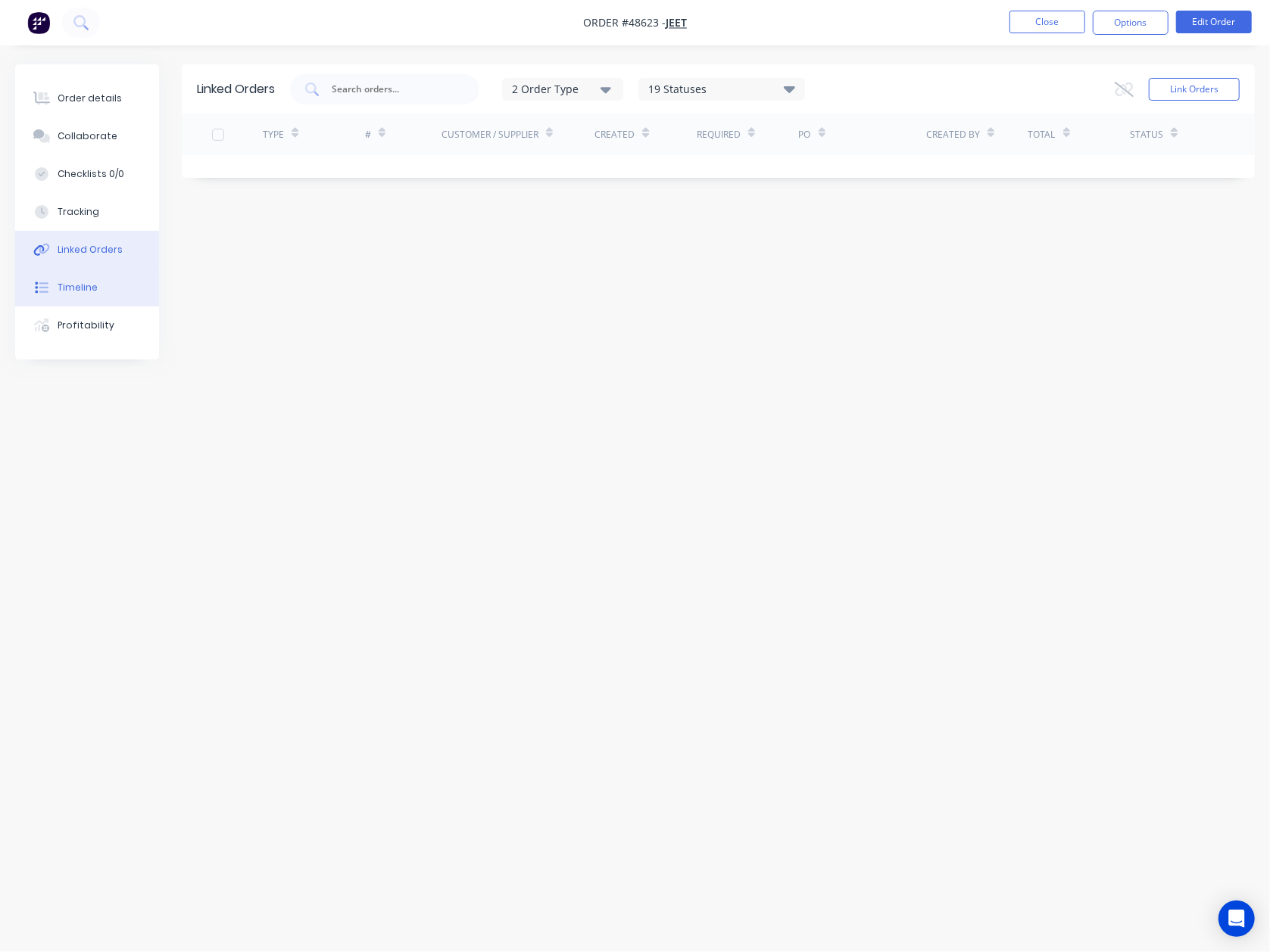
click at [92, 299] on button "Timeline" at bounding box center [87, 288] width 144 height 38
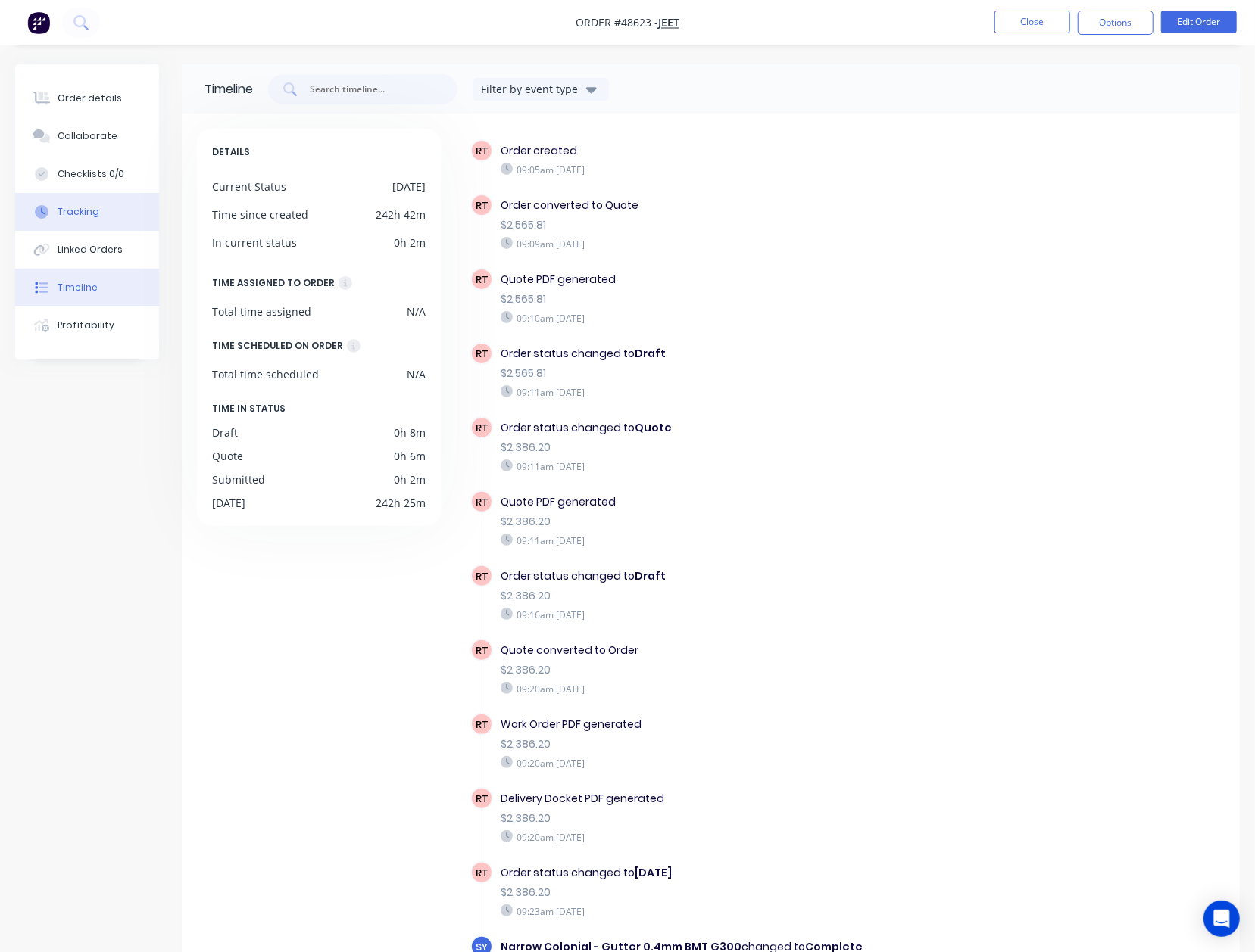
click at [111, 225] on button "Tracking" at bounding box center [87, 212] width 144 height 38
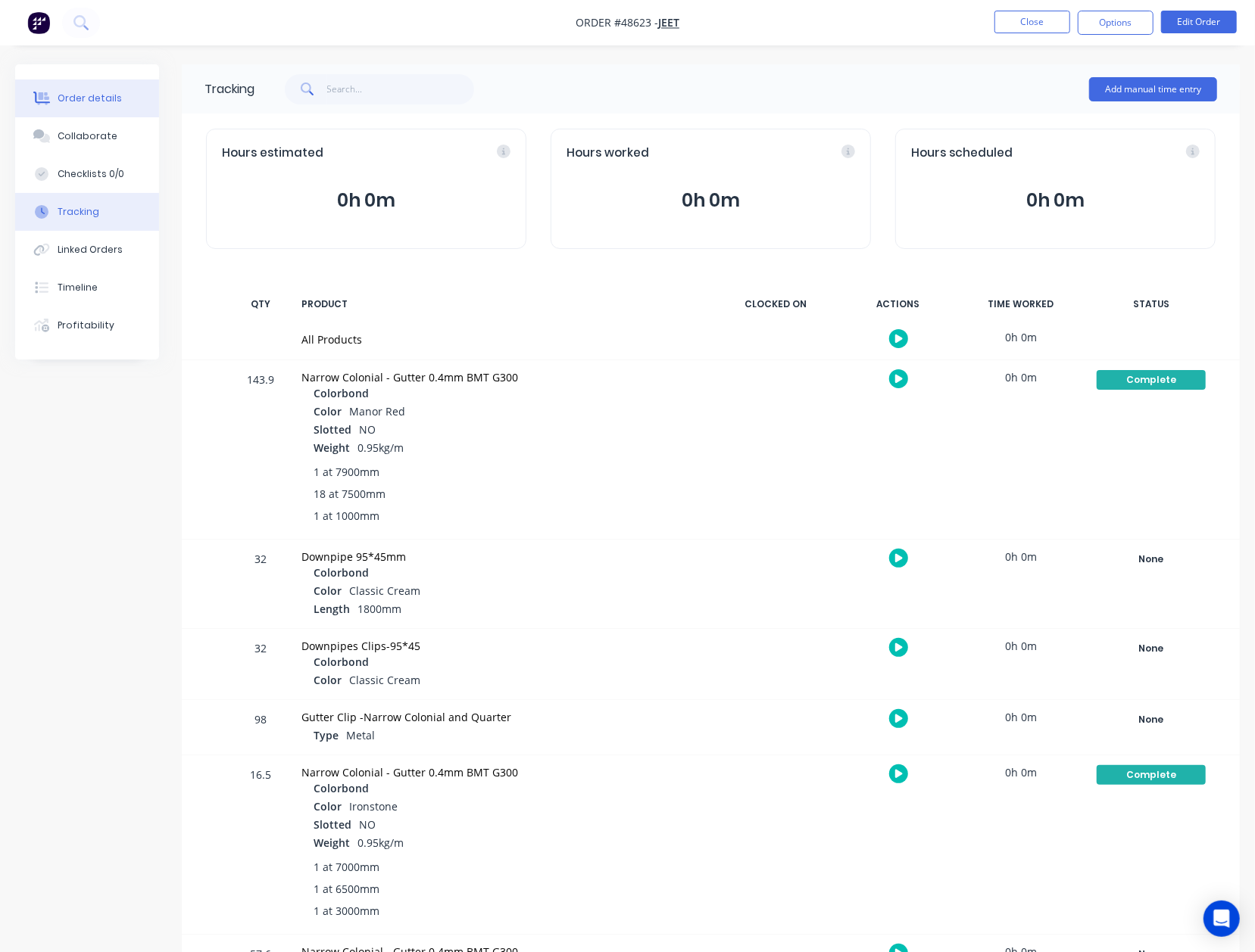
click at [91, 95] on div "Order details" at bounding box center [90, 98] width 64 height 14
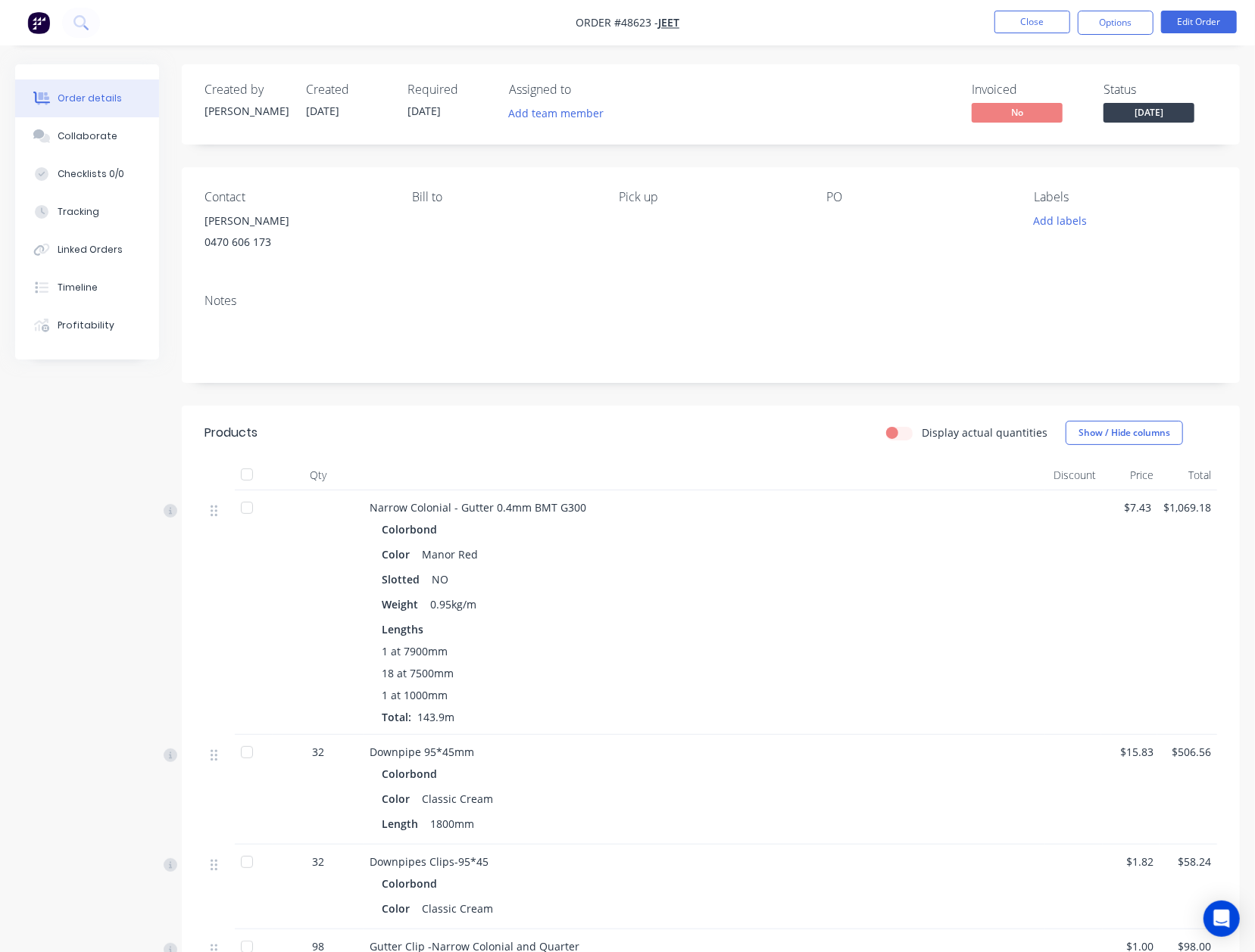
click at [722, 604] on div "Weight 0.95kg/m" at bounding box center [705, 604] width 645 height 22
click at [712, 488] on div at bounding box center [704, 475] width 682 height 31
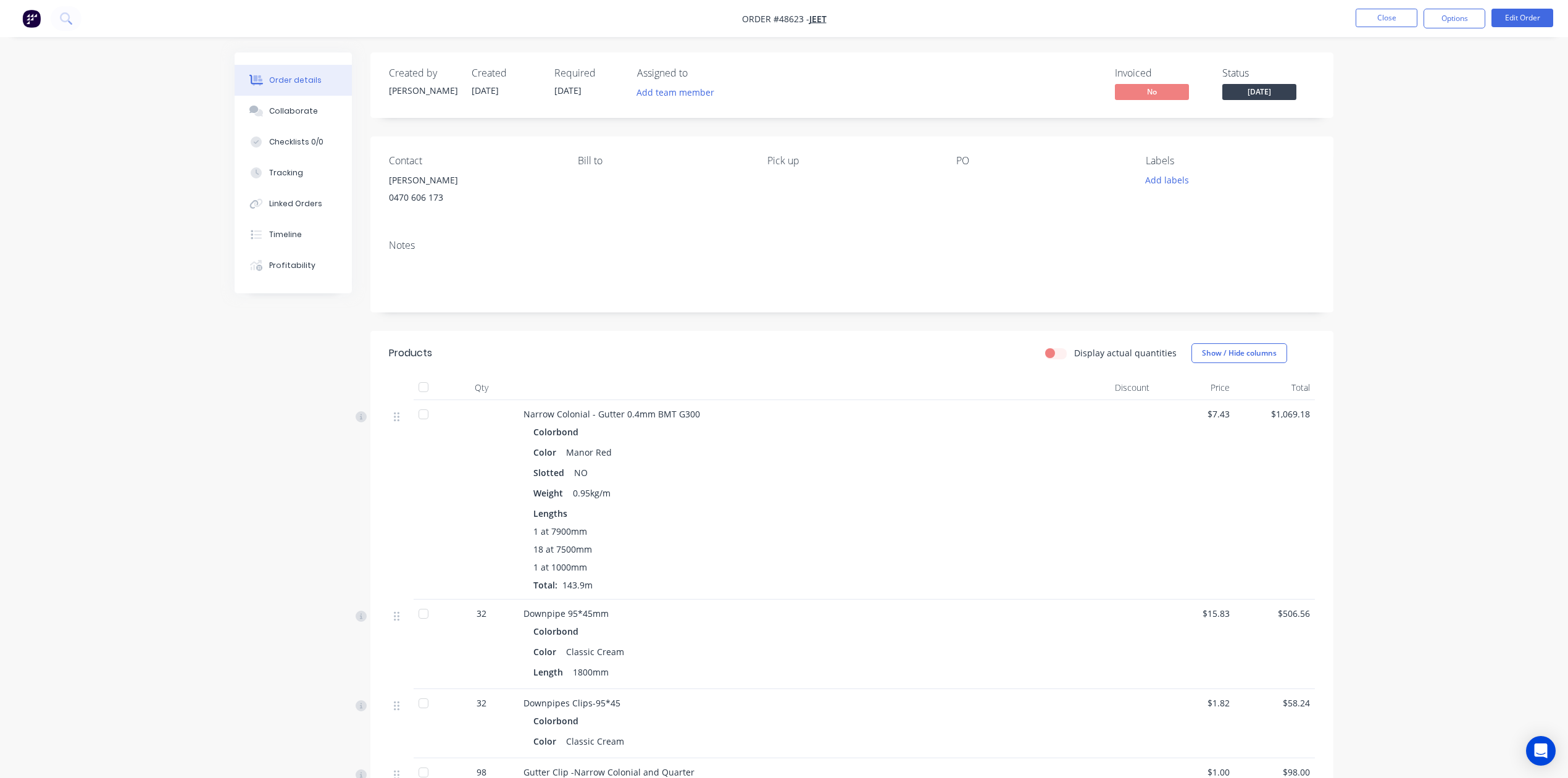
click at [1035, 1] on nav "Order #48623 - Jeet Close Options Edit Order" at bounding box center [784, 18] width 1568 height 37
click at [1035, 17] on button "Close" at bounding box center [1386, 18] width 62 height 19
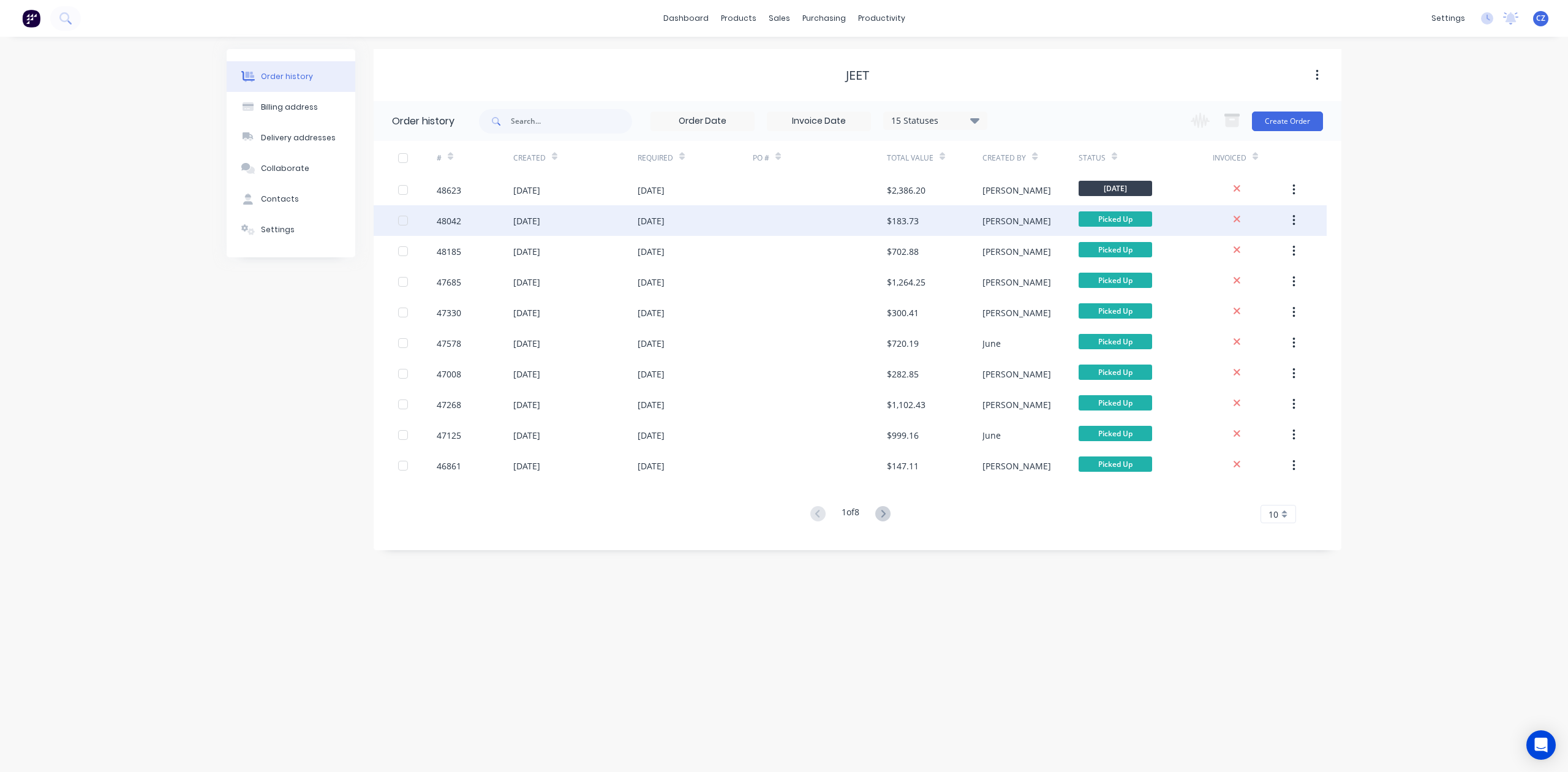
click at [900, 223] on div "$183.73" at bounding box center [903, 220] width 32 height 13
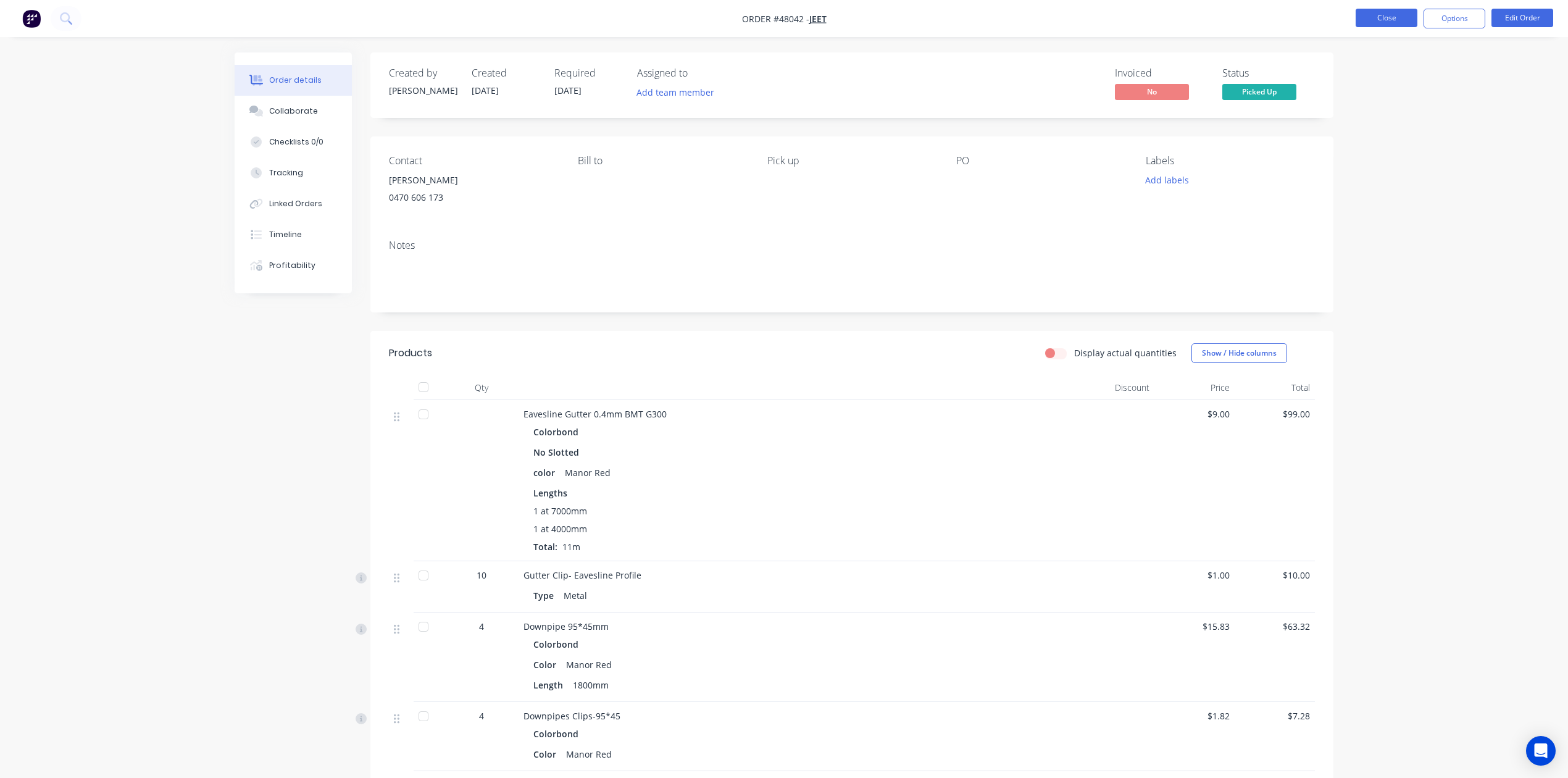
click at [1035, 17] on button "Close" at bounding box center [1386, 18] width 62 height 19
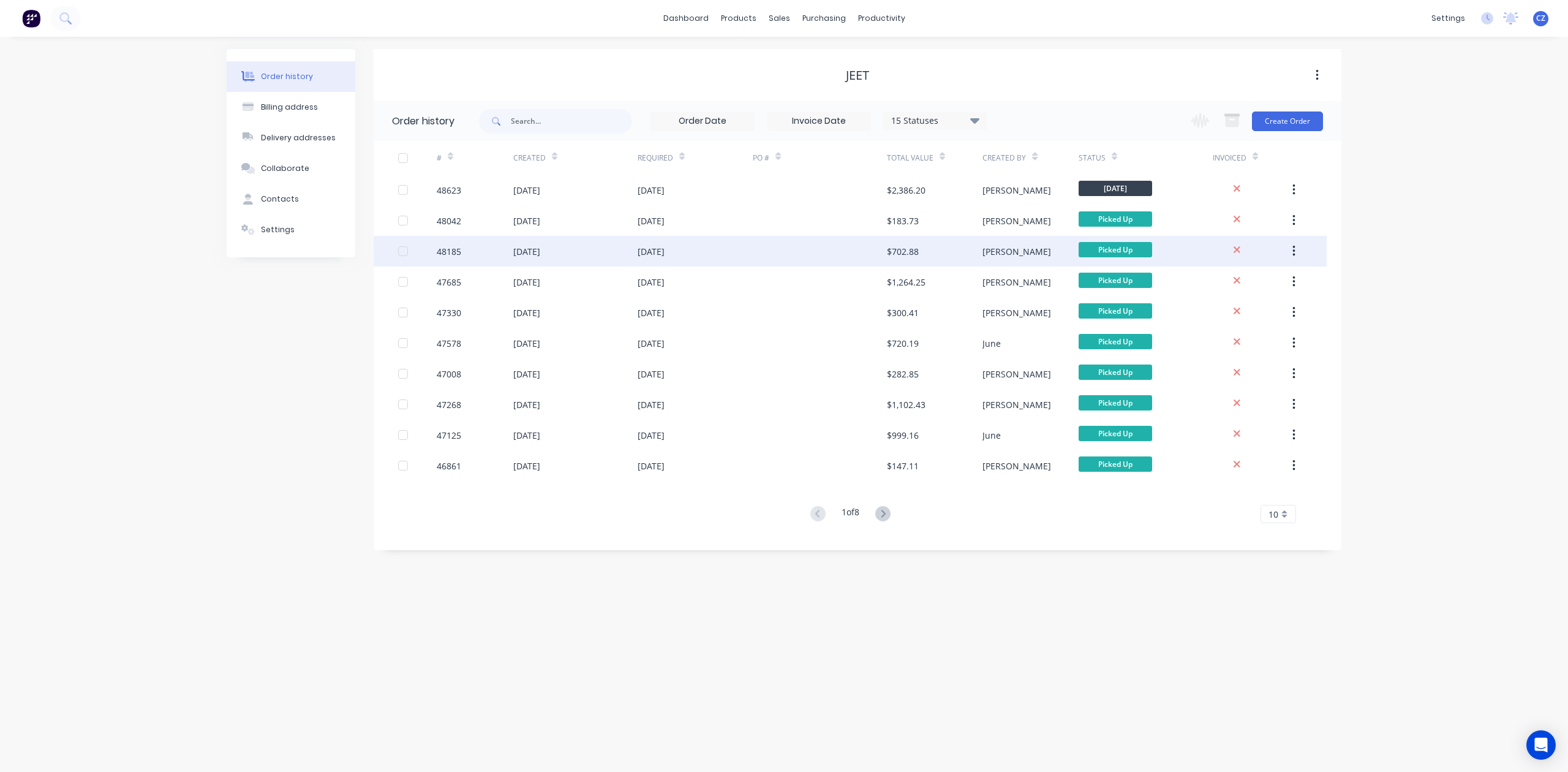
click at [863, 258] on div at bounding box center [820, 251] width 134 height 31
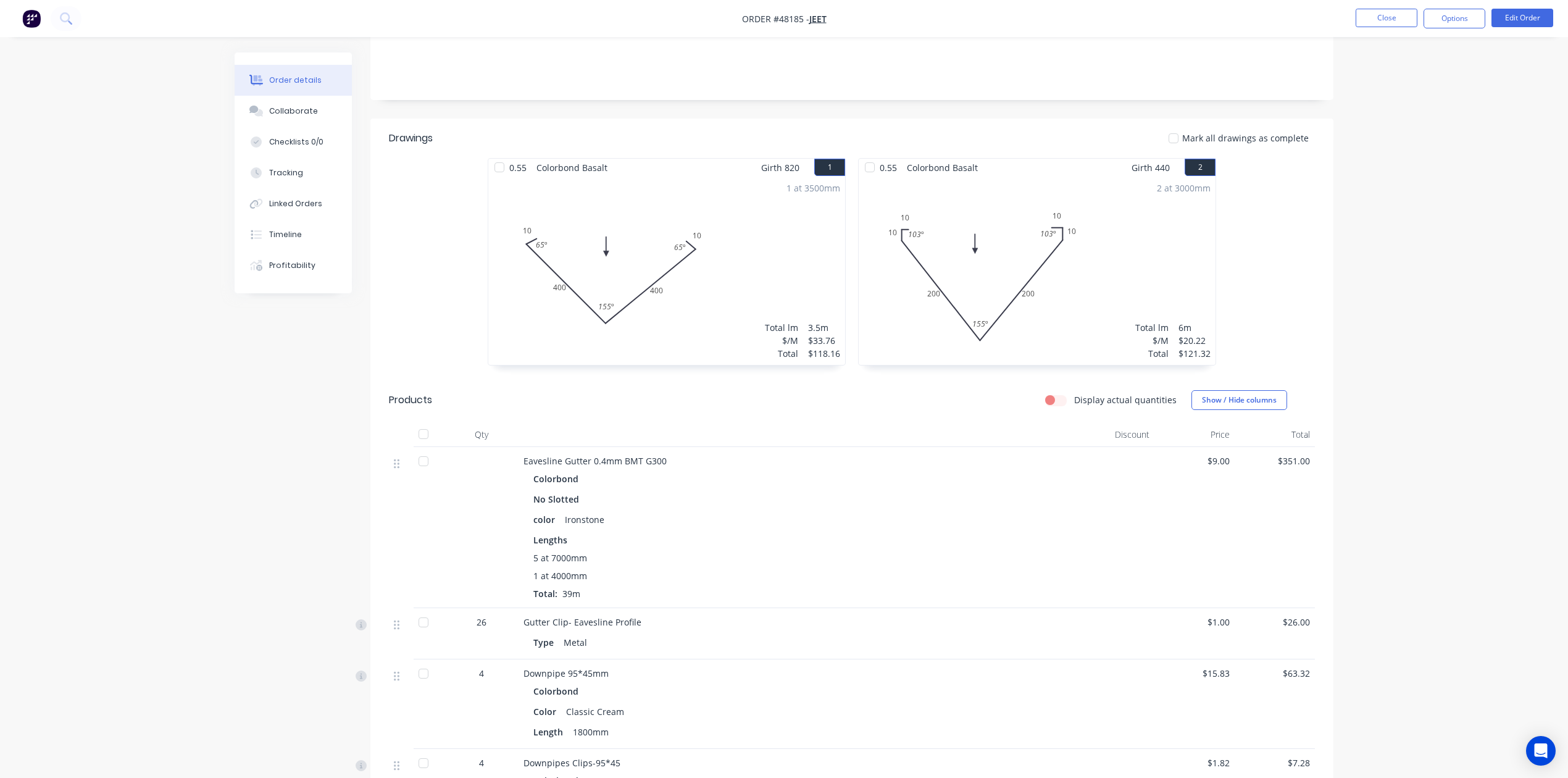
scroll to position [329, 0]
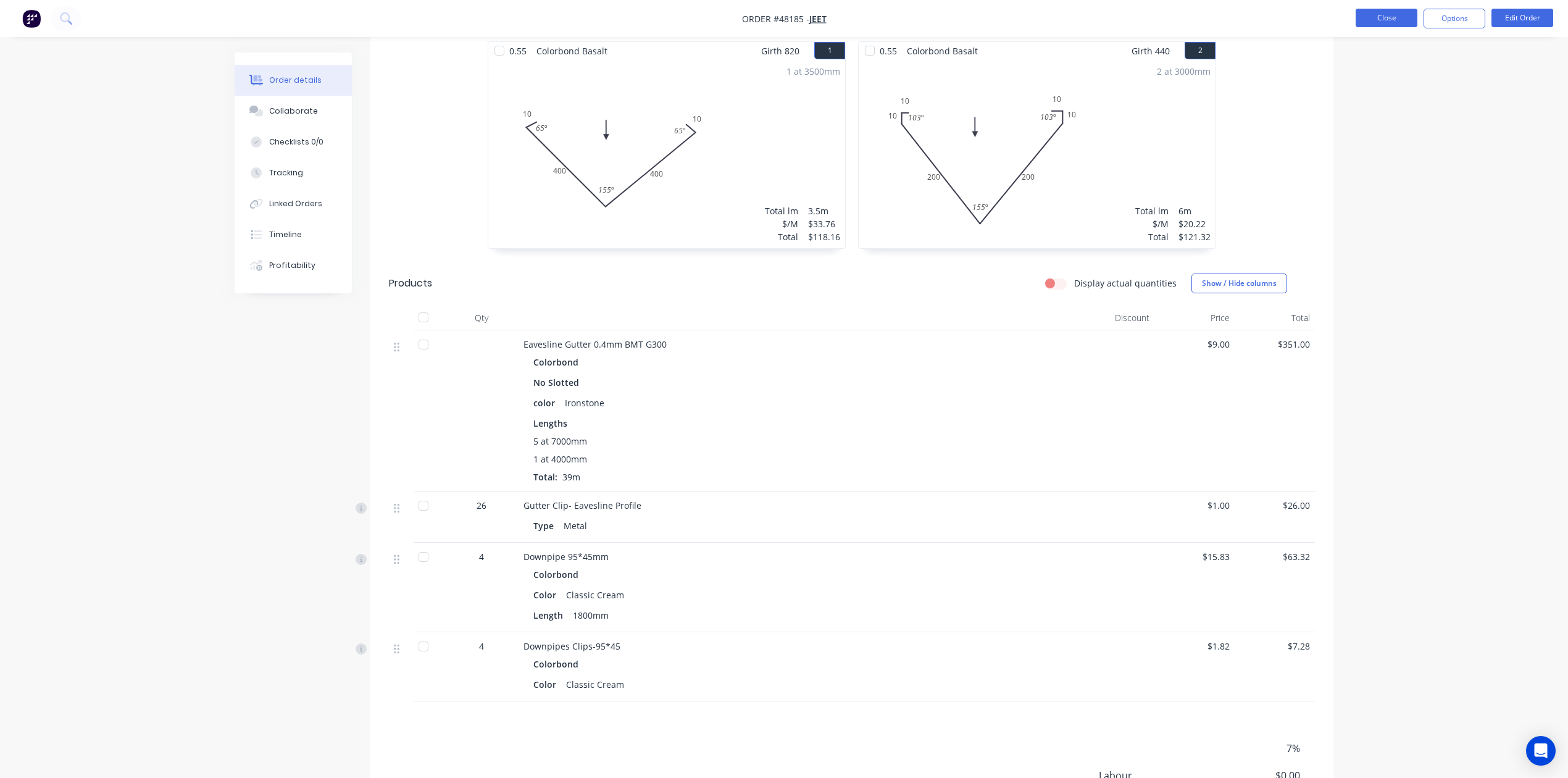
click at [1035, 12] on button "Close" at bounding box center [1386, 18] width 62 height 19
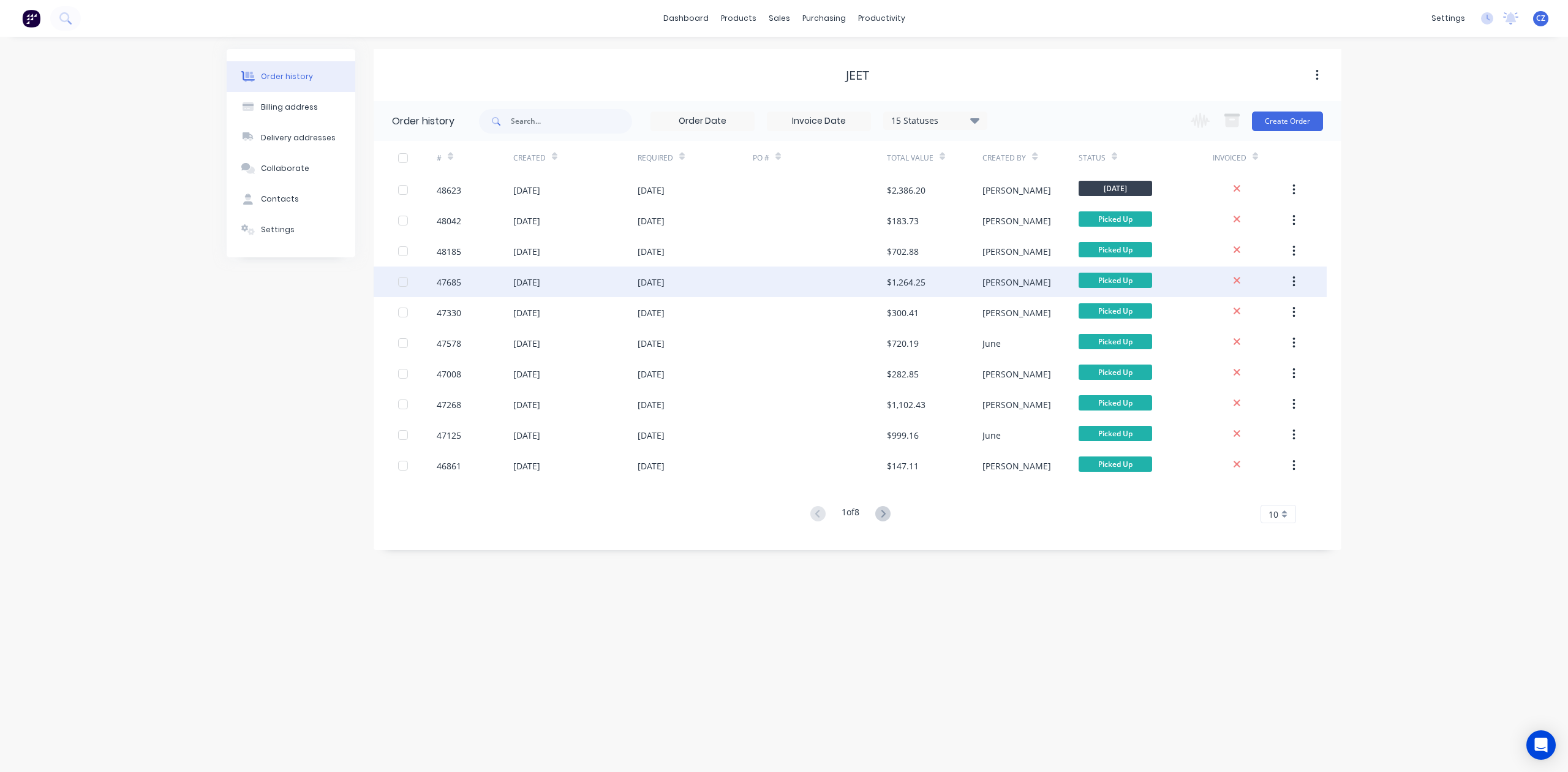
click at [804, 275] on div at bounding box center [820, 282] width 134 height 31
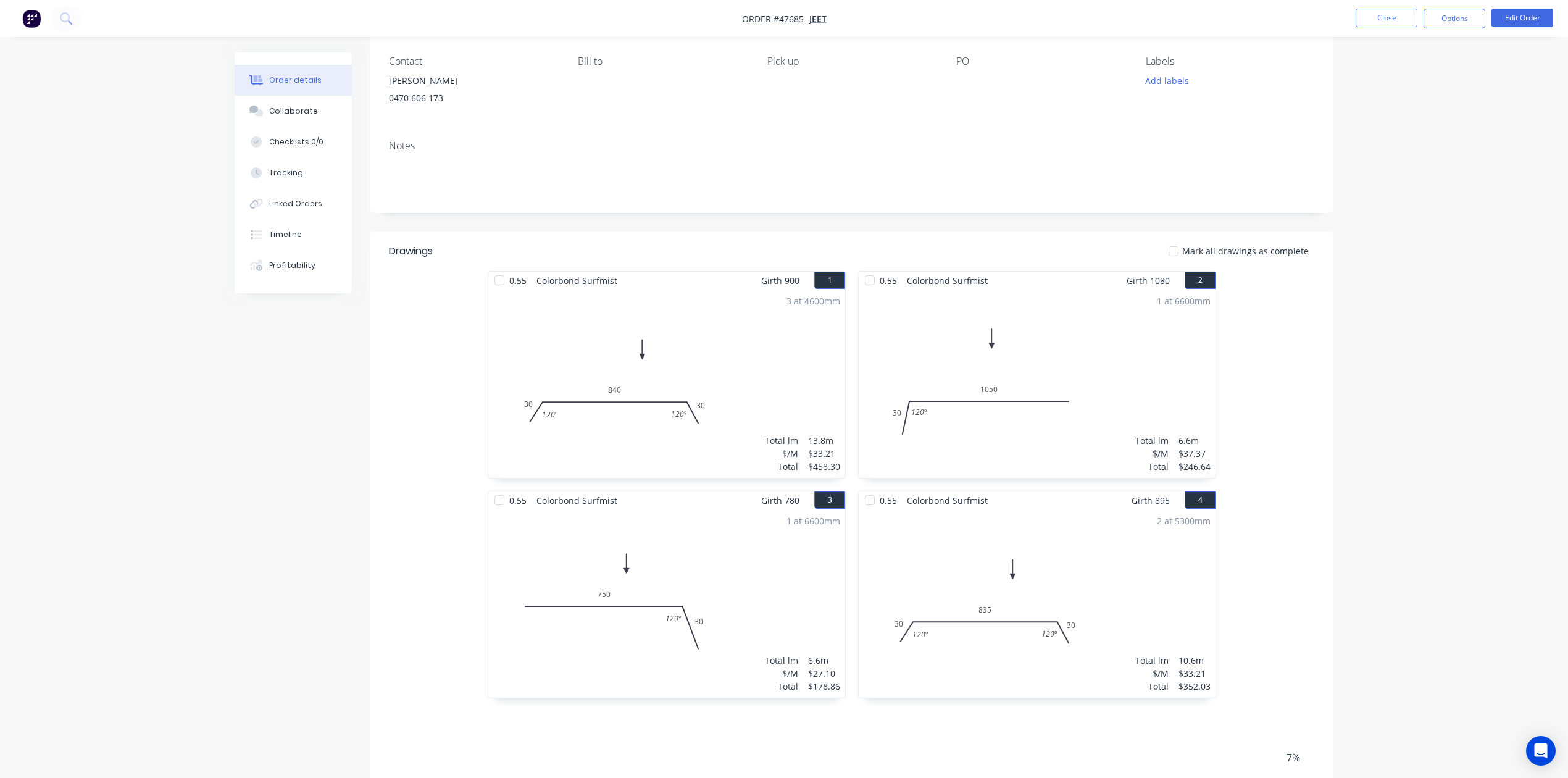
scroll to position [253, 0]
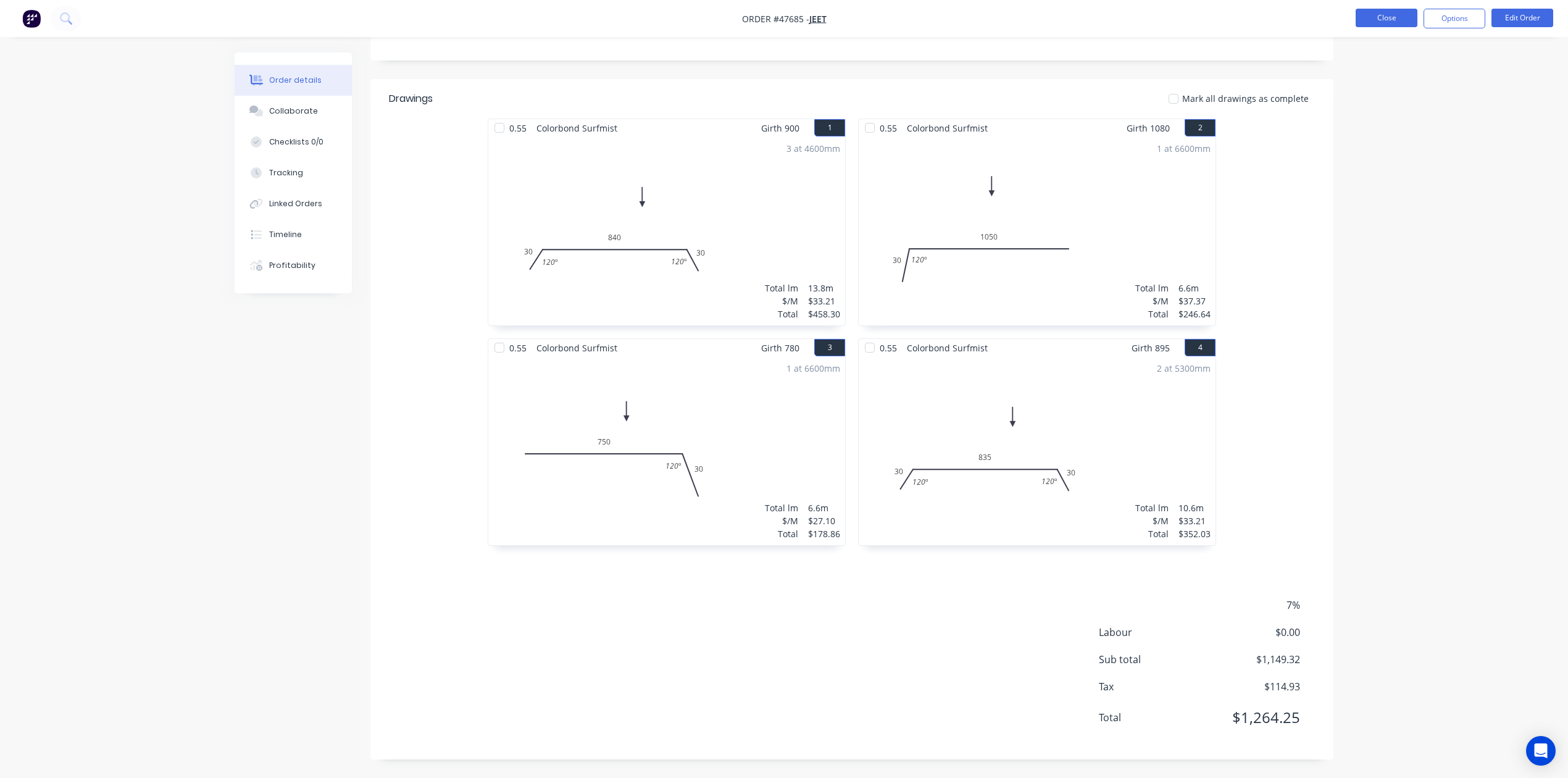
click at [1035, 22] on button "Close" at bounding box center [1386, 18] width 62 height 19
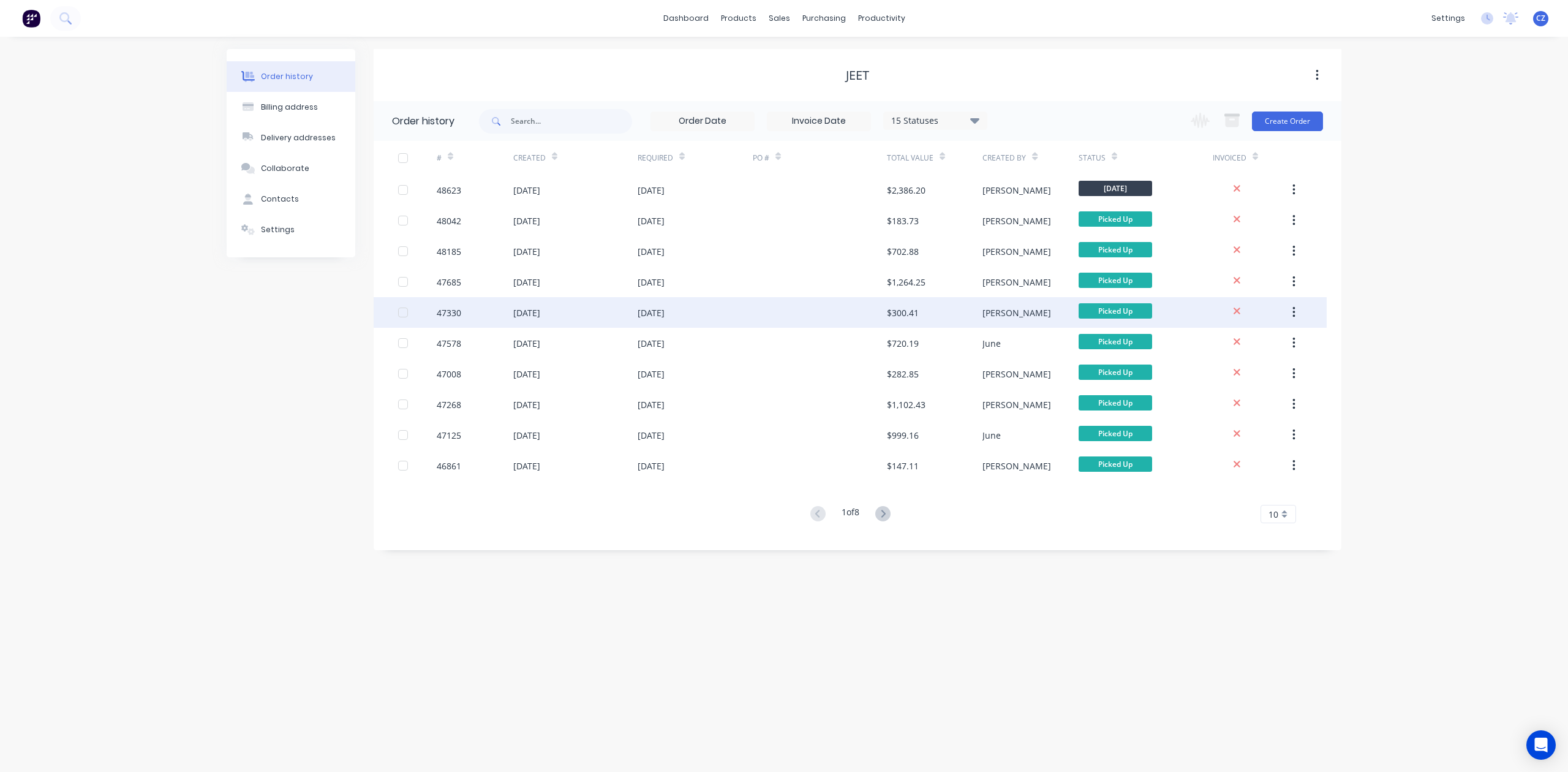
click at [890, 317] on div "$300.41" at bounding box center [903, 313] width 32 height 13
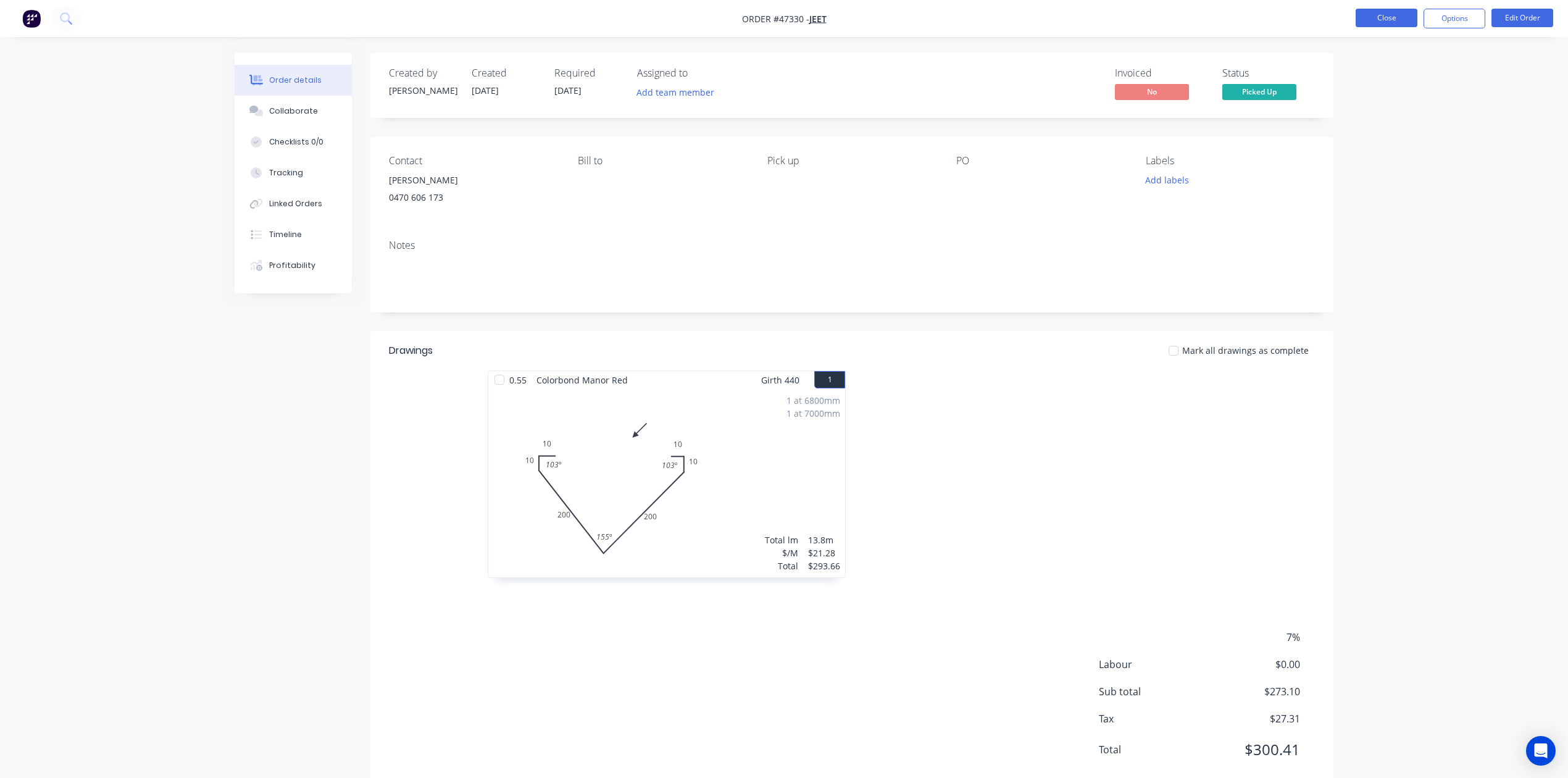
click at [1035, 19] on button "Close" at bounding box center [1386, 18] width 62 height 19
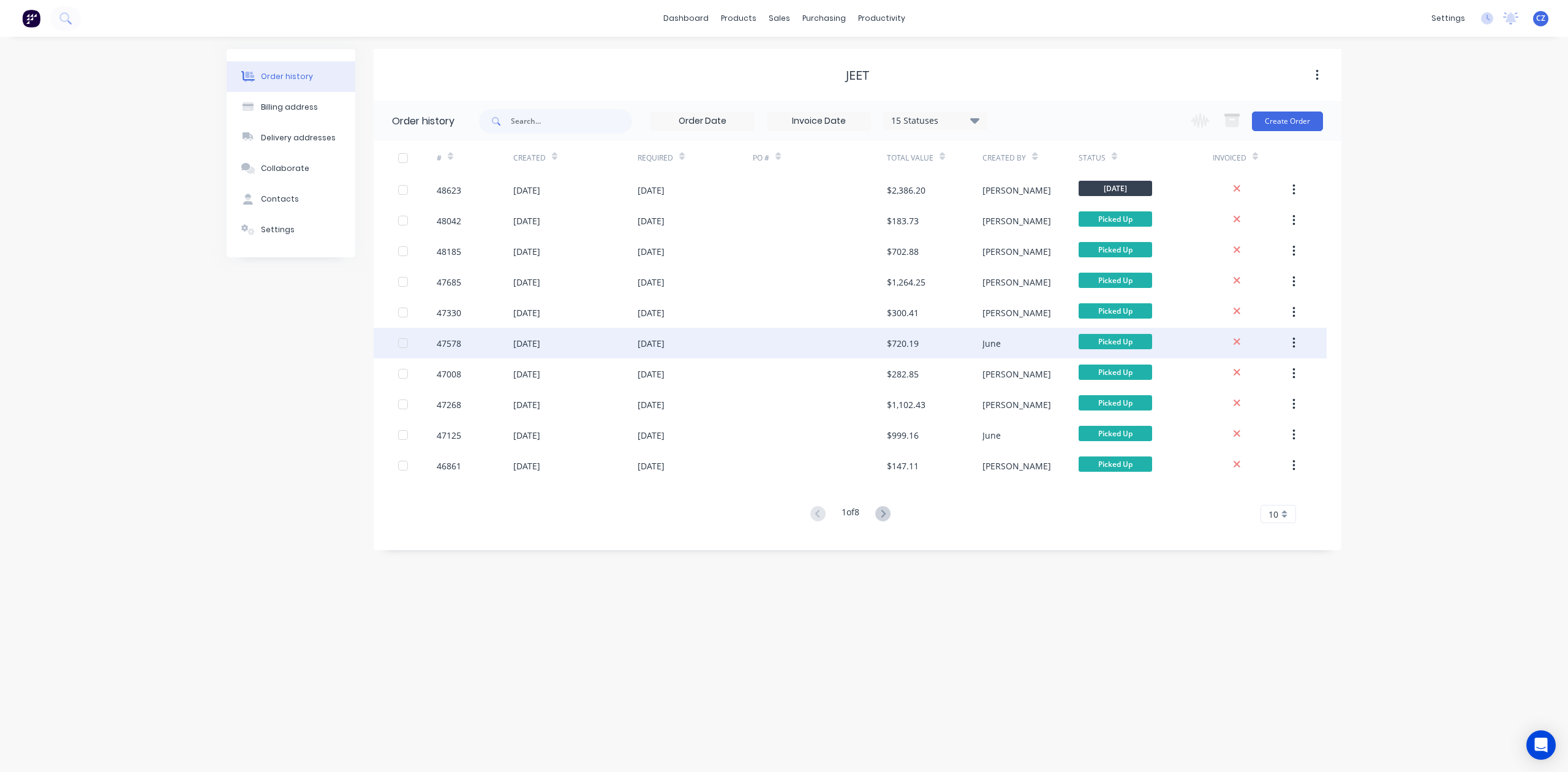
click at [918, 356] on div "$720.19" at bounding box center [935, 343] width 95 height 31
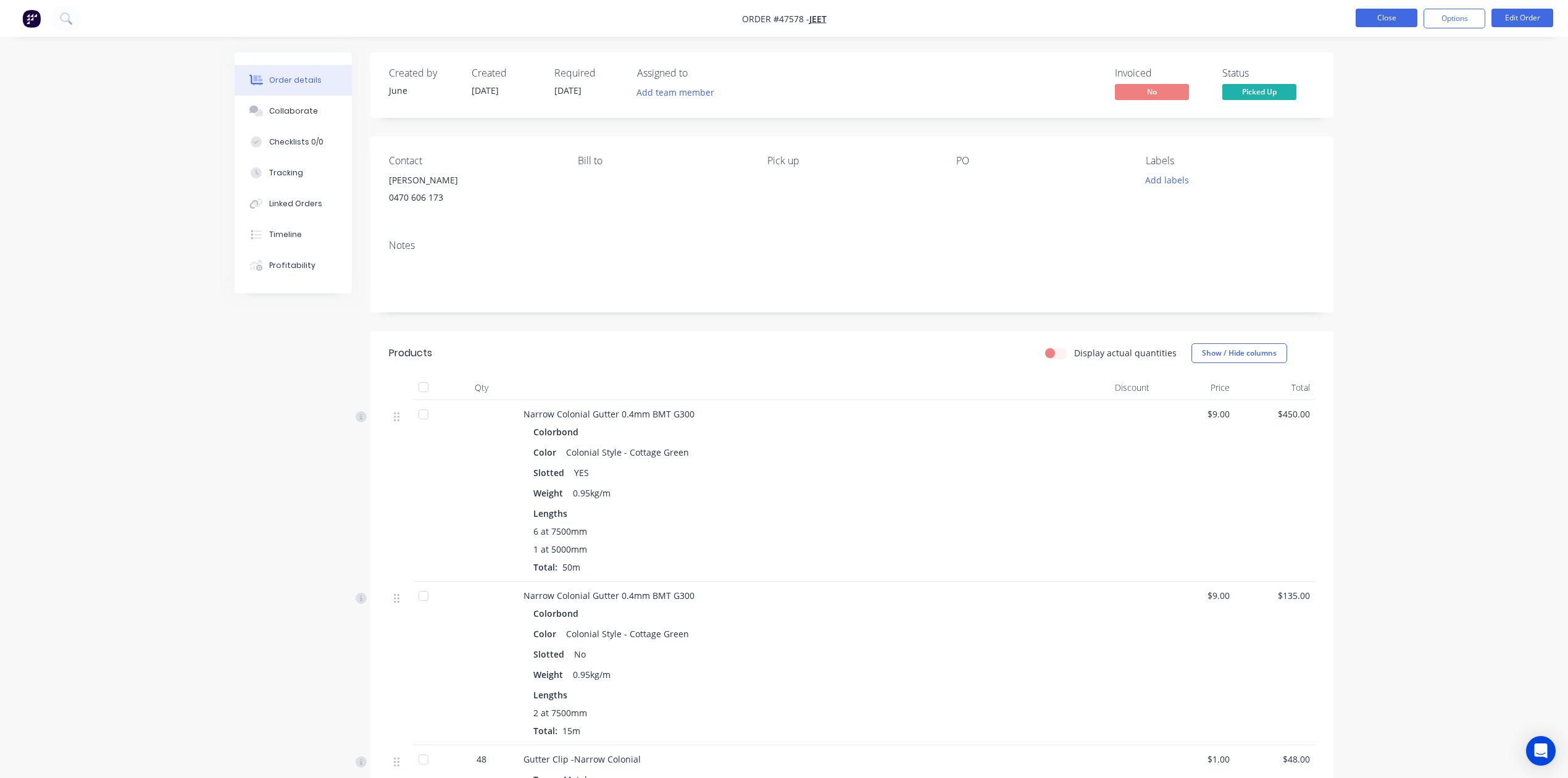
click at [1035, 13] on button "Close" at bounding box center [1386, 18] width 62 height 19
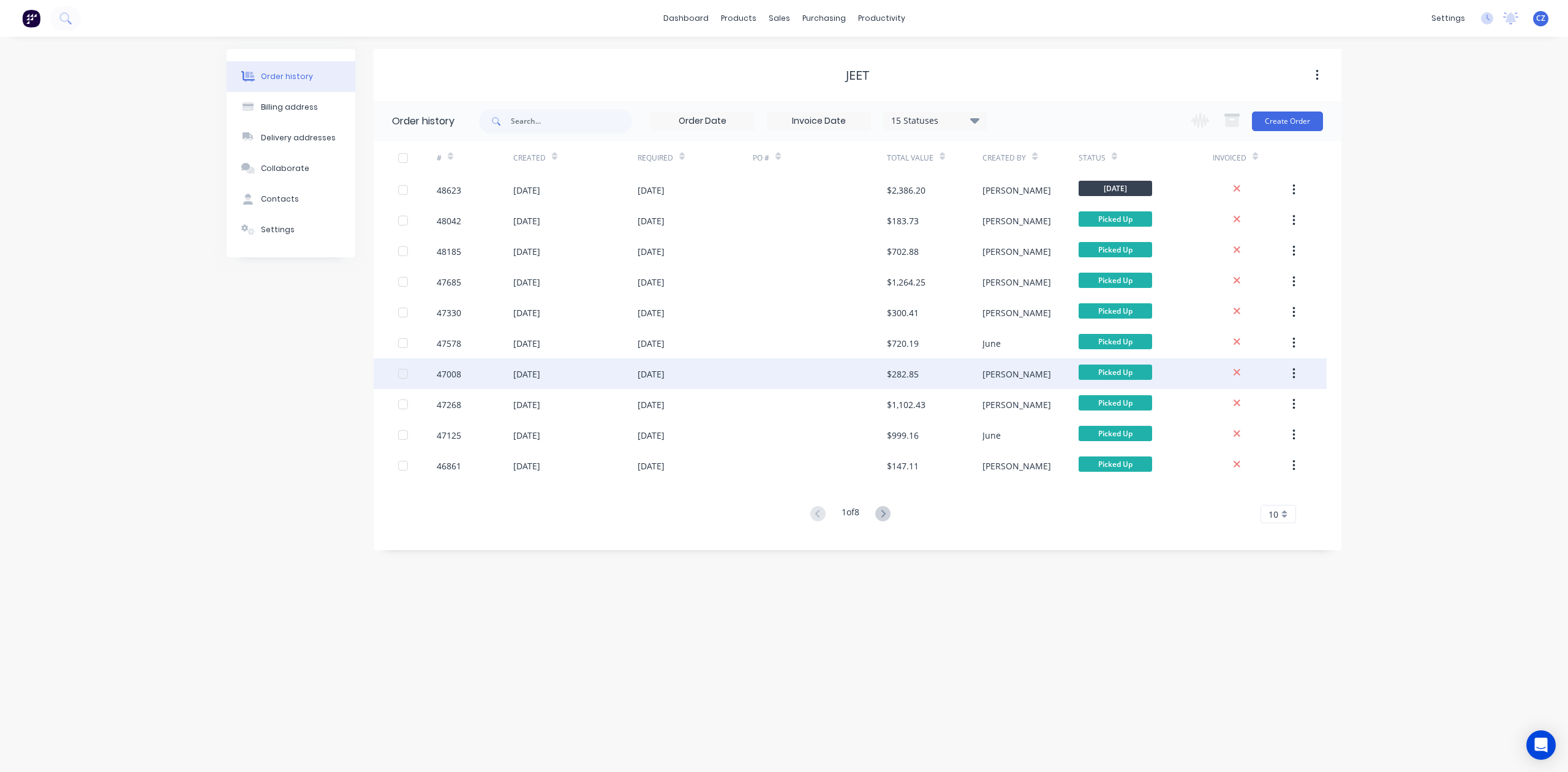
click at [874, 376] on div at bounding box center [820, 374] width 134 height 31
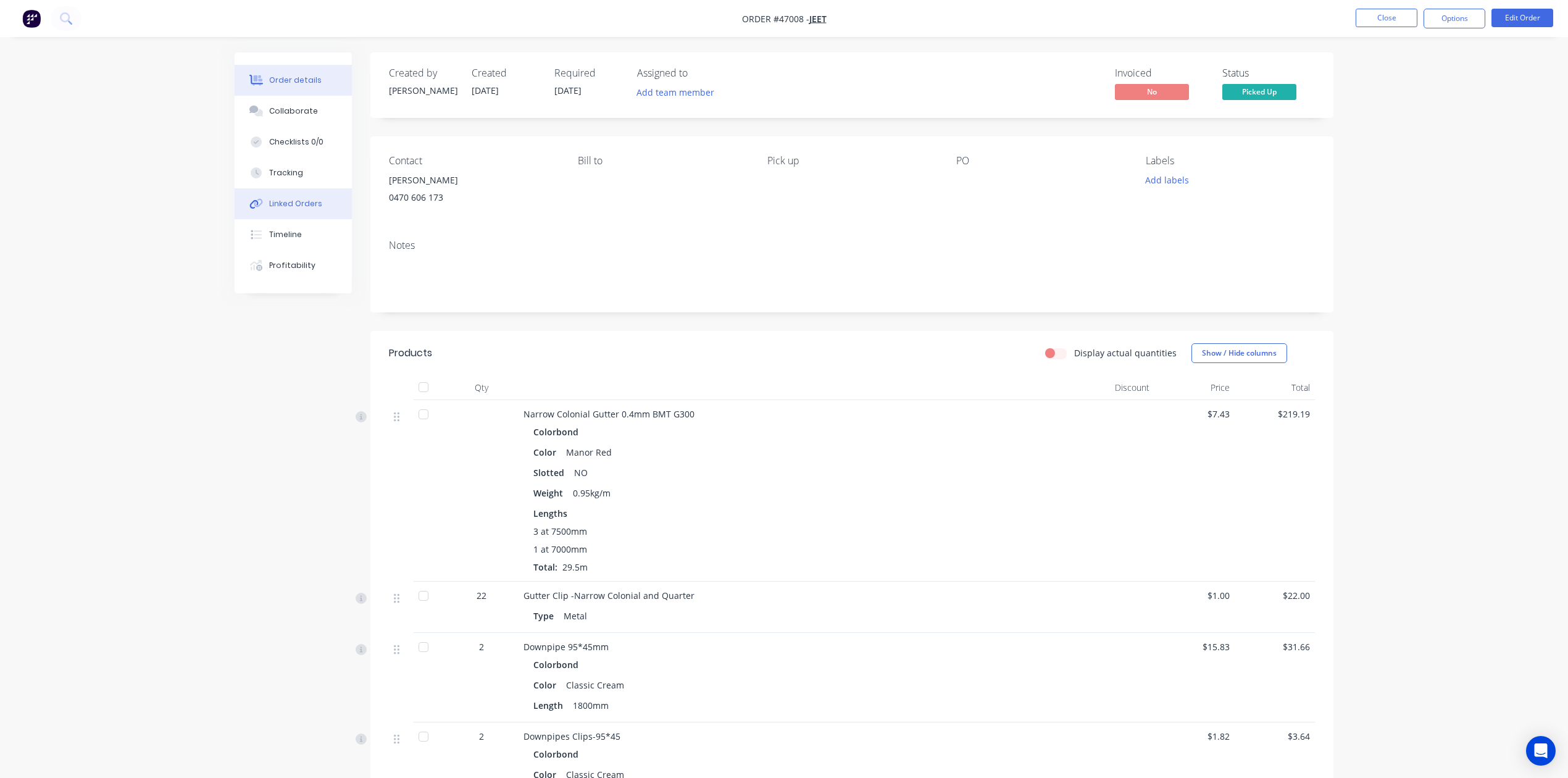
click at [296, 199] on div "Linked Orders" at bounding box center [295, 204] width 53 height 11
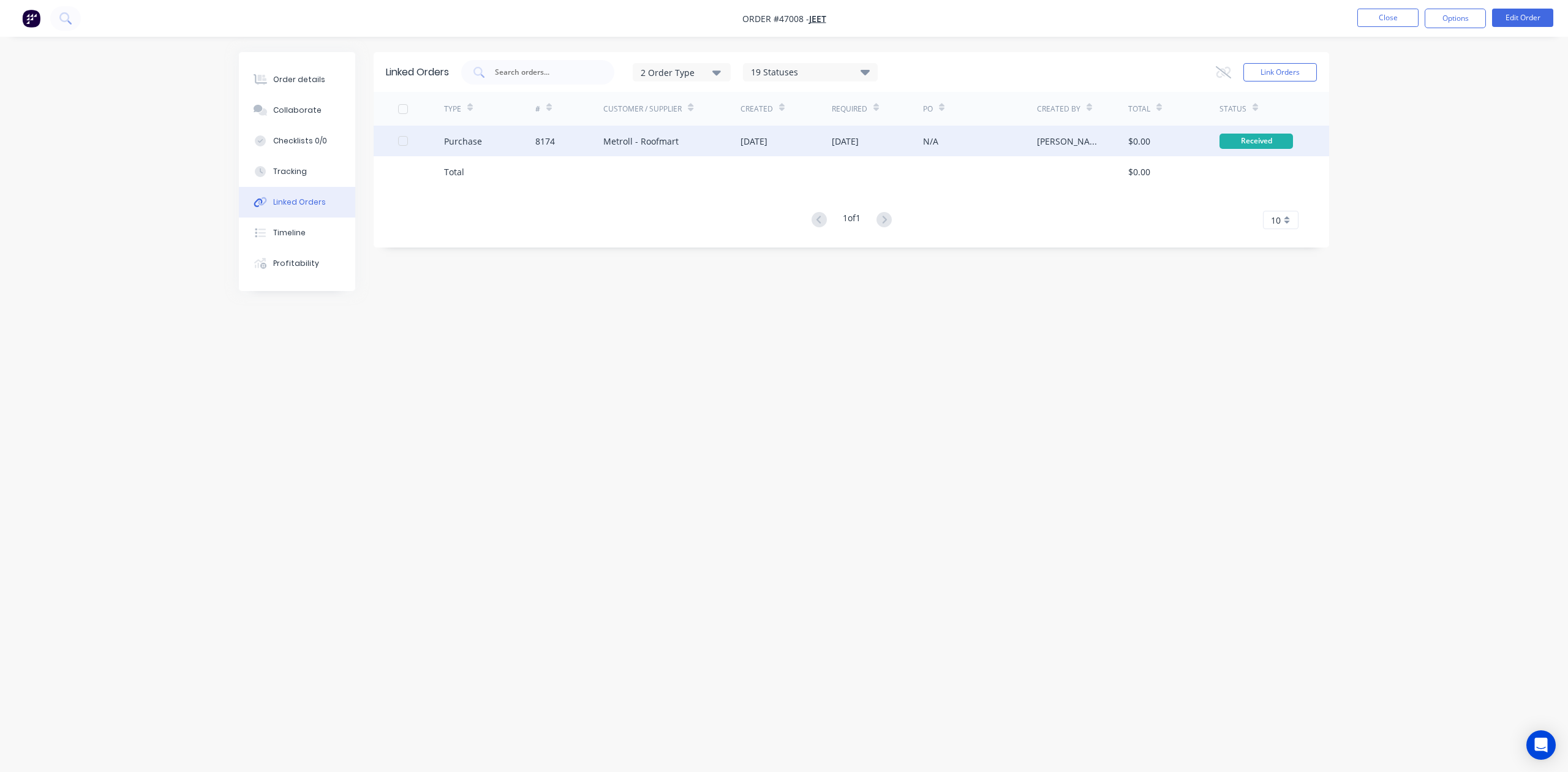
click at [902, 132] on div "[DATE]" at bounding box center [877, 141] width 91 height 31
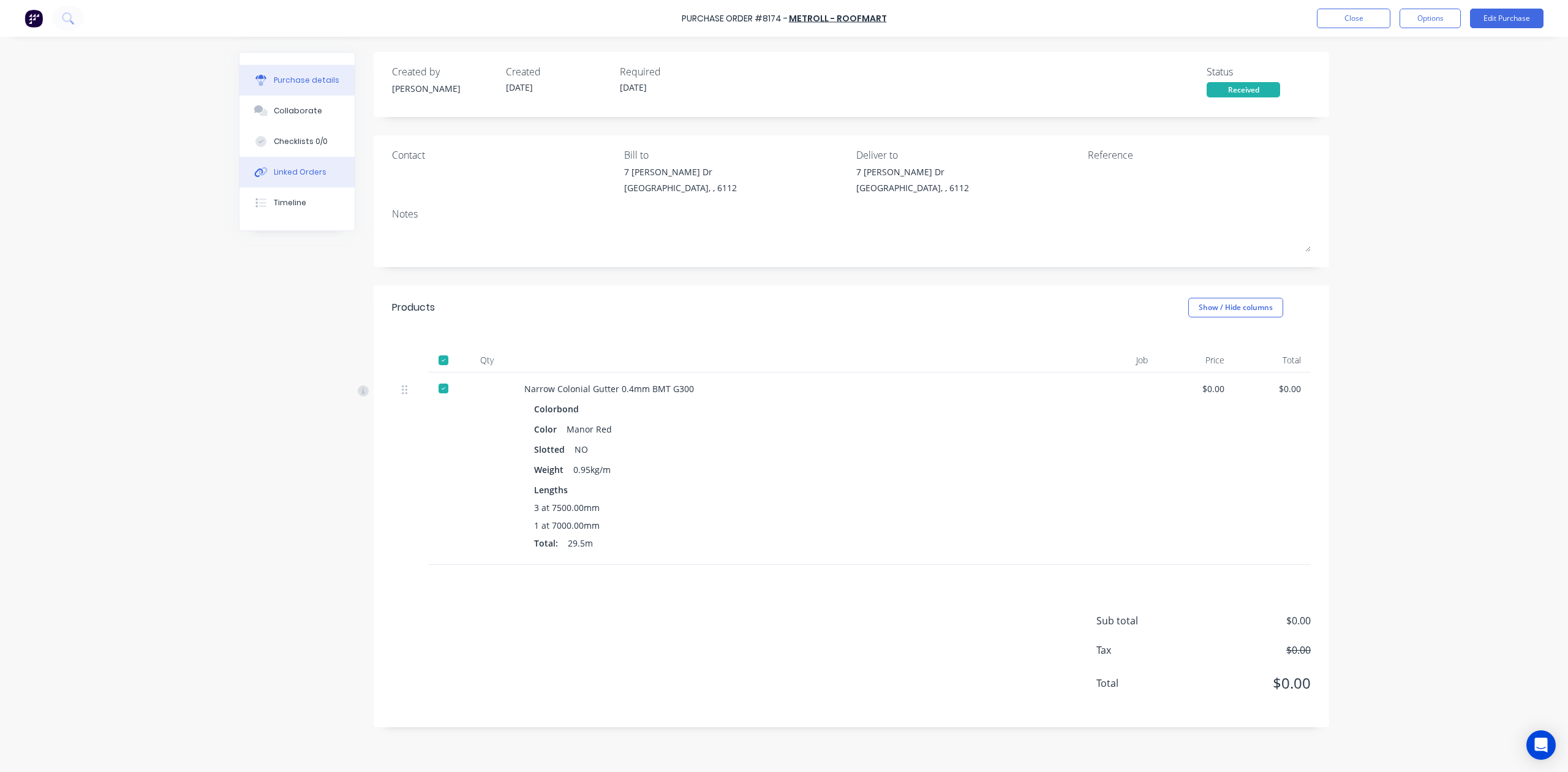
click at [304, 167] on div "Linked Orders" at bounding box center [300, 172] width 53 height 11
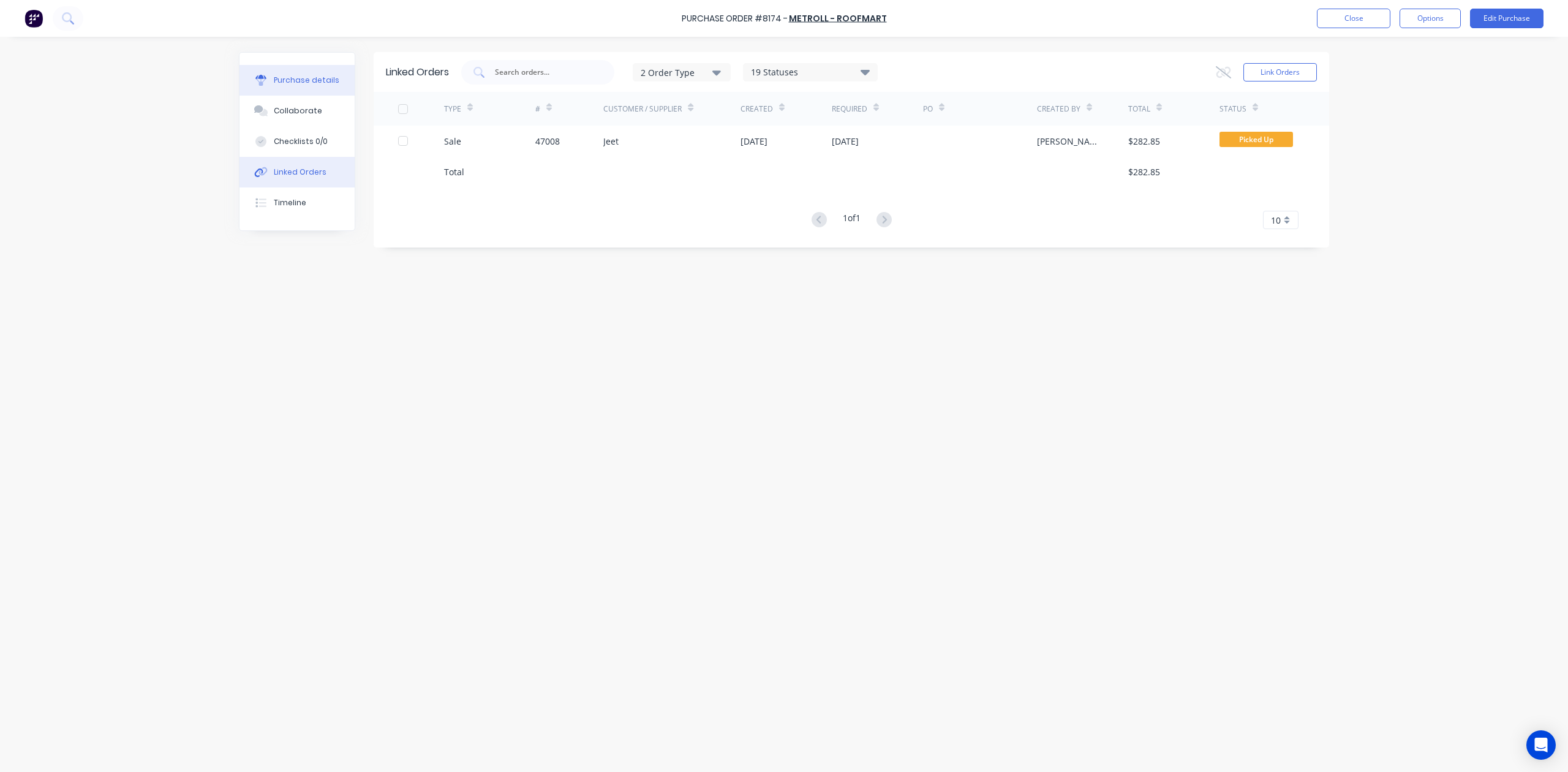
click at [306, 75] on div "Purchase details" at bounding box center [306, 80] width 65 height 11
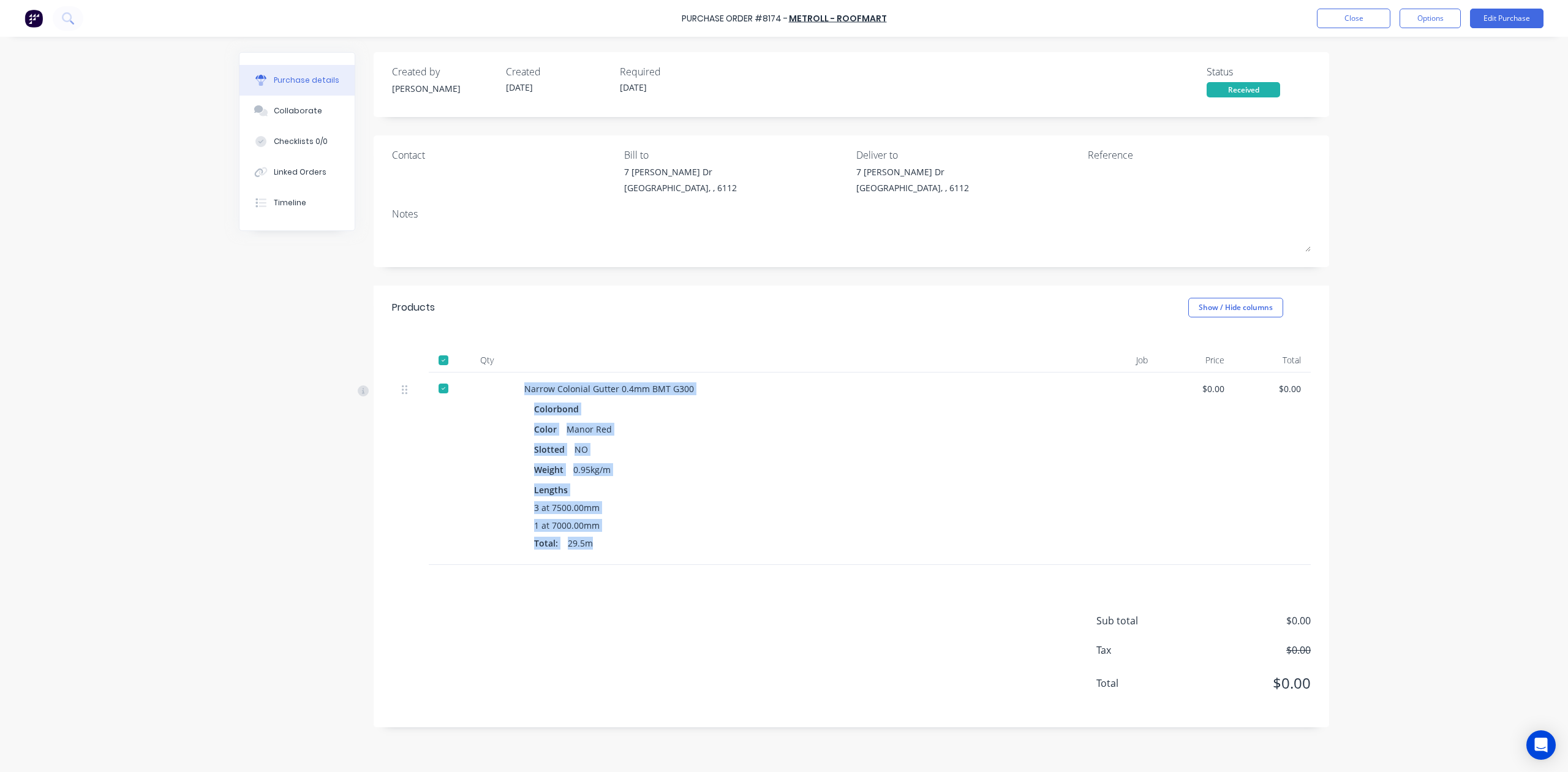
drag, startPoint x: 512, startPoint y: 385, endPoint x: 674, endPoint y: 560, distance: 238.5
click at [674, 560] on div "Narrow Colonial Gutter 0.4mm BMT G300 Colorbond Color Manor Red Slotted NO Weig…" at bounding box center [851, 469] width 919 height 192
click at [892, 542] on div "Total: 29.5m" at bounding box center [790, 543] width 512 height 13
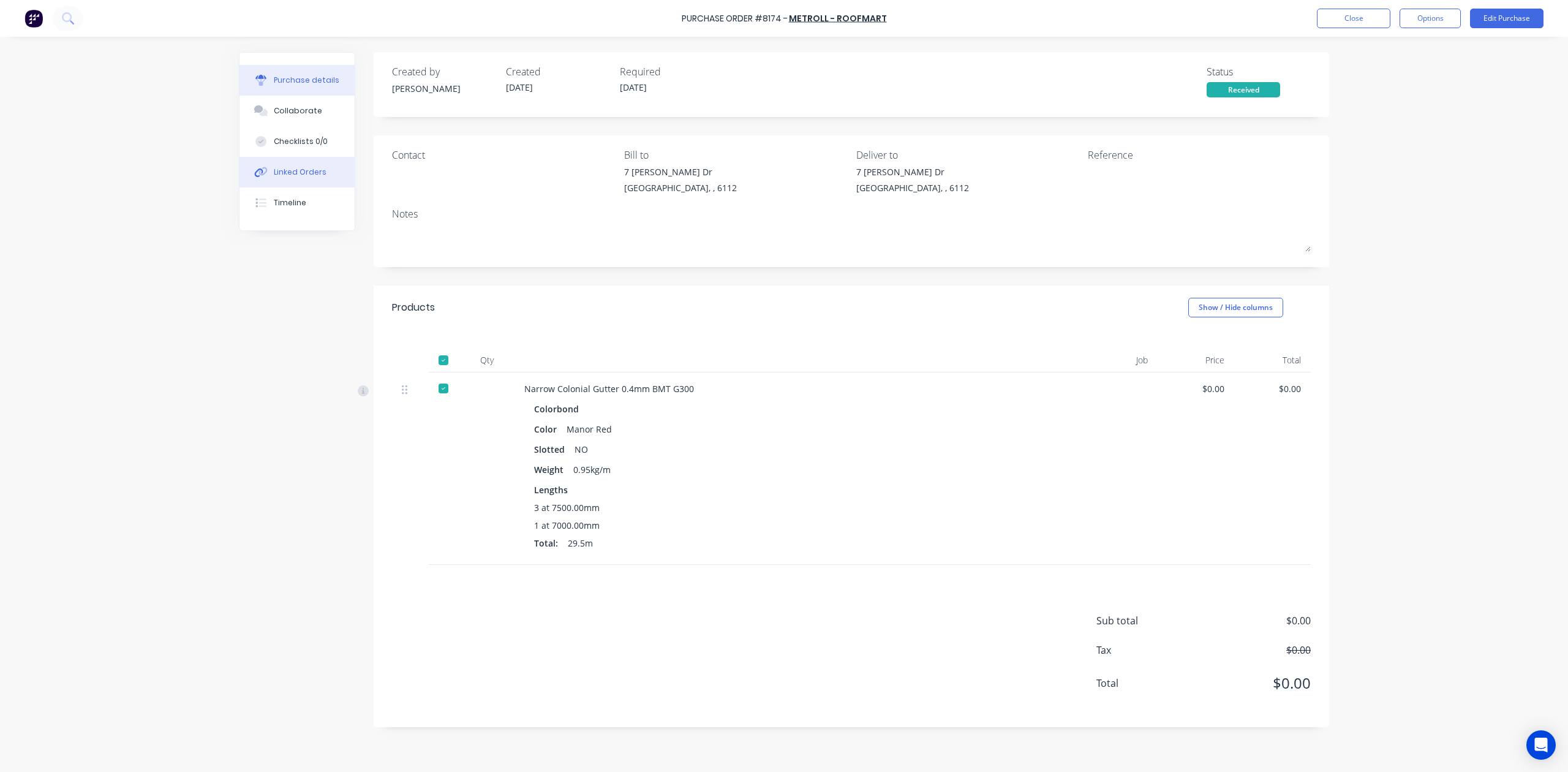
click at [284, 168] on div "Linked Orders" at bounding box center [300, 172] width 53 height 11
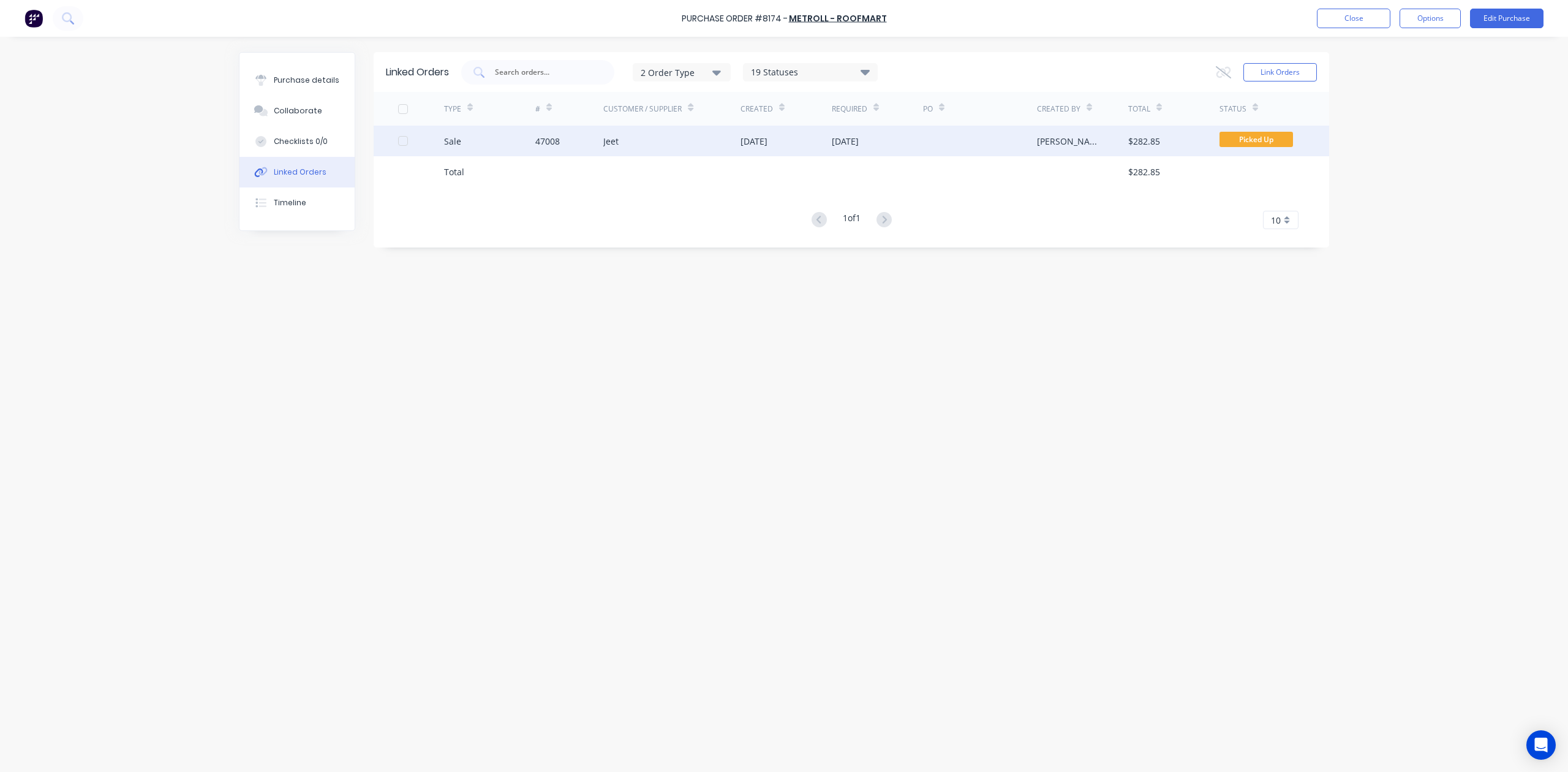
click at [728, 146] on div "Jeet" at bounding box center [672, 141] width 138 height 31
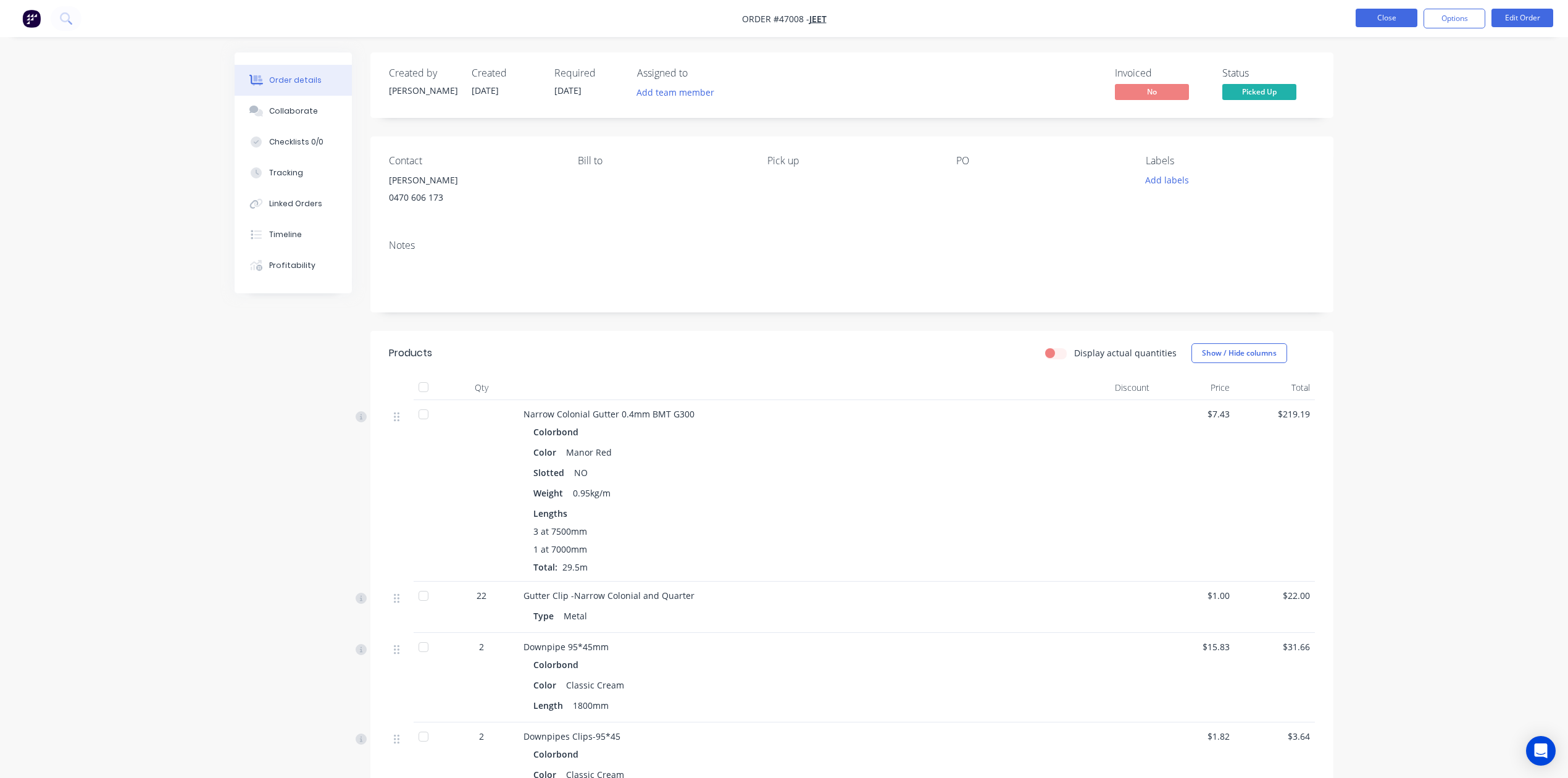
click at [1035, 18] on button "Close" at bounding box center [1386, 18] width 62 height 19
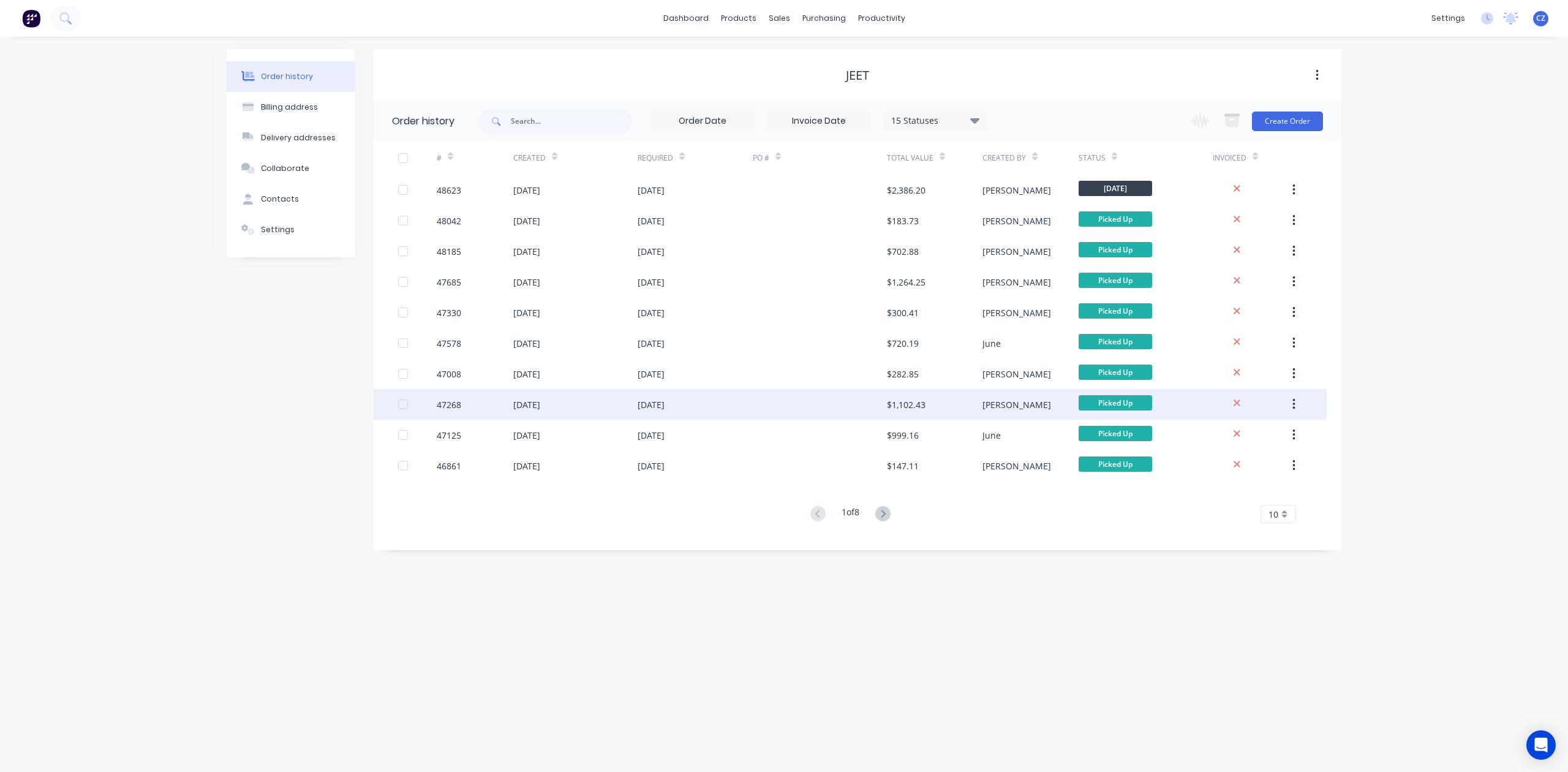
click at [750, 402] on div "[DATE]" at bounding box center [695, 405] width 115 height 31
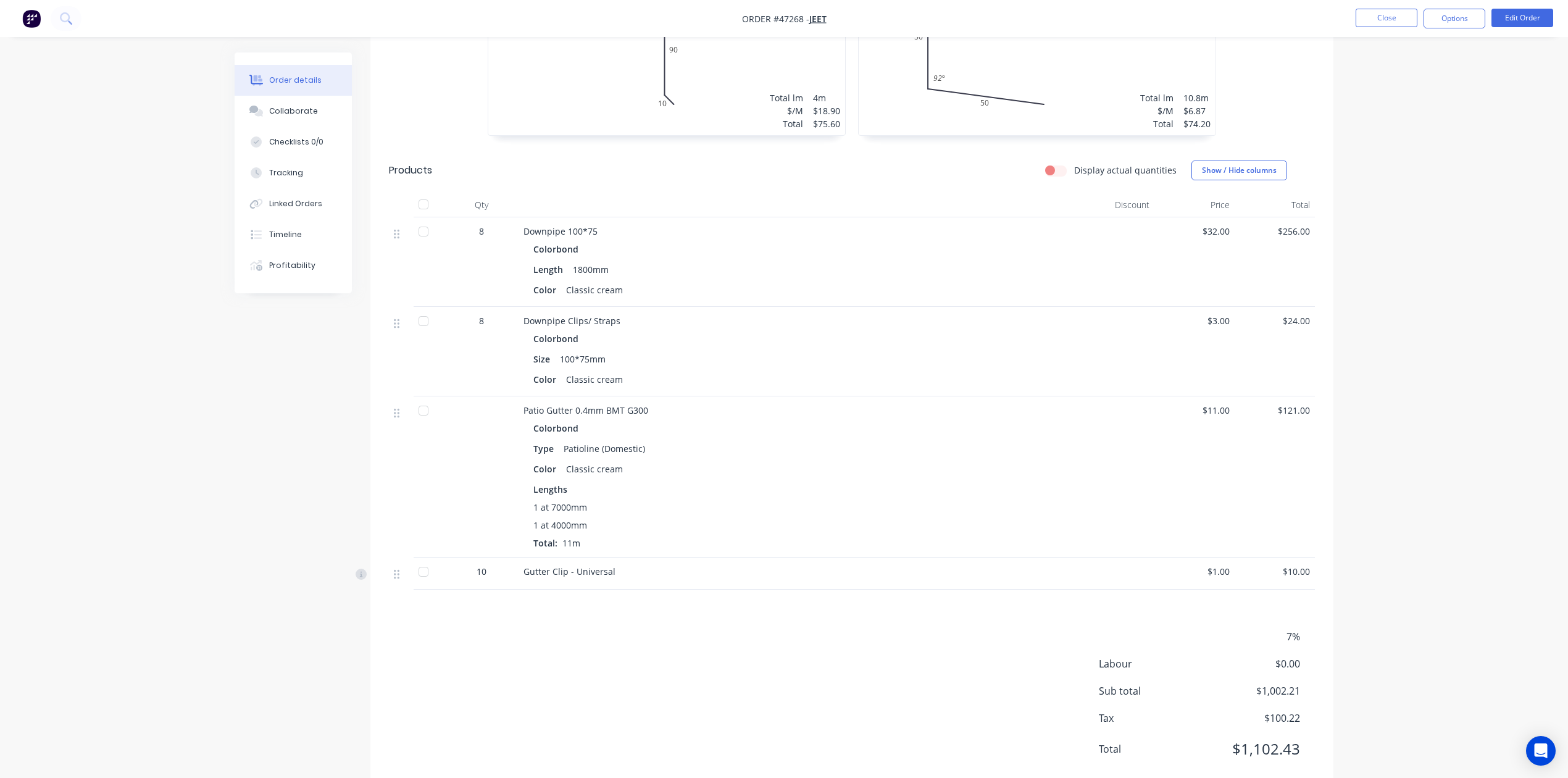
scroll to position [697, 0]
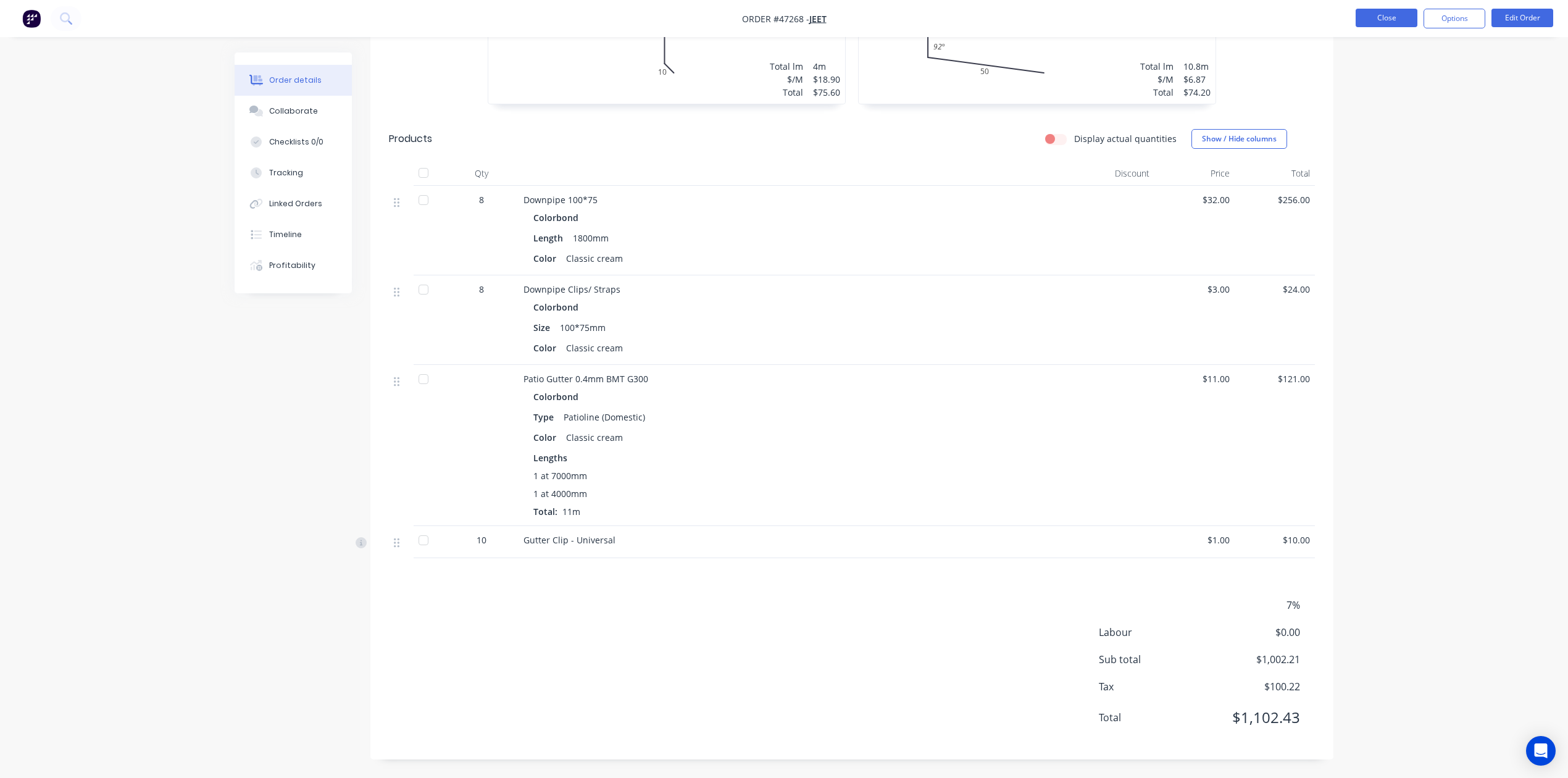
click at [1035, 20] on button "Close" at bounding box center [1386, 18] width 62 height 19
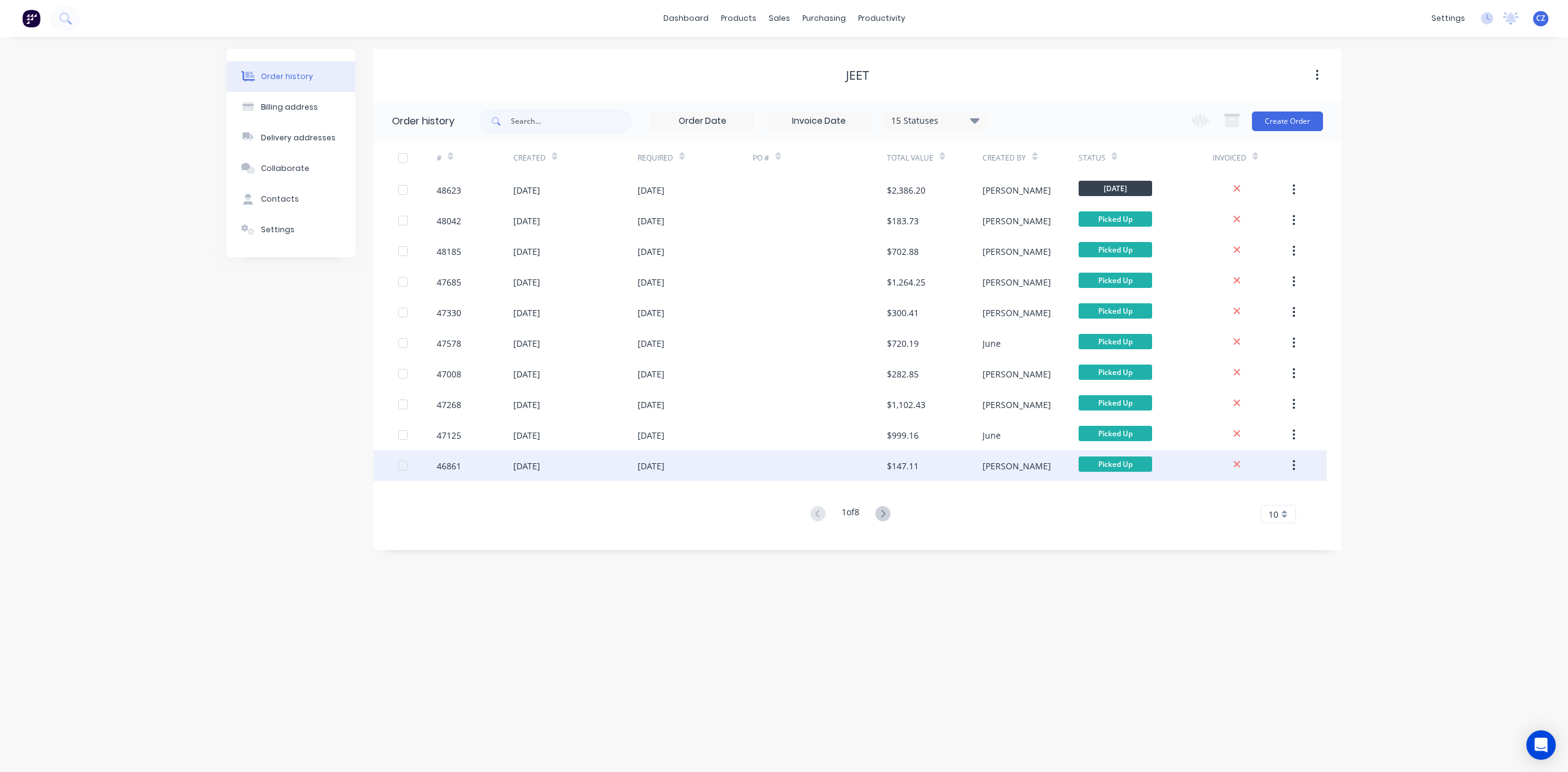
click at [797, 463] on div at bounding box center [820, 465] width 134 height 31
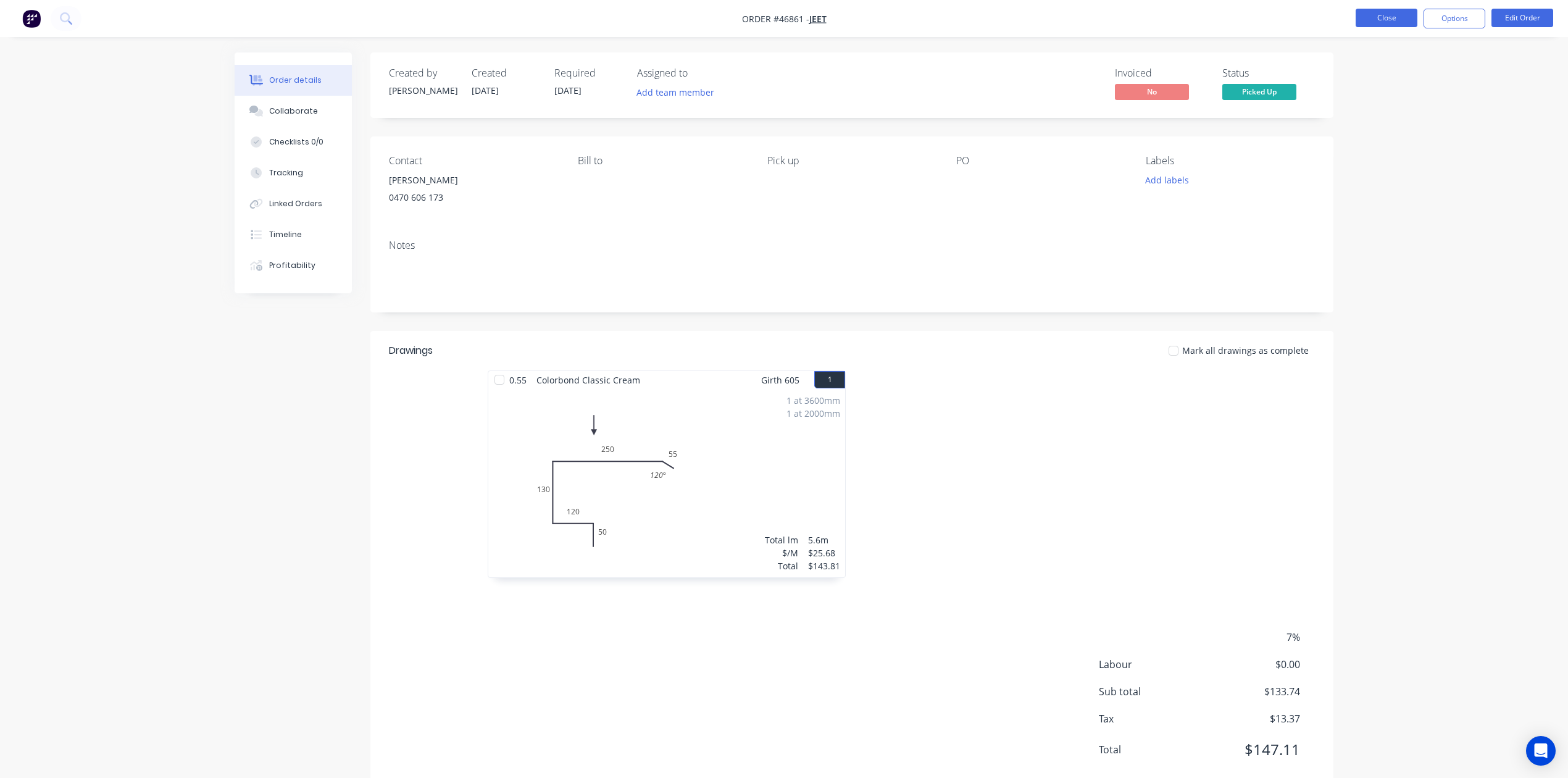
click at [1035, 15] on button "Close" at bounding box center [1386, 18] width 62 height 19
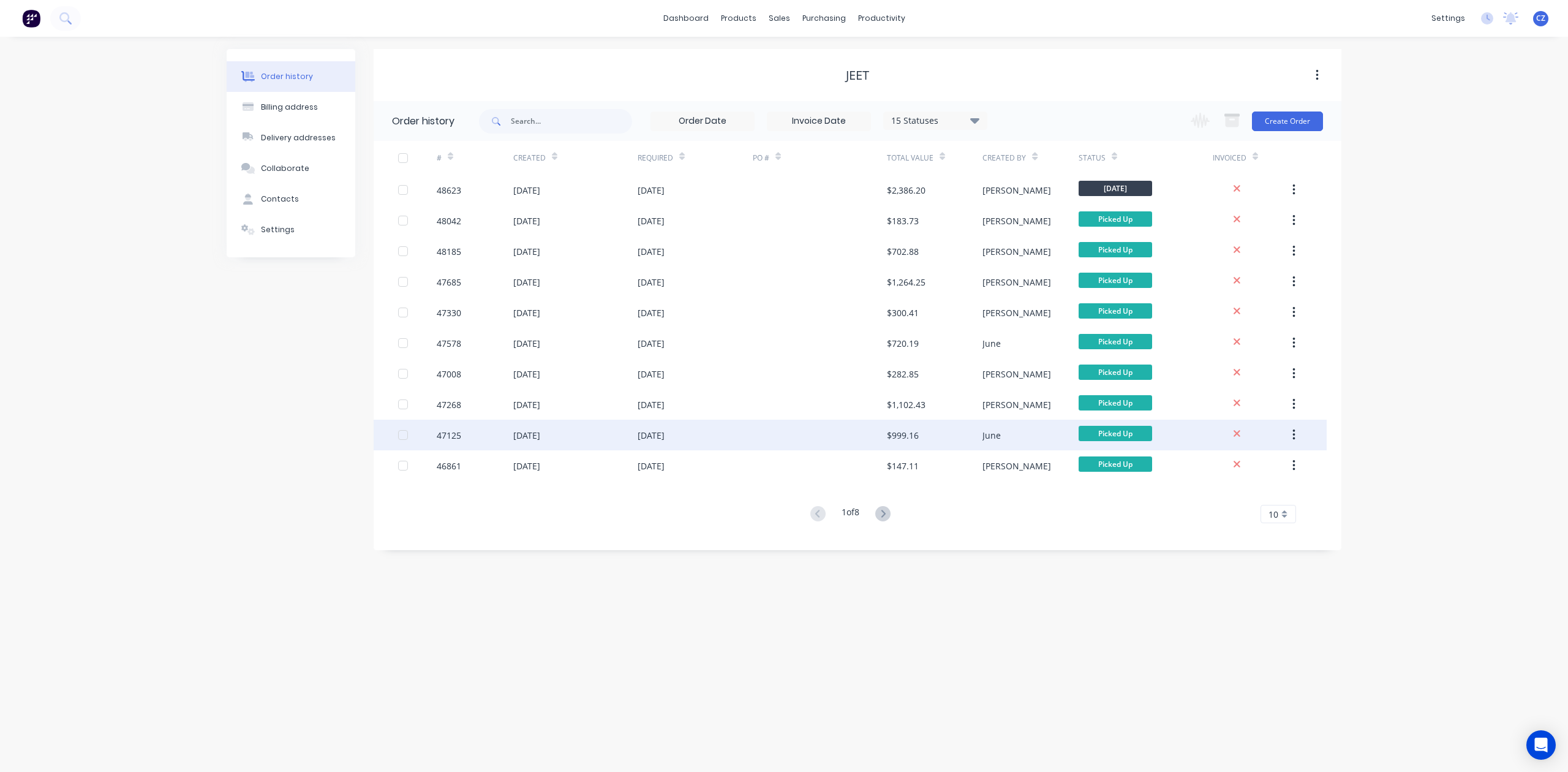
click at [848, 439] on div at bounding box center [820, 435] width 134 height 31
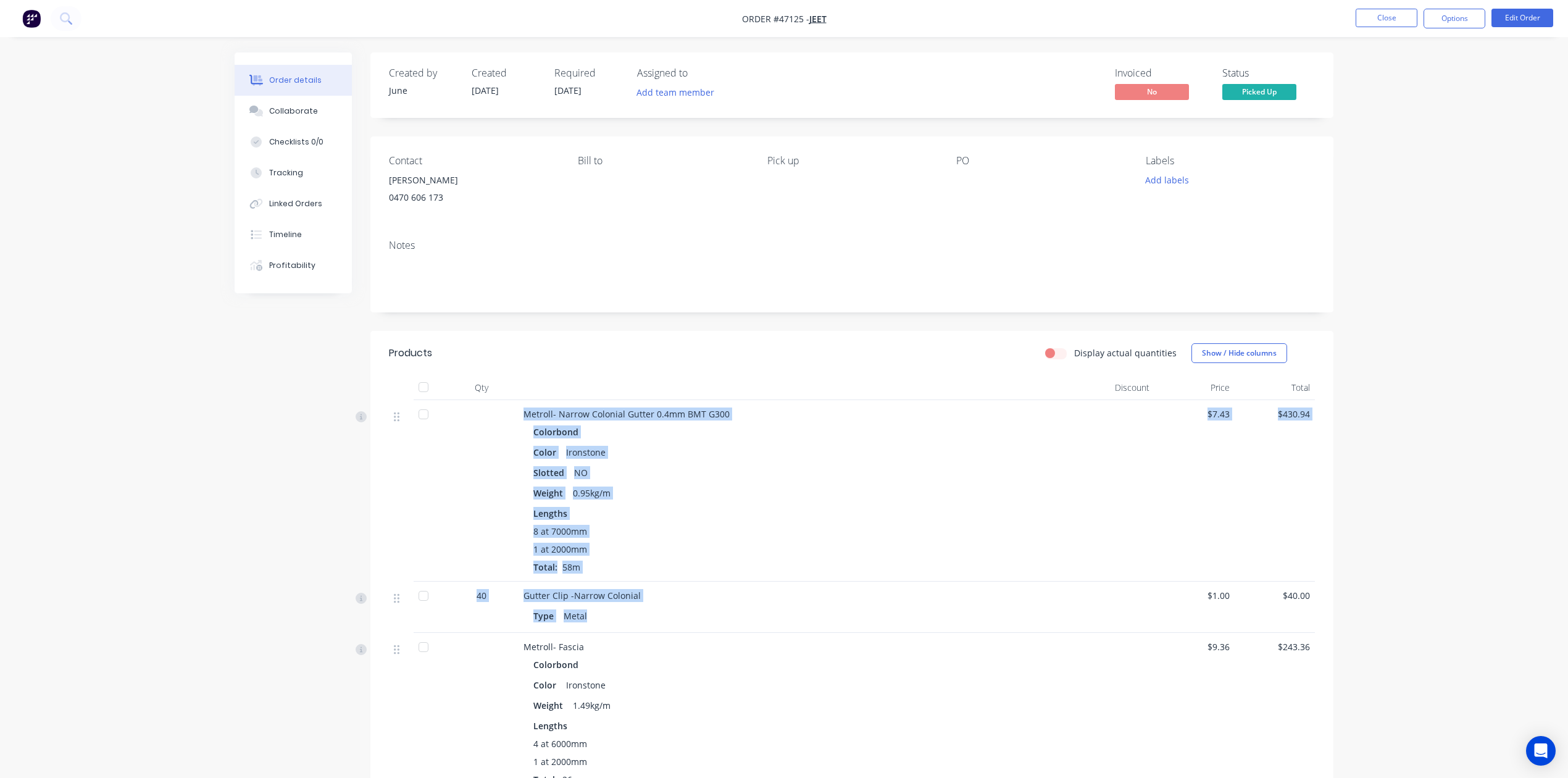
drag, startPoint x: 521, startPoint y: 405, endPoint x: 680, endPoint y: 624, distance: 270.6
click at [680, 624] on div "Metroll- Narrow Colonial Gutter 0.4mm BMT G300 Colorbond Color Ironstone Slotte…" at bounding box center [852, 736] width 926 height 671
click at [813, 601] on div "Gutter Clip -Narrow Colonial" at bounding box center [796, 595] width 546 height 13
drag, startPoint x: 517, startPoint y: 417, endPoint x: 613, endPoint y: 565, distance: 176.4
click at [613, 565] on div "Metroll- Narrow Colonial Gutter 0.4mm BMT G300 Colorbond Color Ironstone Slotte…" at bounding box center [852, 491] width 926 height 182
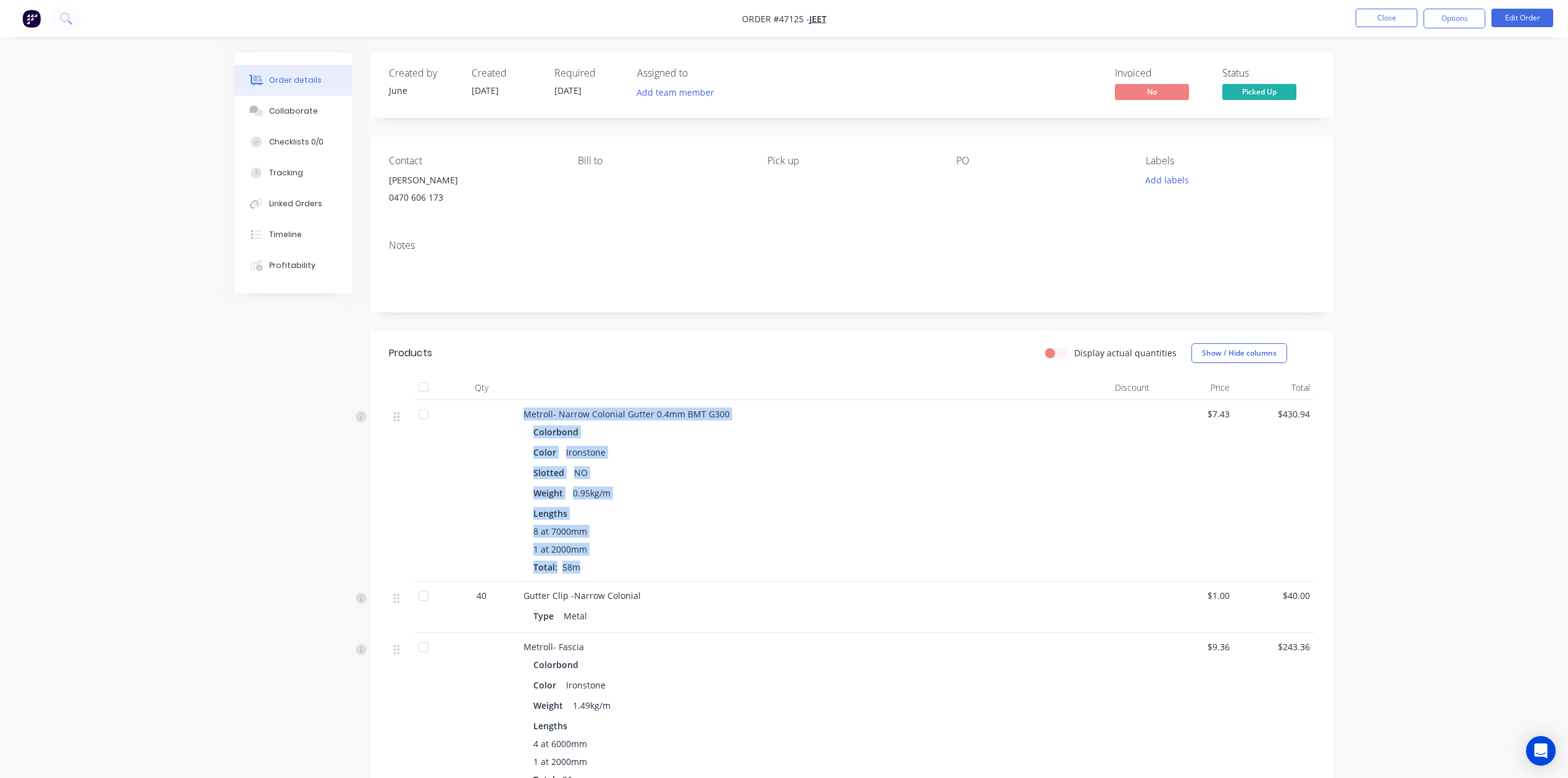
click at [618, 563] on div "8 at 7000mm 1 at 2000mm Total: 58m" at bounding box center [796, 549] width 526 height 48
click at [589, 571] on div "8 at 7000mm 1 at 2000mm Total: 58m" at bounding box center [796, 549] width 526 height 48
drag, startPoint x: 470, startPoint y: 383, endPoint x: 689, endPoint y: 649, distance: 344.6
click at [689, 649] on div "Qty Discount Price Total Metroll- Narrow Colonial Gutter 0.4mm BMT G300 Colorbo…" at bounding box center [852, 723] width 926 height 695
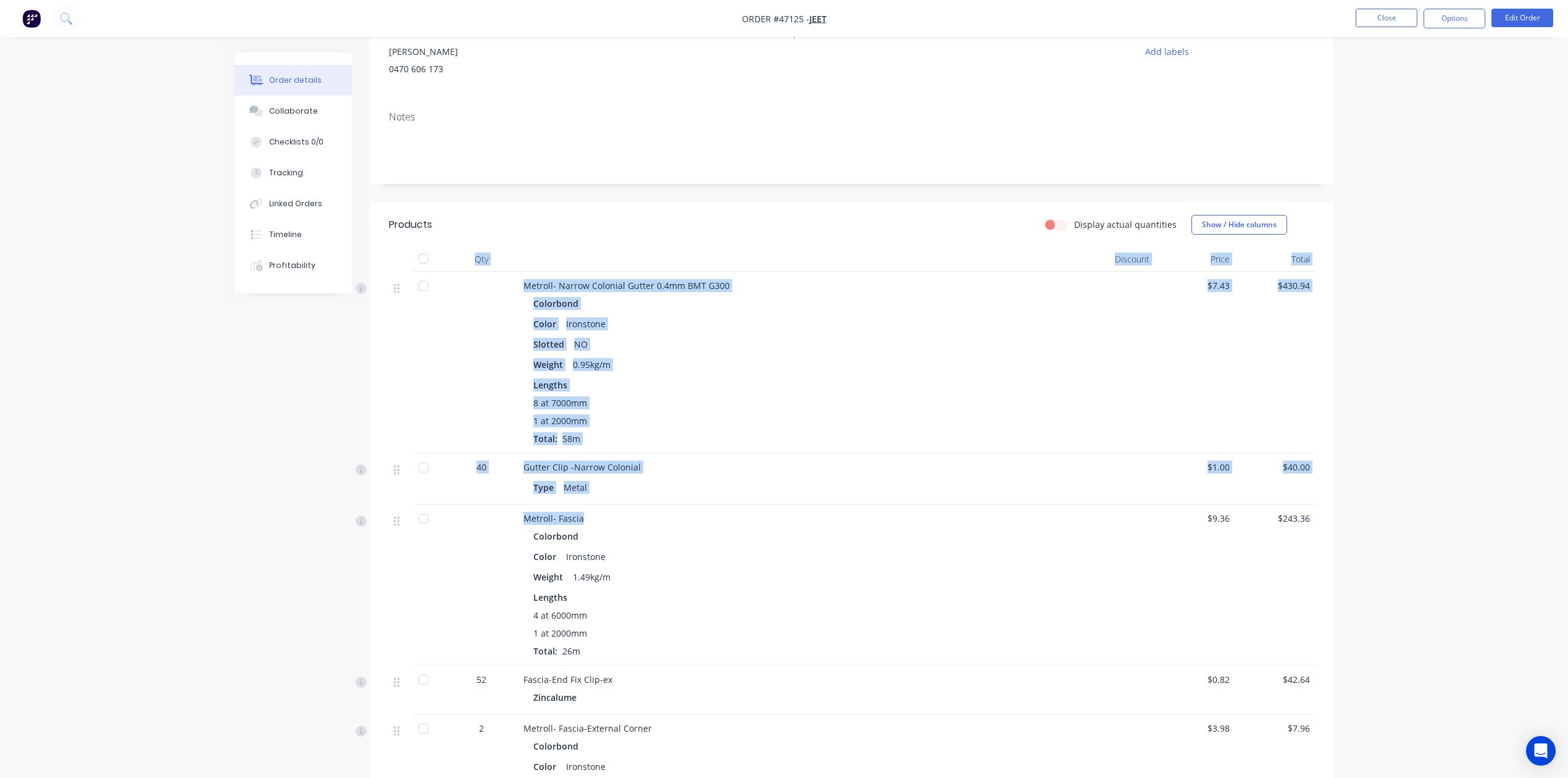
scroll to position [164, 0]
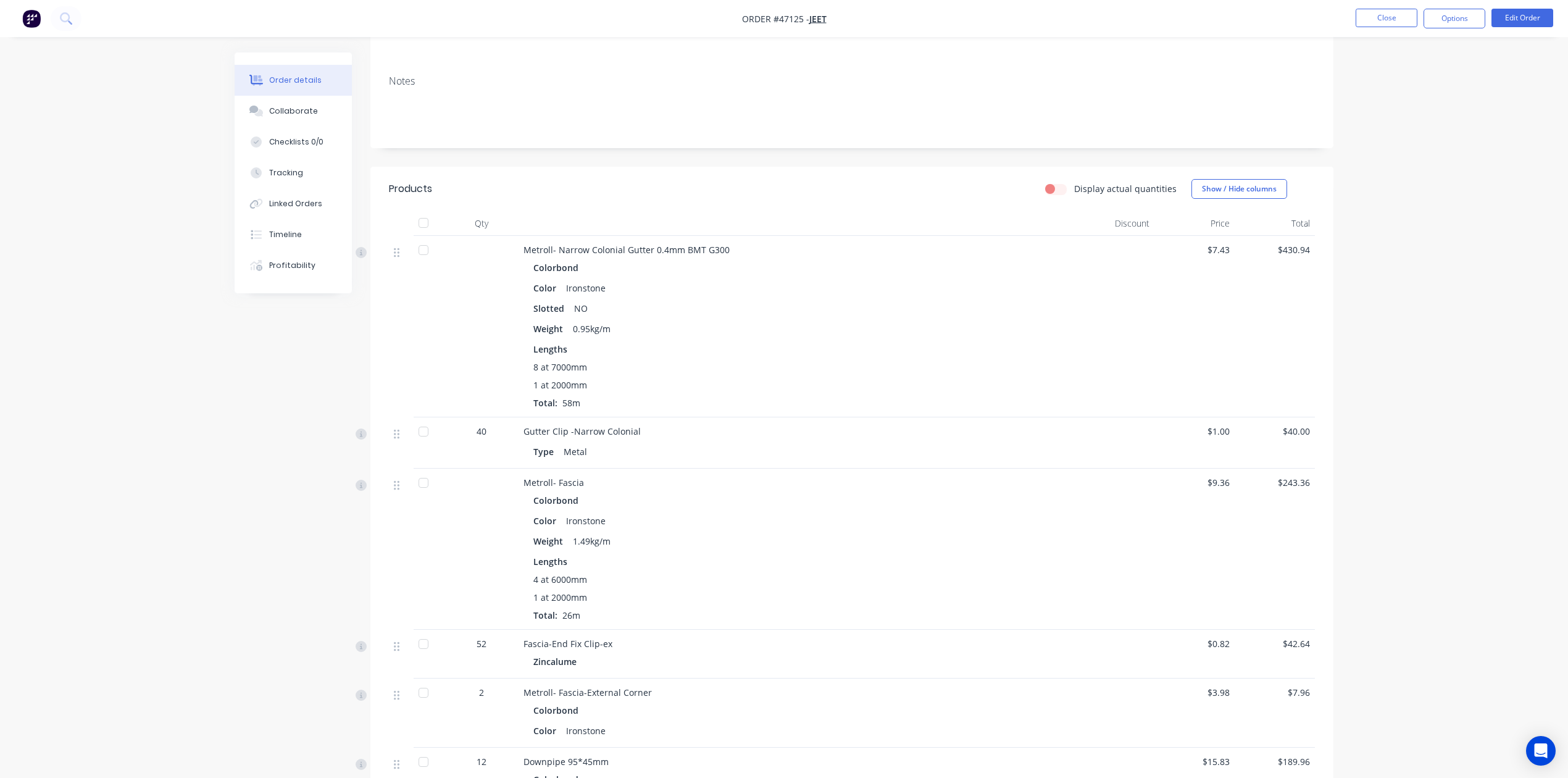
click at [695, 557] on div "Lengths" at bounding box center [796, 561] width 526 height 13
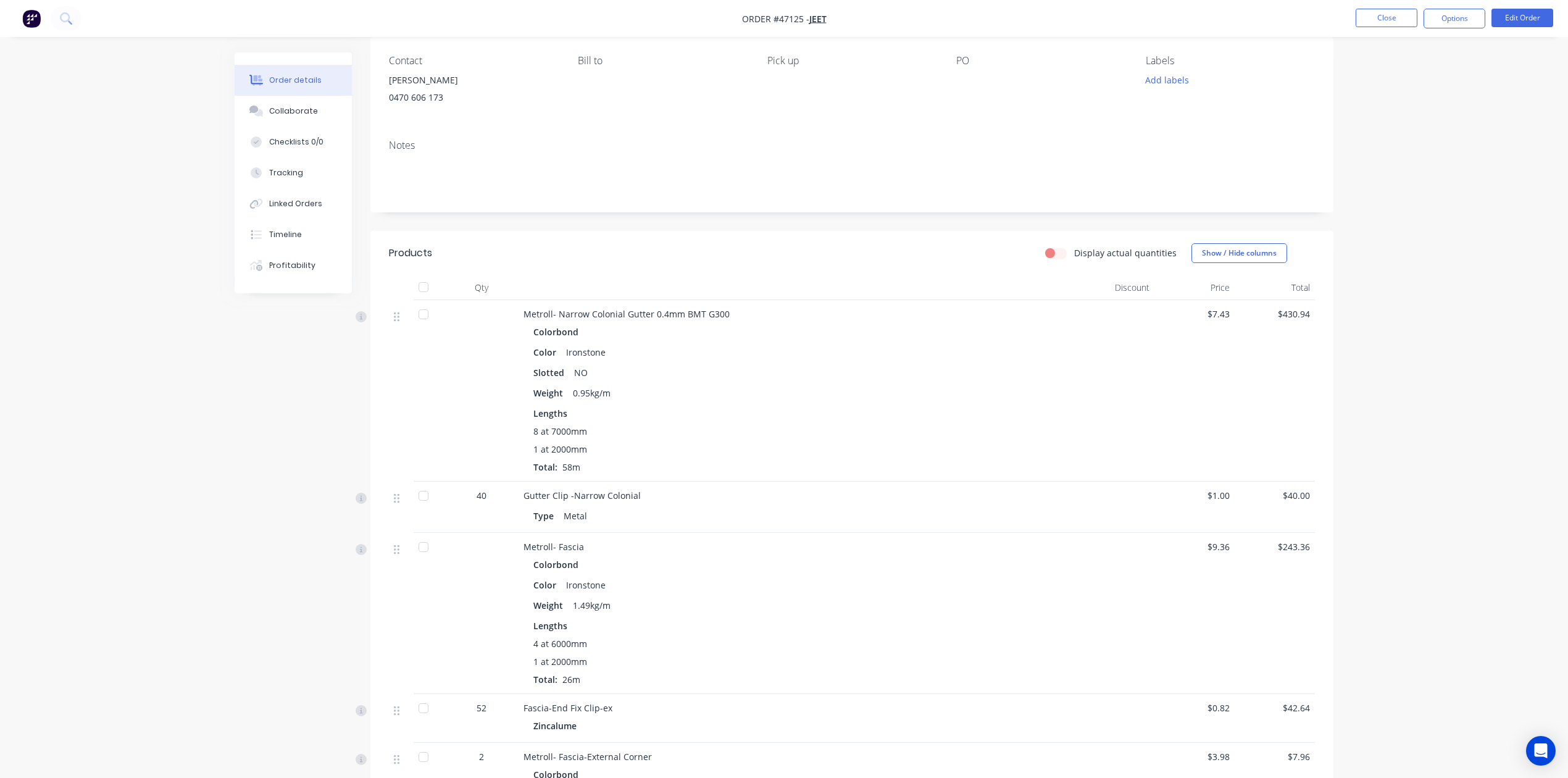
scroll to position [0, 0]
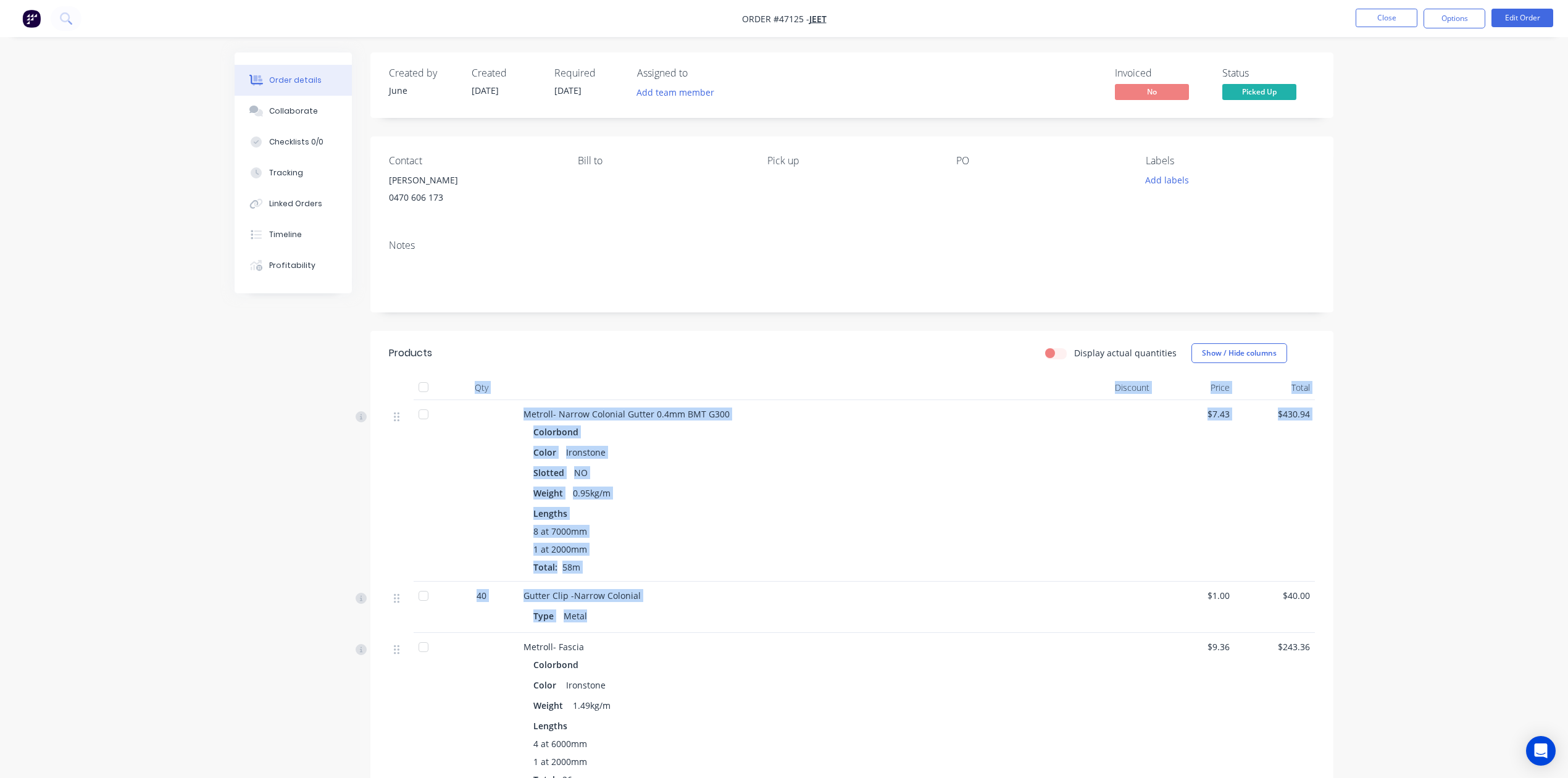
drag, startPoint x: 476, startPoint y: 383, endPoint x: 692, endPoint y: 611, distance: 314.1
click at [692, 611] on div "Qty Discount Price Total Metroll- Narrow Colonial Gutter 0.4mm BMT G300 Colorbo…" at bounding box center [852, 723] width 926 height 695
click at [694, 602] on div "Gutter Clip -Narrow Colonial" at bounding box center [796, 595] width 546 height 13
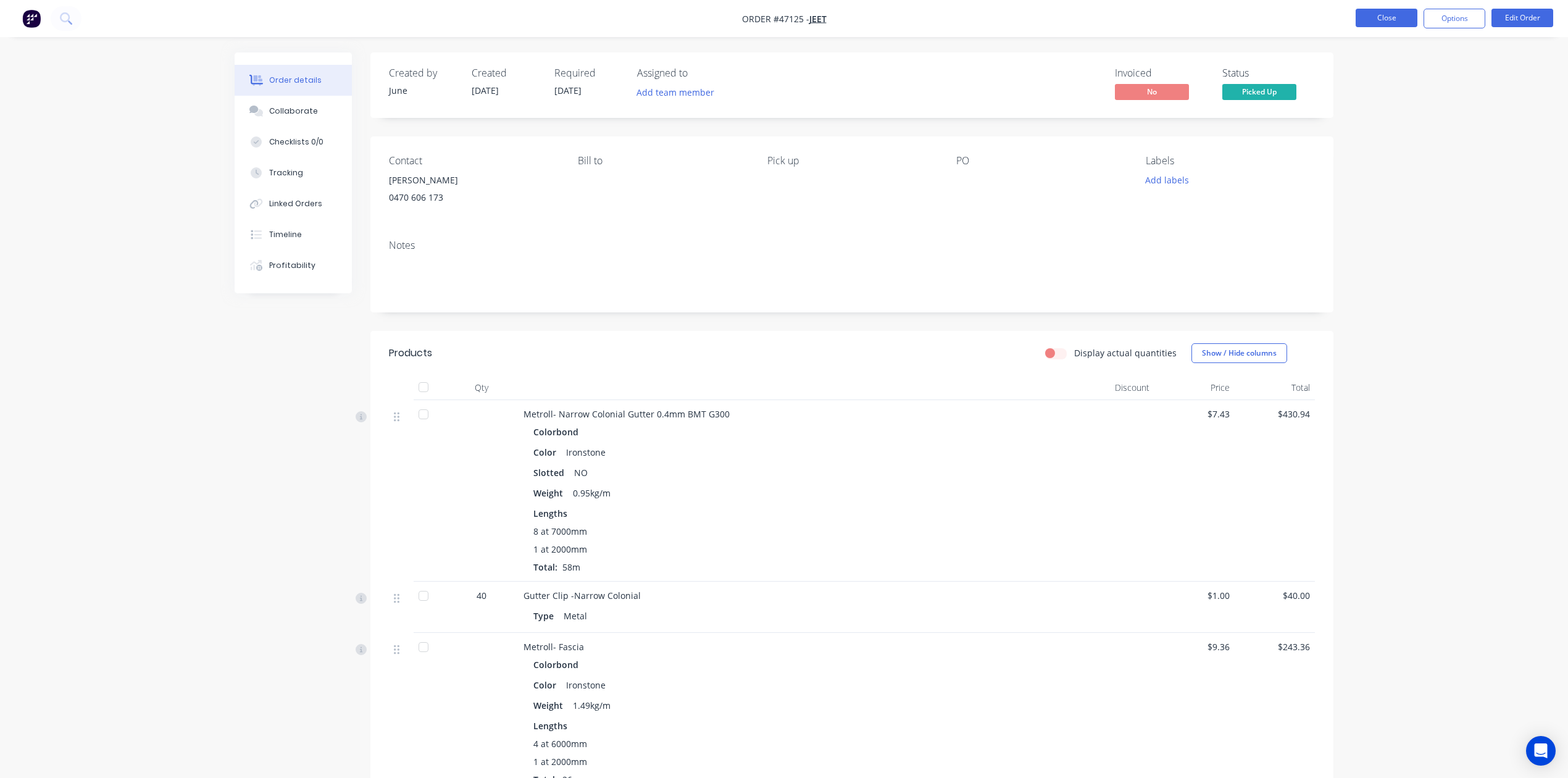
click at [1035, 22] on button "Close" at bounding box center [1386, 18] width 62 height 19
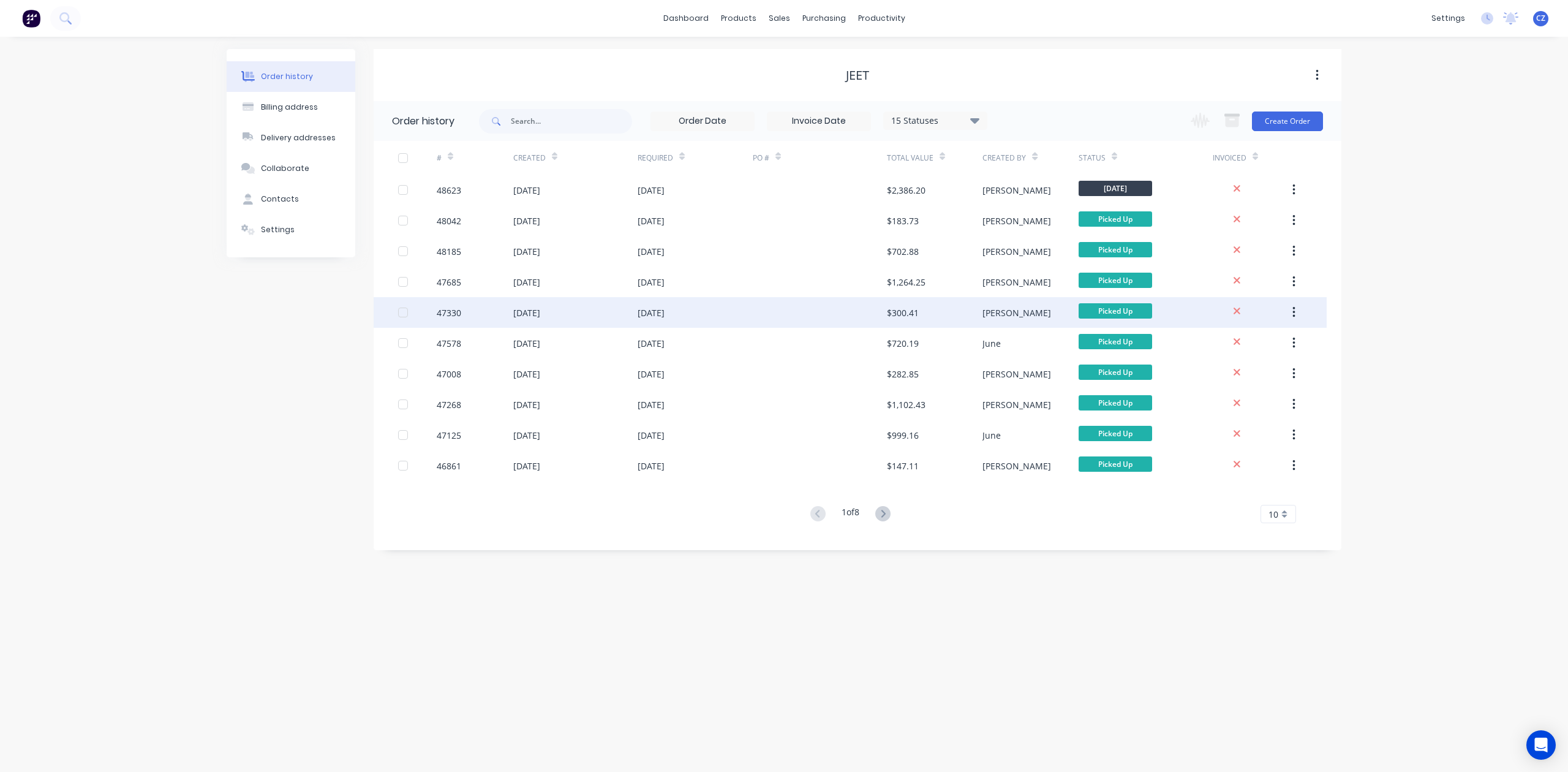
click at [762, 311] on div at bounding box center [820, 313] width 134 height 31
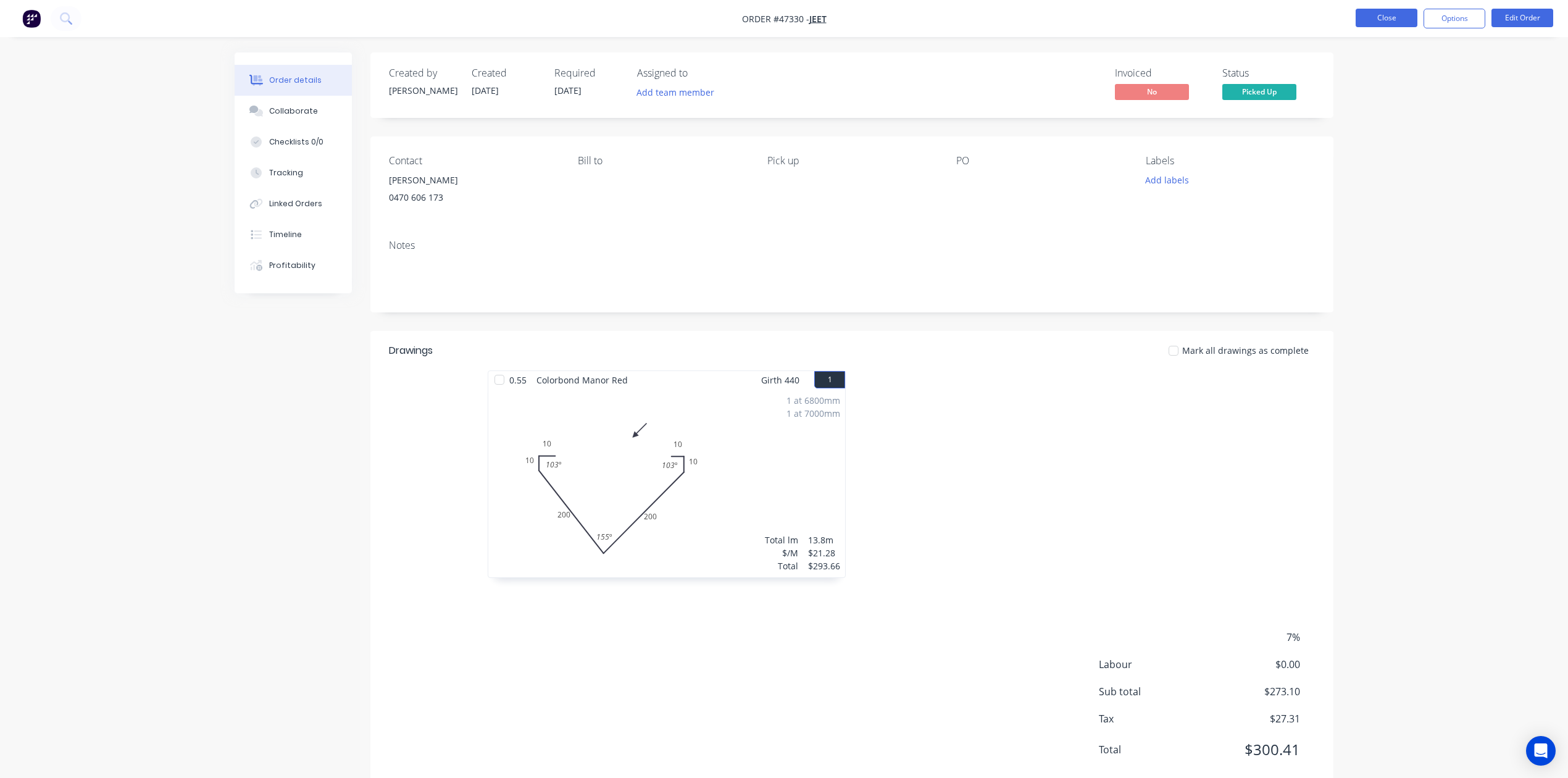
click at [1035, 18] on button "Close" at bounding box center [1386, 18] width 62 height 19
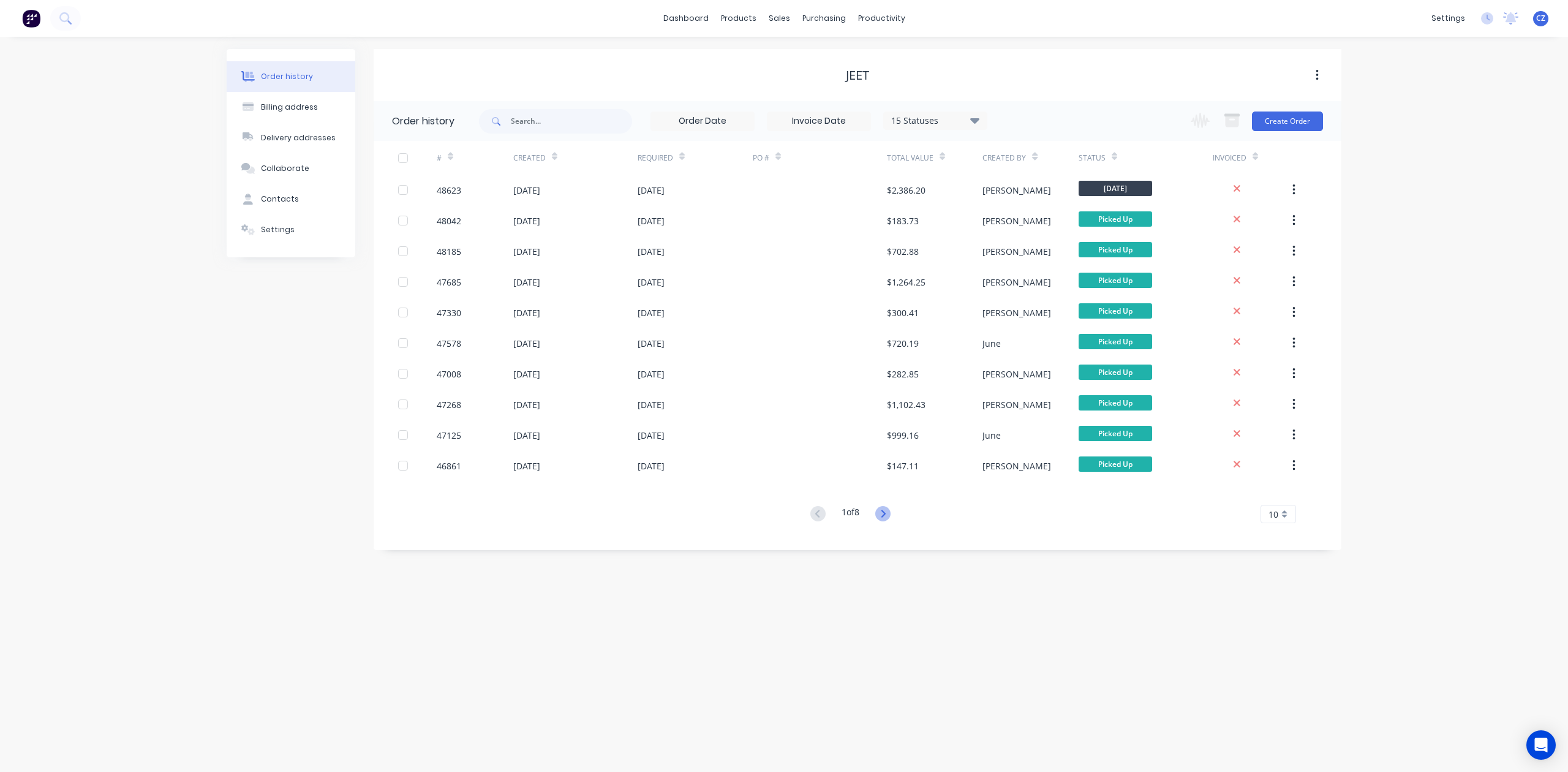
click at [885, 508] on icon at bounding box center [882, 514] width 15 height 15
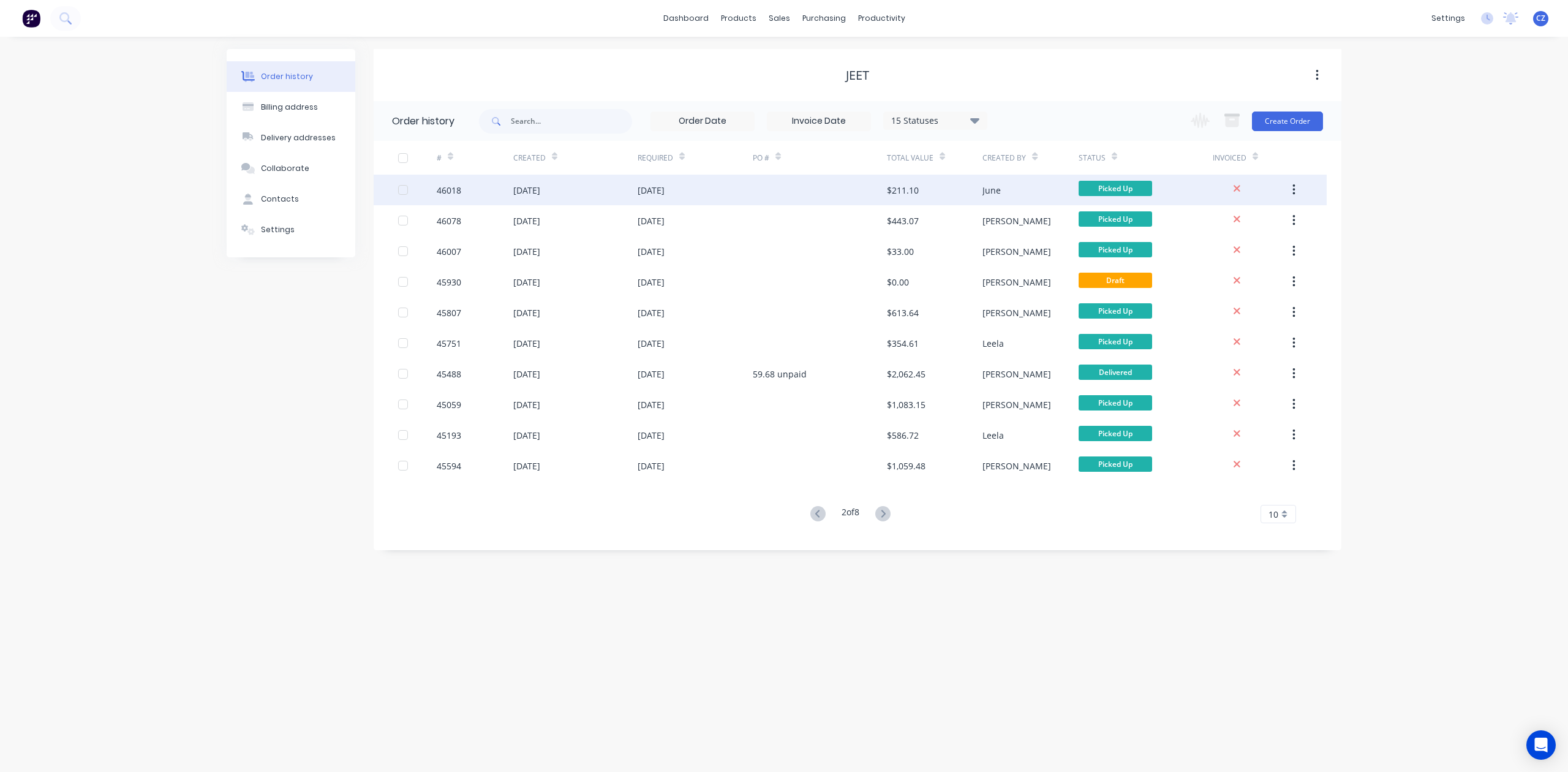
click at [814, 191] on div at bounding box center [820, 190] width 134 height 31
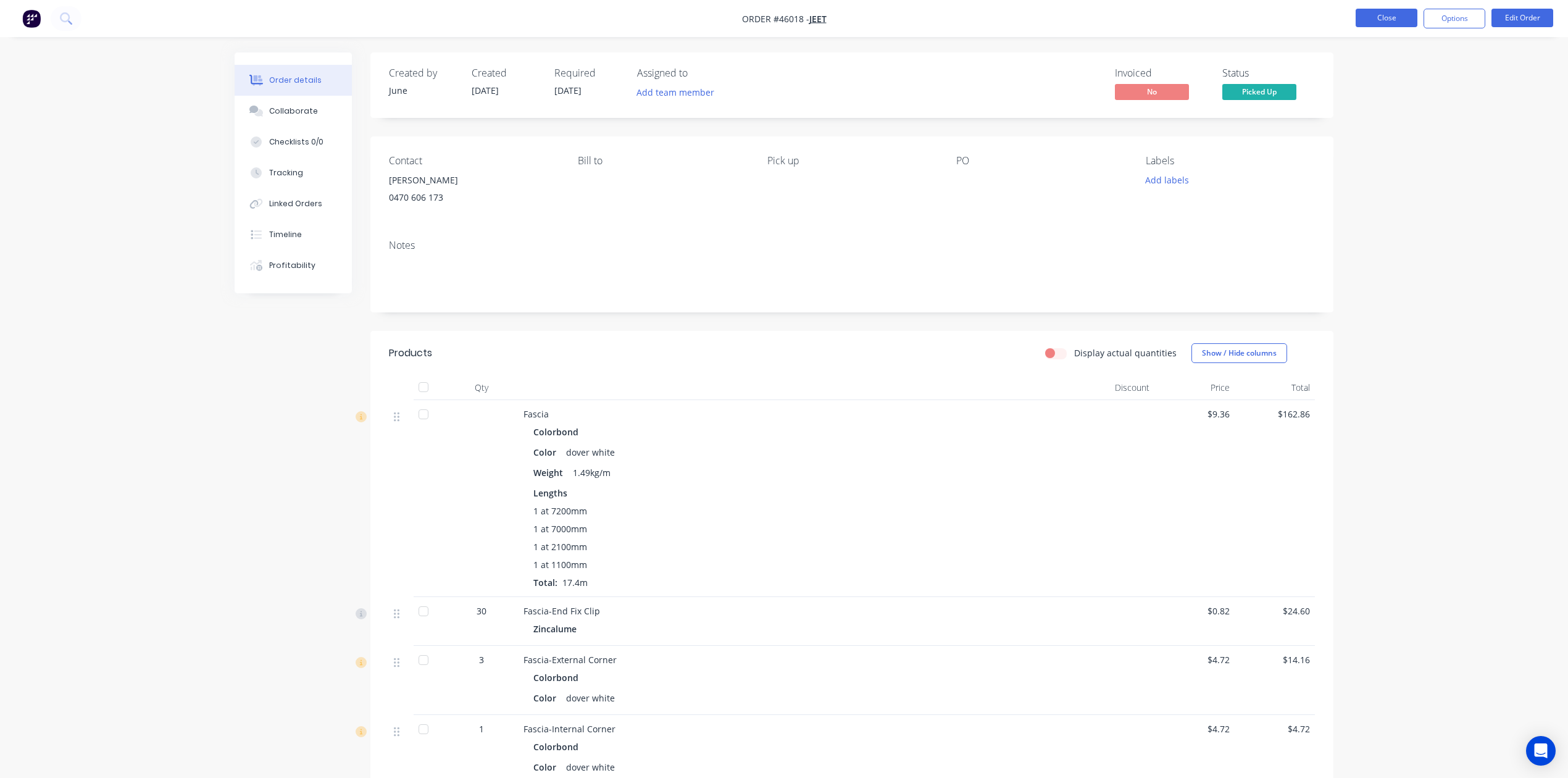
click at [1035, 15] on button "Close" at bounding box center [1386, 18] width 62 height 19
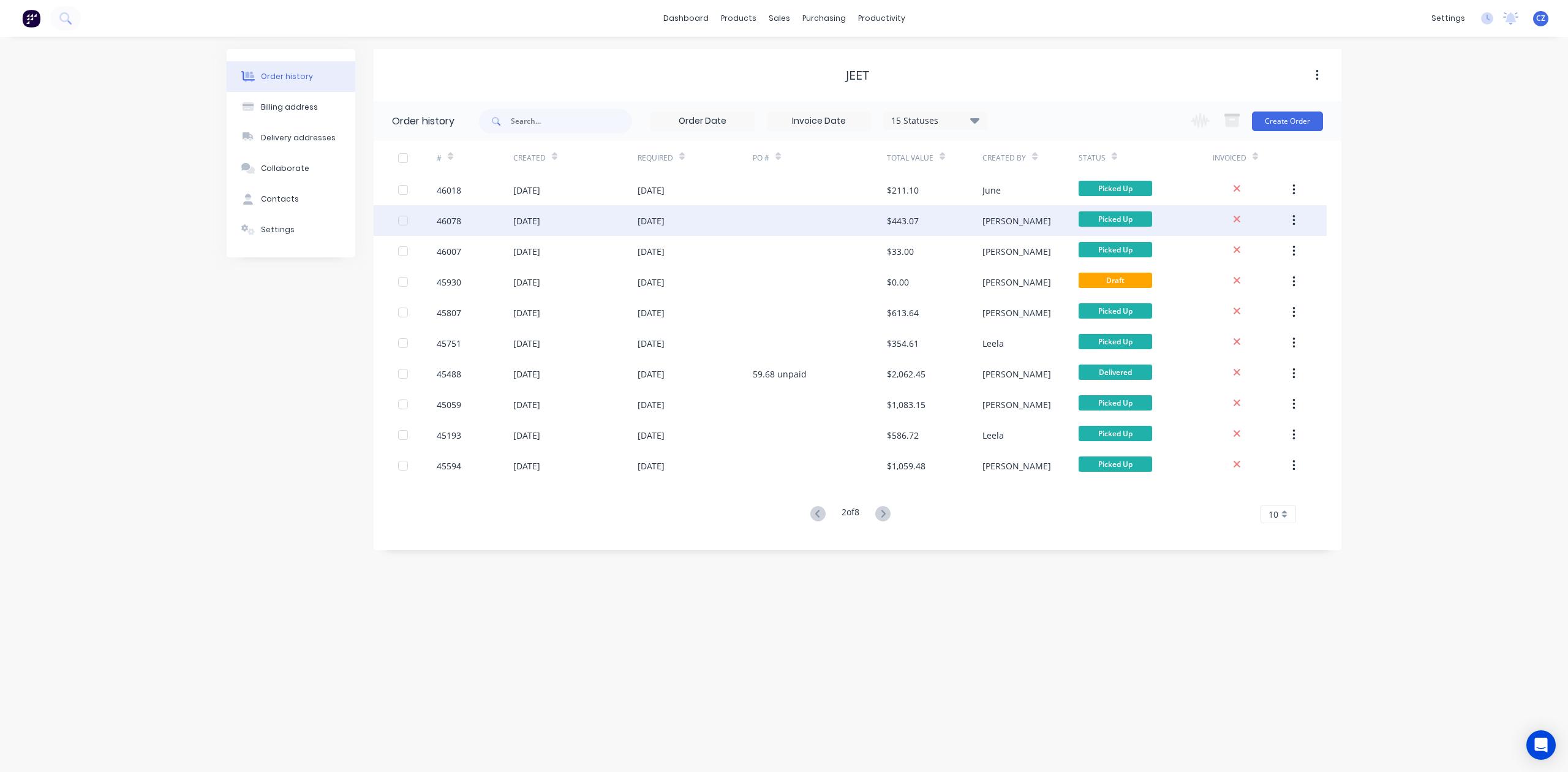
click at [894, 218] on div "$443.07" at bounding box center [903, 220] width 32 height 13
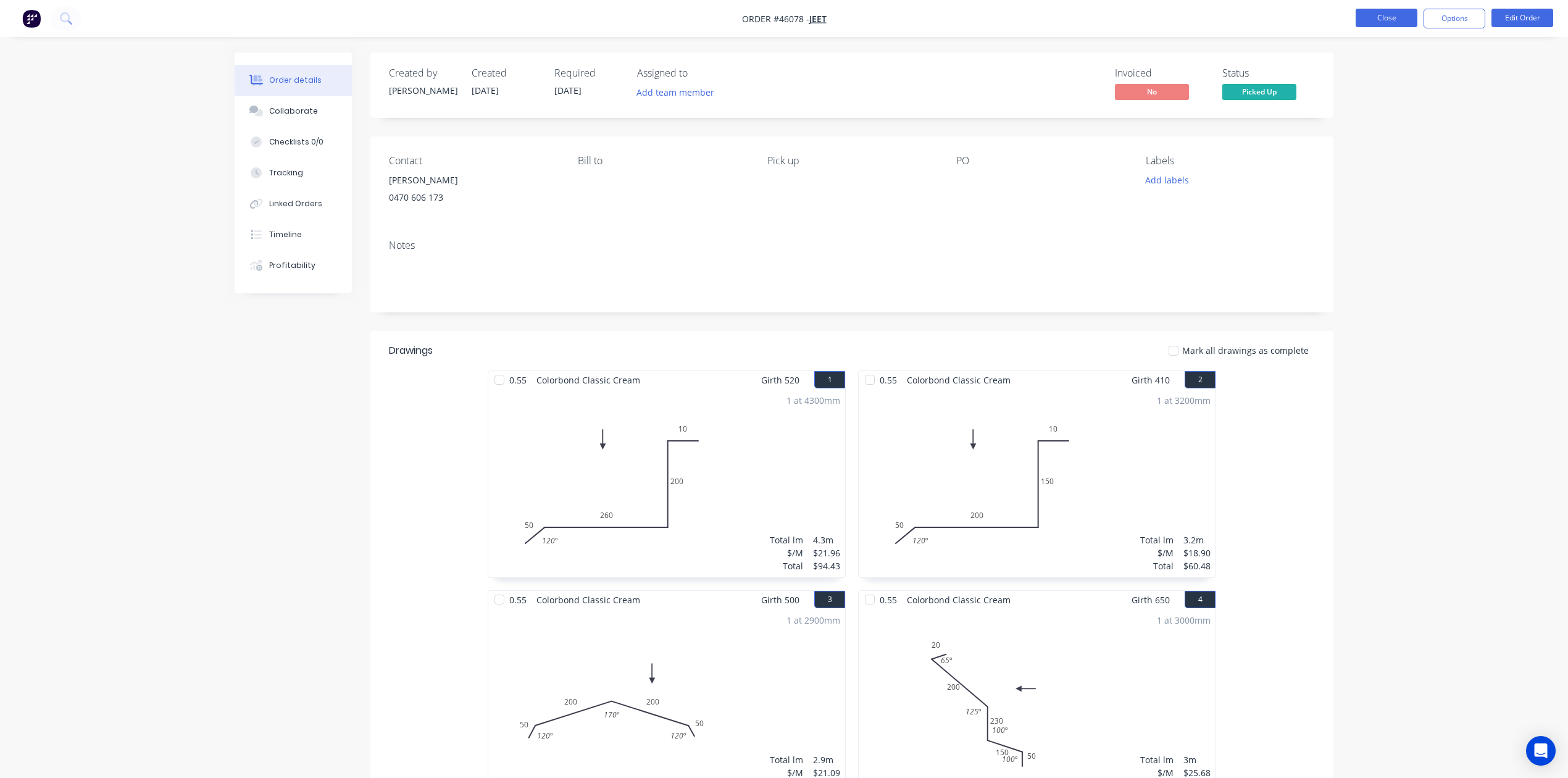
click at [1035, 25] on button "Close" at bounding box center [1386, 18] width 62 height 19
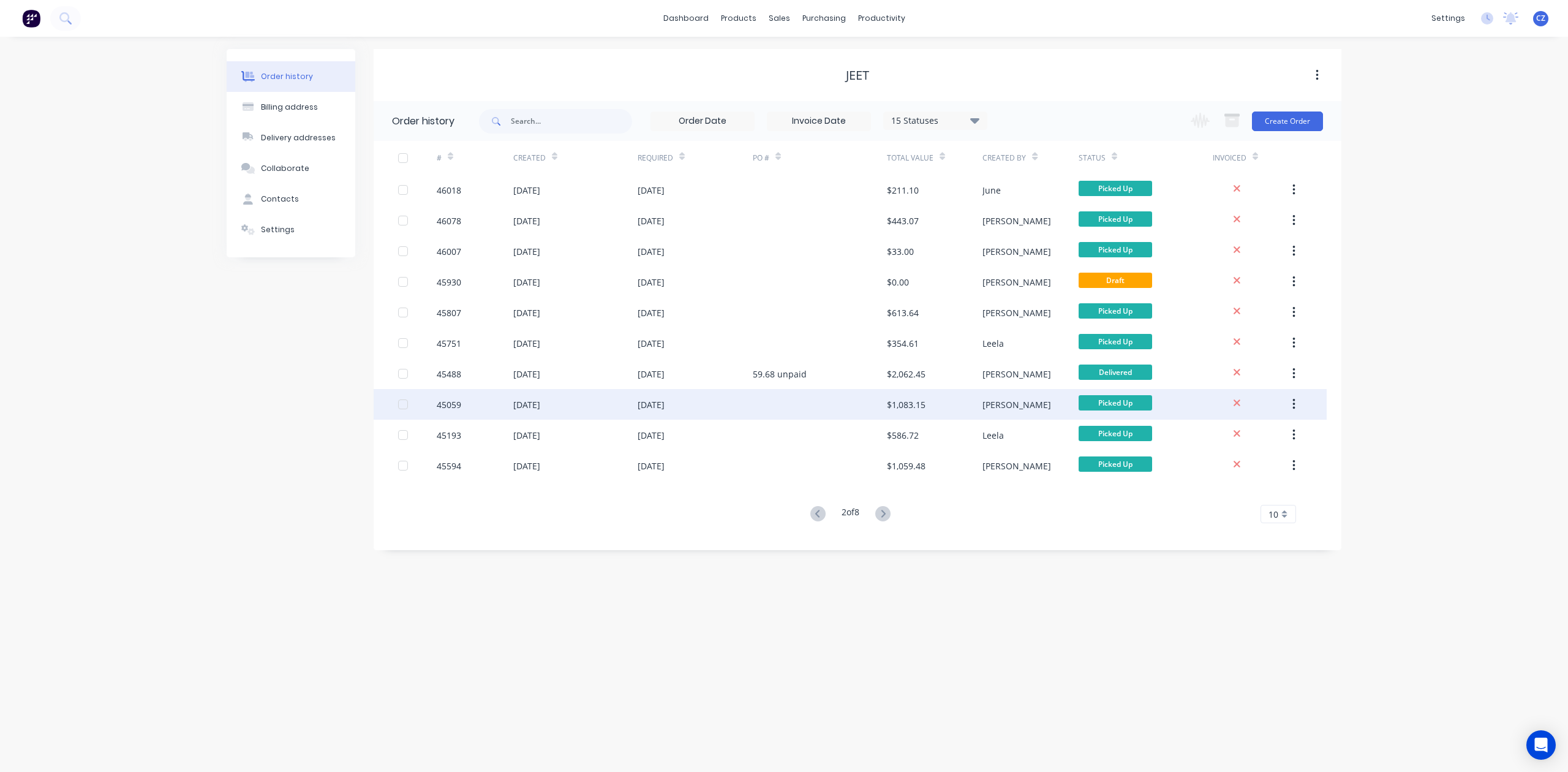
click at [812, 401] on div at bounding box center [820, 405] width 134 height 31
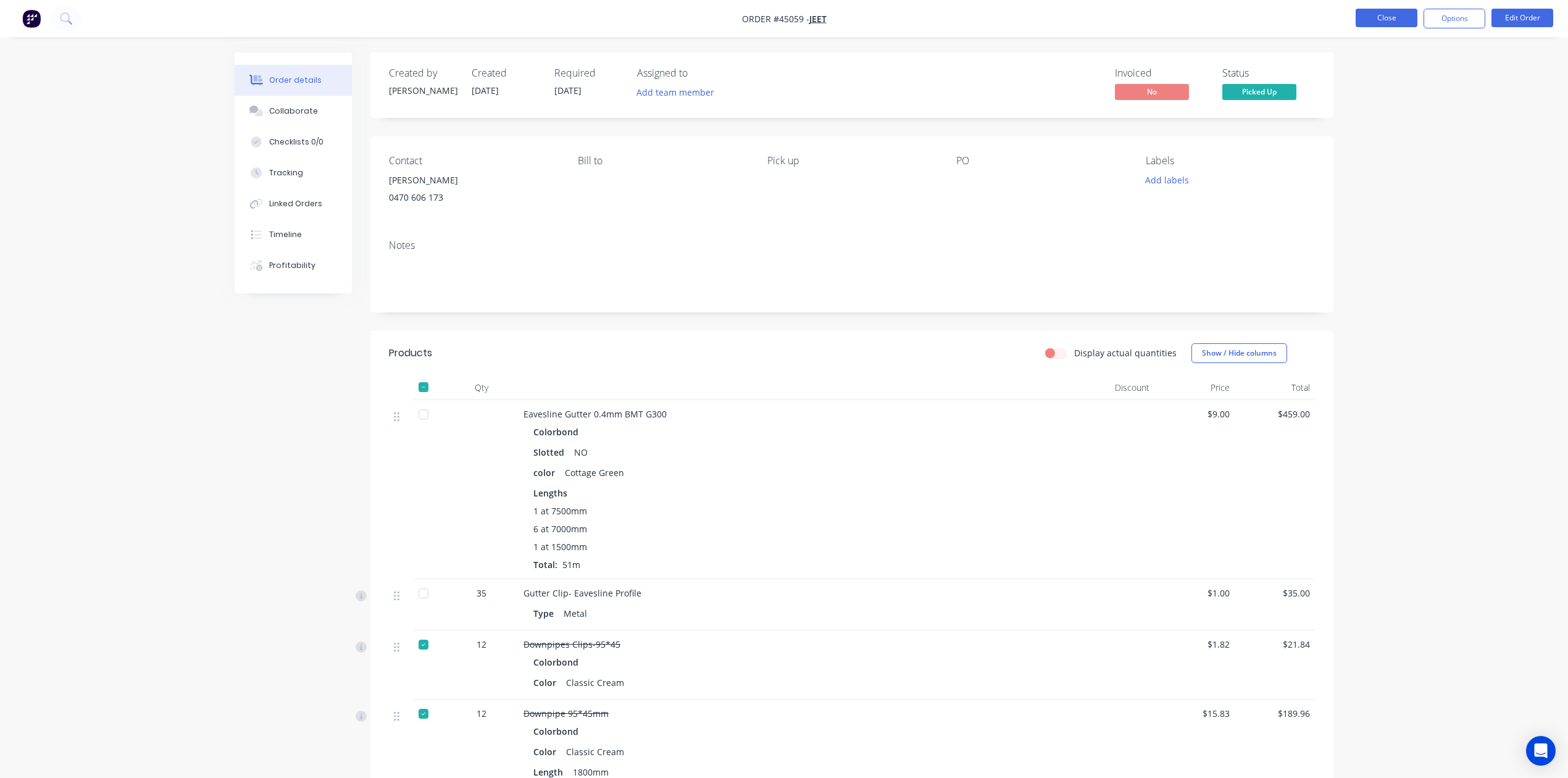
click at [1035, 18] on button "Close" at bounding box center [1386, 18] width 62 height 19
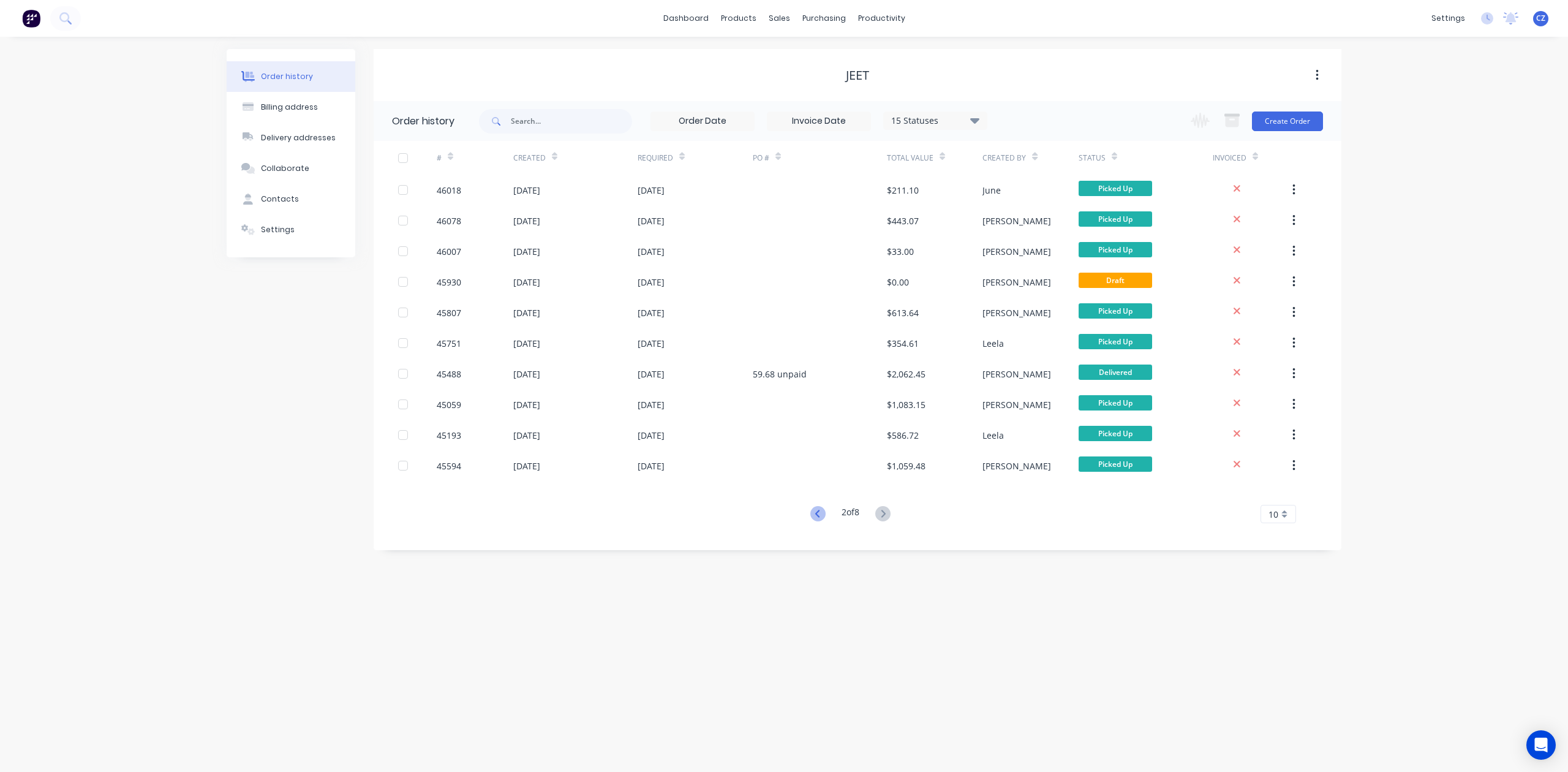
click at [821, 511] on icon at bounding box center [818, 514] width 15 height 15
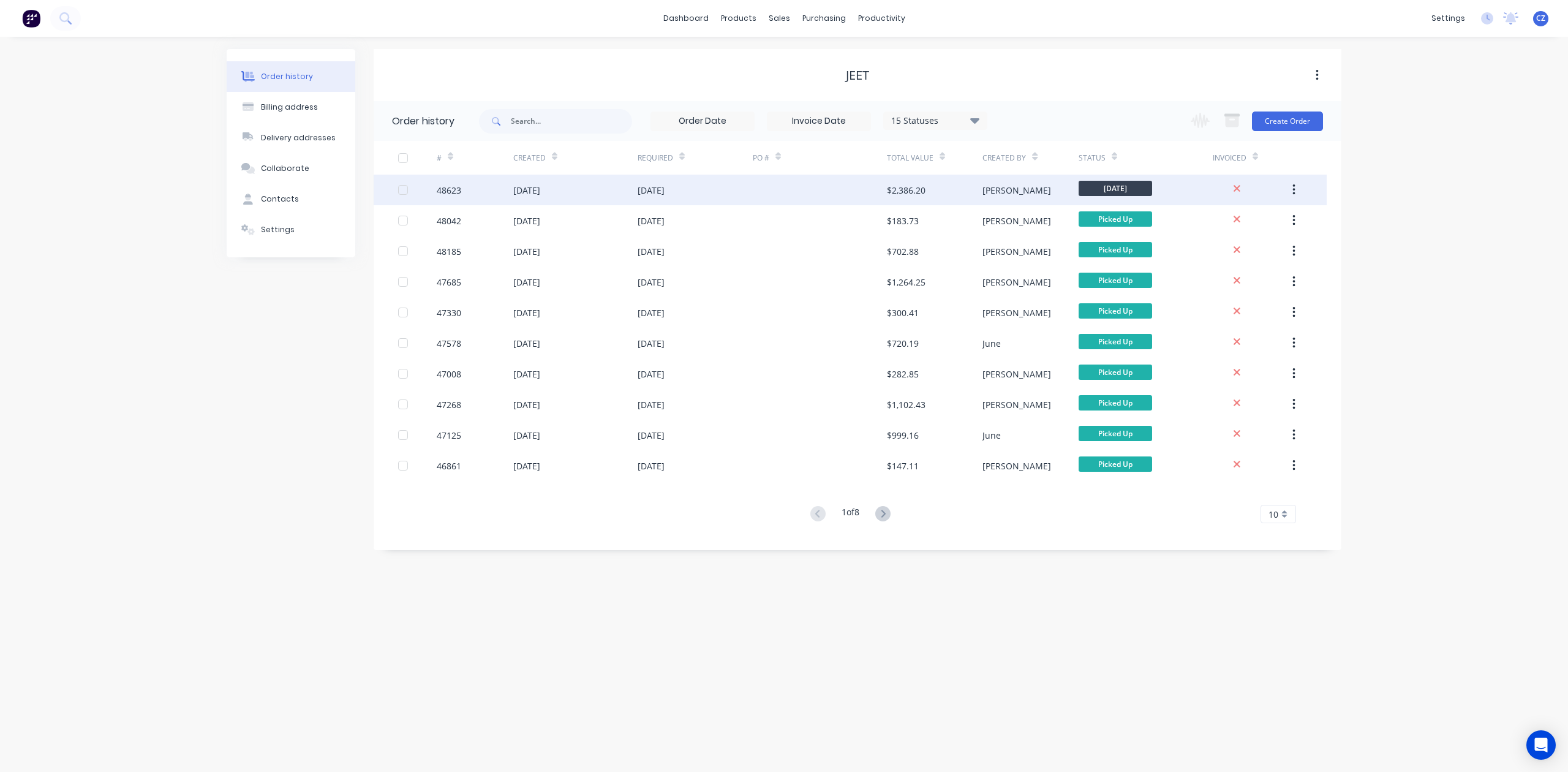
click at [840, 197] on div at bounding box center [820, 190] width 134 height 31
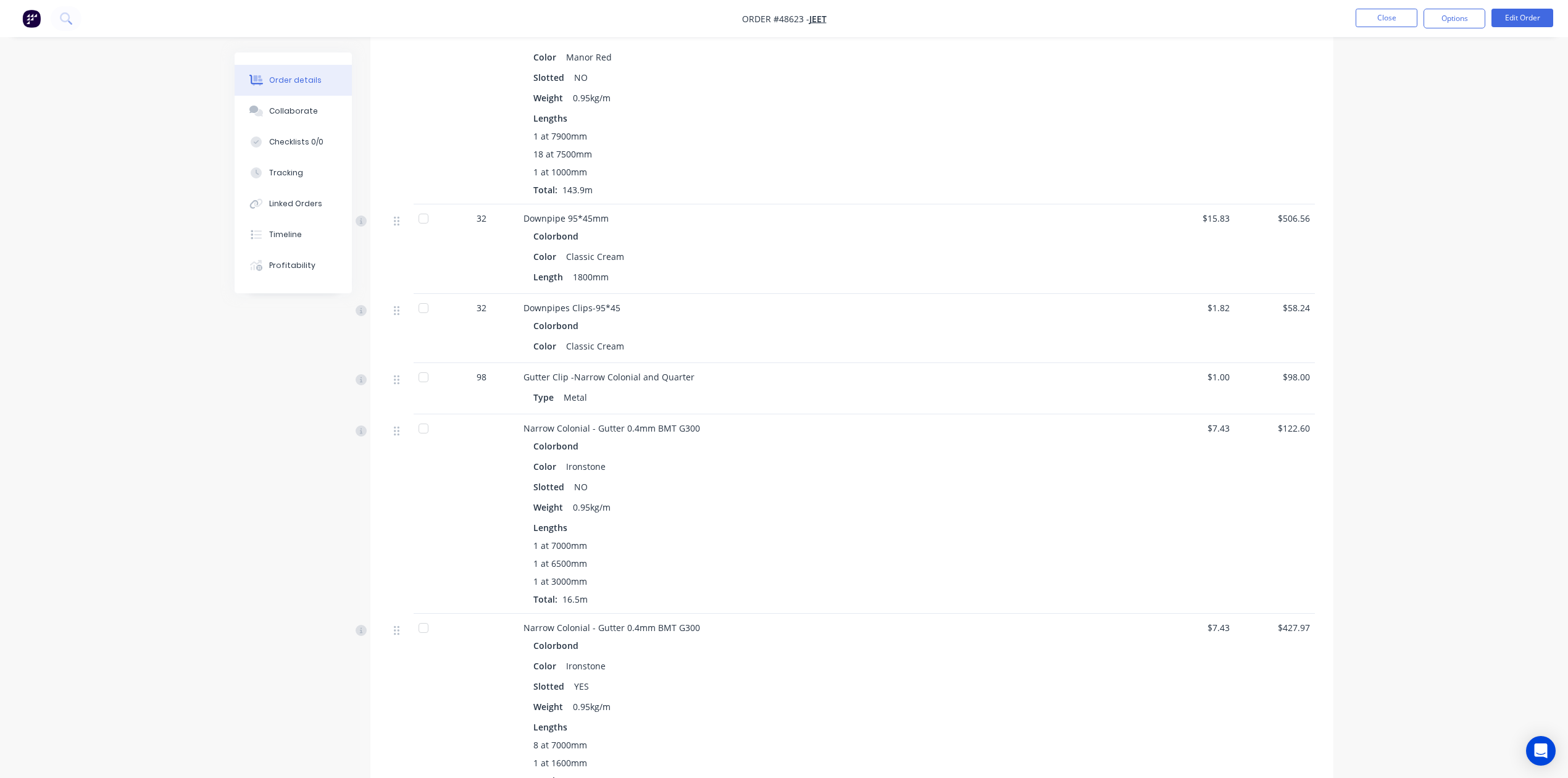
scroll to position [356, 0]
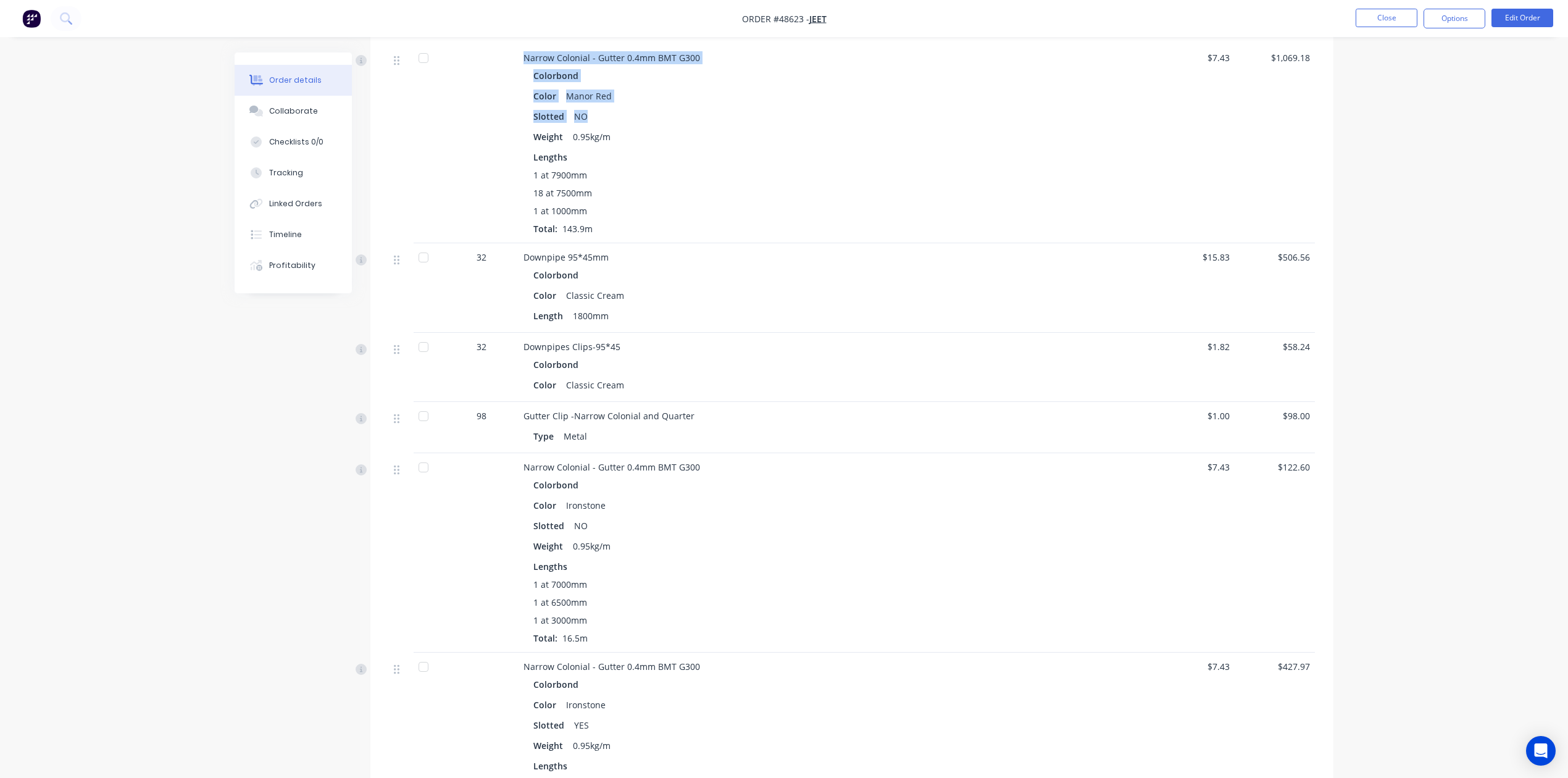
drag, startPoint x: 630, startPoint y: 124, endPoint x: 504, endPoint y: 58, distance: 142.2
click at [504, 58] on div "Narrow Colonial - Gutter 0.4mm BMT G300 Colorbond Color Manor Red Slotted NO We…" at bounding box center [852, 143] width 926 height 199
click at [702, 149] on div "Colorbond Color Manor Red Slotted NO Weight 0.95kg/m Lengths 1 at 7900mm 18 at …" at bounding box center [796, 151] width 546 height 169
drag, startPoint x: 603, startPoint y: 119, endPoint x: 489, endPoint y: 69, distance: 124.5
click at [489, 69] on div "Narrow Colonial - Gutter 0.4mm BMT G300 Colorbond Color Manor Red Slotted NO We…" at bounding box center [852, 143] width 926 height 199
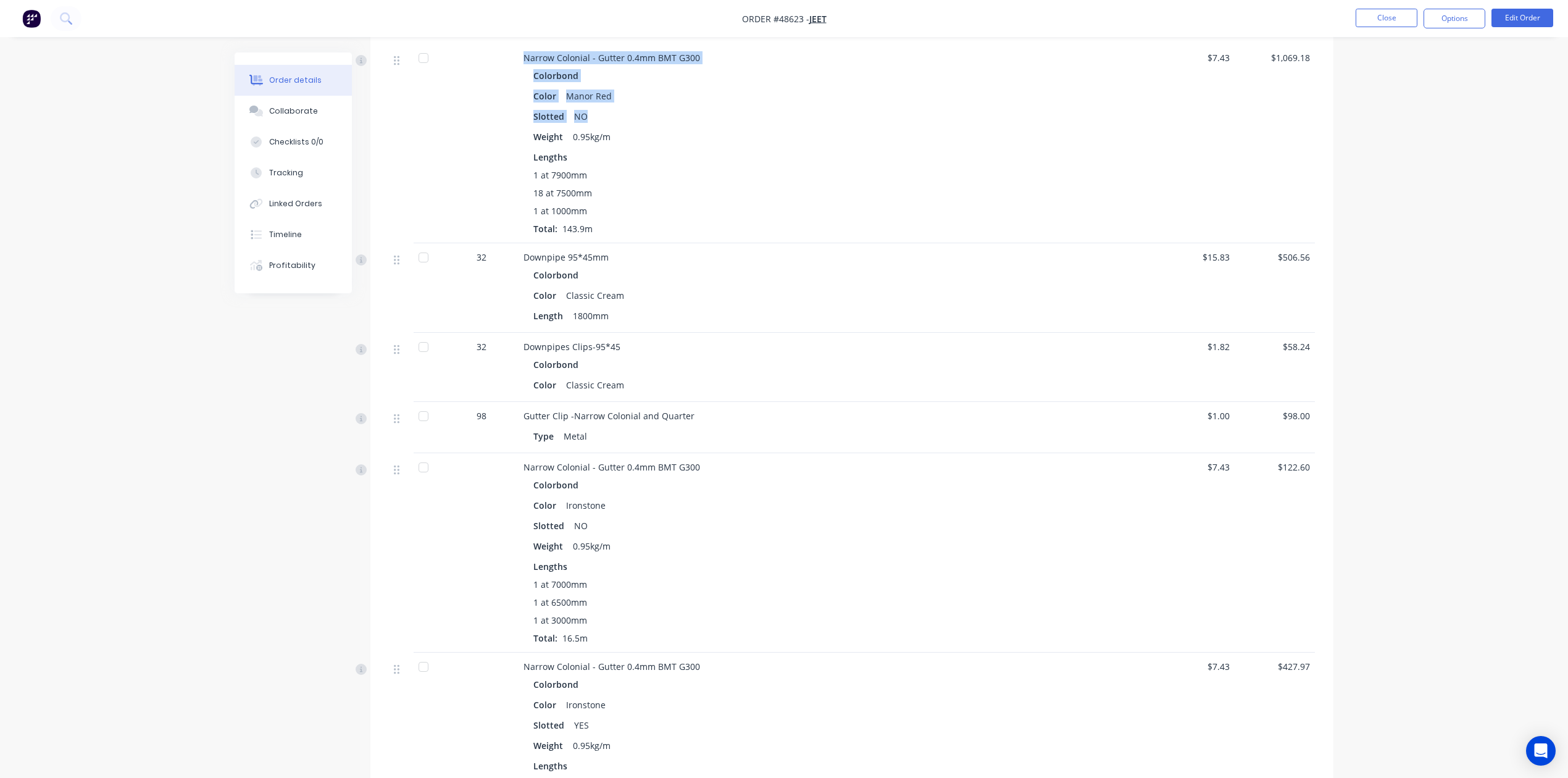
click at [699, 104] on div "Color Manor Red" at bounding box center [796, 96] width 526 height 18
drag, startPoint x: 613, startPoint y: 116, endPoint x: 460, endPoint y: 65, distance: 161.3
click at [460, 65] on div "Narrow Colonial - Gutter 0.4mm BMT G300 Colorbond Color Manor Red Slotted NO We…" at bounding box center [852, 143] width 926 height 199
click at [697, 141] on div "Weight 0.95kg/m" at bounding box center [796, 137] width 526 height 18
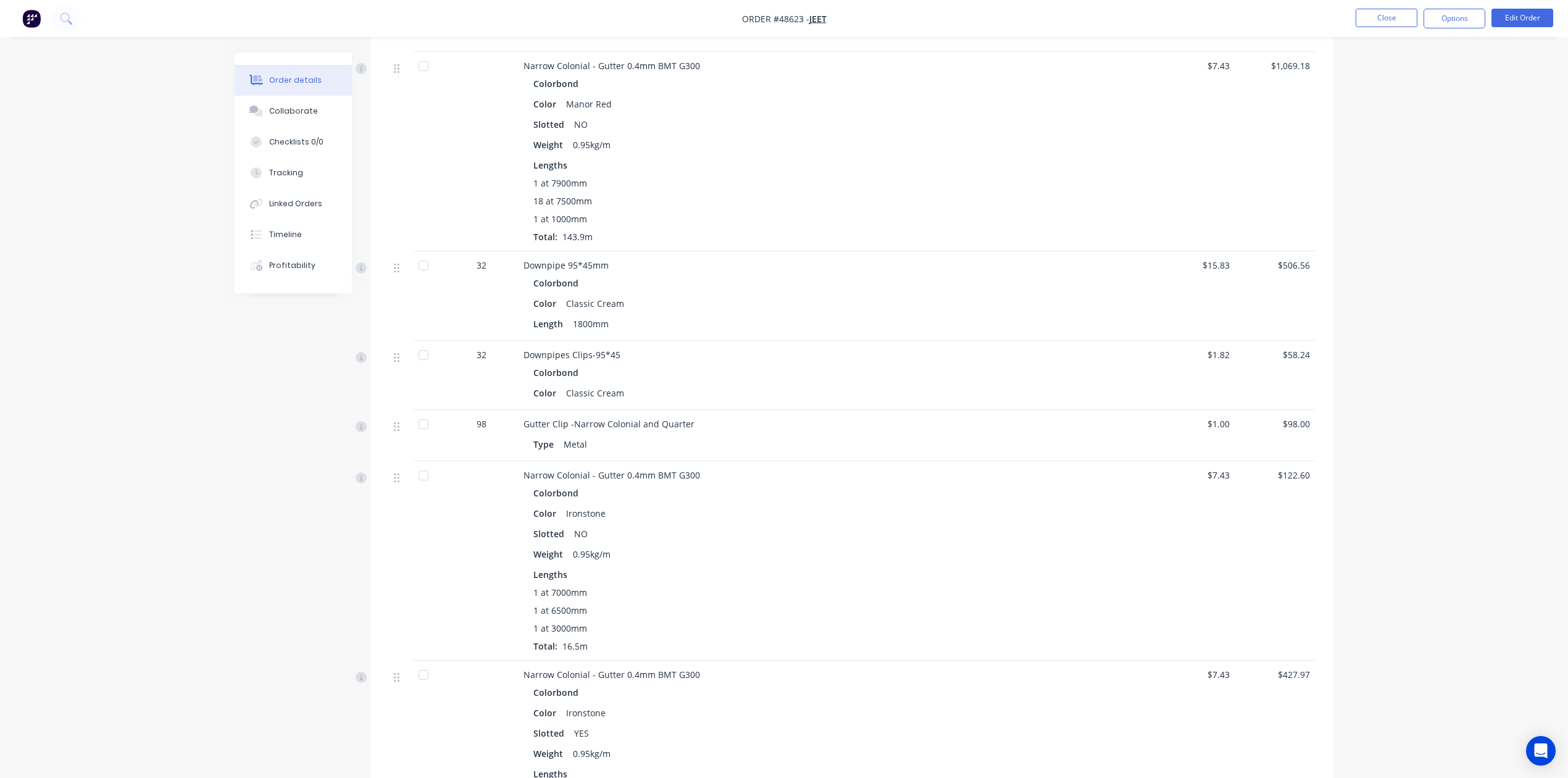
scroll to position [274, 0]
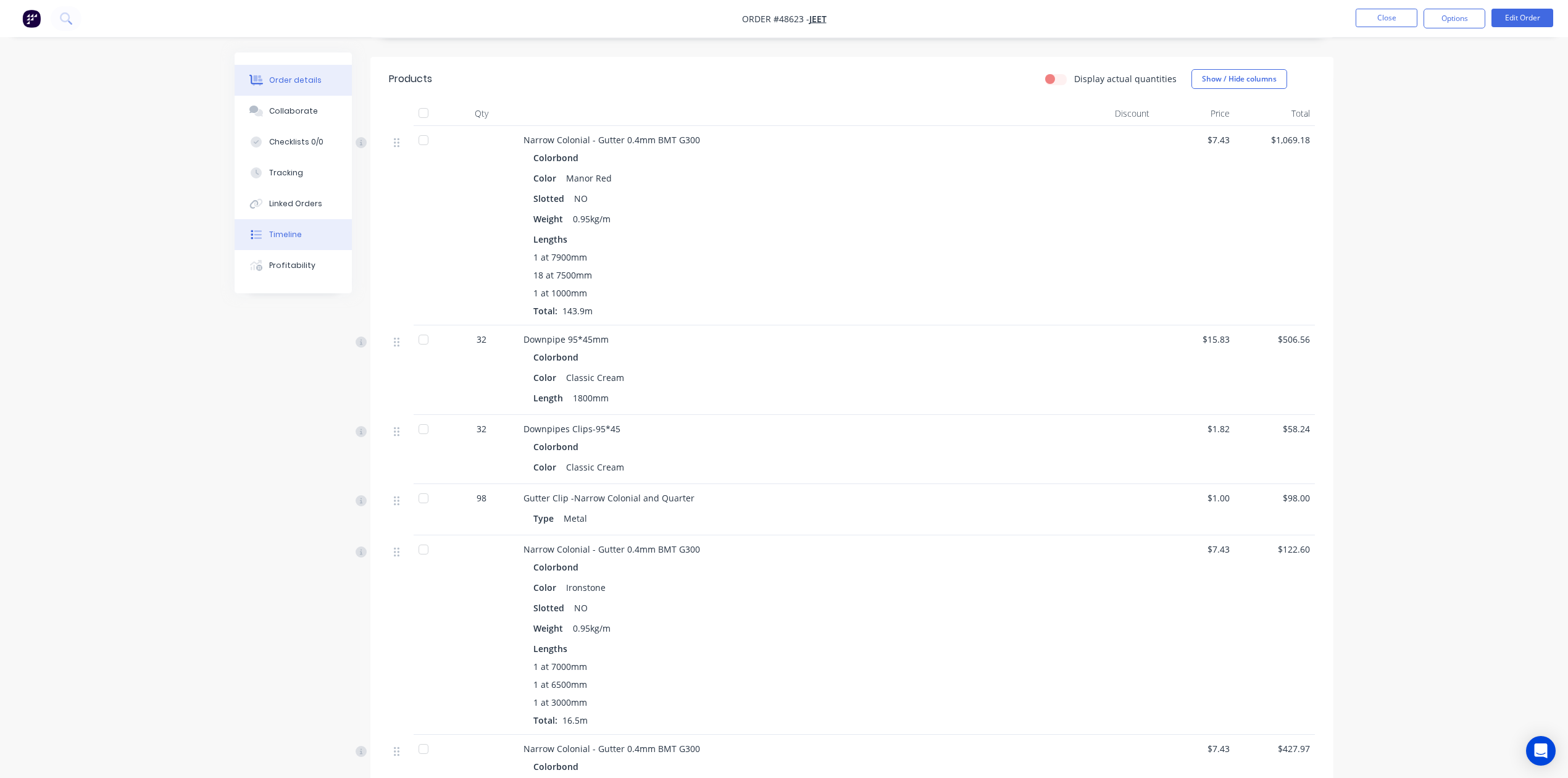
click at [266, 231] on button "Timeline" at bounding box center [293, 235] width 117 height 31
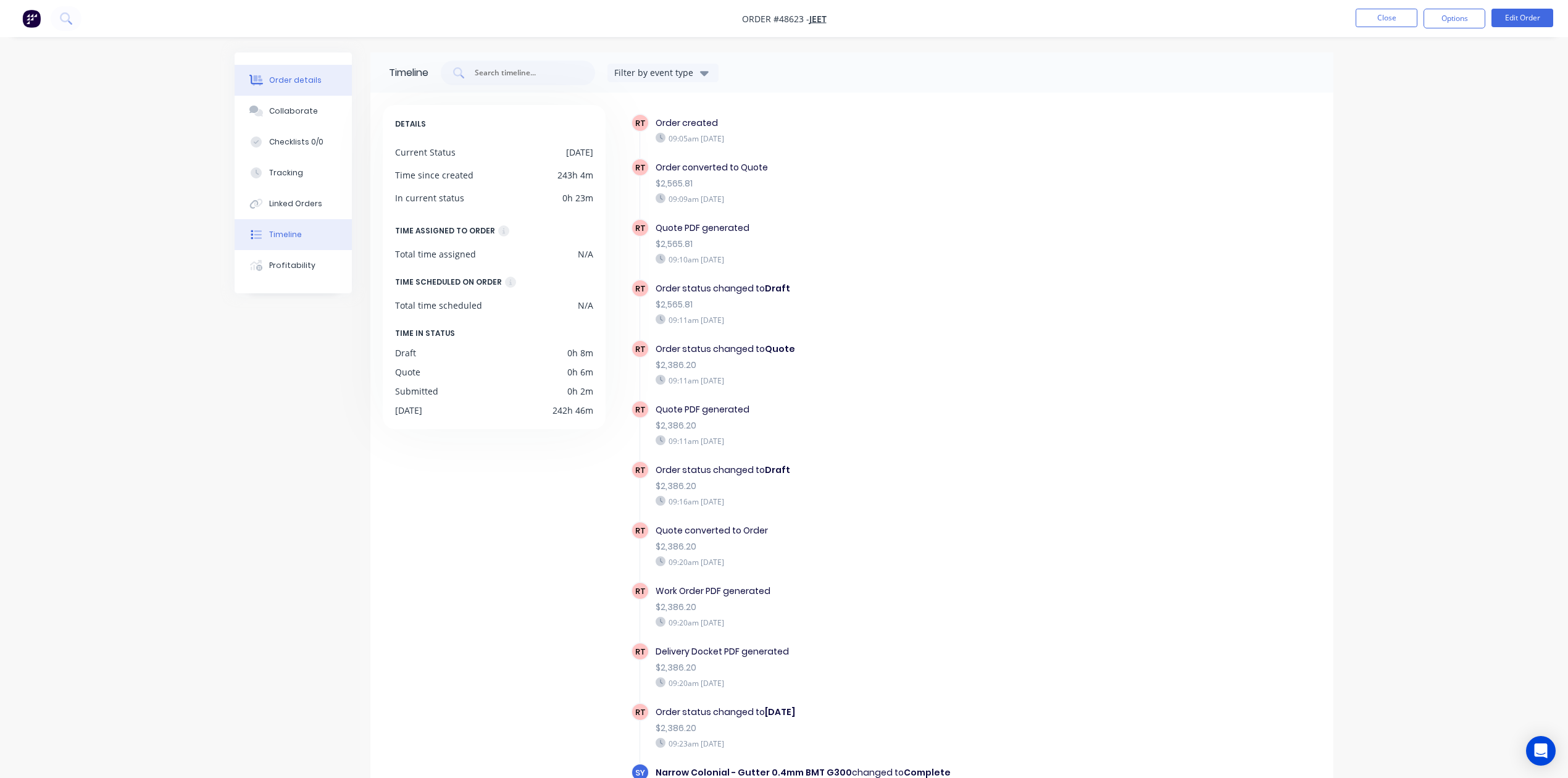
click at [289, 79] on div "Order details" at bounding box center [295, 80] width 52 height 11
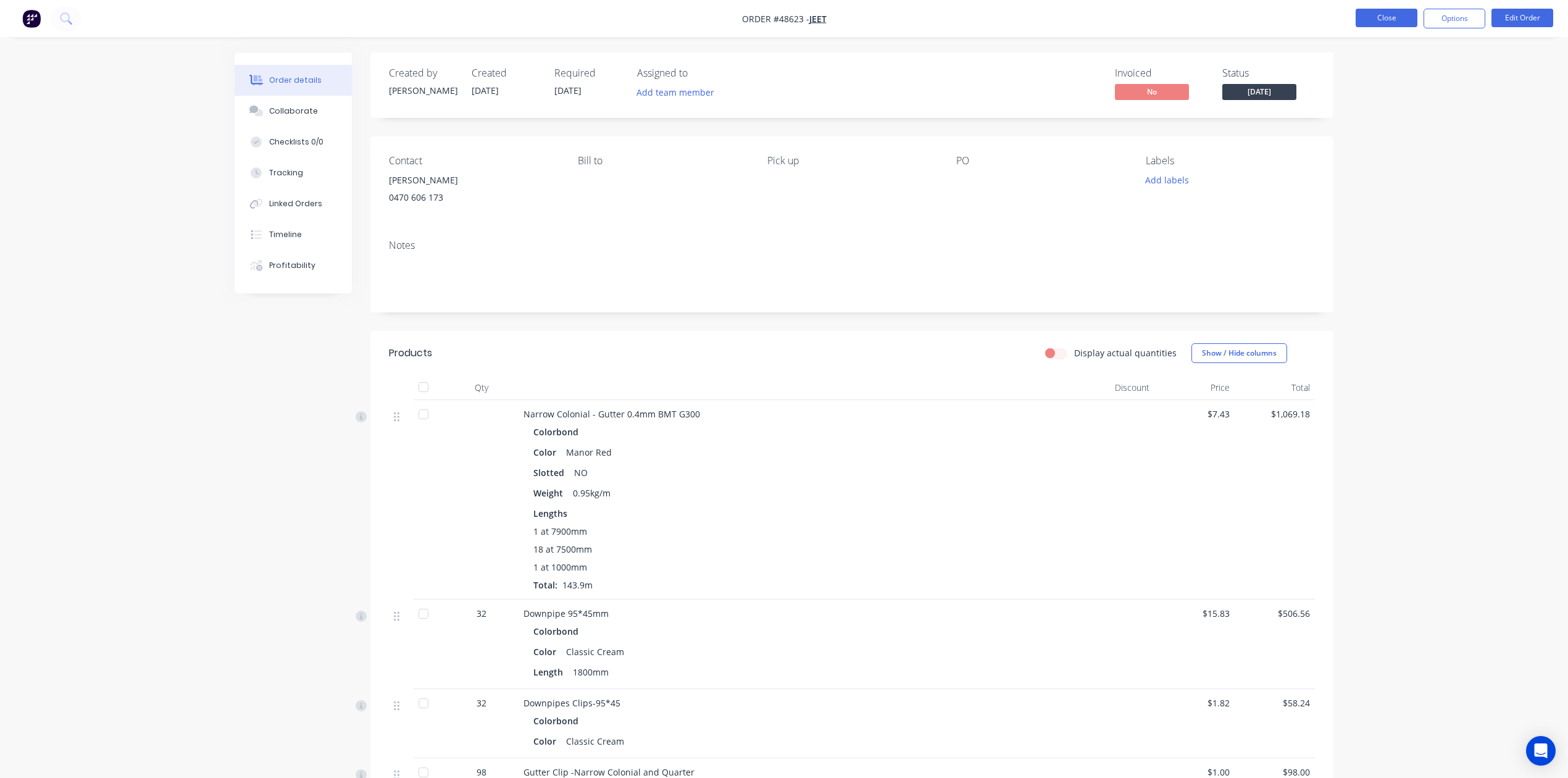
click at [1035, 19] on button "Close" at bounding box center [1386, 18] width 62 height 19
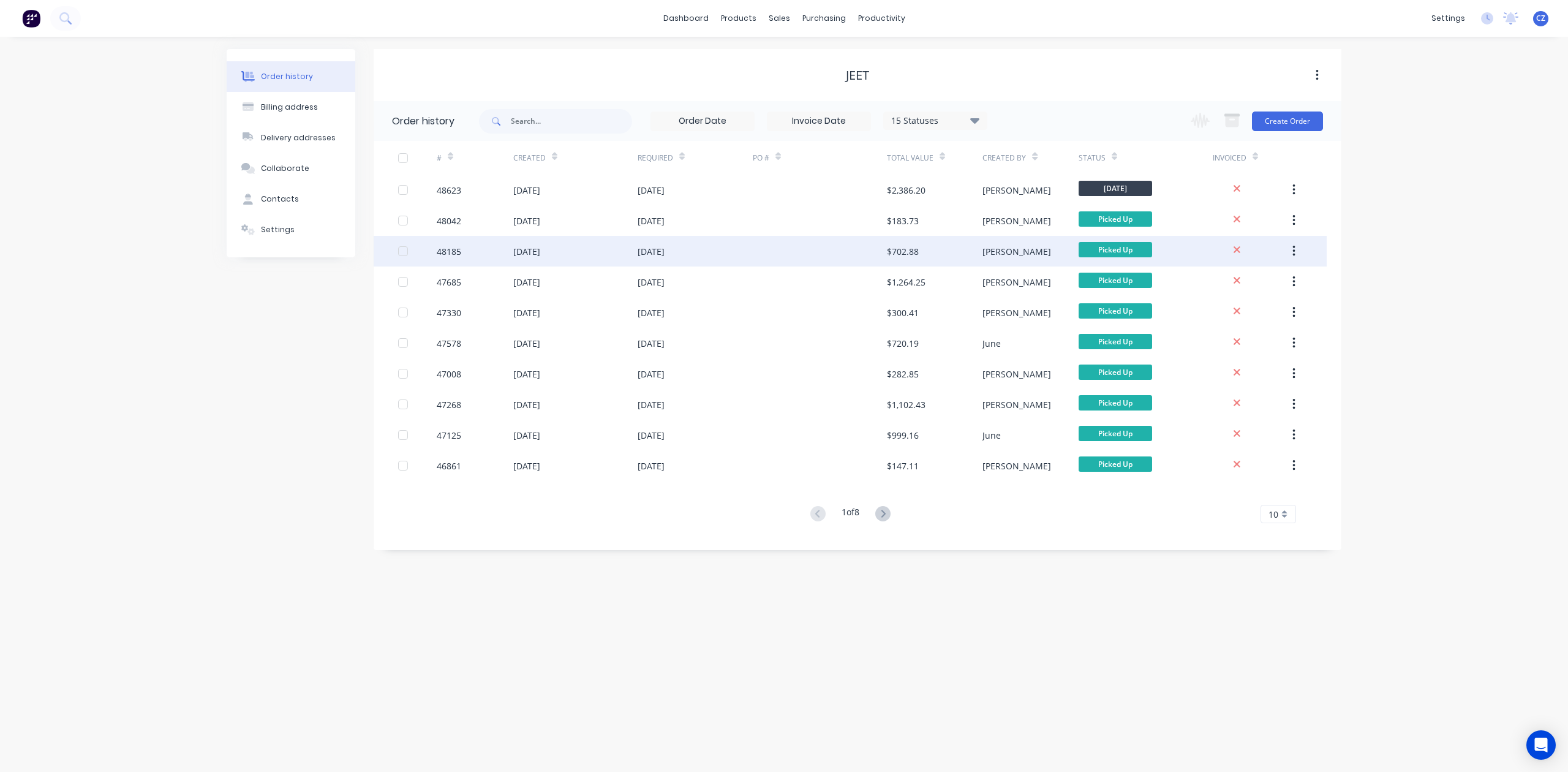
click at [841, 253] on div at bounding box center [820, 251] width 134 height 31
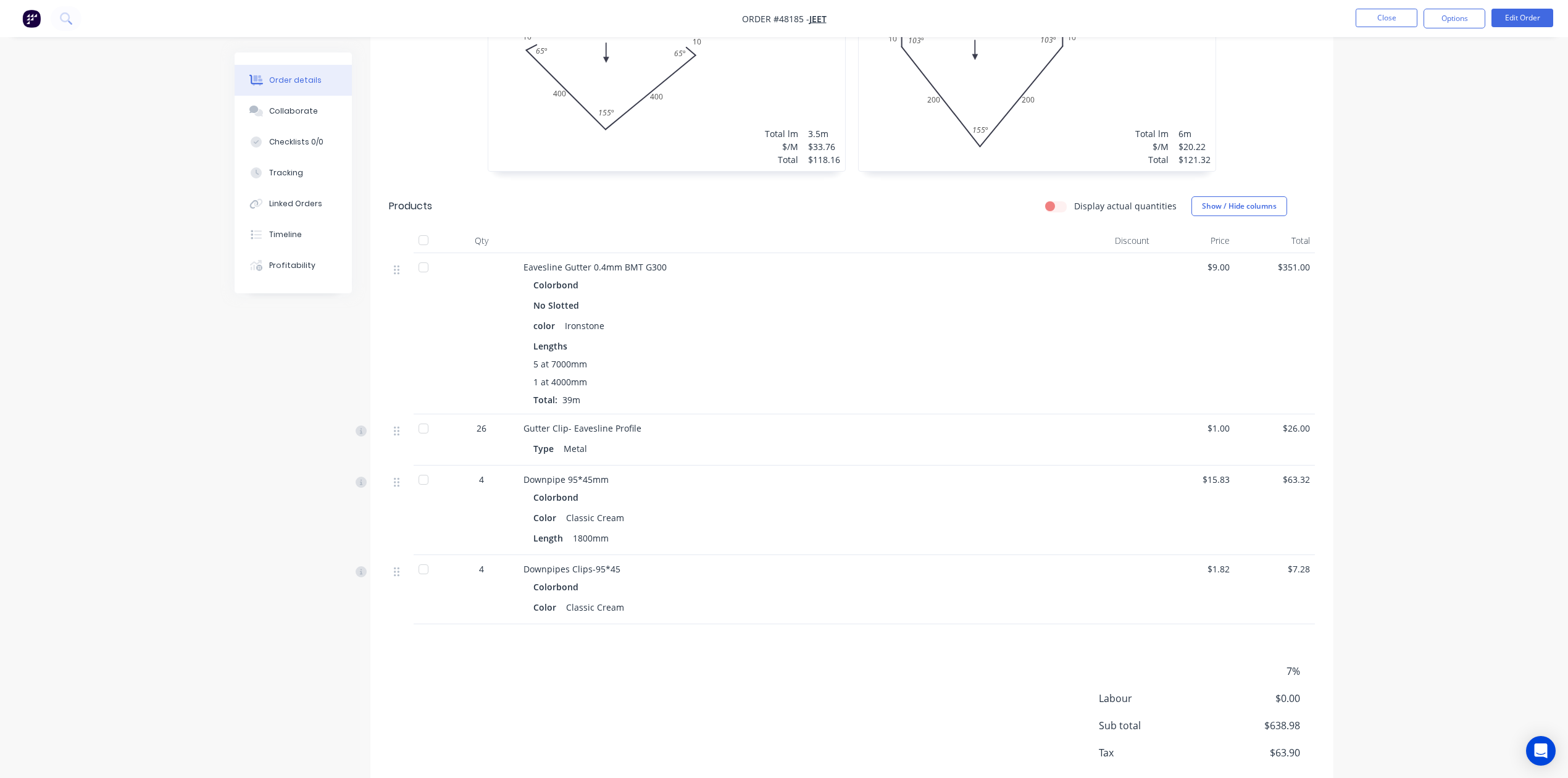
scroll to position [411, 0]
click at [1035, 23] on button "Close" at bounding box center [1386, 18] width 62 height 19
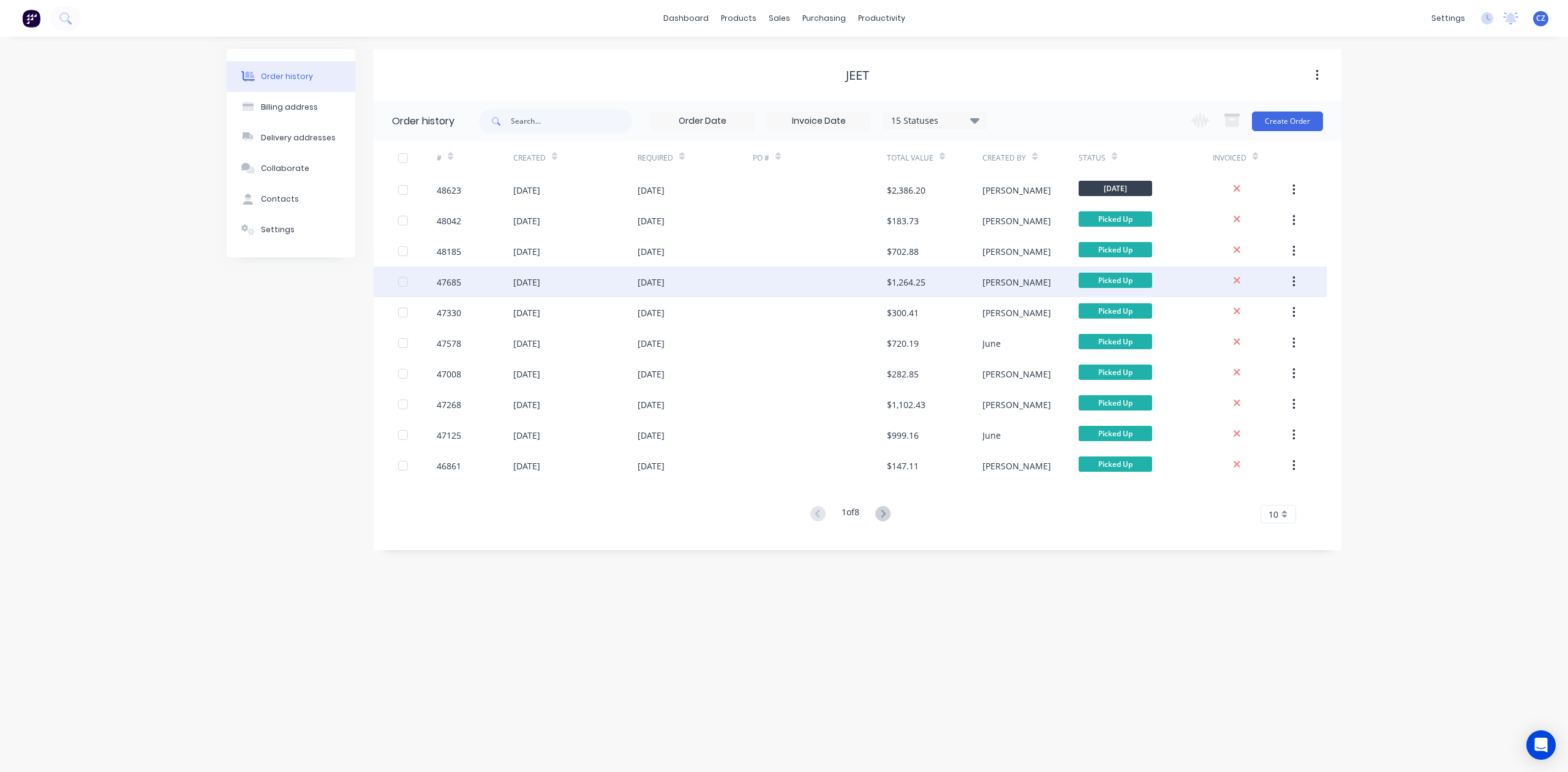
click at [785, 278] on div at bounding box center [820, 282] width 134 height 31
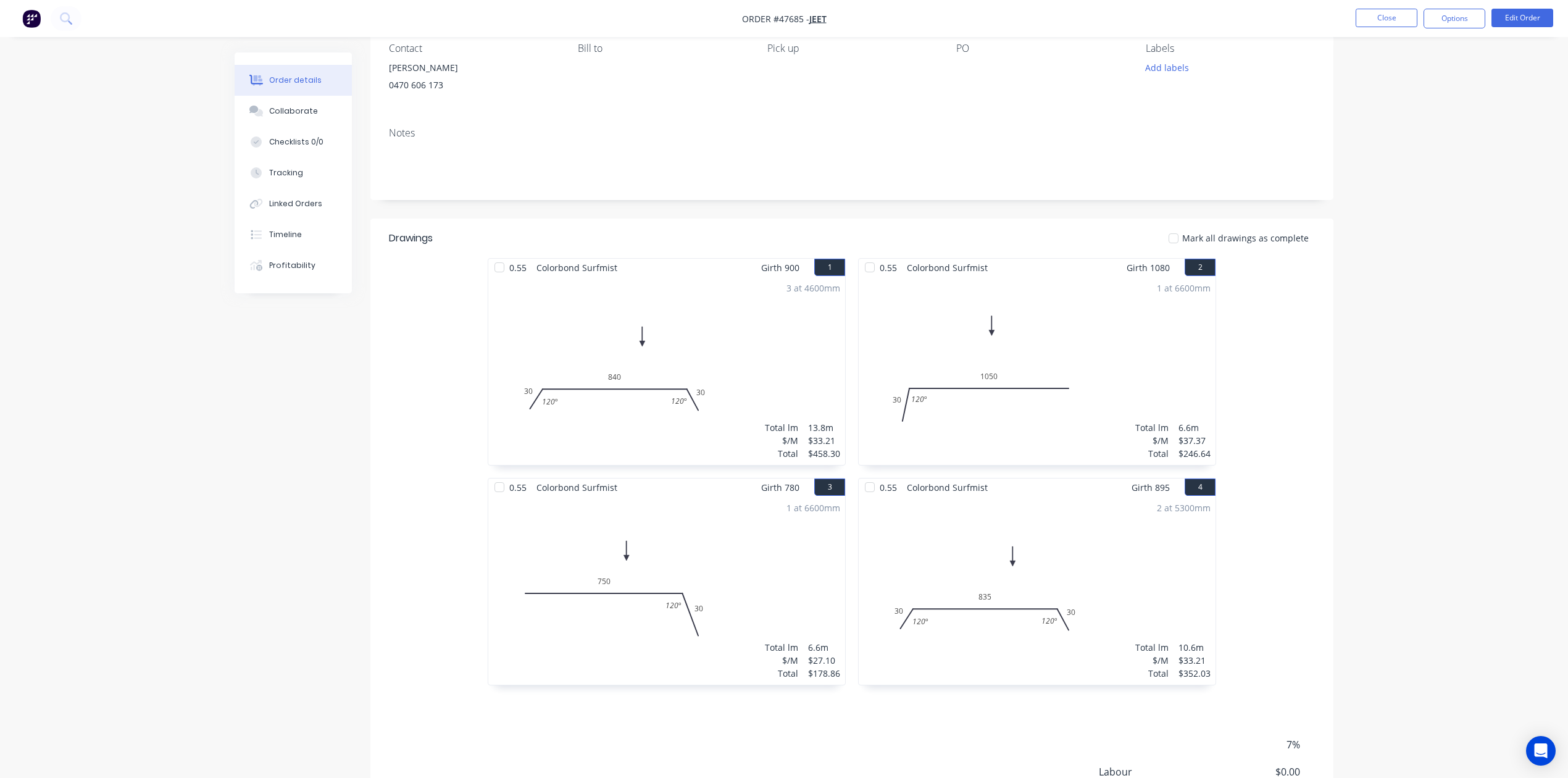
scroll to position [253, 0]
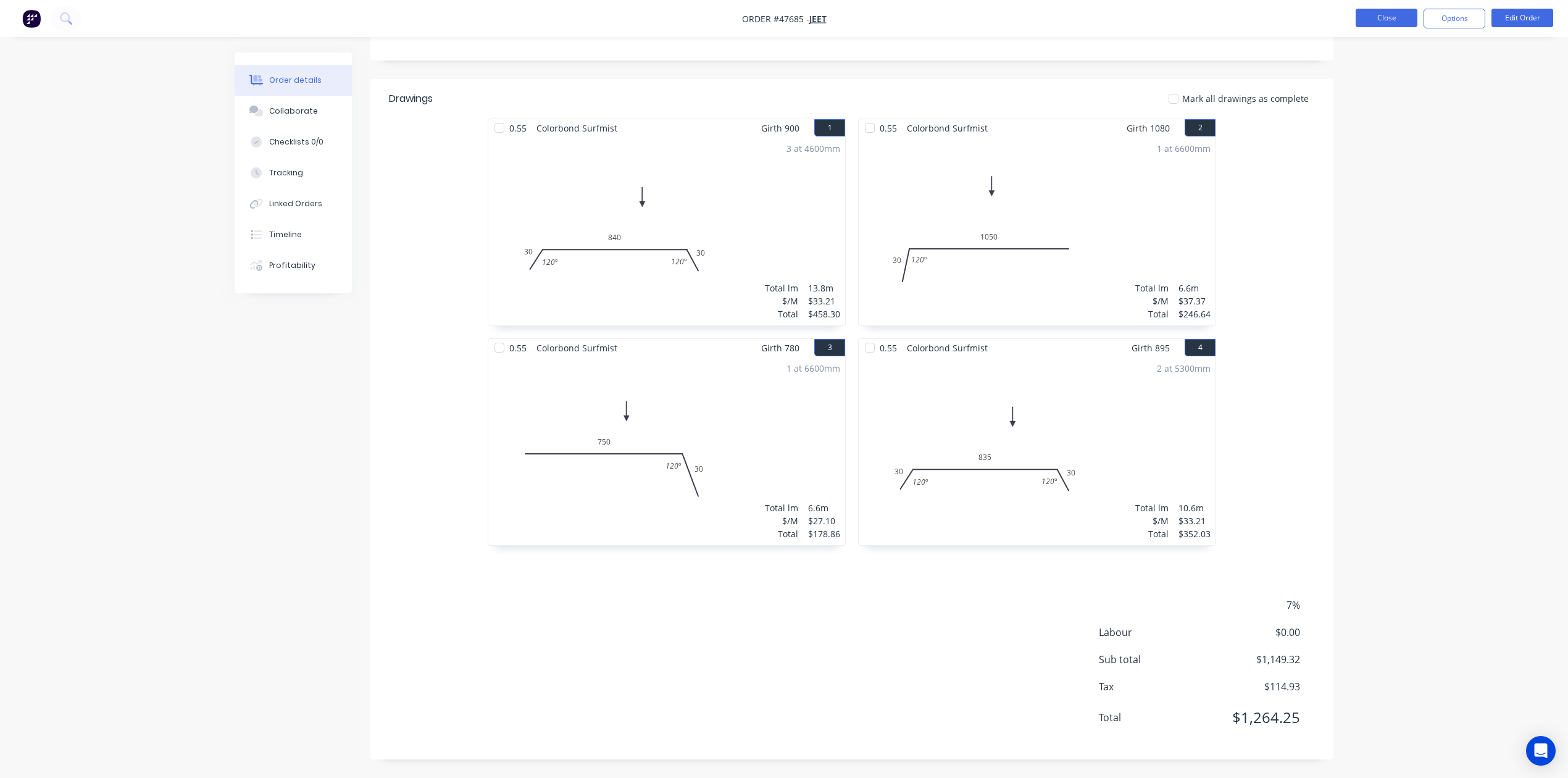
click at [1035, 21] on button "Close" at bounding box center [1386, 18] width 62 height 19
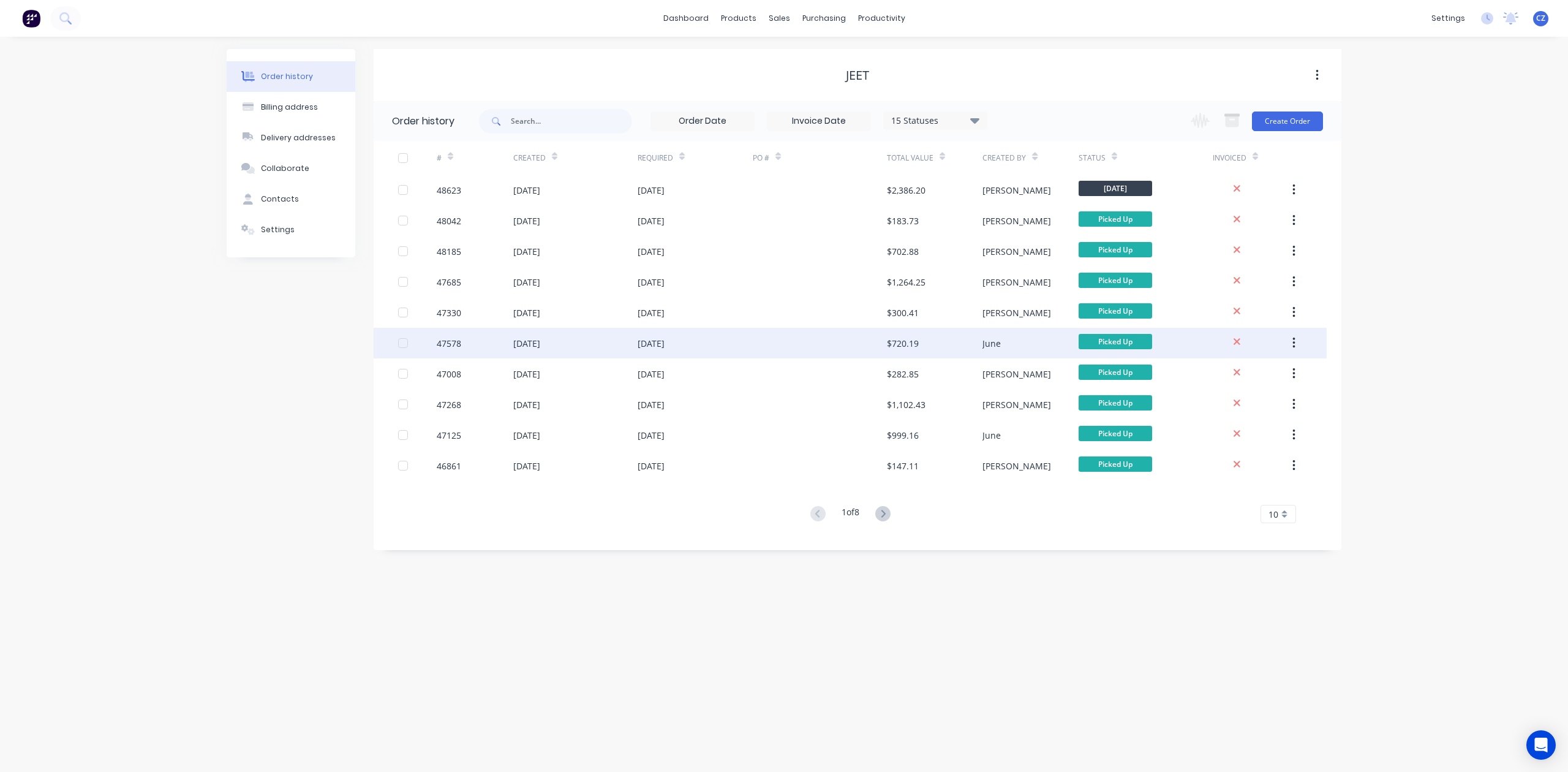
click at [809, 339] on div at bounding box center [820, 343] width 134 height 31
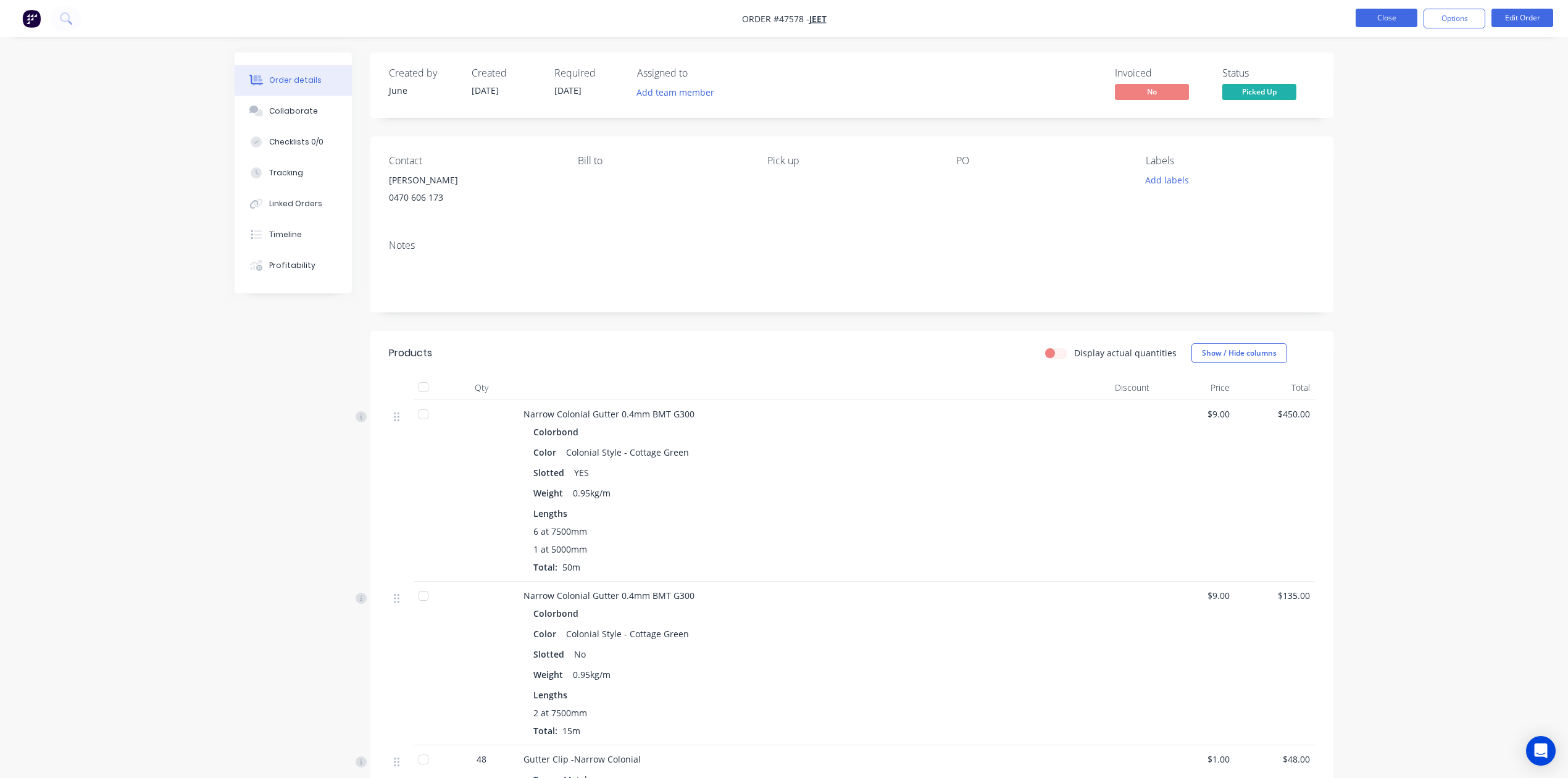
click at [1035, 22] on button "Close" at bounding box center [1386, 18] width 62 height 19
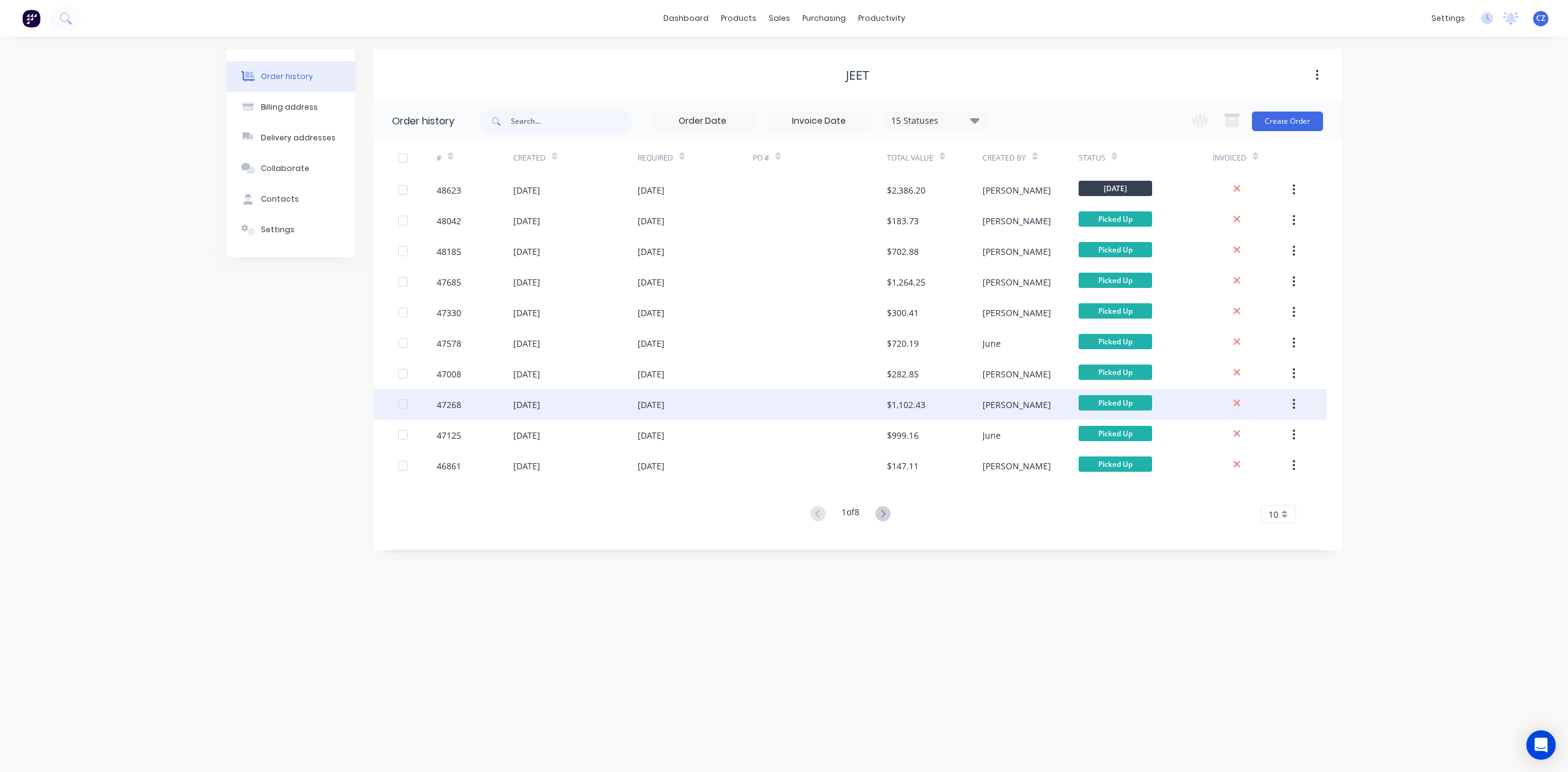
click at [838, 399] on div at bounding box center [820, 405] width 134 height 31
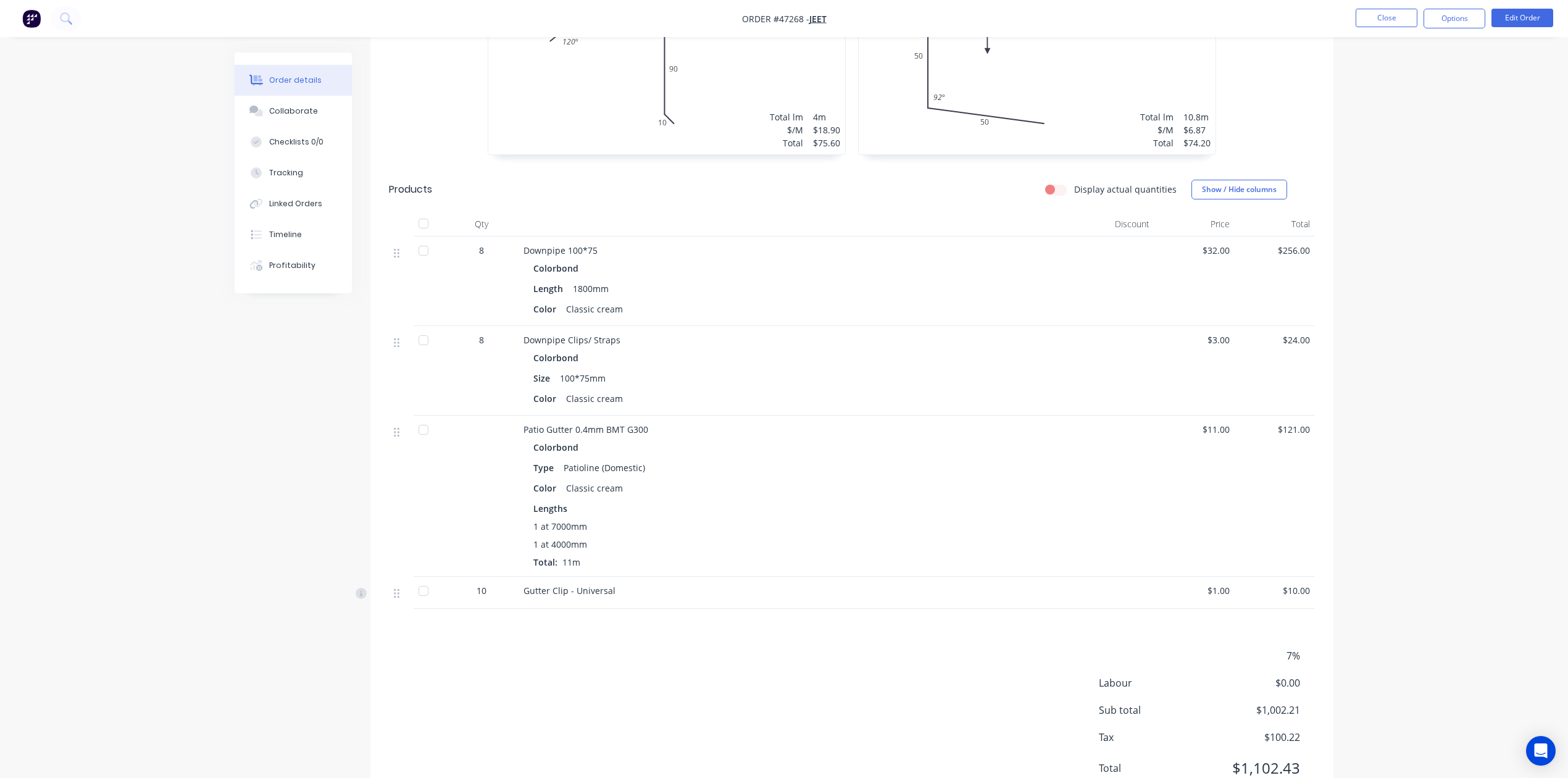
scroll to position [697, 0]
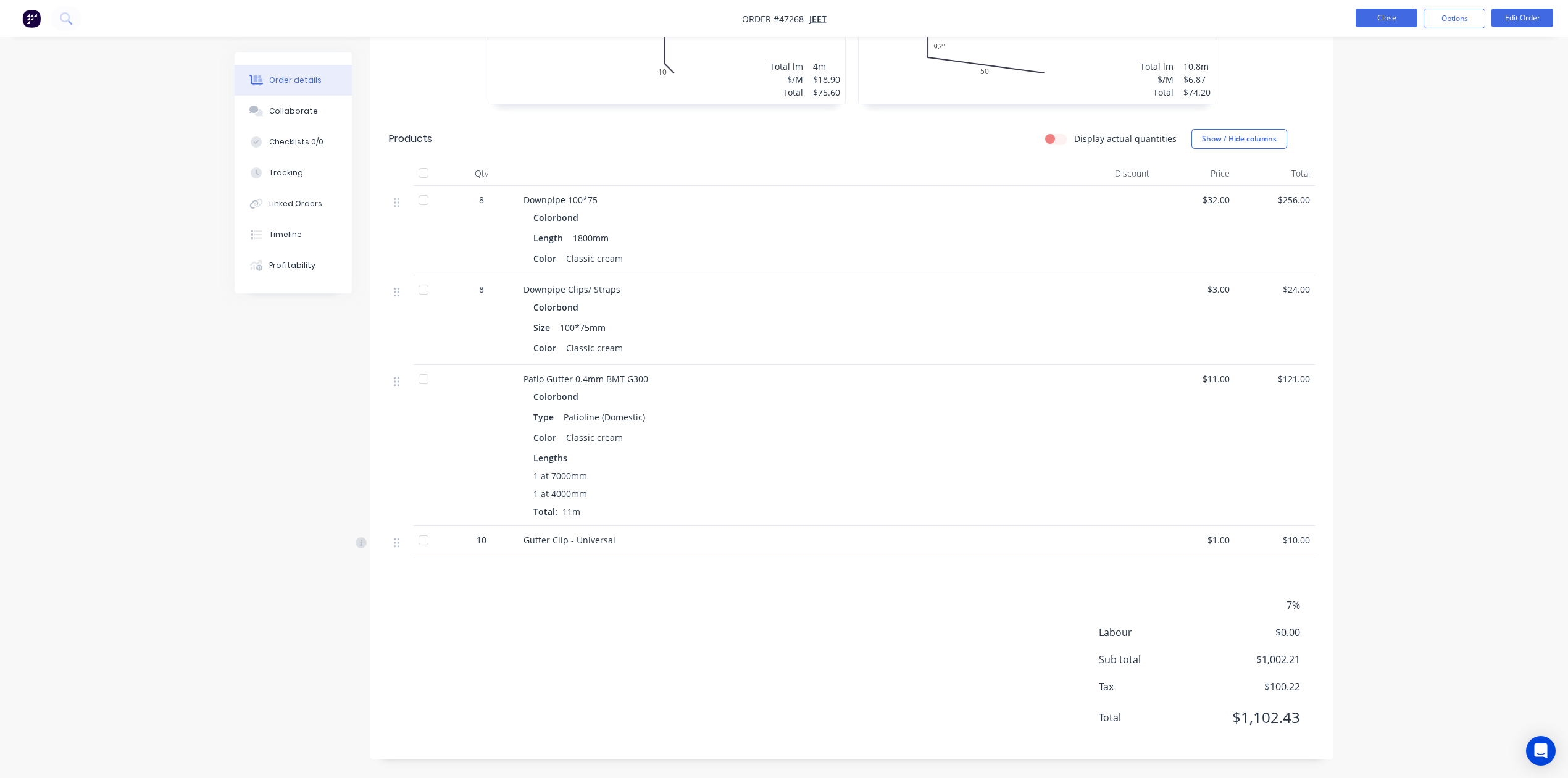
click at [1035, 9] on button "Close" at bounding box center [1386, 18] width 62 height 19
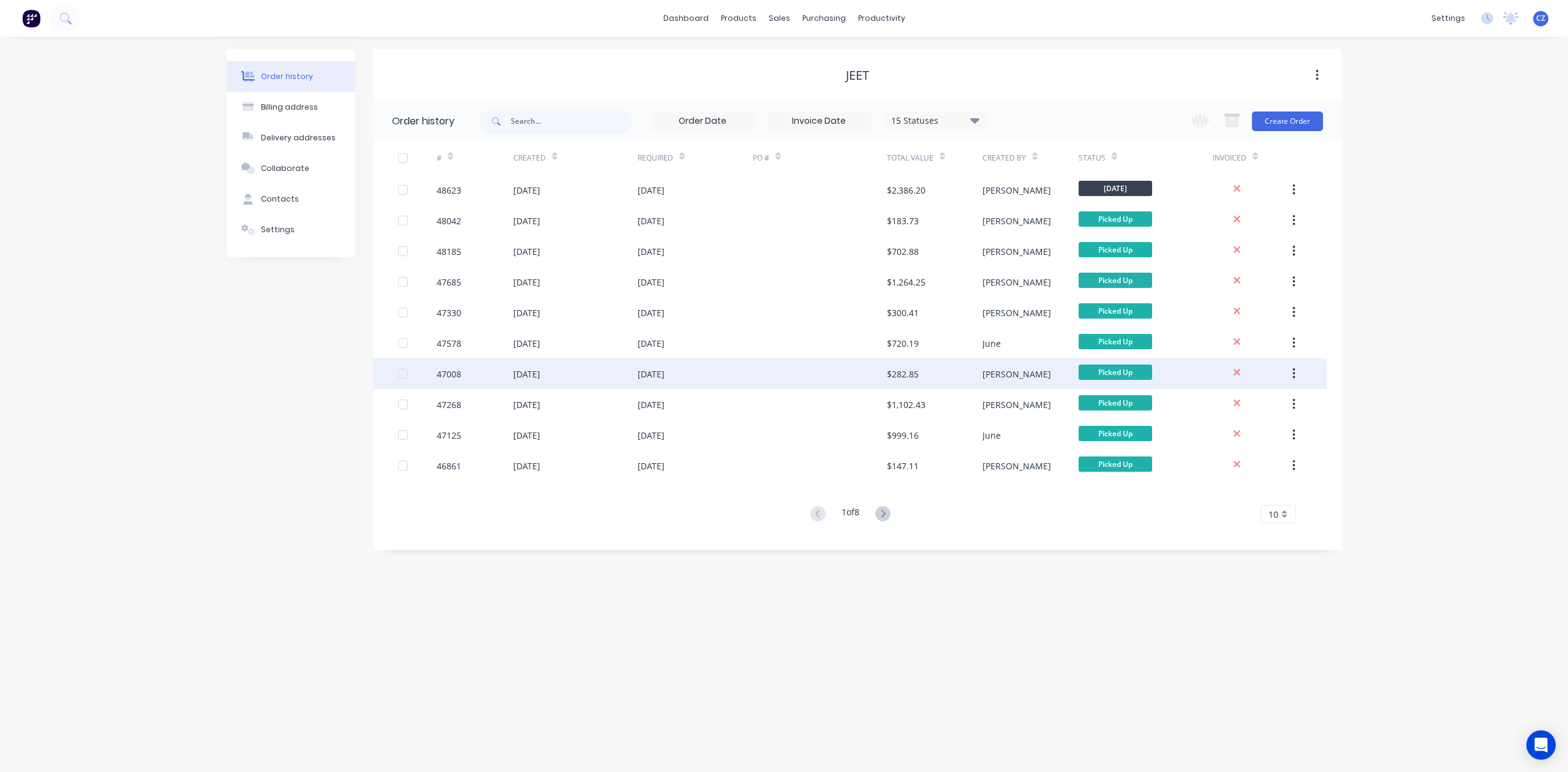
click at [814, 381] on div at bounding box center [820, 374] width 134 height 31
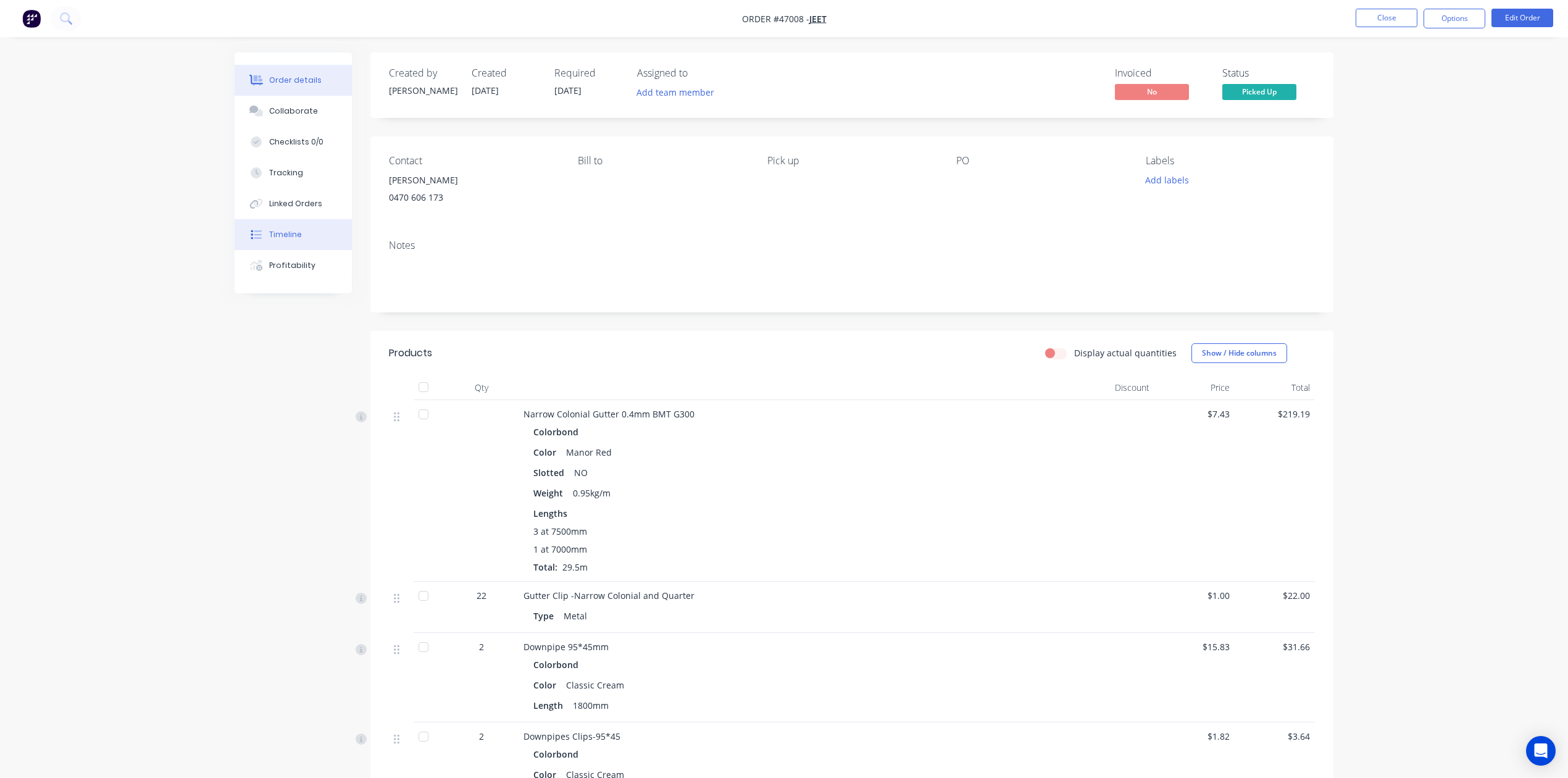
click at [310, 222] on button "Timeline" at bounding box center [293, 235] width 117 height 31
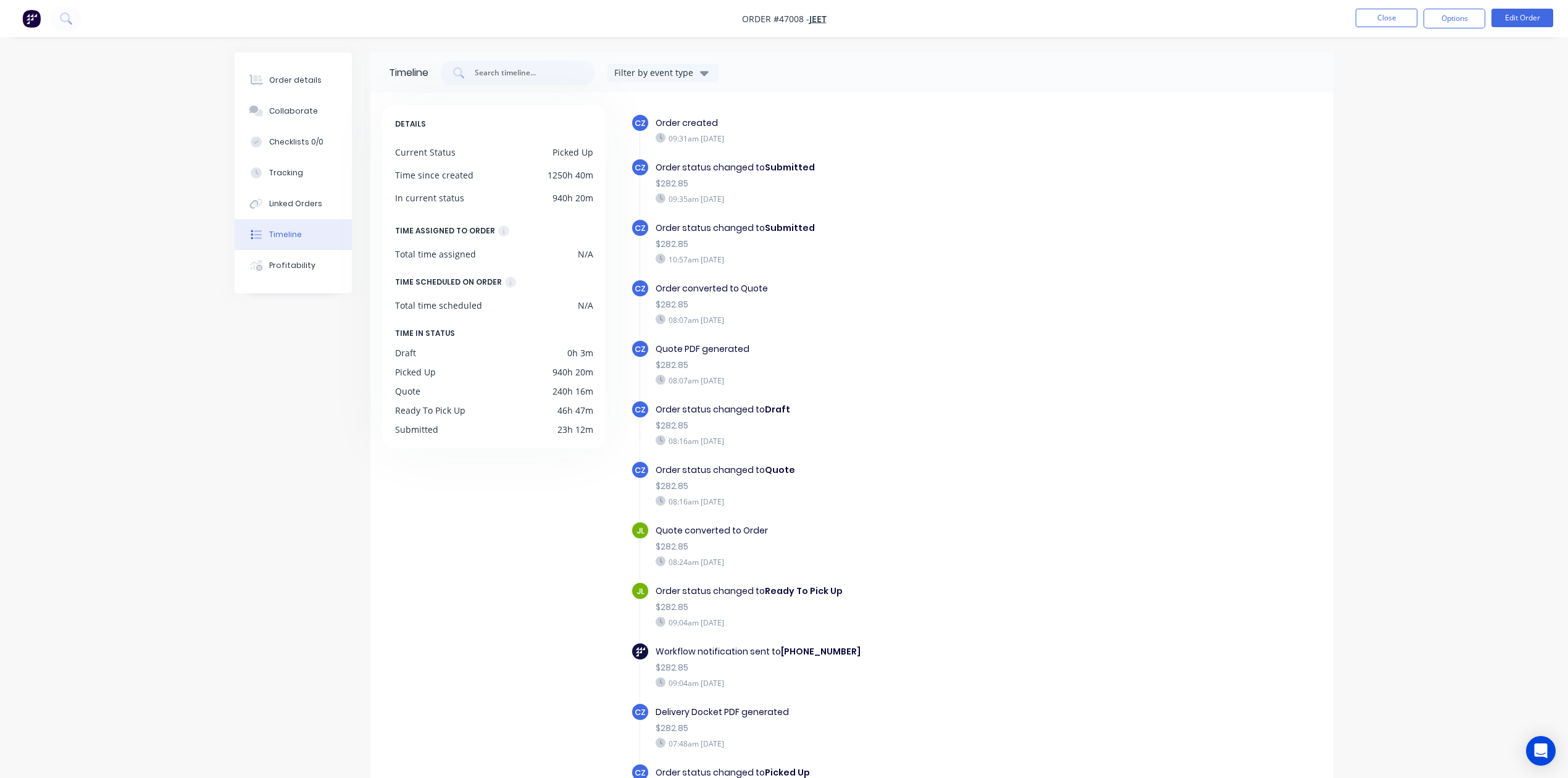
scroll to position [77, 0]
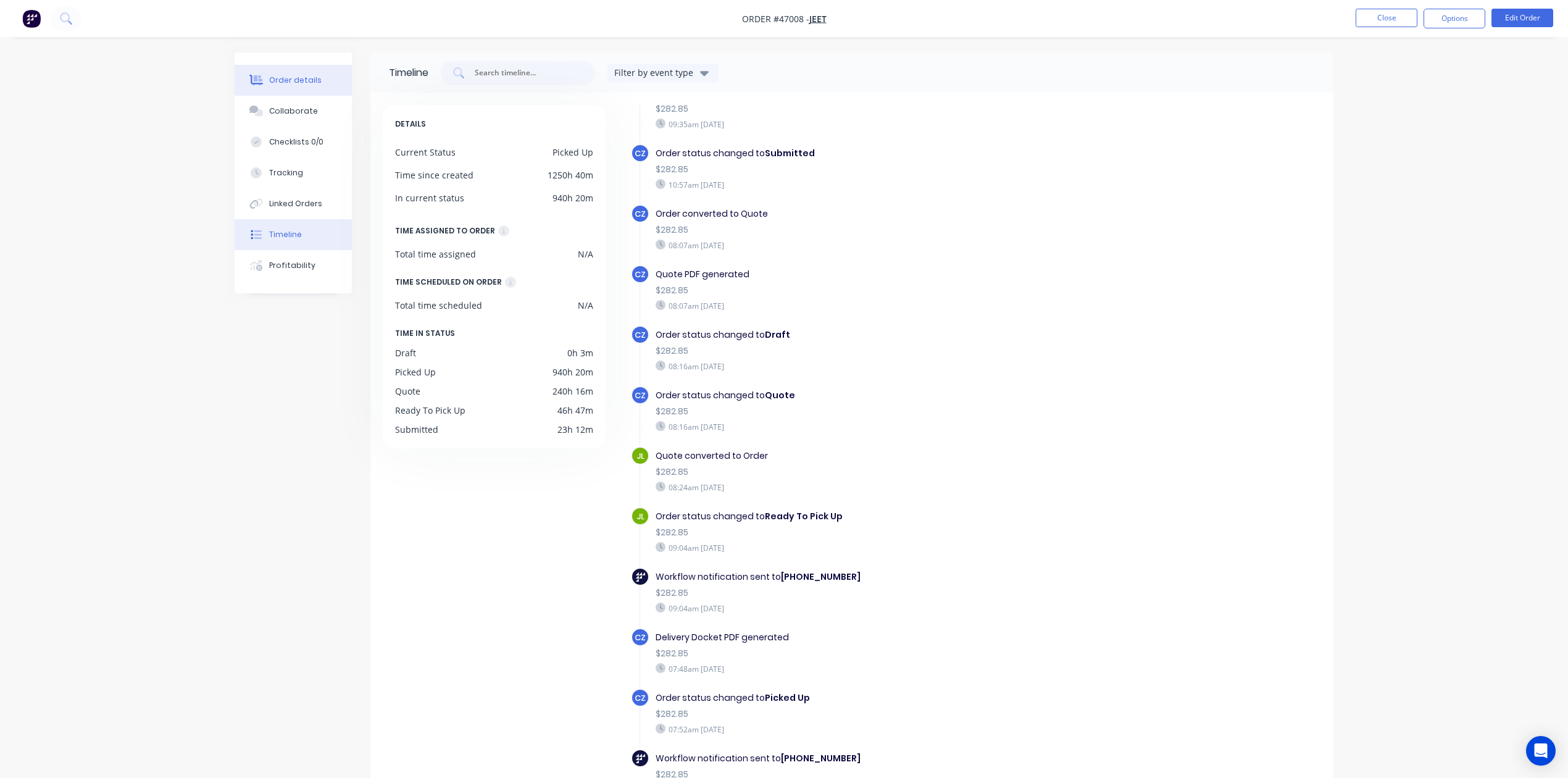
click at [299, 77] on div "Order details" at bounding box center [295, 80] width 52 height 11
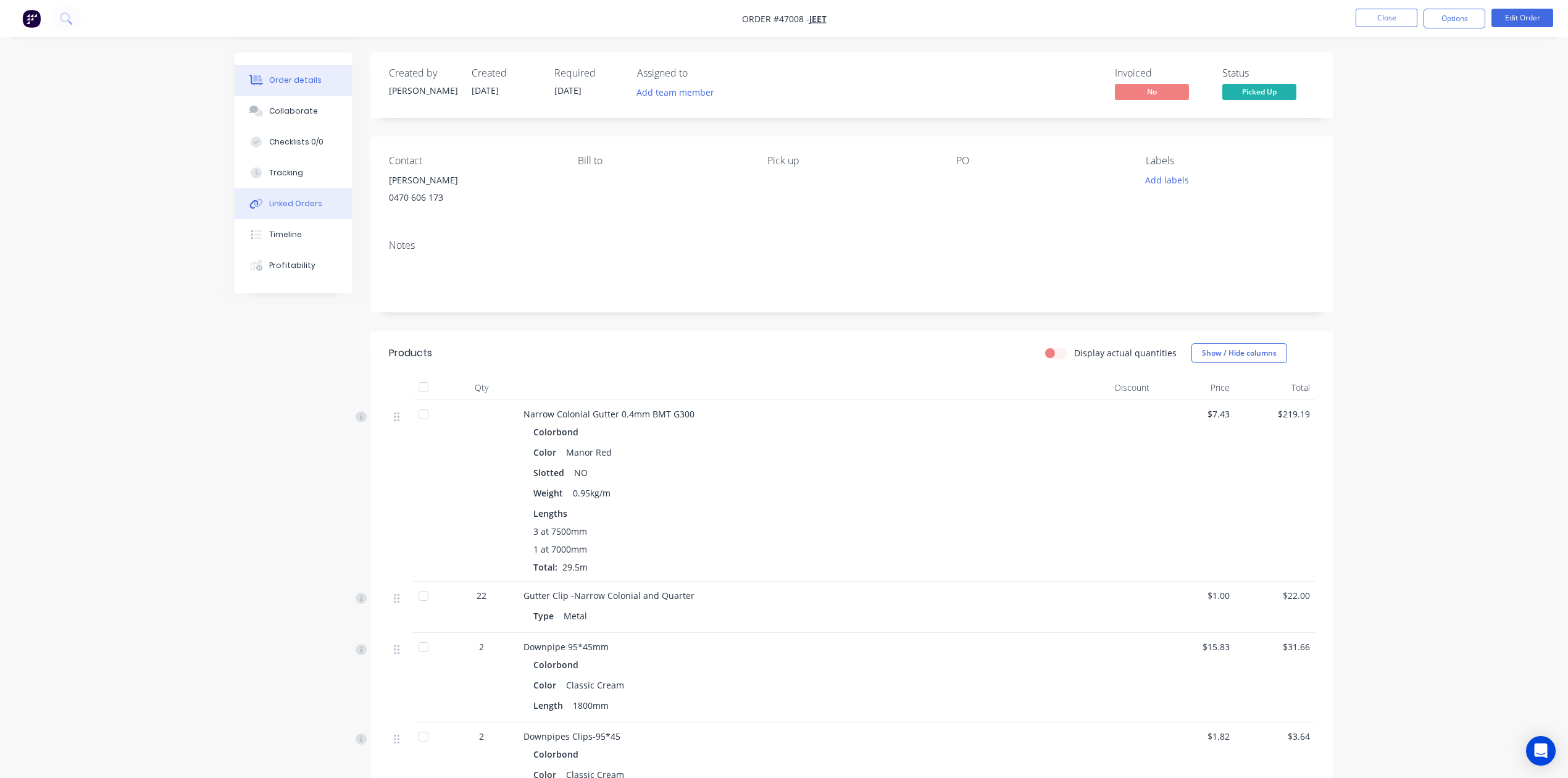
click at [303, 200] on div "Linked Orders" at bounding box center [295, 204] width 53 height 11
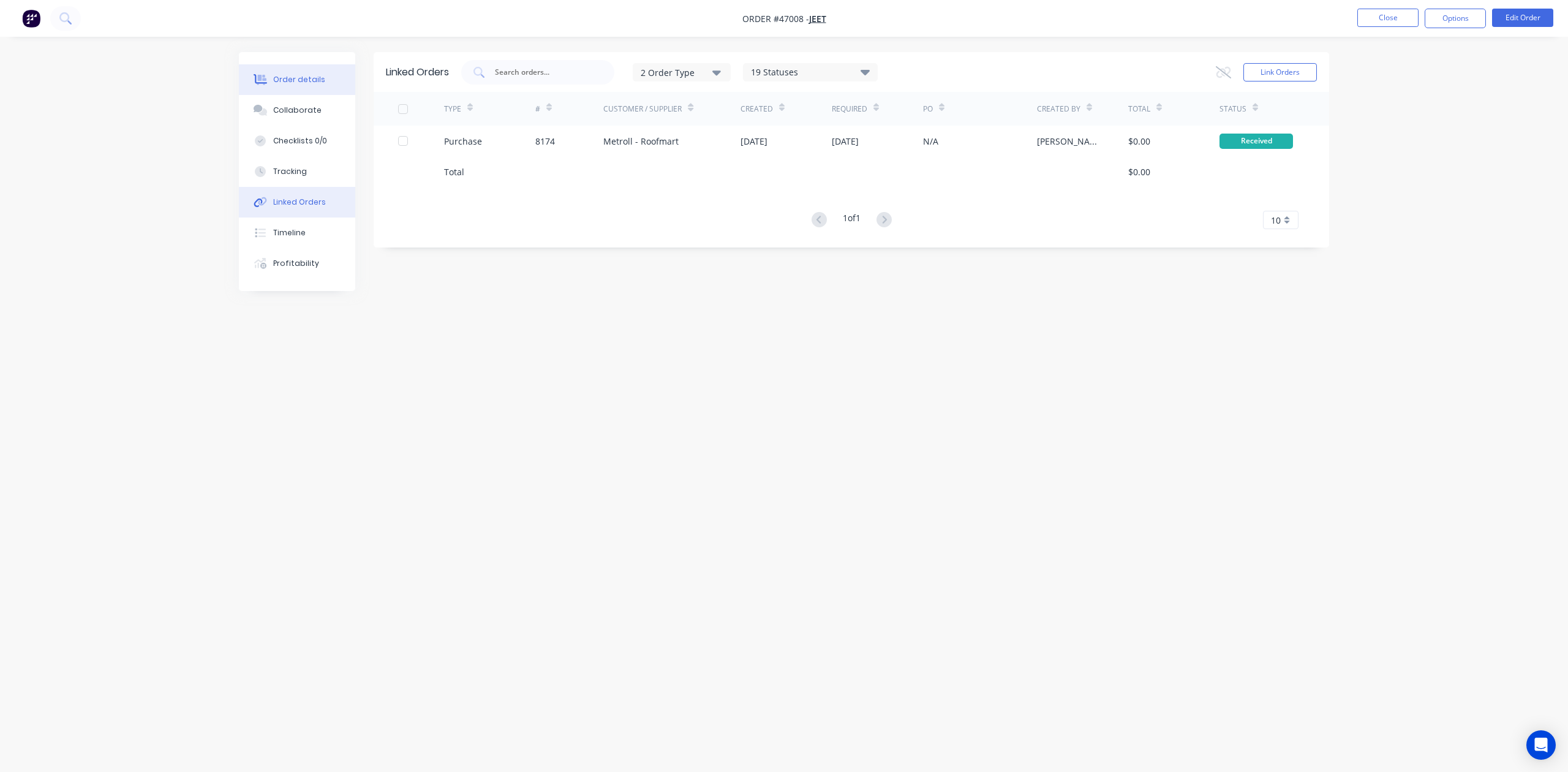
click at [339, 67] on button "Order details" at bounding box center [297, 79] width 116 height 31
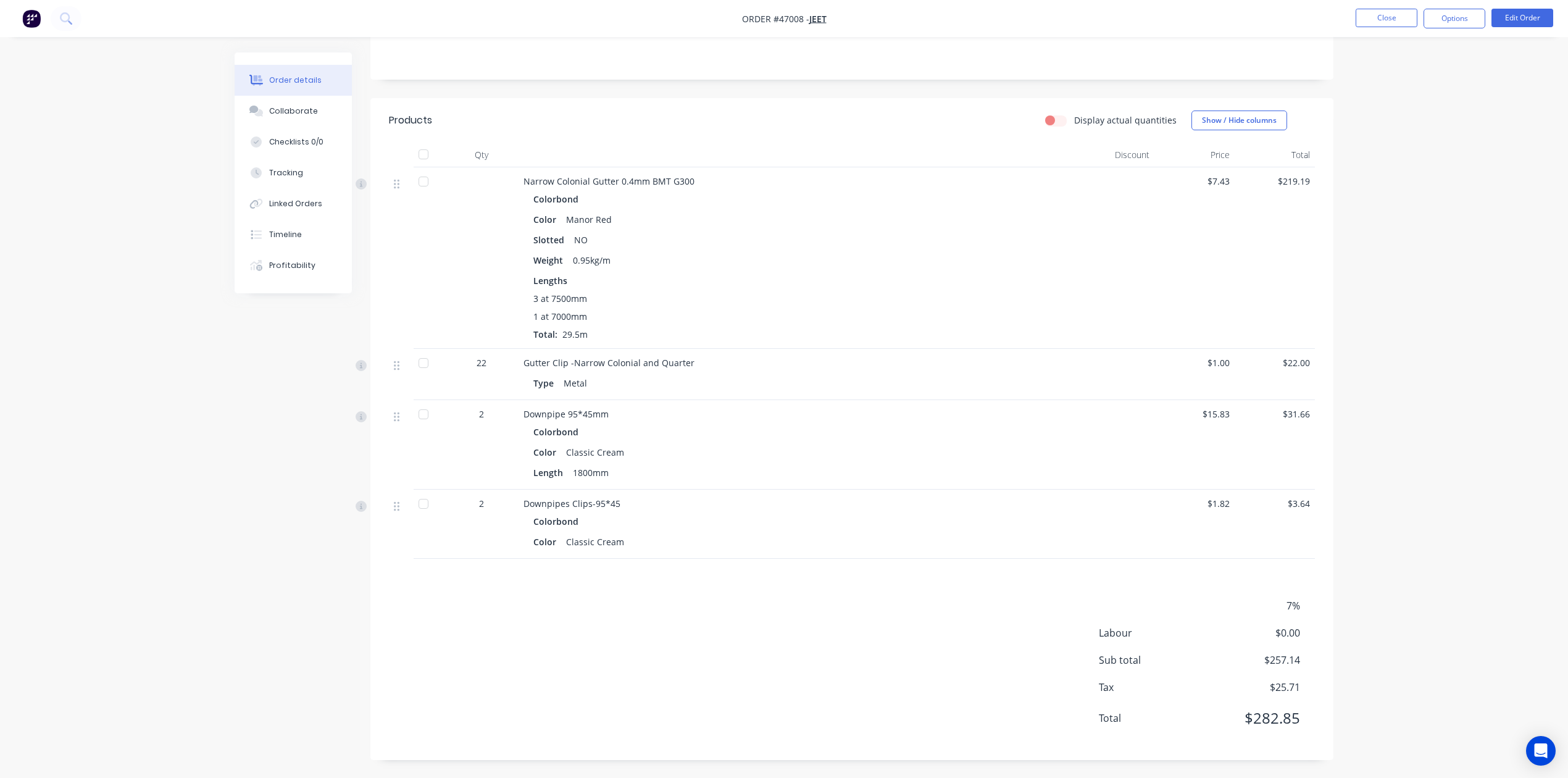
scroll to position [235, 0]
click at [1035, 16] on button "Close" at bounding box center [1386, 18] width 62 height 19
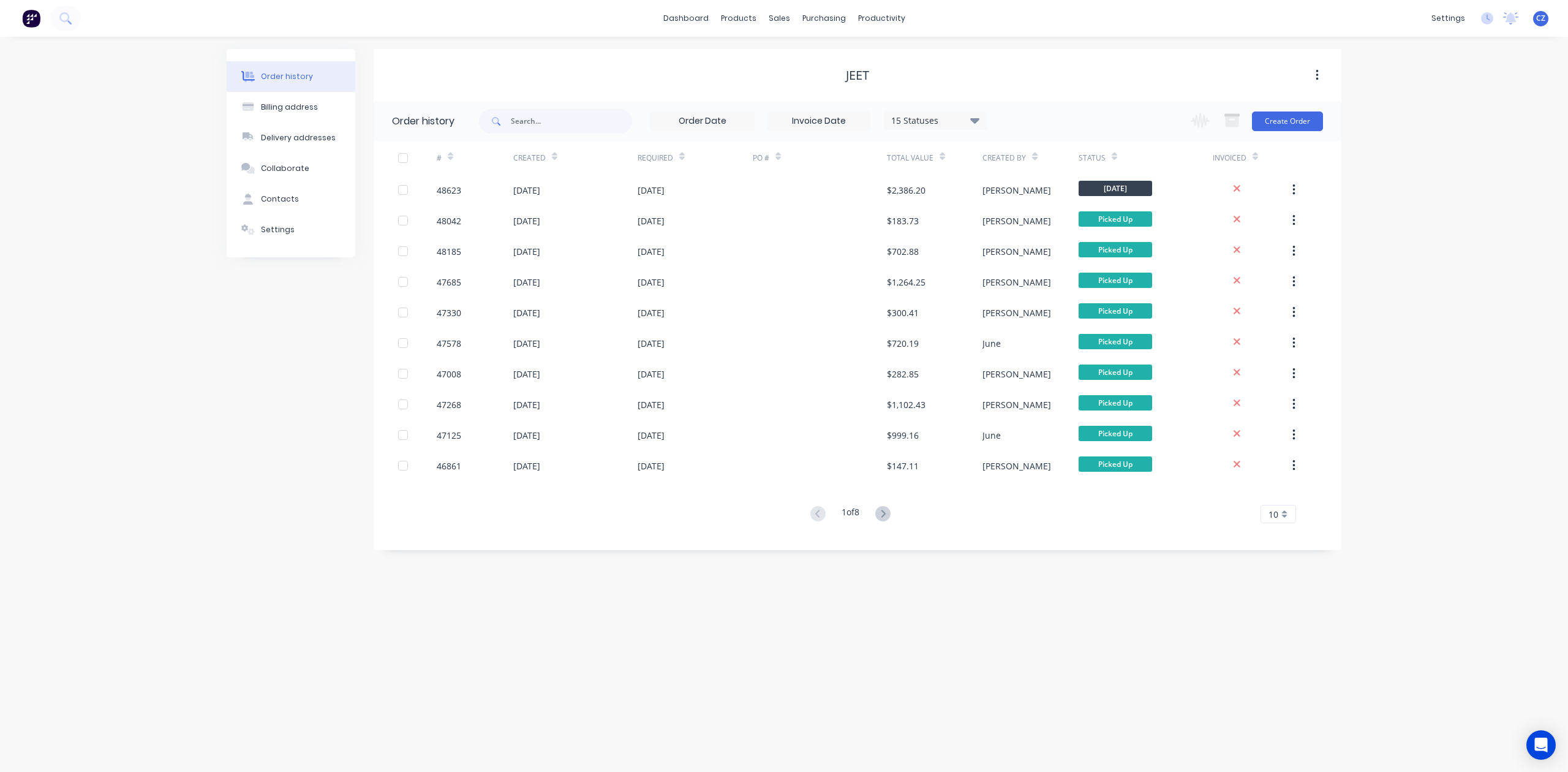
click at [894, 518] on button at bounding box center [883, 514] width 23 height 18
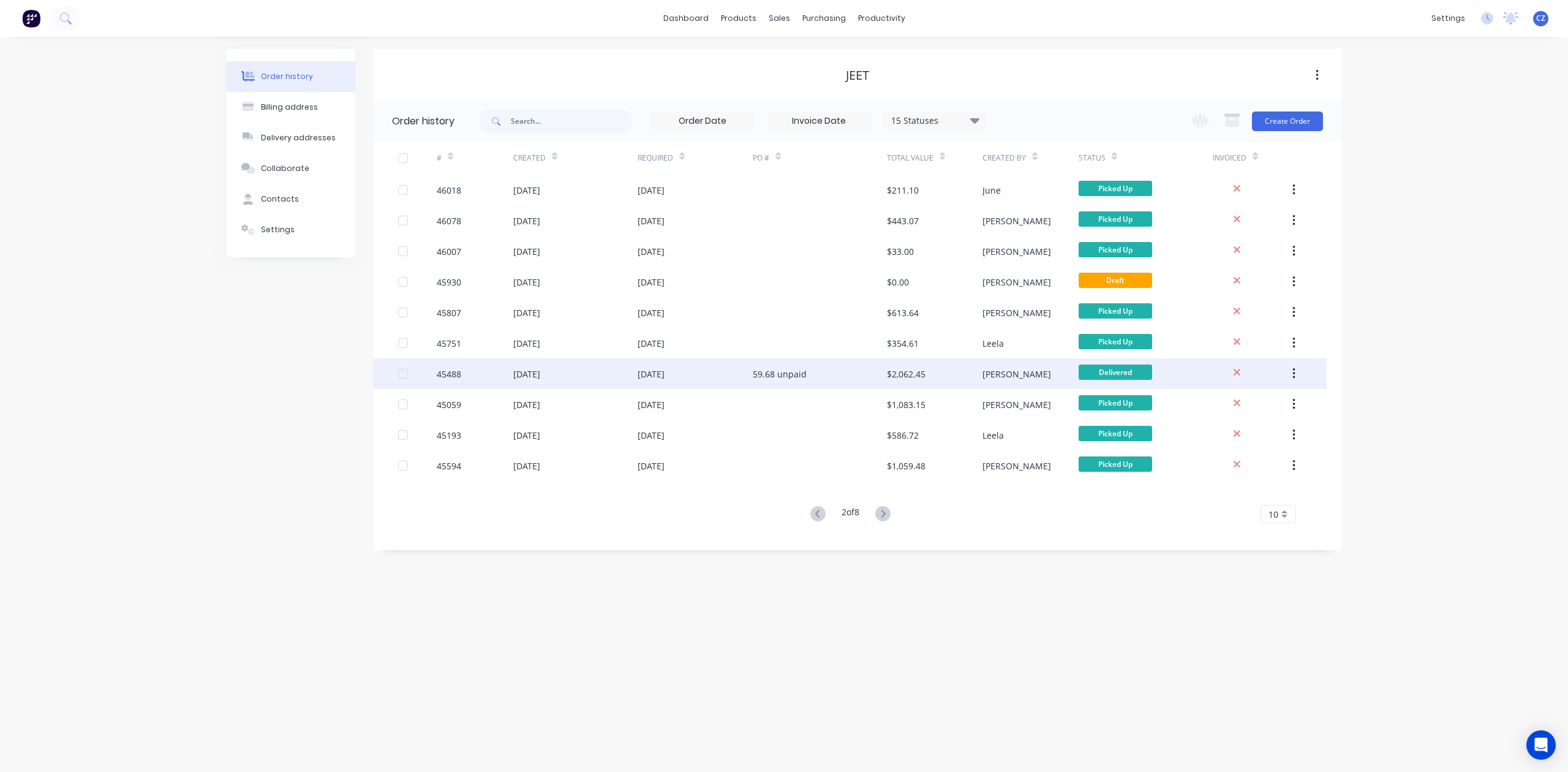
click at [819, 371] on div "59.68 unpaid" at bounding box center [820, 374] width 134 height 31
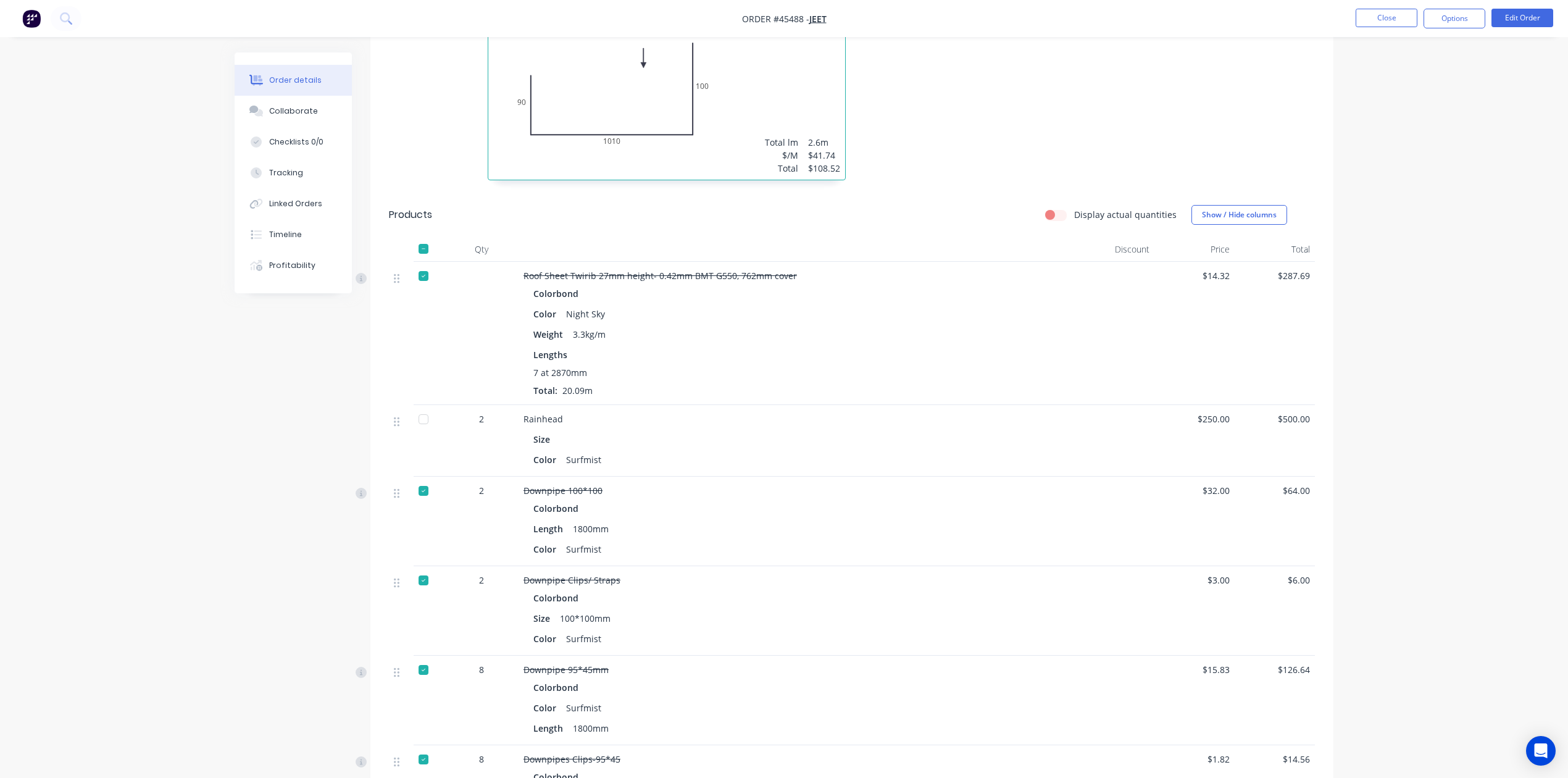
scroll to position [1646, 0]
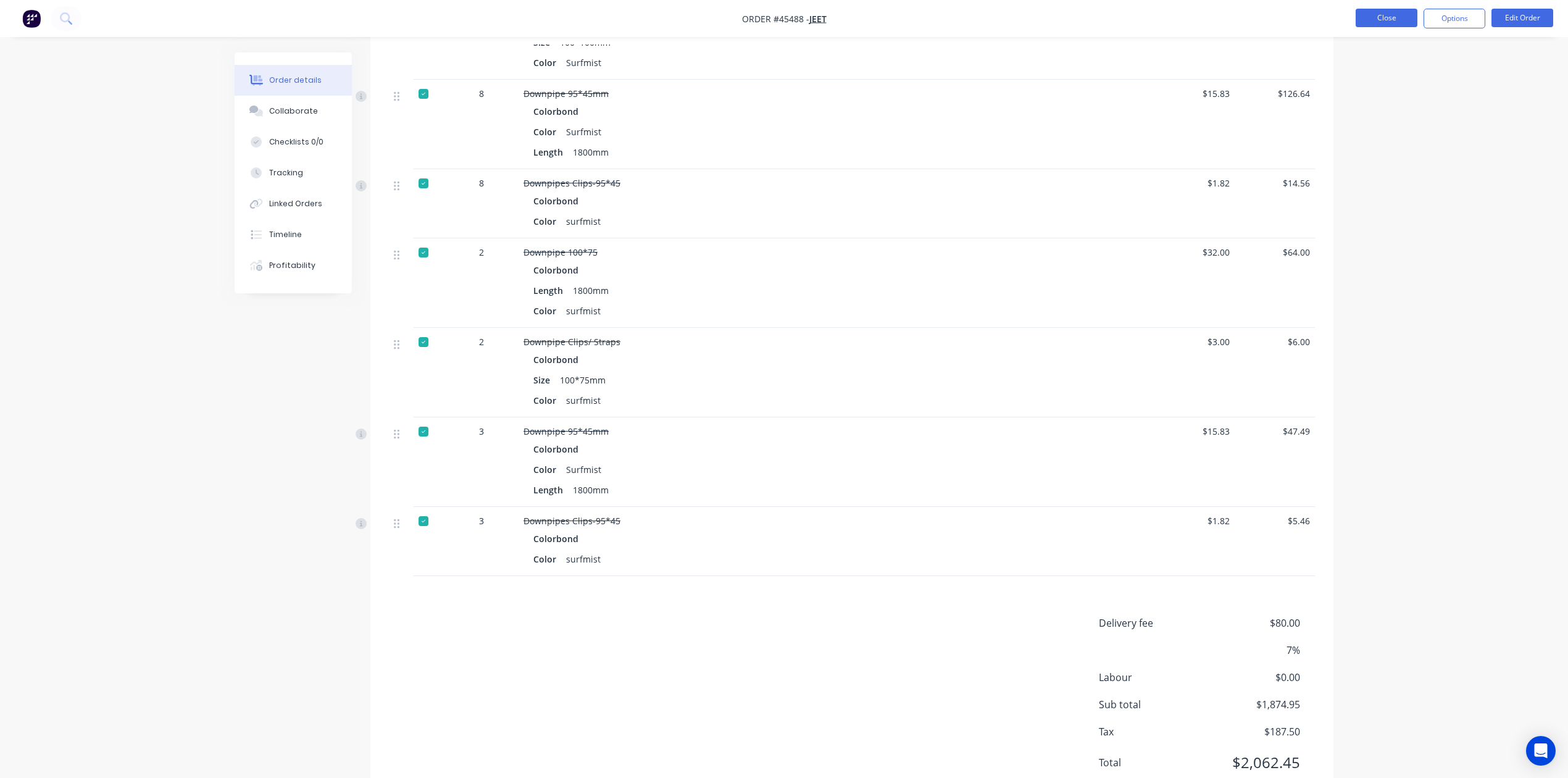
click at [1035, 20] on button "Close" at bounding box center [1386, 18] width 62 height 19
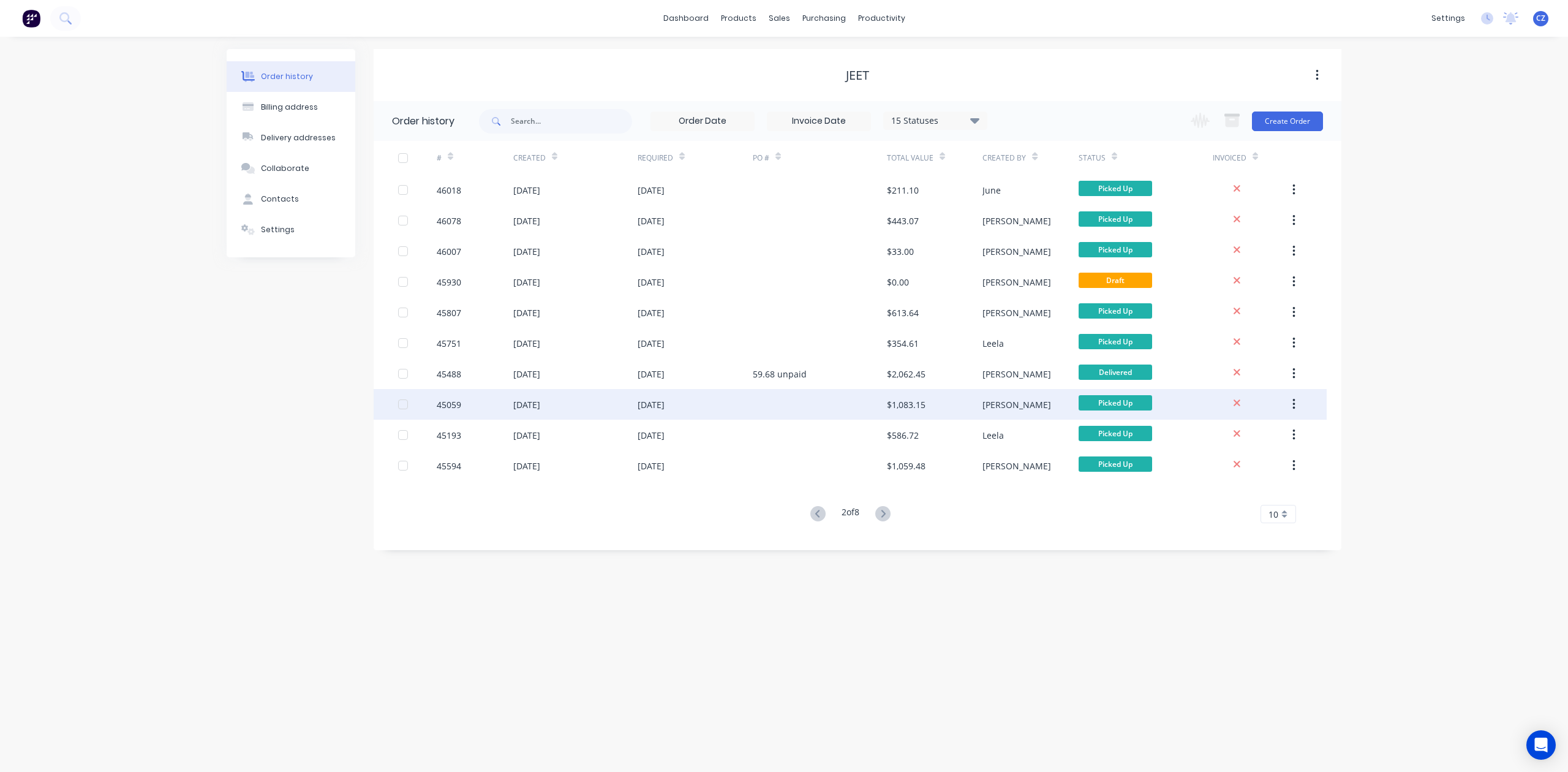
click at [852, 405] on div at bounding box center [820, 405] width 134 height 31
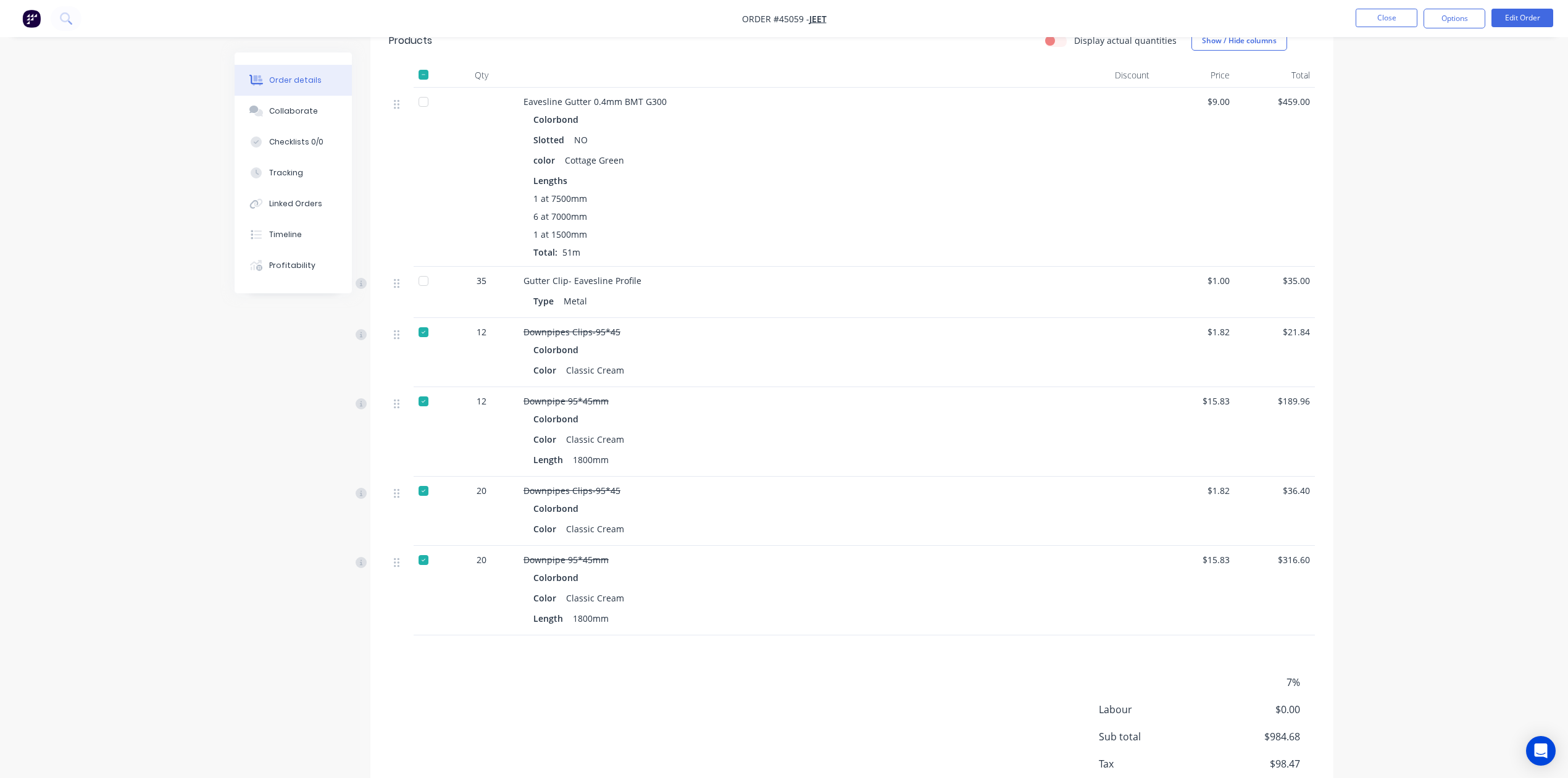
scroll to position [392, 0]
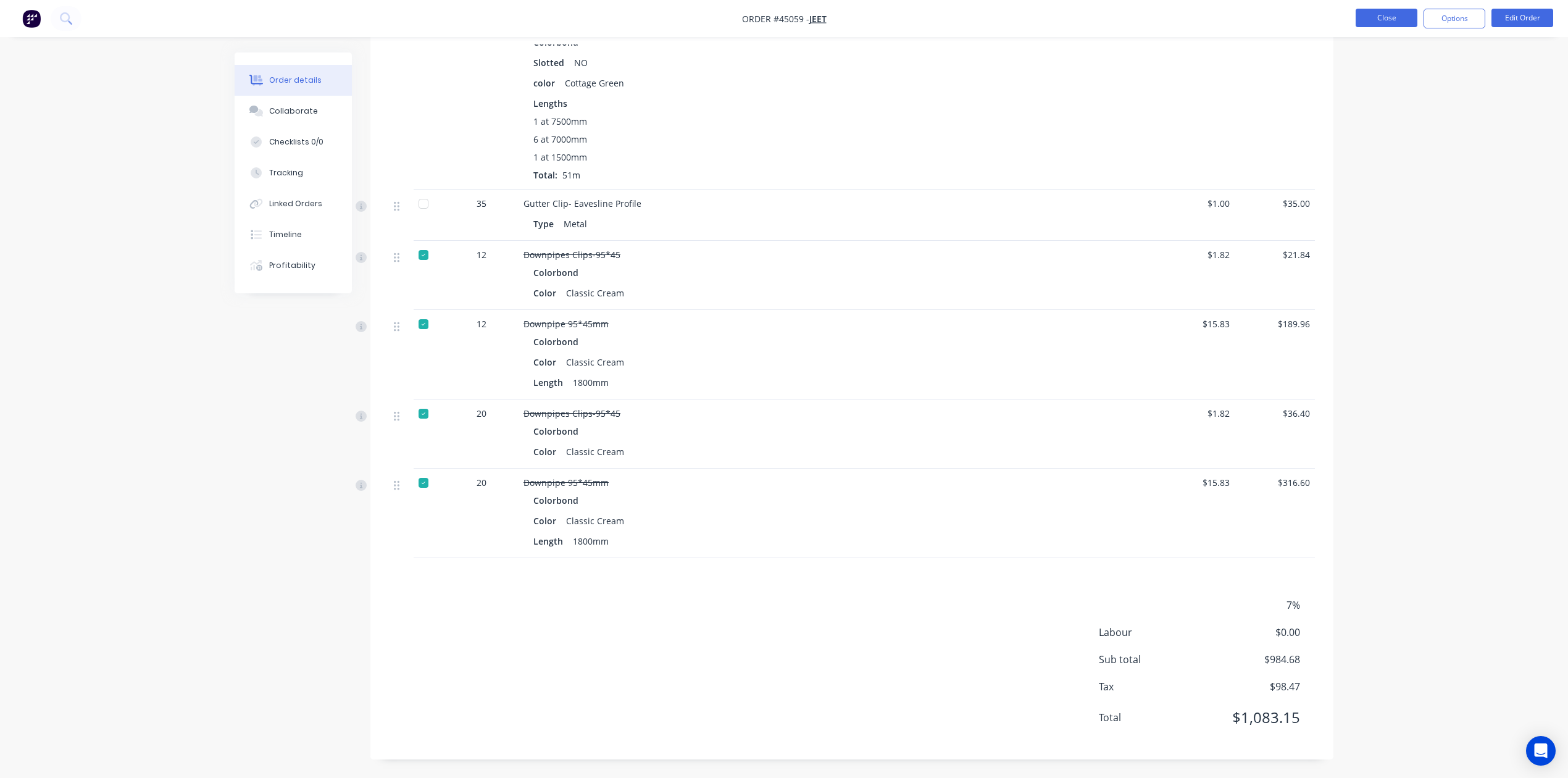
click at [1035, 13] on button "Close" at bounding box center [1386, 18] width 62 height 19
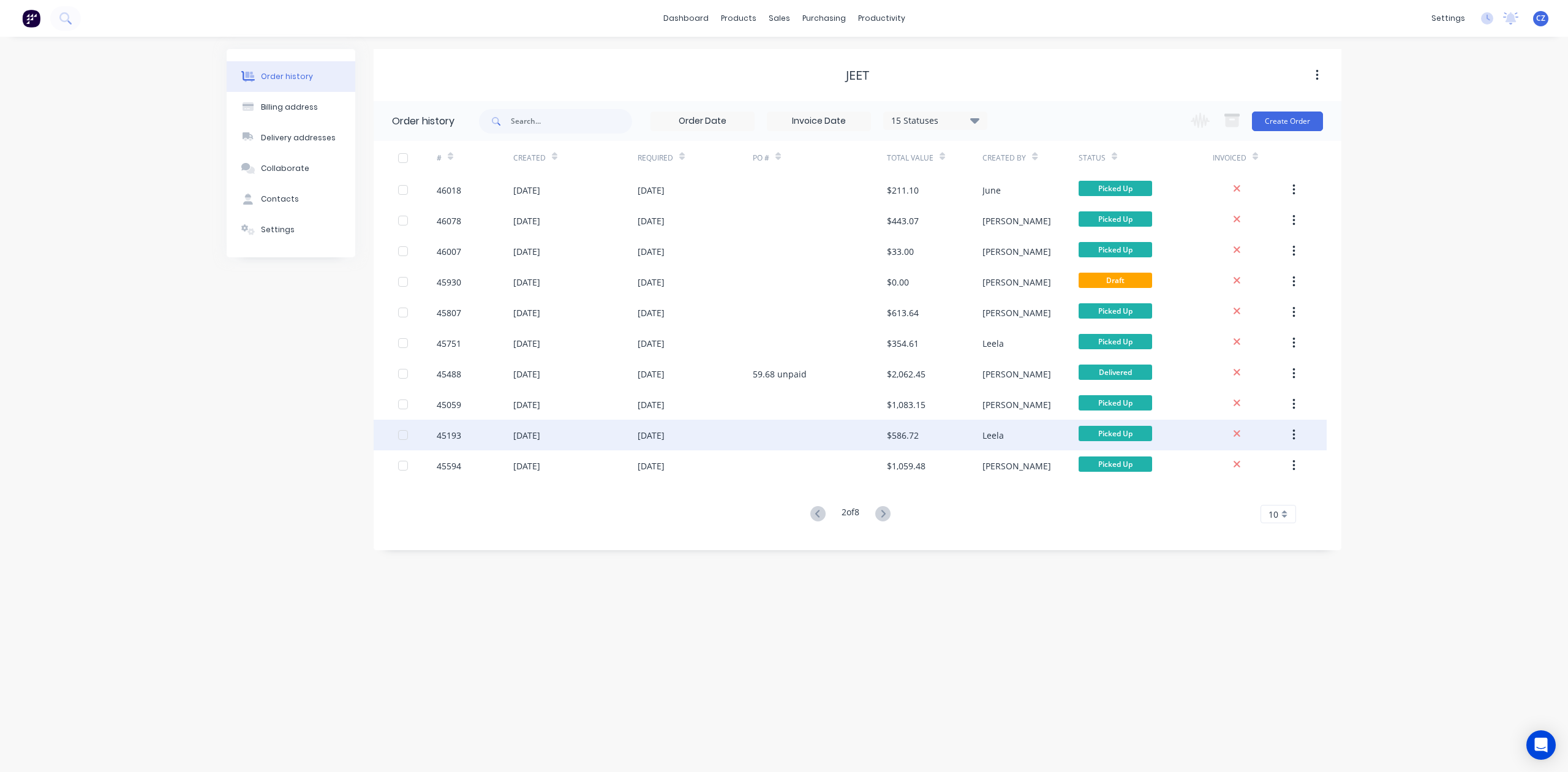
click at [827, 432] on div at bounding box center [820, 435] width 134 height 31
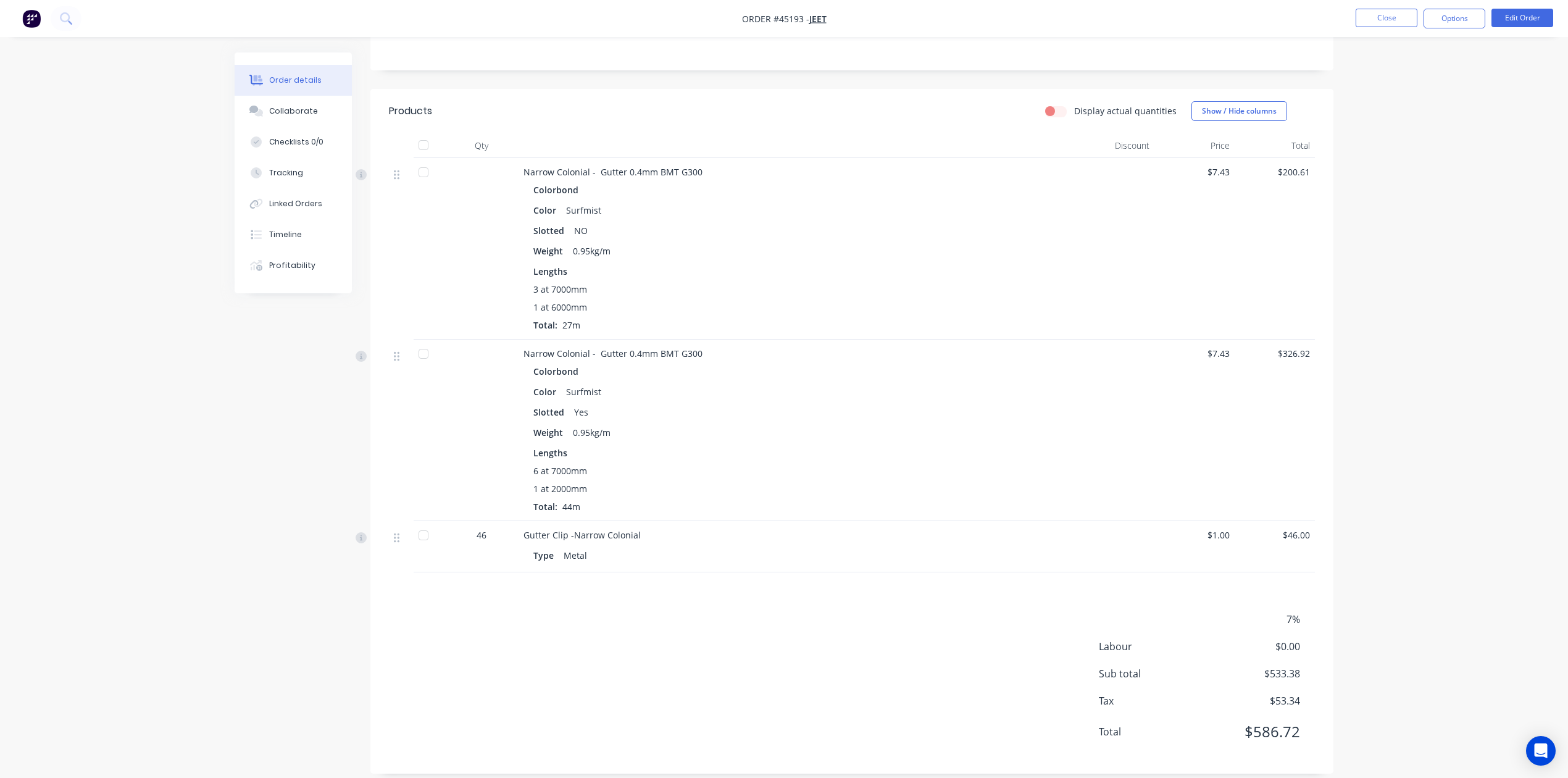
scroll to position [247, 0]
click at [318, 207] on div "Linked Orders" at bounding box center [295, 204] width 53 height 11
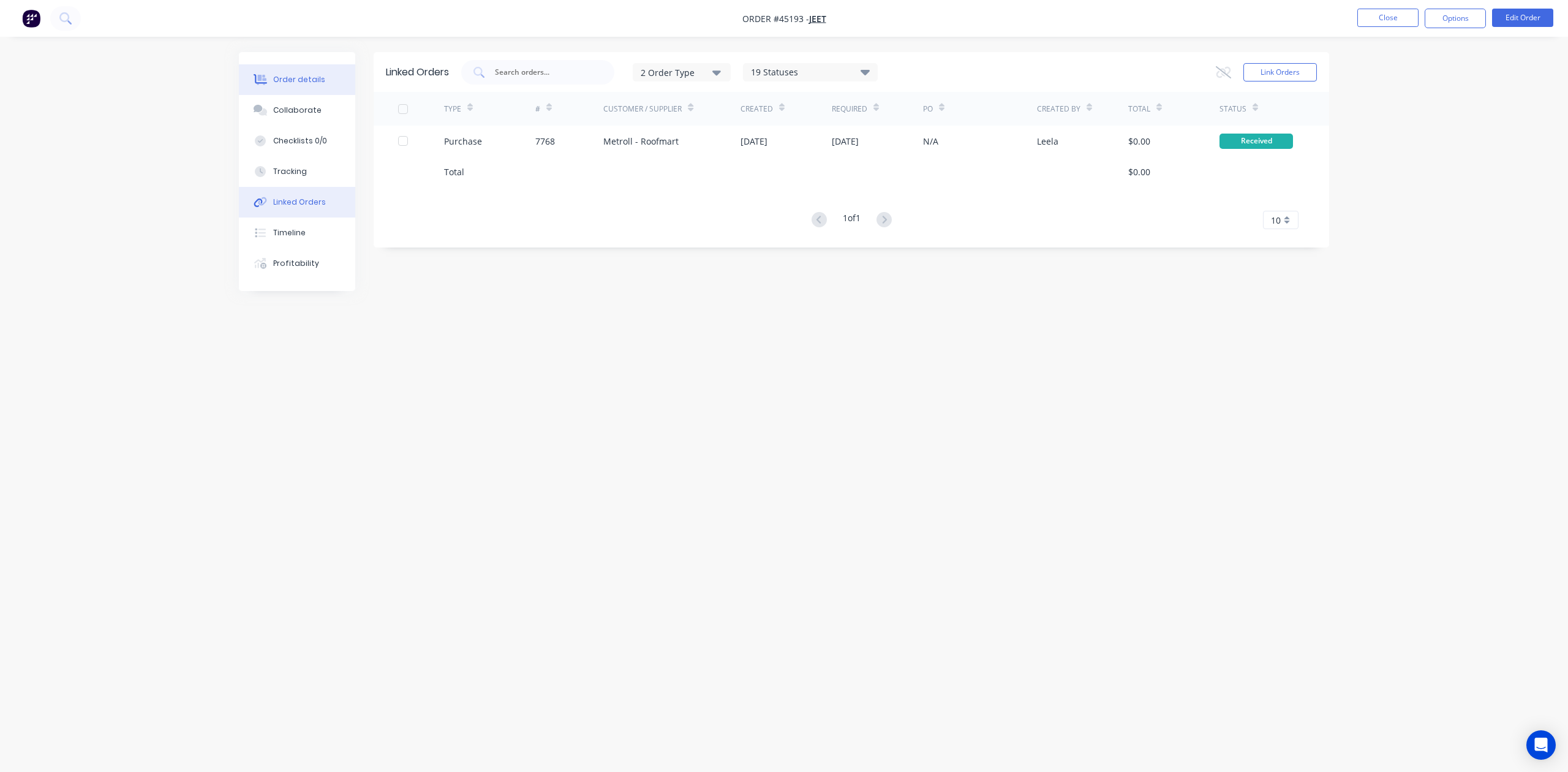
click at [331, 76] on button "Order details" at bounding box center [297, 79] width 116 height 31
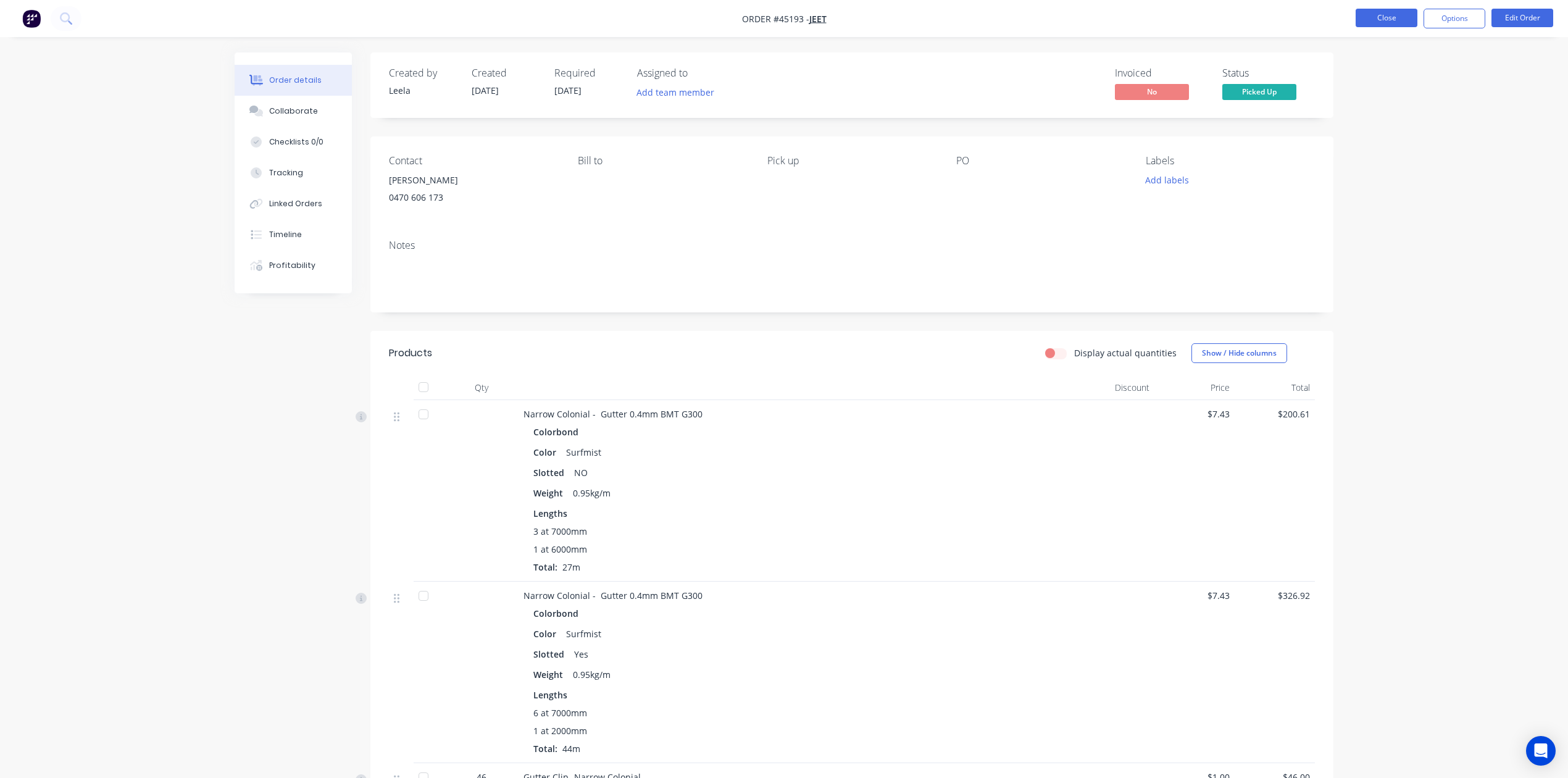
click at [1035, 17] on button "Close" at bounding box center [1386, 18] width 62 height 19
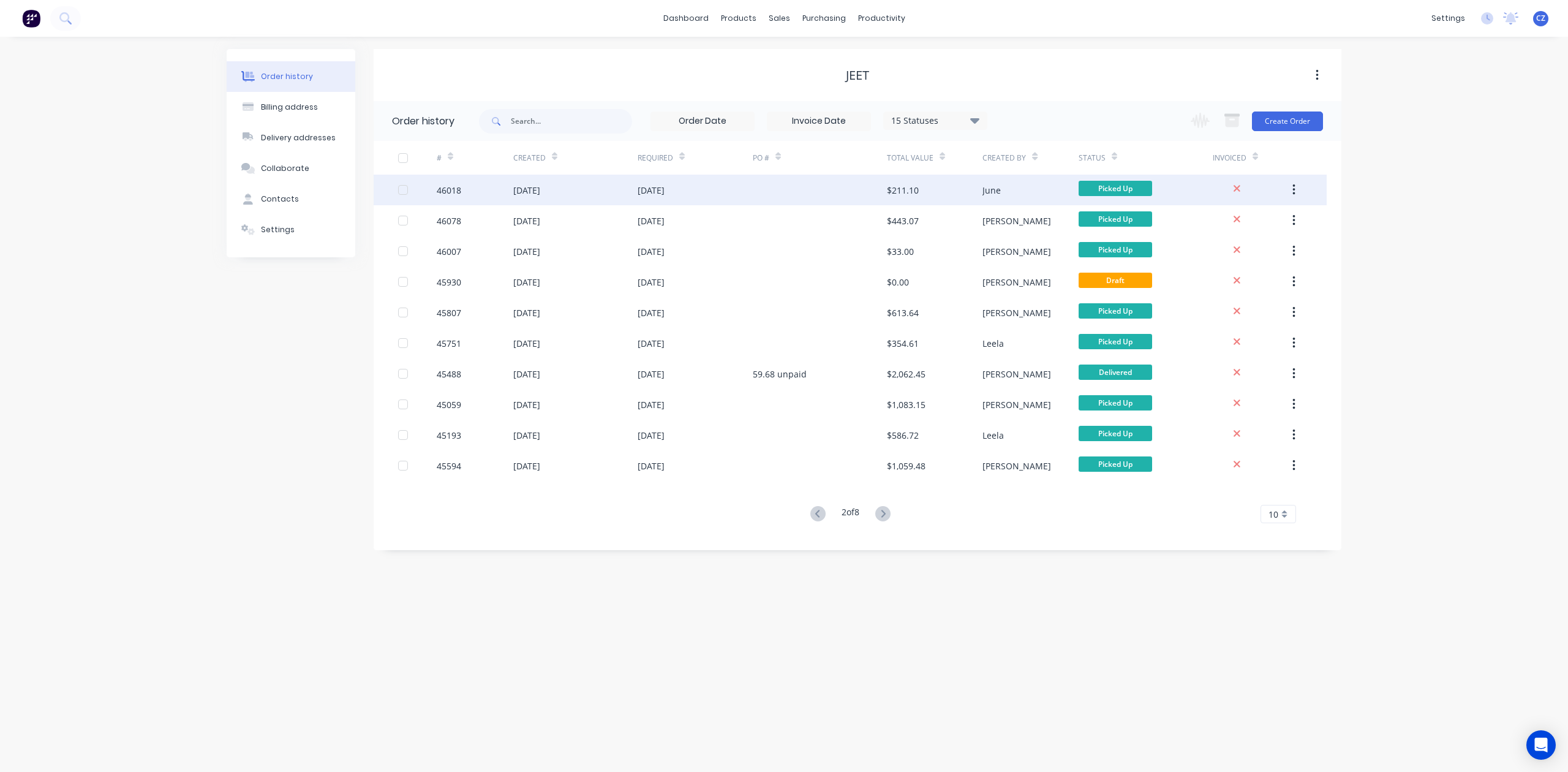
click at [756, 197] on div at bounding box center [820, 190] width 134 height 31
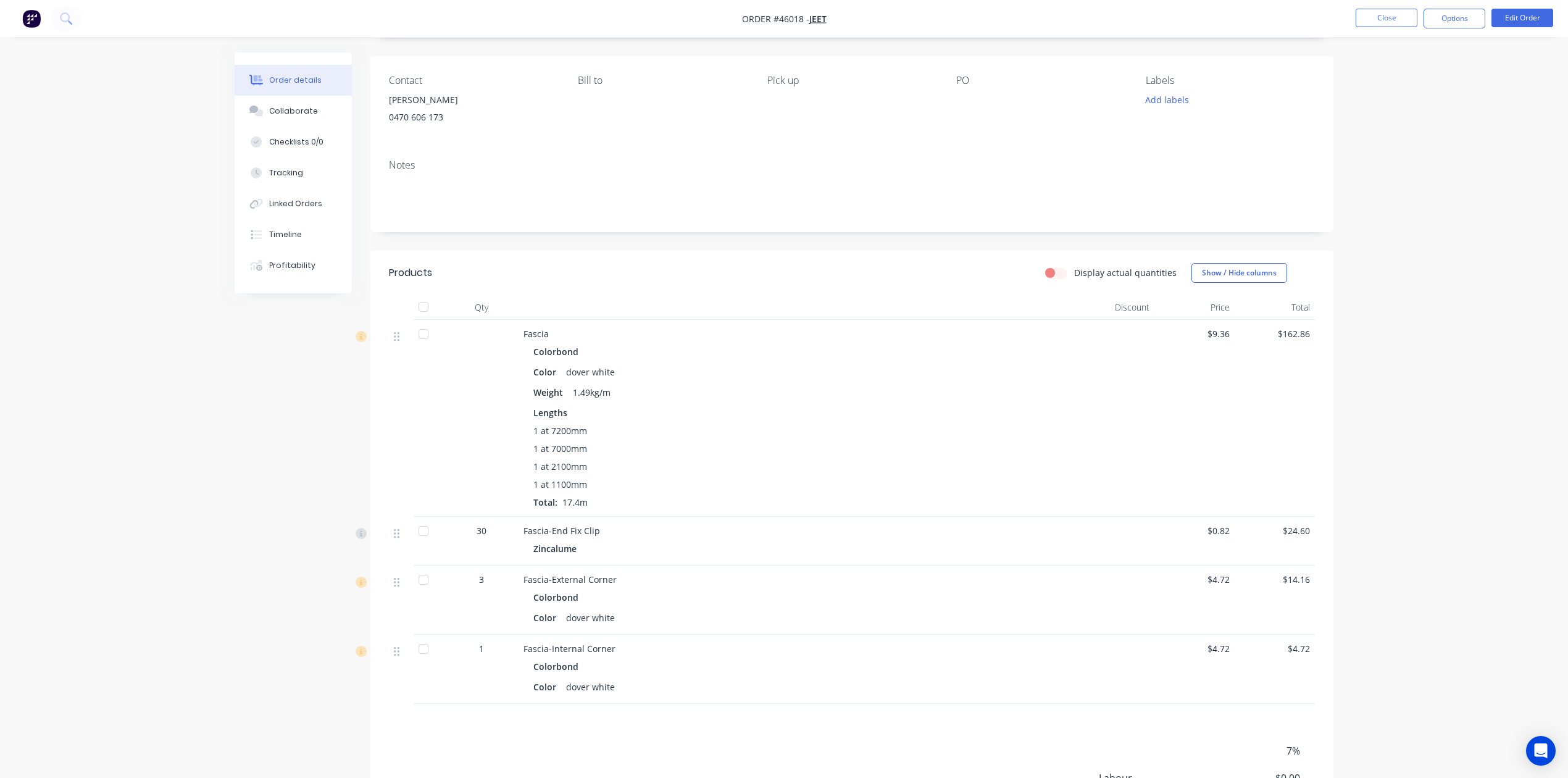
scroll to position [227, 0]
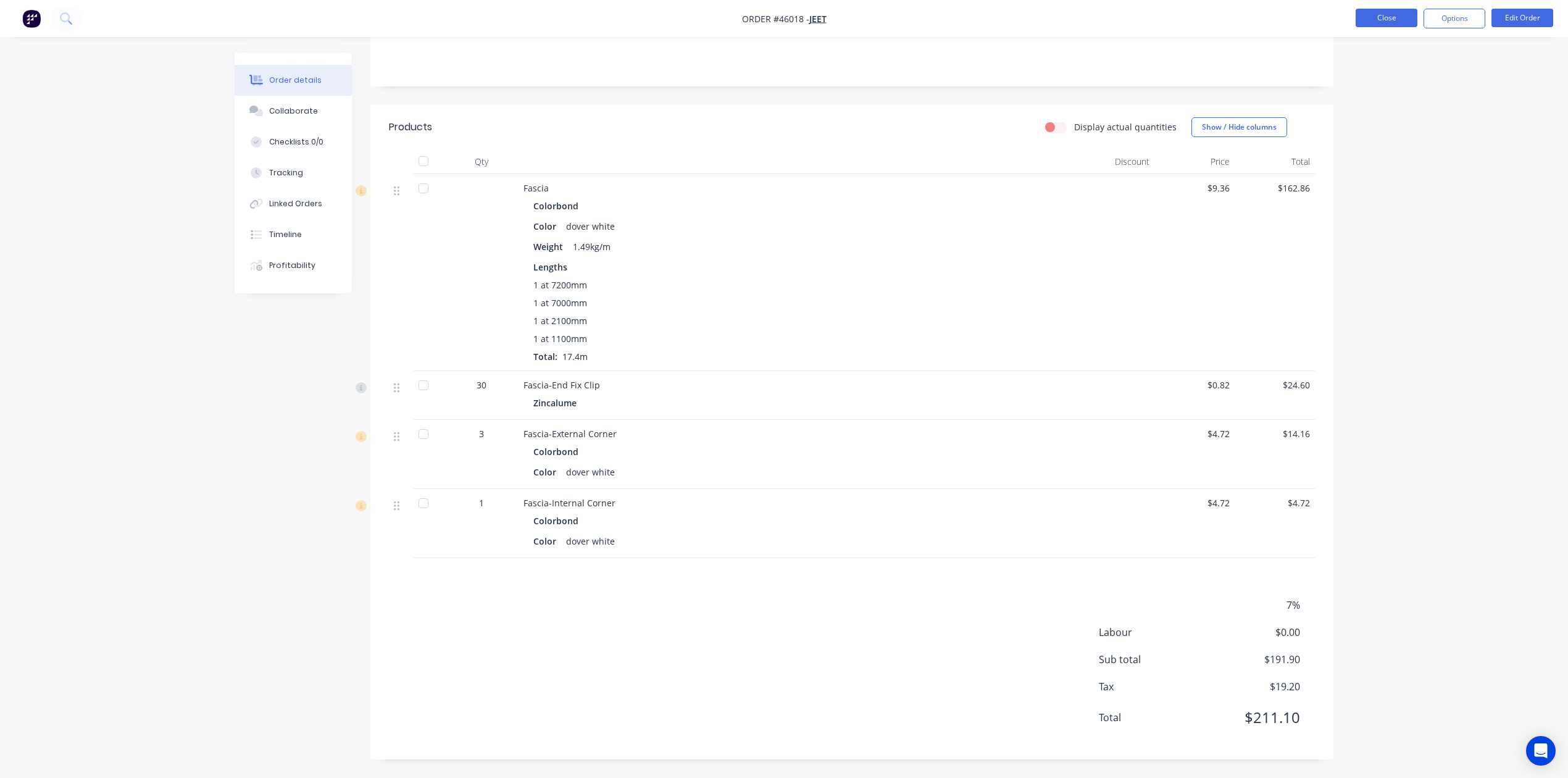
click at [1035, 17] on button "Close" at bounding box center [1386, 18] width 62 height 19
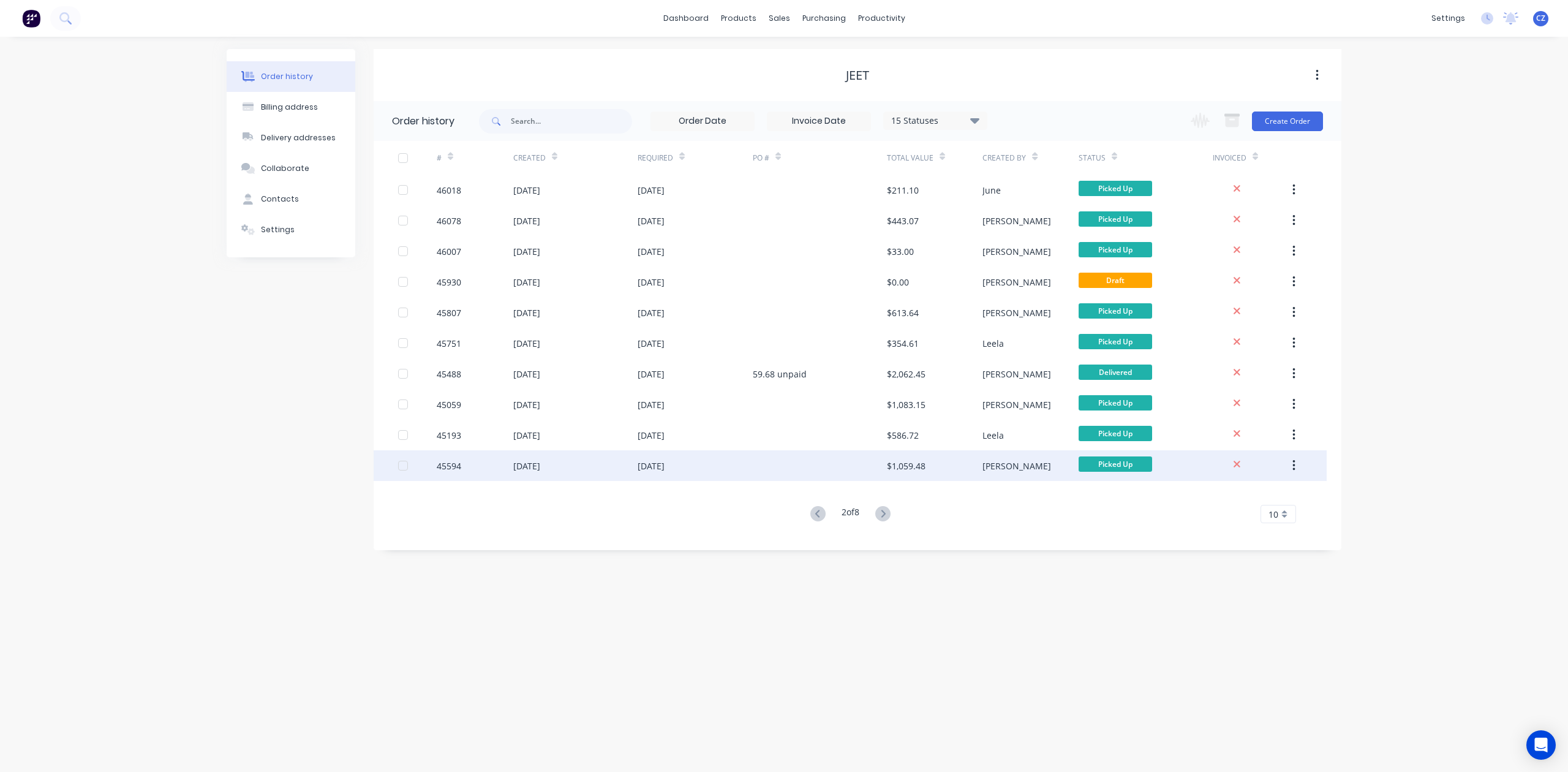
click at [754, 459] on div at bounding box center [820, 465] width 134 height 31
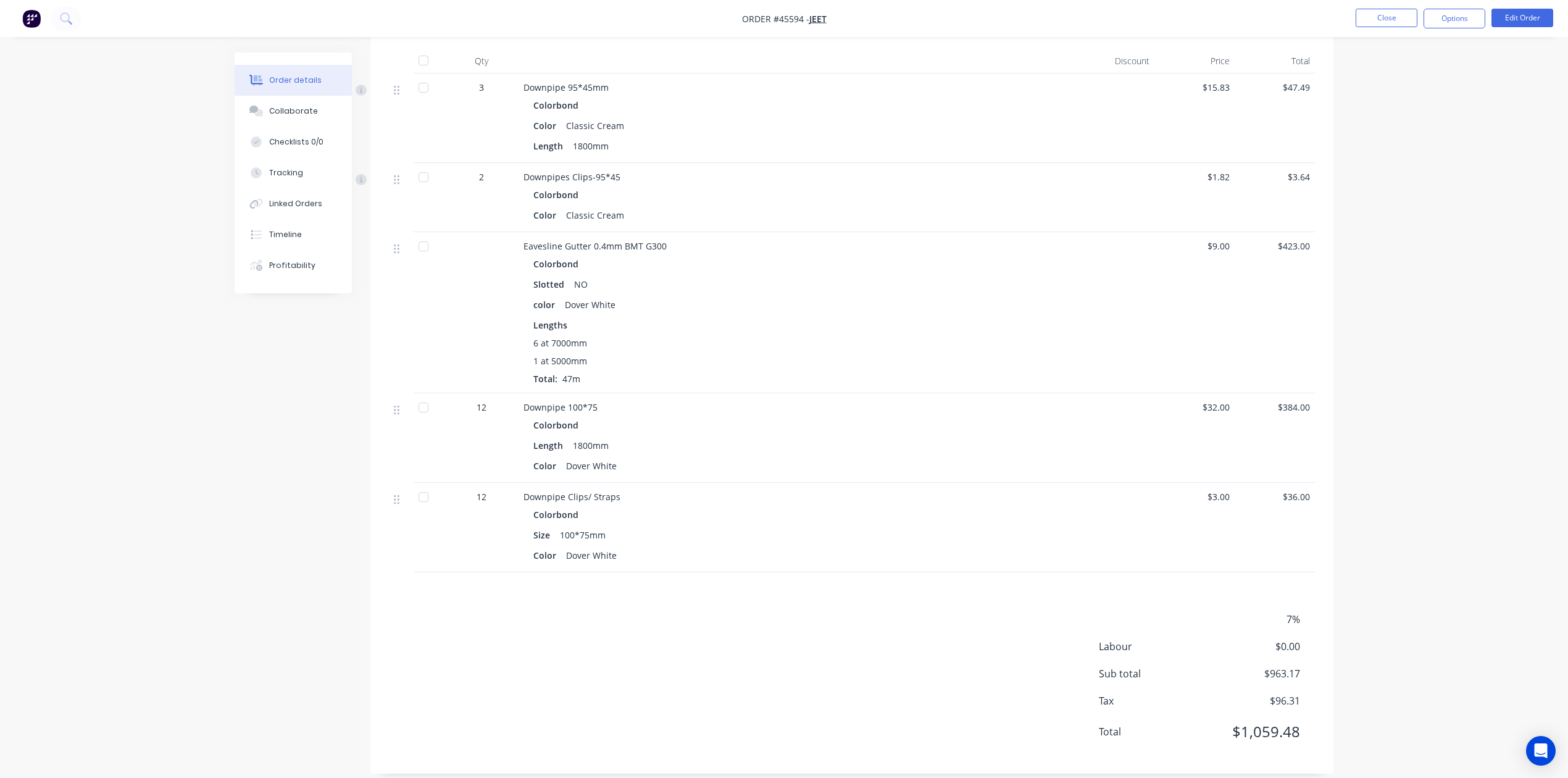
scroll to position [603, 0]
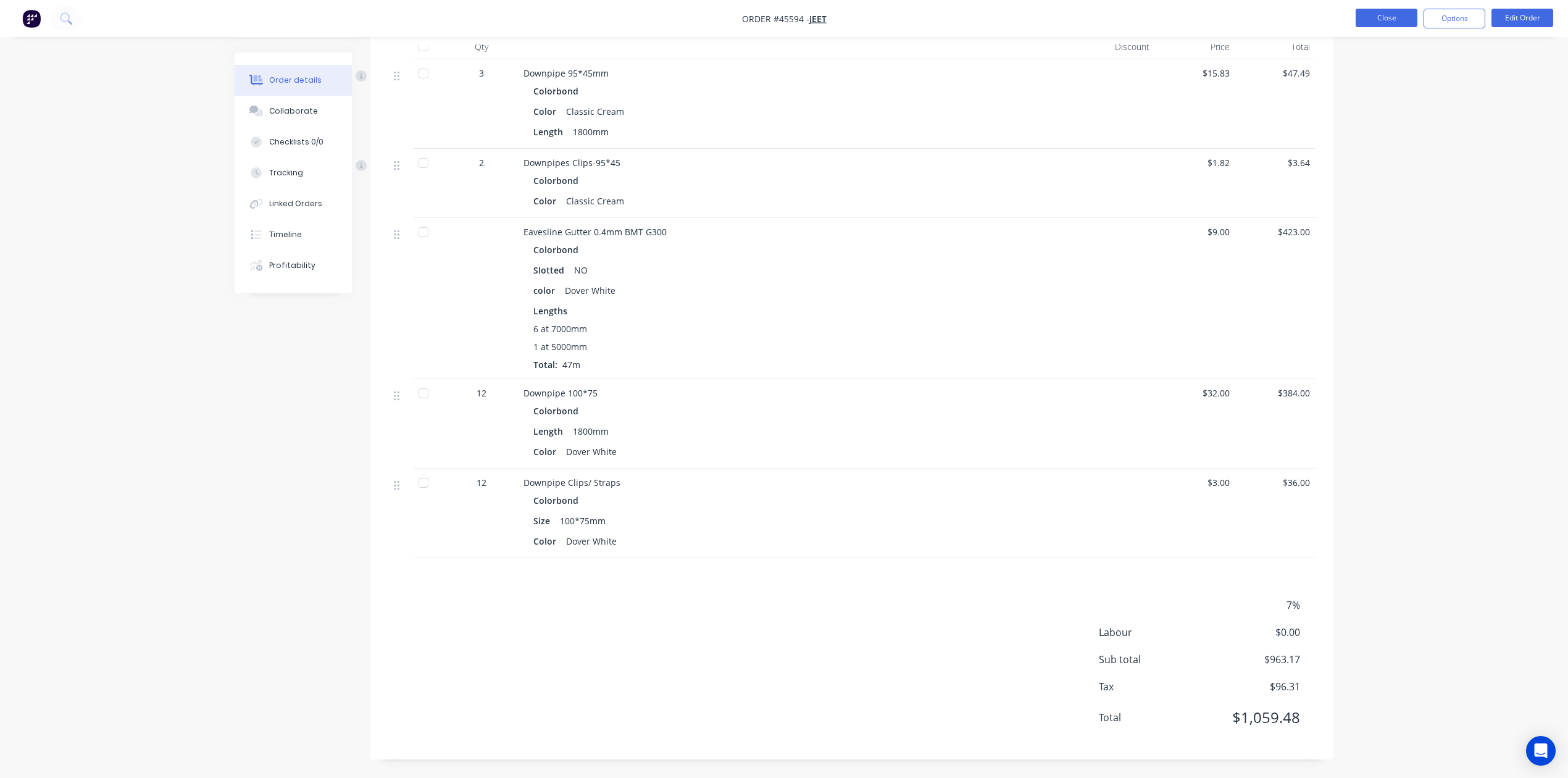
click at [1035, 21] on button "Close" at bounding box center [1386, 18] width 62 height 19
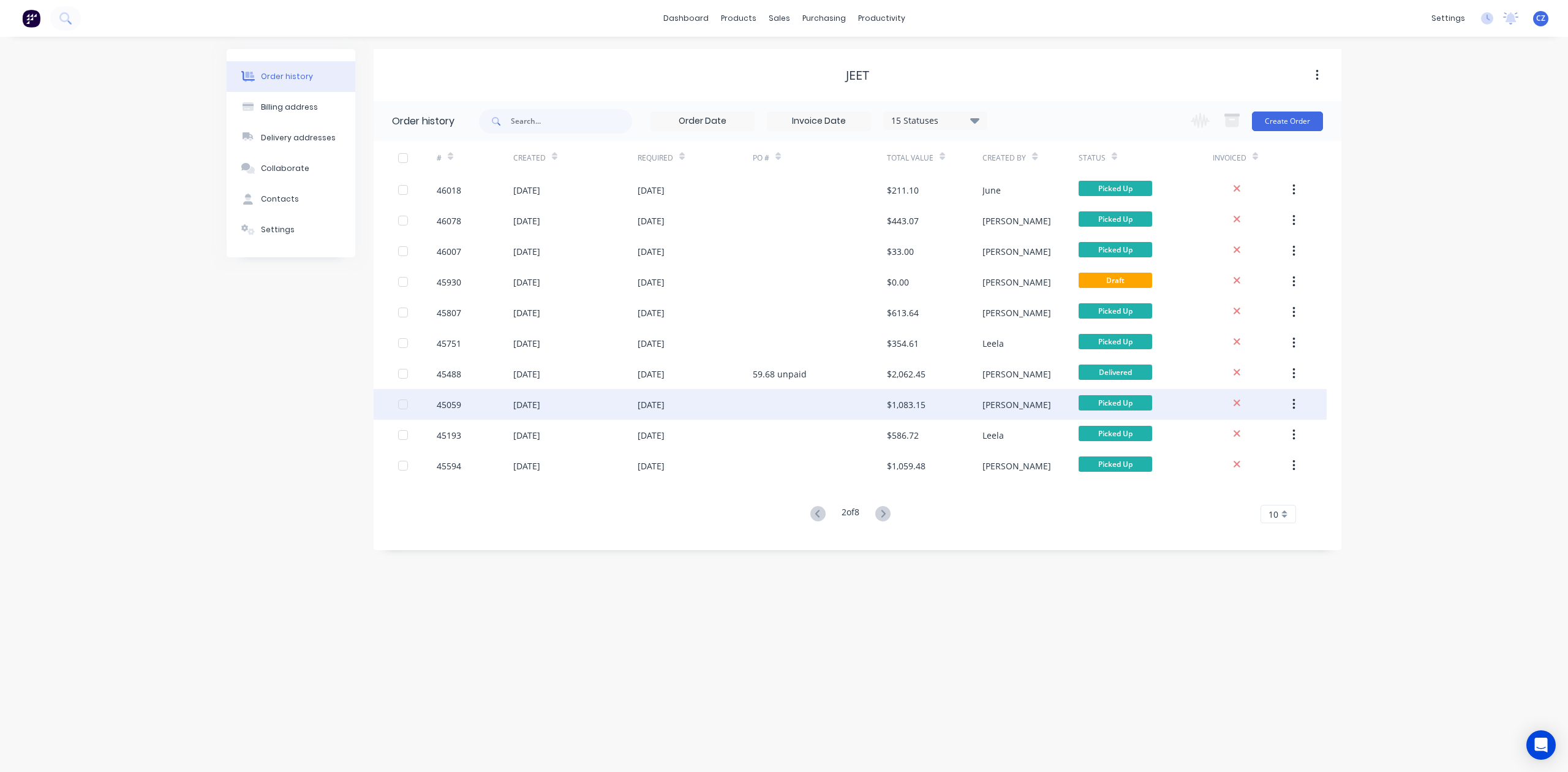
click at [785, 395] on div at bounding box center [820, 405] width 134 height 31
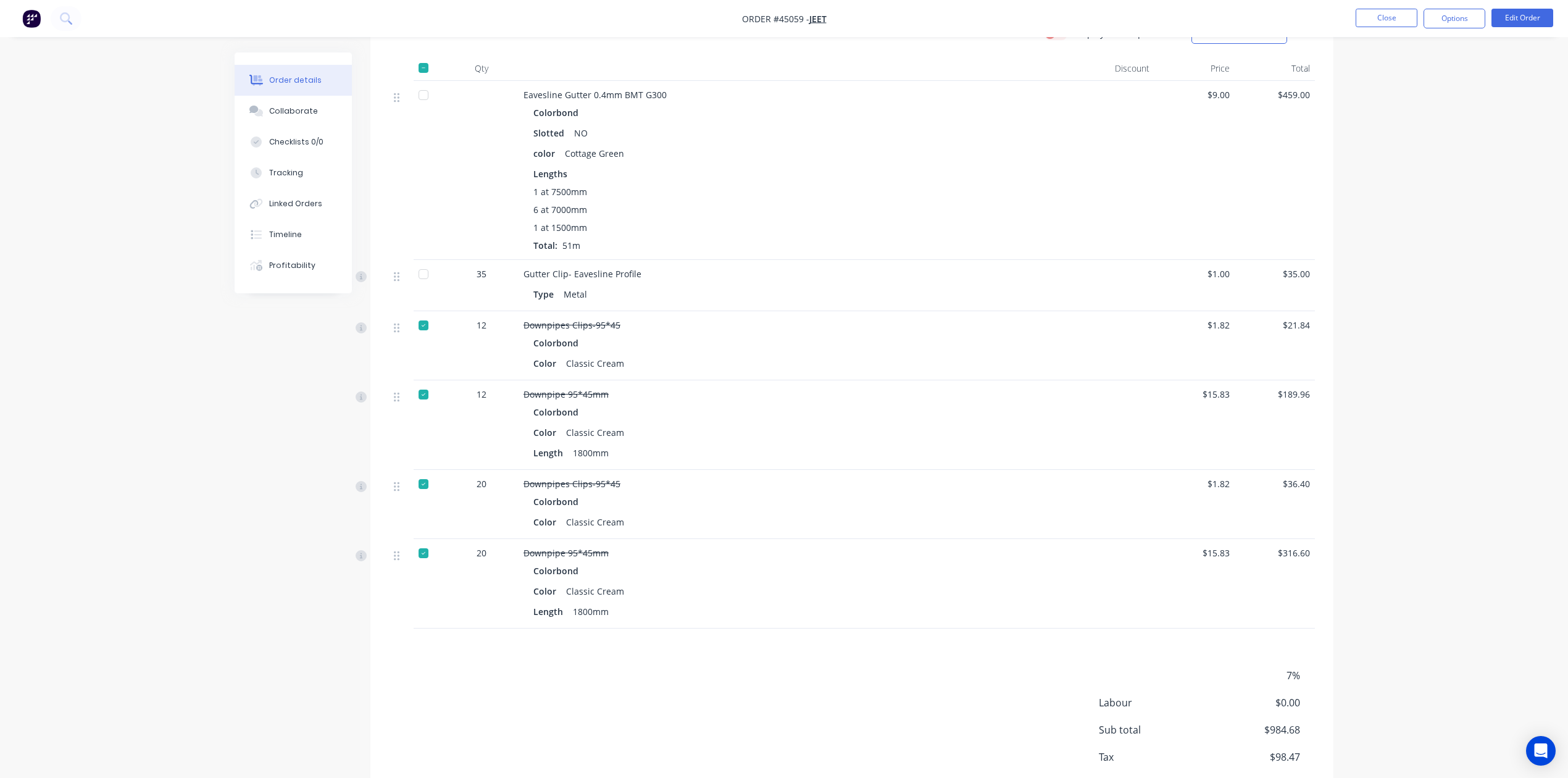
scroll to position [329, 0]
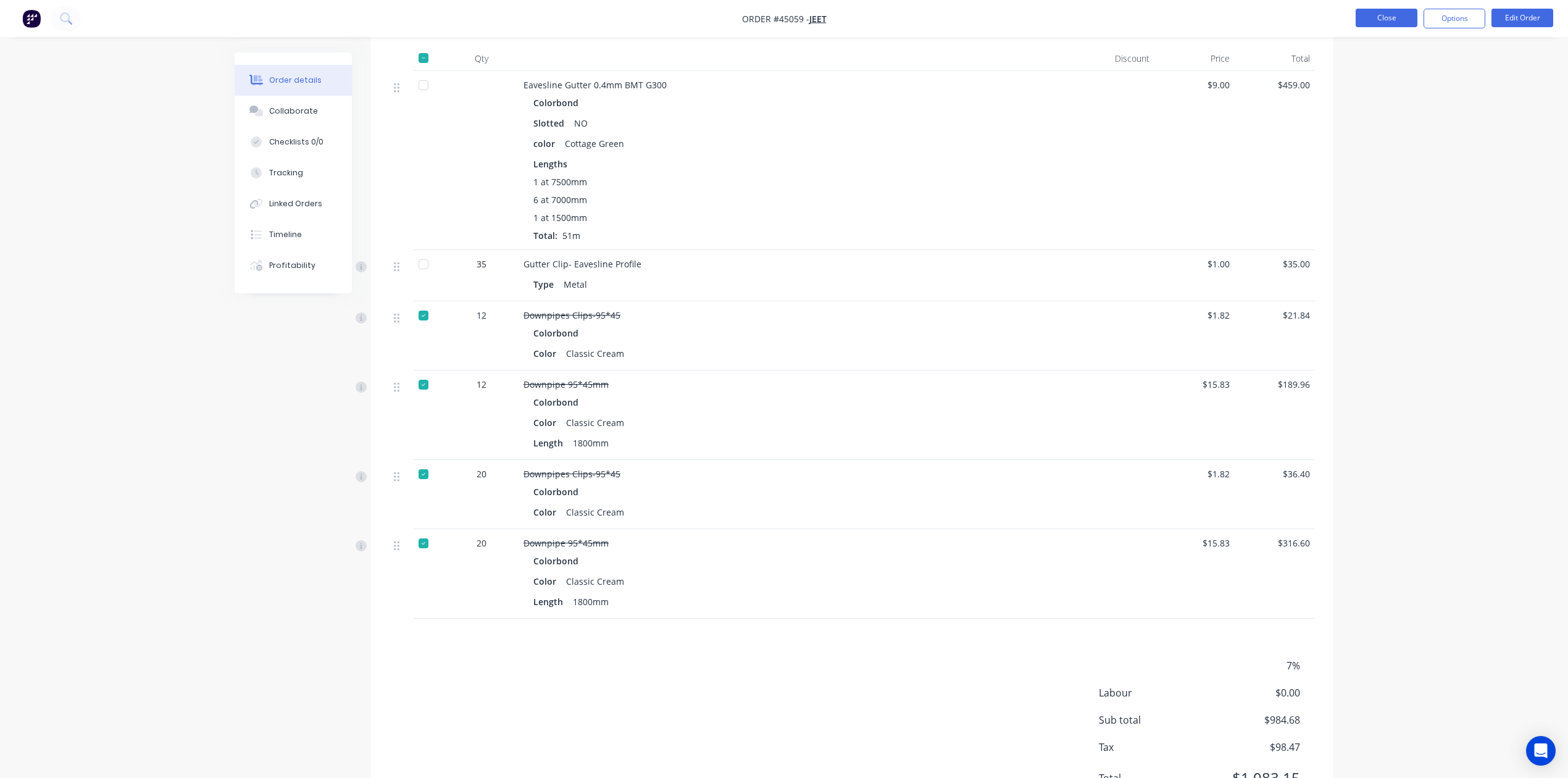
click at [1035, 16] on button "Close" at bounding box center [1386, 18] width 62 height 19
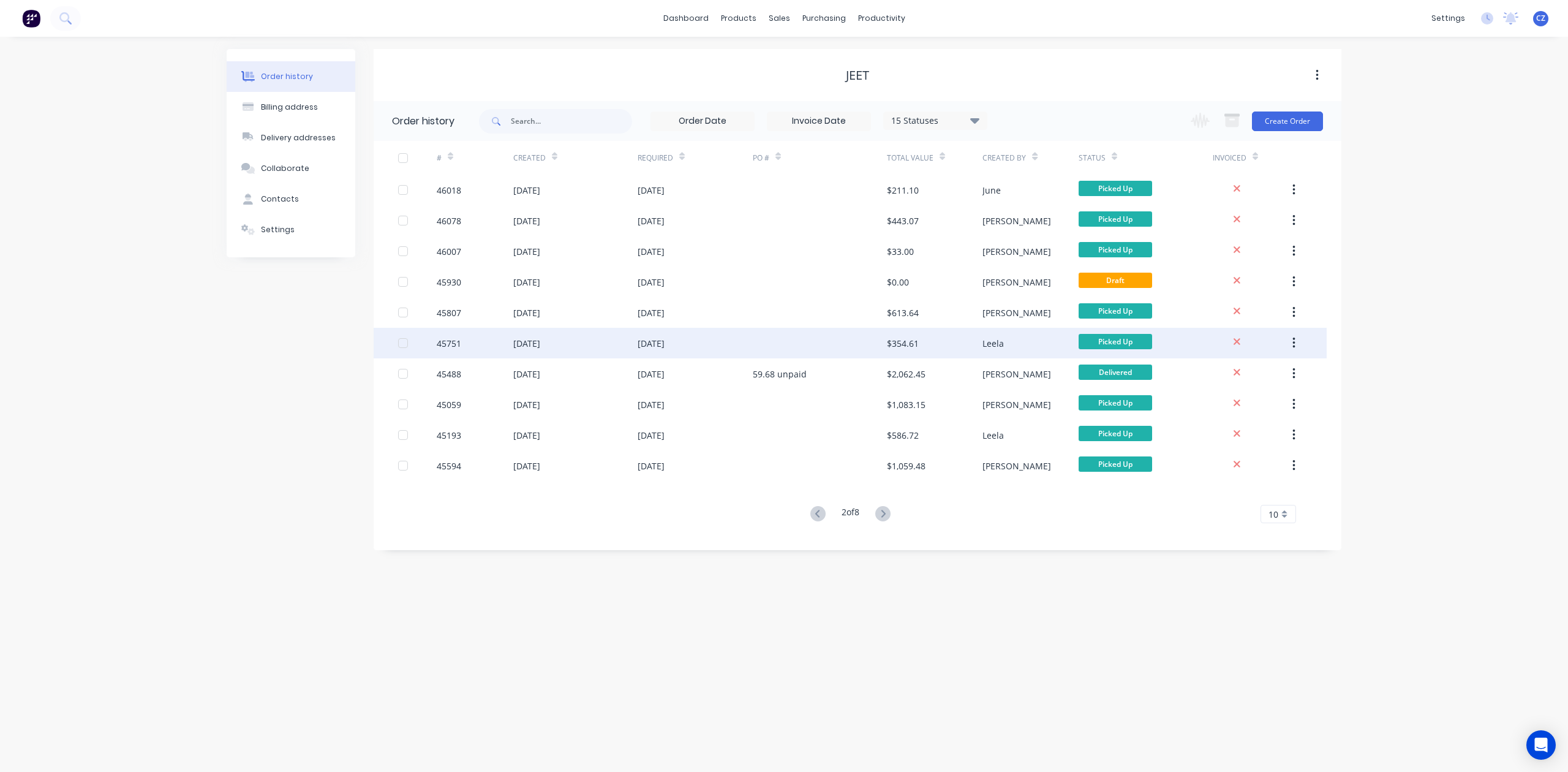
click at [718, 334] on div "13 Jun 2025" at bounding box center [695, 343] width 115 height 31
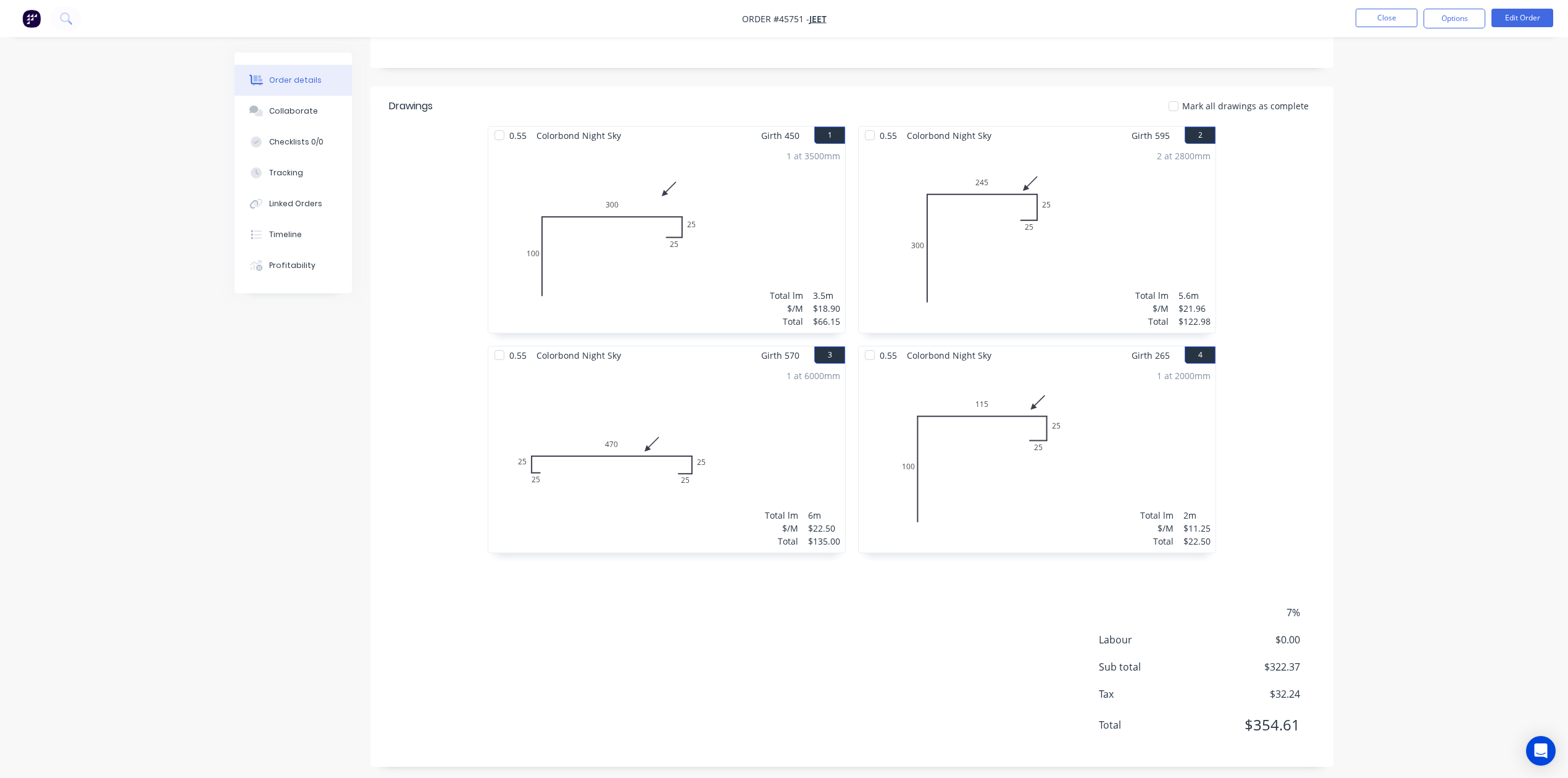
scroll to position [253, 0]
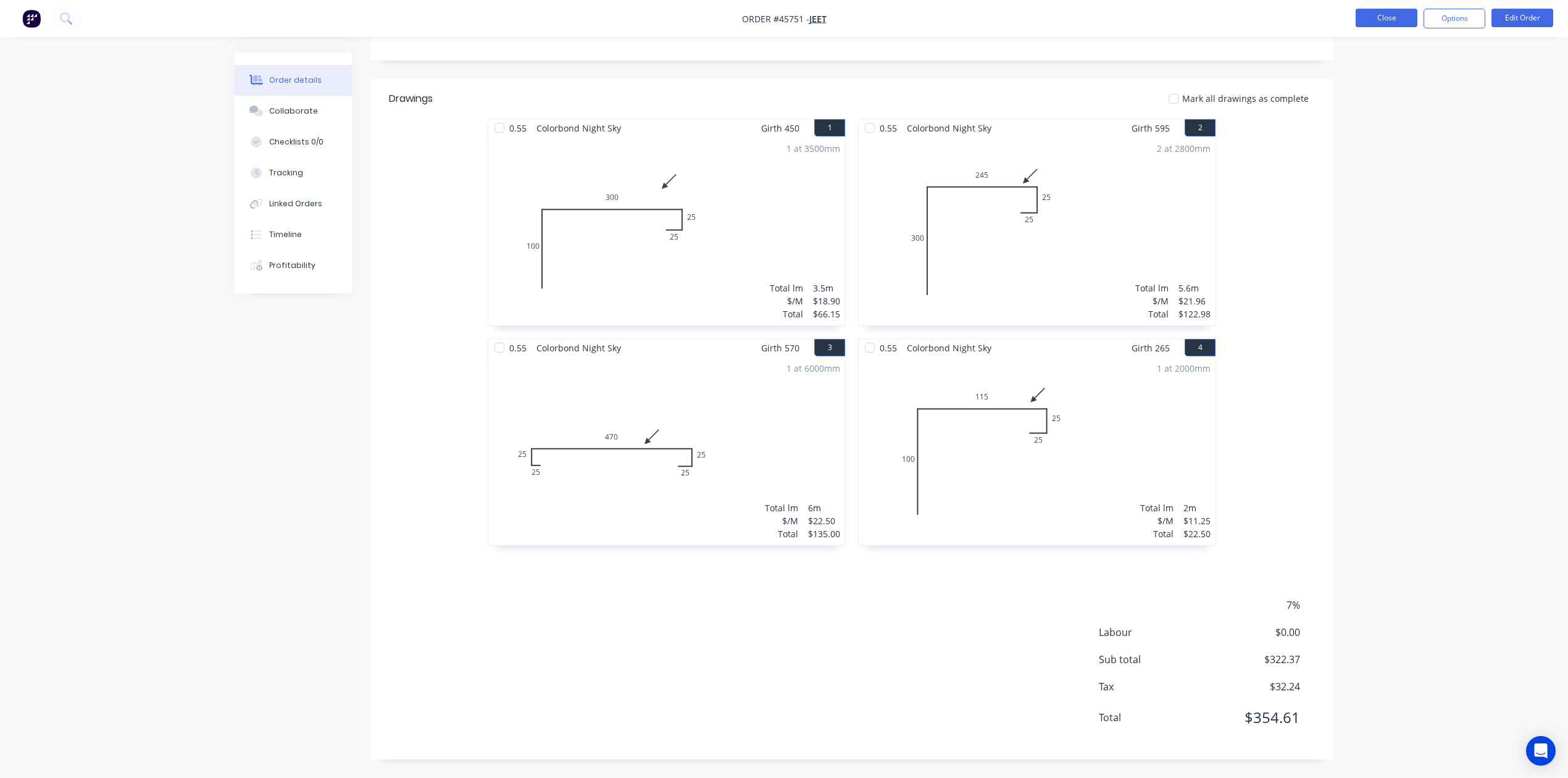
click at [1035, 12] on button "Close" at bounding box center [1386, 18] width 62 height 19
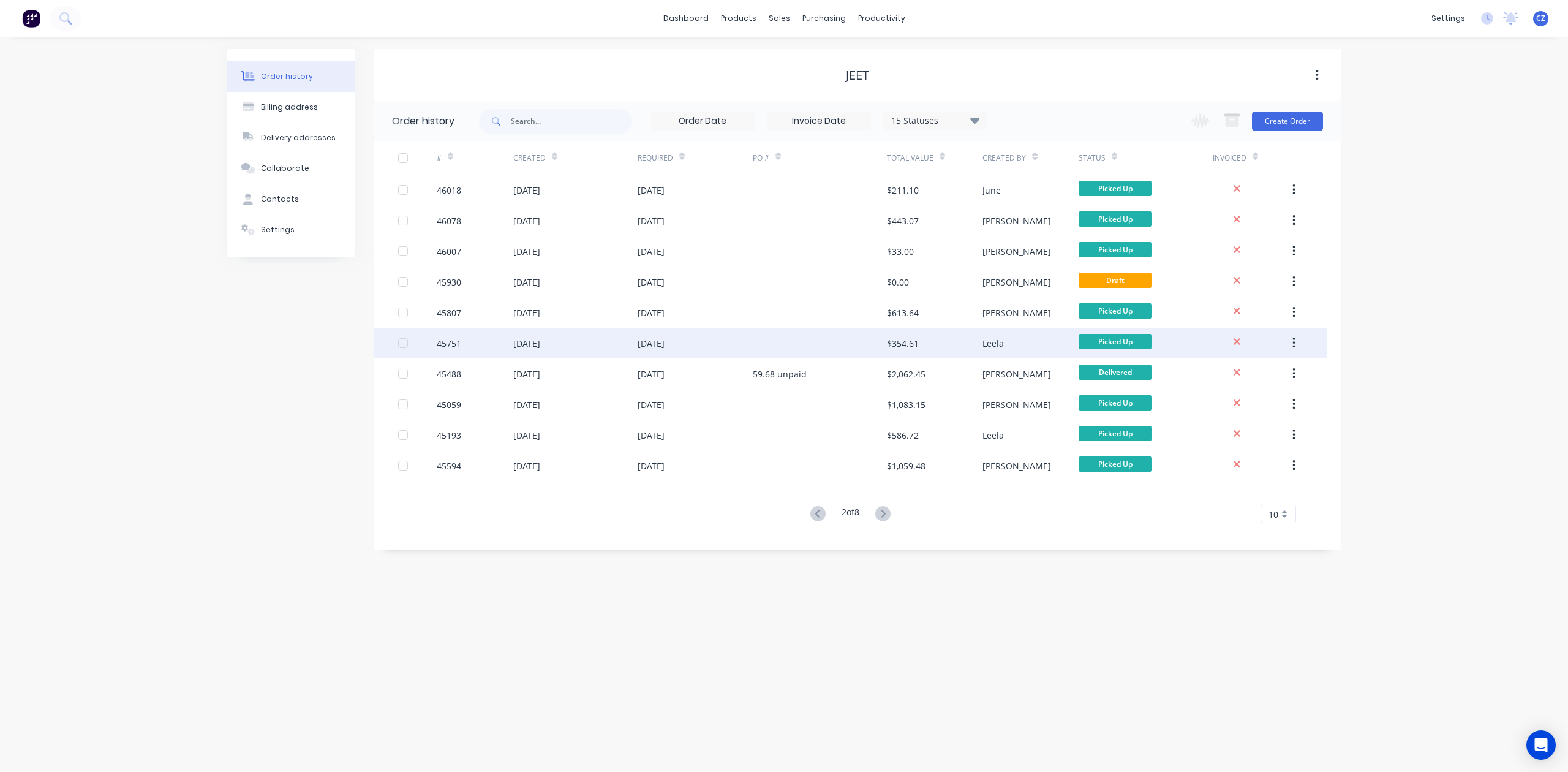
click at [832, 337] on div at bounding box center [820, 343] width 134 height 31
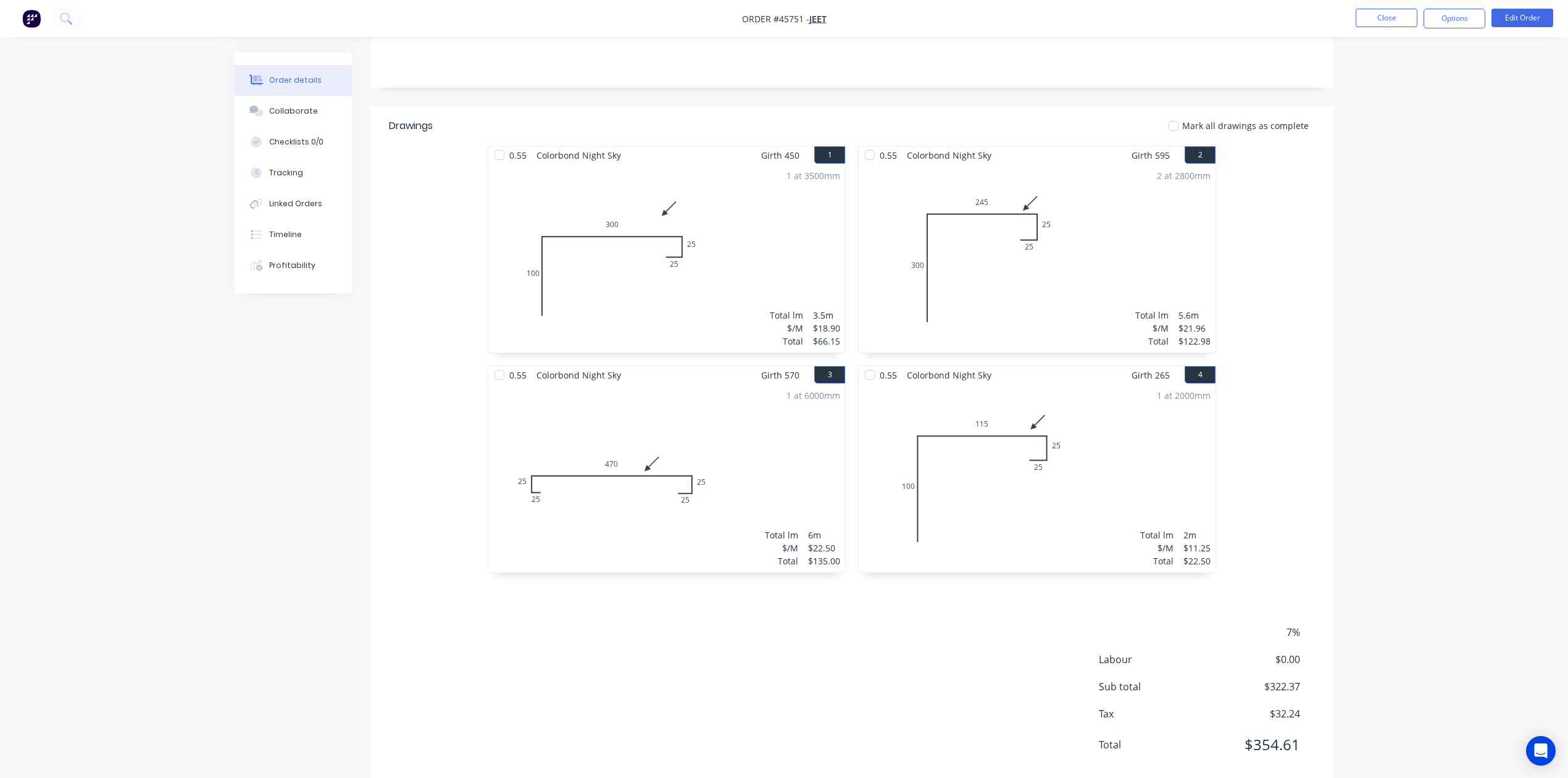
scroll to position [253, 0]
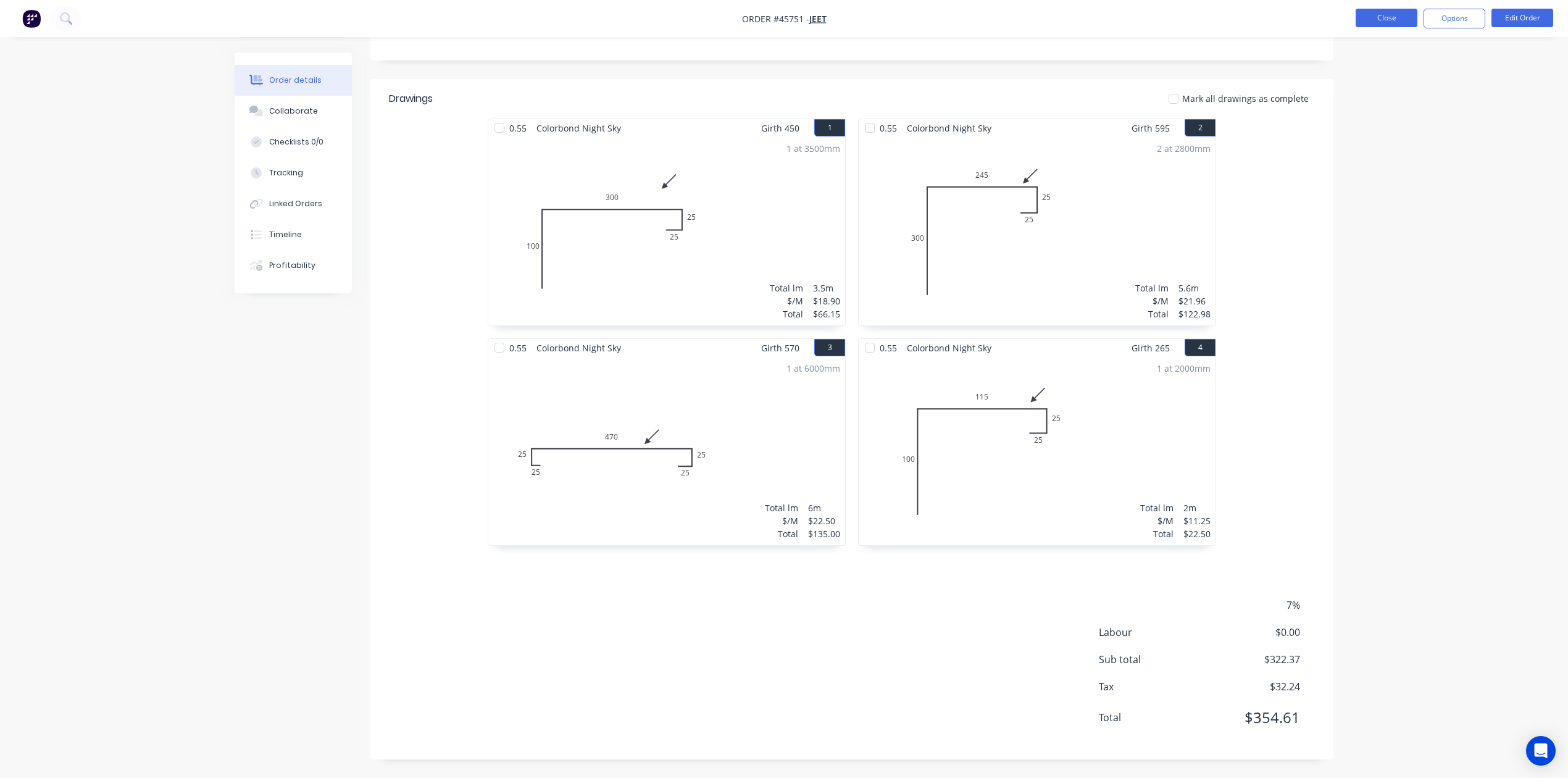
click at [1035, 20] on button "Close" at bounding box center [1386, 18] width 62 height 19
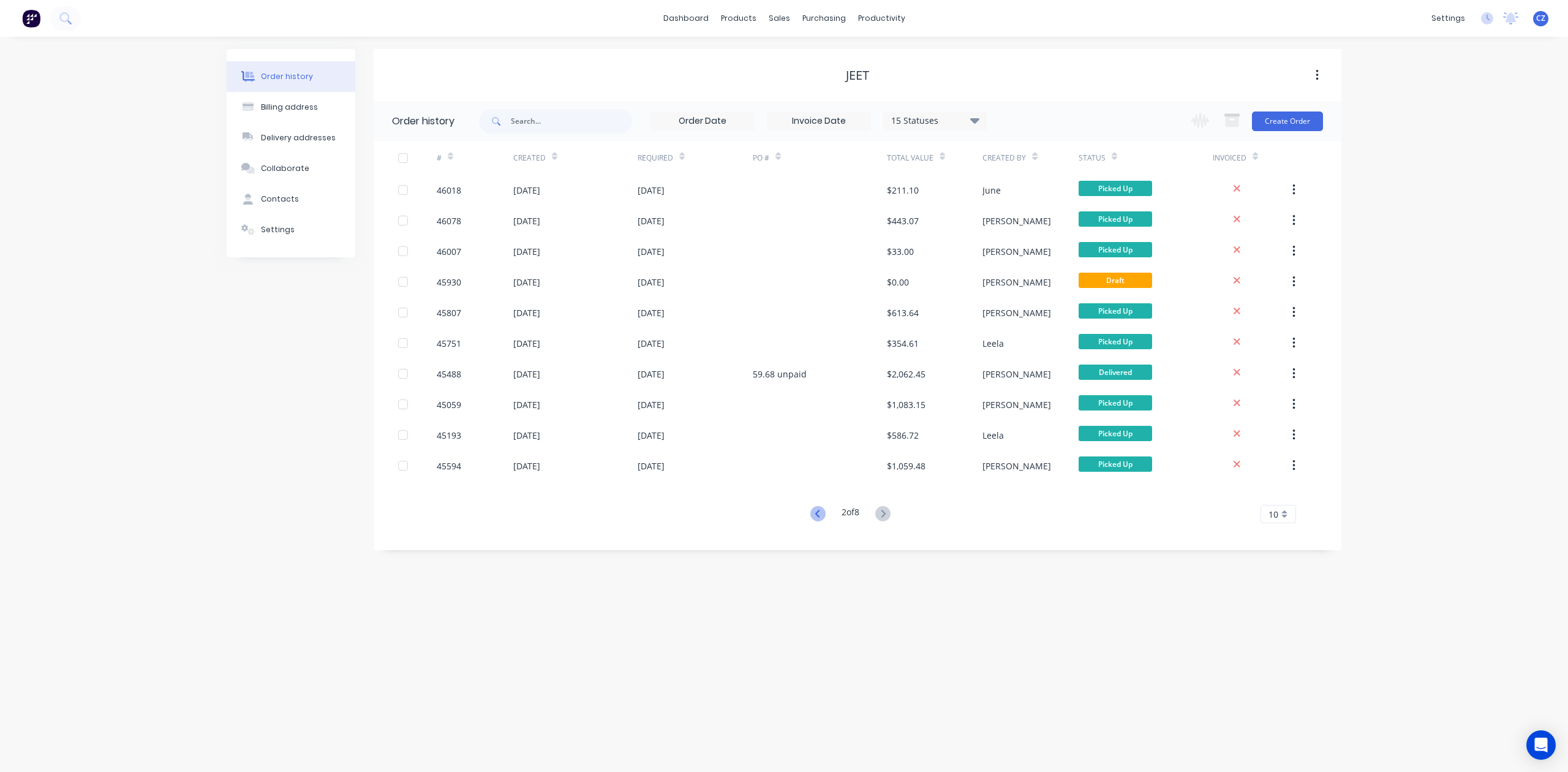
click at [819, 509] on icon at bounding box center [818, 514] width 15 height 15
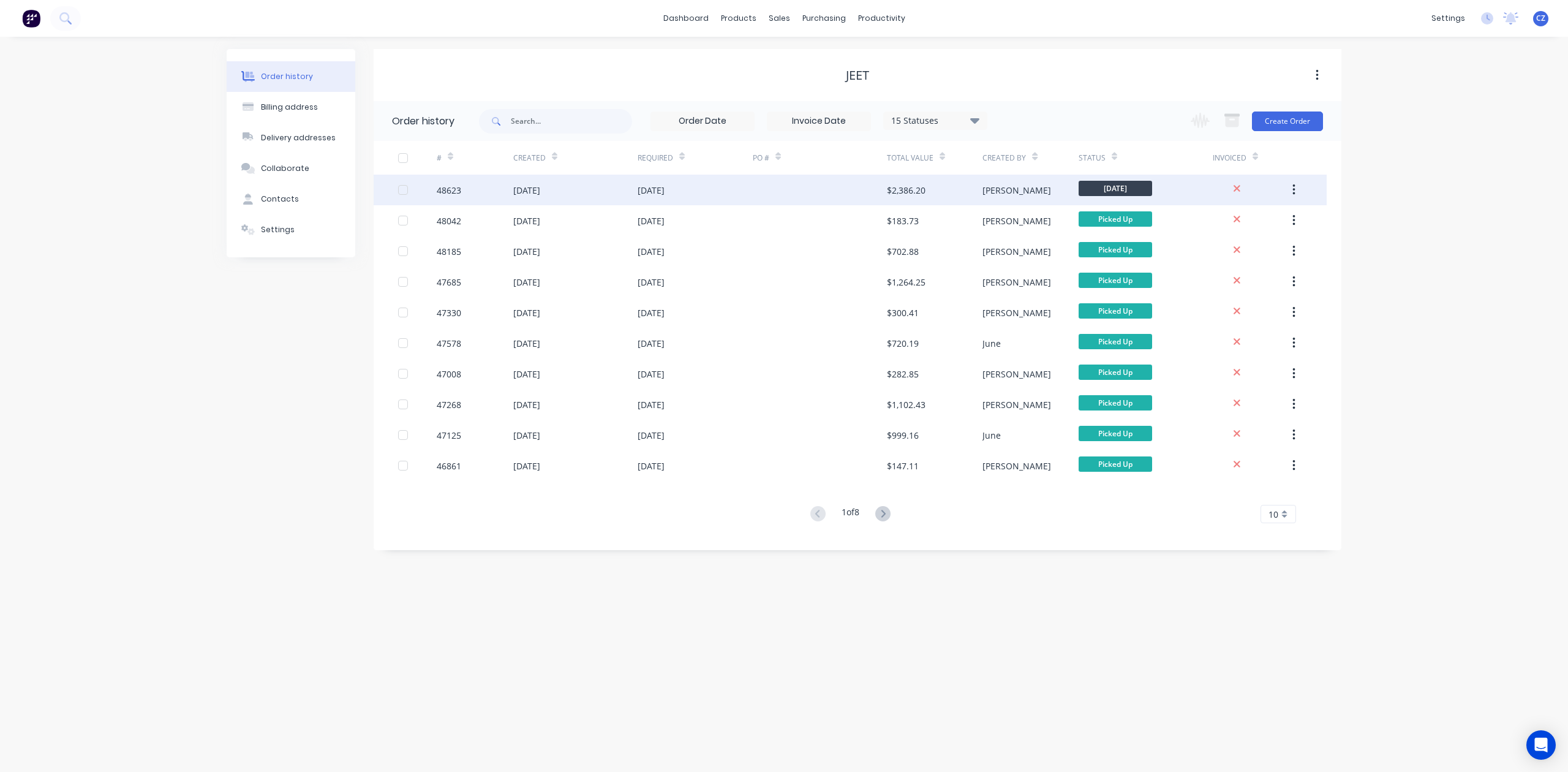
click at [750, 177] on div "03 Sep 2025" at bounding box center [695, 190] width 115 height 31
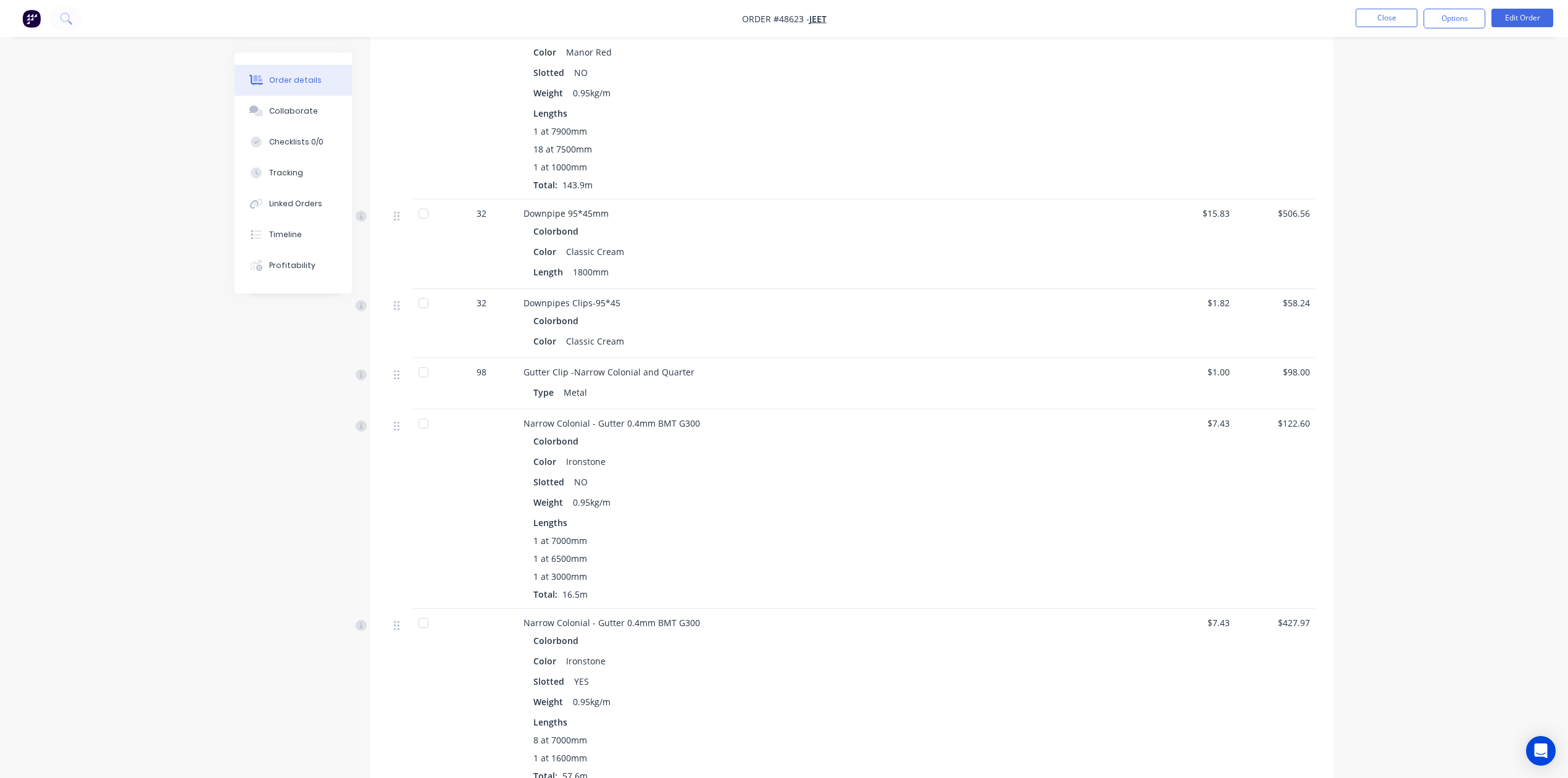
scroll to position [411, 0]
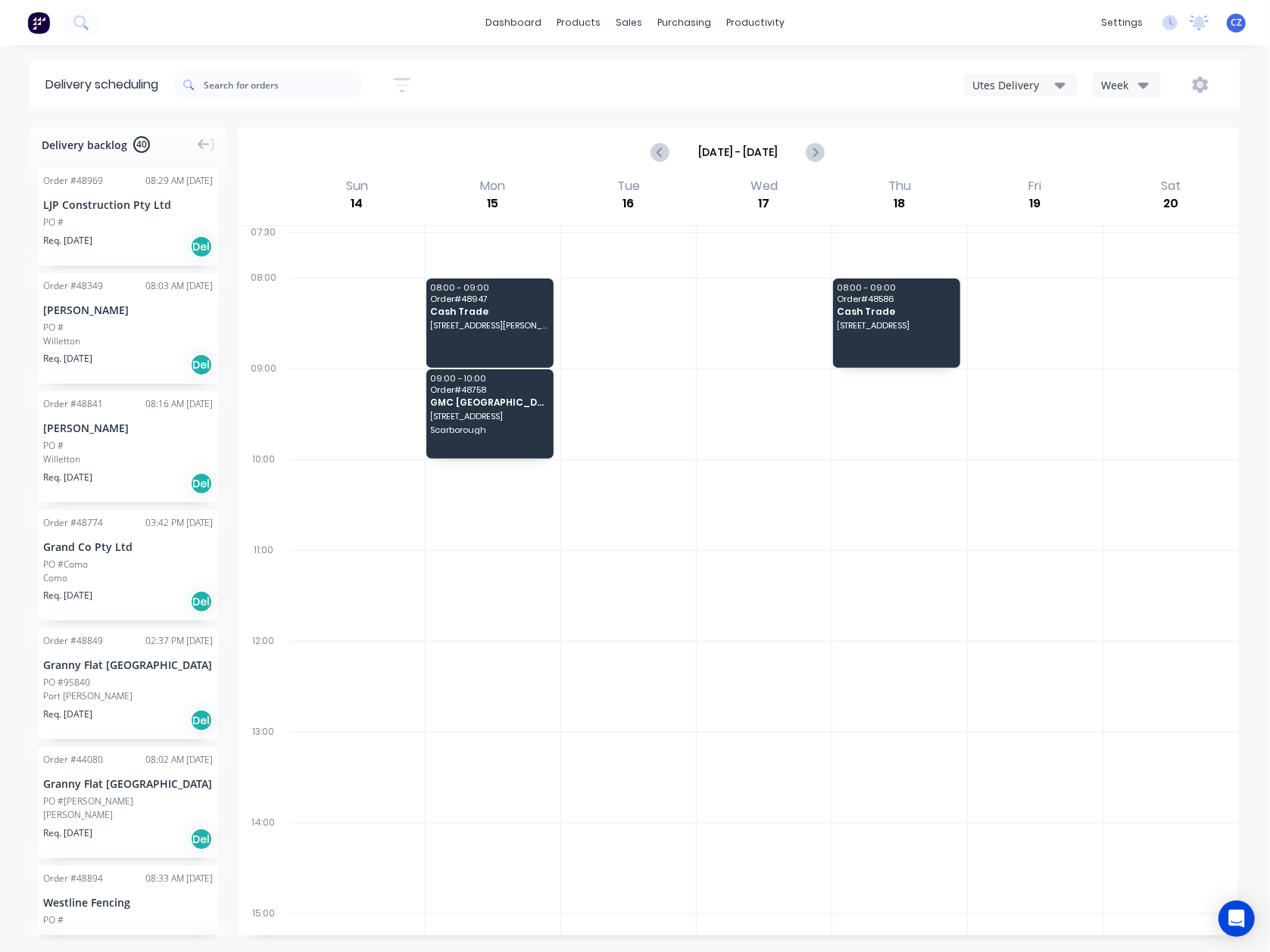
click at [1021, 87] on div "Utes Delivery" at bounding box center [1013, 85] width 83 height 16
